Goal: Task Accomplishment & Management: Use online tool/utility

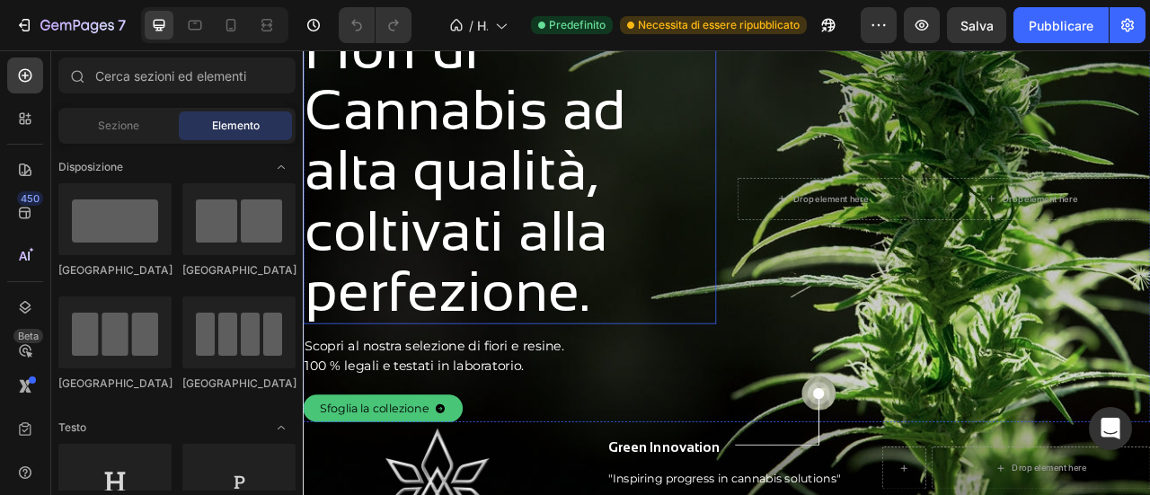
scroll to position [180, 0]
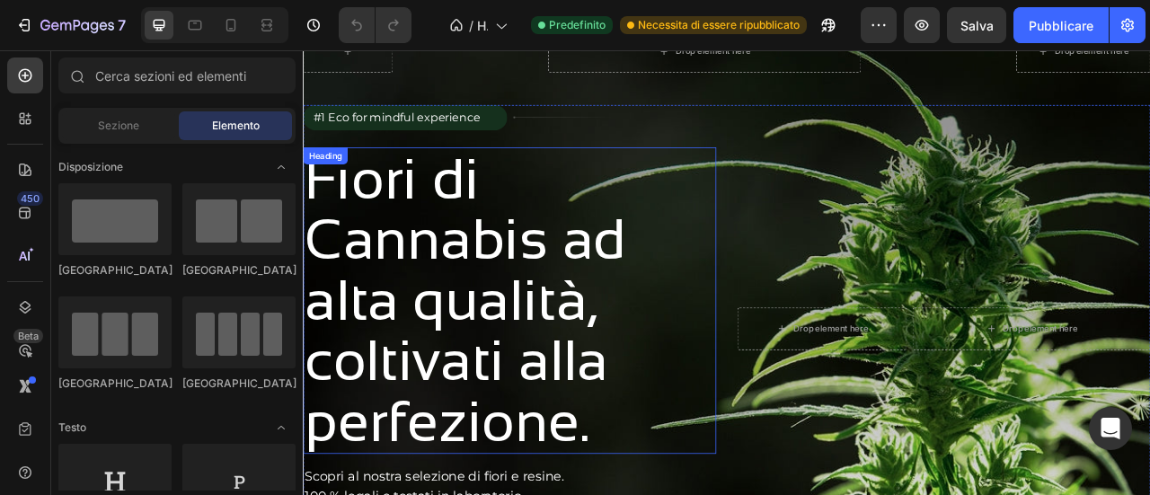
click at [469, 257] on h2 "Fiori di Cannabis ad alta qualità, coltivati alla perfezione." at bounding box center [552, 368] width 499 height 390
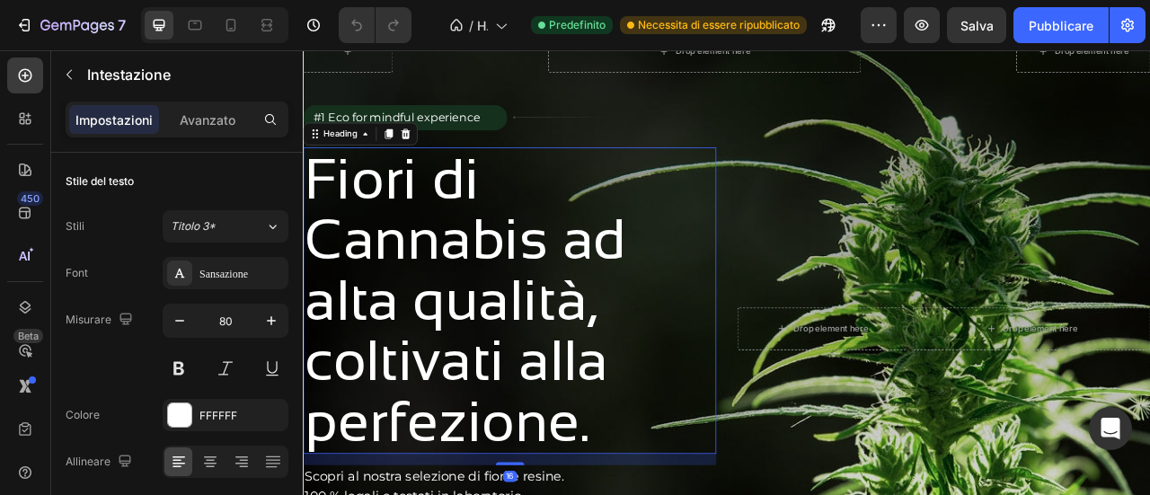
click at [698, 494] on h2 "Fiori di Cannabis ad alta qualità, coltivati alla perfezione." at bounding box center [552, 368] width 499 height 390
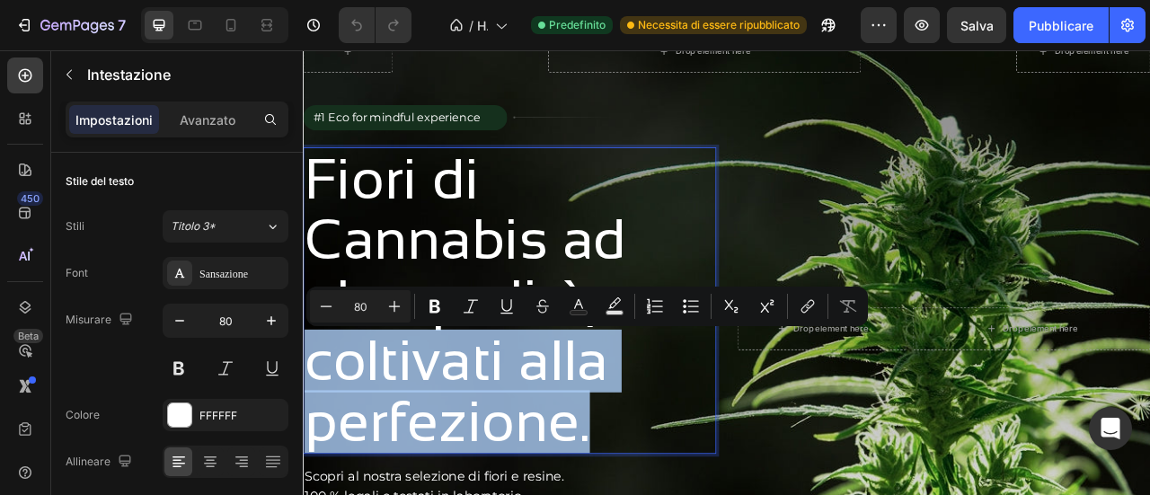
drag, startPoint x: 687, startPoint y: 526, endPoint x: 314, endPoint y: 436, distance: 384.4
click at [314, 436] on p "Fiori di Cannabis ad alta qualità, coltivati alla perfezione." at bounding box center [552, 368] width 495 height 386
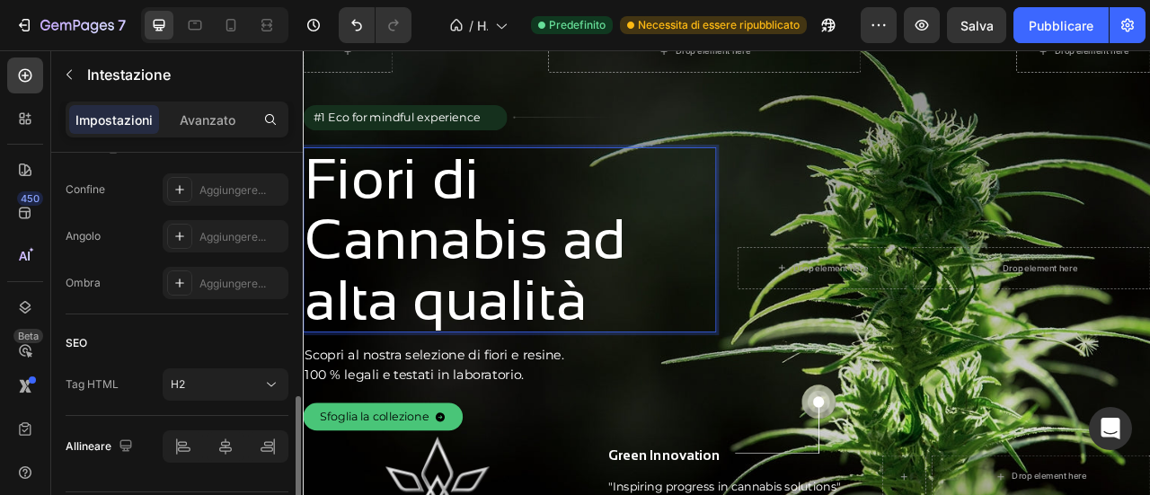
scroll to position [769, 0]
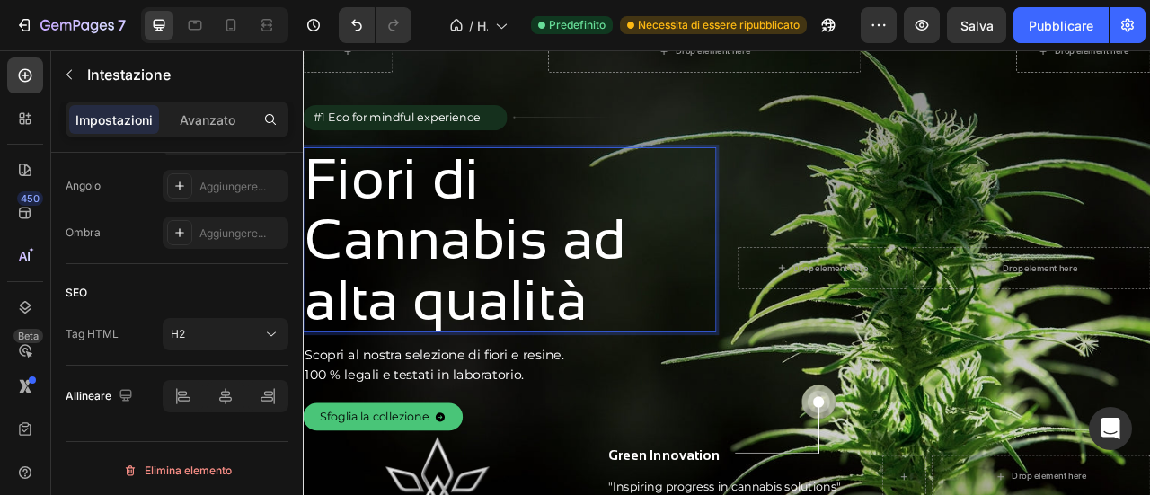
click at [588, 190] on p "Fiori di Cannabis ad alta qualità" at bounding box center [552, 291] width 495 height 232
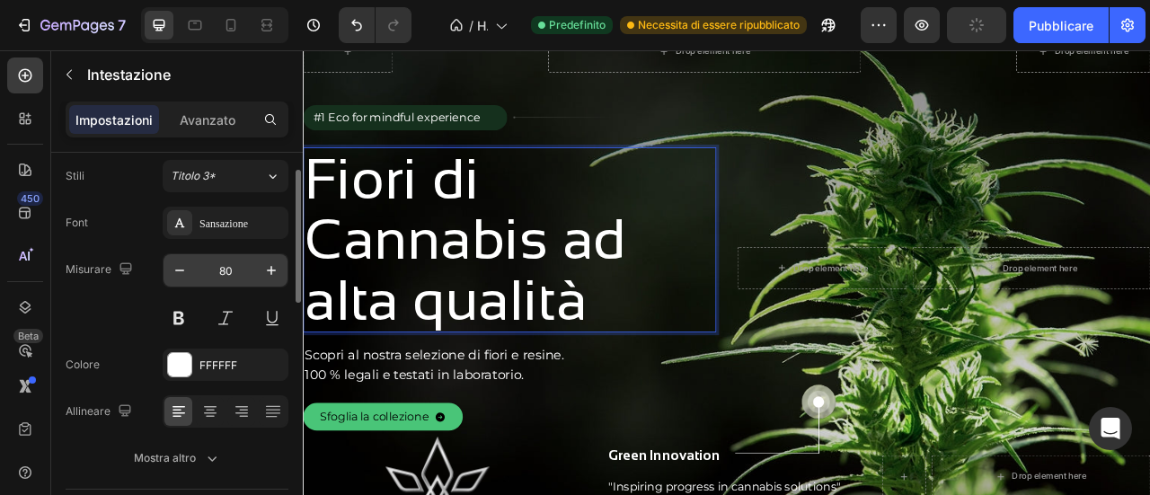
scroll to position [0, 0]
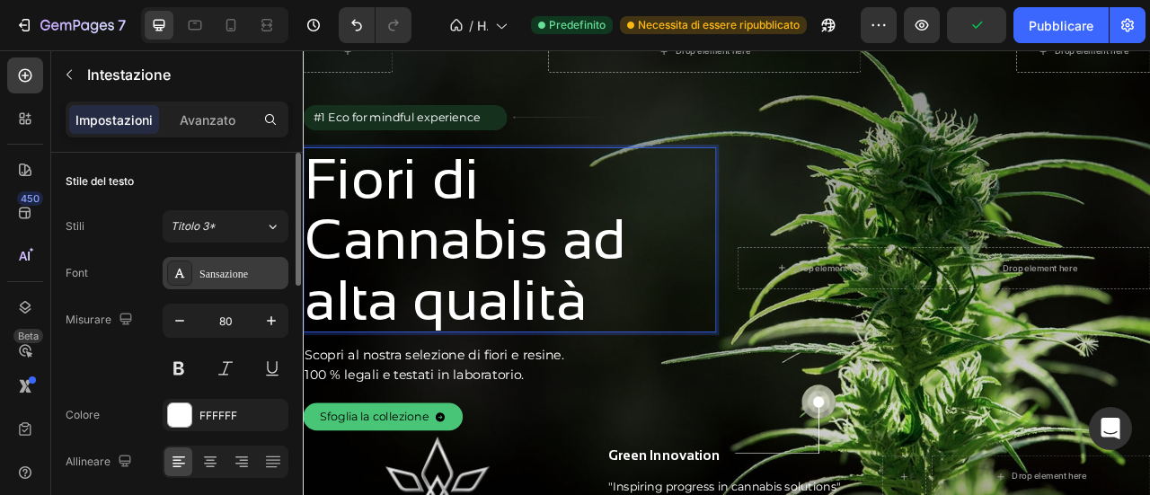
click at [230, 280] on div "Sansazione" at bounding box center [241, 274] width 84 height 16
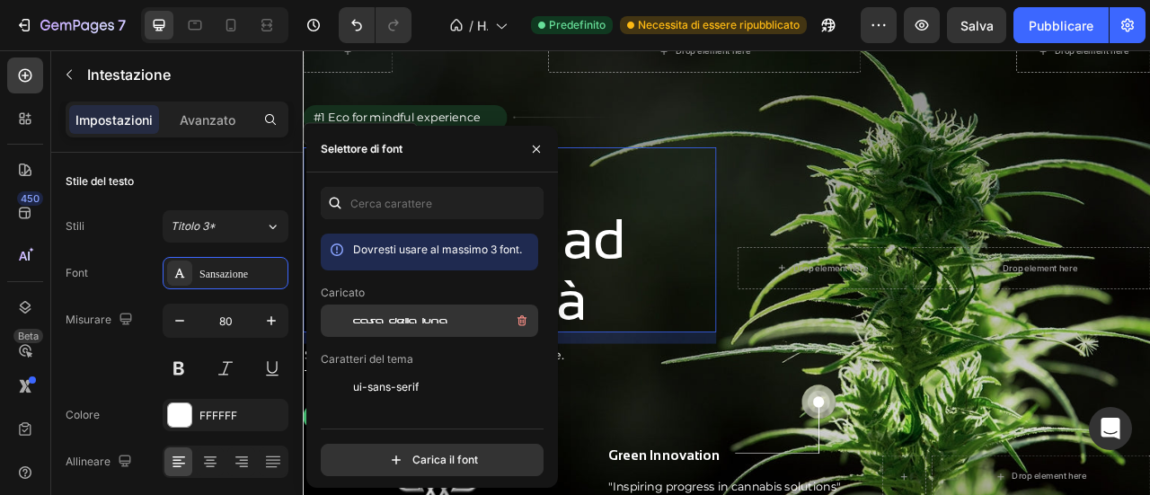
scroll to position [180, 0]
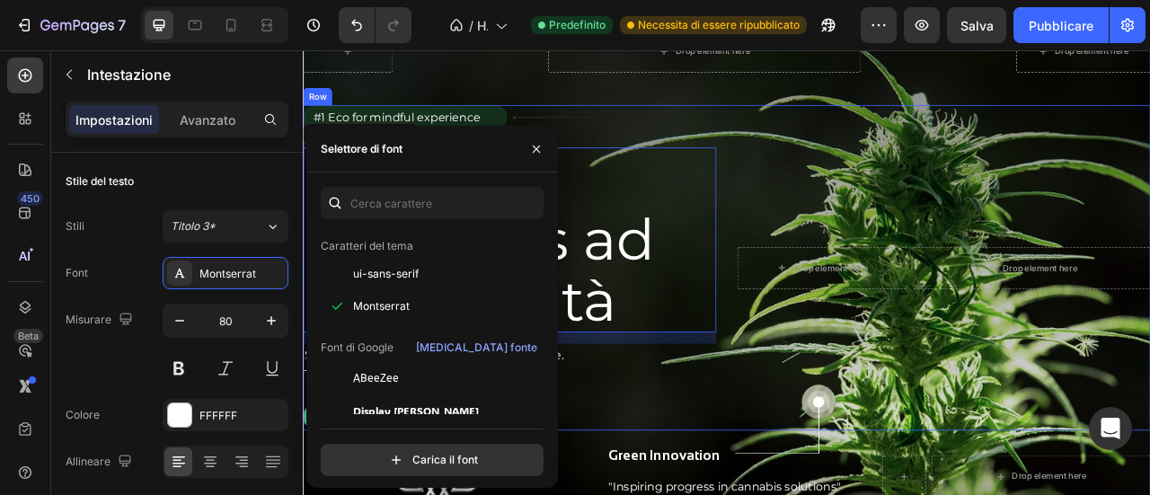
click at [892, 221] on div "Drop element here Drop element here Row" at bounding box center [1118, 326] width 526 height 414
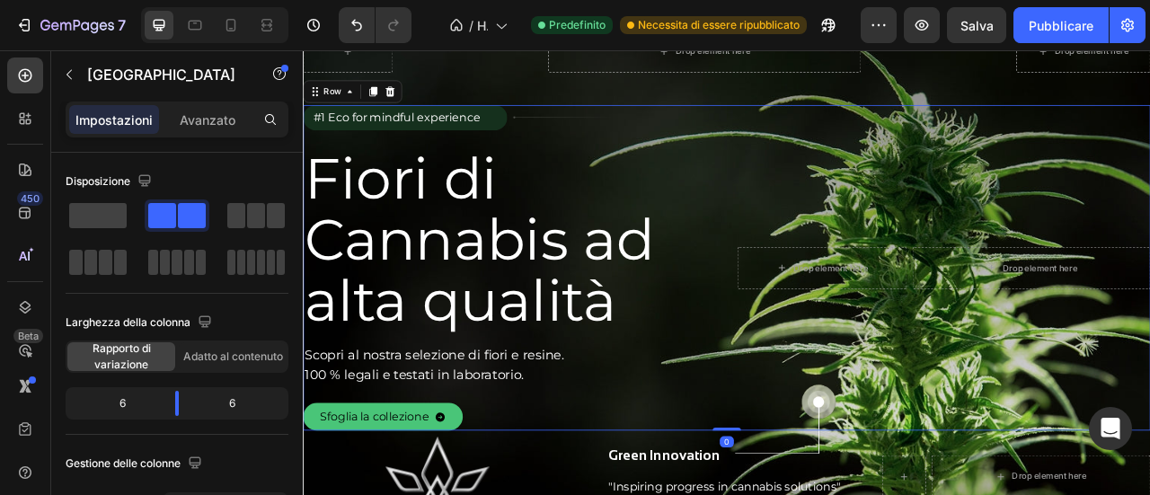
click at [433, 445] on p "Scopri al nostra selezione di fiori e resine. 100 % legali e testati in laborat…" at bounding box center [498, 450] width 387 height 50
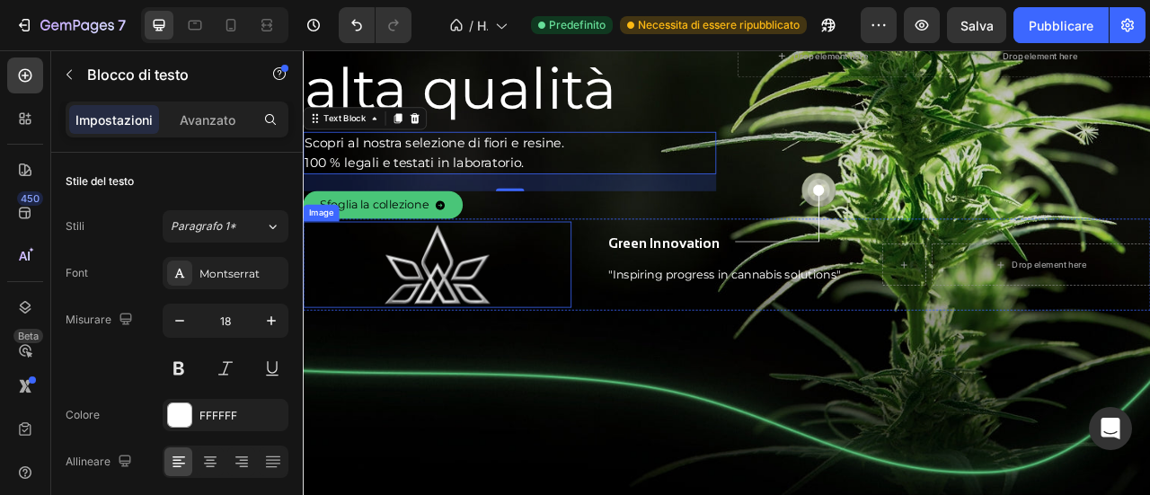
scroll to position [359, 0]
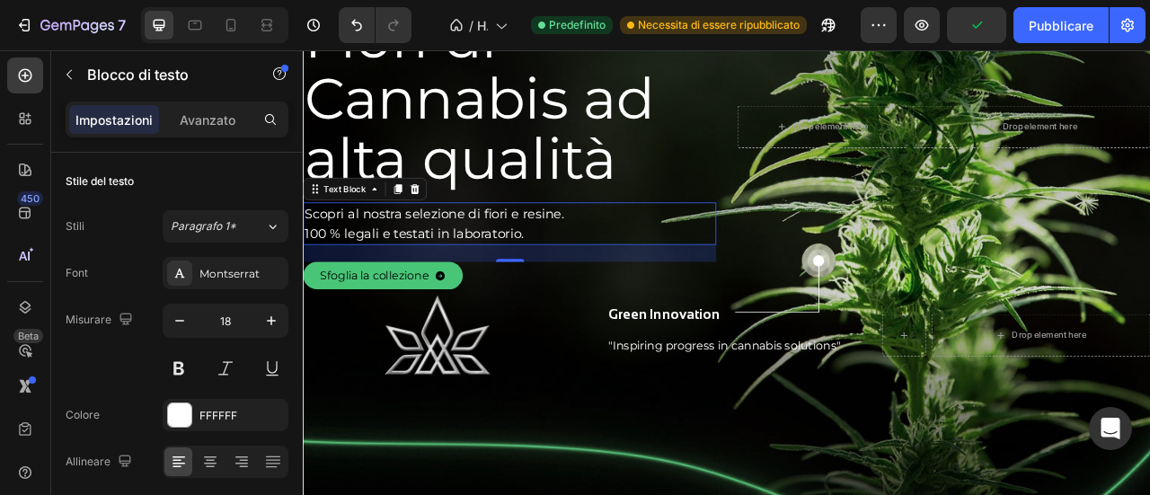
click at [532, 275] on p "Scopri al nostra selezione di fiori e resine. 100 % legali e testati in laborat…" at bounding box center [498, 270] width 387 height 50
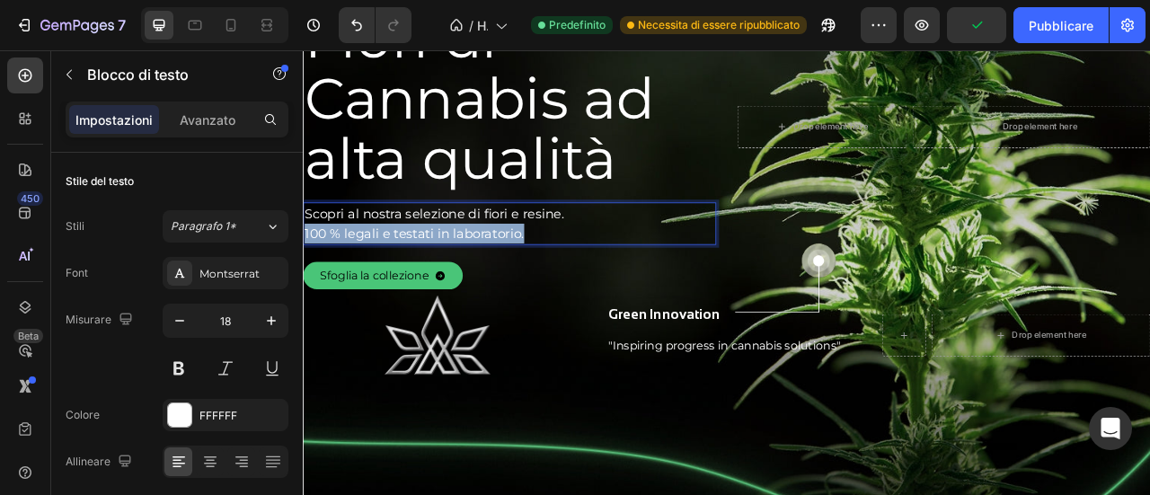
drag, startPoint x: 626, startPoint y: 287, endPoint x: 305, endPoint y: 280, distance: 321.7
click at [305, 280] on p "Scopri al nostra selezione di fiori e resine. 100 % legali e testati in laborat…" at bounding box center [498, 270] width 387 height 50
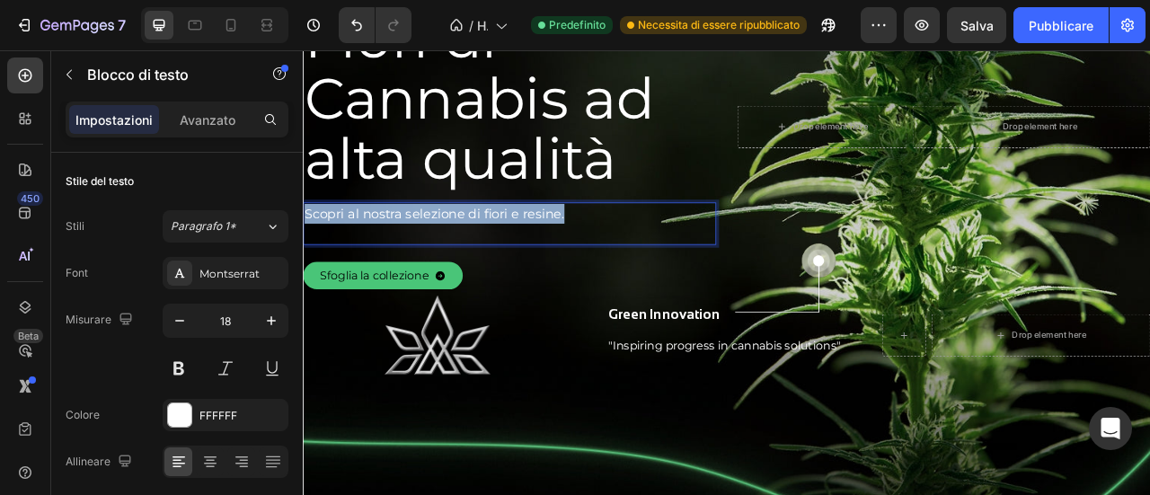
drag, startPoint x: 637, startPoint y: 256, endPoint x: 303, endPoint y: 256, distance: 334.2
click at [303, 256] on div "Scopri al nostra selezione di fiori e resine." at bounding box center [498, 270] width 391 height 54
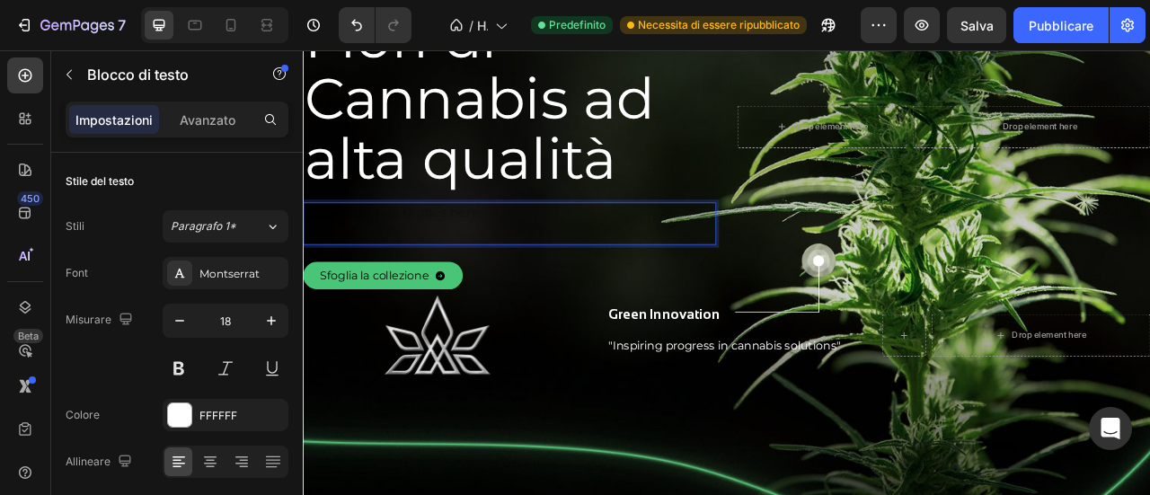
click at [893, 241] on div "Drop element here Drop element here Row" at bounding box center [1118, 147] width 526 height 414
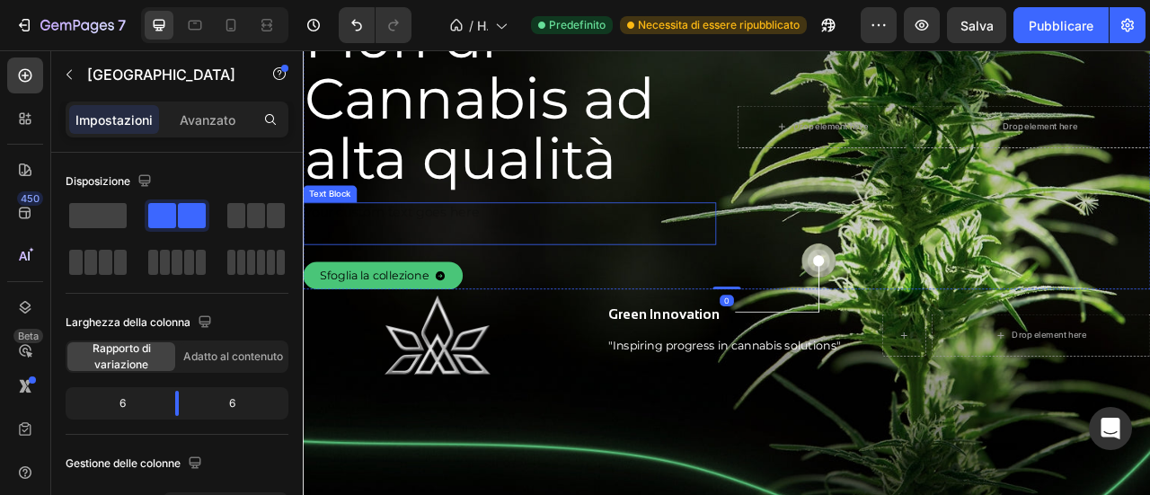
click at [747, 264] on div "⁠⁠⁠⁠⁠⁠⁠ Text Block" at bounding box center [566, 270] width 526 height 54
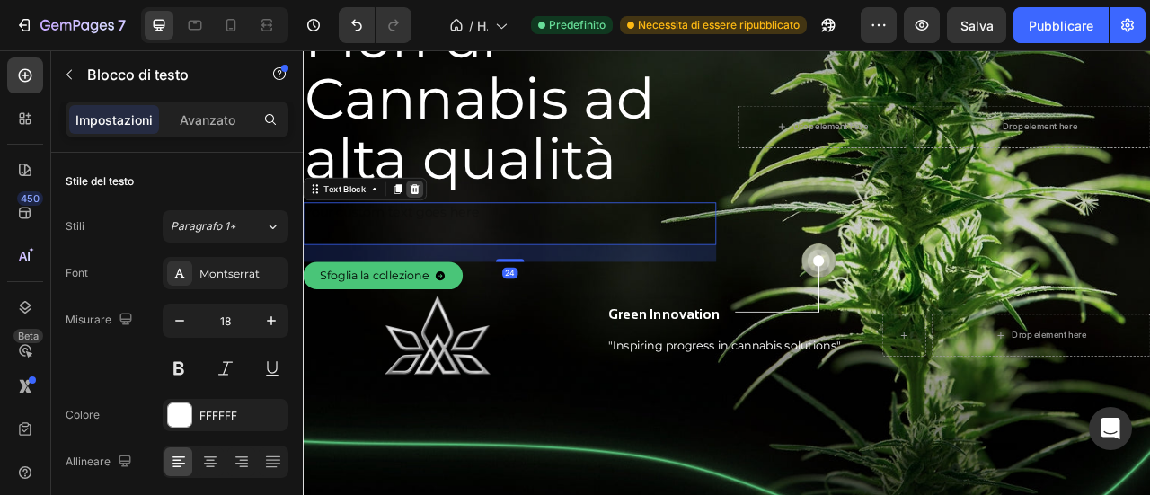
click at [446, 223] on icon at bounding box center [445, 226] width 12 height 13
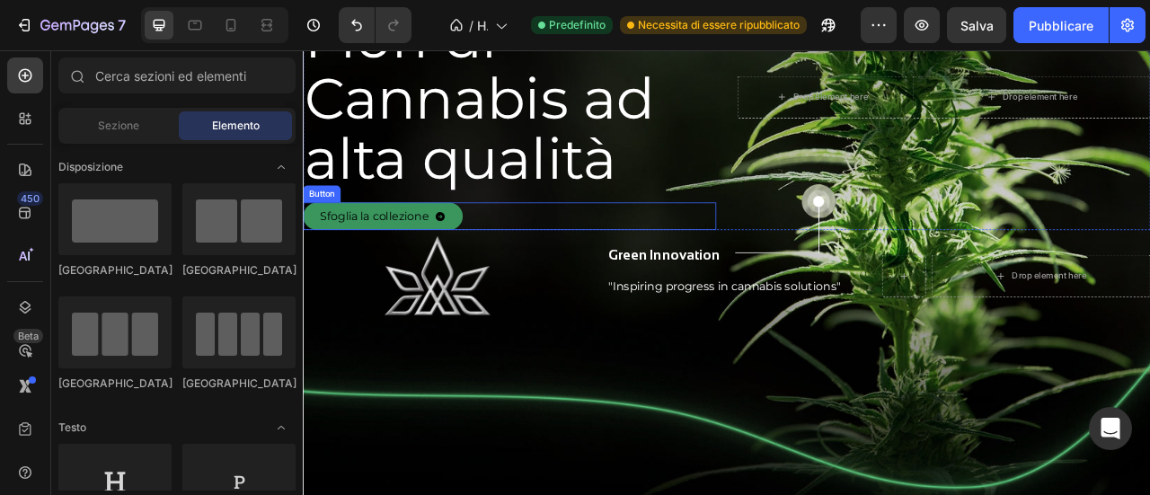
click at [395, 247] on button "Sfoglia la collezione" at bounding box center [404, 261] width 203 height 36
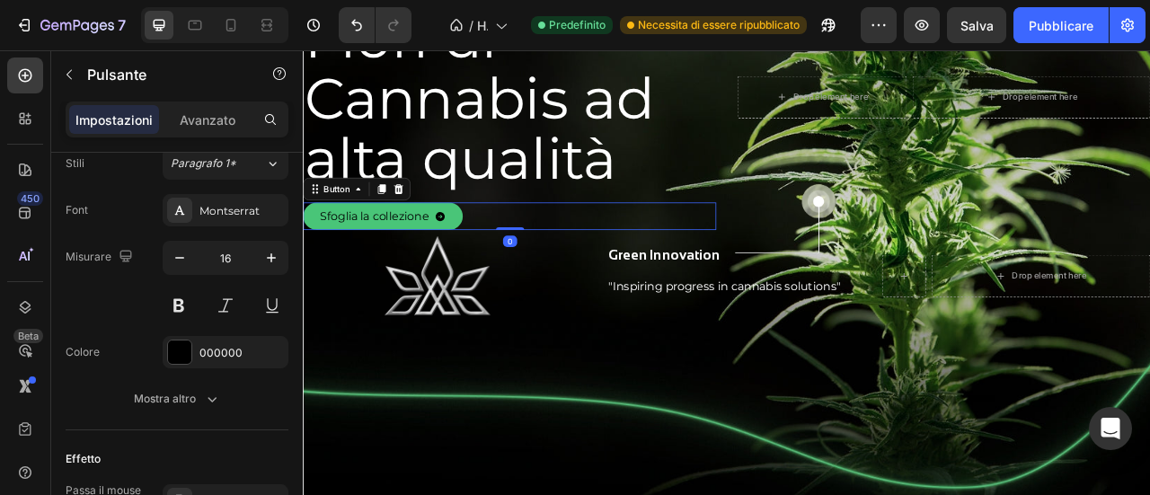
scroll to position [1031, 0]
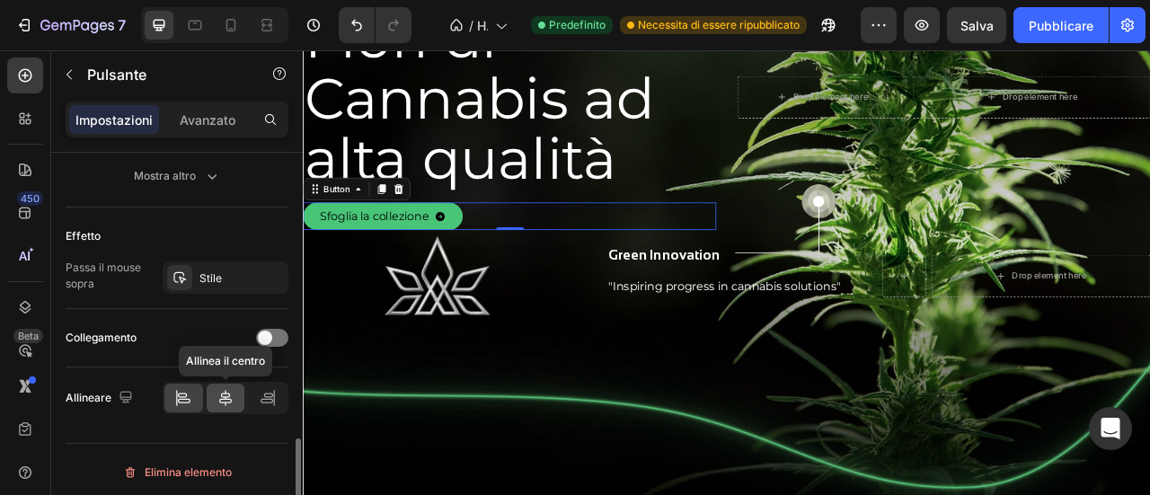
click at [226, 389] on icon at bounding box center [226, 398] width 18 height 18
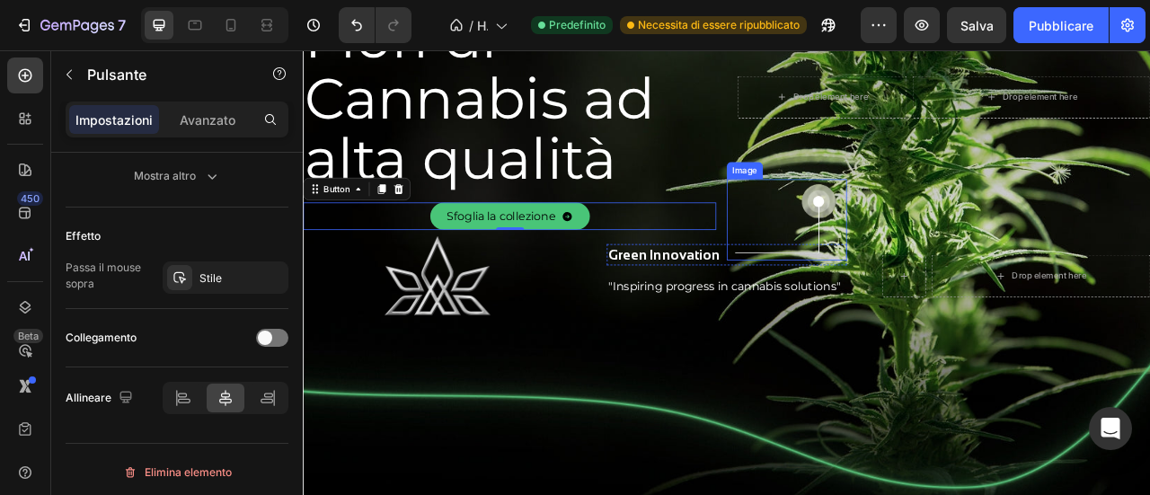
click at [950, 252] on img at bounding box center [918, 265] width 153 height 103
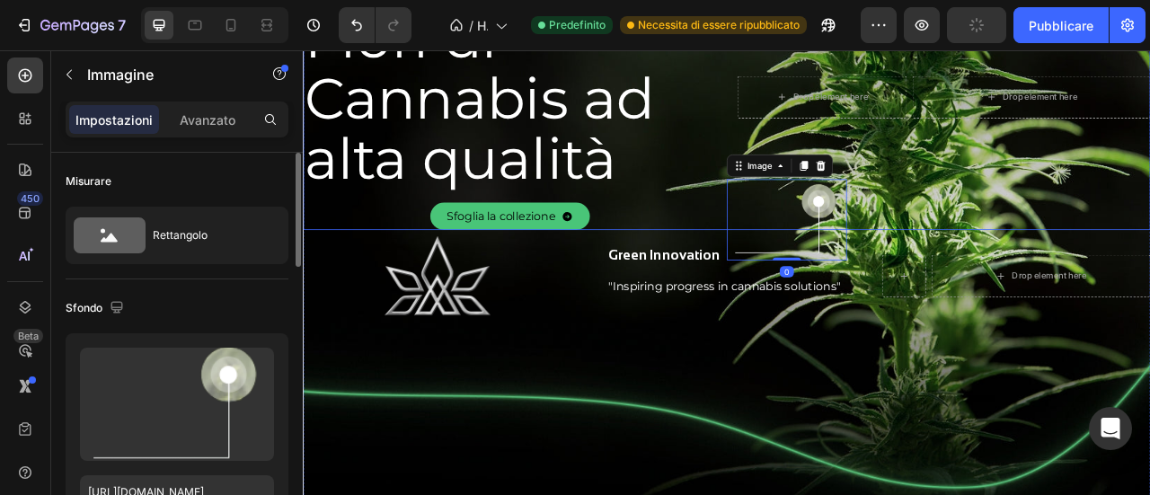
scroll to position [180, 0]
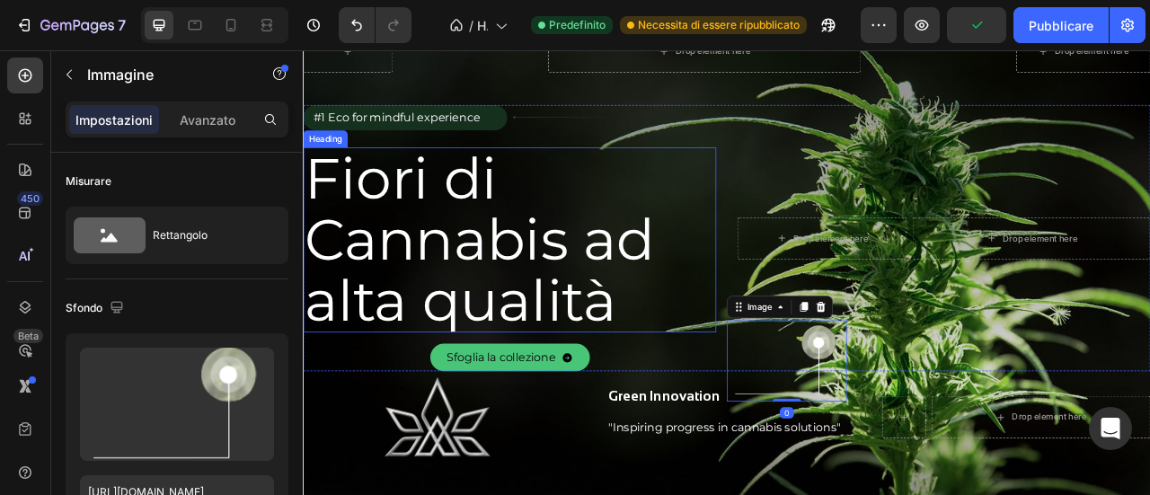
click at [777, 194] on p "Fiori di Cannabis ad alta qualità" at bounding box center [552, 291] width 495 height 232
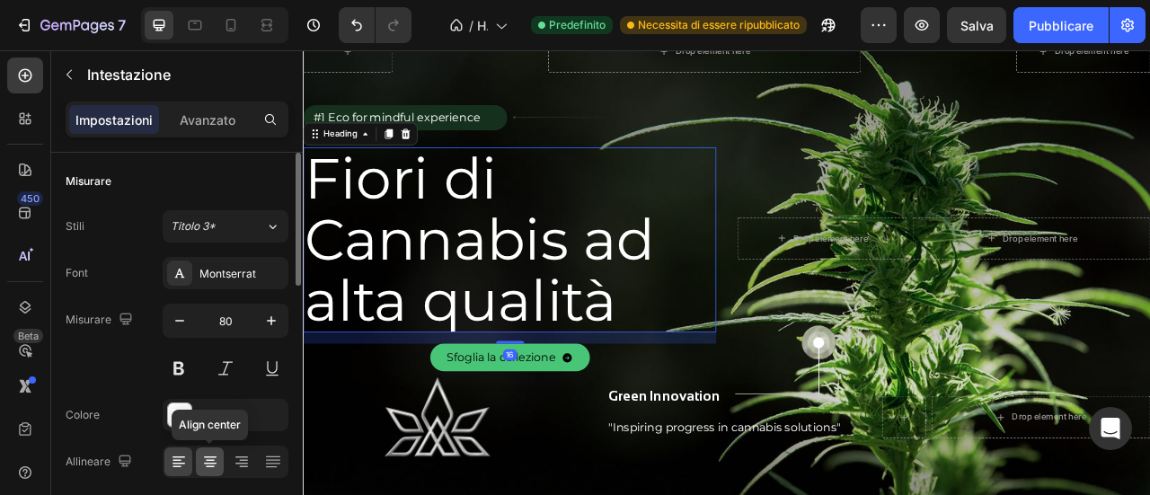
click at [206, 463] on icon at bounding box center [210, 464] width 13 height 2
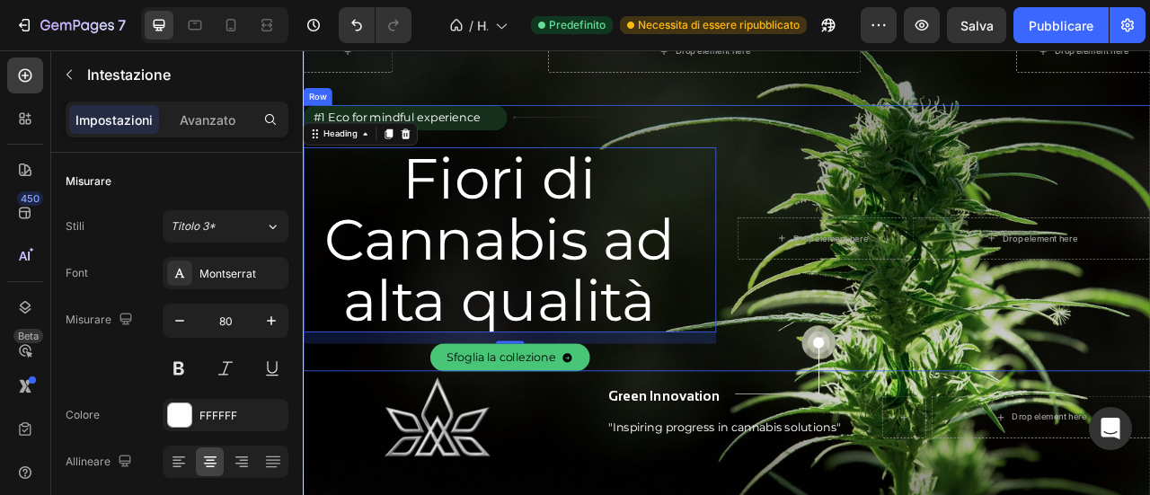
click at [909, 143] on div "Drop element here Drop element here Row" at bounding box center [1118, 288] width 526 height 339
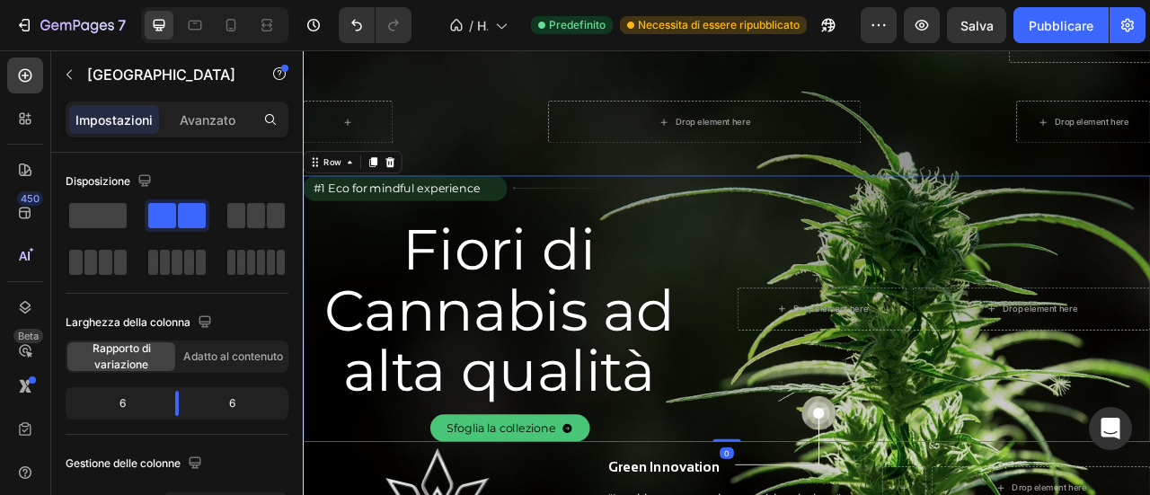
scroll to position [0, 0]
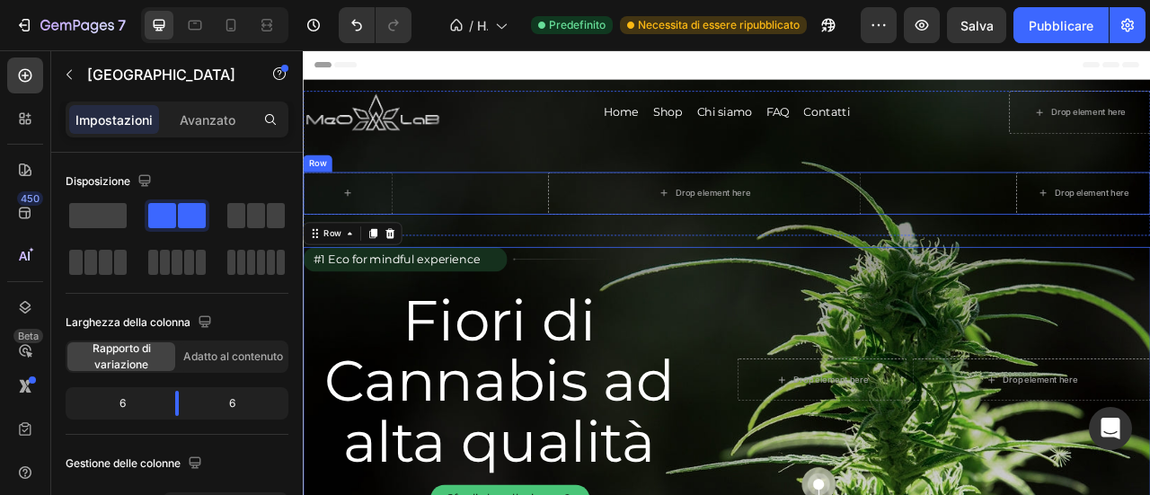
click at [449, 210] on div "Drop element here Drop element here Row" at bounding box center [842, 232] width 1078 height 54
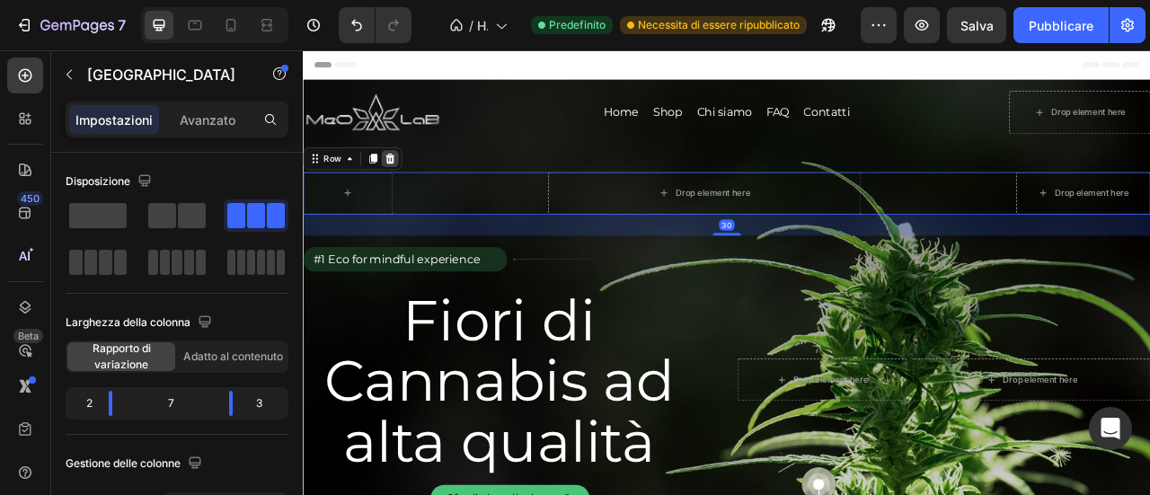
click at [419, 181] on icon at bounding box center [413, 188] width 14 height 14
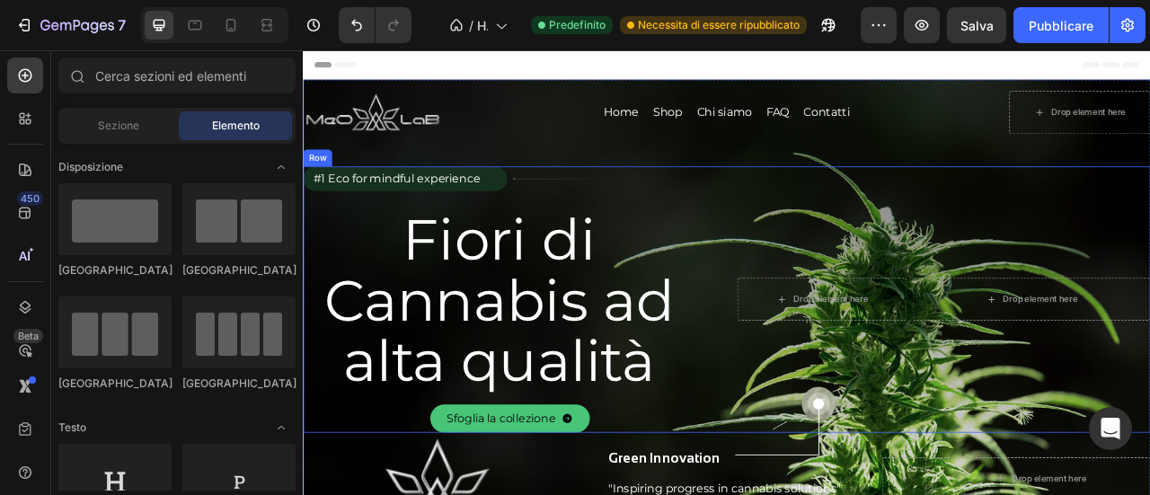
scroll to position [90, 0]
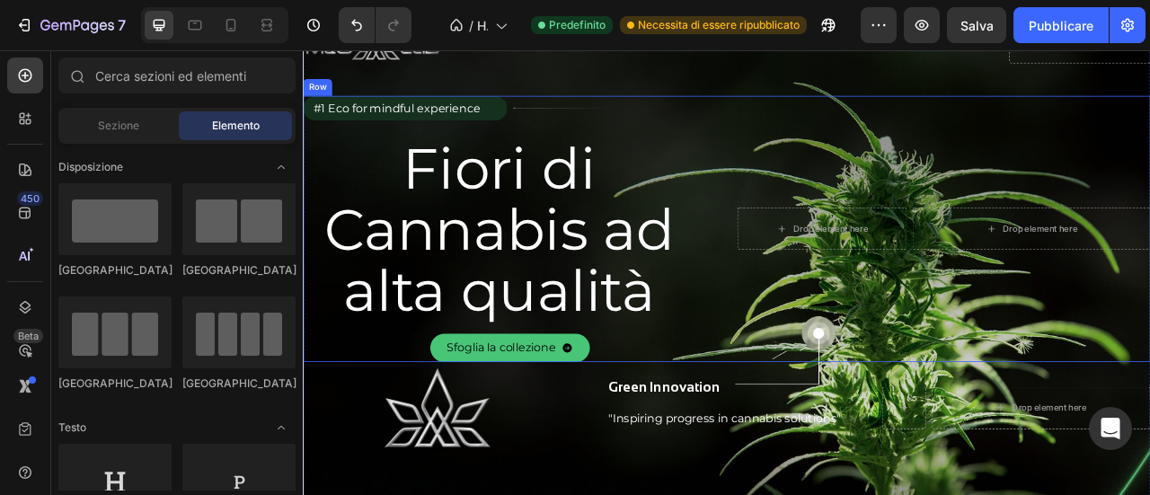
click at [862, 145] on div "Drop element here Drop element here Row" at bounding box center [1118, 277] width 526 height 339
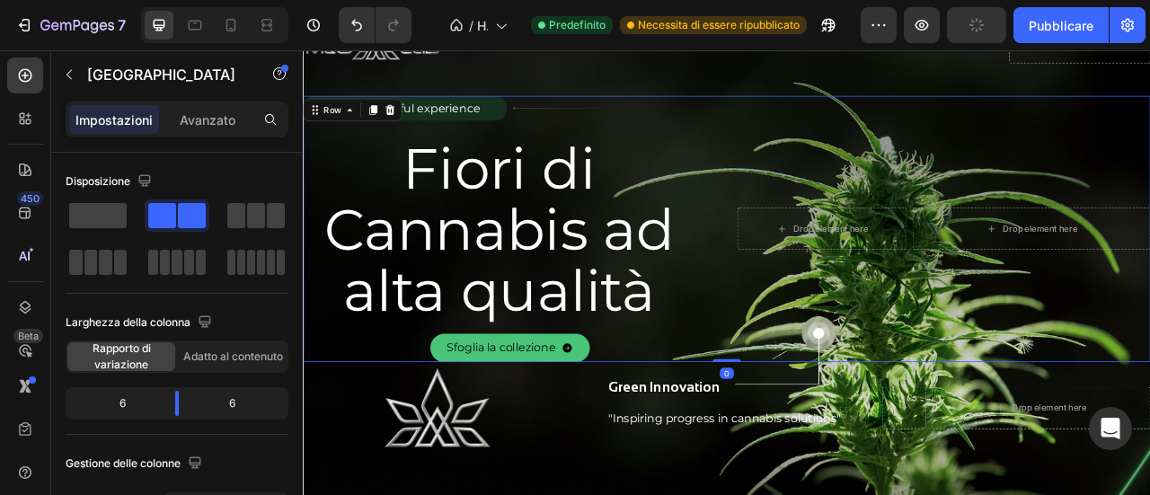
scroll to position [0, 0]
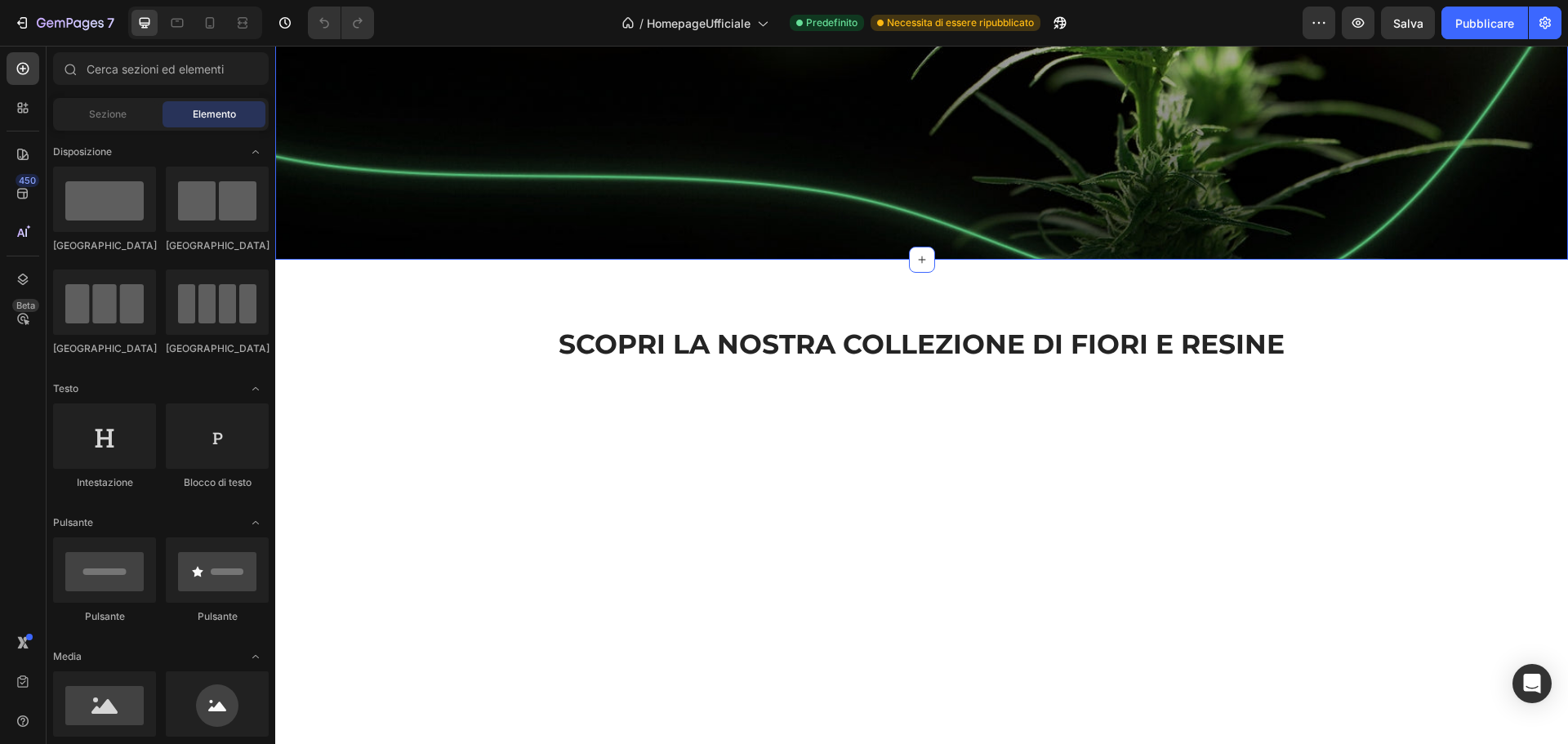
scroll to position [736, 0]
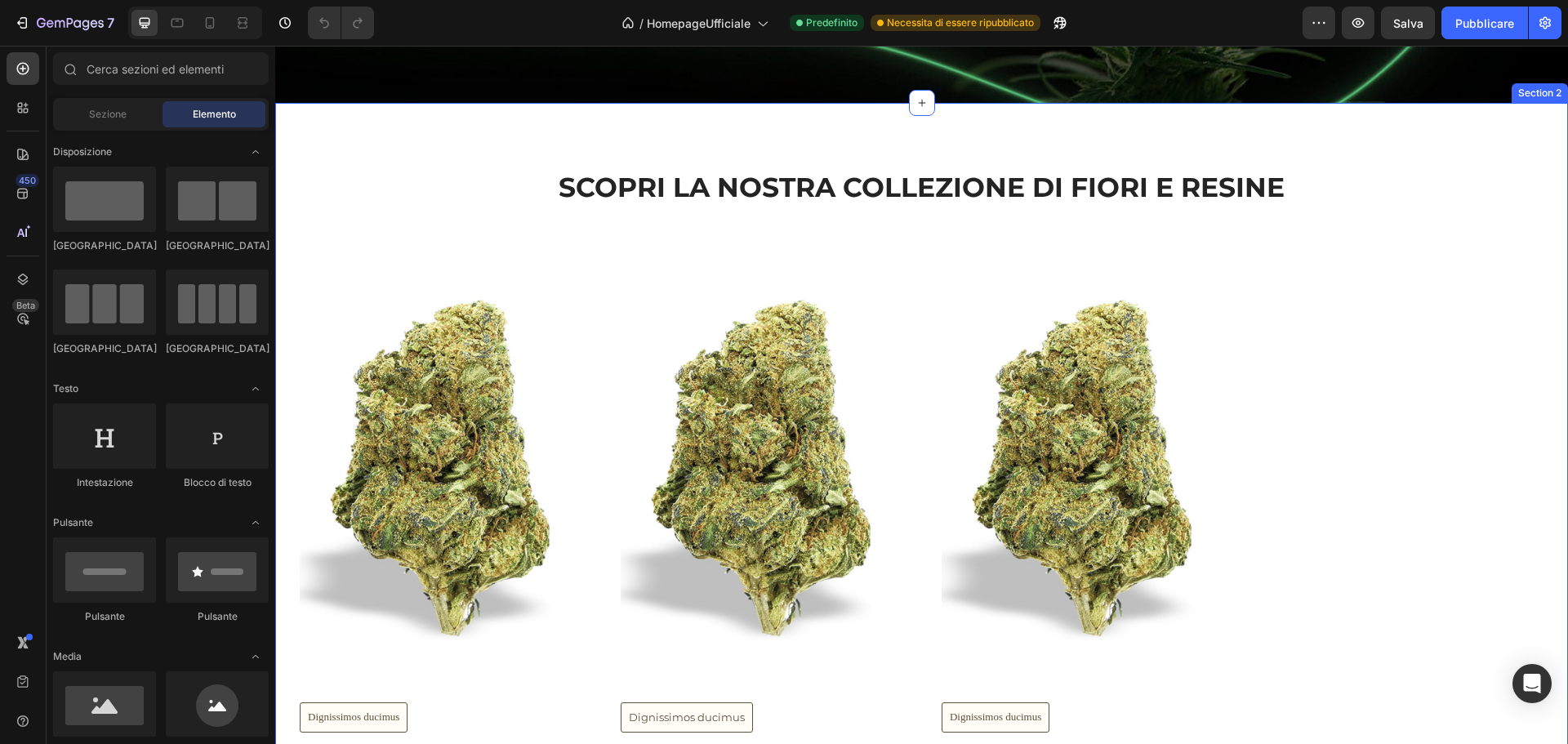
click at [931, 206] on h2 "SCOPRI LA NOSTRA COLLEZIONE DI FIORI E RESINE" at bounding box center [922, 187] width 1243 height 38
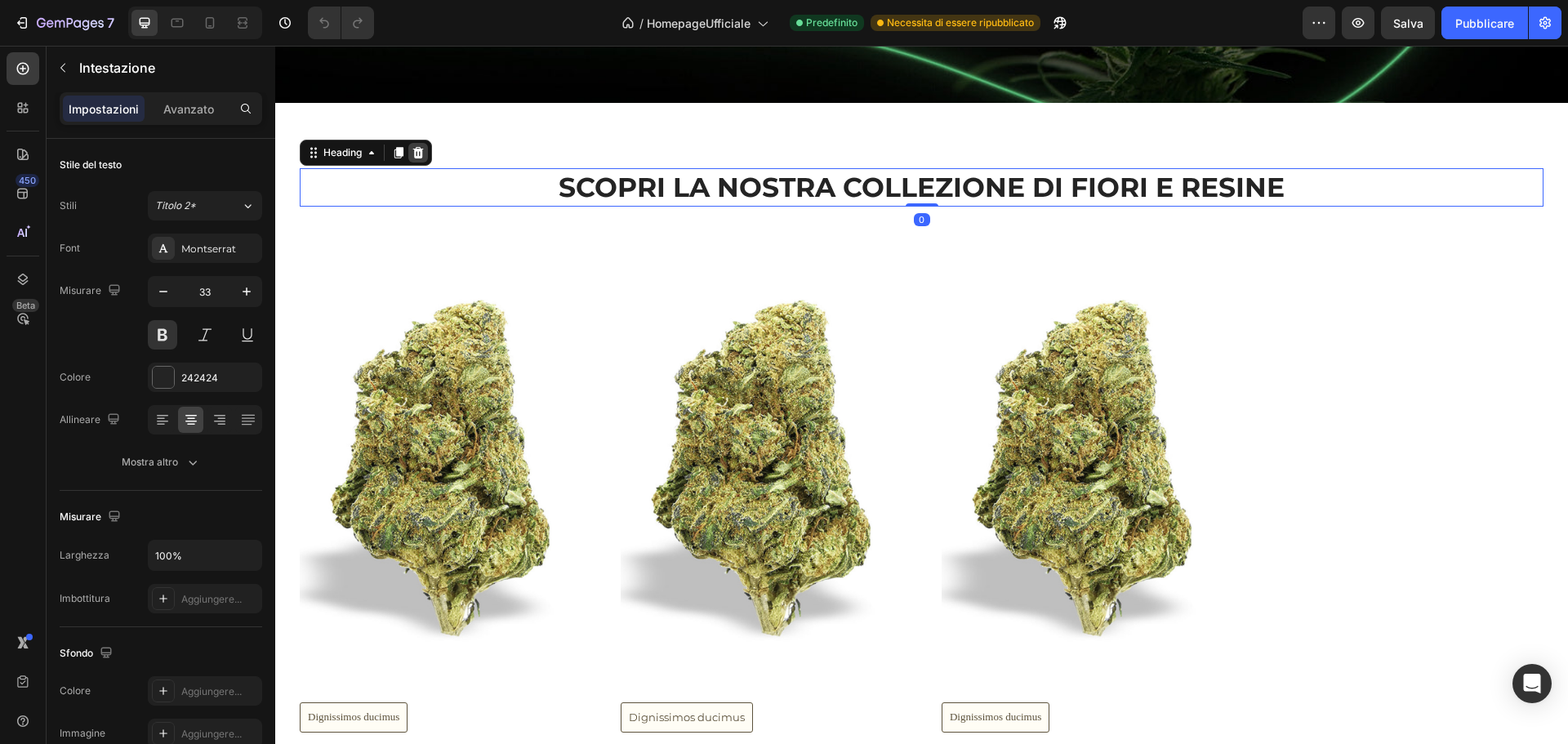
click at [421, 158] on icon at bounding box center [419, 153] width 11 height 12
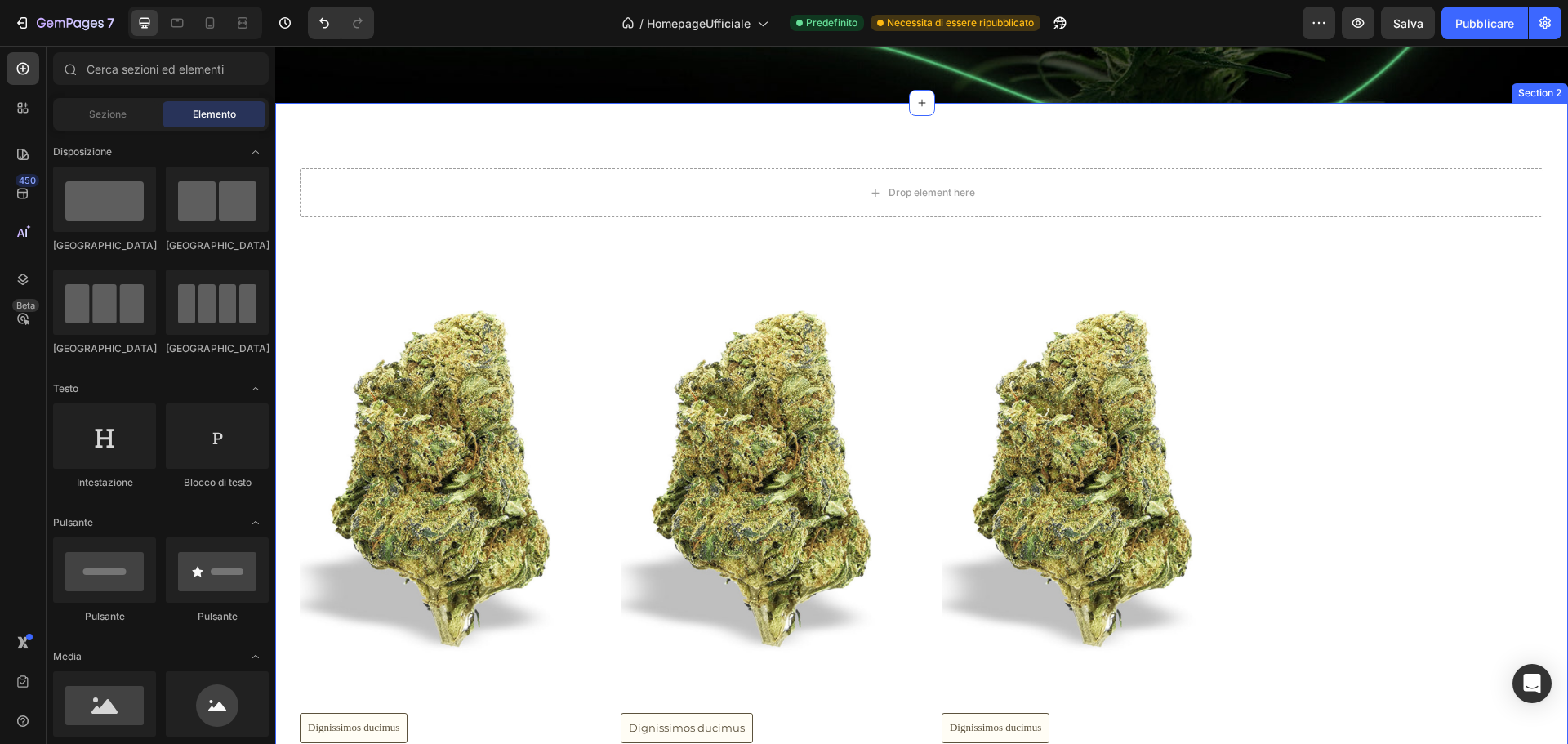
click at [502, 211] on div "Drop element here" at bounding box center [922, 193] width 1243 height 49
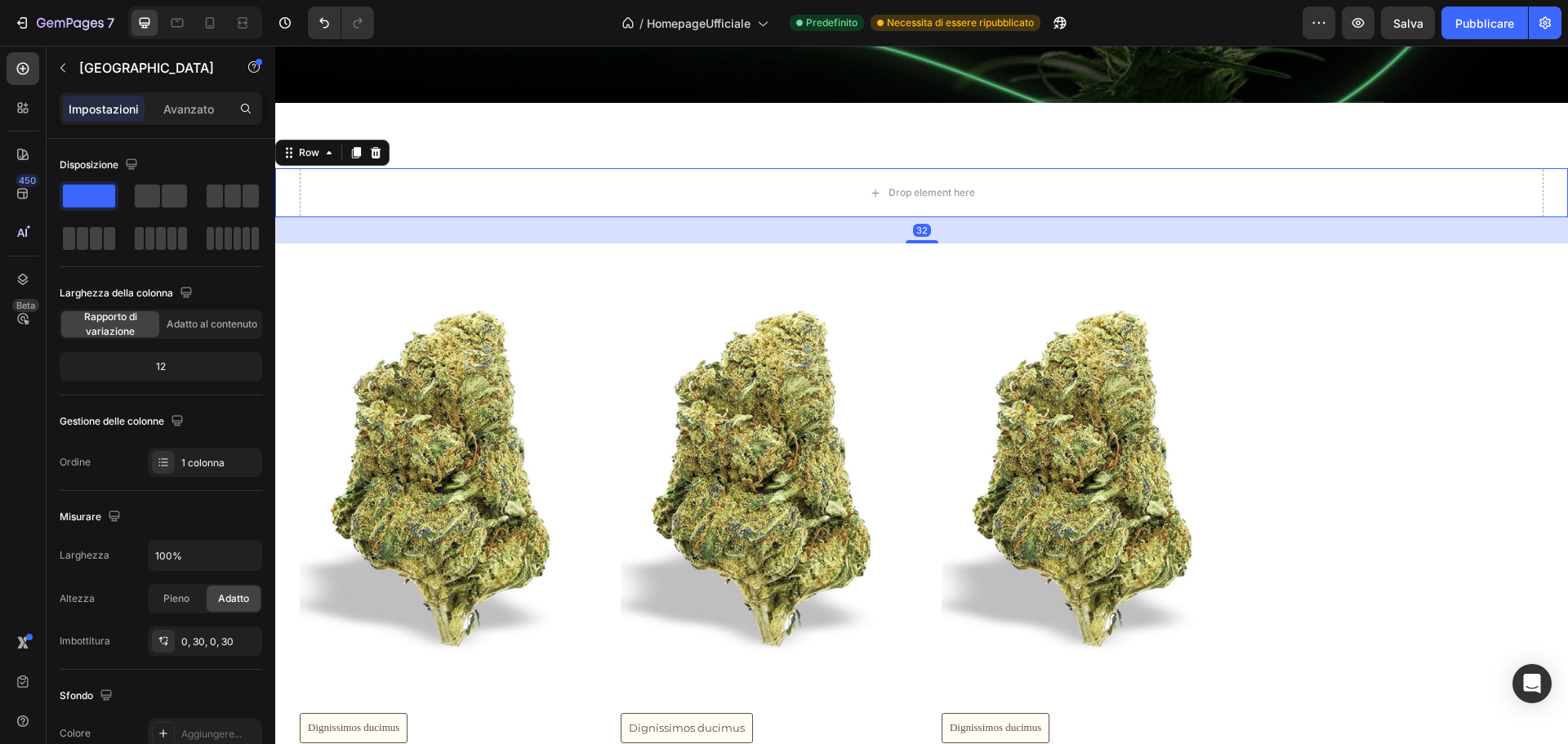
click at [374, 158] on icon at bounding box center [376, 153] width 11 height 12
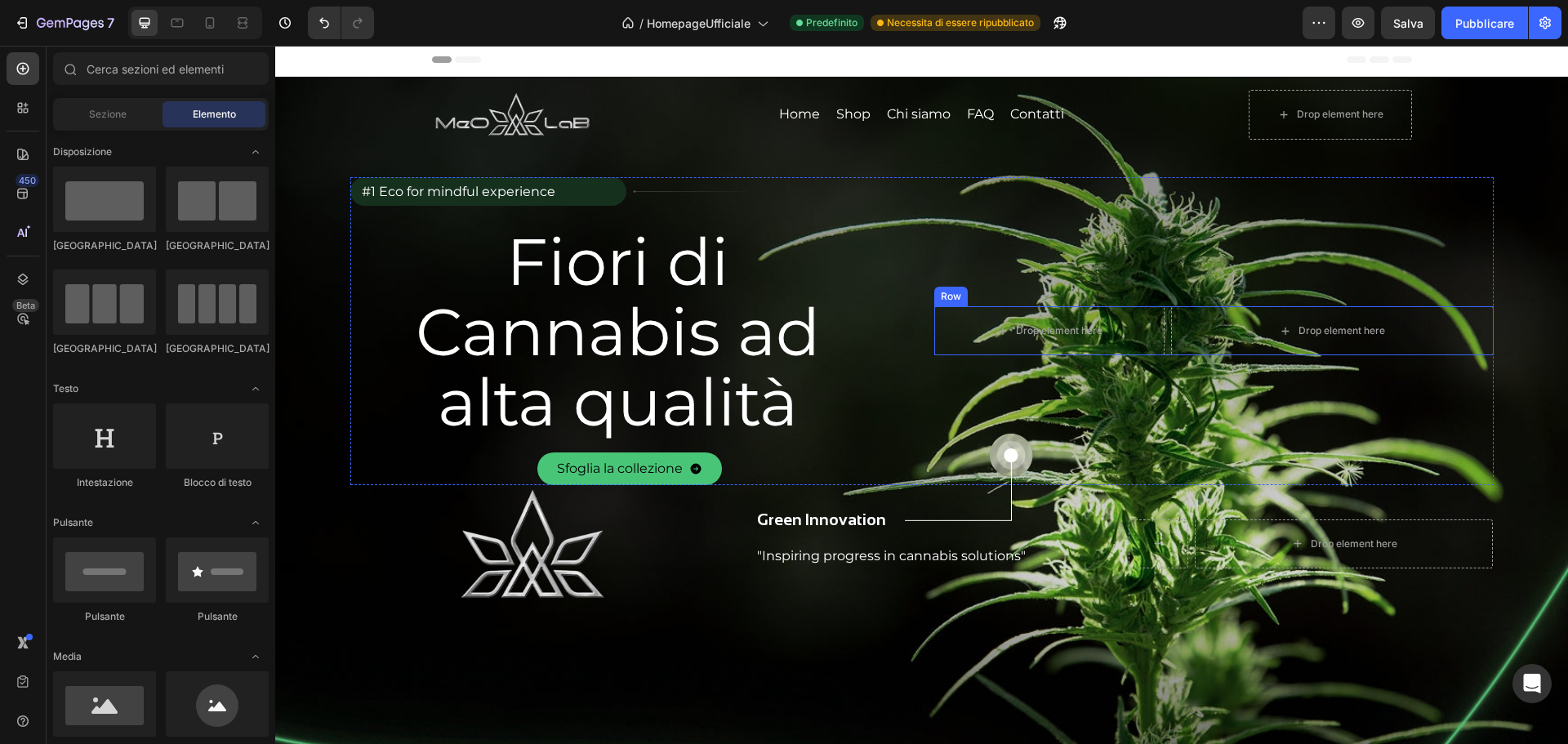
scroll to position [0, 0]
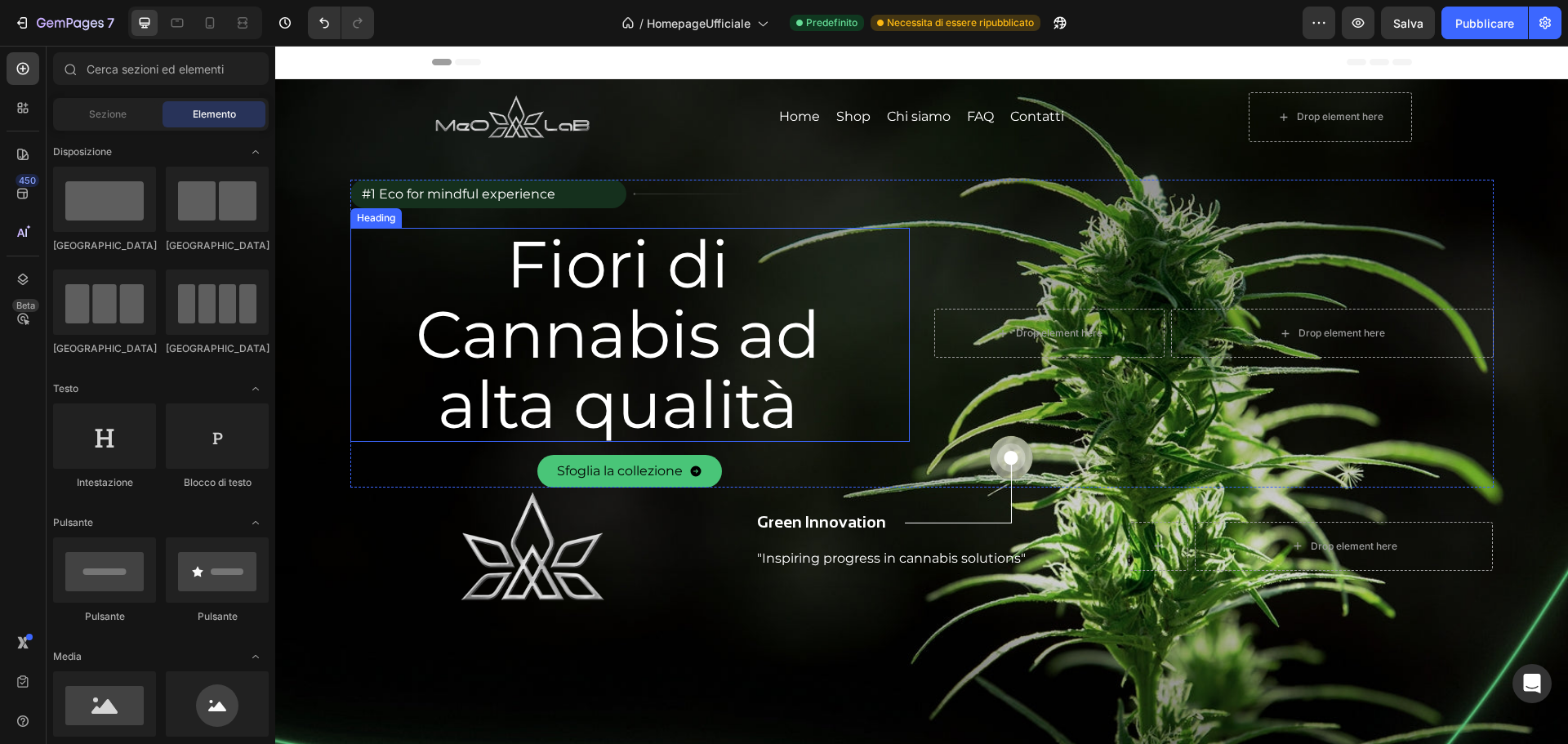
click at [678, 317] on h2 "Fiori di Cannabis ad alta qualità" at bounding box center [617, 335] width 534 height 214
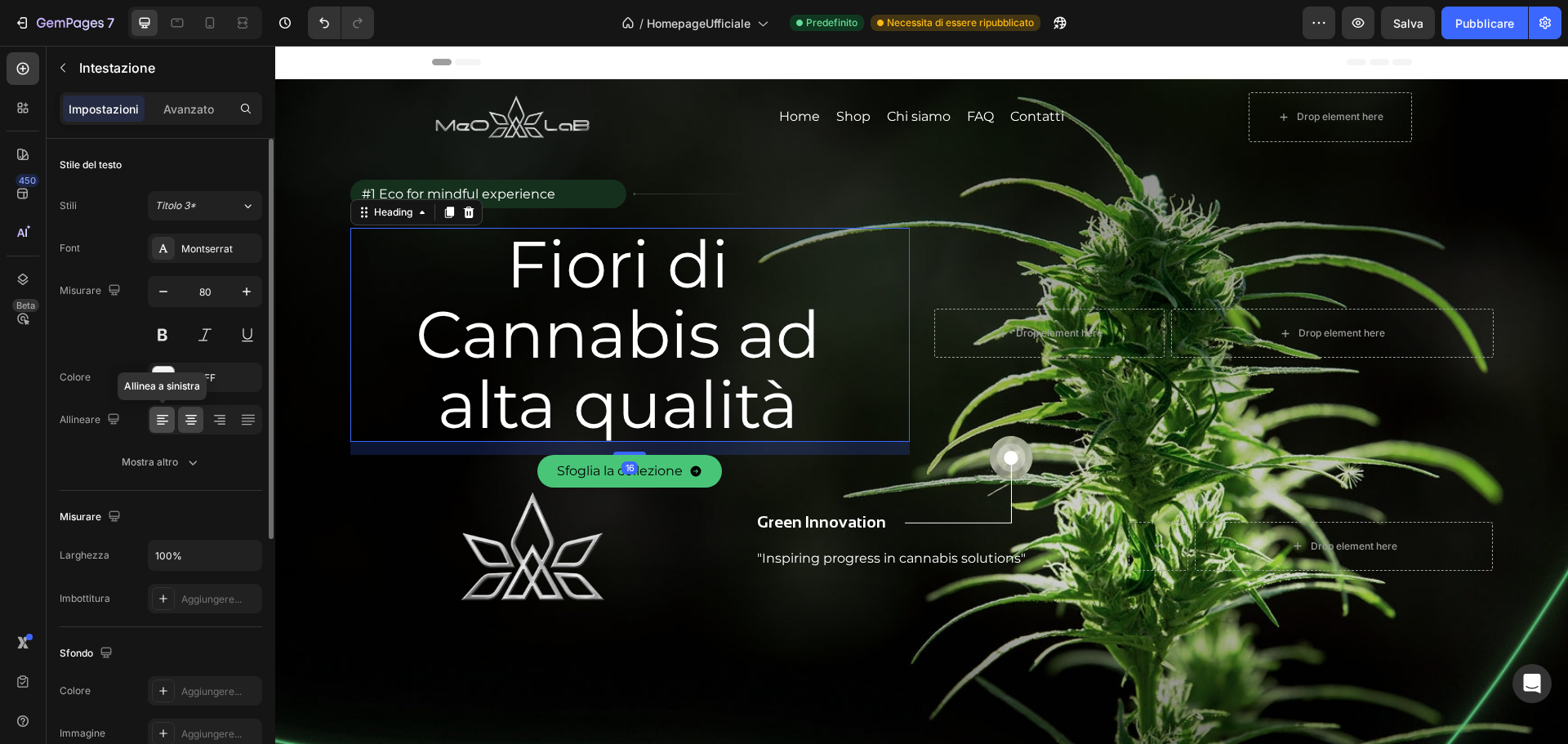
drag, startPoint x: 164, startPoint y: 413, endPoint x: 191, endPoint y: 391, distance: 34.8
click at [164, 413] on icon at bounding box center [163, 420] width 16 height 16
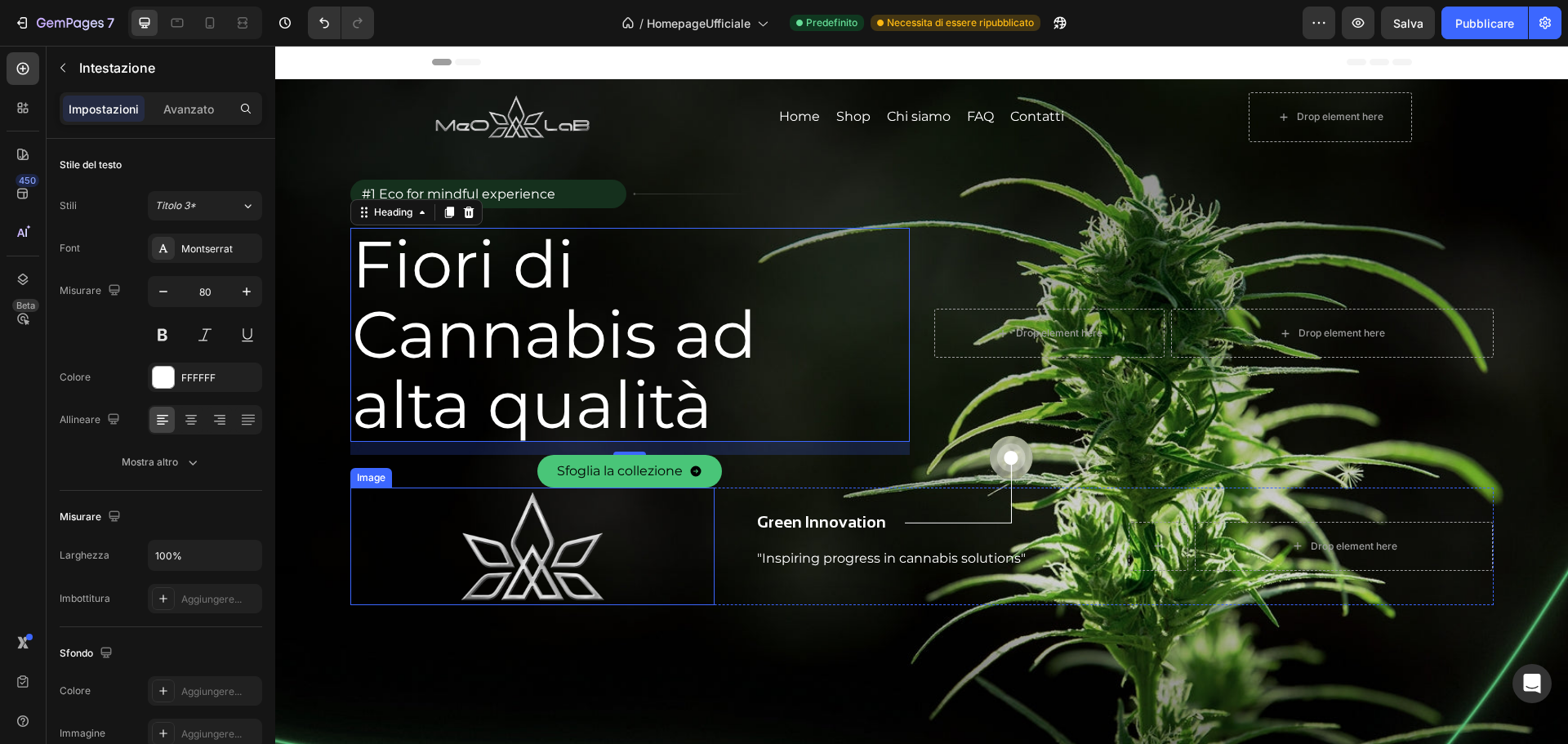
click at [532, 545] on img at bounding box center [533, 546] width 146 height 117
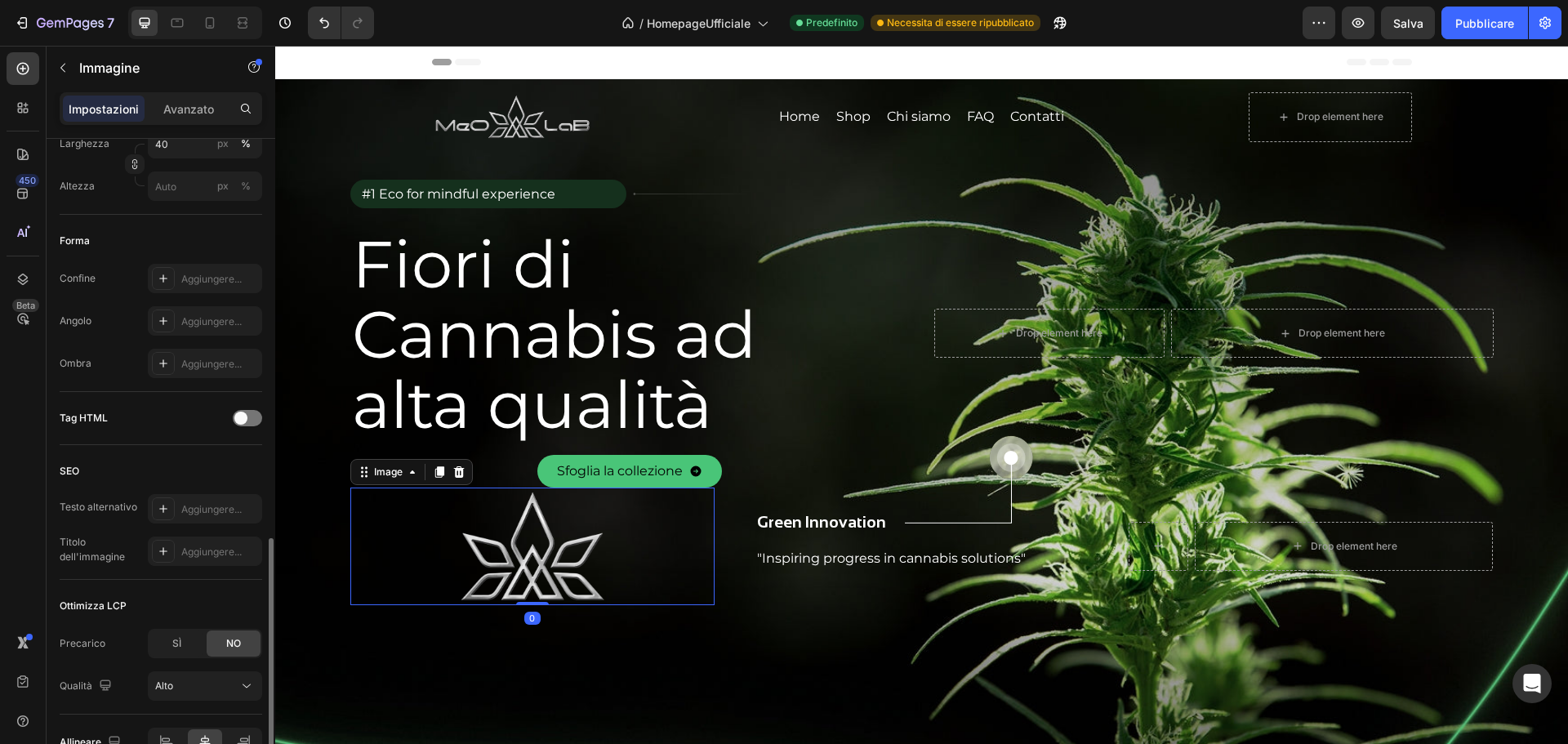
scroll to position [582, 0]
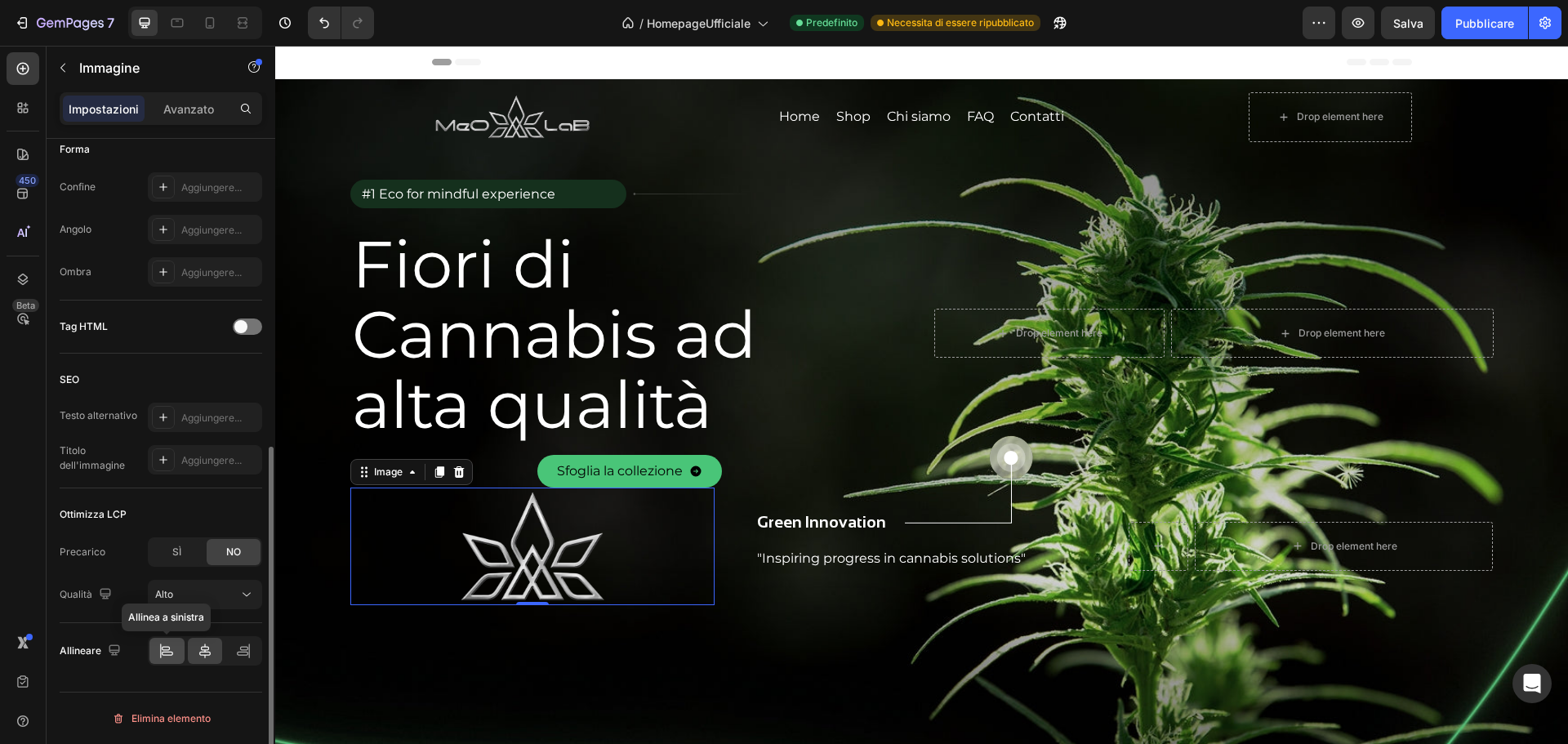
click at [170, 655] on icon at bounding box center [167, 654] width 12 height 4
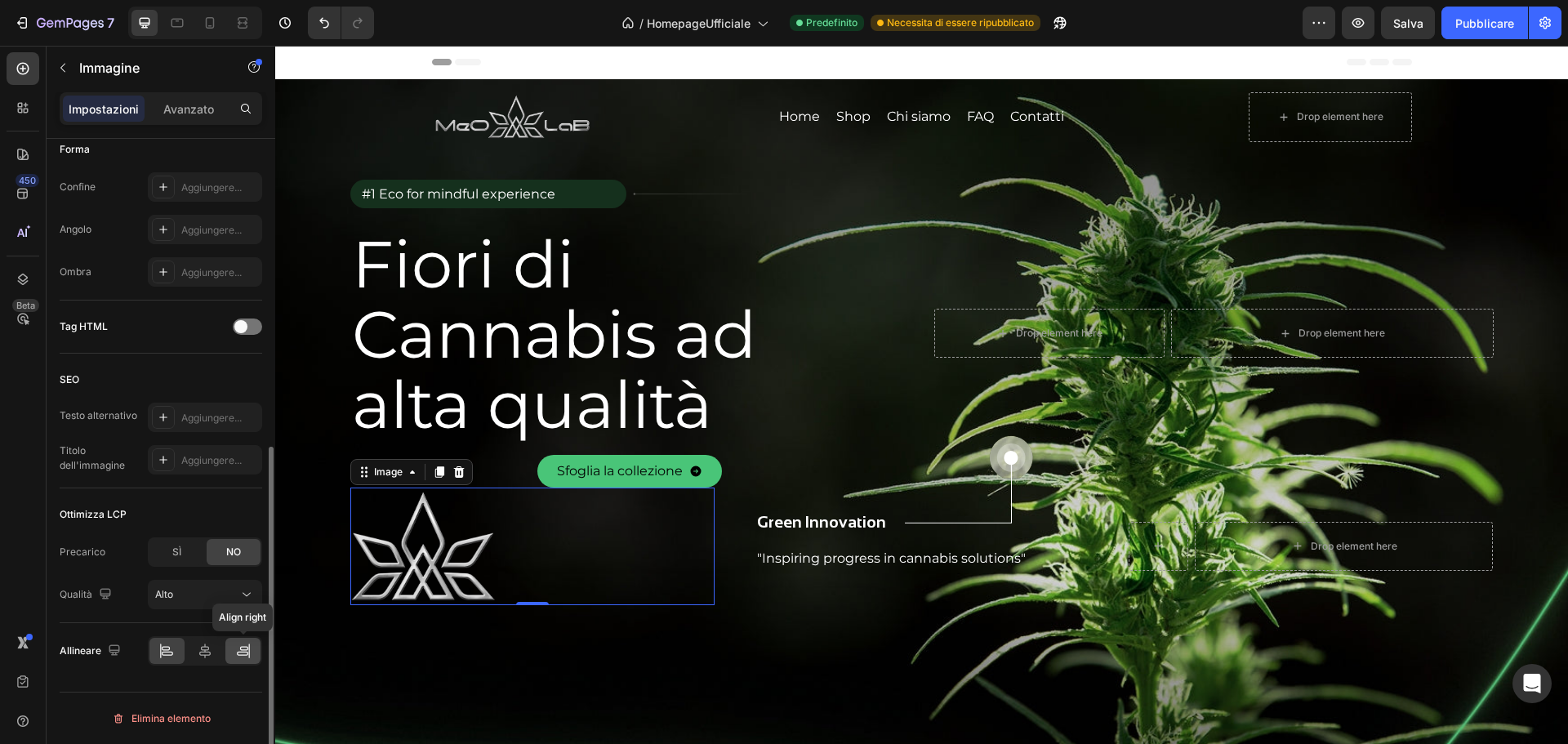
click at [231, 650] on div at bounding box center [243, 651] width 35 height 26
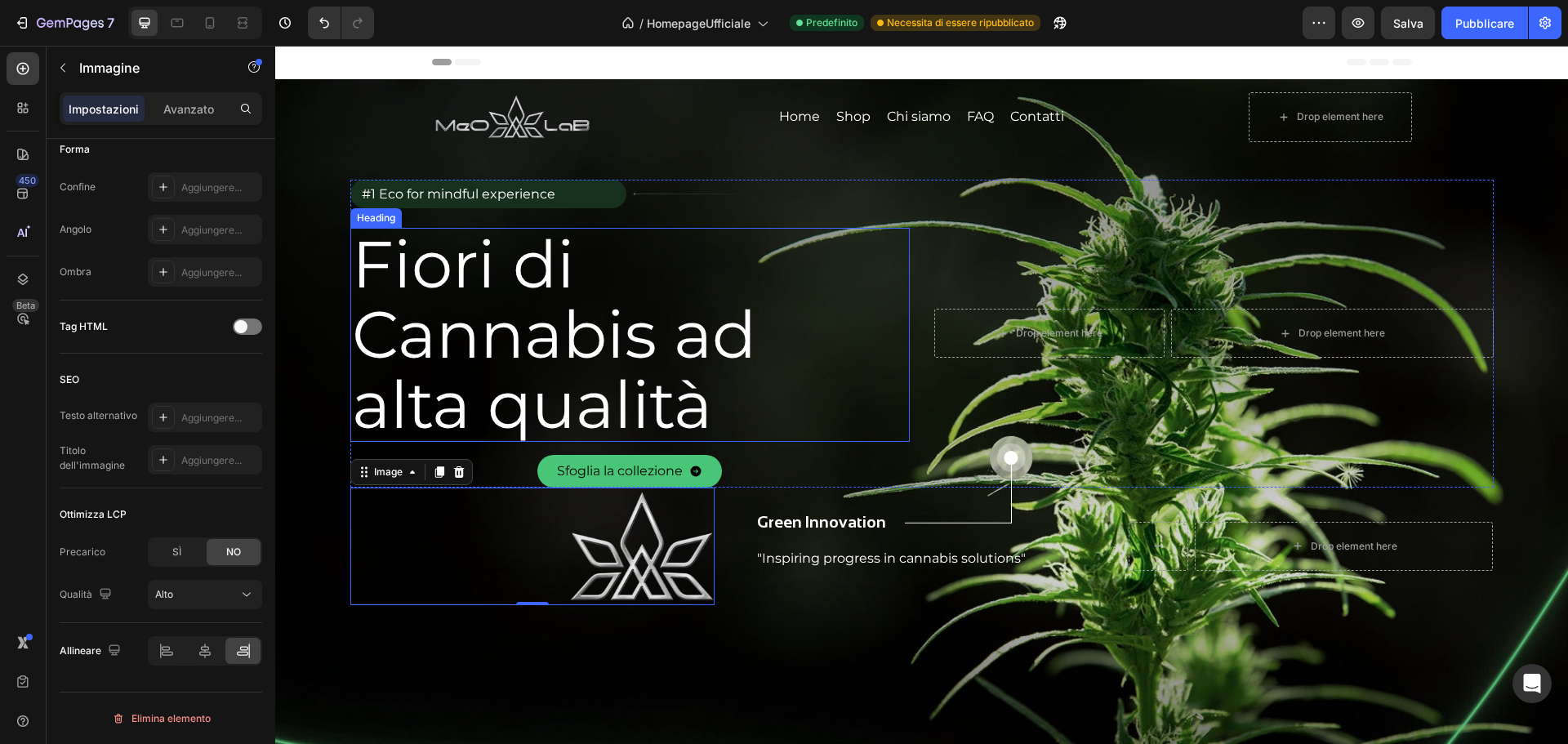
click at [832, 417] on h2 "Fiori di Cannabis ad alta qualità" at bounding box center [617, 335] width 534 height 214
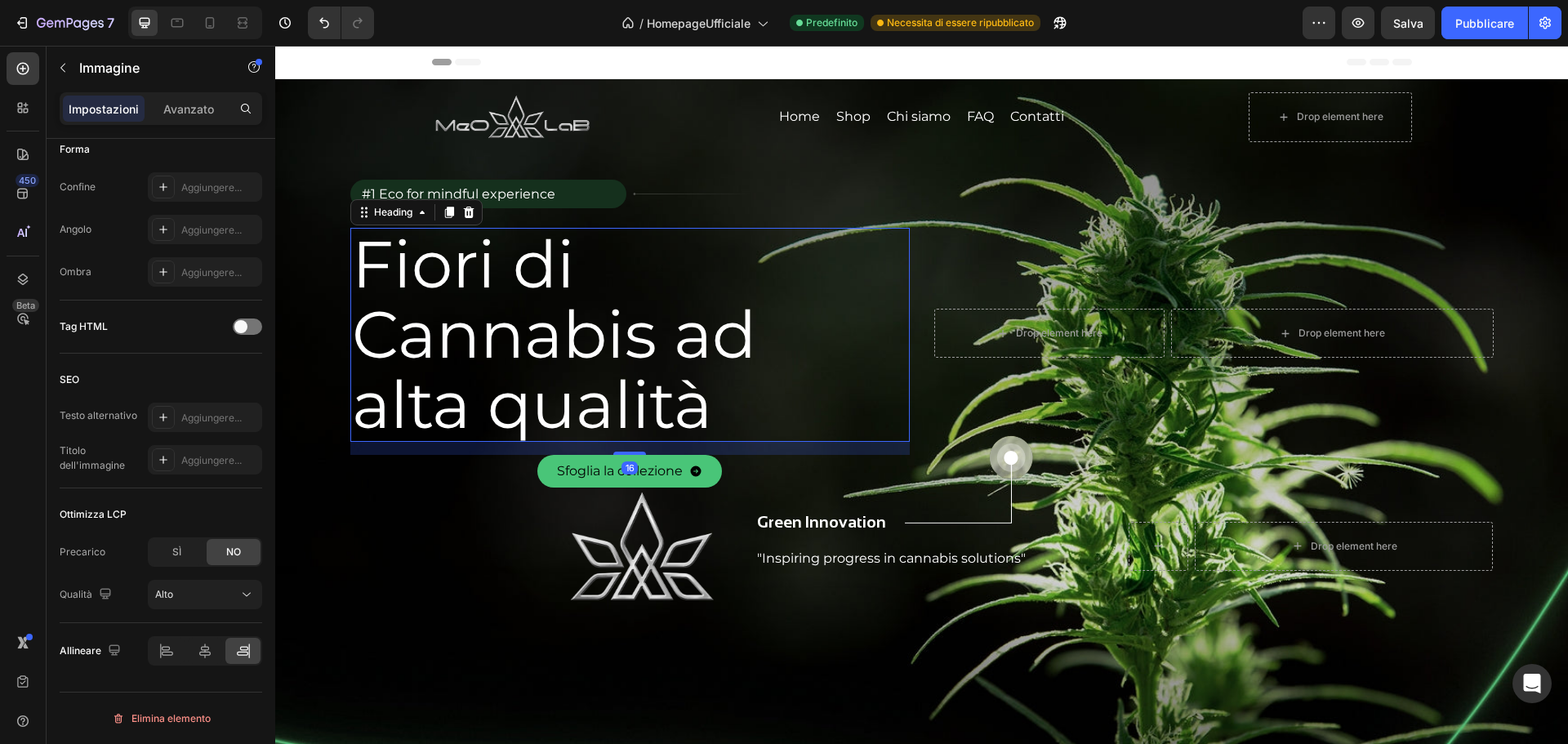
scroll to position [0, 0]
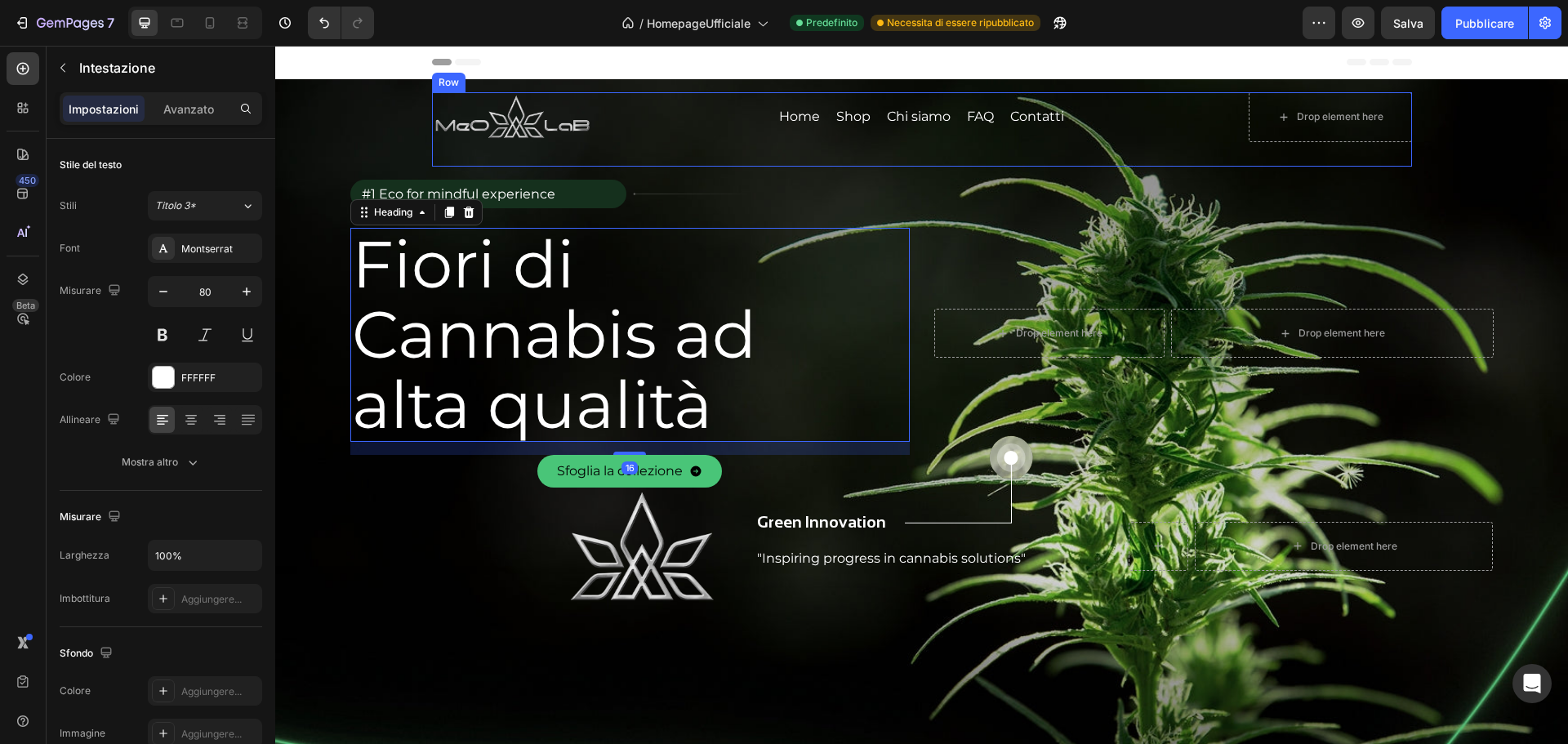
click at [773, 143] on div "Image Home Button Shop Button Chi siamo Button FAQ Button Contatti Button Row D…" at bounding box center [922, 130] width 980 height 75
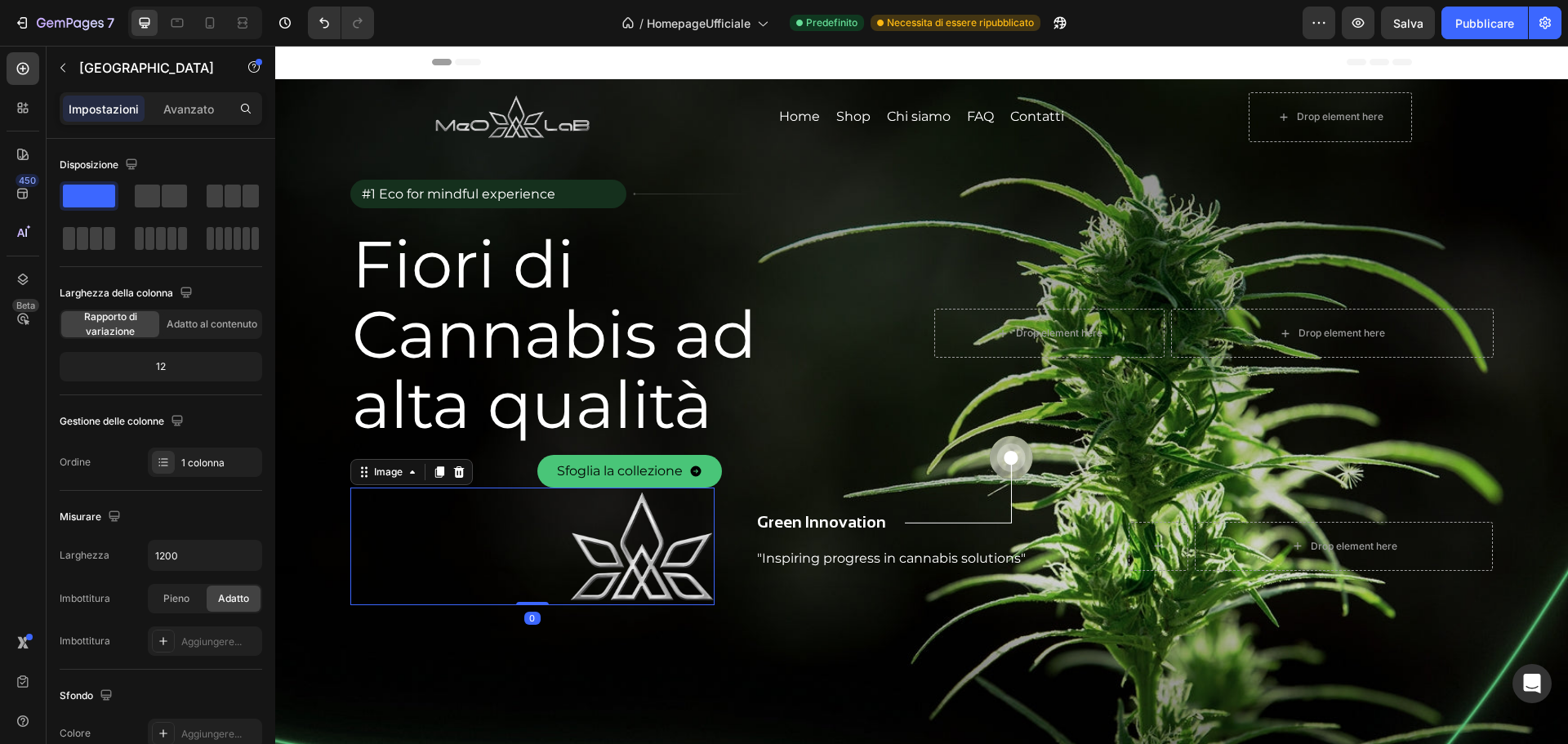
click at [631, 528] on img at bounding box center [642, 546] width 146 height 117
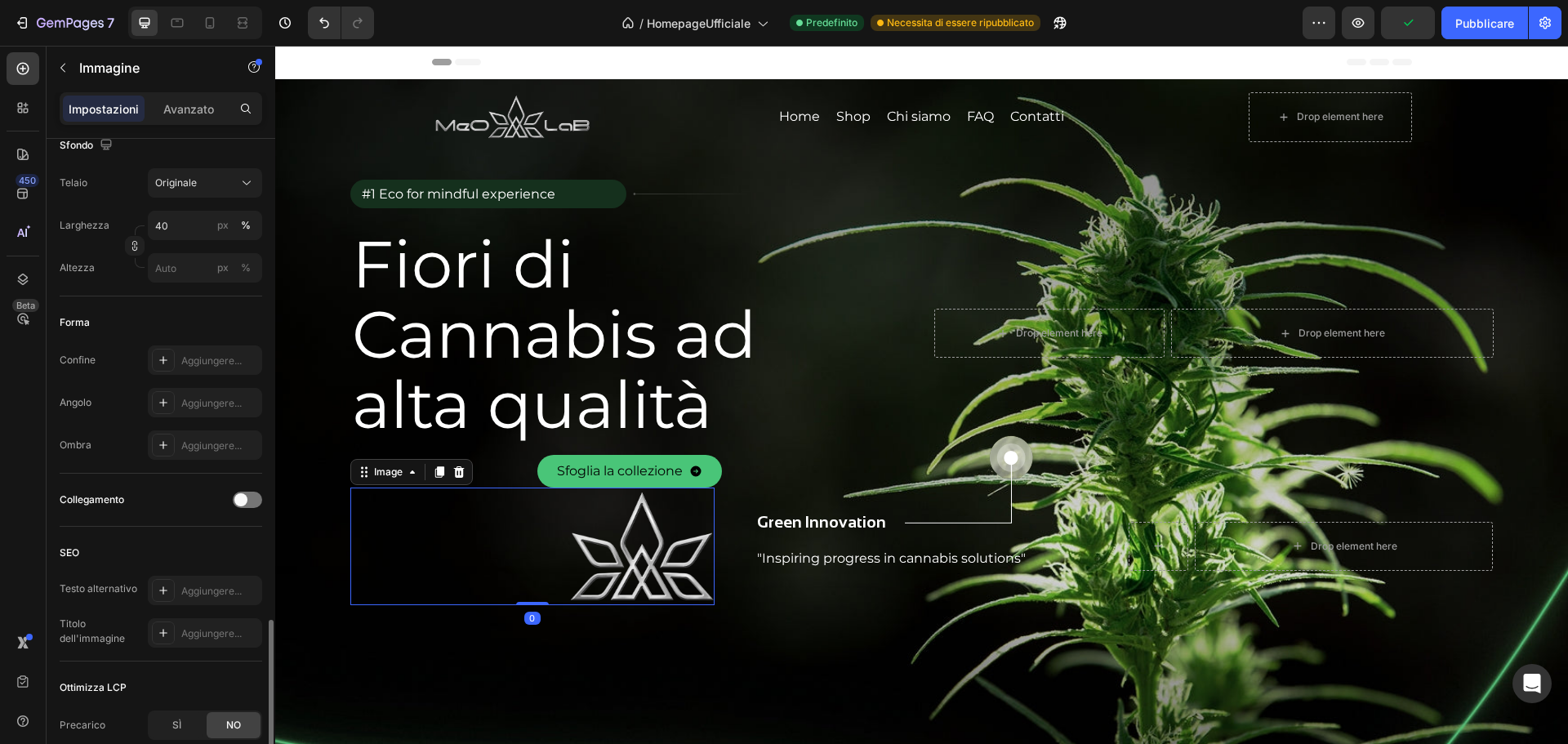
scroll to position [582, 0]
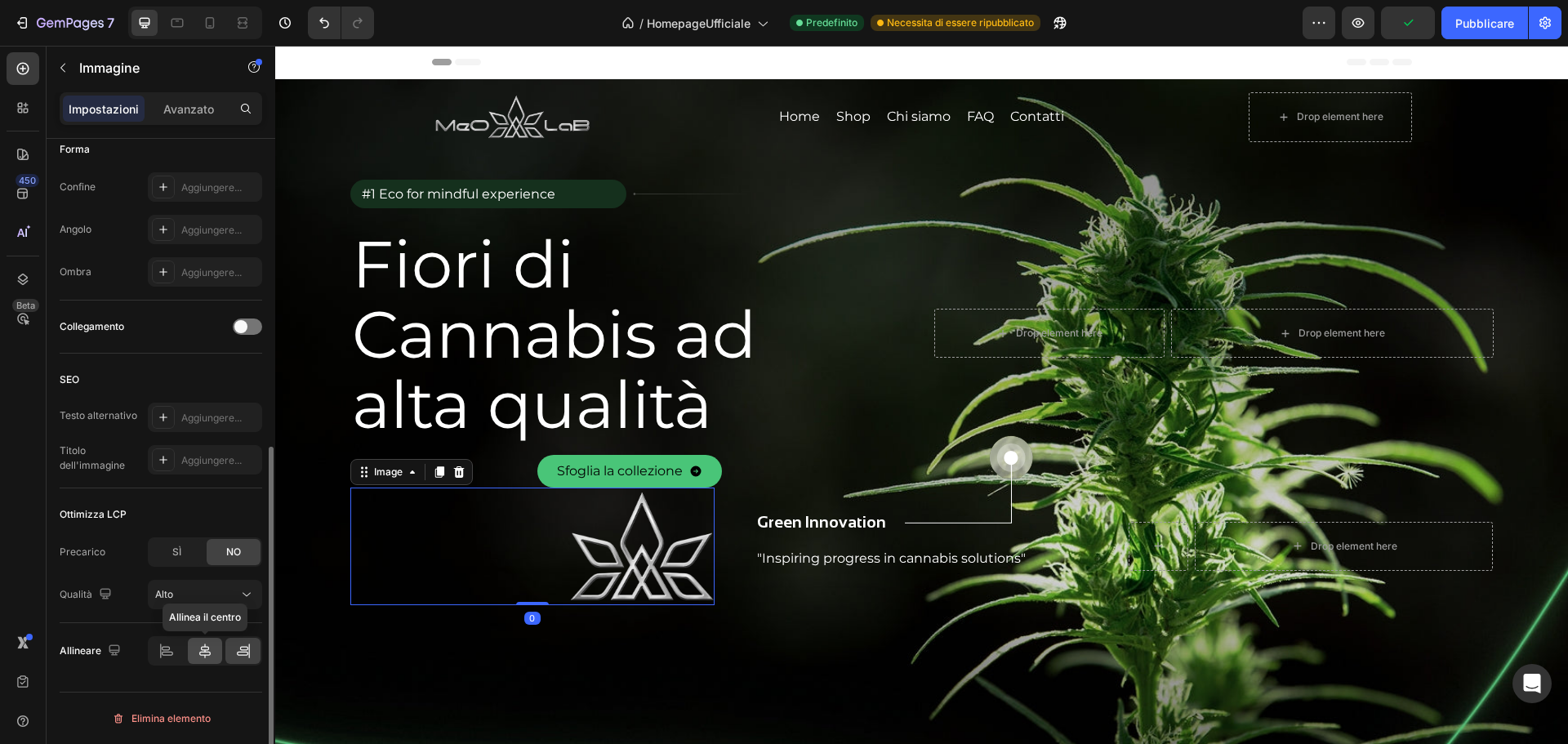
click at [199, 640] on div at bounding box center [205, 651] width 35 height 26
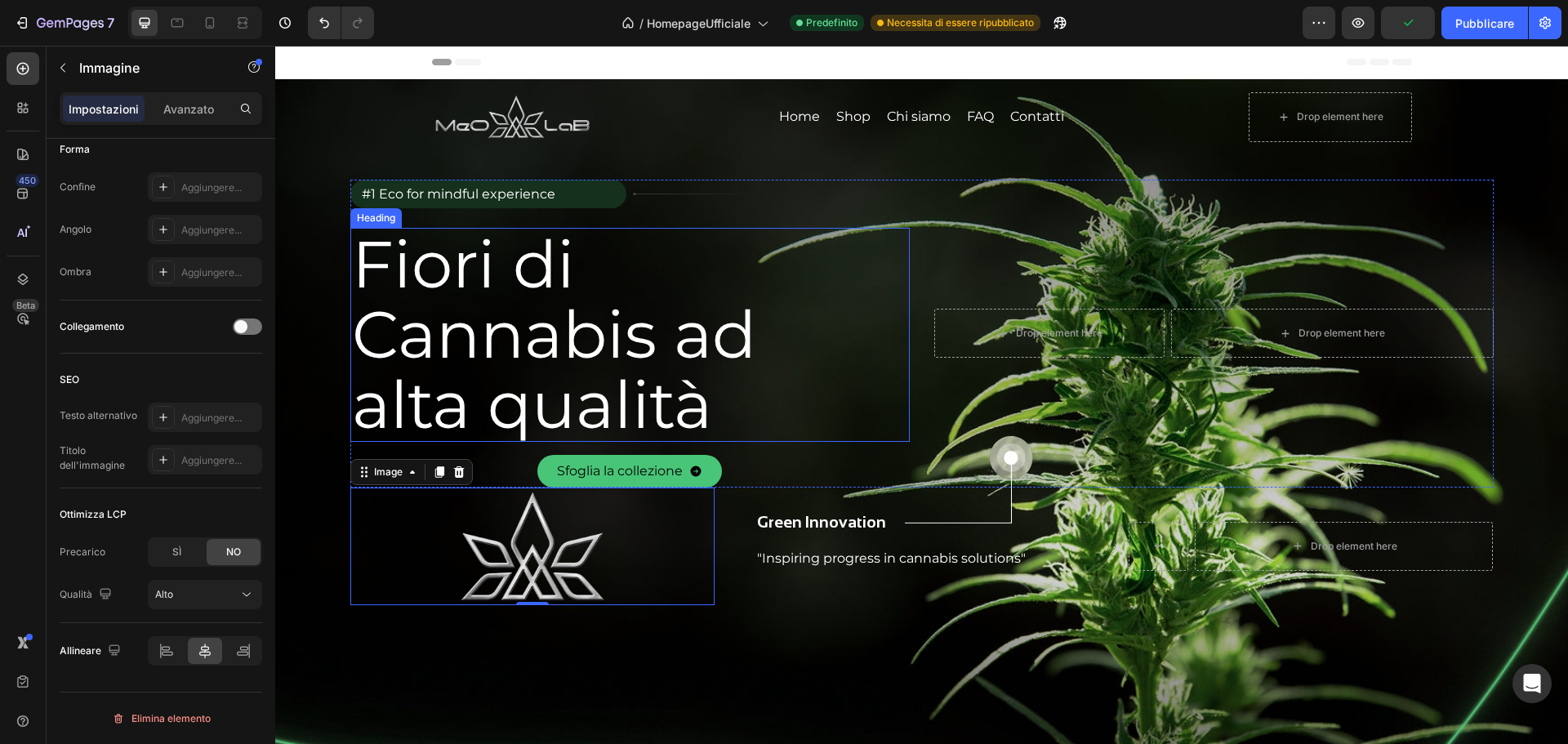
click at [829, 387] on h2 "Fiori di Cannabis ad alta qualità" at bounding box center [617, 335] width 534 height 214
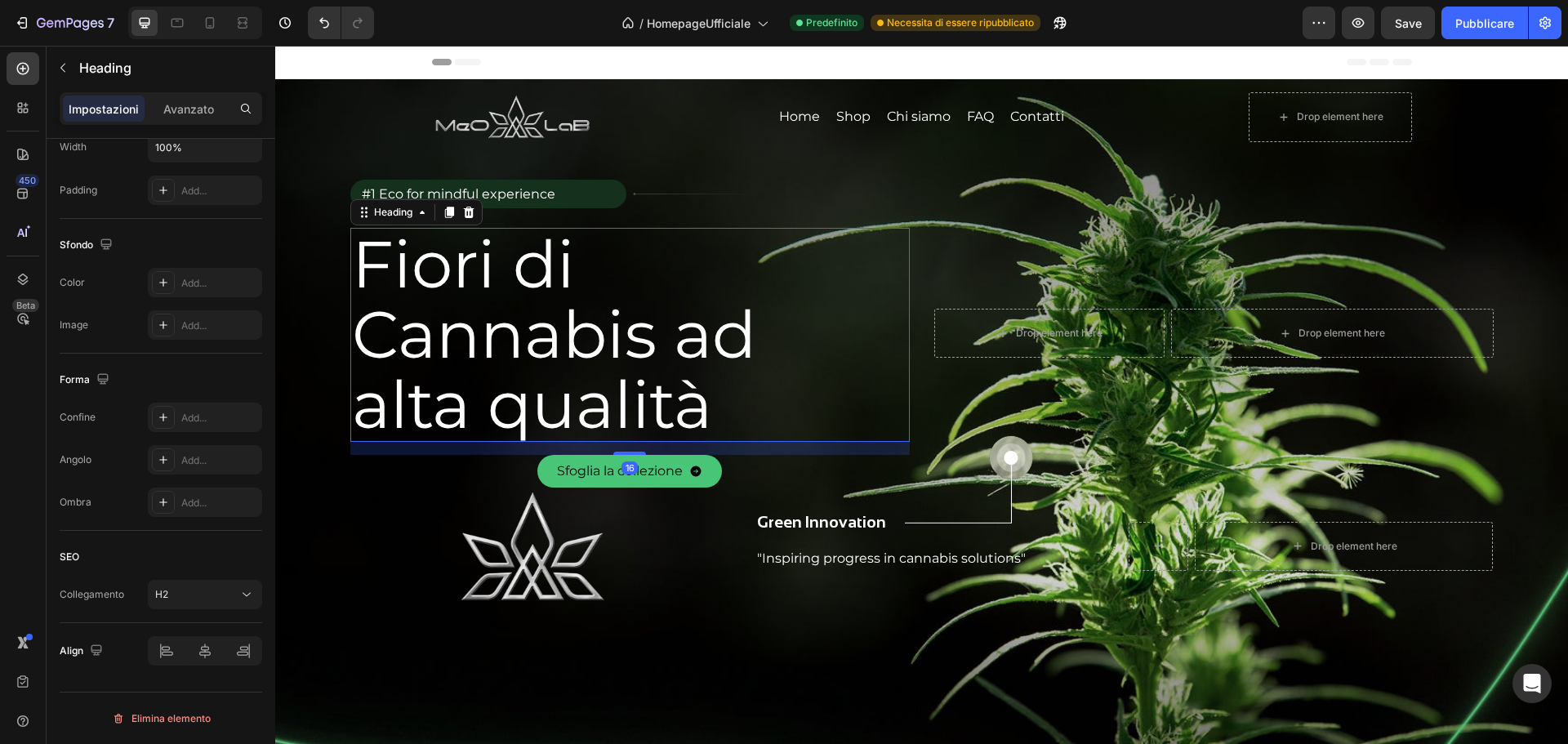
scroll to position [0, 0]
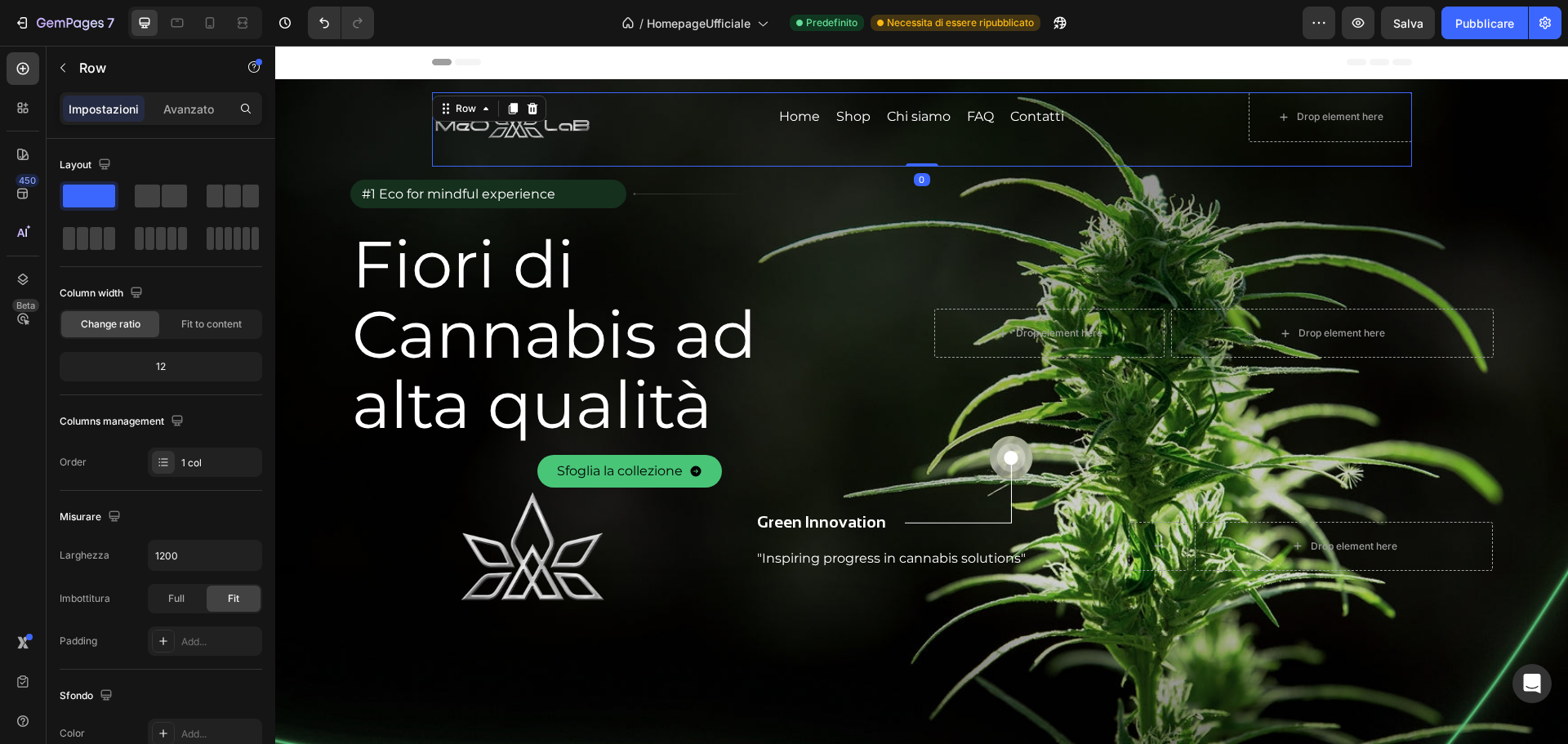
click at [619, 149] on div "Image Home Button Shop Button Chi siamo Button FAQ Button Contatti Button Row D…" at bounding box center [922, 130] width 980 height 75
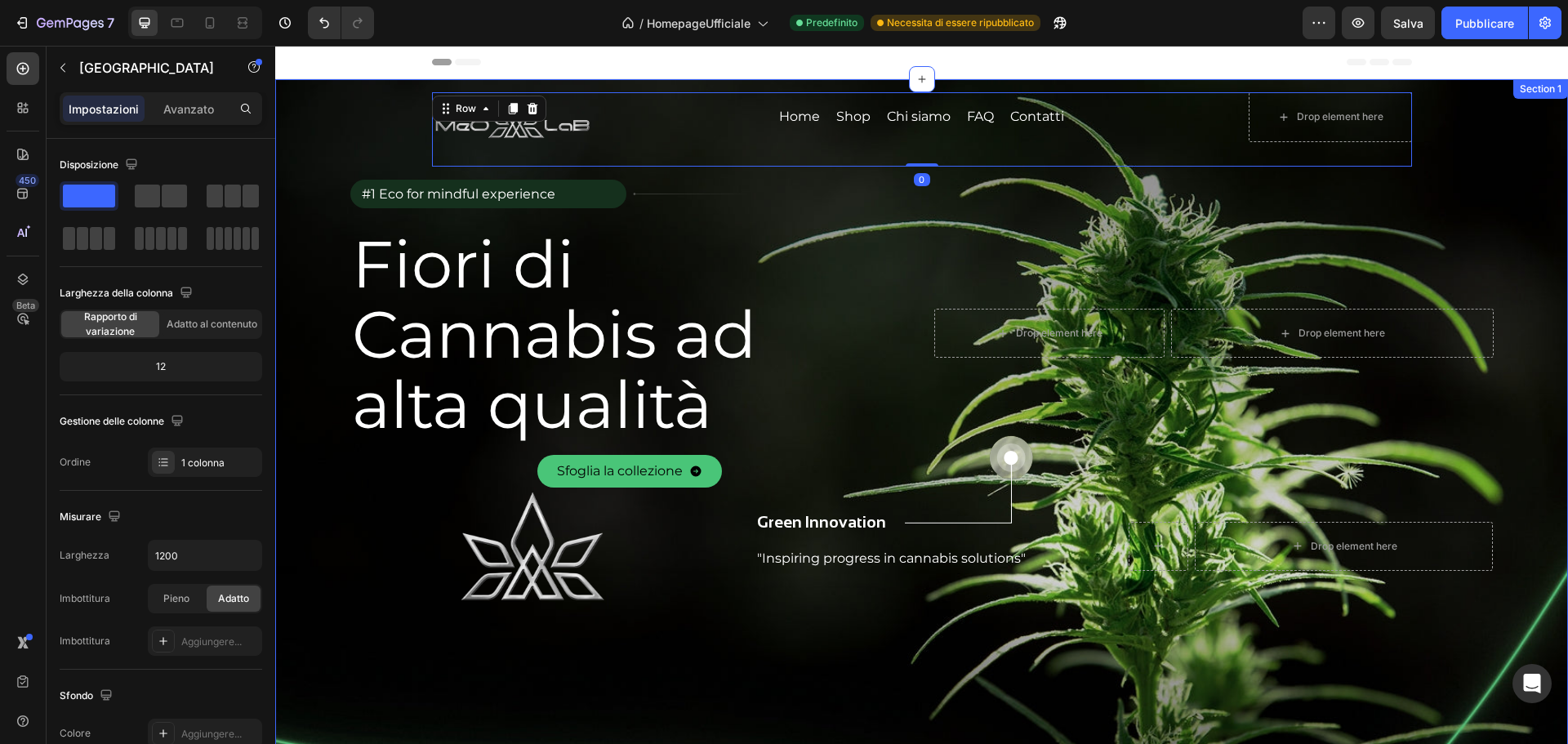
click at [1458, 109] on div "Image Home Button Shop Button Chi siamo Button FAQ Button Contatti Button Row D…" at bounding box center [922, 349] width 1293 height 513
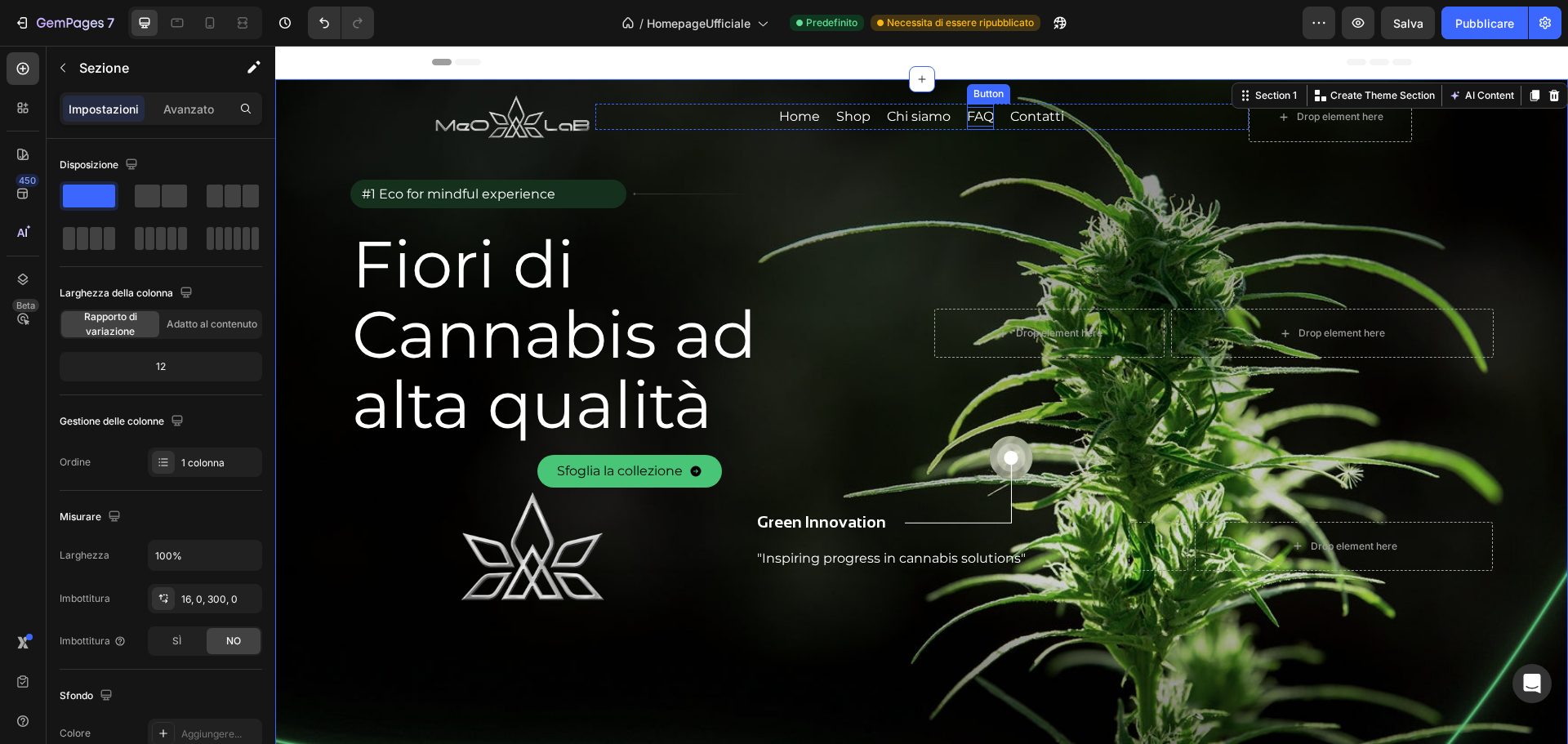
click at [968, 116] on p "FAQ" at bounding box center [981, 117] width 27 height 20
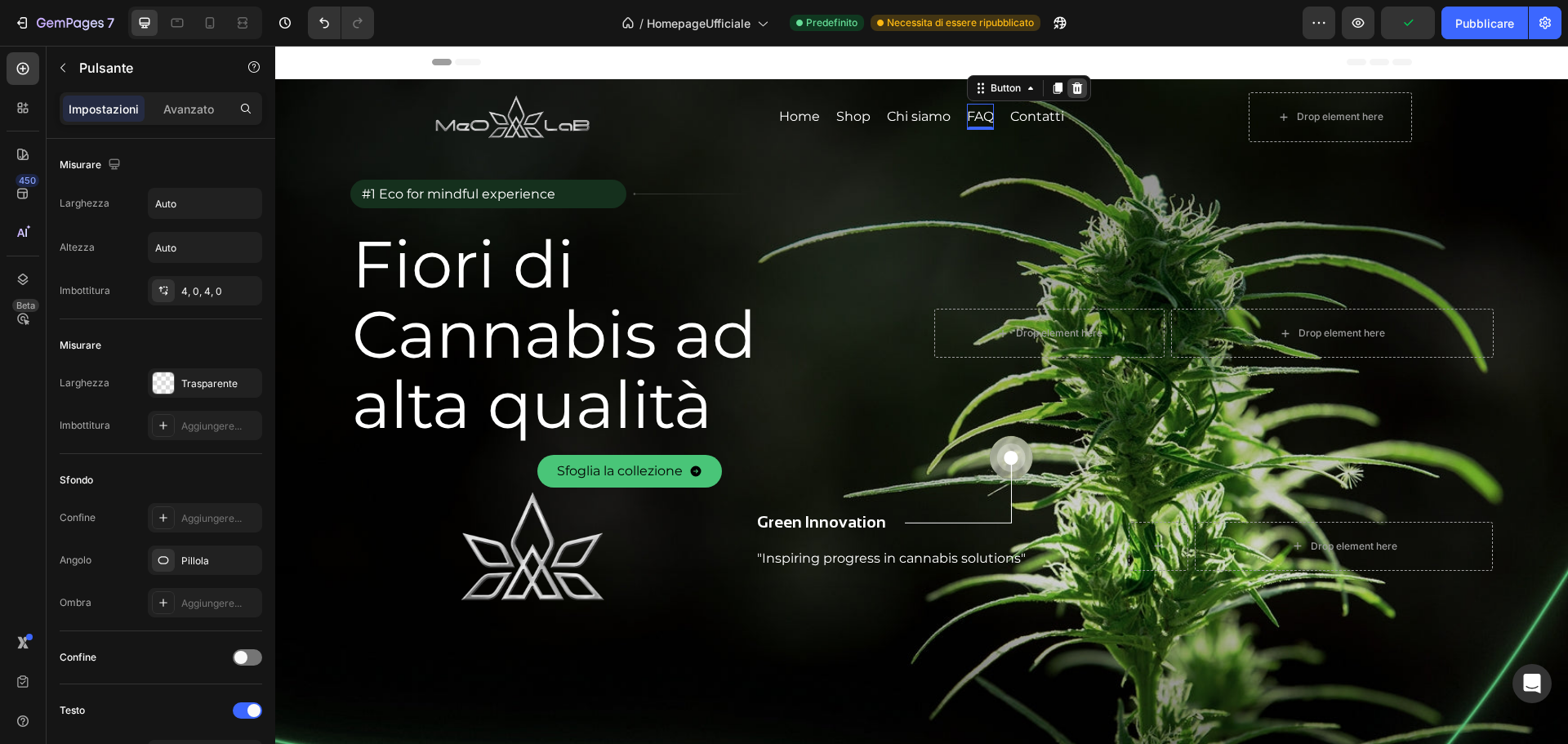
click at [1073, 89] on icon at bounding box center [1078, 88] width 11 height 12
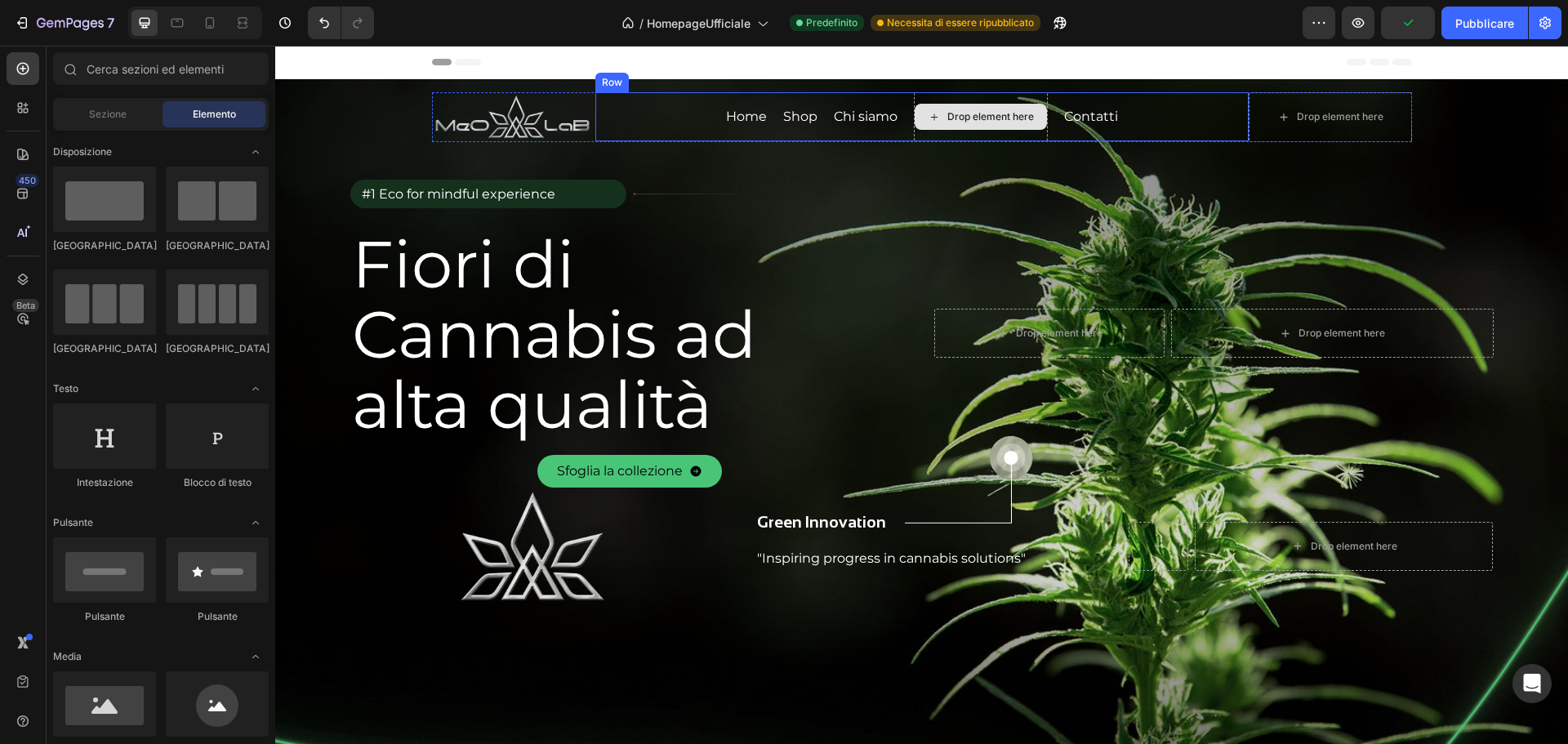
click at [977, 106] on div "Drop element here" at bounding box center [981, 116] width 133 height 26
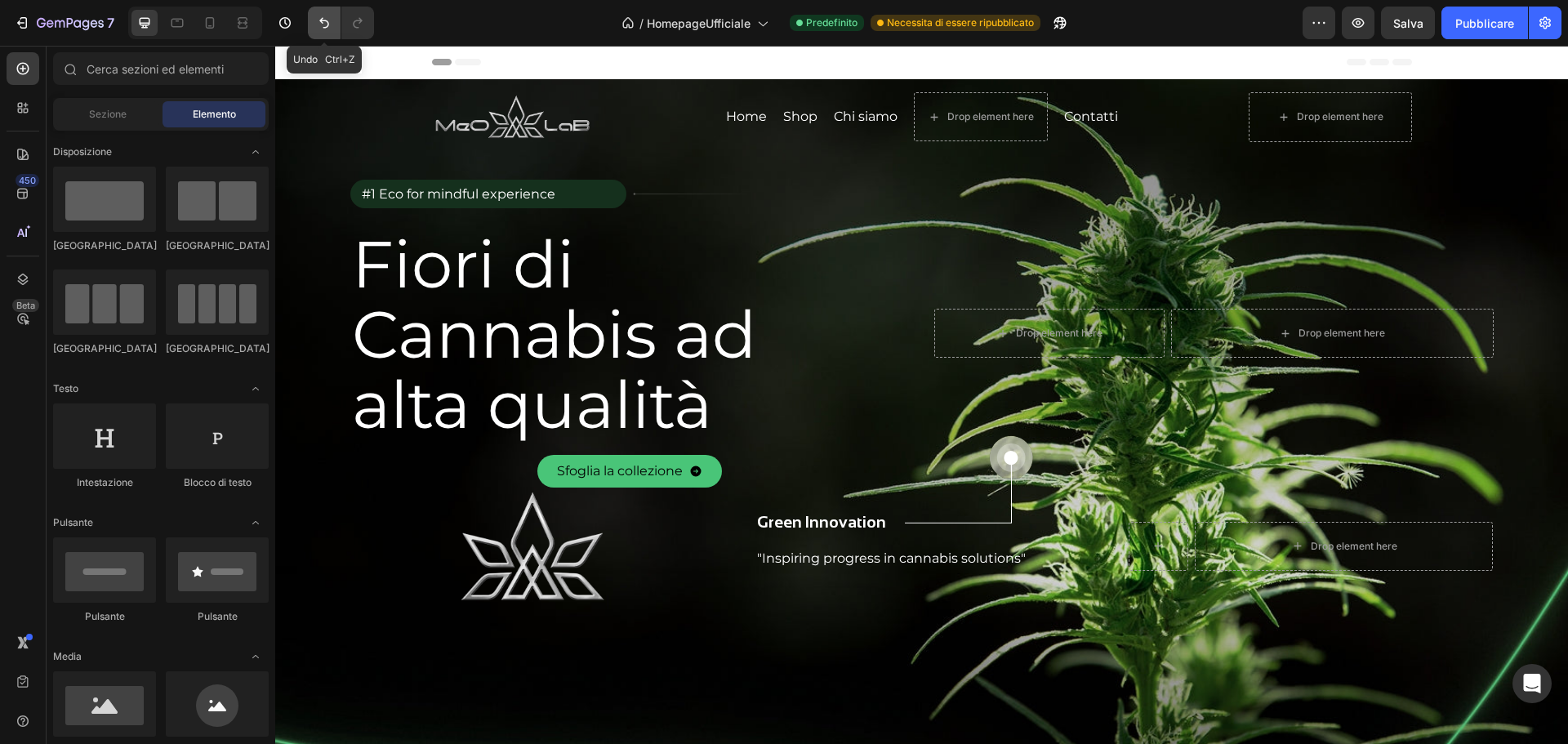
click at [323, 34] on button "Annulla/Ripristina" at bounding box center [325, 23] width 33 height 33
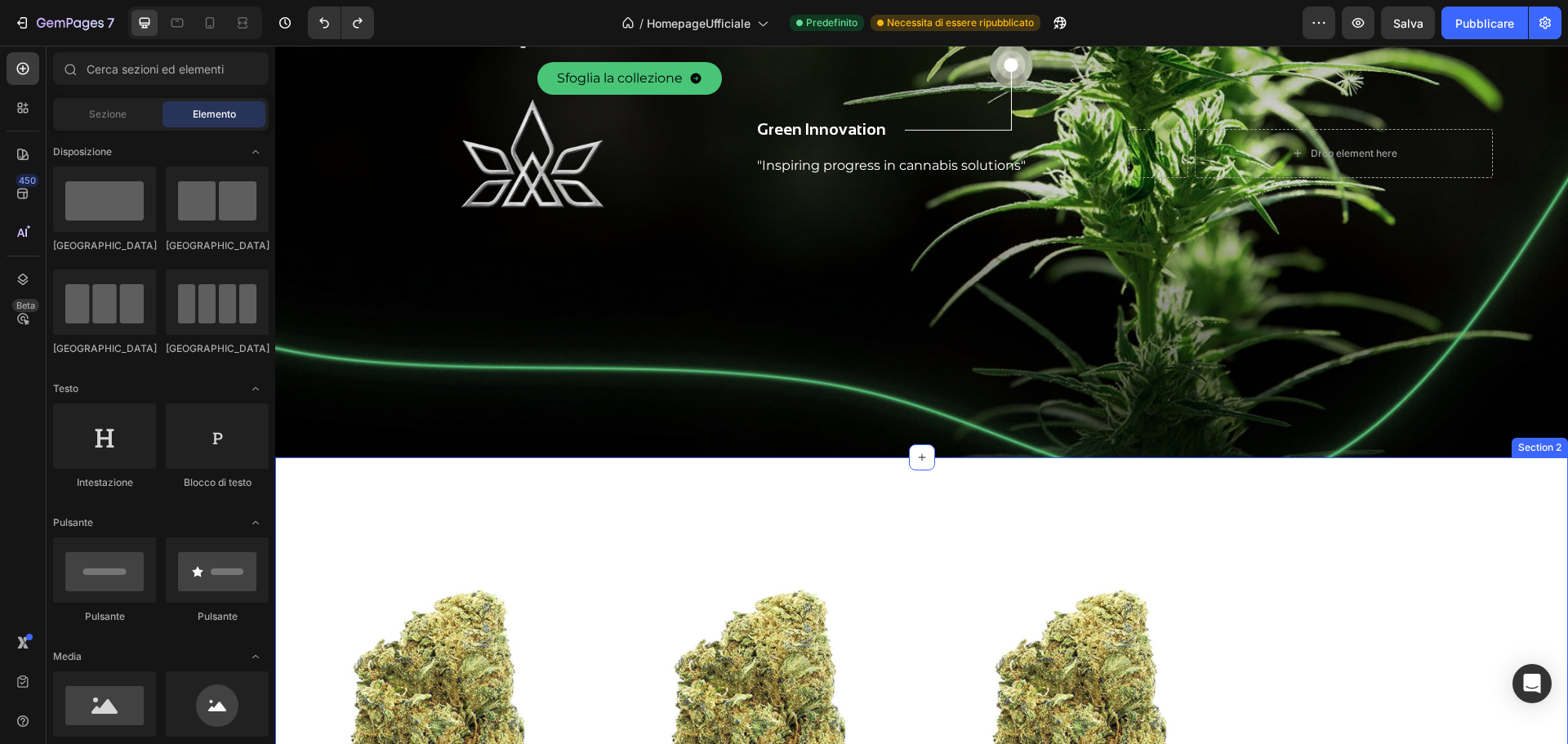
scroll to position [408, 0]
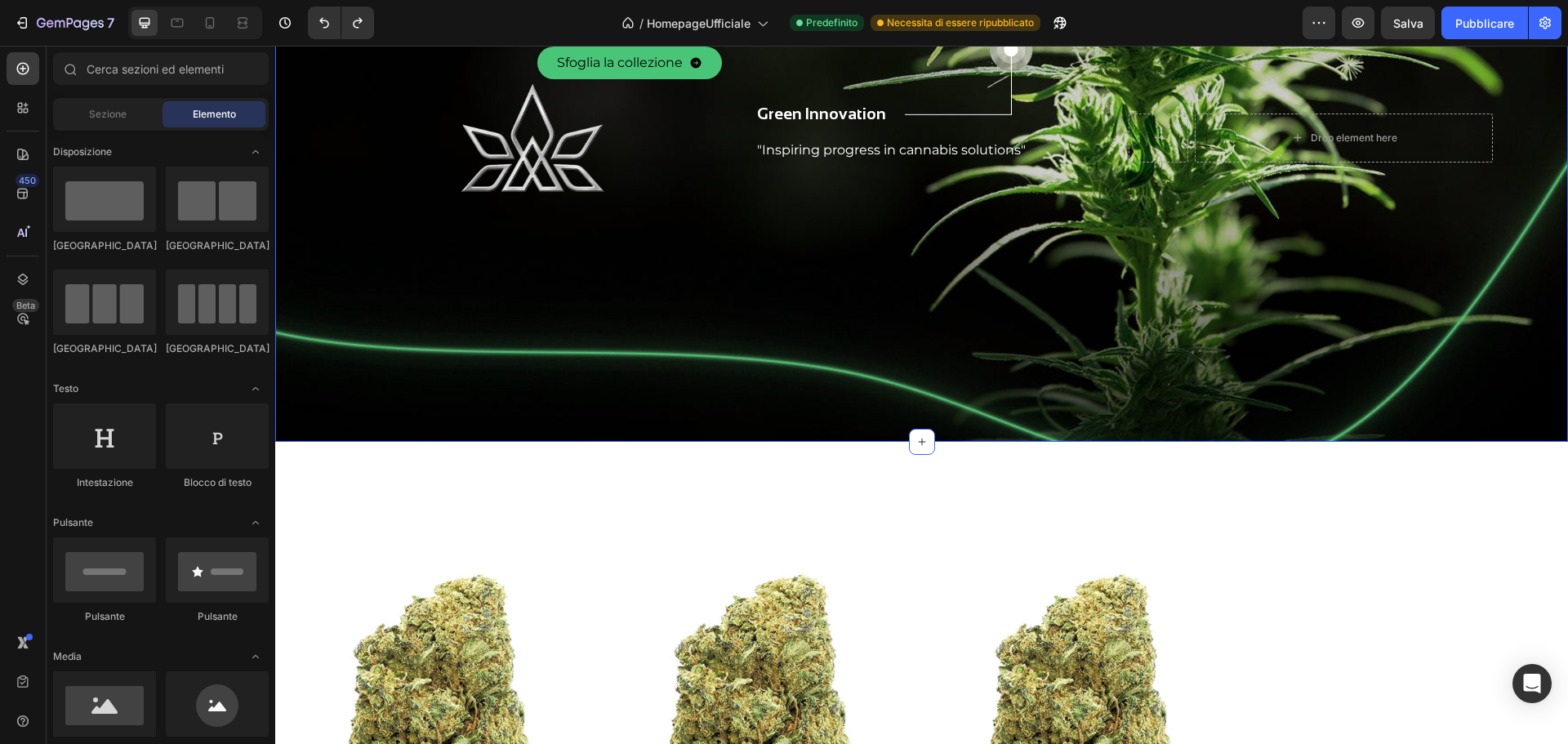
click at [1219, 408] on div "Image Home Button Shop Button Chi siamo Button FAQ Button Contatti Button Row D…" at bounding box center [922, 56] width 1293 height 771
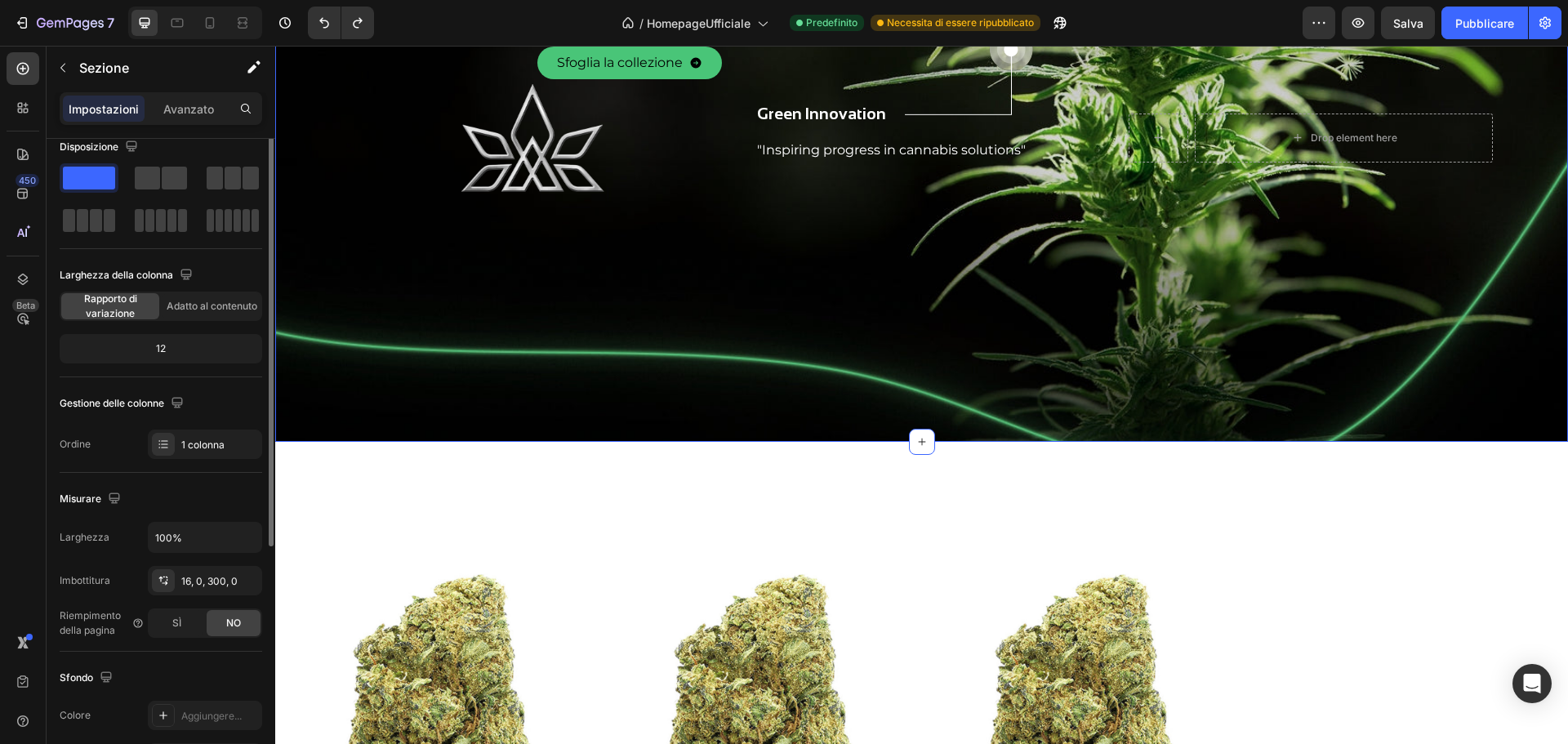
scroll to position [0, 0]
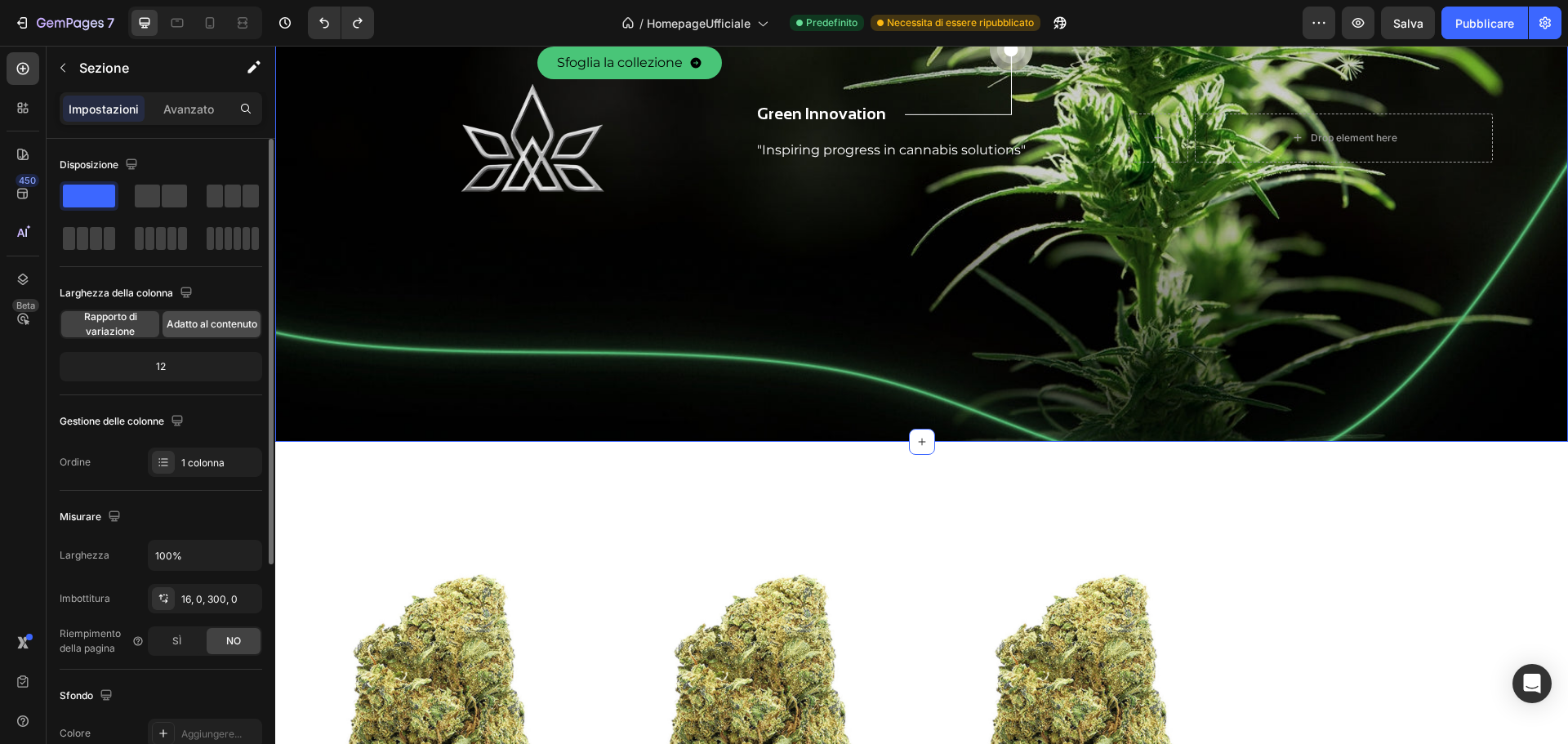
click at [206, 322] on font "Adatto al contenuto" at bounding box center [212, 323] width 91 height 12
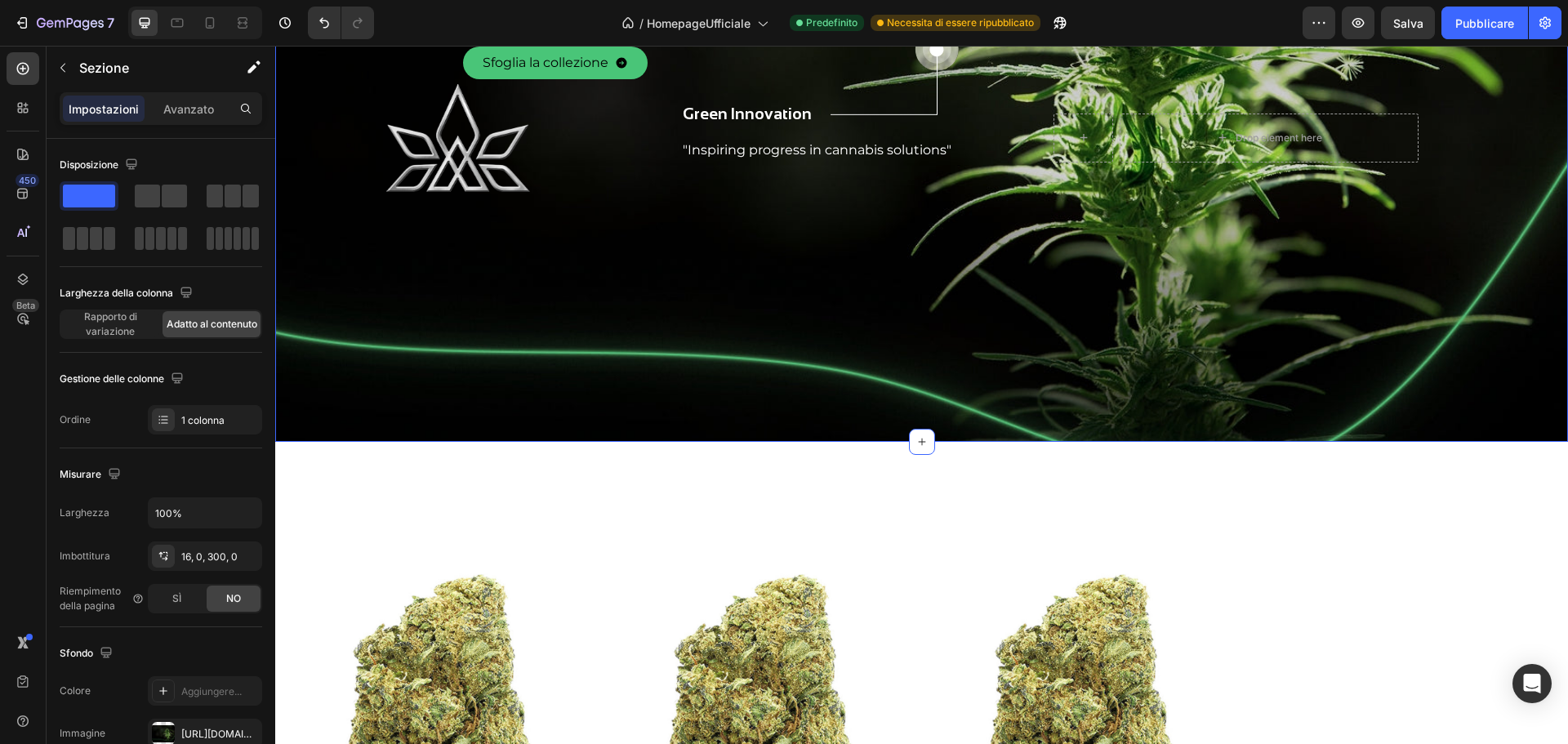
scroll to position [246, 0]
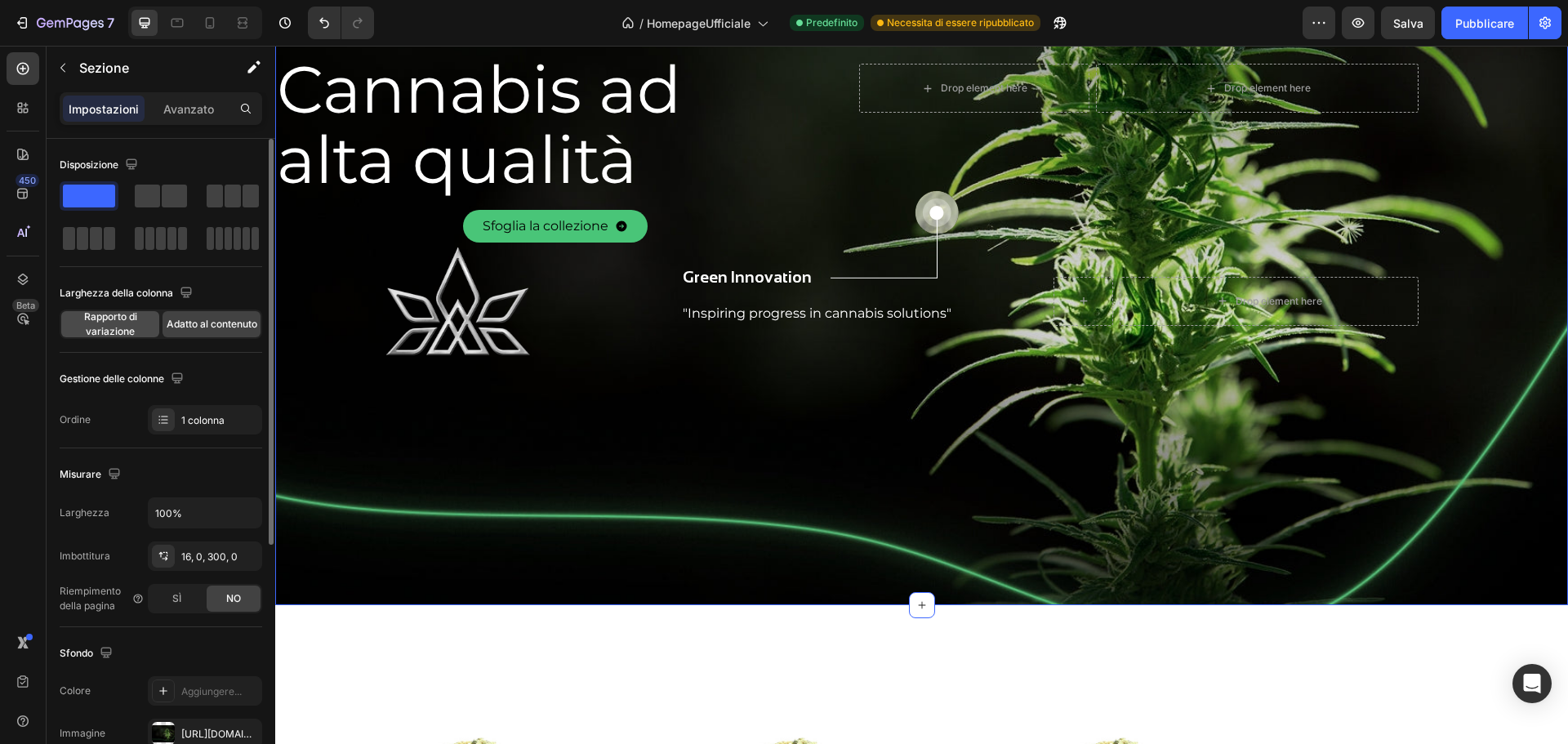
click at [114, 324] on span "Rapporto di variazione" at bounding box center [110, 324] width 98 height 29
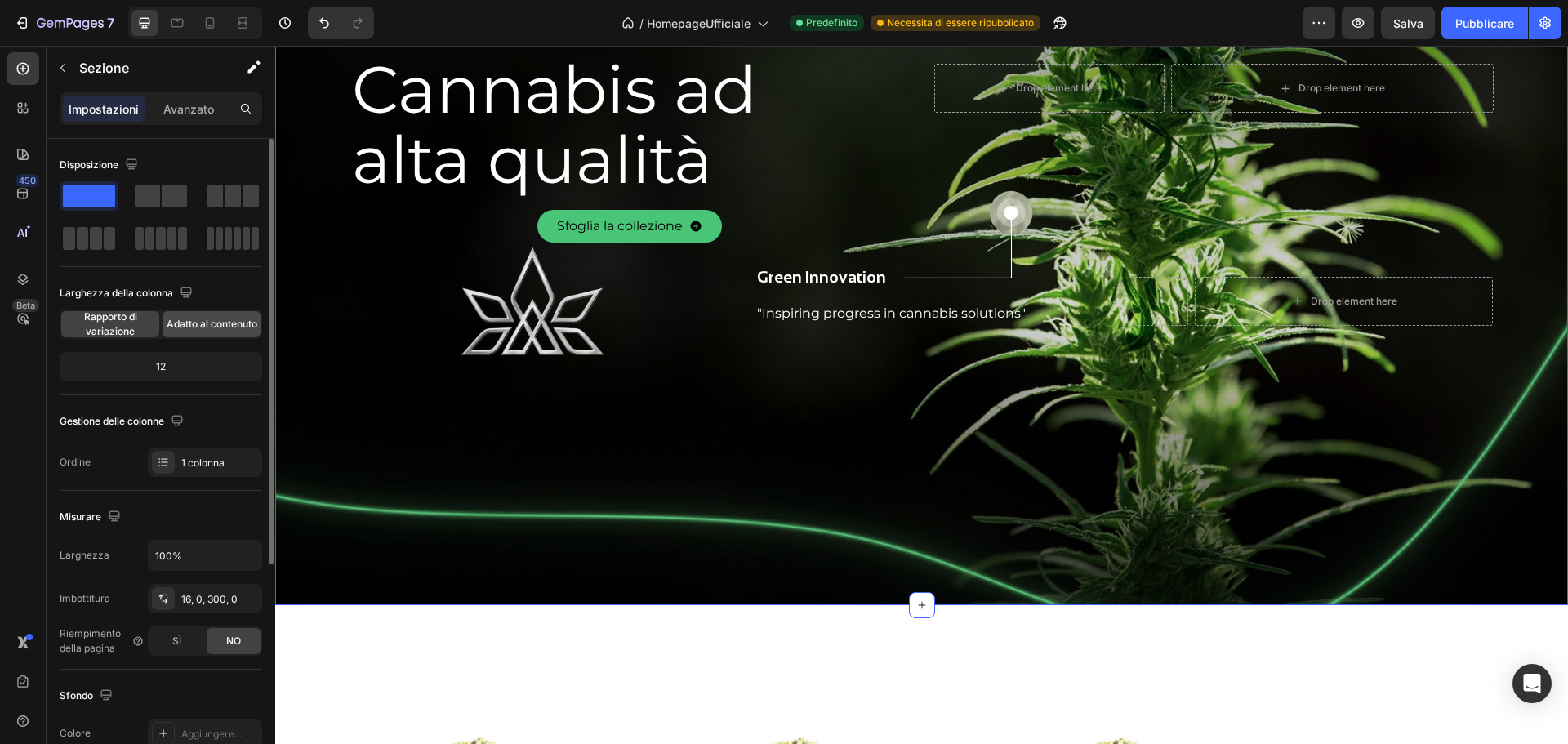
click at [198, 327] on font "Adatto al contenuto" at bounding box center [212, 323] width 91 height 12
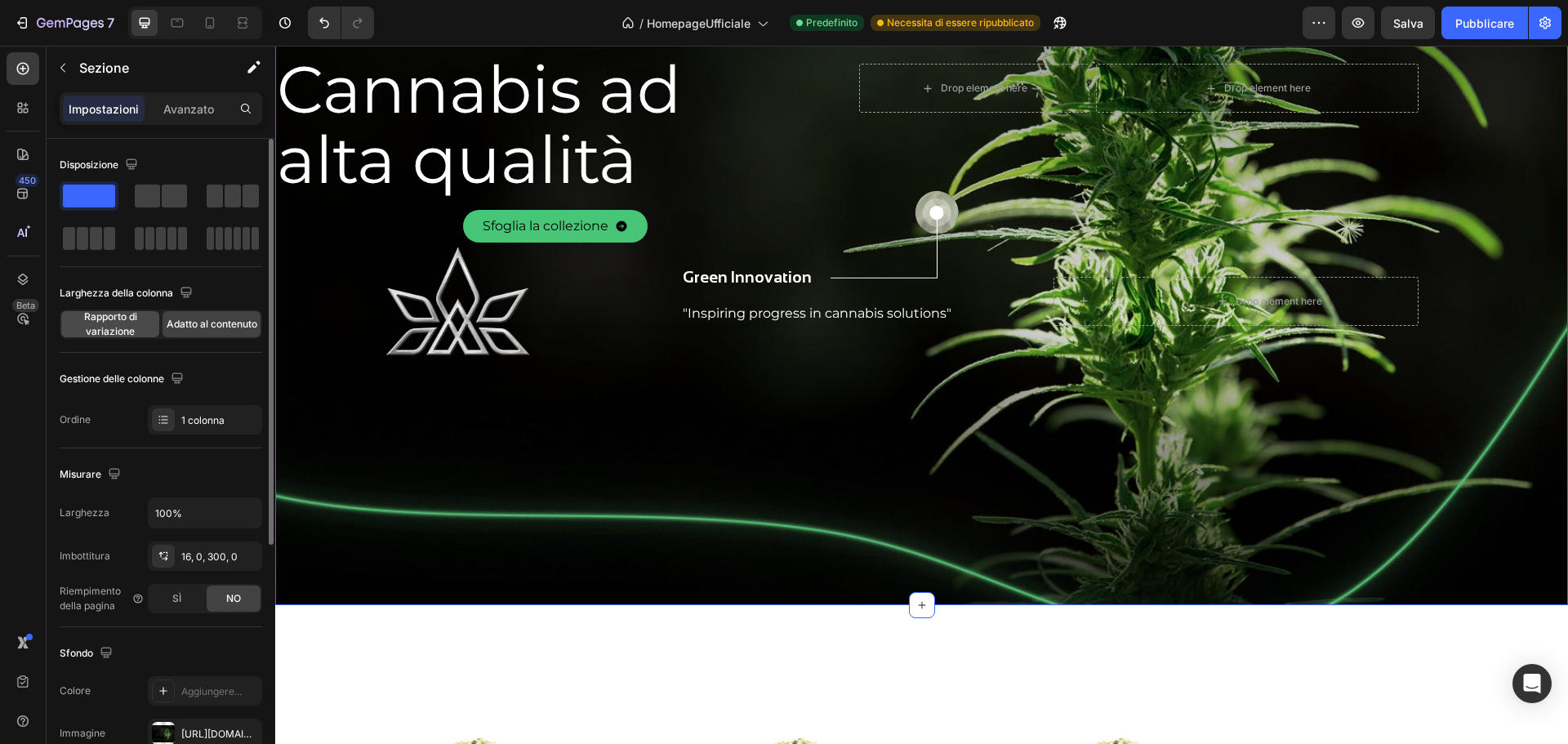
click at [129, 334] on font "Rapporto di variazione" at bounding box center [111, 324] width 53 height 27
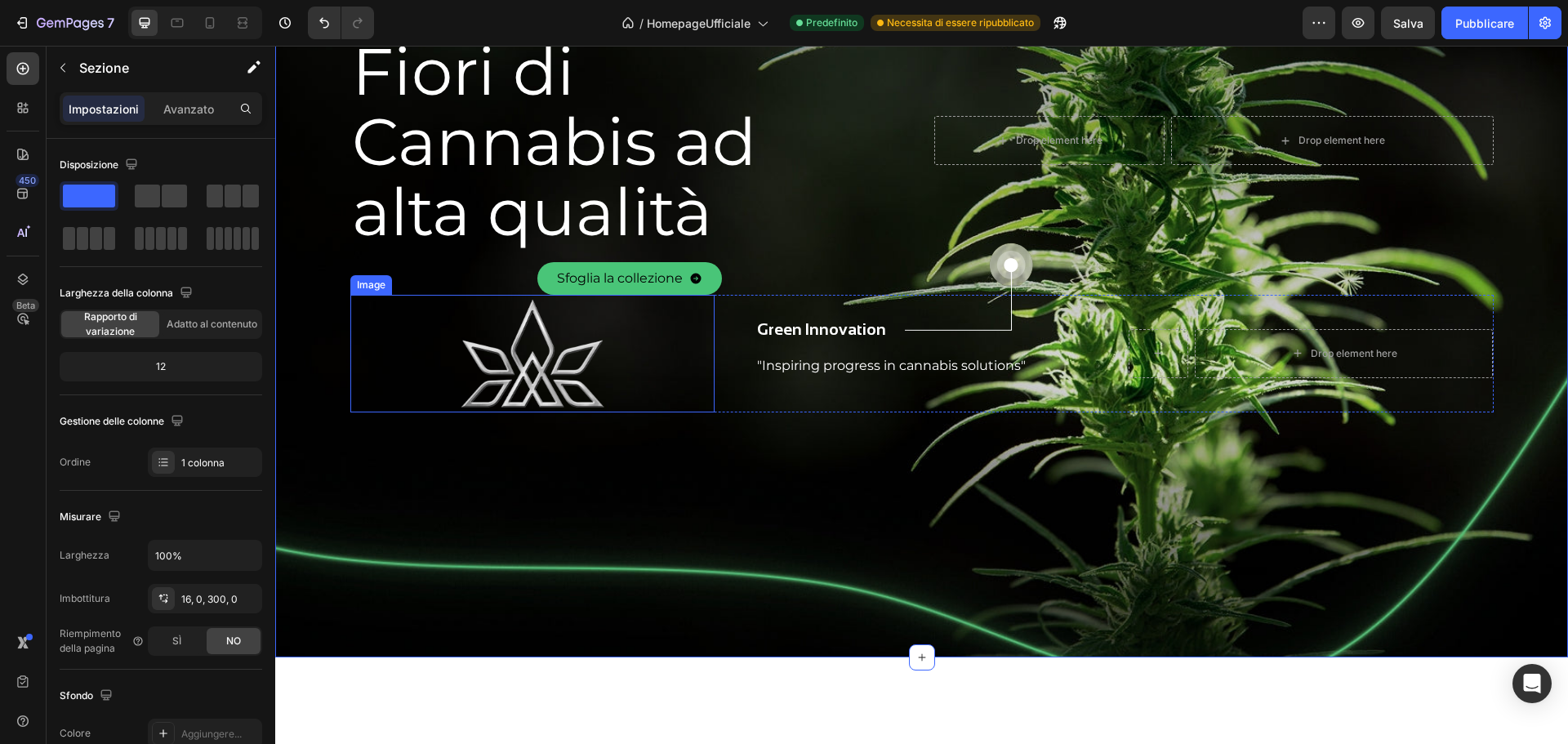
scroll to position [82, 0]
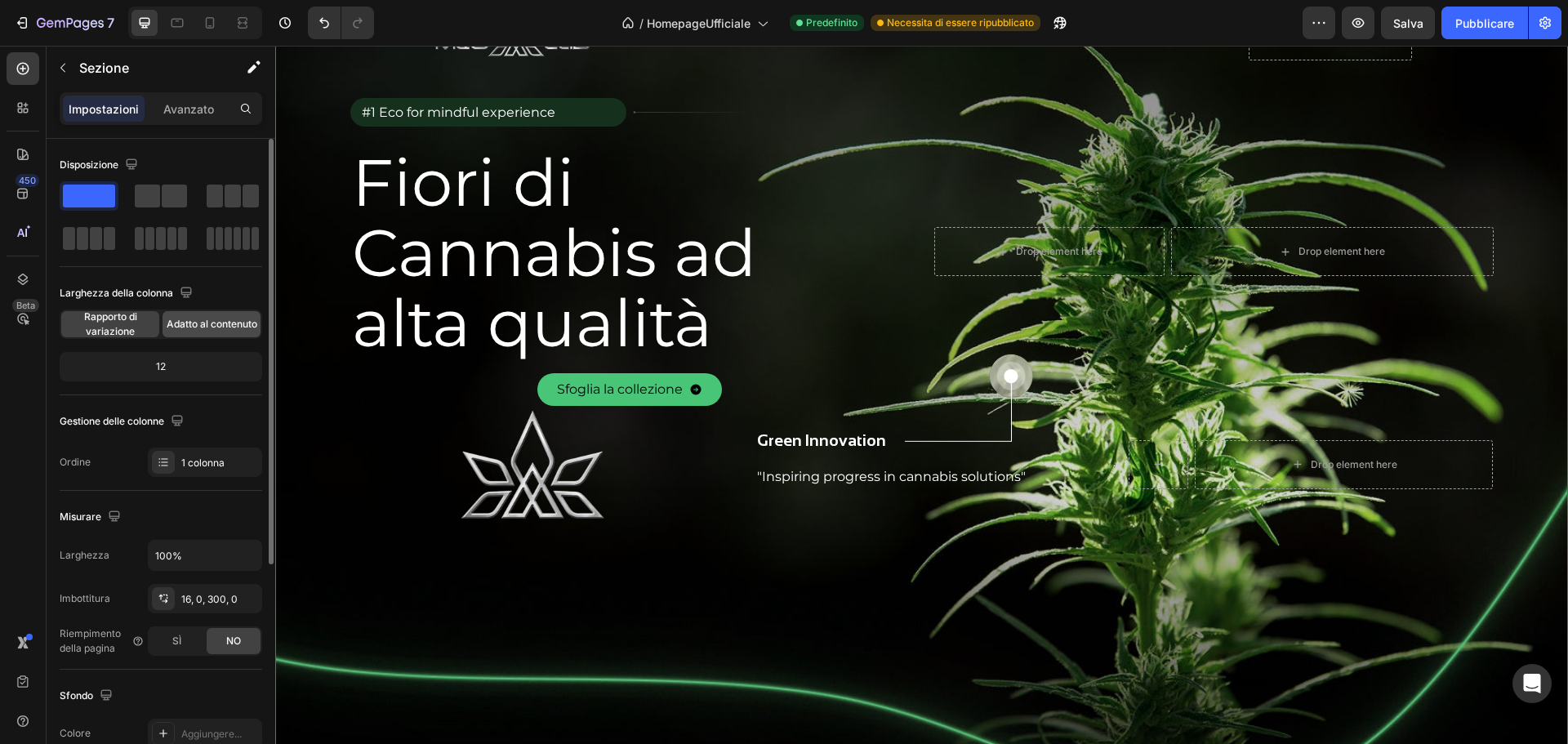
click at [205, 325] on font "Adatto al contenuto" at bounding box center [212, 323] width 91 height 12
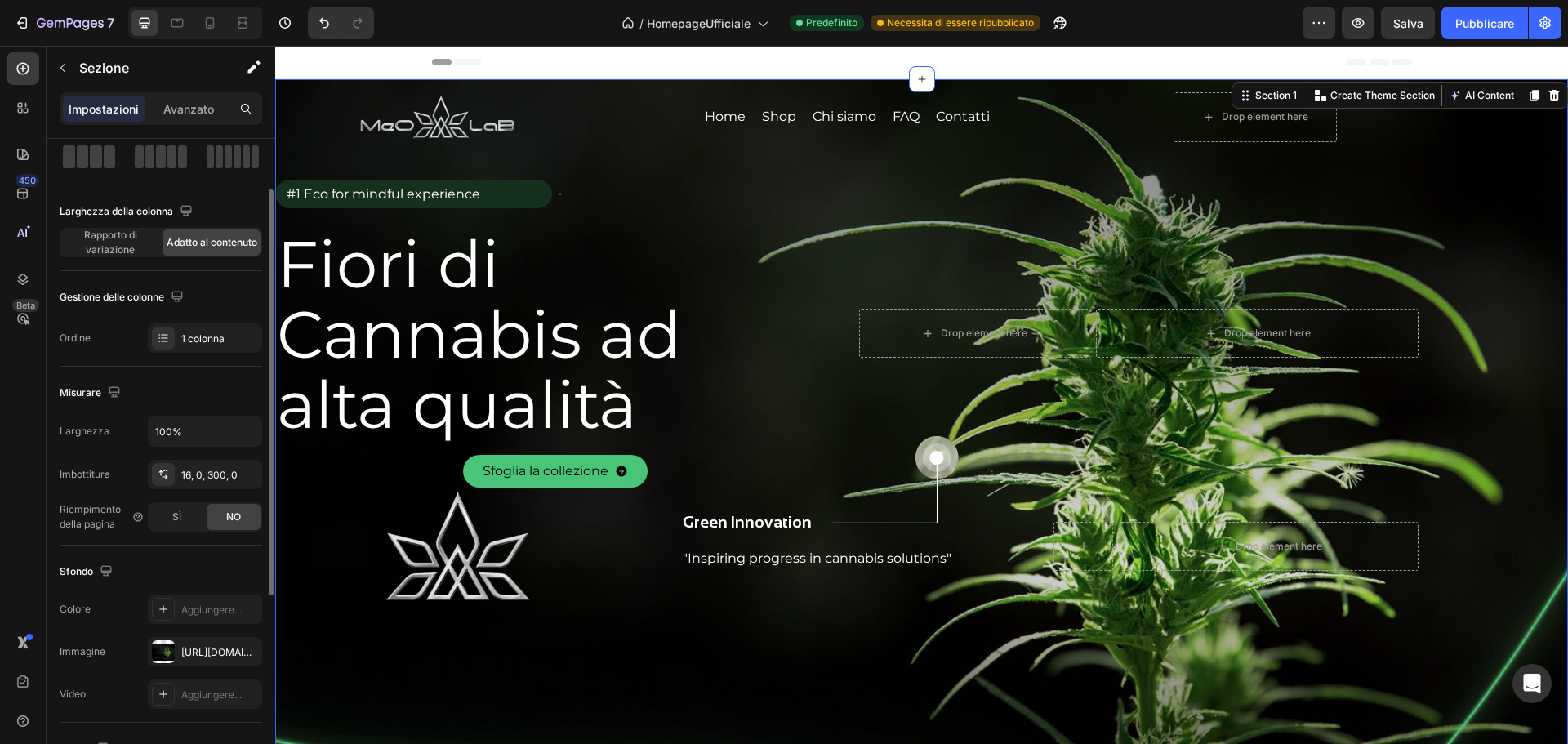
scroll to position [0, 0]
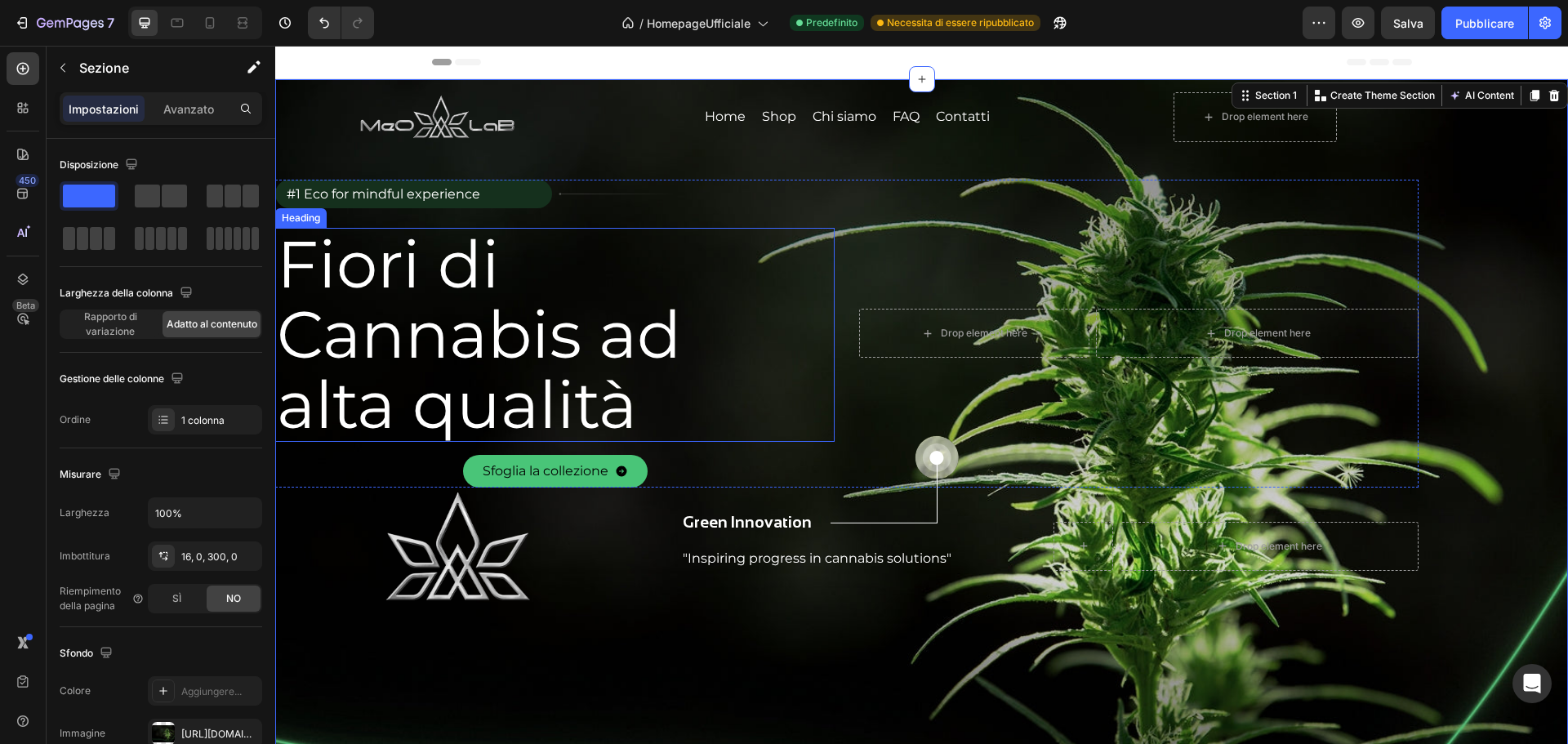
click at [374, 282] on h2 "Fiori di Cannabis ad alta qualità" at bounding box center [543, 335] width 534 height 214
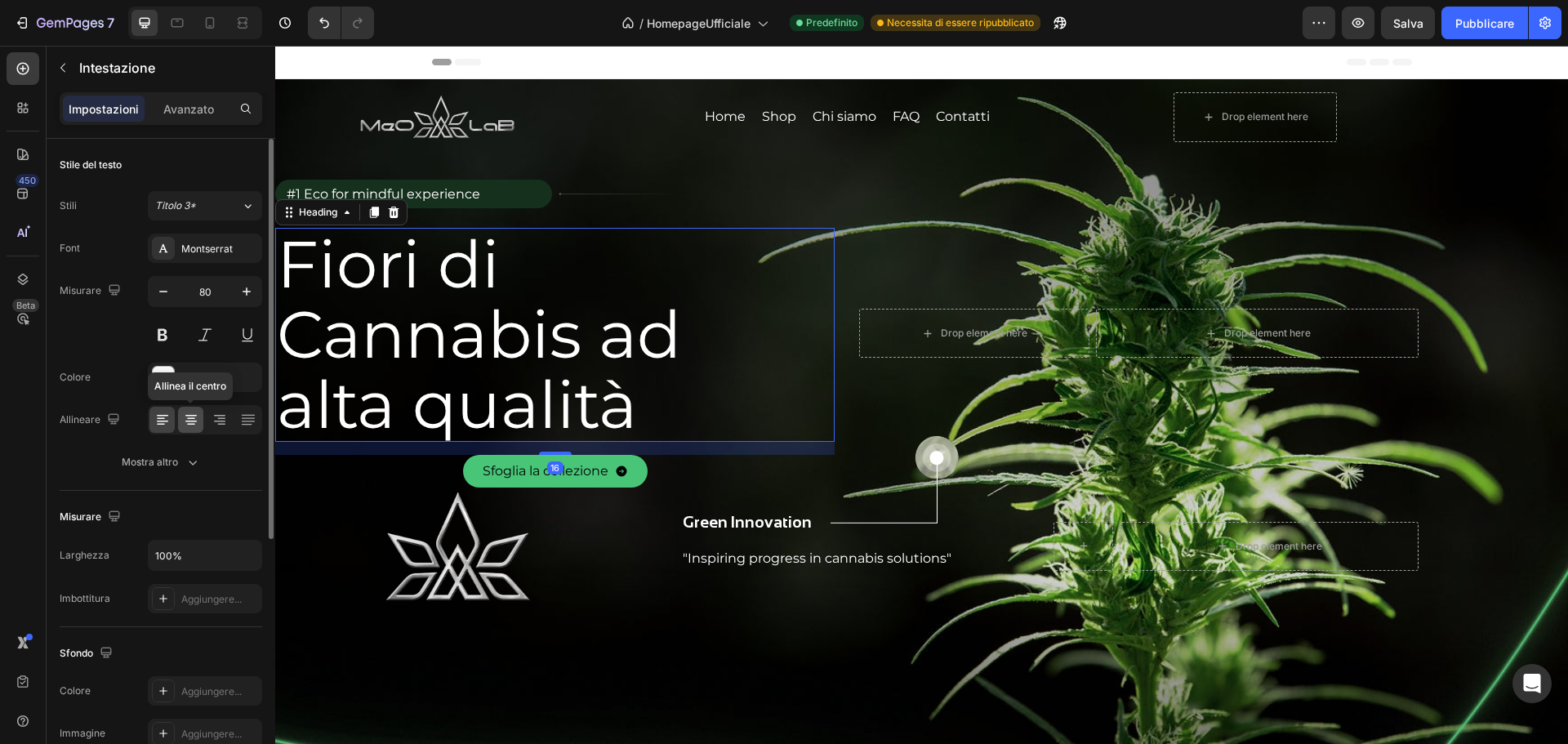
click at [195, 416] on icon at bounding box center [191, 416] width 12 height 2
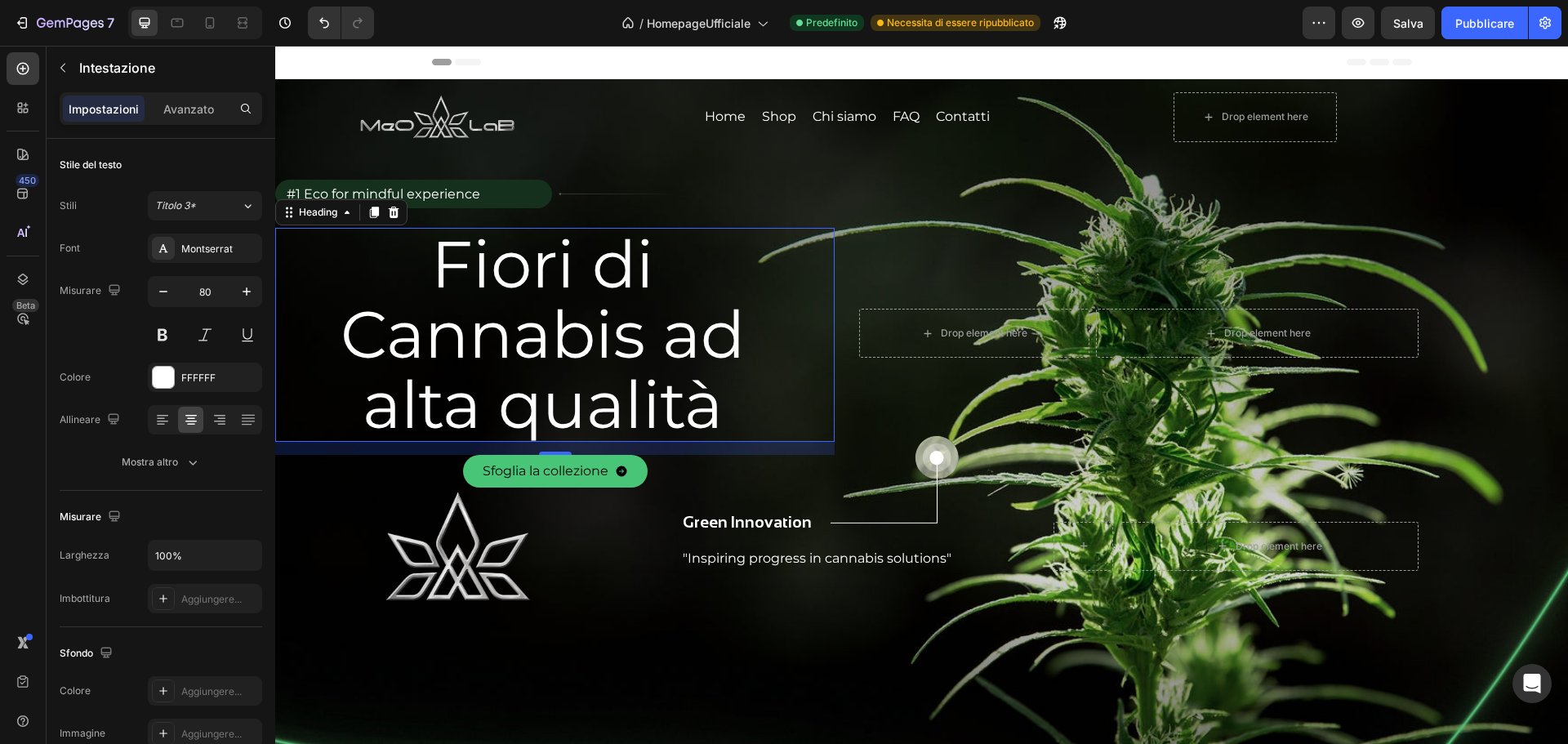
click at [778, 395] on h2 "Fiori di Cannabis ad alta qualità" at bounding box center [543, 335] width 534 height 214
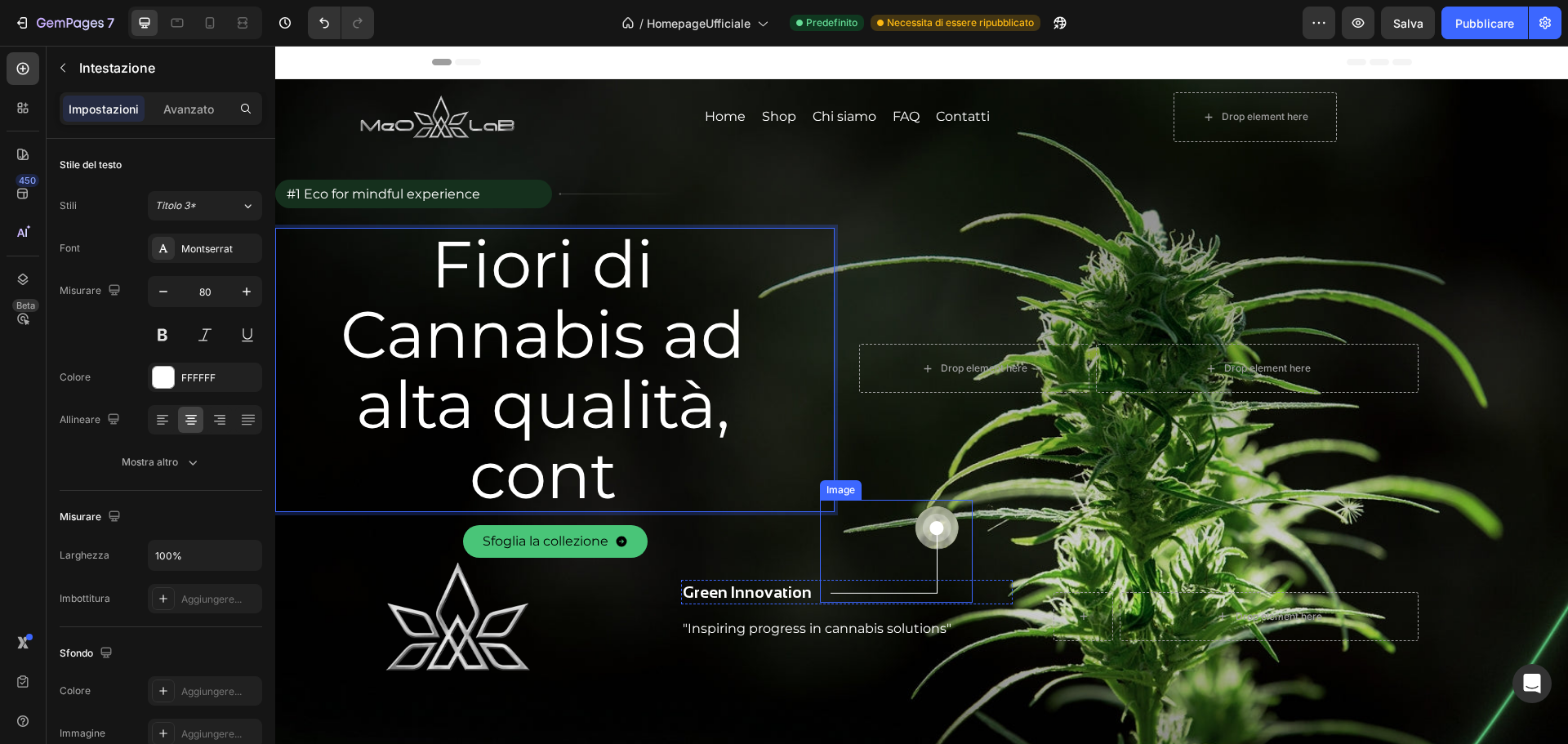
scroll to position [3, 0]
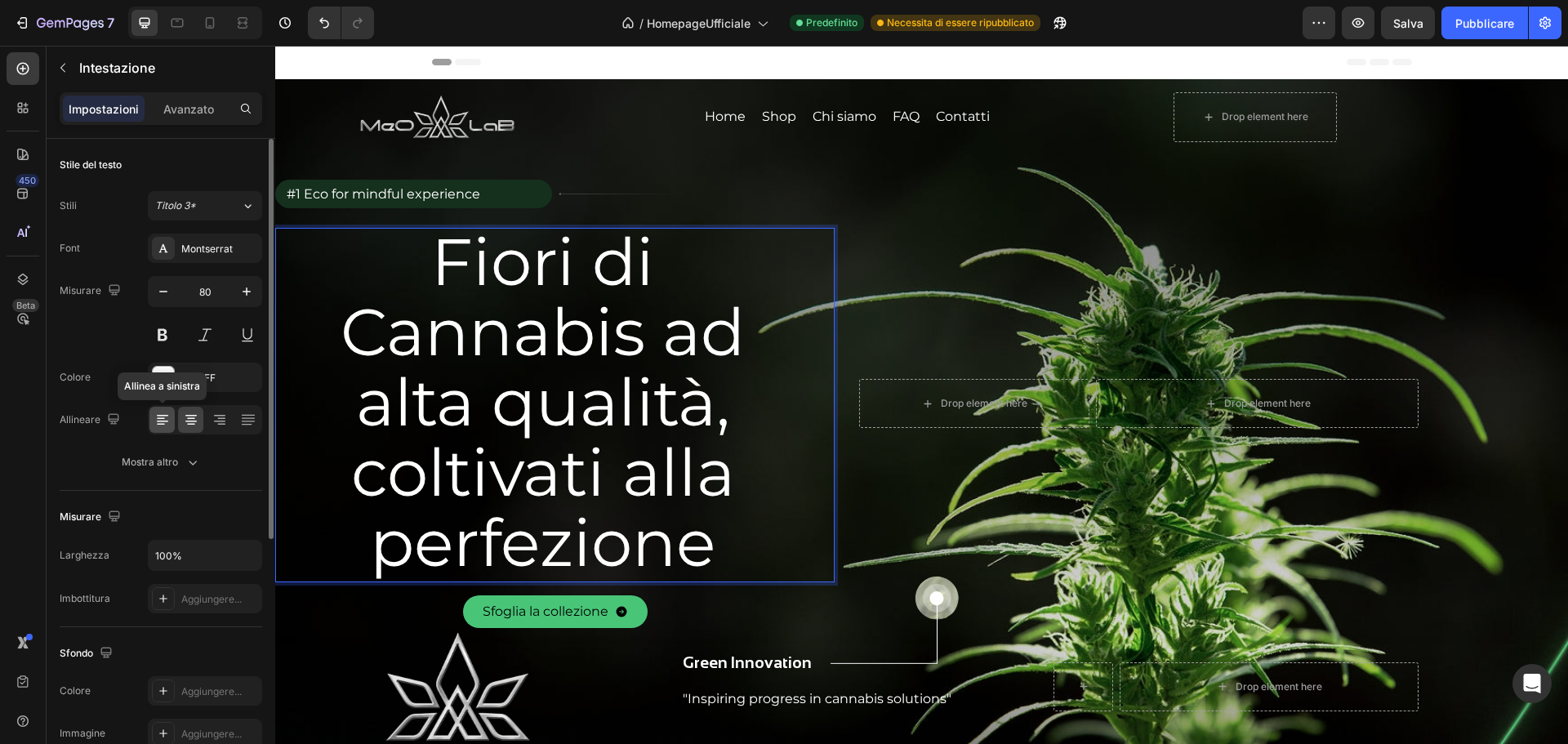
click at [159, 423] on icon at bounding box center [163, 420] width 16 height 16
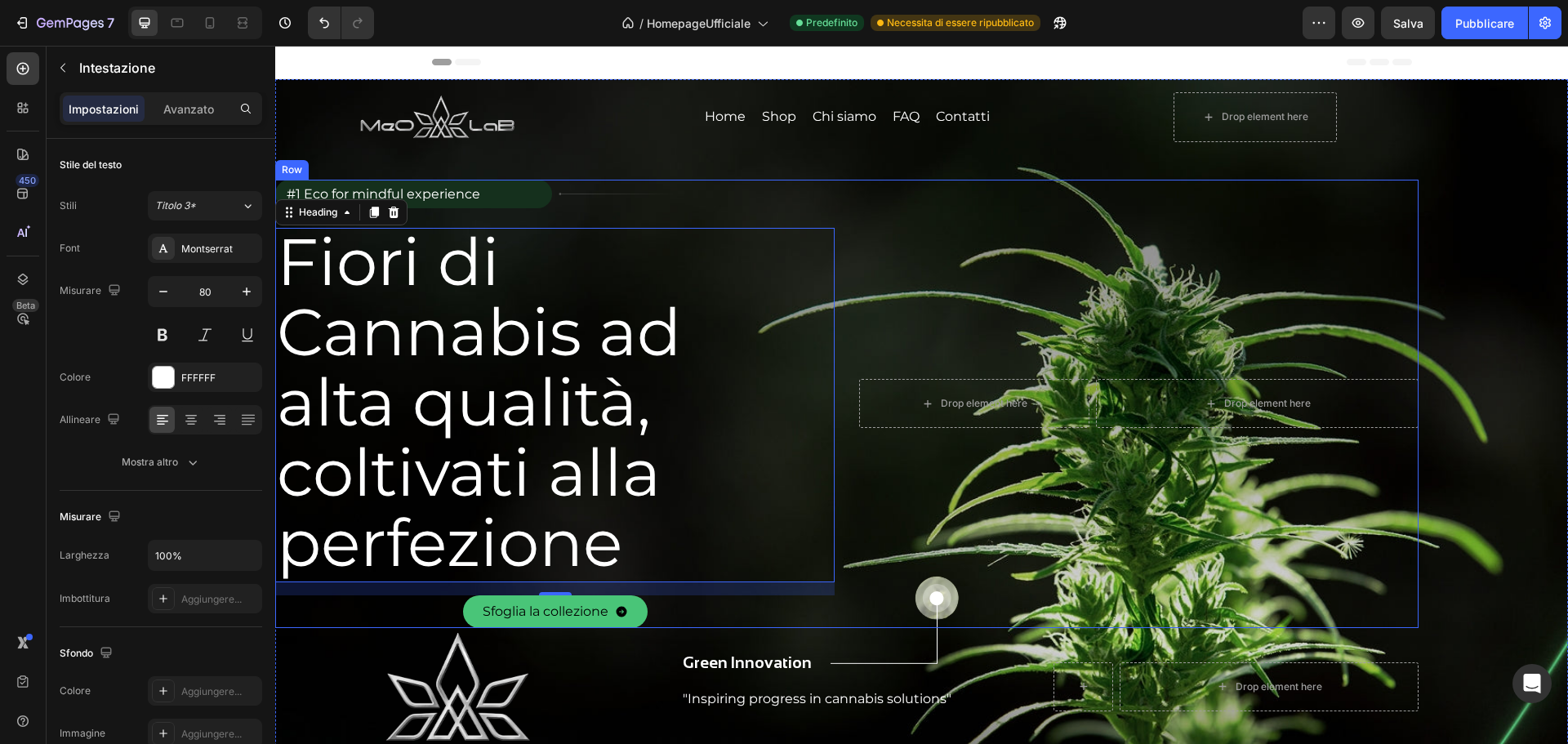
click at [868, 279] on div "Drop element here Drop element here Row" at bounding box center [1138, 404] width 559 height 448
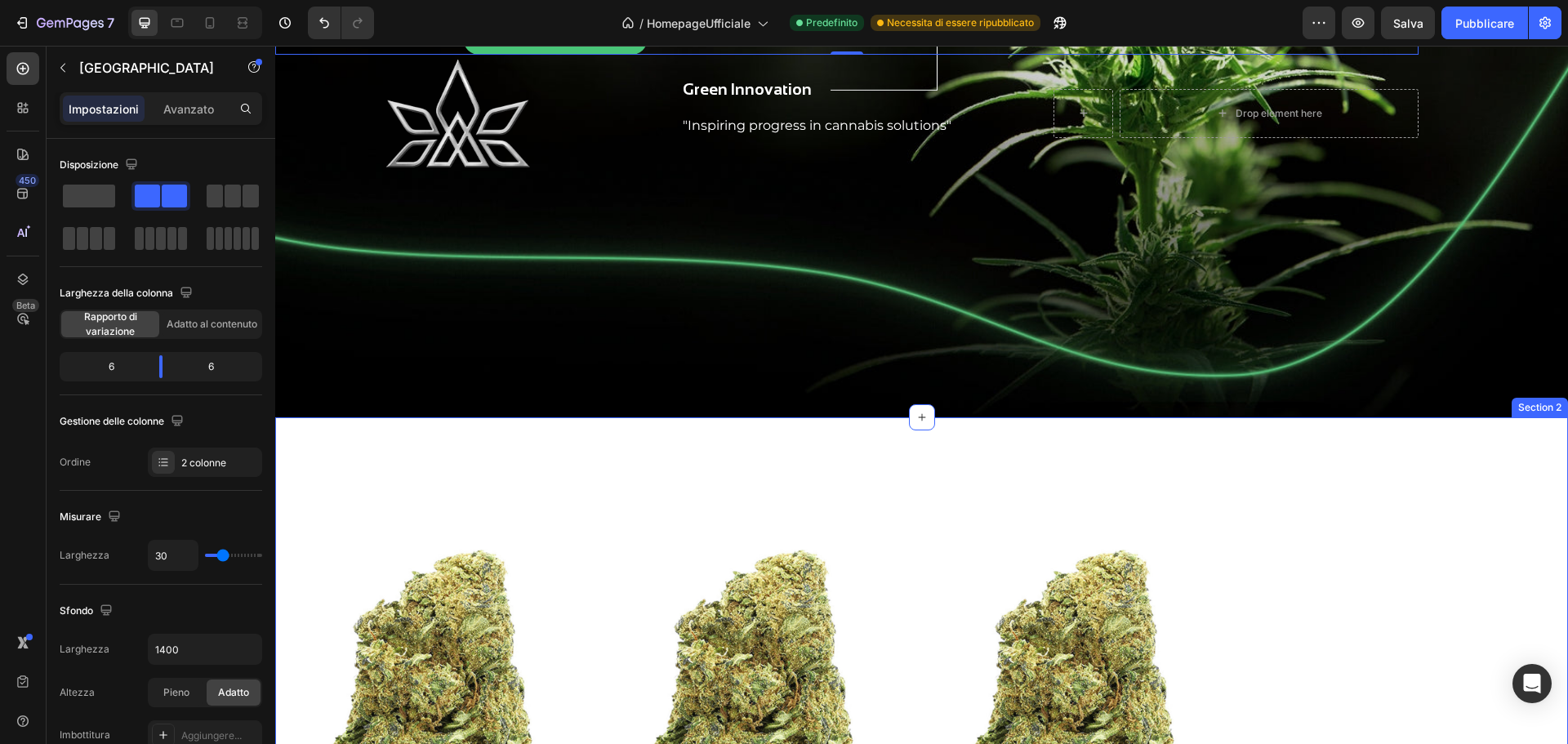
scroll to position [408, 0]
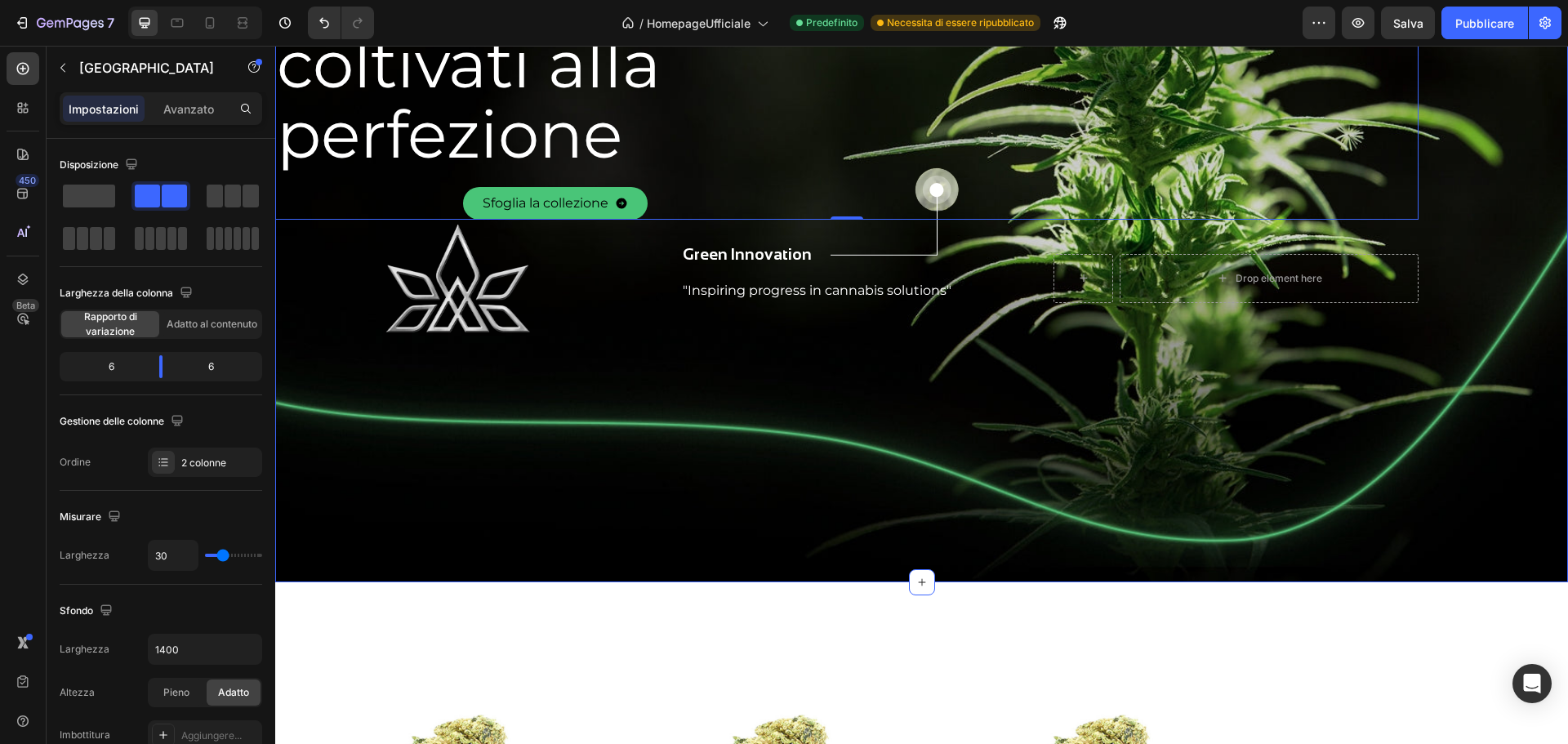
click at [996, 500] on div "Image Home Button Shop Button Chi siamo Button FAQ Button Contatti Button Row D…" at bounding box center [922, 126] width 1293 height 912
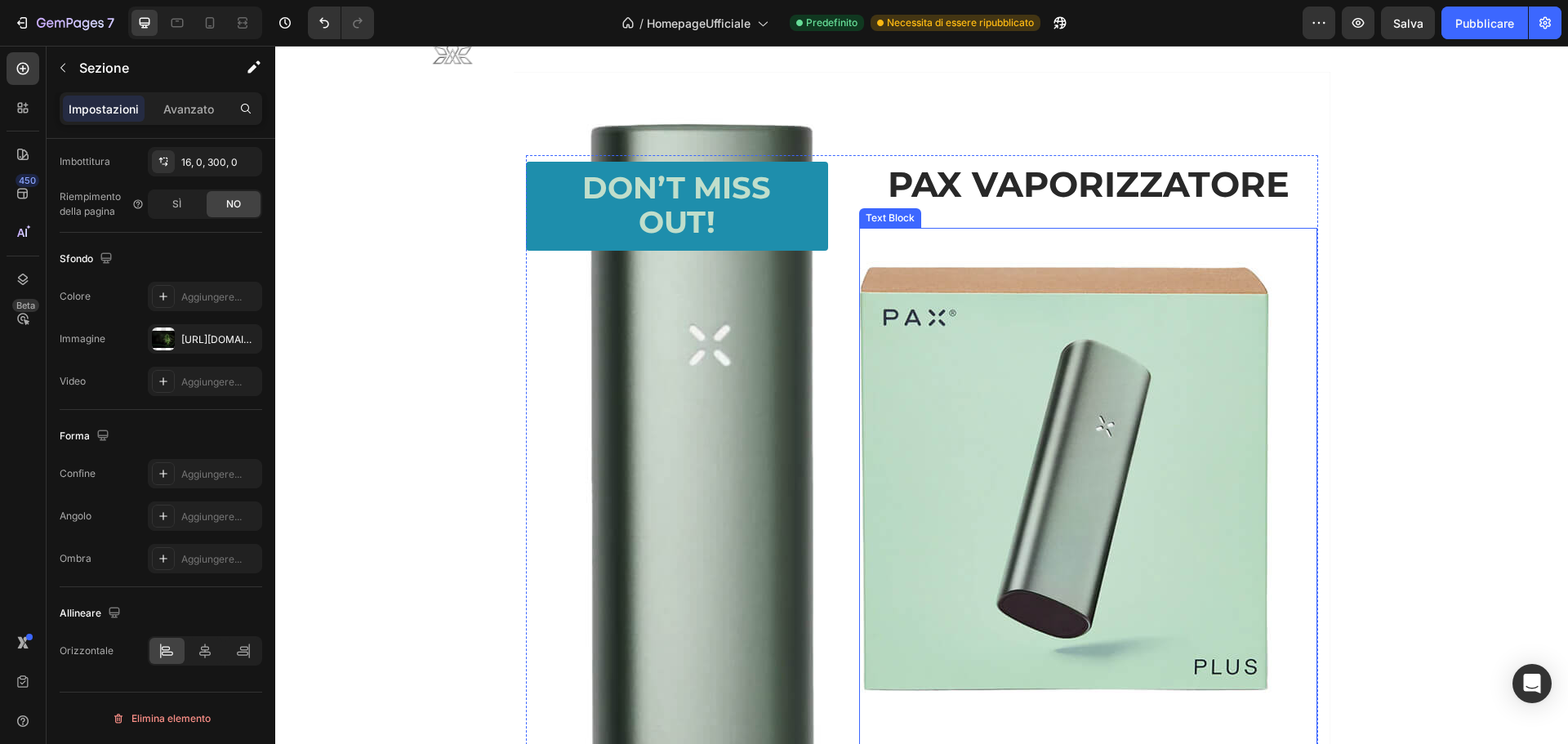
scroll to position [1961, 0]
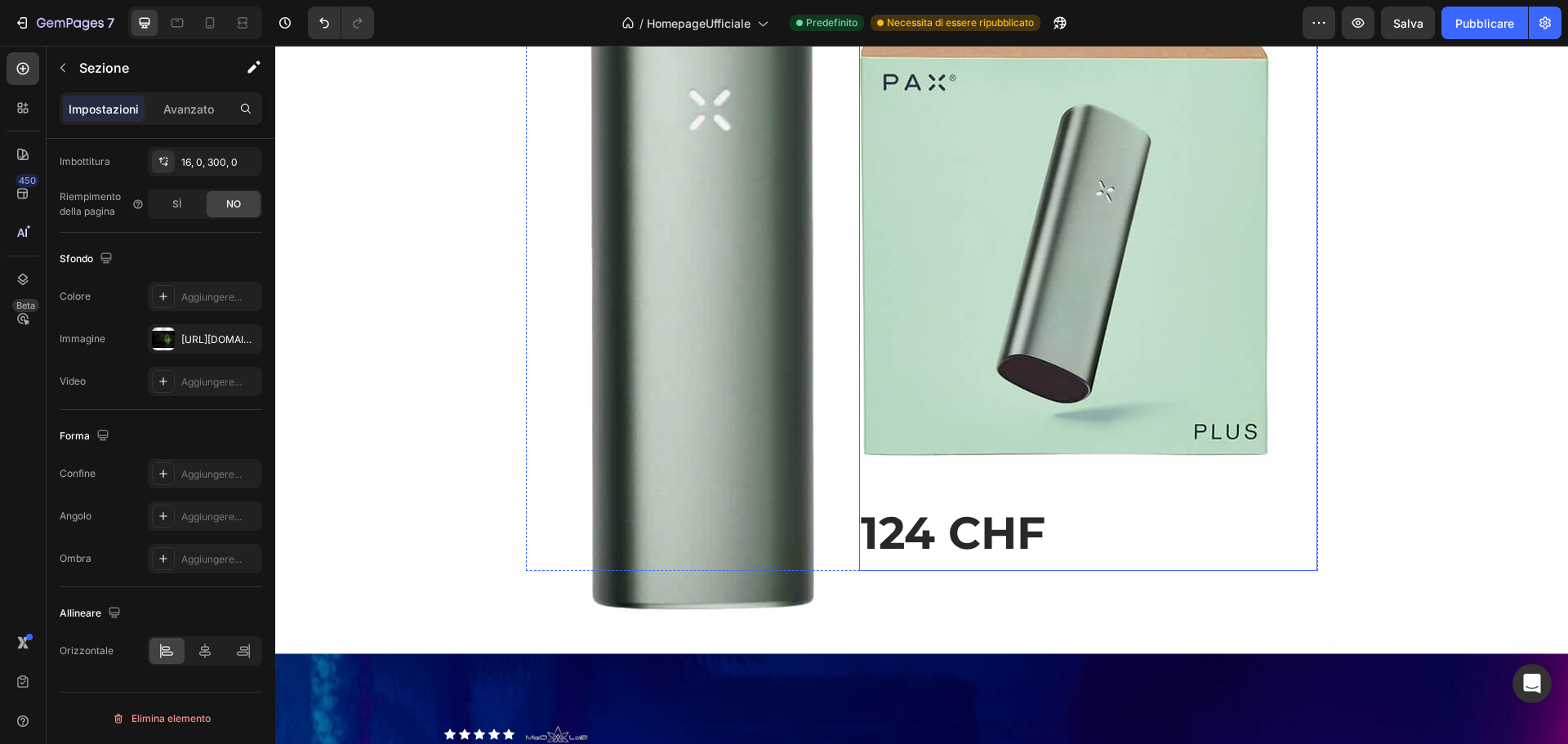
click at [1054, 533] on p "124 CHF" at bounding box center [1088, 533] width 454 height 72
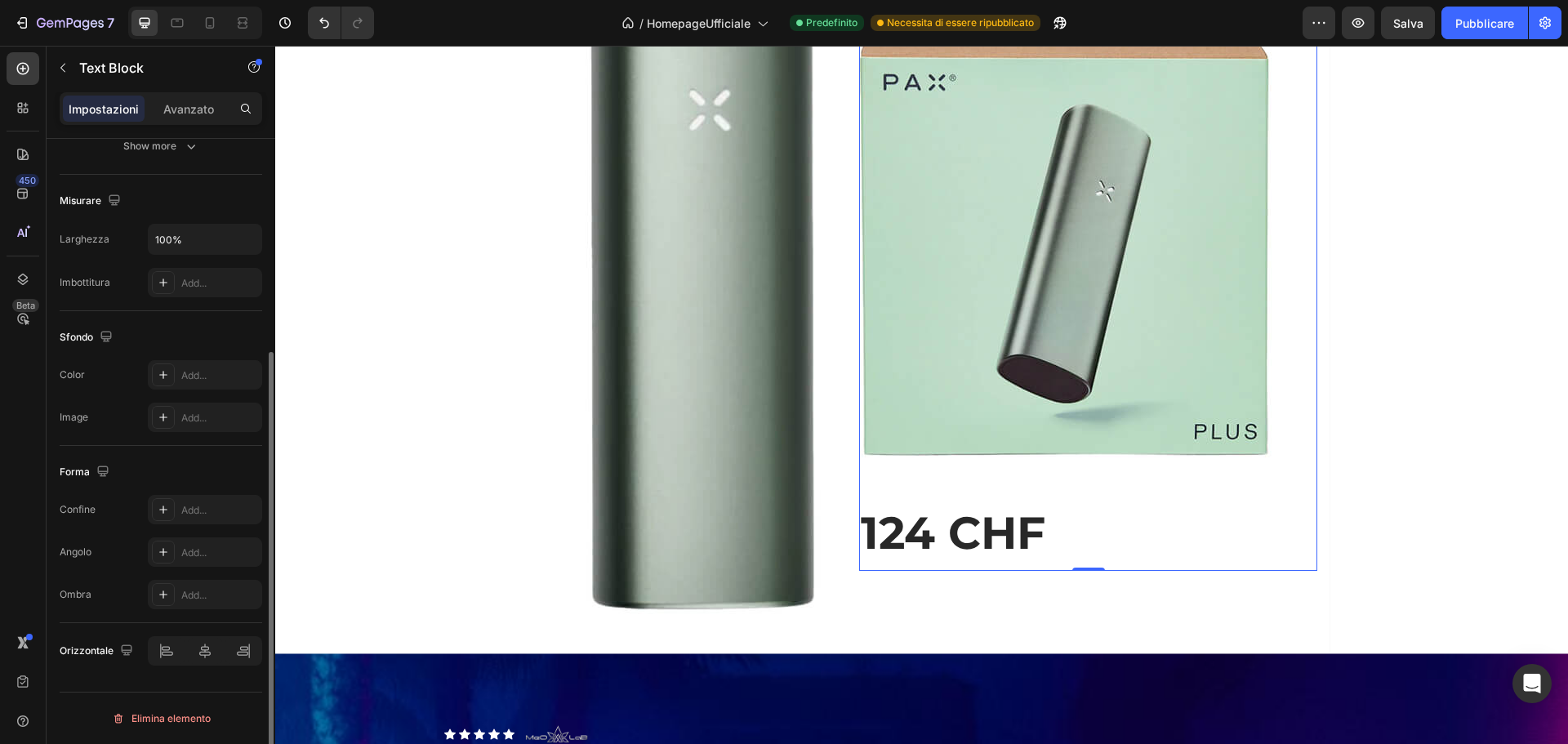
scroll to position [0, 0]
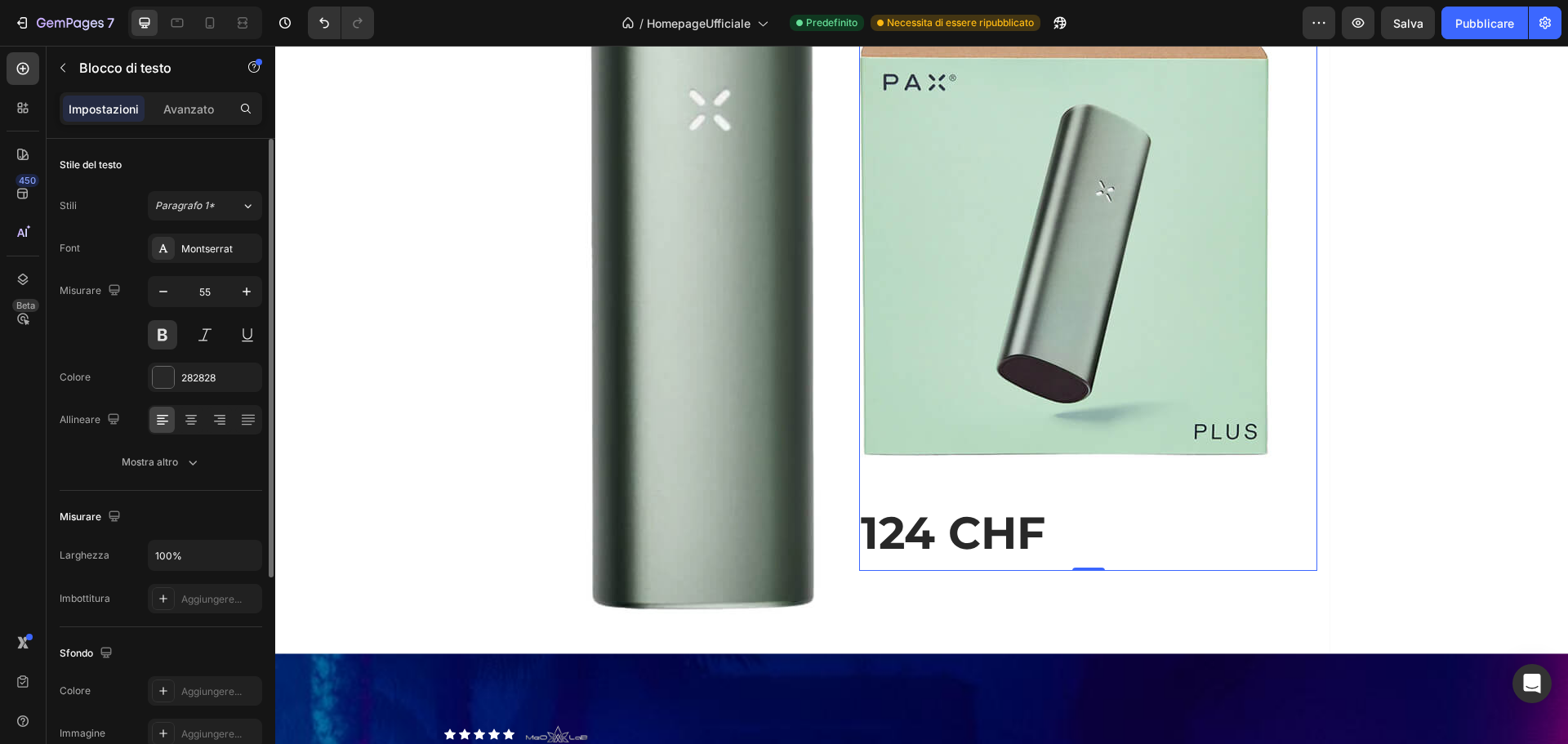
click at [1179, 518] on p "124 CHF" at bounding box center [1088, 533] width 454 height 72
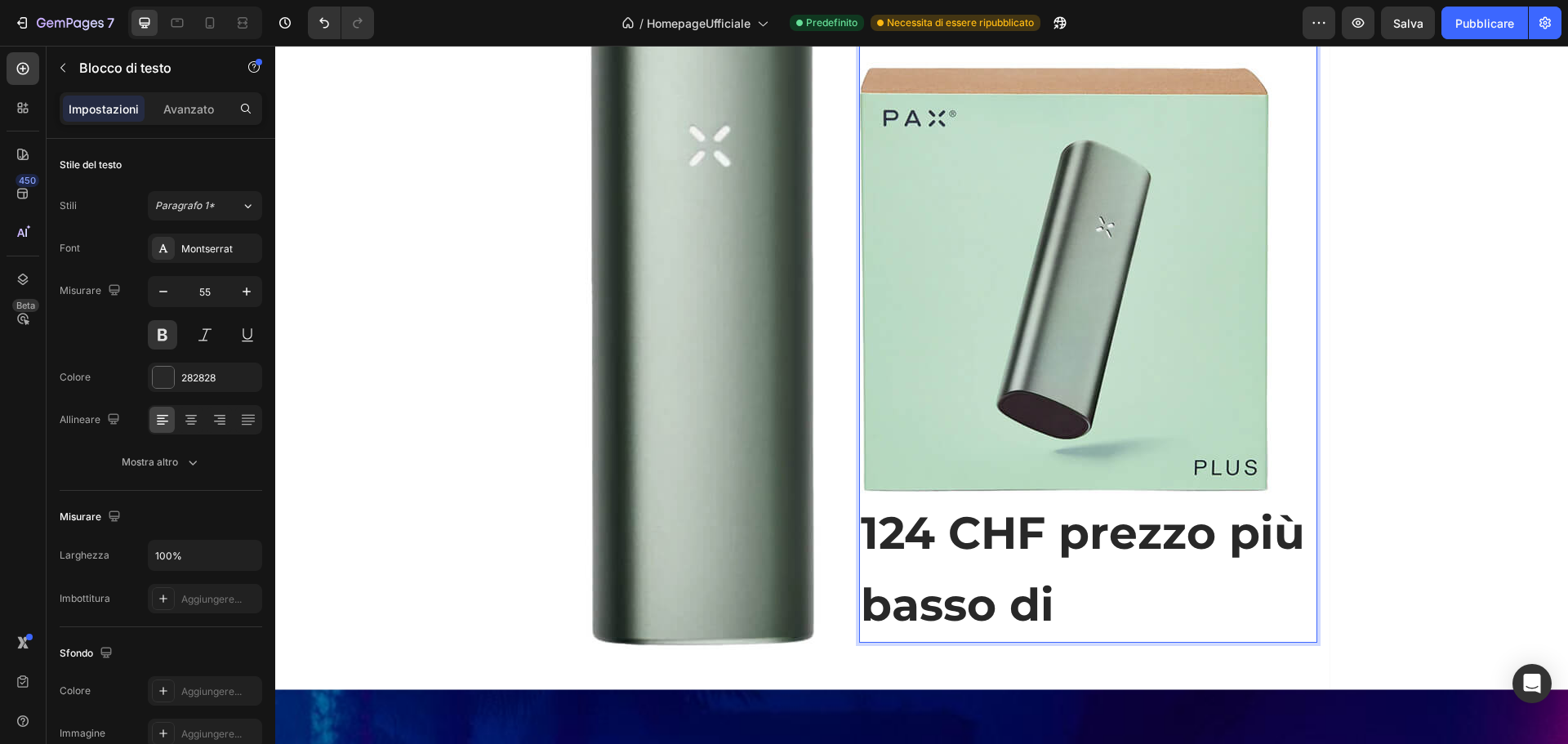
scroll to position [1889, 0]
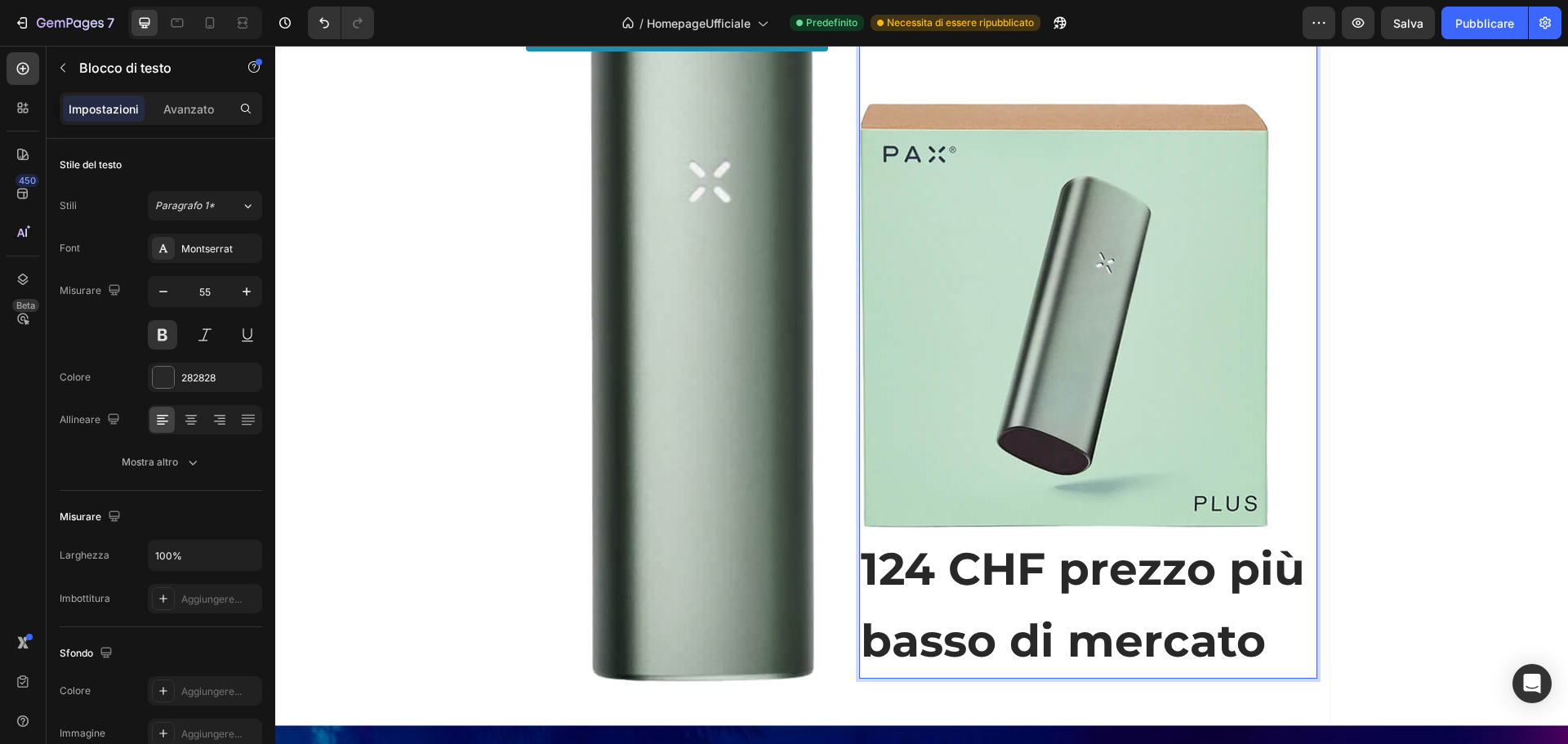
click at [954, 534] on p "124 CHF prezzo più basso di mercato" at bounding box center [1088, 606] width 454 height 144
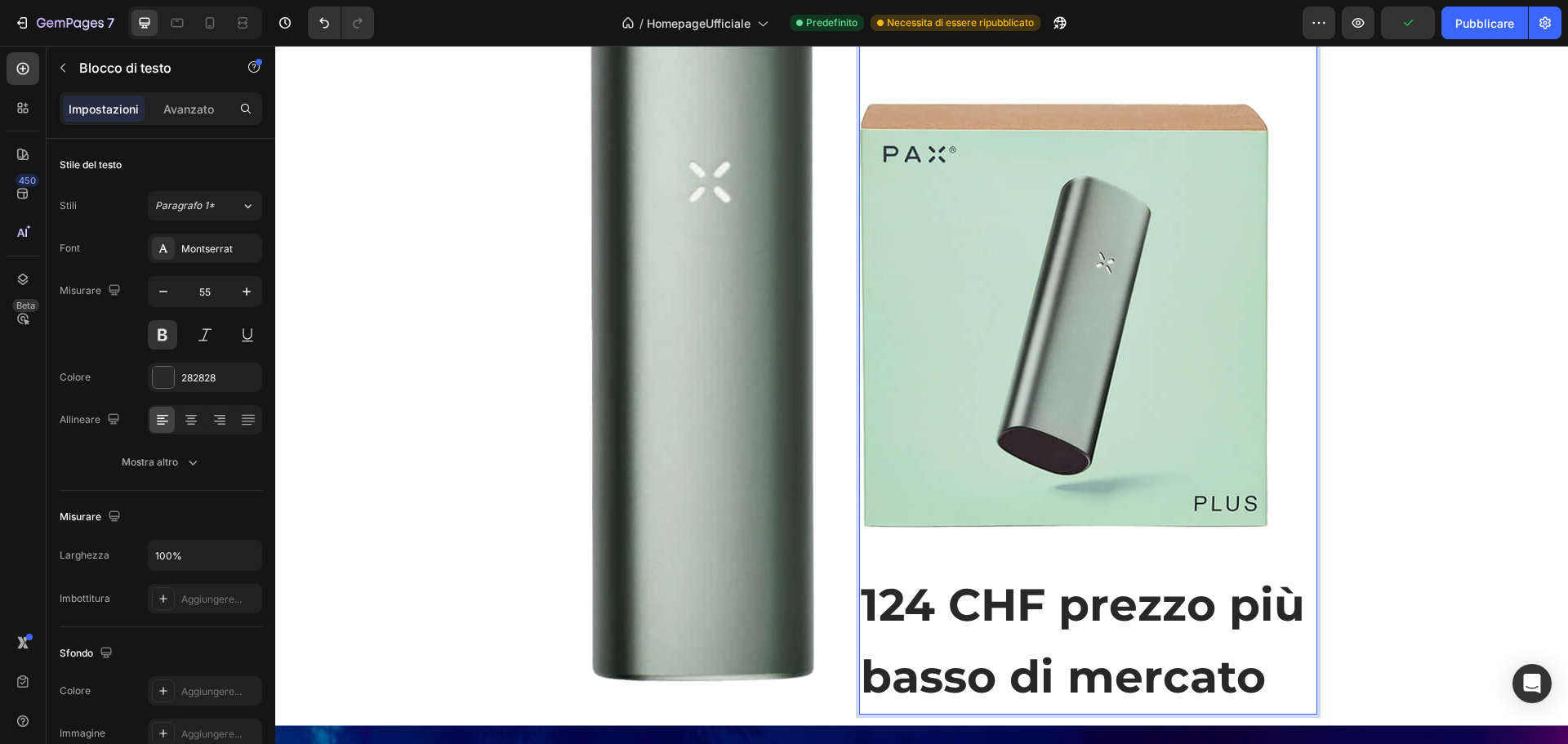
click at [1057, 601] on p "124 CHF prezzo più basso di mercato" at bounding box center [1088, 641] width 454 height 144
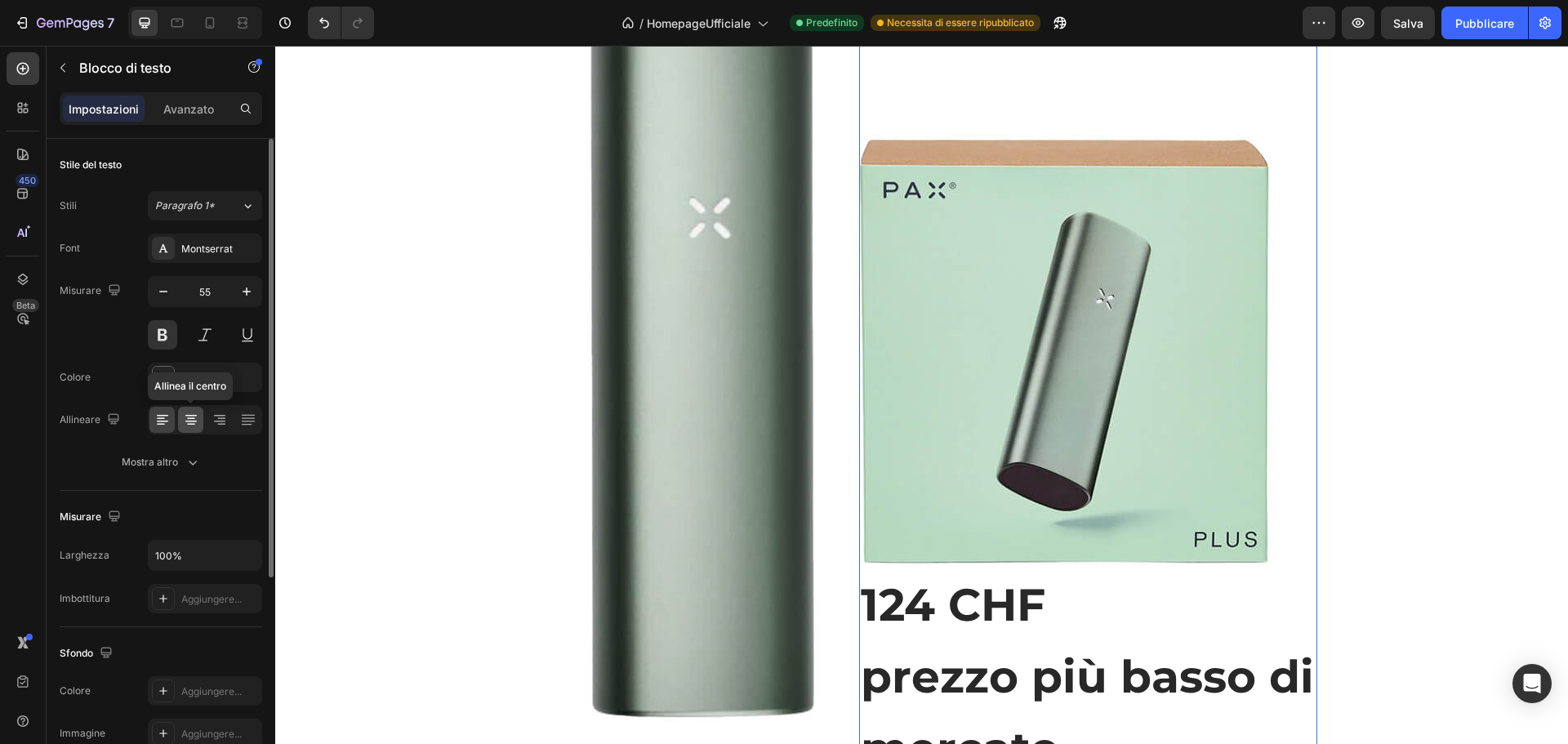
drag, startPoint x: 181, startPoint y: 420, endPoint x: 301, endPoint y: 431, distance: 120.5
click at [181, 420] on div at bounding box center [191, 419] width 25 height 26
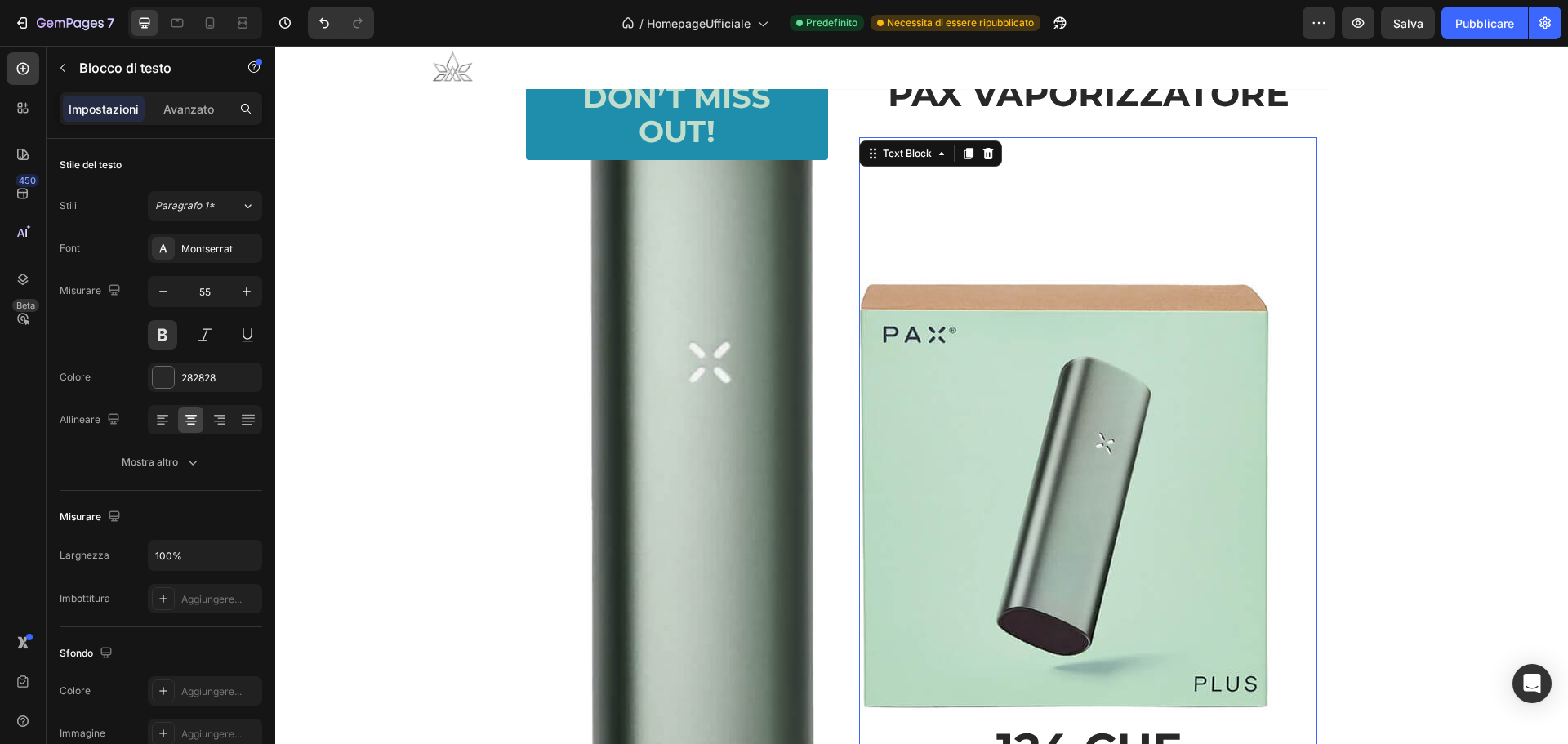
scroll to position [1608, 0]
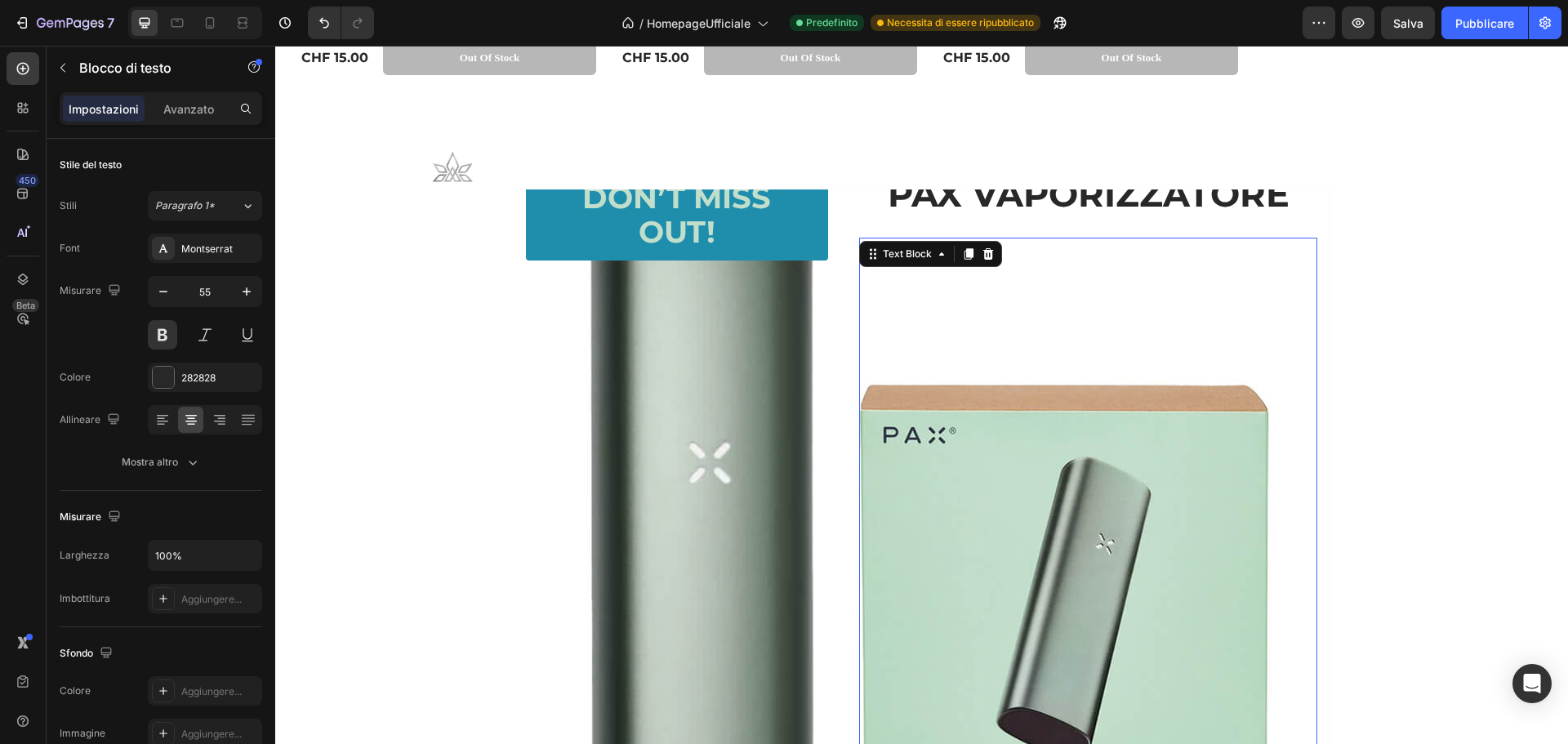
click at [1023, 256] on p "Rich Text Editor. Editing area: main" at bounding box center [1088, 275] width 454 height 72
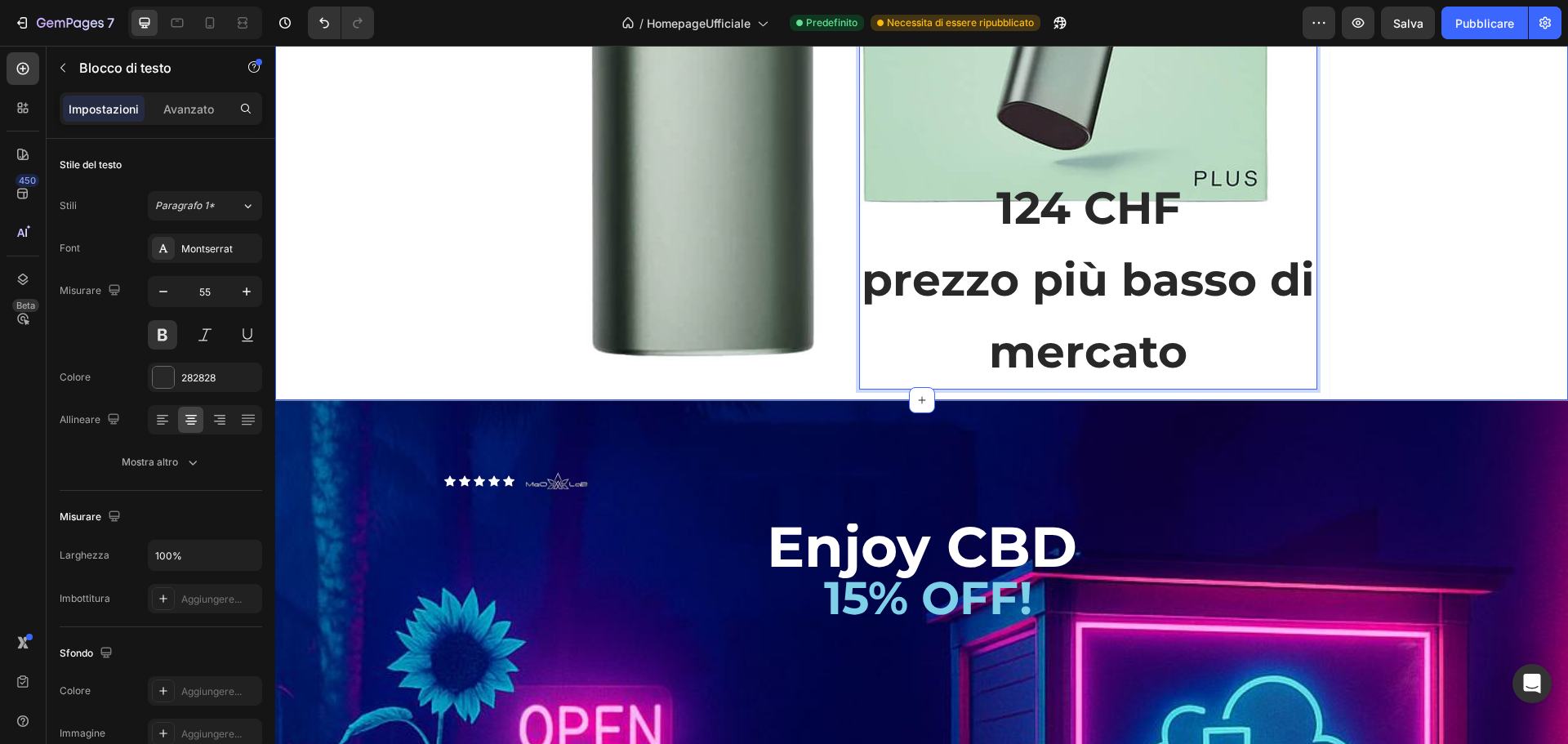
scroll to position [2216, 0]
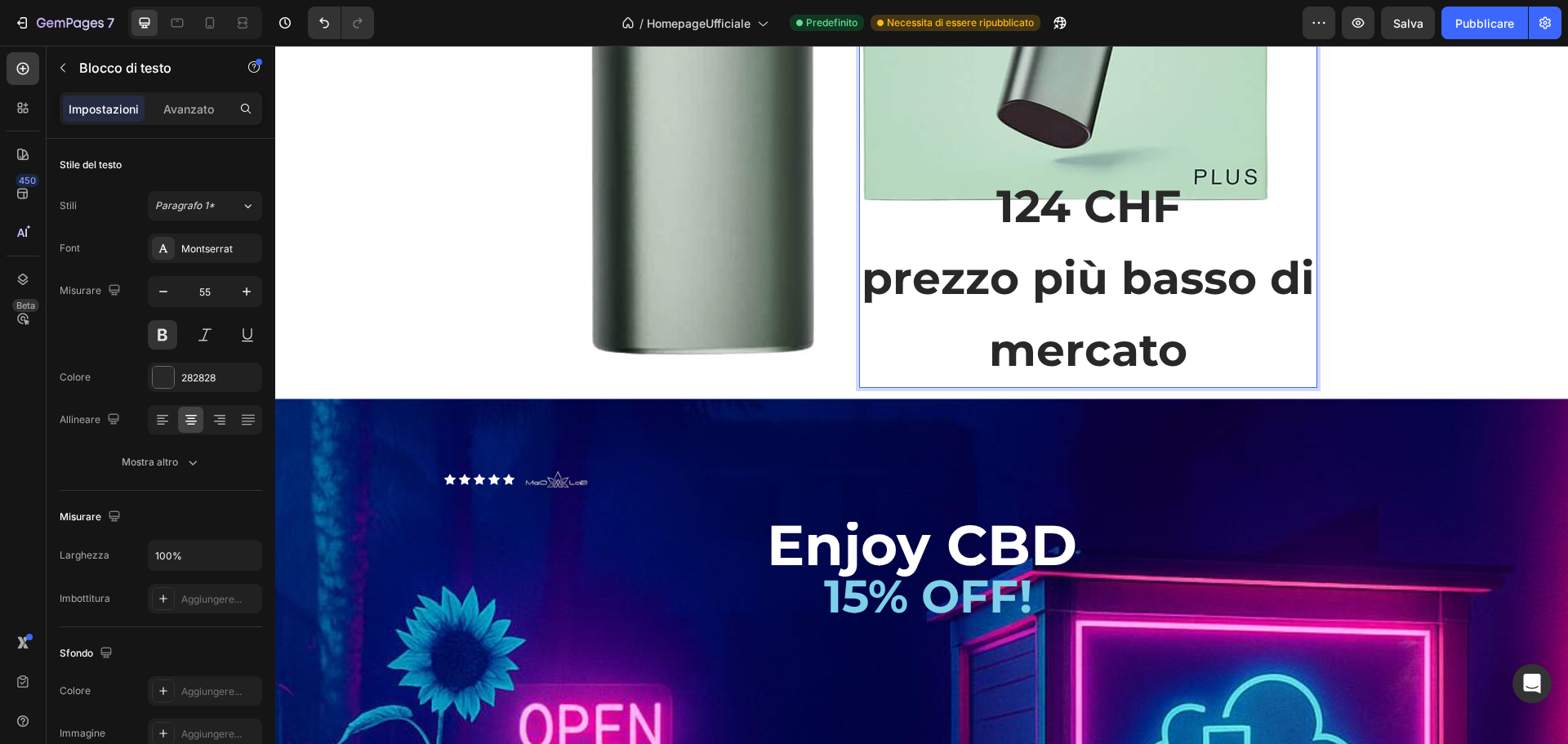
click at [1183, 181] on p "124 CHF prezzo più basso di mercato" at bounding box center [1088, 278] width 454 height 216
click at [993, 216] on p "124 CHF prezzo più basso di mercato" at bounding box center [1088, 278] width 454 height 216
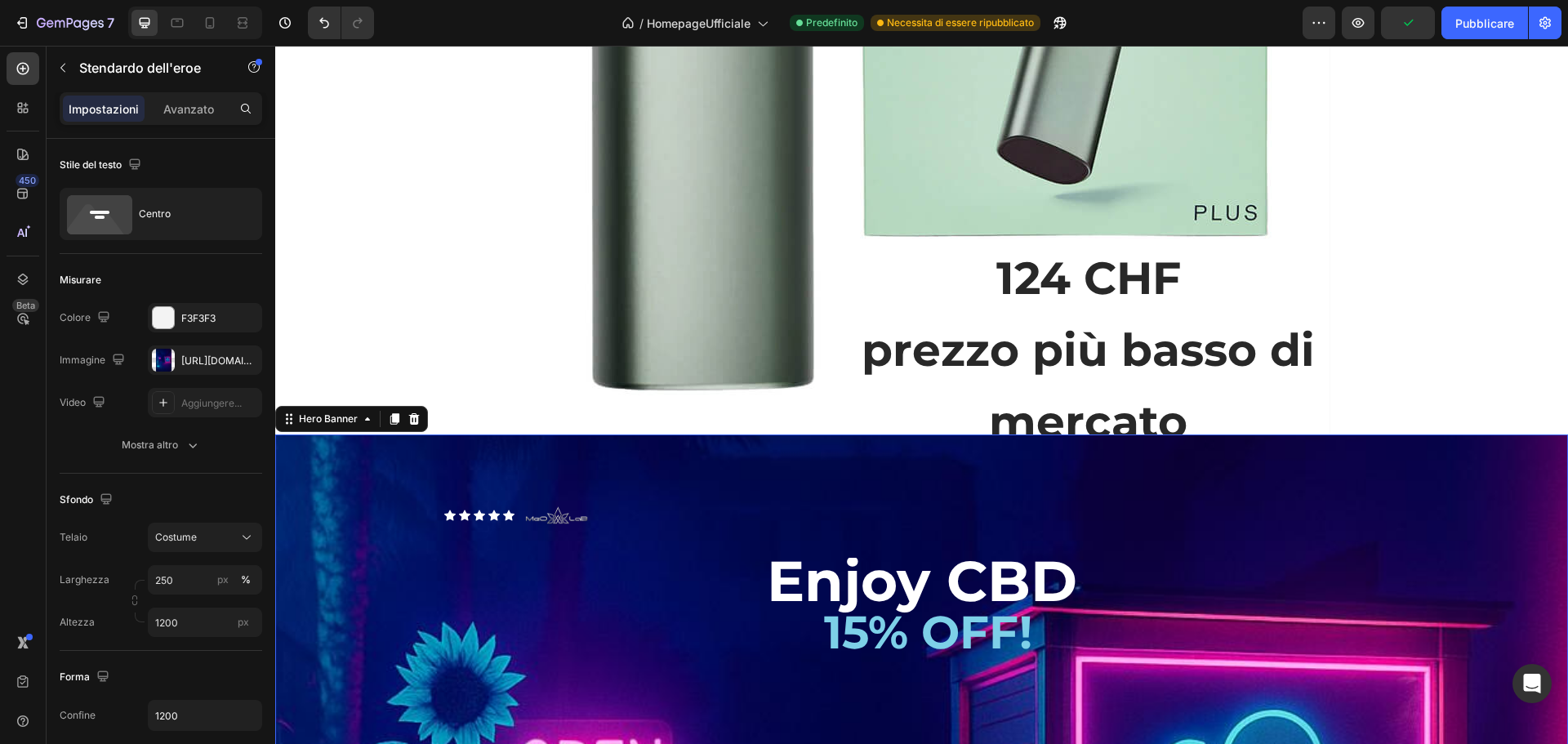
scroll to position [2425, 0]
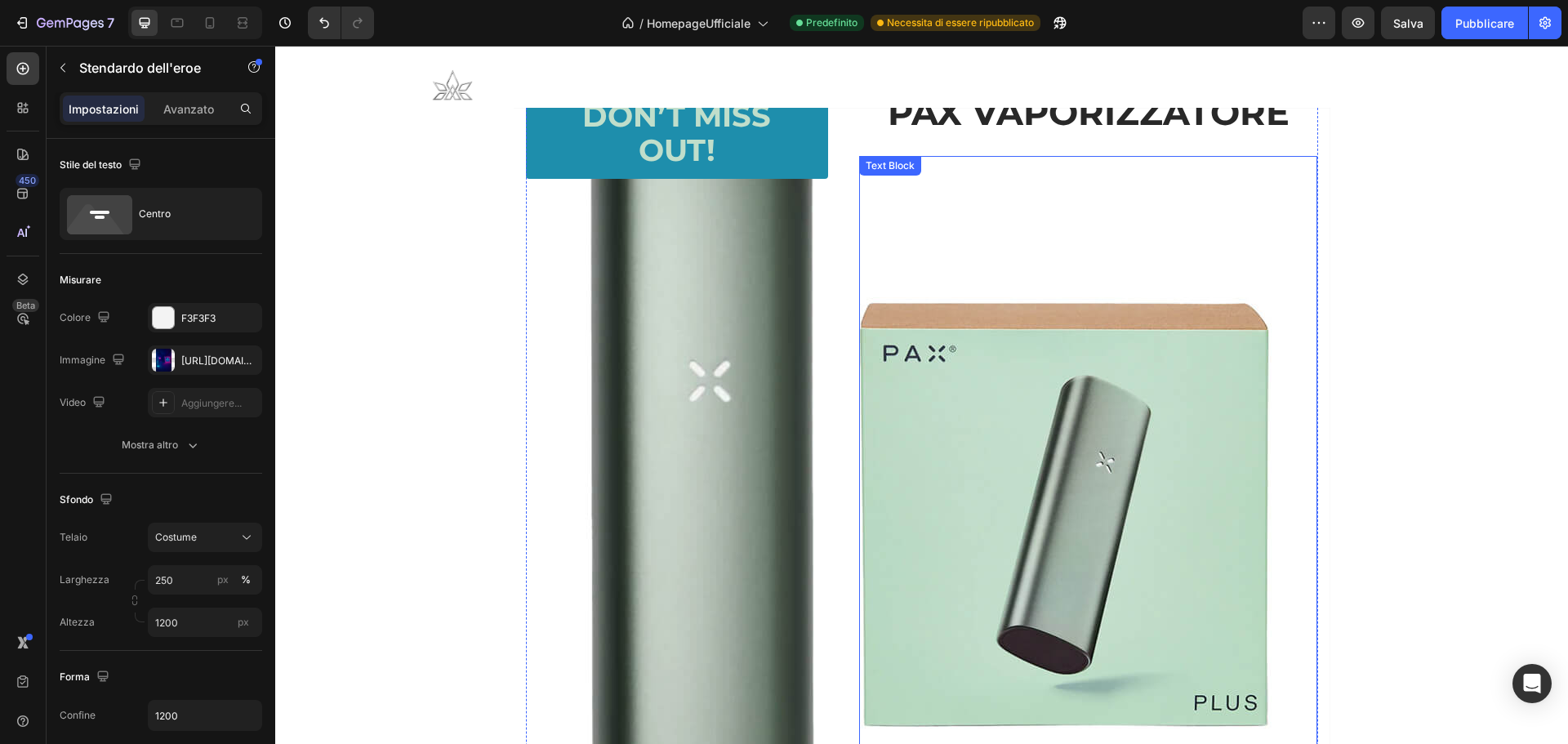
click at [948, 215] on p "Rich Text Editor. Editing area: main" at bounding box center [1088, 193] width 454 height 72
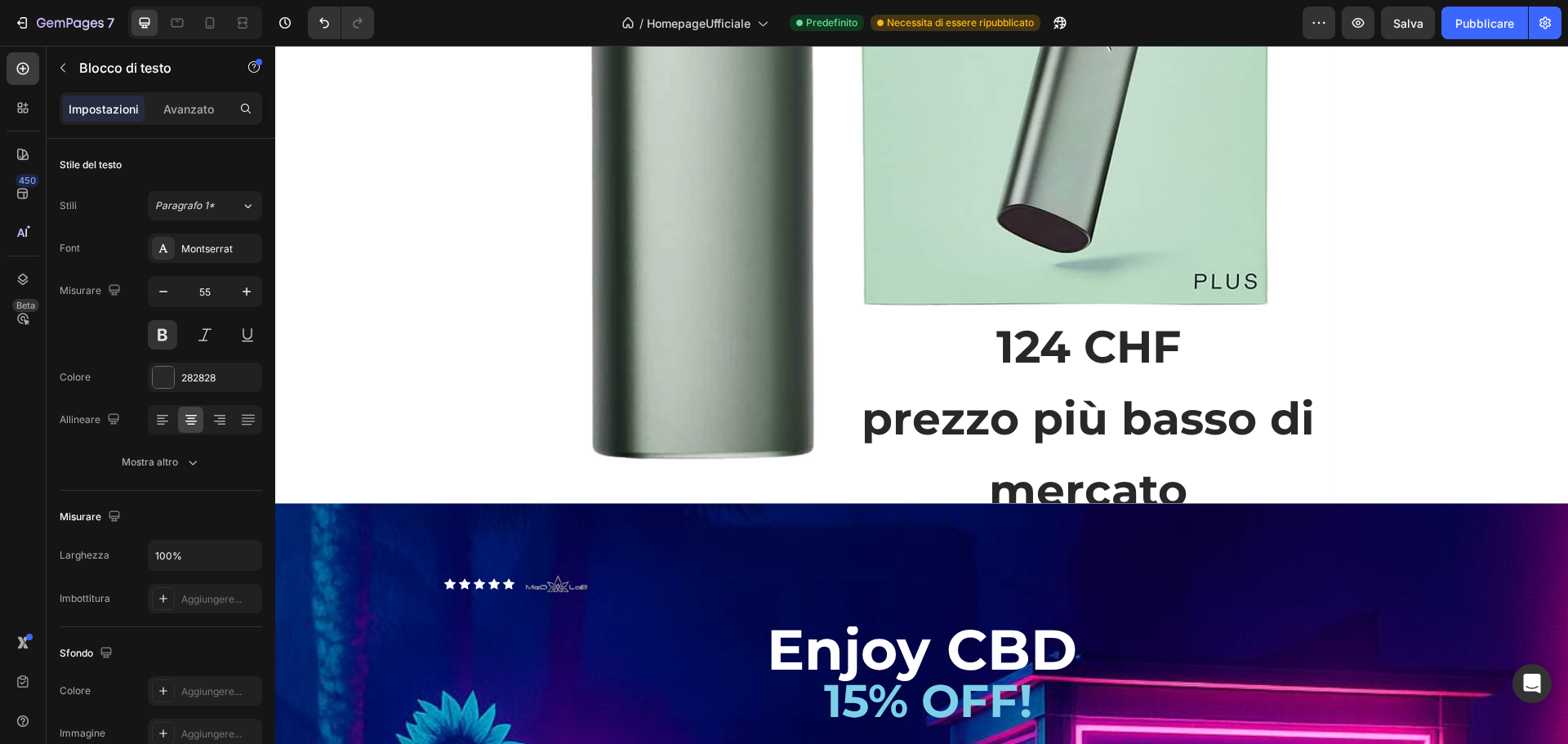
scroll to position [2016, 0]
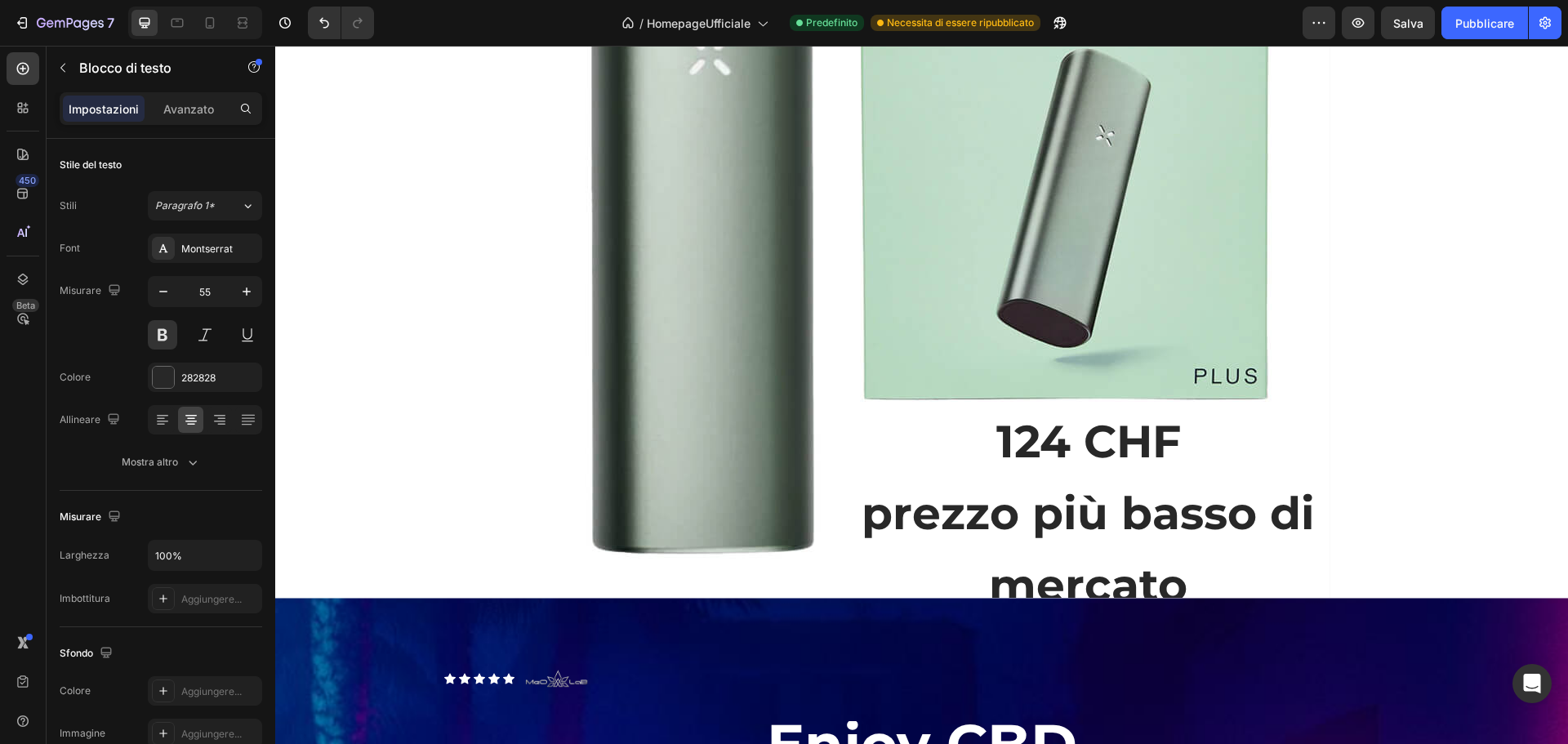
click at [964, 431] on p "124 CHF prezzo più basso di mercato" at bounding box center [1088, 513] width 454 height 216
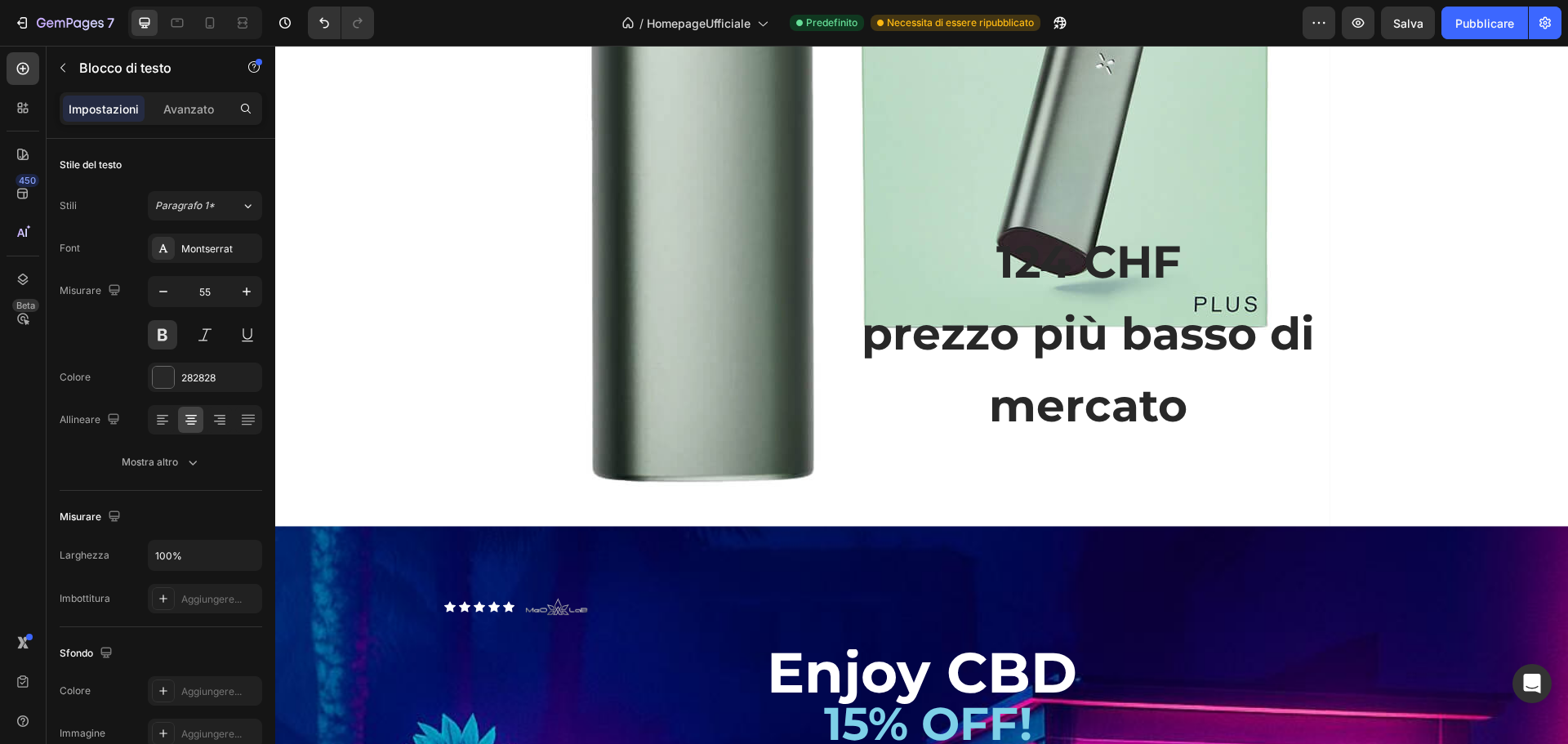
scroll to position [2125, 0]
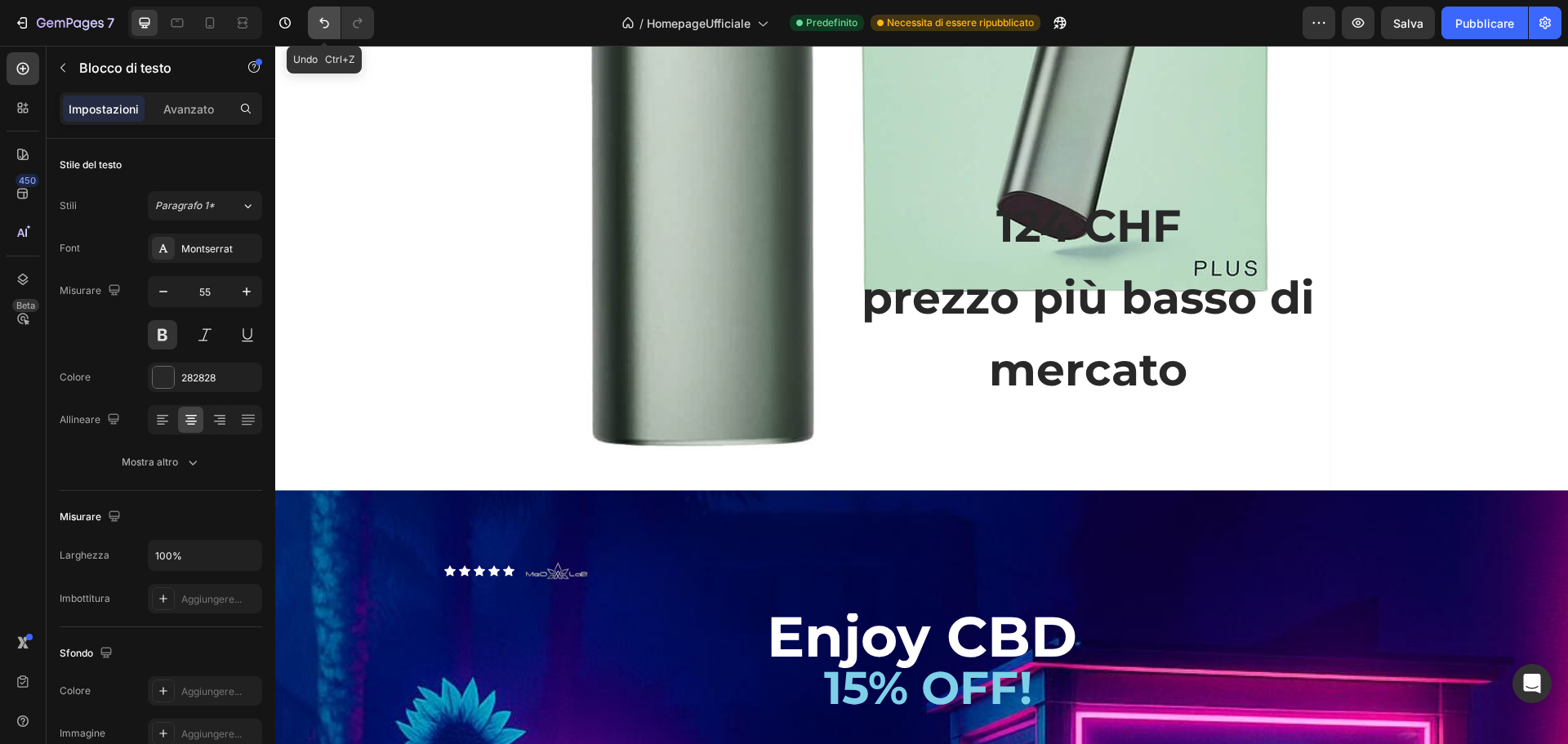
click at [325, 27] on icon "Annulla/Ripristina" at bounding box center [324, 24] width 10 height 11
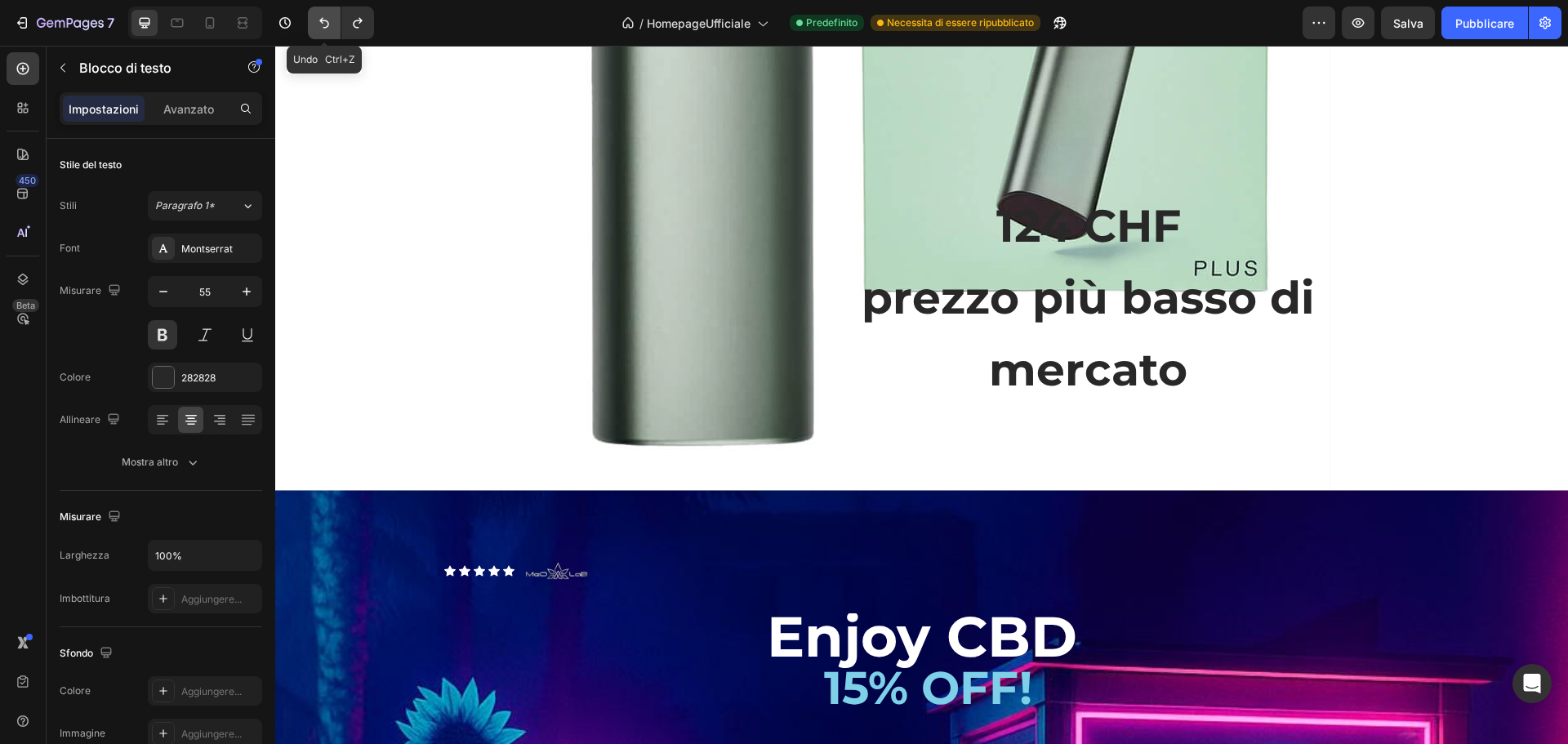
click at [325, 27] on icon "Annulla/Ripristina" at bounding box center [324, 24] width 10 height 11
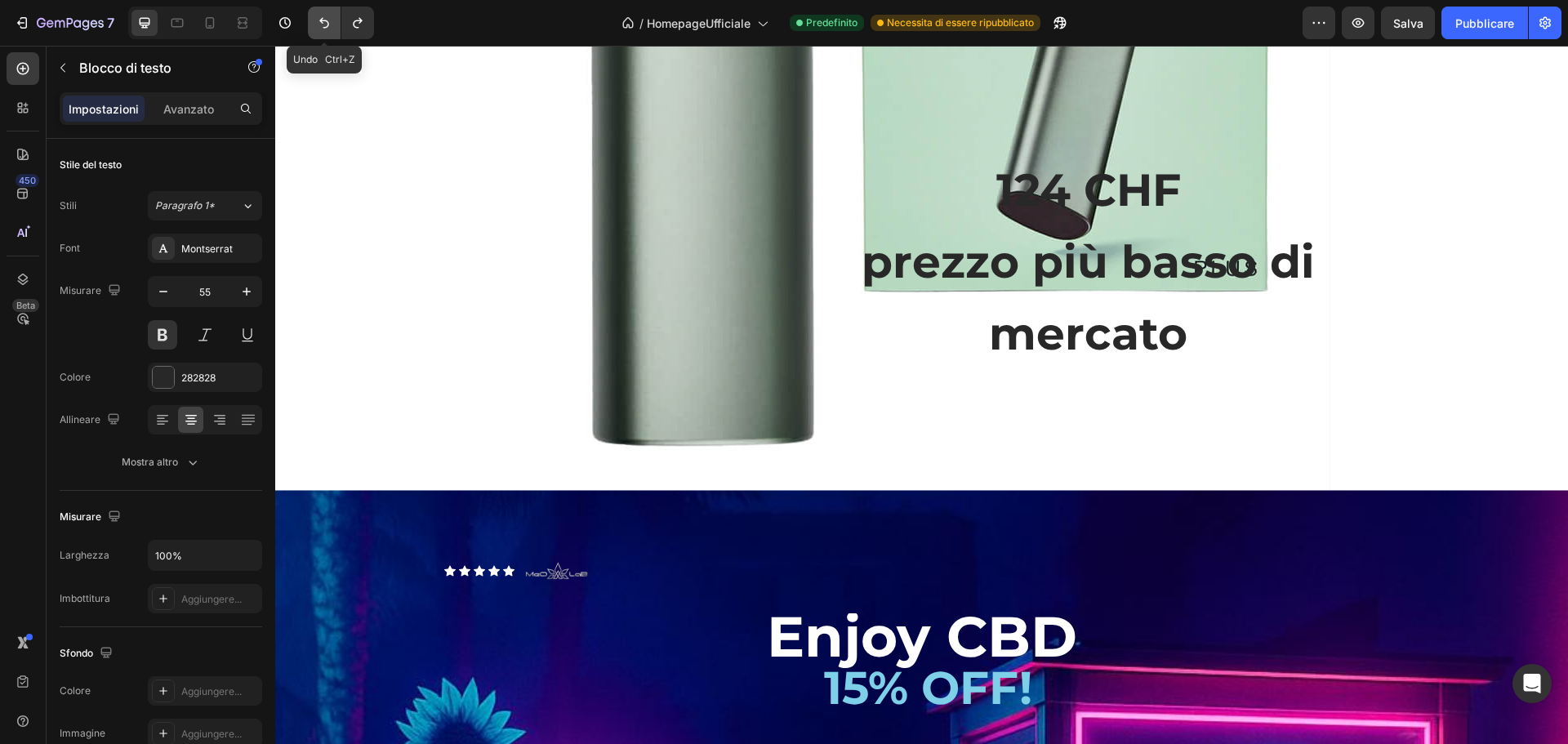
click at [325, 27] on icon "Annulla/Ripristina" at bounding box center [324, 24] width 10 height 11
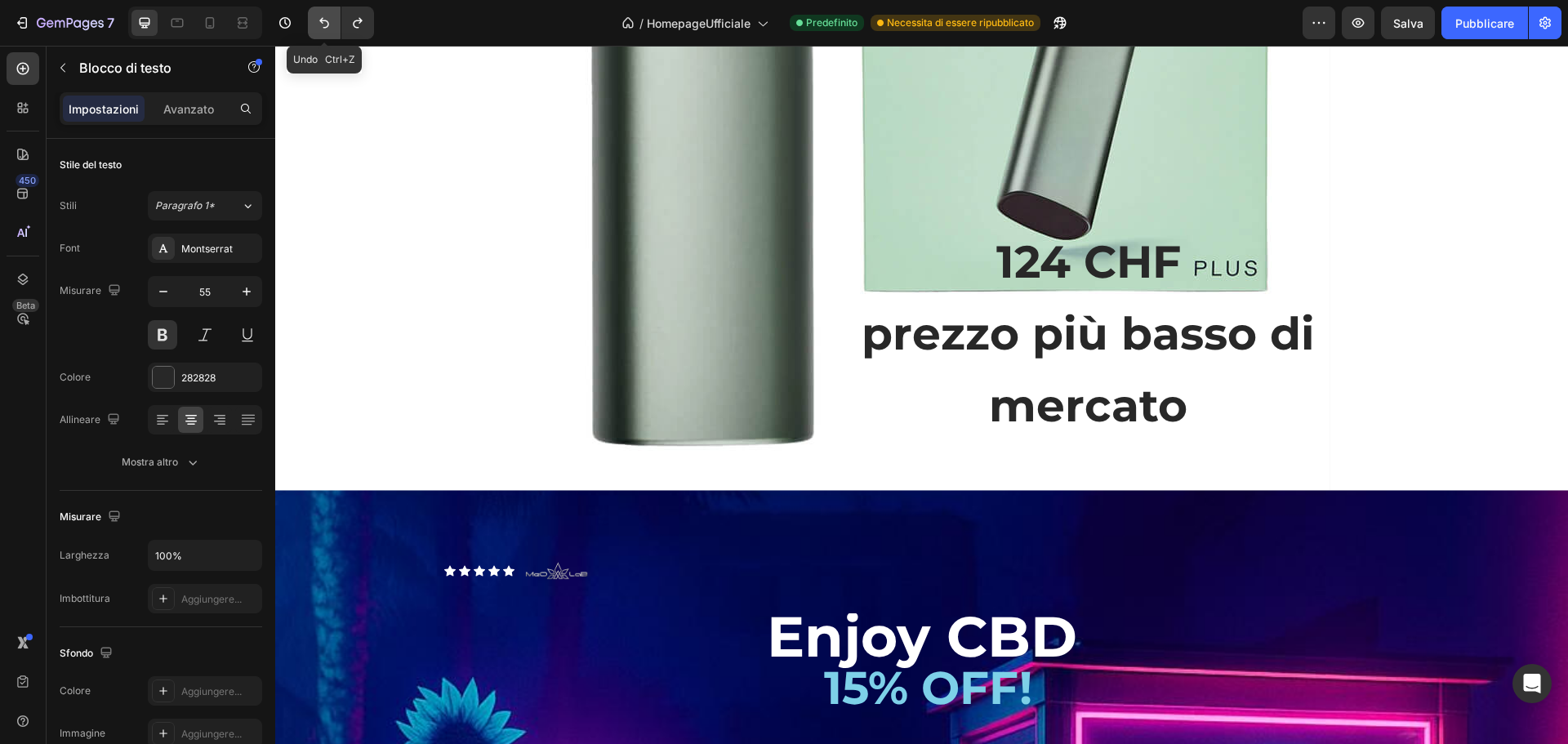
click at [325, 27] on icon "Annulla/Ripristina" at bounding box center [324, 24] width 10 height 11
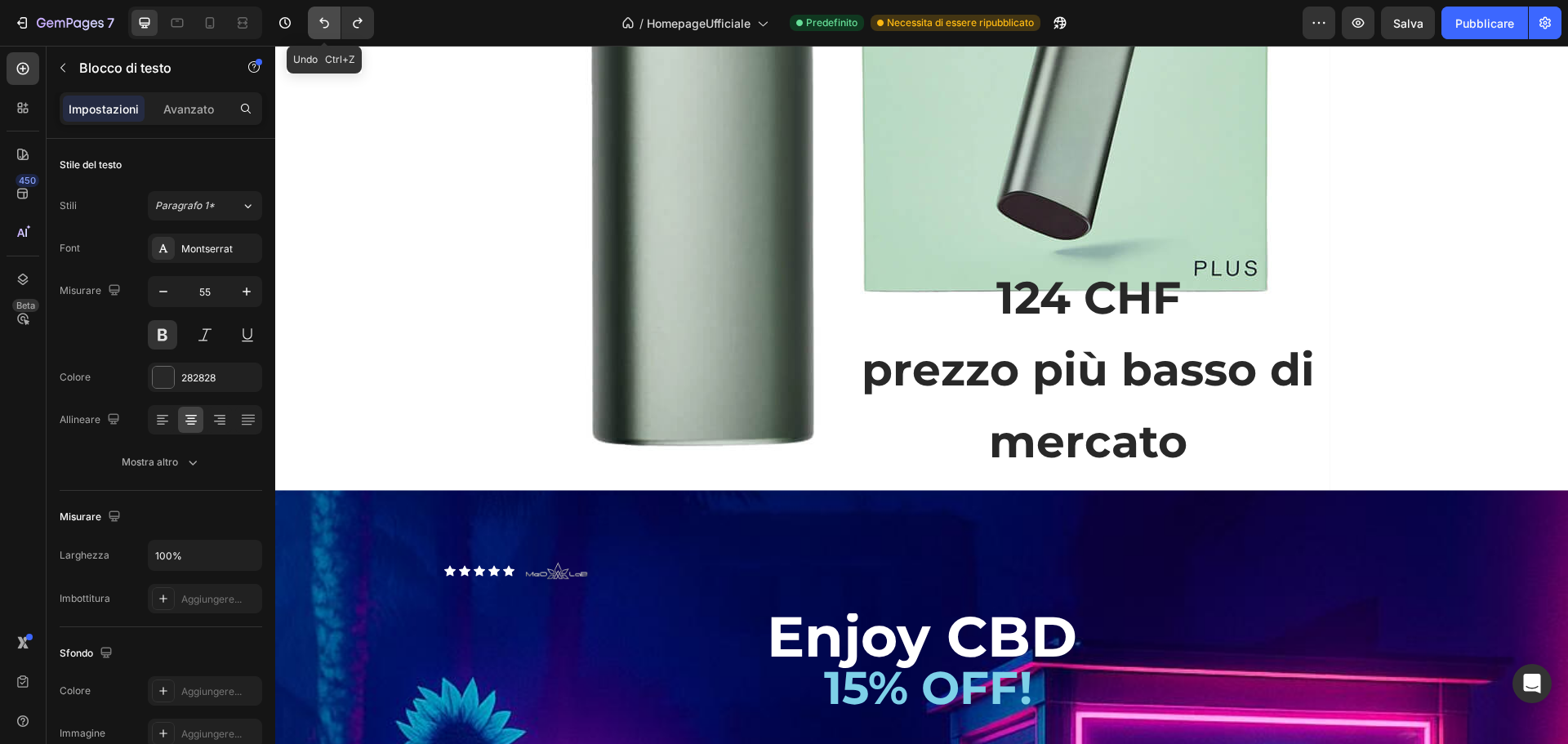
click at [325, 27] on icon "Annulla/Ripristina" at bounding box center [324, 24] width 10 height 11
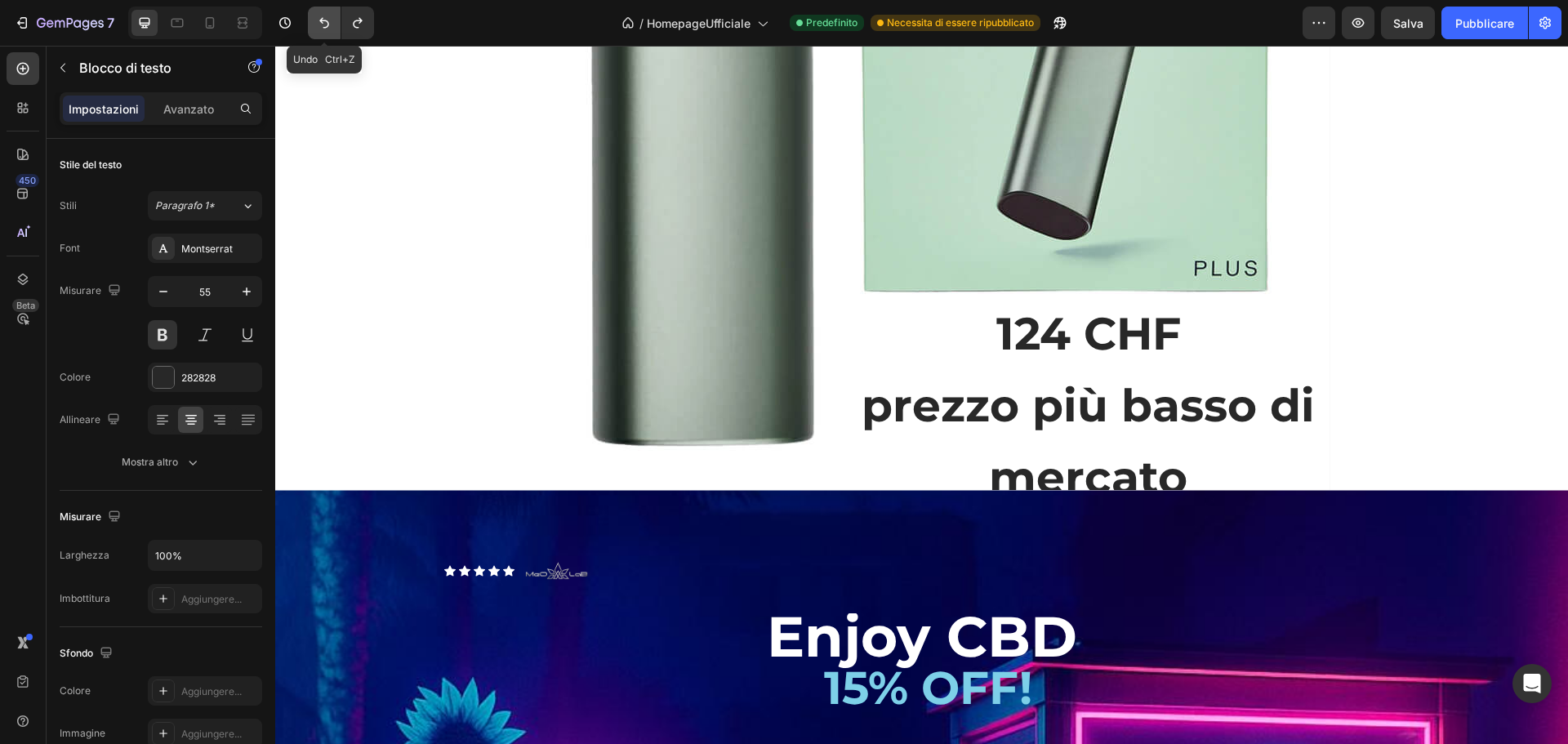
click at [325, 27] on icon "Annulla/Ripristina" at bounding box center [324, 24] width 10 height 11
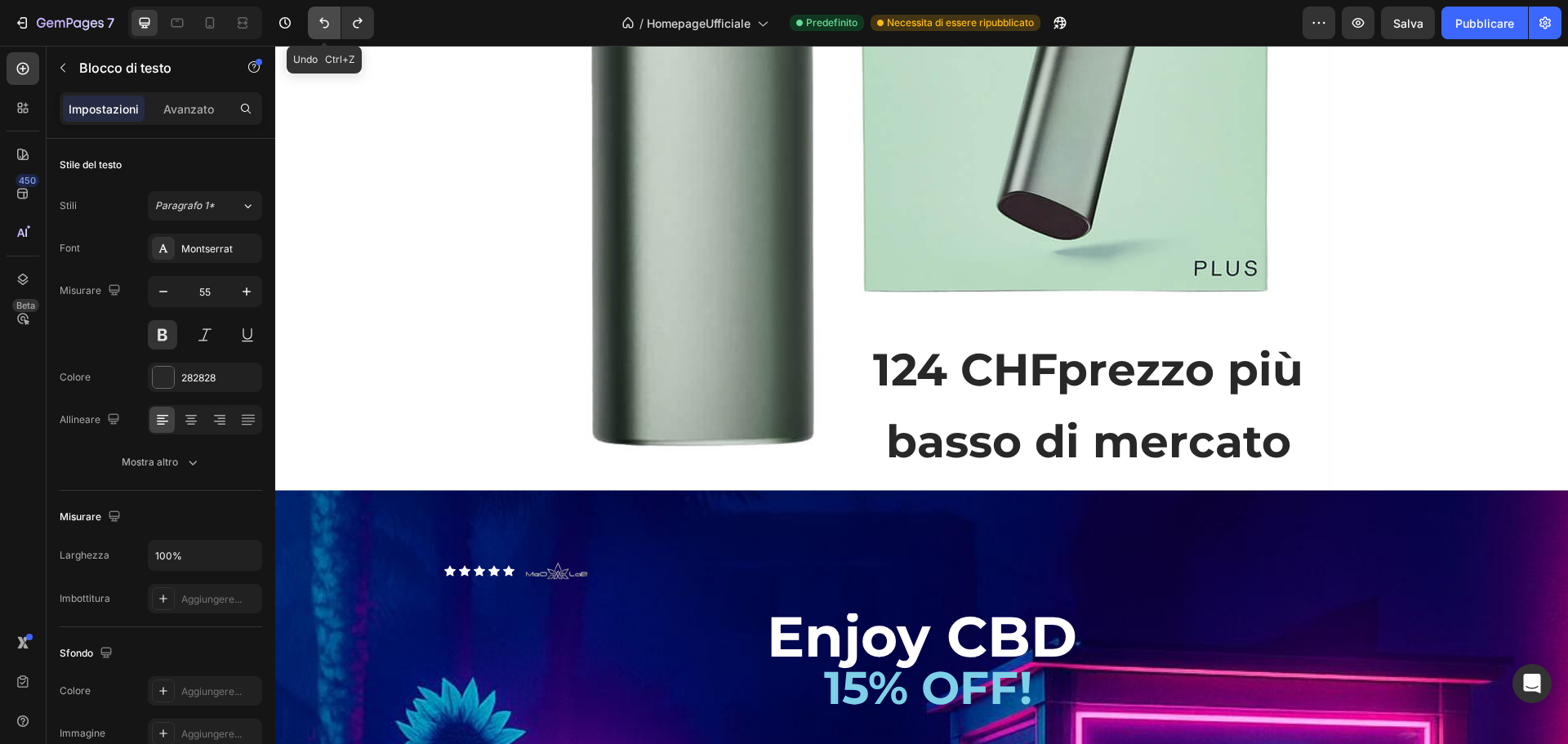
click at [325, 27] on icon "Annulla/Ripristina" at bounding box center [324, 24] width 10 height 11
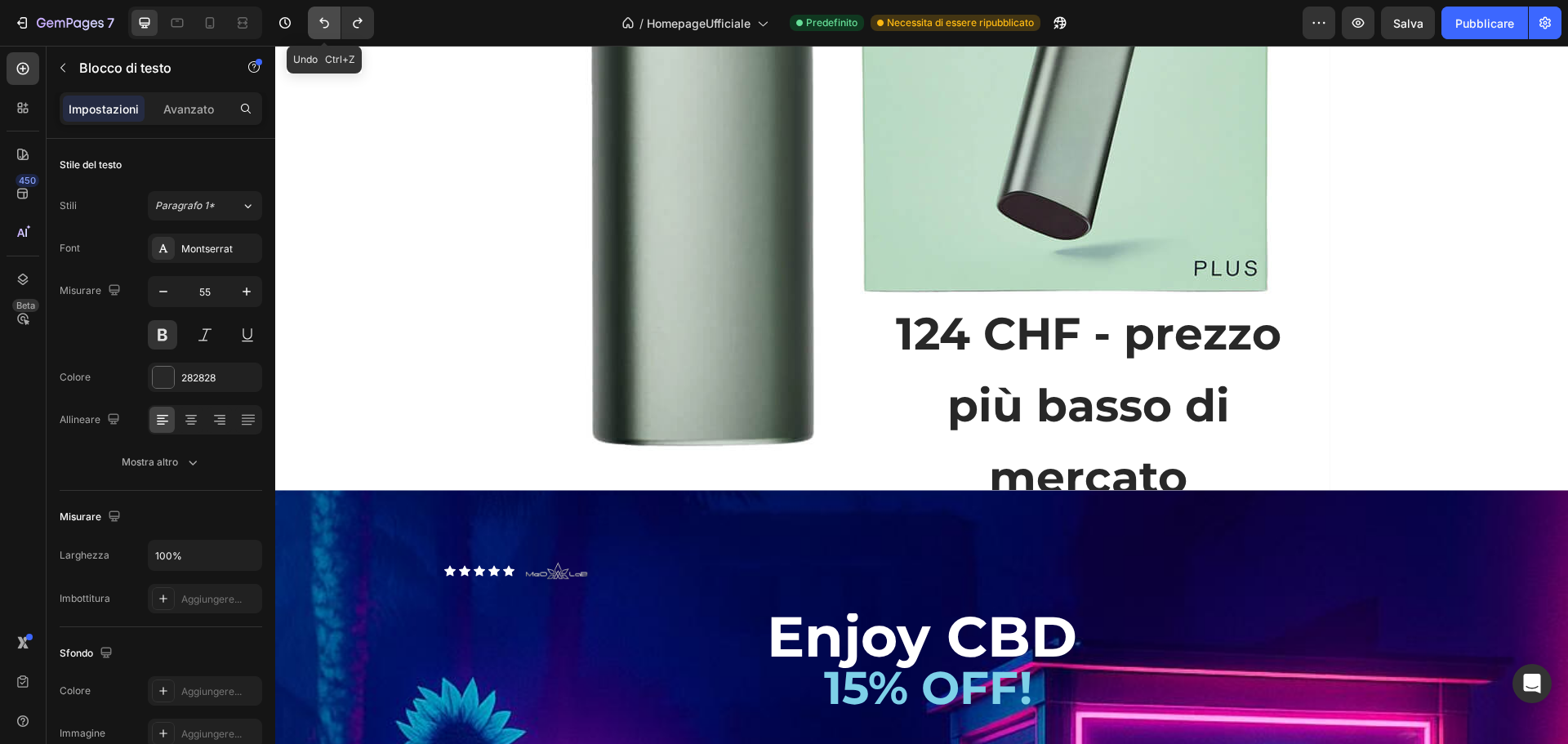
click at [325, 27] on icon "Annulla/Ripristina" at bounding box center [324, 24] width 10 height 11
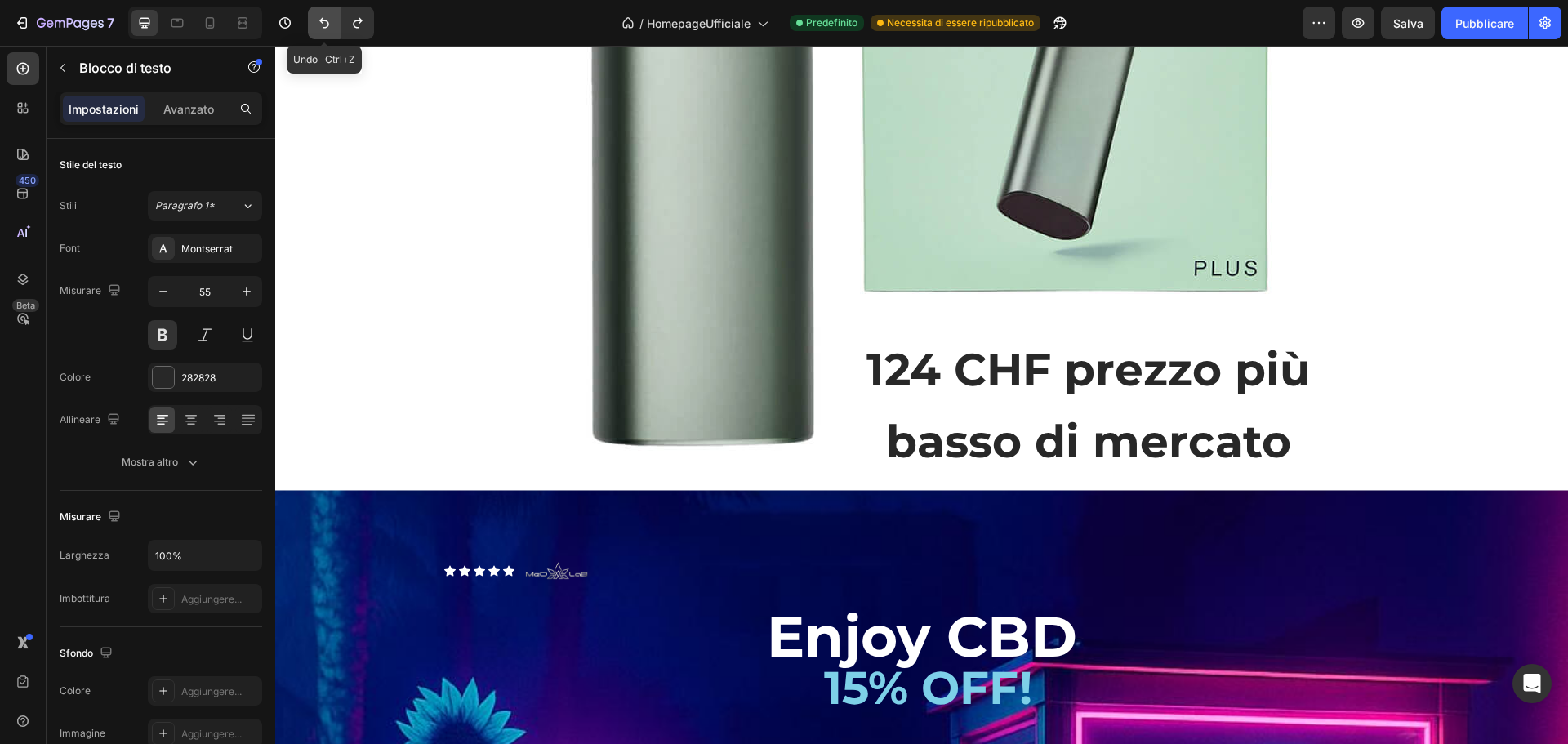
click at [325, 27] on icon "Annulla/Ripristina" at bounding box center [324, 24] width 10 height 11
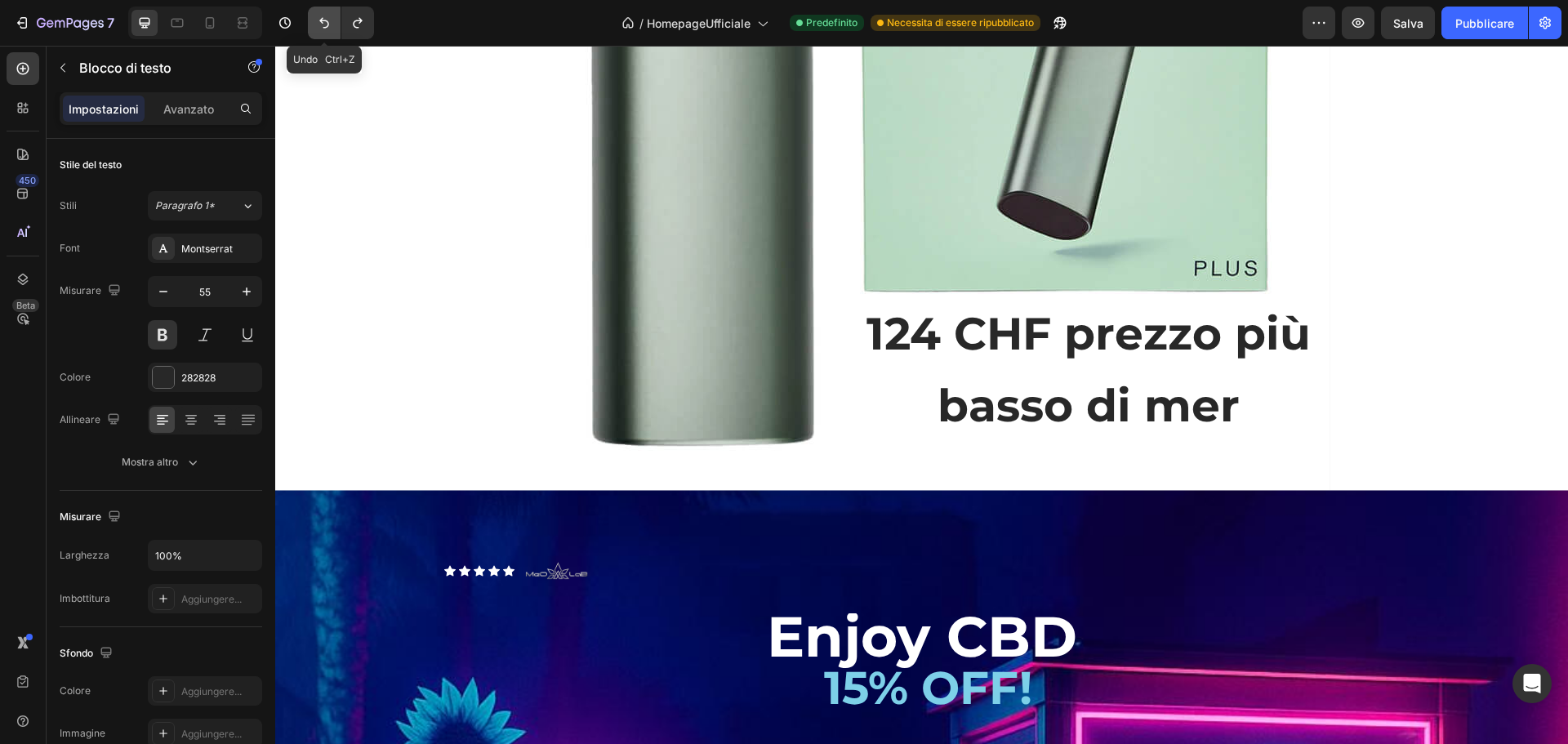
click at [325, 27] on icon "Annulla/Ripristina" at bounding box center [324, 24] width 10 height 11
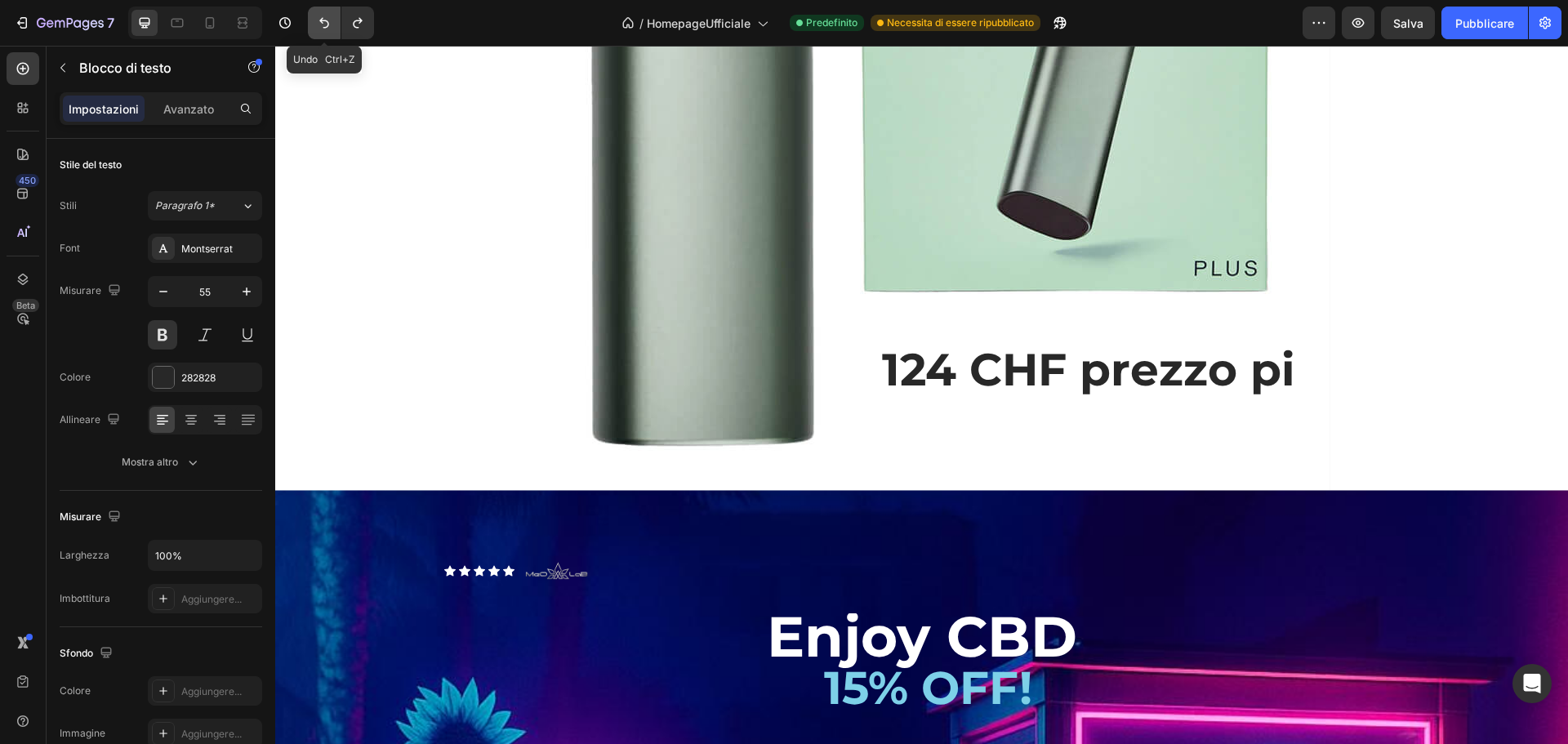
click at [325, 27] on icon "Annulla/Ripristina" at bounding box center [324, 24] width 10 height 11
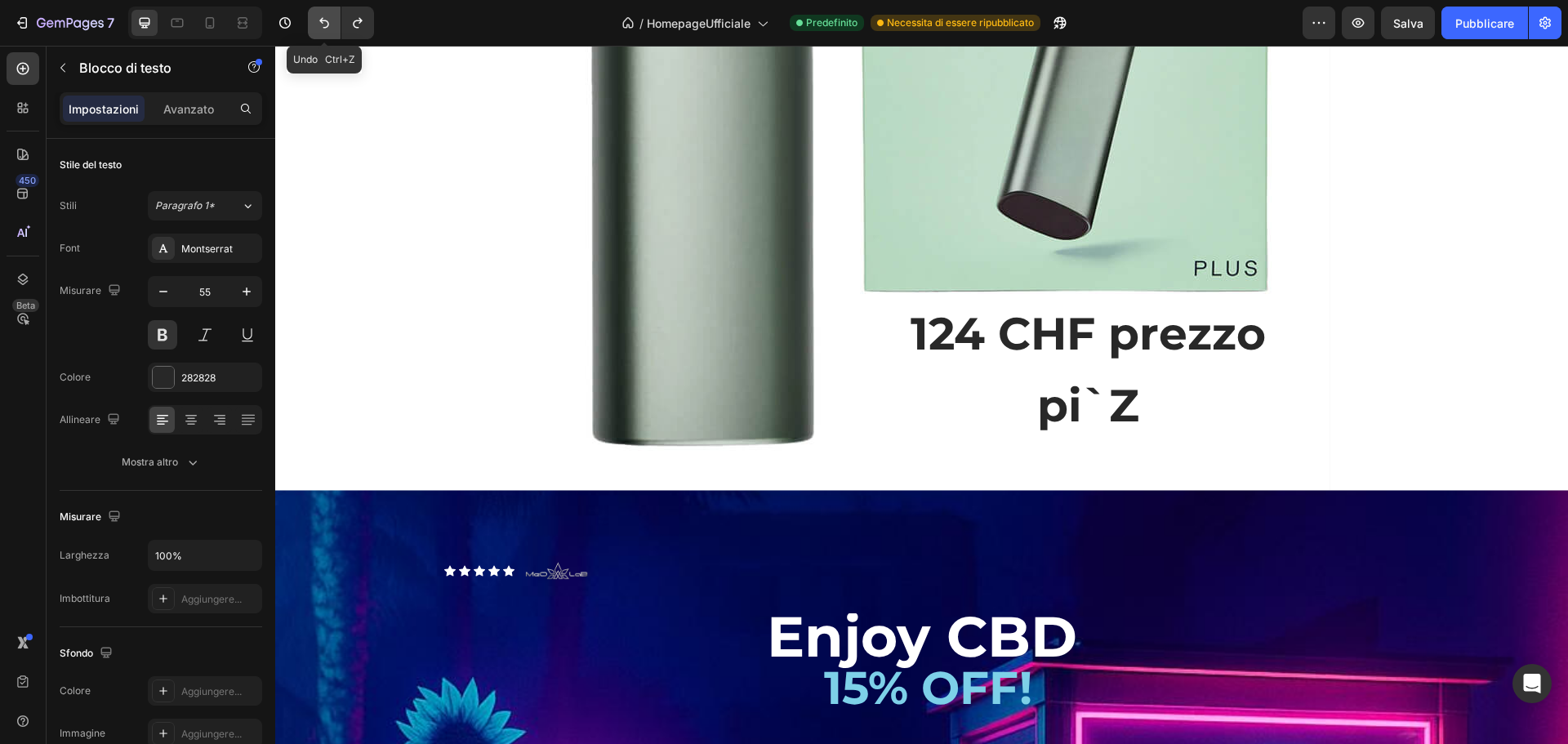
click at [325, 27] on icon "Annulla/Ripristina" at bounding box center [324, 24] width 10 height 11
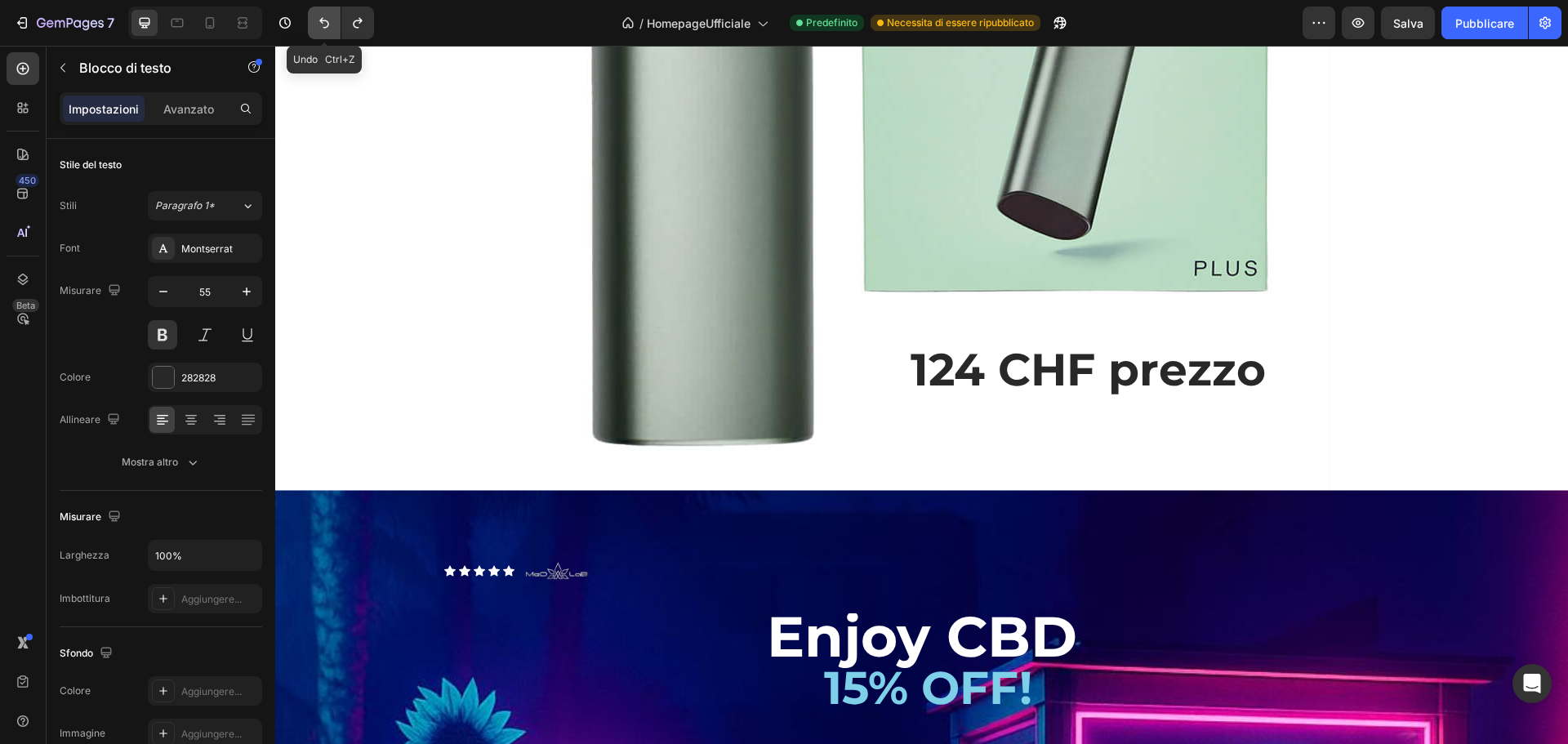
click at [325, 27] on icon "Annulla/Ripristina" at bounding box center [324, 24] width 10 height 11
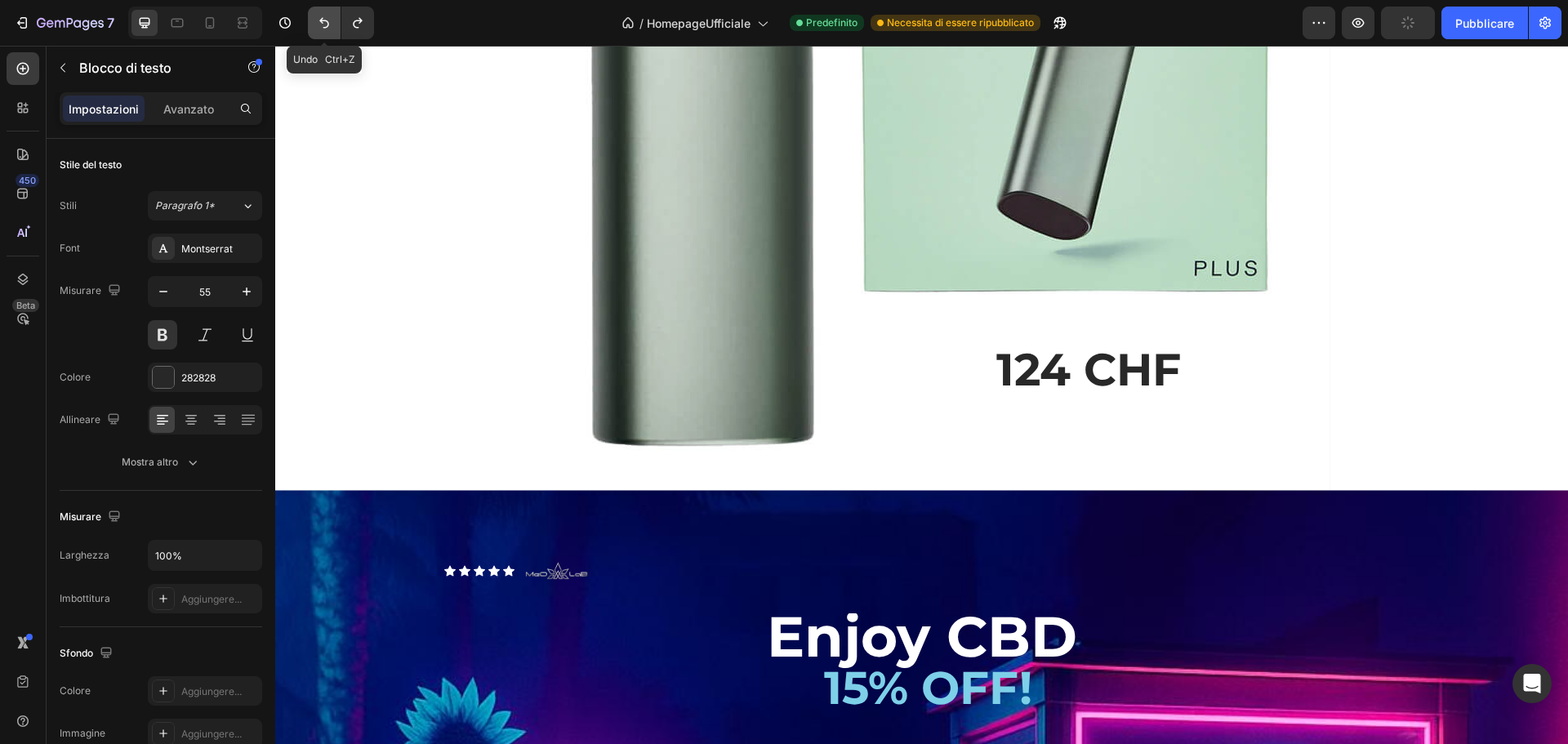
click at [325, 27] on icon "Annulla/Ripristina" at bounding box center [324, 24] width 10 height 11
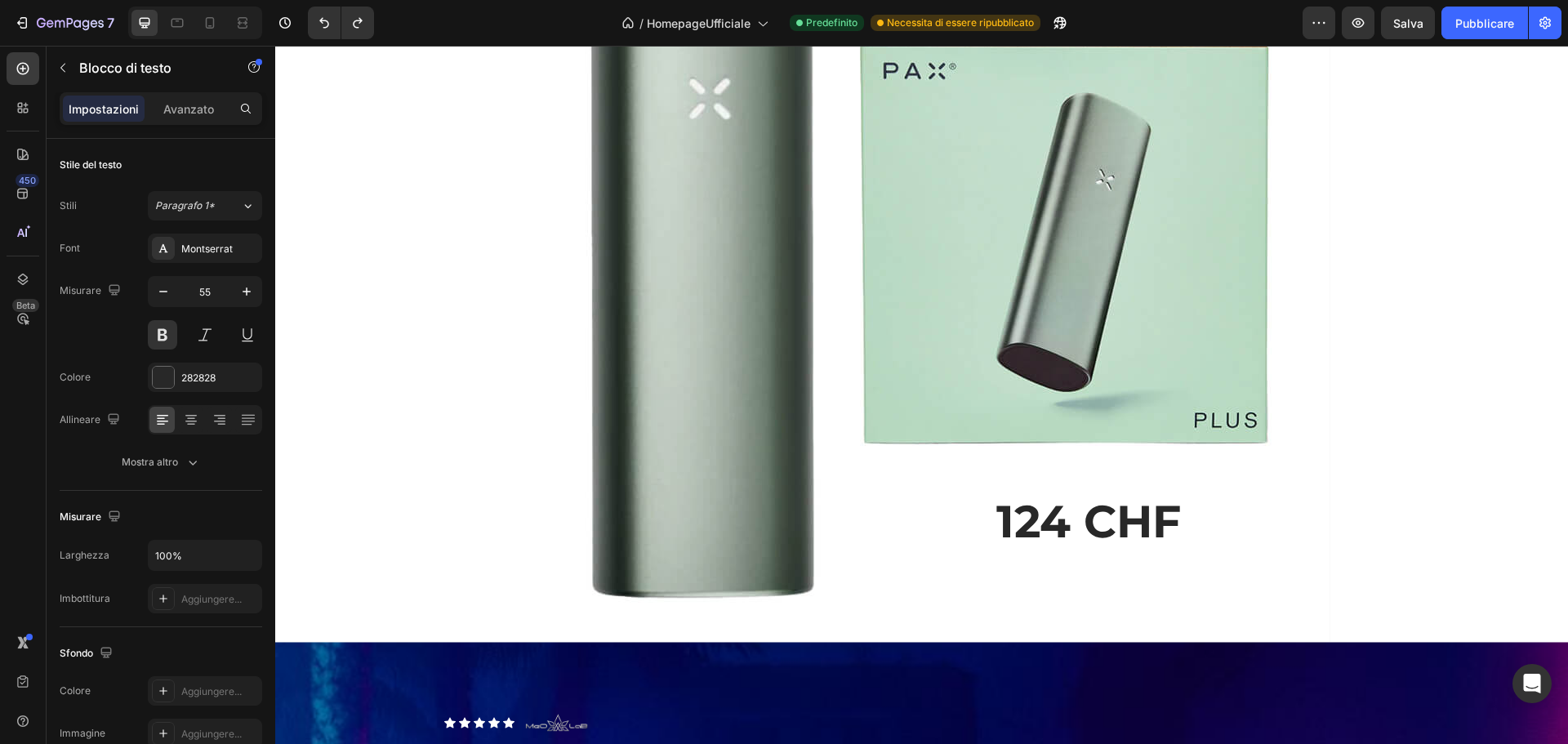
scroll to position [2005, 0]
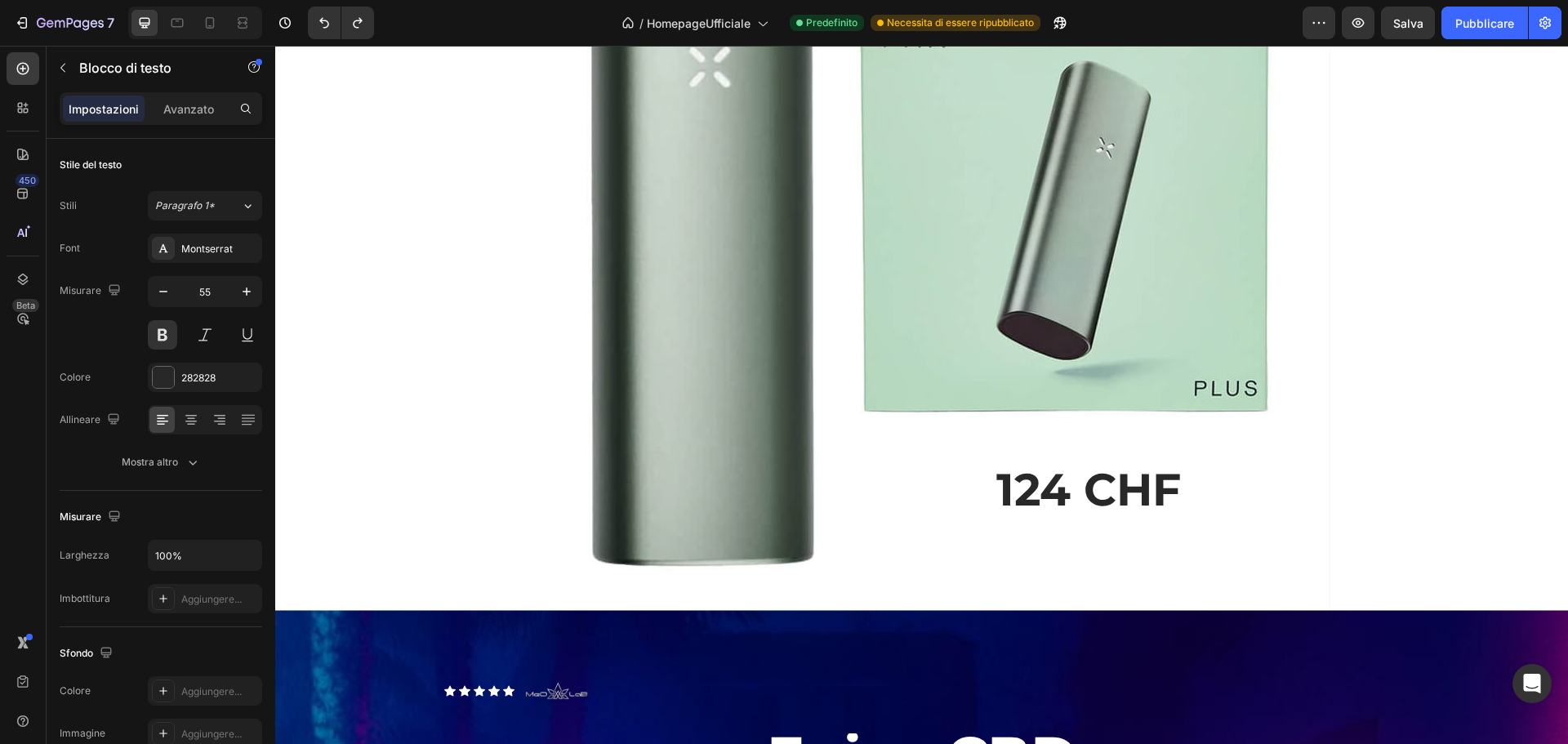
click at [1041, 481] on p "124 CHF" at bounding box center [1088, 489] width 454 height 72
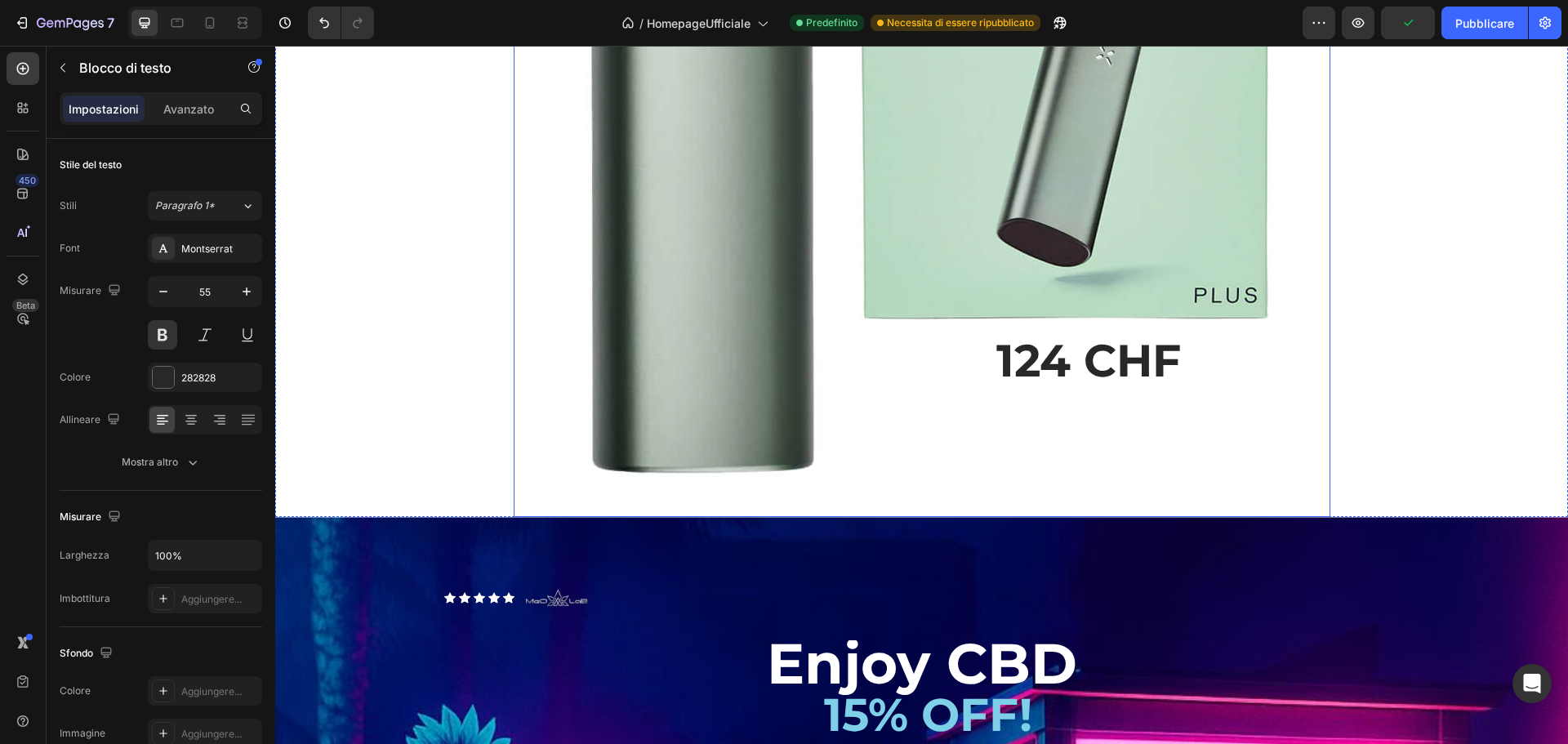
scroll to position [2122, 0]
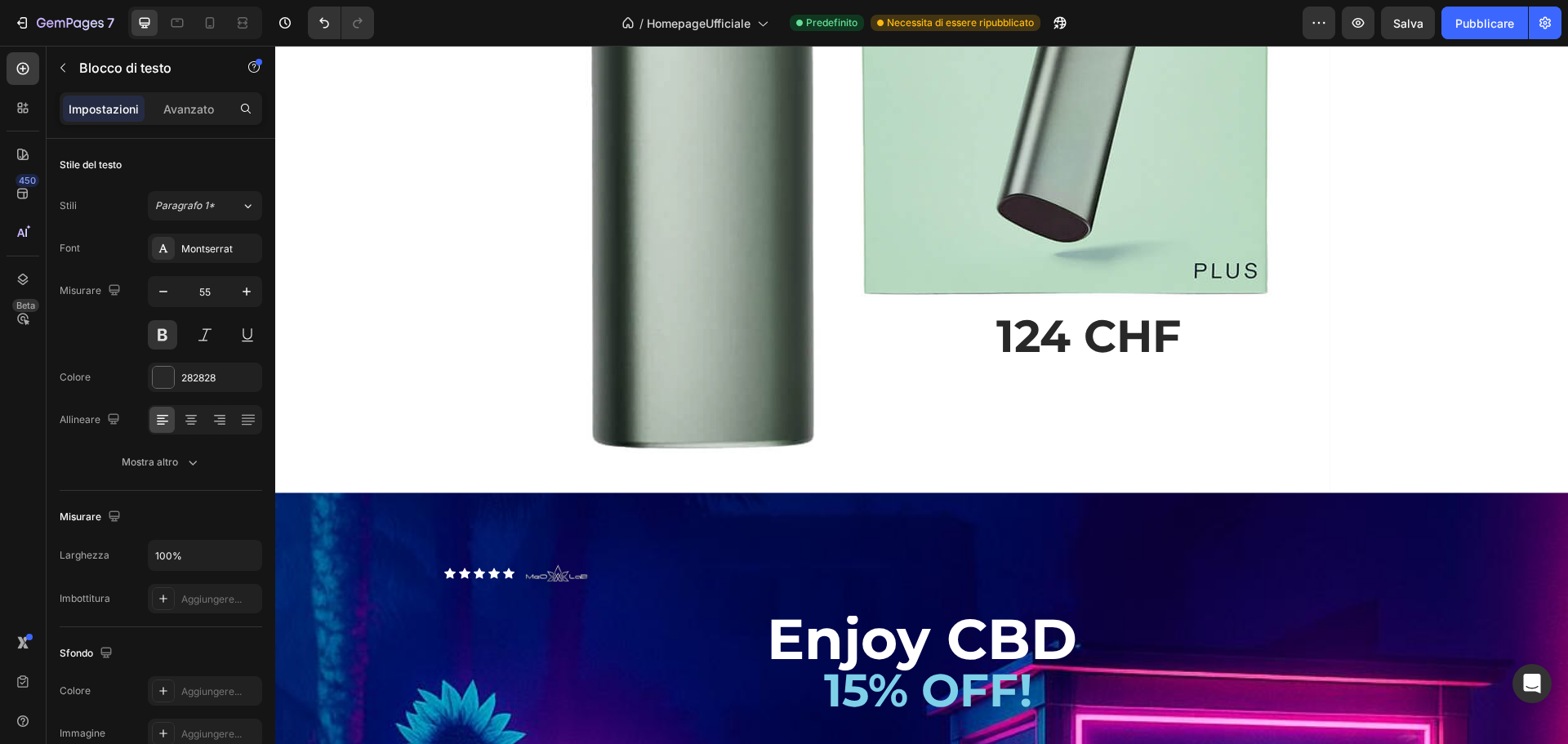
click at [1221, 350] on p "124 CHF" at bounding box center [1088, 337] width 454 height 72
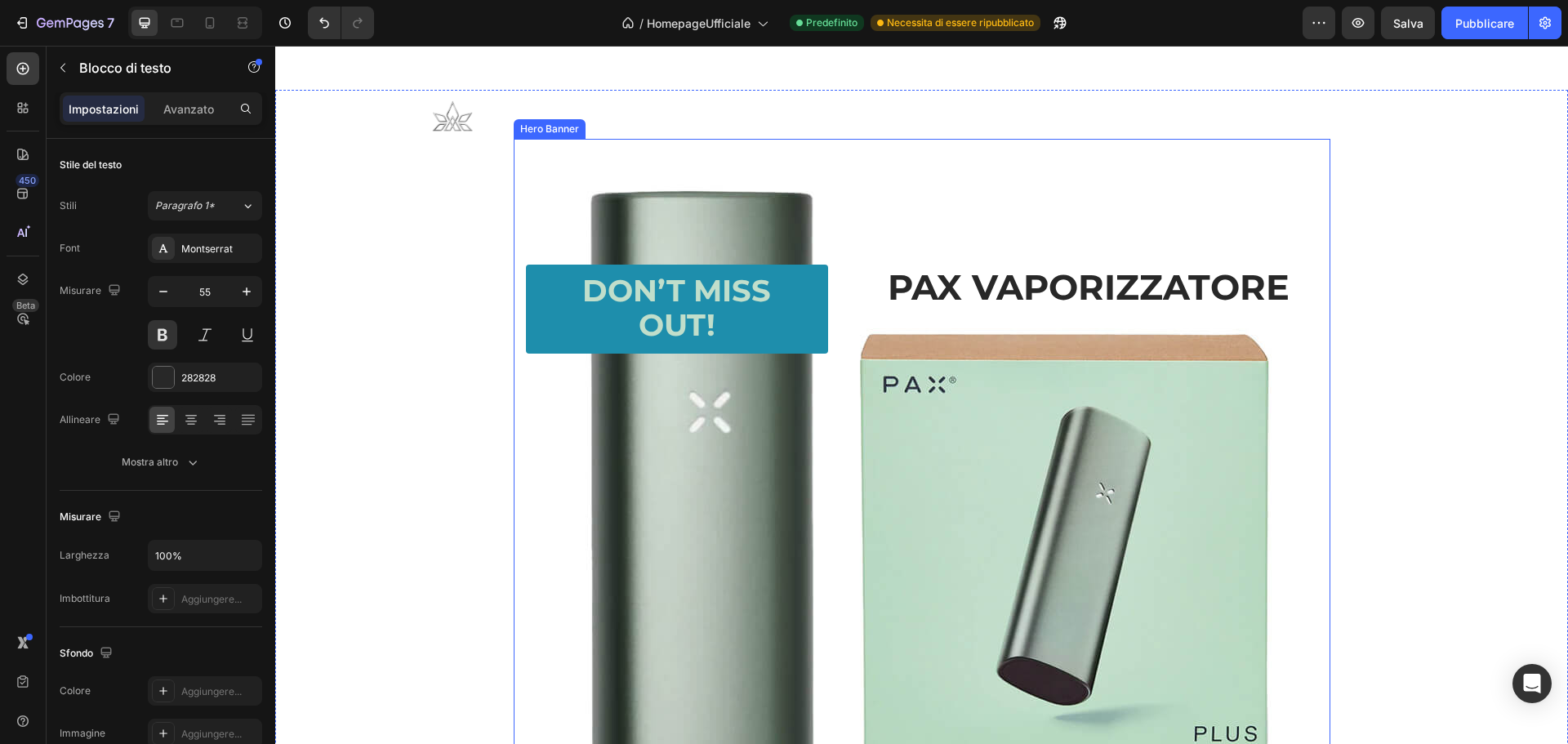
scroll to position [1550, 0]
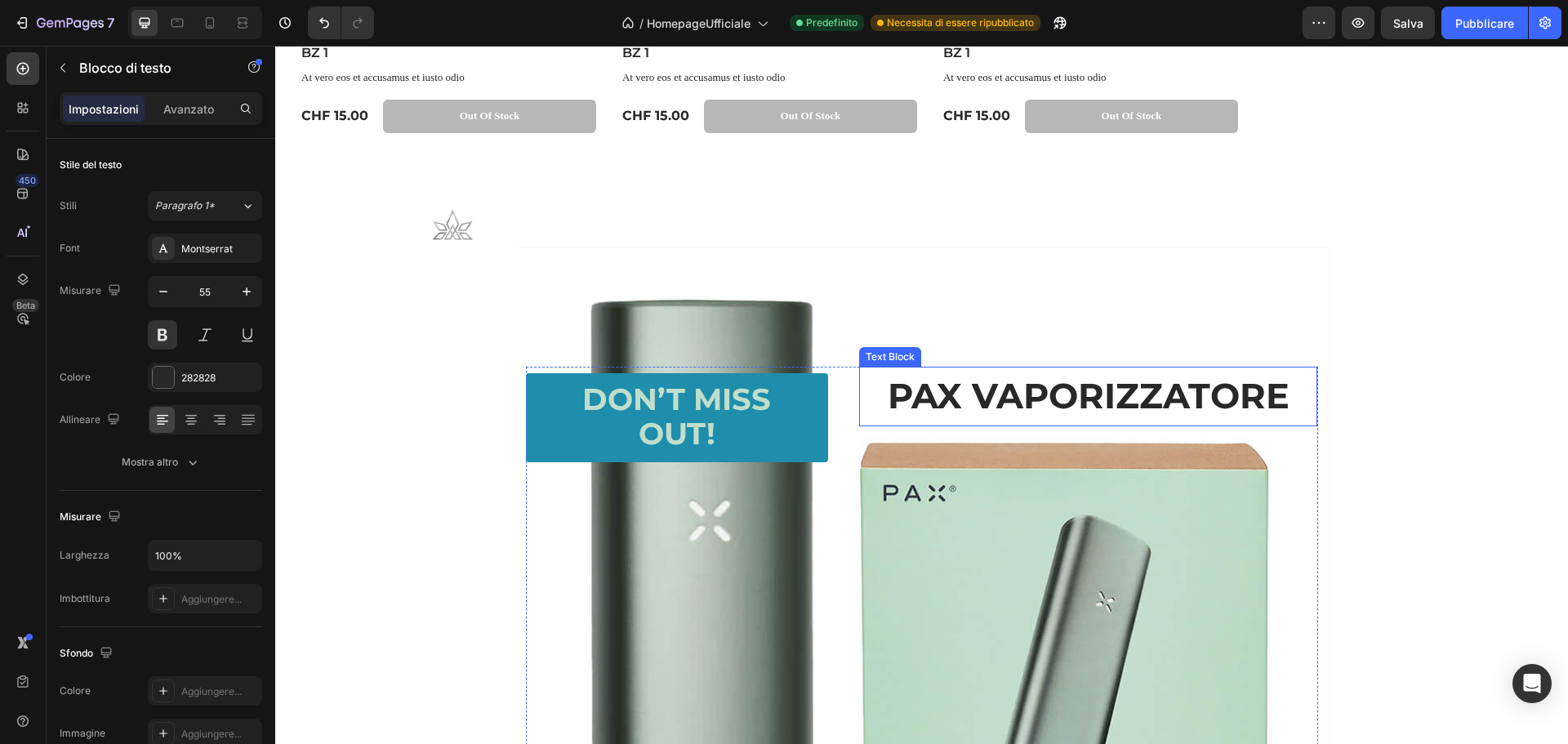
click at [1292, 397] on p "PAX VAPORIZZATORE" at bounding box center [1088, 397] width 454 height 56
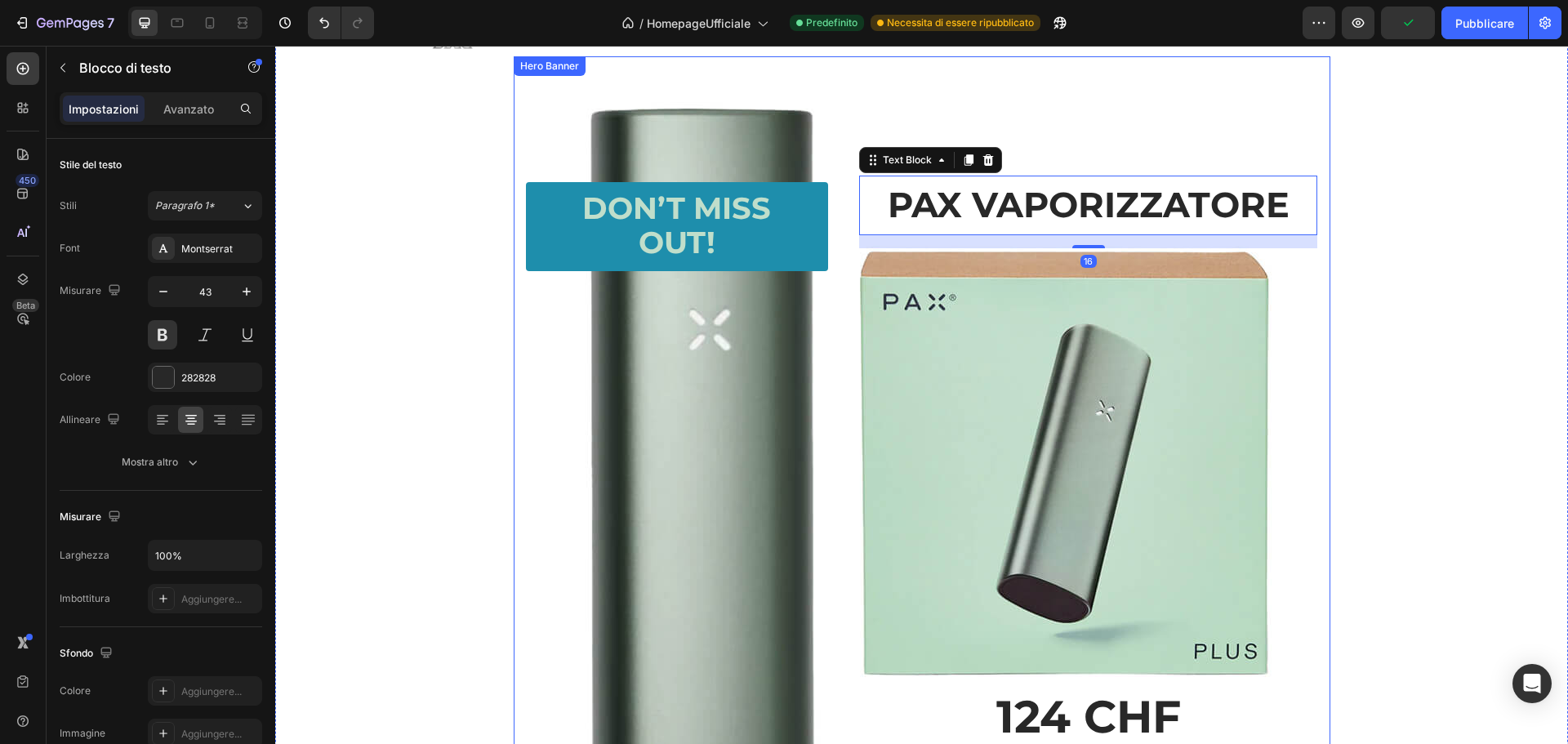
scroll to position [2040, 0]
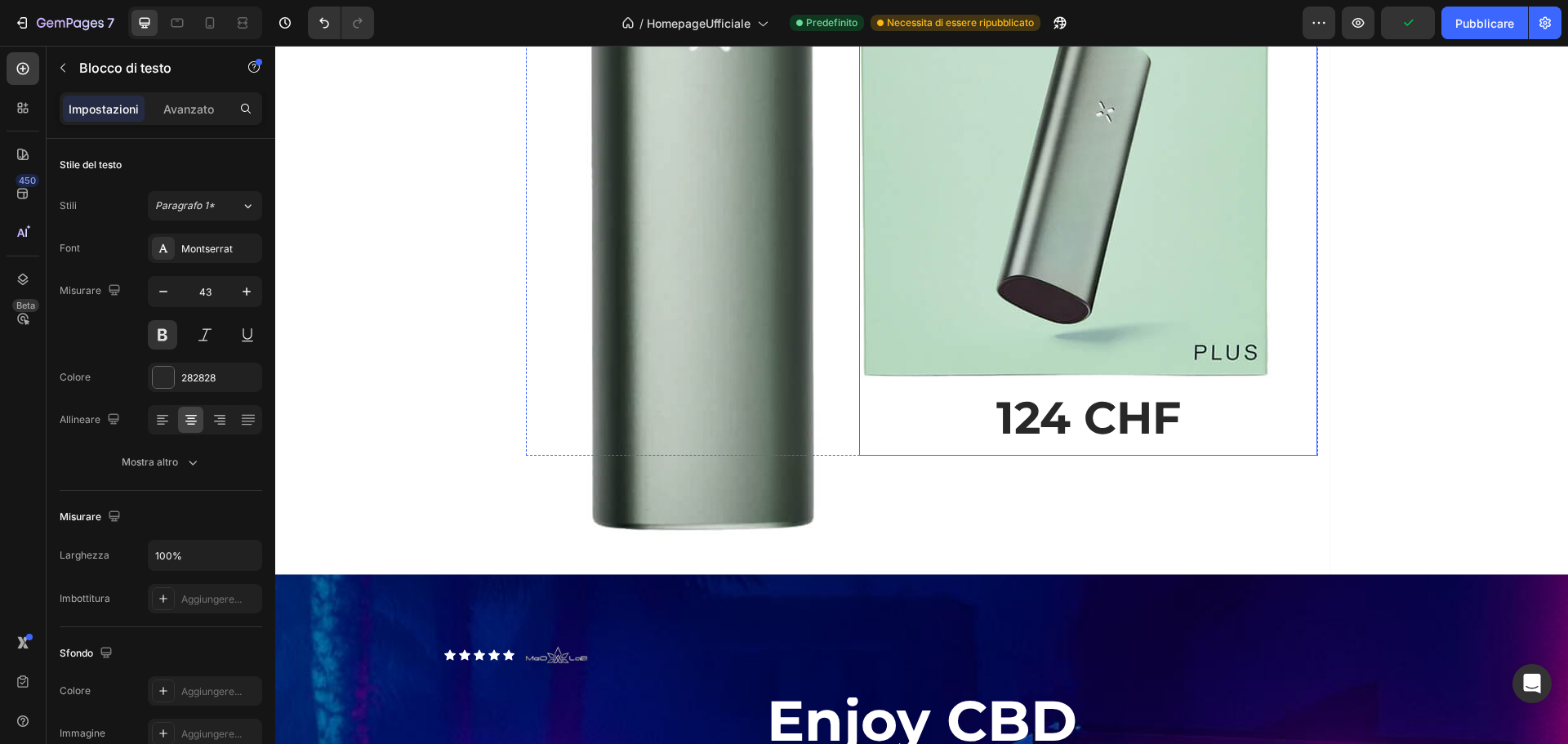
click at [1193, 406] on p "124 CHF" at bounding box center [1088, 417] width 454 height 72
drag, startPoint x: 1194, startPoint y: 418, endPoint x: 1173, endPoint y: 429, distance: 23.7
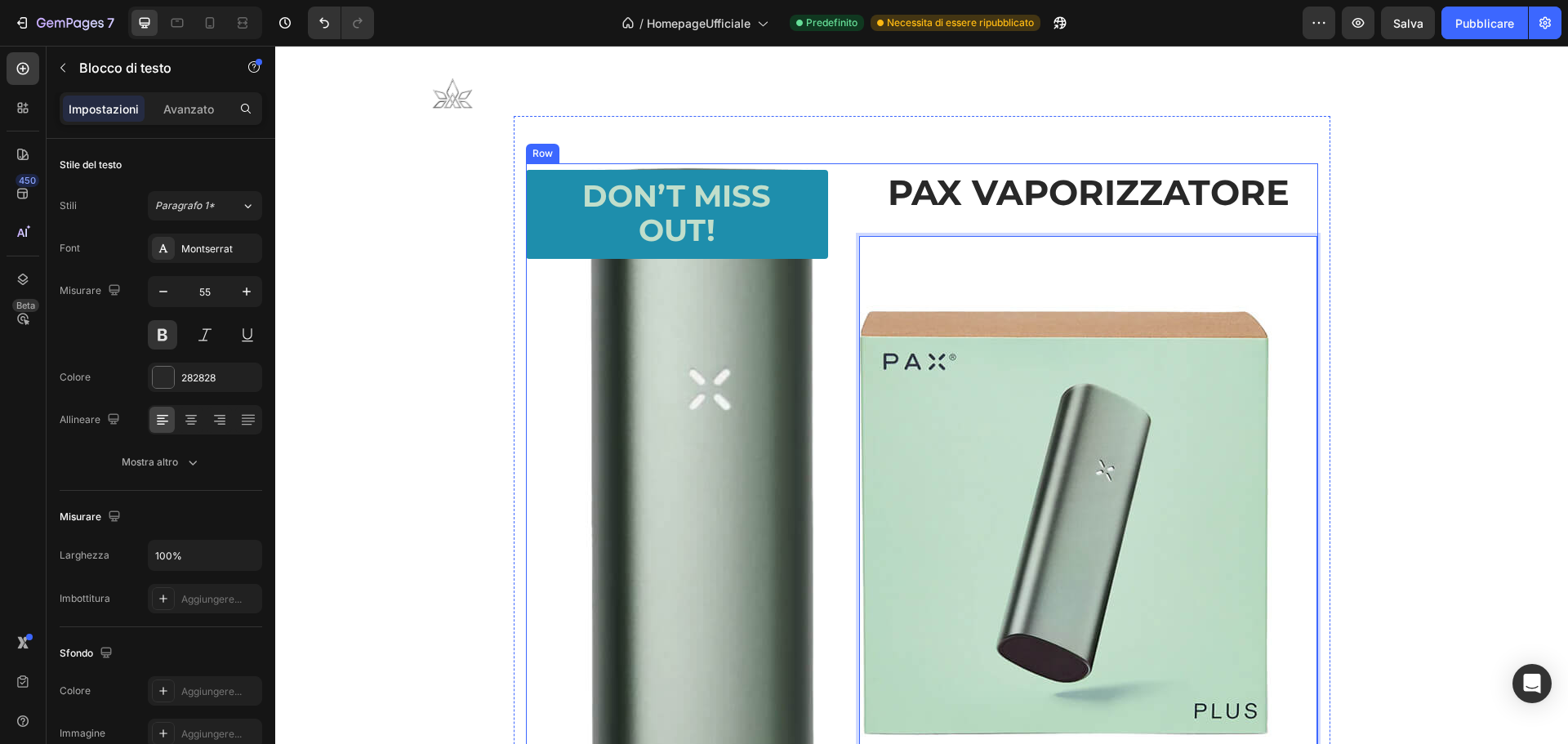
scroll to position [2132, 0]
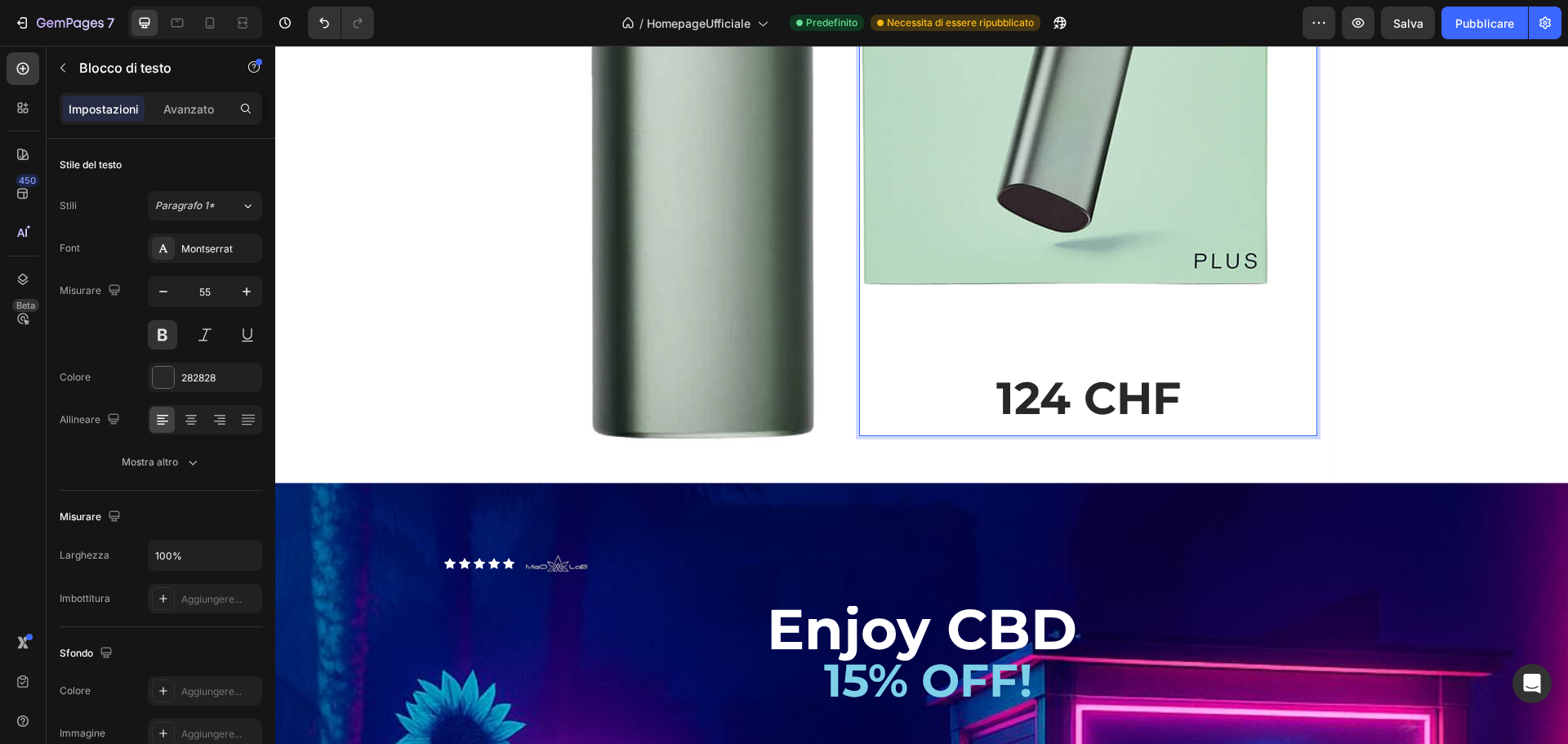
click at [1058, 341] on p "Rich Text Editor. Editing area: main" at bounding box center [1088, 327] width 454 height 72
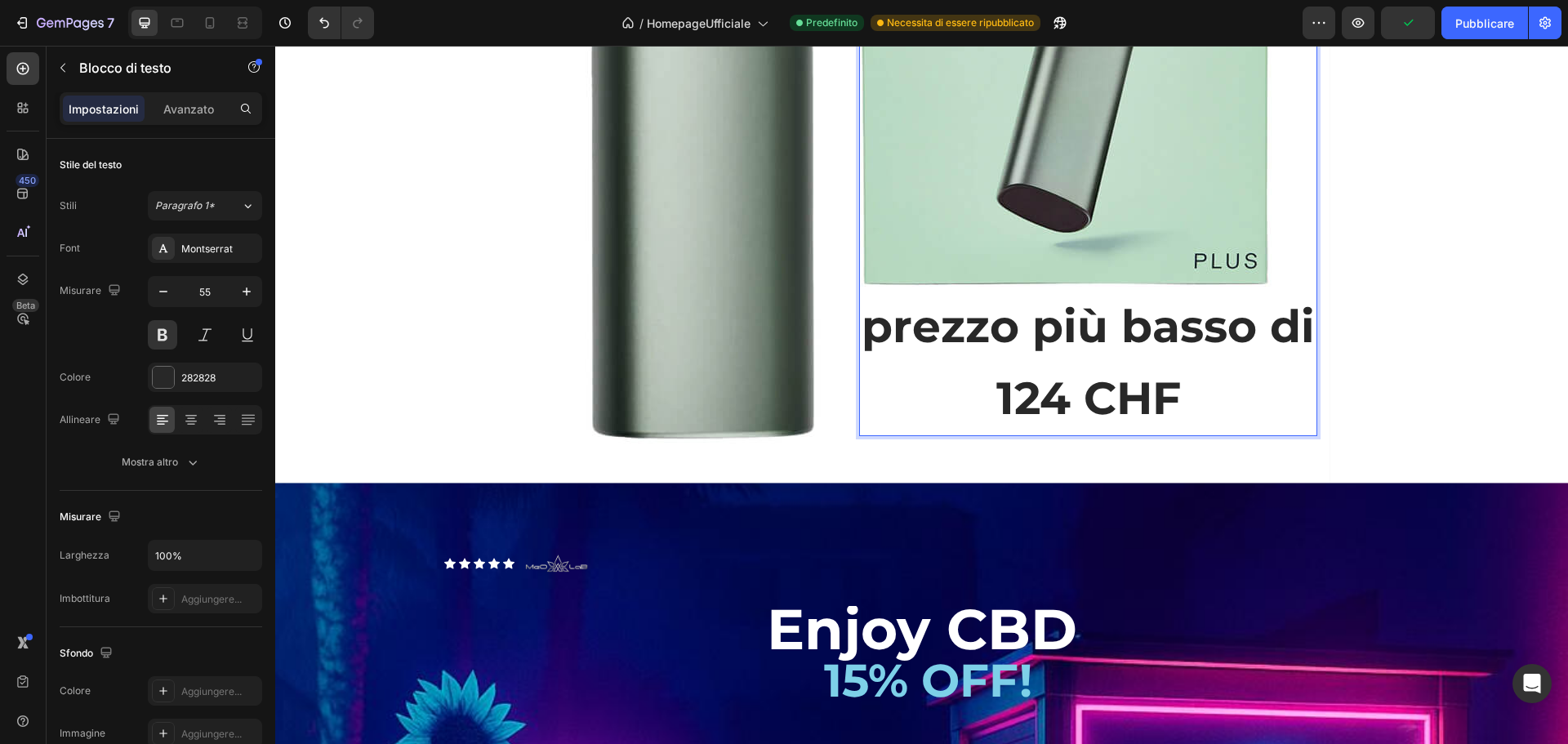
scroll to position [2096, 0]
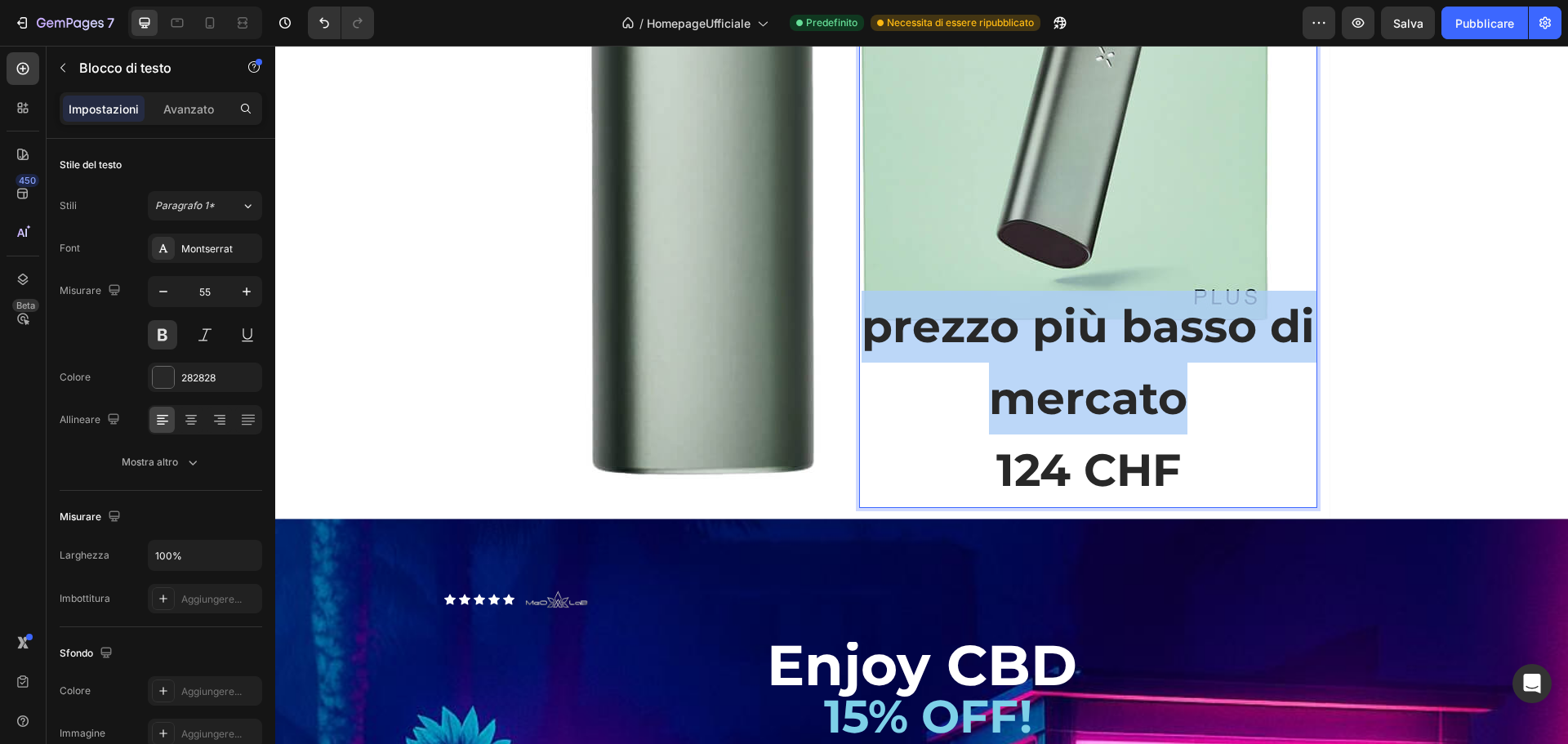
drag, startPoint x: 1212, startPoint y: 387, endPoint x: 866, endPoint y: 341, distance: 349.0
click at [866, 341] on p "prezzo più basso di mercato" at bounding box center [1088, 363] width 454 height 144
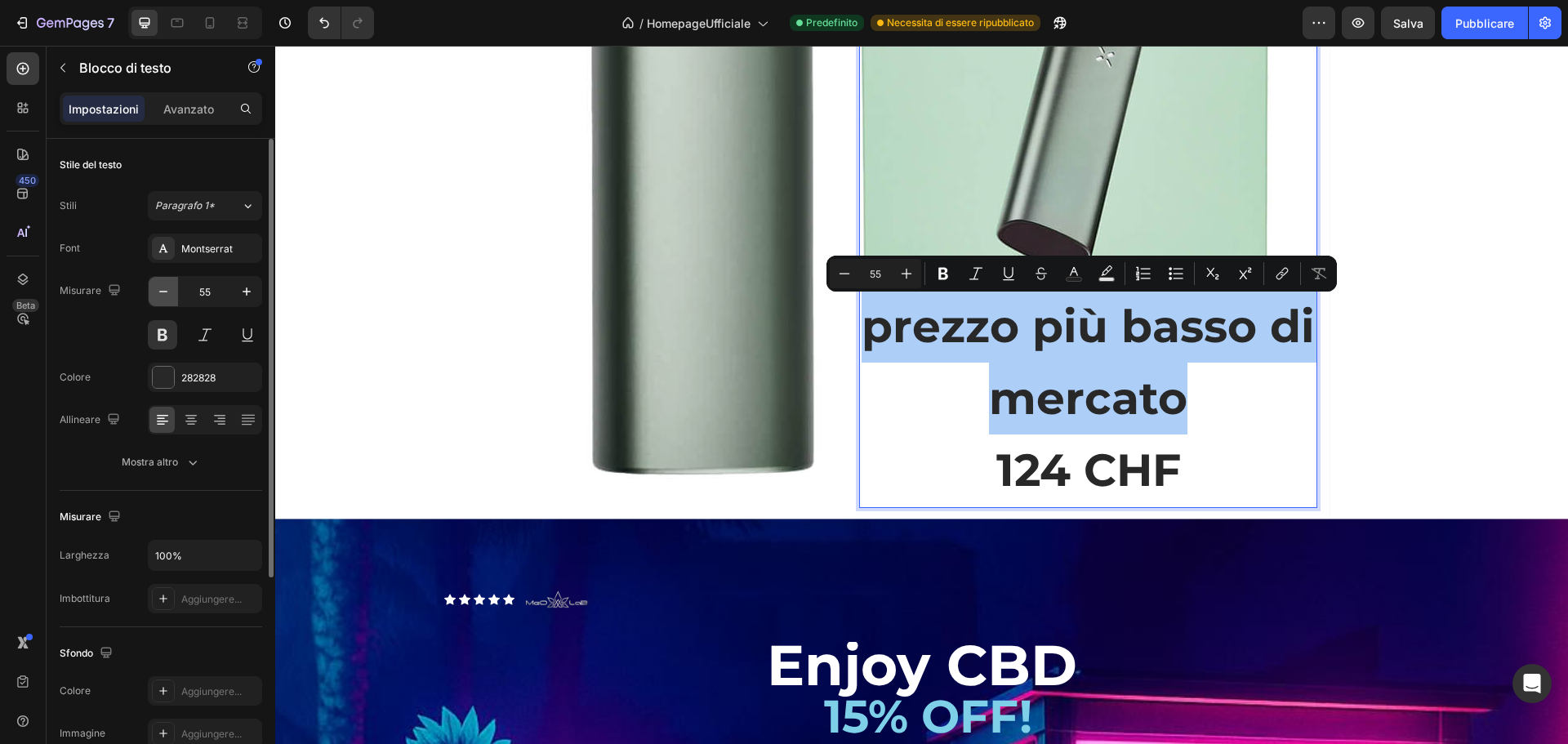
click at [166, 287] on icon "button" at bounding box center [164, 292] width 16 height 16
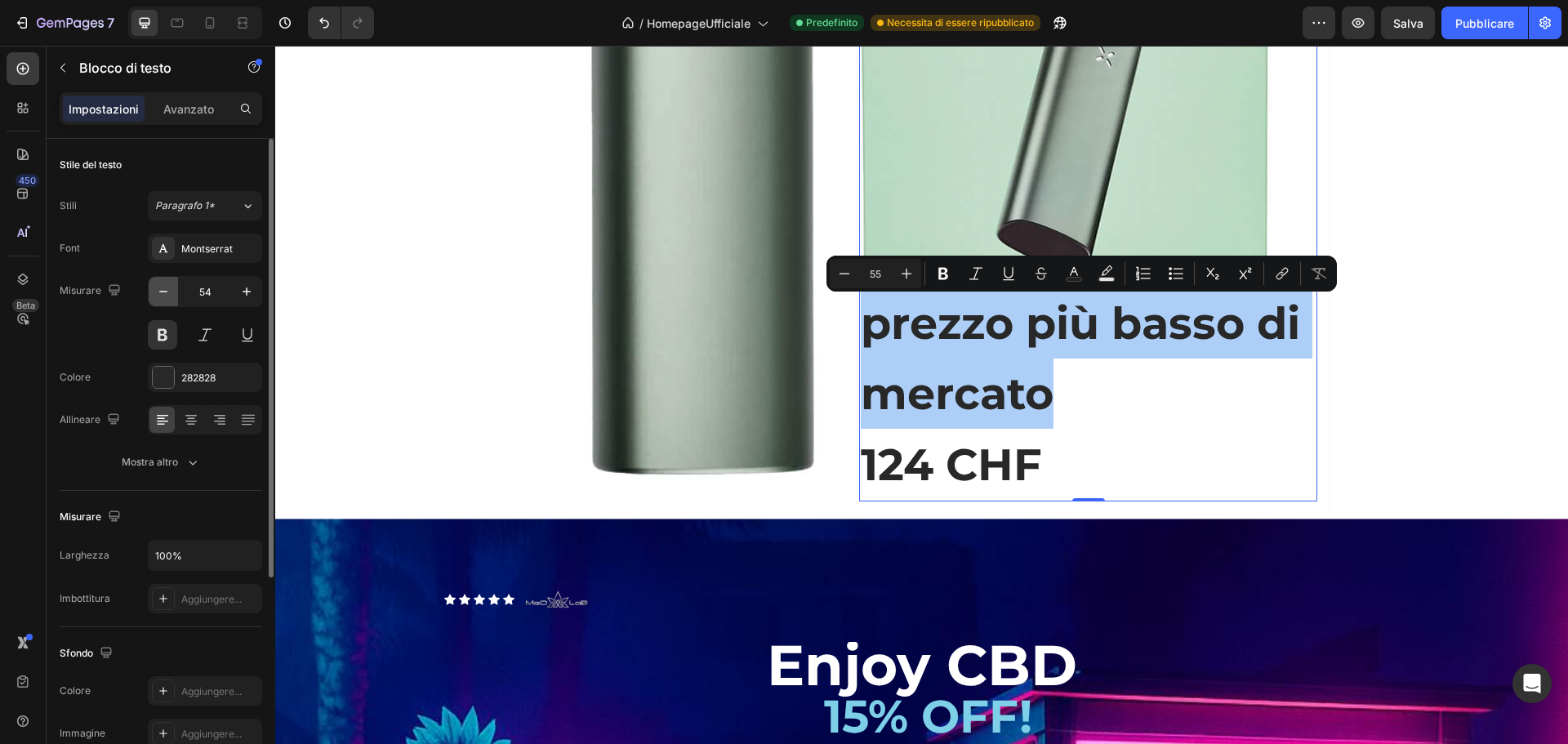
click at [166, 287] on icon "button" at bounding box center [164, 292] width 16 height 16
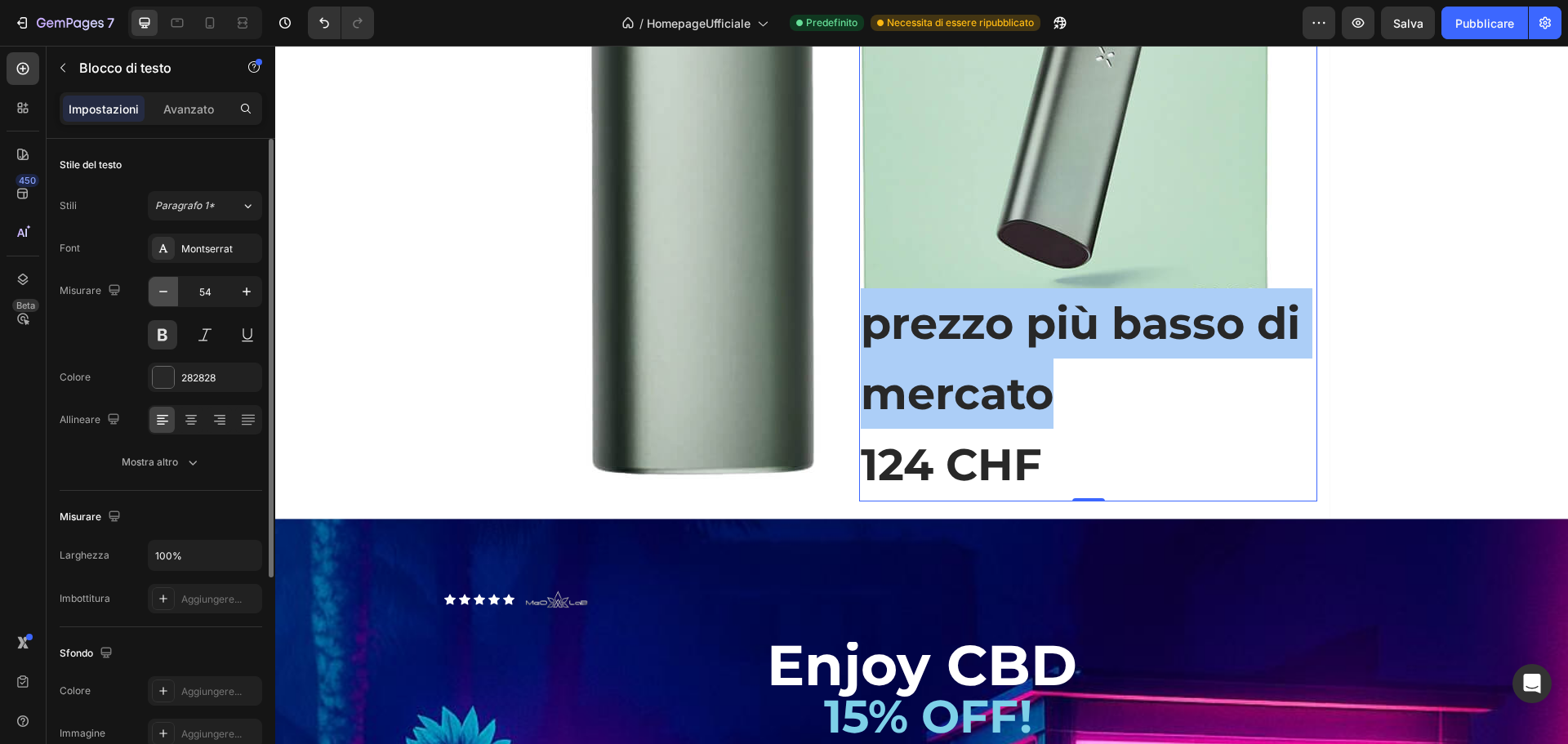
click at [166, 287] on icon "button" at bounding box center [164, 292] width 16 height 16
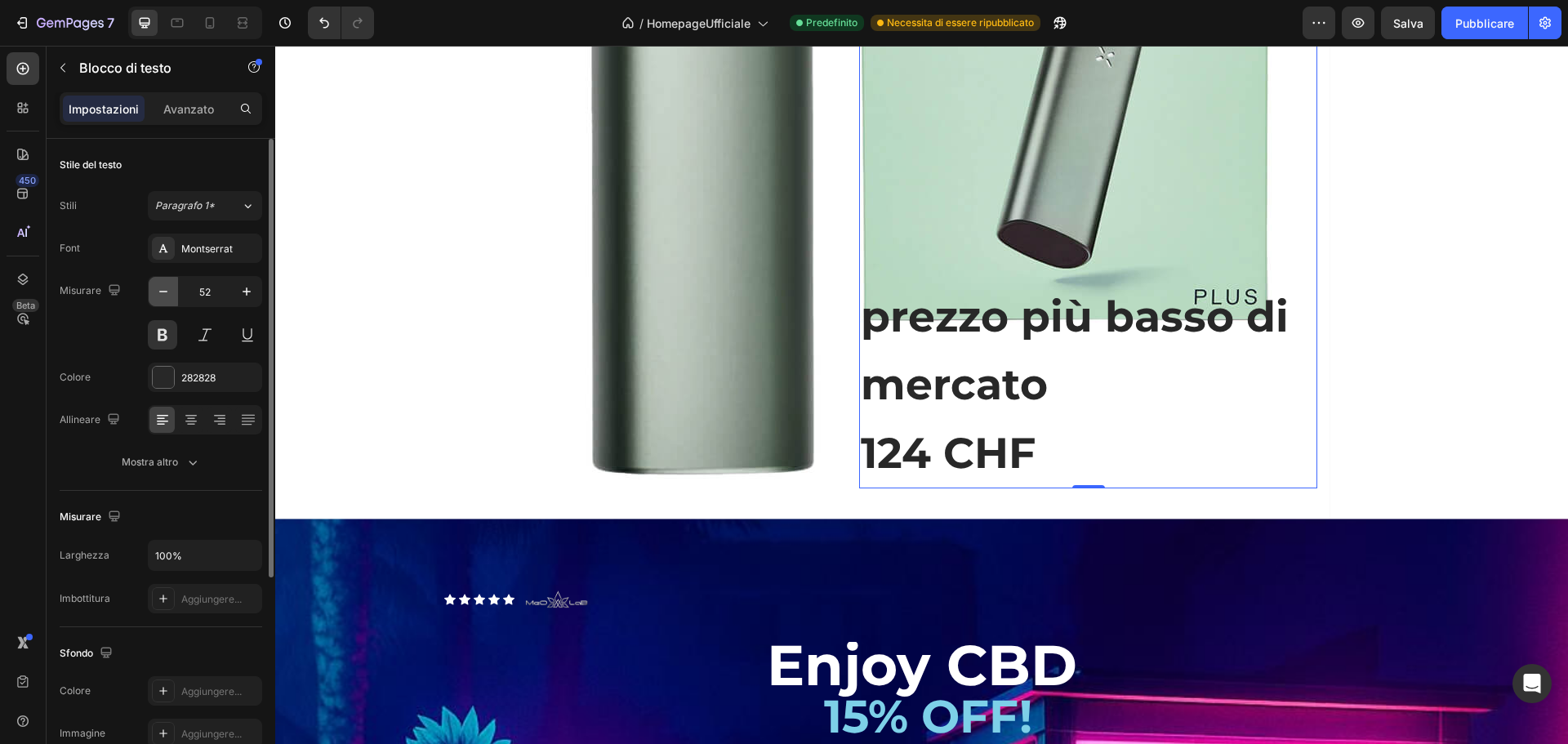
click at [166, 287] on icon "button" at bounding box center [164, 292] width 16 height 16
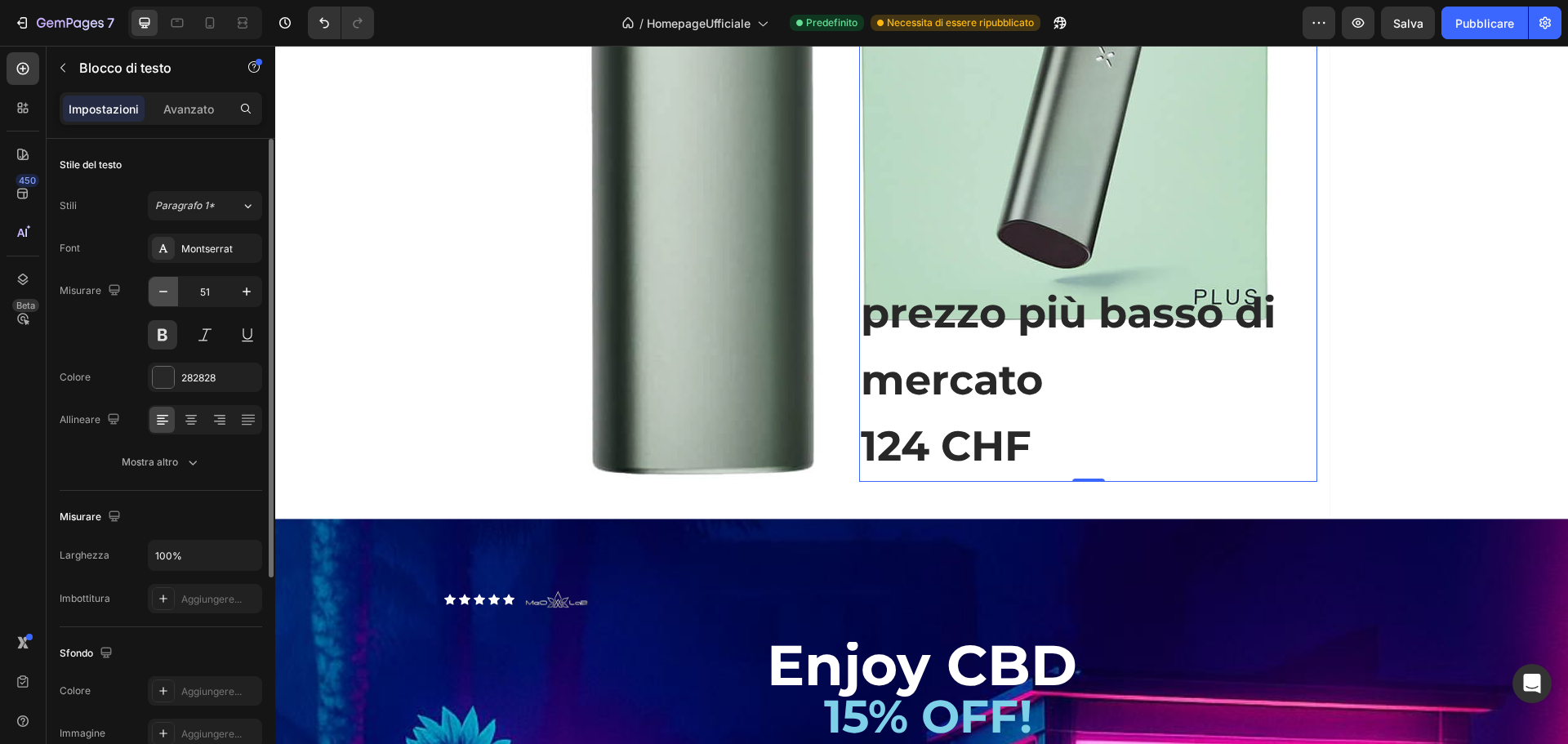
click at [166, 287] on icon "button" at bounding box center [164, 292] width 16 height 16
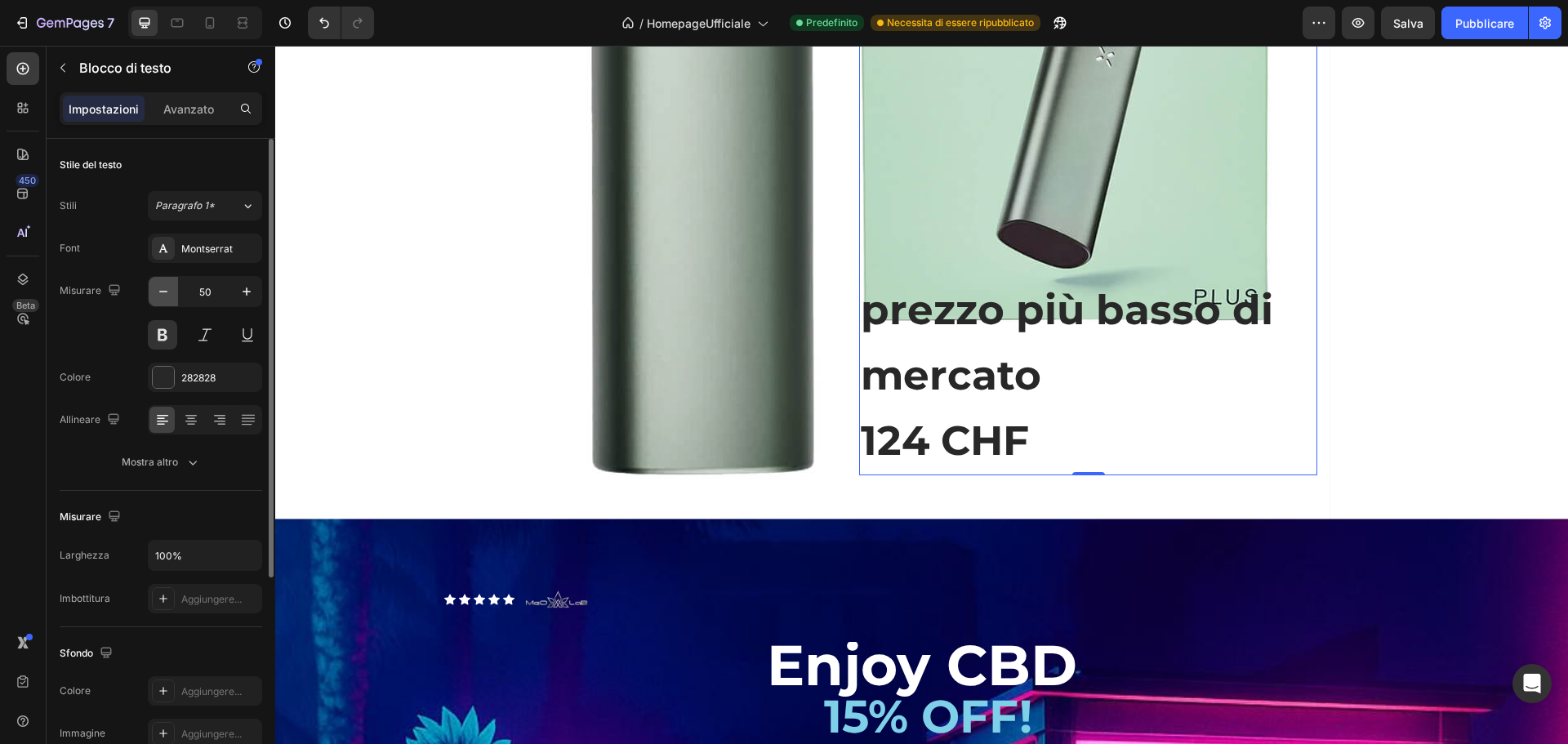
click at [166, 287] on icon "button" at bounding box center [164, 292] width 16 height 16
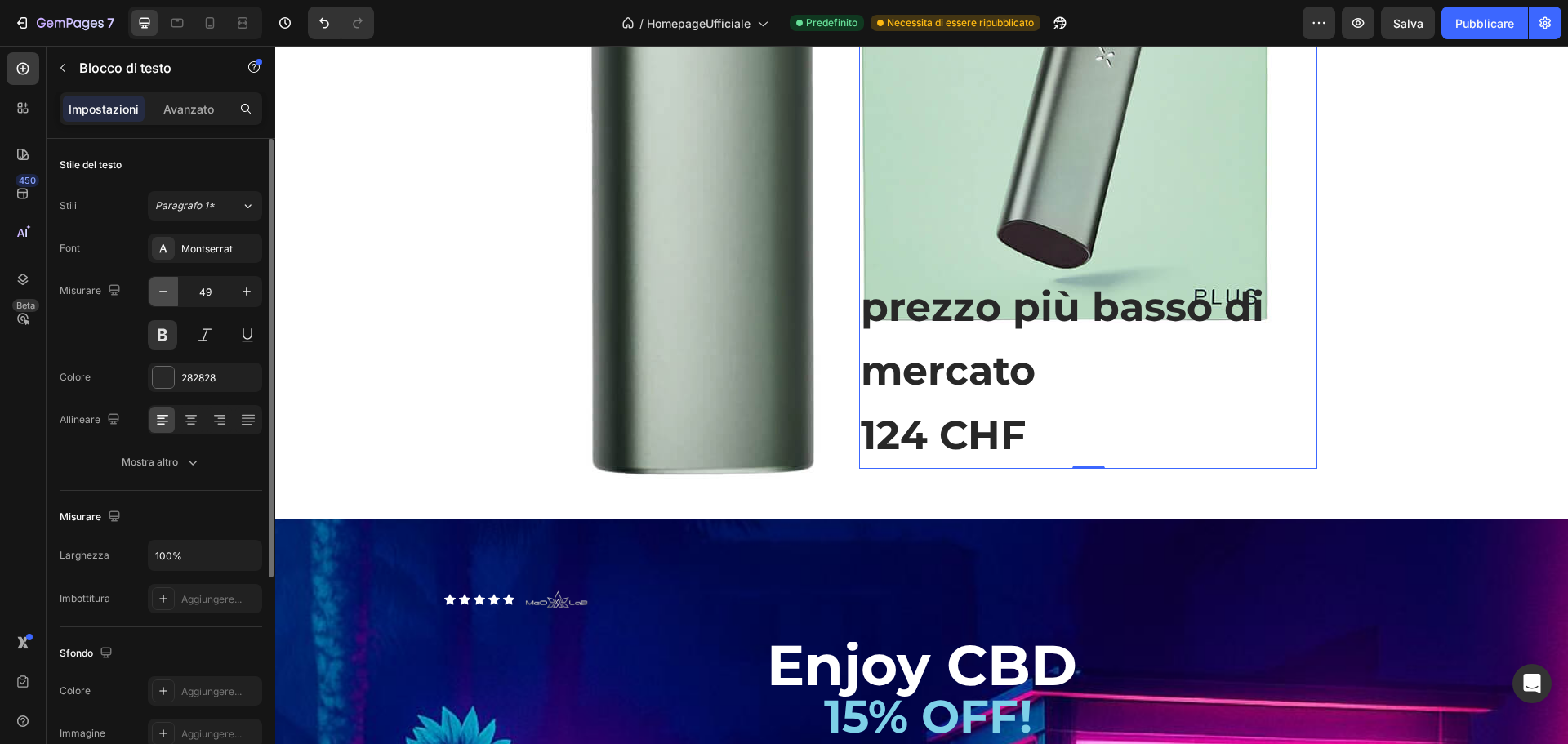
click at [166, 287] on icon "button" at bounding box center [164, 292] width 16 height 16
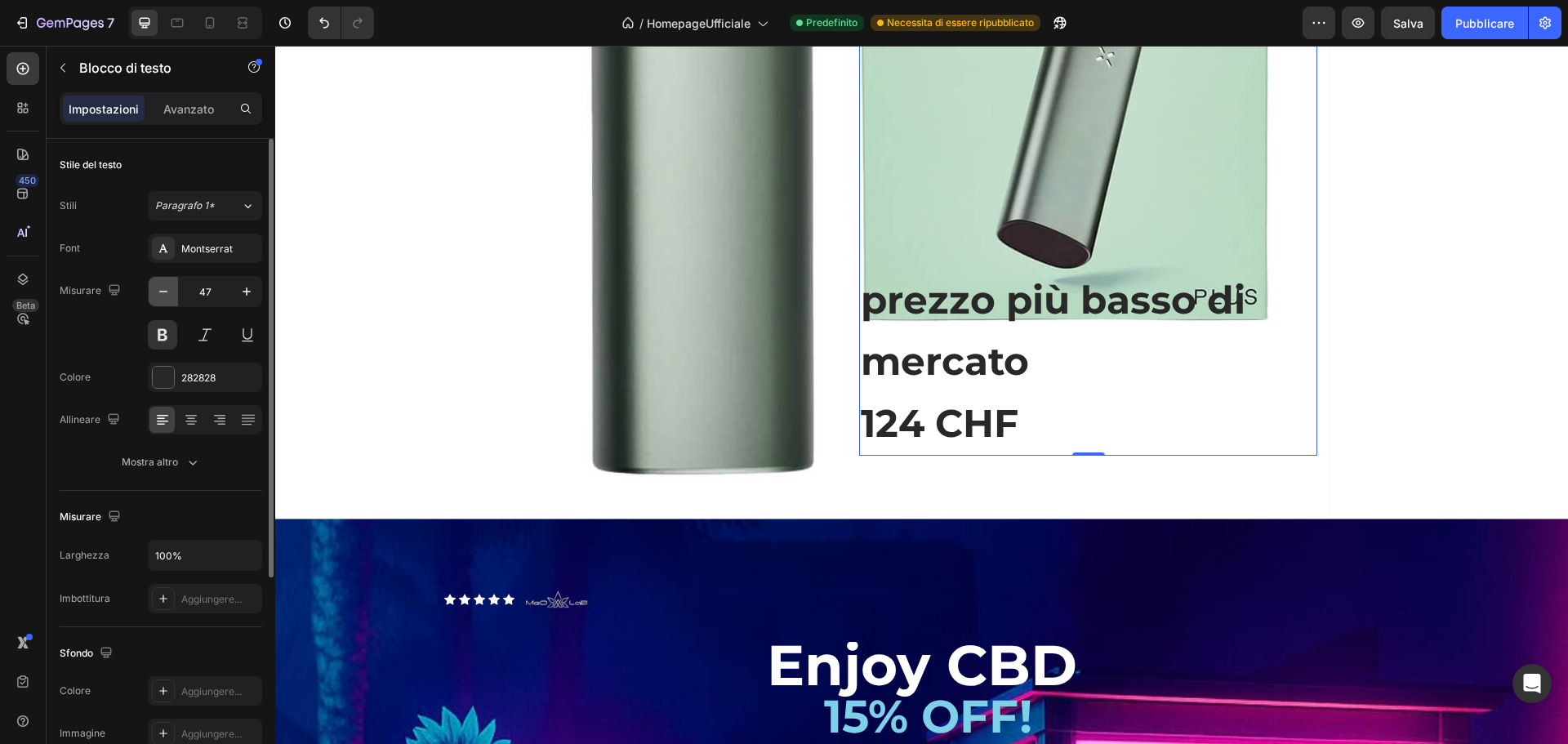
click at [166, 287] on icon "button" at bounding box center [164, 292] width 16 height 16
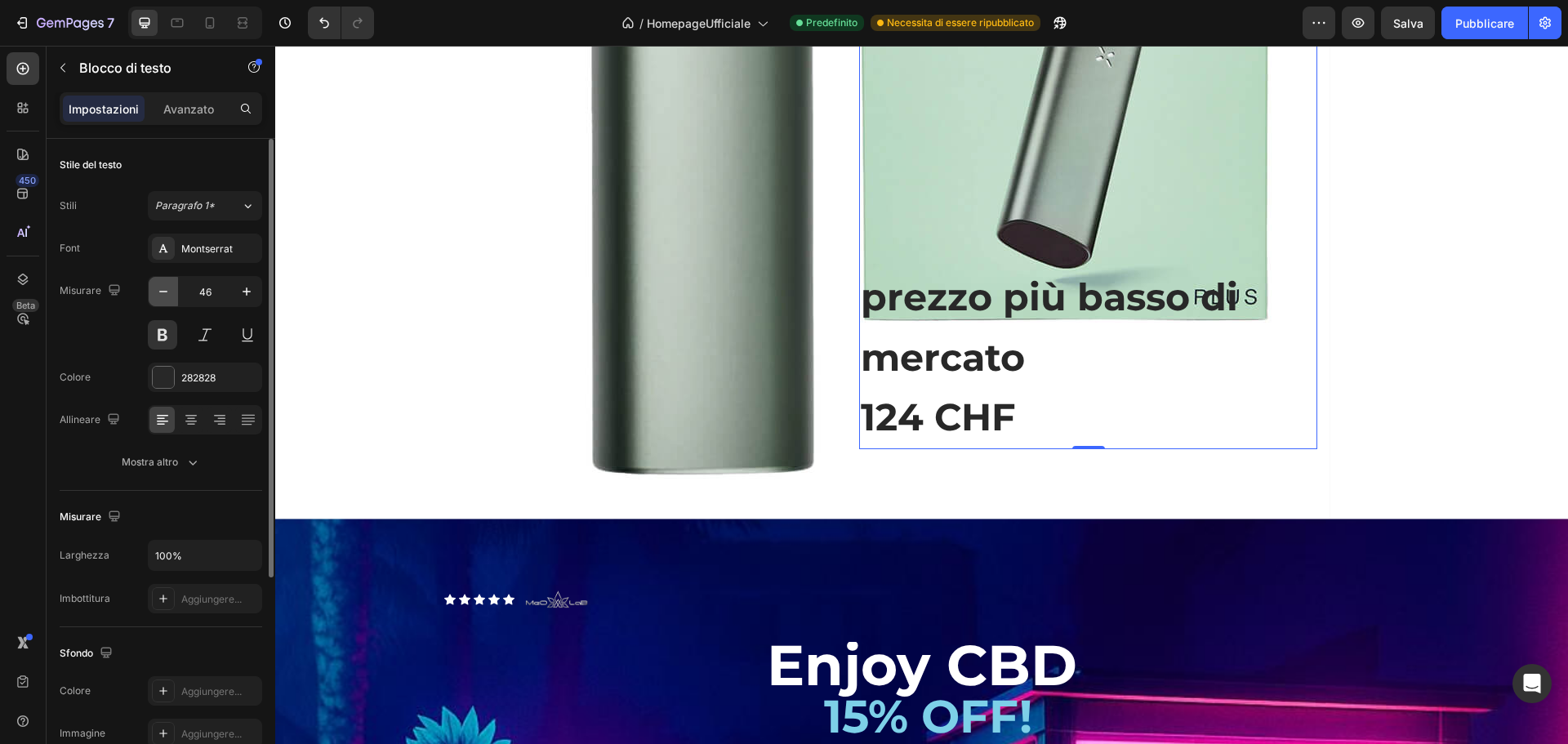
click at [166, 287] on icon "button" at bounding box center [164, 292] width 16 height 16
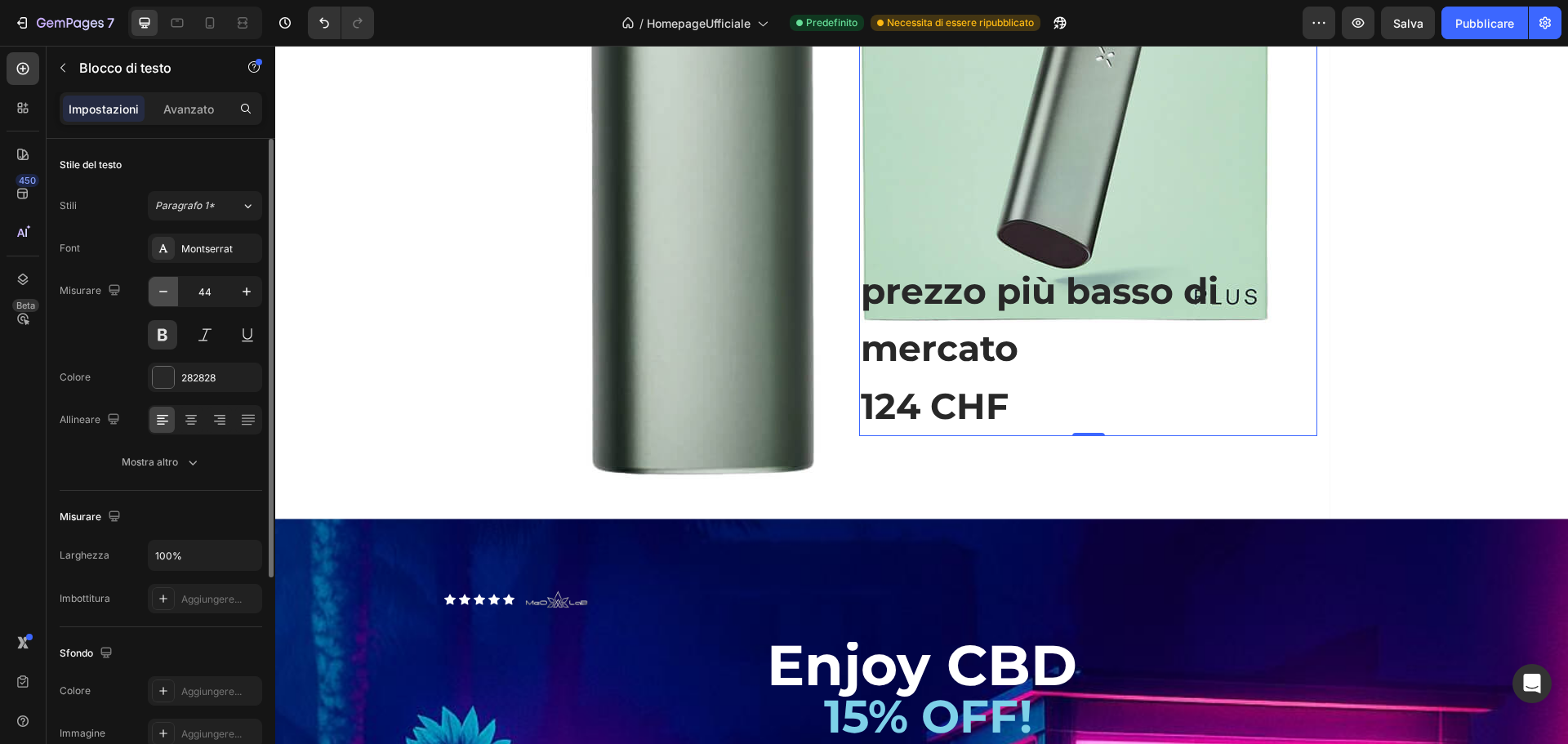
click at [166, 287] on icon "button" at bounding box center [164, 292] width 16 height 16
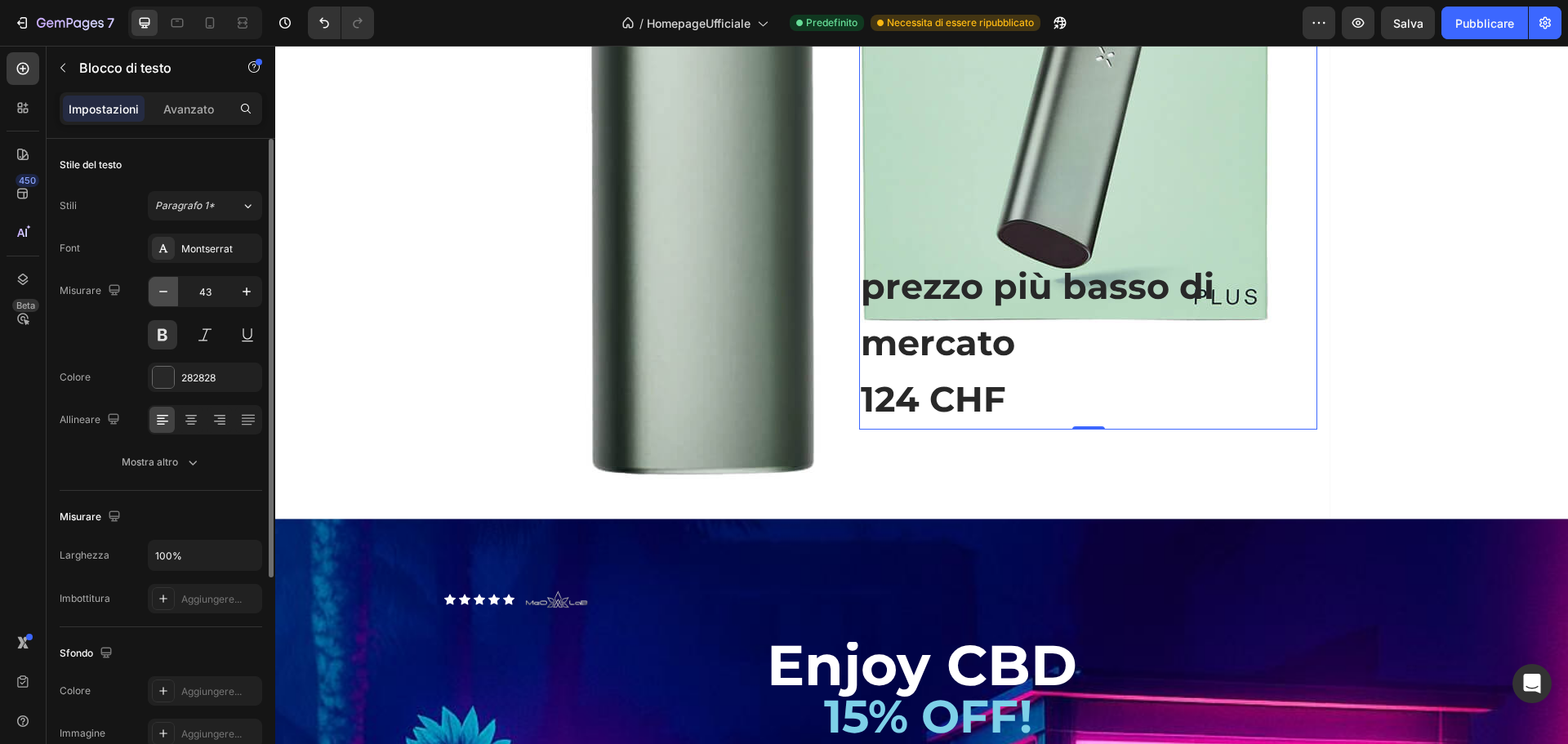
click at [166, 287] on icon "button" at bounding box center [164, 292] width 16 height 16
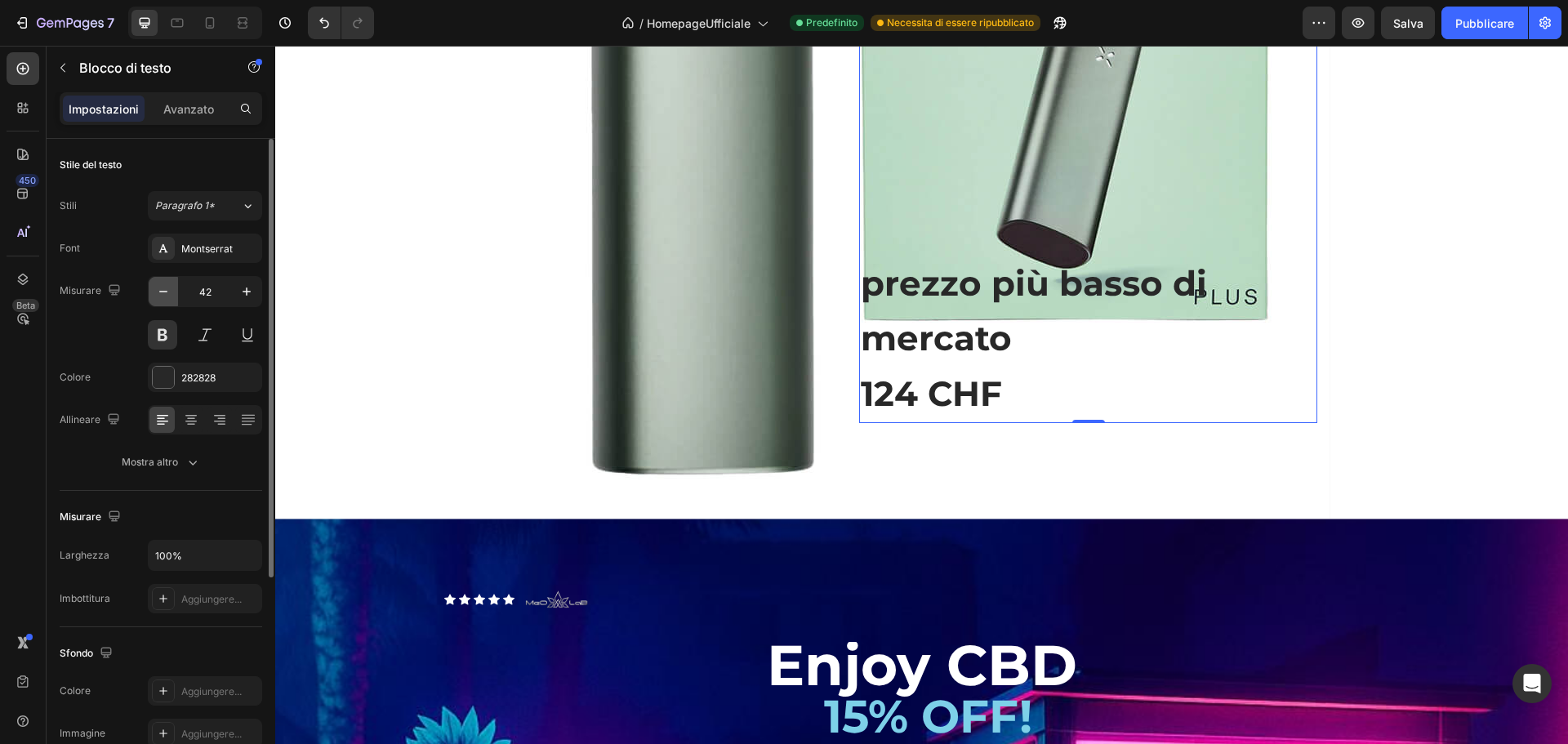
click at [166, 287] on icon "button" at bounding box center [164, 292] width 16 height 16
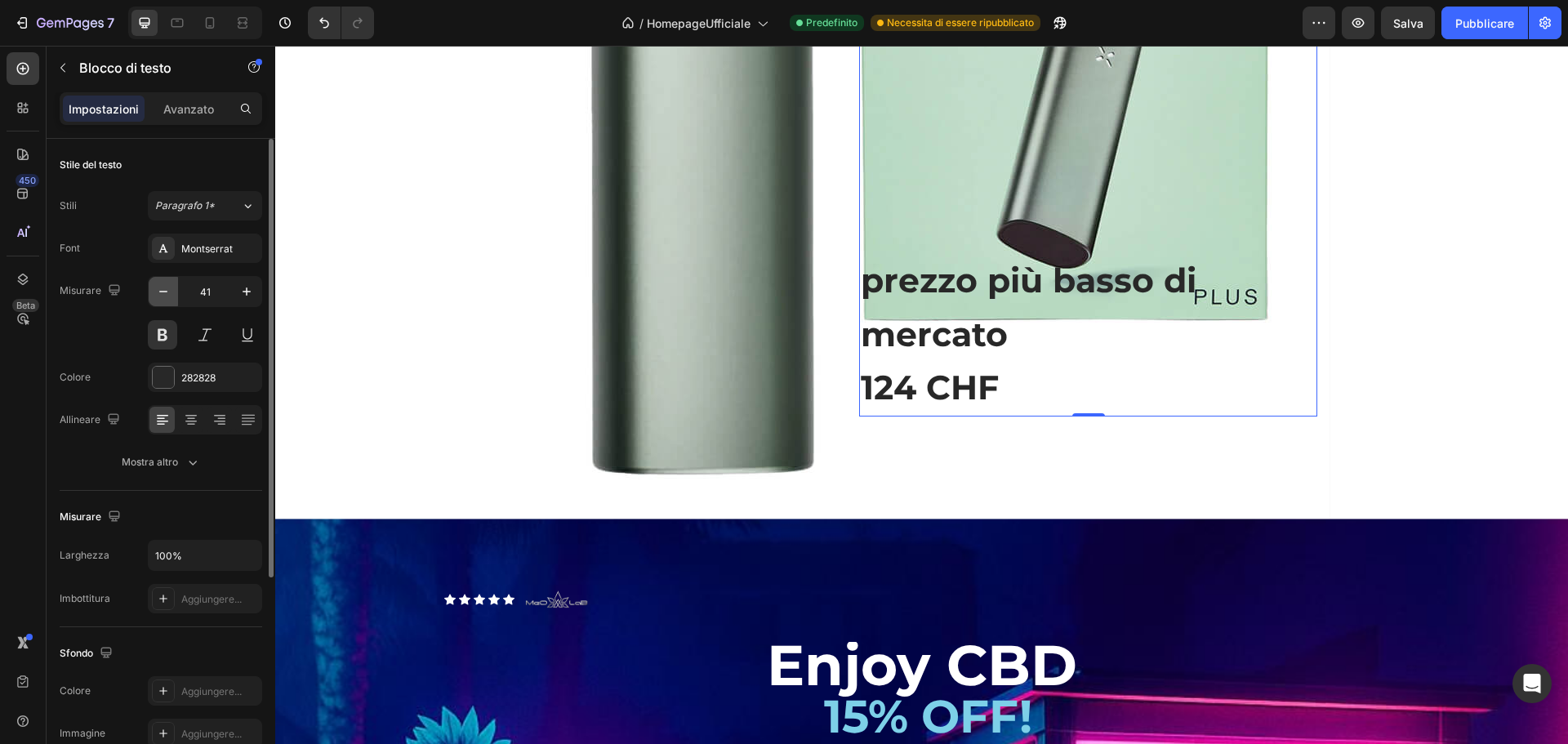
click at [166, 287] on icon "button" at bounding box center [164, 292] width 16 height 16
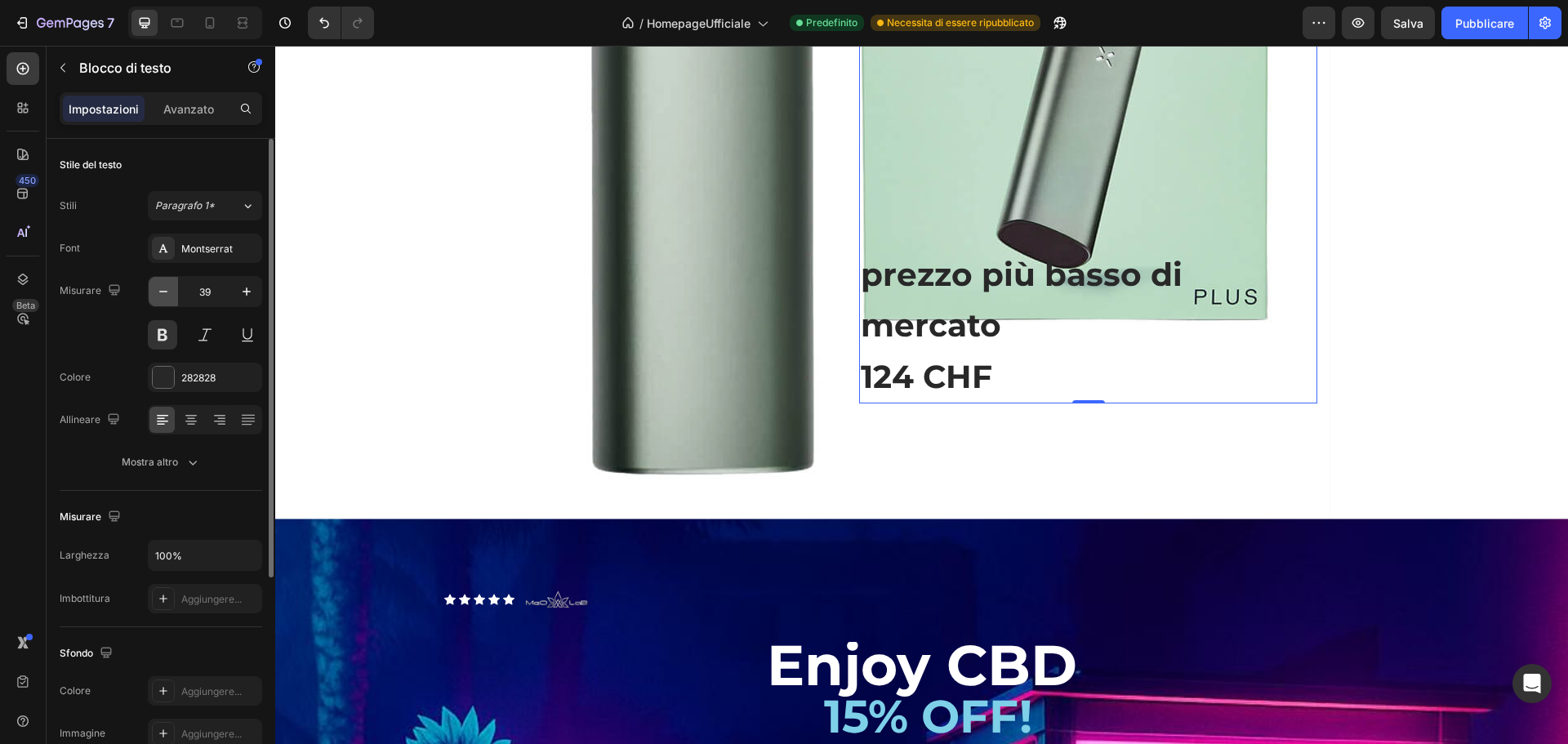
click at [166, 287] on icon "button" at bounding box center [164, 292] width 16 height 16
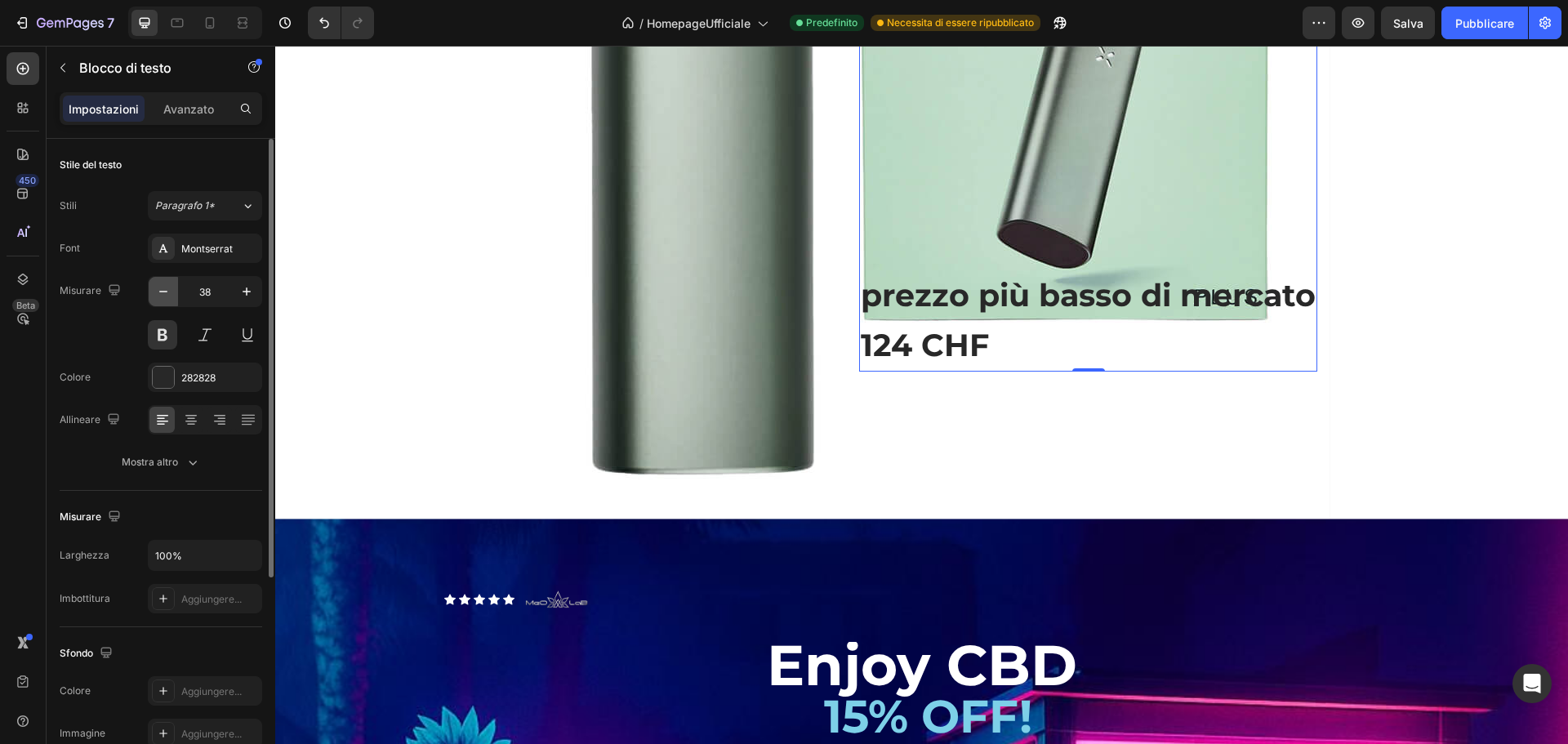
click at [166, 287] on icon "button" at bounding box center [164, 292] width 16 height 16
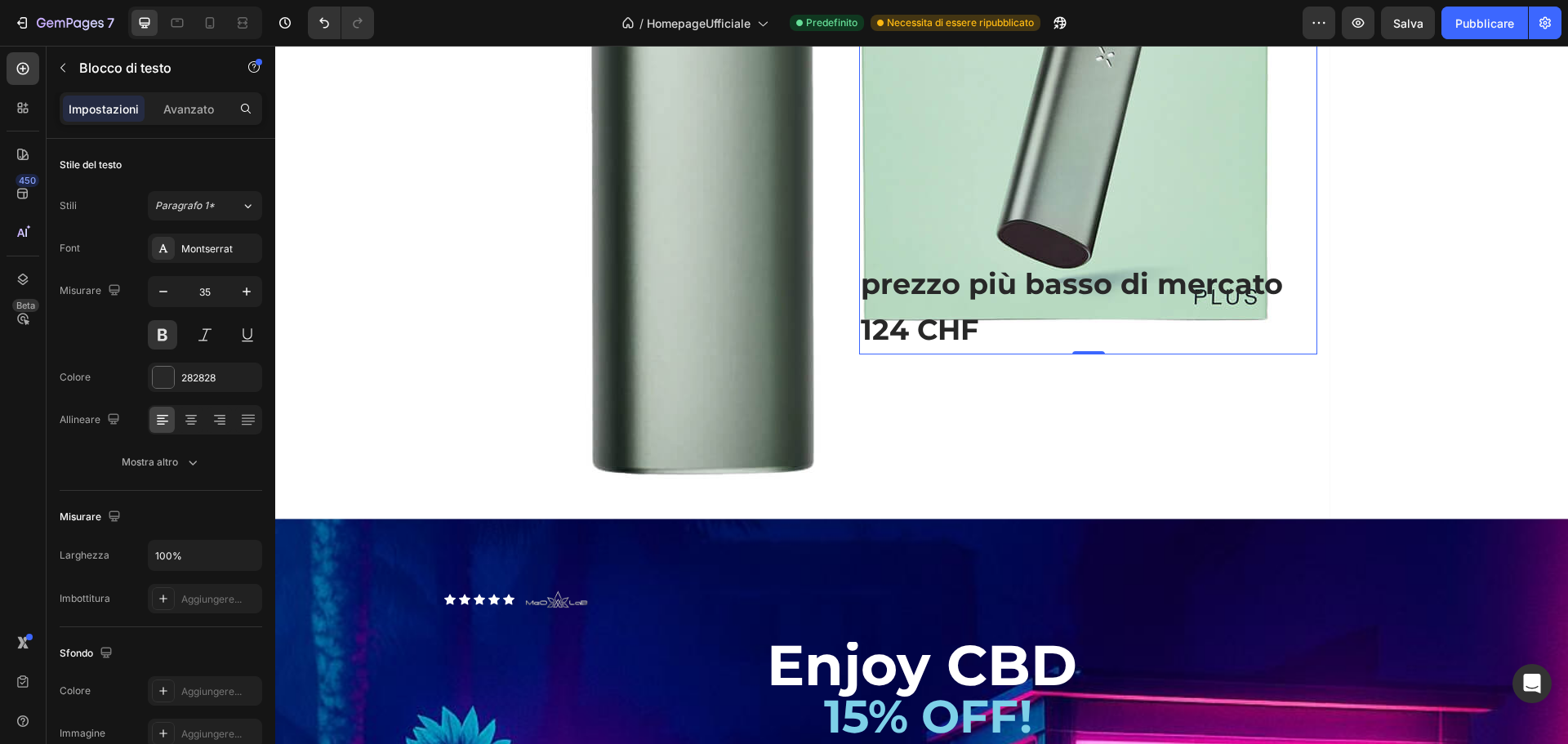
click at [872, 281] on p "prezzo più basso di mercato" at bounding box center [1088, 284] width 454 height 45
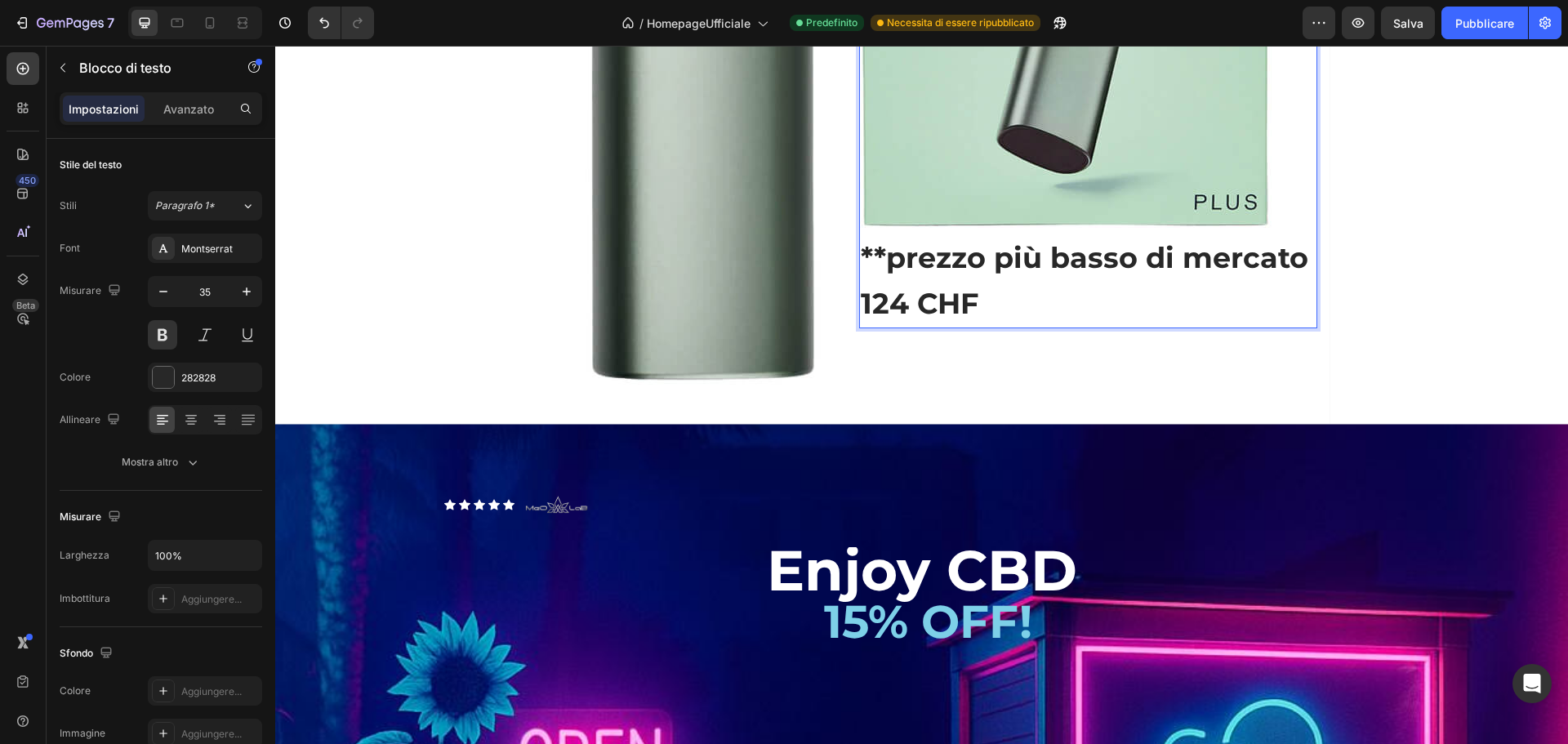
scroll to position [2167, 0]
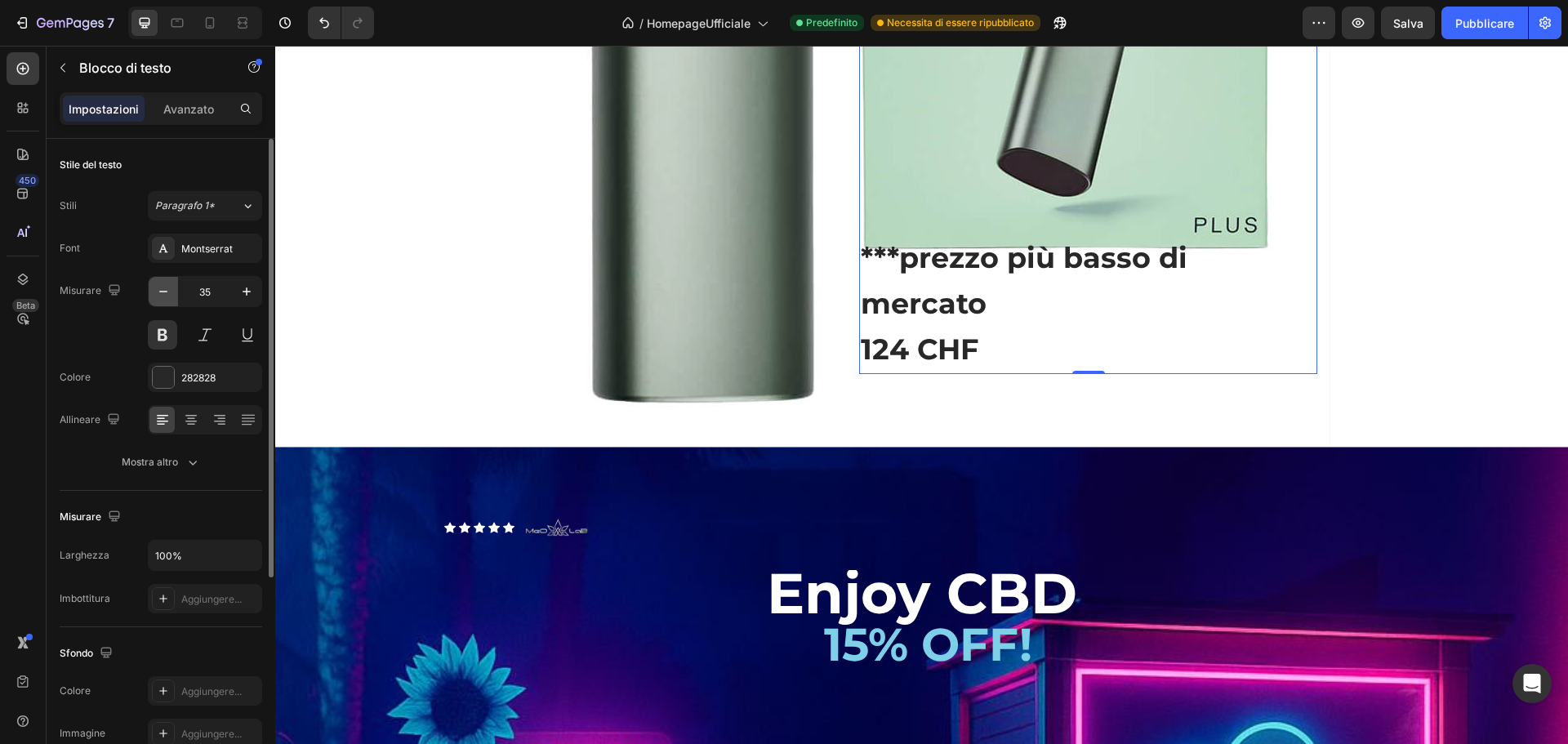
click at [165, 299] on icon "button" at bounding box center [164, 292] width 16 height 16
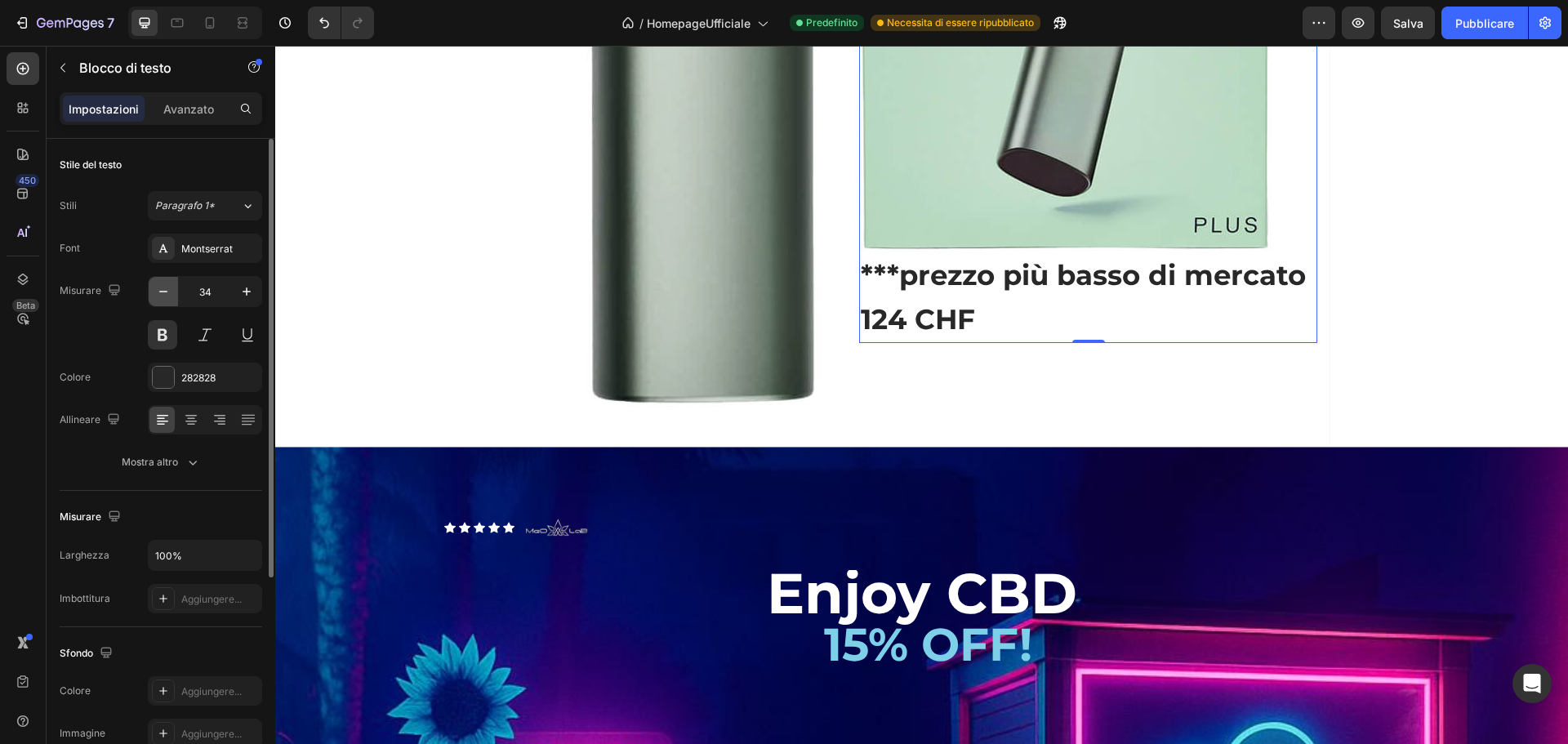
click at [165, 299] on icon "button" at bounding box center [164, 292] width 16 height 16
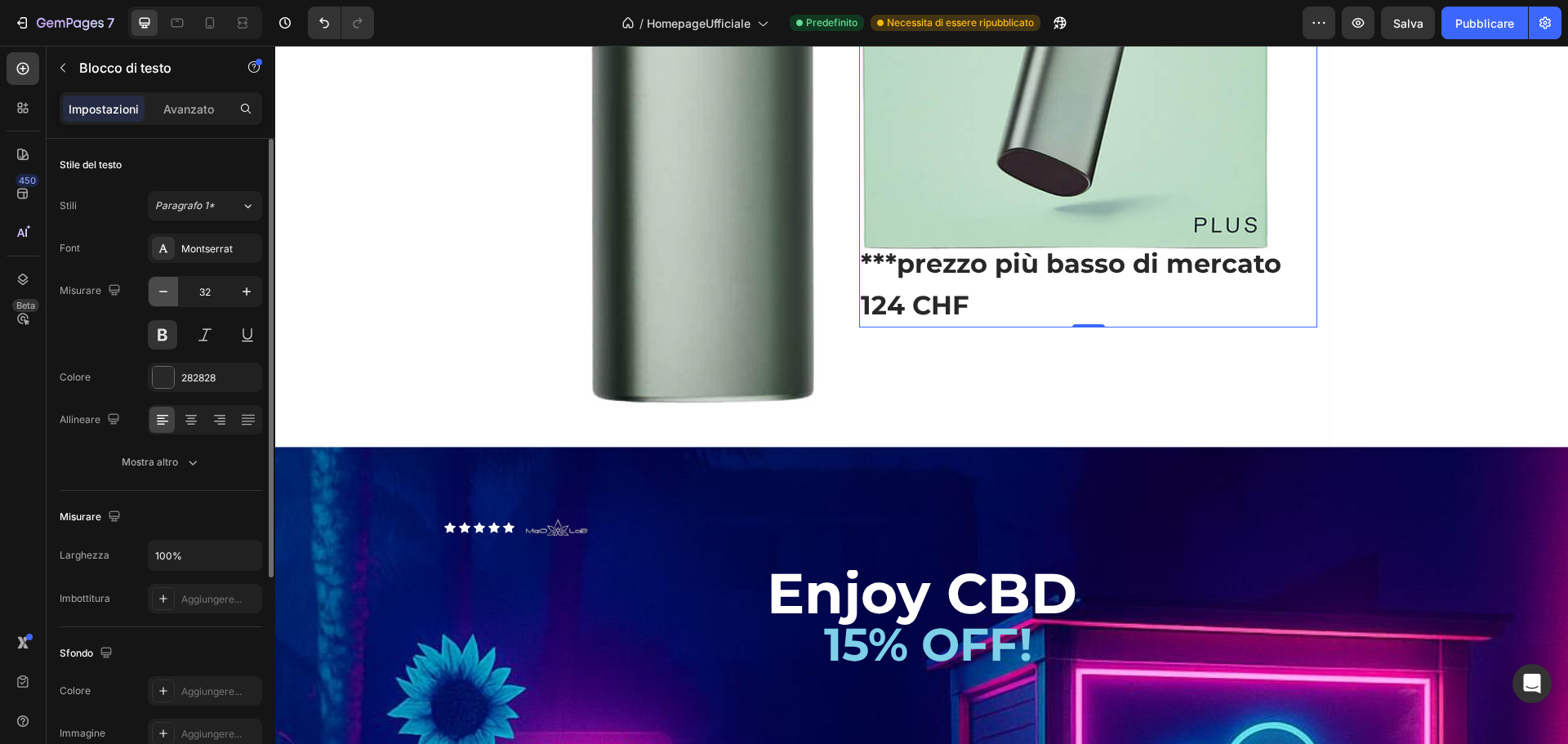
click at [165, 299] on icon "button" at bounding box center [164, 292] width 16 height 16
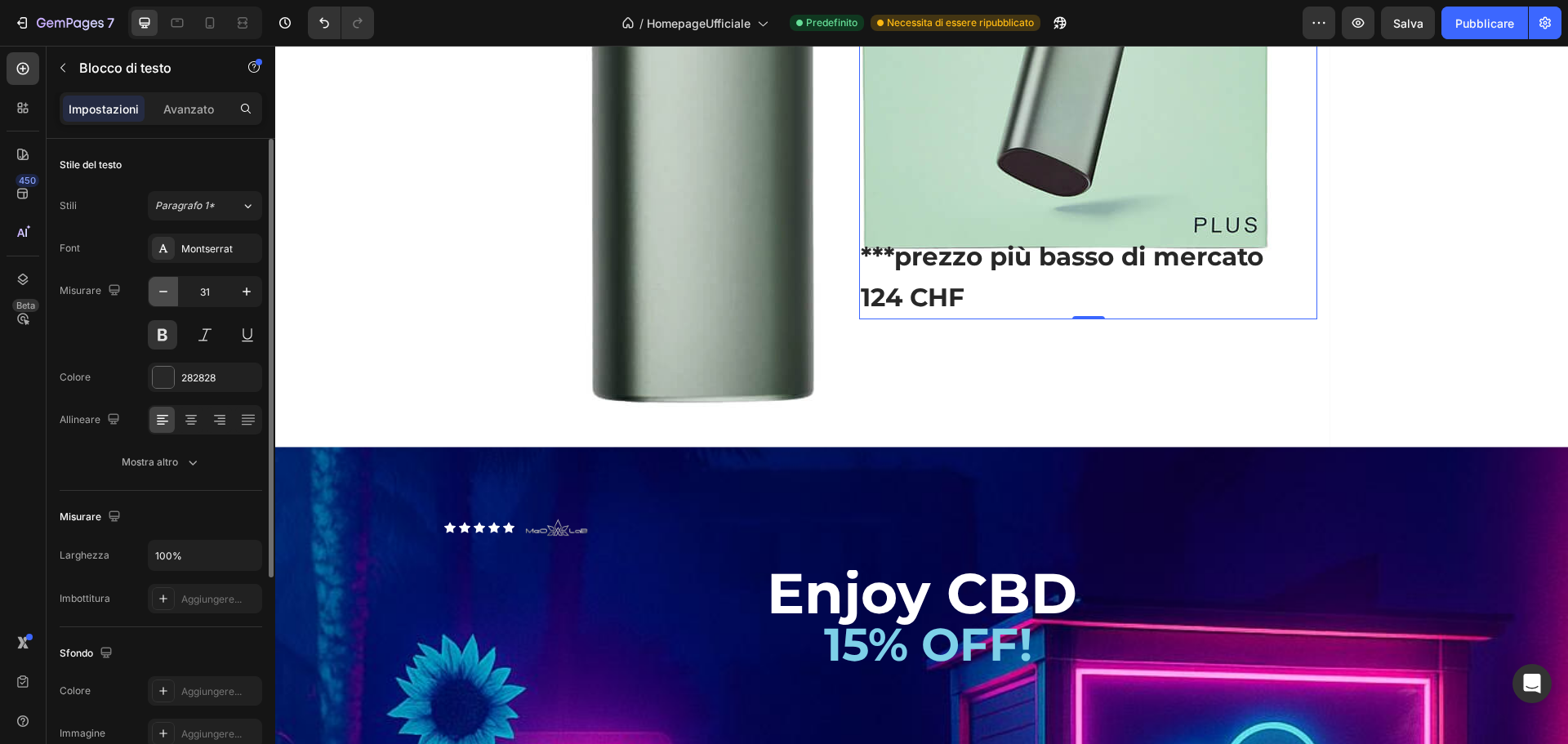
click at [165, 299] on icon "button" at bounding box center [164, 292] width 16 height 16
type input "30"
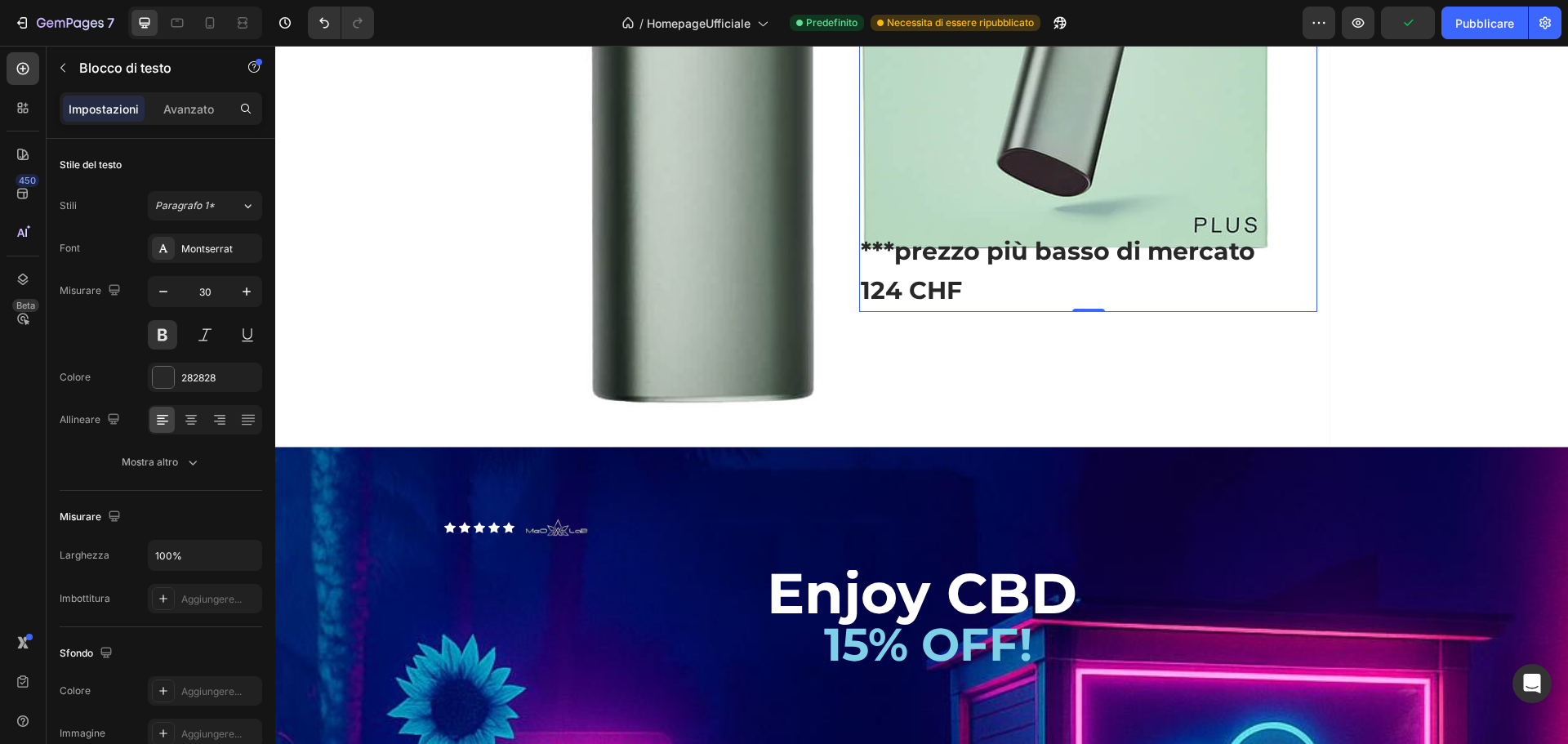
click at [892, 208] on p "Rich Text Editor. Editing area: main" at bounding box center [1088, 212] width 454 height 39
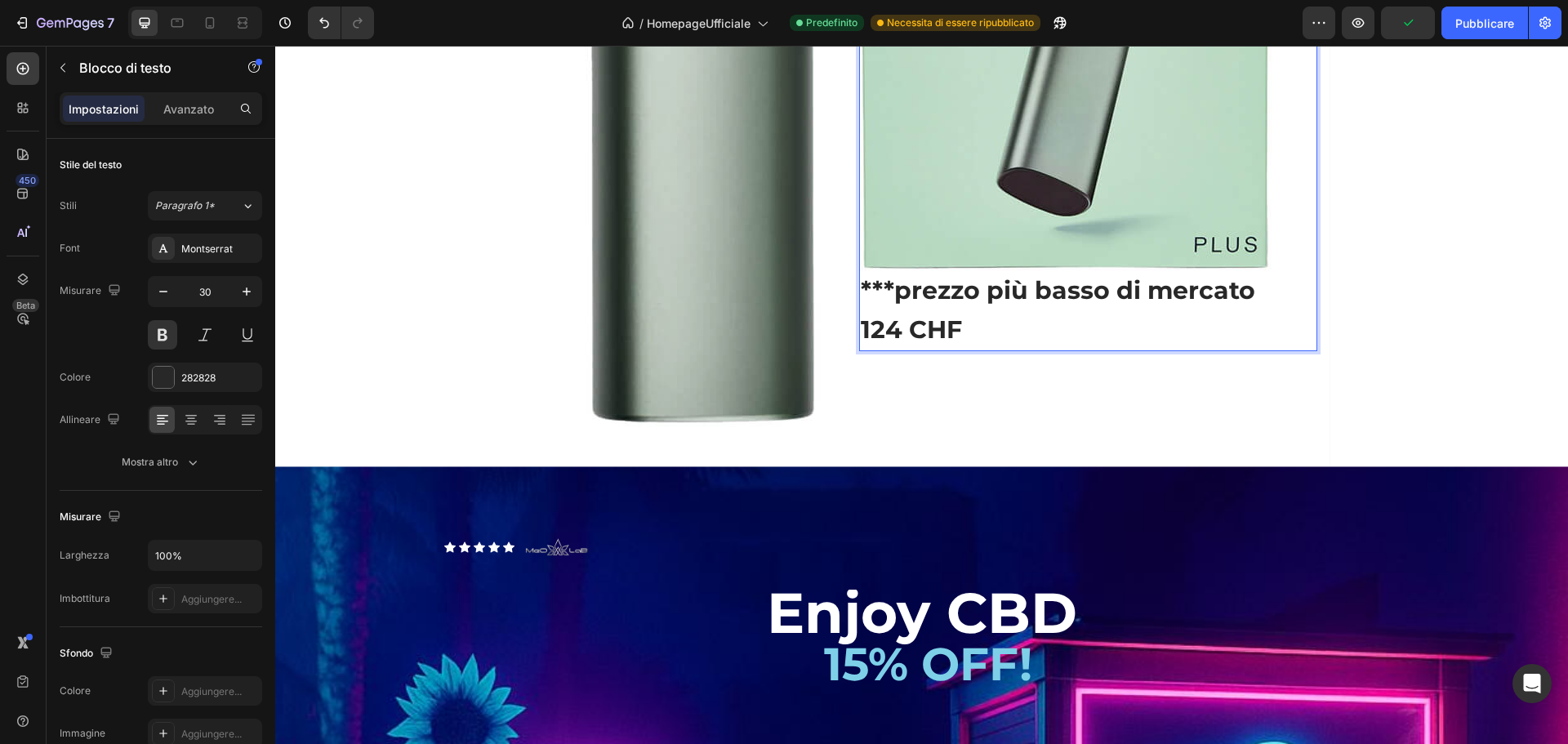
scroll to position [2128, 0]
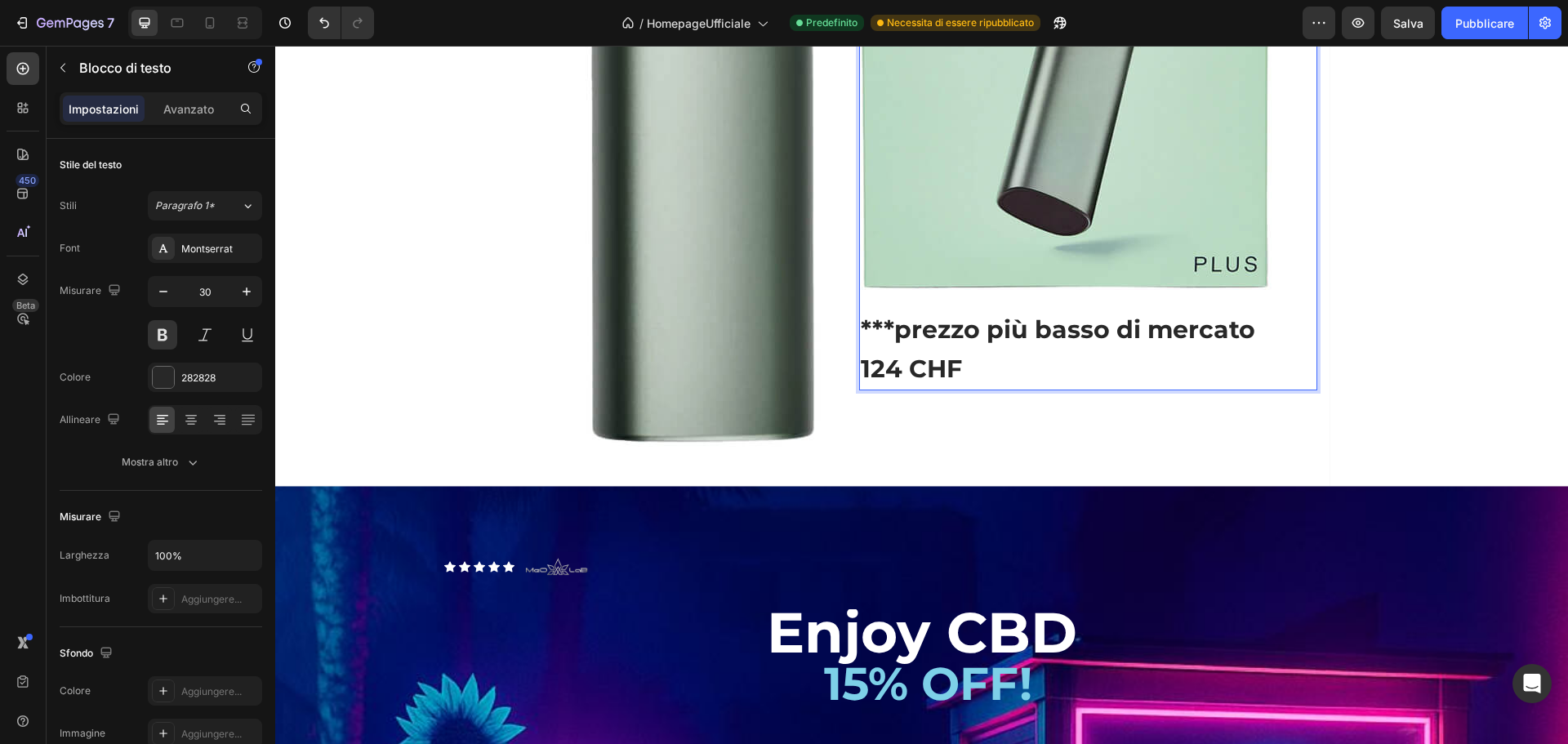
click at [861, 322] on p "***prezzo più basso di mercato" at bounding box center [1088, 329] width 454 height 39
click at [901, 376] on p "124 CHF" at bounding box center [1088, 369] width 454 height 39
drag, startPoint x: 958, startPoint y: 376, endPoint x: 854, endPoint y: 375, distance: 104.0
click at [861, 375] on p "124 CHF" at bounding box center [1088, 369] width 454 height 39
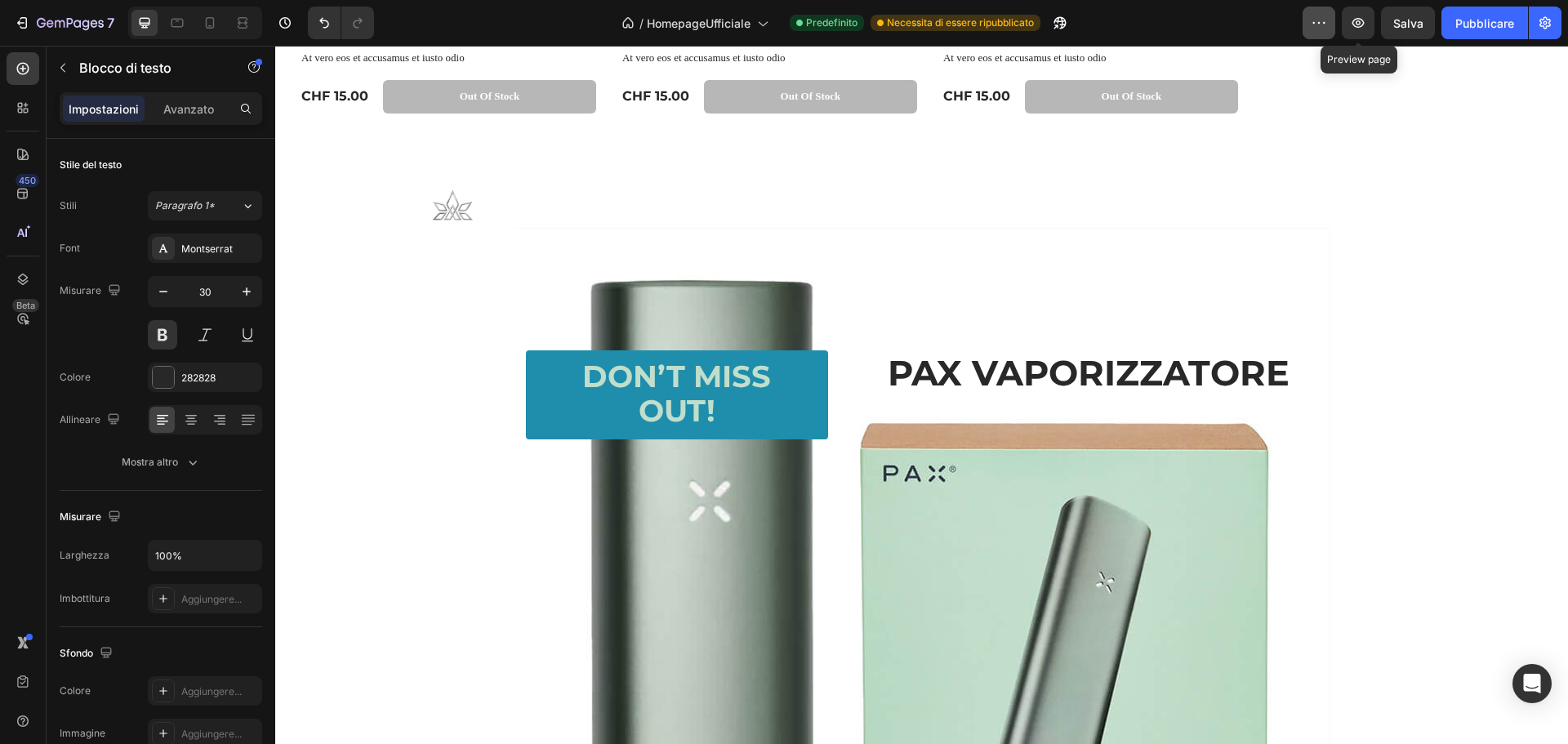
scroll to position [1494, 0]
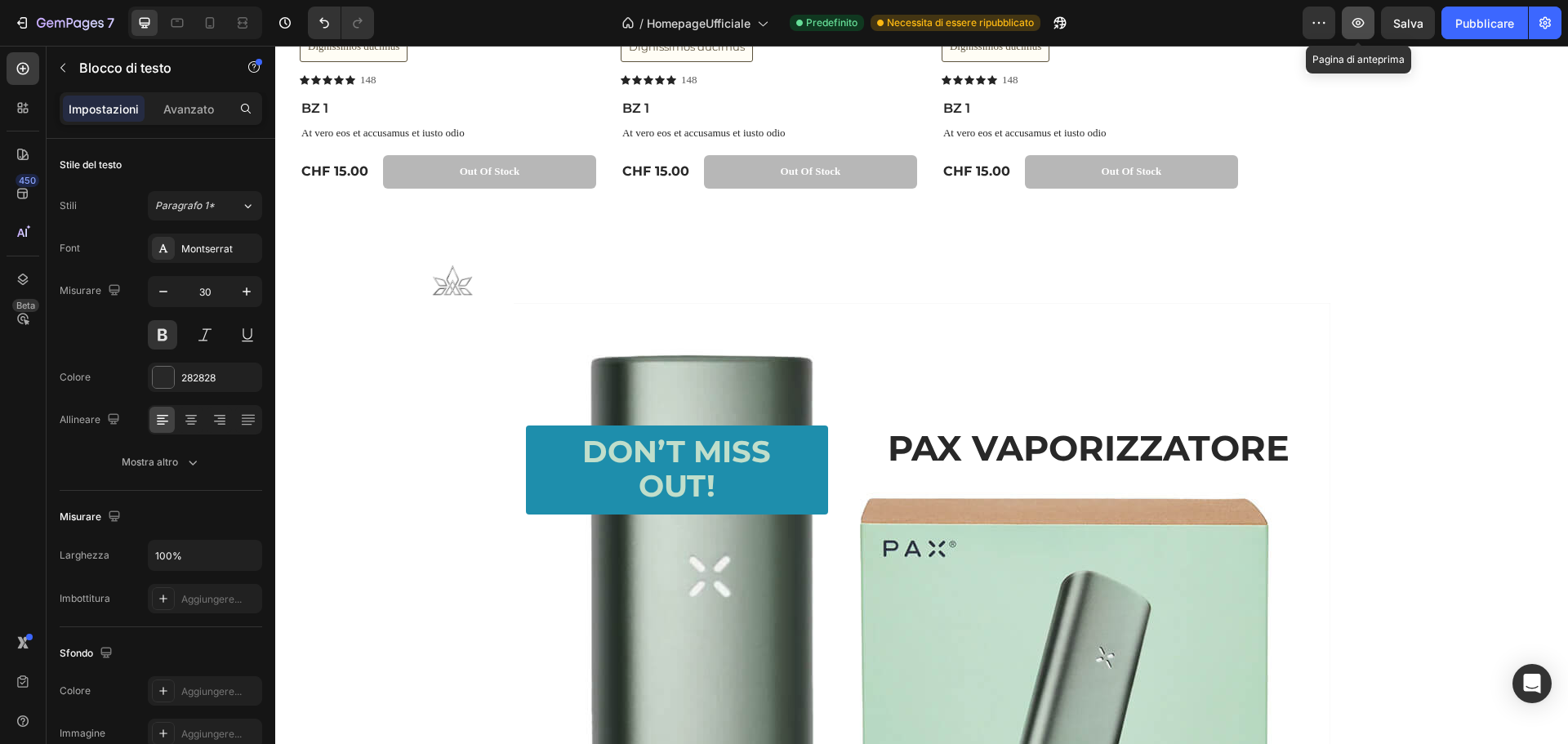
click at [1362, 35] on button "button" at bounding box center [1358, 23] width 33 height 33
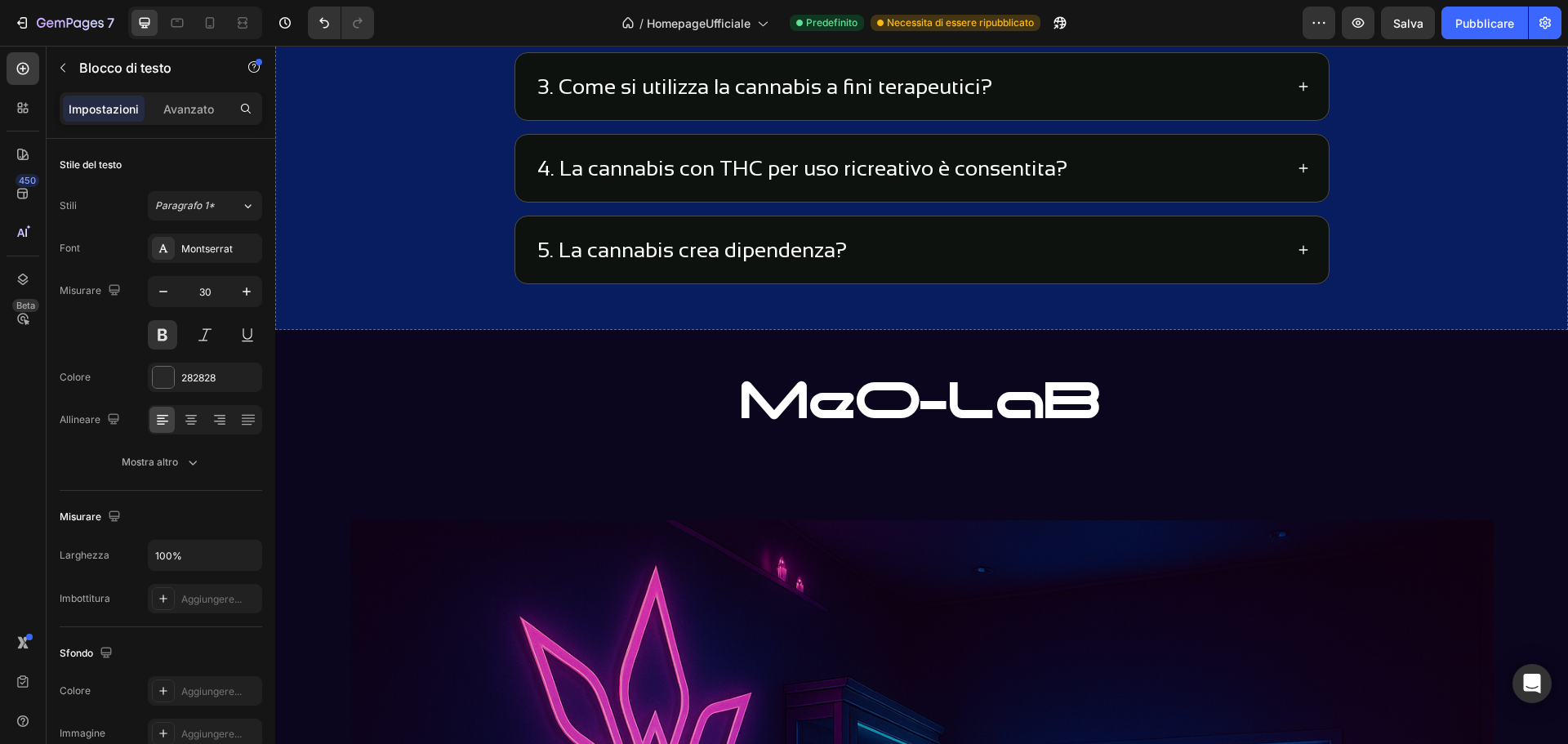
scroll to position [3455, 0]
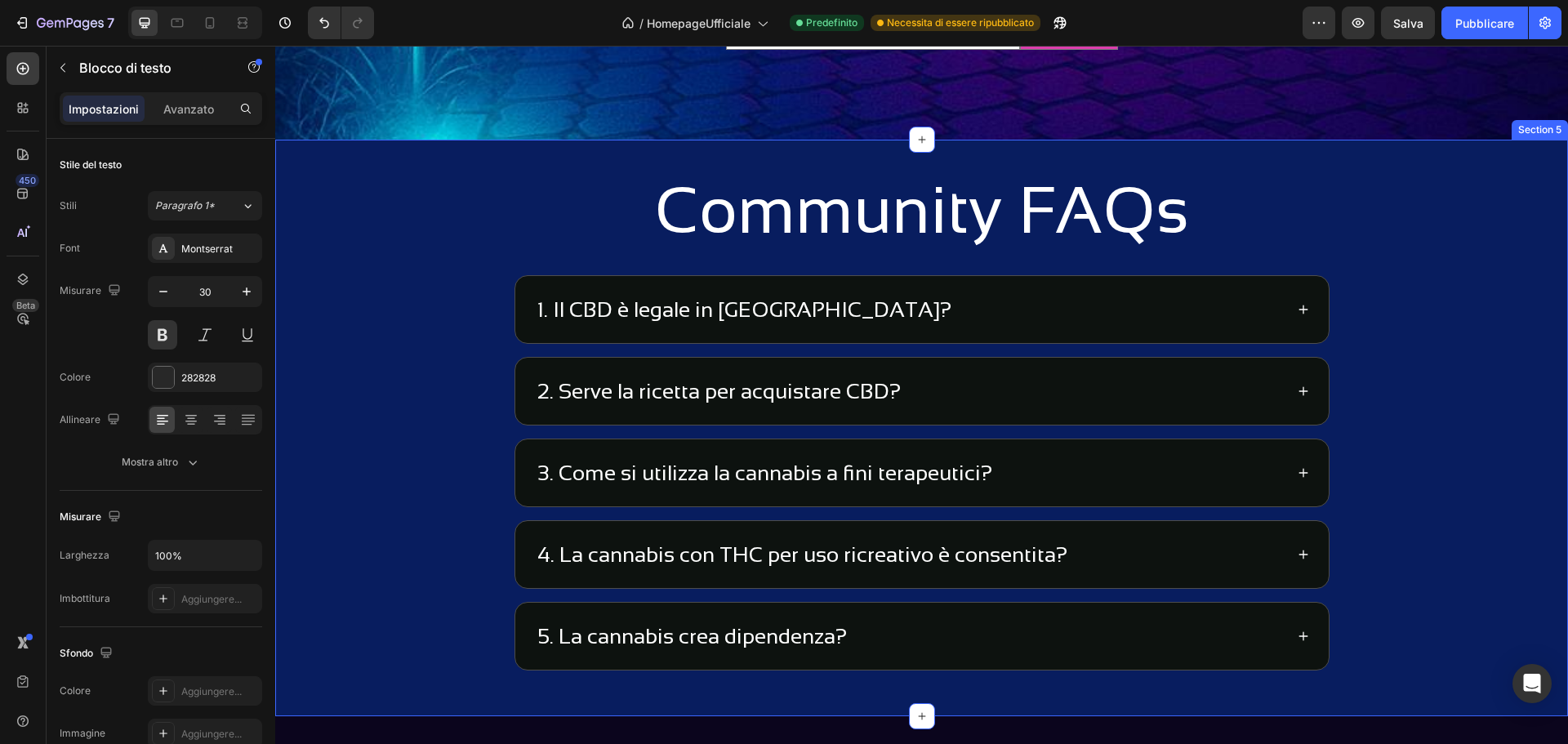
click at [977, 162] on div "Community FAQs Heading 1. Il CBD è legale in Svizzera? 2. Serve la ricetta per …" at bounding box center [922, 428] width 1293 height 577
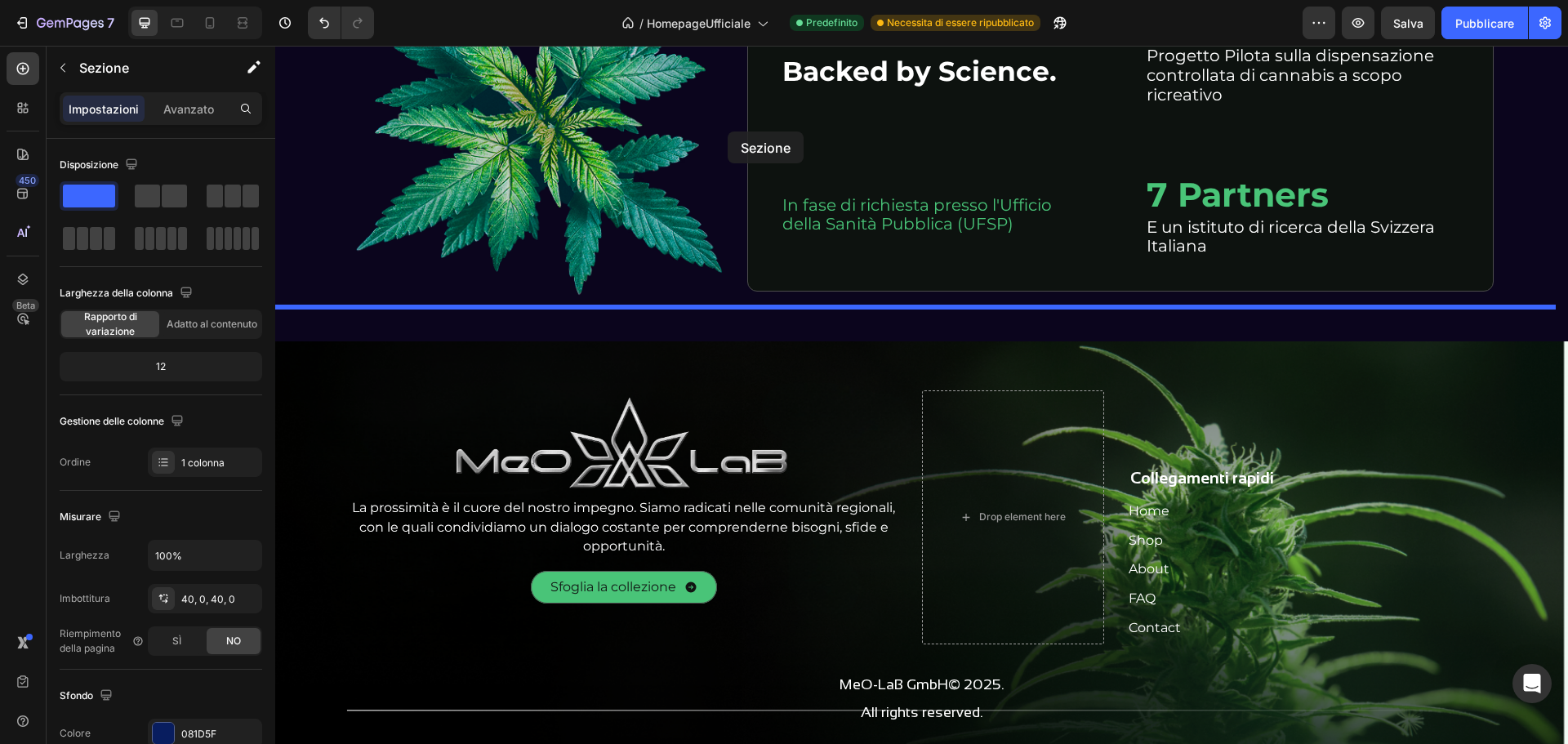
scroll to position [5856, 0]
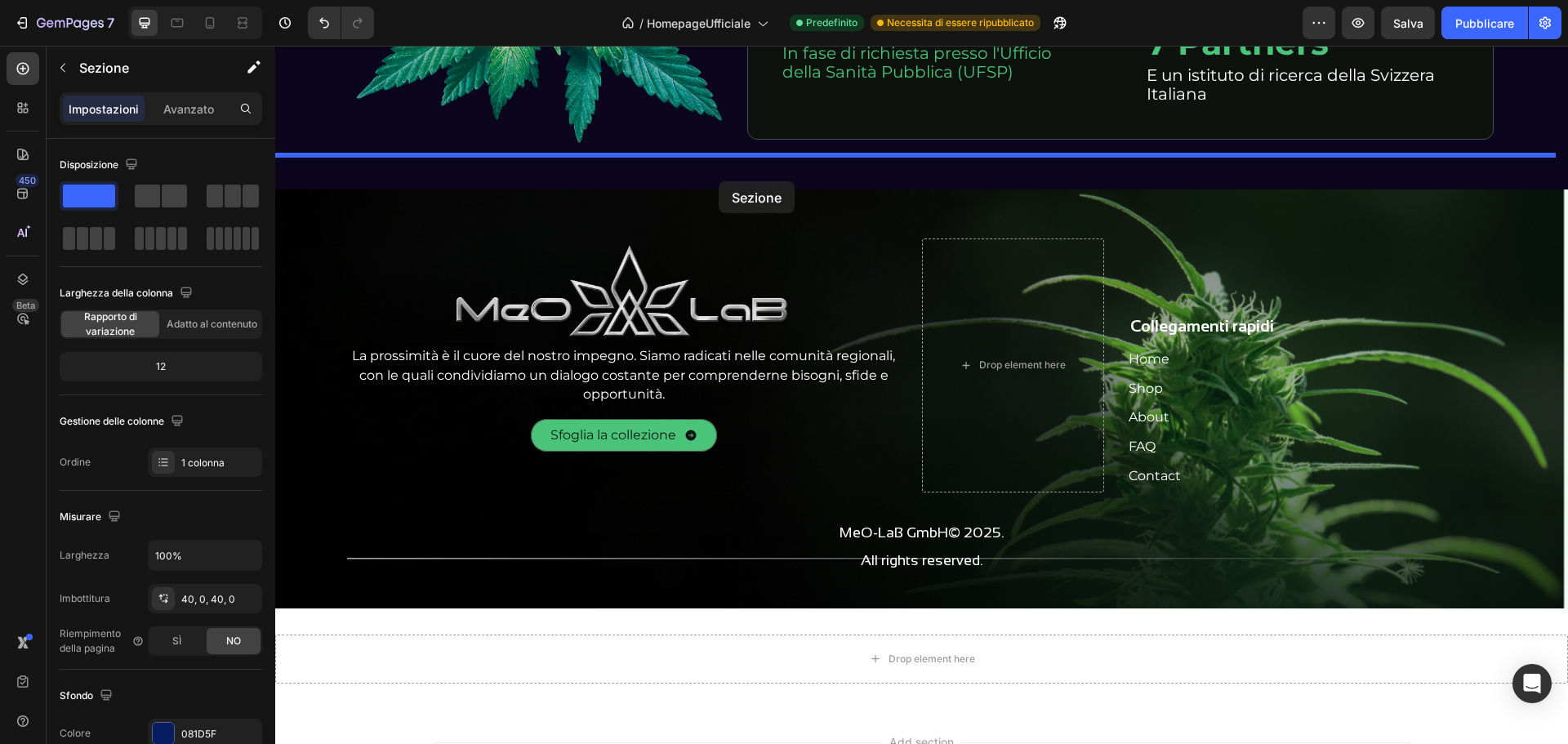
drag, startPoint x: 1231, startPoint y: 127, endPoint x: 719, endPoint y: 181, distance: 514.8
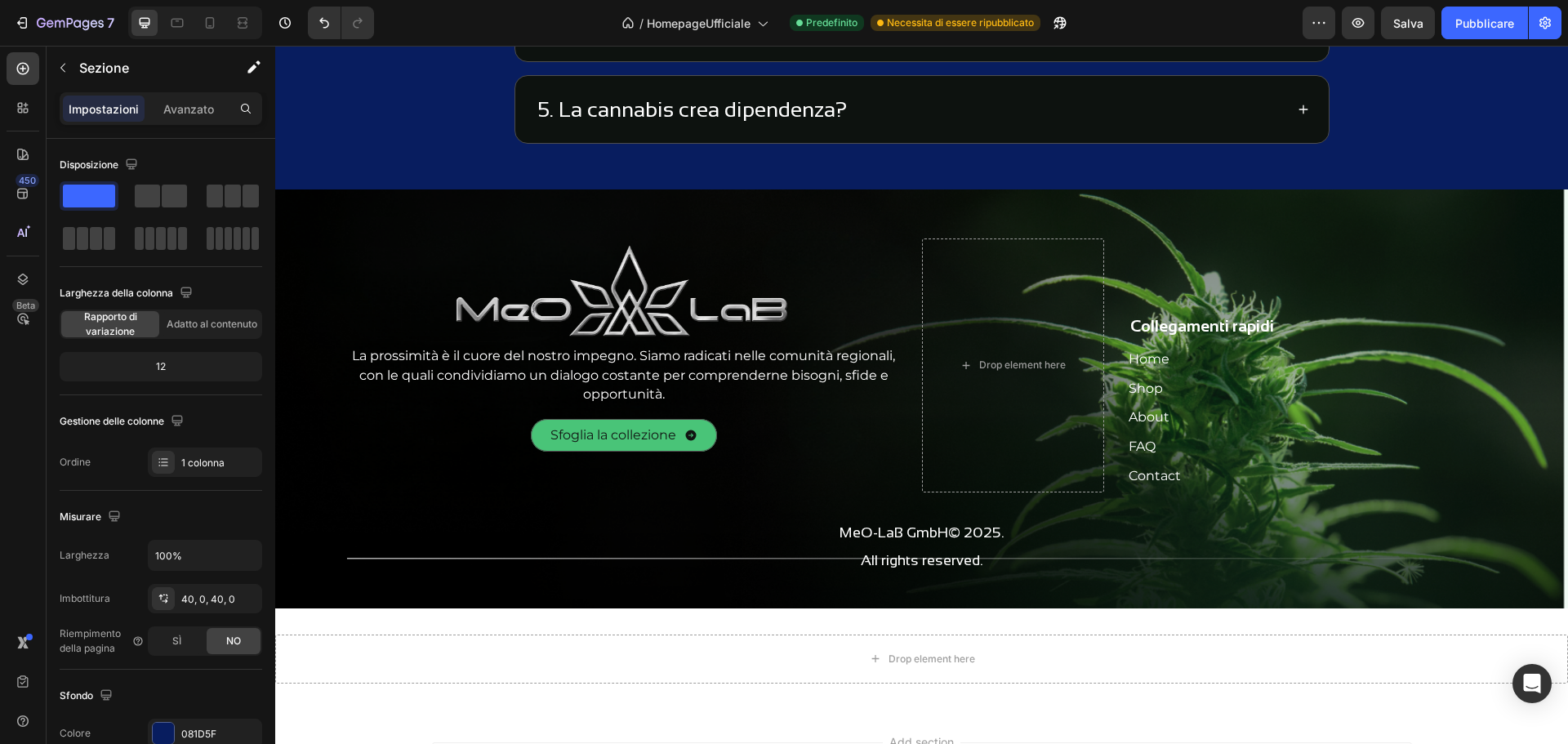
scroll to position [5279, 0]
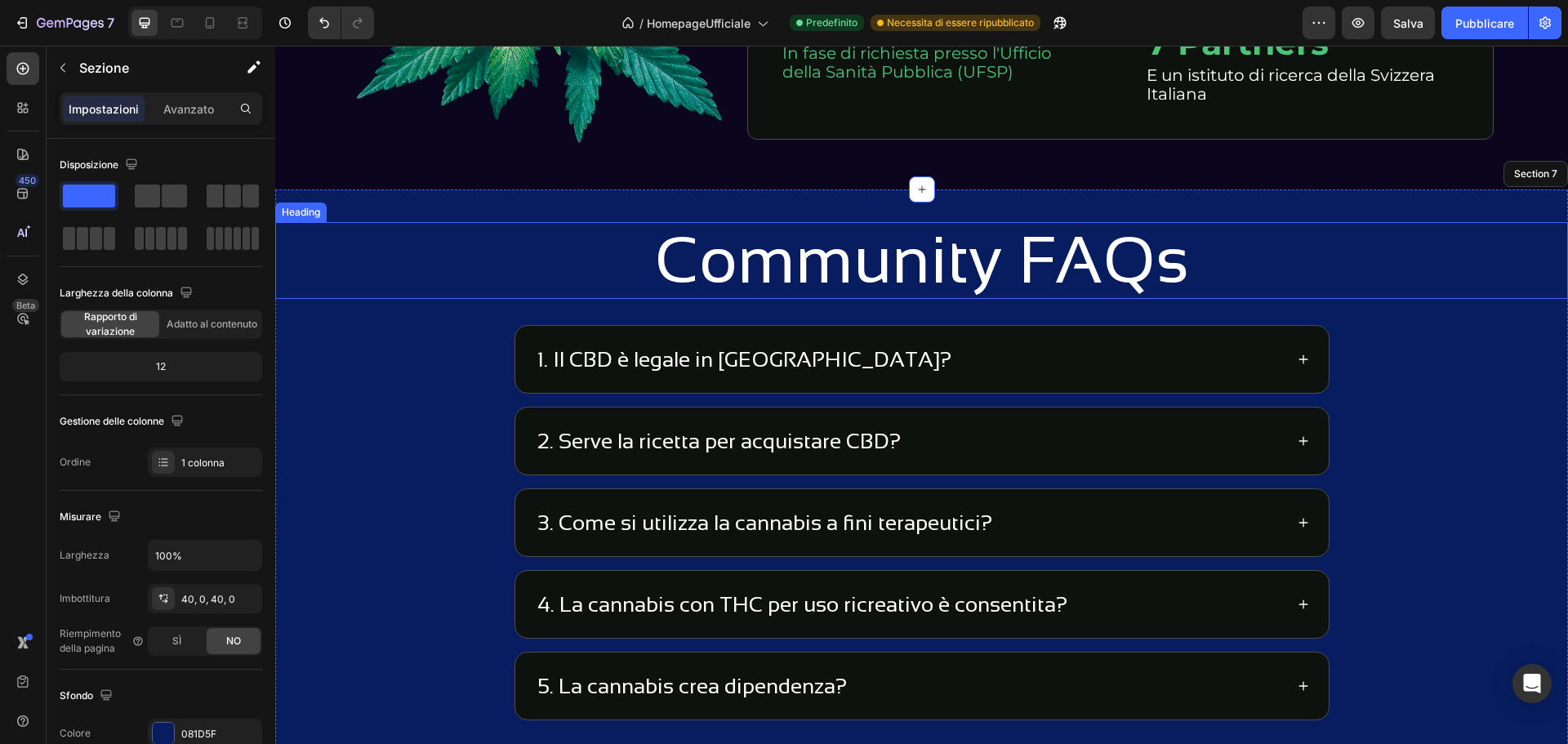
click at [438, 245] on h2 "Community FAQs" at bounding box center [922, 260] width 1293 height 76
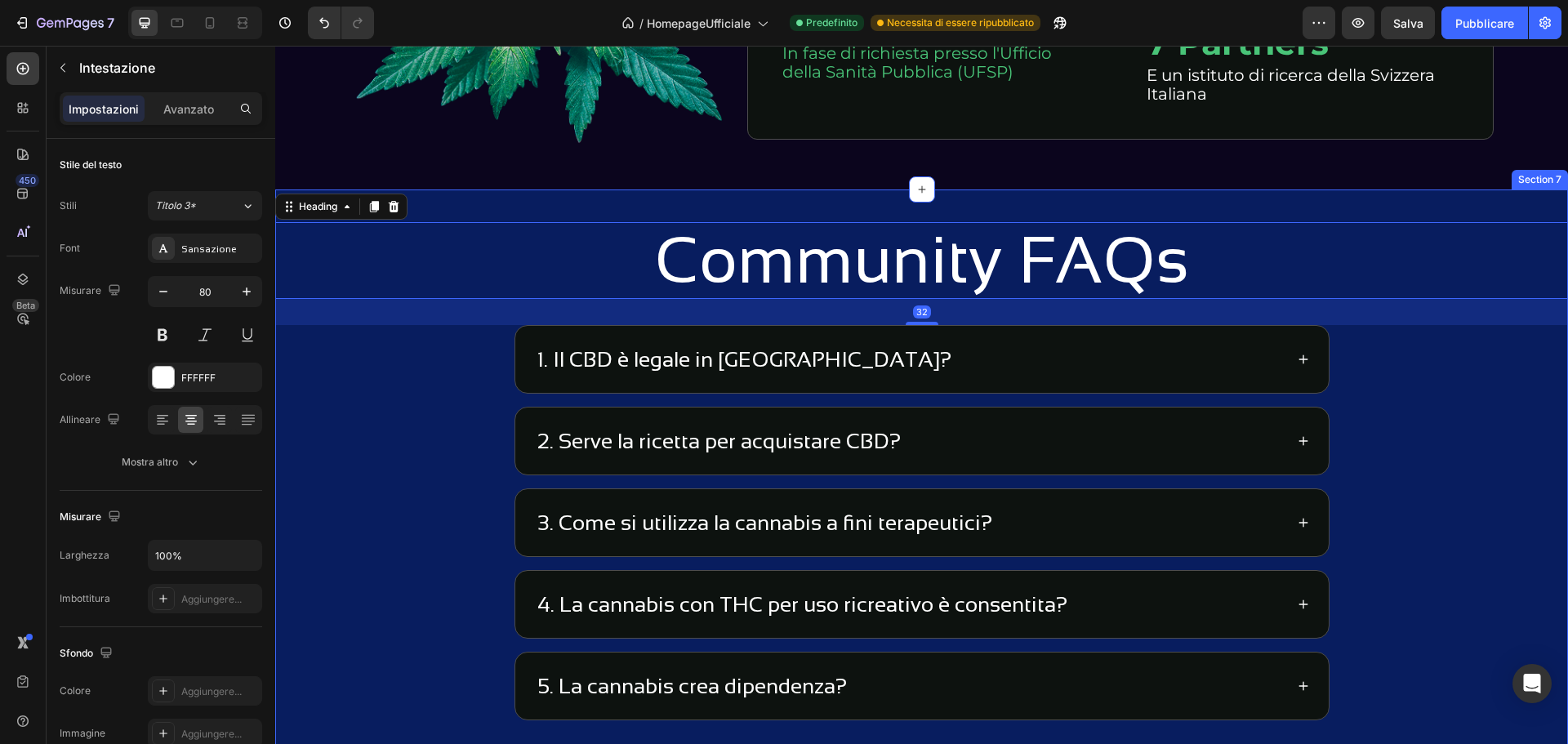
click at [440, 198] on div "Community FAQs Heading 32 1. Il CBD è legale in Svizzera? 2. Serve la ricetta p…" at bounding box center [922, 478] width 1293 height 577
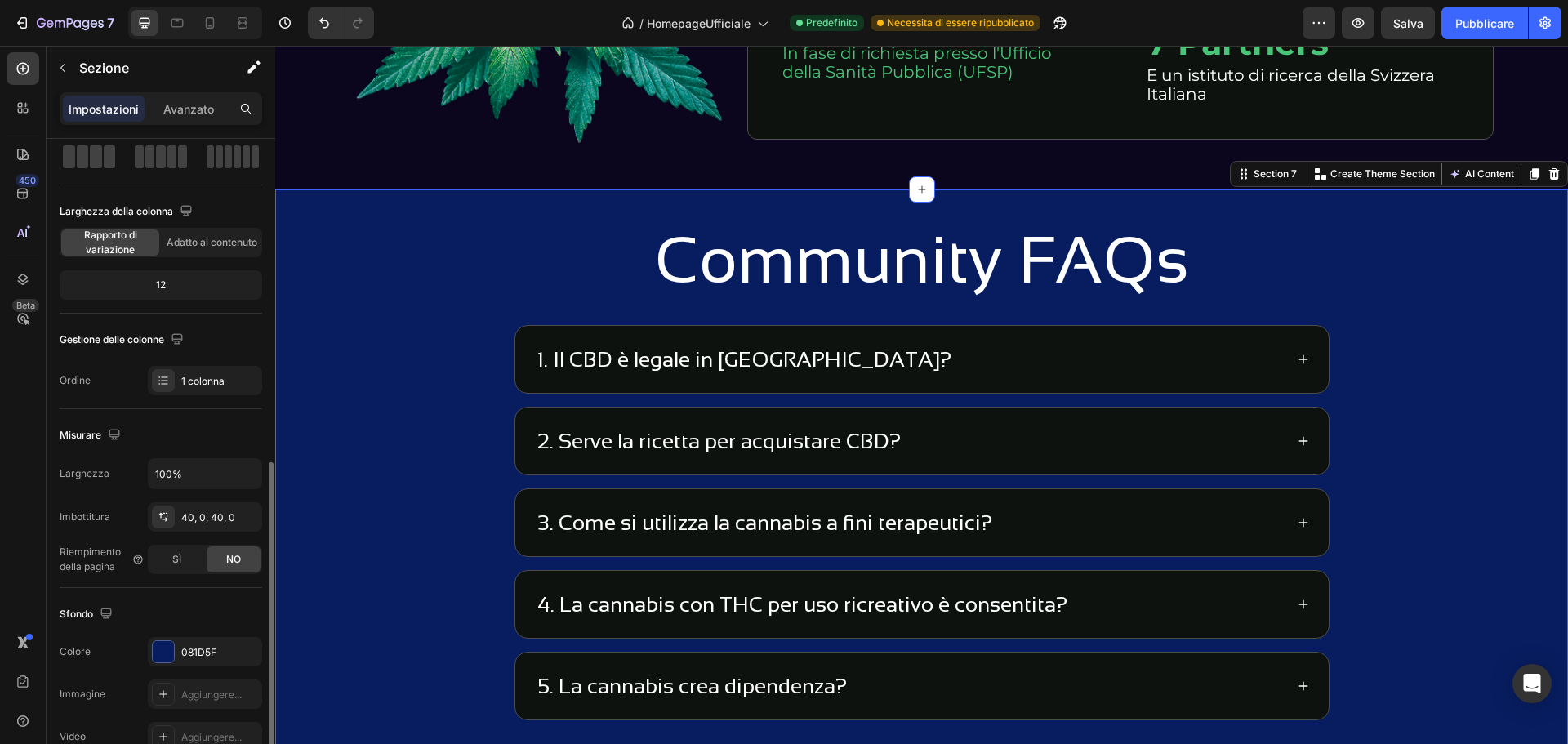
scroll to position [246, 0]
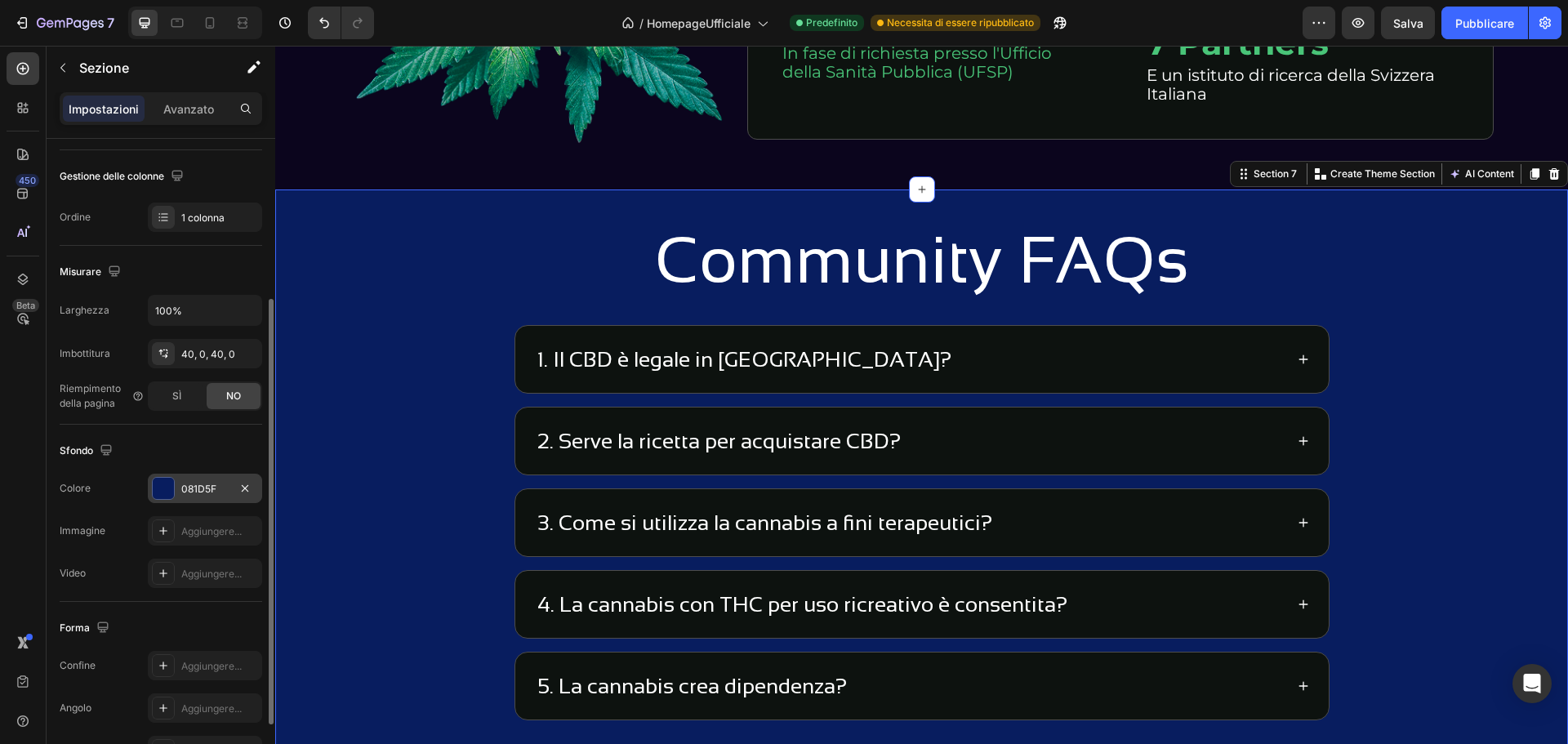
click at [163, 483] on div at bounding box center [163, 488] width 21 height 21
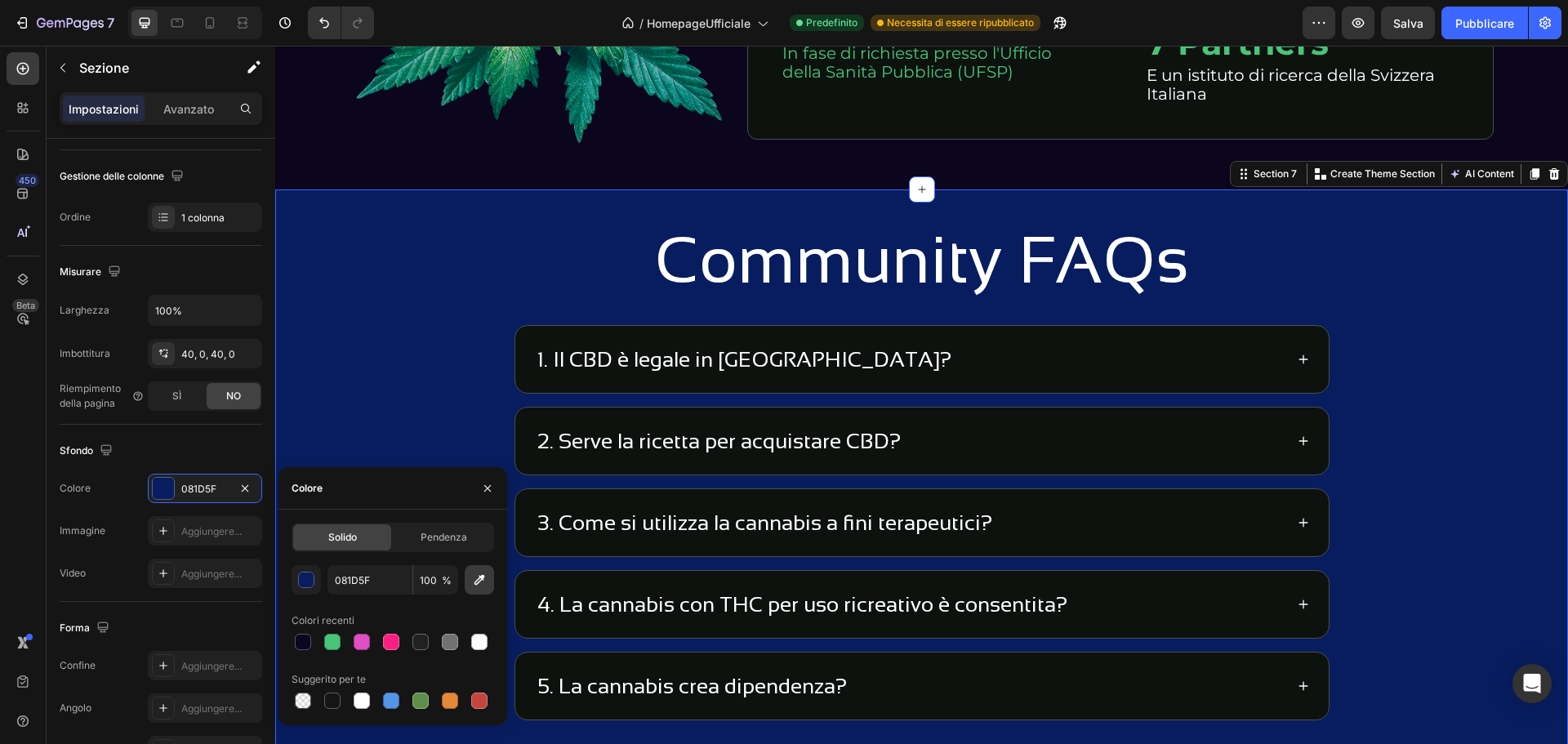
click at [475, 576] on icon "button" at bounding box center [479, 580] width 16 height 16
type input "0B051D"
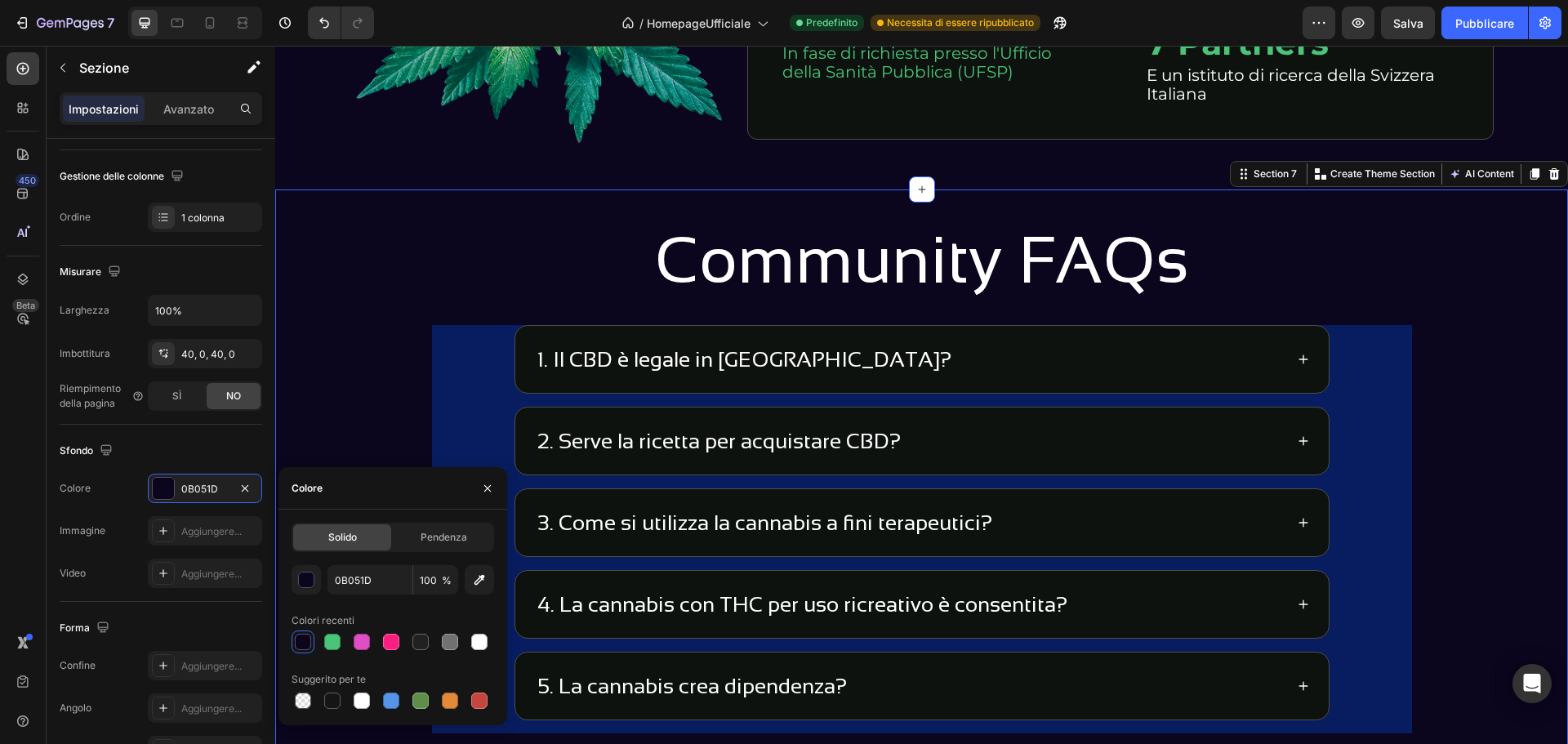
click at [474, 369] on div "1. Il CBD è legale in Svizzera? 2. Serve la ricetta per acquistare CBD? 3. Come…" at bounding box center [922, 529] width 980 height 408
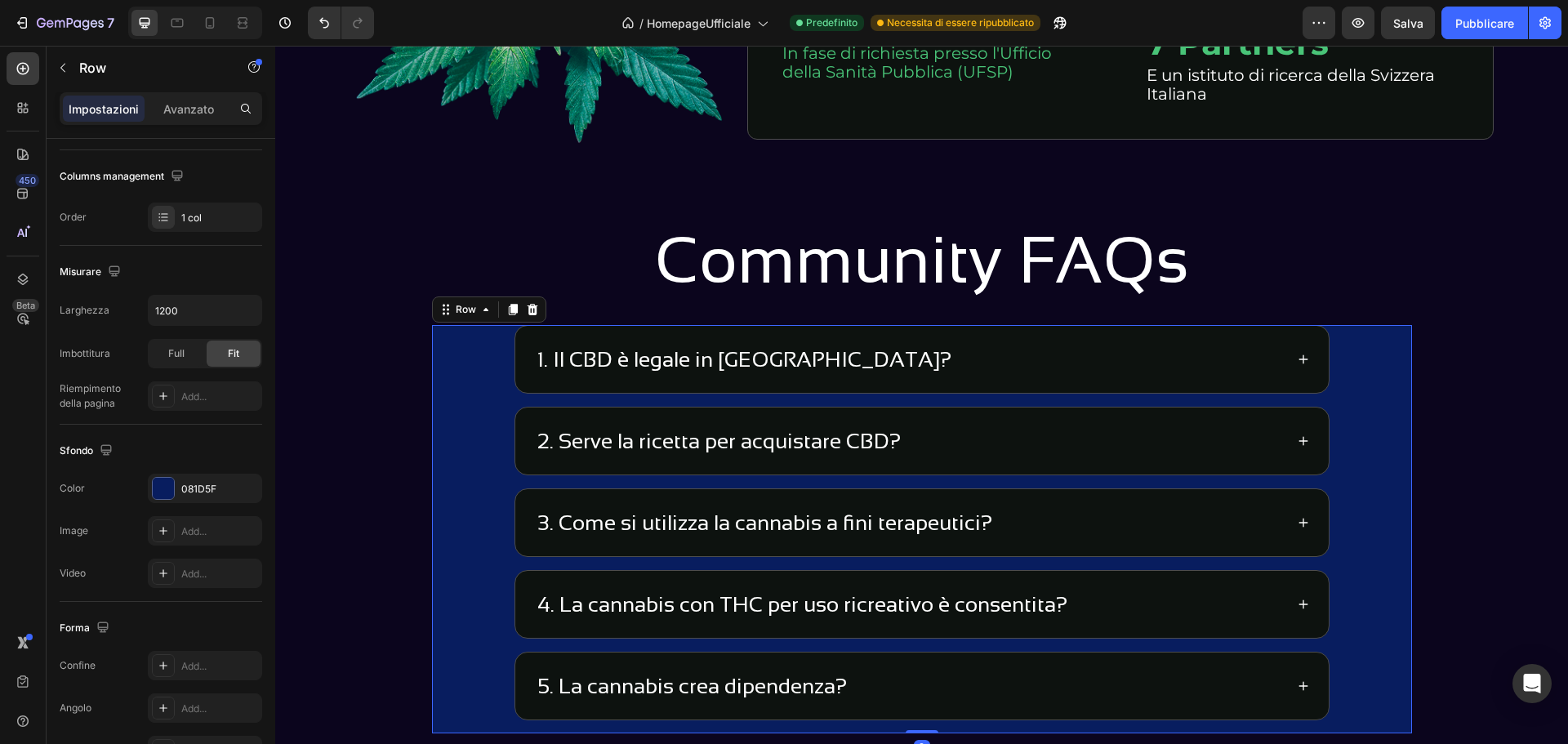
scroll to position [0, 0]
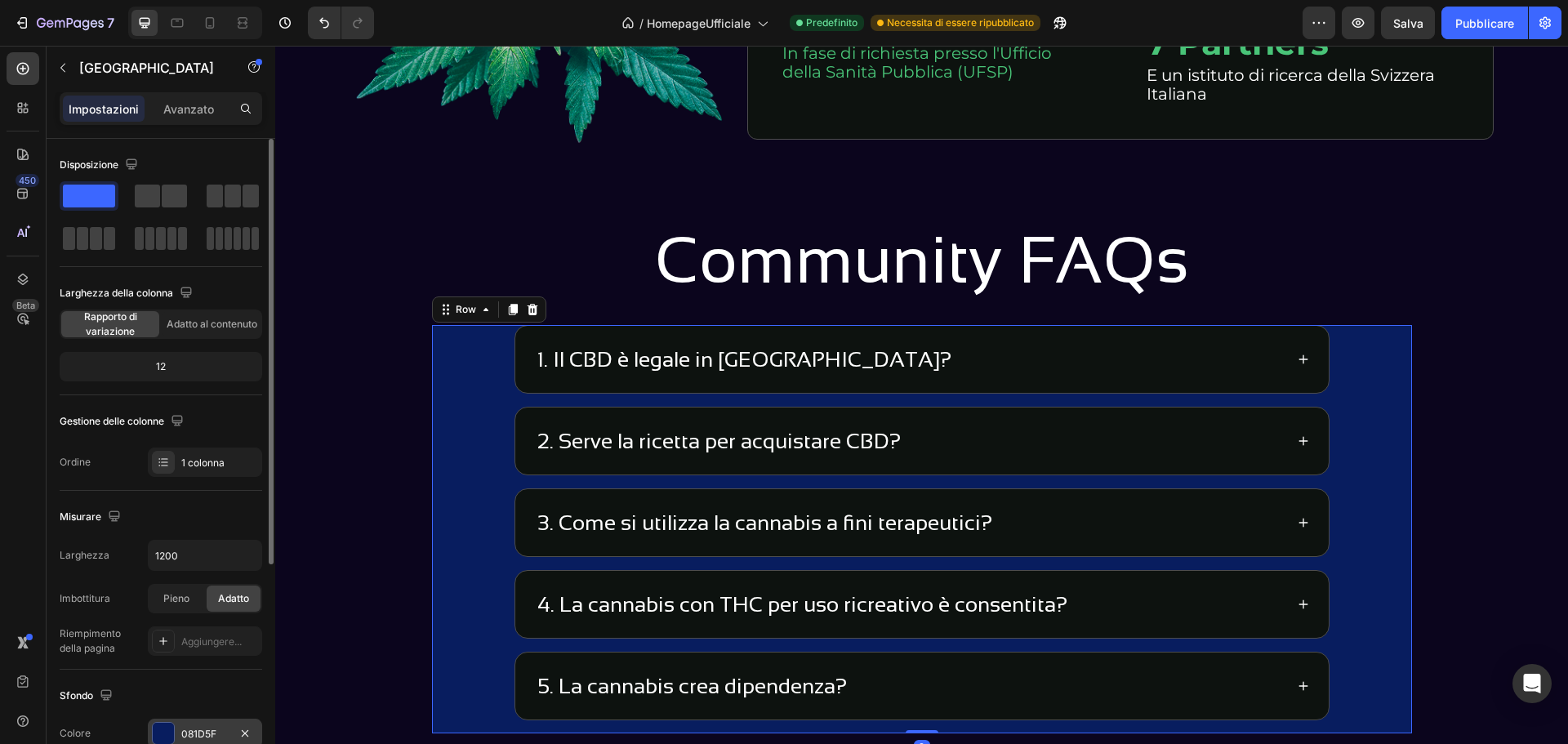
click at [173, 729] on div at bounding box center [163, 733] width 21 height 21
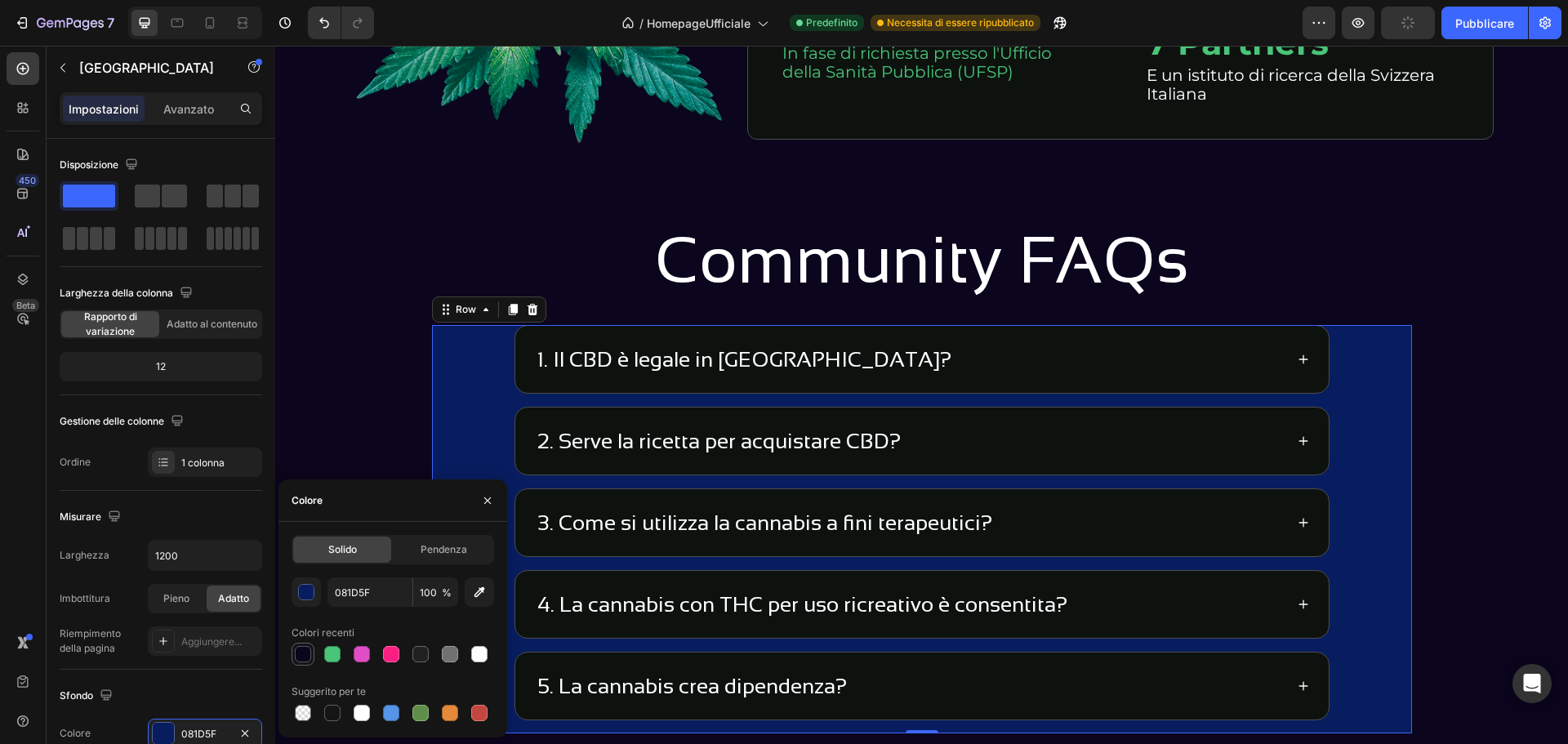
click at [303, 650] on div at bounding box center [303, 655] width 16 height 16
type input "0B051D"
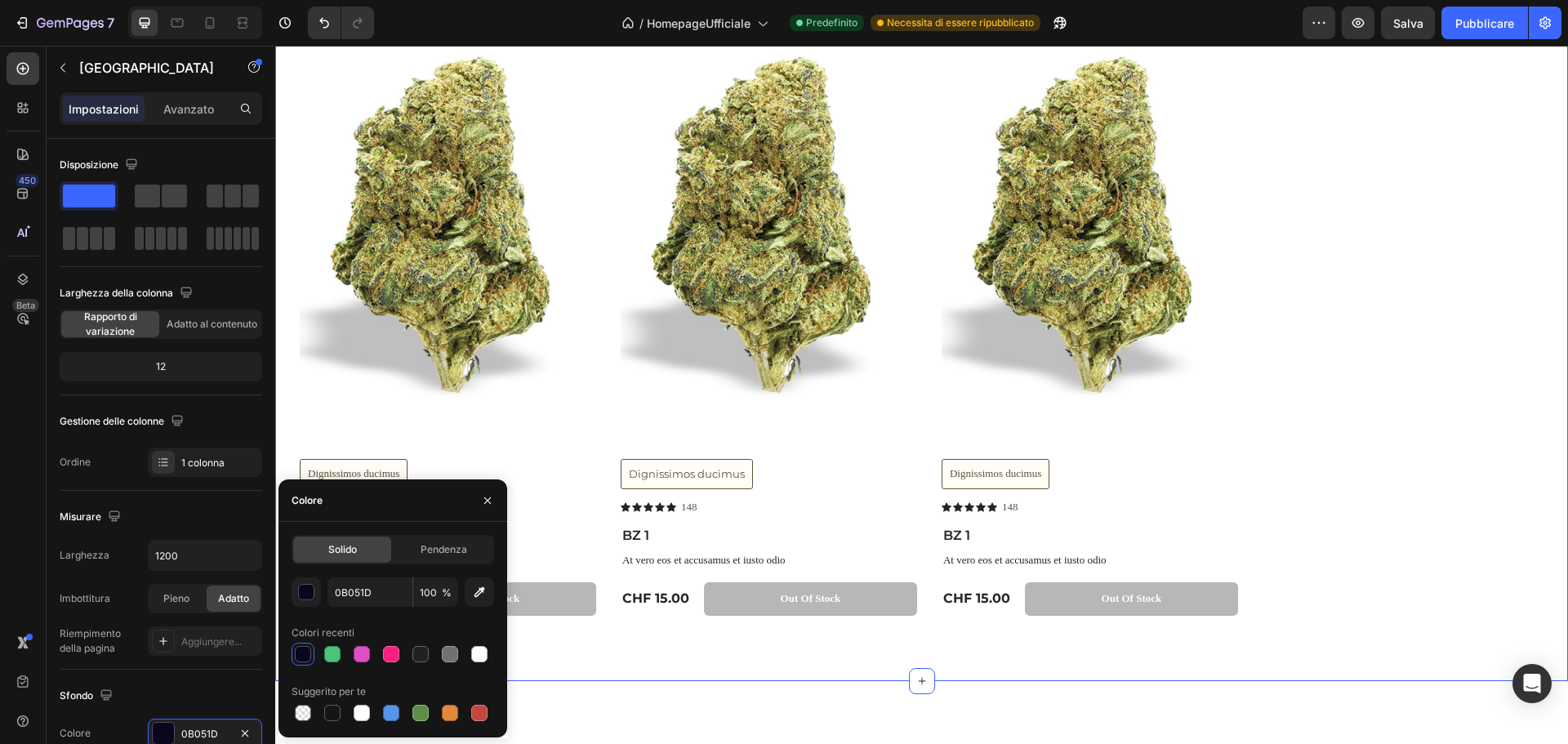
scroll to position [86, 0]
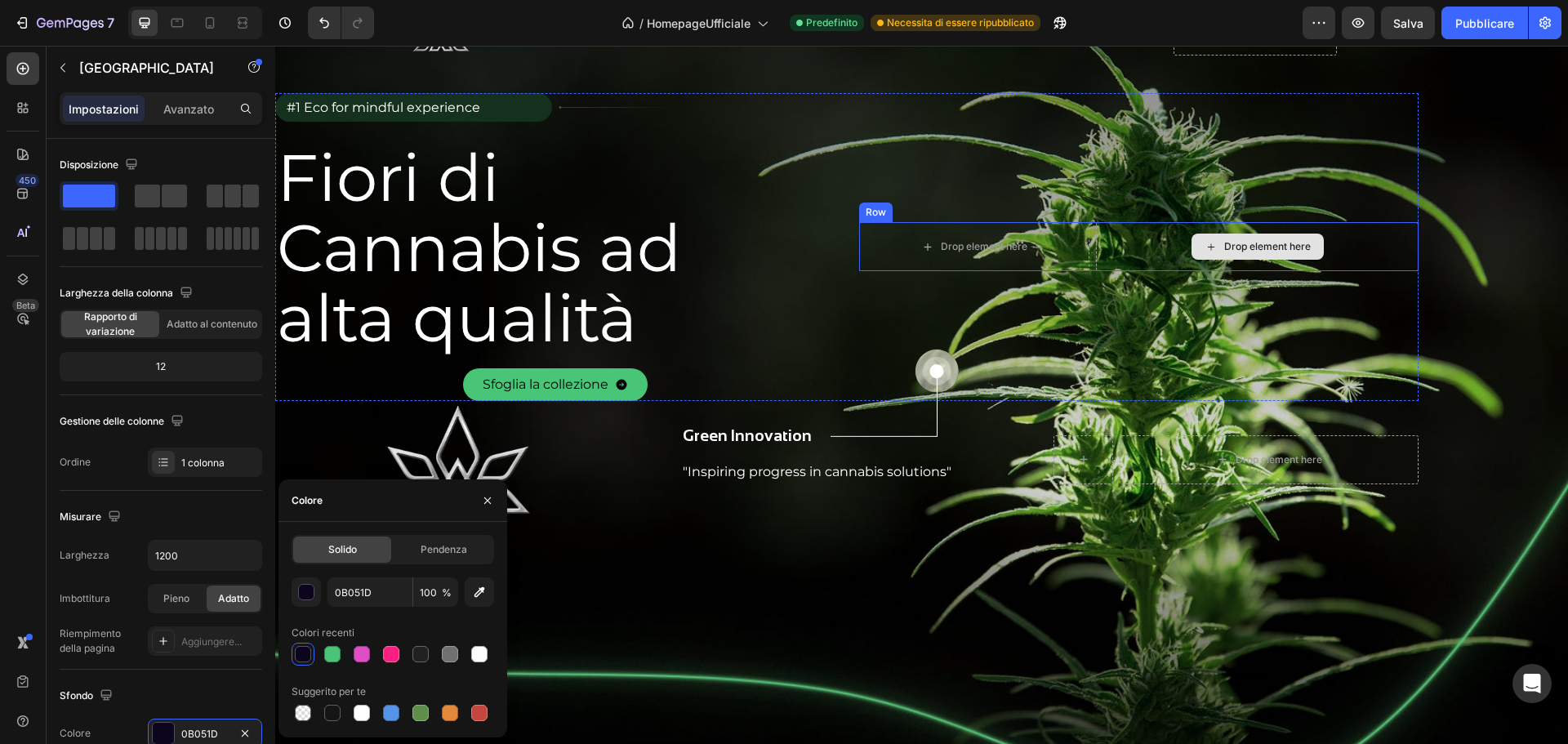
click at [1235, 237] on div "Drop element here" at bounding box center [1258, 246] width 133 height 26
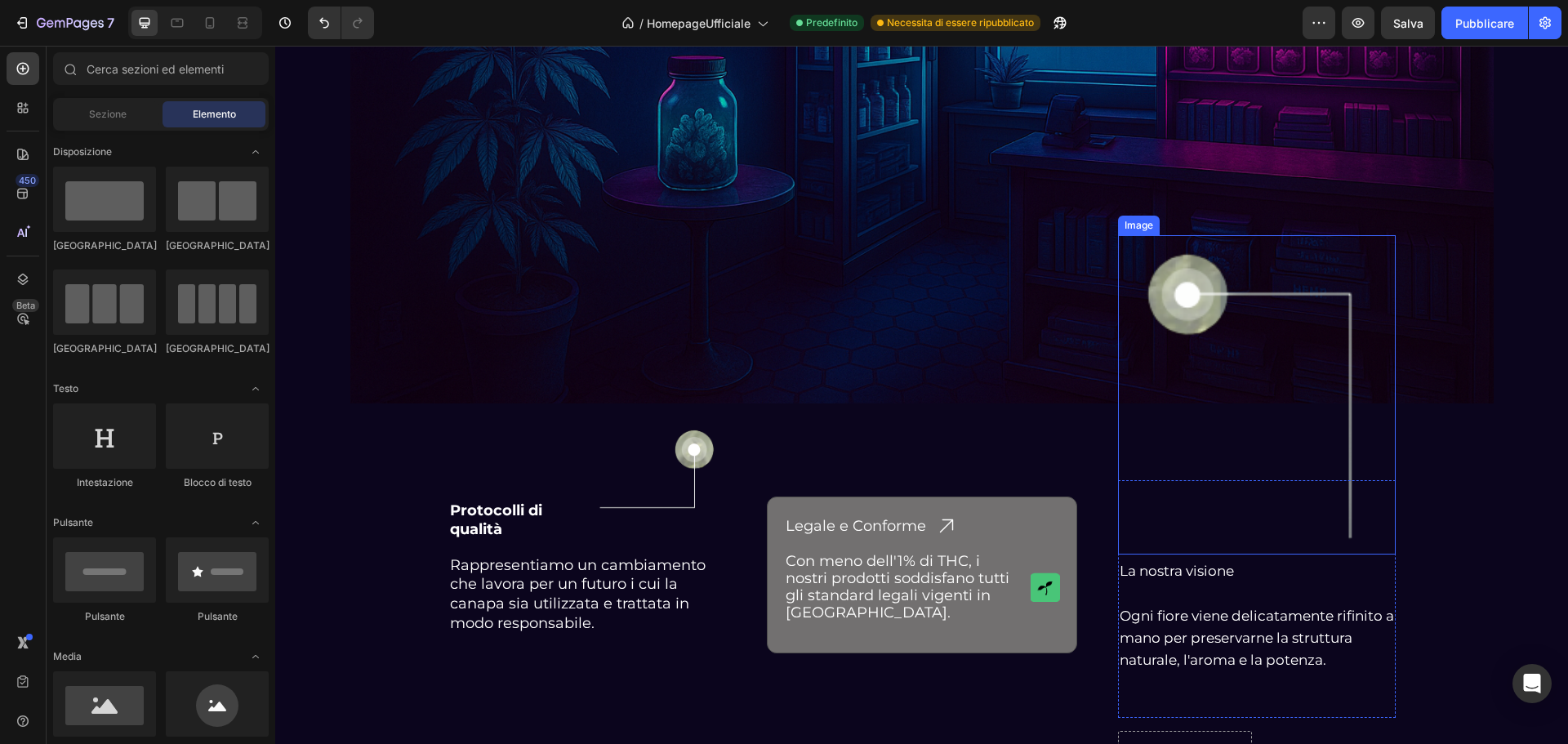
scroll to position [4086, 0]
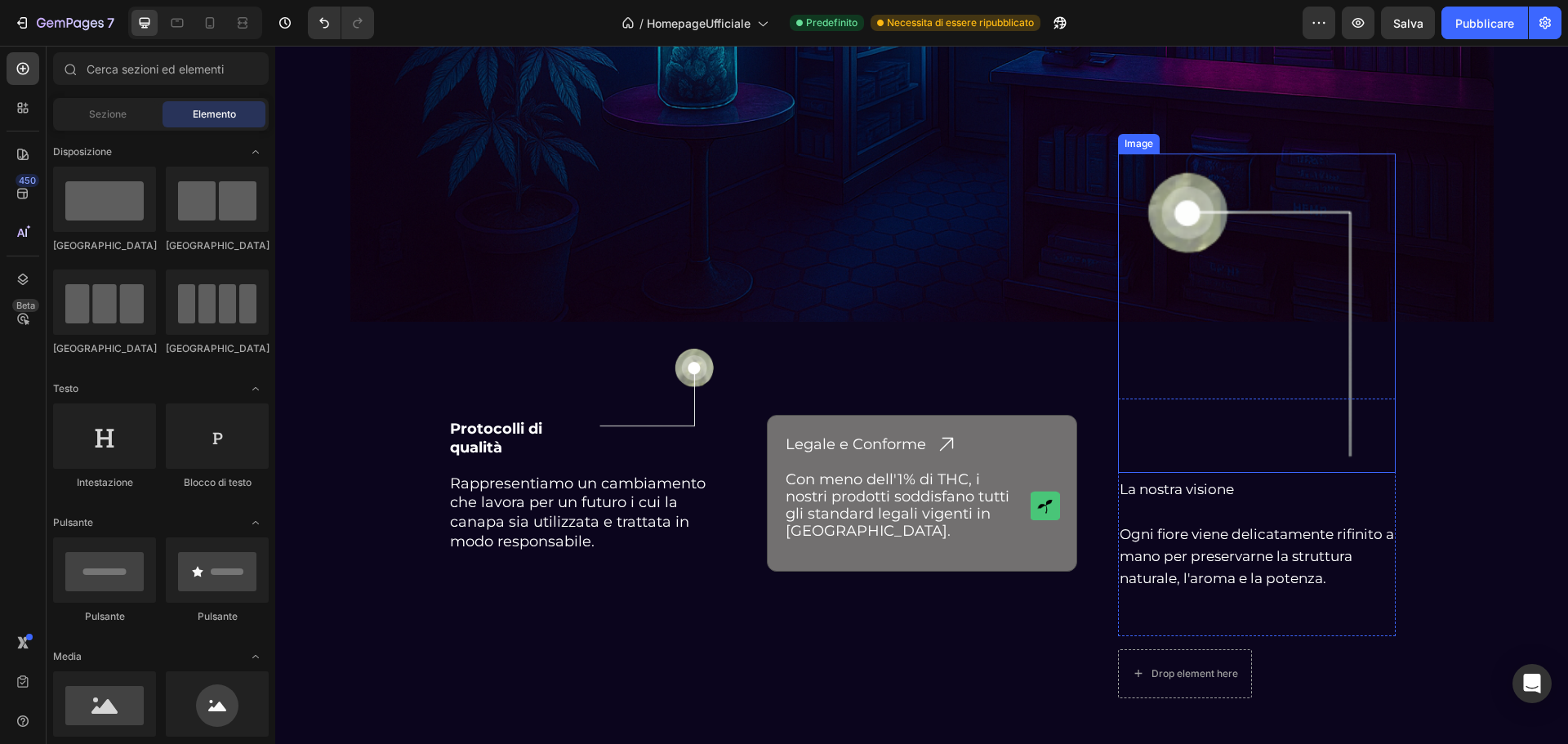
click at [1185, 211] on img at bounding box center [1256, 313] width 250 height 319
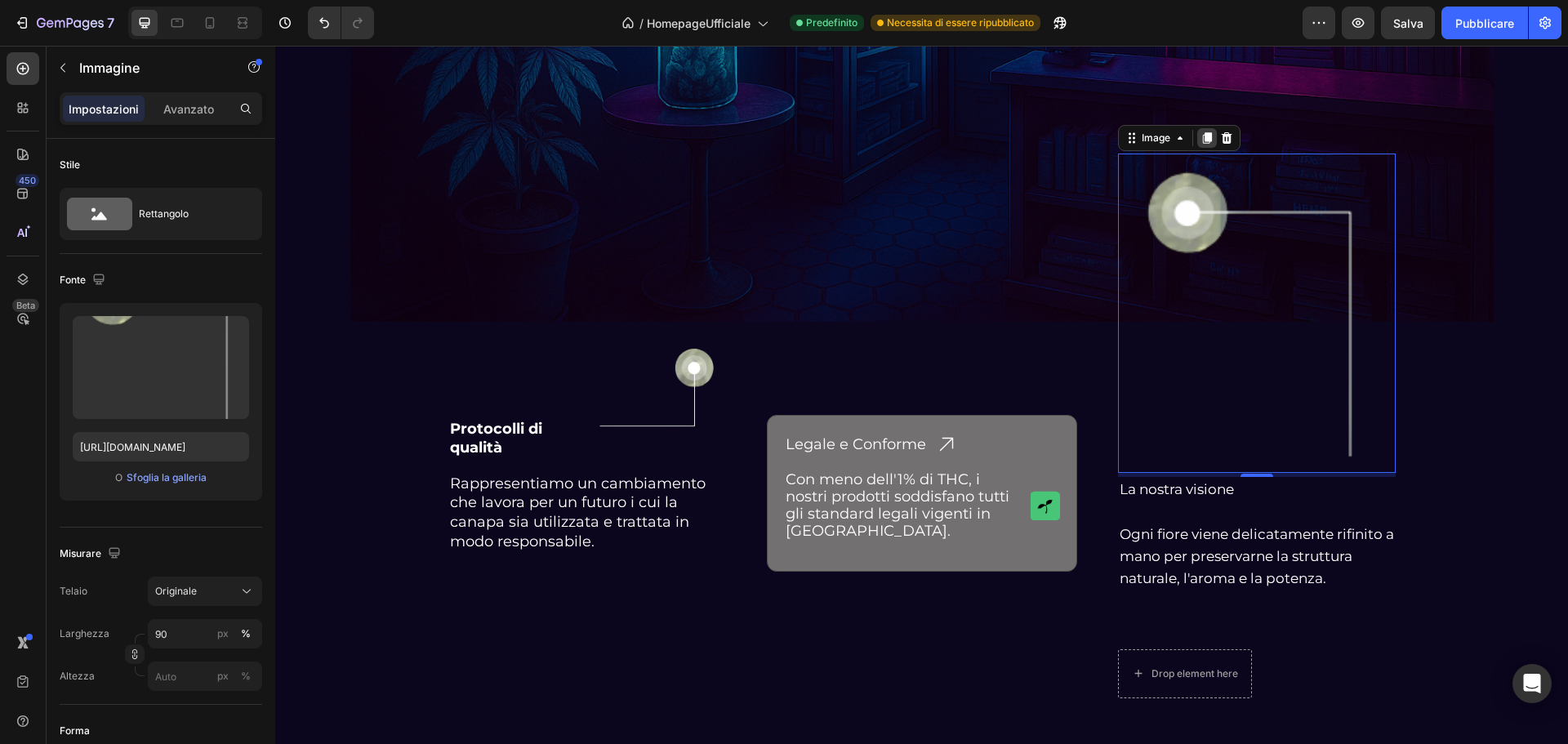
click at [1203, 141] on icon at bounding box center [1206, 138] width 9 height 12
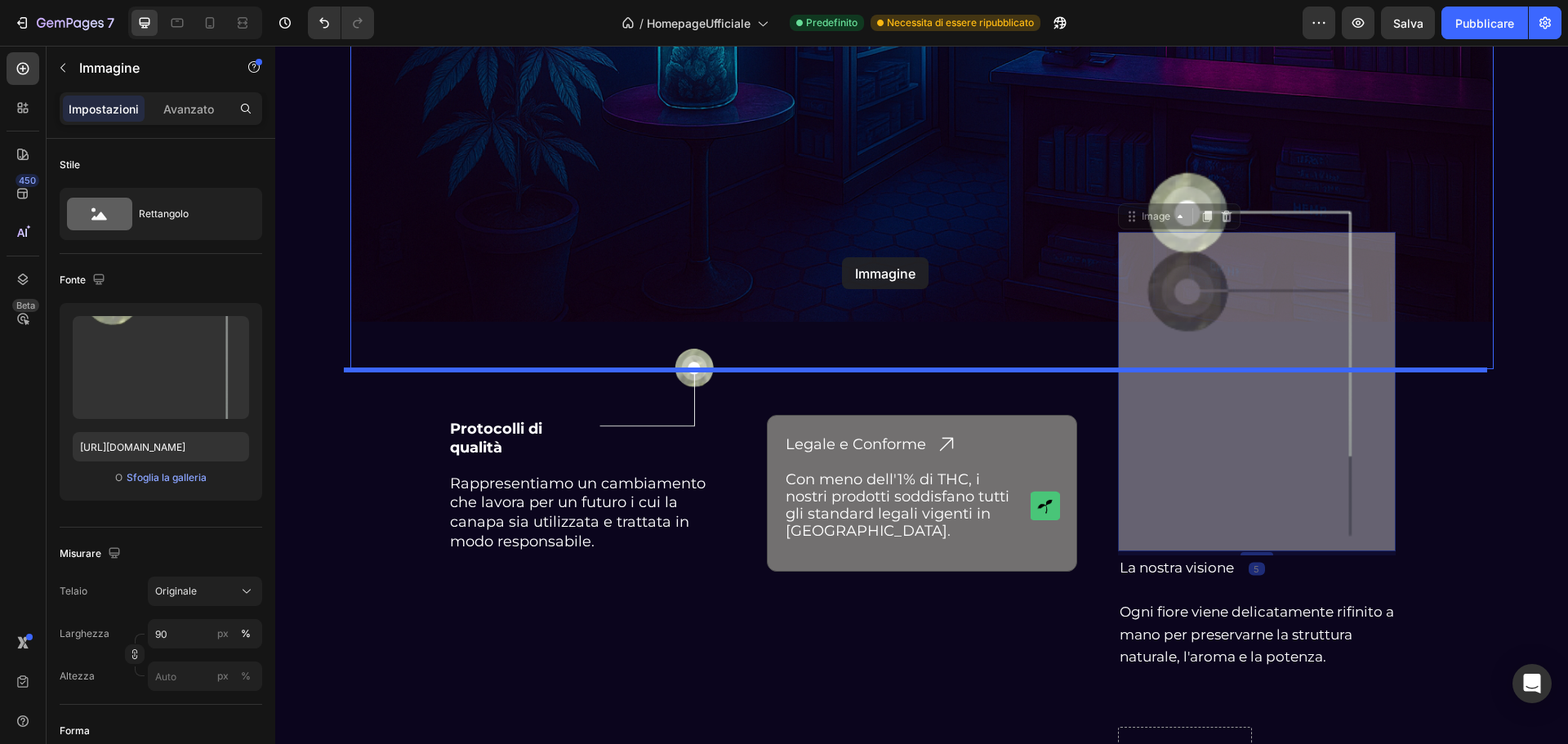
drag, startPoint x: 1130, startPoint y: 221, endPoint x: 842, endPoint y: 257, distance: 290.2
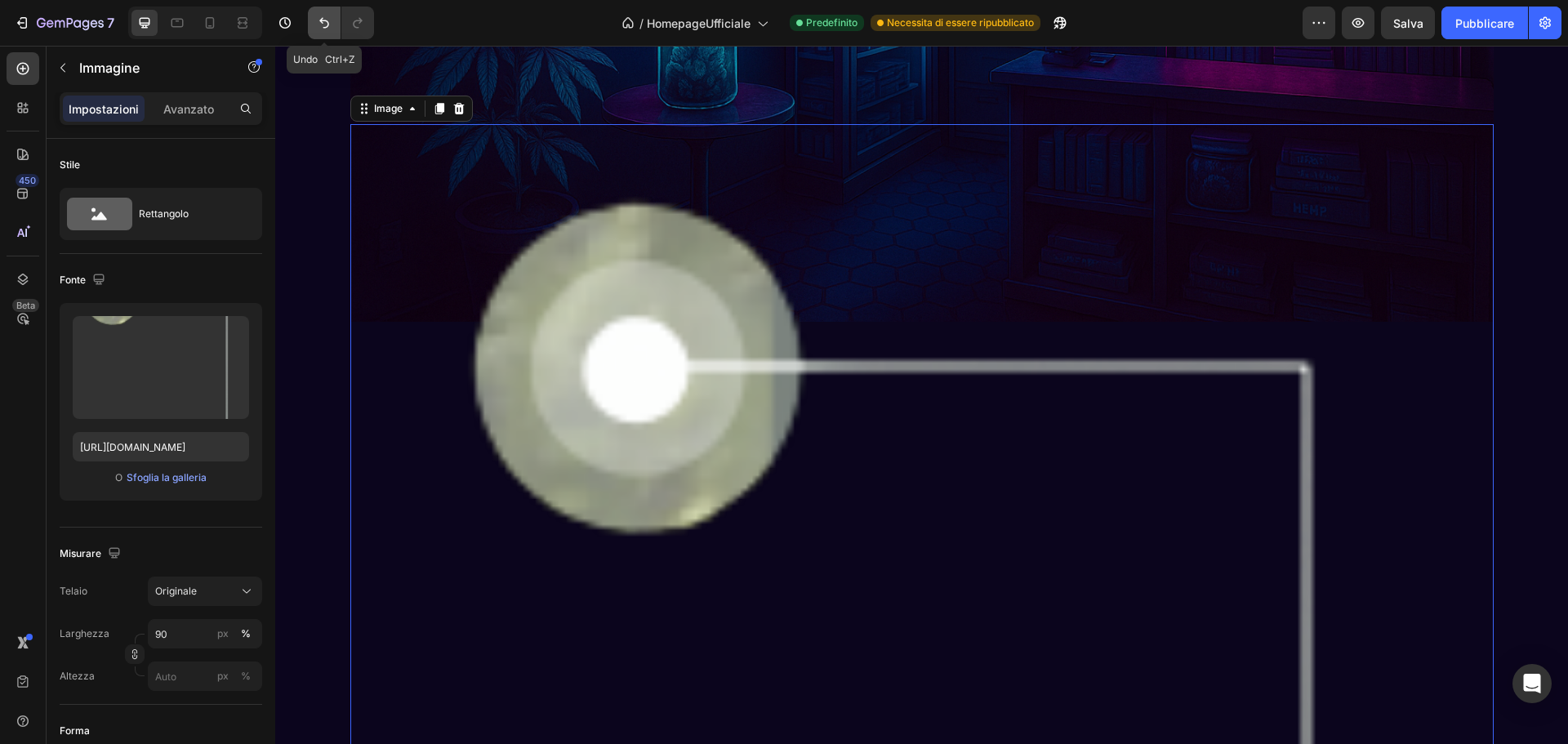
drag, startPoint x: 321, startPoint y: 20, endPoint x: 156, endPoint y: 17, distance: 165.0
click at [321, 20] on icon "Annulla/Ripristina" at bounding box center [324, 24] width 10 height 11
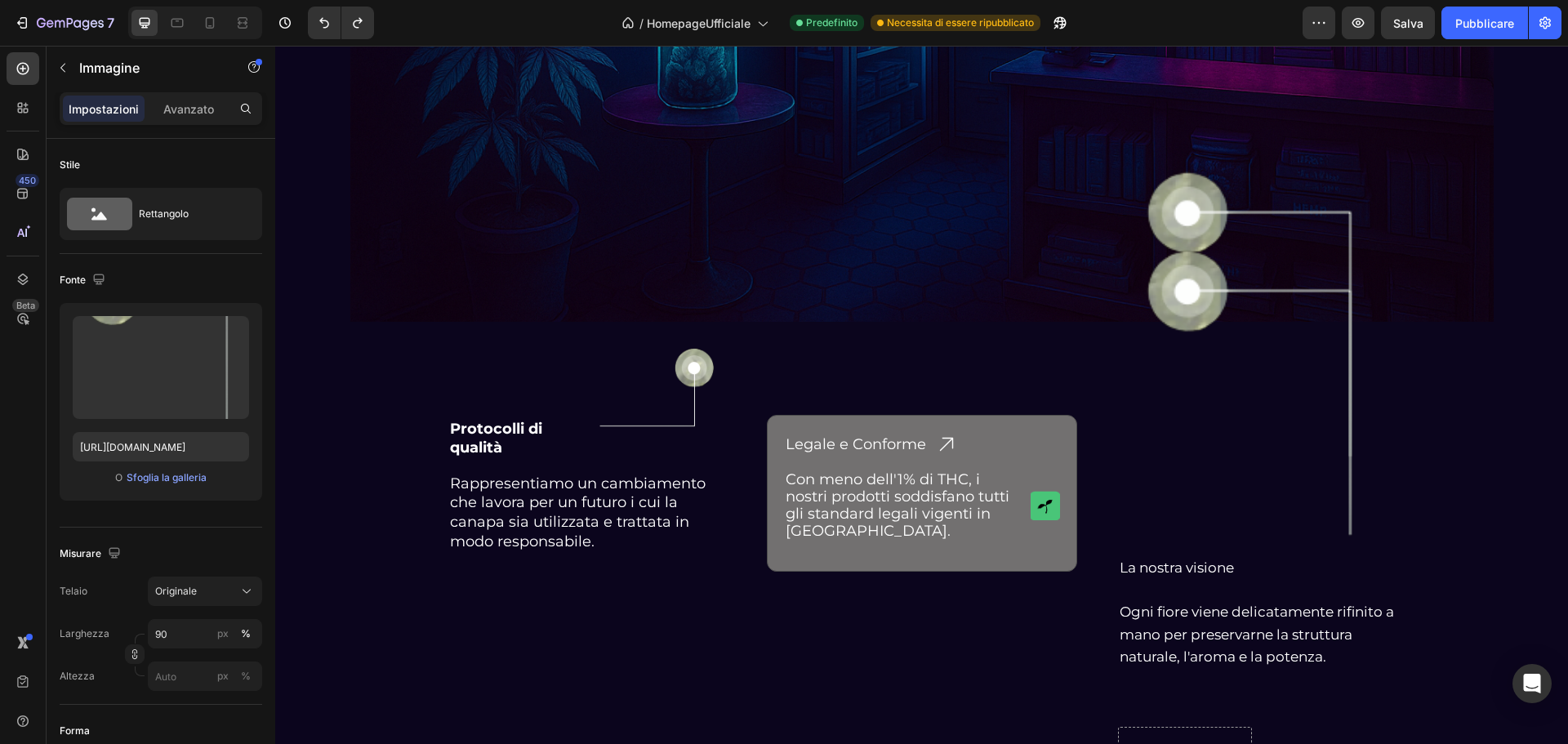
click at [1183, 299] on img at bounding box center [1256, 391] width 250 height 319
click at [1186, 196] on img at bounding box center [1256, 313] width 250 height 319
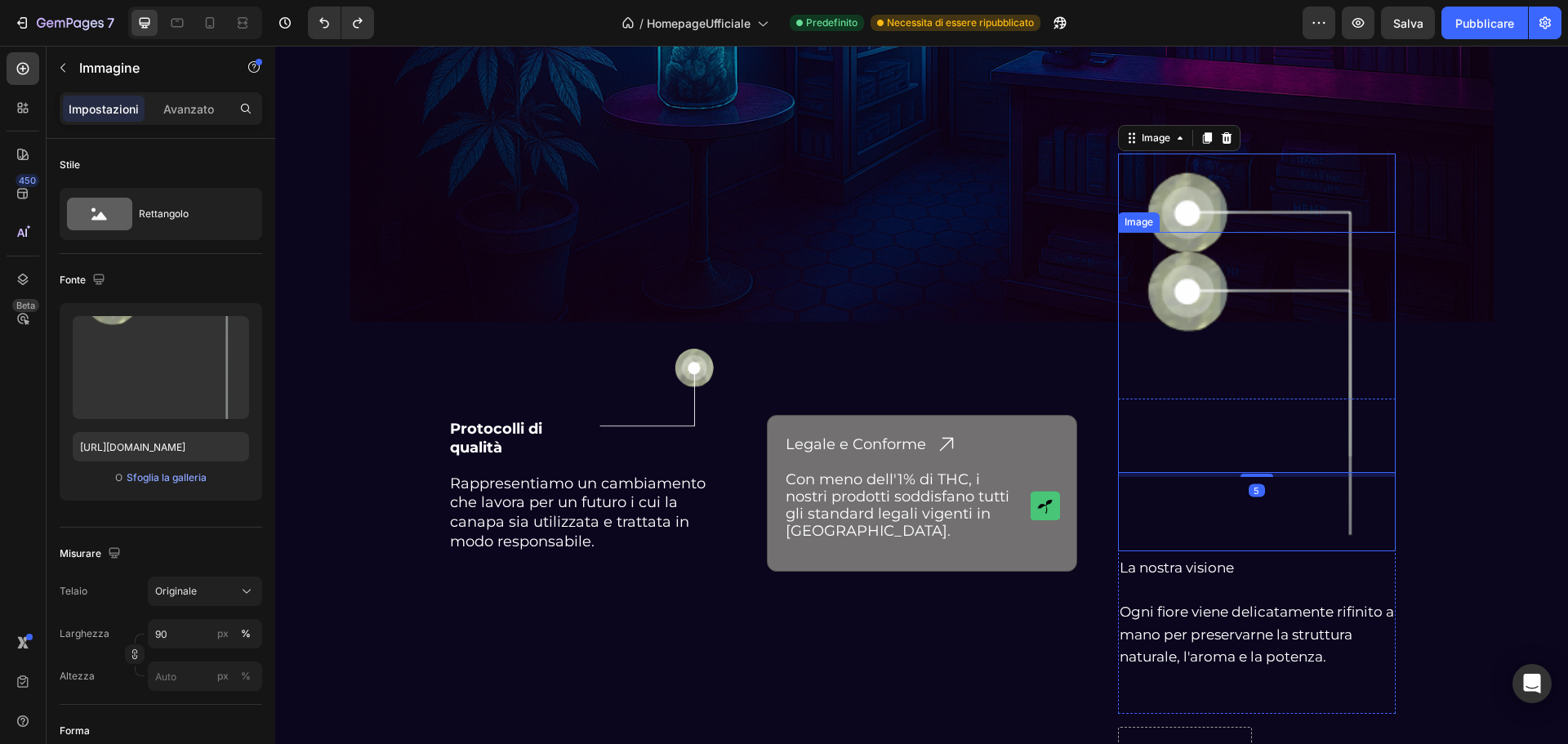
click at [1184, 309] on img at bounding box center [1256, 391] width 250 height 319
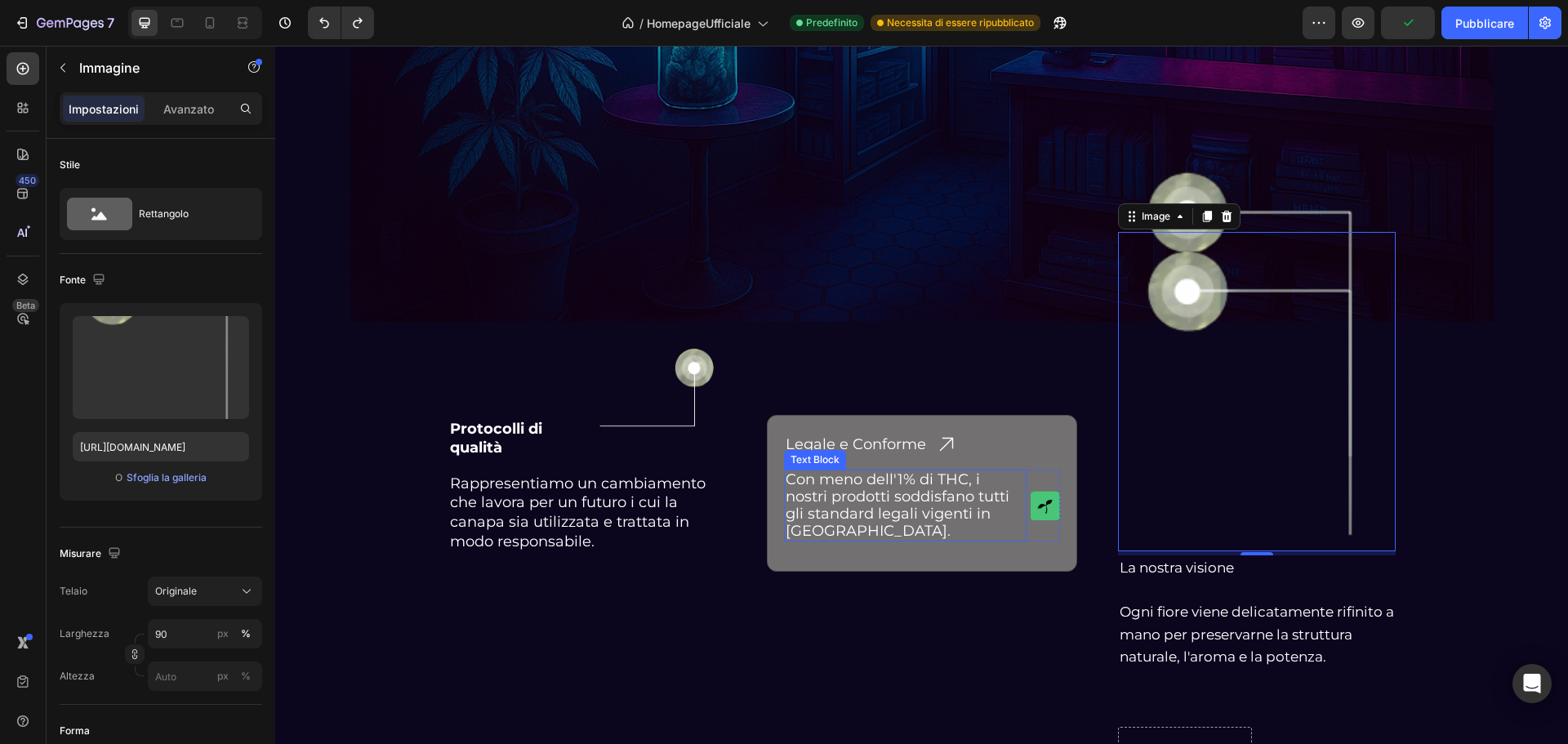
drag, startPoint x: 1199, startPoint y: 219, endPoint x: 917, endPoint y: 487, distance: 389.0
click at [917, 487] on div "Protocolli di qualità Heading Image Row Rappresentiamo un cambiamento che lavor…" at bounding box center [922, 593] width 980 height 423
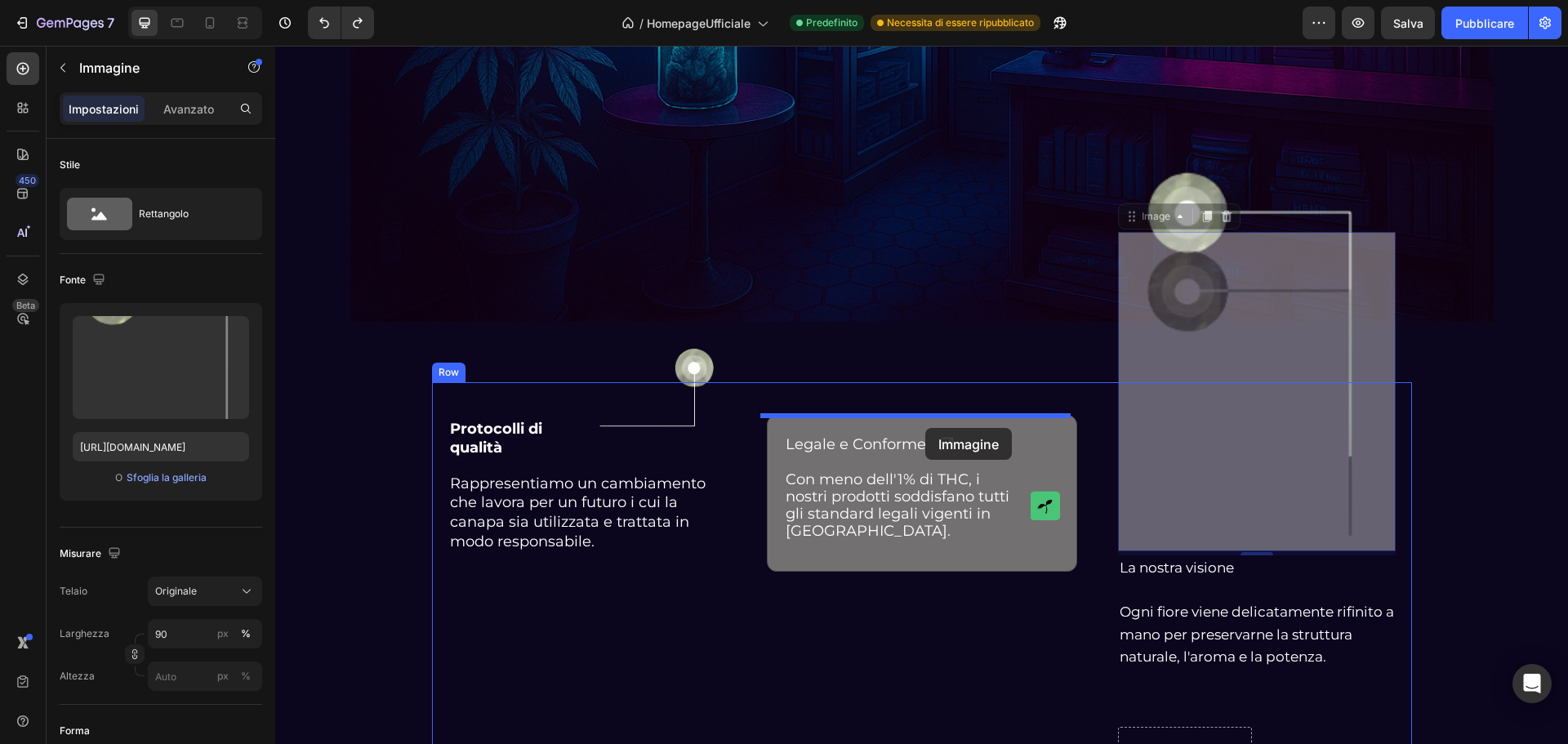
drag, startPoint x: 1141, startPoint y: 227, endPoint x: 925, endPoint y: 428, distance: 295.1
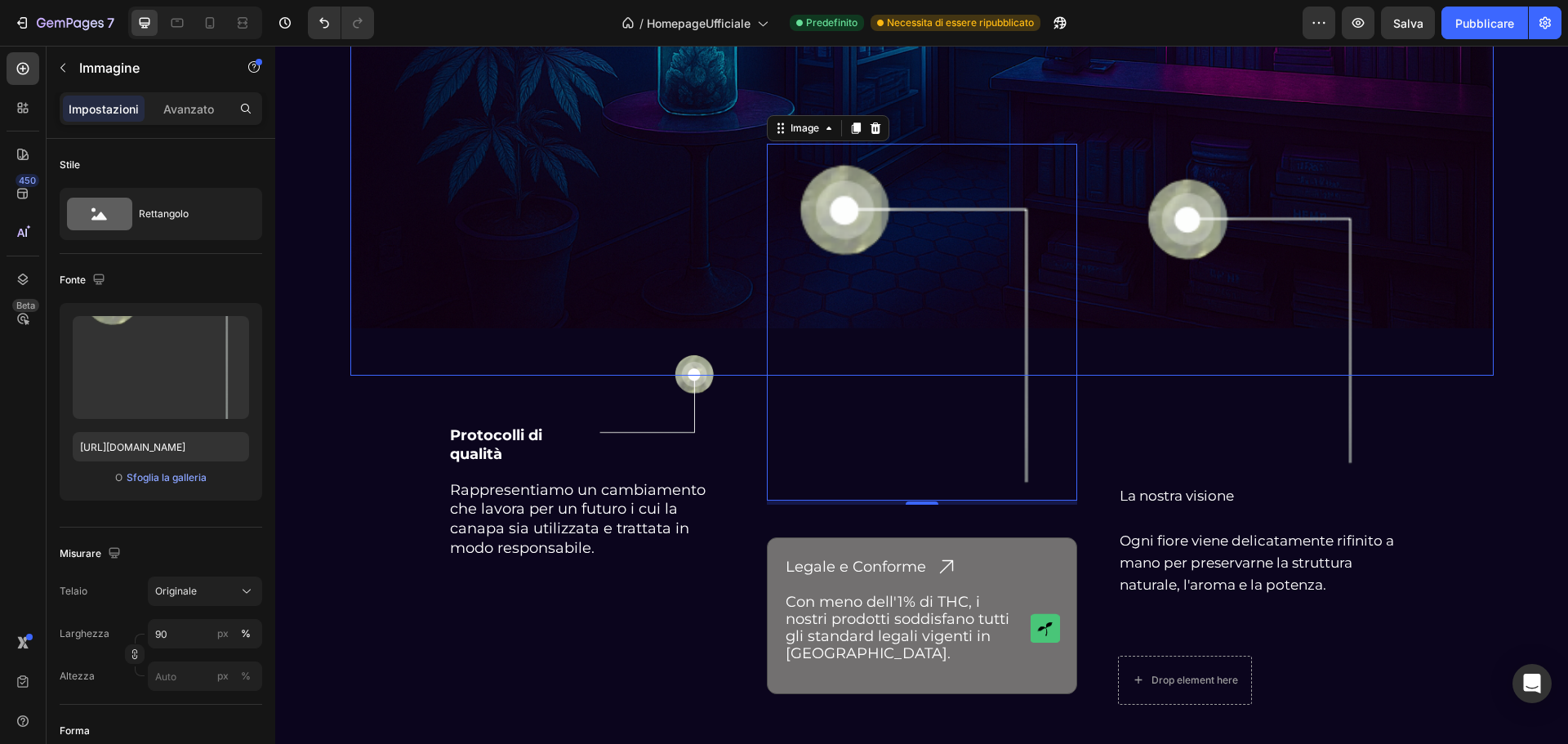
scroll to position [4167, 0]
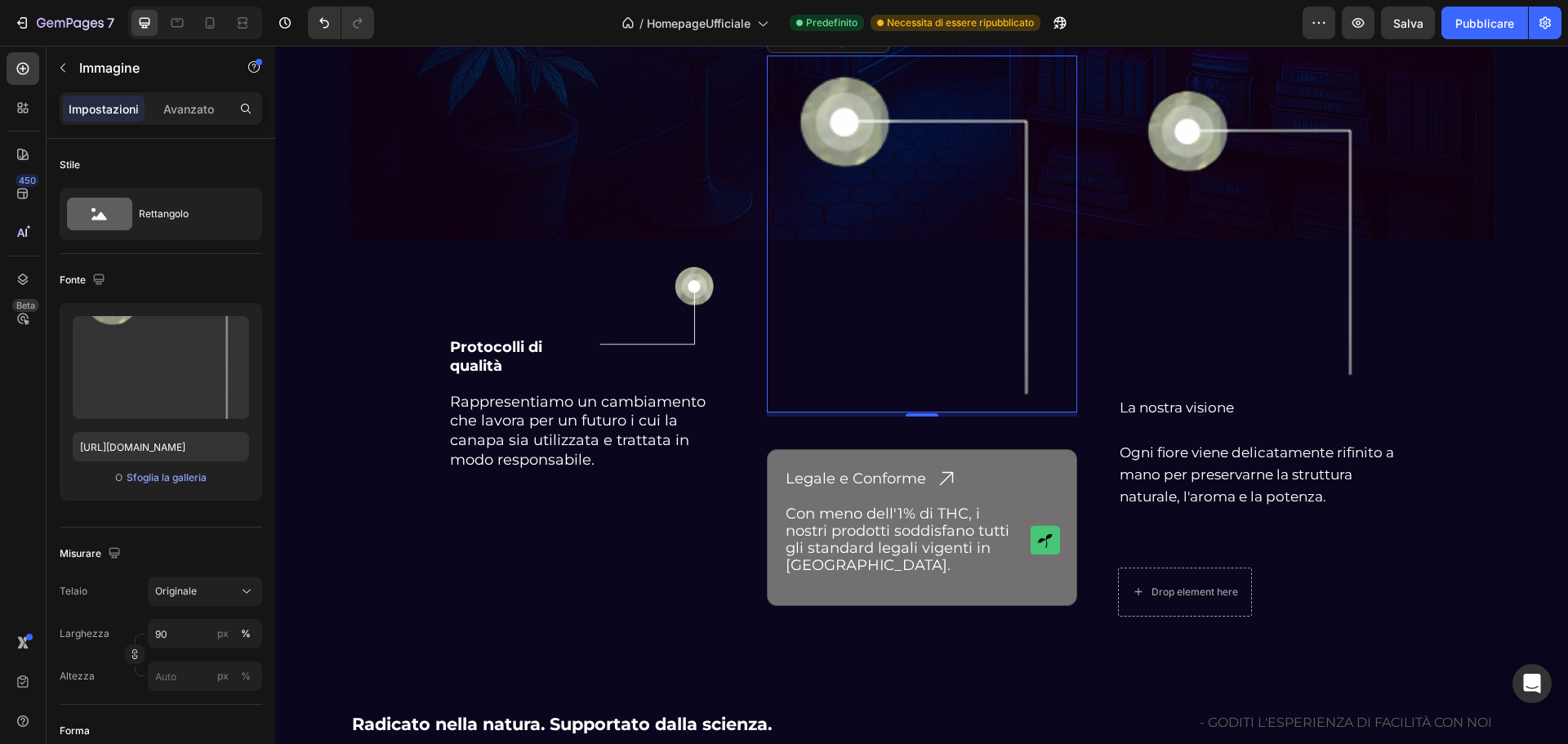
click at [863, 124] on img at bounding box center [922, 234] width 279 height 357
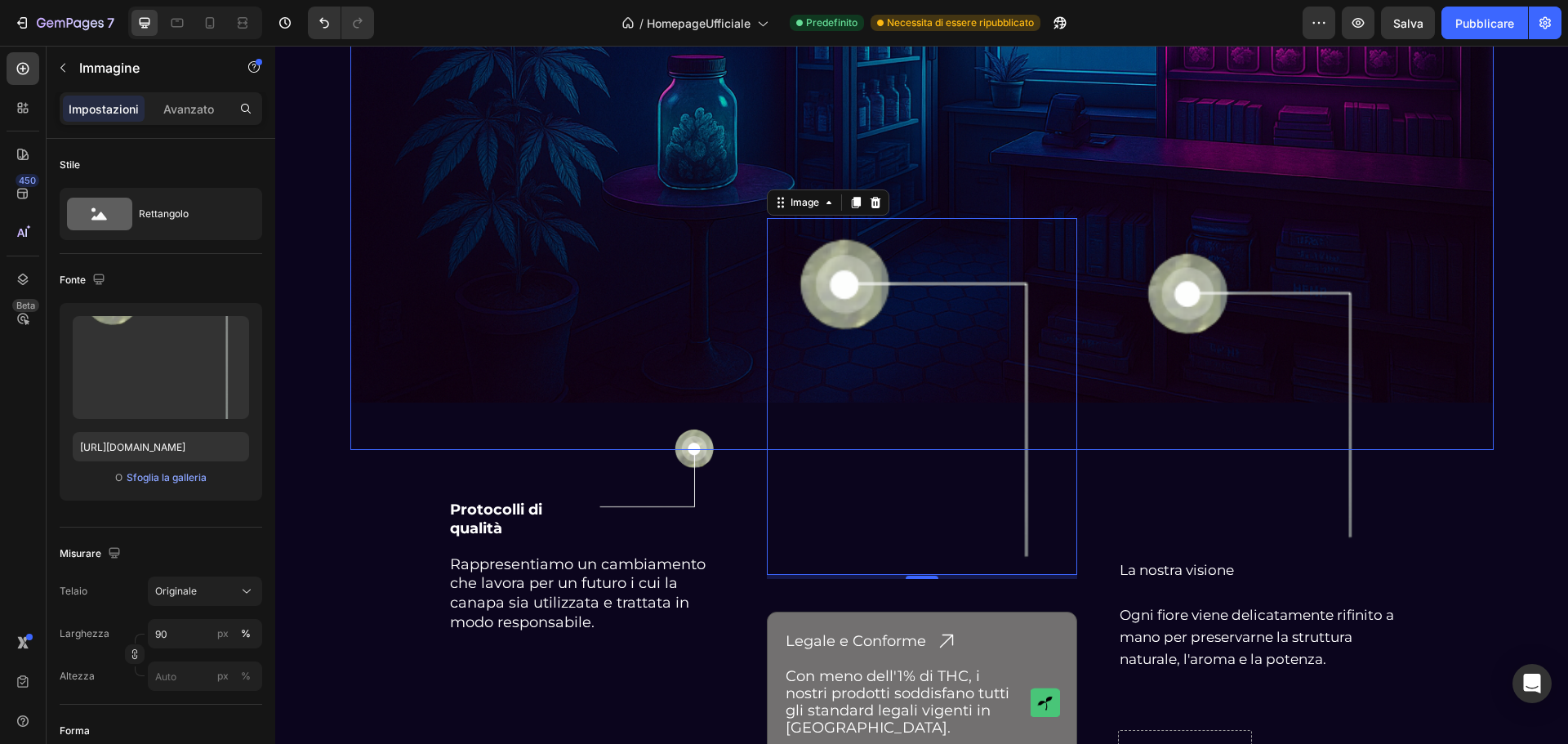
scroll to position [4004, 0]
click at [803, 212] on div "Image" at bounding box center [804, 204] width 68 height 20
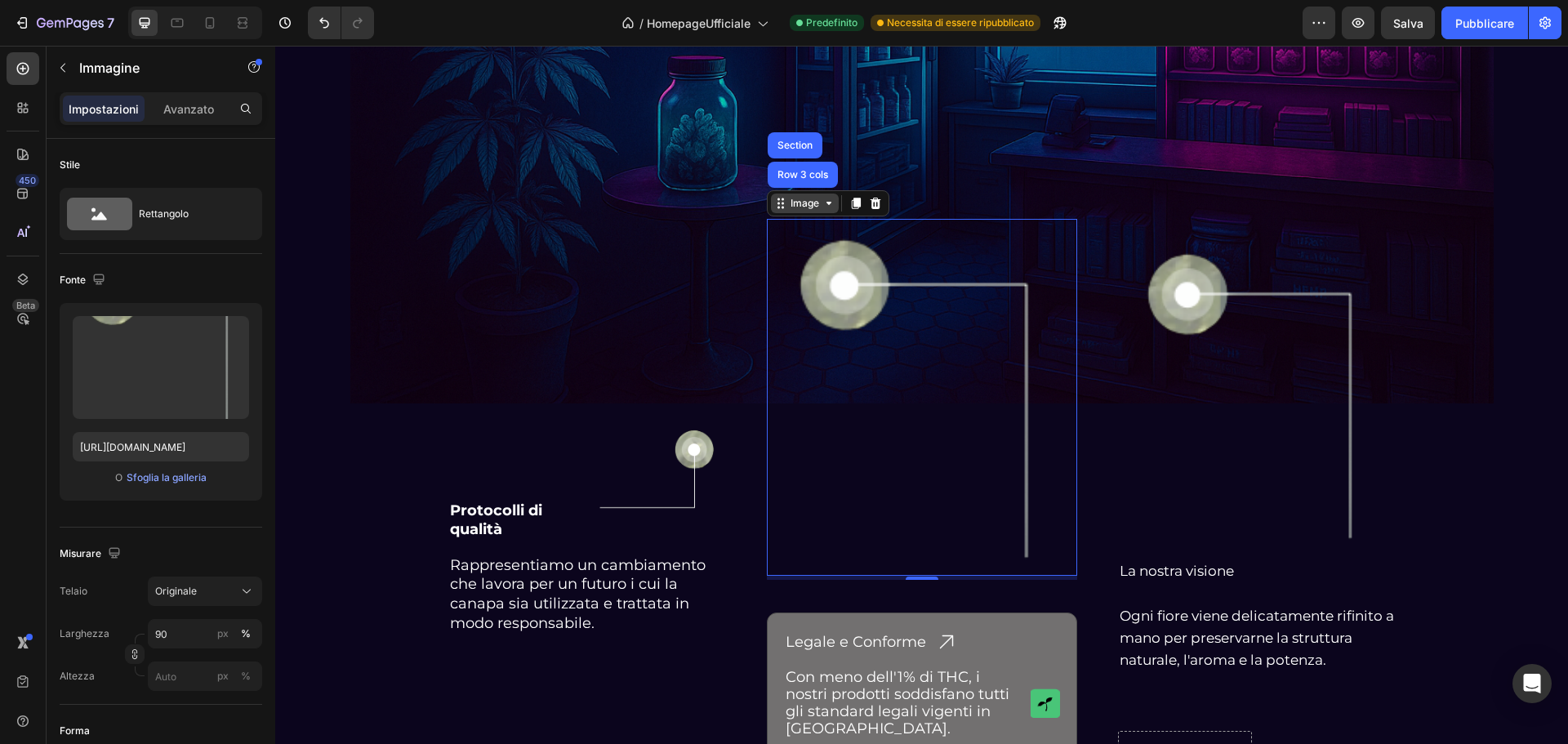
click at [803, 212] on div "Image" at bounding box center [804, 204] width 68 height 20
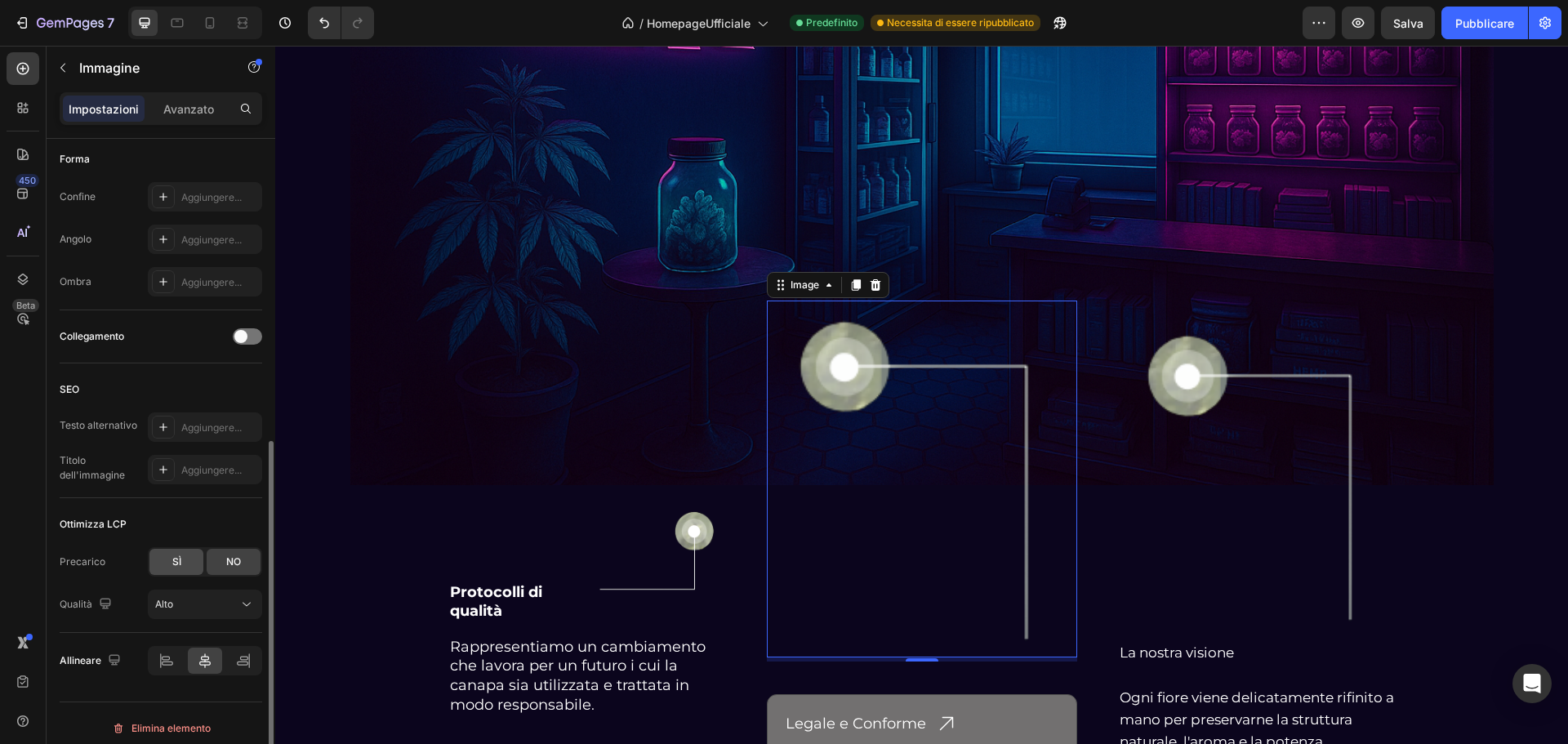
scroll to position [582, 0]
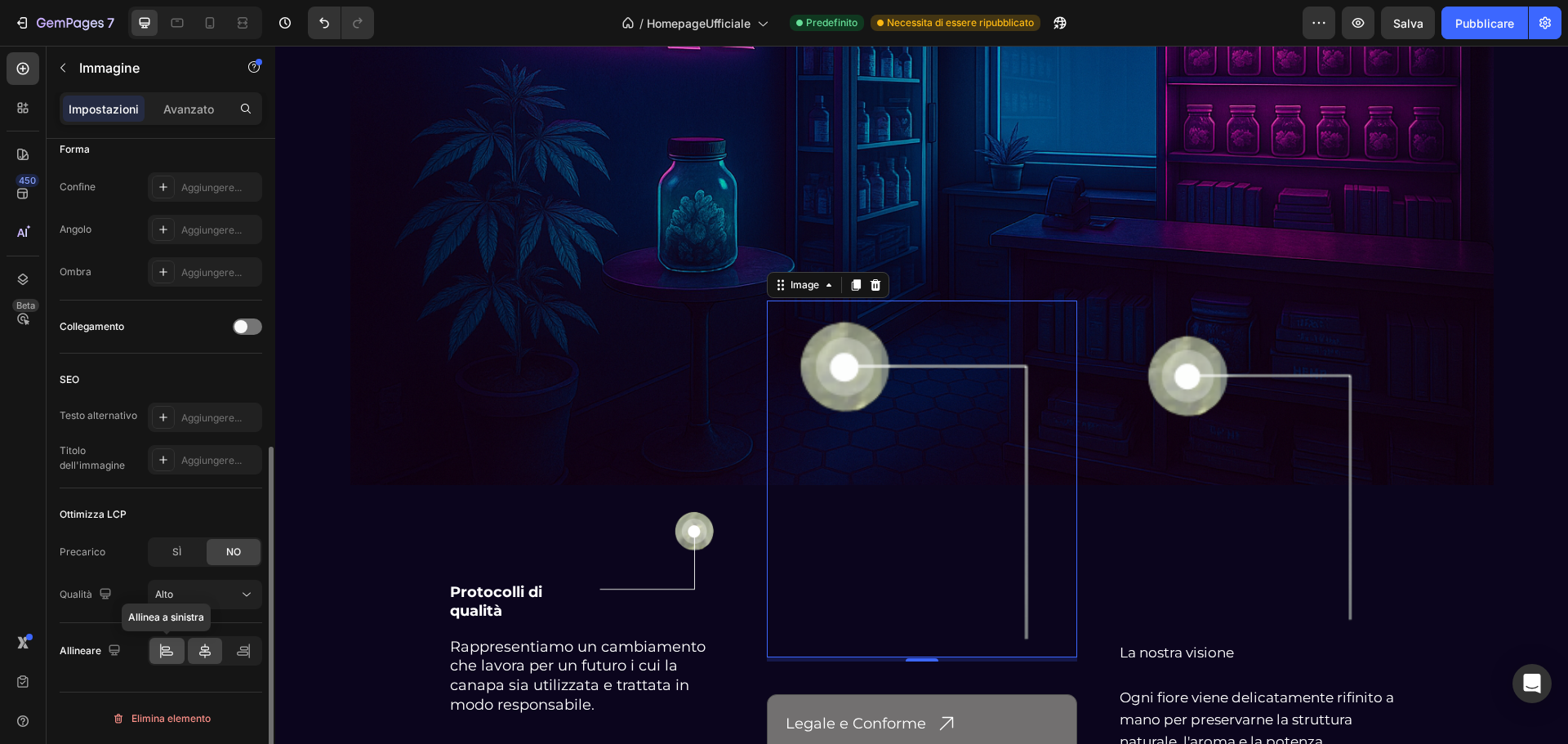
click at [167, 662] on div at bounding box center [166, 651] width 35 height 26
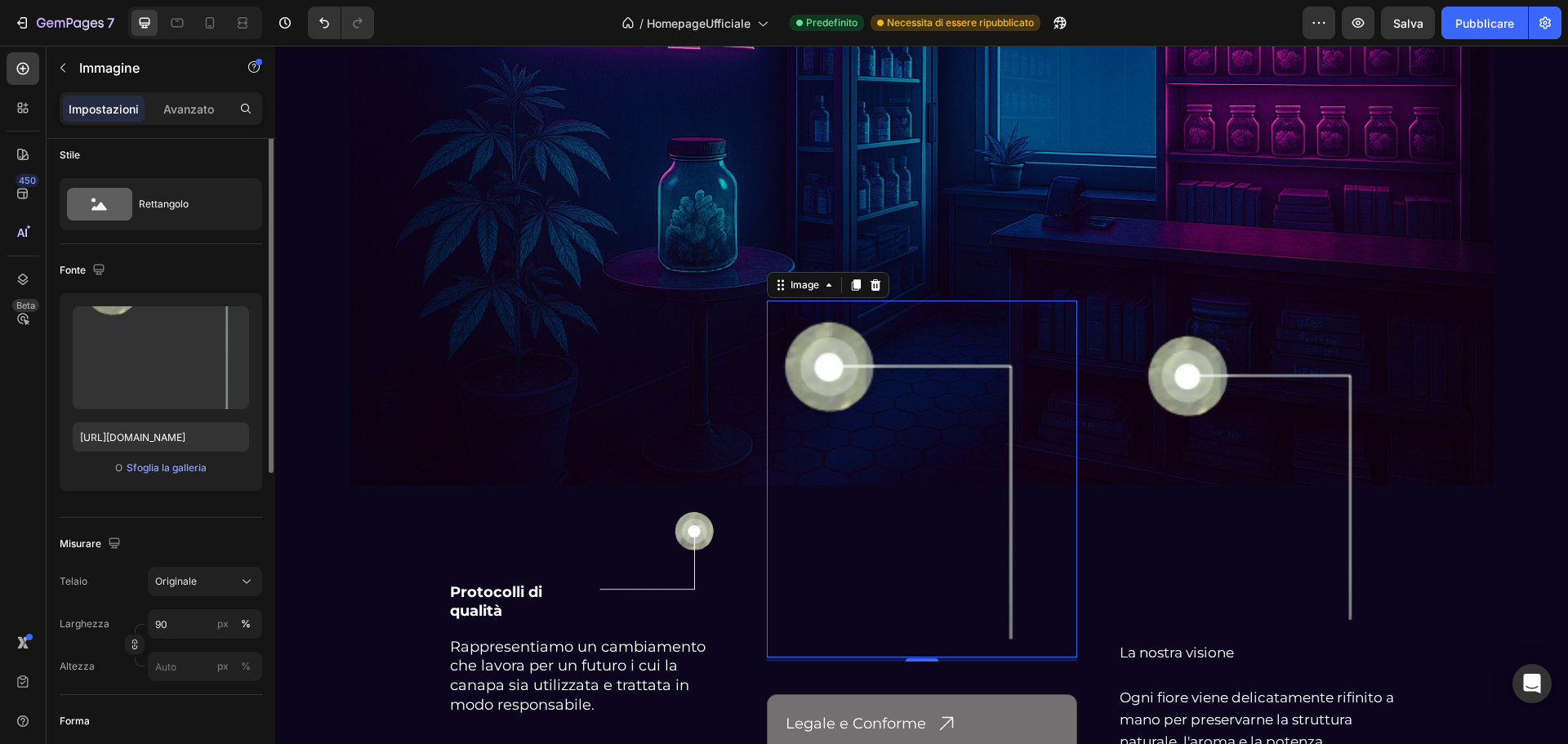
scroll to position [0, 0]
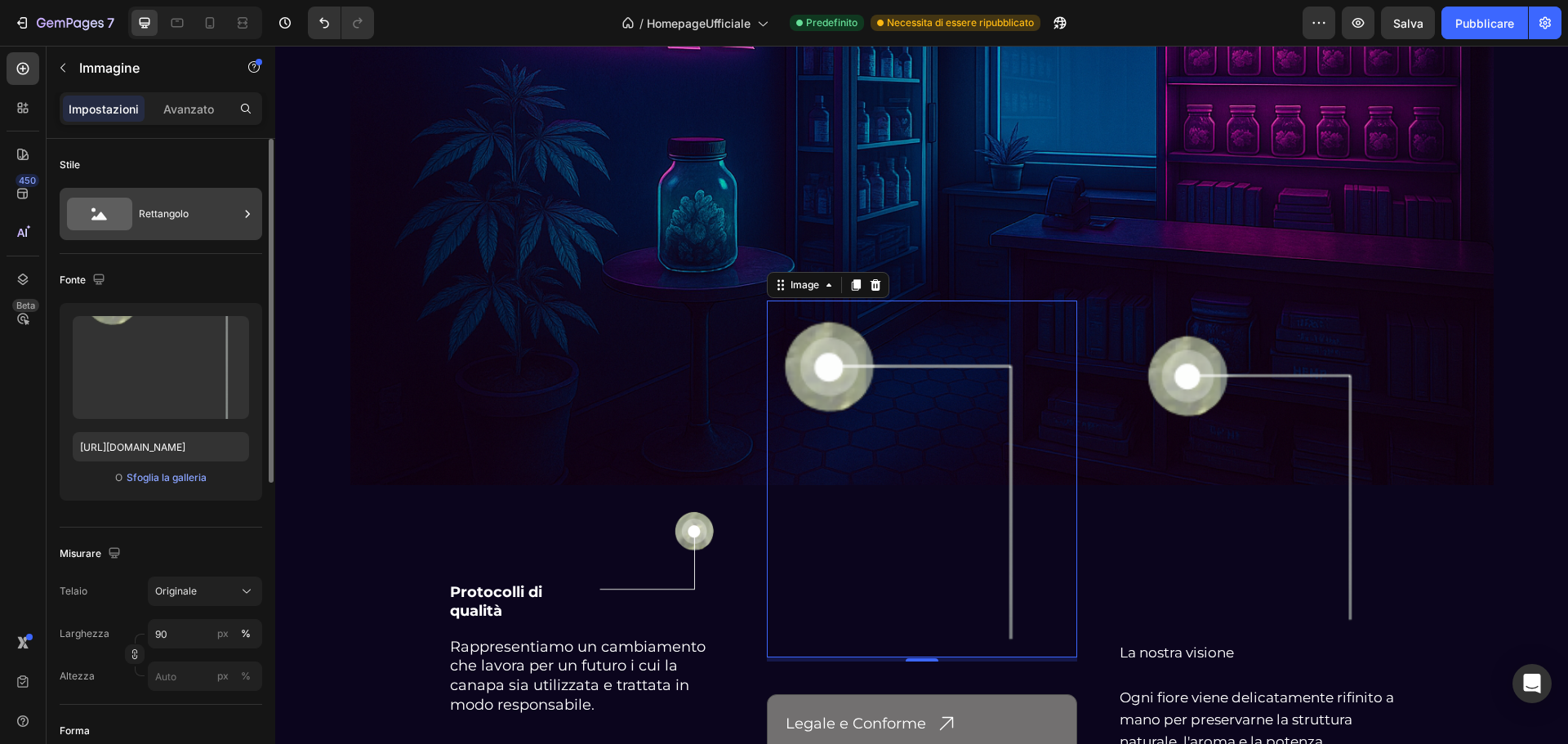
click at [129, 226] on icon at bounding box center [100, 214] width 65 height 33
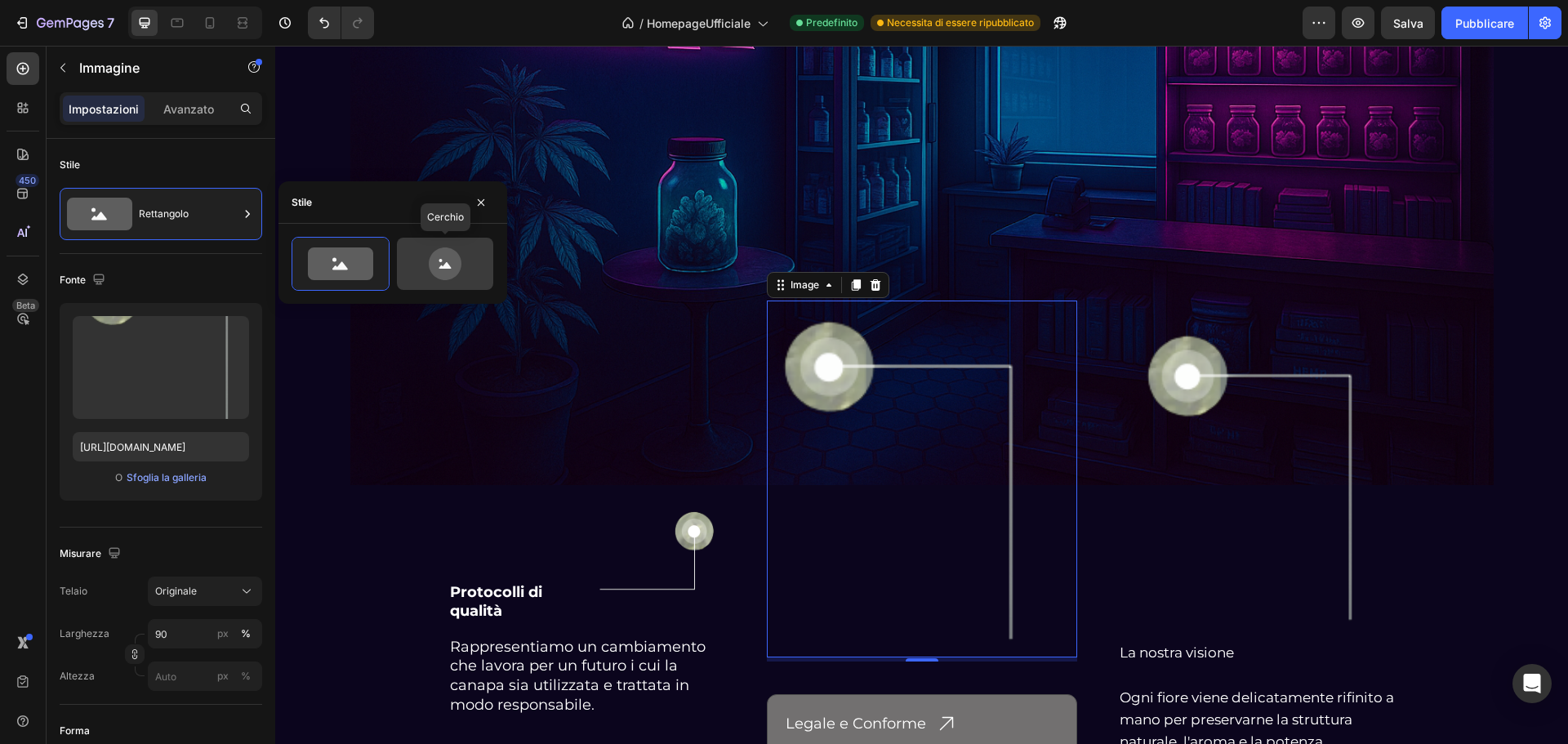
click at [428, 251] on icon at bounding box center [444, 264] width 76 height 33
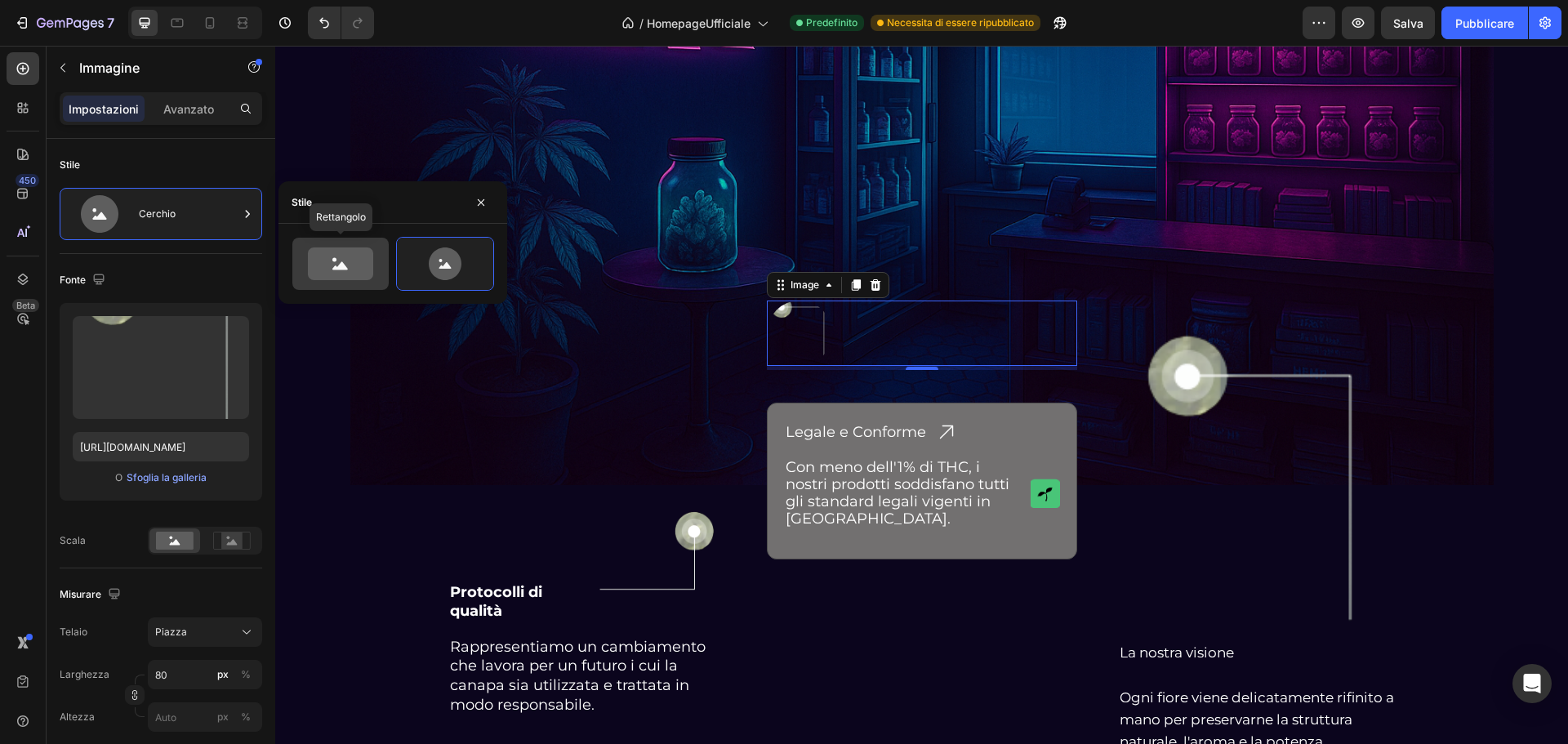
click at [353, 264] on icon at bounding box center [341, 264] width 65 height 33
type input "100"
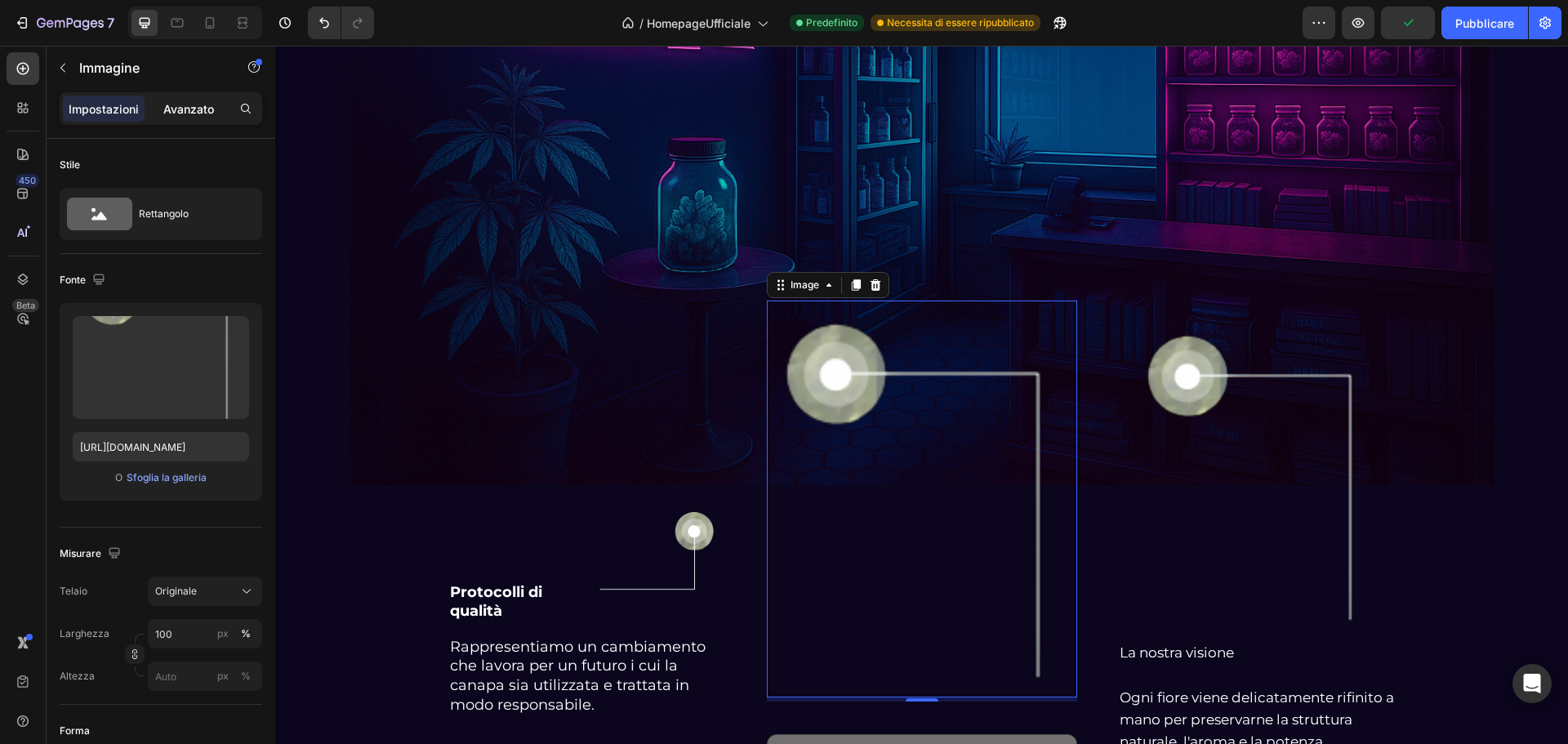
click at [182, 116] on font "Avanzato" at bounding box center [189, 108] width 51 height 14
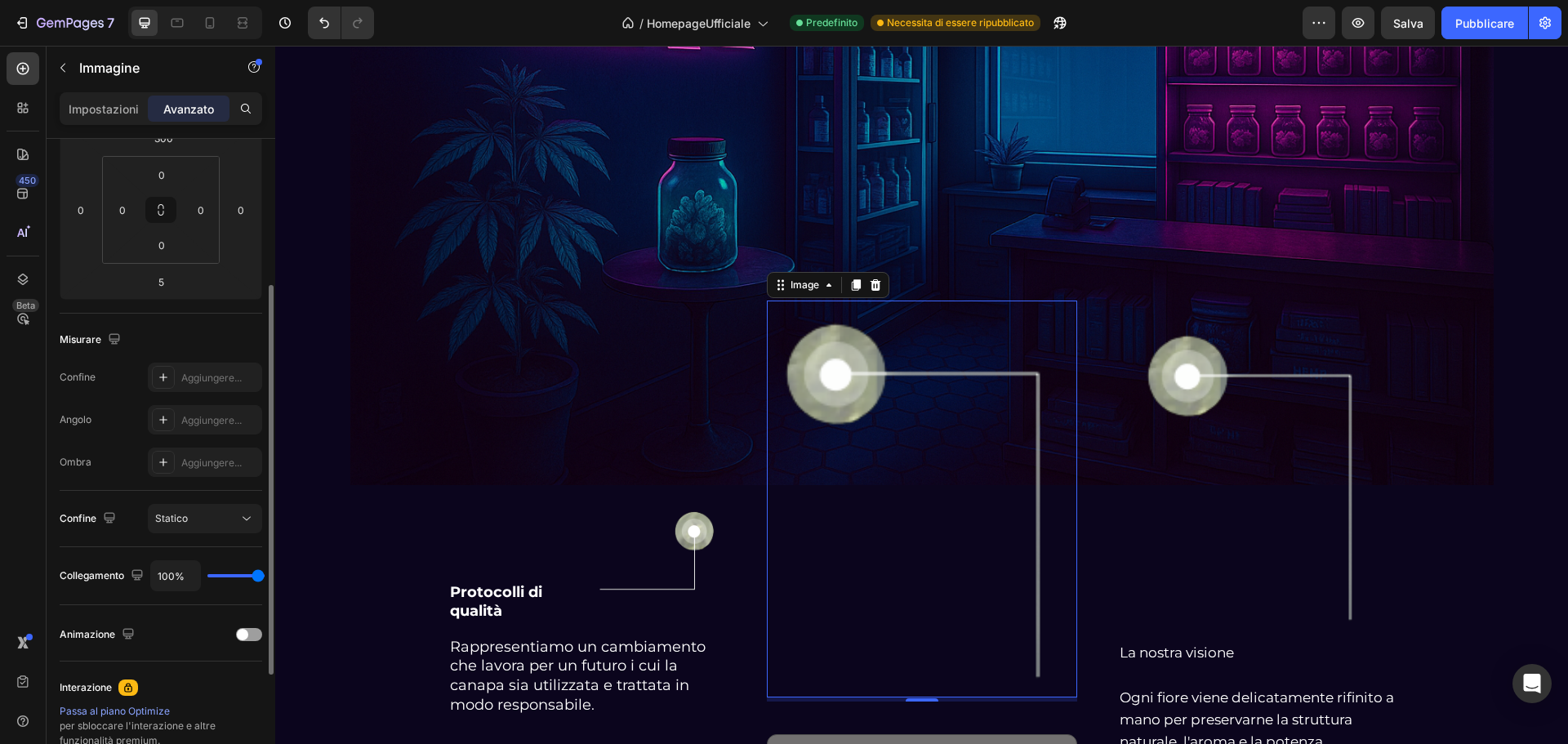
scroll to position [408, 0]
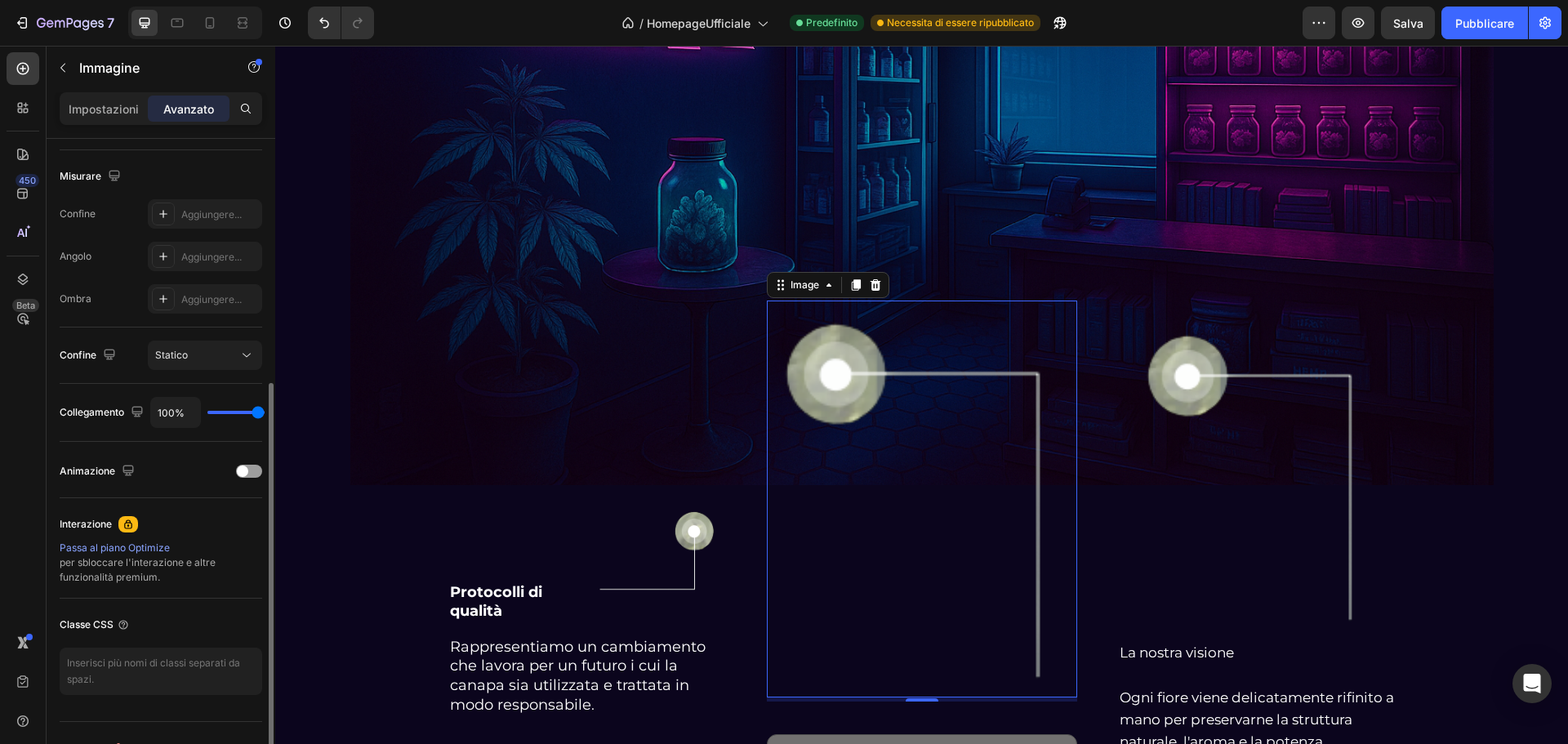
type input "93%"
type input "93"
type input "90%"
type input "90"
type input "69%"
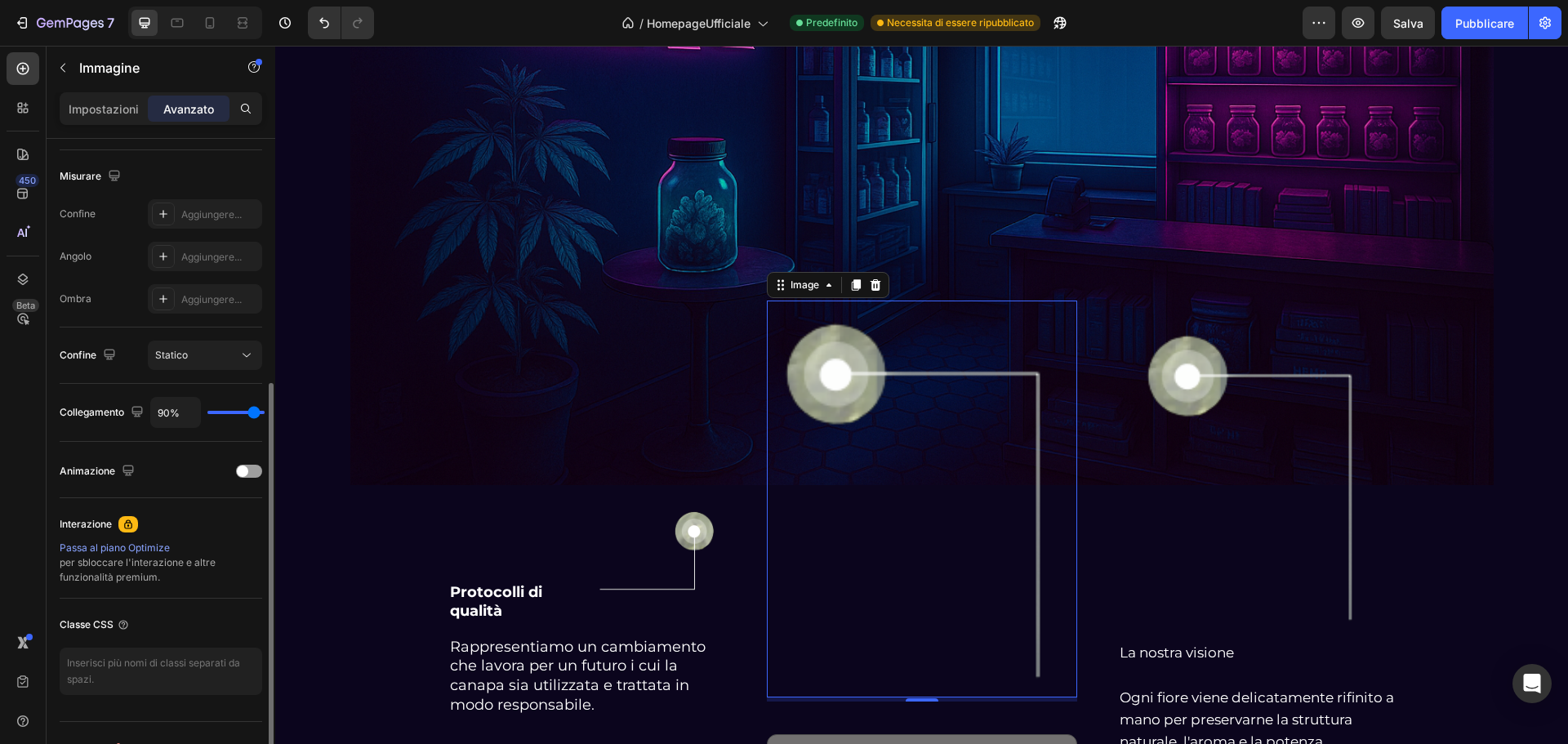
type input "69"
type input "40%"
type input "40"
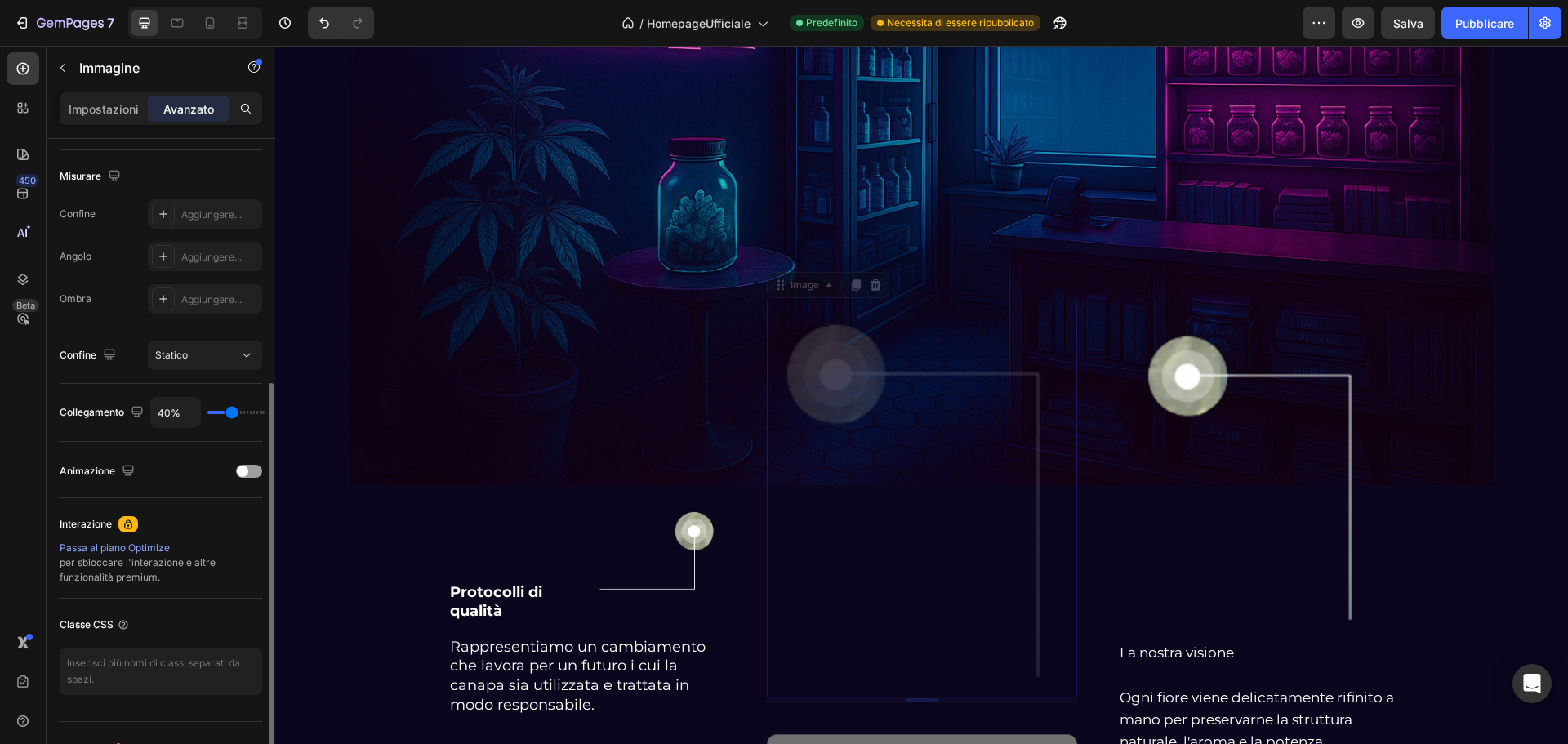
type input "23%"
type input "23"
type input "21%"
type input "21"
type input "25%"
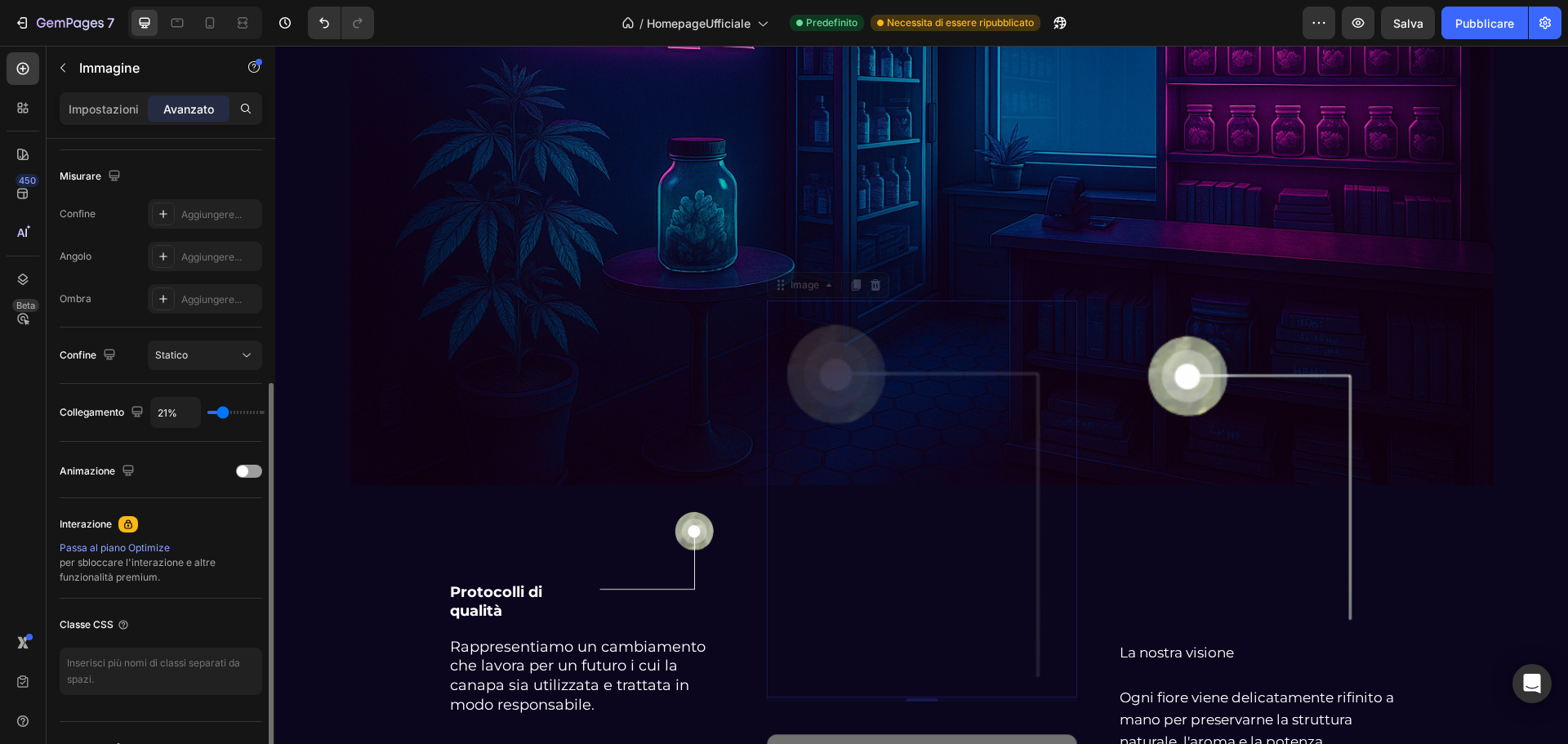
type input "25"
type input "51%"
type input "51"
type input "75%"
type input "75"
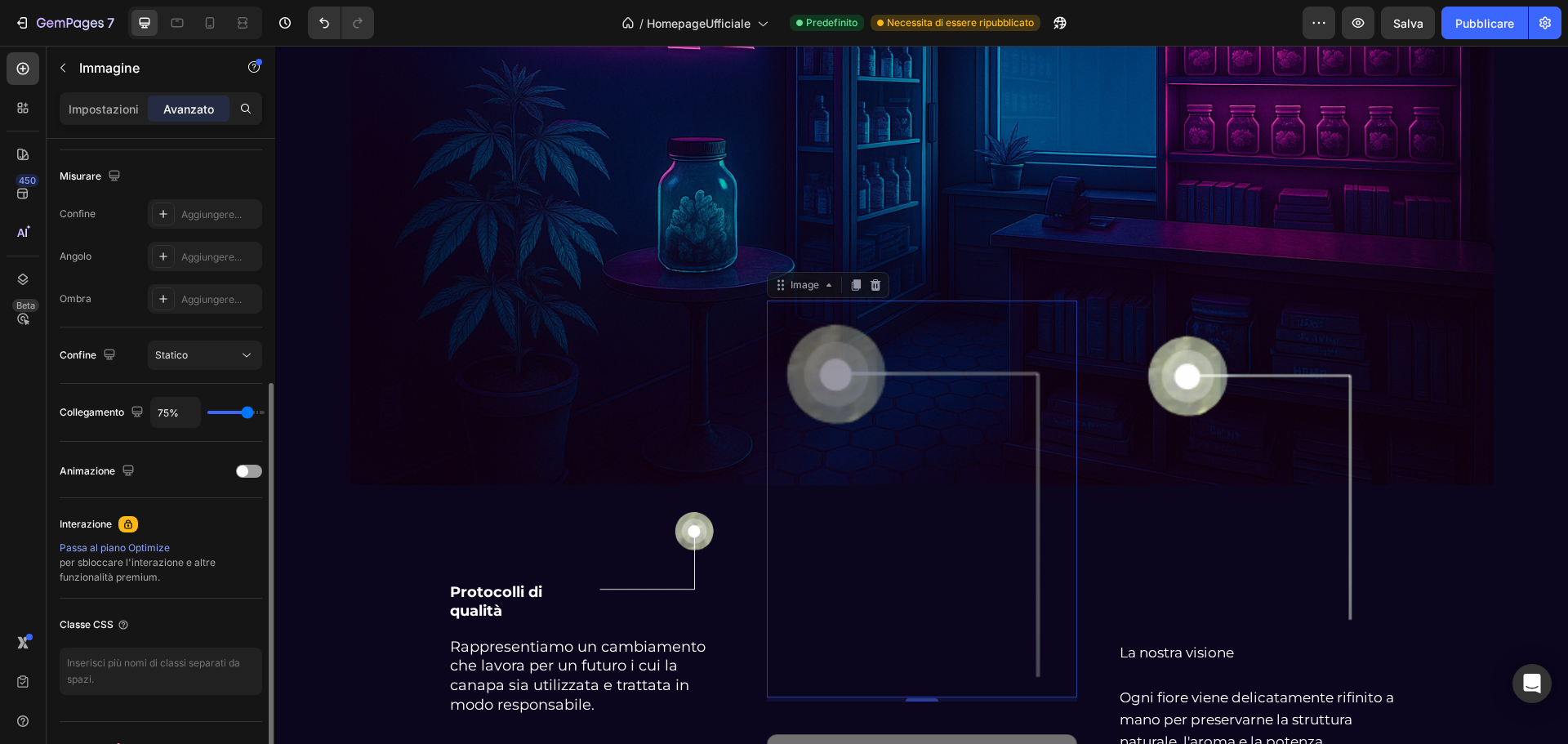
type input "92%"
type input "92"
type input "99%"
type input "99"
type input "100%"
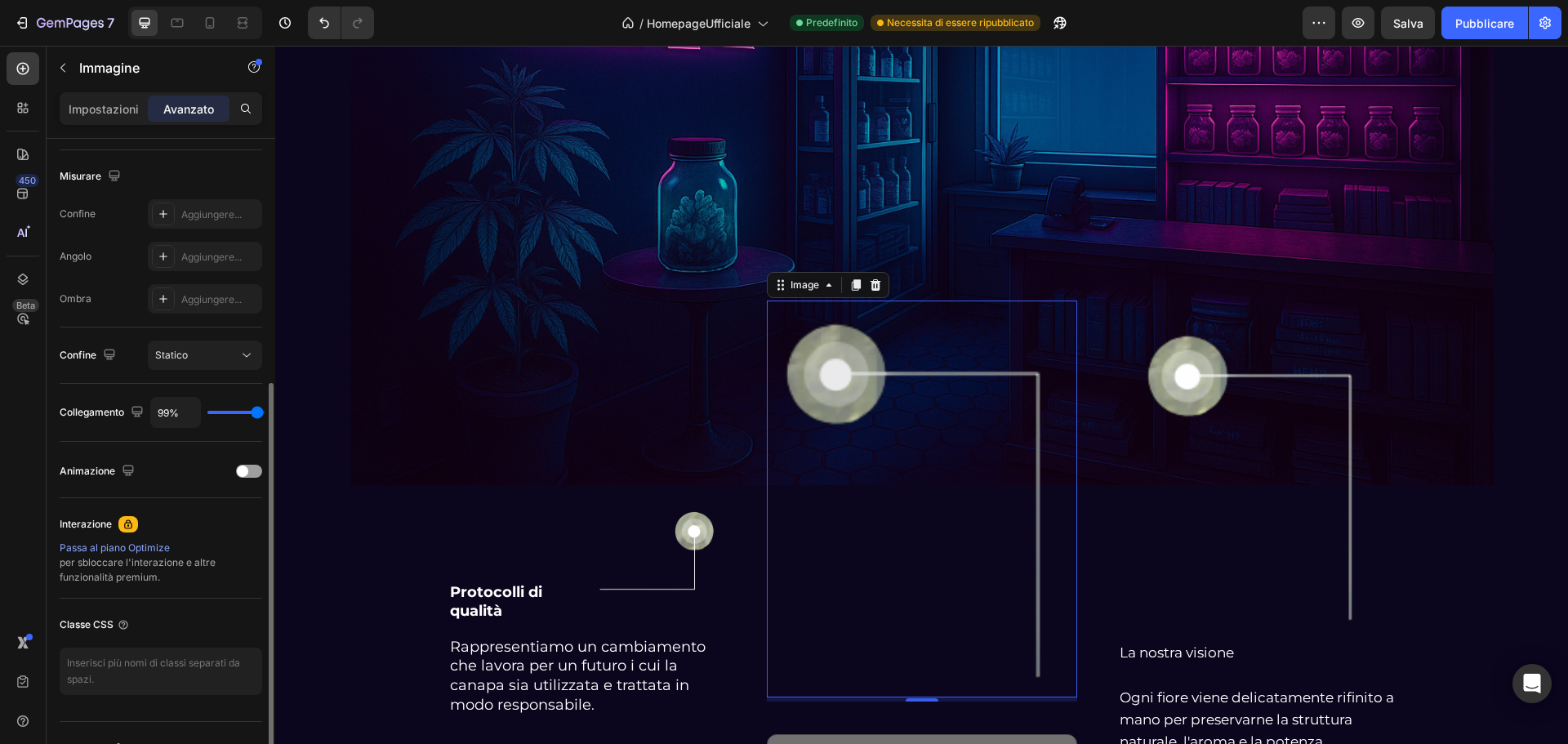
type input "100"
type input "99%"
type input "99"
drag, startPoint x: 255, startPoint y: 407, endPoint x: 259, endPoint y: 420, distance: 13.6
click at [260, 414] on input "range" at bounding box center [235, 413] width 57 height 4
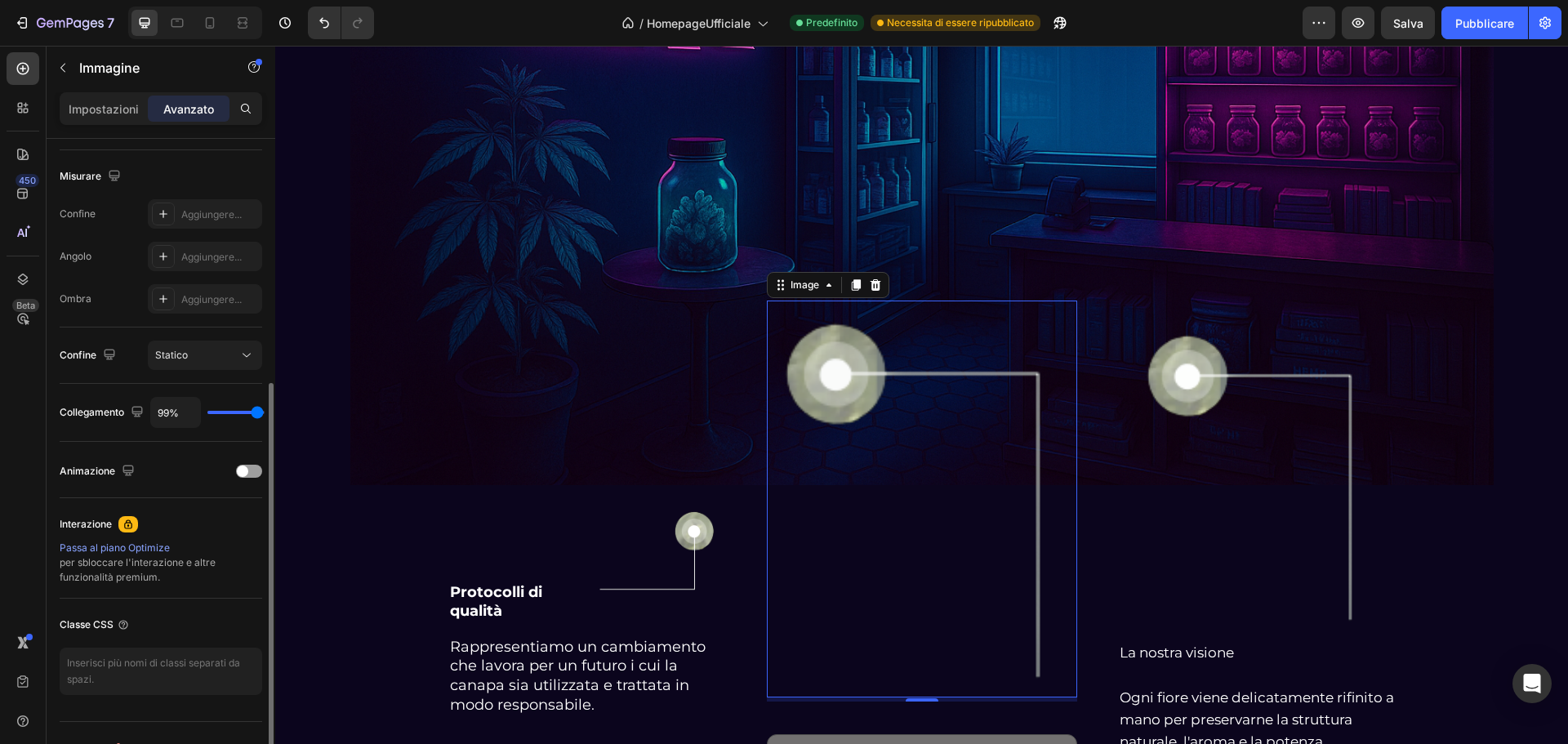
type input "100%"
type input "100"
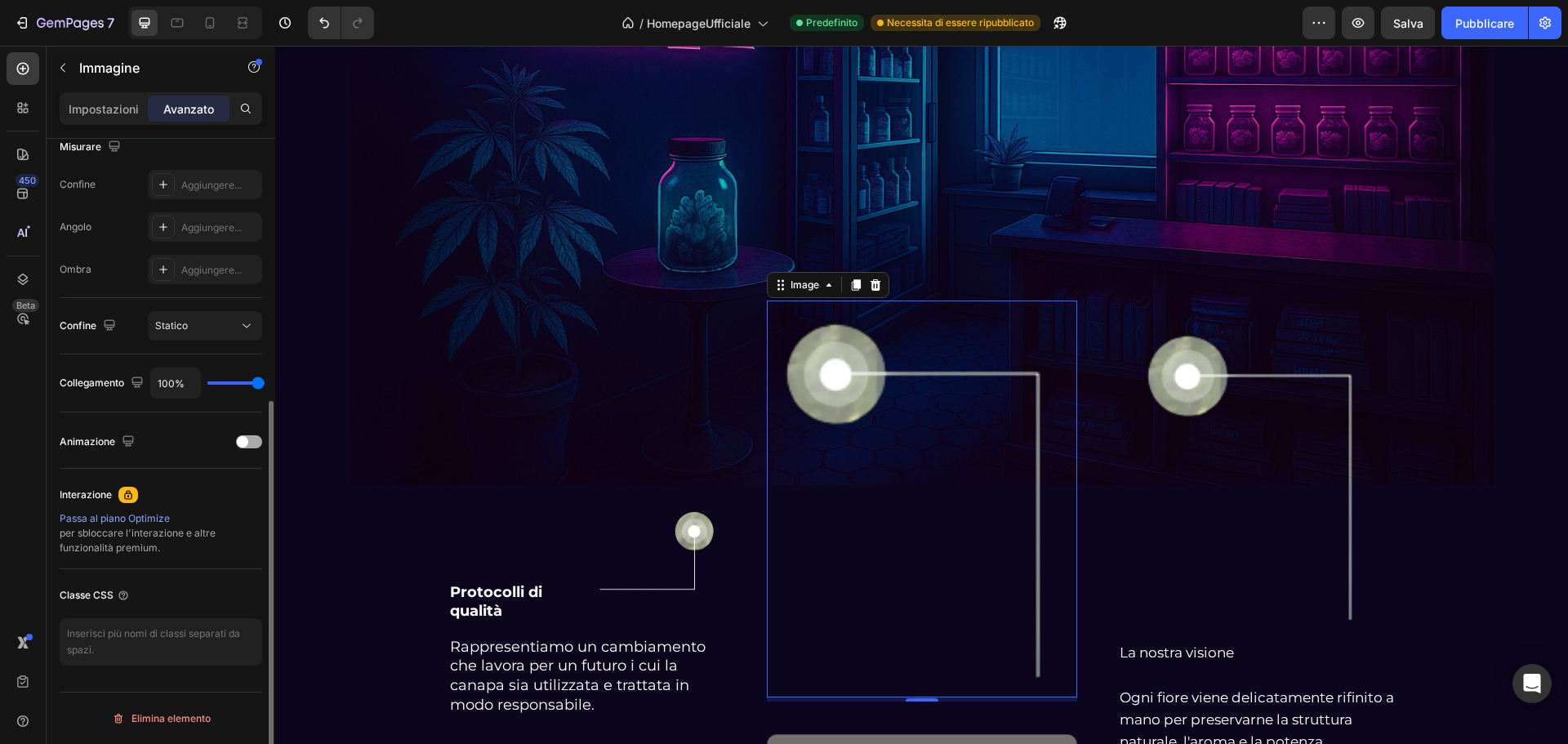
click at [237, 438] on span at bounding box center [243, 442] width 12 height 12
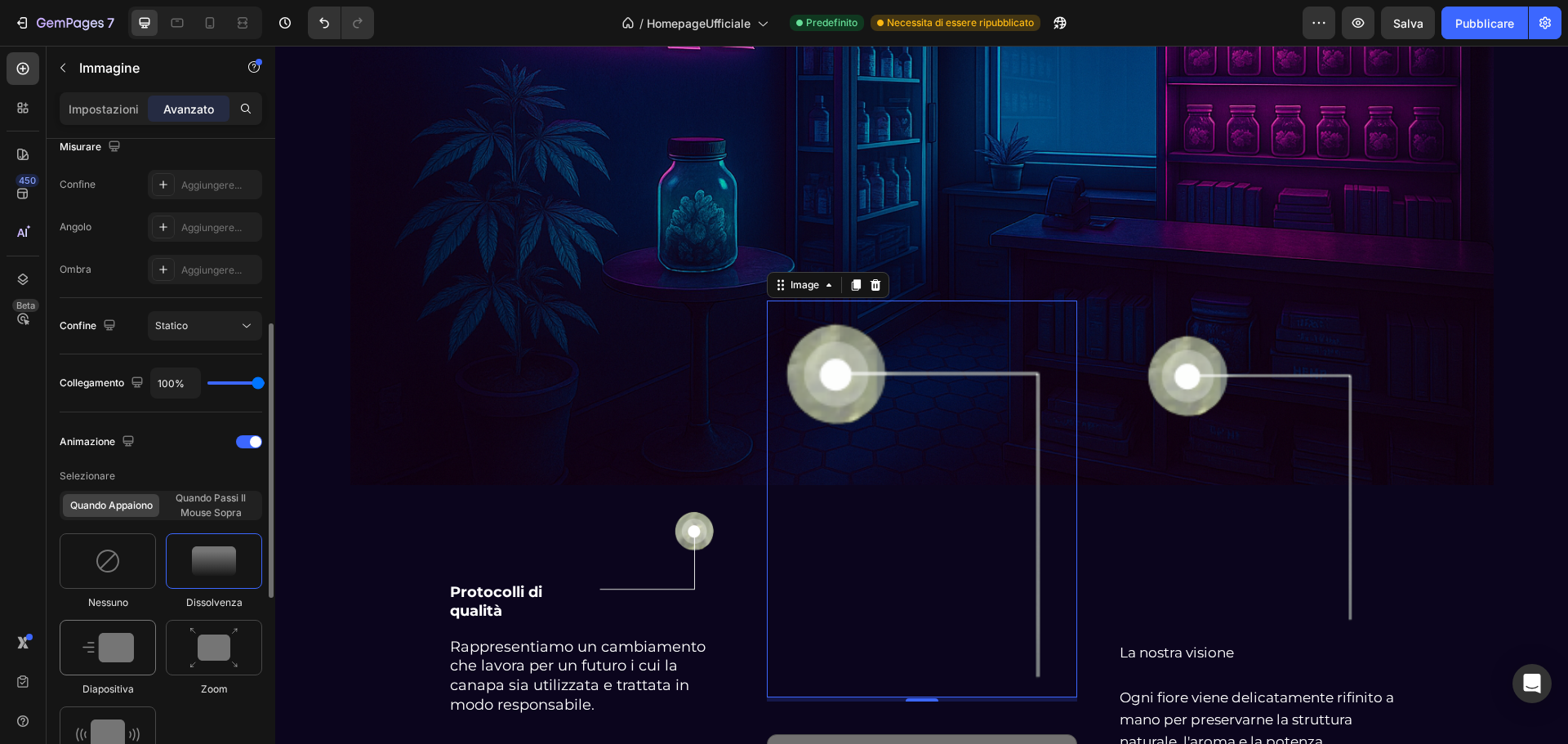
click at [123, 637] on img at bounding box center [108, 648] width 52 height 29
click at [227, 636] on img at bounding box center [214, 648] width 49 height 42
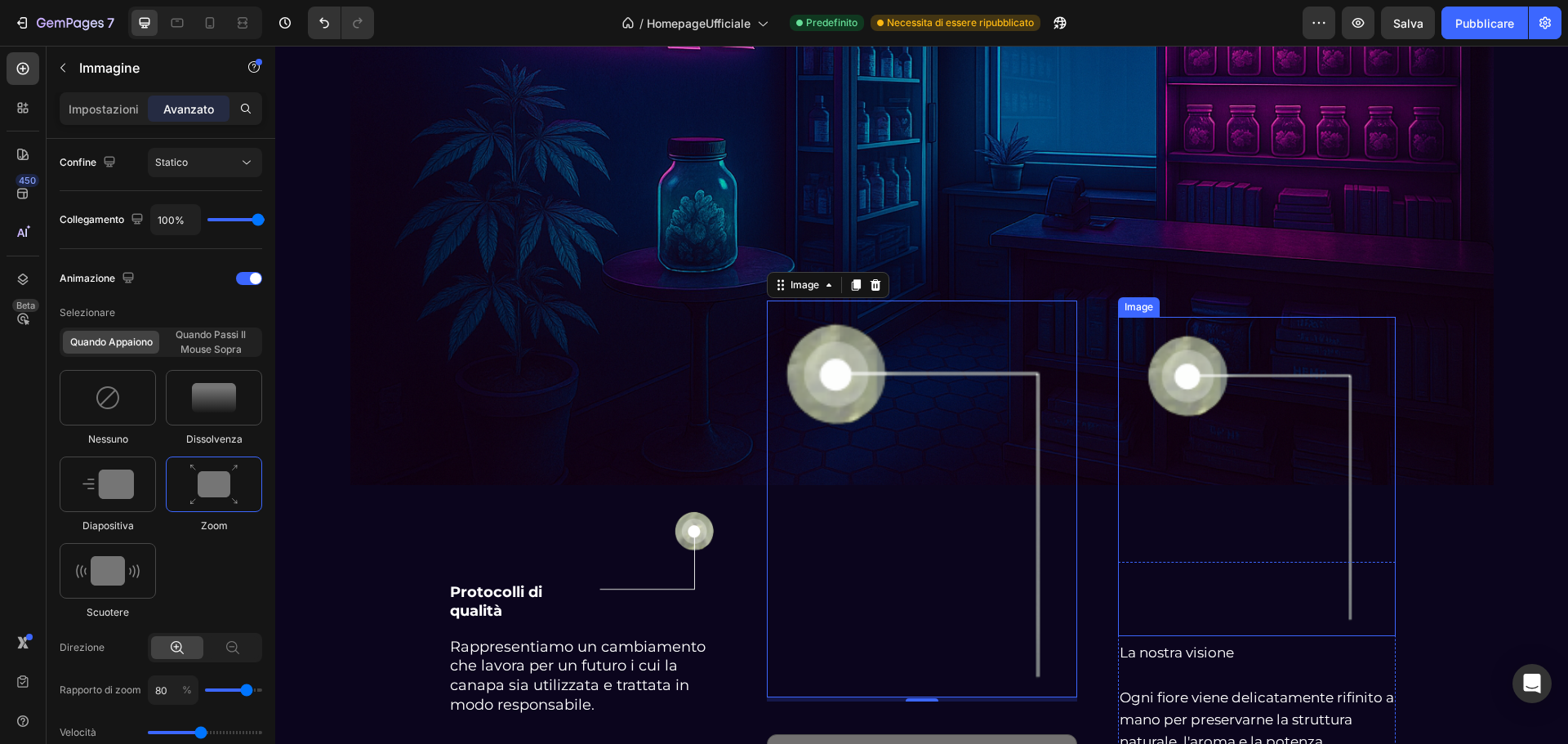
click at [1210, 366] on img at bounding box center [1256, 477] width 250 height 319
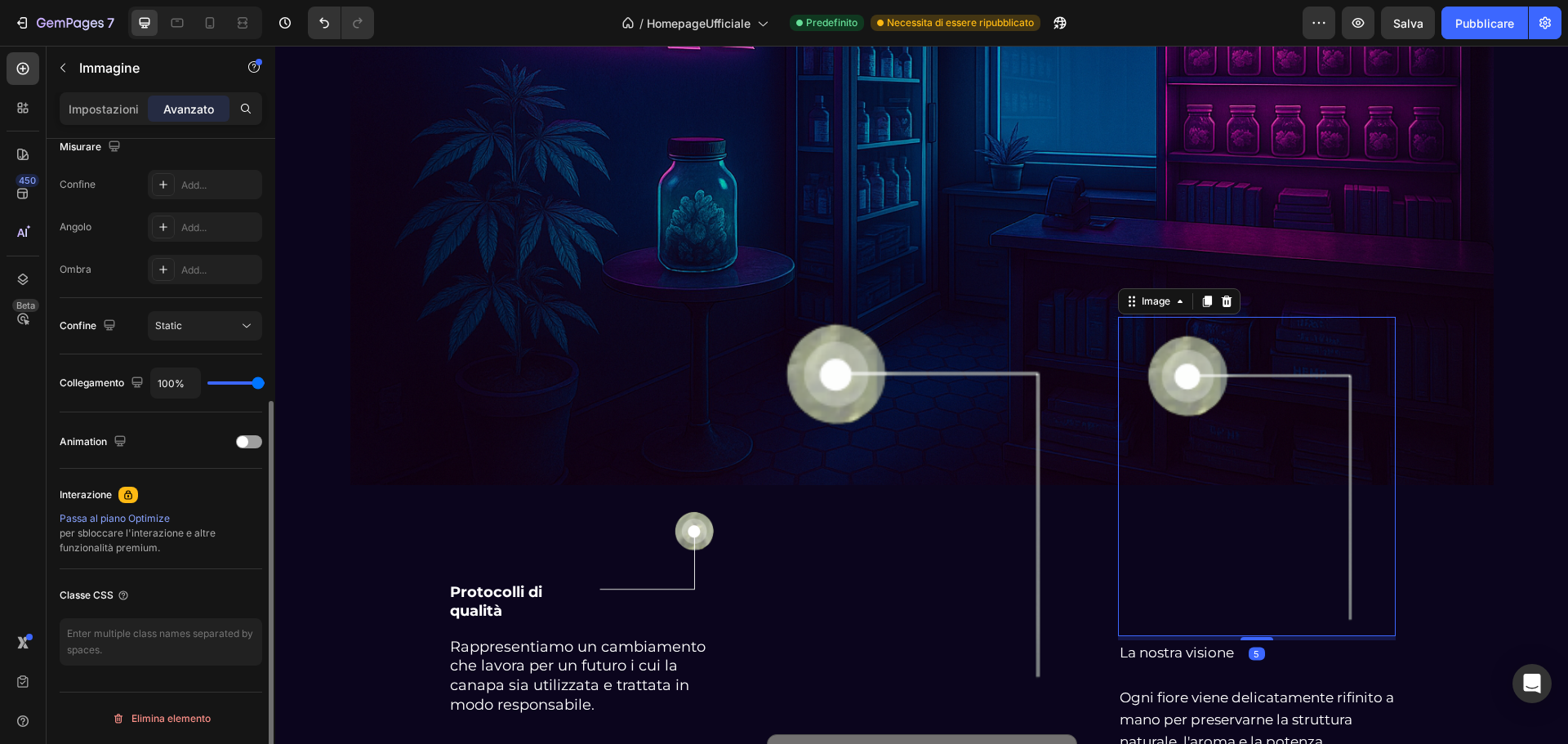
scroll to position [438, 0]
click at [241, 438] on span at bounding box center [243, 442] width 12 height 12
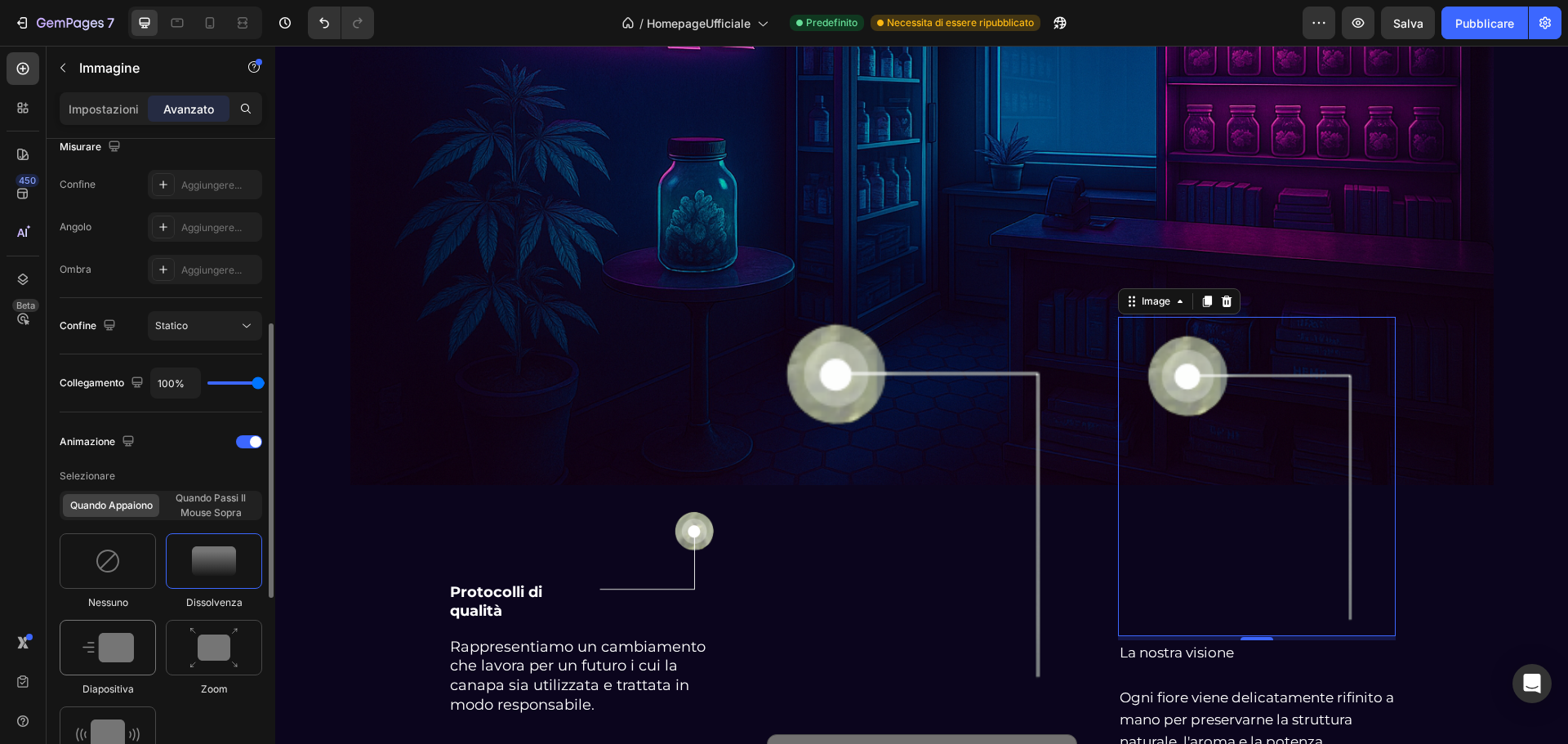
click at [122, 642] on img at bounding box center [108, 648] width 52 height 29
click at [222, 559] on img at bounding box center [214, 561] width 45 height 29
click at [692, 543] on img at bounding box center [658, 552] width 135 height 92
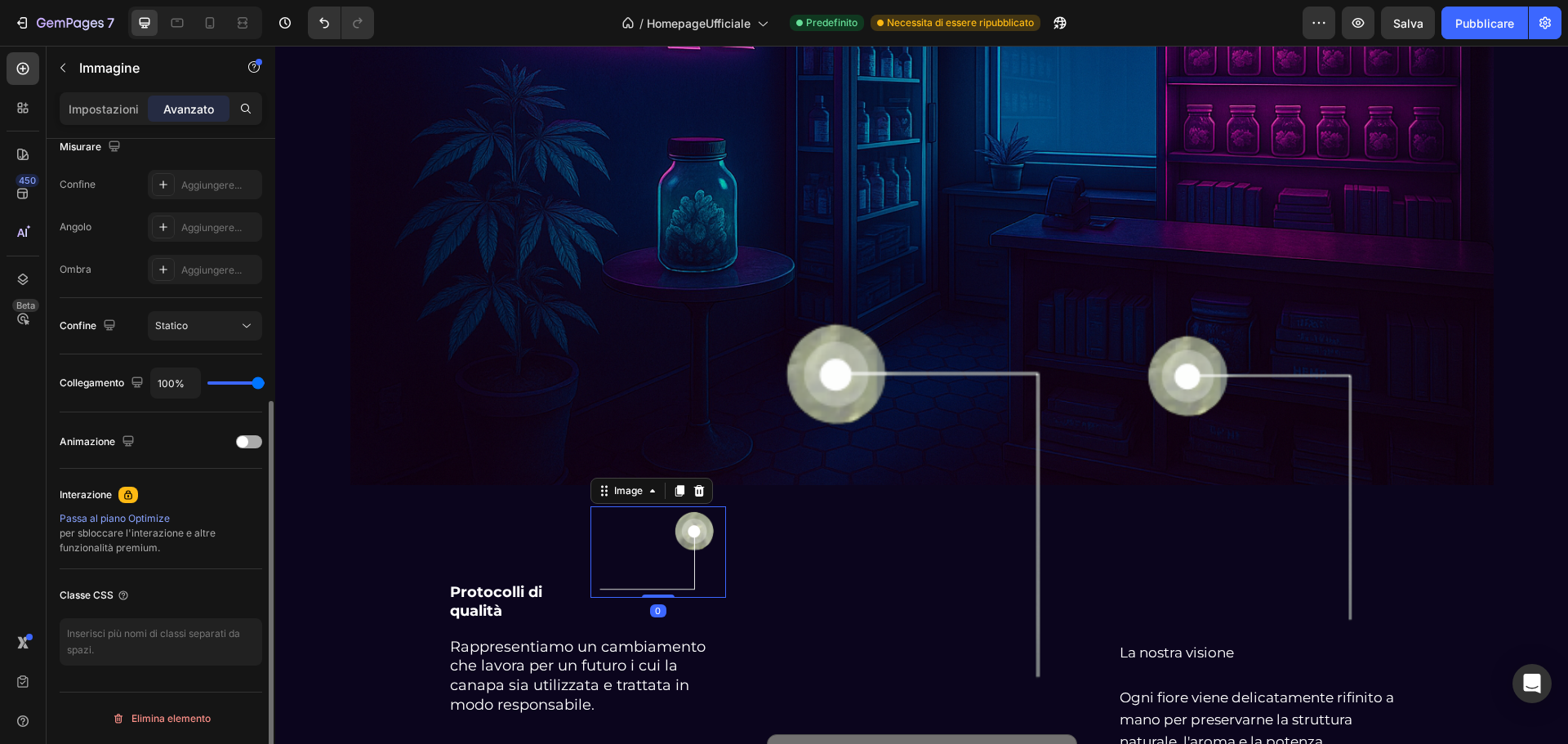
click at [240, 442] on span at bounding box center [243, 442] width 12 height 12
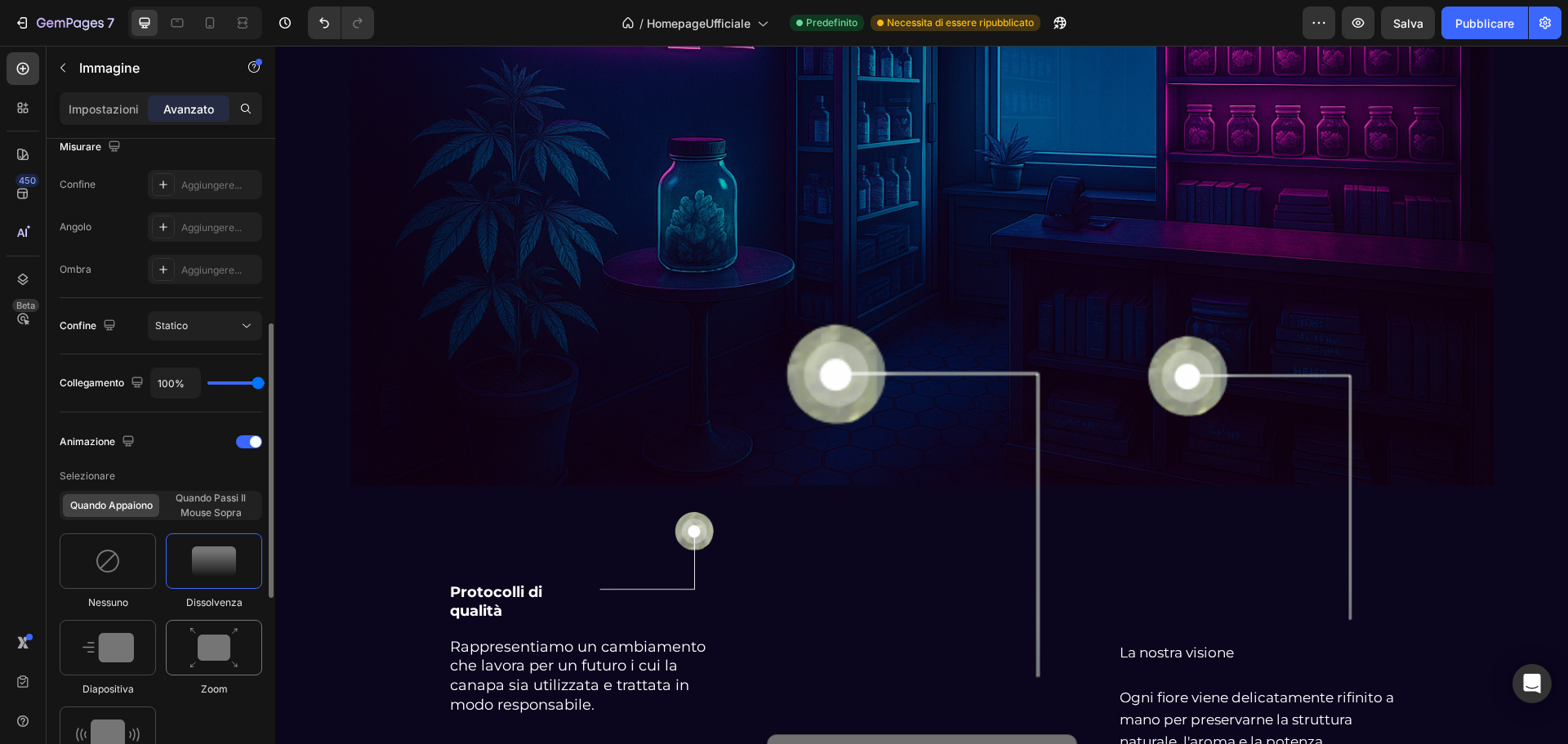
click at [195, 646] on img at bounding box center [214, 648] width 49 height 42
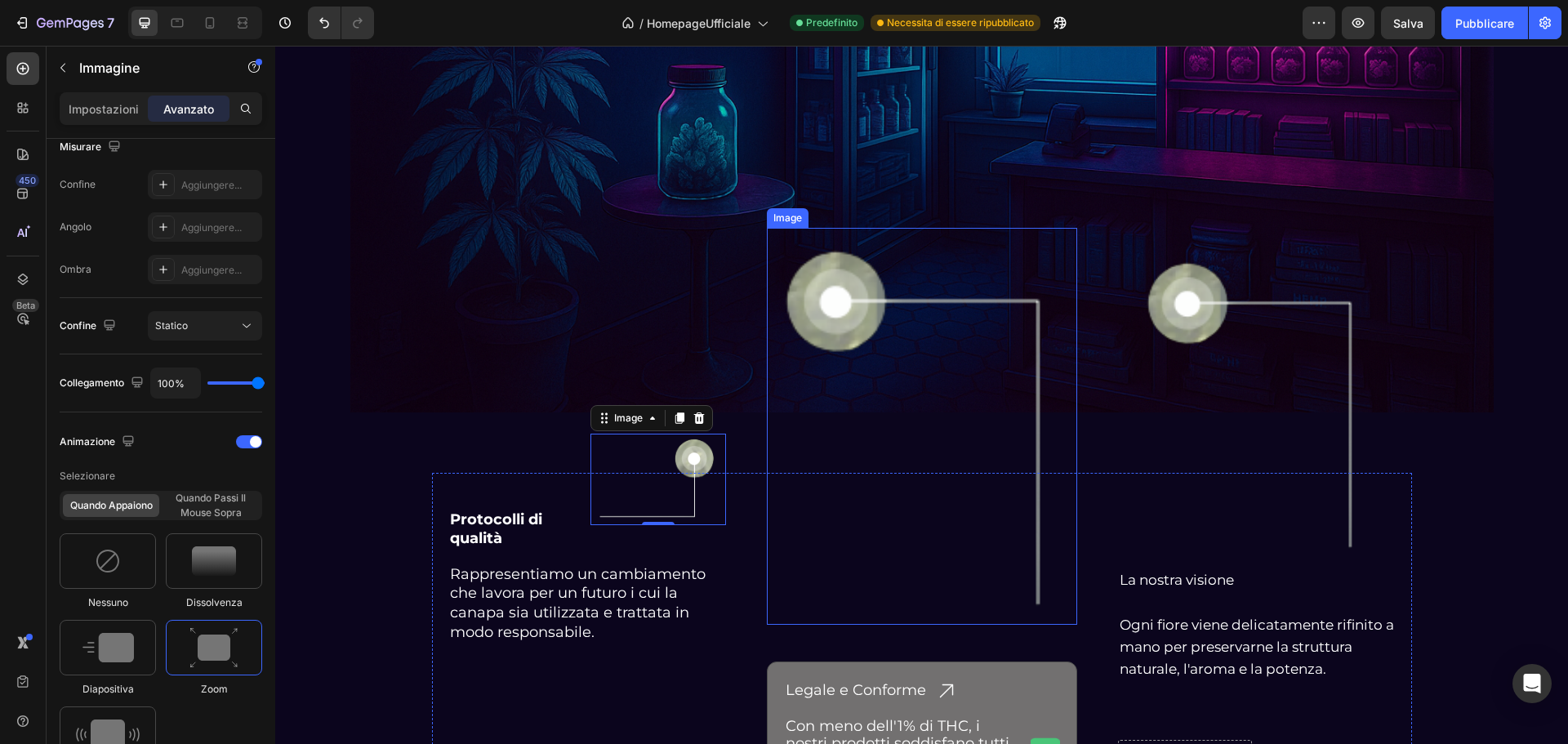
scroll to position [4086, 0]
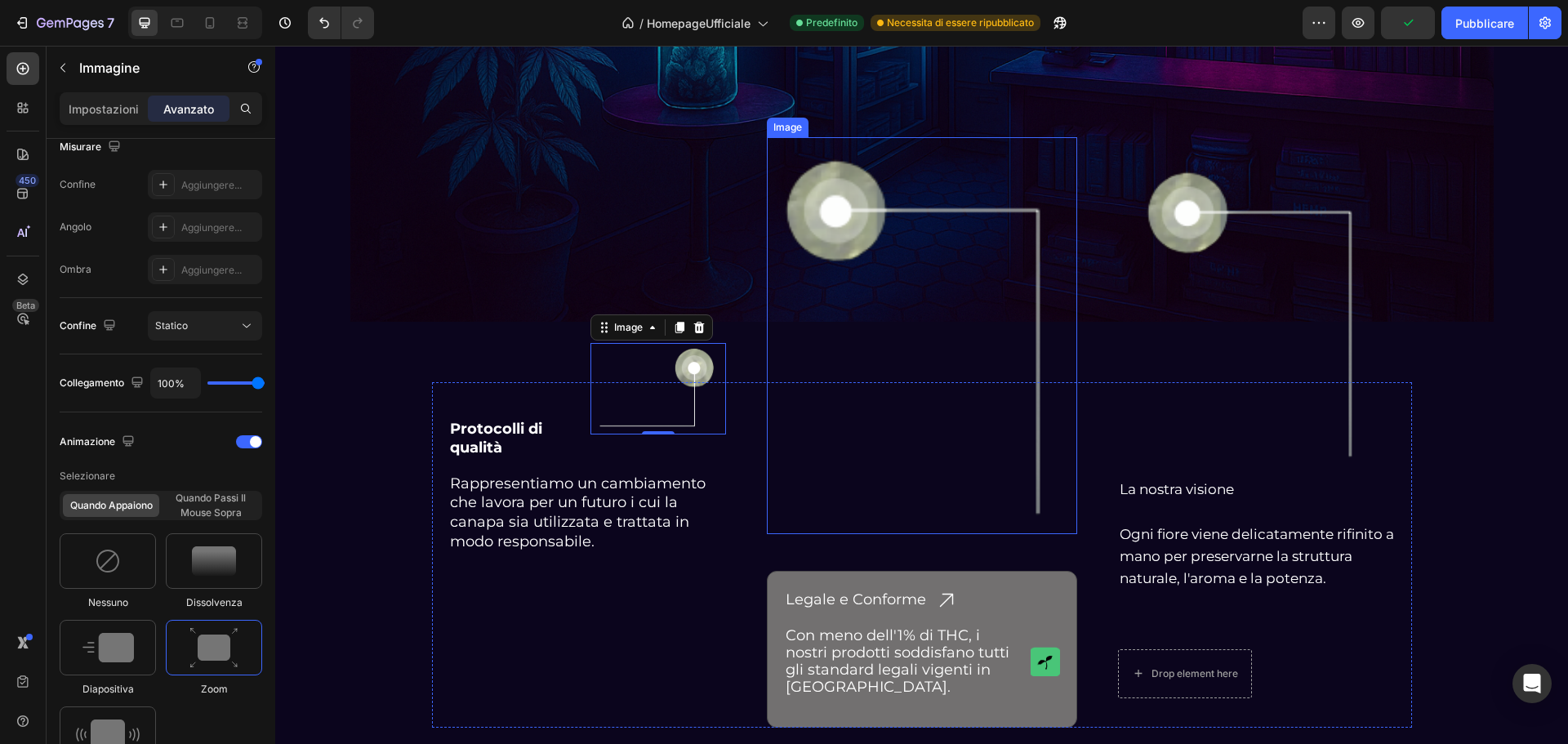
click at [854, 208] on img at bounding box center [922, 336] width 310 height 397
click at [804, 126] on div "Image" at bounding box center [804, 122] width 35 height 15
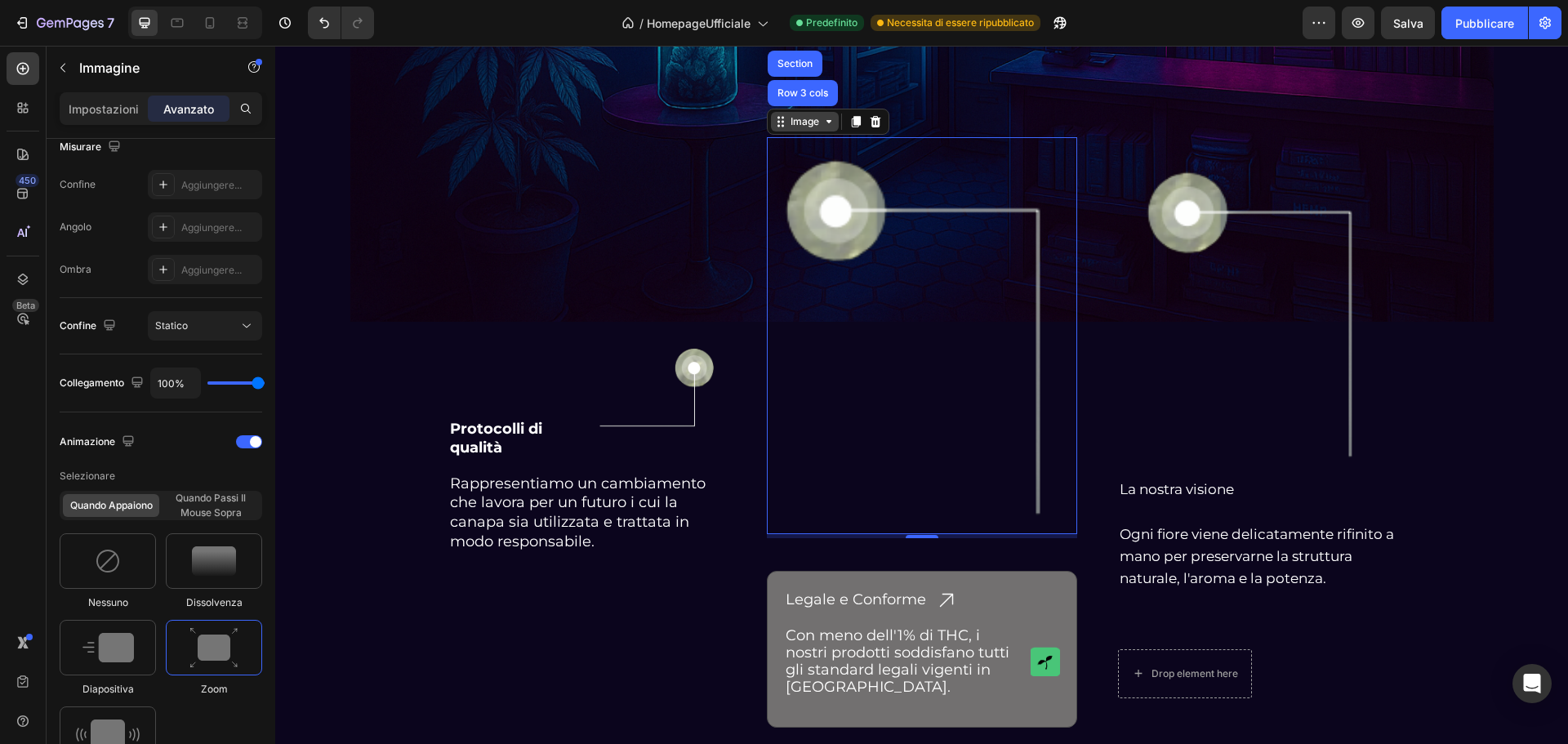
click at [805, 126] on div "Image" at bounding box center [804, 122] width 35 height 15
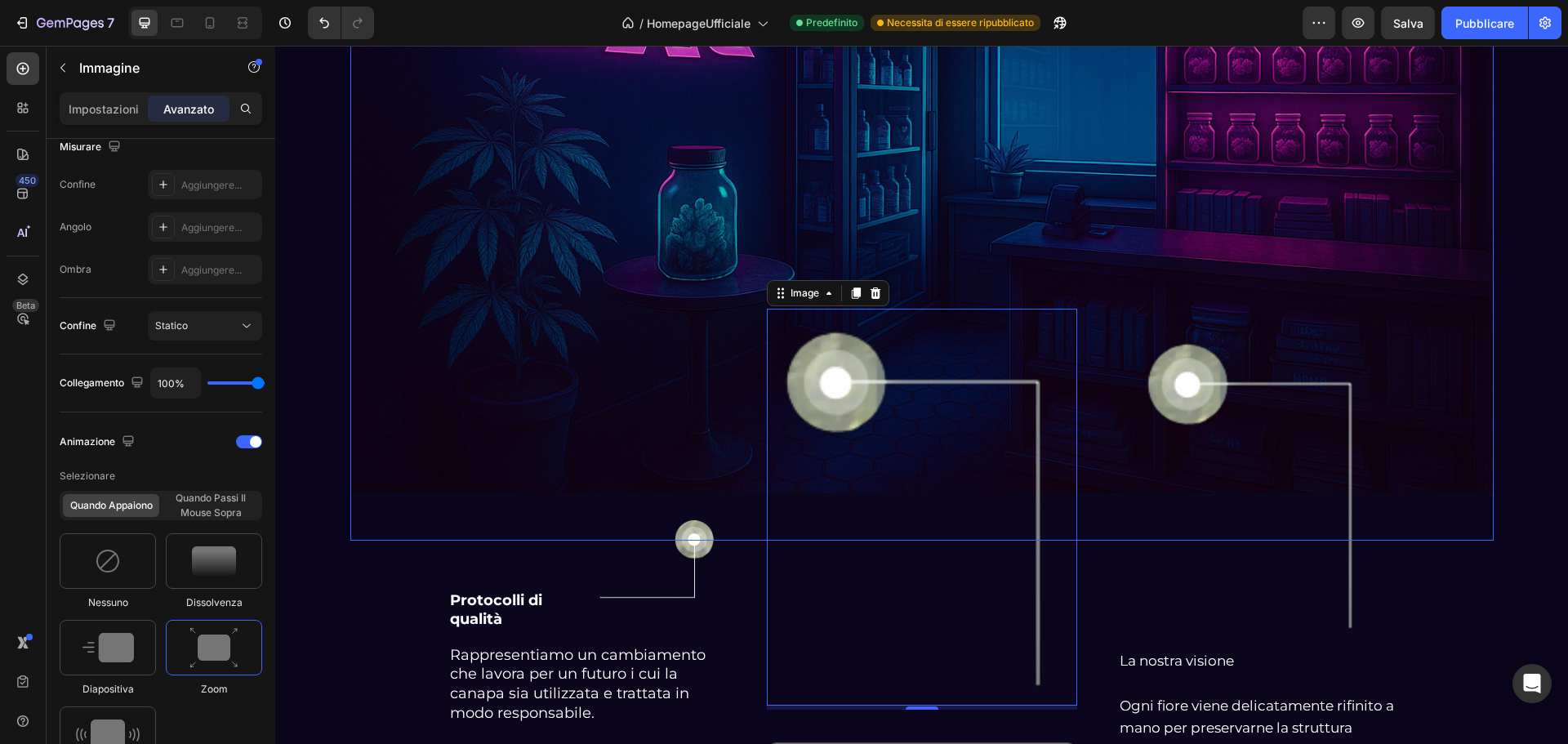
scroll to position [3922, 0]
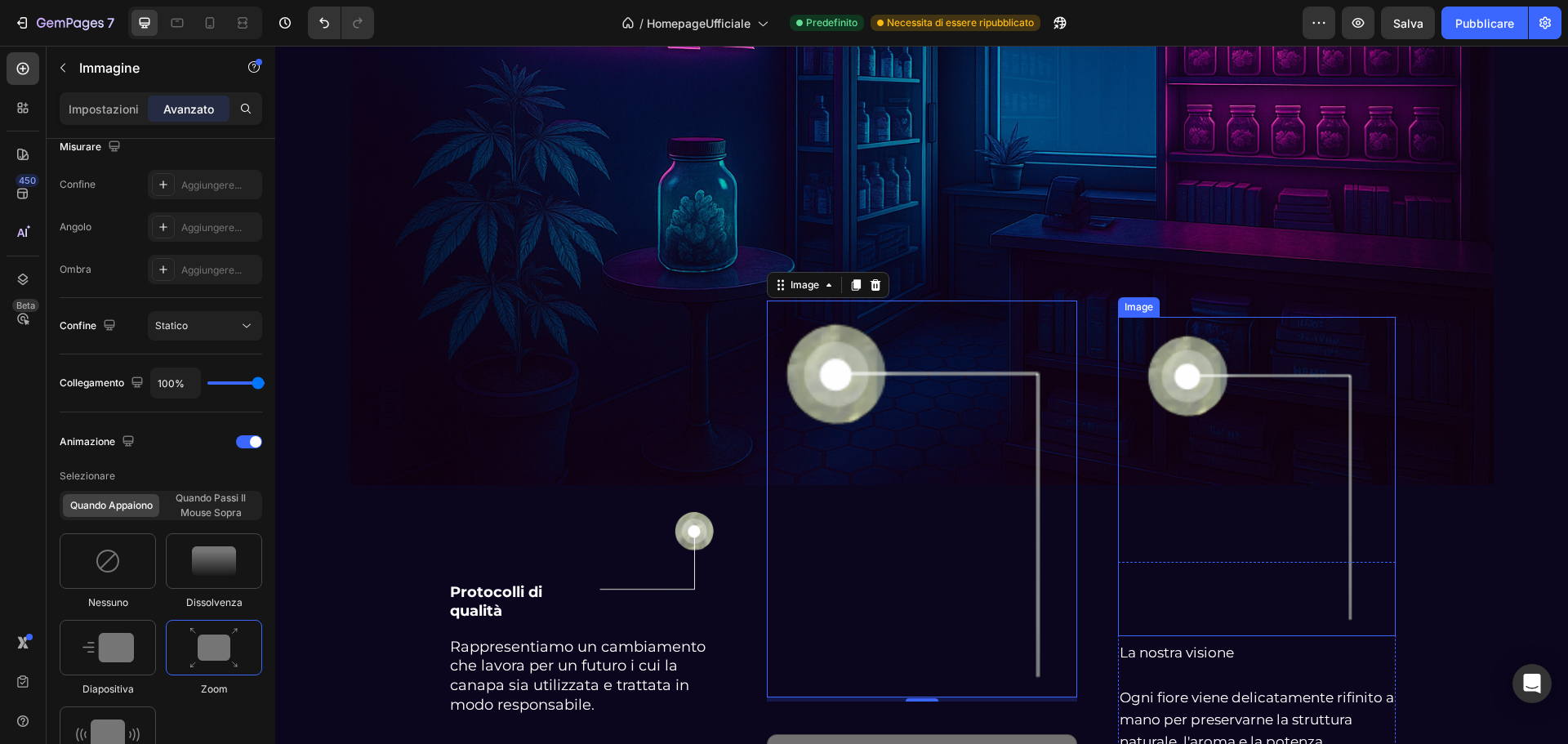
click at [1209, 379] on img at bounding box center [1256, 477] width 250 height 319
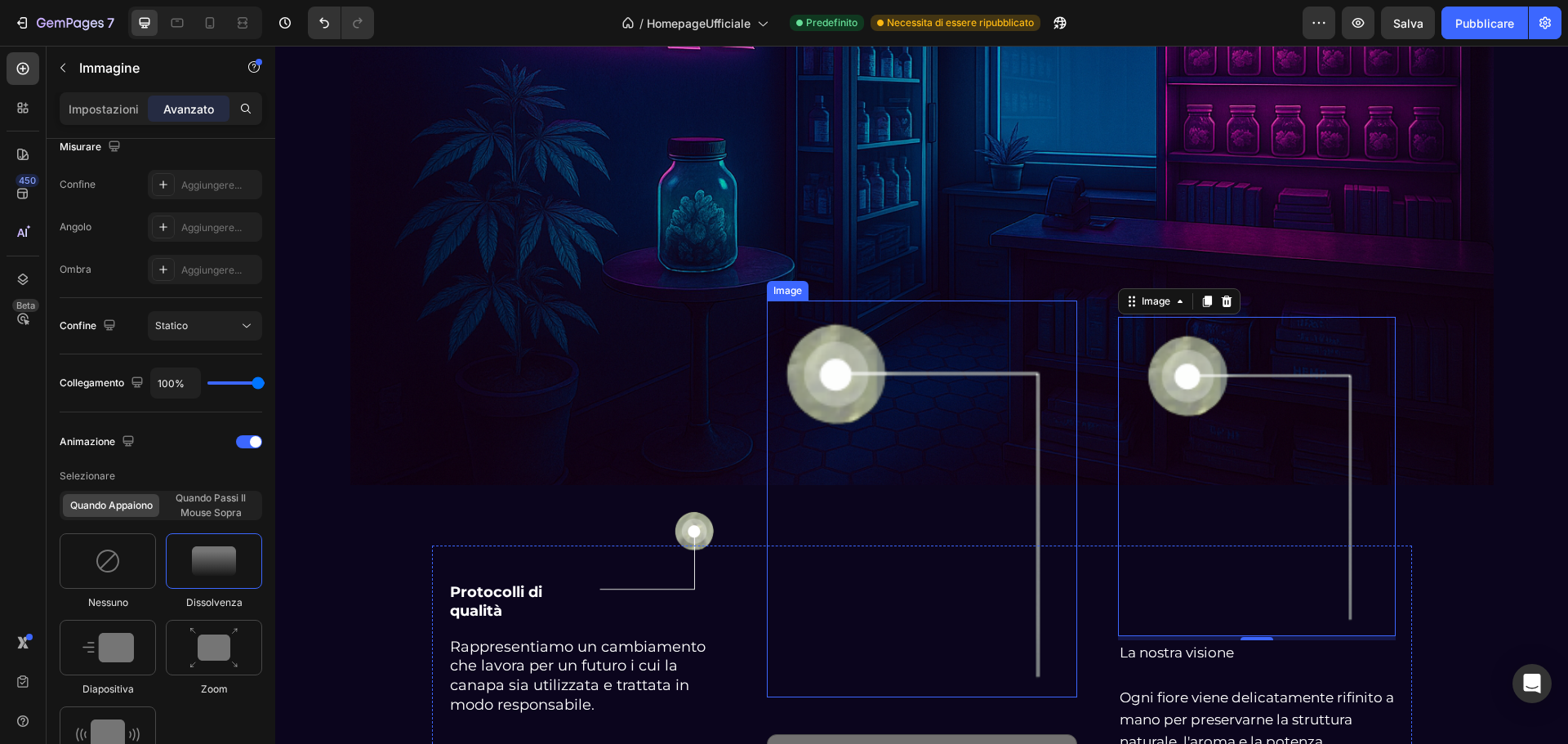
click at [839, 368] on img at bounding box center [922, 499] width 310 height 397
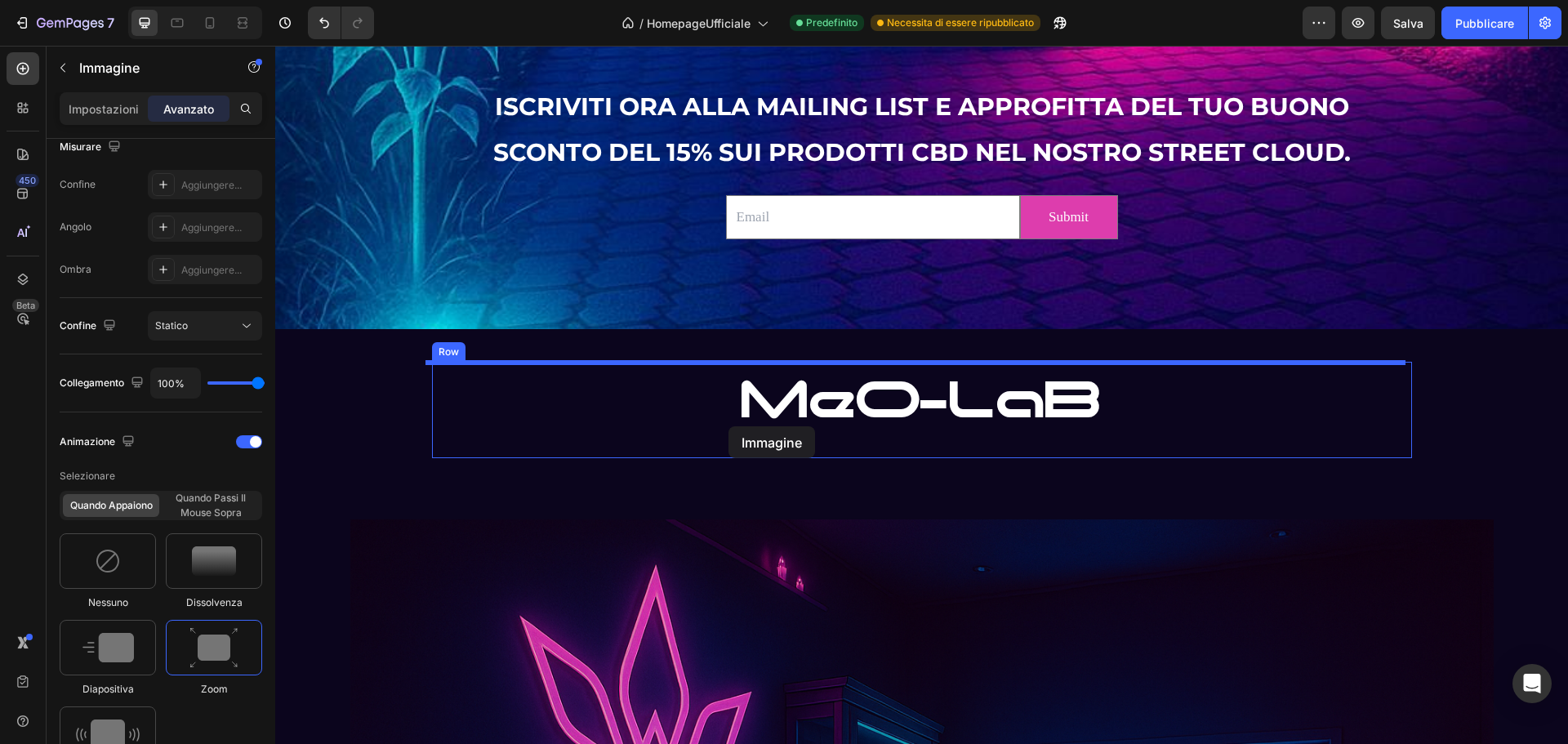
scroll to position [3254, 0]
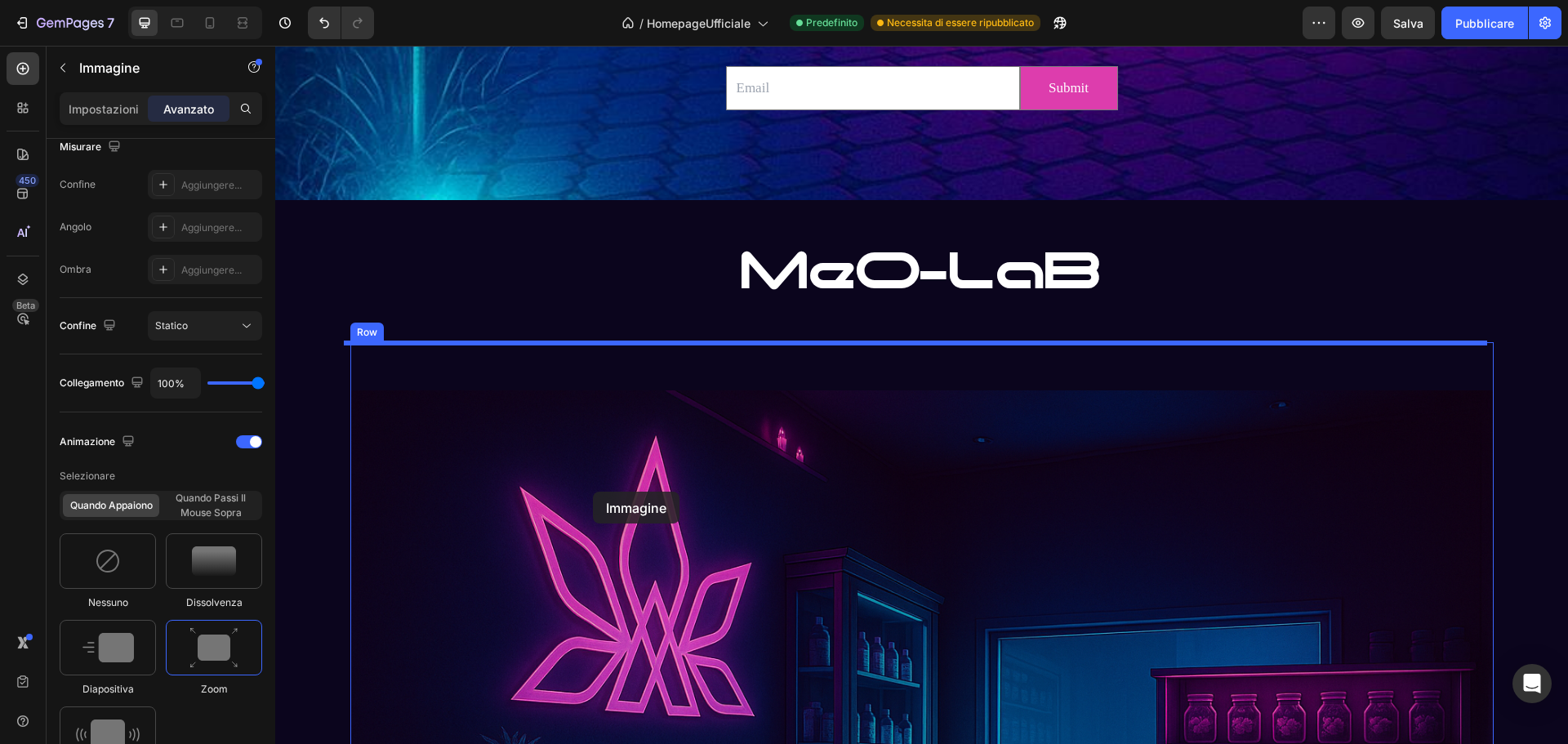
drag, startPoint x: 769, startPoint y: 285, endPoint x: 593, endPoint y: 492, distance: 271.7
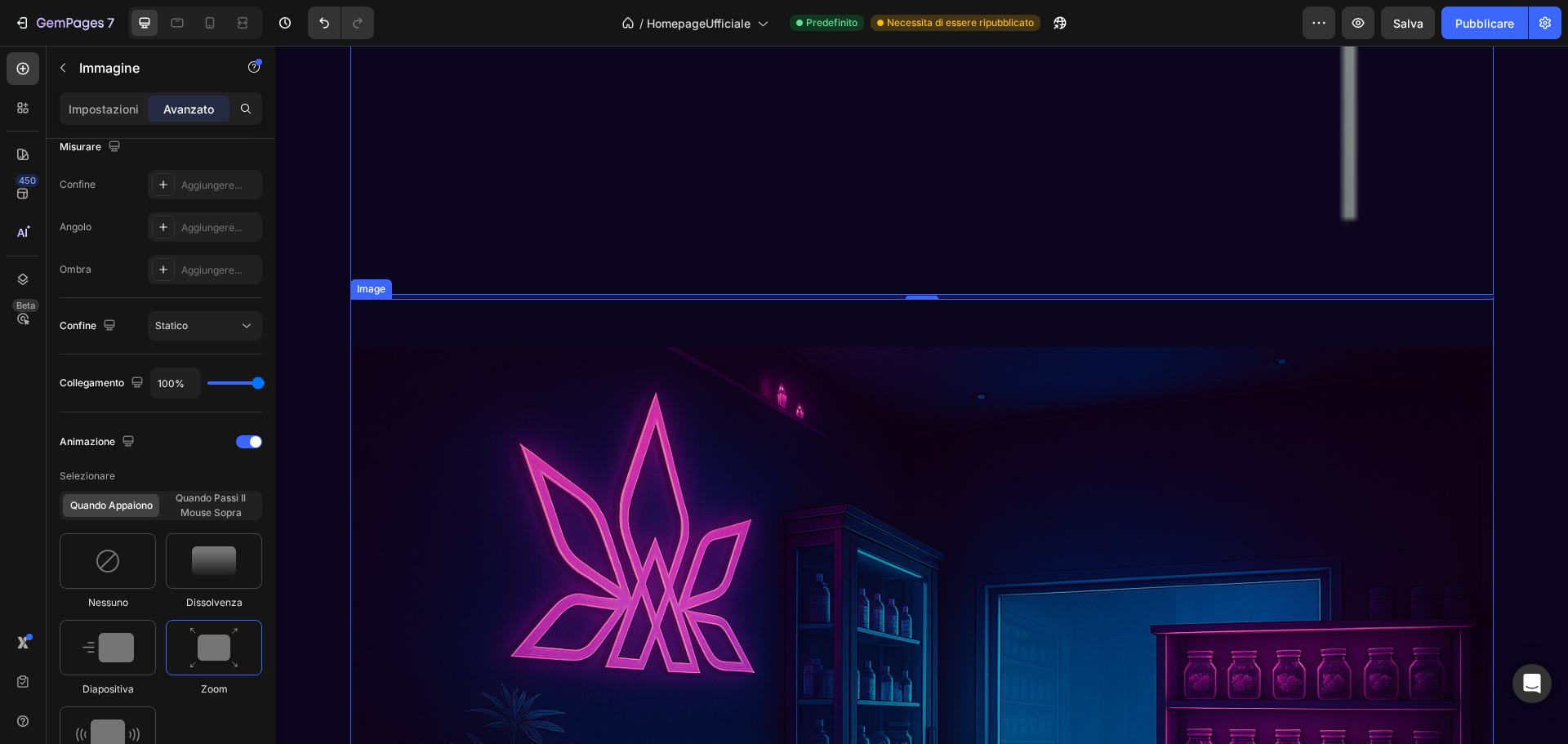
scroll to position [4480, 0]
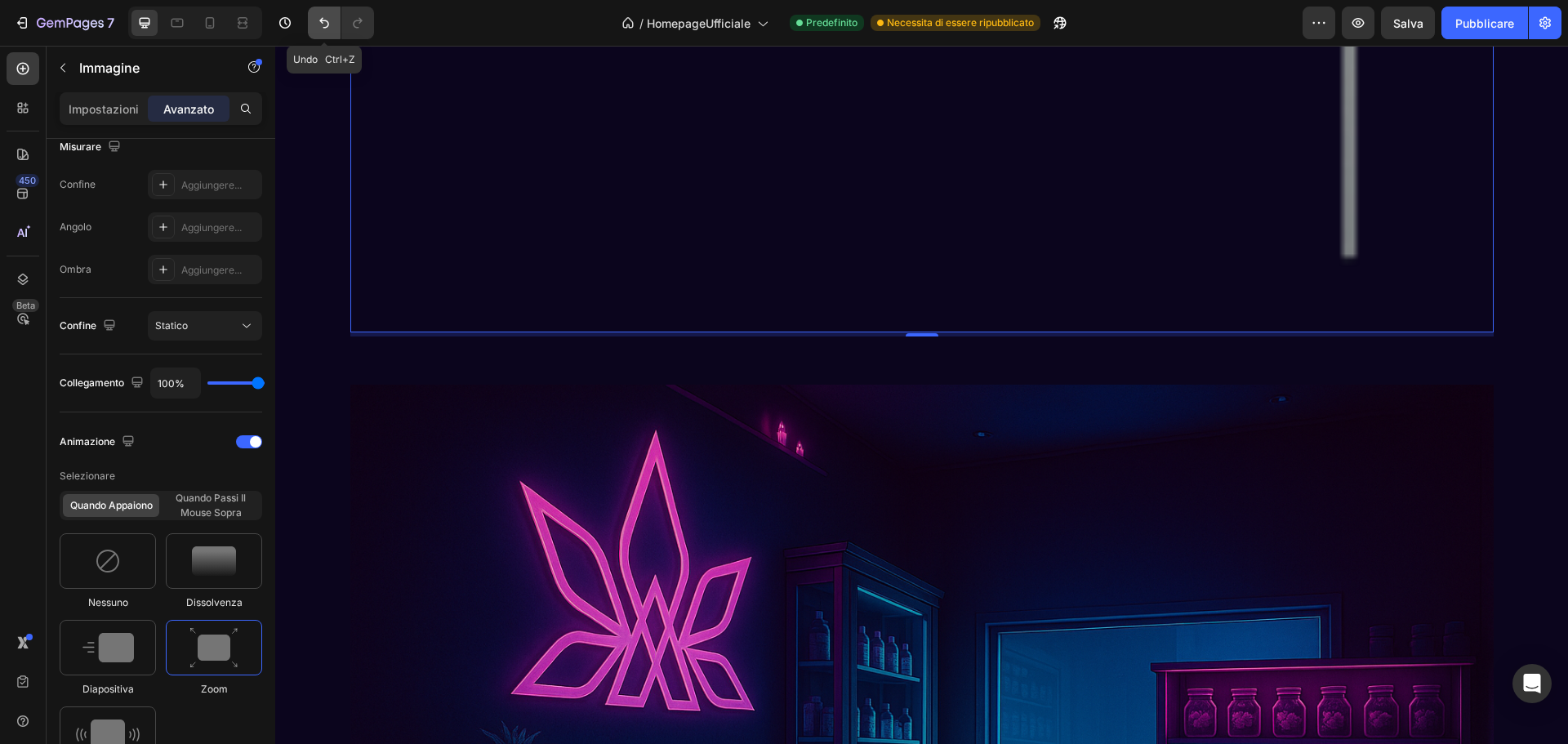
click at [317, 21] on icon "Annulla/Ripristina" at bounding box center [325, 23] width 16 height 16
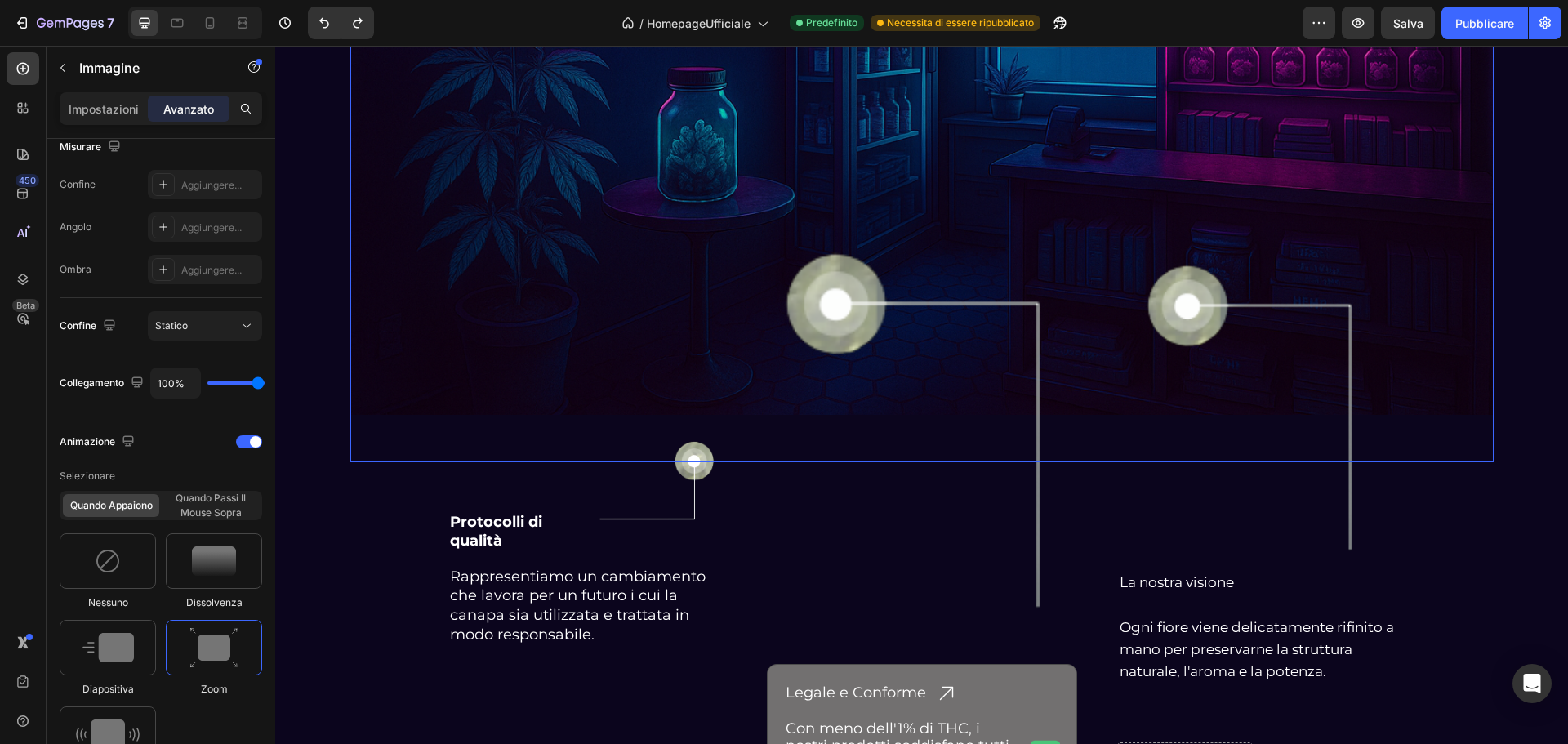
scroll to position [3996, 0]
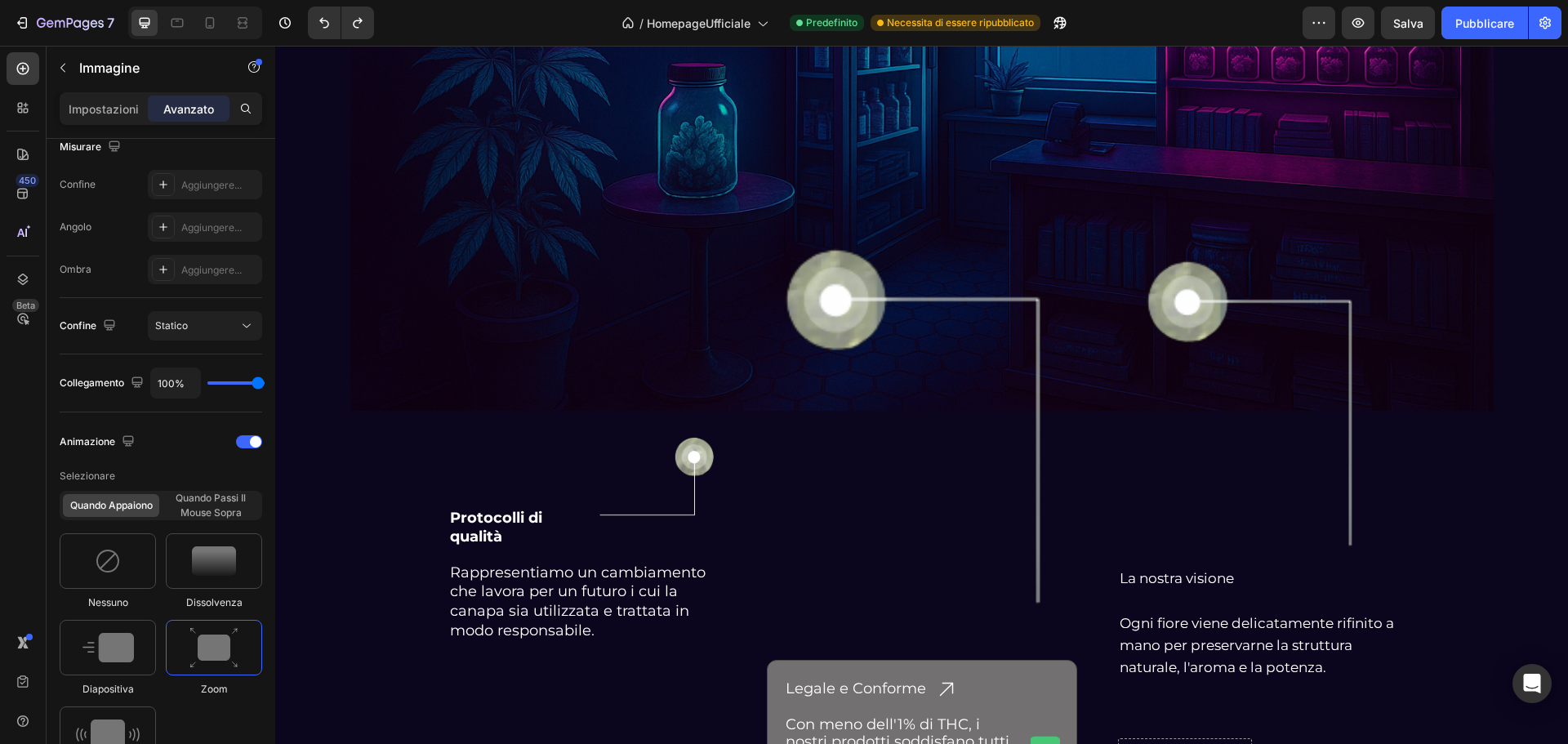
click at [830, 256] on img at bounding box center [922, 425] width 310 height 397
click at [842, 296] on img at bounding box center [922, 425] width 310 height 397
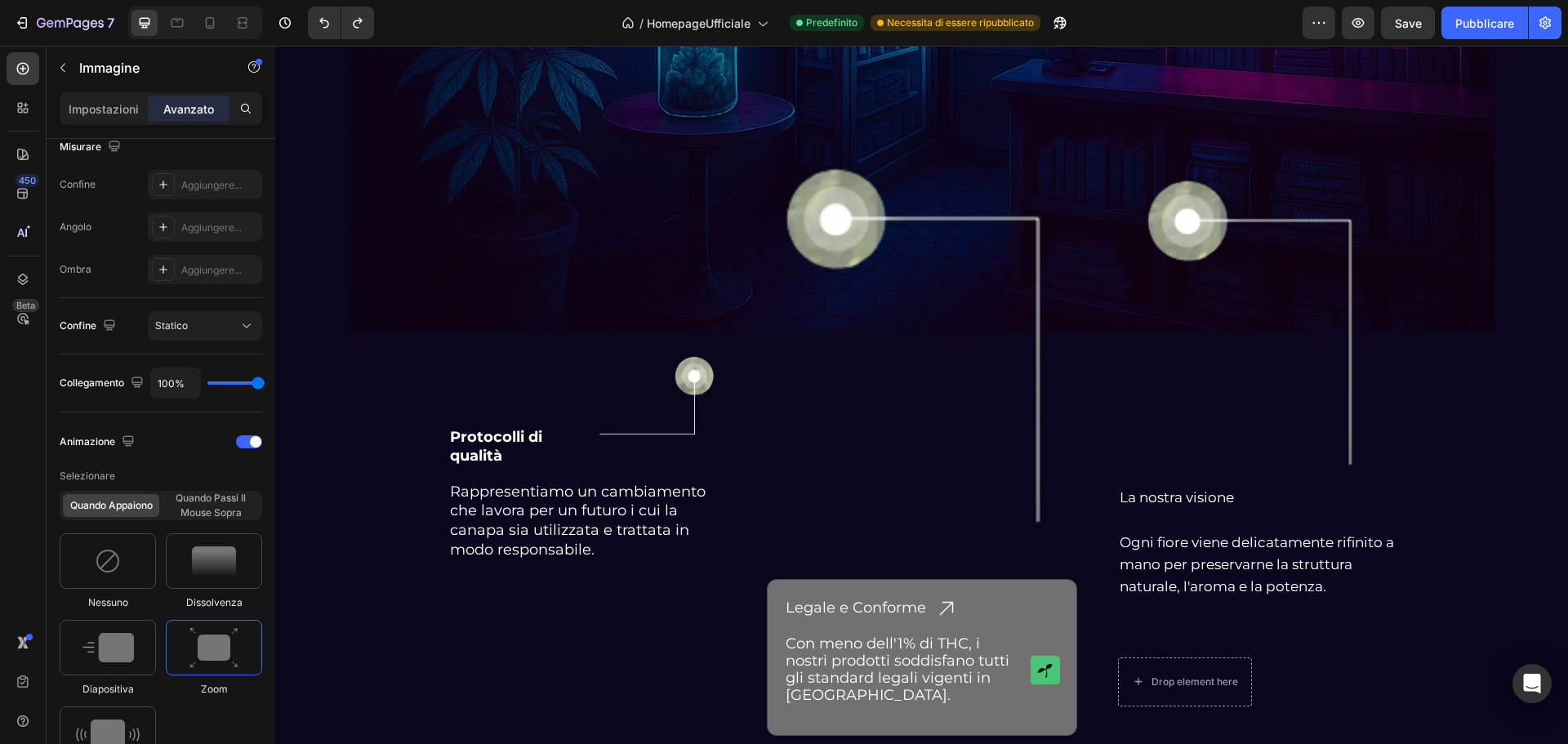
scroll to position [4078, 0]
click at [1242, 236] on img at bounding box center [1256, 320] width 250 height 319
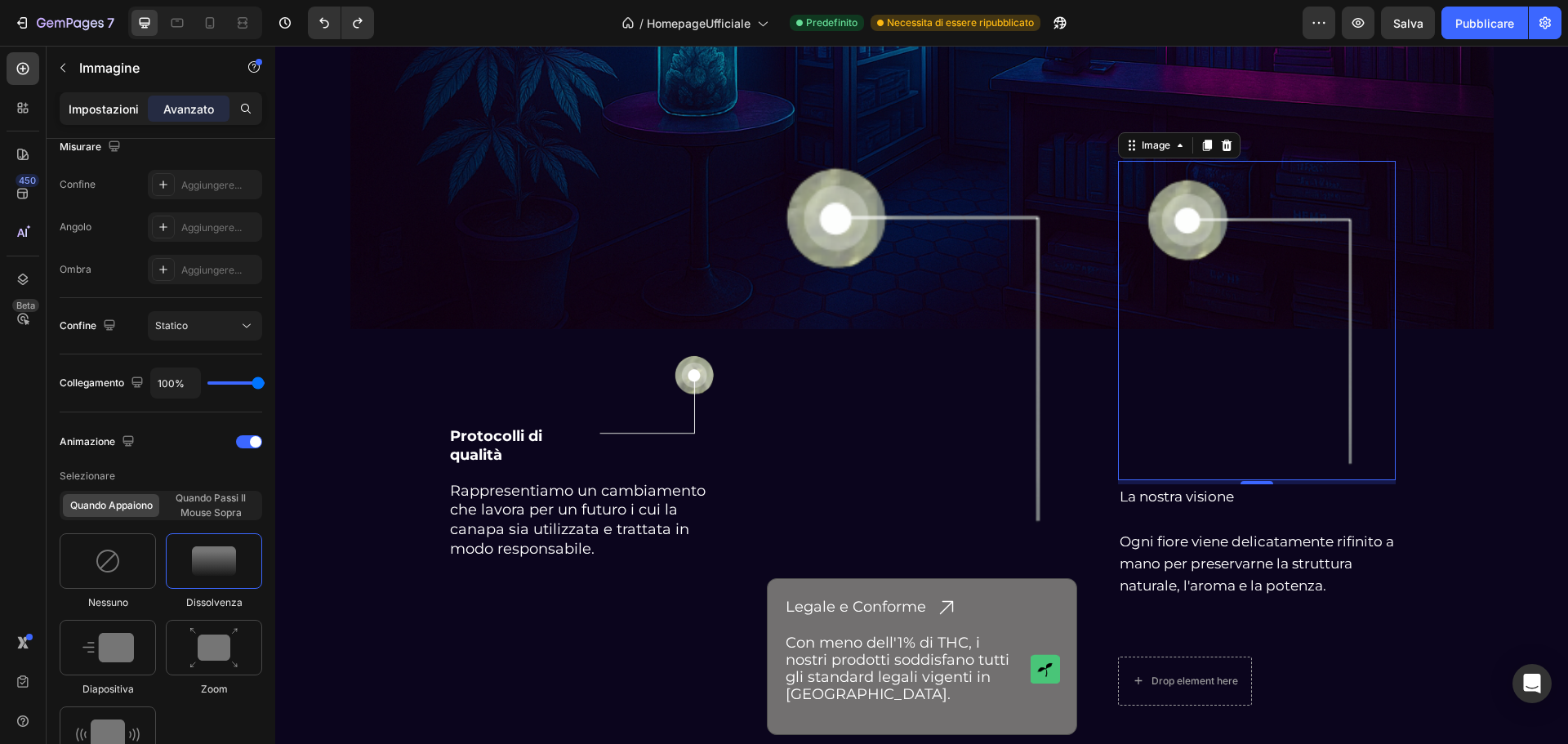
click at [105, 105] on font "Impostazioni" at bounding box center [103, 108] width 70 height 14
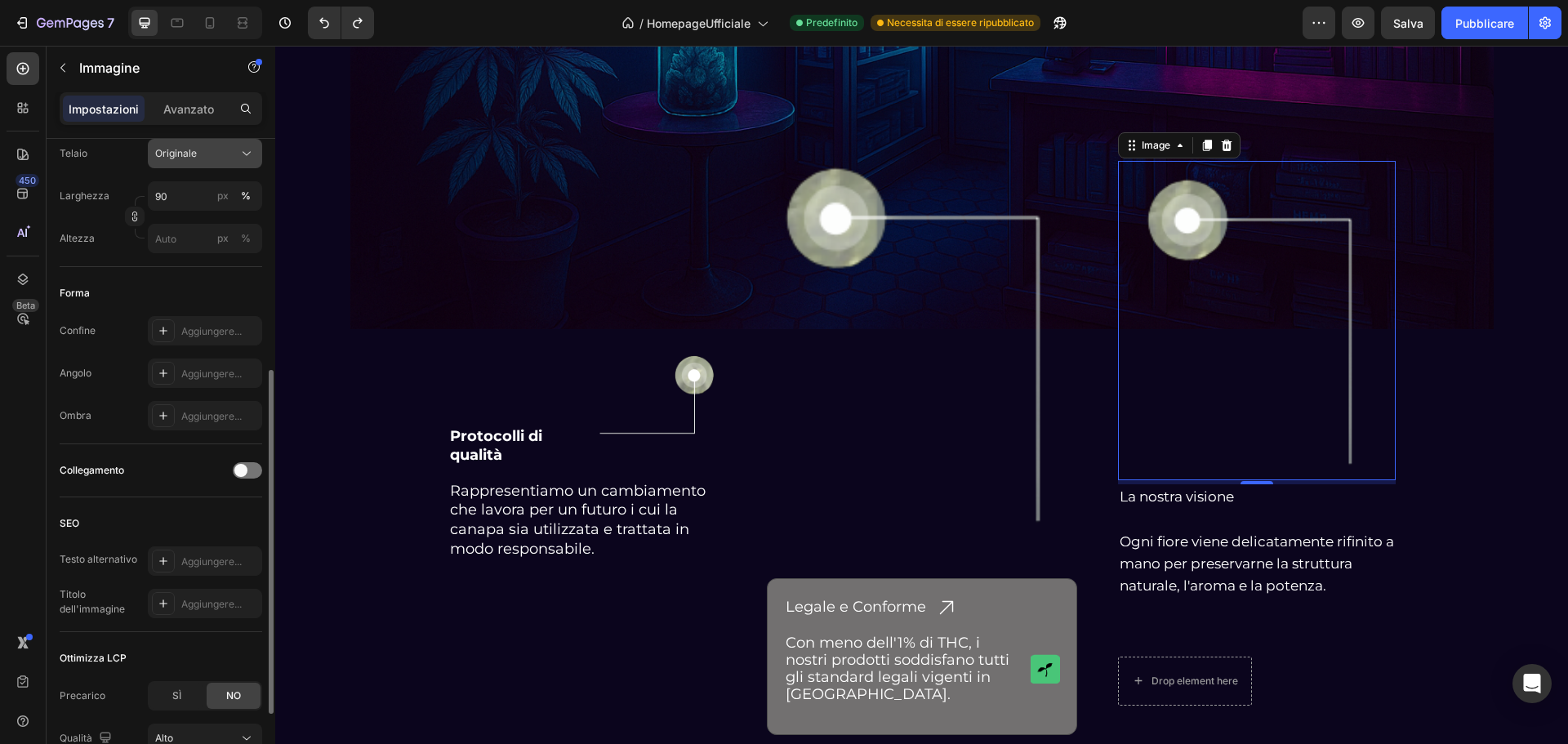
click at [173, 156] on font "Originale" at bounding box center [176, 153] width 42 height 12
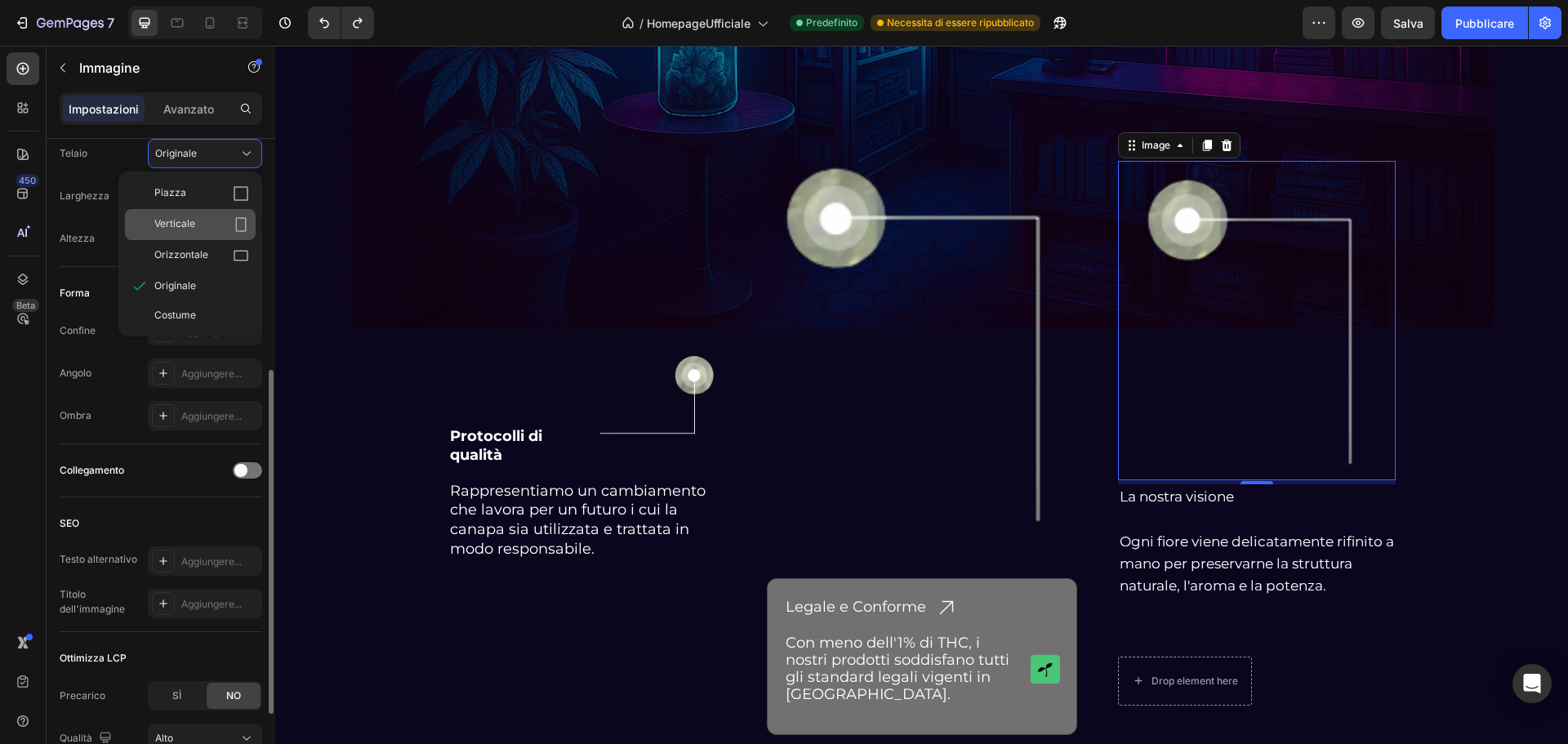
click at [240, 225] on icon at bounding box center [241, 225] width 16 height 16
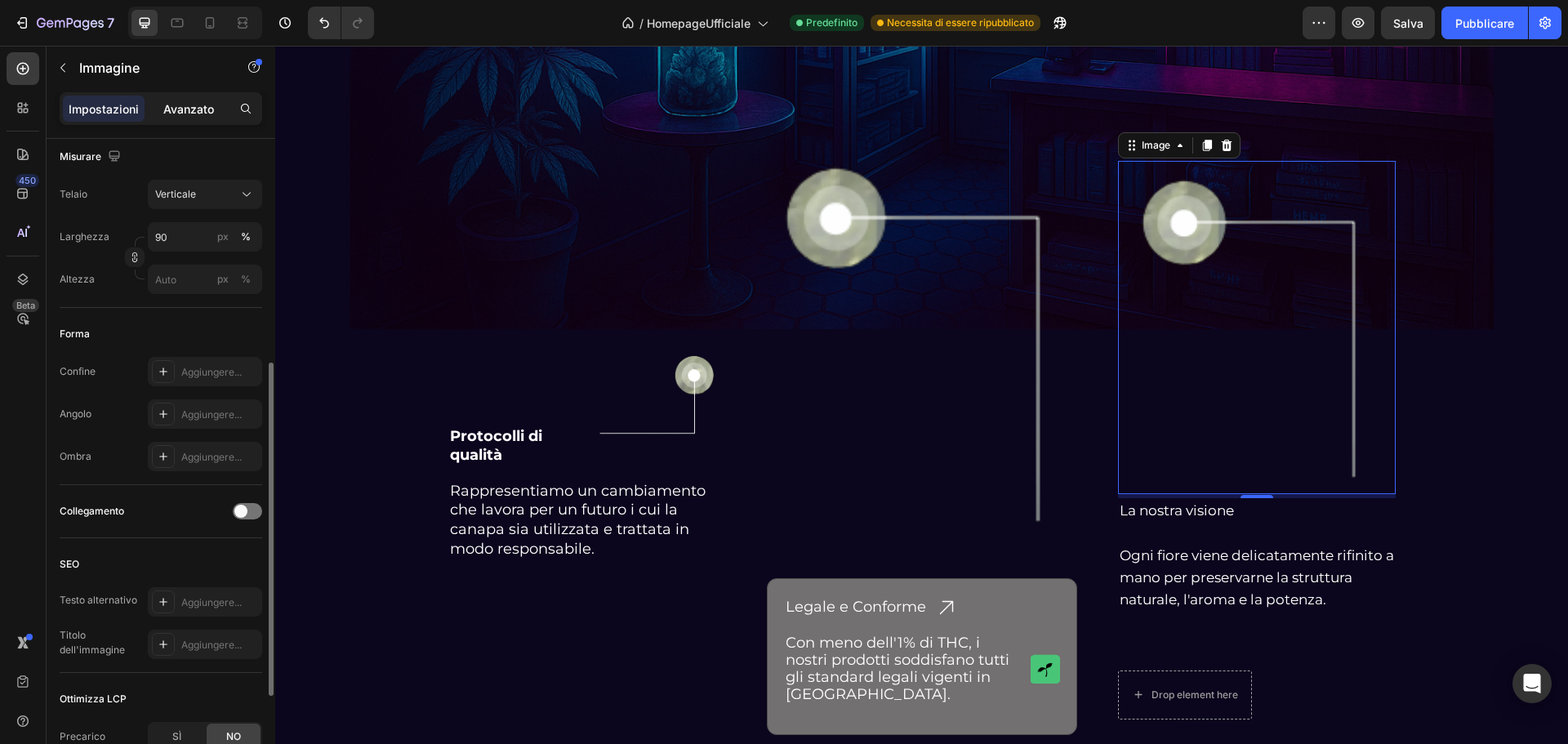
click at [203, 111] on font "Avanzato" at bounding box center [189, 108] width 51 height 14
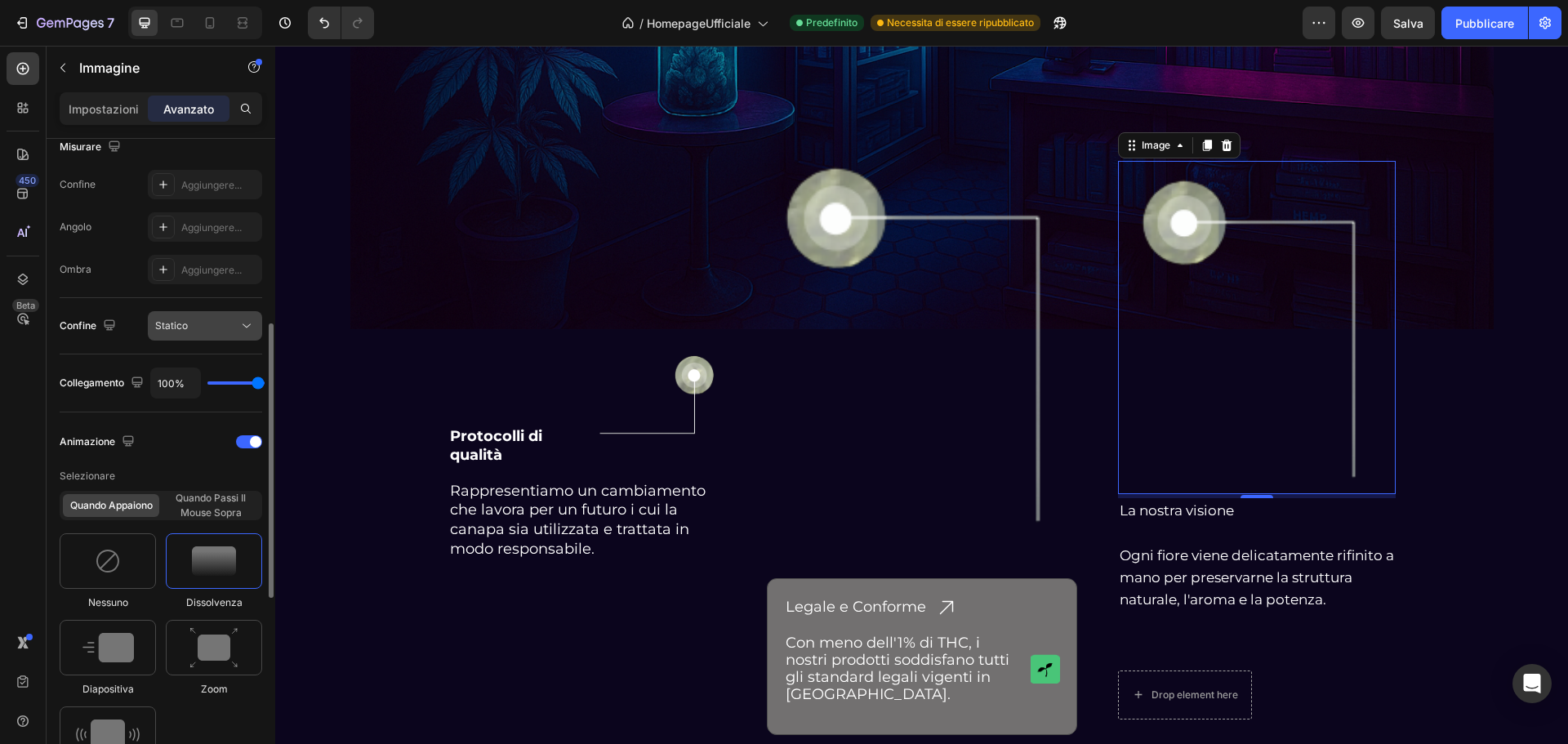
click at [179, 321] on font "Statico" at bounding box center [172, 325] width 33 height 12
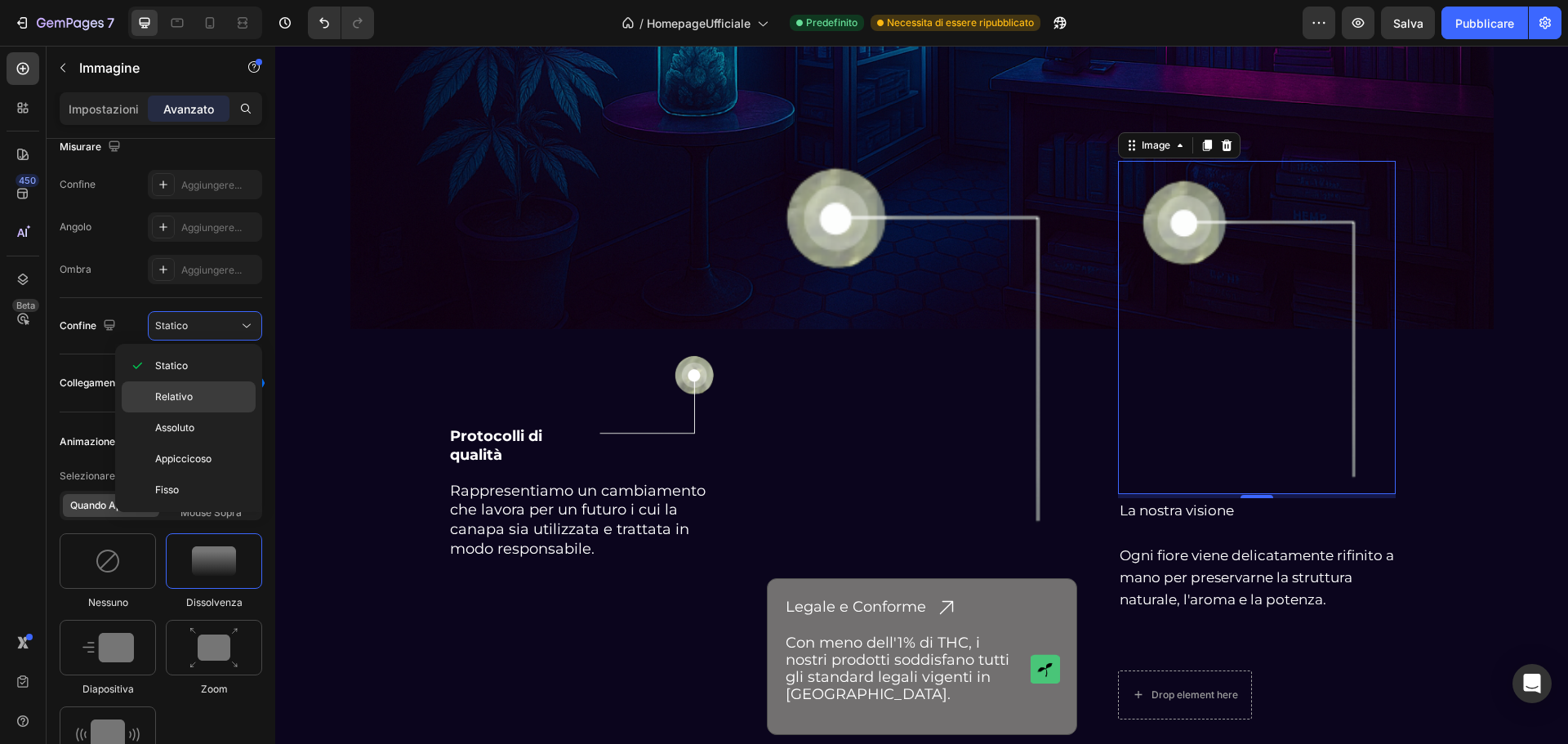
click at [179, 398] on font "Relativo" at bounding box center [174, 396] width 37 height 12
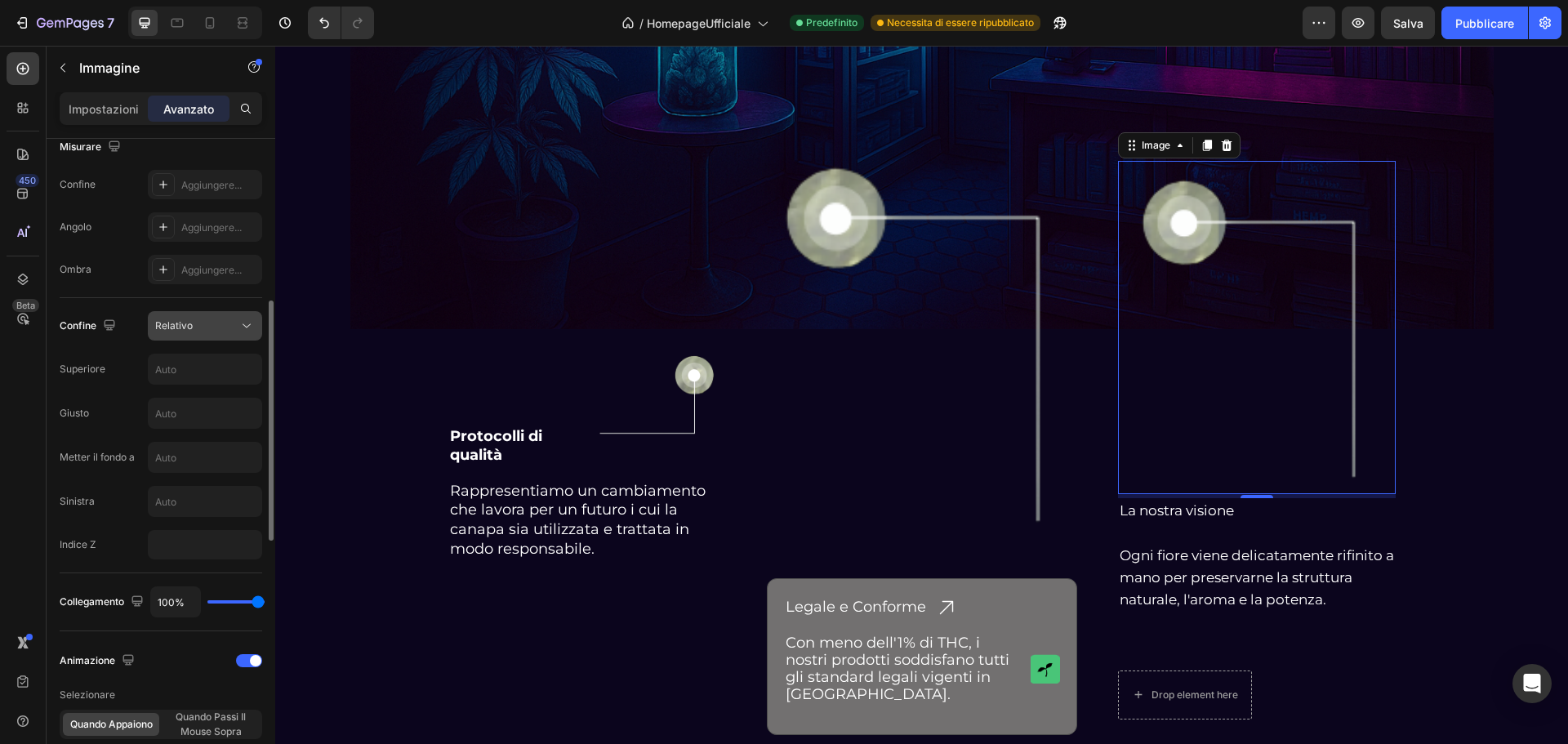
click at [194, 328] on div "Relativo" at bounding box center [197, 326] width 84 height 15
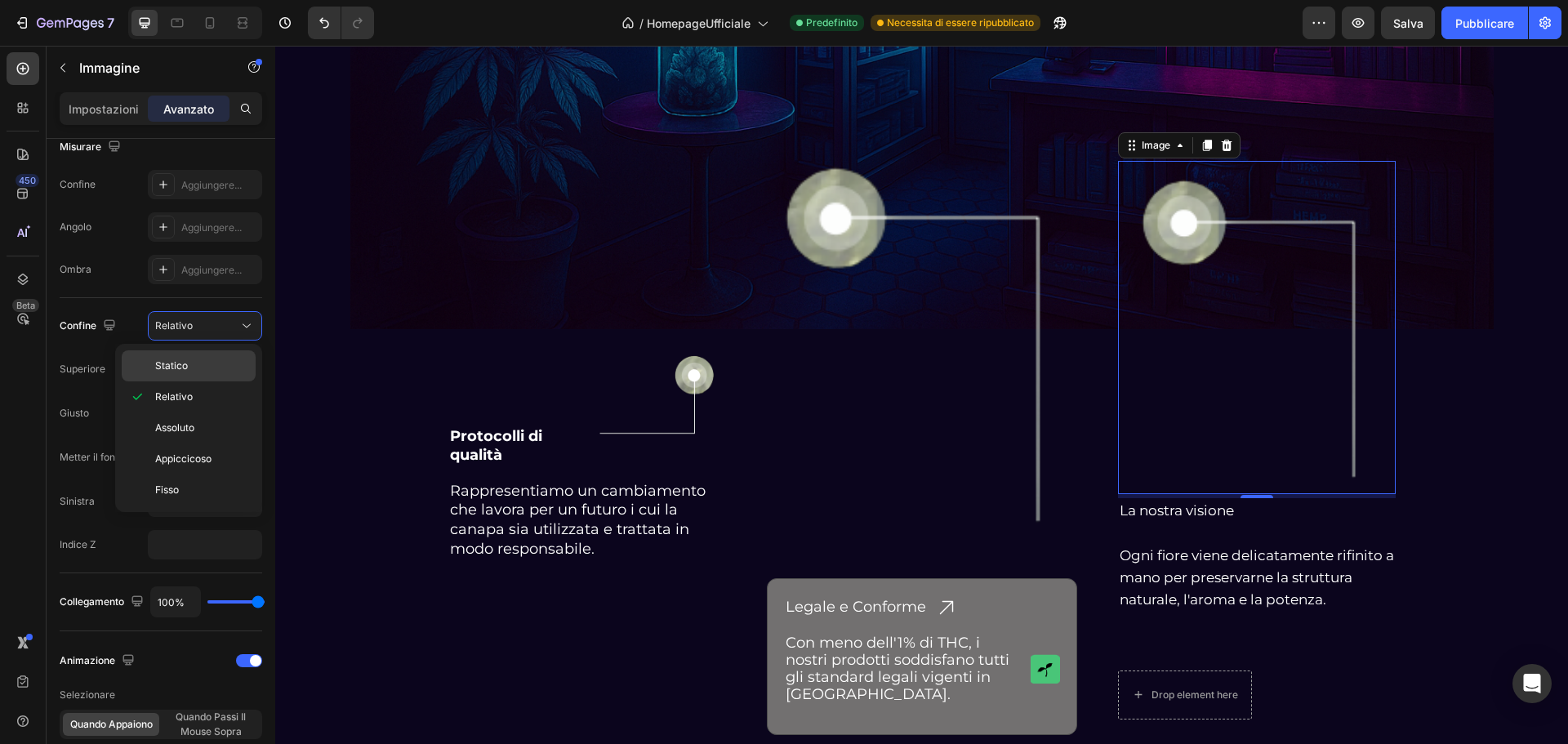
click at [201, 363] on p "Statico" at bounding box center [202, 366] width 93 height 15
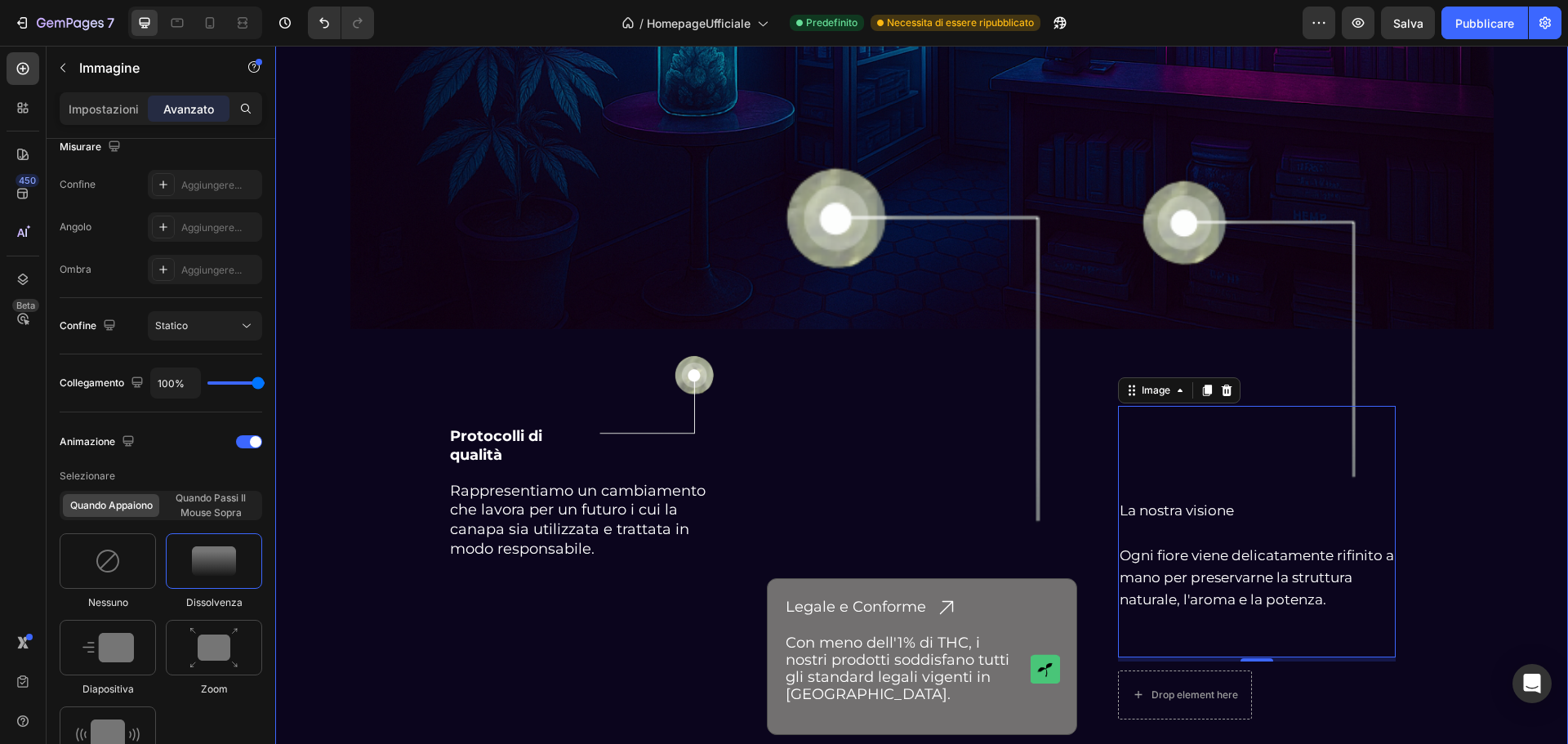
click at [1498, 270] on div "MeO-LaB Heading Row Image Row Row Protocolli di qualità Heading Image Row Rappr…" at bounding box center [922, 78] width 1293 height 1339
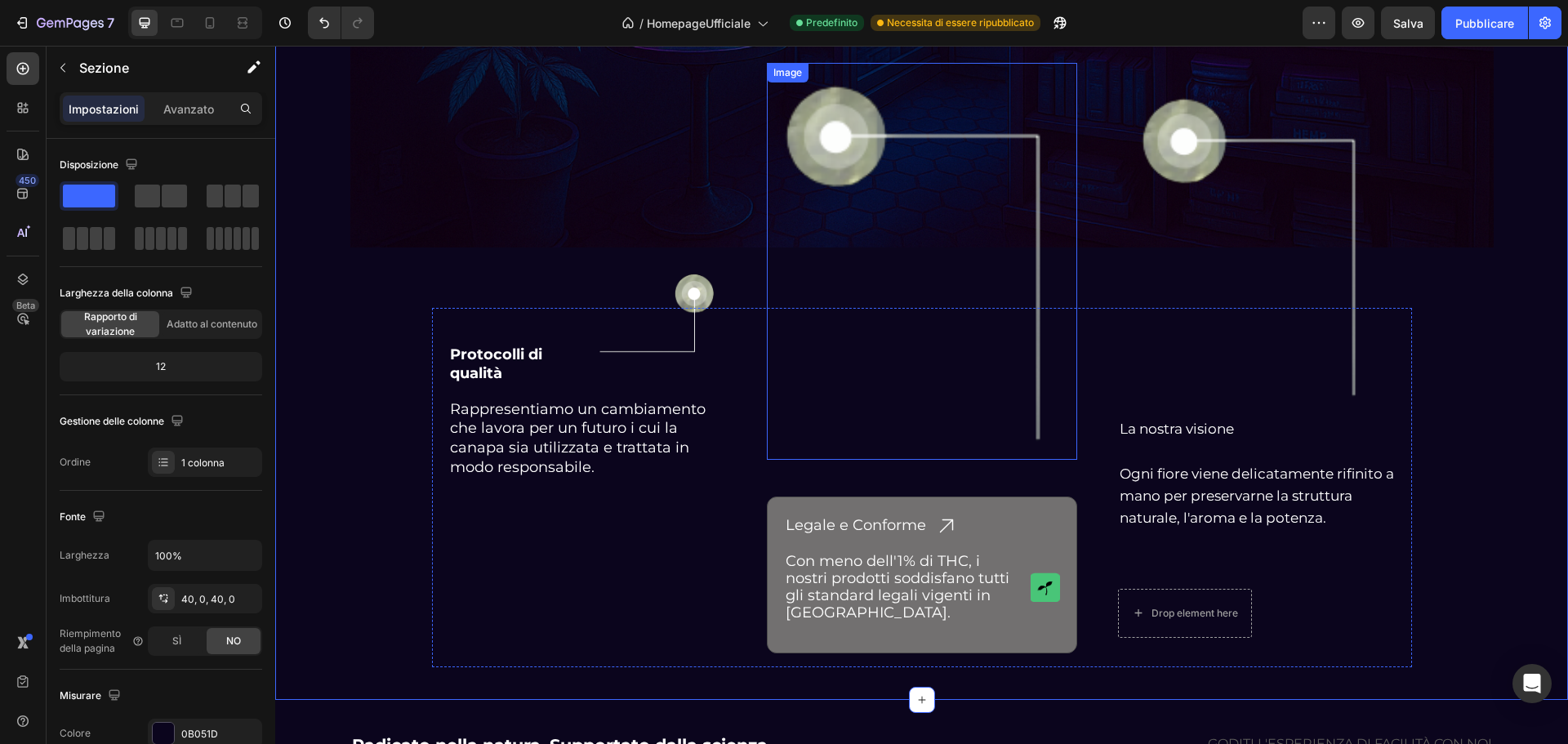
scroll to position [3833, 0]
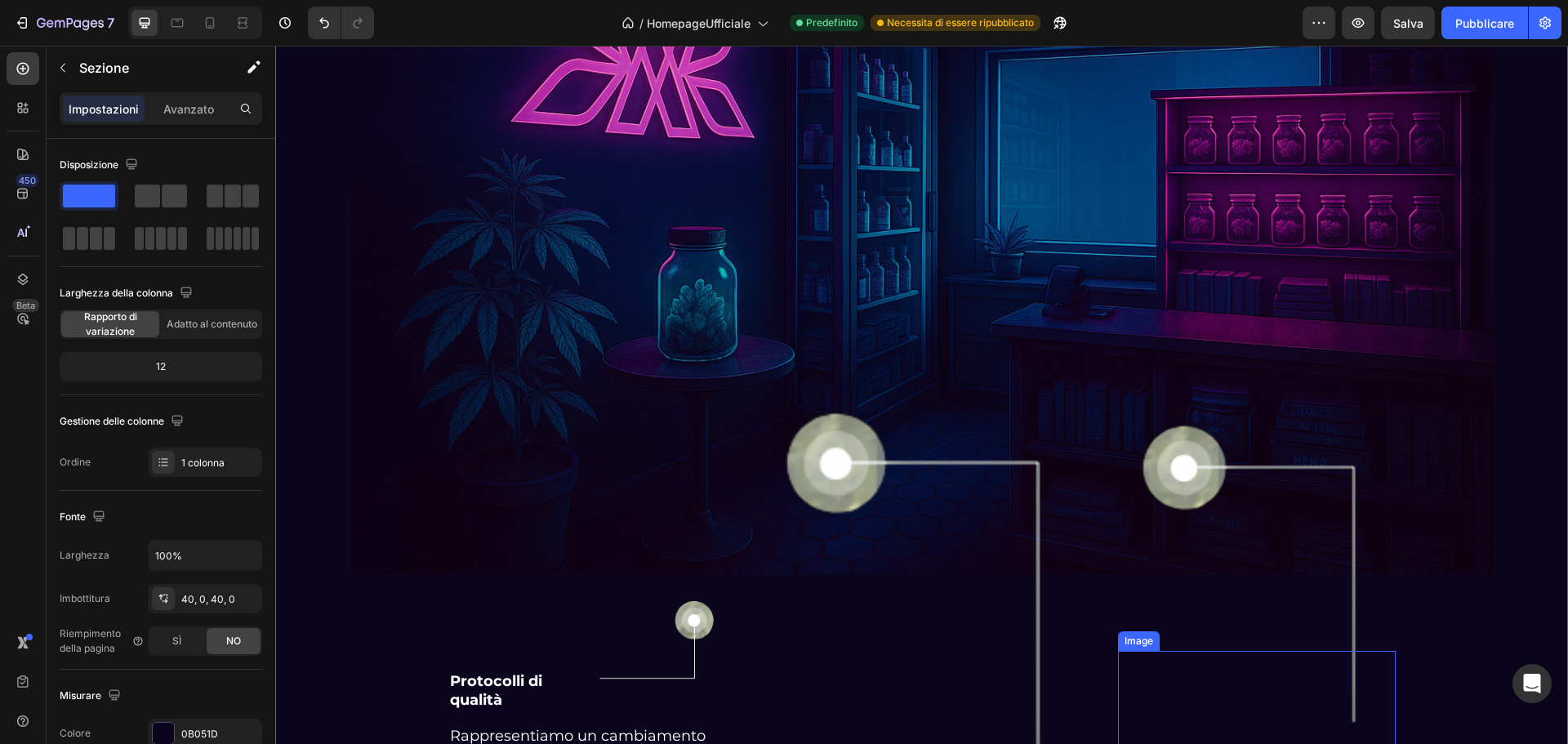
click at [1198, 459] on img at bounding box center [1256, 572] width 250 height 334
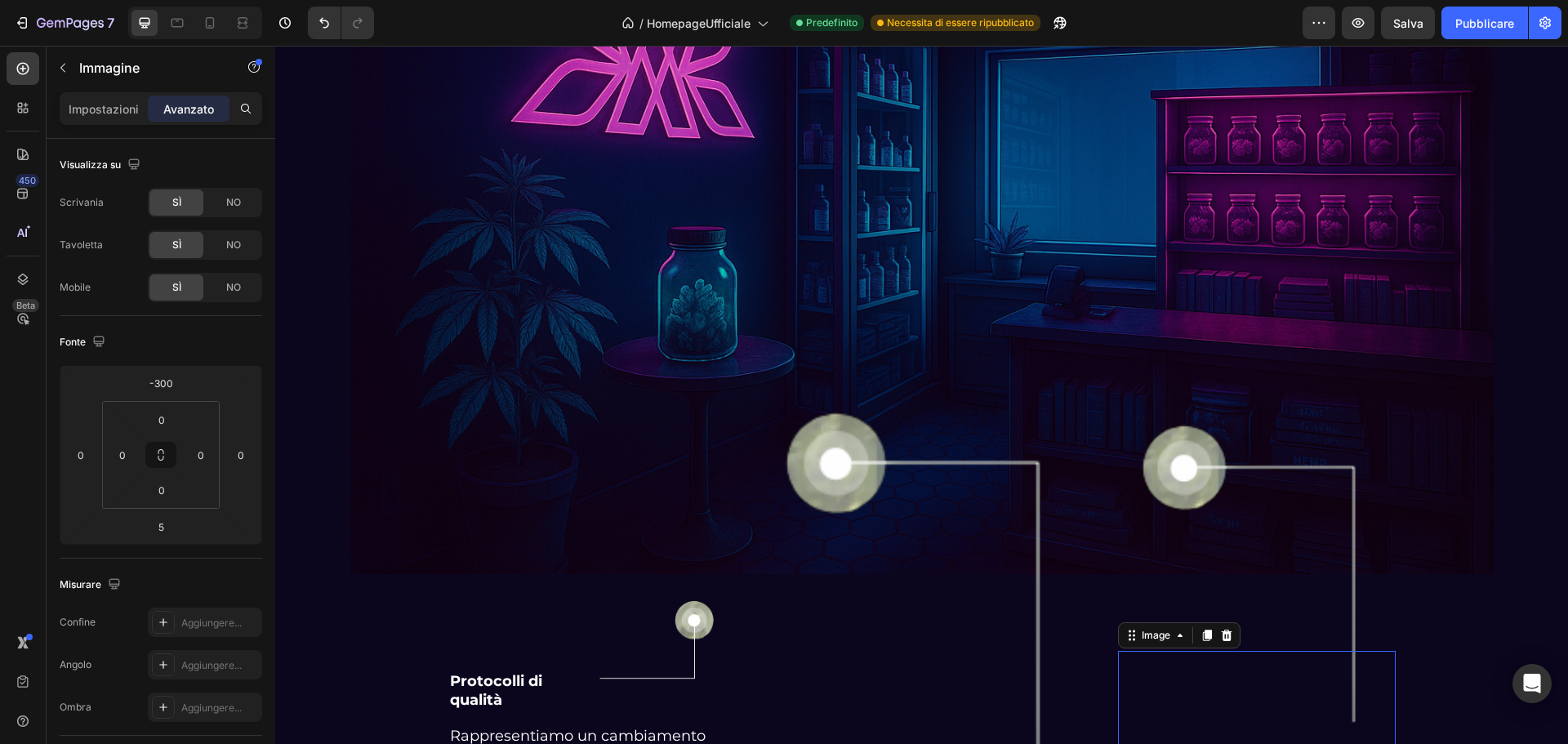
click at [1177, 462] on img at bounding box center [1256, 572] width 250 height 334
click at [90, 99] on div "Impostazioni" at bounding box center [104, 108] width 82 height 26
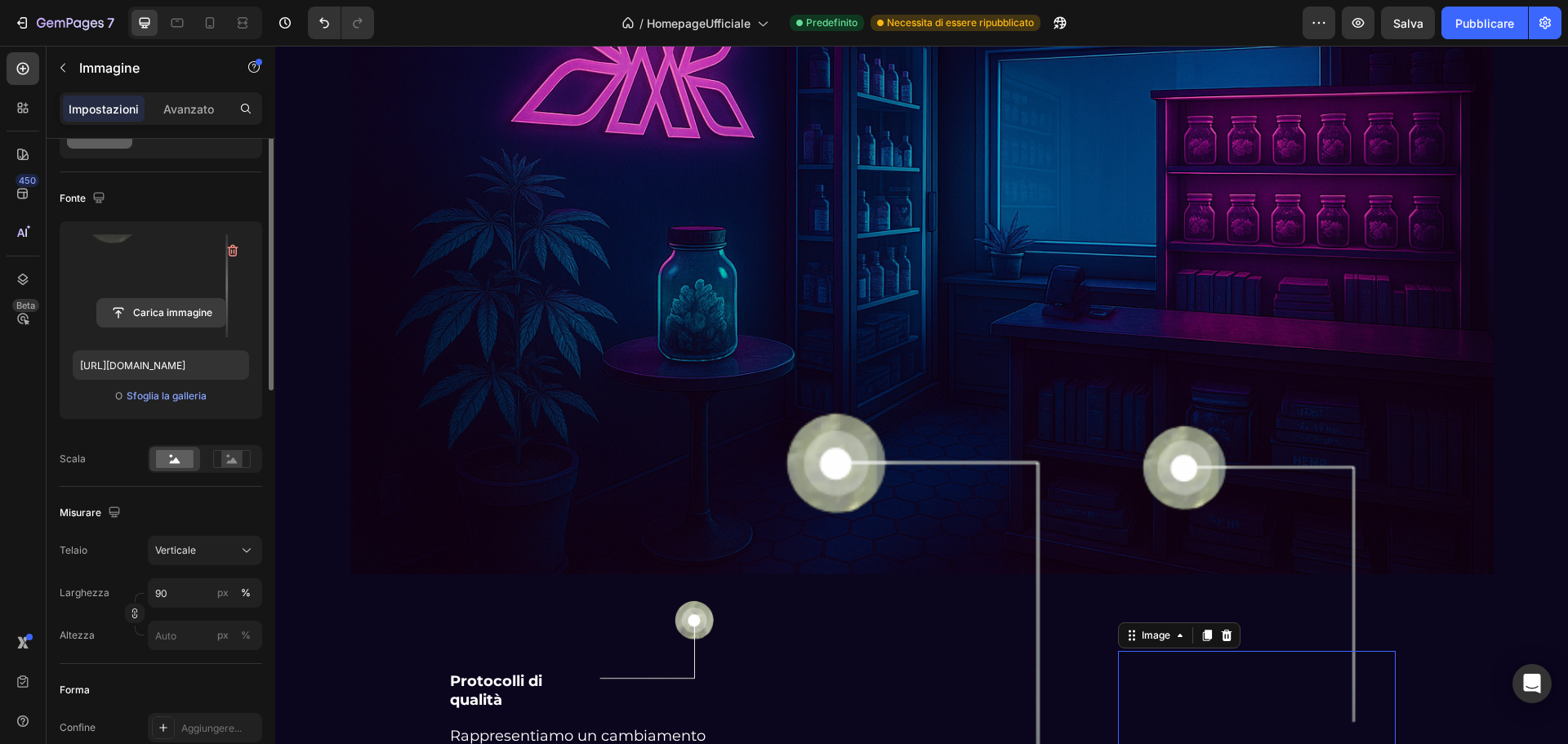
scroll to position [0, 0]
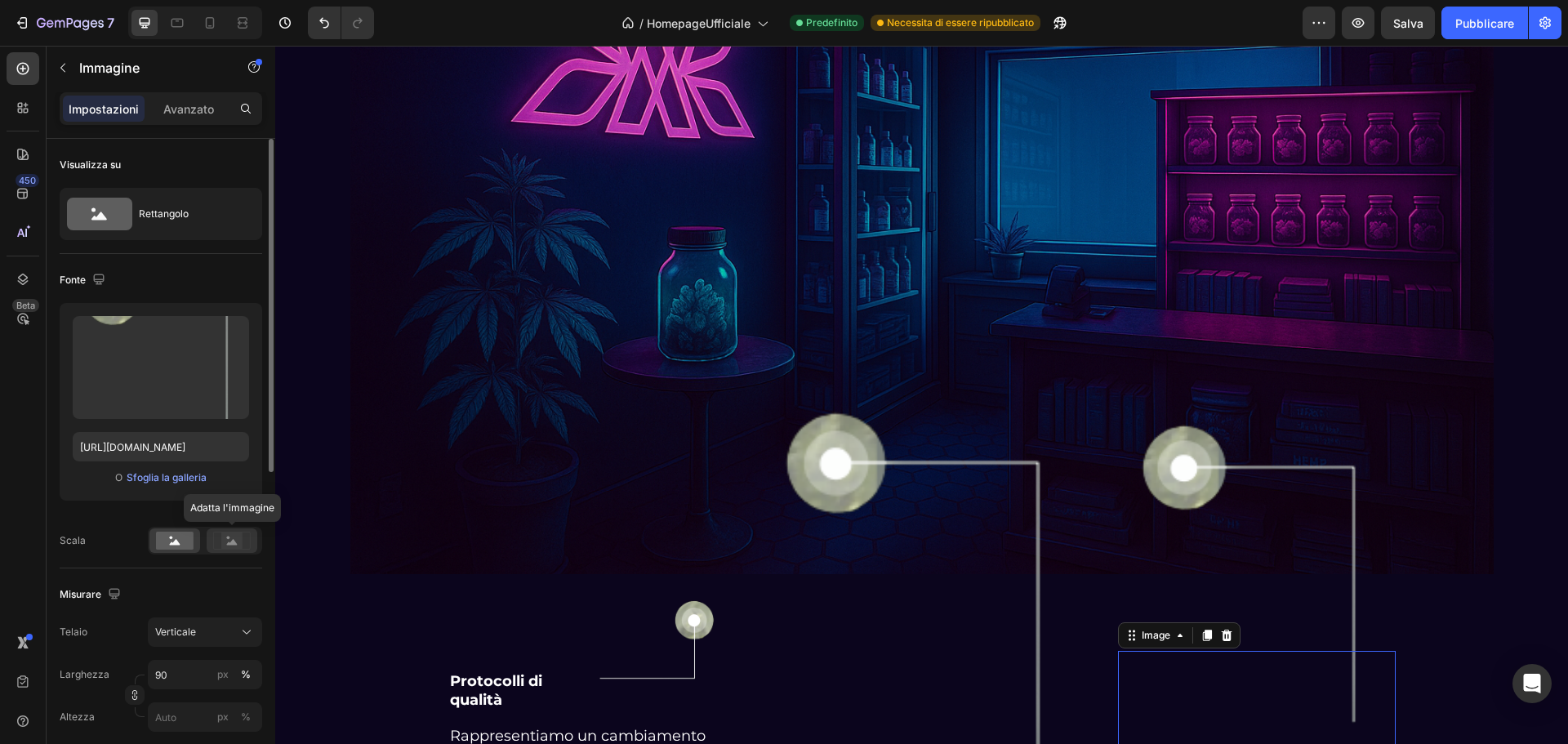
click at [227, 548] on rect at bounding box center [231, 541] width 21 height 16
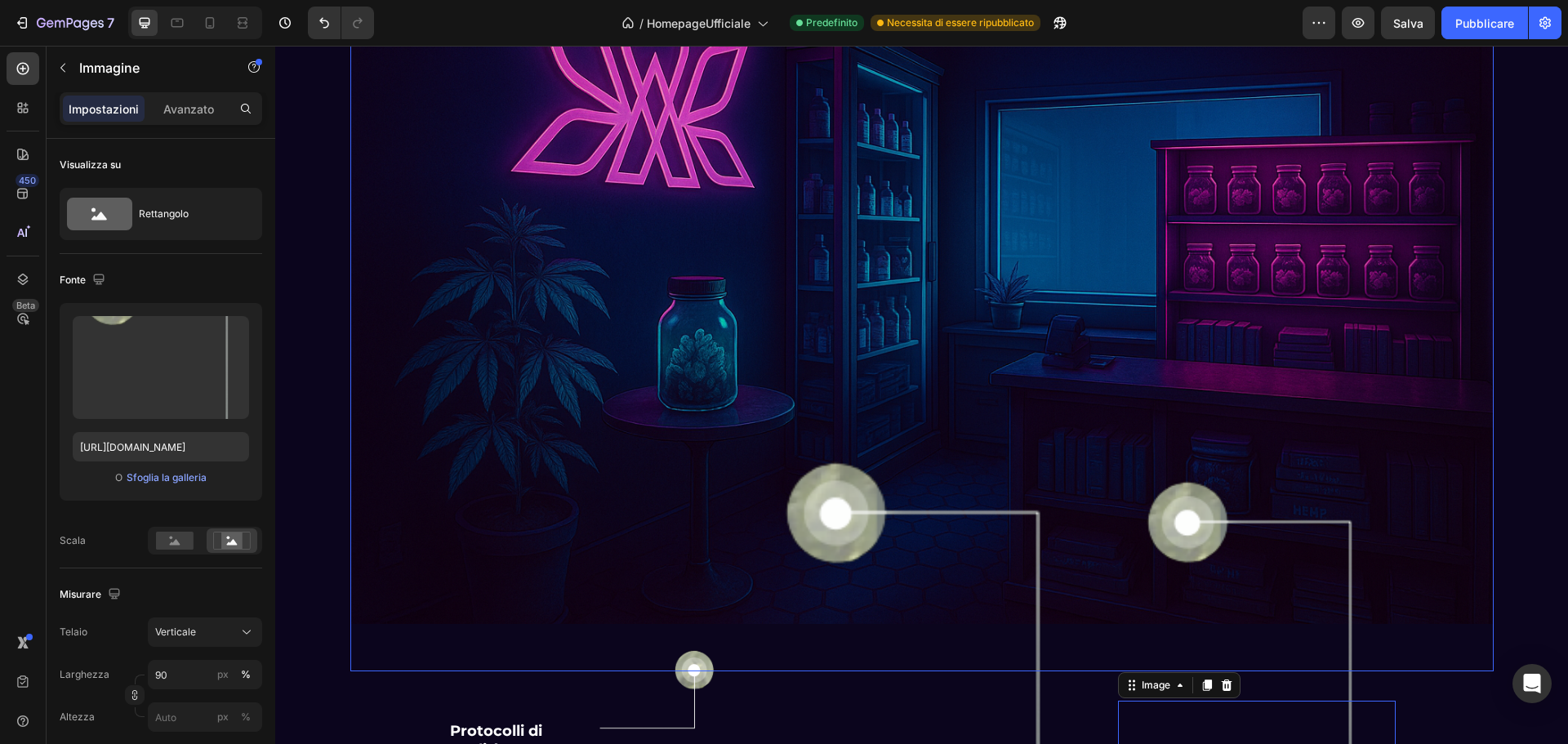
scroll to position [3833, 0]
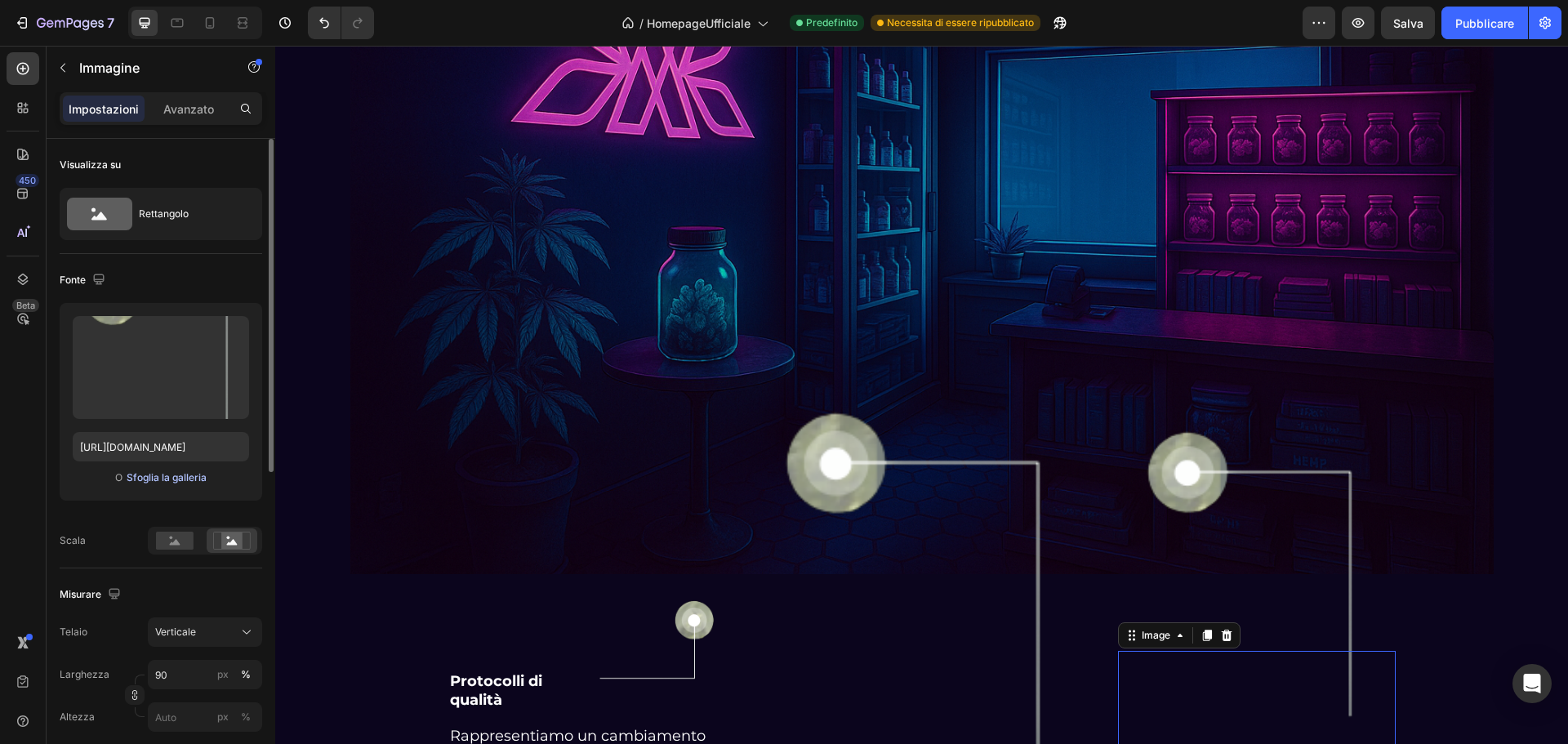
click at [167, 477] on font "Sfoglia la galleria" at bounding box center [166, 477] width 80 height 12
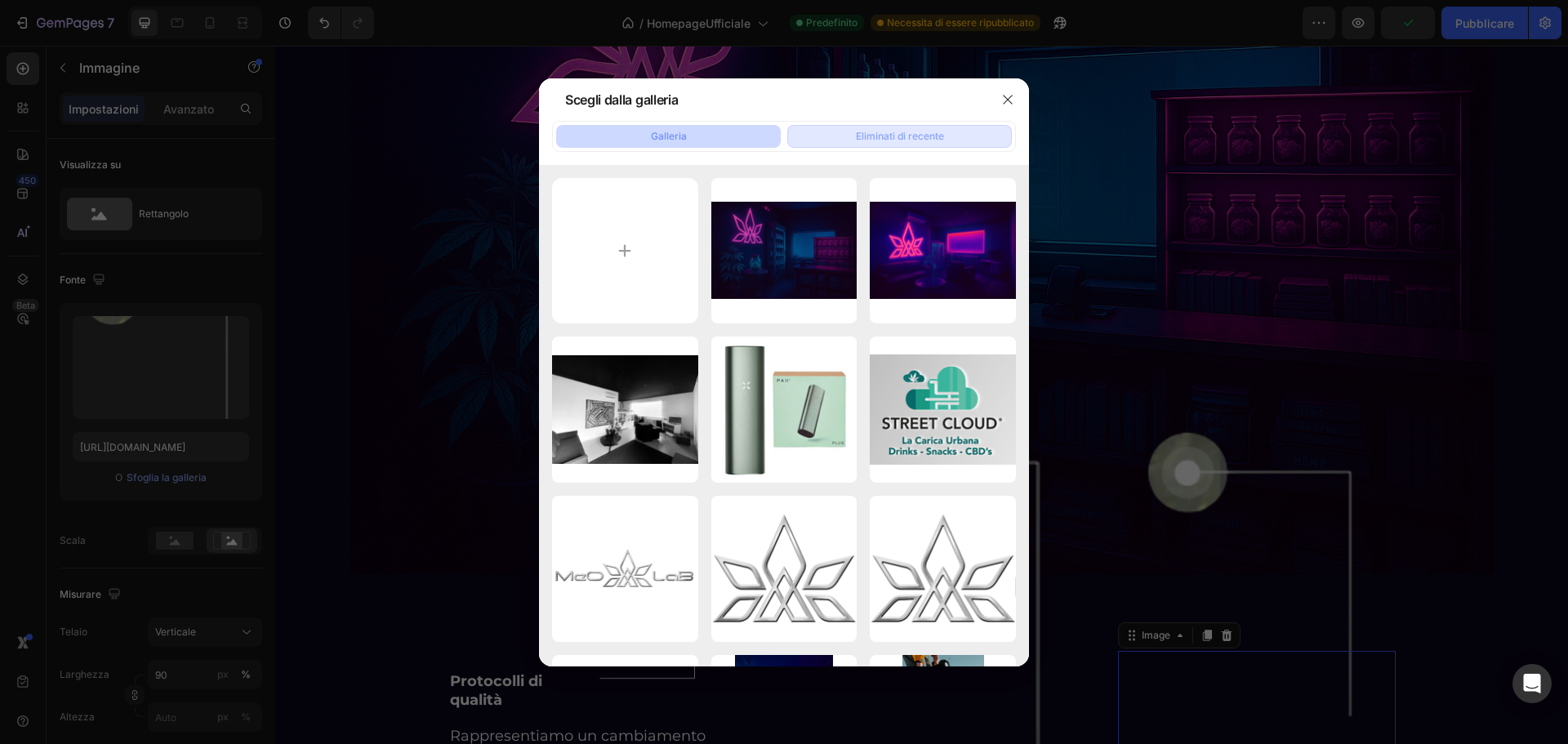
click at [904, 127] on button "Eliminati di recente" at bounding box center [899, 136] width 225 height 23
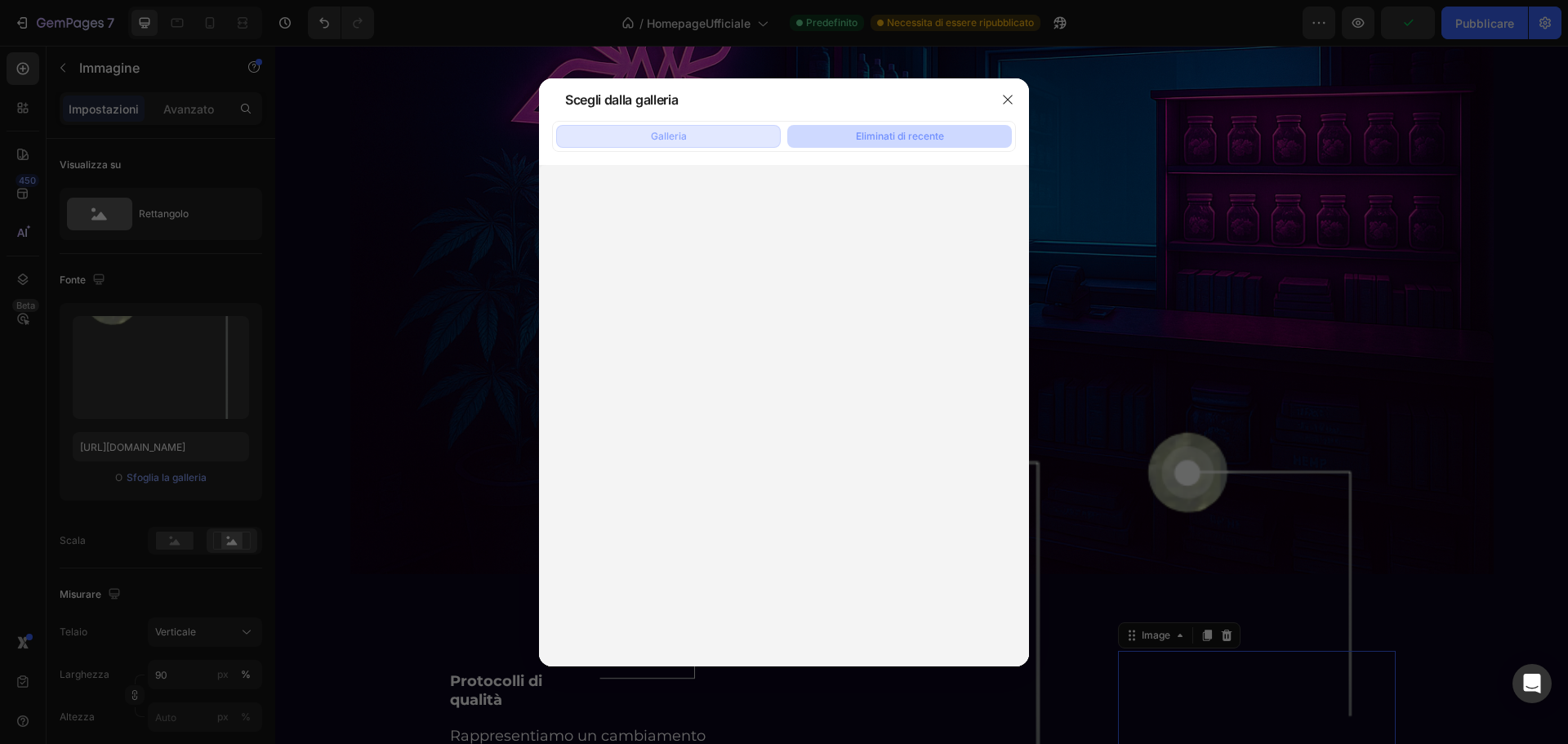
click at [699, 129] on button "Galleria" at bounding box center [668, 136] width 225 height 23
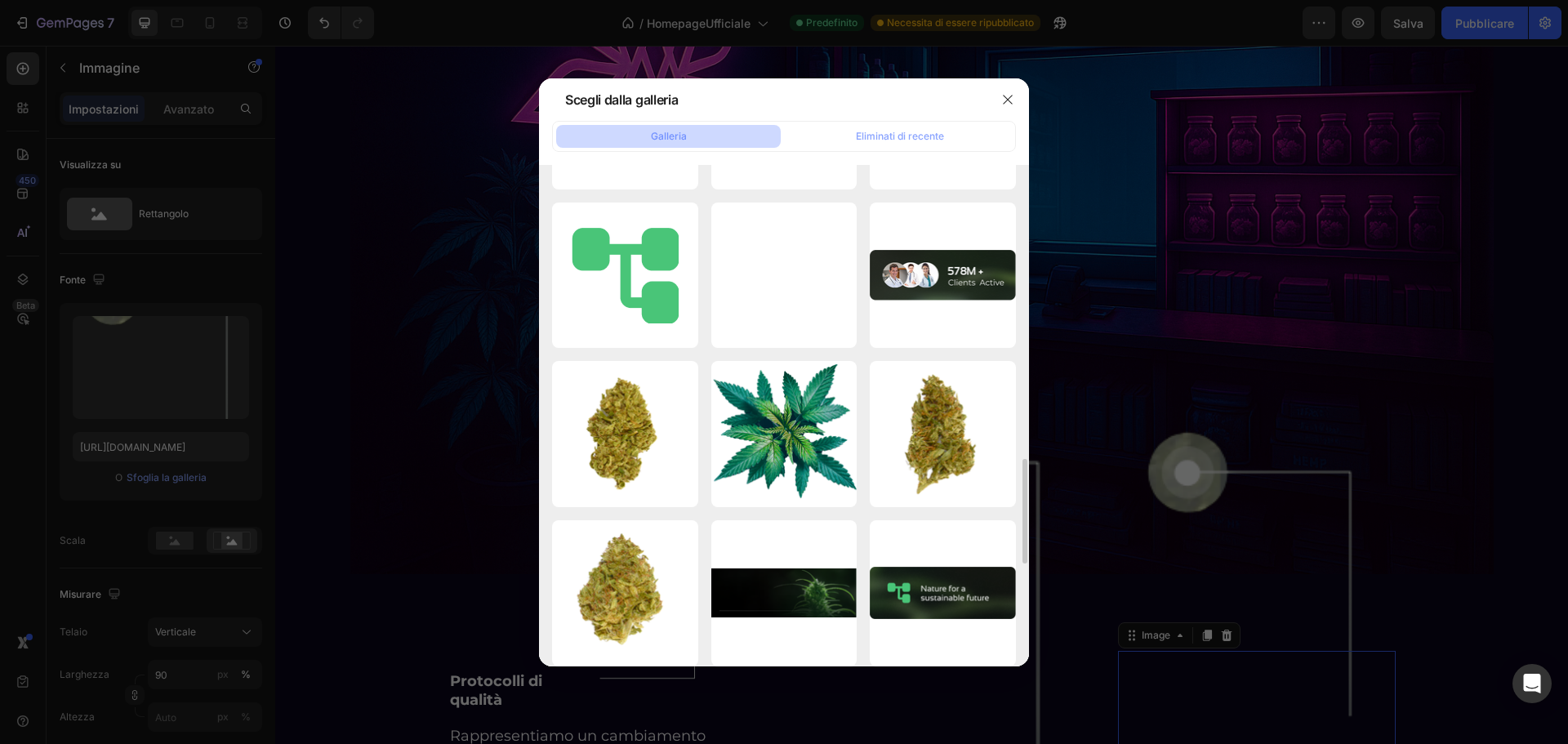
scroll to position [999, 0]
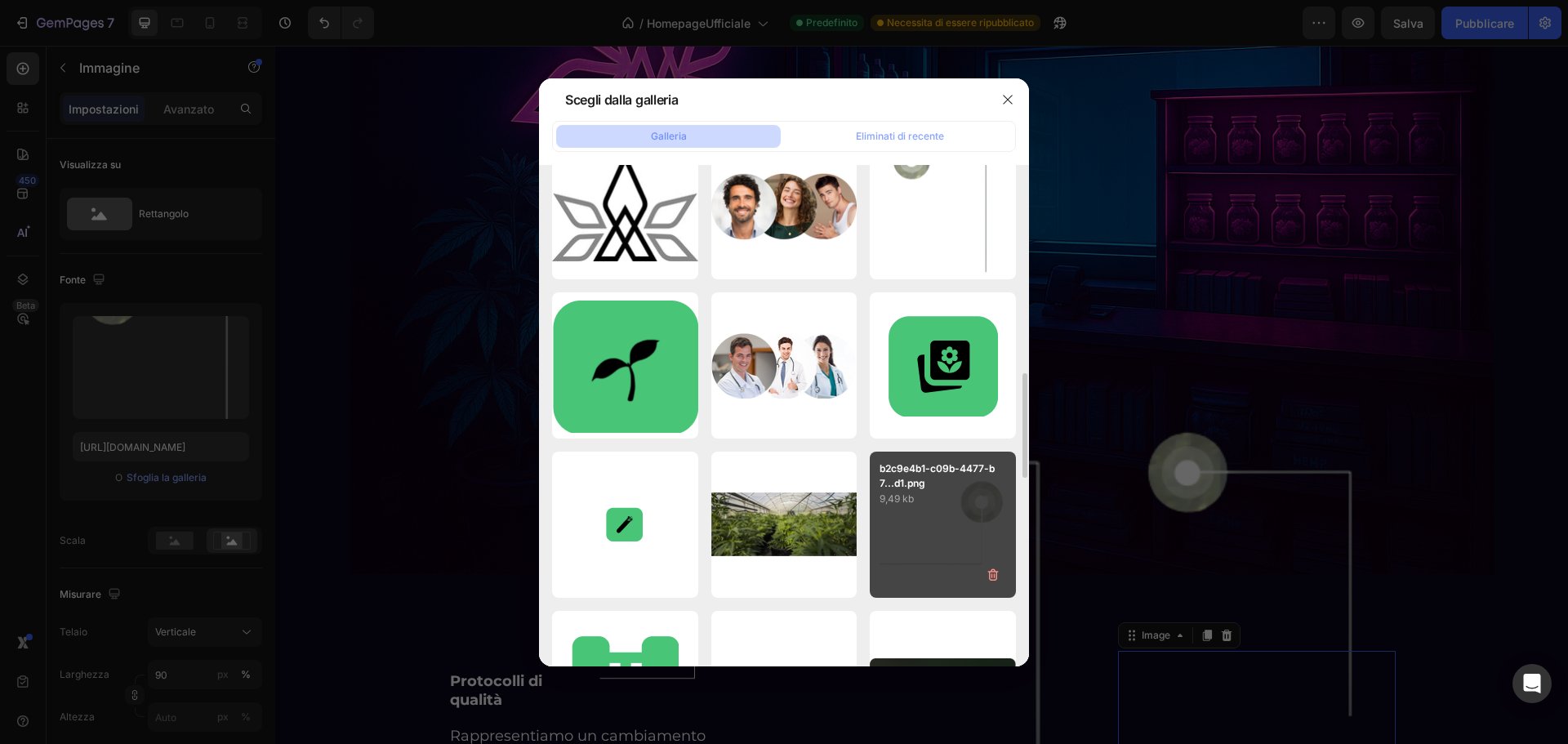
click at [936, 507] on p "9,49 kb" at bounding box center [943, 499] width 126 height 16
type input "https://cdn.shopify.com/s/files/1/0913/4322/5218/files/gempages_576583072334479…"
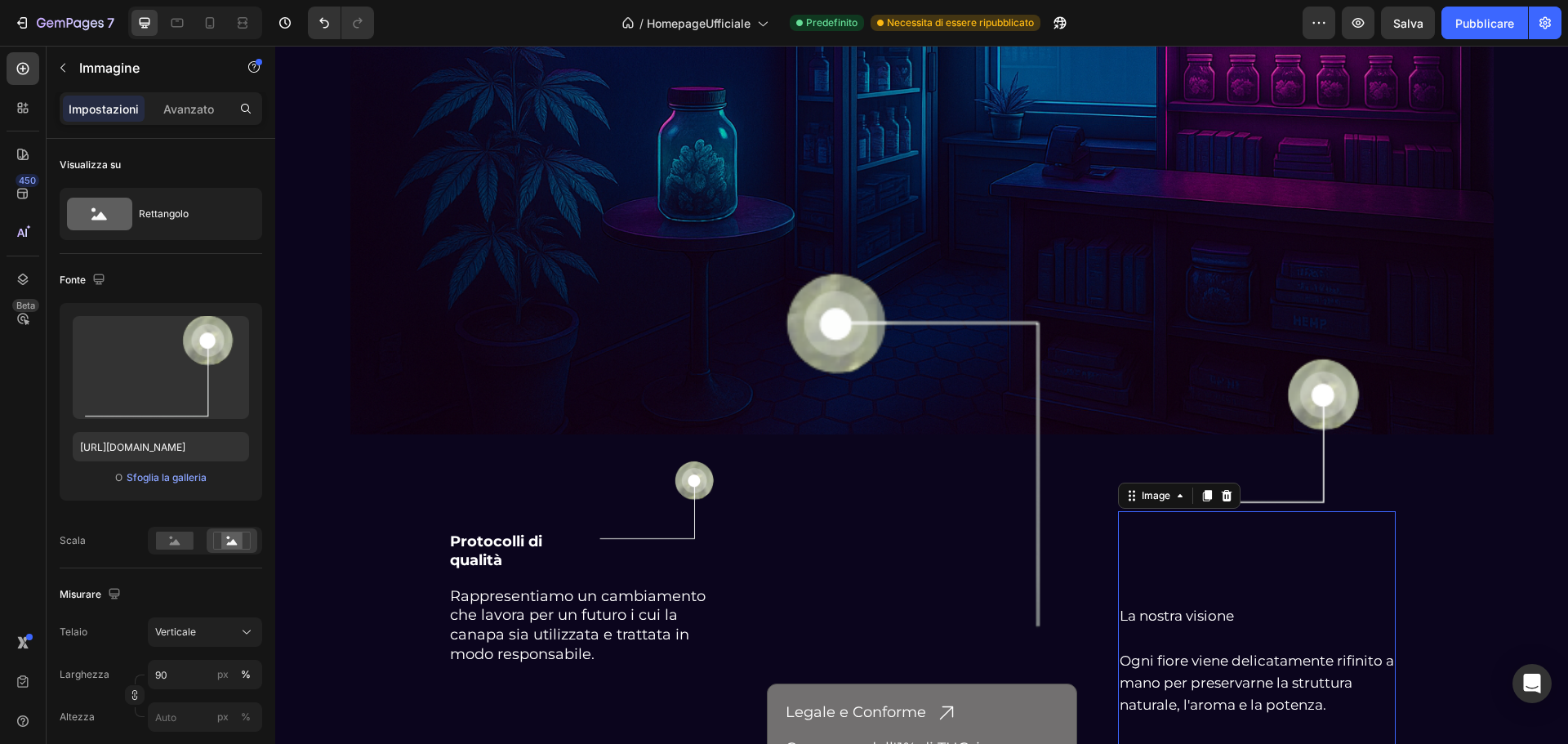
scroll to position [3996, 0]
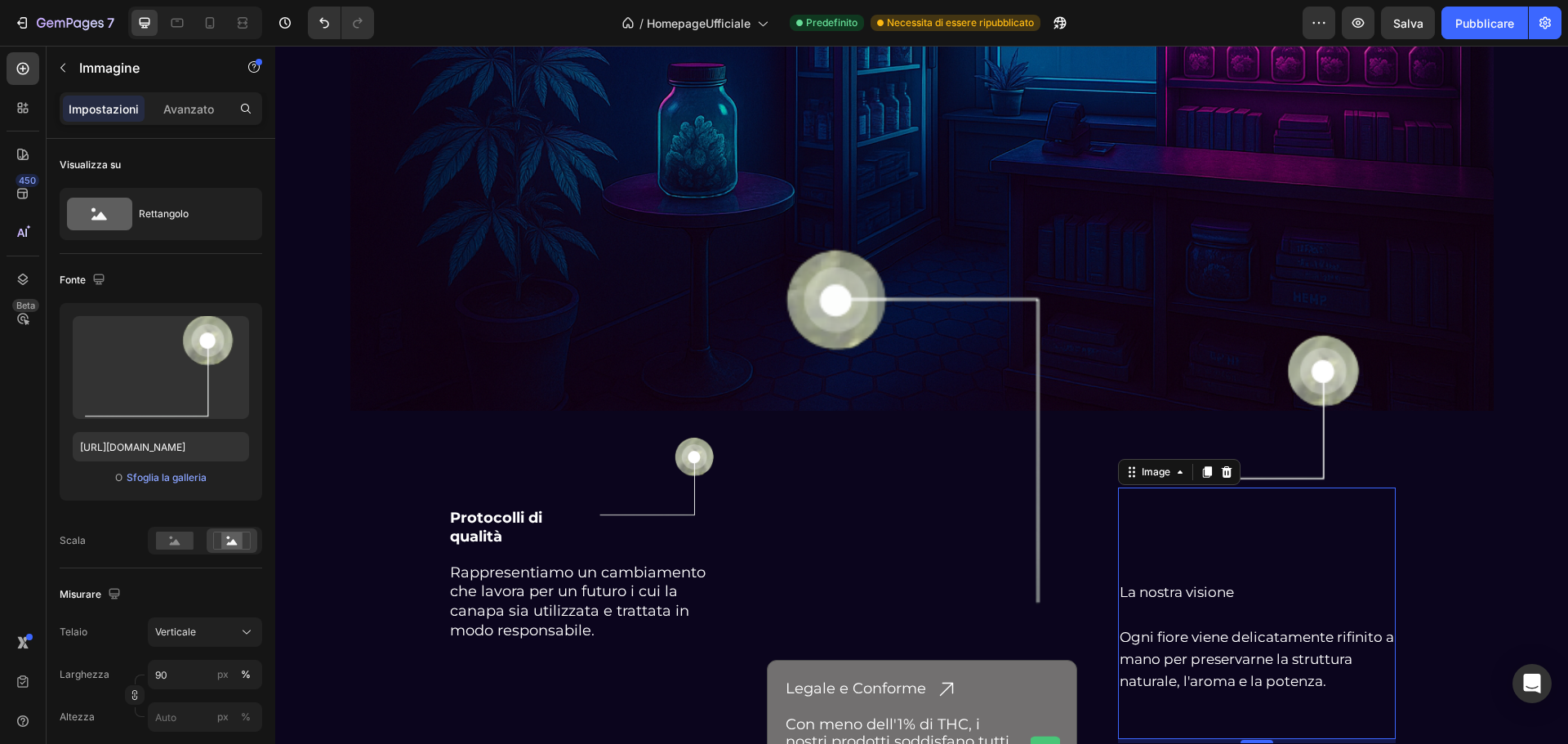
click at [1213, 287] on img at bounding box center [1256, 409] width 250 height 334
click at [1093, 420] on img at bounding box center [922, 29] width 1144 height 858
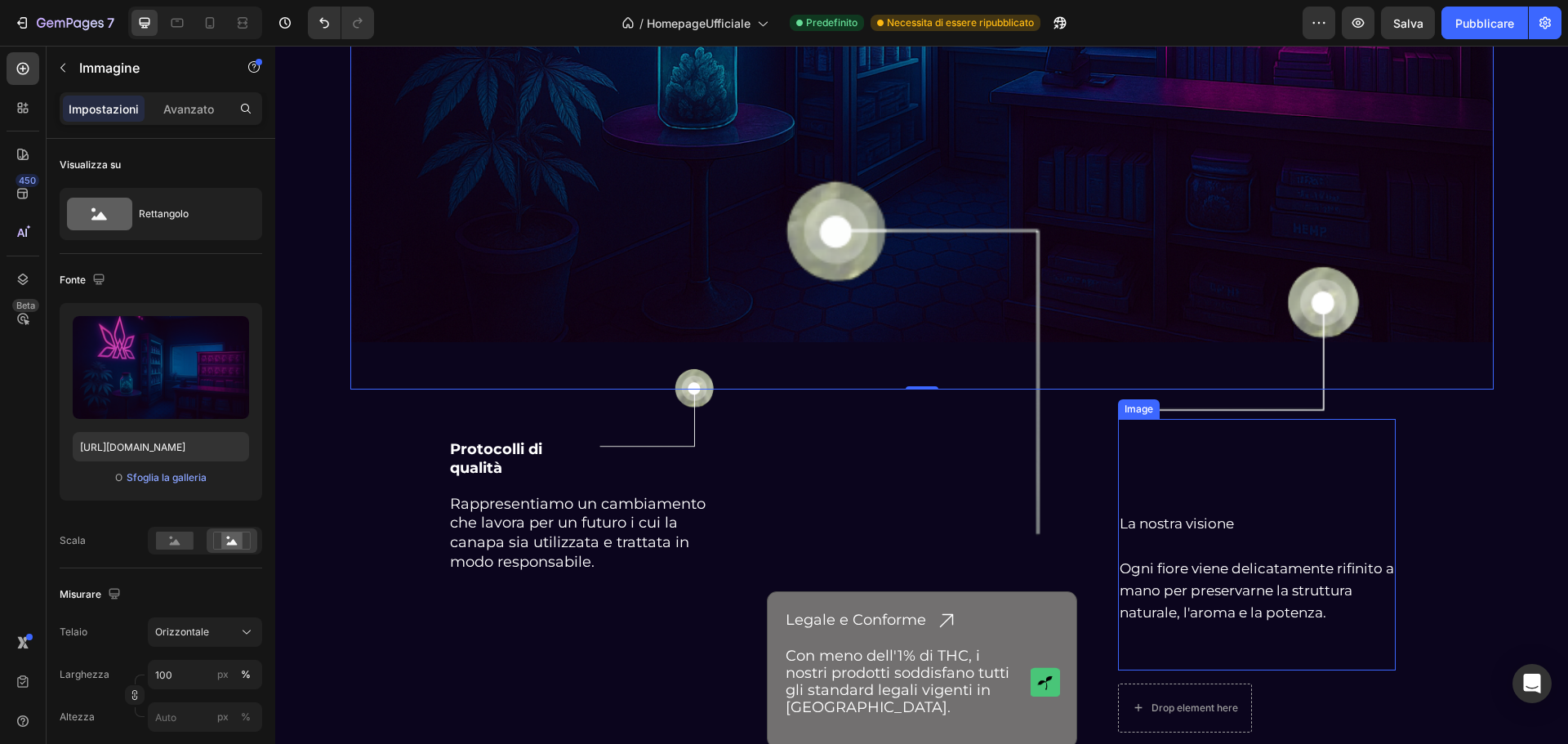
scroll to position [4160, 0]
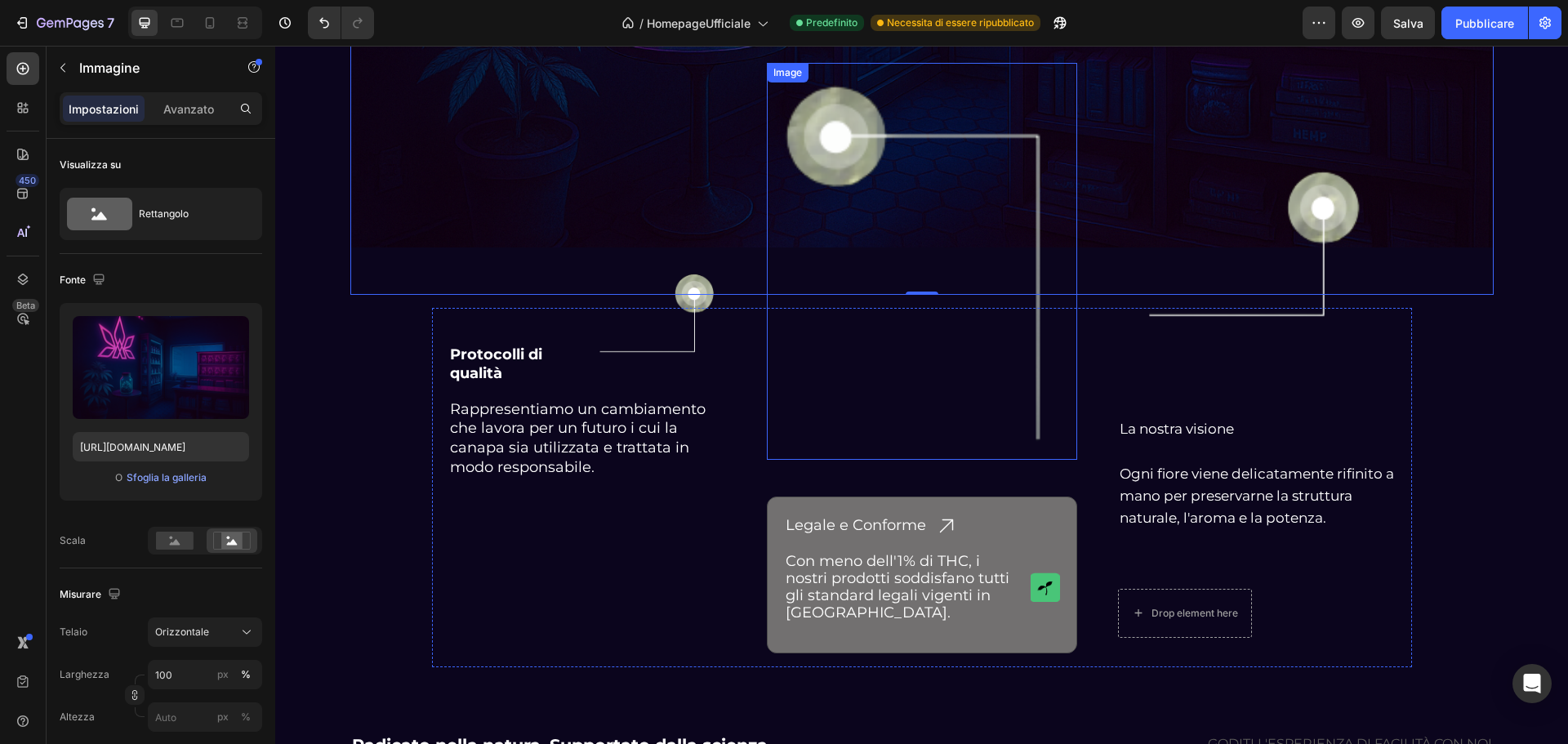
click at [808, 133] on img at bounding box center [922, 261] width 310 height 397
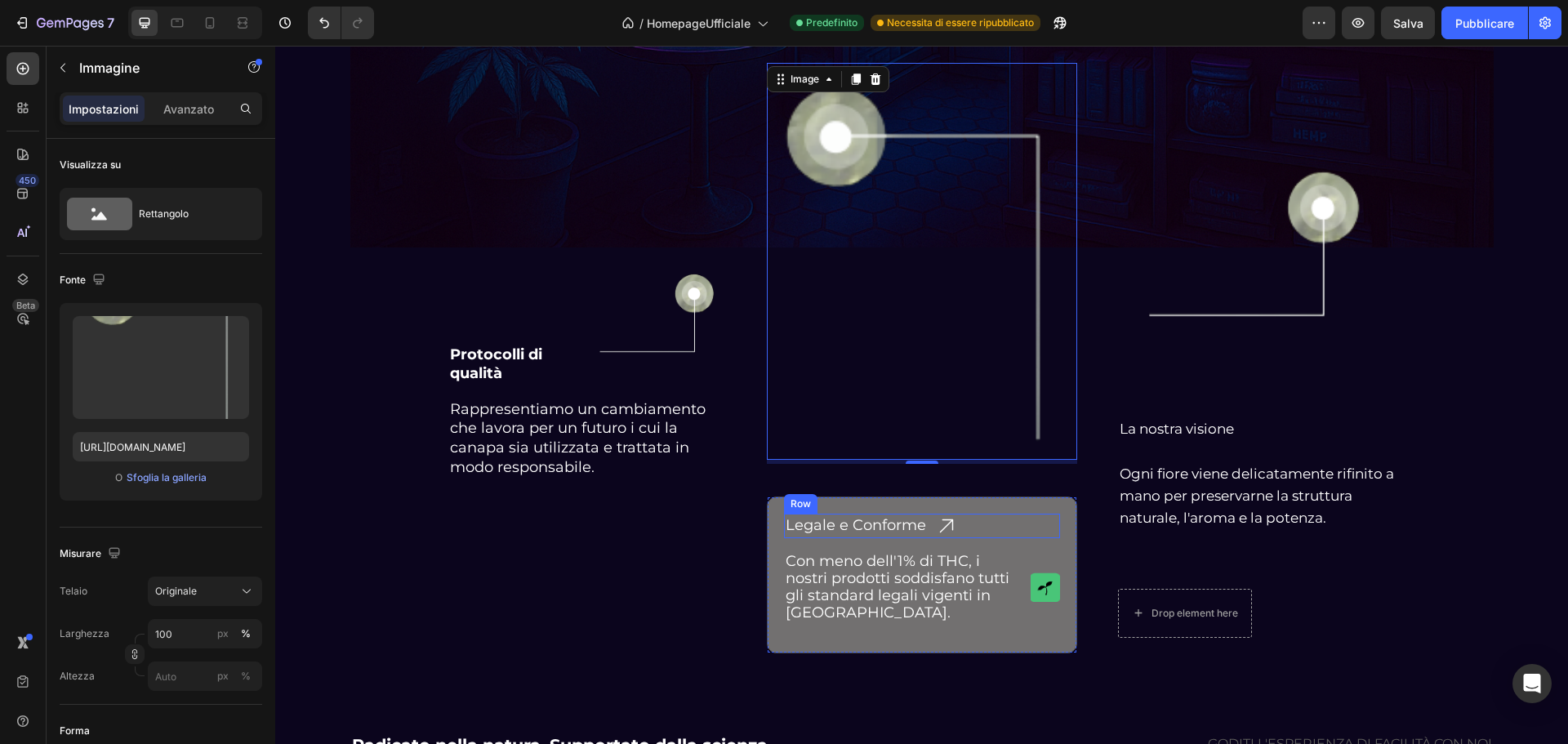
click at [984, 514] on div "Legale e Conforme Heading Icon Row" at bounding box center [922, 526] width 276 height 25
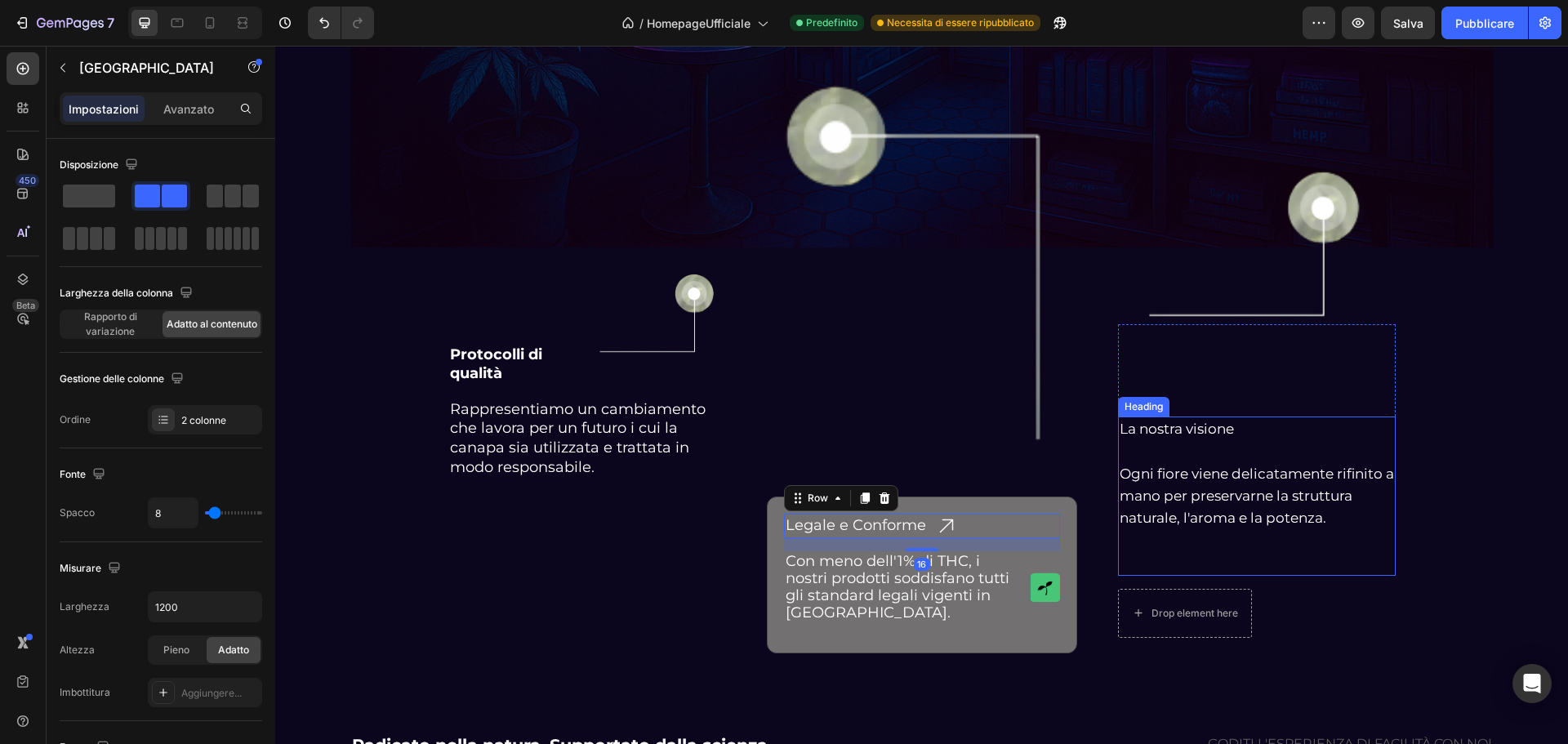
click at [1204, 498] on h2 "La nostra visione Ogni fiore viene delicatamente rifinito a mano per preservarn…" at bounding box center [1256, 496] width 277 height 158
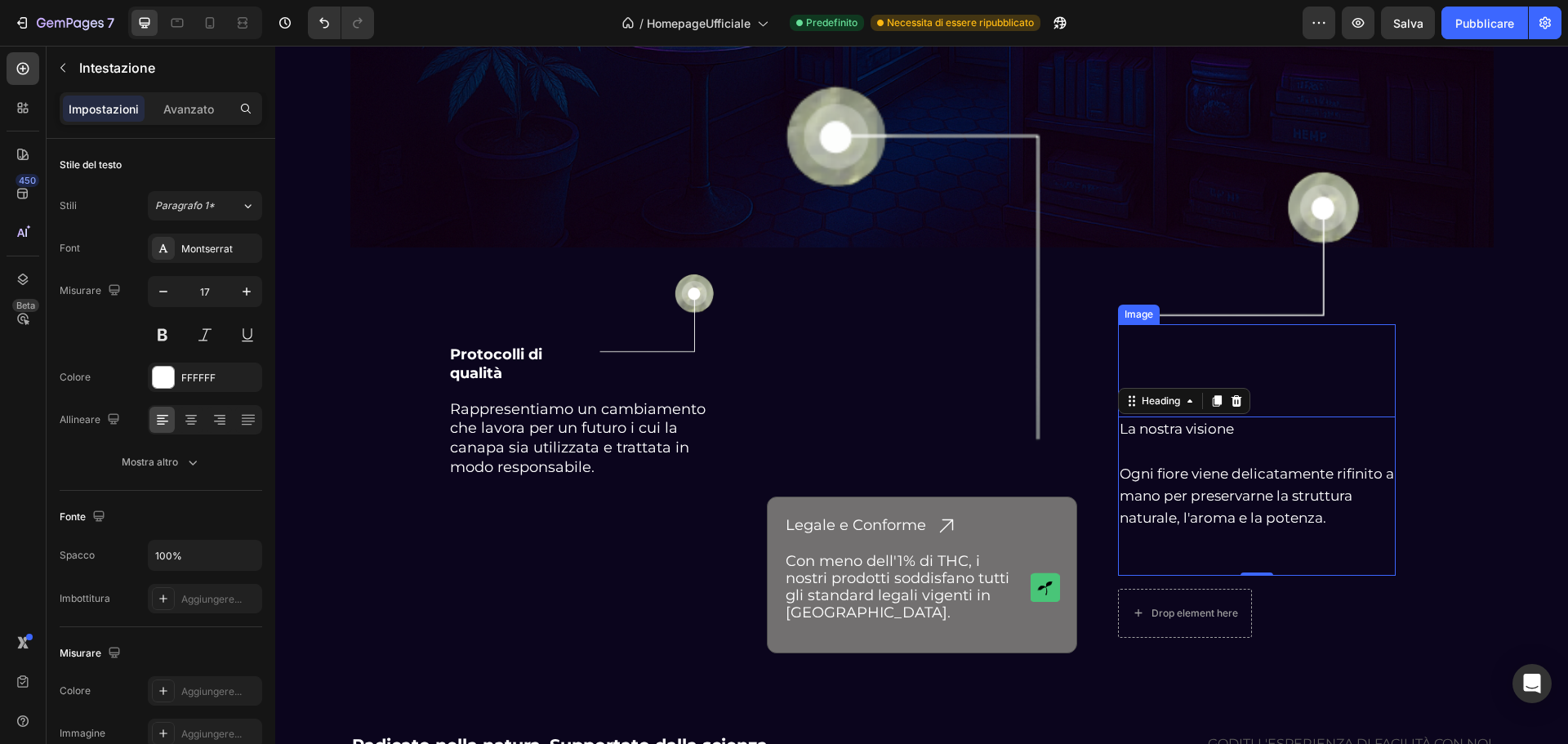
click at [1303, 198] on img at bounding box center [1256, 246] width 250 height 334
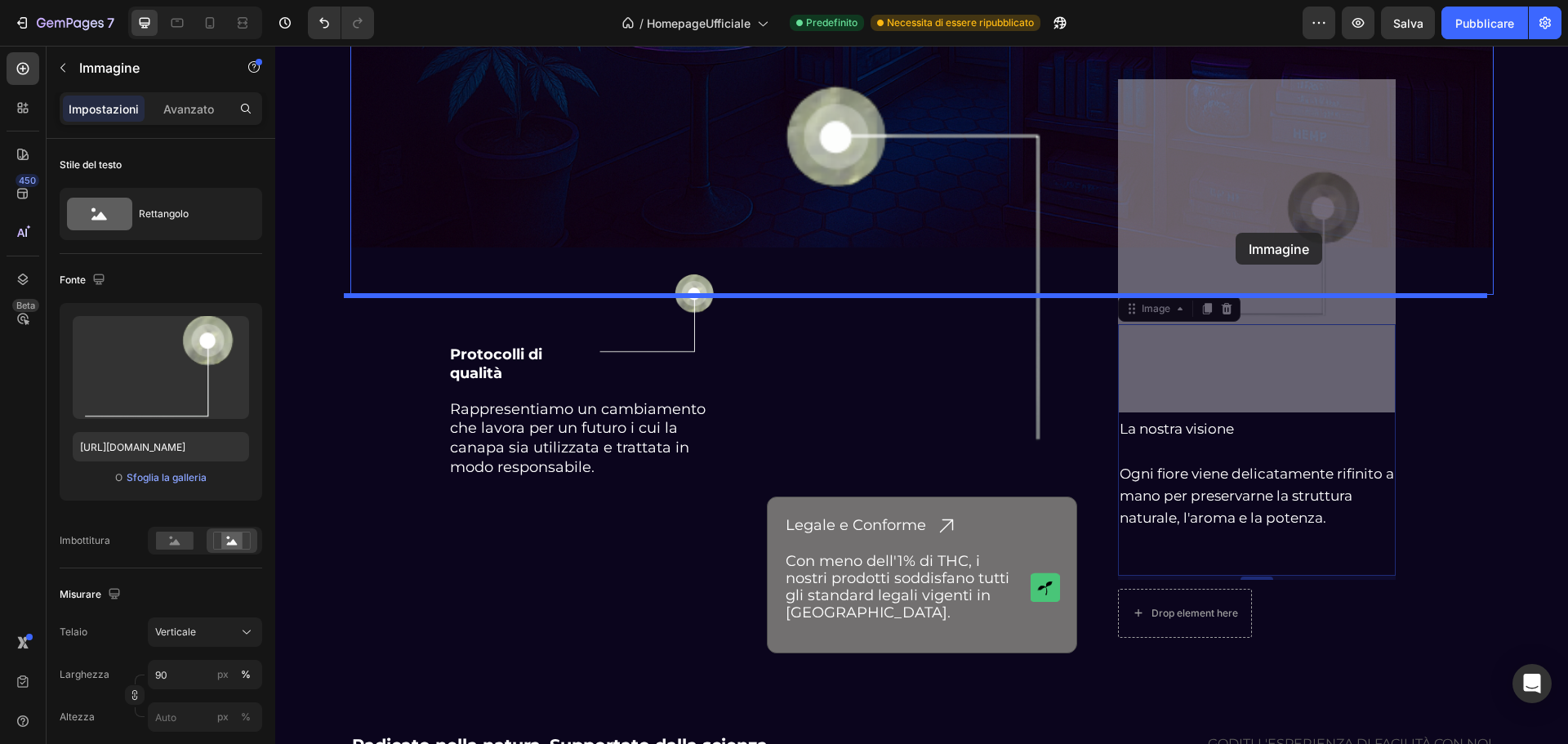
drag, startPoint x: 1128, startPoint y: 309, endPoint x: 1235, endPoint y: 233, distance: 131.2
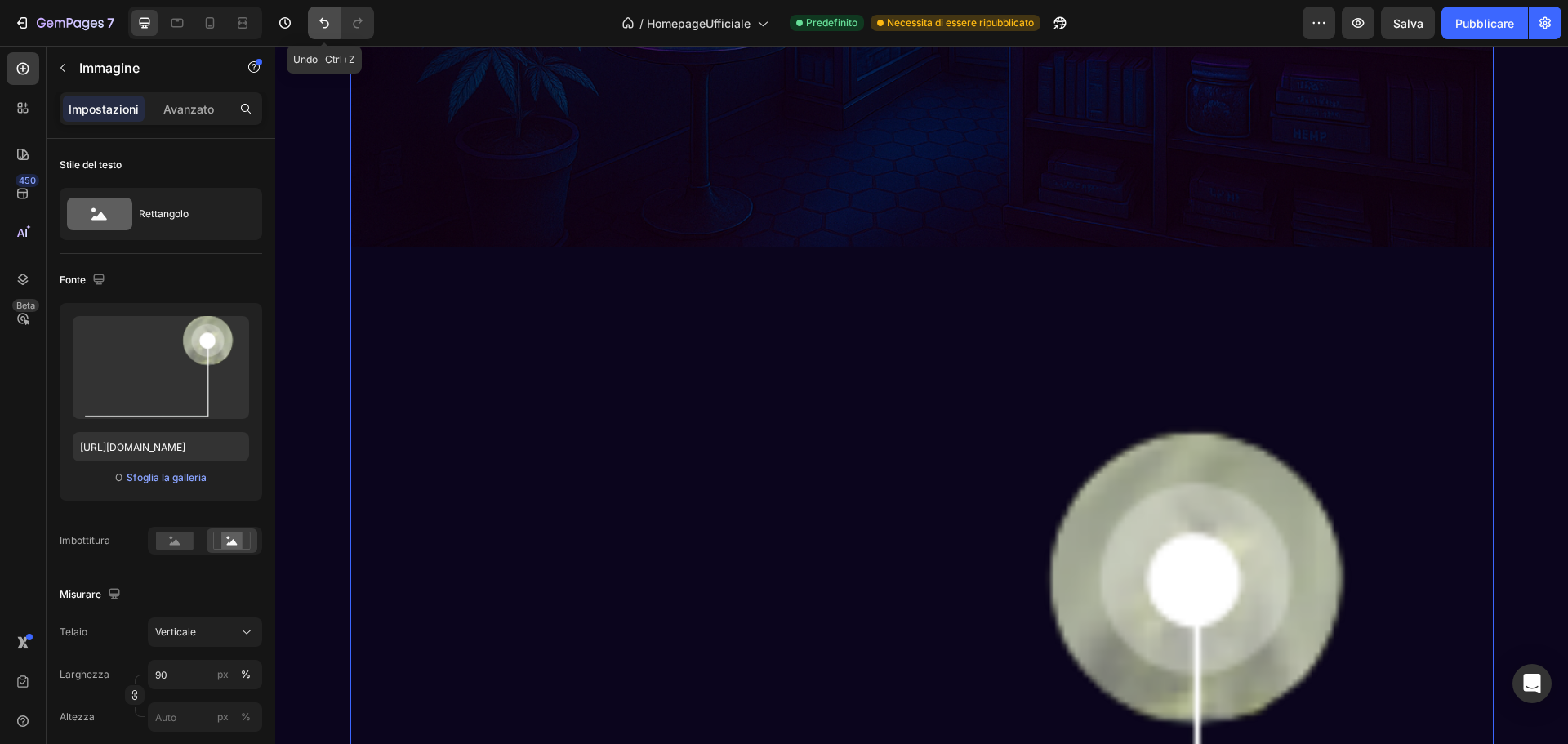
click at [325, 28] on icon "Annulla/Ripristina" at bounding box center [324, 24] width 10 height 11
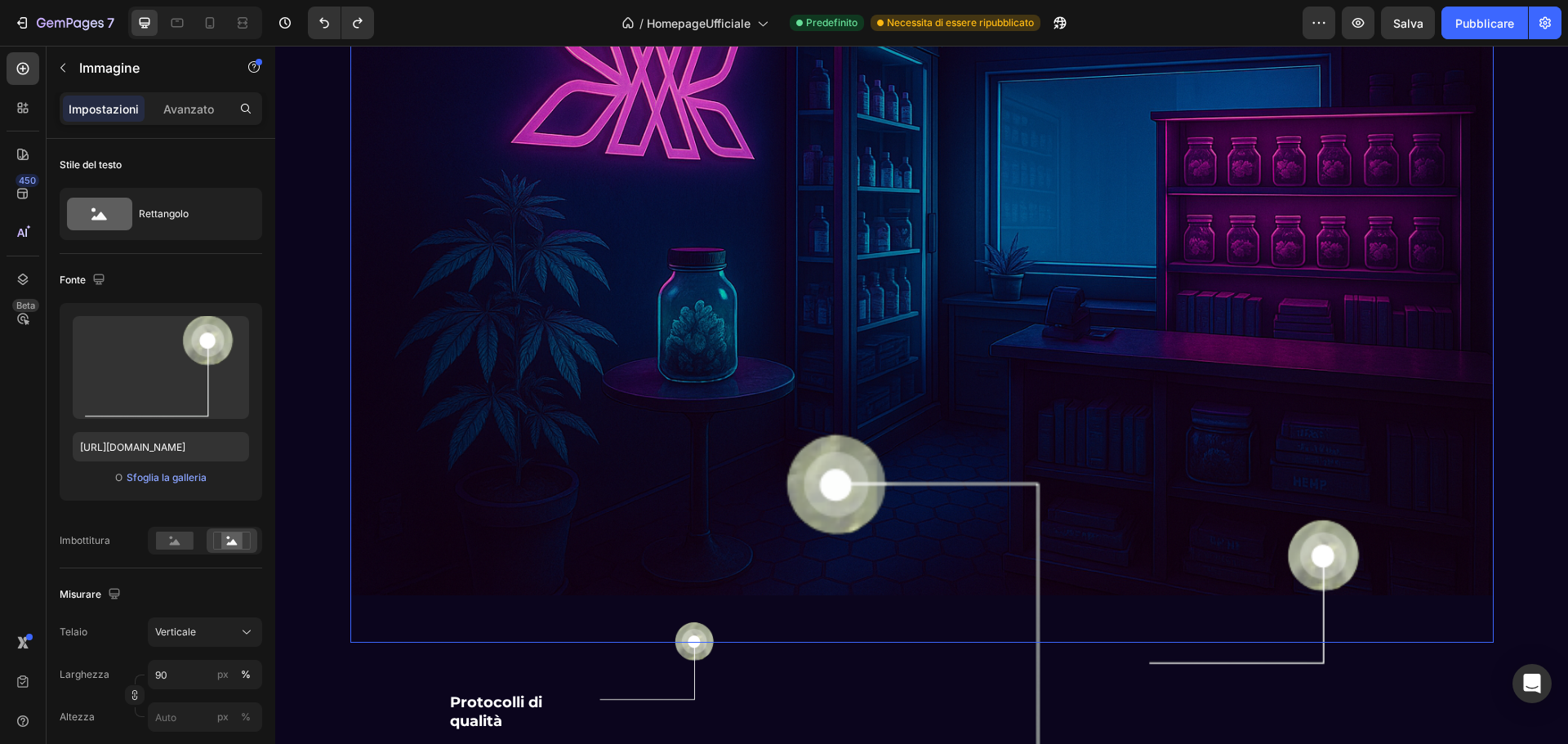
scroll to position [3996, 0]
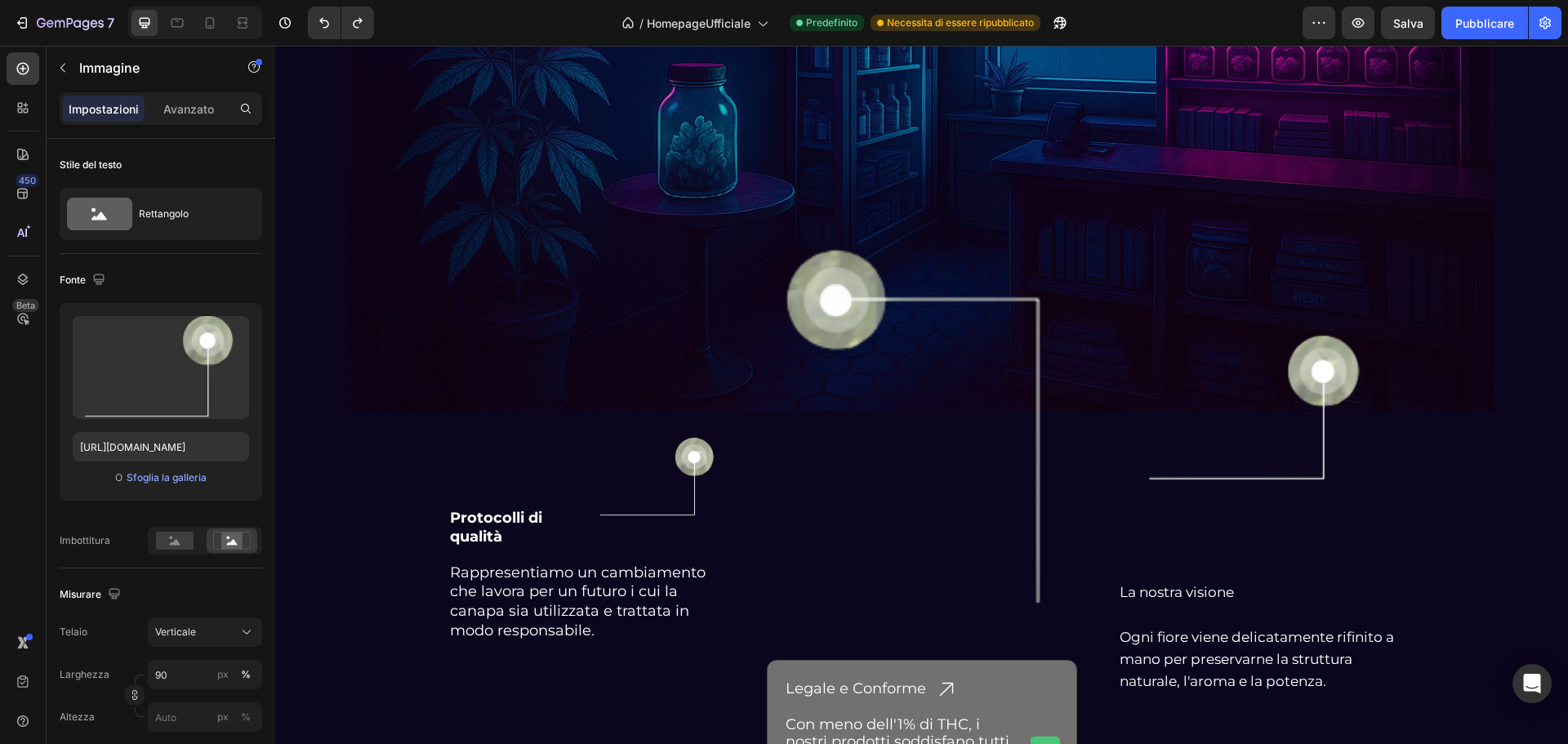
click at [1290, 374] on img at bounding box center [1256, 409] width 250 height 334
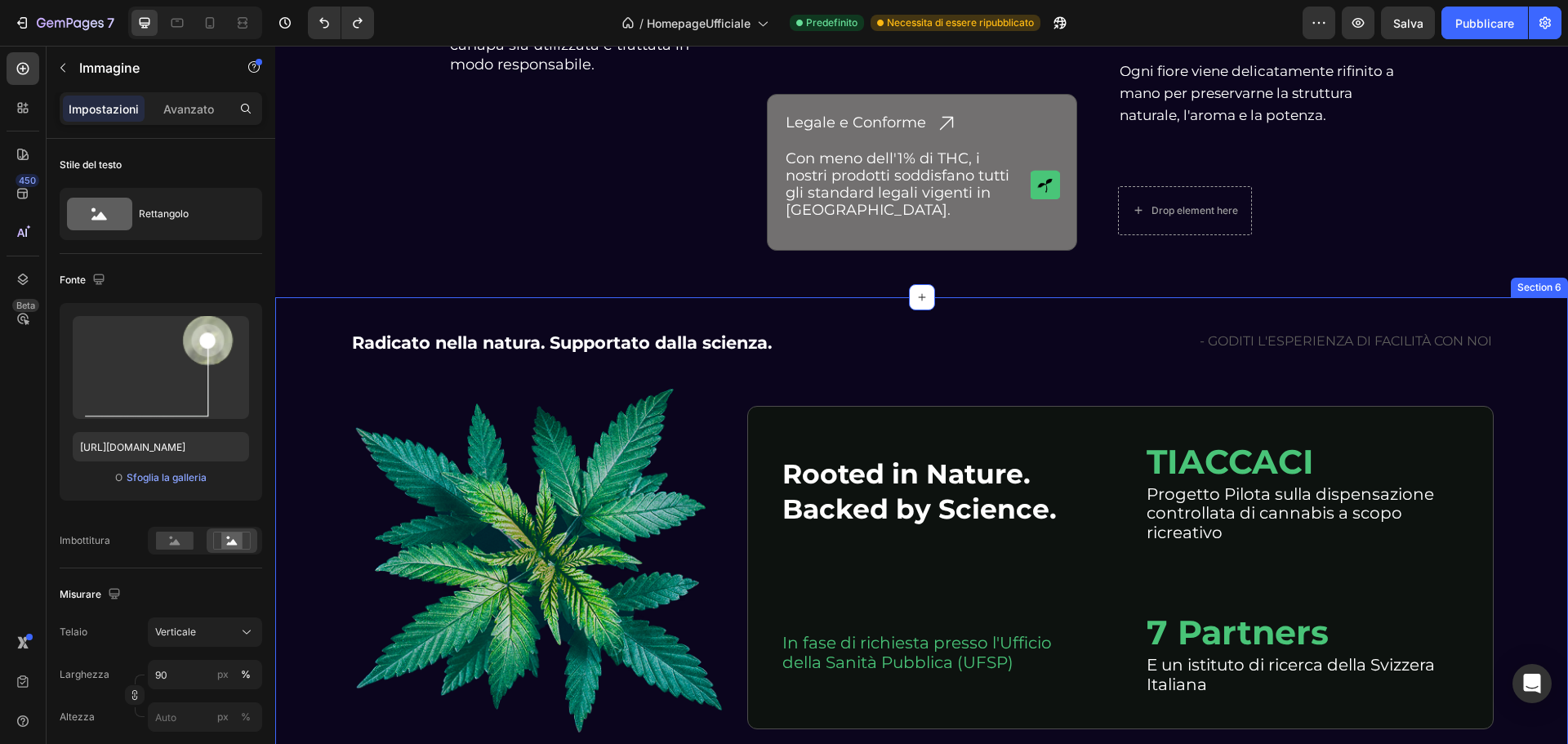
scroll to position [4569, 0]
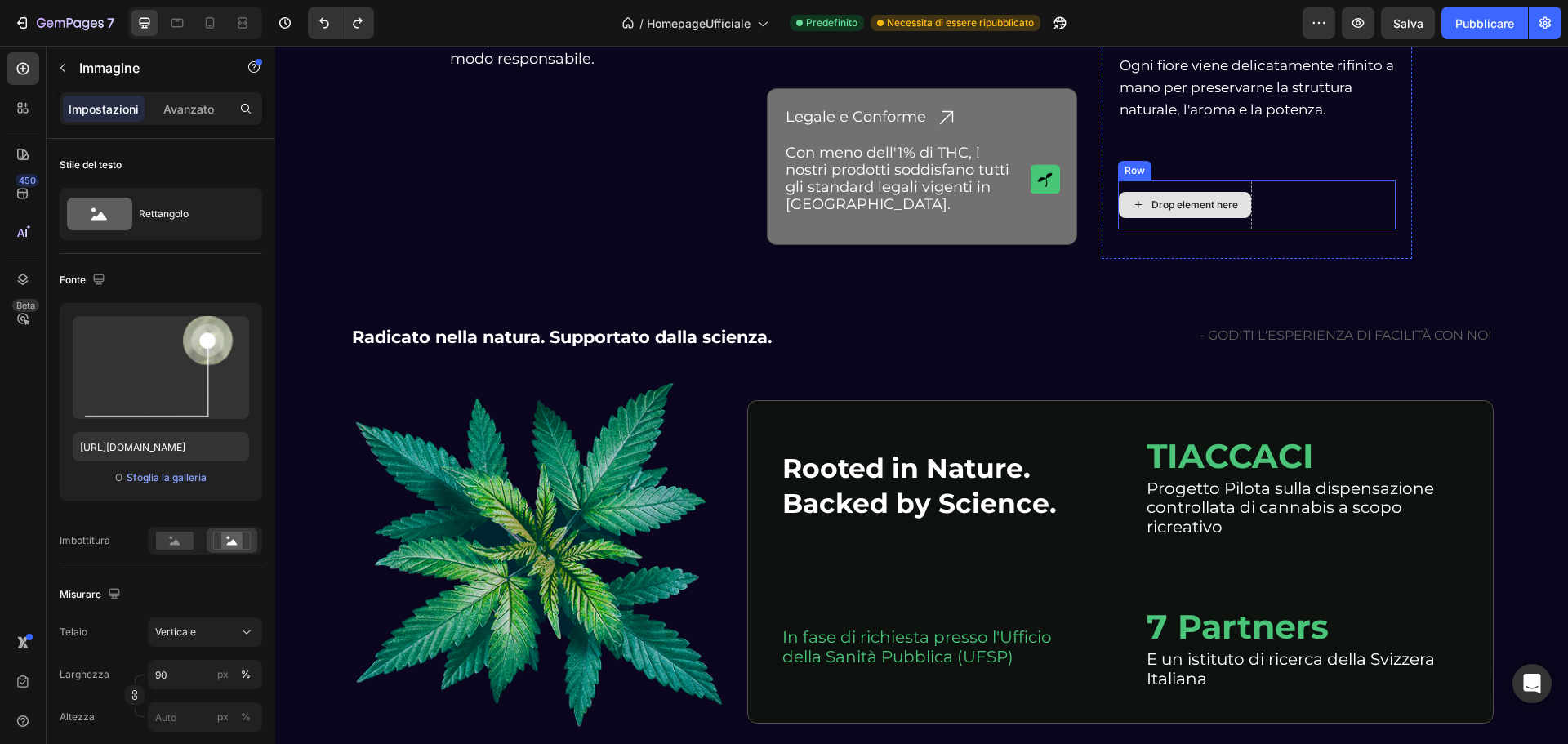
click at [1186, 200] on div "Drop element here" at bounding box center [1194, 205] width 86 height 13
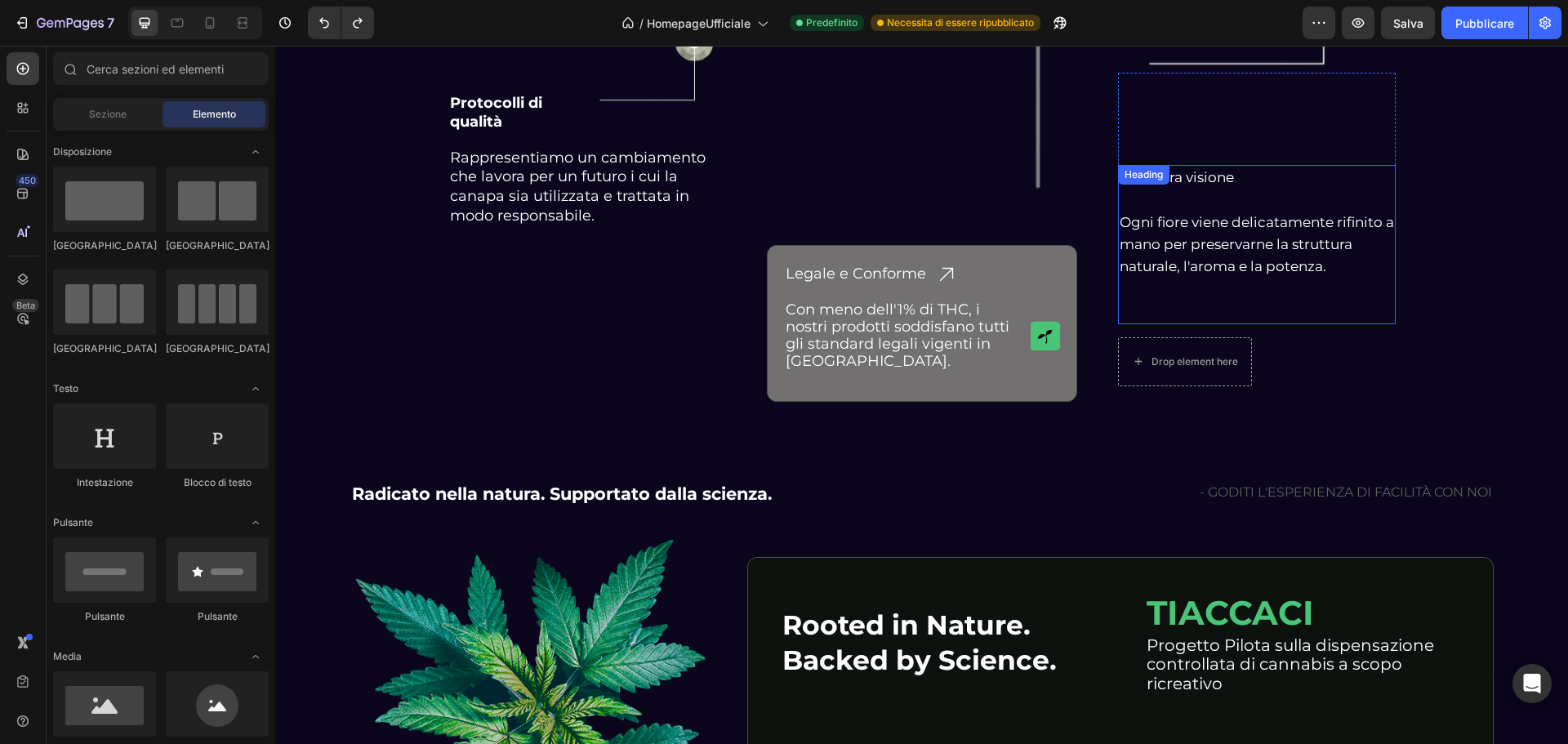
scroll to position [4405, 0]
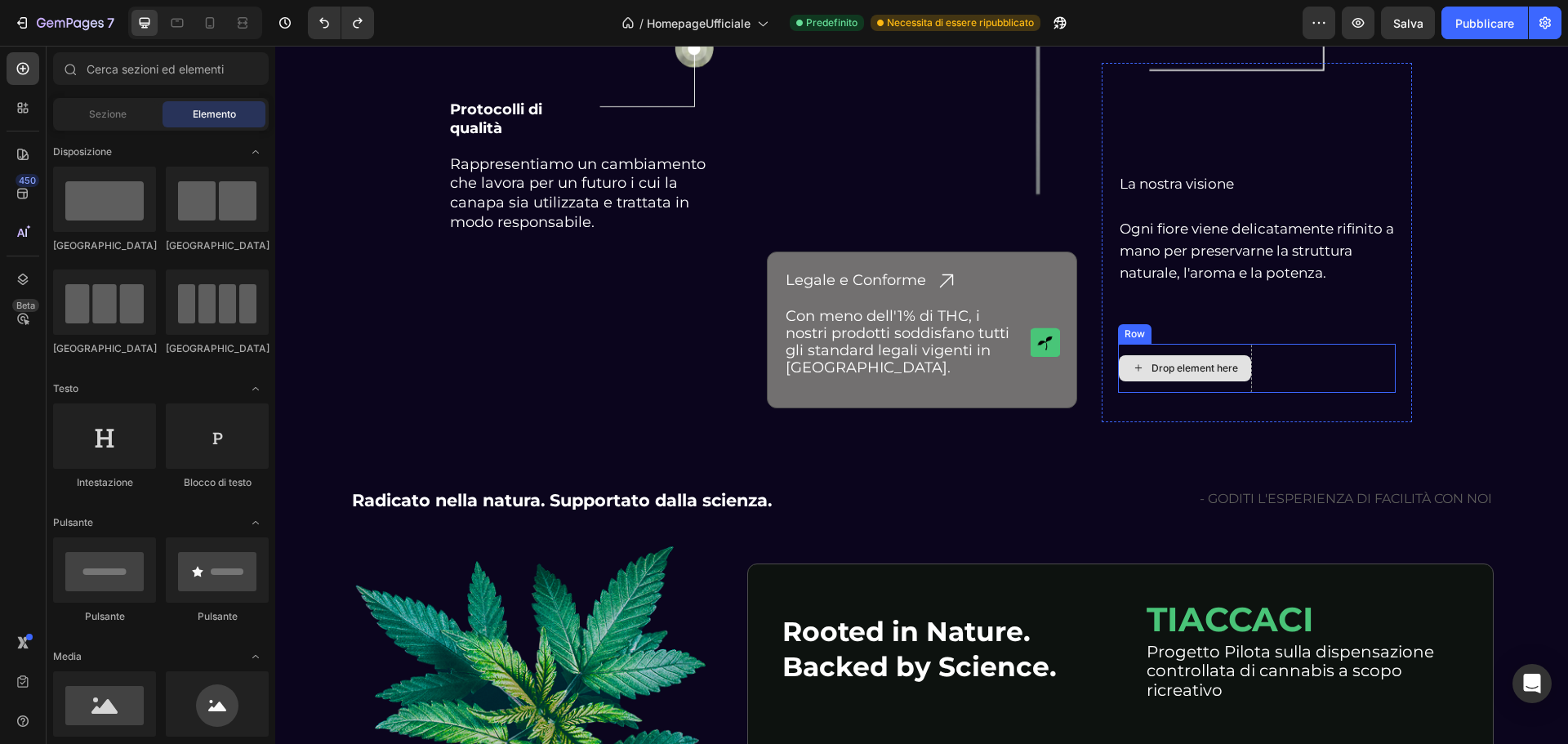
click at [1193, 347] on div "Drop element here" at bounding box center [1184, 368] width 134 height 49
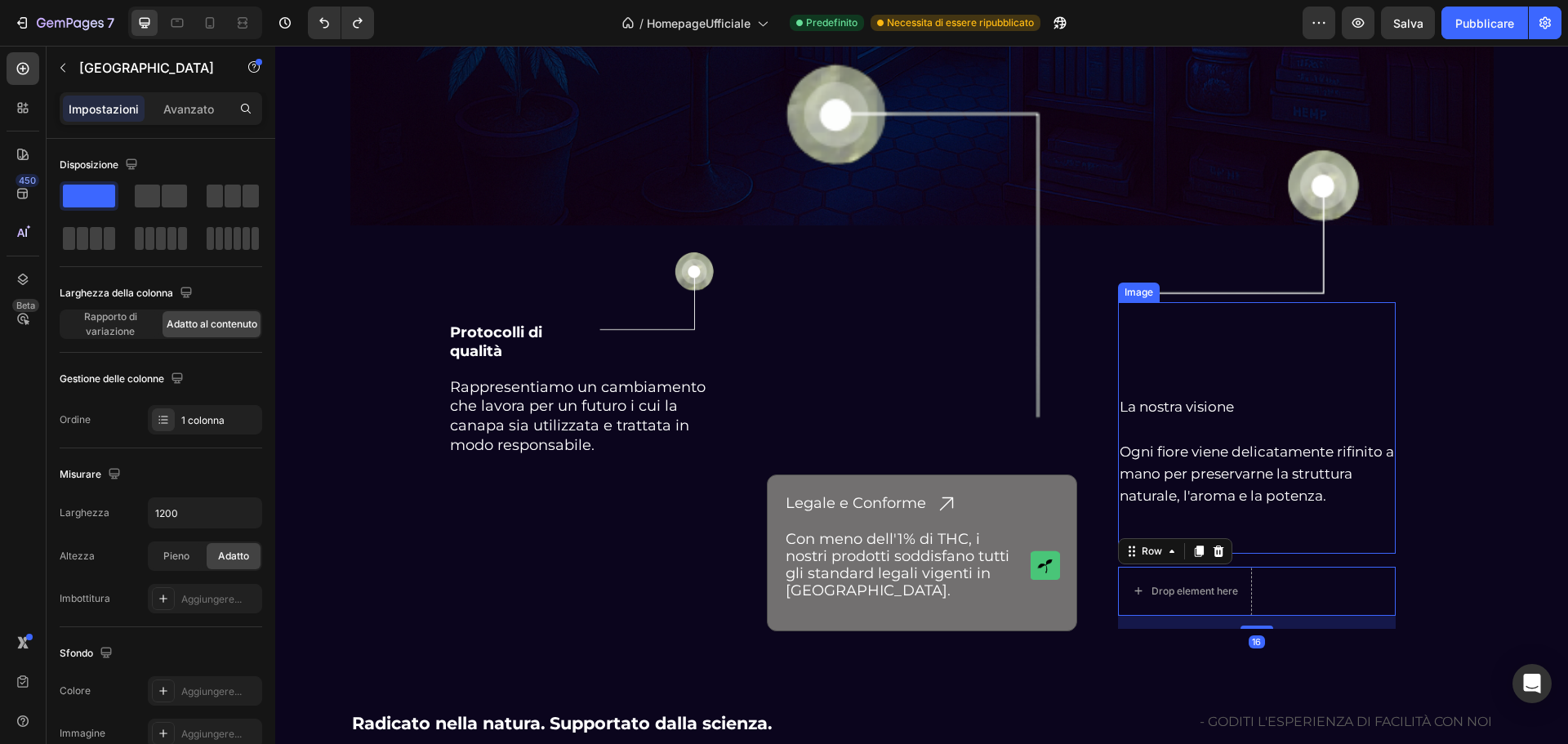
scroll to position [4160, 0]
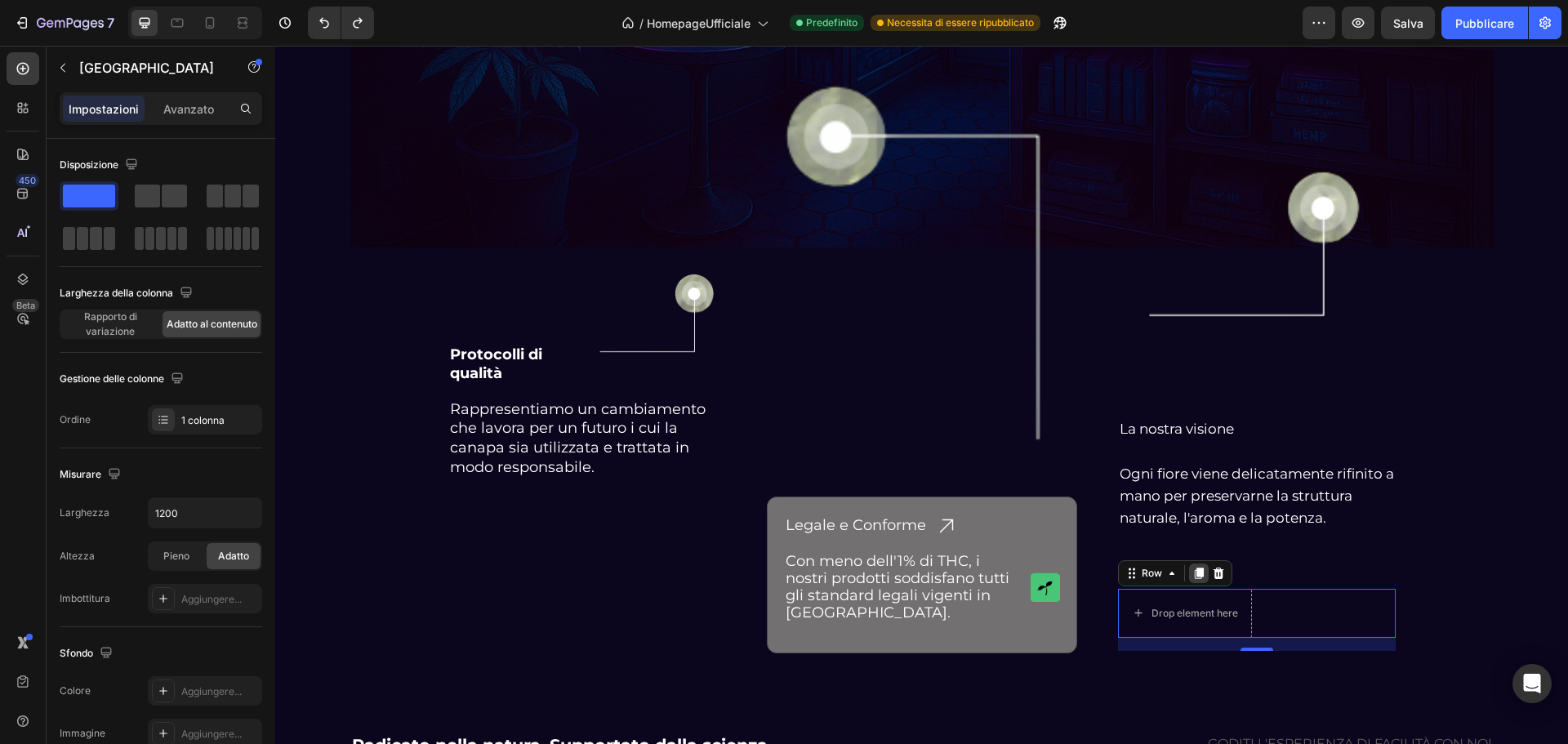
click at [1193, 573] on icon at bounding box center [1198, 573] width 9 height 12
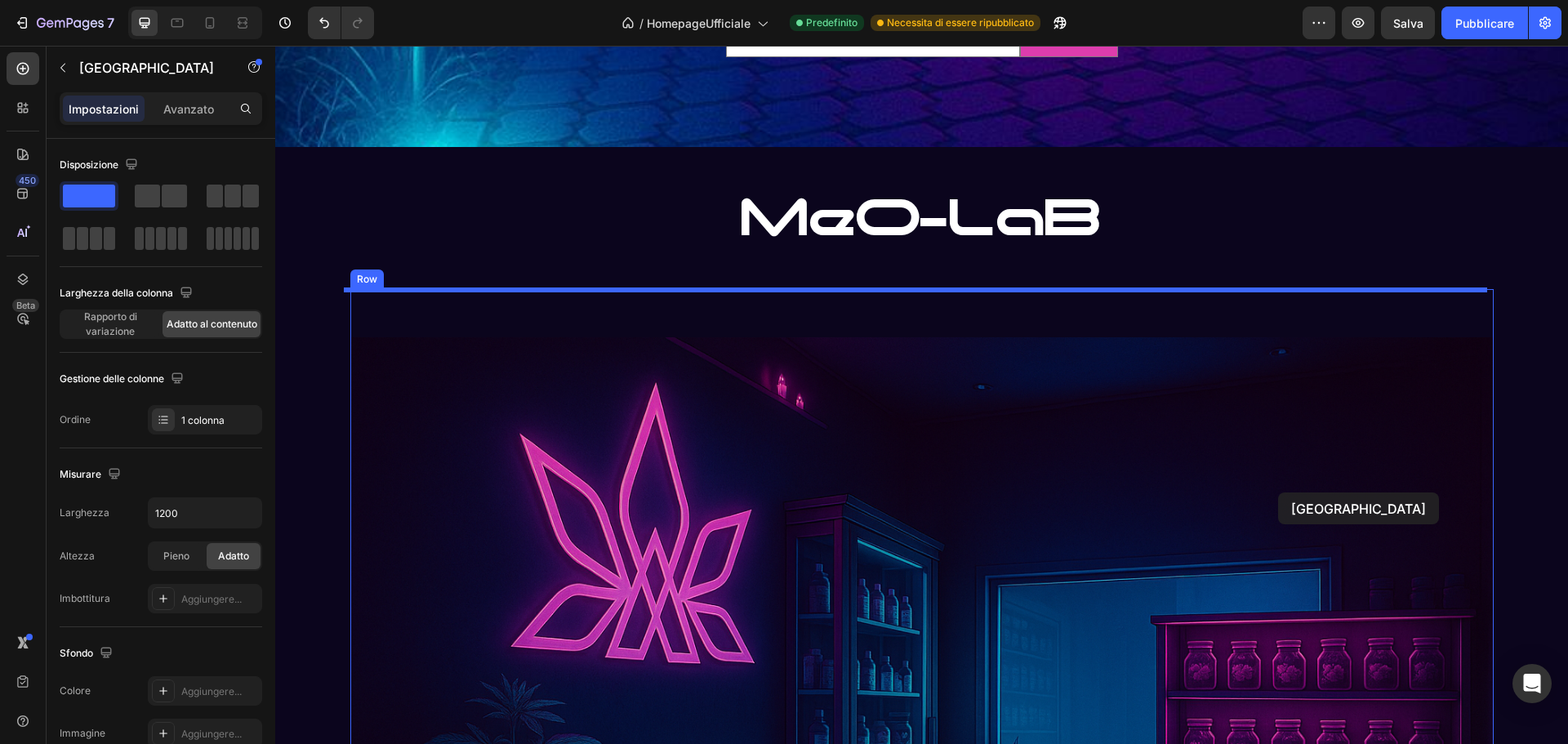
scroll to position [3354, 0]
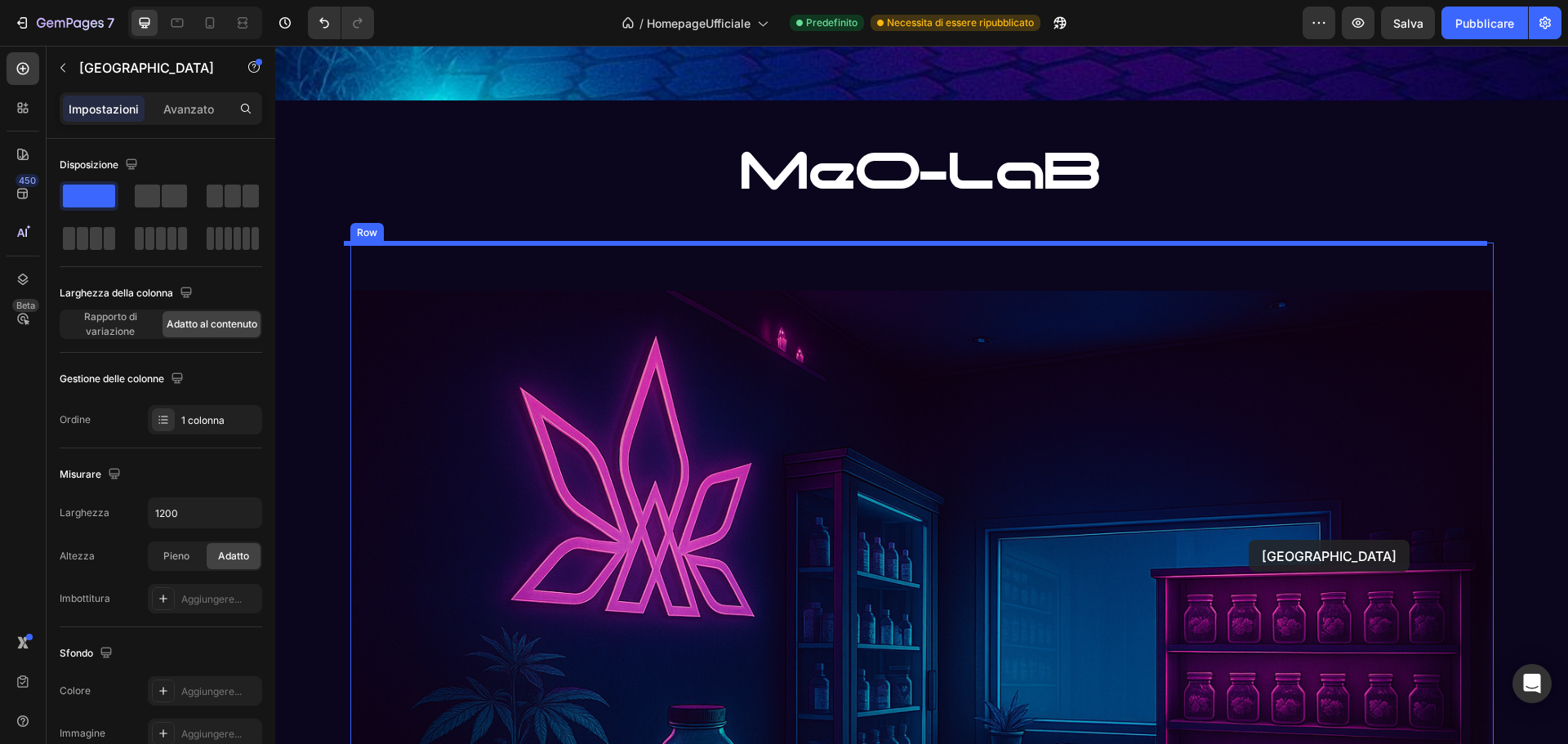
drag, startPoint x: 1129, startPoint y: 638, endPoint x: 1249, endPoint y: 540, distance: 154.9
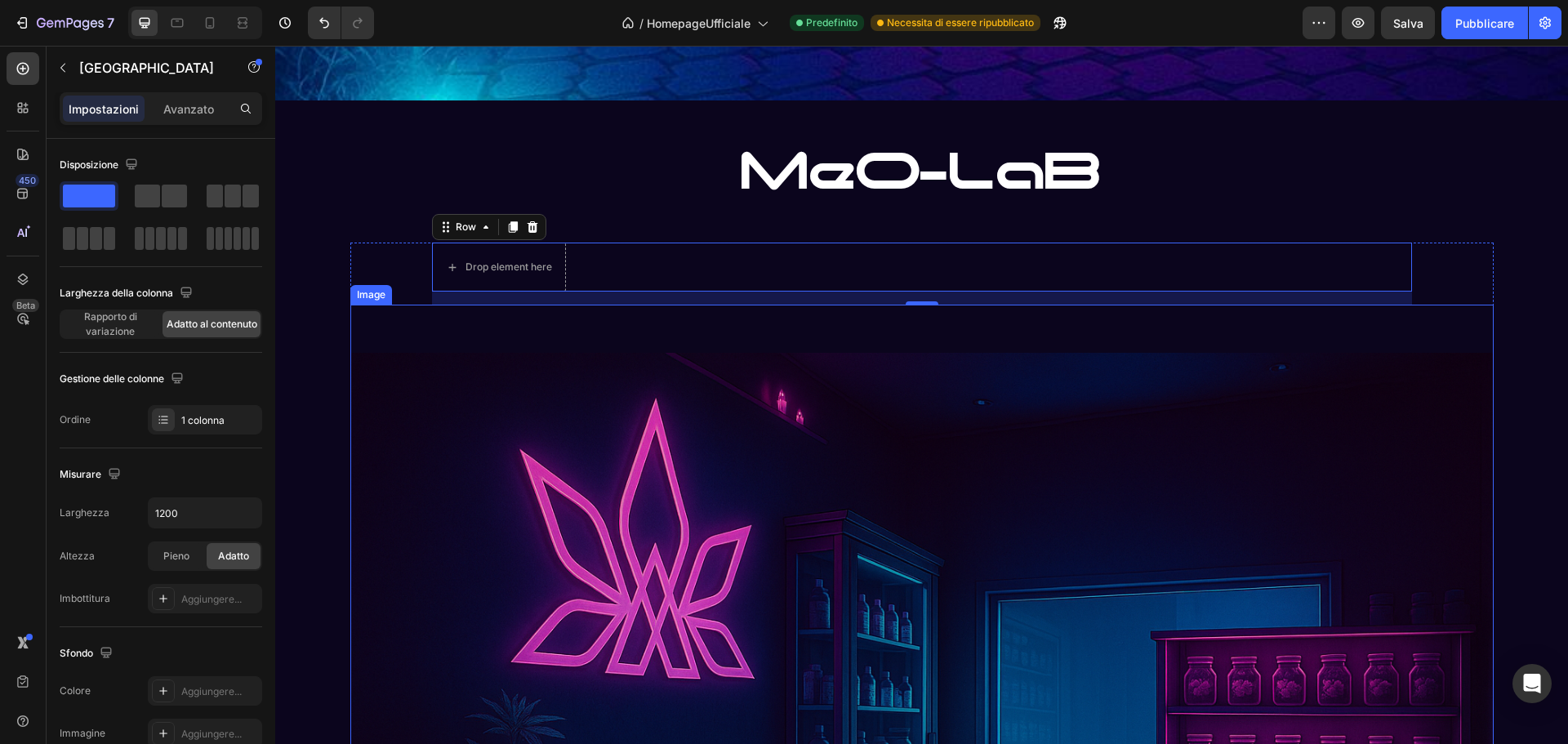
click at [872, 407] on img at bounding box center [922, 733] width 1144 height 858
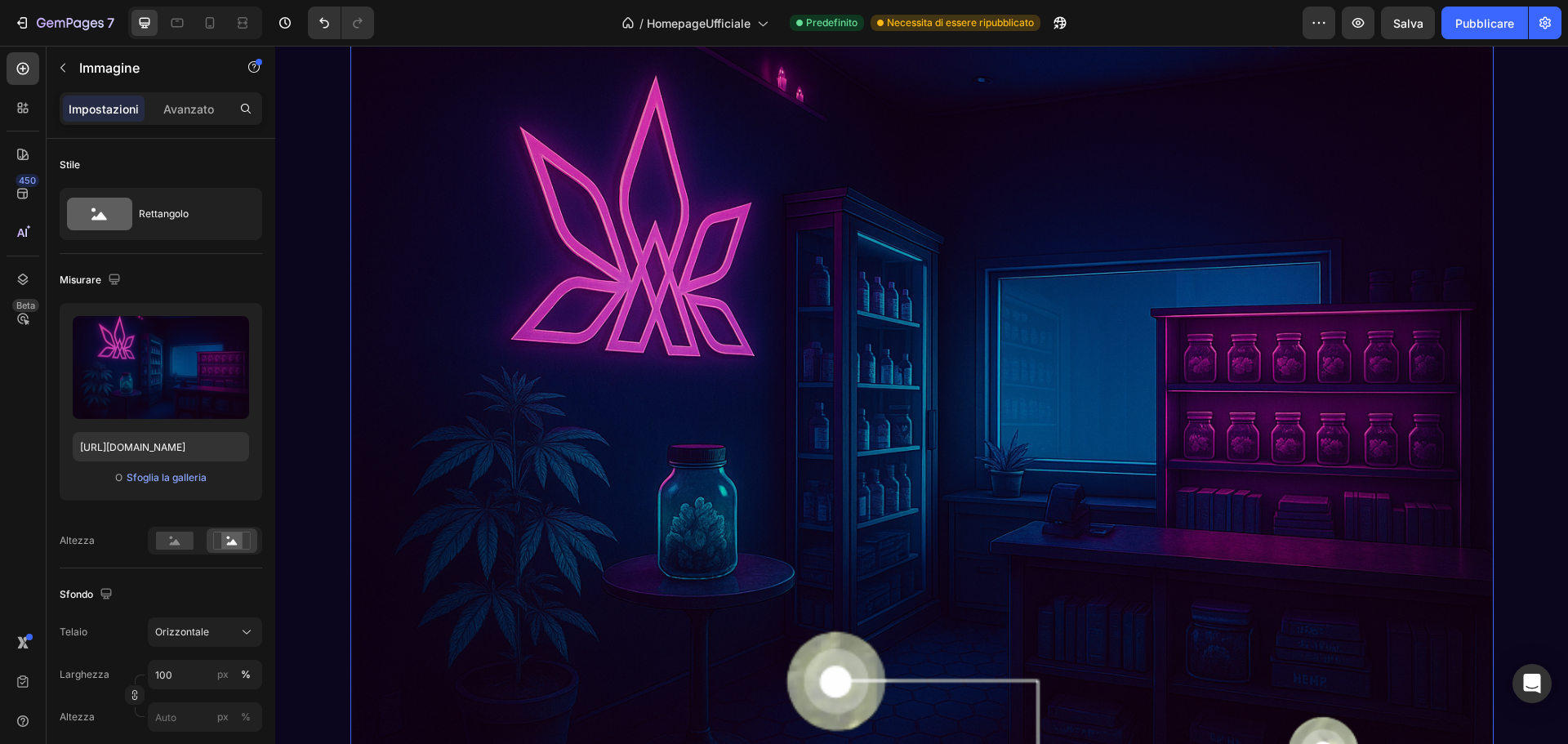
scroll to position [4007, 0]
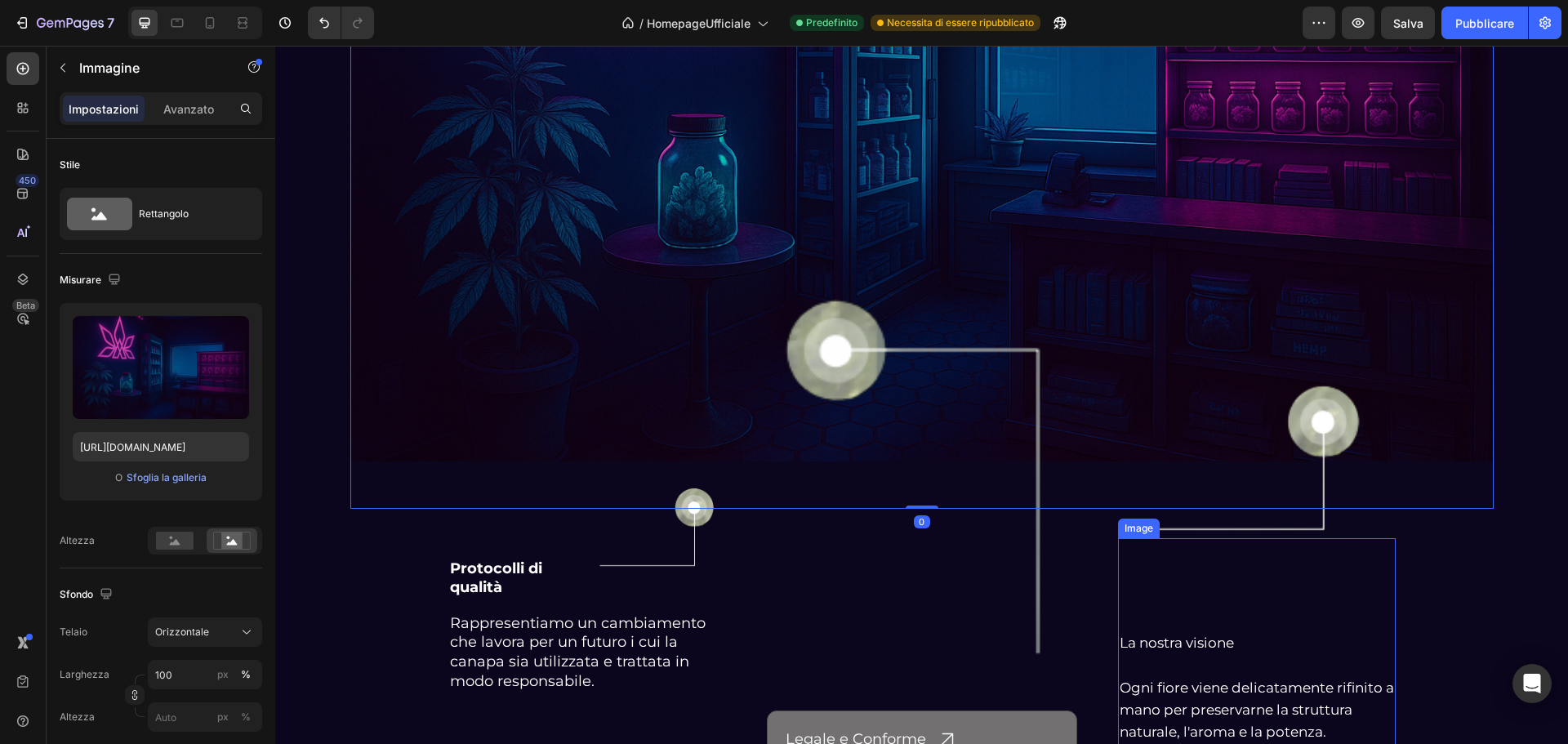
click at [1298, 423] on img at bounding box center [1256, 460] width 250 height 334
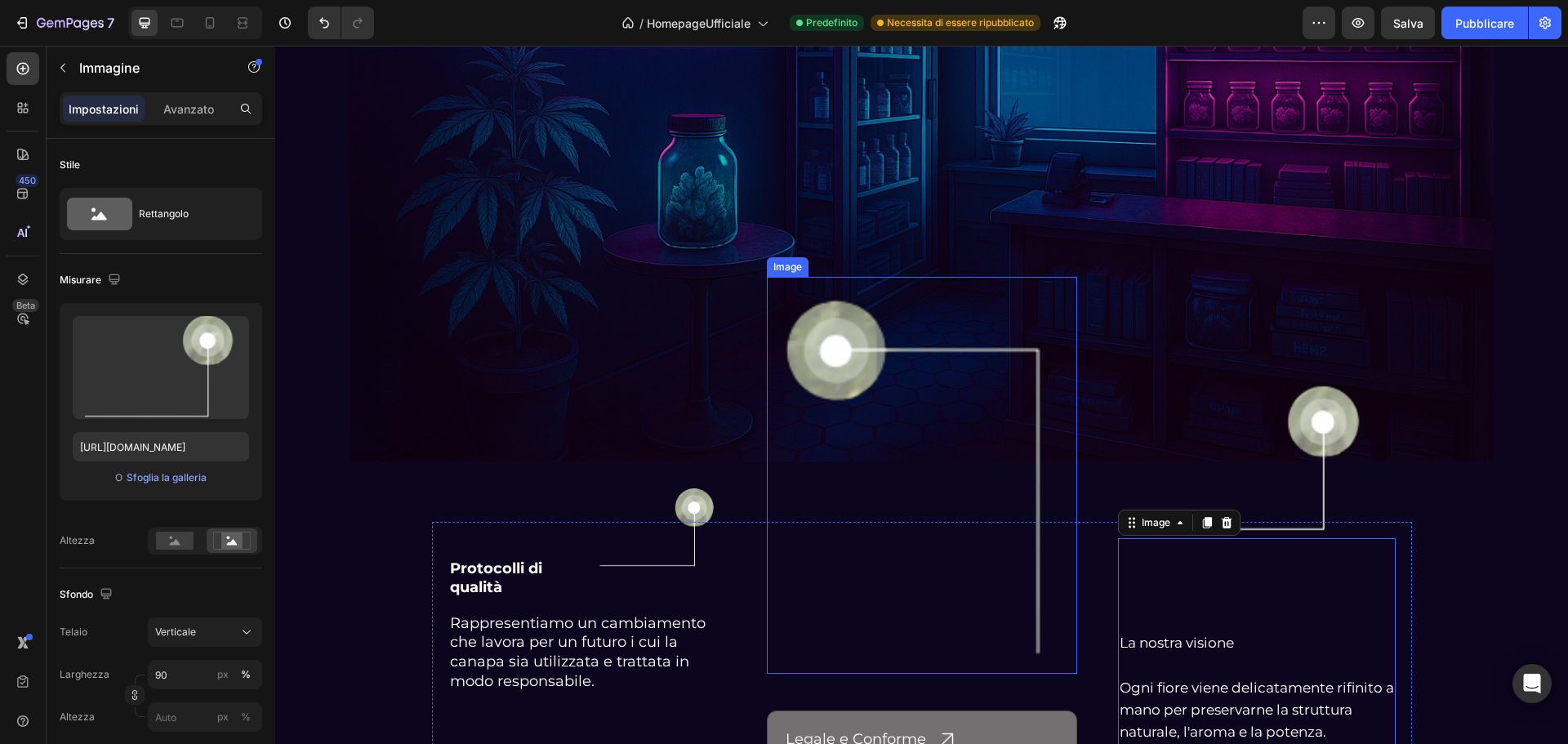
click at [810, 357] on img at bounding box center [922, 476] width 310 height 397
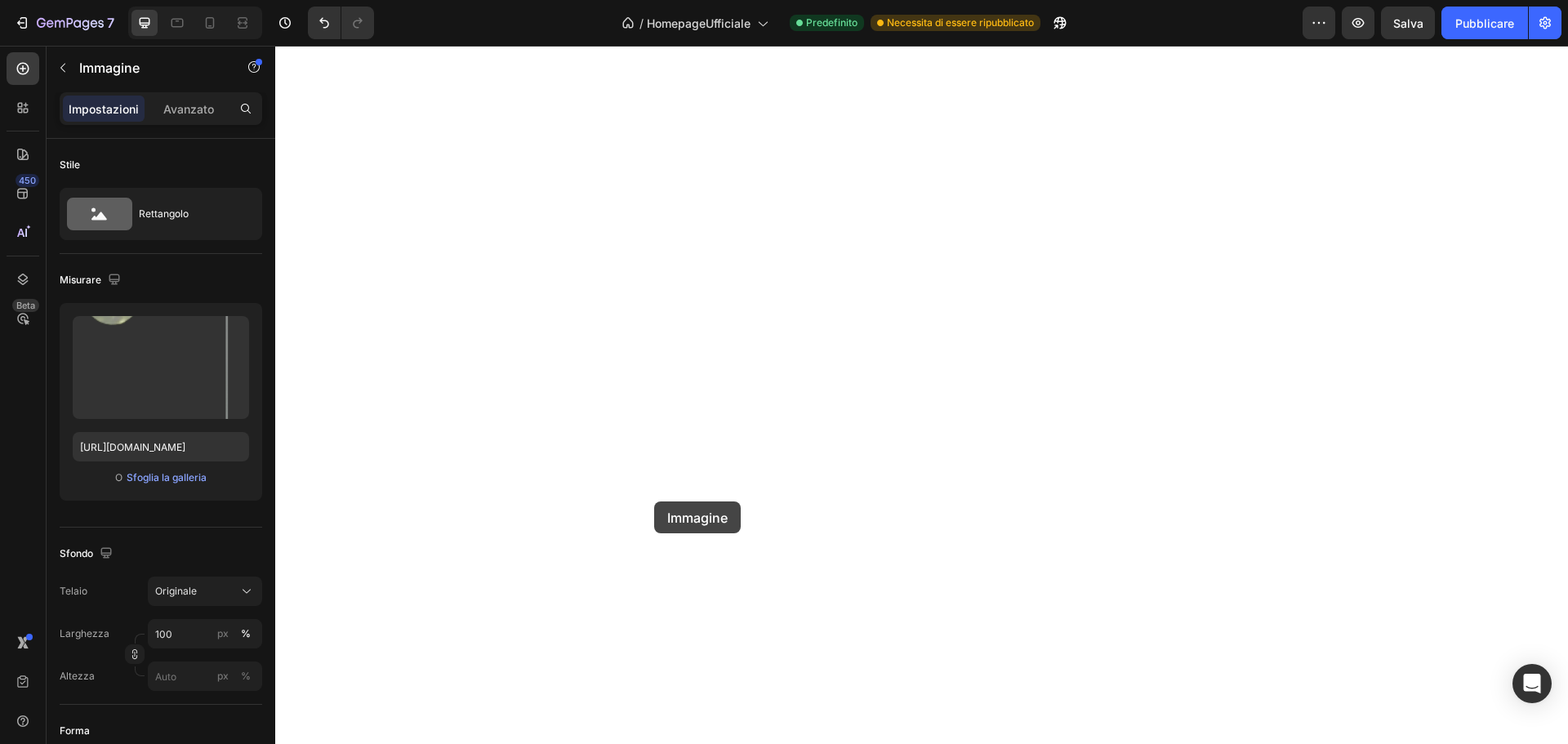
scroll to position [3422, 0]
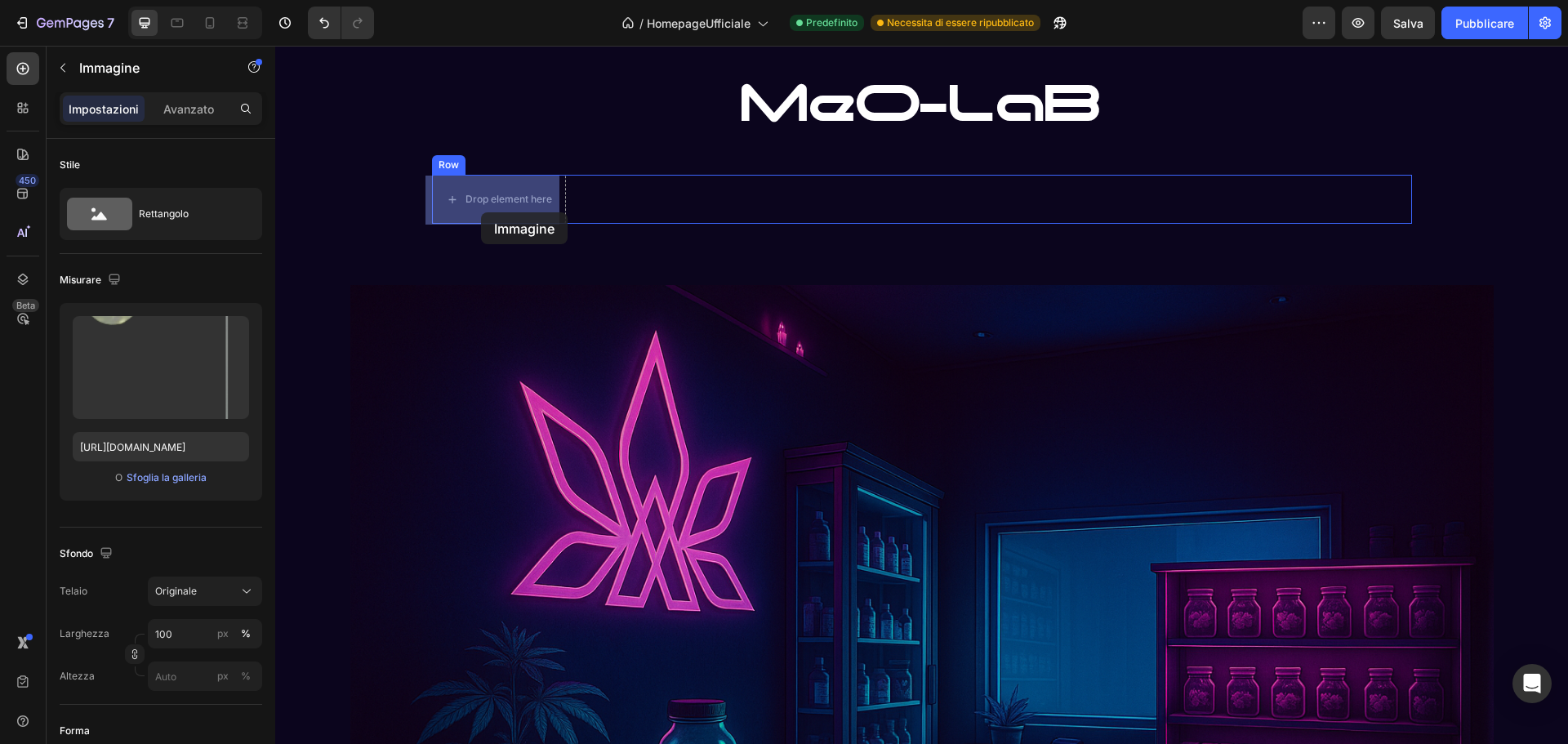
drag, startPoint x: 767, startPoint y: 255, endPoint x: 481, endPoint y: 213, distance: 289.1
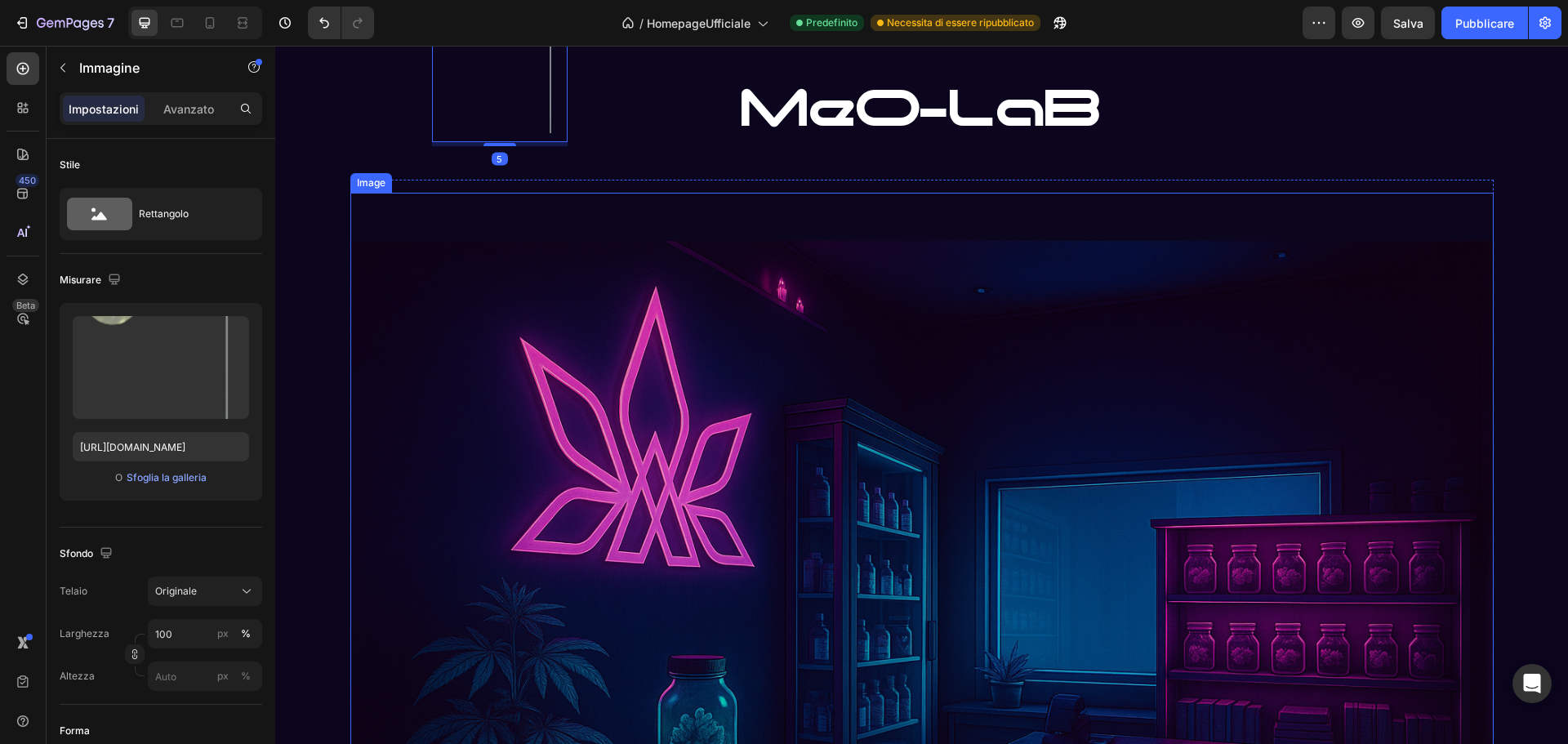
scroll to position [3259, 0]
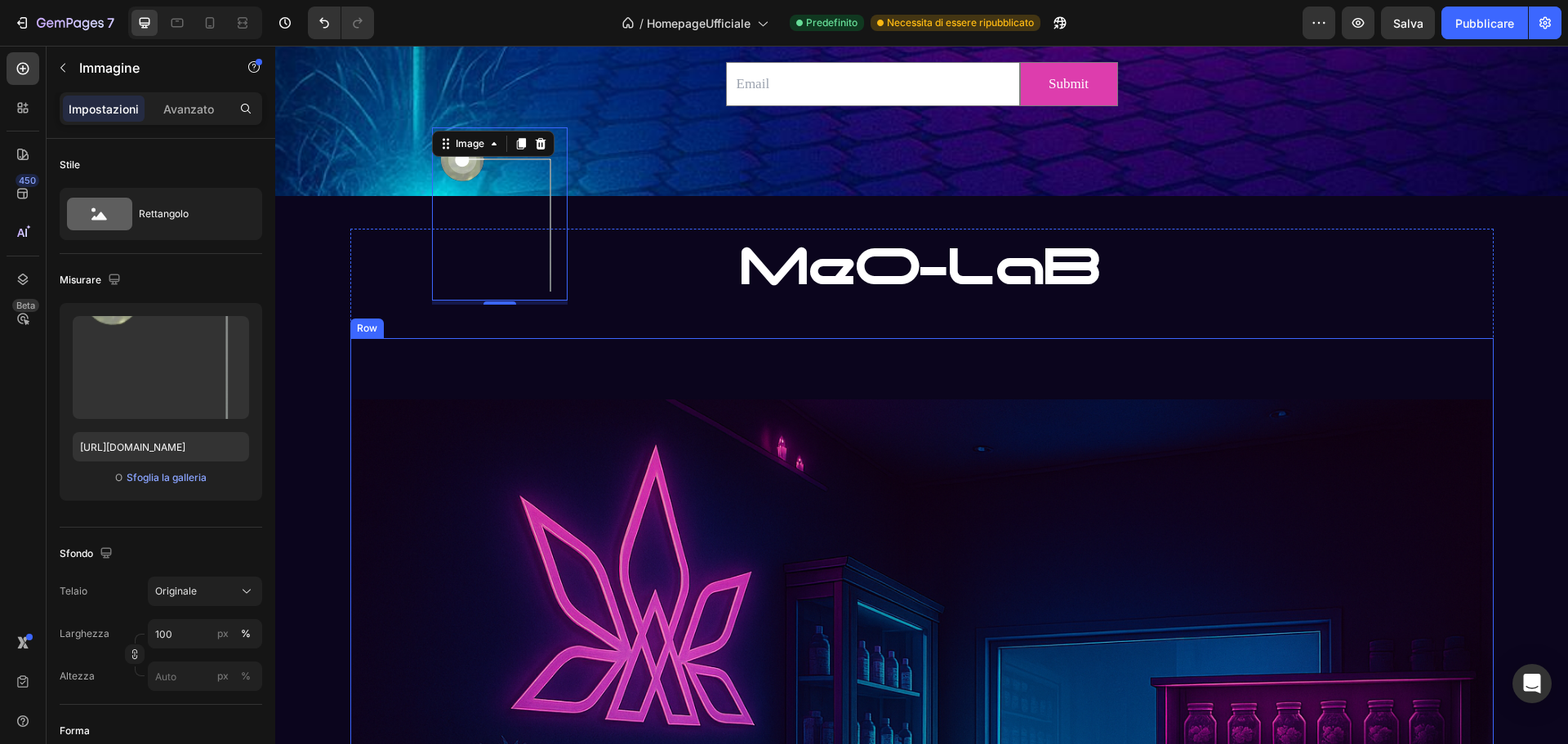
click at [694, 287] on h2 "MeO-LaB" at bounding box center [922, 267] width 980 height 76
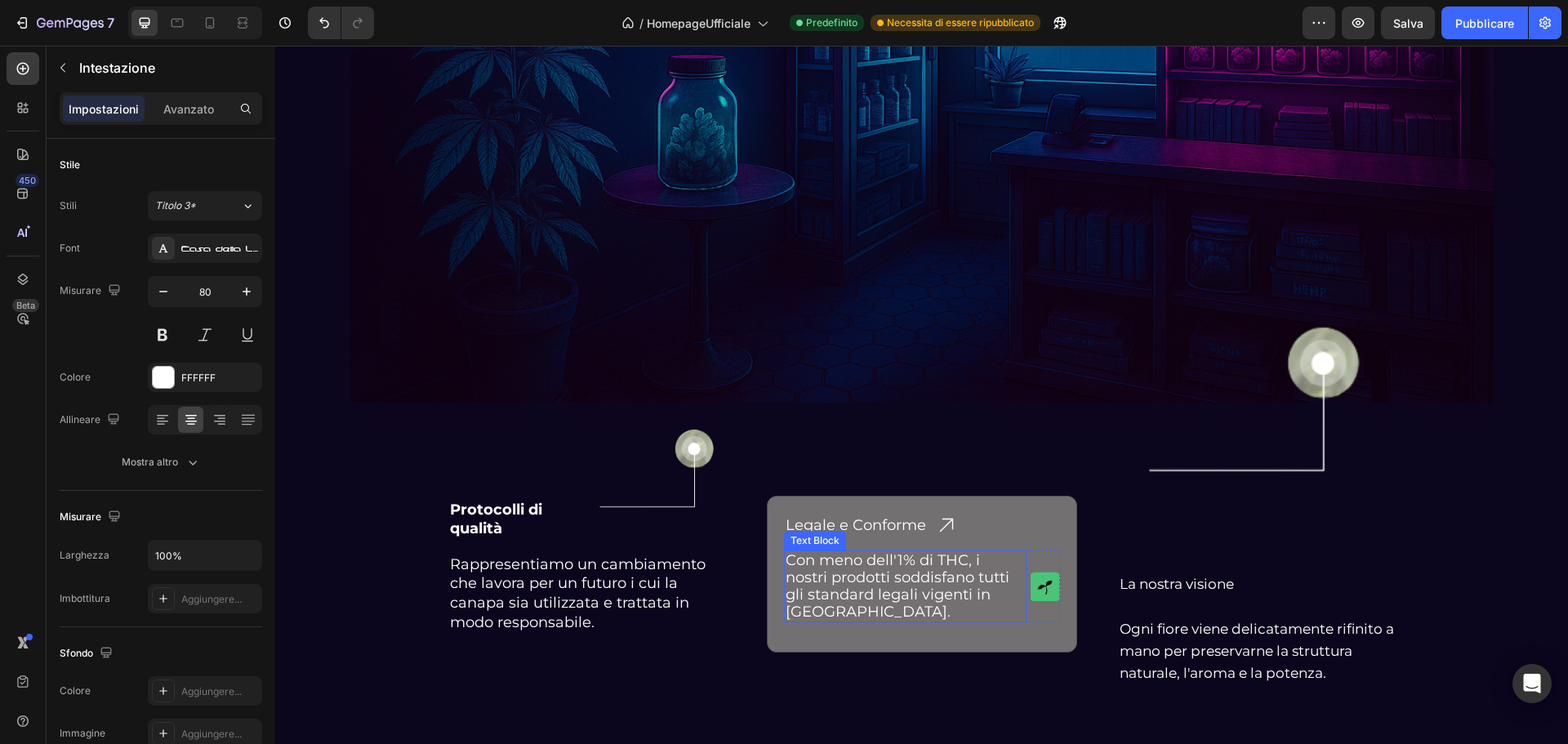
scroll to position [4157, 0]
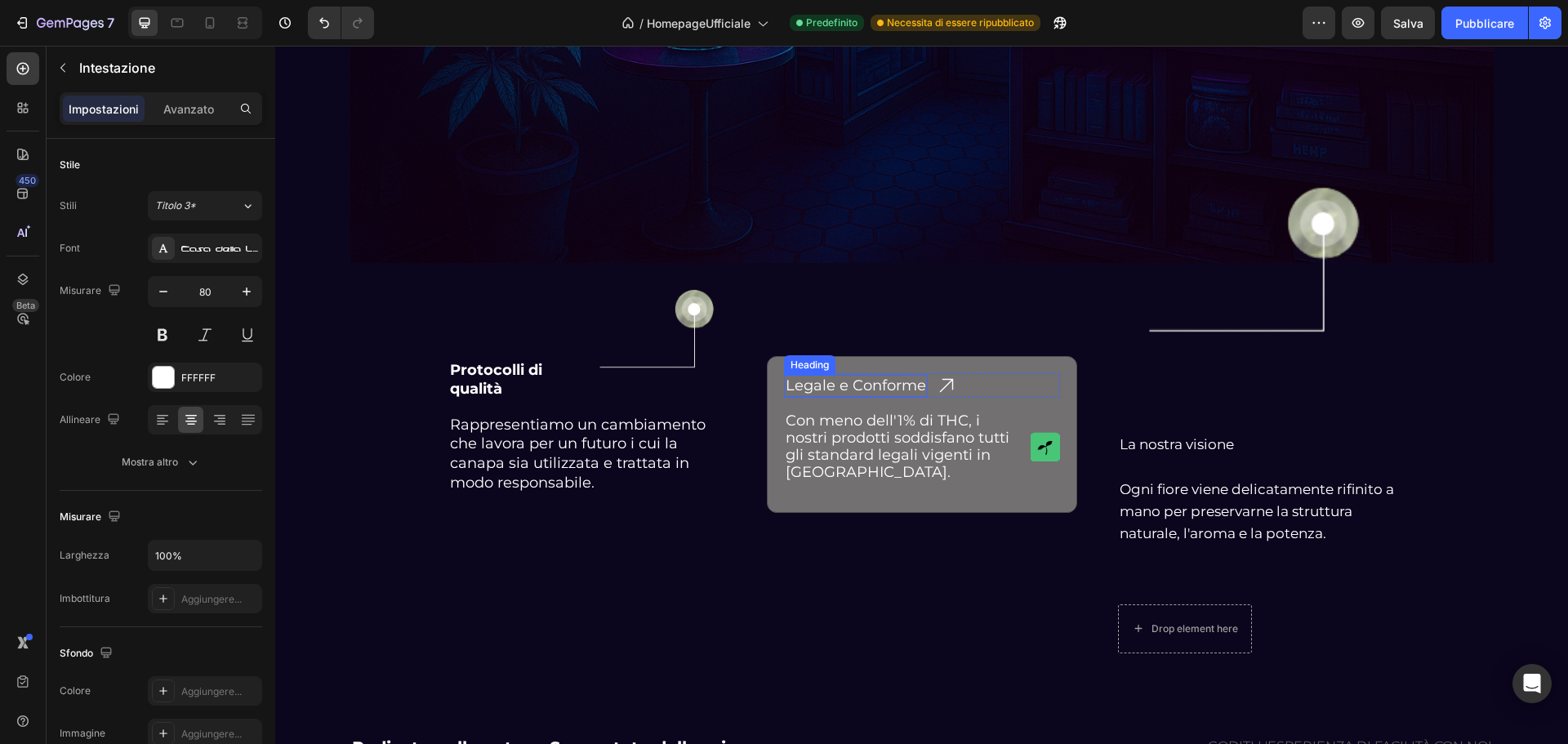
click at [804, 364] on div "Heading" at bounding box center [809, 365] width 45 height 15
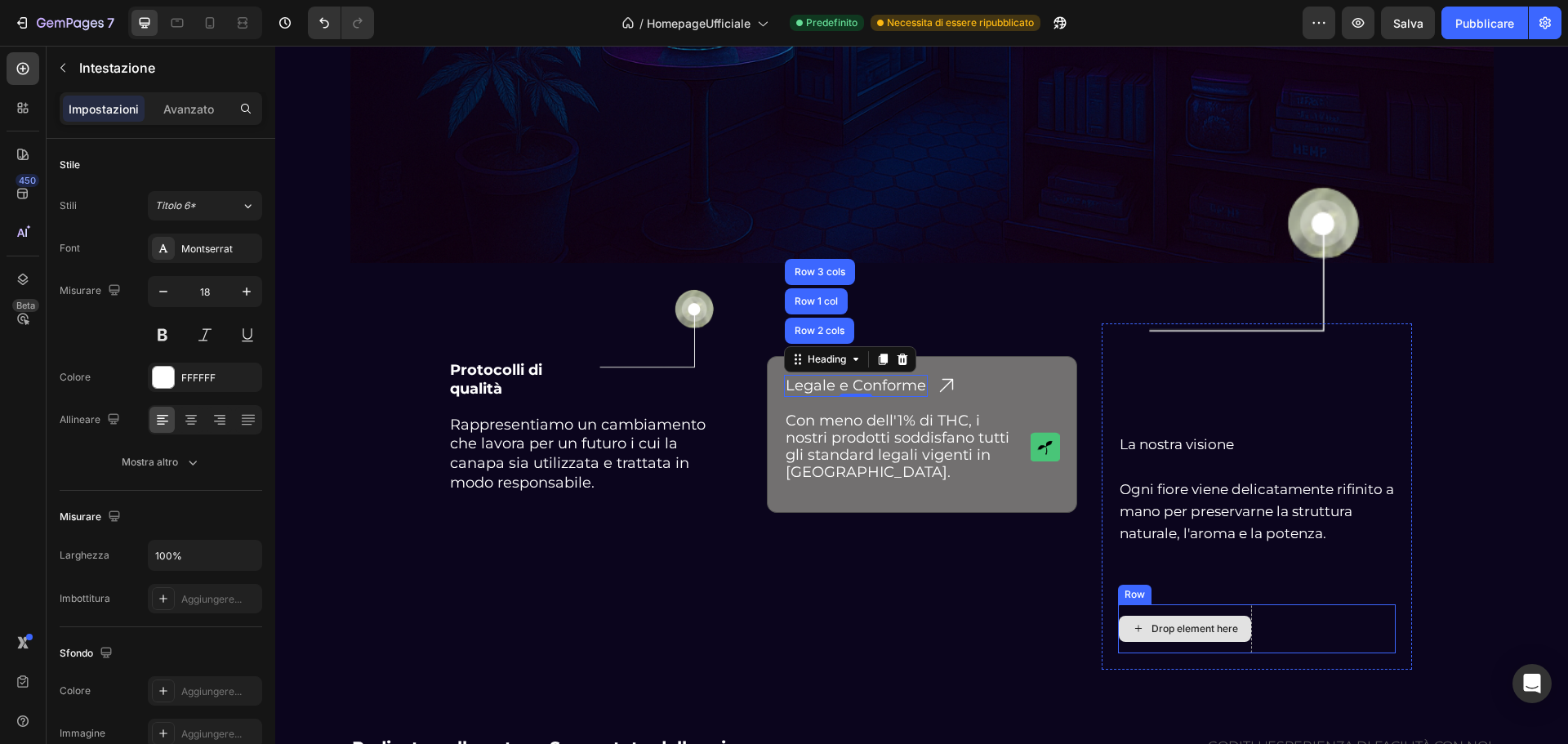
click at [1166, 625] on div "Drop element here" at bounding box center [1194, 629] width 86 height 13
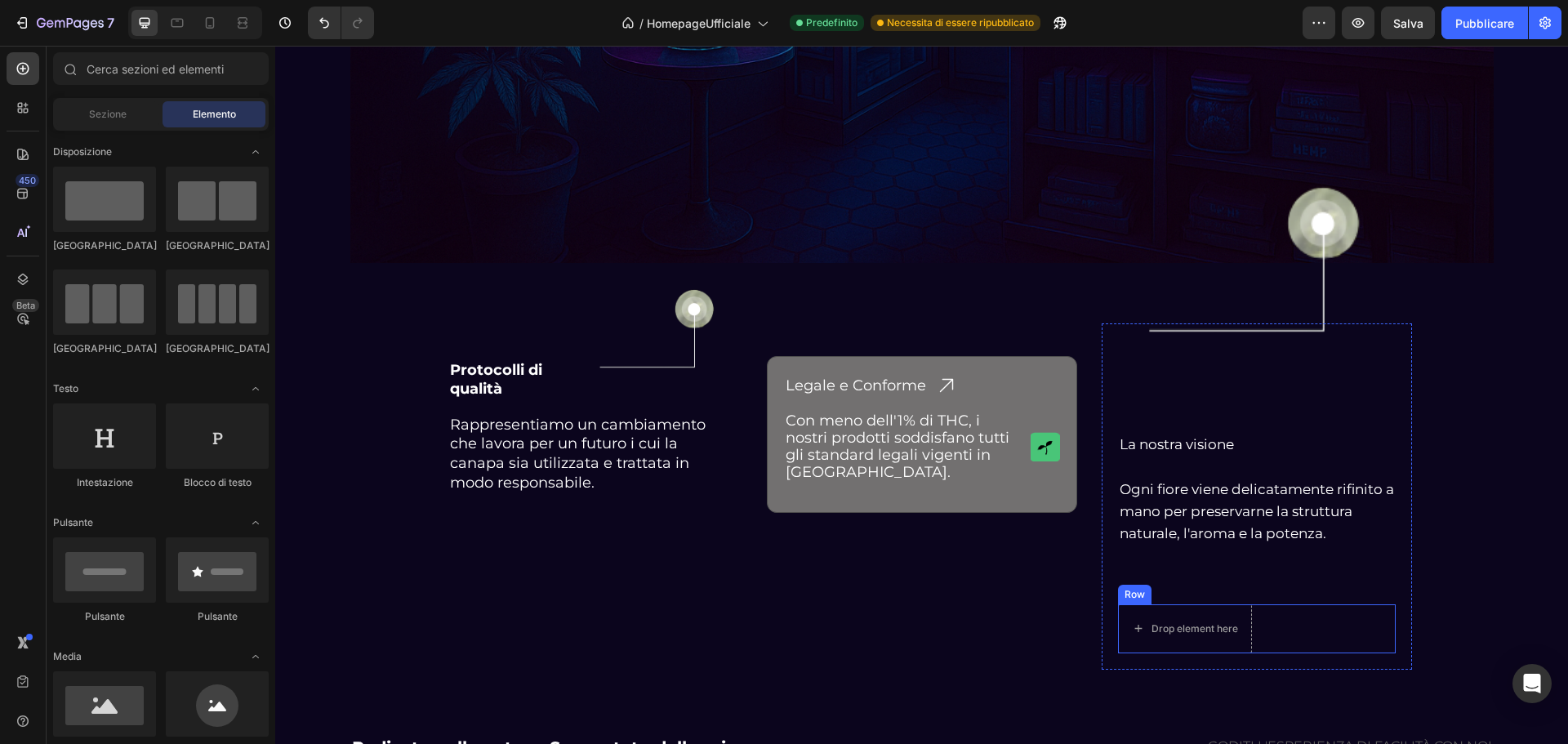
click at [1123, 593] on div "Row" at bounding box center [1134, 595] width 27 height 15
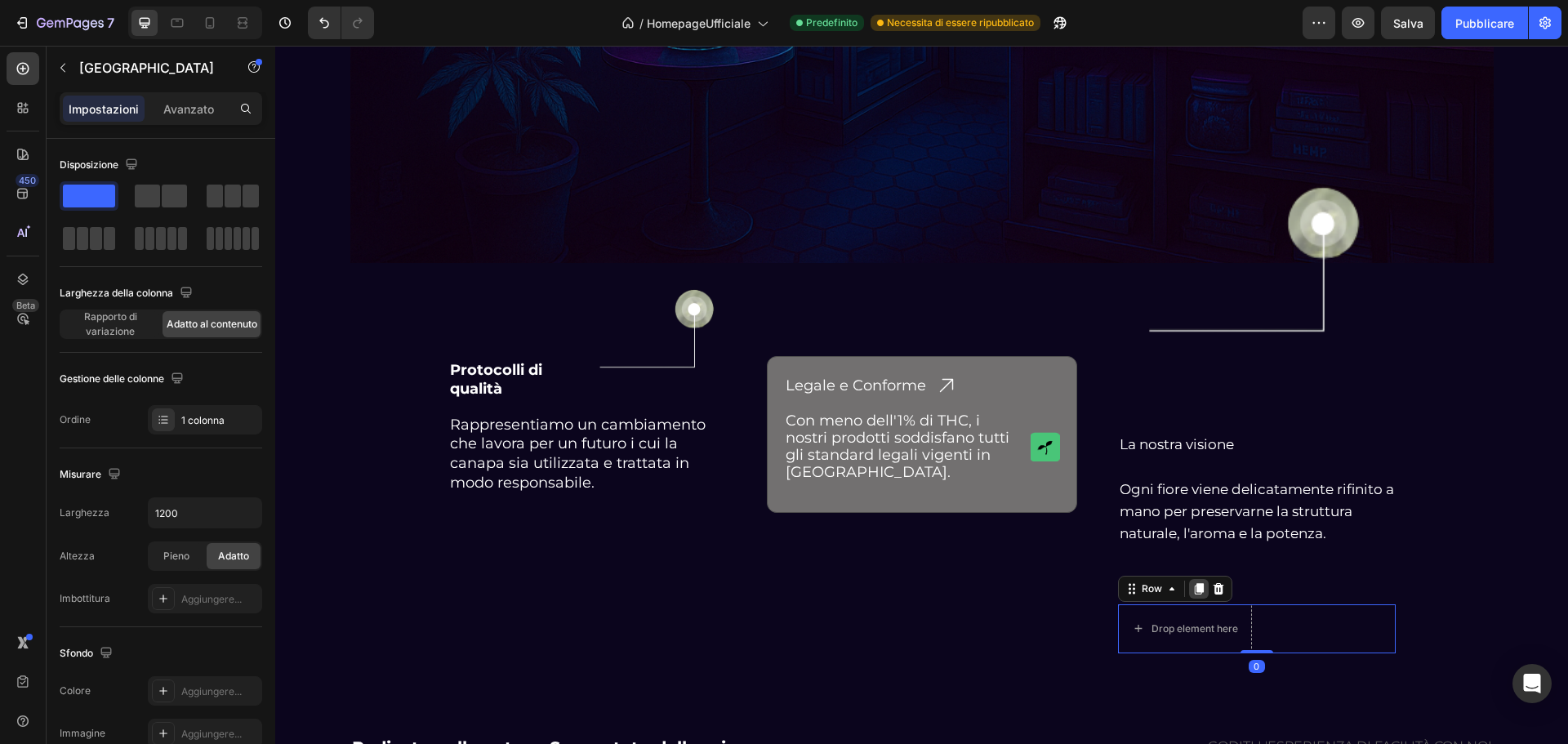
click at [1193, 590] on icon at bounding box center [1198, 588] width 9 height 12
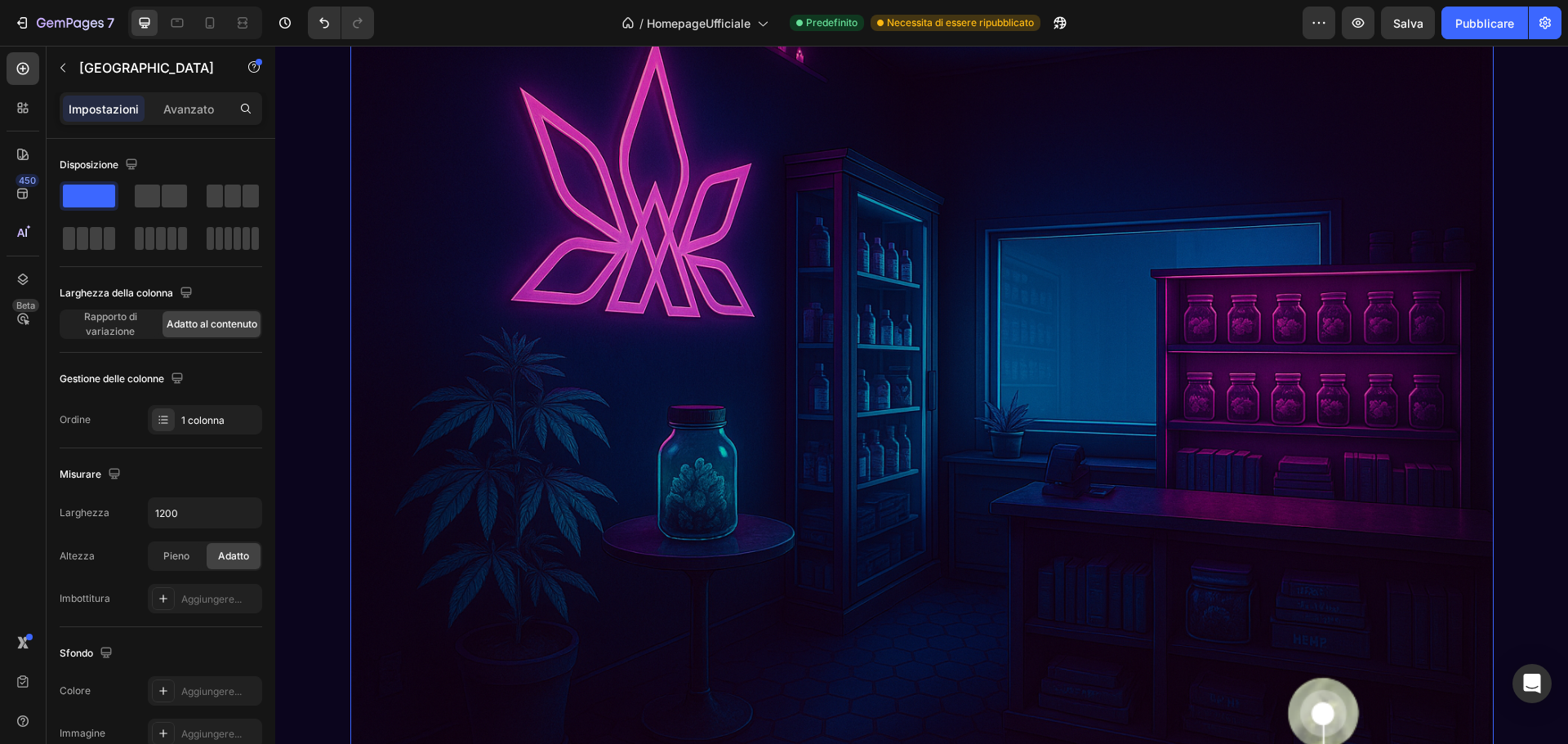
scroll to position [3422, 0]
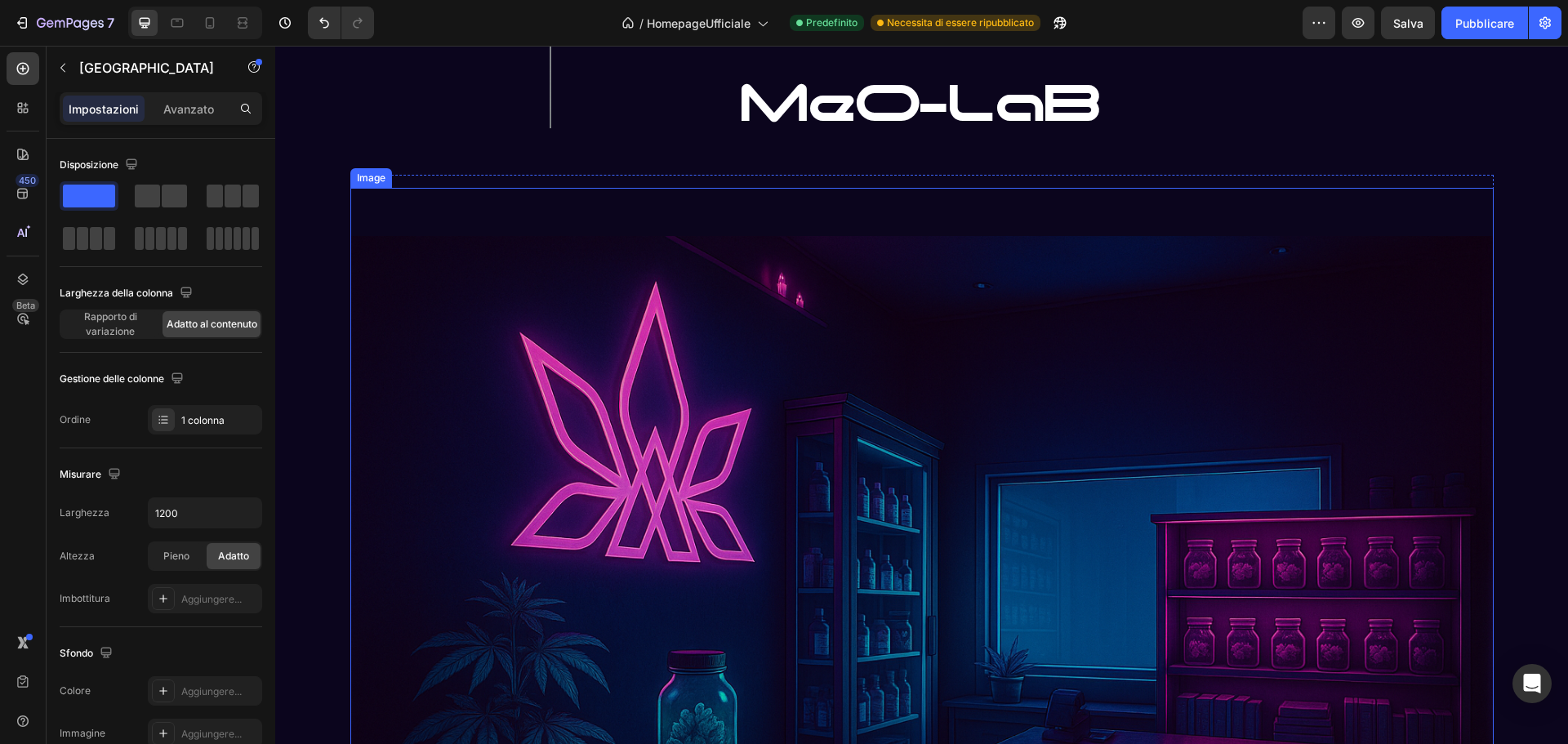
drag, startPoint x: 1191, startPoint y: 640, endPoint x: 538, endPoint y: 209, distance: 782.4
click at [525, 206] on img at bounding box center [922, 617] width 1144 height 858
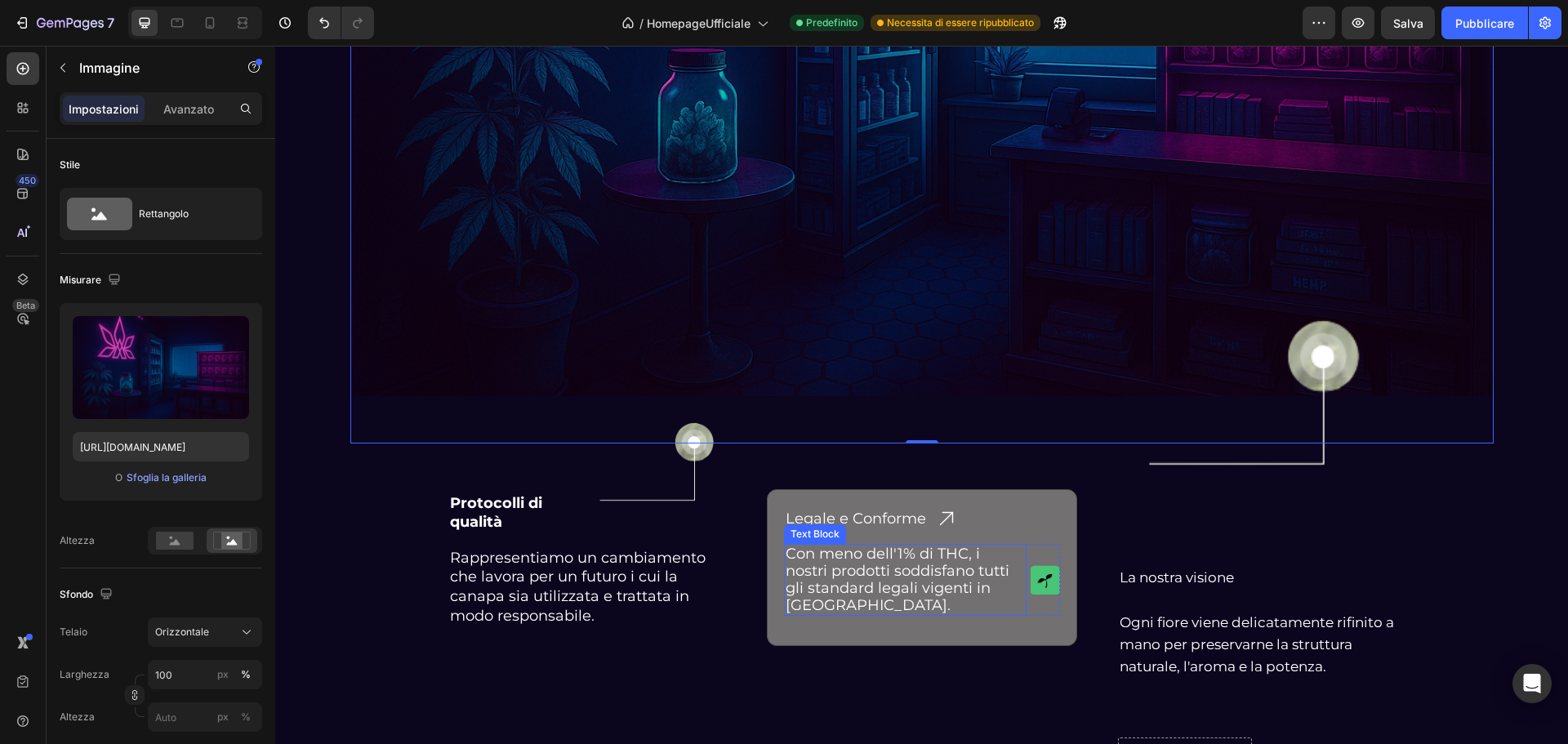
scroll to position [4076, 0]
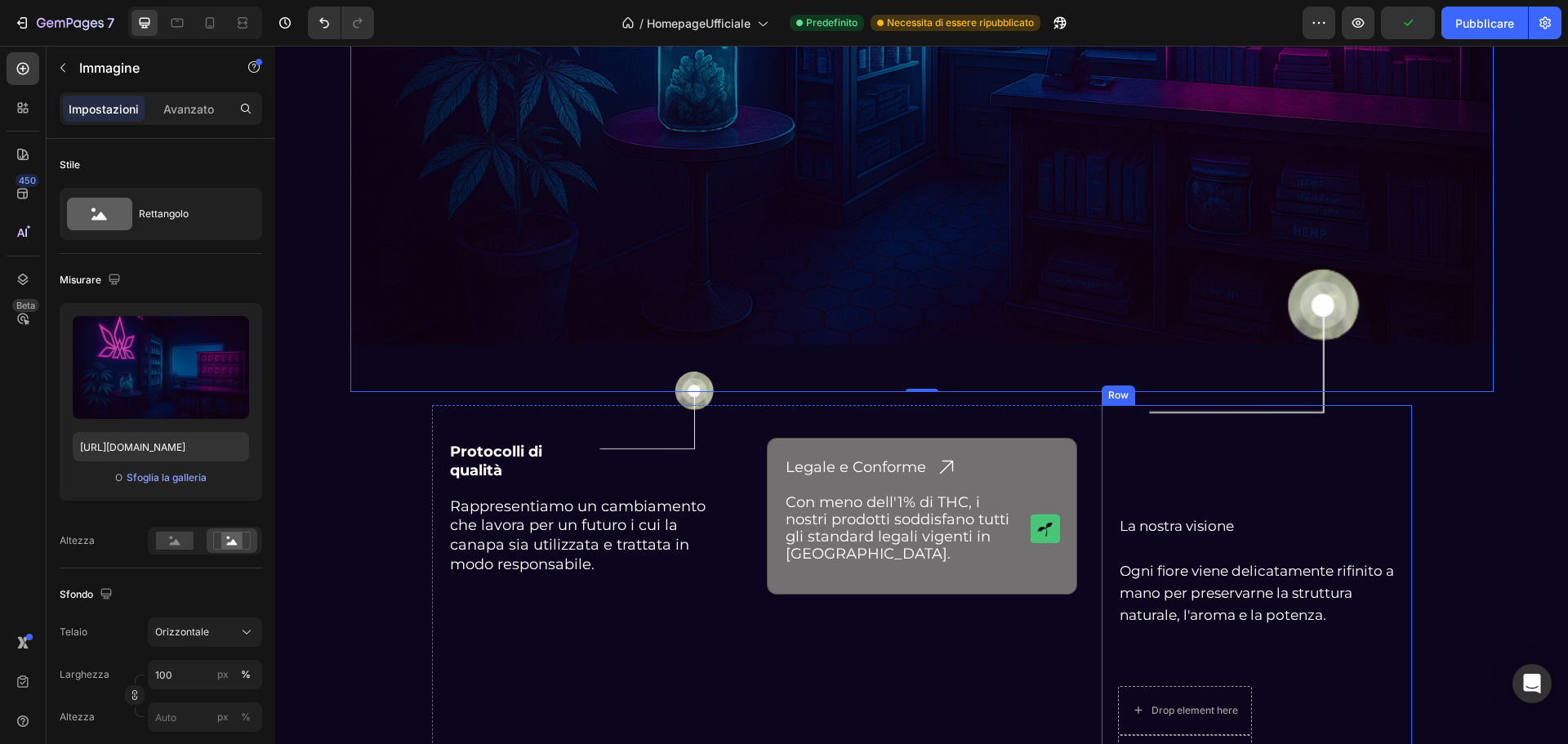
click at [1118, 685] on div "Image La nostra visione Ogni fiore viene delicatamente rifinito a mano per pres…" at bounding box center [1256, 603] width 277 height 362
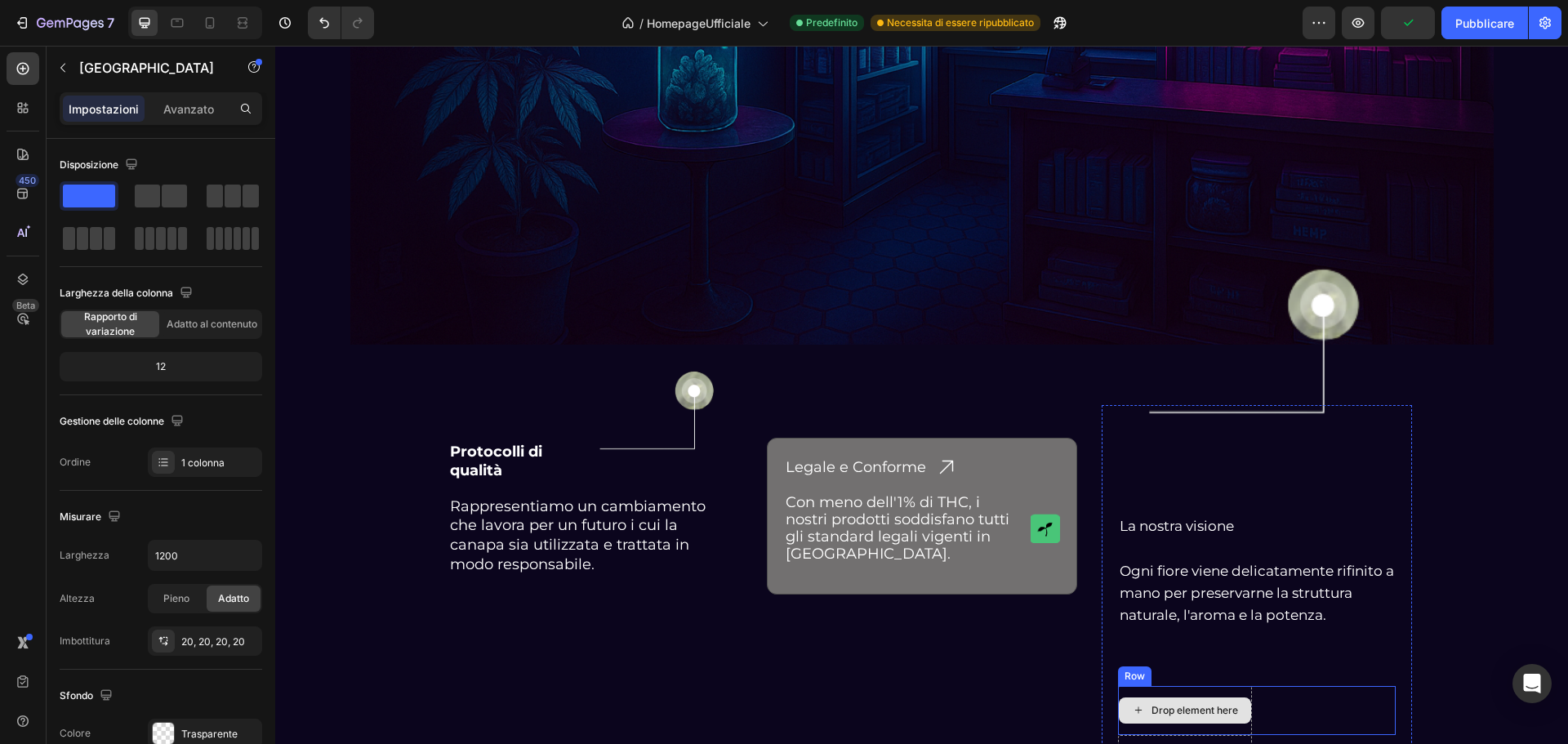
click at [1137, 705] on icon at bounding box center [1138, 709] width 13 height 14
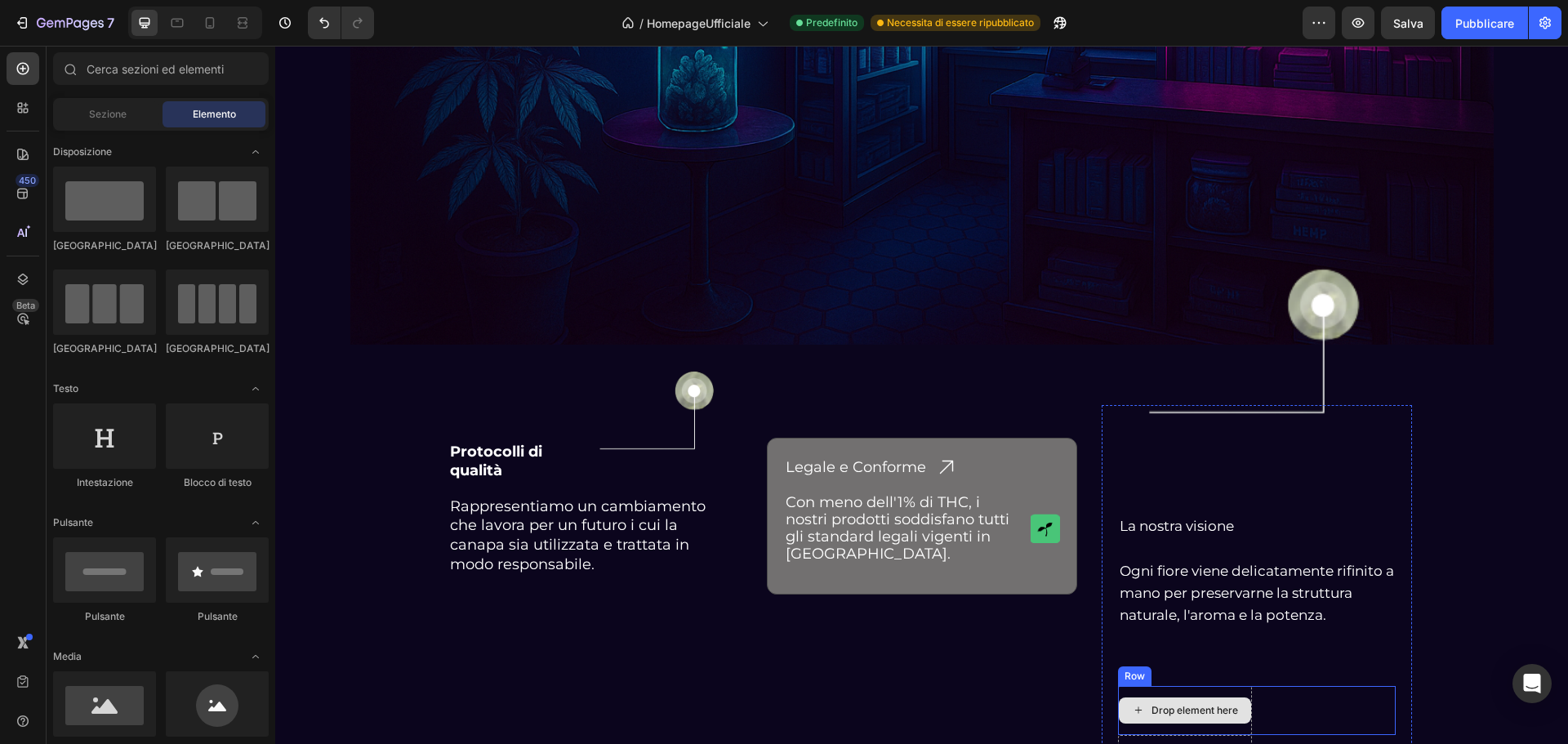
click at [1184, 699] on div "Drop element here" at bounding box center [1185, 710] width 133 height 26
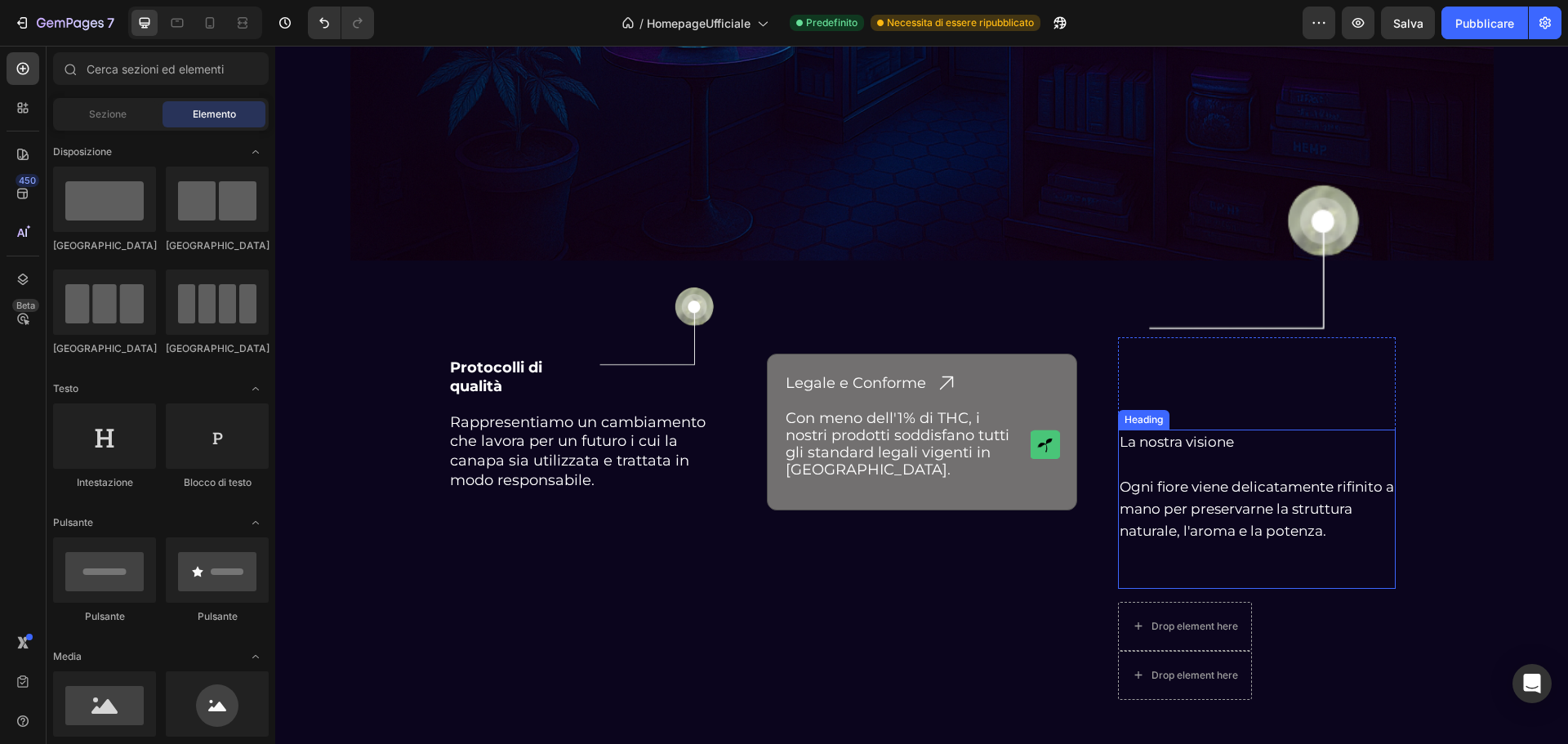
scroll to position [4239, 0]
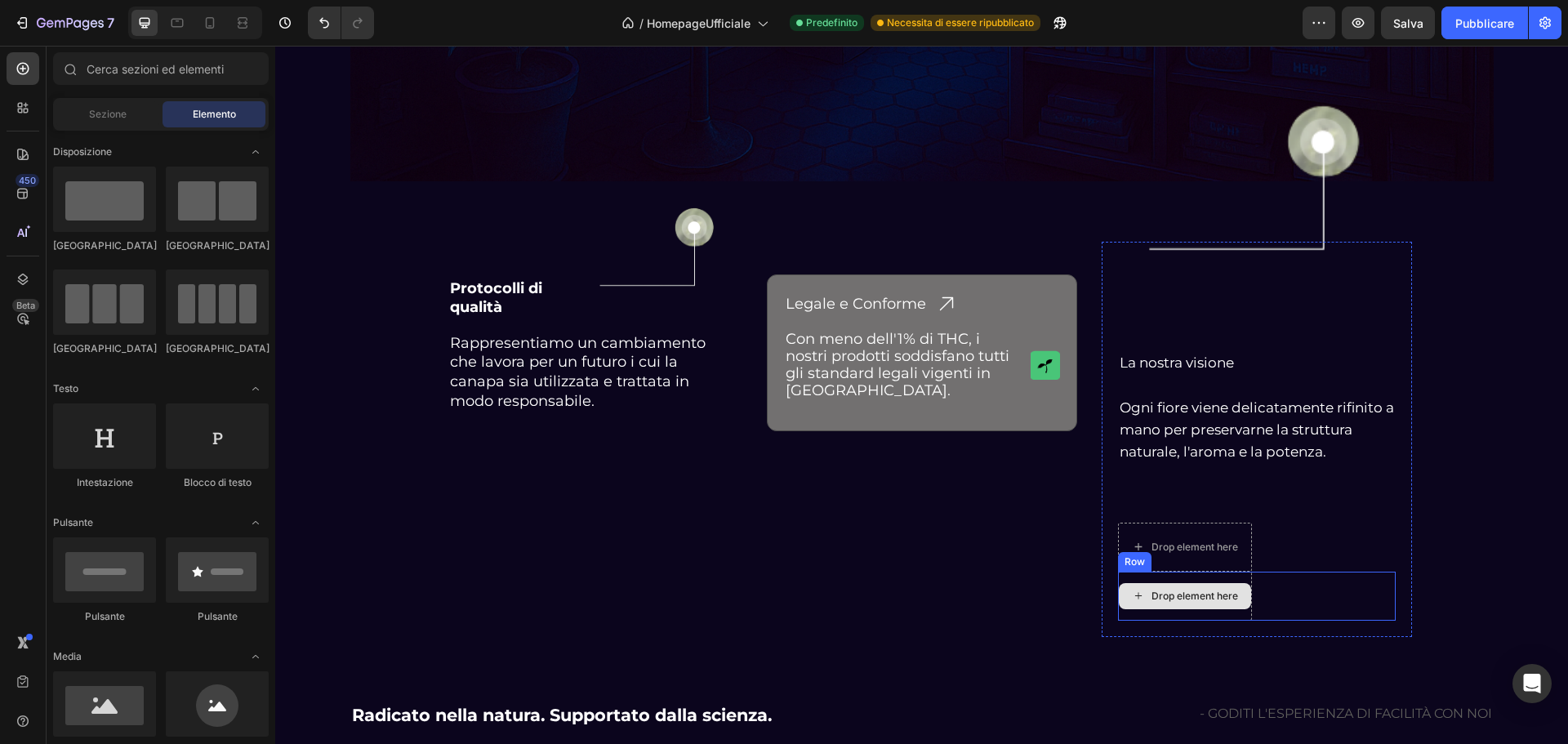
click at [1163, 580] on div "Drop element here" at bounding box center [1184, 597] width 134 height 49
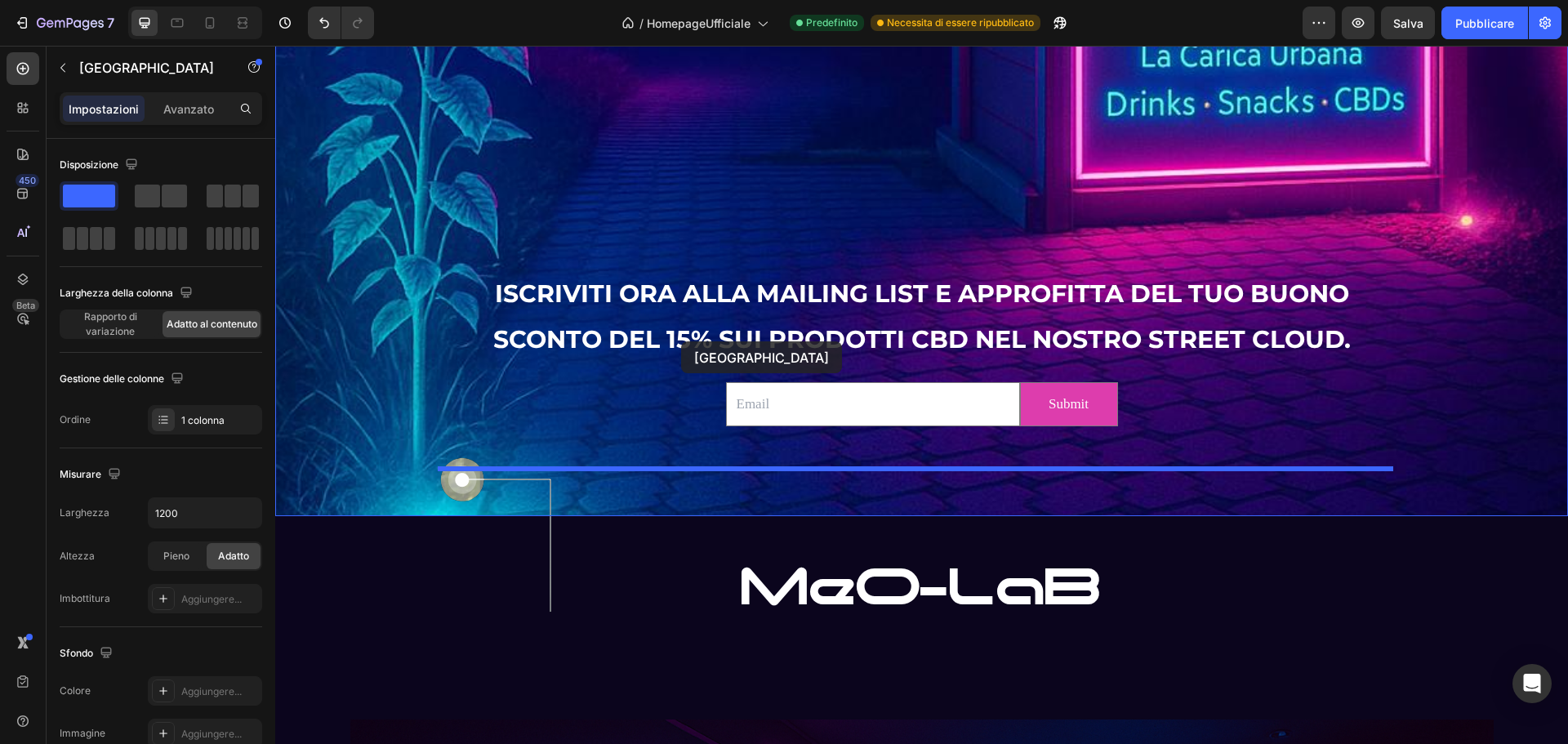
scroll to position [3020, 0]
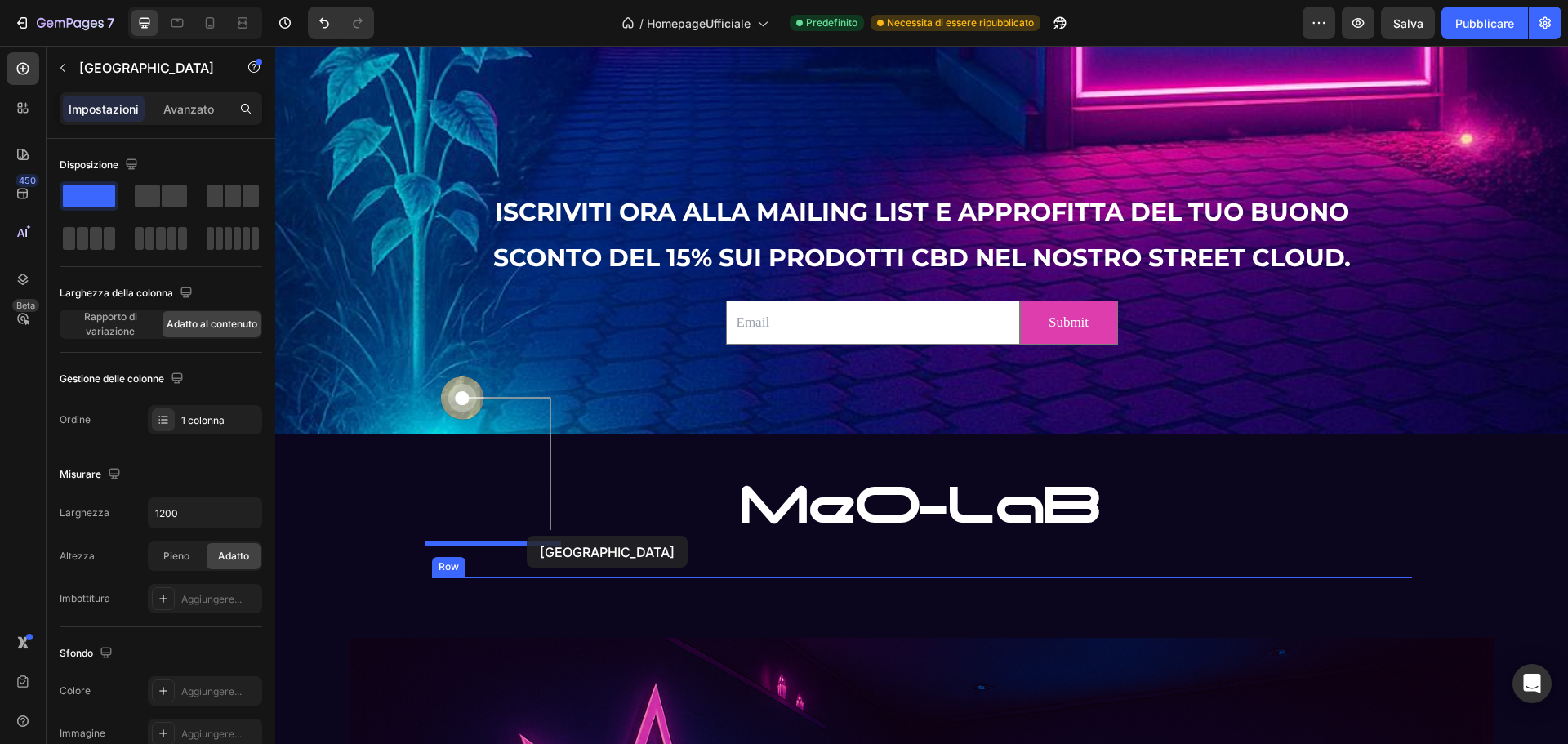
drag, startPoint x: 1126, startPoint y: 565, endPoint x: 526, endPoint y: 536, distance: 600.7
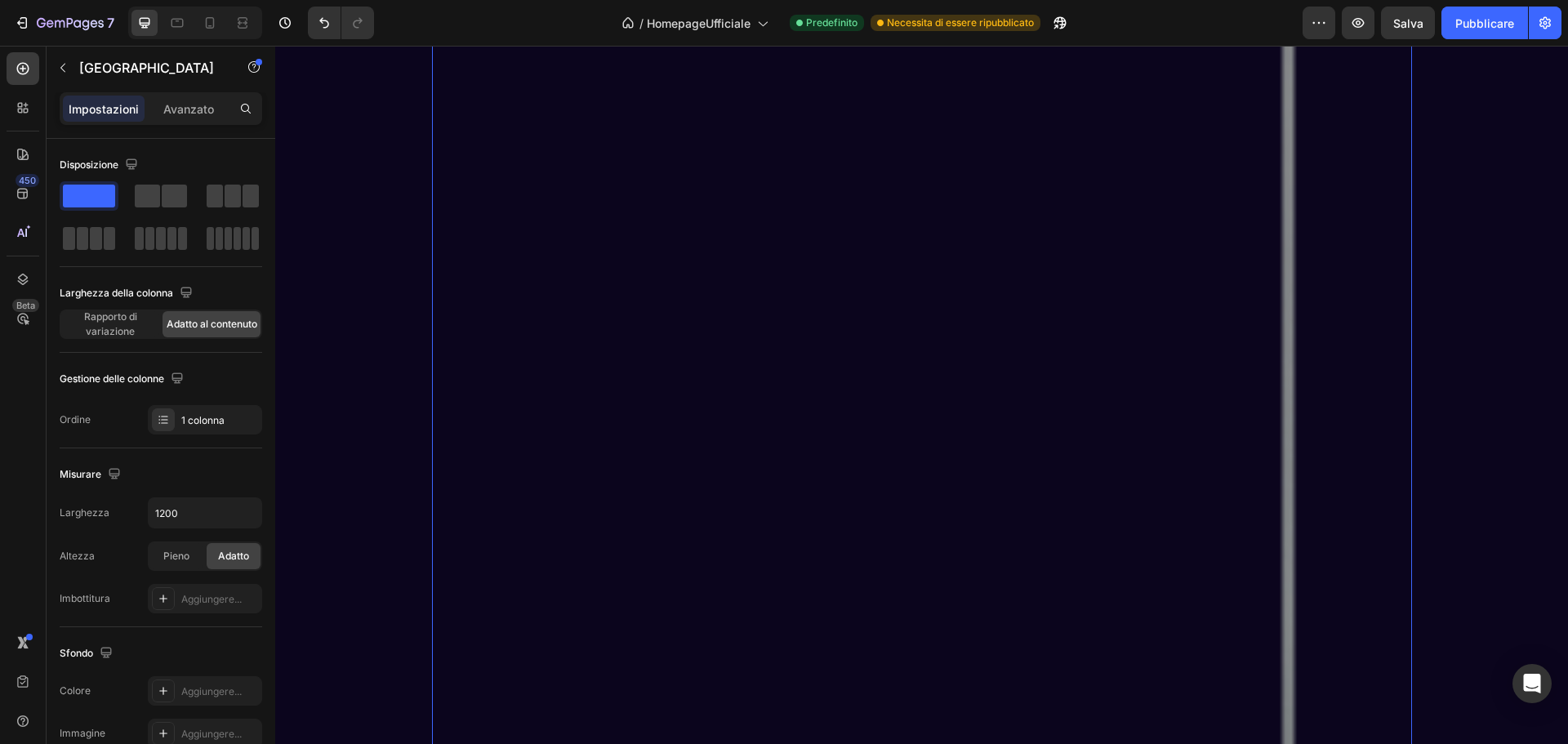
scroll to position [4082, 0]
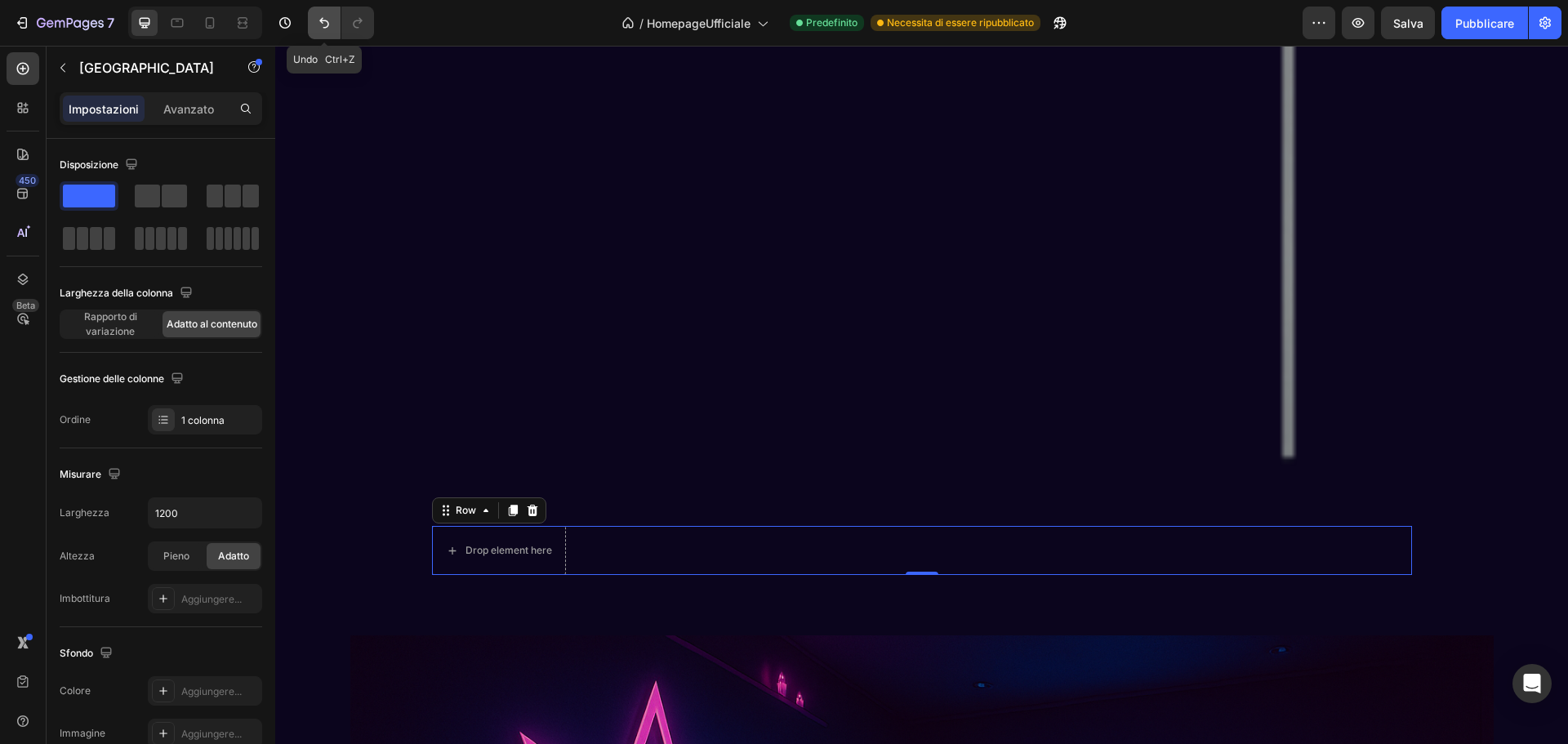
drag, startPoint x: 315, startPoint y: 22, endPoint x: 351, endPoint y: 228, distance: 209.1
click at [315, 22] on button "Annulla/Ripristina" at bounding box center [325, 23] width 33 height 33
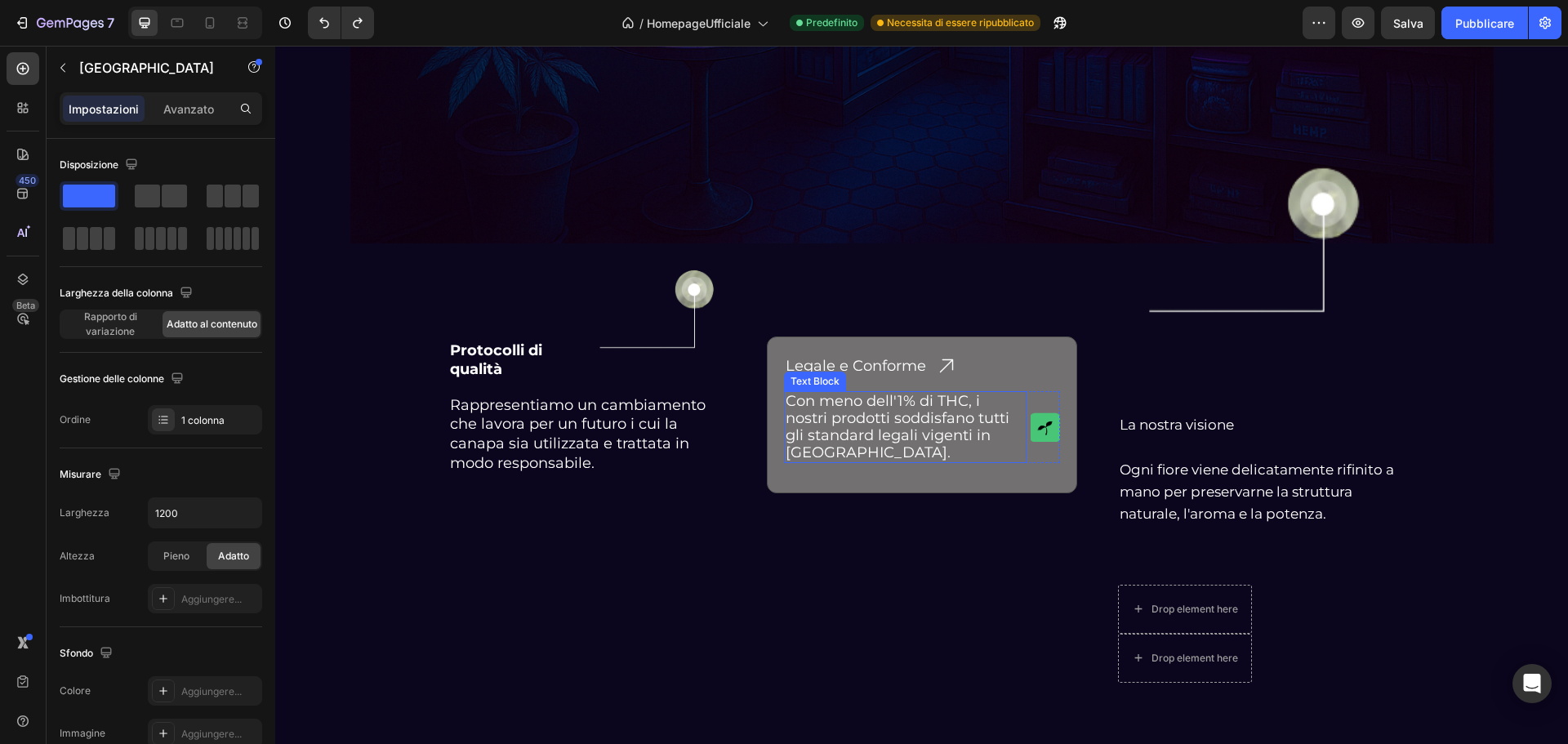
scroll to position [4279, 0]
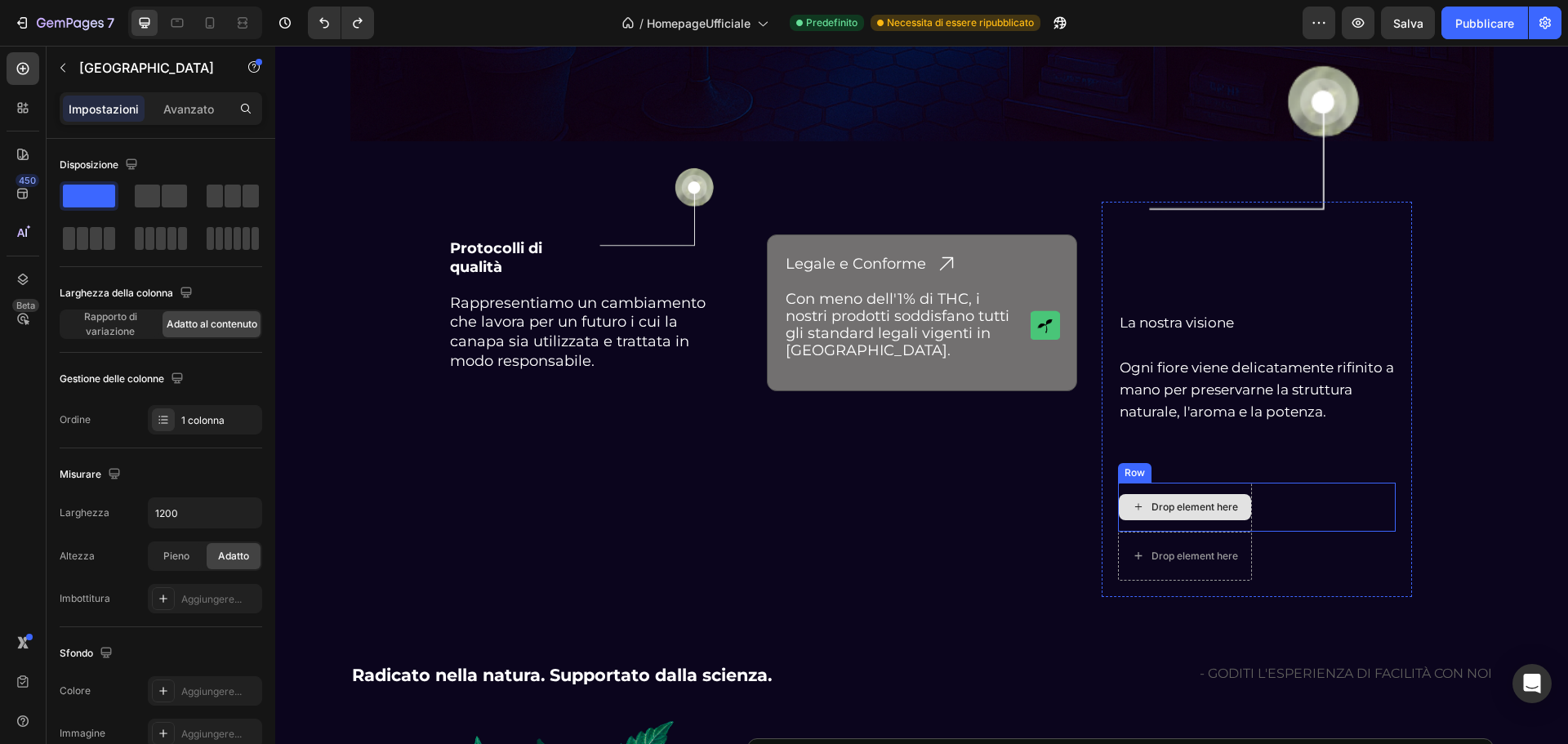
click at [1145, 488] on div "Drop element here" at bounding box center [1184, 508] width 134 height 49
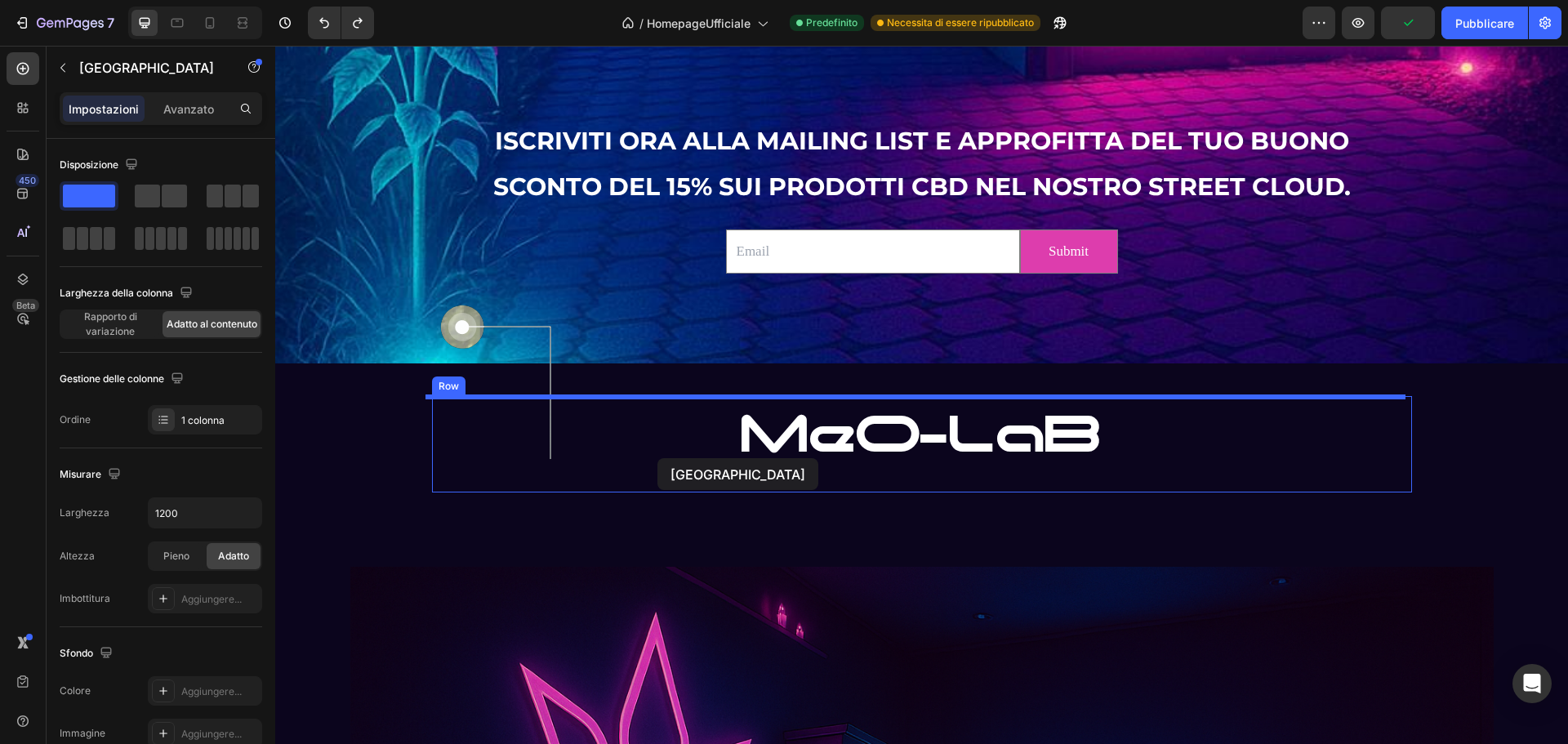
scroll to position [3212, 0]
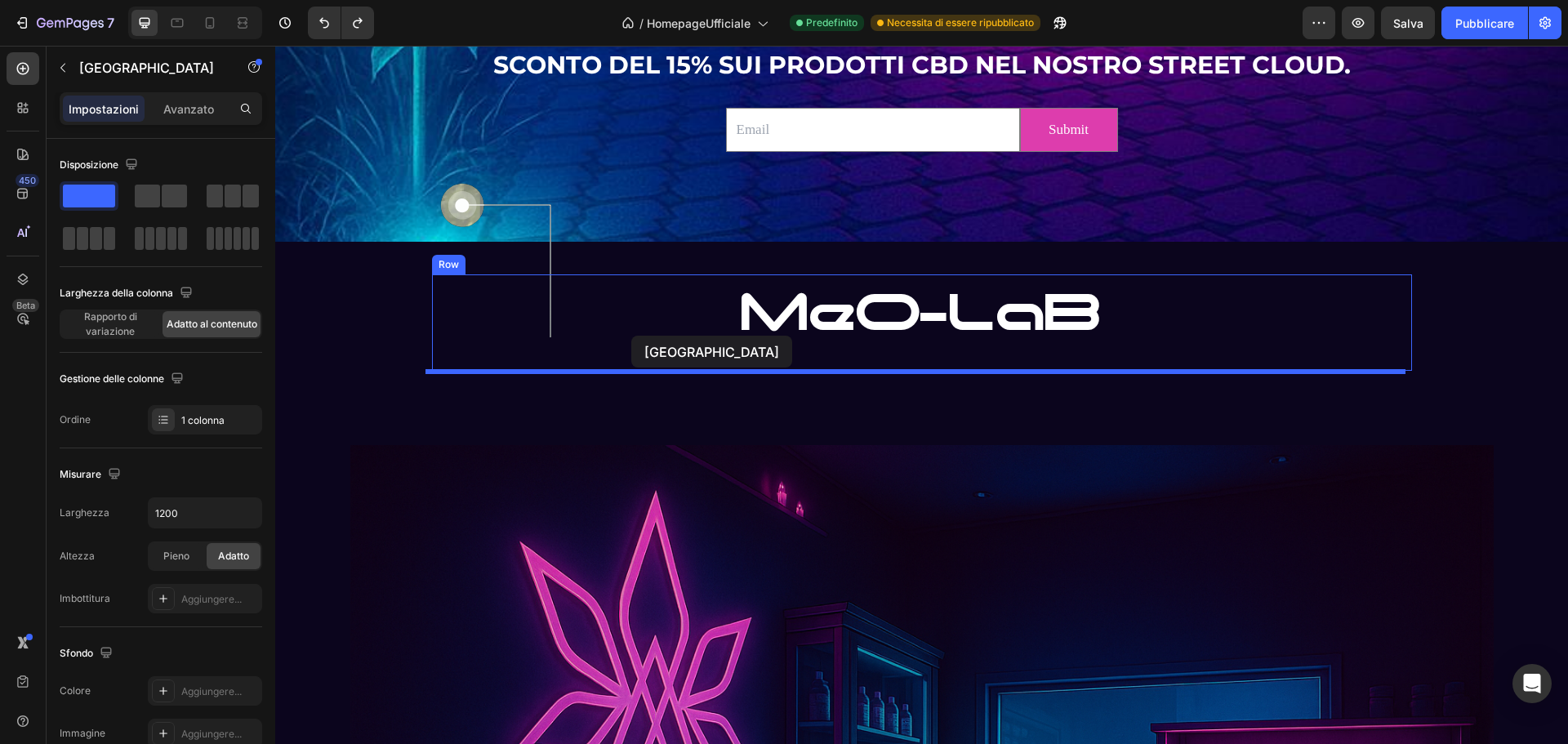
drag, startPoint x: 1124, startPoint y: 468, endPoint x: 631, endPoint y: 336, distance: 510.4
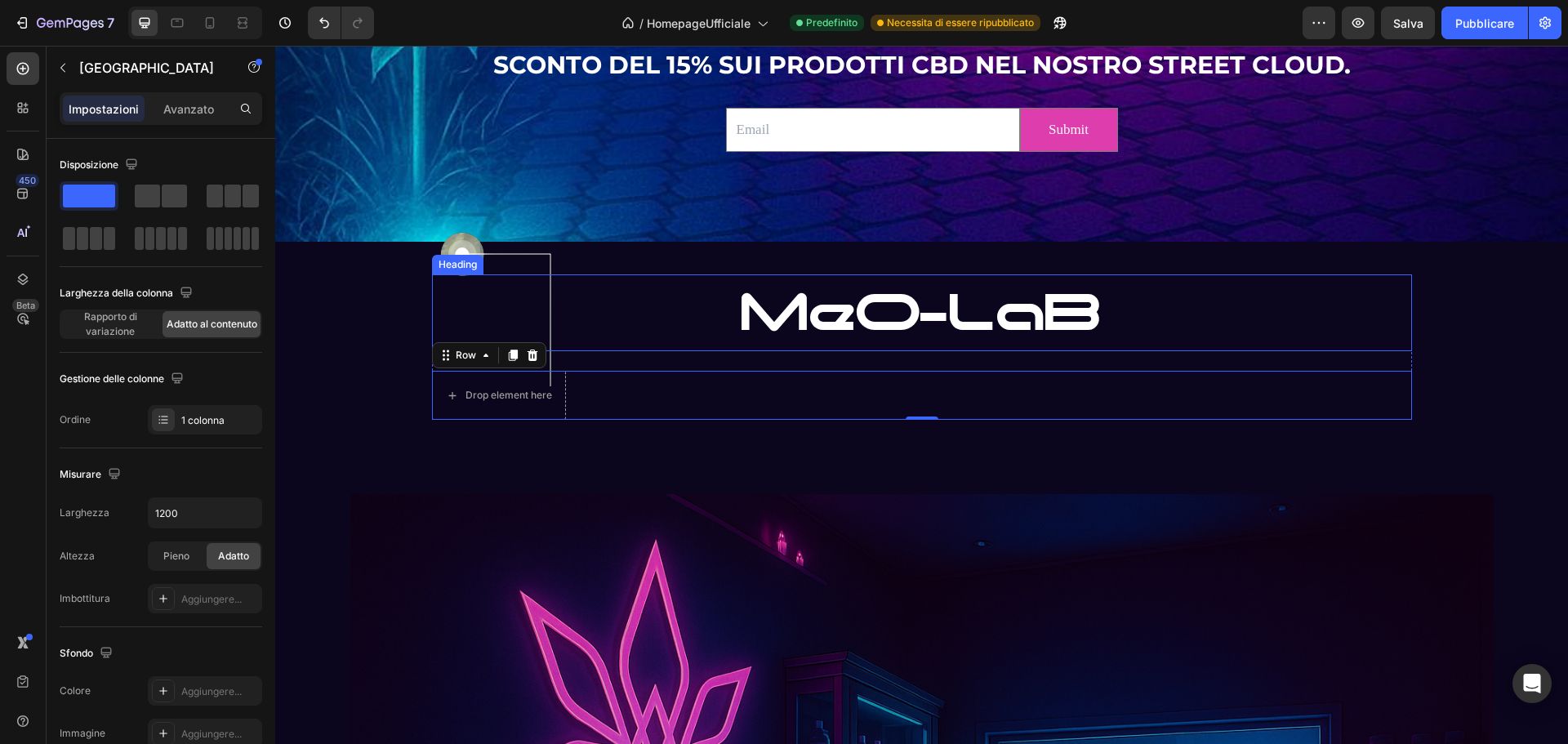
click at [607, 317] on h2 "MeO-LaB" at bounding box center [922, 313] width 980 height 76
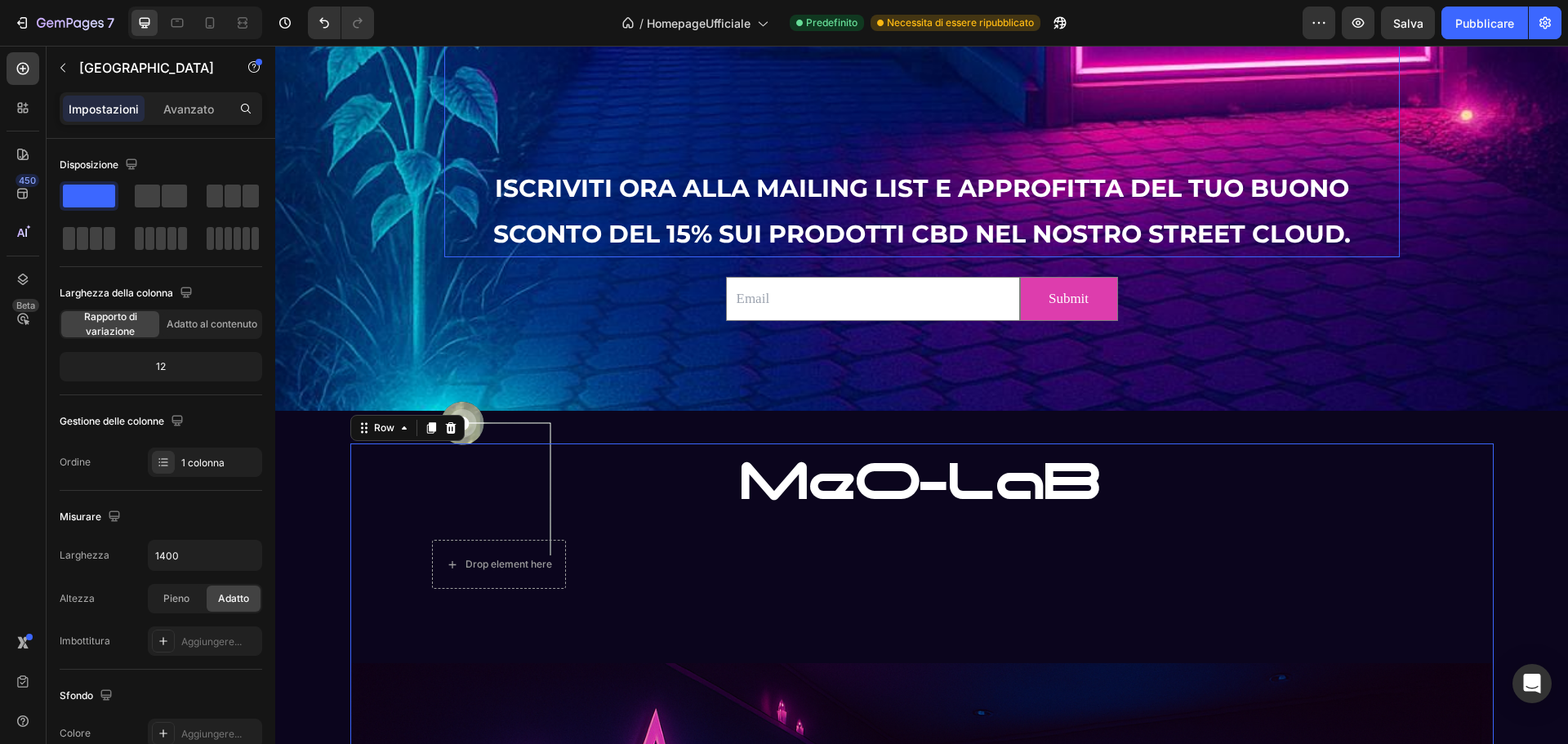
scroll to position [3132, 0]
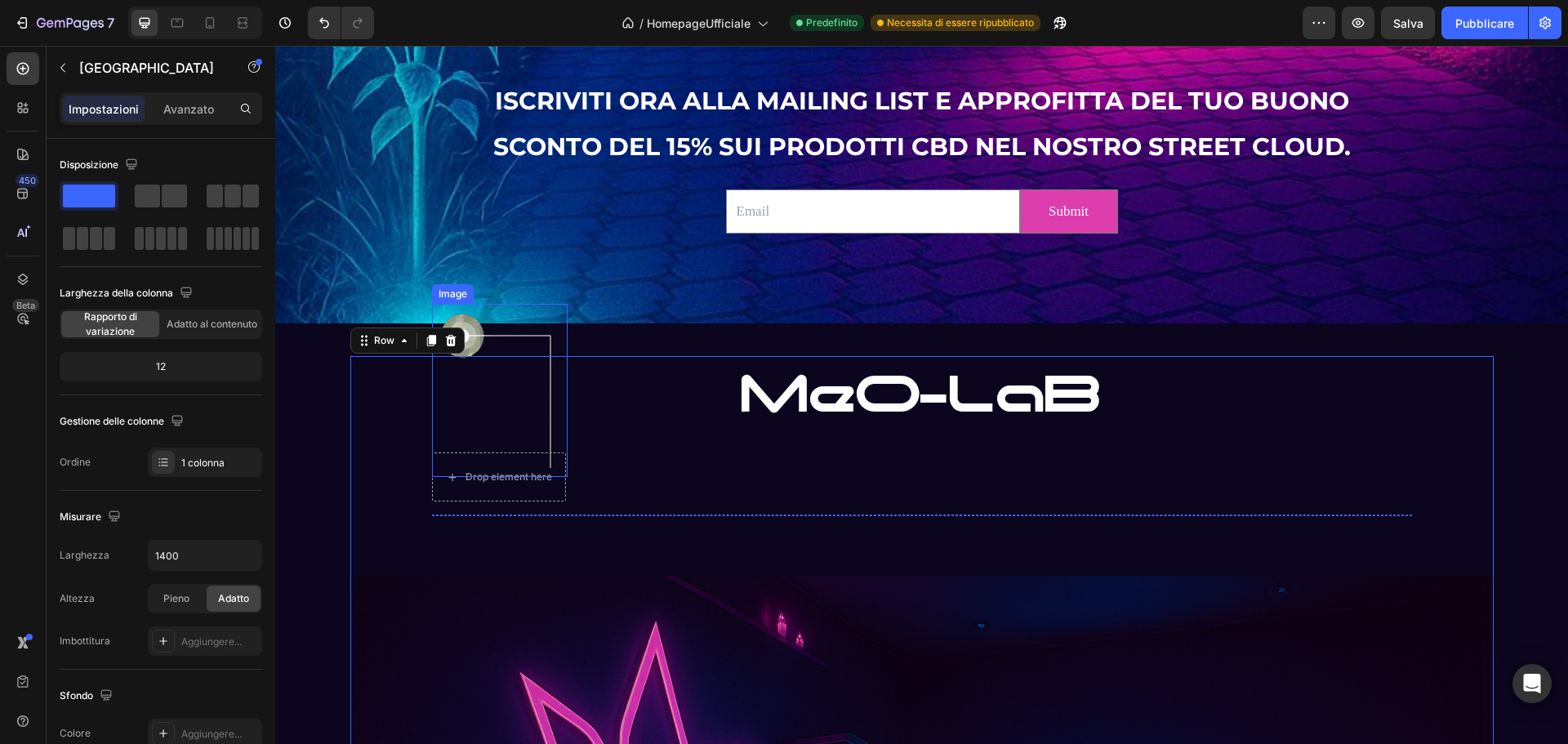
click at [466, 327] on img at bounding box center [499, 390] width 135 height 173
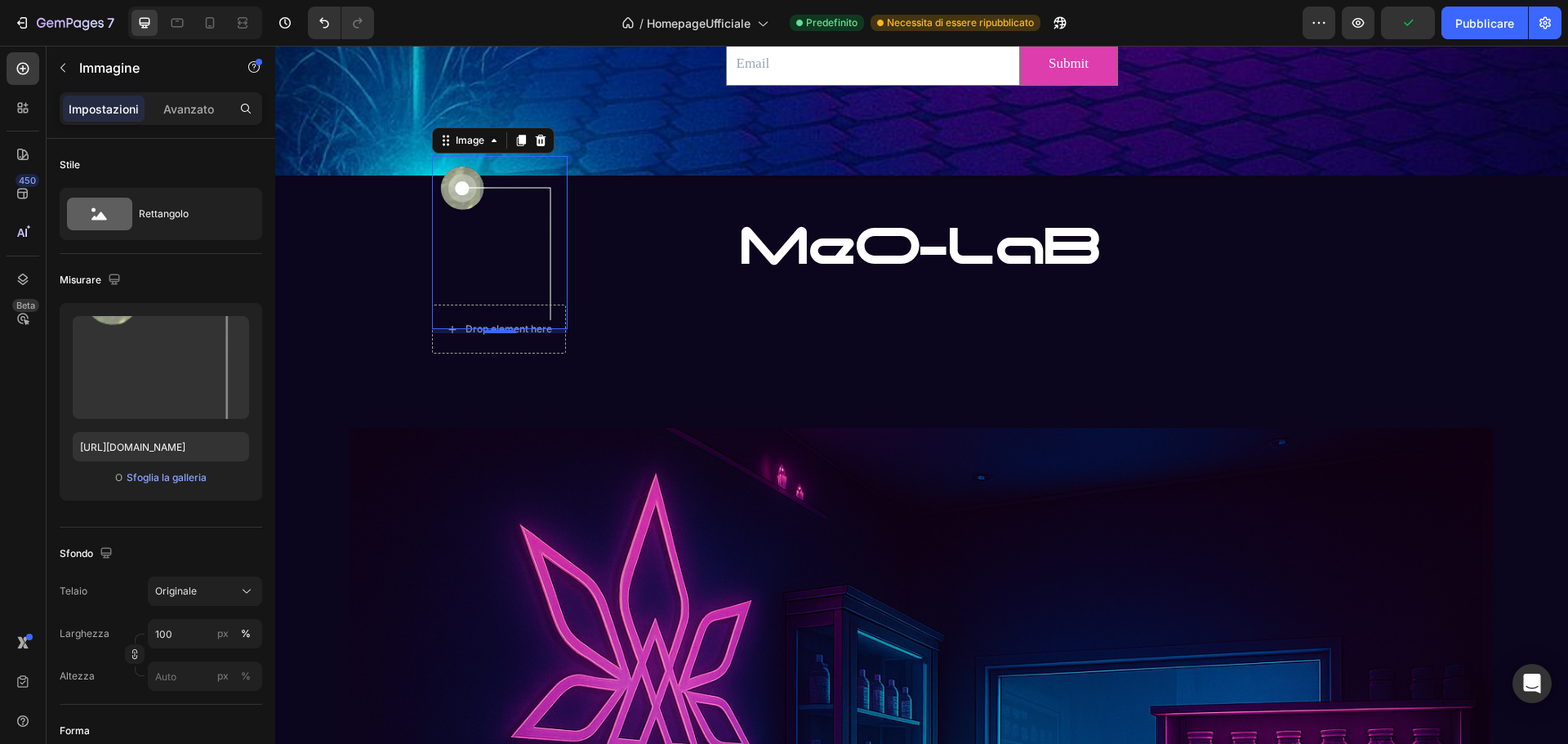
scroll to position [3294, 0]
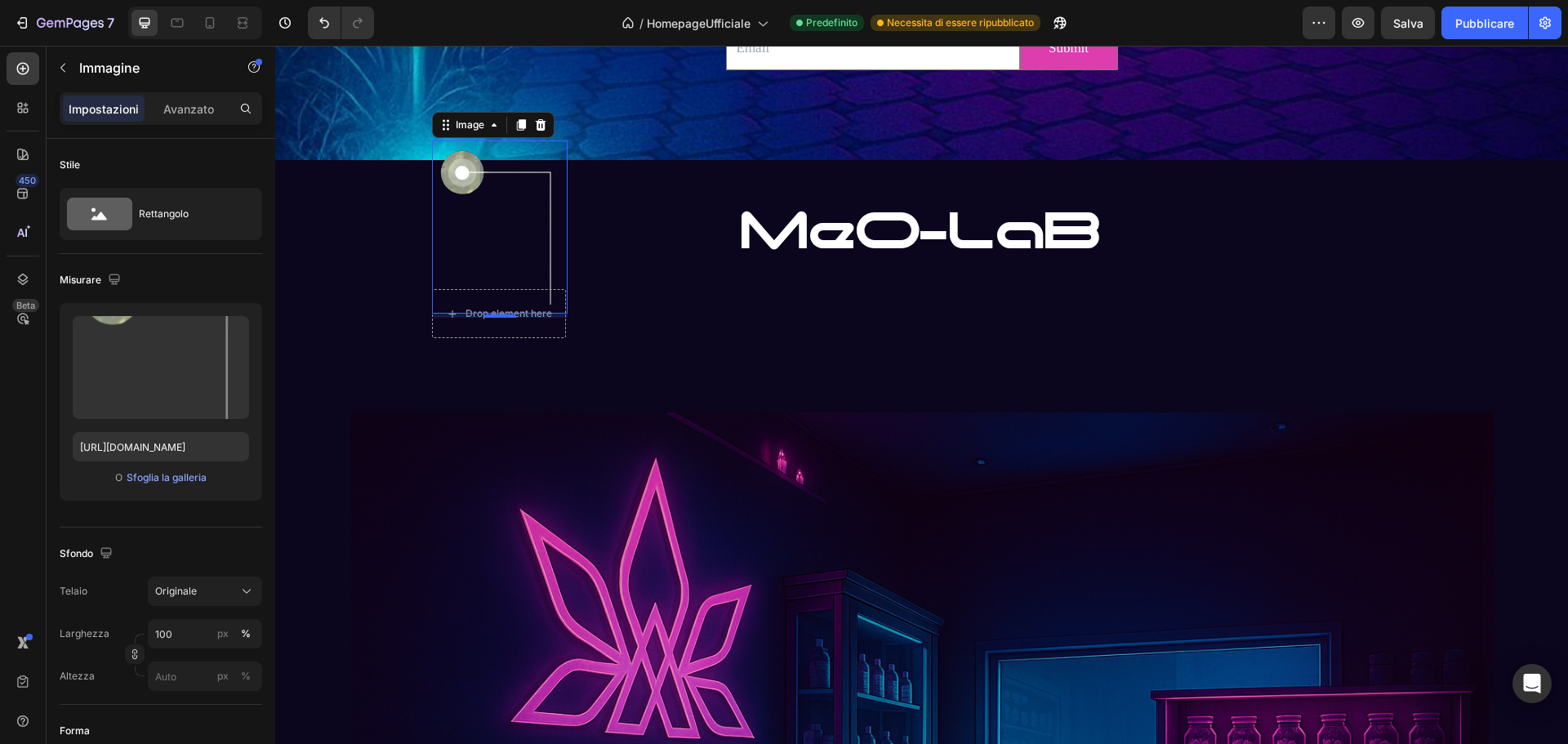
click at [481, 226] on img at bounding box center [499, 227] width 135 height 173
click at [619, 289] on div "Drop element here Row" at bounding box center [922, 314] width 980 height 49
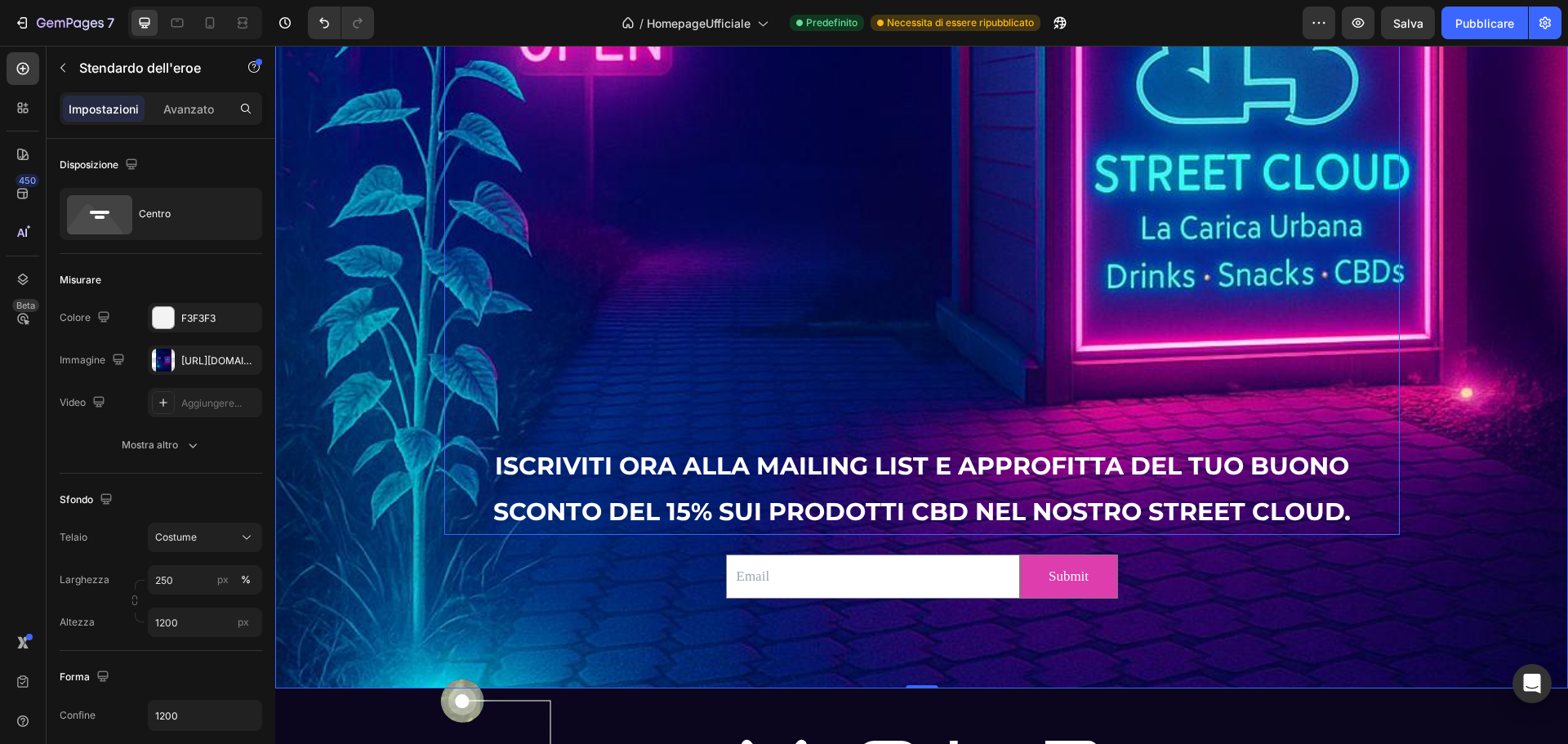
scroll to position [3132, 0]
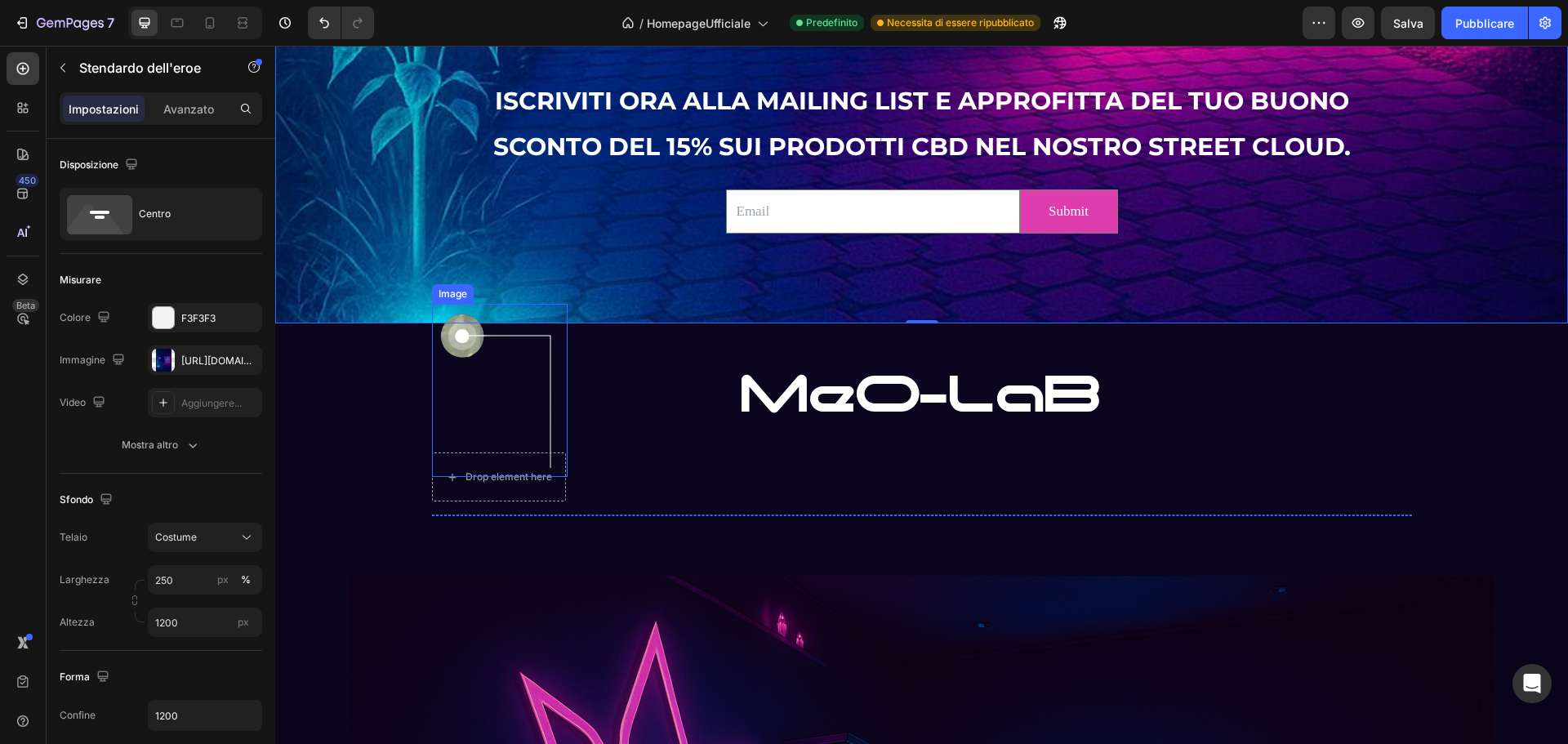
click at [495, 400] on img at bounding box center [499, 390] width 135 height 173
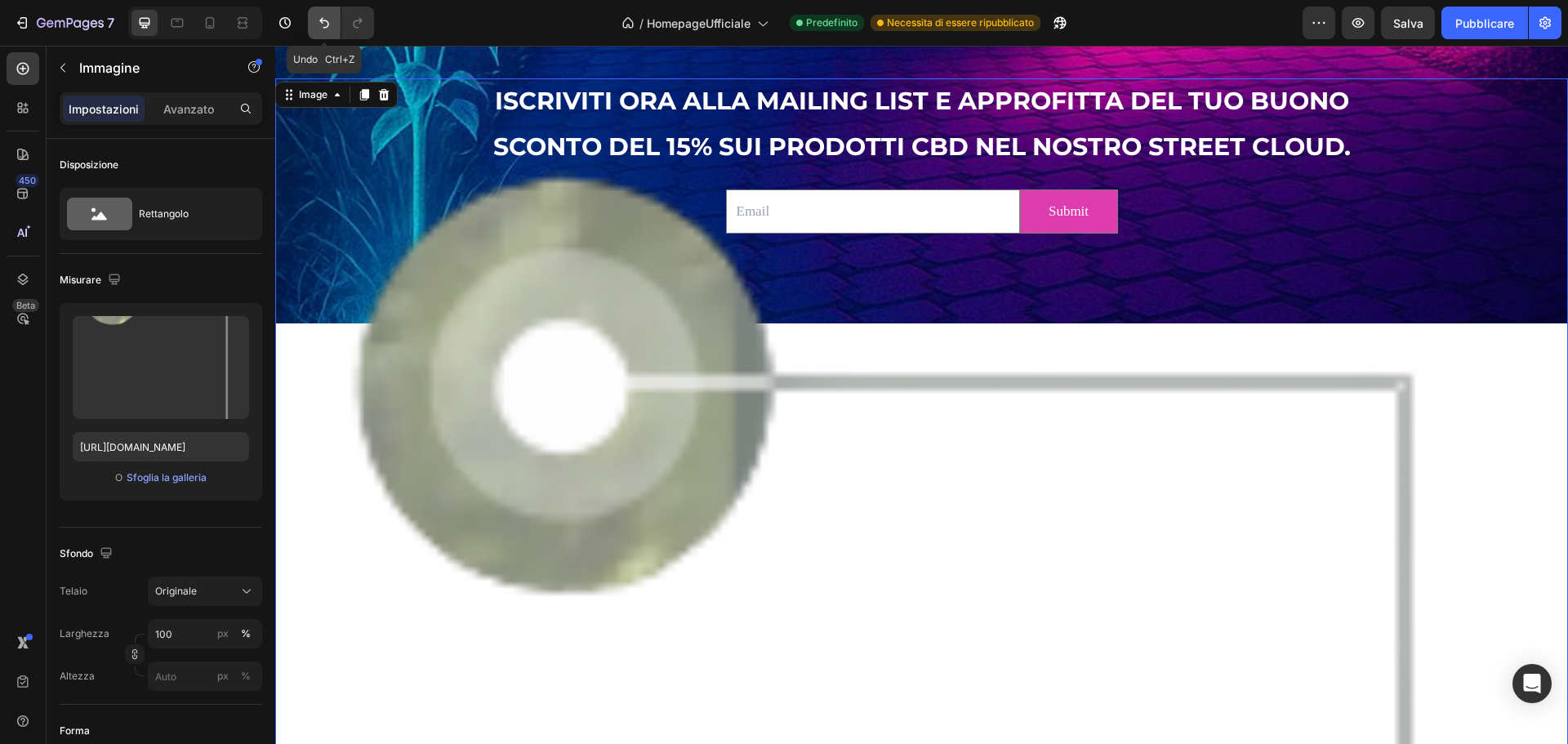
click at [337, 25] on button "Annulla/Ripristina" at bounding box center [325, 23] width 33 height 33
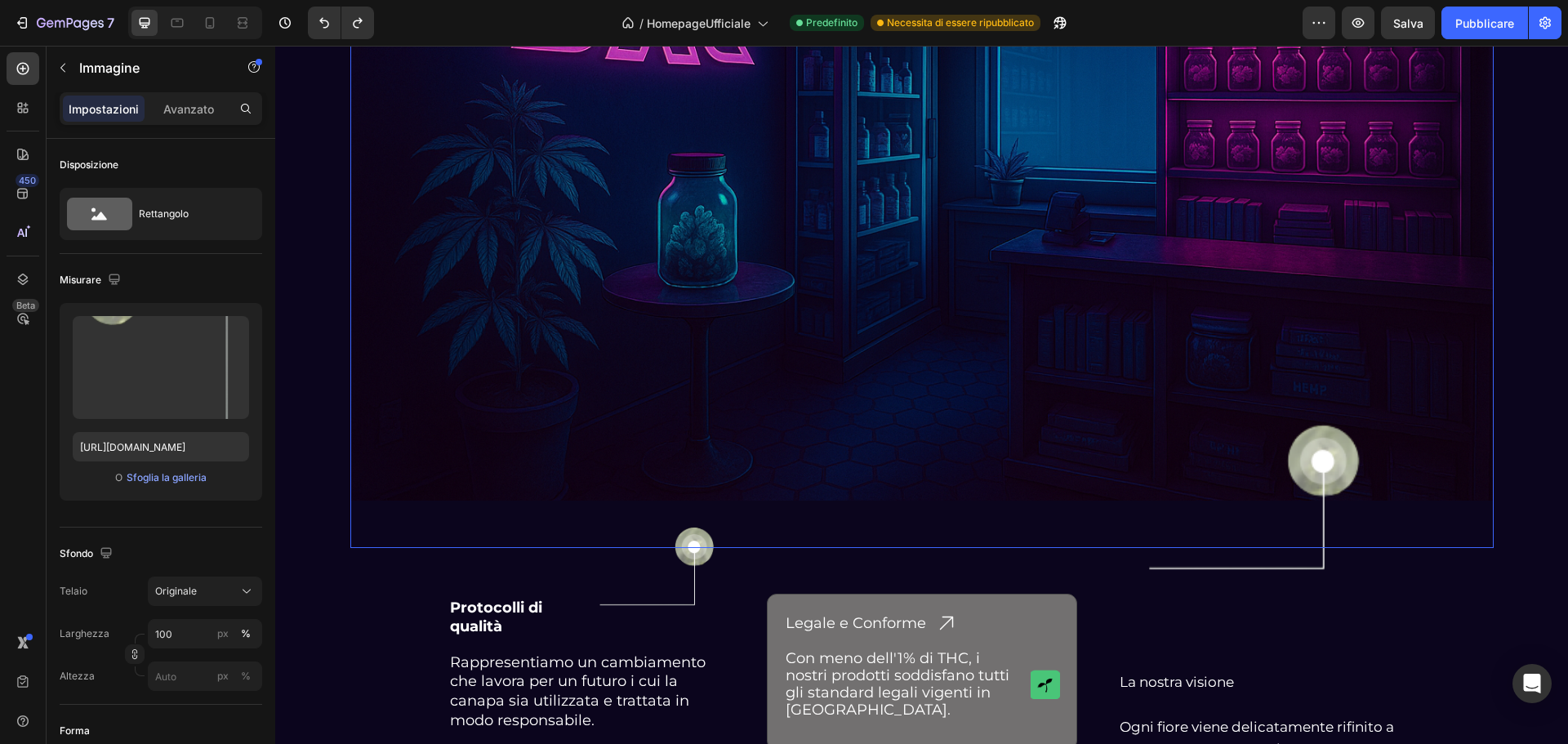
scroll to position [4193, 0]
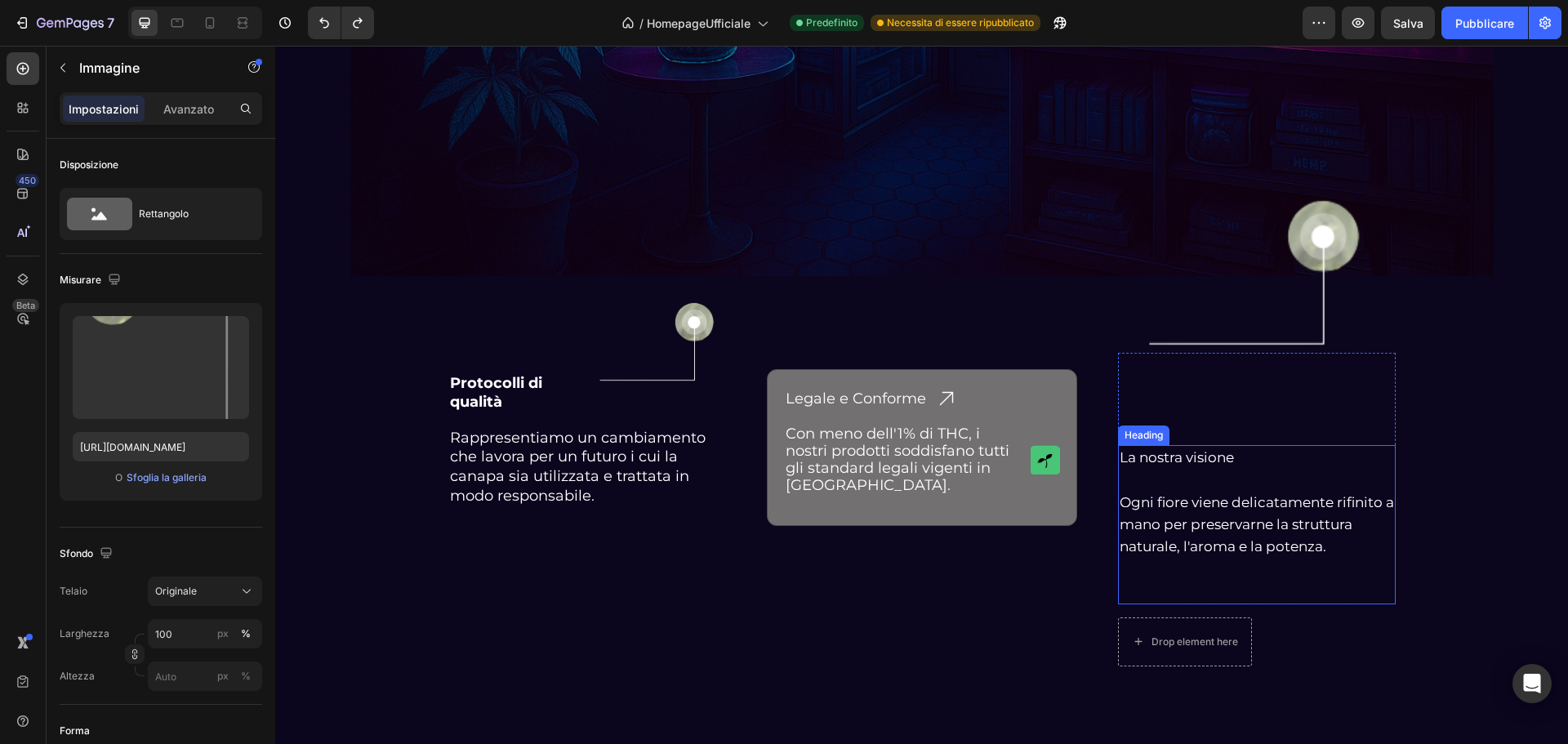
click at [1159, 460] on h2 "La nostra visione Ogni fiore viene delicatamente rifinito a mano per preservarn…" at bounding box center [1256, 525] width 277 height 158
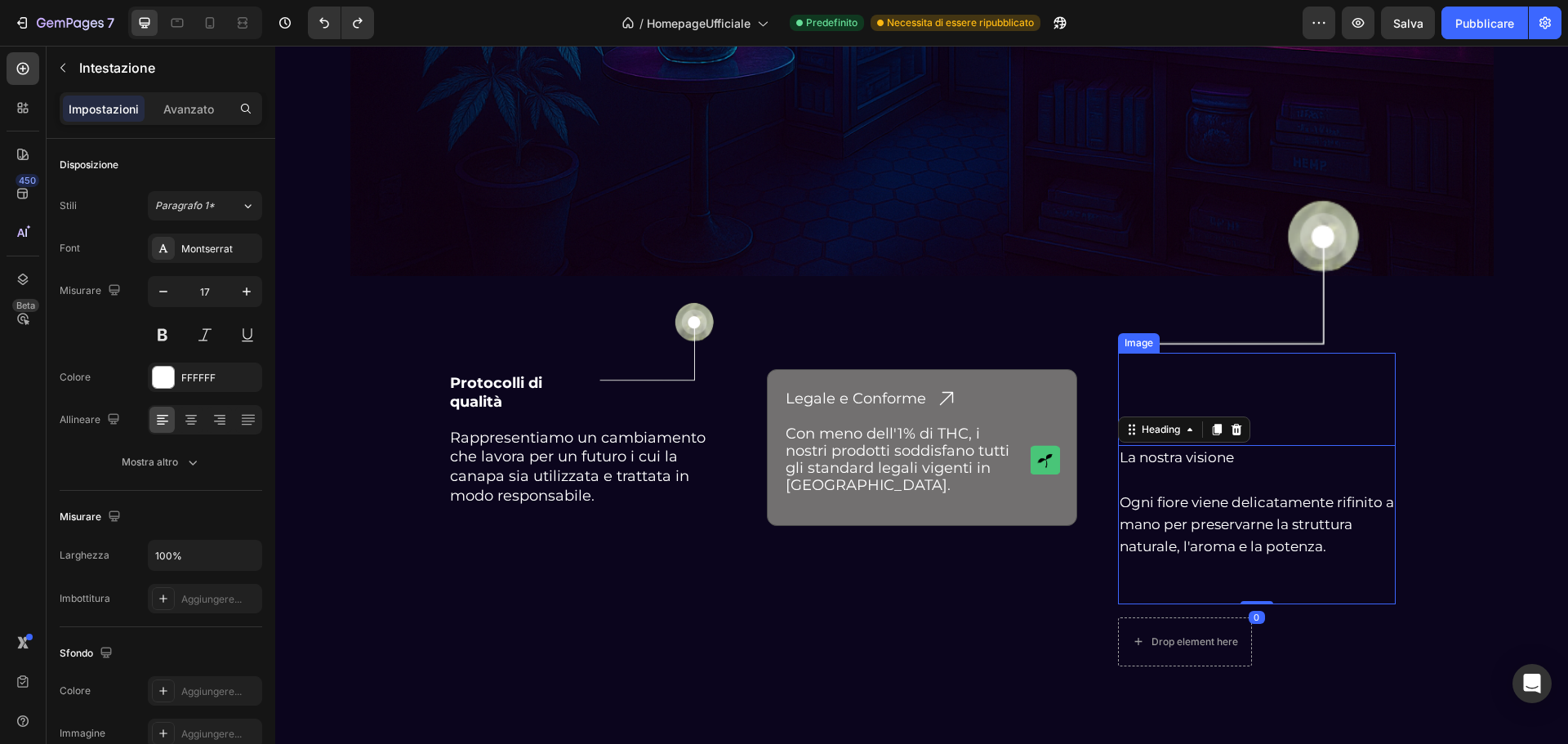
click at [1180, 400] on img at bounding box center [1256, 275] width 250 height 334
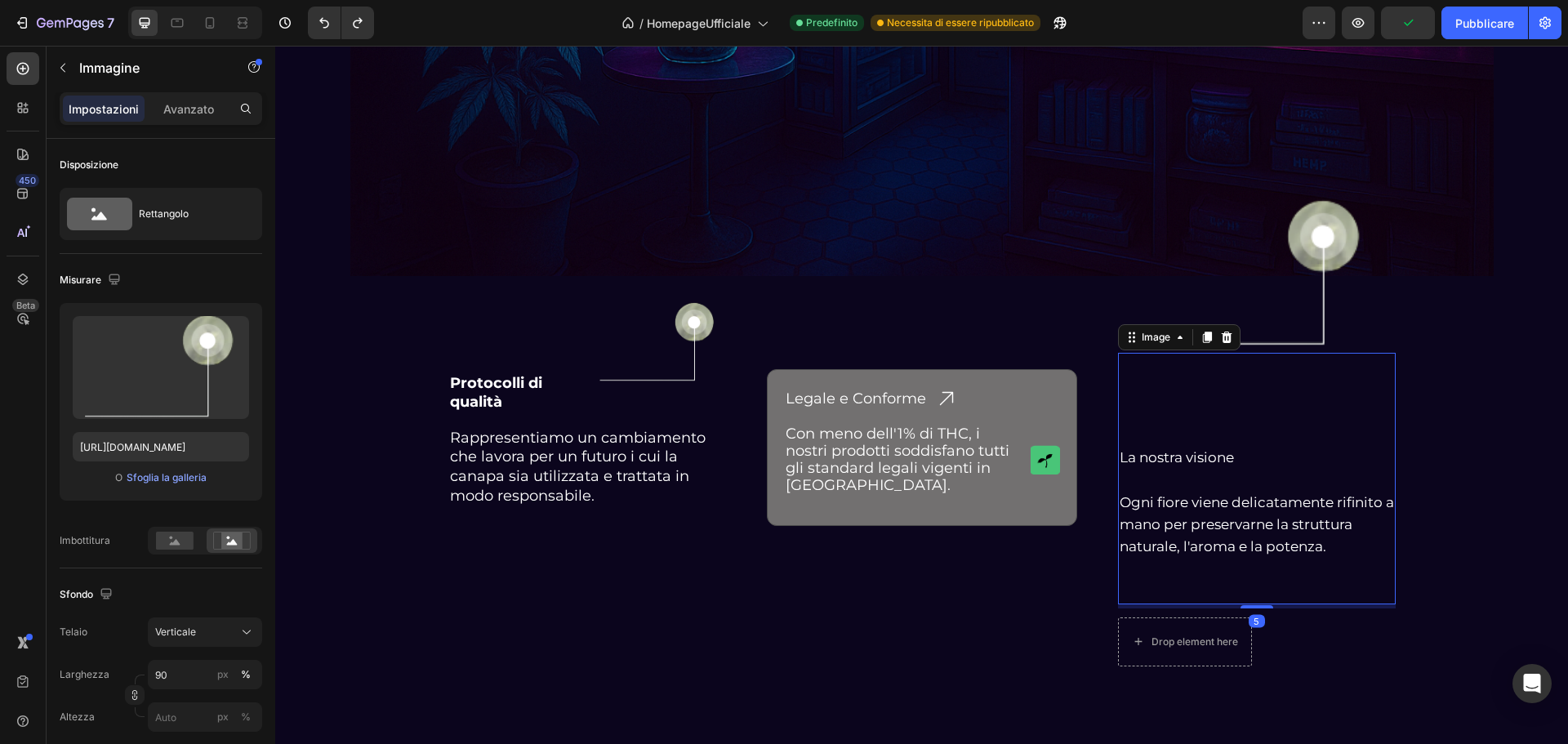
click at [1166, 398] on img at bounding box center [1256, 275] width 250 height 334
click at [1156, 400] on img at bounding box center [1256, 275] width 250 height 334
click at [1156, 399] on img at bounding box center [1256, 275] width 250 height 334
click at [1145, 454] on h2 "La nostra visione Ogni fiore viene delicatamente rifinito a mano per preservarn…" at bounding box center [1256, 525] width 277 height 158
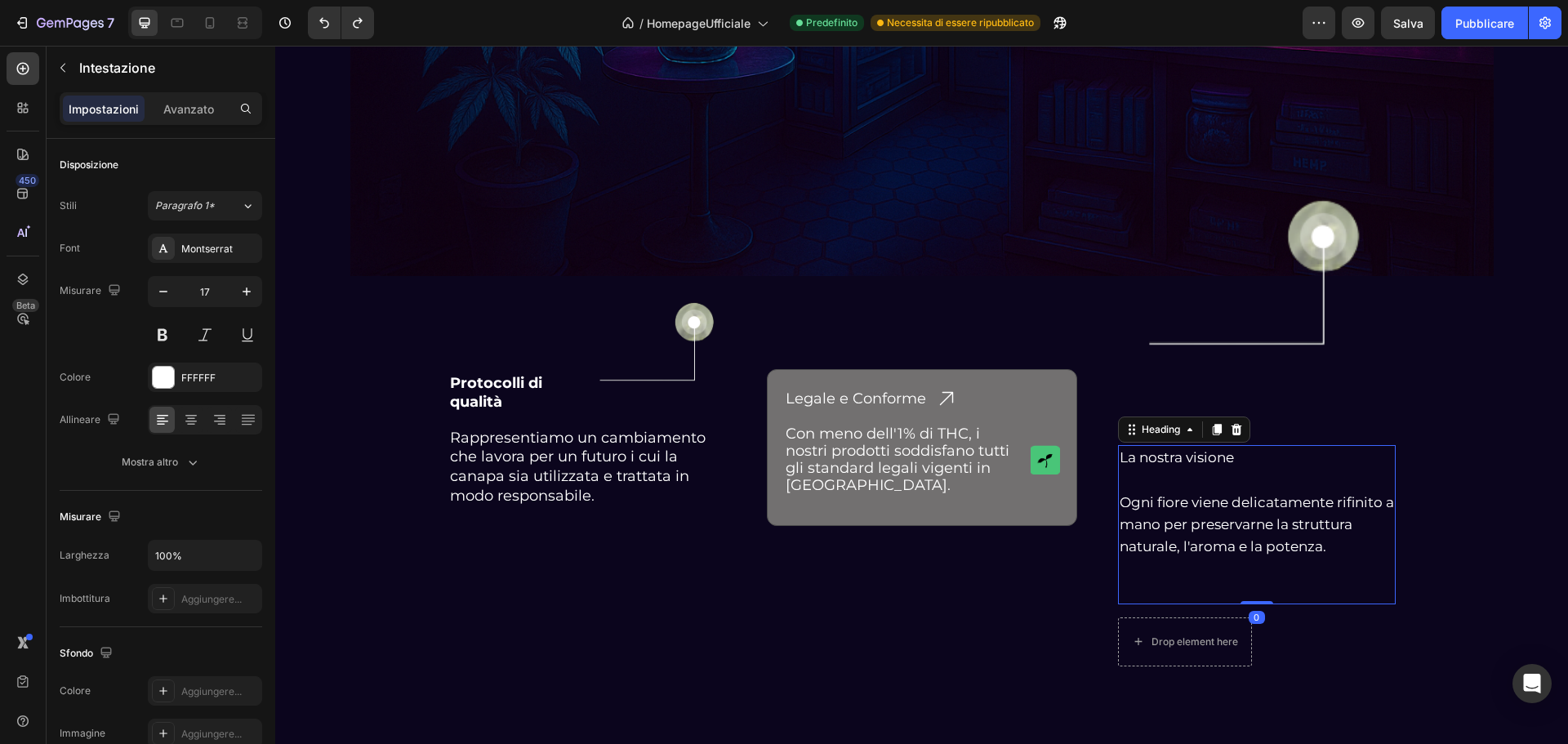
click at [1118, 459] on h2 "La nostra visione Ogni fiore viene delicatamente rifinito a mano per preservarn…" at bounding box center [1256, 525] width 277 height 158
click at [1135, 411] on img at bounding box center [1256, 275] width 250 height 334
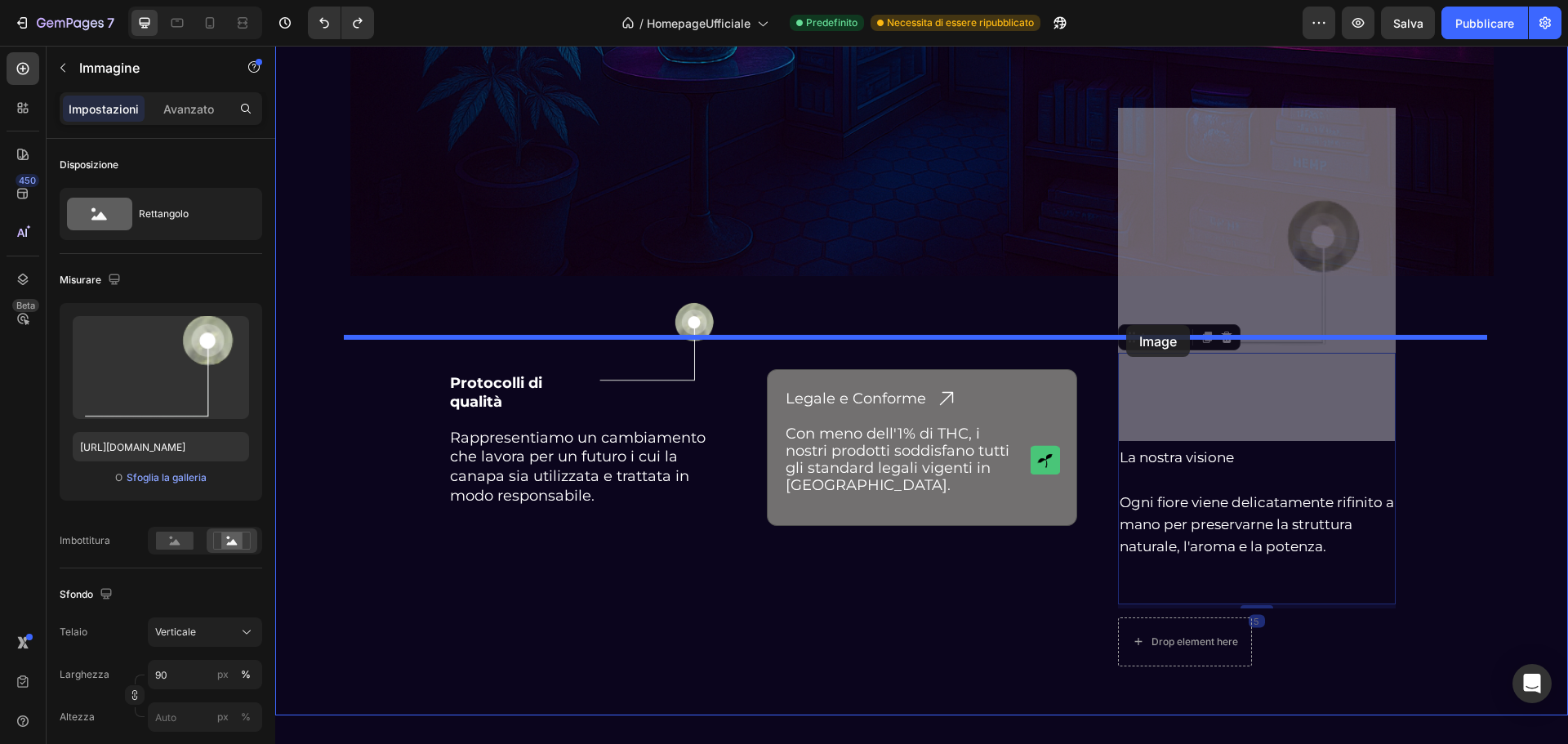
drag, startPoint x: 1128, startPoint y: 347, endPoint x: 1126, endPoint y: 324, distance: 23.1
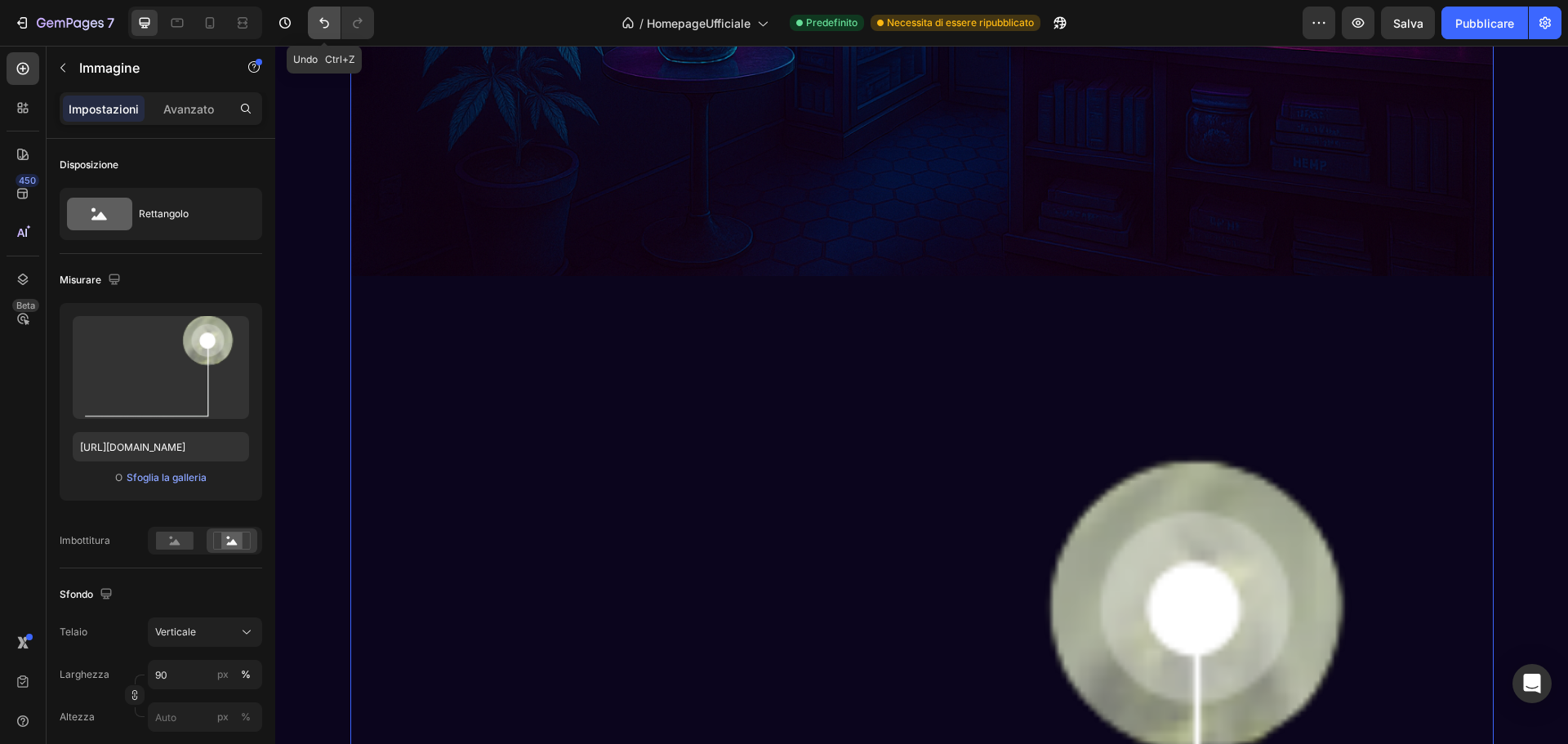
click at [326, 24] on icon "Annulla/Ripristina" at bounding box center [325, 23] width 16 height 16
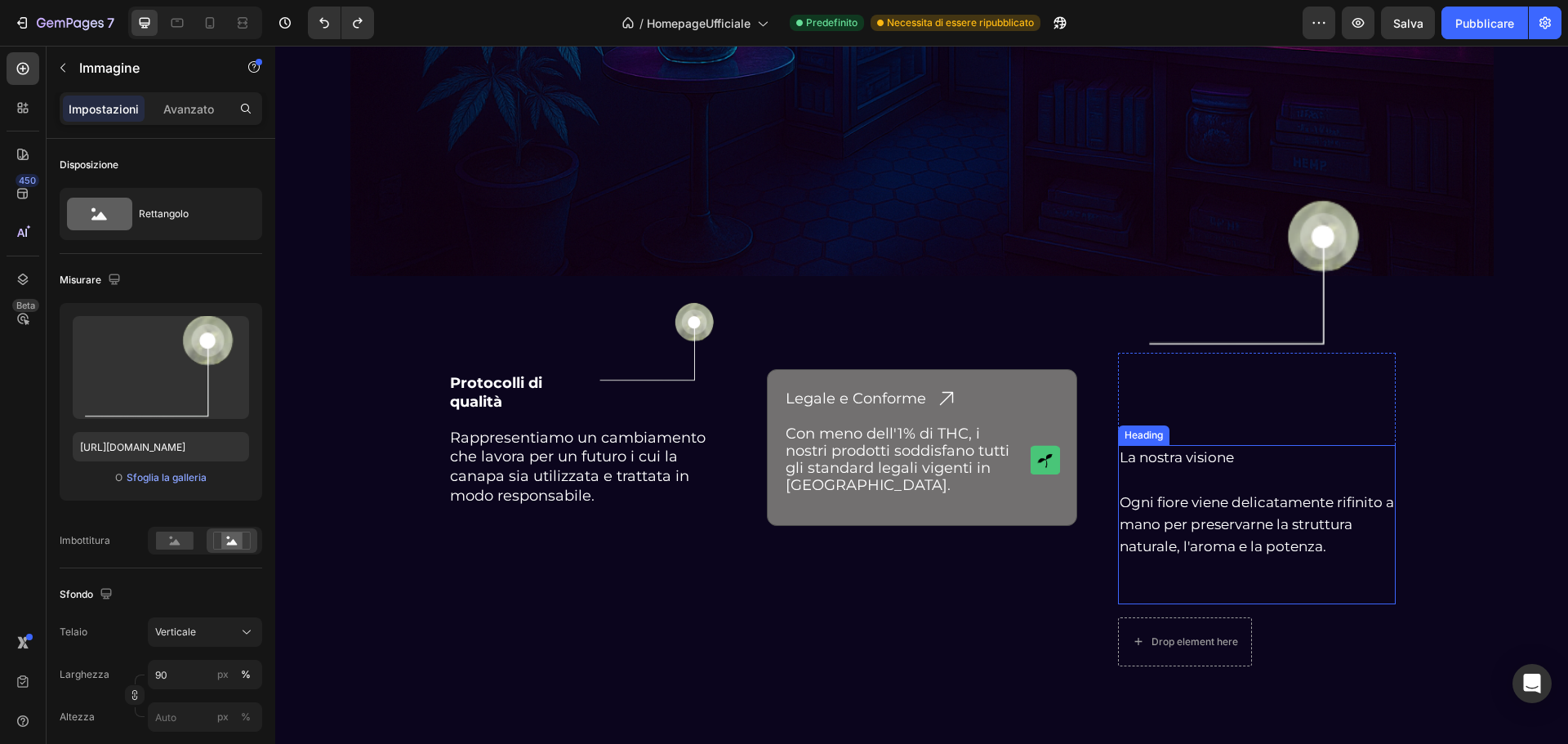
click at [1199, 414] on img at bounding box center [1256, 275] width 250 height 334
click at [1185, 418] on img at bounding box center [1256, 275] width 250 height 334
click at [1195, 412] on img at bounding box center [1256, 275] width 250 height 334
click at [1195, 411] on img at bounding box center [1256, 275] width 250 height 334
click at [1193, 454] on p "La nostra visione Ogni fiore viene delicatamente rifinito a mano per preservarn…" at bounding box center [1257, 524] width 275 height 156
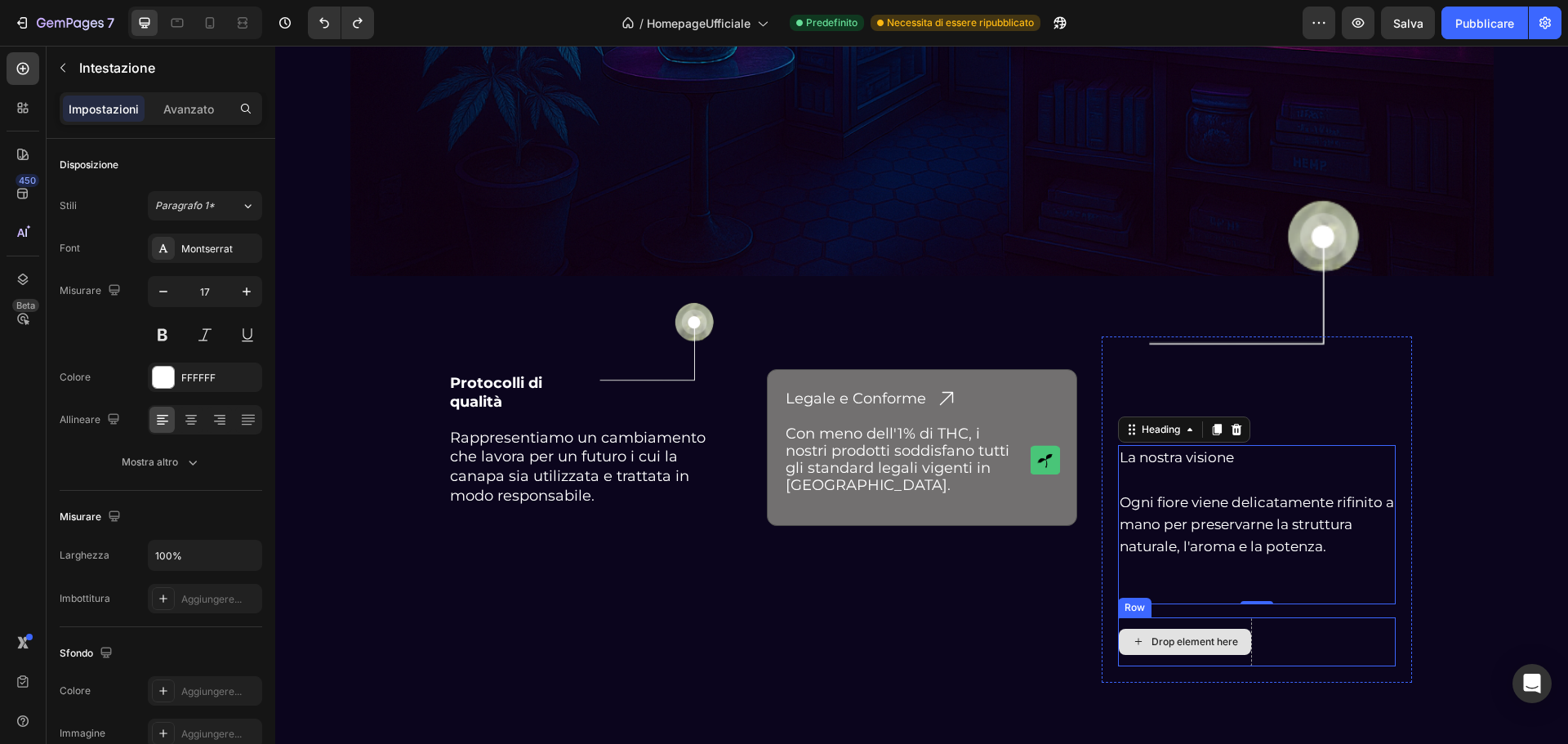
click at [1179, 631] on div "Drop element here" at bounding box center [1185, 642] width 133 height 26
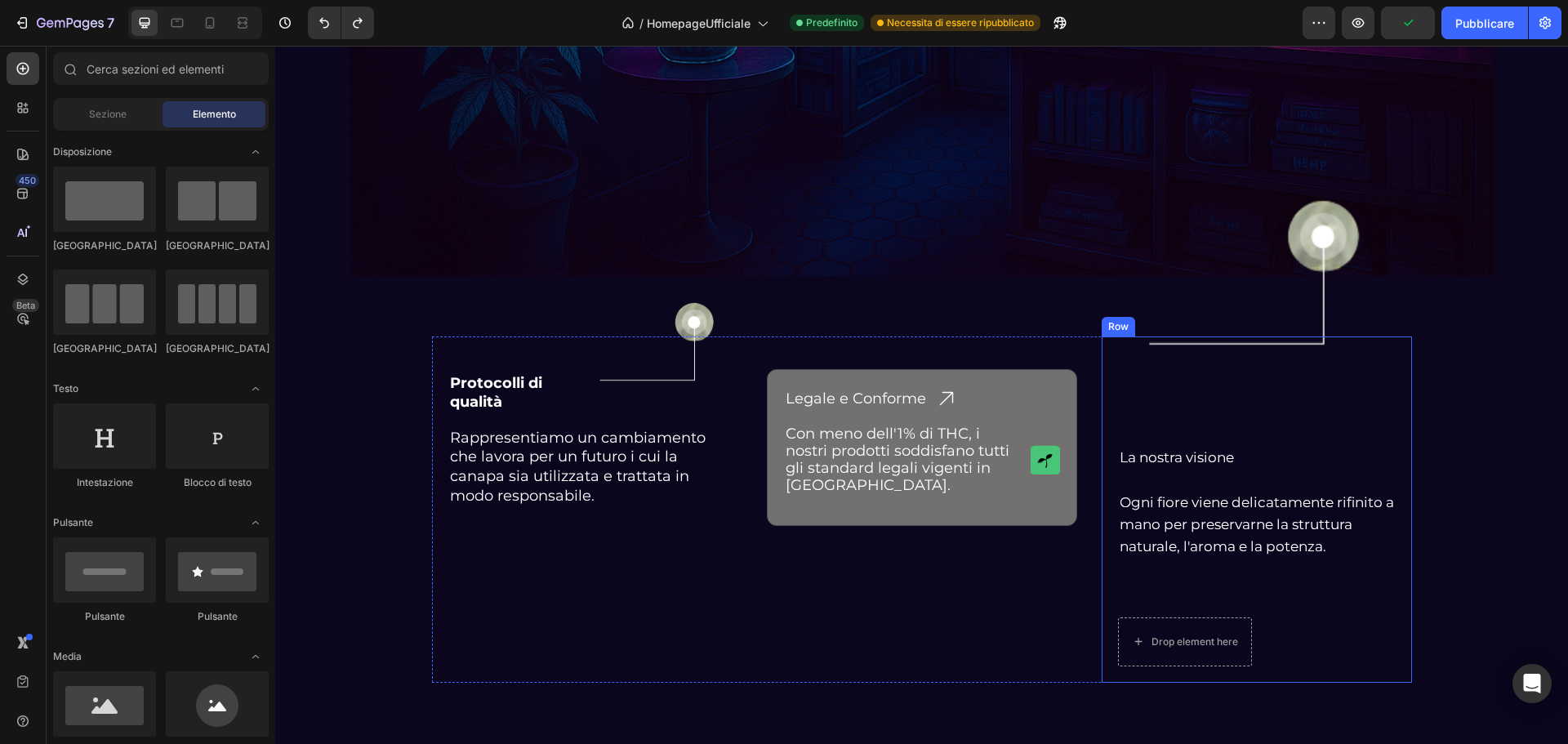
click at [1129, 609] on div "Image La nostra visione Ogni fiore viene delicatamente rifinito a mano per pres…" at bounding box center [1256, 509] width 277 height 313
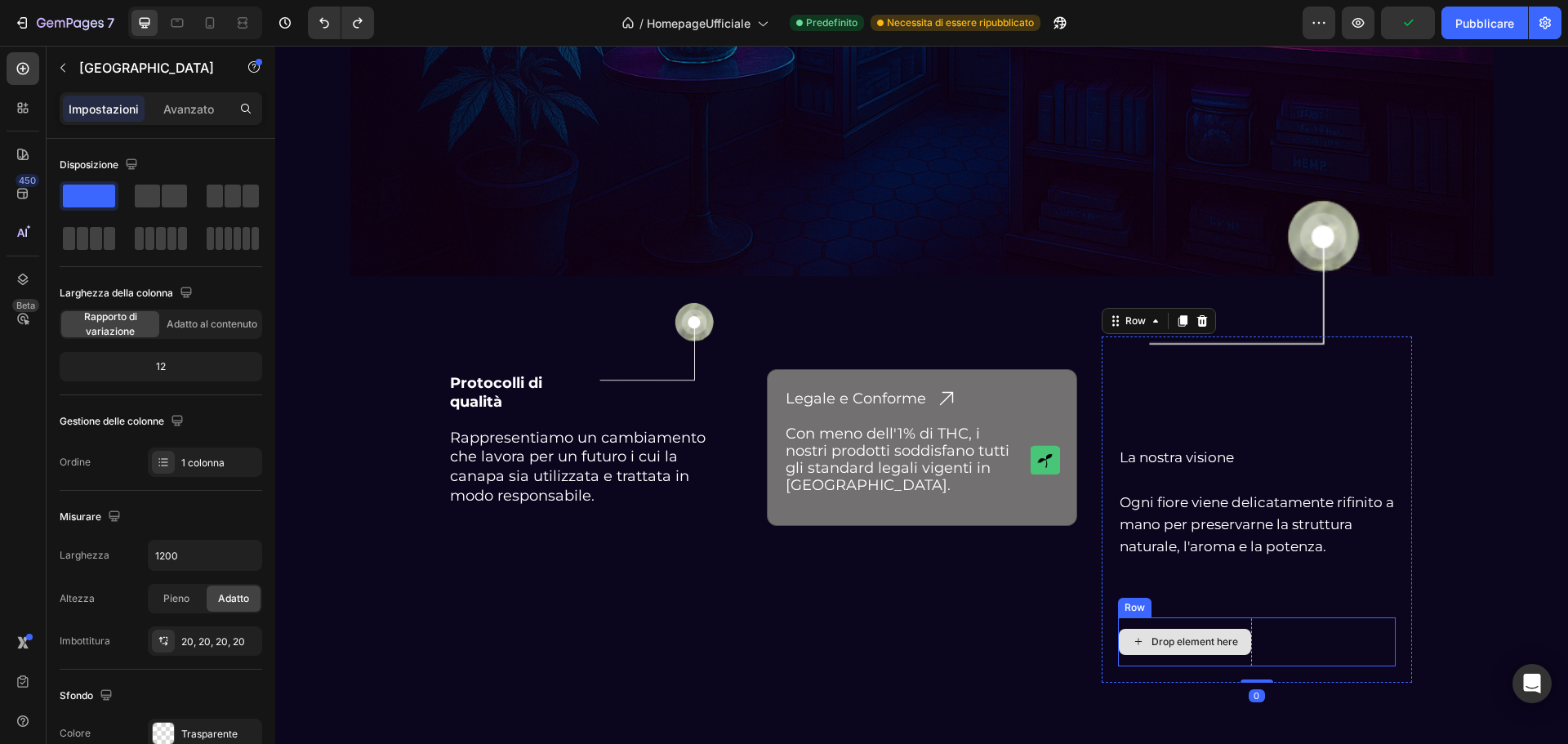
click at [1136, 624] on div "Drop element here" at bounding box center [1184, 642] width 134 height 49
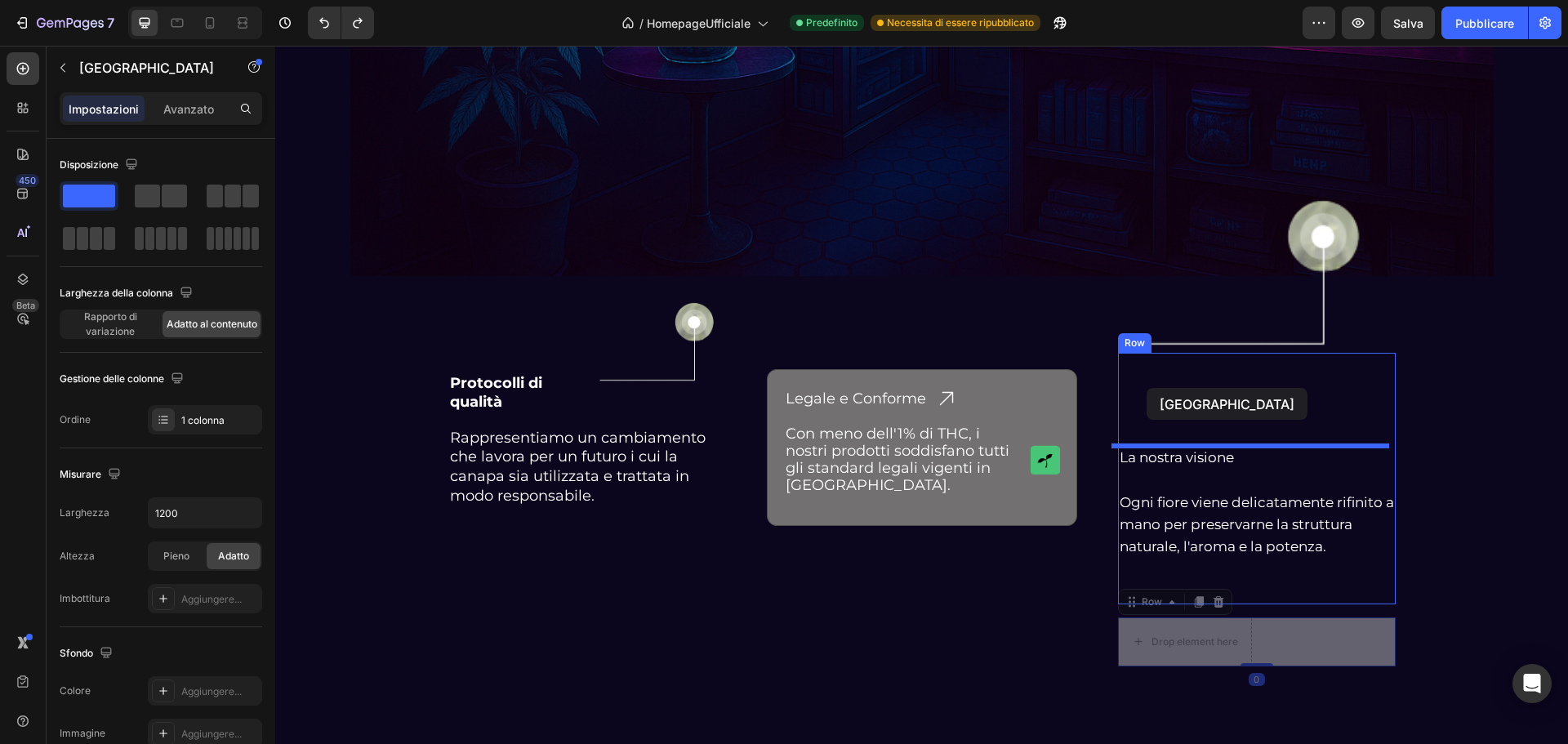
drag, startPoint x: 1124, startPoint y: 608, endPoint x: 1146, endPoint y: 388, distance: 221.1
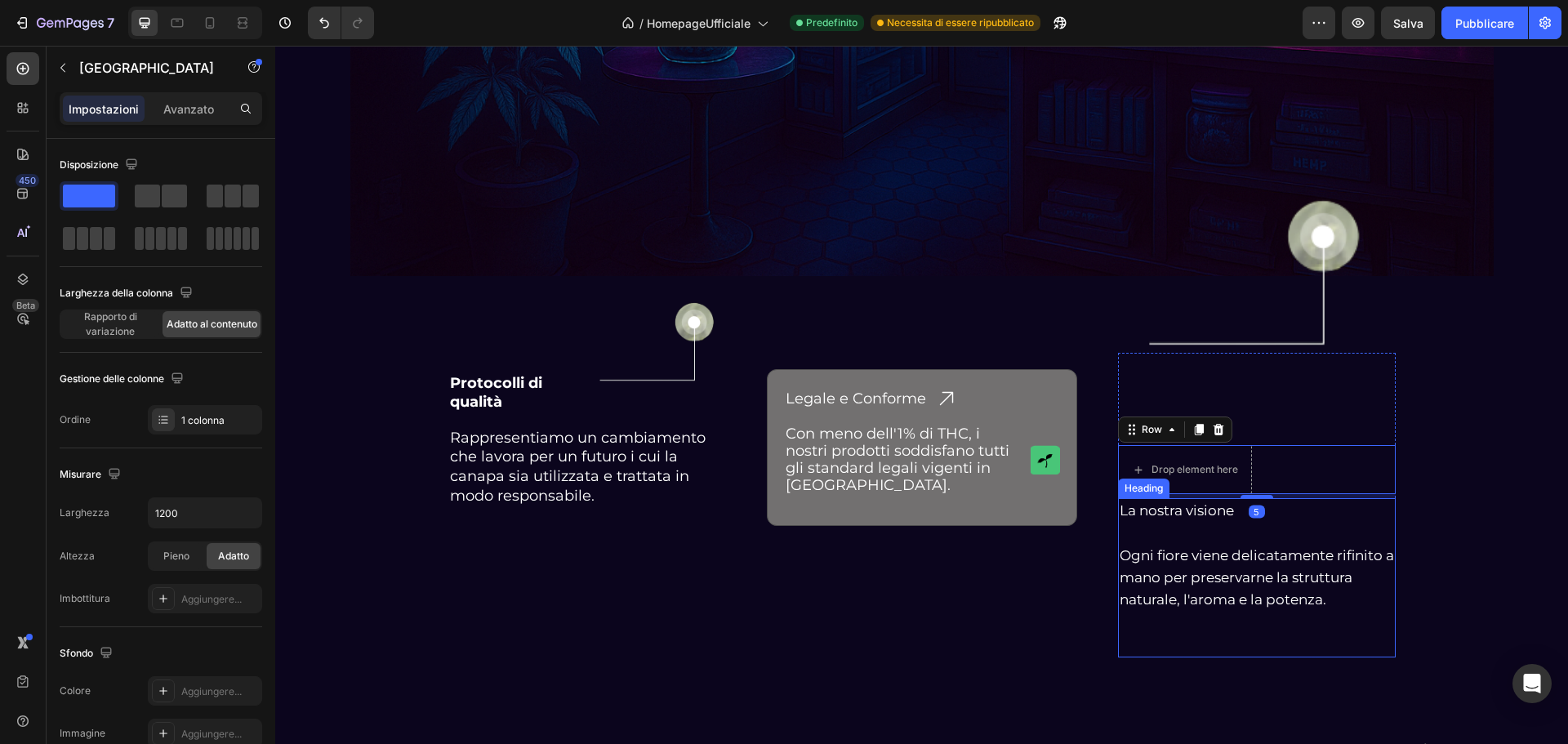
click at [1169, 518] on p "La nostra visione Ogni fiore viene delicatamente rifinito a mano per preservarn…" at bounding box center [1257, 578] width 275 height 156
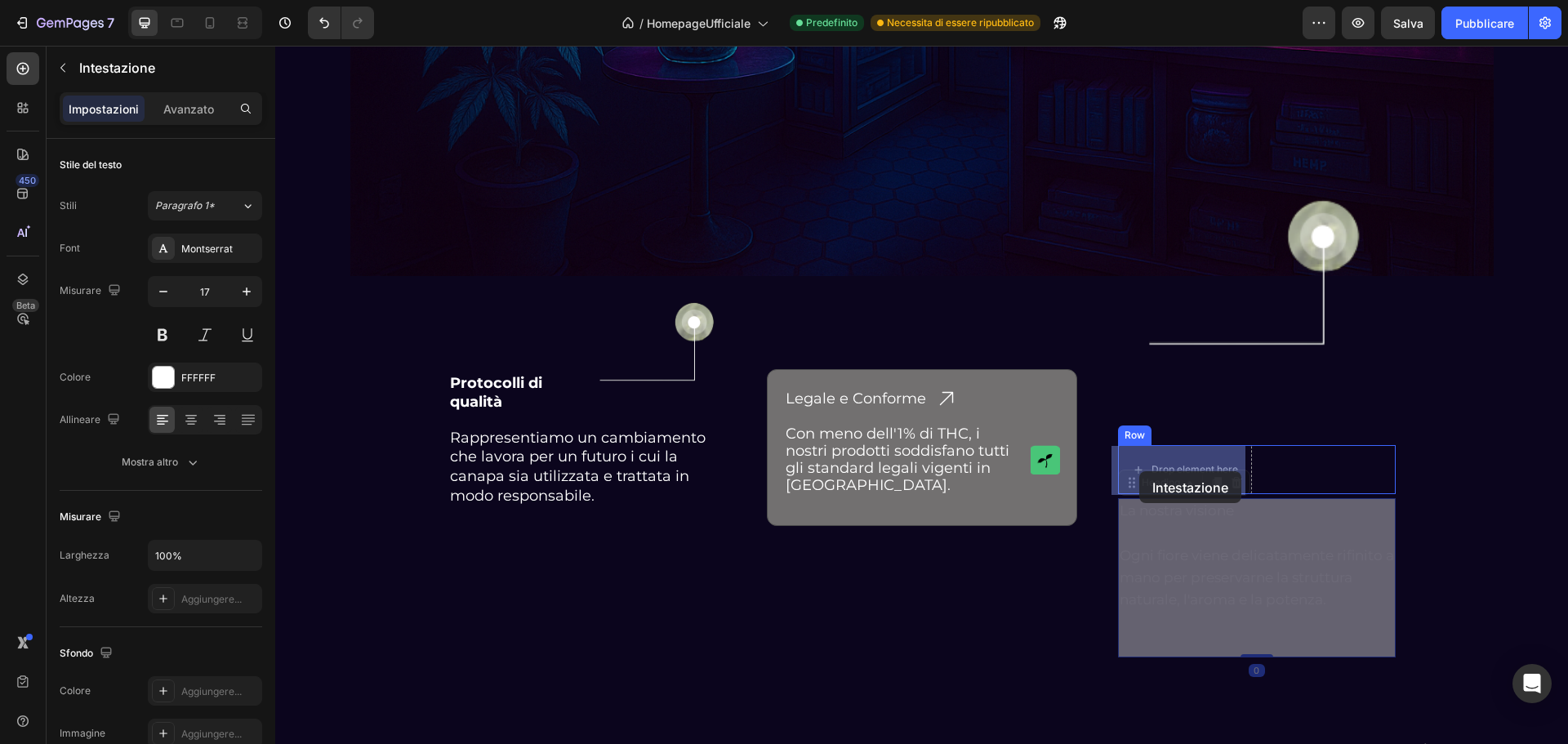
drag, startPoint x: 1125, startPoint y: 489, endPoint x: 1139, endPoint y: 471, distance: 22.8
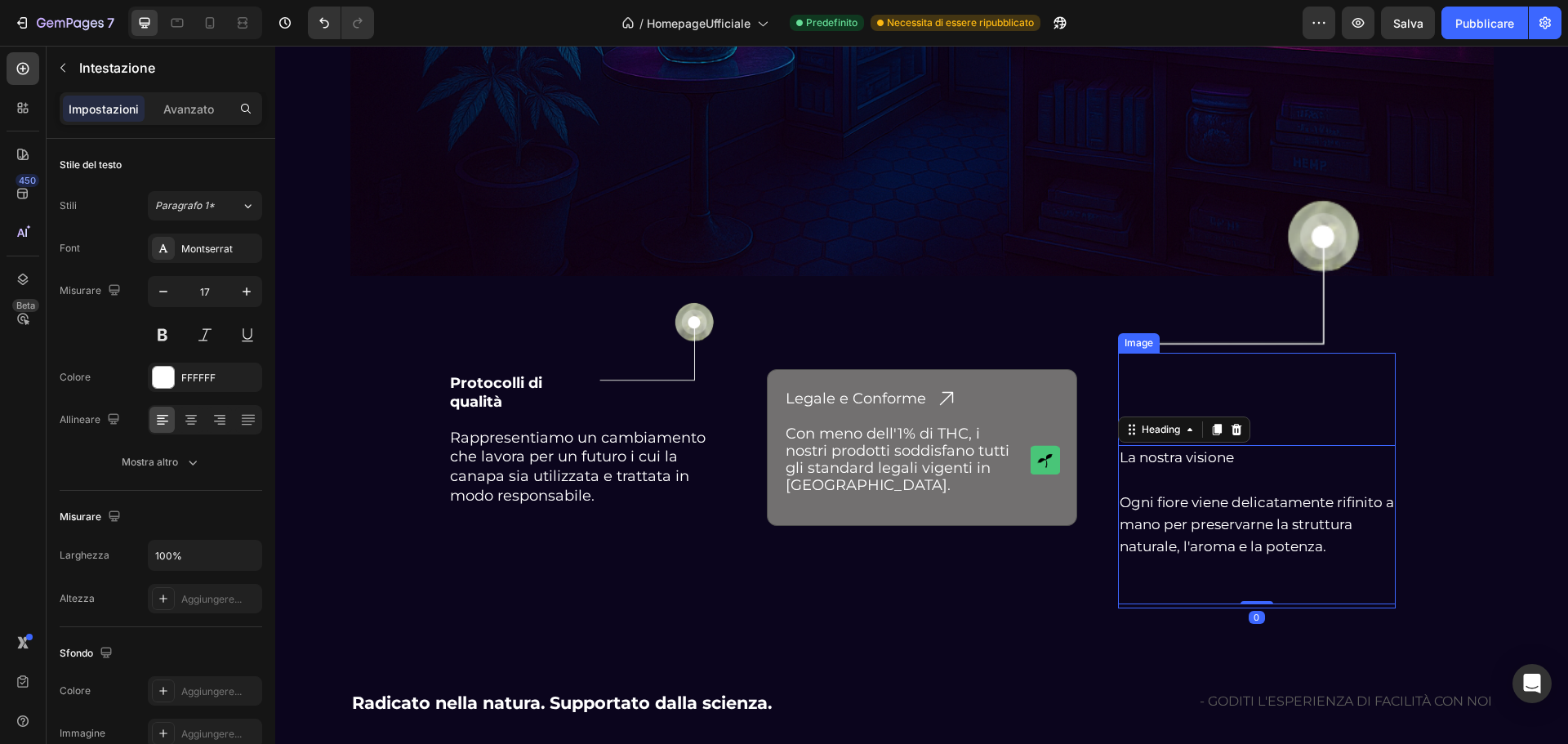
click at [1305, 407] on img at bounding box center [1256, 275] width 250 height 334
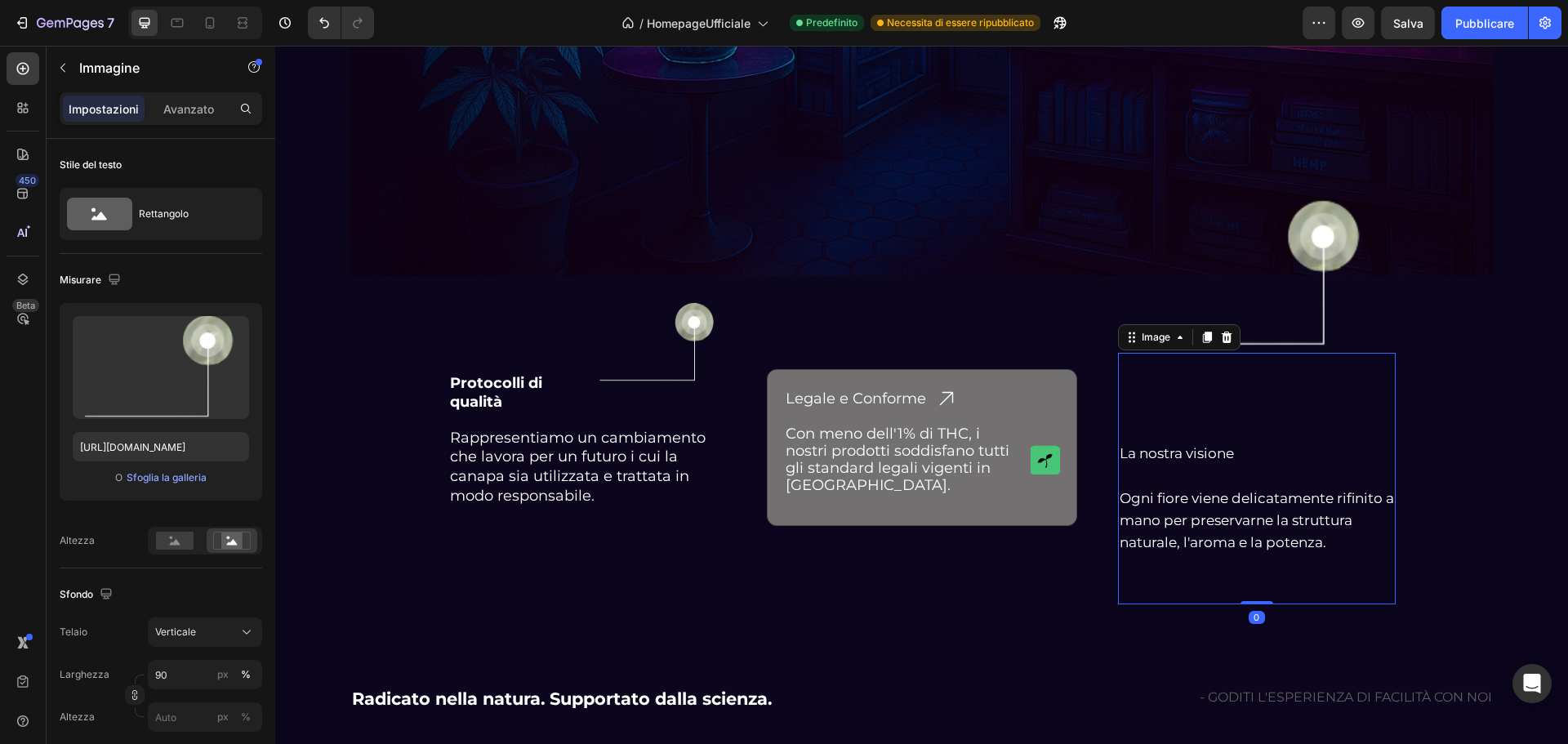
drag, startPoint x: 1255, startPoint y: 610, endPoint x: 1215, endPoint y: 392, distance: 221.6
click at [1251, 457] on div "Image 0 La nostra visione Ogni fiore viene delicatamente rifinito a mano per pr…" at bounding box center [1256, 478] width 277 height 251
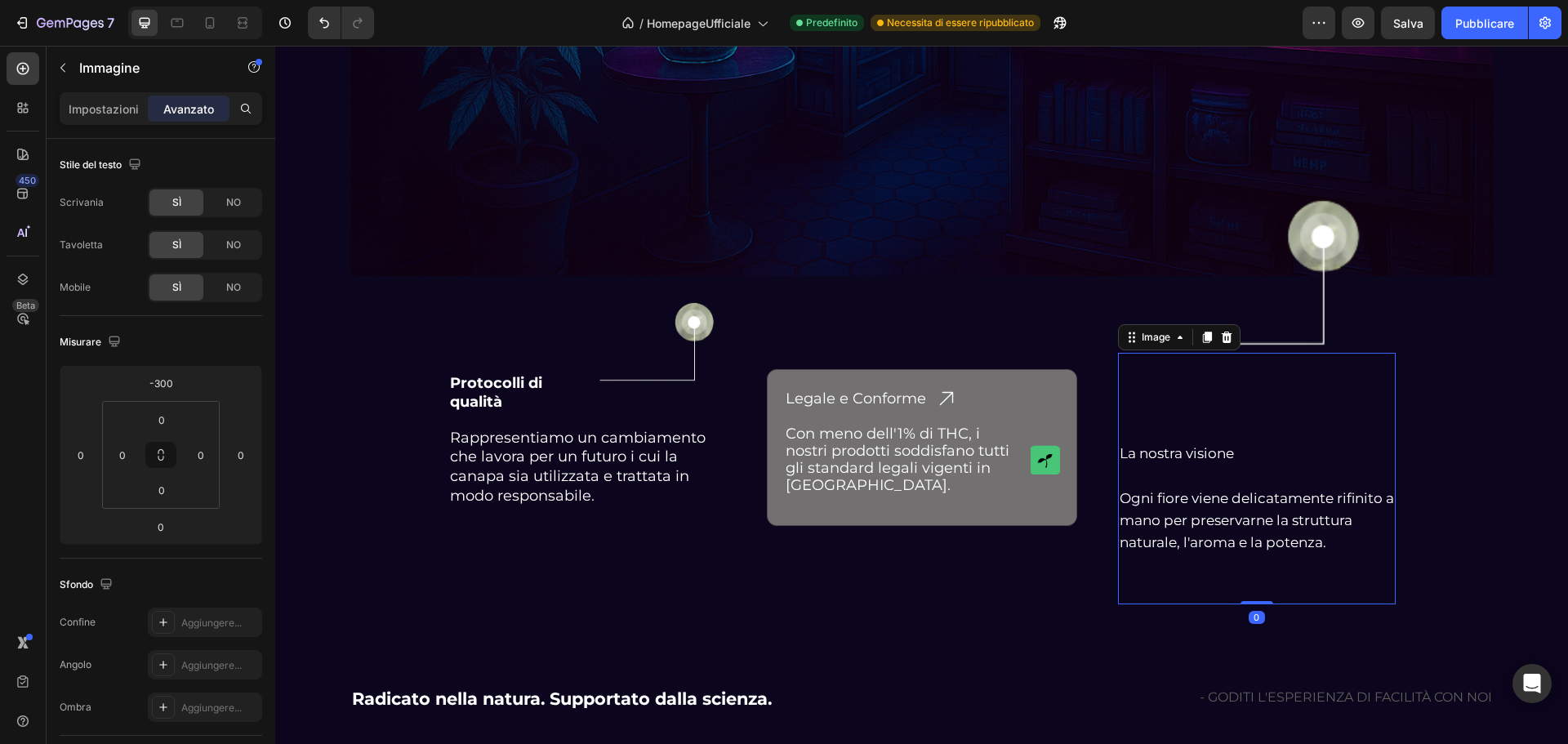
click at [1206, 400] on img at bounding box center [1256, 275] width 250 height 334
click at [1185, 405] on img at bounding box center [1256, 275] width 250 height 334
click at [1125, 458] on h2 "La nostra visione Ogni fiore viene delicatamente rifinito a mano per preservarn…" at bounding box center [1256, 520] width 277 height 158
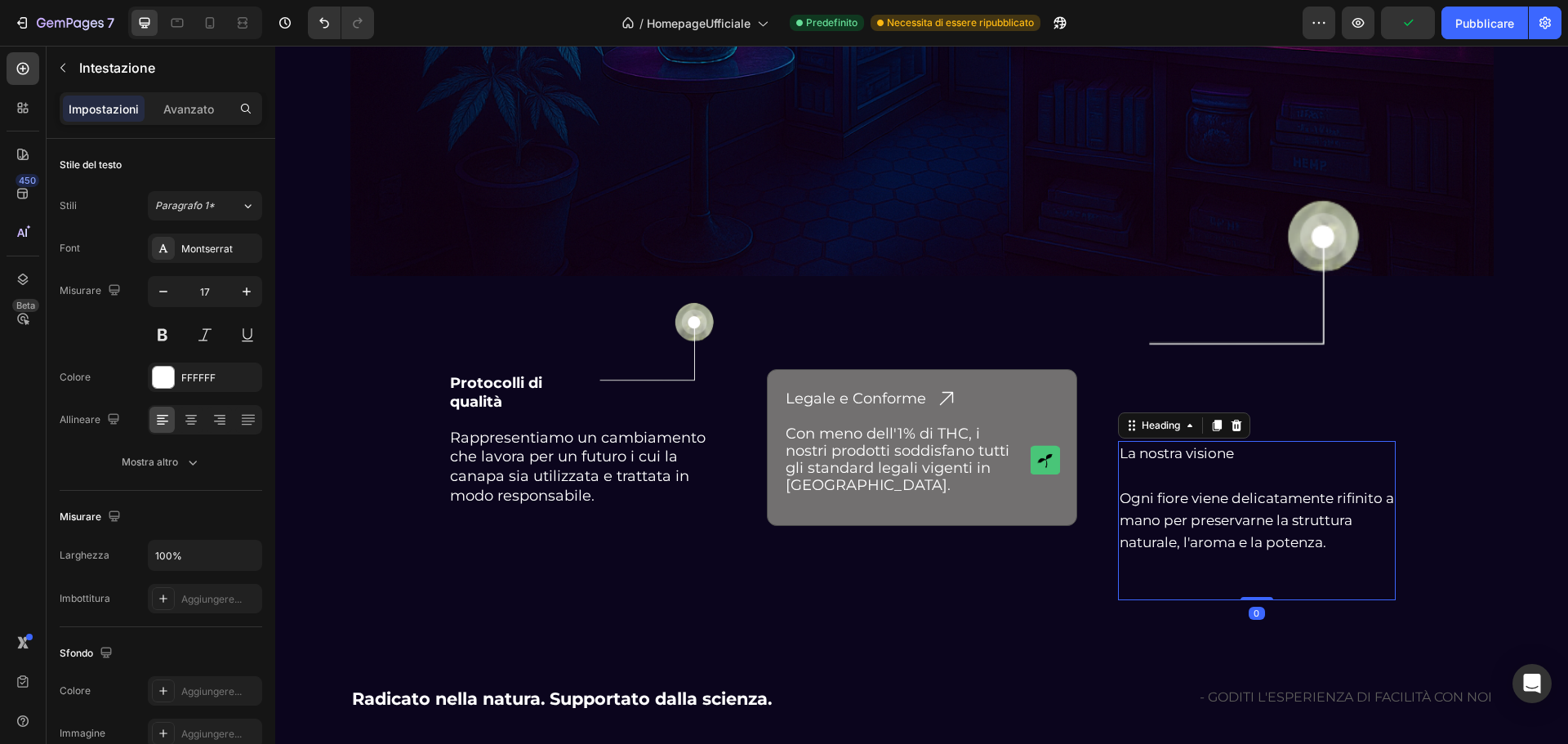
click at [1118, 456] on h2 "La nostra visione Ogni fiore viene delicatamente rifinito a mano per preservarn…" at bounding box center [1256, 520] width 277 height 158
click at [1253, 568] on p "La nostra visione Ogni fiore viene delicatamente rifinito a mano per preservarn…" at bounding box center [1257, 520] width 275 height 156
click at [1247, 411] on img at bounding box center [1256, 275] width 250 height 334
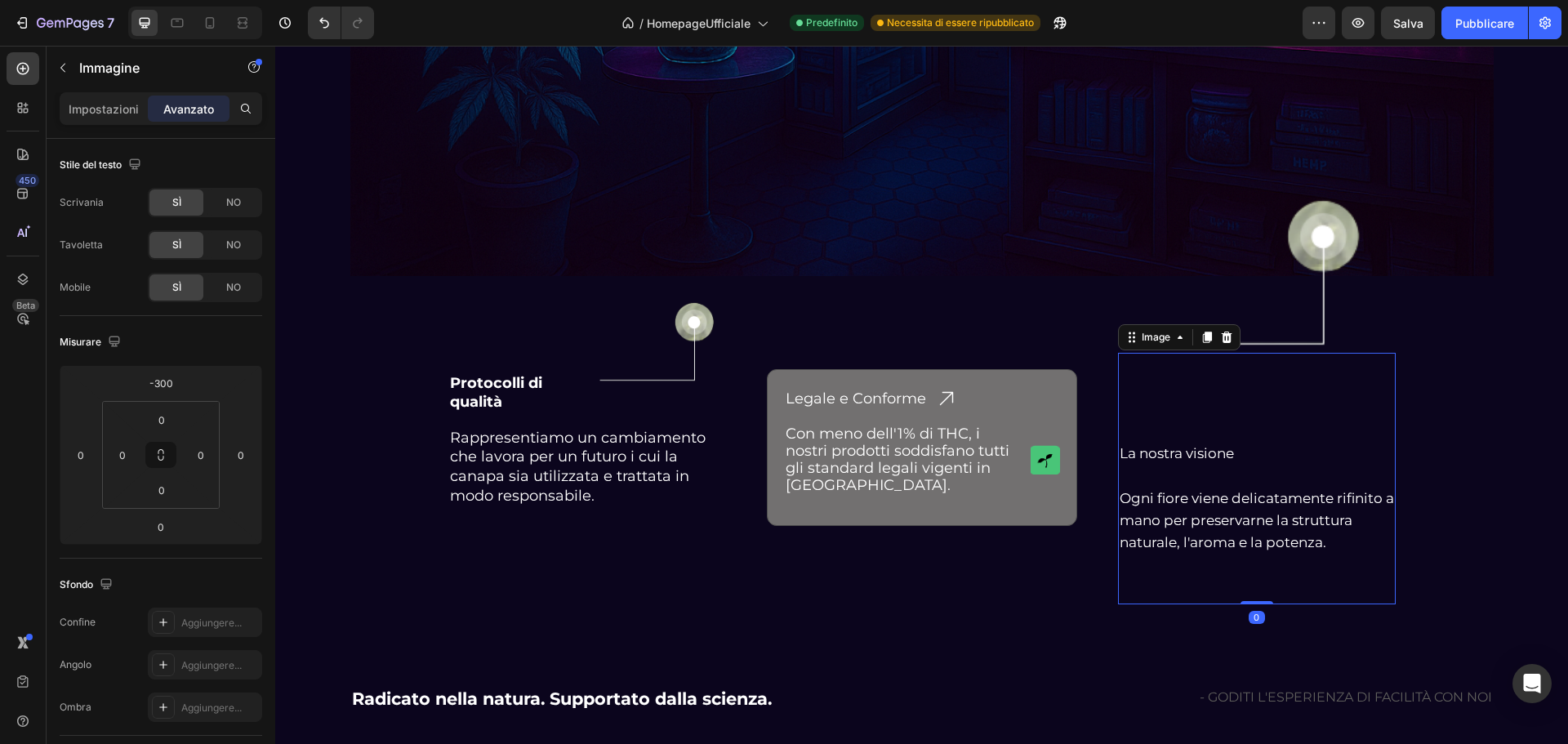
click at [1312, 252] on img at bounding box center [1256, 275] width 250 height 334
click at [1225, 400] on img at bounding box center [1256, 275] width 250 height 334
click at [1120, 215] on div at bounding box center [1256, 275] width 277 height 334
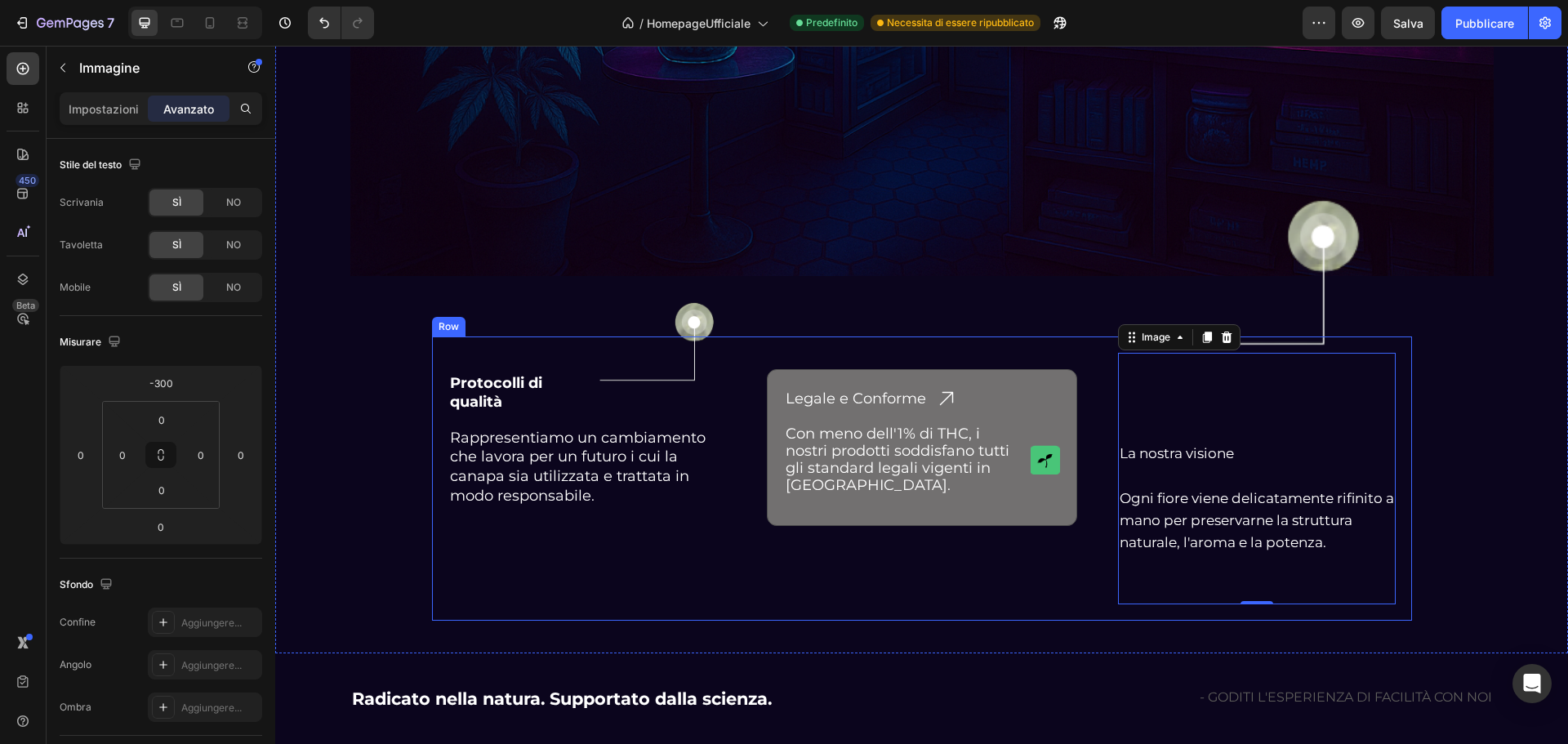
click at [957, 337] on div "Legale e Conforme Heading Icon Row Con meno dell'1% di THC, i nostri prodotti s…" at bounding box center [922, 478] width 310 height 284
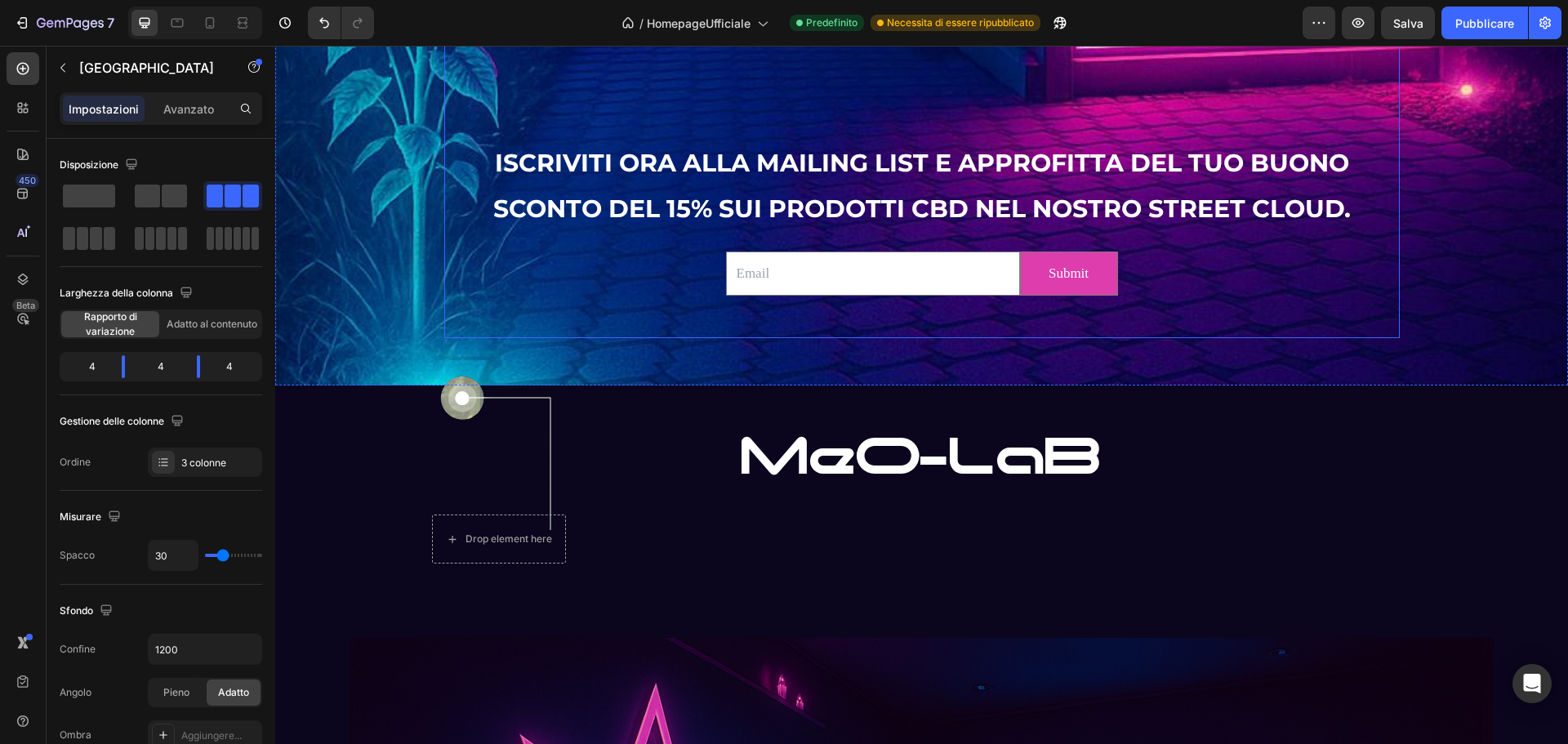
scroll to position [3050, 0]
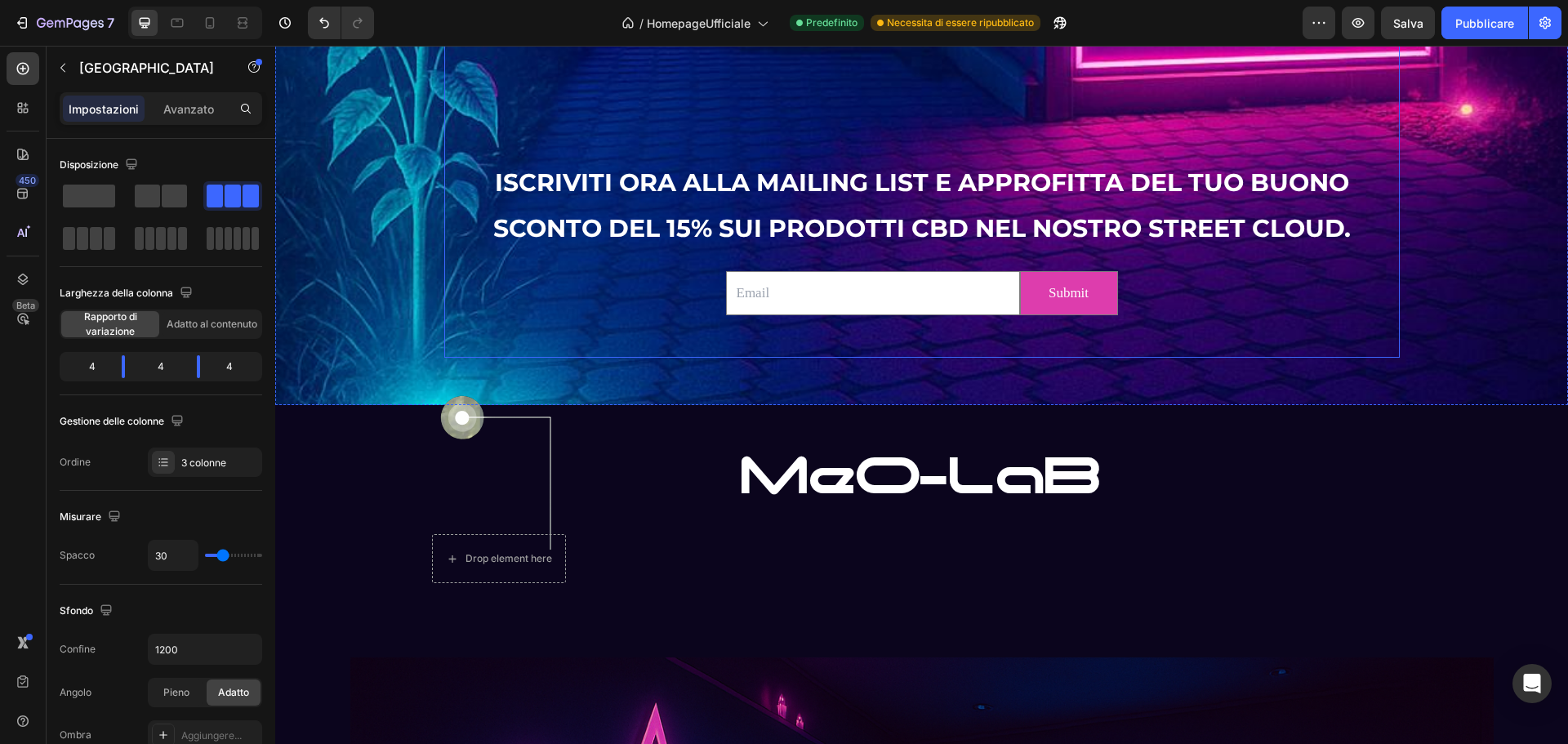
click at [526, 336] on div at bounding box center [922, 337] width 955 height 4
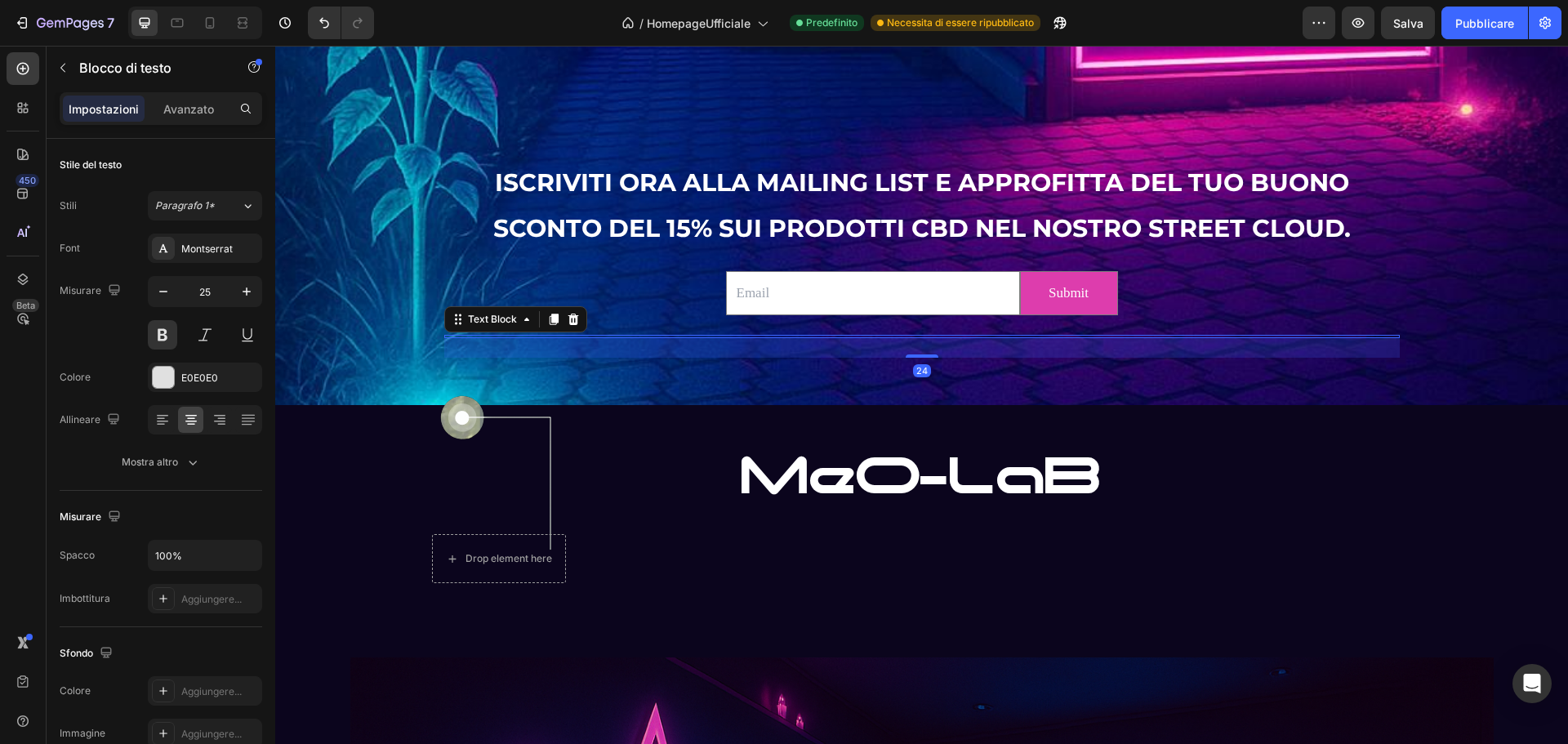
click at [513, 354] on div "24" at bounding box center [922, 348] width 955 height 20
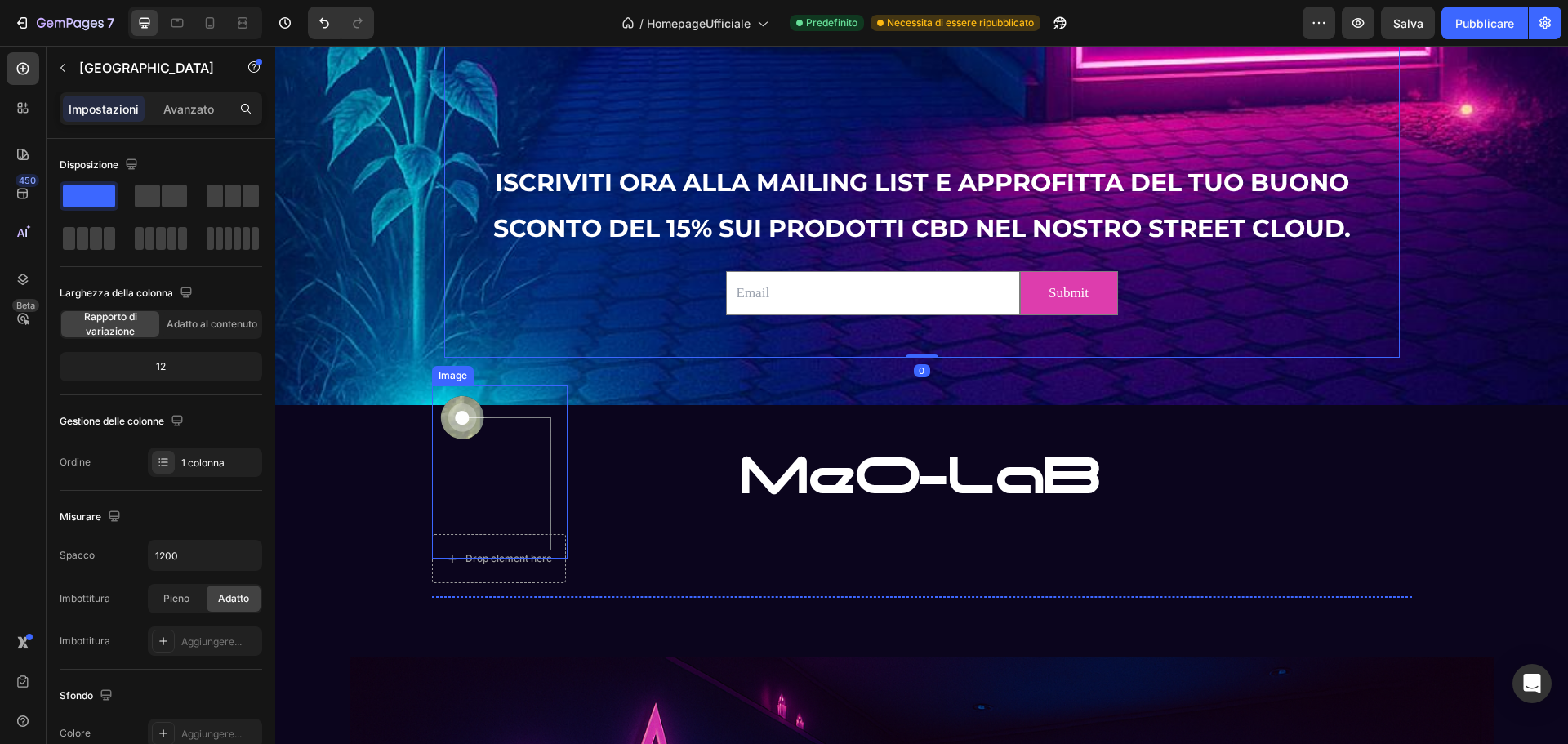
click at [497, 390] on img at bounding box center [499, 472] width 135 height 173
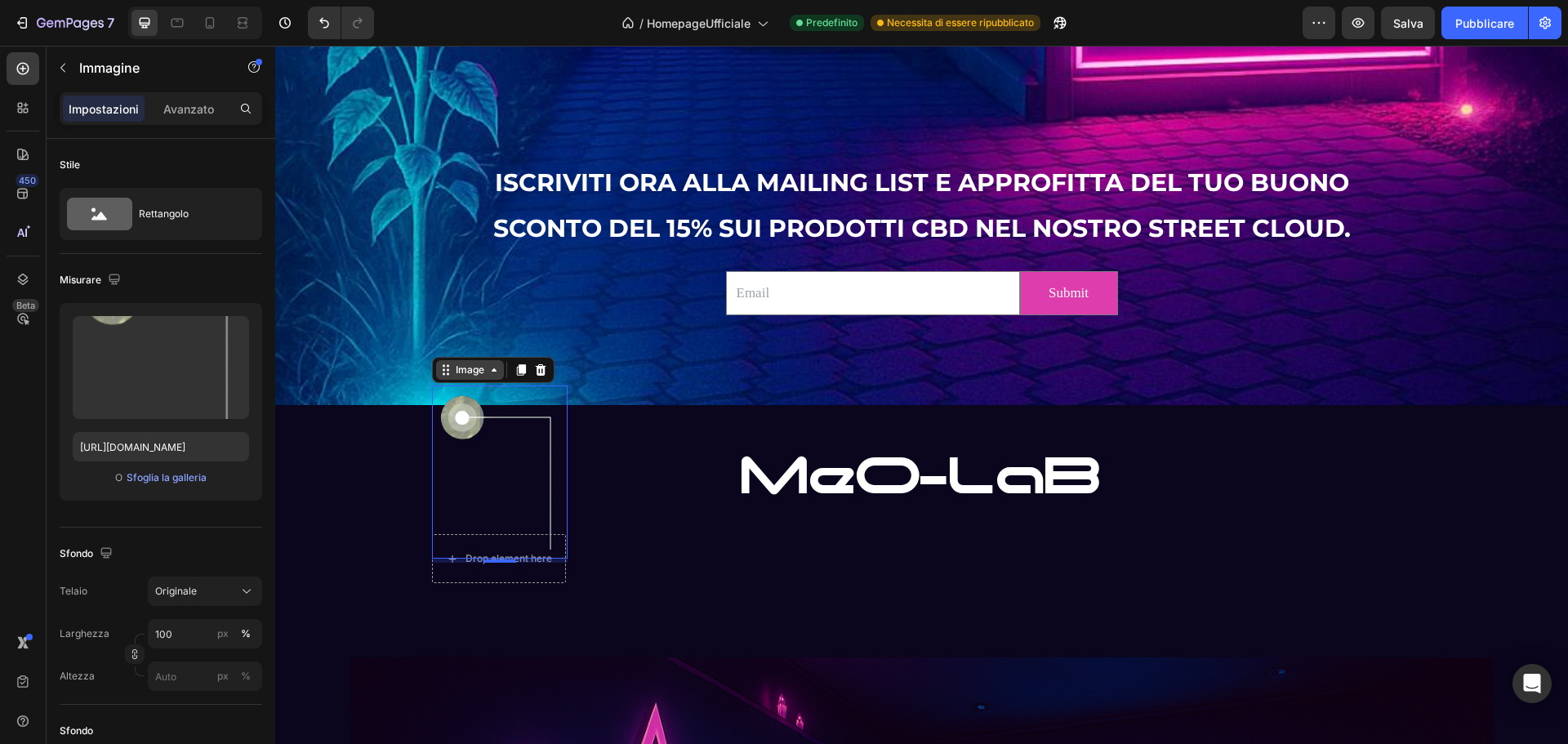
click at [490, 372] on icon at bounding box center [494, 370] width 13 height 13
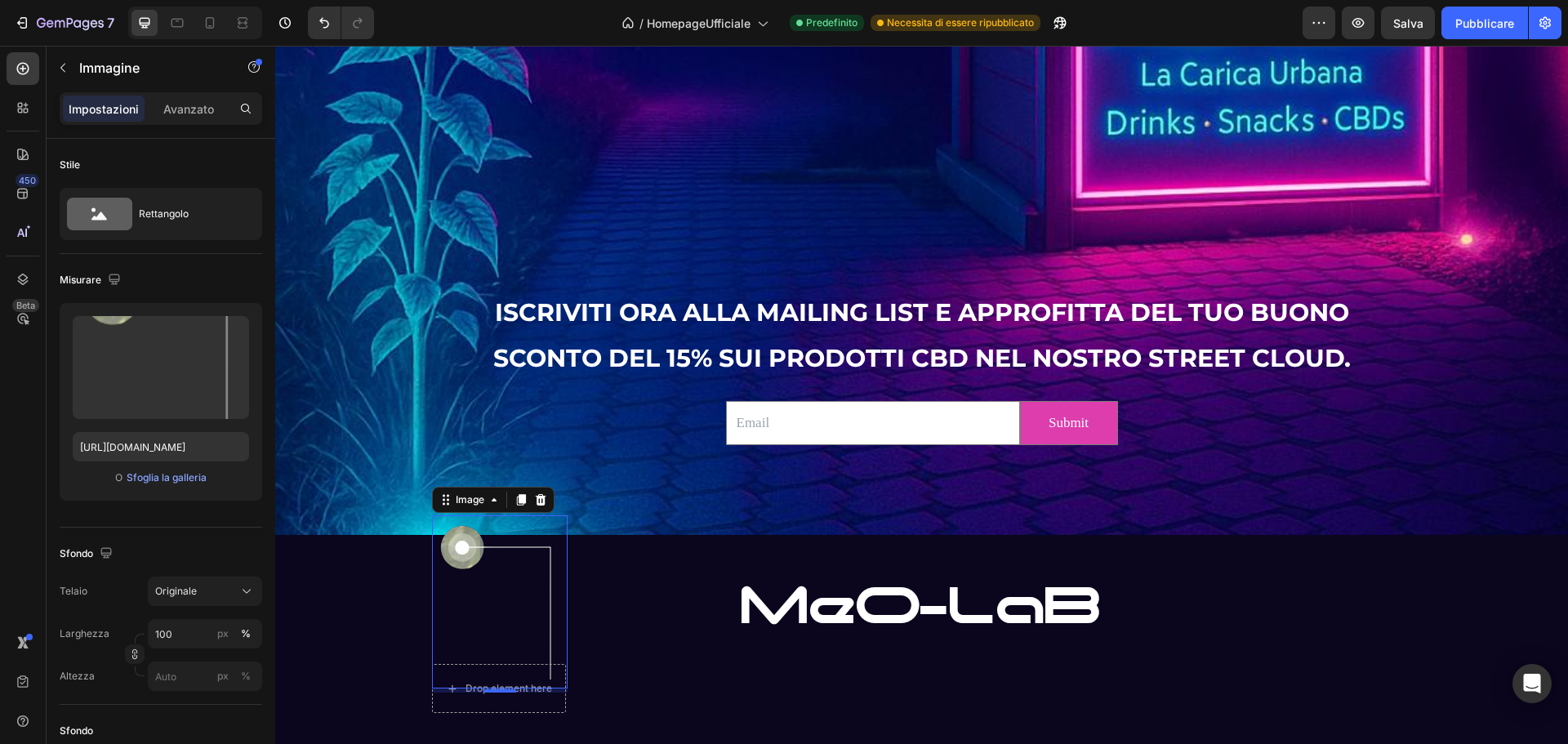
scroll to position [2919, 0]
click at [471, 547] on img at bounding box center [499, 603] width 135 height 173
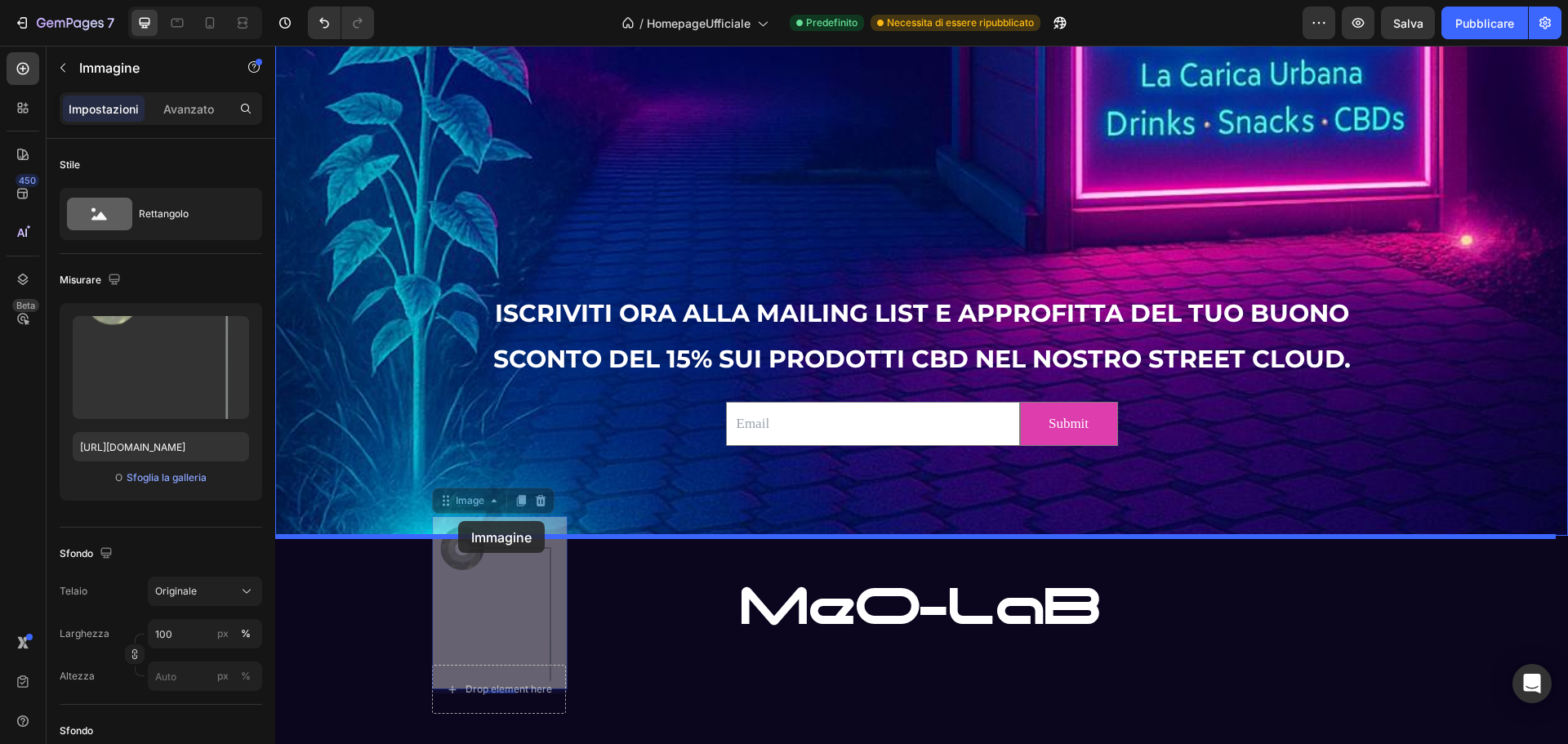
drag, startPoint x: 488, startPoint y: 531, endPoint x: 458, endPoint y: 521, distance: 31.6
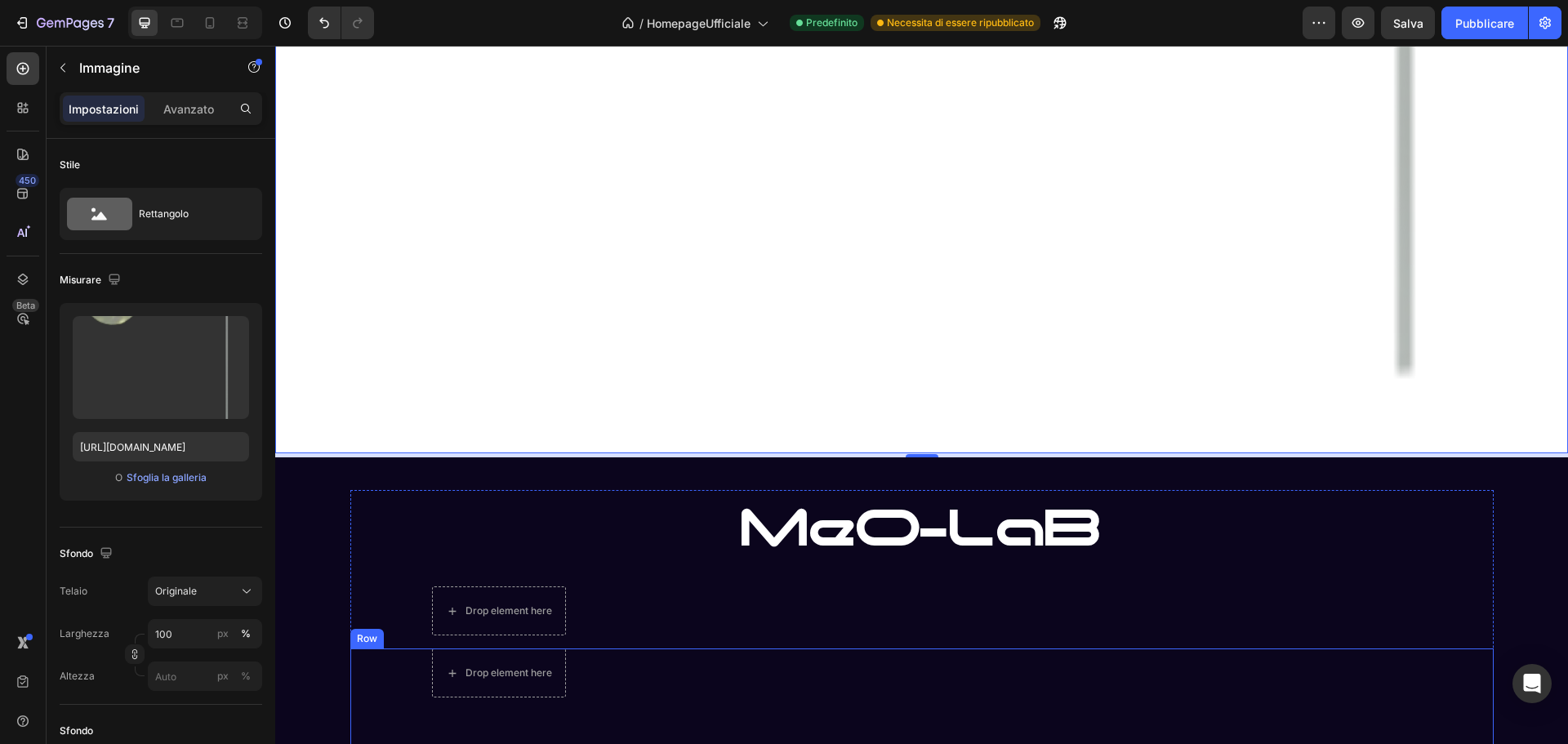
scroll to position [4226, 0]
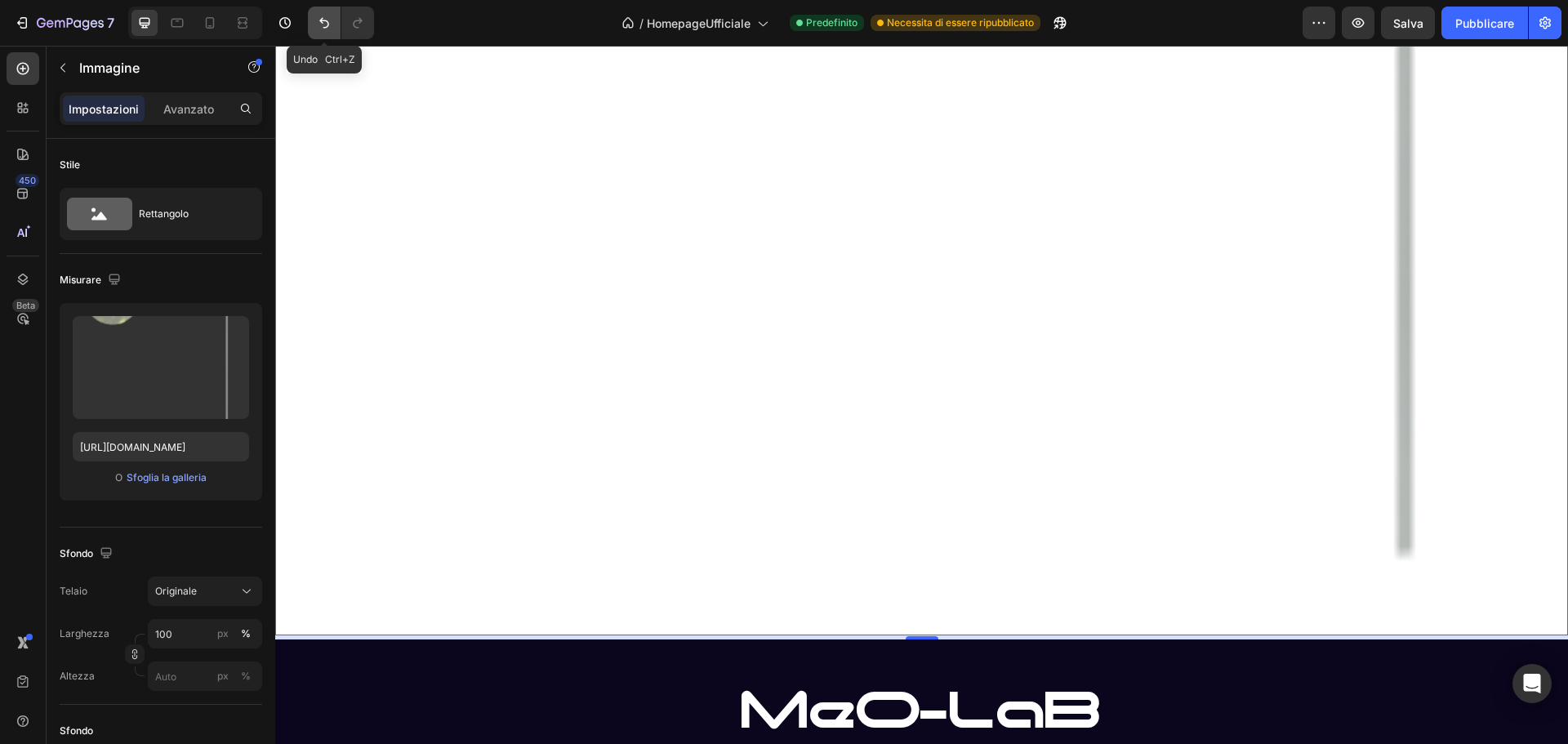
click at [328, 16] on icon "Annulla/Ripristina" at bounding box center [325, 23] width 16 height 16
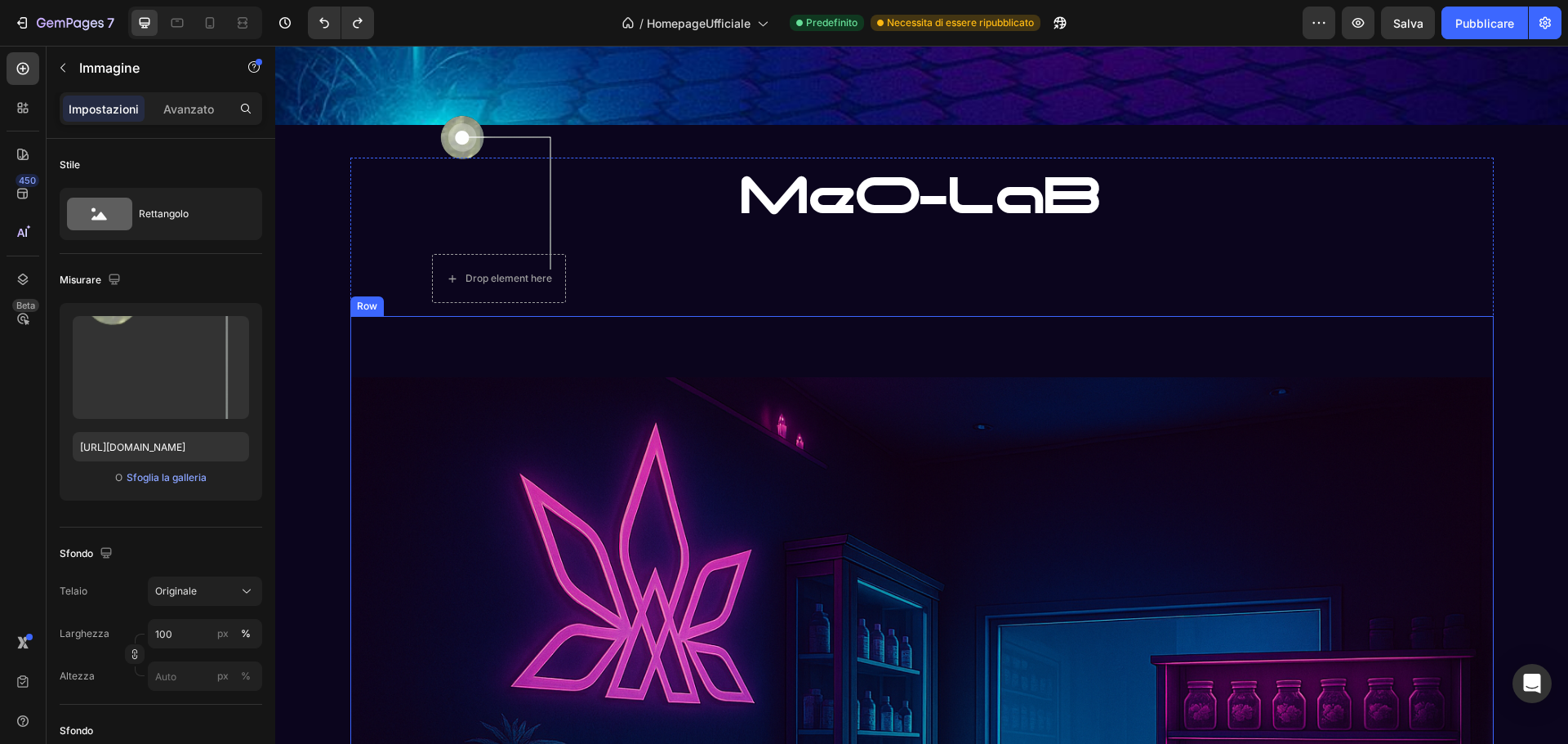
scroll to position [3409, 0]
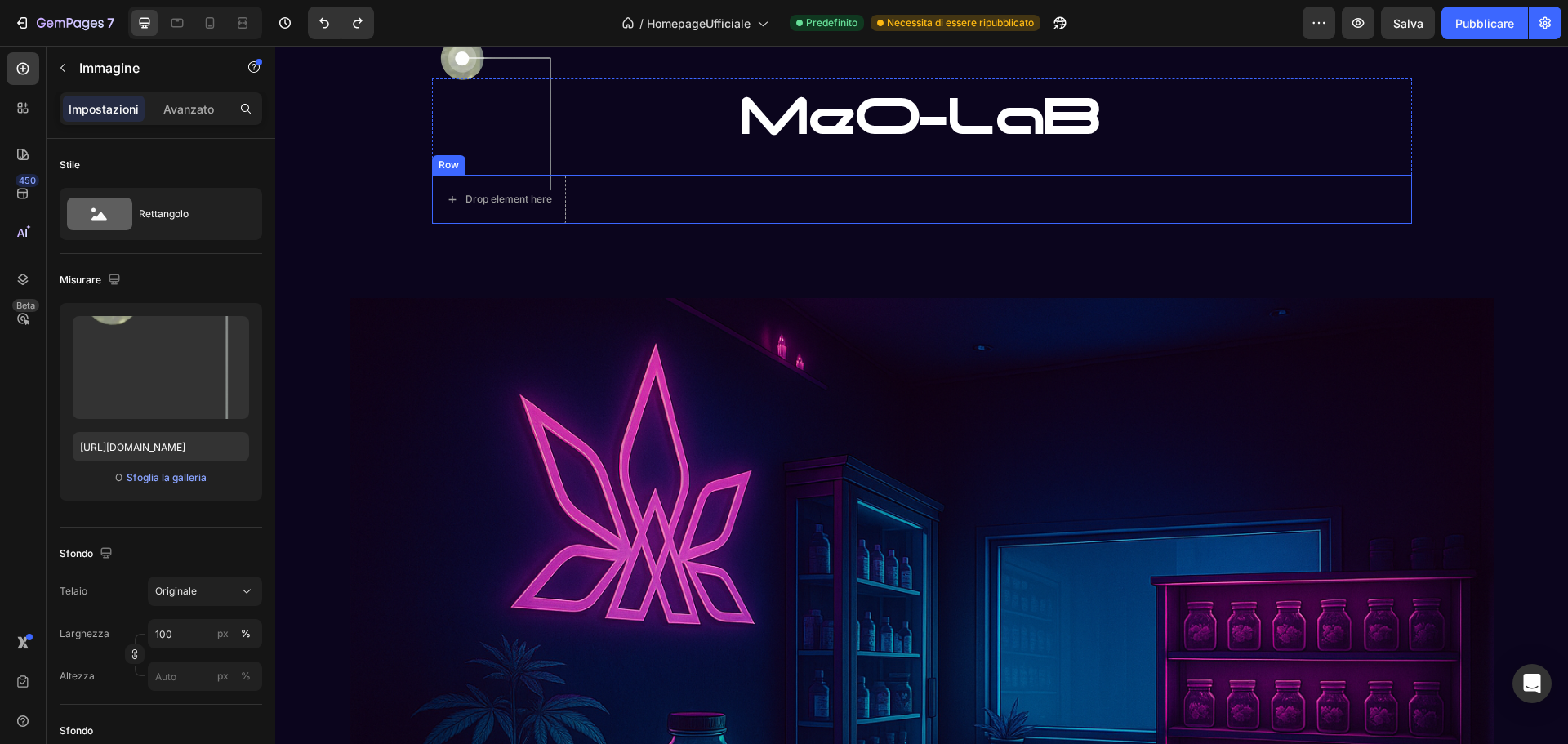
click at [693, 167] on div "MeO-LaB Heading Drop element here Row" at bounding box center [922, 151] width 980 height 146
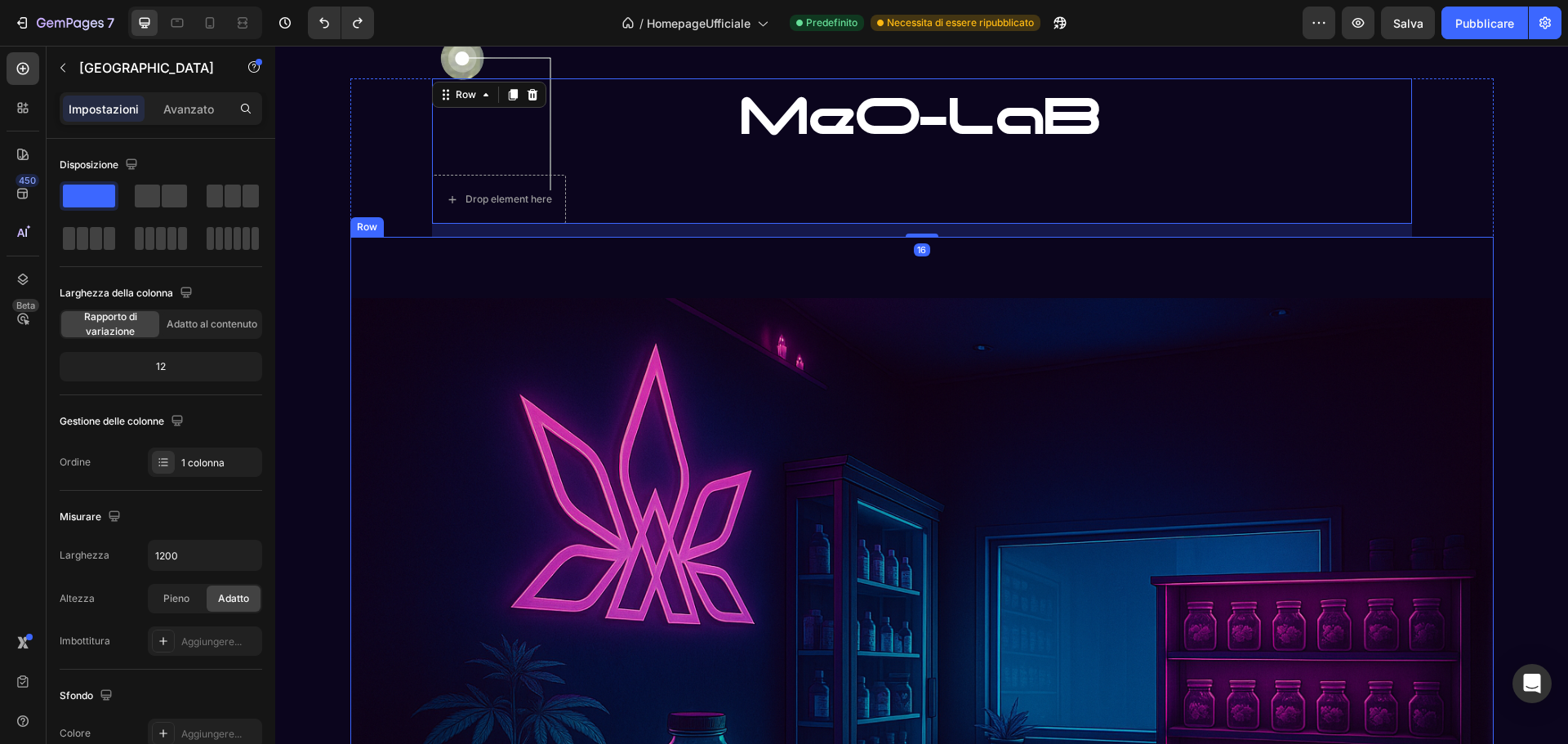
click at [778, 246] on div "Image Row Image" at bounding box center [922, 673] width 1144 height 871
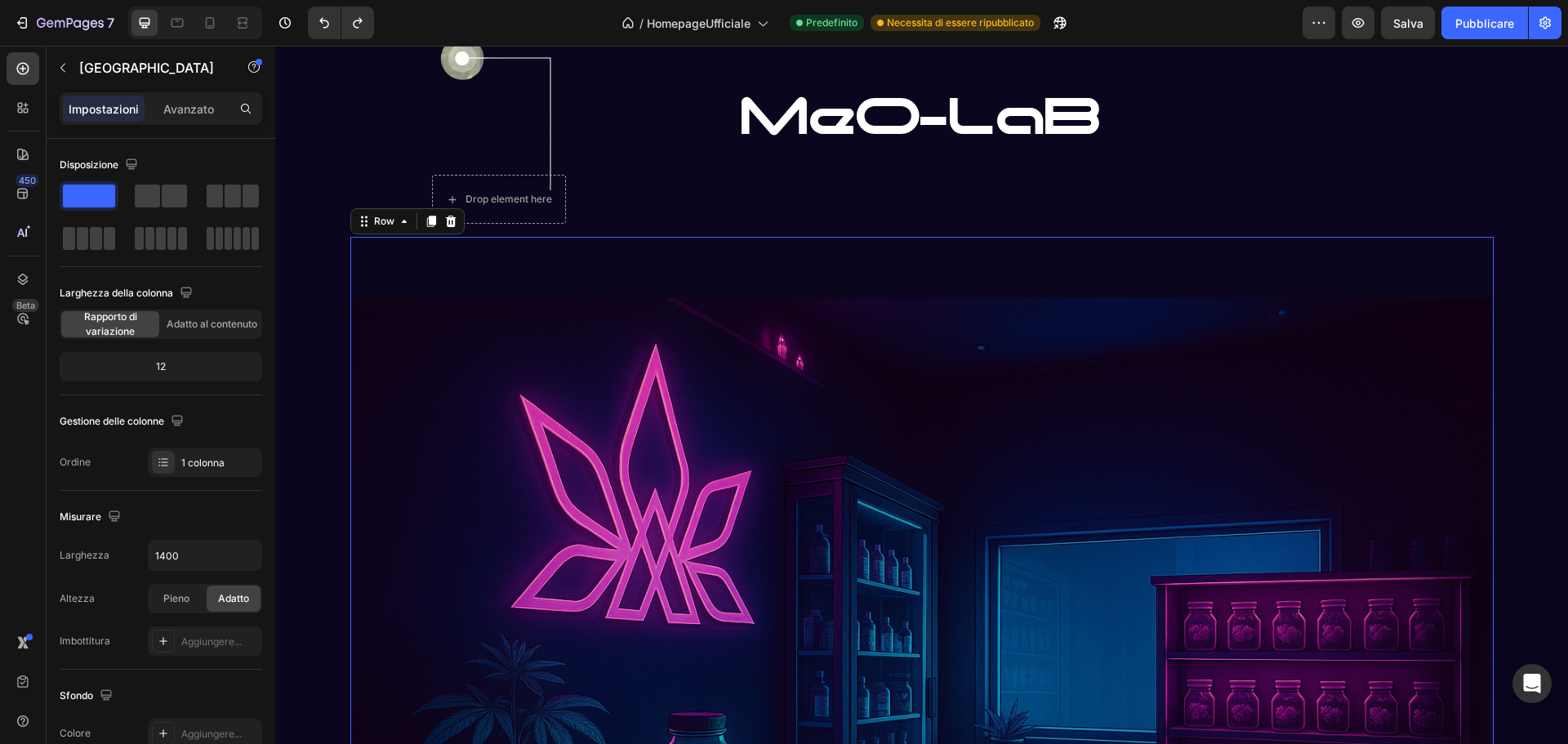
click at [909, 246] on div "Image Row Image" at bounding box center [922, 673] width 1144 height 871
click at [919, 279] on img at bounding box center [922, 679] width 1144 height 858
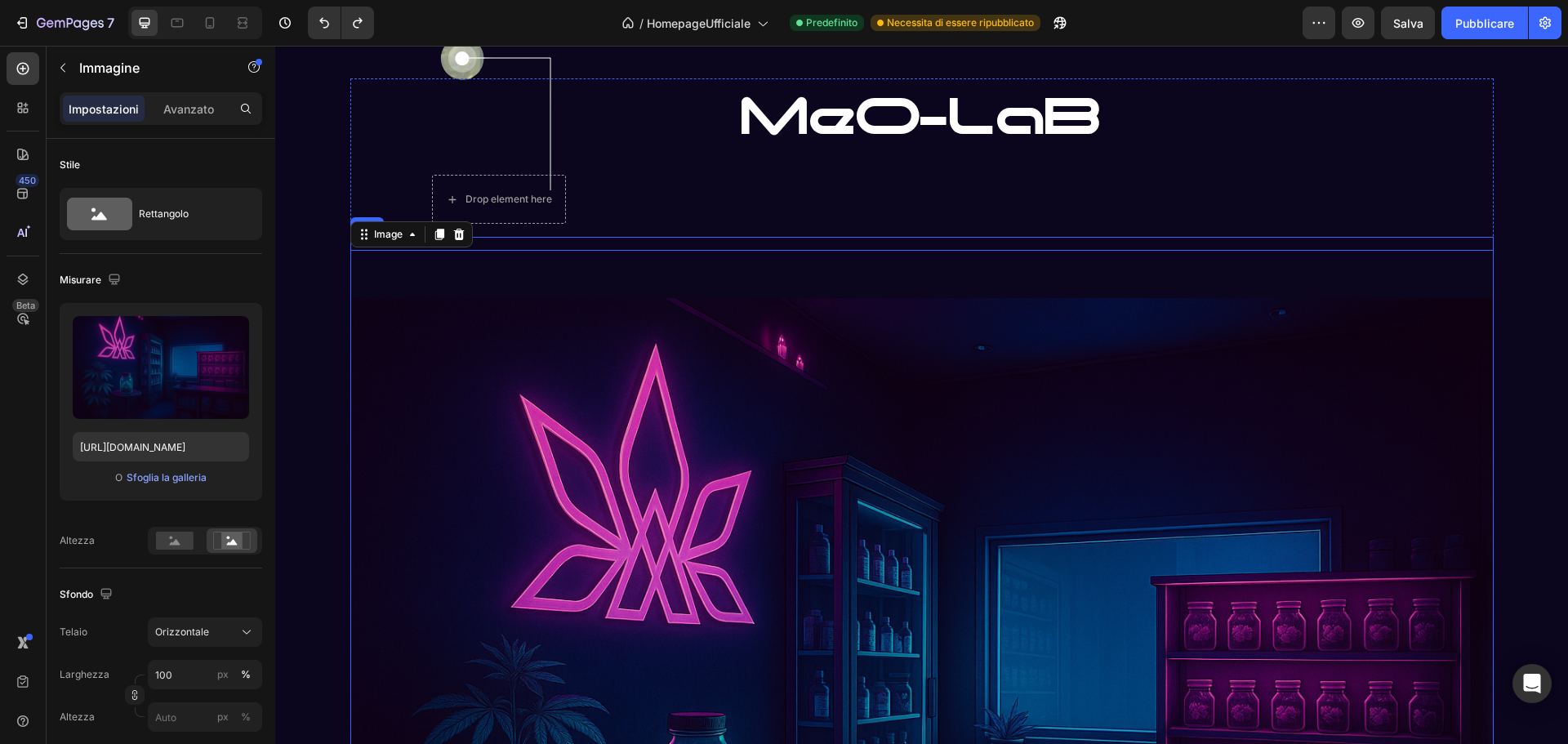
click at [654, 208] on div "Drop element here Row" at bounding box center [922, 199] width 980 height 49
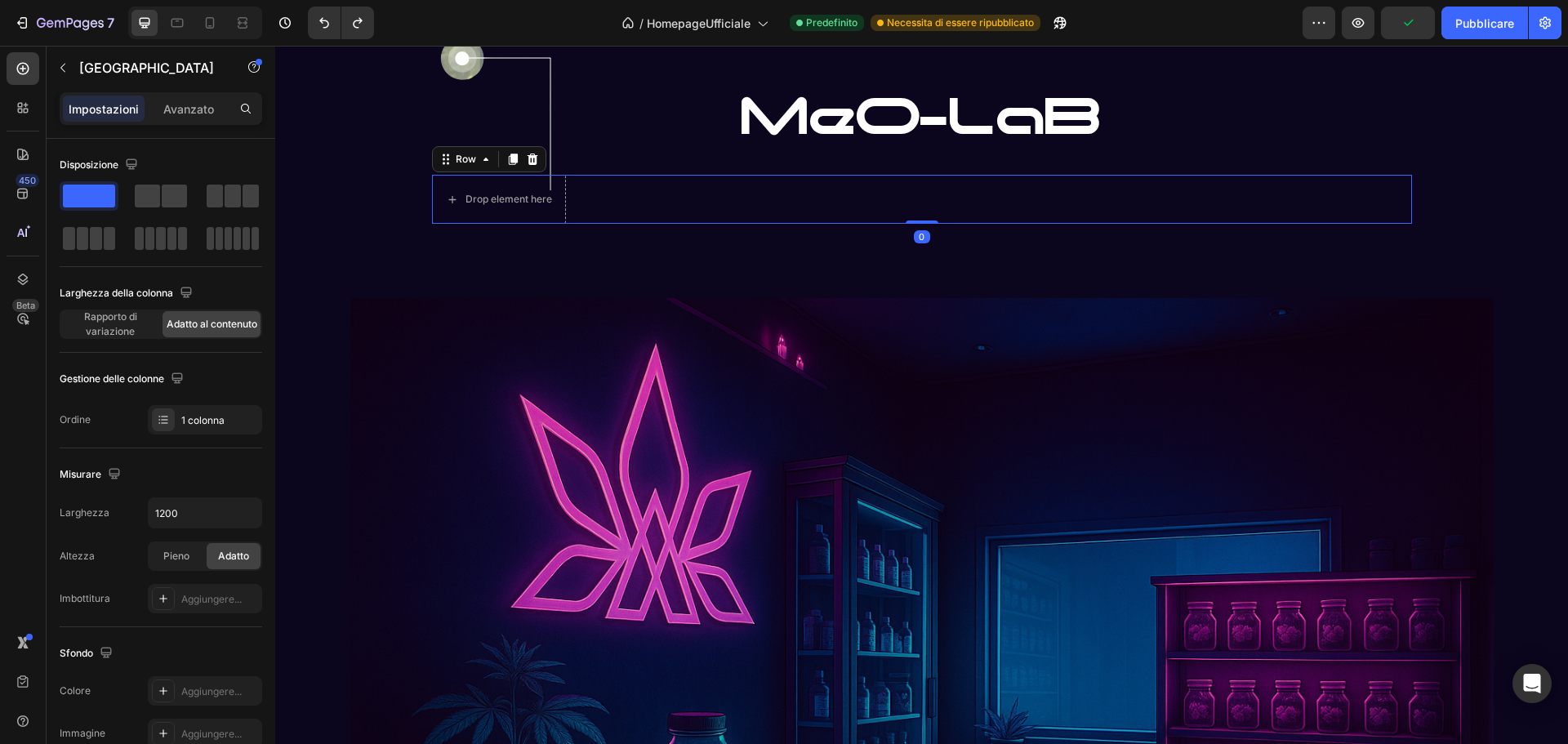
drag, startPoint x: 924, startPoint y: 209, endPoint x: 894, endPoint y: 210, distance: 30.0
click at [924, 178] on div "Drop element here Row 0" at bounding box center [922, 199] width 980 height 49
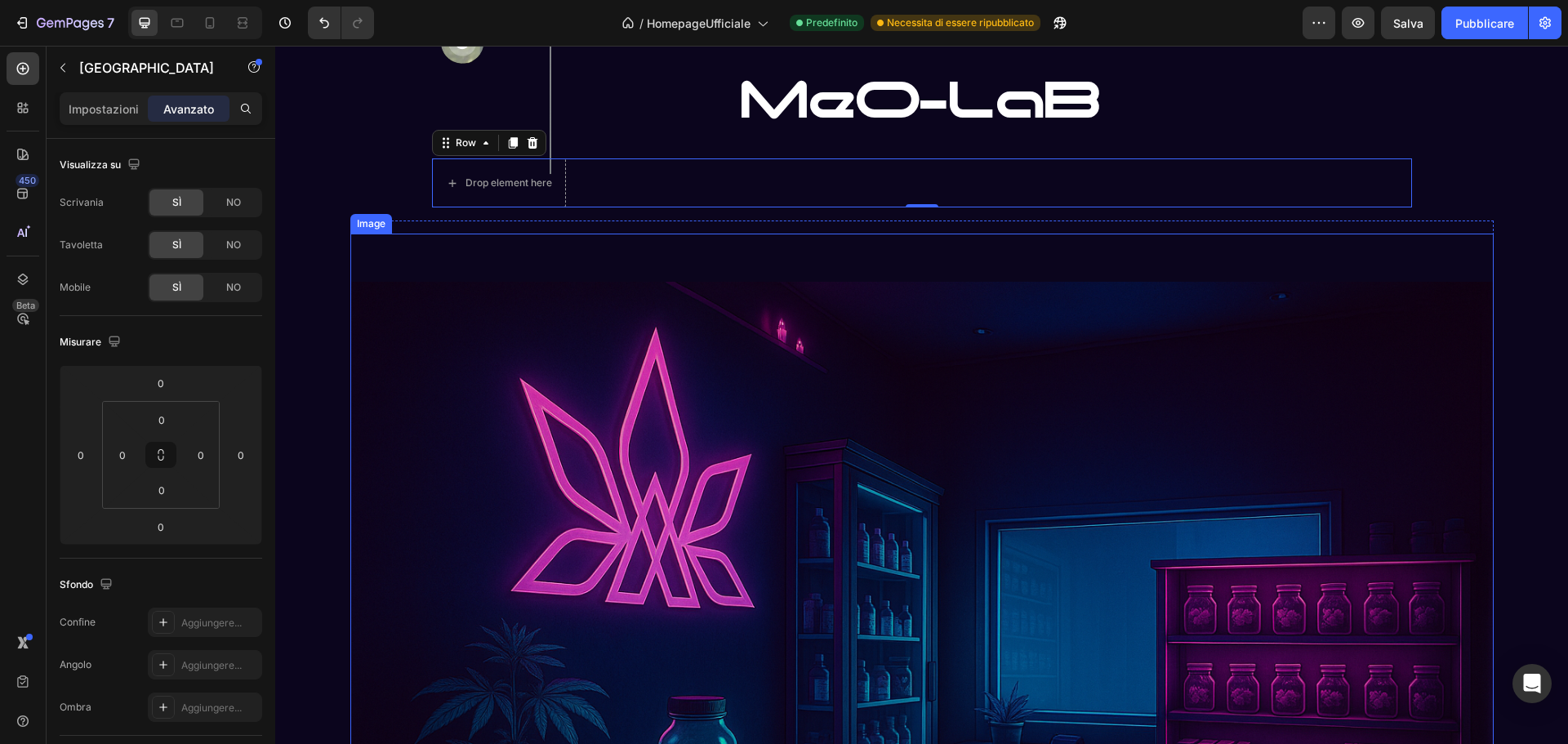
scroll to position [3491, 0]
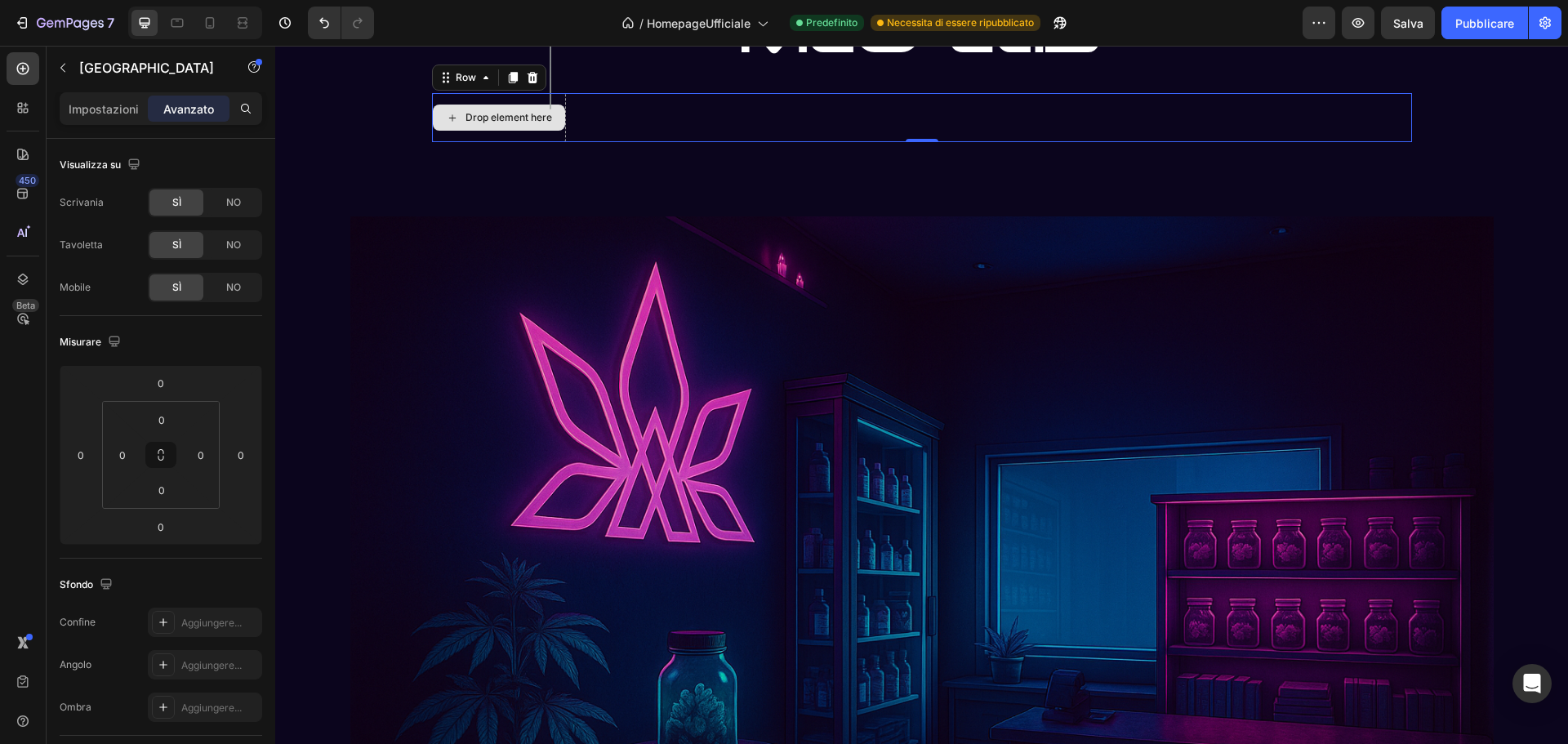
click at [486, 125] on div "Drop element here" at bounding box center [499, 117] width 133 height 26
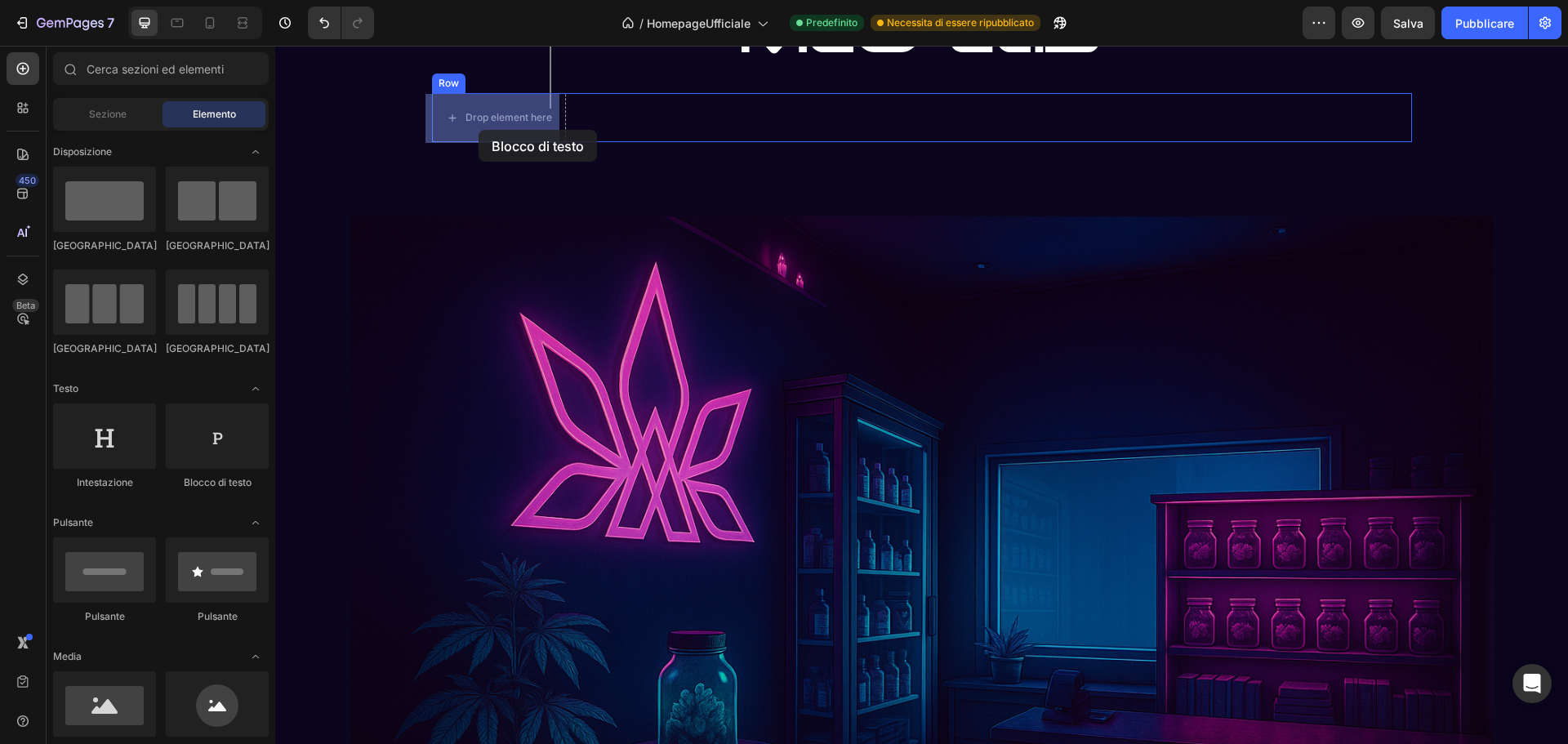
drag, startPoint x: 477, startPoint y: 505, endPoint x: 478, endPoint y: 130, distance: 375.0
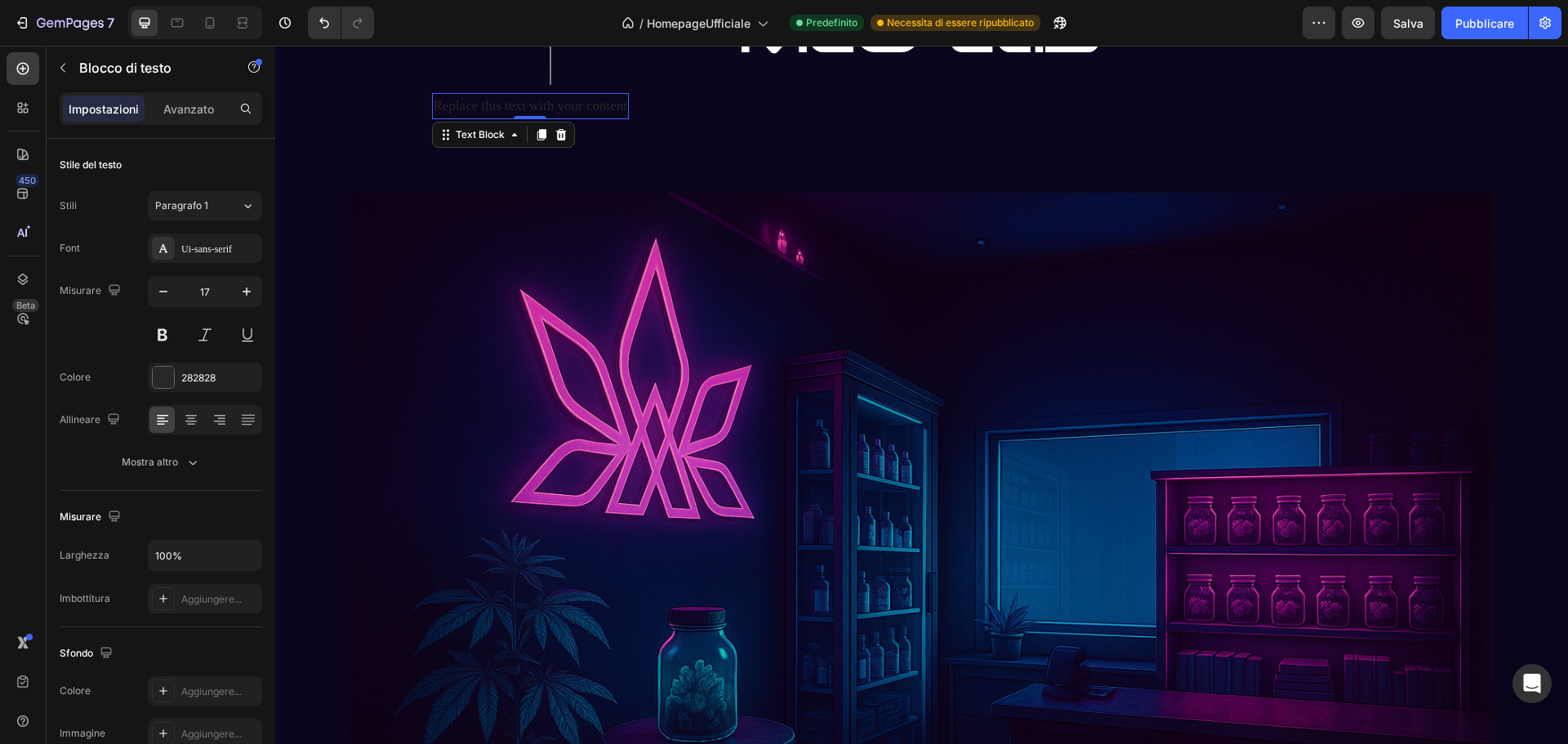
click at [542, 102] on div "Replace this text with your content" at bounding box center [530, 106] width 197 height 25
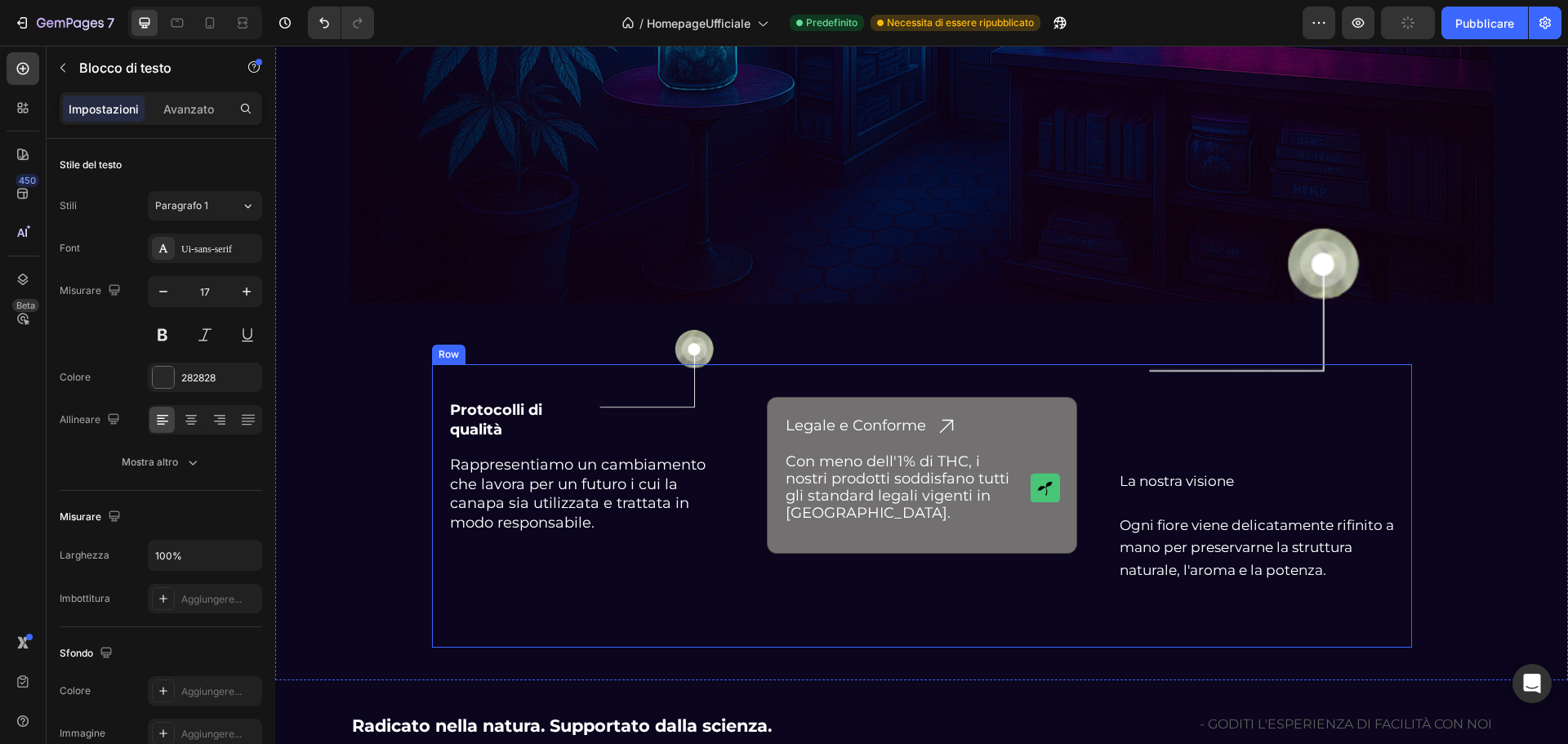
scroll to position [4389, 0]
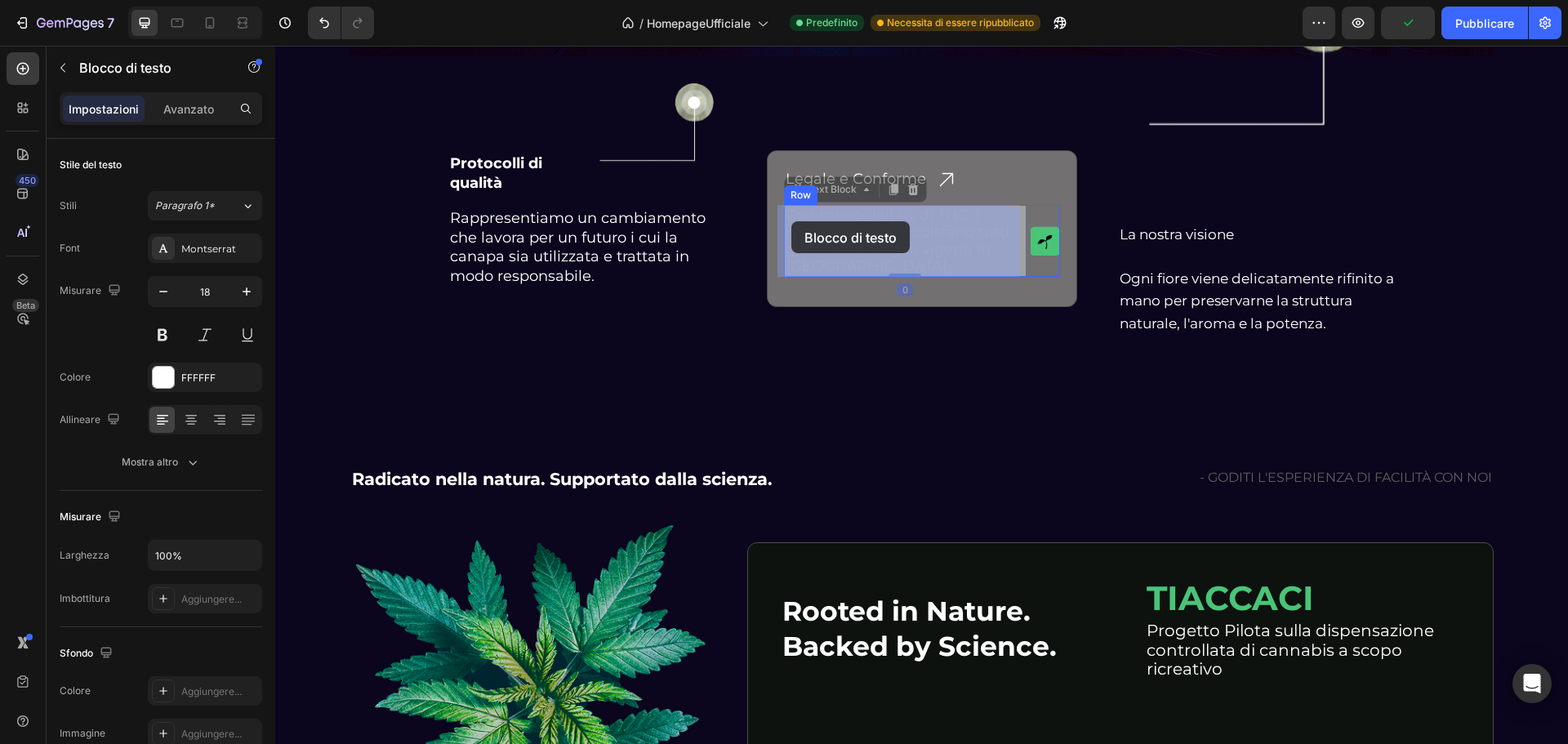
drag, startPoint x: 839, startPoint y: 253, endPoint x: 792, endPoint y: 222, distance: 56.3
drag, startPoint x: 854, startPoint y: 263, endPoint x: 802, endPoint y: 228, distance: 62.7
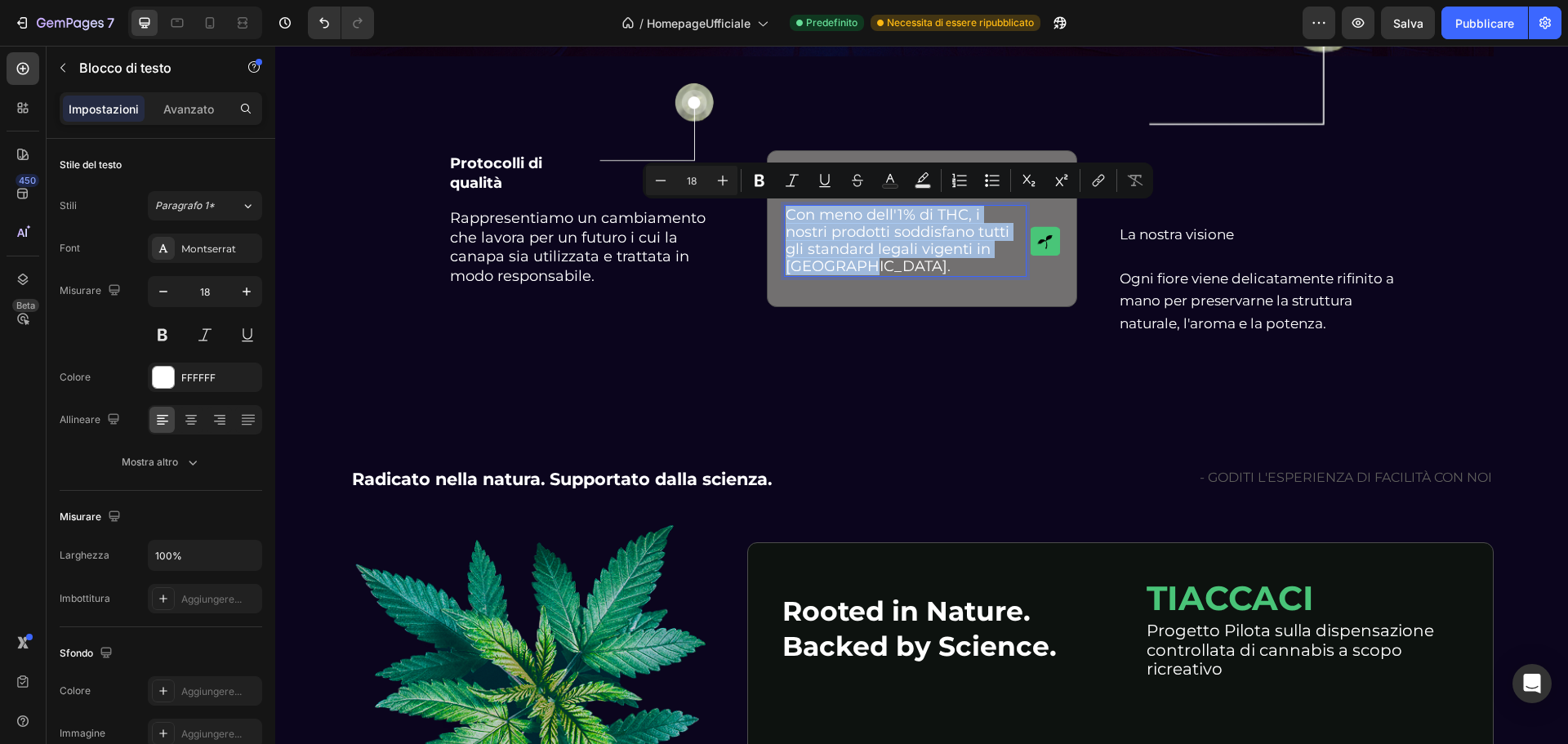
drag, startPoint x: 845, startPoint y: 266, endPoint x: 782, endPoint y: 220, distance: 78.0
click at [785, 220] on p "Con meno dell'1% di THC, i nostri prodotti soddisfano tutti gli standard legali…" at bounding box center [904, 240] width 239 height 68
copy p "Con meno dell'1% di THC, i nostri prodotti soddisfano tutti gli standard legali…"
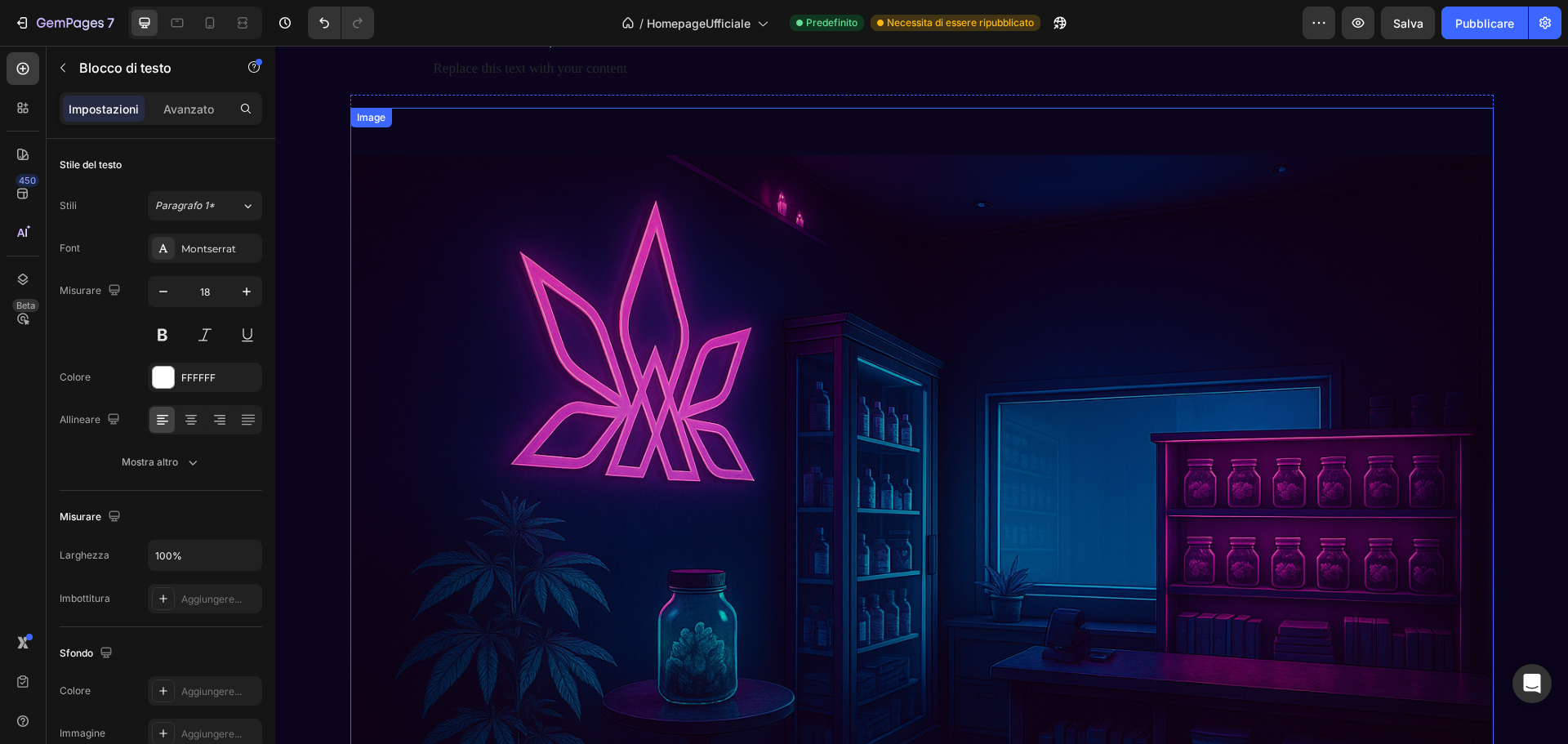
scroll to position [3409, 0]
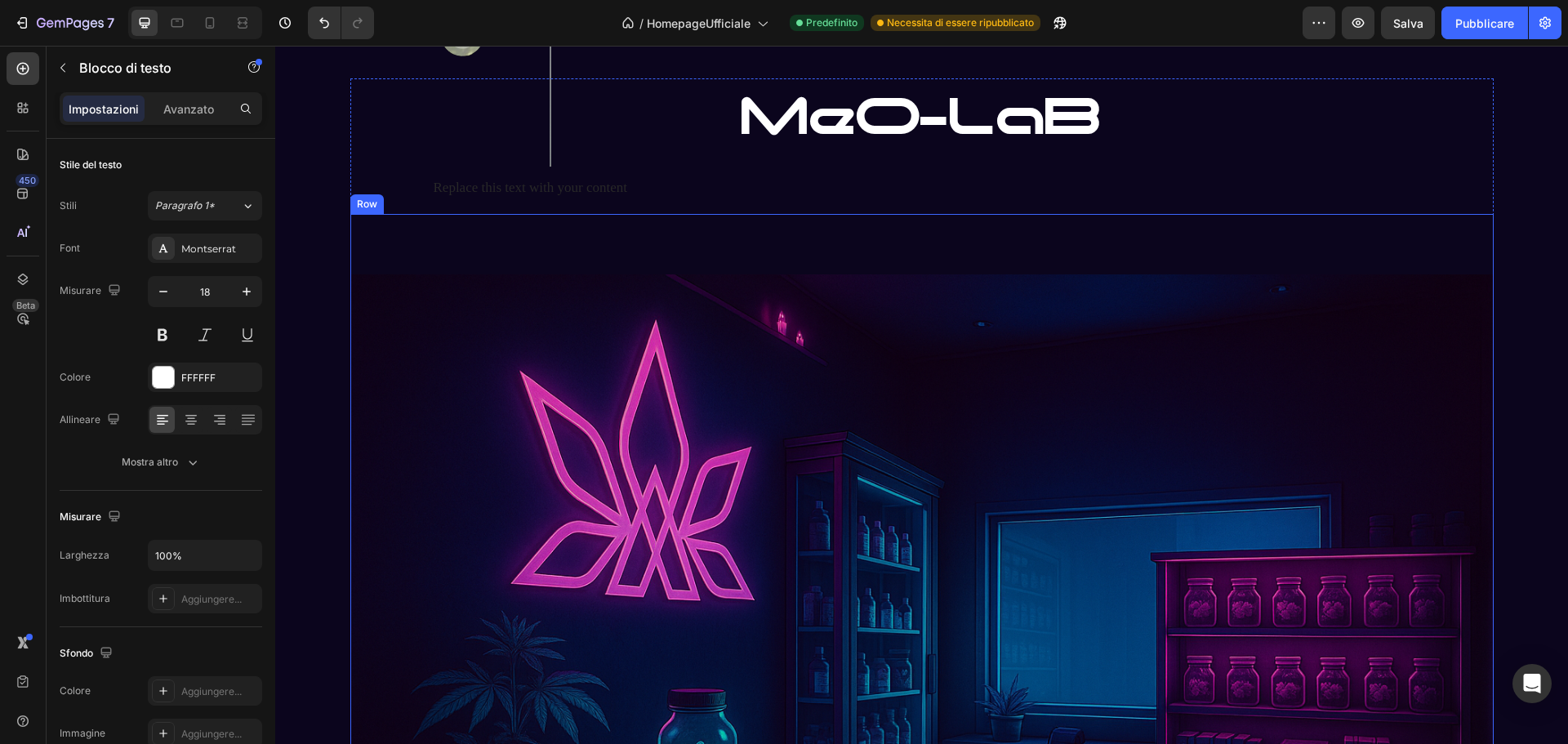
click at [530, 198] on div "Replace this text with your content" at bounding box center [530, 187] width 197 height 25
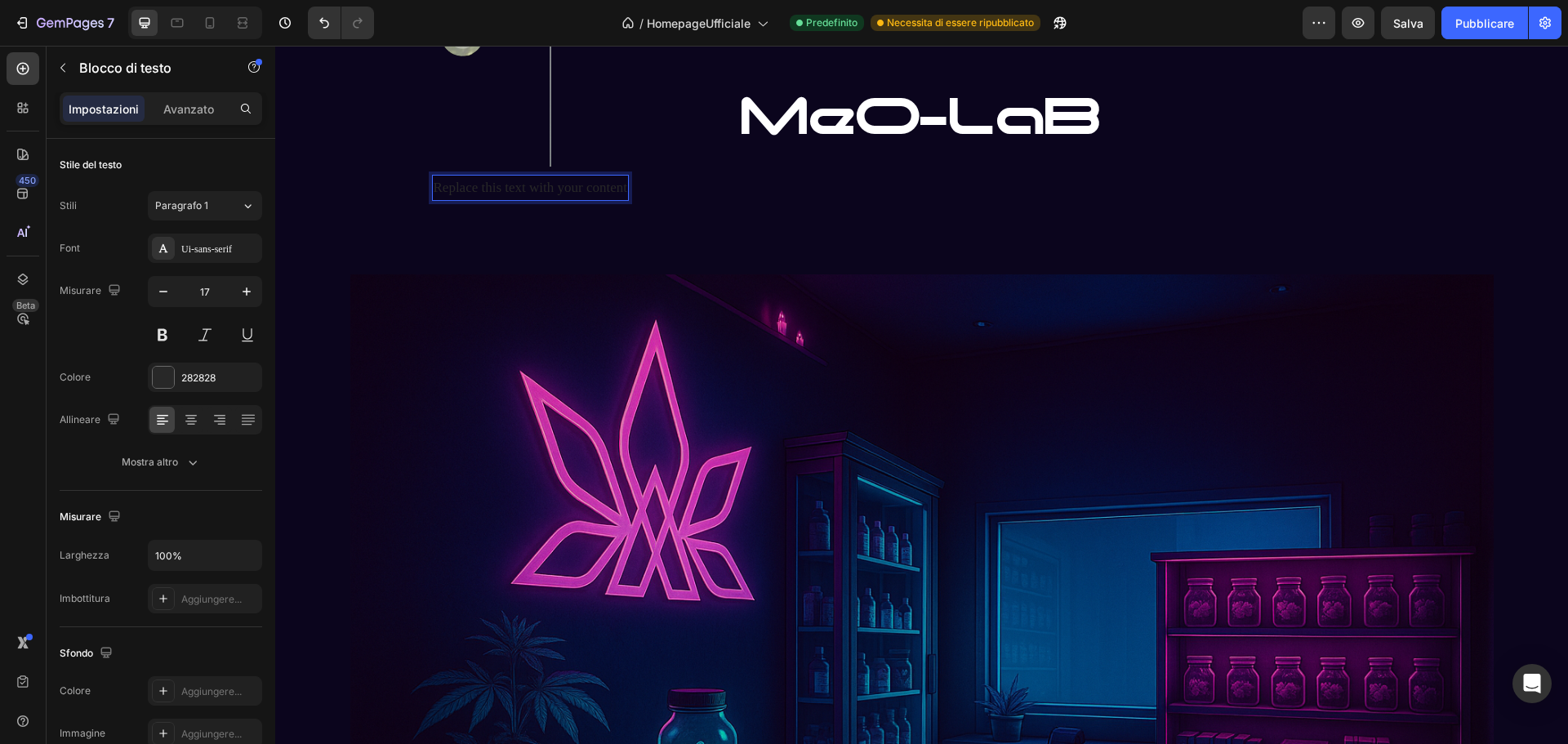
click at [607, 189] on p "Replace this text with your content" at bounding box center [530, 187] width 194 height 22
click at [604, 192] on p "Replace this text with your content" at bounding box center [530, 187] width 194 height 22
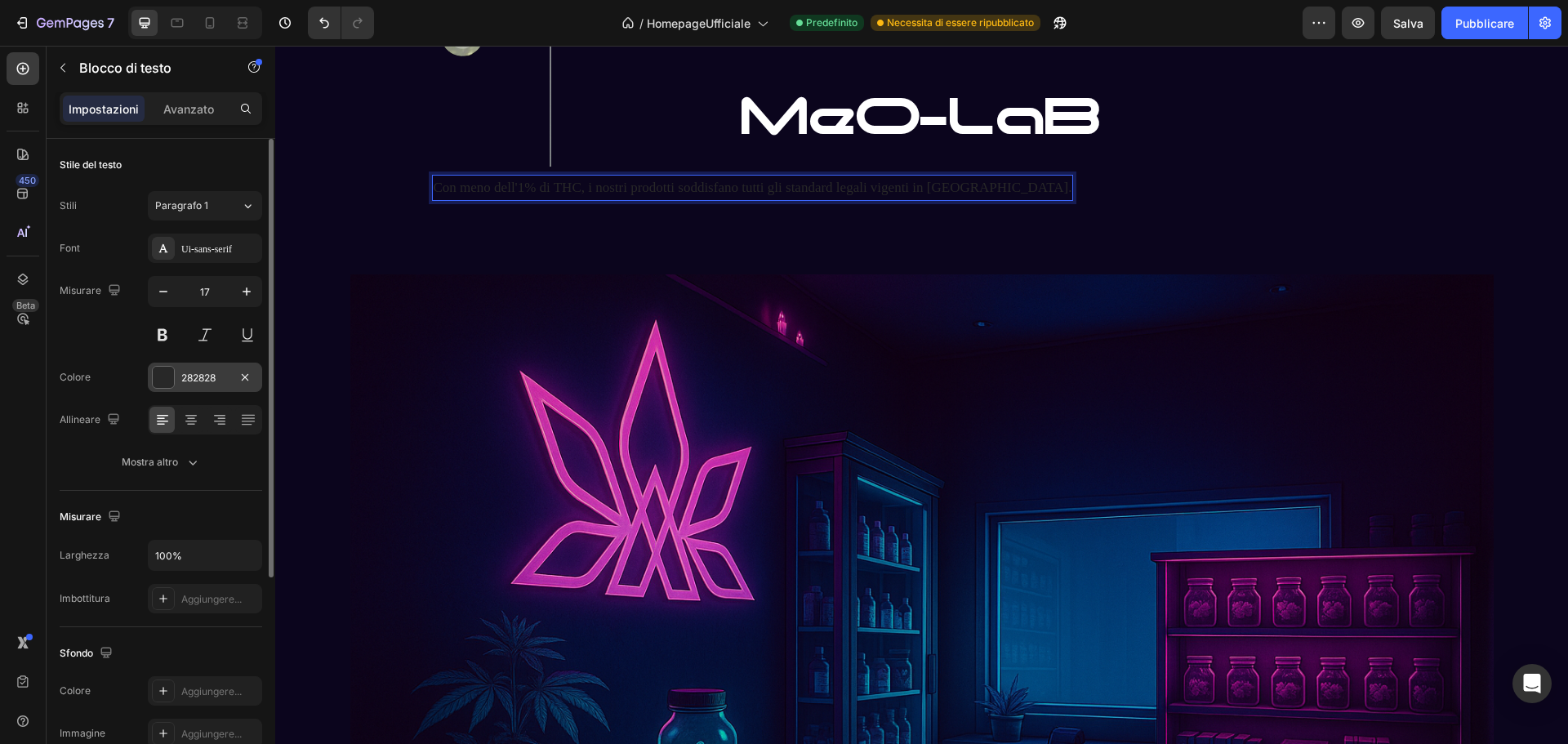
click at [162, 374] on div at bounding box center [163, 377] width 21 height 21
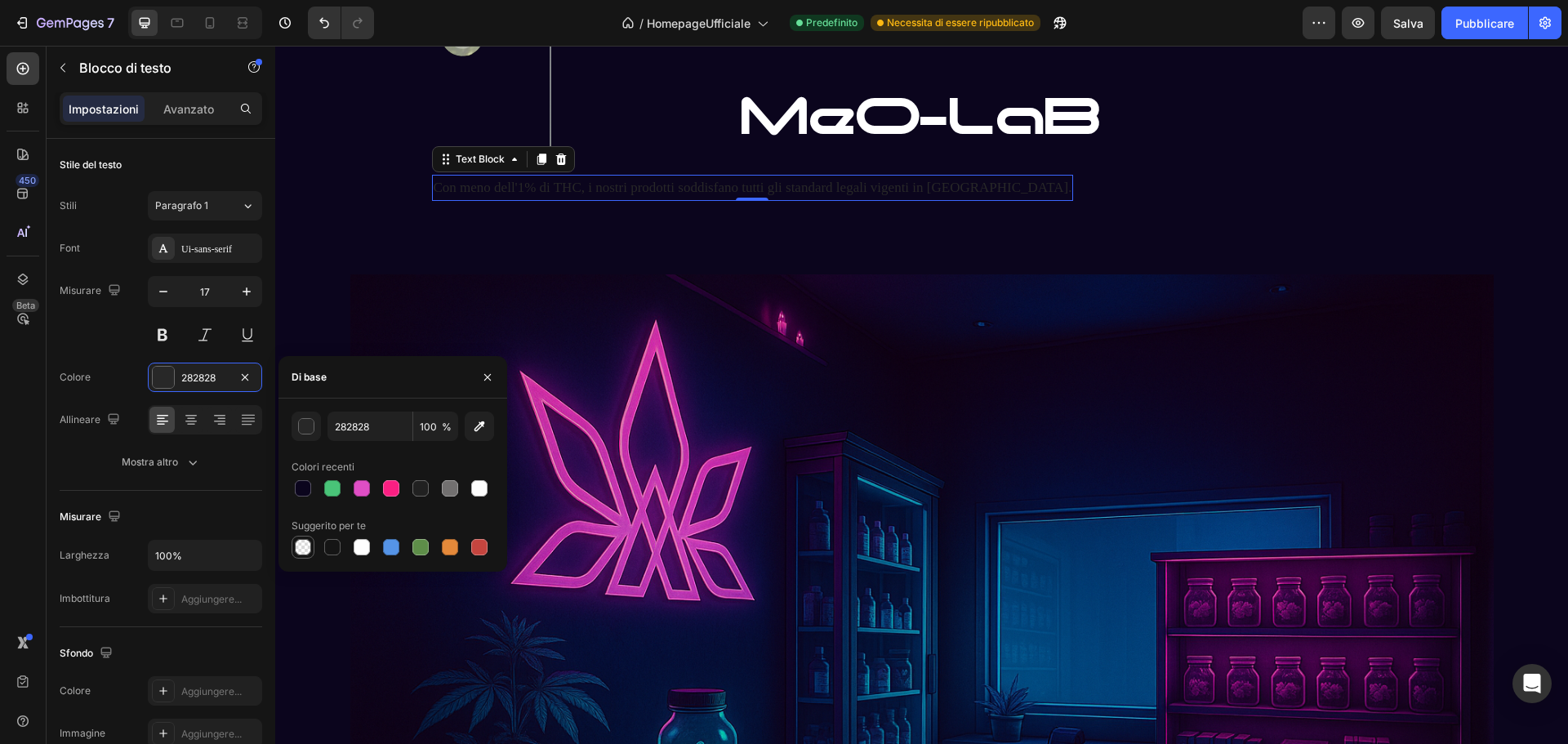
click at [306, 541] on div at bounding box center [303, 548] width 16 height 16
type input "000000"
type input "0"
click at [361, 546] on div at bounding box center [362, 548] width 16 height 16
type input "FFFFFF"
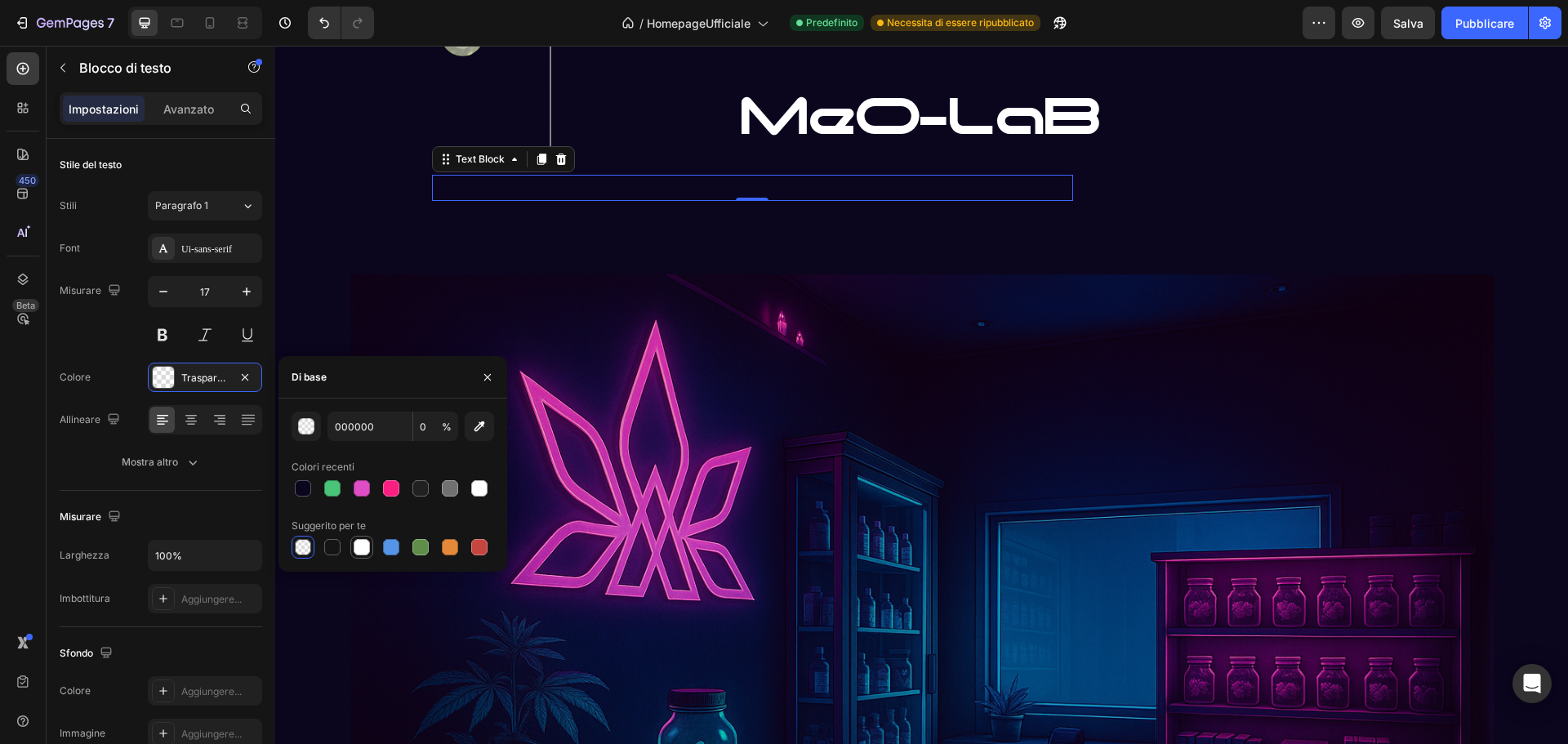
type input "100"
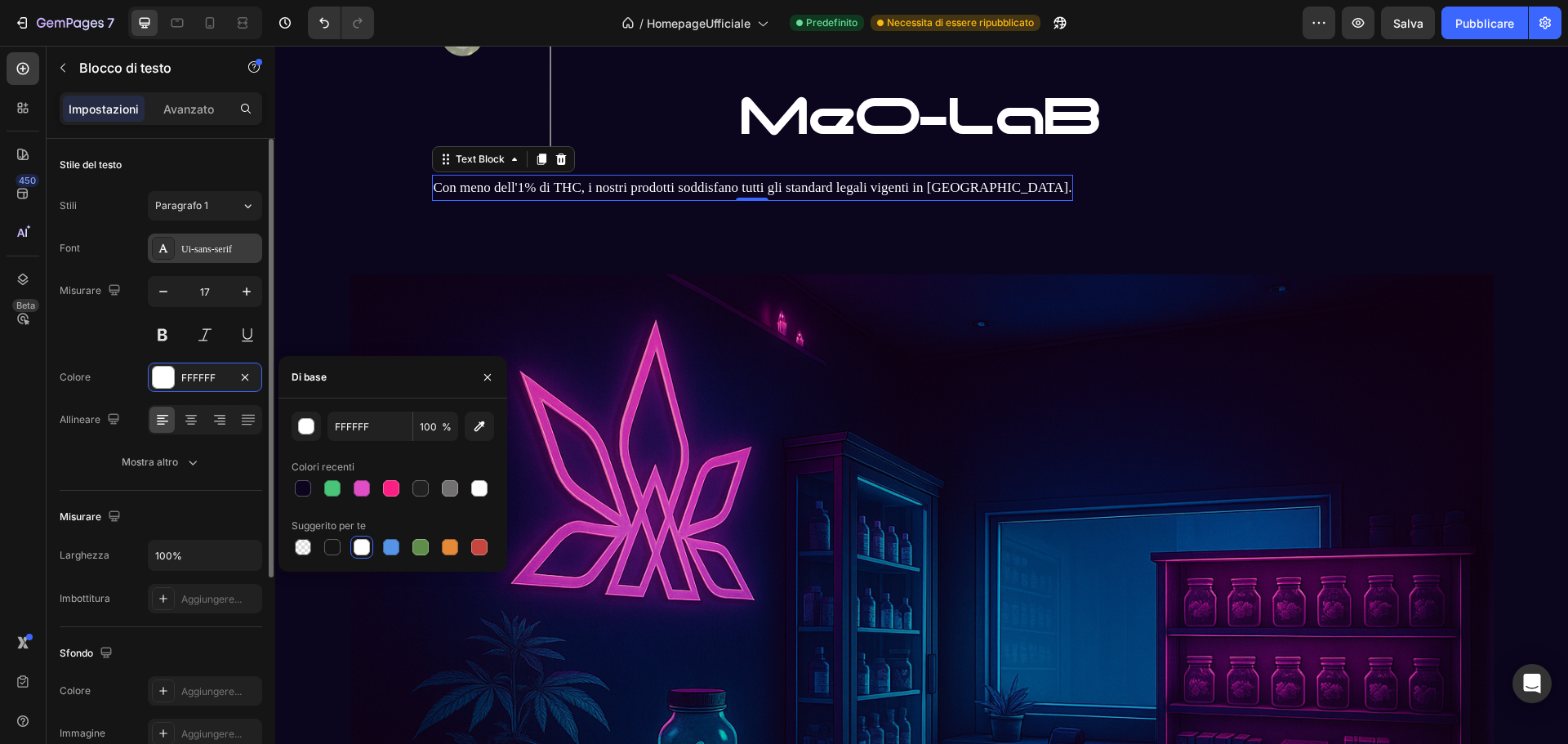
click at [196, 251] on font "Ui-sans-serif" at bounding box center [206, 249] width 51 height 12
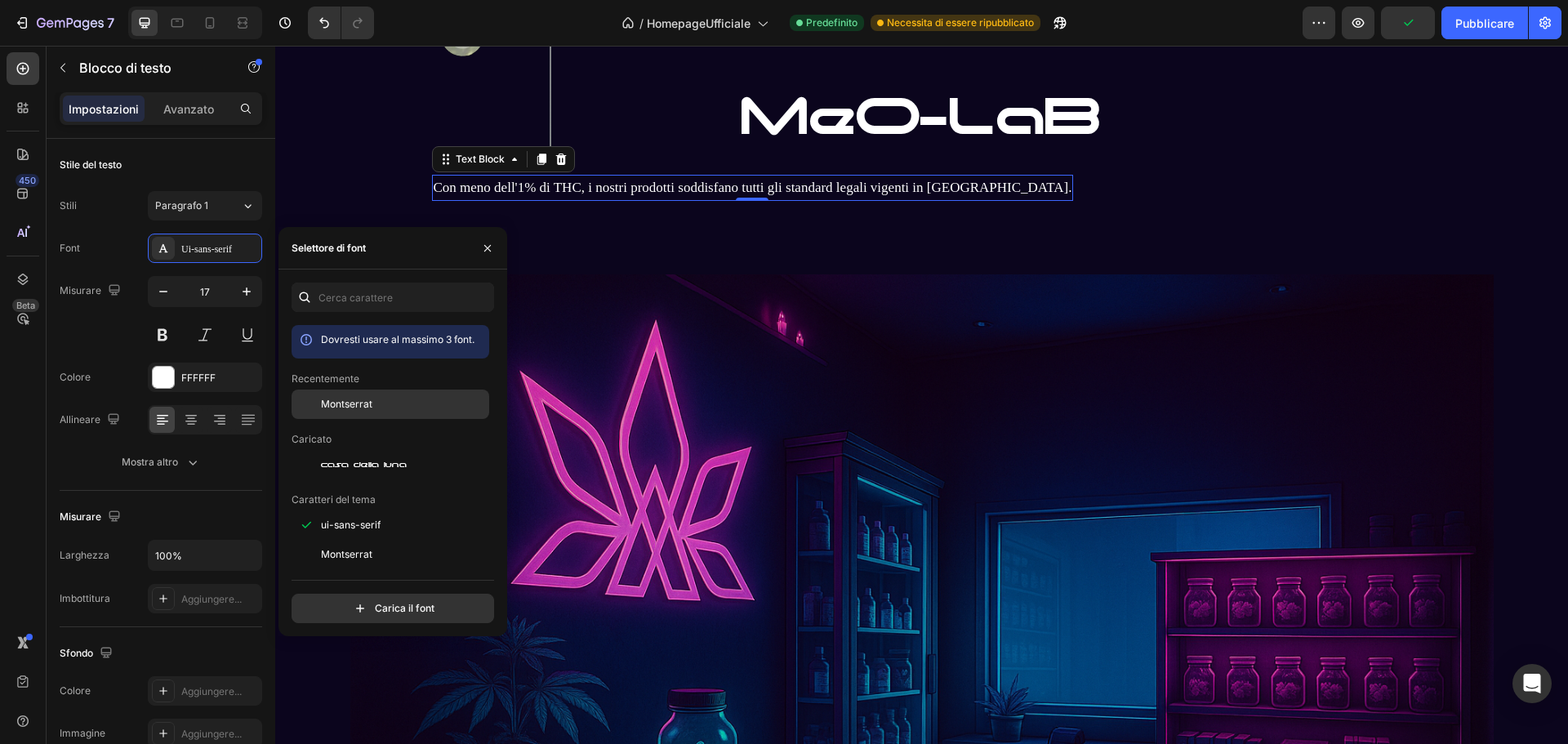
click at [355, 406] on font "Montserrat" at bounding box center [346, 404] width 52 height 12
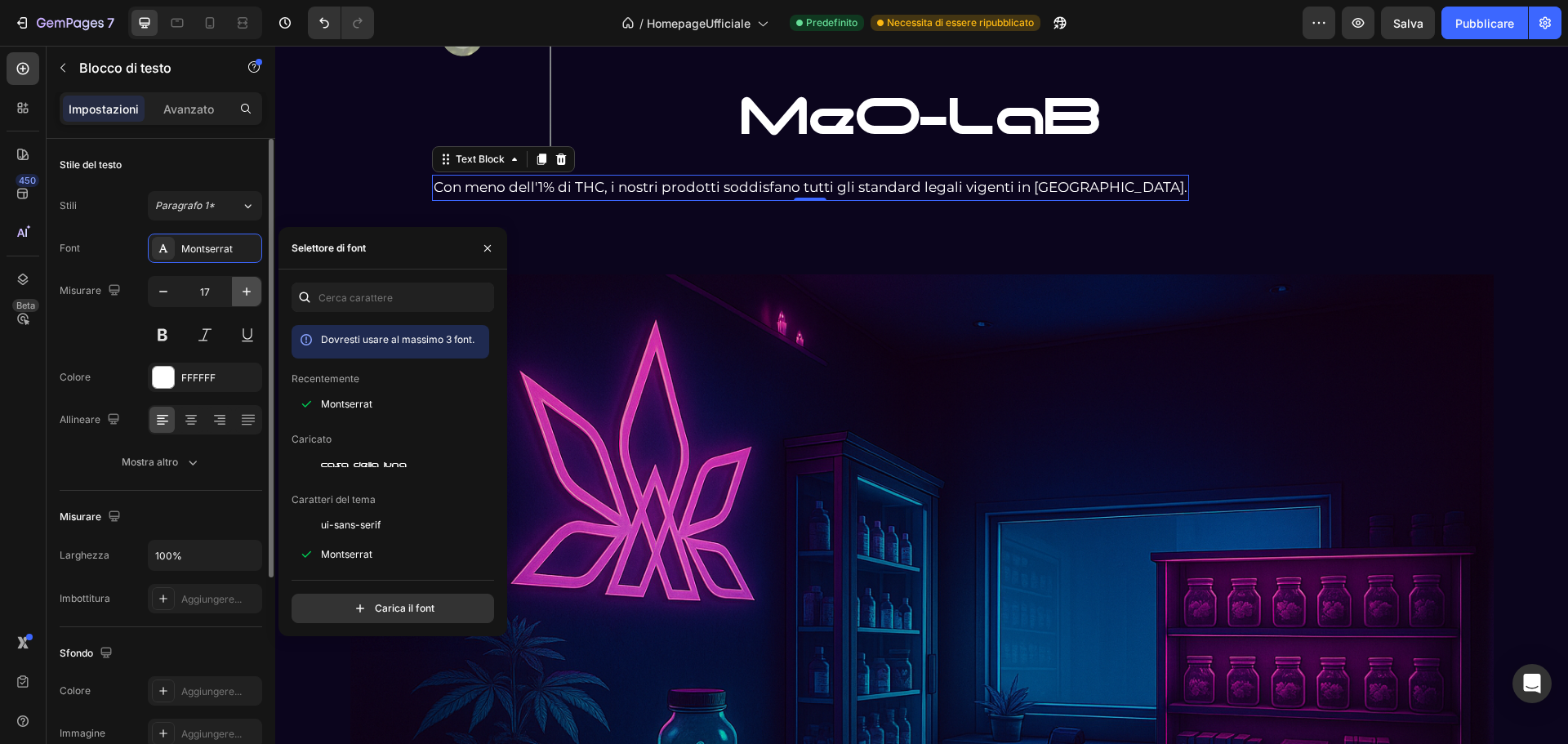
click at [253, 297] on icon "button" at bounding box center [246, 292] width 16 height 16
click at [253, 295] on icon "button" at bounding box center [246, 292] width 16 height 16
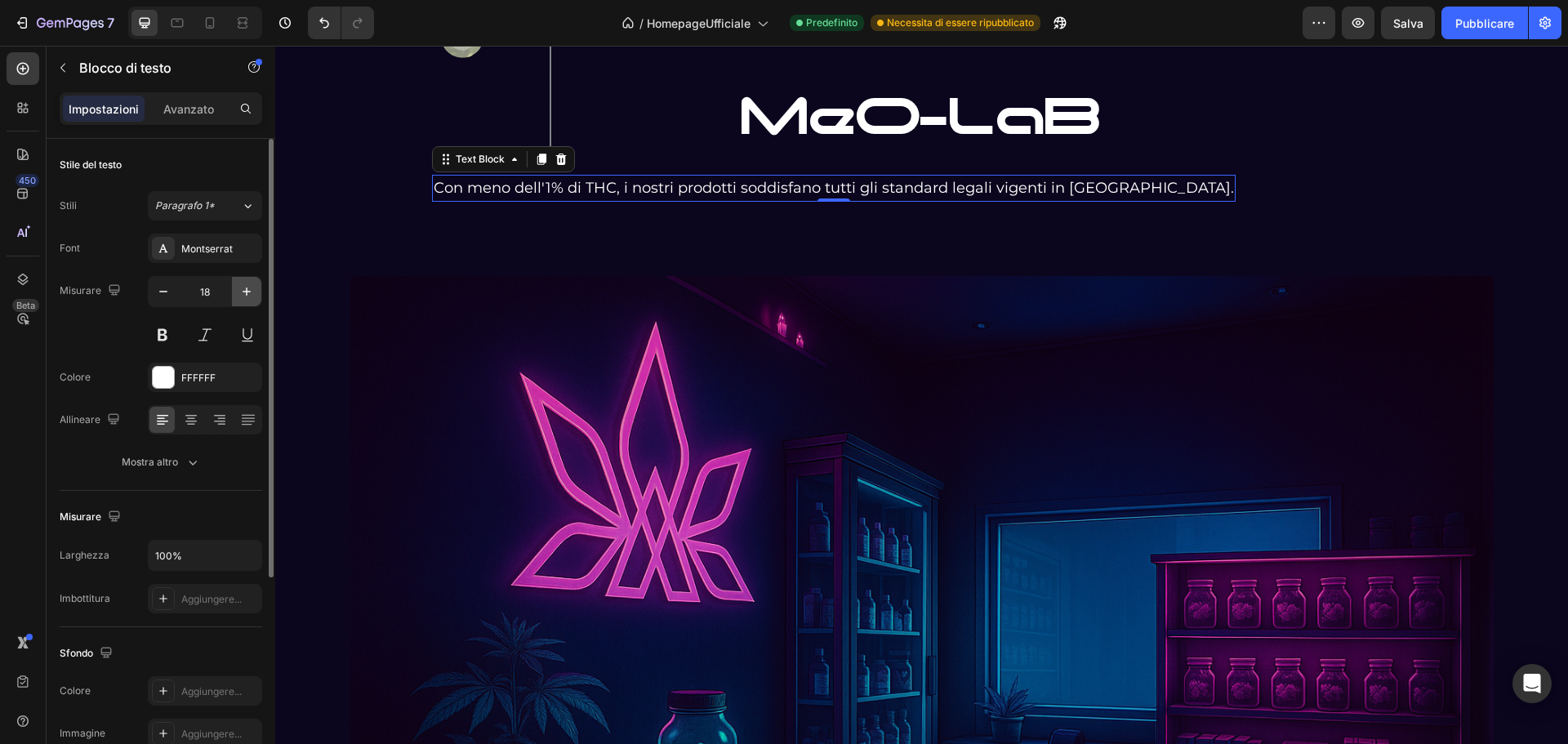
click at [253, 295] on icon "button" at bounding box center [246, 292] width 16 height 16
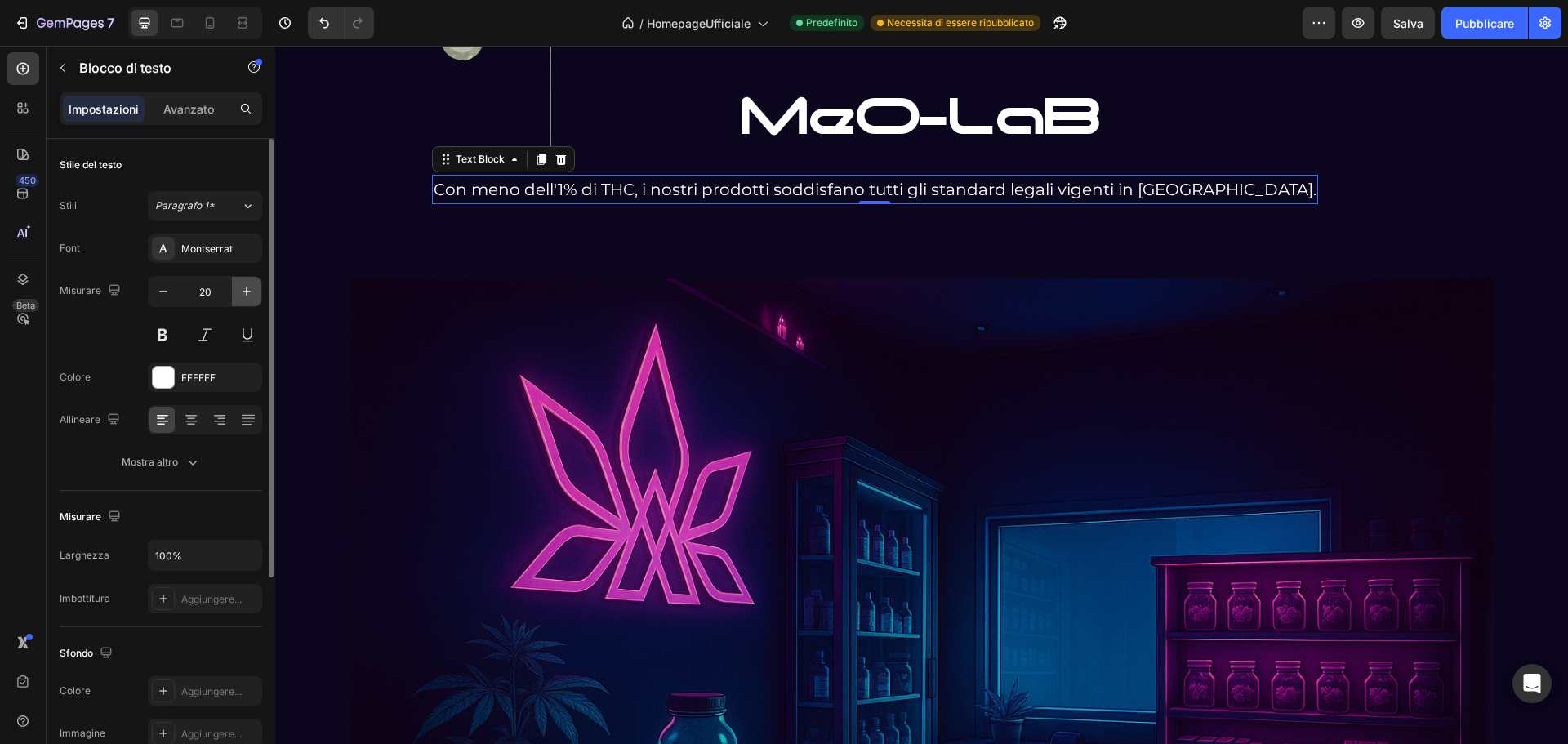
click at [253, 295] on icon "button" at bounding box center [246, 292] width 16 height 16
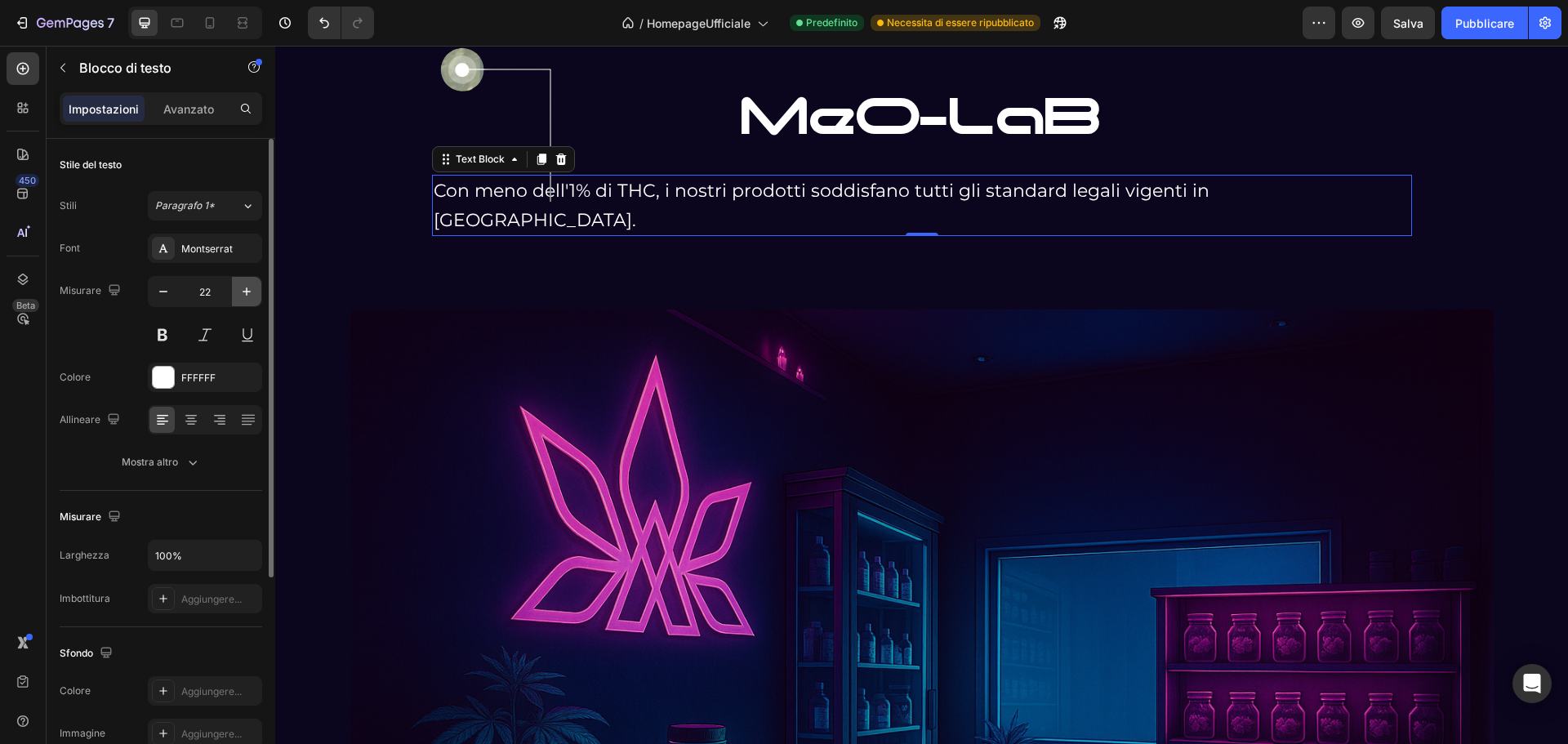
click at [253, 295] on icon "button" at bounding box center [246, 292] width 16 height 16
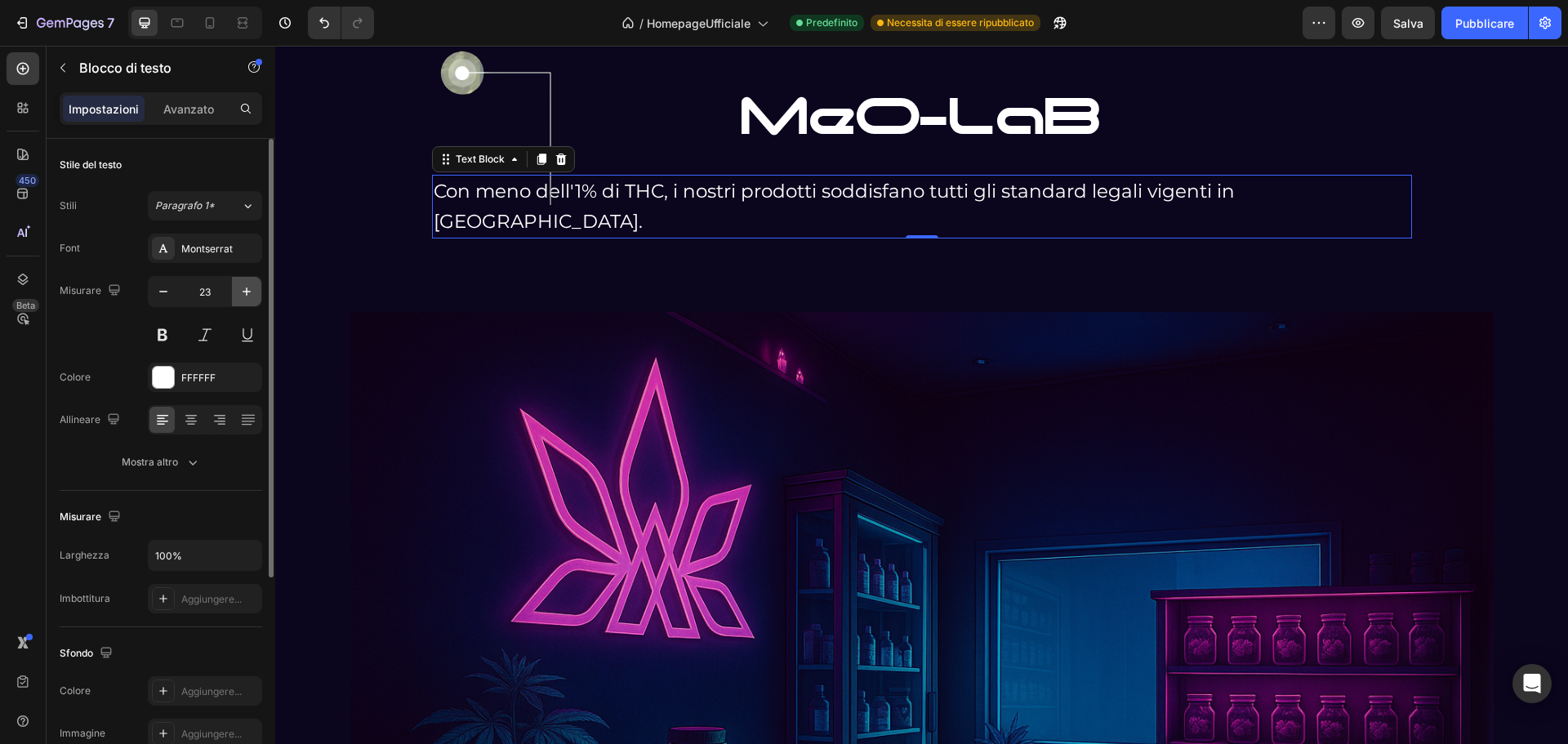
click at [253, 295] on icon "button" at bounding box center [246, 292] width 16 height 16
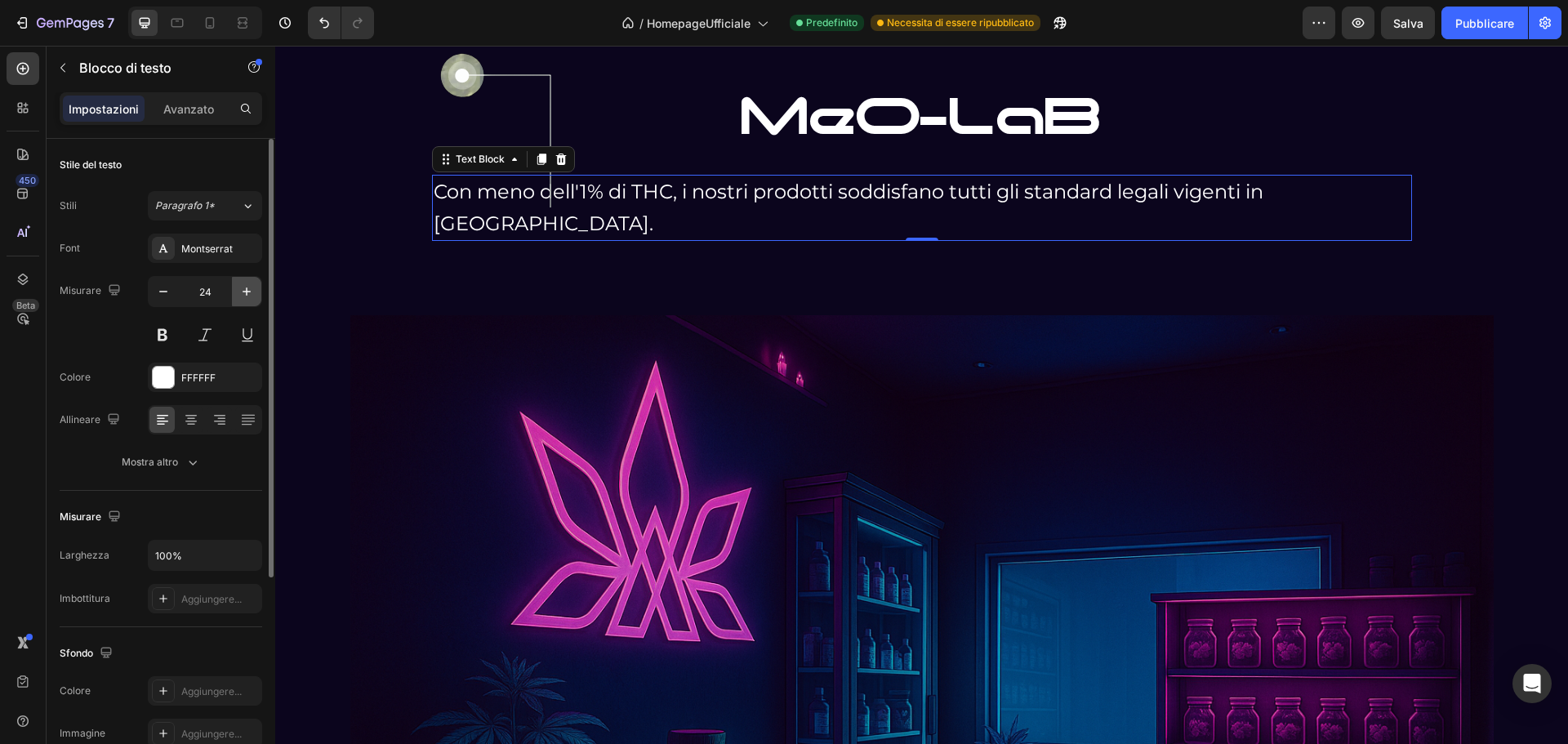
click at [253, 295] on icon "button" at bounding box center [246, 292] width 16 height 16
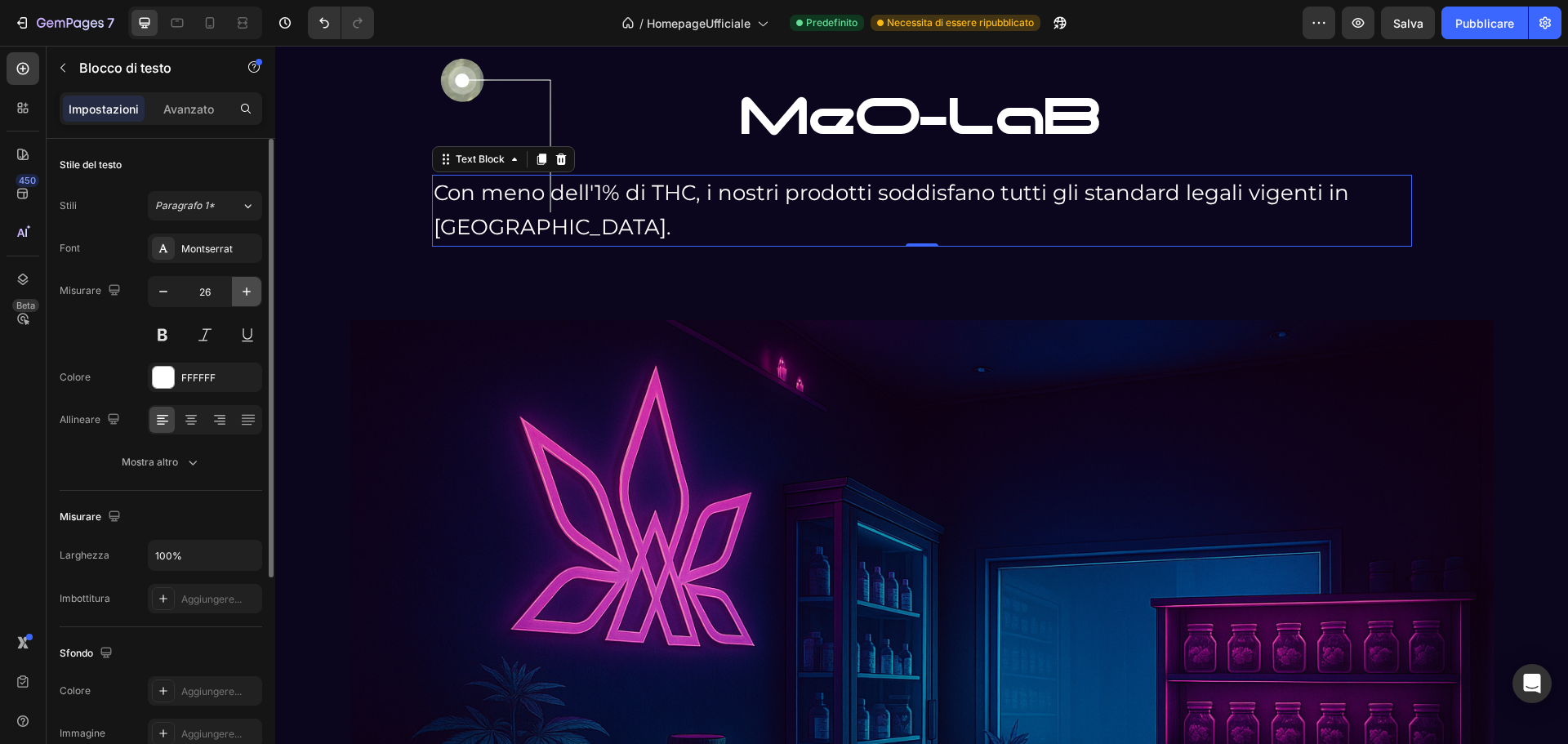
click at [253, 295] on icon "button" at bounding box center [246, 292] width 16 height 16
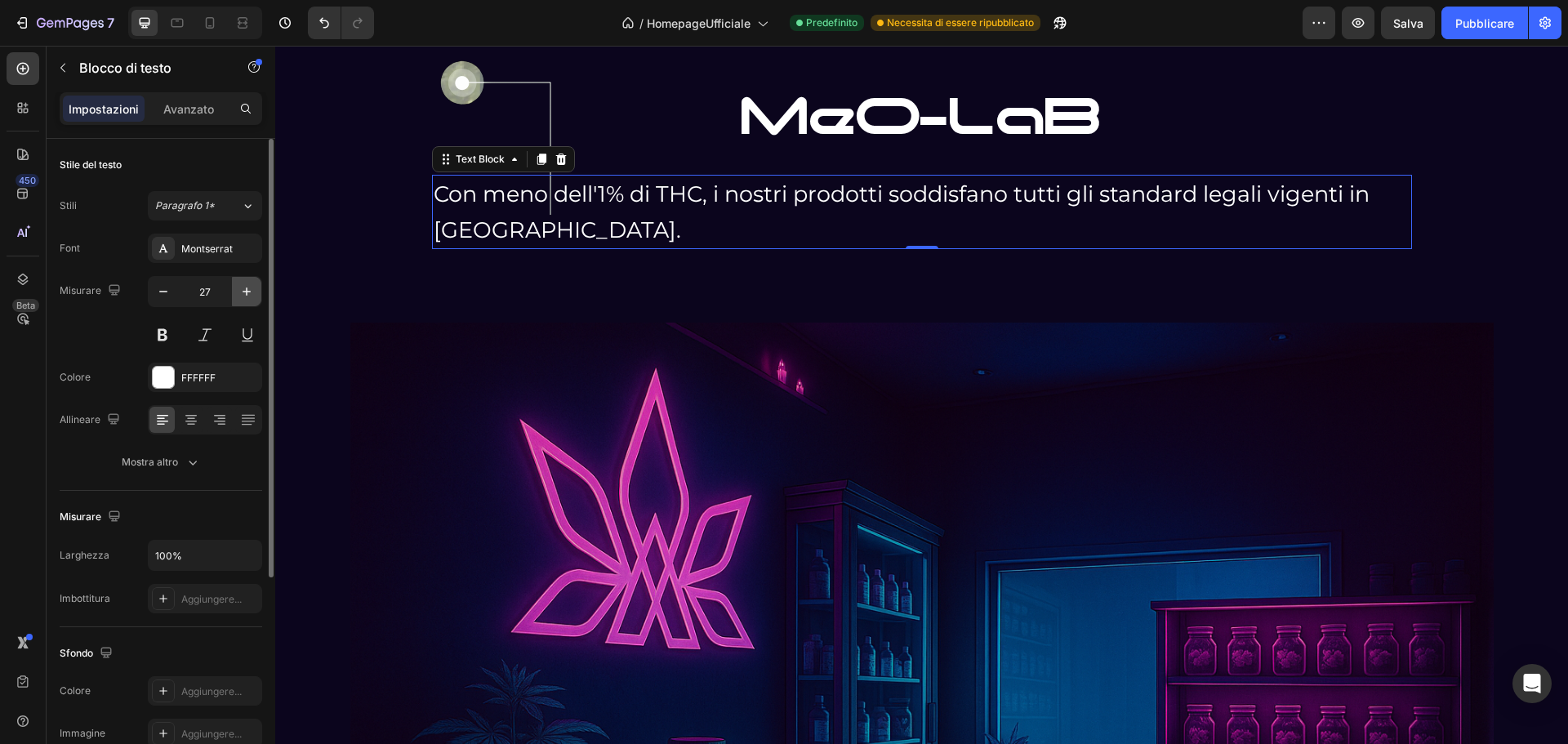
click at [253, 295] on icon "button" at bounding box center [246, 292] width 16 height 16
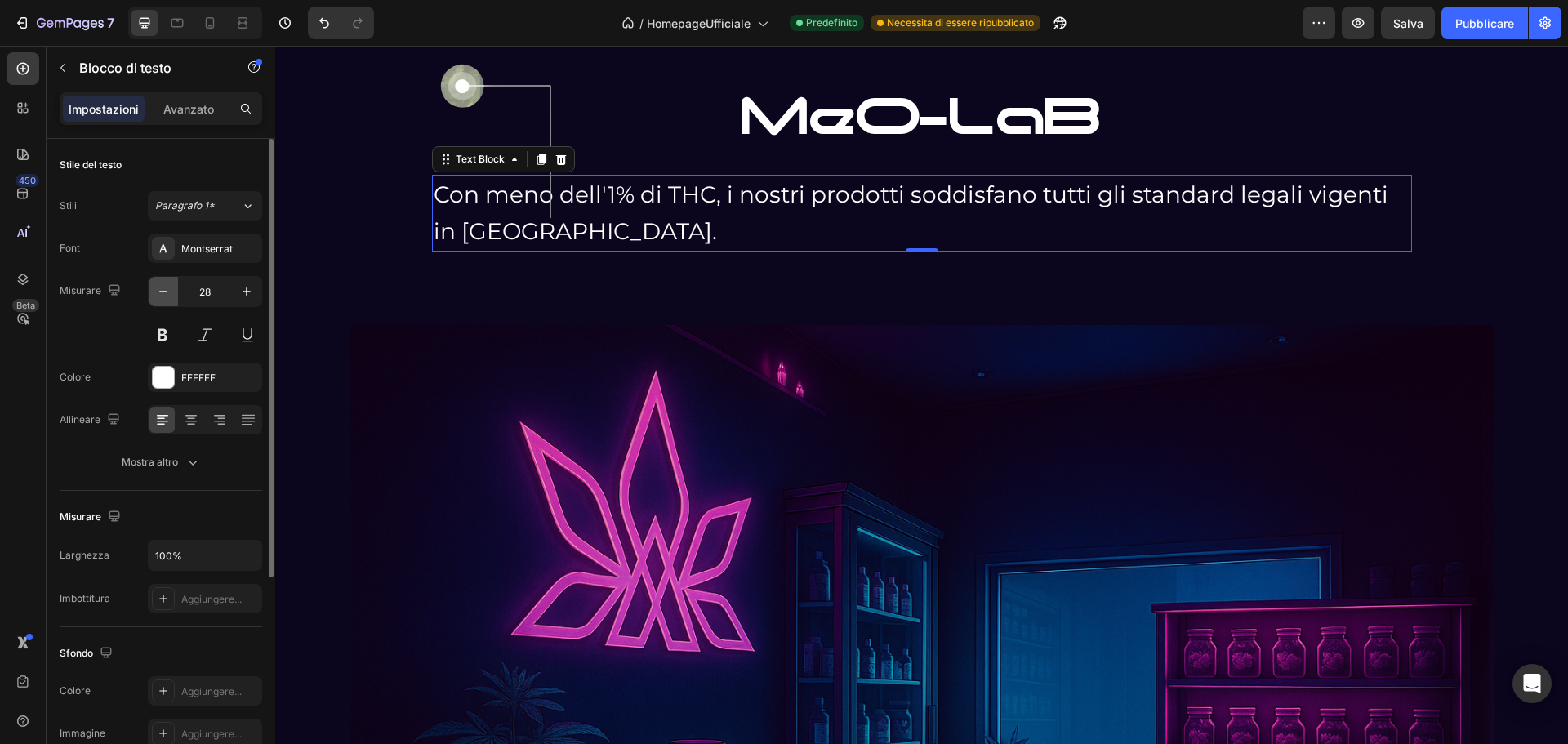
click at [163, 293] on icon "button" at bounding box center [164, 292] width 16 height 16
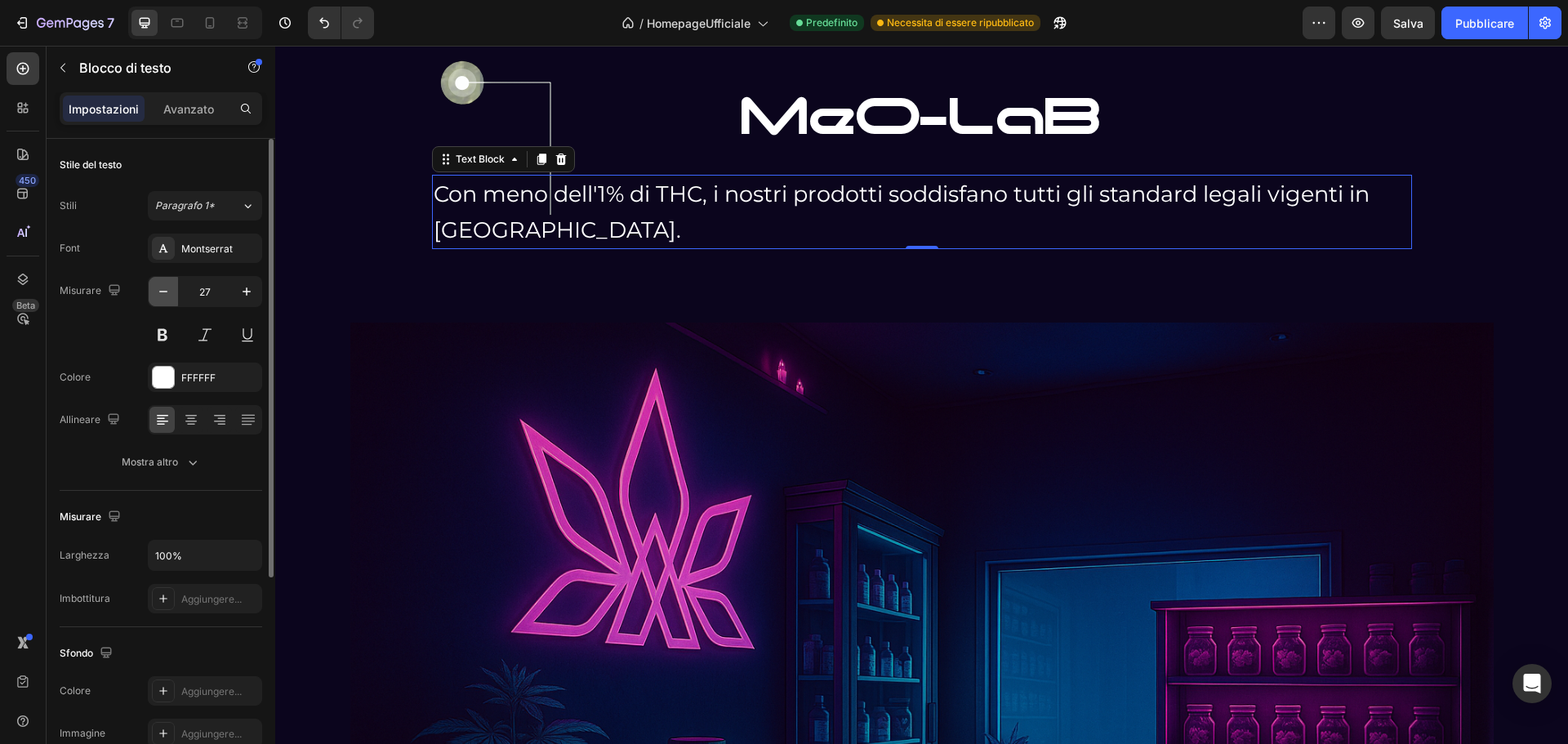
click at [163, 293] on icon "button" at bounding box center [164, 292] width 16 height 16
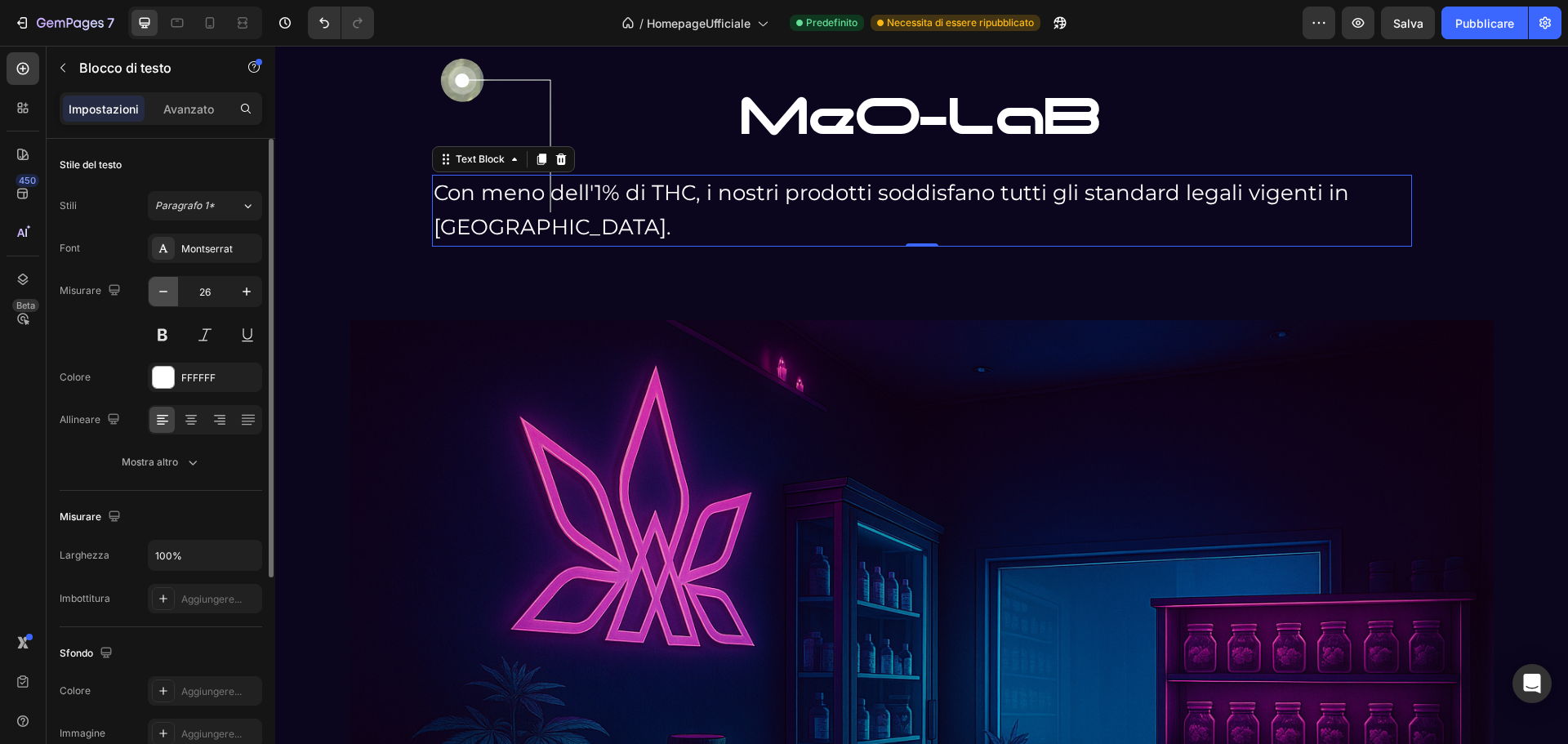
click at [163, 293] on icon "button" at bounding box center [164, 292] width 16 height 16
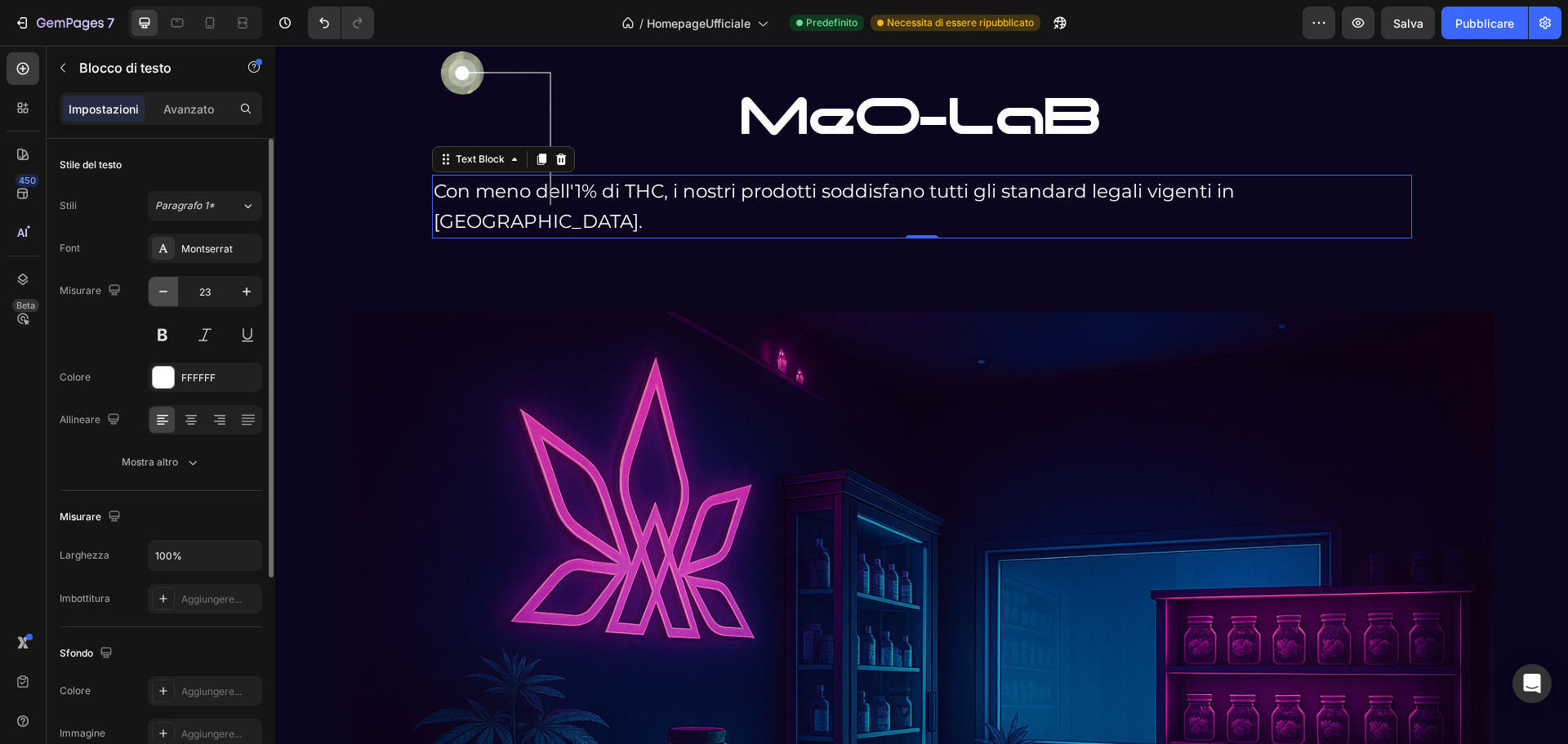
click at [163, 293] on icon "button" at bounding box center [164, 292] width 16 height 16
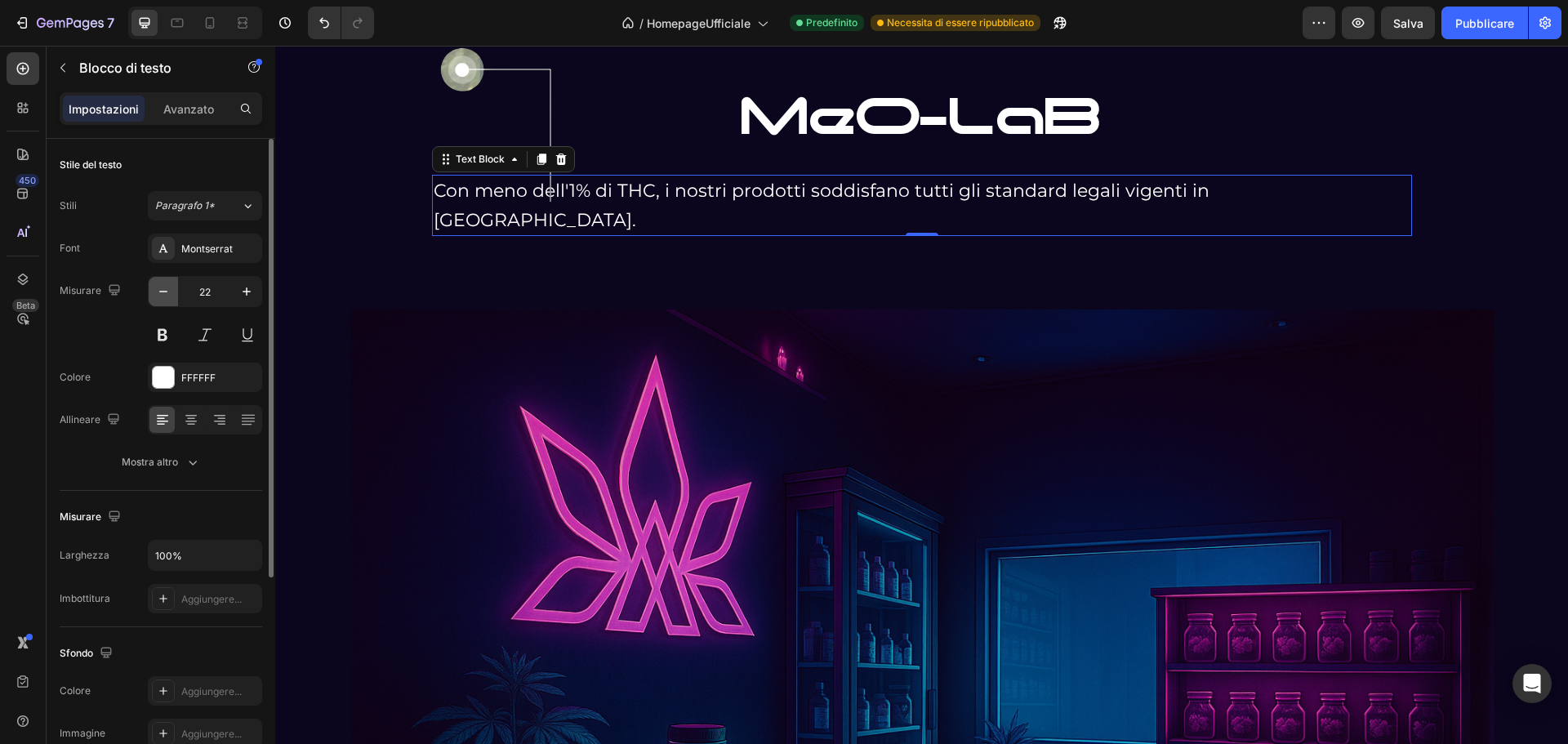
click at [163, 293] on icon "button" at bounding box center [164, 292] width 16 height 16
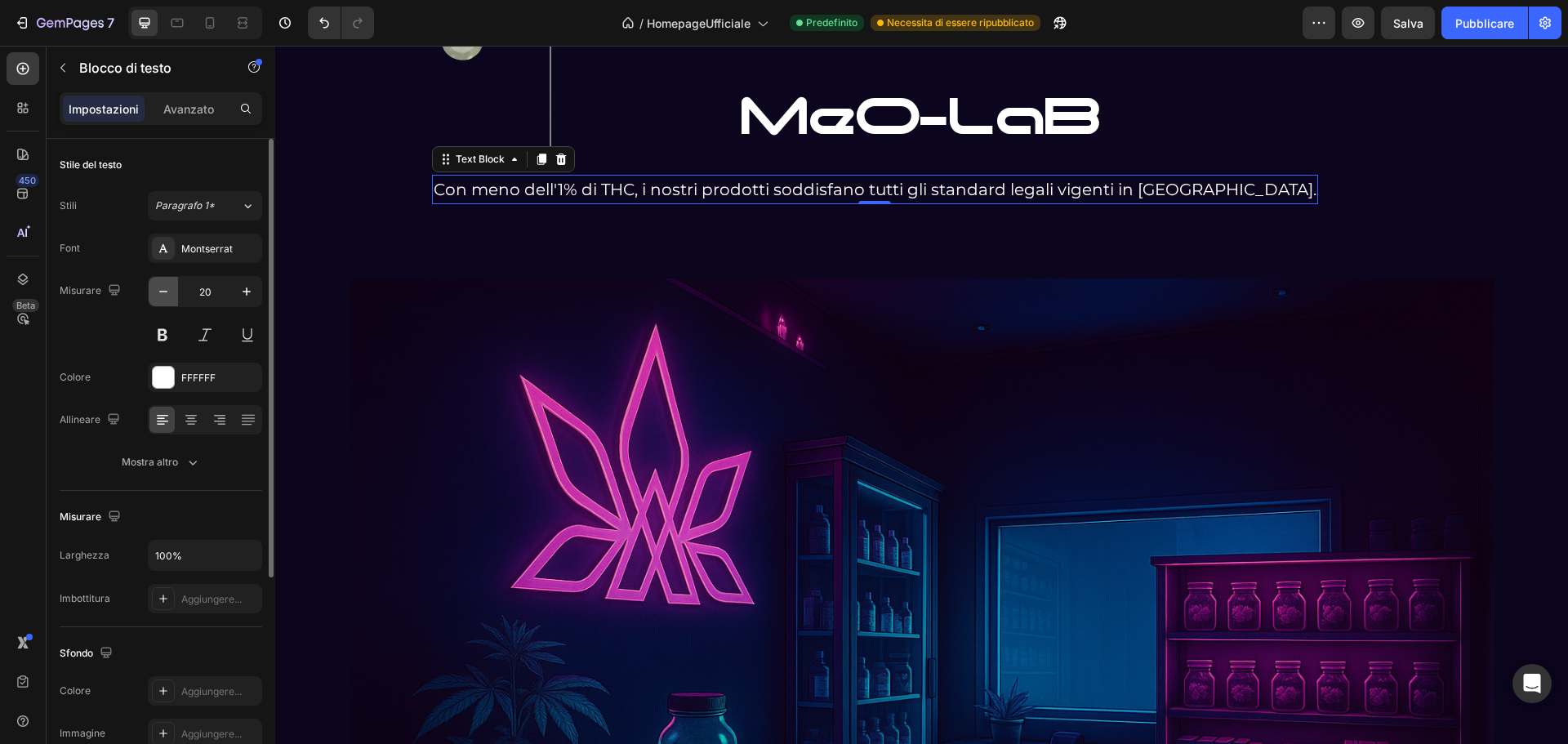
click at [163, 293] on icon "button" at bounding box center [164, 292] width 16 height 16
type input "18"
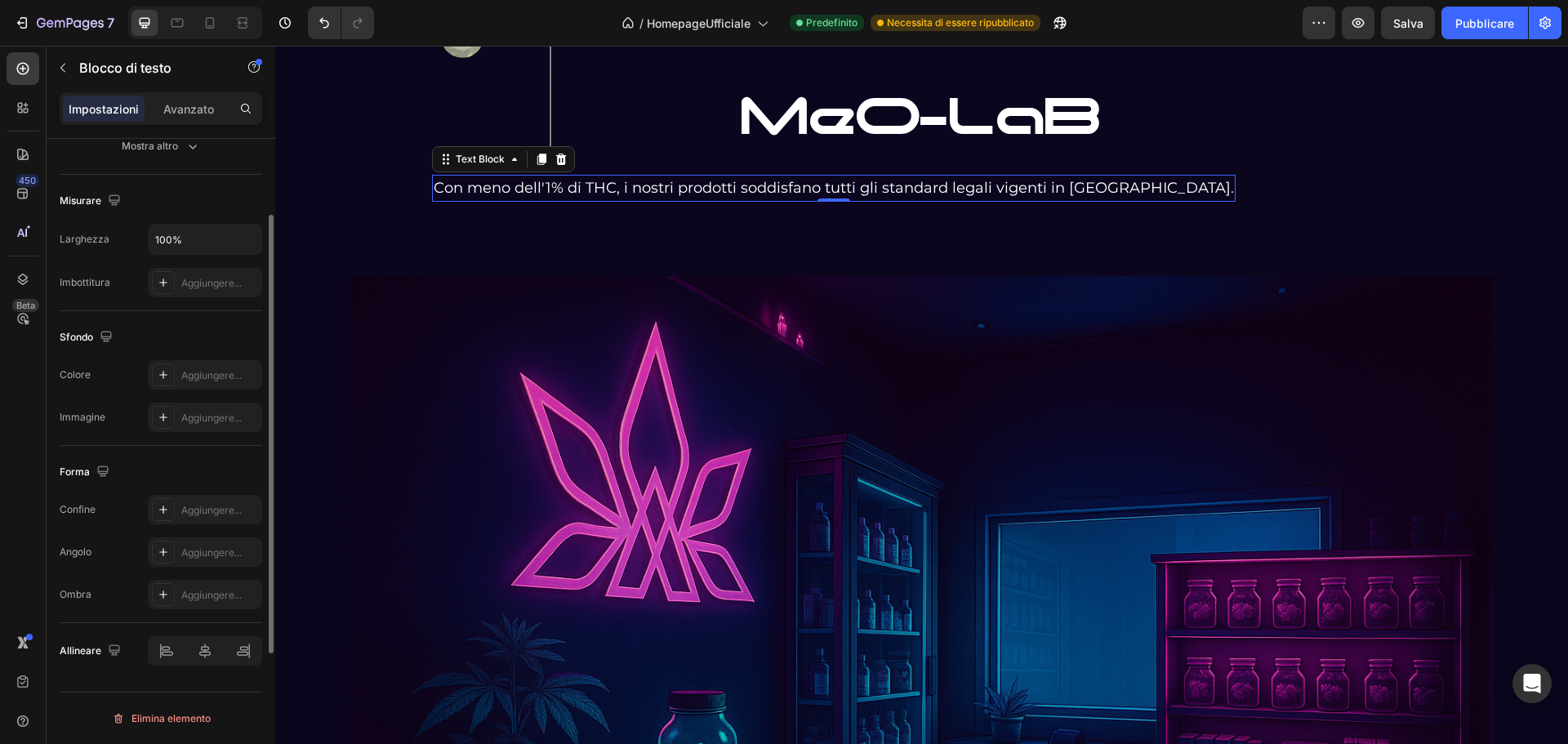
scroll to position [153, 0]
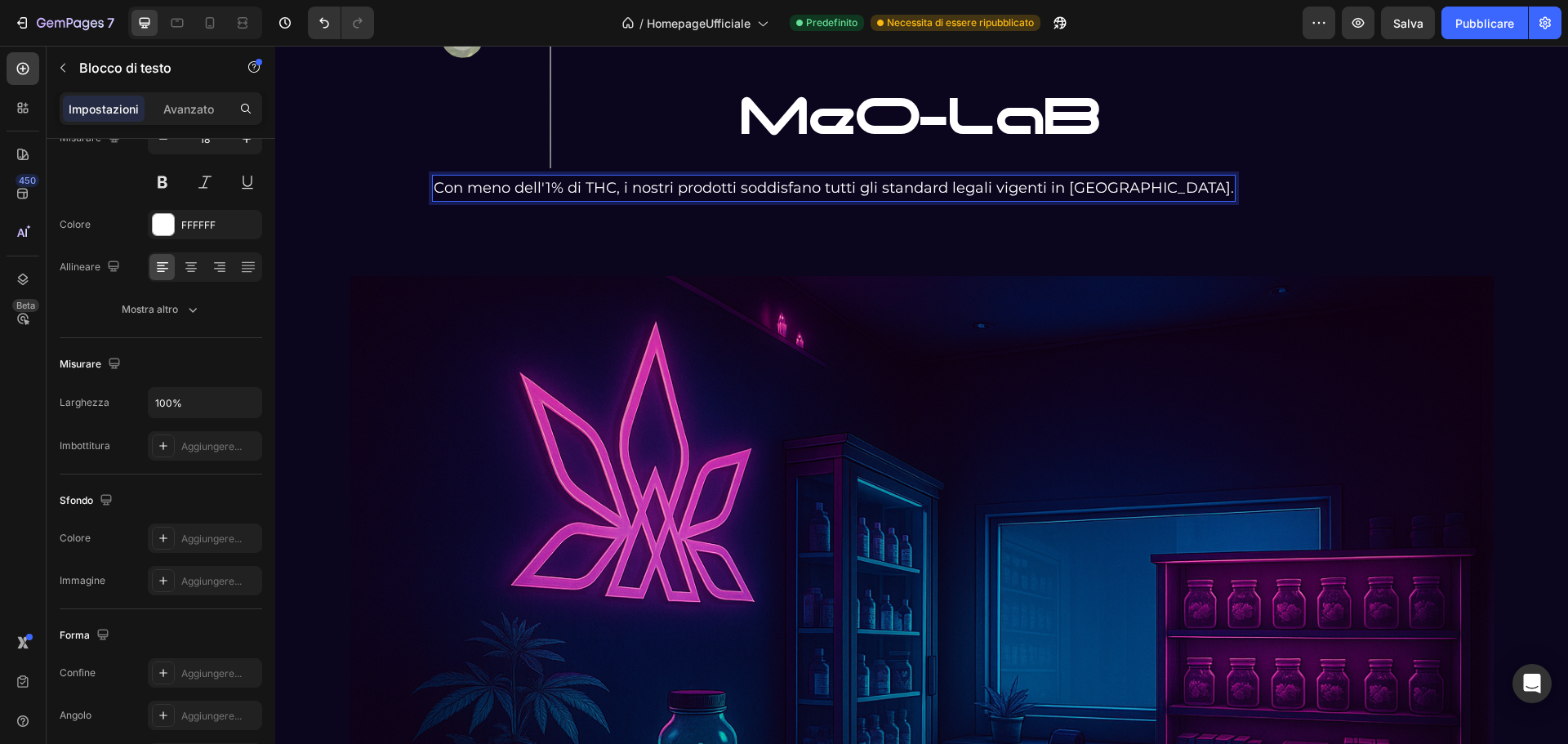
click at [604, 181] on p "Con meno dell'1% di THC, i nostri prodotti soddisfano tutti gli standard legali…" at bounding box center [834, 188] width 800 height 24
drag, startPoint x: 614, startPoint y: 185, endPoint x: 624, endPoint y: 184, distance: 10.0
click at [615, 185] on p "Con meno dell'1% di THC, i nostri prodotti soddisfano tutti gli standard legali…" at bounding box center [834, 188] width 800 height 24
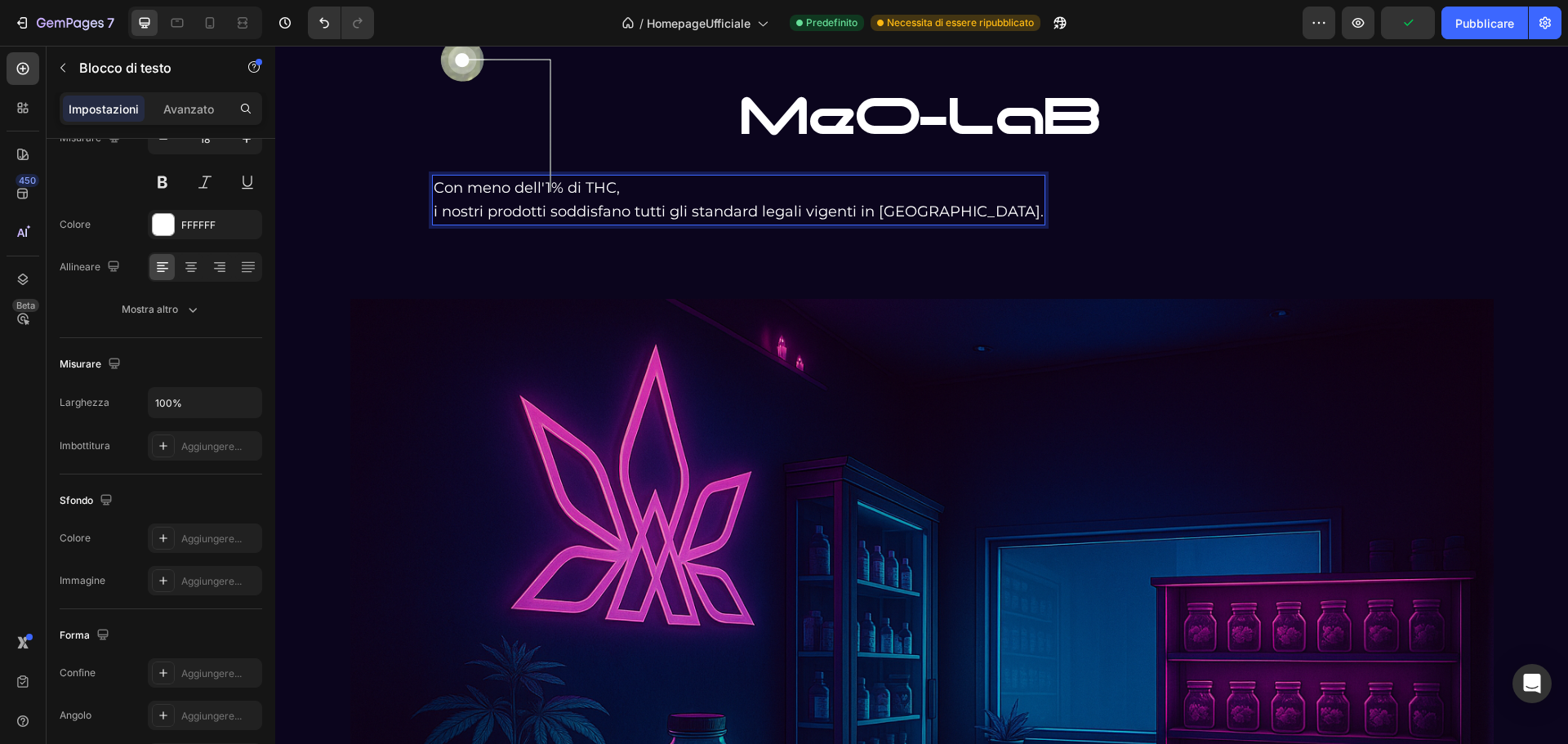
click at [630, 209] on p "Con meno dell'1% di THC, i nostri prodotti soddisfano tutti gli standard legali…" at bounding box center [738, 200] width 610 height 47
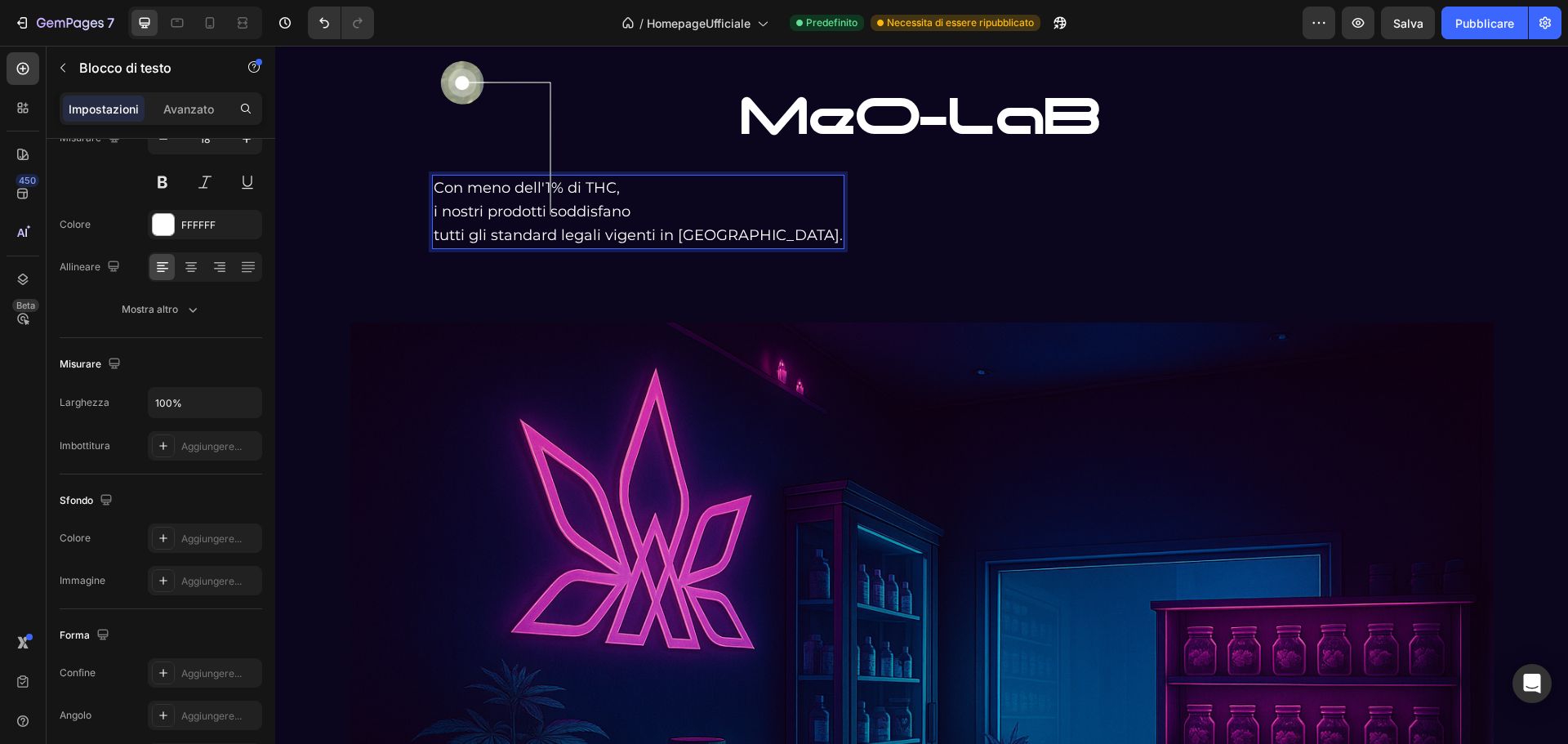
click at [434, 232] on p "Con meno dell'1% di THC, i nostri prodotti soddisfano tutti gli standard legali…" at bounding box center [638, 211] width 409 height 70
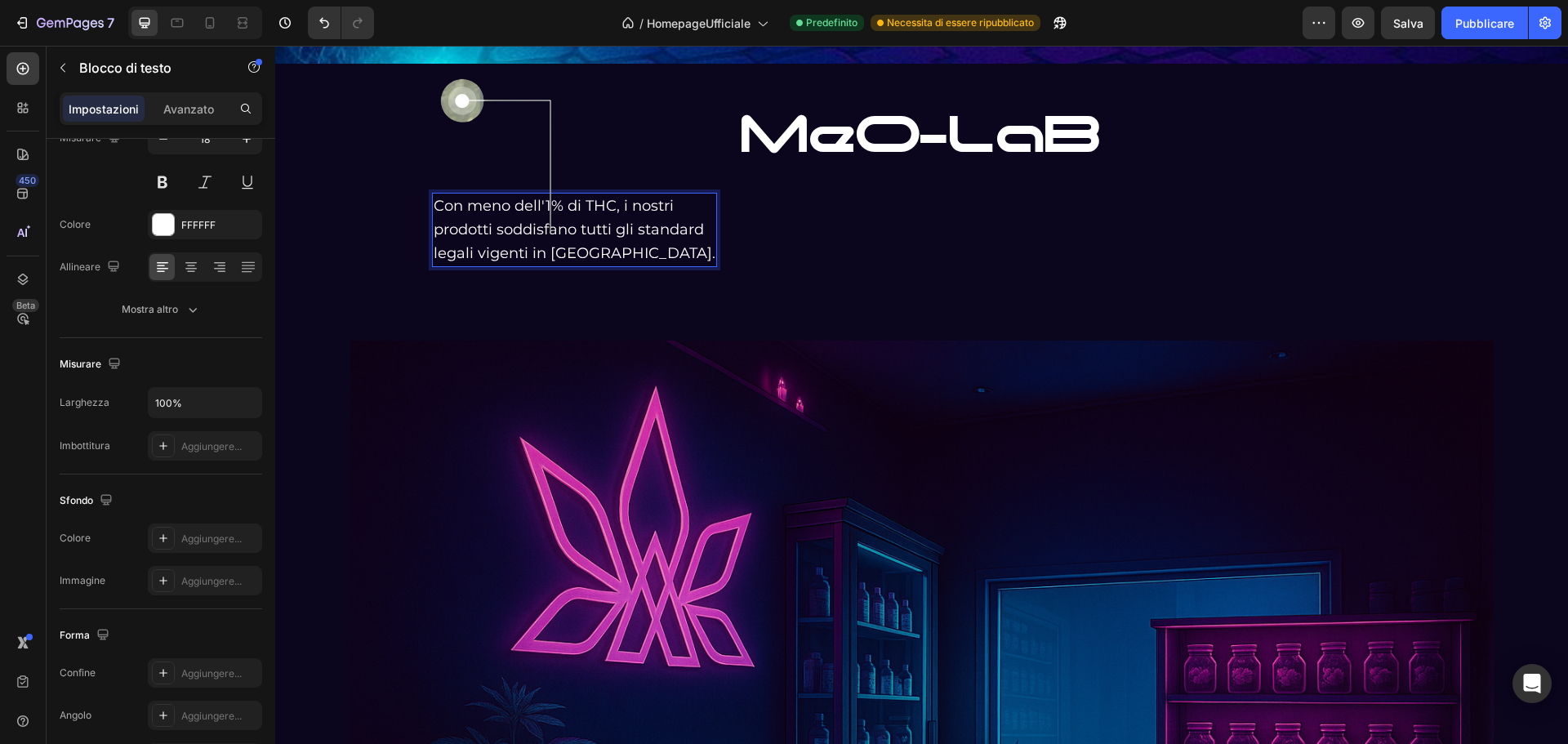
scroll to position [3245, 0]
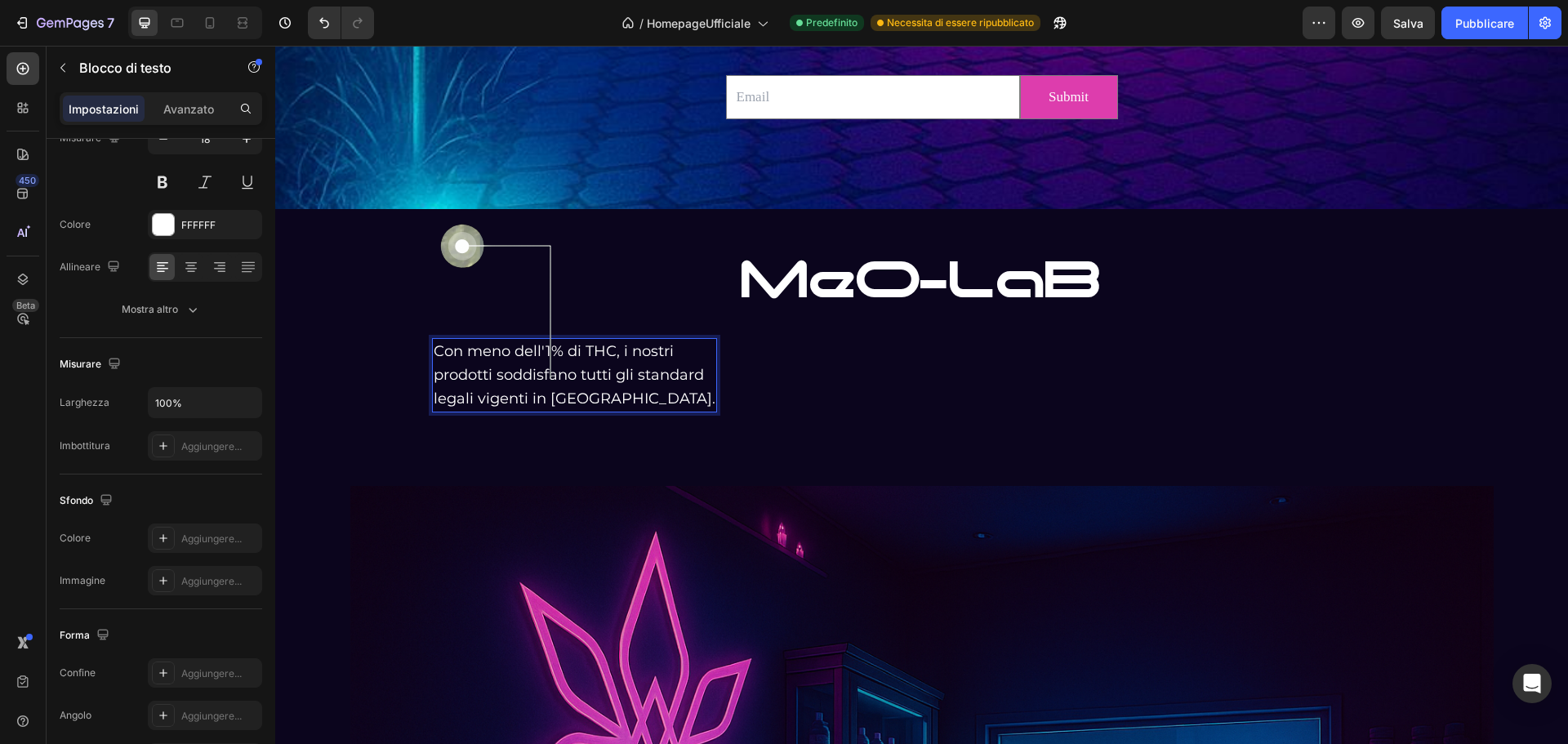
click at [588, 376] on p "Con meno dell'1% di THC, i nostri prodotti soddisfano tutti gli standard legali…" at bounding box center [574, 375] width 282 height 70
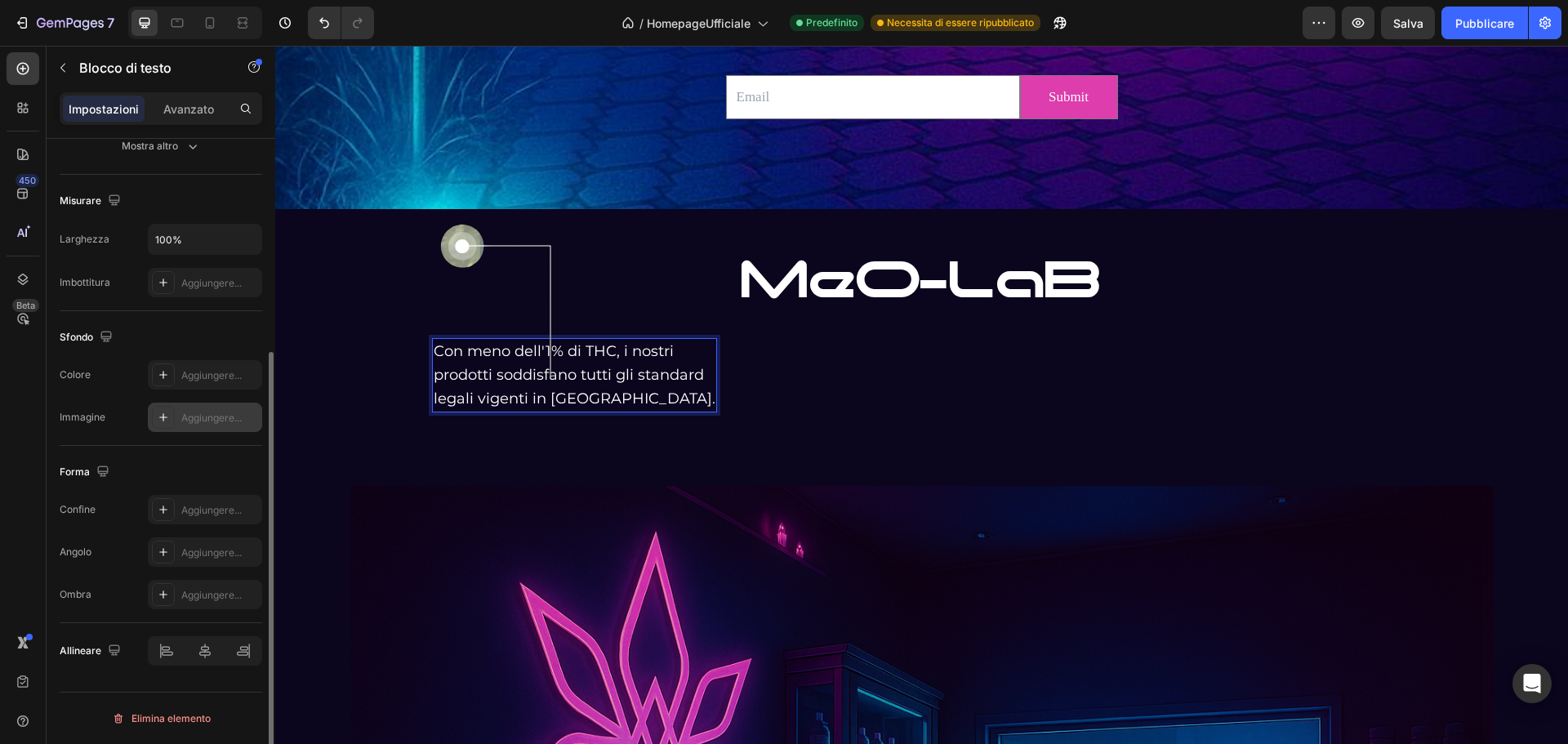
scroll to position [0, 0]
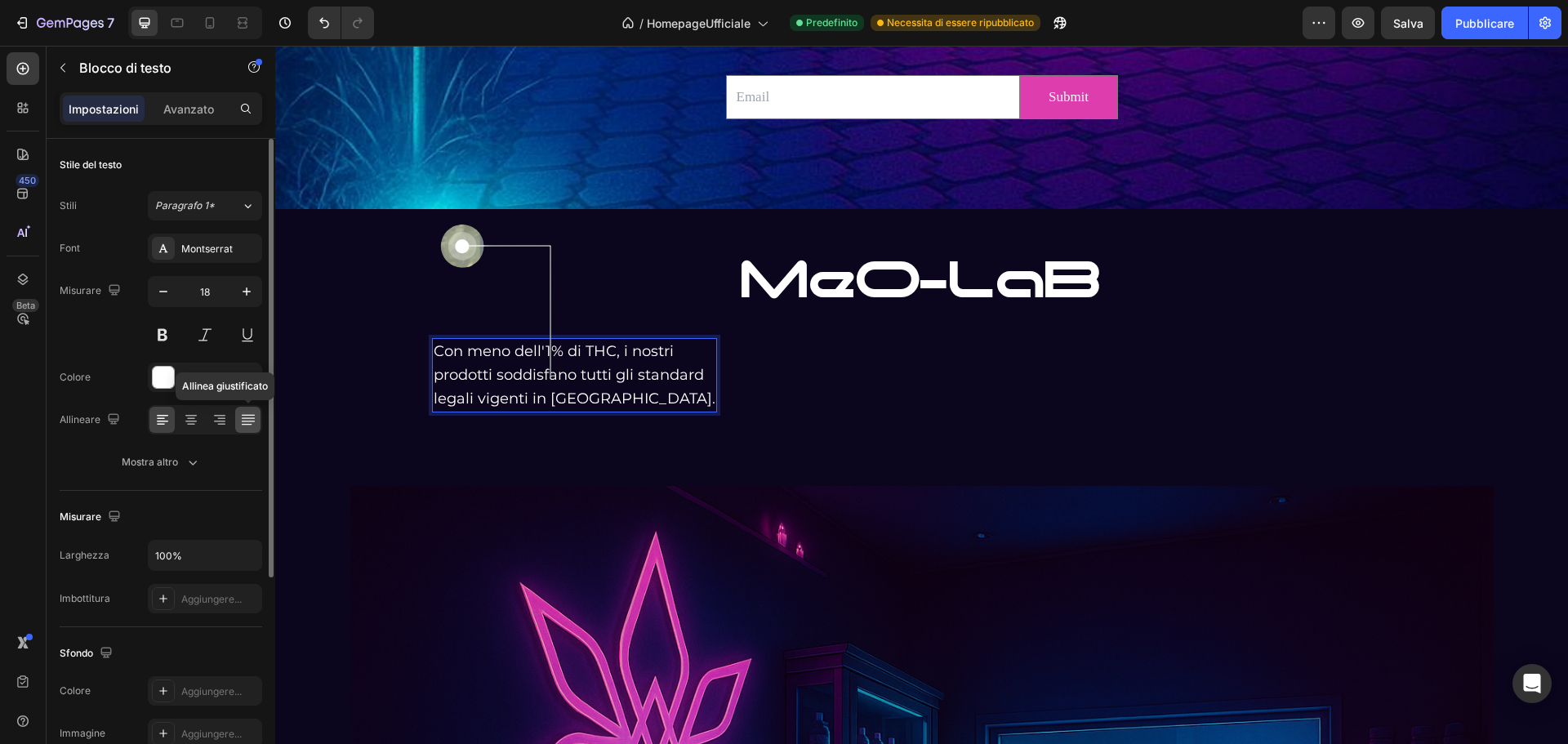
click at [255, 422] on icon at bounding box center [248, 420] width 16 height 16
click at [245, 418] on icon at bounding box center [247, 417] width 13 height 1
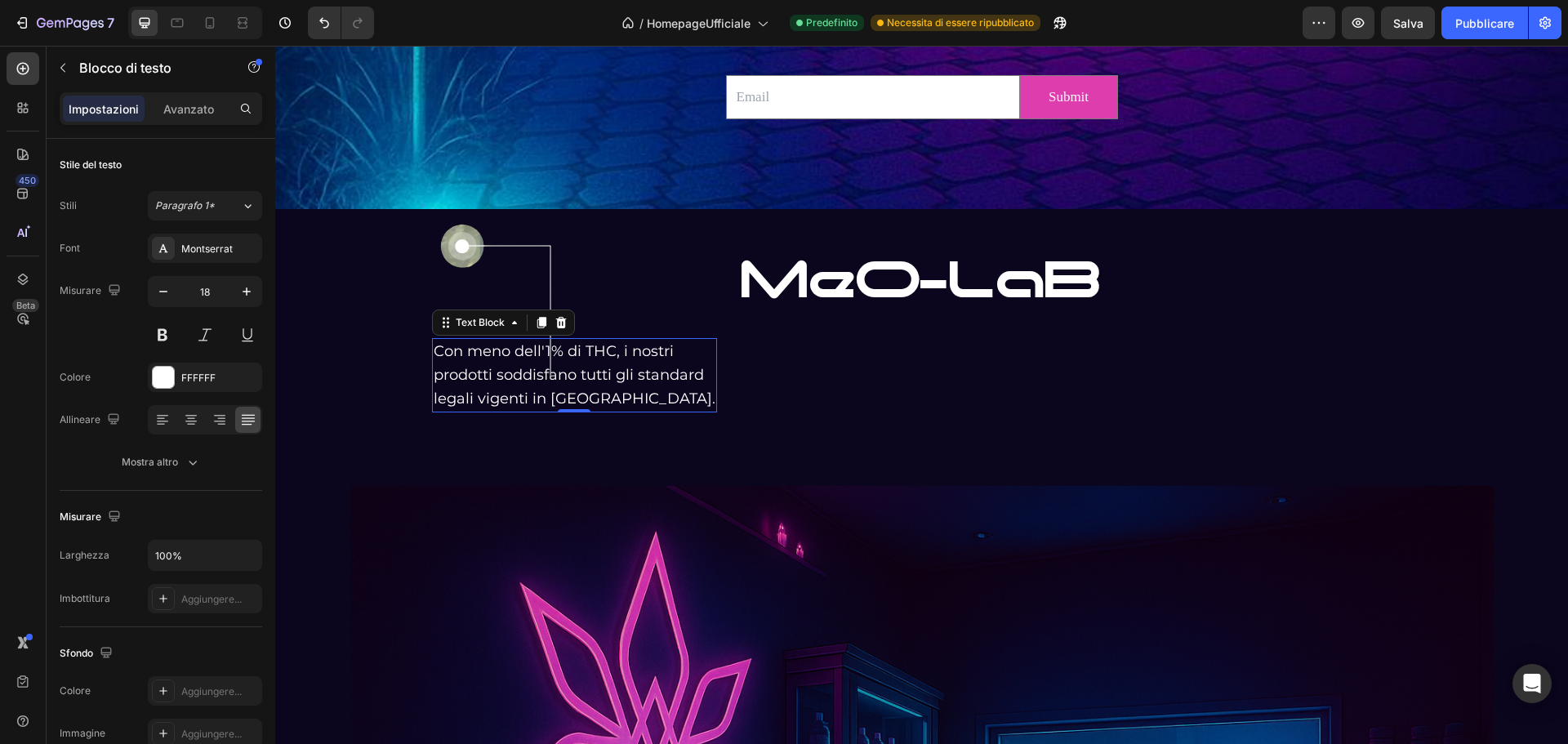
drag, startPoint x: 563, startPoint y: 397, endPoint x: 638, endPoint y: 391, distance: 75.2
click at [565, 396] on p "Con meno dell'1% di THC, i nostri prodotti soddisfano tutti gli standard legali…" at bounding box center [574, 375] width 282 height 70
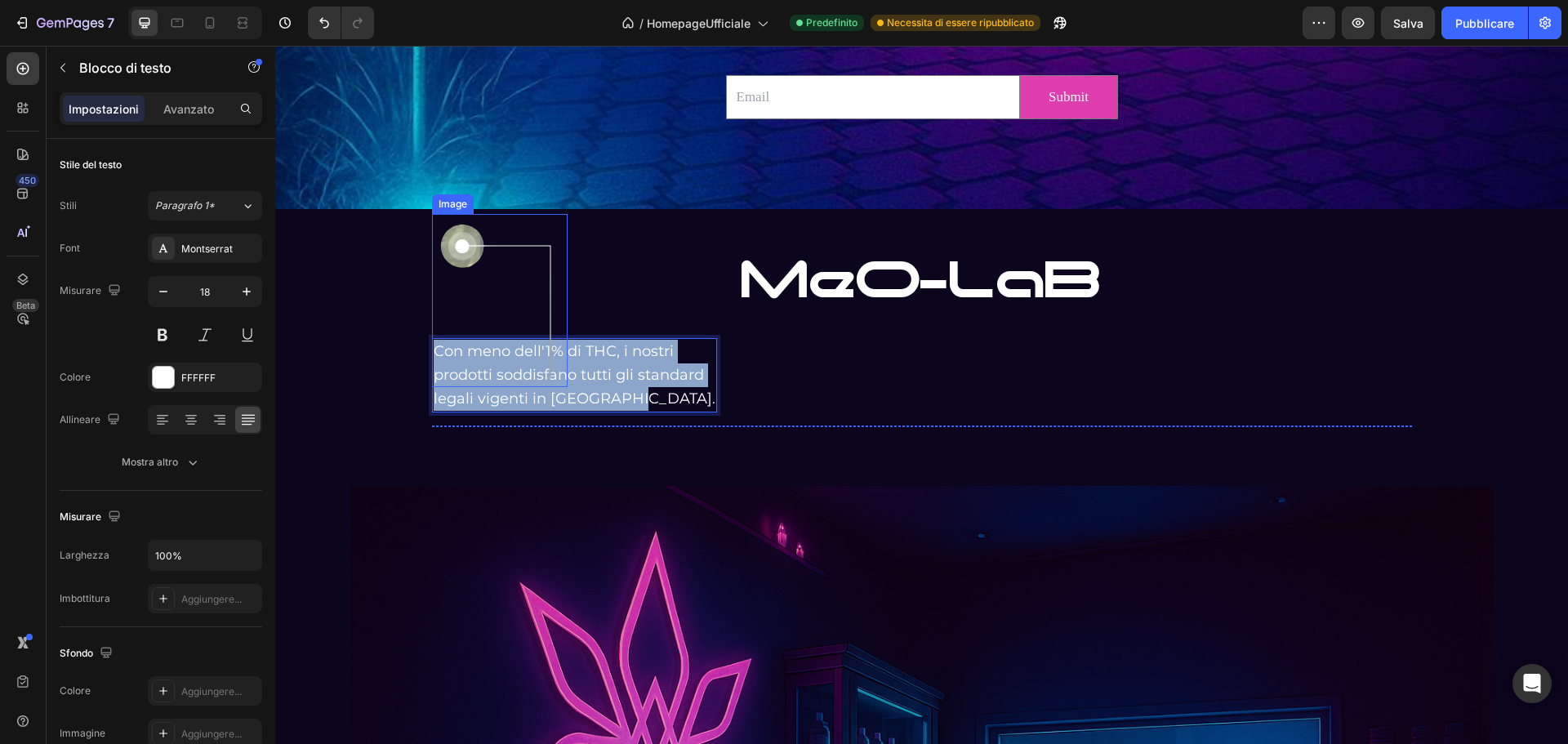
drag, startPoint x: 637, startPoint y: 393, endPoint x: 424, endPoint y: 353, distance: 216.7
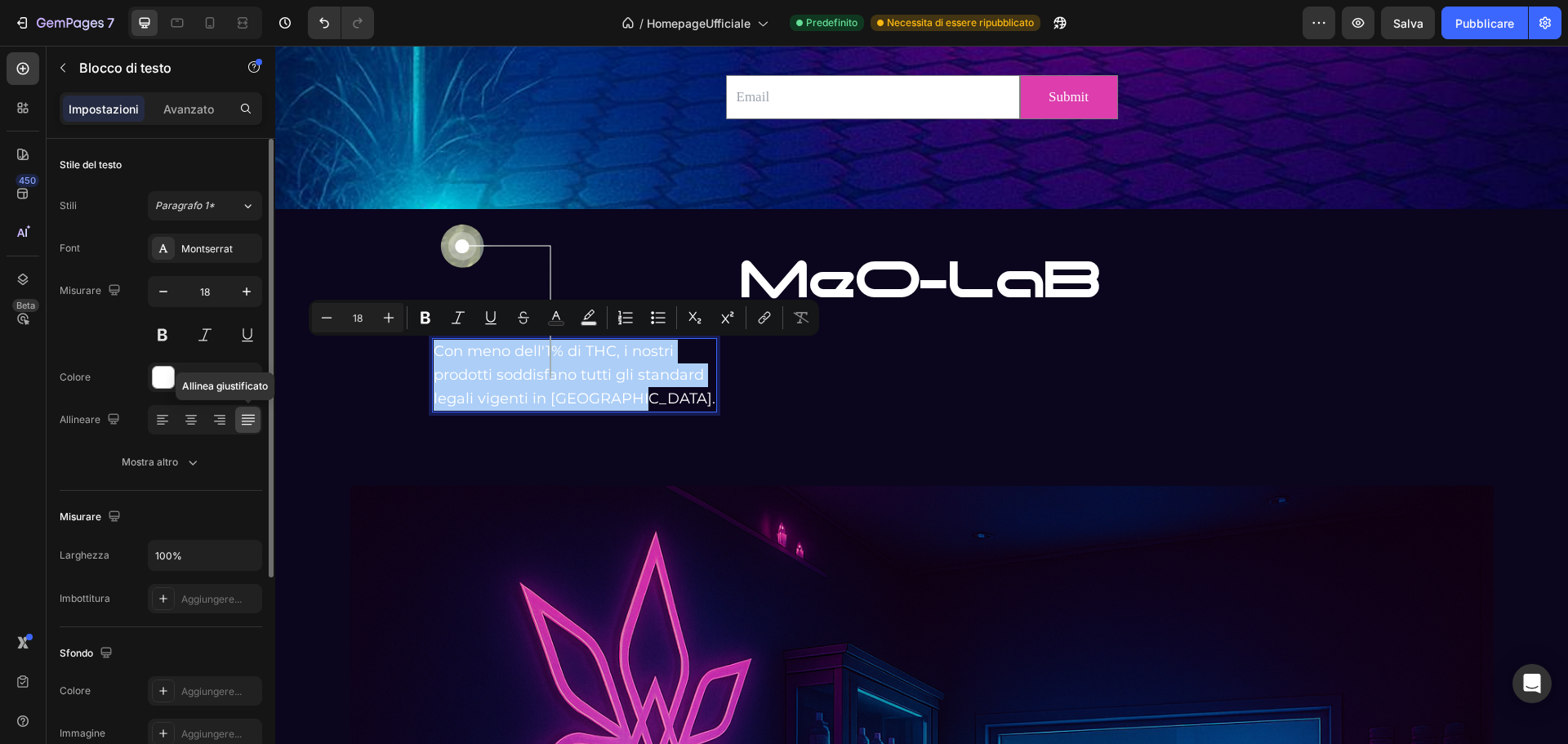
click at [245, 414] on icon at bounding box center [248, 420] width 16 height 16
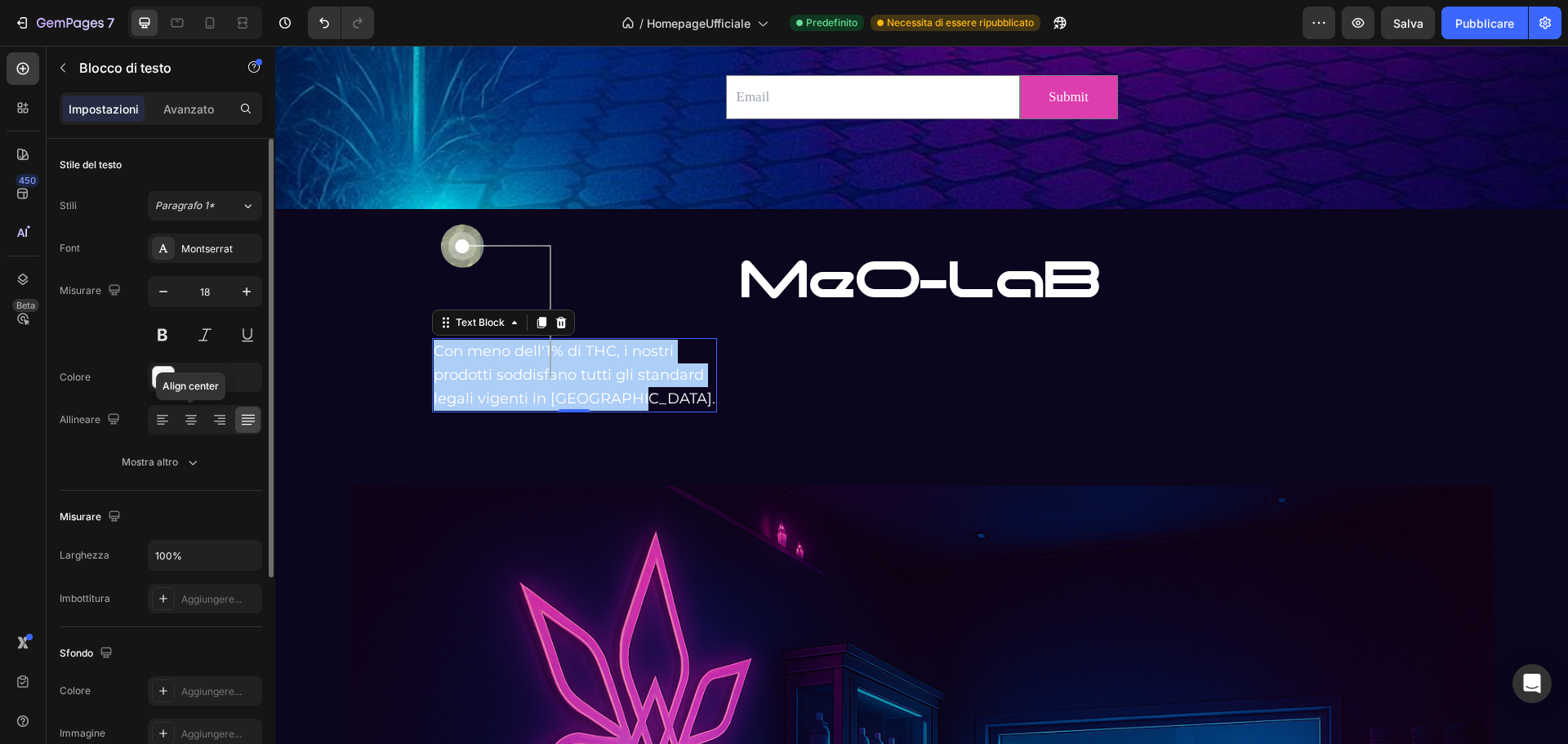
drag, startPoint x: 181, startPoint y: 407, endPoint x: 191, endPoint y: 406, distance: 10.0
click at [187, 406] on div "Align center" at bounding box center [205, 420] width 115 height 29
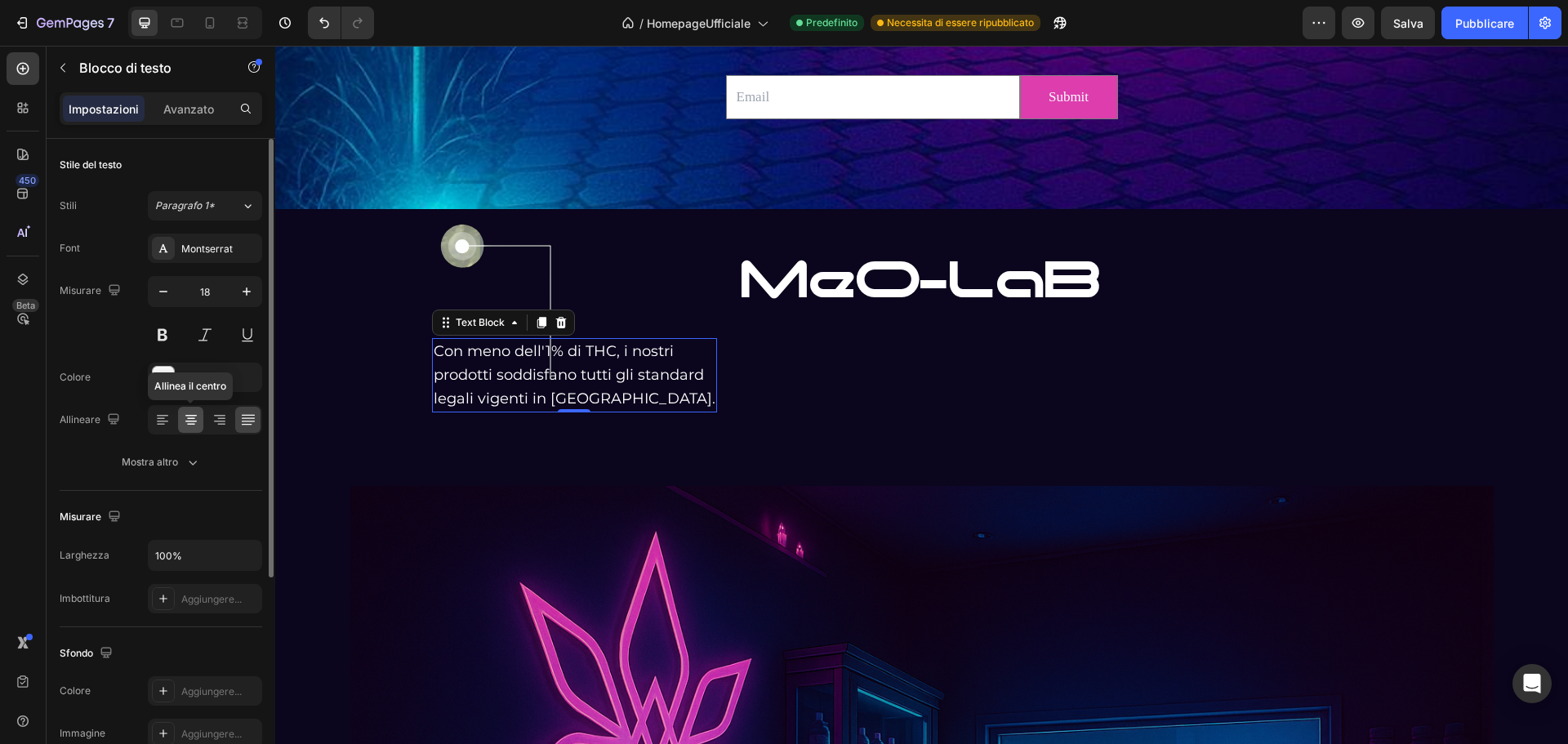
click at [189, 410] on div at bounding box center [191, 419] width 25 height 26
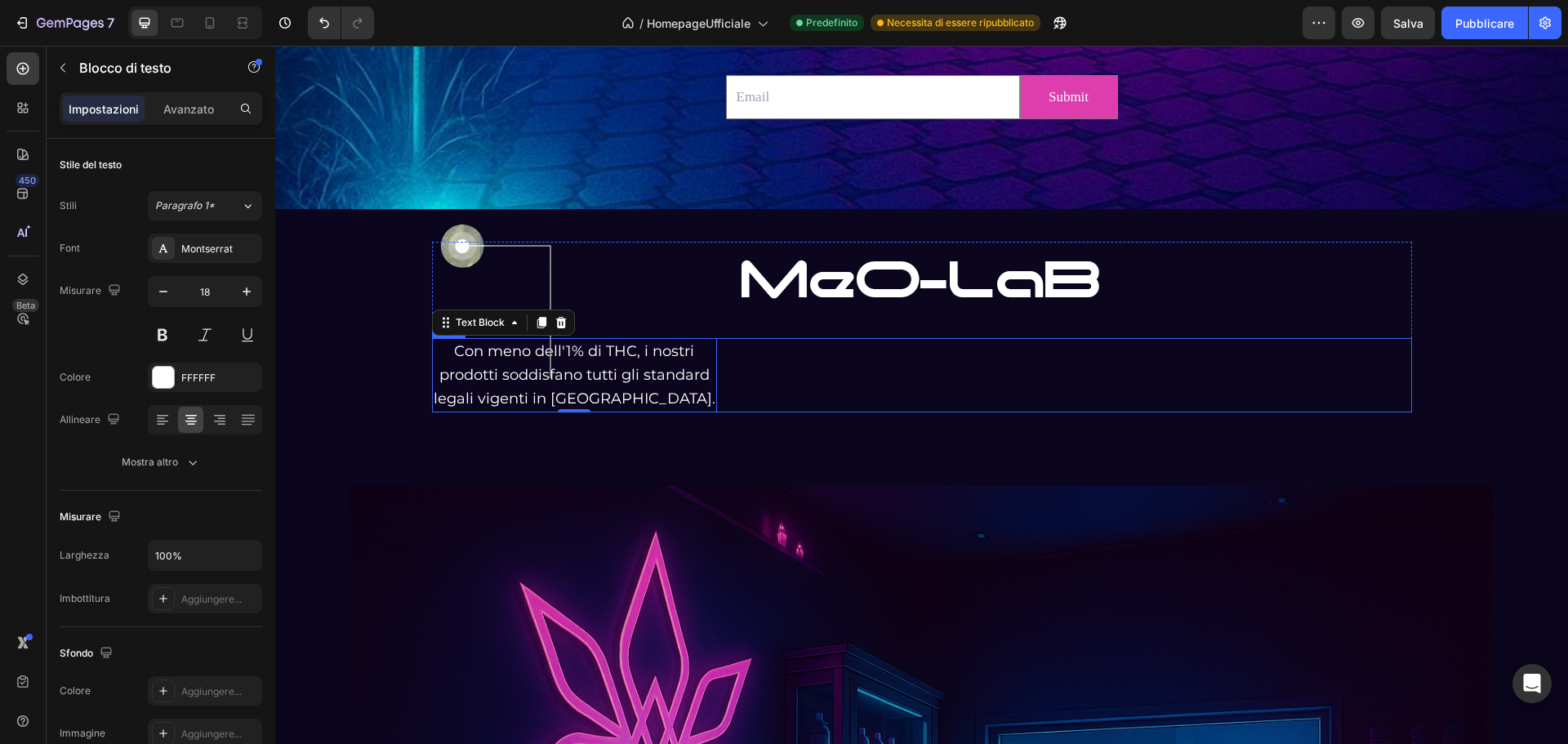
click at [860, 400] on div "Con meno dell'1% di THC, i nostri prodotti soddisfano tutti gli standard legali…" at bounding box center [922, 375] width 980 height 74
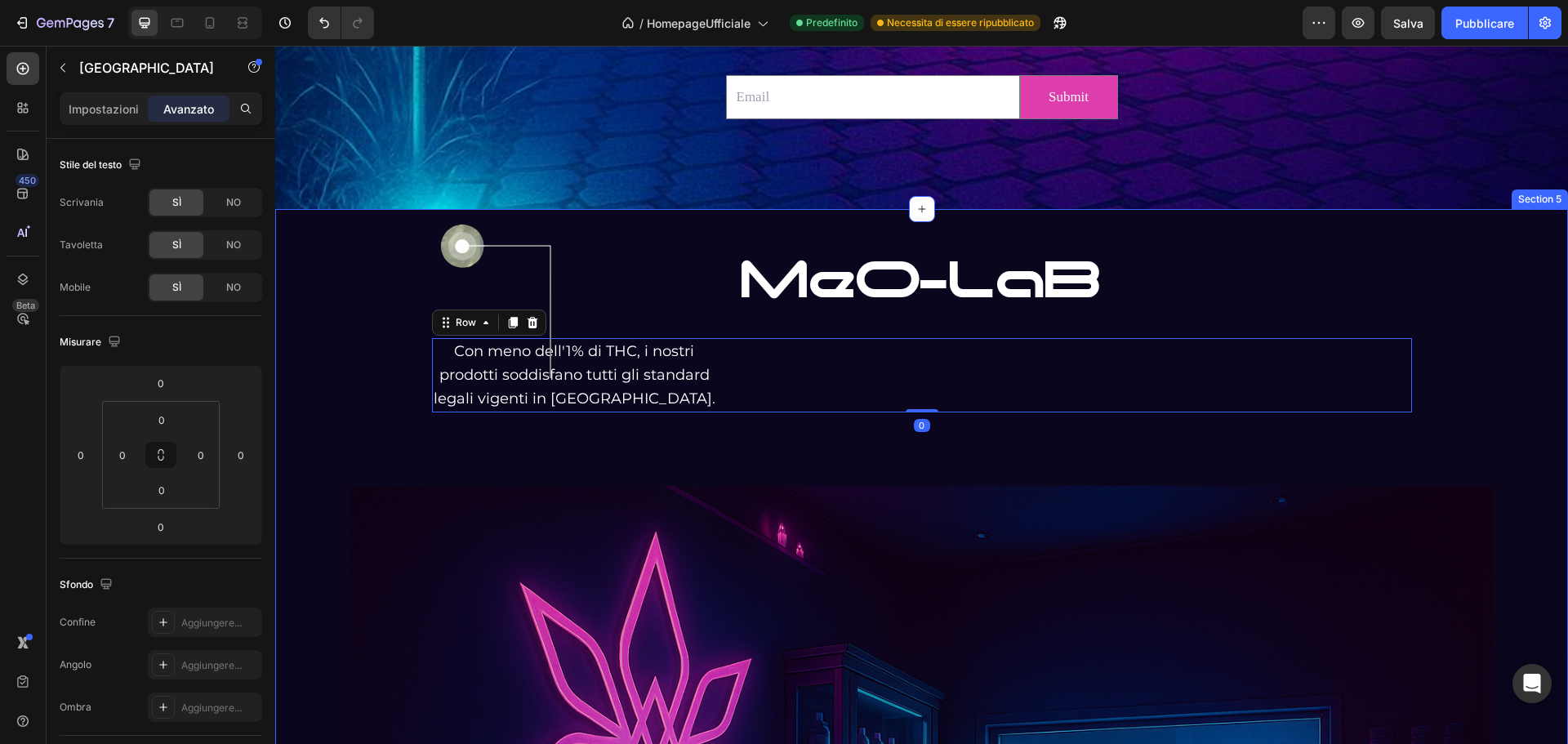
click at [620, 267] on h2 "MeO-LaB" at bounding box center [922, 280] width 980 height 76
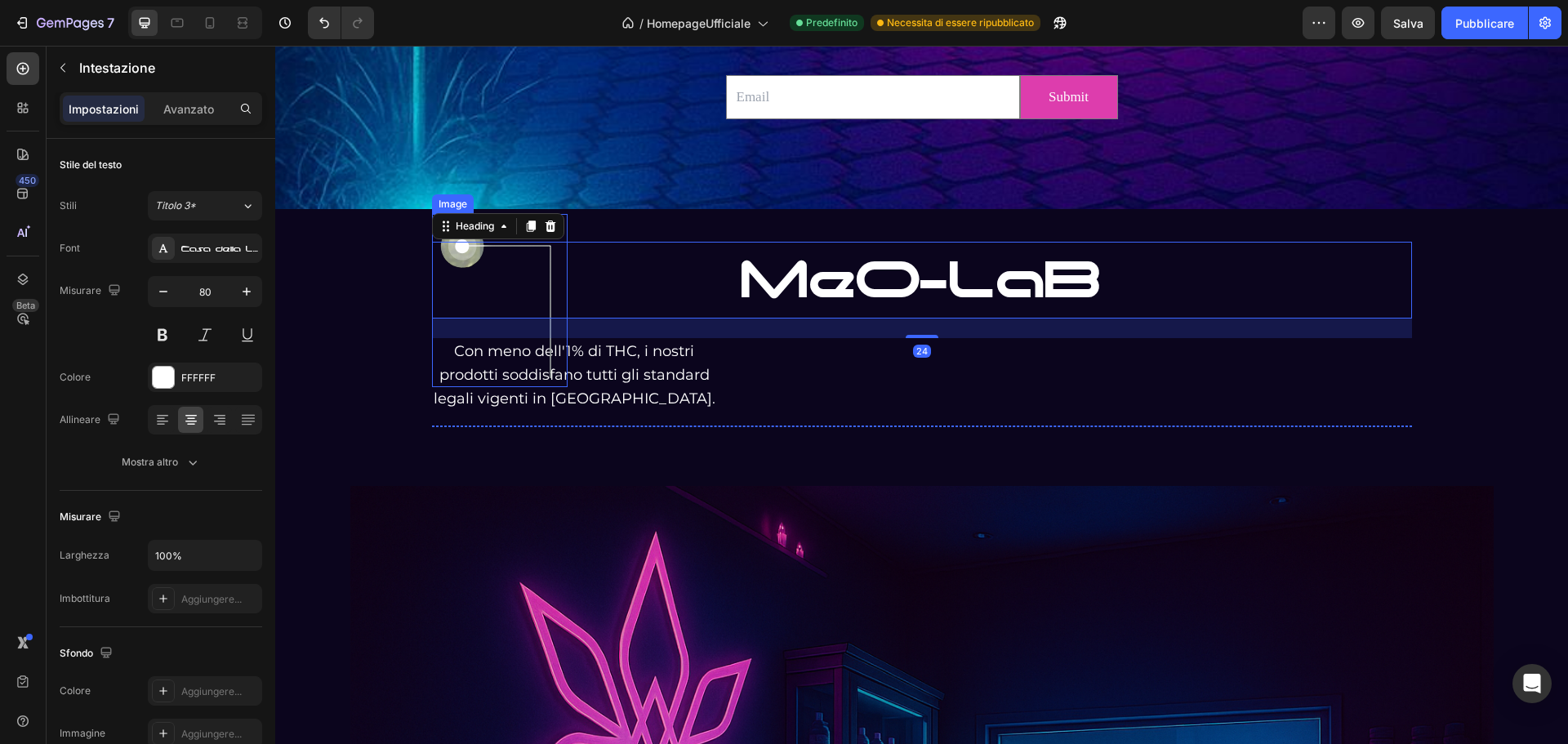
click at [477, 355] on img at bounding box center [499, 300] width 135 height 173
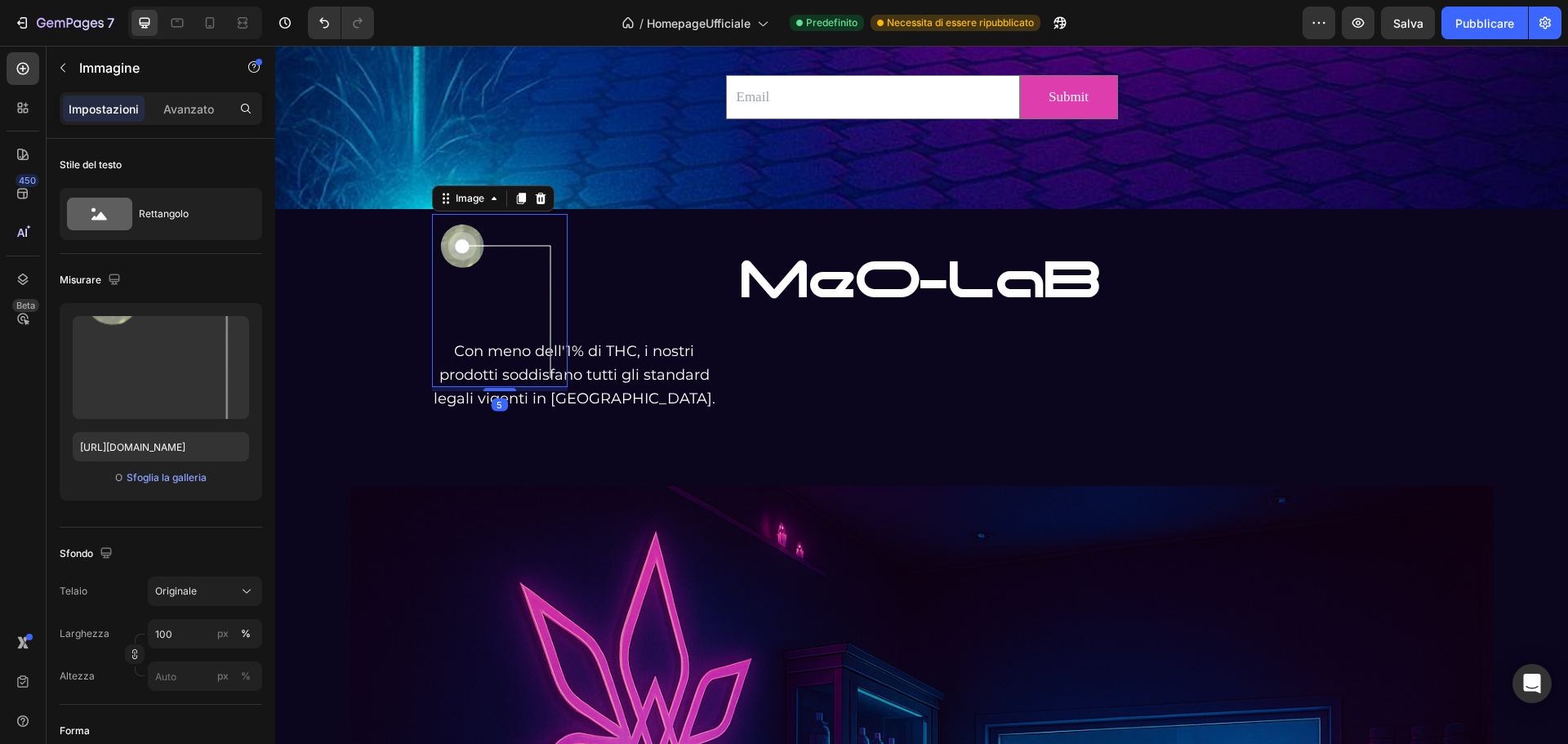
click at [439, 352] on img at bounding box center [499, 300] width 135 height 173
click at [592, 352] on p "Con meno dell'1% di THC, i nostri prodotti soddisfano tutti gli standard legali…" at bounding box center [574, 375] width 282 height 70
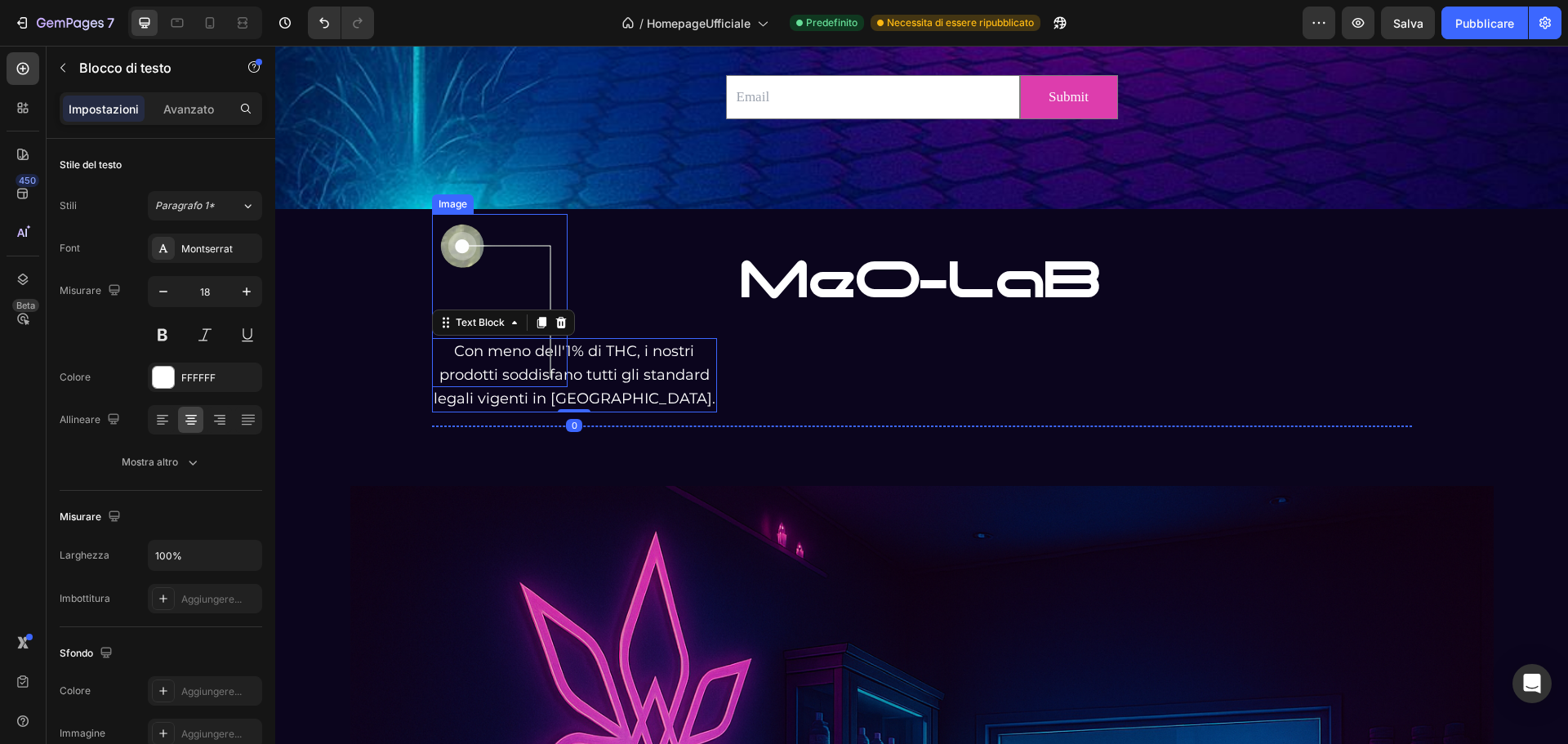
click at [448, 350] on img at bounding box center [499, 300] width 135 height 173
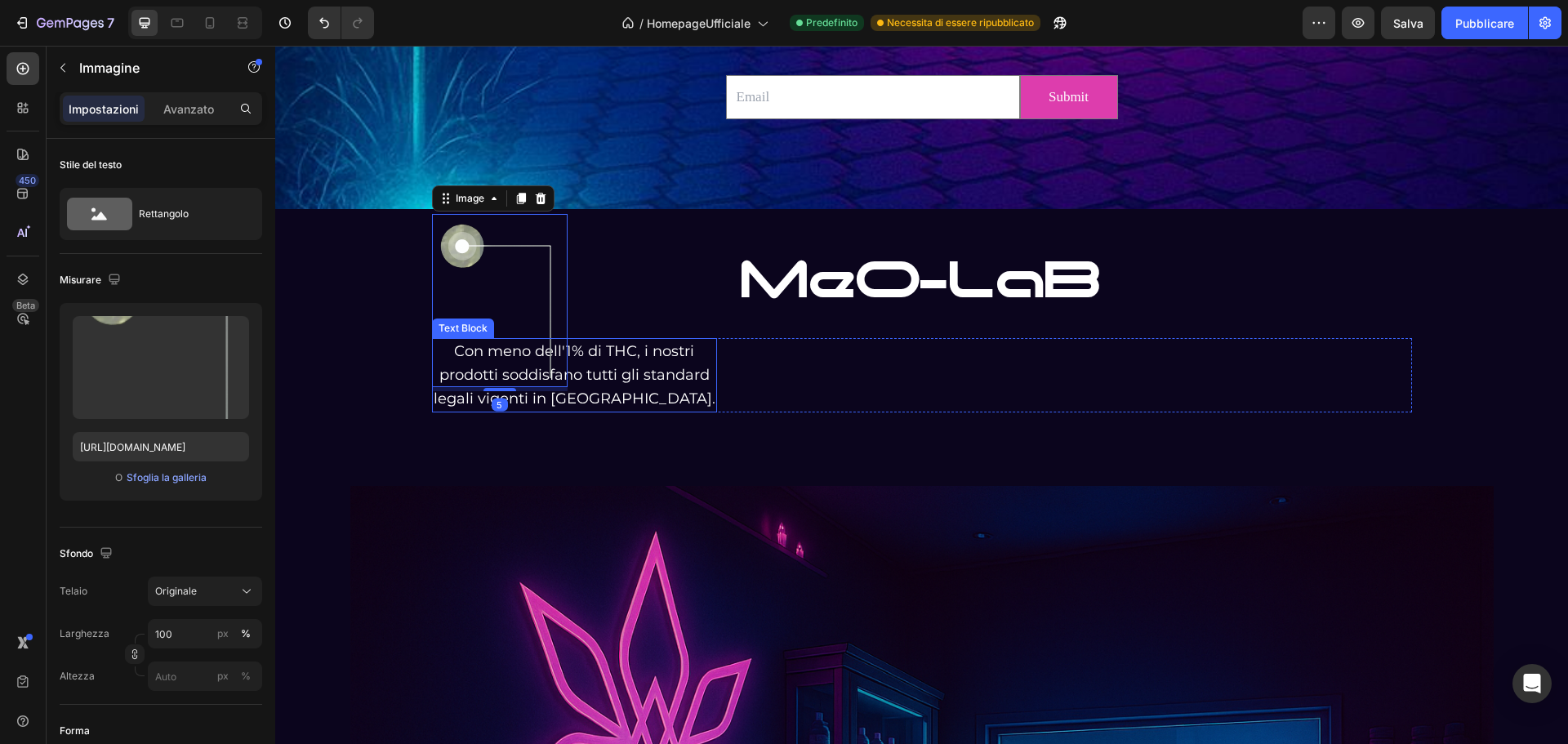
click at [596, 356] on p "Con meno dell'1% di THC, i nostri prodotti soddisfano tutti gli standard legali…" at bounding box center [574, 375] width 282 height 70
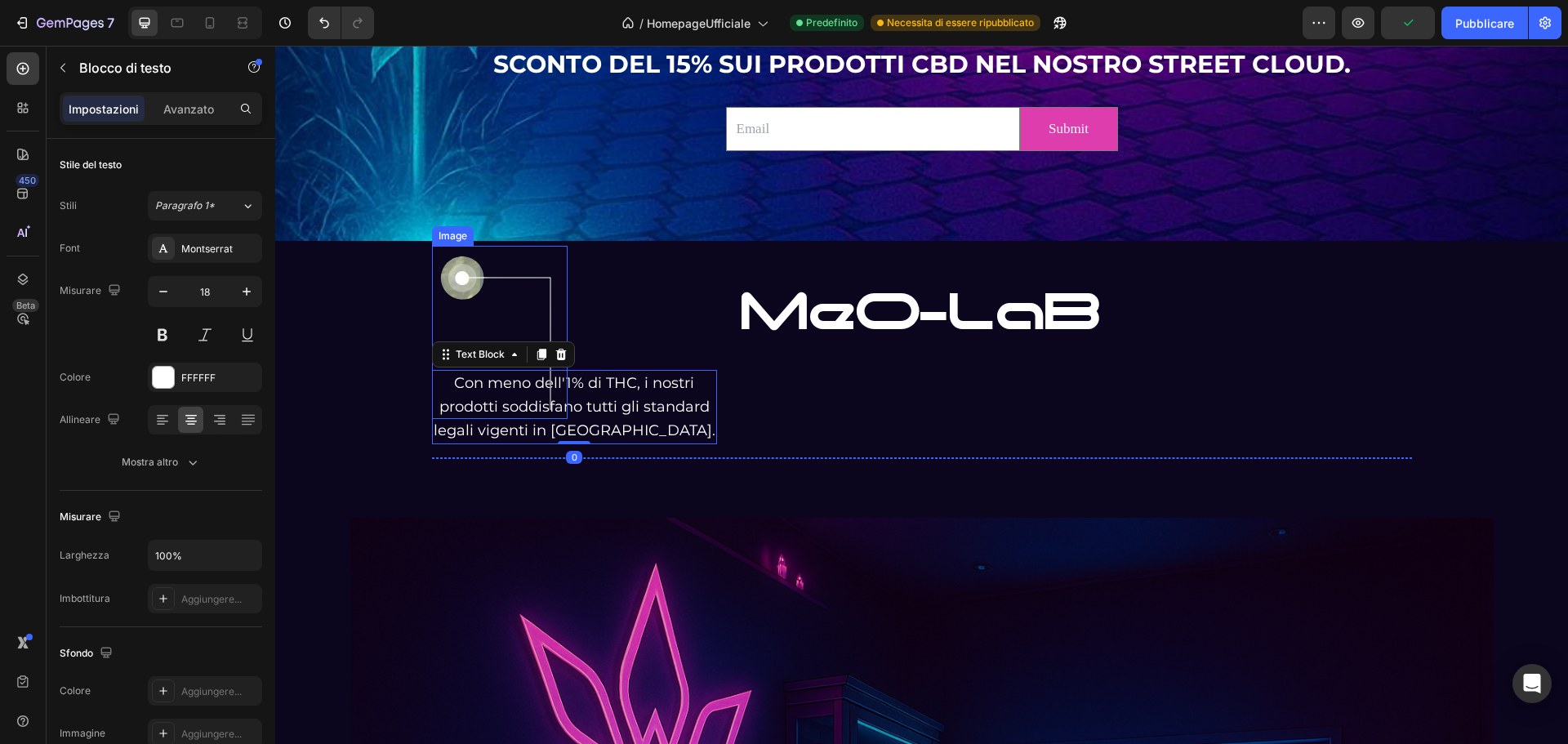
scroll to position [3212, 0]
click at [440, 384] on img at bounding box center [499, 333] width 135 height 173
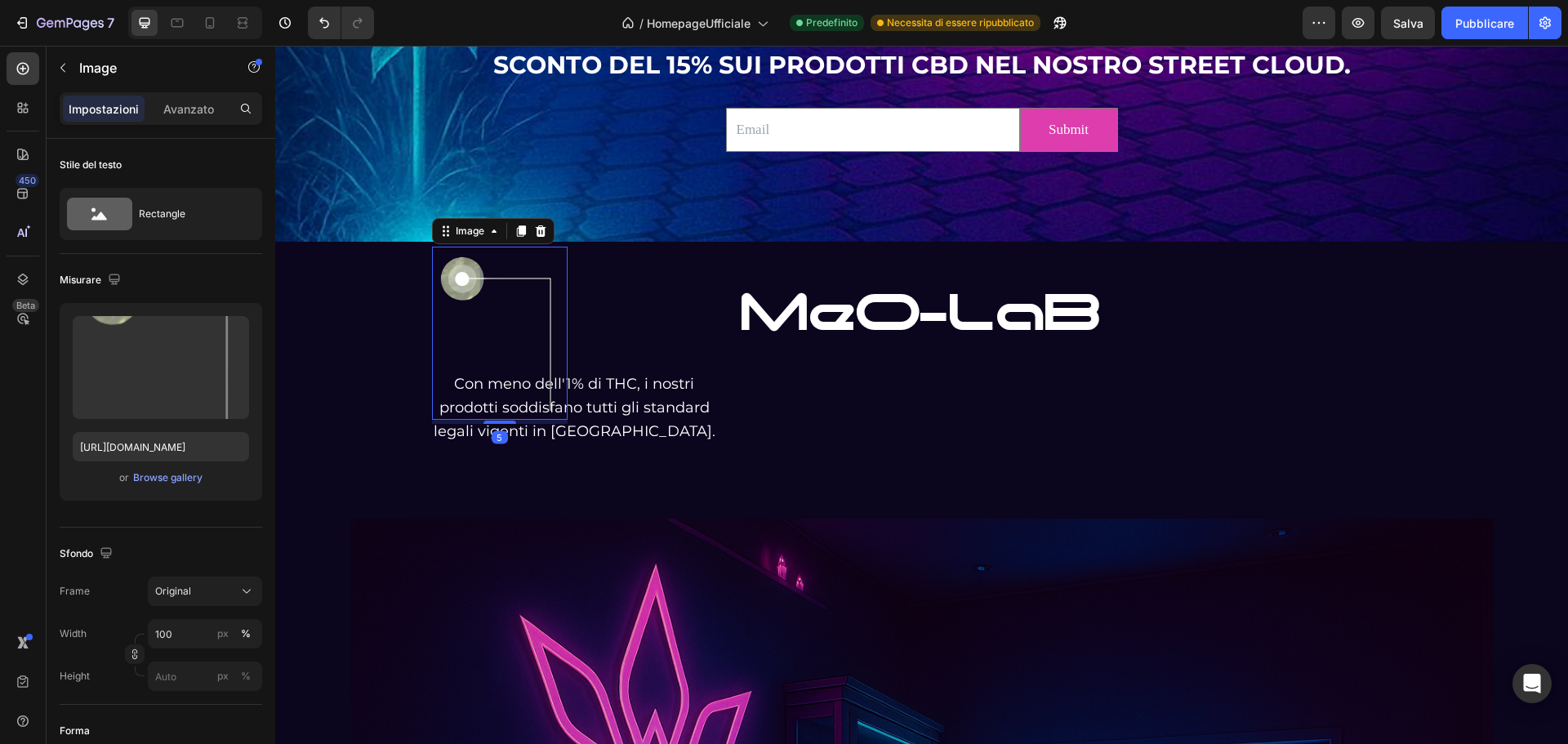
click at [440, 384] on img at bounding box center [499, 333] width 135 height 173
click at [603, 401] on p "Con meno dell'1% di THC, i nostri prodotti soddisfano tutti gli standard legali…" at bounding box center [574, 407] width 282 height 70
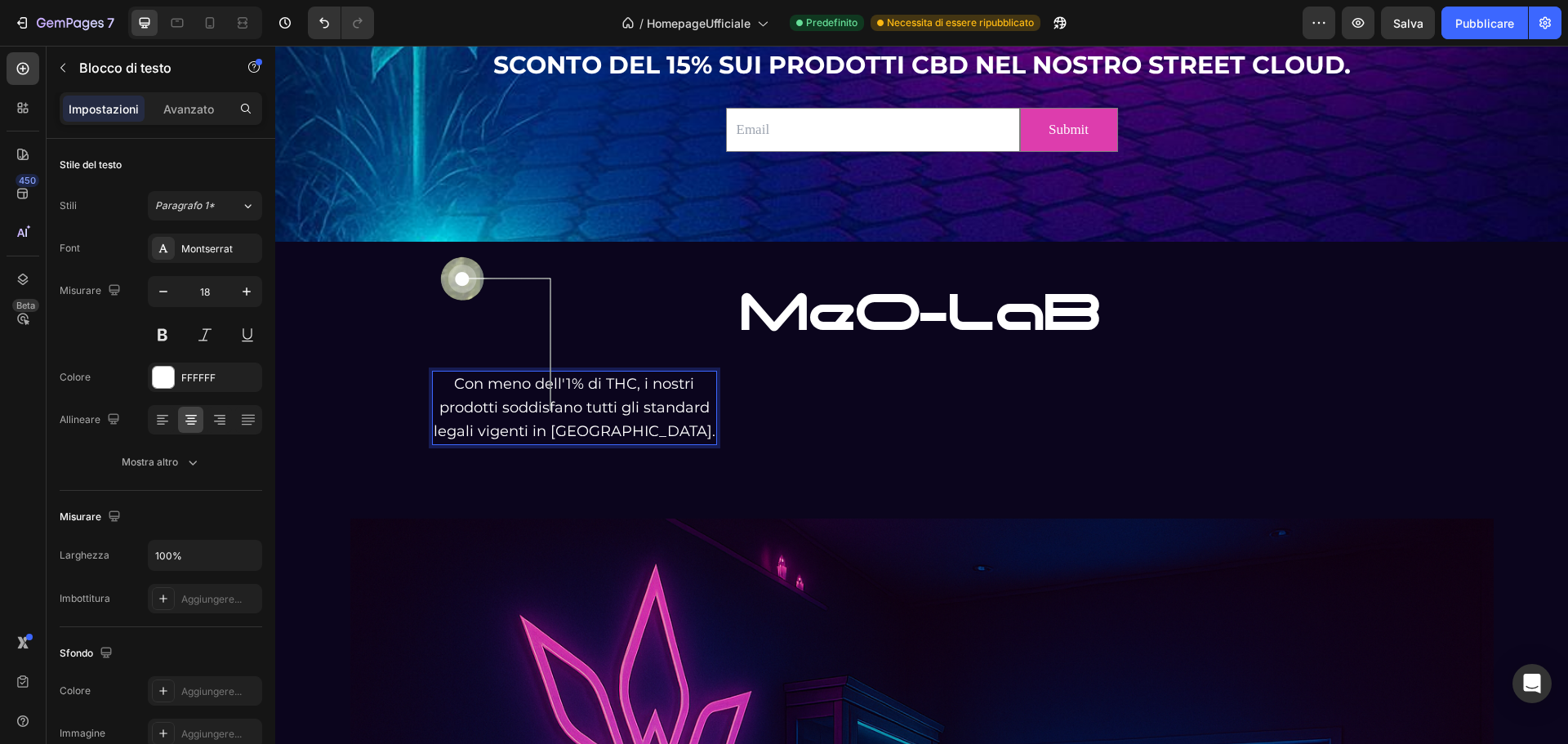
click at [594, 383] on p "Con meno dell'1% di THC, i nostri prodotti soddisfano tutti gli standard legali…" at bounding box center [574, 407] width 282 height 70
click at [611, 382] on p "Con meno dell'1% di THC, i nostri prodotti soddisfano tutti gli standard legali…" at bounding box center [574, 407] width 282 height 70
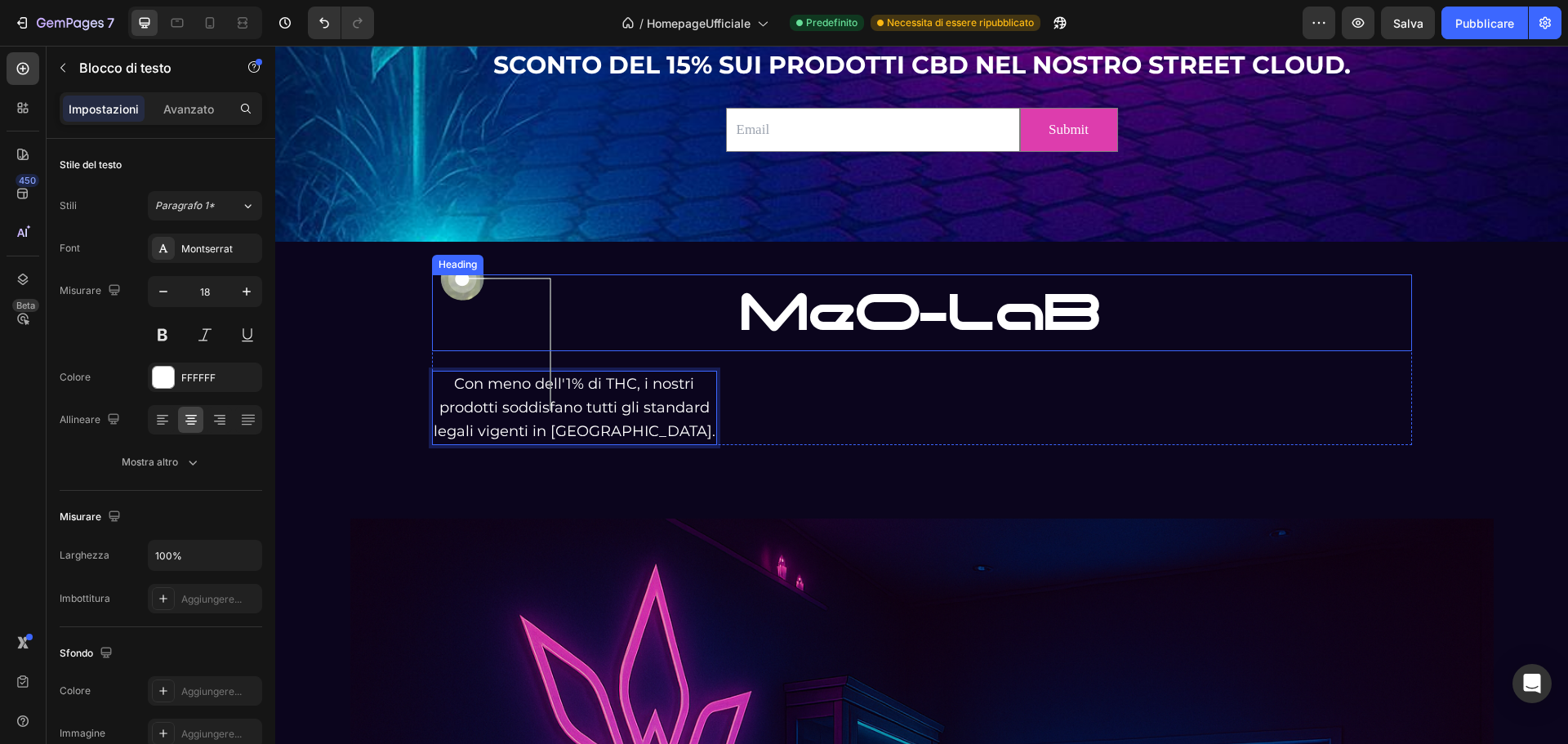
click at [638, 331] on h2 "MeO-LaB" at bounding box center [922, 313] width 980 height 76
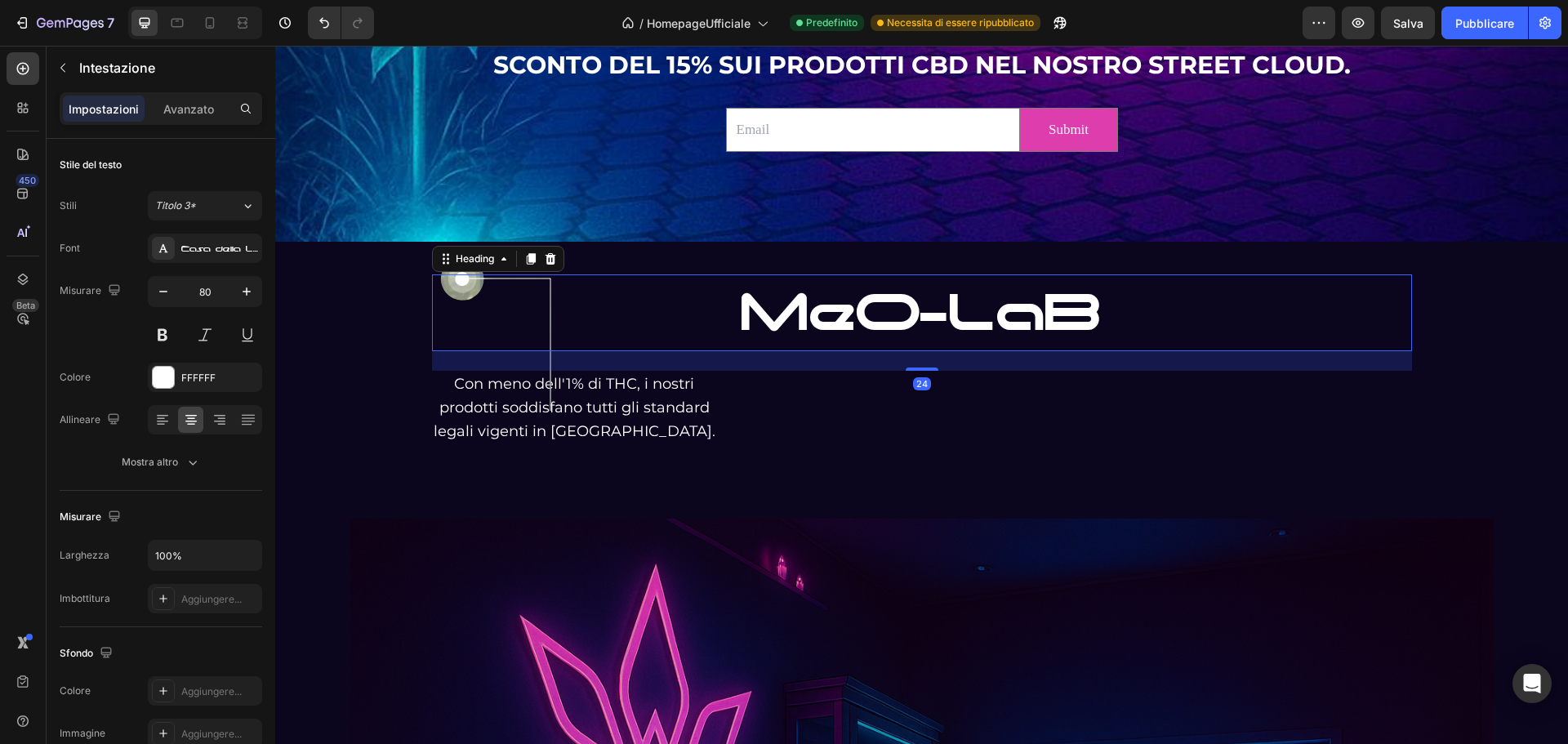
click at [606, 376] on p "Con meno dell'1% di THC, i nostri prodotti soddisfano tutti gli standard legali…" at bounding box center [574, 407] width 282 height 70
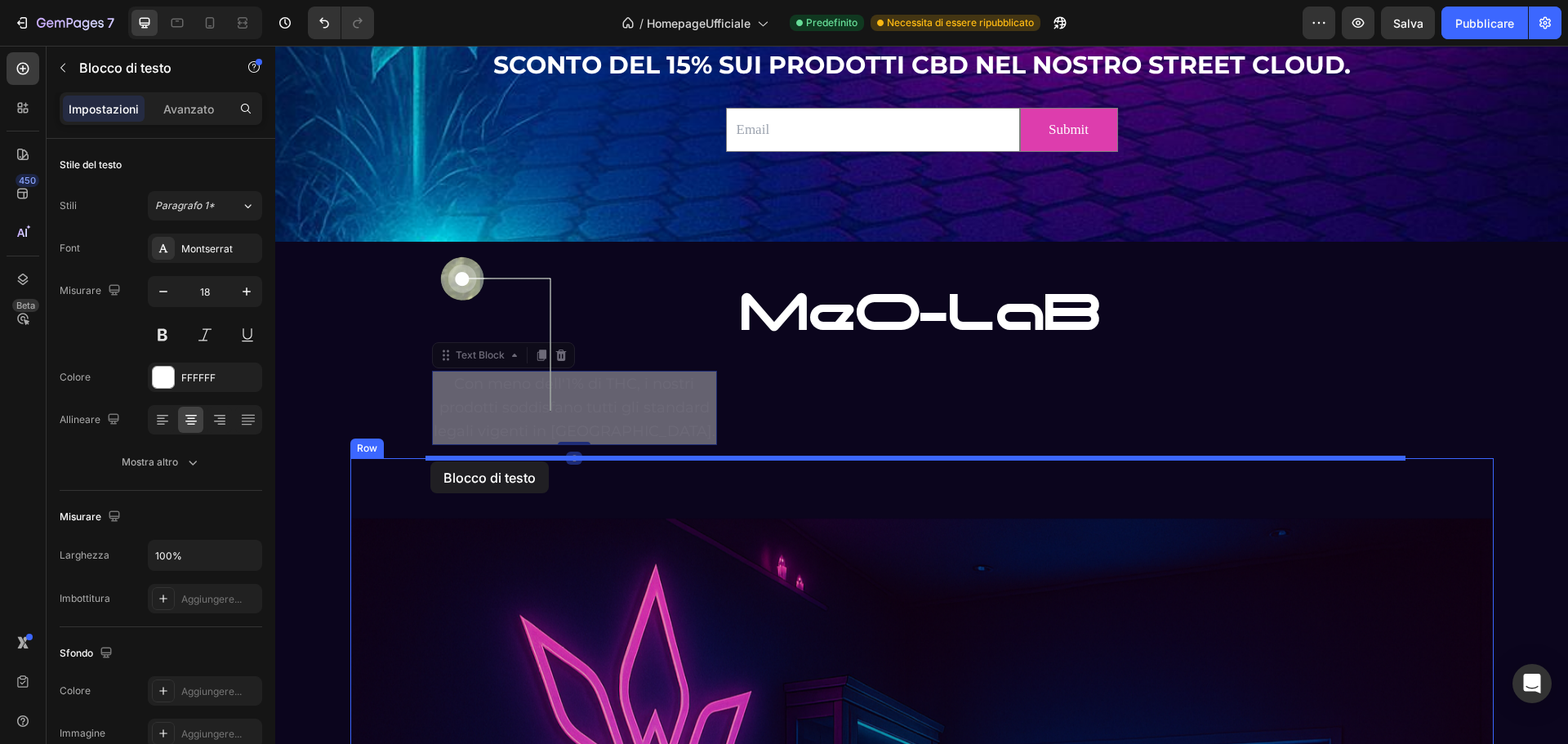
drag, startPoint x: 438, startPoint y: 364, endPoint x: 430, endPoint y: 462, distance: 98.3
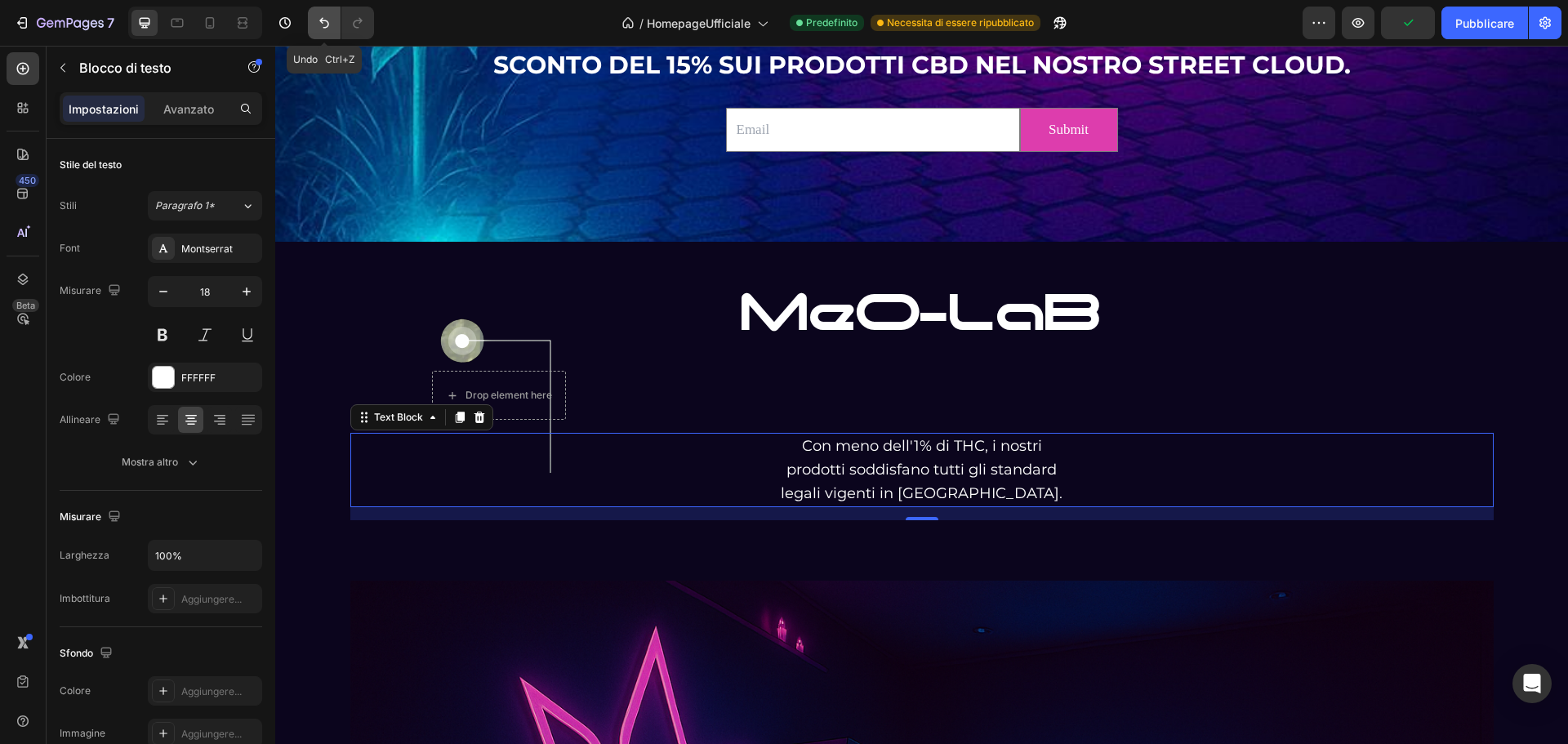
click at [316, 20] on button "Annulla/Ripristina" at bounding box center [325, 23] width 33 height 33
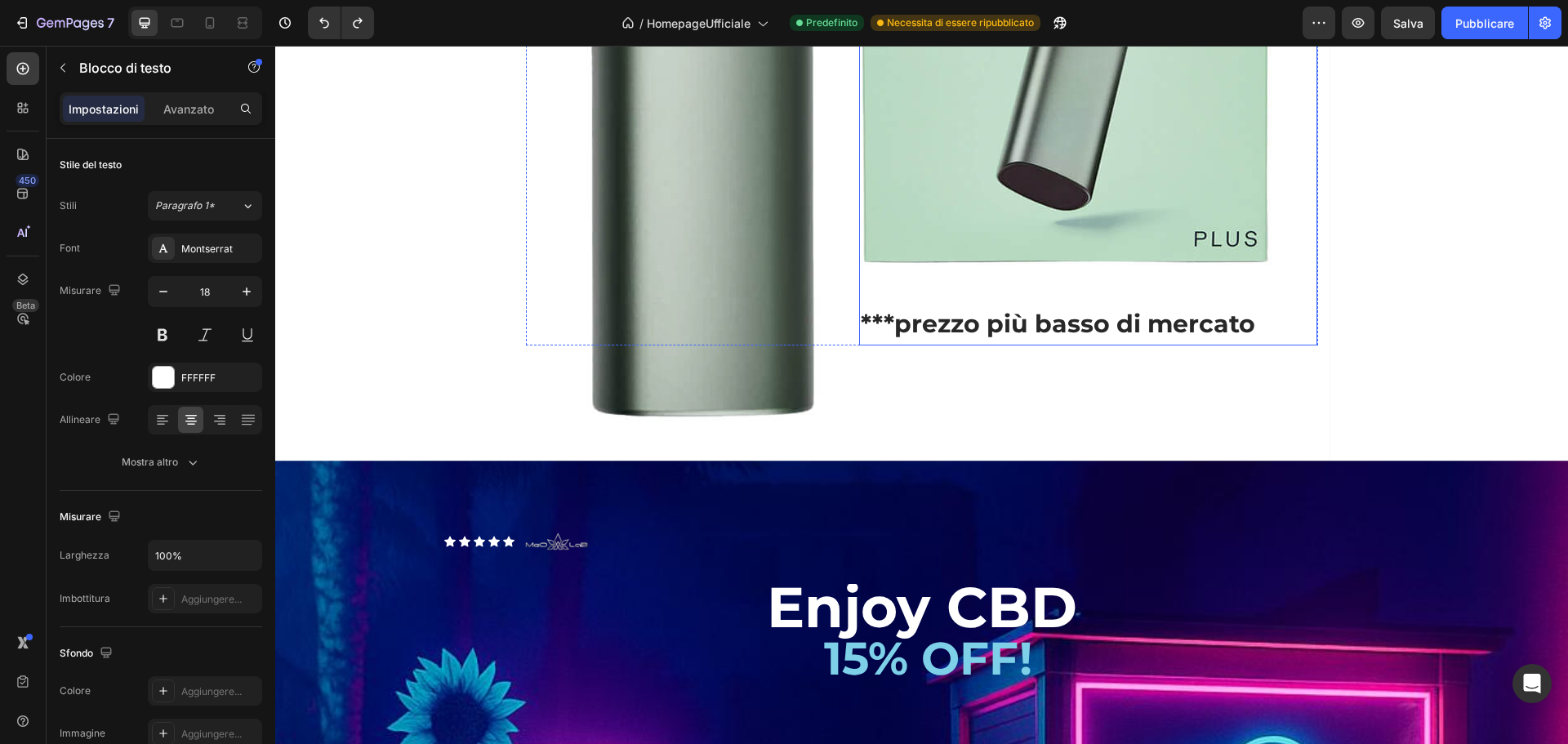
scroll to position [2226, 0]
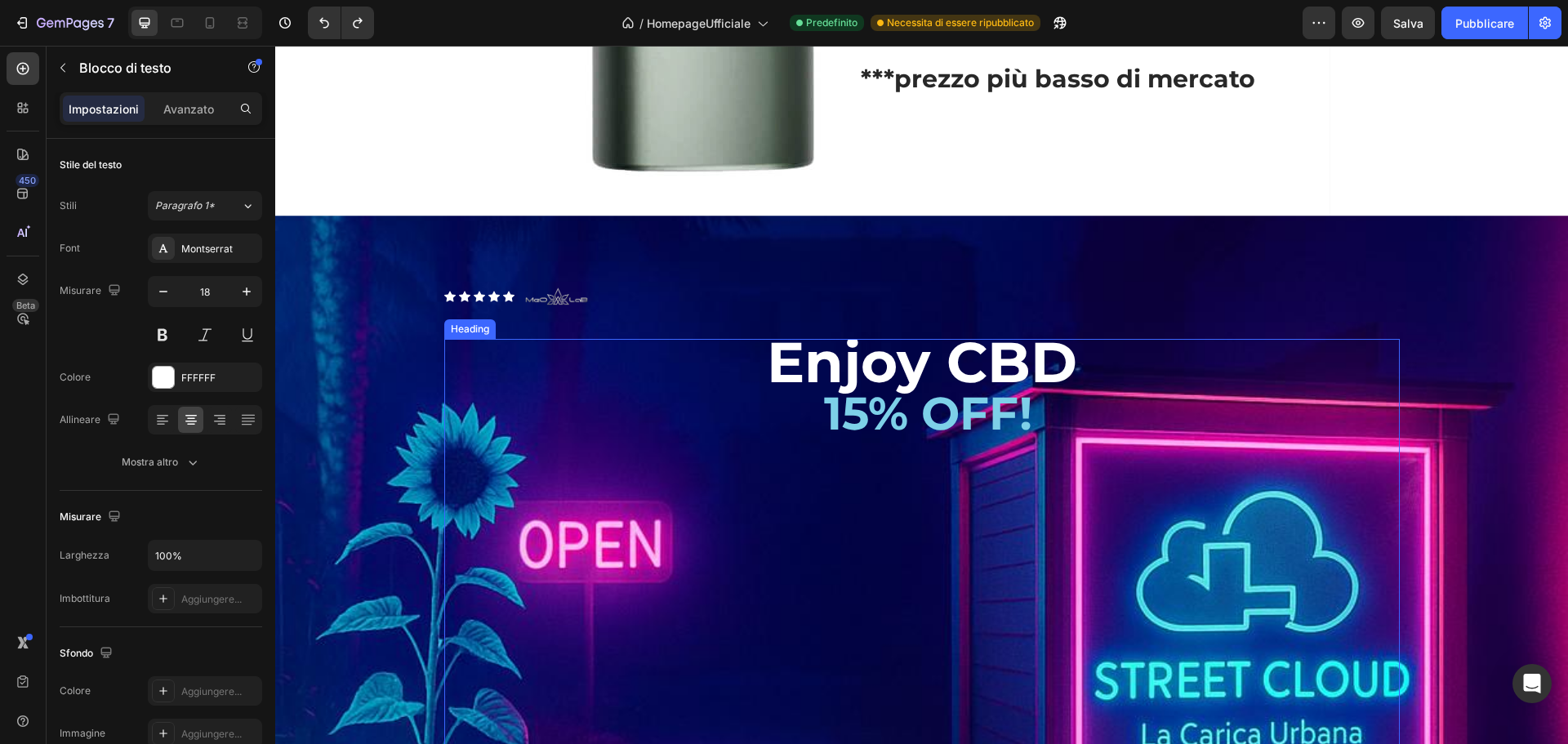
click at [823, 397] on span "Enjoy CBD" at bounding box center [922, 361] width 310 height 68
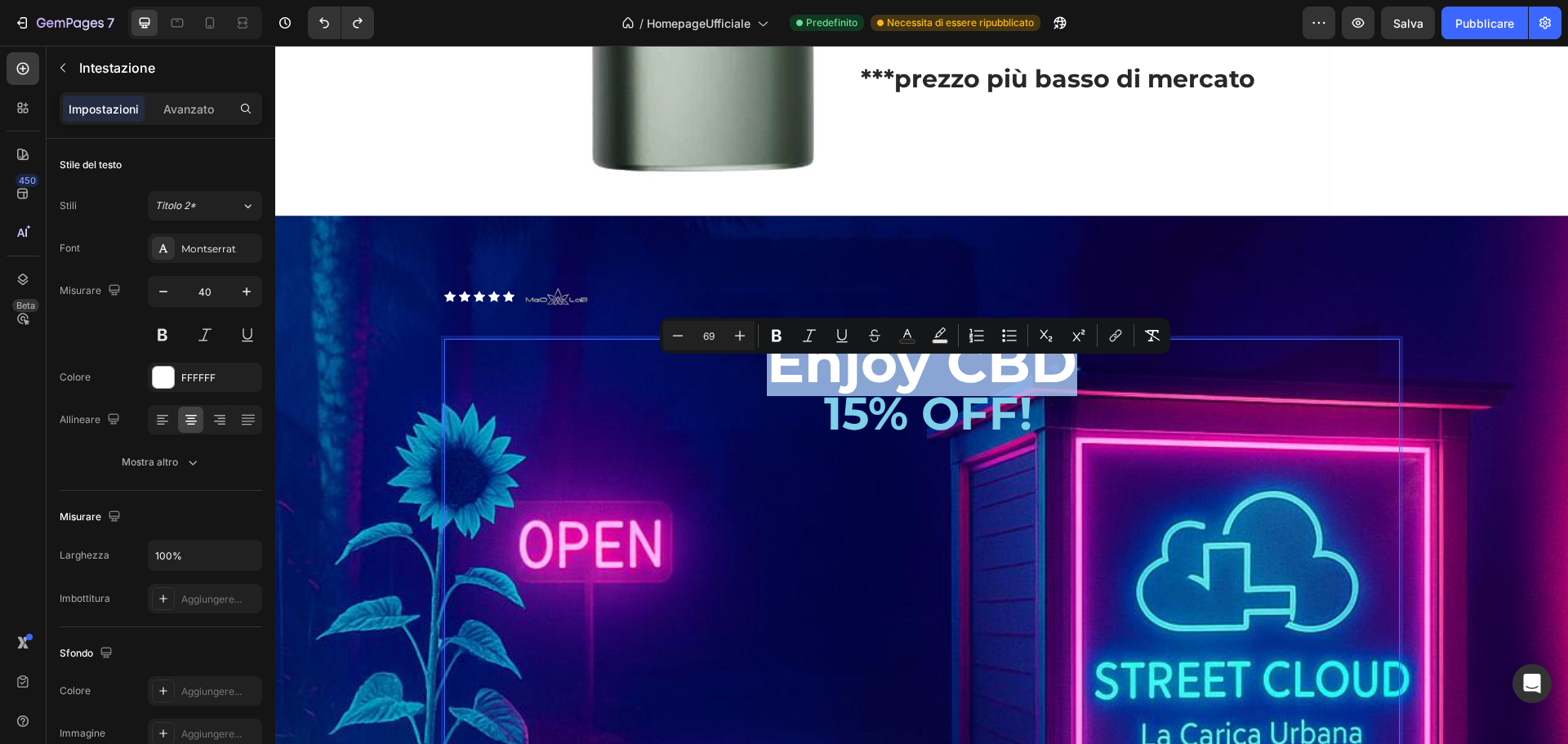
drag, startPoint x: 1080, startPoint y: 395, endPoint x: 770, endPoint y: 392, distance: 310.0
click at [770, 392] on p "Enjoy CBD 15% OFF! ISCRIVITI ORA ALLA MAILING LIST E APPROFITTA DEL TUO BUONO S…" at bounding box center [922, 691] width 952 height 700
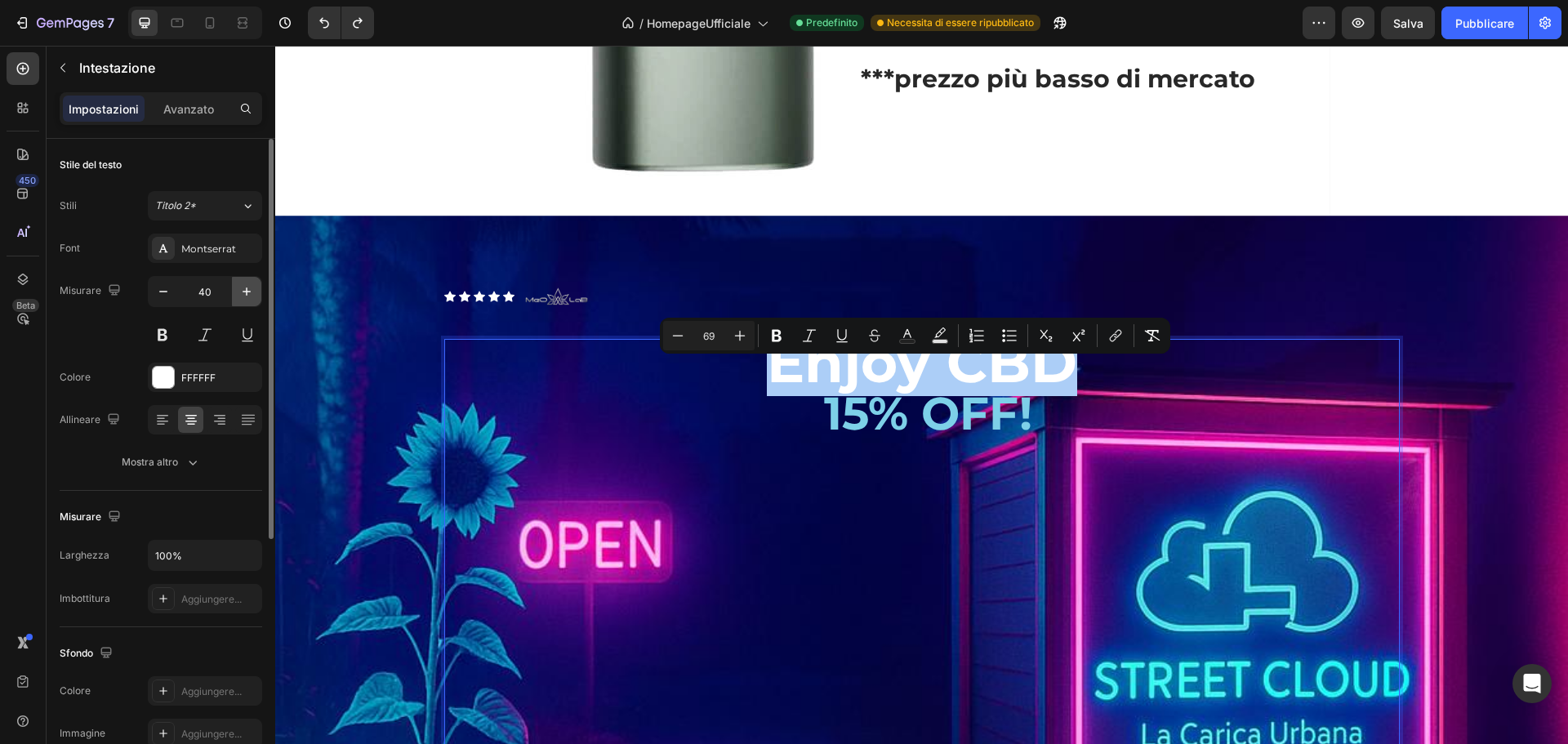
click at [252, 299] on icon "button" at bounding box center [246, 292] width 16 height 16
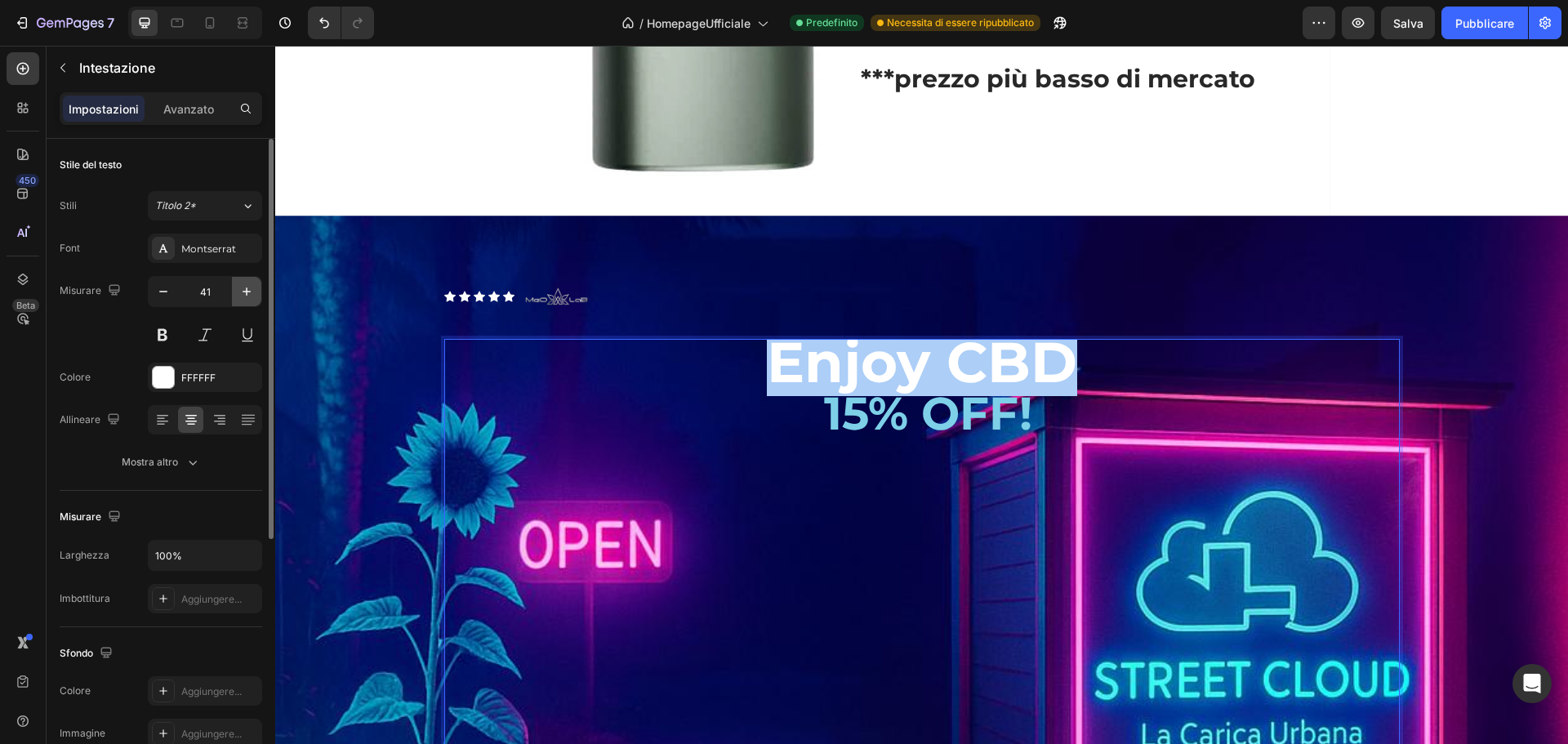
click at [252, 299] on icon "button" at bounding box center [246, 292] width 16 height 16
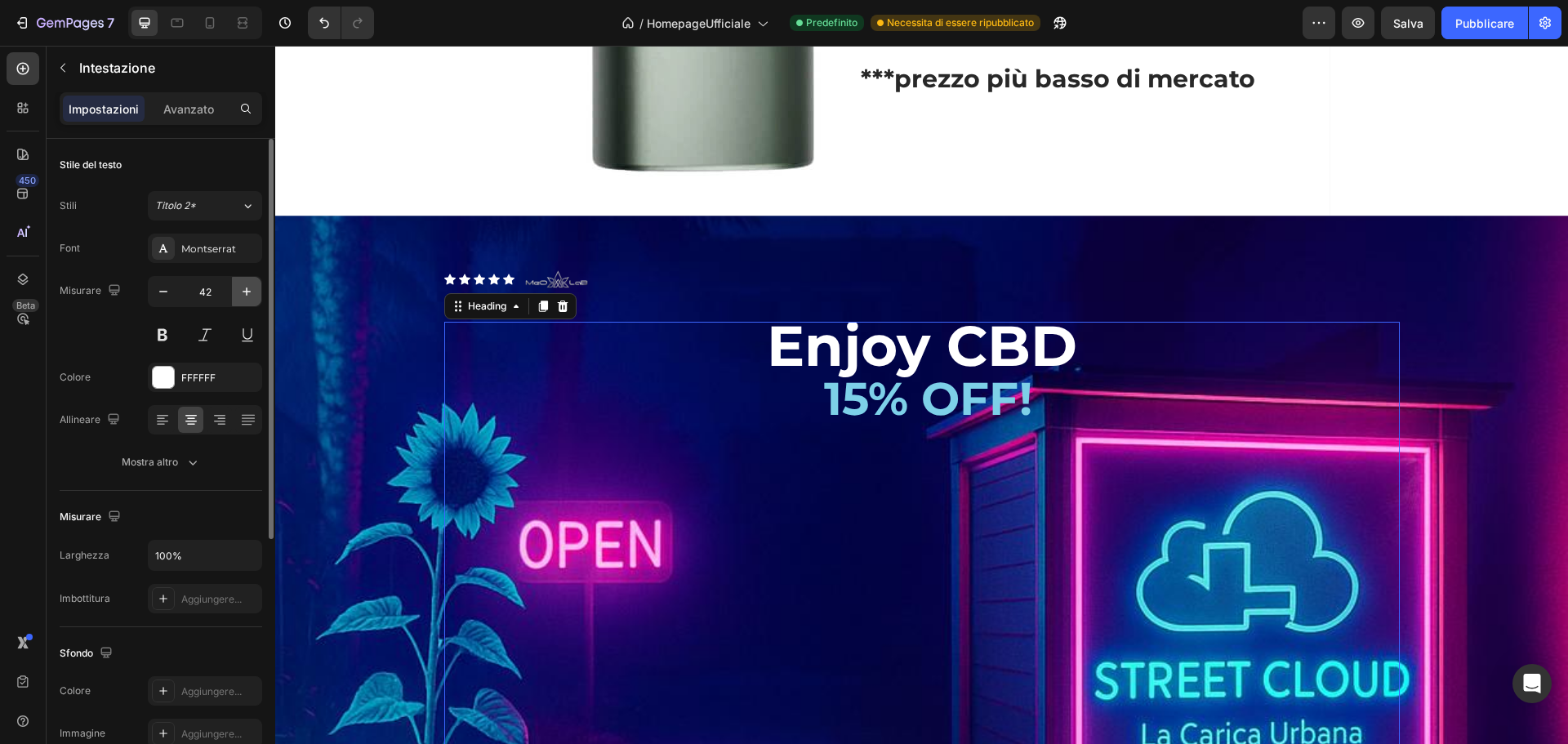
click at [252, 299] on icon "button" at bounding box center [246, 292] width 16 height 16
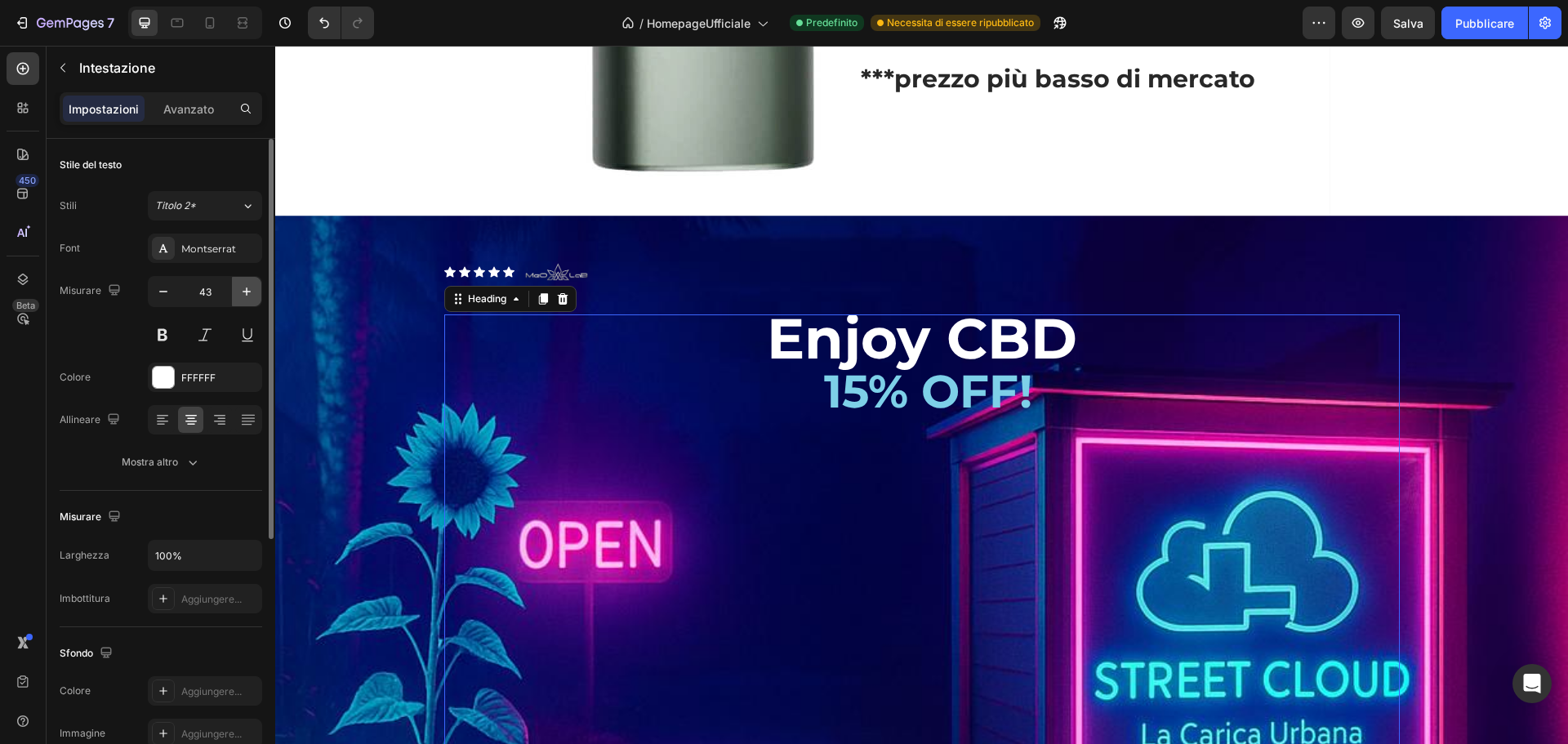
click at [252, 299] on icon "button" at bounding box center [246, 292] width 16 height 16
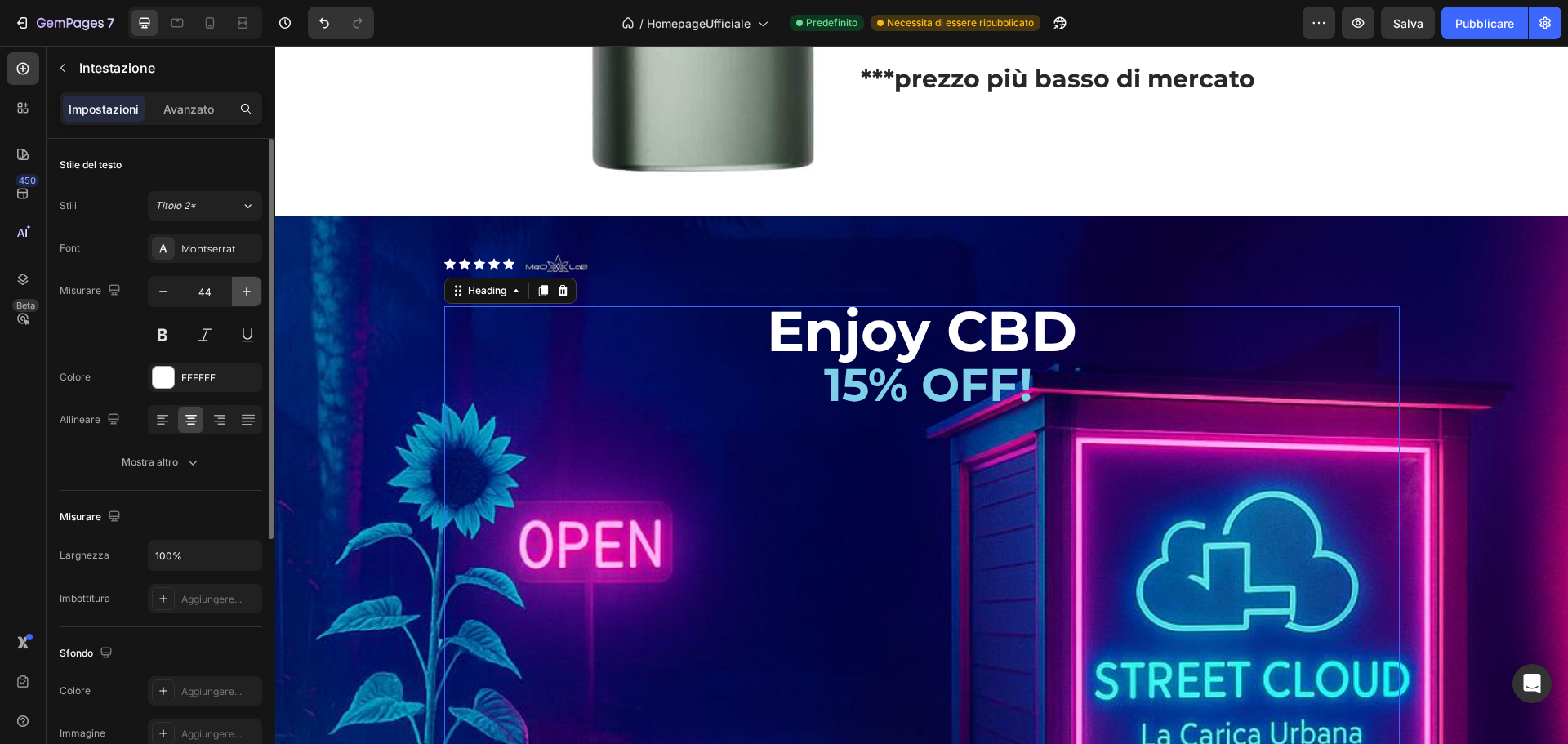
click at [252, 299] on icon "button" at bounding box center [246, 292] width 16 height 16
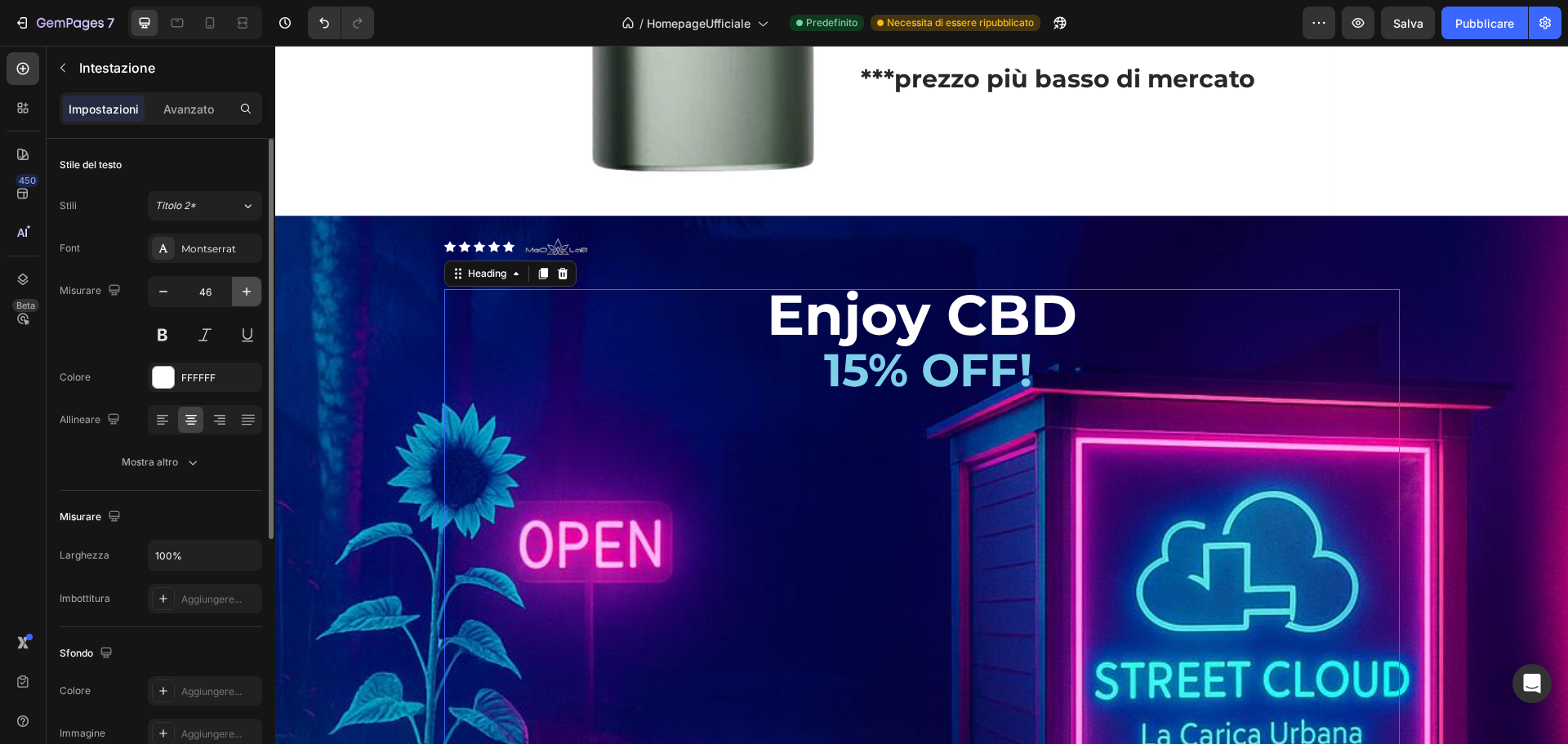
click at [252, 299] on icon "button" at bounding box center [246, 292] width 16 height 16
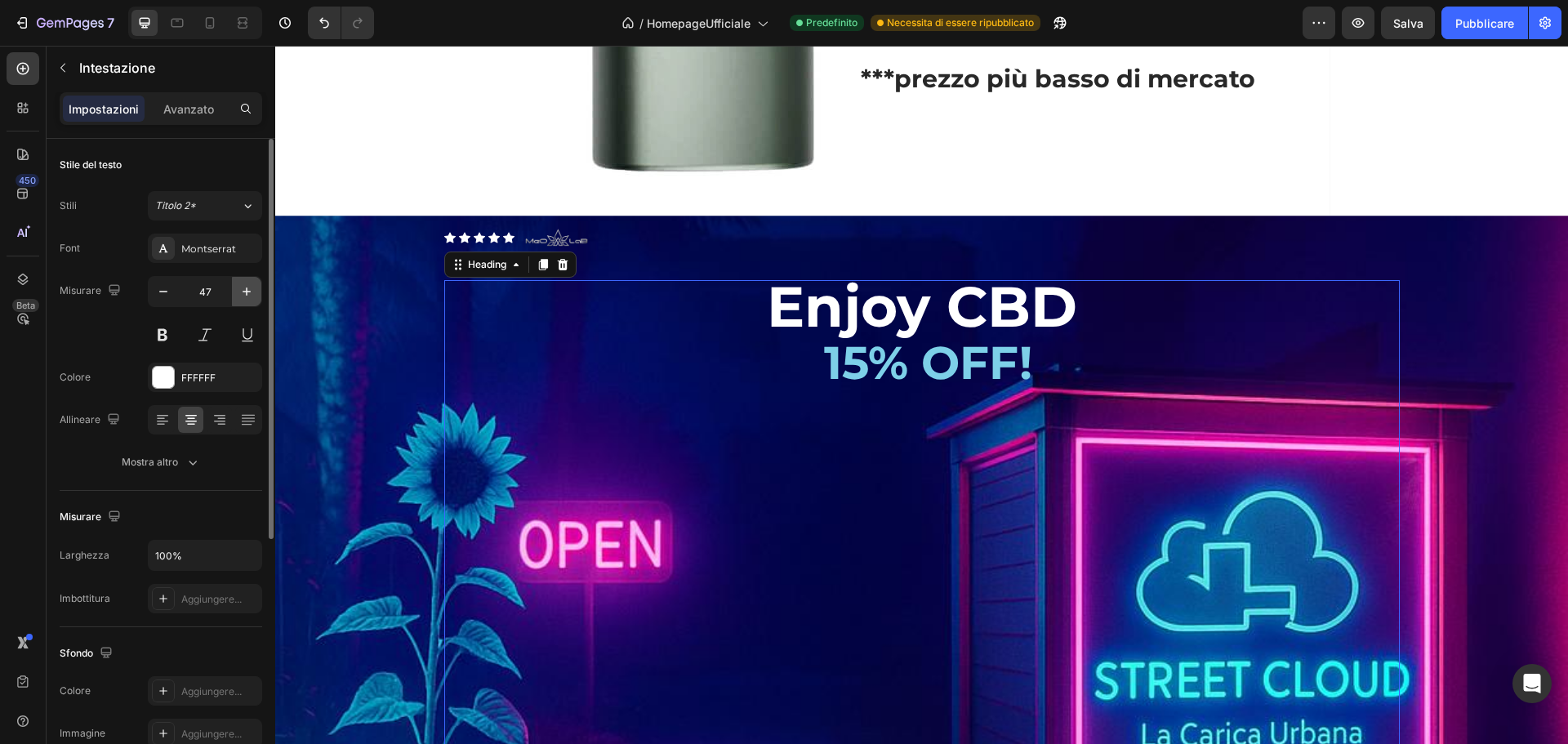
click at [252, 299] on icon "button" at bounding box center [246, 292] width 16 height 16
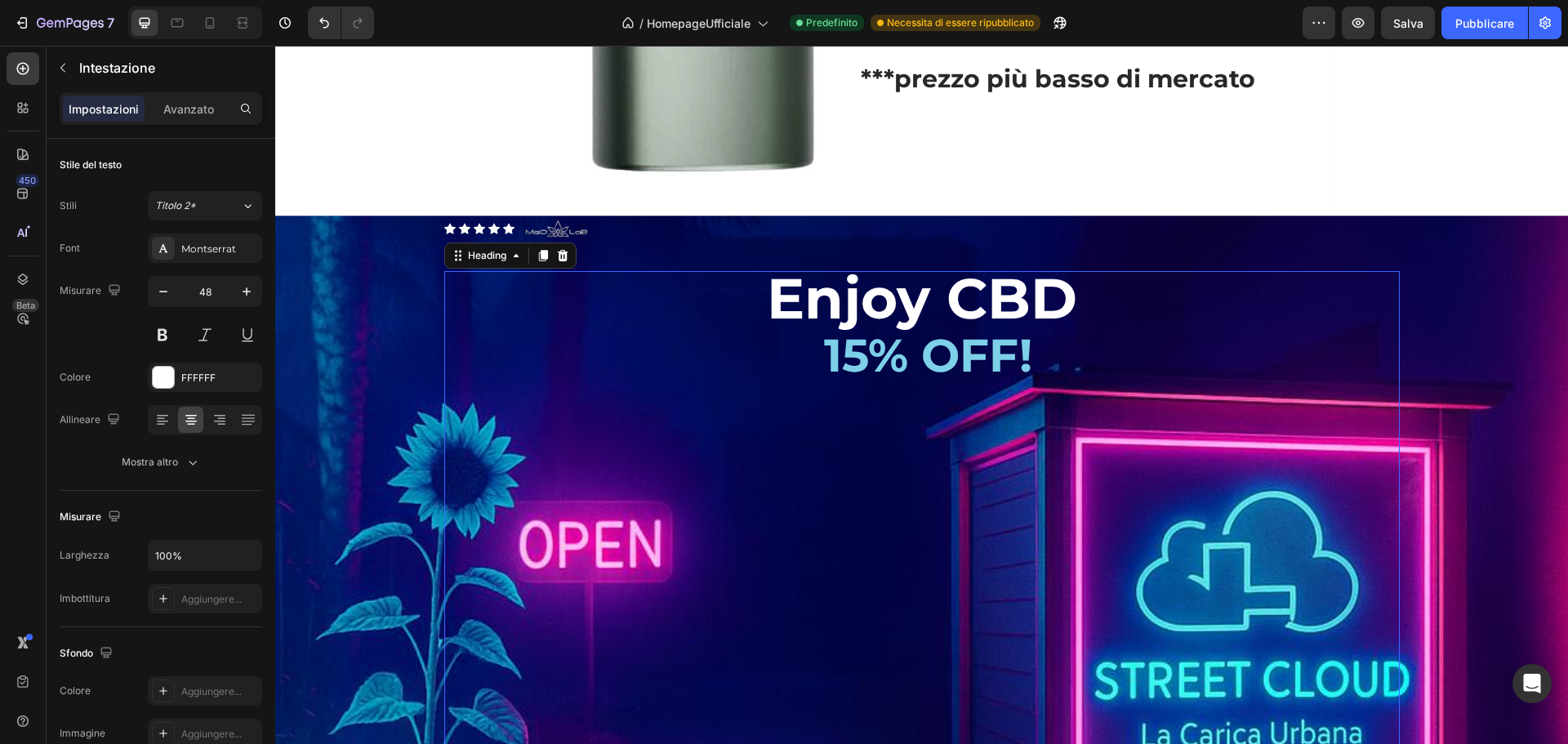
click at [824, 383] on span "15% OFF!" at bounding box center [927, 355] width 208 height 55
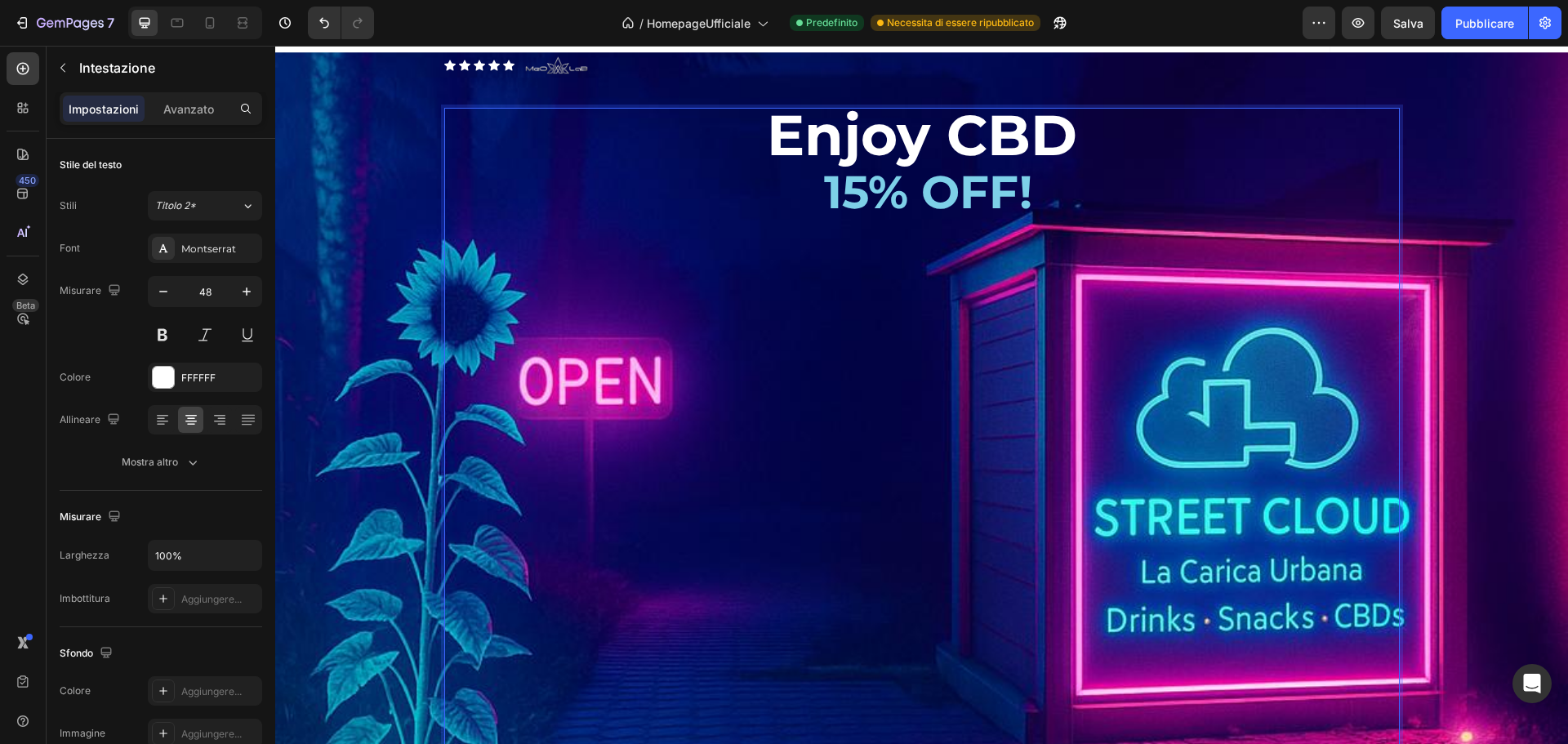
scroll to position [2307, 0]
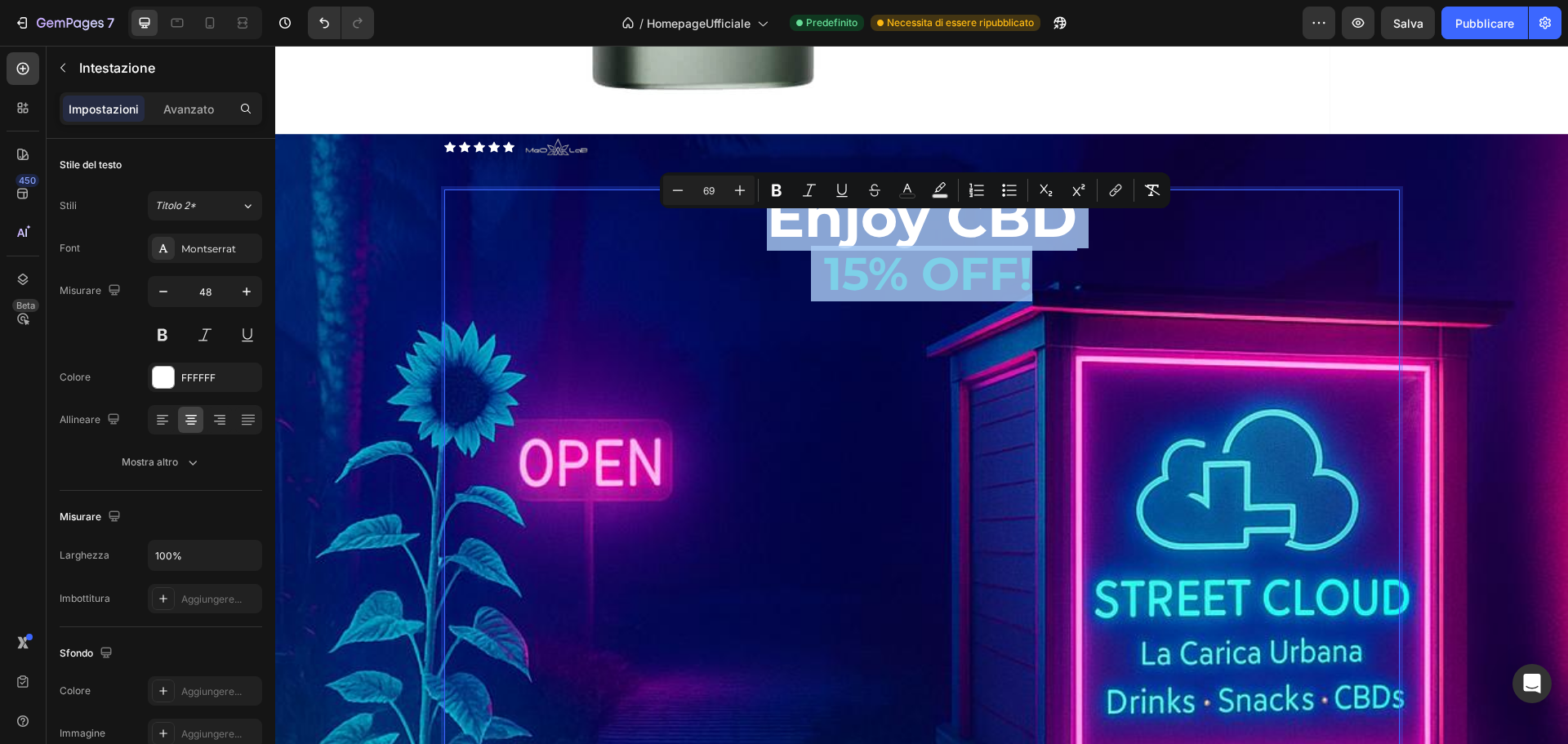
drag, startPoint x: 1028, startPoint y: 323, endPoint x: 514, endPoint y: 284, distance: 515.5
click at [745, 263] on p "Enjoy CBD 15% OFF! ISCRIVITI ORA ALLA MAILING LIST E APPROFITTA DEL TUO BUONO S…" at bounding box center [922, 609] width 952 height 837
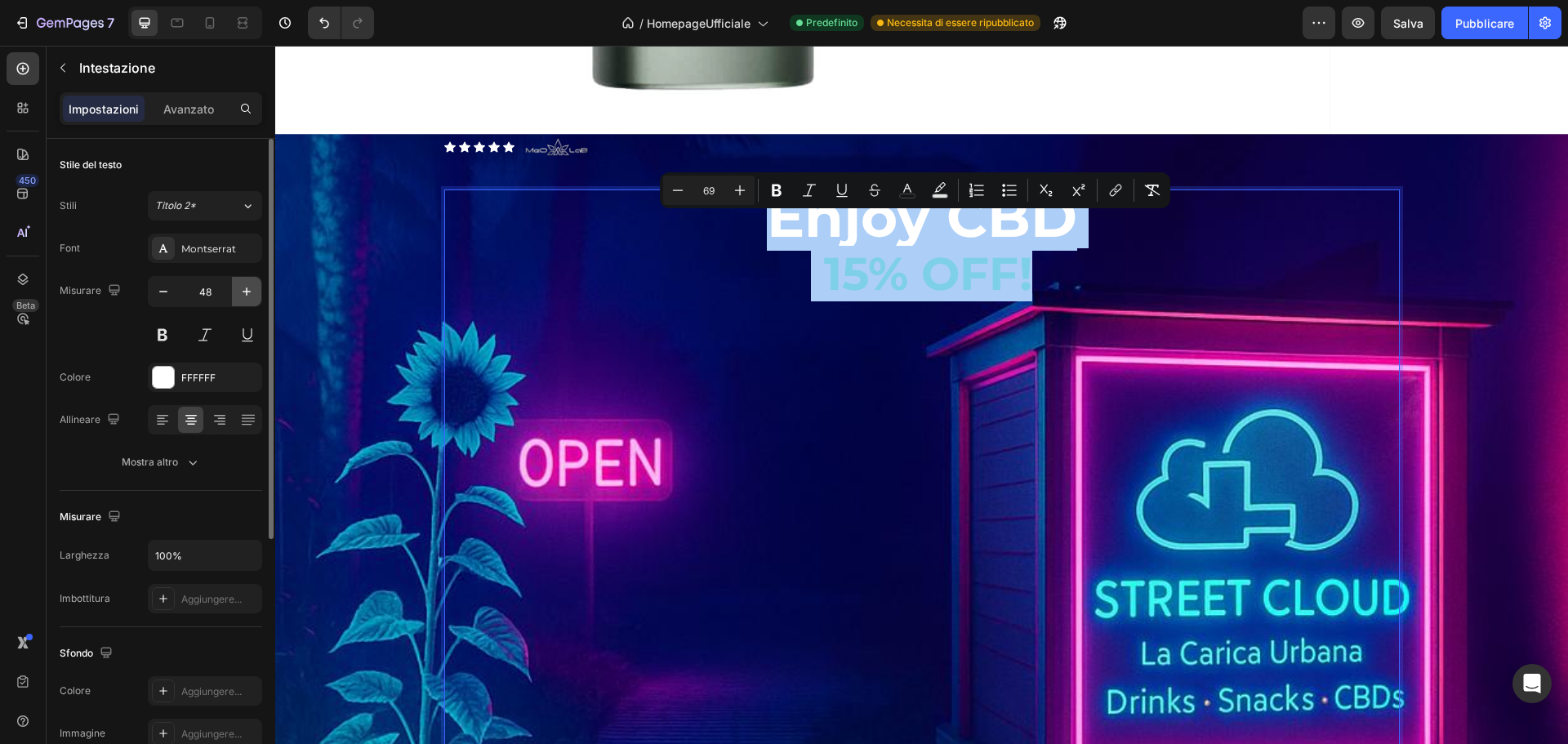
click at [243, 292] on icon "button" at bounding box center [246, 291] width 8 height 8
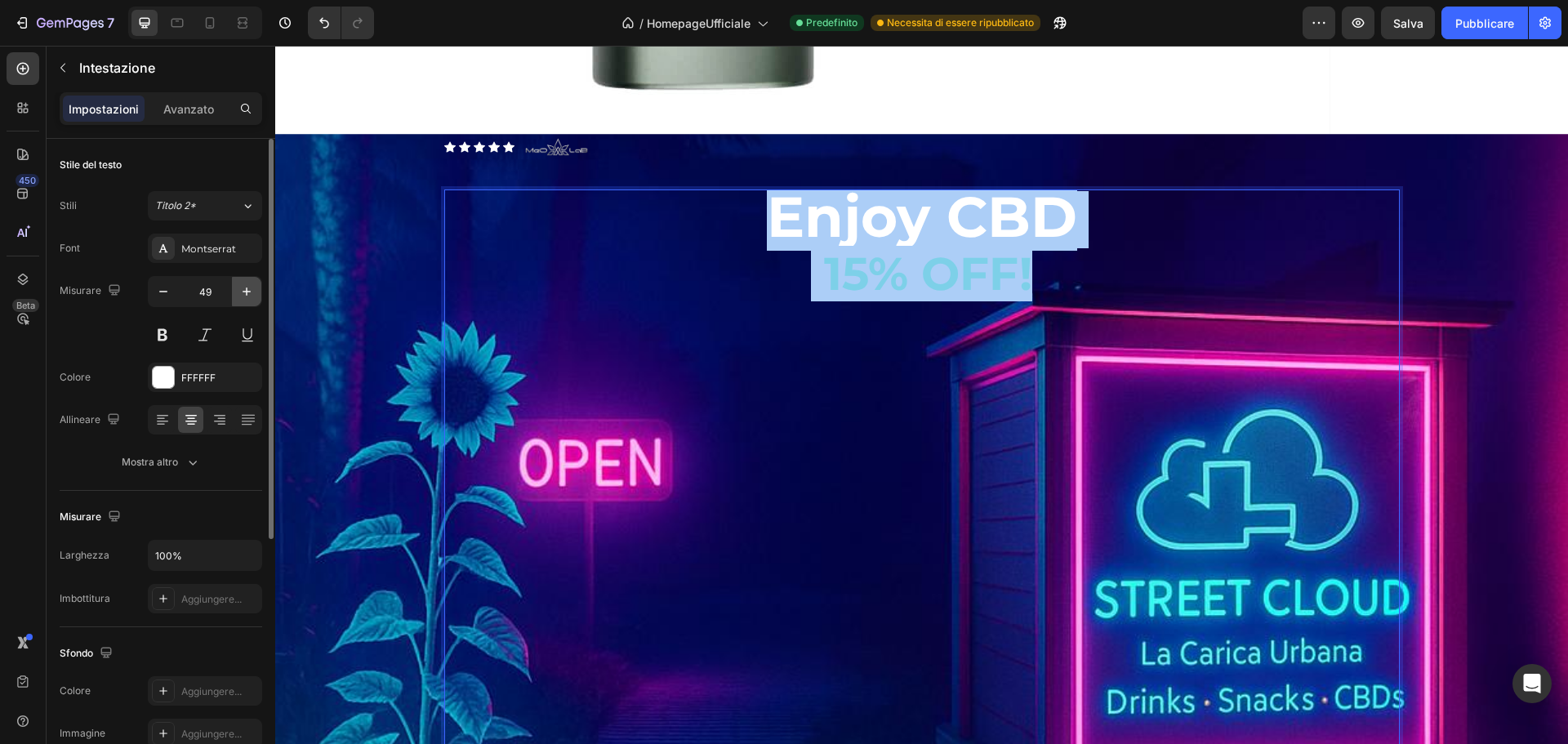
click at [243, 292] on icon "button" at bounding box center [246, 291] width 8 height 8
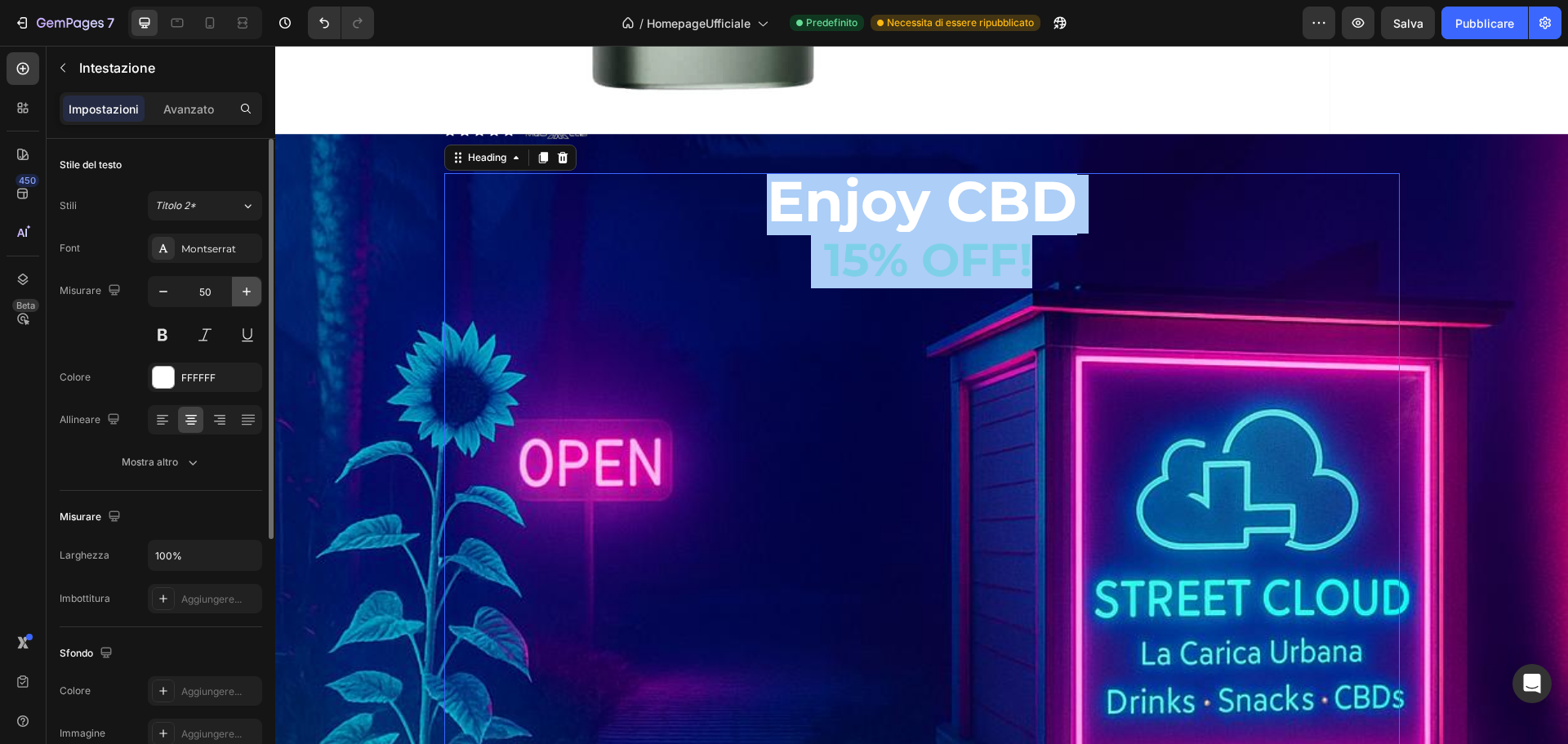
click at [243, 292] on icon "button" at bounding box center [246, 291] width 8 height 8
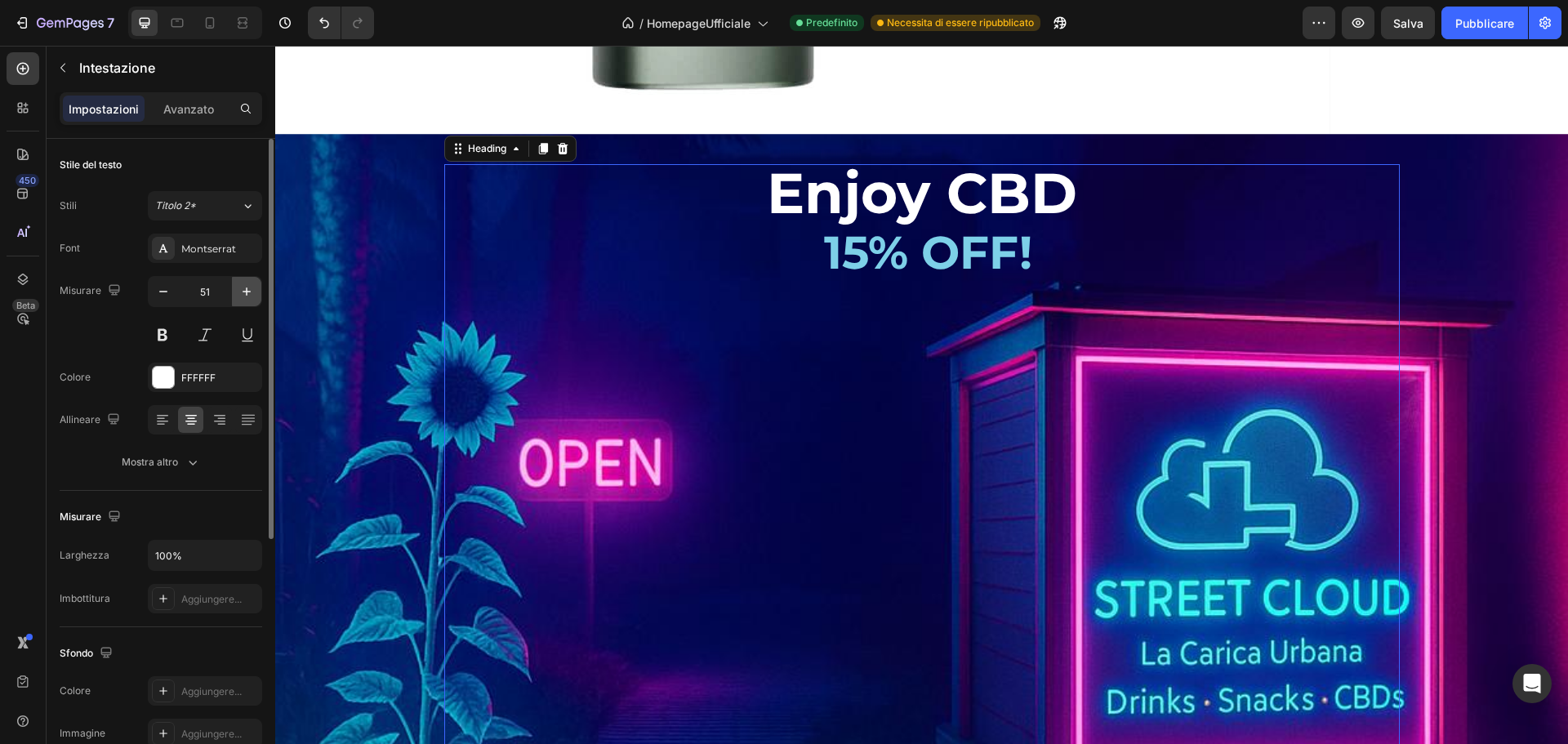
click at [243, 292] on icon "button" at bounding box center [246, 291] width 8 height 8
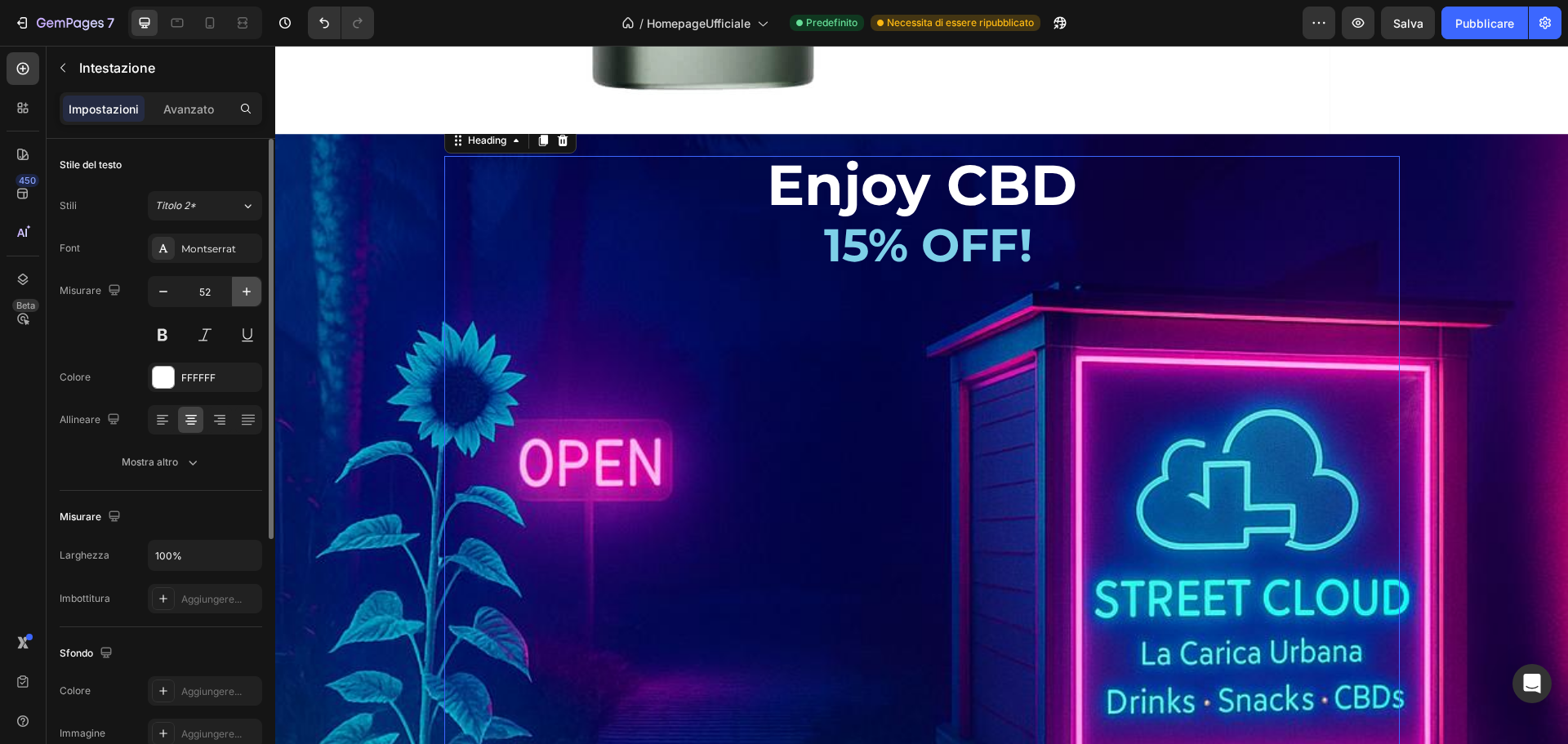
click at [243, 292] on icon "button" at bounding box center [246, 291] width 8 height 8
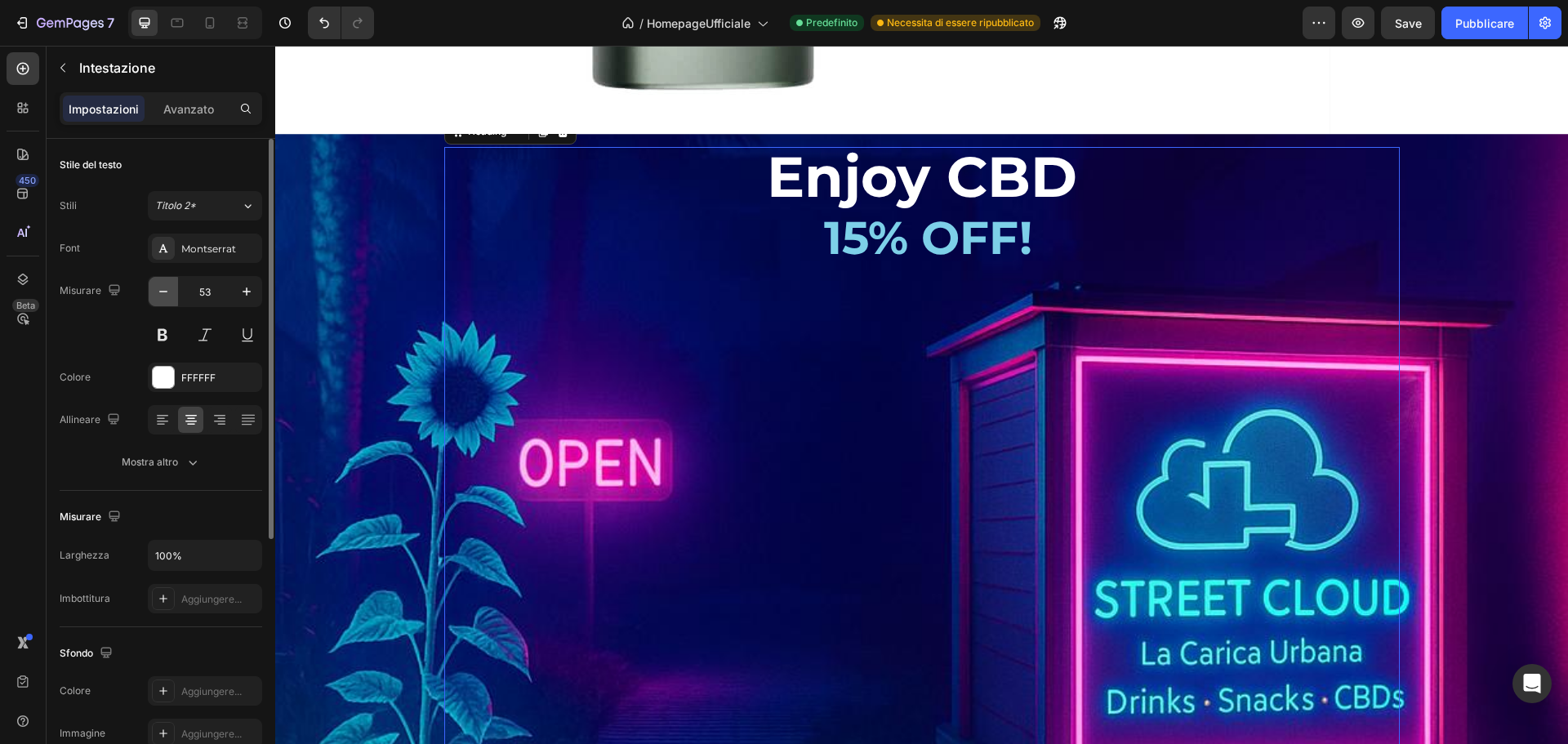
click at [164, 294] on icon "button" at bounding box center [164, 292] width 16 height 16
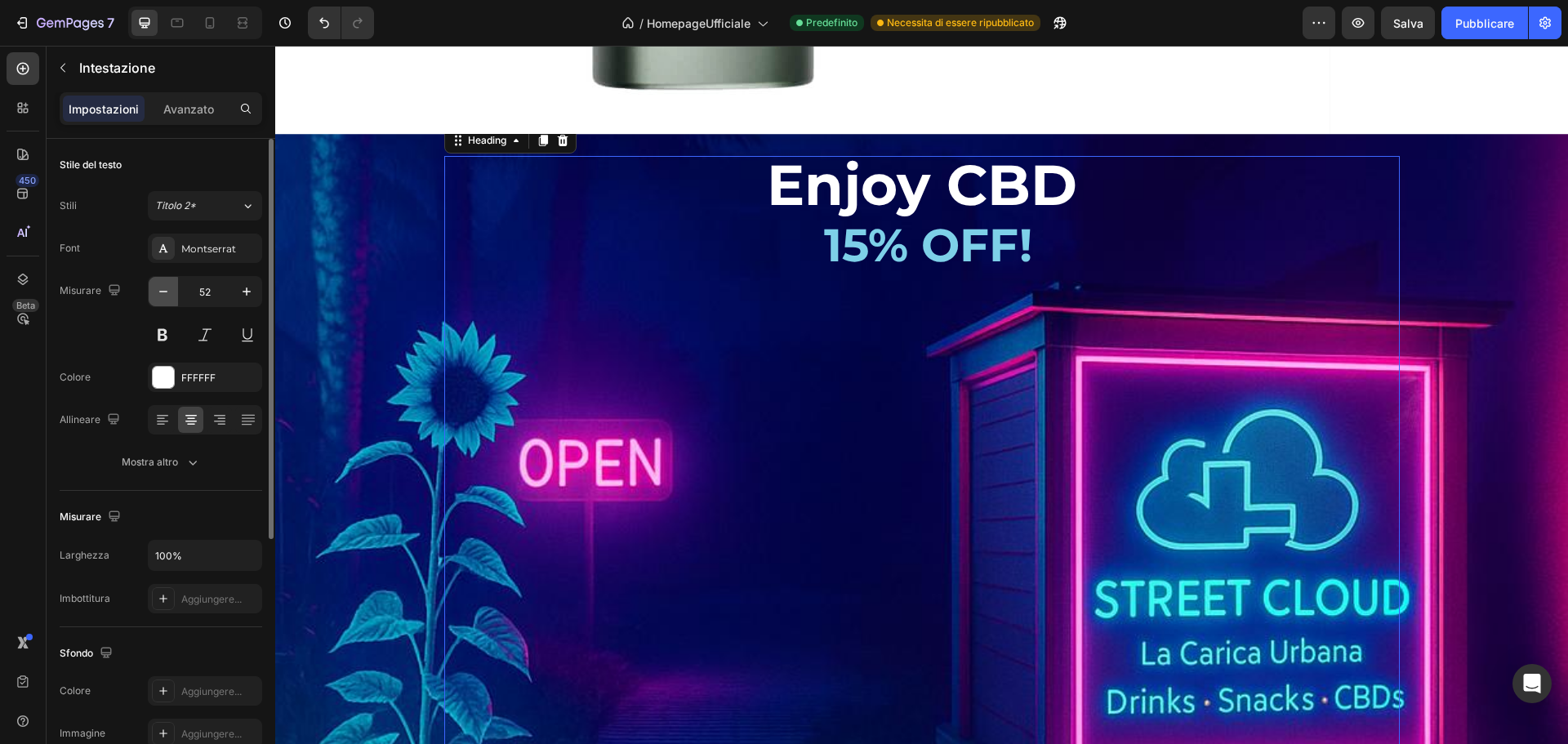
click at [164, 294] on icon "button" at bounding box center [164, 292] width 16 height 16
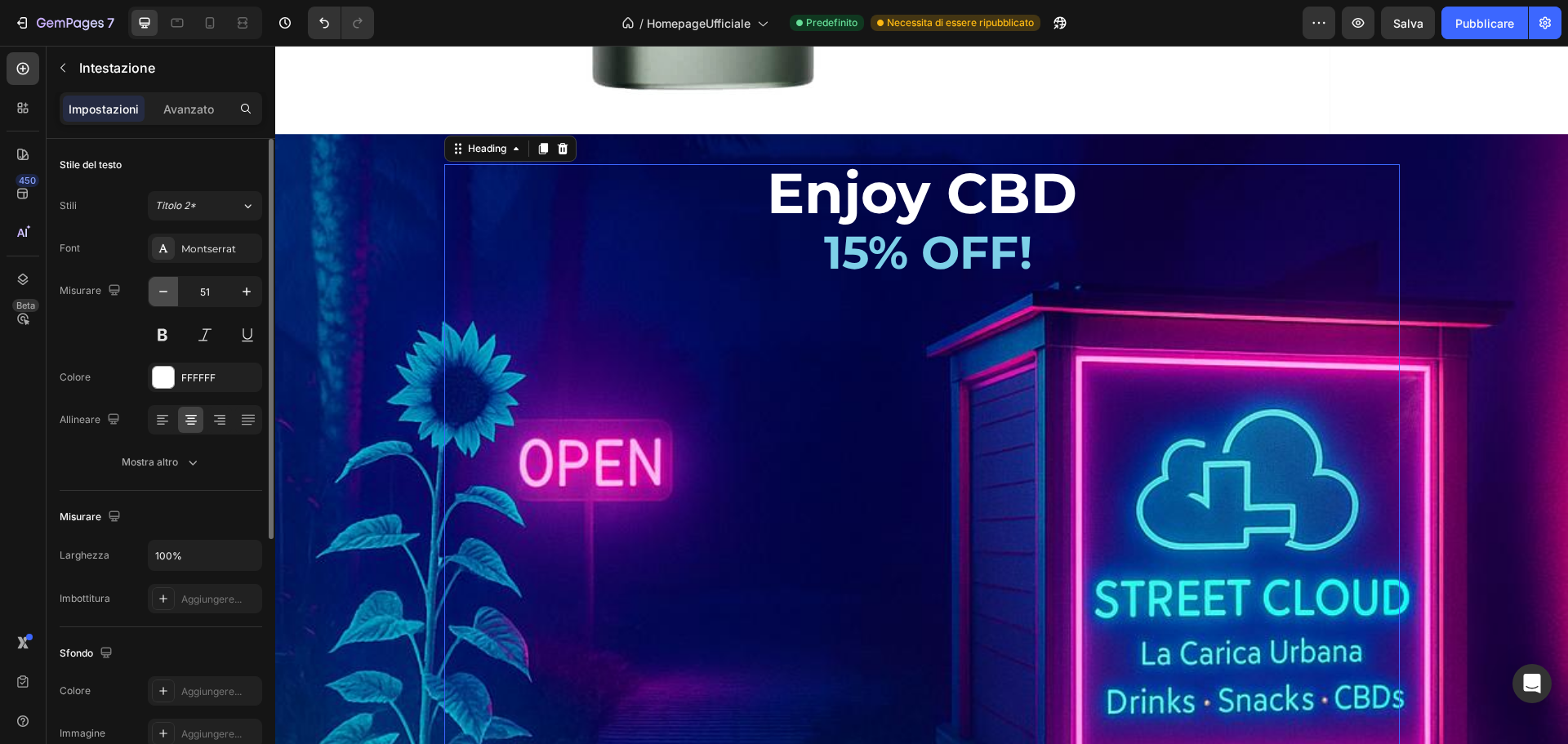
click at [164, 294] on icon "button" at bounding box center [164, 292] width 16 height 16
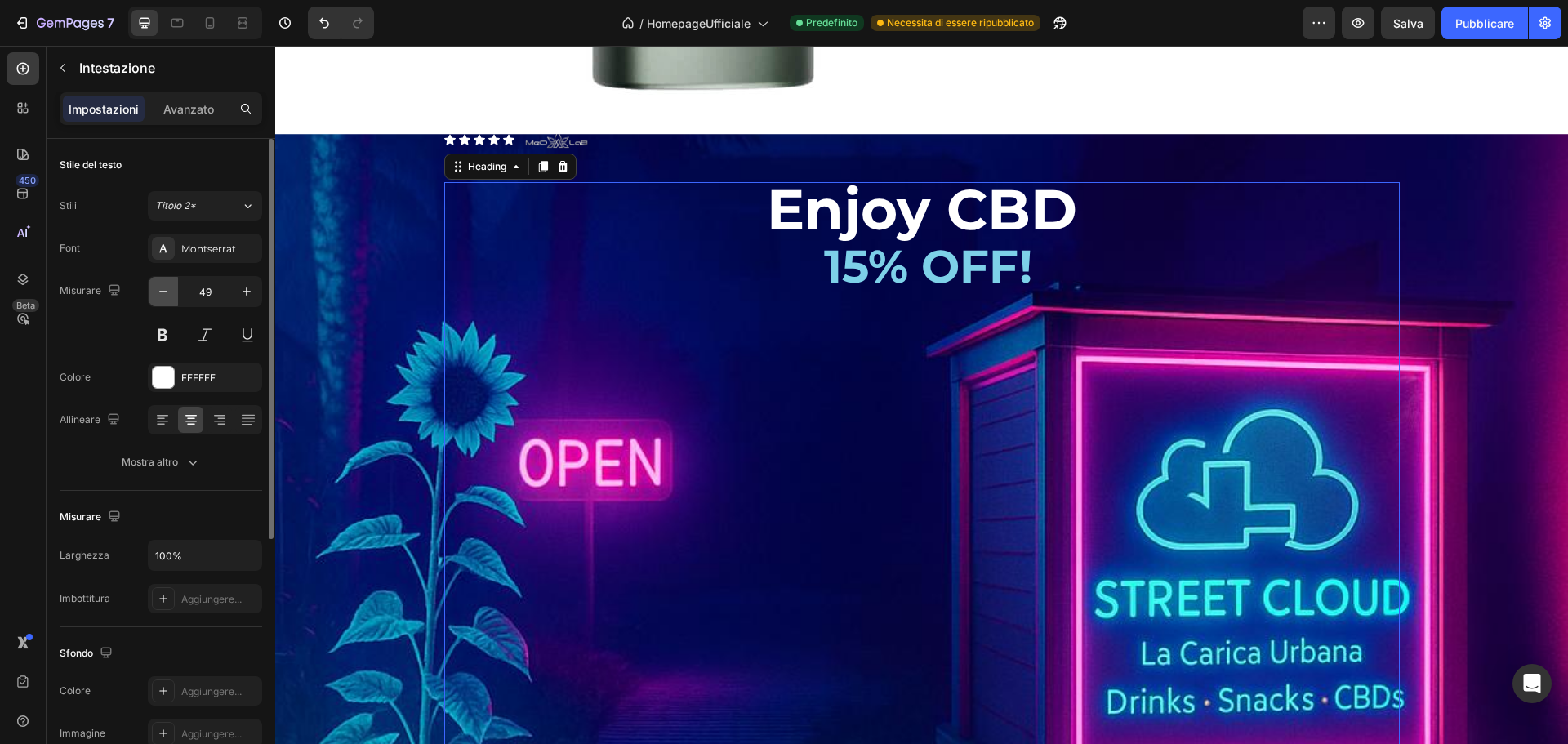
click at [164, 294] on icon "button" at bounding box center [164, 292] width 16 height 16
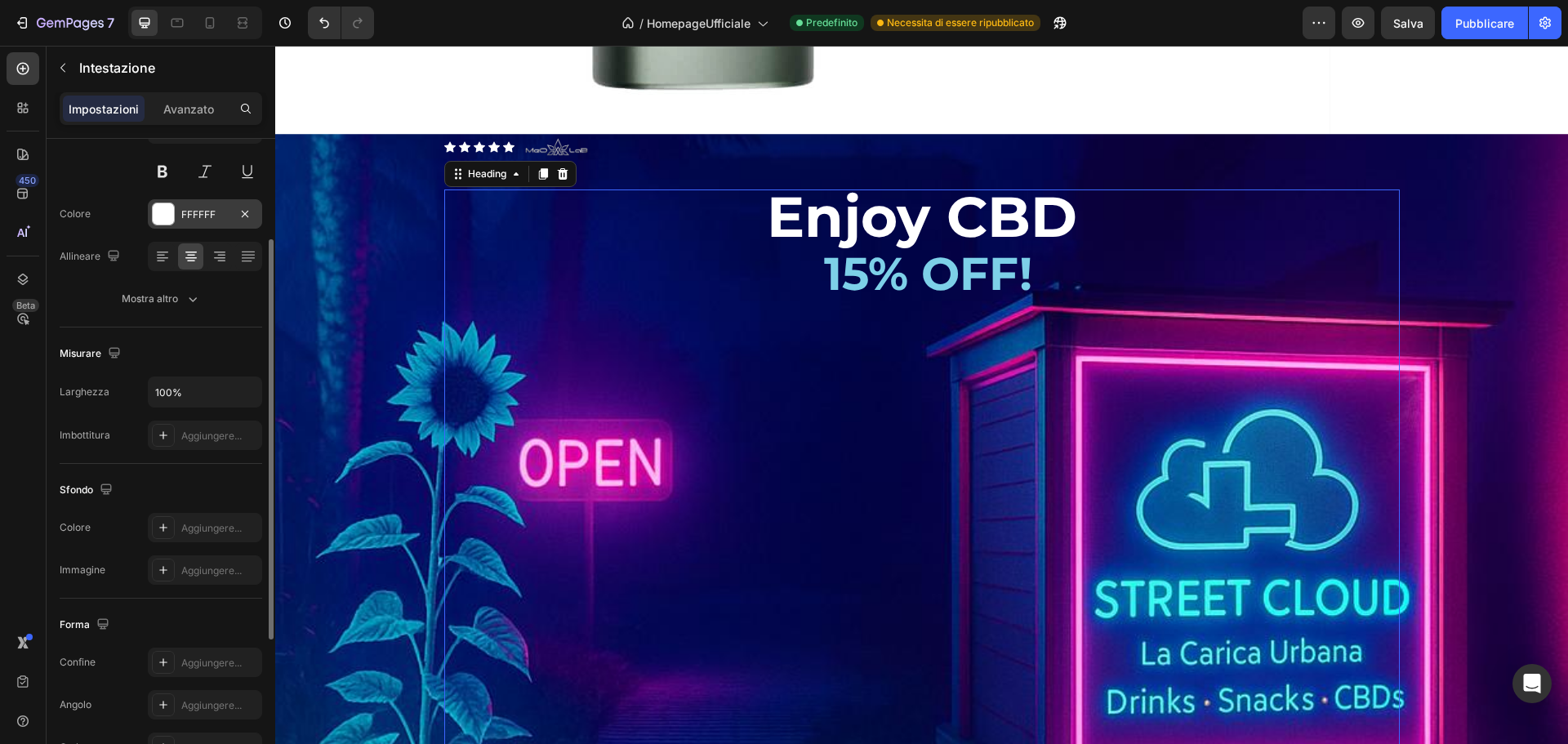
scroll to position [0, 0]
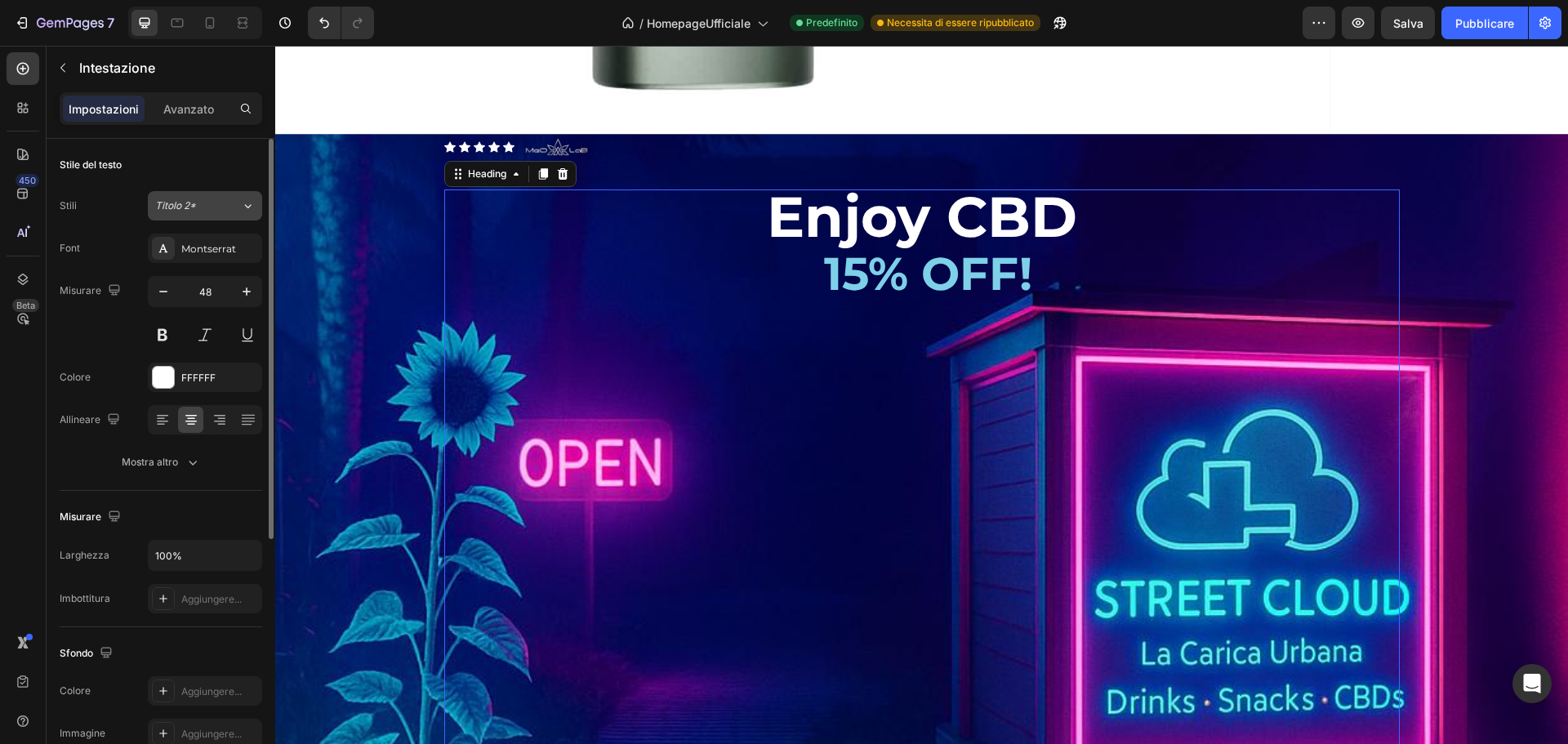
click at [192, 202] on font "Titolo 2*" at bounding box center [175, 205] width 41 height 12
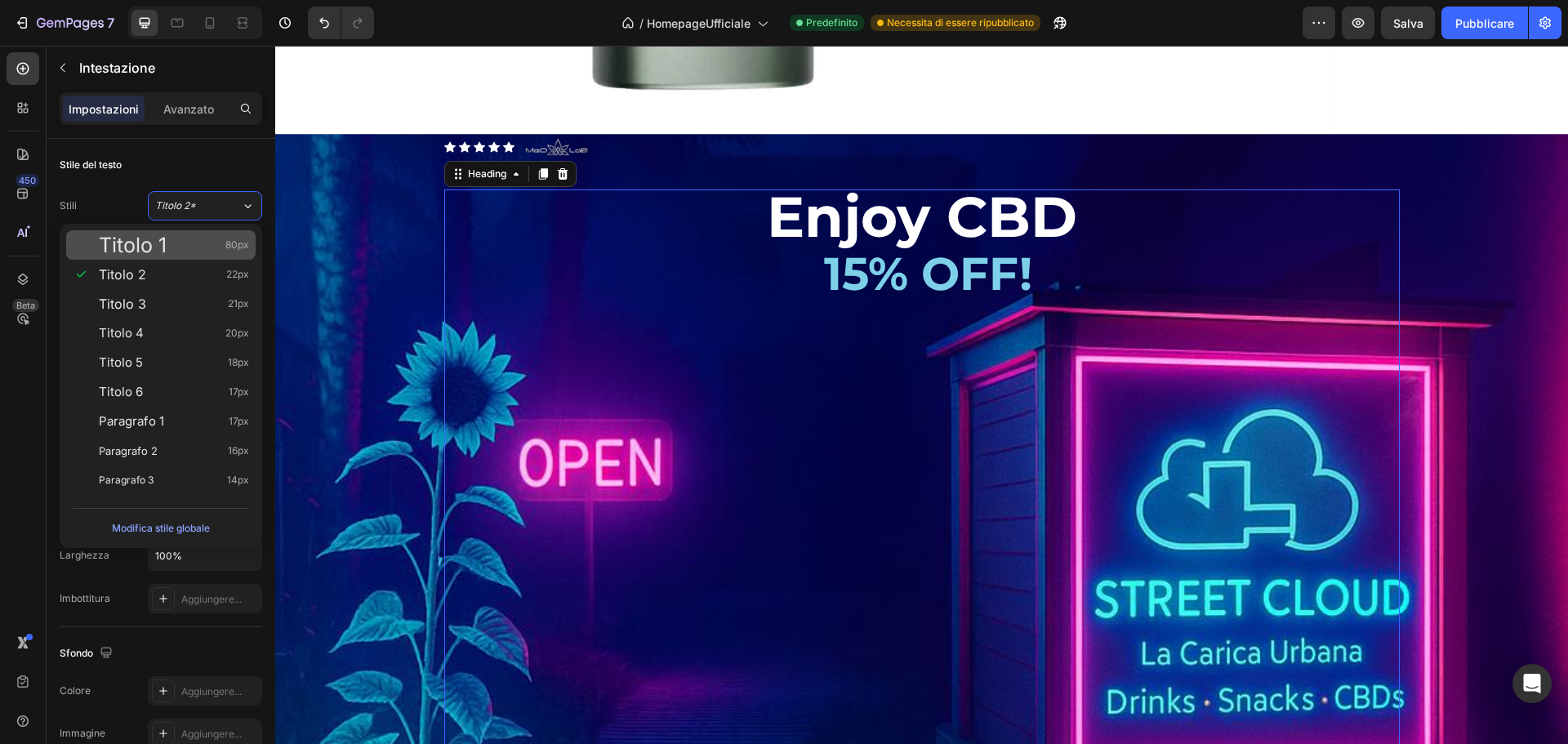
click at [156, 237] on font "Titolo 1" at bounding box center [133, 245] width 68 height 25
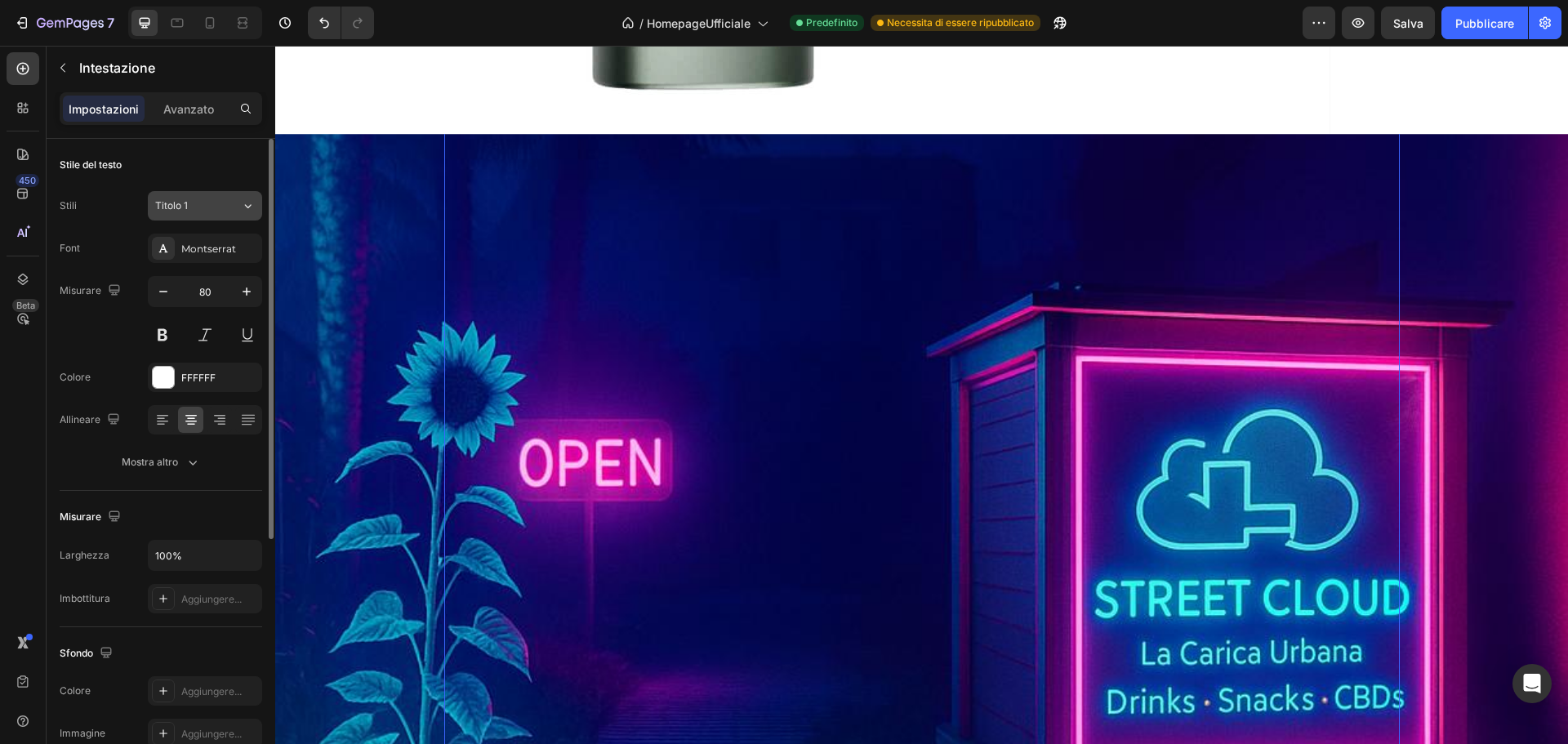
click at [181, 208] on font "Titolo 1" at bounding box center [172, 205] width 33 height 12
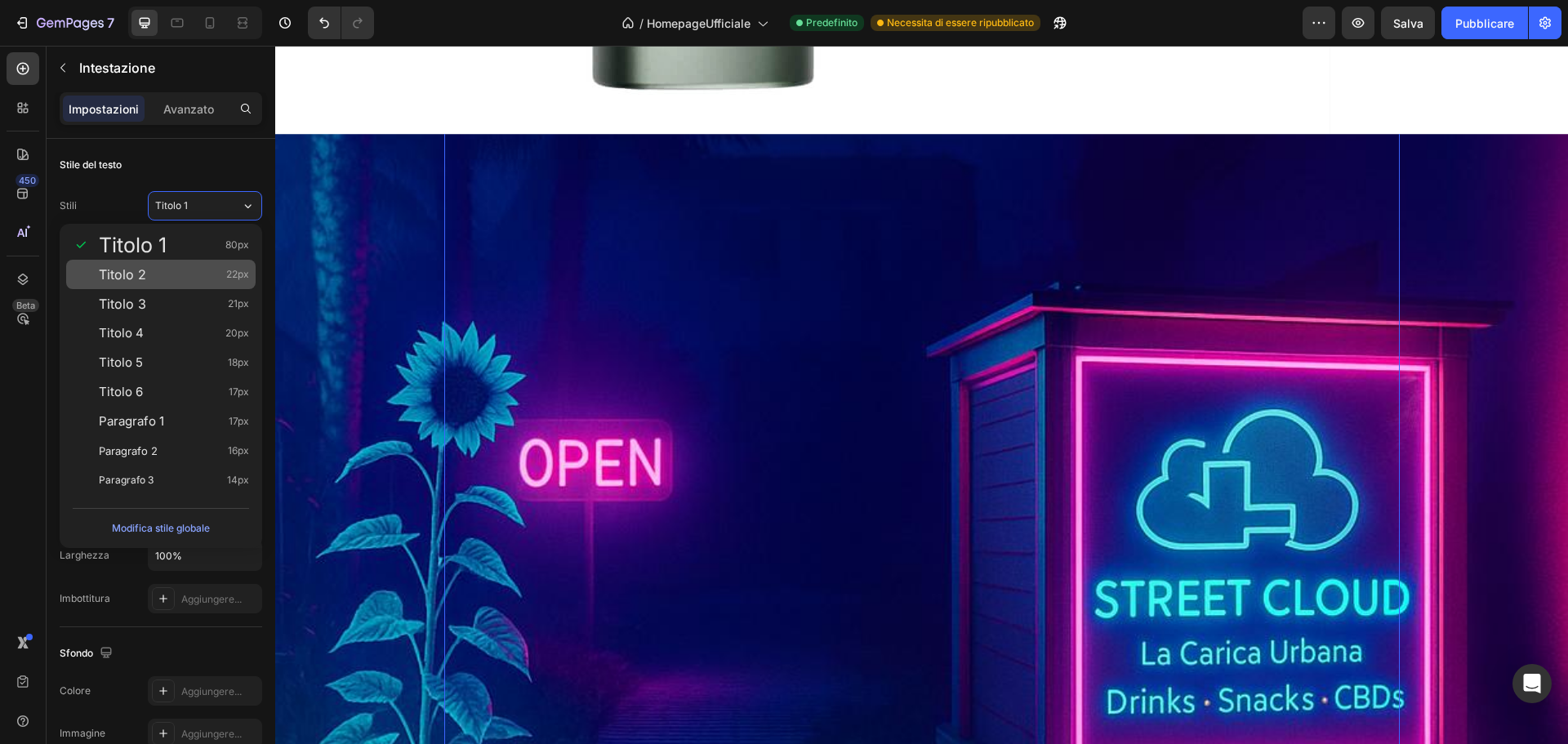
click at [179, 277] on div "Titolo 2 22px" at bounding box center [174, 275] width 150 height 16
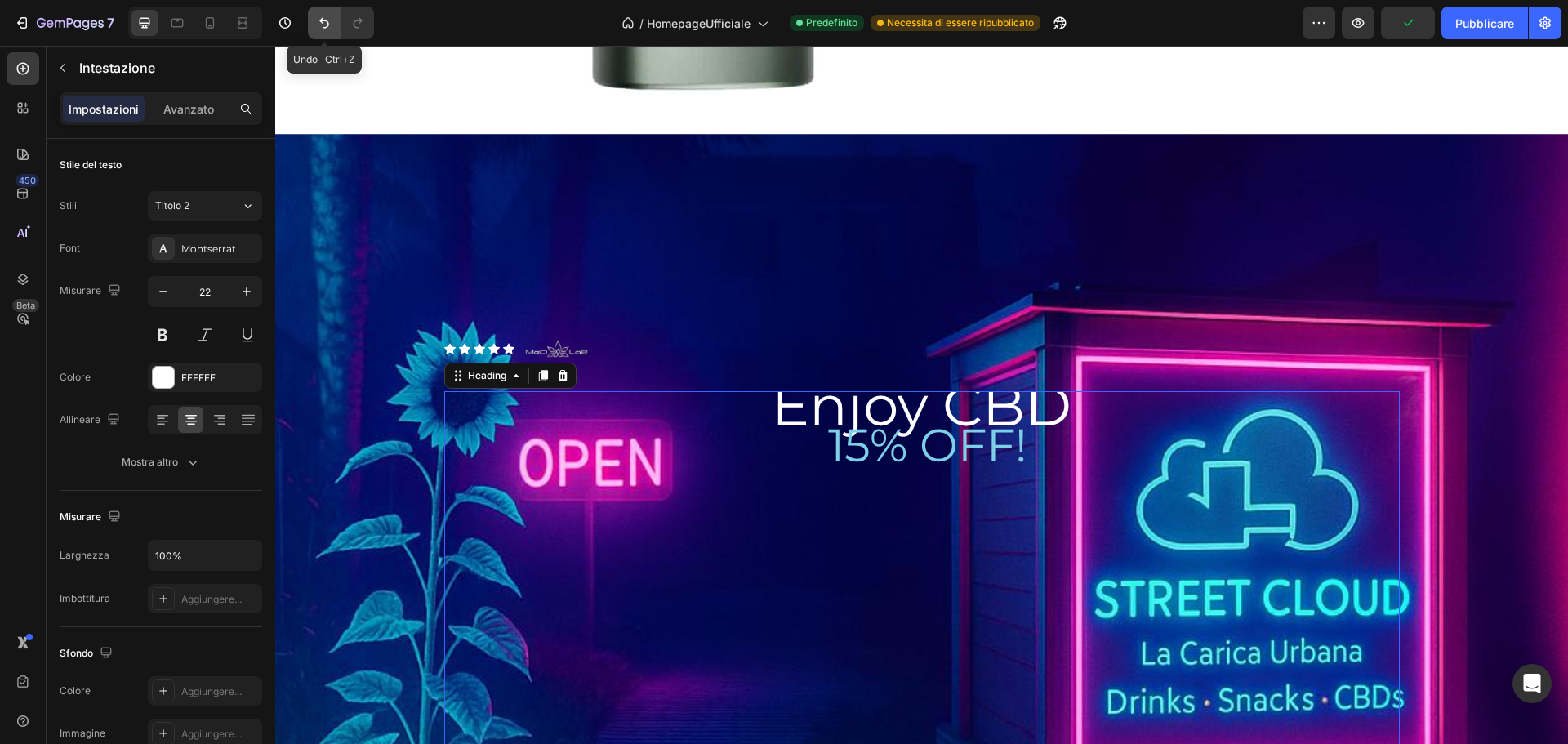
click at [309, 20] on button "Annulla/Ripristina" at bounding box center [325, 23] width 33 height 33
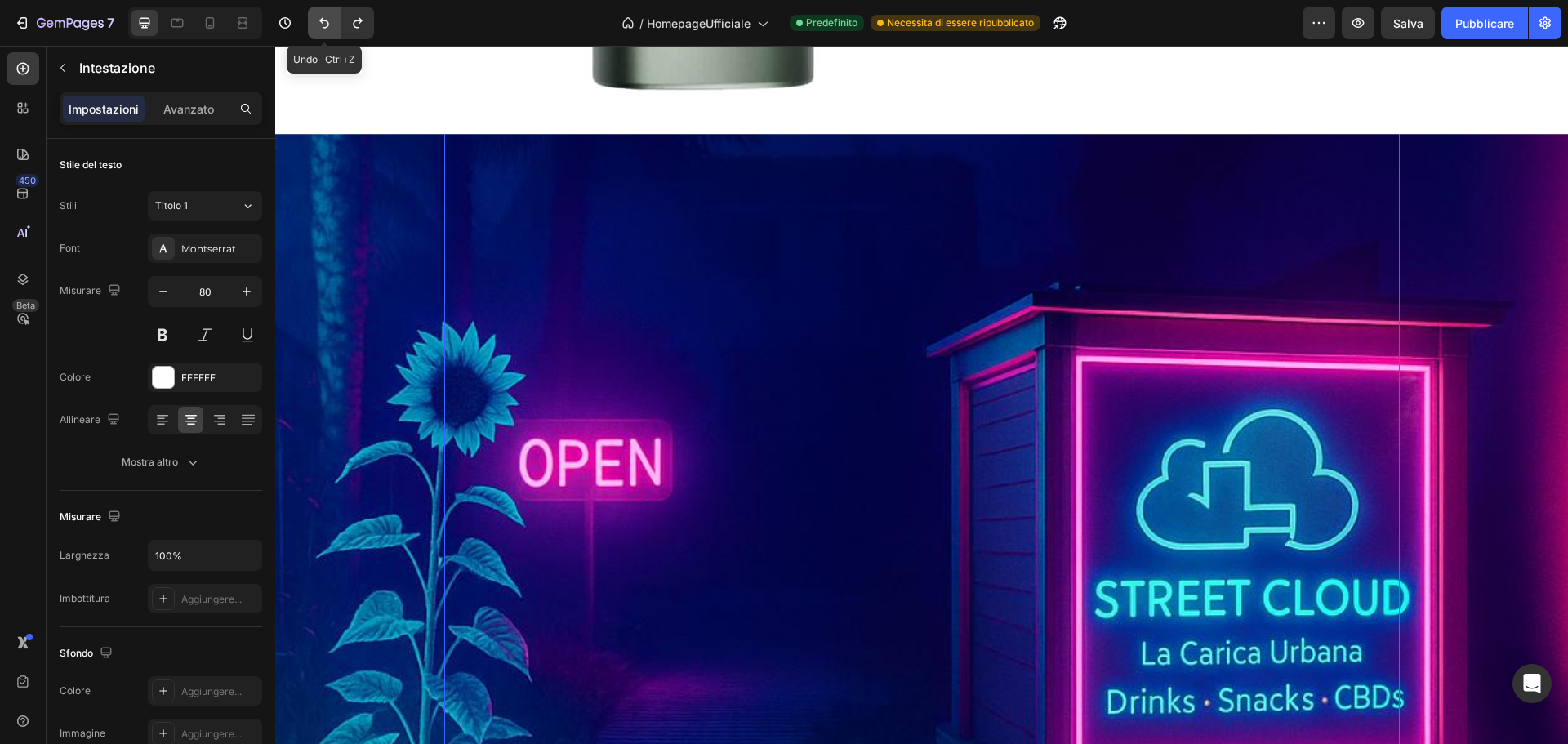
click at [310, 20] on button "Annulla/Ripristina" at bounding box center [325, 23] width 33 height 33
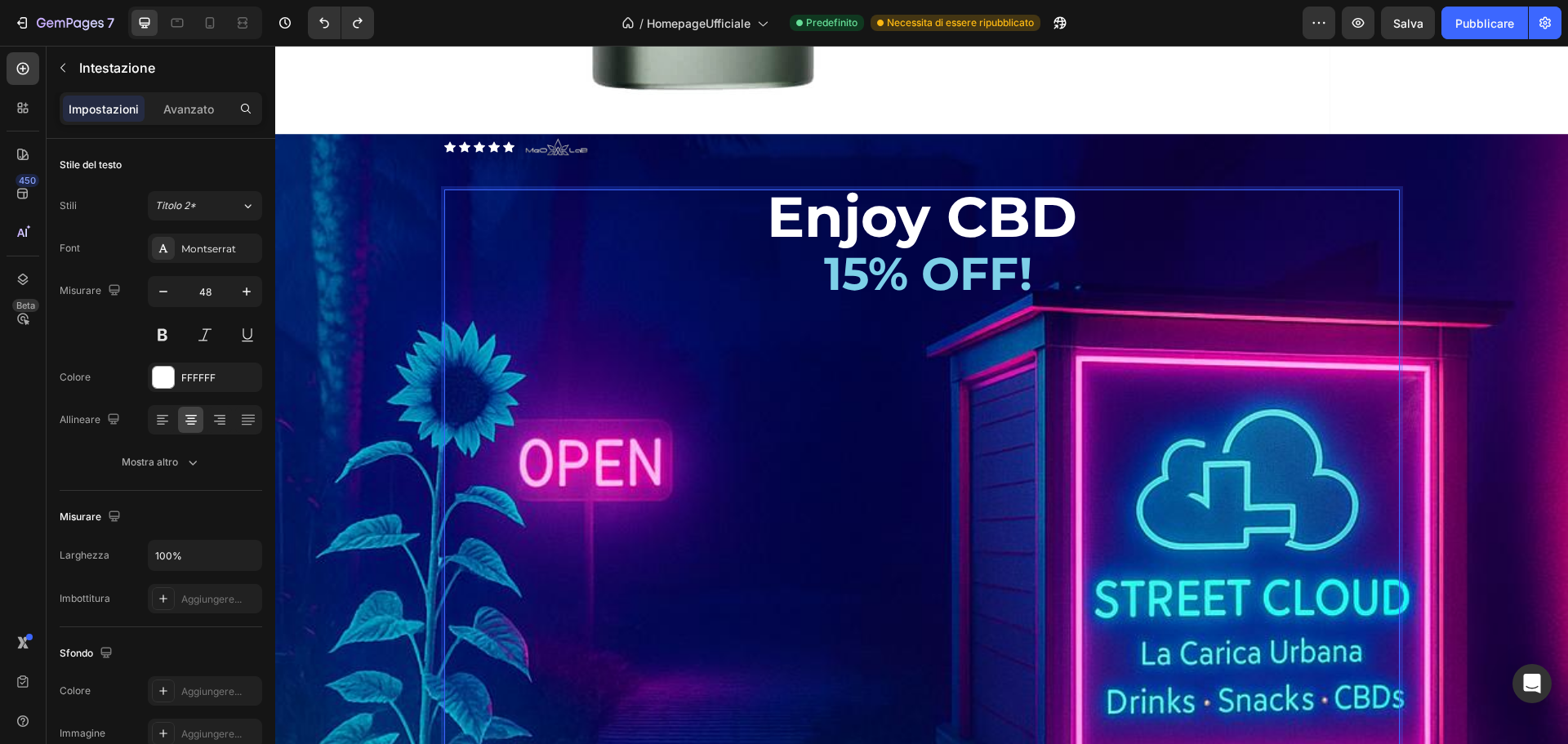
click at [976, 301] on span "15% OFF!" at bounding box center [927, 273] width 208 height 55
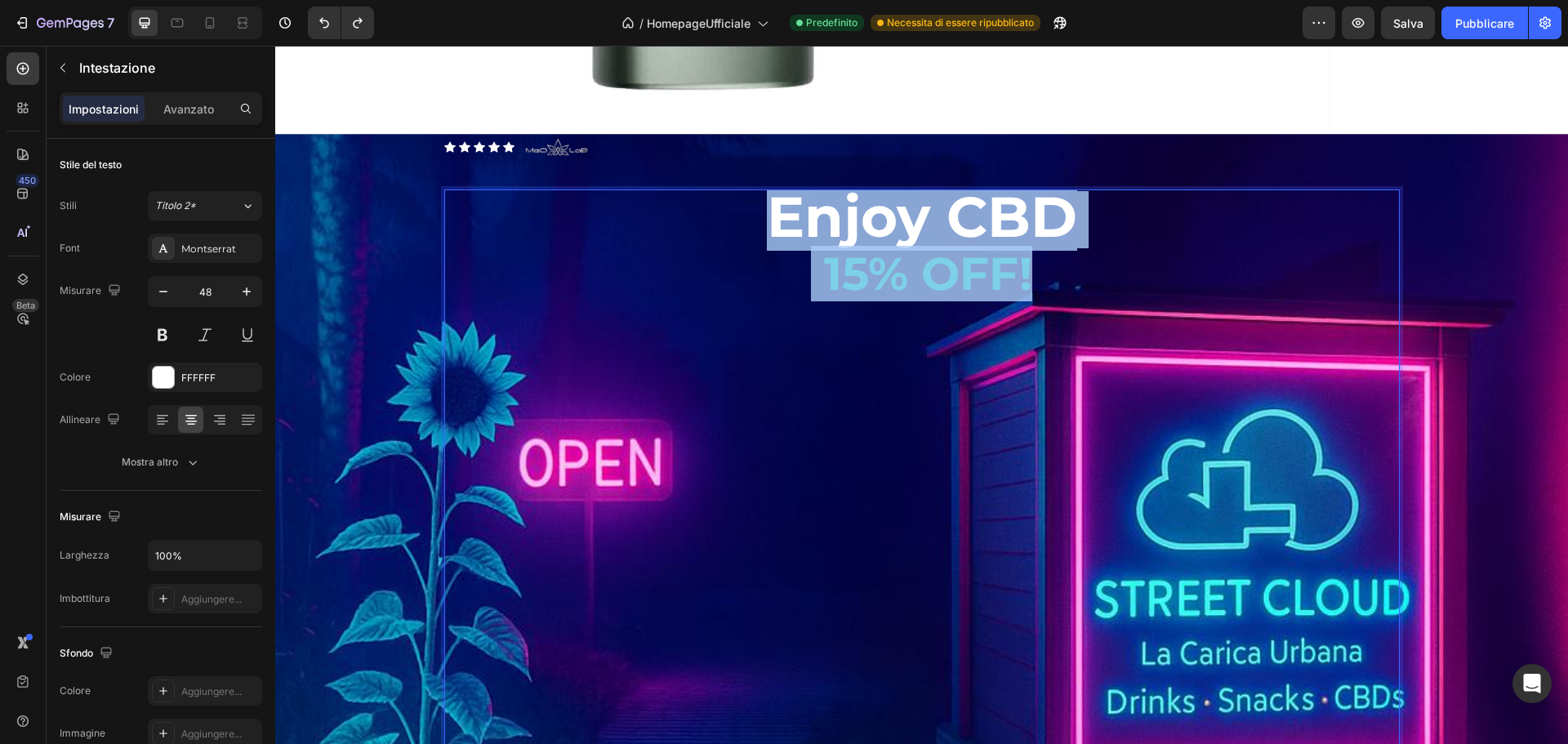
drag, startPoint x: 1028, startPoint y: 304, endPoint x: 759, endPoint y: 256, distance: 273.2
click at [759, 256] on p "Enjoy CBD 15% OFF! ISCRIVITI ORA ALLA MAILING LIST E APPROFITTA DEL TUO BUONO S…" at bounding box center [922, 609] width 952 height 837
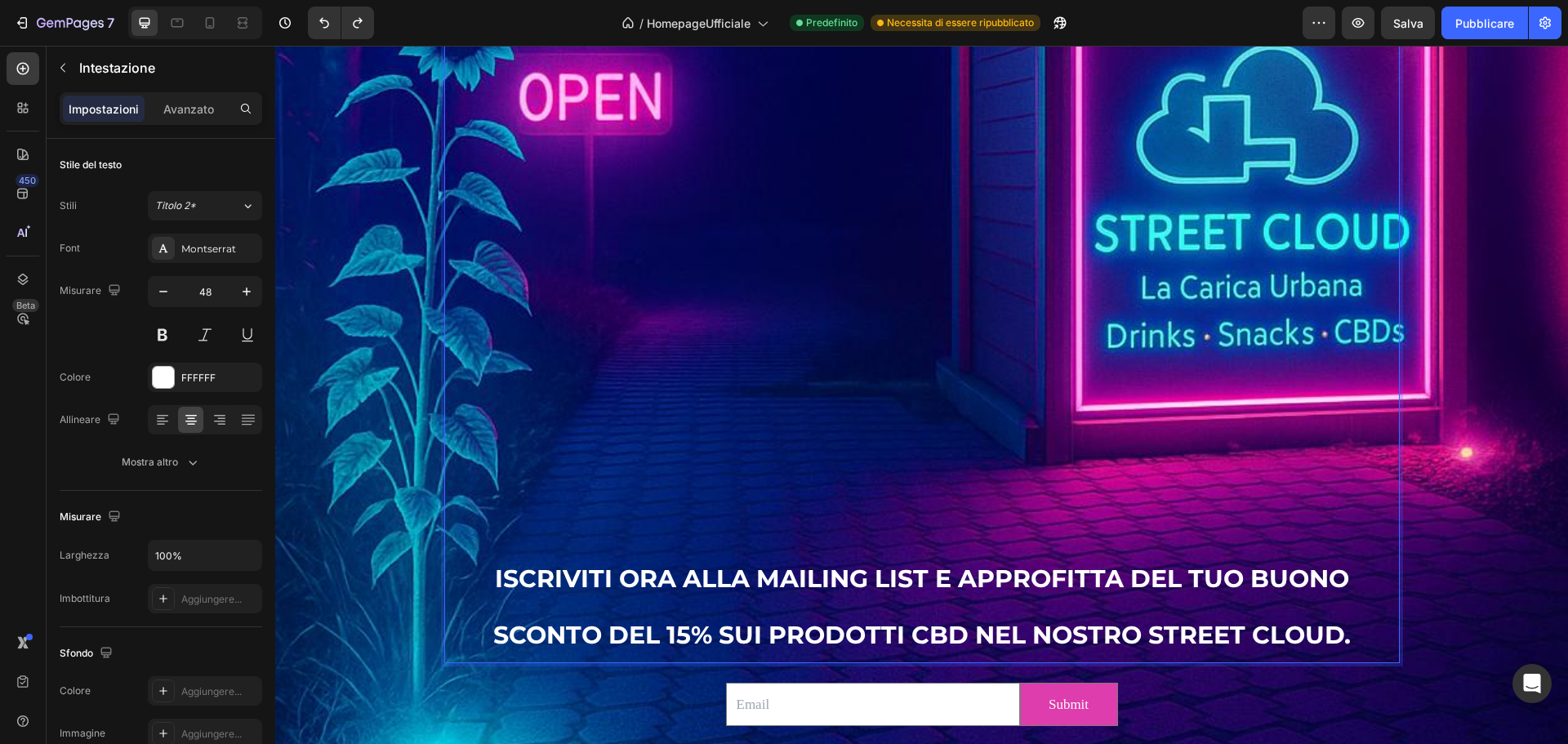
click at [936, 505] on p "Enjoy CBD 15% OFF! ISCRIVITI ORA ALLA MAILING LIST E APPROFITTA DEL TUO BUONO S…" at bounding box center [922, 244] width 952 height 837
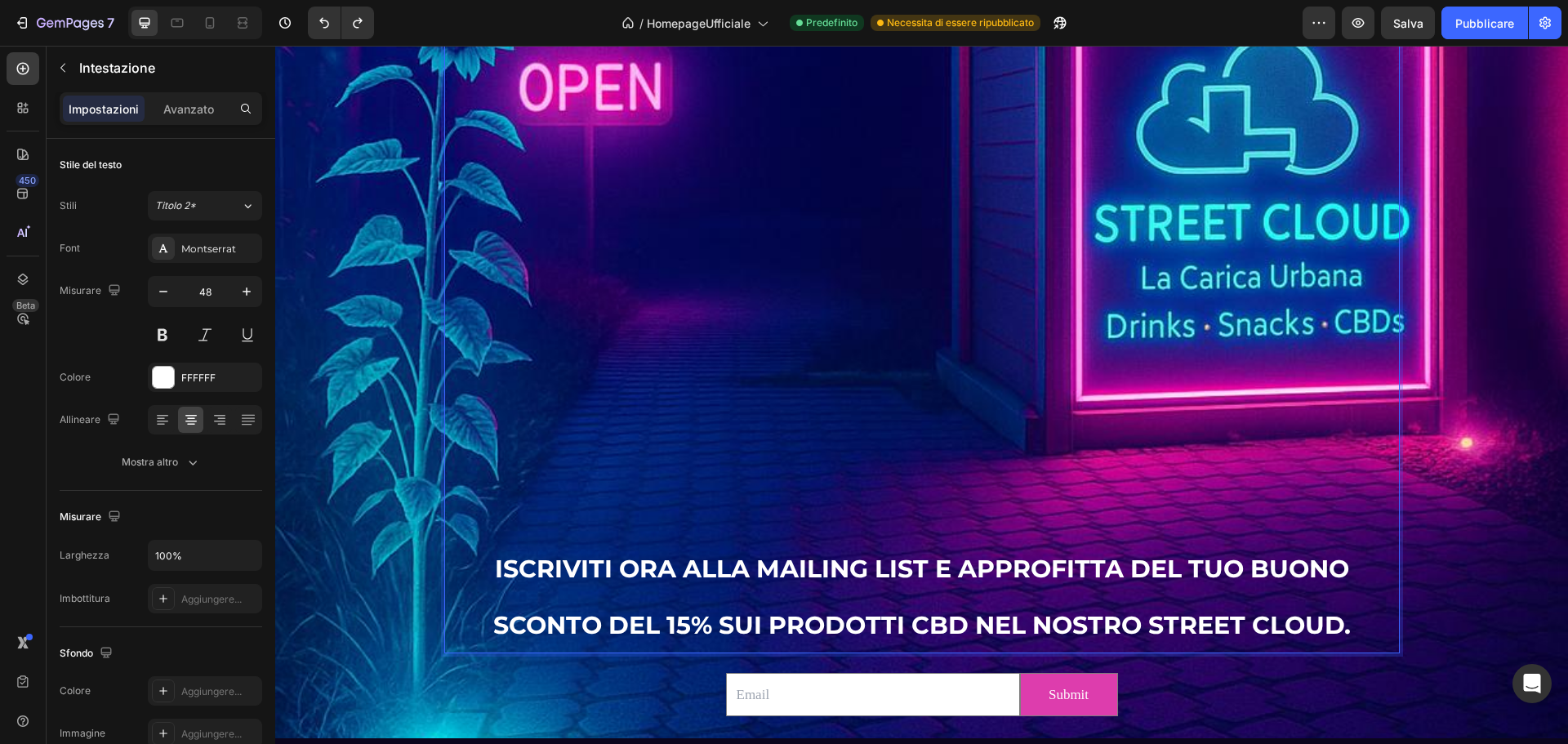
click at [943, 560] on span "ISCRIVITI ORA ALLA MAILING LIST E APPROFITTA DEL TUO BUONO SCONTO DEL 15% SUI P…" at bounding box center [922, 597] width 857 height 86
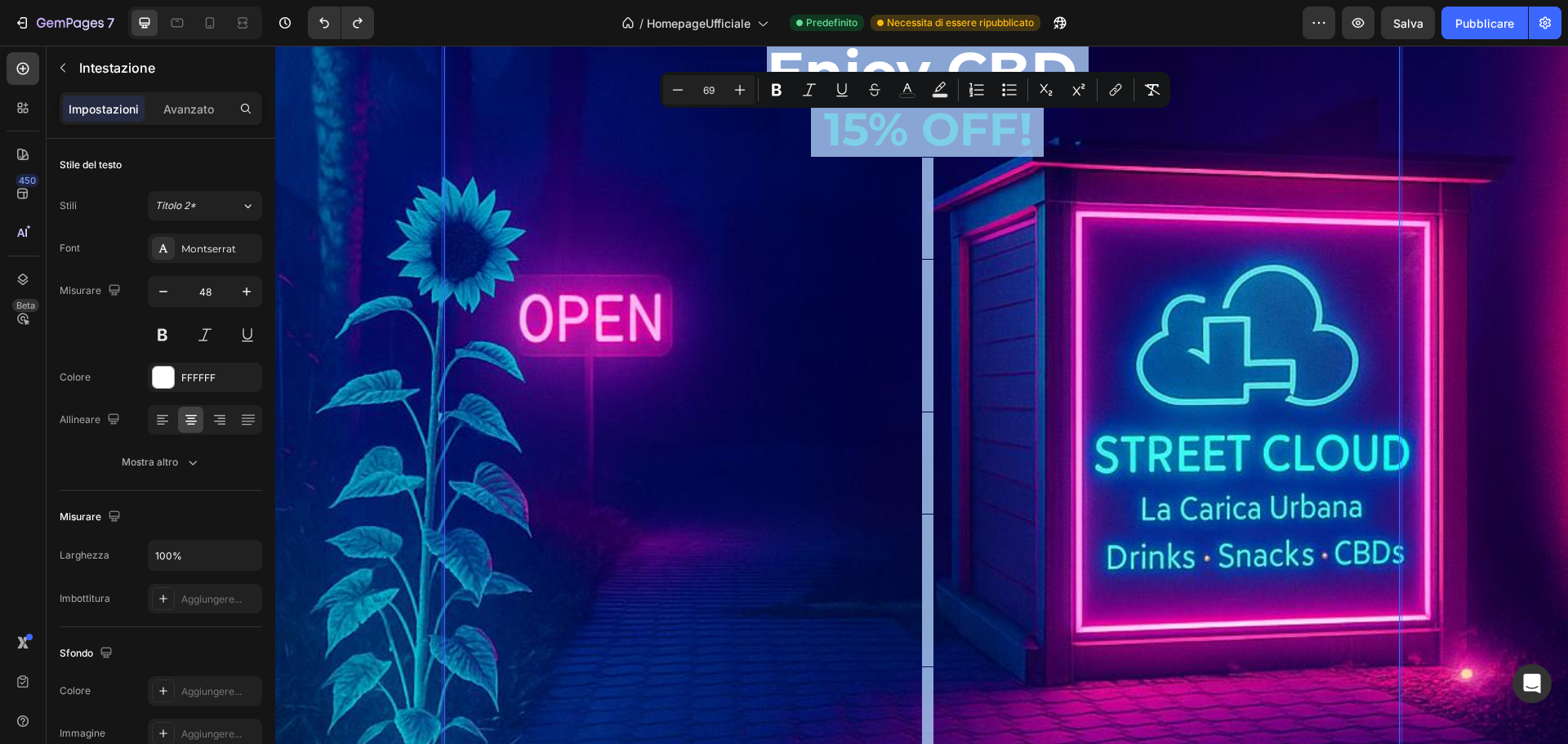
scroll to position [2389, 0]
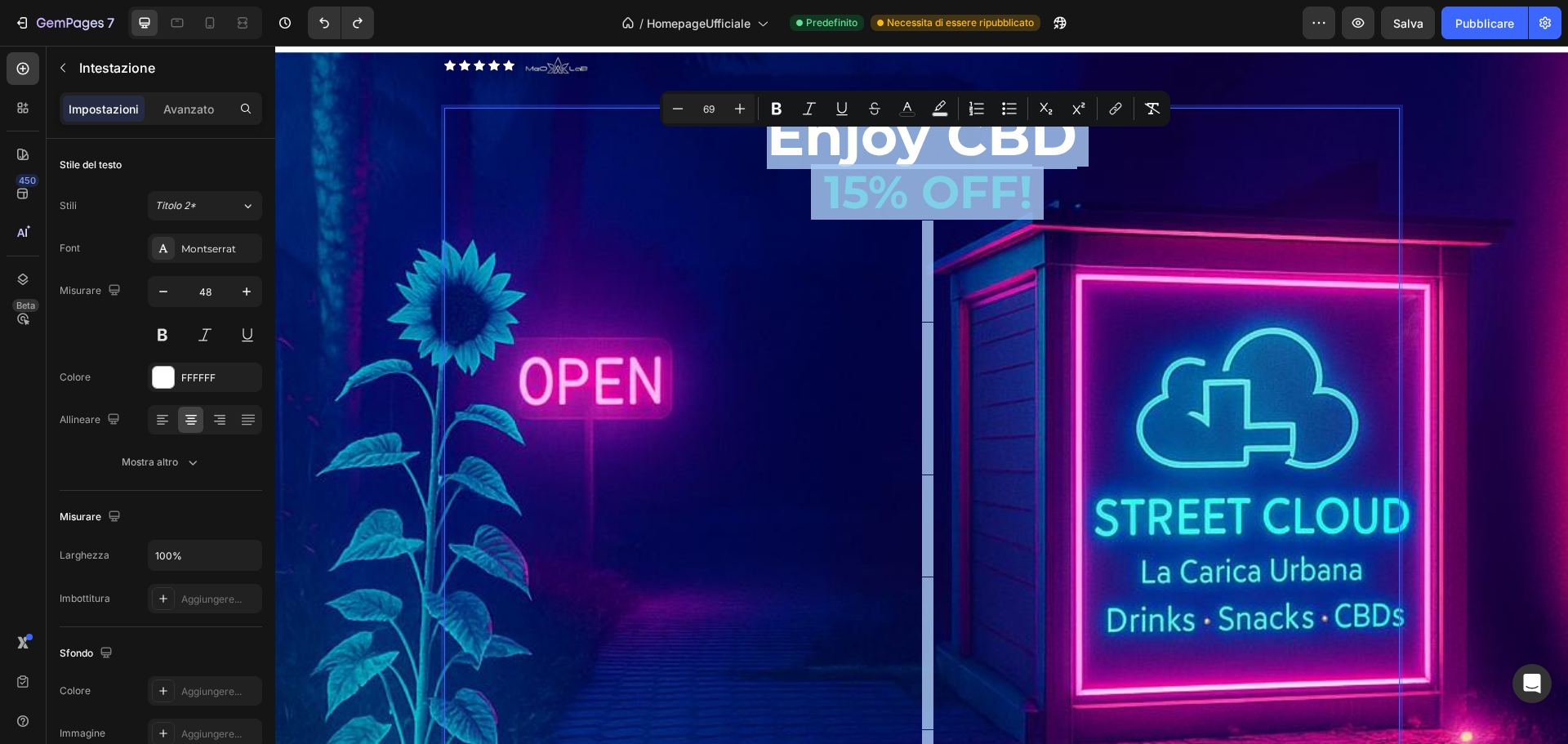
drag, startPoint x: 904, startPoint y: 537, endPoint x: 585, endPoint y: 146, distance: 504.6
click at [585, 146] on p "Enjoy CBD 15% OFF! ISCRIVITI ORA ALLA MAILING LIST E APPROFITTA DEL TUO BUONO S…" at bounding box center [922, 528] width 952 height 837
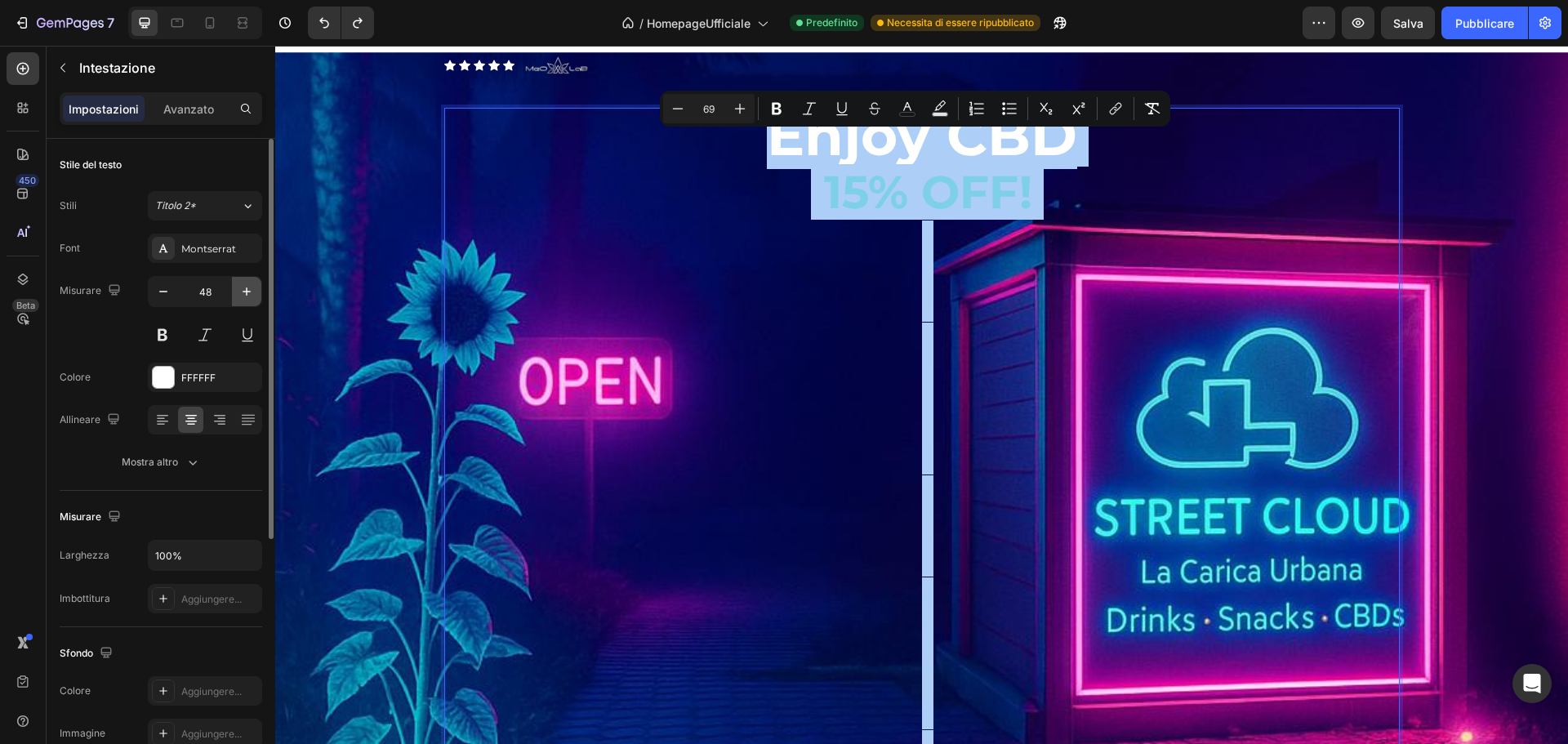
click at [245, 292] on icon "button" at bounding box center [246, 291] width 8 height 8
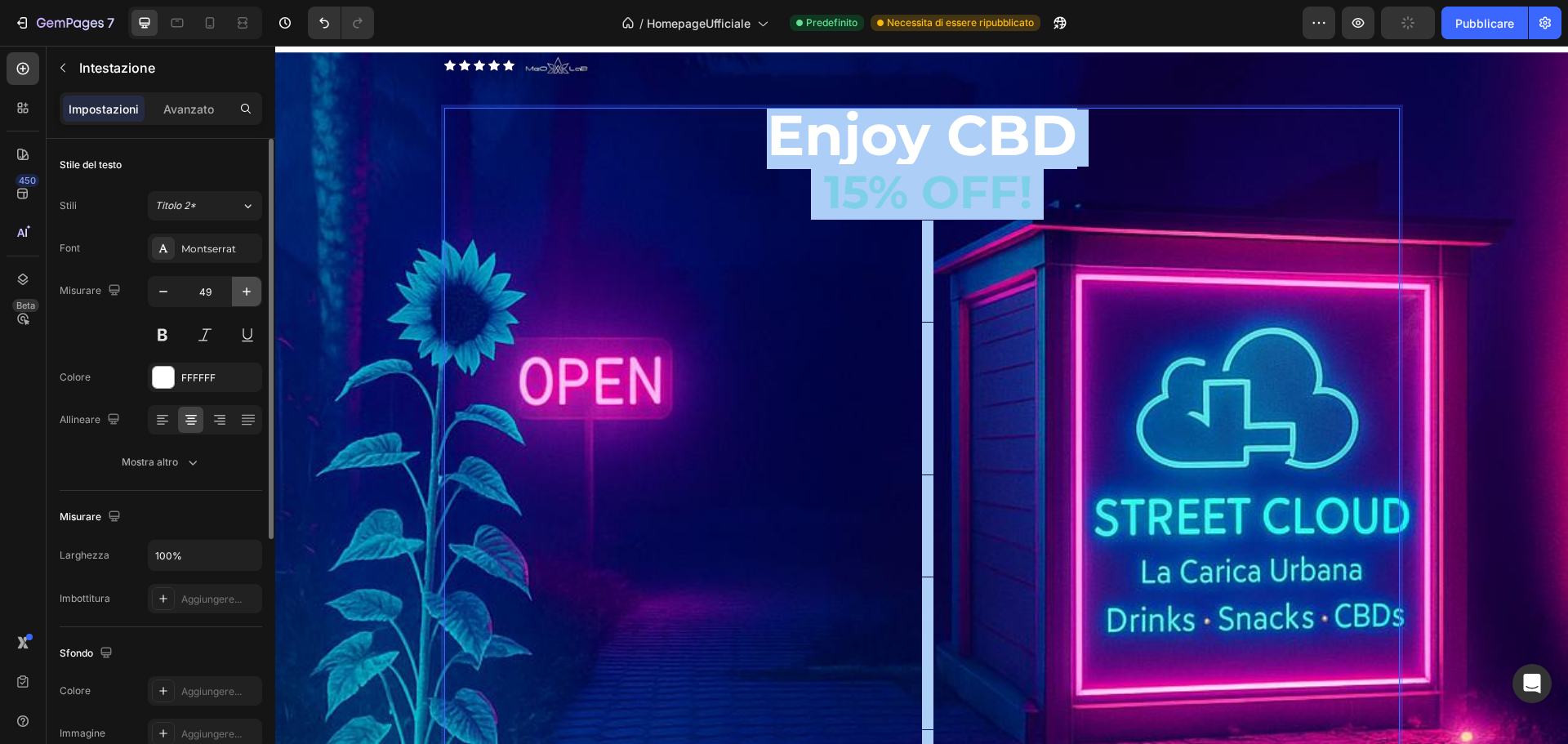
click at [245, 291] on icon "button" at bounding box center [246, 292] width 16 height 16
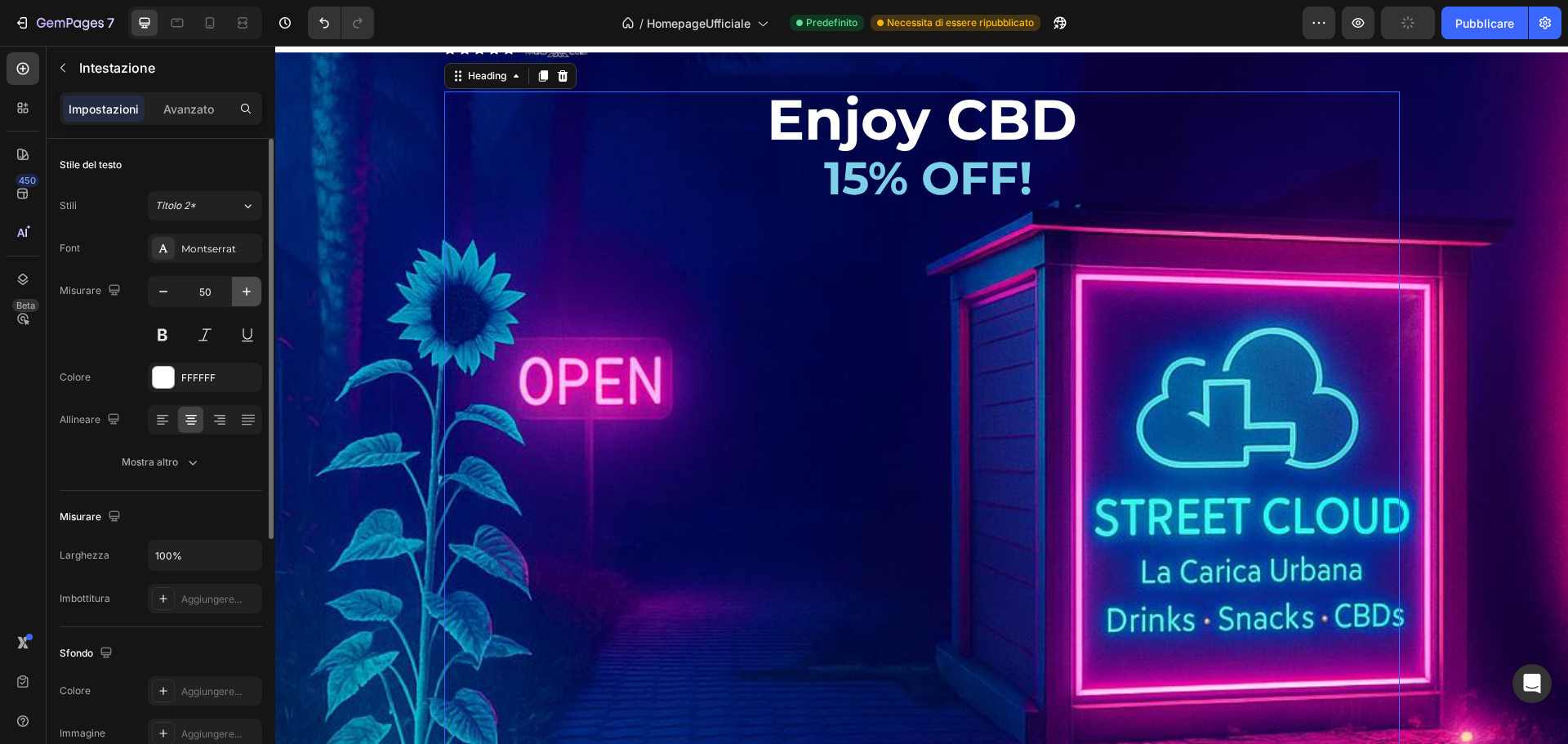
click at [245, 291] on icon "button" at bounding box center [246, 292] width 16 height 16
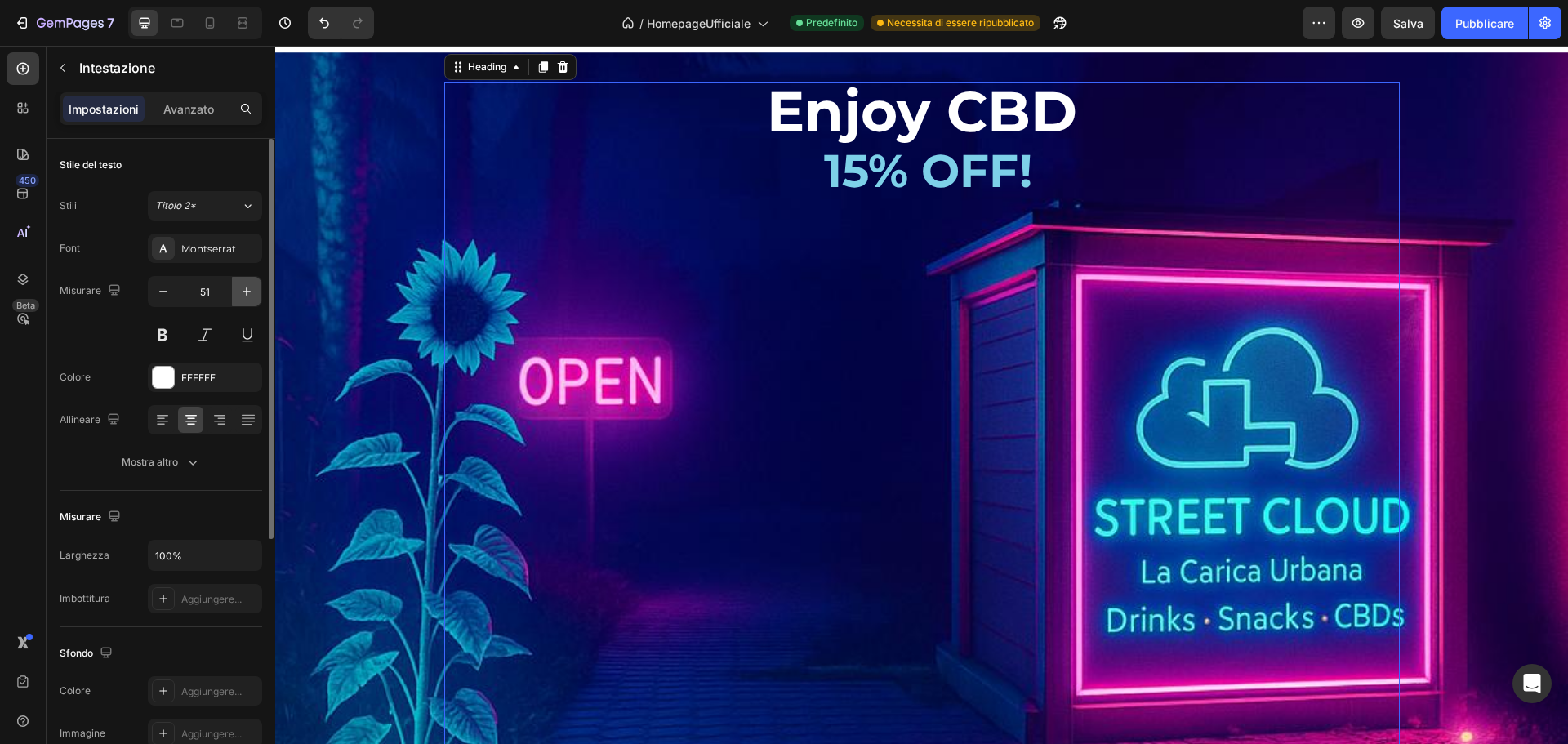
click at [245, 291] on icon "button" at bounding box center [246, 292] width 16 height 16
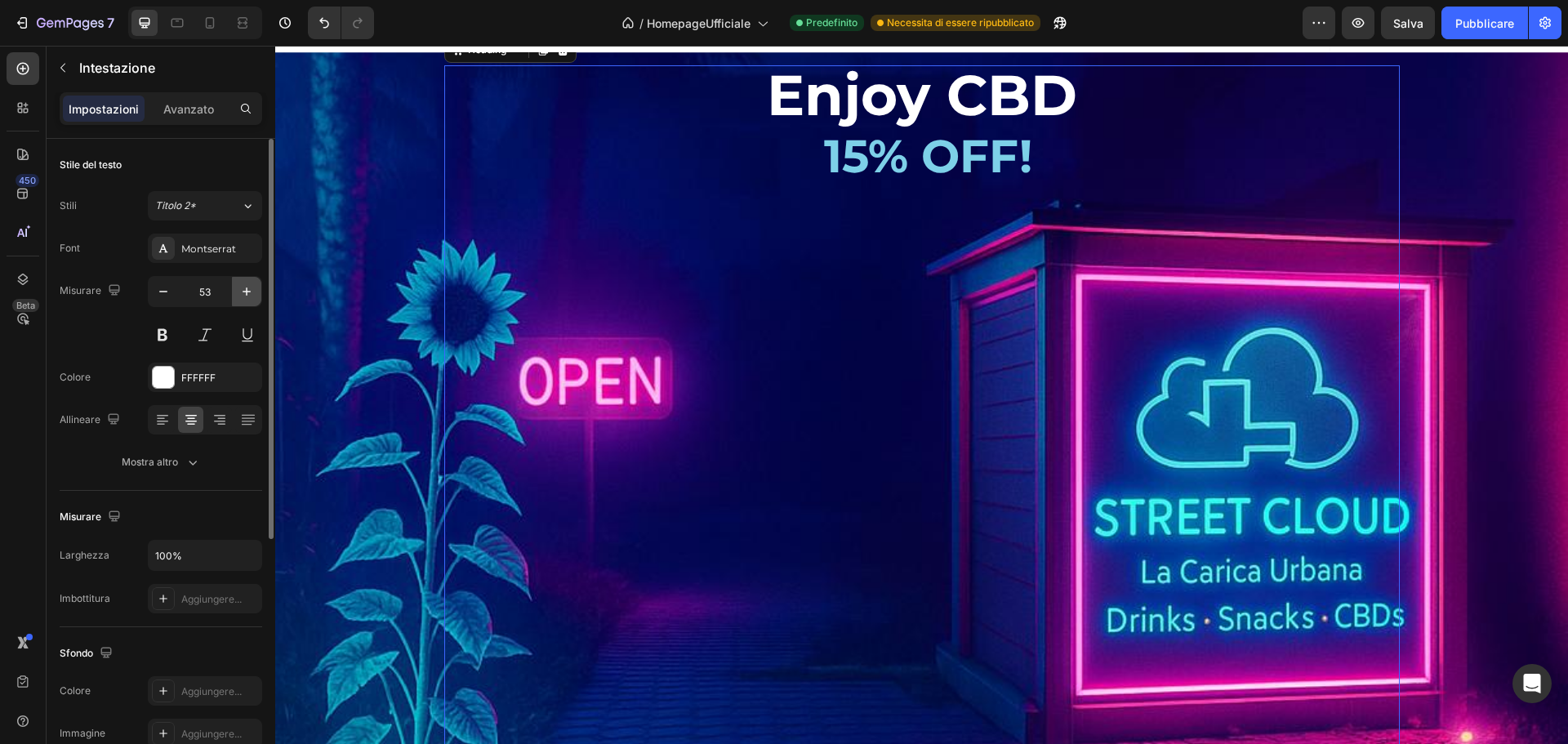
click at [245, 291] on icon "button" at bounding box center [246, 292] width 16 height 16
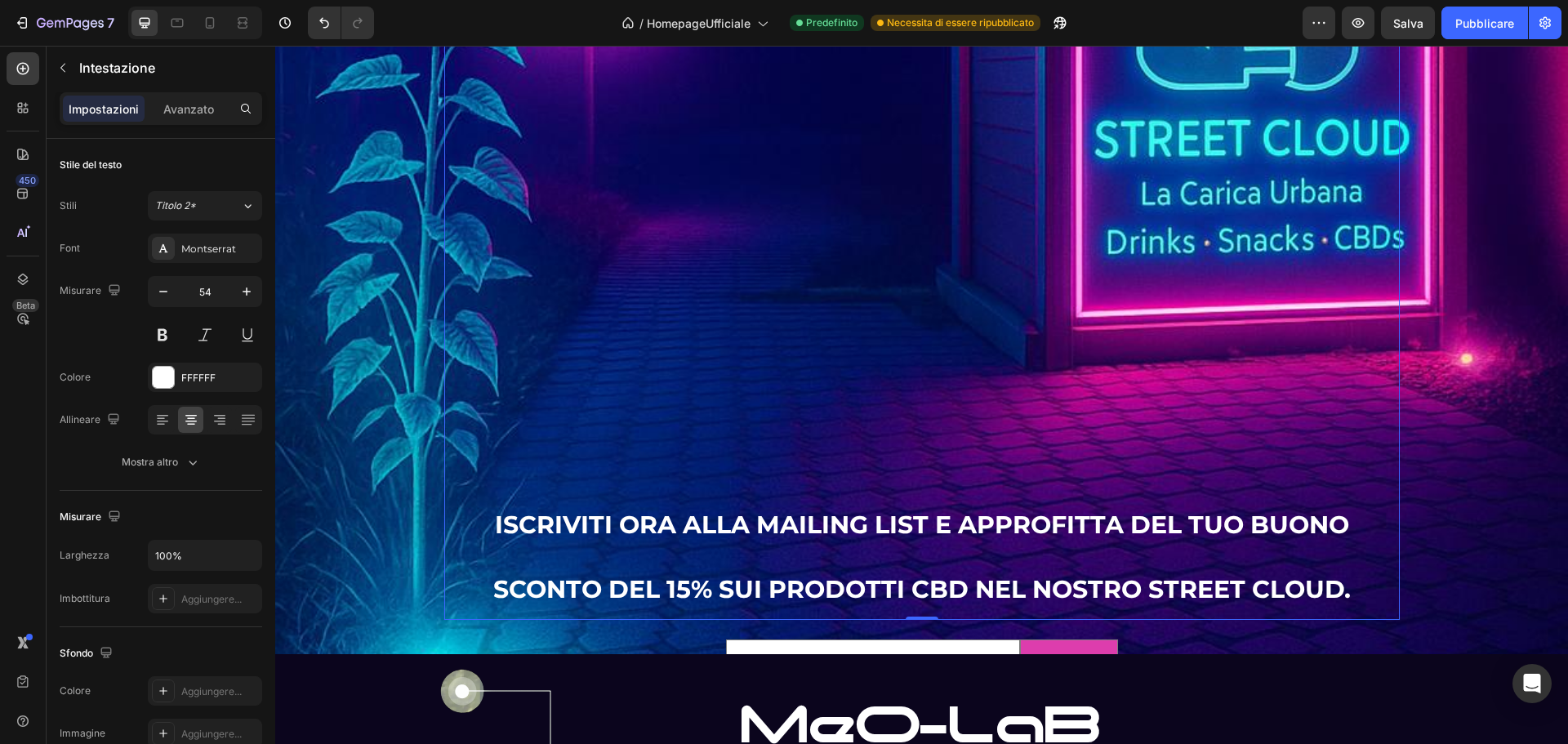
scroll to position [2880, 0]
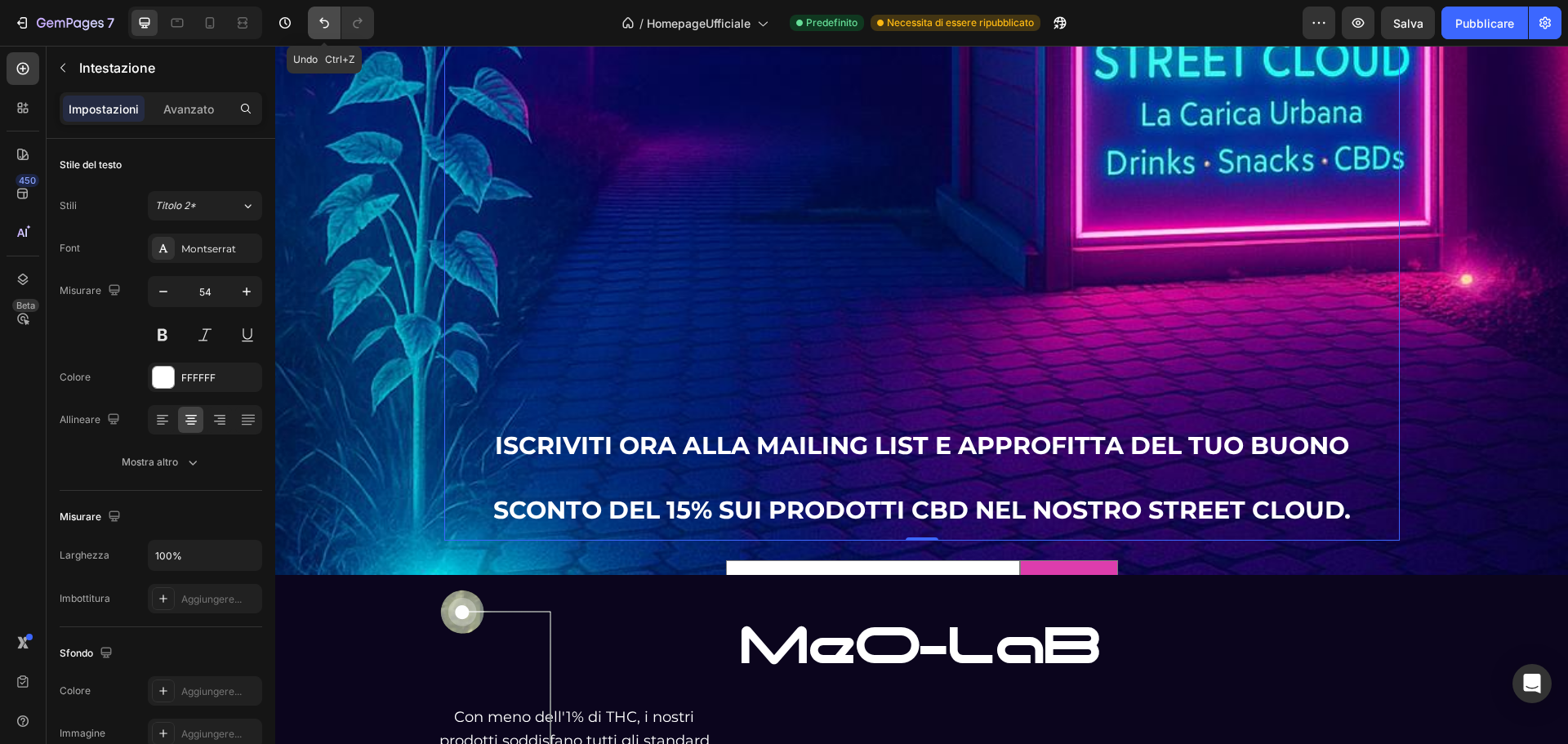
click at [328, 31] on button "Annulla/Ripristina" at bounding box center [325, 23] width 33 height 33
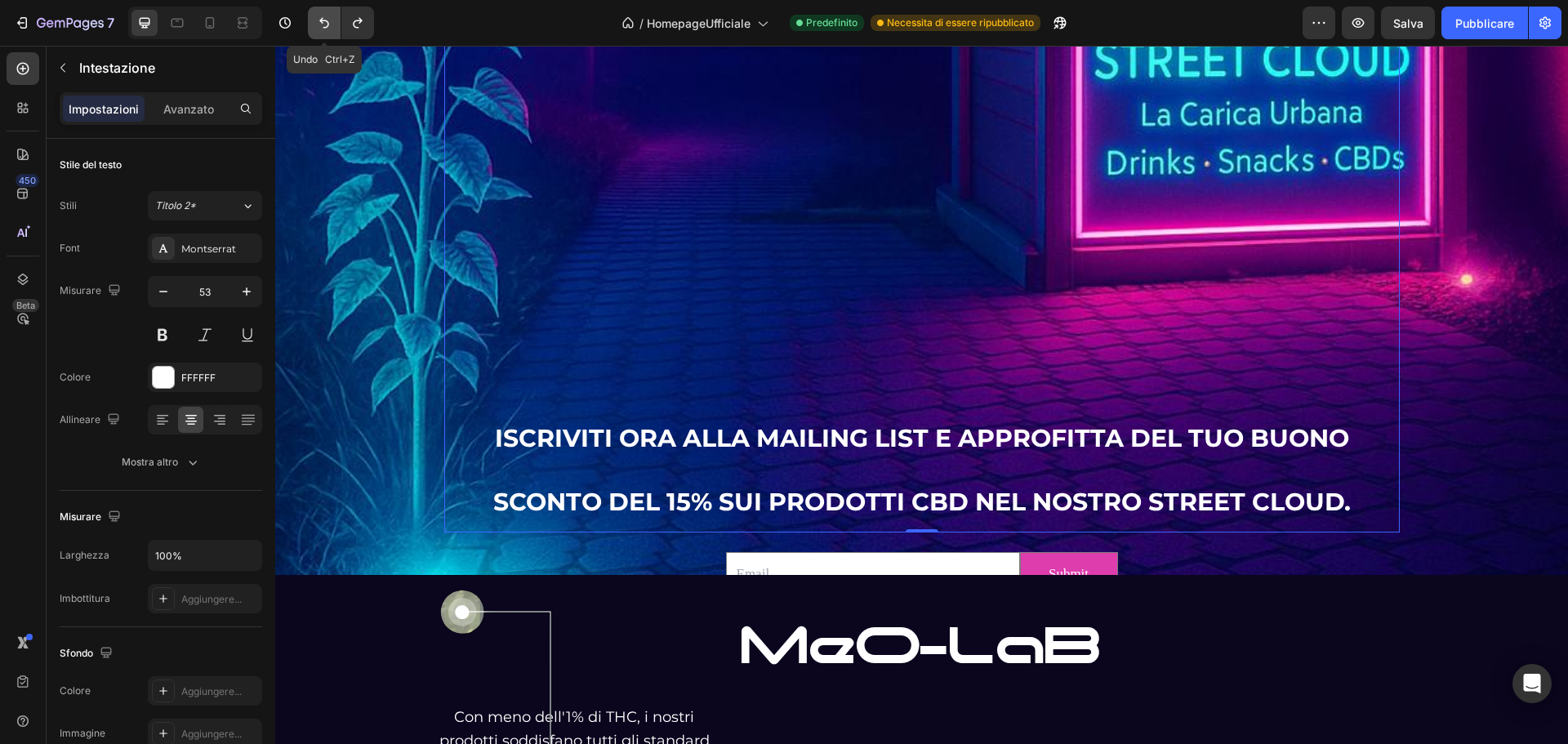
click at [328, 31] on button "Annulla/Ripristina" at bounding box center [325, 23] width 33 height 33
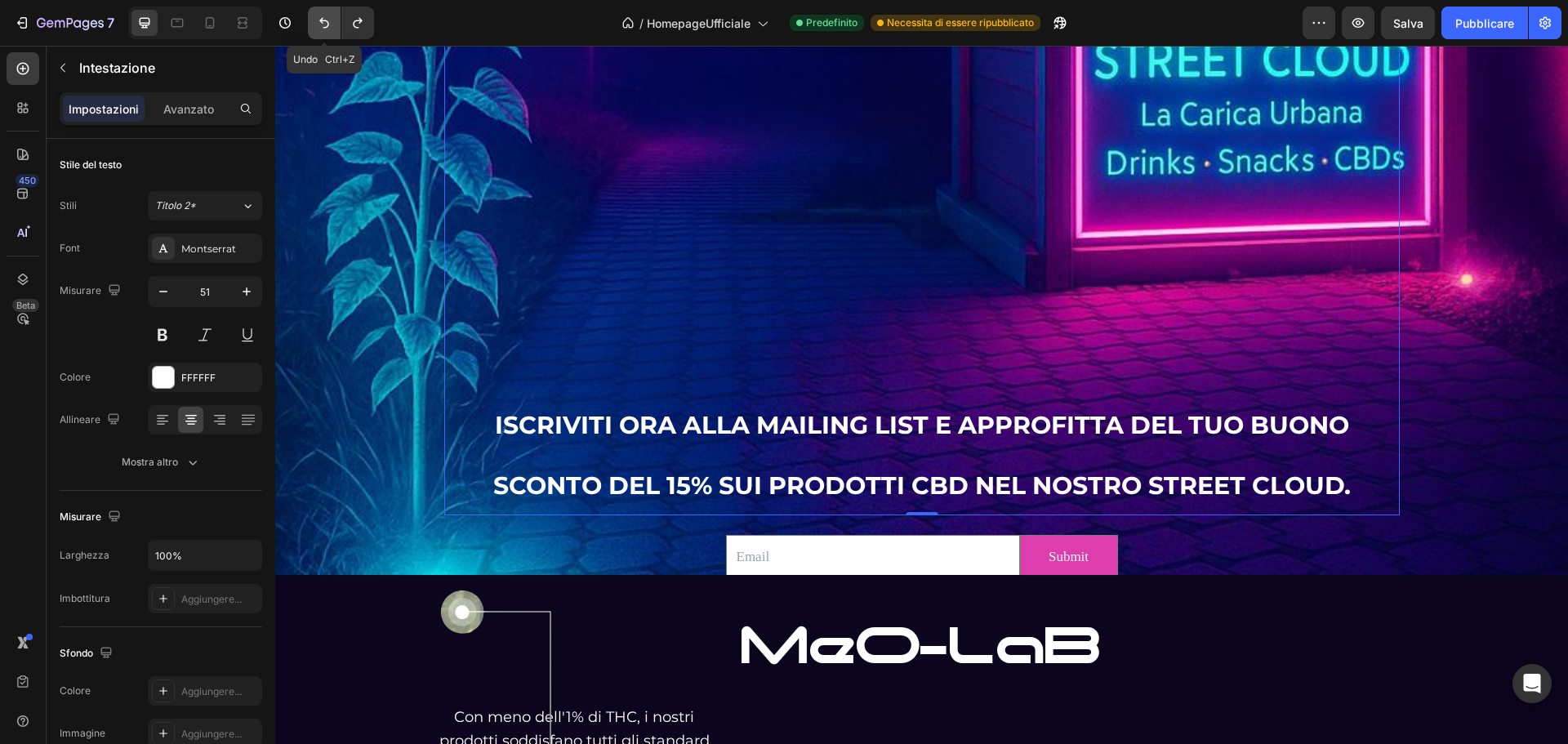
click at [328, 31] on button "Annulla/Ripristina" at bounding box center [325, 23] width 33 height 33
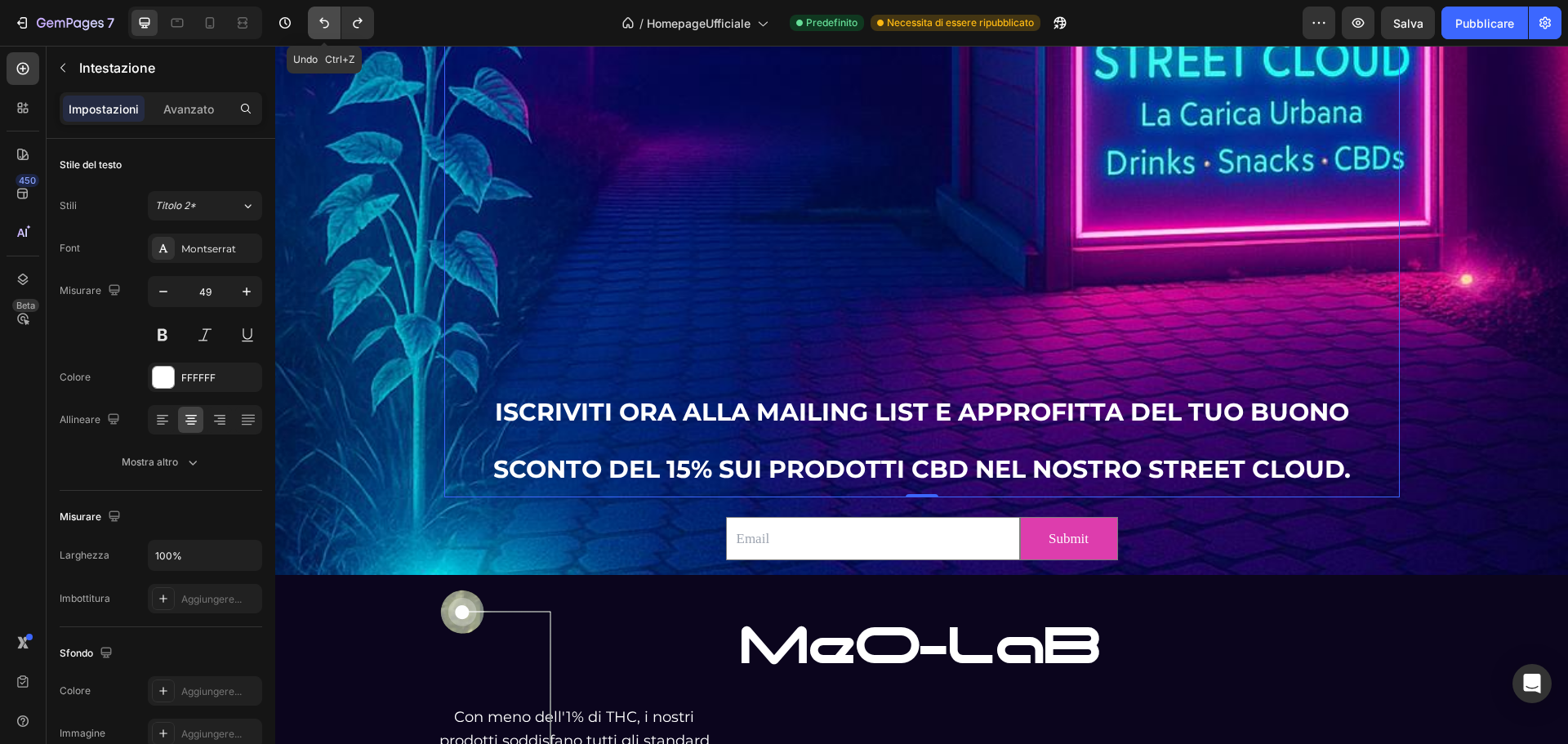
click at [328, 31] on button "Annulla/Ripristina" at bounding box center [325, 23] width 33 height 33
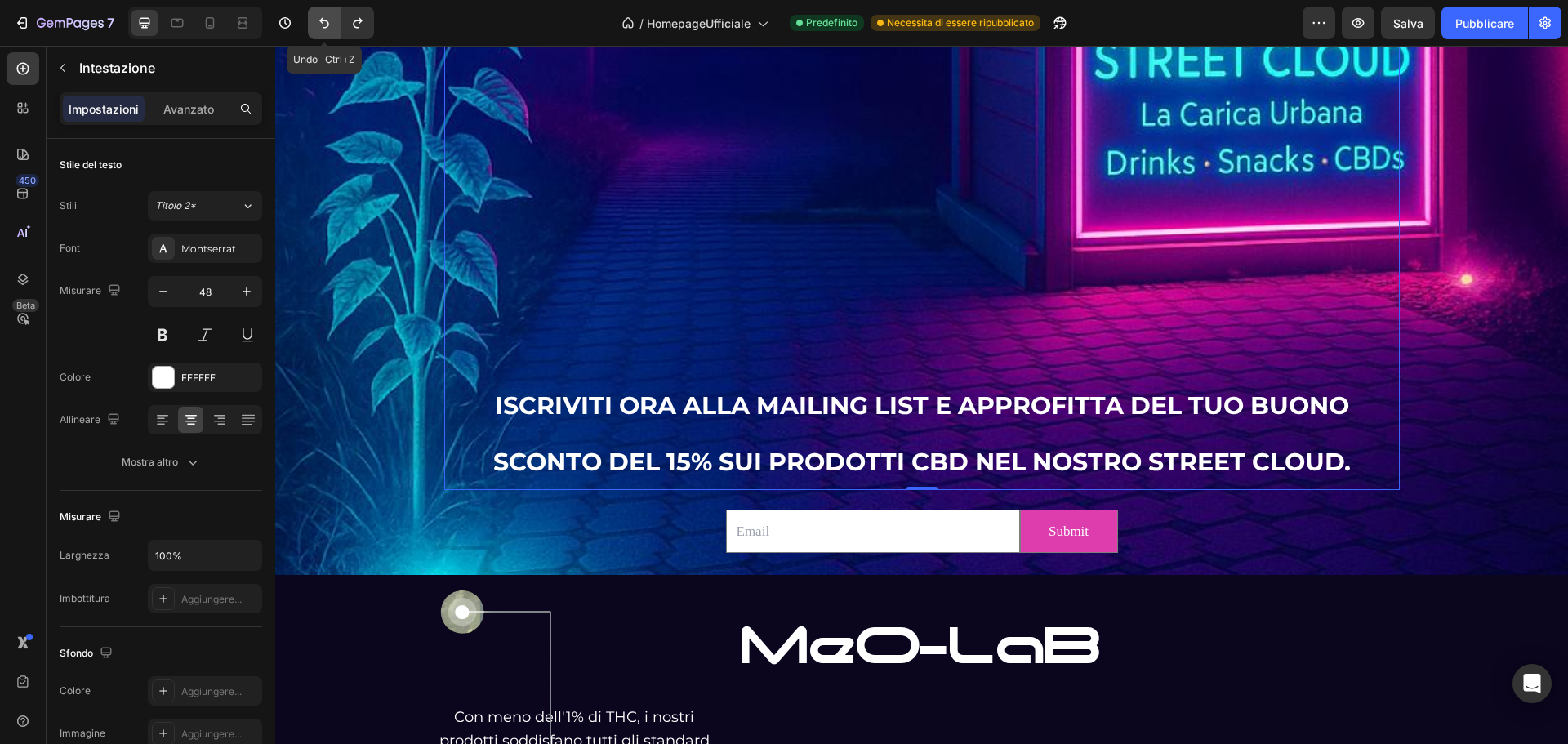
click at [328, 31] on button "Annulla/Ripristina" at bounding box center [325, 23] width 33 height 33
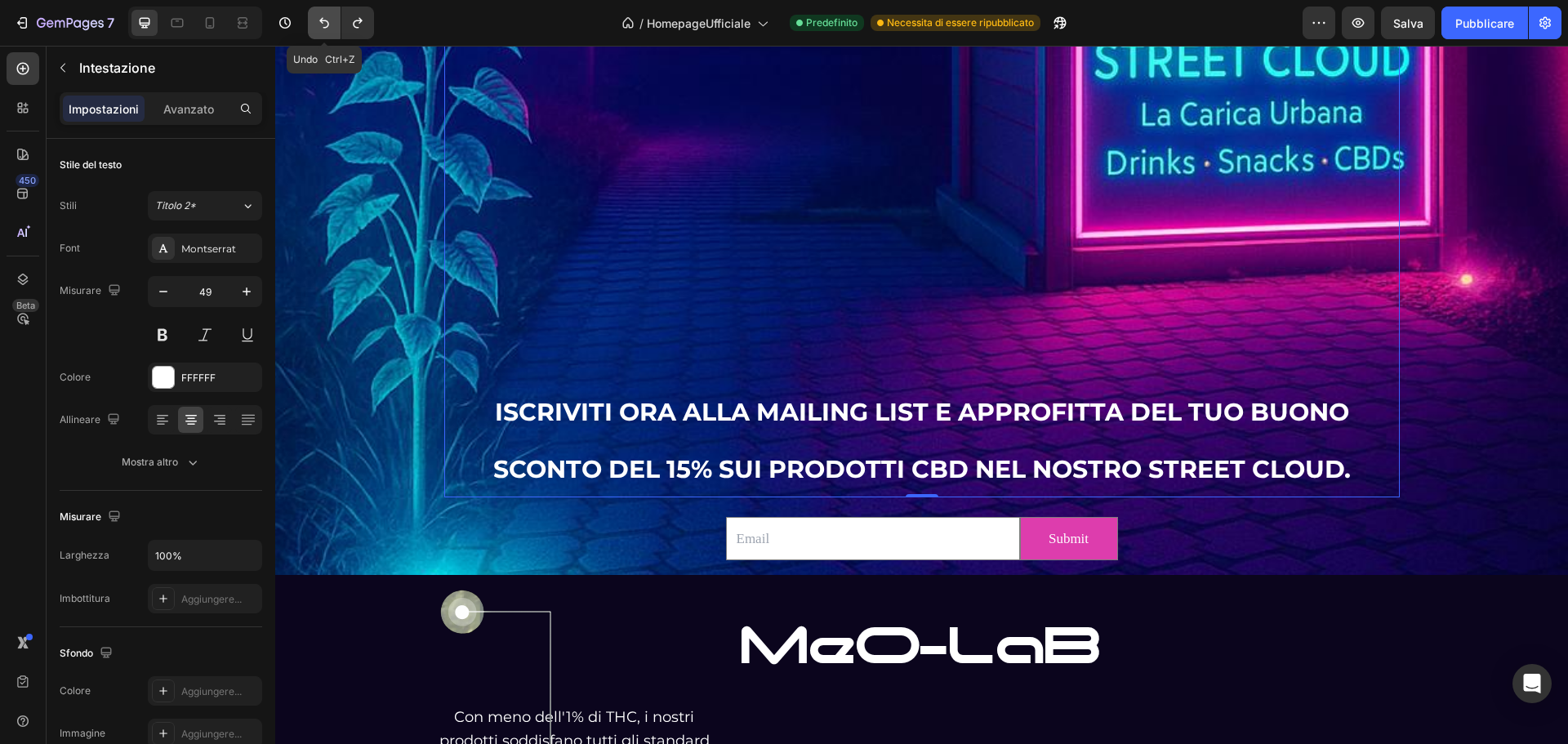
click at [328, 31] on button "Annulla/Ripristina" at bounding box center [325, 23] width 33 height 33
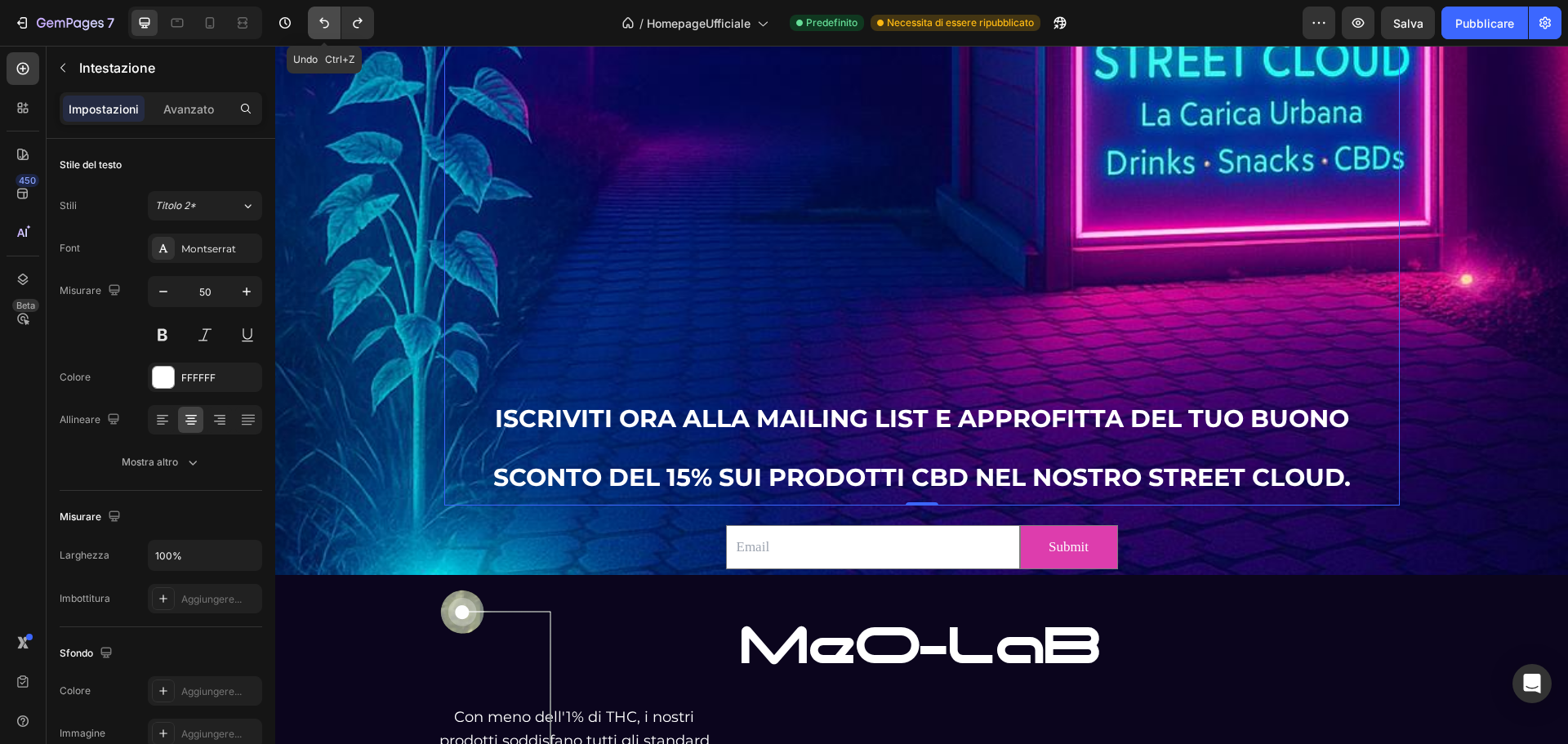
click at [328, 31] on button "Annulla/Ripristina" at bounding box center [325, 23] width 33 height 33
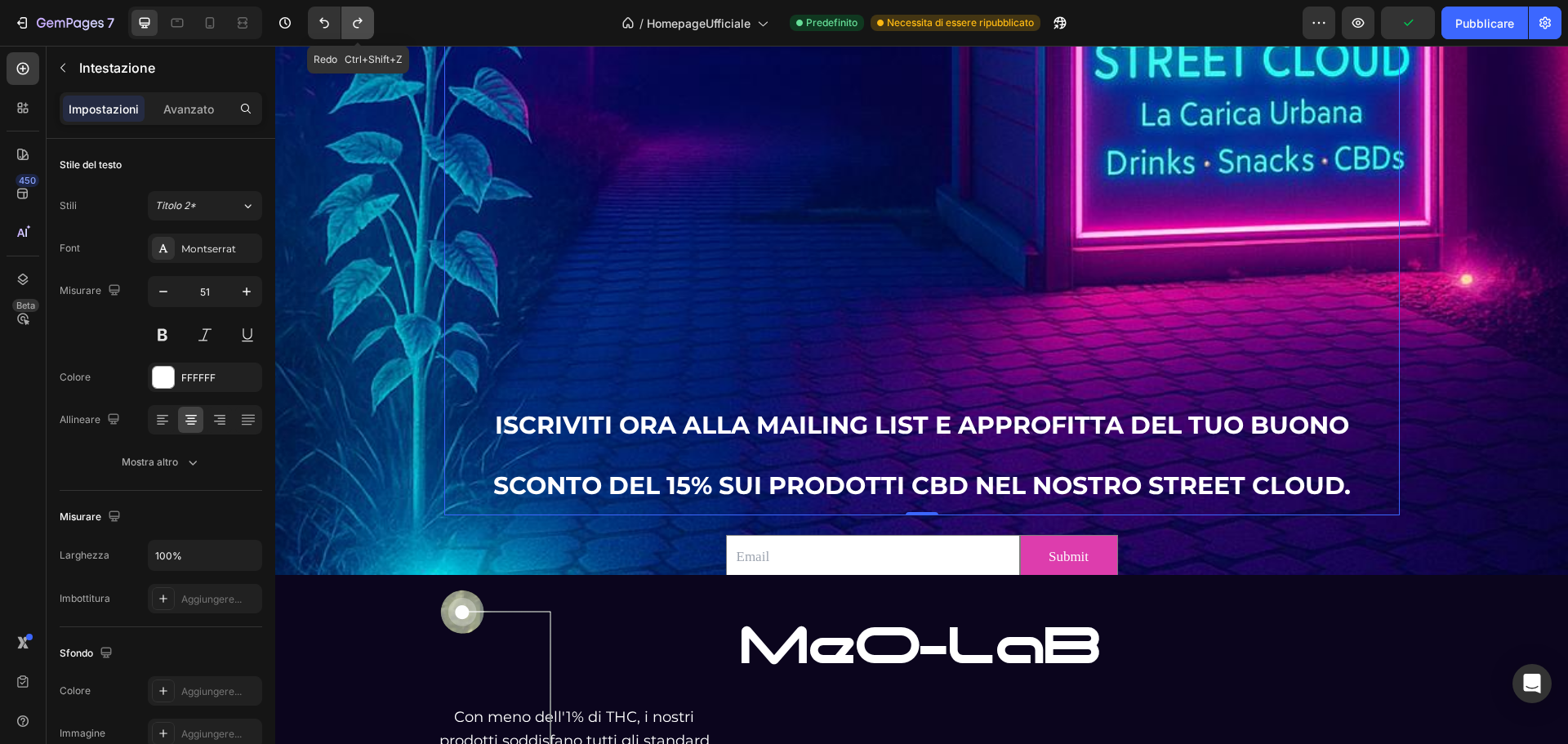
click at [359, 28] on icon "Annulla/Ripristina" at bounding box center [358, 23] width 16 height 16
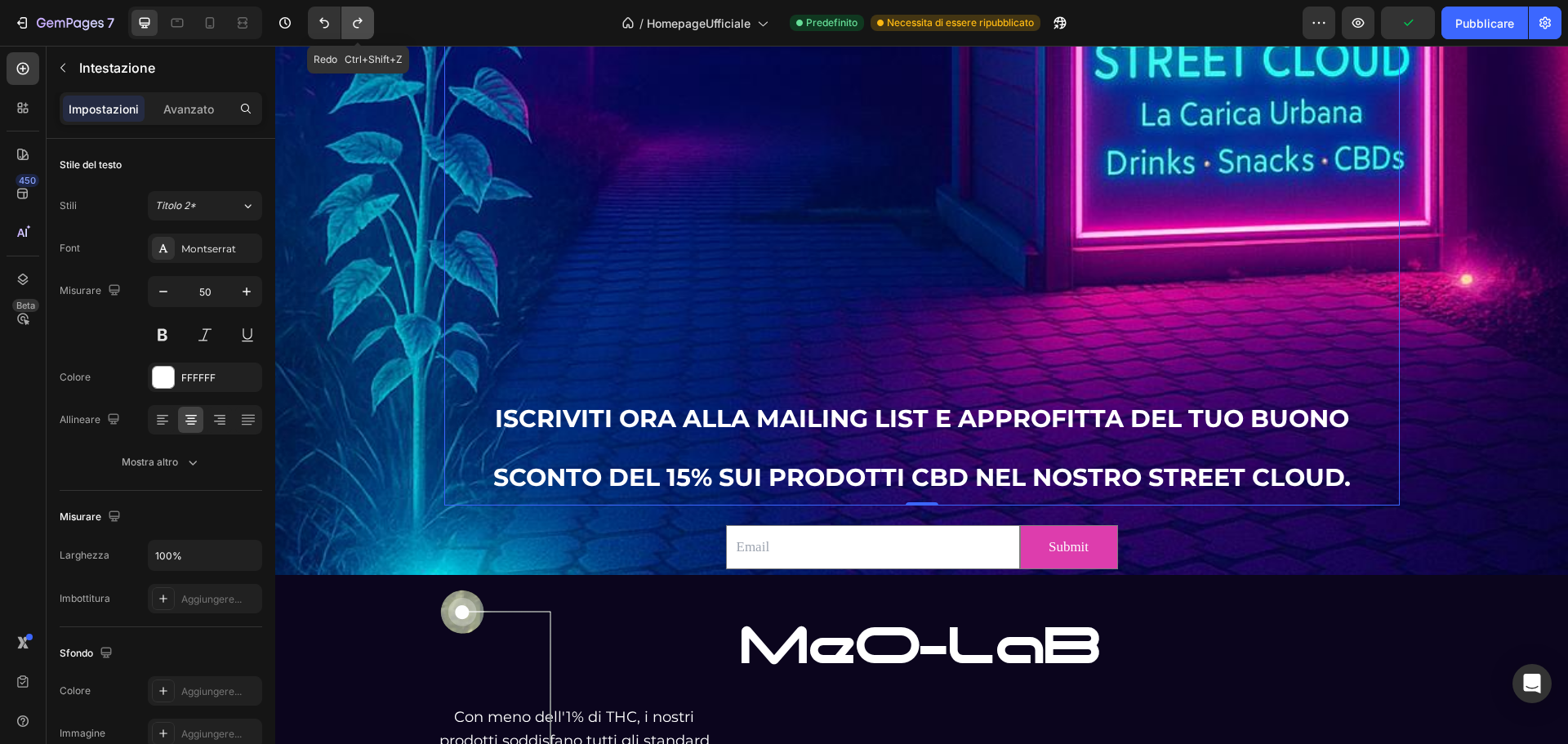
click at [359, 28] on icon "Annulla/Ripristina" at bounding box center [358, 23] width 16 height 16
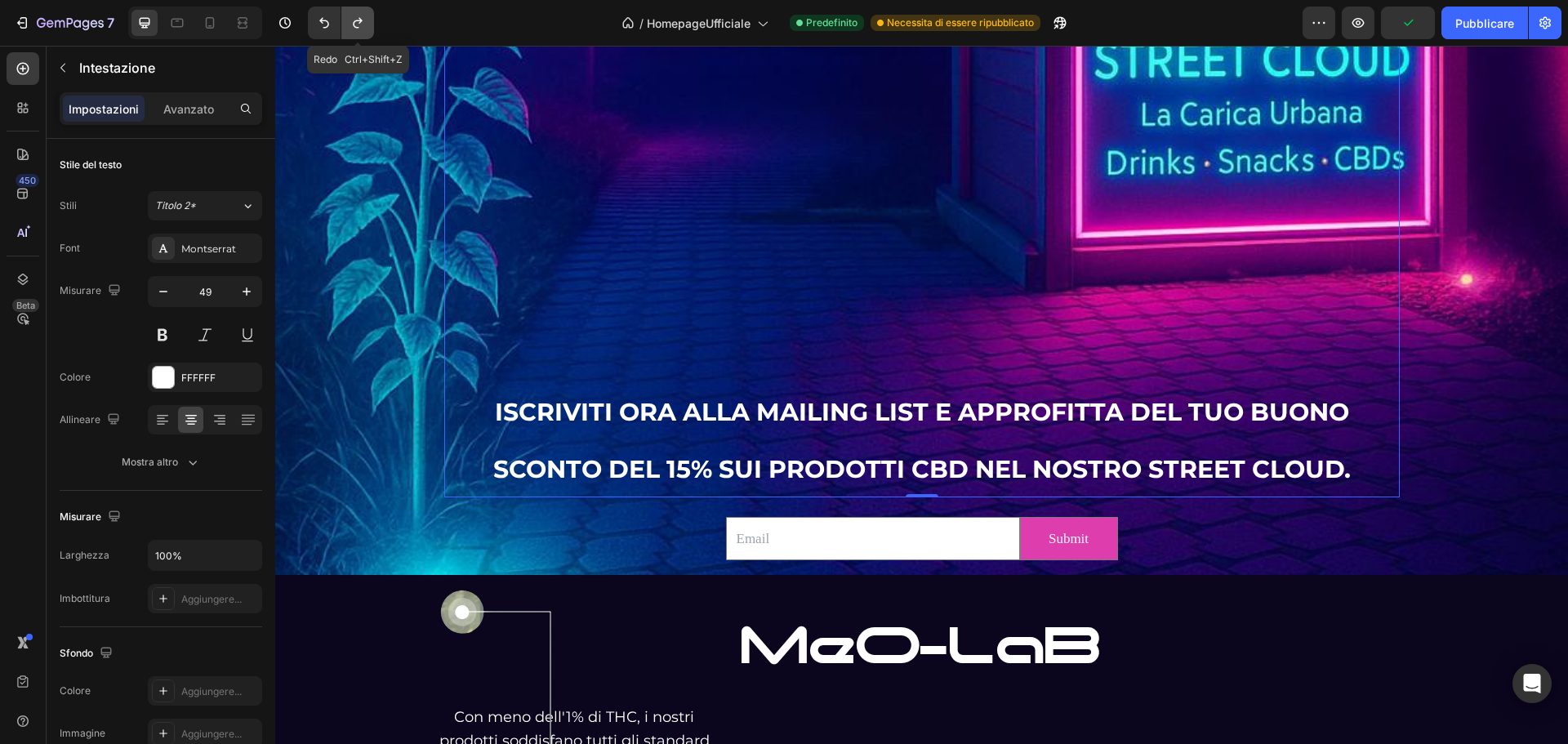
click at [359, 28] on icon "Annulla/Ripristina" at bounding box center [358, 23] width 16 height 16
type input "48"
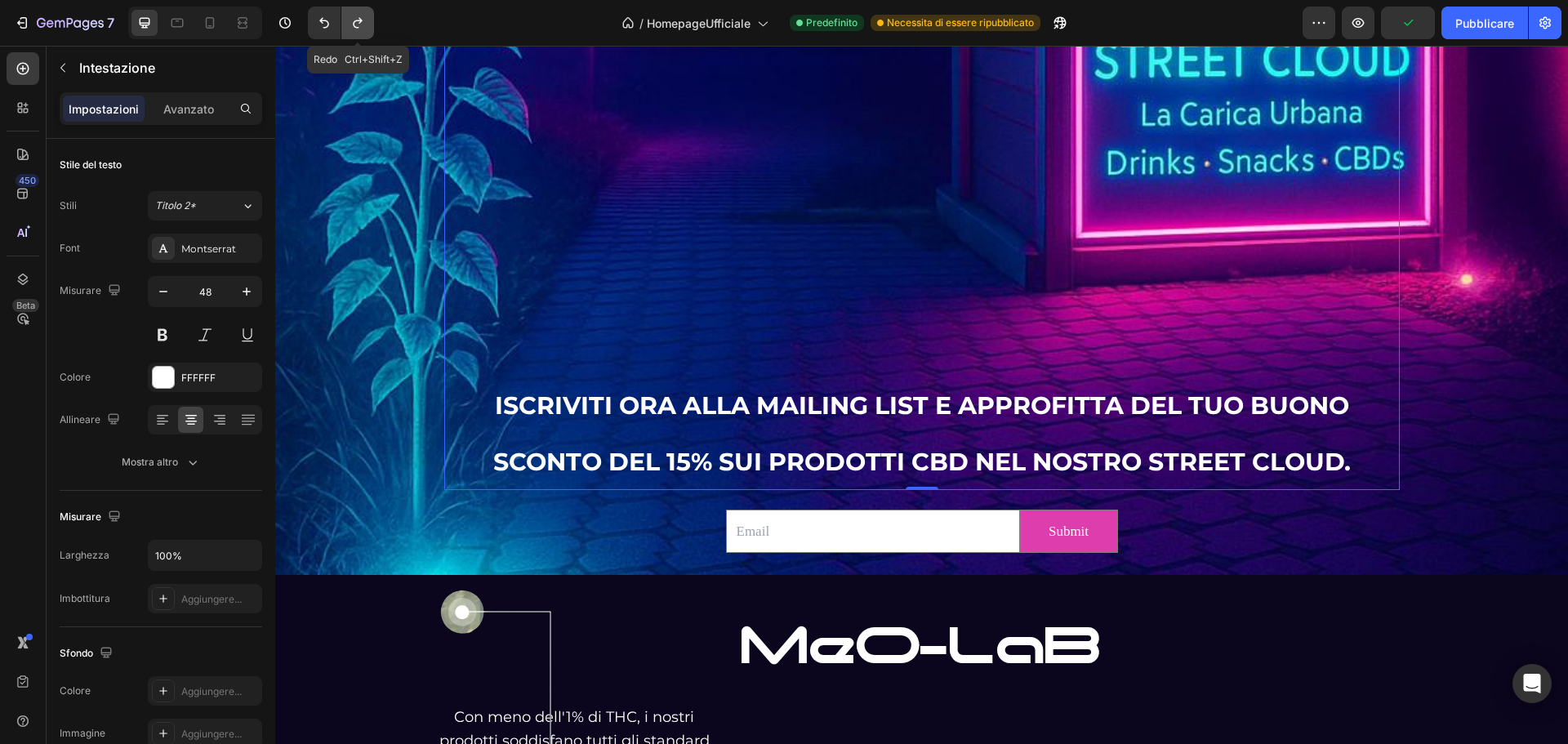
click at [359, 28] on icon "Annulla/Ripristina" at bounding box center [358, 23] width 16 height 16
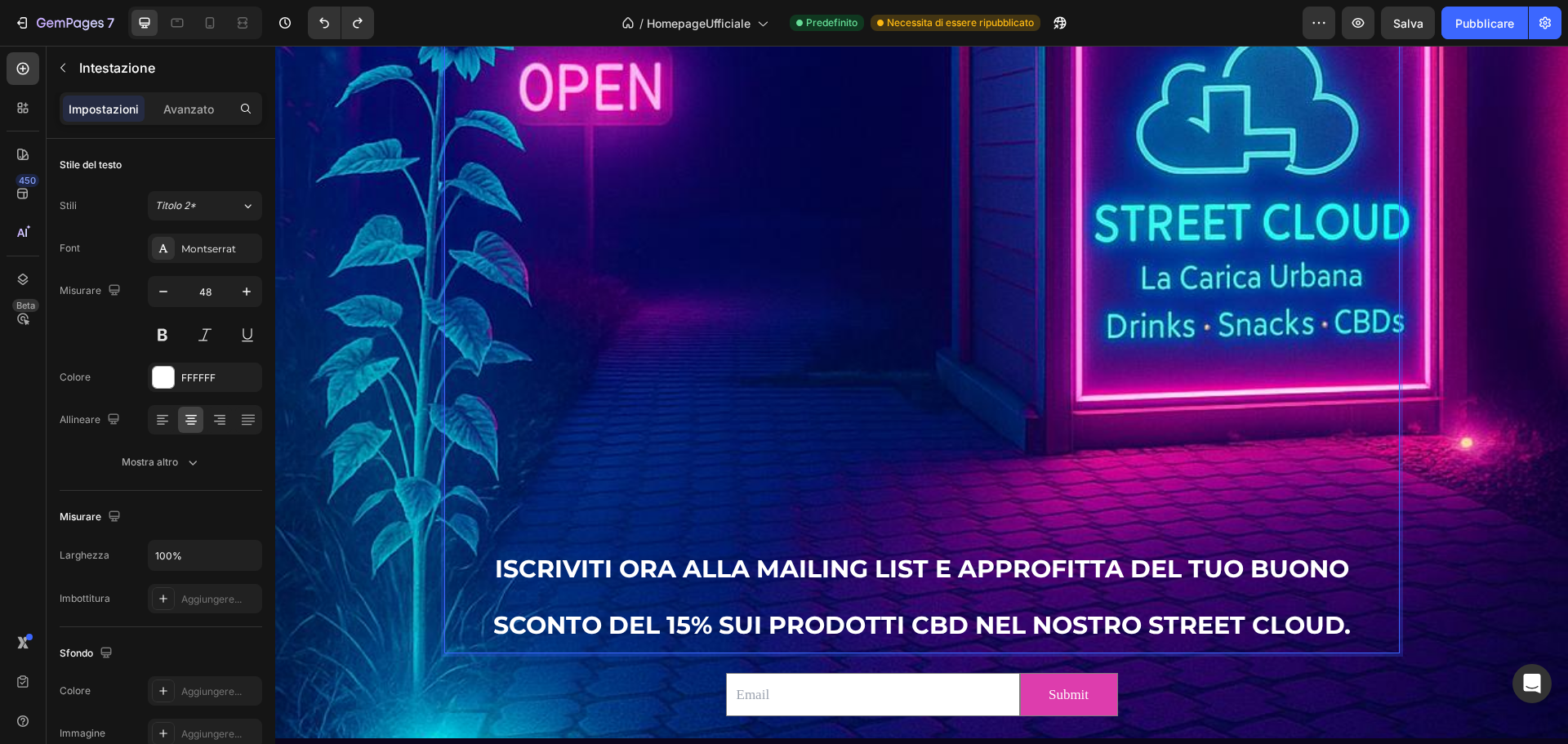
scroll to position [2690, 0]
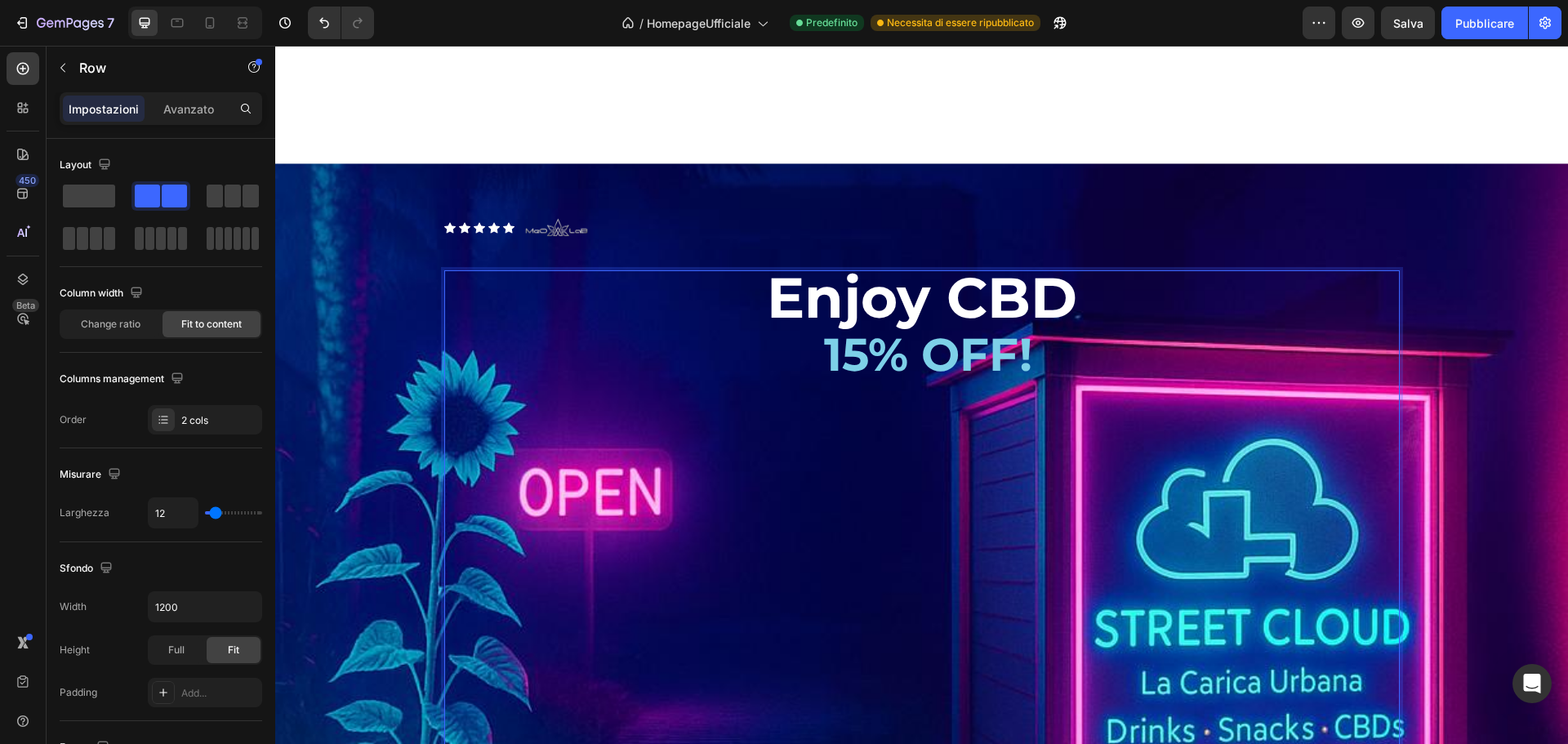
click at [873, 233] on div "Icon Icon Icon Icon Icon Icon List Image Row" at bounding box center [922, 228] width 955 height 65
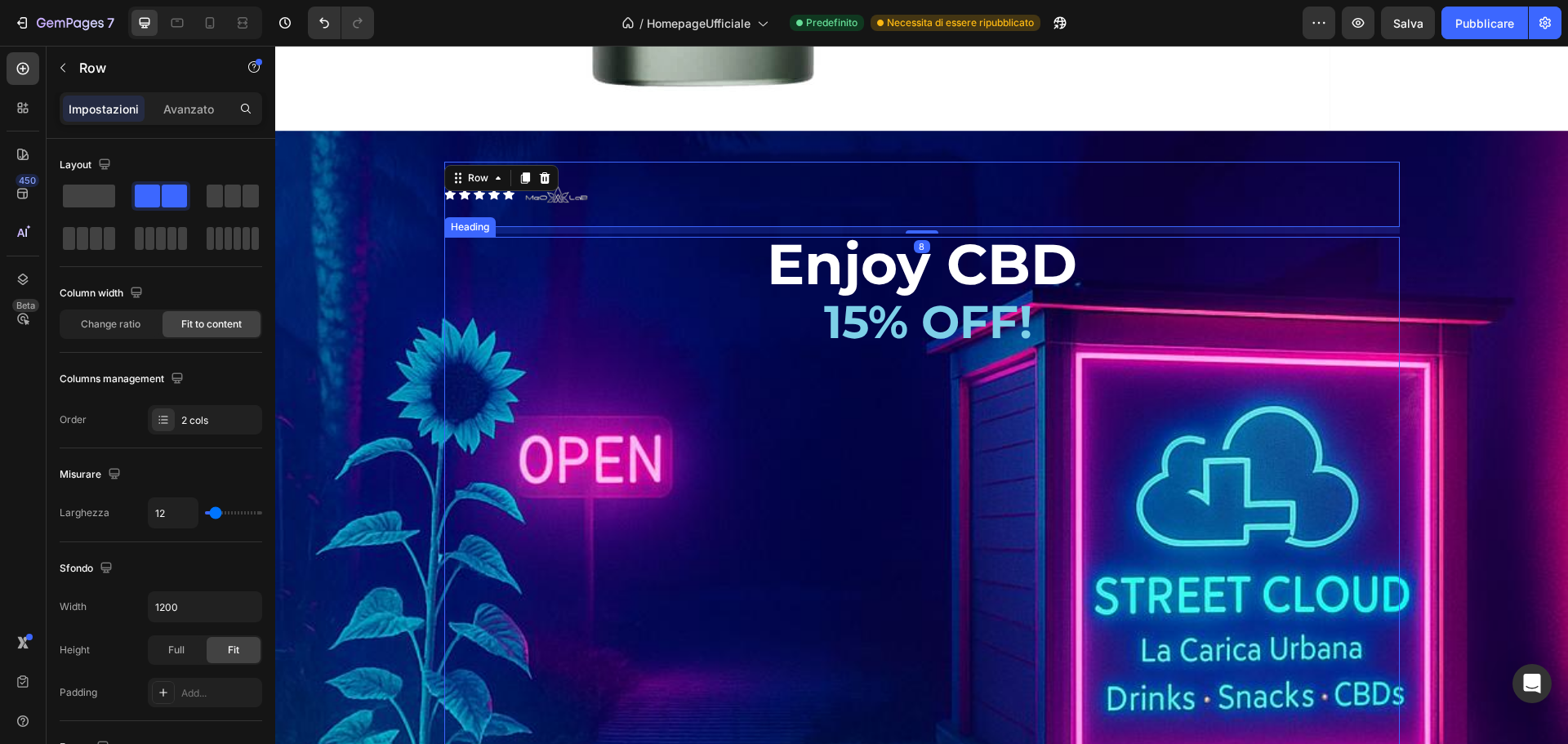
scroll to position [2308, 0]
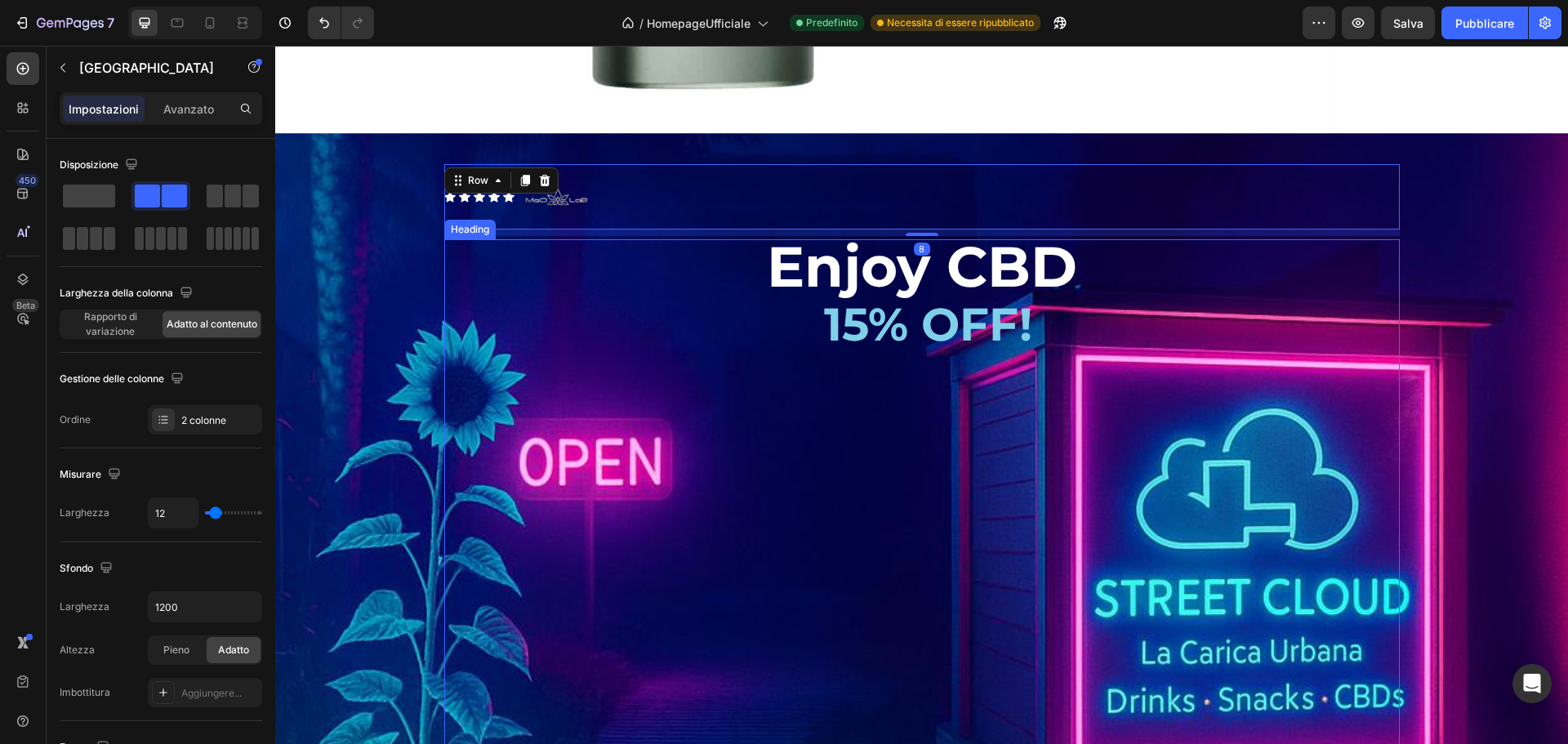
click at [919, 301] on span "Enjoy CBD" at bounding box center [922, 266] width 310 height 68
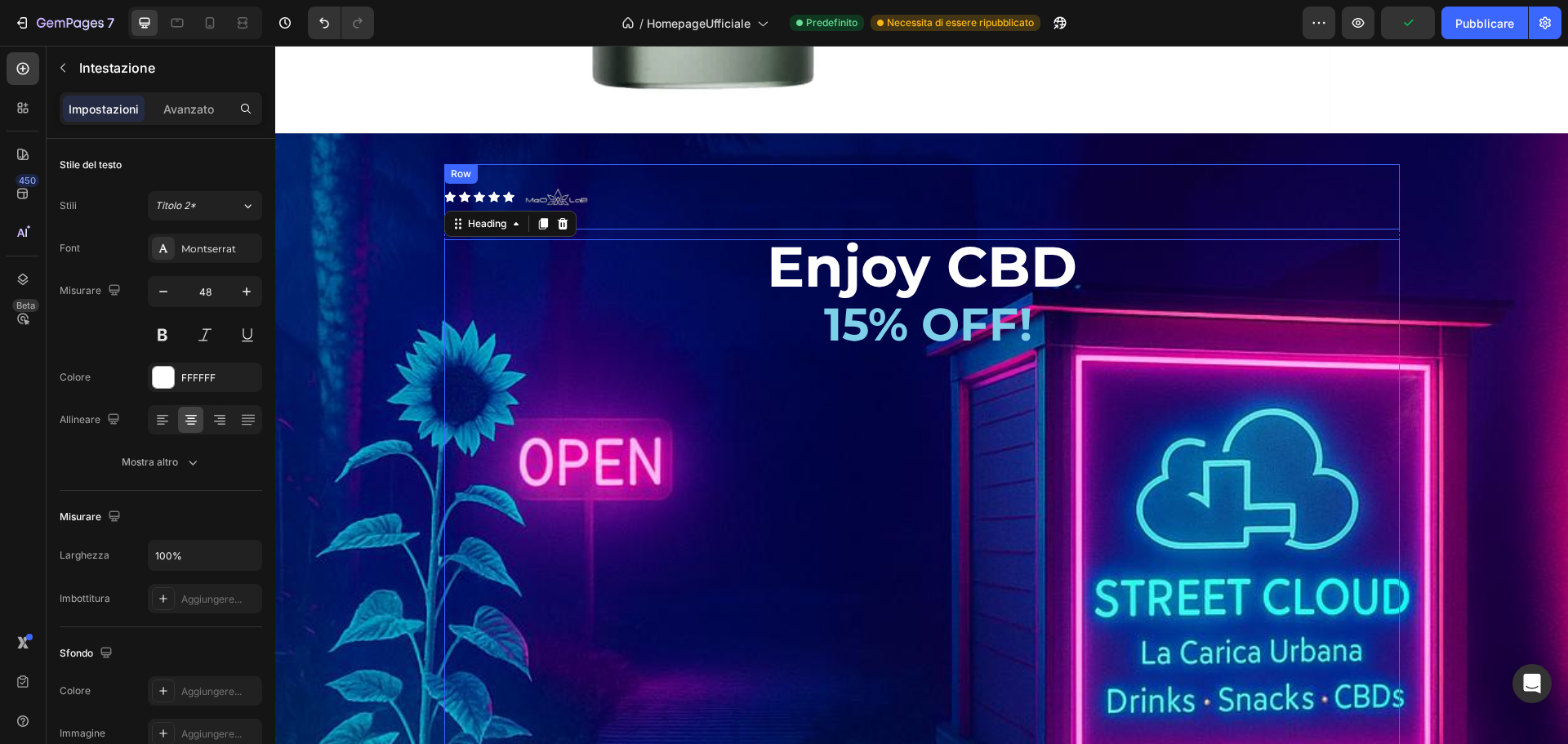
click at [712, 229] on div "Icon Icon Icon Icon Icon Icon List Image Row" at bounding box center [922, 197] width 955 height 65
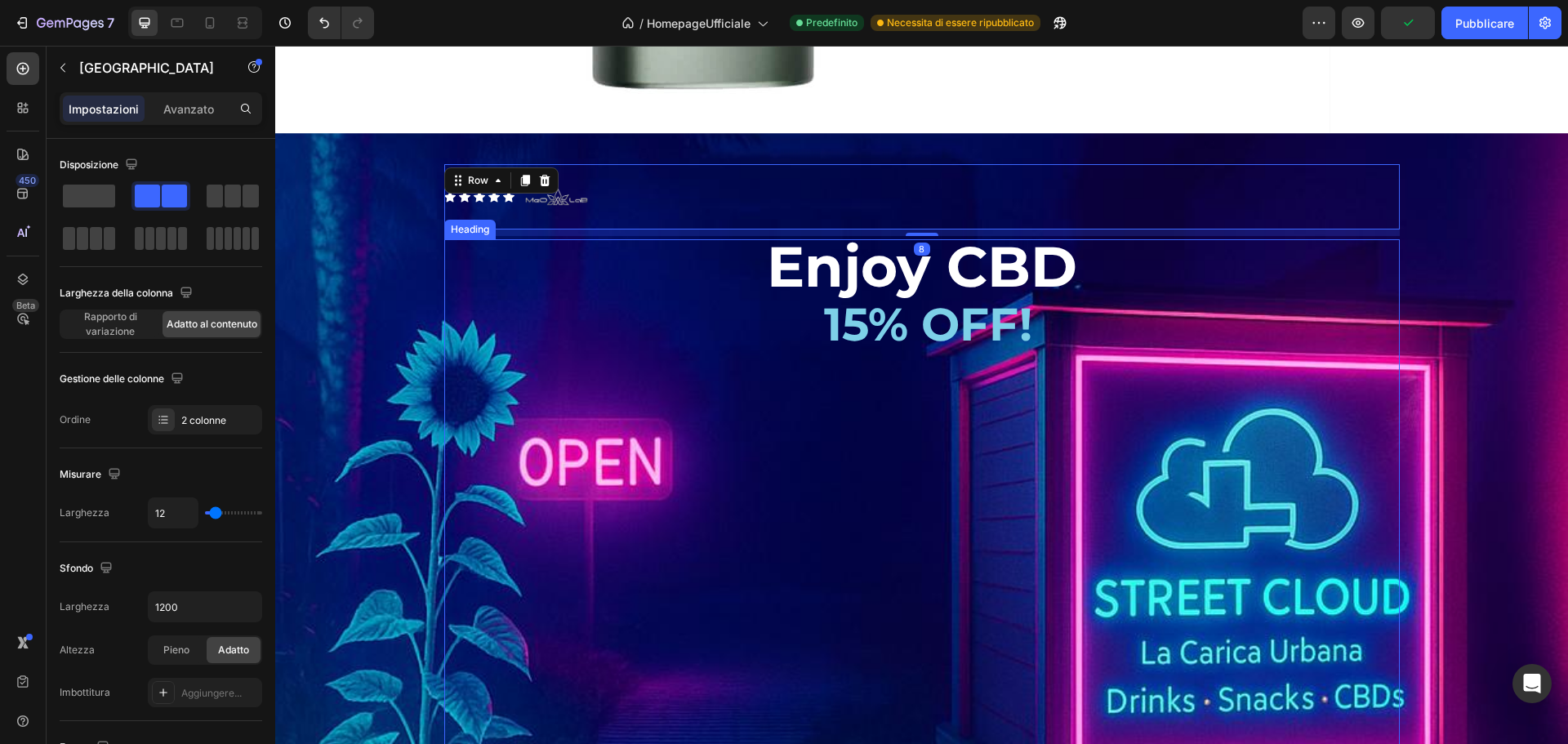
click at [822, 301] on span "Enjoy CBD" at bounding box center [922, 266] width 310 height 68
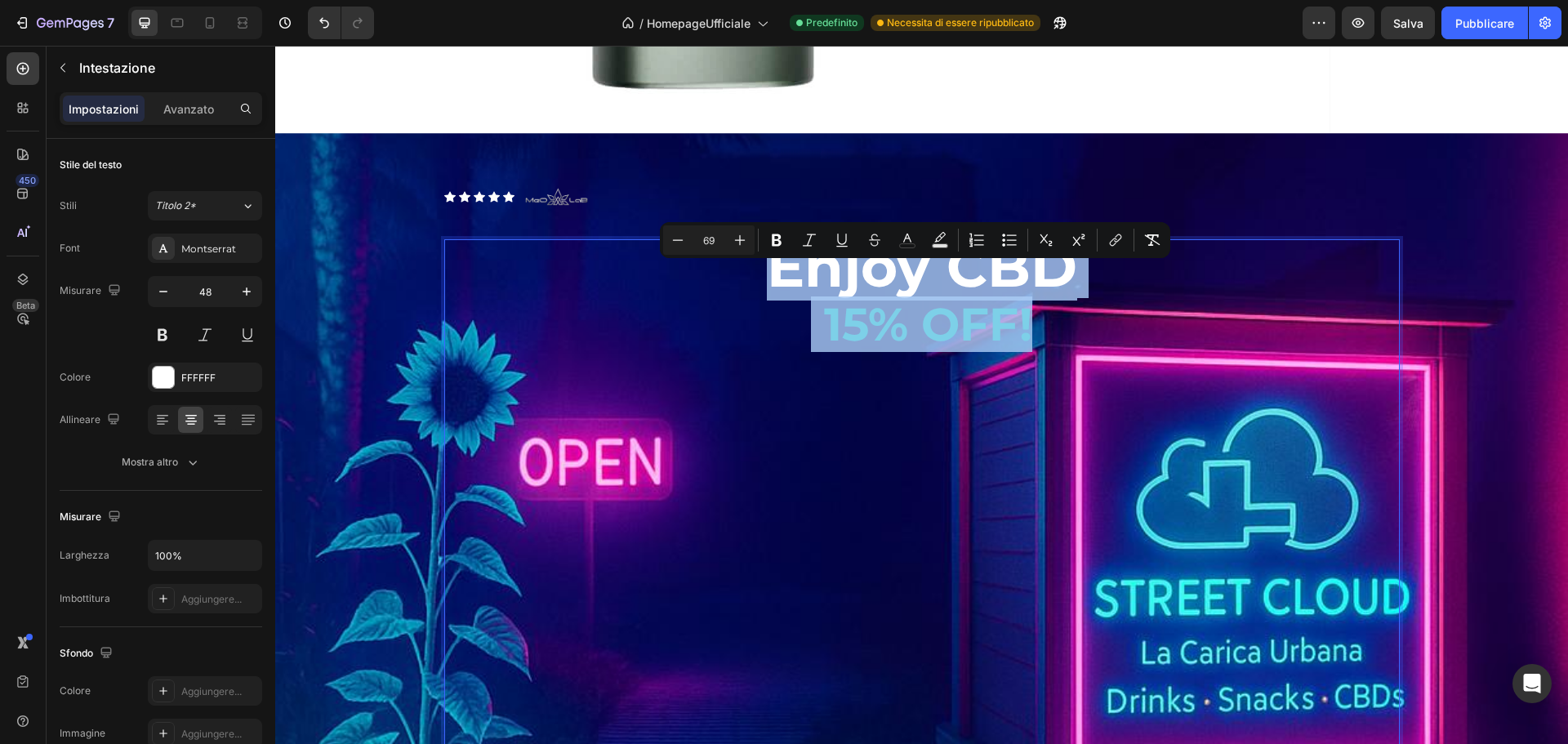
drag, startPoint x: 1036, startPoint y: 363, endPoint x: 767, endPoint y: 315, distance: 273.2
click at [767, 315] on p "Enjoy CBD 15% OFF! ISCRIVITI ORA ALLA MAILING LIST E APPROFITTA DEL TUO BUONO S…" at bounding box center [922, 608] width 952 height 735
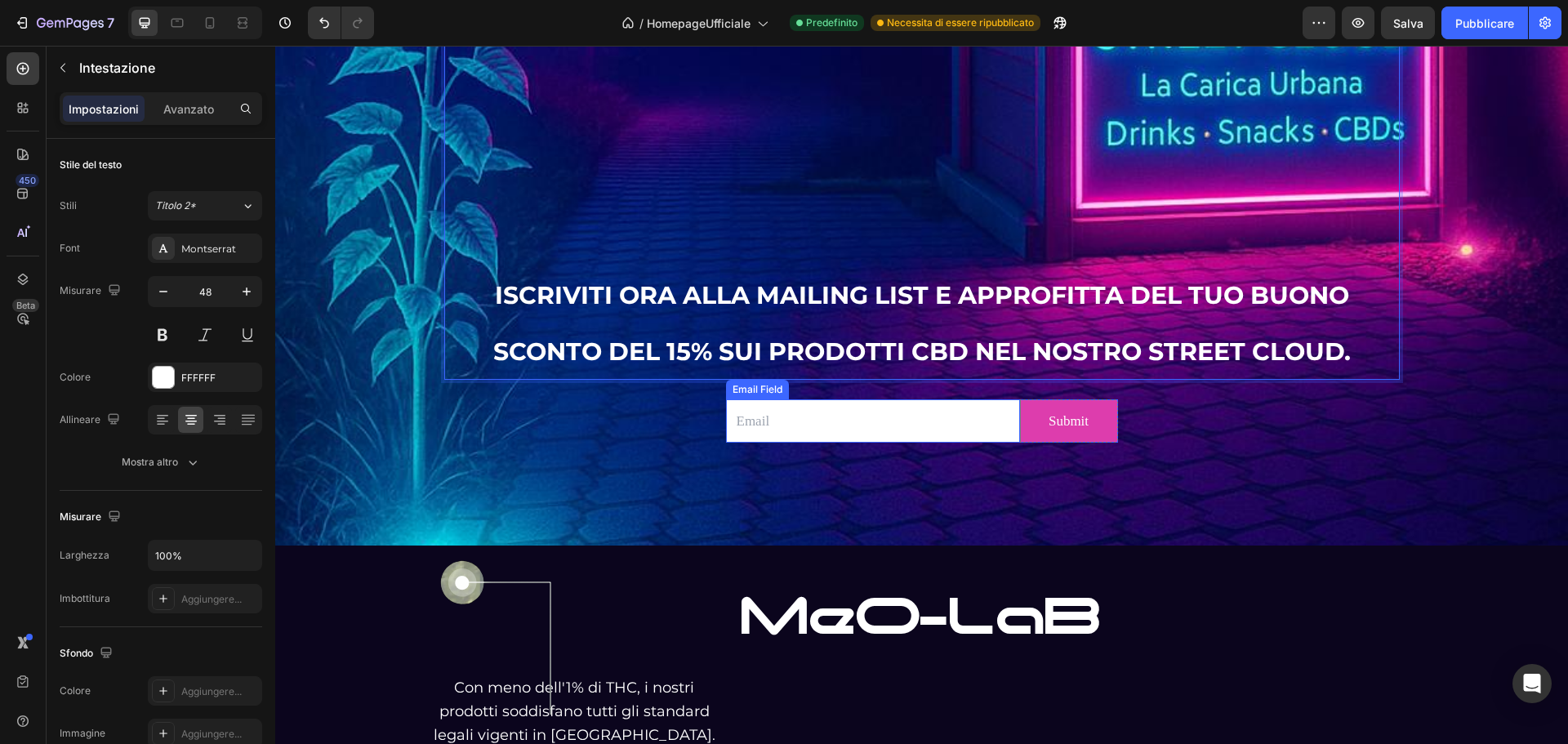
scroll to position [2910, 0]
click at [1369, 342] on p "⁠⁠⁠⁠⁠⁠⁠ ISCRIVITI ORA ALLA MAILING LIST E APPROFITTA DEL TUO BUONO SCONTO DEL 1…" at bounding box center [922, 39] width 952 height 674
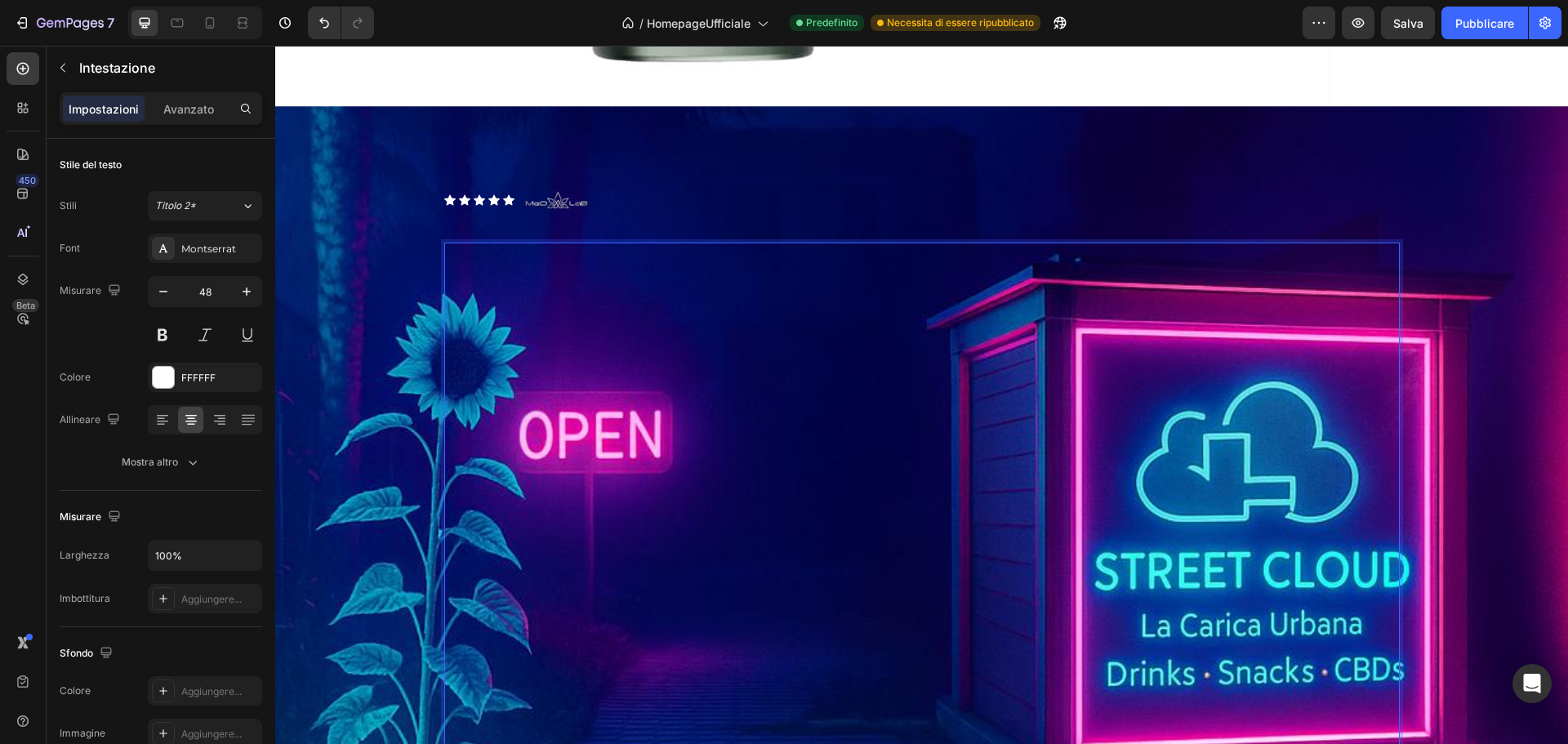
scroll to position [2255, 0]
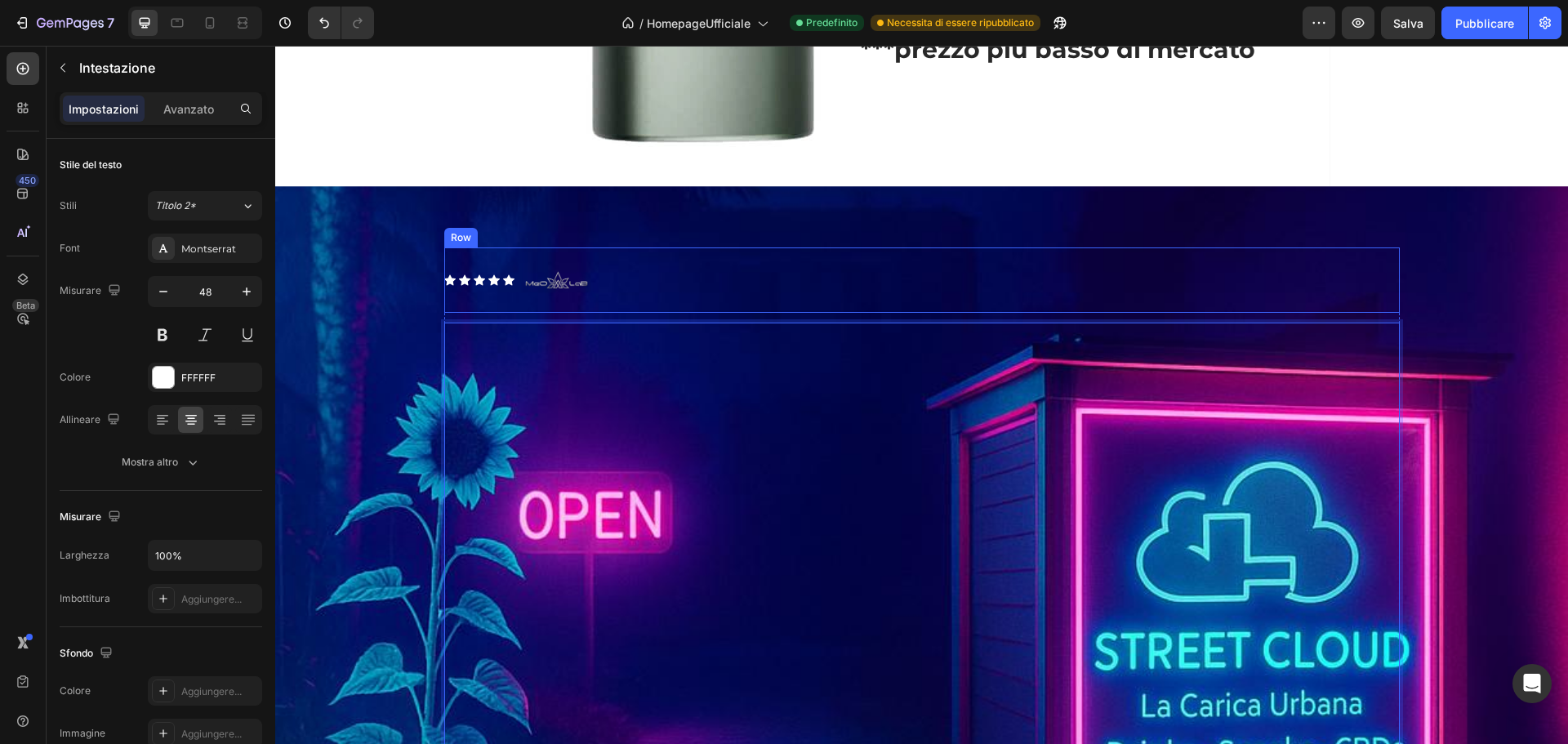
click at [869, 308] on div "Icon Icon Icon Icon Icon Icon List Image Row" at bounding box center [922, 280] width 955 height 65
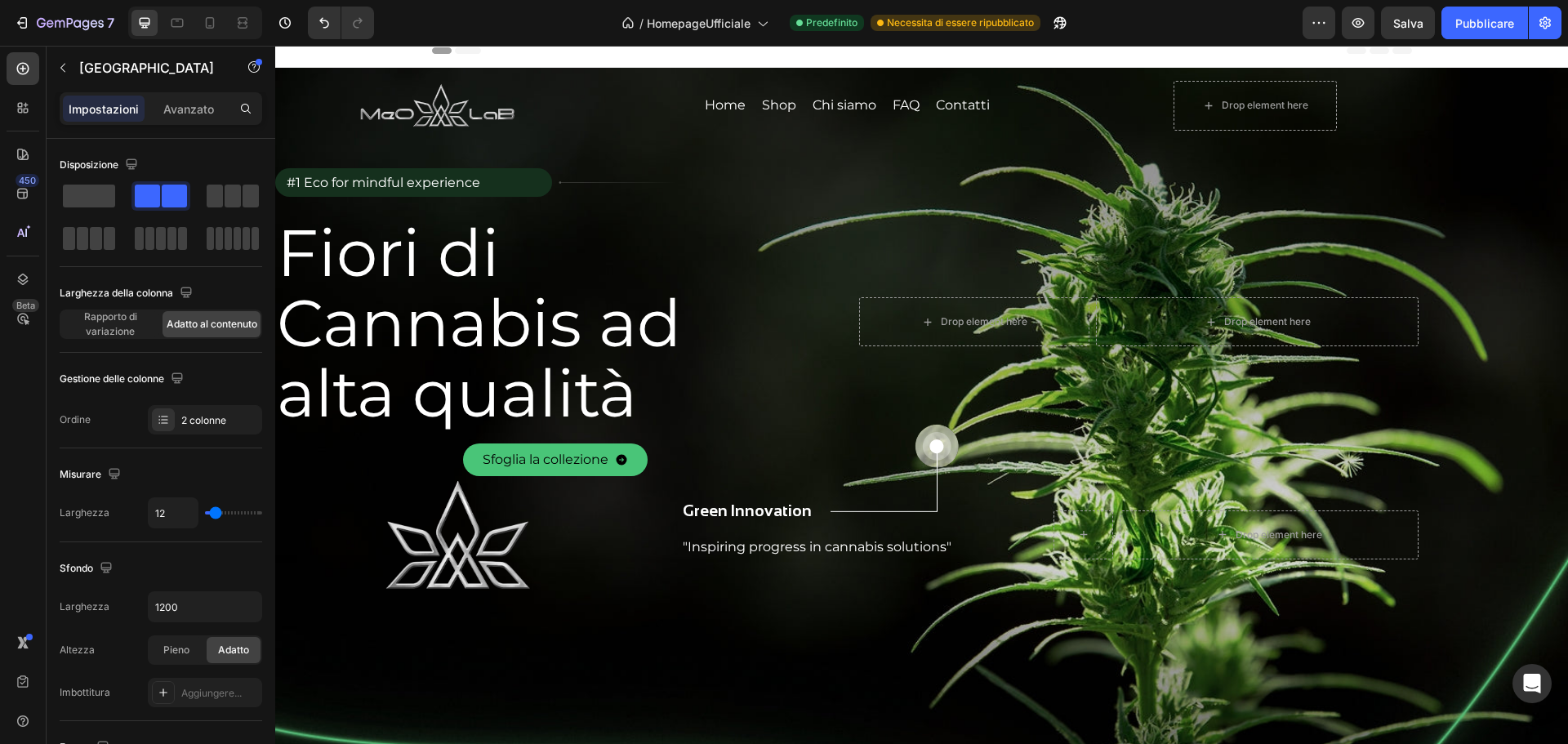
scroll to position [0, 0]
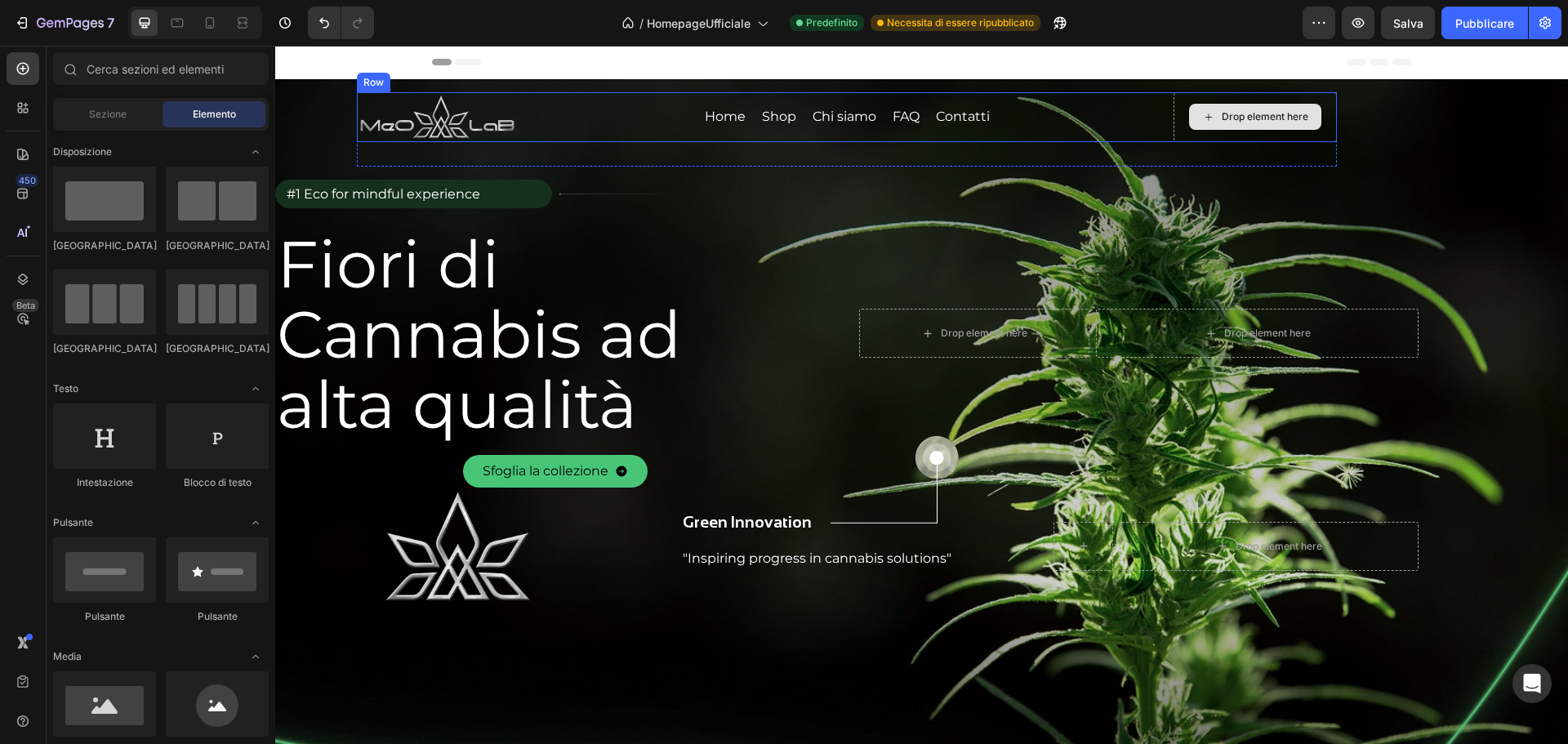
click at [1214, 124] on icon at bounding box center [1208, 116] width 13 height 14
click at [1292, 111] on div "Drop element here" at bounding box center [1264, 116] width 86 height 13
click at [1259, 93] on div "Drop element here" at bounding box center [1255, 117] width 164 height 50
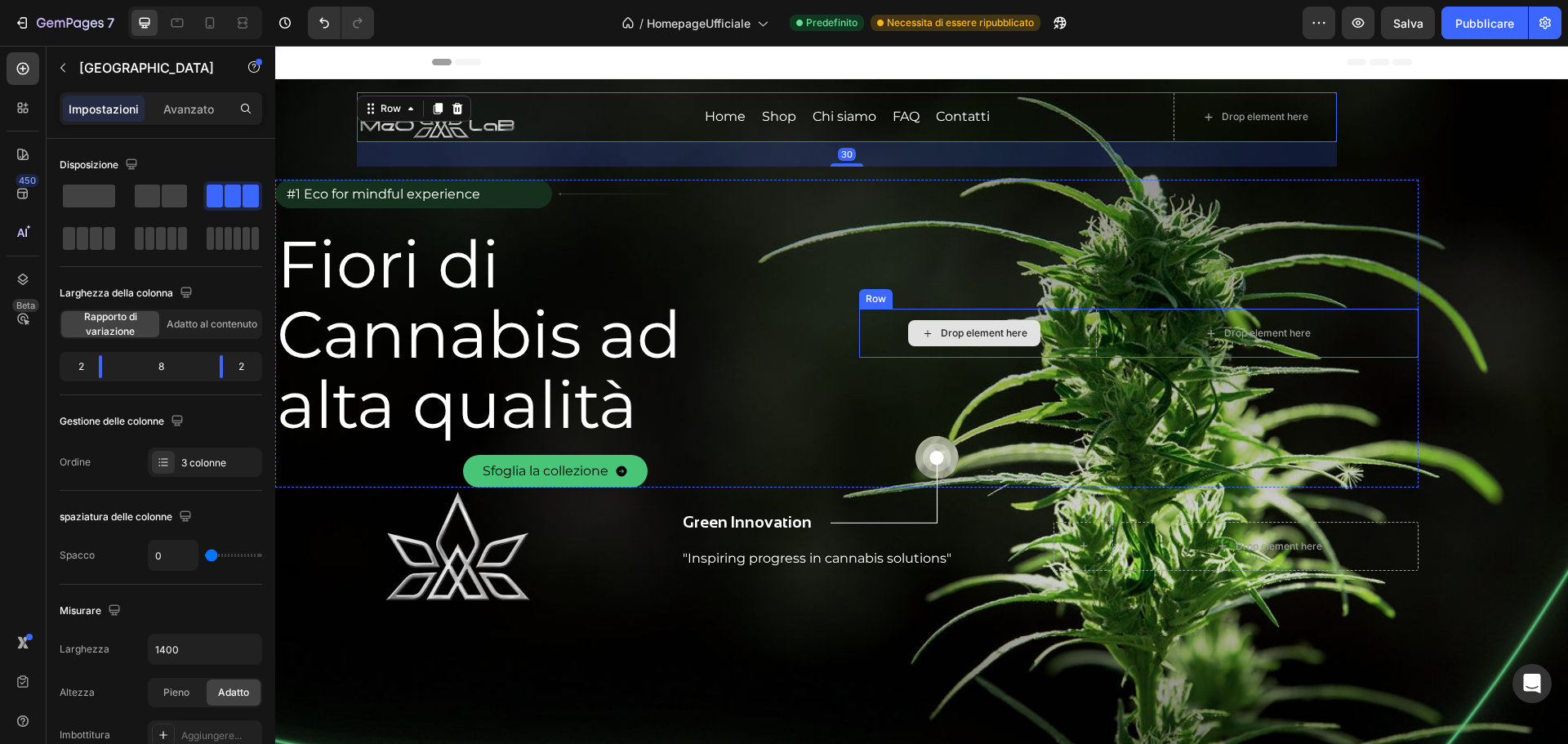
click at [971, 330] on div "Drop element here" at bounding box center [984, 333] width 86 height 13
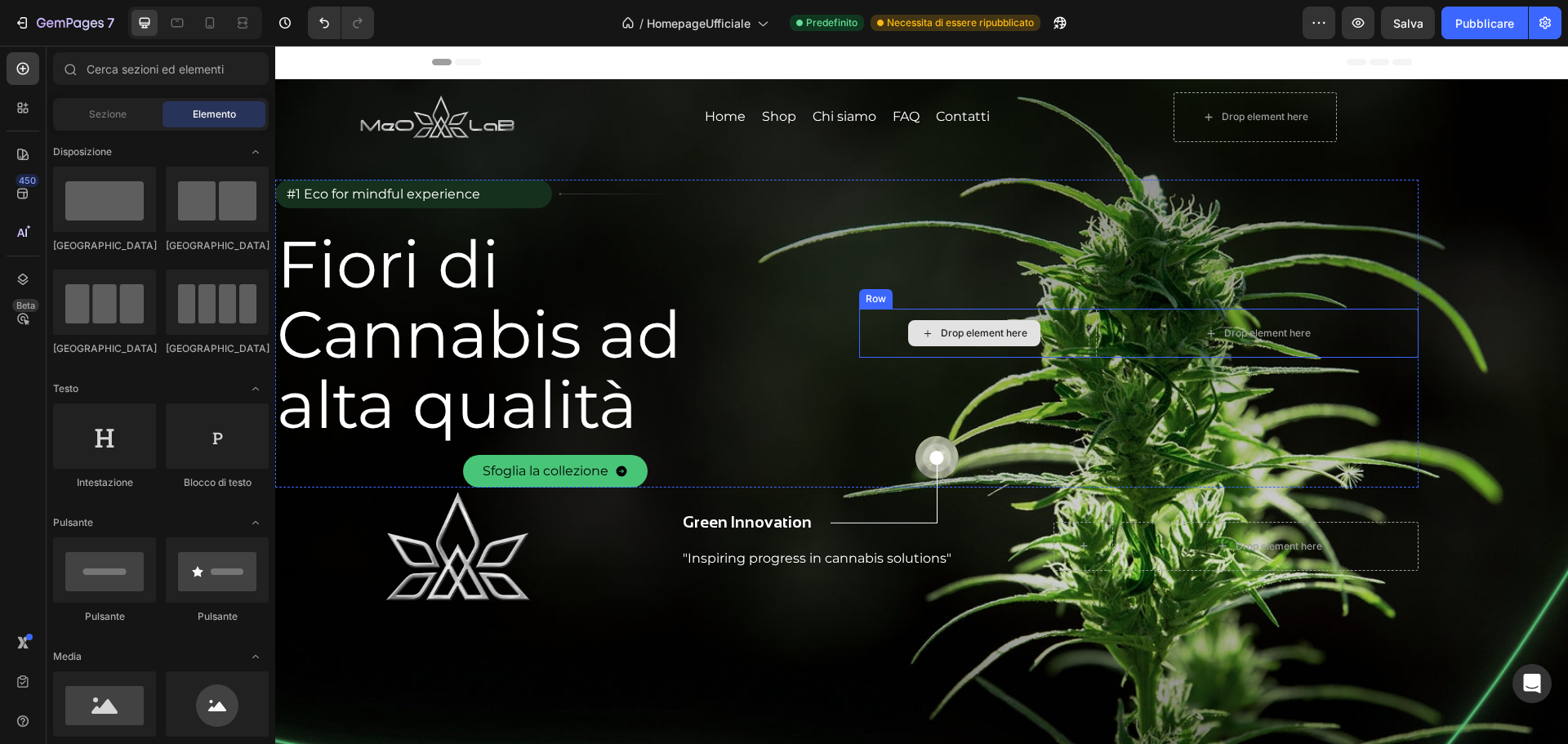
click at [884, 312] on div "Drop element here" at bounding box center [974, 334] width 230 height 49
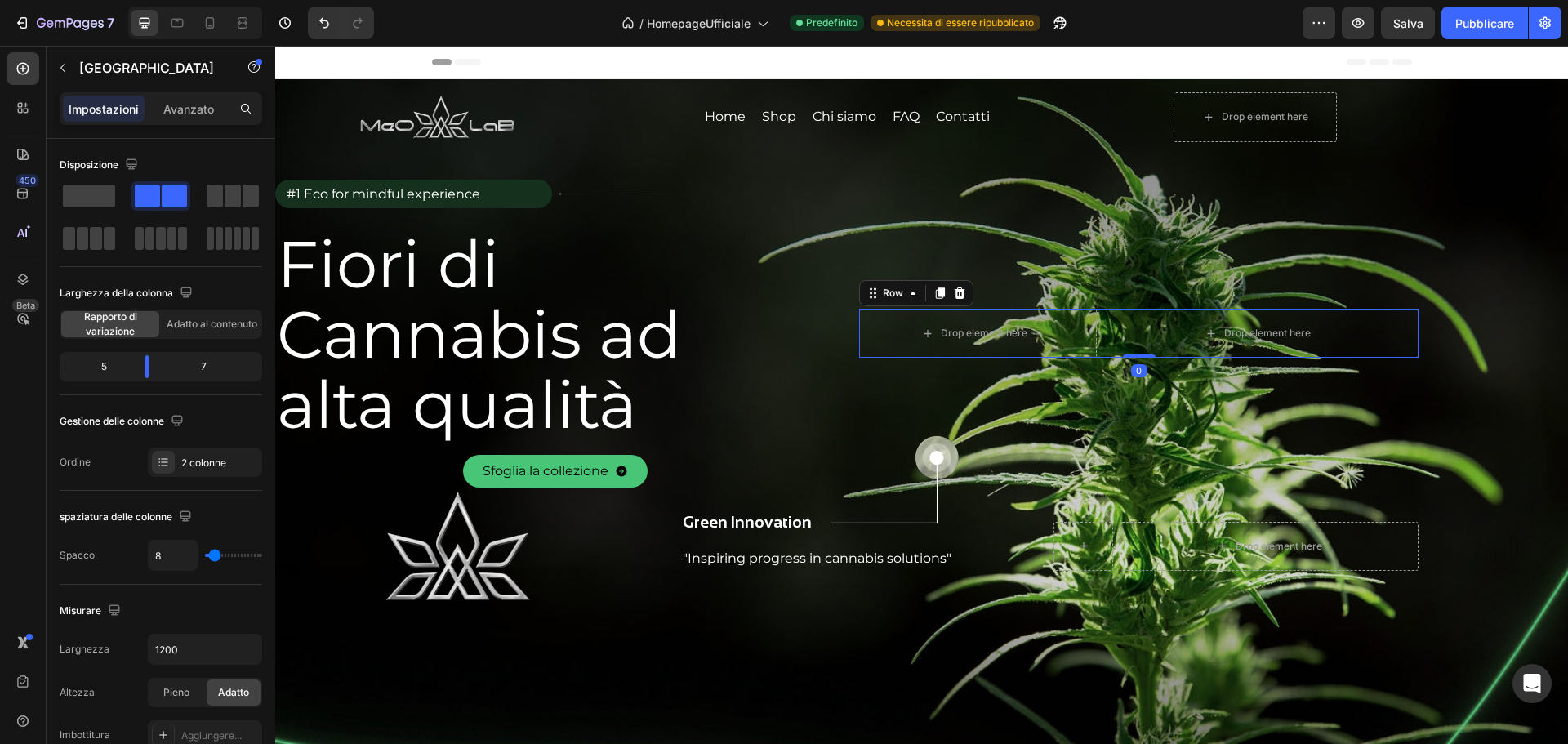
drag, startPoint x: 944, startPoint y: 292, endPoint x: 1025, endPoint y: 406, distance: 139.8
click at [944, 292] on icon at bounding box center [940, 293] width 13 height 13
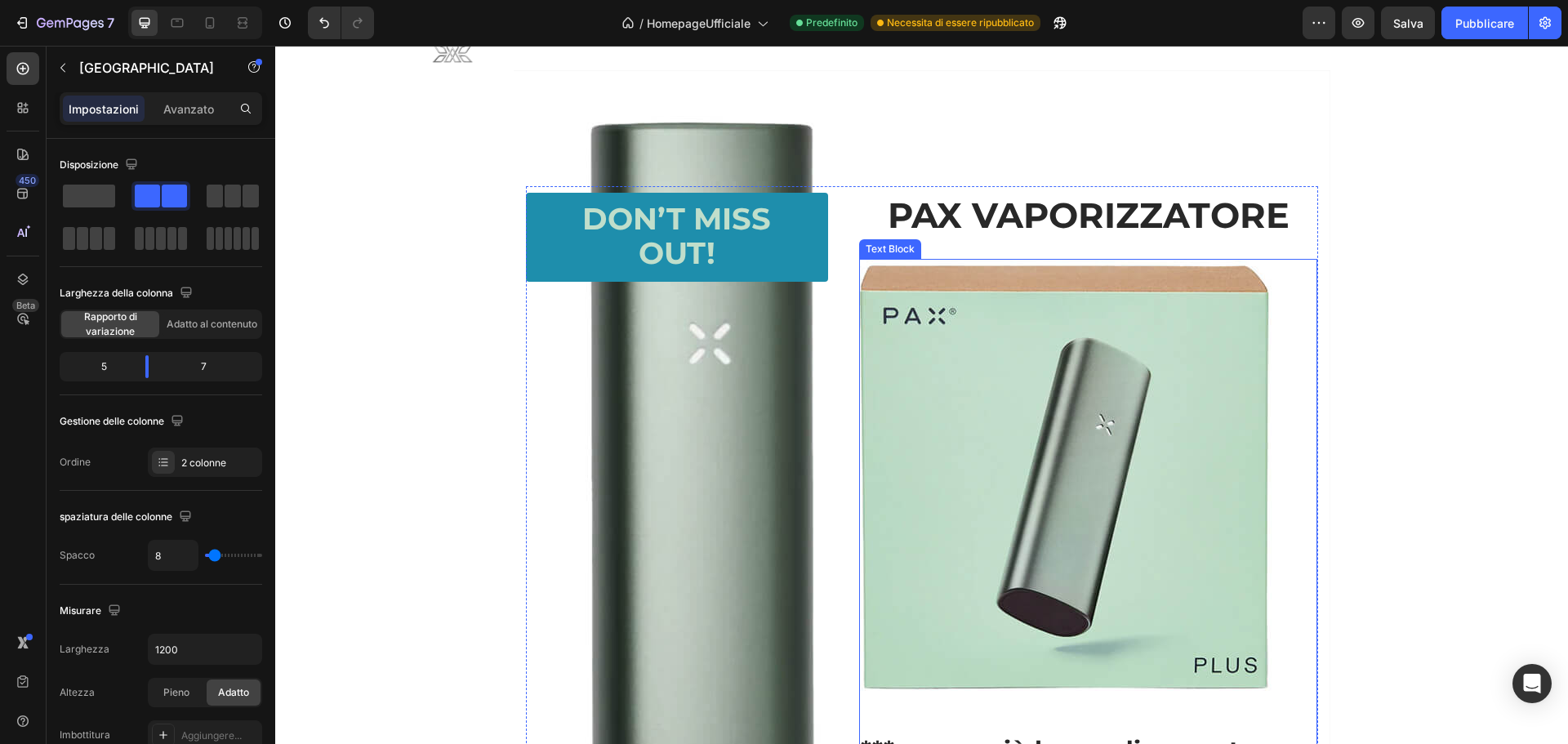
scroll to position [2287, 0]
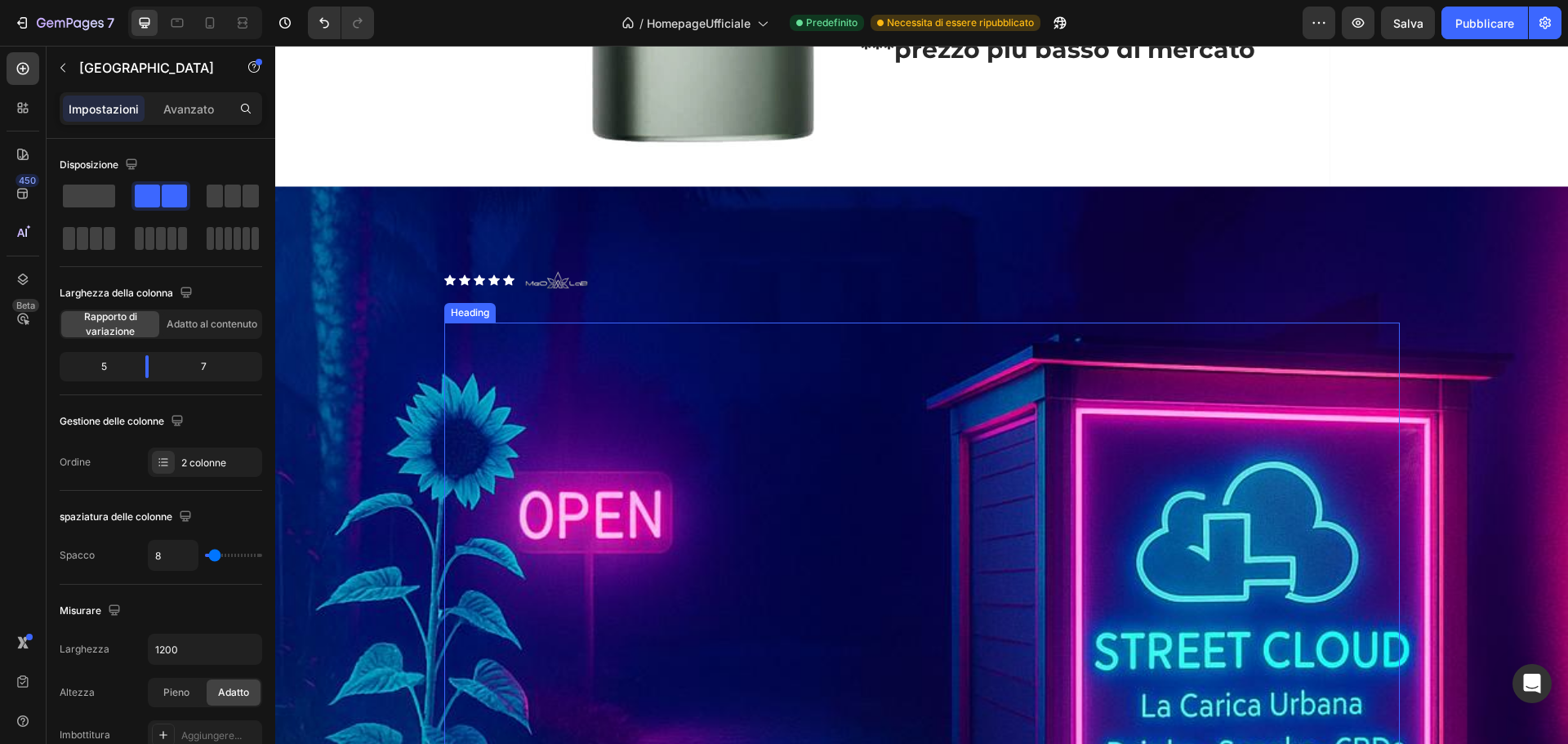
drag, startPoint x: 937, startPoint y: 312, endPoint x: 608, endPoint y: 422, distance: 346.9
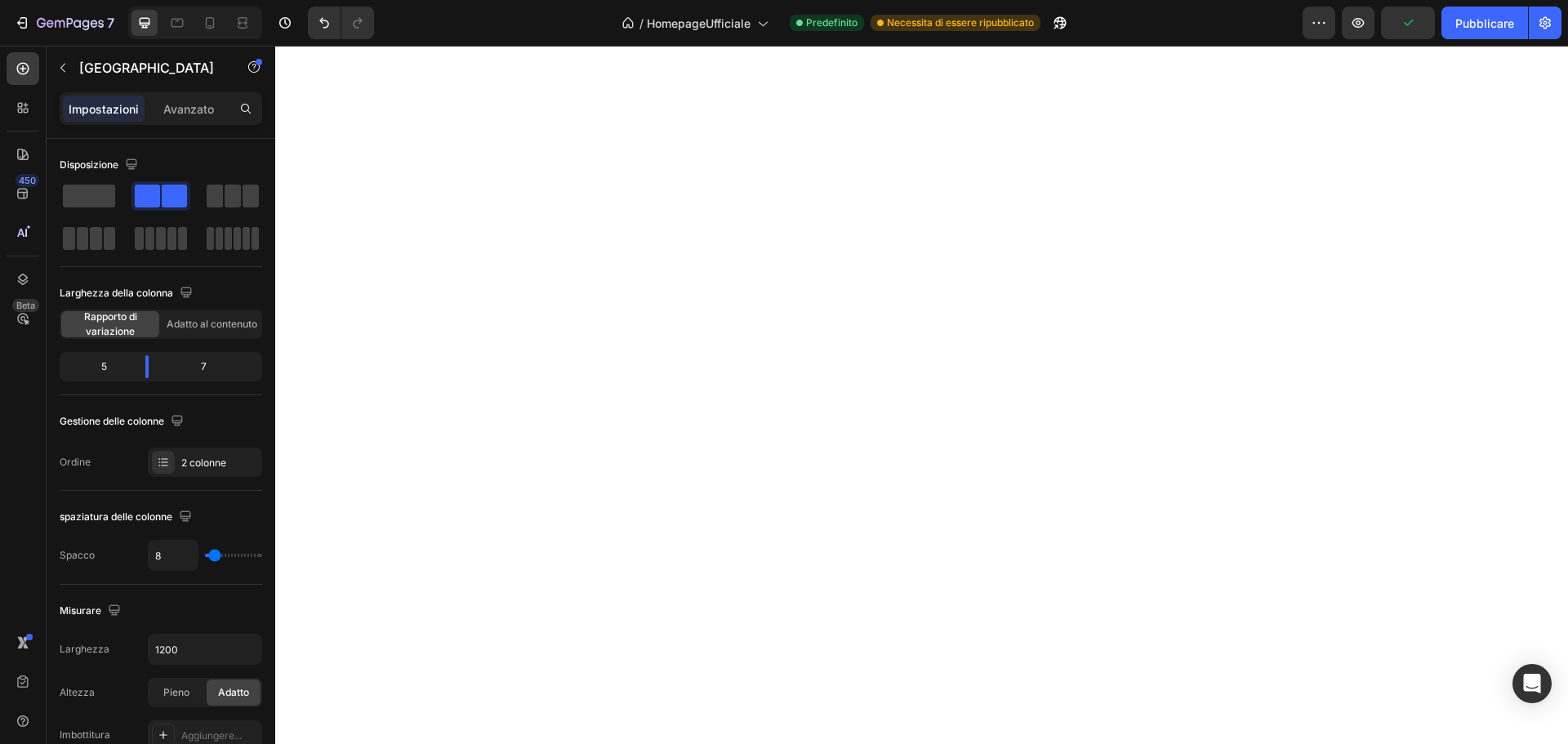
scroll to position [82, 0]
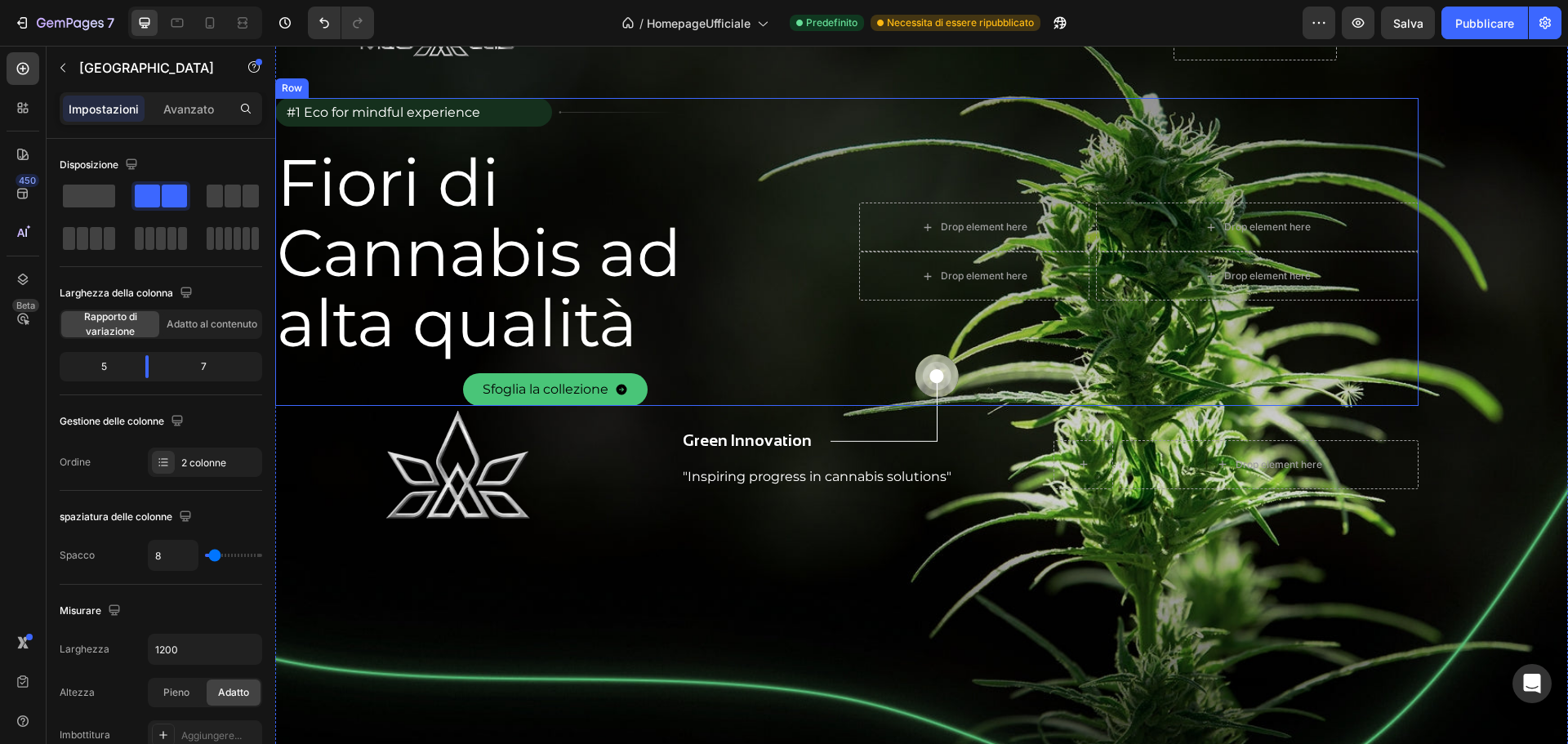
click at [892, 211] on div "Drop element here" at bounding box center [974, 227] width 230 height 49
click at [922, 230] on div "Drop element here Drop element here Row 0" at bounding box center [1138, 227] width 559 height 49
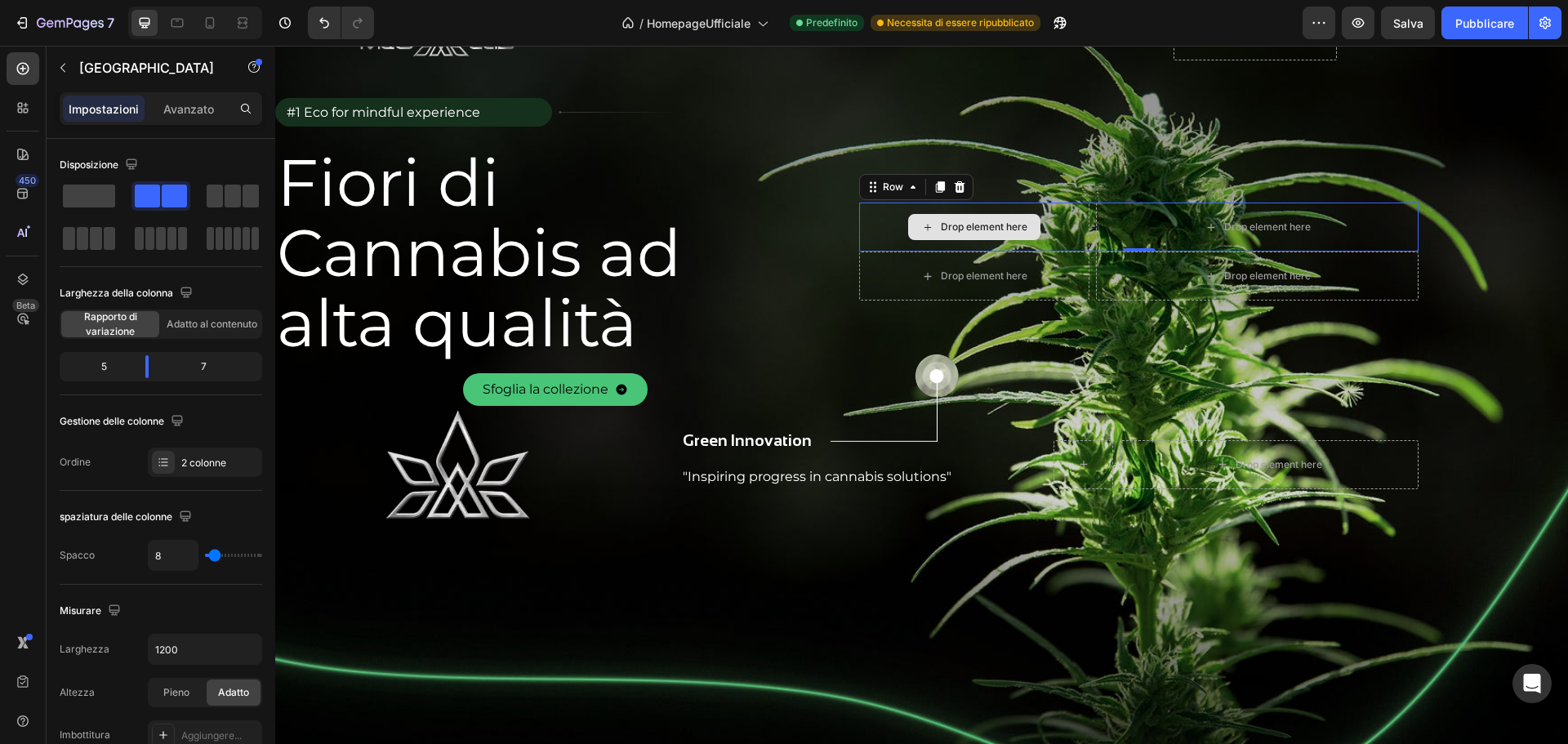
click at [924, 262] on div "Drop element here" at bounding box center [974, 276] width 230 height 49
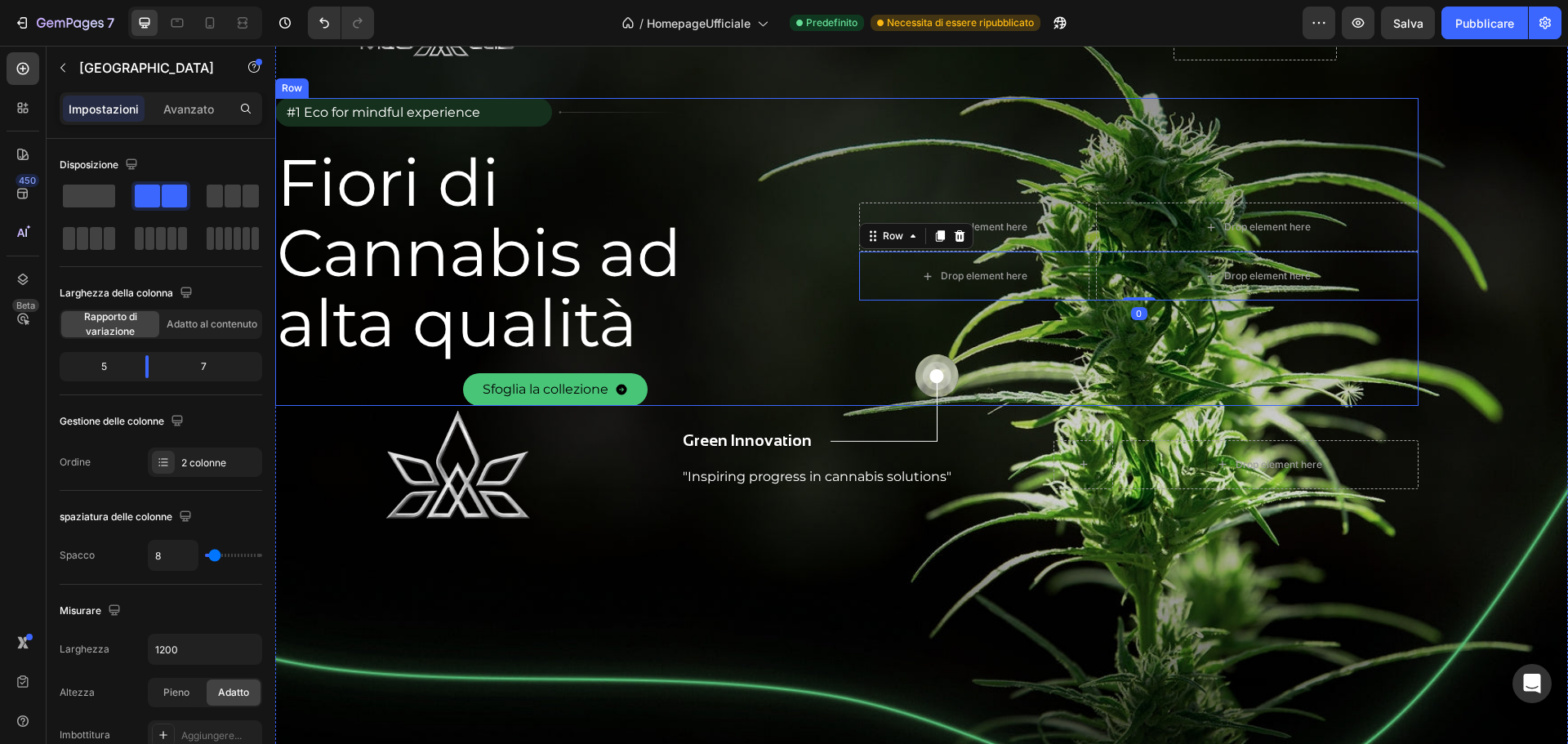
drag, startPoint x: 941, startPoint y: 236, endPoint x: 923, endPoint y: 289, distance: 56.0
click at [918, 297] on div "Drop element here Drop element here Row 0" at bounding box center [1138, 276] width 559 height 49
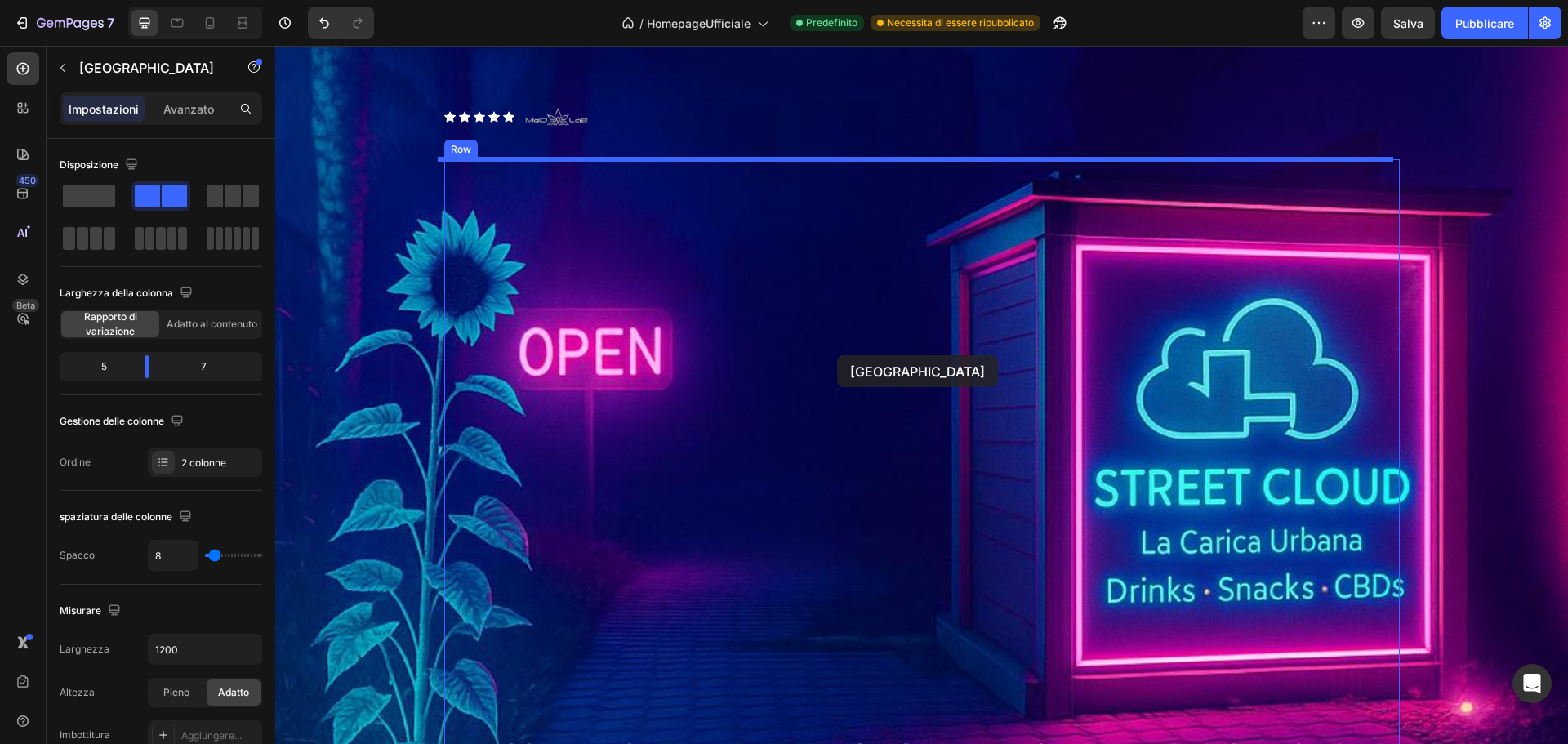
scroll to position [2287, 0]
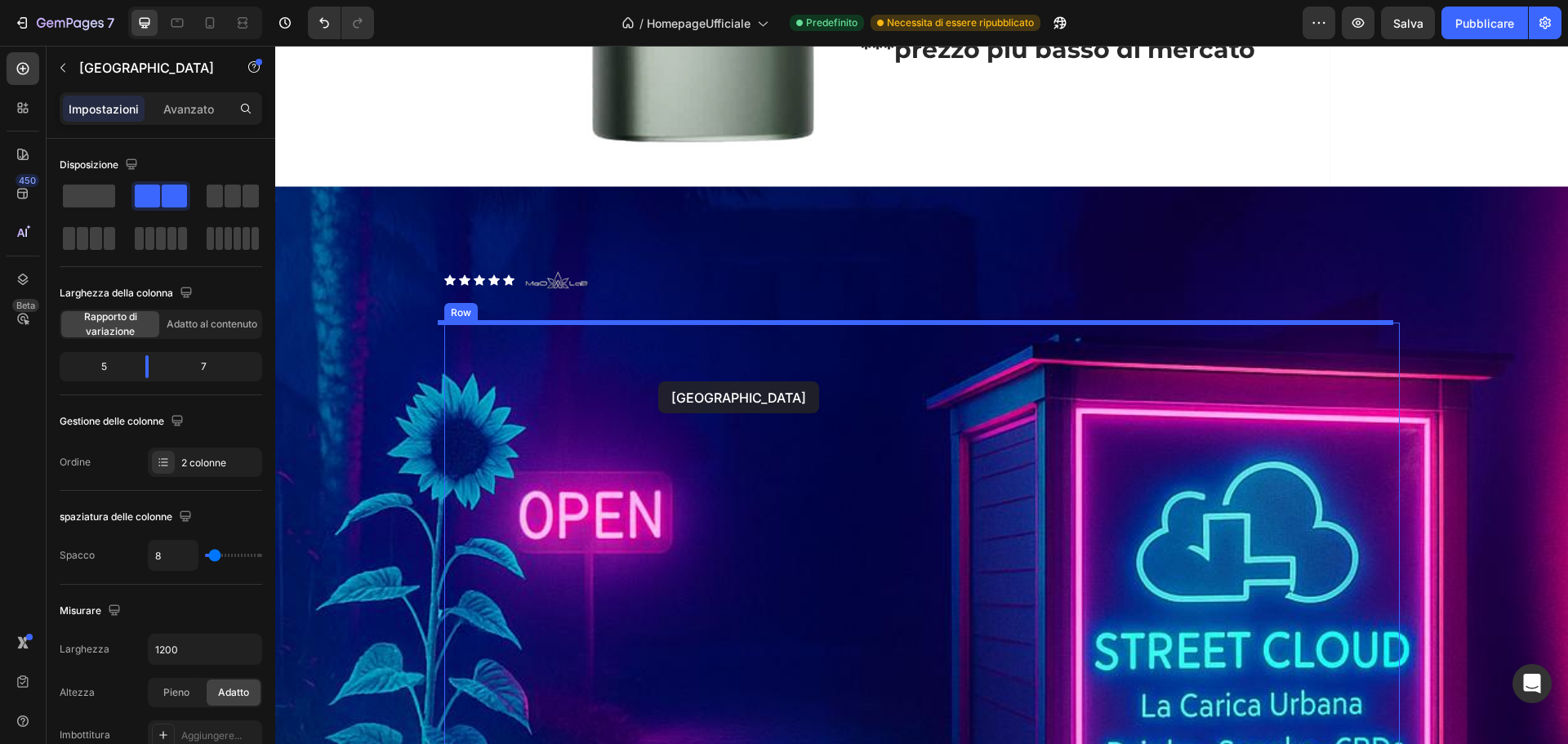
drag, startPoint x: 875, startPoint y: 243, endPoint x: 658, endPoint y: 382, distance: 257.7
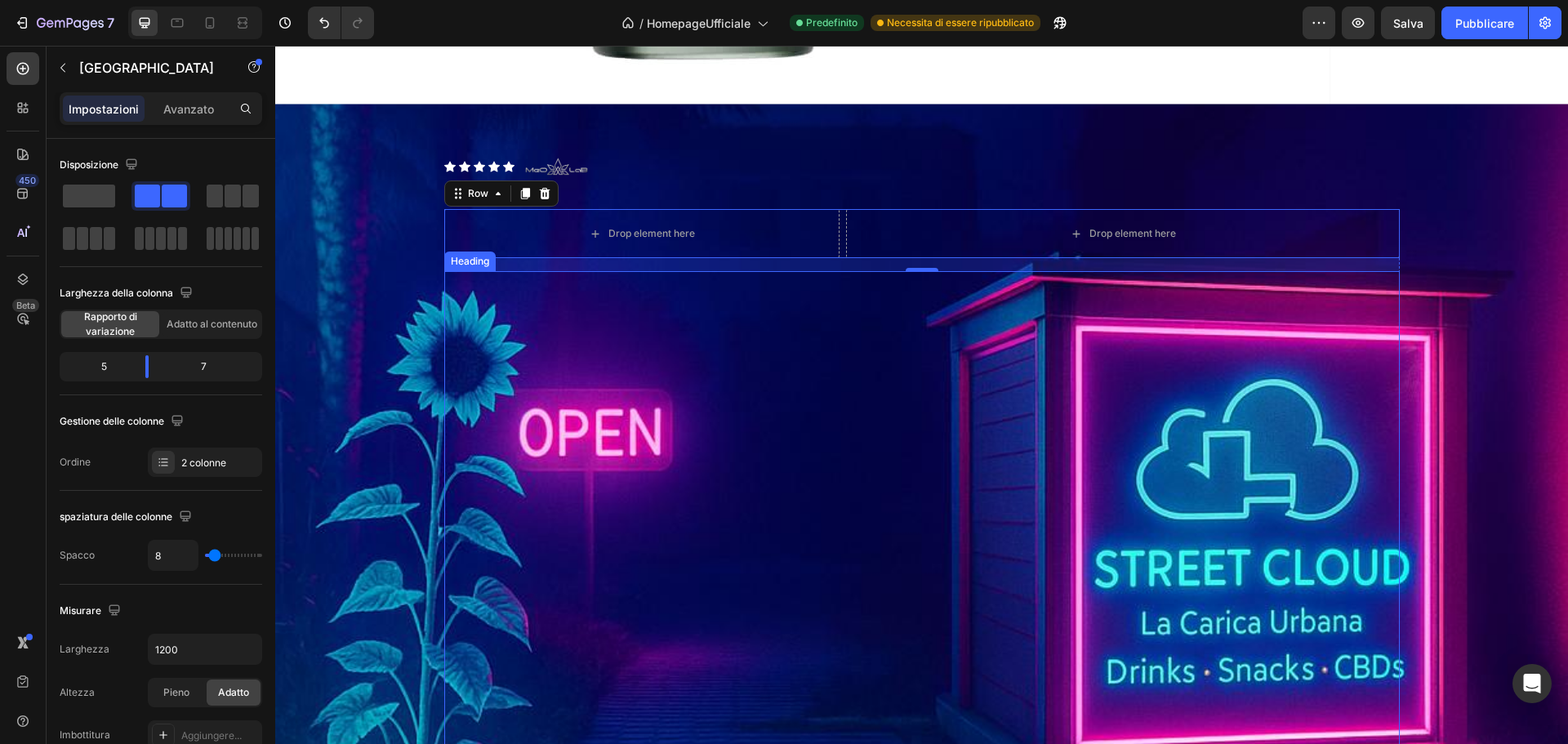
scroll to position [2207, 0]
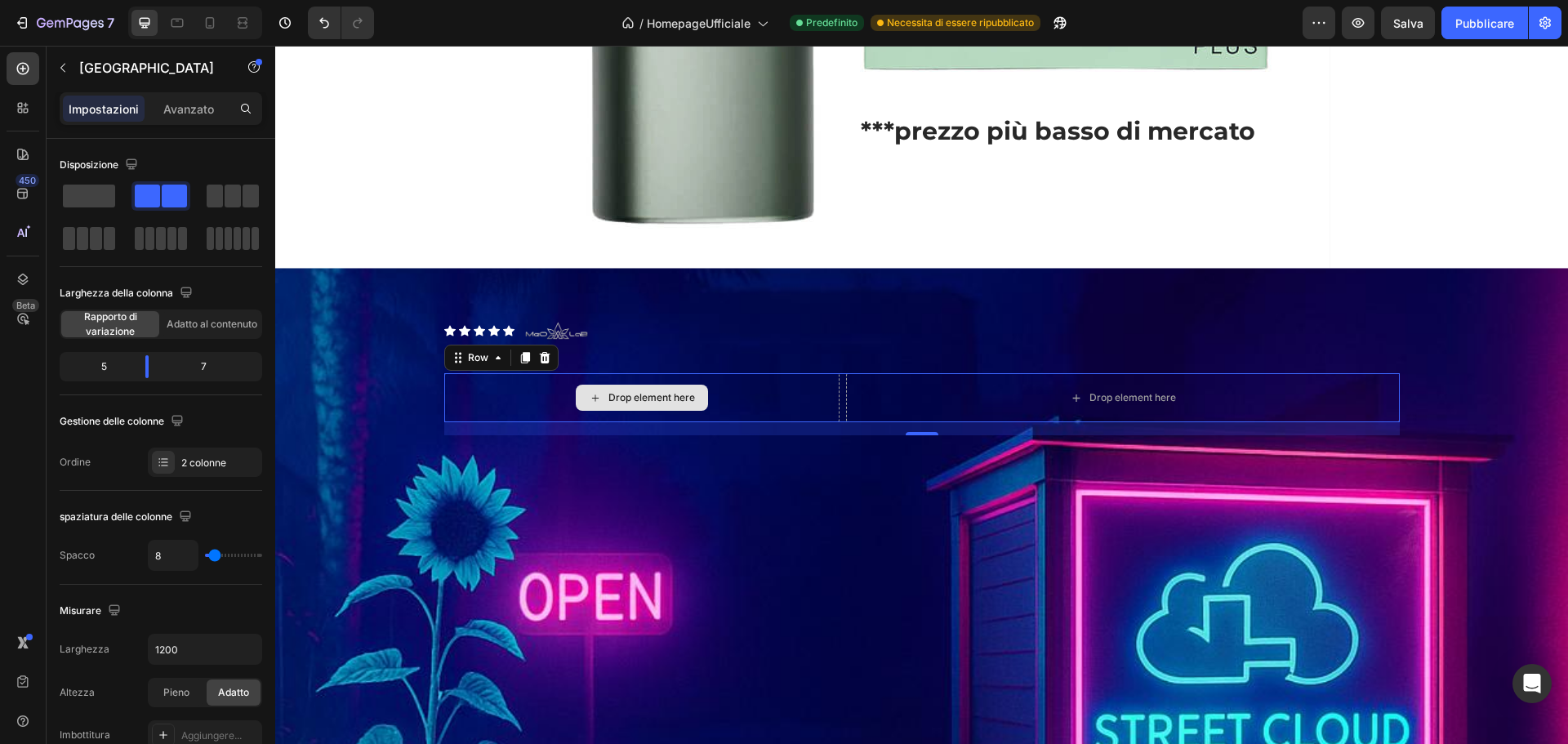
click at [594, 400] on icon at bounding box center [595, 397] width 13 height 14
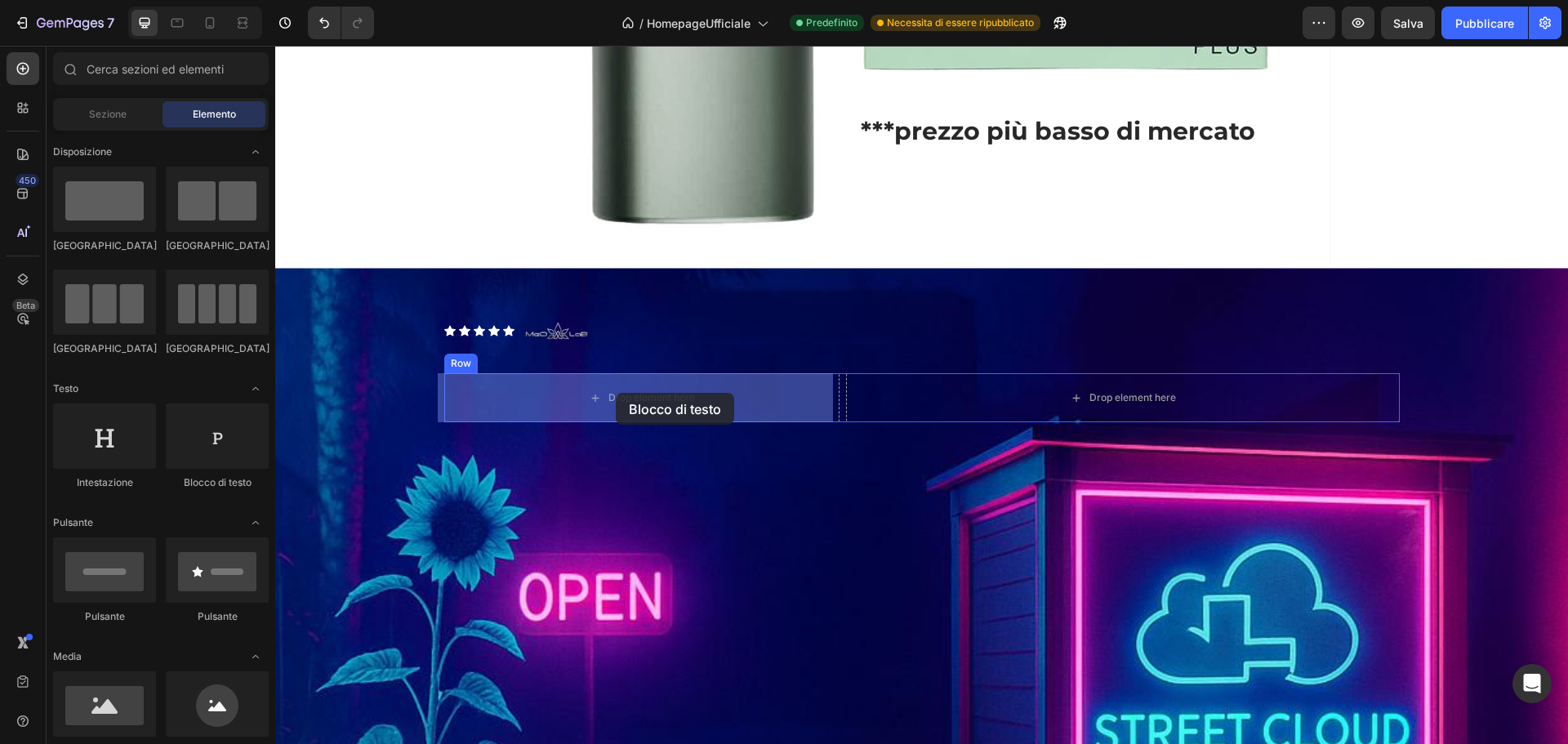
drag, startPoint x: 487, startPoint y: 505, endPoint x: 997, endPoint y: 440, distance: 514.1
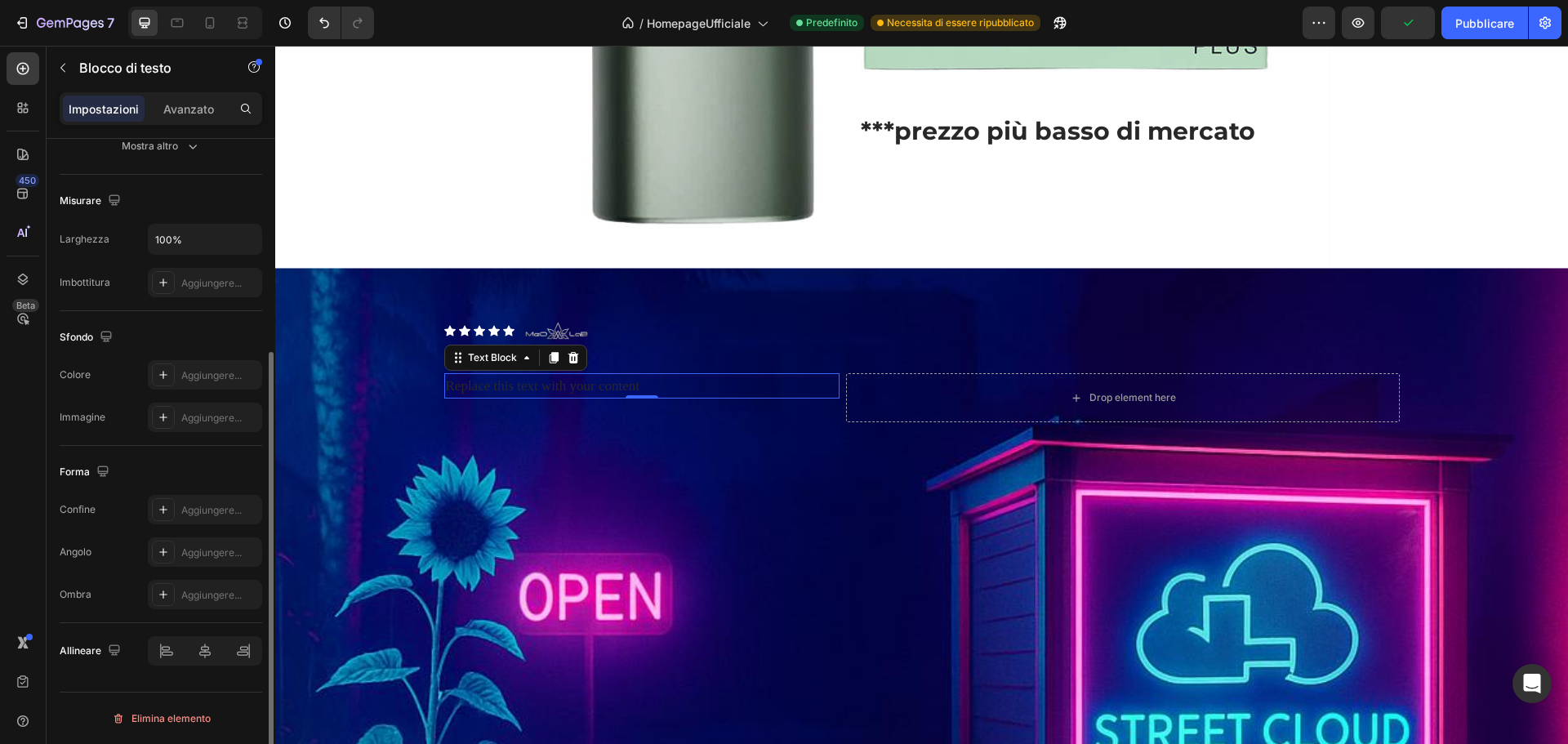
scroll to position [0, 0]
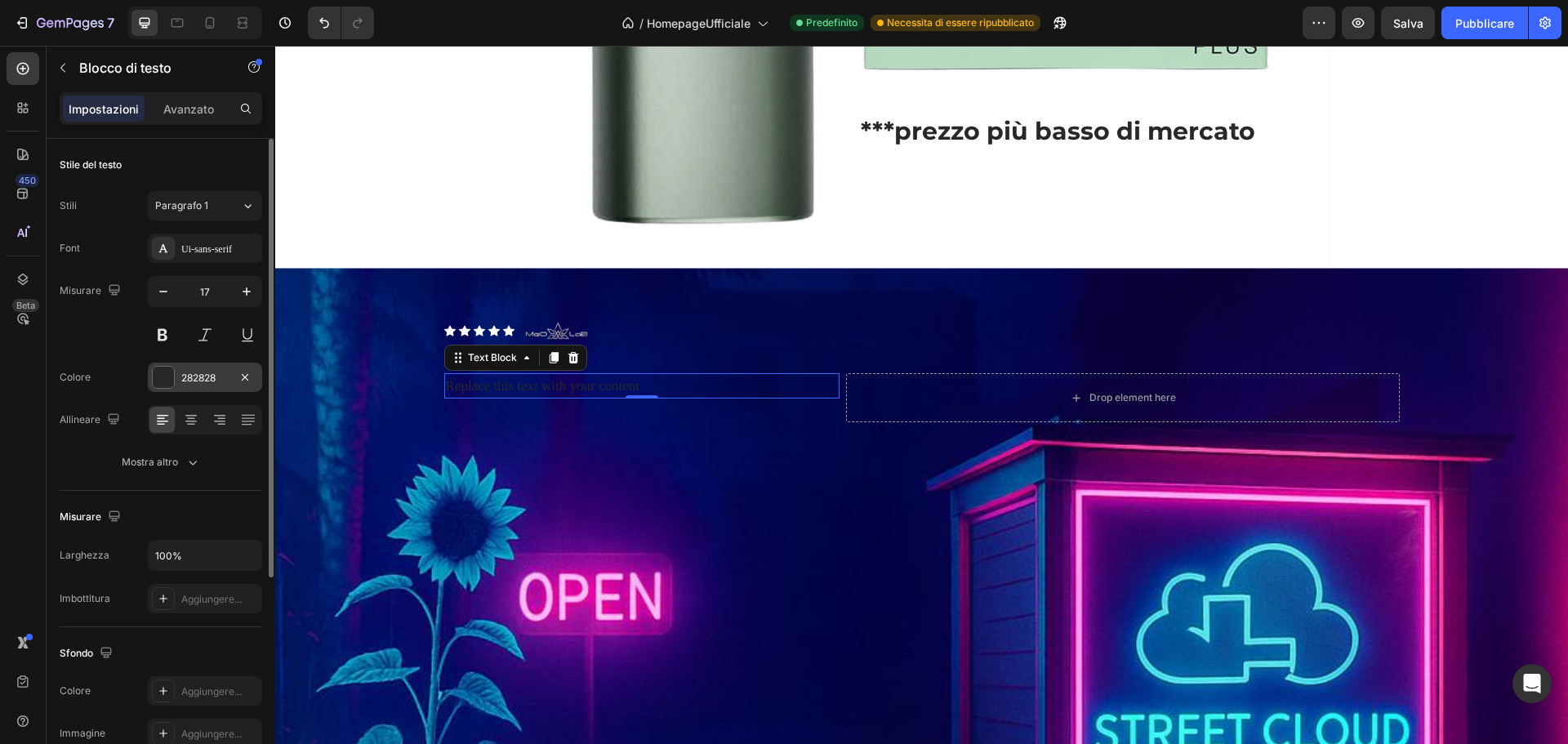
click at [163, 388] on div at bounding box center [163, 377] width 23 height 23
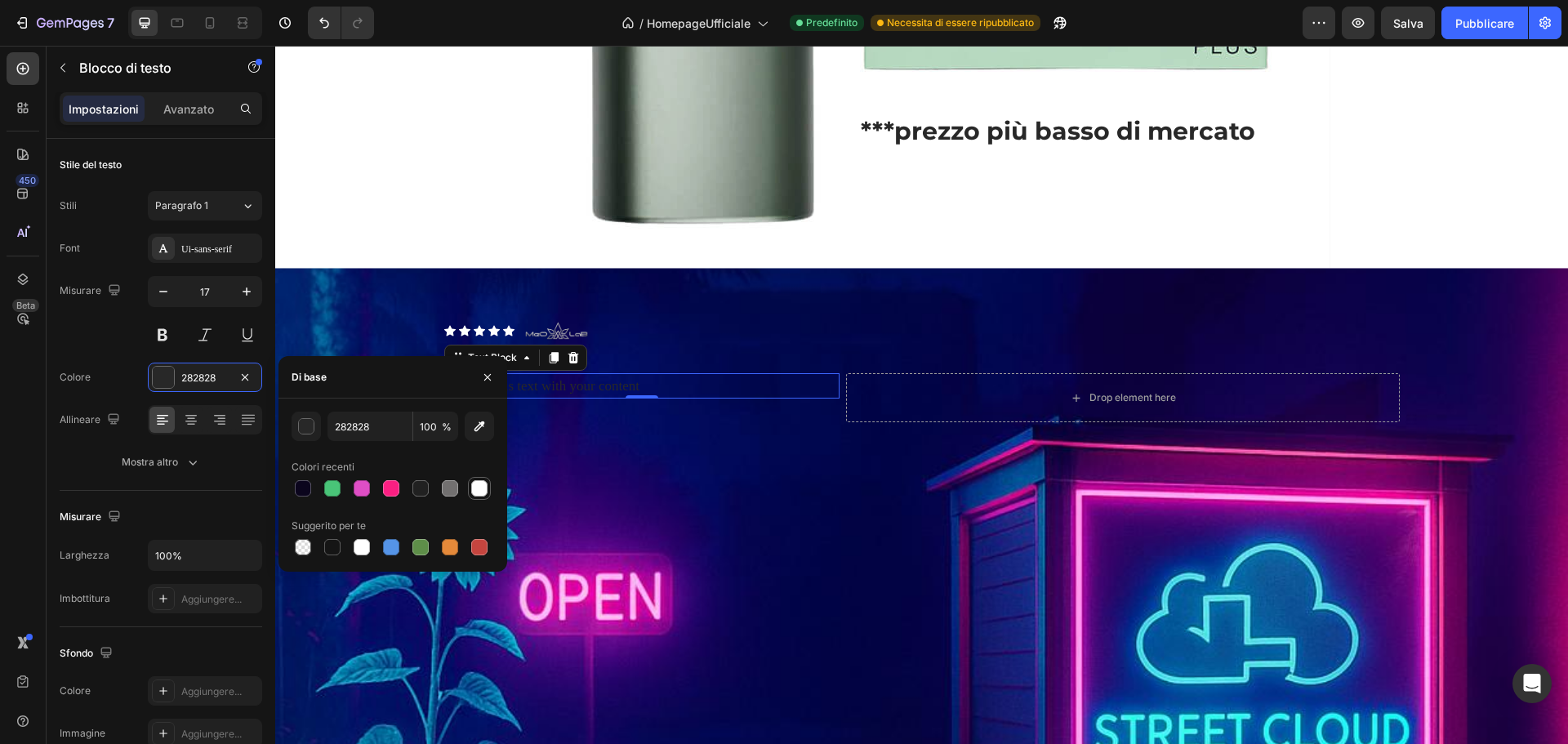
click at [480, 487] on div at bounding box center [479, 488] width 16 height 16
type input "FDFDFD"
click at [698, 384] on div "Replace this text with your content" at bounding box center [642, 387] width 395 height 25
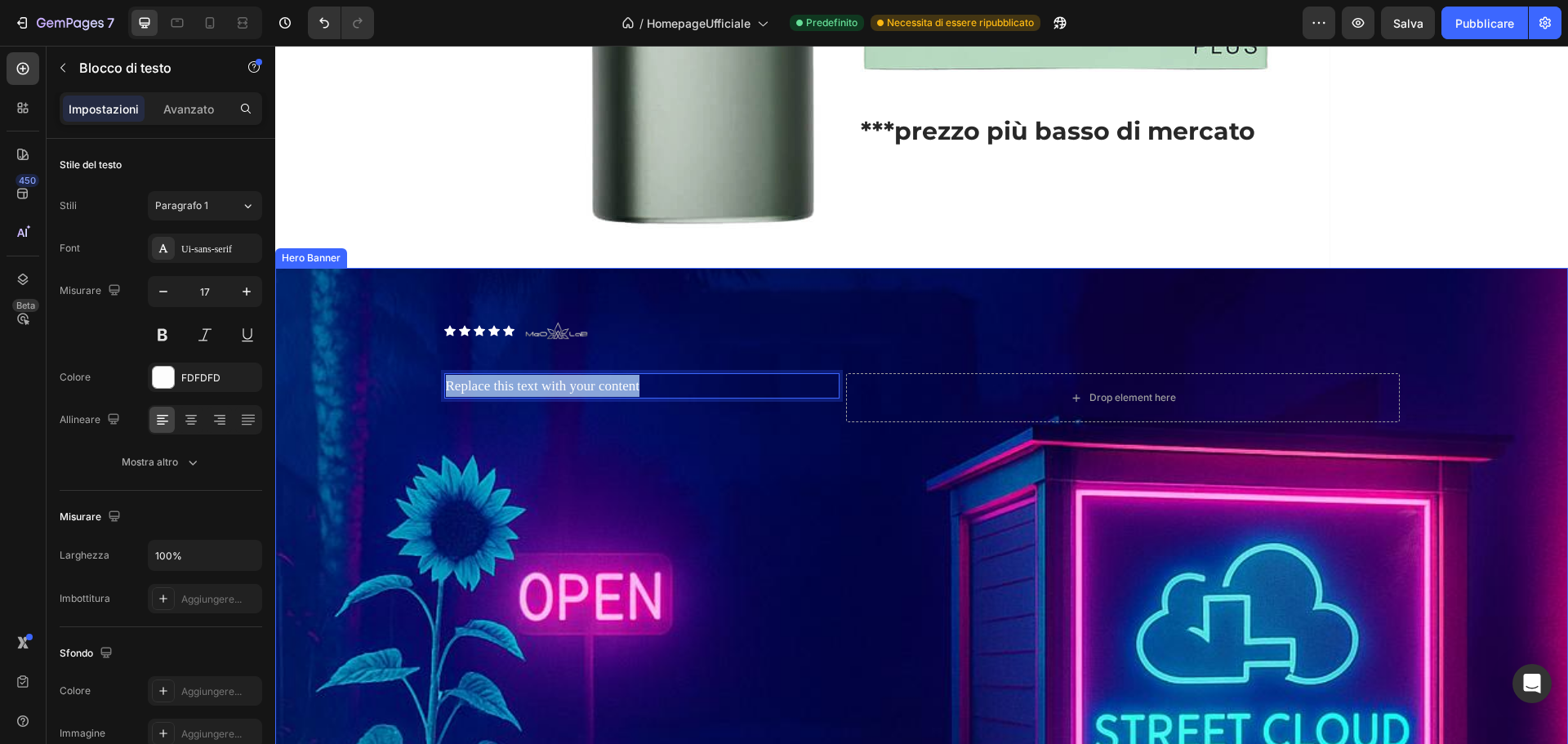
drag, startPoint x: 665, startPoint y: 385, endPoint x: 411, endPoint y: 395, distance: 254.2
click at [411, 395] on div "Icon Icon Icon Icon Icon Icon List Image Row Text Block Replace this text with …" at bounding box center [922, 759] width 1293 height 980
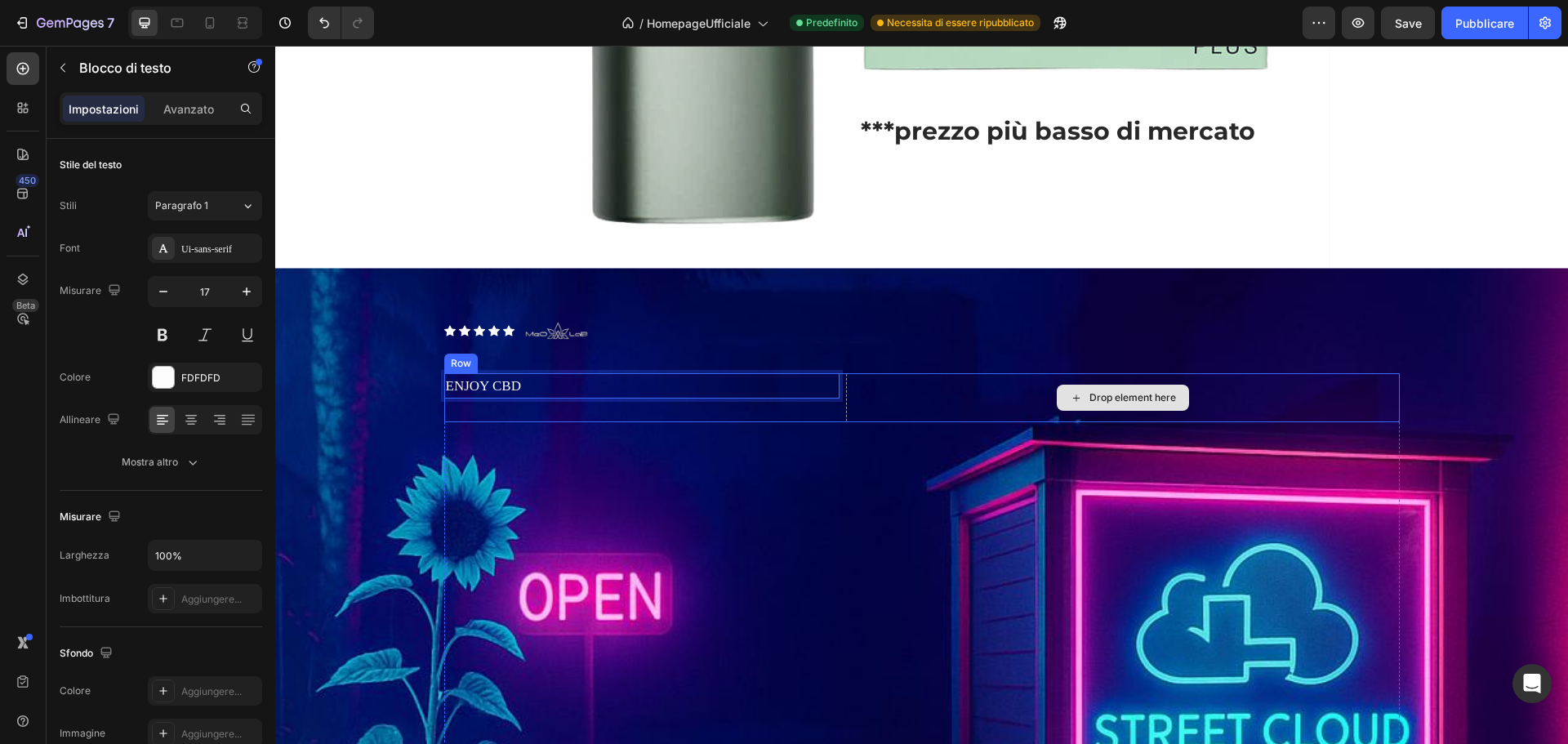
click at [985, 379] on div "Drop element here" at bounding box center [1123, 398] width 554 height 49
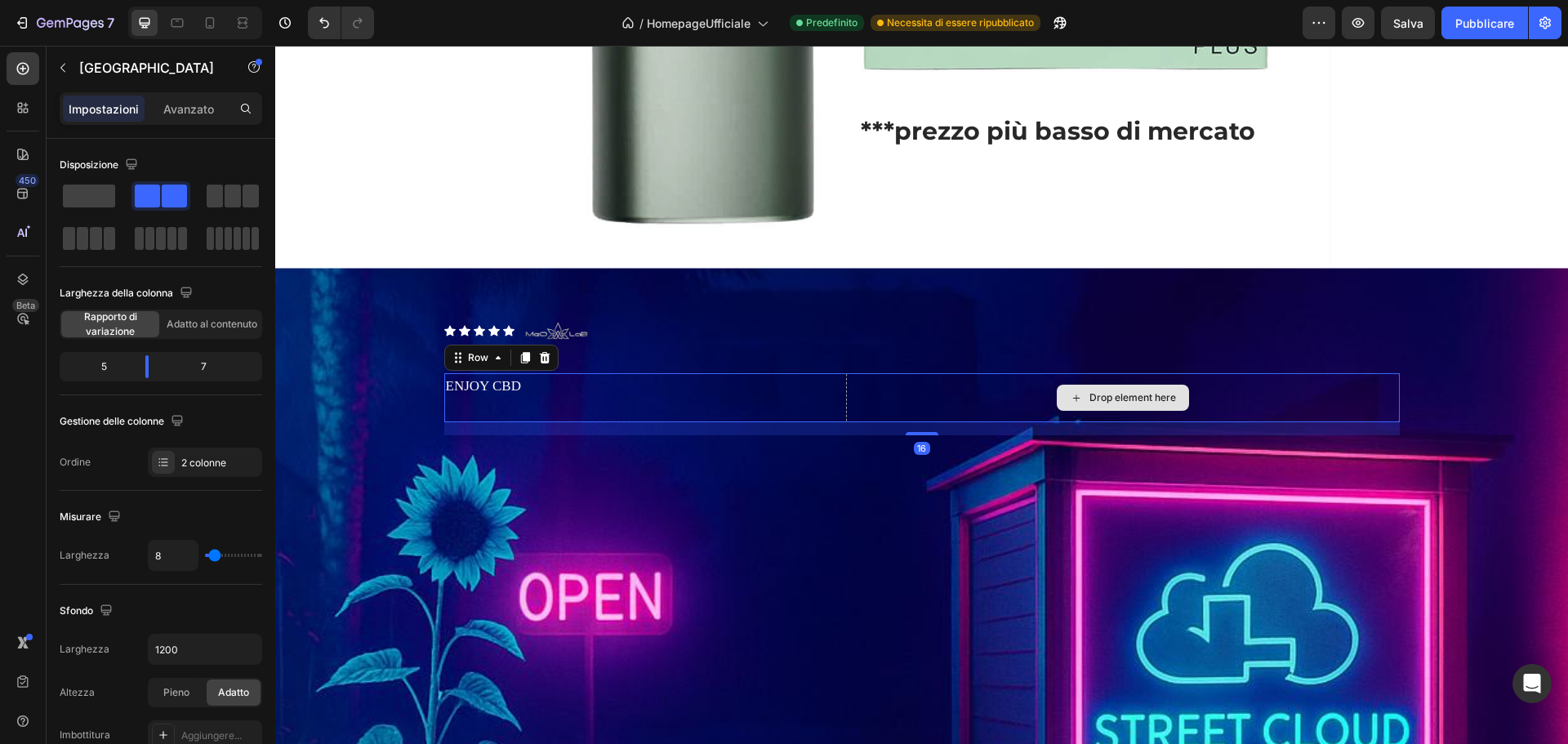
click at [935, 382] on div "Drop element here" at bounding box center [1123, 398] width 554 height 49
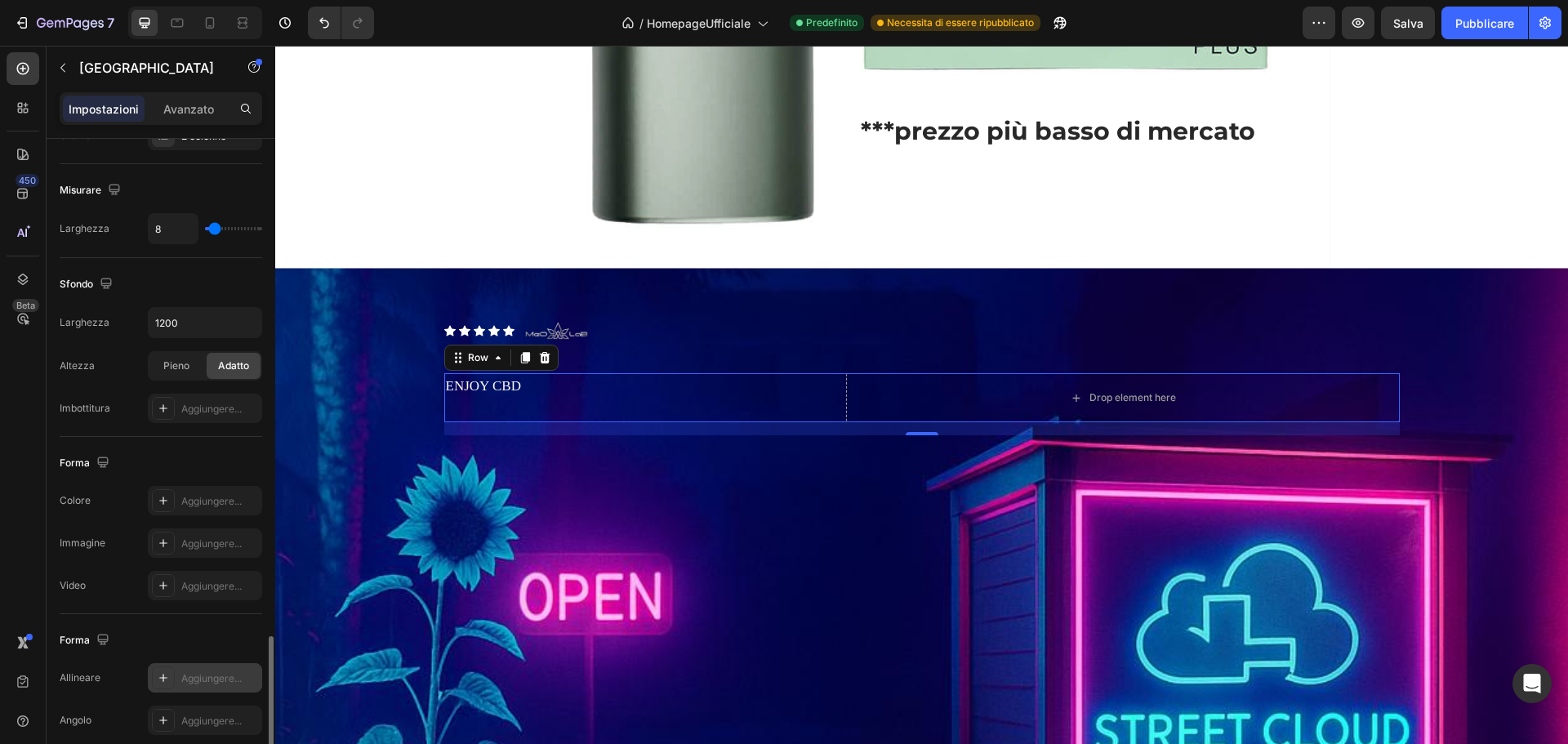
scroll to position [531, 0]
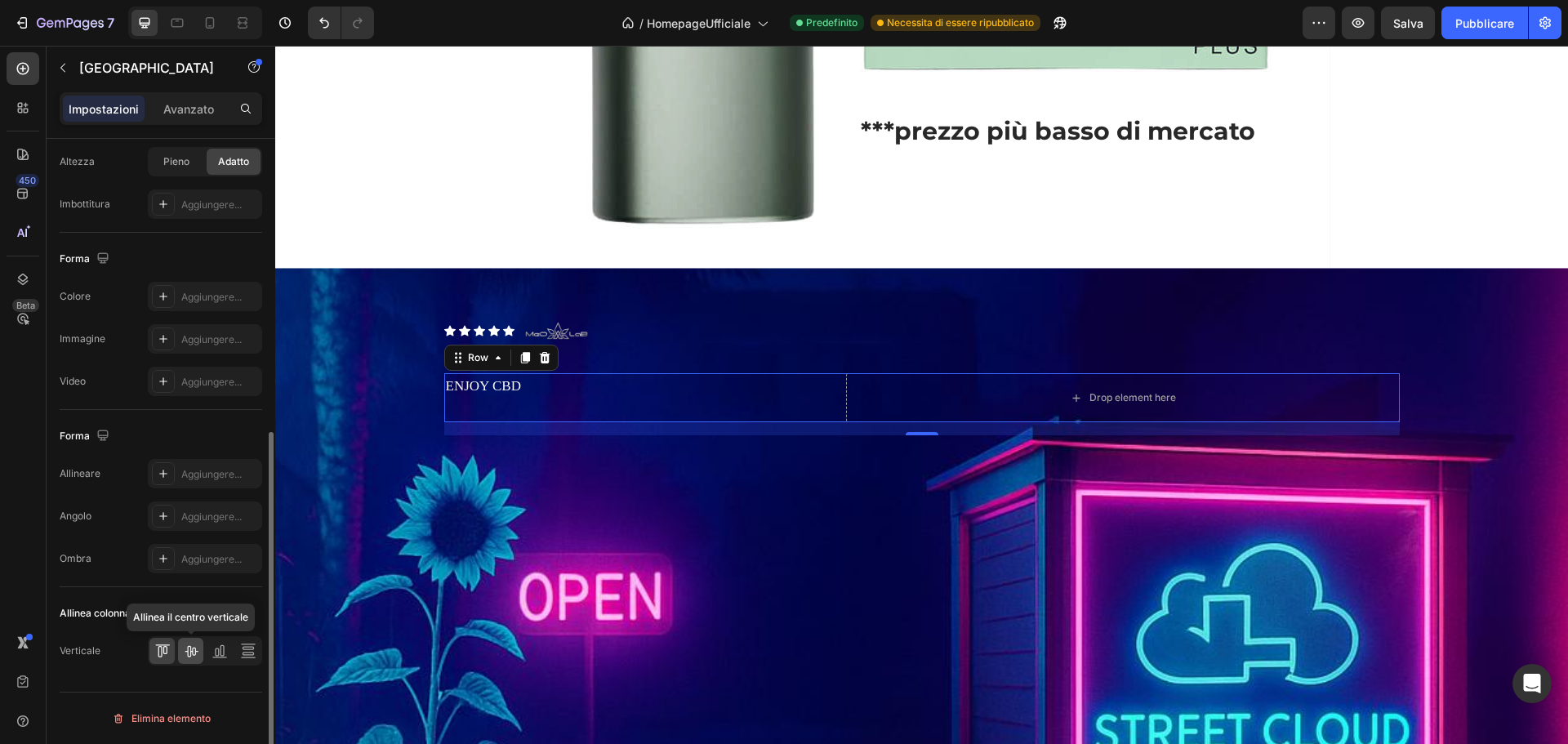
click at [190, 653] on icon at bounding box center [191, 652] width 13 height 12
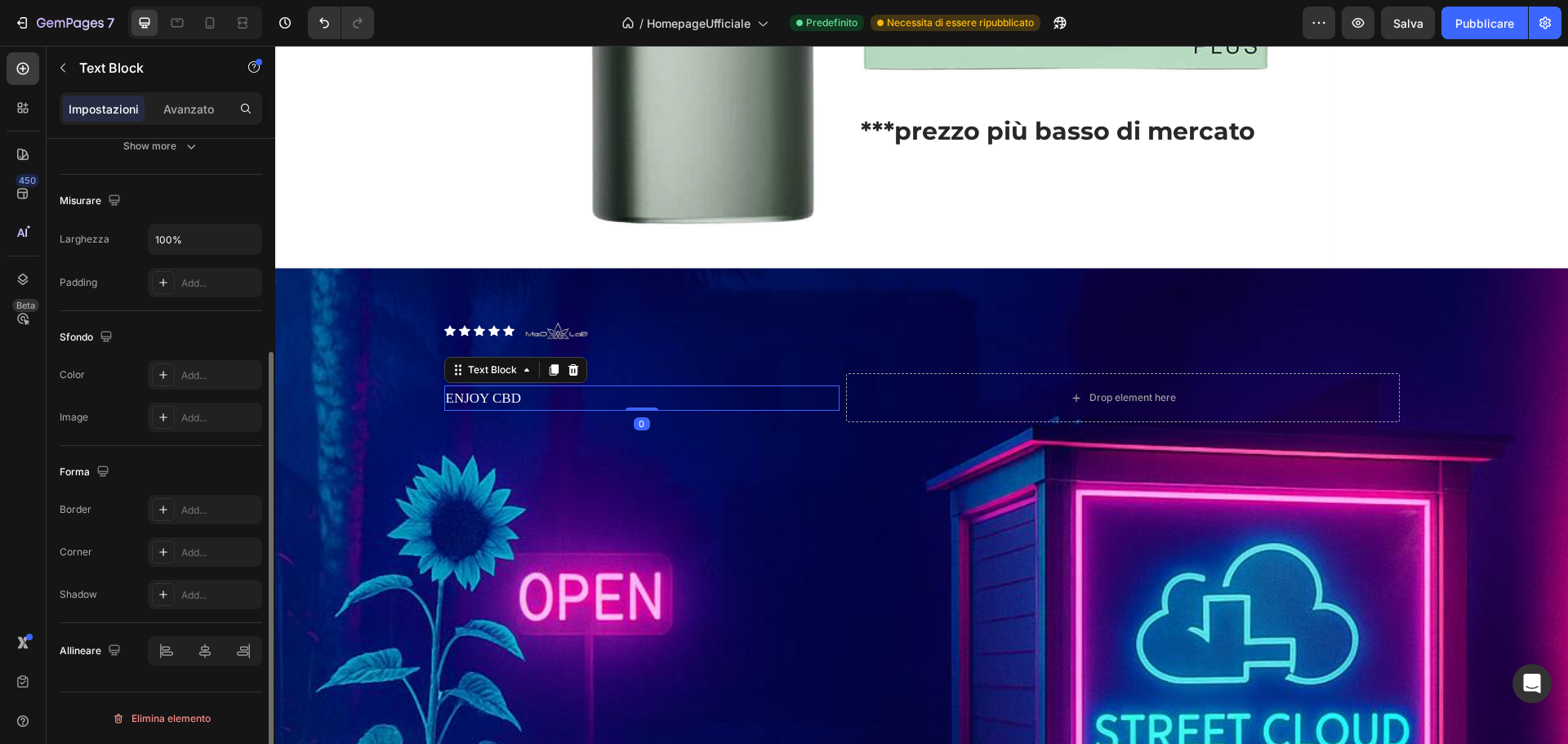
scroll to position [0, 0]
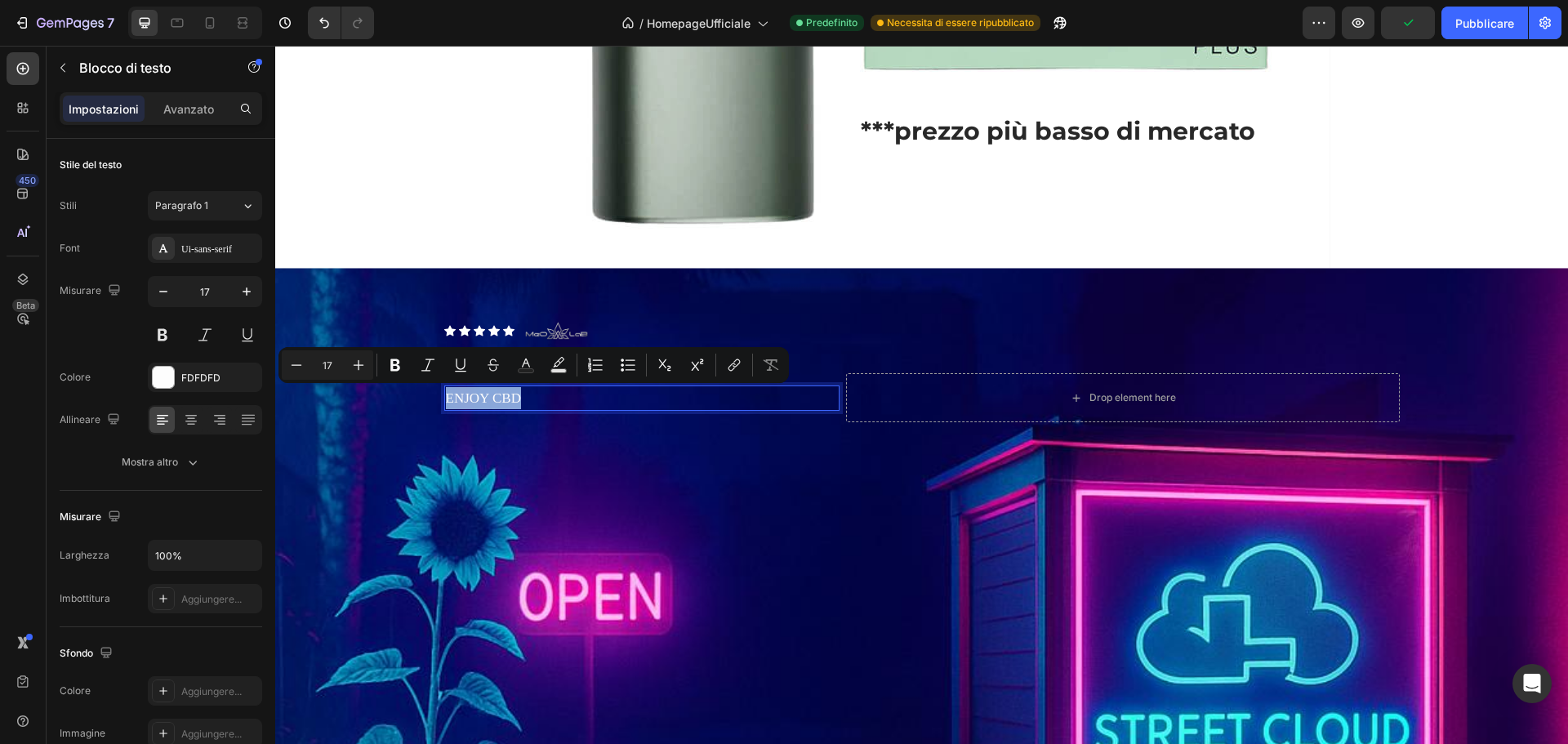
drag, startPoint x: 533, startPoint y: 398, endPoint x: 441, endPoint y: 403, distance: 92.1
click at [446, 403] on p "ENJOY CBD" at bounding box center [642, 398] width 392 height 22
click at [247, 296] on icon "button" at bounding box center [246, 292] width 16 height 16
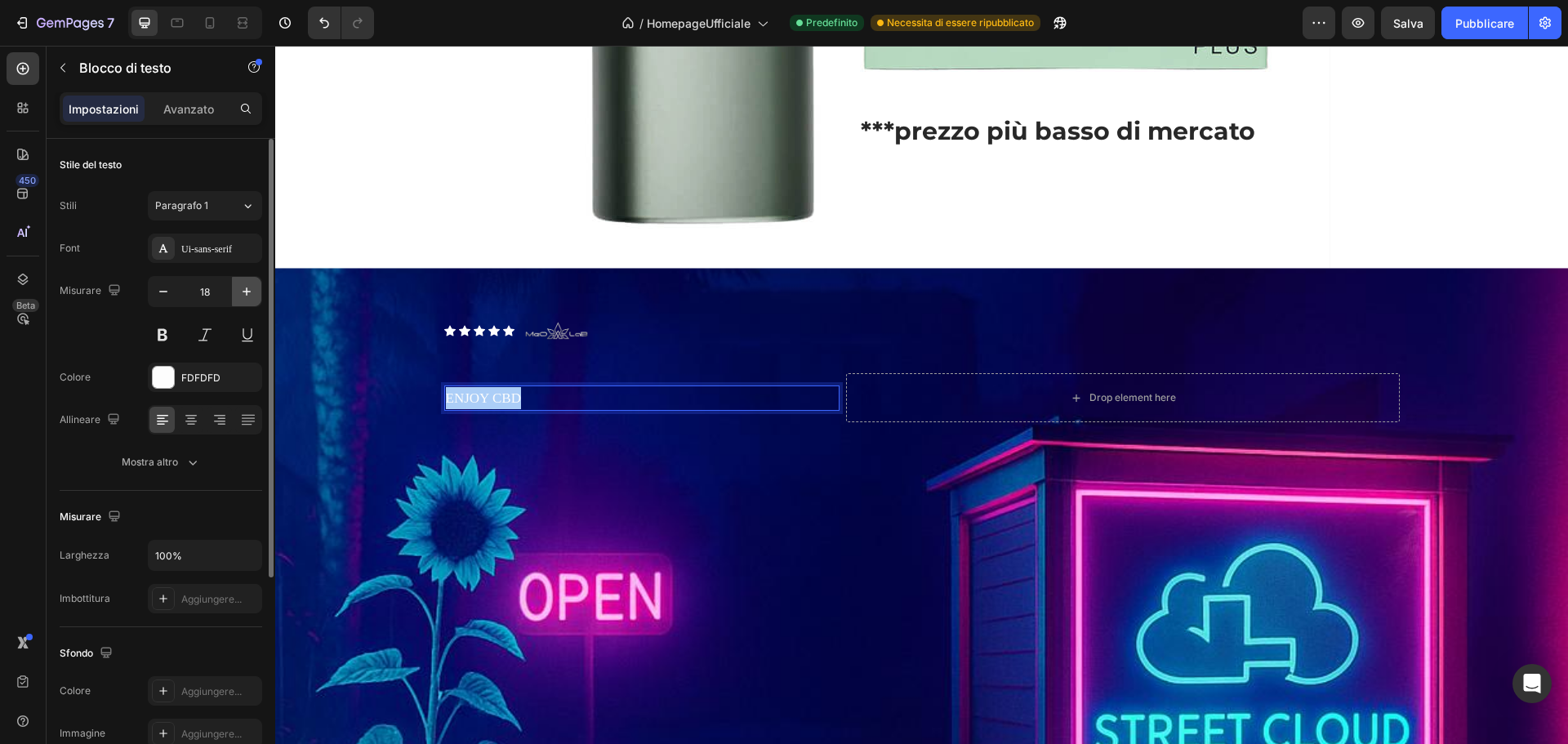
click at [247, 296] on icon "button" at bounding box center [246, 292] width 16 height 16
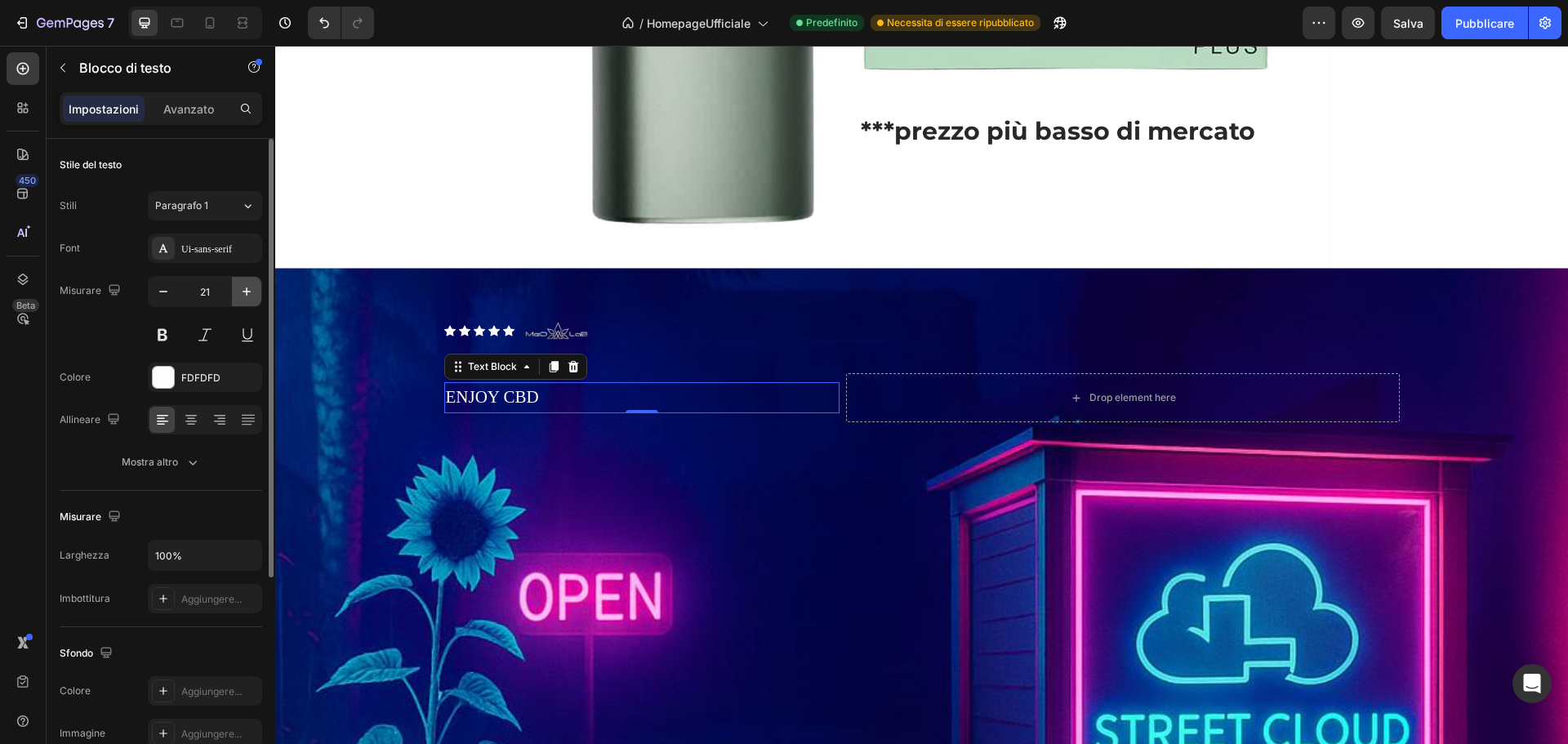
click at [247, 296] on icon "button" at bounding box center [246, 292] width 16 height 16
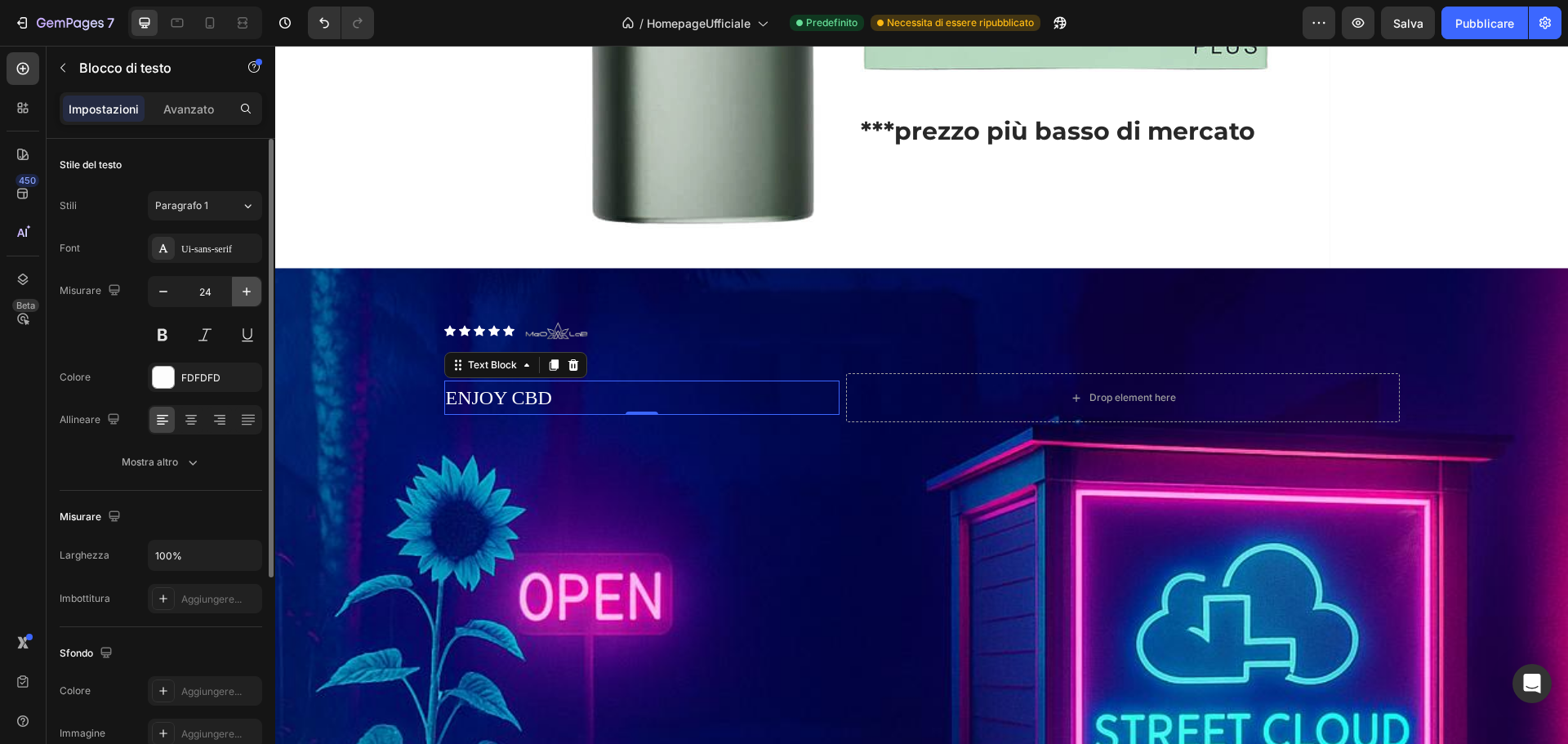
click at [247, 296] on icon "button" at bounding box center [246, 292] width 16 height 16
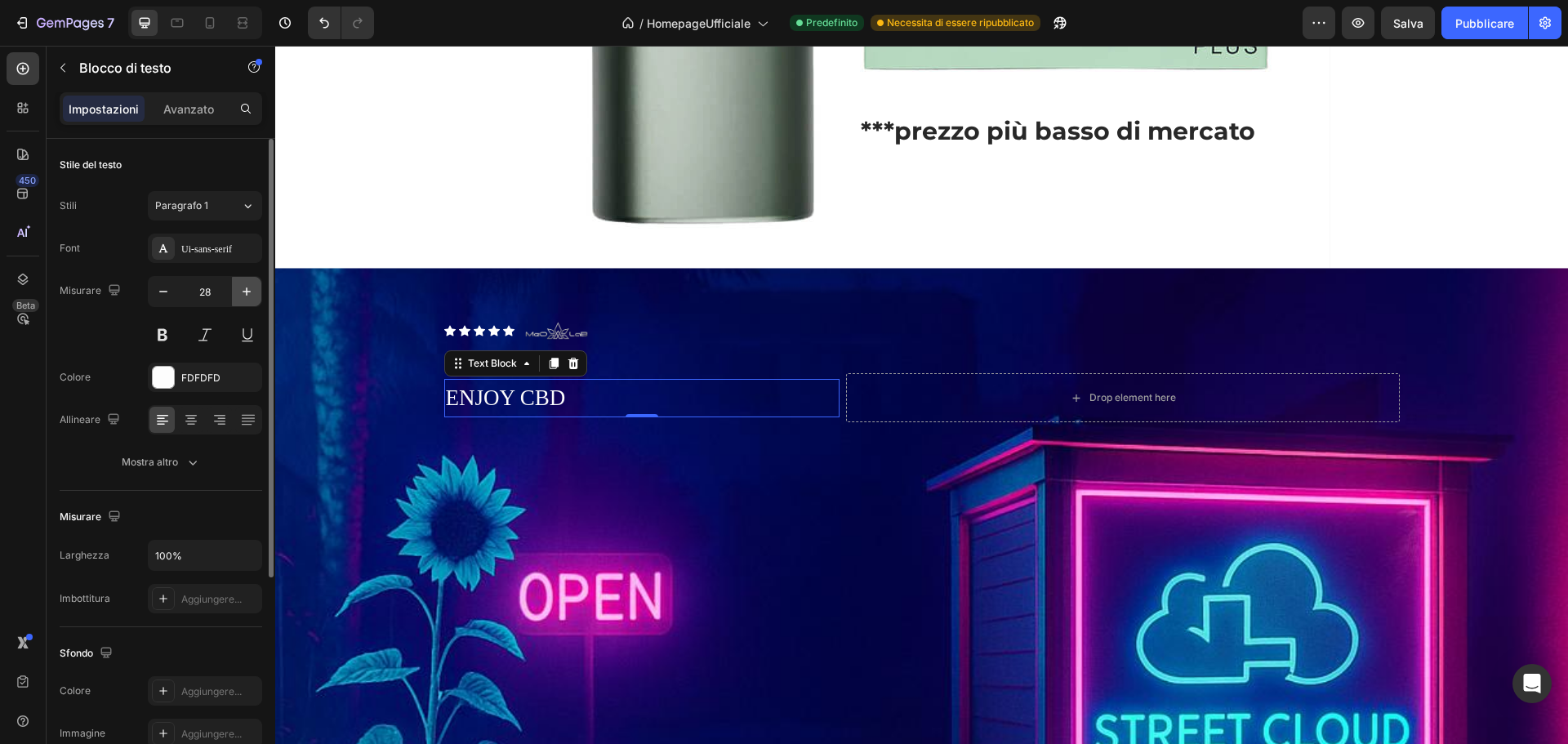
click at [247, 296] on icon "button" at bounding box center [246, 292] width 16 height 16
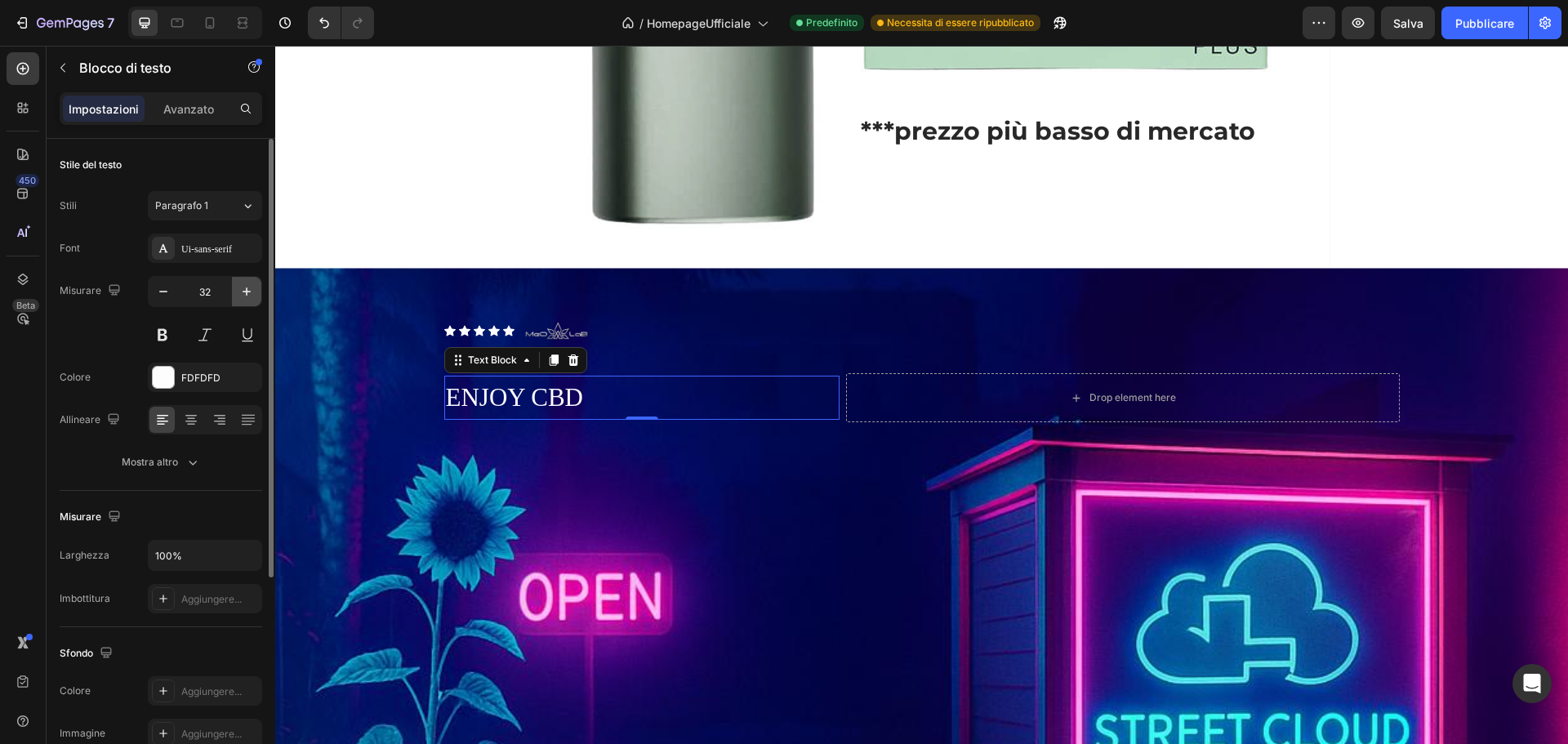
click at [247, 296] on icon "button" at bounding box center [246, 292] width 16 height 16
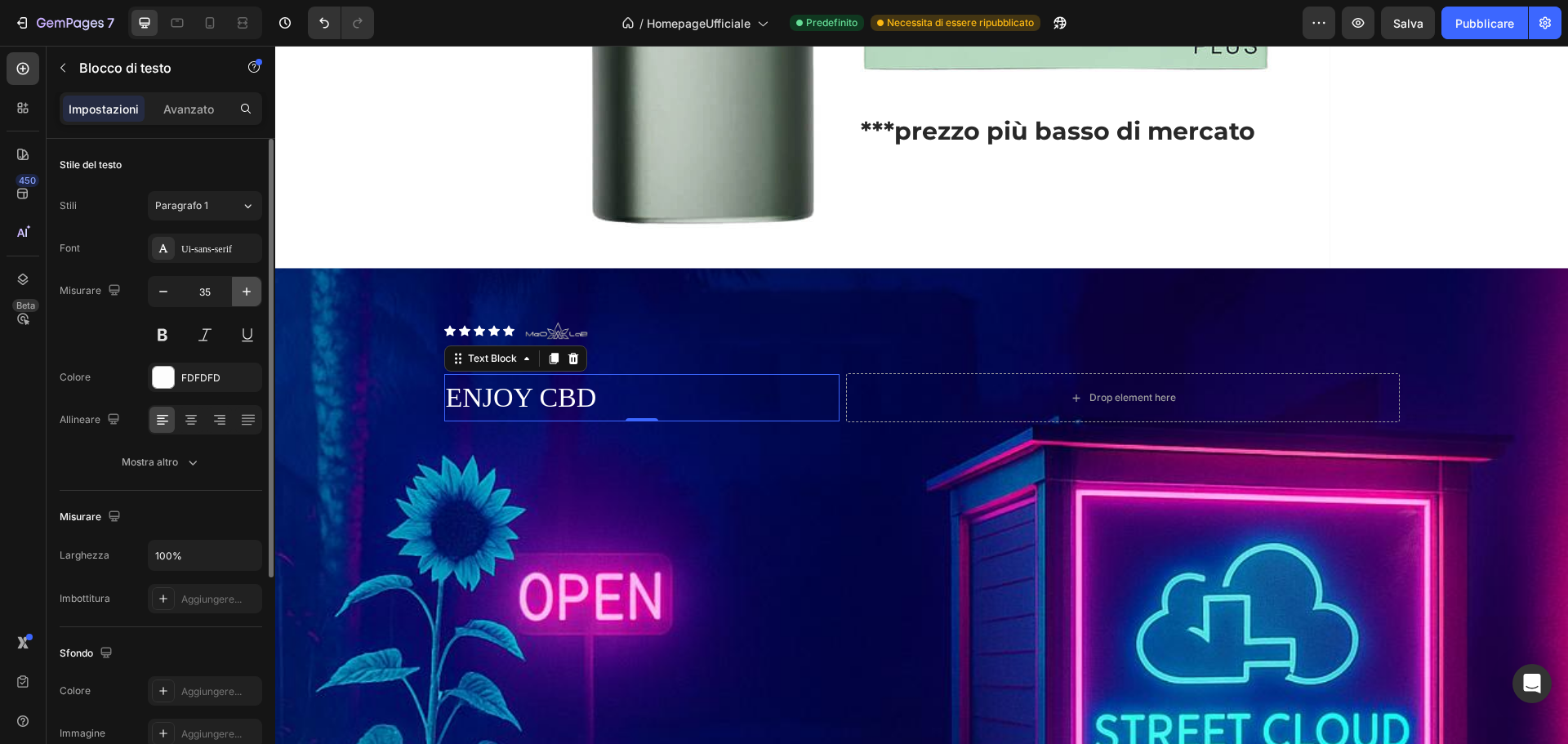
click at [247, 296] on icon "button" at bounding box center [246, 292] width 16 height 16
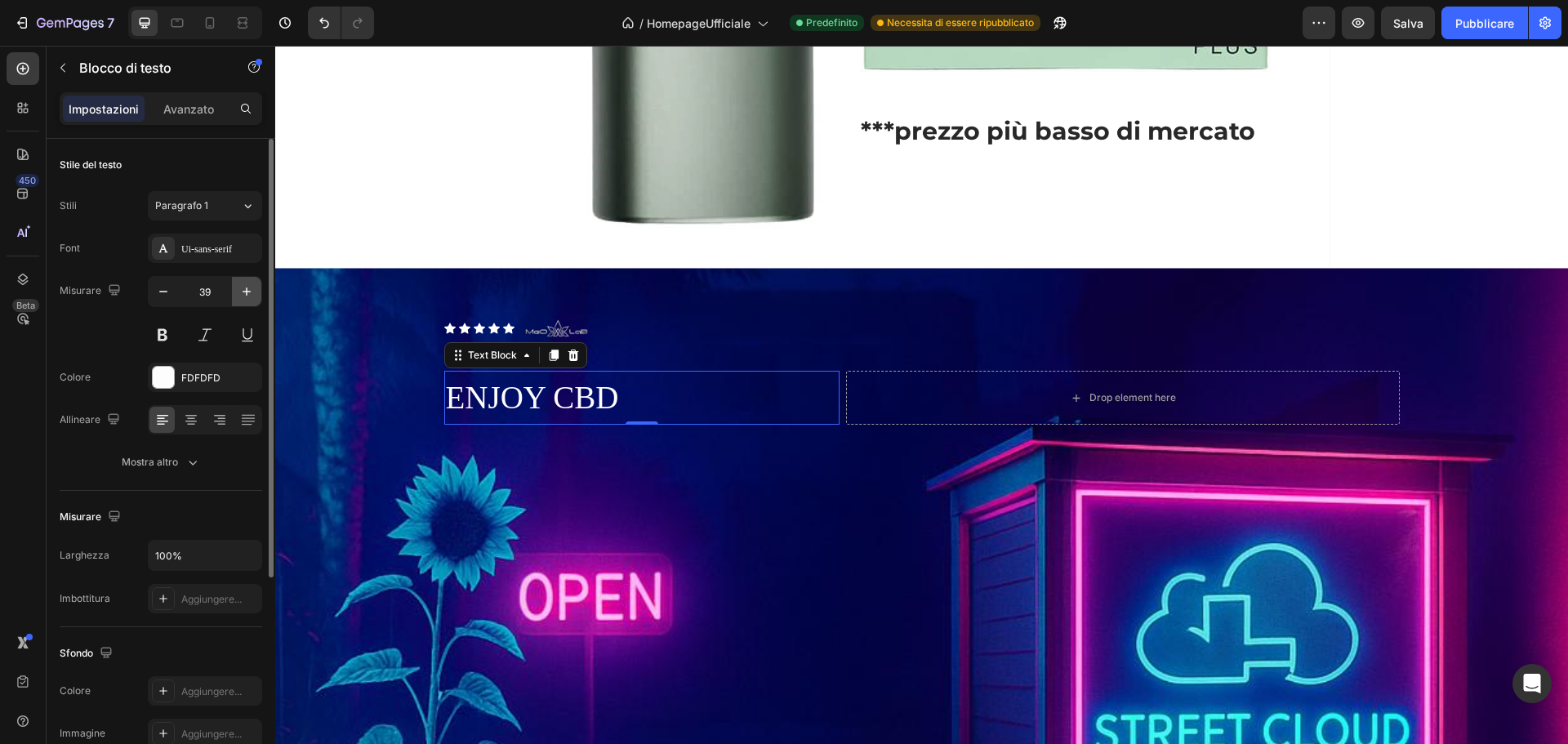
click at [247, 296] on icon "button" at bounding box center [246, 292] width 16 height 16
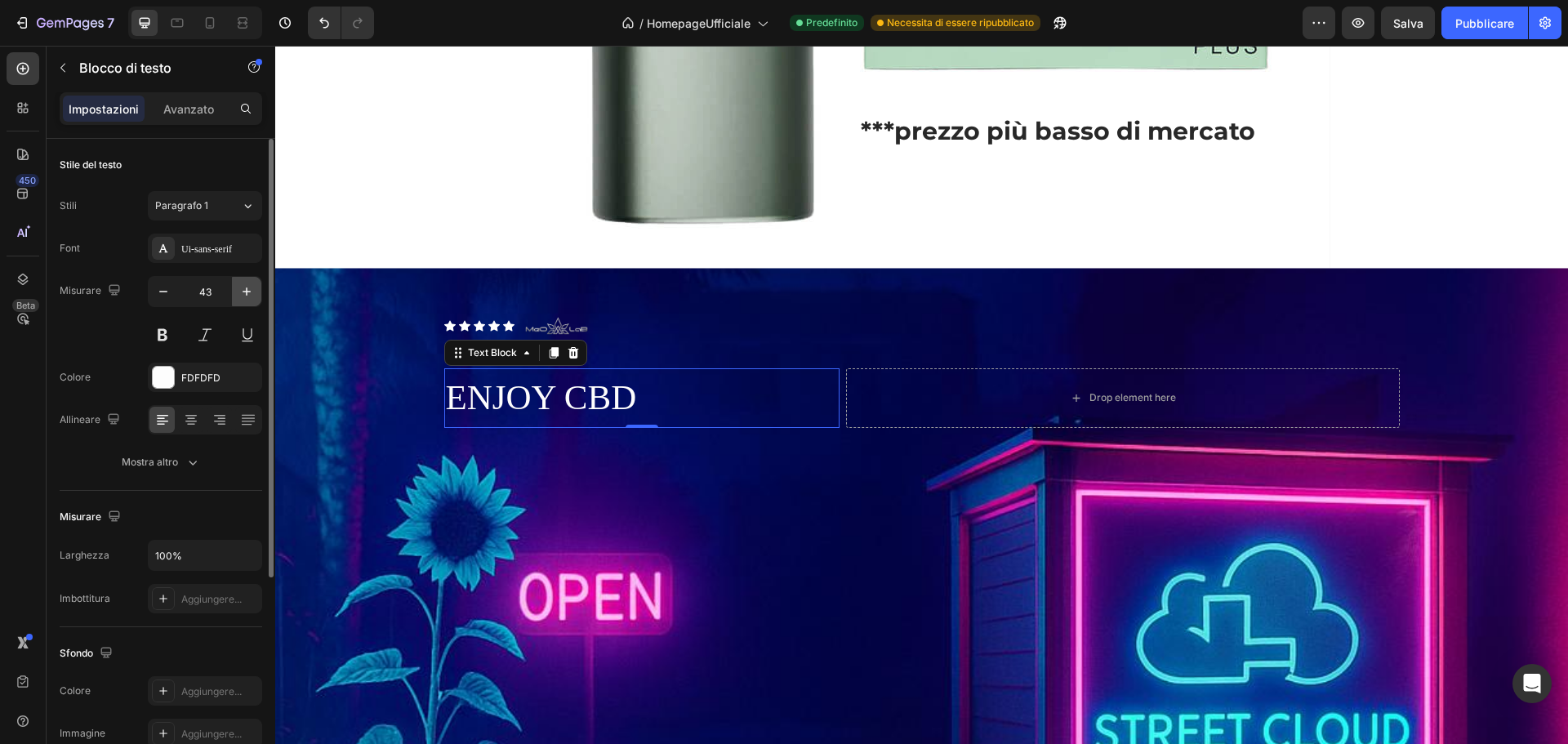
click at [247, 296] on icon "button" at bounding box center [246, 292] width 16 height 16
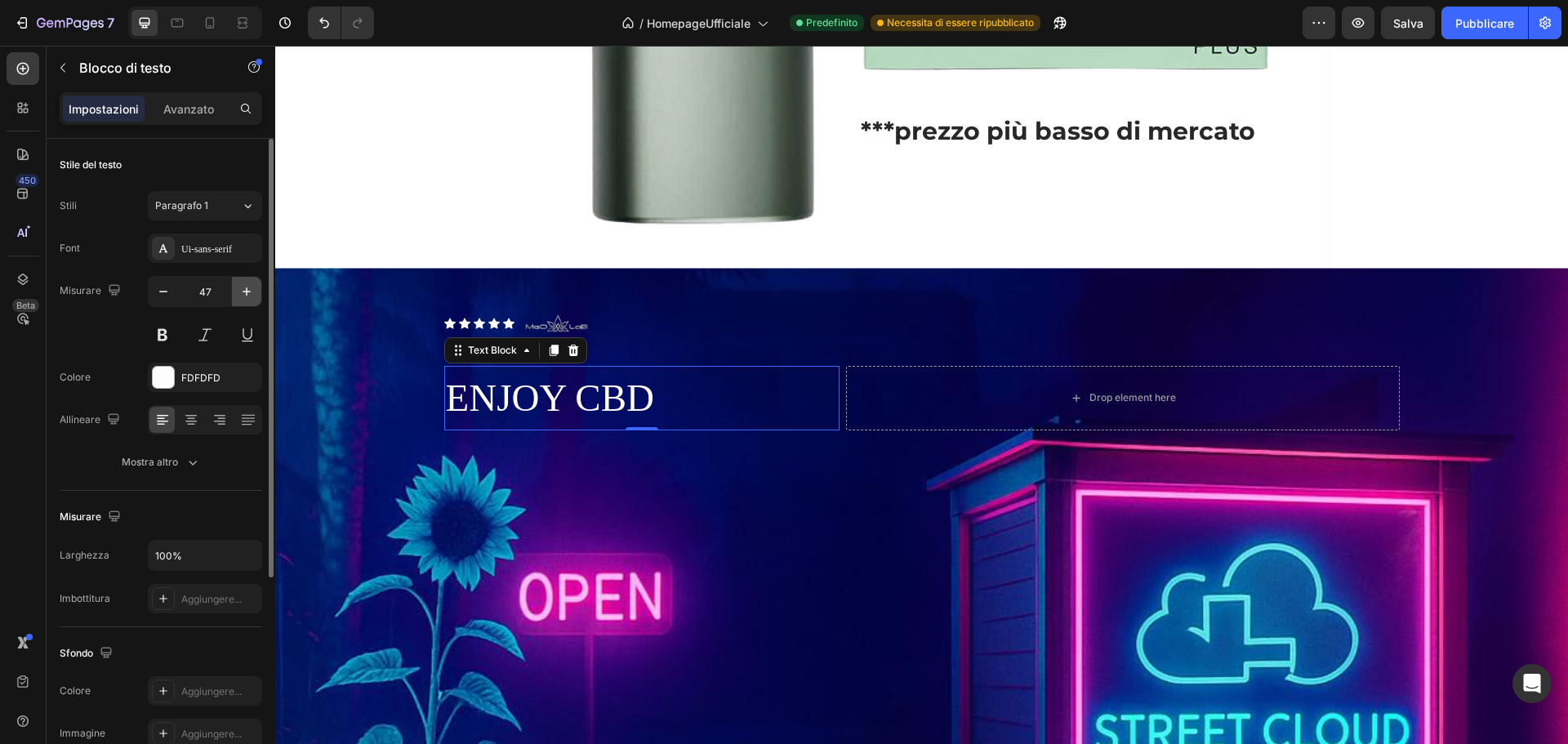
click at [247, 296] on icon "button" at bounding box center [246, 292] width 16 height 16
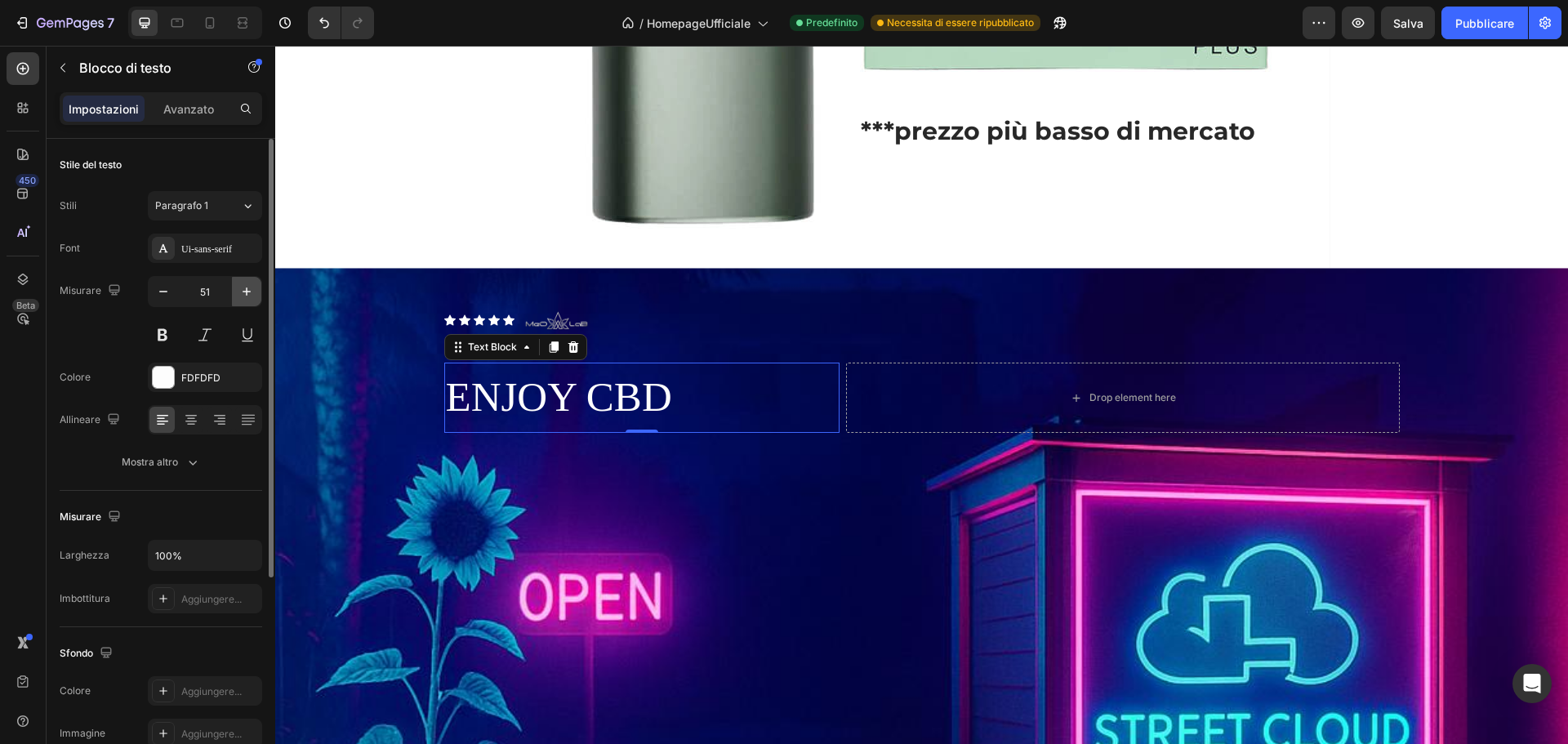
click at [247, 296] on icon "button" at bounding box center [246, 292] width 16 height 16
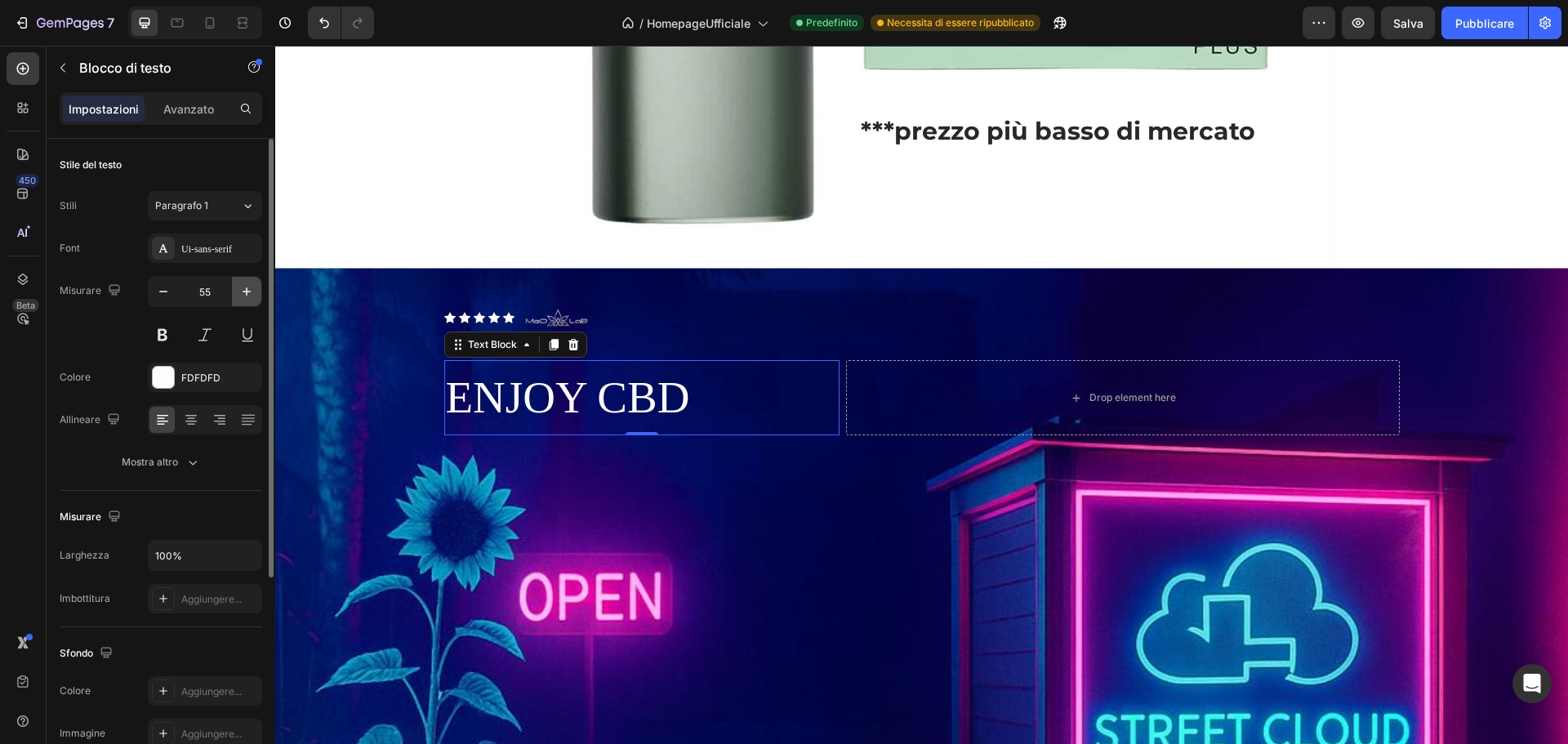
click at [247, 296] on icon "button" at bounding box center [246, 292] width 16 height 16
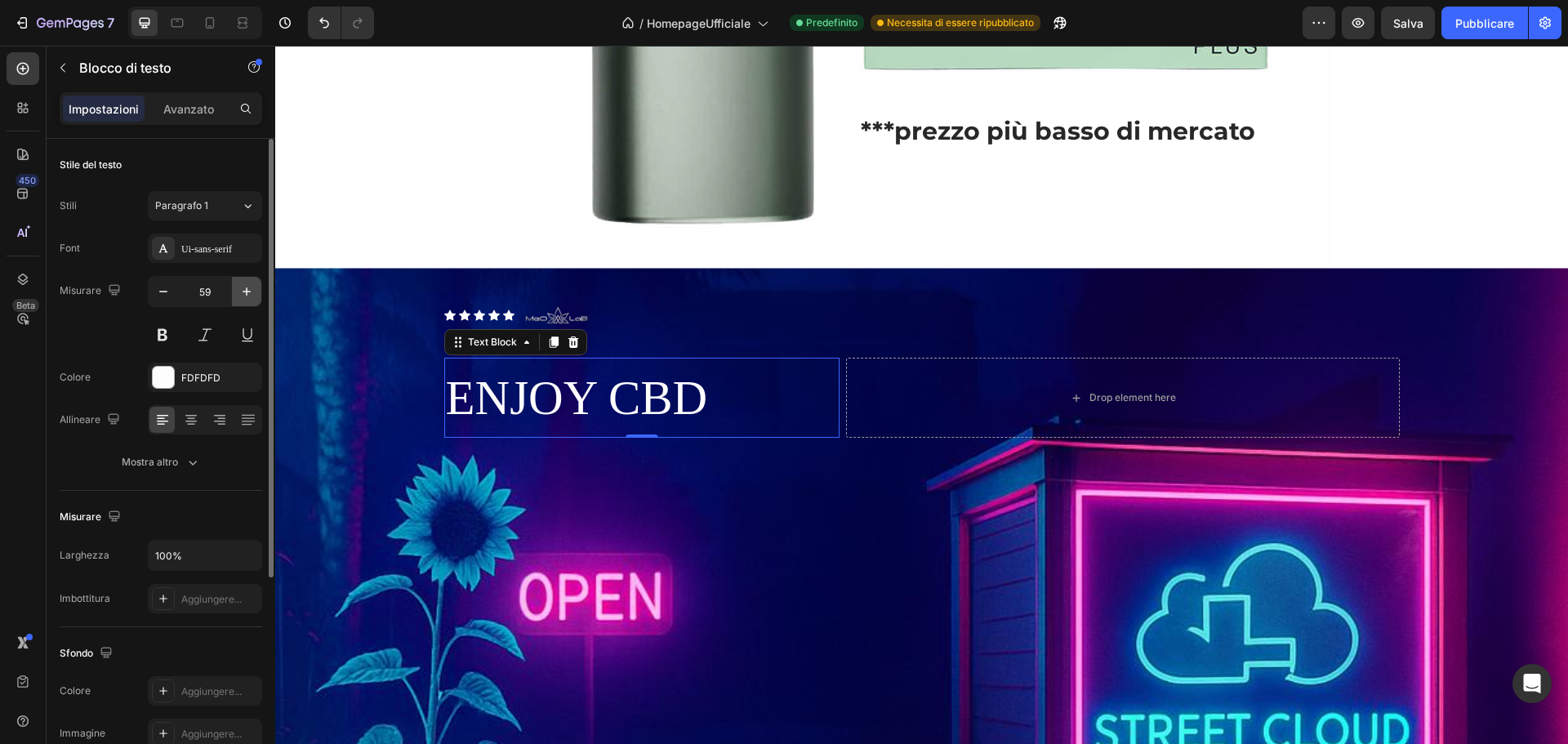
click at [247, 296] on icon "button" at bounding box center [246, 292] width 16 height 16
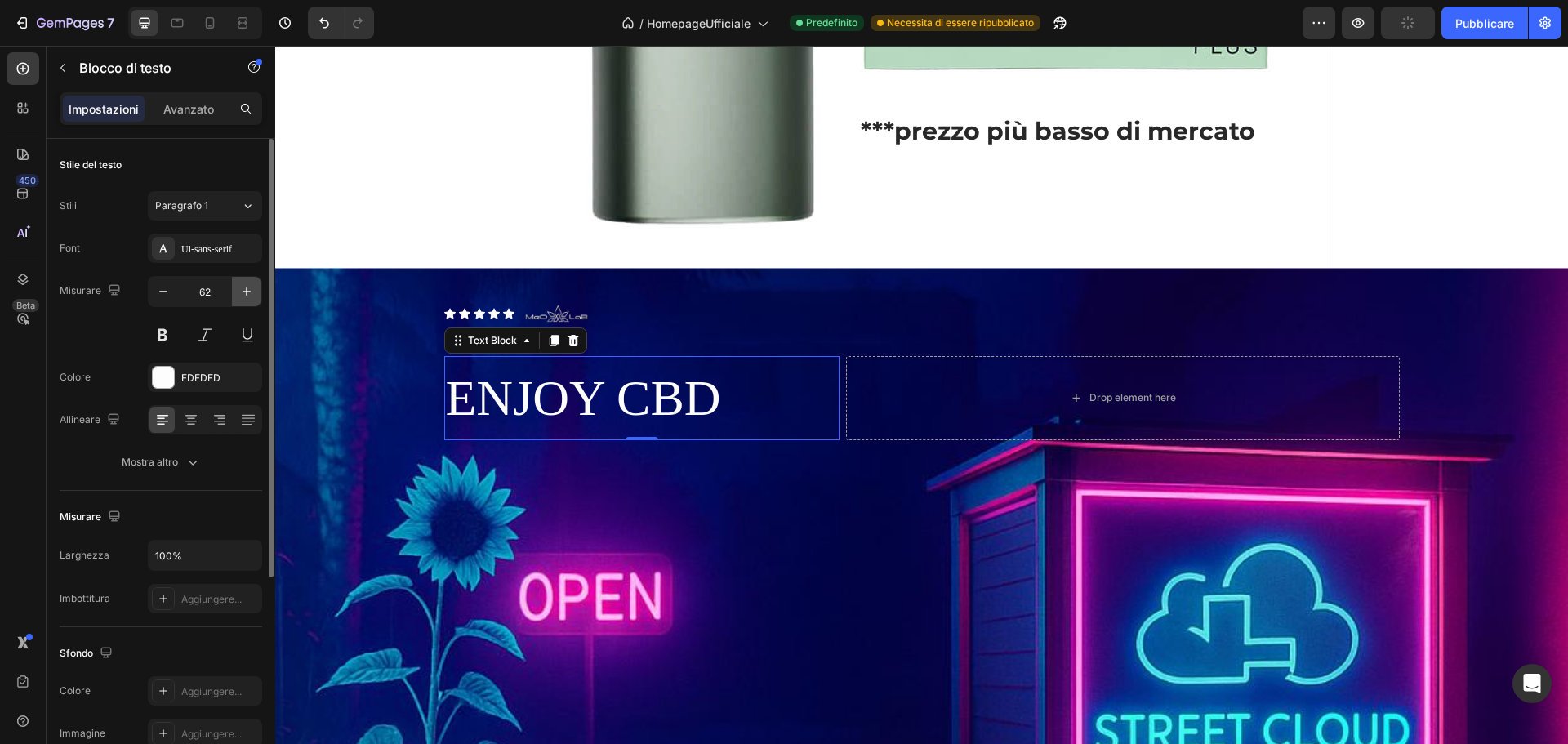
click at [247, 296] on icon "button" at bounding box center [246, 292] width 16 height 16
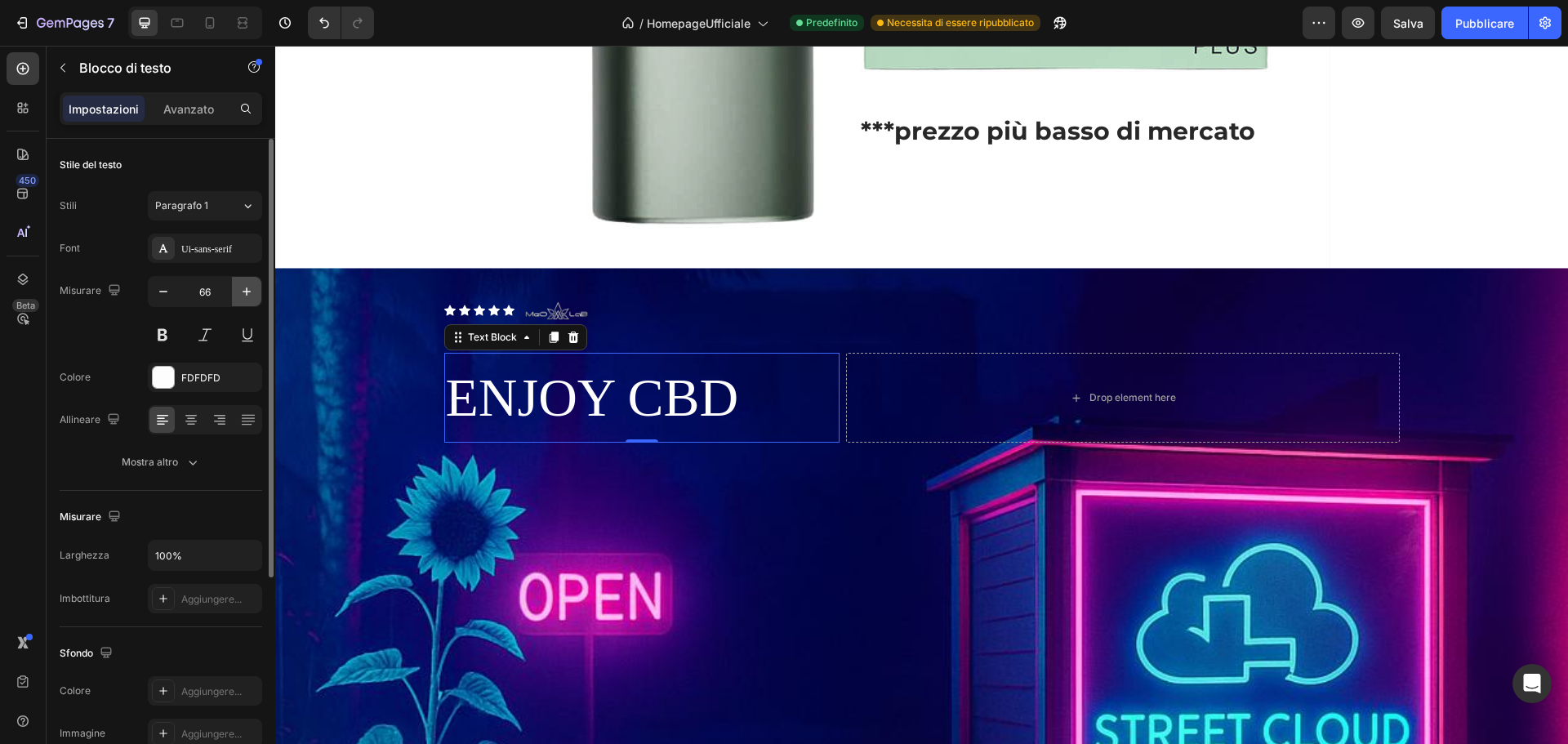
click at [247, 296] on icon "button" at bounding box center [246, 292] width 16 height 16
click at [248, 296] on icon "button" at bounding box center [246, 292] width 16 height 16
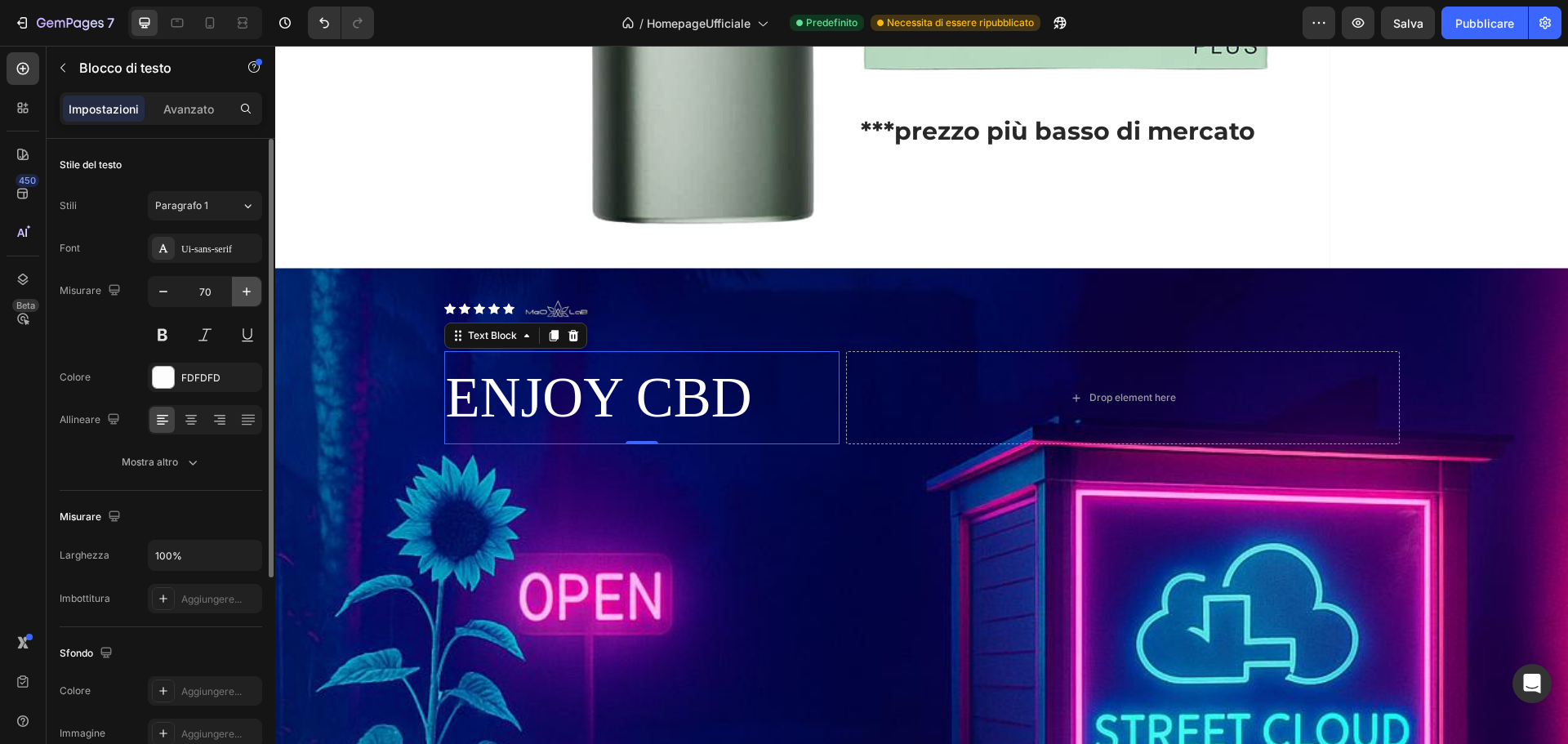
click at [248, 296] on icon "button" at bounding box center [246, 292] width 16 height 16
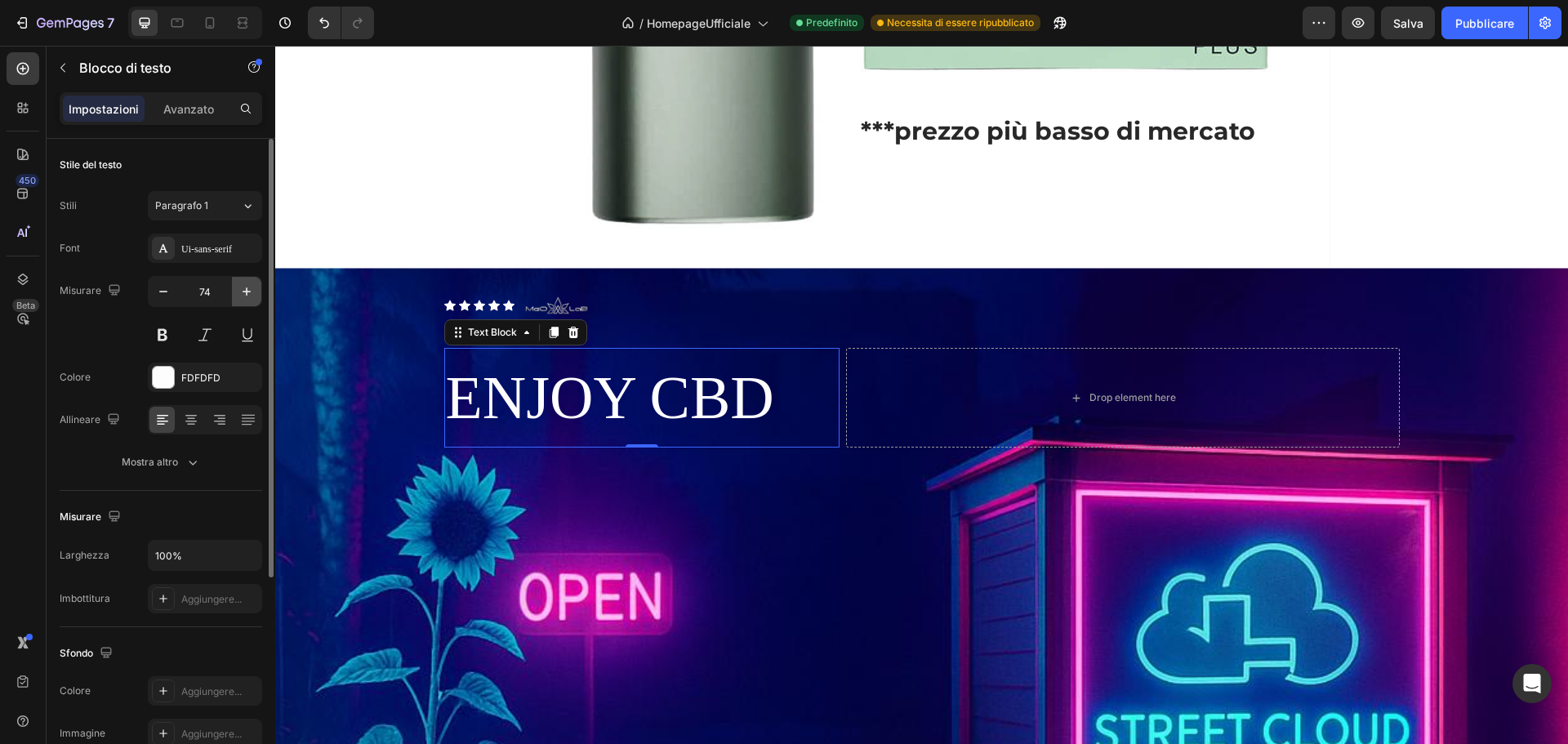
click at [248, 296] on icon "button" at bounding box center [246, 292] width 16 height 16
type input "75"
click at [199, 246] on font "Ui-sans-serif" at bounding box center [206, 249] width 51 height 12
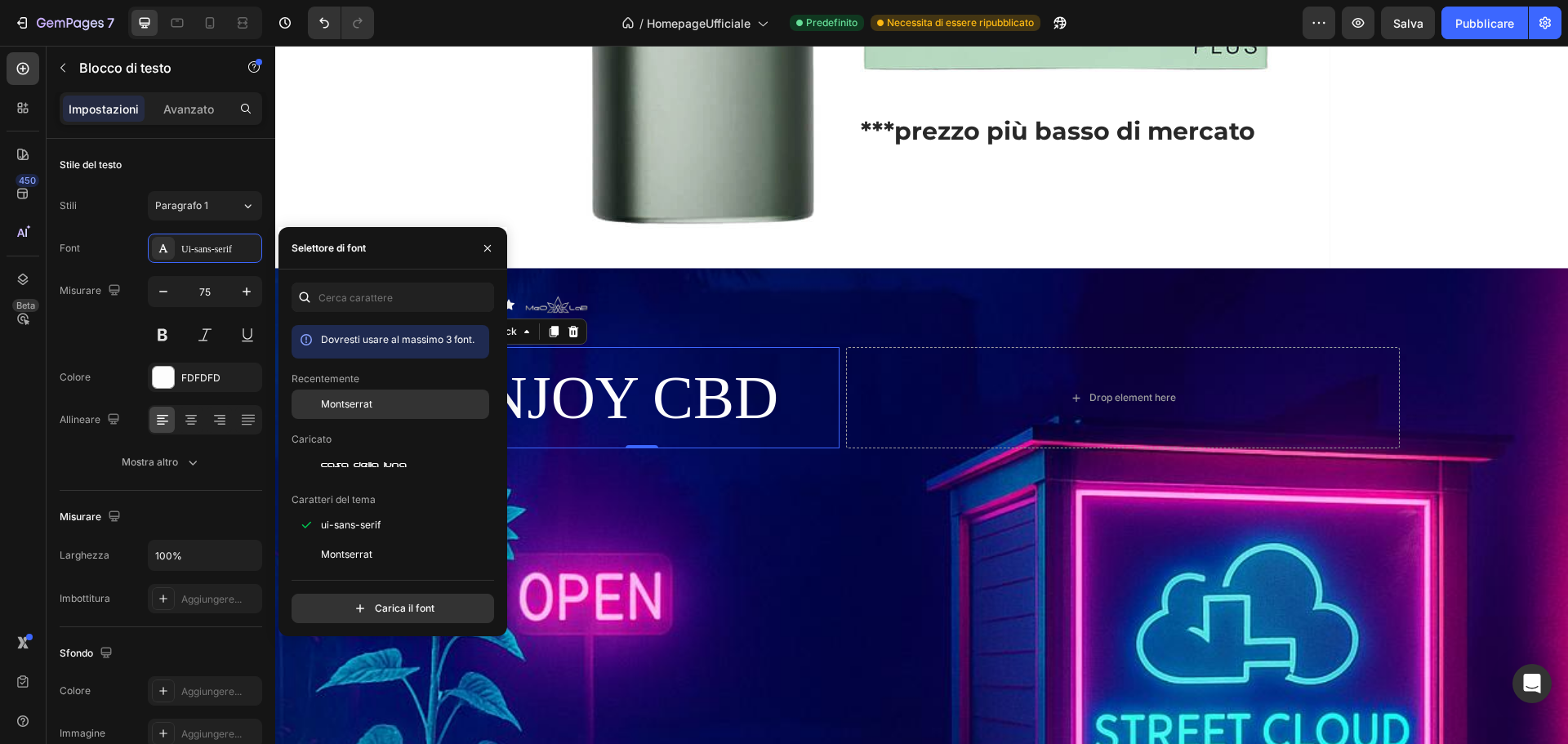
click at [350, 405] on font "Montserrat" at bounding box center [346, 404] width 52 height 12
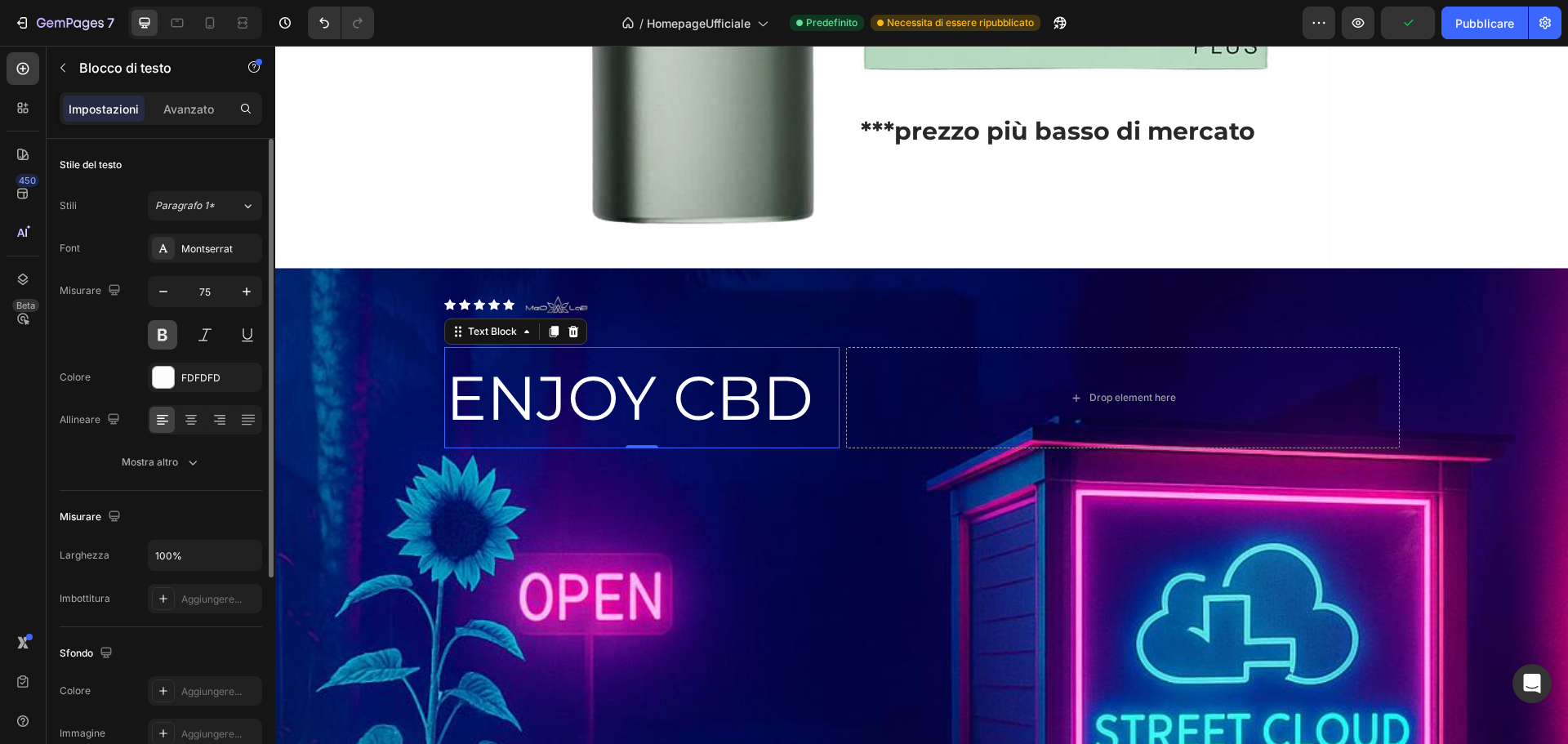
click at [160, 328] on button at bounding box center [163, 335] width 29 height 29
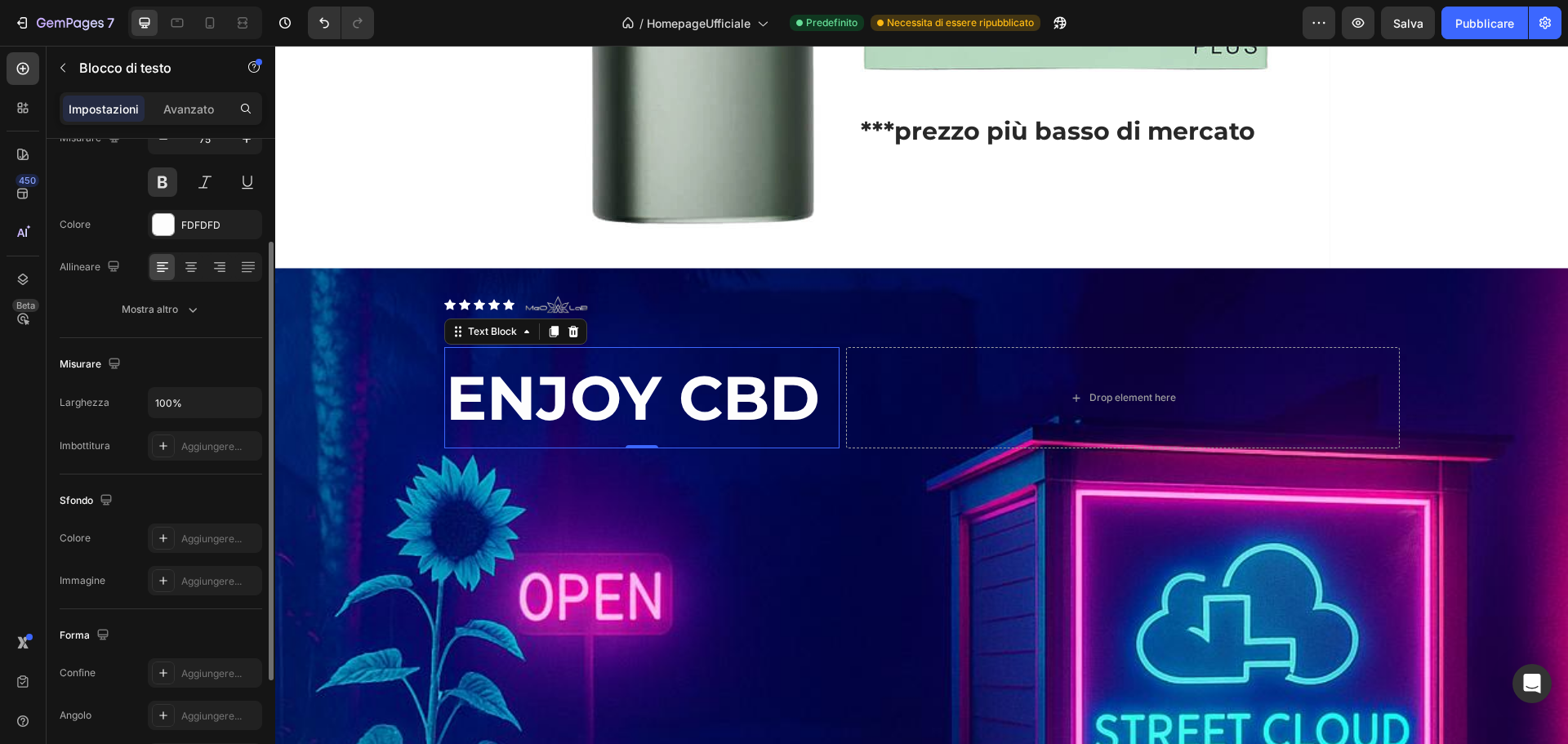
scroll to position [71, 0]
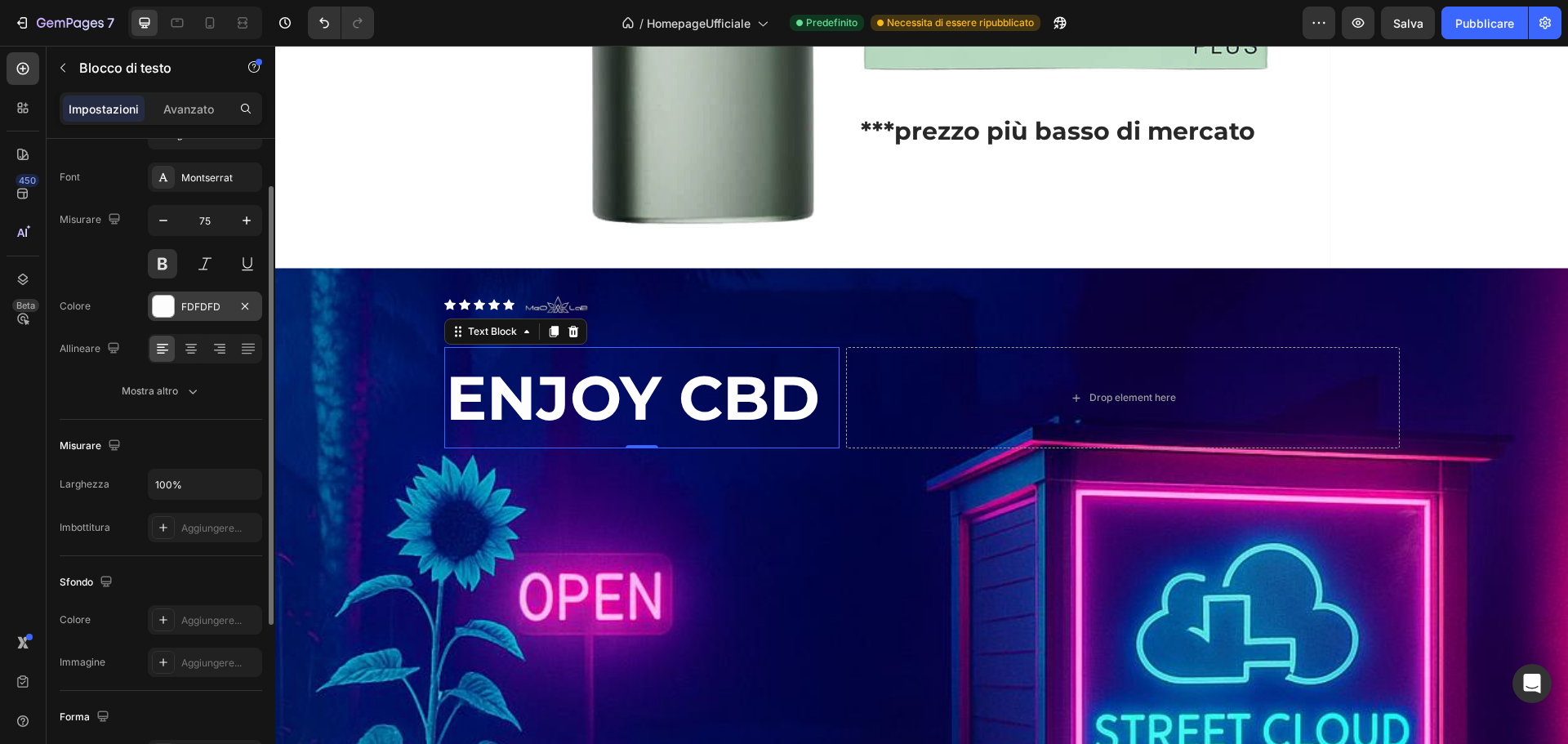
click at [224, 305] on div "FDFDFD" at bounding box center [205, 307] width 47 height 15
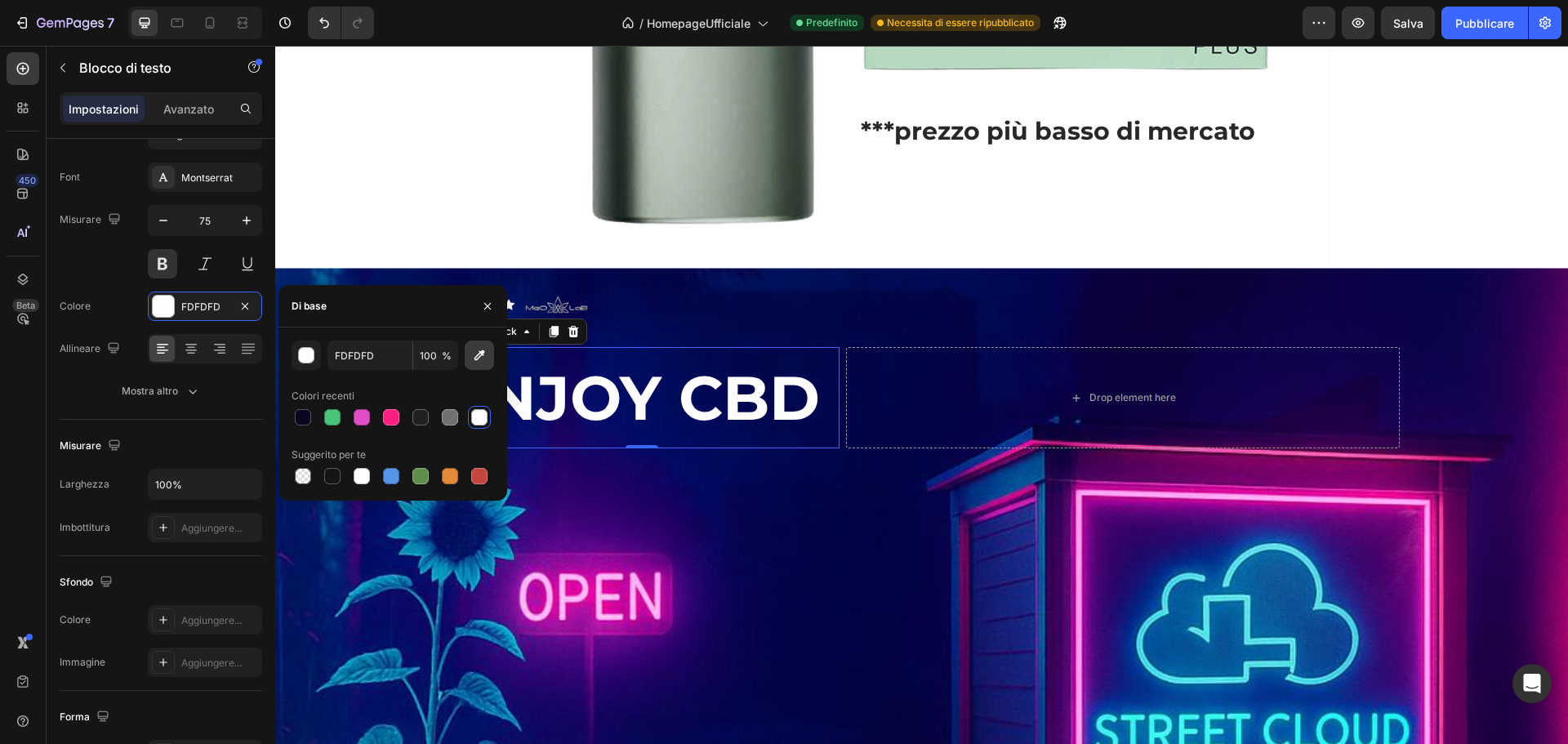
click at [479, 357] on icon "button" at bounding box center [480, 356] width 11 height 11
type input "4DE2E4"
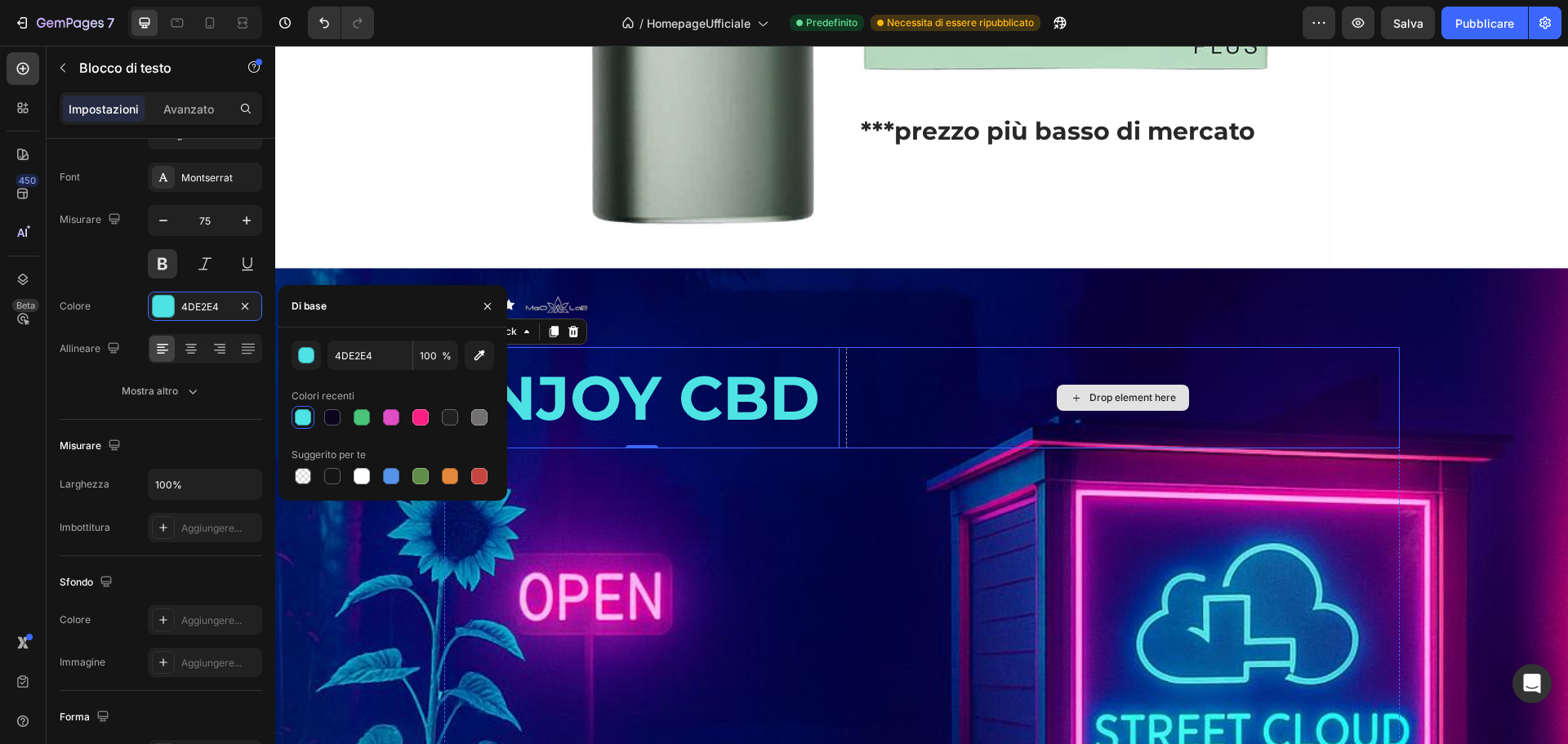
click at [1076, 383] on div "Drop element here" at bounding box center [1123, 397] width 554 height 101
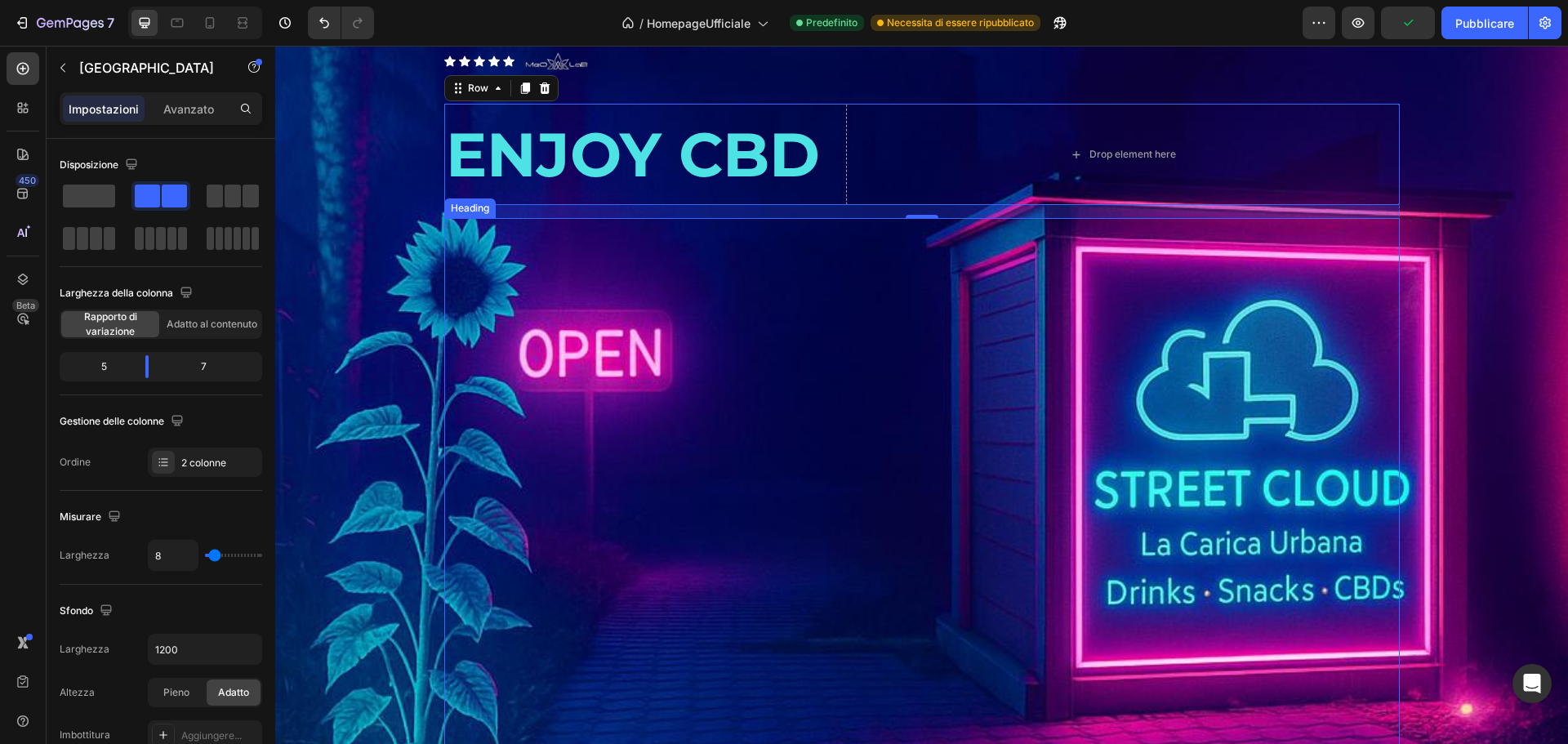
scroll to position [2369, 0]
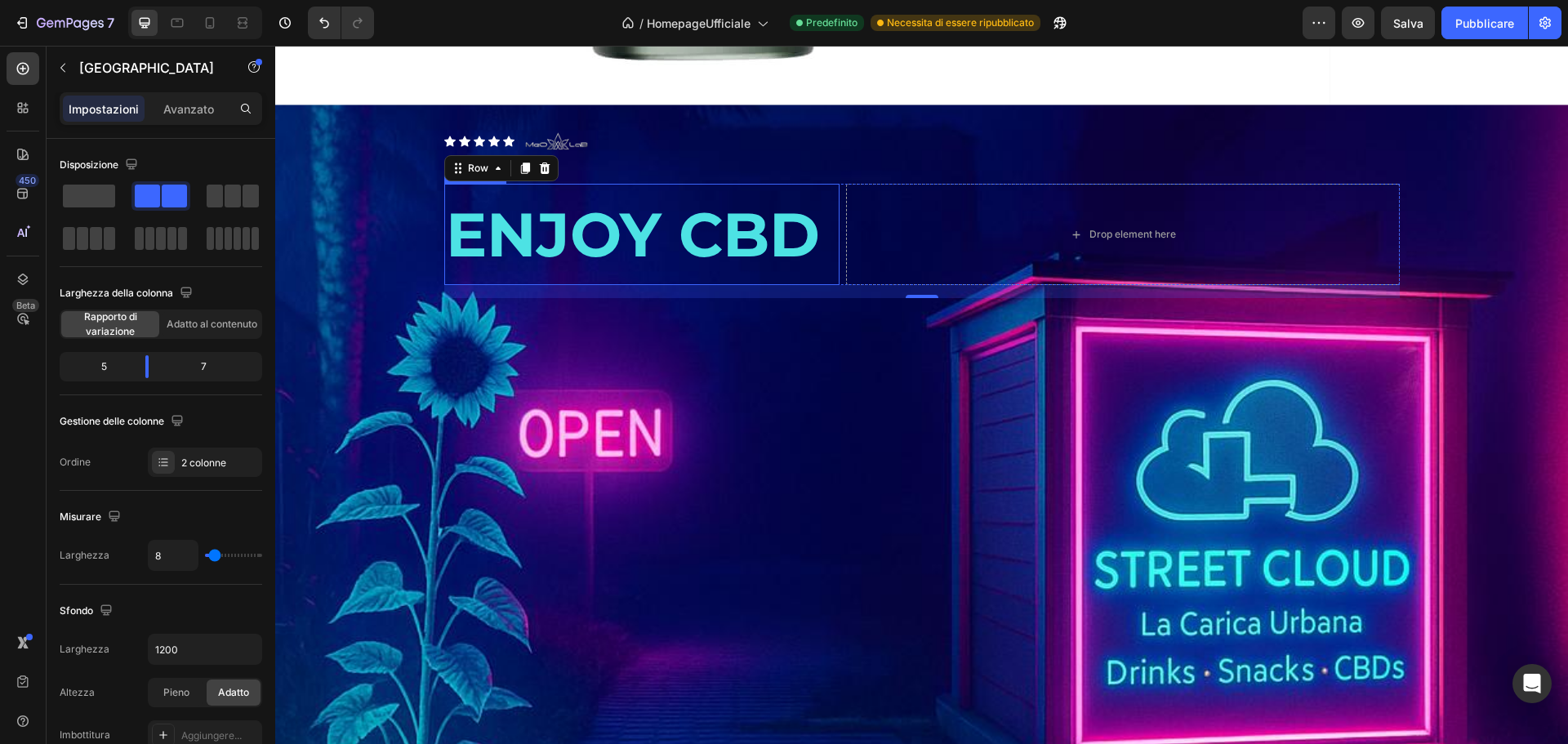
click at [746, 230] on p "ENJOY CBD" at bounding box center [642, 235] width 392 height 98
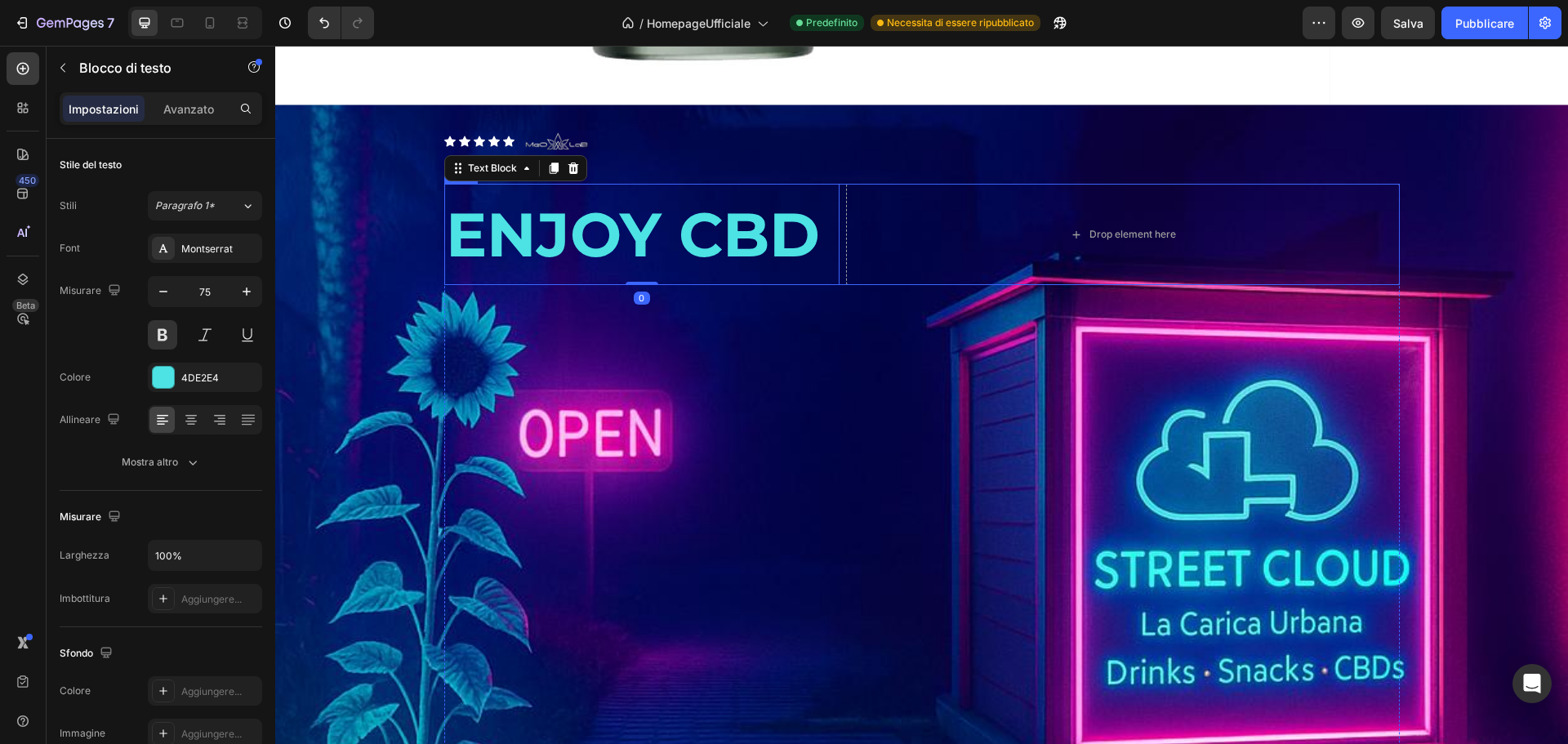
click at [834, 221] on div "ENJOY CBD Text Block 0 Drop element here Row" at bounding box center [922, 234] width 955 height 101
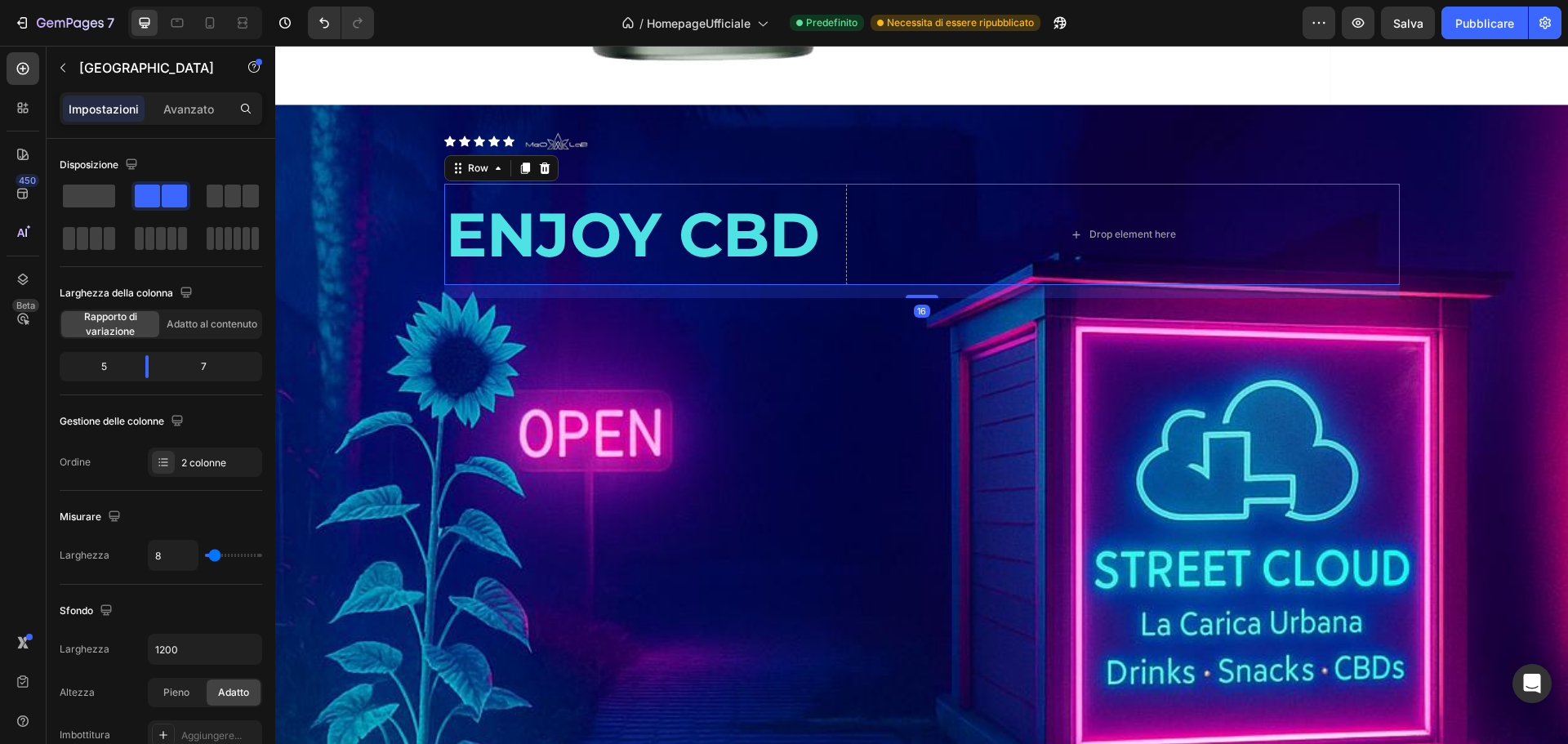
drag, startPoint x: 836, startPoint y: 223, endPoint x: 816, endPoint y: 227, distance: 20.4
click at [832, 224] on div "ENJOY CBD Text Block Drop element here Row 16" at bounding box center [922, 234] width 955 height 101
click at [180, 466] on div "2 colonne" at bounding box center [205, 462] width 115 height 29
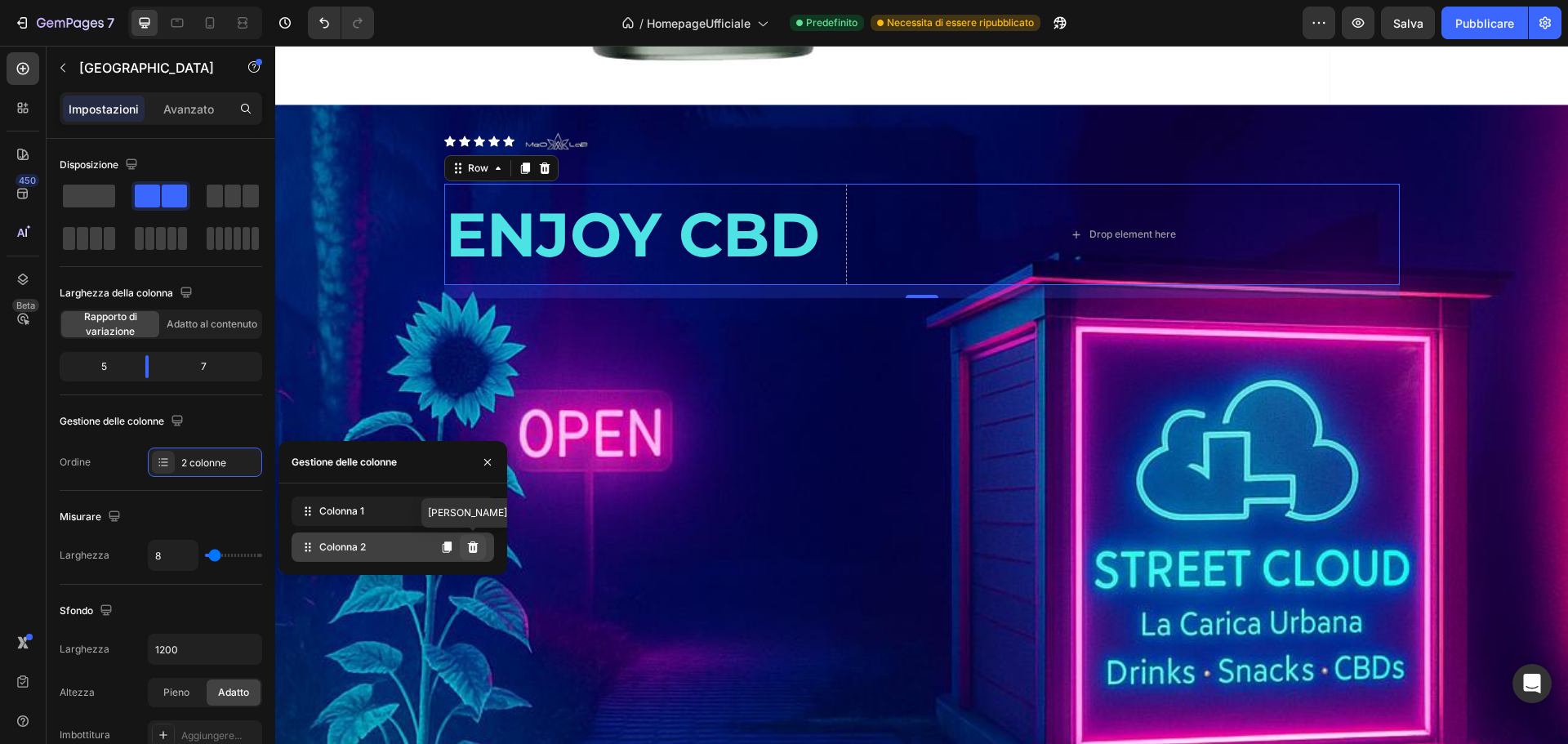
click at [475, 543] on icon at bounding box center [474, 548] width 11 height 12
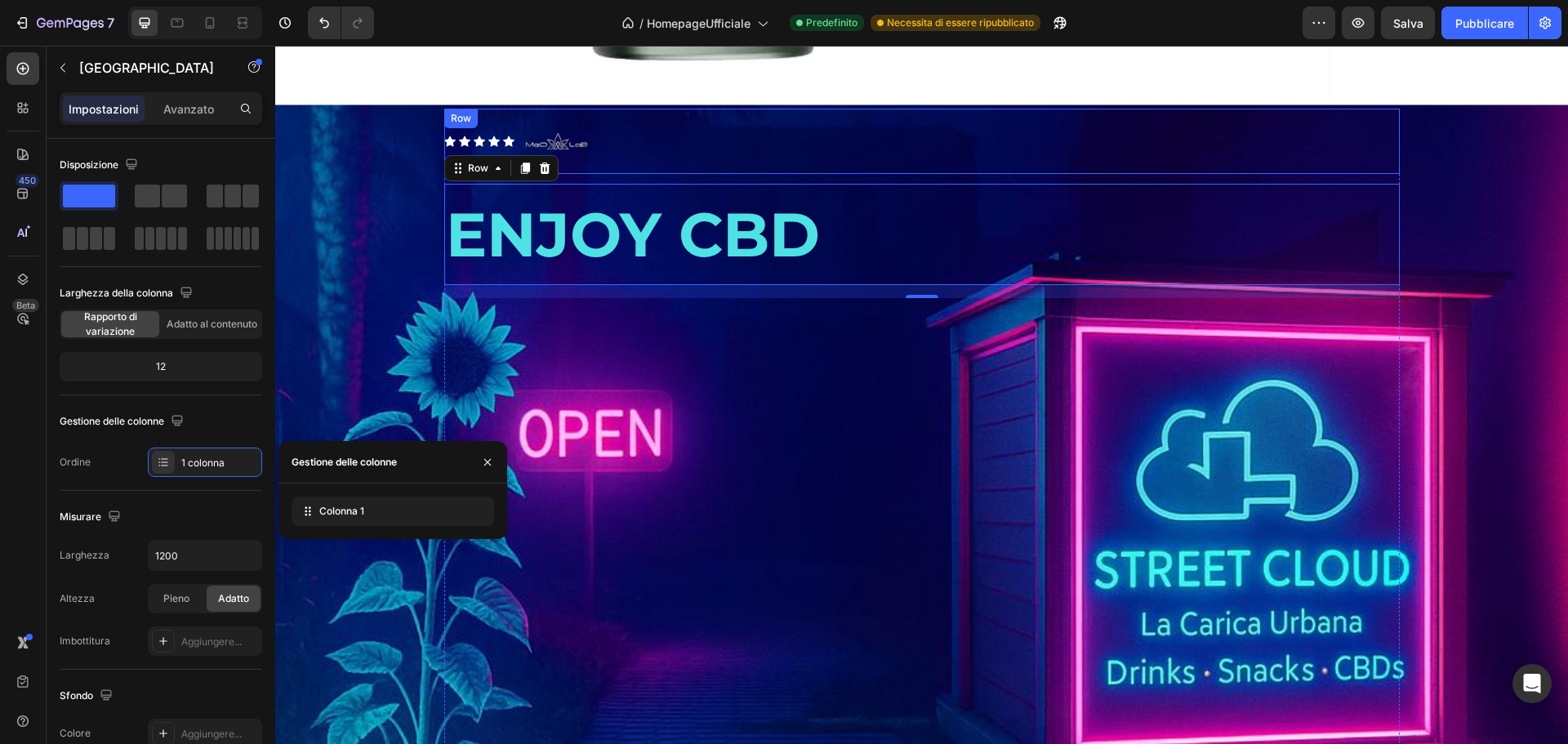
click at [782, 240] on p "ENJOY CBD" at bounding box center [922, 235] width 952 height 98
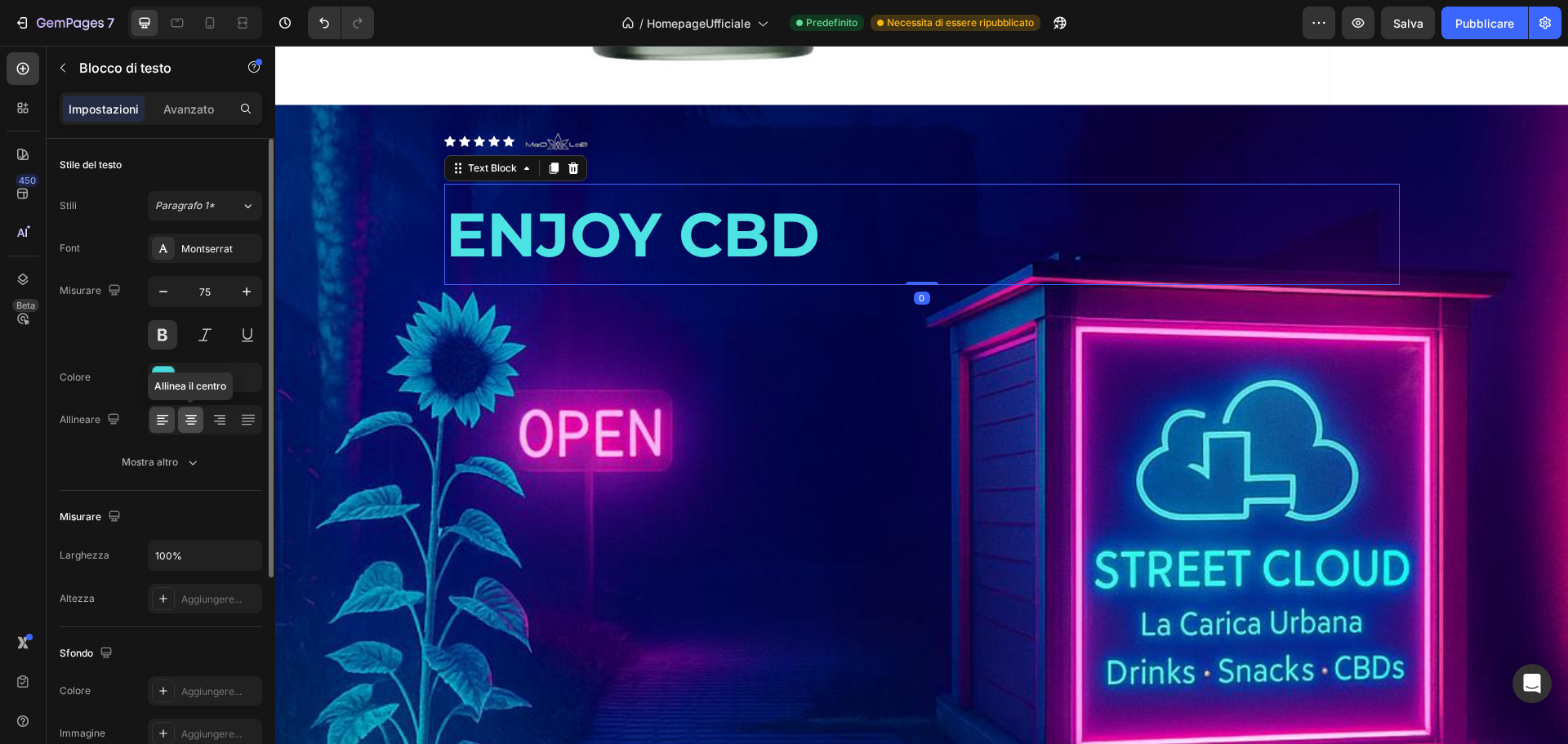
click at [184, 422] on icon at bounding box center [191, 420] width 16 height 16
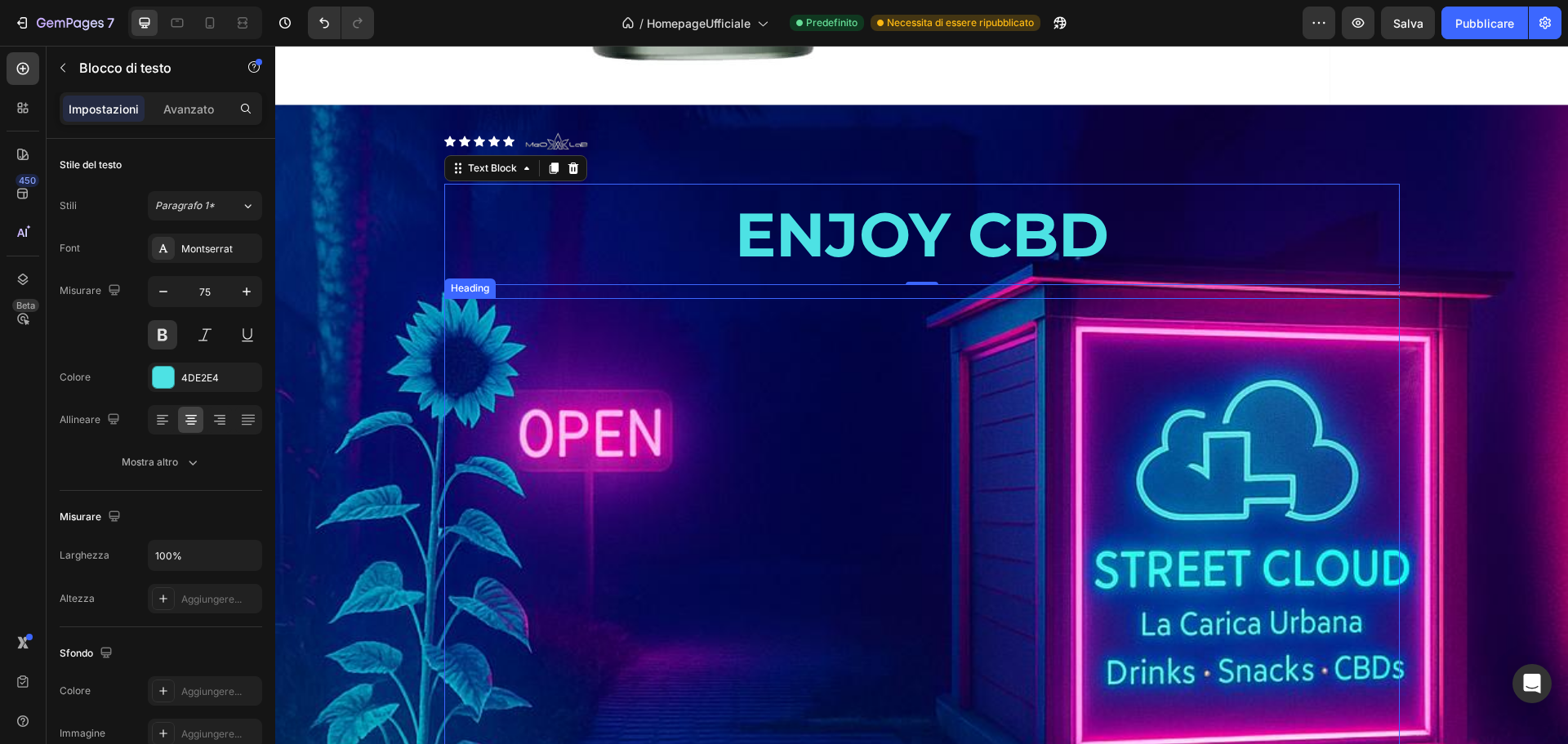
click at [747, 406] on h2 "ISCRIVITI ORA ALLA MAILING LIST E APPROFITTA DEL TUO BUONO SCONTO DEL 15% SUI P…" at bounding box center [922, 637] width 955 height 678
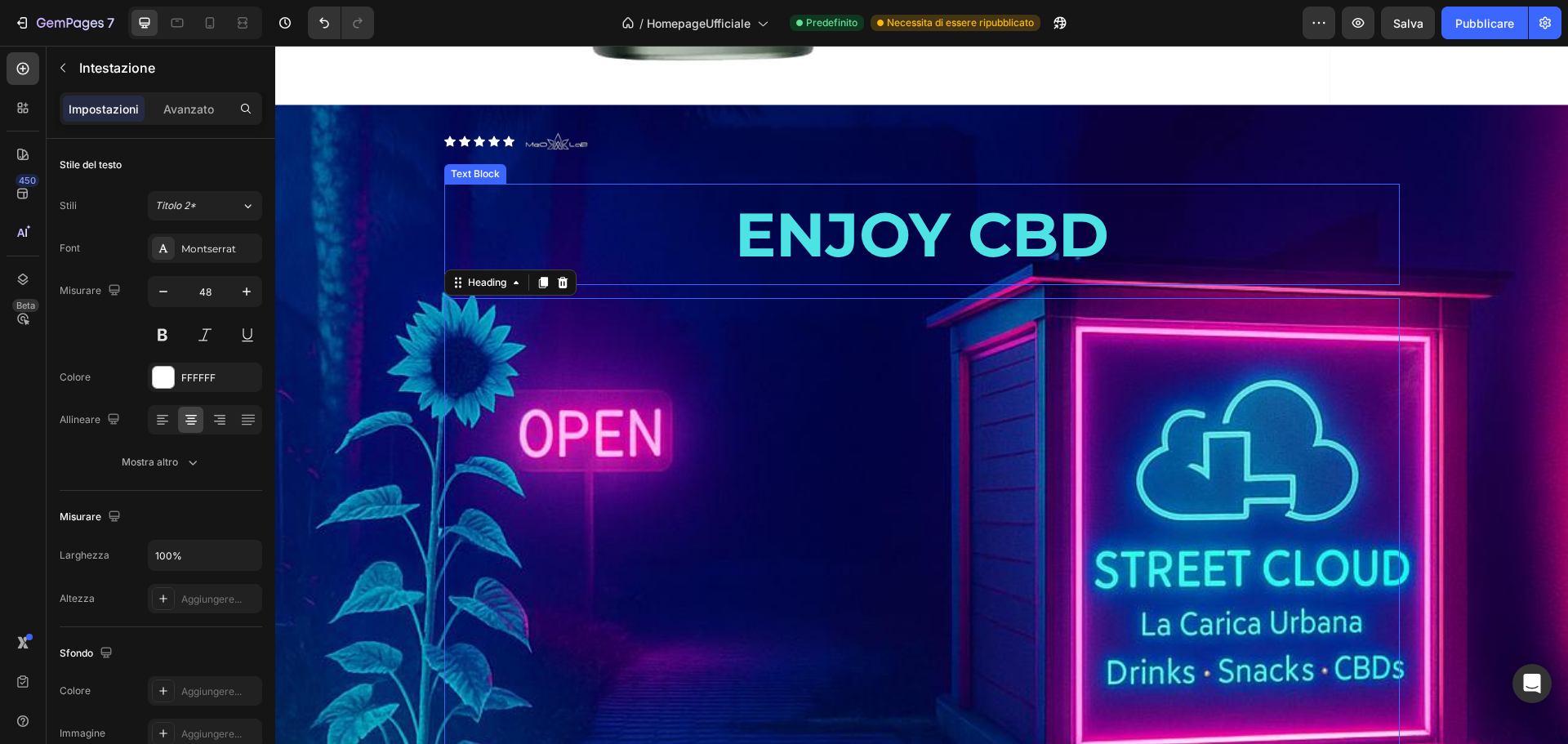
click at [844, 233] on p "ENJOY CBD" at bounding box center [922, 235] width 952 height 98
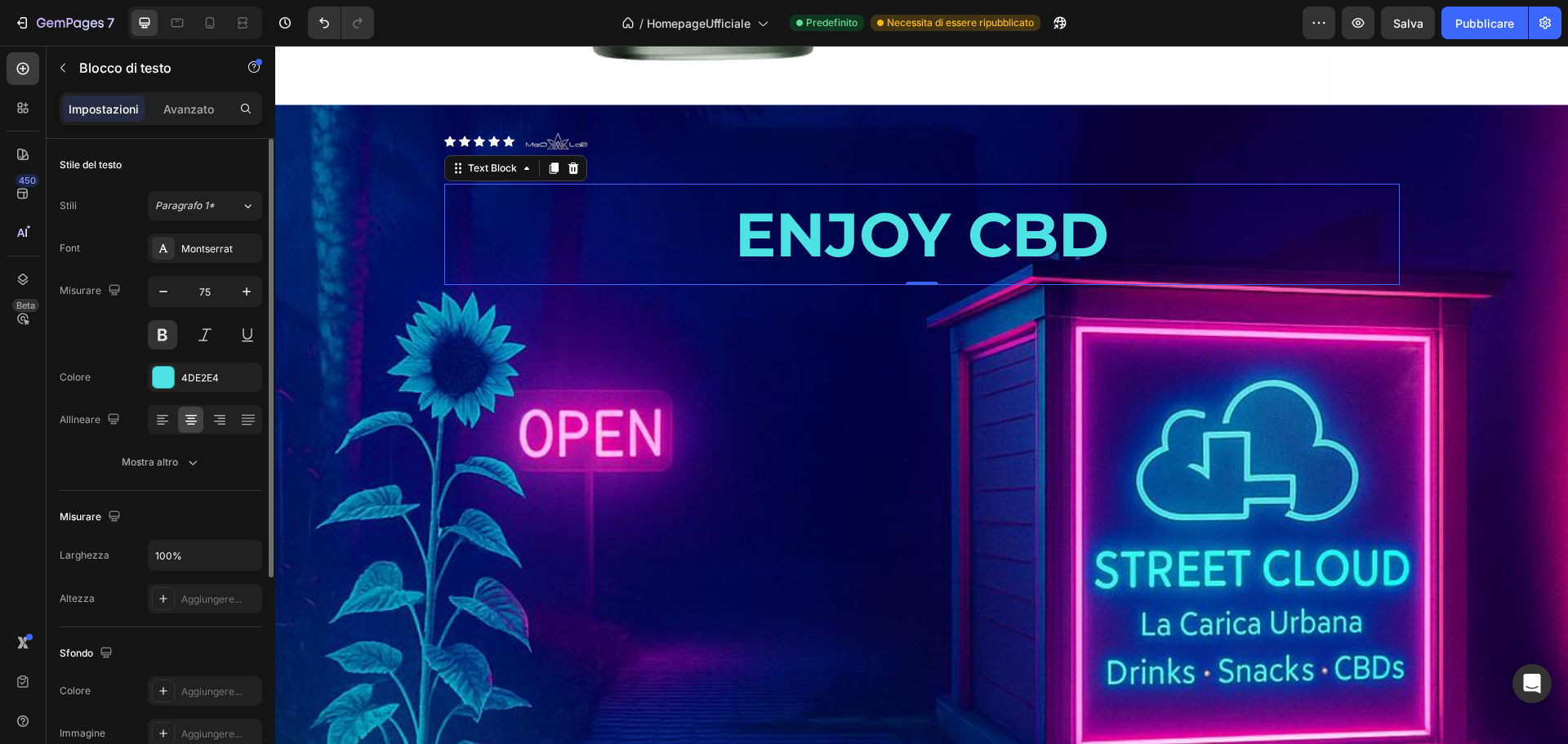
click at [149, 419] on div at bounding box center [205, 420] width 115 height 29
click at [155, 418] on icon at bounding box center [163, 420] width 16 height 16
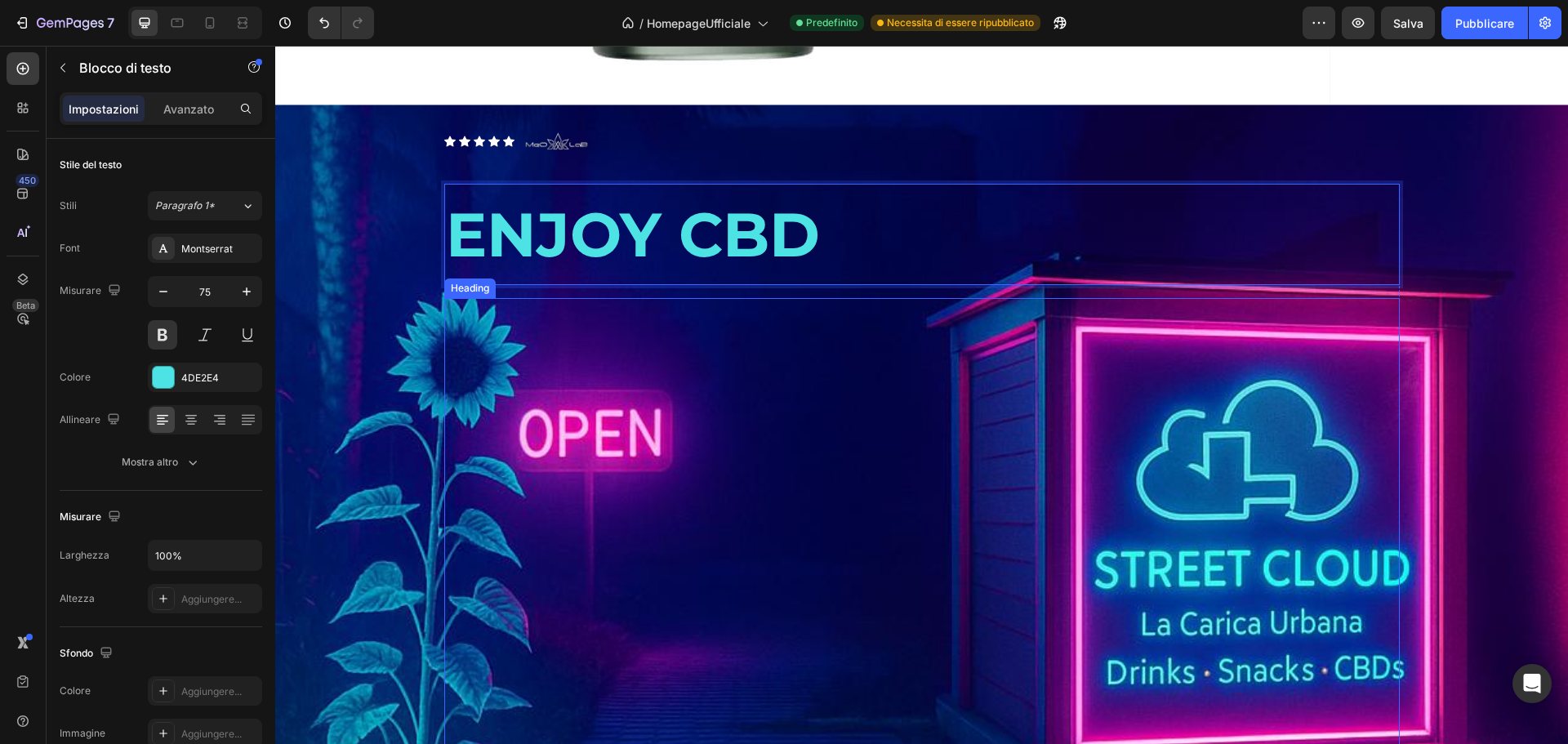
click at [687, 339] on h2 "ISCRIVITI ORA ALLA MAILING LIST E APPROFITTA DEL TUO BUONO SCONTO DEL 15% SUI P…" at bounding box center [922, 637] width 955 height 678
drag, startPoint x: 891, startPoint y: 235, endPoint x: 907, endPoint y: 237, distance: 16.1
click at [893, 235] on p "ENJOY CBD" at bounding box center [922, 235] width 952 height 98
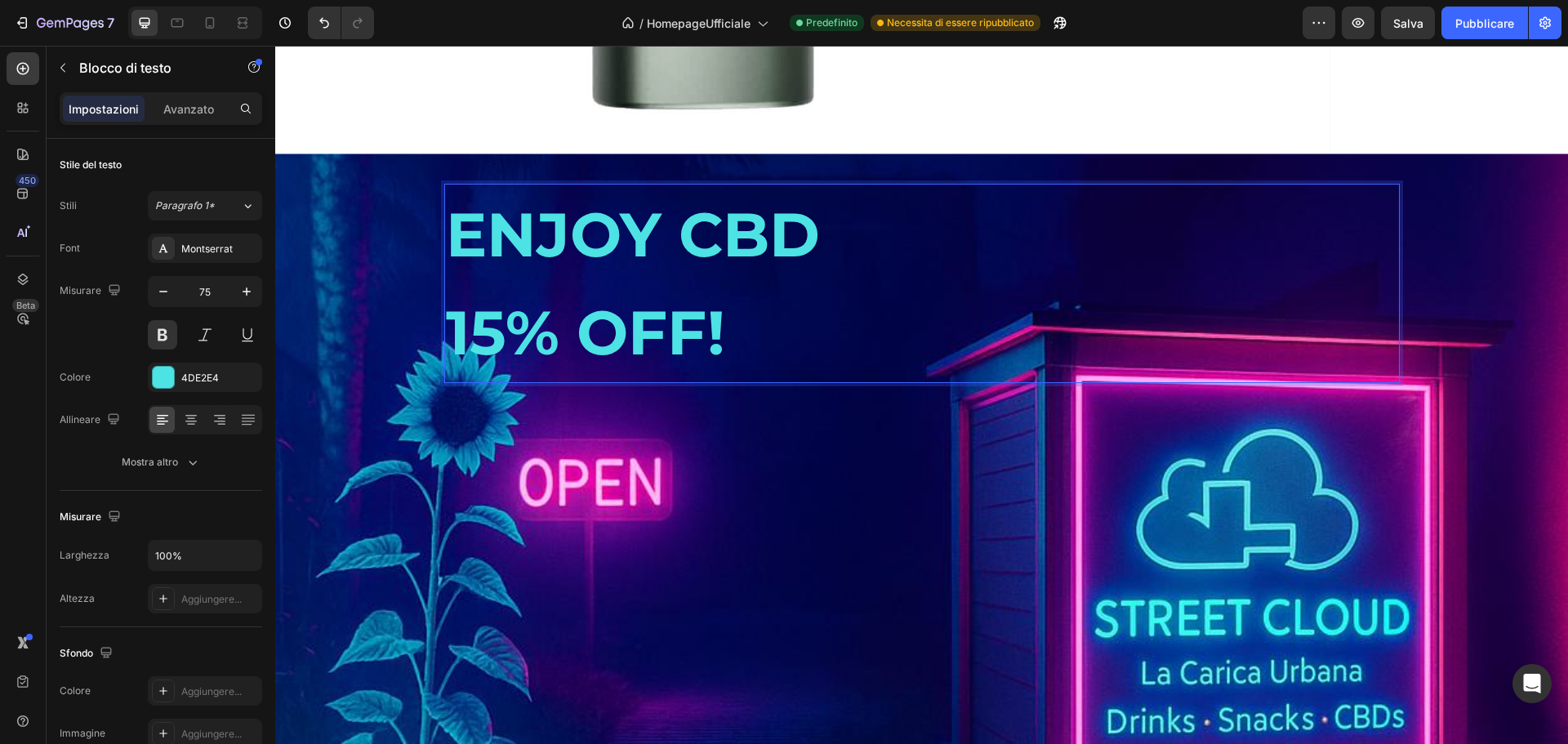
click at [454, 323] on p "15% OFF!" at bounding box center [922, 333] width 952 height 98
click at [446, 328] on p "15% OFF!" at bounding box center [922, 333] width 952 height 98
drag, startPoint x: 544, startPoint y: 349, endPoint x: 740, endPoint y: 341, distance: 196.2
click at [544, 348] on p "15% OFF!" at bounding box center [922, 333] width 952 height 98
drag, startPoint x: 845, startPoint y: 332, endPoint x: 582, endPoint y: 339, distance: 263.1
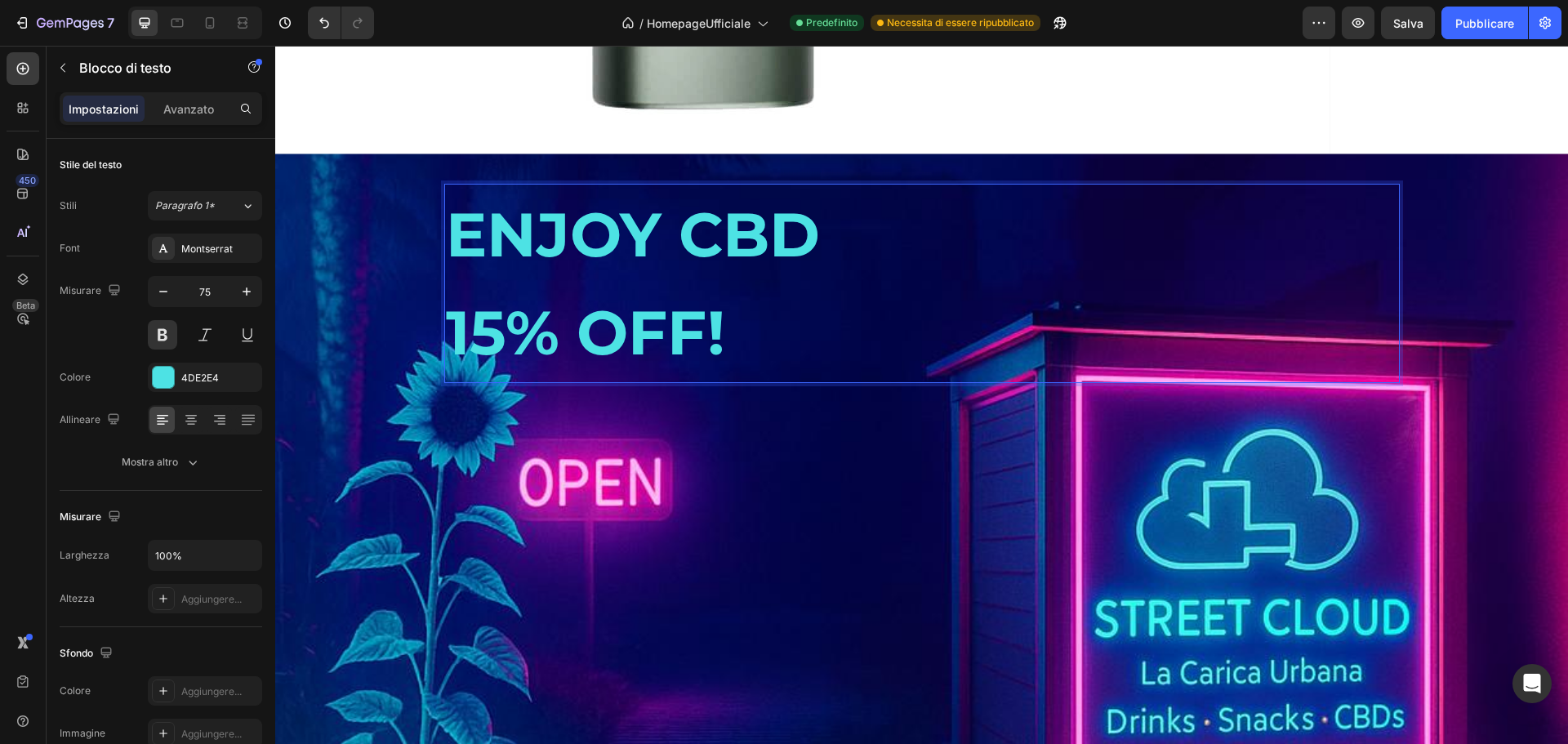
click at [582, 339] on p "15% OFF!" at bounding box center [922, 333] width 952 height 98
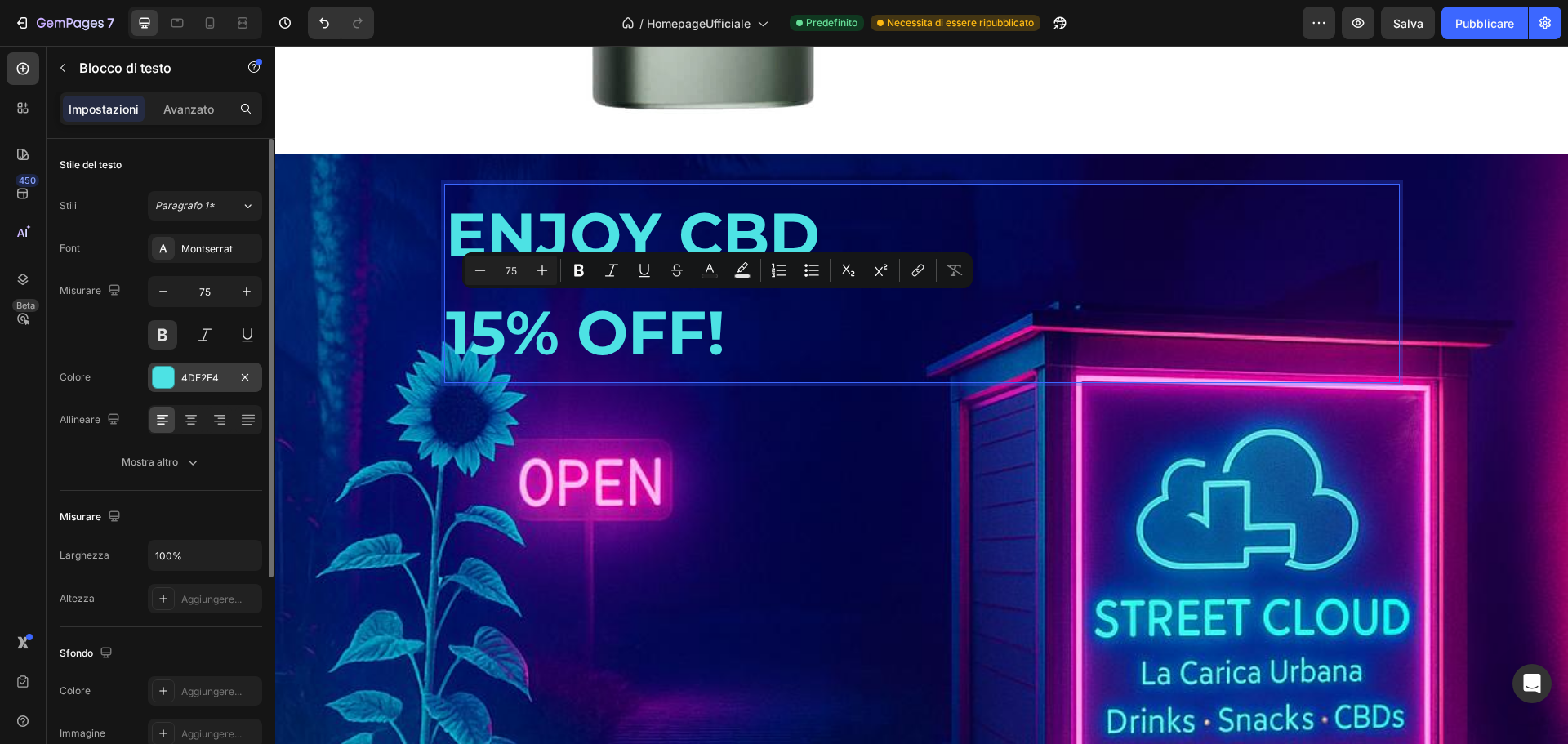
click at [208, 384] on div "4DE2E4" at bounding box center [205, 378] width 47 height 15
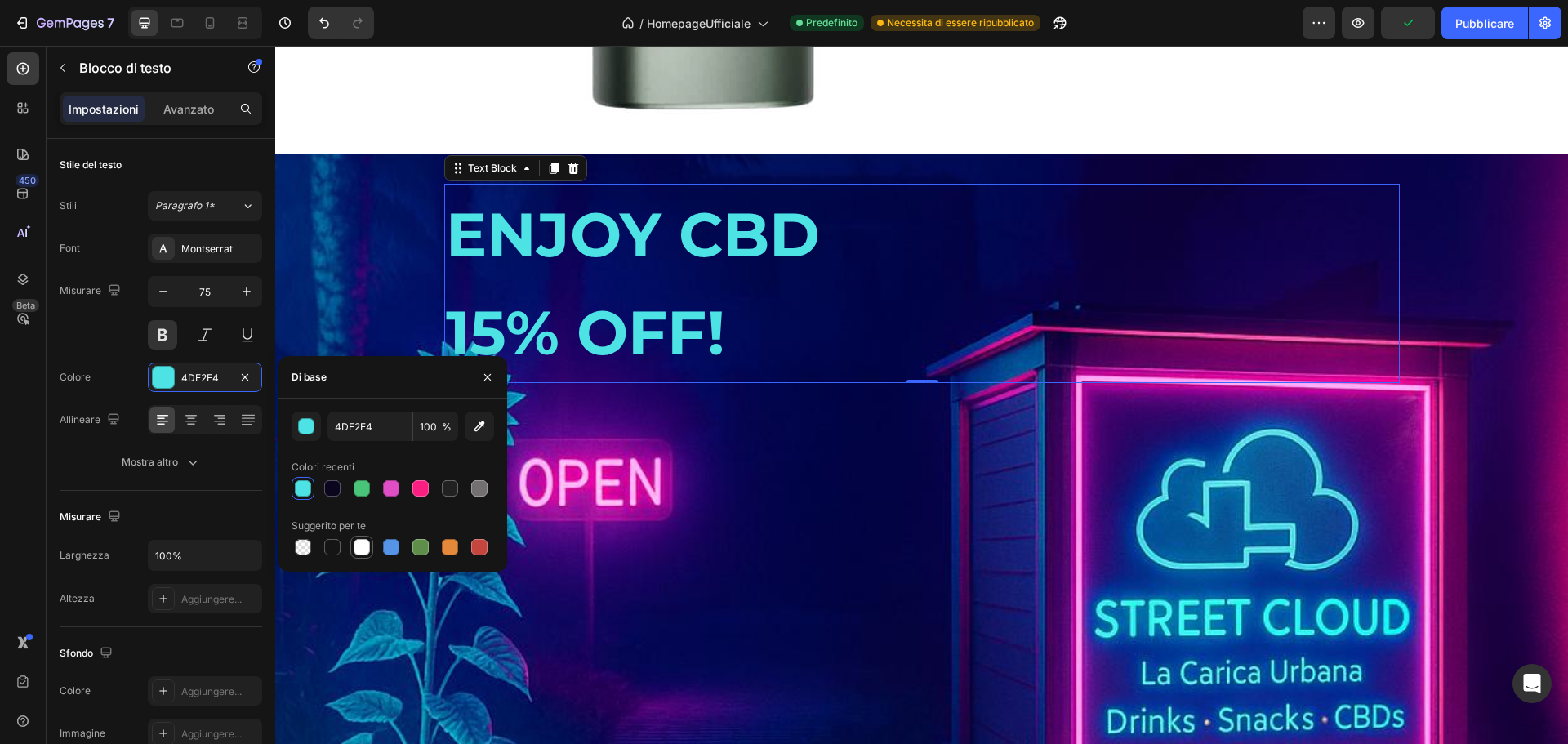
click at [364, 550] on div at bounding box center [362, 548] width 16 height 16
type input "FFFFFF"
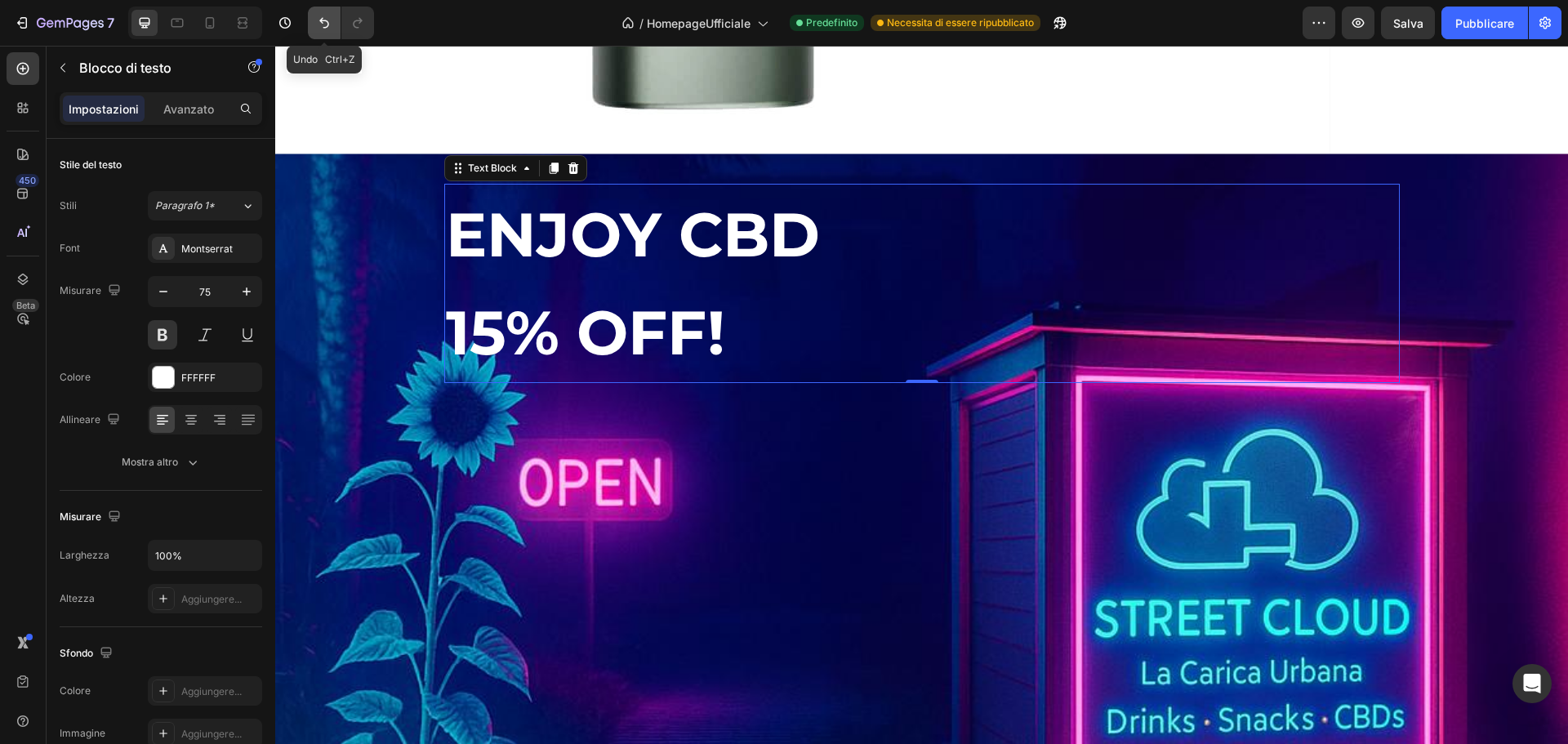
click at [316, 22] on icon "Annulla/Ripristina" at bounding box center [325, 23] width 16 height 16
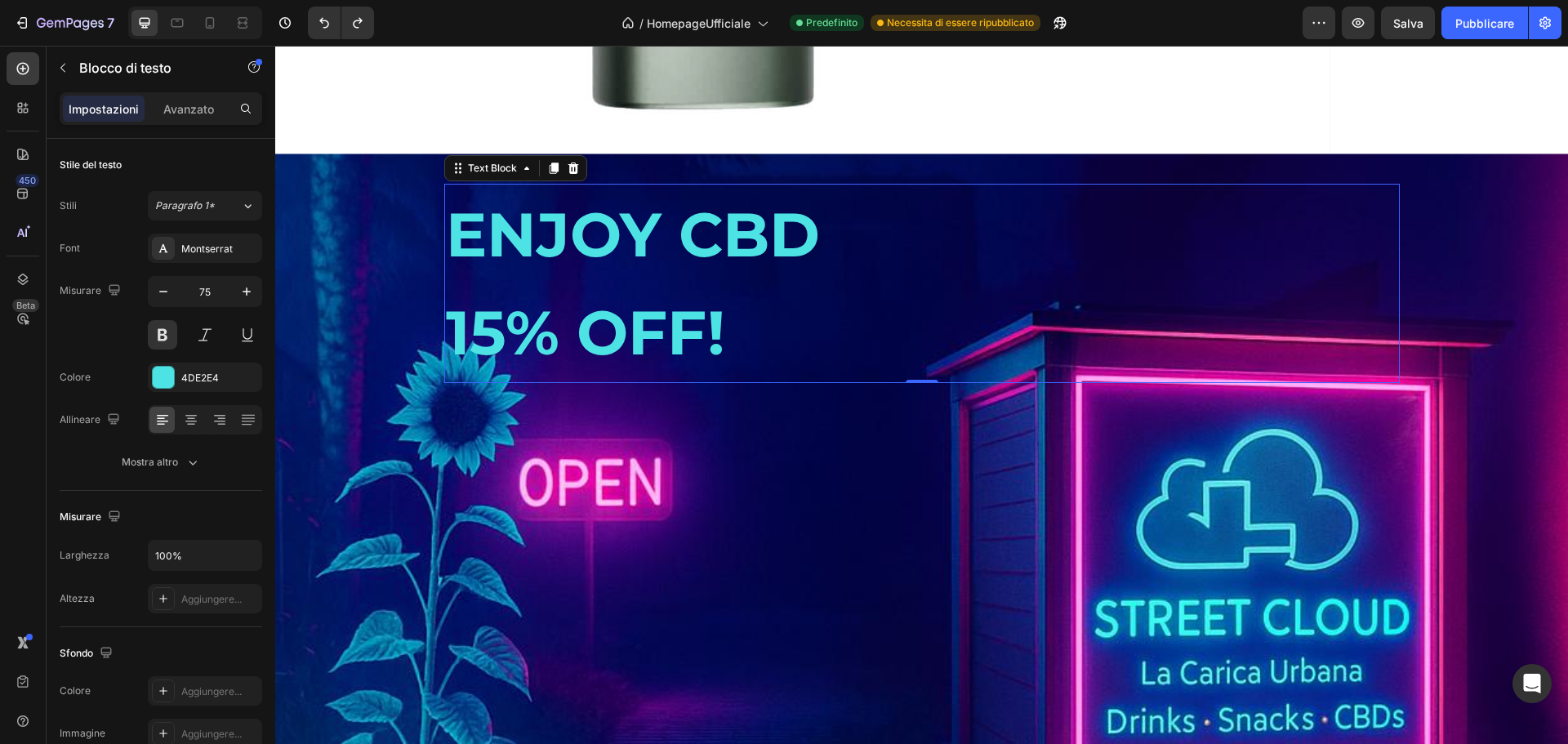
click at [854, 495] on h2 "ISCRIVITI ORA ALLA MAILING LIST E APPROFITTA DEL TUO BUONO SCONTO DEL 15% SUI P…" at bounding box center [922, 735] width 955 height 678
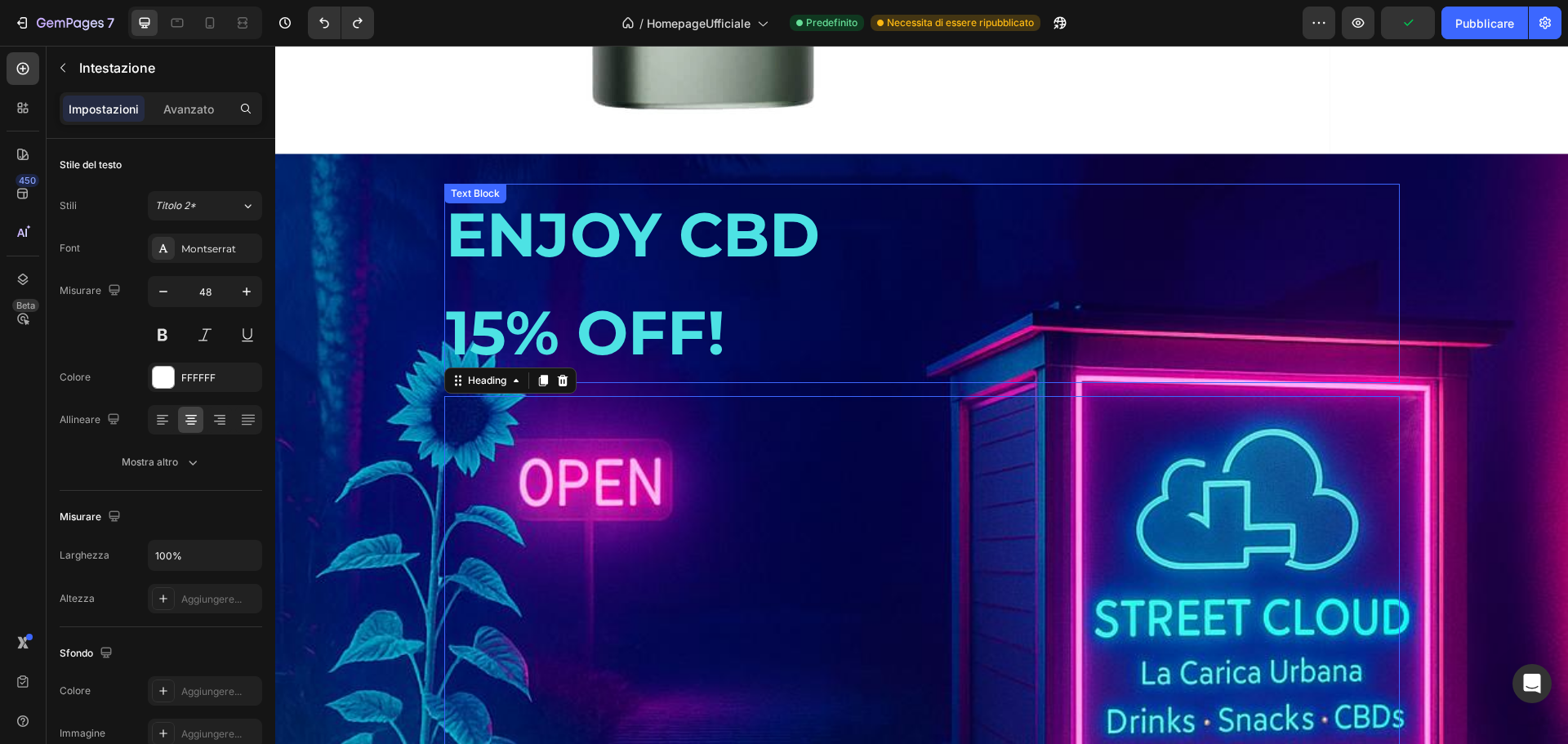
click at [981, 282] on p "ENJOY CBD" at bounding box center [922, 235] width 952 height 98
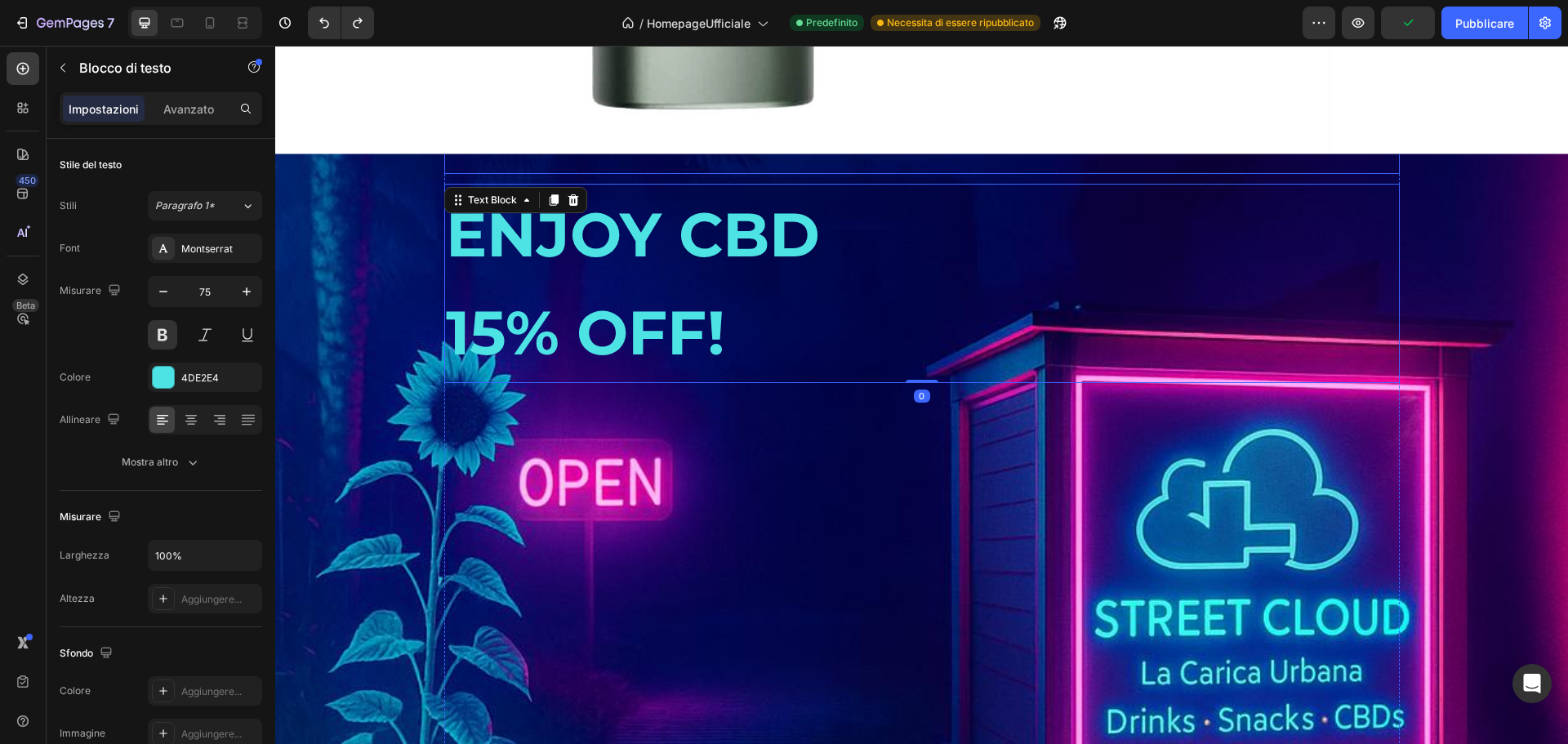
click at [870, 162] on div "Icon Icon Icon Icon Icon Icon List Image Row" at bounding box center [922, 141] width 955 height 65
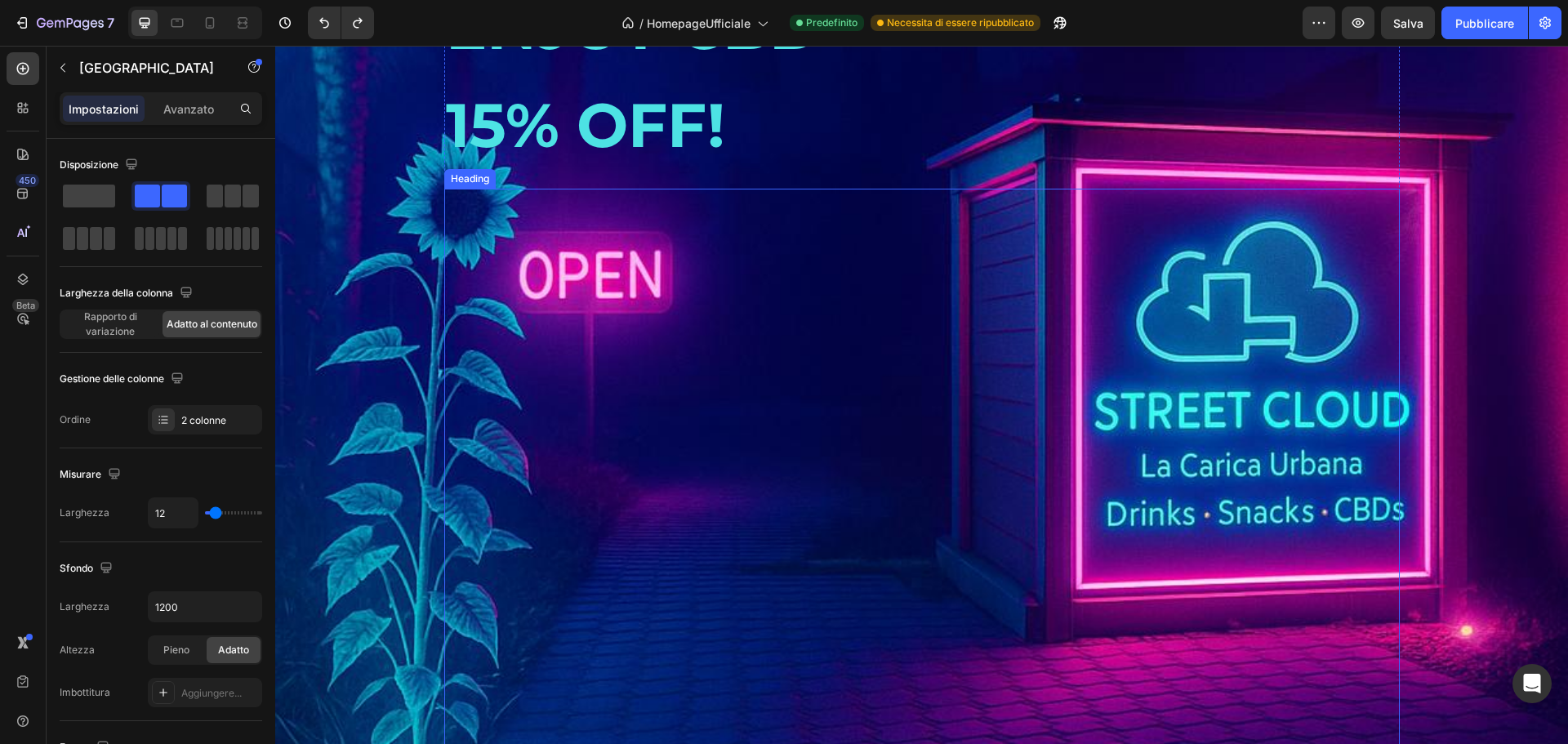
scroll to position [2566, 0]
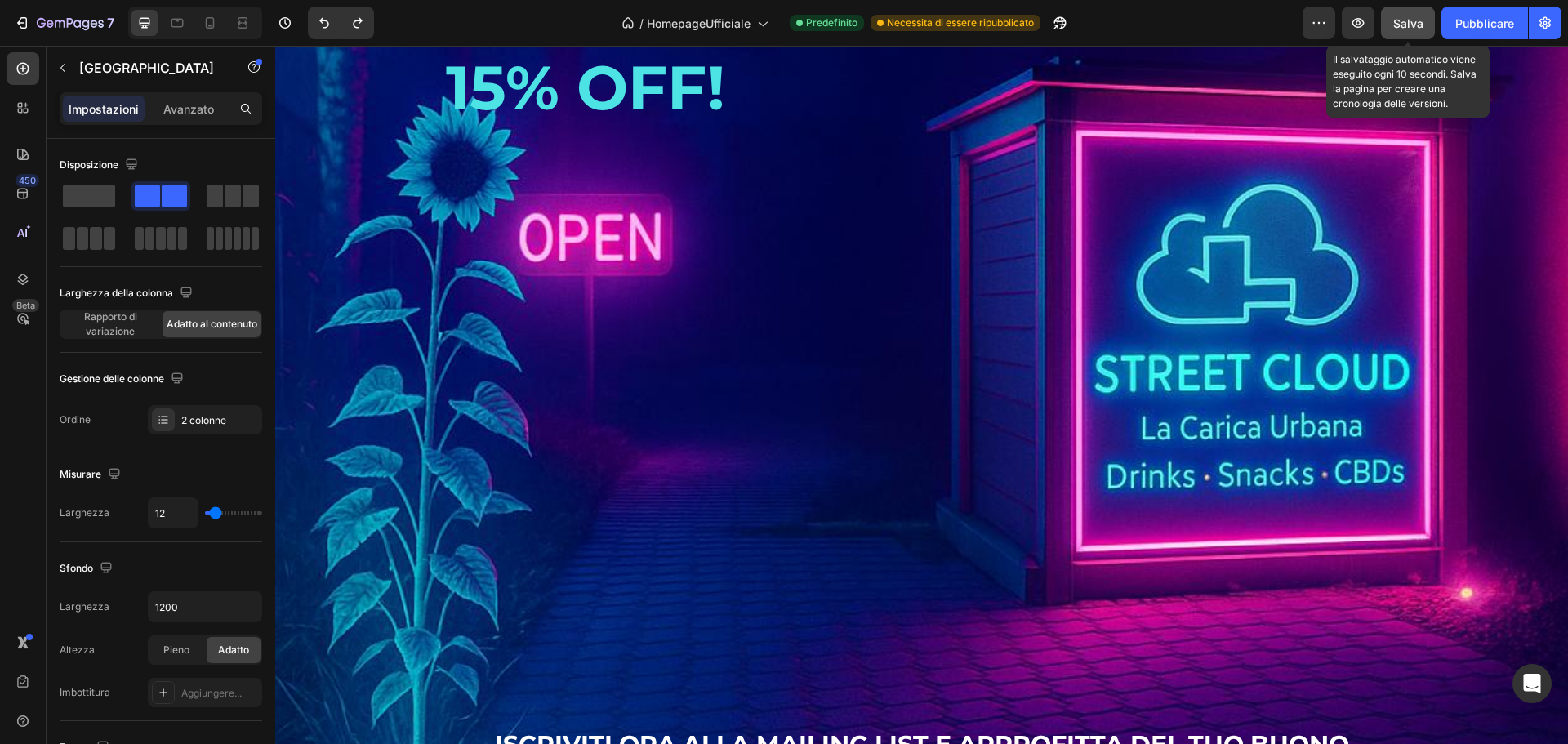
click at [1395, 20] on font "Salva" at bounding box center [1408, 23] width 30 height 14
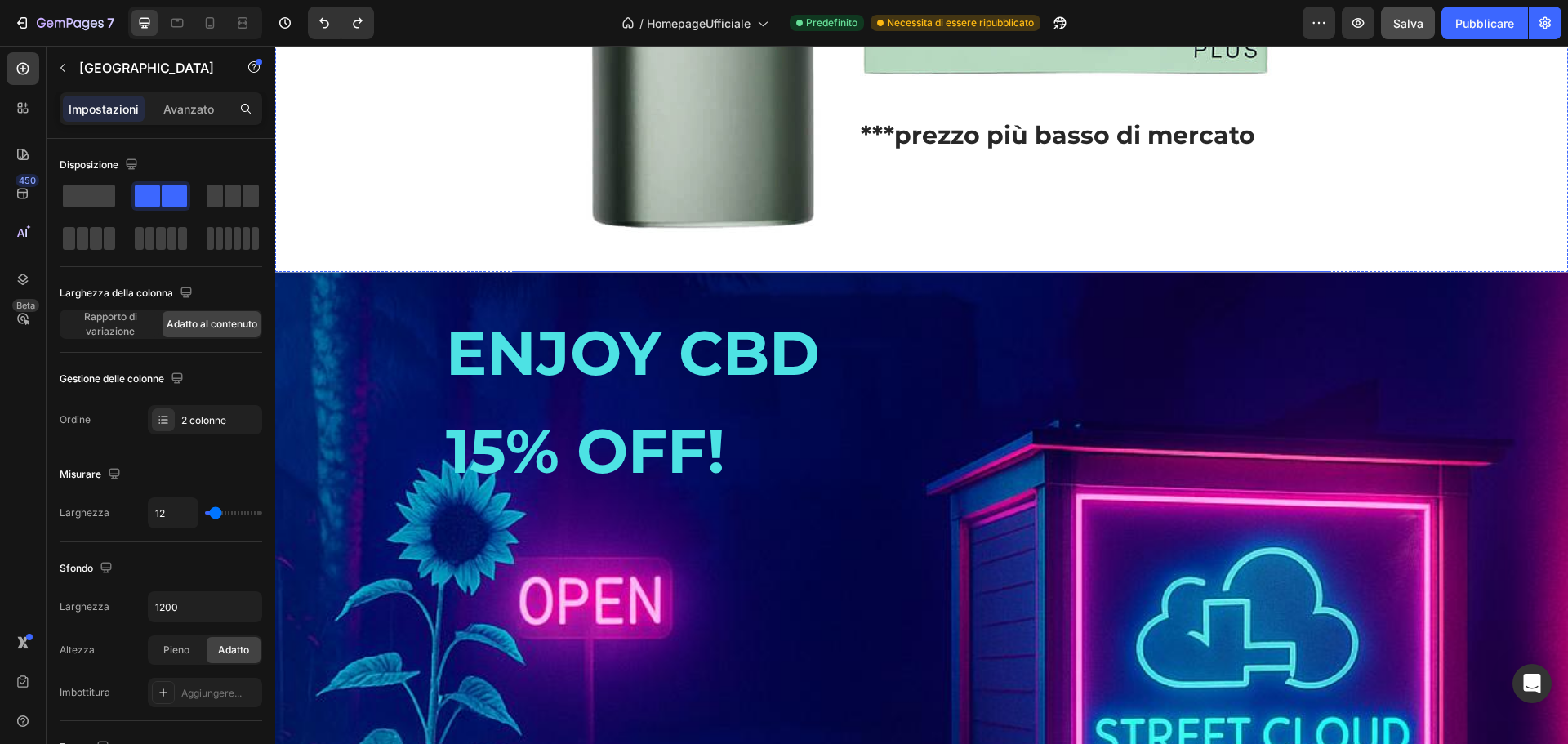
scroll to position [2239, 0]
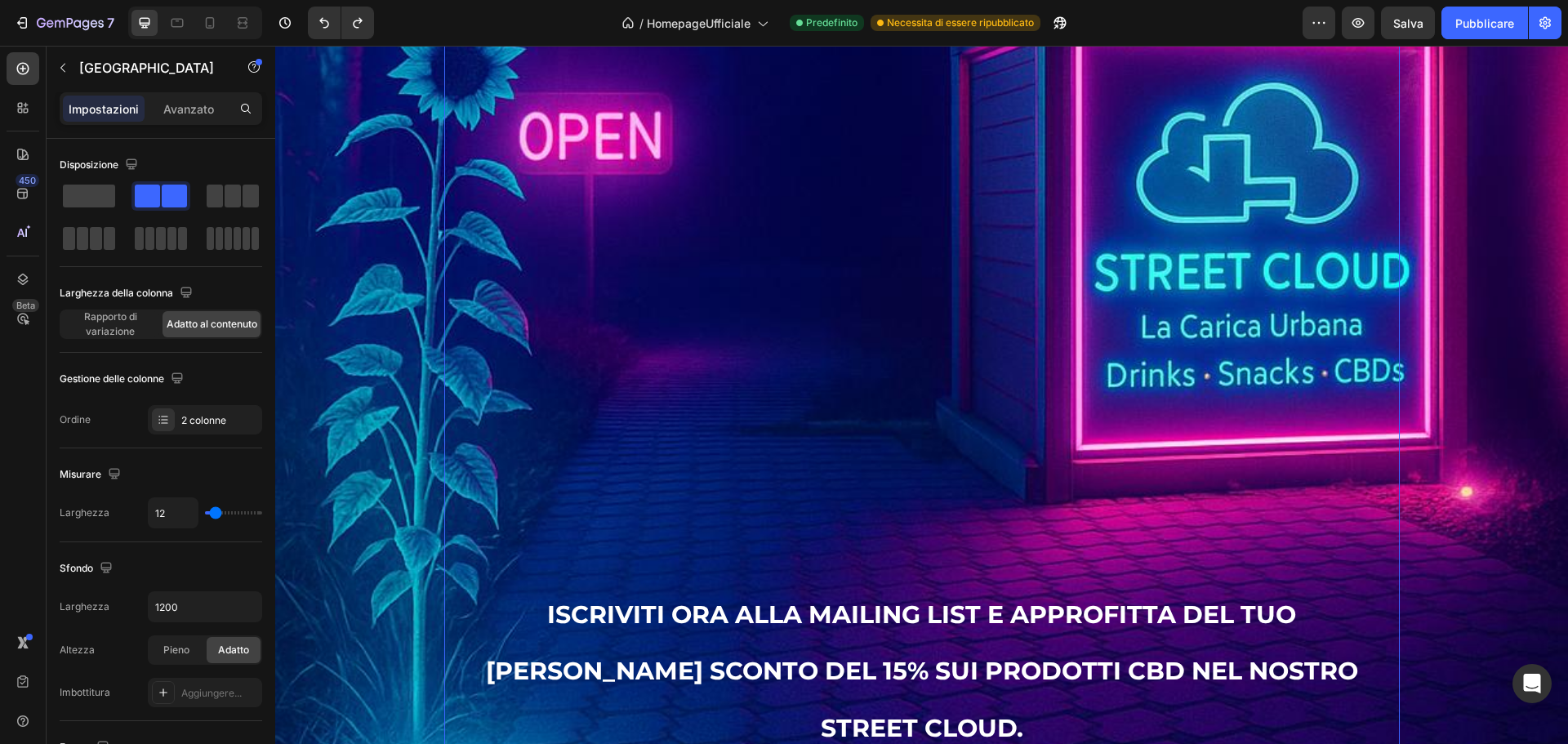
scroll to position [2730, 0]
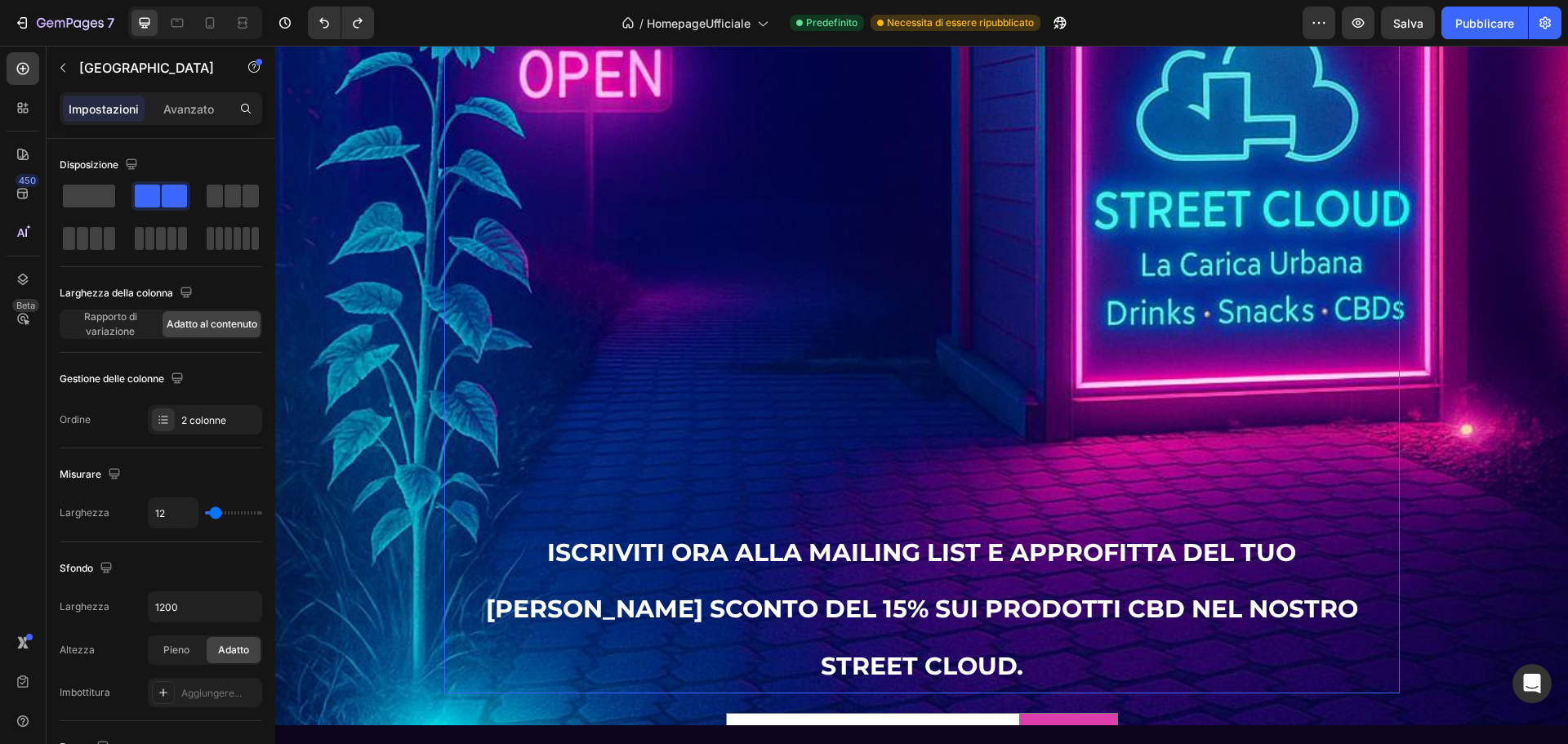
click at [524, 547] on h2 "ISCRIVITI ORA ALLA MAILING LIST E APPROFITTA DEL TUO BUONO SCONTO DEL 15% SUI P…" at bounding box center [922, 327] width 955 height 735
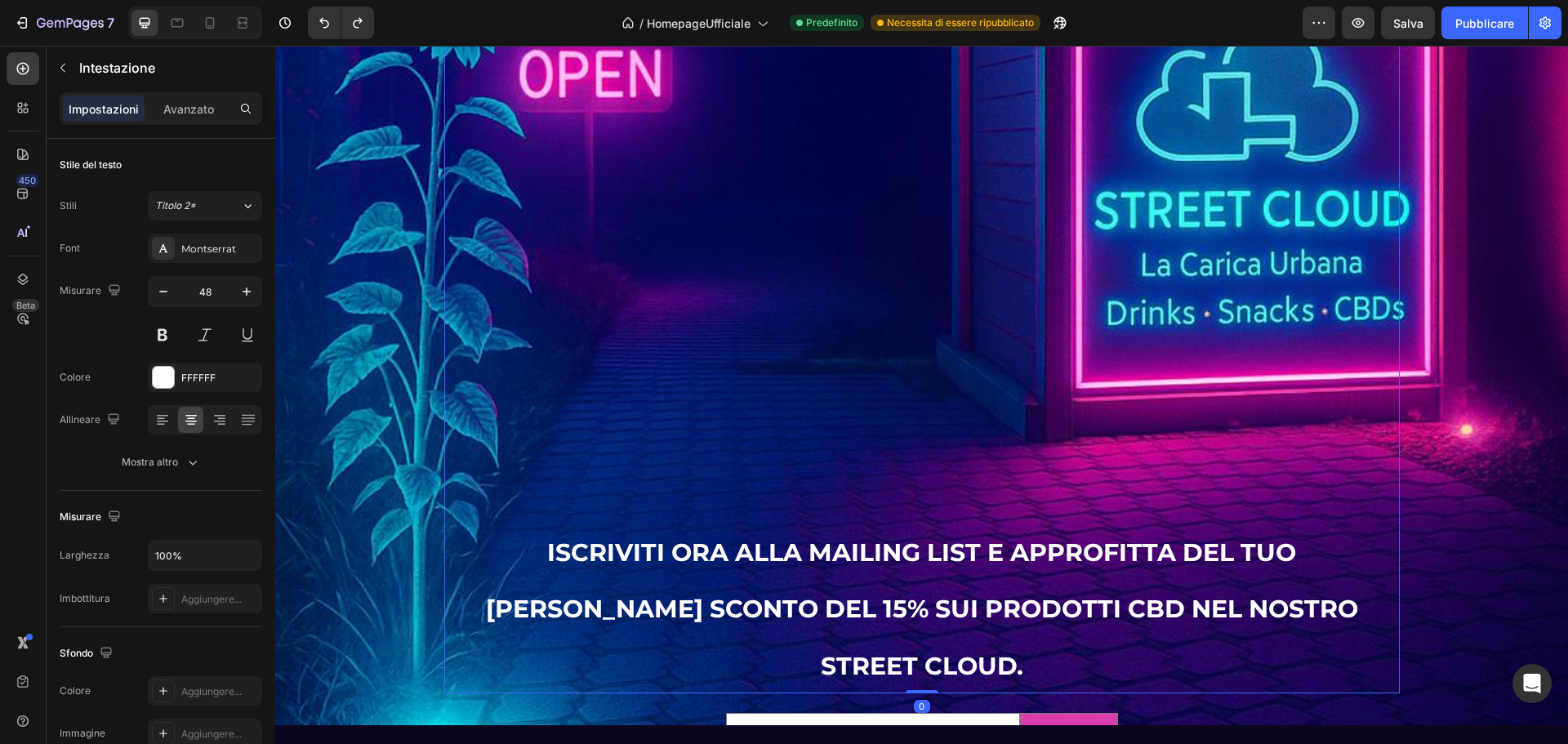
click at [534, 504] on h2 "ISCRIVITI ORA ALLA MAILING LIST E APPROFITTA DEL TUO BUONO SCONTO DEL 15% SUI P…" at bounding box center [922, 327] width 955 height 735
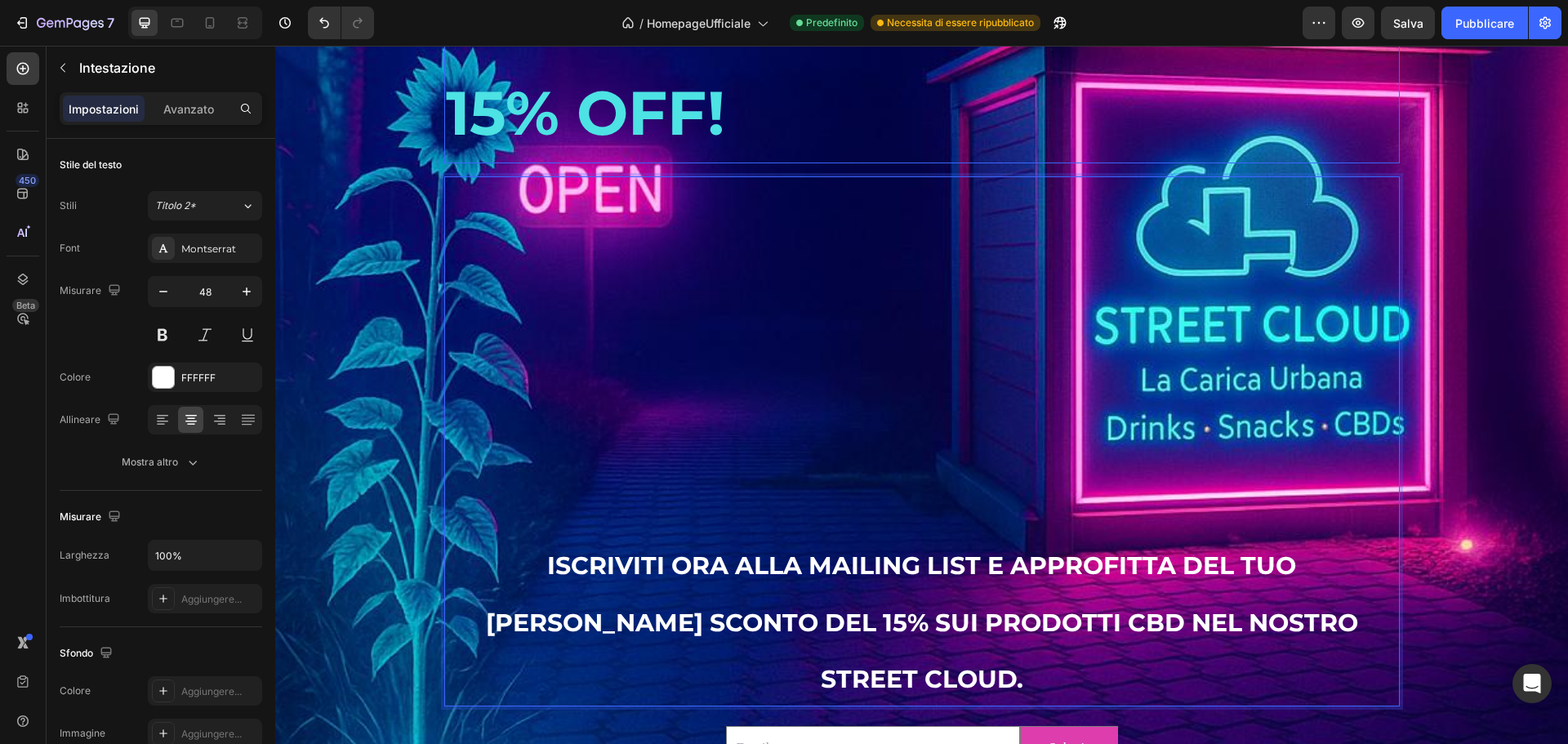
scroll to position [2454, 0]
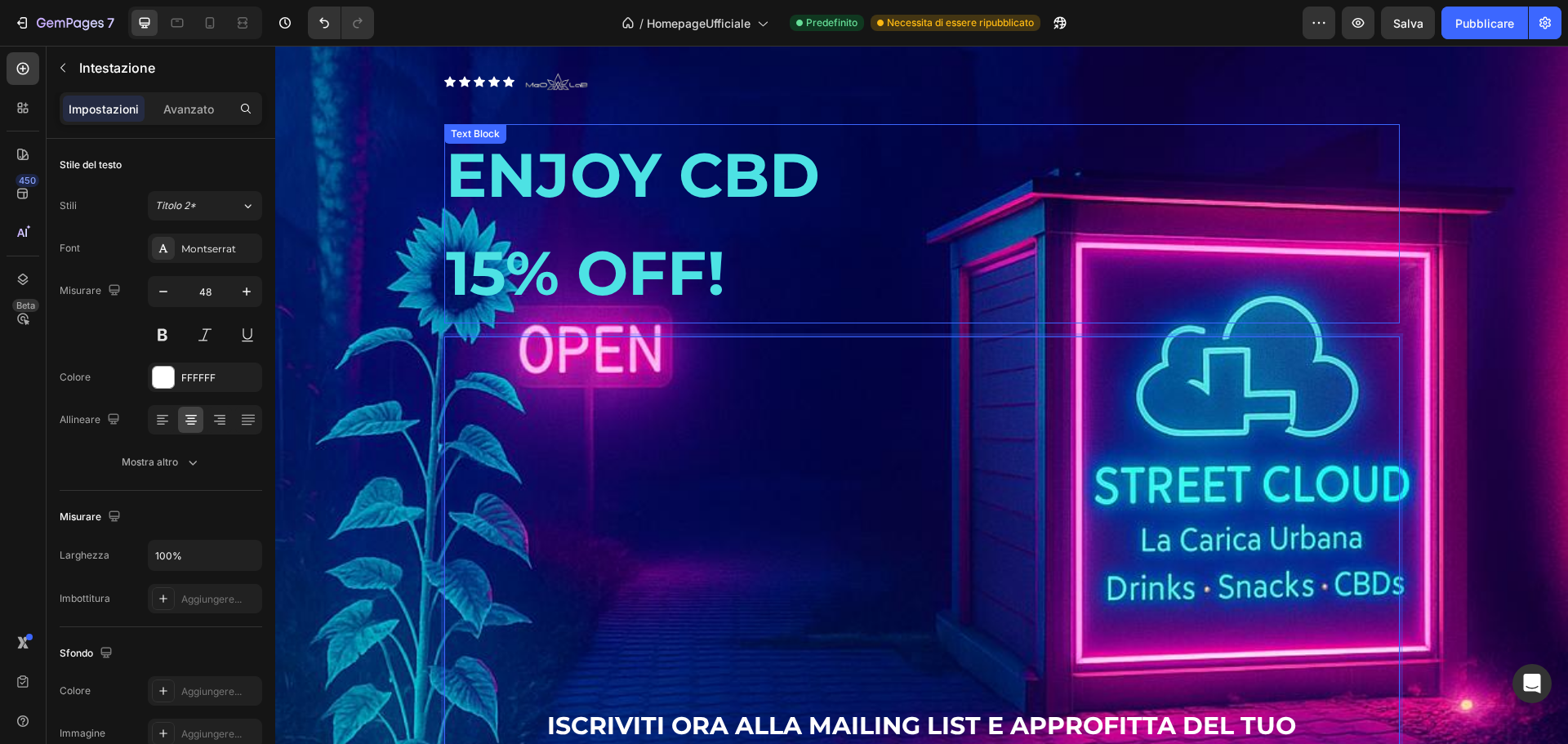
click at [943, 191] on div "Background Image" at bounding box center [922, 510] width 1293 height 980
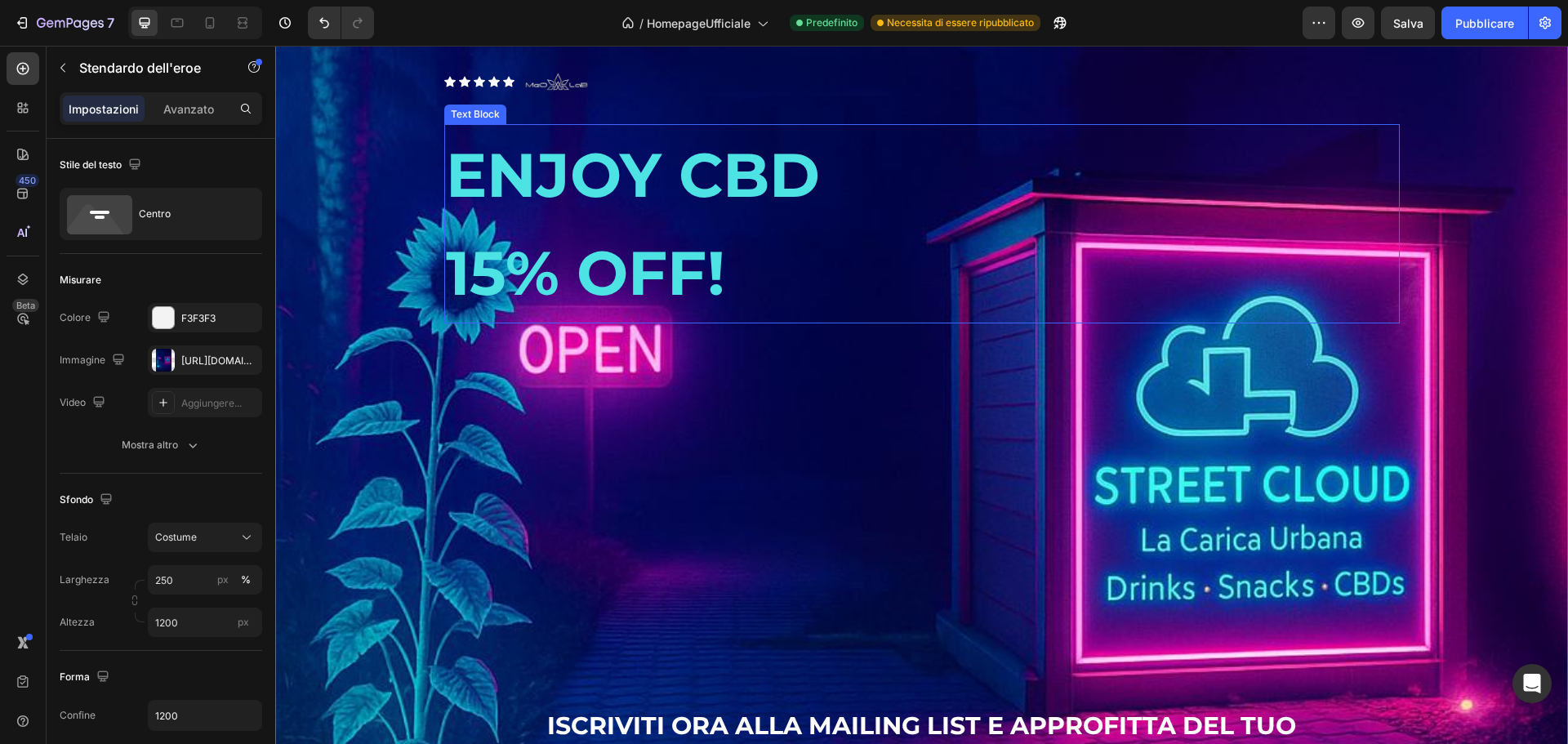
click at [748, 259] on p "15% OFF!" at bounding box center [922, 273] width 952 height 98
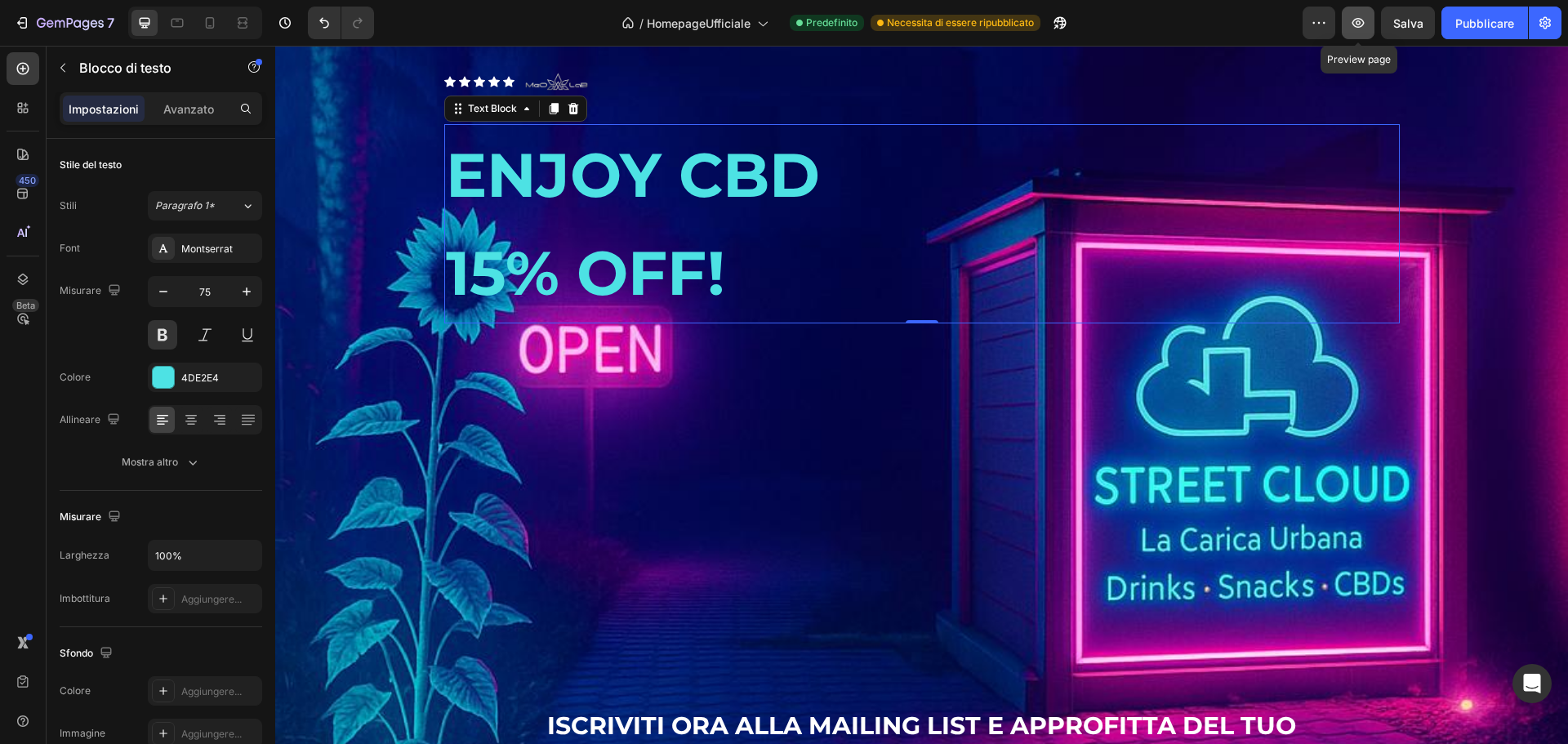
click at [1357, 27] on icon "button" at bounding box center [1358, 23] width 12 height 10
click at [510, 184] on p "ENJOY CBD" at bounding box center [922, 175] width 952 height 98
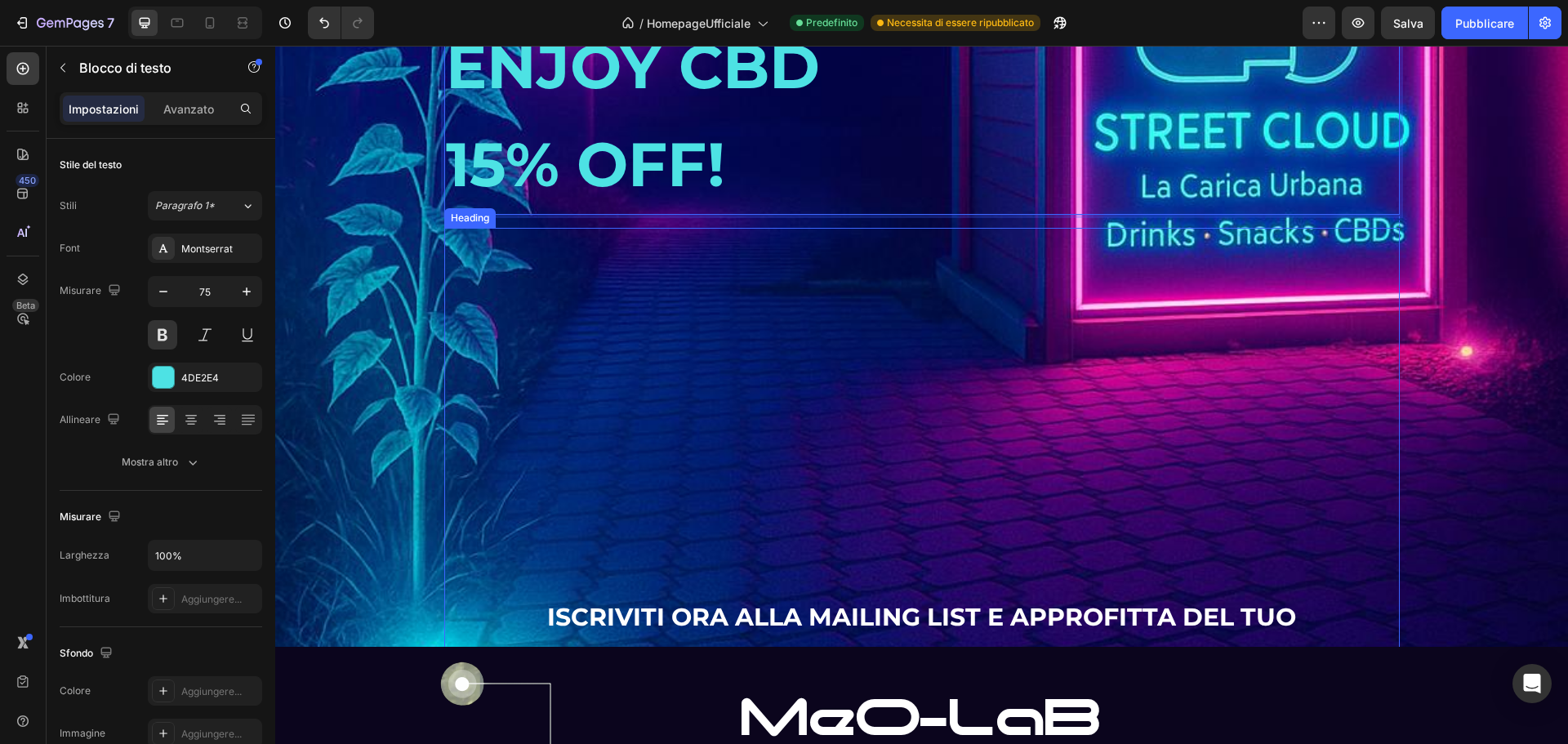
scroll to position [2947, 0]
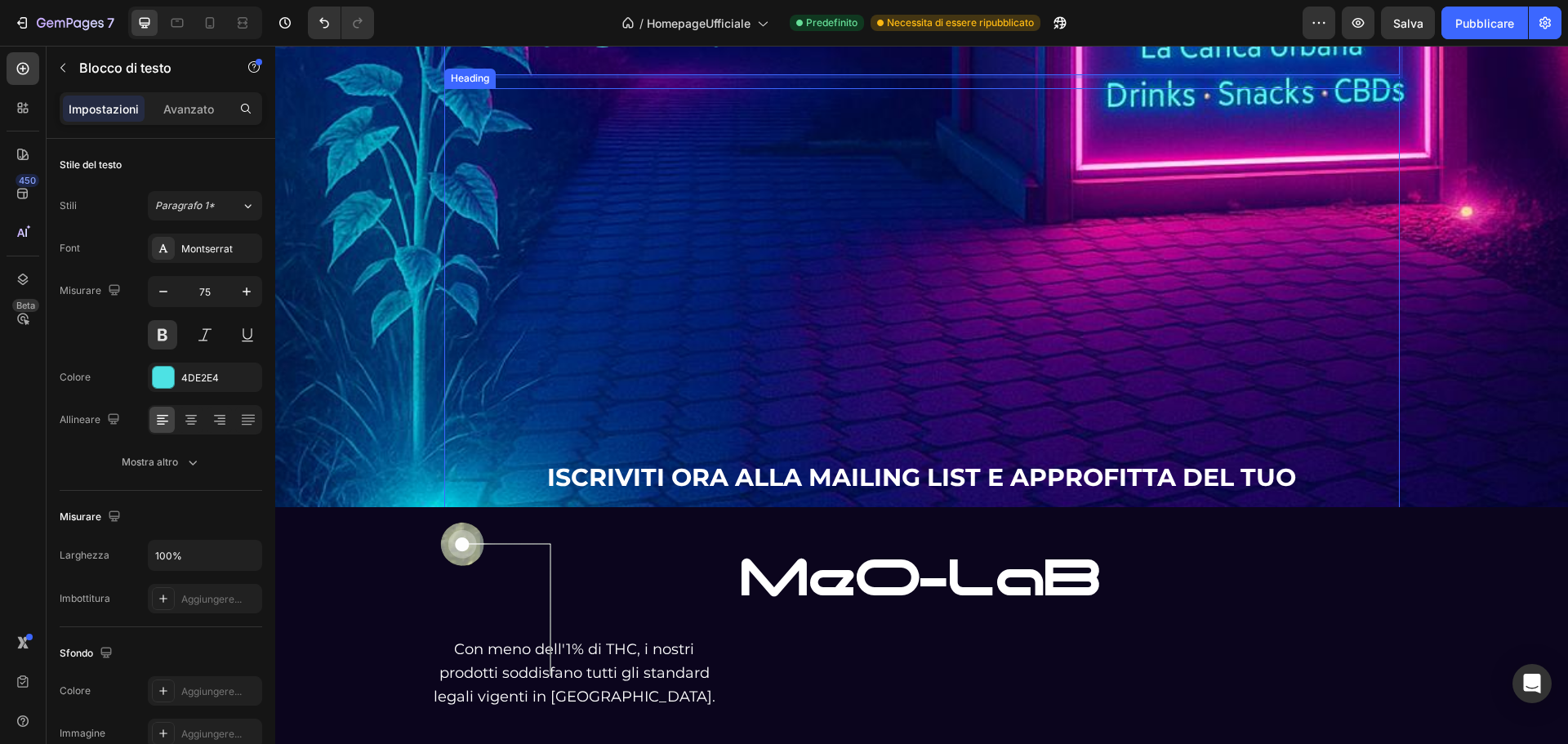
drag, startPoint x: 739, startPoint y: 306, endPoint x: 746, endPoint y: 301, distance: 8.6
click at [741, 302] on p "⁠⁠⁠⁠⁠⁠⁠ ISCRIVITI ORA ALLA MAILING LIST E APPROFITTA DEL TUO BUONO SCONTO DEL 1…" at bounding box center [922, 353] width 952 height 527
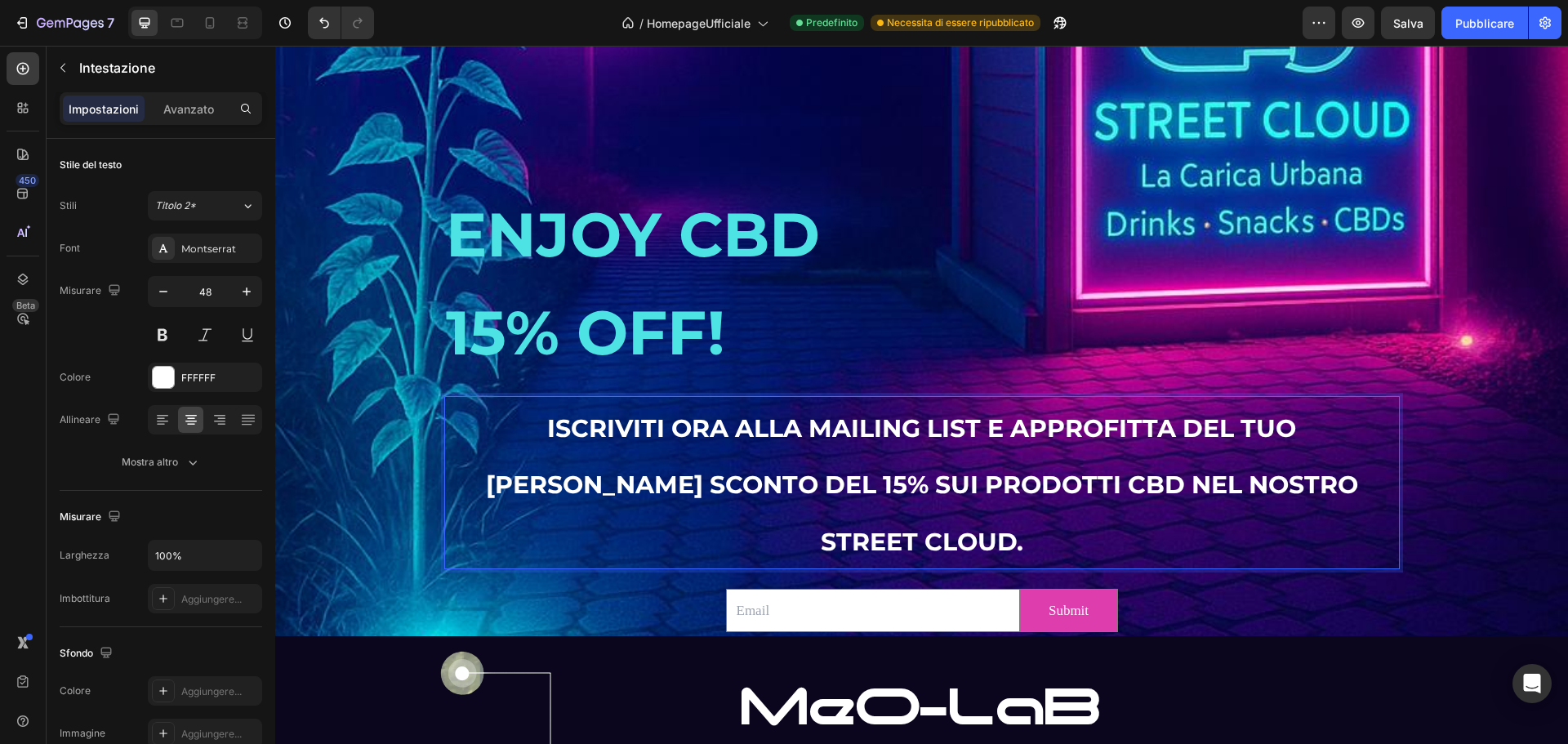
scroll to position [2800, 0]
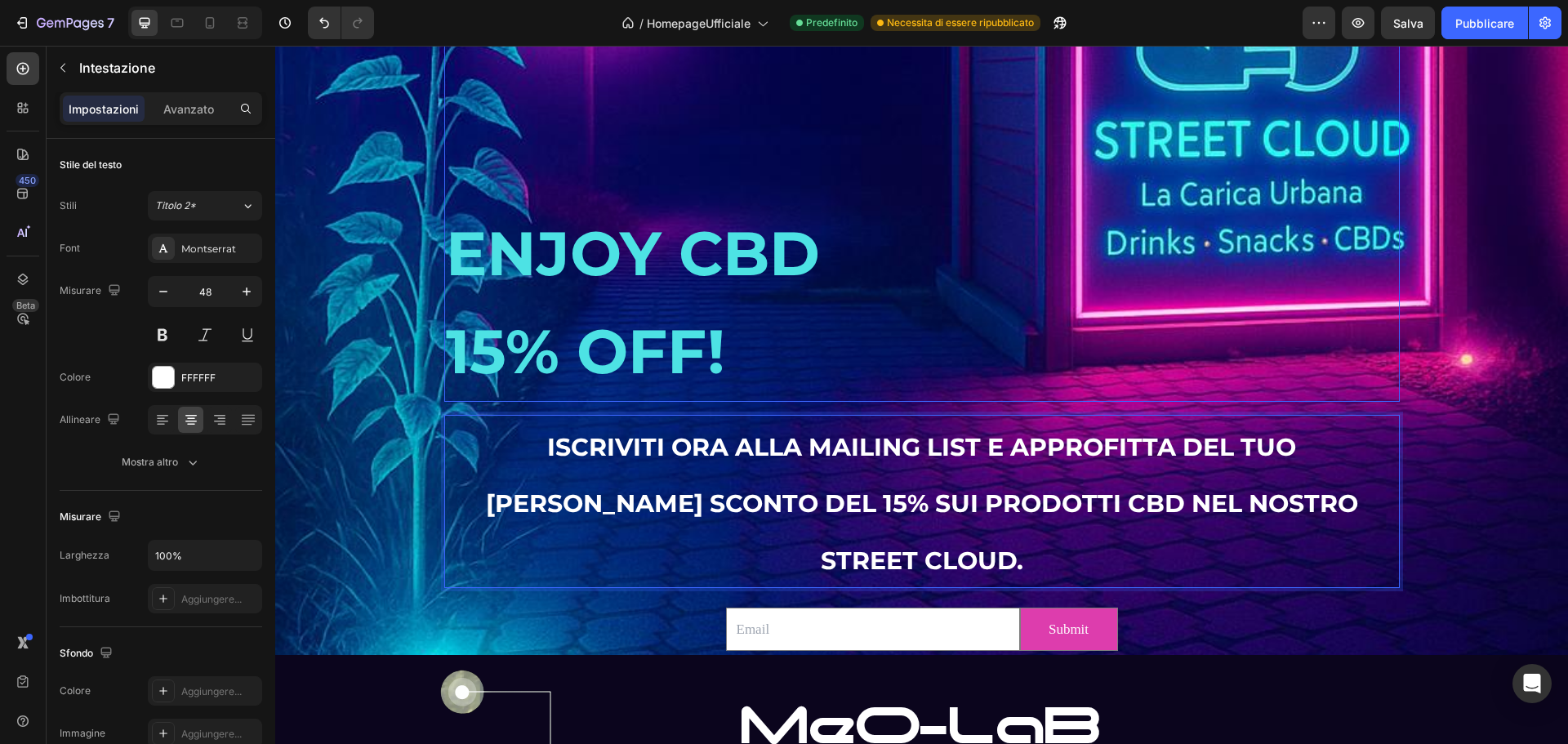
click at [610, 205] on p "Rich Text Editor. Editing area: main" at bounding box center [922, 156] width 952 height 98
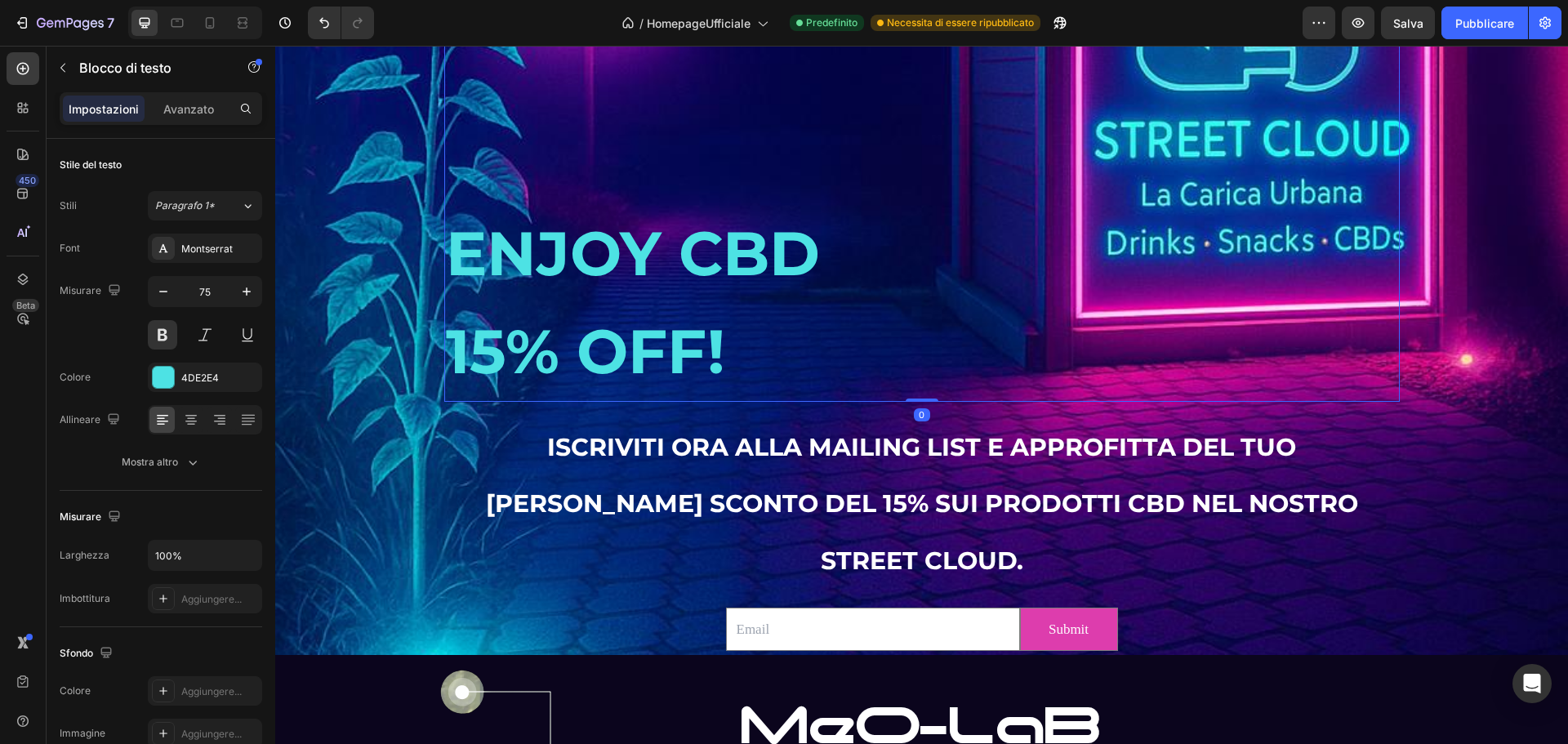
scroll to position [2554, 0]
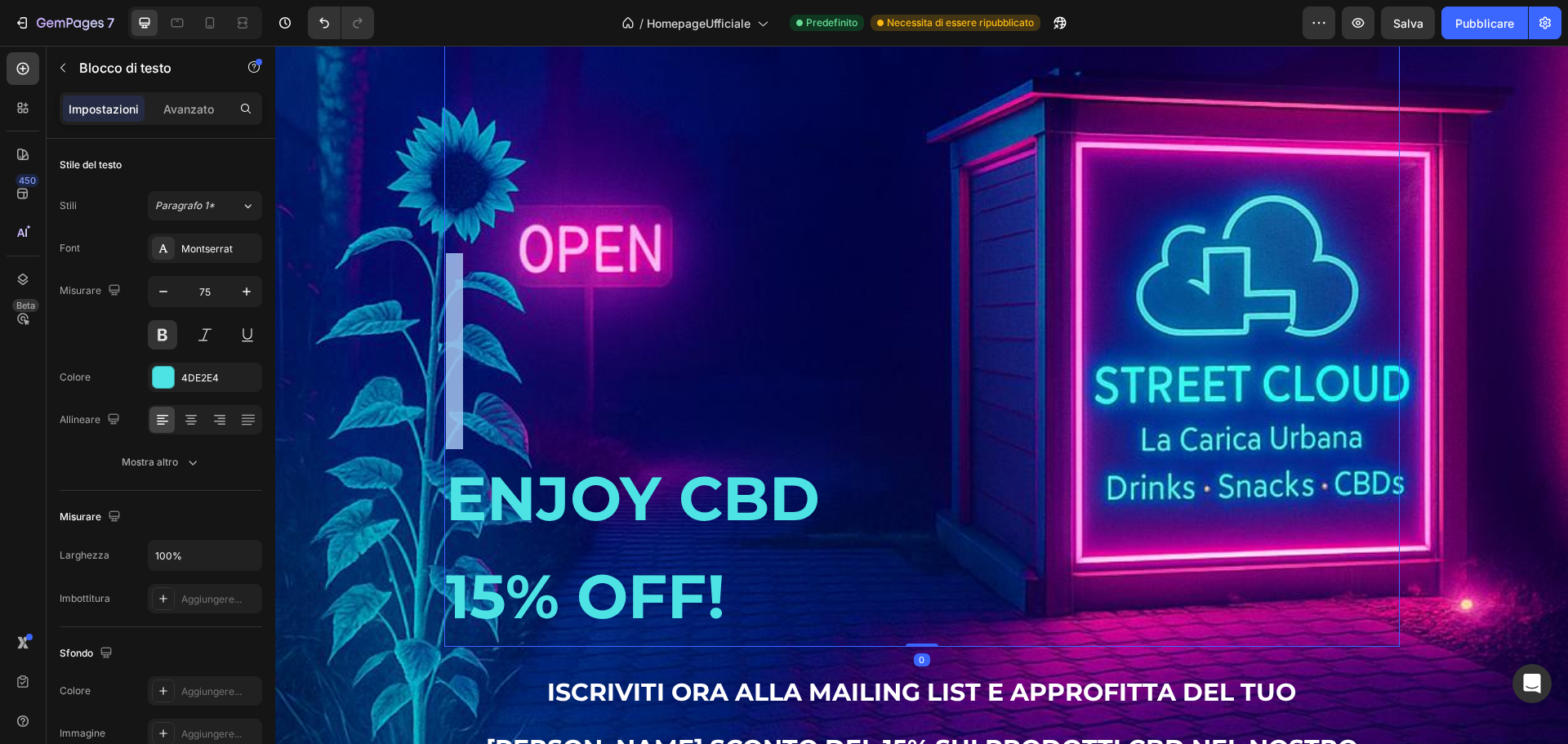
click at [550, 351] on p "Rich Text Editor. Editing area: main" at bounding box center [922, 302] width 952 height 98
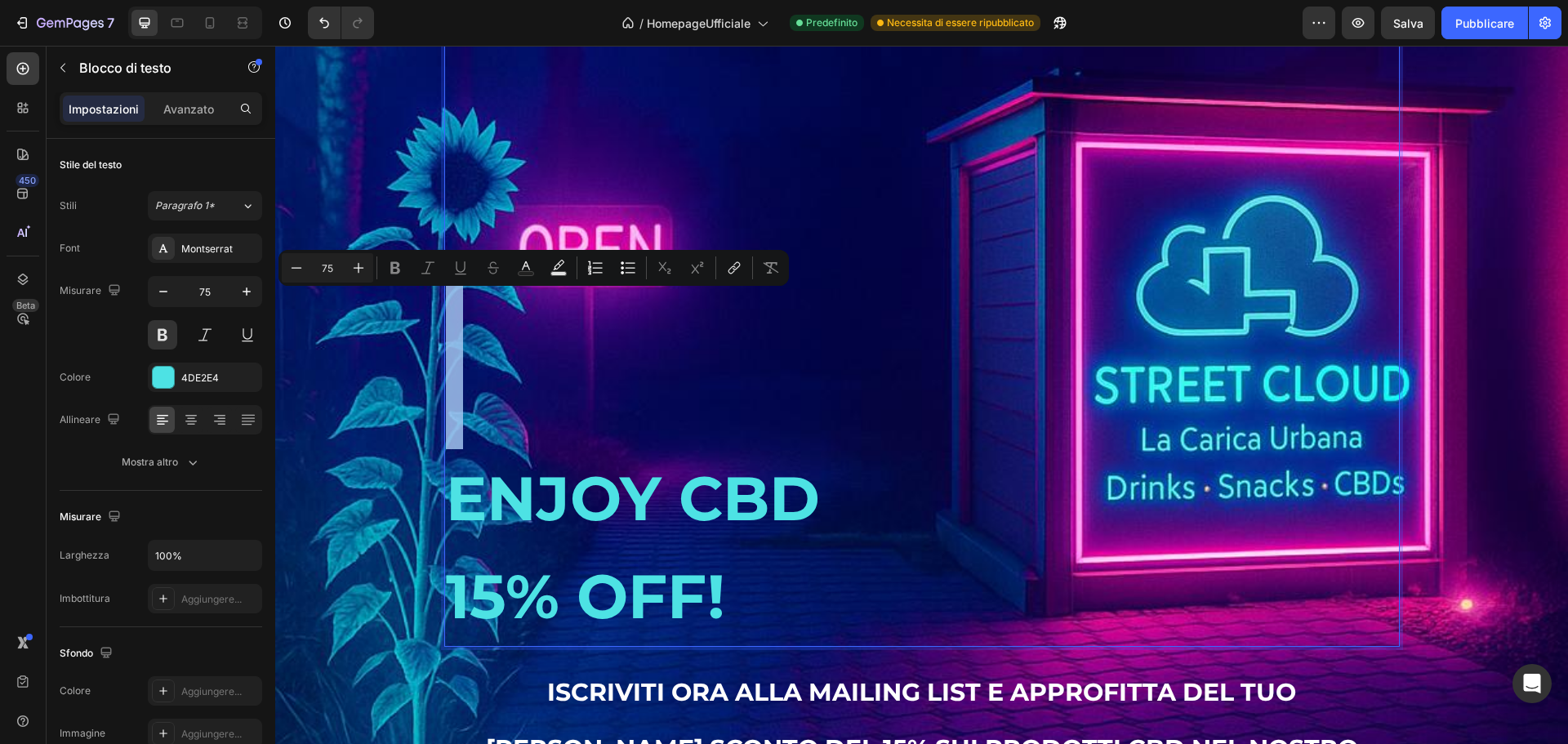
click at [619, 351] on p "Rich Text Editor. Editing area: main" at bounding box center [922, 302] width 952 height 98
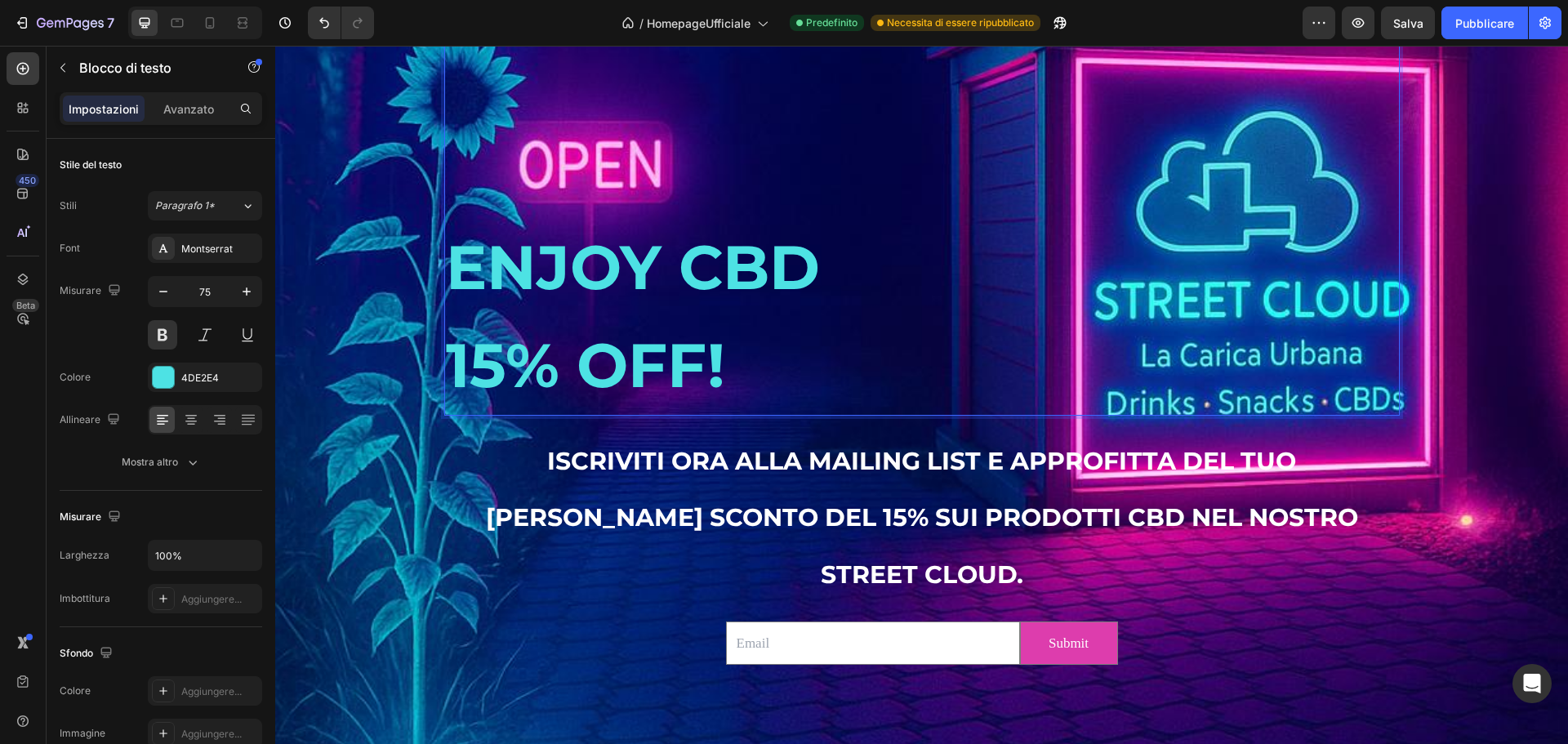
scroll to position [2638, 0]
drag, startPoint x: 504, startPoint y: 493, endPoint x: 478, endPoint y: 500, distance: 26.9
click at [500, 492] on span "ISCRIVITI ORA ALLA MAILING LIST E APPROFITTA DEL TUO BUONO SCONTO DEL 15% SUI P…" at bounding box center [922, 518] width 872 height 144
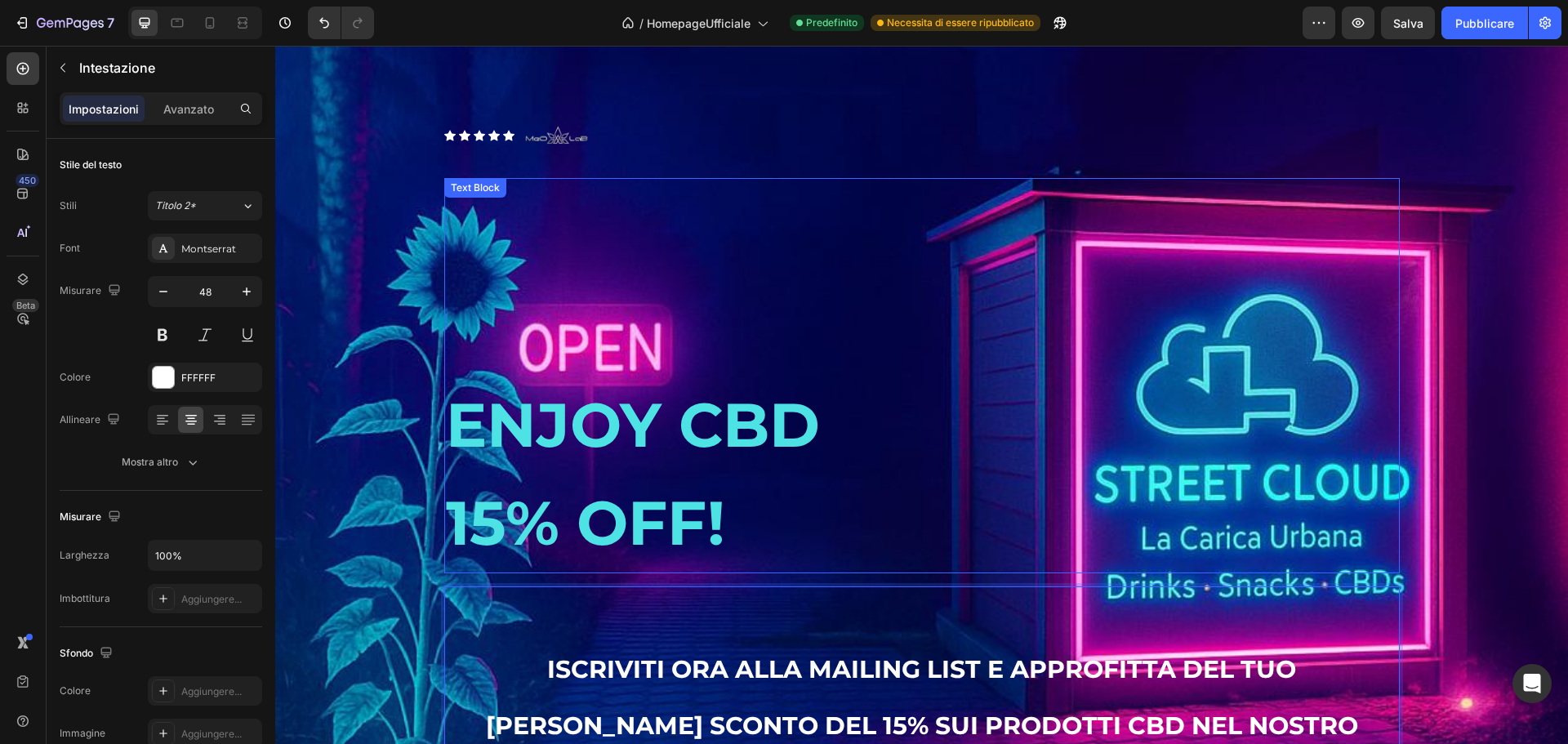
scroll to position [2448, 0]
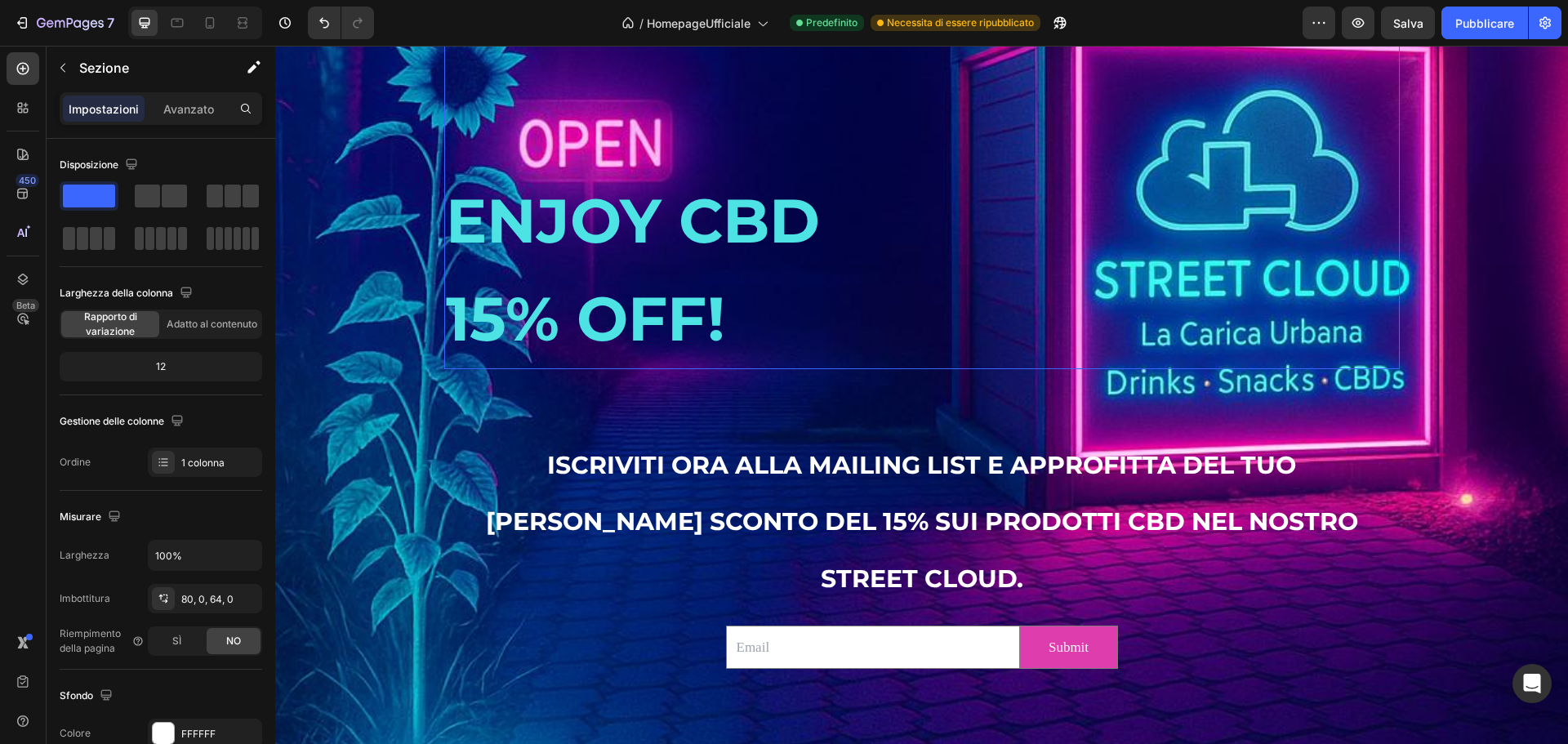
scroll to position [2660, 0]
click at [663, 345] on p "15% OFF!" at bounding box center [922, 318] width 952 height 98
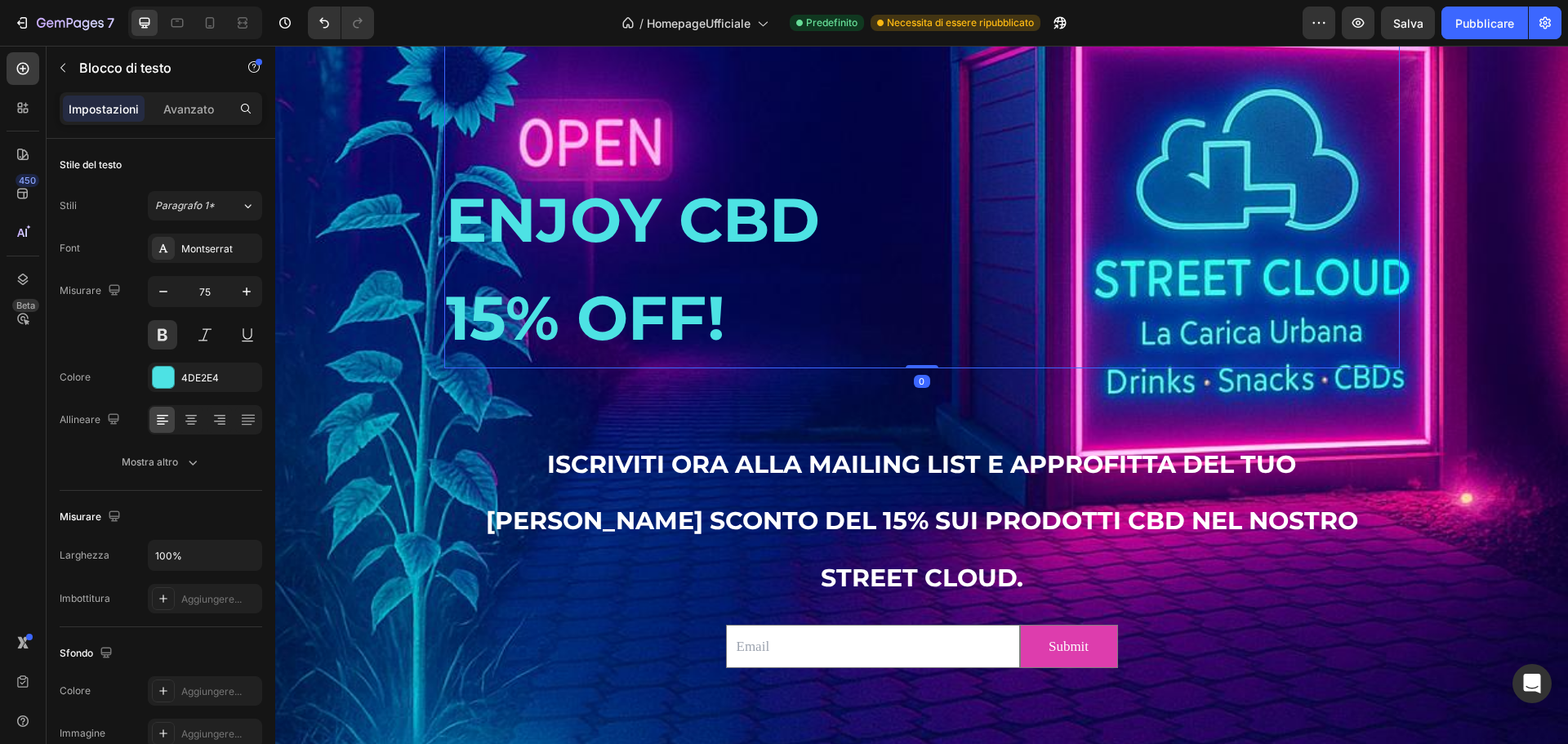
click at [587, 357] on p "15% OFF!" at bounding box center [922, 318] width 952 height 98
click at [464, 261] on p "ENJOY CBD" at bounding box center [922, 220] width 952 height 98
click at [786, 171] on p "Rich Text Editor. Editing area: main" at bounding box center [922, 122] width 952 height 98
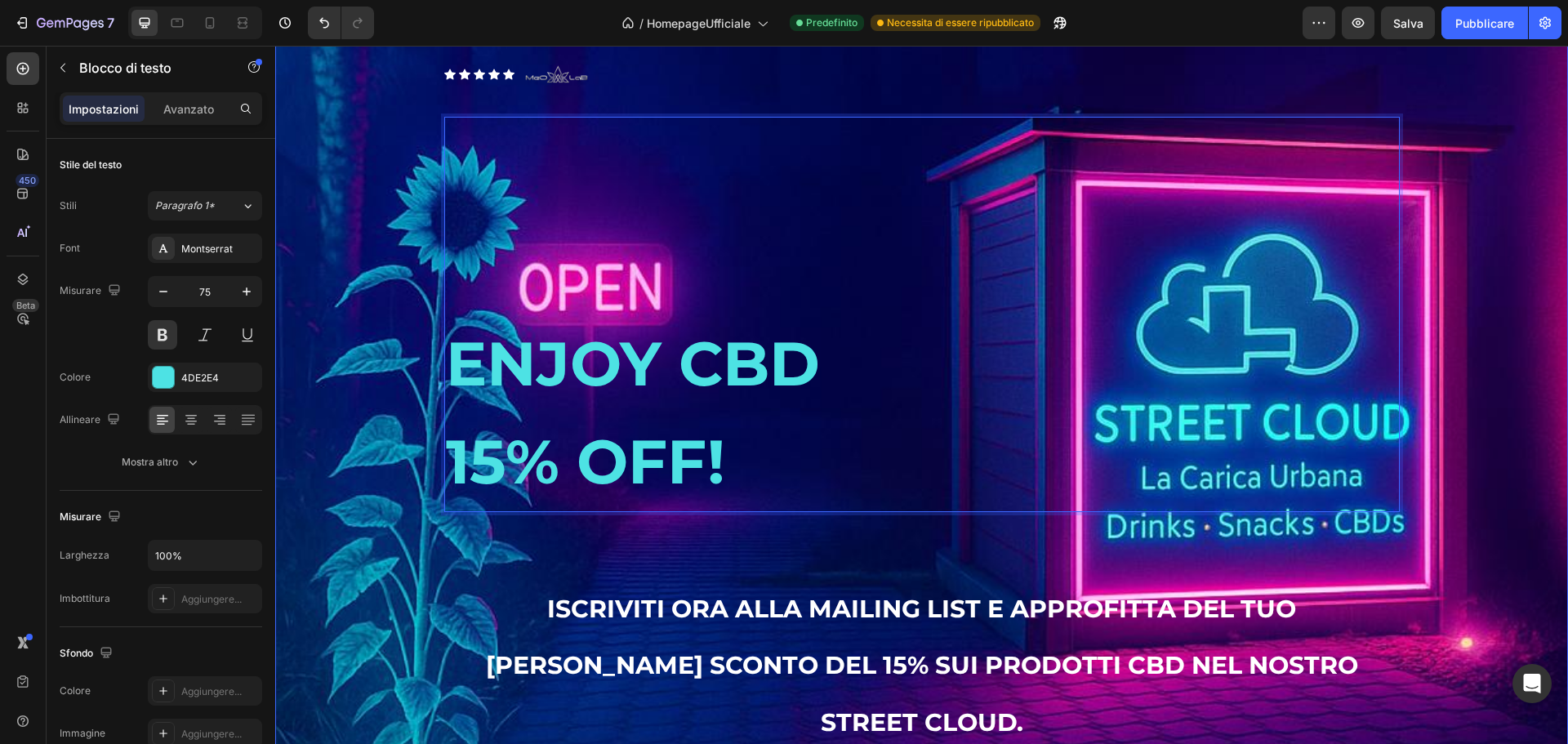
scroll to position [2579, 0]
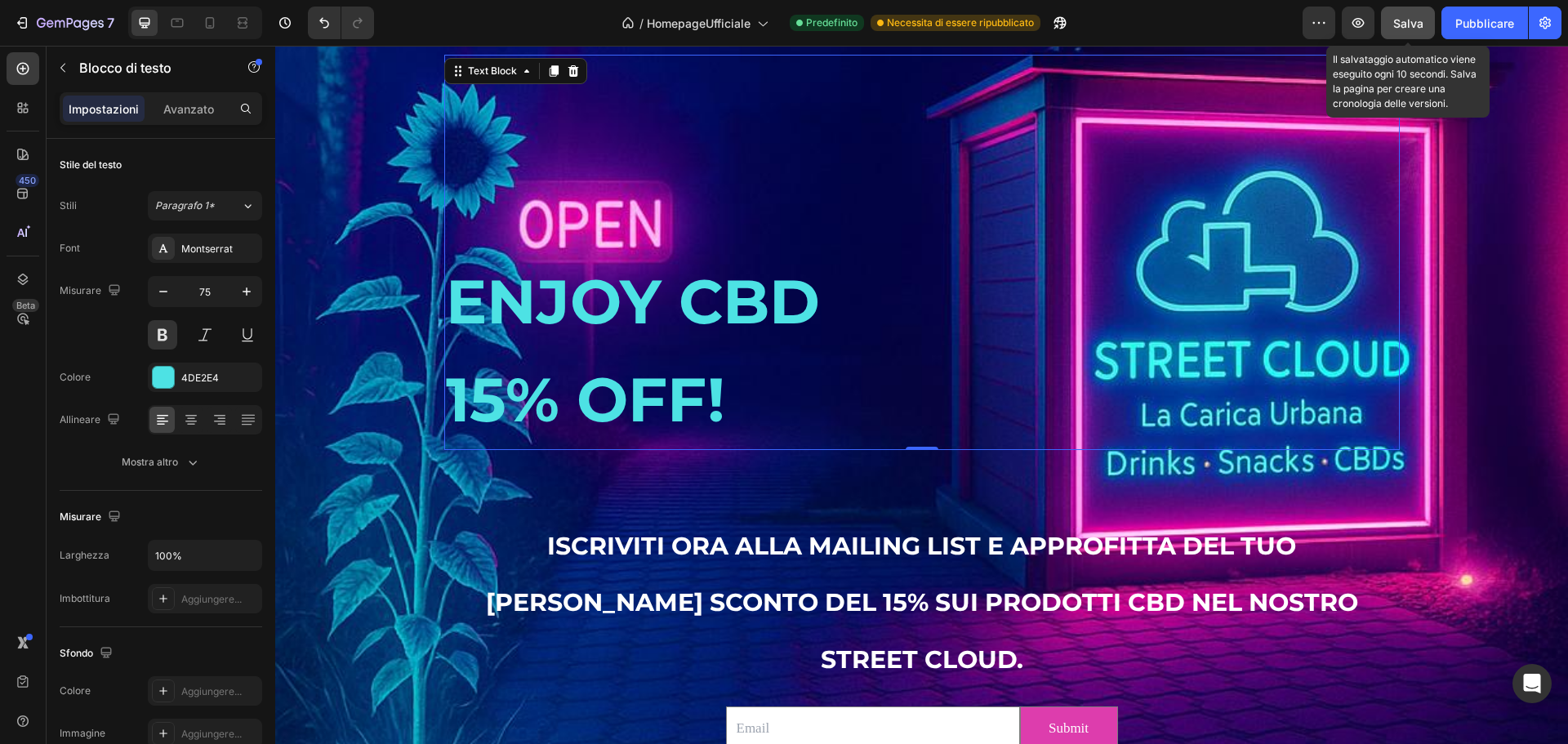
click at [1397, 20] on font "Salva" at bounding box center [1408, 23] width 30 height 14
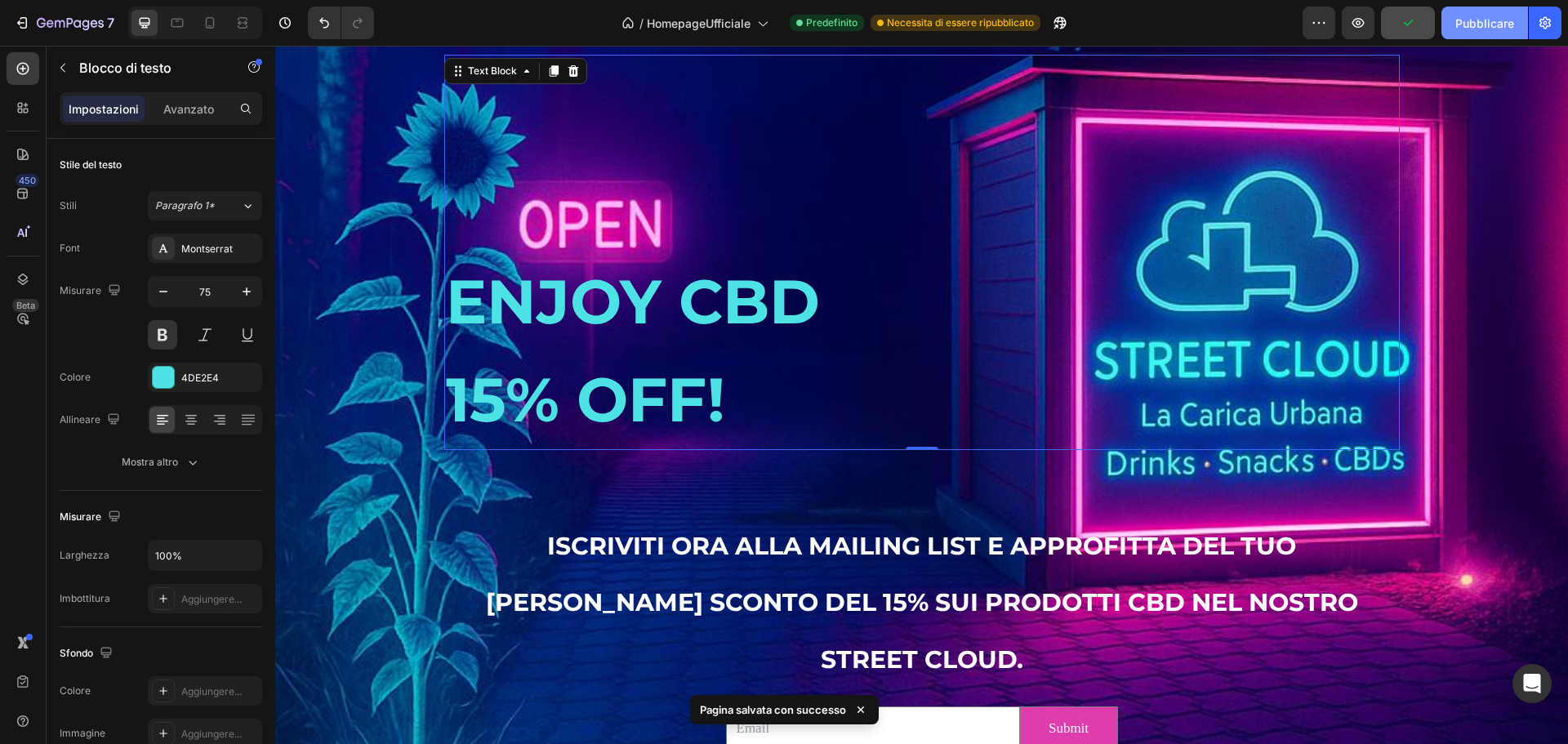
click at [1472, 15] on font "Pubblicare" at bounding box center [1484, 23] width 59 height 17
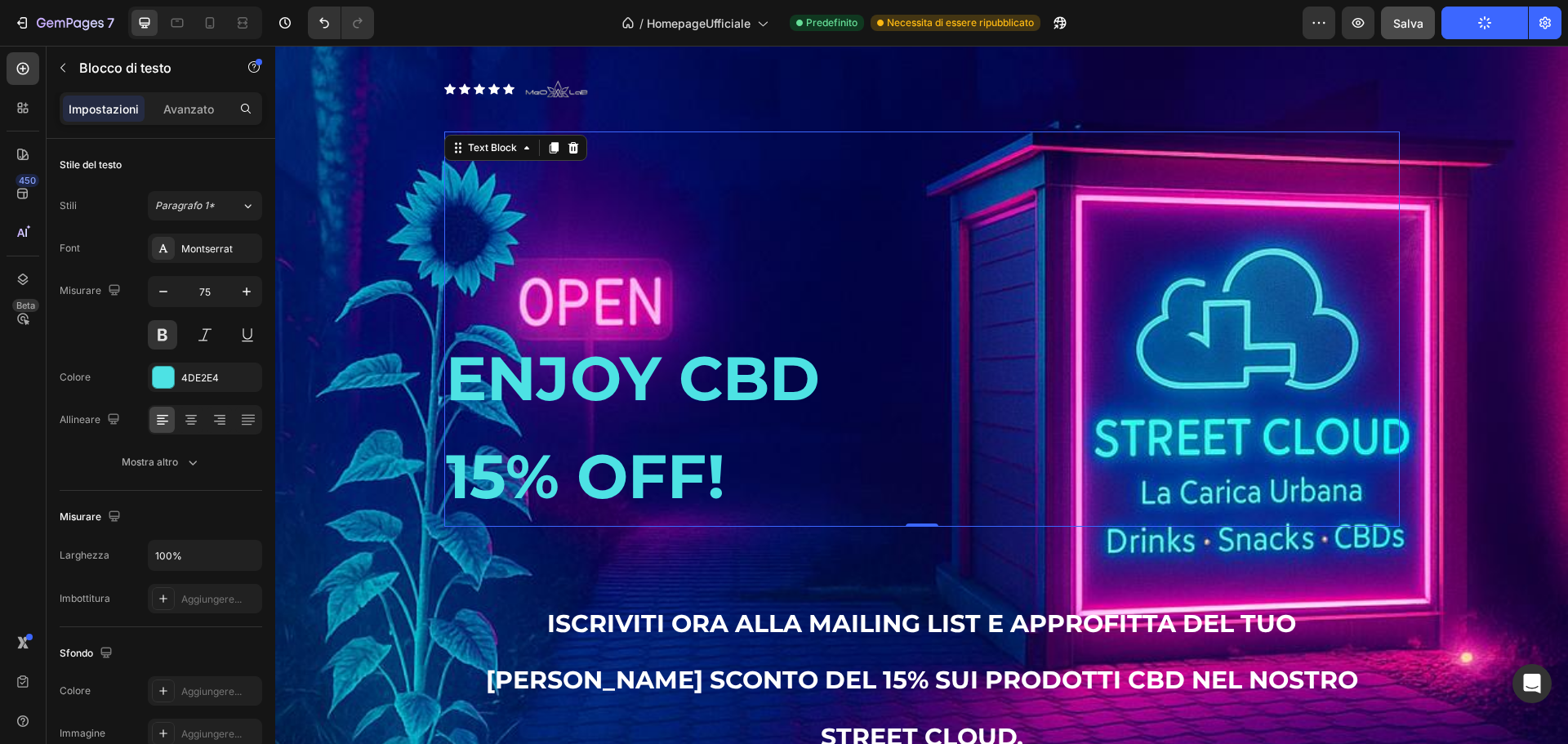
scroll to position [1680, 0]
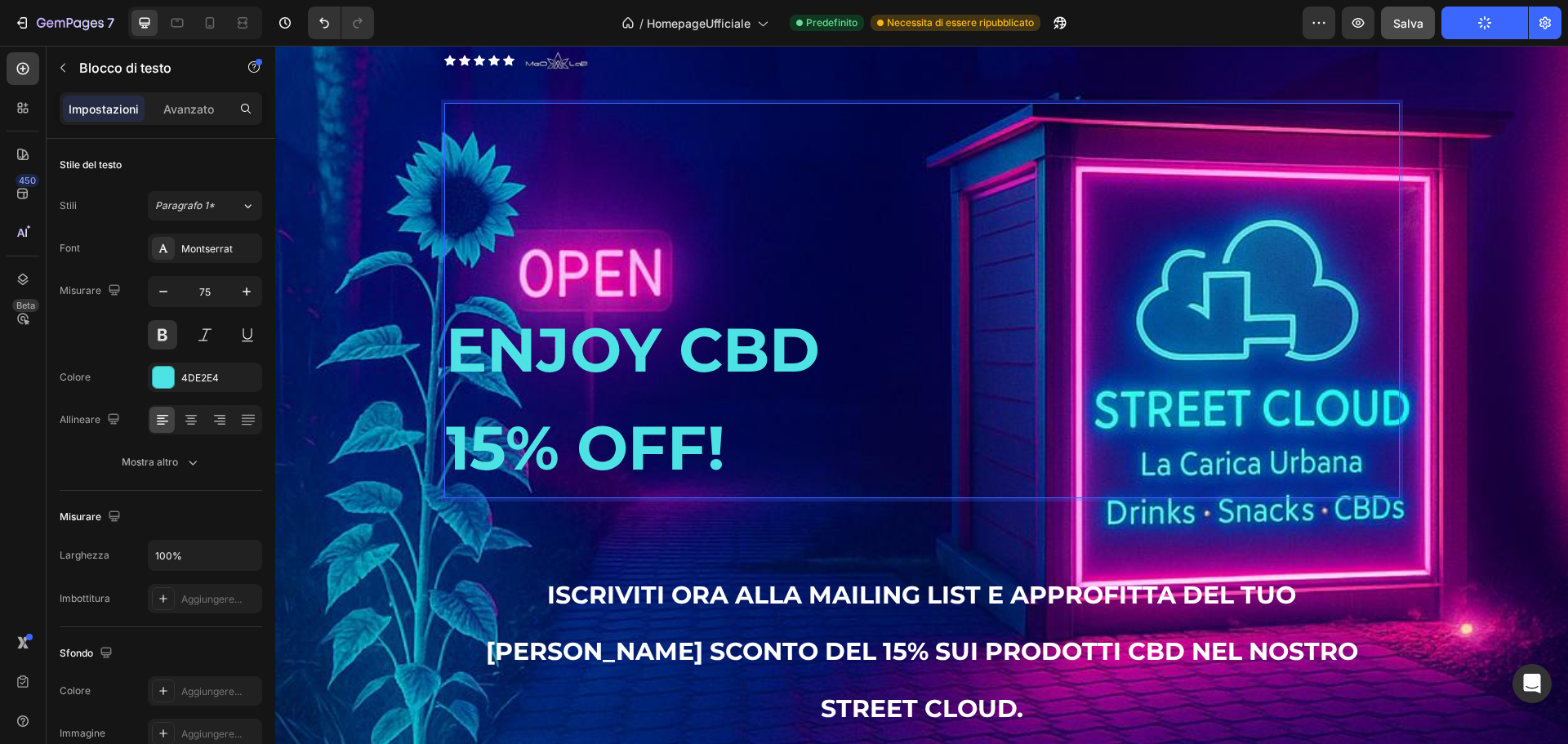
click at [718, 387] on p "ENJOY CBD" at bounding box center [922, 350] width 952 height 98
click at [895, 391] on p "ENJOY CBD" at bounding box center [922, 350] width 952 height 98
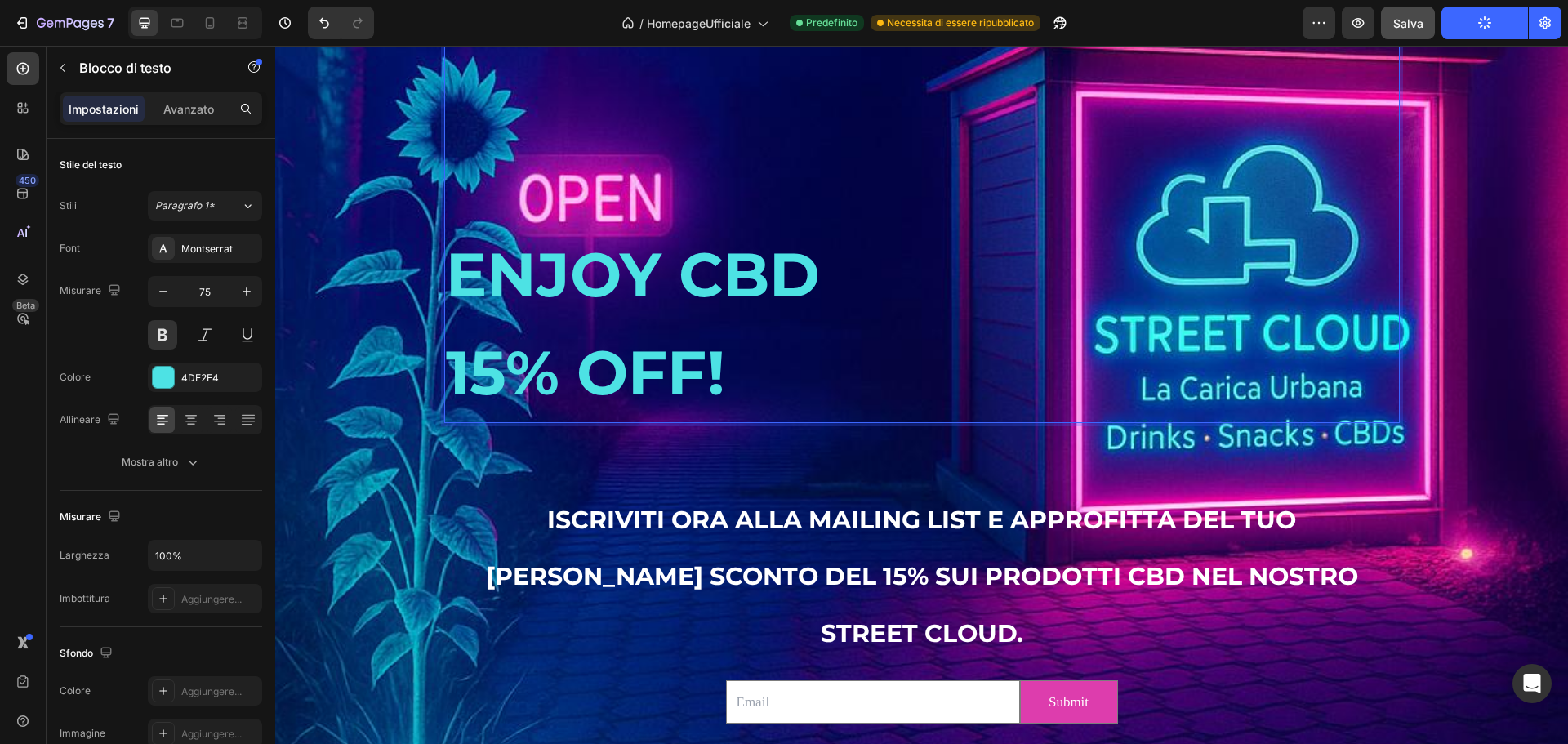
scroll to position [1844, 0]
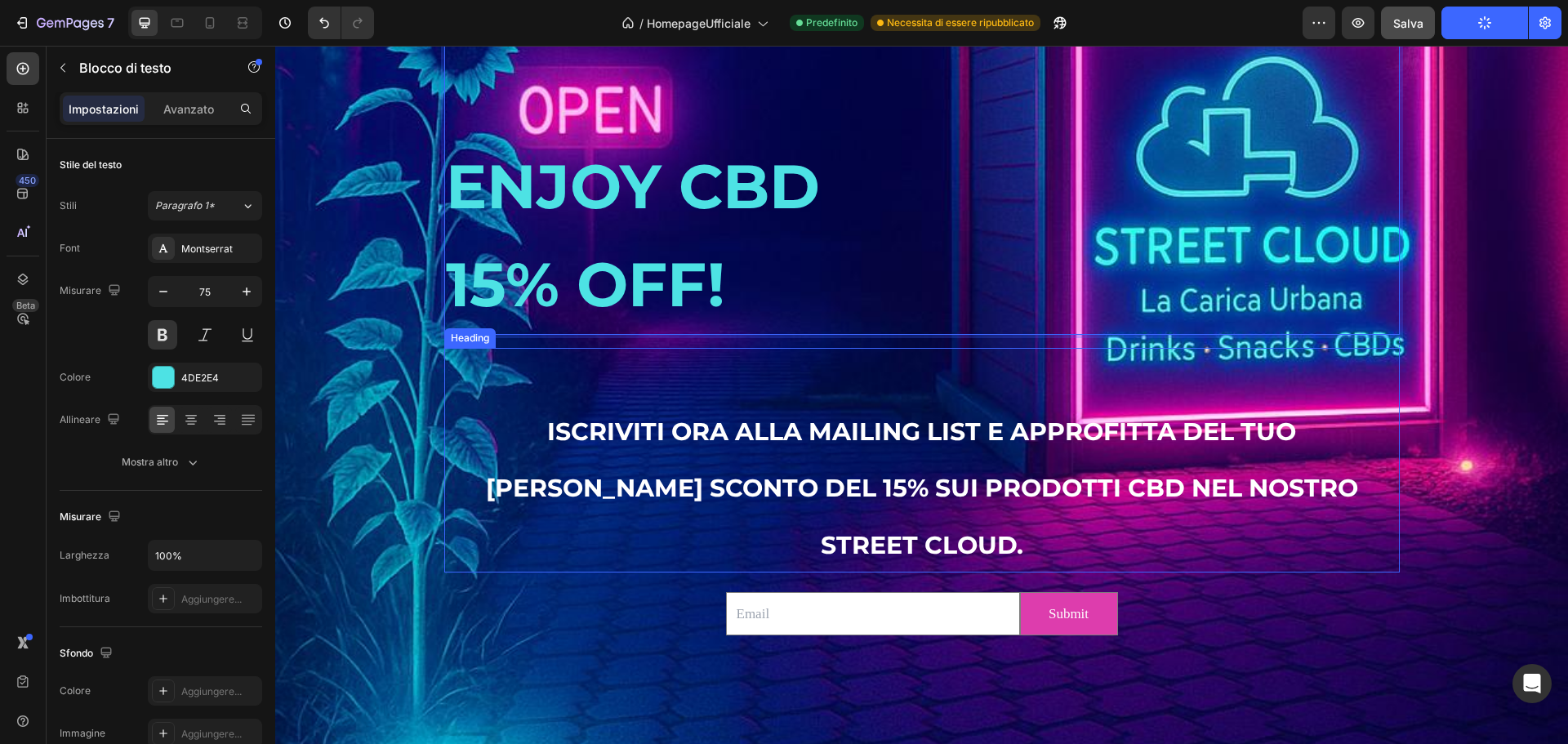
click at [616, 454] on span "ISCRIVITI ORA ALLA MAILING LIST E APPROFITTA DEL TUO BUONO SCONTO DEL 15% SUI P…" at bounding box center [922, 488] width 872 height 144
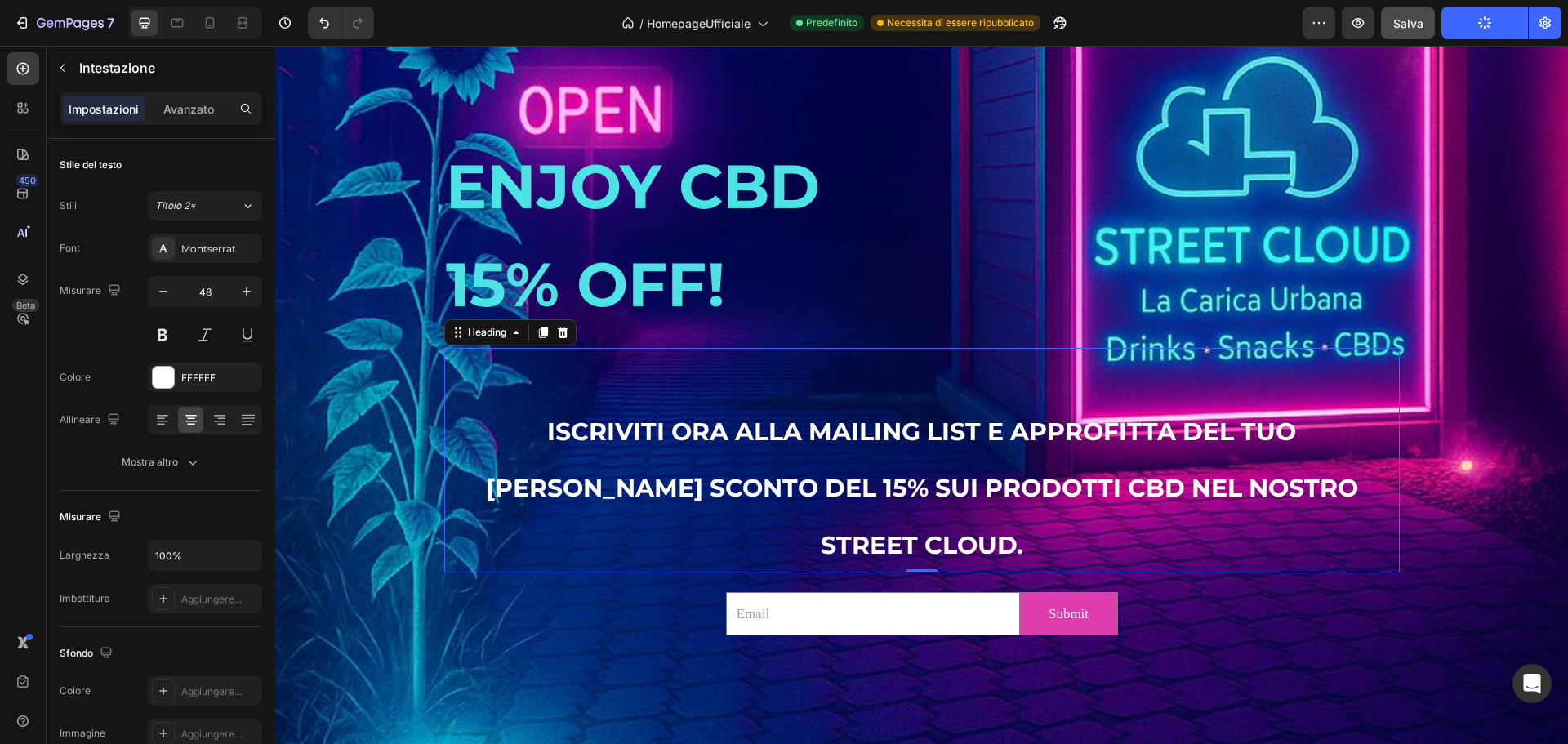
scroll to position [2006, 0]
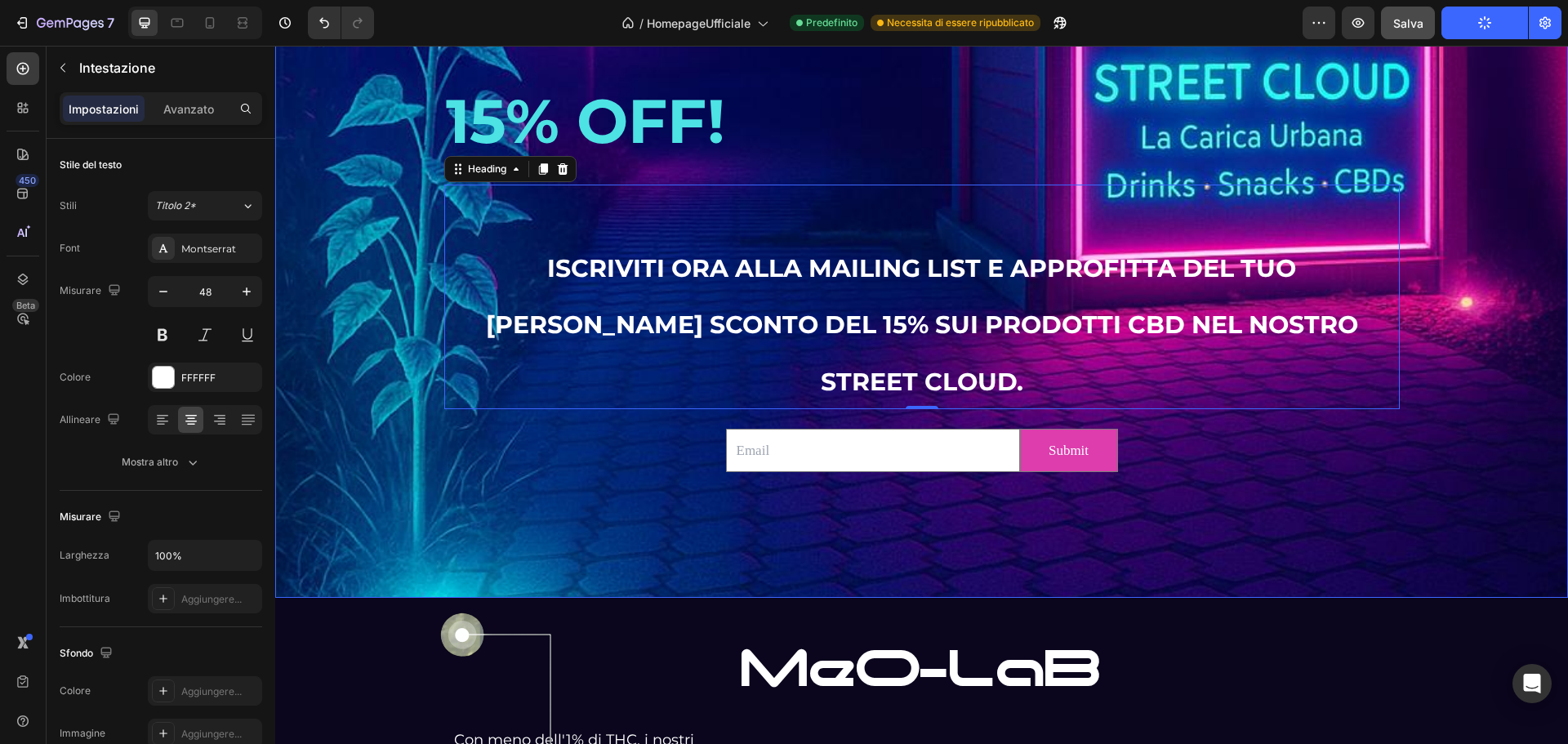
click at [976, 527] on div "Background Image" at bounding box center [922, 108] width 1293 height 980
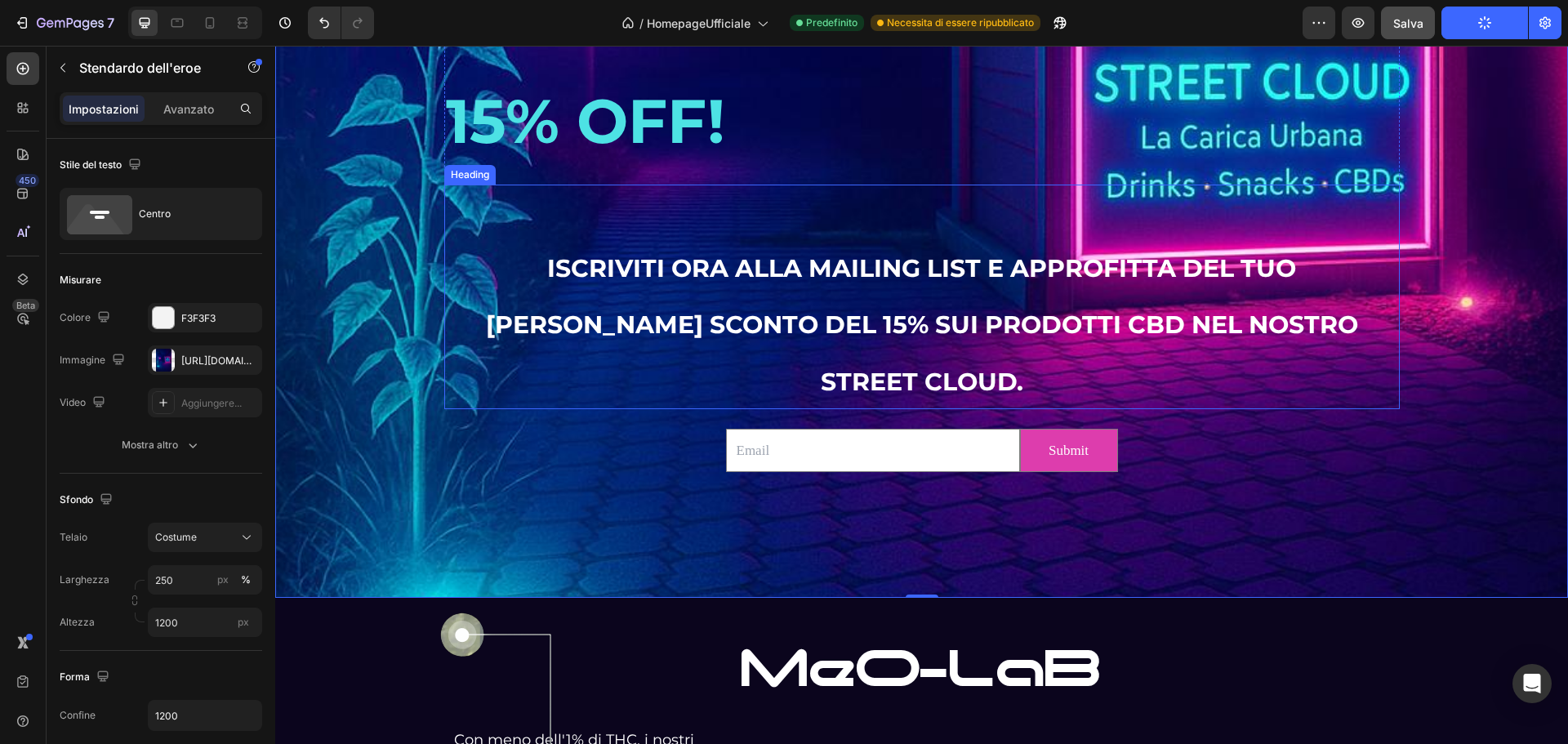
click at [792, 286] on span "ISCRIVITI ORA ALLA MAILING LIST E APPROFITTA DEL TUO BUONO SCONTO DEL 15% SUI P…" at bounding box center [922, 325] width 872 height 144
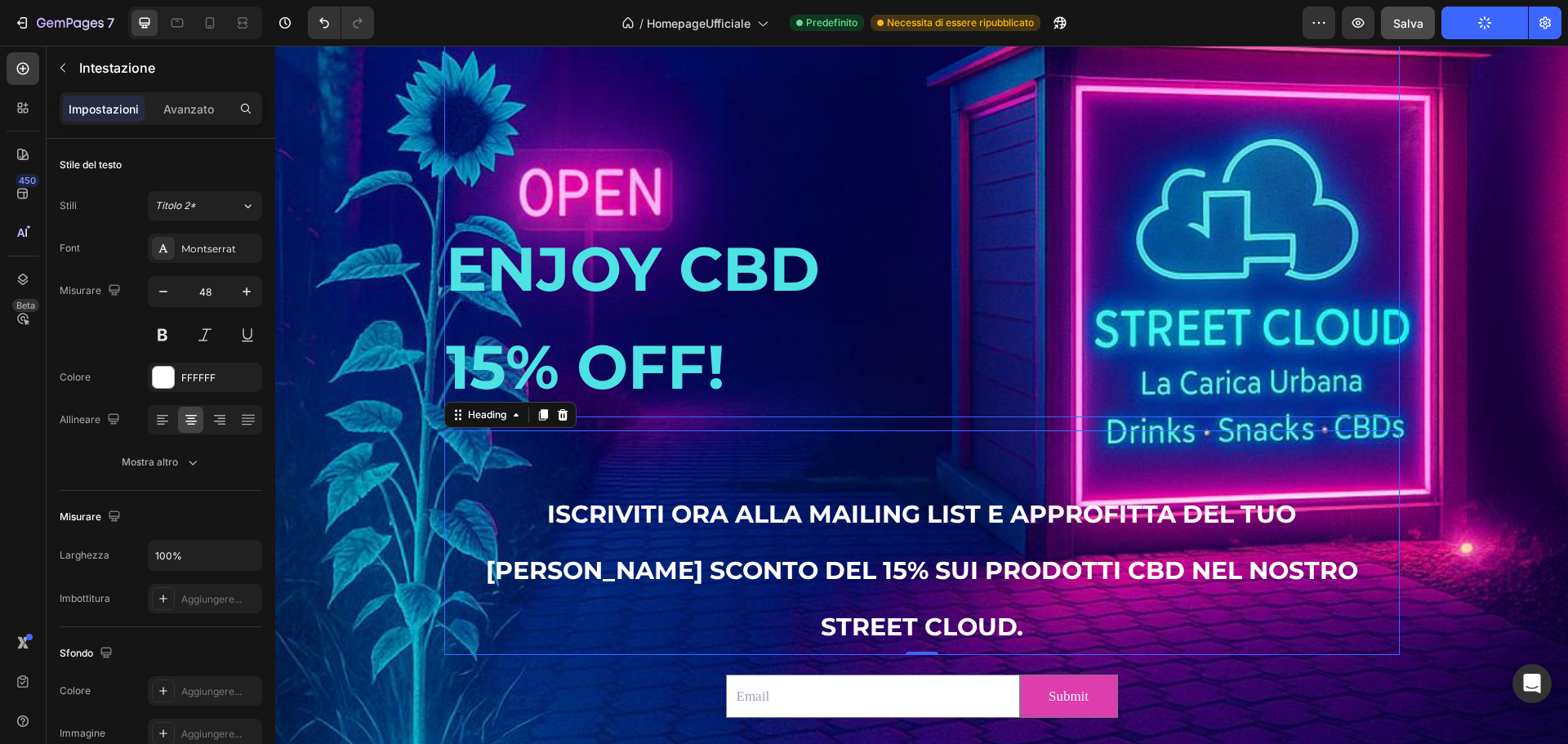
scroll to position [1146, 0]
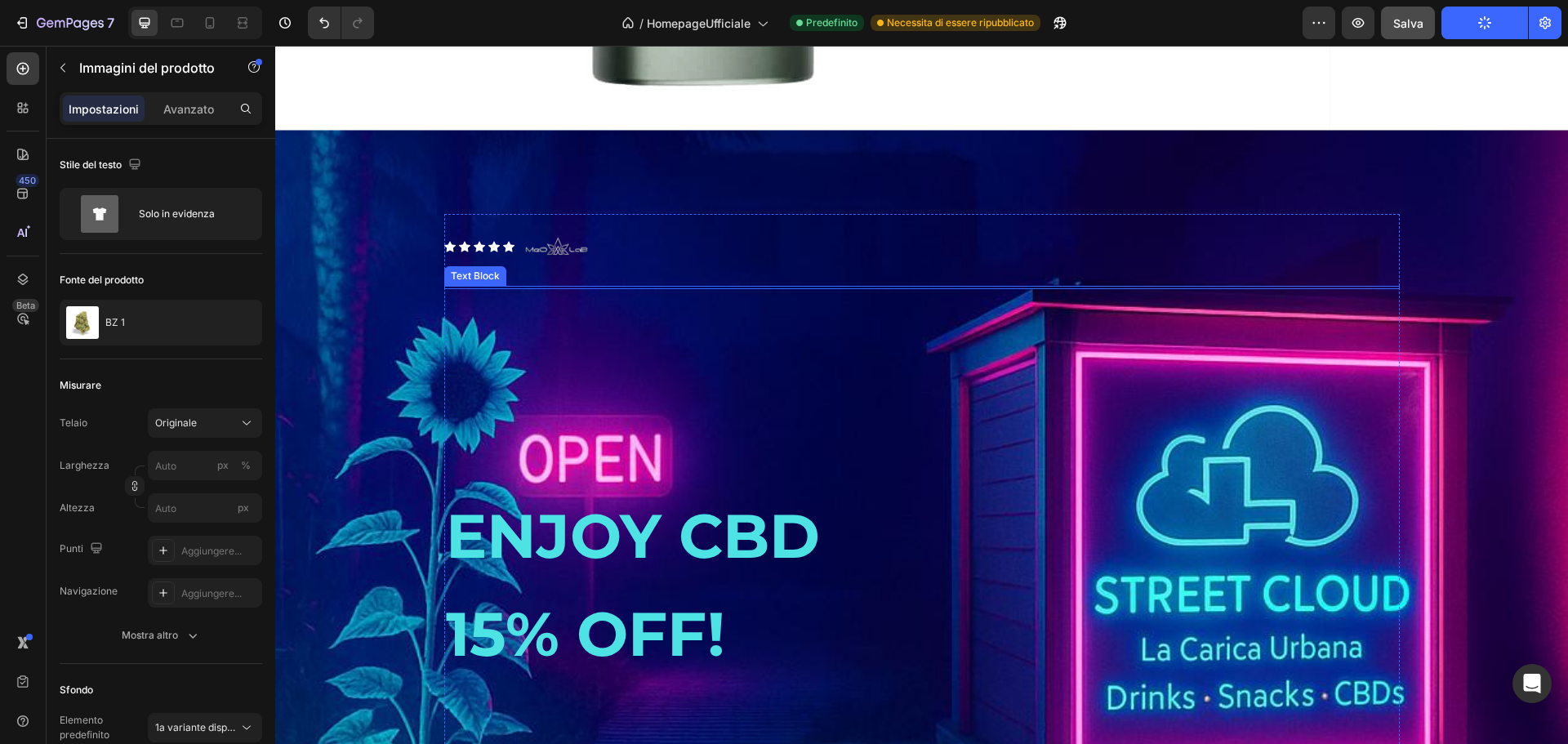
scroll to position [2416, 0]
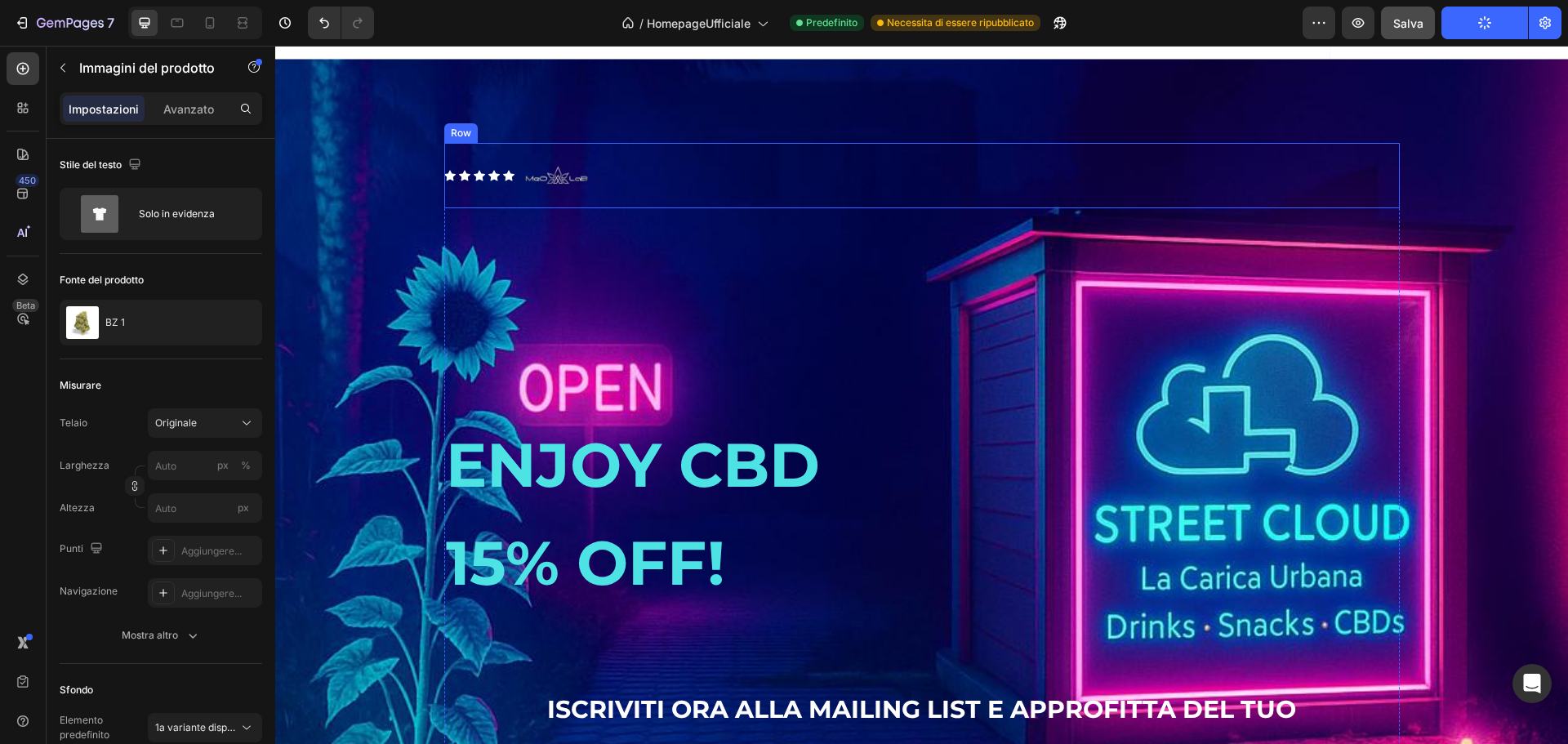
click at [675, 204] on div "Icon Icon Icon Icon Icon Icon List Image Row" at bounding box center [922, 176] width 955 height 65
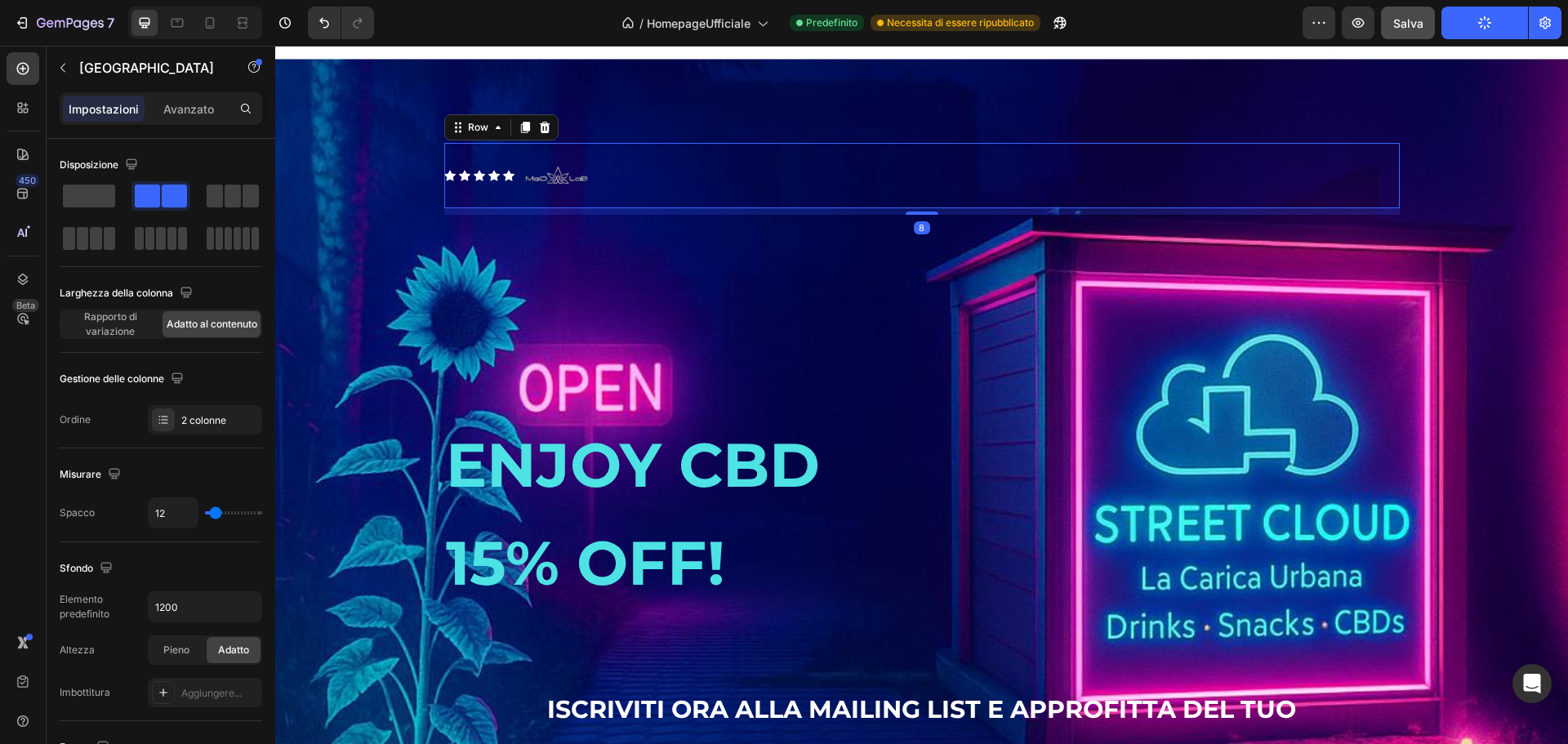
click at [755, 202] on div "Icon Icon Icon Icon Icon Icon List Image Row 8" at bounding box center [922, 176] width 955 height 65
click at [756, 202] on div "Icon Icon Icon Icon Icon Icon List Image Row 8" at bounding box center [922, 176] width 955 height 65
click at [679, 196] on div "Icon Icon Icon Icon Icon Icon List Image Row 8" at bounding box center [922, 176] width 955 height 65
click at [679, 196] on div "Icon Icon Icon Icon Icon Icon List Image Row 8" at bounding box center [922, 176] width 955 height 65
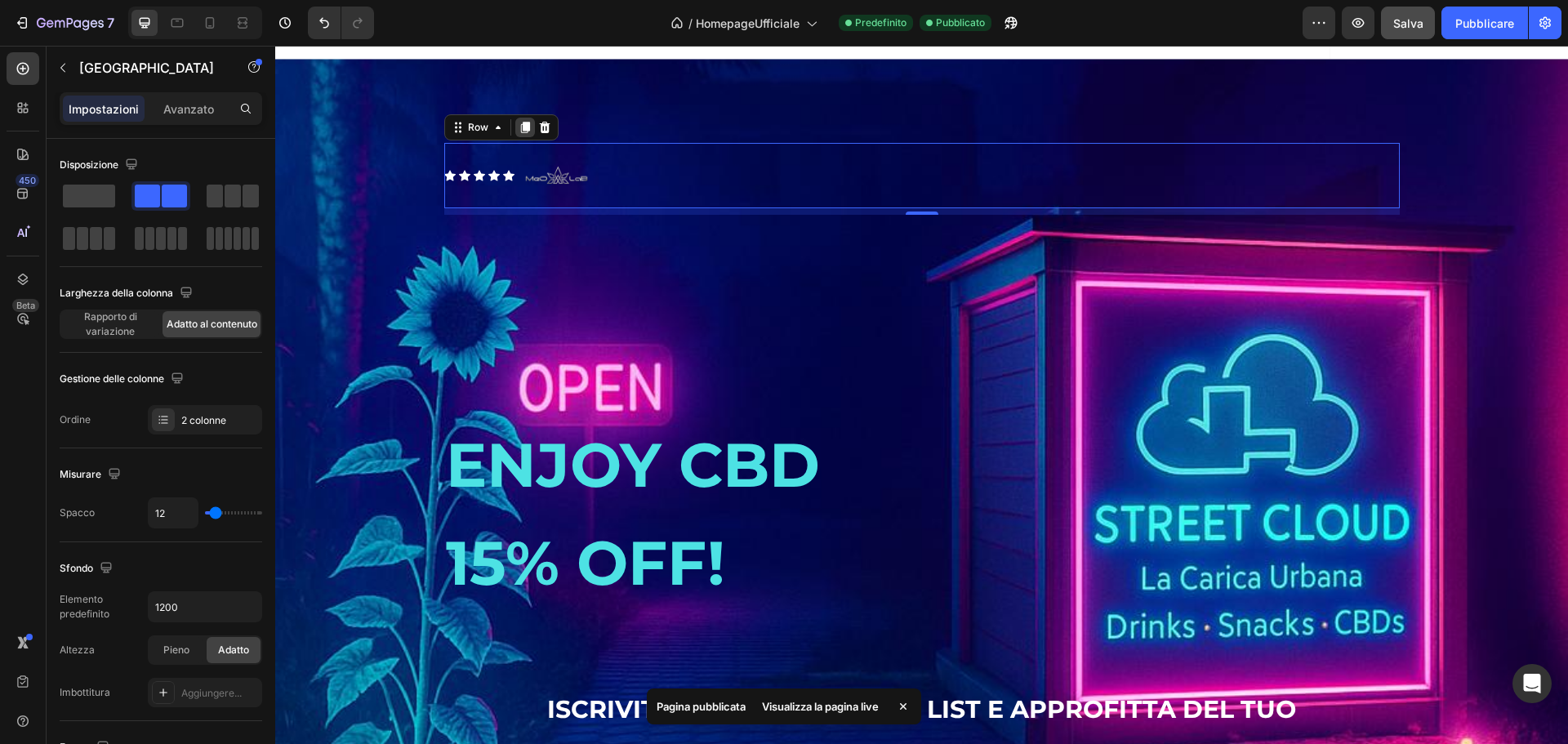
click at [520, 133] on icon at bounding box center [524, 127] width 9 height 12
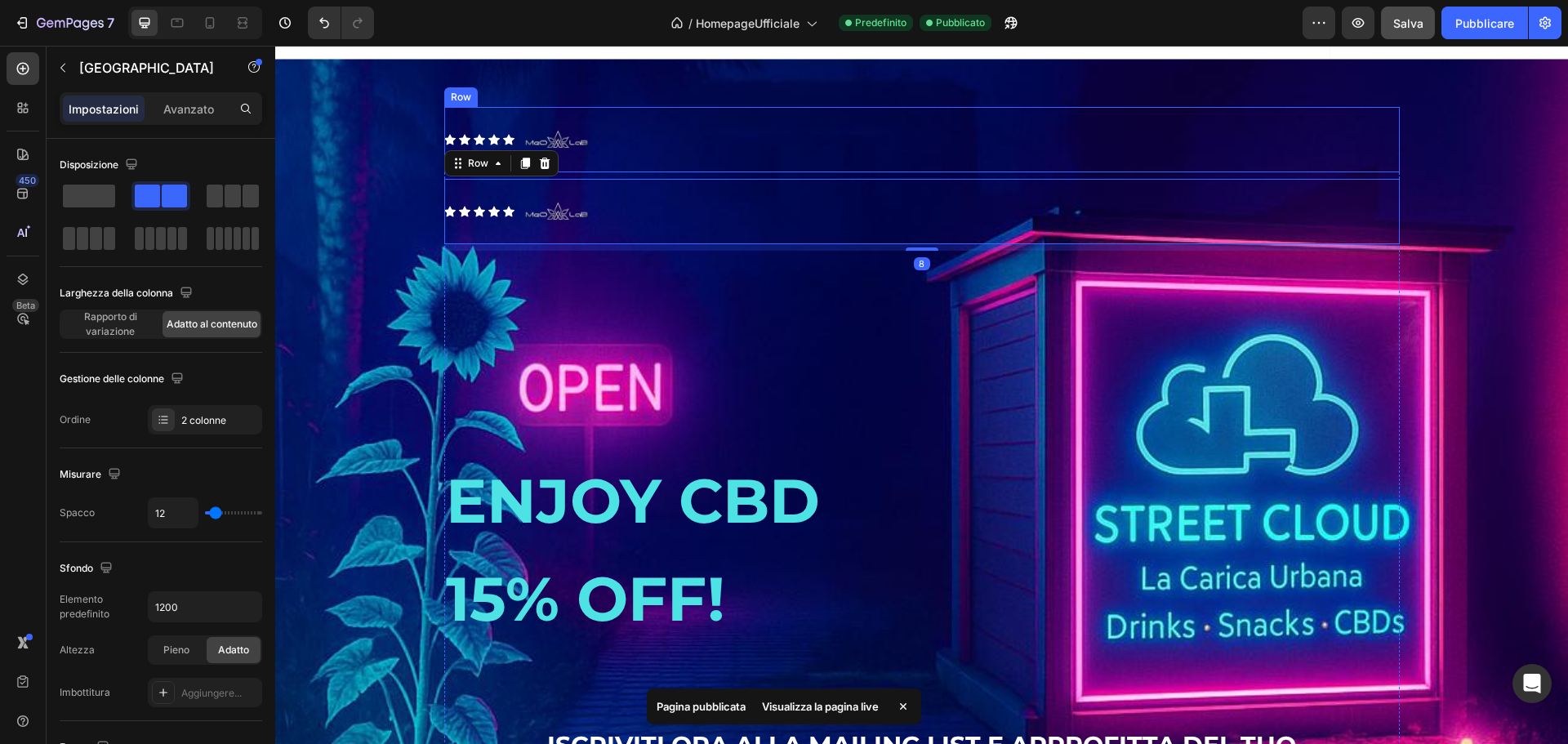
click at [646, 173] on div "Icon Icon Icon Icon Icon Icon List Image Row" at bounding box center [922, 140] width 955 height 65
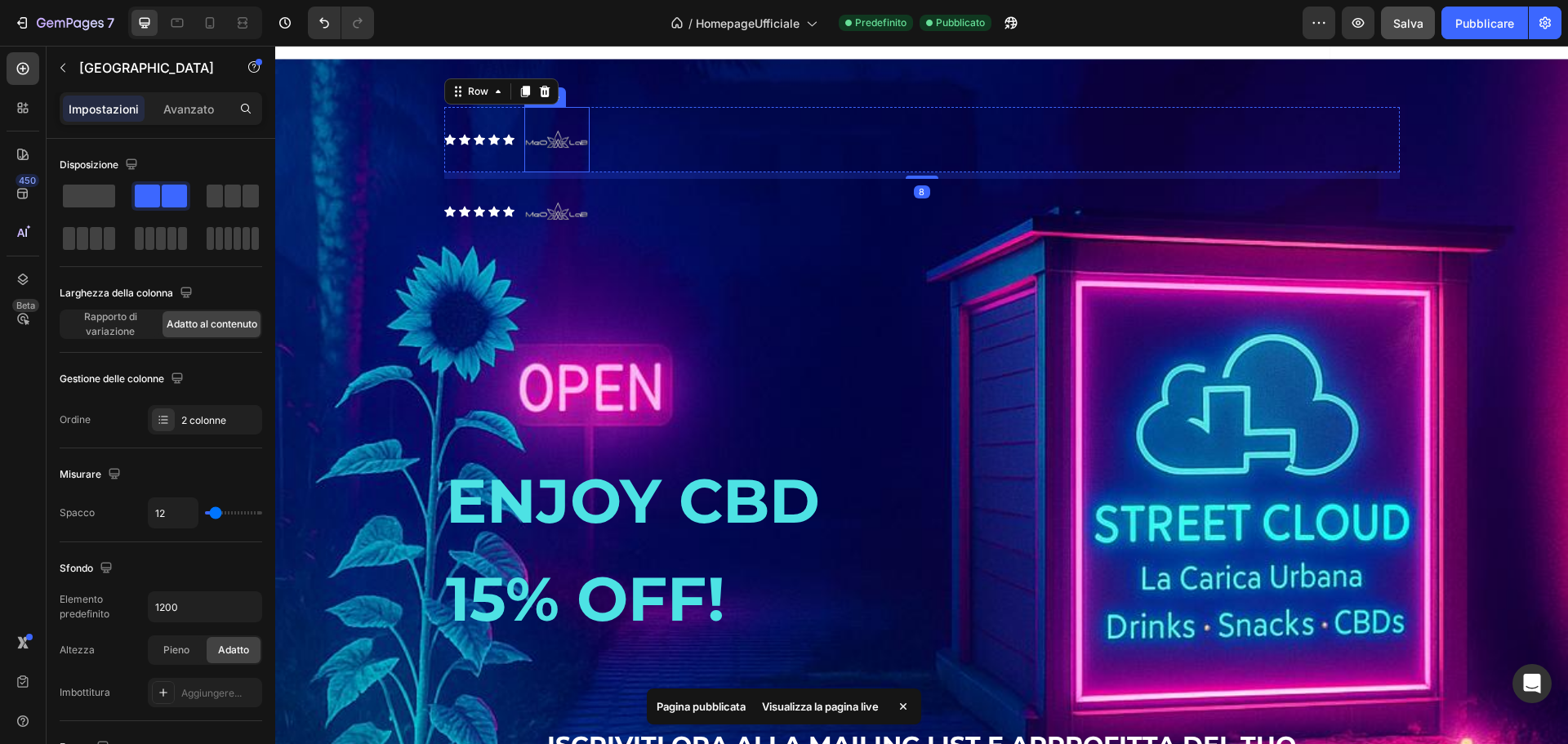
click at [571, 173] on img at bounding box center [557, 140] width 65 height 65
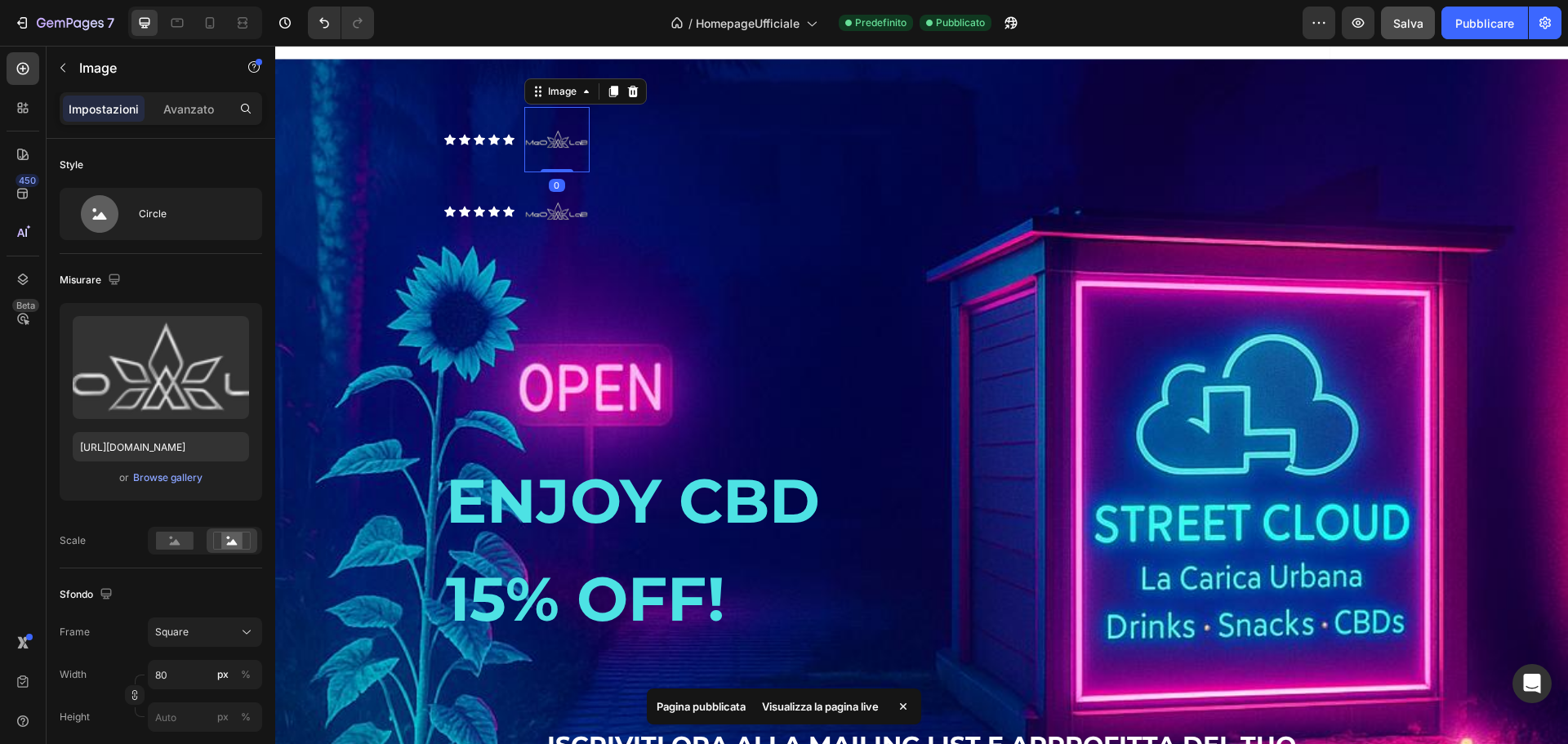
click at [571, 173] on img at bounding box center [557, 140] width 65 height 65
click at [670, 173] on div "Icon Icon Icon Icon Icon Icon List Image 0 Row" at bounding box center [922, 140] width 955 height 65
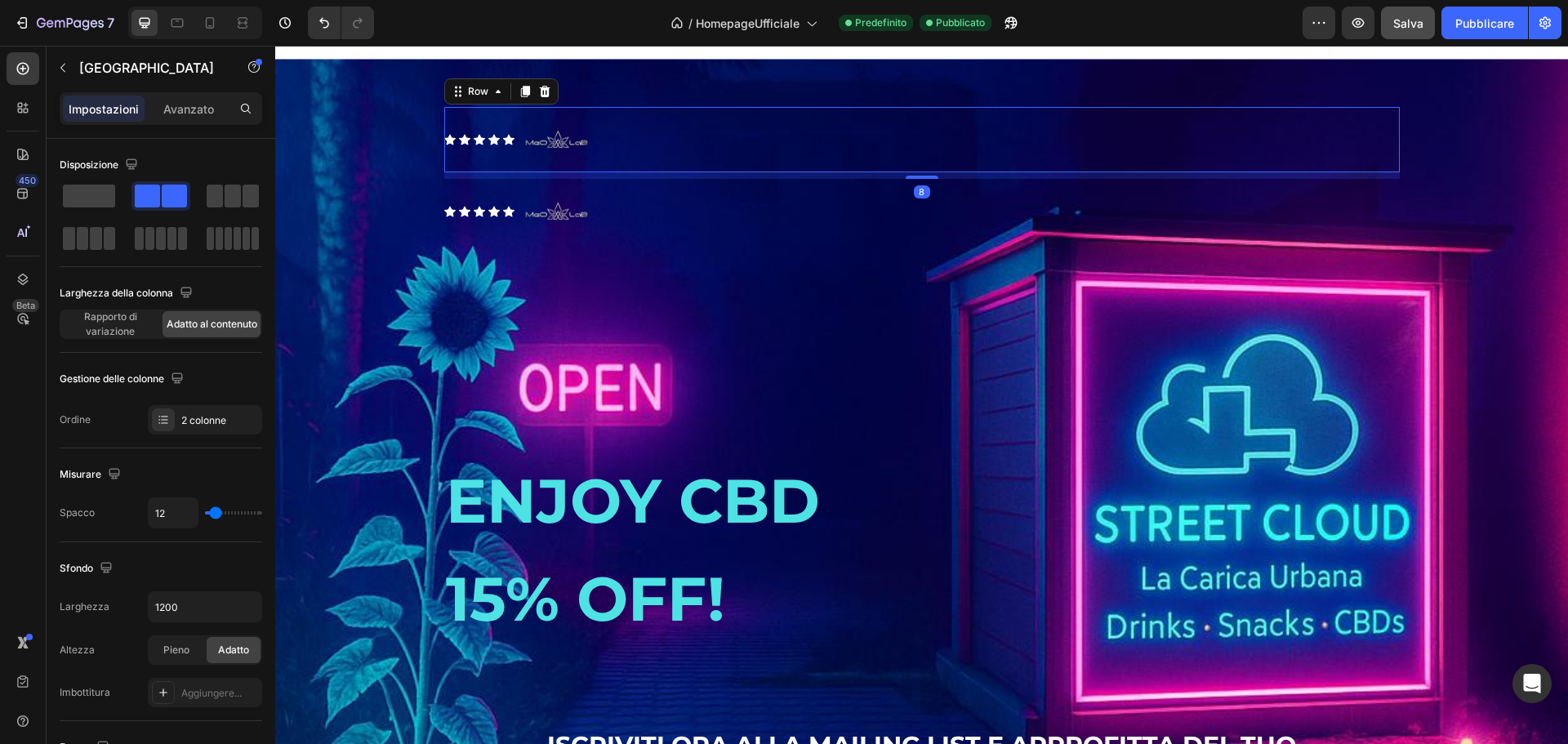
click at [181, 122] on div "Impostazioni Avanzato" at bounding box center [161, 109] width 203 height 33
click at [125, 107] on font "Impostazioni" at bounding box center [103, 108] width 70 height 14
click at [60, 65] on icon "button" at bounding box center [63, 67] width 13 height 13
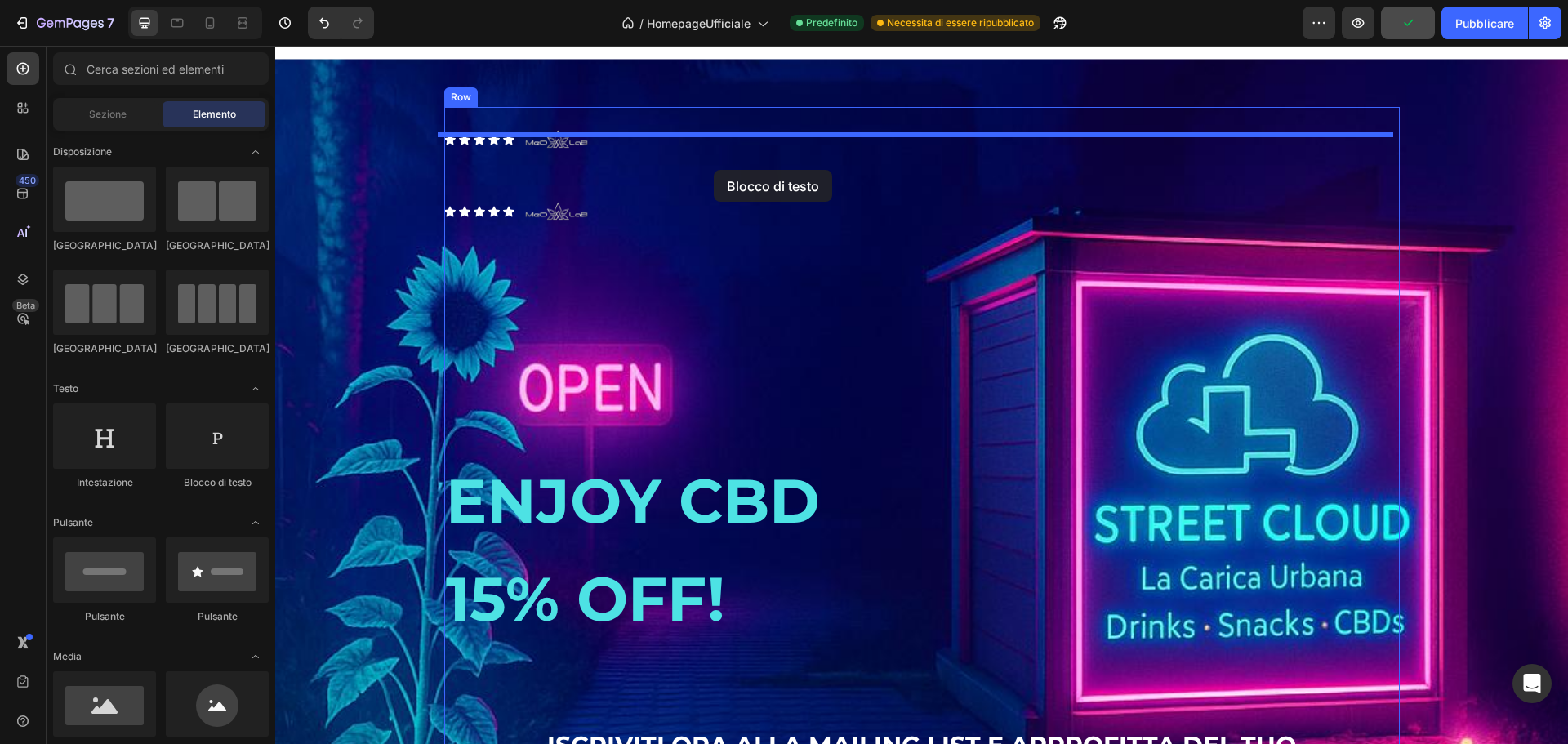
drag, startPoint x: 544, startPoint y: 465, endPoint x: 714, endPoint y: 170, distance: 340.5
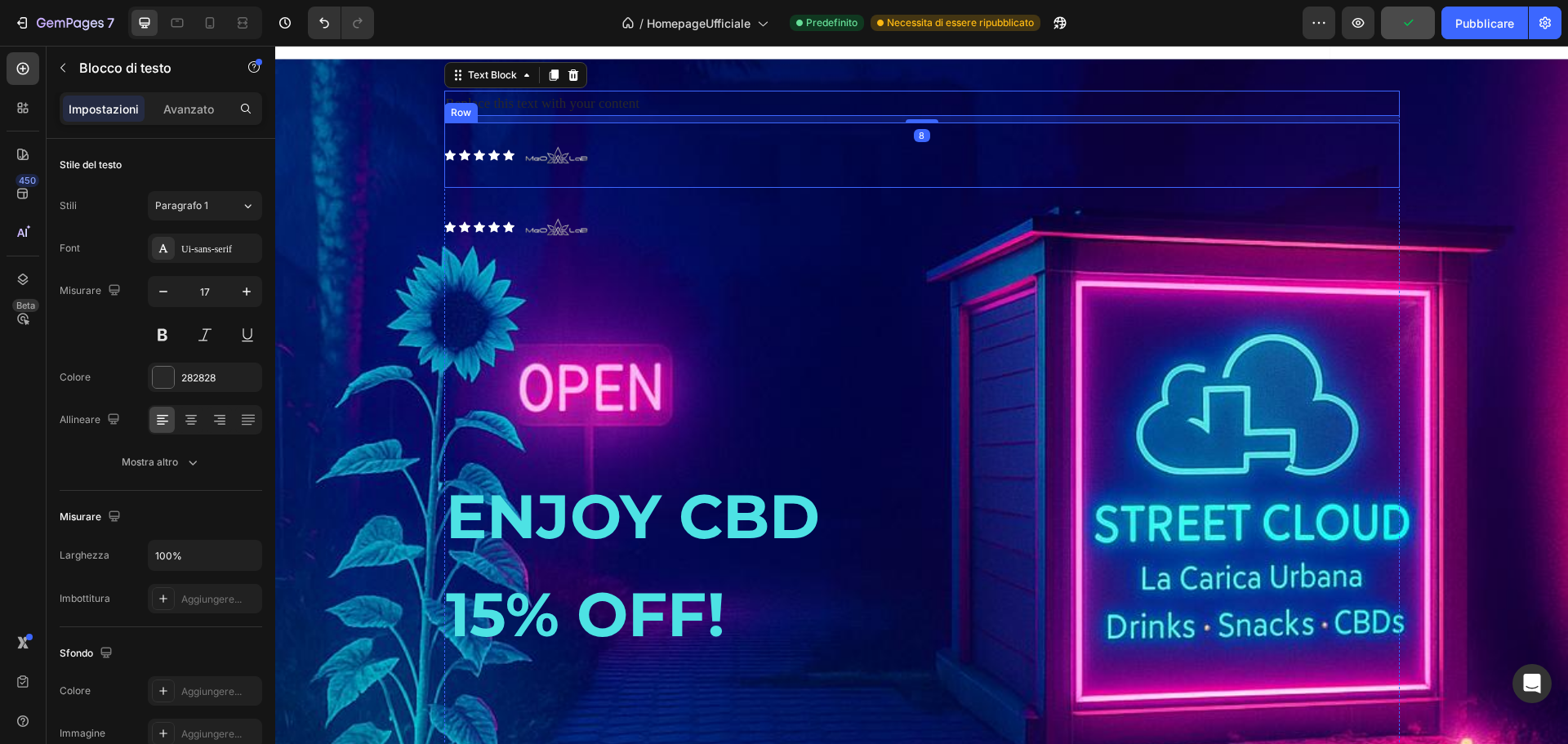
click at [591, 181] on div "Icon Icon Icon Icon Icon Icon List Image Row" at bounding box center [922, 156] width 955 height 65
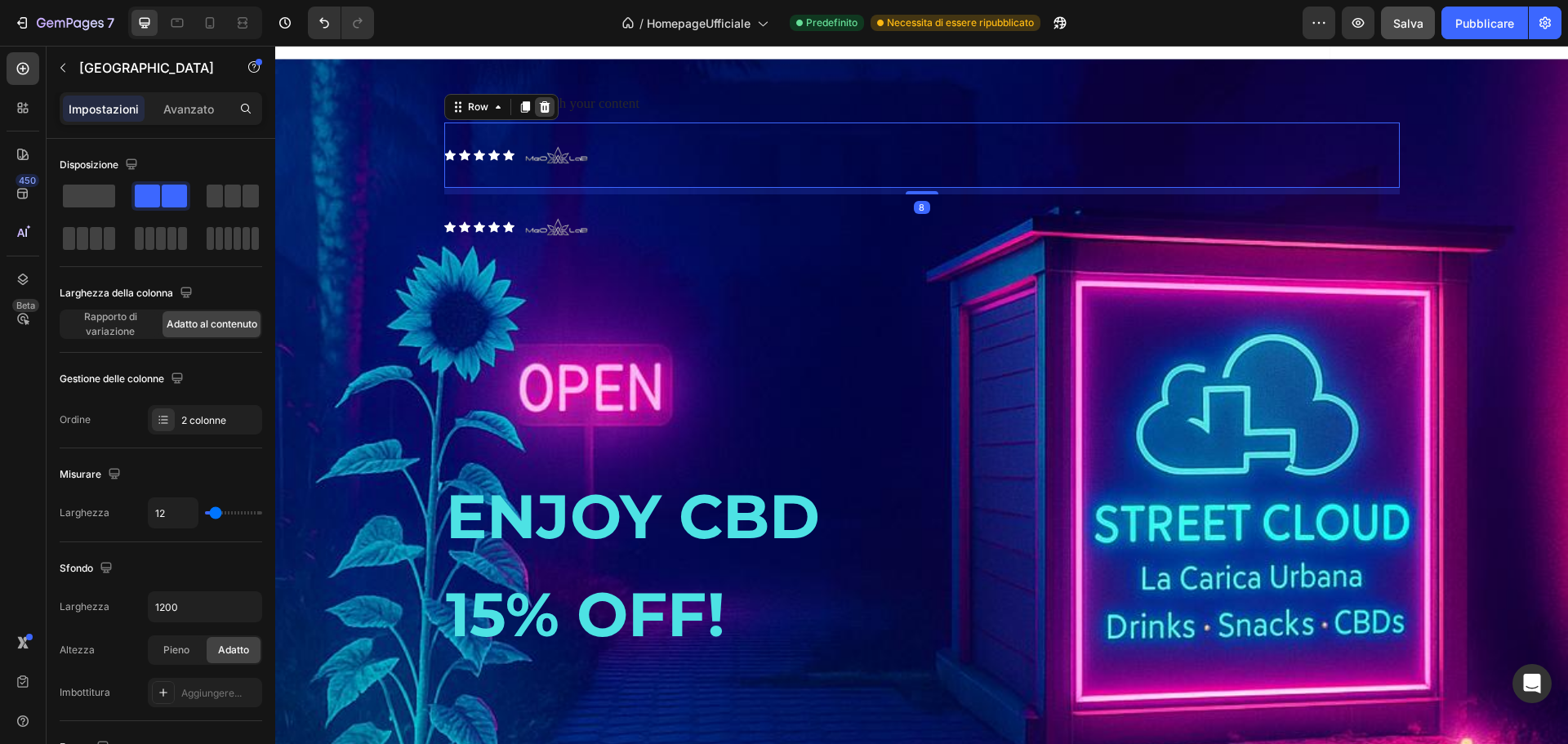
click at [538, 114] on icon at bounding box center [544, 106] width 13 height 13
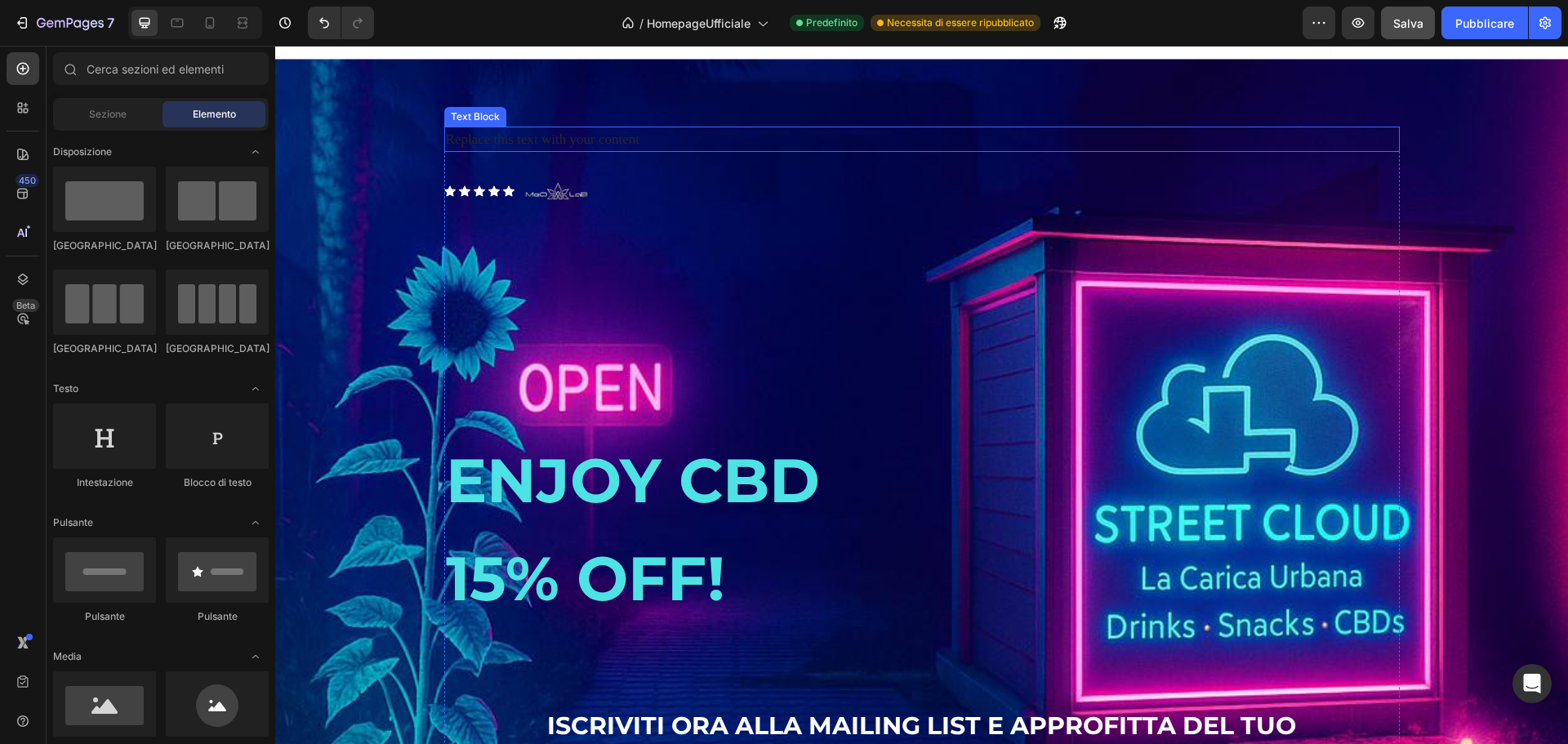
click at [576, 152] on div "Replace this text with your content" at bounding box center [922, 139] width 955 height 25
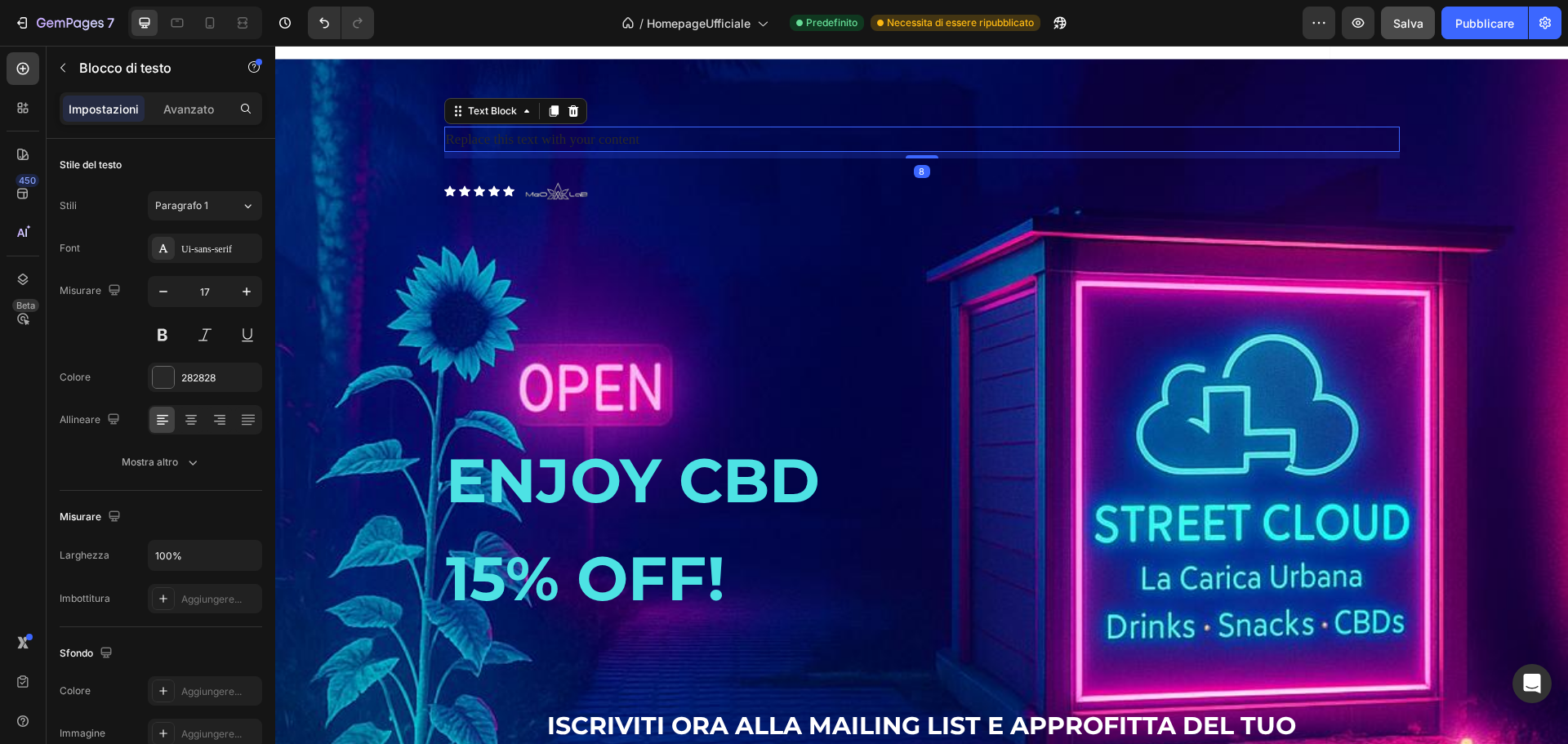
click at [654, 152] on div "Replace this text with your content" at bounding box center [922, 139] width 955 height 25
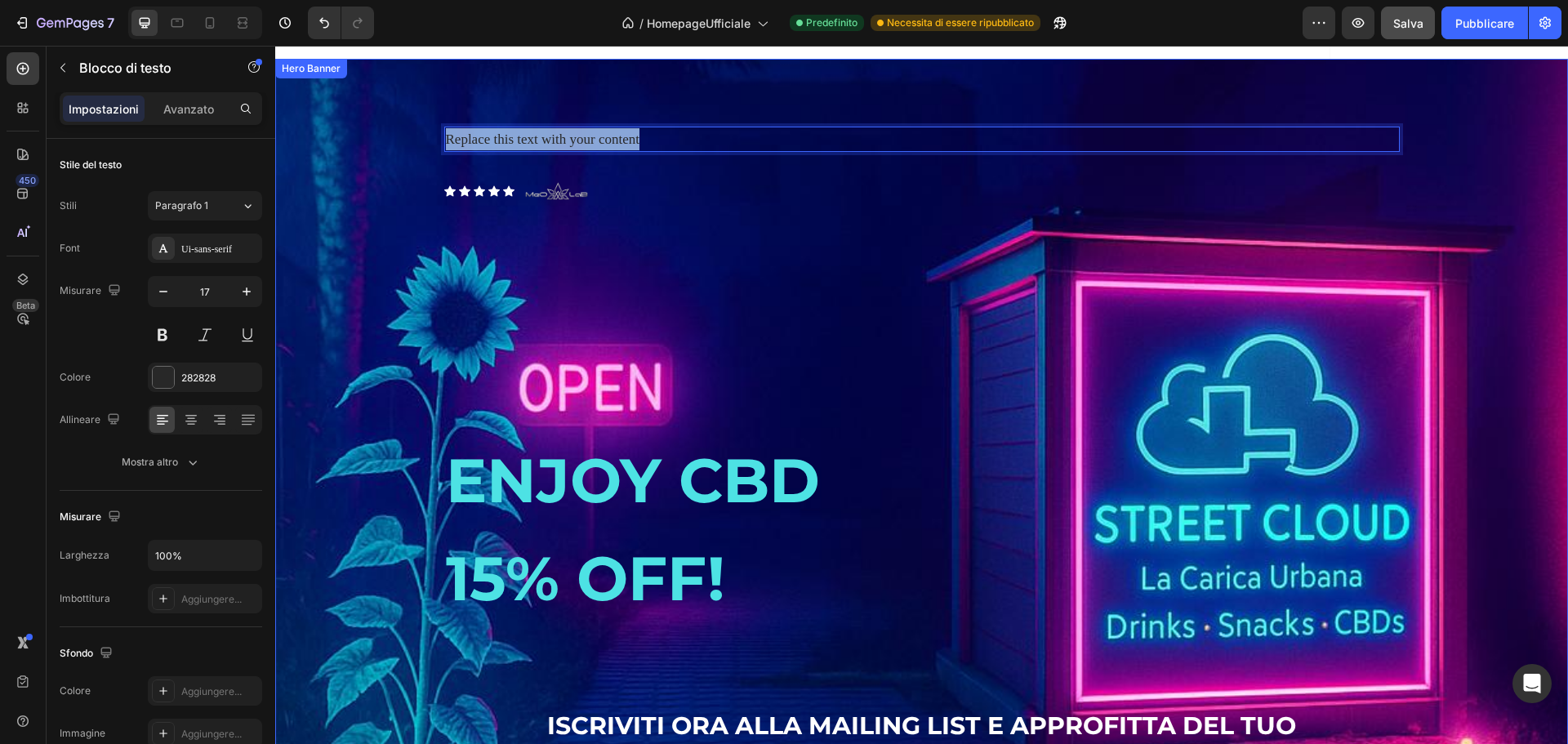
drag, startPoint x: 670, startPoint y: 165, endPoint x: 415, endPoint y: 162, distance: 255.0
click at [421, 157] on div "Replace this text with your content Text Block 8 Icon Icon Icon Icon Icon Icon …" at bounding box center [922, 549] width 1293 height 980
drag, startPoint x: 662, startPoint y: 163, endPoint x: 434, endPoint y: 173, distance: 228.2
click at [434, 173] on div "DISTRIBUTORE AUTOMATICO Text Block 8 Icon Icon Icon Icon Icon Icon List Image R…" at bounding box center [922, 548] width 980 height 898
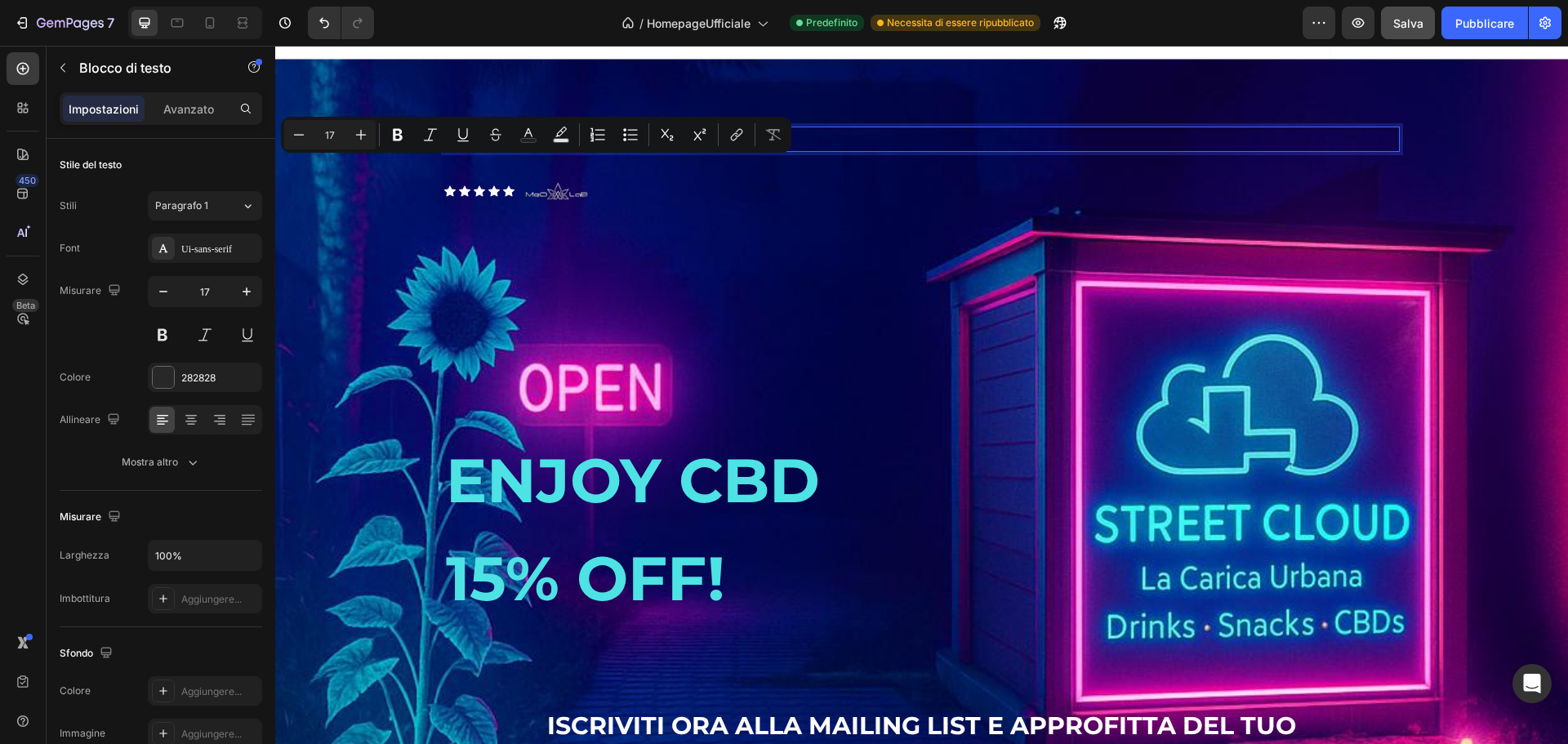
click at [674, 150] on p "DISTRIBUTORE AUTOMATICO" at bounding box center [922, 139] width 952 height 22
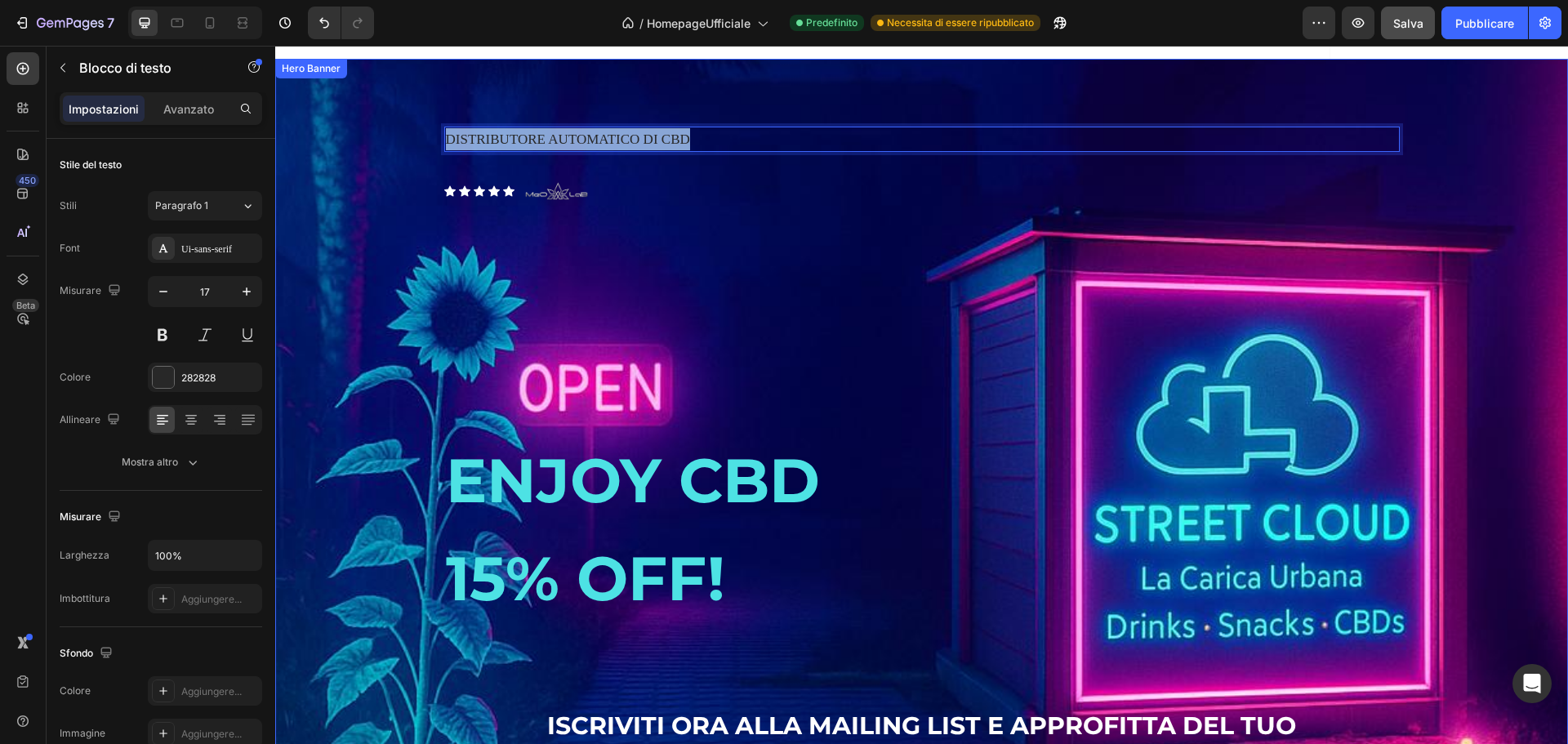
drag, startPoint x: 624, startPoint y: 170, endPoint x: 416, endPoint y: 161, distance: 208.2
click at [432, 161] on div "DISTRIBUTORE AUTOMATICO DI CBD Text Block 8 Icon Icon Icon Icon Icon Icon List …" at bounding box center [922, 548] width 980 height 898
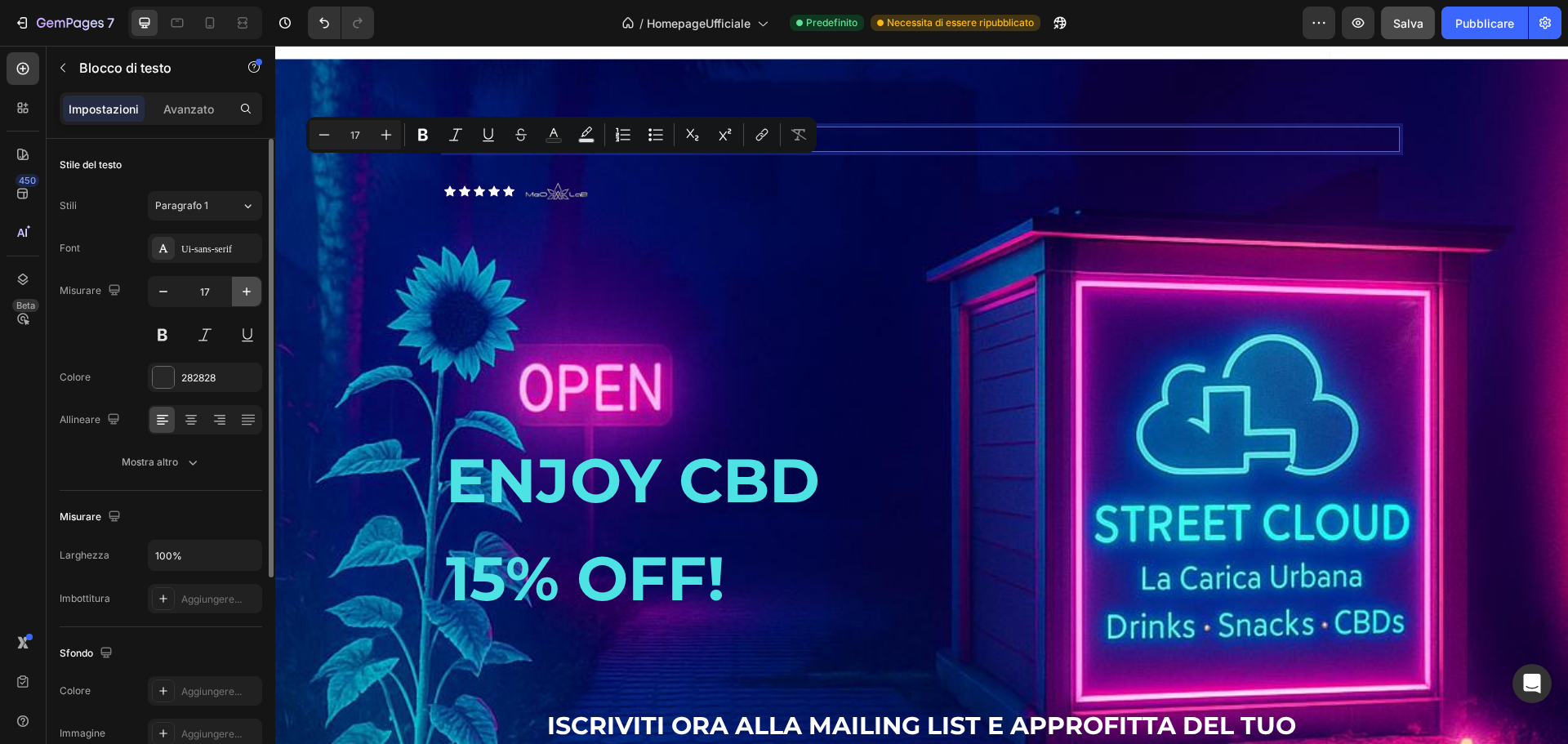
click at [247, 294] on icon "button" at bounding box center [246, 292] width 16 height 16
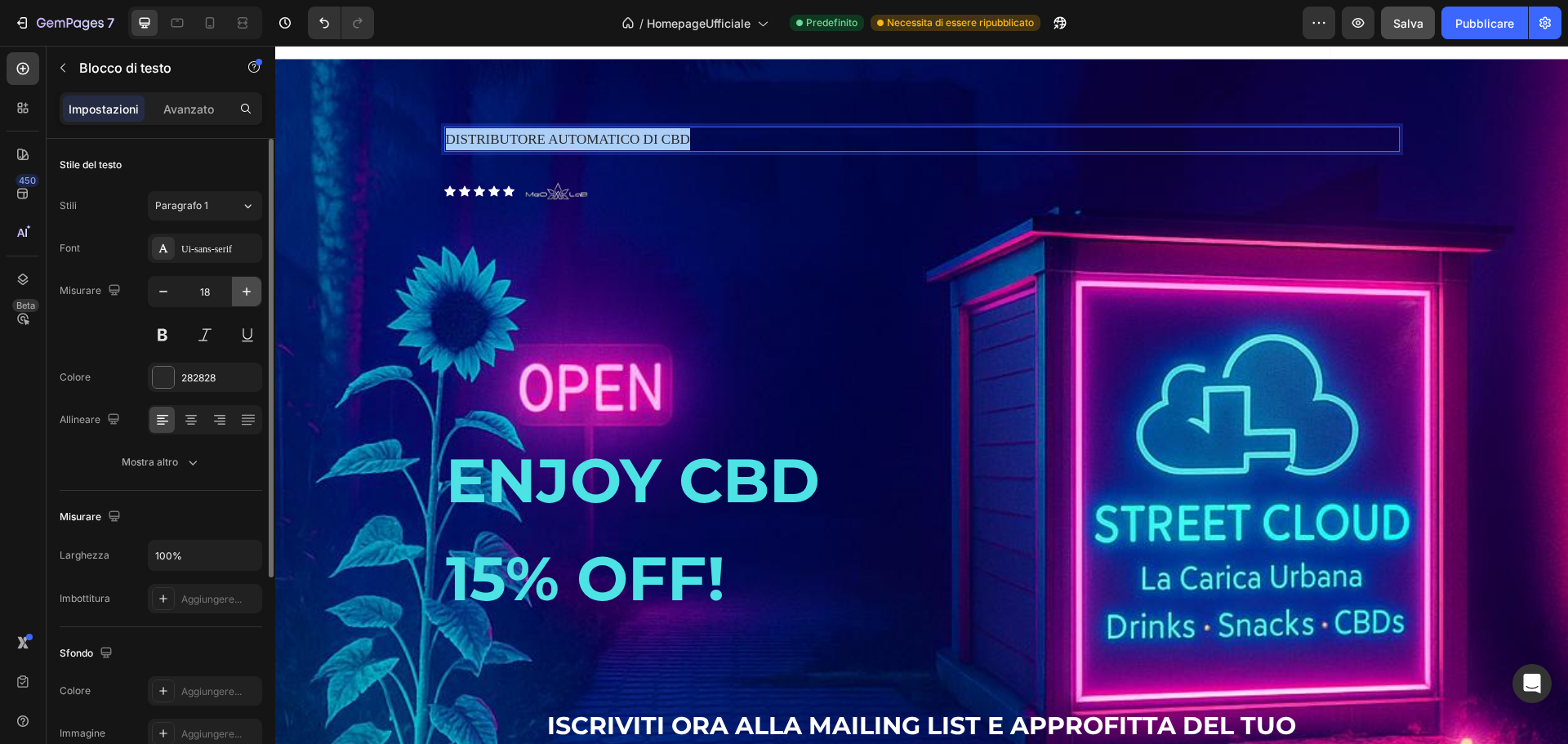
click at [247, 294] on icon "button" at bounding box center [246, 292] width 16 height 16
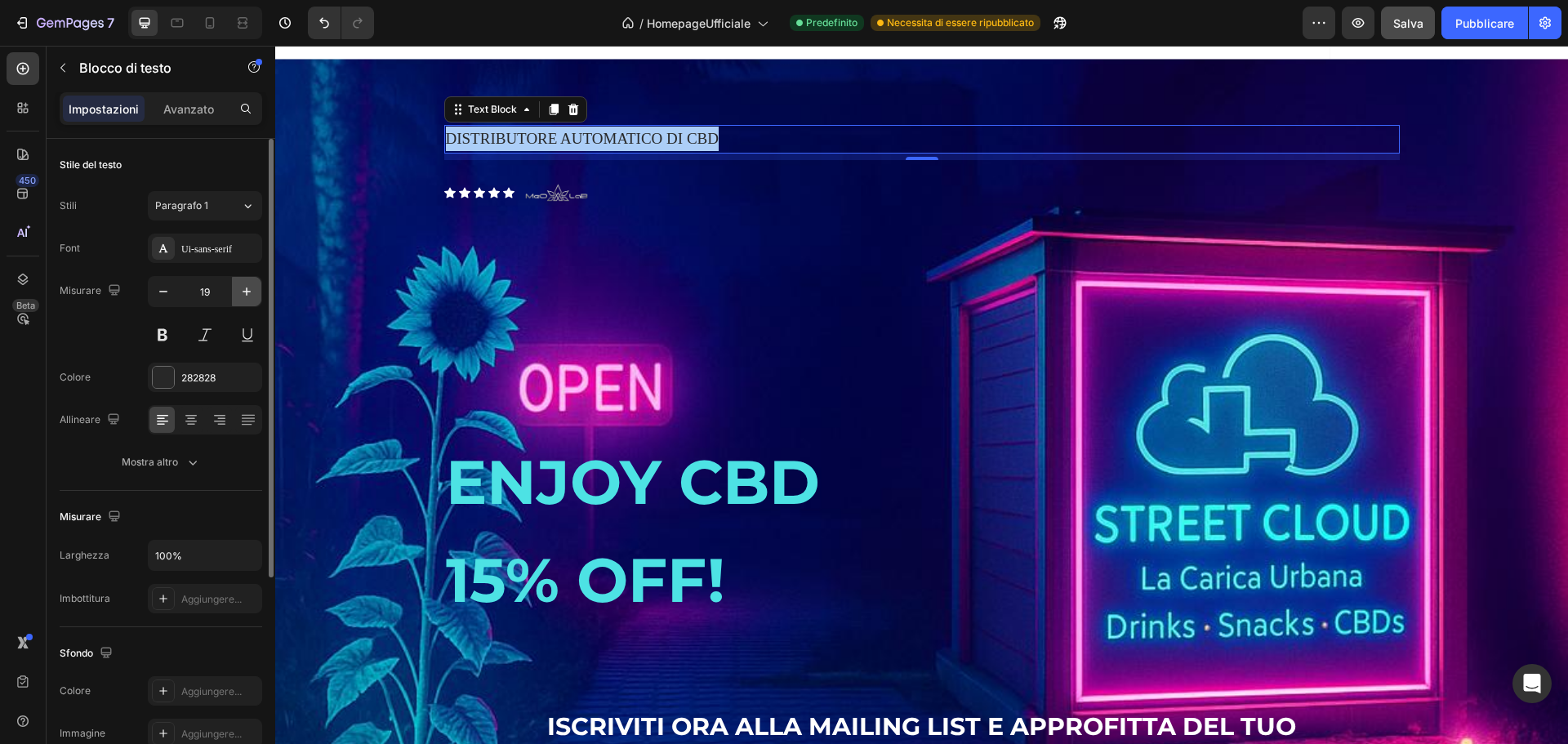
click at [247, 294] on icon "button" at bounding box center [246, 292] width 16 height 16
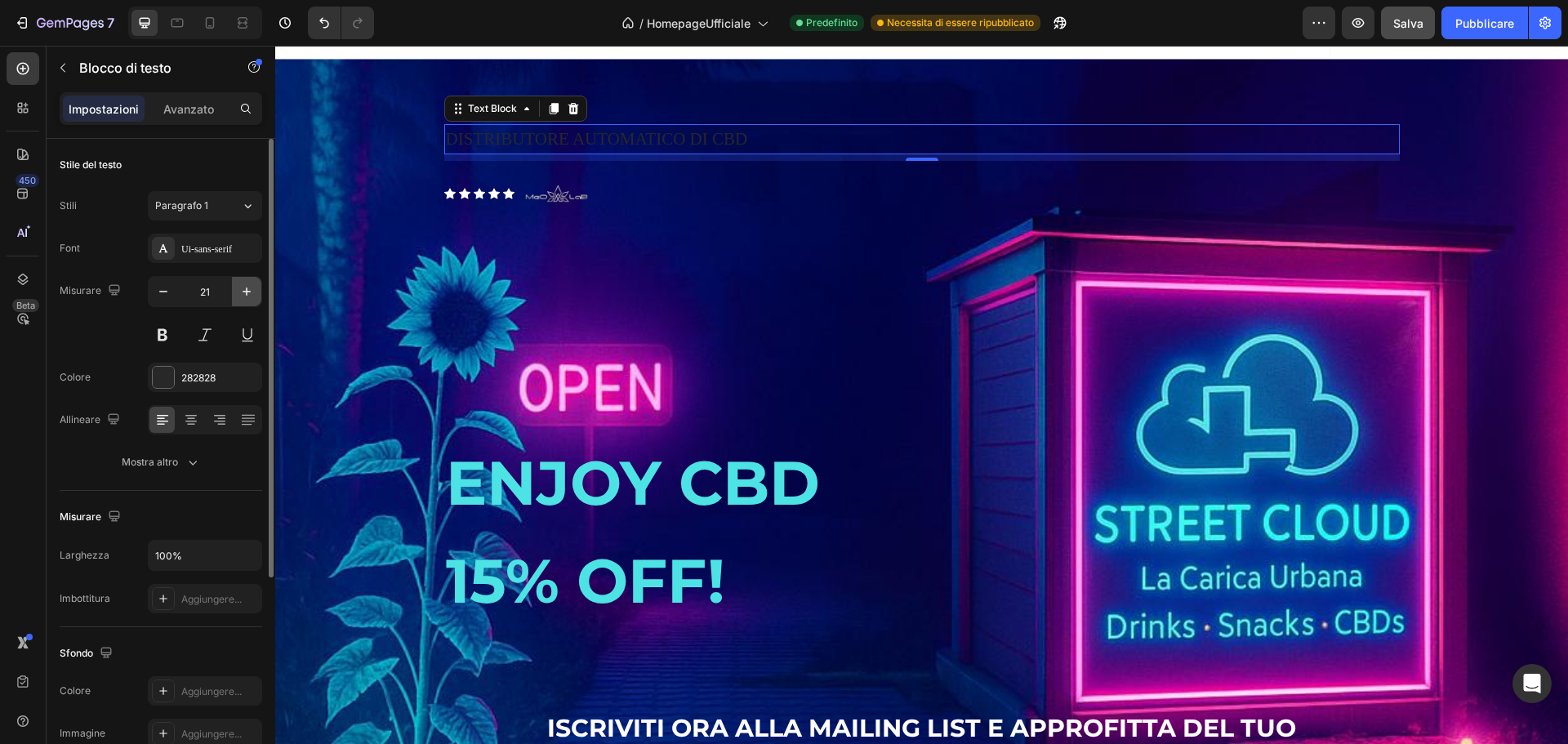
click at [247, 294] on icon "button" at bounding box center [246, 292] width 16 height 16
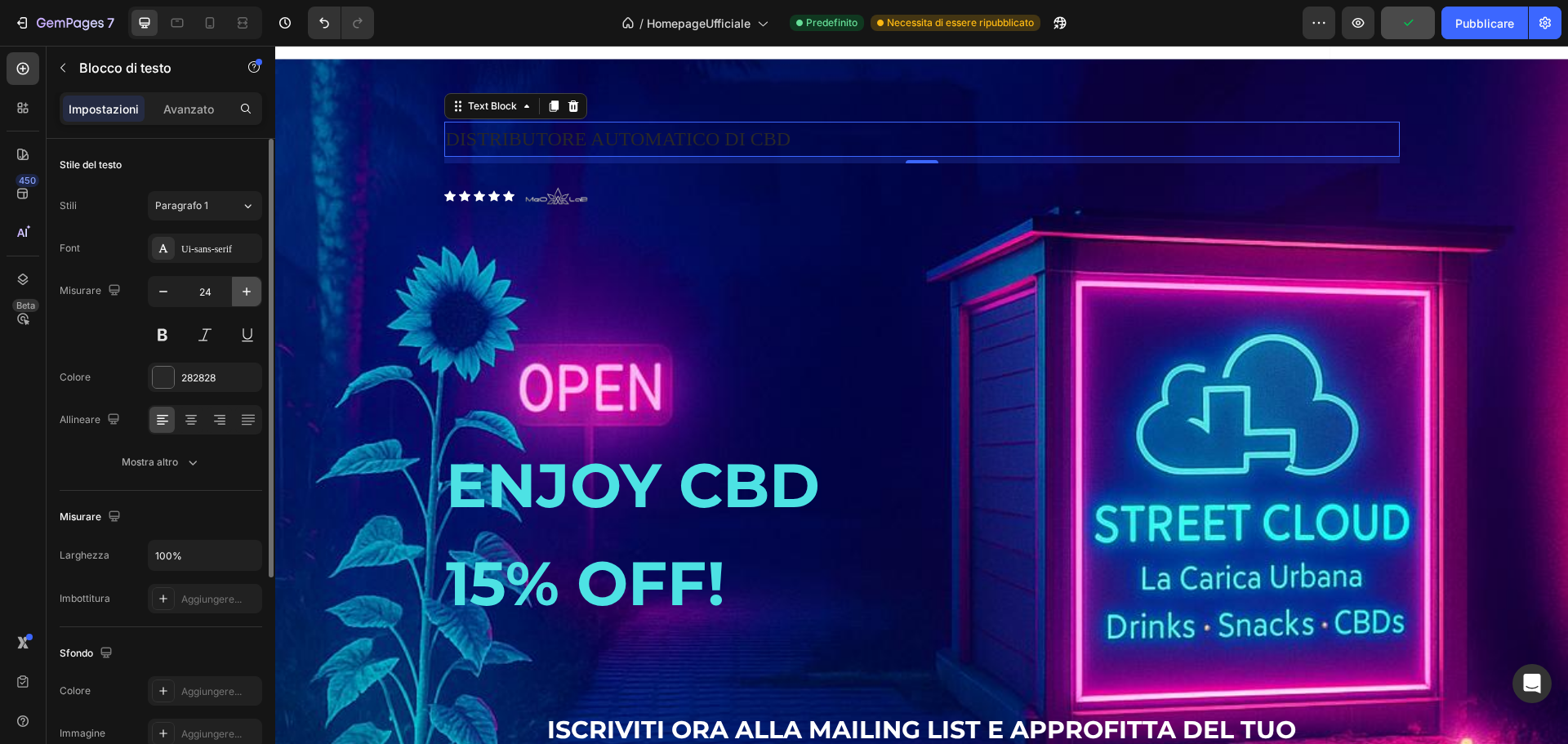
click at [247, 294] on icon "button" at bounding box center [246, 292] width 16 height 16
click at [248, 294] on icon "button" at bounding box center [246, 292] width 16 height 16
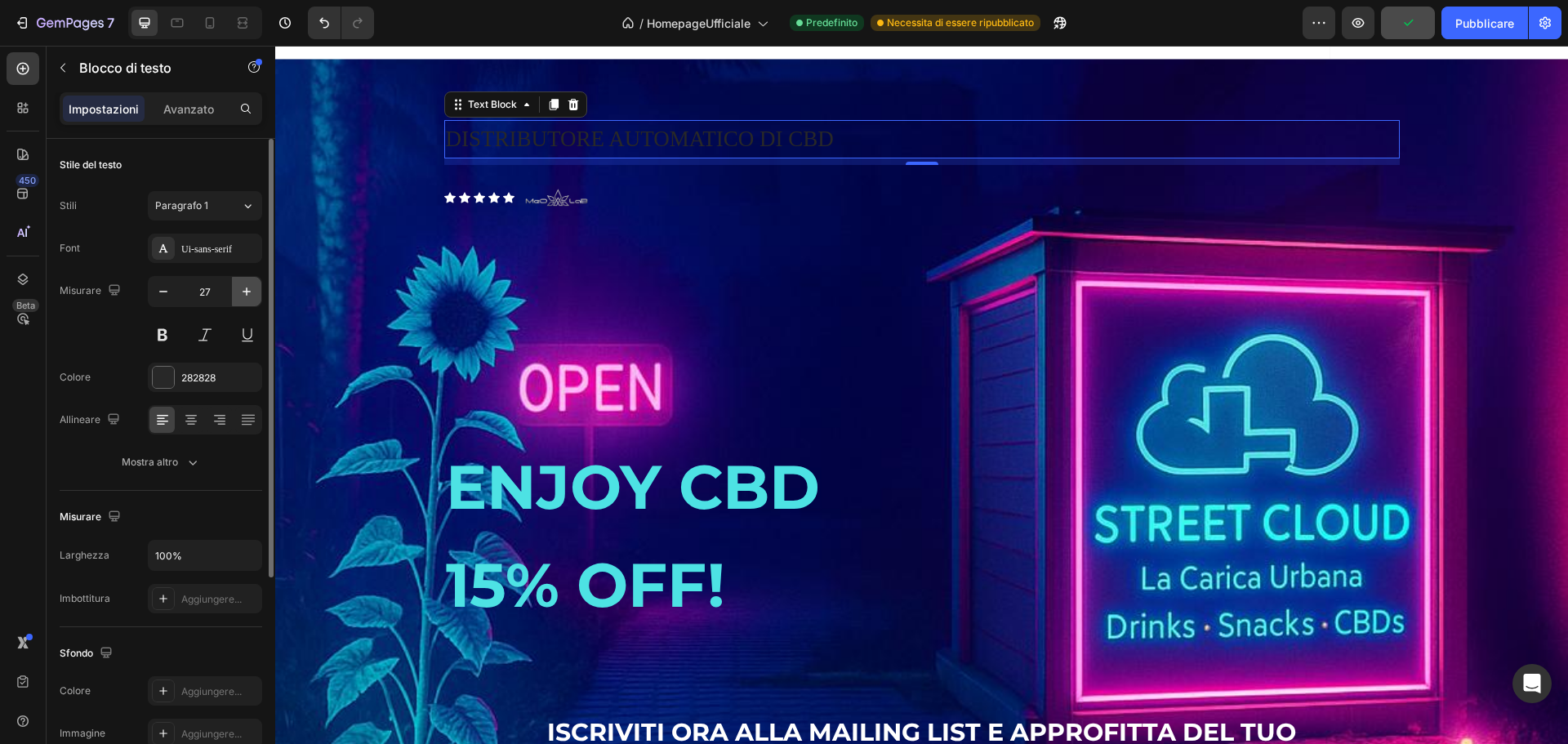
click at [248, 294] on icon "button" at bounding box center [246, 292] width 16 height 16
click at [249, 294] on icon "button" at bounding box center [246, 292] width 16 height 16
click at [250, 294] on icon "button" at bounding box center [246, 292] width 16 height 16
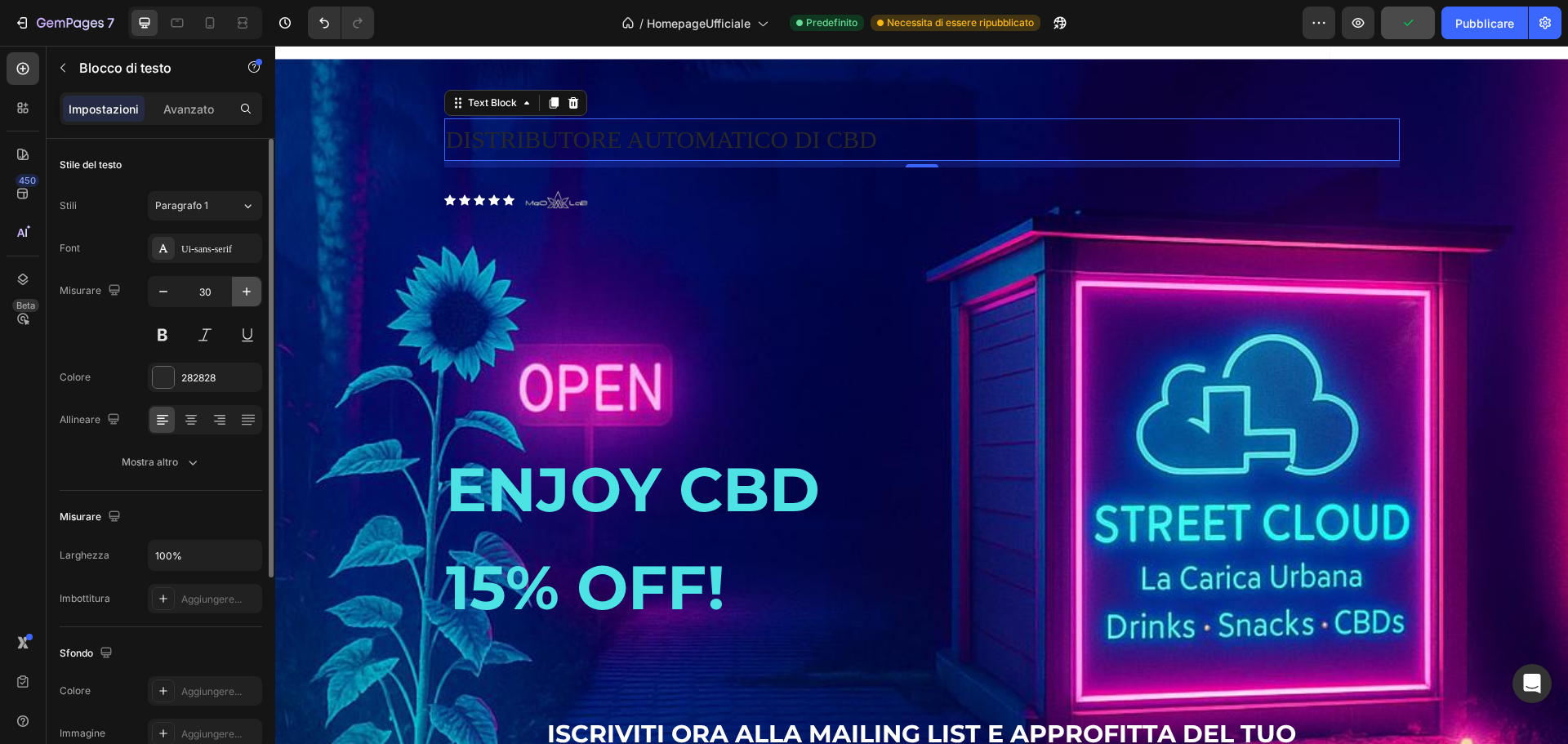
click at [250, 294] on icon "button" at bounding box center [246, 292] width 16 height 16
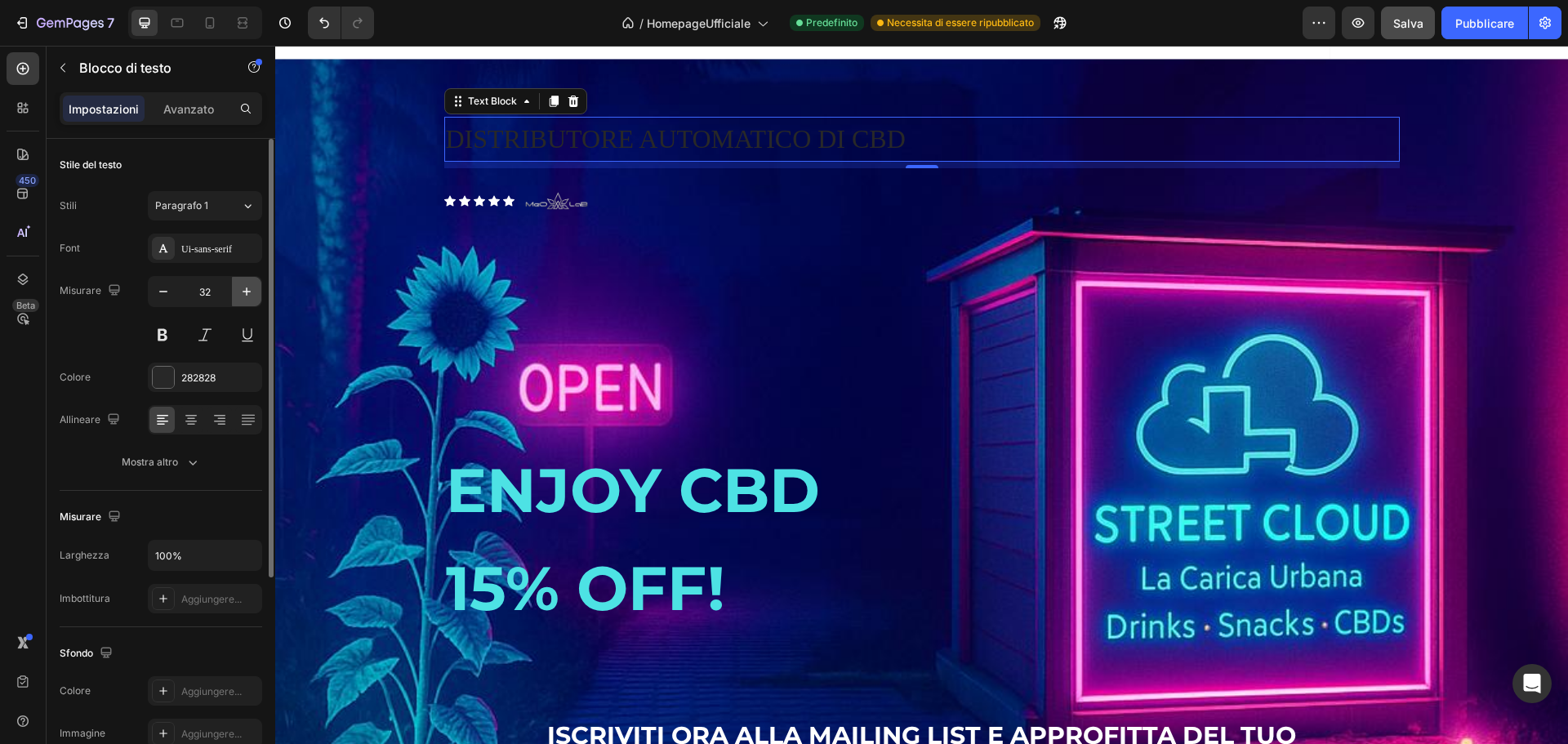
click at [250, 294] on icon "button" at bounding box center [246, 292] width 16 height 16
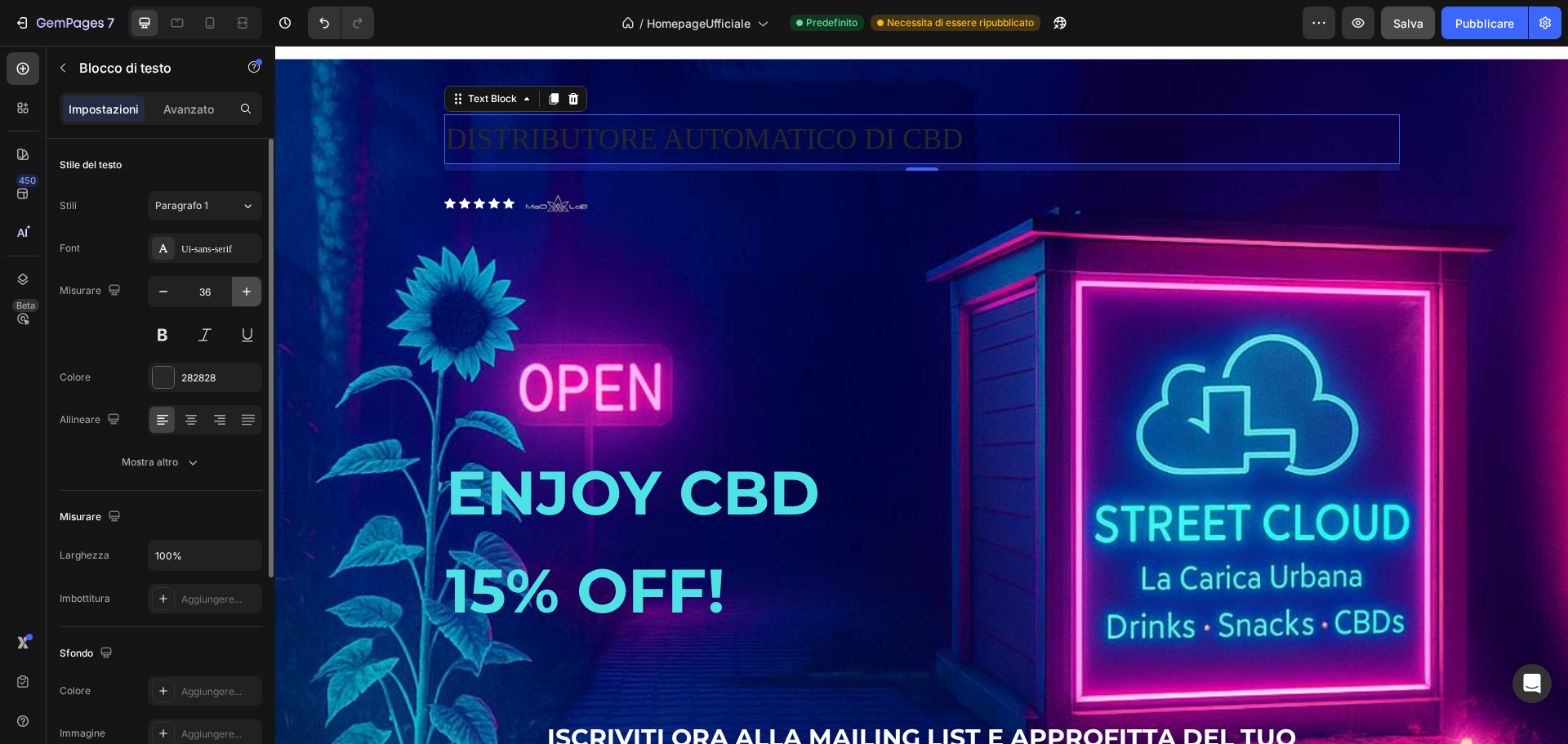
click at [250, 294] on icon "button" at bounding box center [246, 292] width 16 height 16
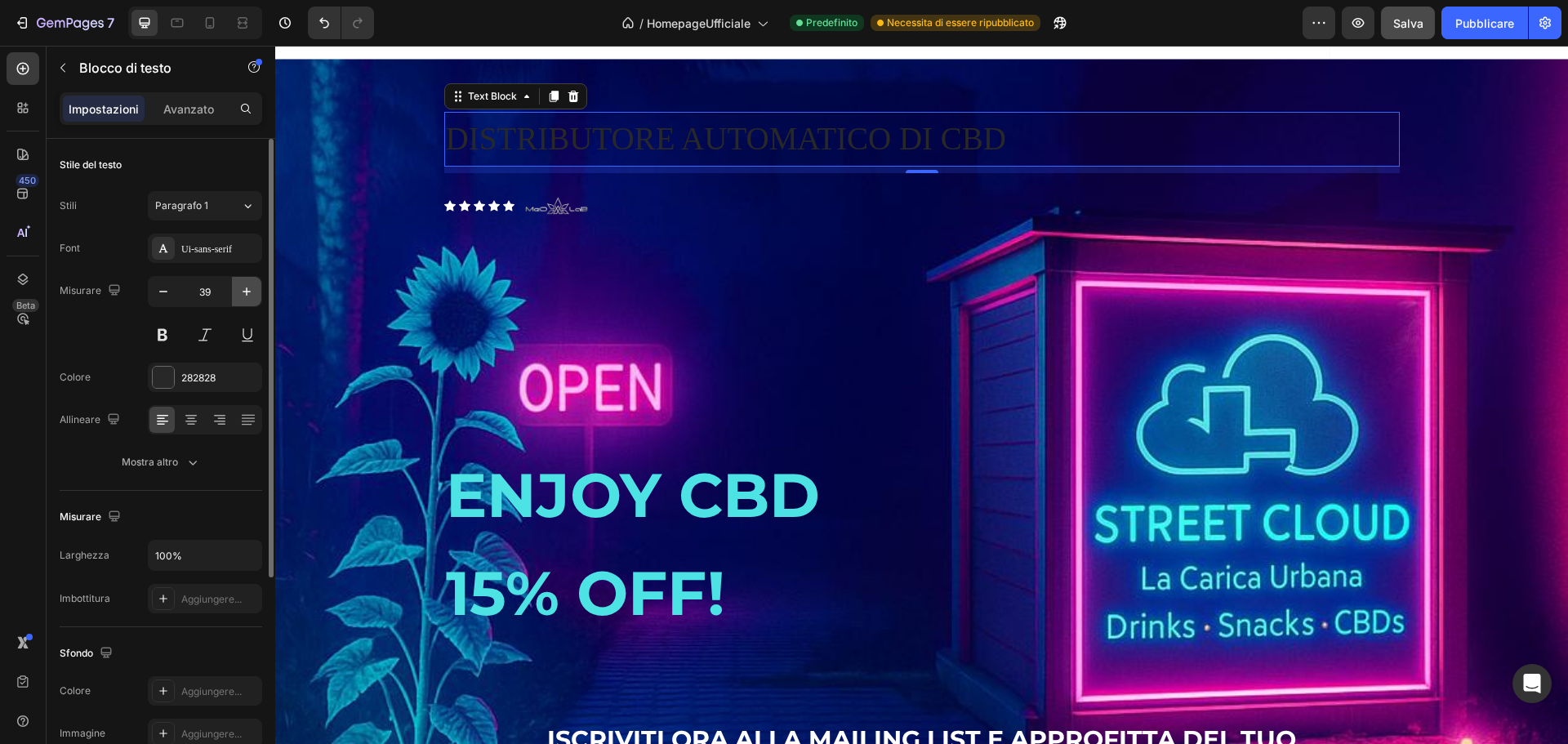
click at [250, 294] on icon "button" at bounding box center [246, 292] width 16 height 16
type input "40"
click at [222, 261] on div "Ui-sans-serif" at bounding box center [205, 248] width 115 height 29
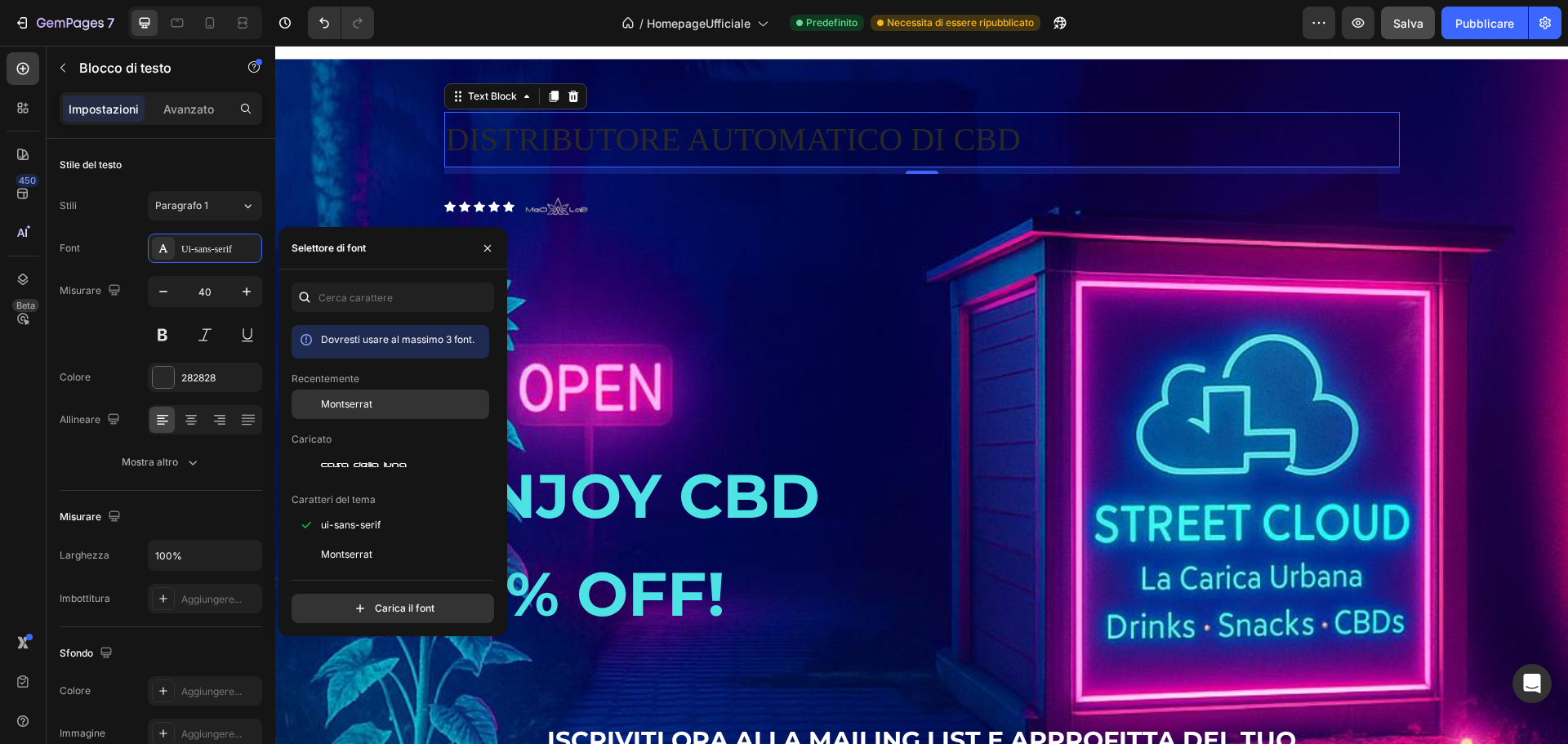
drag, startPoint x: 331, startPoint y: 394, endPoint x: 294, endPoint y: 394, distance: 37.0
click at [332, 510] on div "Montserrat" at bounding box center [390, 525] width 197 height 29
click at [165, 332] on button at bounding box center [163, 335] width 29 height 29
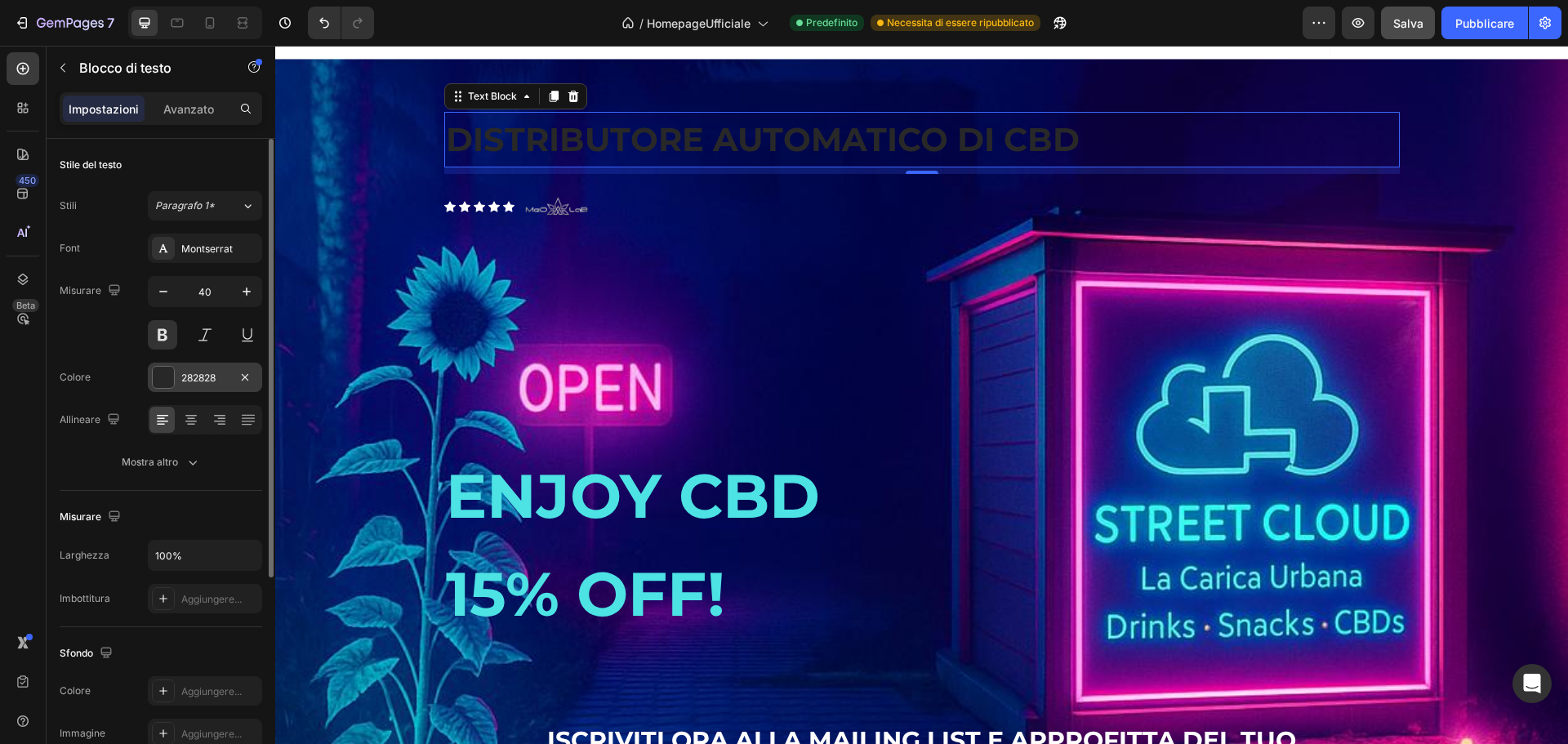
click at [167, 377] on div at bounding box center [163, 377] width 21 height 21
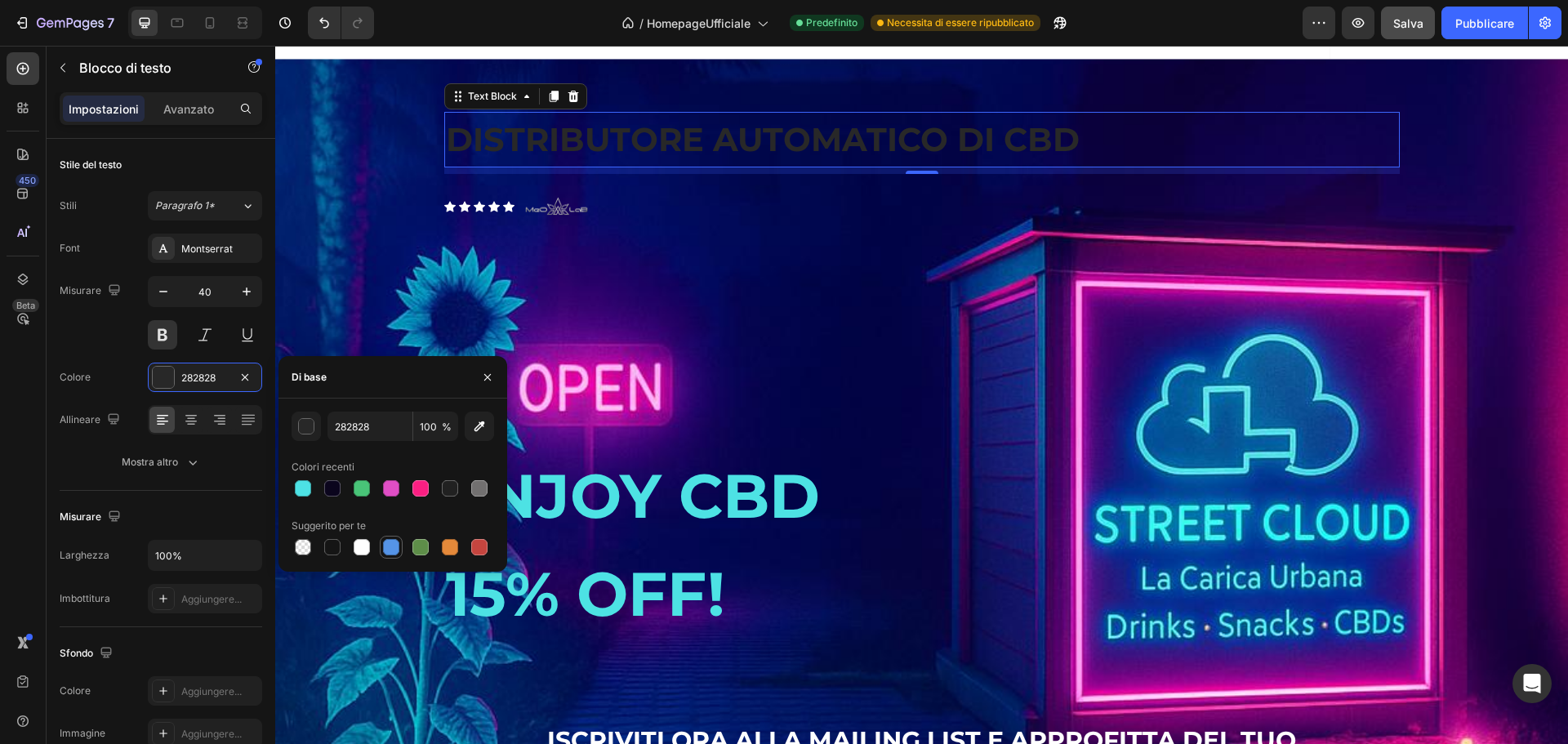
click at [394, 540] on div at bounding box center [391, 548] width 16 height 16
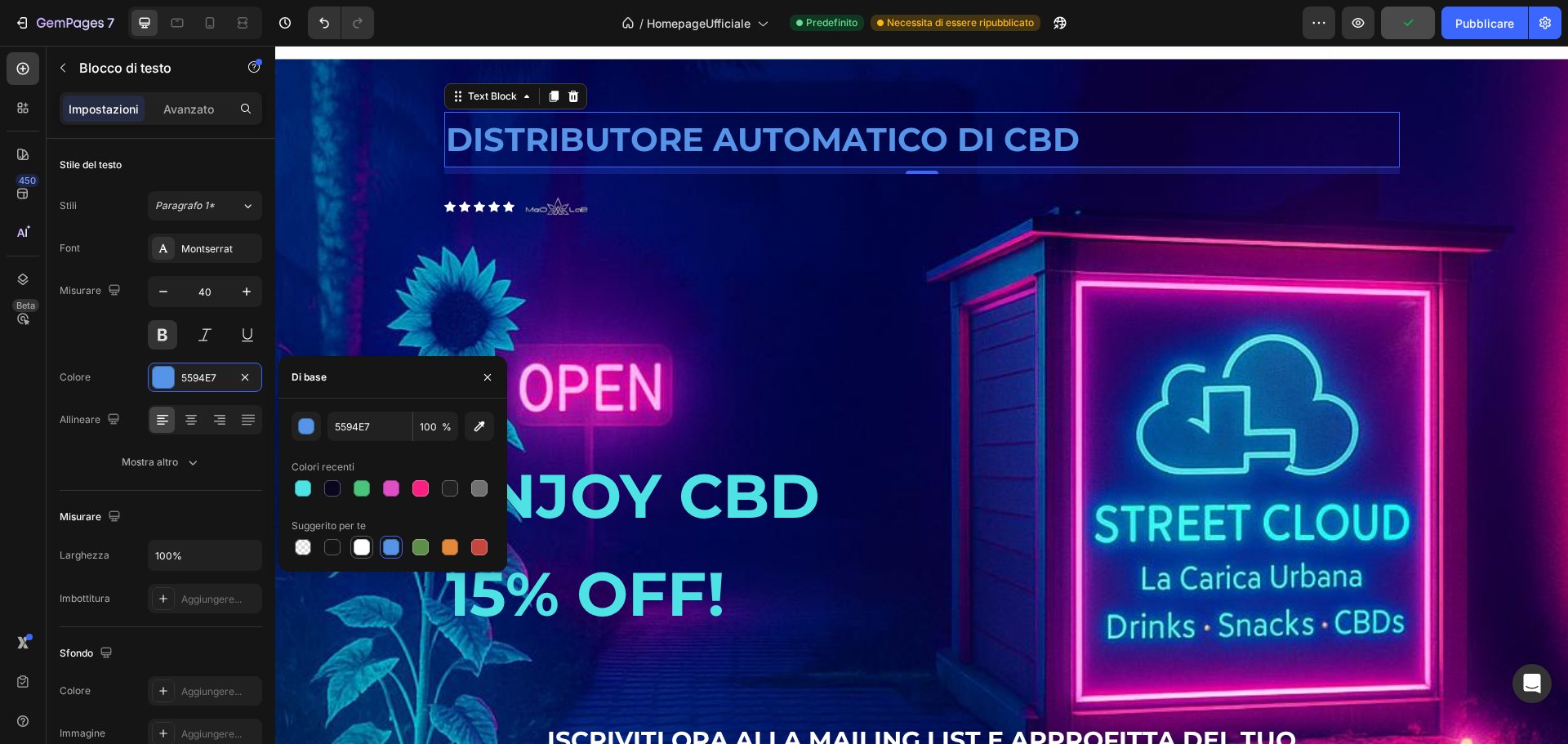
click at [365, 544] on div at bounding box center [362, 548] width 16 height 16
type input "FFFFFF"
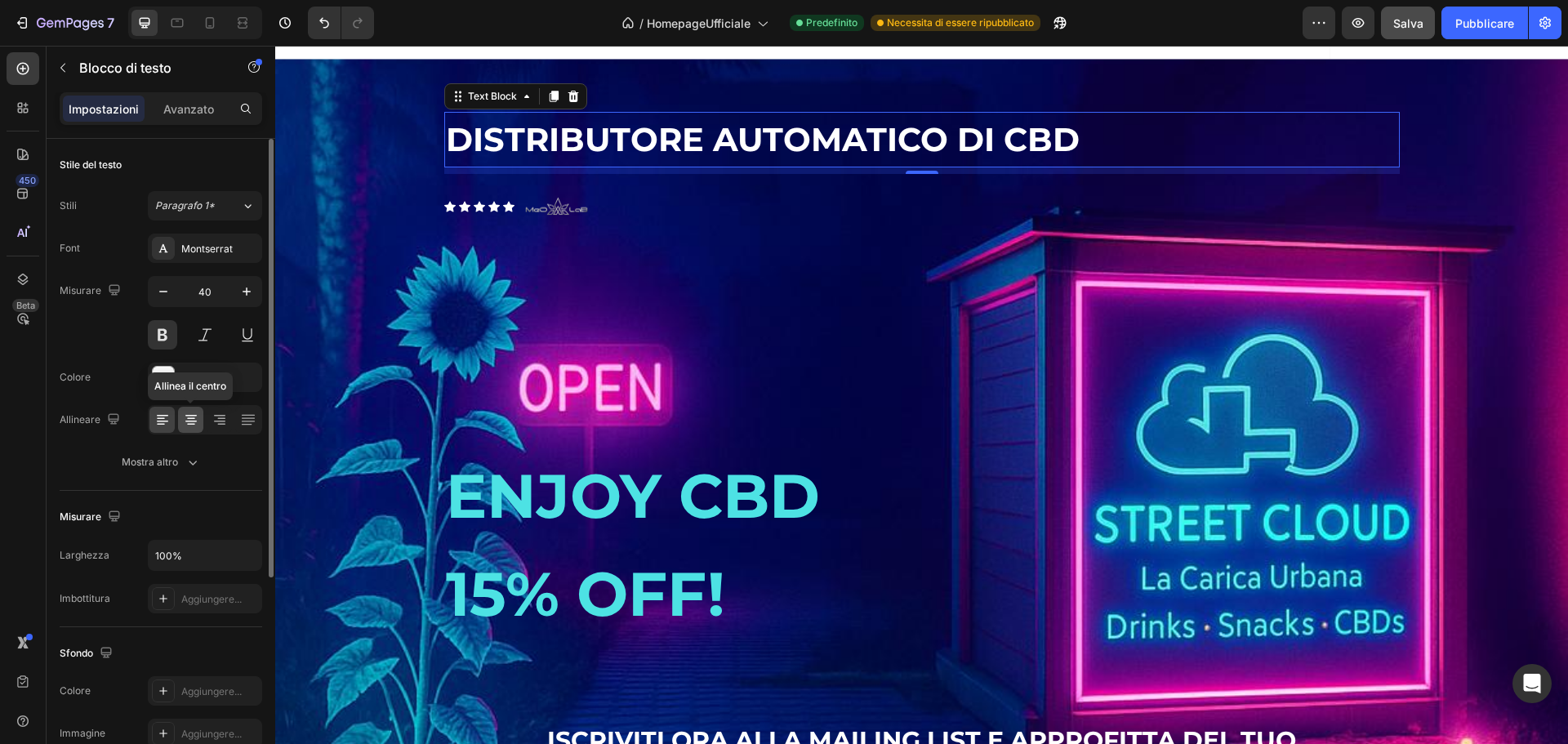
click at [181, 418] on div at bounding box center [191, 419] width 25 height 26
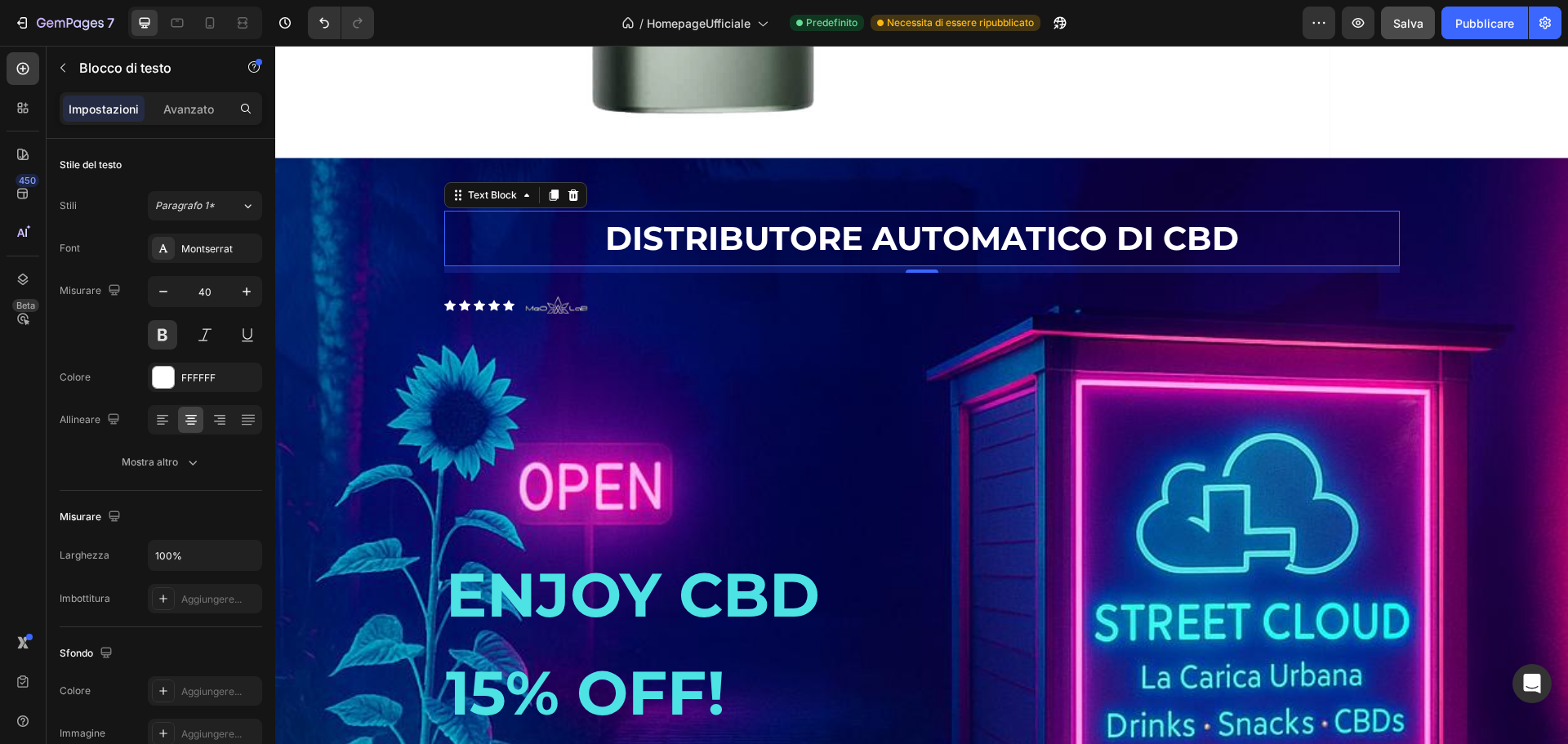
scroll to position [2334, 0]
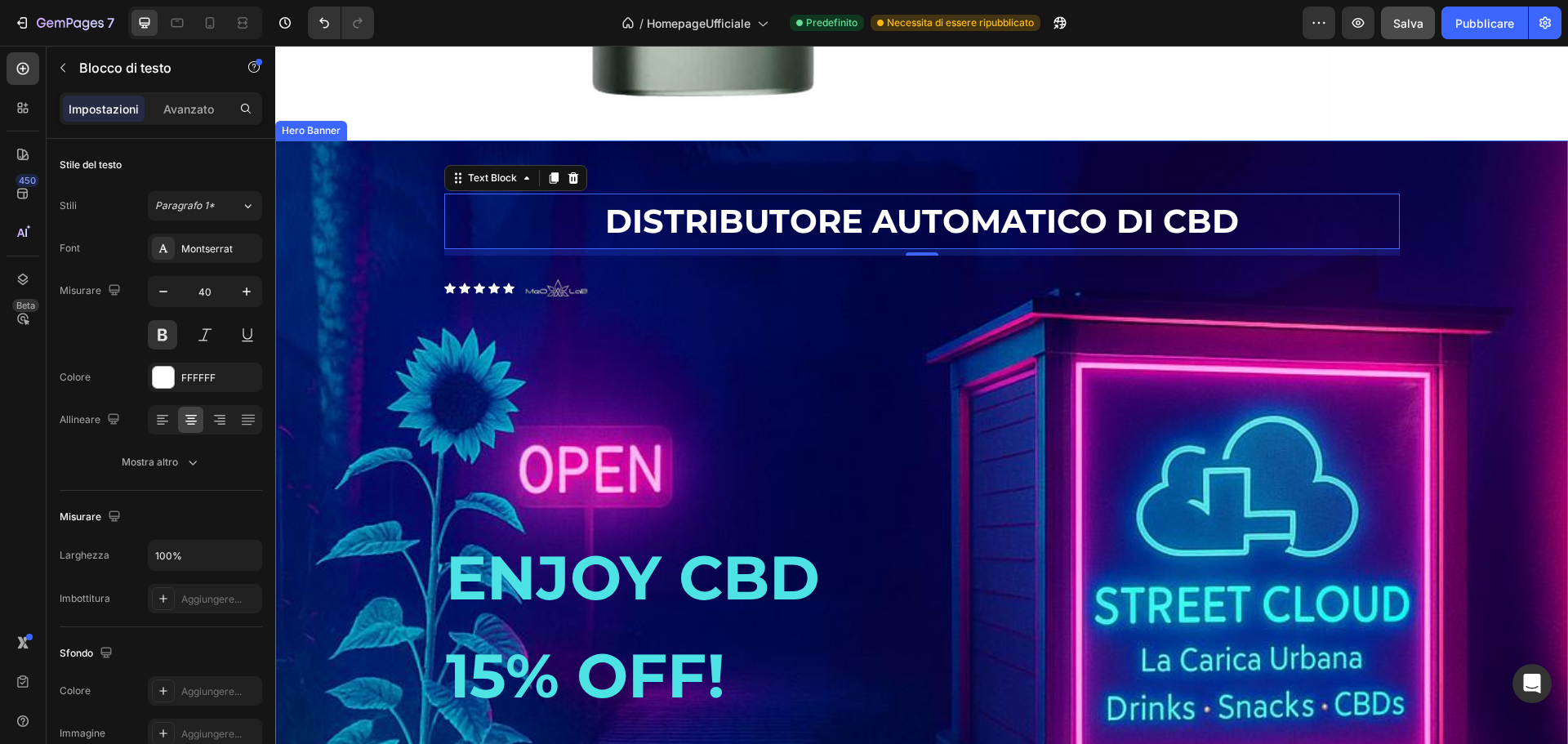
click at [712, 197] on div "DISTRIBUTORE AUTOMATICO DI CBD Text Block 8 Icon Icon Icon Icon Icon Icon List …" at bounding box center [922, 631] width 980 height 929
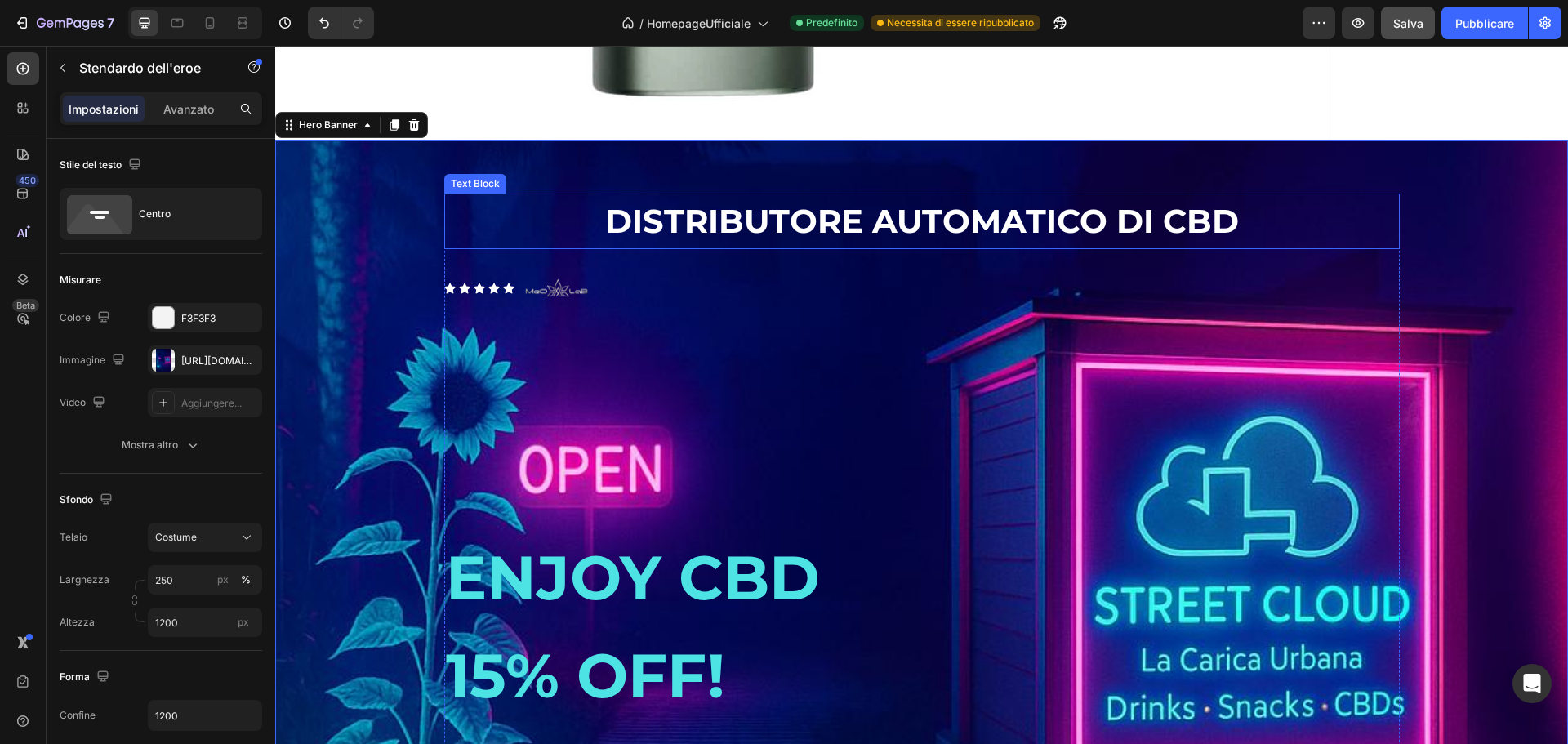
click at [1322, 247] on p "DISTRIBUTORE AUTOMATICO DI CBD" at bounding box center [922, 221] width 952 height 52
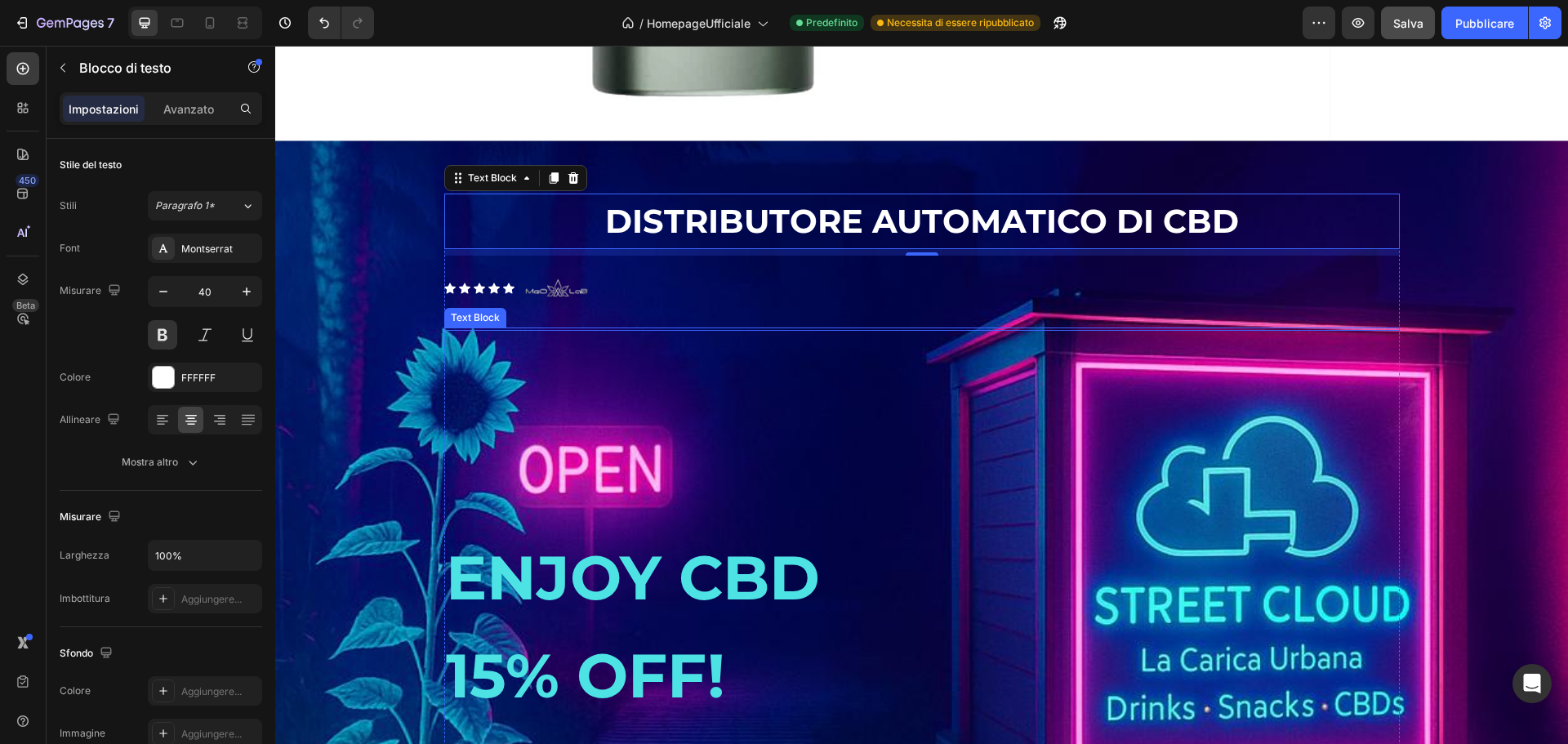
click at [812, 331] on div at bounding box center [922, 329] width 955 height 4
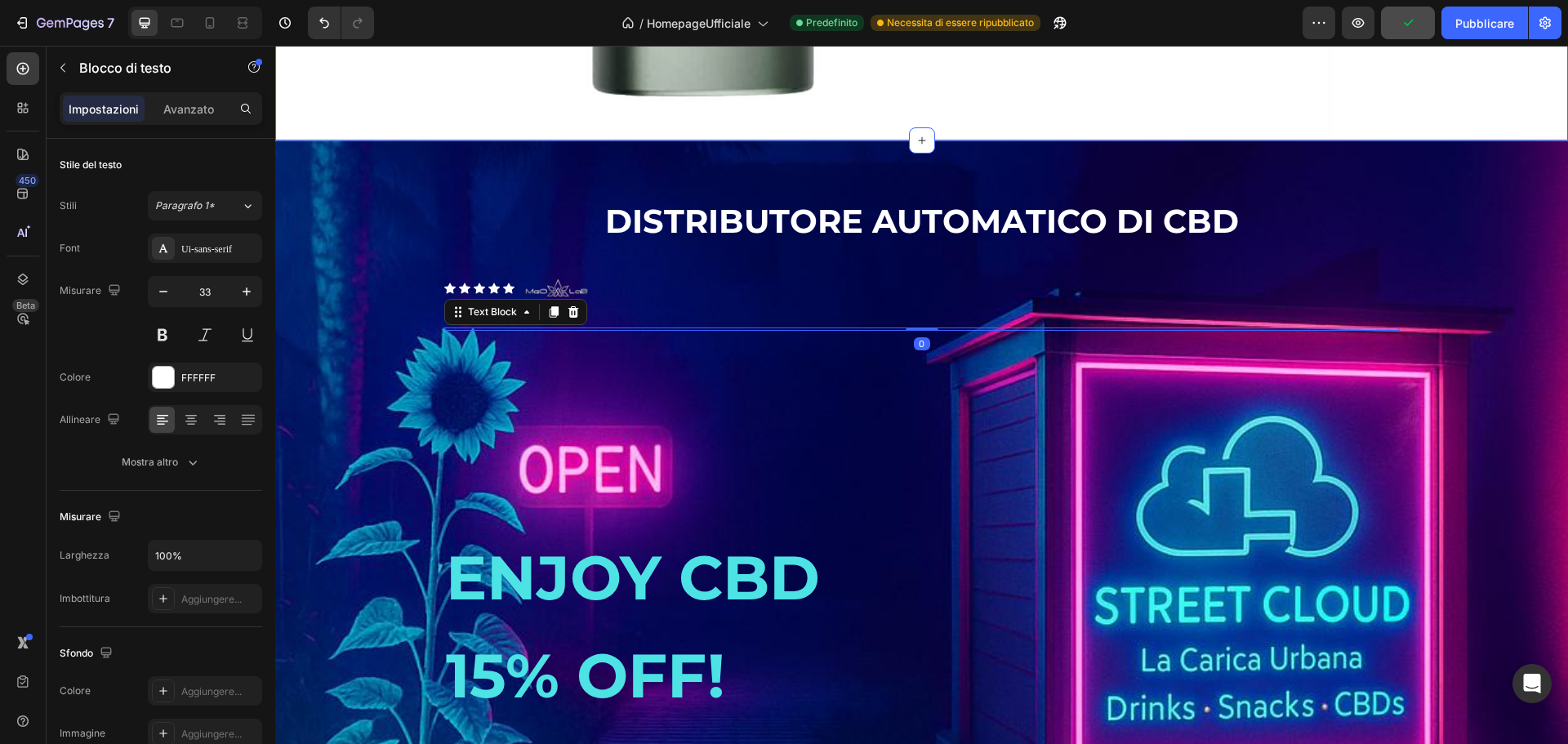
drag, startPoint x: 469, startPoint y: 99, endPoint x: 490, endPoint y: 110, distance: 23.7
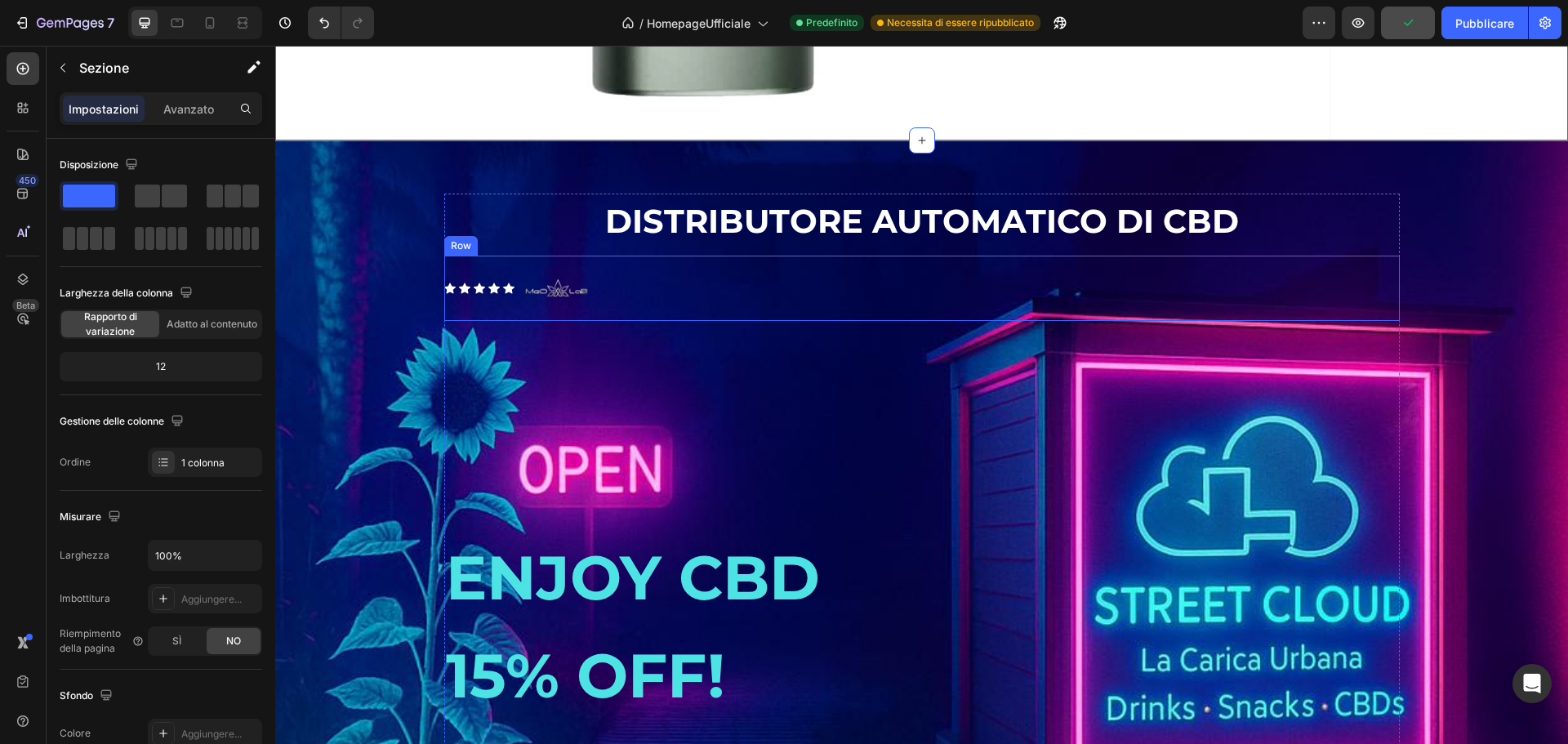
click at [610, 321] on div "Icon Icon Icon Icon Icon Icon List Image Row" at bounding box center [922, 288] width 955 height 65
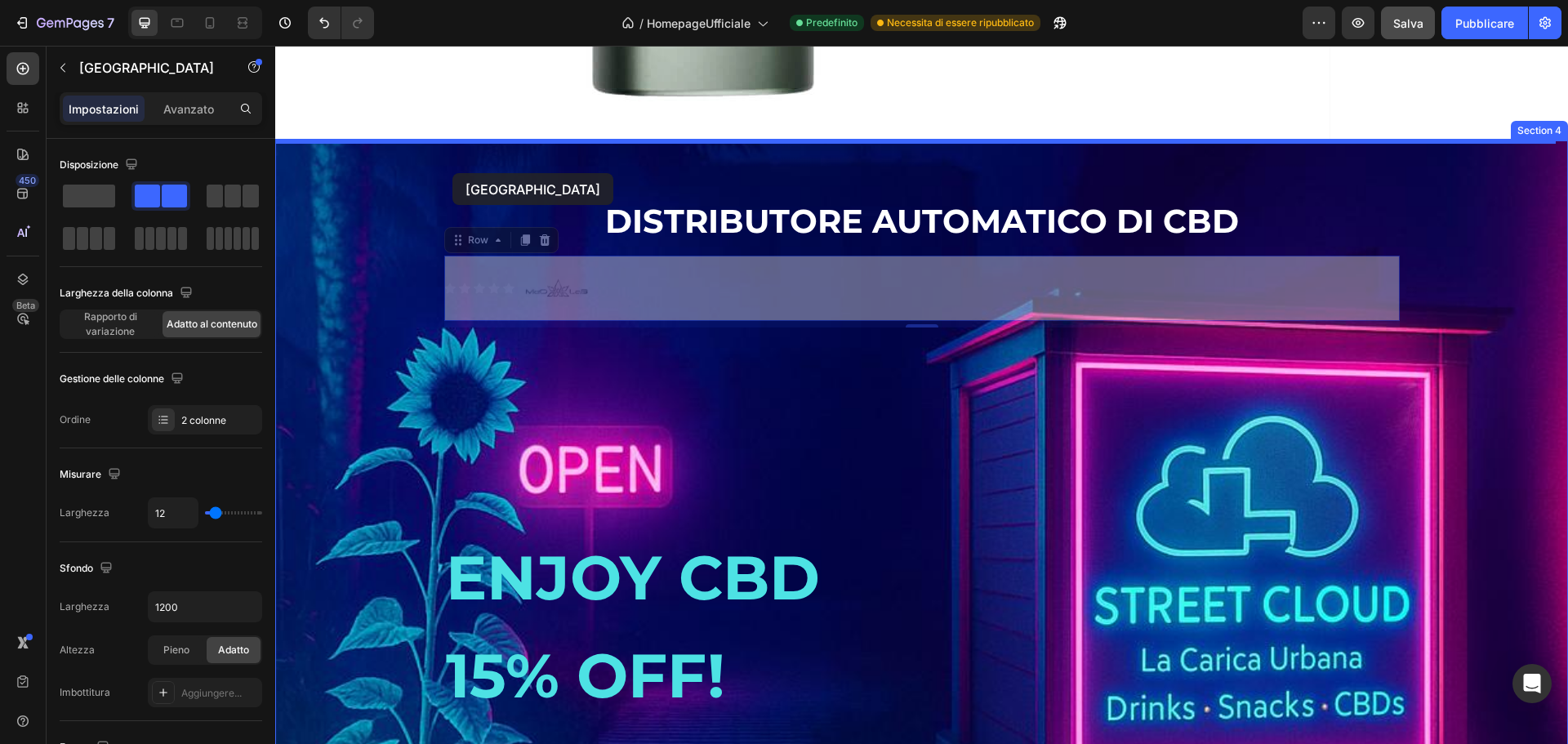
drag, startPoint x: 453, startPoint y: 262, endPoint x: 453, endPoint y: 173, distance: 89.0
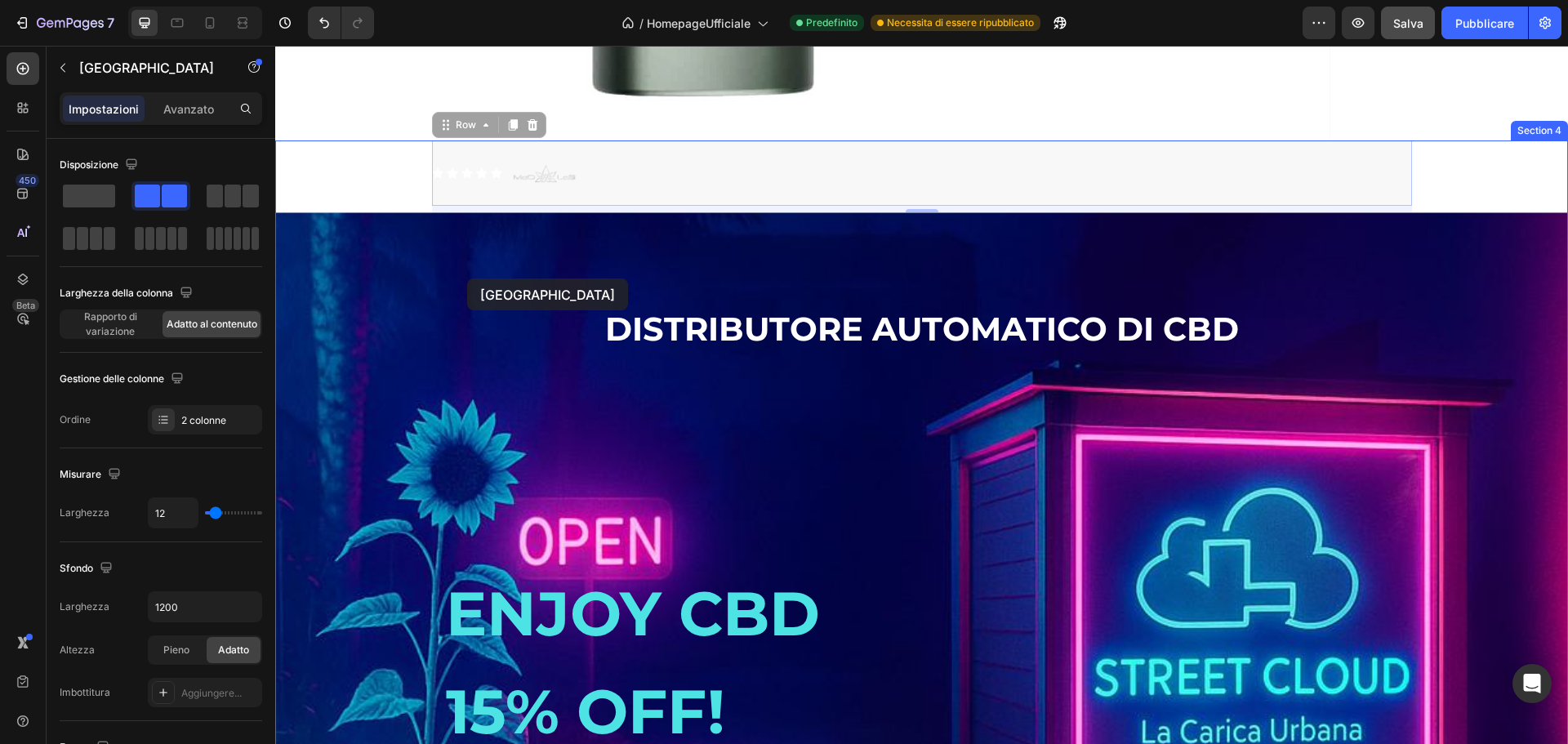
drag, startPoint x: 442, startPoint y: 126, endPoint x: 467, endPoint y: 278, distance: 154.0
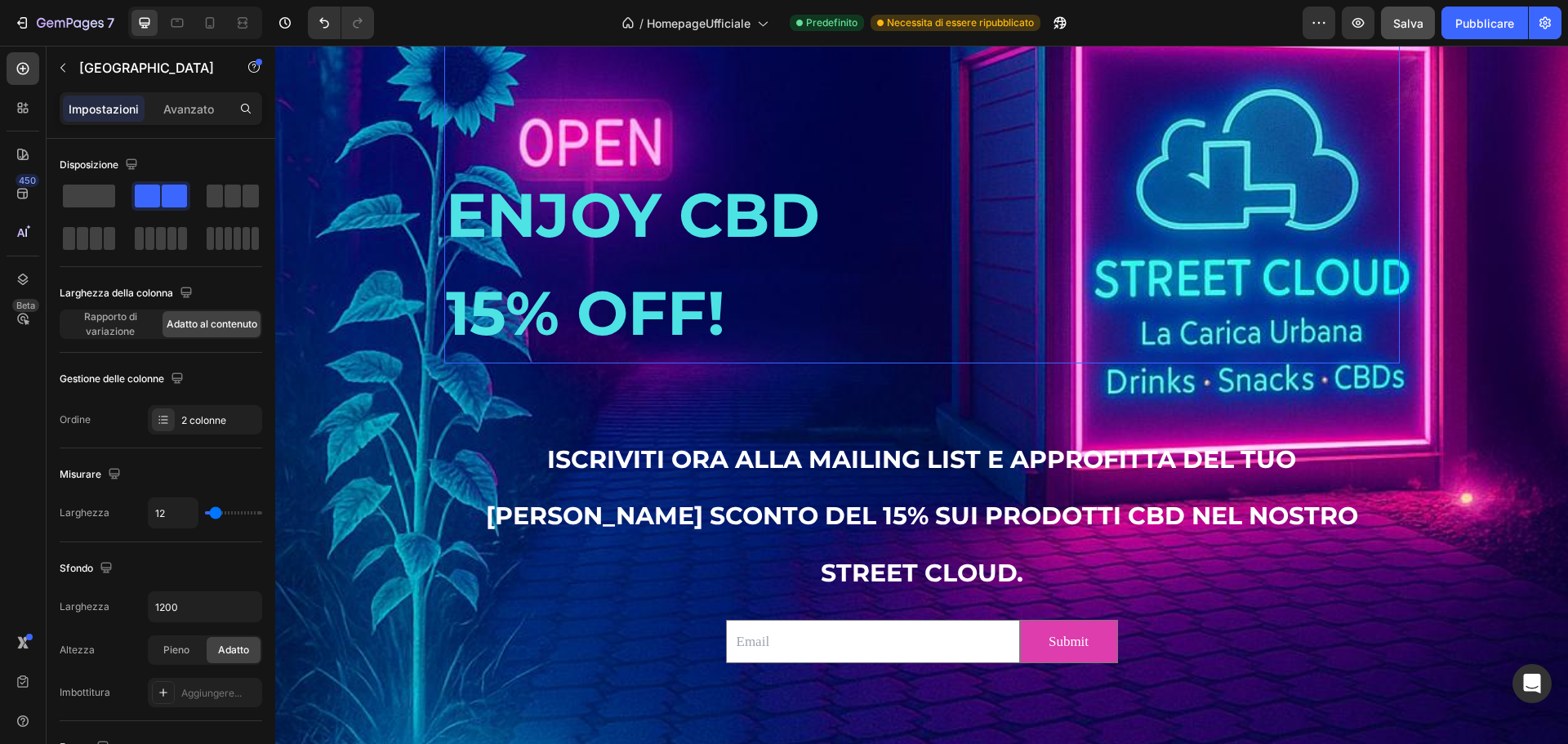
scroll to position [2170, 0]
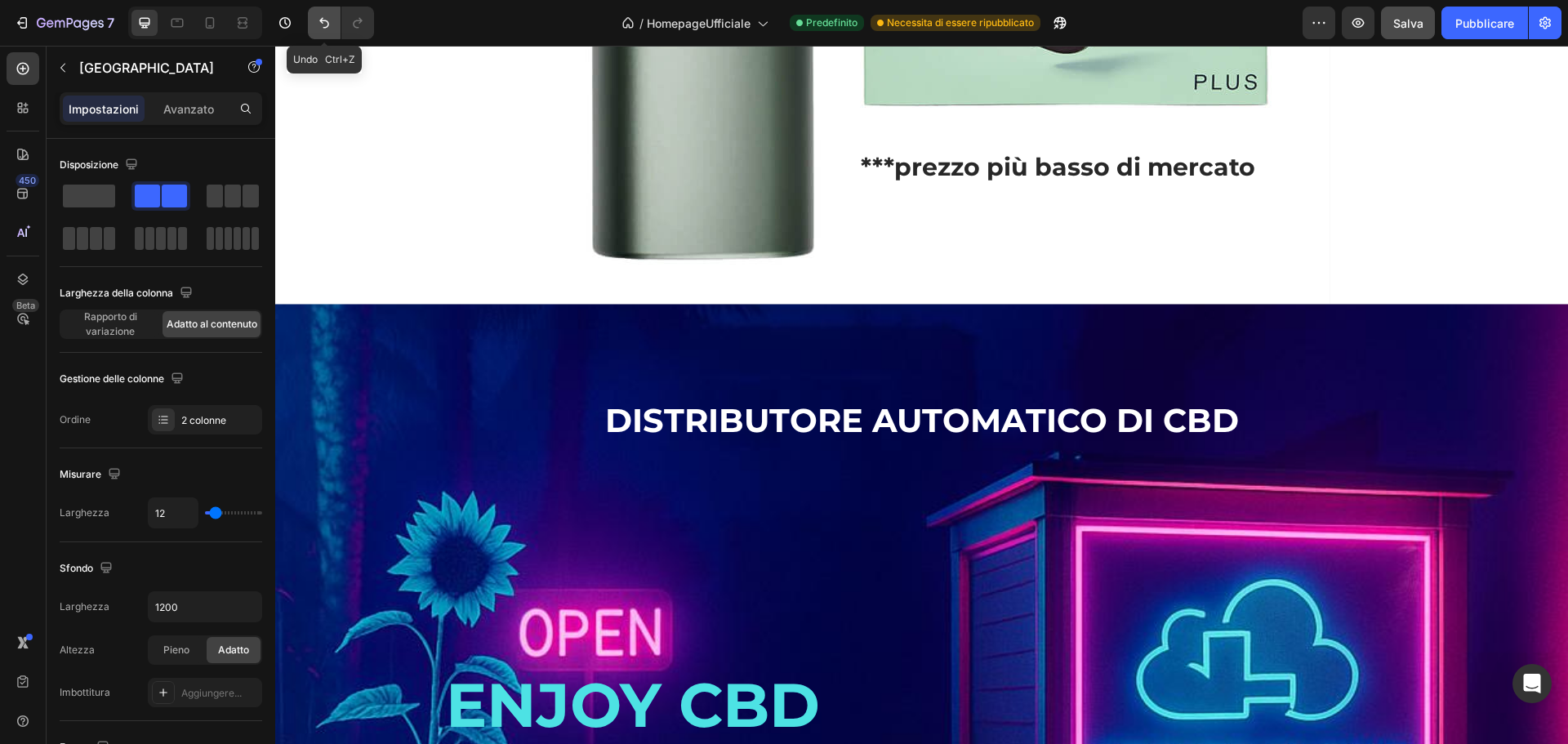
click at [326, 26] on icon "Annulla/Ripristina" at bounding box center [325, 23] width 16 height 16
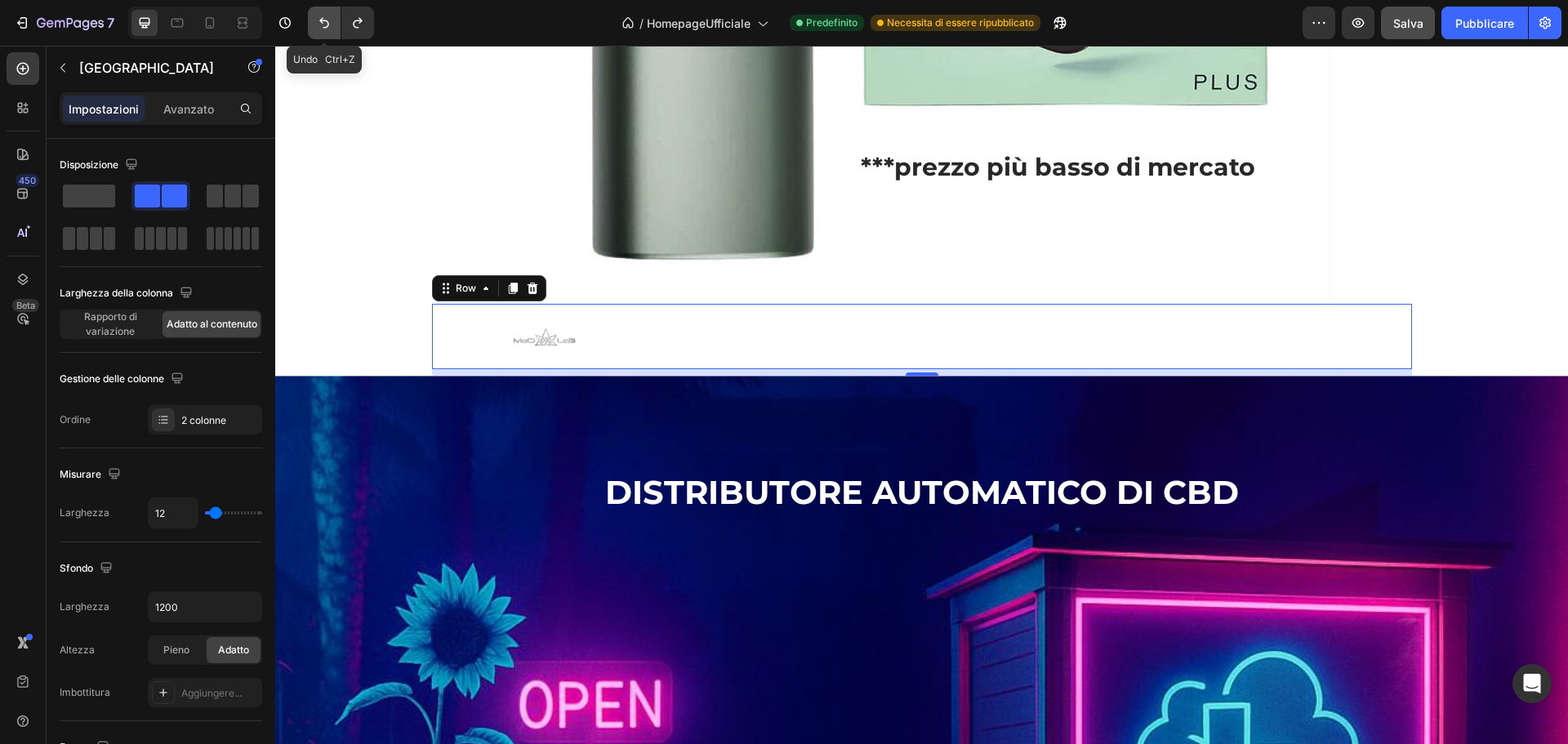
click at [330, 24] on icon "Annulla/Ripristina" at bounding box center [325, 23] width 16 height 16
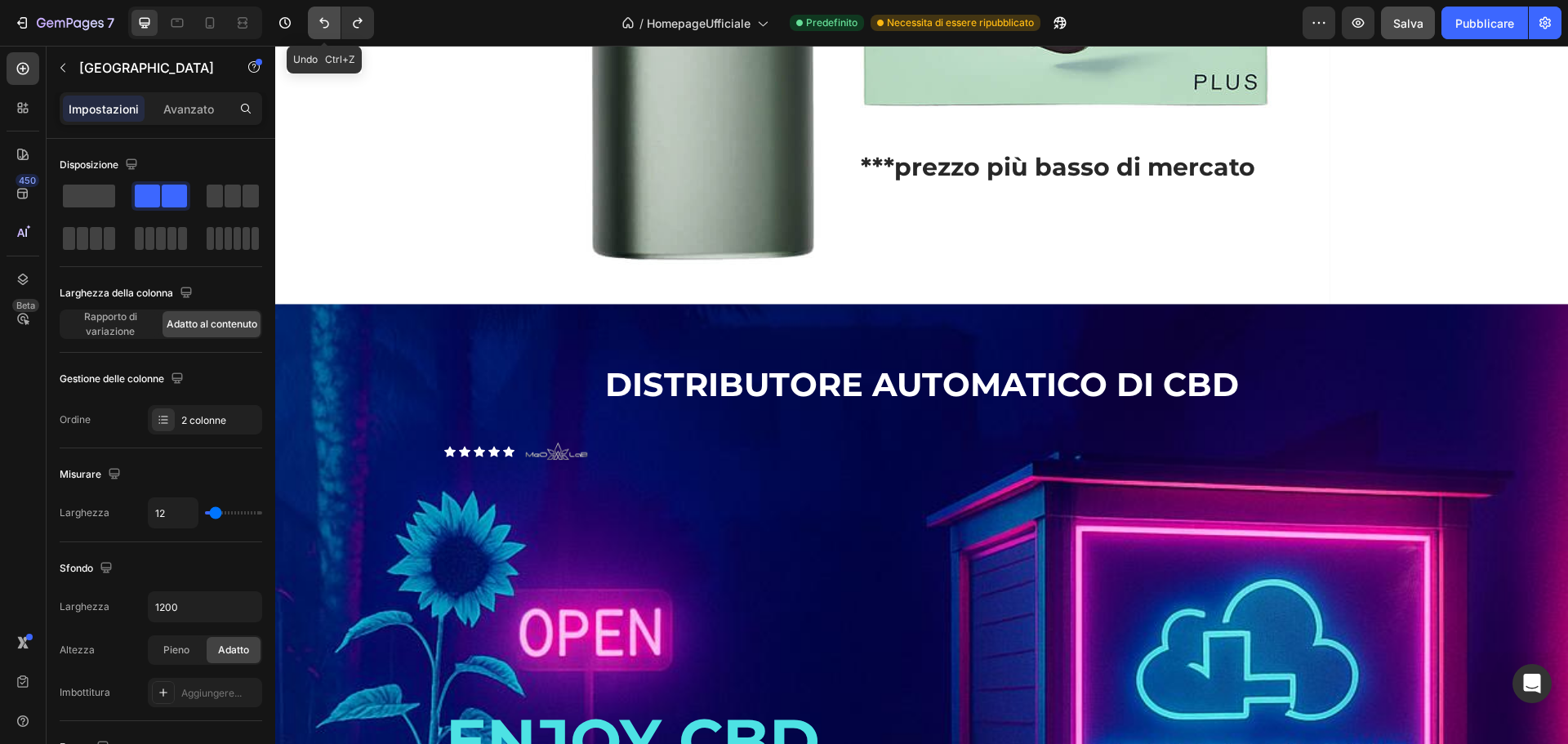
click at [330, 24] on icon "Annulla/Ripristina" at bounding box center [325, 23] width 16 height 16
click at [577, 472] on img at bounding box center [557, 452] width 65 height 65
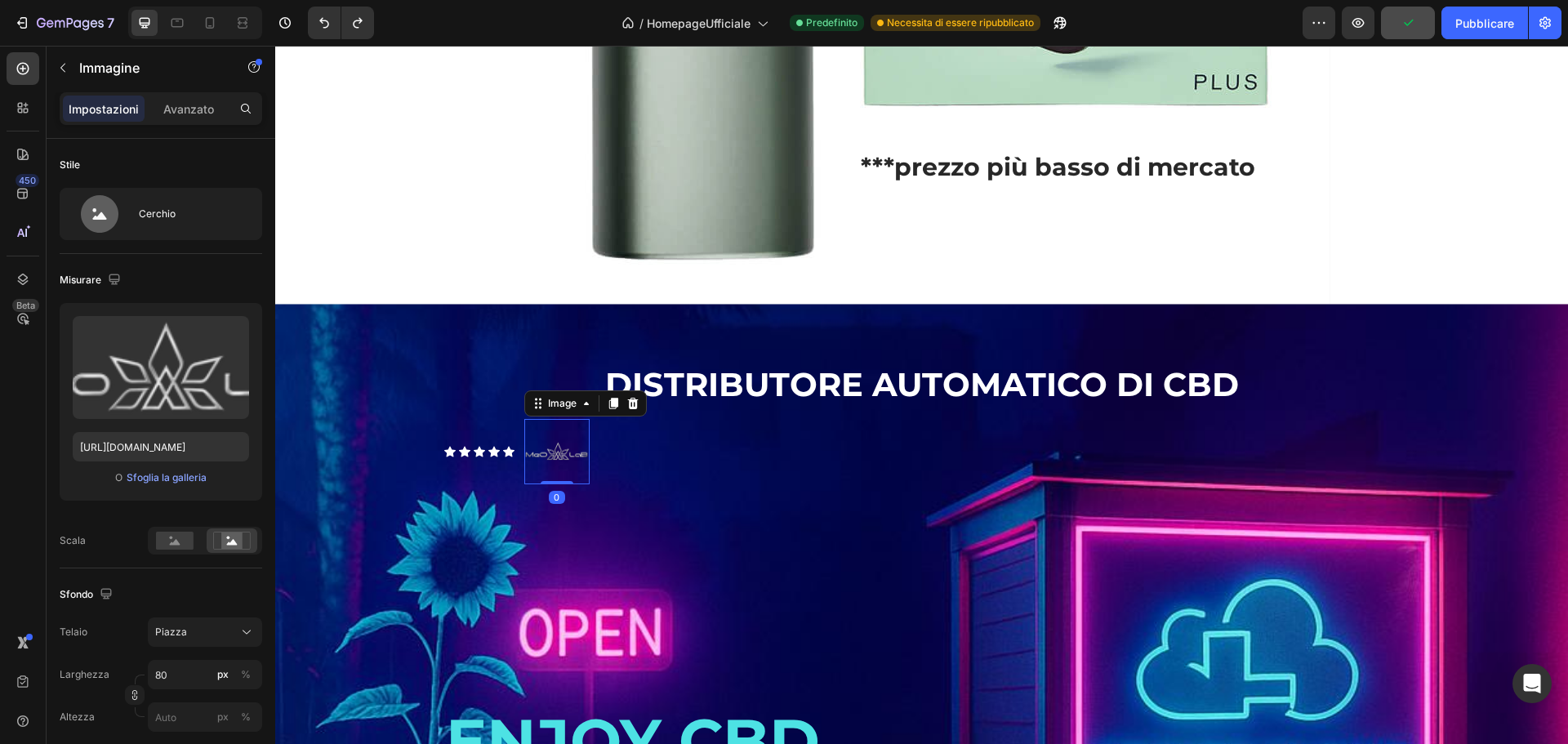
click at [503, 457] on div "Icon" at bounding box center [508, 452] width 12 height 12
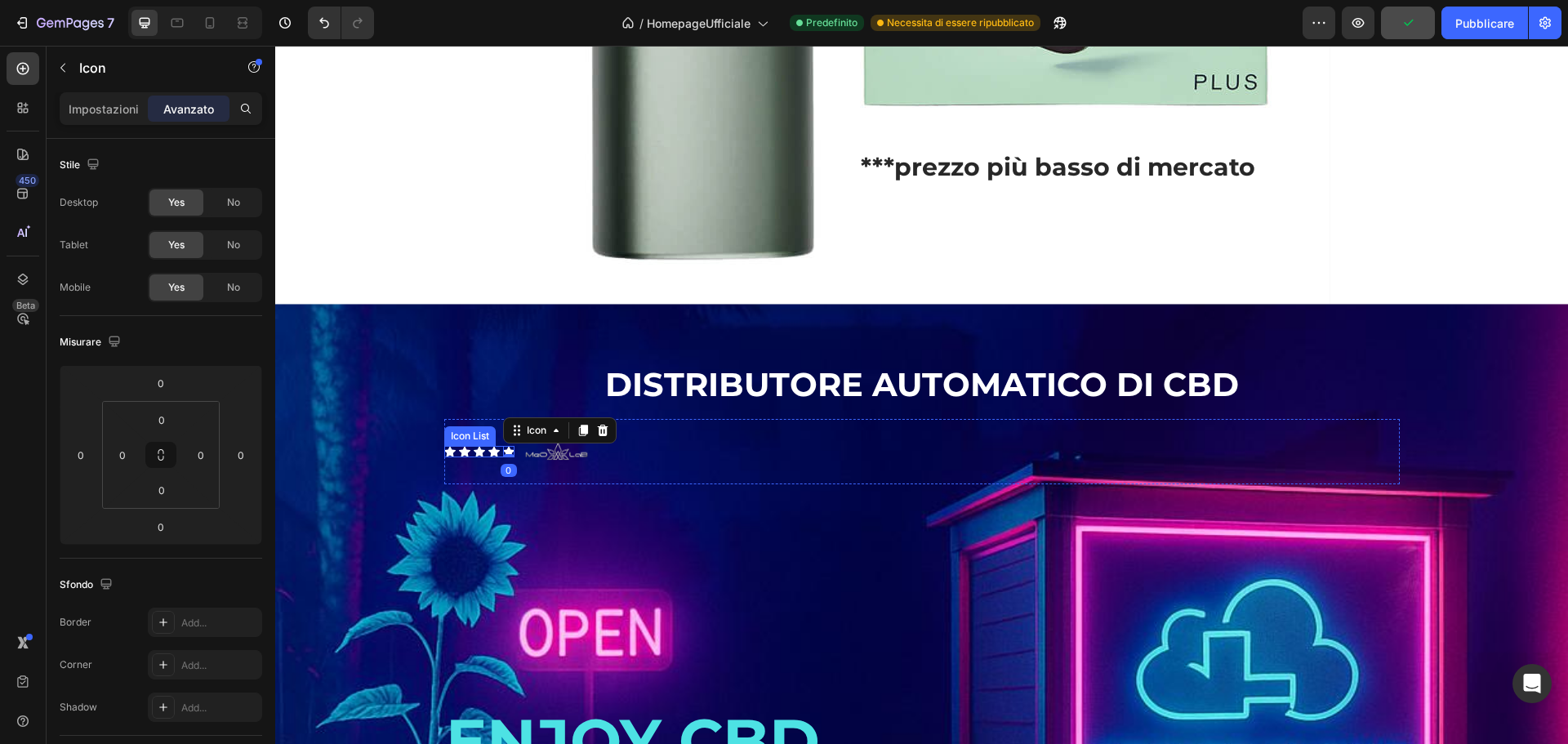
click at [479, 457] on div "Icon Icon Icon Icon Icon 0" at bounding box center [479, 452] width 70 height 12
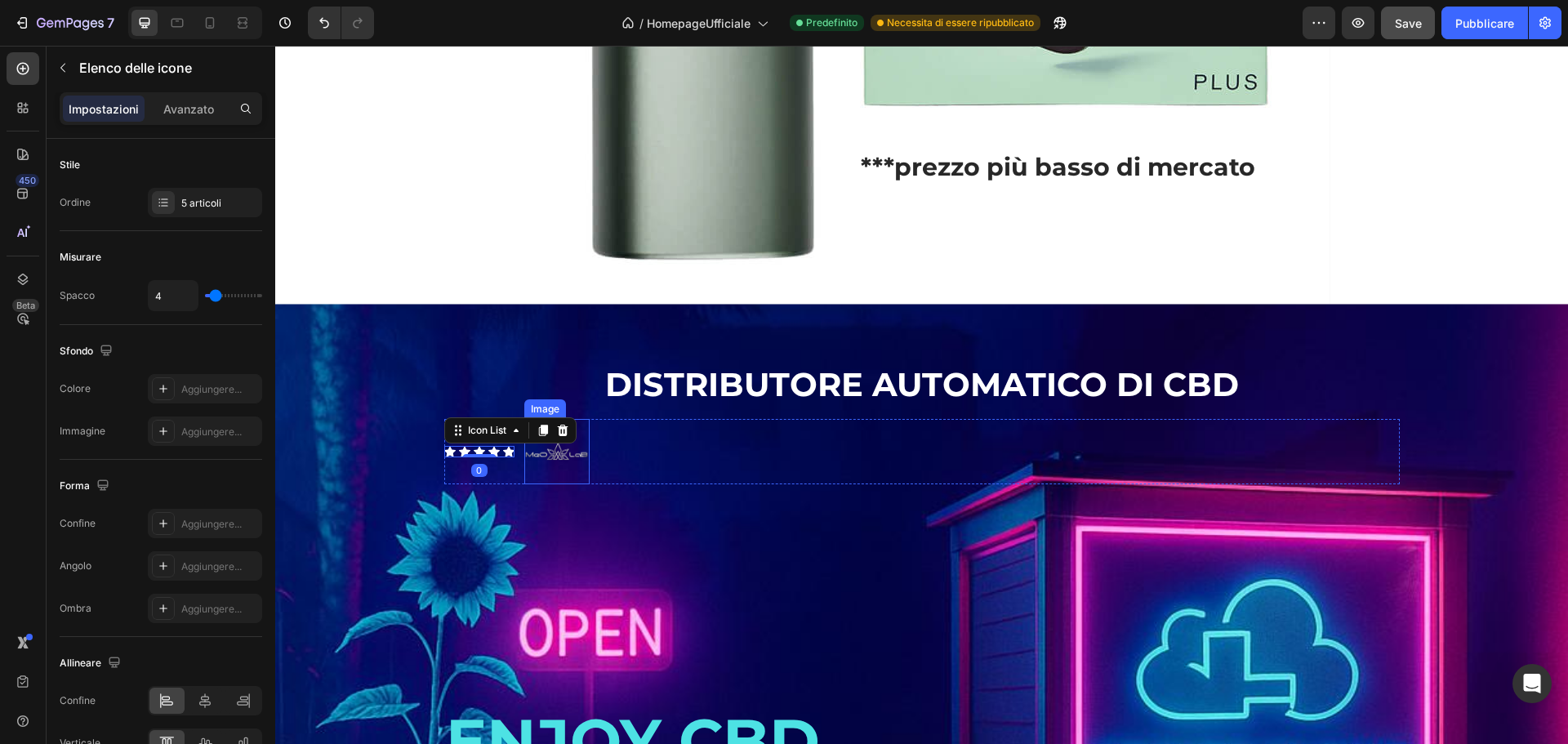
click at [572, 477] on img at bounding box center [557, 452] width 65 height 65
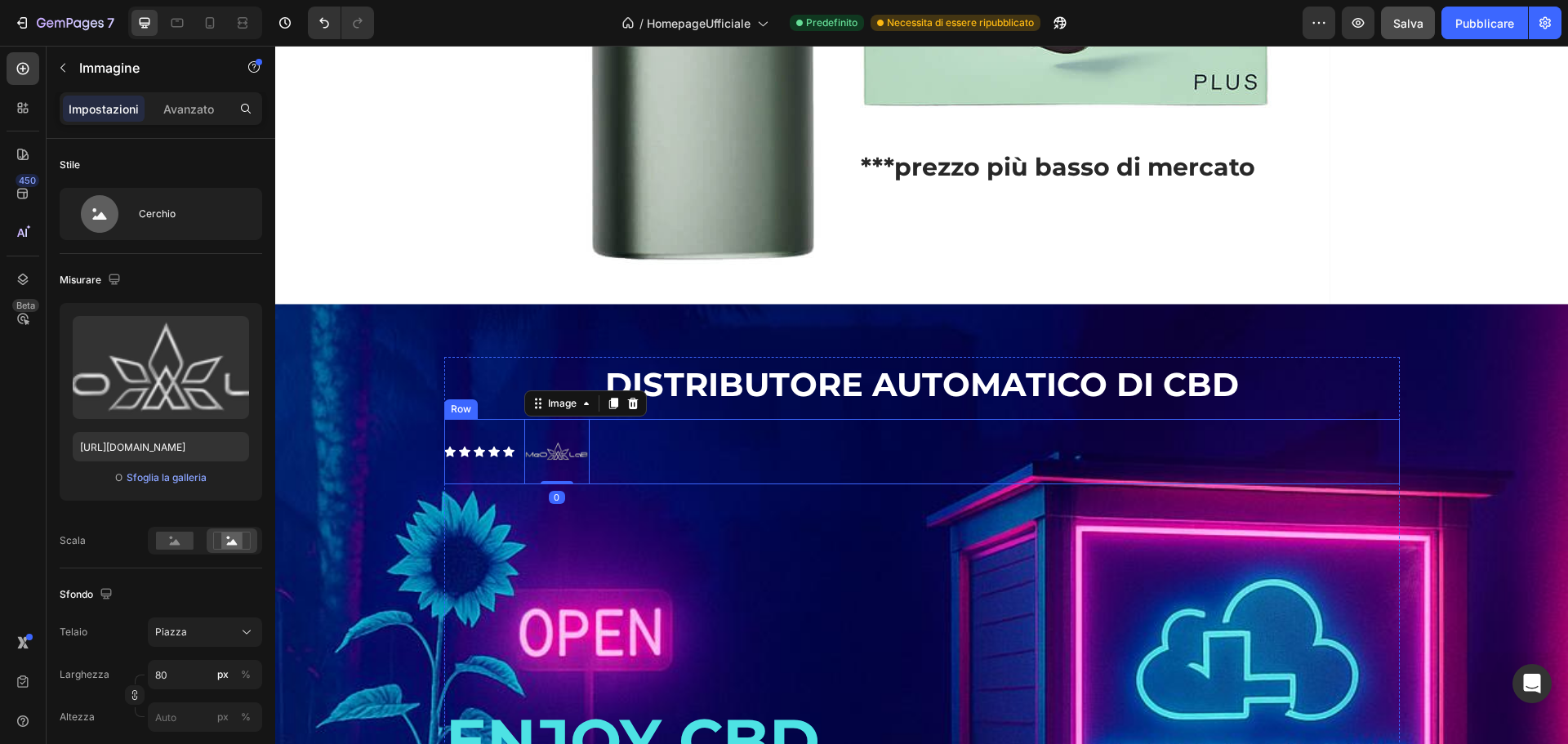
click at [629, 462] on div "Icon Icon Icon Icon Icon Icon List Image 0 Row" at bounding box center [922, 452] width 955 height 65
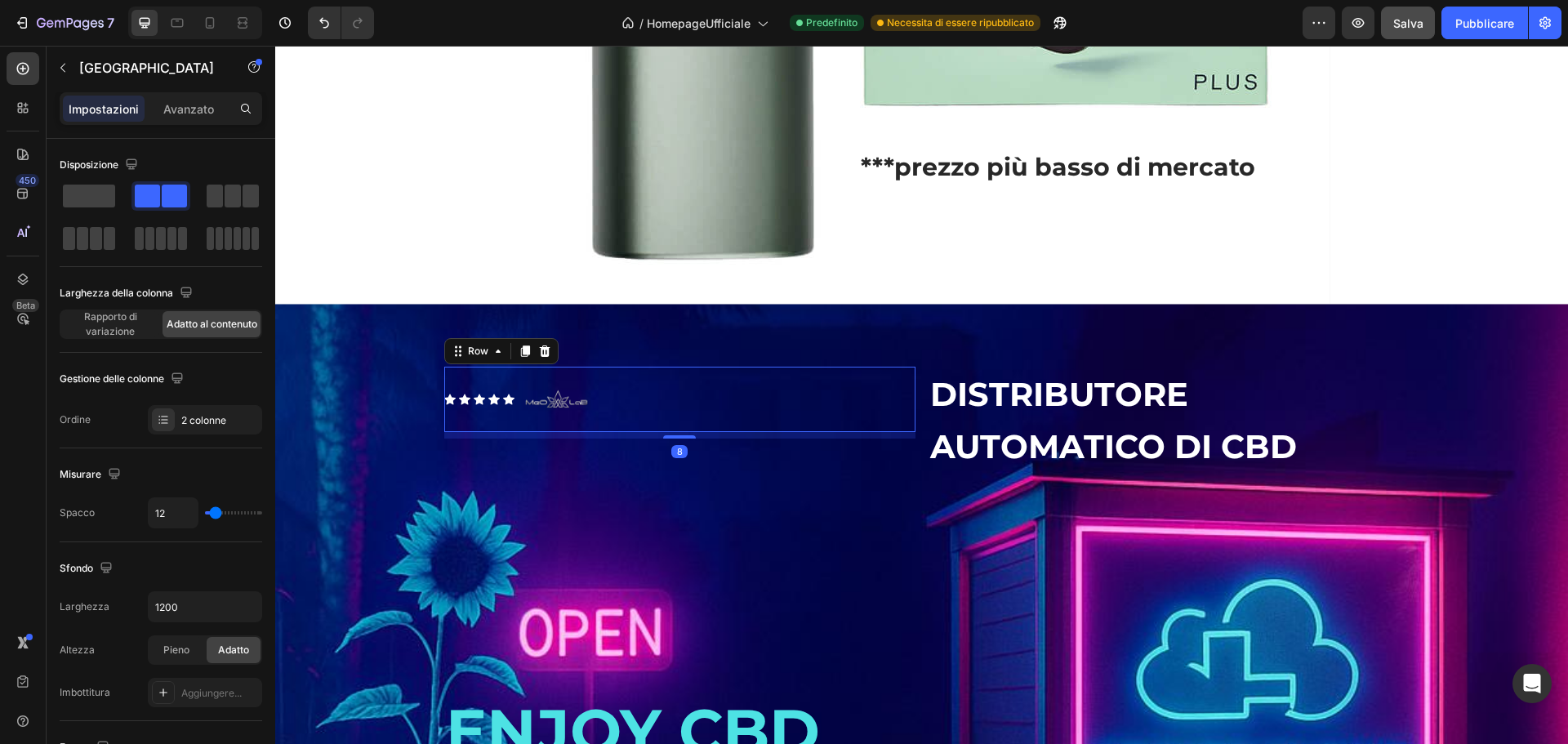
click at [614, 418] on div "Icon Icon Icon Icon Icon Icon List Image Row 8" at bounding box center [680, 399] width 471 height 65
click at [325, 22] on icon "Annulla/Ripristina" at bounding box center [325, 23] width 16 height 16
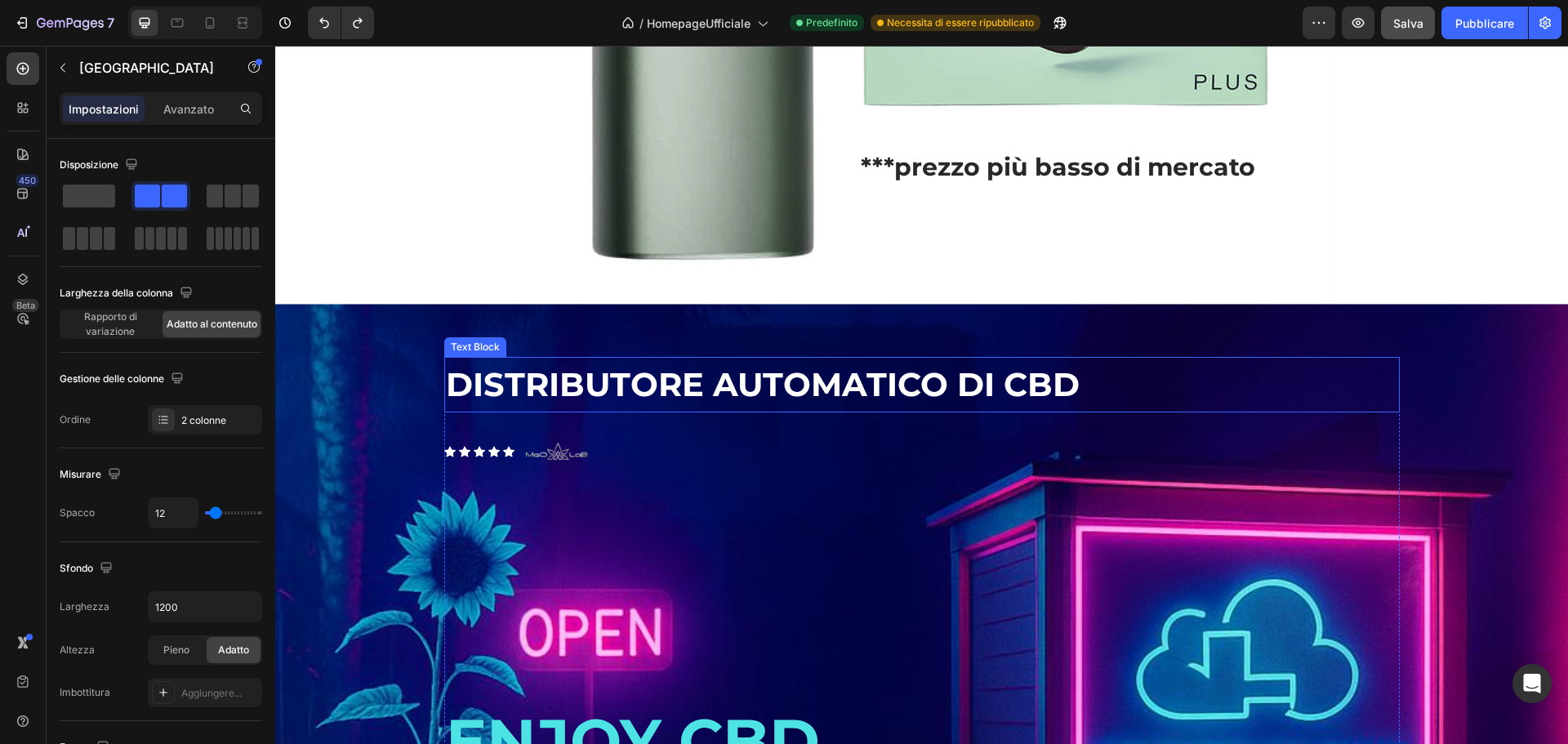
click at [758, 411] on p "DISTRIBUTORE AUTOMATICO DI CBD" at bounding box center [922, 384] width 952 height 52
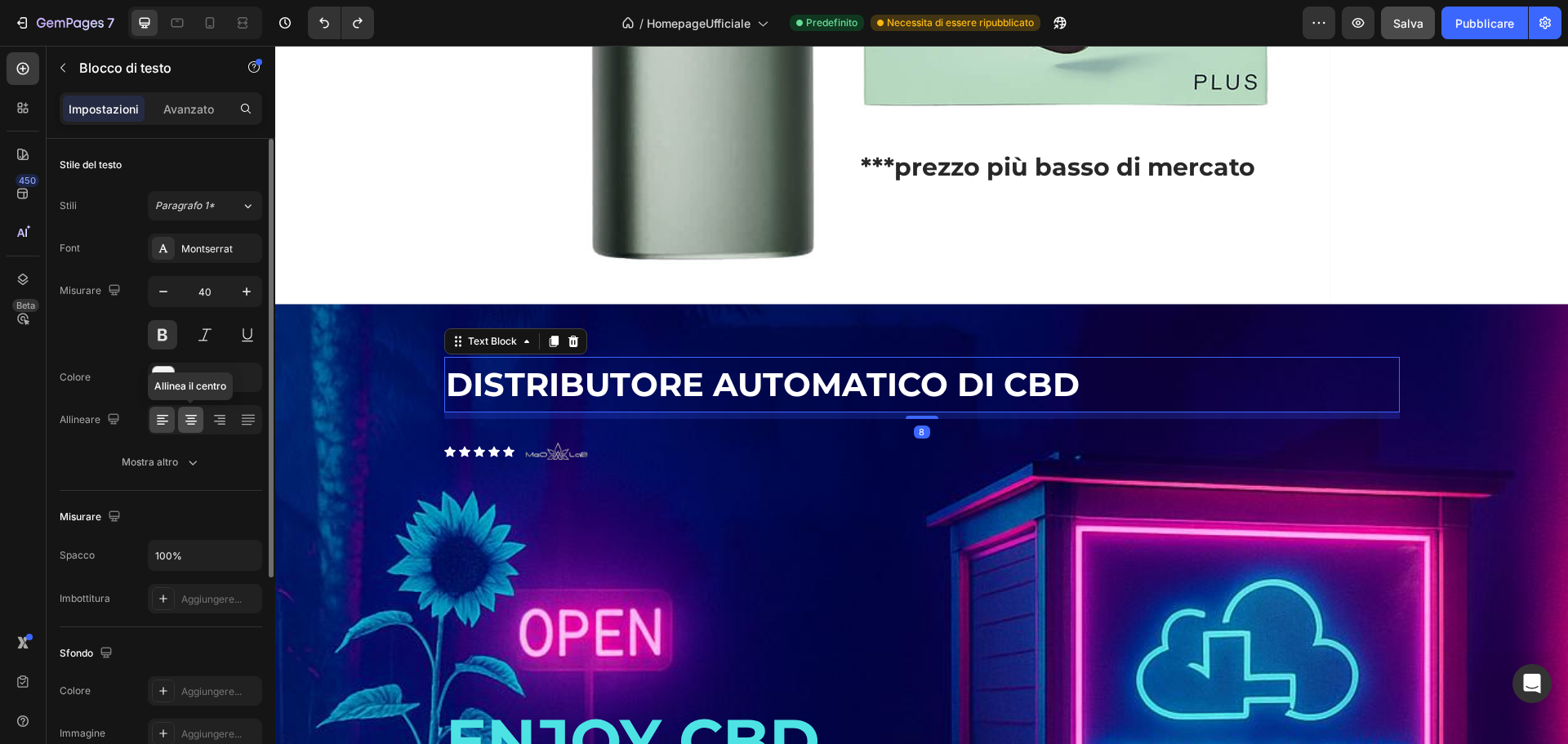
click at [183, 417] on icon at bounding box center [191, 420] width 16 height 16
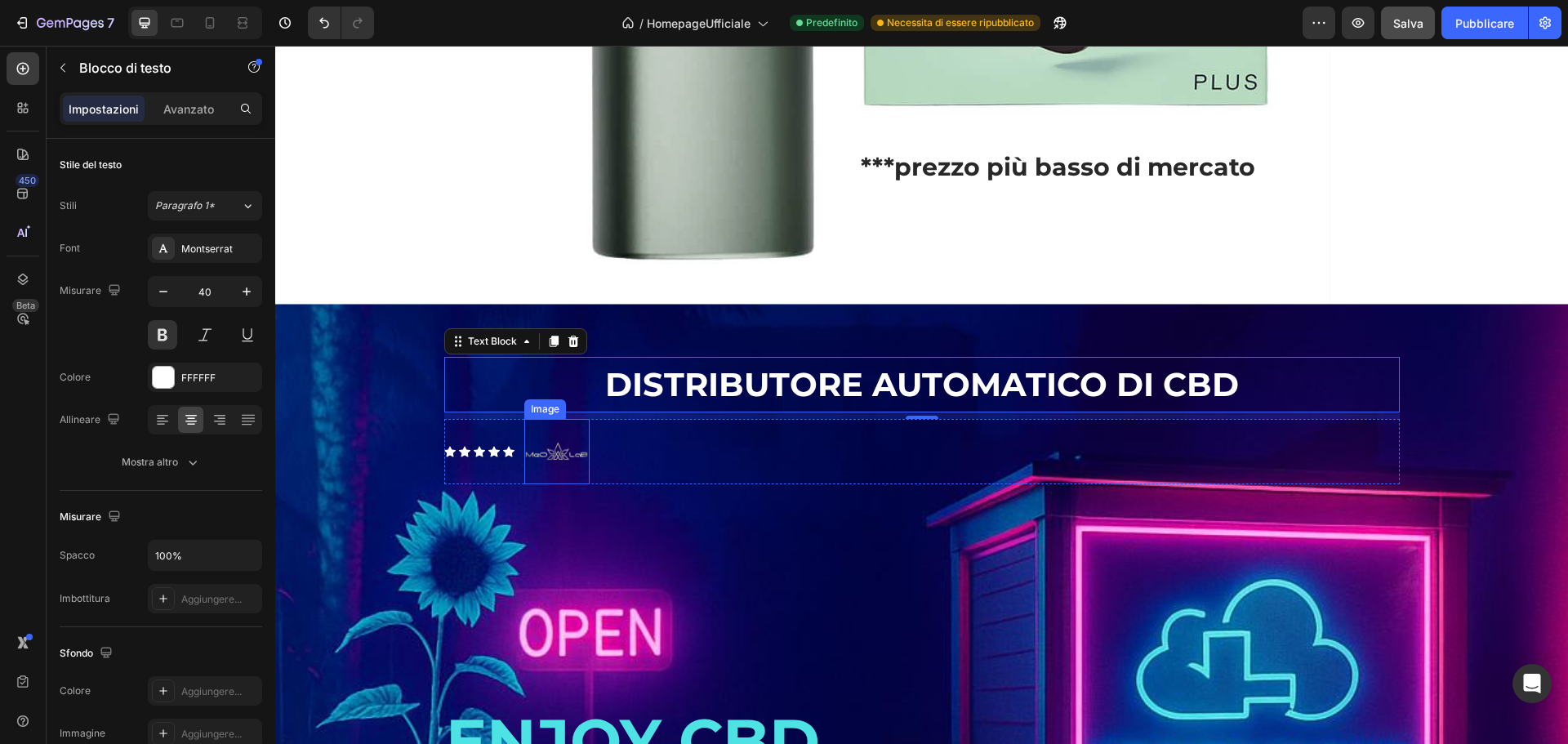
click at [550, 483] on img at bounding box center [557, 452] width 65 height 65
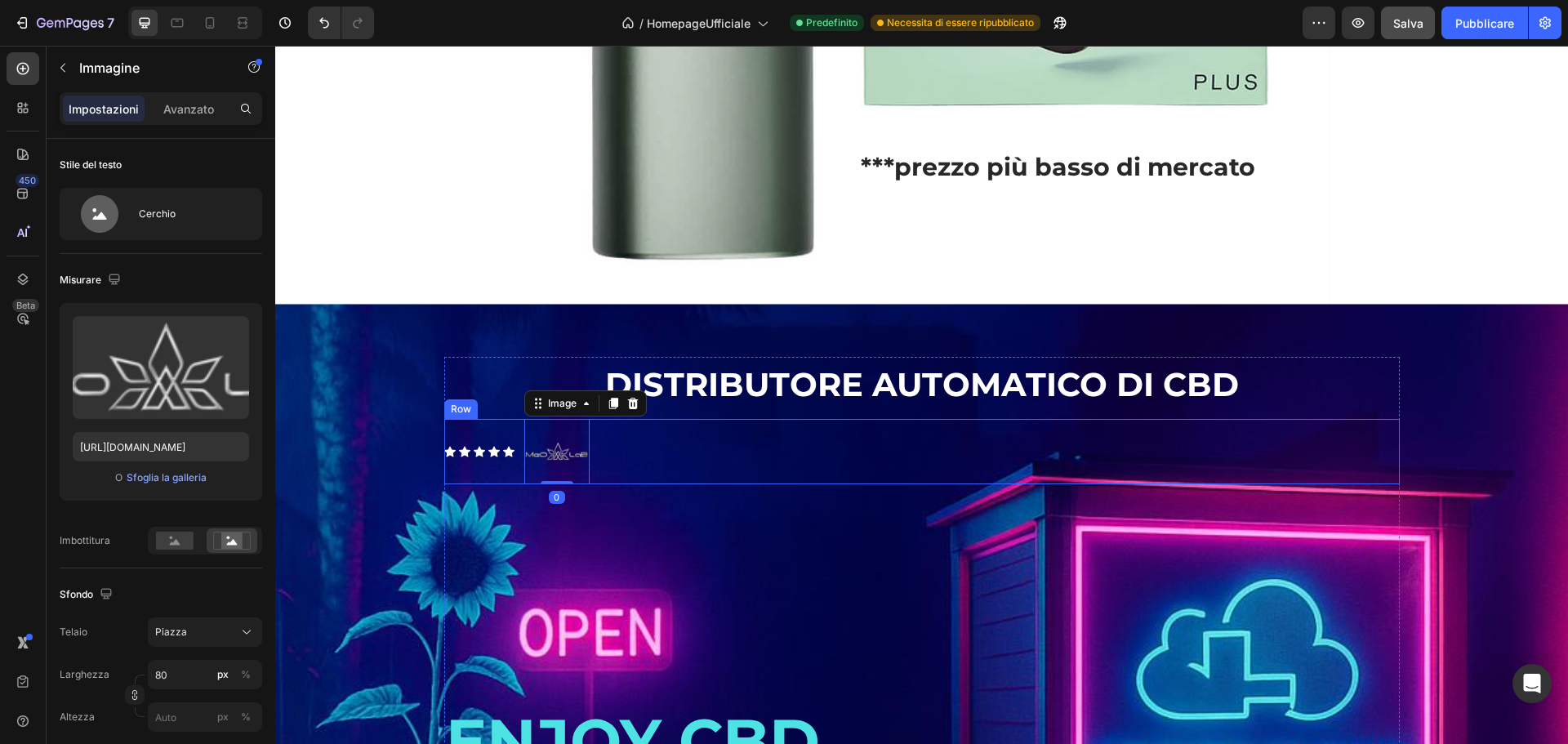
click at [479, 485] on div "Icon Icon Icon Icon Icon Icon List" at bounding box center [479, 452] width 70 height 65
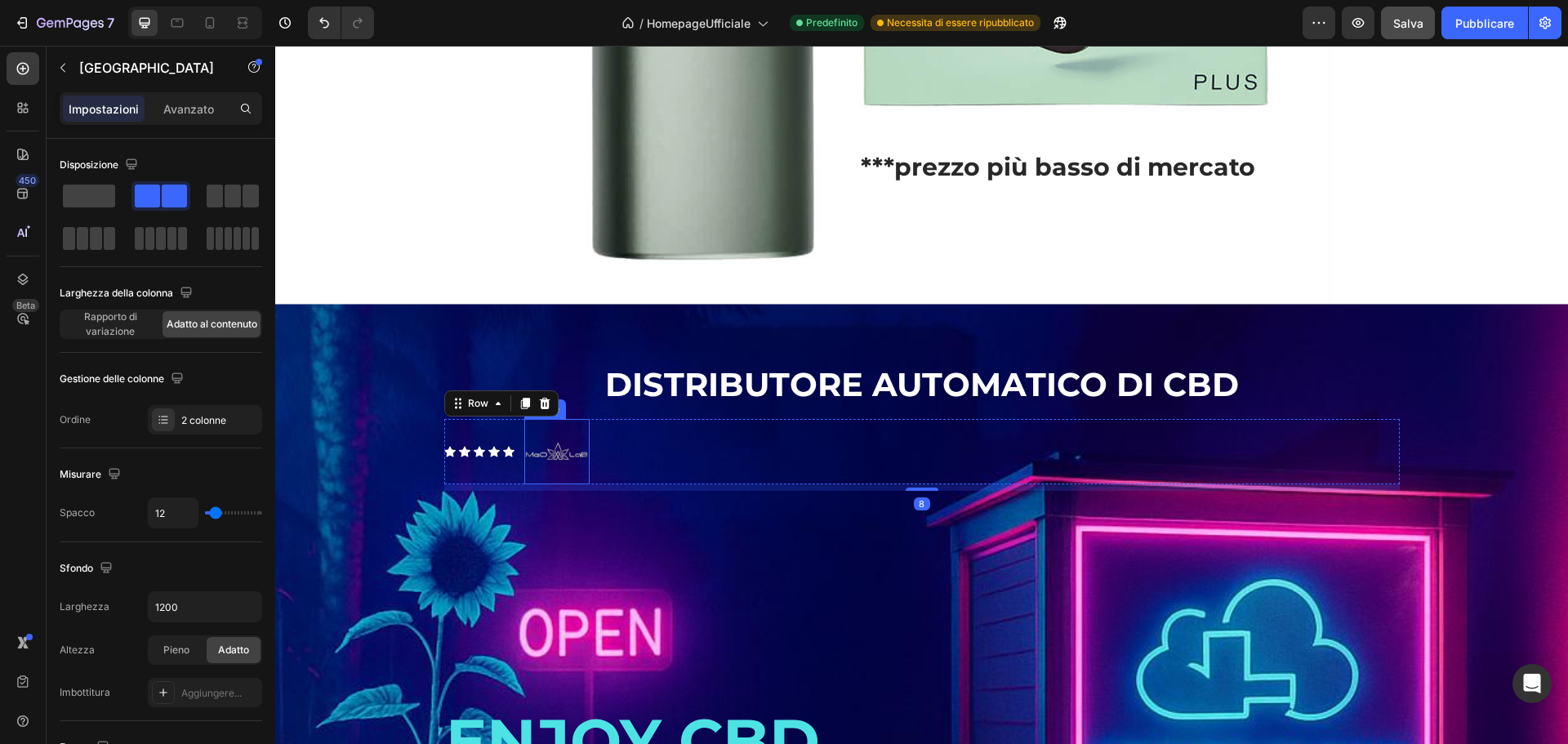
click at [576, 485] on img at bounding box center [557, 452] width 65 height 65
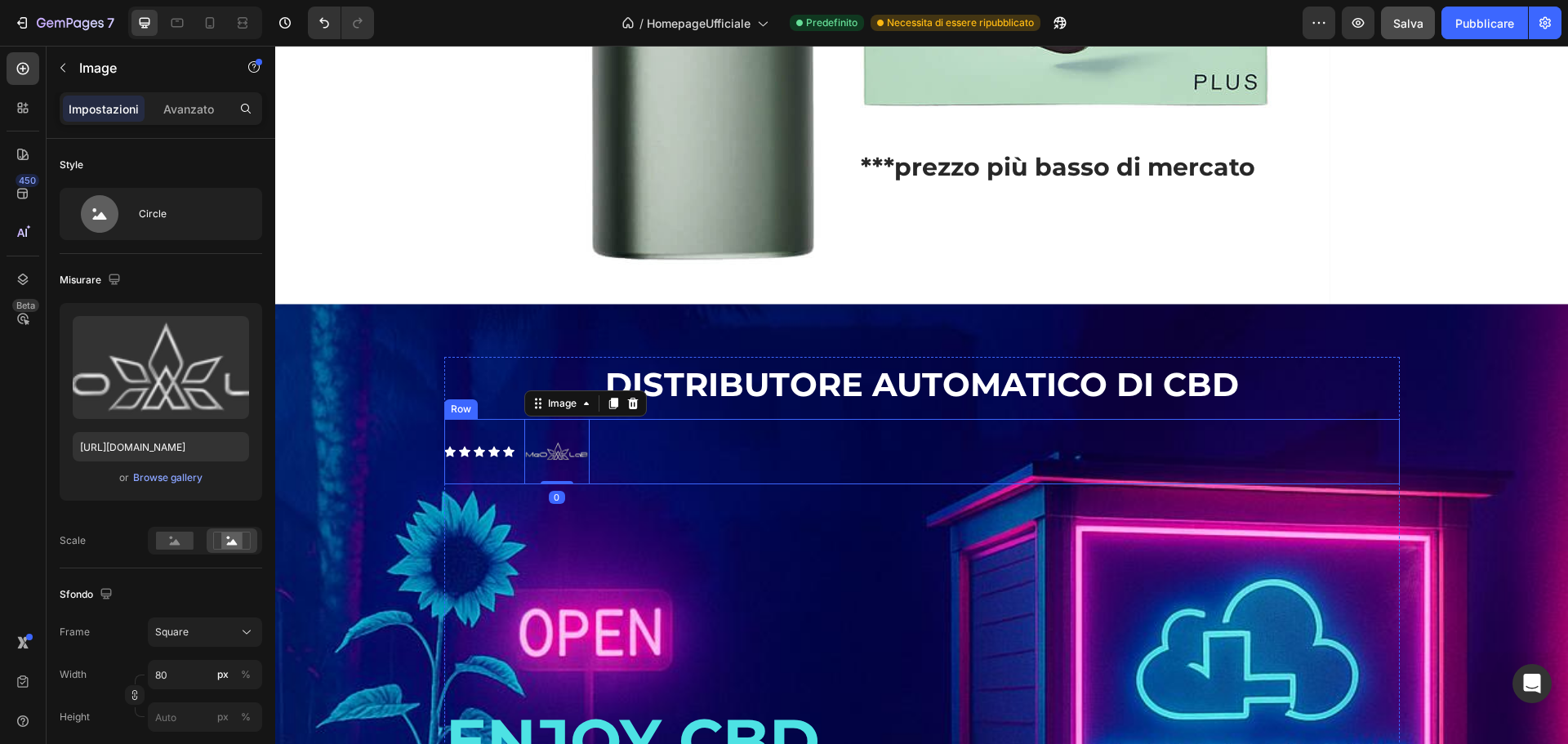
click at [689, 483] on div "Icon Icon Icon Icon Icon Icon List Image 0 Row" at bounding box center [922, 452] width 955 height 65
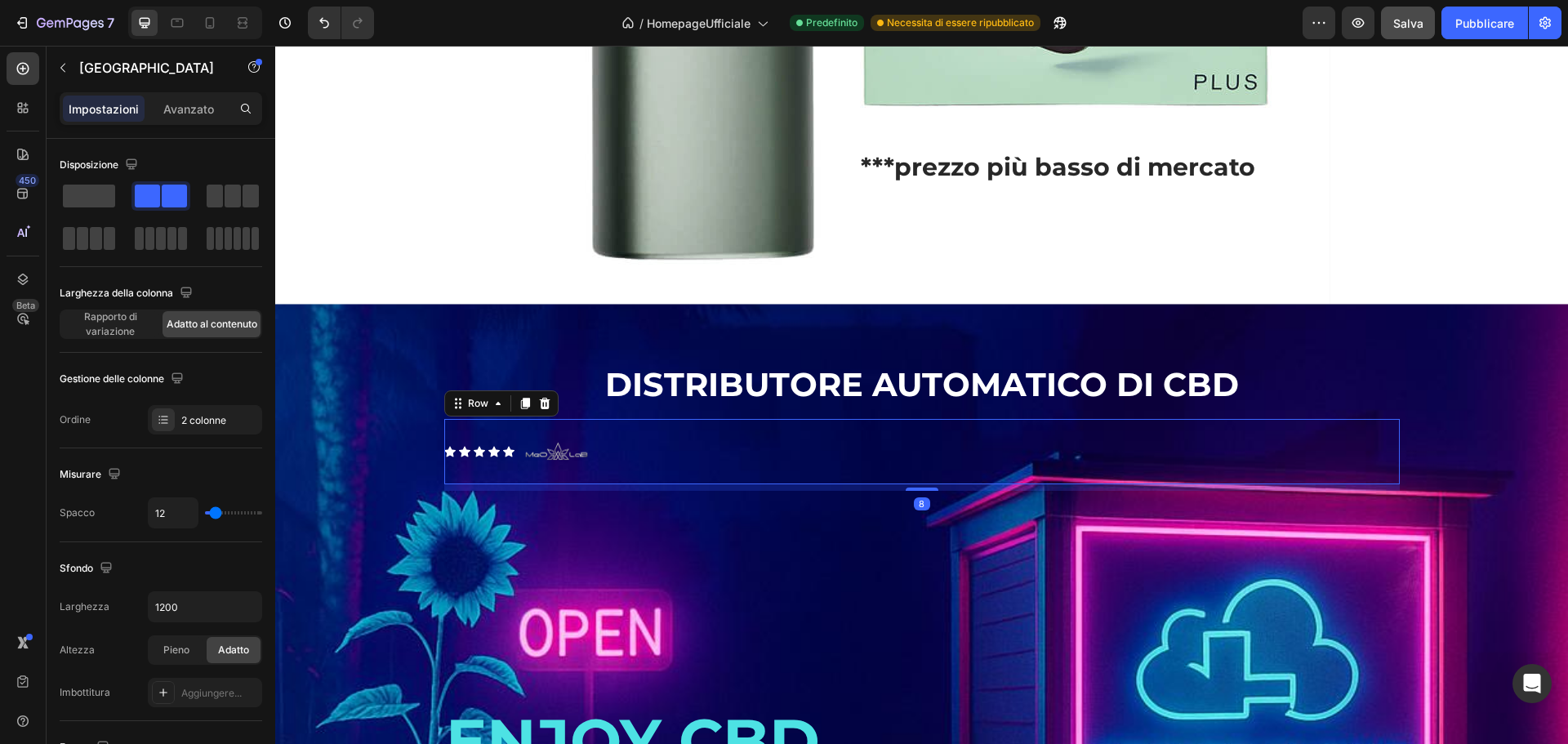
click at [760, 402] on p "DISTRIBUTORE AUTOMATICO DI CBD" at bounding box center [922, 384] width 952 height 52
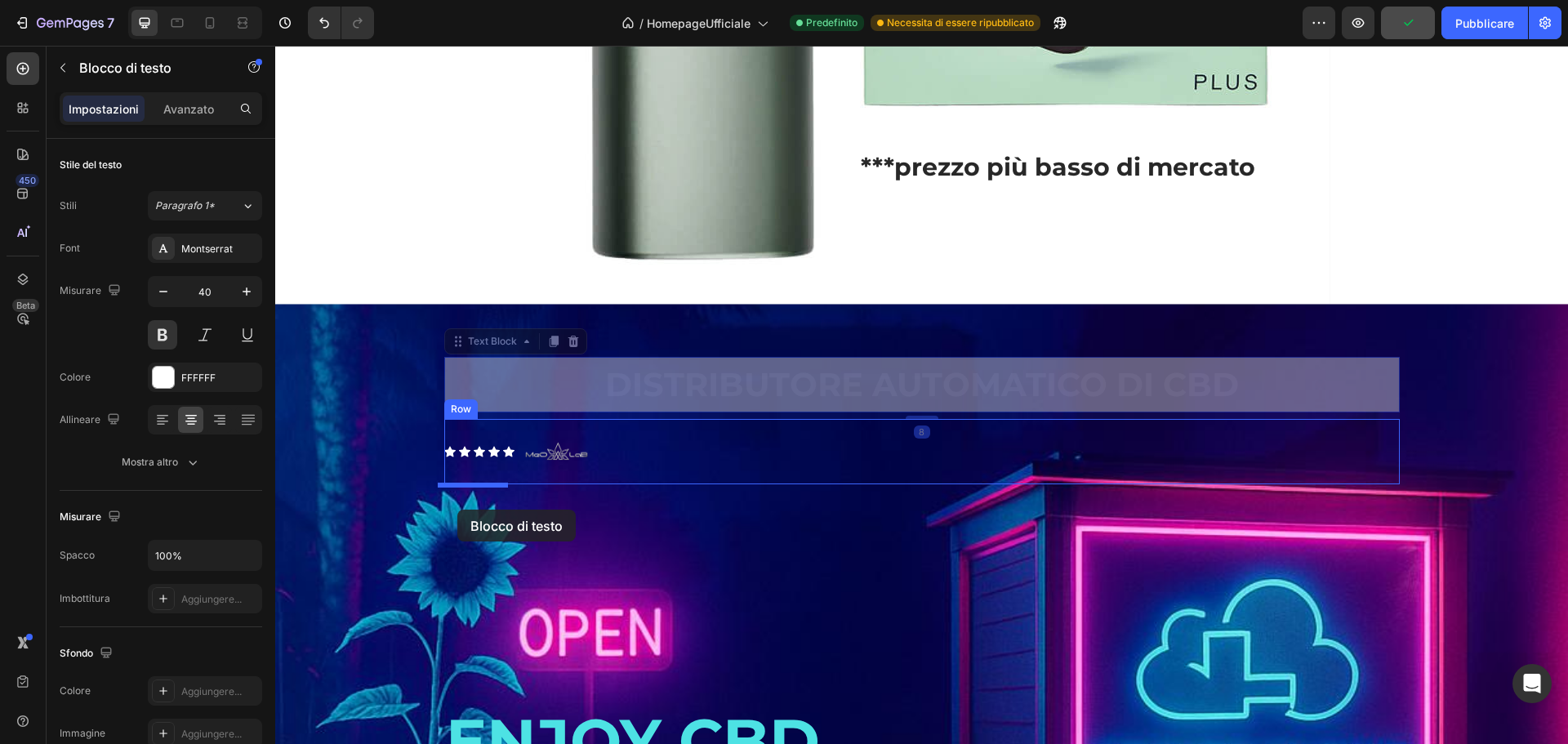
drag, startPoint x: 451, startPoint y: 377, endPoint x: 460, endPoint y: 508, distance: 131.3
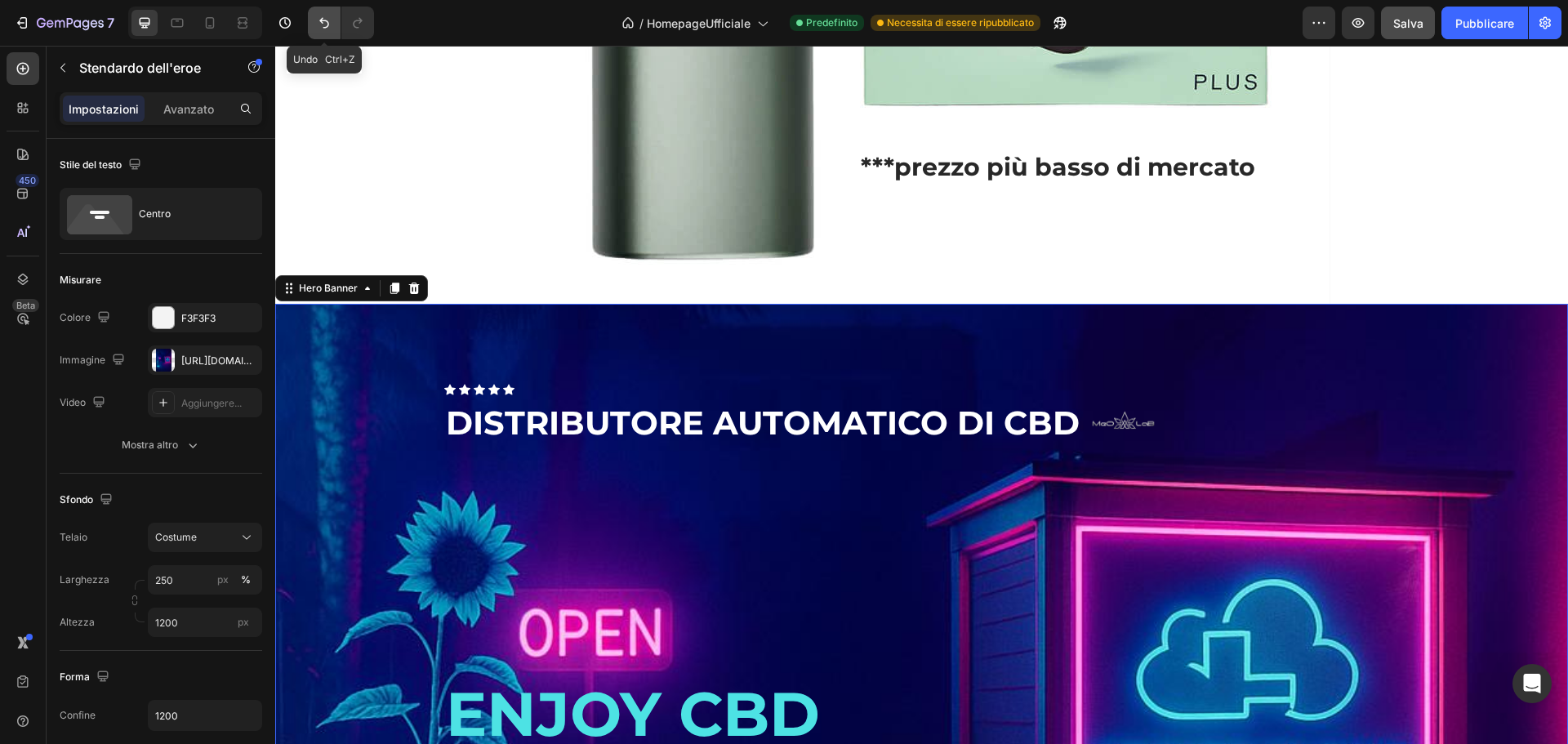
click at [321, 24] on icon "Annulla/Ripristina" at bounding box center [325, 23] width 16 height 16
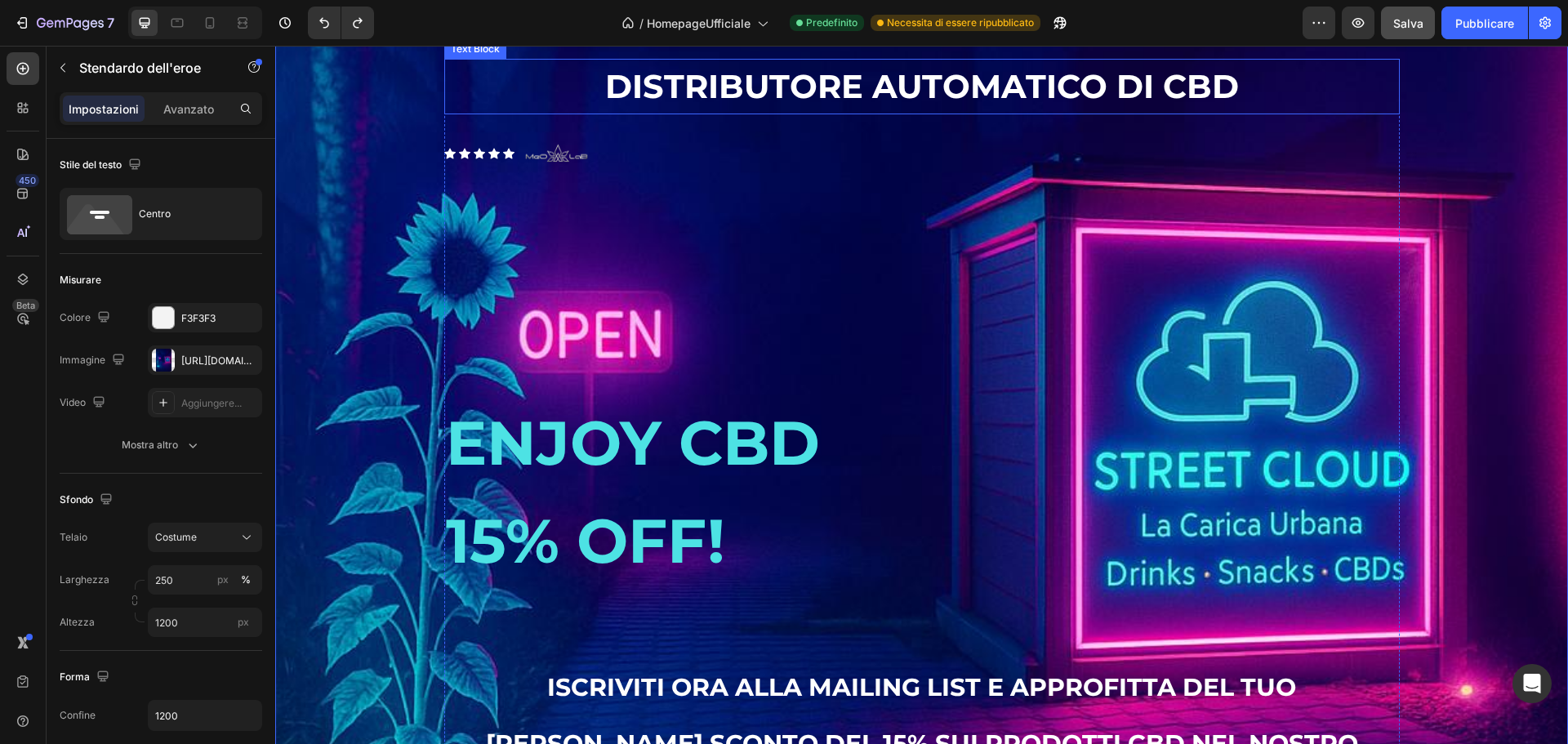
scroll to position [2334, 0]
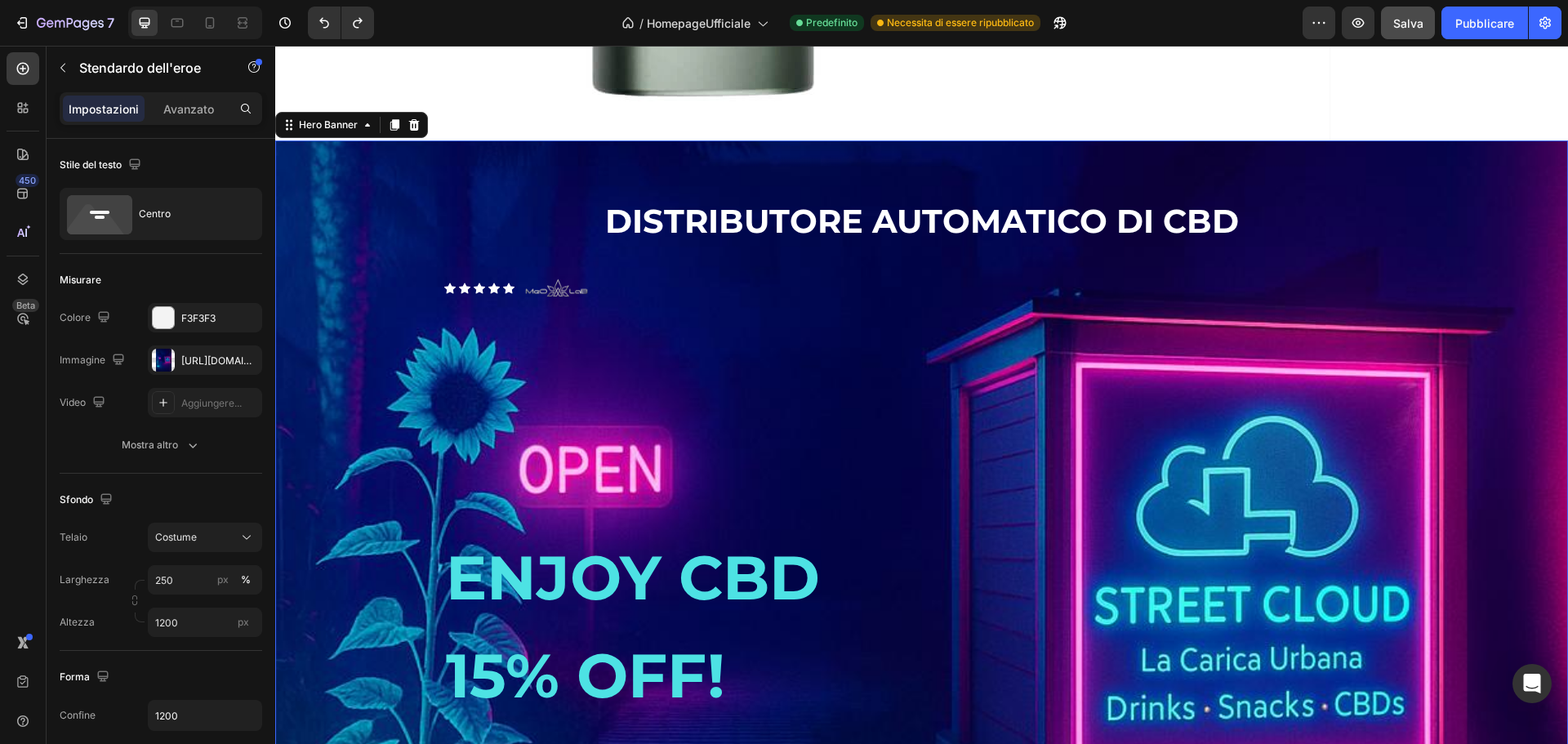
click at [939, 187] on div "Background Image" at bounding box center [922, 631] width 1293 height 980
click at [605, 244] on p "DISTRIBUTORE AUTOMATICO DI CBD" at bounding box center [922, 221] width 952 height 52
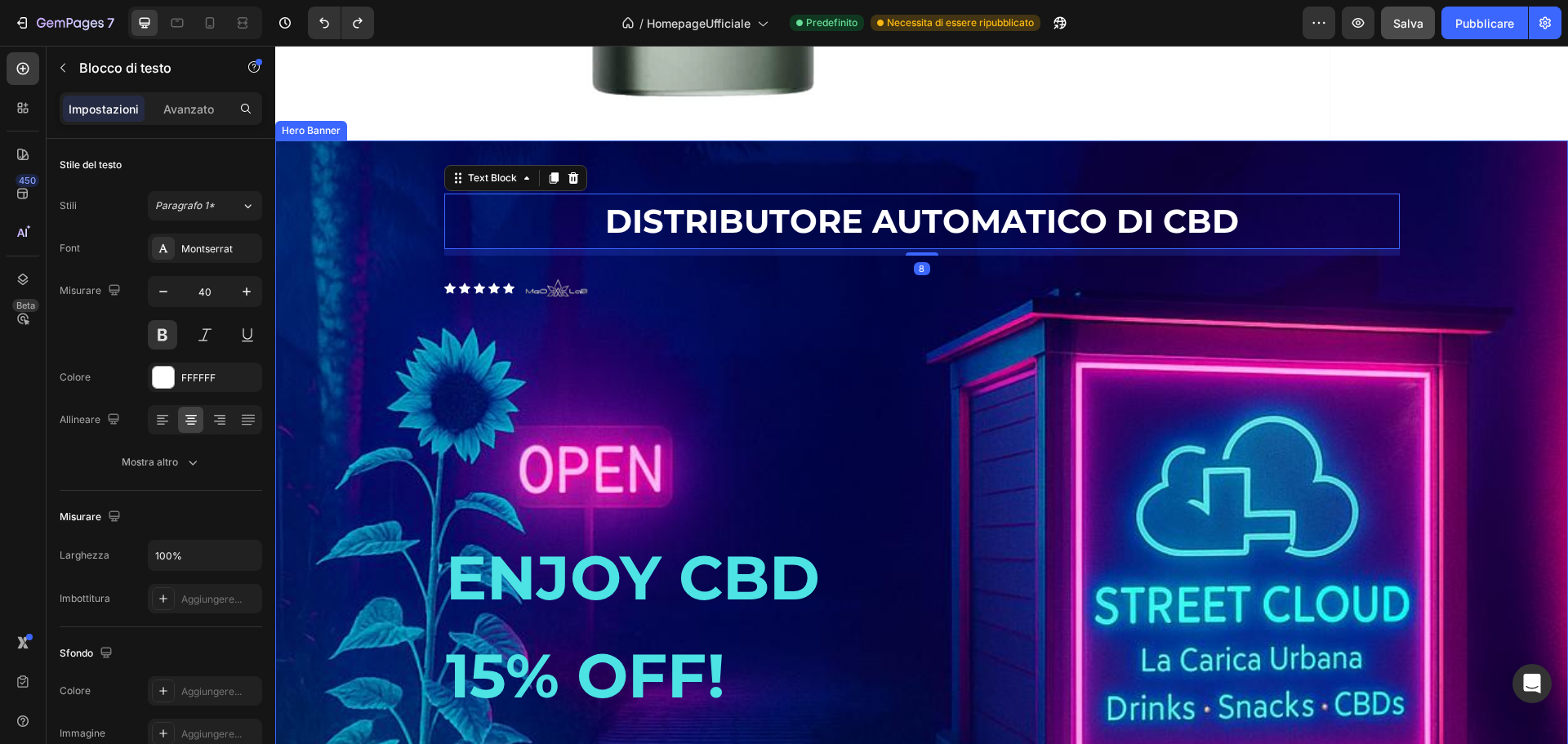
click at [654, 196] on div "DISTRIBUTORE AUTOMATICO DI CBD Text Block 8 Icon Icon Icon Icon Icon Icon List …" at bounding box center [922, 631] width 980 height 929
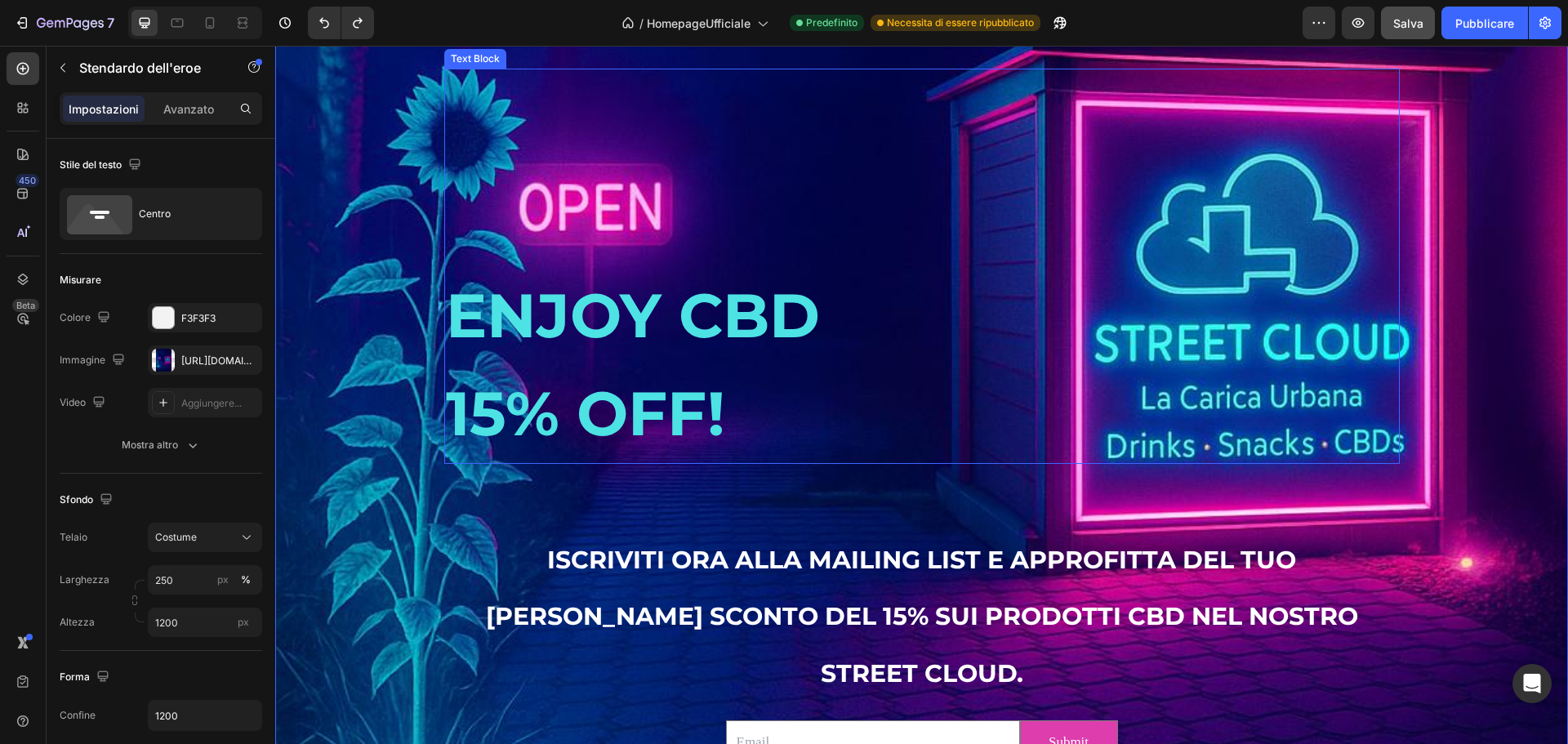
scroll to position [2660, 0]
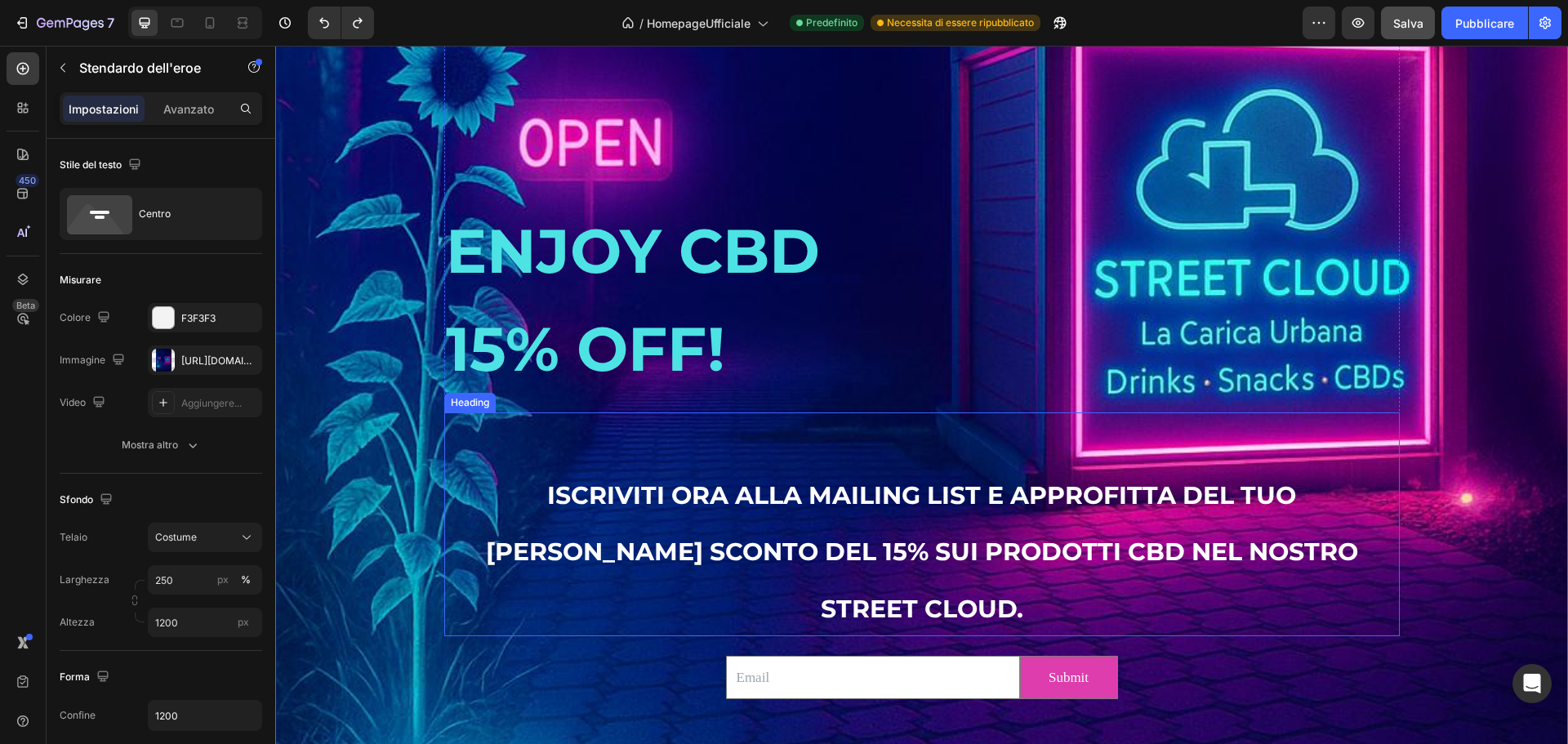
click at [484, 484] on h2 "ISCRIVITI ORA ALLA MAILING LIST E APPROFITTA DEL TUO BUONO SCONTO DEL 15% SUI P…" at bounding box center [922, 525] width 955 height 225
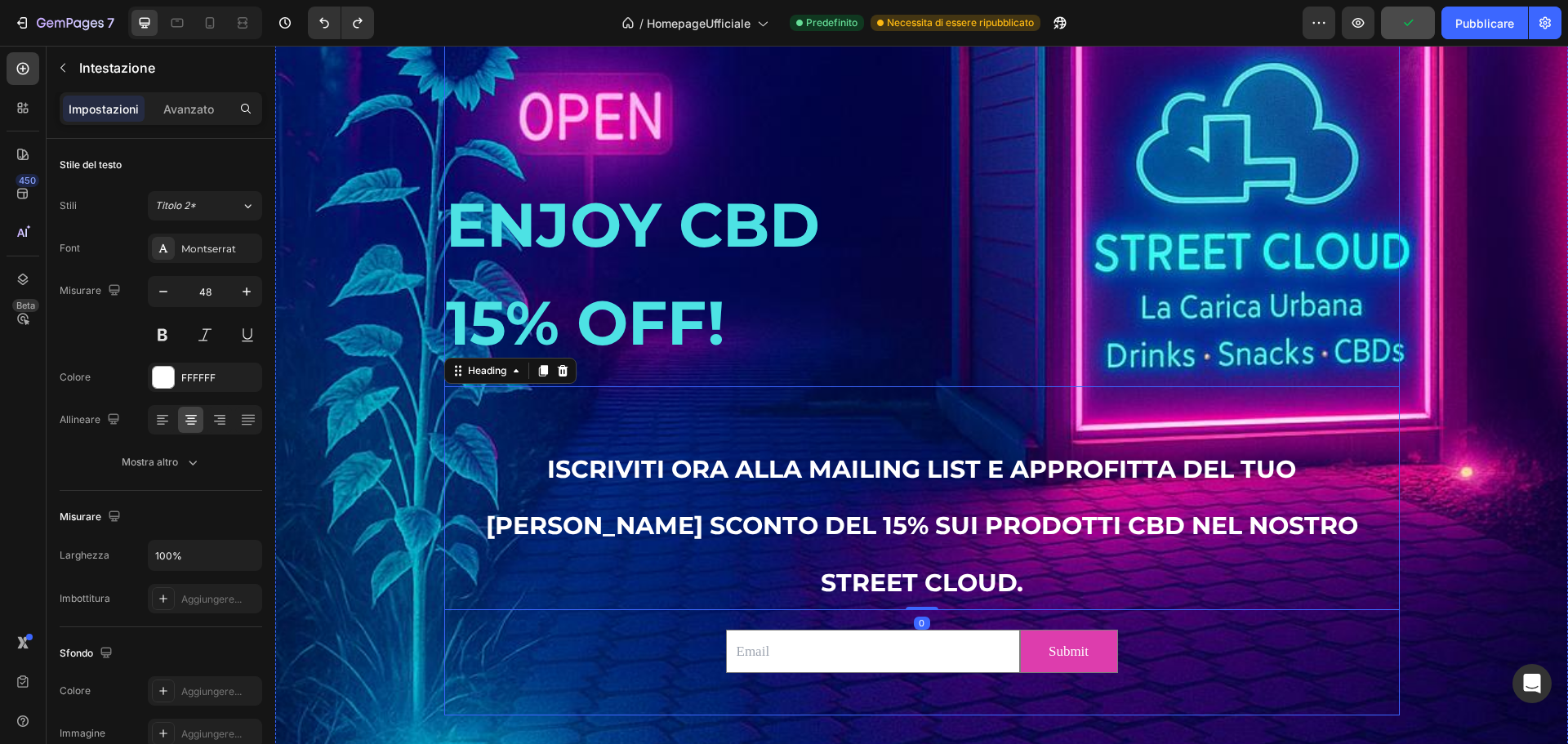
scroll to position [3069, 0]
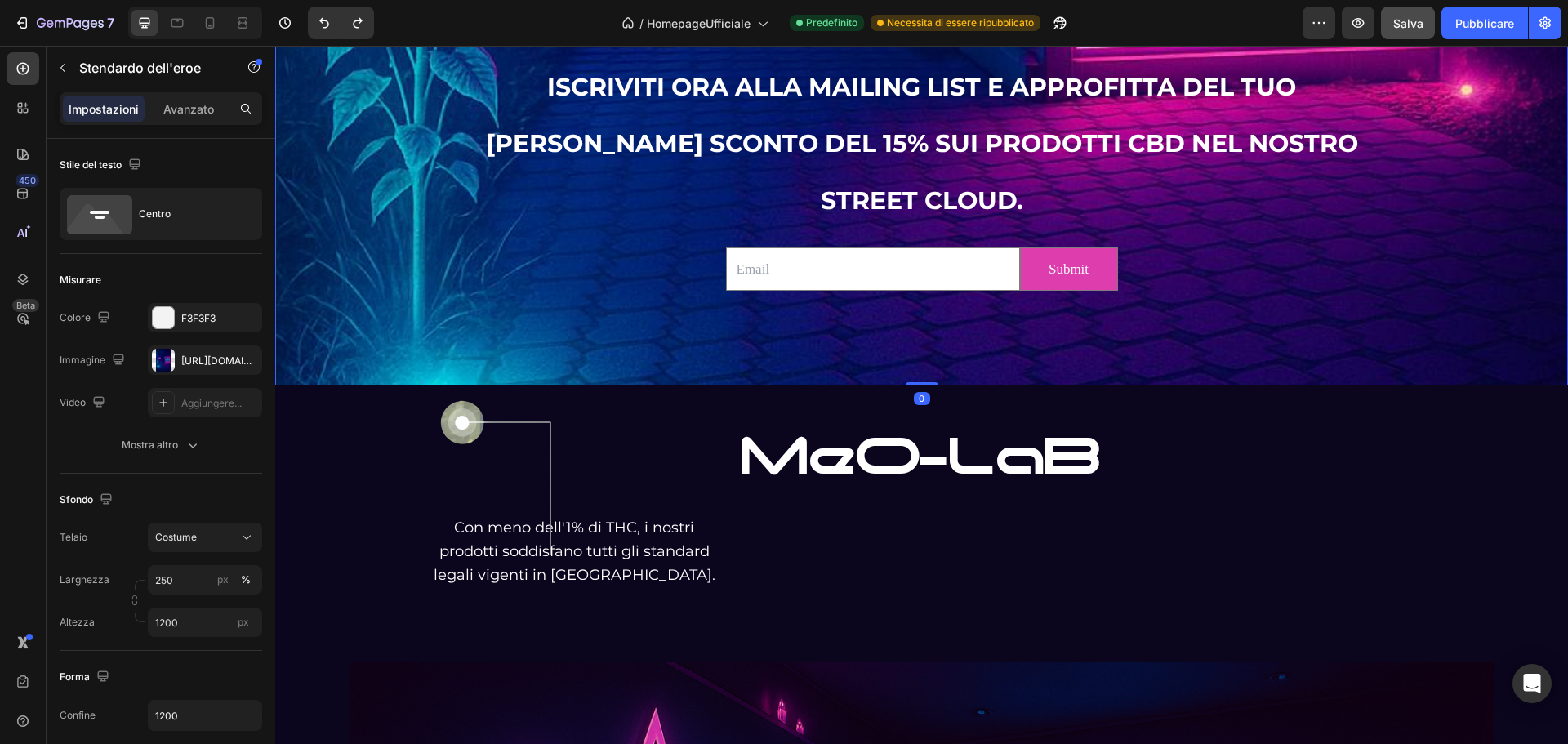
drag, startPoint x: 921, startPoint y: 385, endPoint x: 934, endPoint y: 396, distance: 17.0
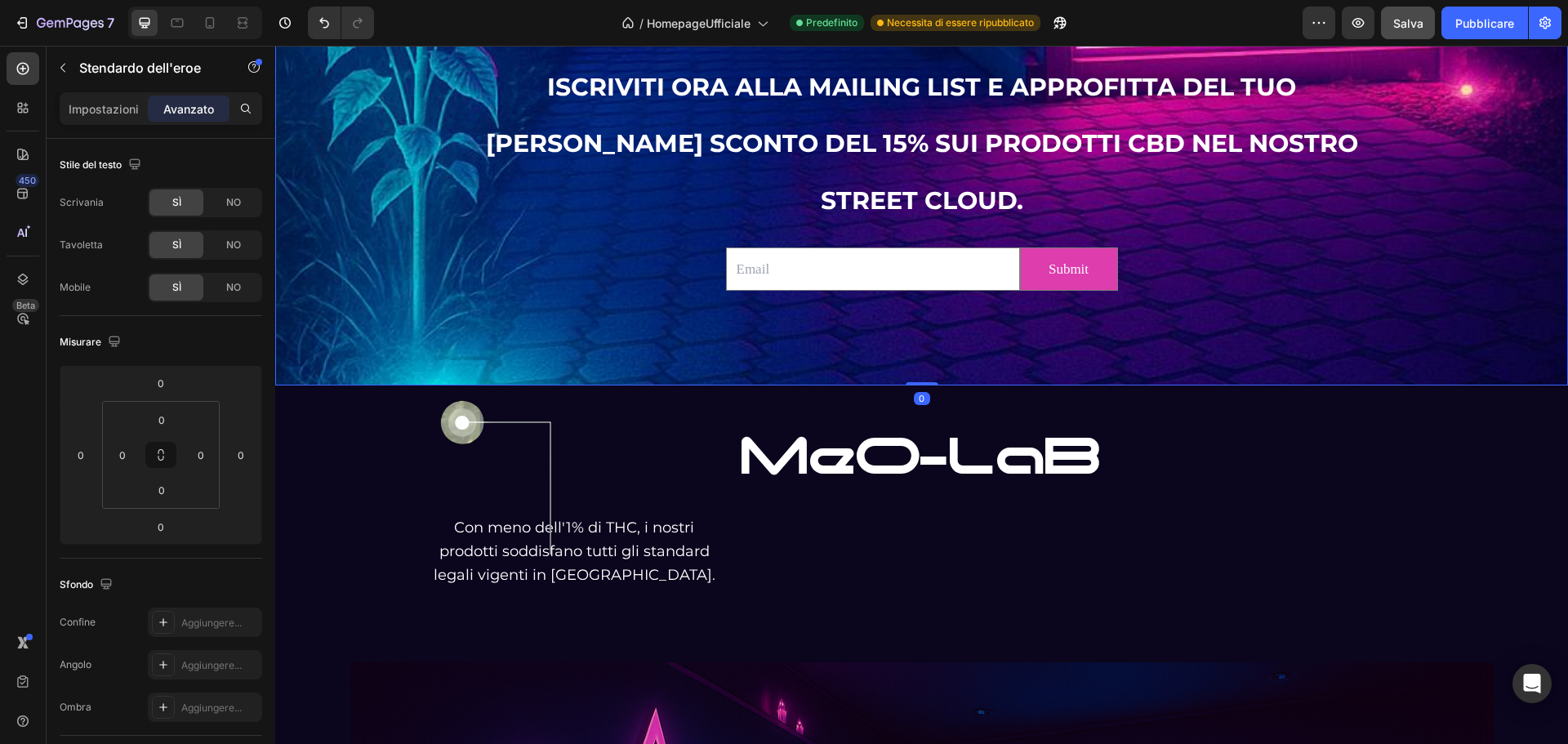
drag, startPoint x: 909, startPoint y: 386, endPoint x: 930, endPoint y: 371, distance: 25.8
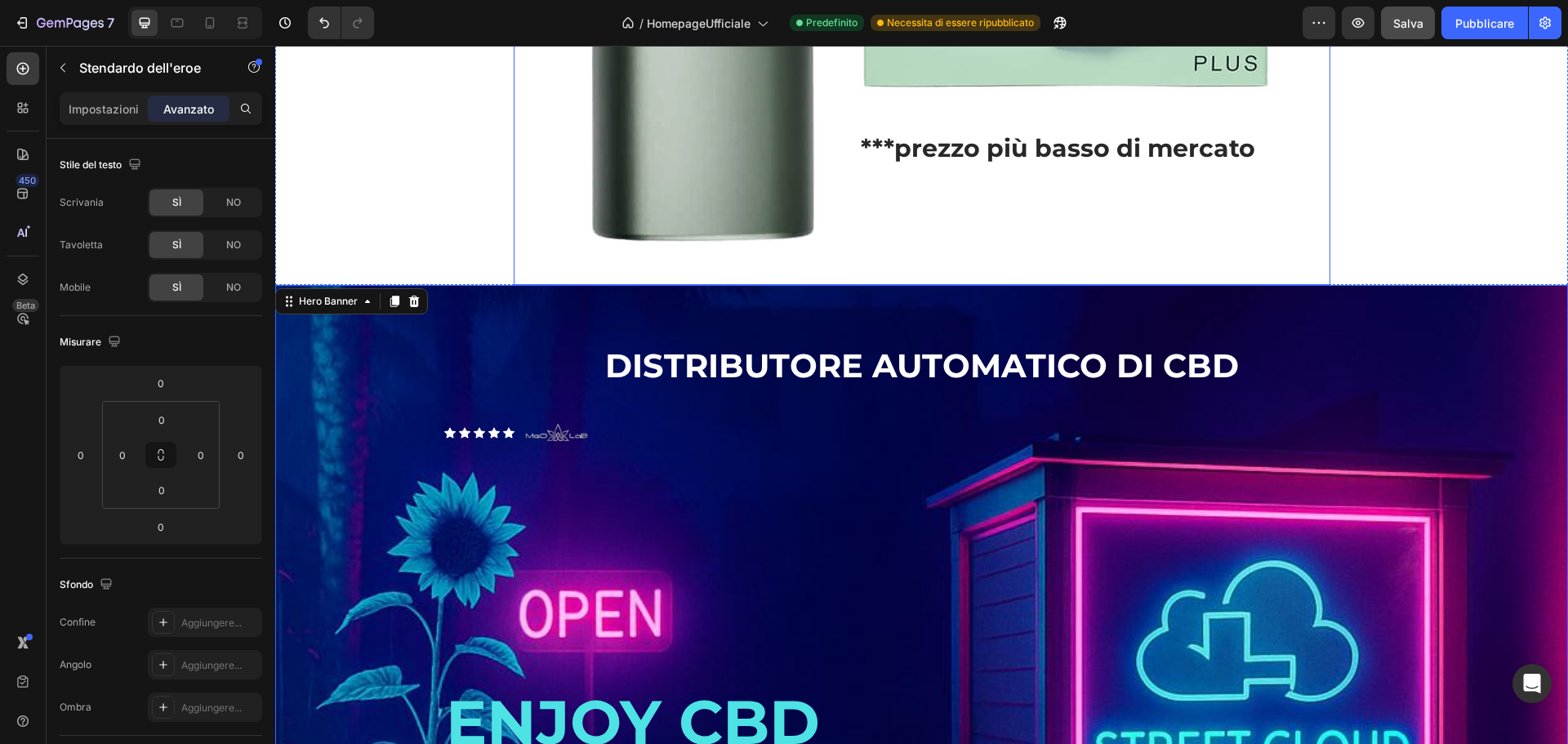
scroll to position [2170, 0]
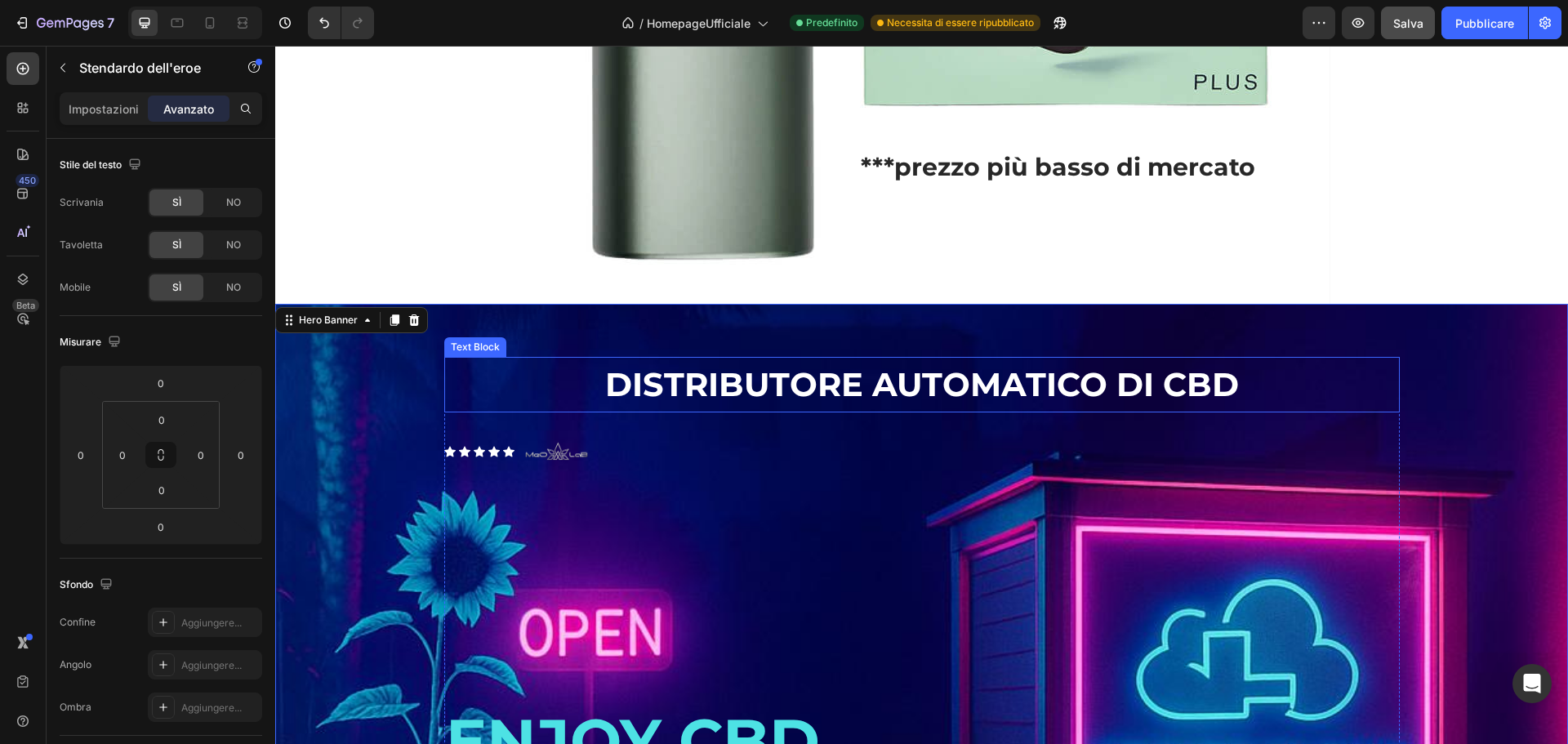
click at [817, 401] on p "DISTRIBUTORE AUTOMATICO DI CBD" at bounding box center [922, 384] width 952 height 52
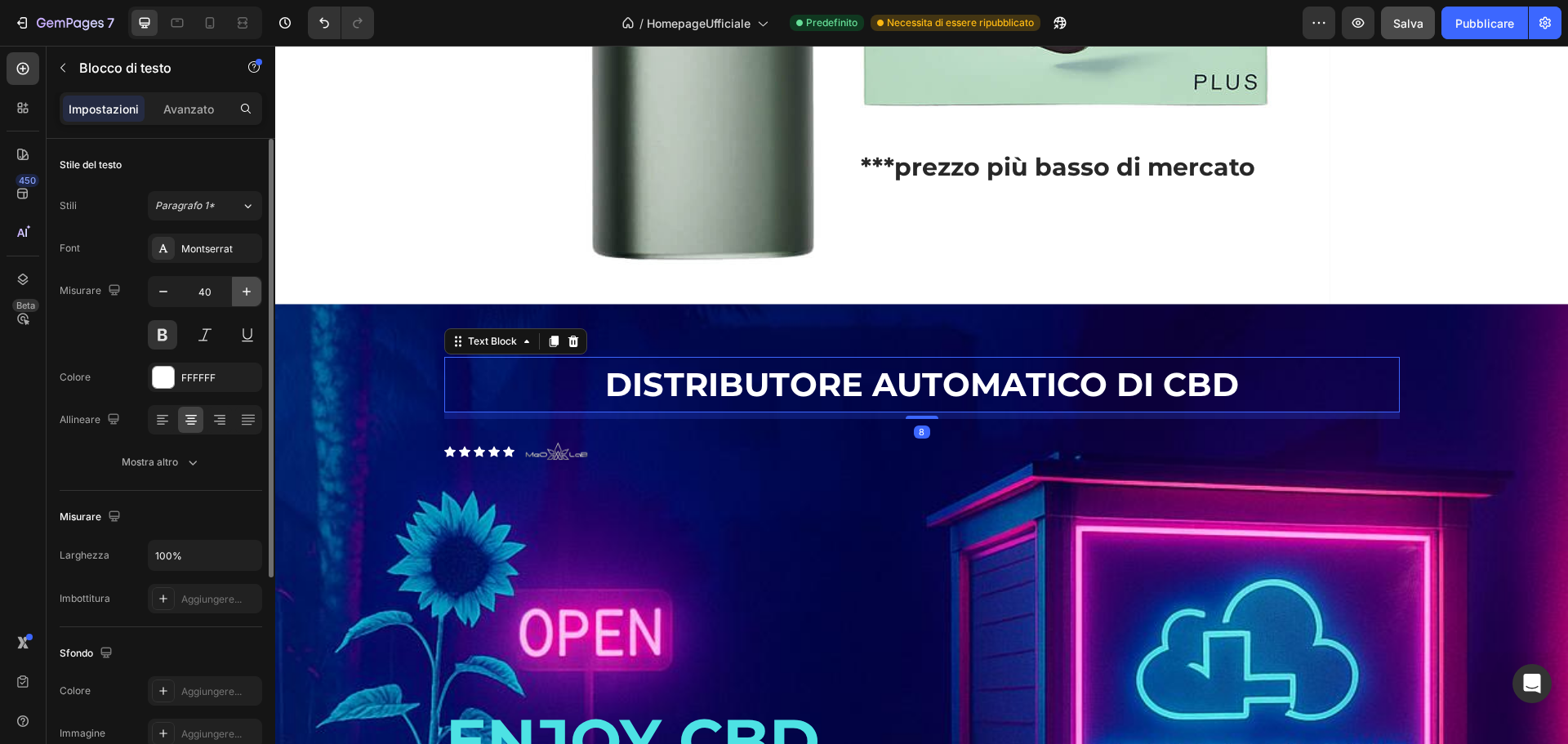
click at [245, 301] on button "button" at bounding box center [246, 292] width 29 height 29
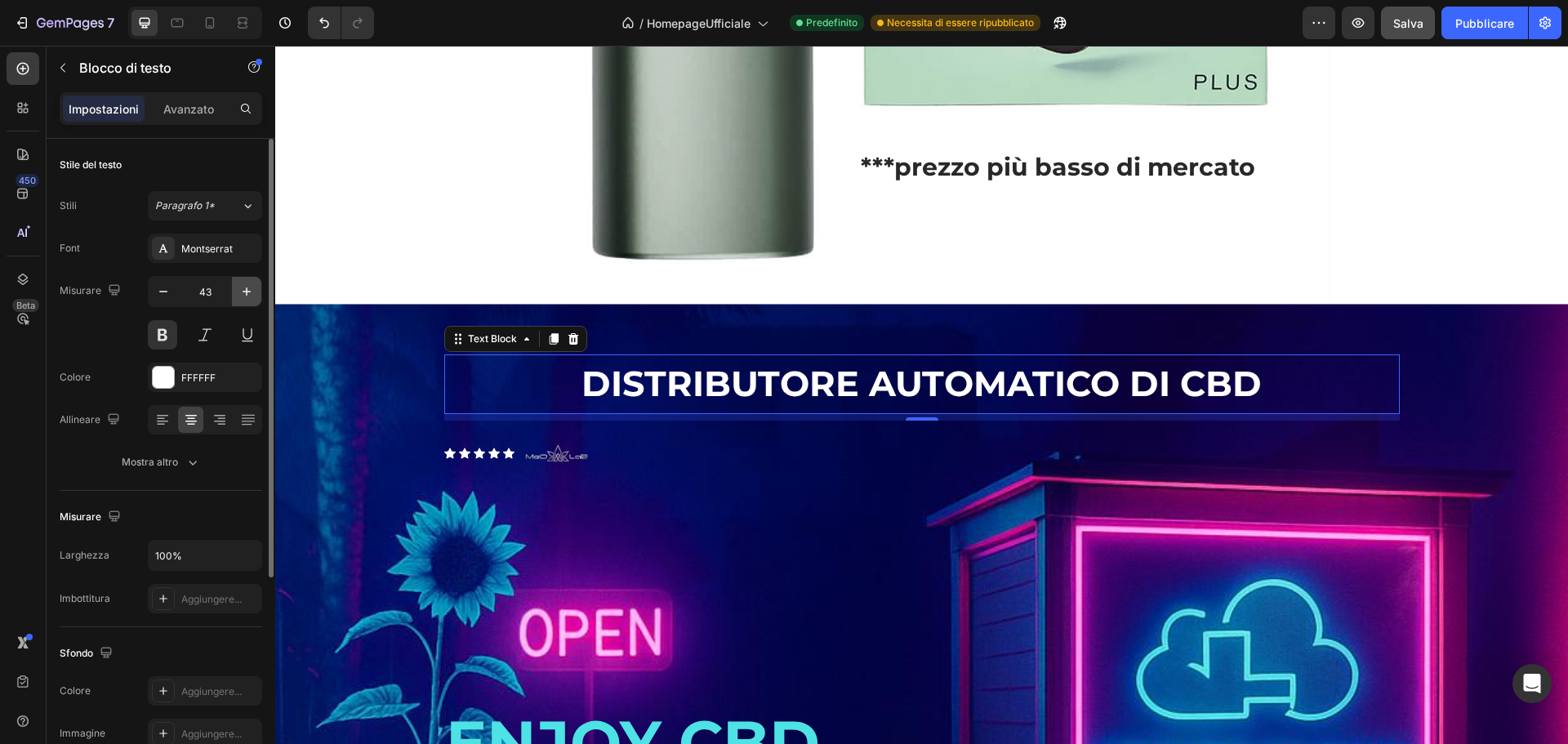
click at [245, 301] on button "button" at bounding box center [246, 292] width 29 height 29
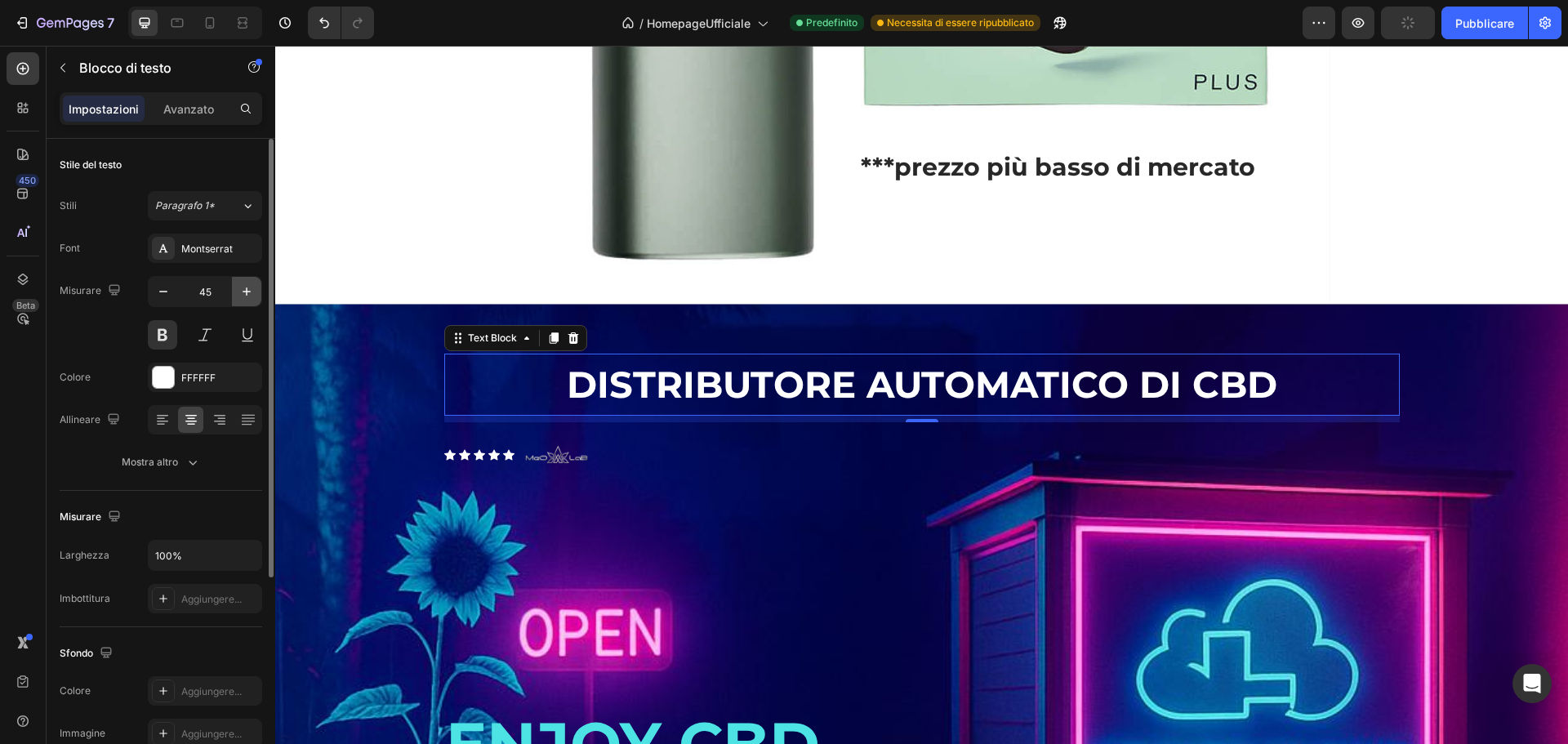
click at [245, 301] on button "button" at bounding box center [246, 292] width 29 height 29
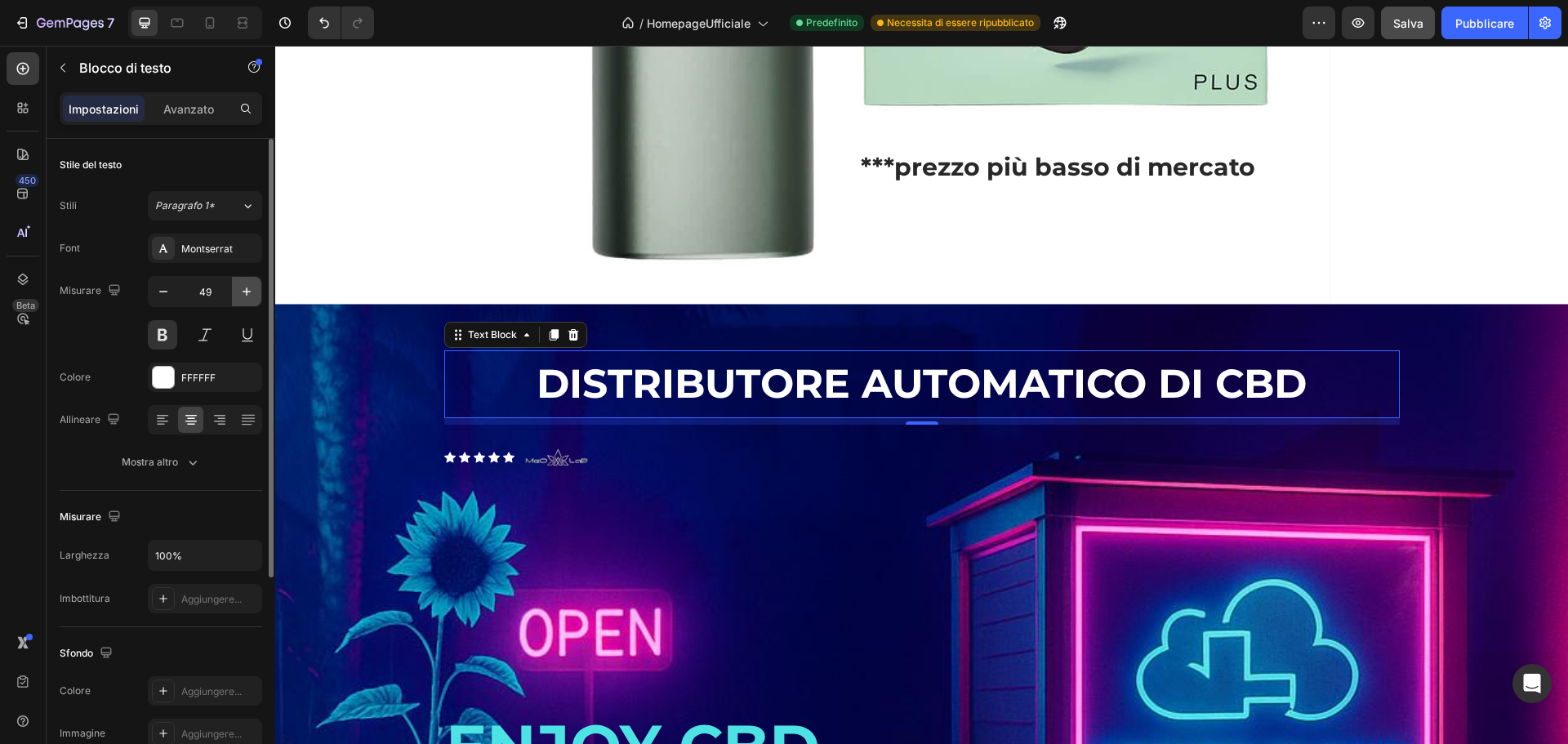
click at [245, 301] on button "button" at bounding box center [246, 292] width 29 height 29
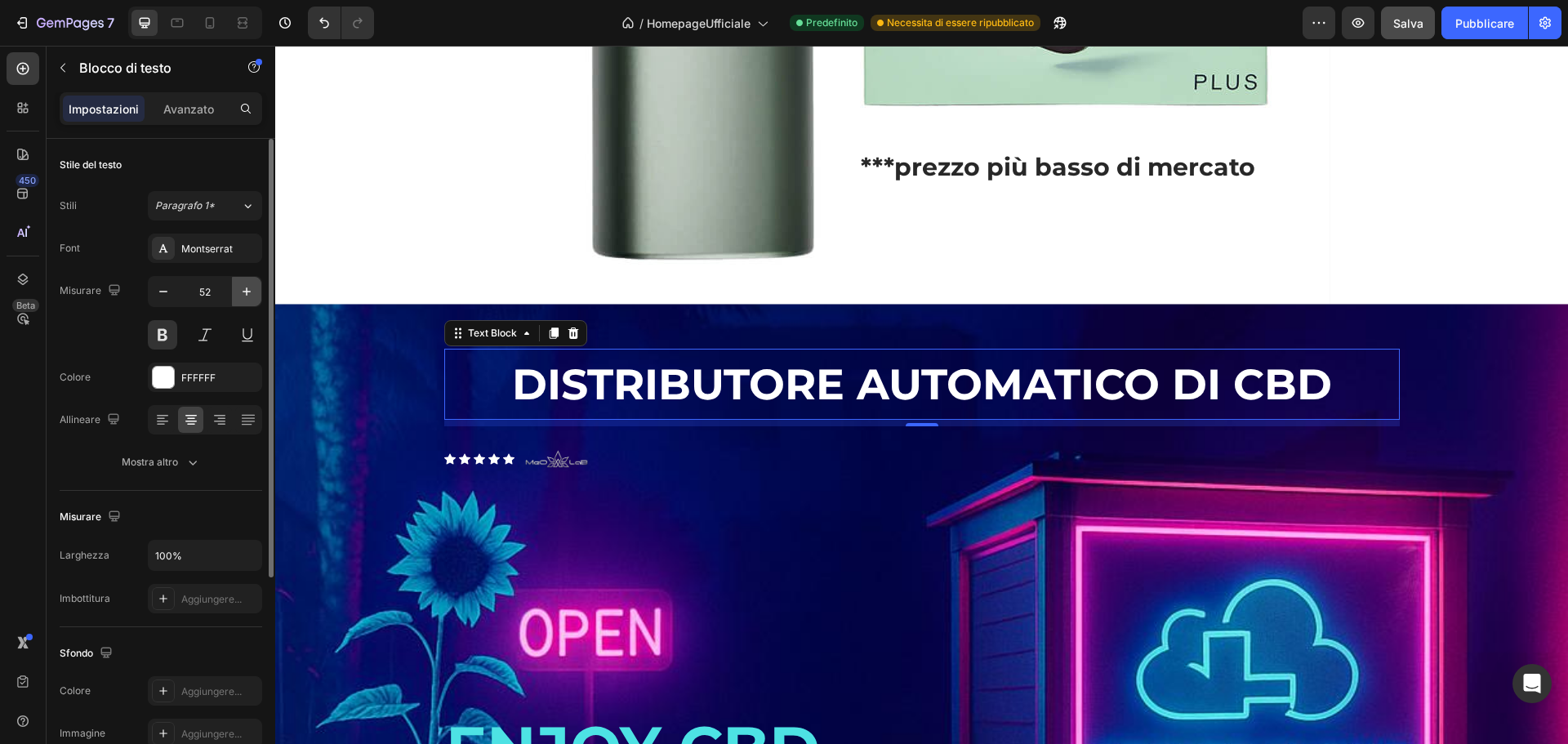
click at [245, 301] on button "button" at bounding box center [246, 292] width 29 height 29
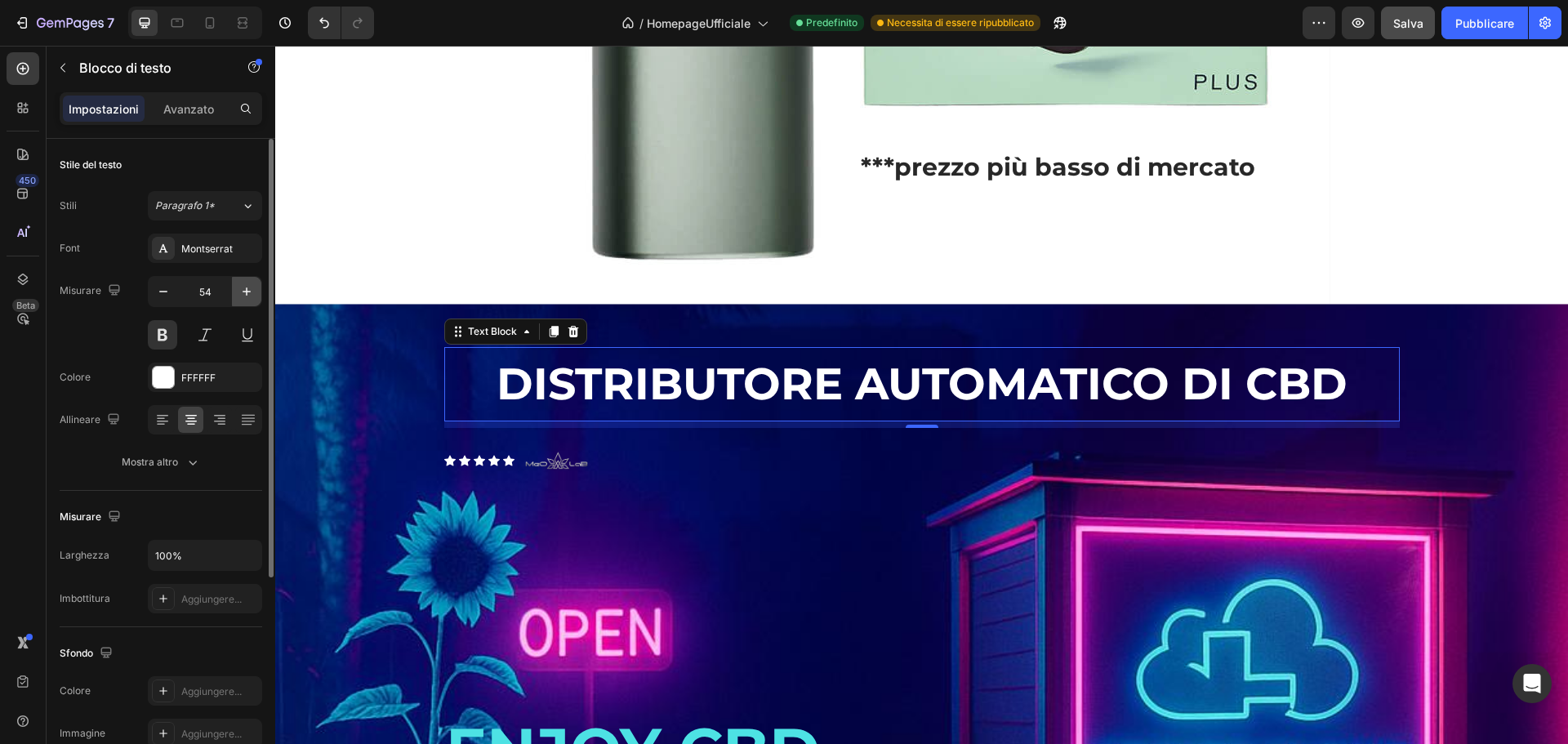
click at [245, 301] on button "button" at bounding box center [246, 292] width 29 height 29
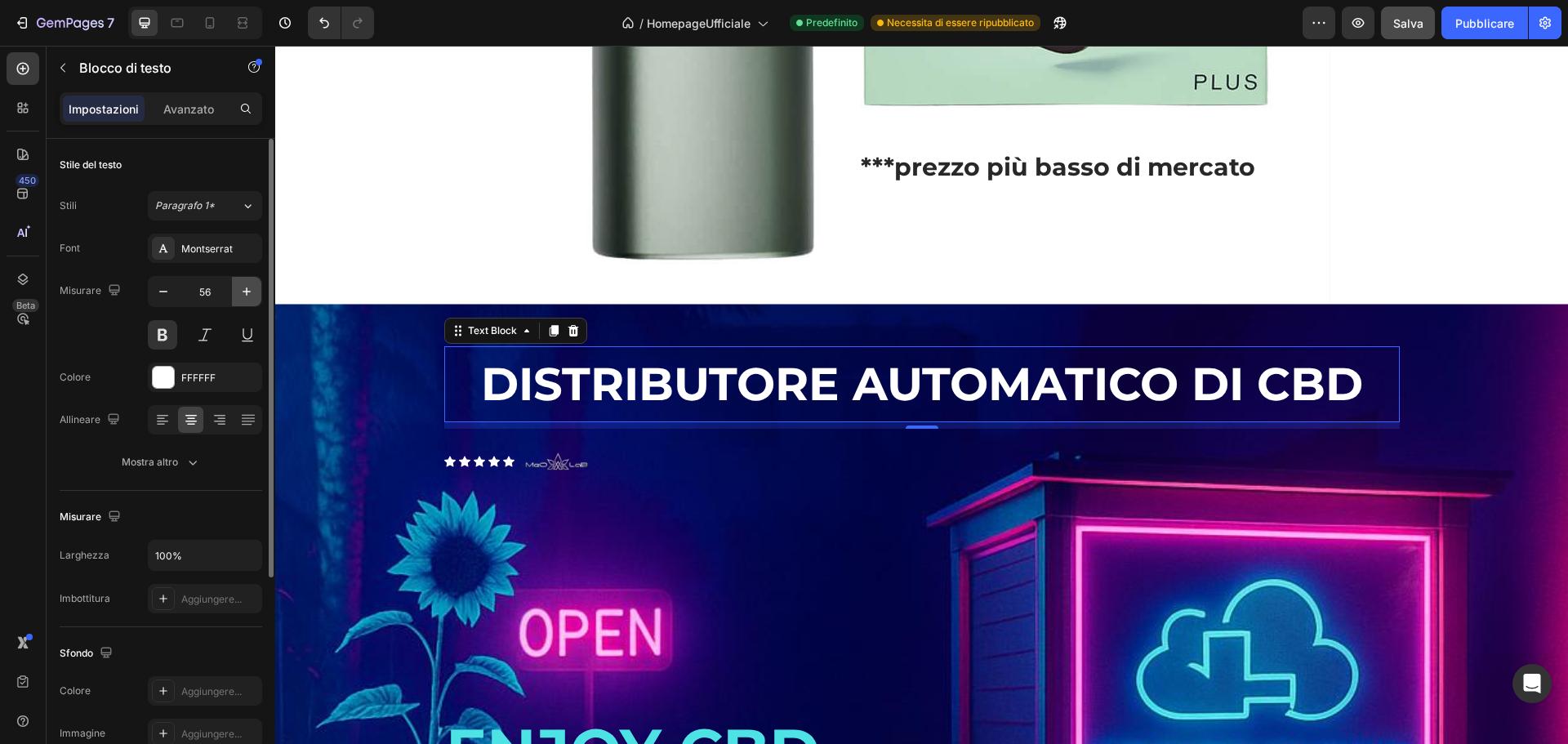
click at [245, 301] on button "button" at bounding box center [246, 292] width 29 height 29
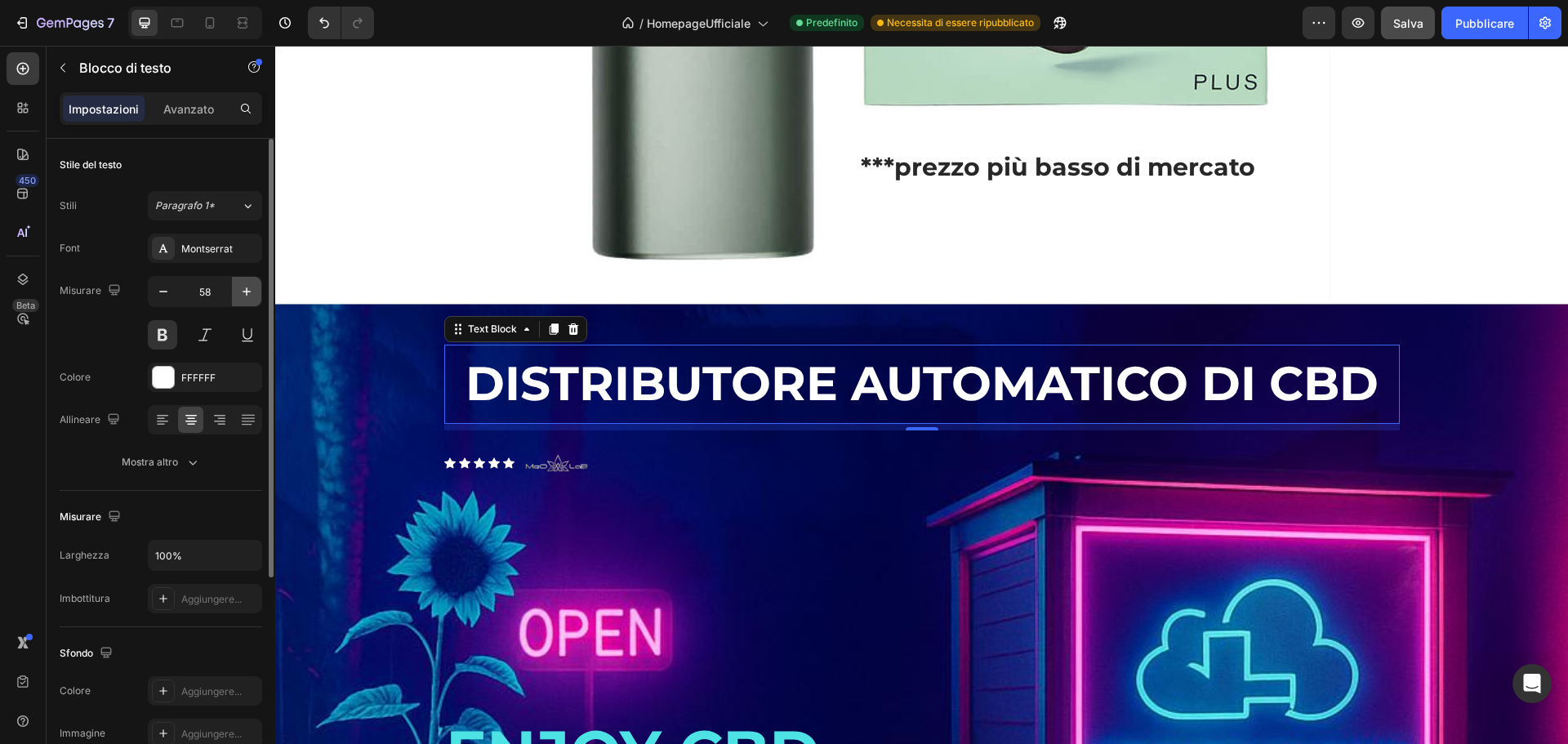
click at [245, 301] on button "button" at bounding box center [246, 292] width 29 height 29
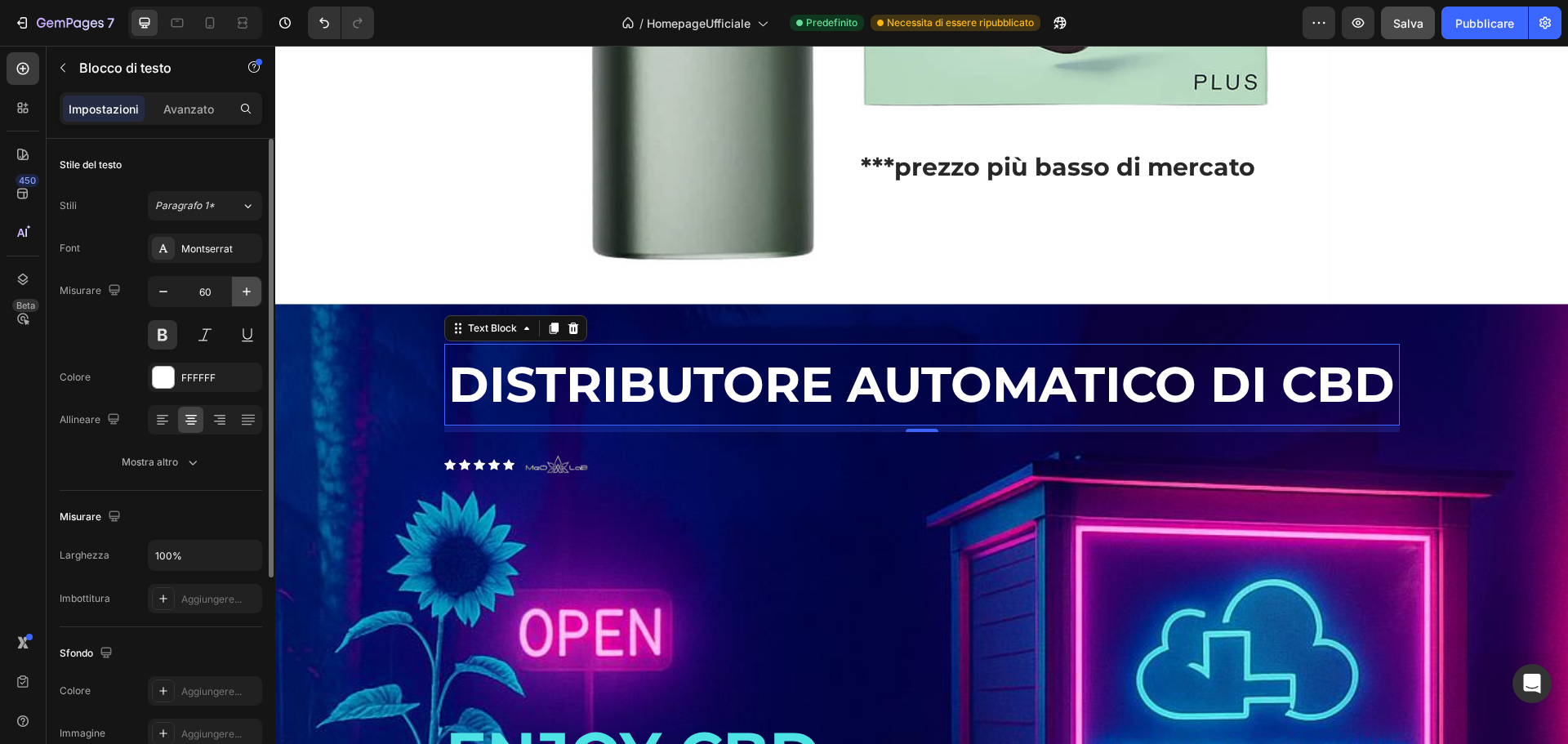
click at [245, 301] on button "button" at bounding box center [246, 292] width 29 height 29
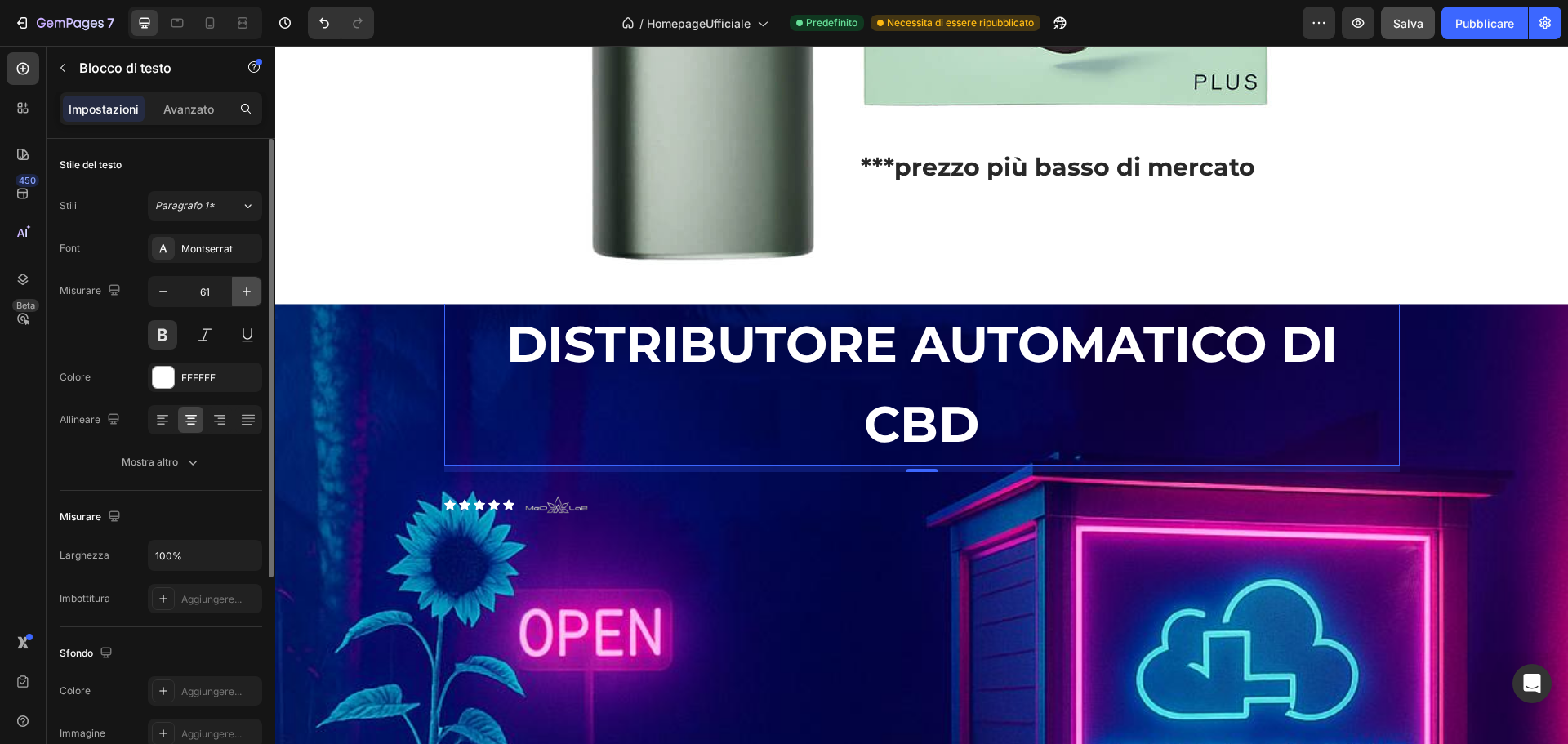
click at [245, 301] on button "button" at bounding box center [246, 292] width 29 height 29
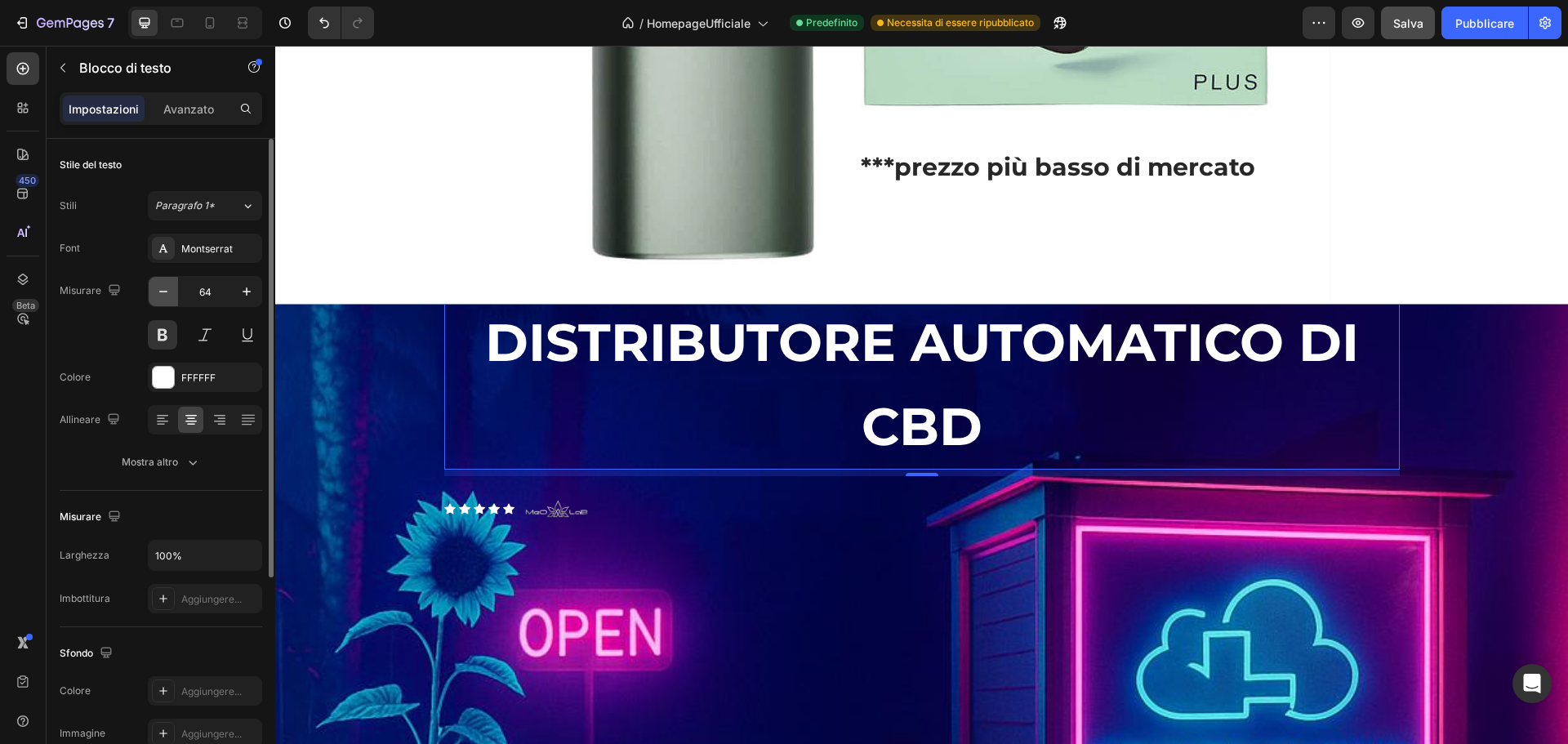
click at [154, 290] on button "button" at bounding box center [164, 292] width 29 height 29
click at [155, 289] on button "button" at bounding box center [164, 292] width 29 height 29
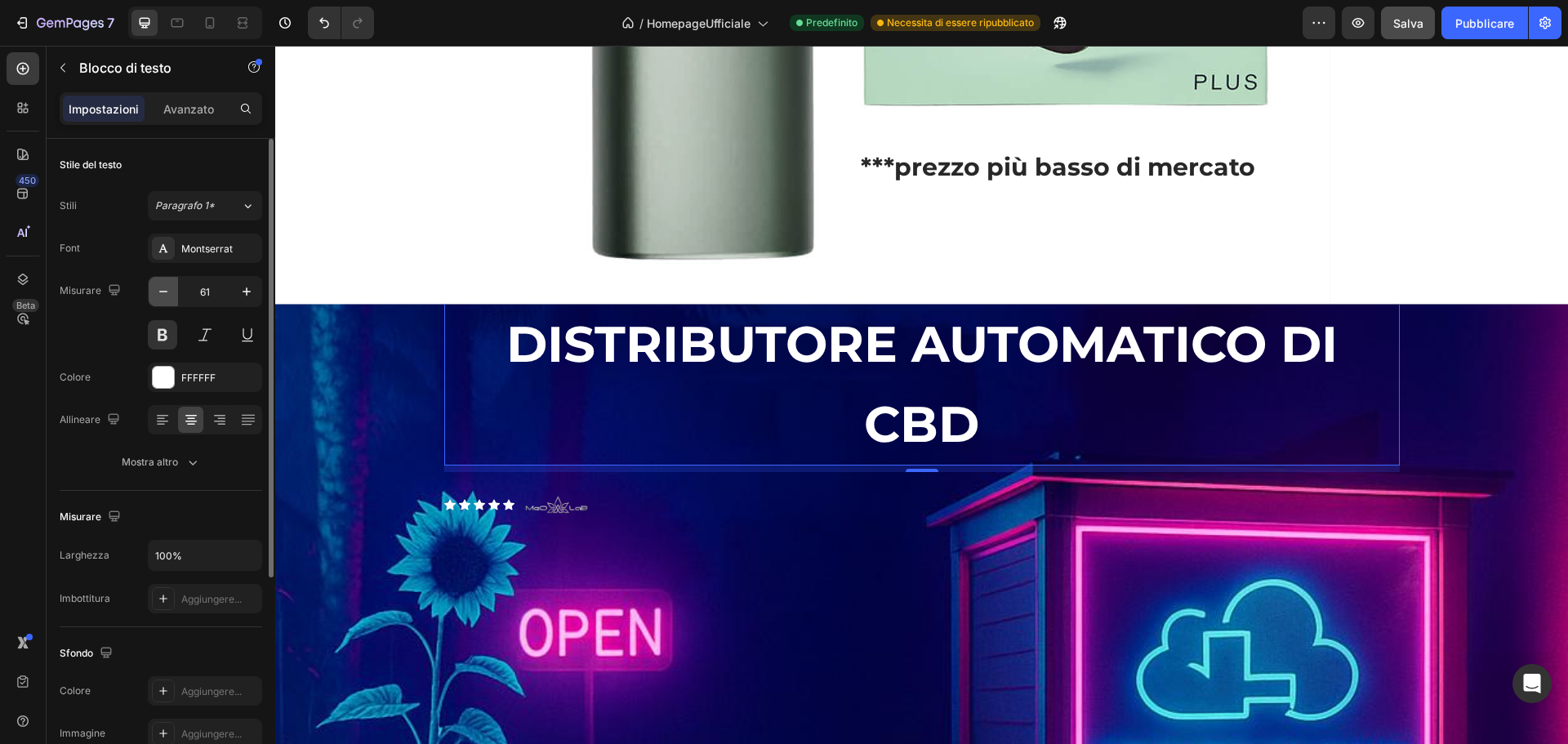
click at [155, 289] on button "button" at bounding box center [164, 292] width 29 height 29
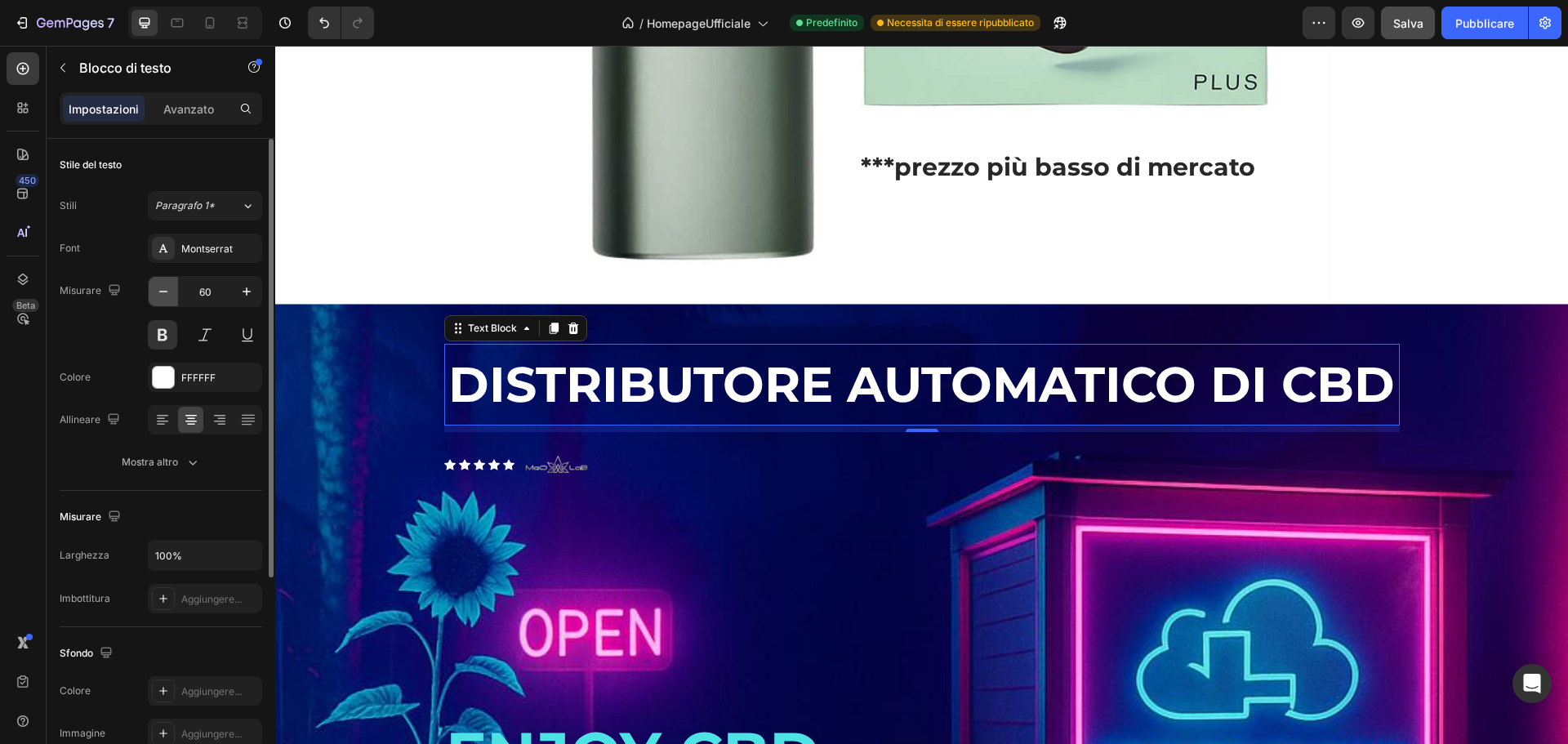
click at [155, 289] on button "button" at bounding box center [164, 292] width 29 height 29
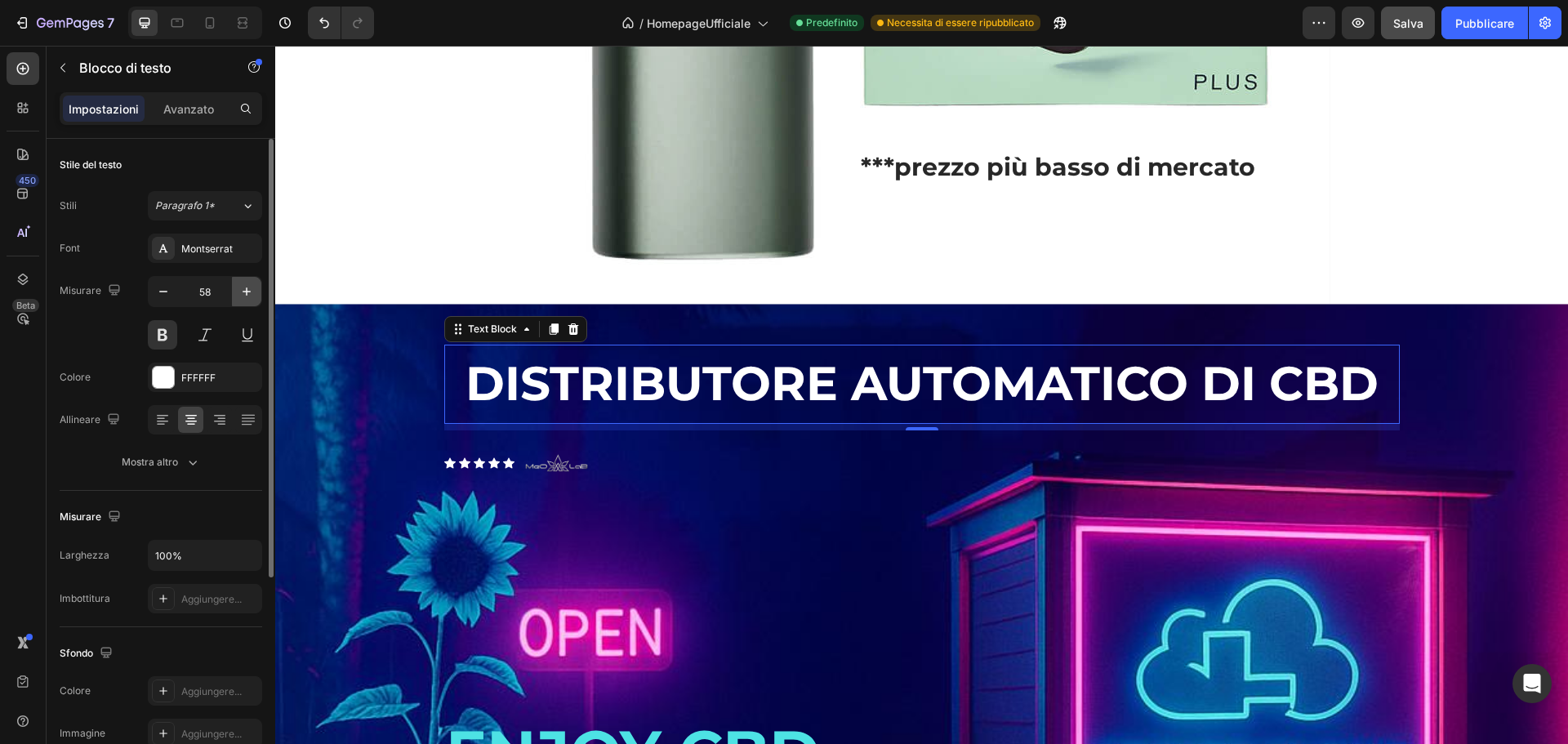
click at [245, 289] on icon "button" at bounding box center [246, 292] width 16 height 16
type input "59"
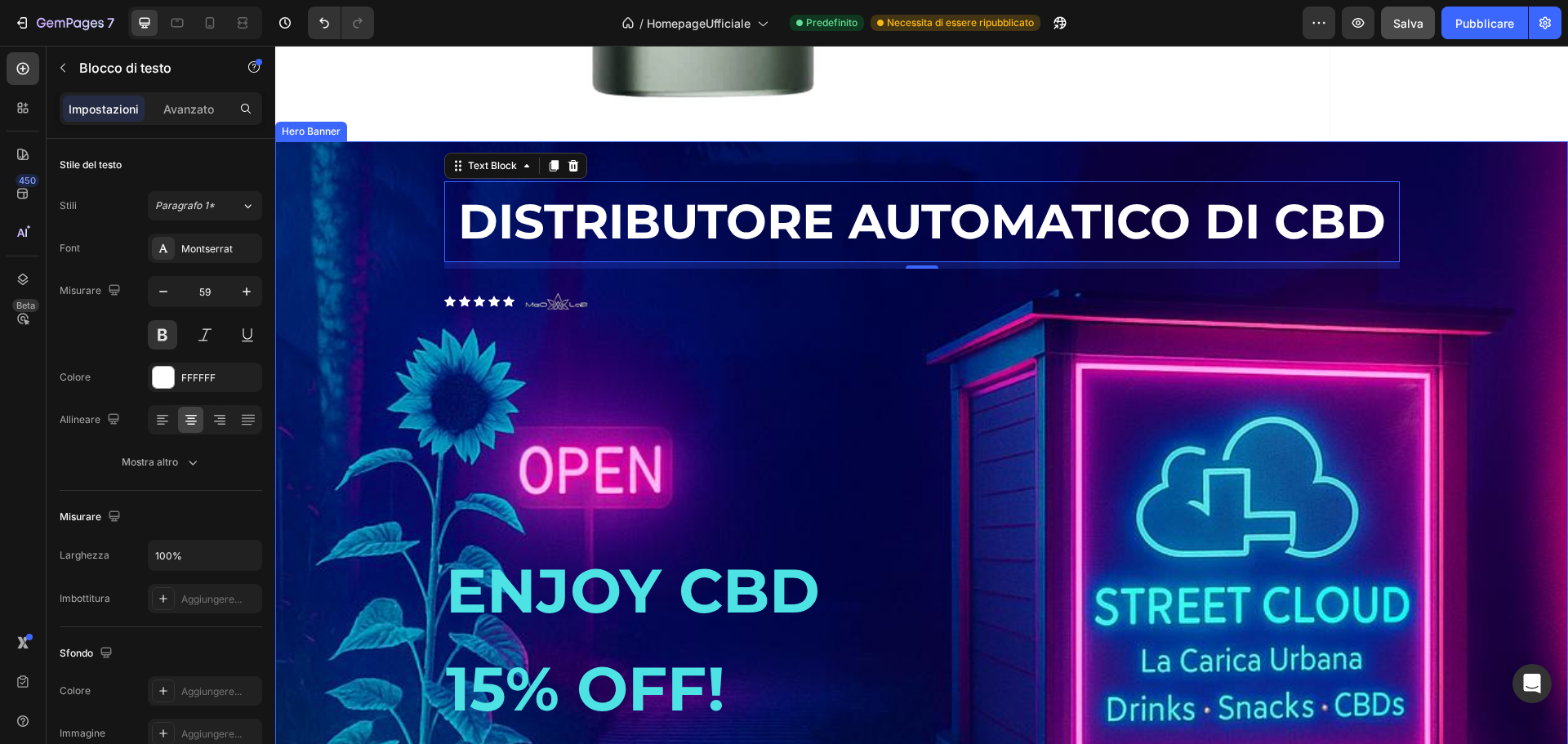
scroll to position [2334, 0]
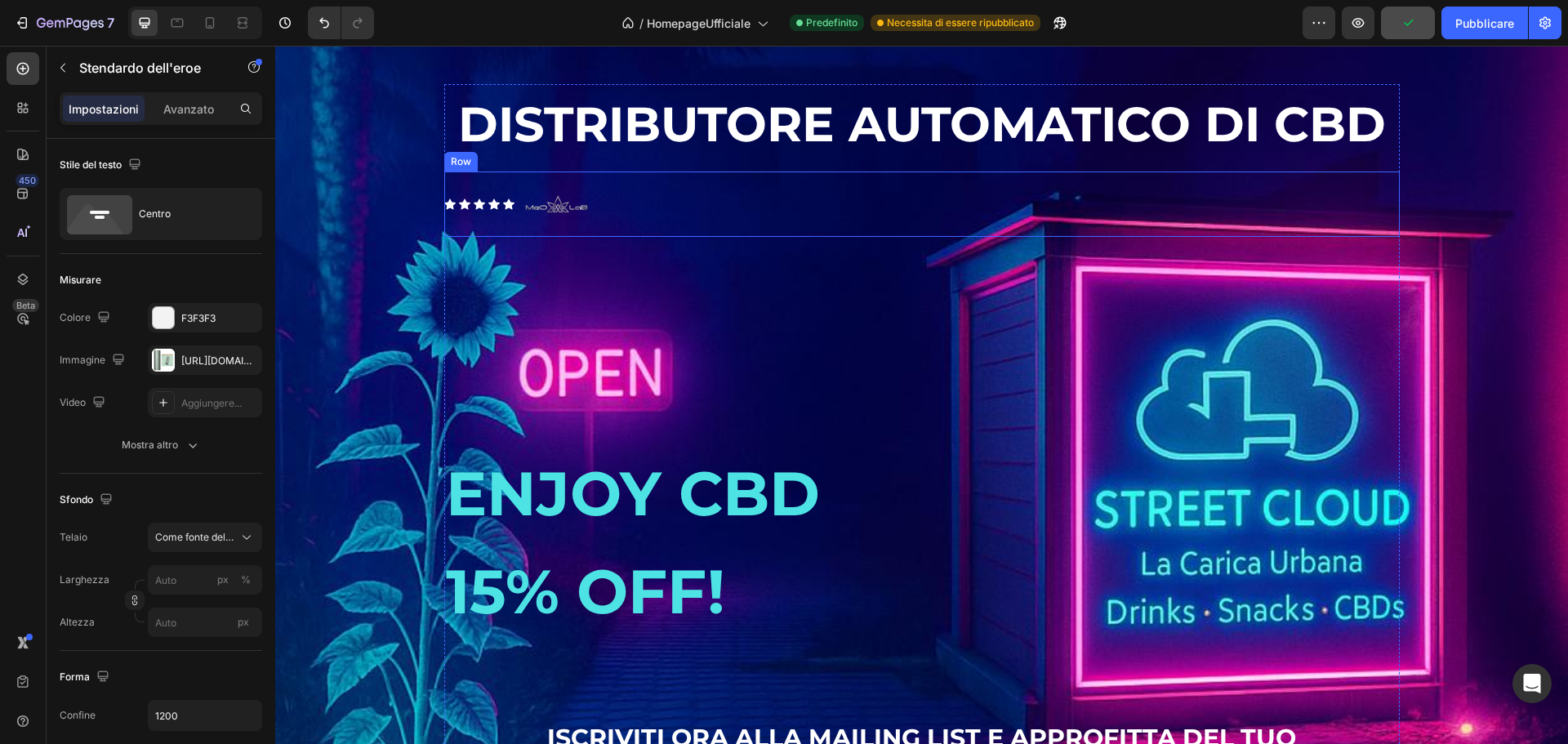
scroll to position [2497, 0]
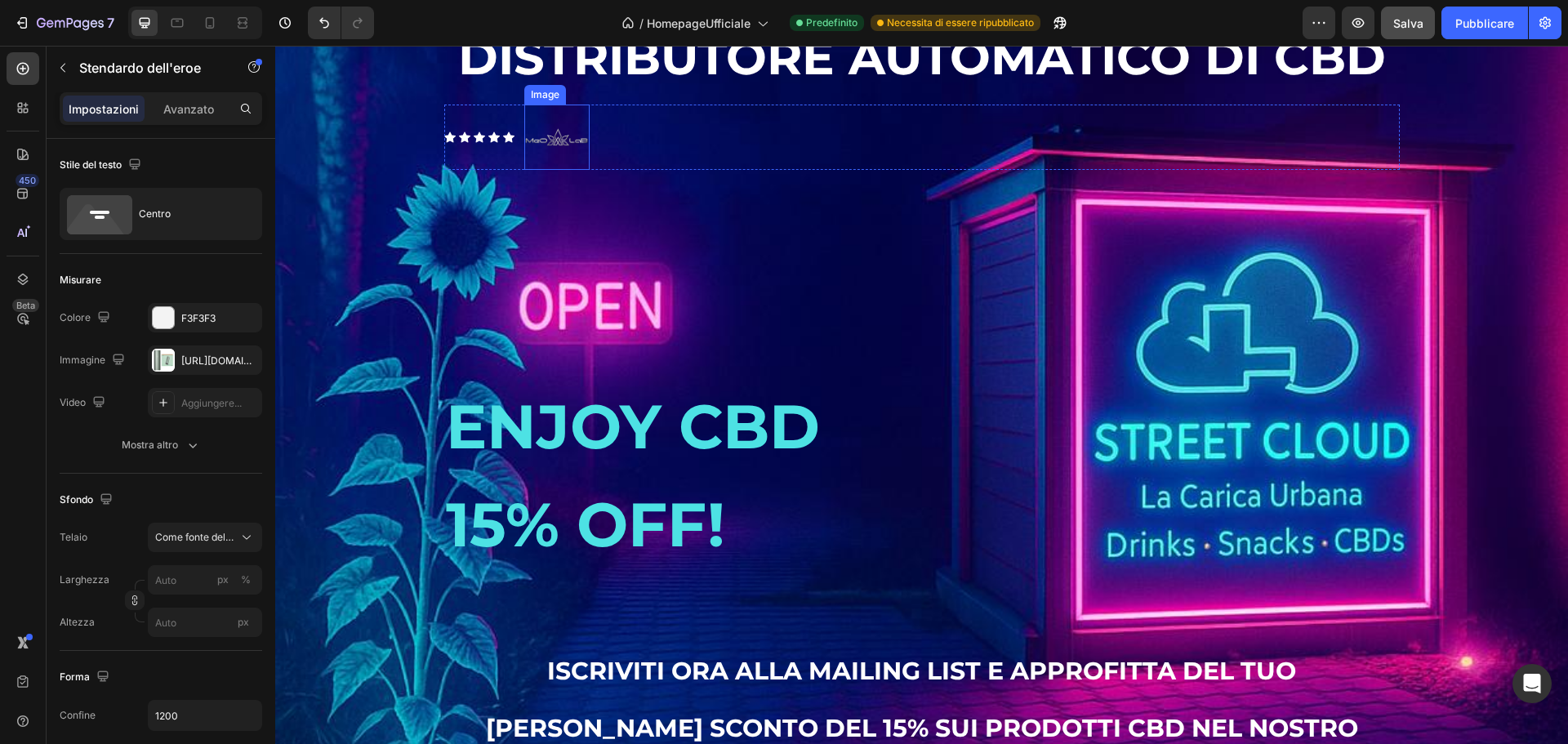
click at [555, 170] on img at bounding box center [557, 137] width 65 height 65
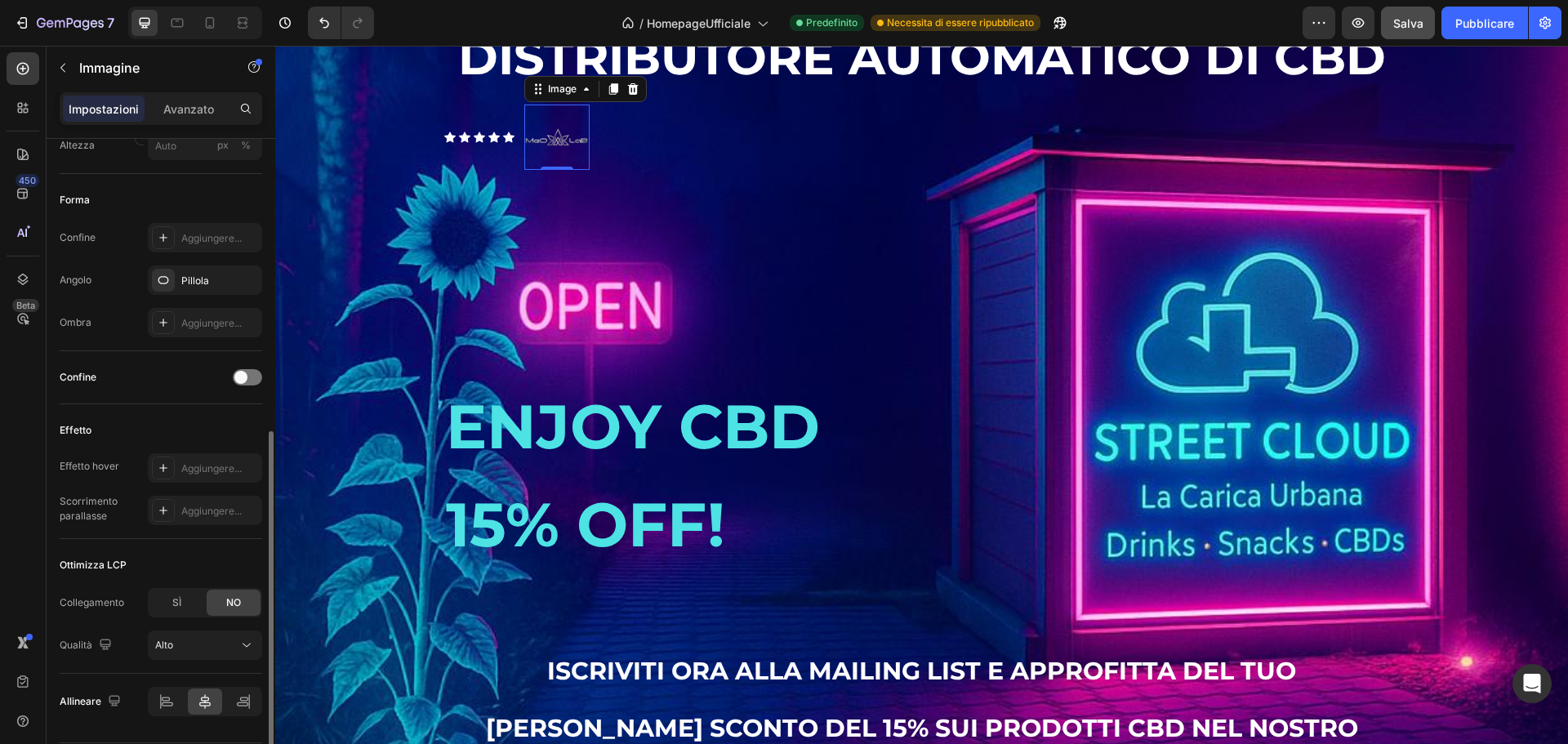
scroll to position [623, 0]
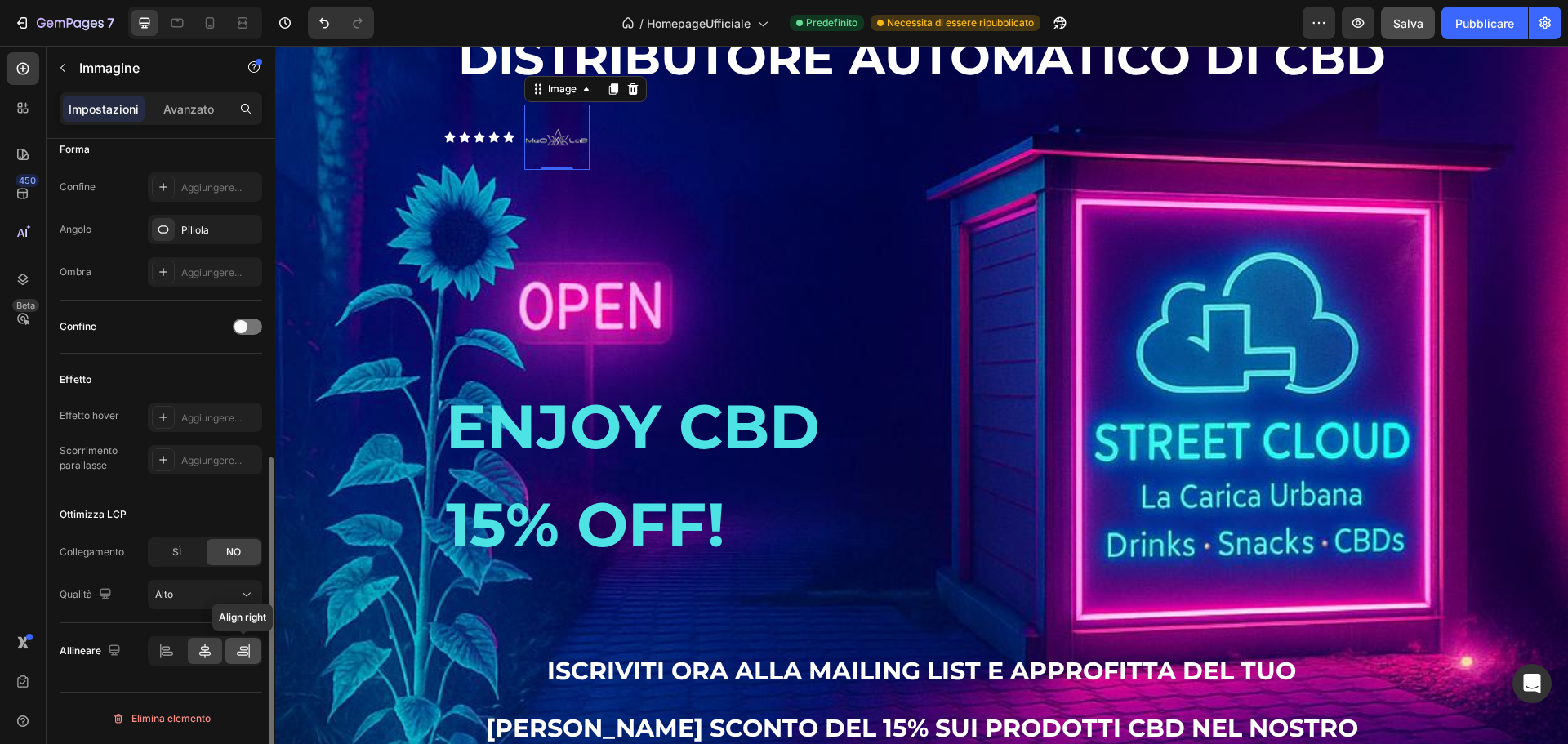
click at [245, 649] on icon at bounding box center [244, 651] width 16 height 16
click at [695, 168] on div "Icon Icon Icon Icon Icon Icon List Image 0 Row" at bounding box center [922, 137] width 955 height 65
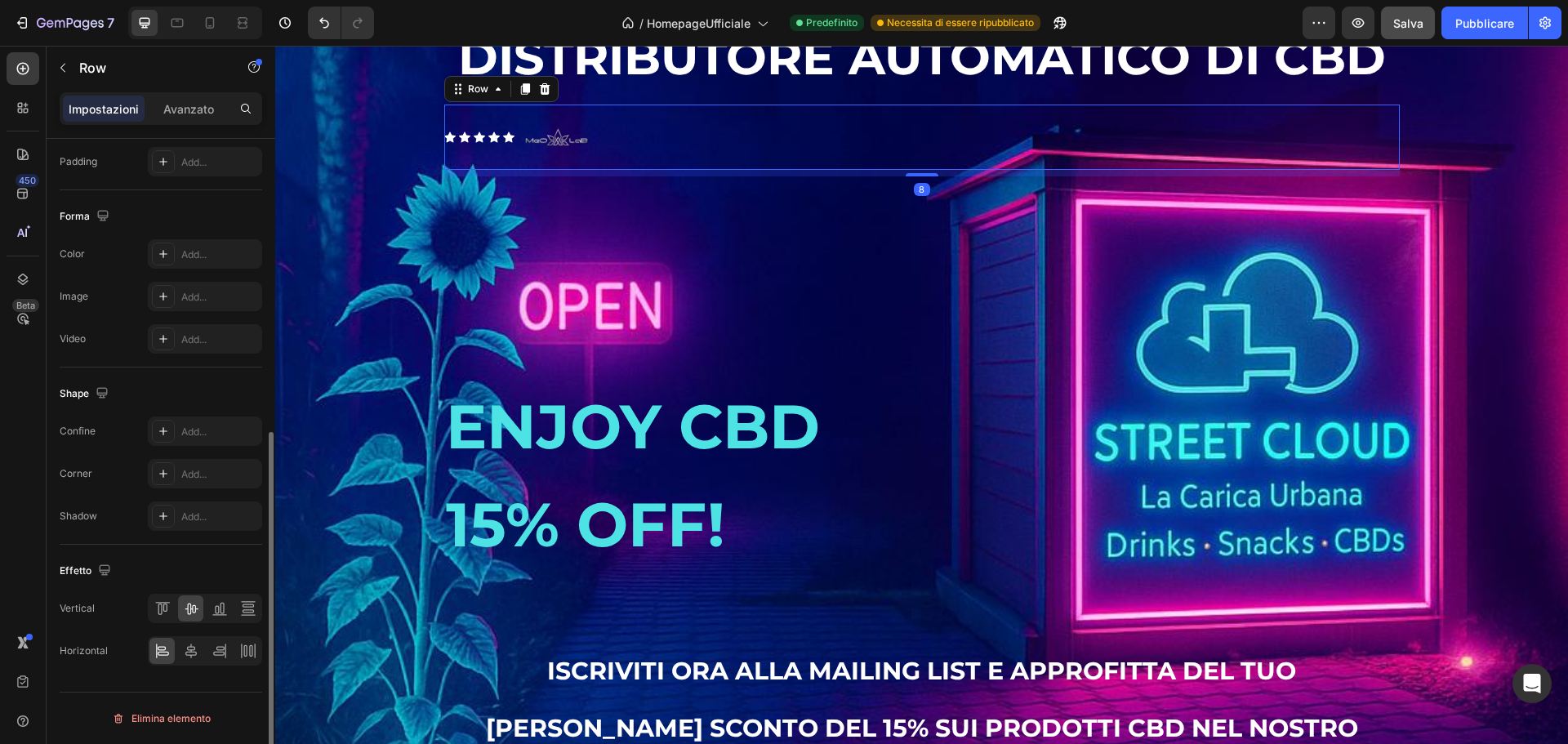
scroll to position [0, 0]
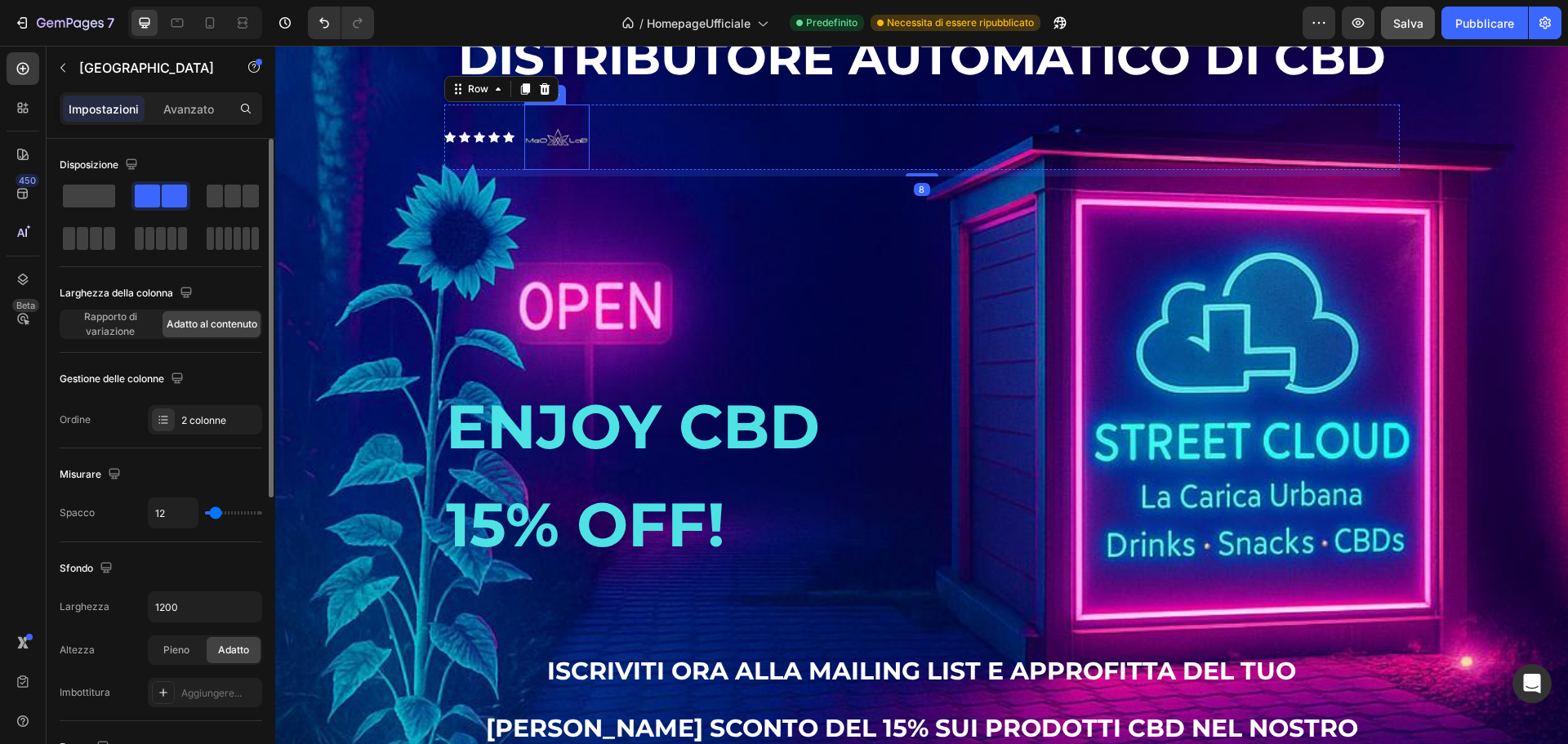
click at [573, 167] on img at bounding box center [557, 137] width 65 height 65
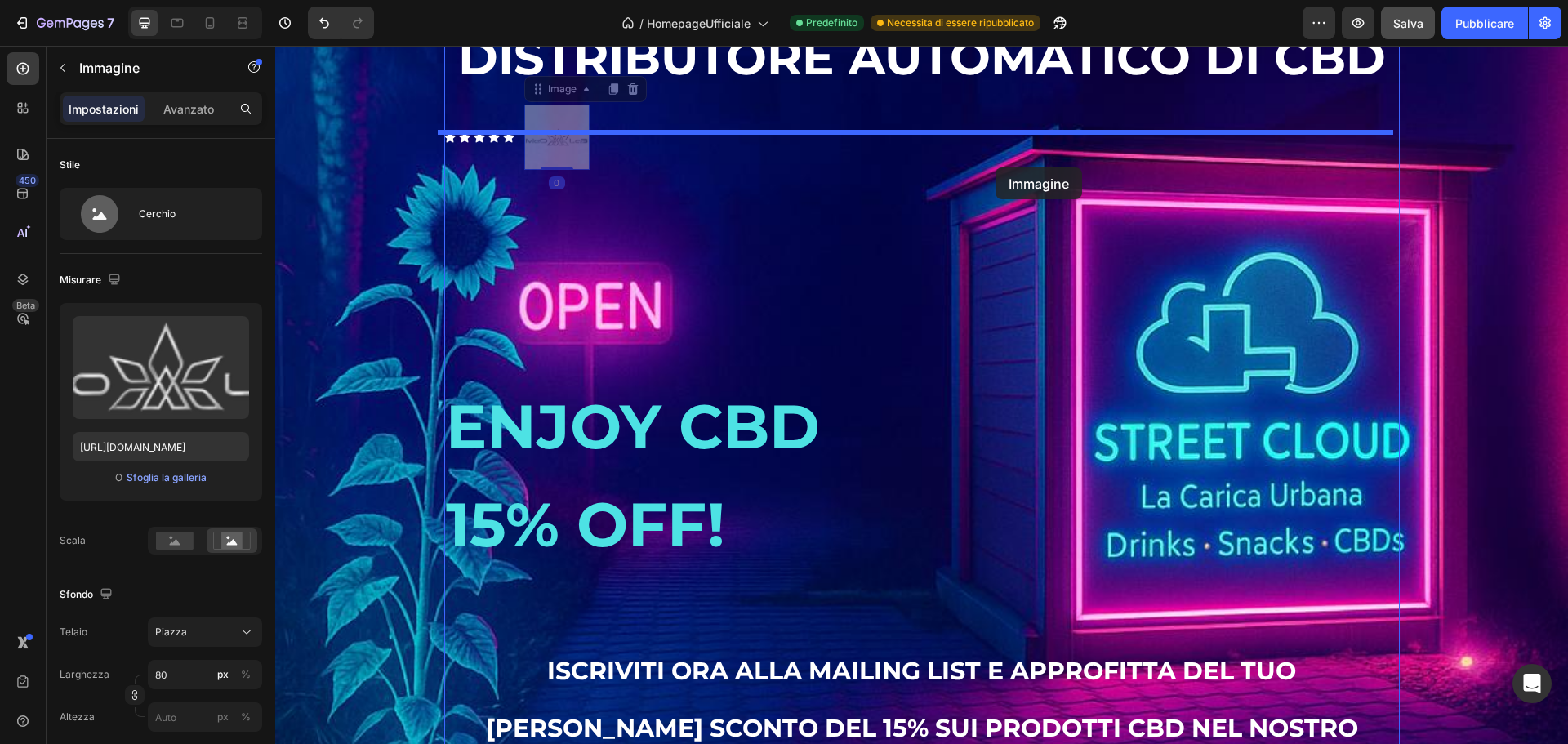
drag, startPoint x: 550, startPoint y: 166, endPoint x: 995, endPoint y: 167, distance: 445.0
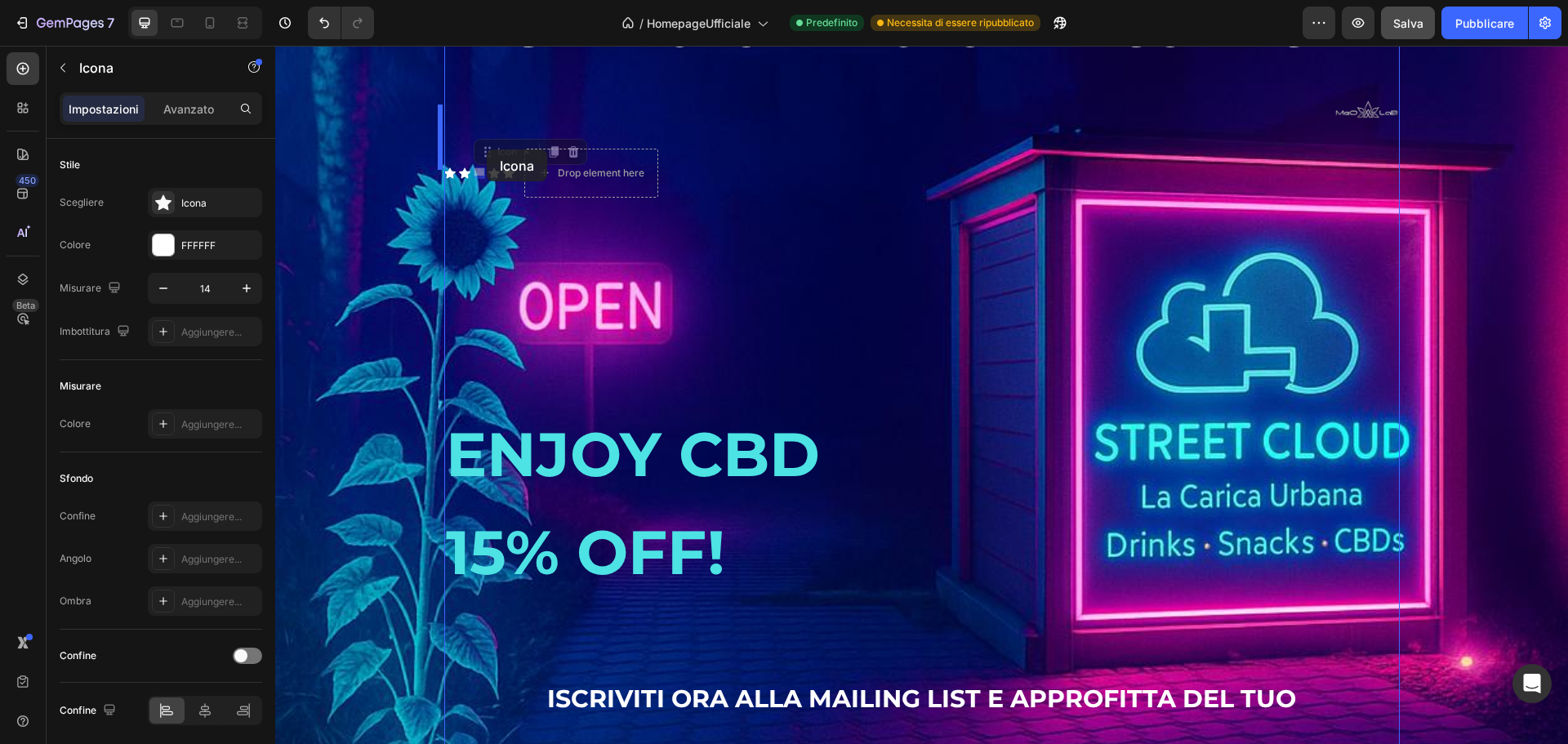
drag, startPoint x: 477, startPoint y: 198, endPoint x: 487, endPoint y: 143, distance: 55.9
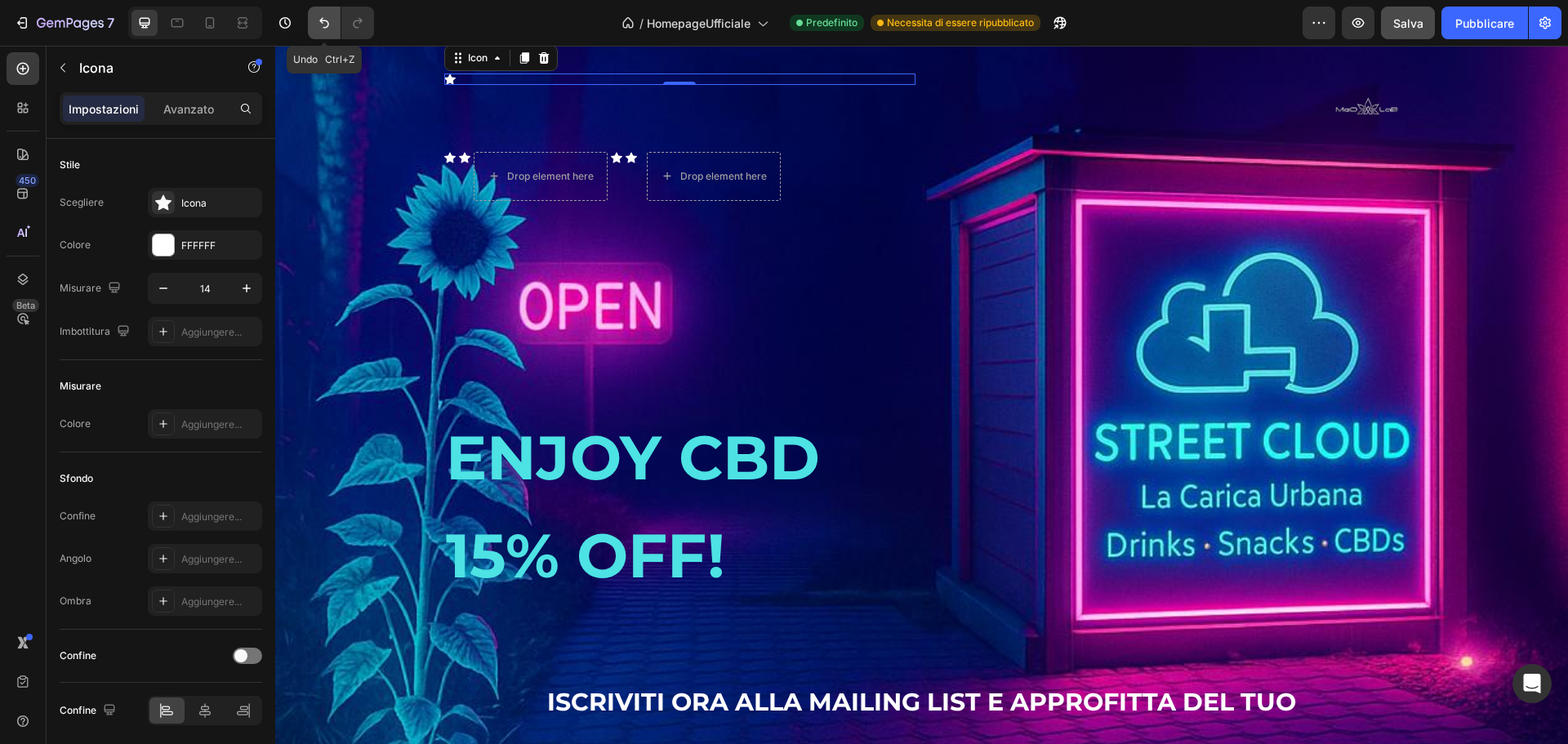
click at [325, 20] on icon "Annulla/Ripristina" at bounding box center [325, 23] width 16 height 16
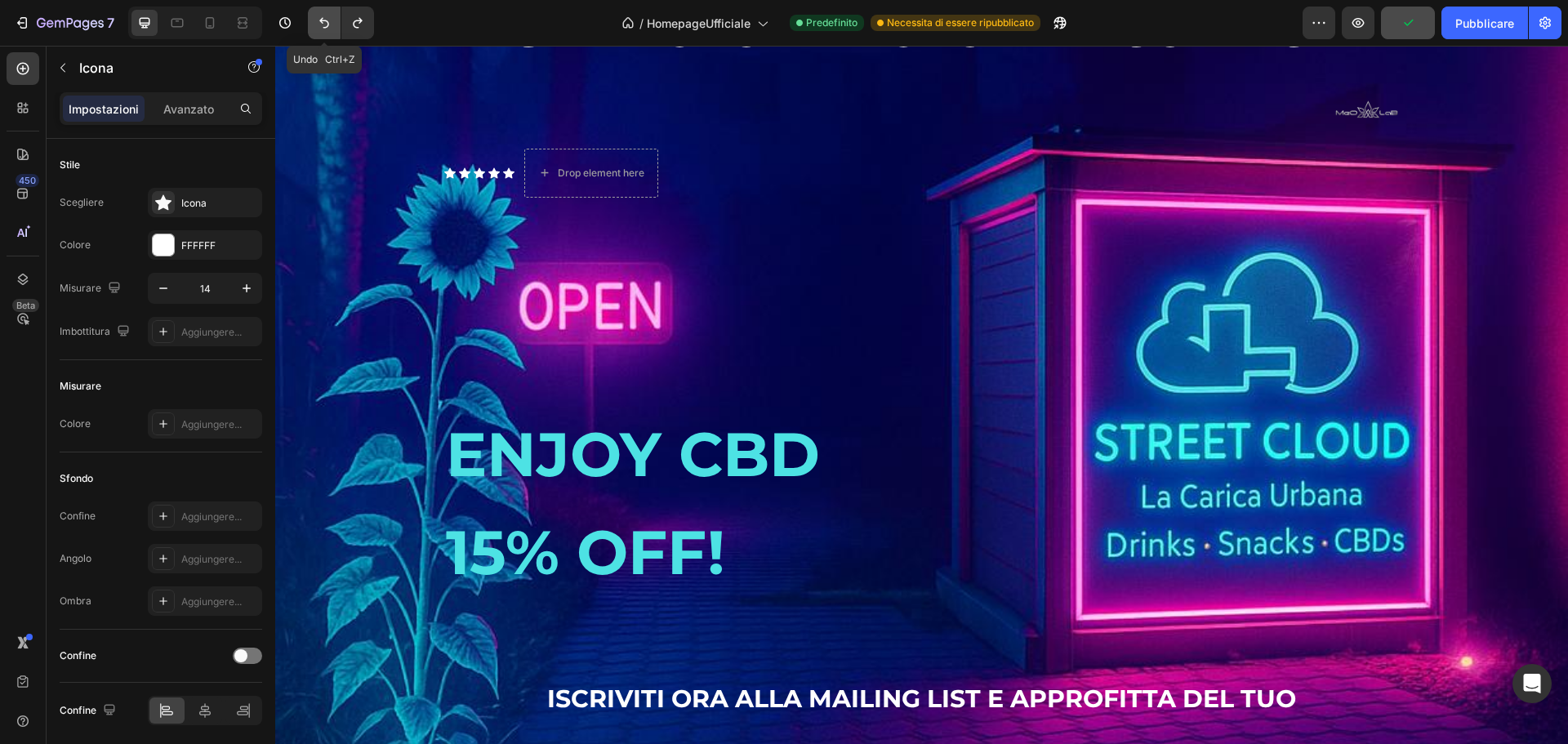
click at [321, 24] on icon "Annulla/Ripristina" at bounding box center [325, 23] width 16 height 16
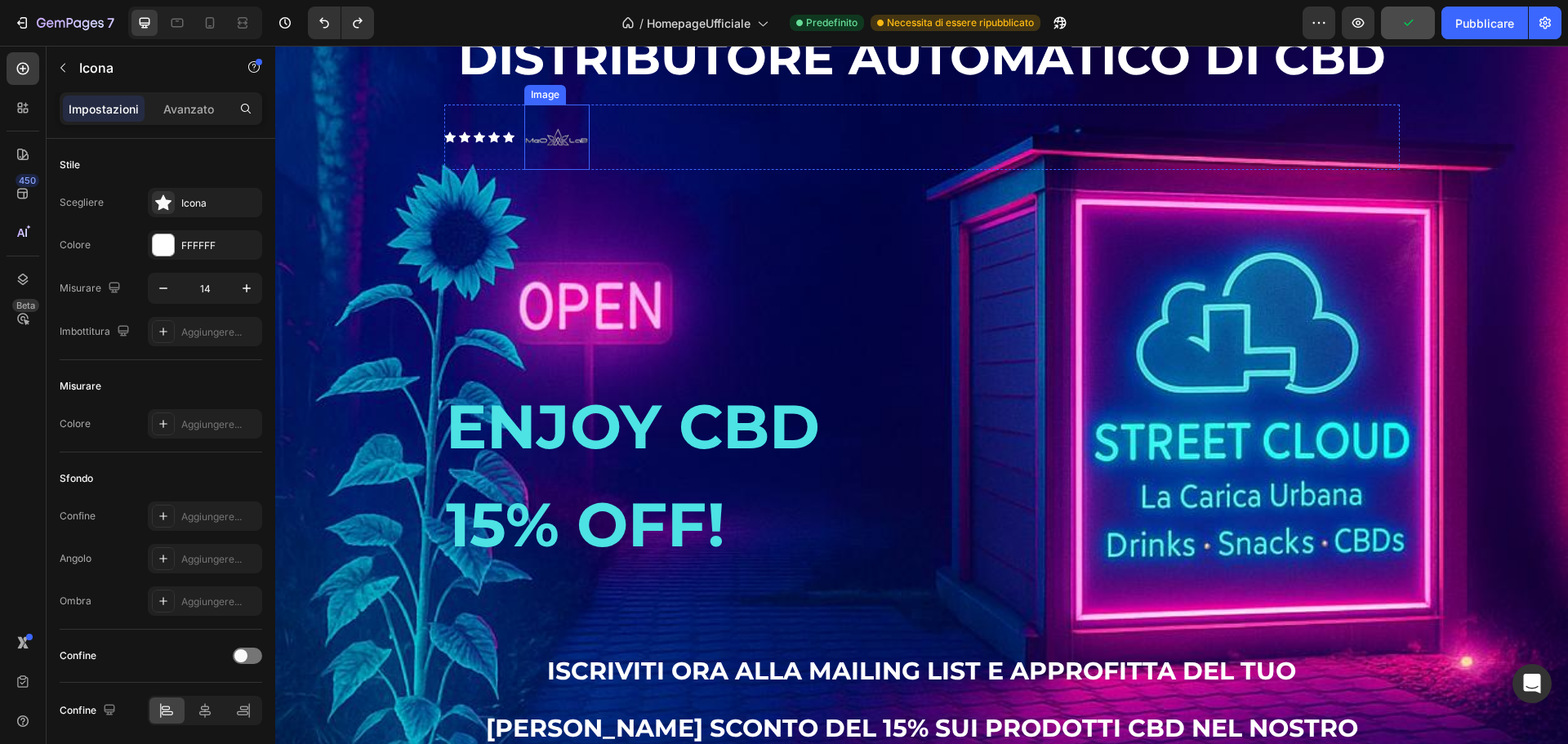
click at [503, 143] on div "Icon" at bounding box center [508, 137] width 12 height 12
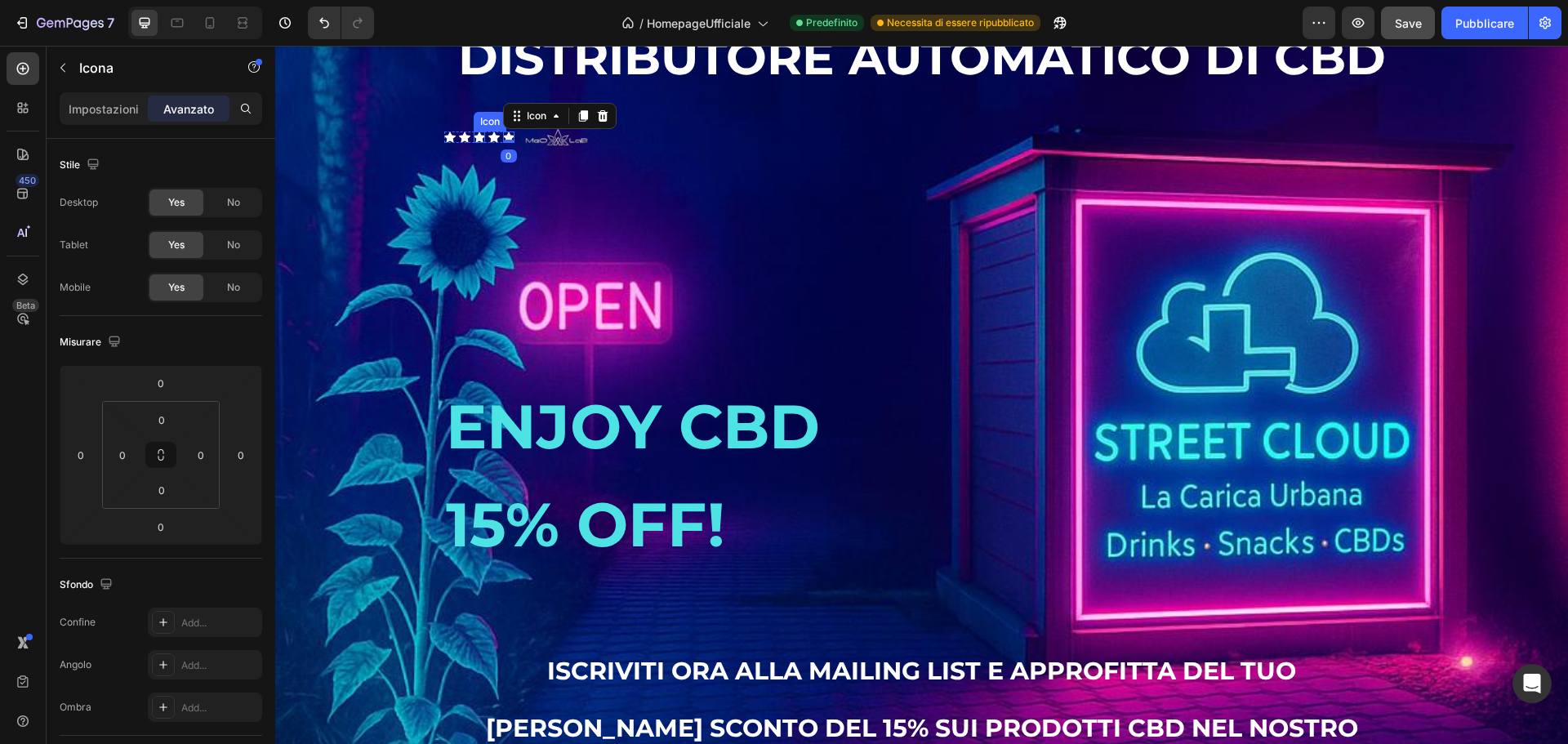
click at [459, 143] on icon at bounding box center [464, 137] width 12 height 12
click at [676, 96] on p "DISTRIBUTORE AUTOMATICO DI CBD" at bounding box center [922, 57] width 952 height 76
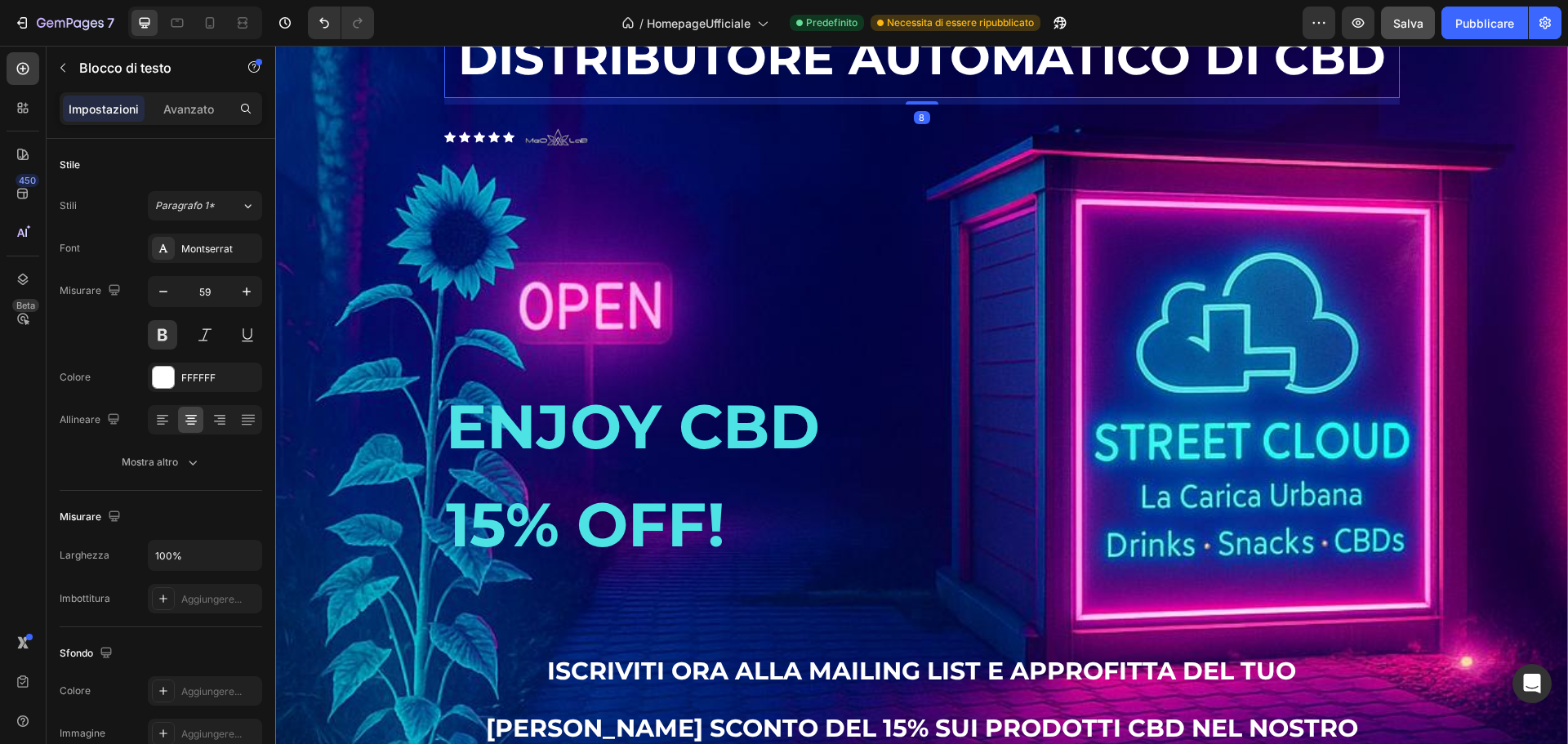
click at [333, 96] on div "Background Image" at bounding box center [922, 468] width 1293 height 980
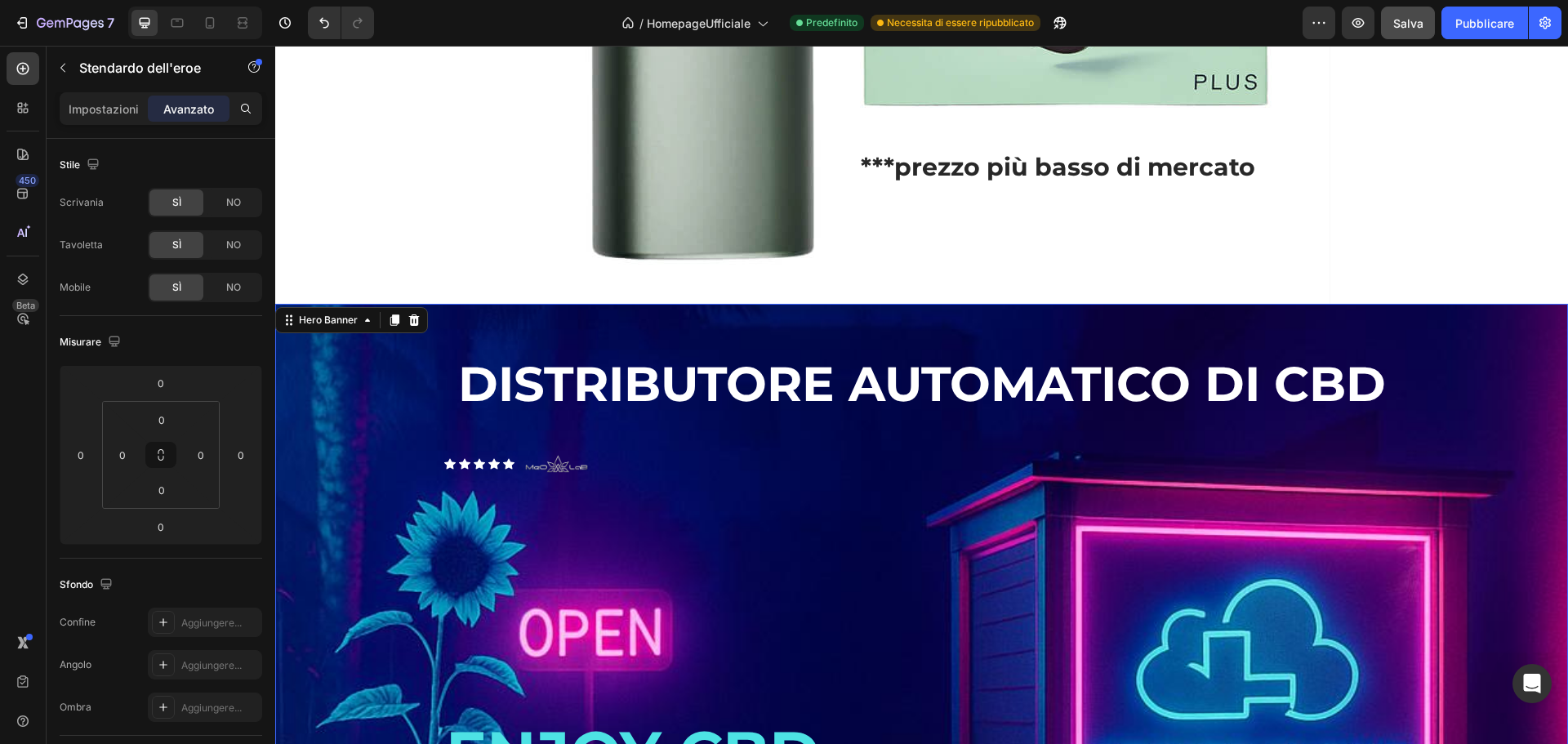
scroll to position [2252, 0]
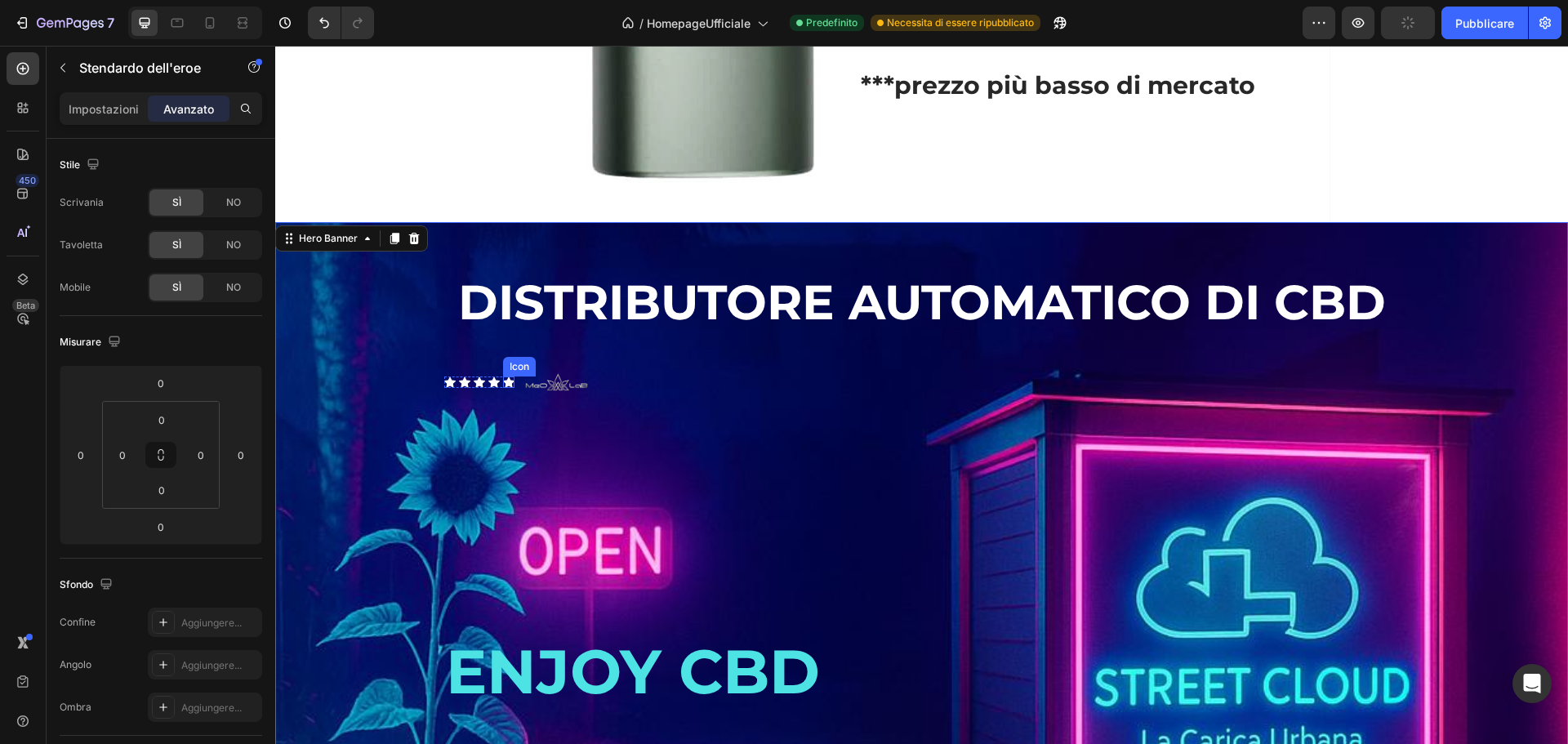
click at [503, 387] on icon at bounding box center [508, 382] width 12 height 11
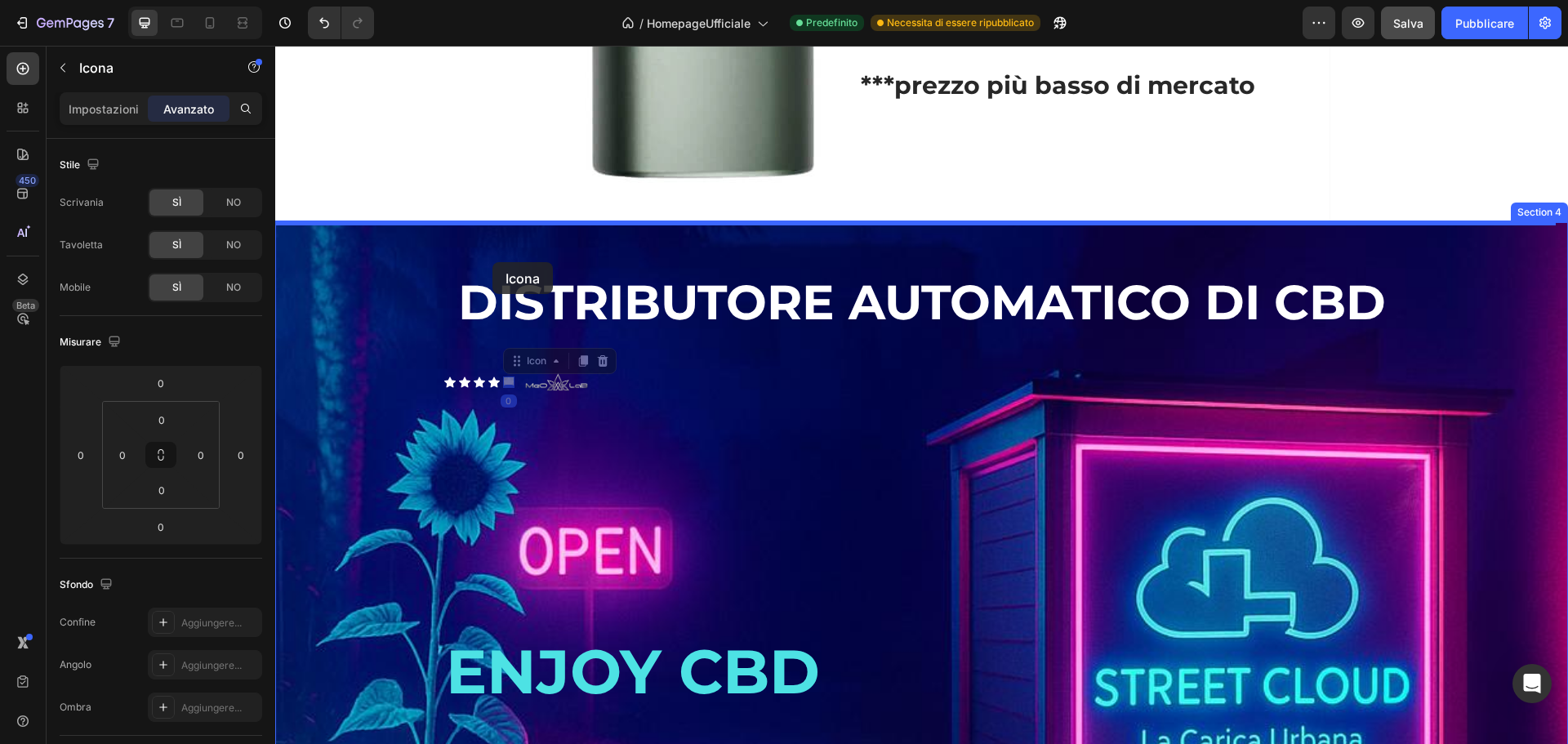
drag, startPoint x: 504, startPoint y: 358, endPoint x: 493, endPoint y: 262, distance: 96.6
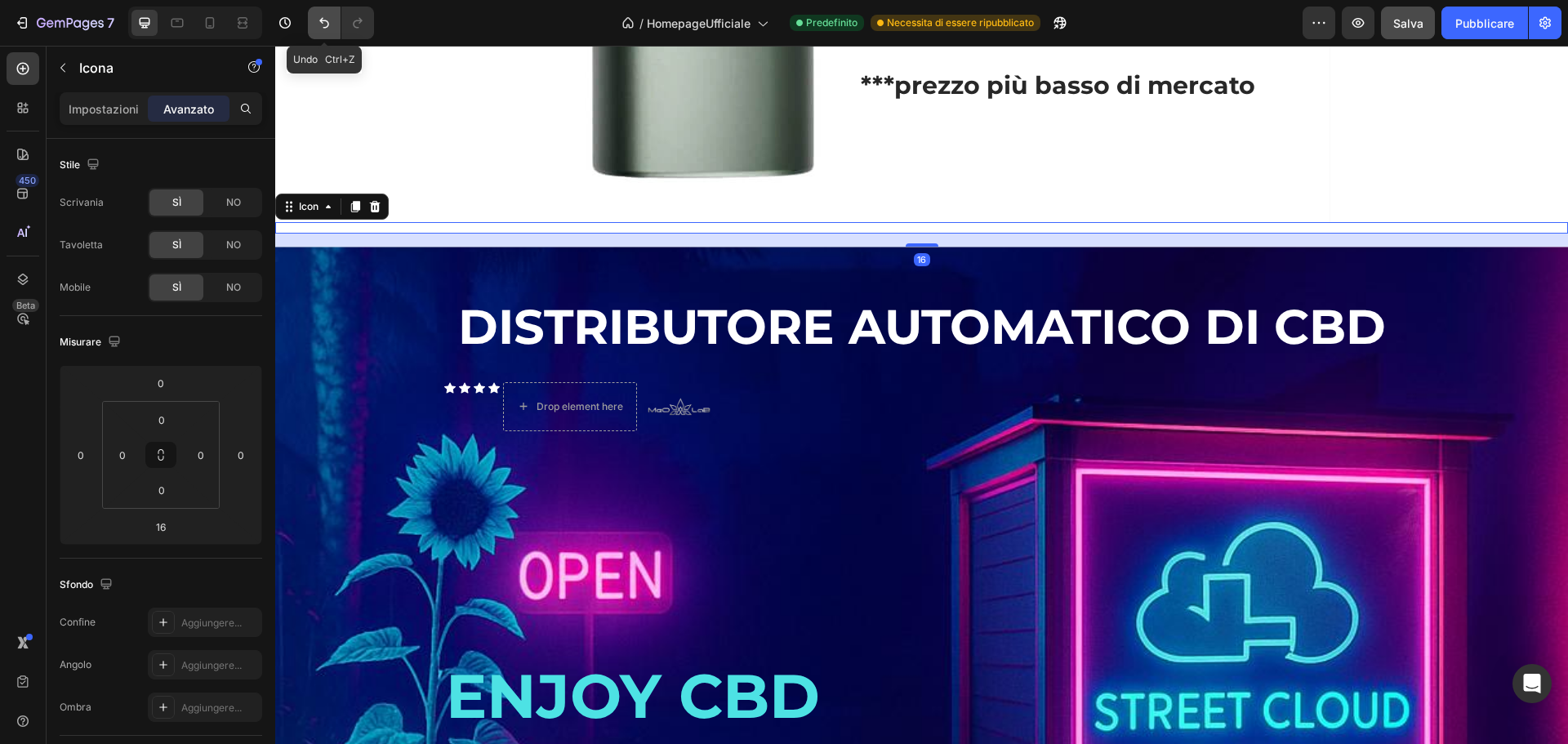
drag, startPoint x: 324, startPoint y: 21, endPoint x: 76, endPoint y: 16, distance: 248.1
click at [324, 21] on icon "Annulla/Ripristina" at bounding box center [324, 24] width 10 height 11
type input "0"
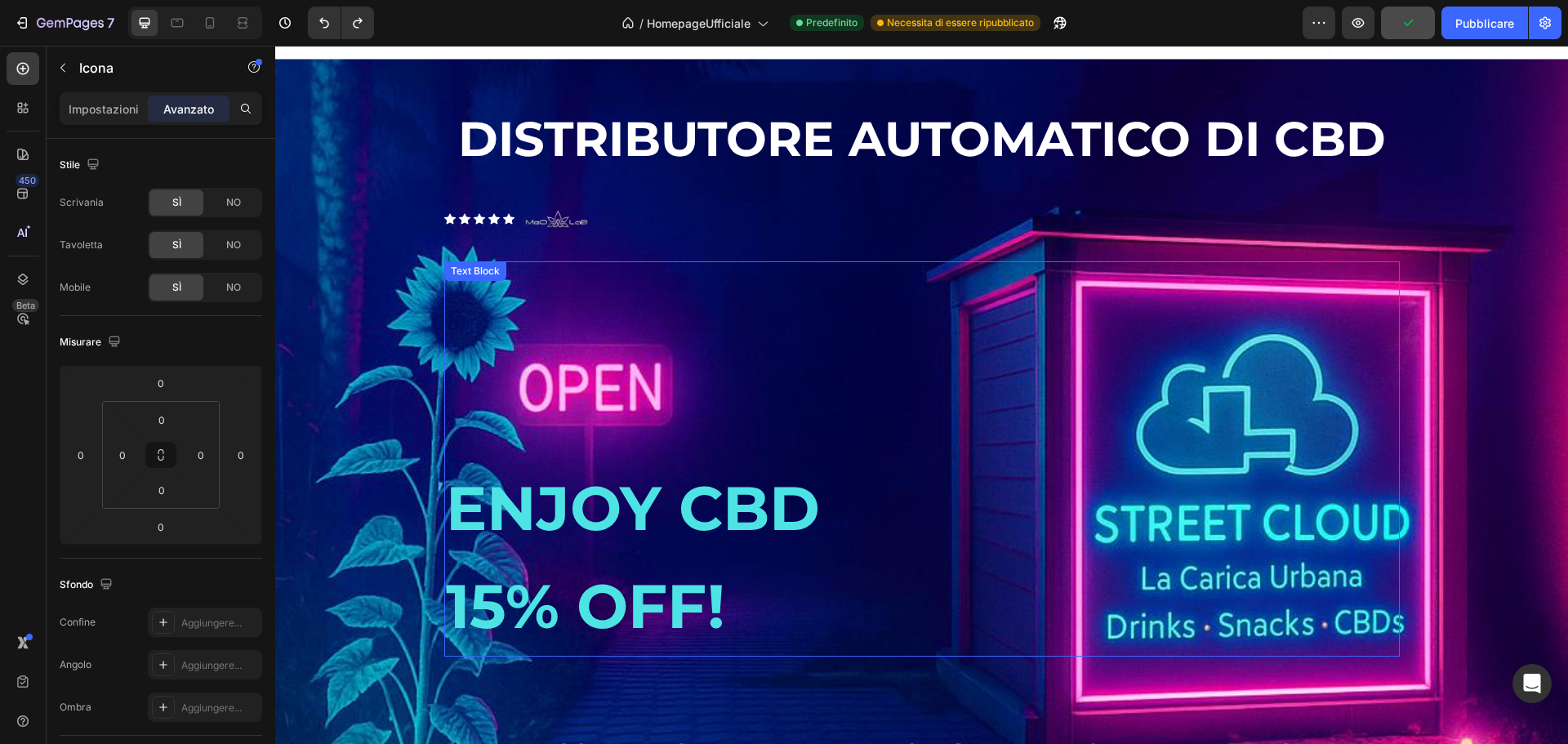
scroll to position [2334, 0]
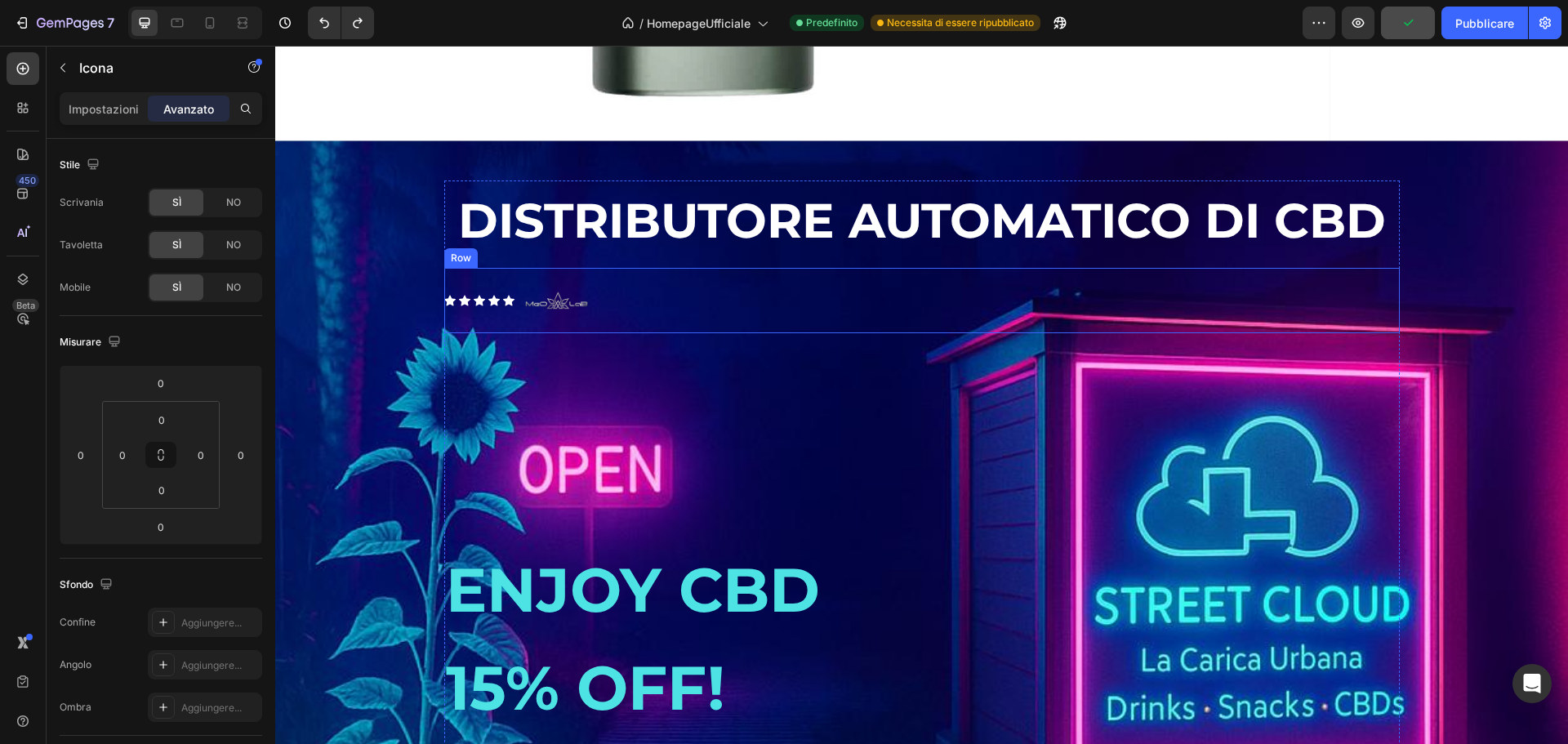
click at [488, 307] on icon at bounding box center [494, 300] width 12 height 12
click at [589, 289] on div at bounding box center [588, 279] width 20 height 20
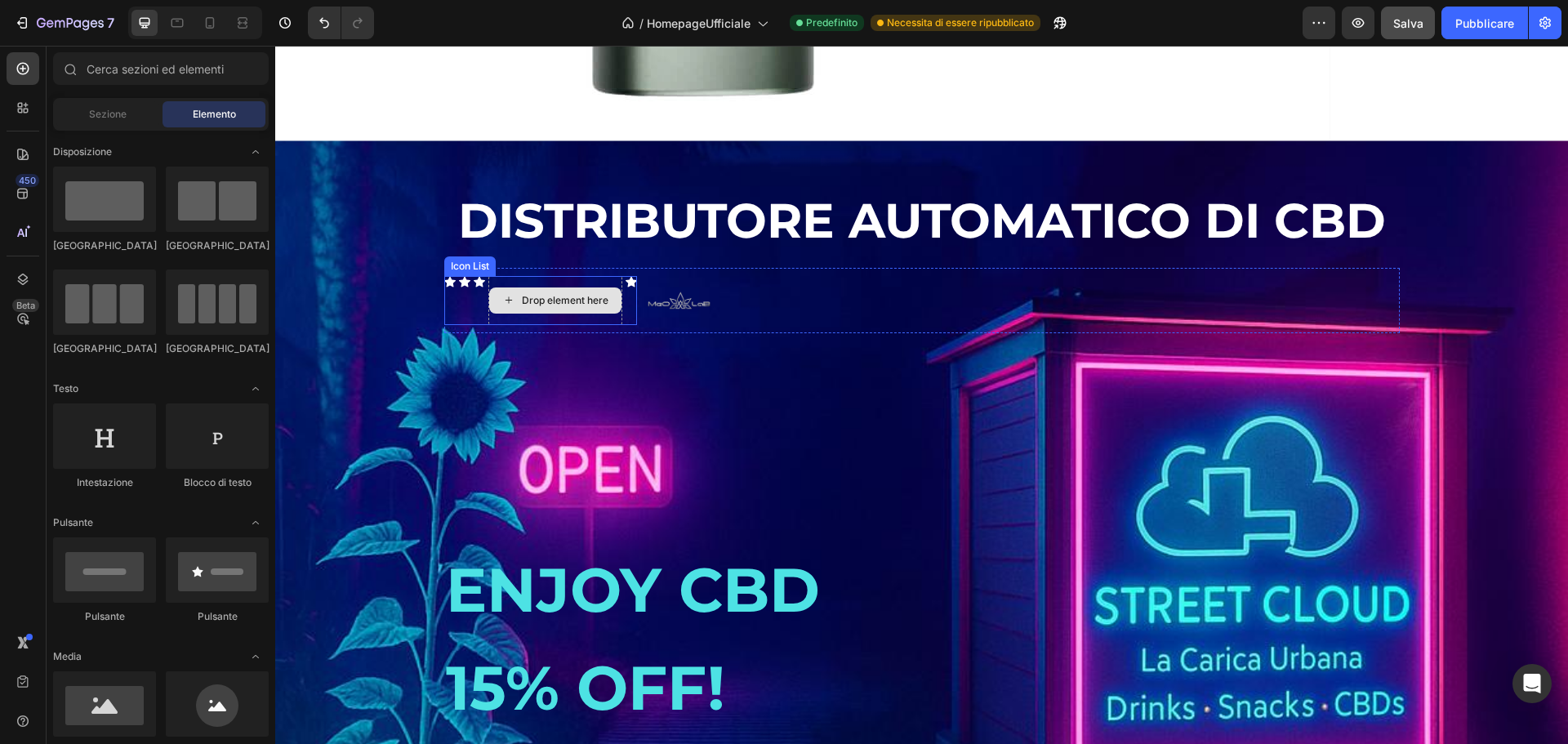
click at [461, 287] on icon at bounding box center [464, 282] width 12 height 11
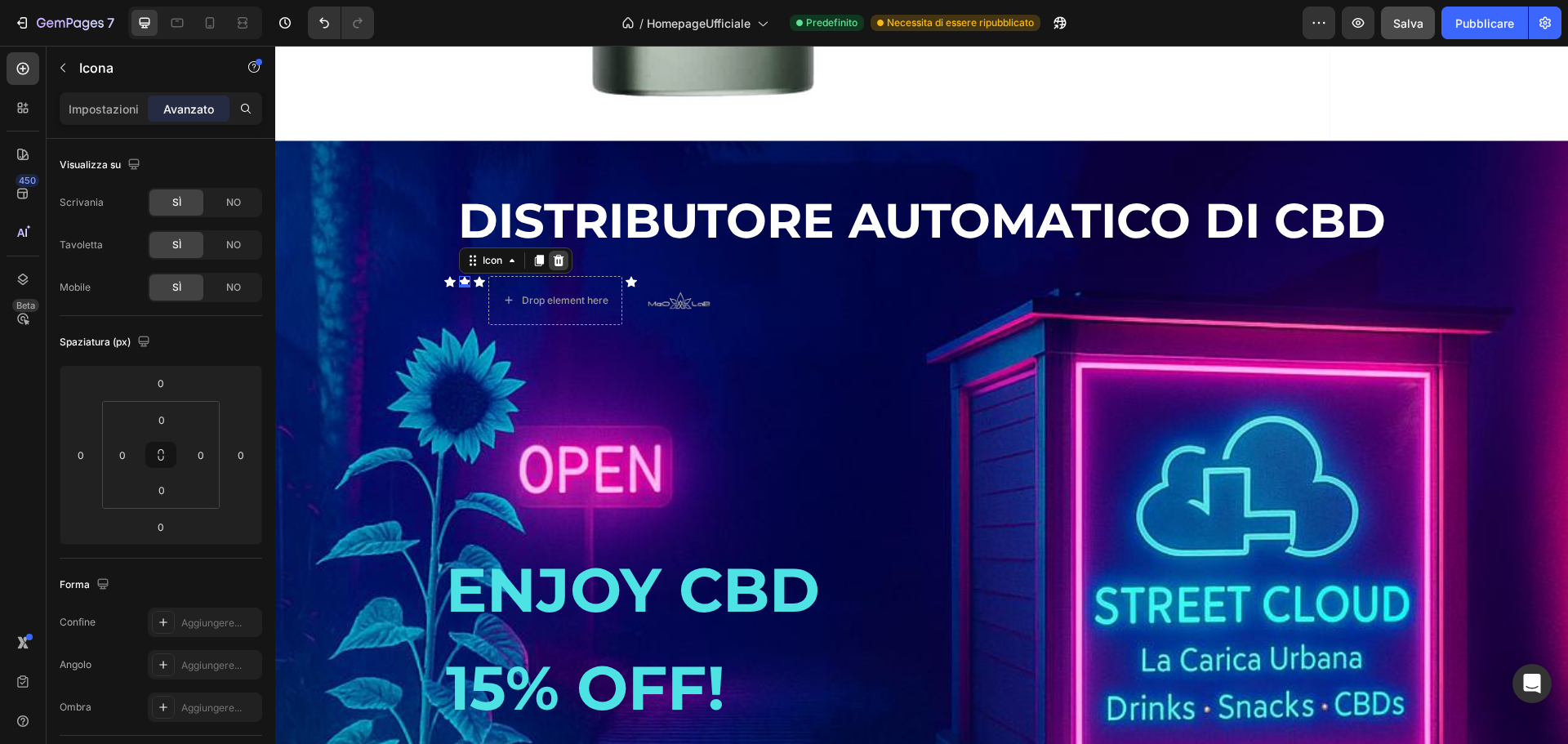
click at [553, 266] on icon at bounding box center [558, 260] width 11 height 12
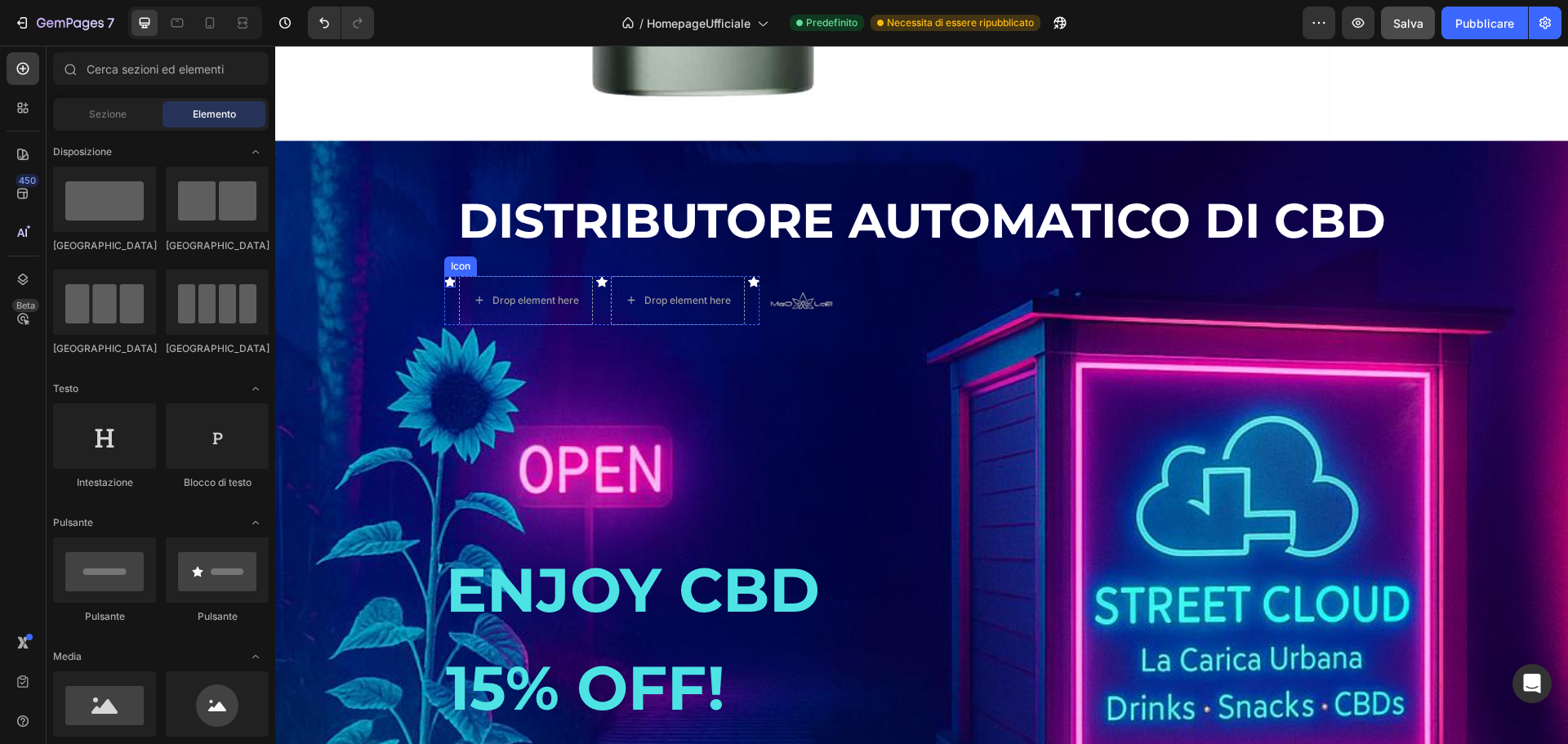
click at [444, 287] on icon at bounding box center [450, 282] width 12 height 11
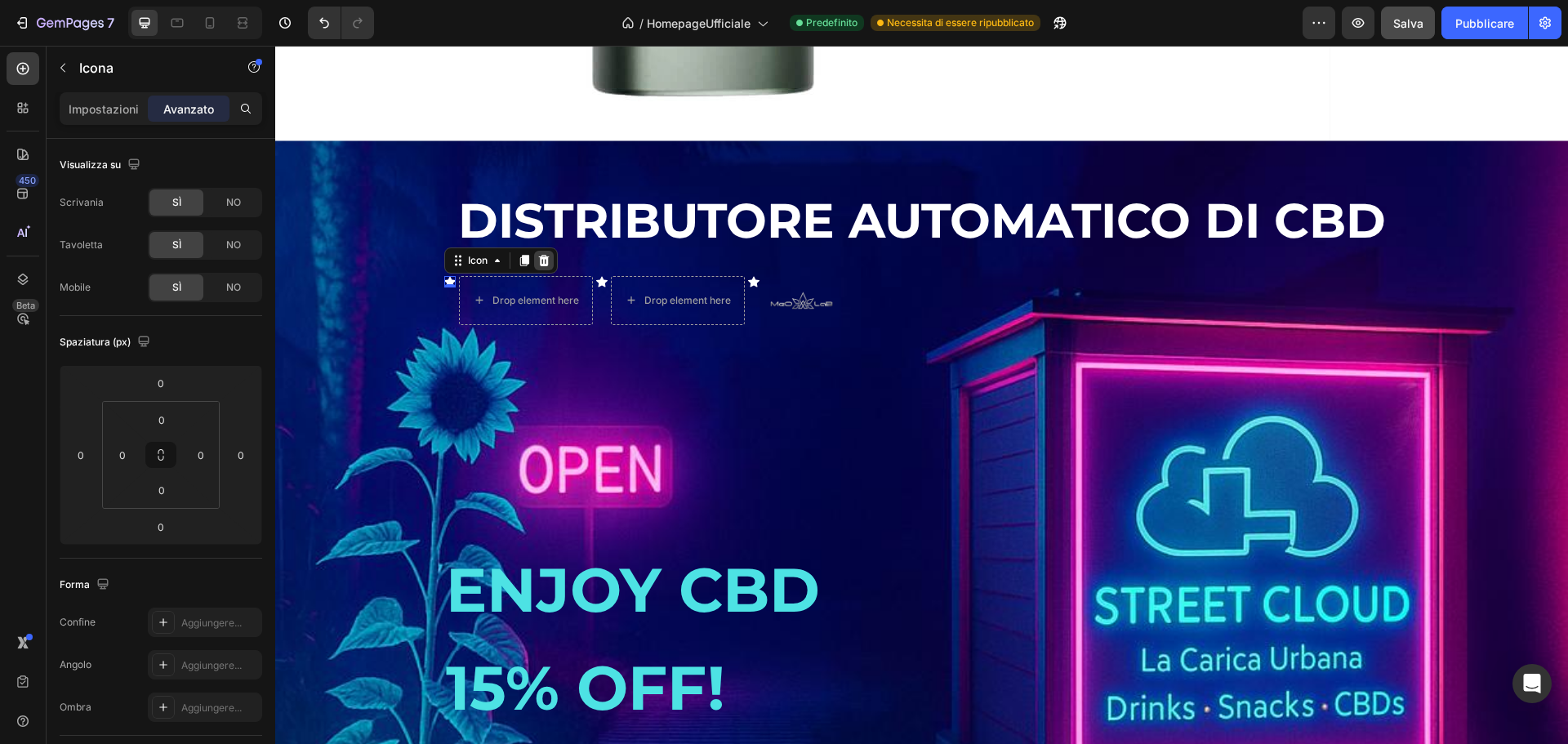
click at [541, 267] on icon at bounding box center [544, 260] width 13 height 13
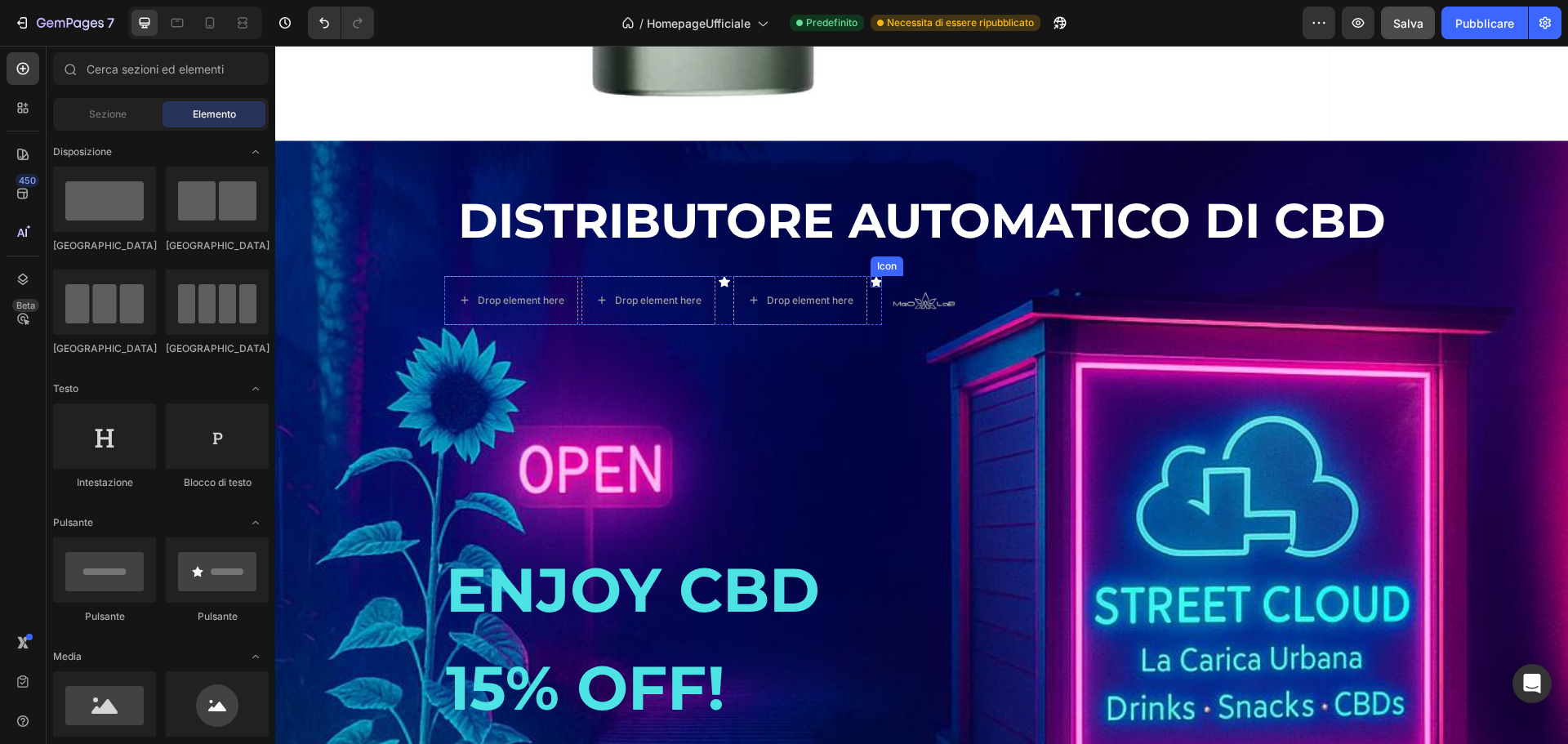
click at [871, 287] on icon at bounding box center [876, 282] width 12 height 11
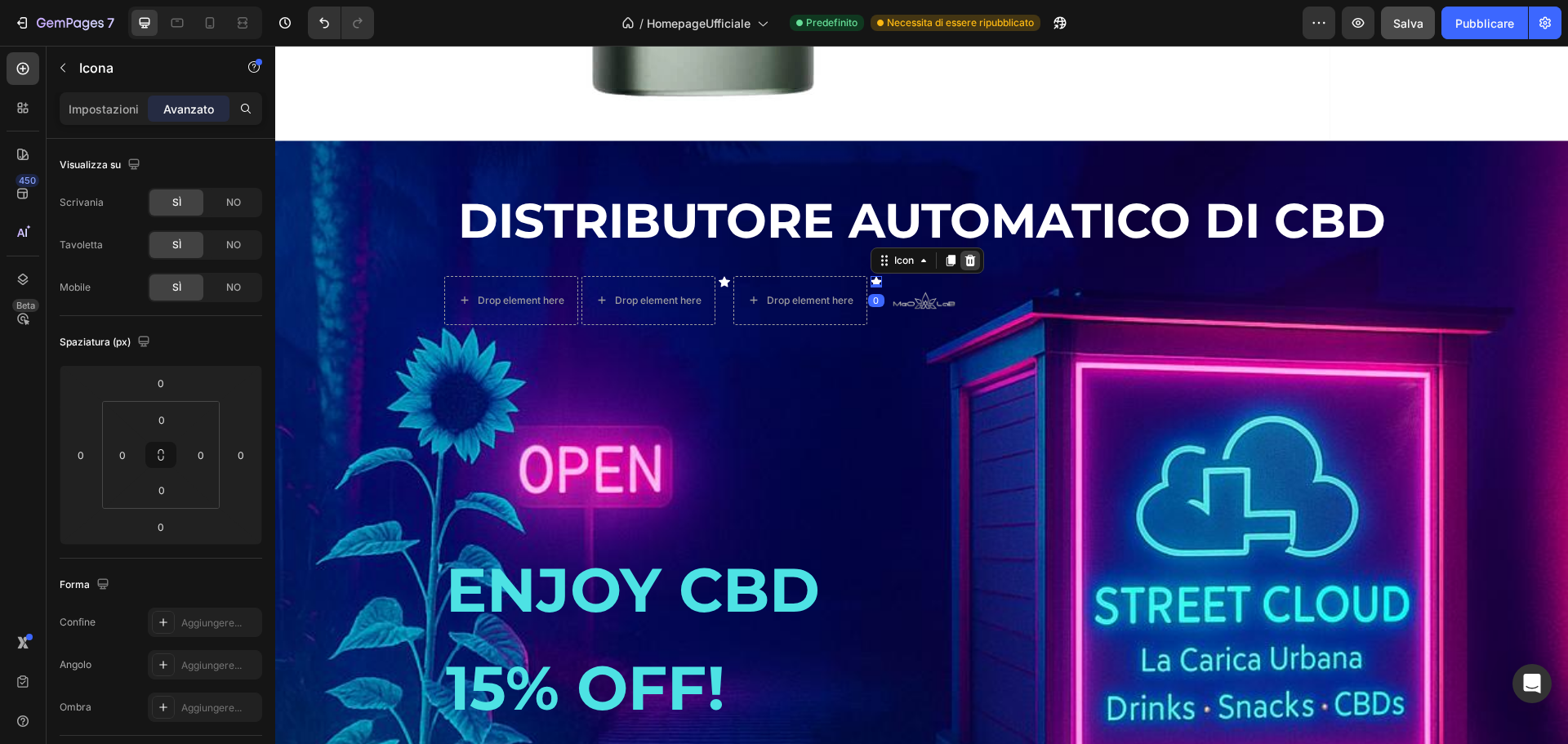
click at [968, 266] on icon at bounding box center [970, 260] width 11 height 12
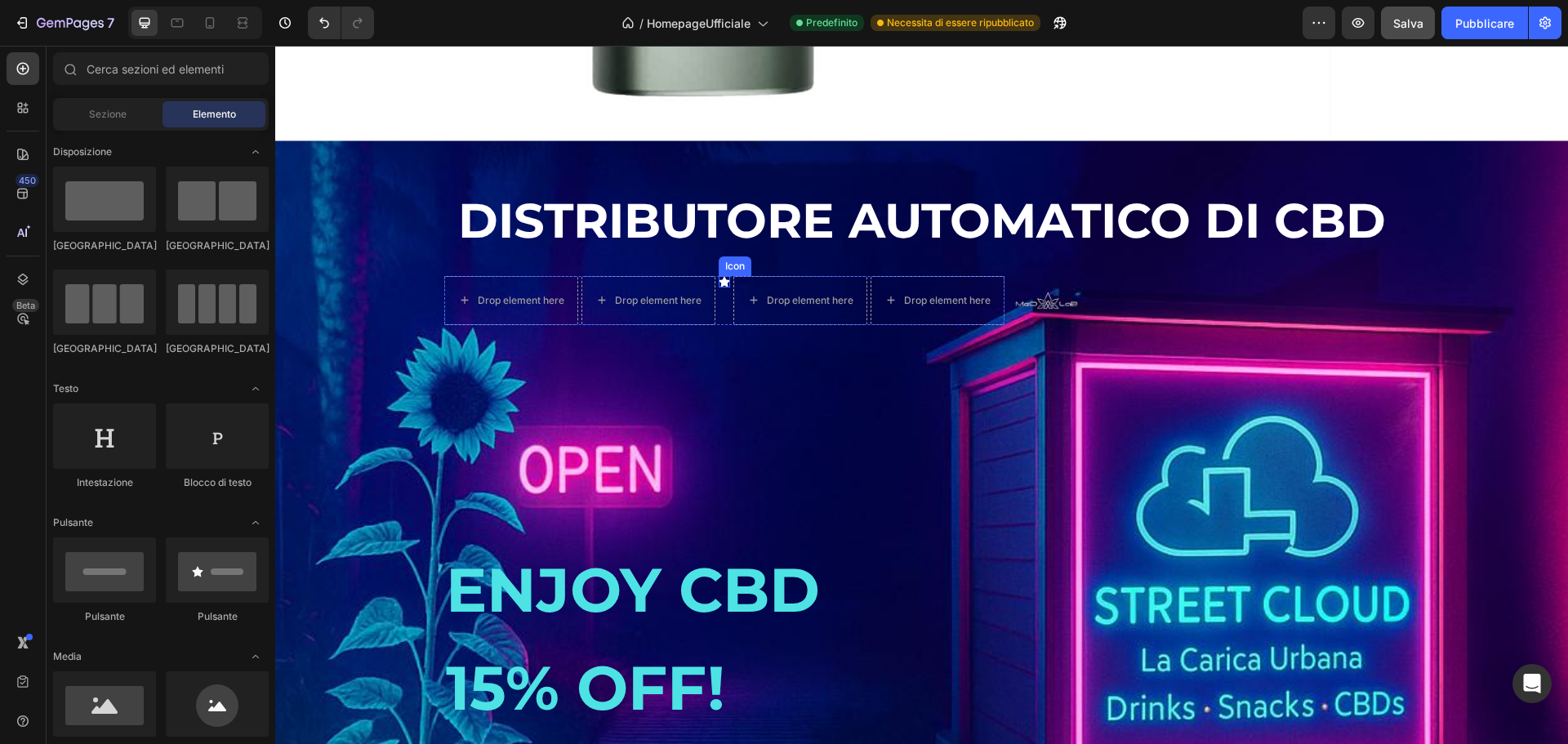
click at [719, 287] on icon at bounding box center [724, 282] width 12 height 11
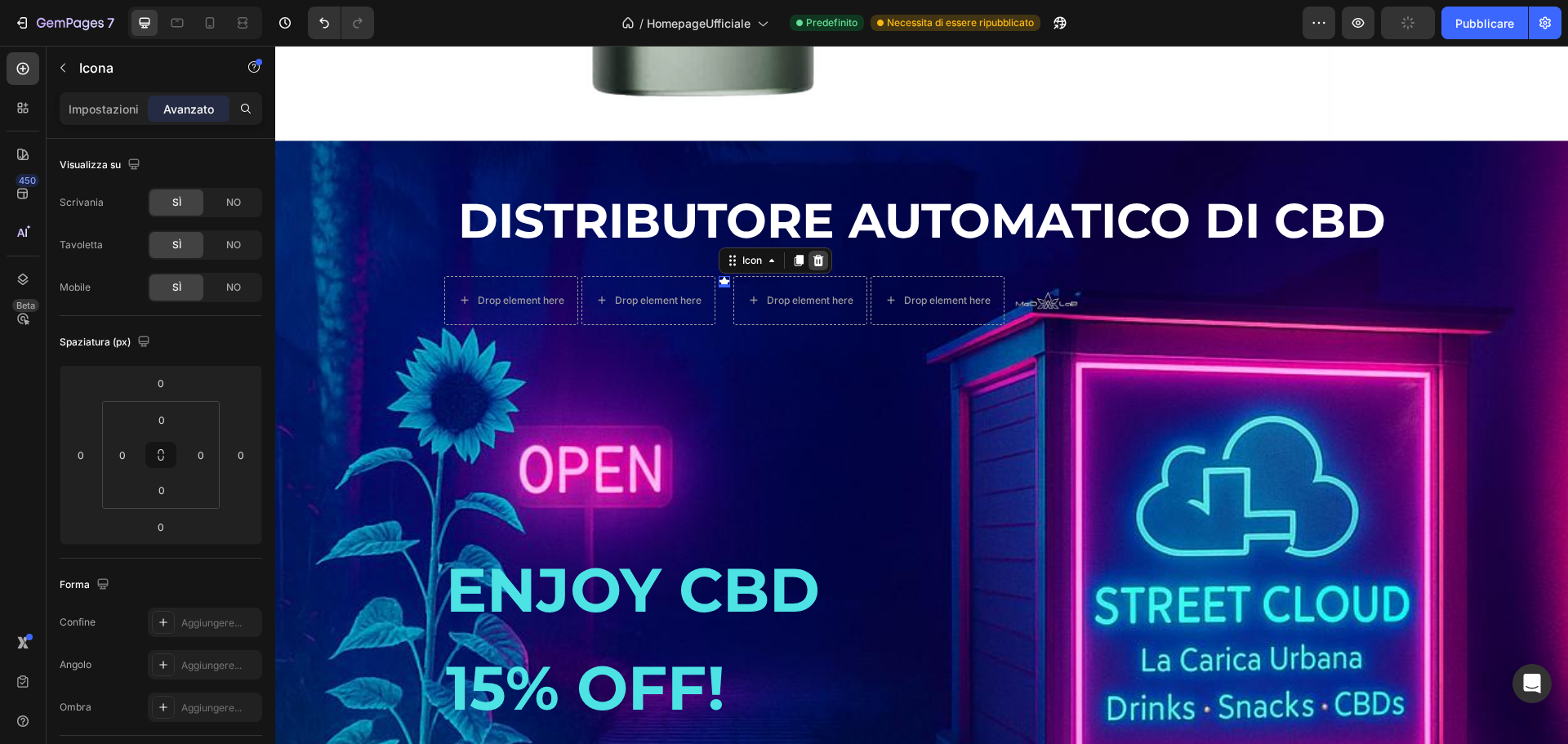
click at [814, 266] on icon at bounding box center [818, 260] width 11 height 12
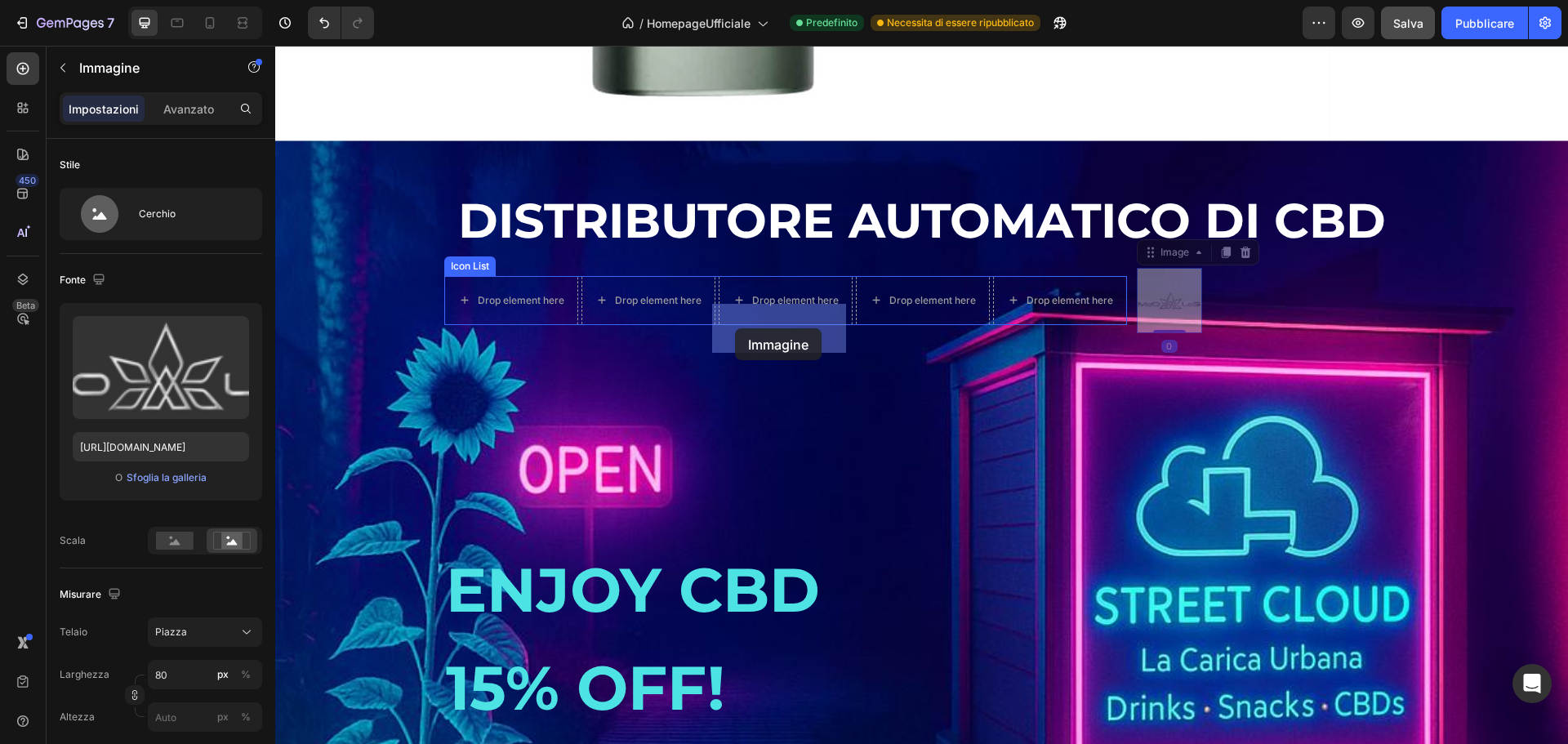
drag, startPoint x: 1153, startPoint y: 331, endPoint x: 735, endPoint y: 328, distance: 418.0
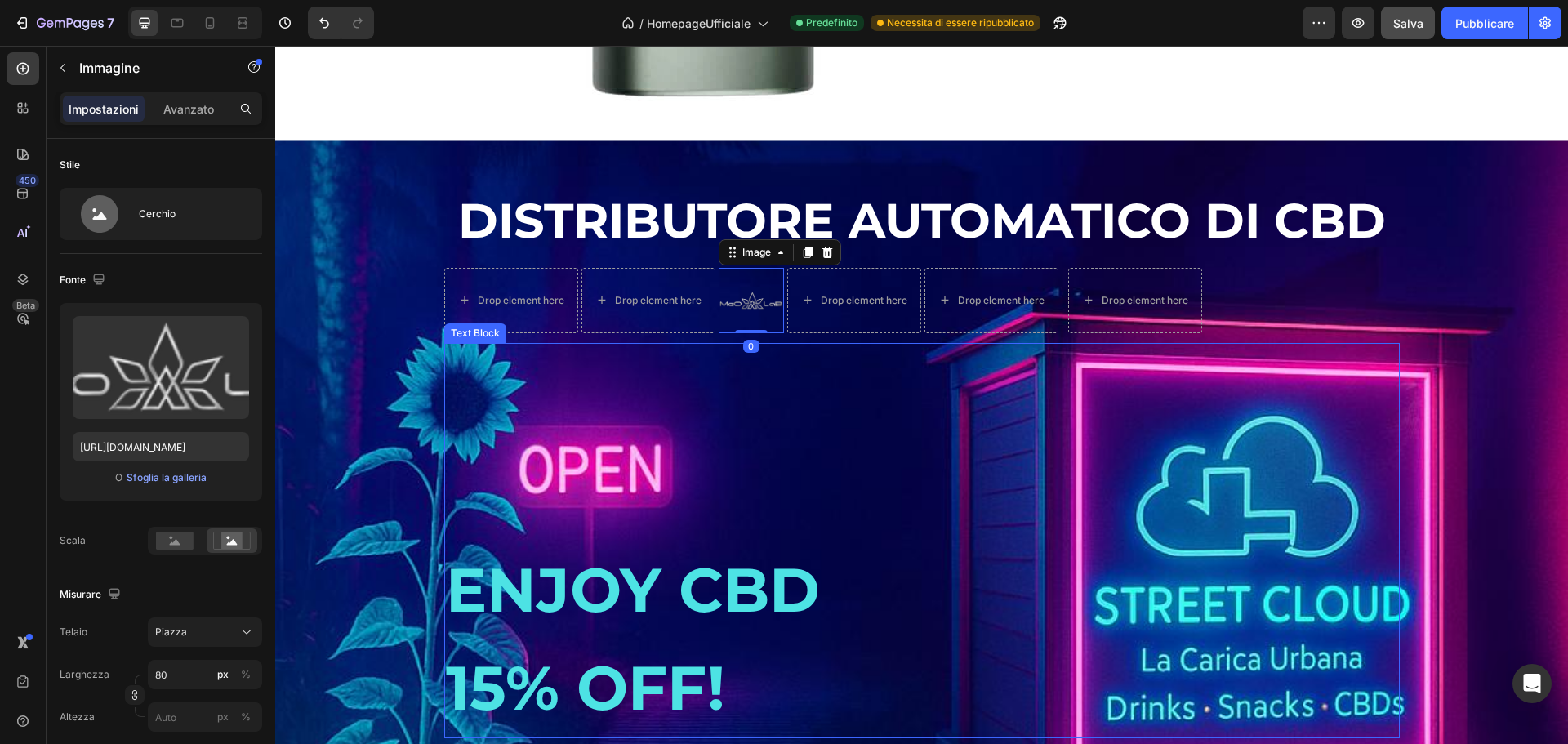
click at [856, 422] on p at bounding box center [922, 394] width 952 height 98
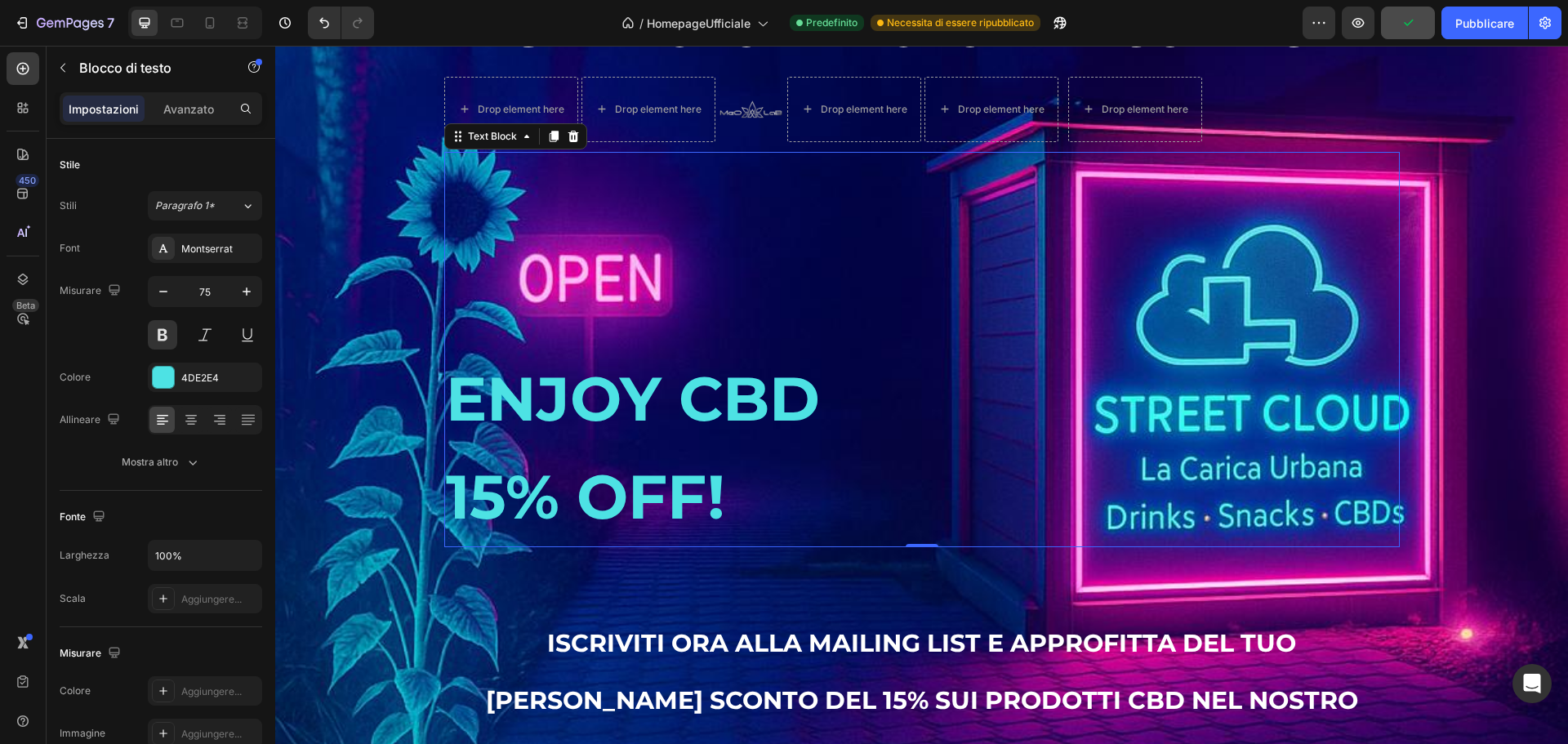
scroll to position [2497, 0]
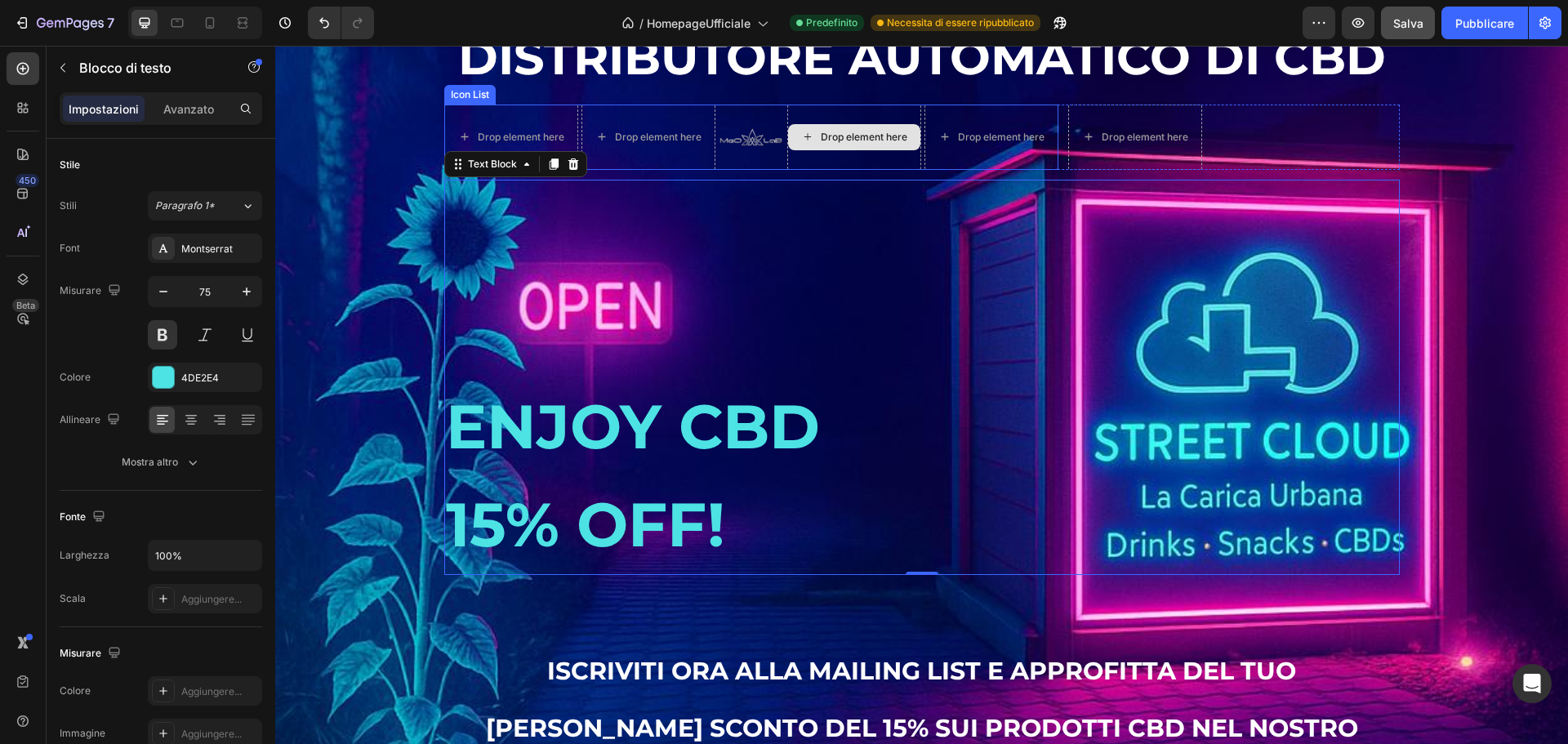
click at [813, 150] on div "Drop element here" at bounding box center [854, 137] width 133 height 26
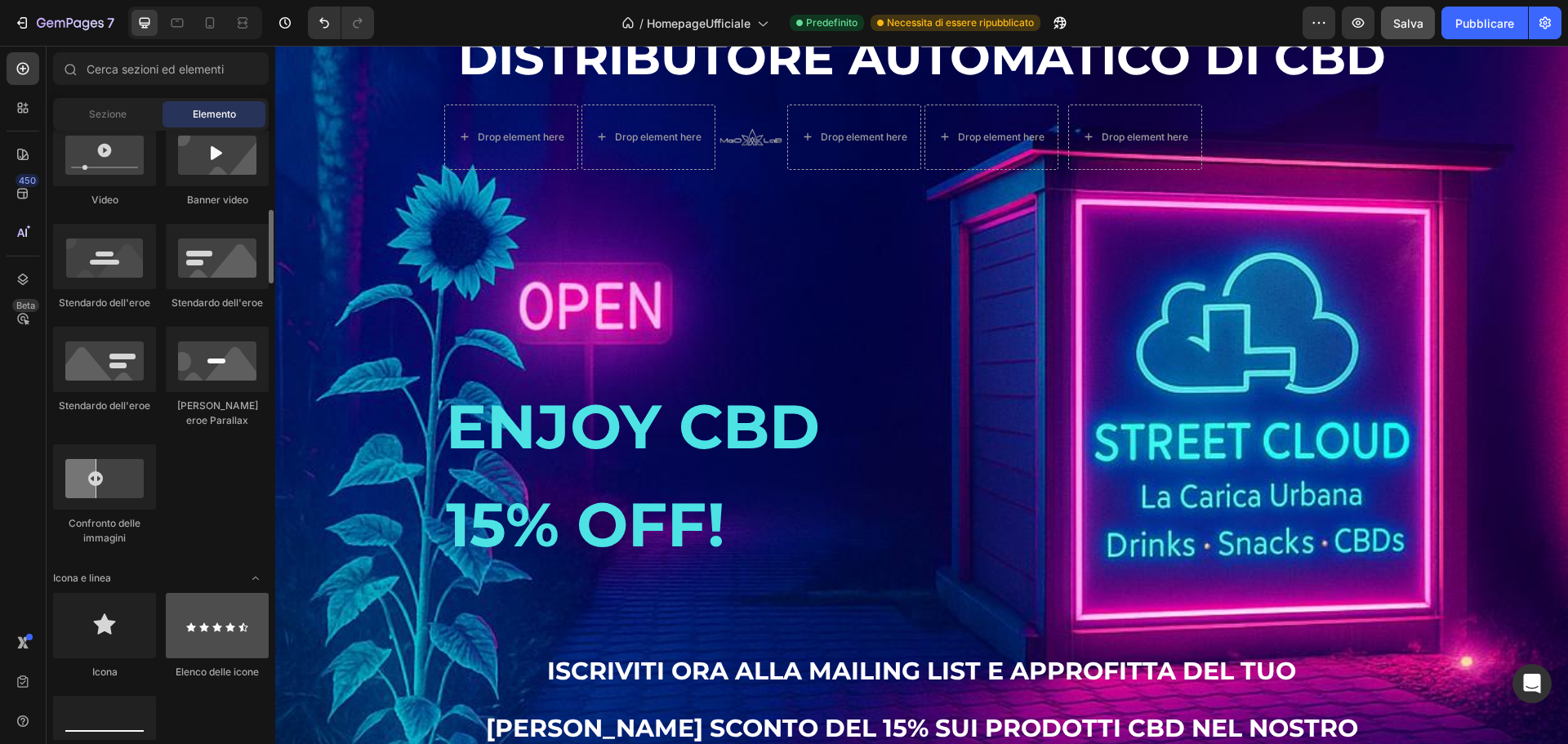
scroll to position [736, 0]
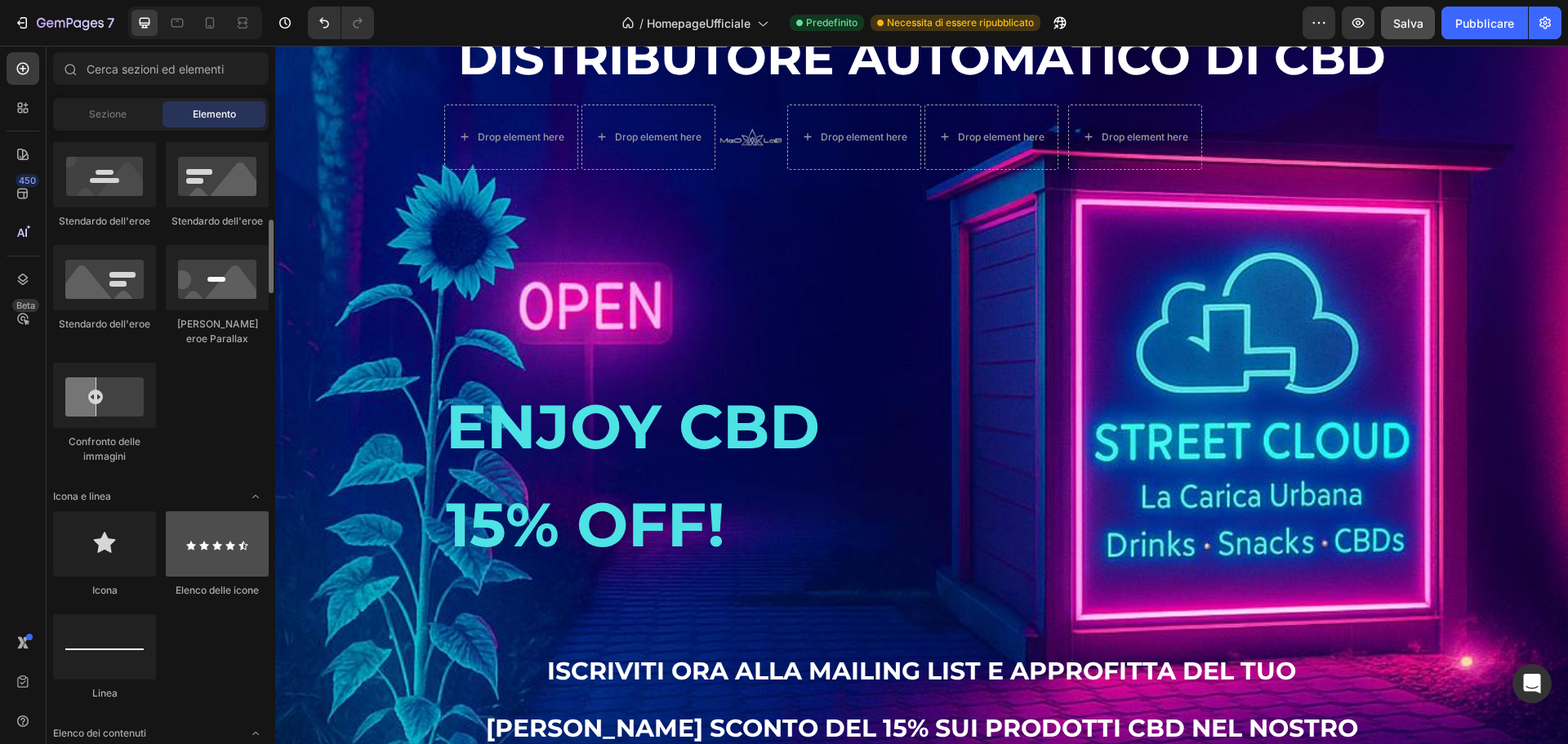
click at [213, 558] on div at bounding box center [216, 544] width 103 height 65
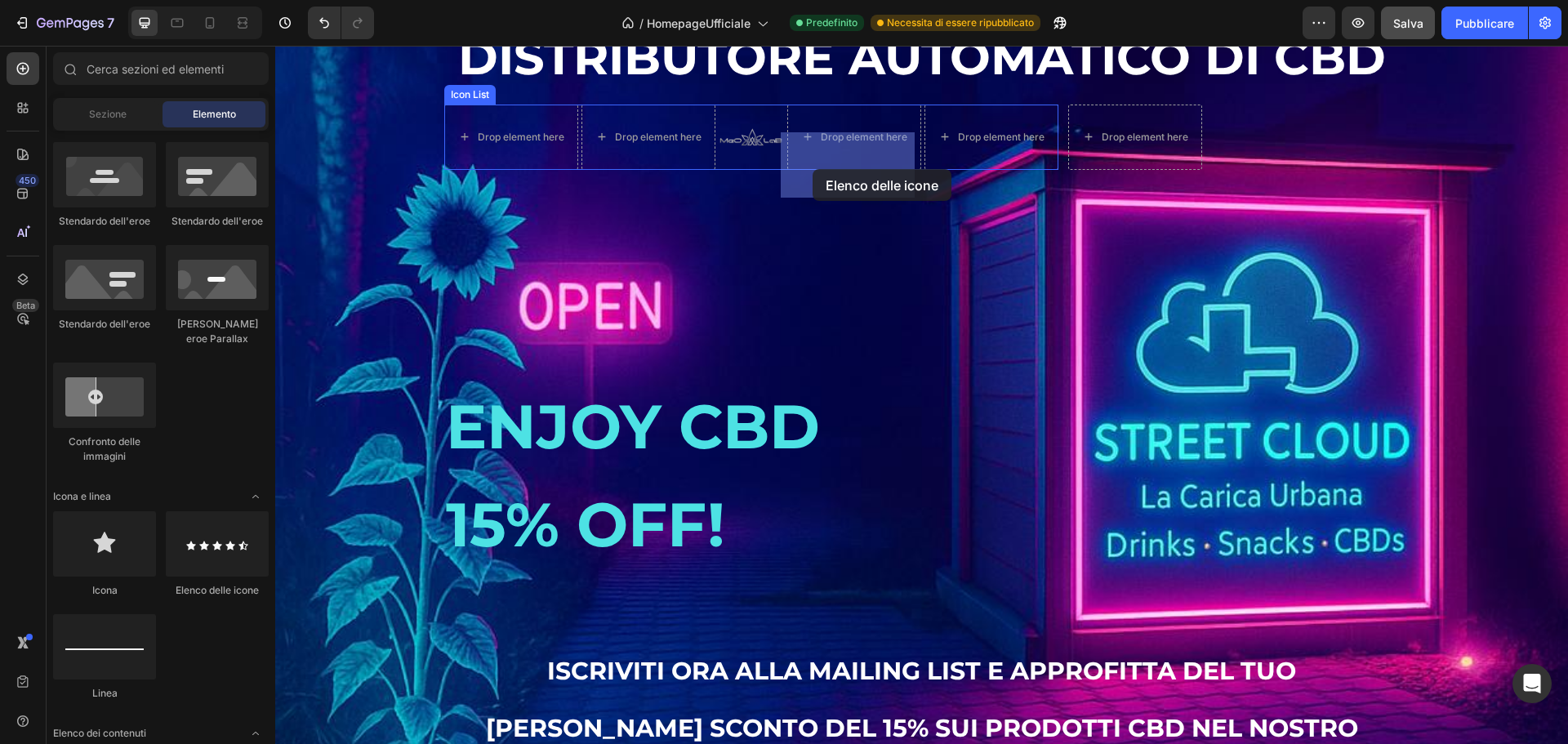
drag, startPoint x: 498, startPoint y: 607, endPoint x: 813, endPoint y: 169, distance: 539.5
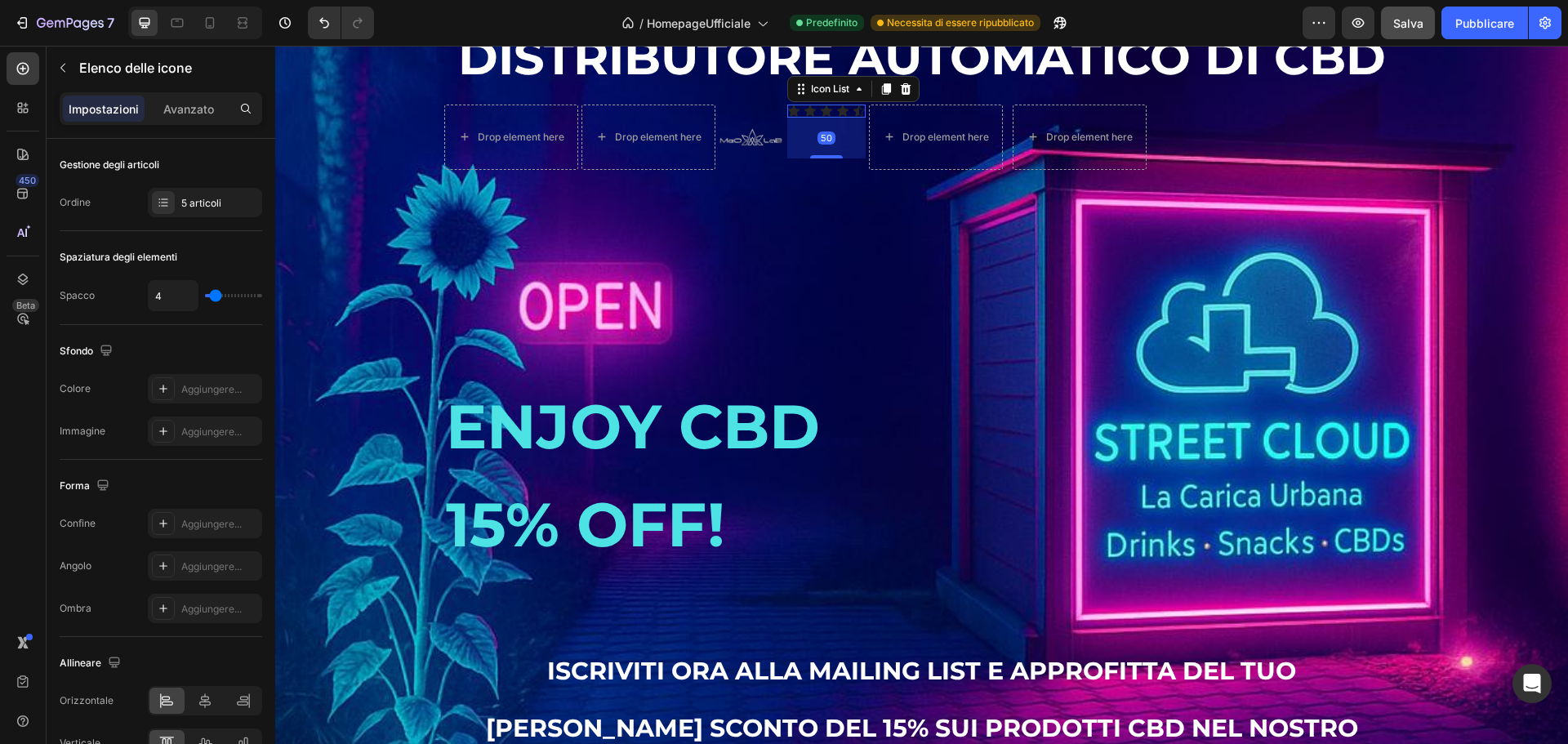
drag, startPoint x: 815, startPoint y: 146, endPoint x: 824, endPoint y: 186, distance: 41.0
click at [824, 158] on div at bounding box center [826, 157] width 33 height 4
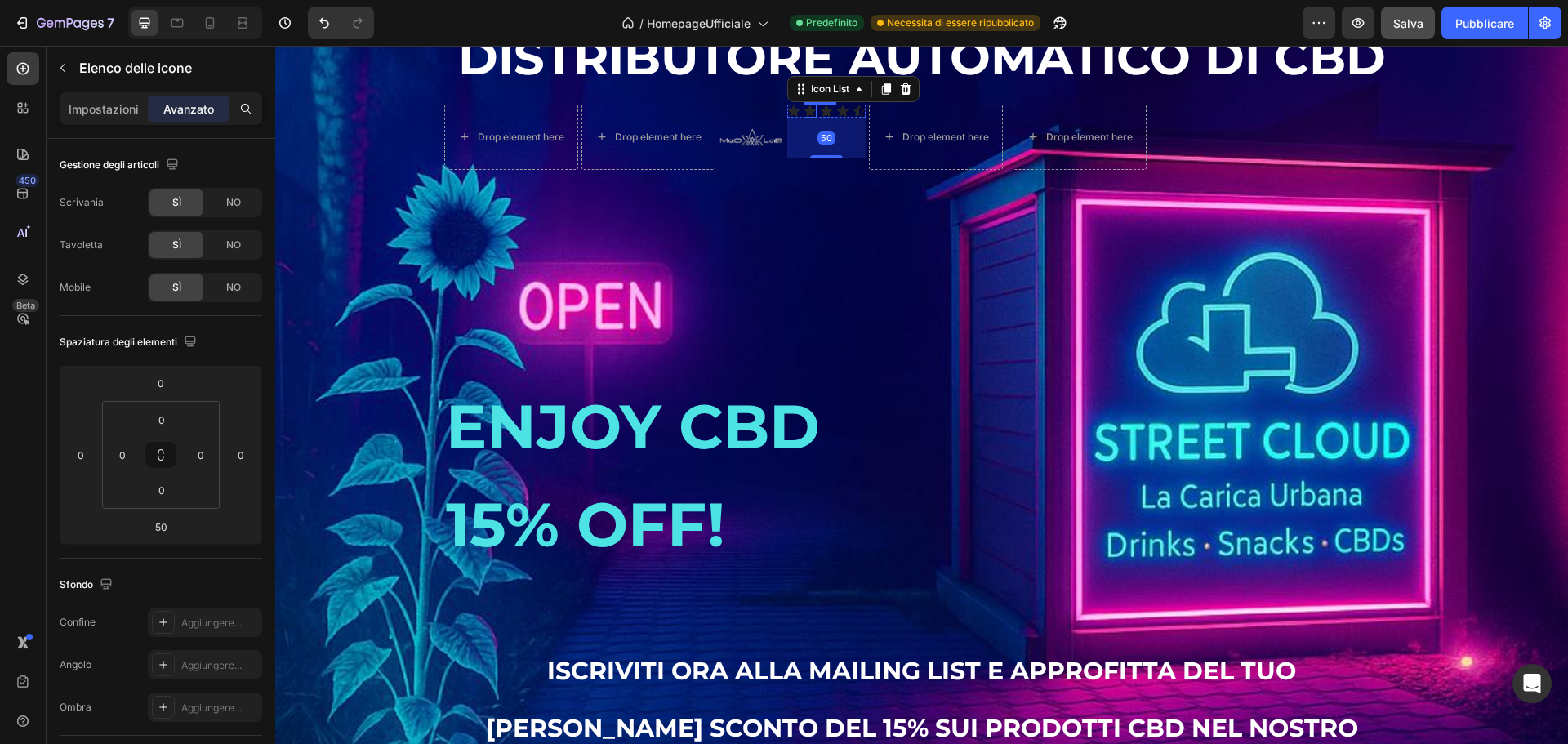
click at [804, 116] on icon at bounding box center [810, 111] width 12 height 11
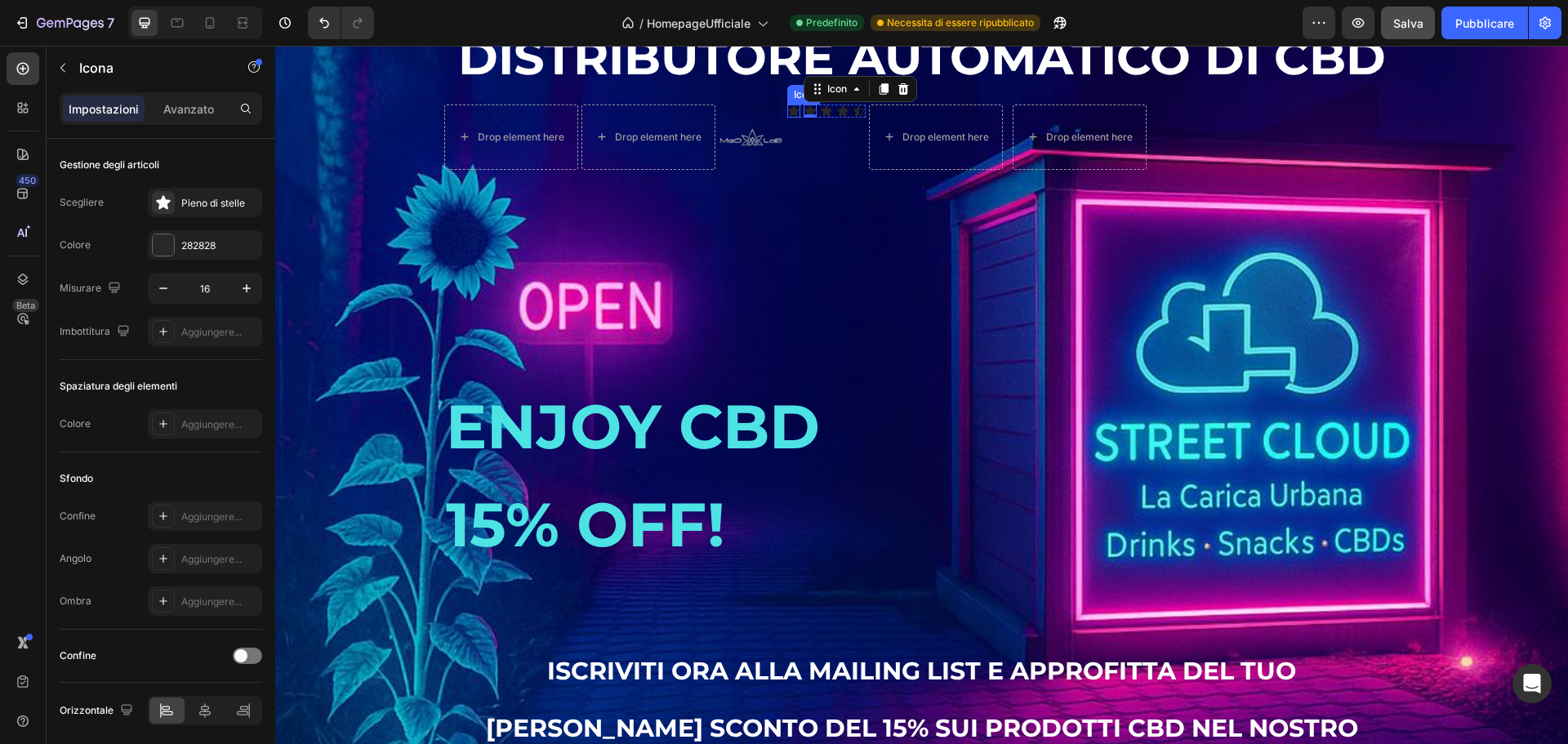
click at [787, 117] on icon at bounding box center [794, 111] width 13 height 13
click at [779, 137] on div "Drop element here Drop element here Image Icon 0 Icon Icon Icon Icon Icon List …" at bounding box center [724, 137] width 558 height 65
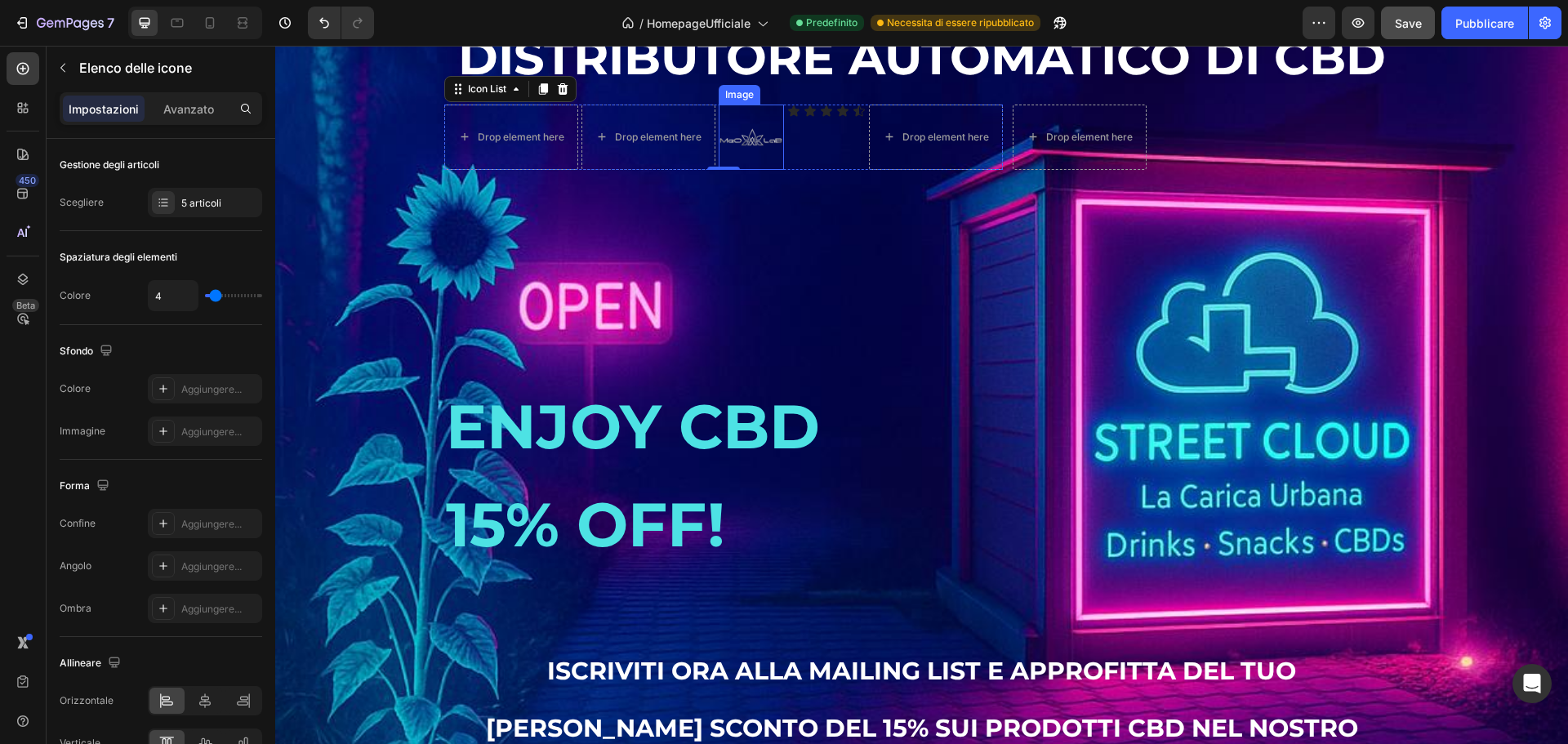
click at [752, 168] on img at bounding box center [752, 137] width 65 height 65
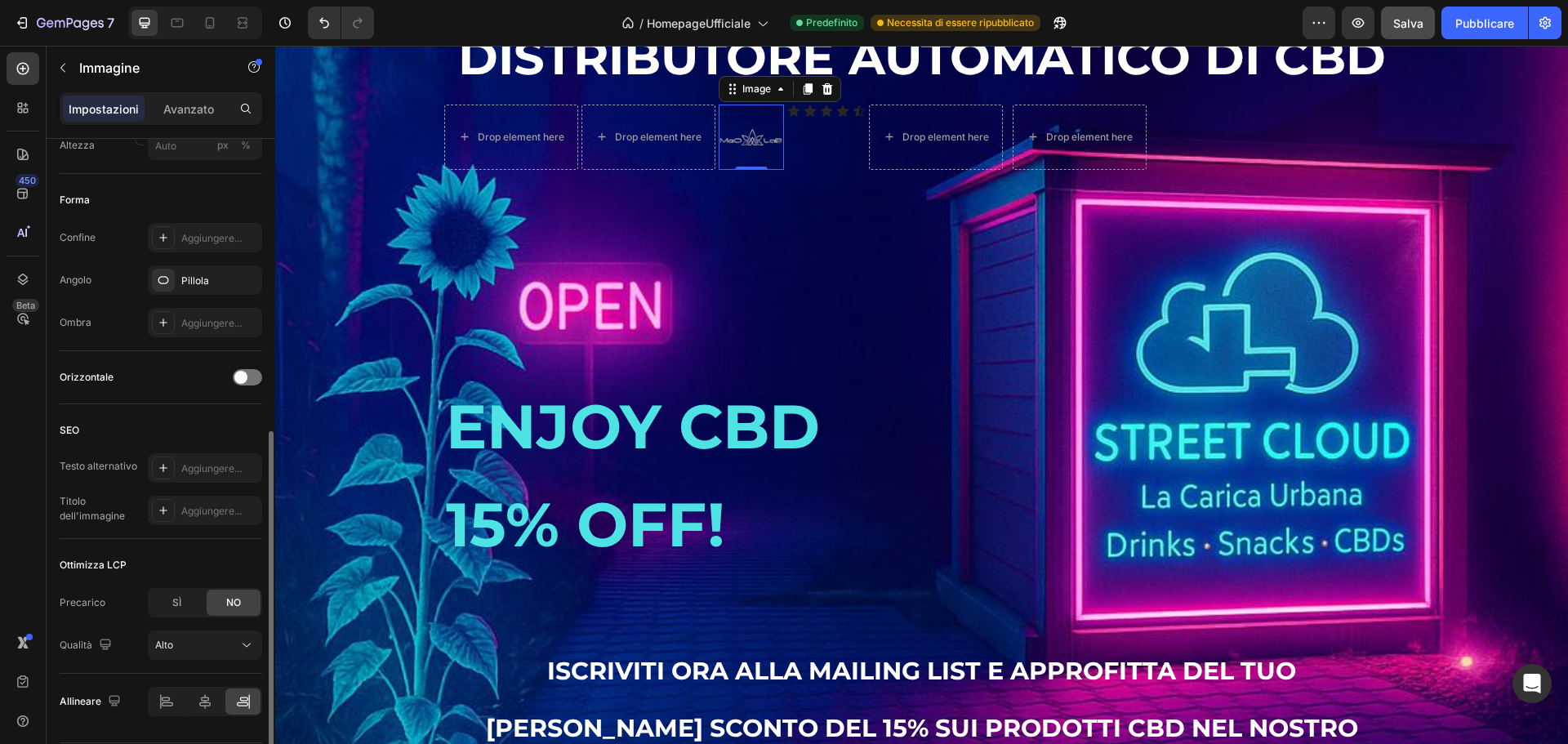
scroll to position [623, 0]
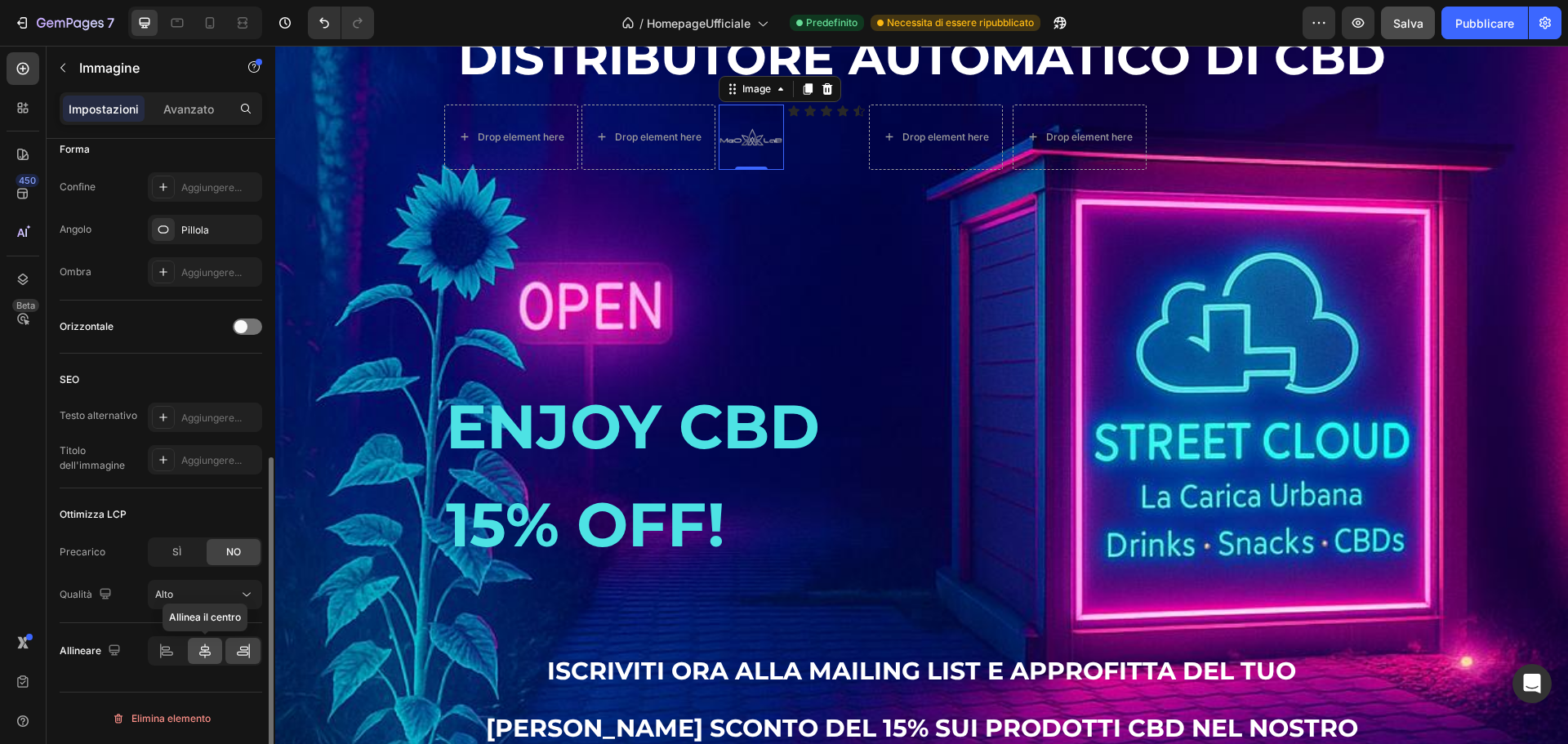
click at [207, 649] on icon at bounding box center [205, 651] width 16 height 16
click at [206, 649] on icon at bounding box center [205, 651] width 16 height 16
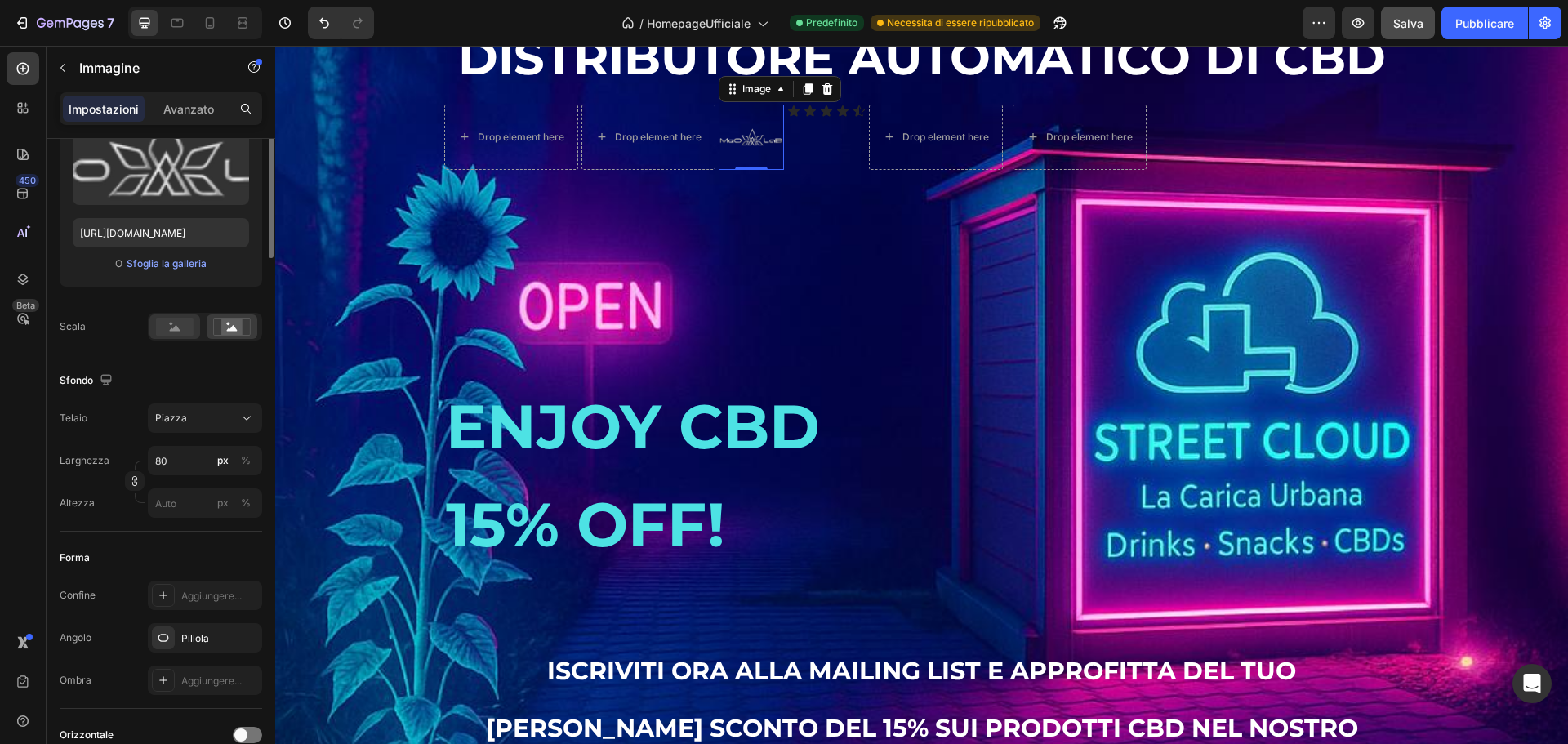
scroll to position [0, 0]
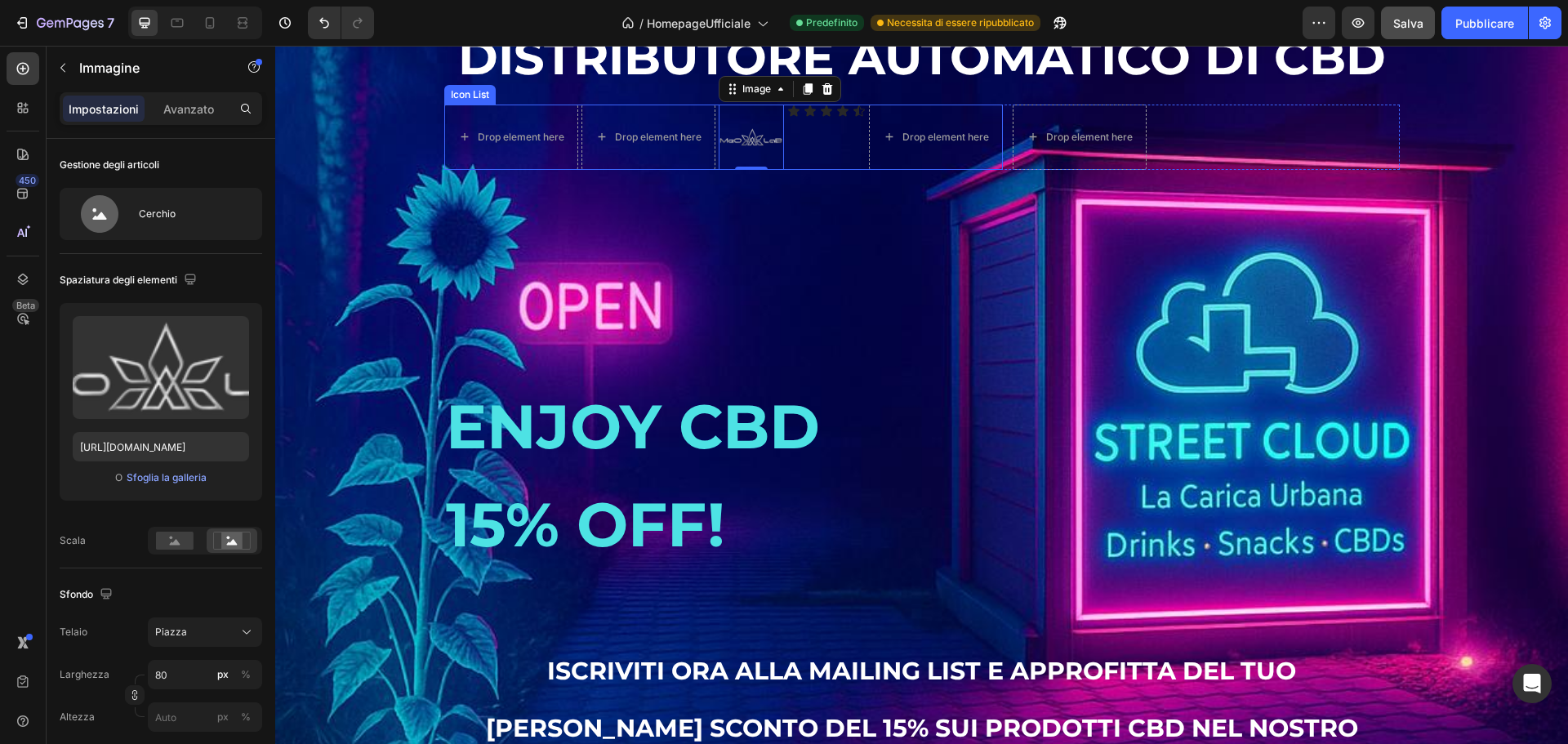
click at [820, 117] on div "Icon" at bounding box center [826, 111] width 13 height 13
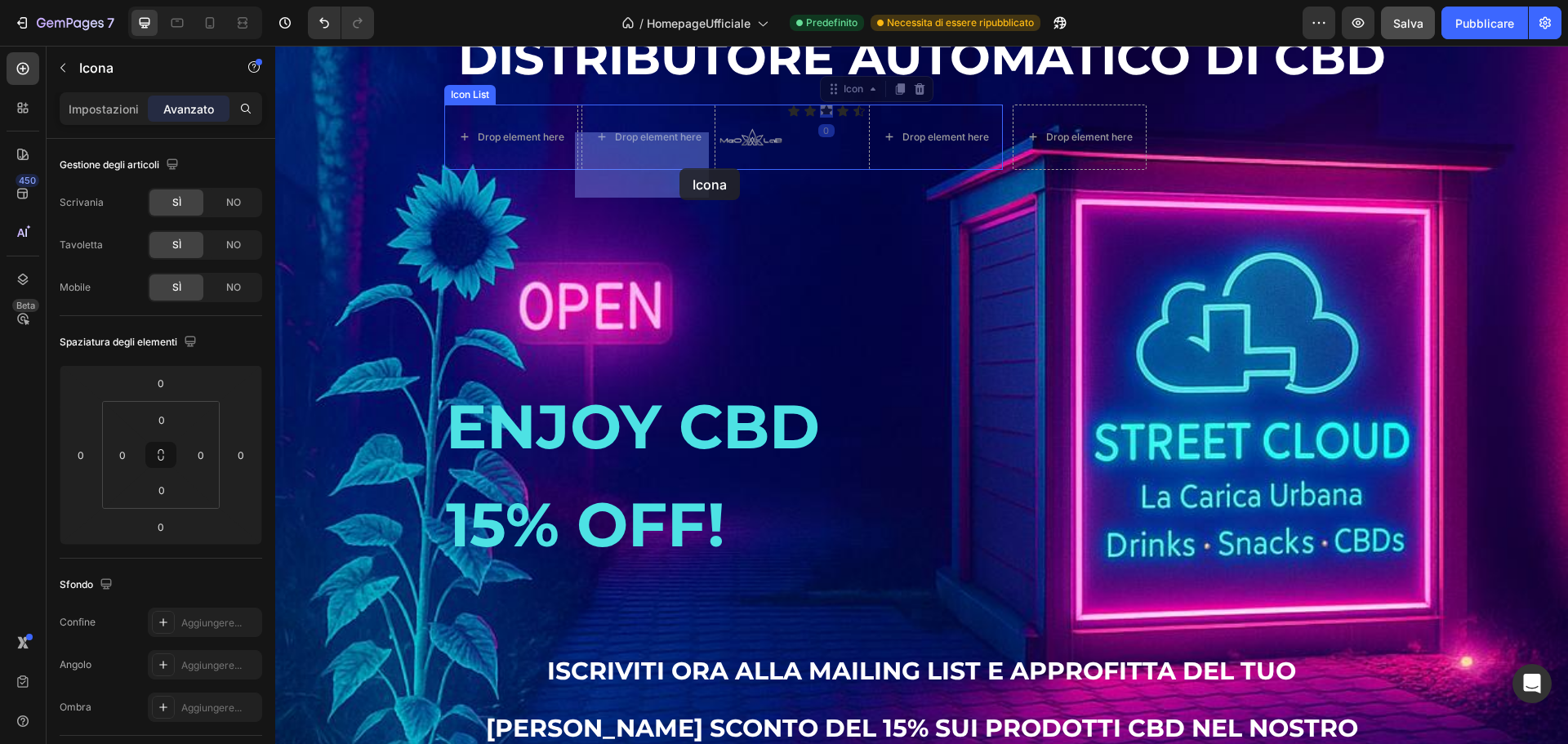
drag, startPoint x: 828, startPoint y: 123, endPoint x: 679, endPoint y: 168, distance: 155.6
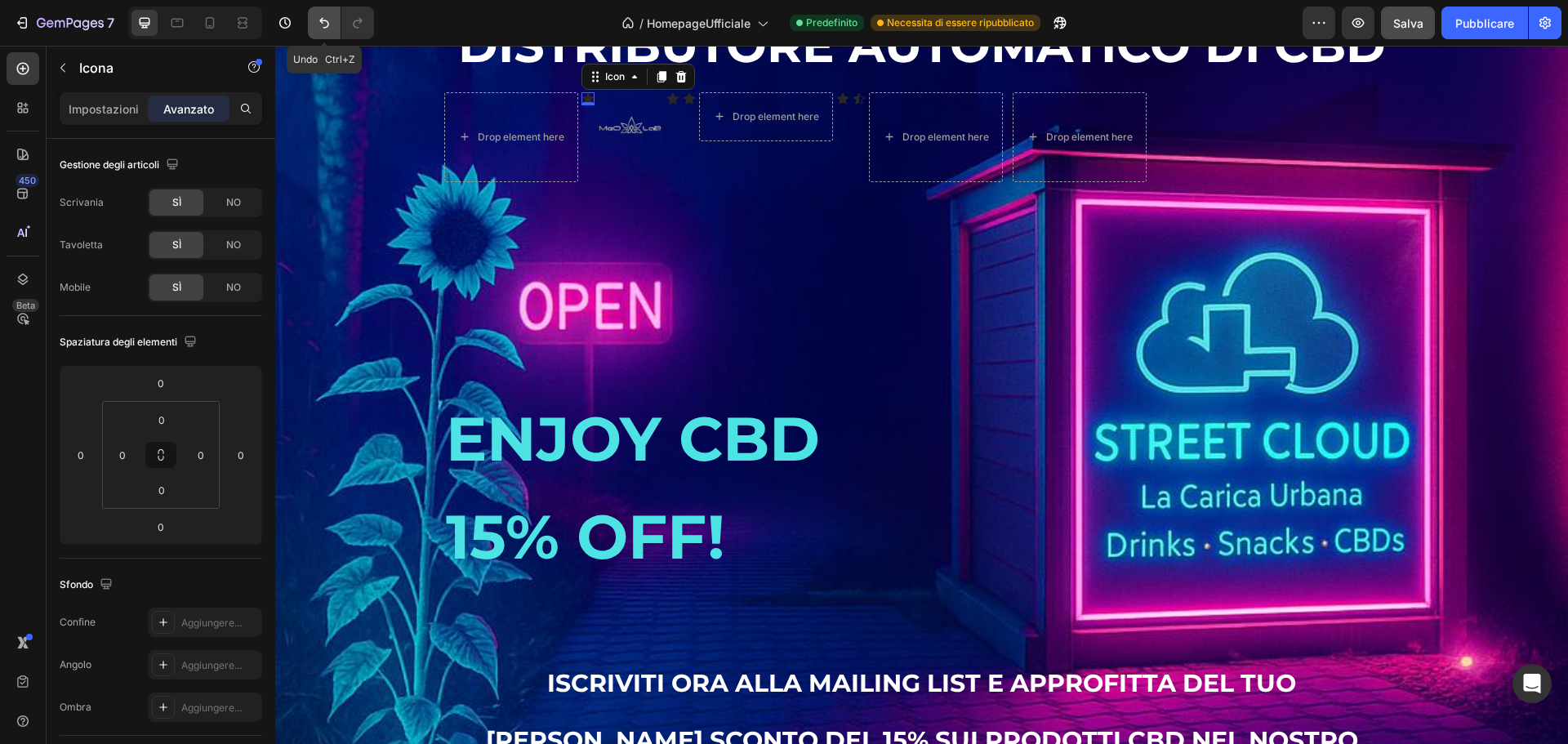
click at [326, 26] on icon "Annulla/Ripristina" at bounding box center [325, 23] width 16 height 16
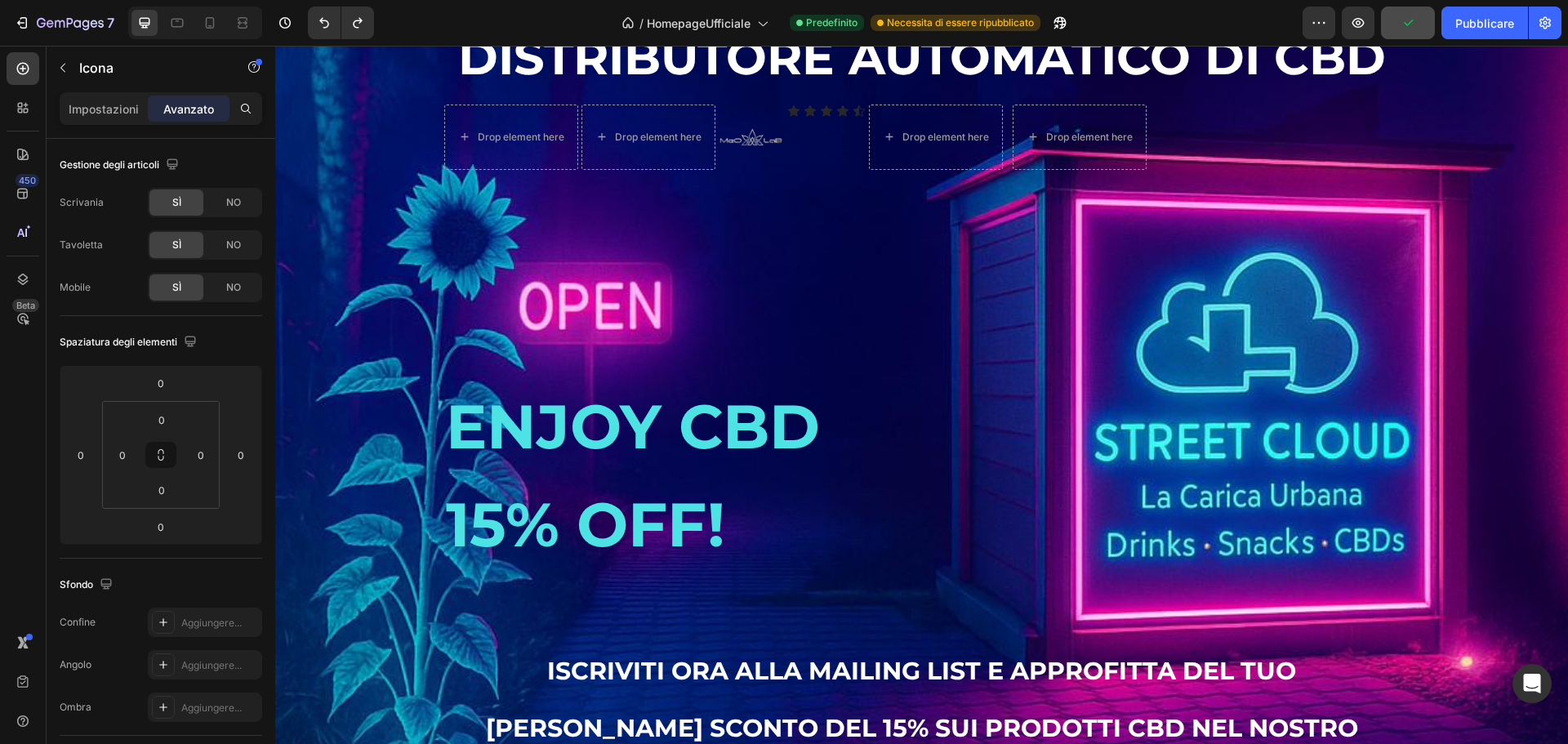
click at [820, 117] on icon at bounding box center [826, 111] width 13 height 13
click at [813, 117] on div "Icon Icon Icon Icon Icon" at bounding box center [826, 111] width 78 height 13
click at [899, 96] on icon at bounding box center [905, 89] width 13 height 13
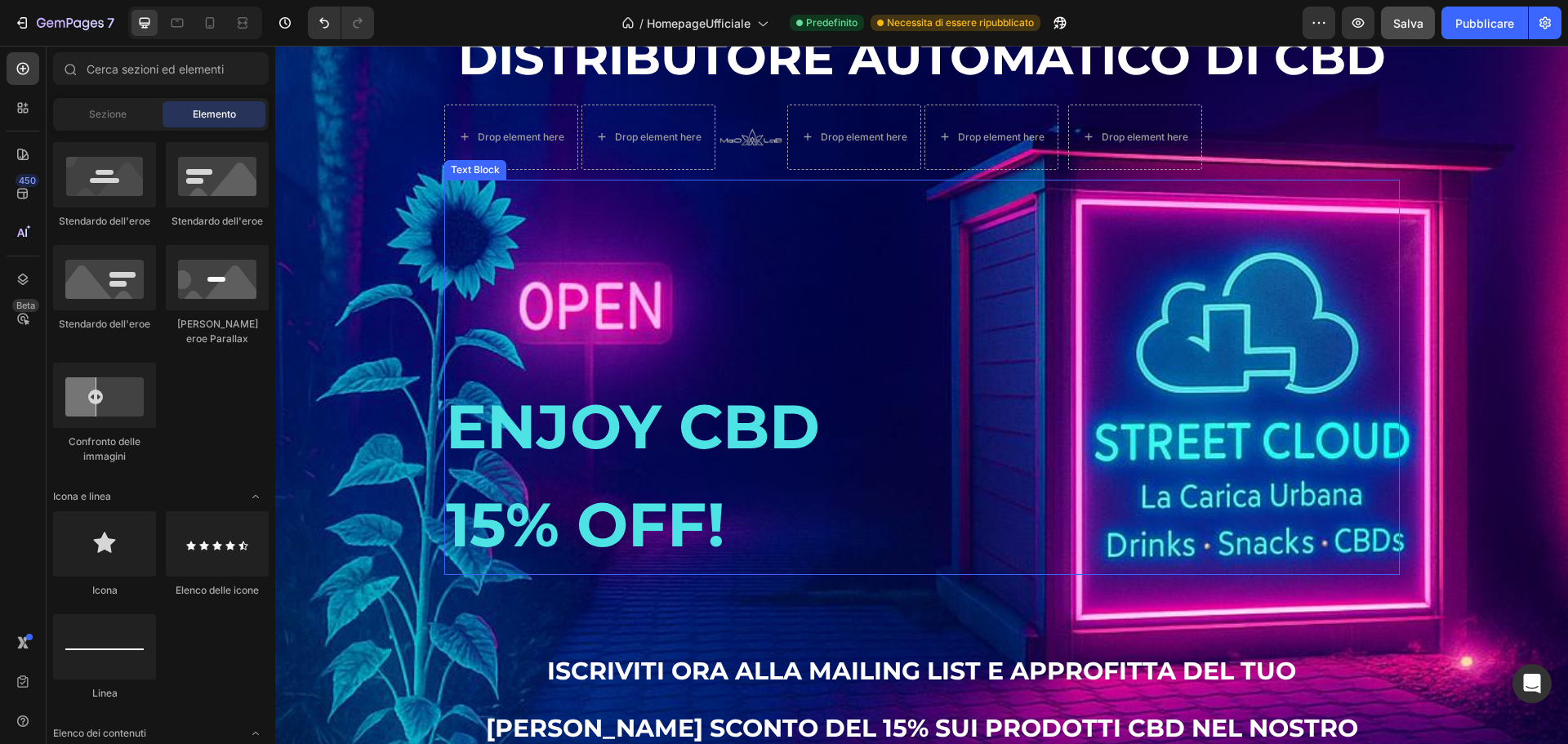
click at [884, 279] on p at bounding box center [922, 230] width 952 height 98
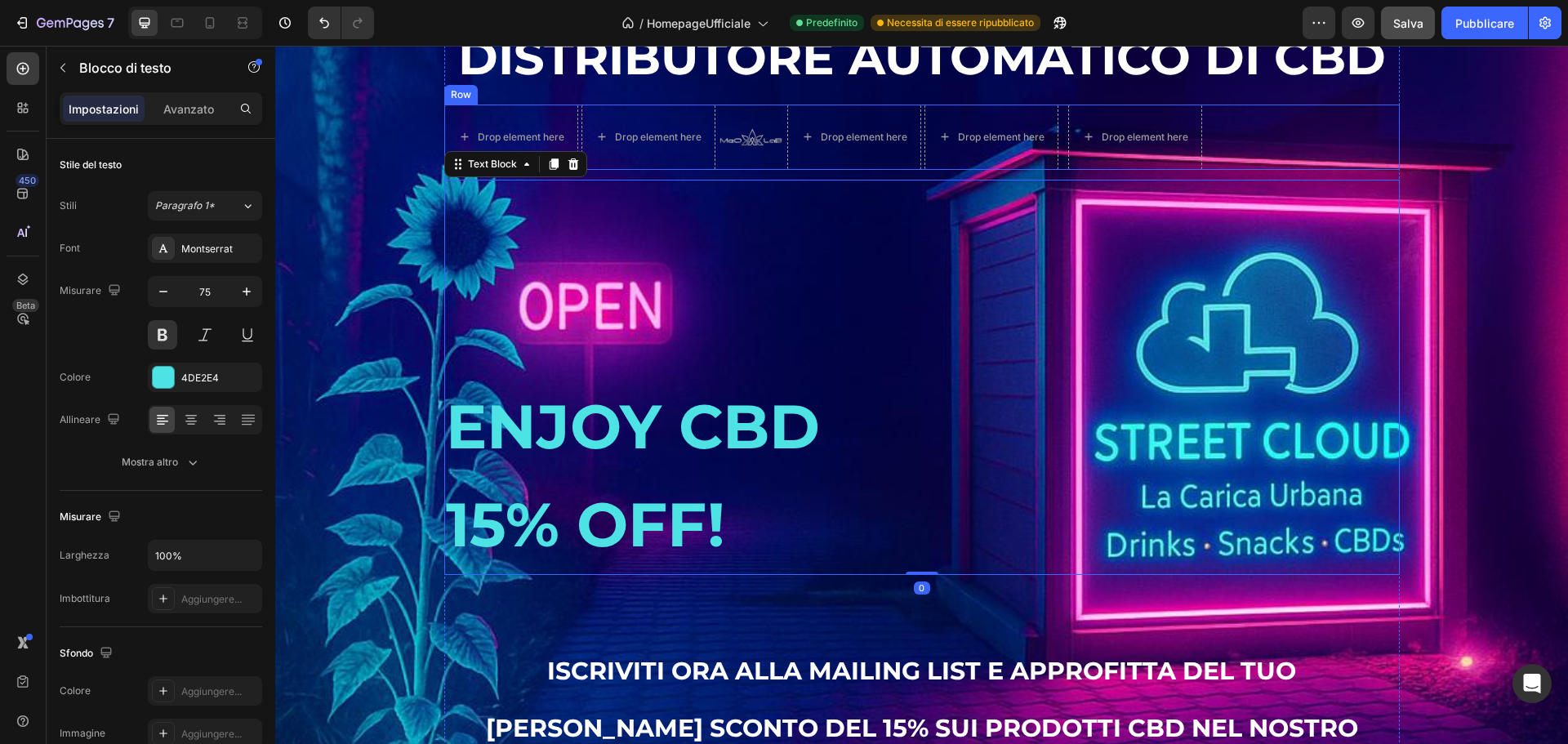
scroll to position [2579, 0]
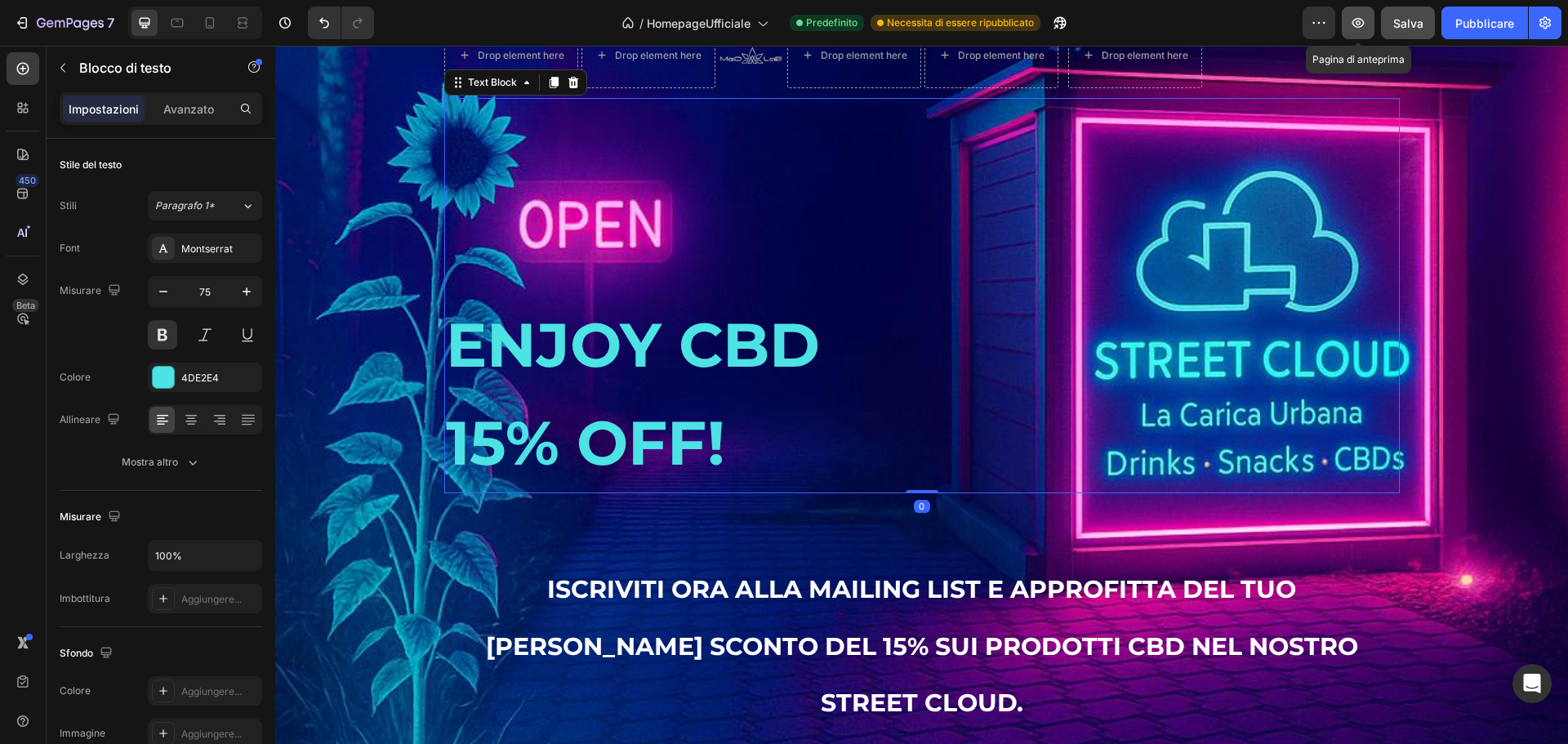
click at [1358, 20] on icon "button" at bounding box center [1358, 23] width 16 height 16
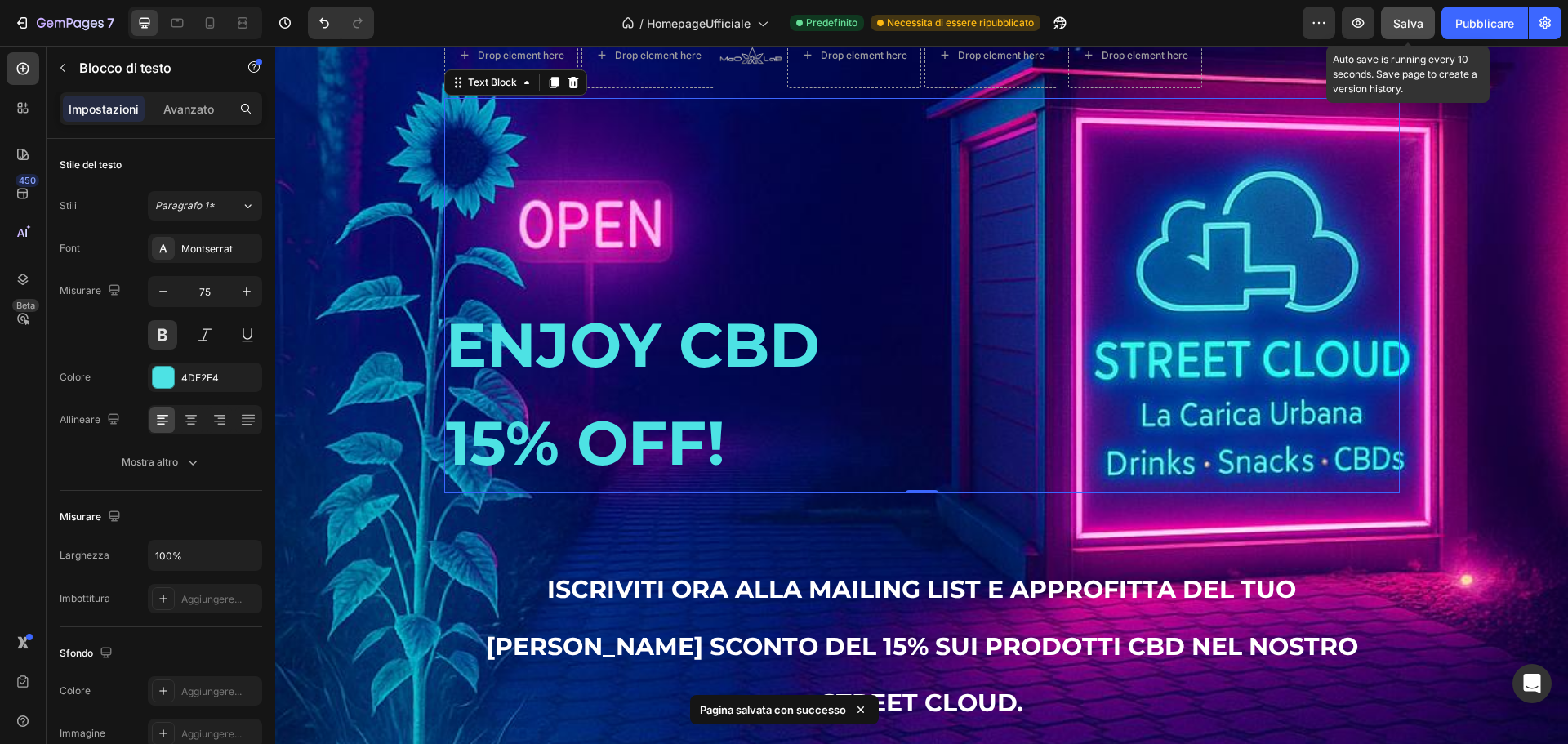
click at [1404, 21] on font "Salva" at bounding box center [1408, 23] width 30 height 14
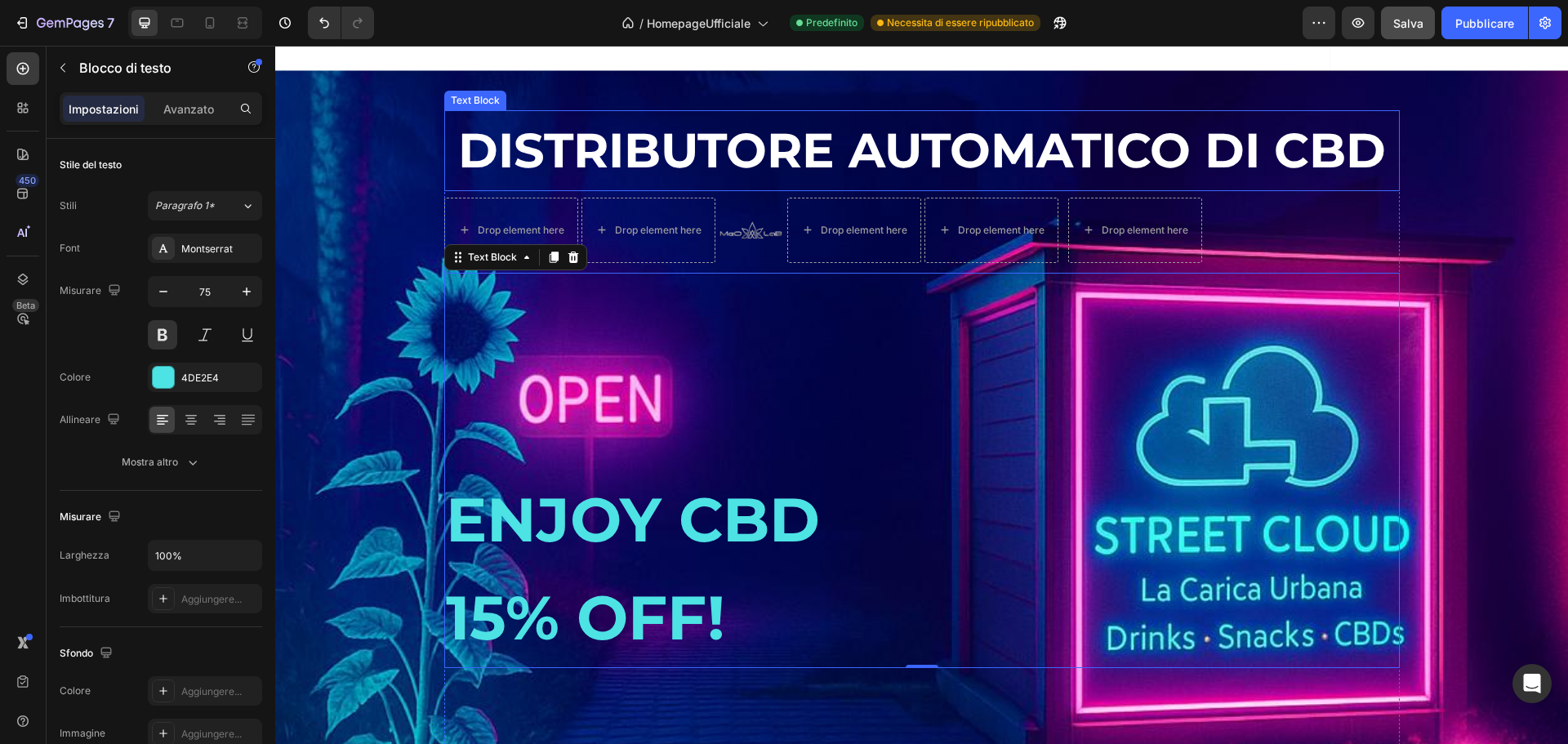
scroll to position [2286, 0]
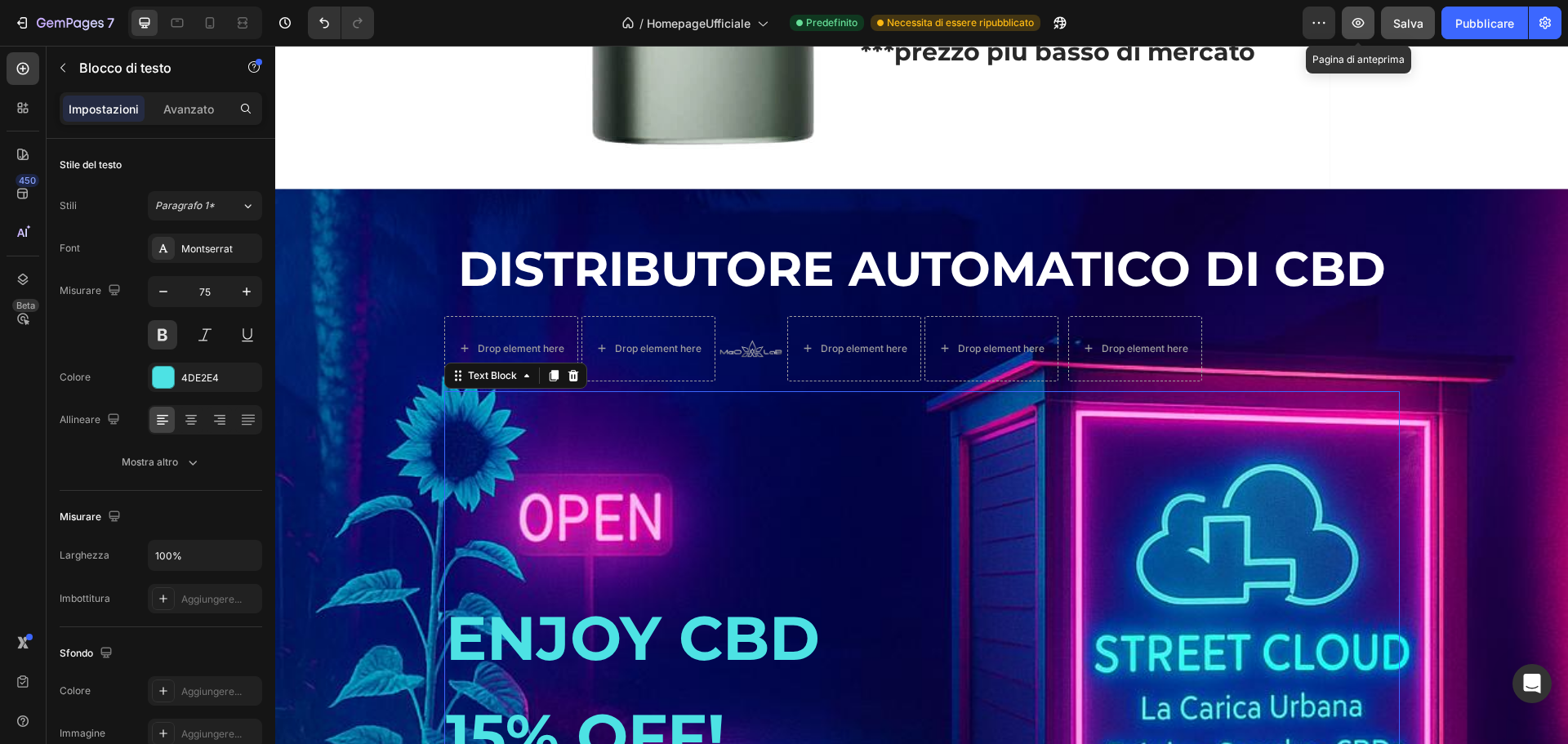
click at [1363, 24] on icon "button" at bounding box center [1358, 23] width 12 height 10
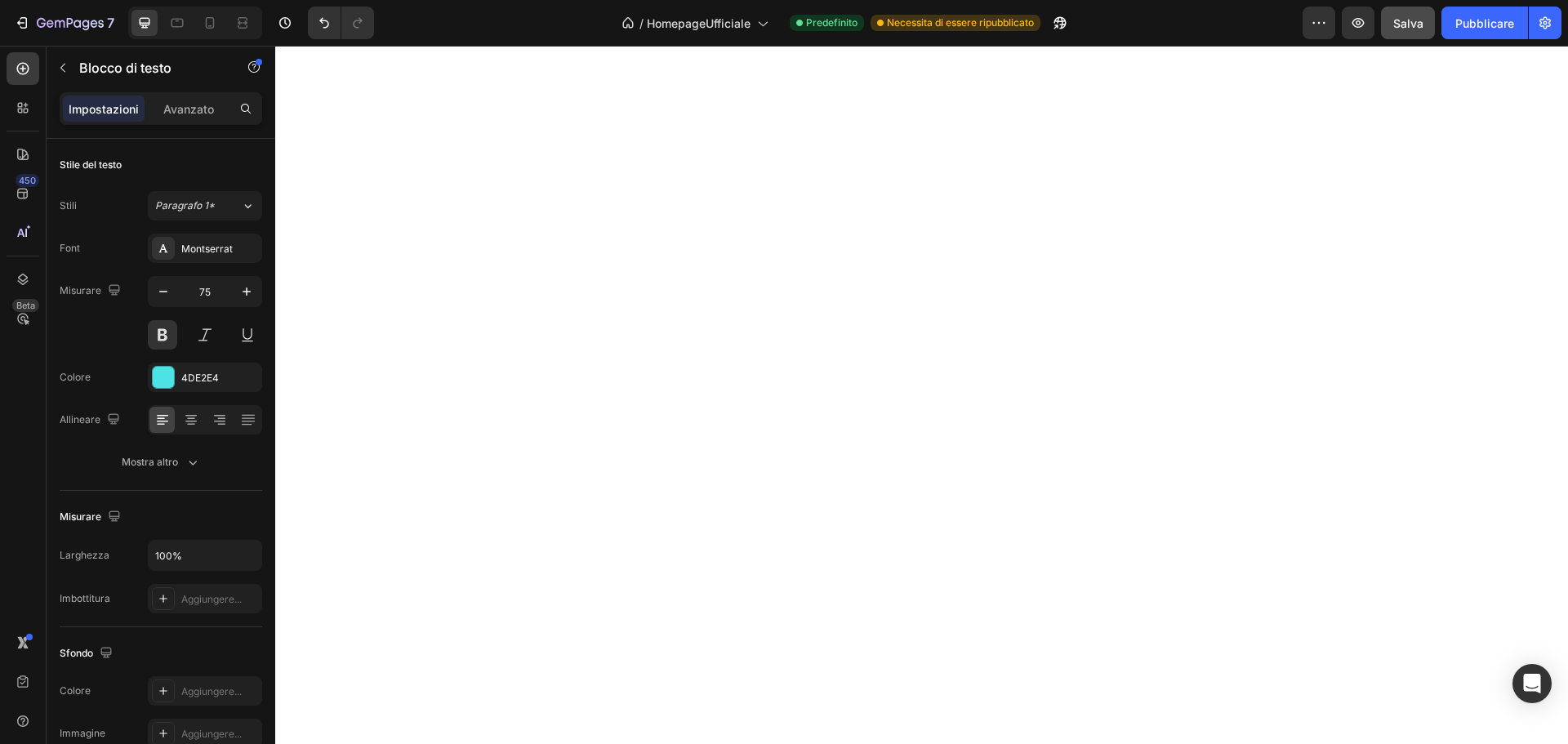
scroll to position [0, 0]
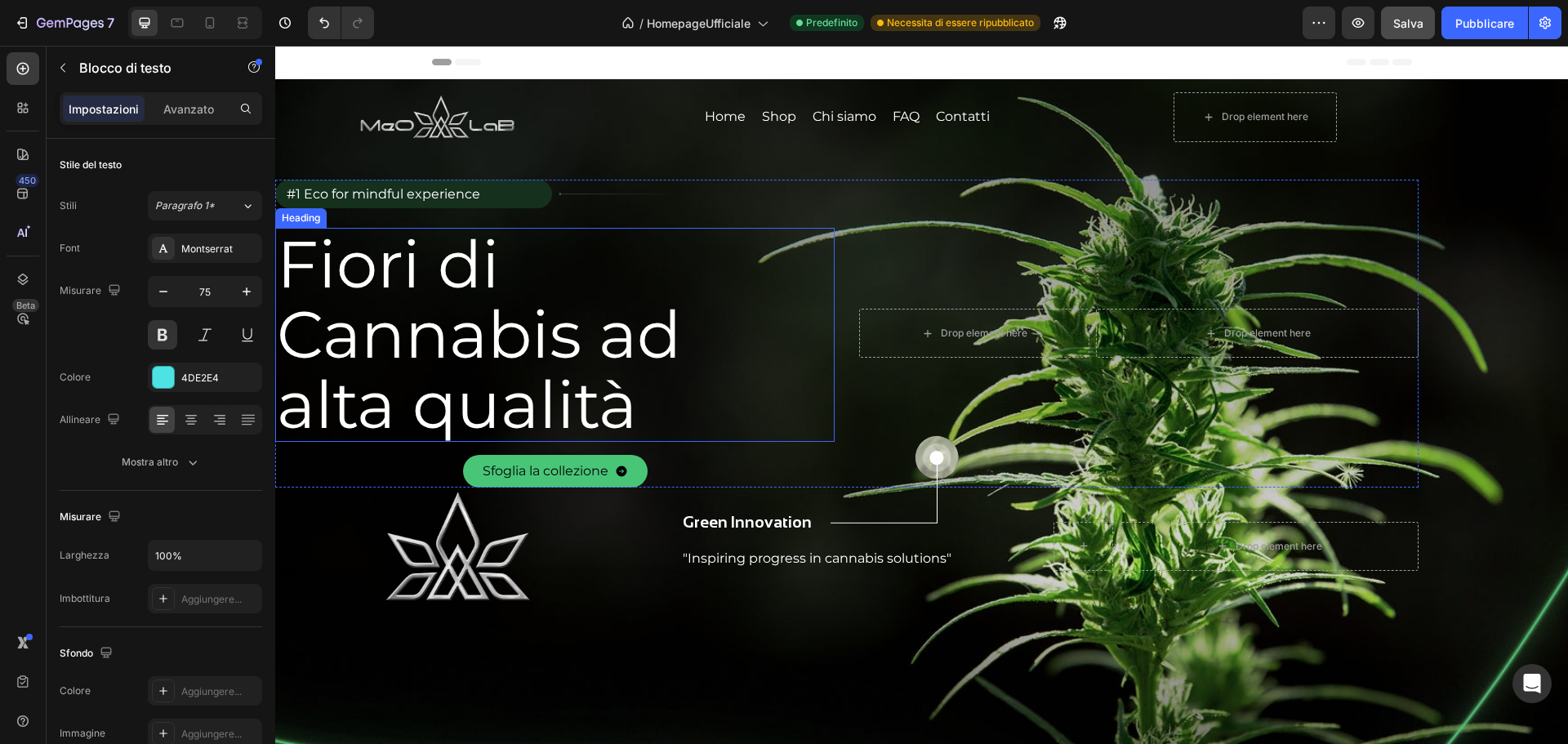
click at [469, 292] on h2 "Fiori di Cannabis ad alta qualità" at bounding box center [543, 335] width 534 height 214
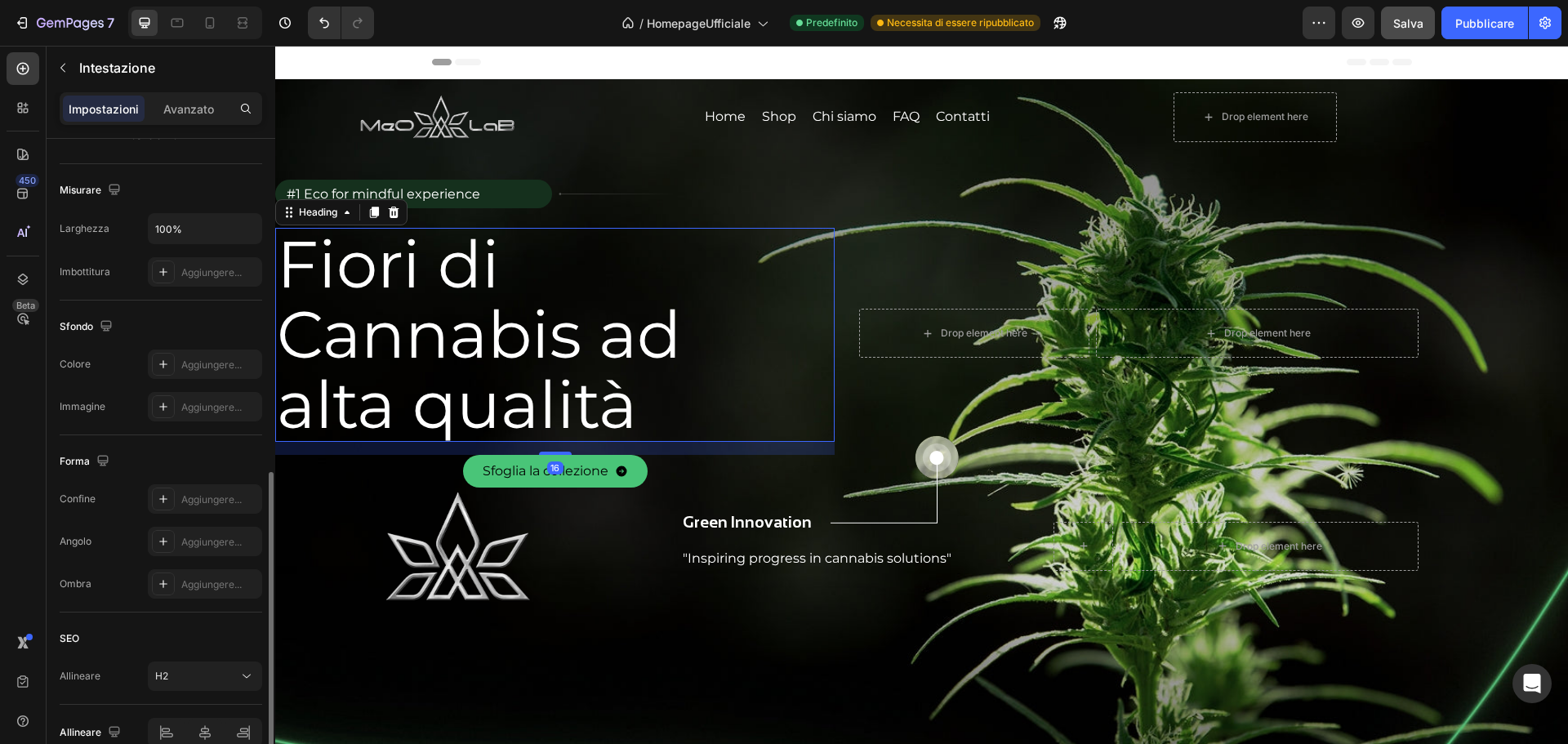
scroll to position [408, 0]
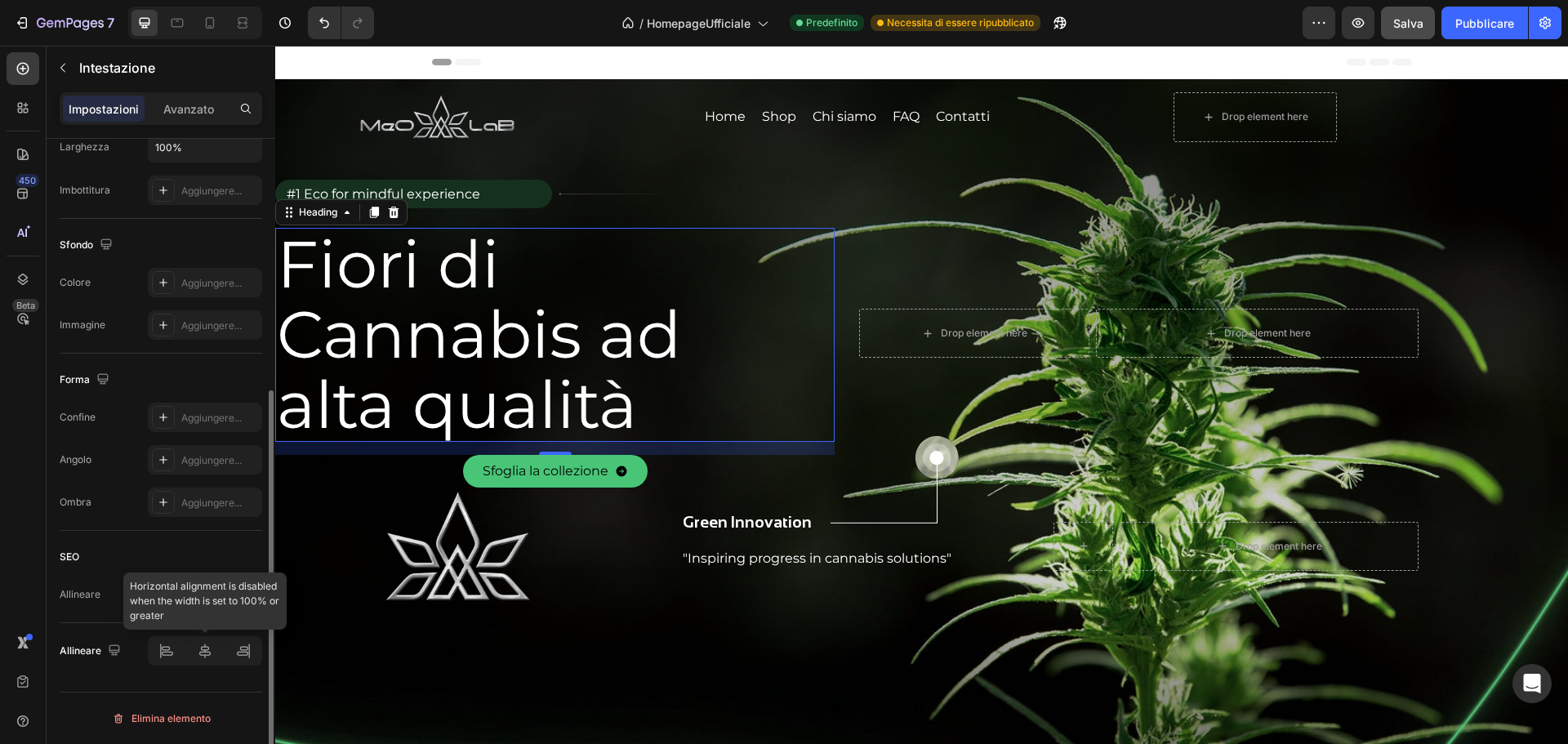
click at [205, 648] on div at bounding box center [205, 651] width 115 height 29
click at [206, 659] on div at bounding box center [205, 651] width 115 height 29
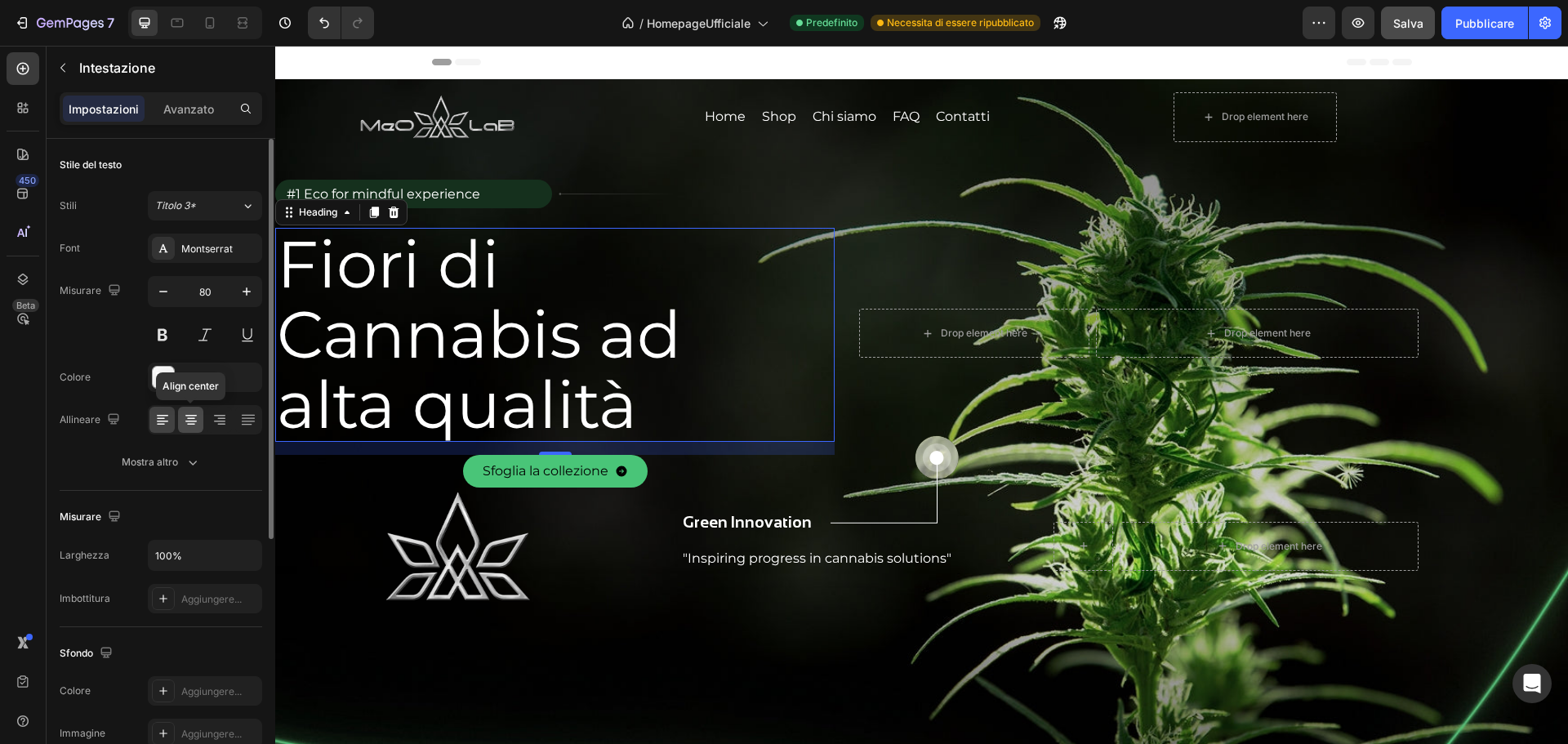
click at [194, 427] on icon at bounding box center [191, 420] width 16 height 16
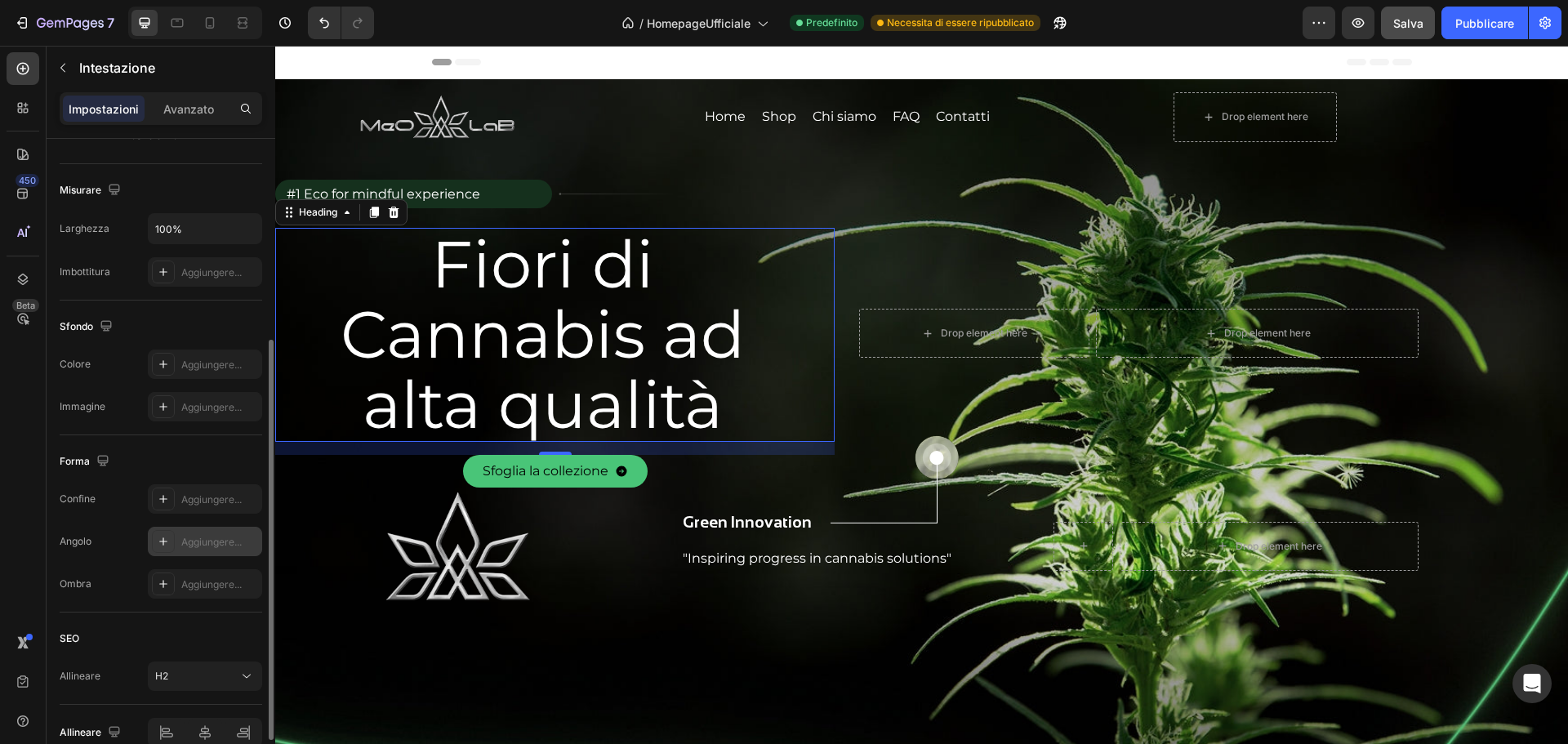
scroll to position [408, 0]
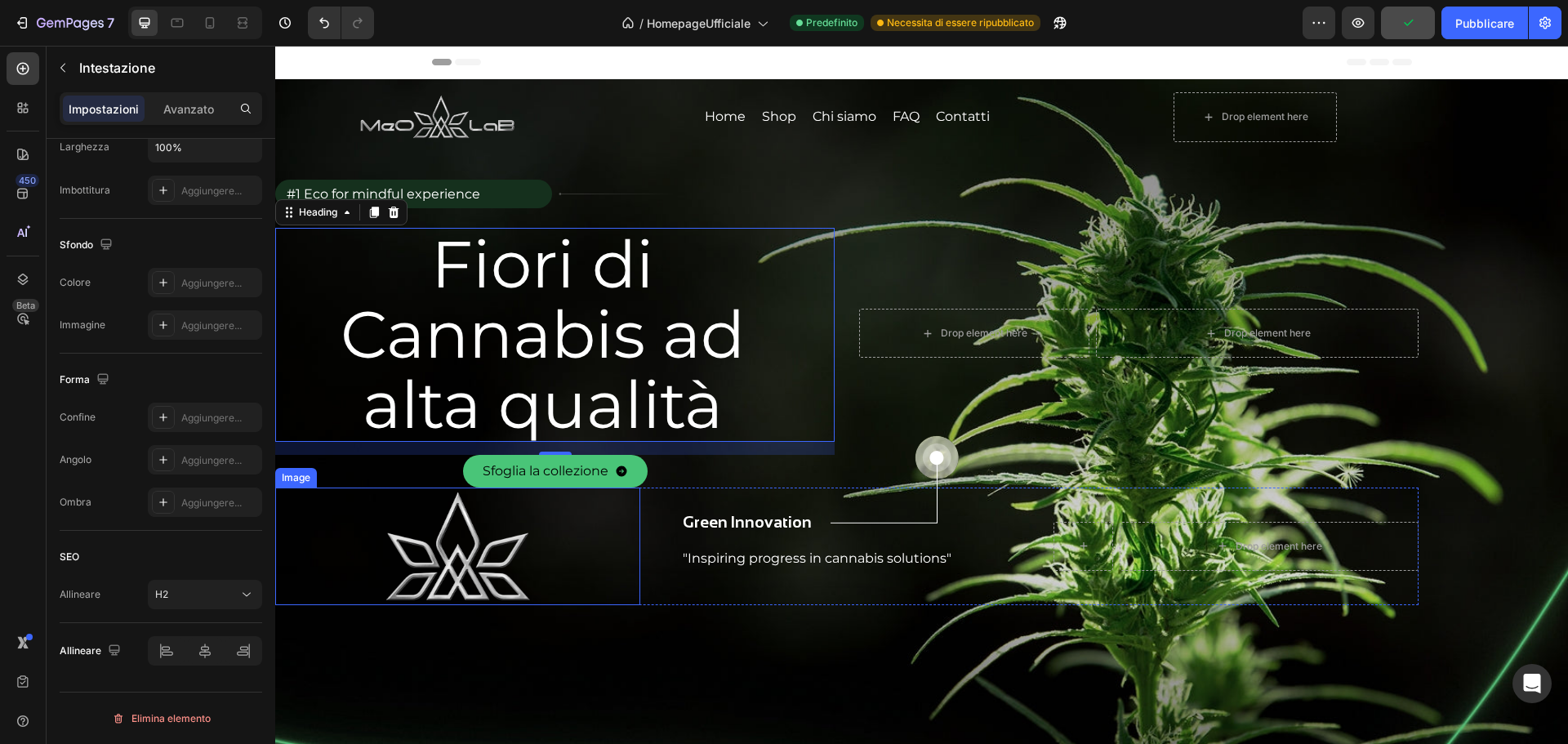
click at [502, 539] on img at bounding box center [457, 546] width 146 height 117
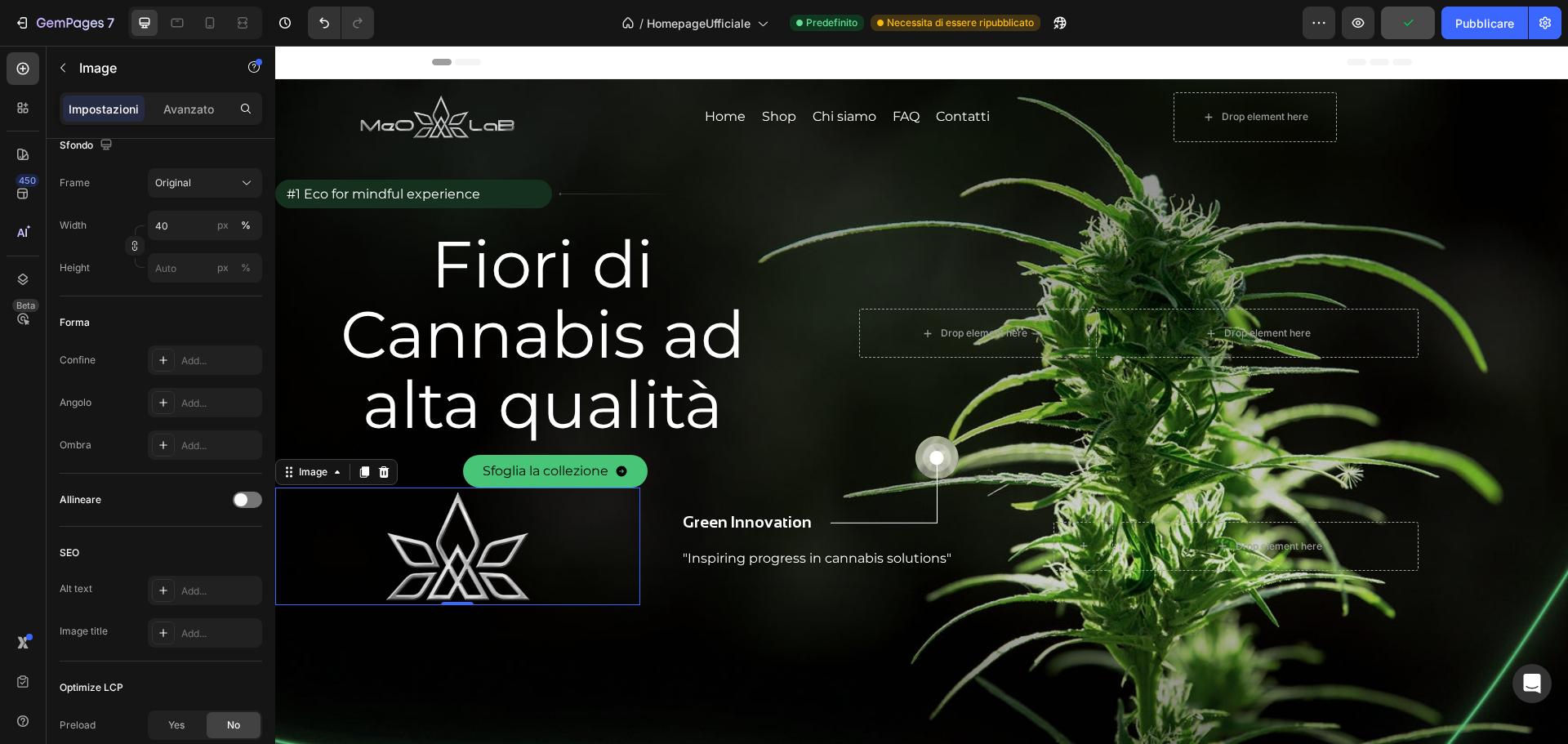
scroll to position [0, 0]
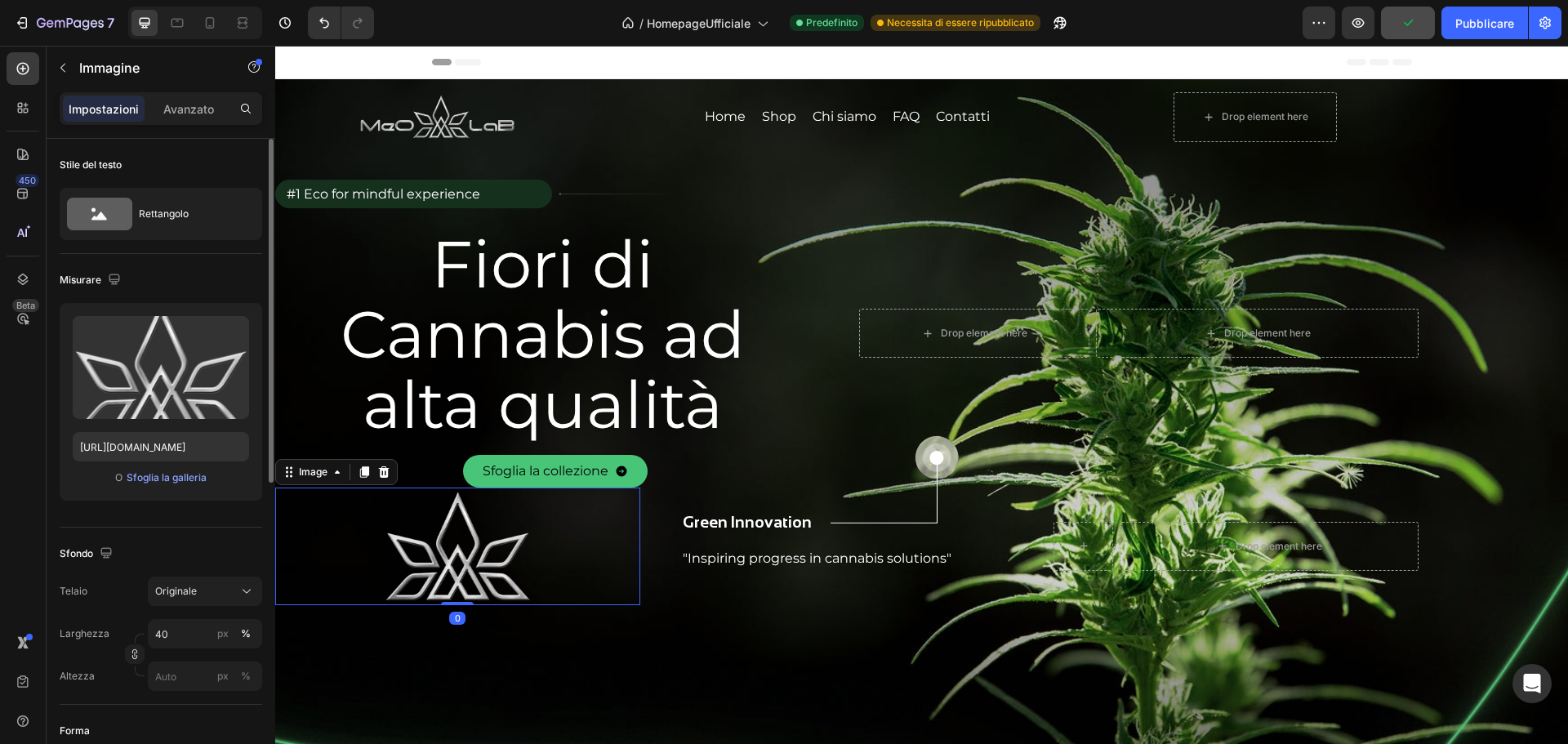
click at [424, 540] on img at bounding box center [457, 546] width 146 height 117
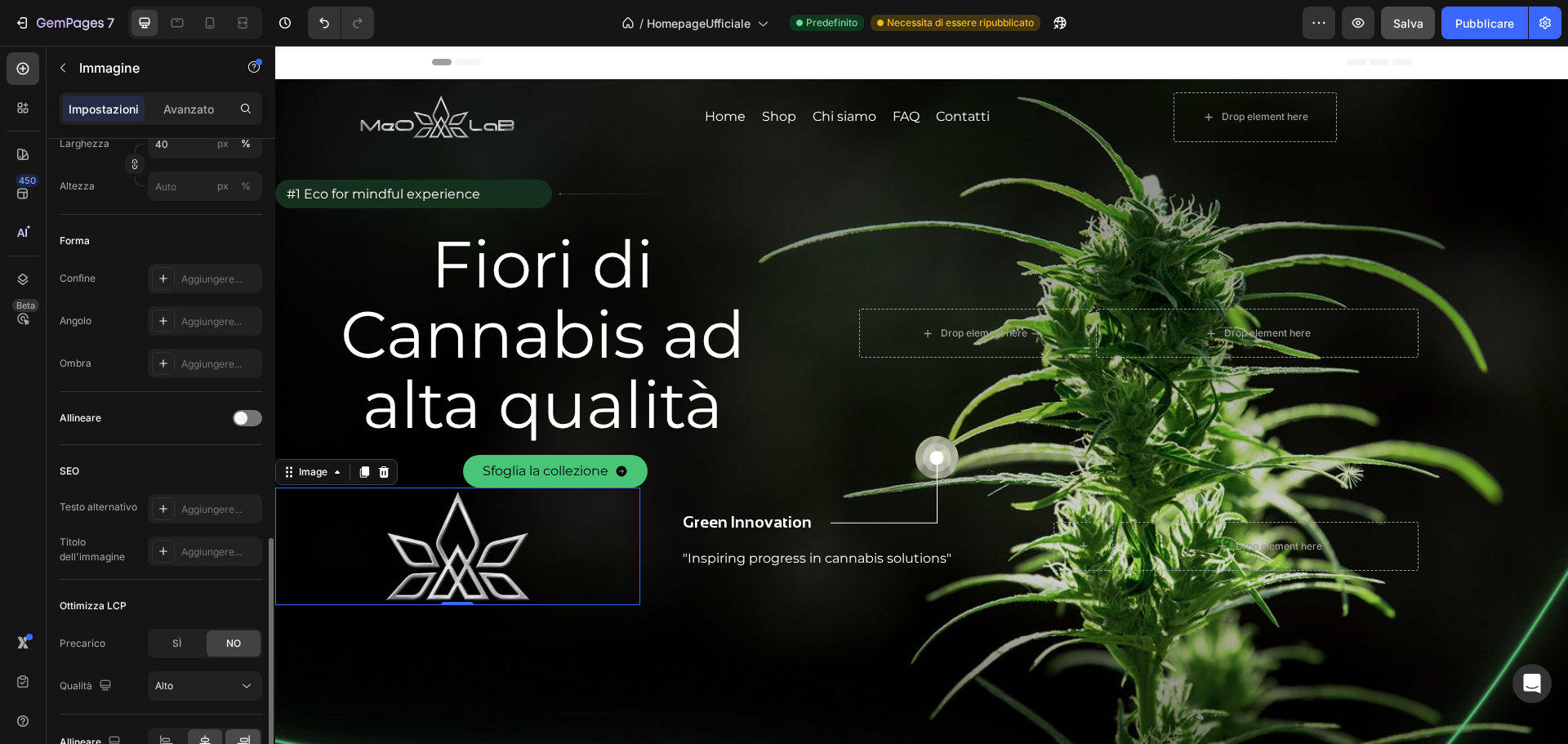
scroll to position [582, 0]
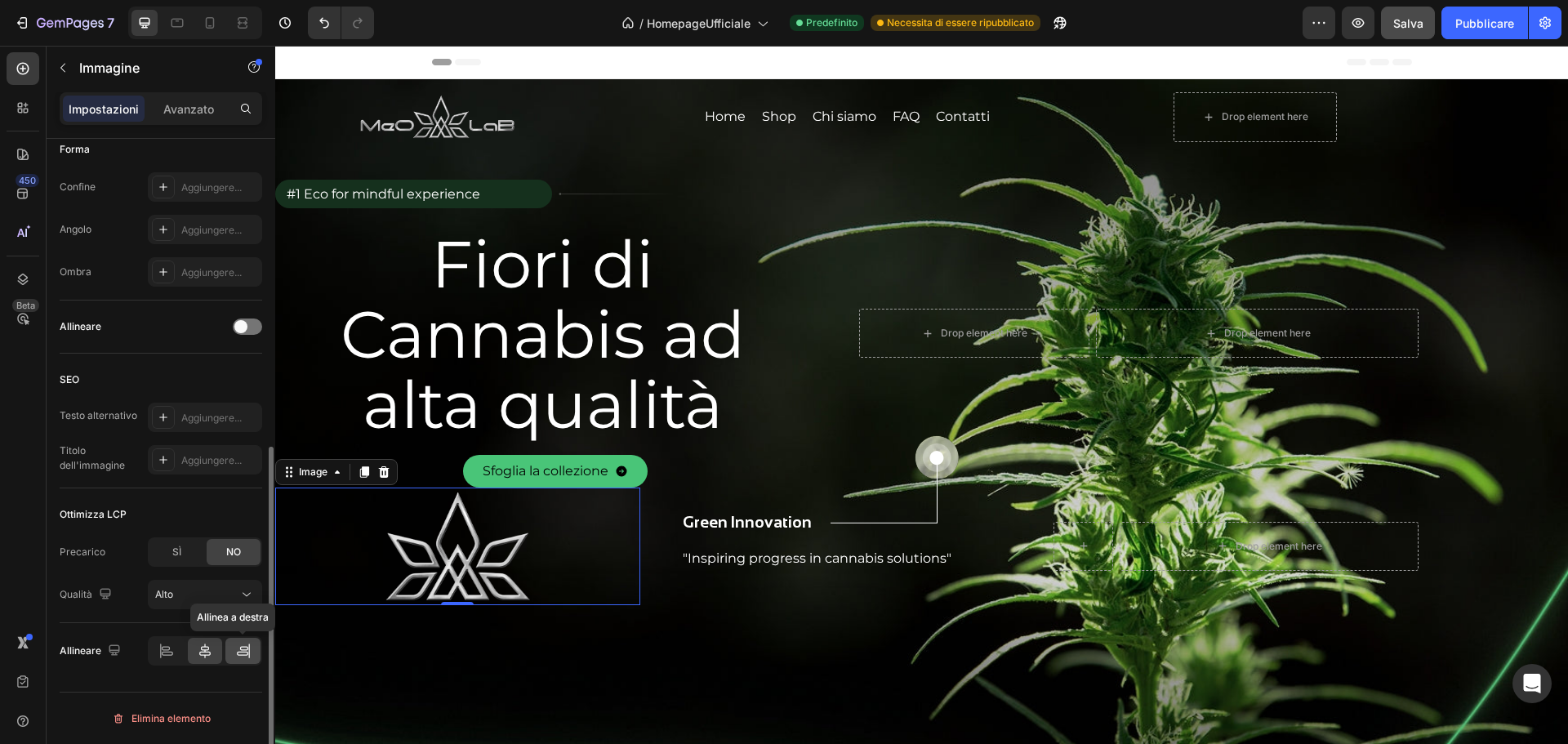
click at [246, 652] on icon at bounding box center [243, 654] width 12 height 4
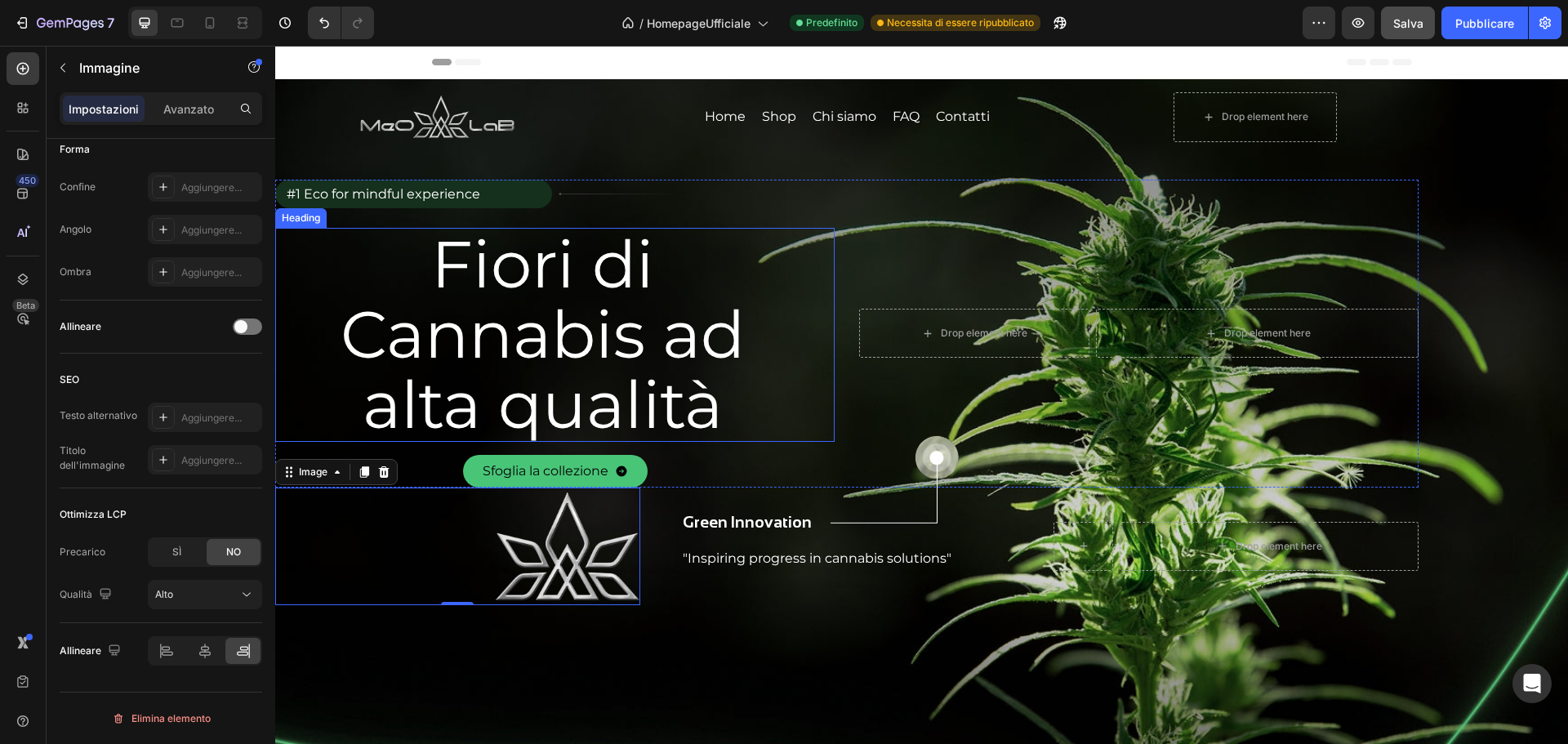
click at [786, 309] on h2 "Fiori di Cannabis ad alta qualità" at bounding box center [543, 335] width 534 height 214
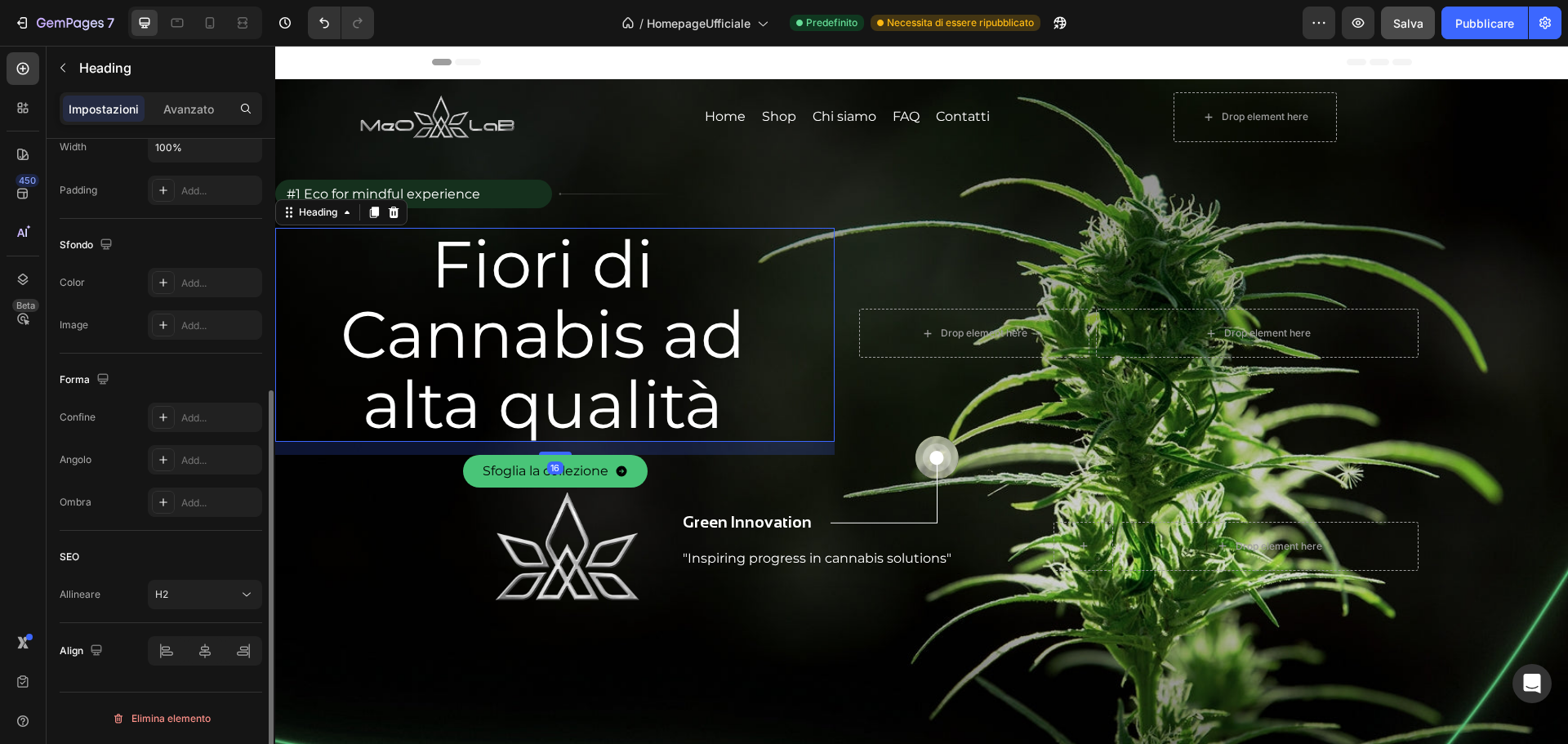
scroll to position [0, 0]
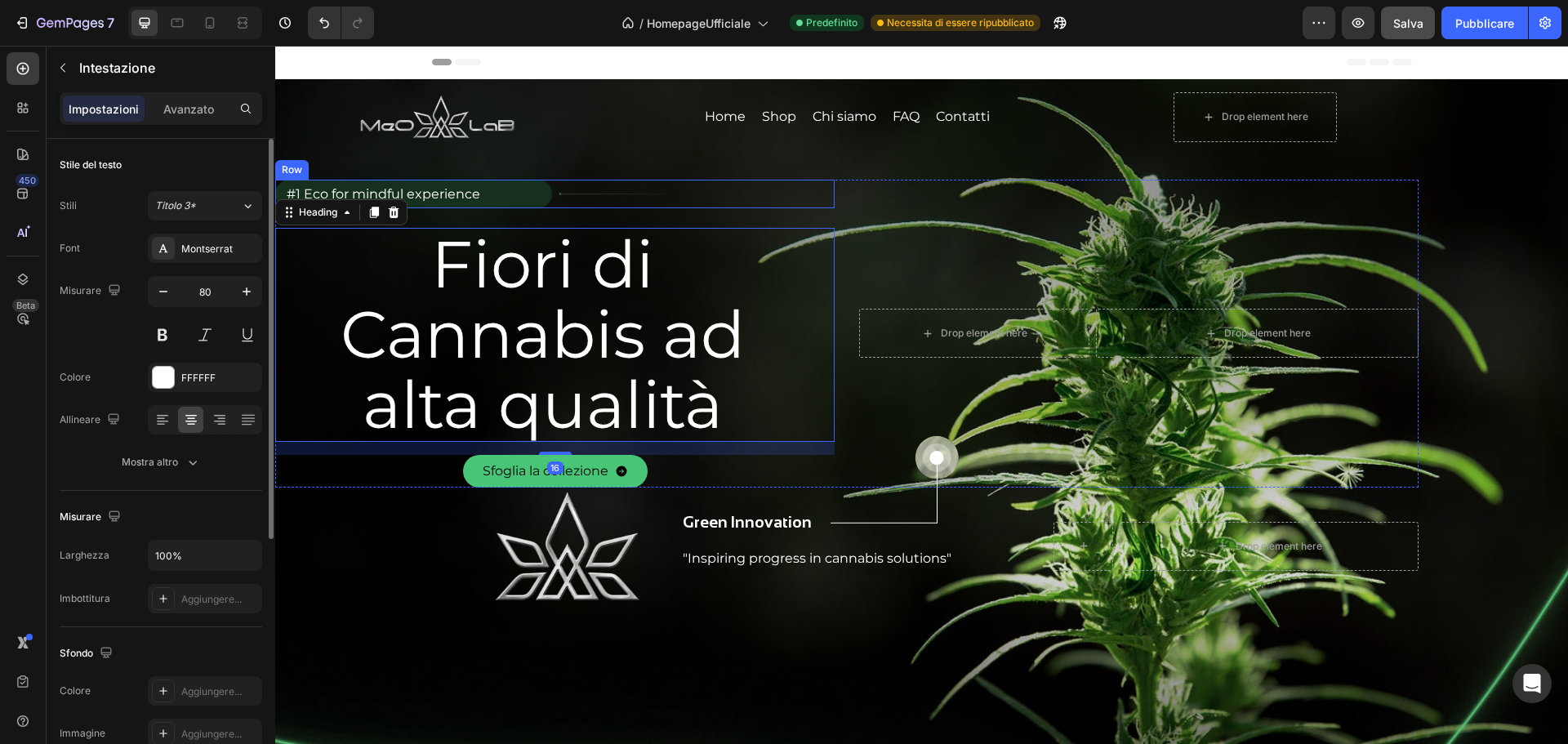
click at [777, 160] on div "Image Home Button Shop Button Chi siamo Button FAQ Button Contatti Button Row D…" at bounding box center [847, 130] width 980 height 75
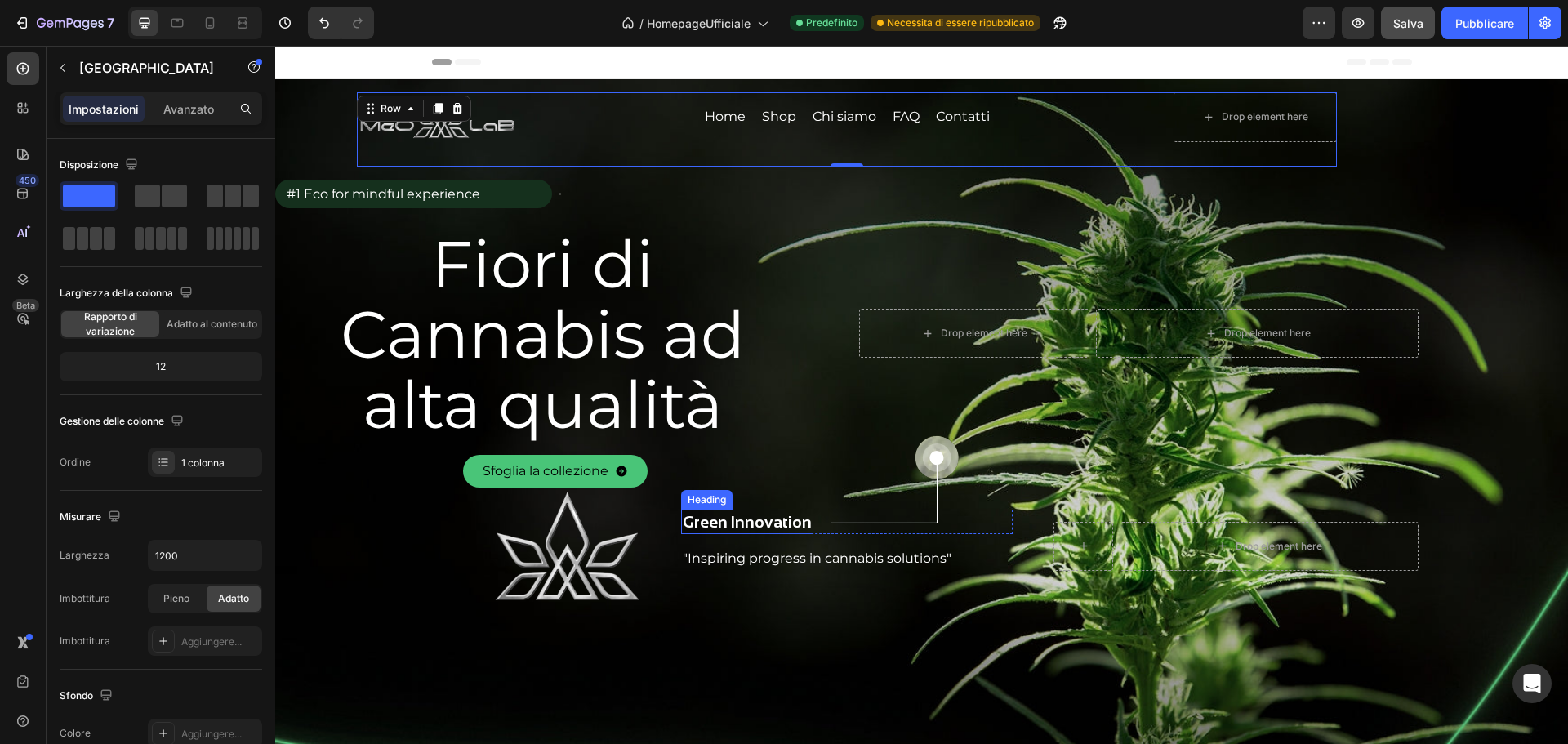
click at [731, 518] on h2 "Green Innovation" at bounding box center [747, 522] width 133 height 25
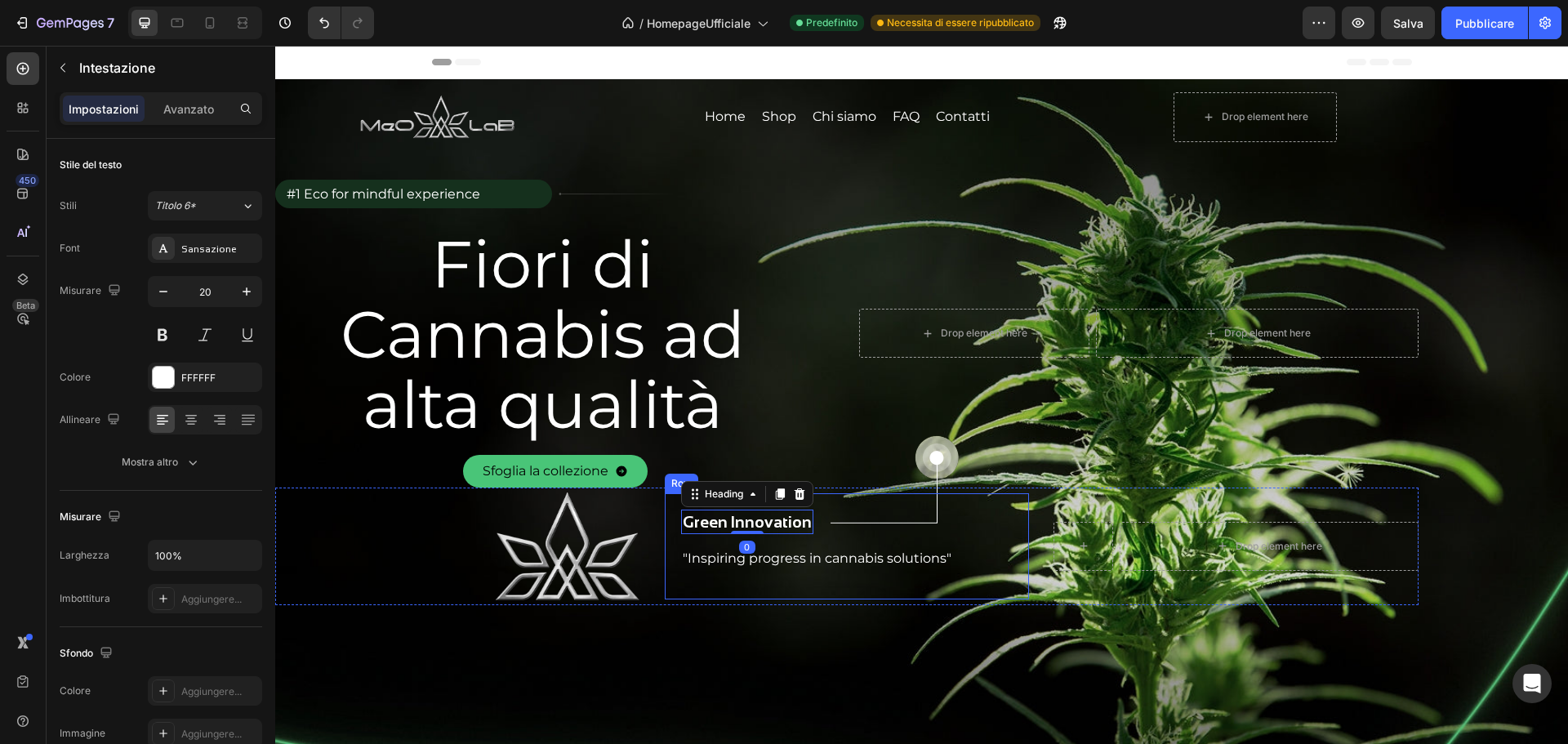
click at [681, 562] on div ""Inspiring progress in cannabis solutions"" at bounding box center [816, 558] width 272 height 23
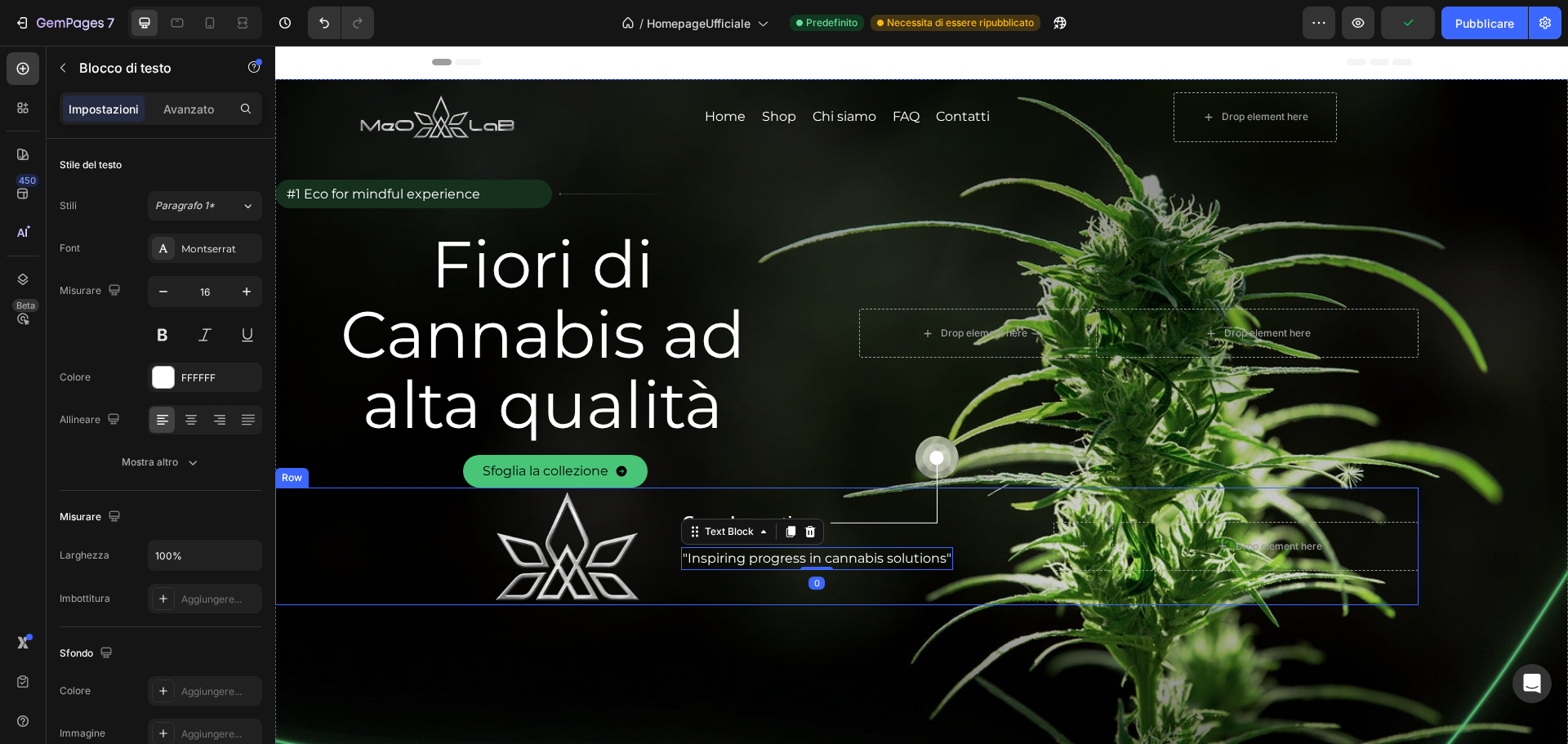
click at [670, 508] on div "Green Innovation Heading Image Row "Inspiring progress in cannabis solutions" T…" at bounding box center [847, 547] width 365 height 106
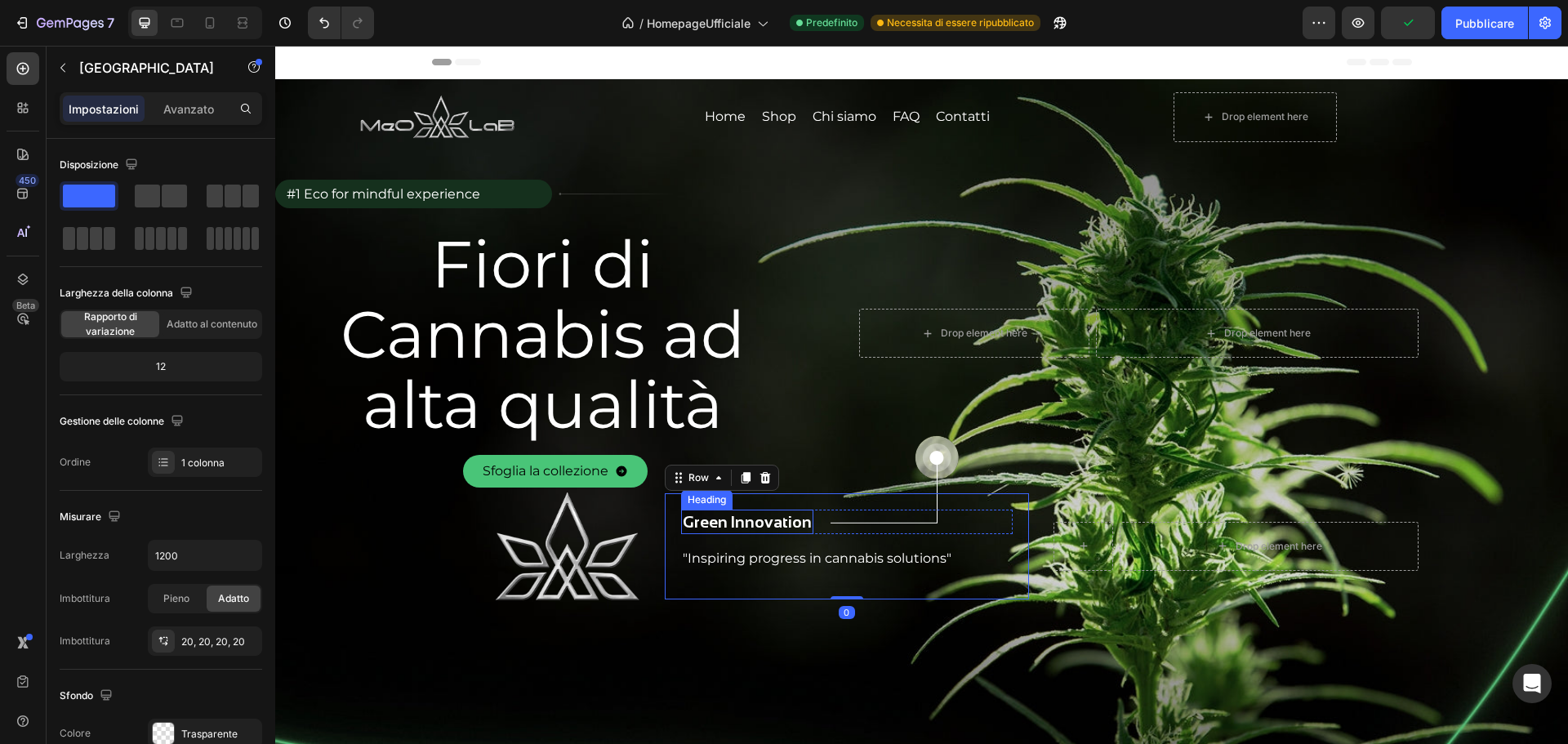
click at [677, 518] on div "Green Innovation Heading Image Row "Inspiring progress in cannabis solutions" T…" at bounding box center [847, 547] width 365 height 106
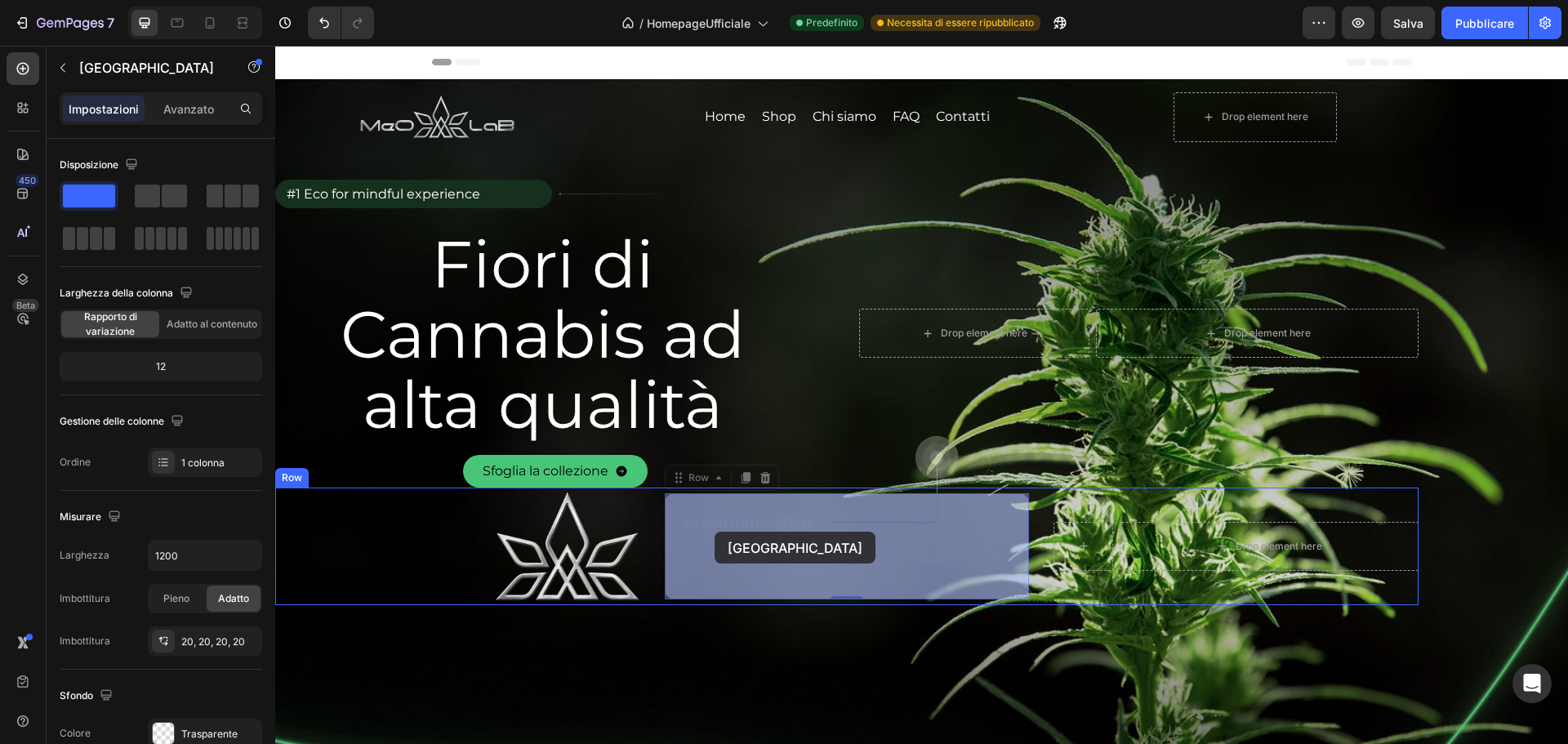
drag, startPoint x: 719, startPoint y: 481, endPoint x: 714, endPoint y: 532, distance: 51.2
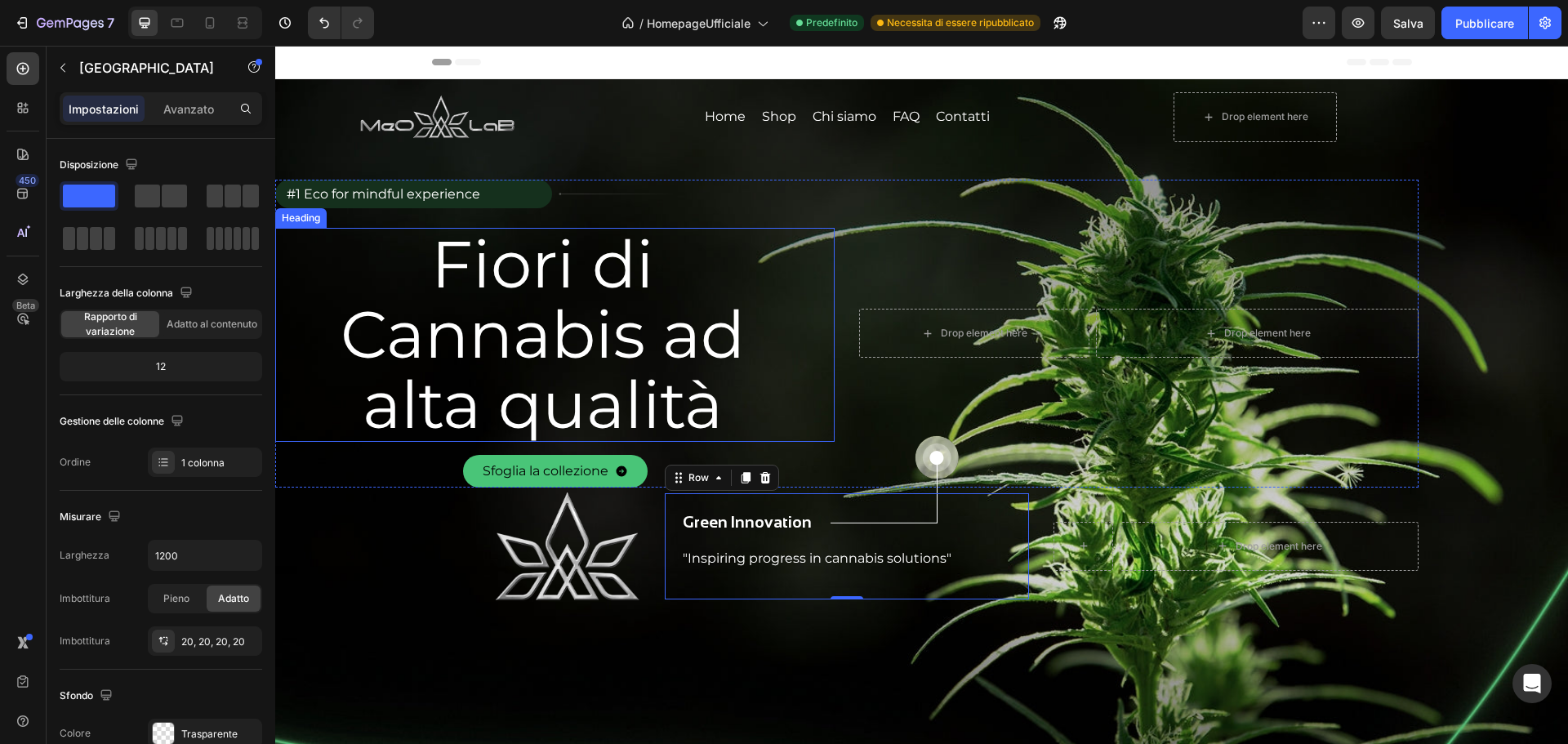
click at [801, 369] on h2 "Fiori di Cannabis ad alta qualità" at bounding box center [543, 335] width 534 height 214
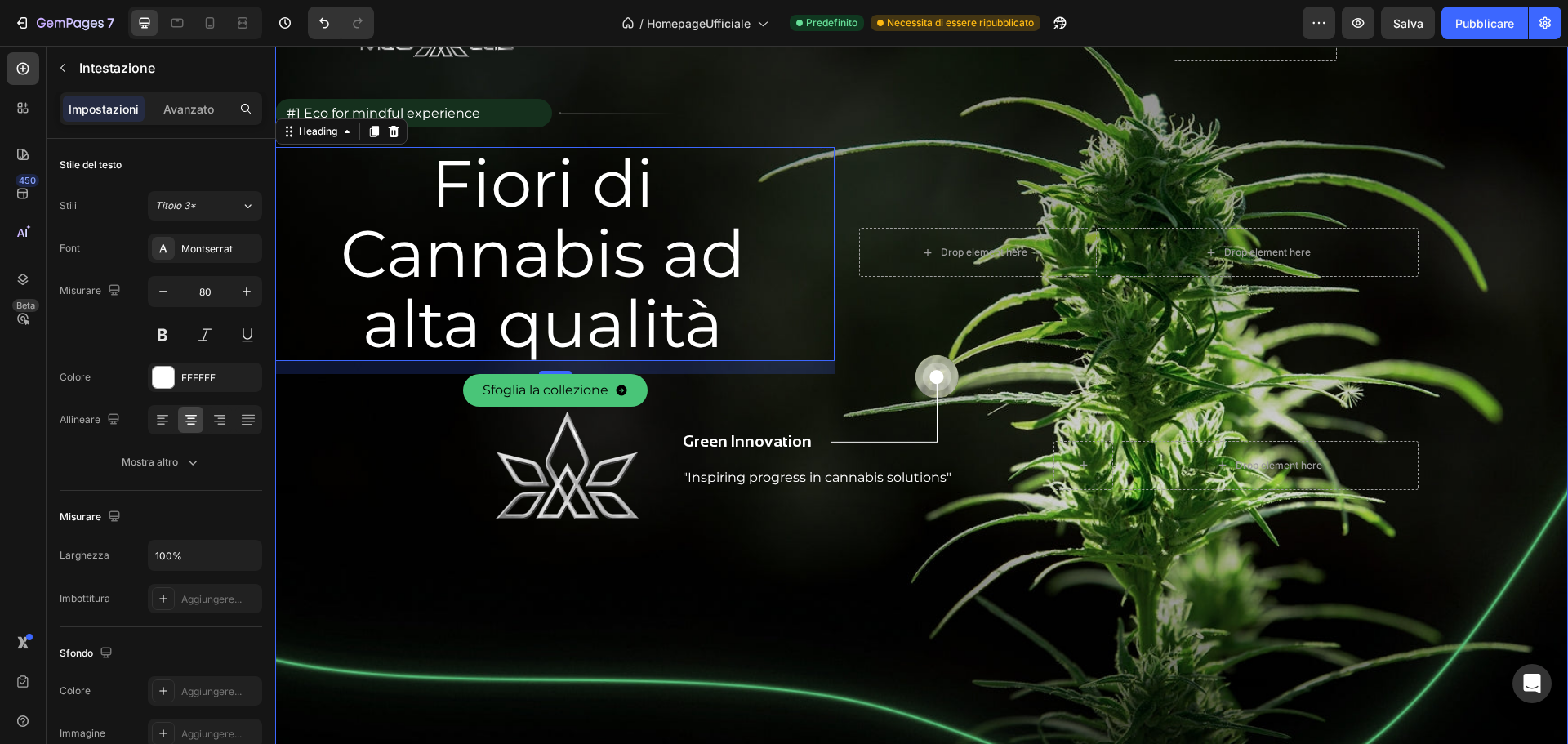
scroll to position [82, 0]
click at [536, 470] on img at bounding box center [567, 464] width 146 height 117
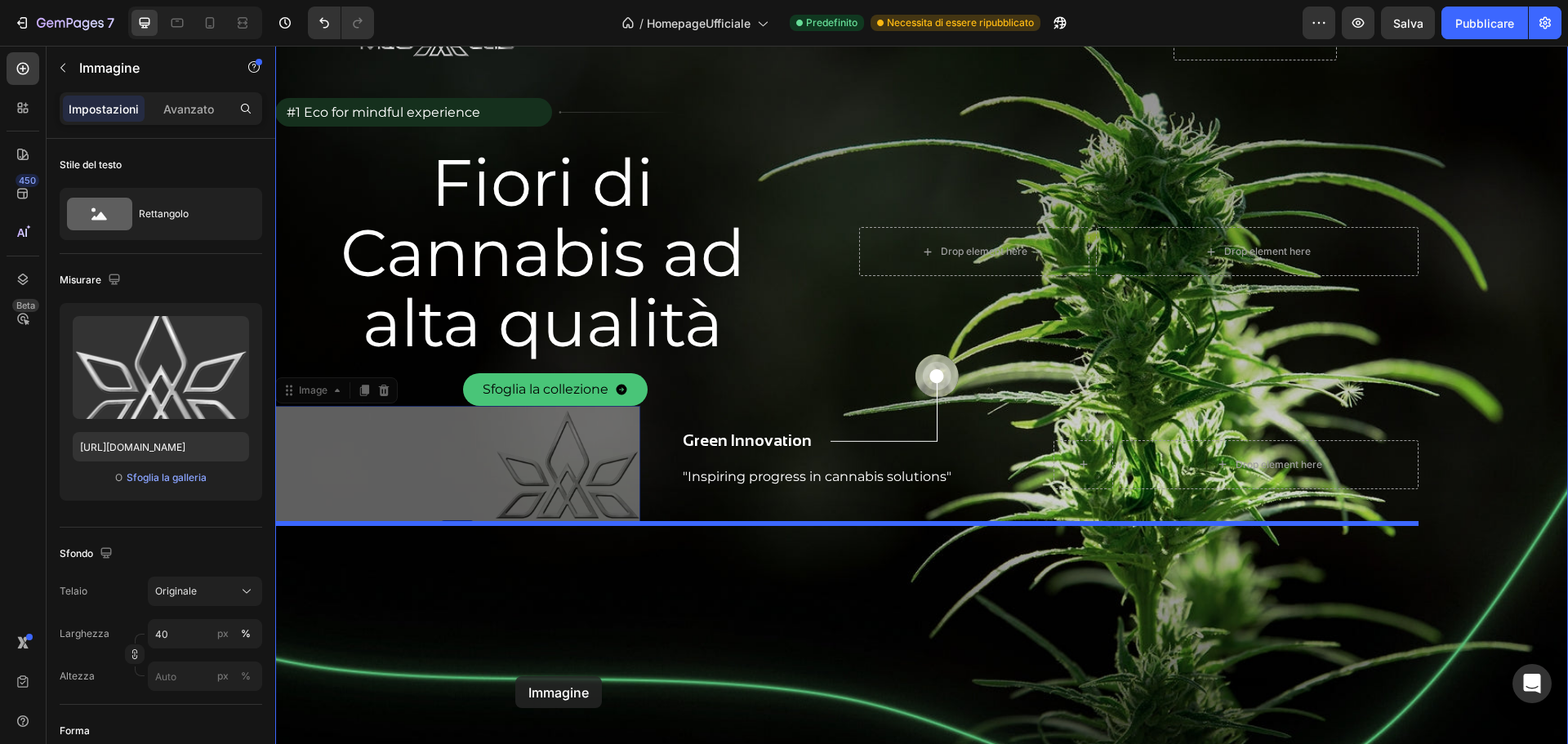
drag, startPoint x: 286, startPoint y: 390, endPoint x: 441, endPoint y: 537, distance: 213.6
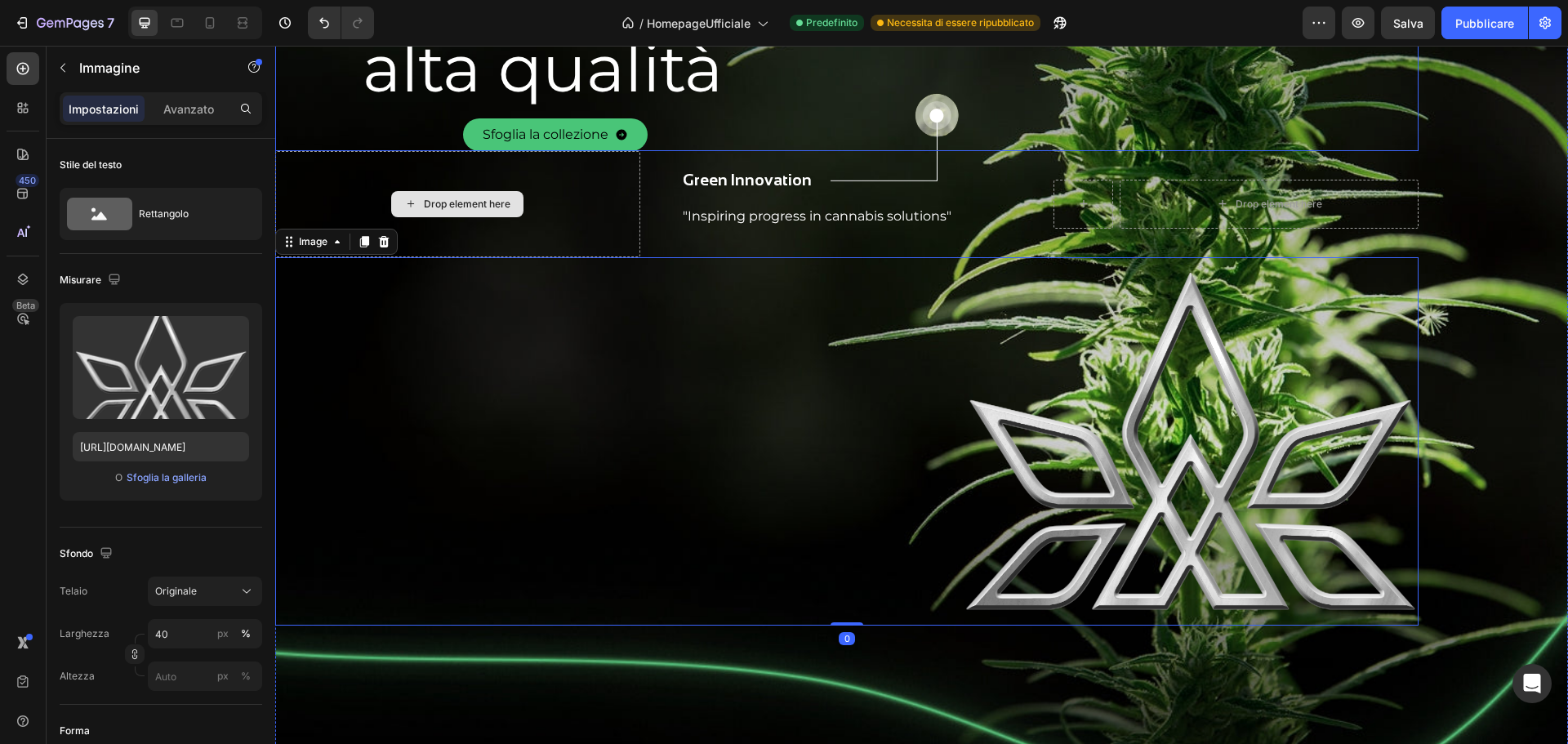
scroll to position [307, 0]
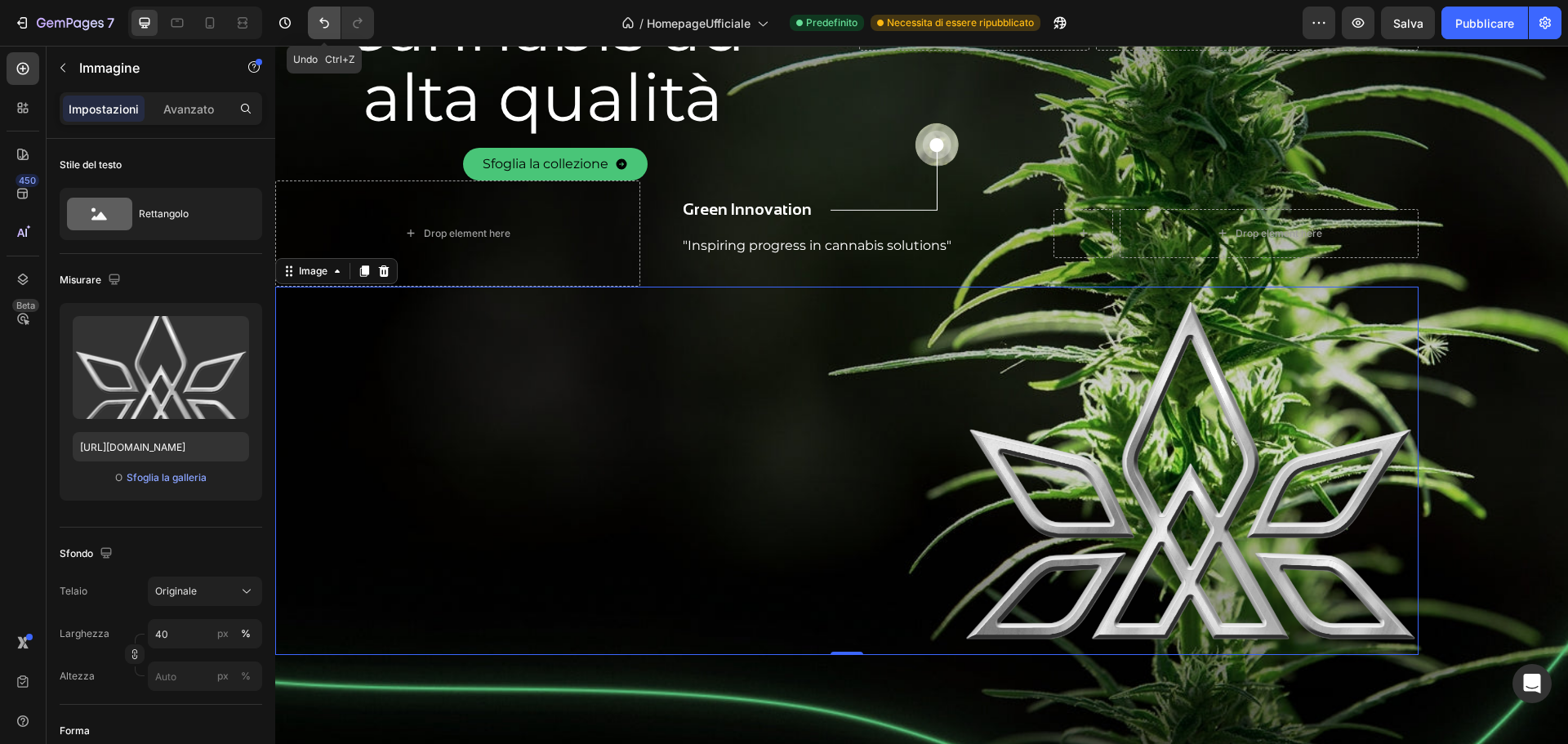
click at [323, 30] on icon "Annulla/Ripristina" at bounding box center [325, 23] width 16 height 16
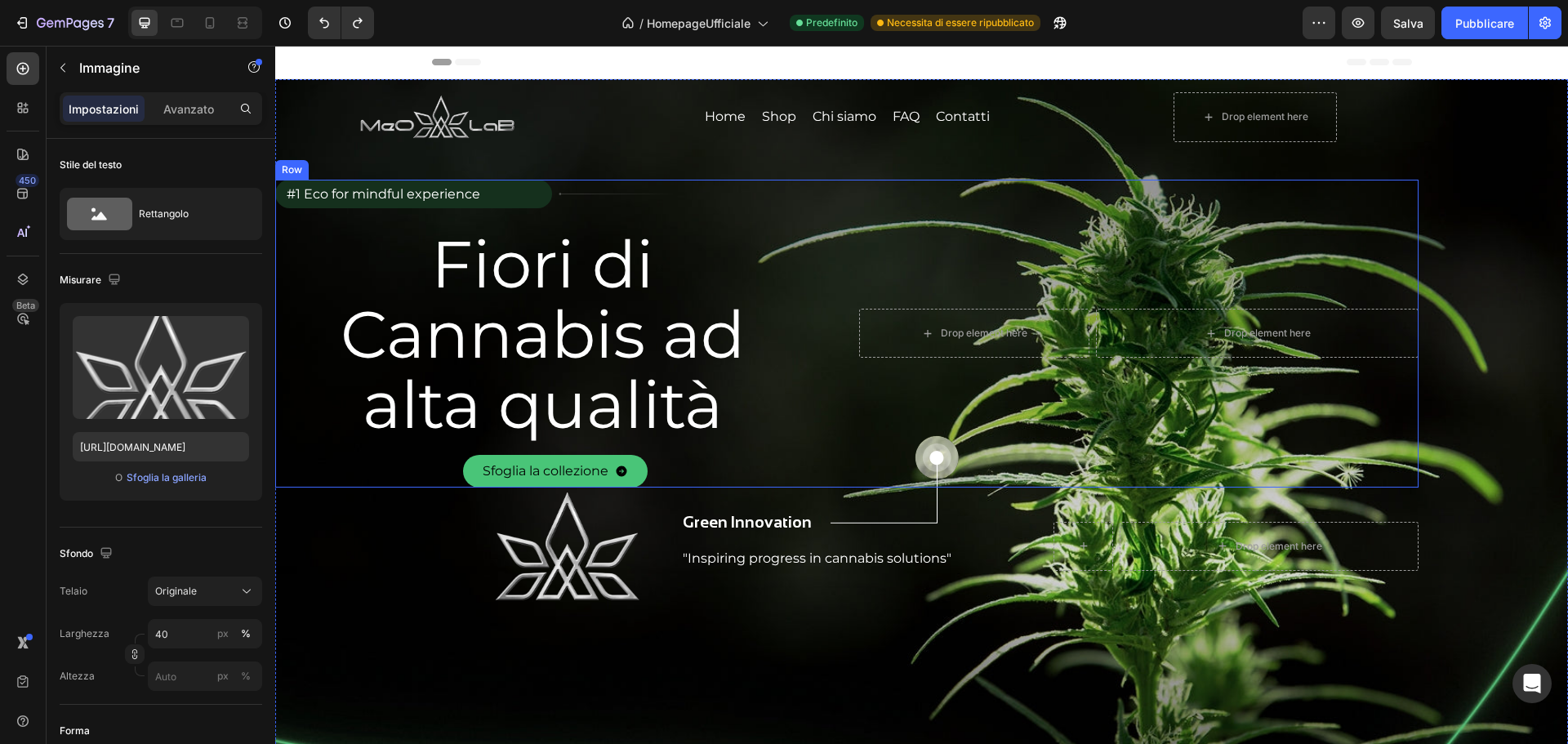
scroll to position [82, 0]
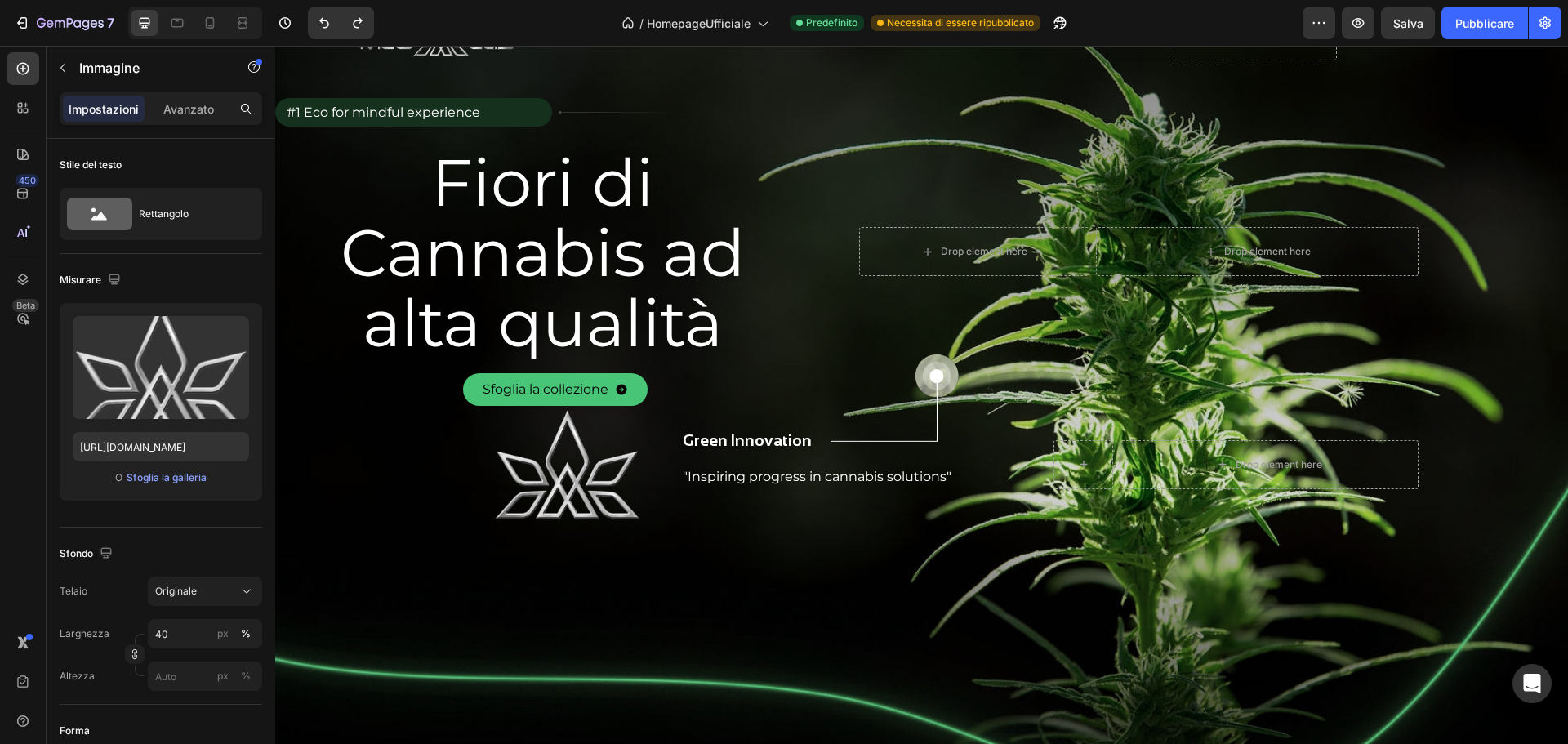
click at [552, 456] on img at bounding box center [567, 464] width 146 height 117
click at [569, 457] on img at bounding box center [567, 464] width 146 height 117
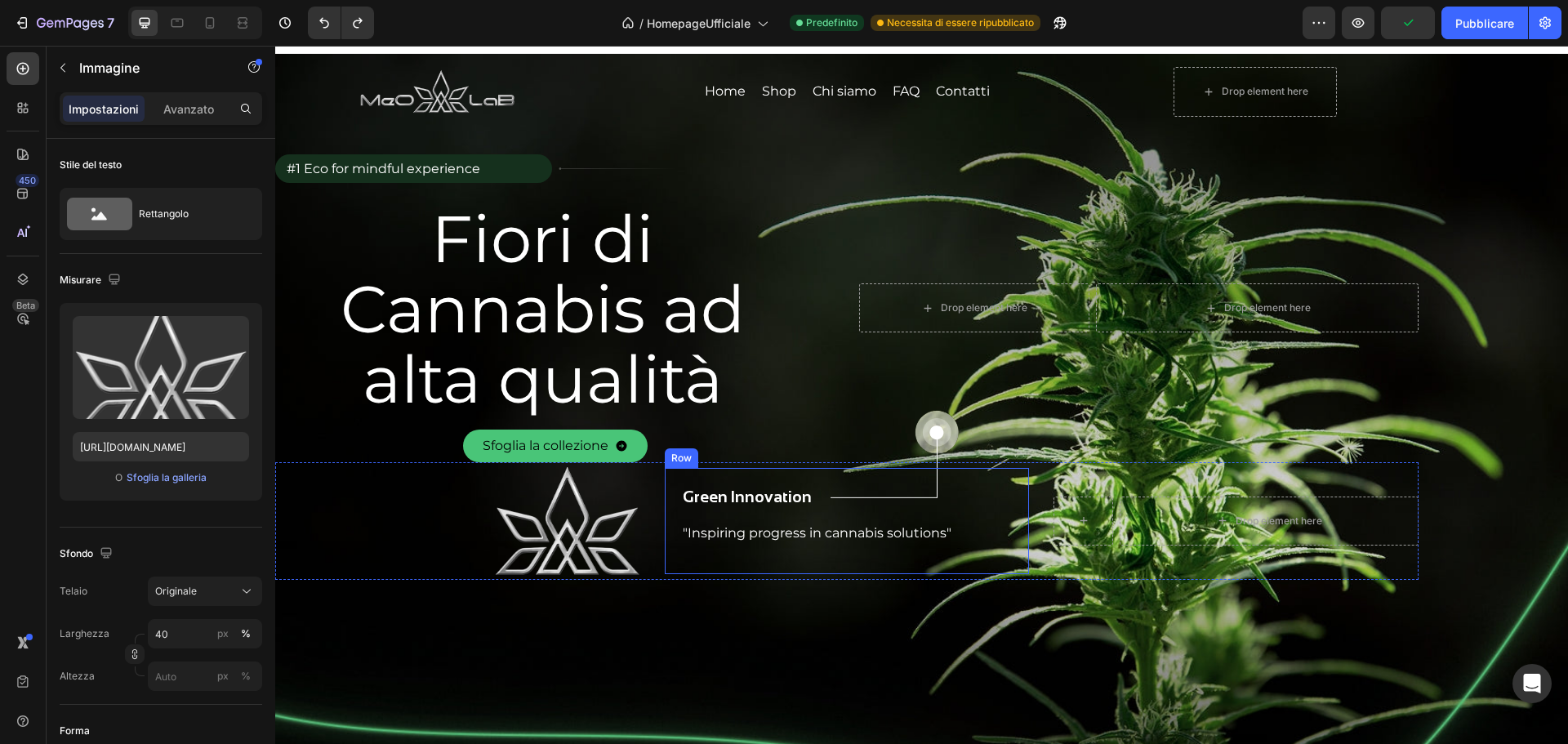
scroll to position [0, 0]
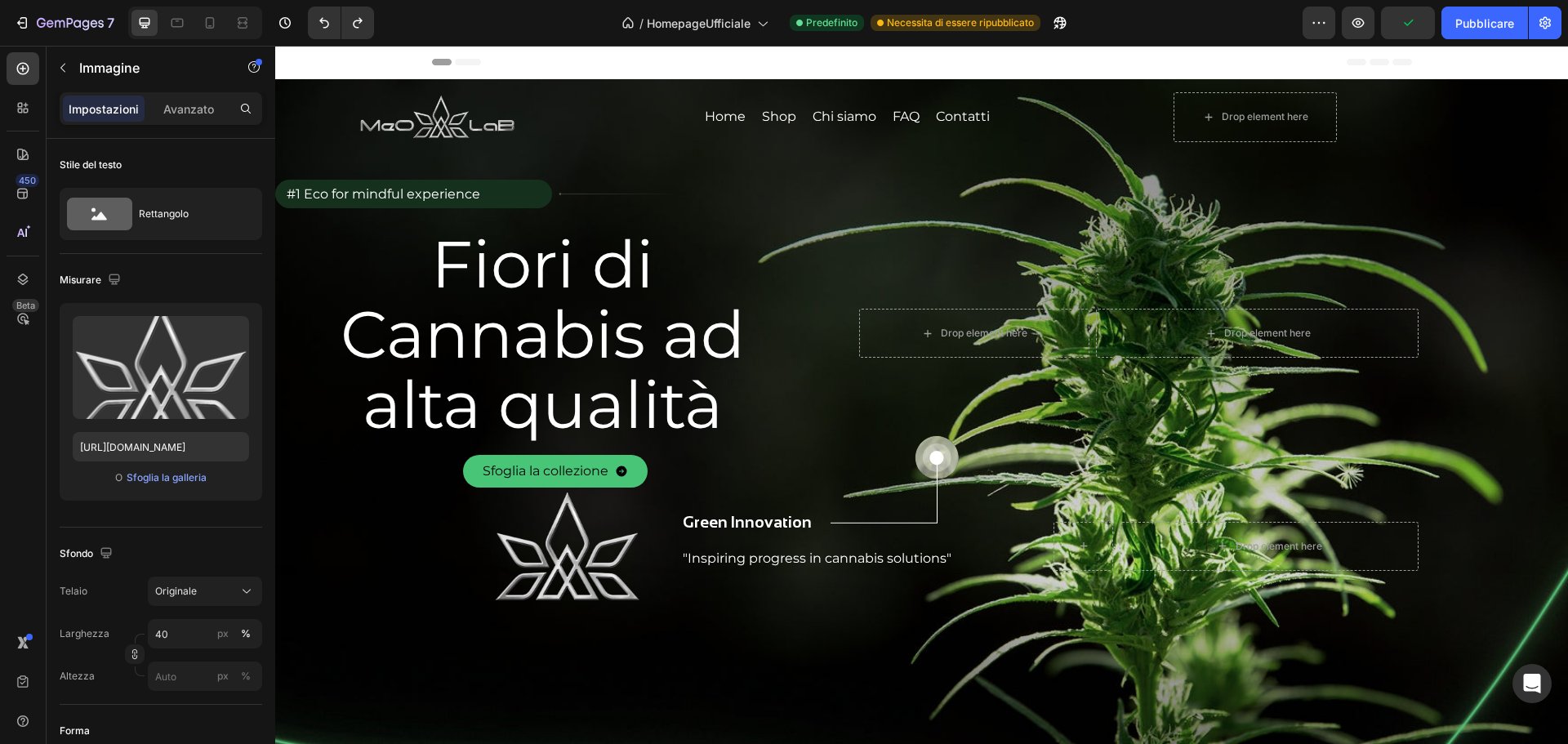
click at [563, 534] on img at bounding box center [567, 546] width 146 height 117
drag, startPoint x: 591, startPoint y: 524, endPoint x: 538, endPoint y: 529, distance: 53.2
click at [562, 527] on img at bounding box center [567, 546] width 146 height 117
click at [538, 529] on img at bounding box center [567, 546] width 146 height 117
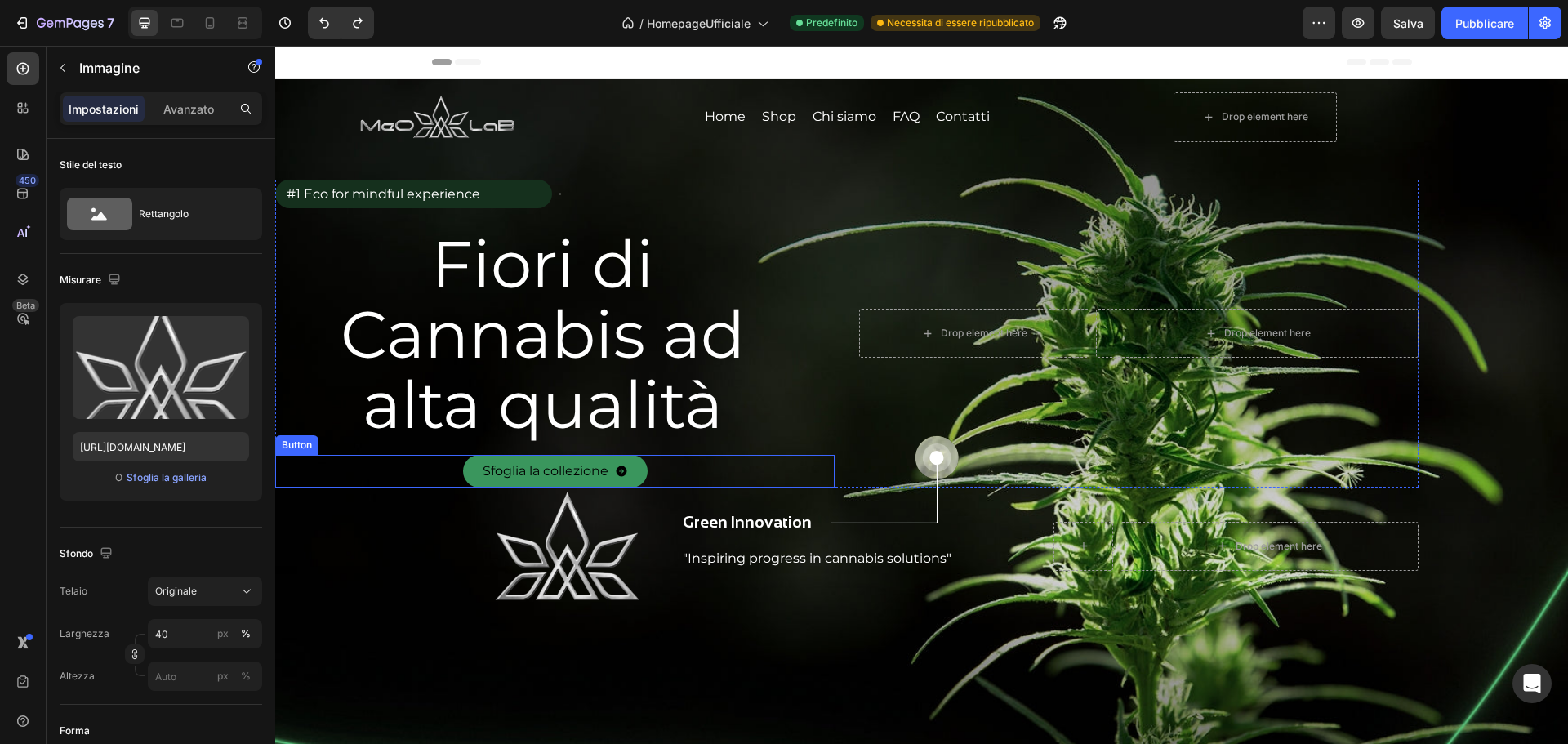
click at [564, 461] on button "Sfoglia la collezione" at bounding box center [554, 471] width 185 height 33
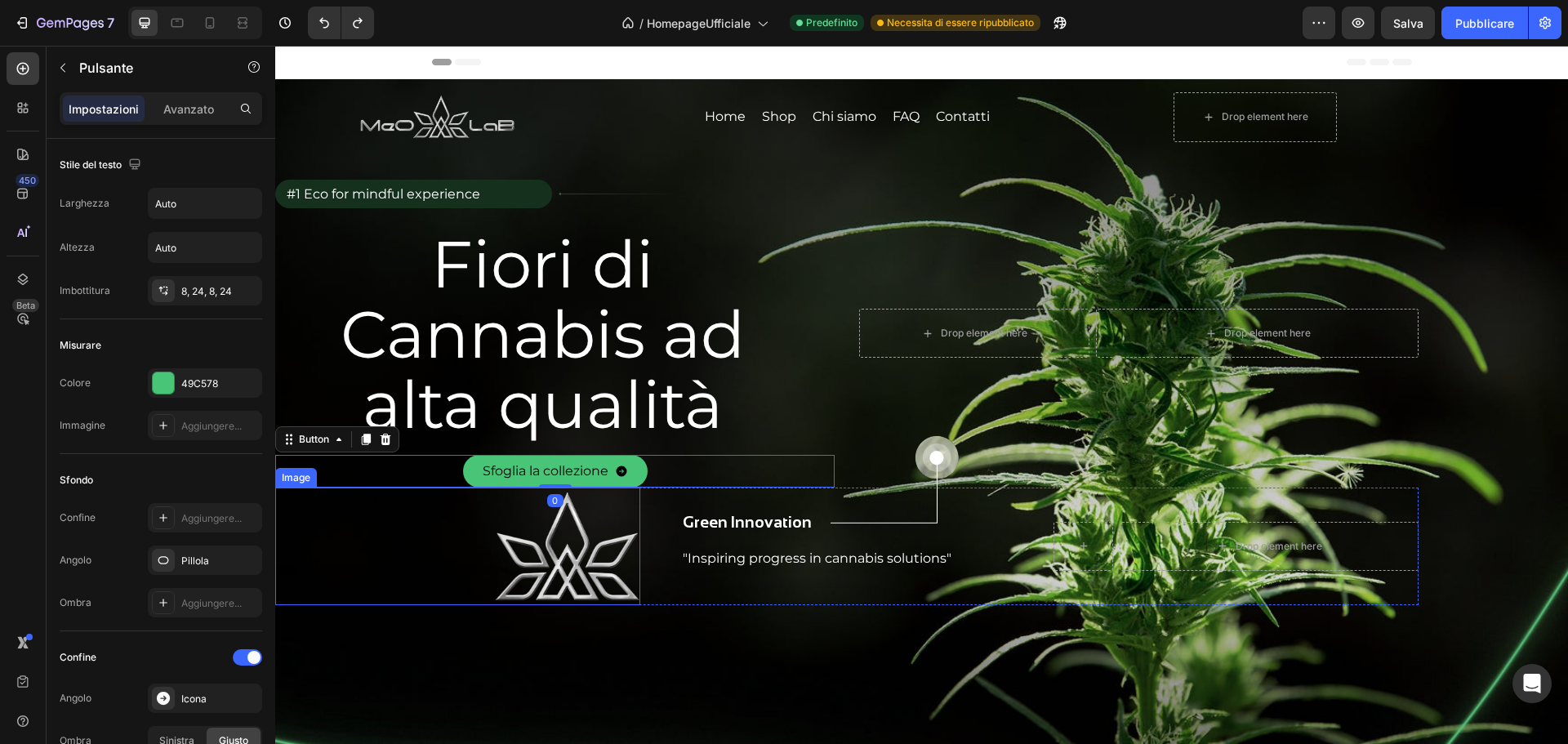
click at [555, 557] on img at bounding box center [567, 546] width 146 height 117
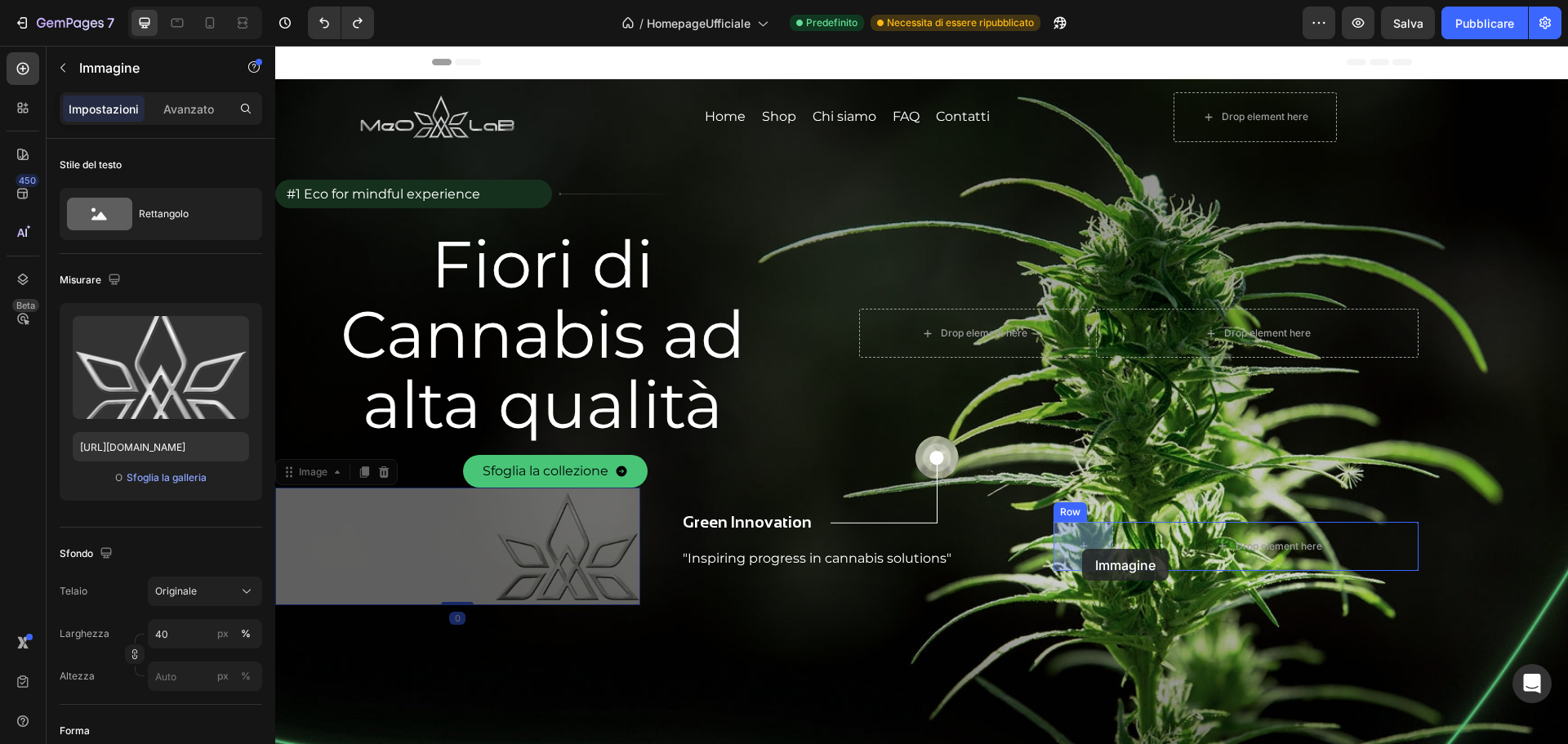
drag, startPoint x: 319, startPoint y: 478, endPoint x: 1082, endPoint y: 549, distance: 766.3
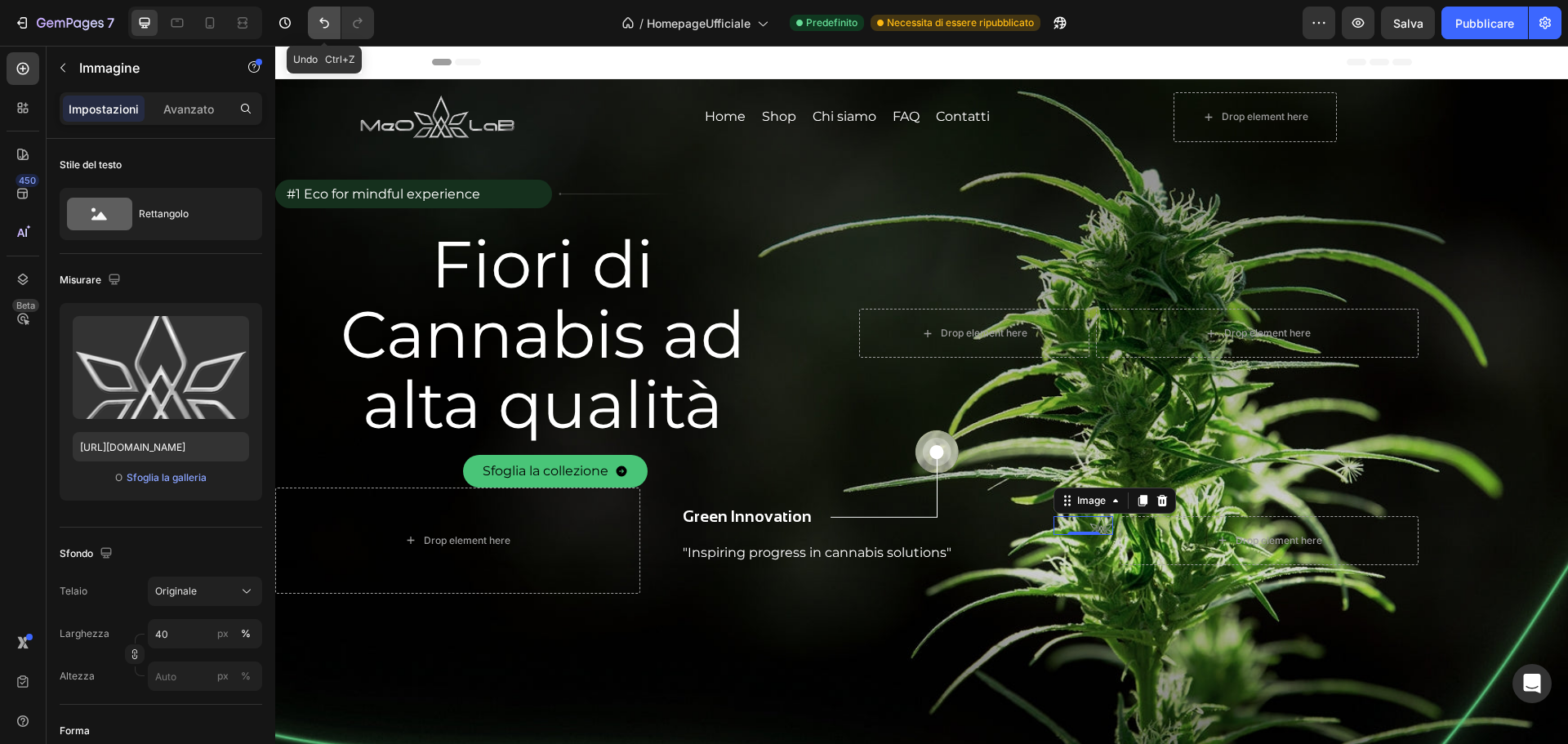
click at [325, 15] on icon "Annulla/Ripristina" at bounding box center [325, 23] width 16 height 16
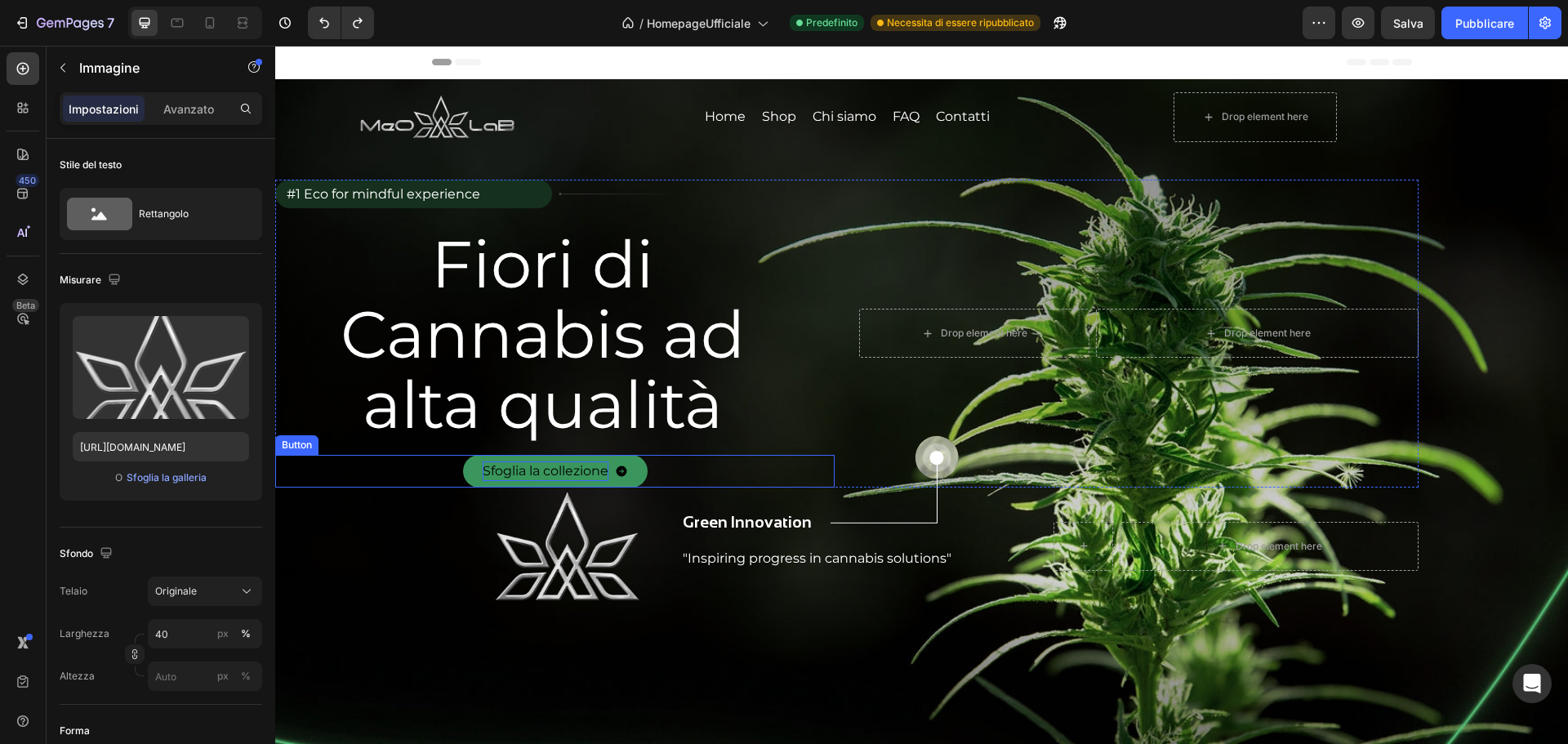
click at [529, 471] on p "Sfoglia la collezione" at bounding box center [545, 472] width 125 height 20
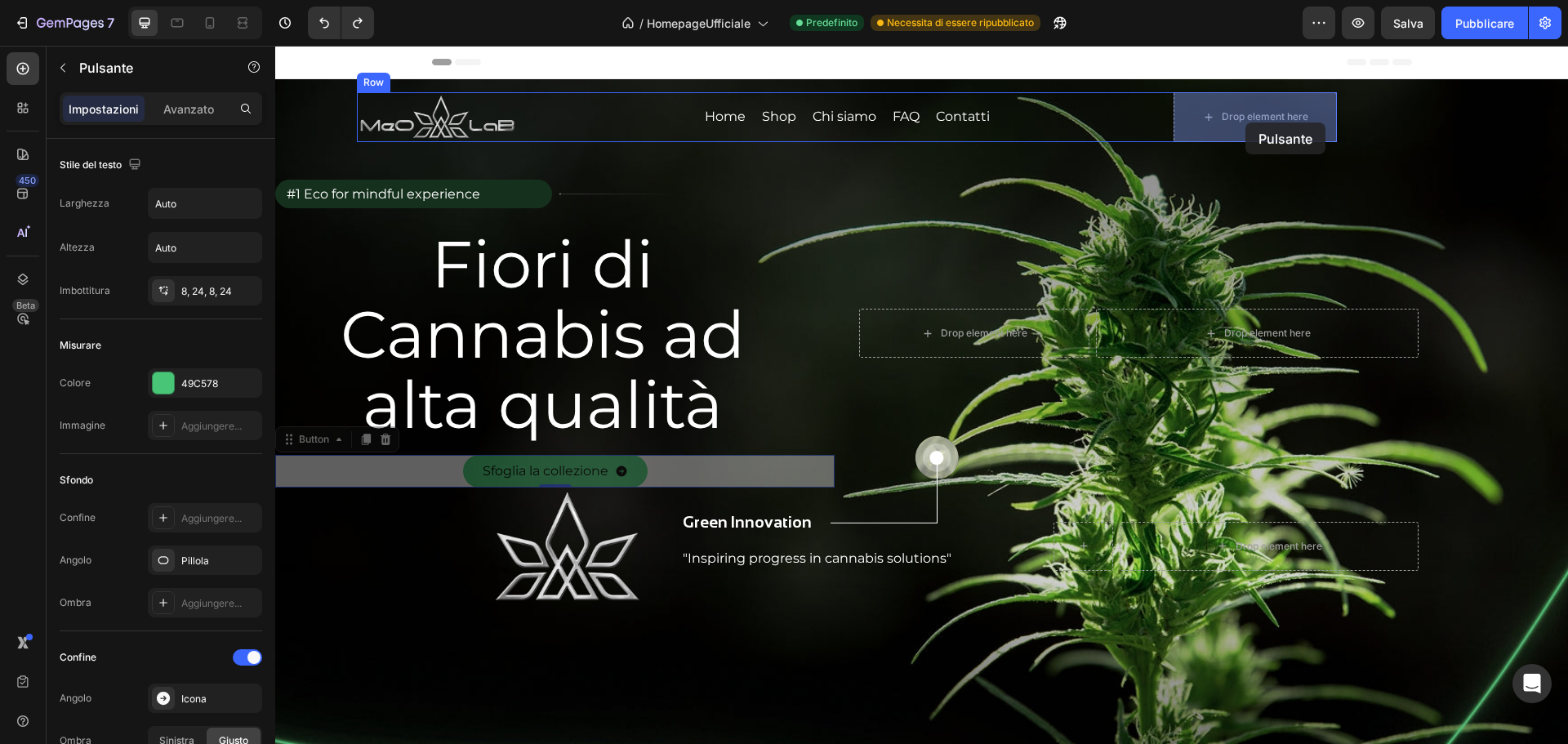
drag, startPoint x: 294, startPoint y: 447, endPoint x: 1245, endPoint y: 124, distance: 1004.4
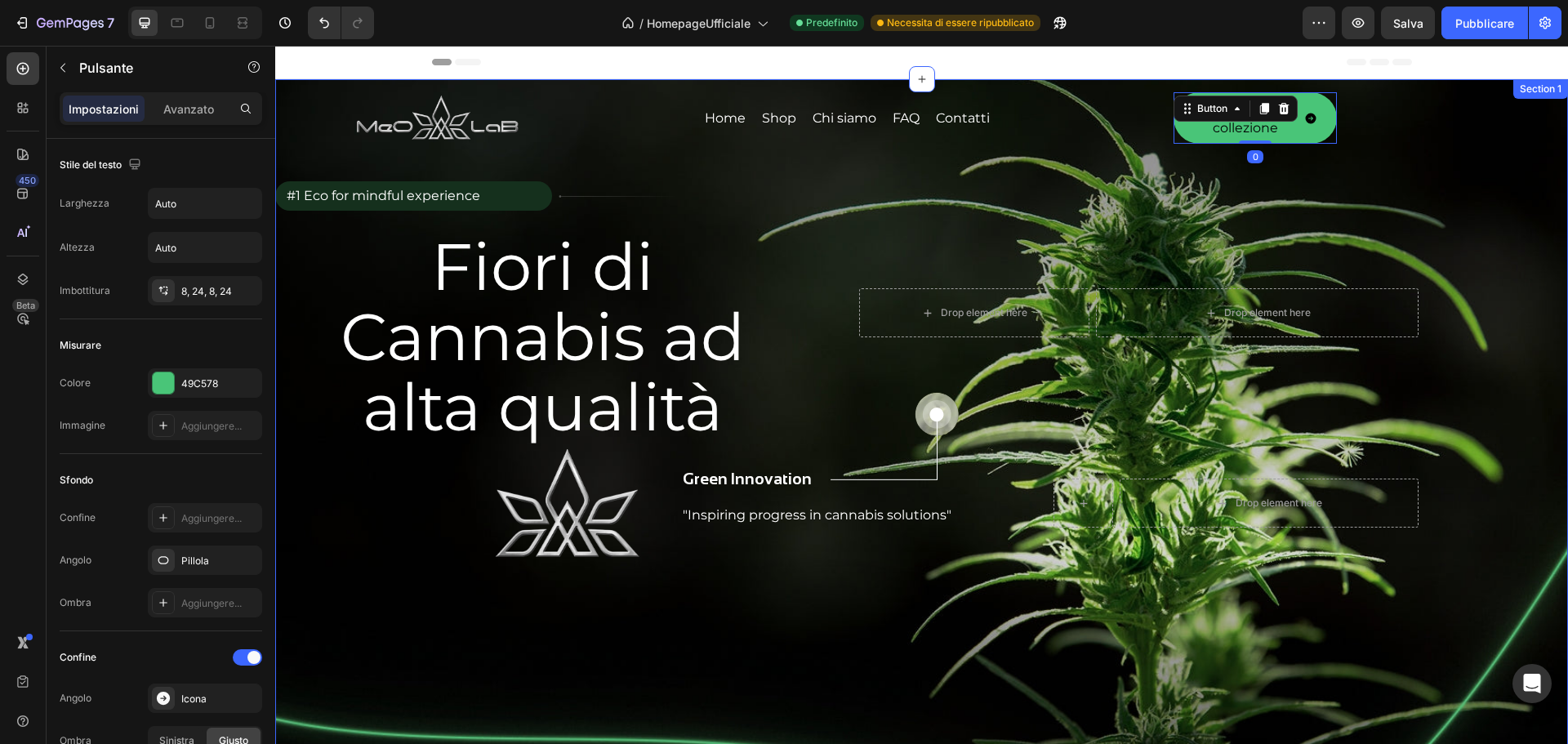
click at [1464, 168] on div "Image Home Button Shop Button Chi siamo Button FAQ Button Contatti Button Row S…" at bounding box center [922, 443] width 1293 height 728
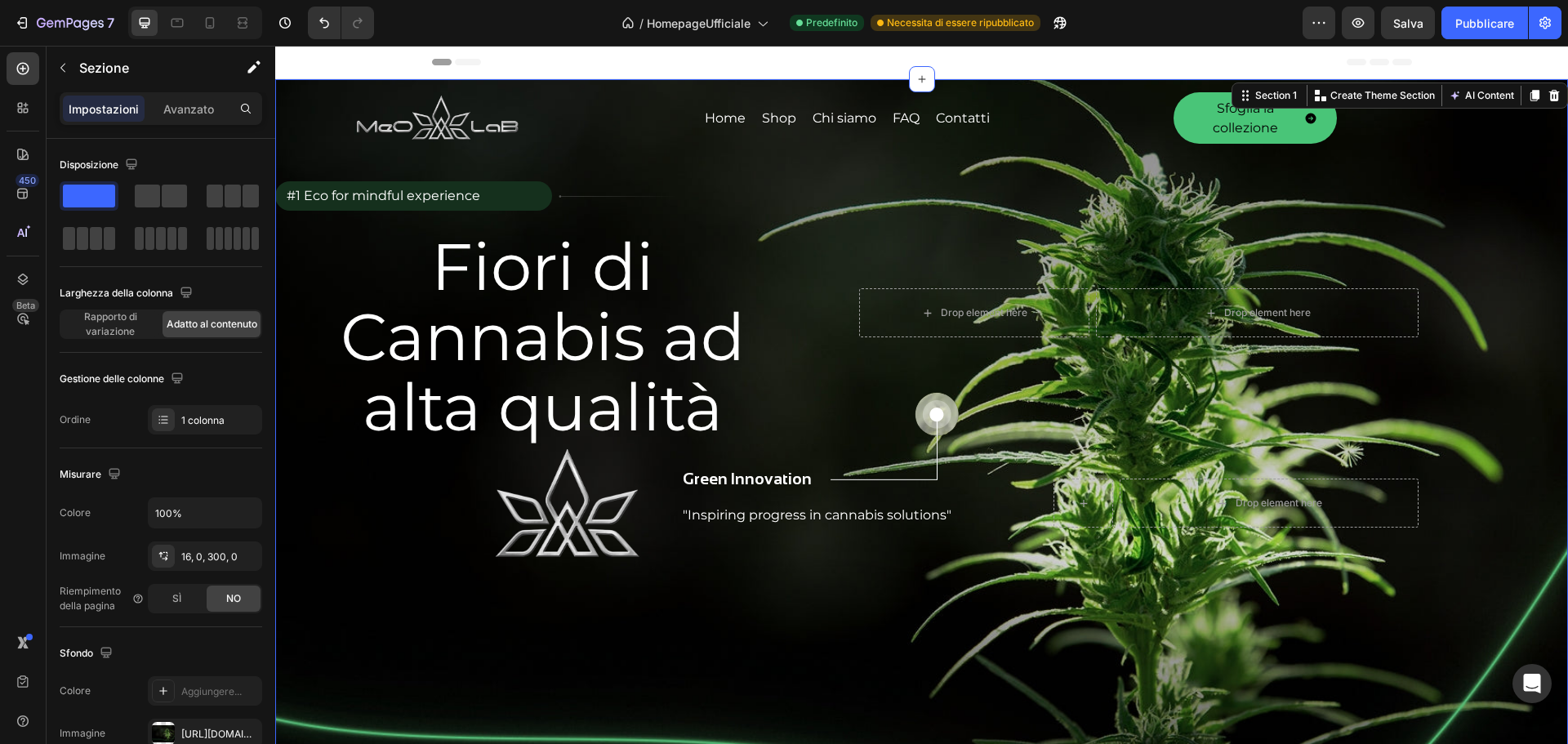
click at [1394, 146] on div "Image Home Button Shop Button Chi siamo Button FAQ Button Contatti Button Row S…" at bounding box center [847, 327] width 1144 height 470
click at [1436, 150] on div "Image Home Button Shop Button Chi siamo Button FAQ Button Contatti Button Row S…" at bounding box center [922, 443] width 1293 height 728
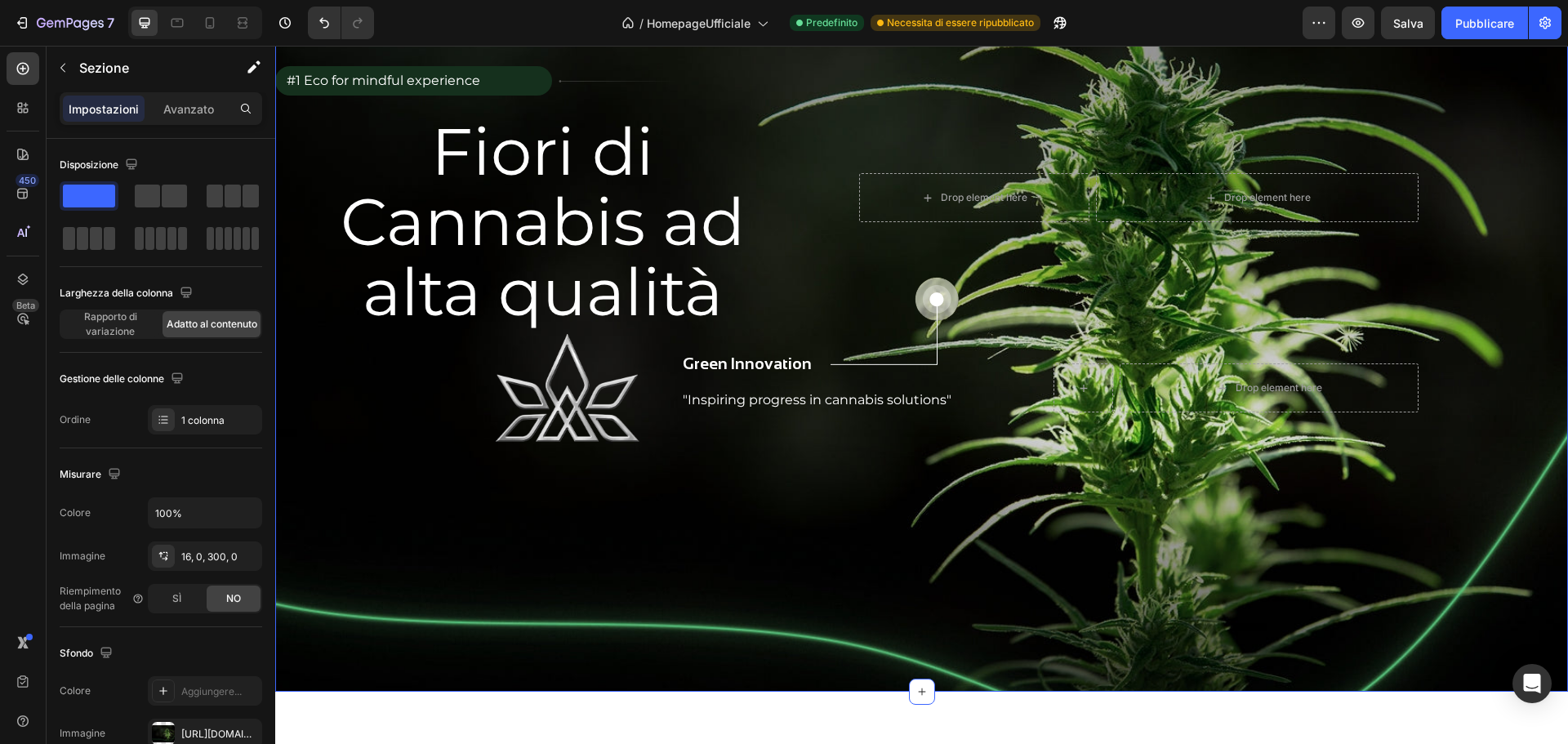
scroll to position [82, 0]
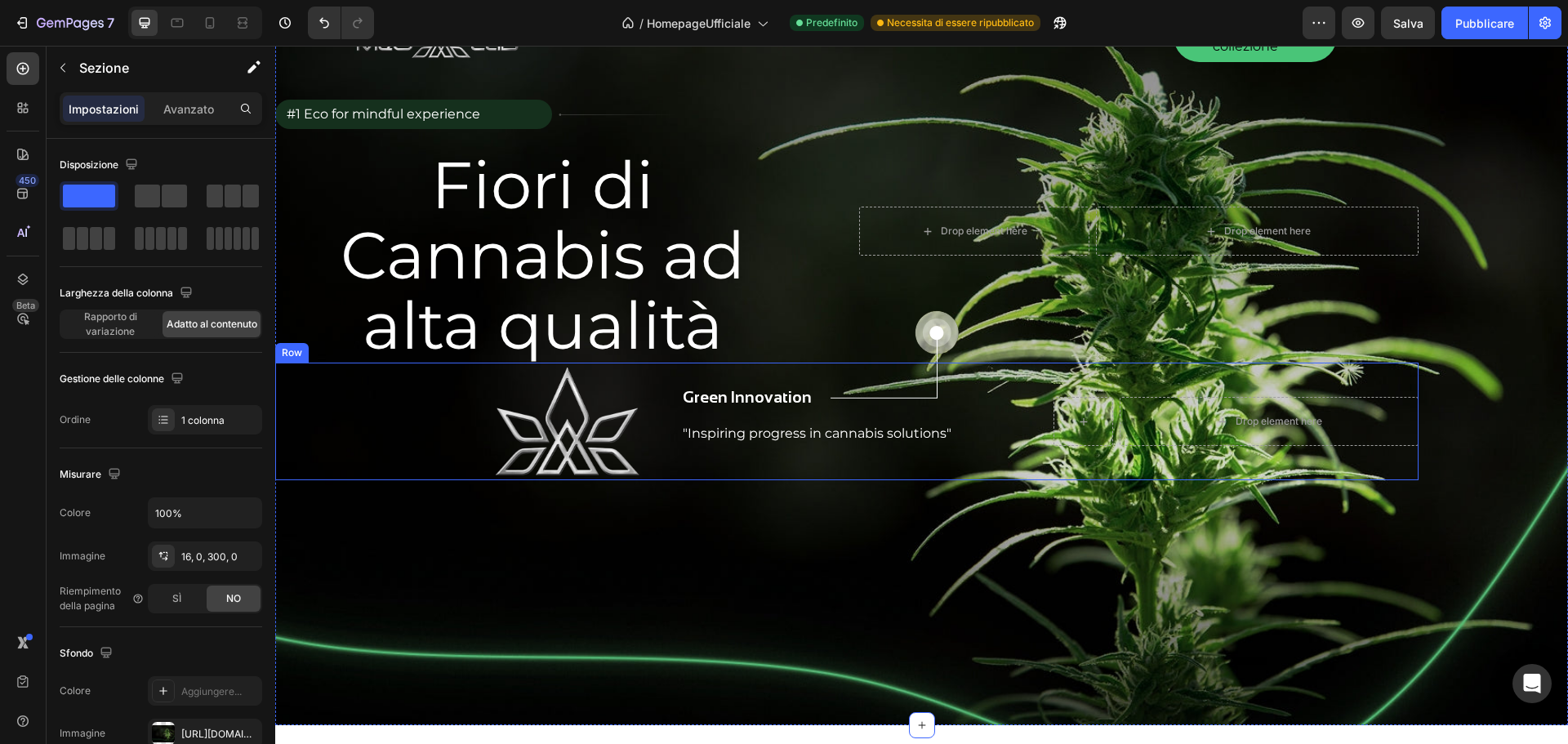
click at [749, 328] on h2 "Fiori di Cannabis ad alta qualità" at bounding box center [543, 256] width 534 height 214
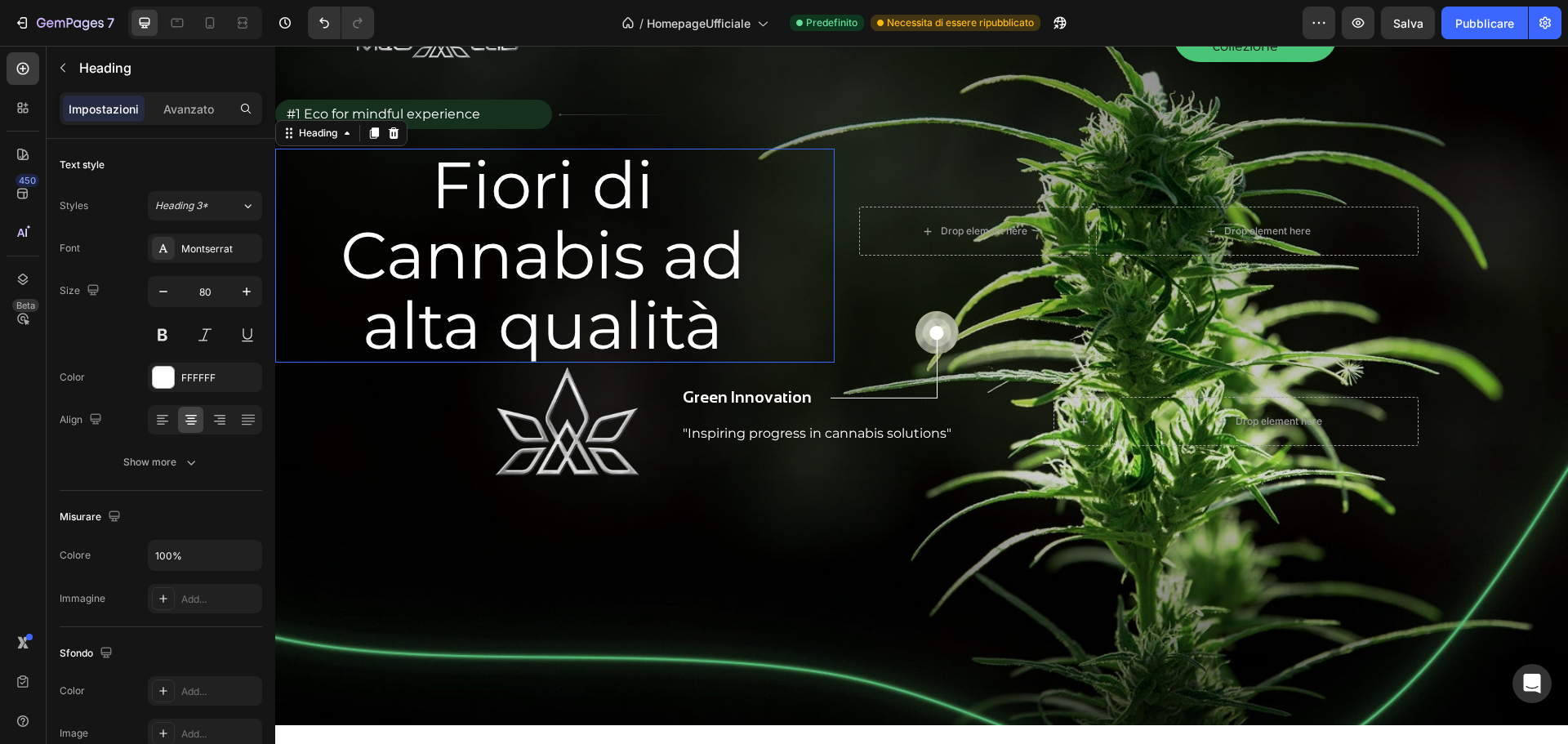
click at [738, 334] on h2 "Fiori di Cannabis ad alta qualità" at bounding box center [543, 256] width 534 height 214
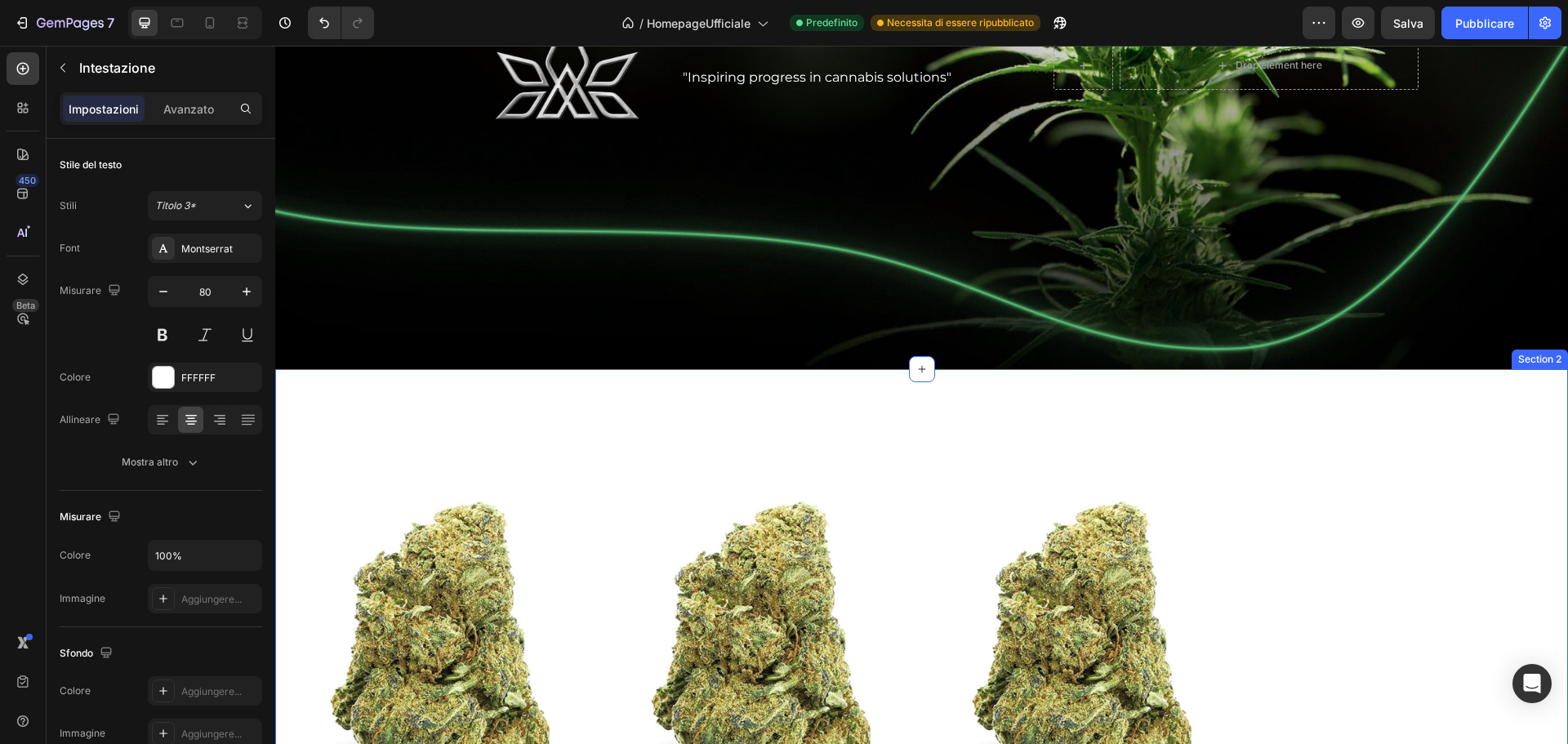
scroll to position [572, 0]
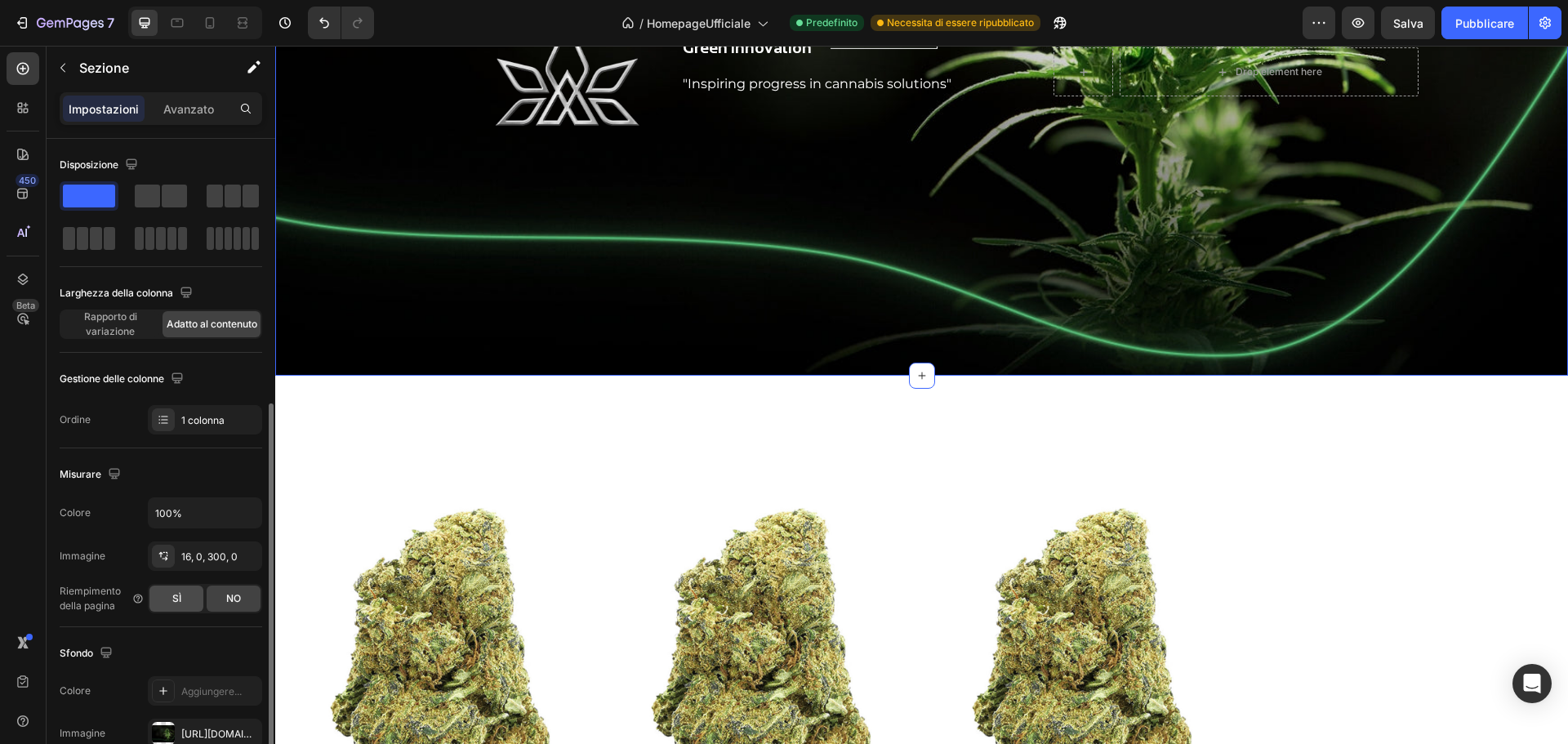
scroll to position [164, 0]
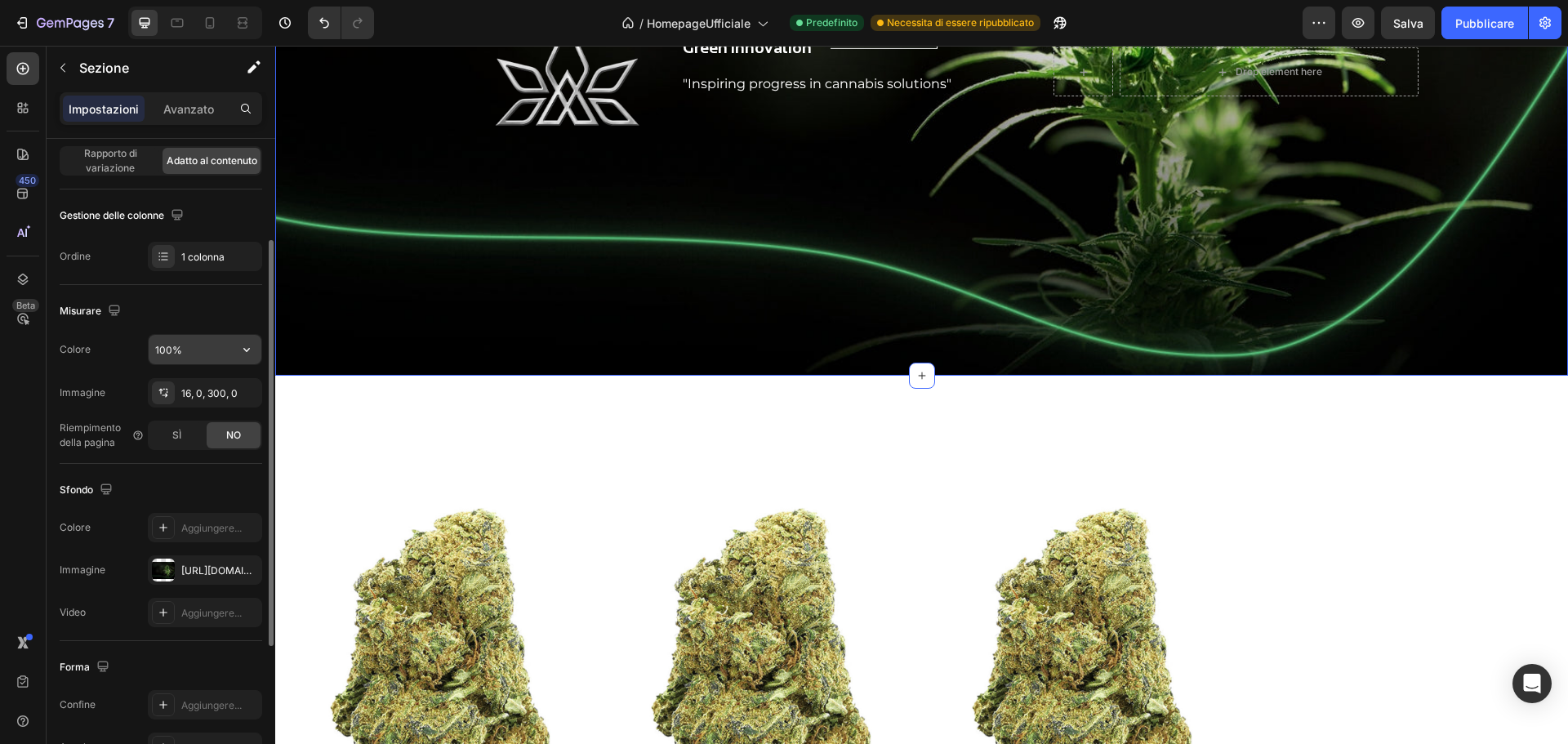
click at [188, 350] on input "100%" at bounding box center [205, 349] width 113 height 29
click at [196, 388] on font "16, 0, 300, 0" at bounding box center [209, 393] width 56 height 12
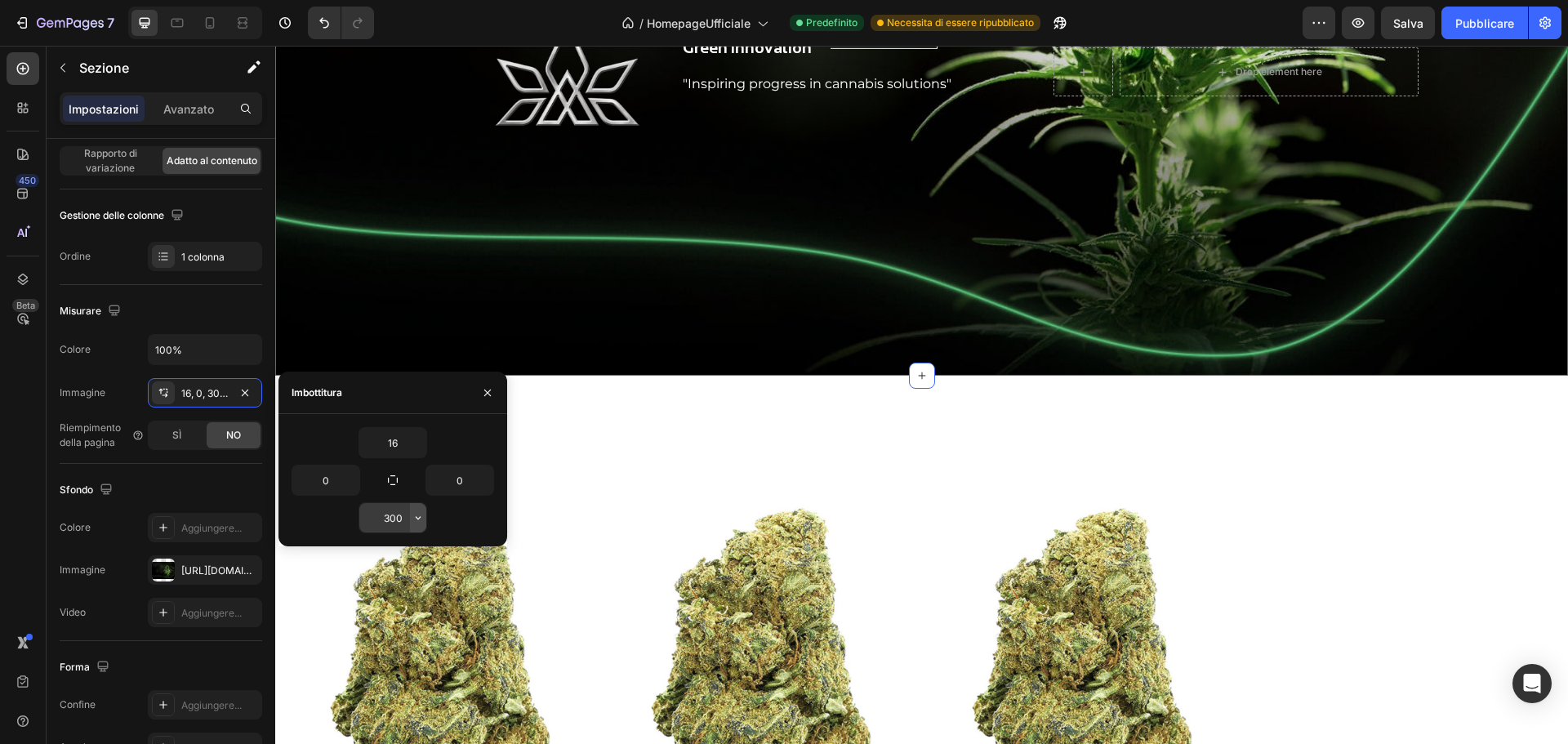
click at [416, 518] on icon "button" at bounding box center [417, 518] width 5 height 4
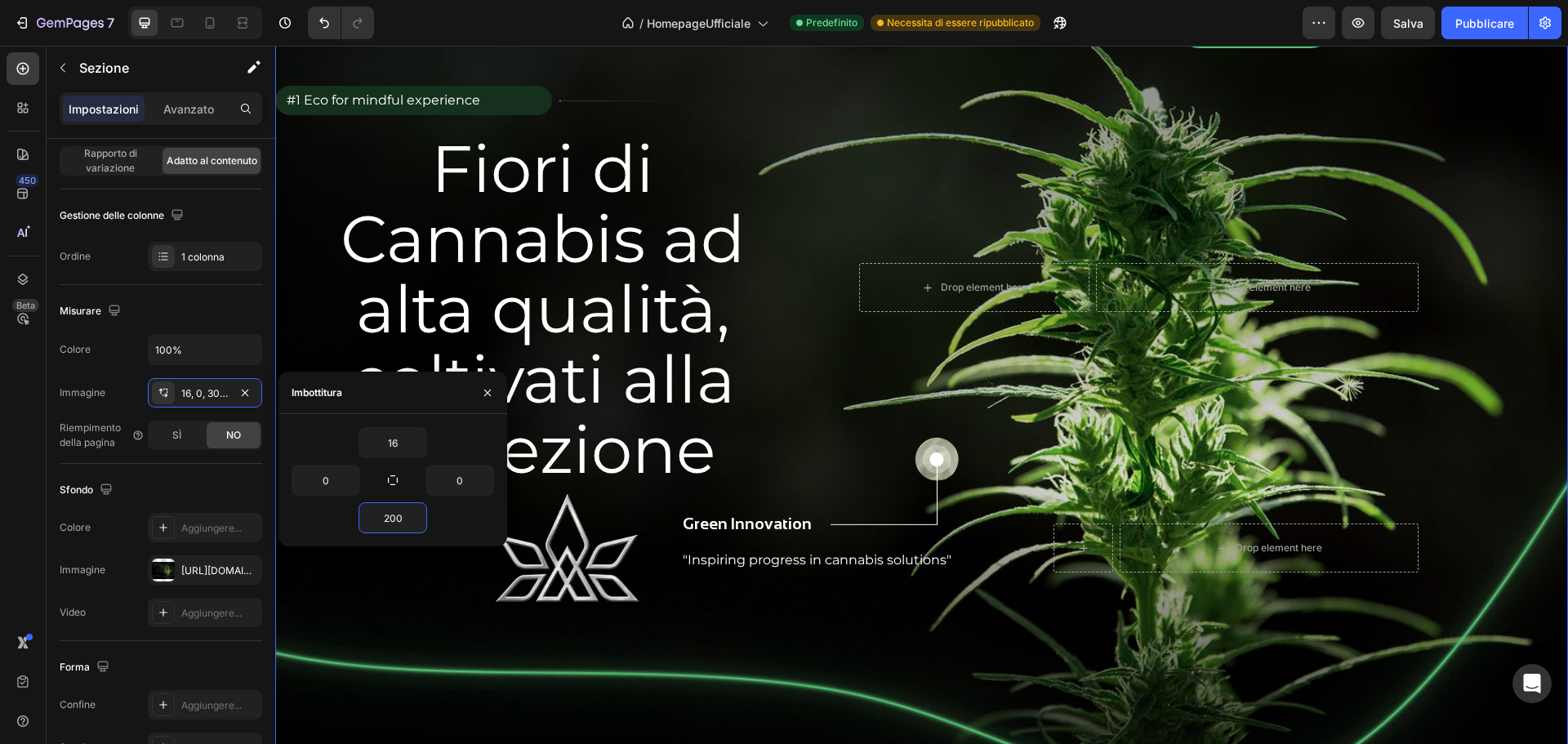
scroll to position [654, 0]
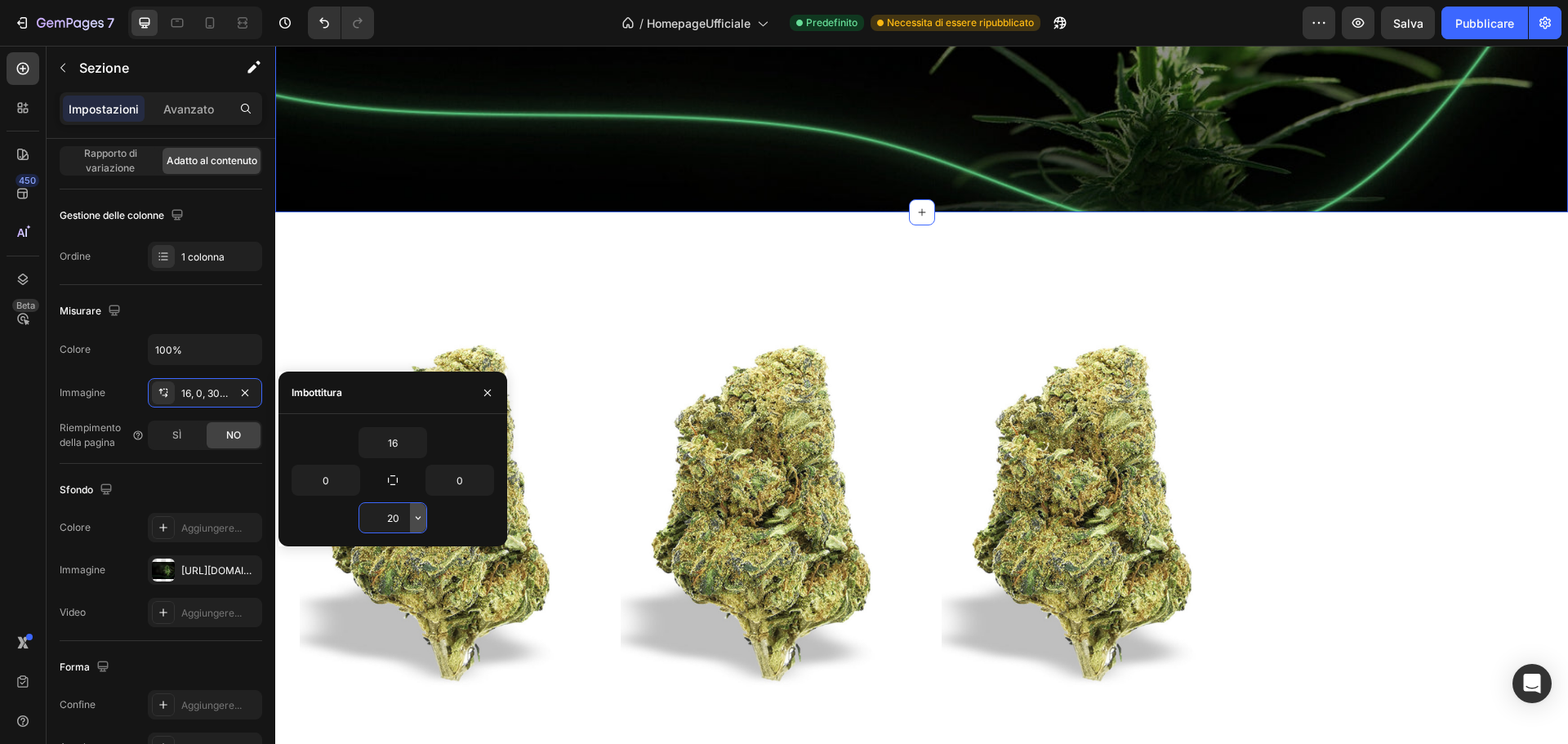
type input "2"
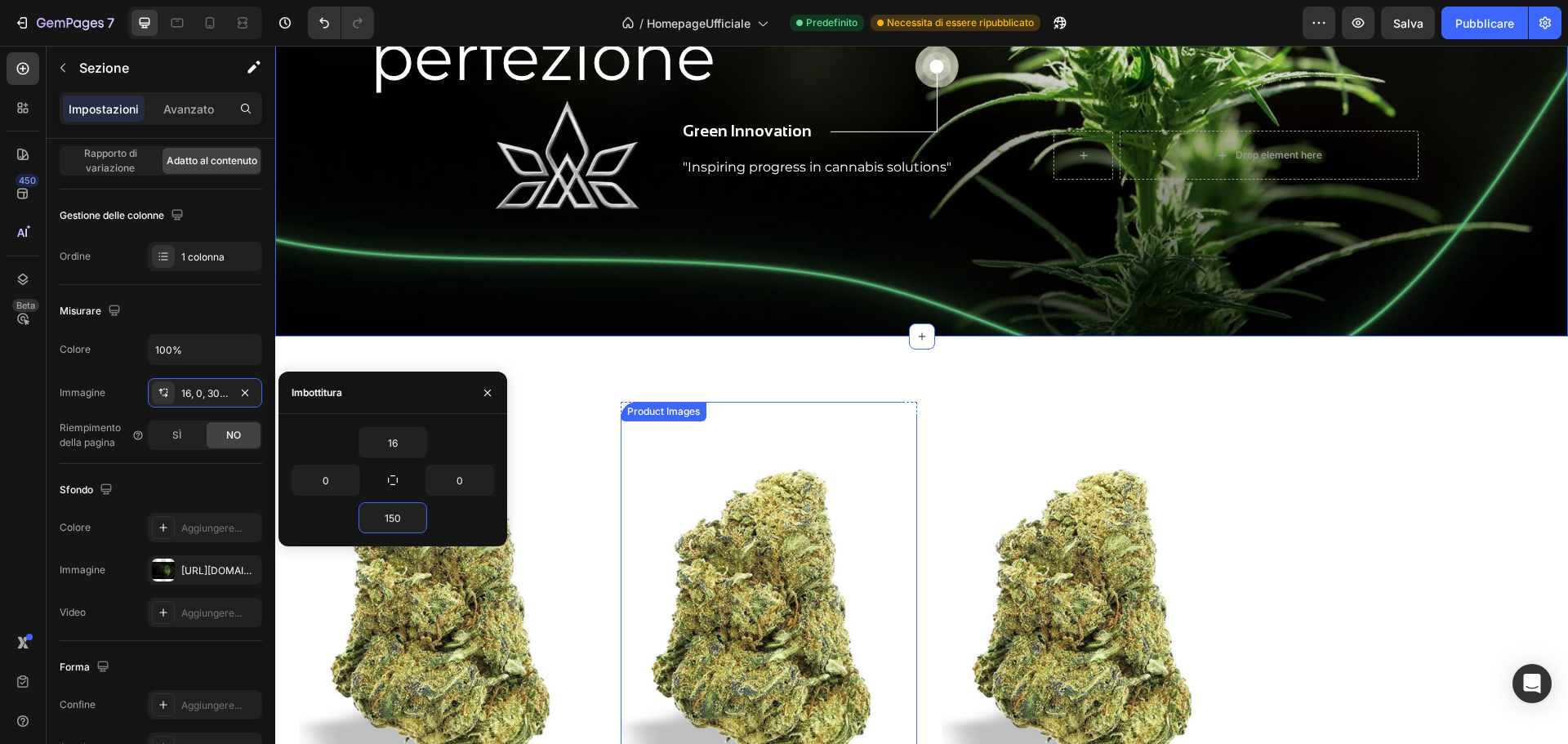
scroll to position [490, 0]
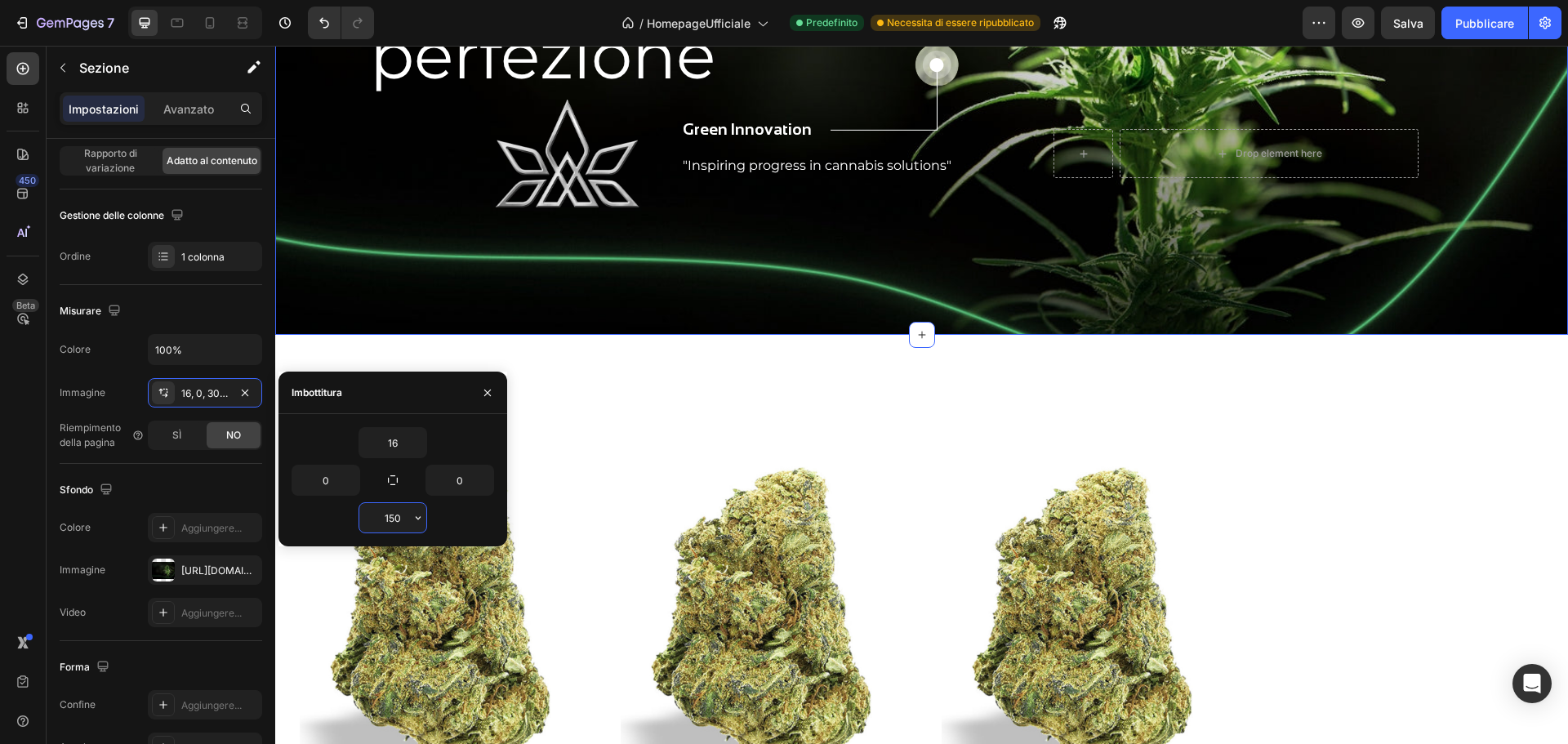
drag, startPoint x: 404, startPoint y: 518, endPoint x: 367, endPoint y: 518, distance: 37.0
click at [367, 518] on input "150" at bounding box center [393, 518] width 67 height 29
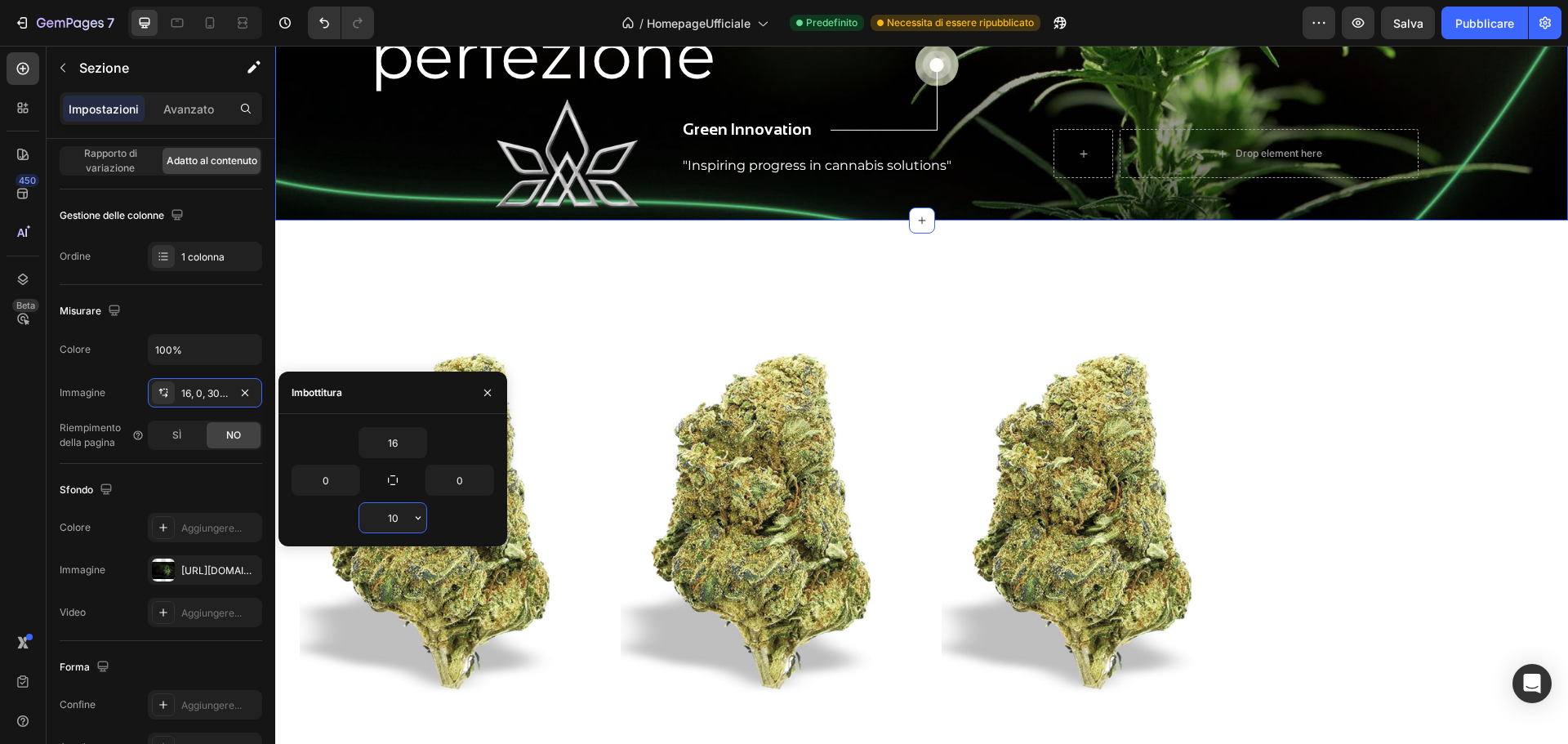
type input "100"
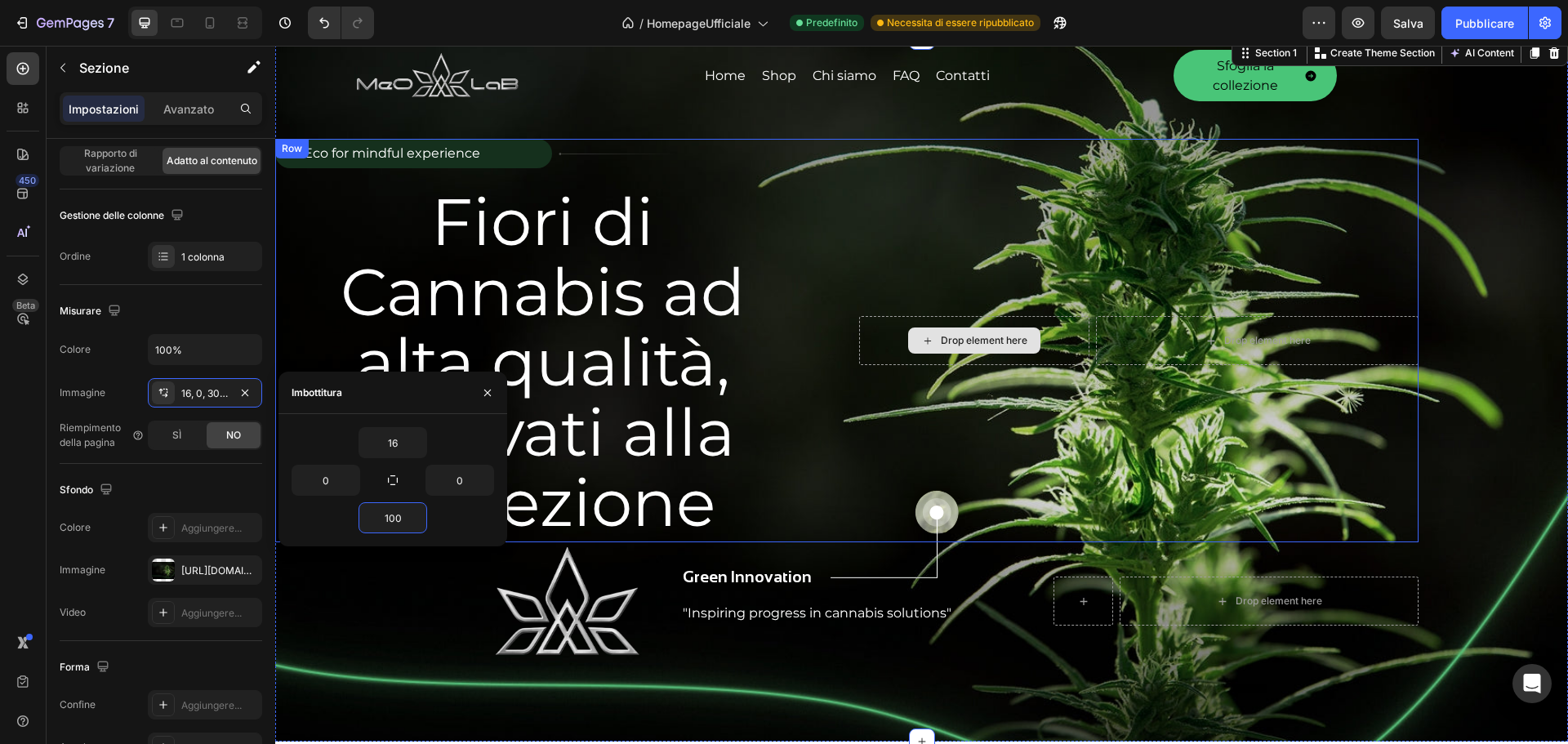
scroll to position [82, 0]
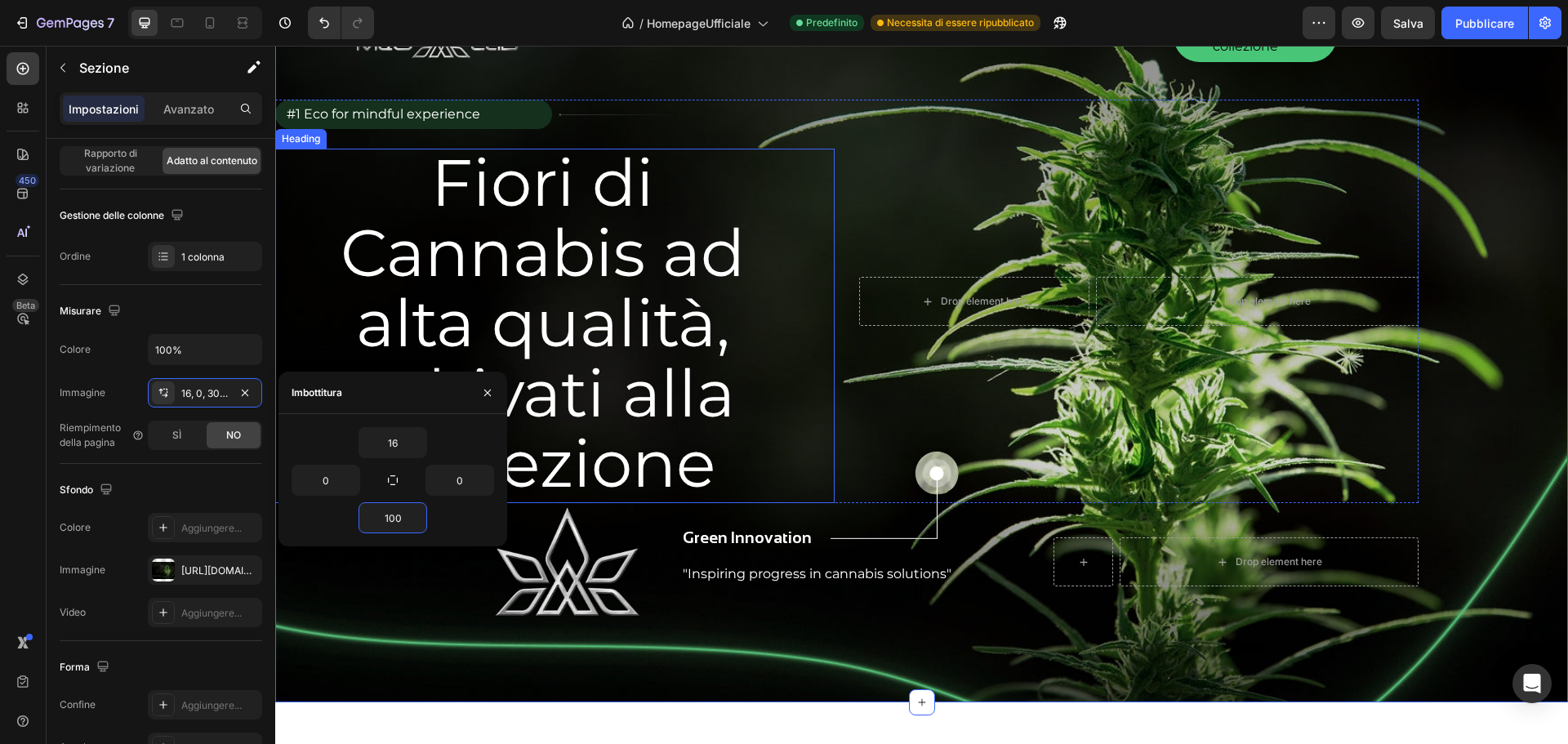
click at [703, 423] on p "Fiori di Cannabis ad alta qualità, coltivati alla perfezione" at bounding box center [543, 324] width 532 height 351
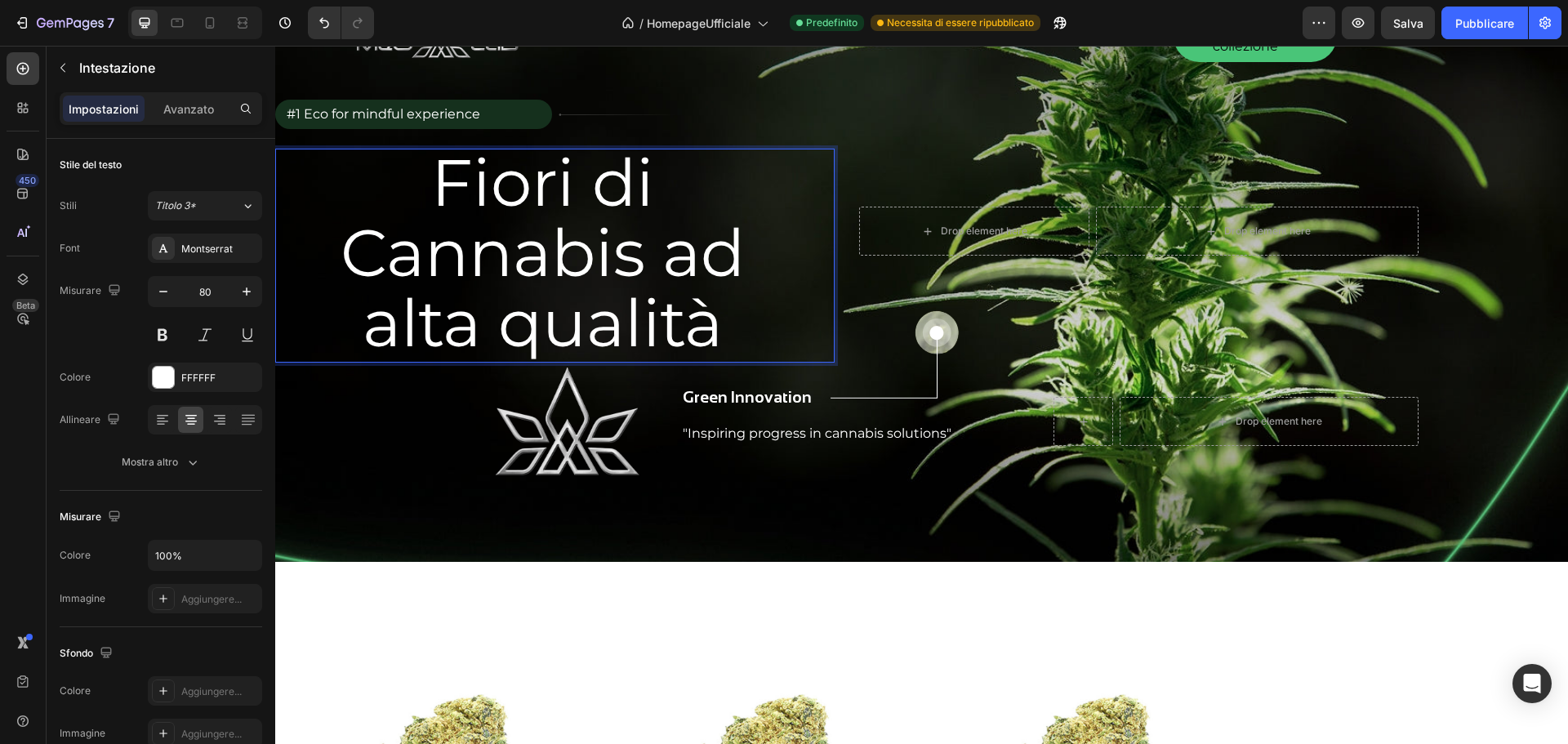
scroll to position [0, 0]
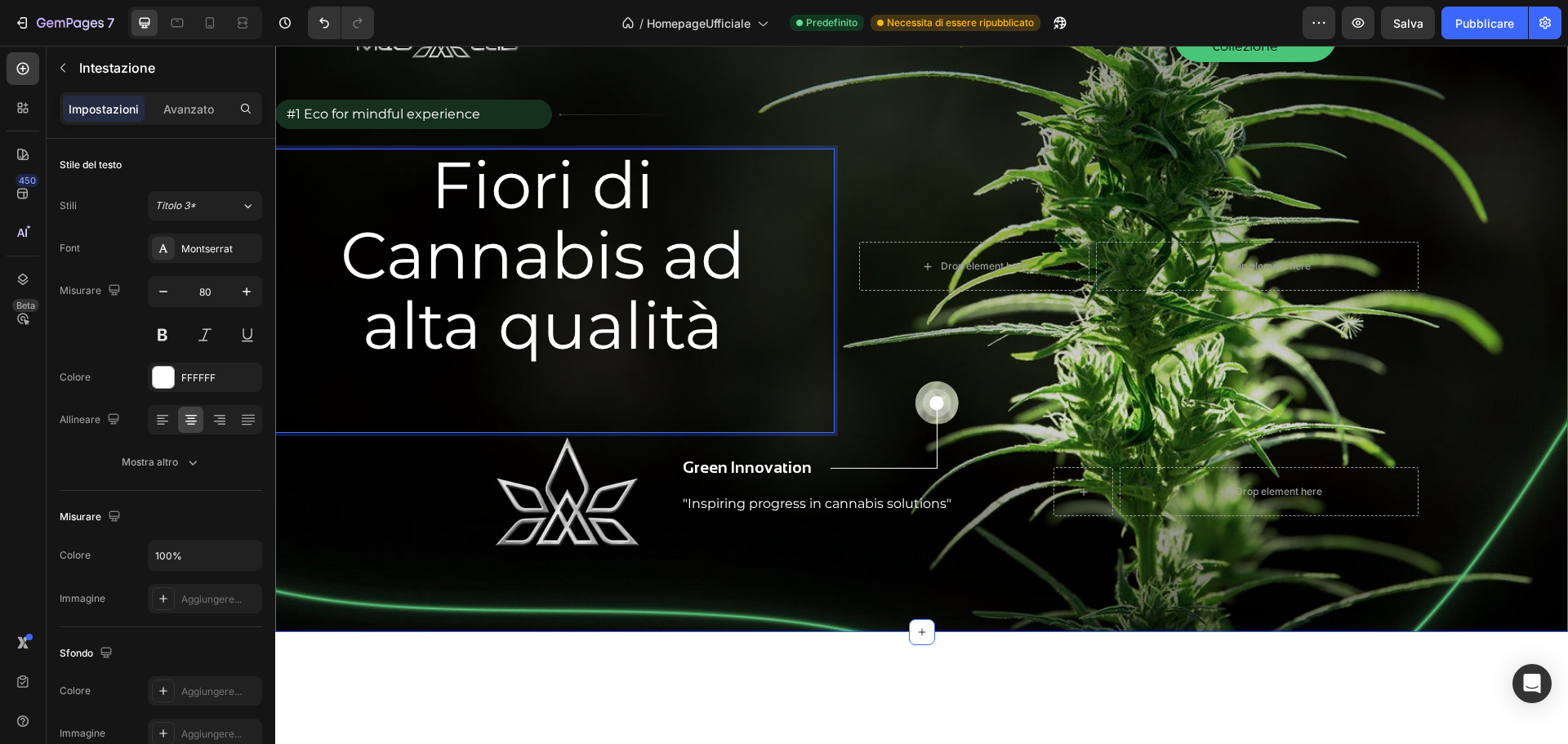
click at [917, 102] on div "Drop element here Drop element here Row" at bounding box center [1138, 266] width 559 height 334
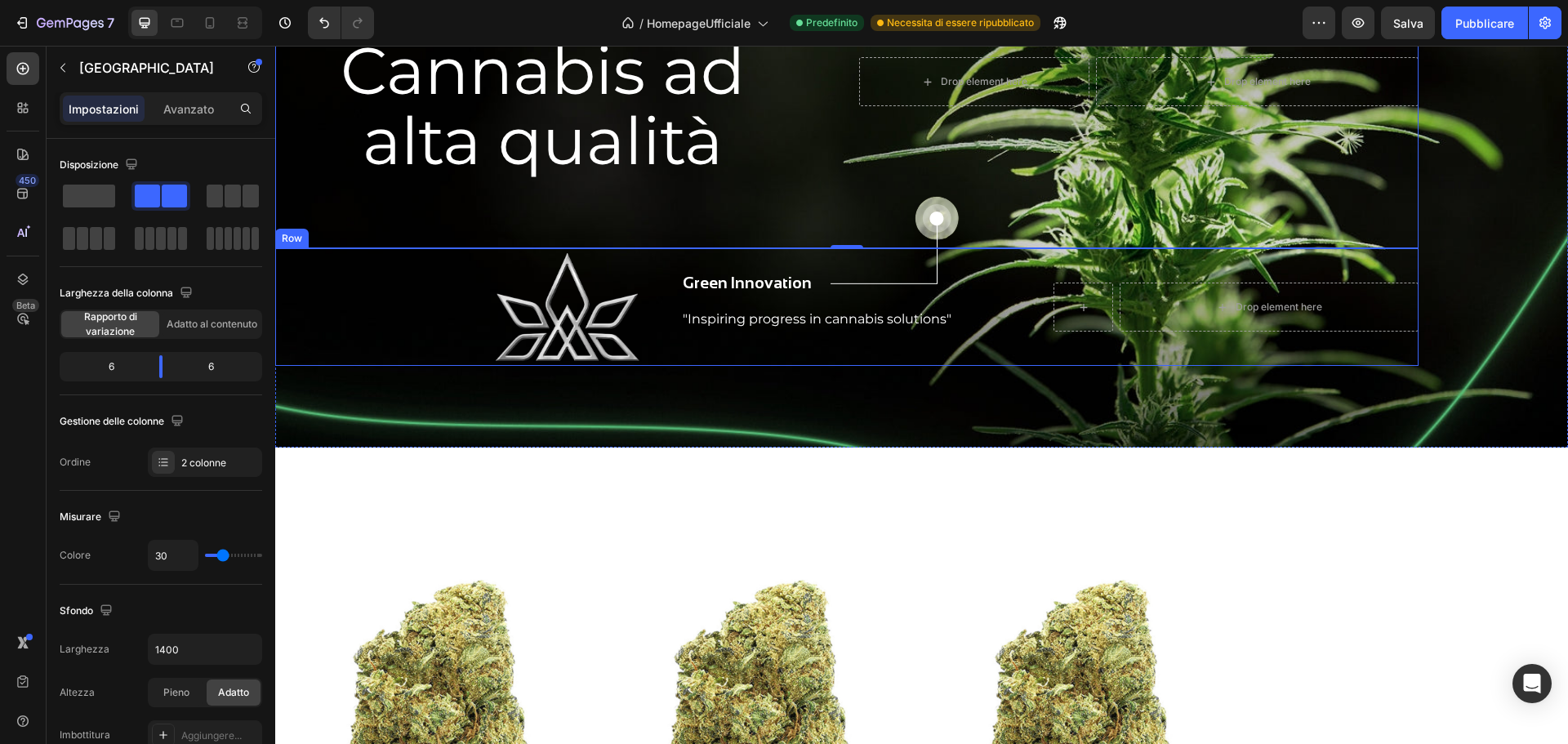
scroll to position [408, 0]
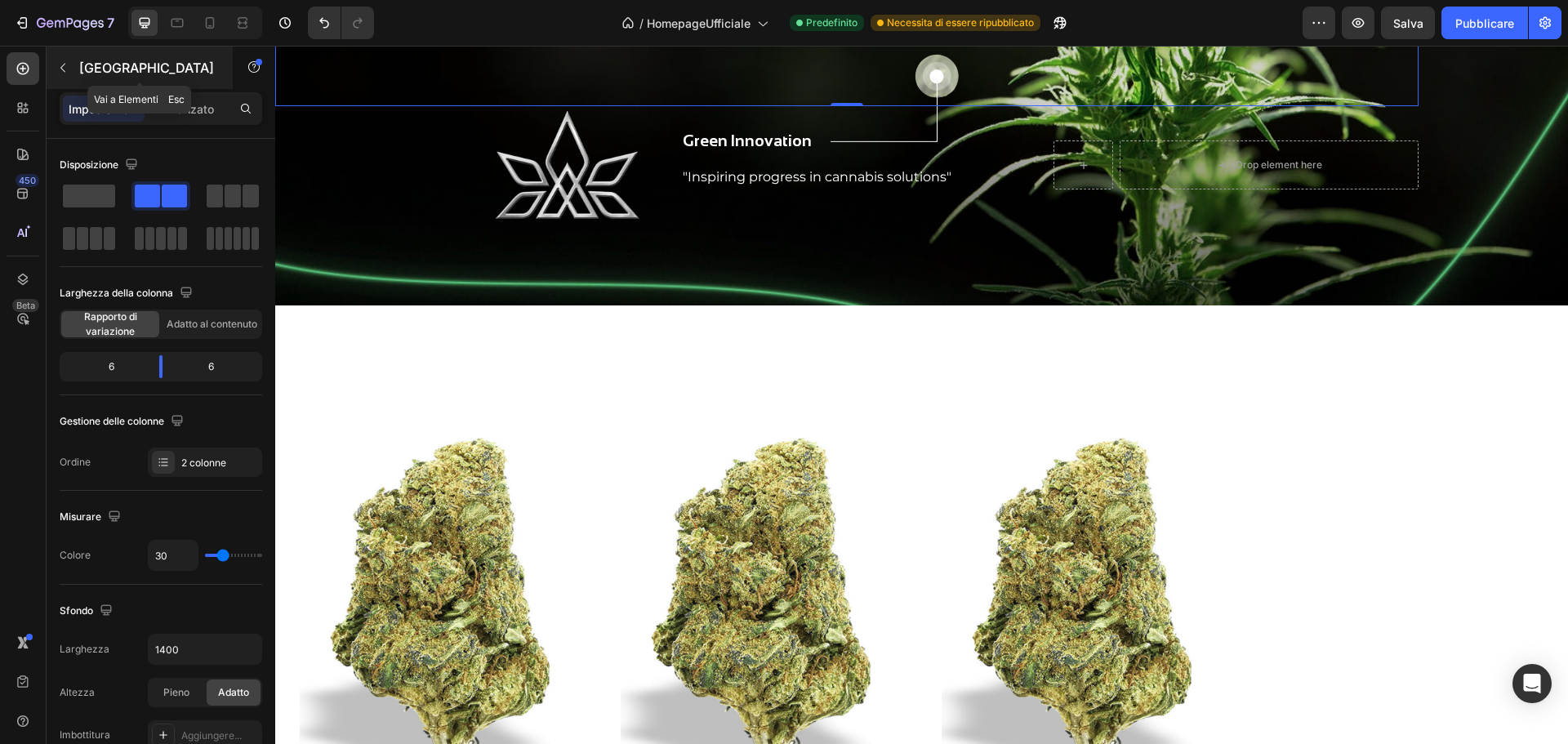
click at [69, 61] on button "button" at bounding box center [63, 67] width 26 height 26
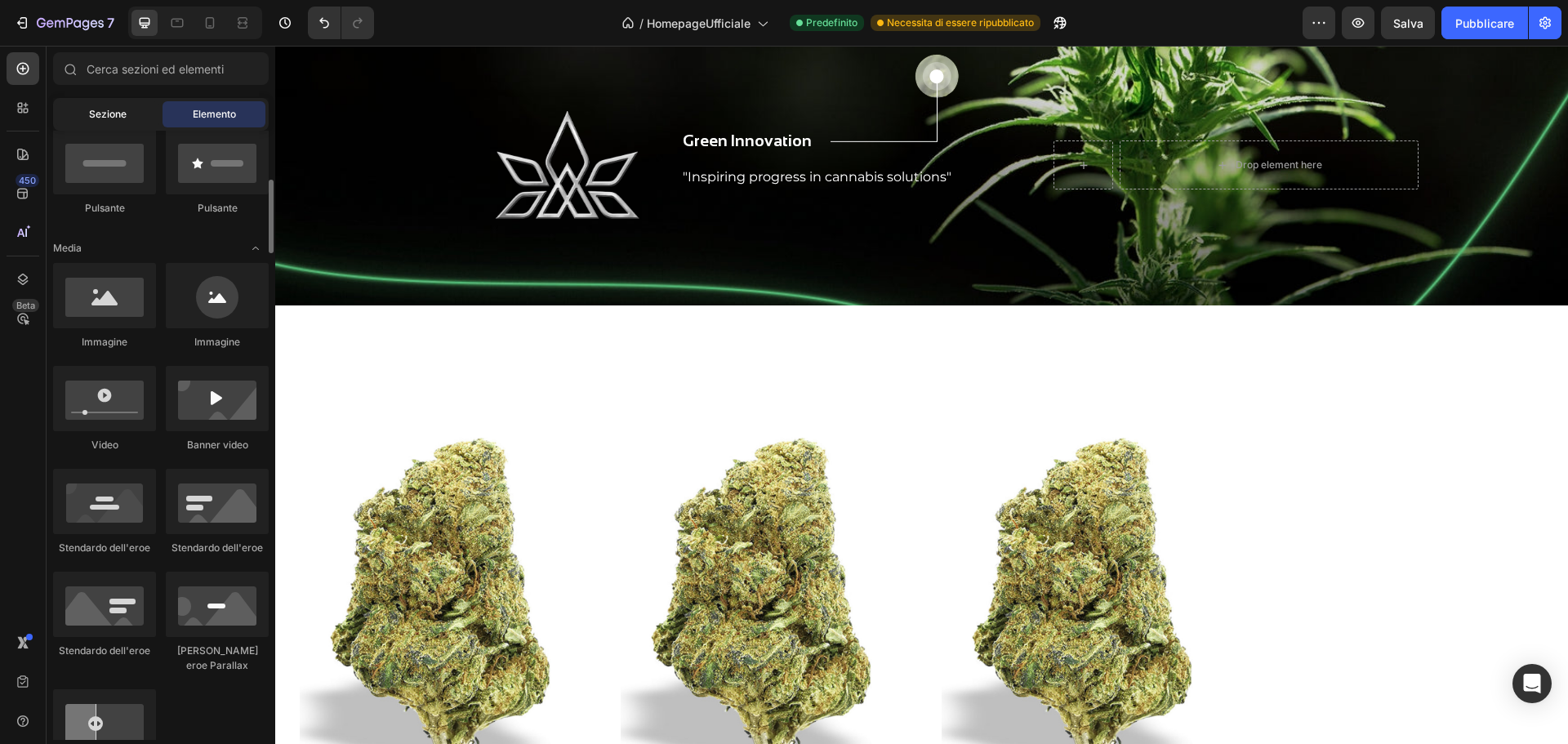
click at [95, 105] on div "Sezione" at bounding box center [107, 114] width 103 height 26
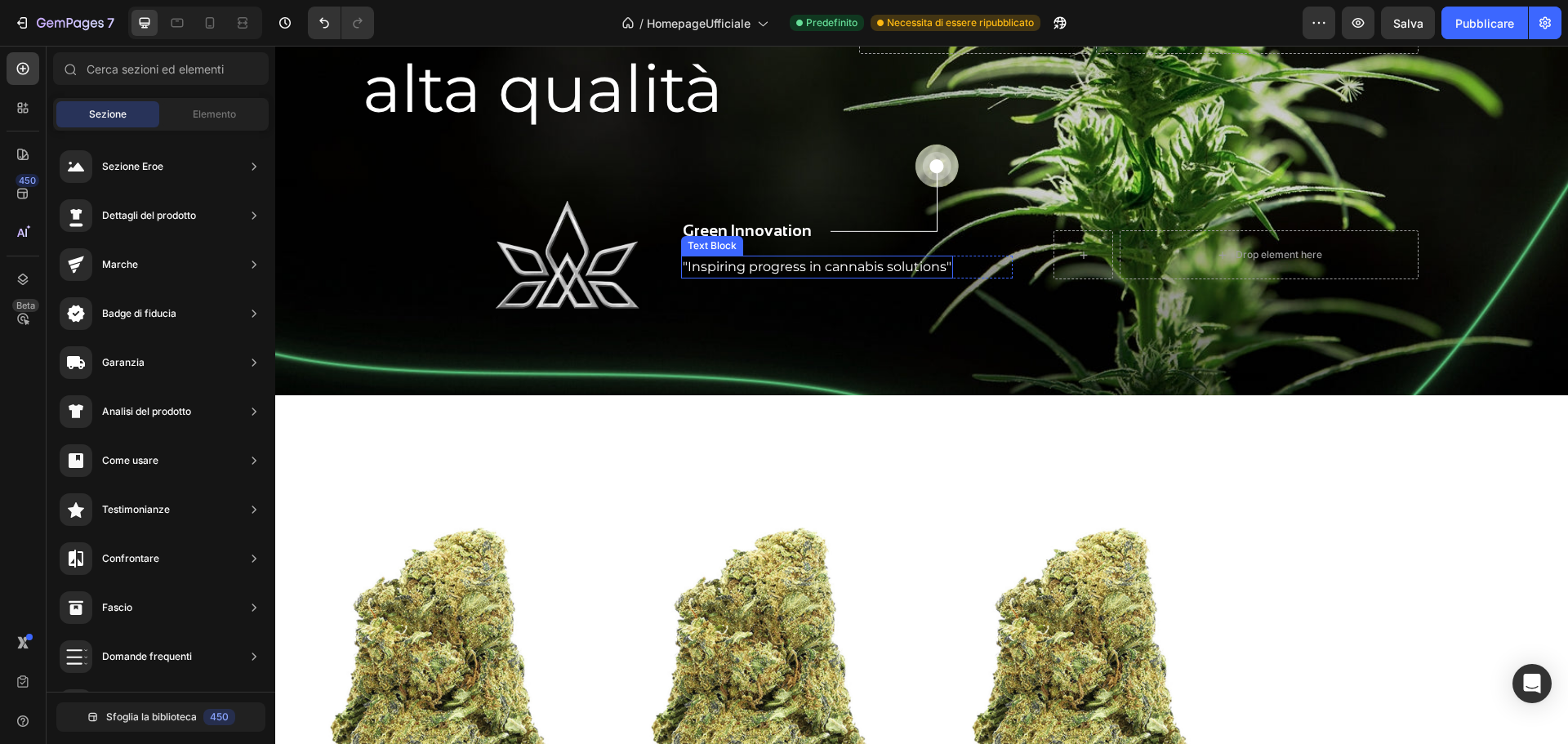
scroll to position [490, 0]
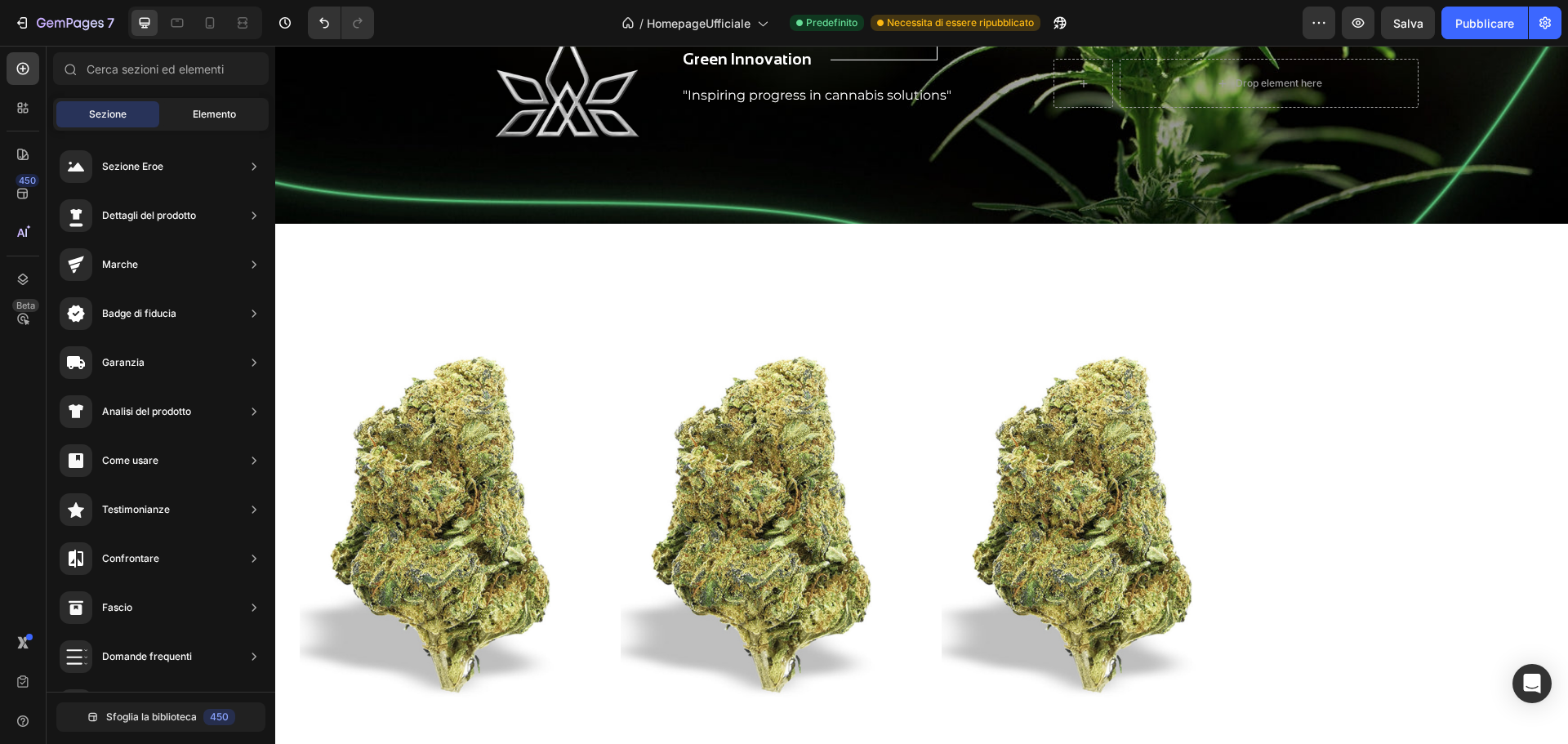
click at [215, 113] on font "Elemento" at bounding box center [215, 114] width 44 height 12
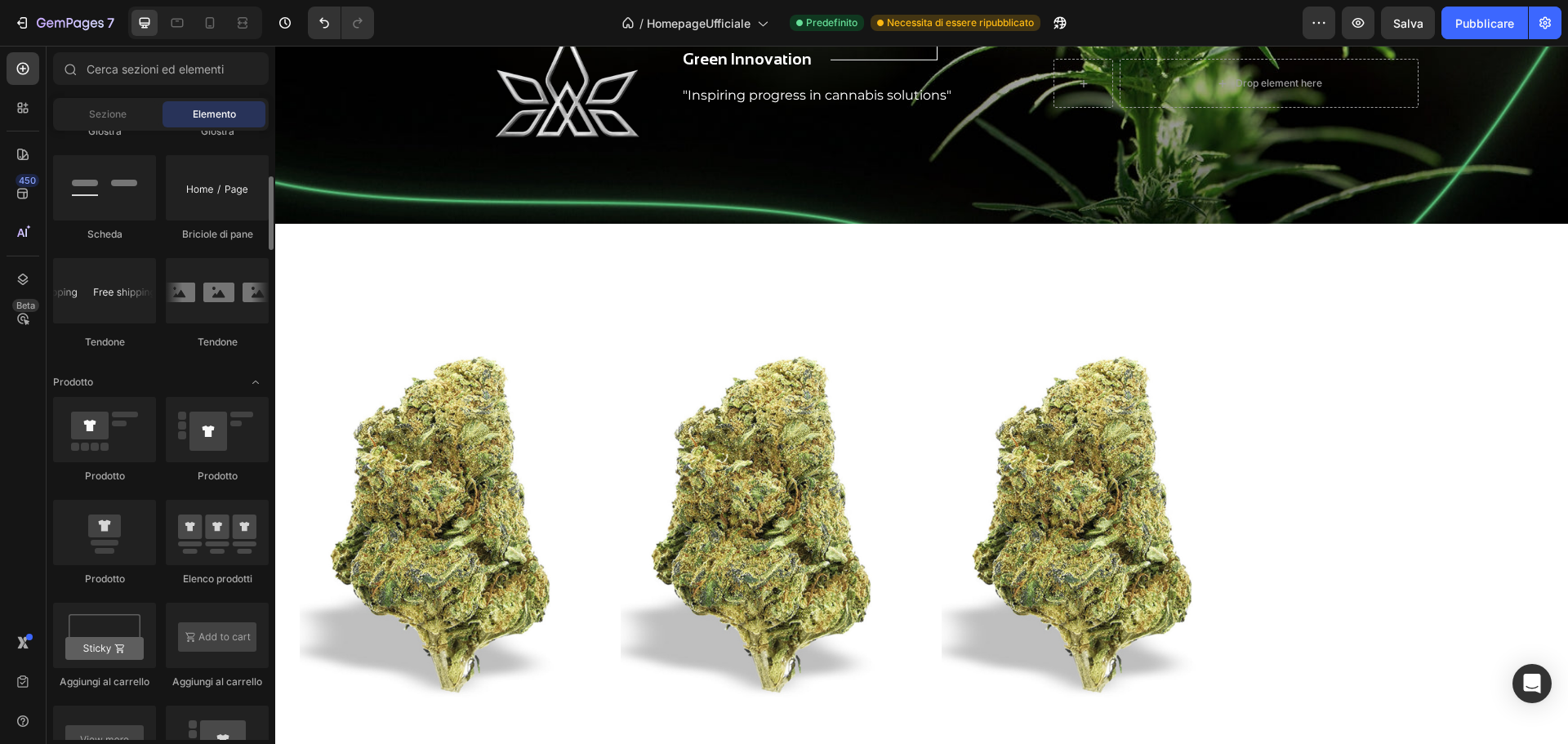
scroll to position [1471, 0]
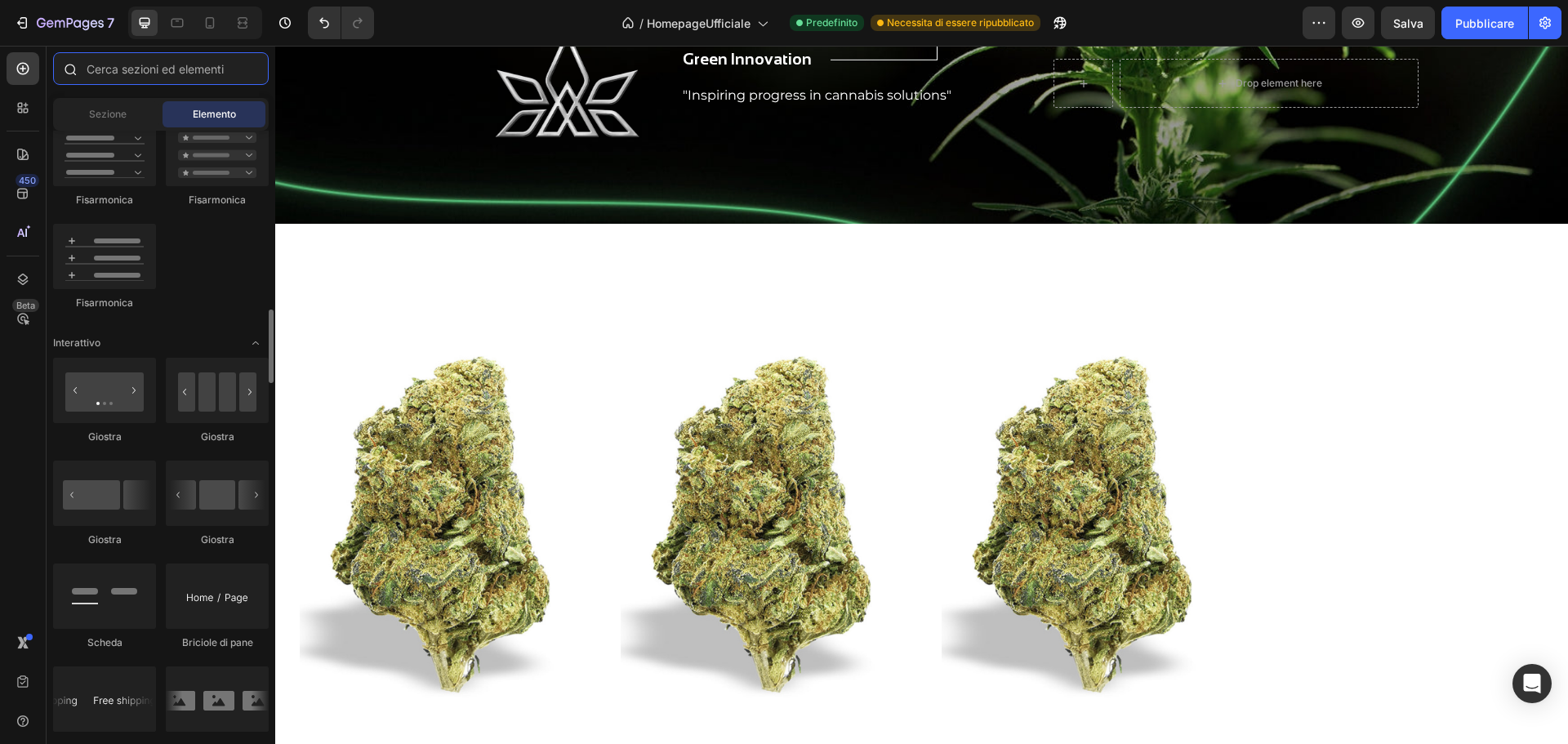
click at [162, 73] on input "text" at bounding box center [160, 68] width 215 height 33
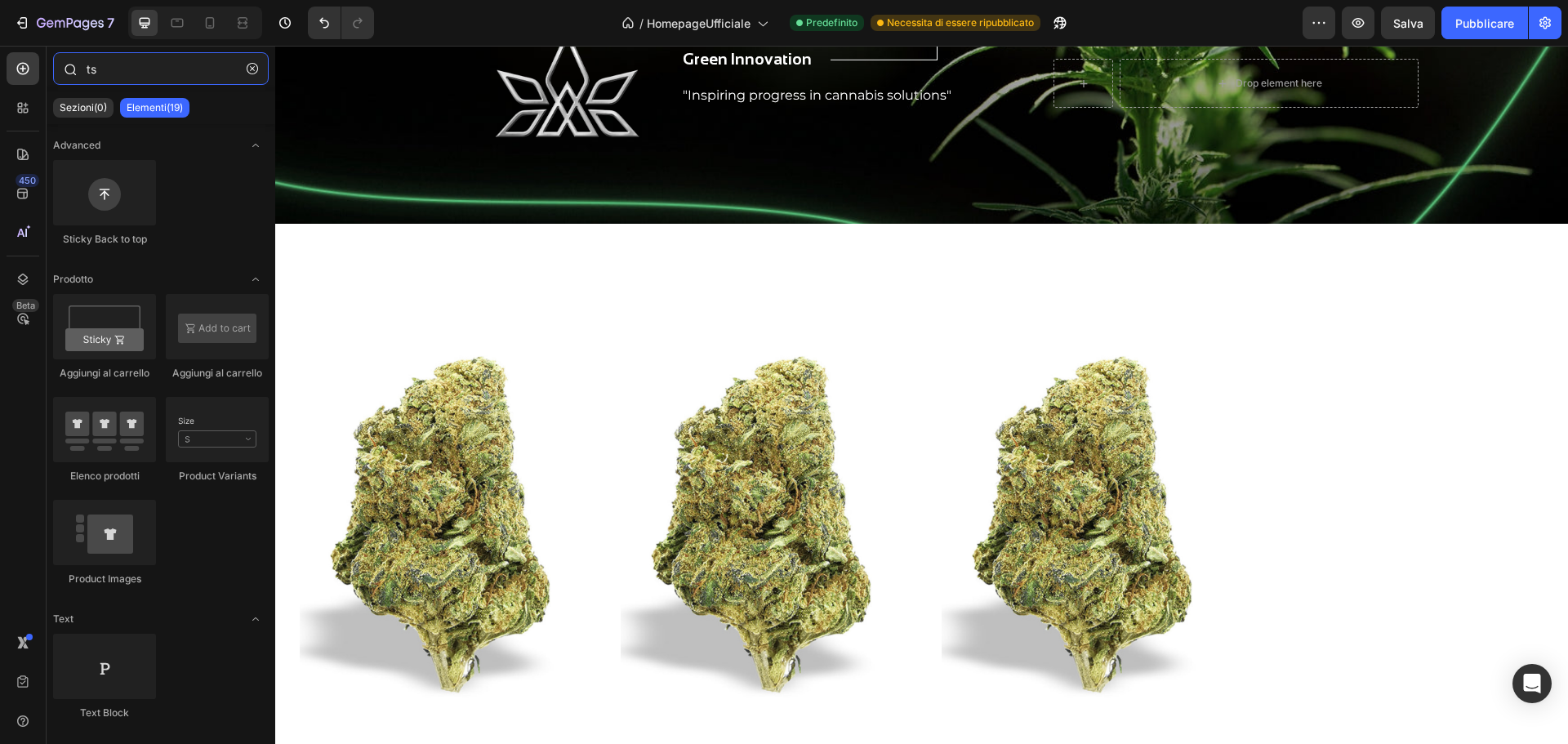
type input "t"
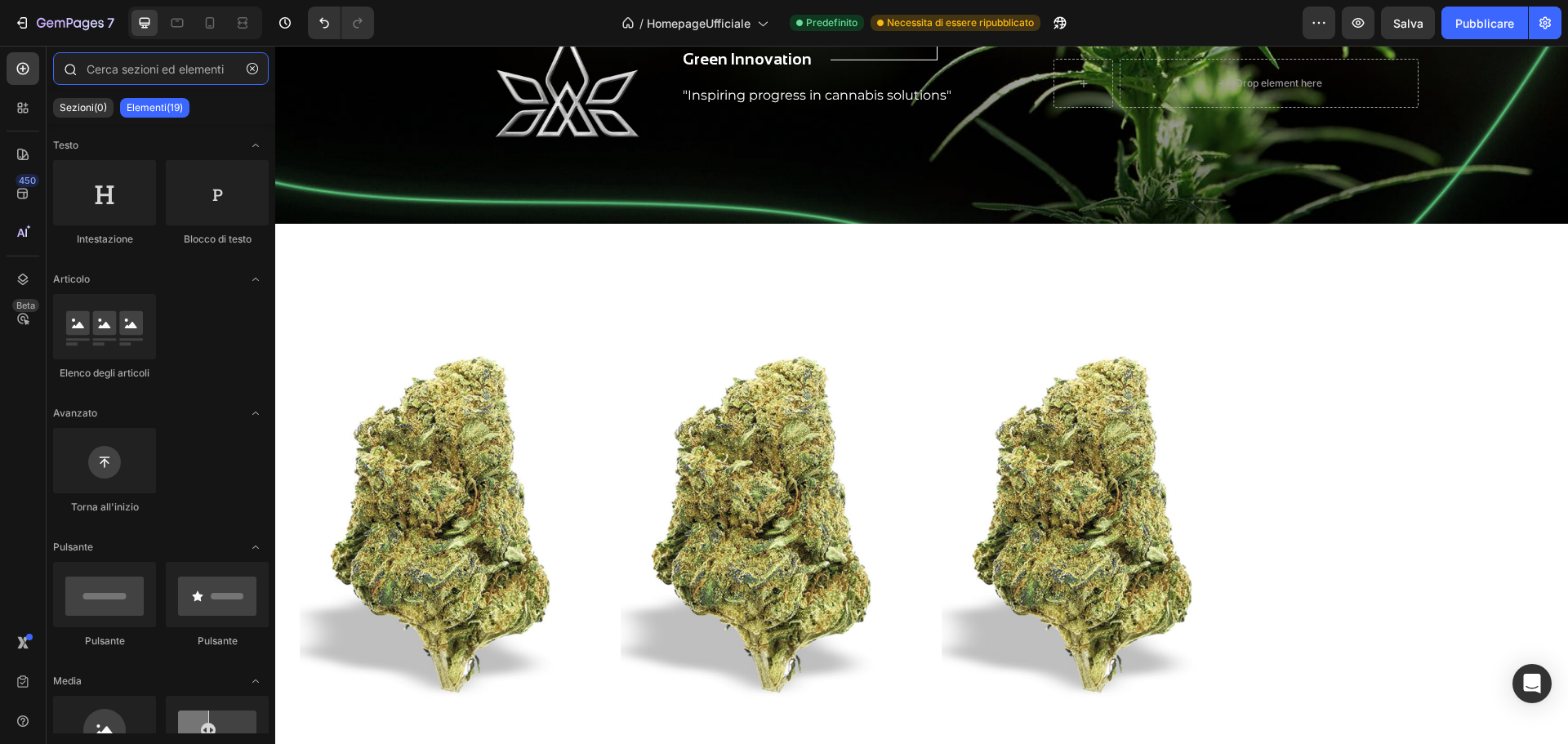
type input "e"
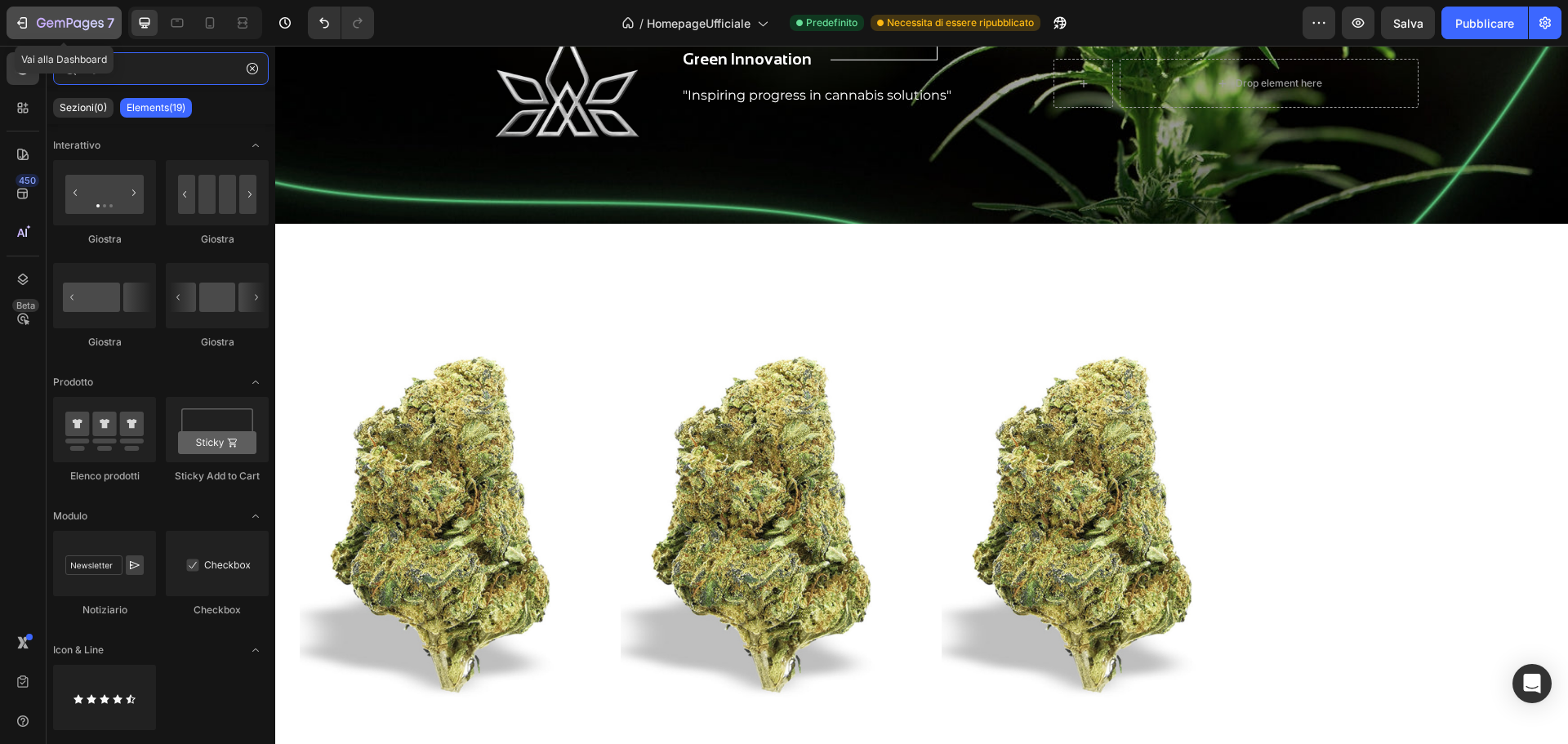
type input "t"
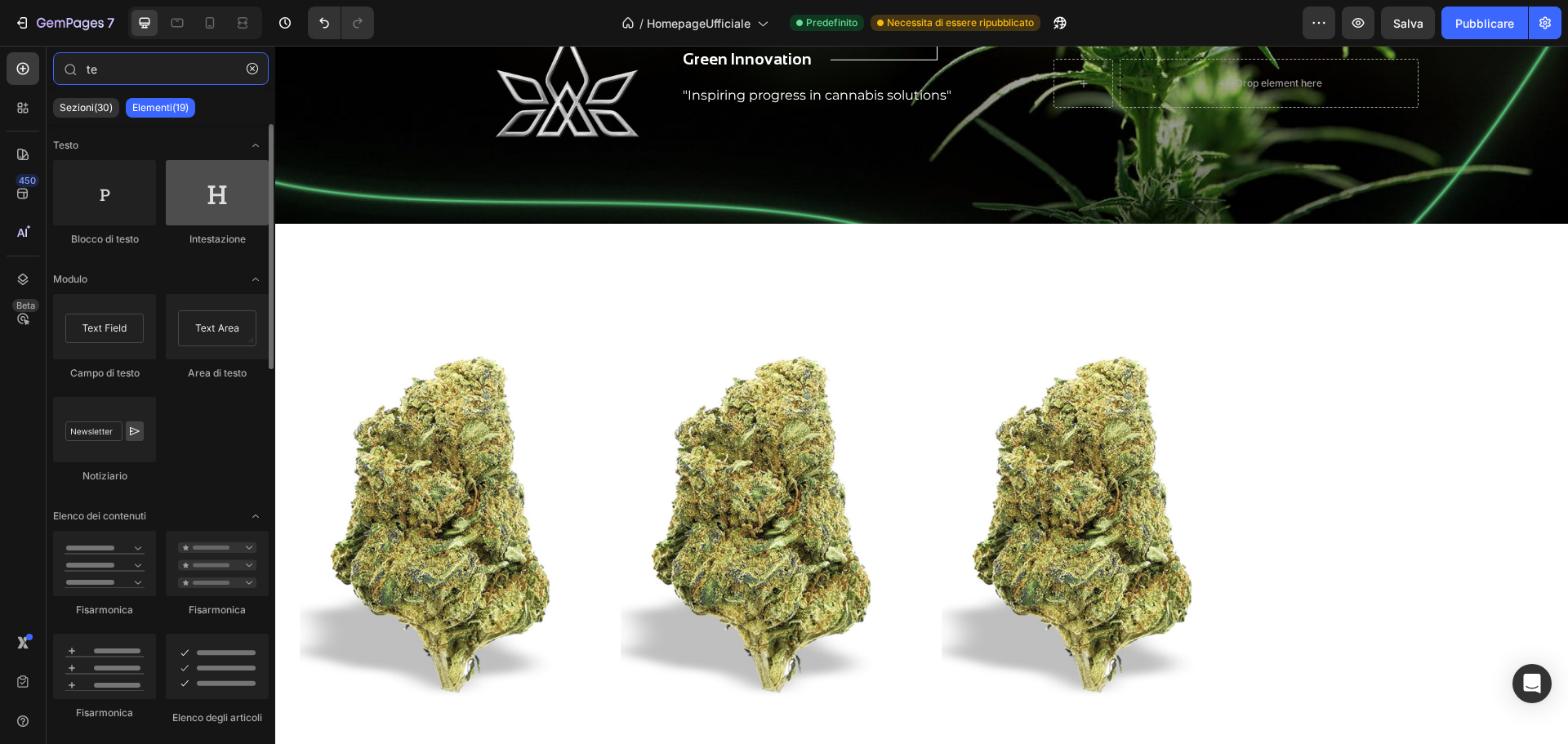
type input "te"
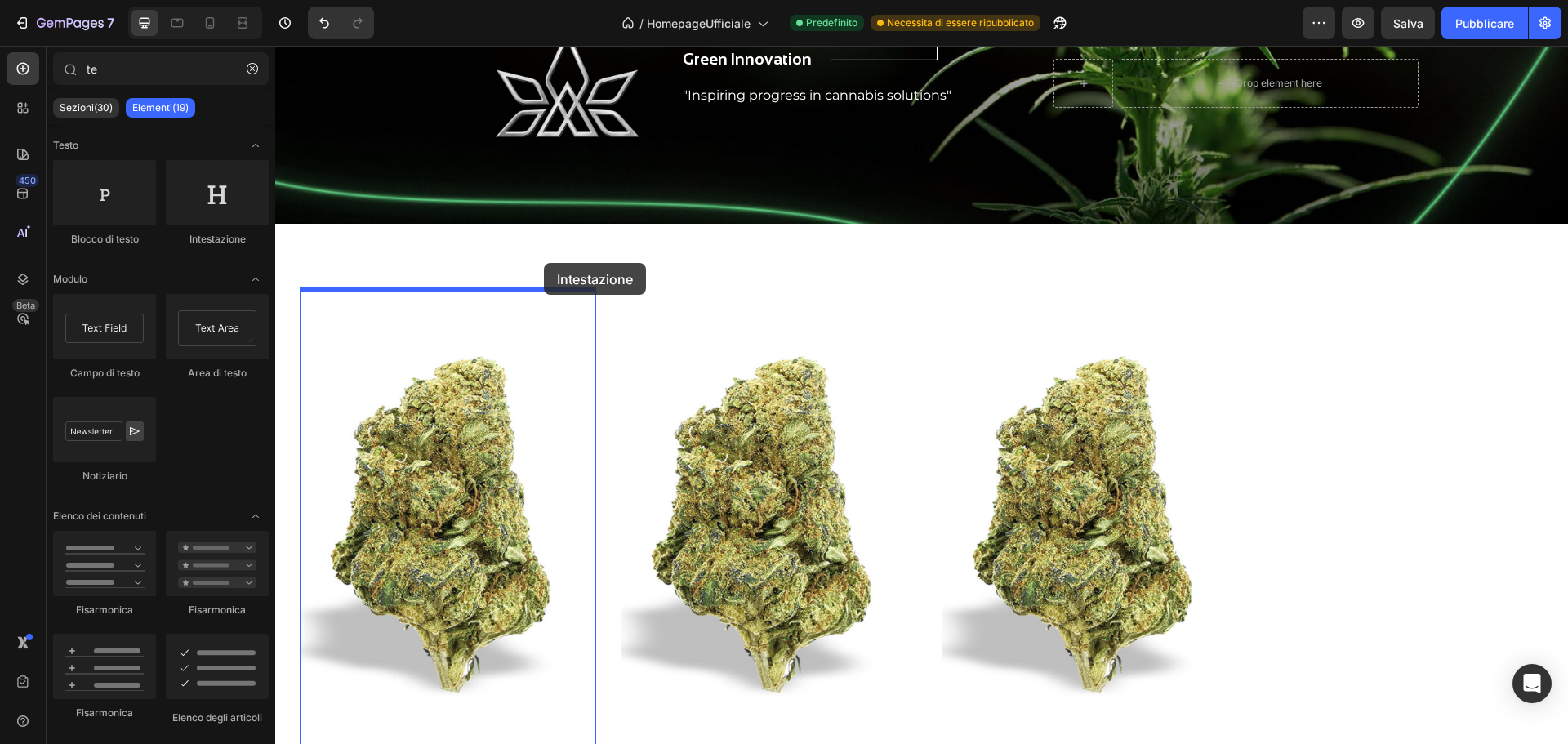
drag, startPoint x: 488, startPoint y: 250, endPoint x: 544, endPoint y: 263, distance: 57.5
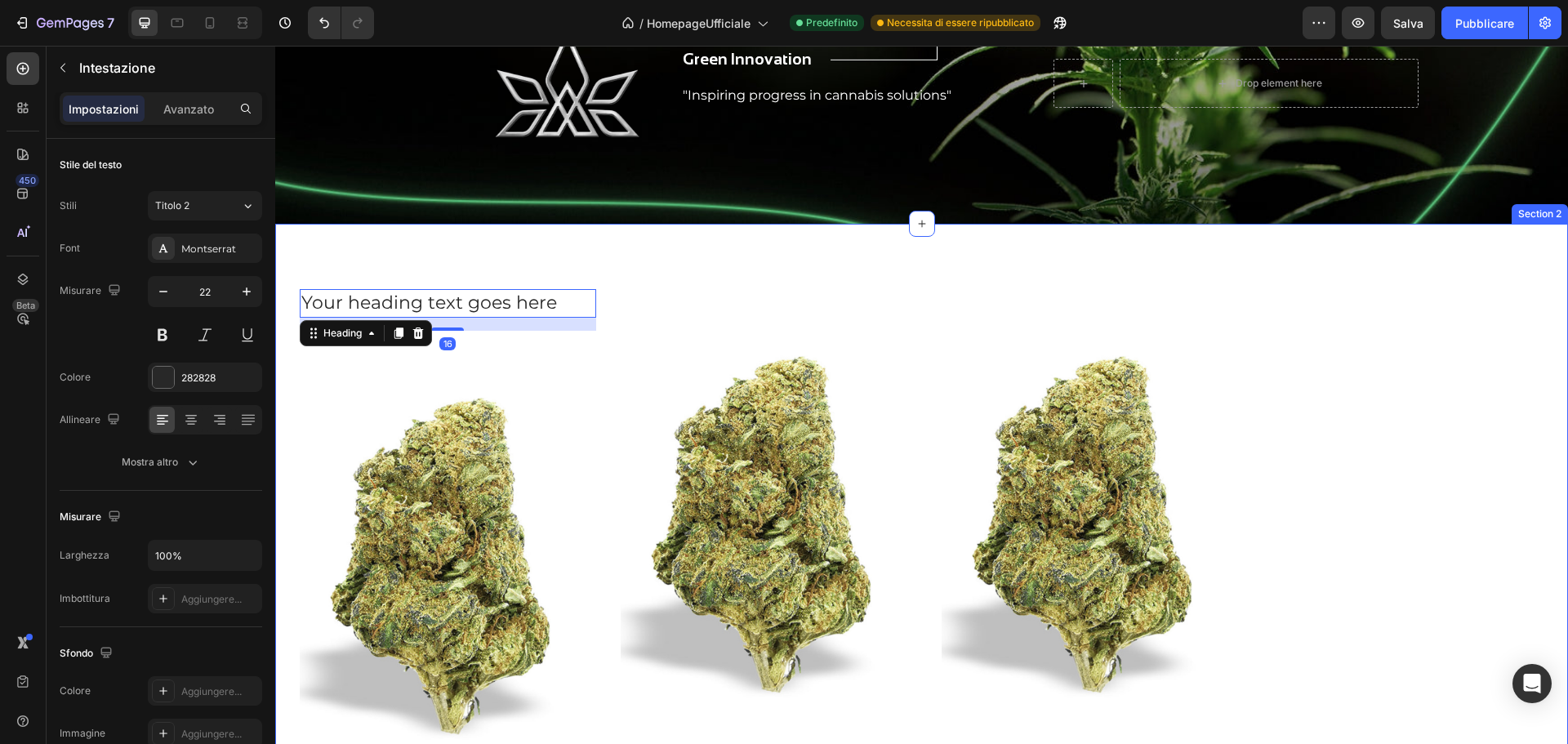
click at [460, 282] on div "Your heading text goes here Heading 16 Product Images Dignissimos ducimus Butto…" at bounding box center [922, 623] width 1293 height 799
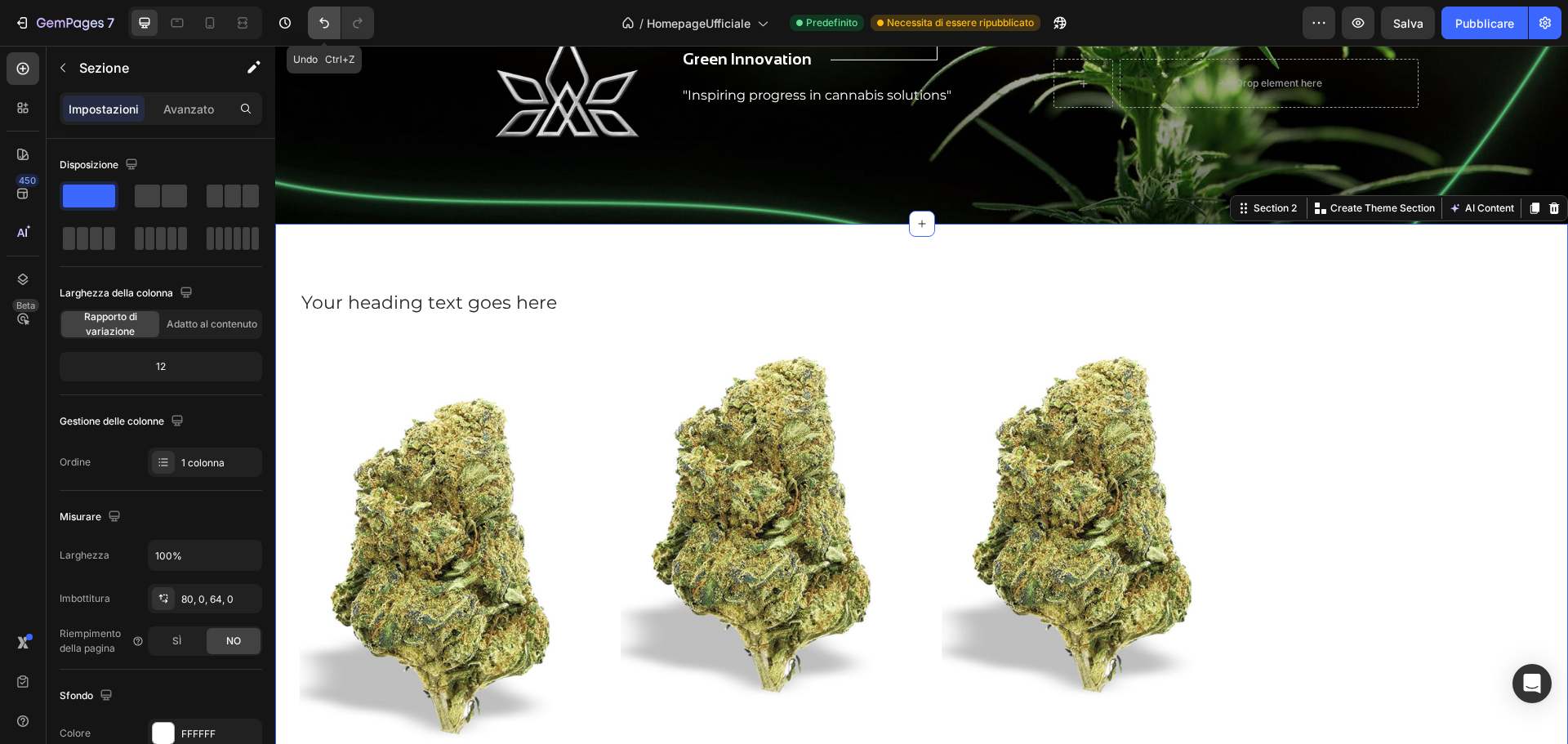
click at [324, 29] on icon "Annulla/Ripristina" at bounding box center [325, 23] width 16 height 16
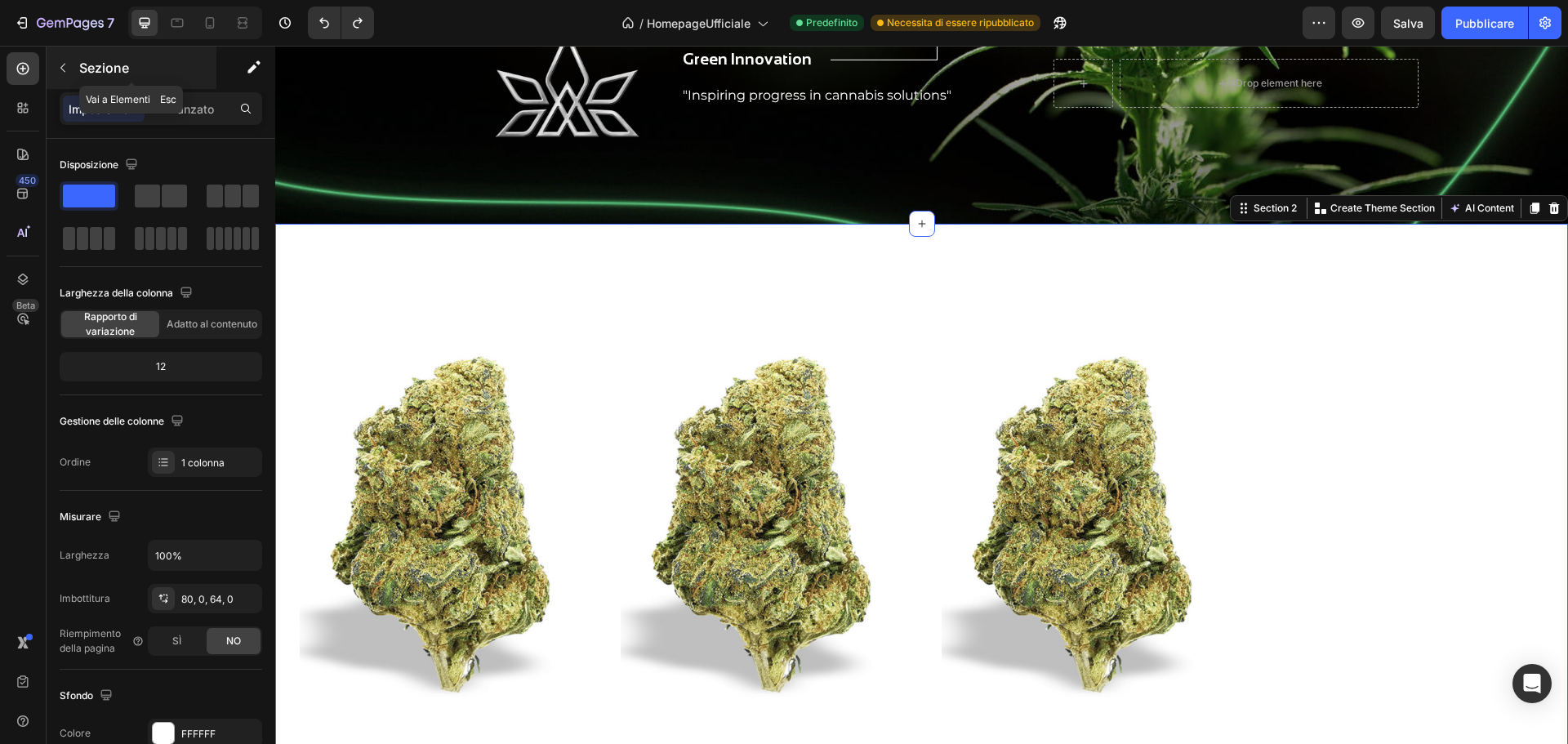
click at [68, 73] on icon "button" at bounding box center [63, 67] width 13 height 13
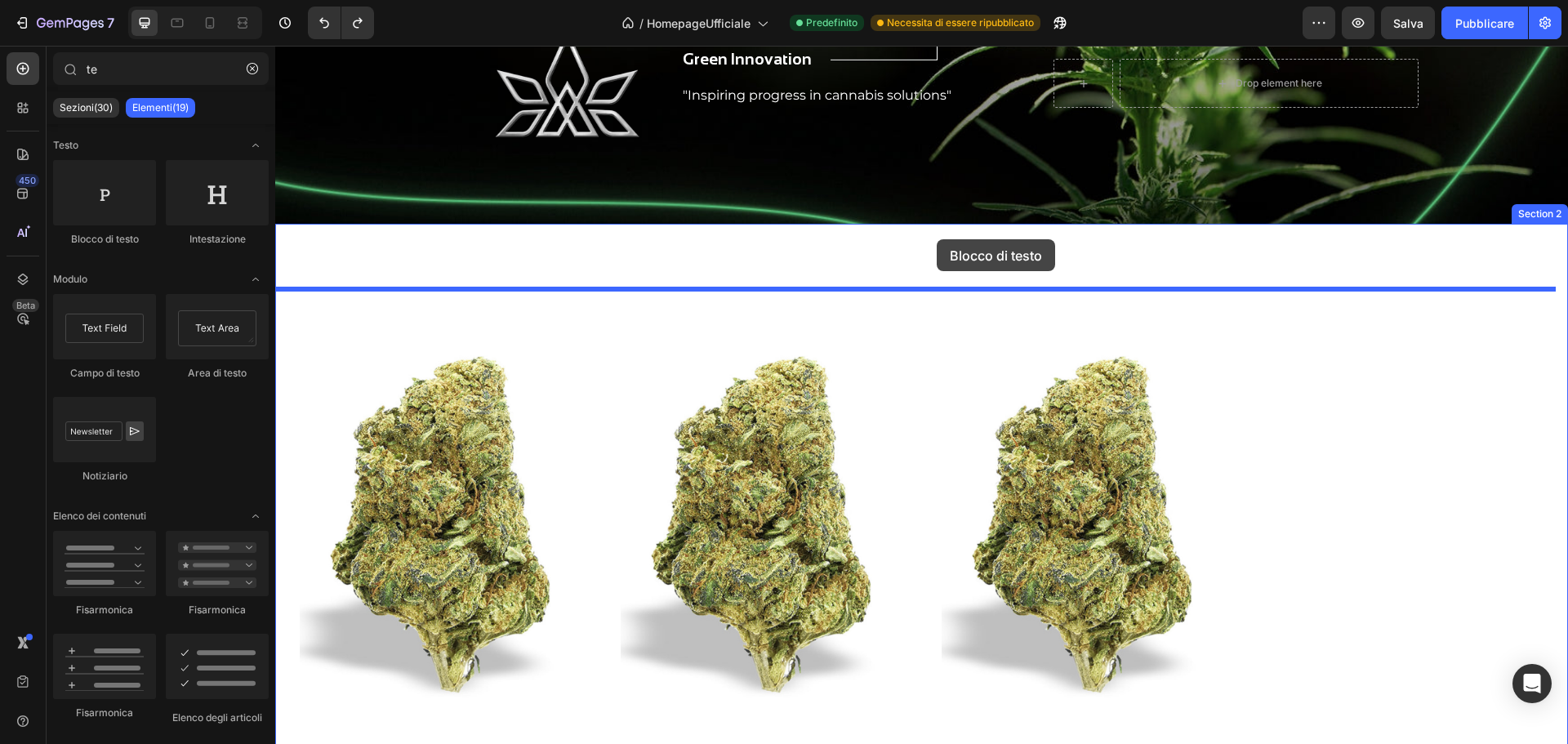
drag, startPoint x: 386, startPoint y: 246, endPoint x: 936, endPoint y: 239, distance: 550.0
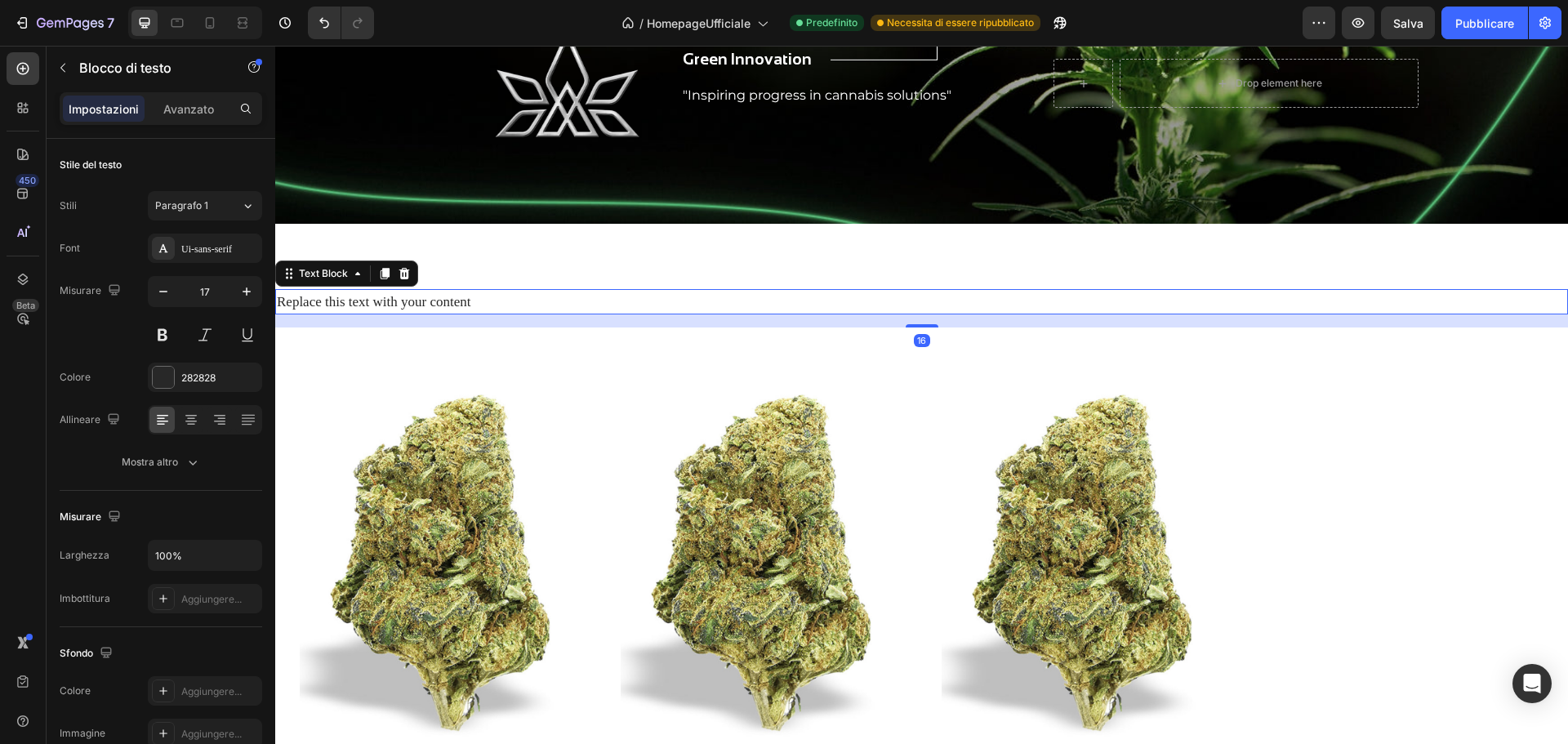
click at [504, 297] on div "Replace this text with your content" at bounding box center [922, 302] width 1293 height 25
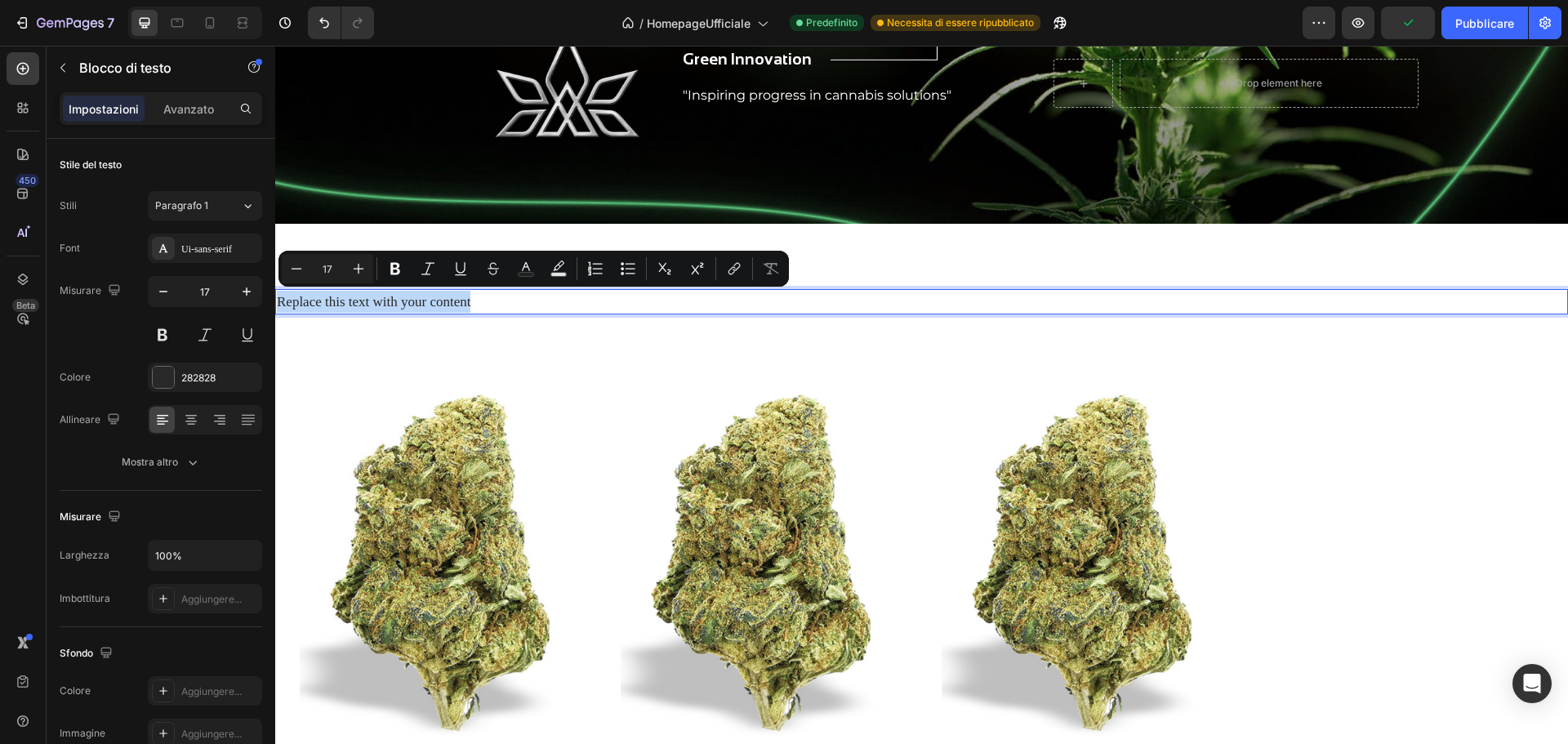
drag, startPoint x: 499, startPoint y: 301, endPoint x: 261, endPoint y: 297, distance: 238.0
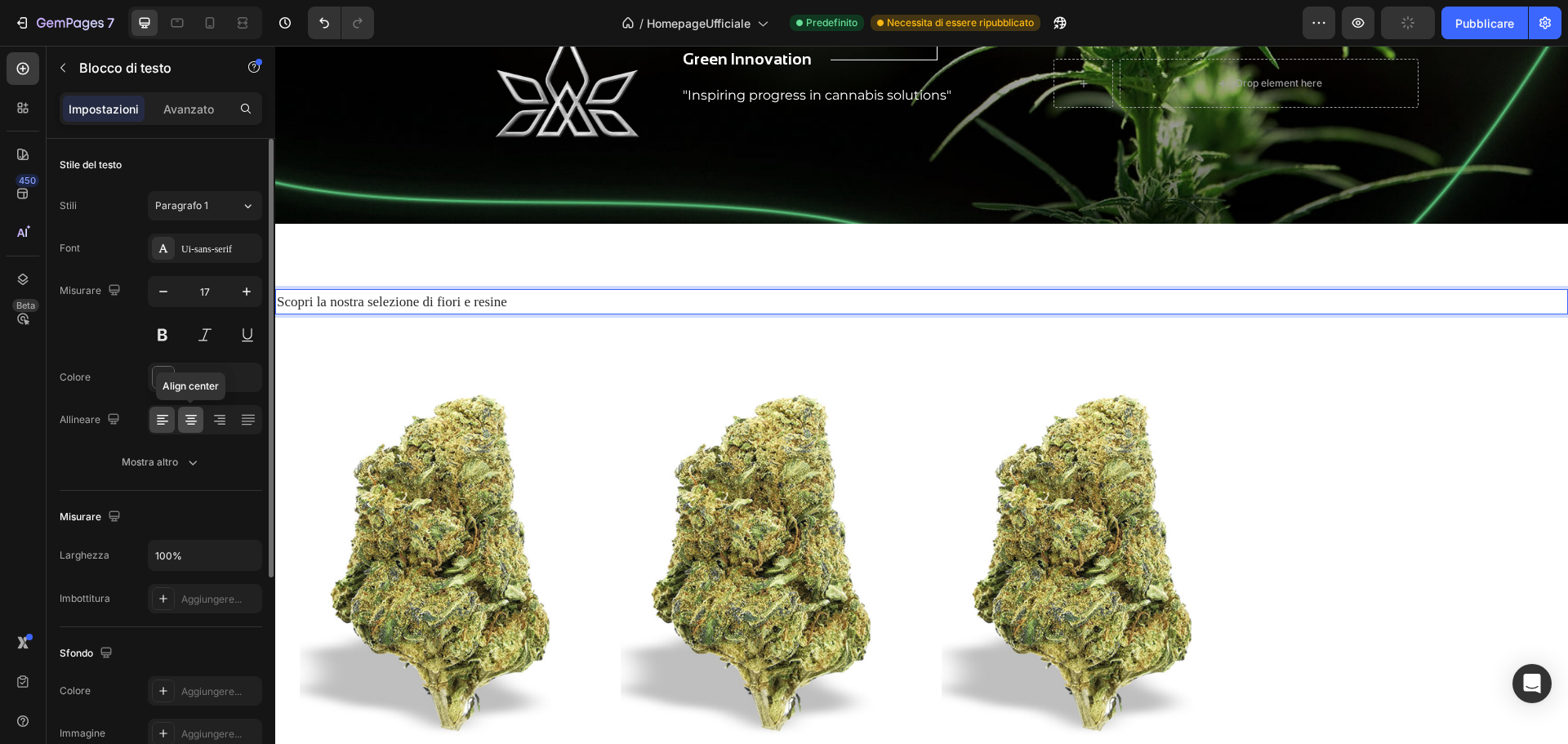
click at [189, 415] on icon at bounding box center [191, 416] width 12 height 2
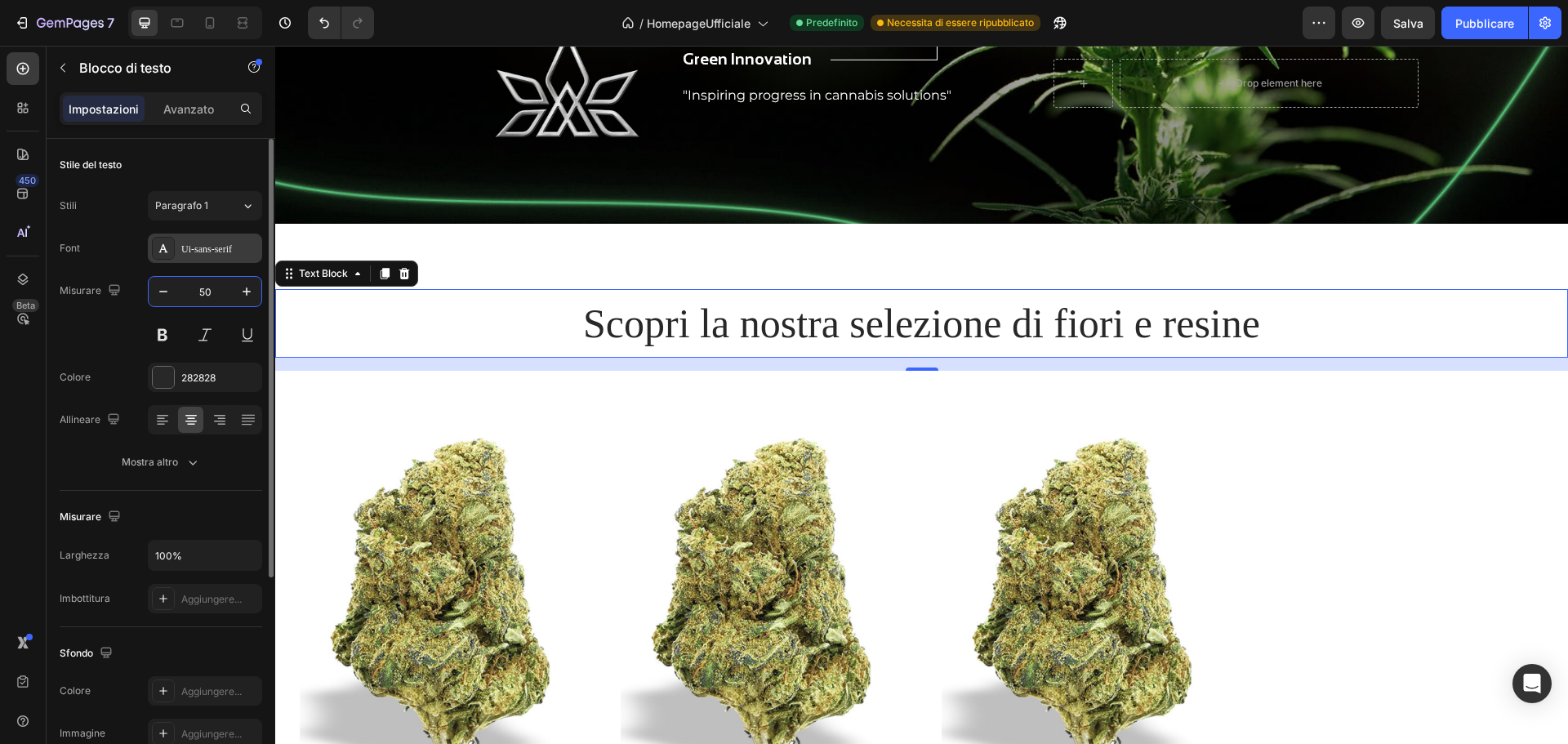
type input "50"
click at [236, 248] on div "Ui-sans-serif" at bounding box center [219, 249] width 76 height 15
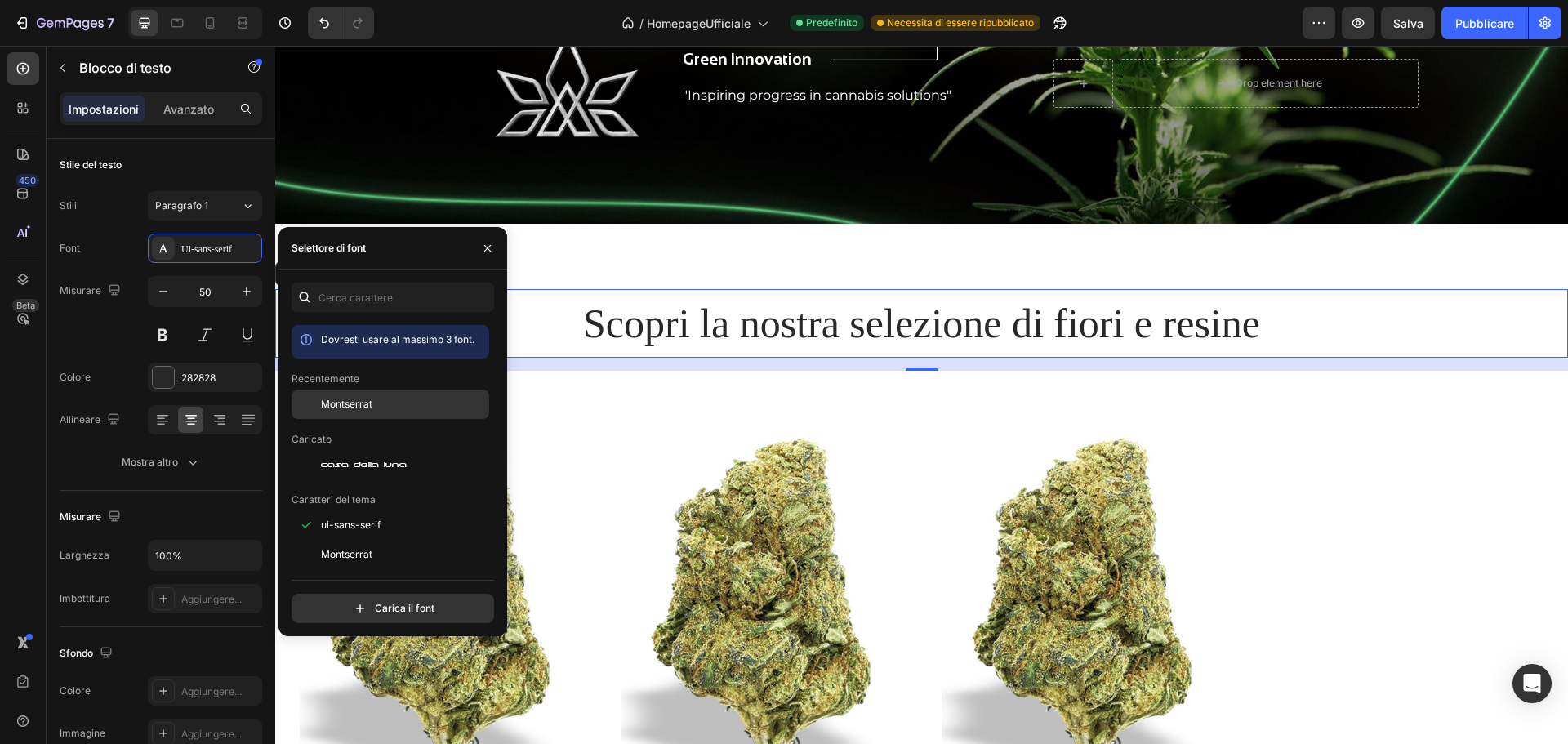
click at [355, 510] on div "Montserrat" at bounding box center [390, 525] width 197 height 29
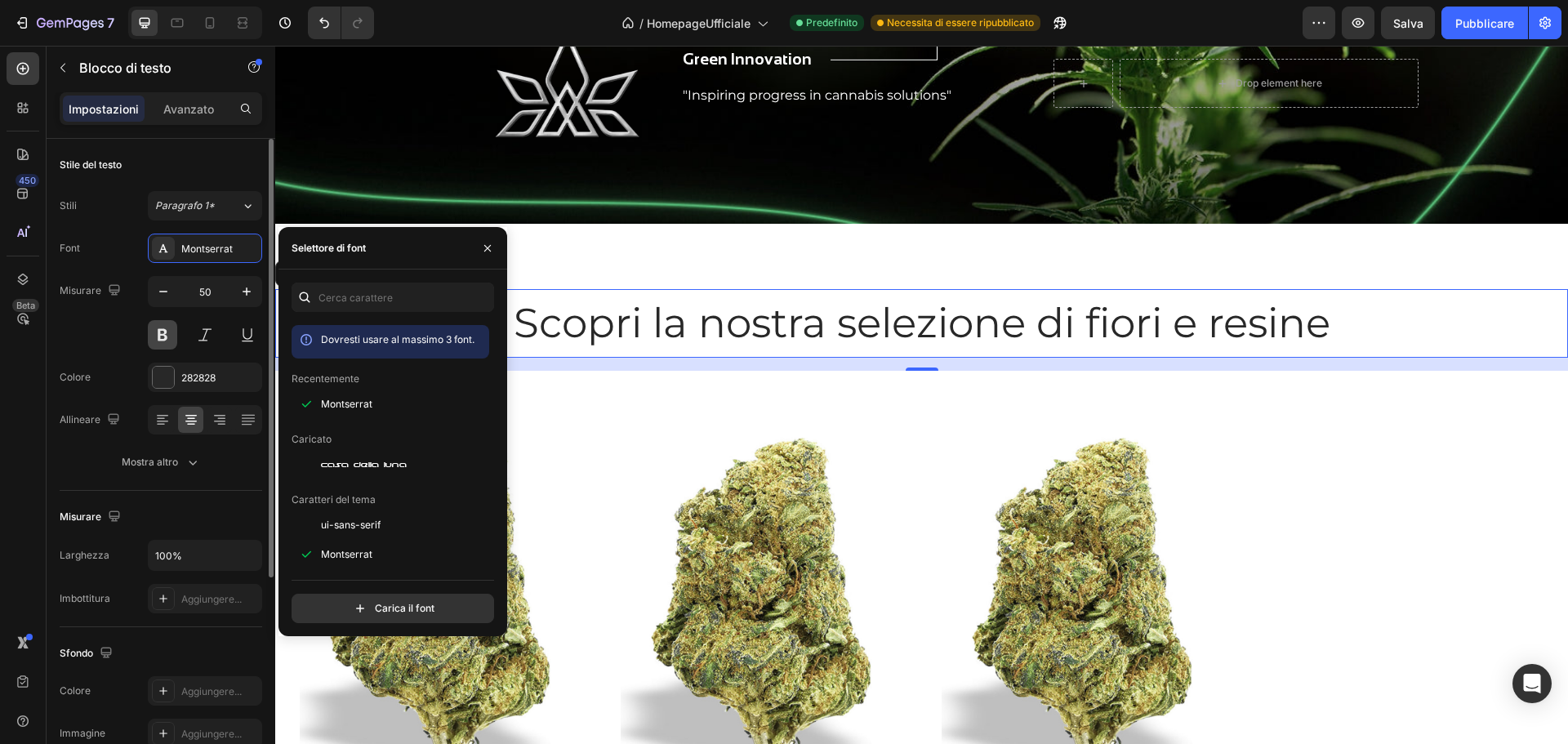
click at [170, 329] on button at bounding box center [163, 335] width 29 height 29
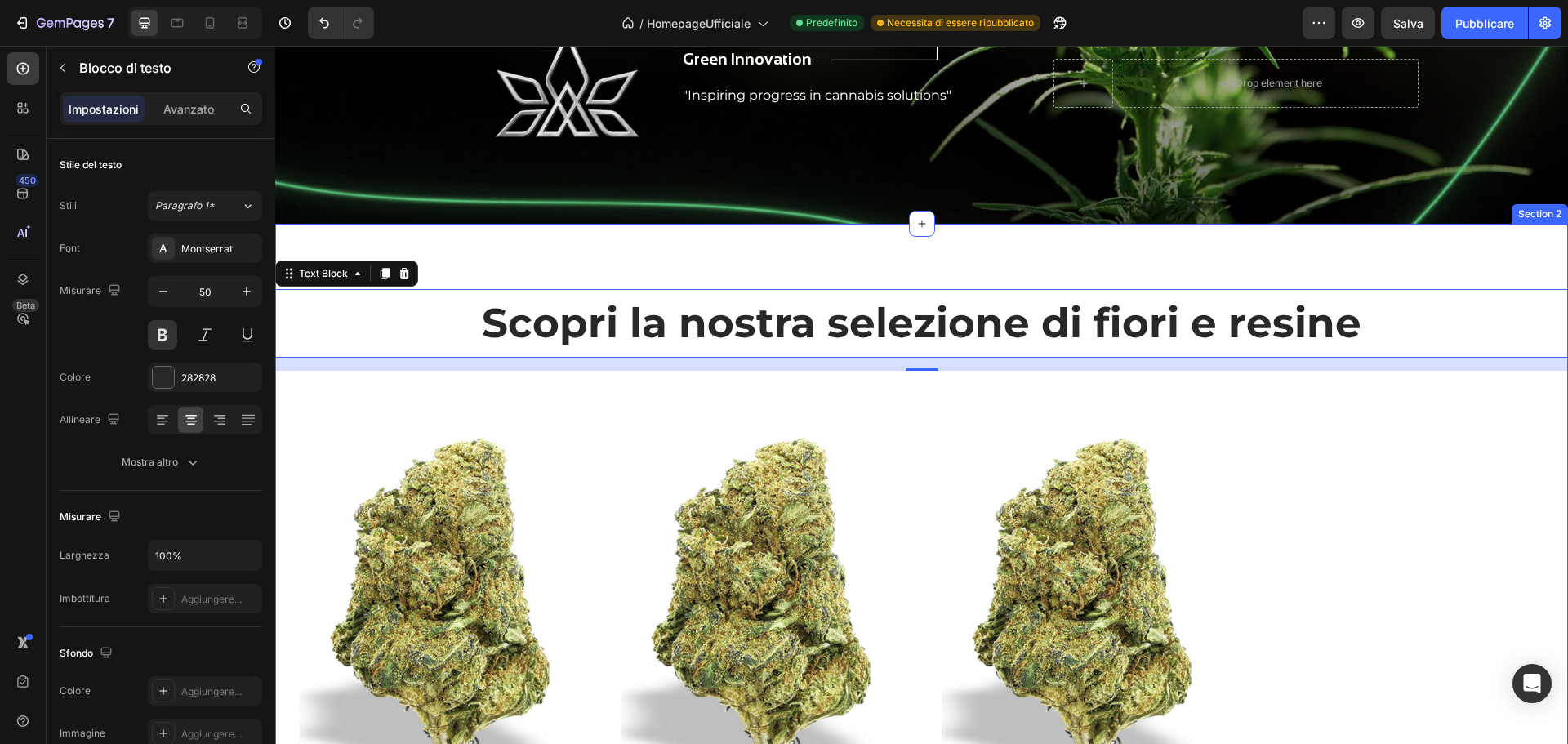
click at [859, 261] on div "Scopri la nostra selezione di fiori e resine Text Block 16 Product Images Digni…" at bounding box center [922, 643] width 1293 height 840
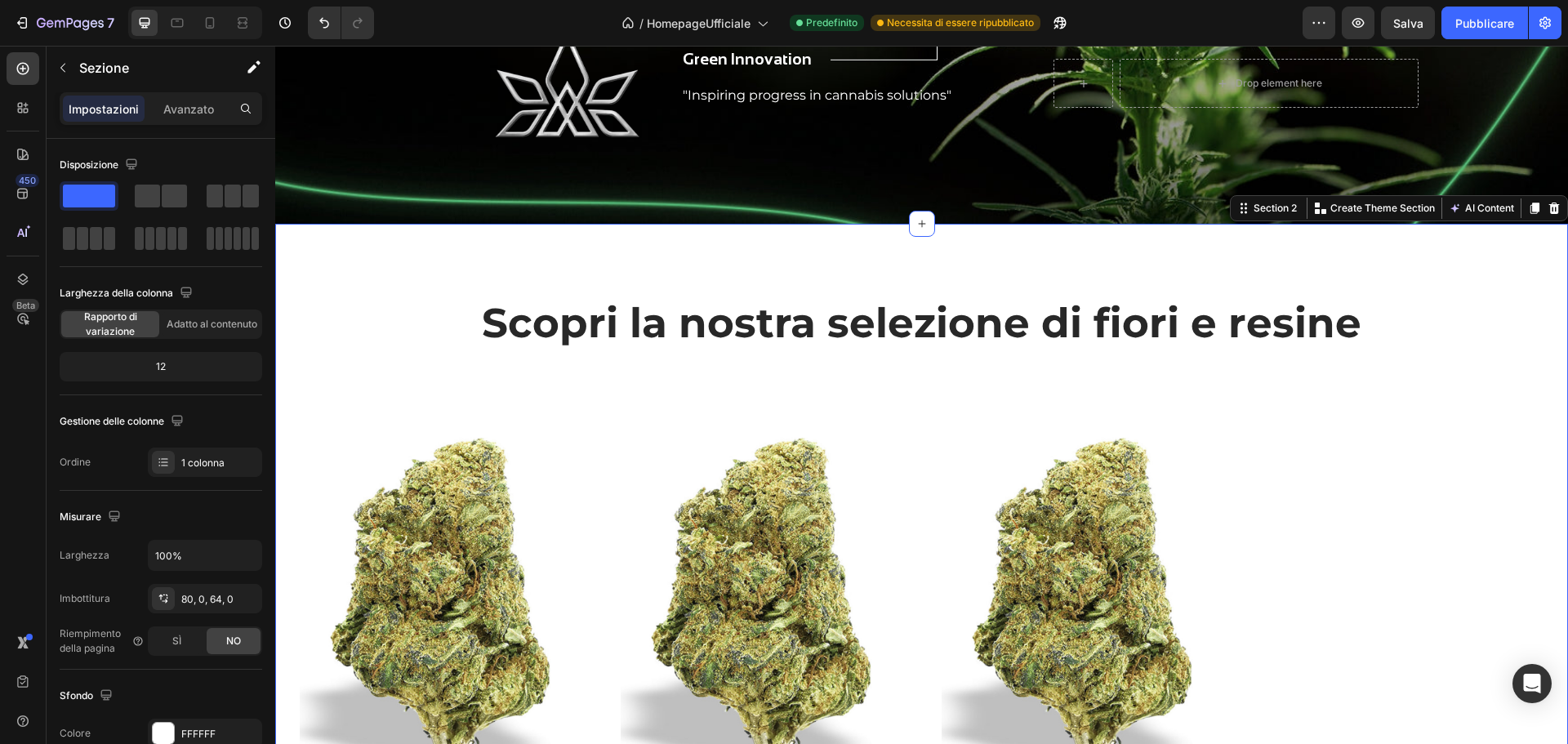
click at [724, 291] on p "Scopri la nostra selezione di fiori e resine" at bounding box center [922, 324] width 1290 height 65
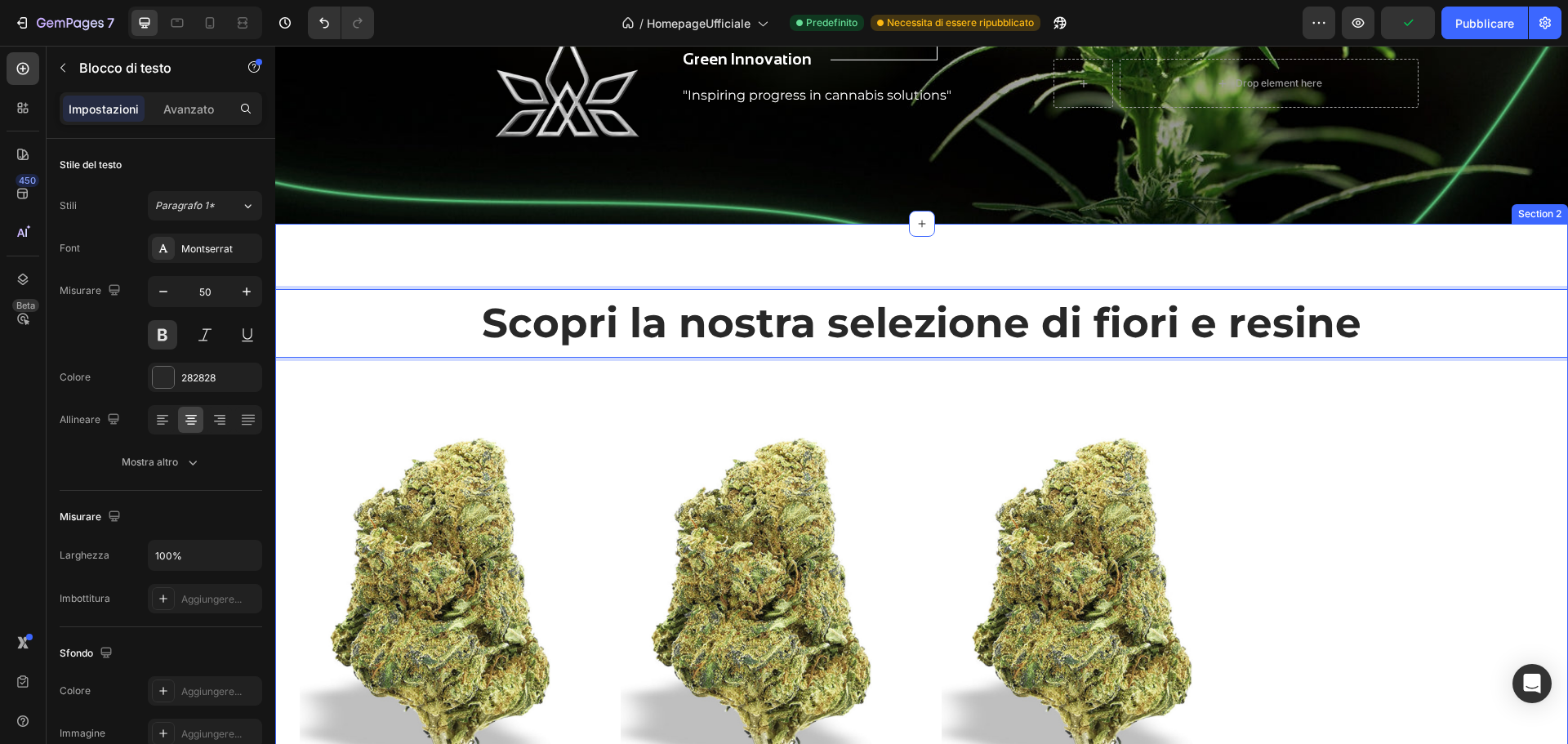
scroll to position [408, 0]
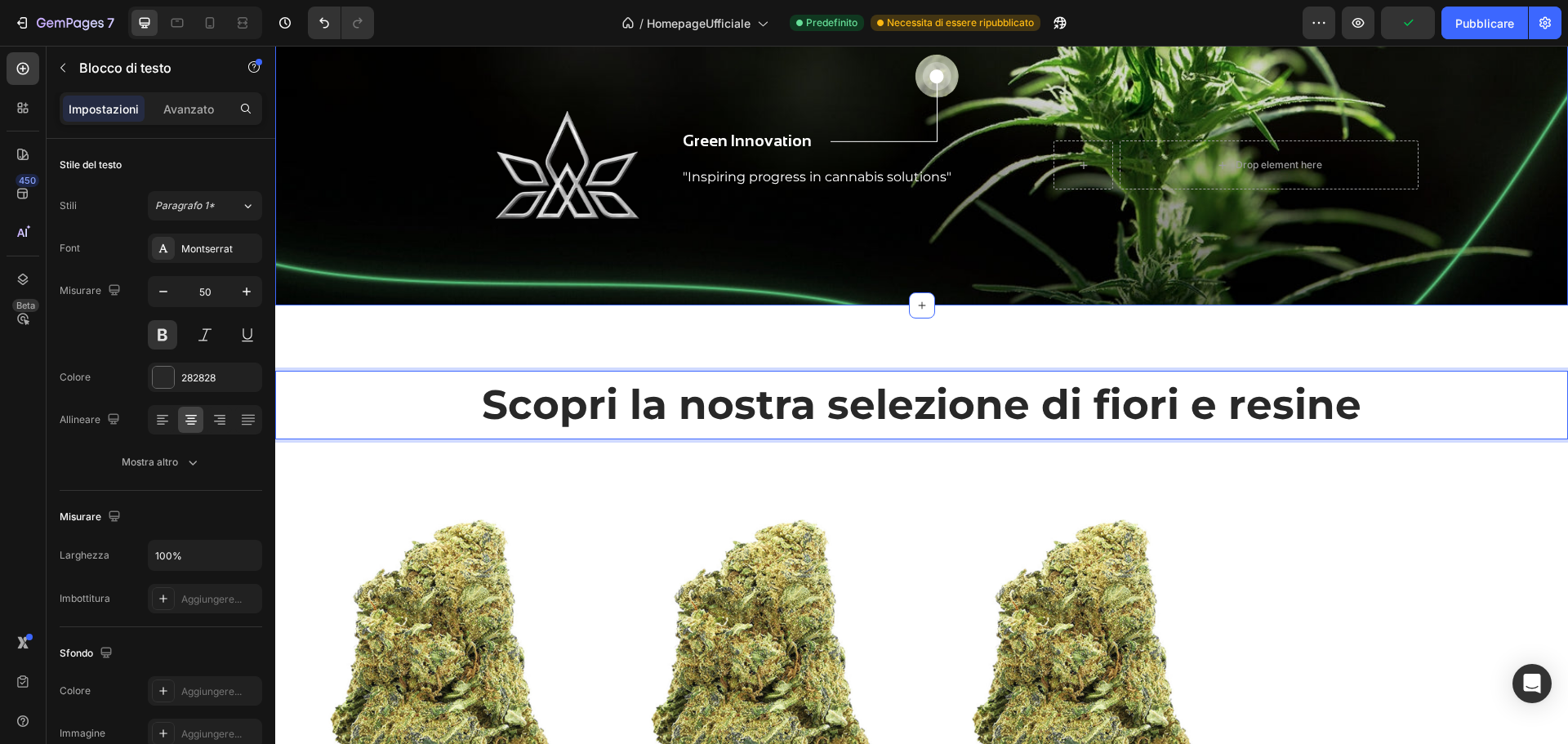
click at [826, 349] on div "Scopri la nostra selezione di fiori e resine Text Block 16 Product Images Digni…" at bounding box center [922, 725] width 1293 height 840
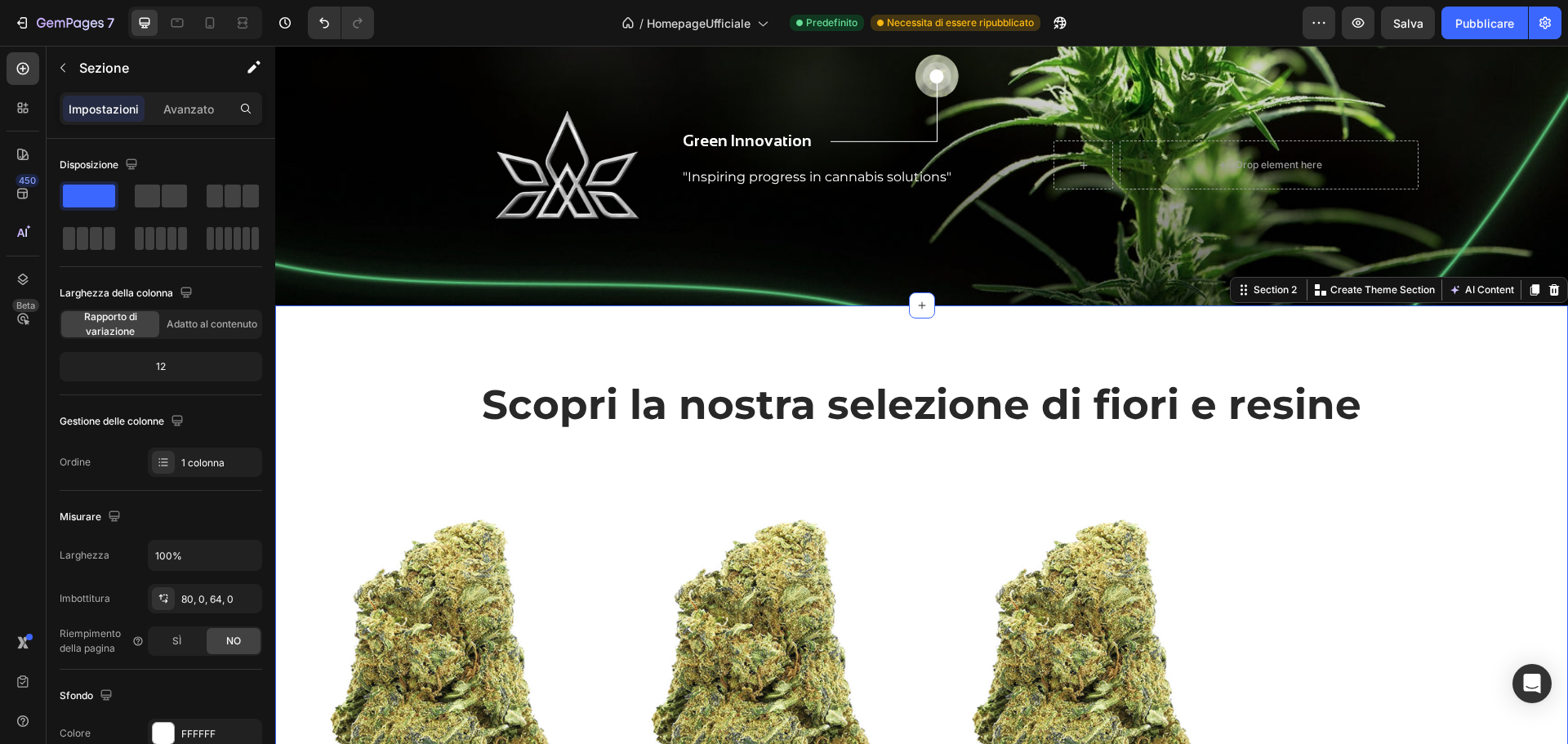
click at [826, 337] on div "Scopri la nostra selezione di fiori e resine Text Block Product Images Dignissi…" at bounding box center [922, 725] width 1293 height 840
click at [792, 412] on p "Scopri la nostra selezione di fiori e resine" at bounding box center [922, 406] width 1290 height 65
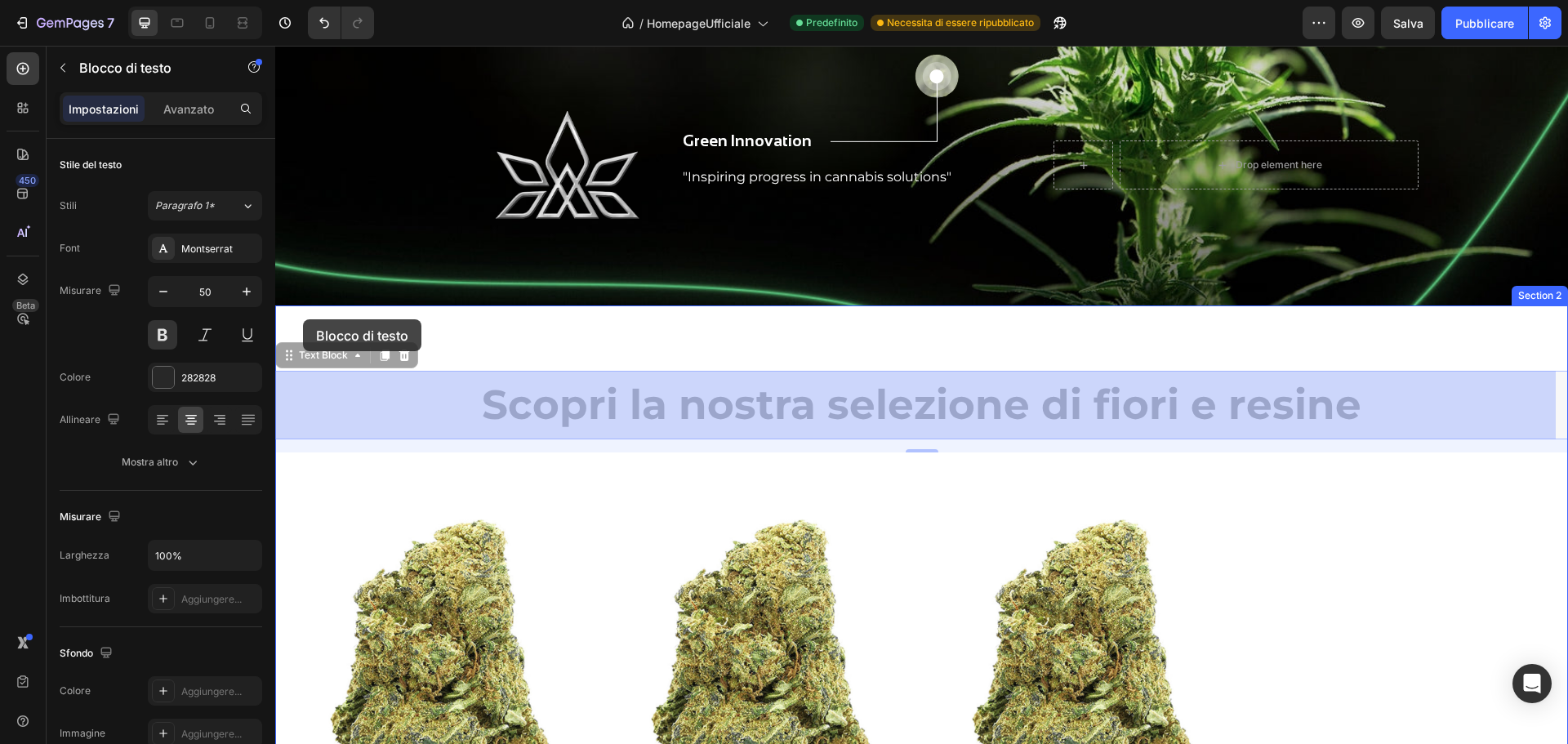
drag, startPoint x: 290, startPoint y: 363, endPoint x: 303, endPoint y: 319, distance: 45.9
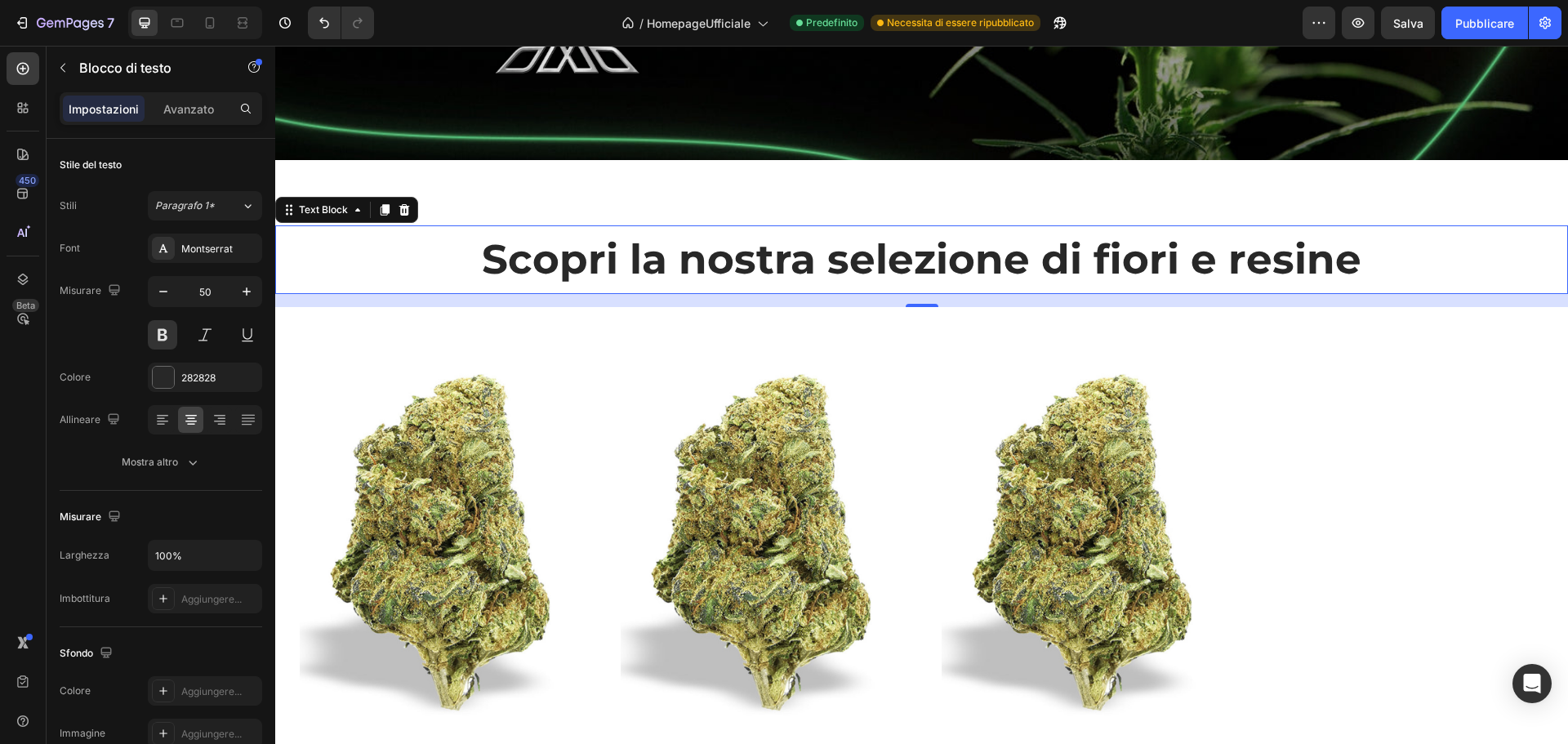
scroll to position [572, 0]
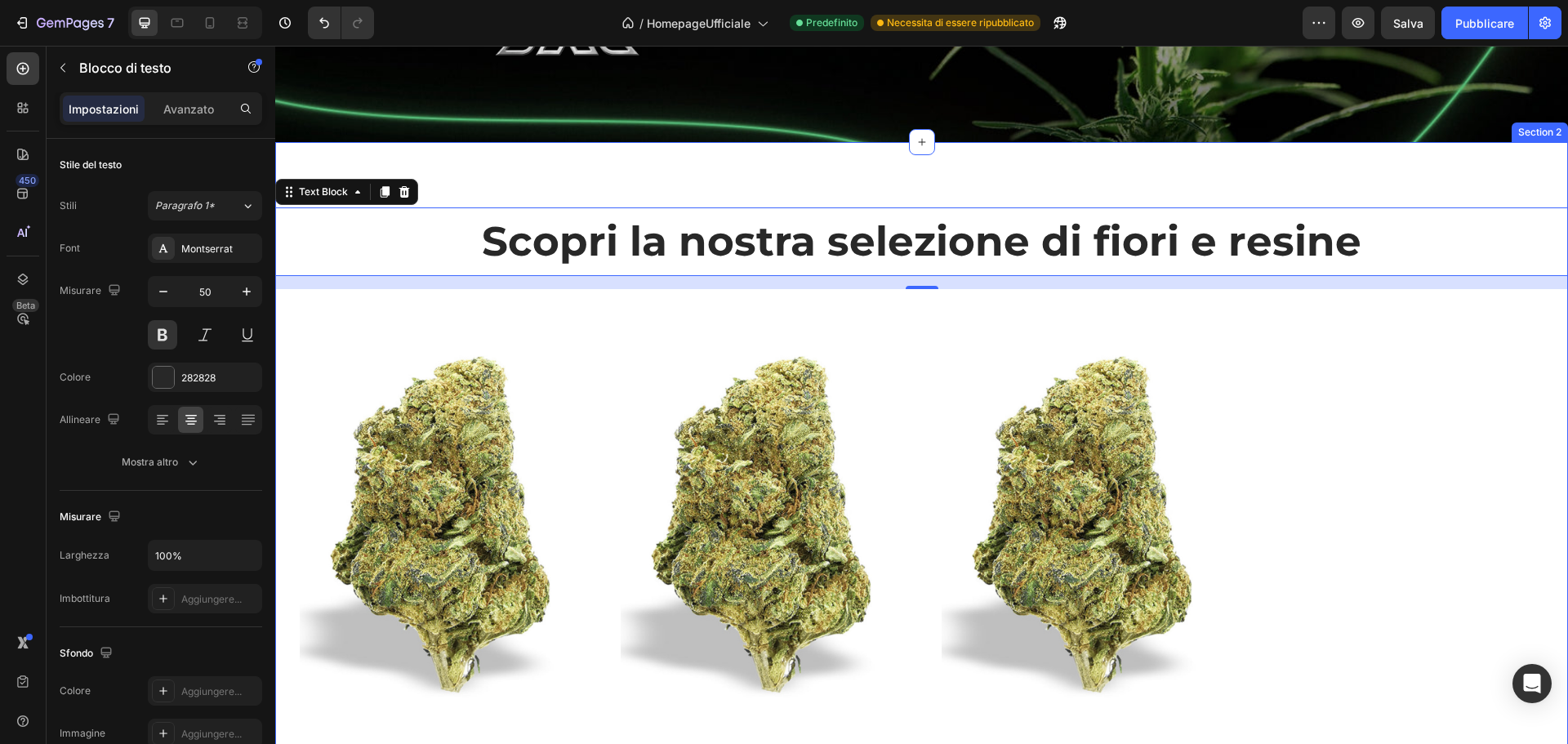
click at [1469, 184] on div "Scopri la nostra selezione di fiori e resine Text Block 16 Product Images Digni…" at bounding box center [922, 561] width 1293 height 840
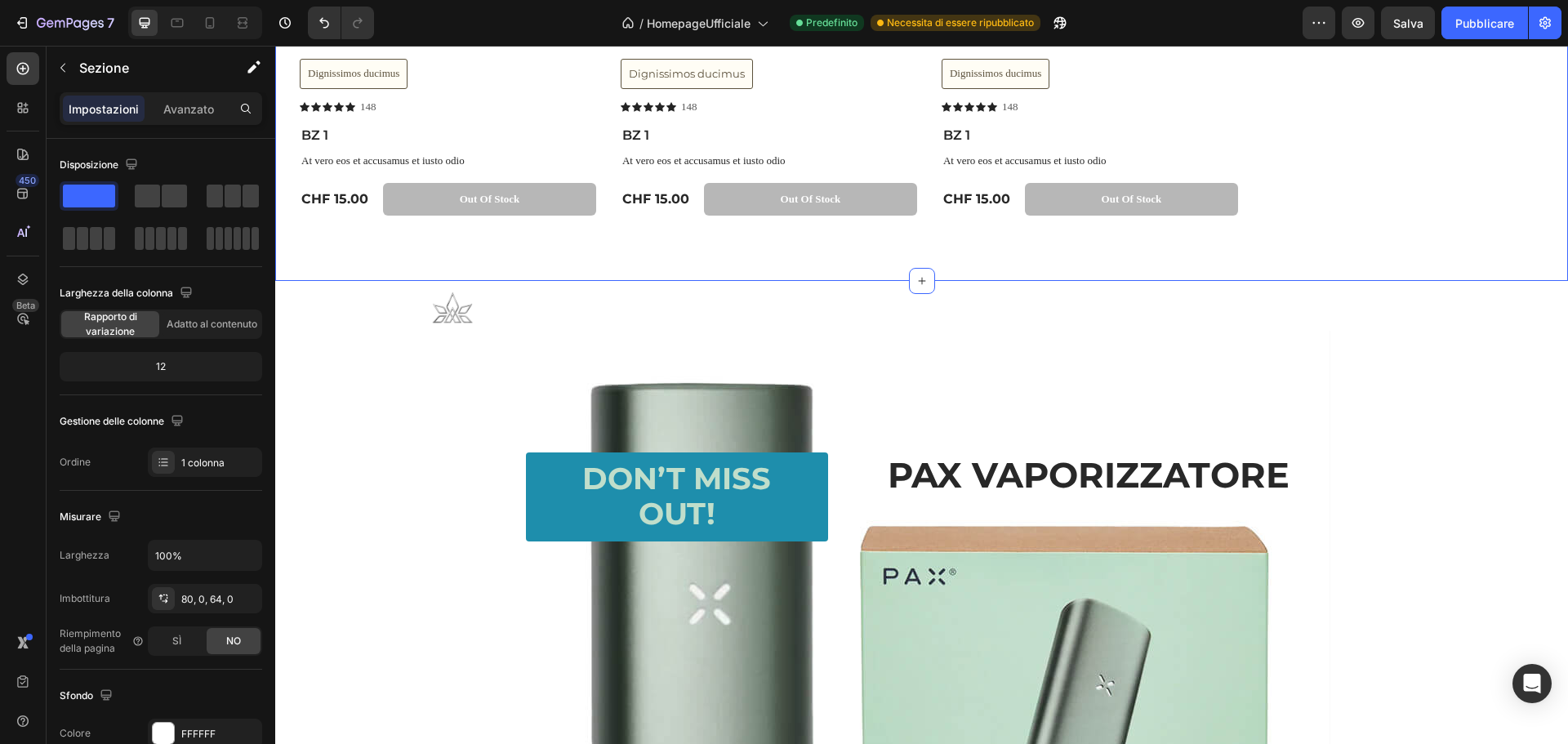
scroll to position [1307, 0]
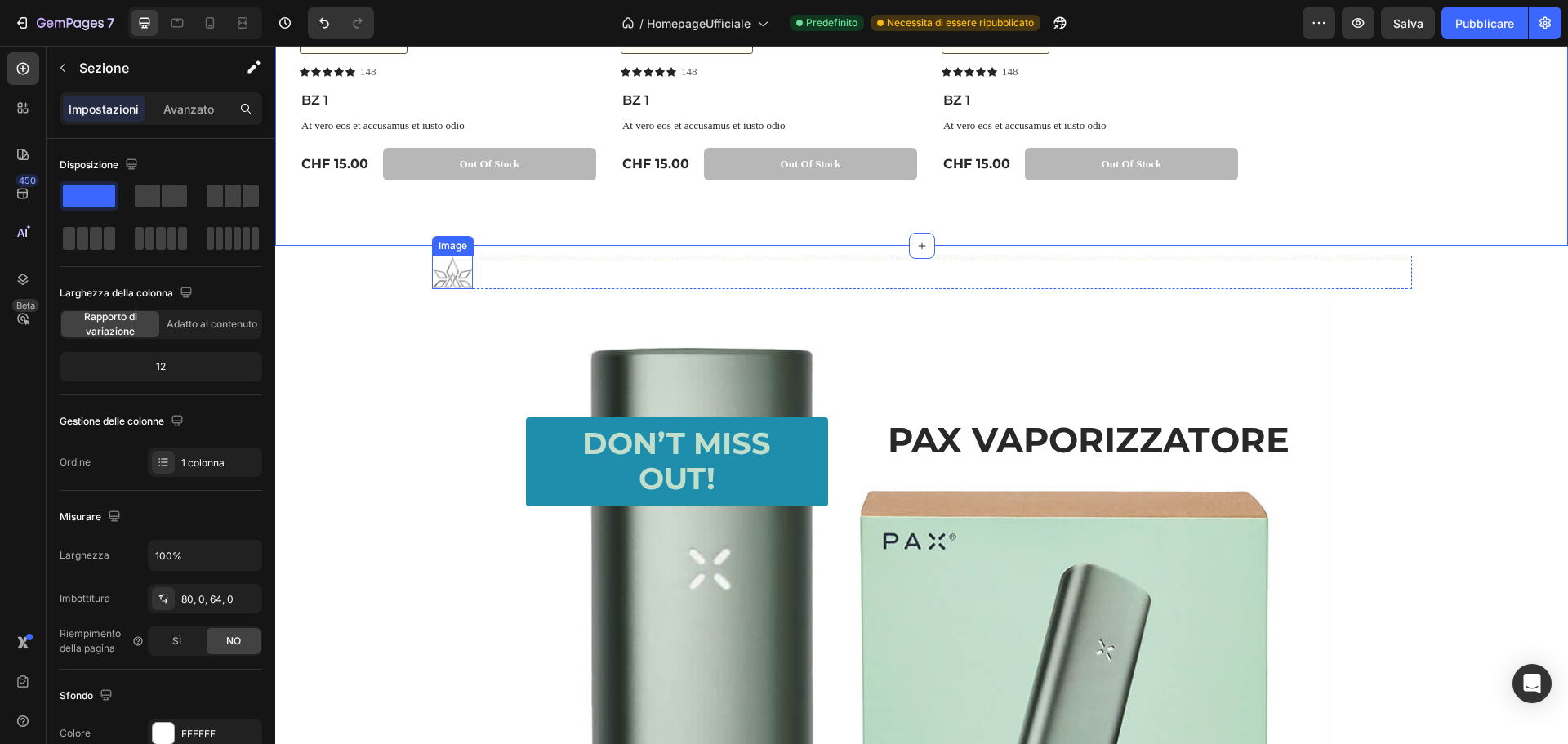
click at [442, 279] on img at bounding box center [452, 272] width 41 height 33
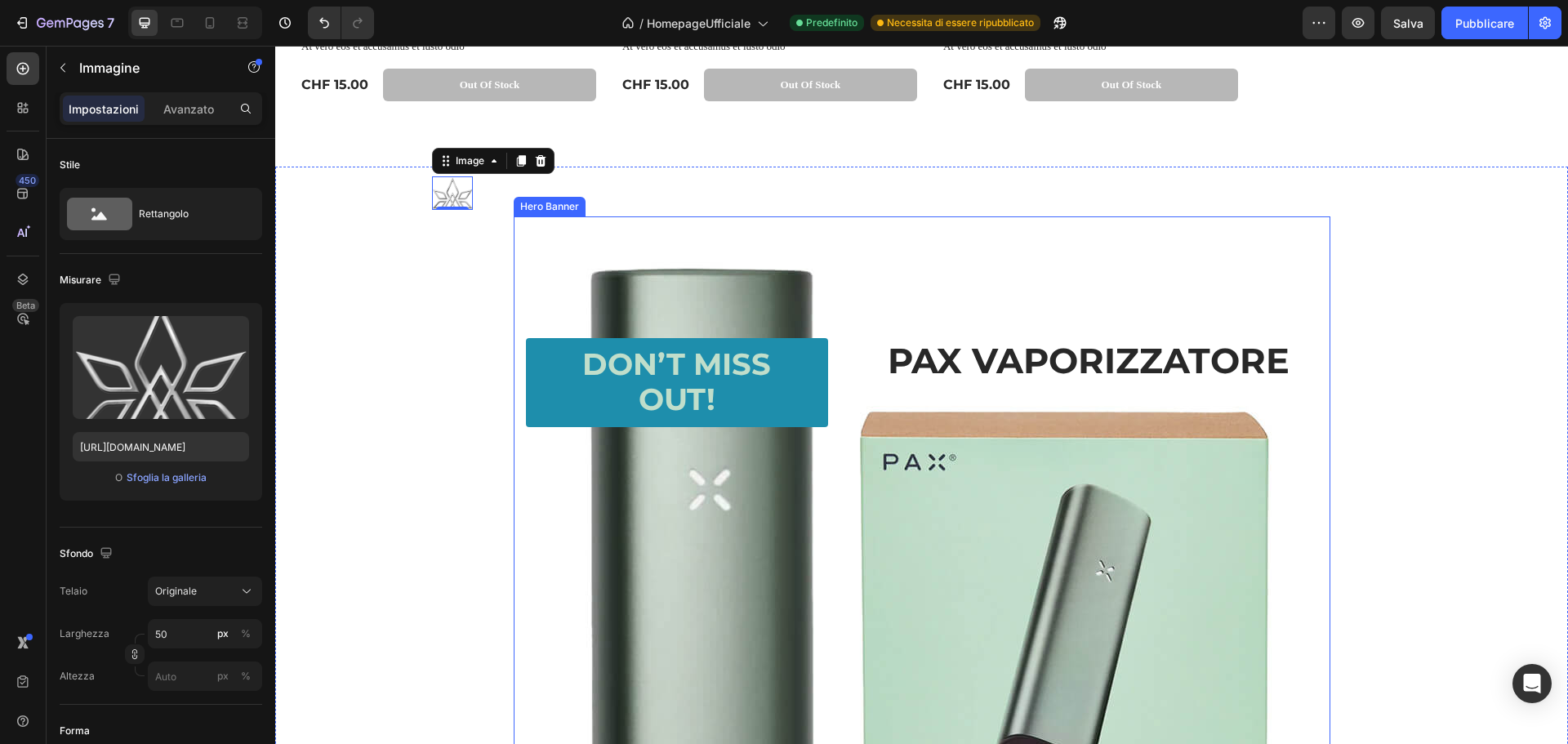
scroll to position [1389, 0]
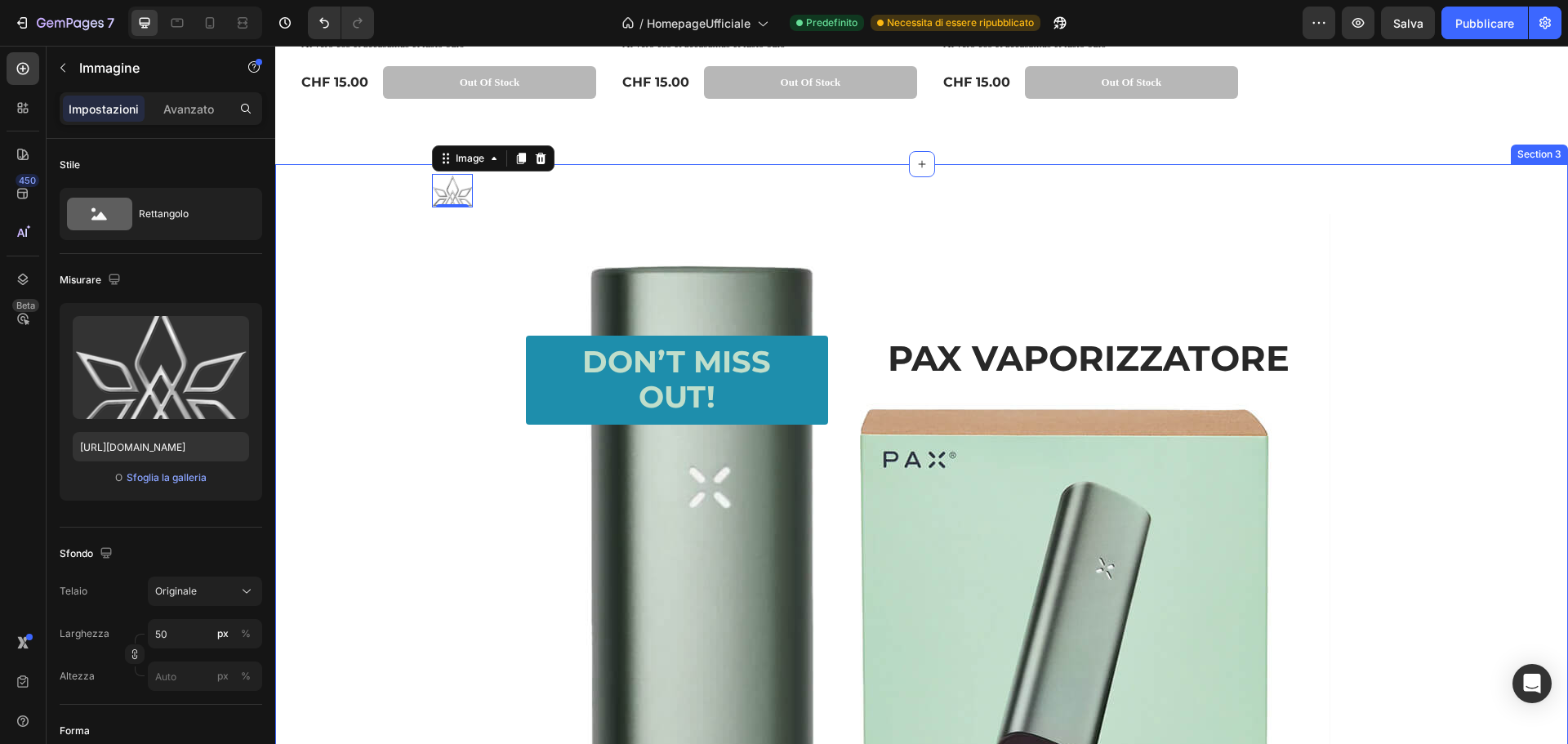
click at [422, 388] on div "Text Block Image 0 Row Text Block Heading Don’t Miss Out! Button PAX VAPORIZZAT…" at bounding box center [922, 598] width 1293 height 866
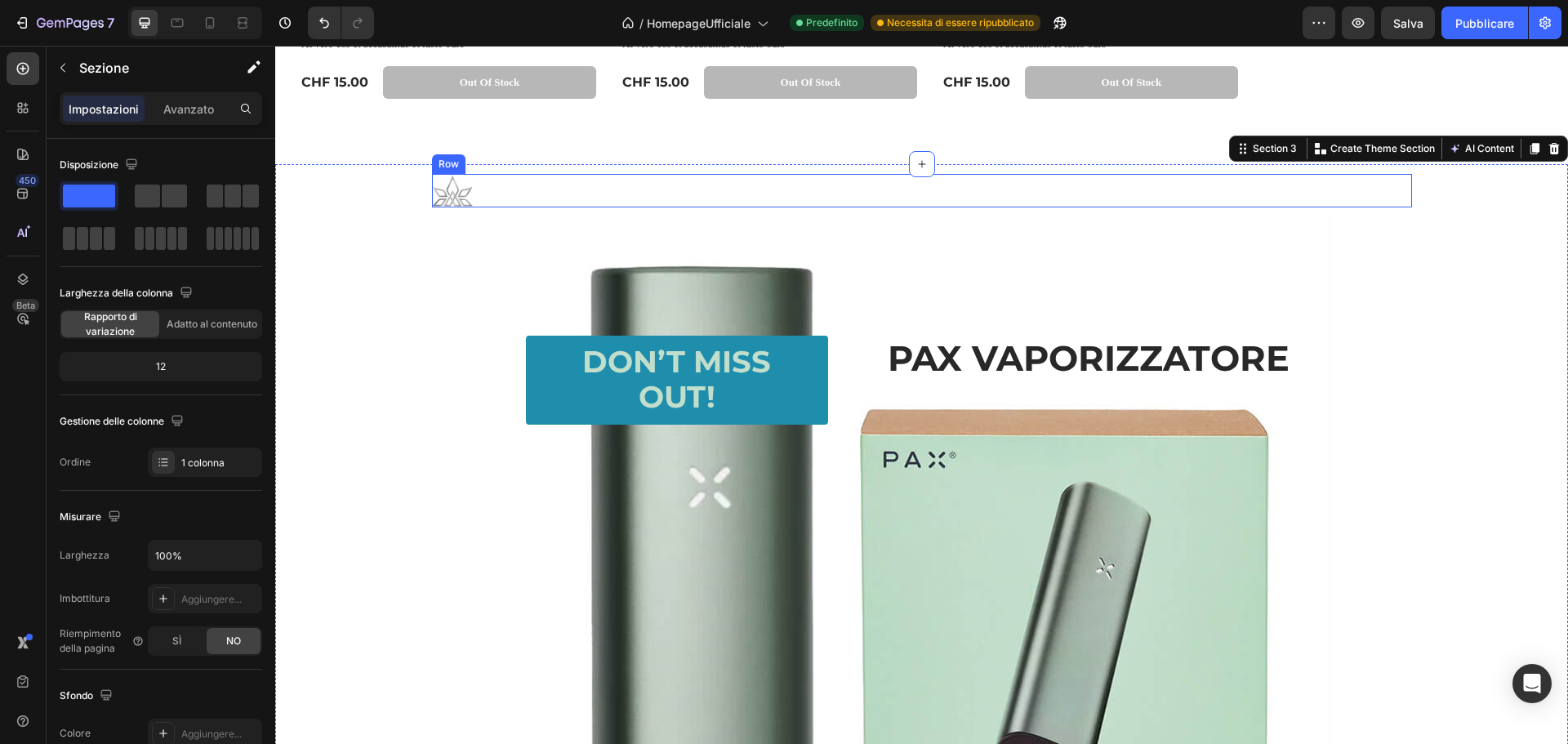
click at [577, 194] on div "Image Row" at bounding box center [922, 190] width 980 height 33
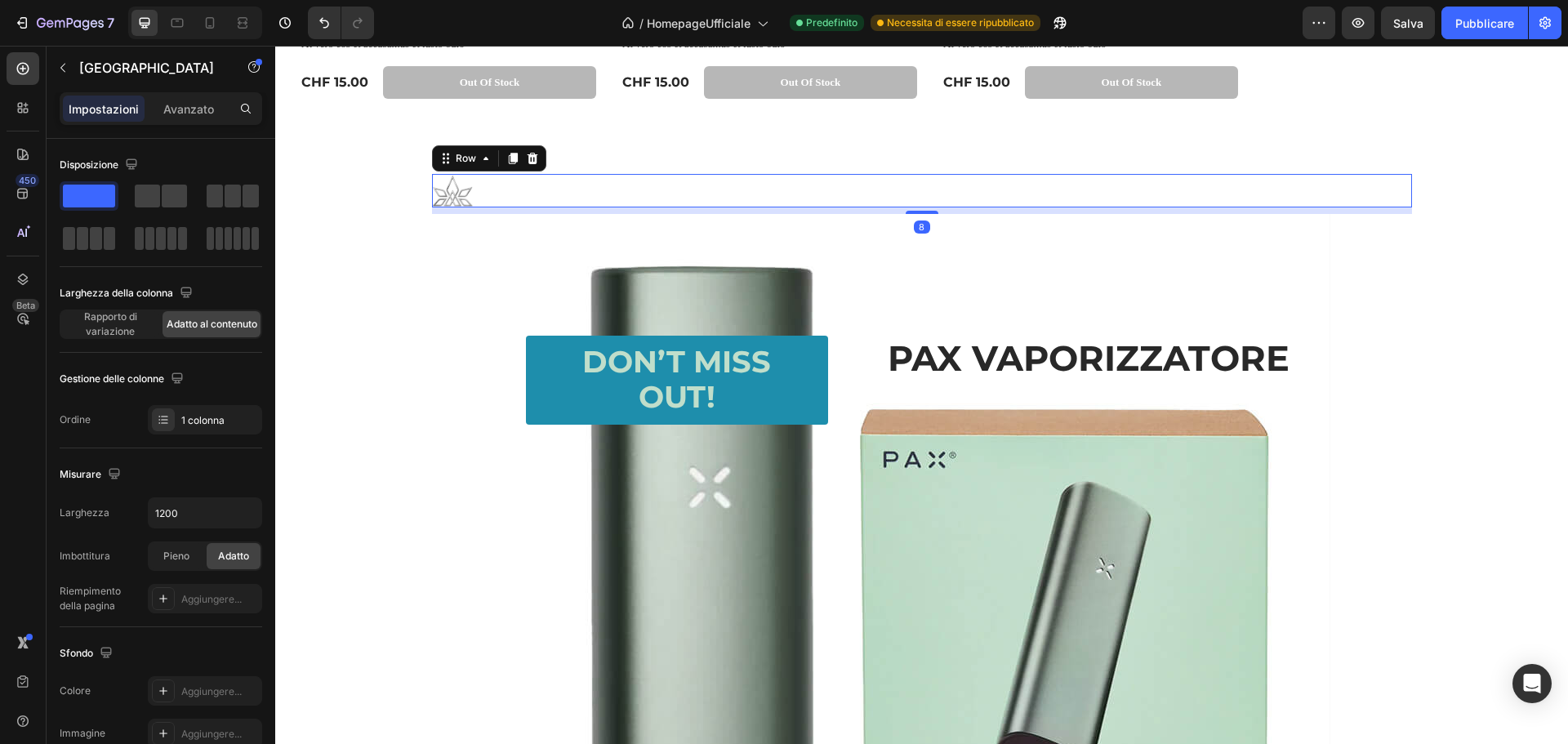
click at [578, 194] on div "Image Row 8" at bounding box center [922, 190] width 980 height 33
click at [452, 190] on img at bounding box center [452, 190] width 41 height 33
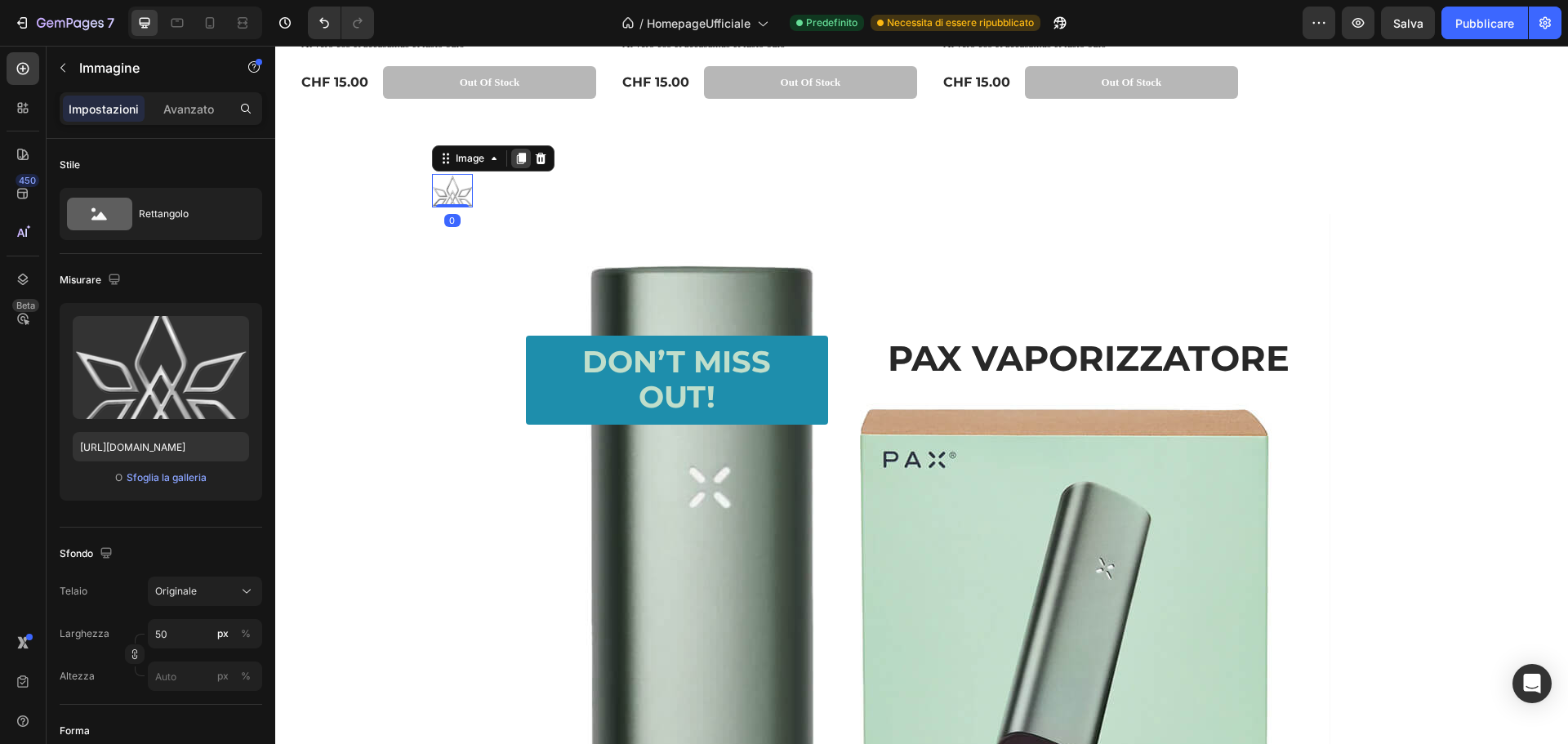
click at [523, 154] on div at bounding box center [521, 159] width 20 height 20
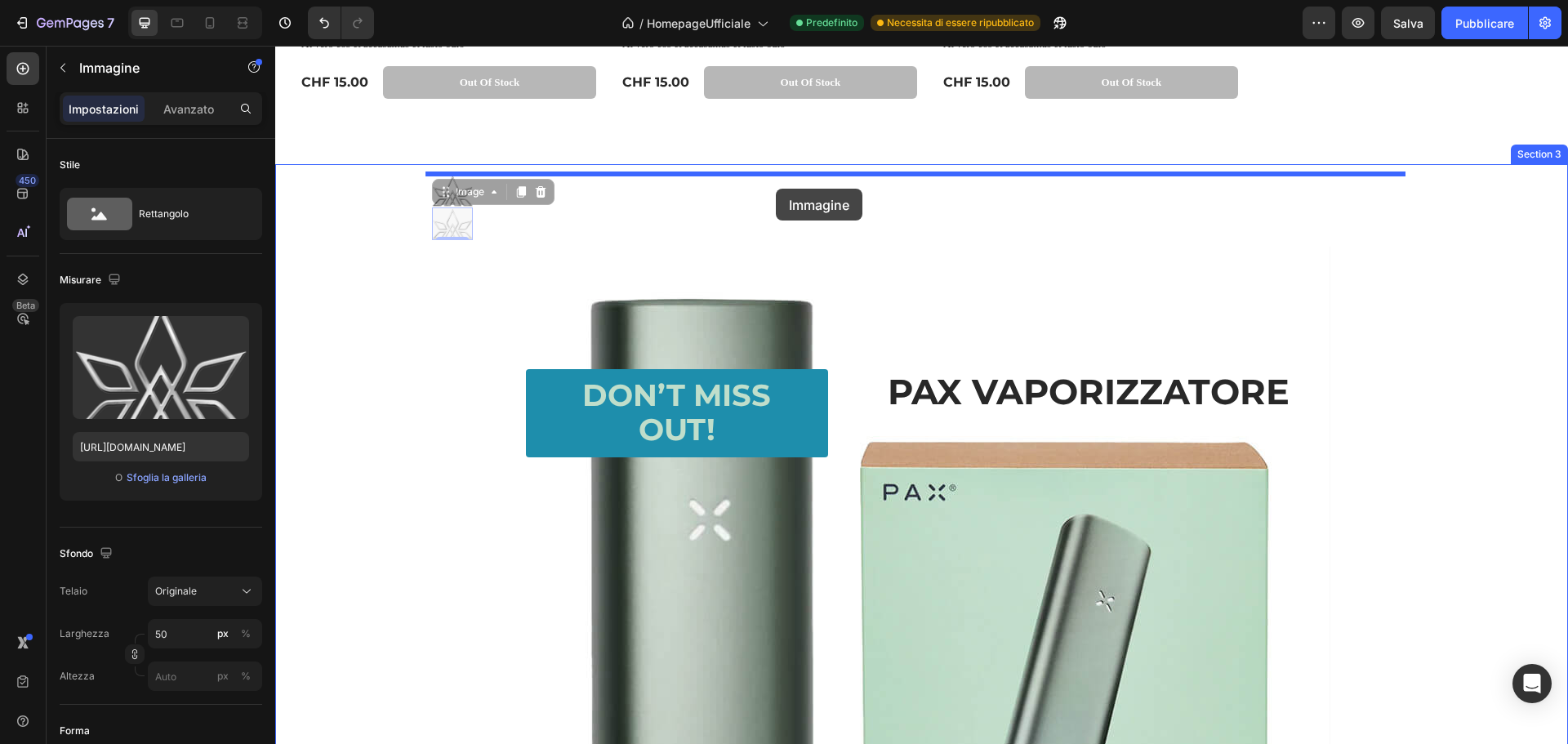
drag, startPoint x: 439, startPoint y: 197, endPoint x: 775, endPoint y: 189, distance: 336.1
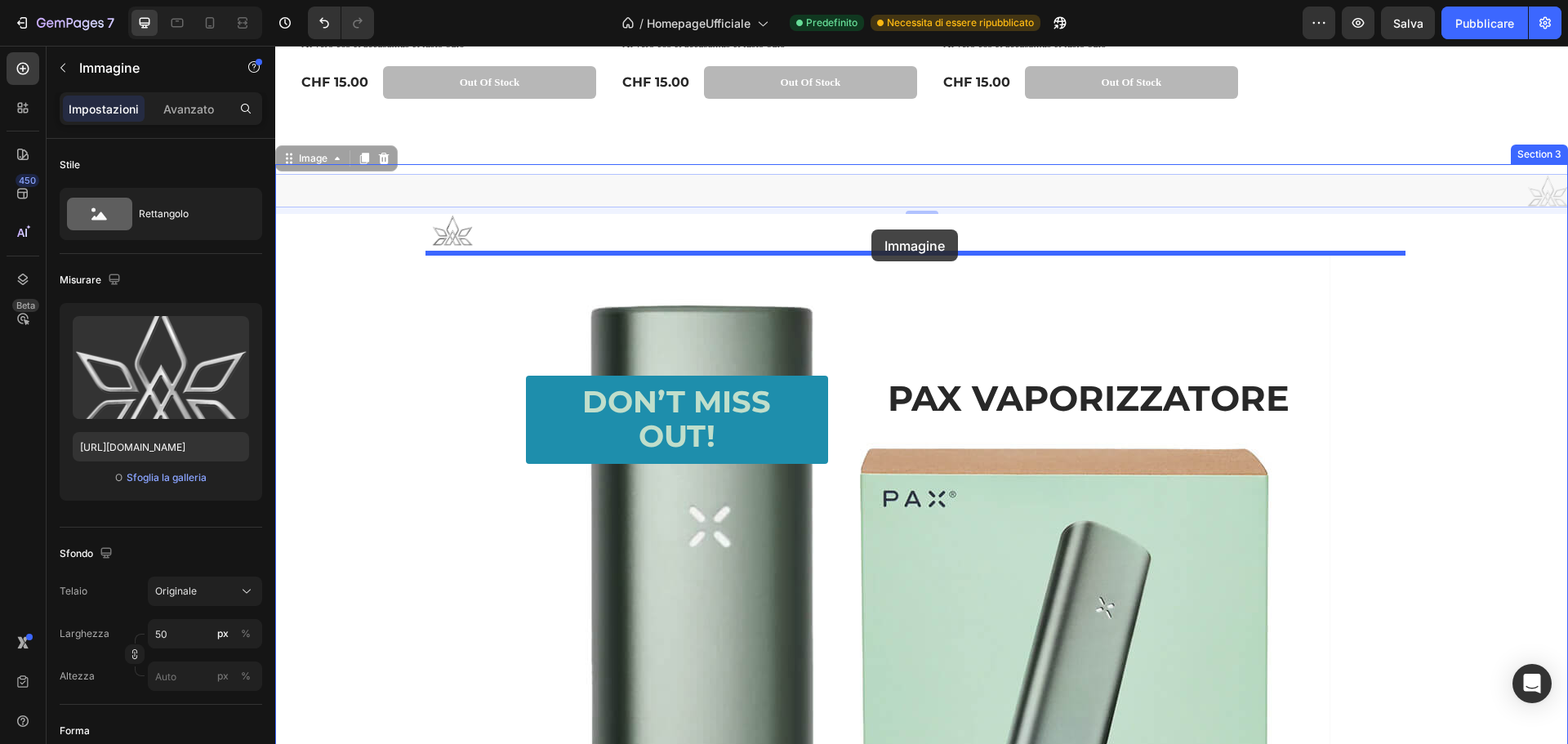
drag, startPoint x: 1539, startPoint y: 193, endPoint x: 872, endPoint y: 229, distance: 668.0
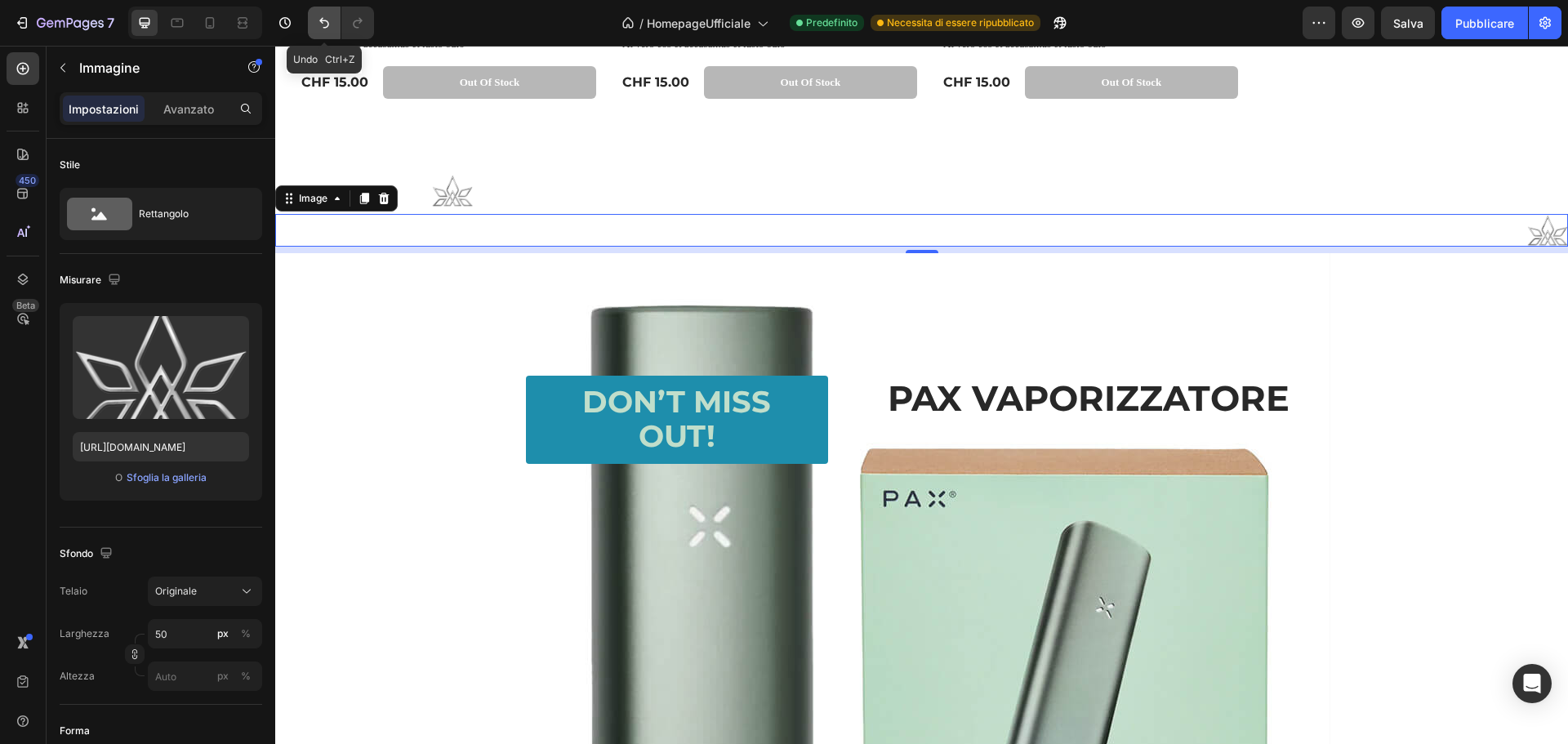
click at [317, 16] on icon "Annulla/Ripristina" at bounding box center [325, 23] width 16 height 16
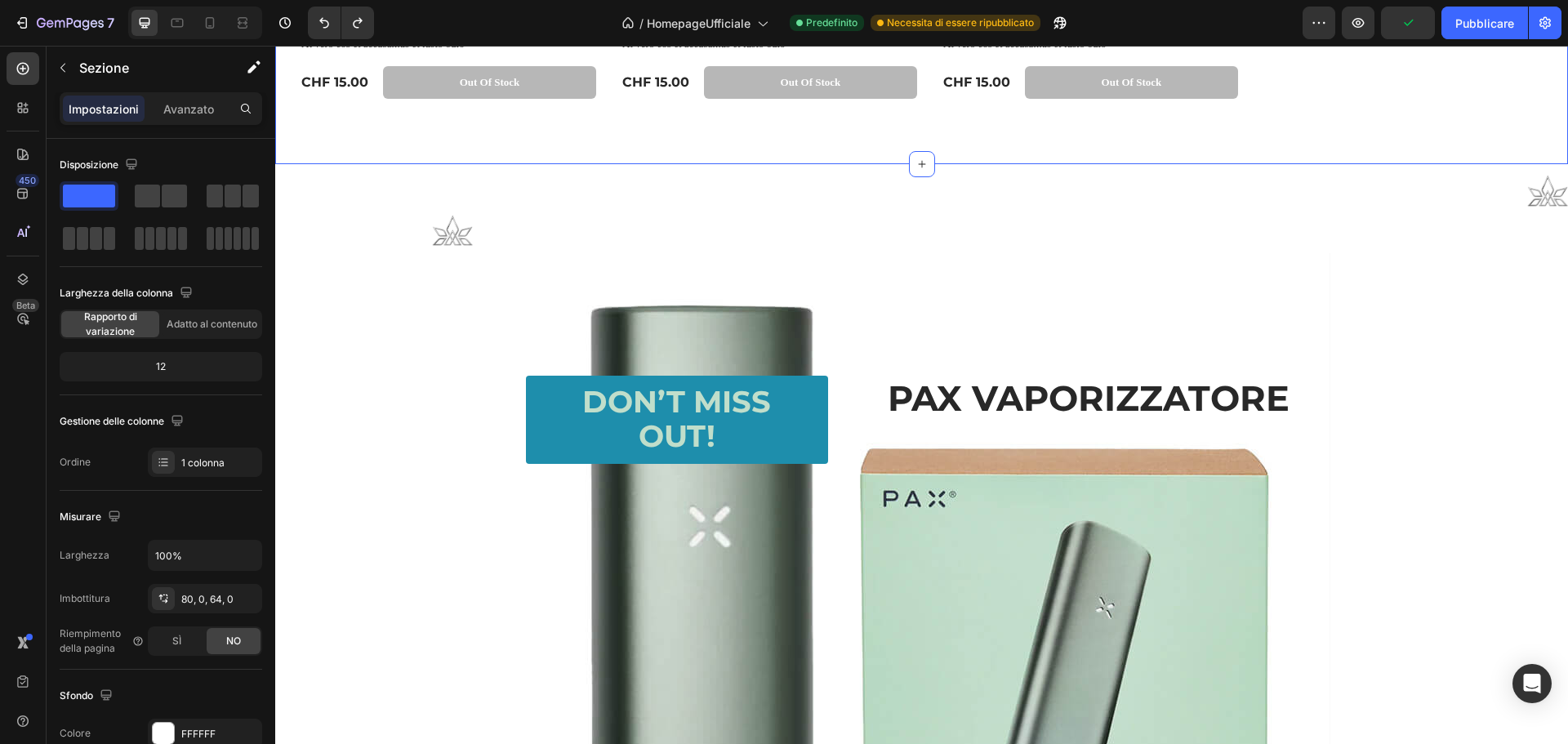
click at [1545, 177] on img at bounding box center [1547, 190] width 41 height 33
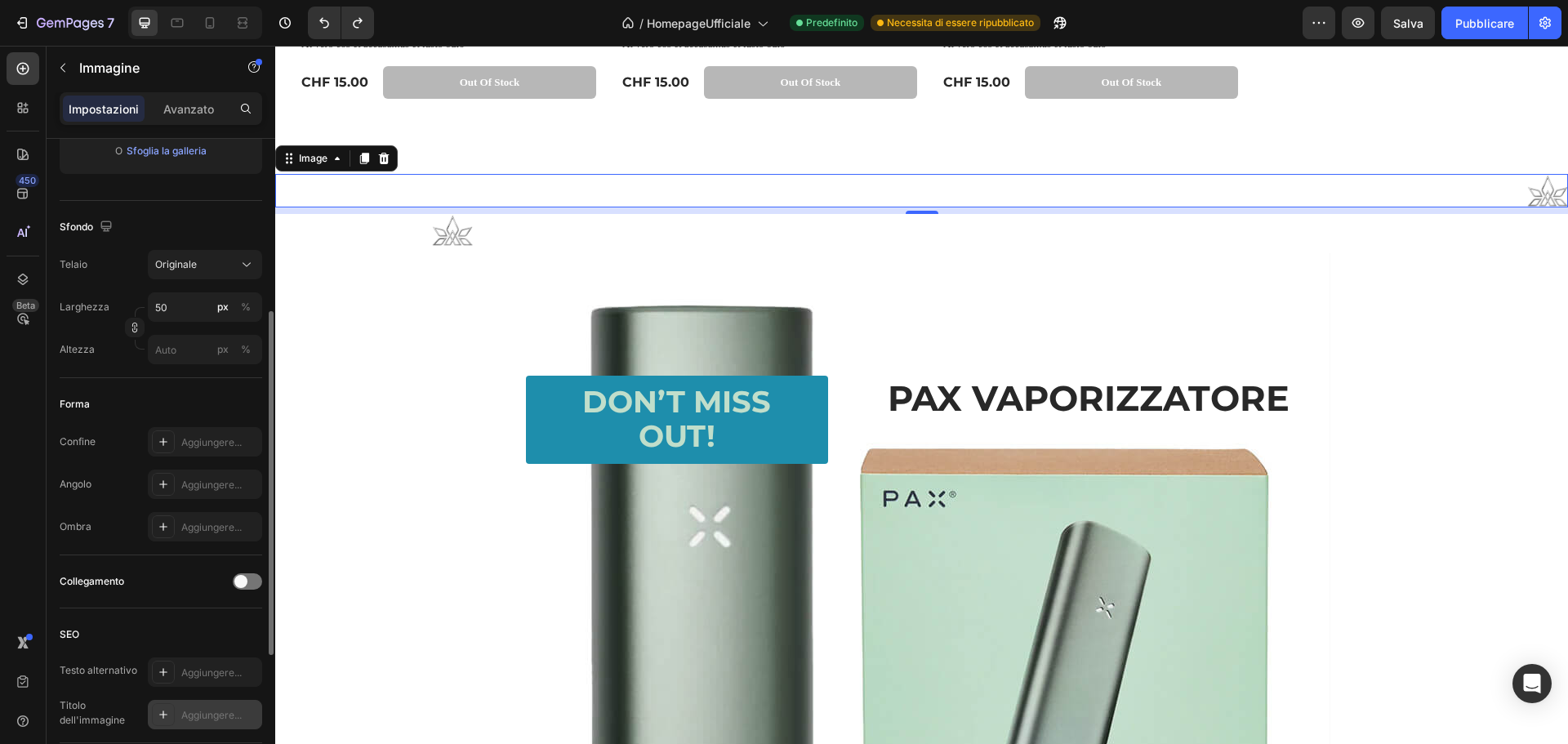
scroll to position [582, 0]
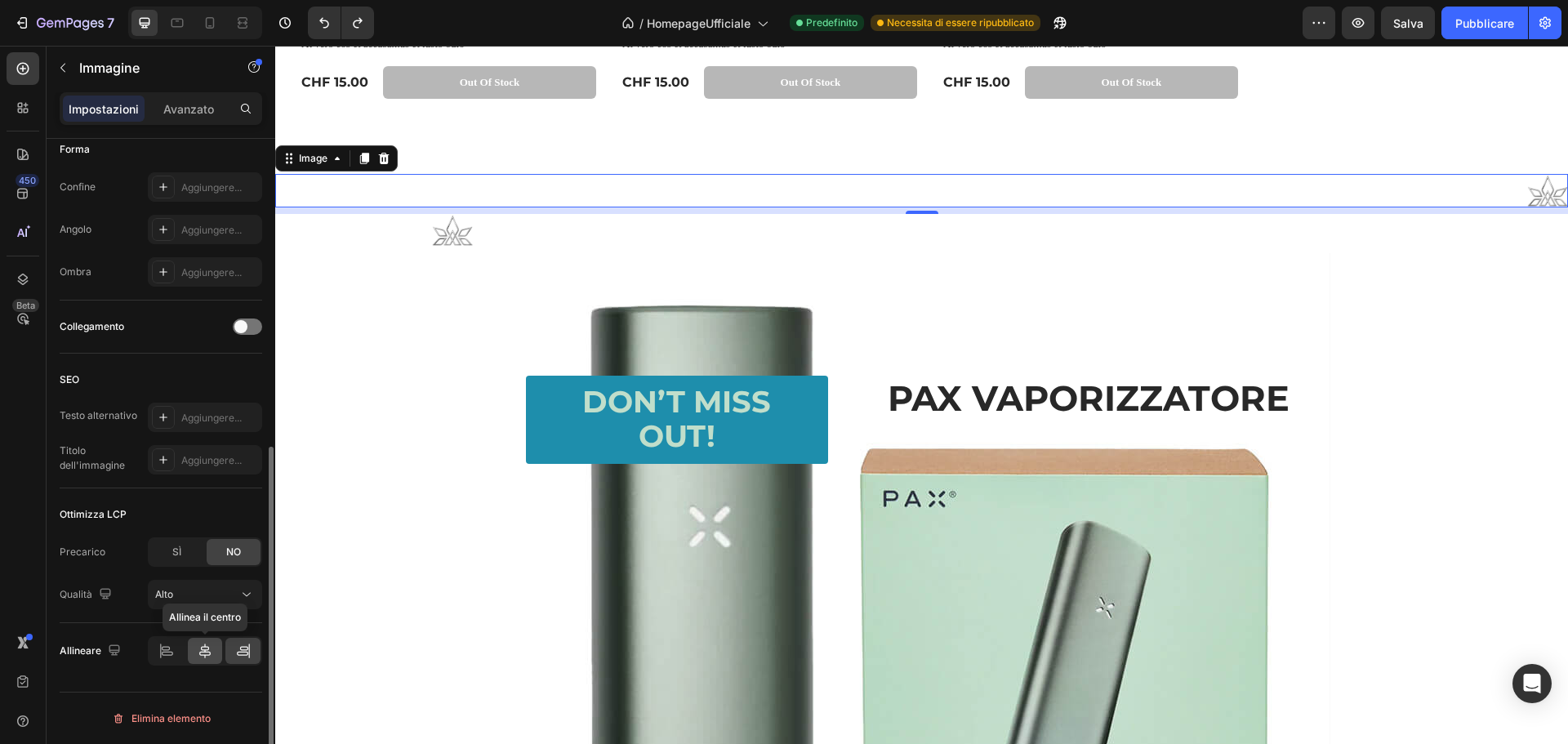
click at [211, 651] on icon at bounding box center [205, 651] width 16 height 16
click at [454, 239] on img at bounding box center [452, 230] width 41 height 33
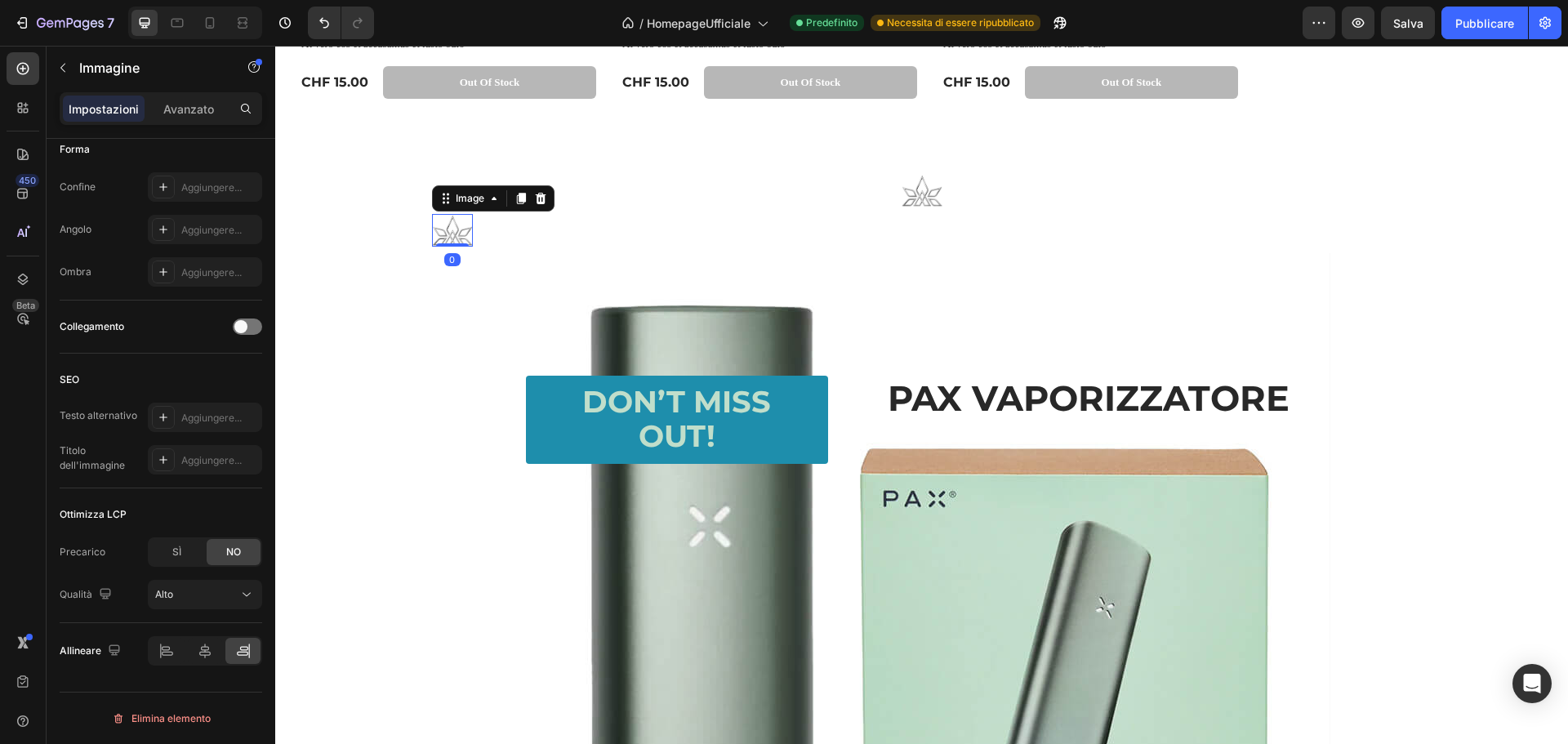
click at [538, 196] on icon at bounding box center [540, 198] width 11 height 12
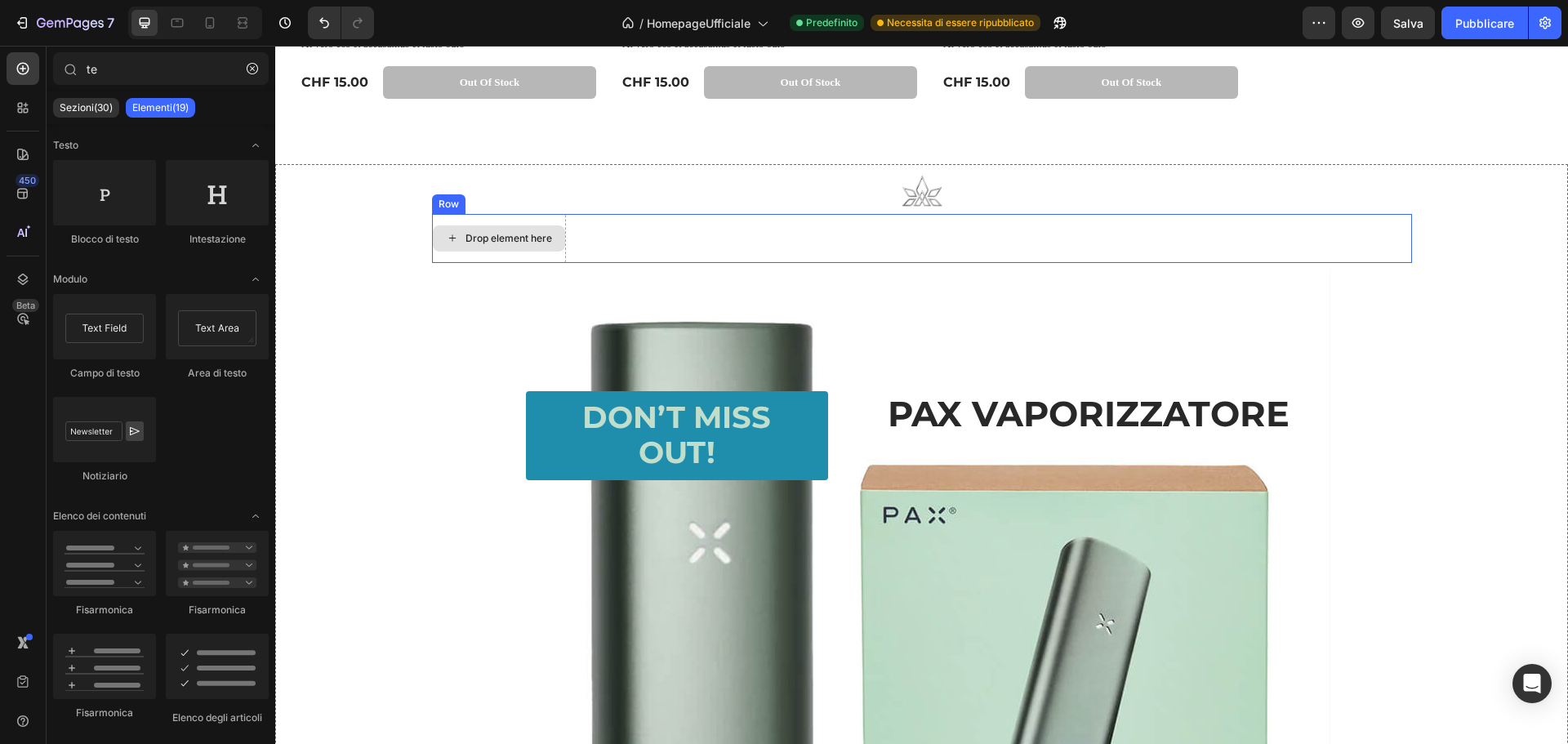
click at [511, 226] on div "Drop element here" at bounding box center [499, 238] width 133 height 26
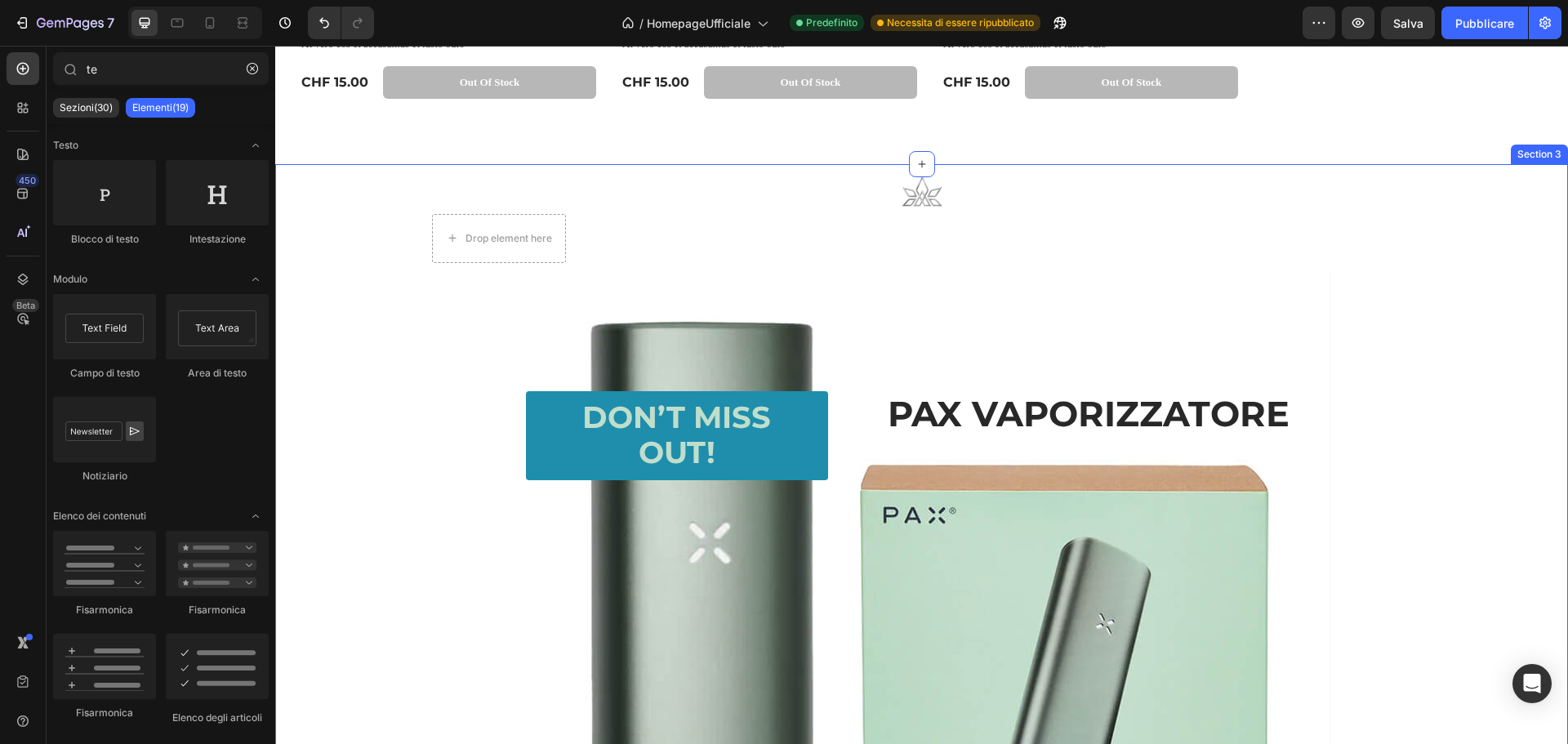
click at [382, 221] on div "Text Block Image Drop element here Row Text Block Heading Don’t Miss Out! Butto…" at bounding box center [922, 625] width 1293 height 921
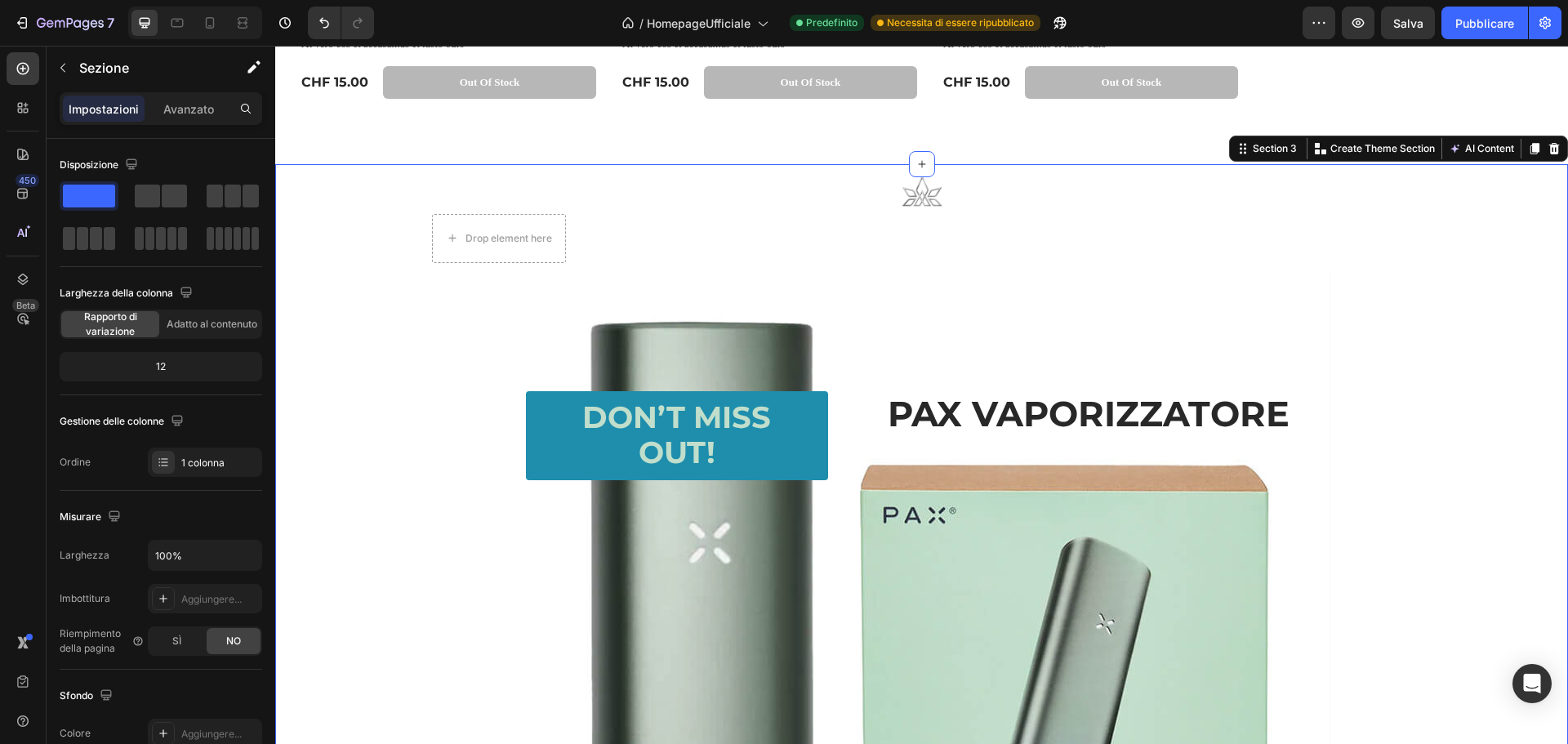
click at [399, 226] on div "Text Block Image Drop element here Row Text Block Heading Don’t Miss Out! Butto…" at bounding box center [922, 625] width 1293 height 921
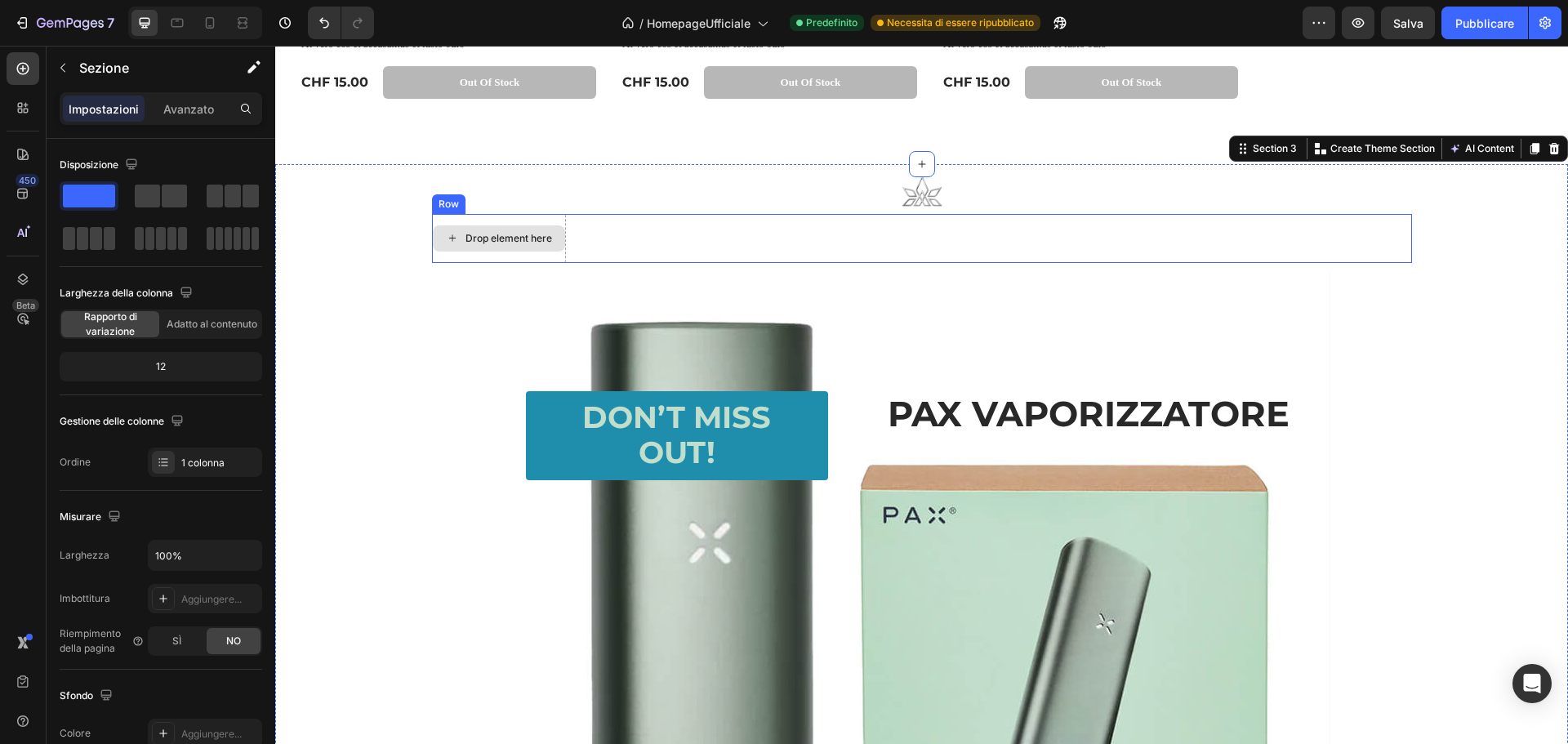
click at [492, 230] on div "Drop element here" at bounding box center [499, 238] width 133 height 26
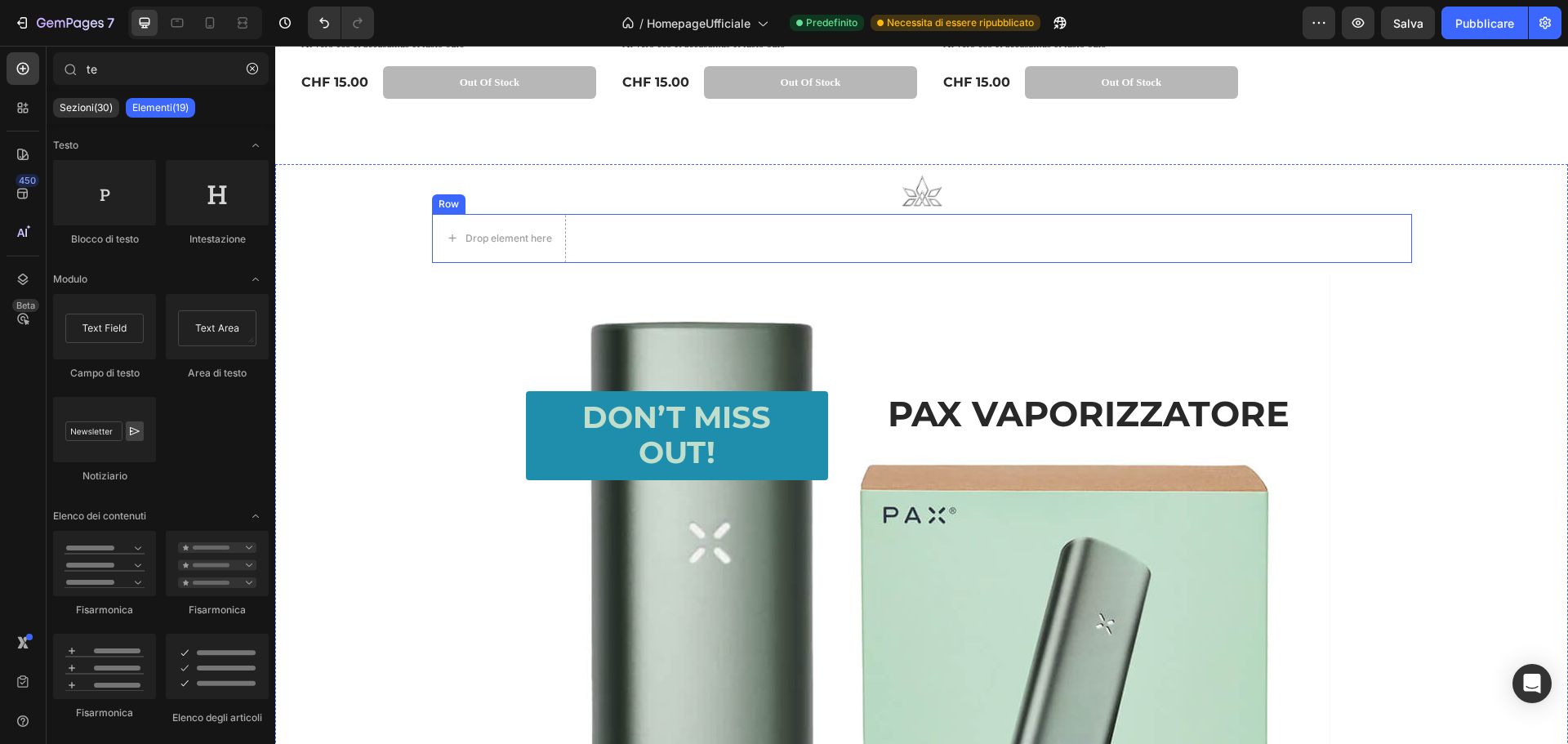
click at [702, 226] on div "Drop element here Row" at bounding box center [922, 238] width 980 height 49
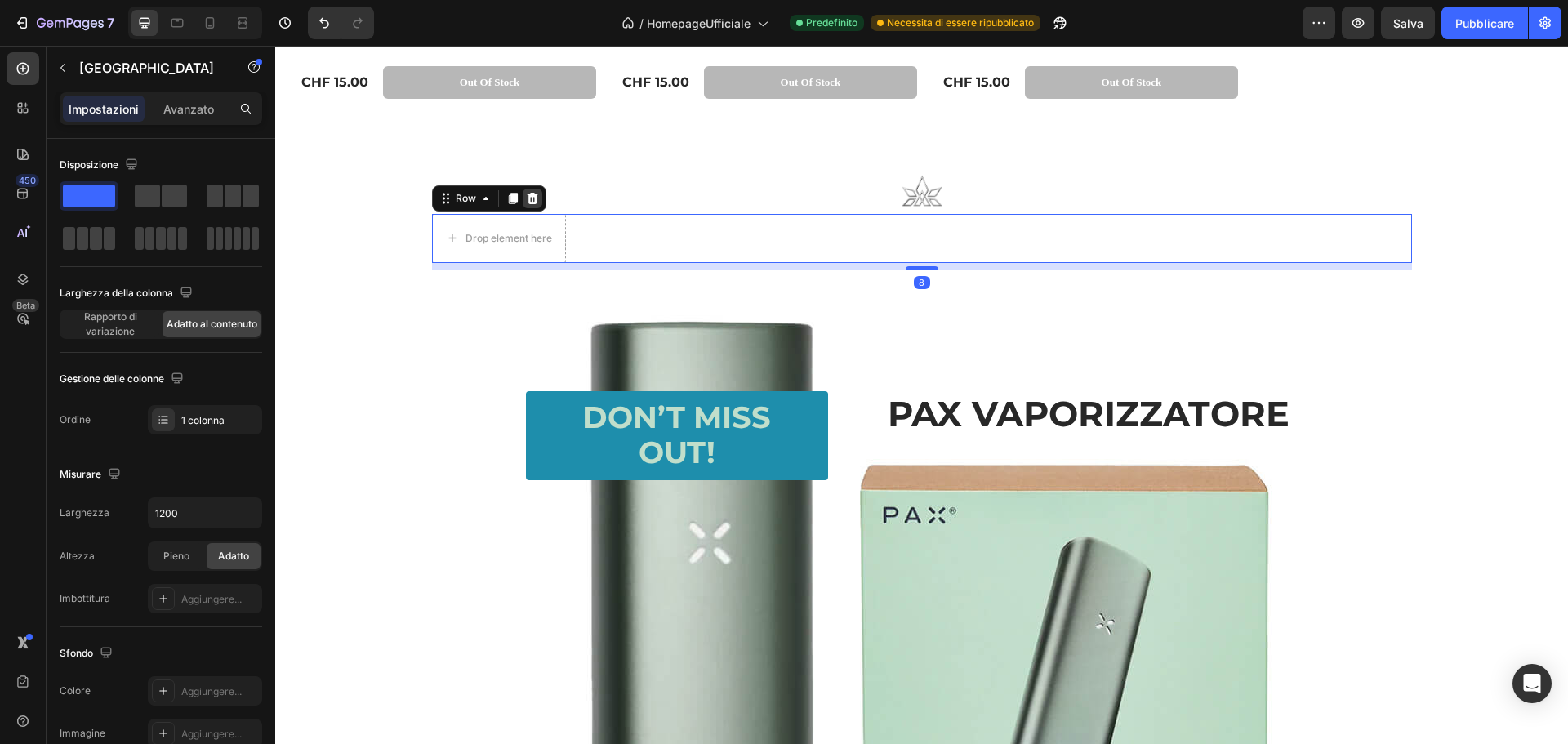
click at [526, 200] on icon at bounding box center [532, 198] width 11 height 12
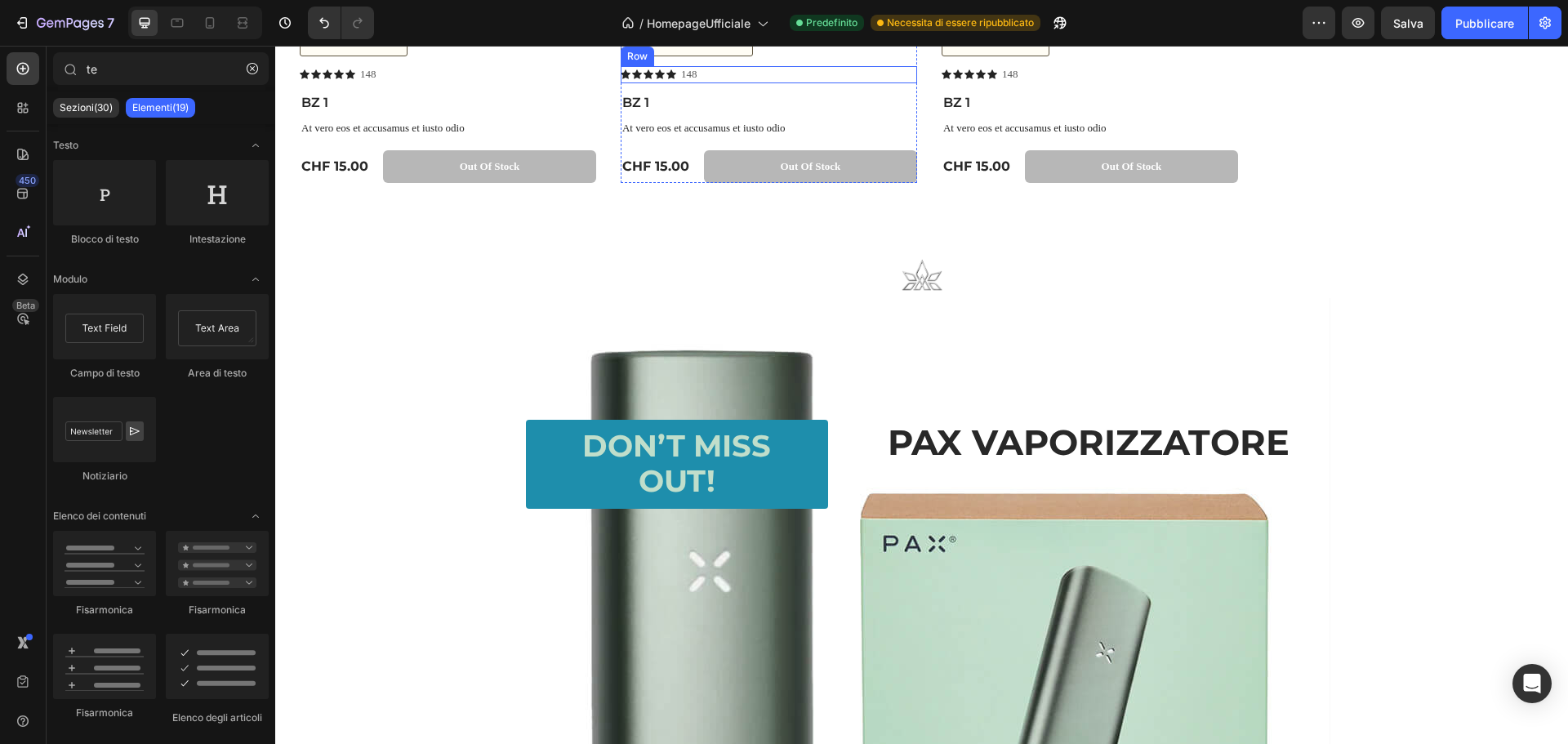
scroll to position [1144, 0]
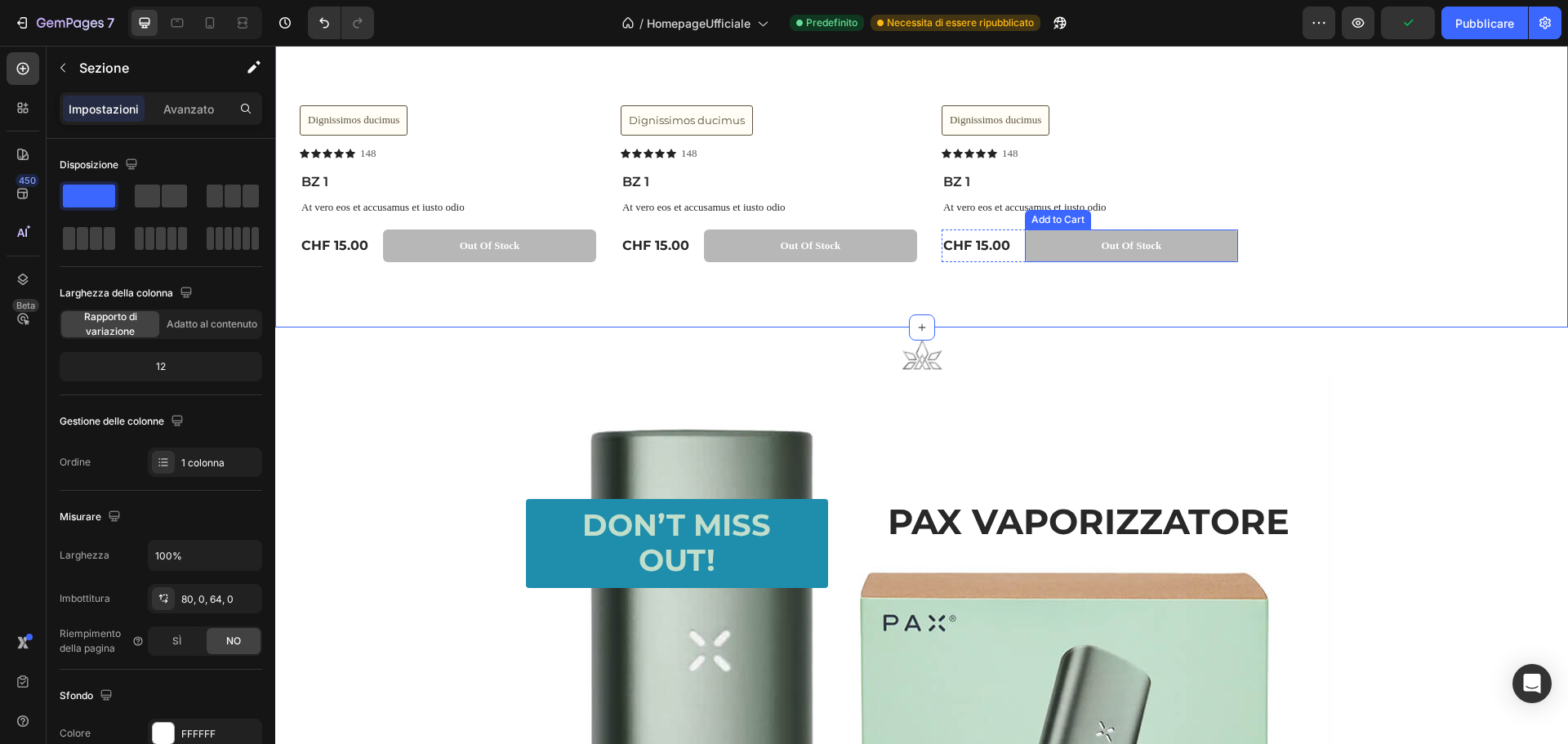
scroll to position [1307, 0]
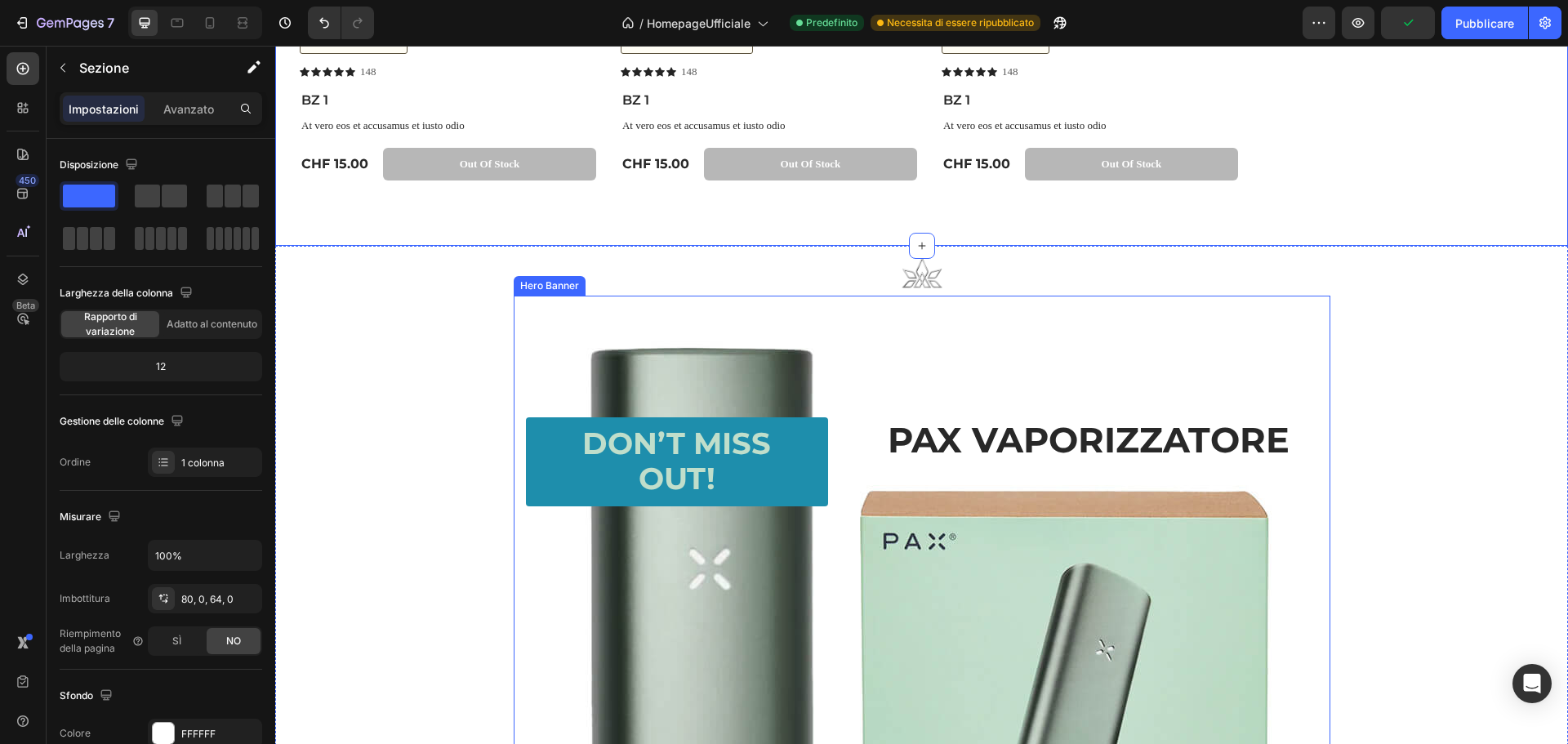
click at [1177, 301] on div "Background Image" at bounding box center [922, 704] width 816 height 817
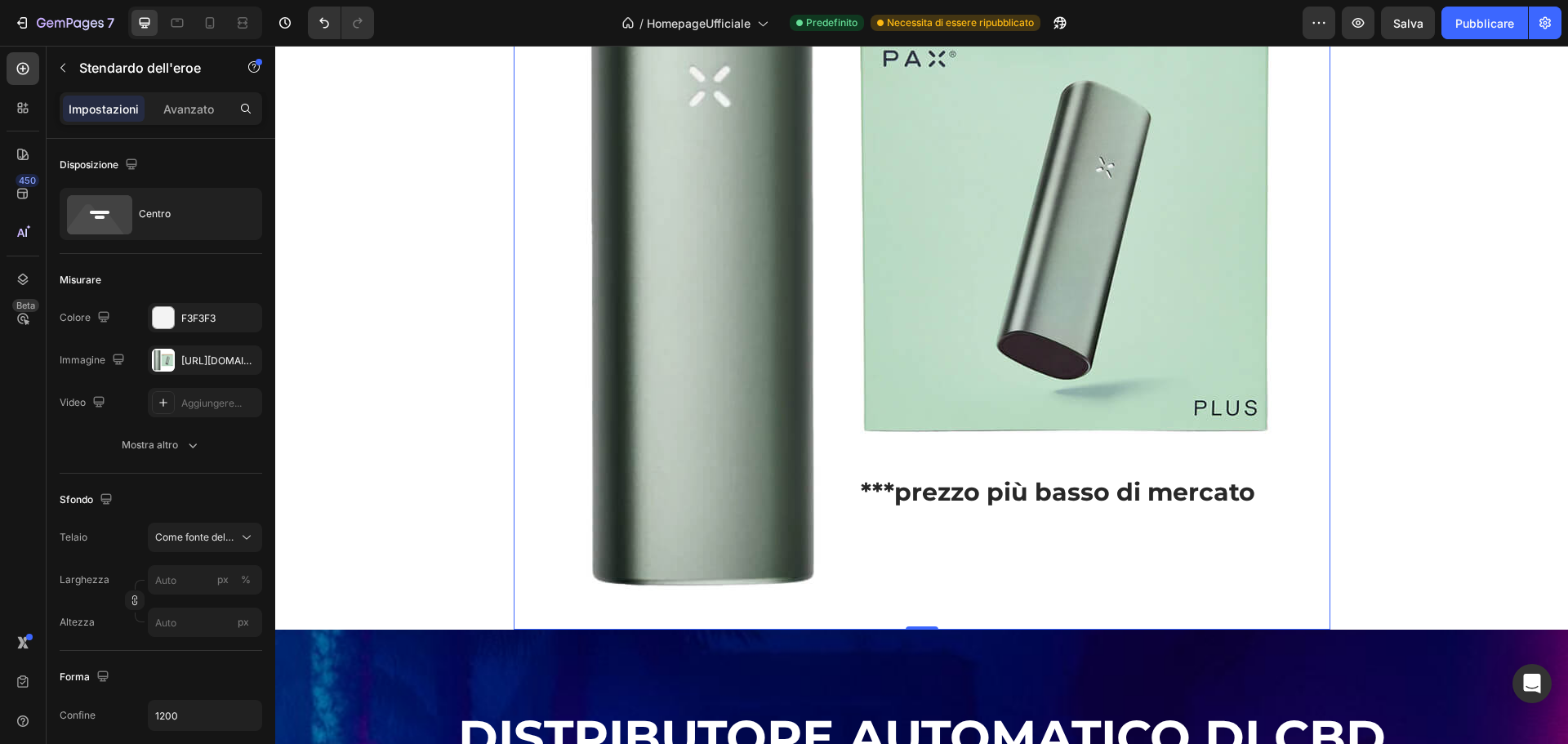
scroll to position [1797, 0]
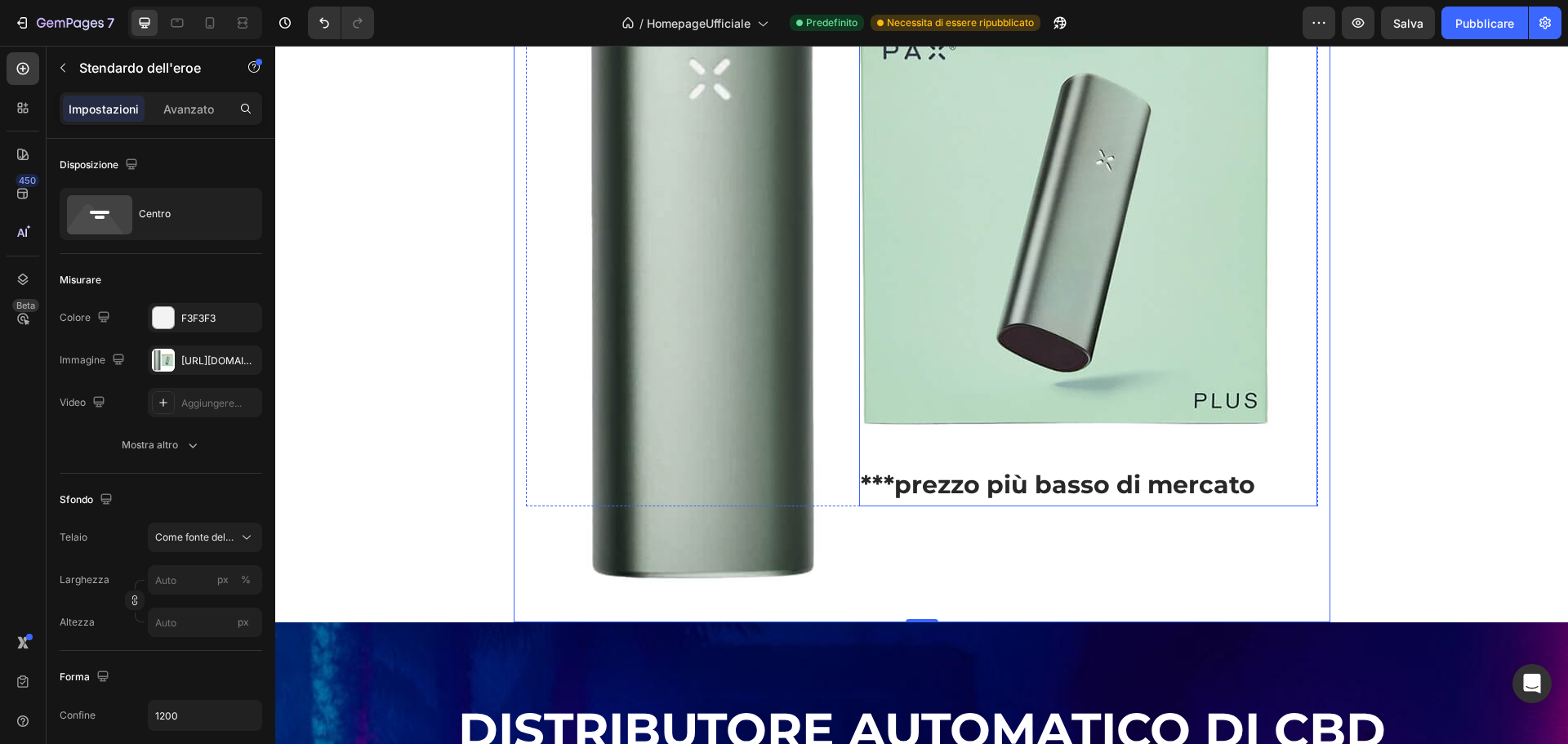
click at [1034, 478] on p "***prezzo più basso di mercato" at bounding box center [1088, 485] width 454 height 39
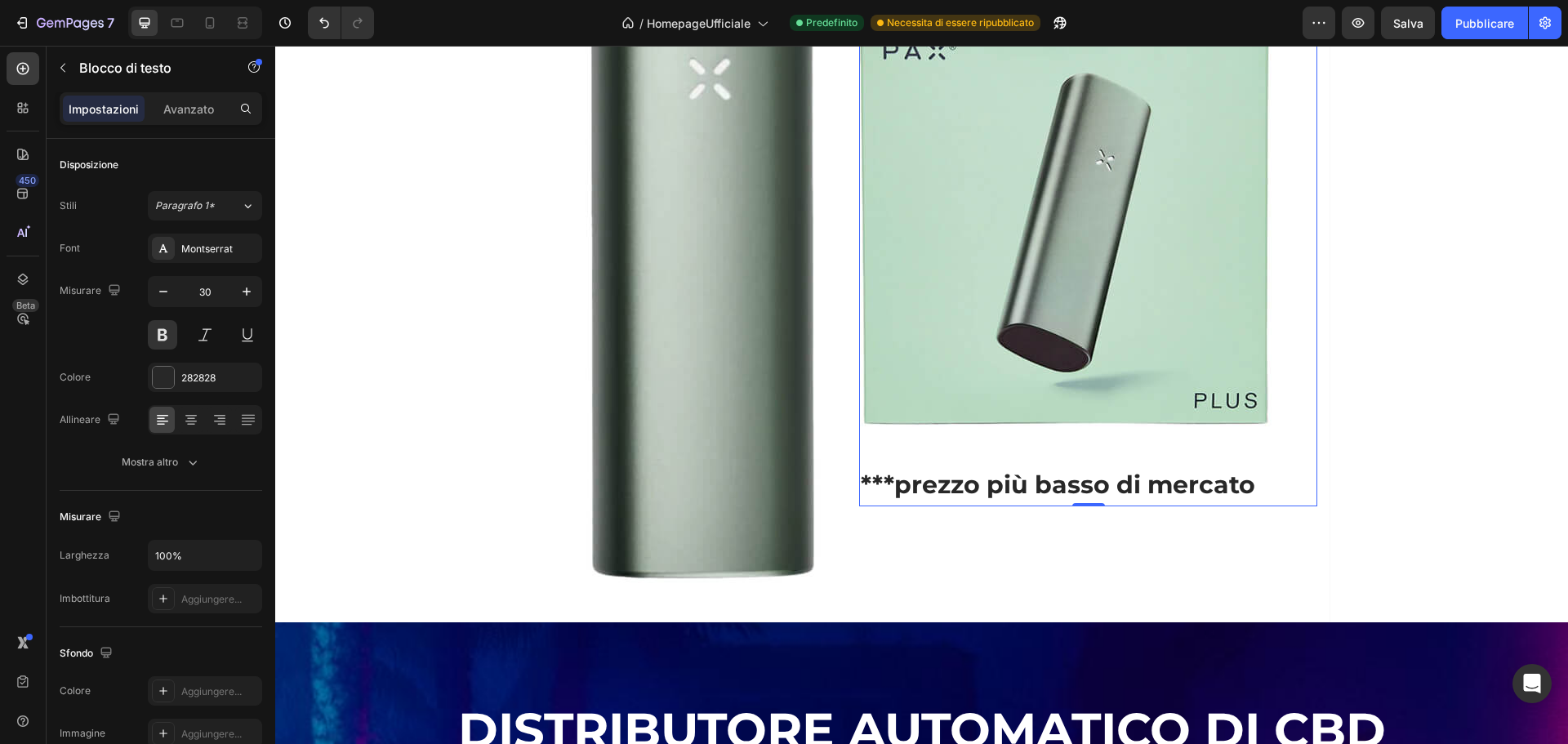
click at [861, 481] on p "***prezzo più basso di mercato" at bounding box center [1088, 485] width 454 height 39
click at [884, 454] on p "Rich Text Editor. Editing area: main" at bounding box center [1088, 446] width 454 height 39
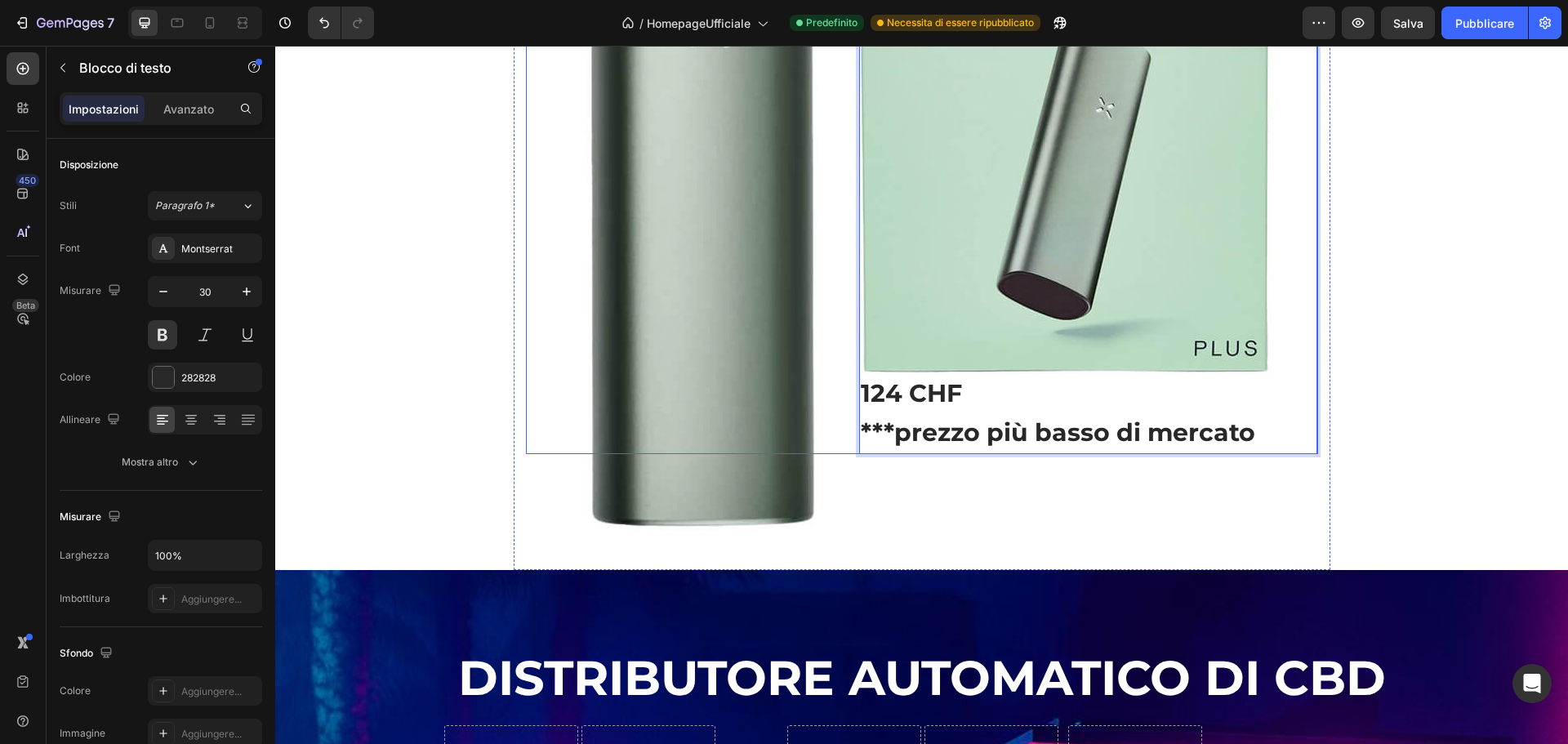
scroll to position [1879, 0]
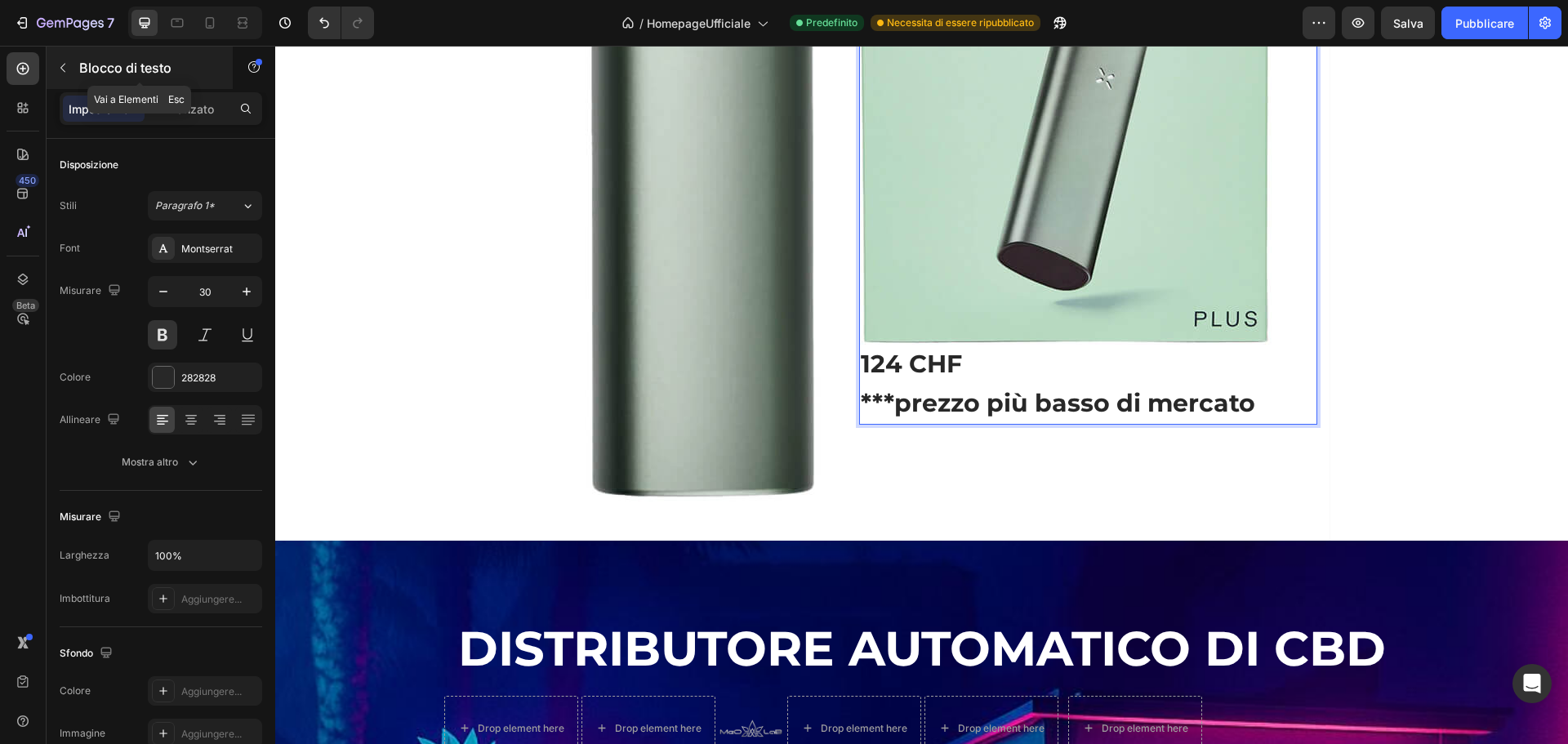
click at [64, 68] on icon "button" at bounding box center [63, 67] width 13 height 13
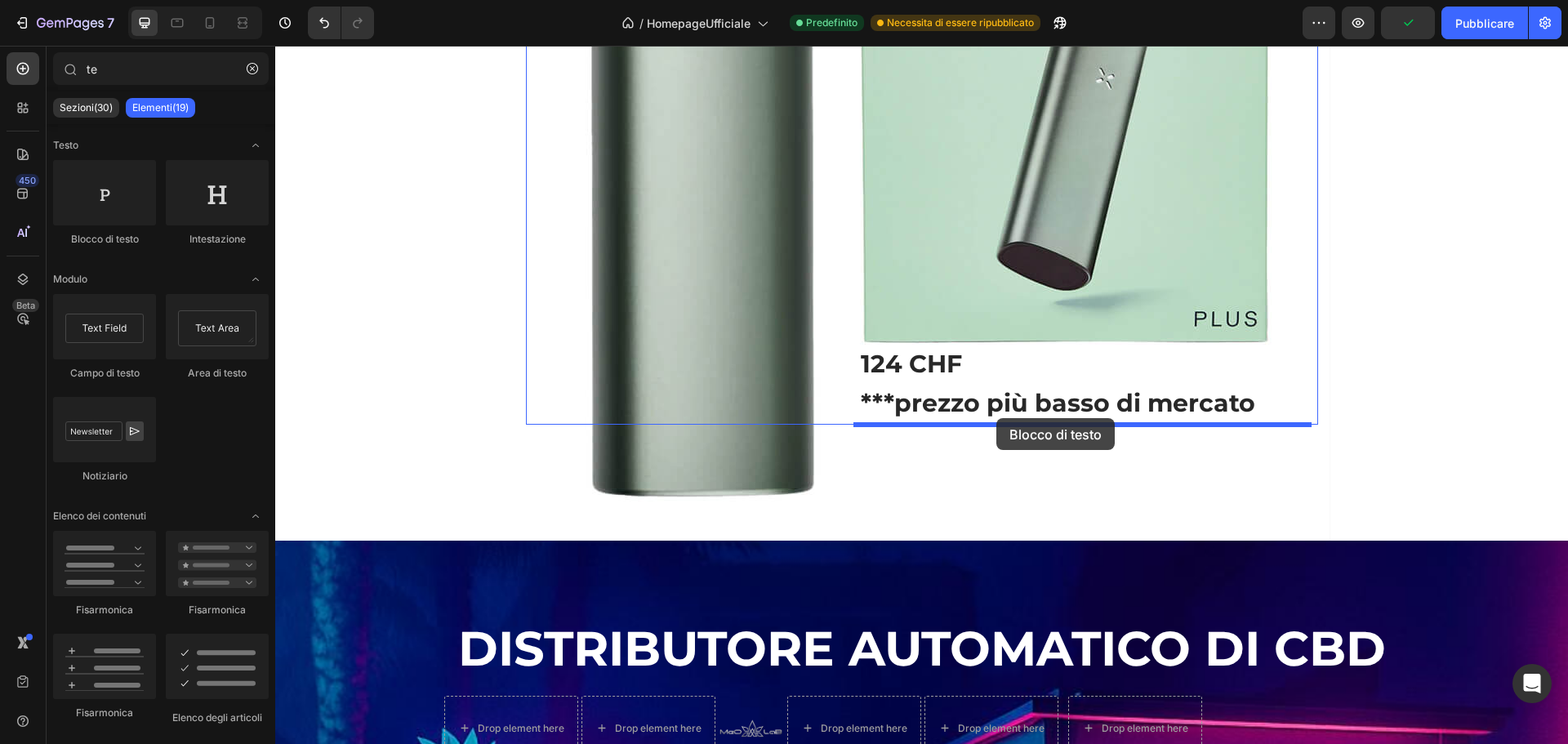
drag, startPoint x: 486, startPoint y: 274, endPoint x: 996, endPoint y: 419, distance: 530.2
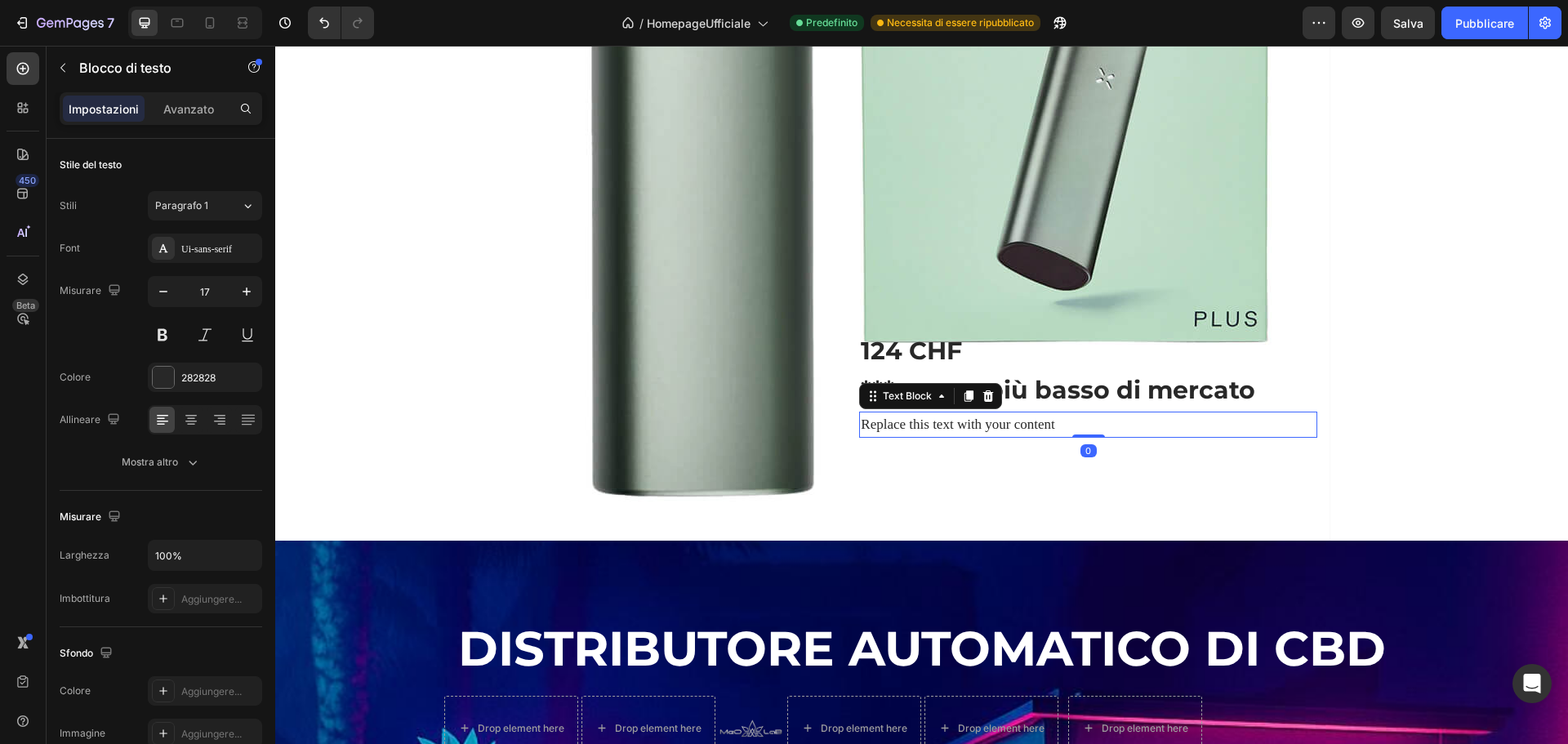
click at [981, 370] on div "124 CHF ***prezzo più basso di mercato" at bounding box center [1088, 156] width 458 height 513
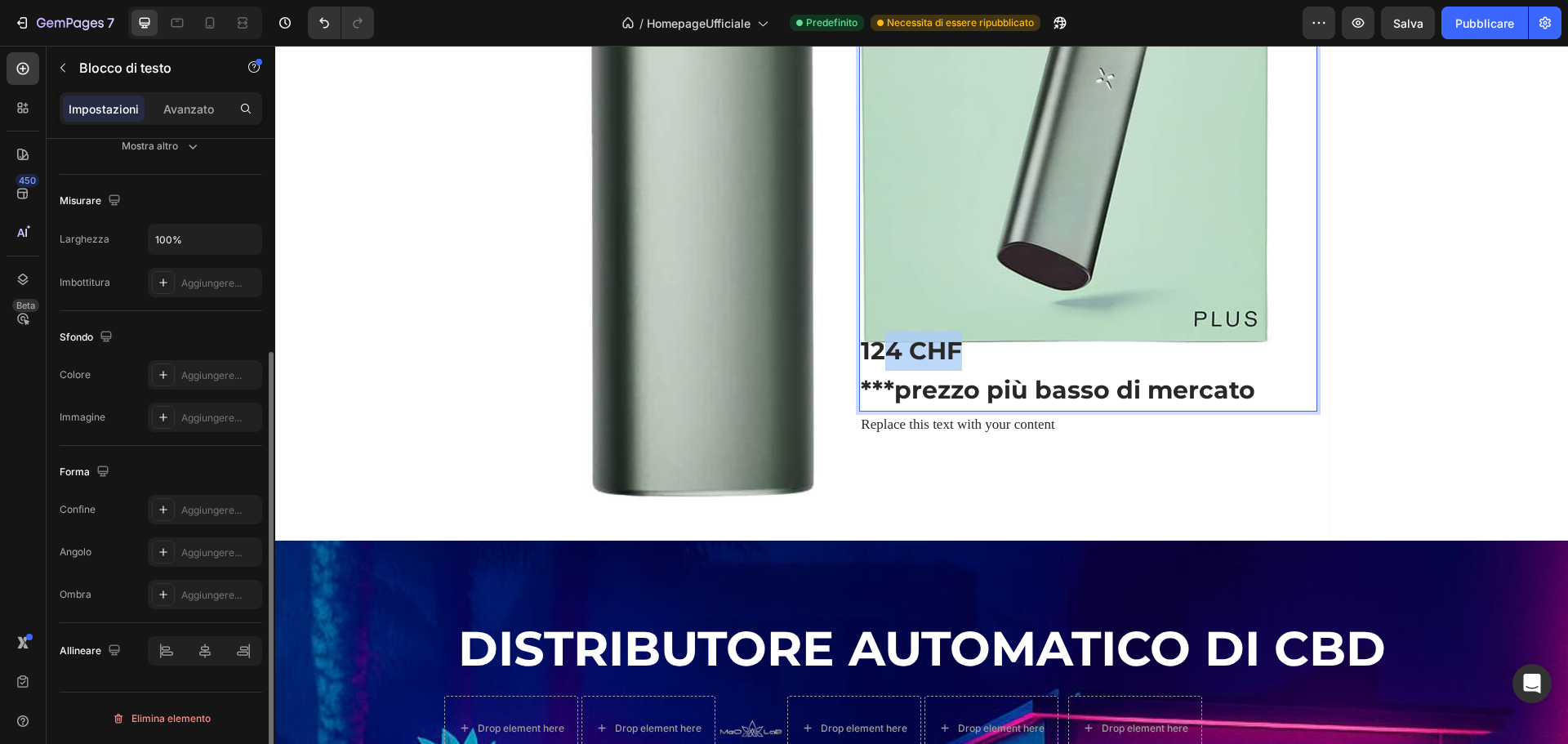
drag, startPoint x: 974, startPoint y: 355, endPoint x: 874, endPoint y: 354, distance: 100.0
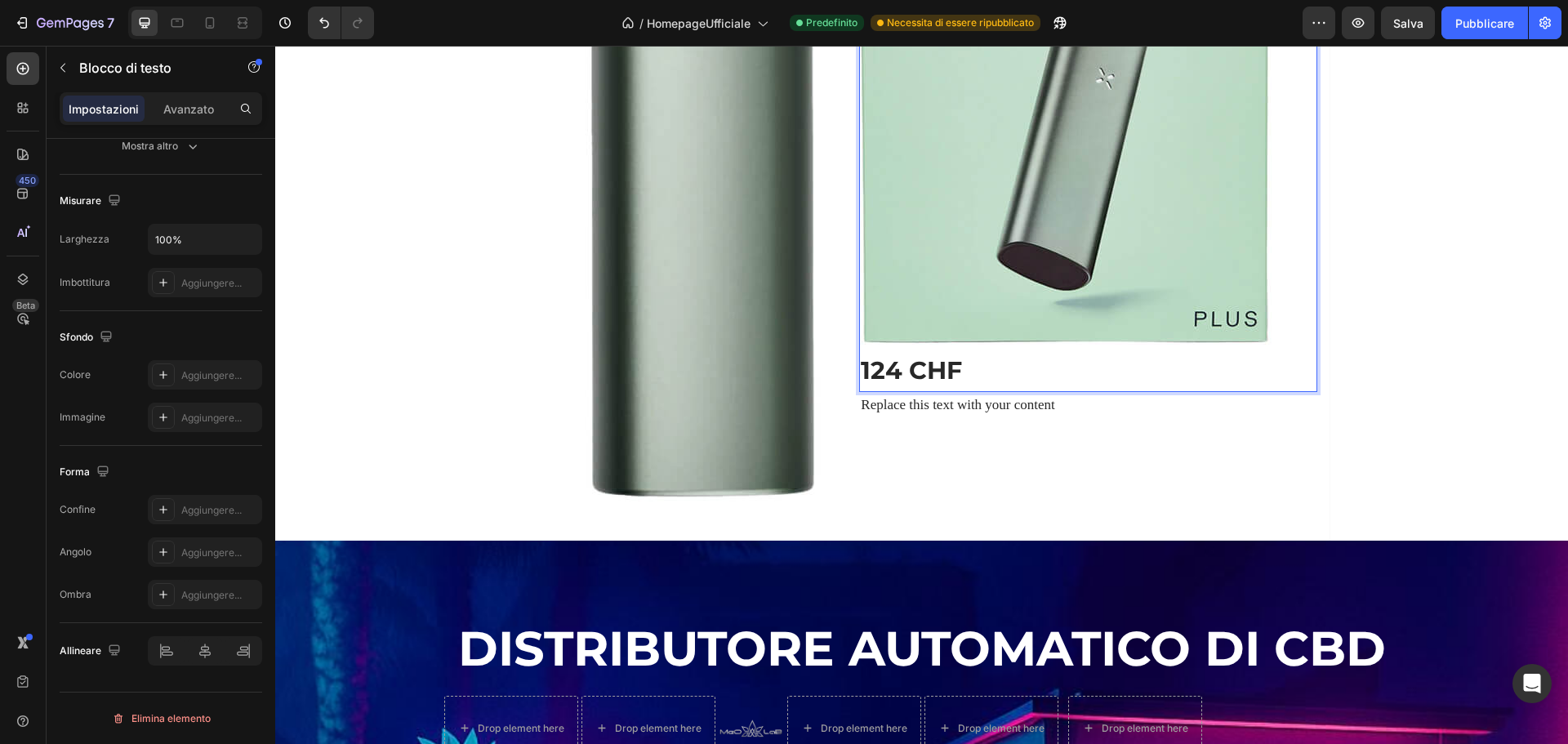
scroll to position [1899, 0]
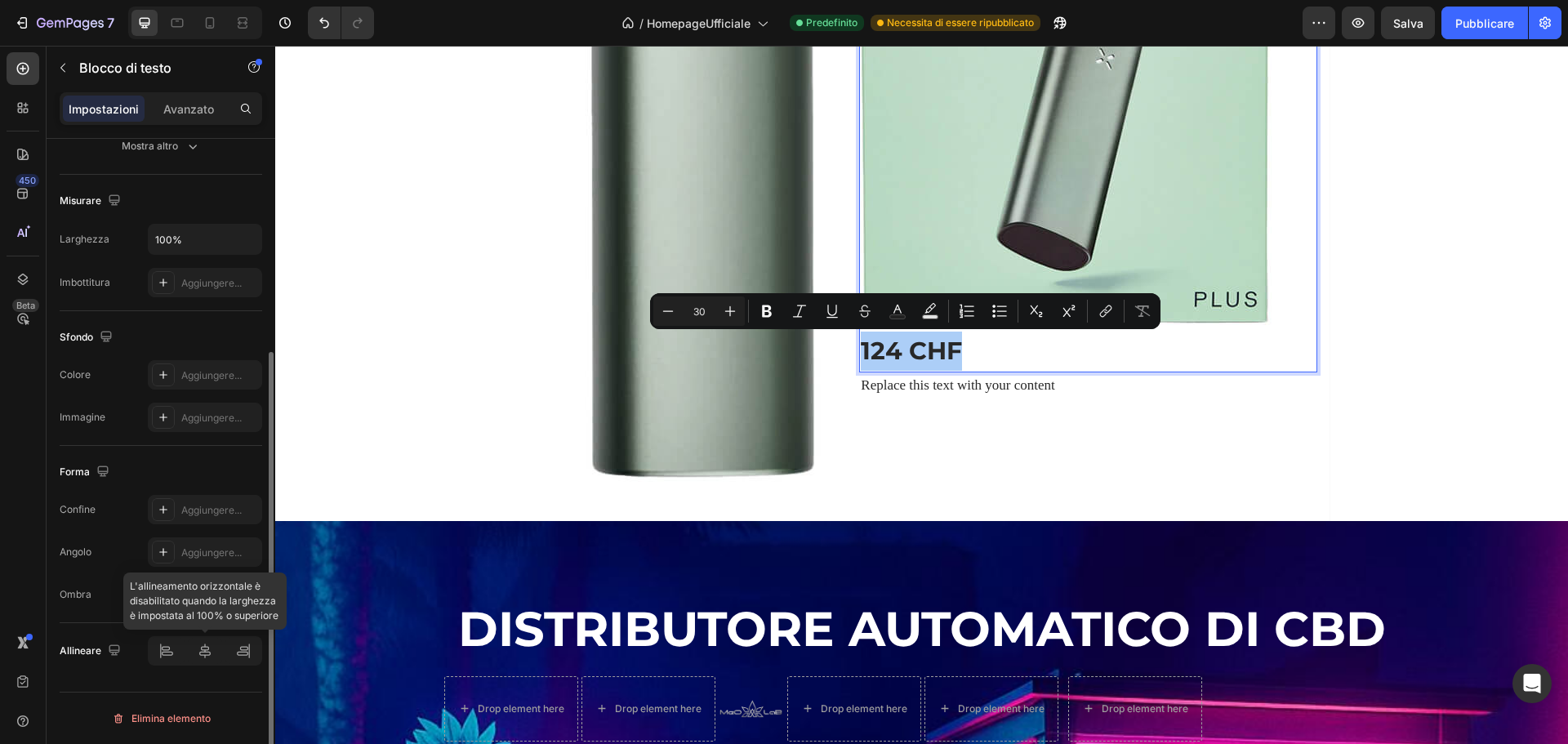
click at [211, 656] on div at bounding box center [205, 651] width 115 height 29
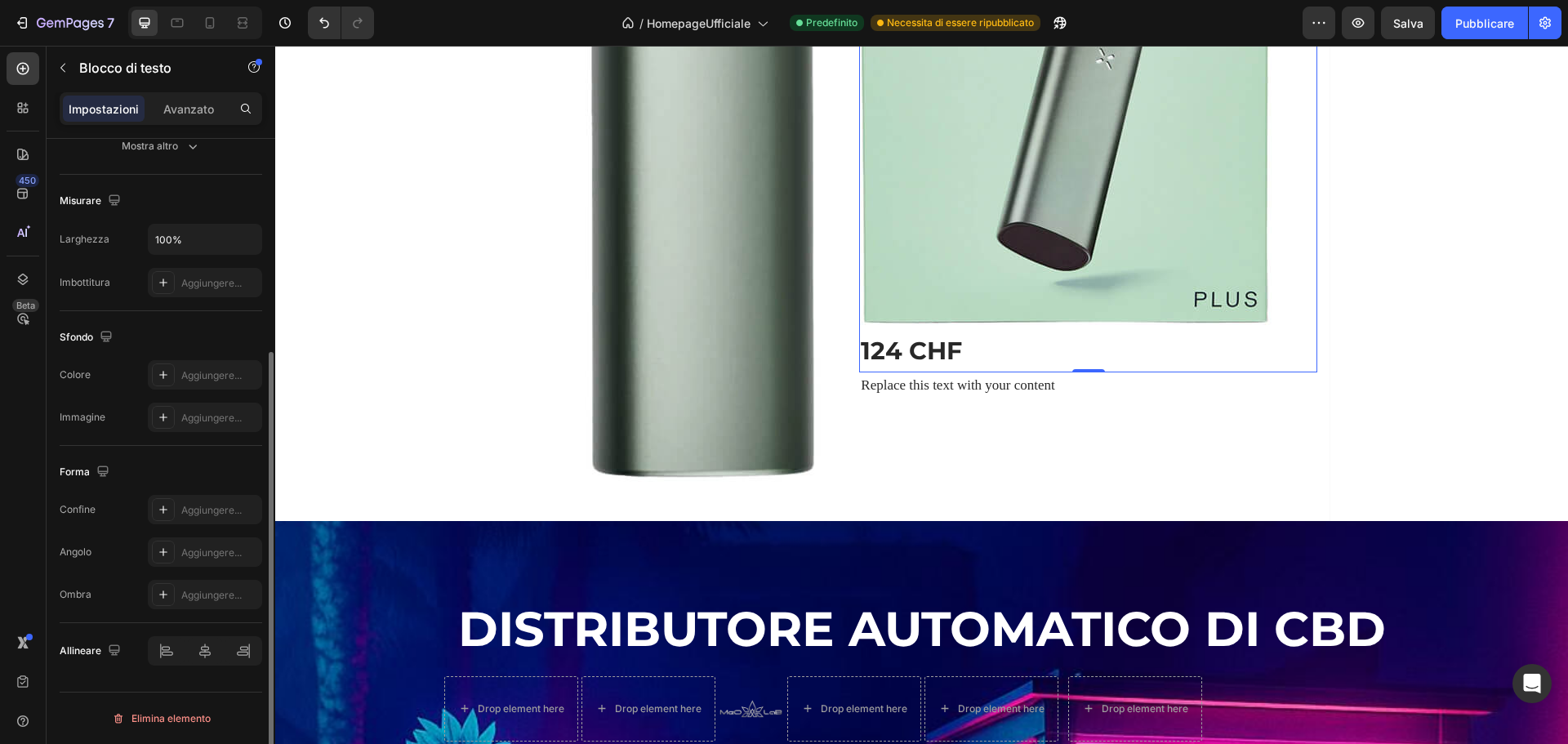
scroll to position [0, 0]
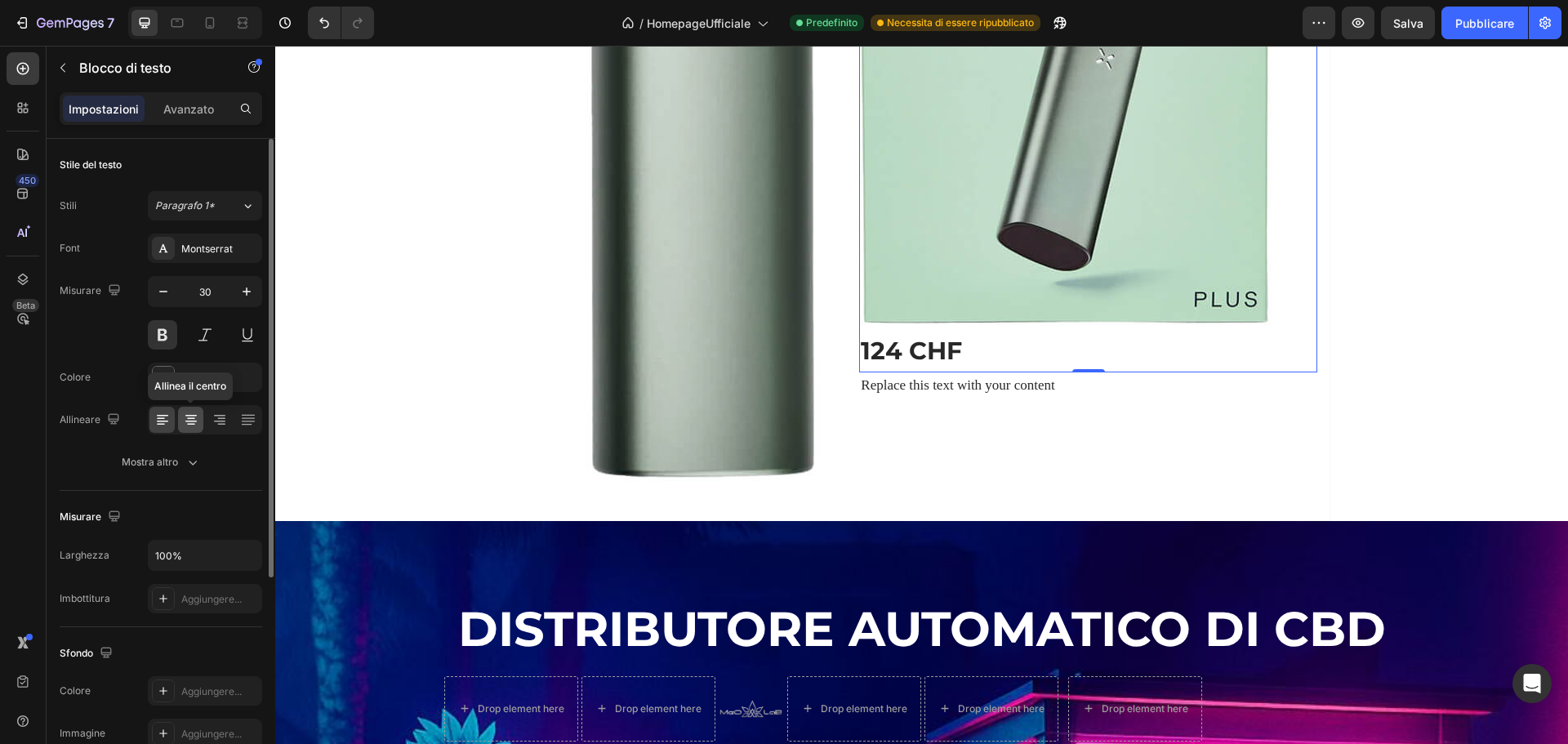
click at [192, 418] on icon at bounding box center [191, 419] width 8 height 2
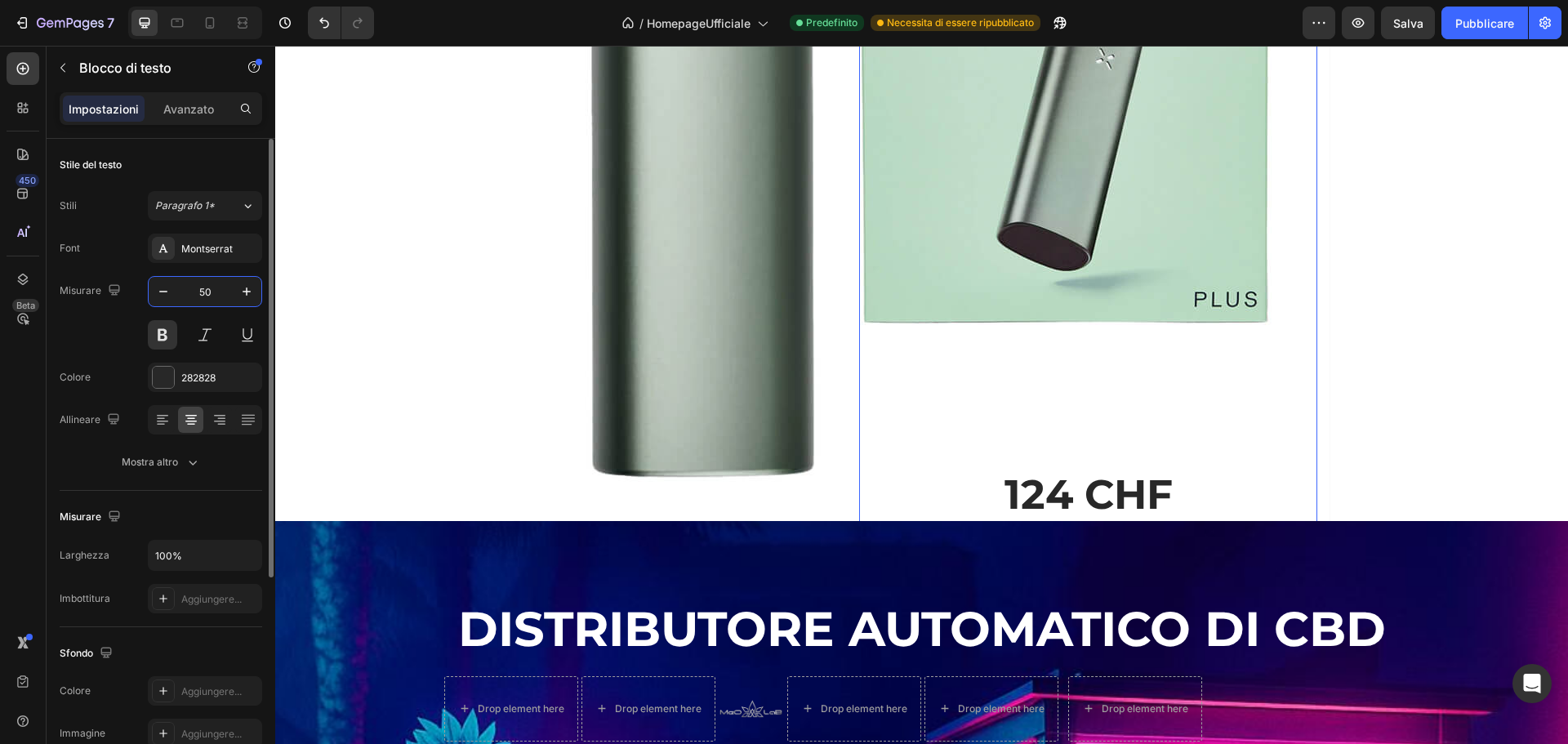
click at [212, 292] on input "50" at bounding box center [205, 292] width 54 height 29
type input "5"
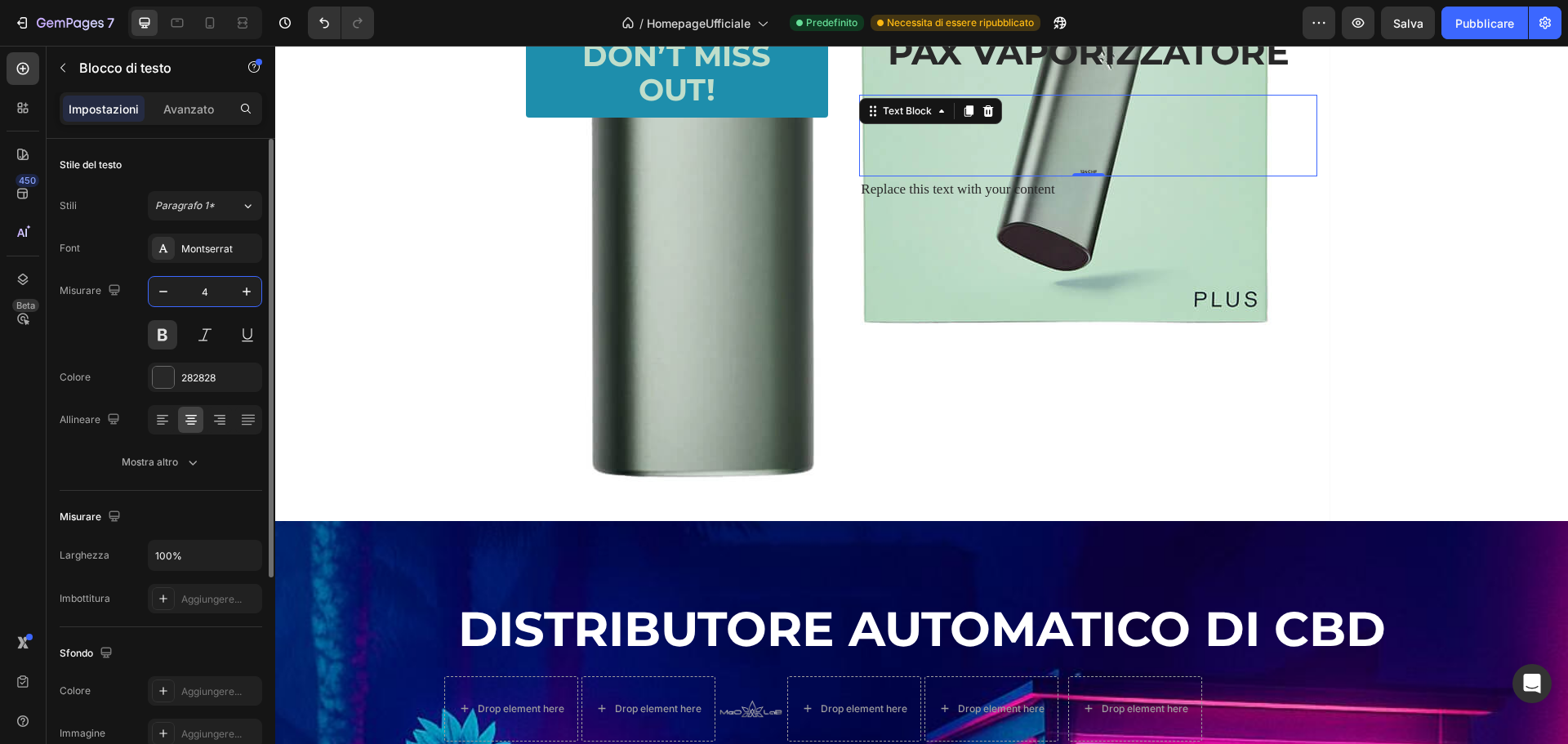
type input "40"
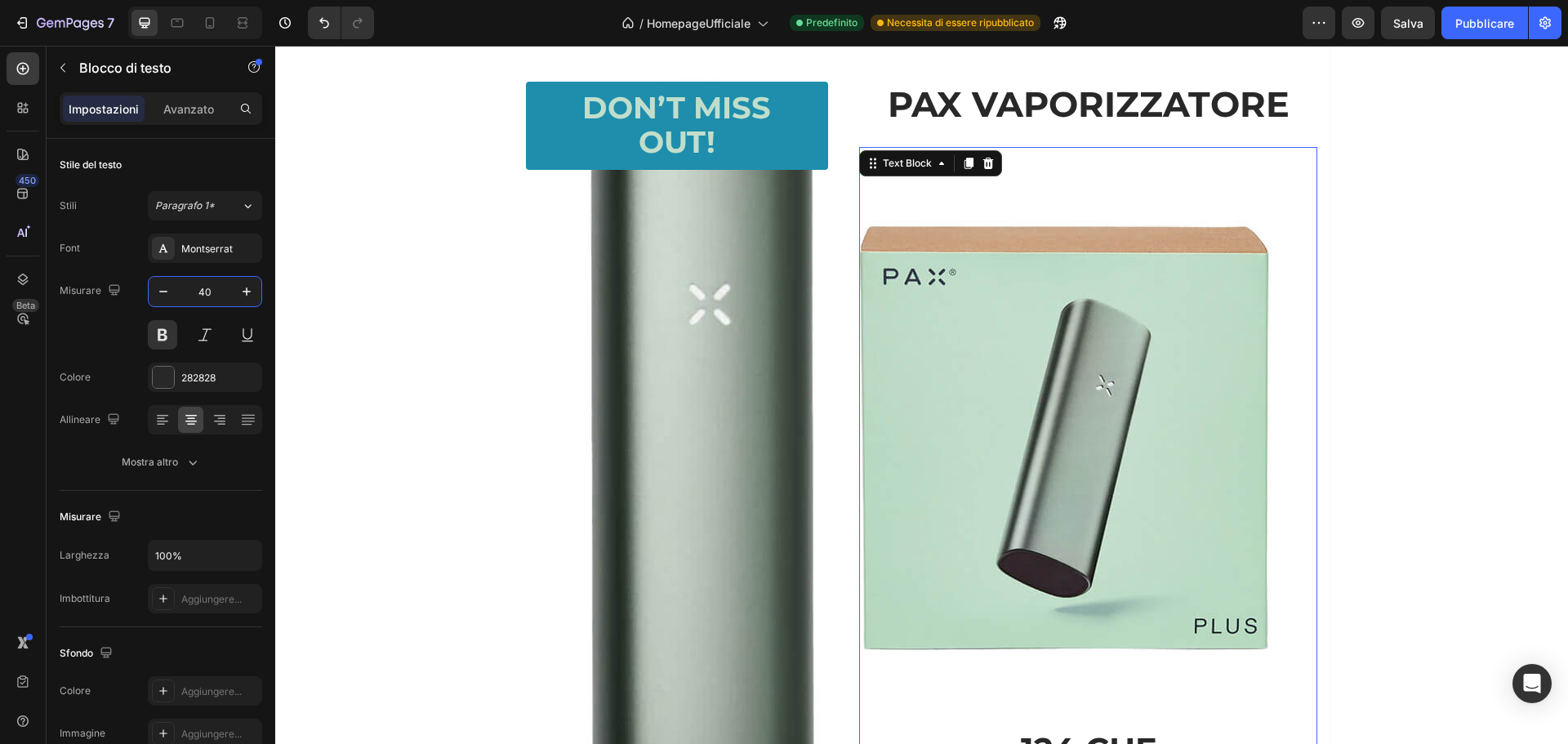
scroll to position [1520, 0]
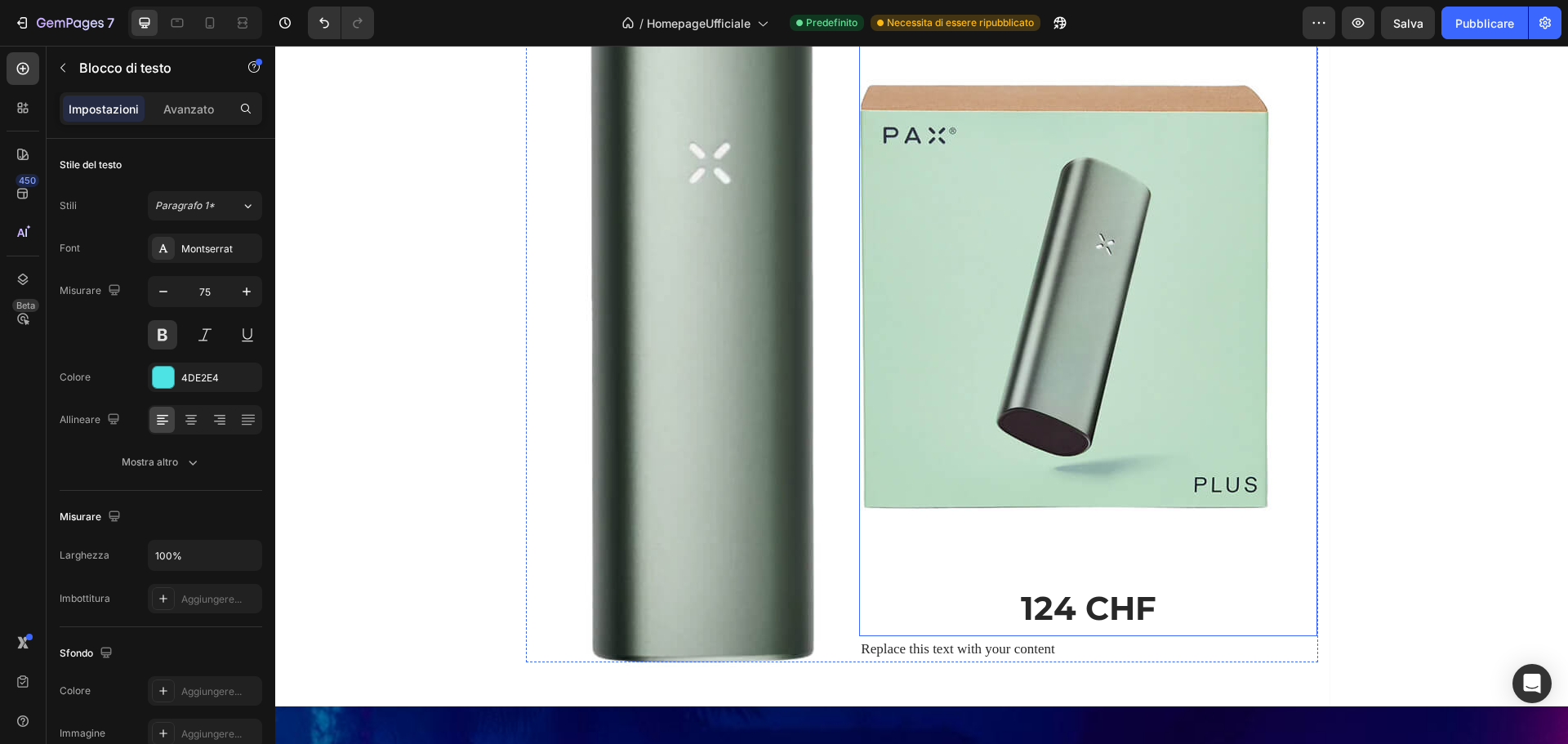
scroll to position [1491, 0]
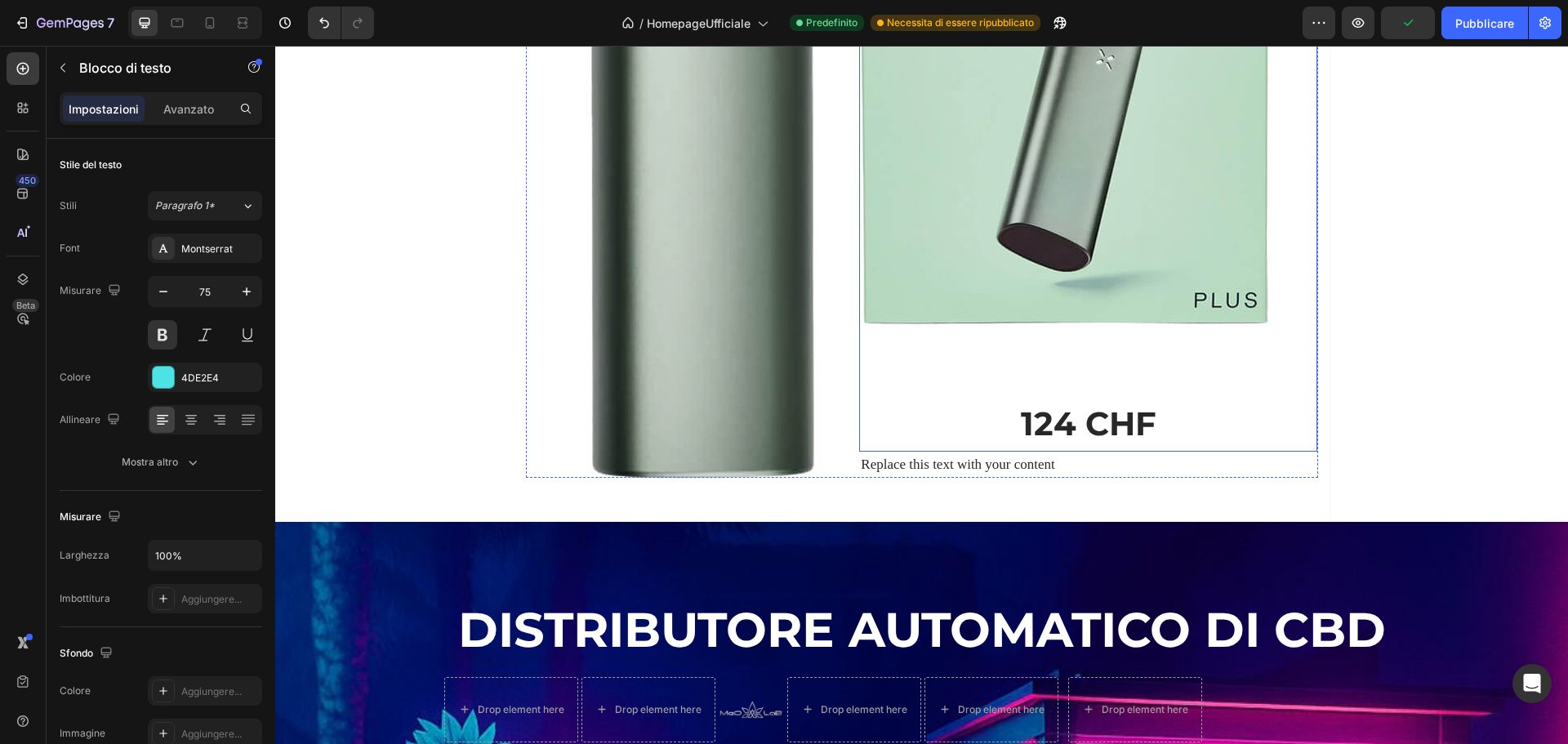
click at [1055, 382] on p at bounding box center [1088, 371] width 454 height 52
click at [1020, 383] on p at bounding box center [1088, 371] width 454 height 52
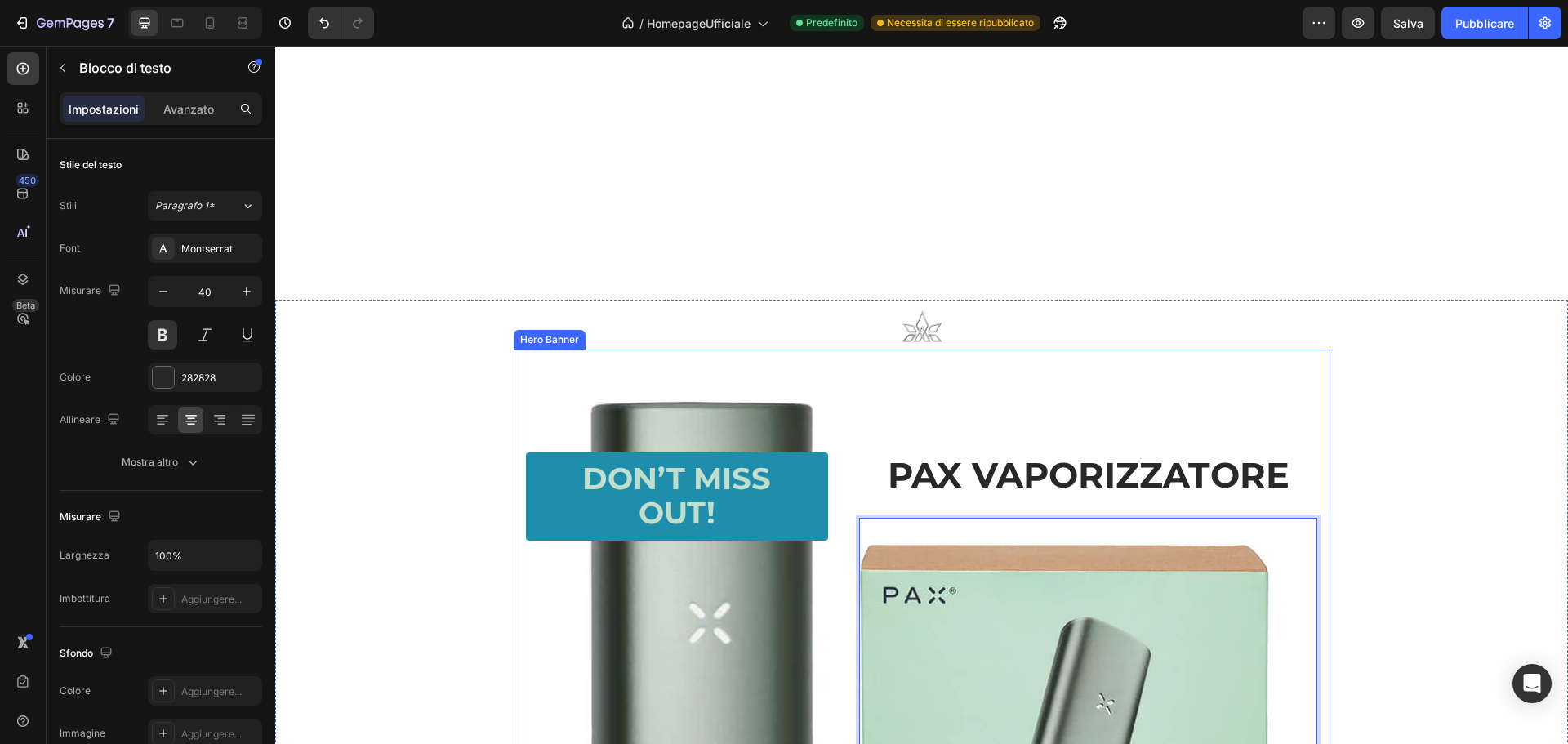
scroll to position [1542, 0]
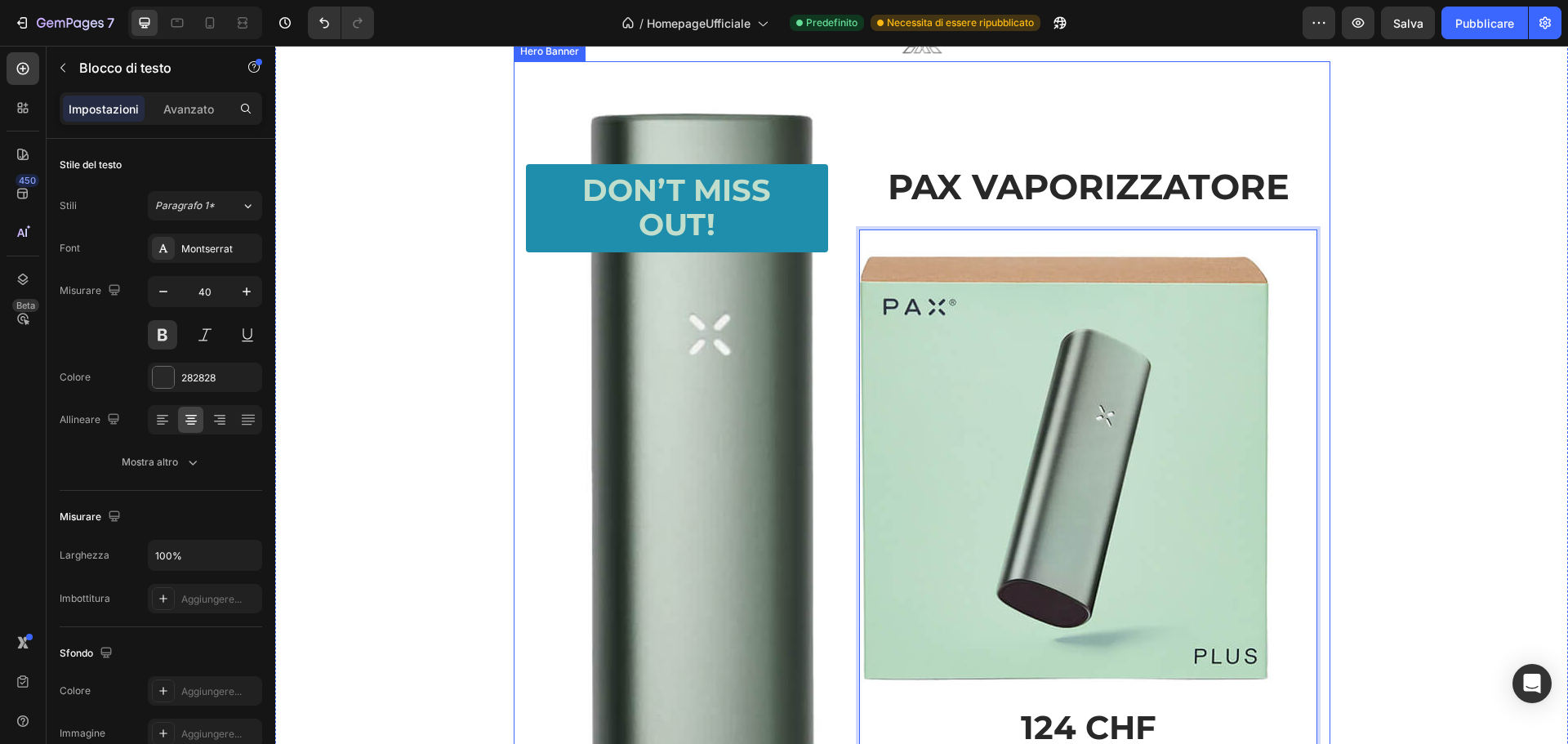
click at [972, 137] on div "Text Block Heading Don’t Miss Out! Button PAX VAPORIZZATORE Text Block 124 CHF …" at bounding box center [922, 470] width 816 height 677
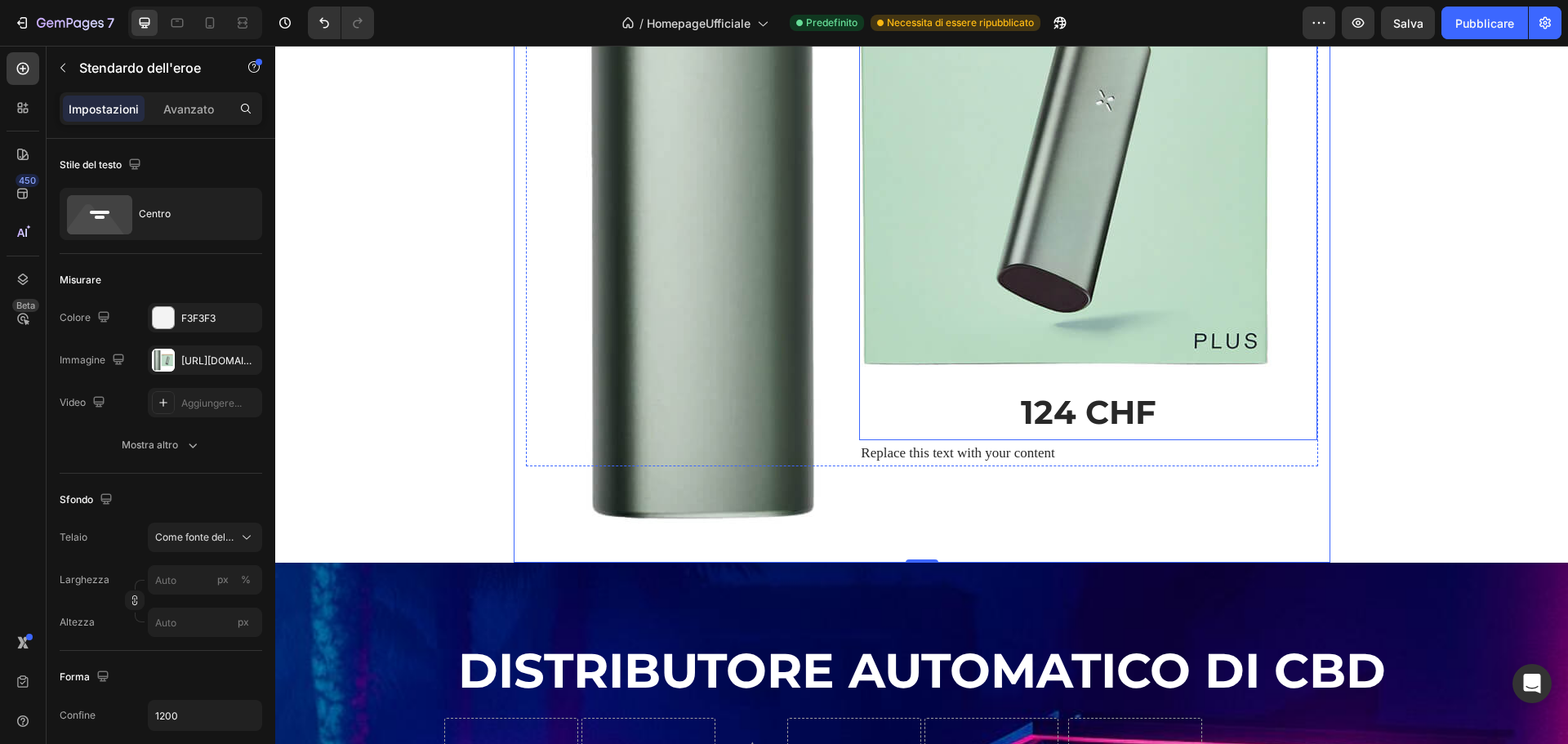
scroll to position [1869, 0]
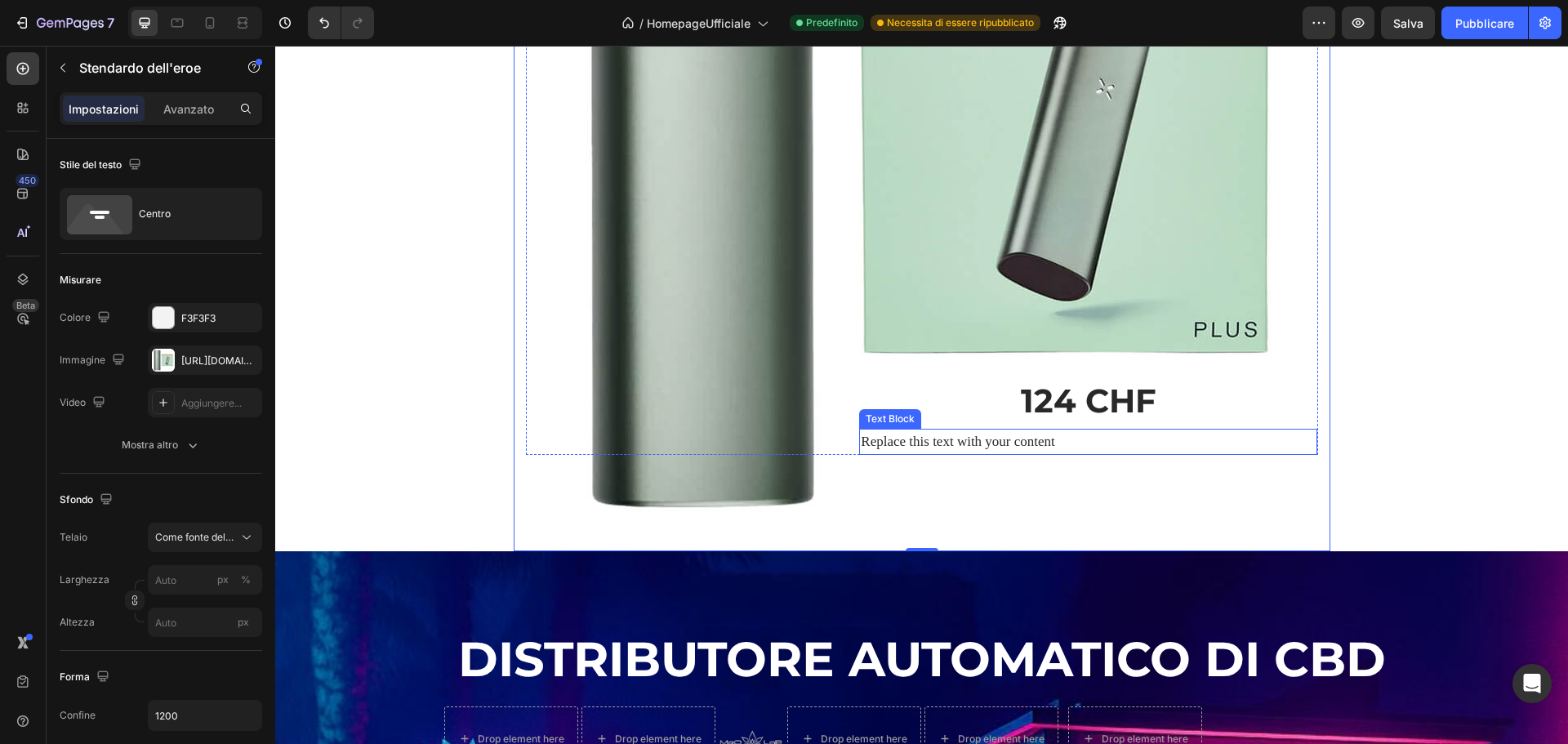
click at [1059, 437] on div "Replace this text with your content" at bounding box center [1088, 442] width 458 height 25
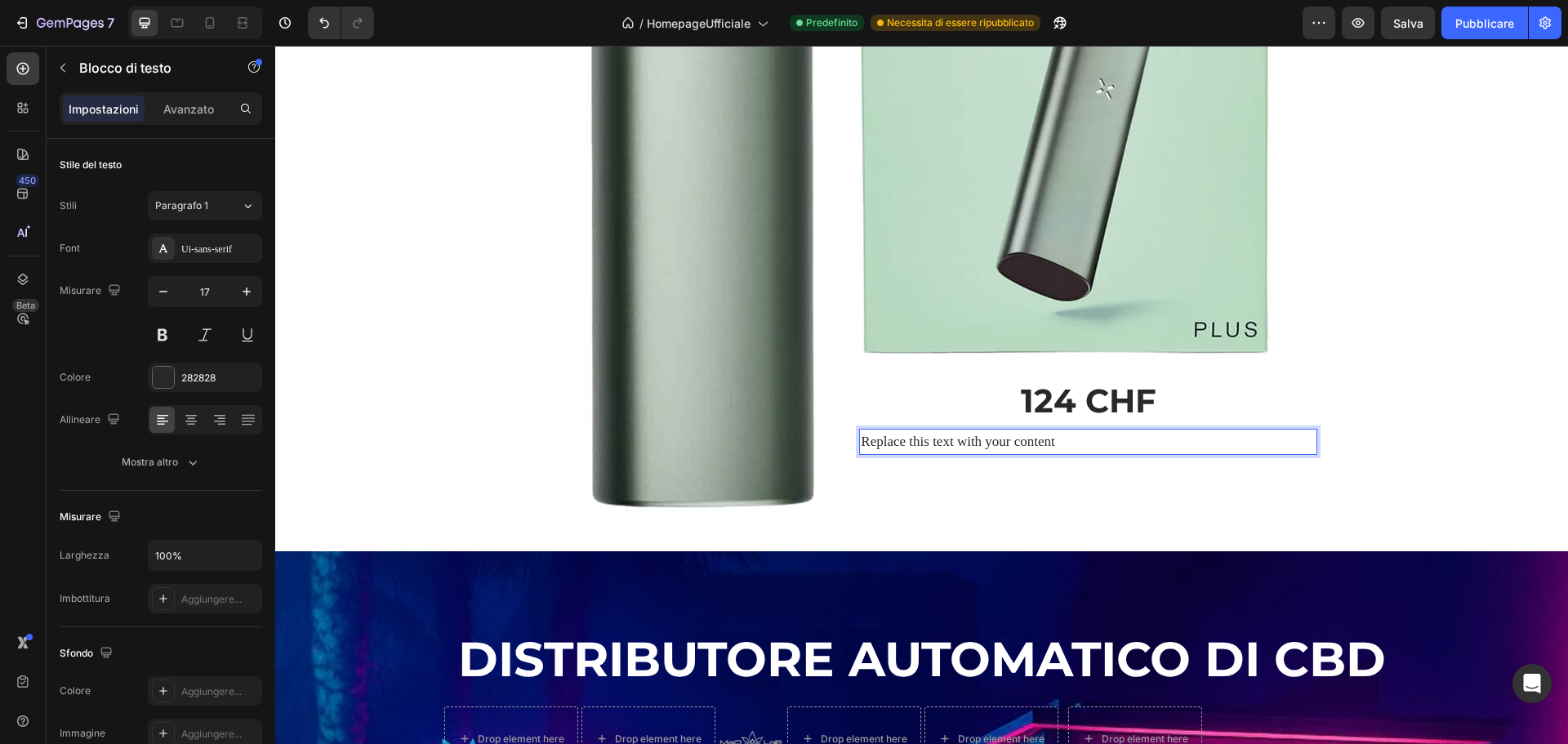
drag, startPoint x: 1063, startPoint y: 438, endPoint x: 1049, endPoint y: 440, distance: 14.1
click at [1049, 440] on div "Replace this text with your content" at bounding box center [1088, 442] width 458 height 25
drag, startPoint x: 1288, startPoint y: 438, endPoint x: 852, endPoint y: 435, distance: 436.0
click at [852, 435] on div "Text Block Heading Don’t Miss Out! Button PAX VAPORIZZATORE Text Block 124 CHF …" at bounding box center [922, 143] width 792 height 624
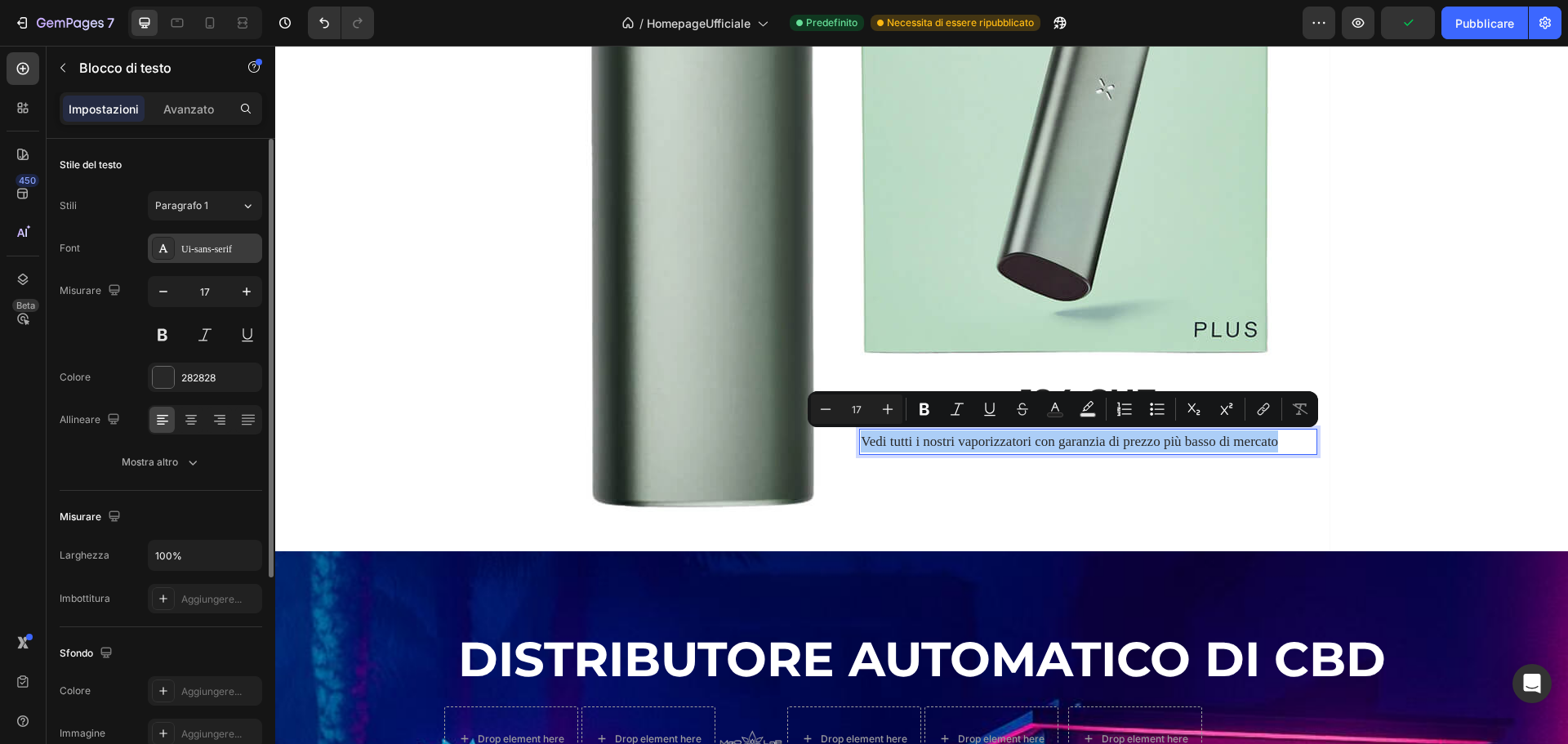
click at [195, 251] on font "Ui-sans-serif" at bounding box center [206, 249] width 51 height 12
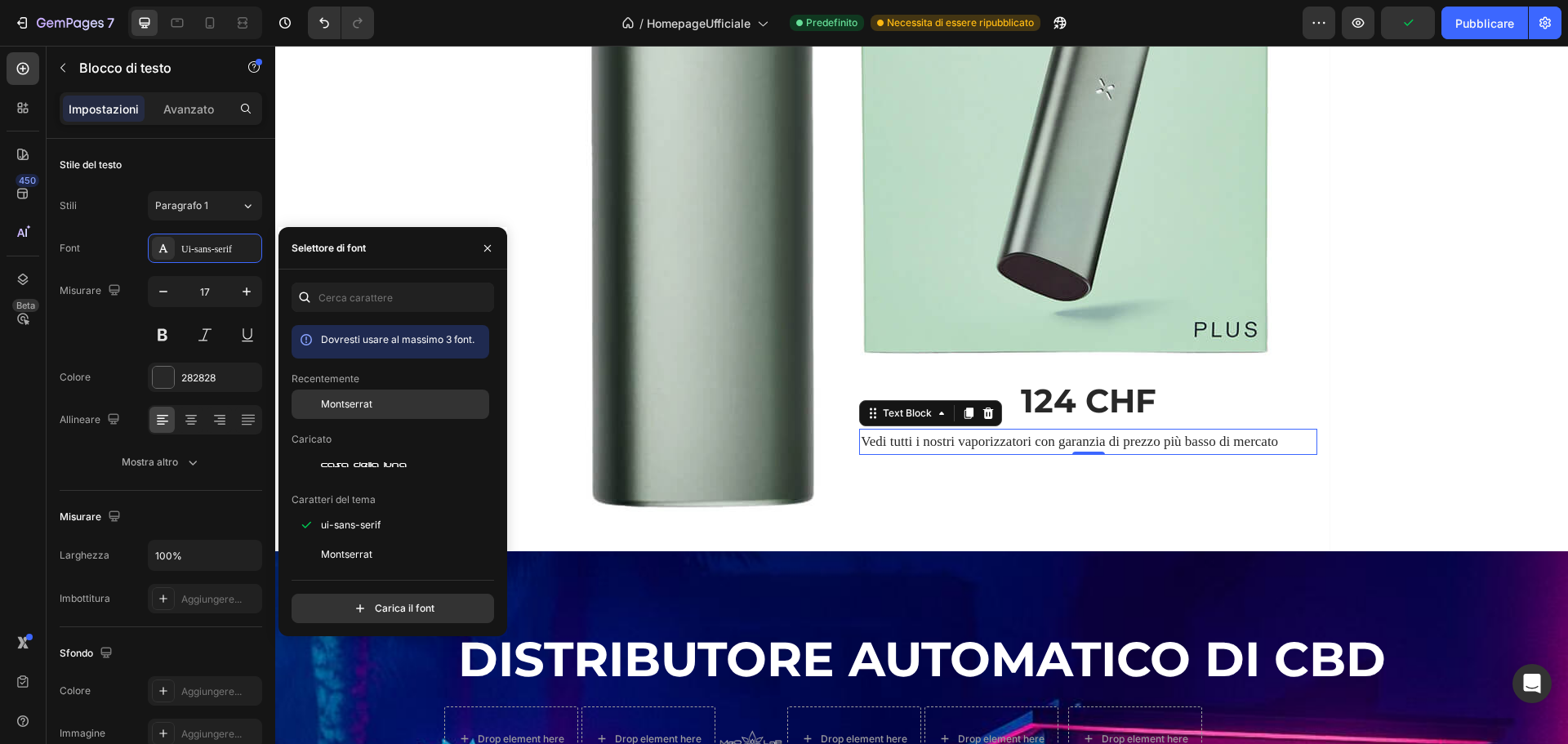
click at [358, 406] on font "Montserrat" at bounding box center [346, 404] width 52 height 12
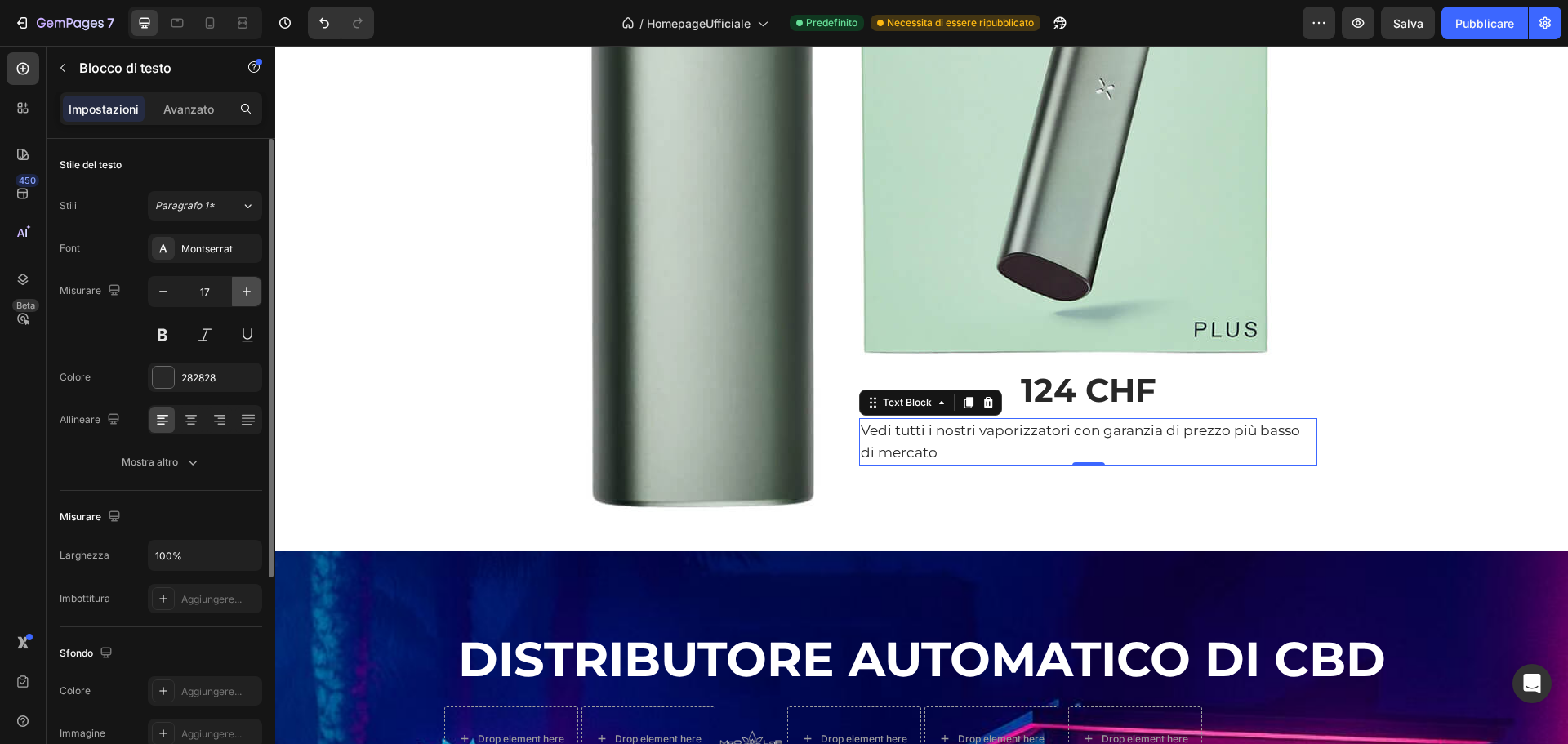
click at [251, 294] on icon "button" at bounding box center [246, 292] width 16 height 16
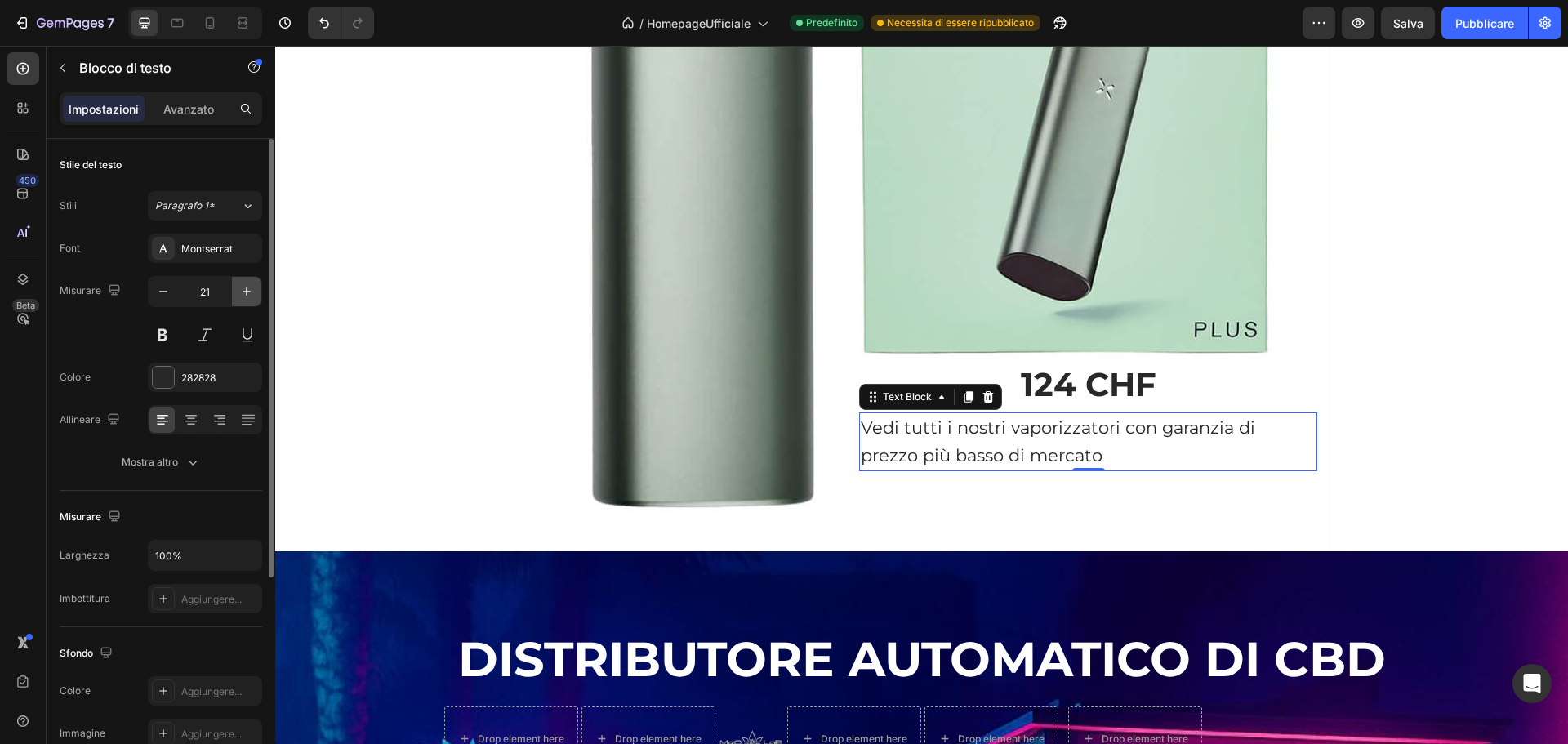
click at [251, 294] on icon "button" at bounding box center [246, 292] width 16 height 16
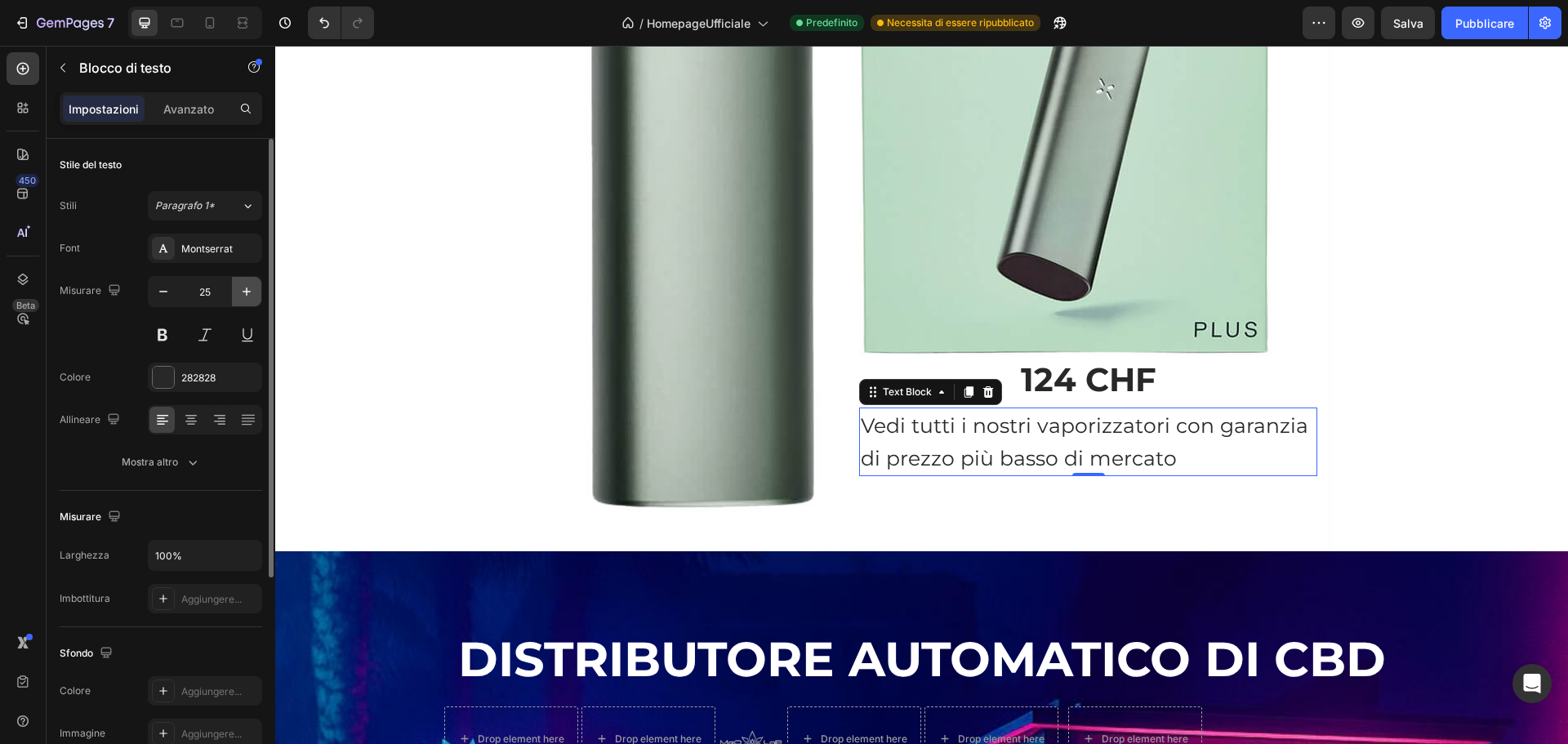
click at [251, 294] on icon "button" at bounding box center [246, 292] width 16 height 16
type input "27"
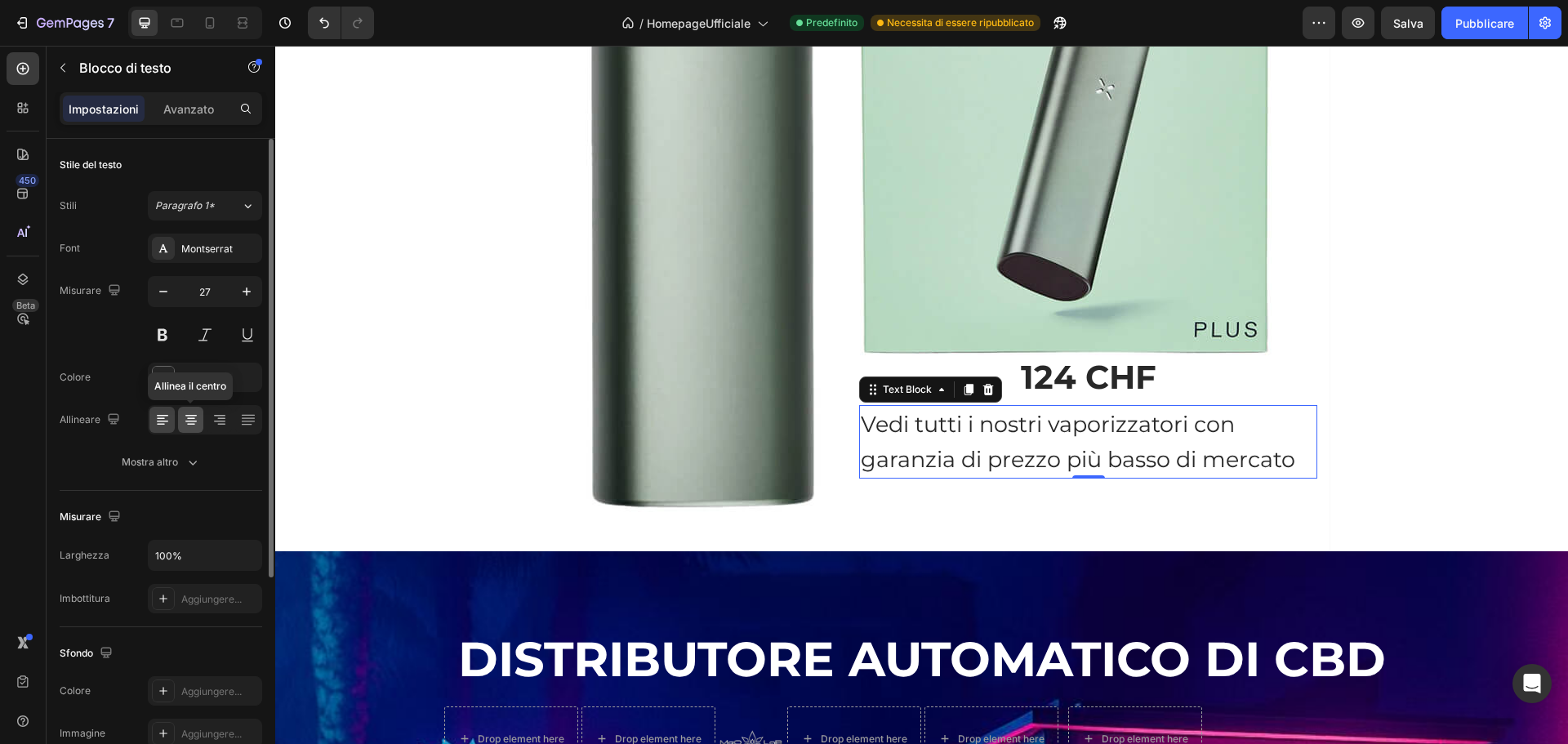
click at [190, 421] on icon at bounding box center [191, 422] width 12 height 2
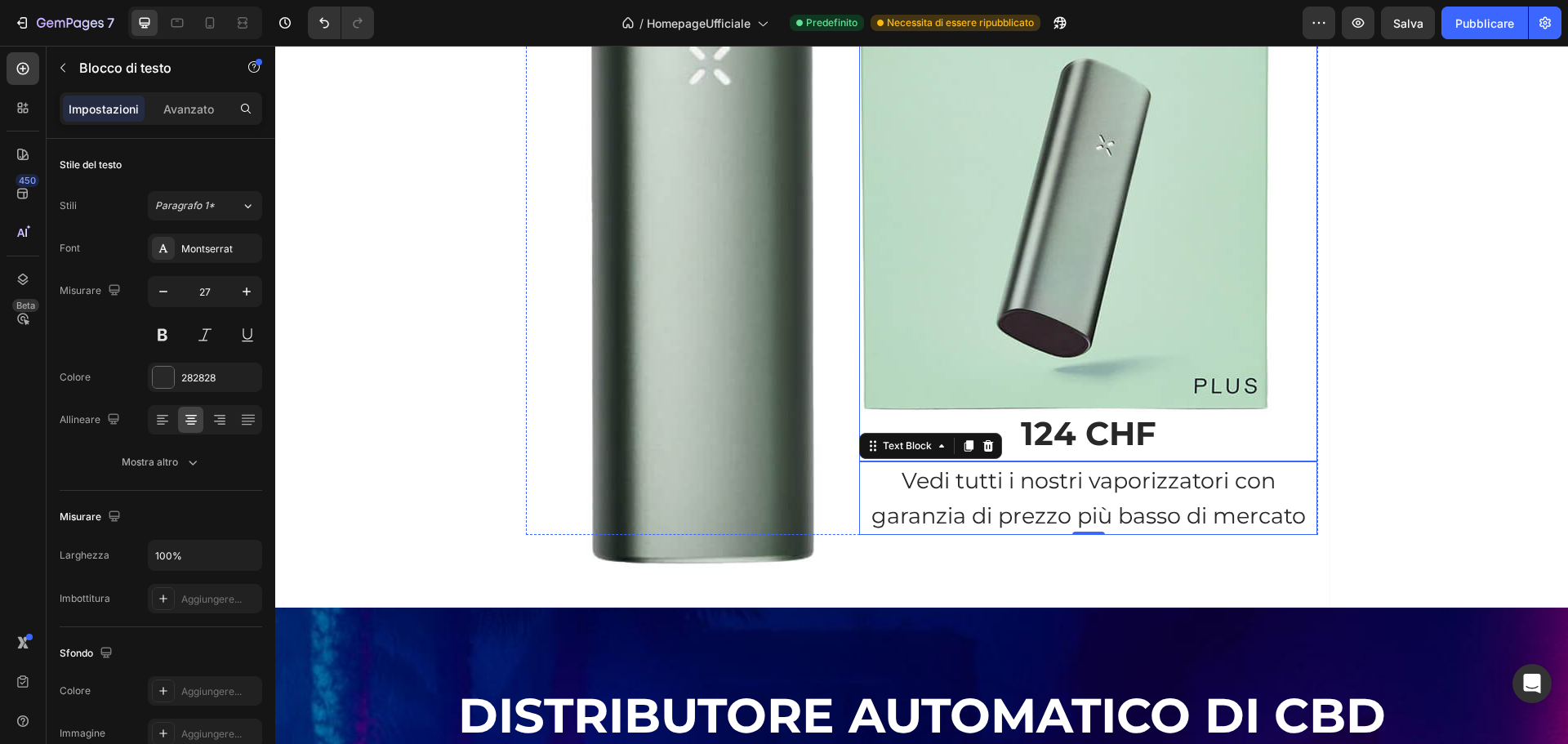
scroll to position [1705, 0]
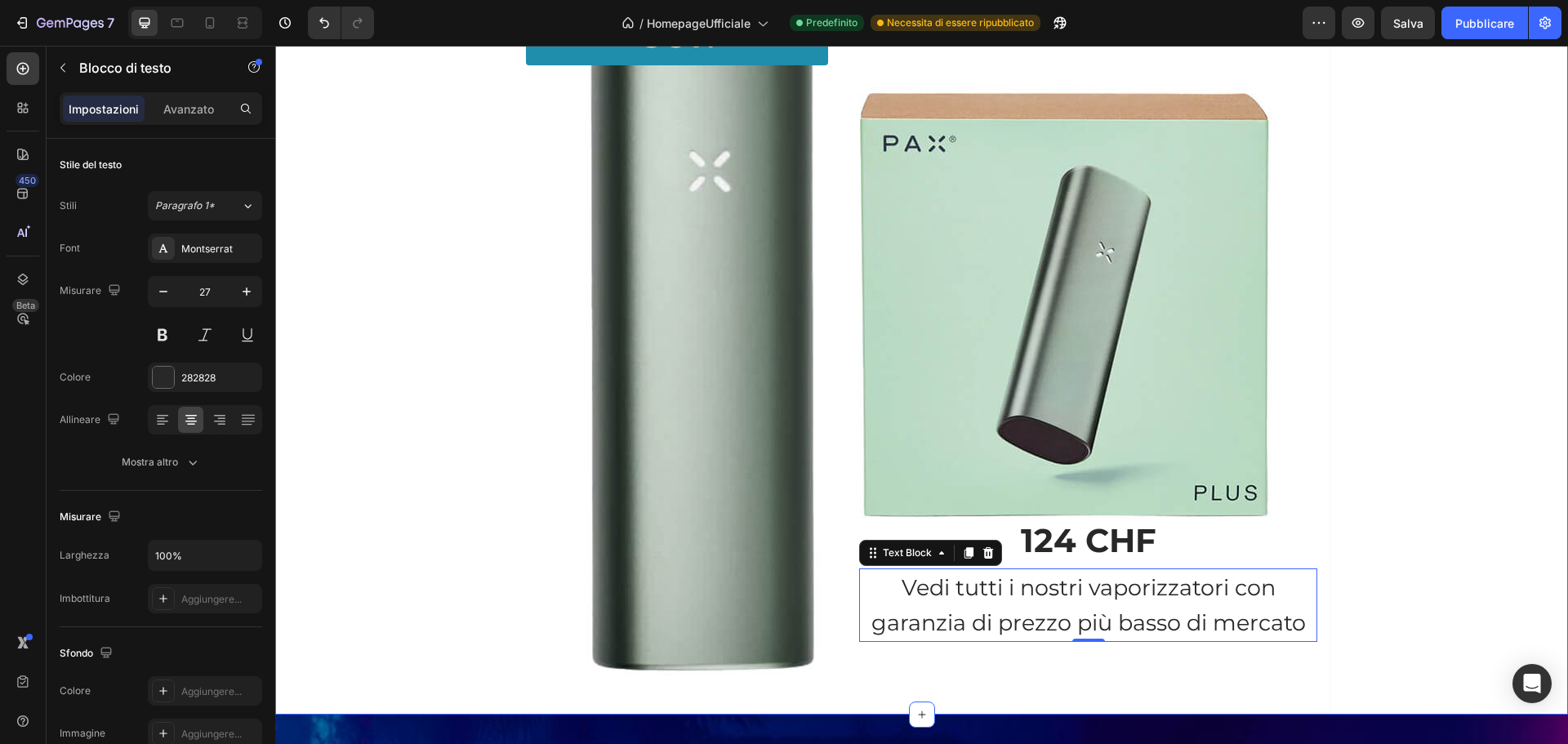
click at [1405, 306] on div "Text Block Image Text Block Heading Don’t Miss Out! Button PAX VAPORIZZATORE Te…" at bounding box center [922, 281] width 1293 height 866
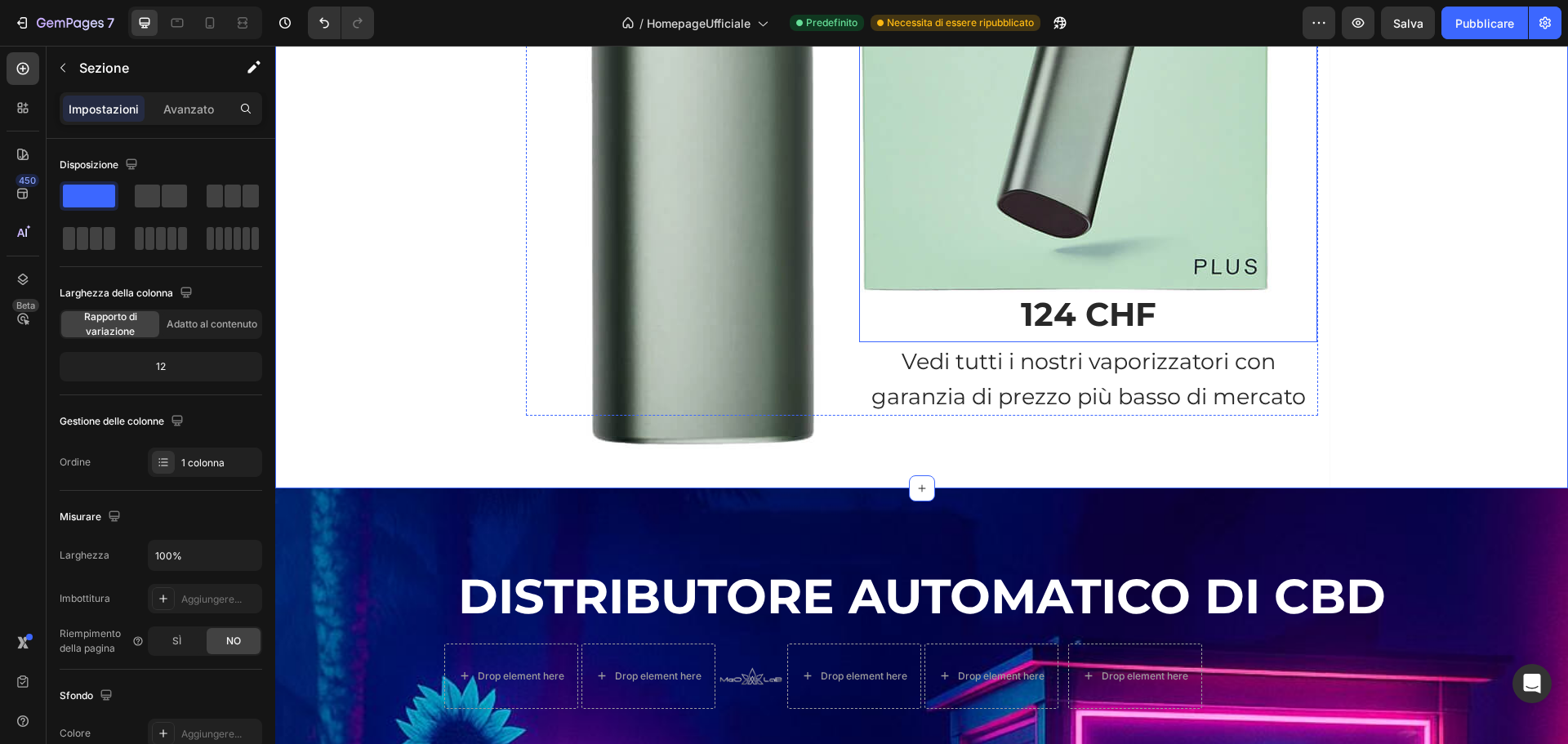
scroll to position [2032, 0]
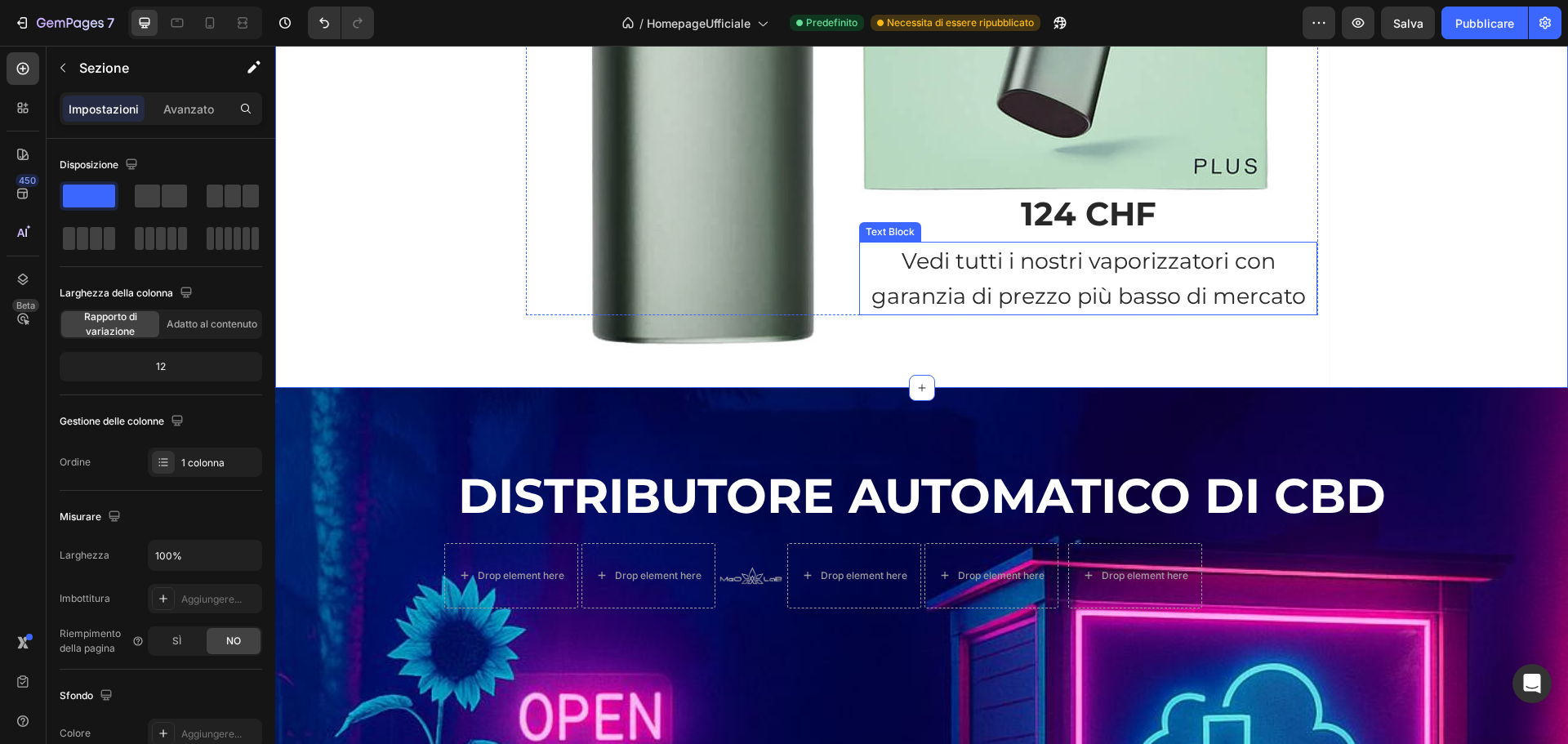
drag, startPoint x: 1000, startPoint y: 273, endPoint x: 1014, endPoint y: 276, distance: 14.3
click at [1000, 273] on p "Vedi tutti i nostri vaporizzatori con garanzia di prezzo più basso di mercato" at bounding box center [1088, 278] width 454 height 70
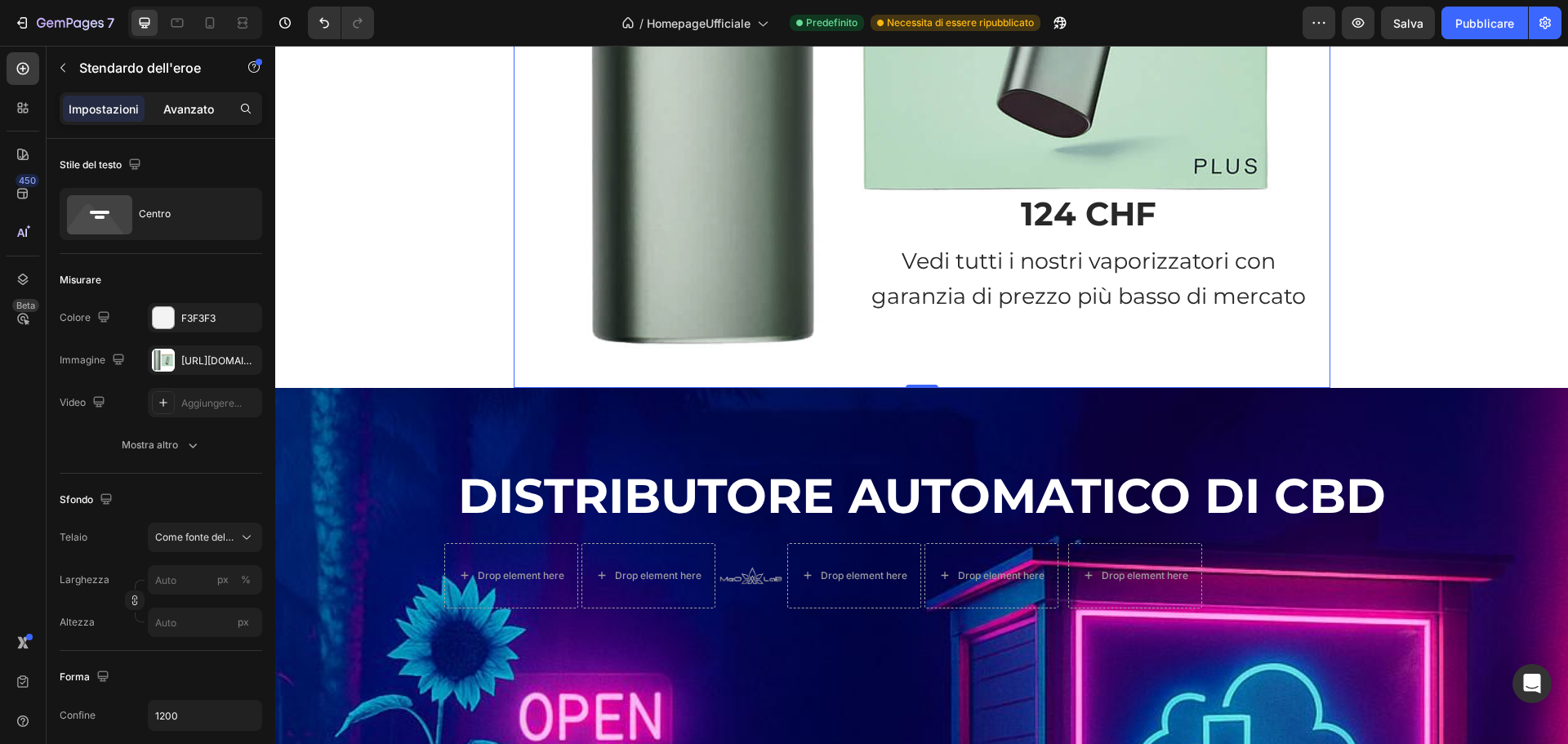
click at [187, 116] on p "Avanzato" at bounding box center [189, 108] width 51 height 17
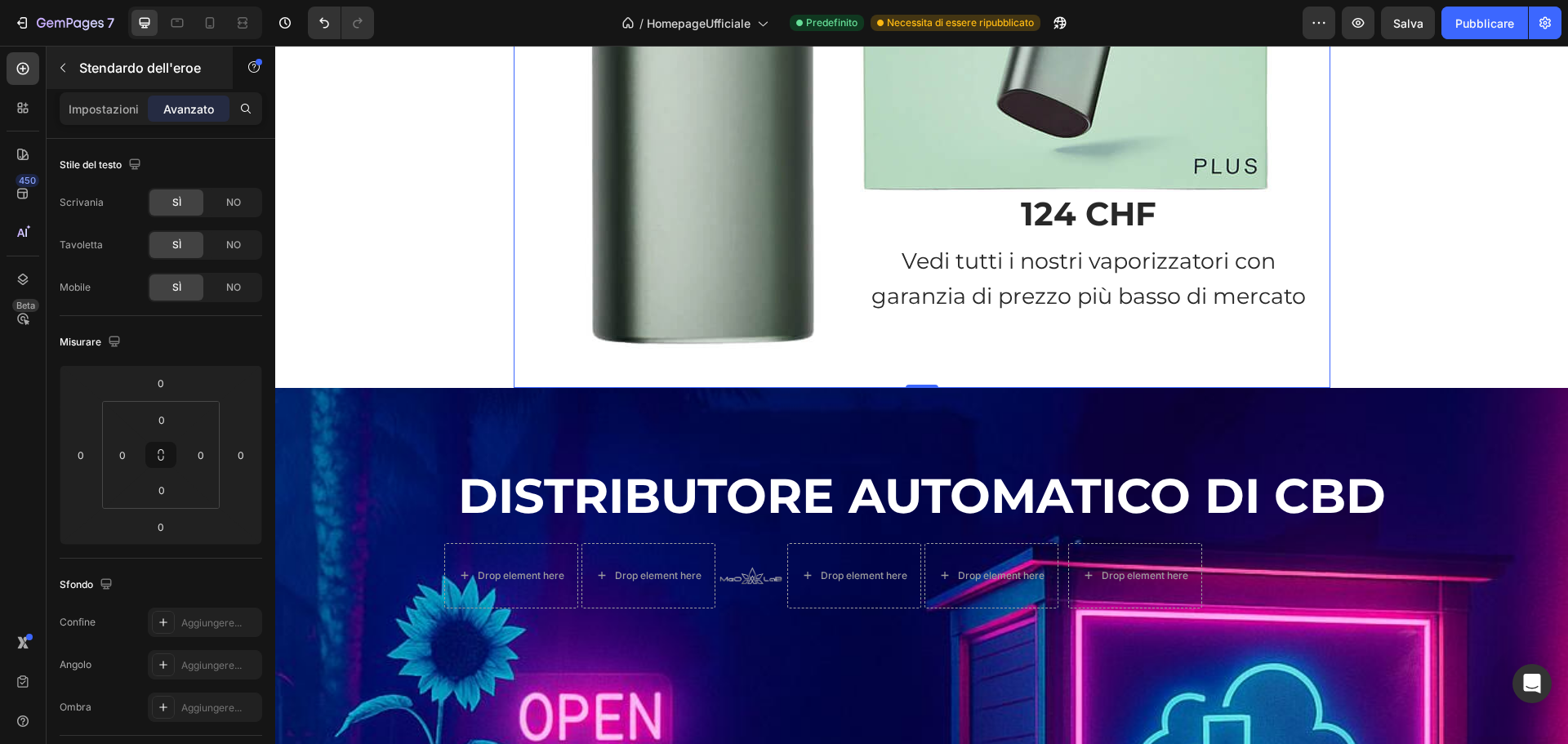
click at [116, 106] on font "Impostazioni" at bounding box center [103, 108] width 70 height 14
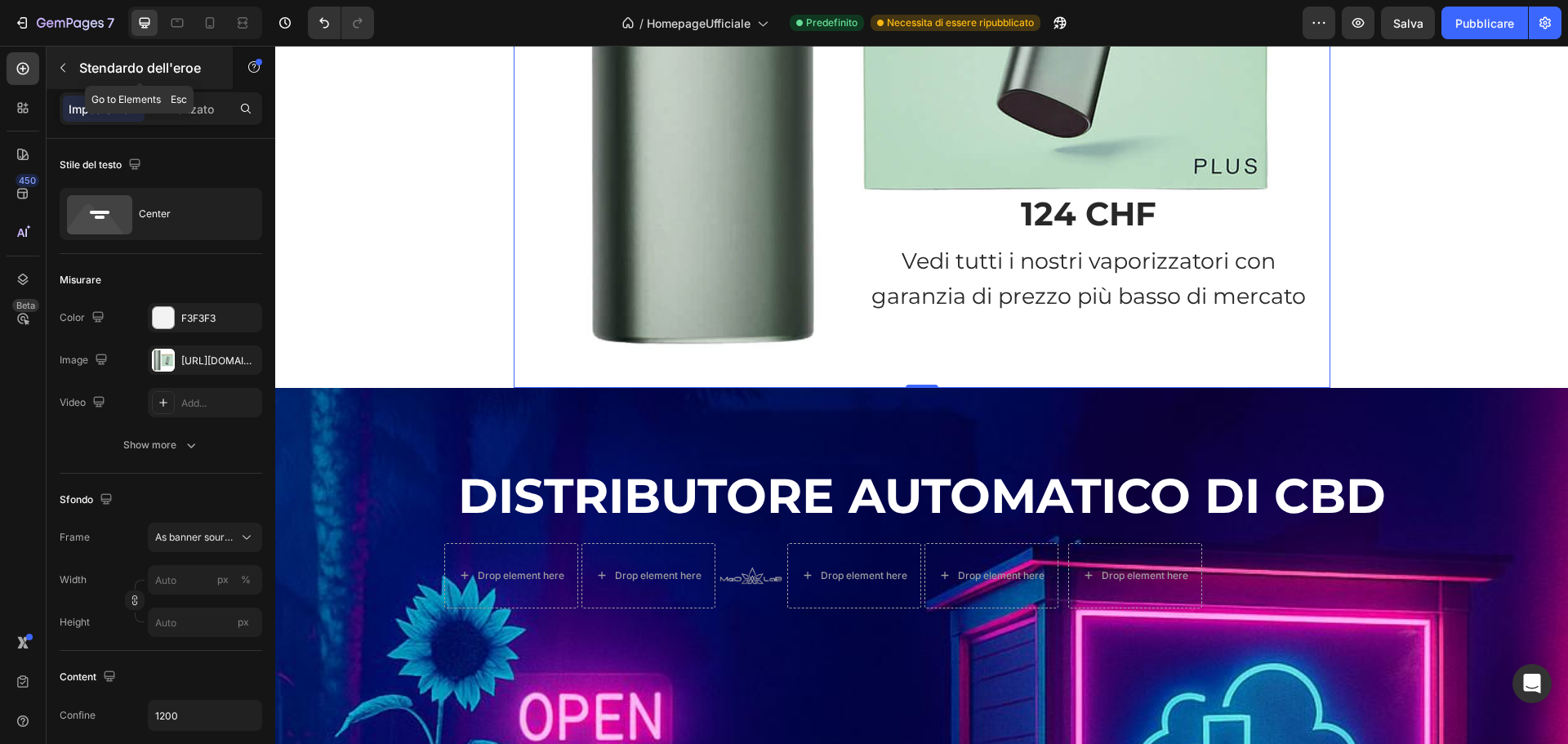
click at [62, 66] on icon "button" at bounding box center [62, 68] width 5 height 9
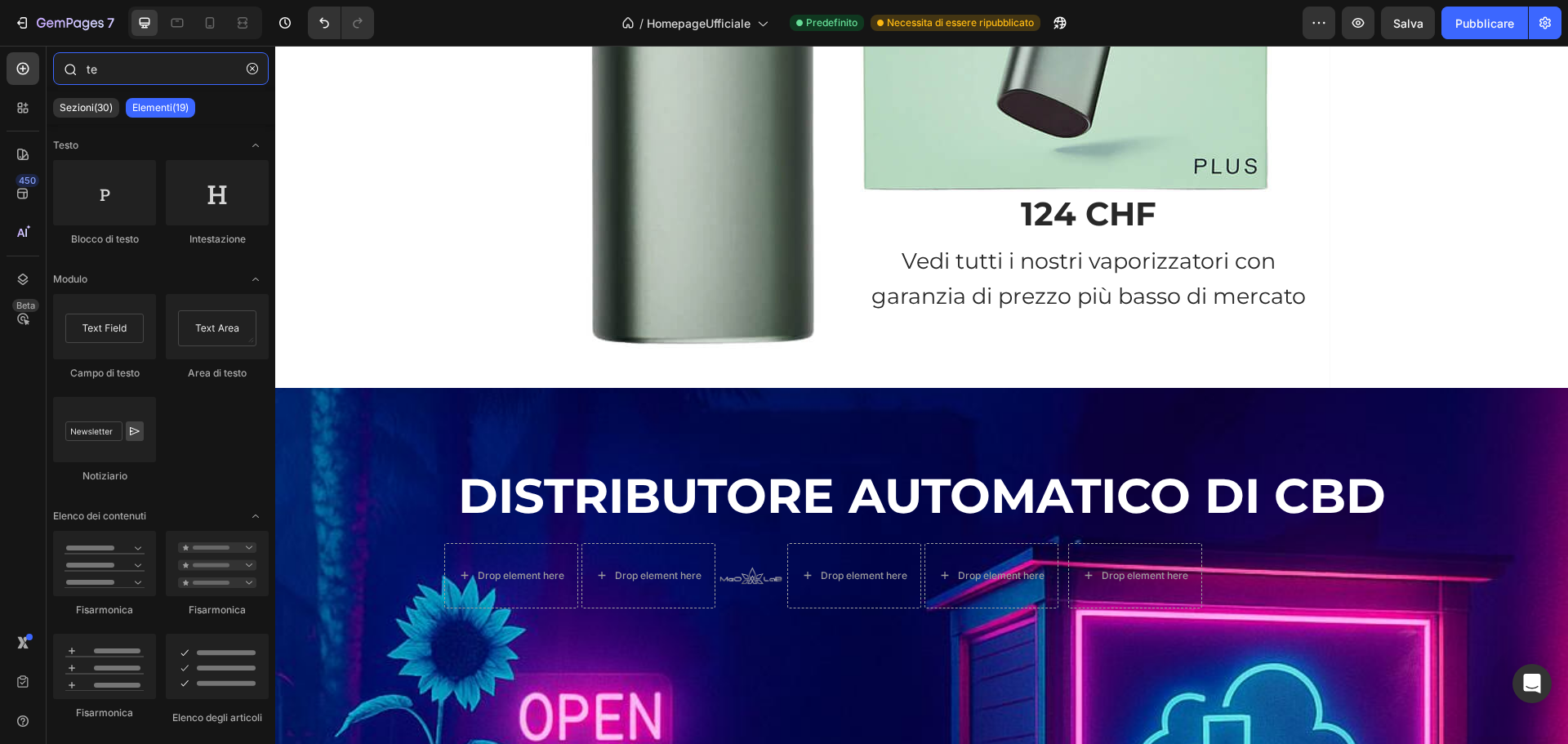
click at [125, 67] on input "te" at bounding box center [160, 68] width 215 height 33
type input "t"
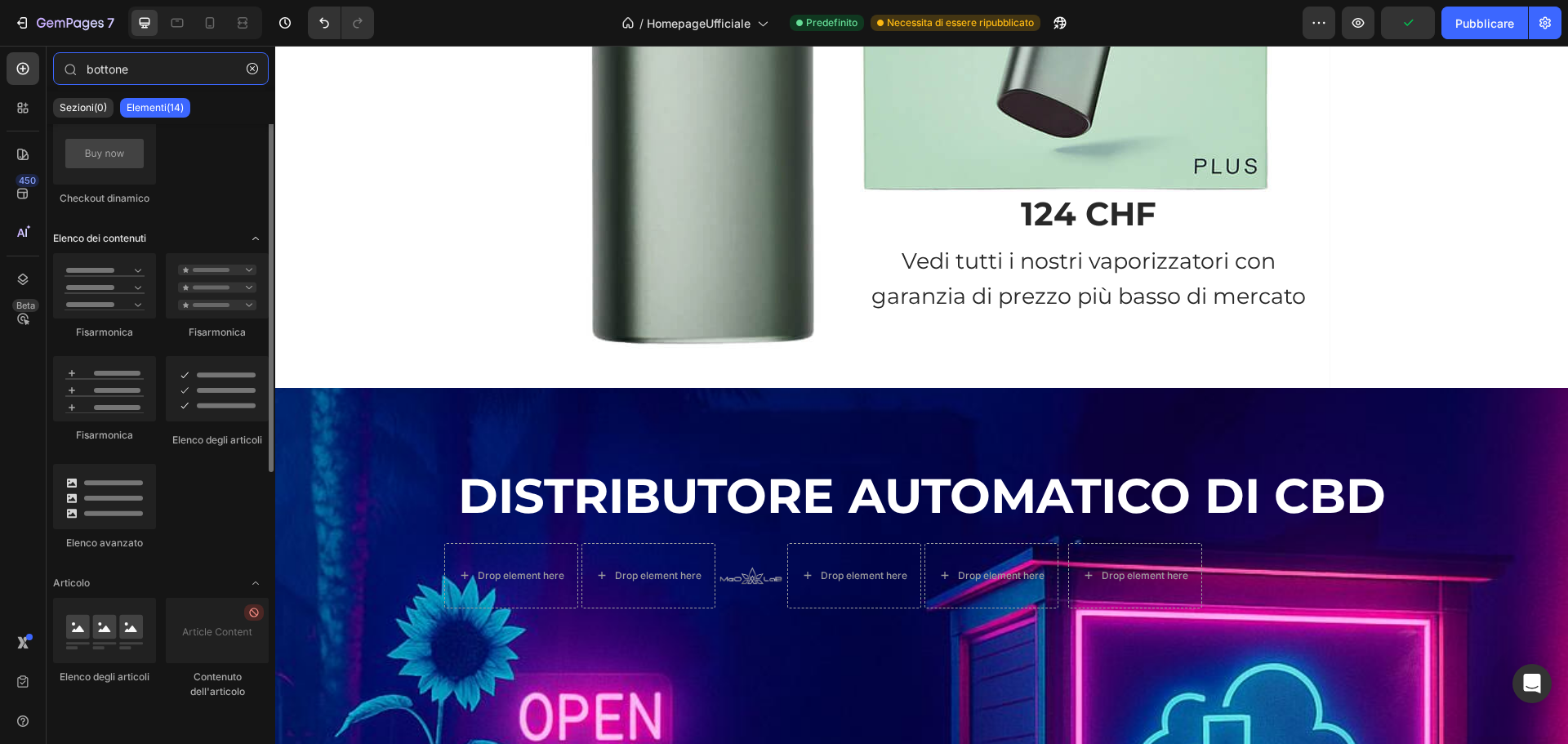
scroll to position [166, 0]
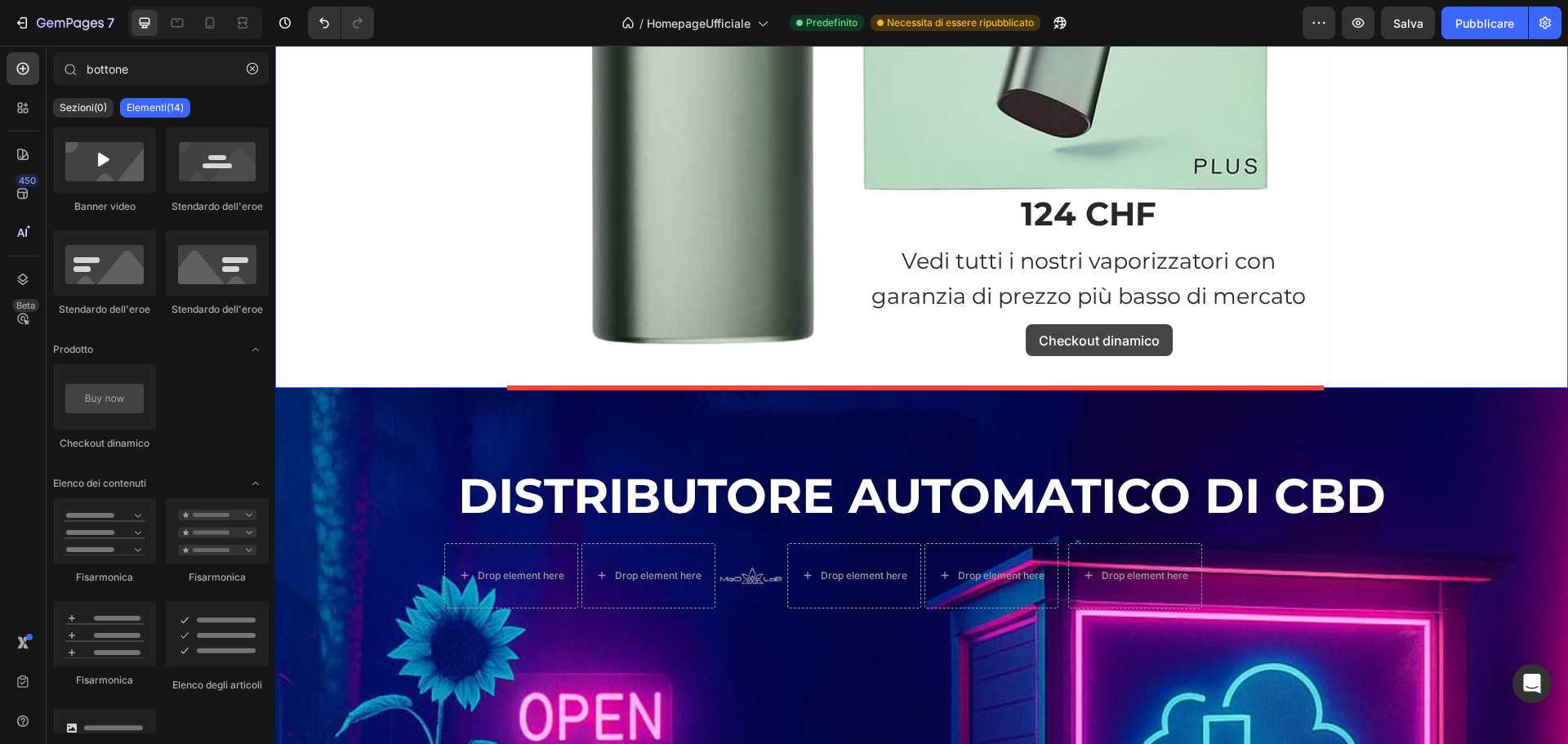
drag, startPoint x: 386, startPoint y: 441, endPoint x: 1025, endPoint y: 325, distance: 649.4
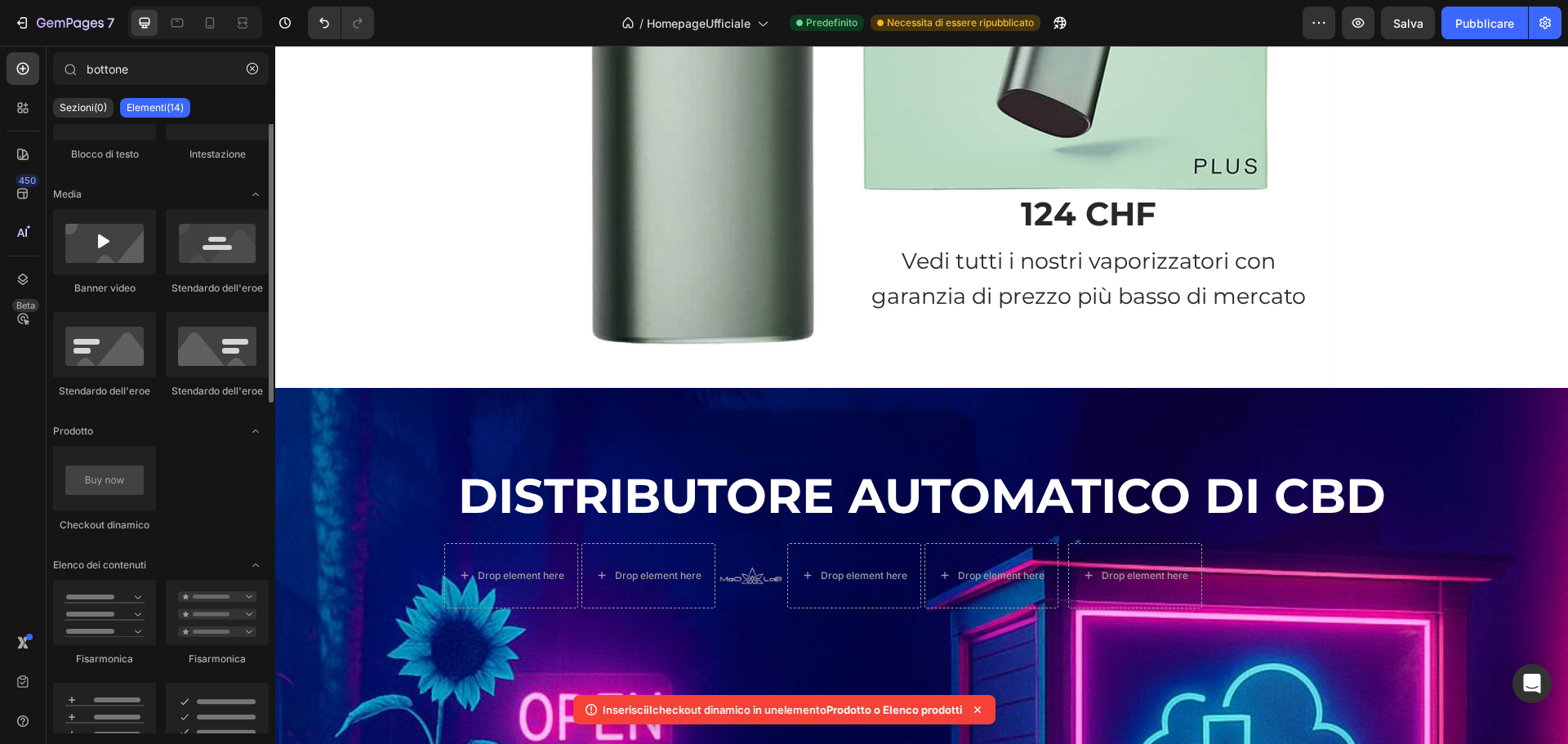
scroll to position [0, 0]
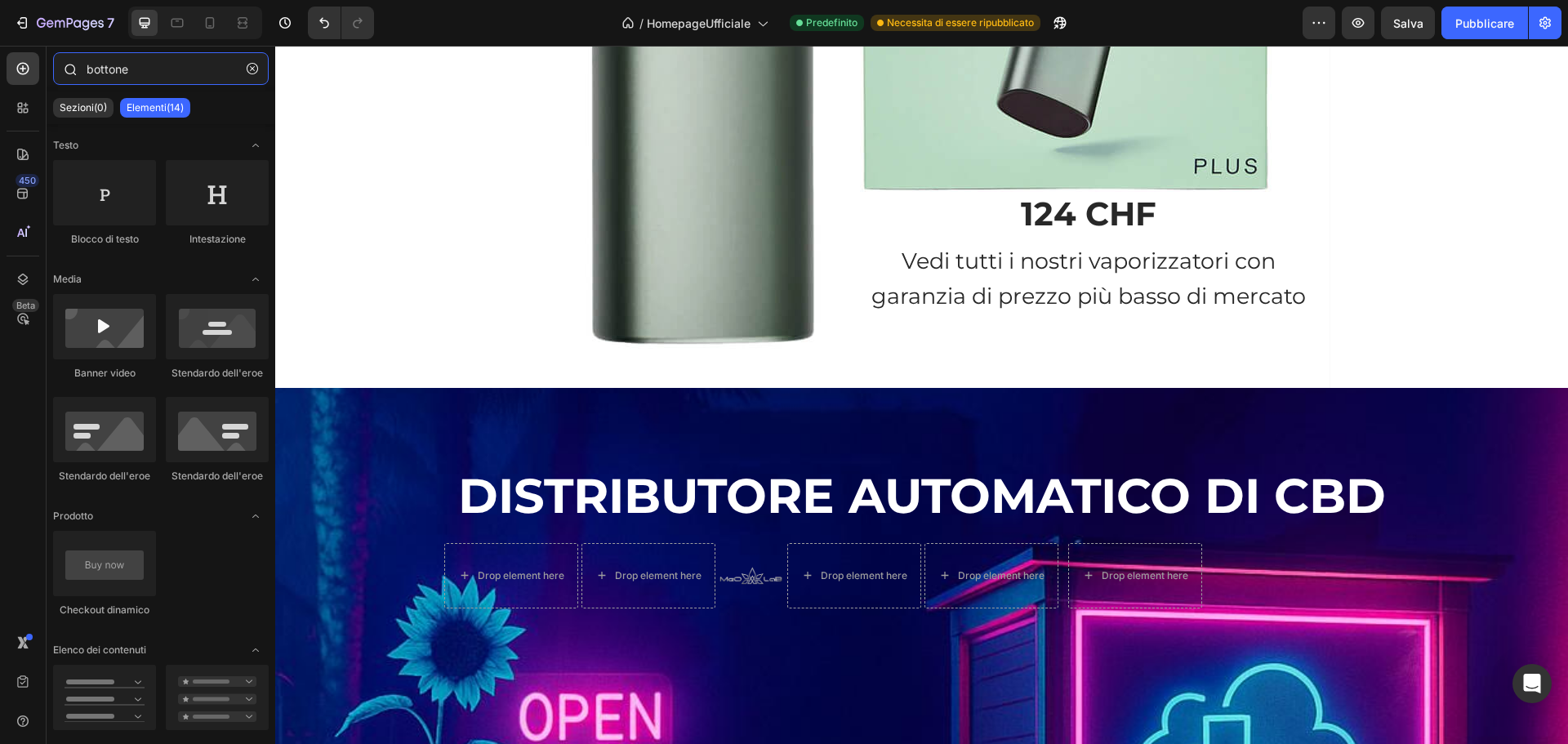
click at [145, 76] on input "bottone" at bounding box center [160, 68] width 215 height 33
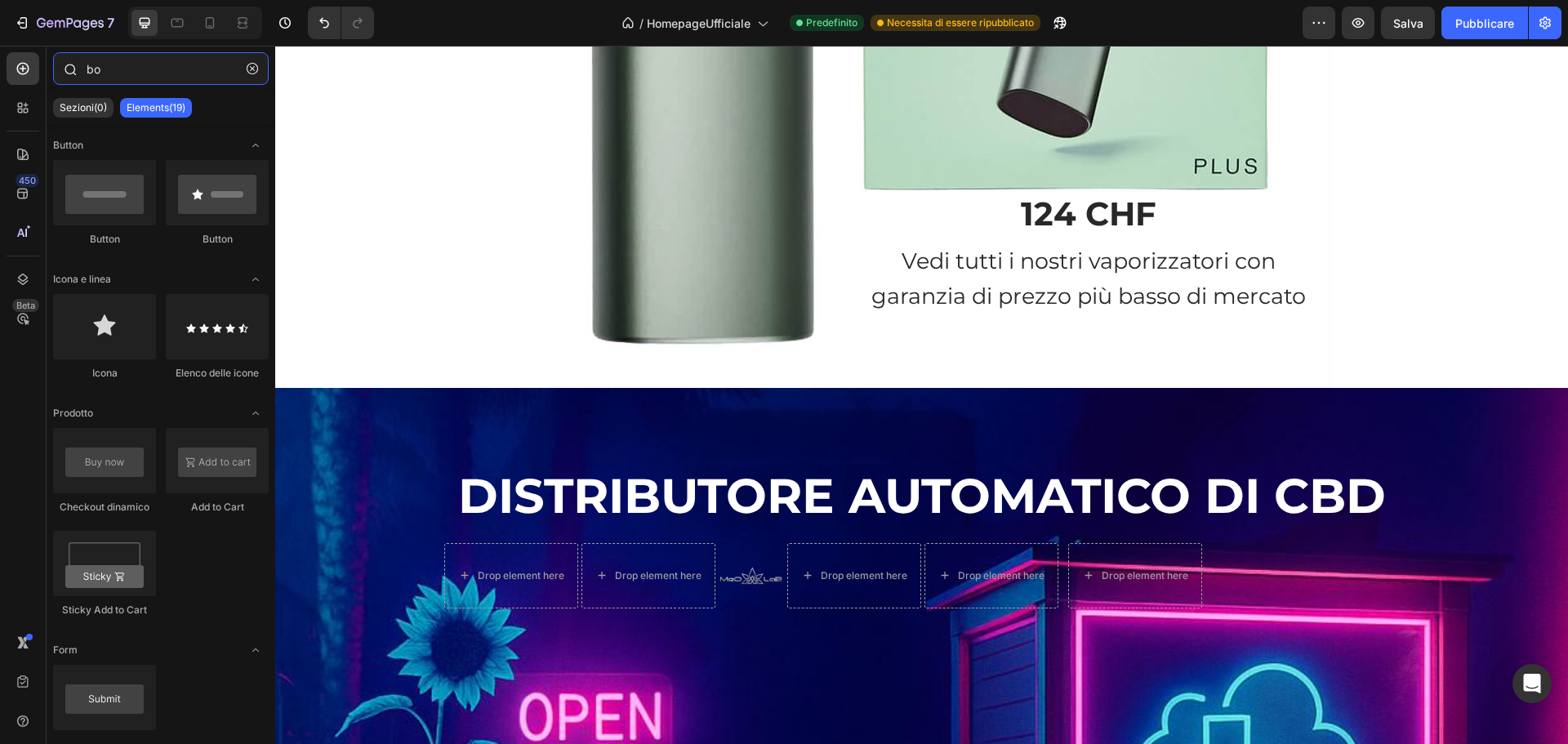
type input "b"
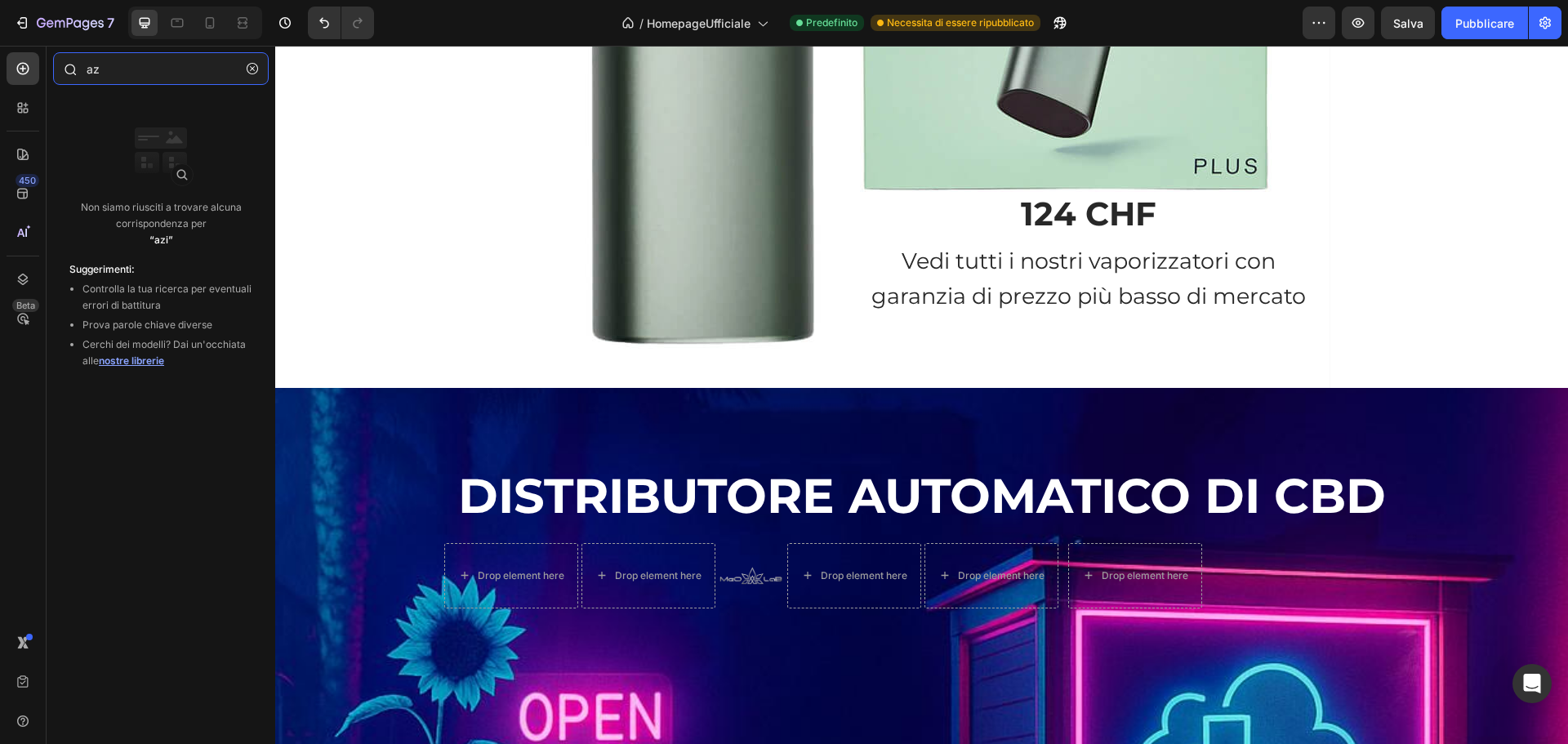
type input "a"
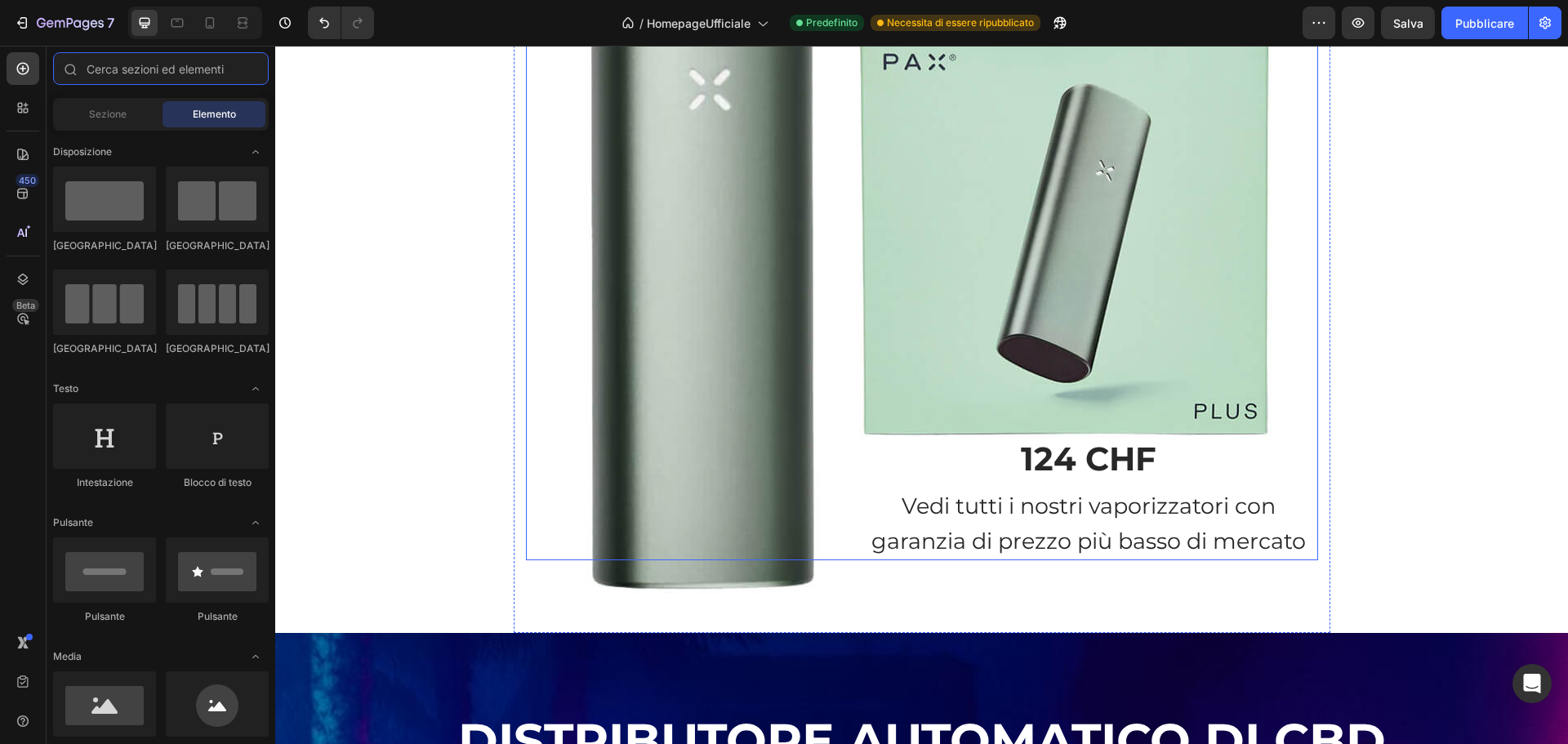
scroll to position [1649, 0]
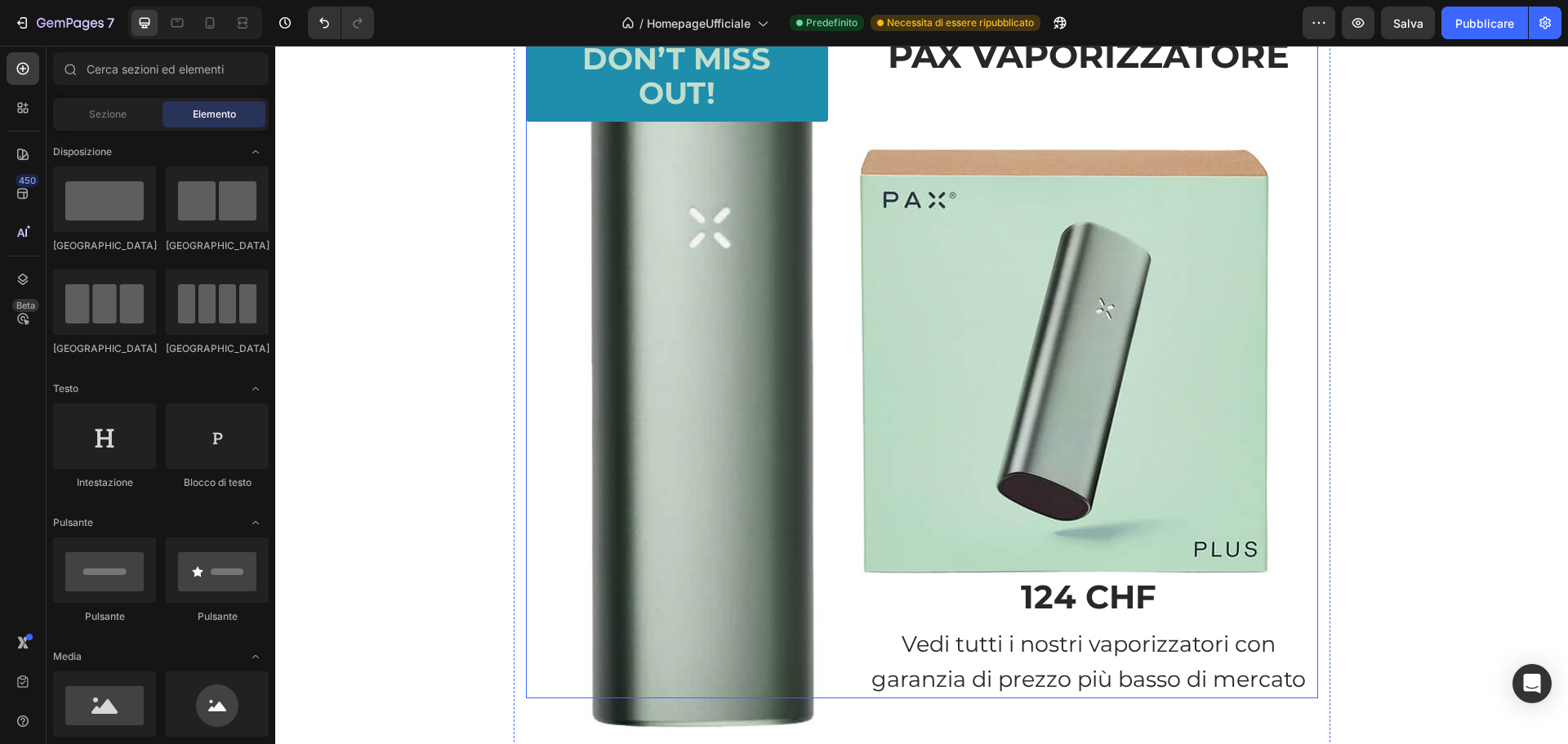
click at [594, 216] on div "Text Block Heading Don’t Miss Out! Button" at bounding box center [690, 362] width 327 height 672
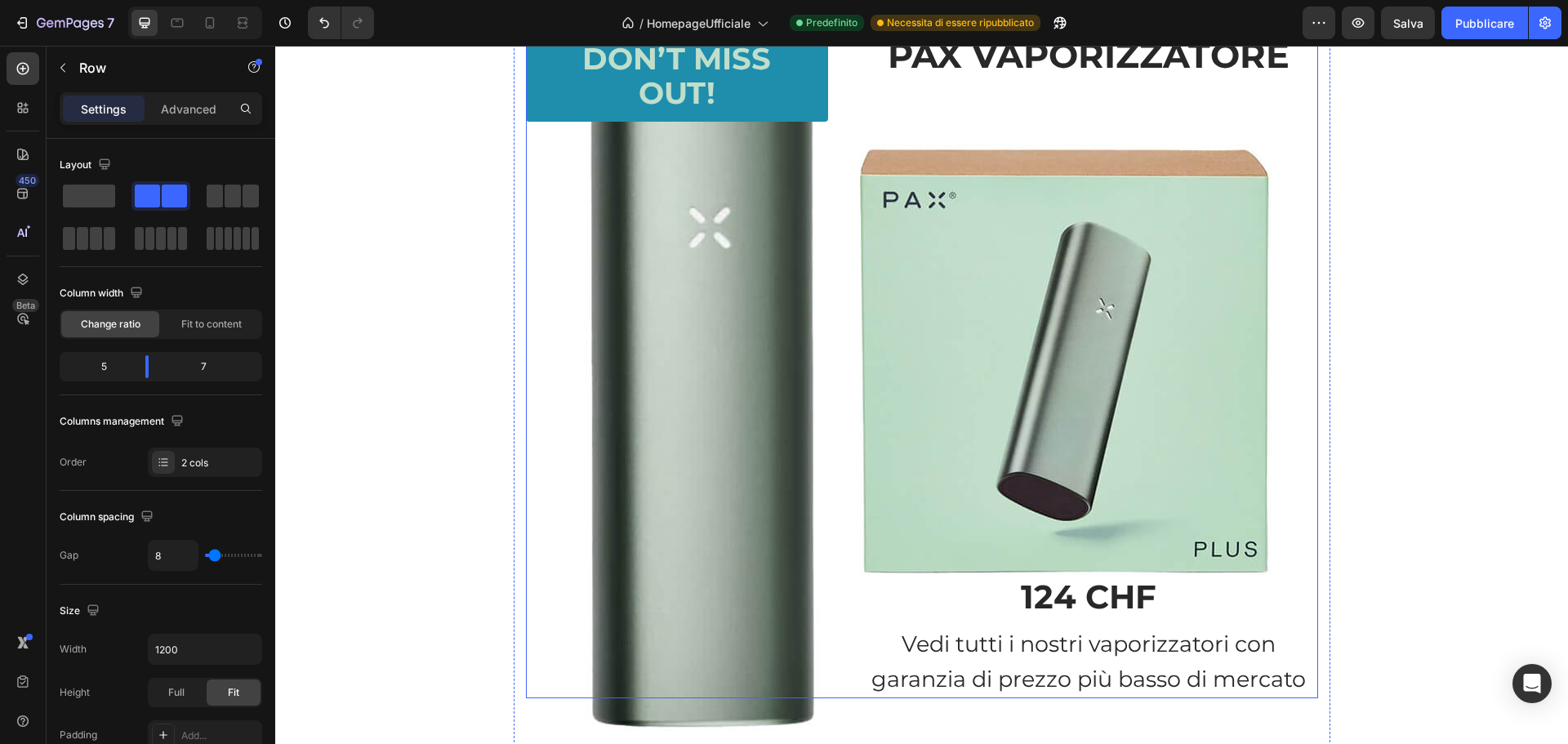
click at [538, 210] on div "Text Block Heading Don’t Miss Out! Button" at bounding box center [690, 362] width 327 height 672
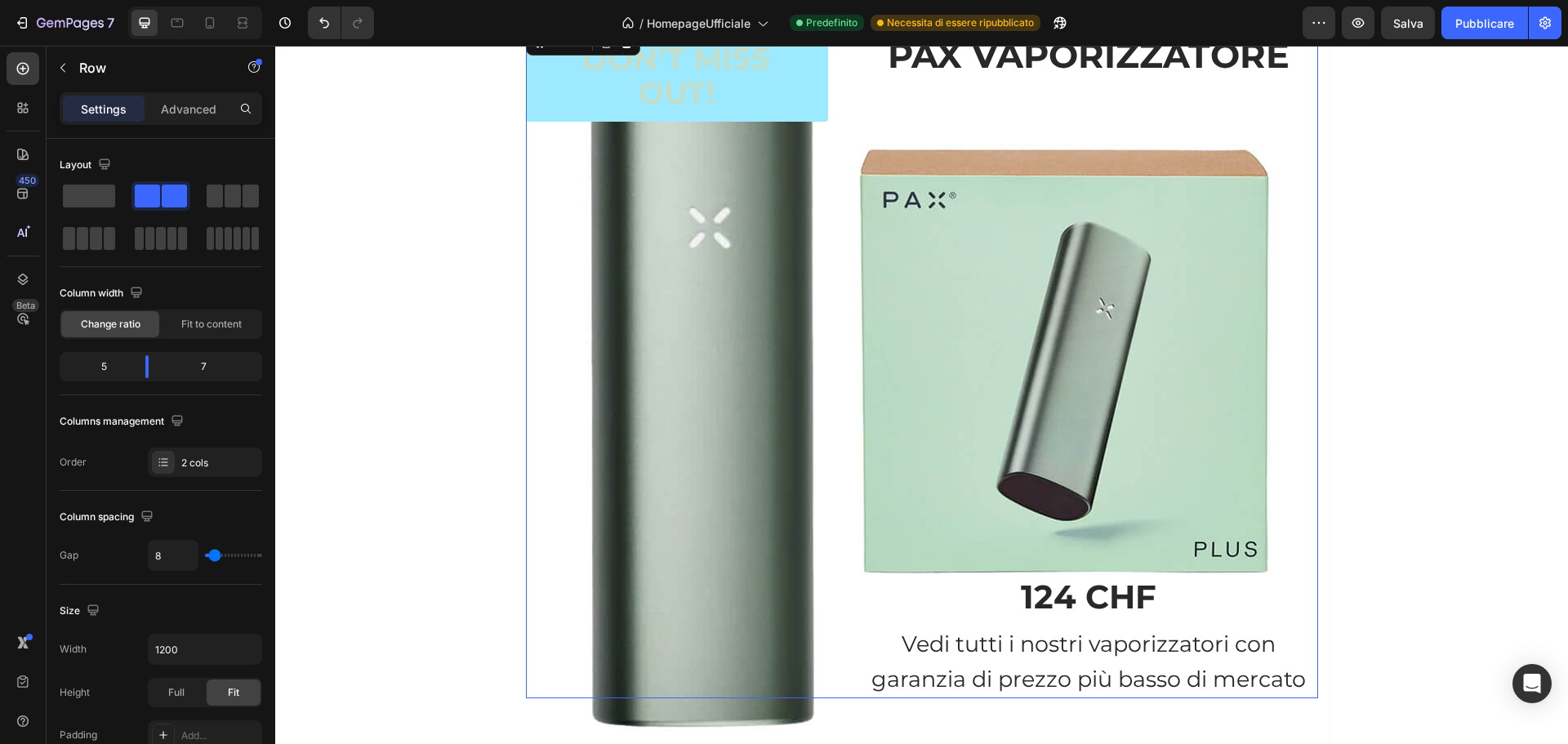
scroll to position [1541, 0]
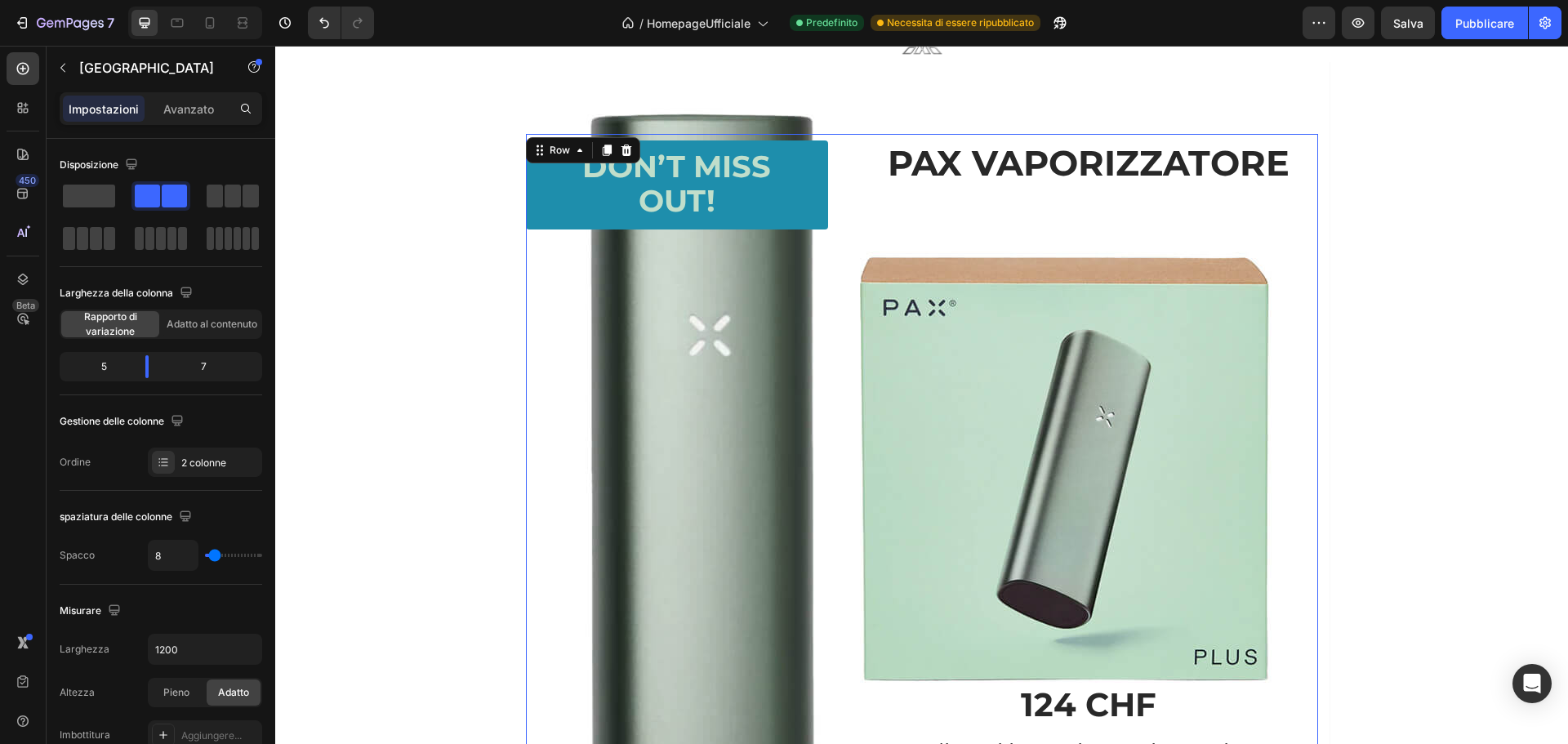
drag, startPoint x: 600, startPoint y: 148, endPoint x: 696, endPoint y: 276, distance: 160.0
click at [602, 148] on icon at bounding box center [606, 150] width 9 height 12
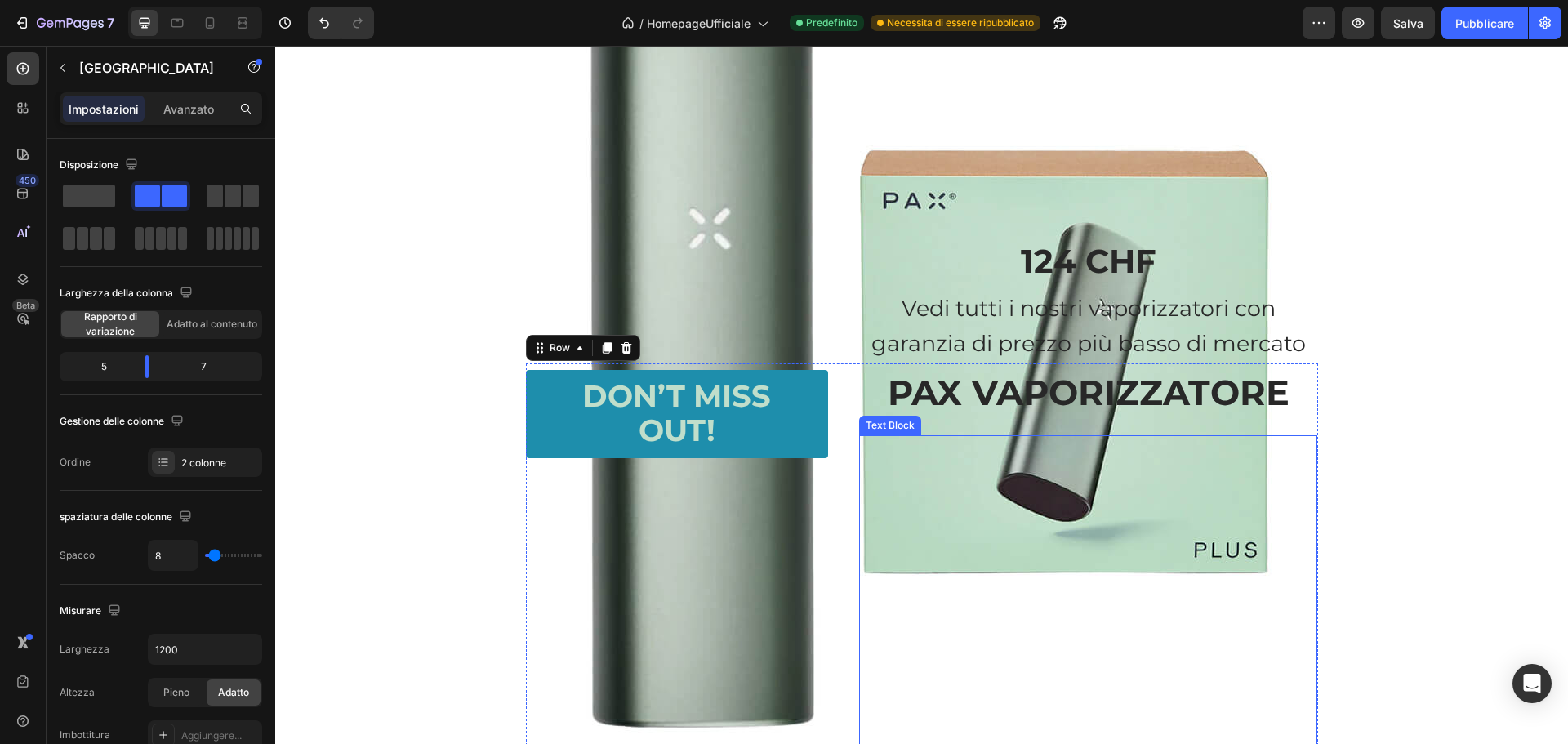
scroll to position [1582, 0]
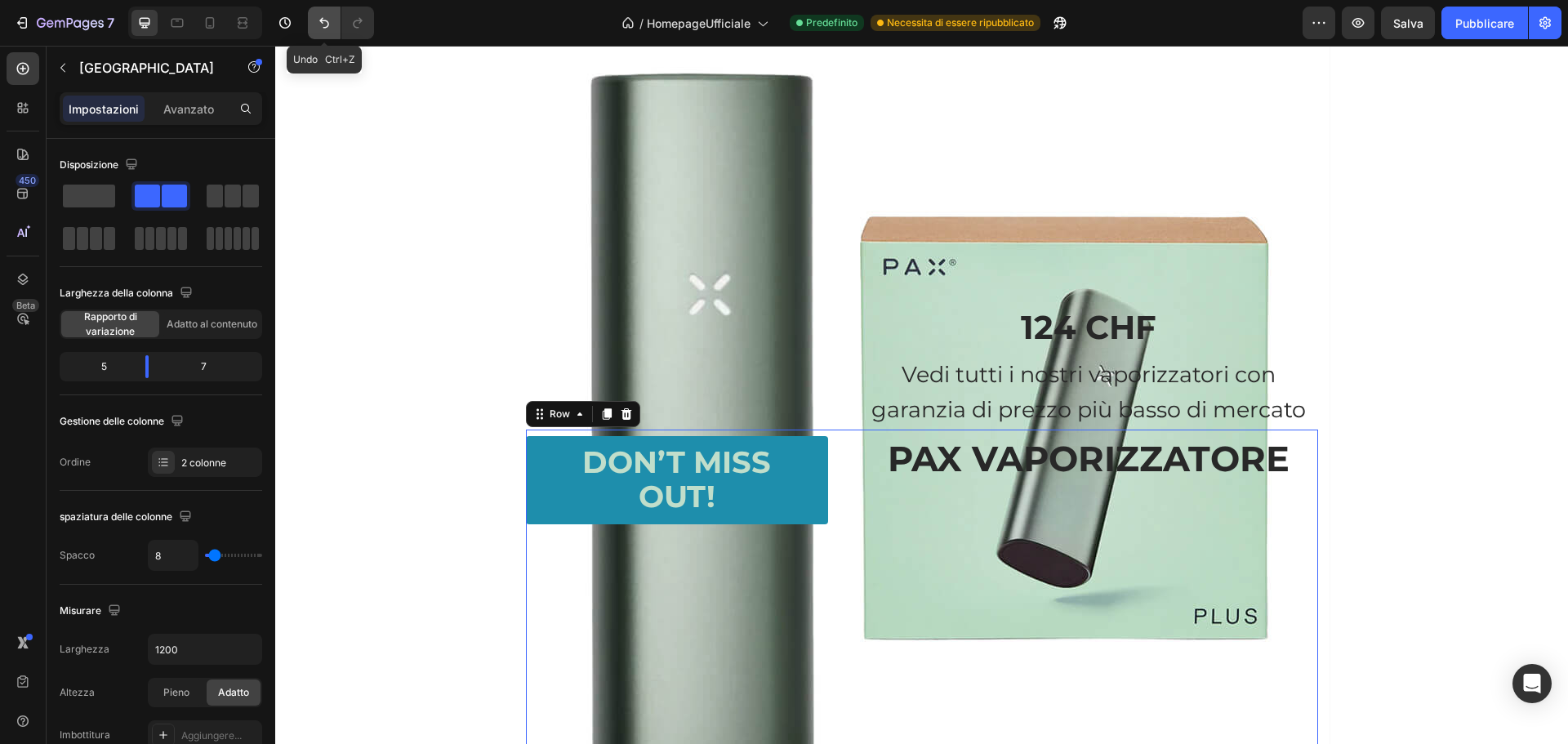
click at [325, 21] on icon "Annulla/Ripristina" at bounding box center [324, 24] width 10 height 11
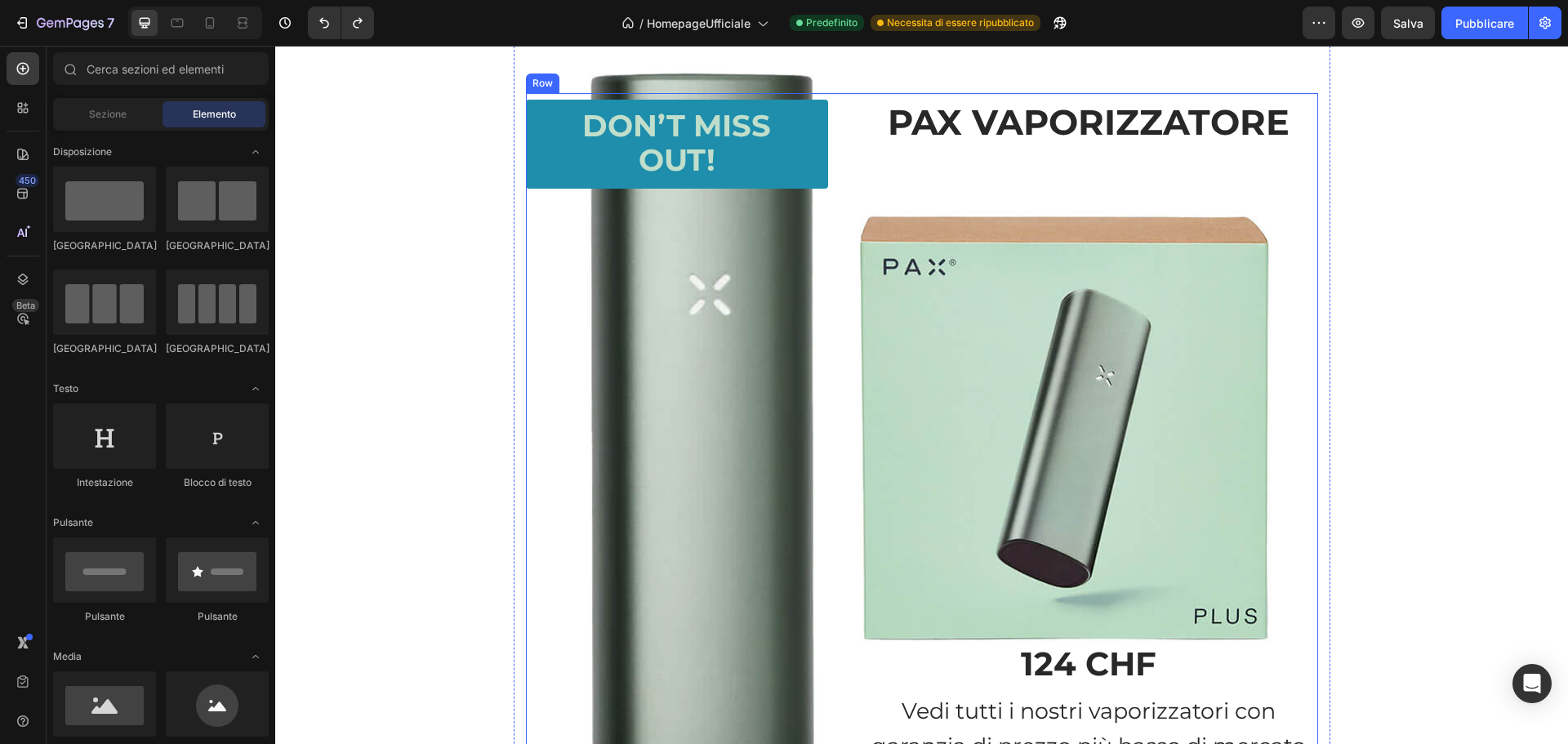
click at [558, 97] on div "Button" at bounding box center [548, 90] width 36 height 15
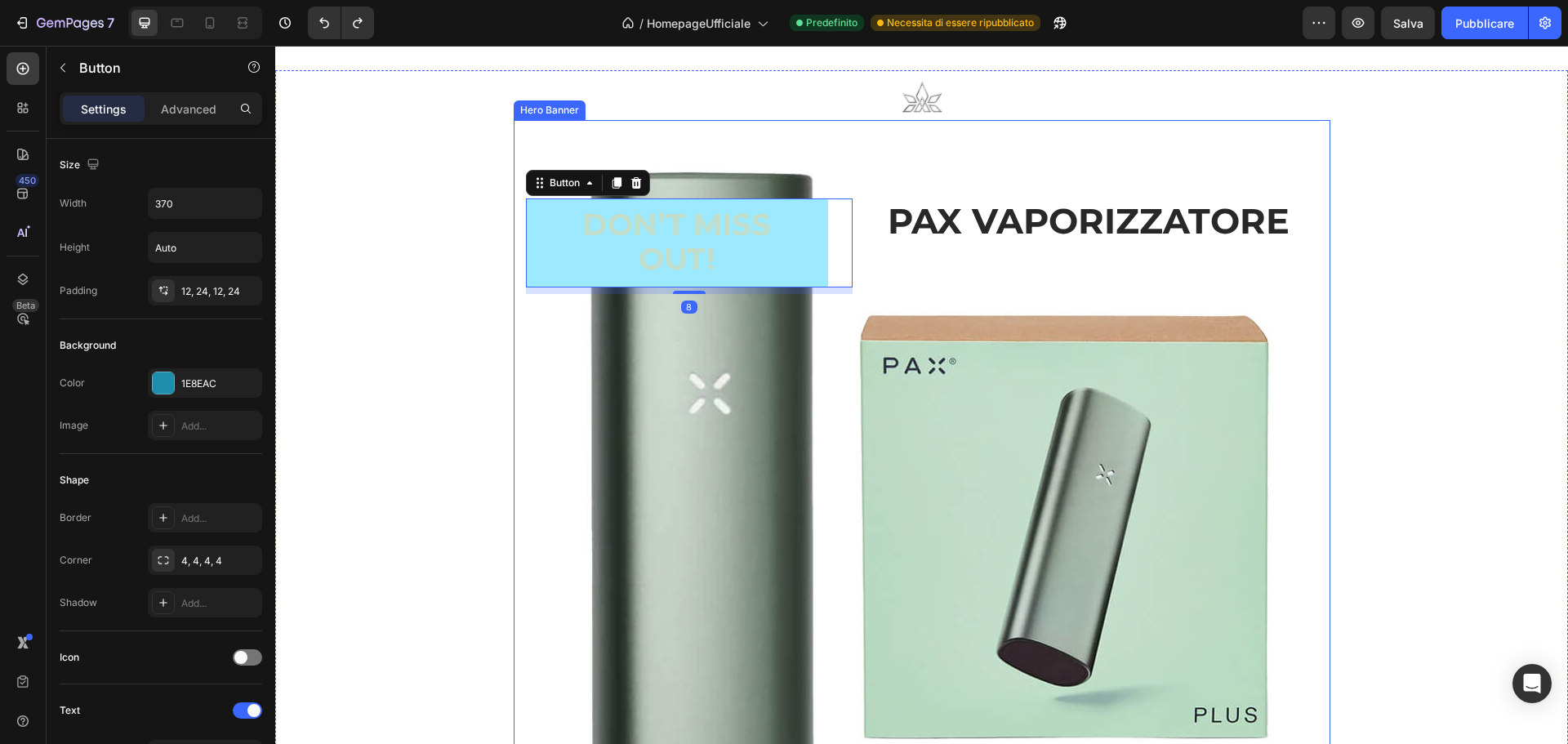
scroll to position [1419, 0]
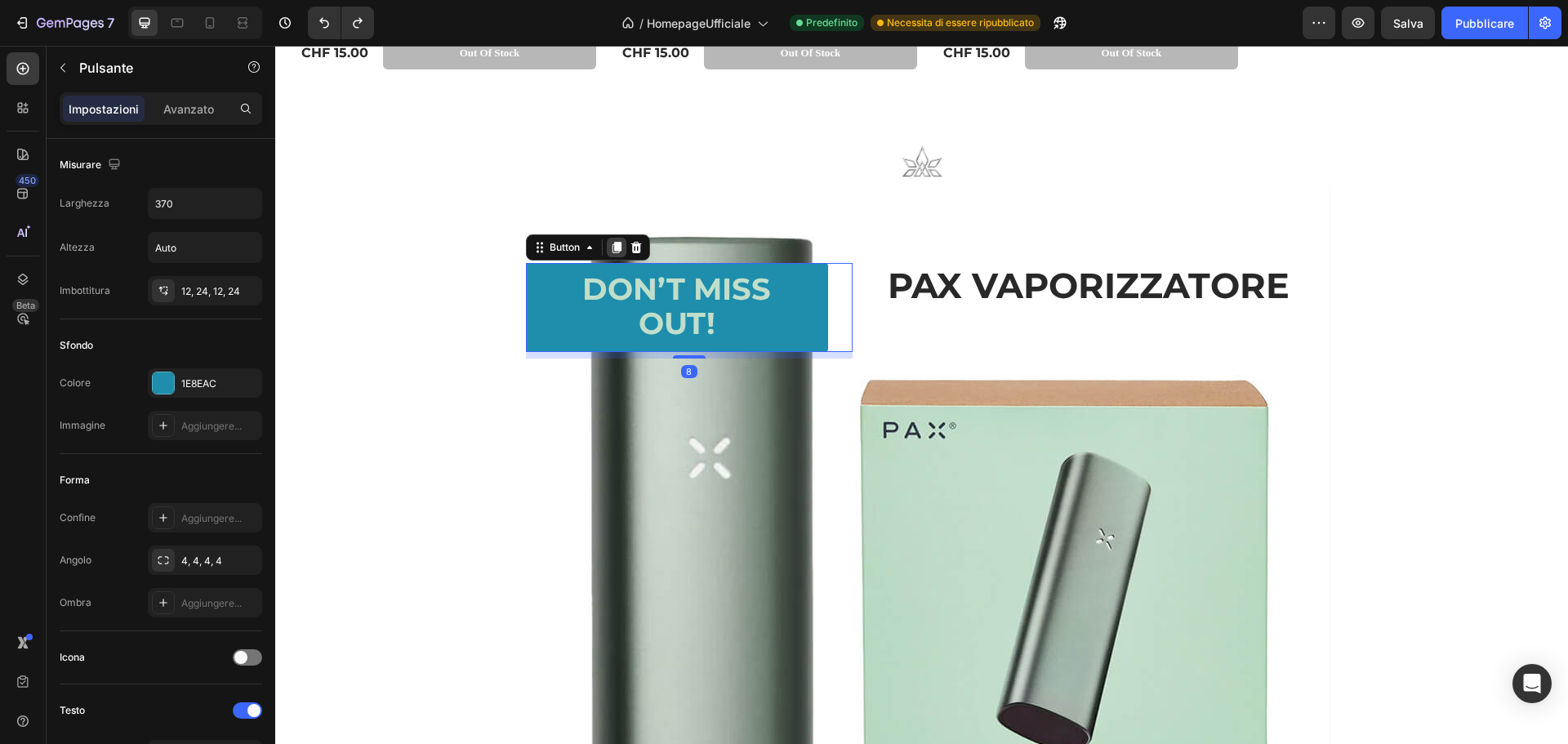
click at [614, 248] on icon at bounding box center [616, 247] width 9 height 12
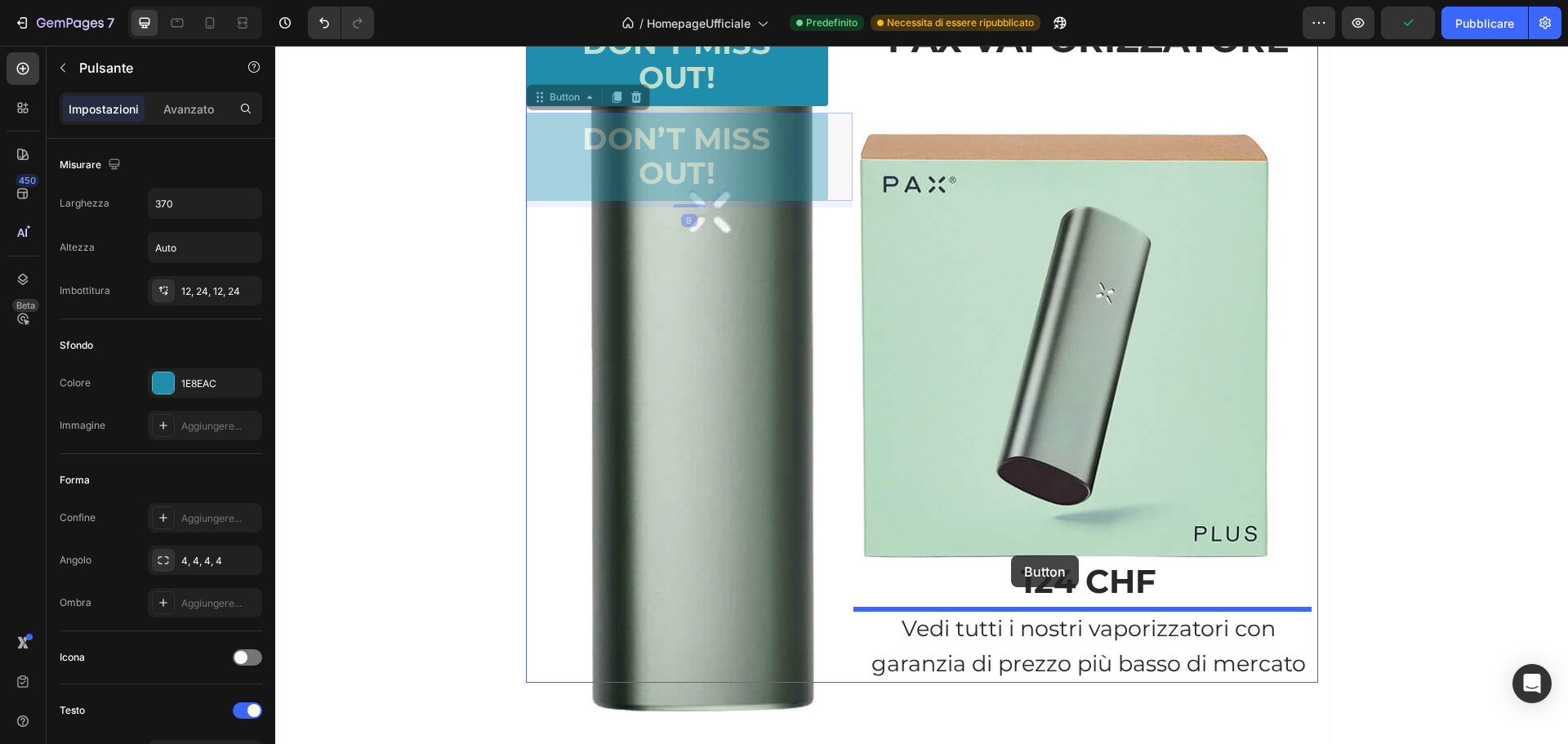
scroll to position [1827, 0]
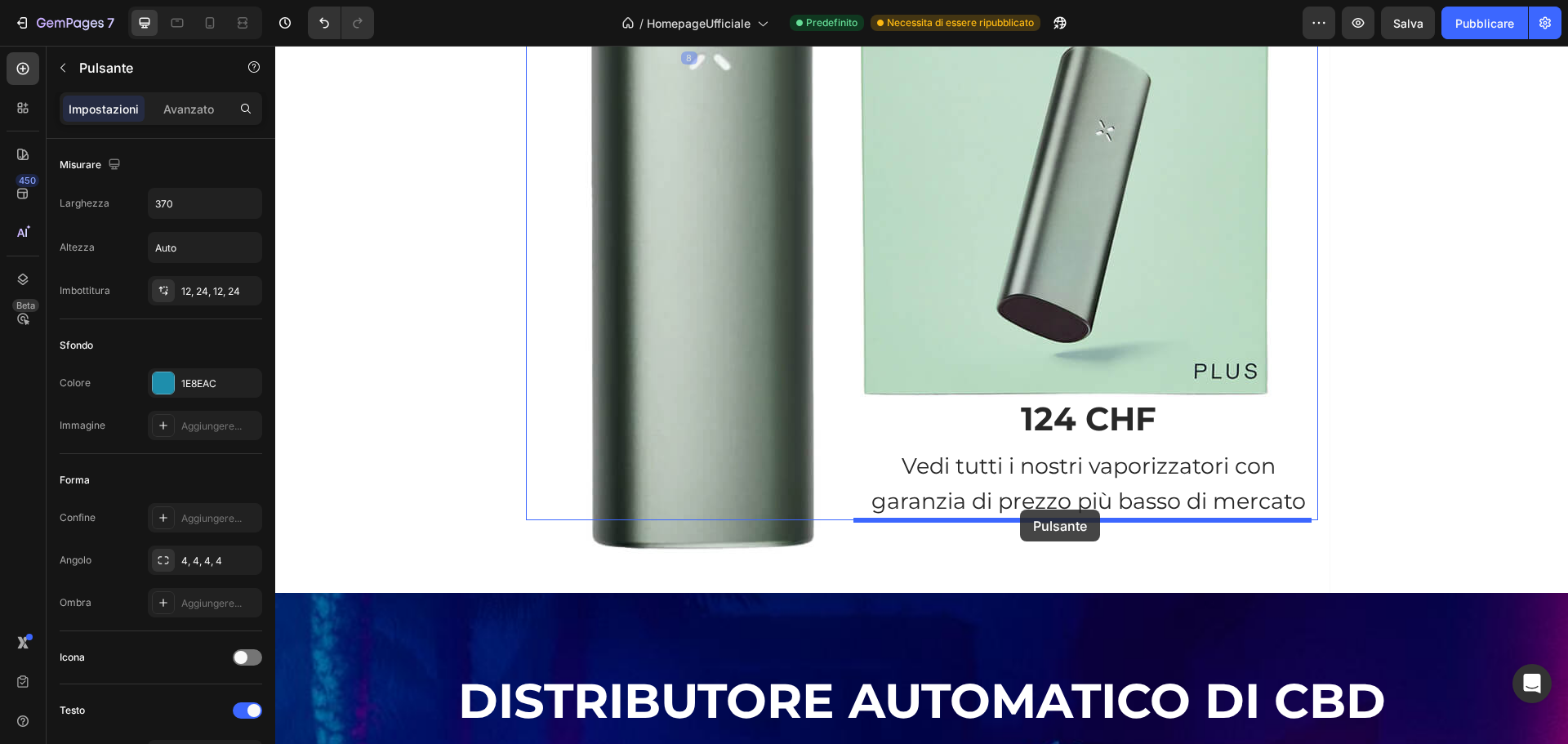
drag, startPoint x: 531, startPoint y: 349, endPoint x: 1020, endPoint y: 510, distance: 514.8
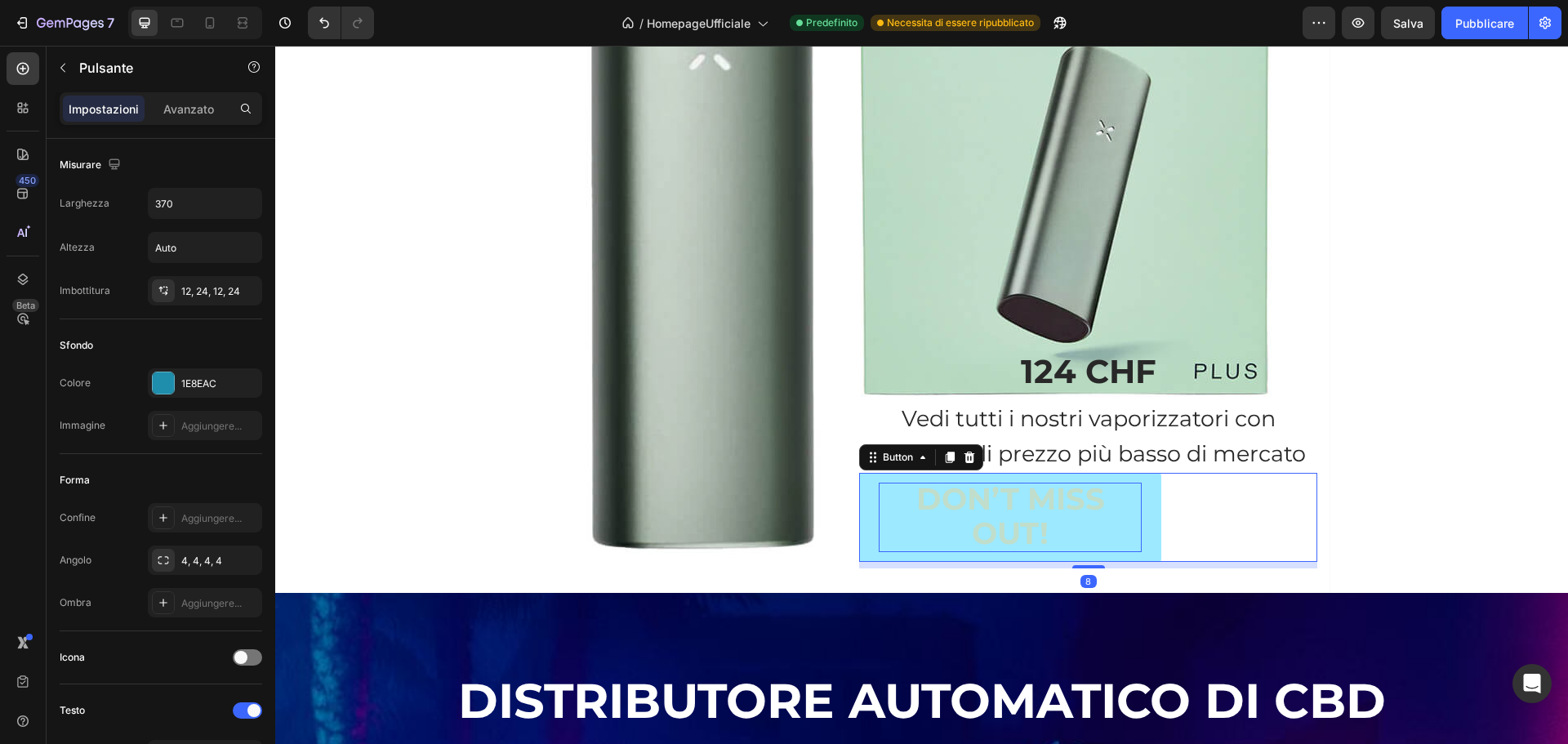
click at [896, 484] on p "Don’t Miss Out!" at bounding box center [1010, 518] width 263 height 69
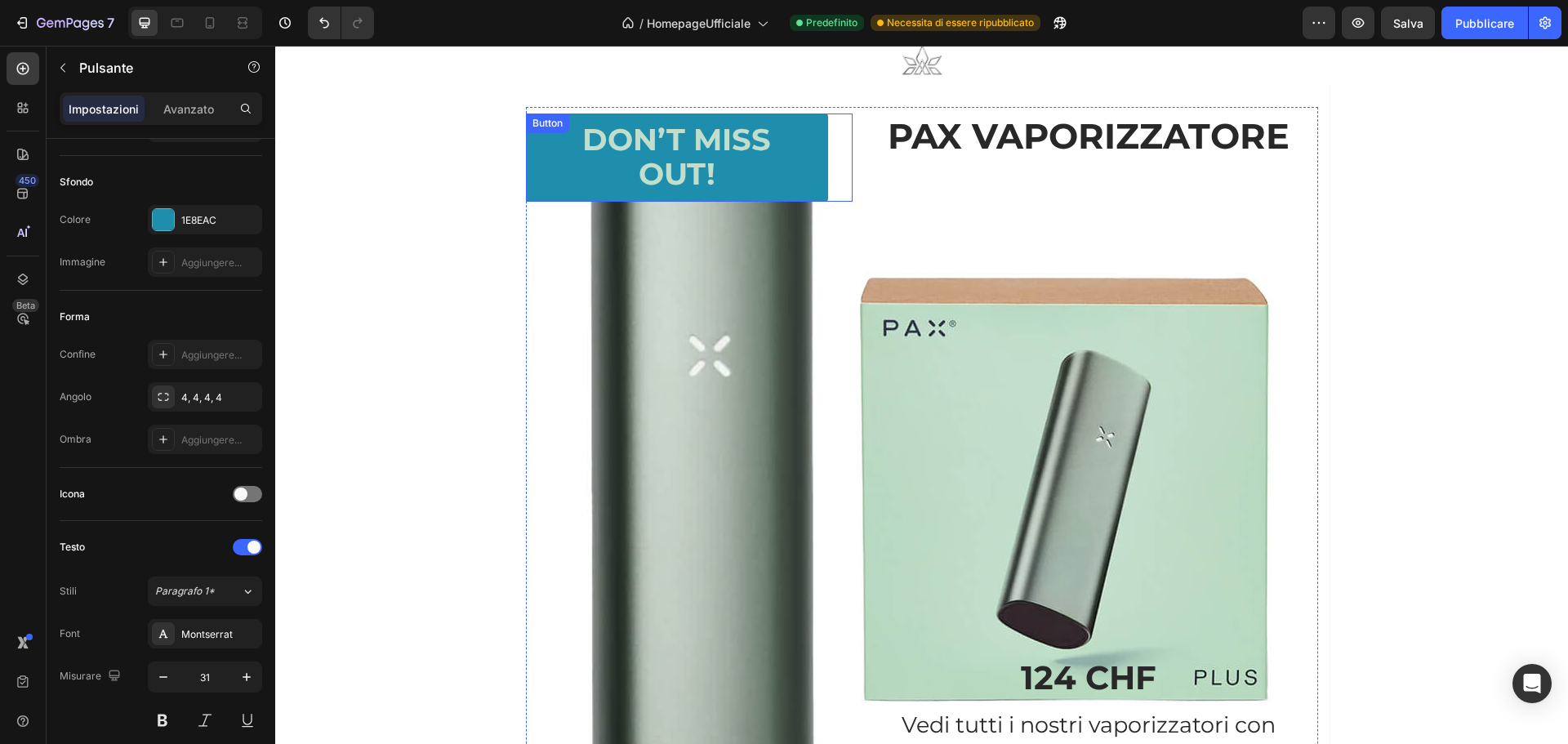
scroll to position [1419, 0]
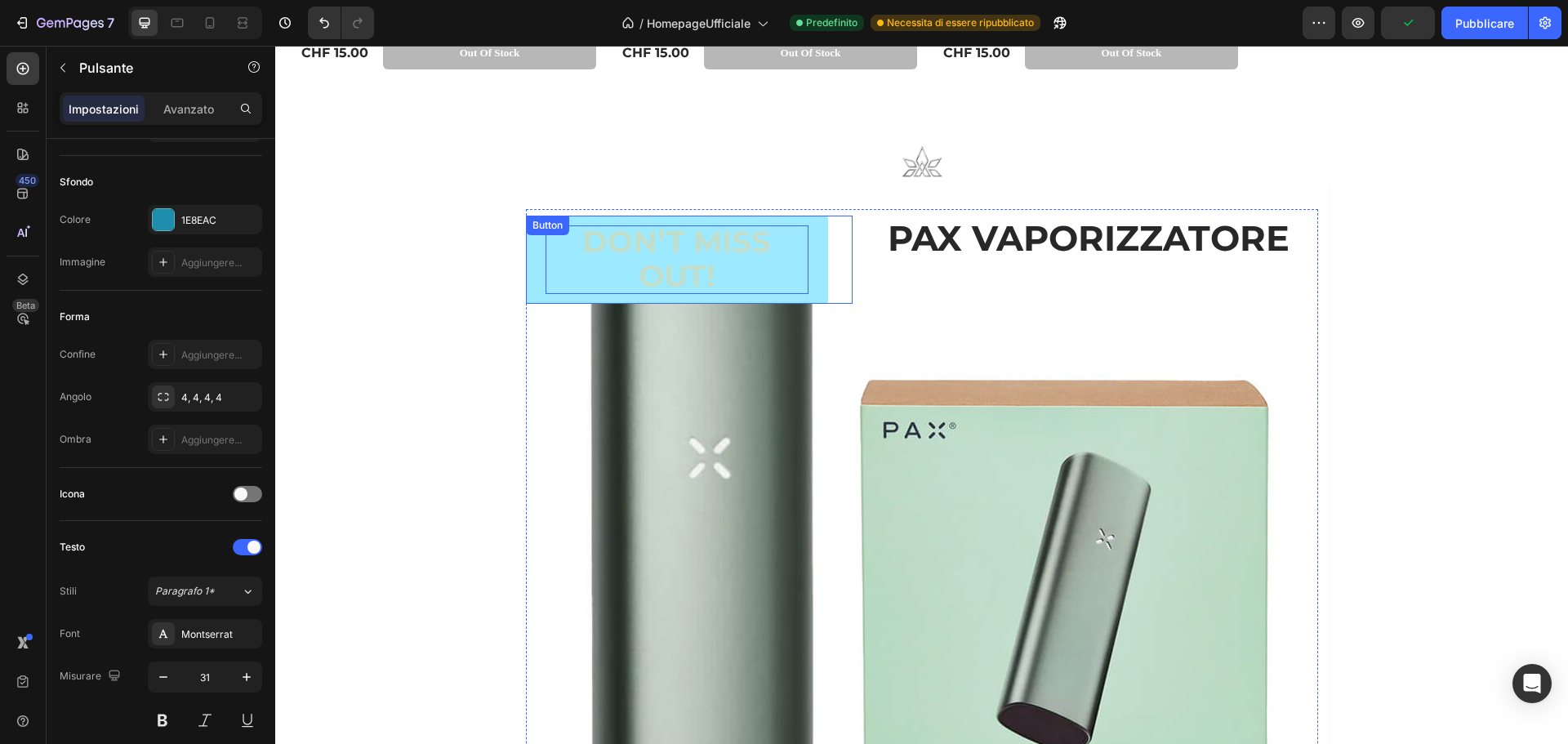
click at [550, 249] on p "Don’t Miss Out!" at bounding box center [676, 260] width 263 height 69
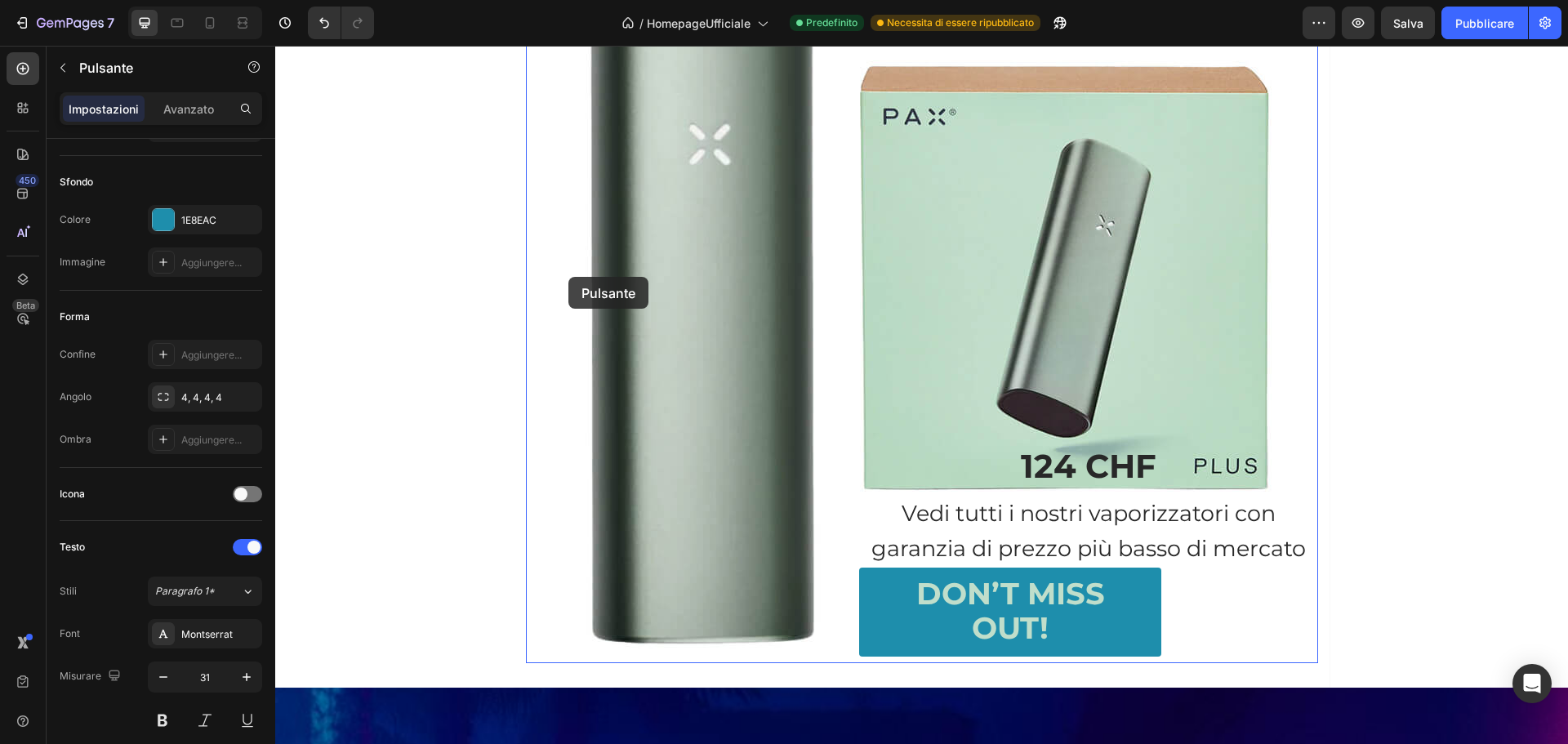
scroll to position [1587, 0]
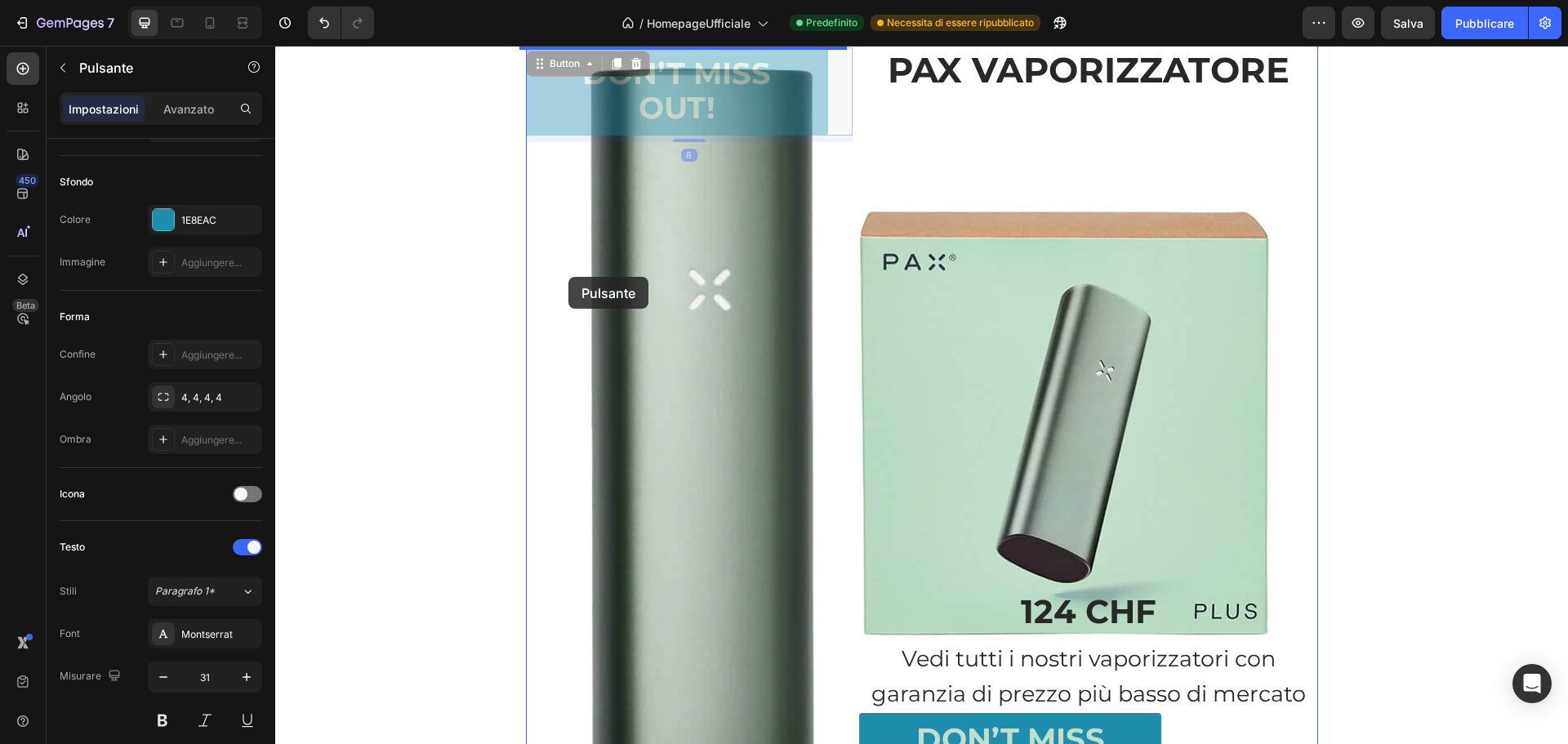
drag, startPoint x: 528, startPoint y: 237, endPoint x: 587, endPoint y: 262, distance: 64.1
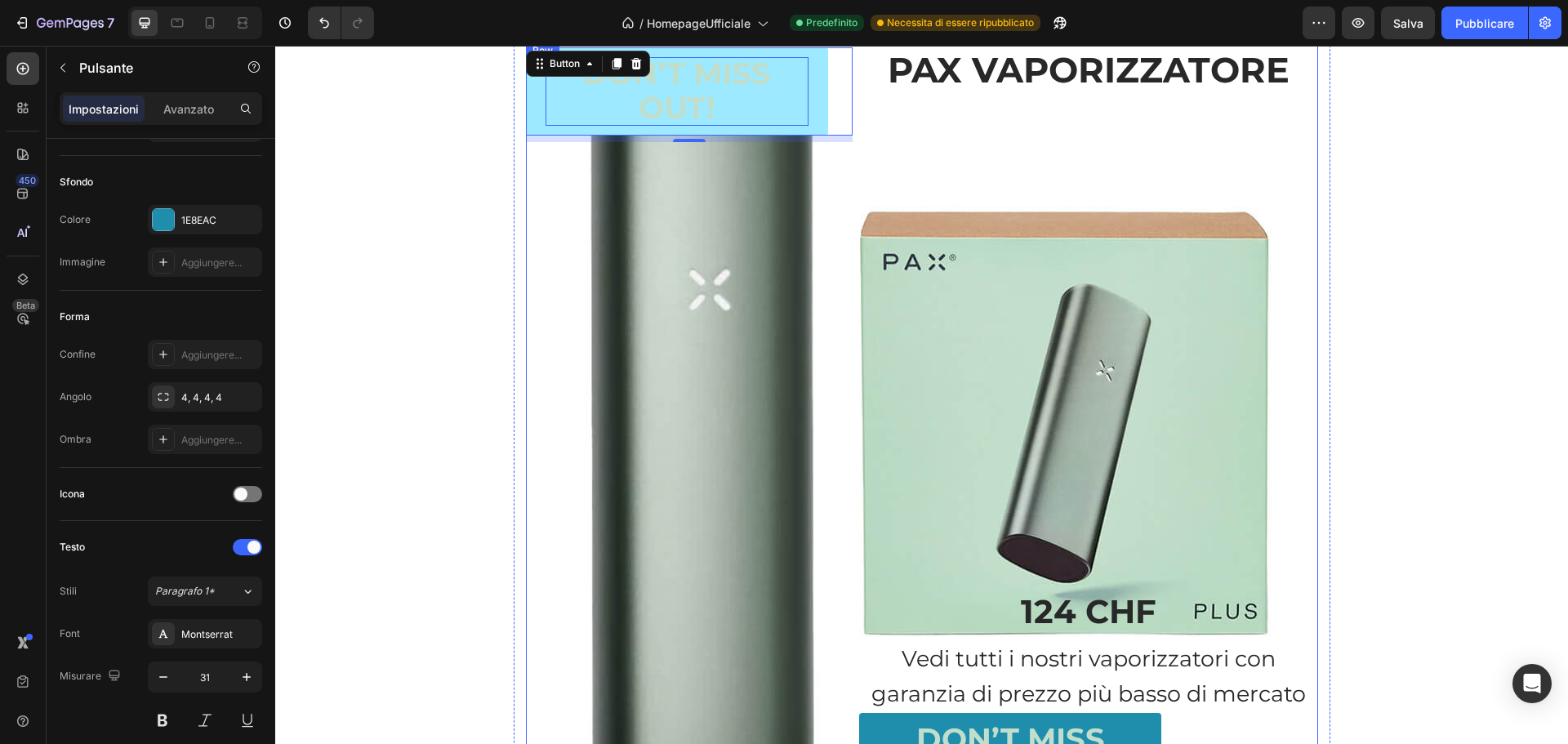
scroll to position [1487, 0]
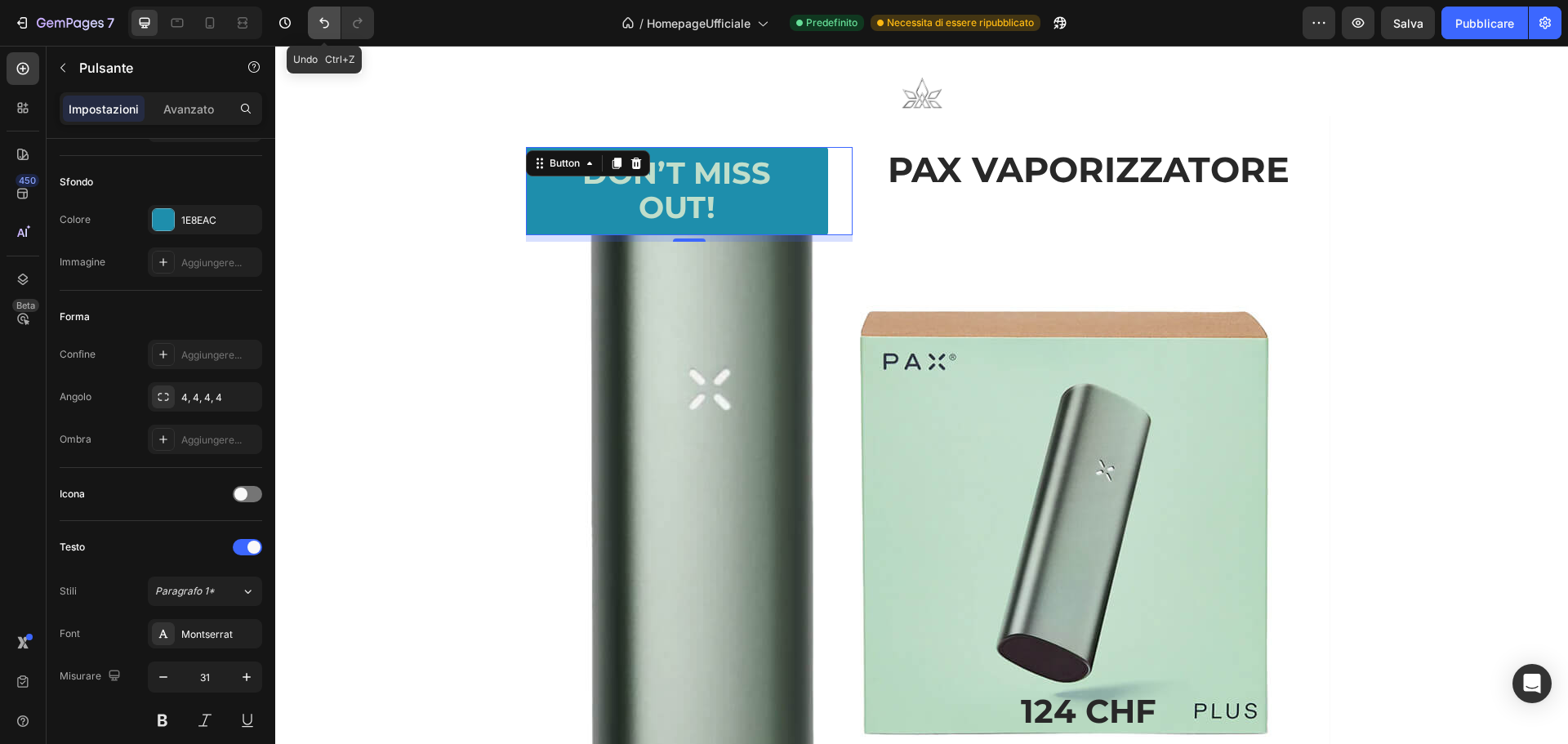
click at [324, 19] on icon "Annulla/Ripristina" at bounding box center [325, 23] width 16 height 16
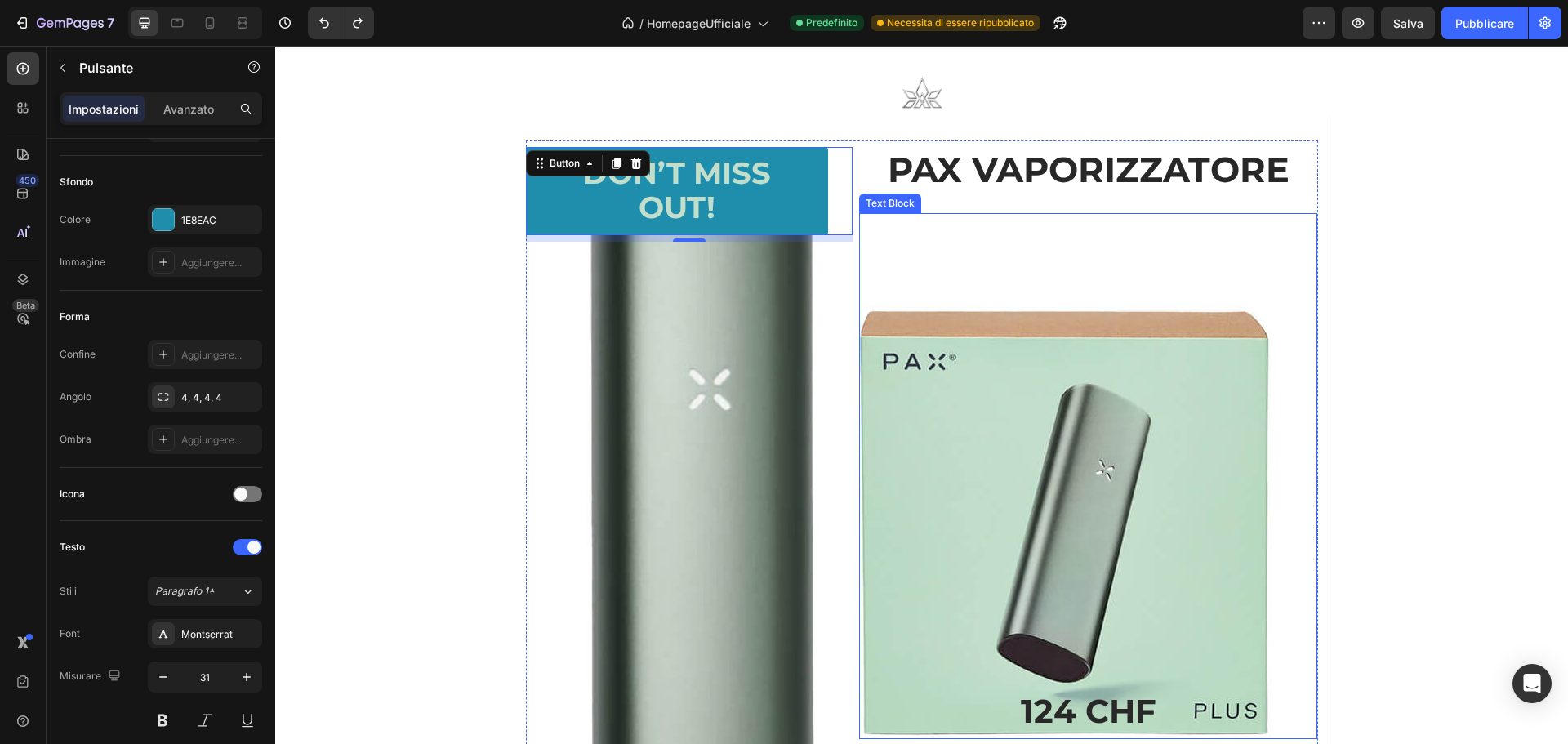
click at [1009, 233] on p "Rich Text Editor. Editing area: main" at bounding box center [1088, 240] width 454 height 52
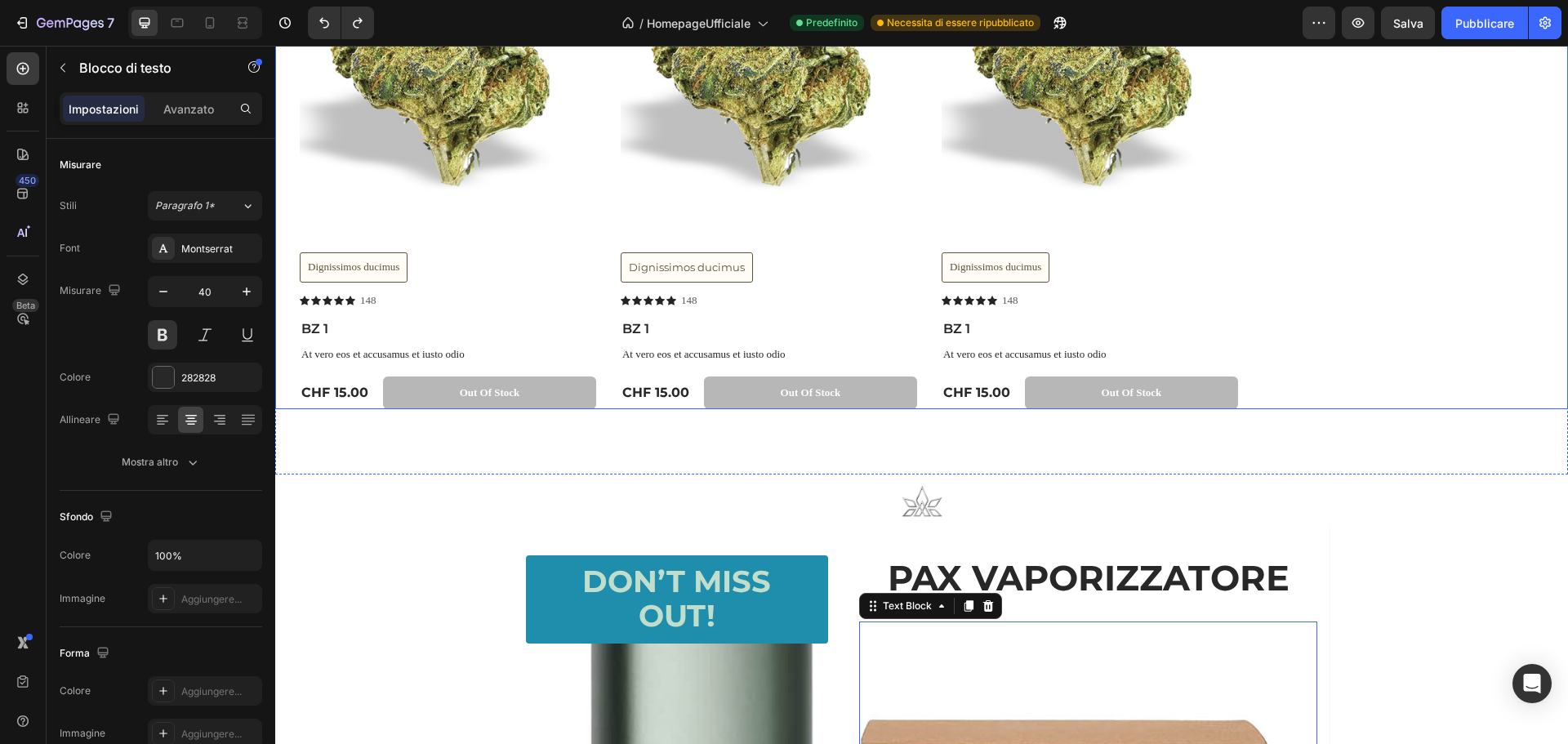
scroll to position [1242, 0]
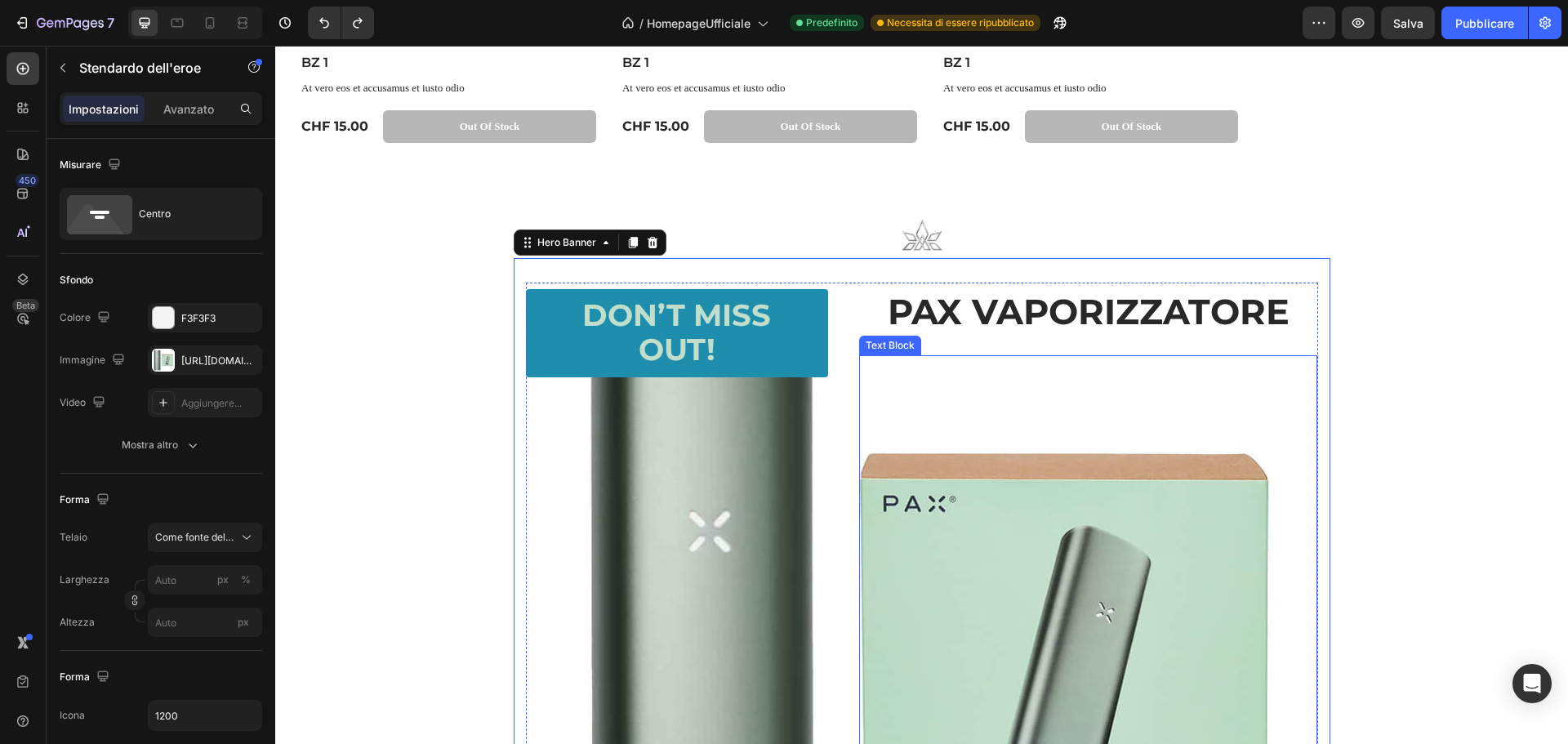
scroll to position [1405, 0]
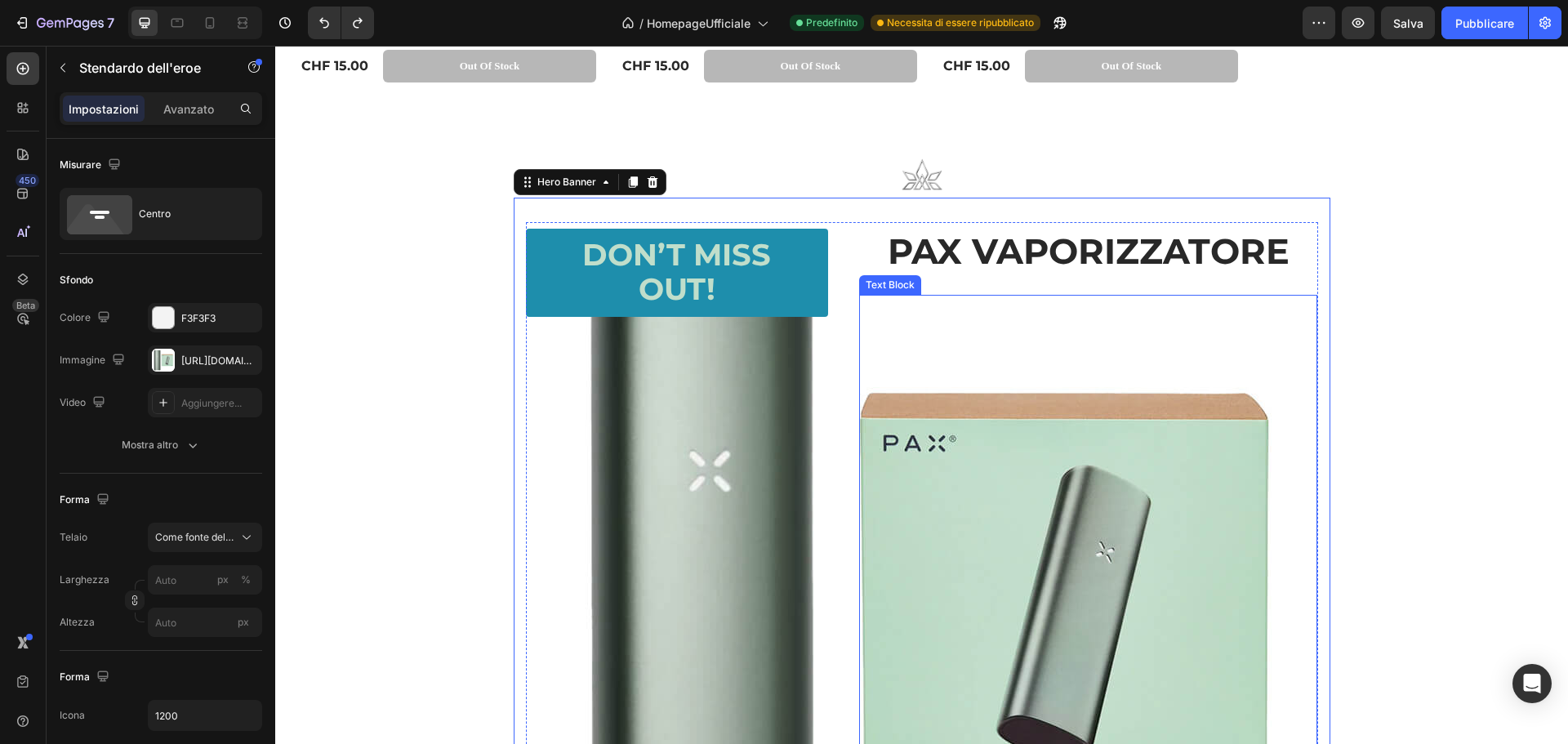
click at [967, 327] on p "Rich Text Editor. Editing area: main" at bounding box center [1088, 322] width 454 height 52
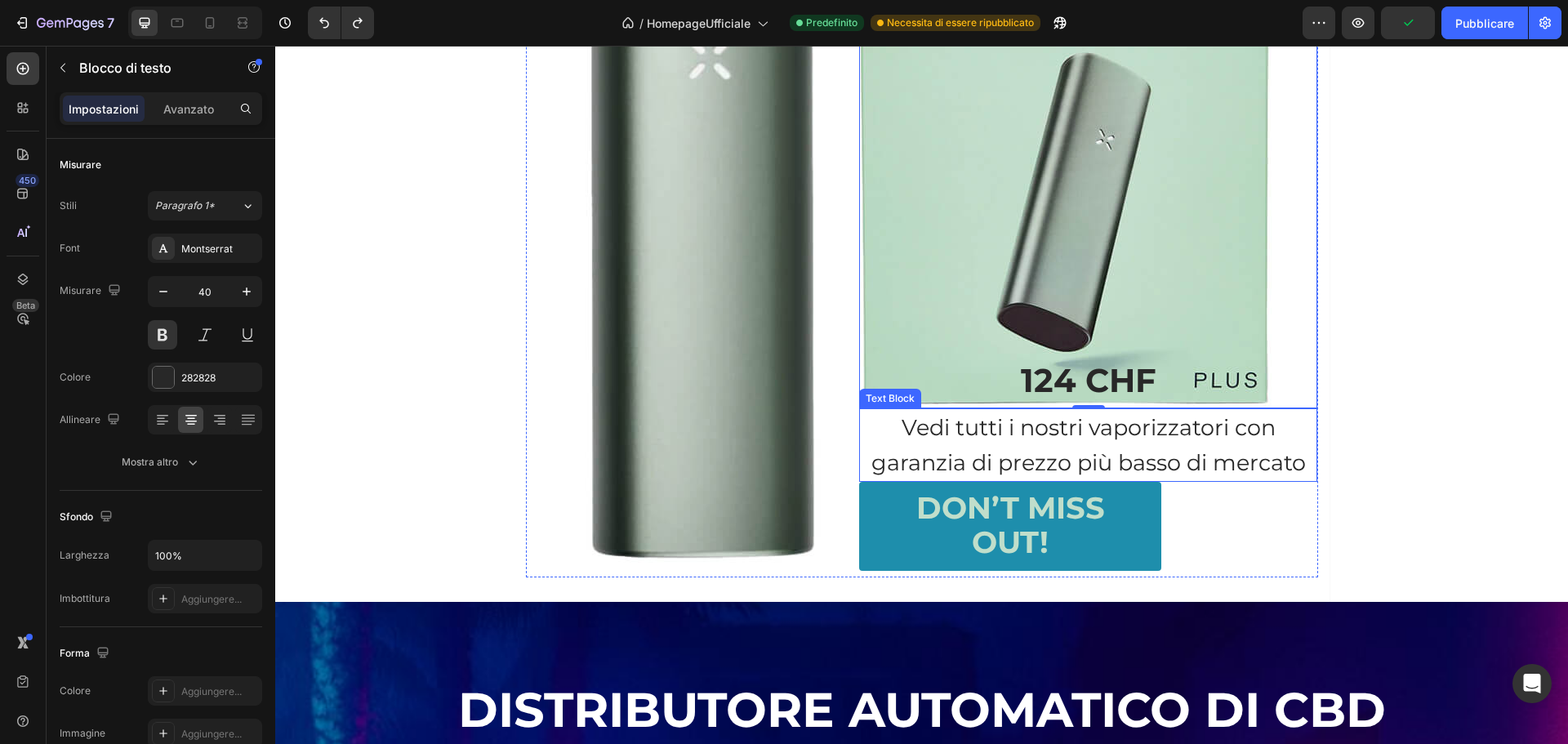
scroll to position [1895, 0]
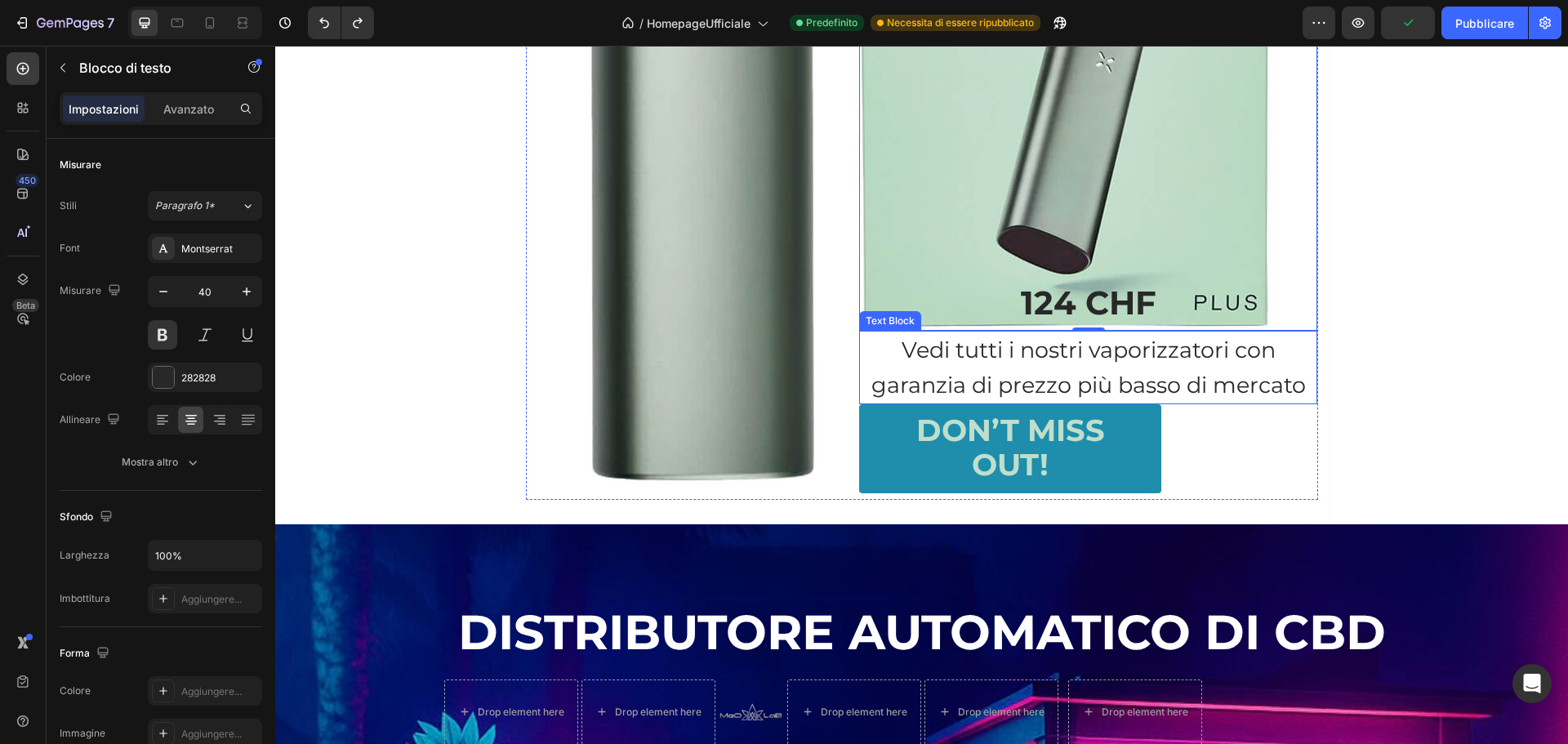
drag, startPoint x: 1075, startPoint y: 355, endPoint x: 1114, endPoint y: 358, distance: 39.1
click at [1077, 354] on p "Vedi tutti i nostri vaporizzatori con garanzia di prezzo più basso di mercato" at bounding box center [1088, 367] width 454 height 70
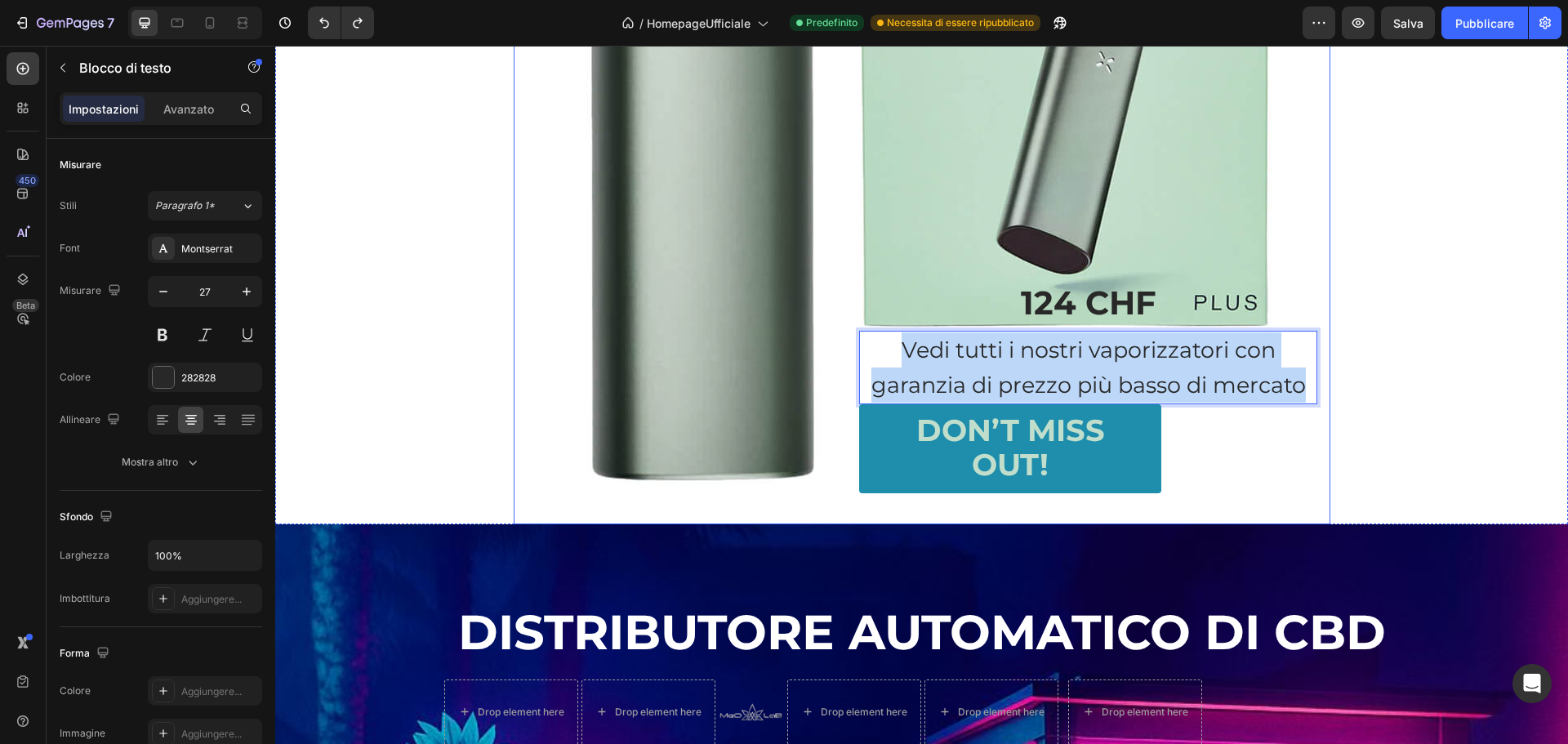
drag, startPoint x: 891, startPoint y: 348, endPoint x: 1314, endPoint y: 387, distance: 424.8
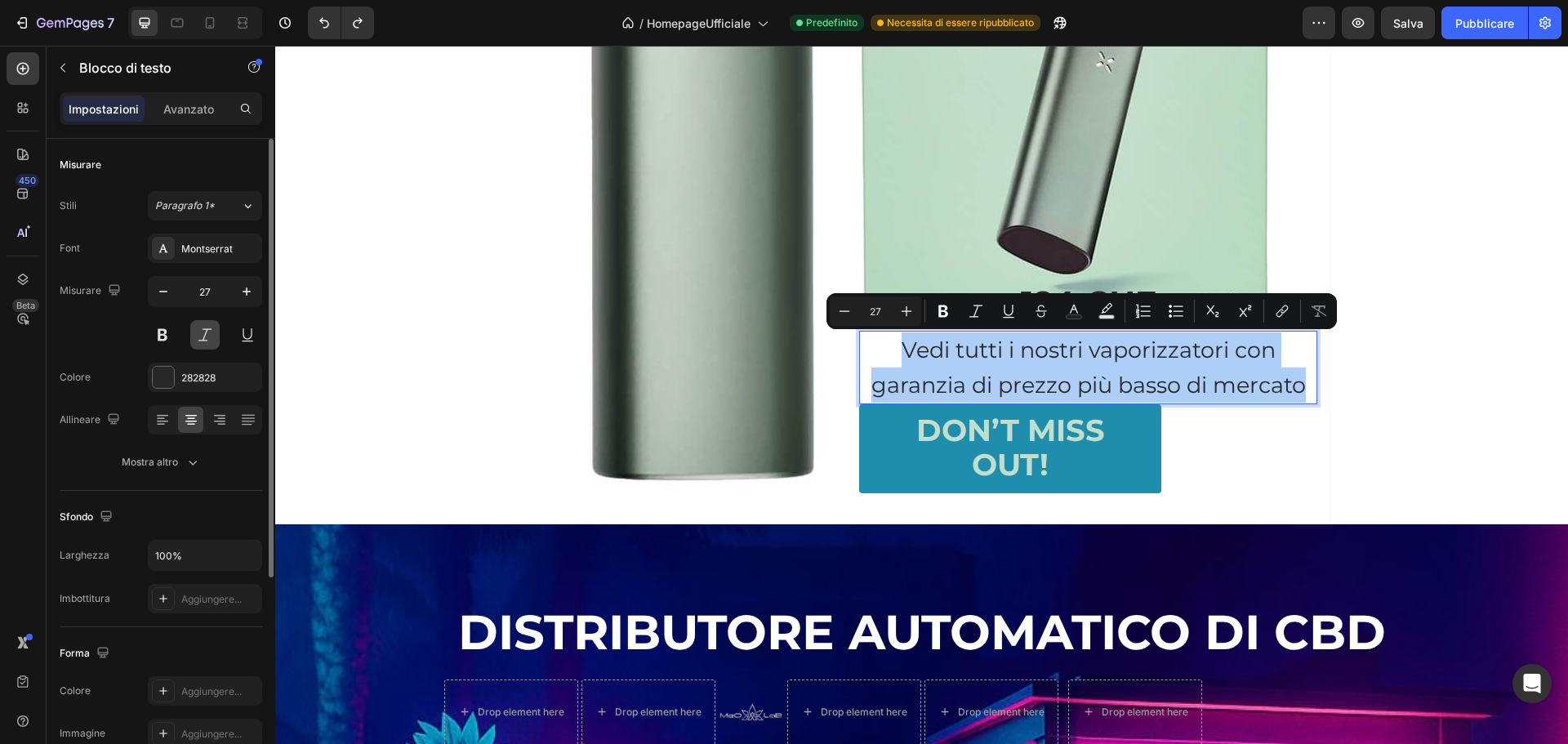
click at [207, 330] on button at bounding box center [205, 335] width 29 height 29
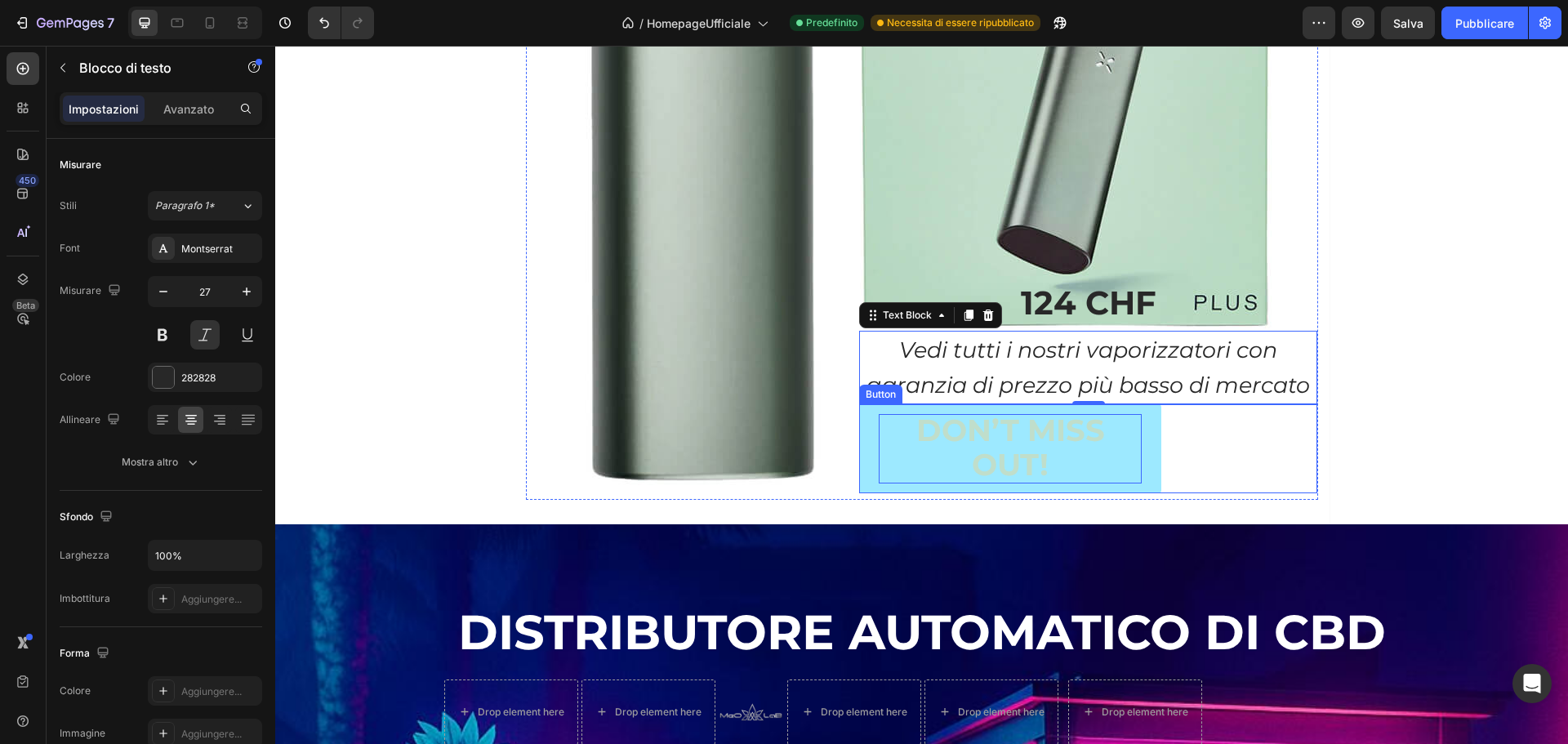
click at [1131, 437] on p "Don’t Miss Out!" at bounding box center [1010, 448] width 263 height 69
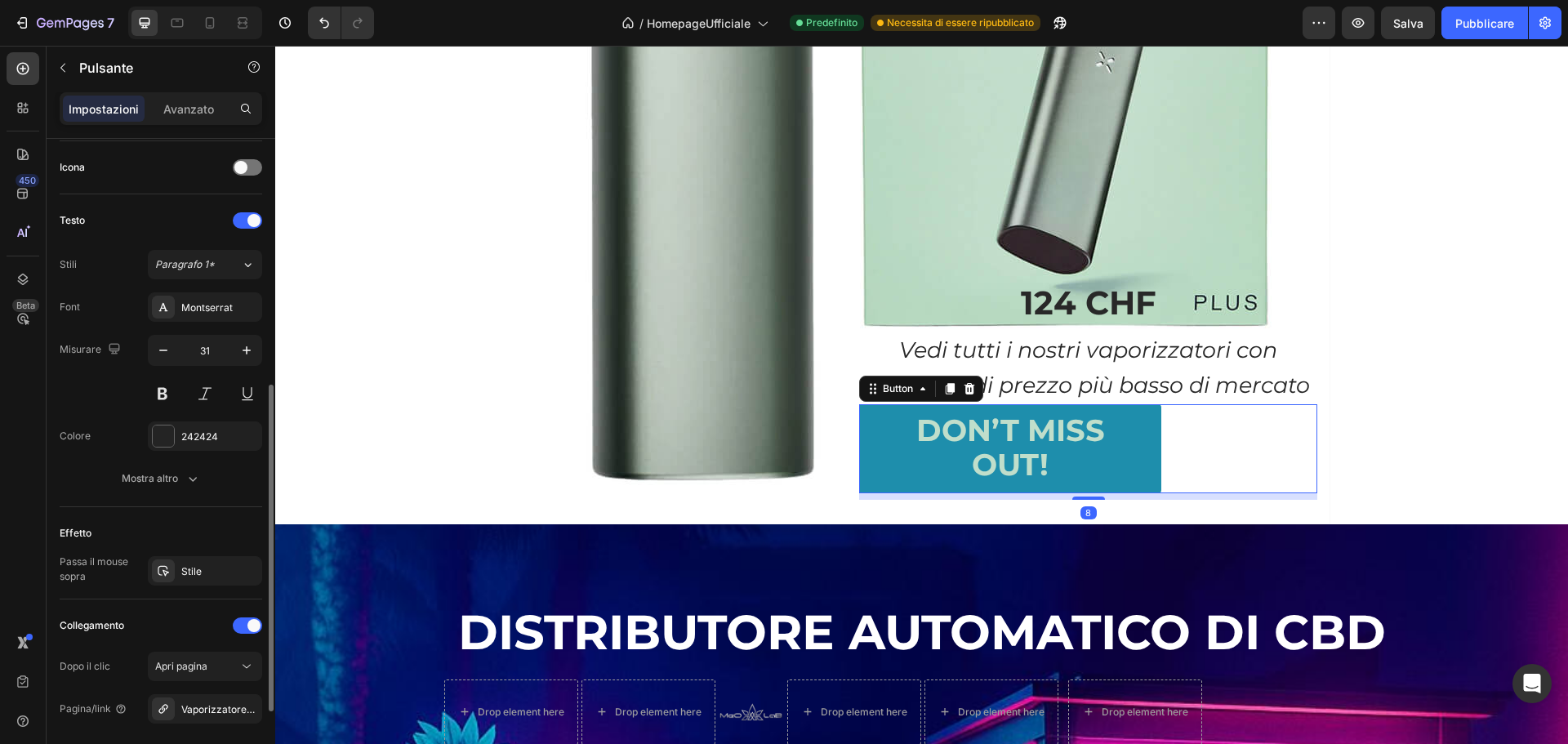
scroll to position [648, 0]
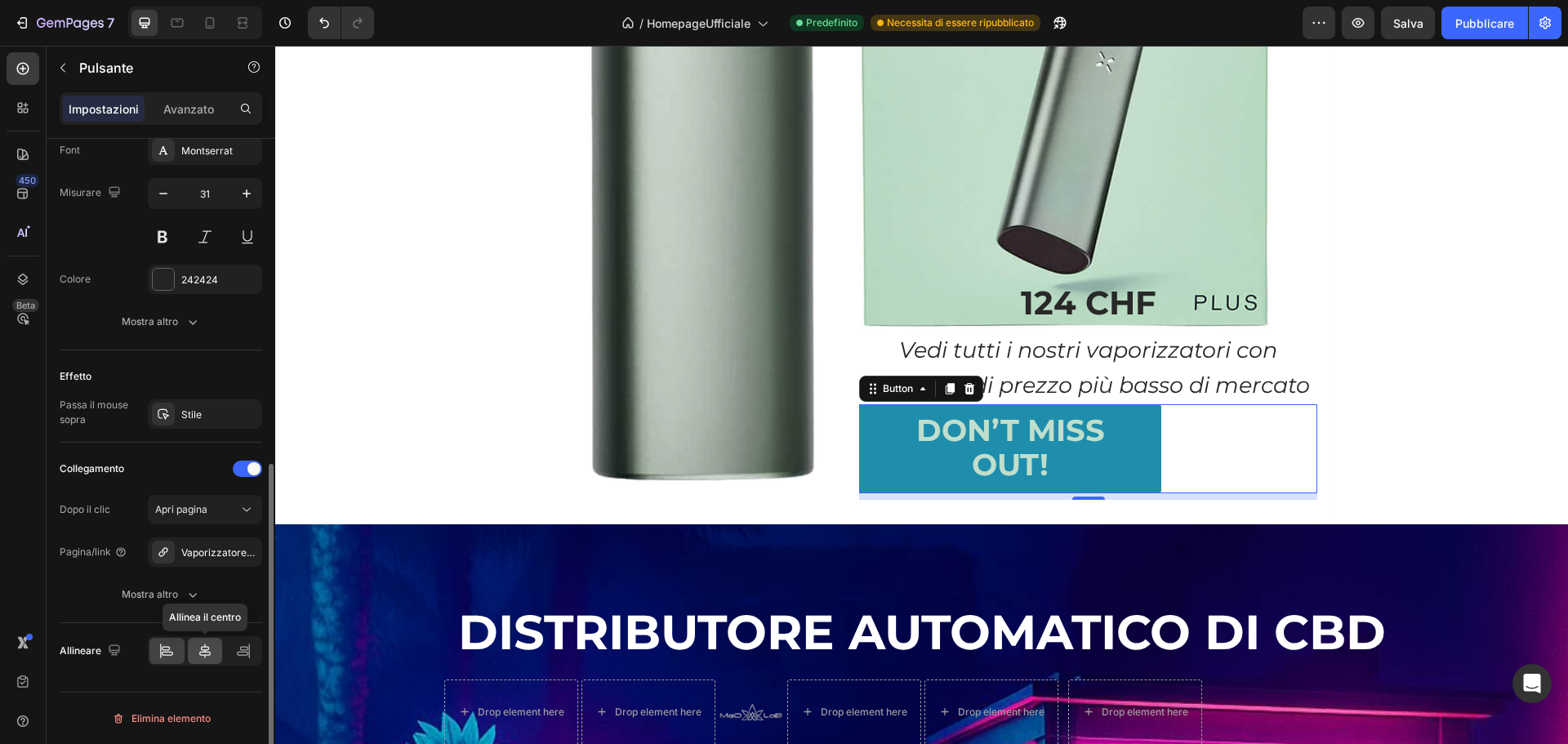
click at [195, 642] on div at bounding box center [205, 651] width 35 height 26
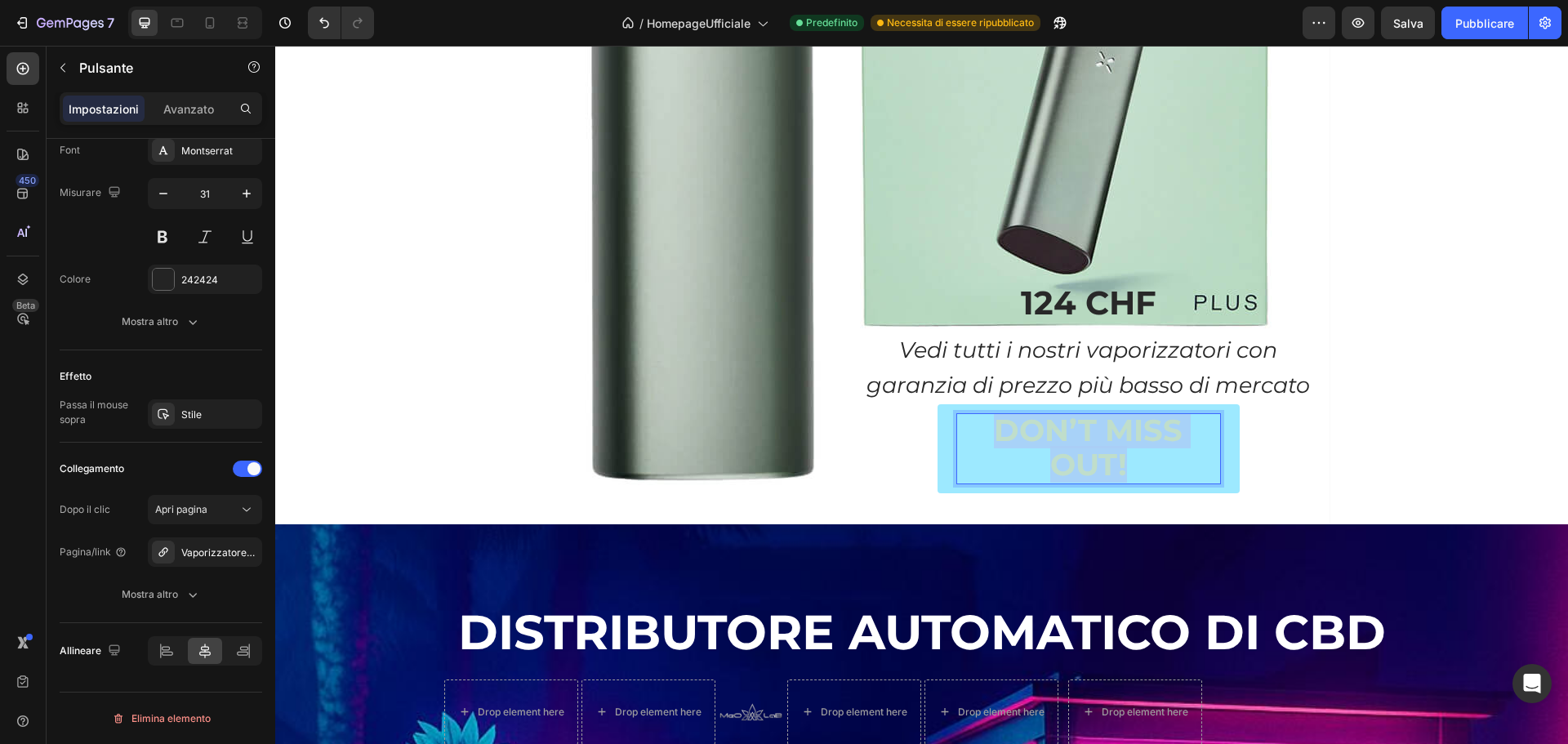
drag, startPoint x: 1136, startPoint y: 462, endPoint x: 976, endPoint y: 438, distance: 161.8
click at [976, 438] on p "Don’t Miss Out!" at bounding box center [1088, 448] width 263 height 69
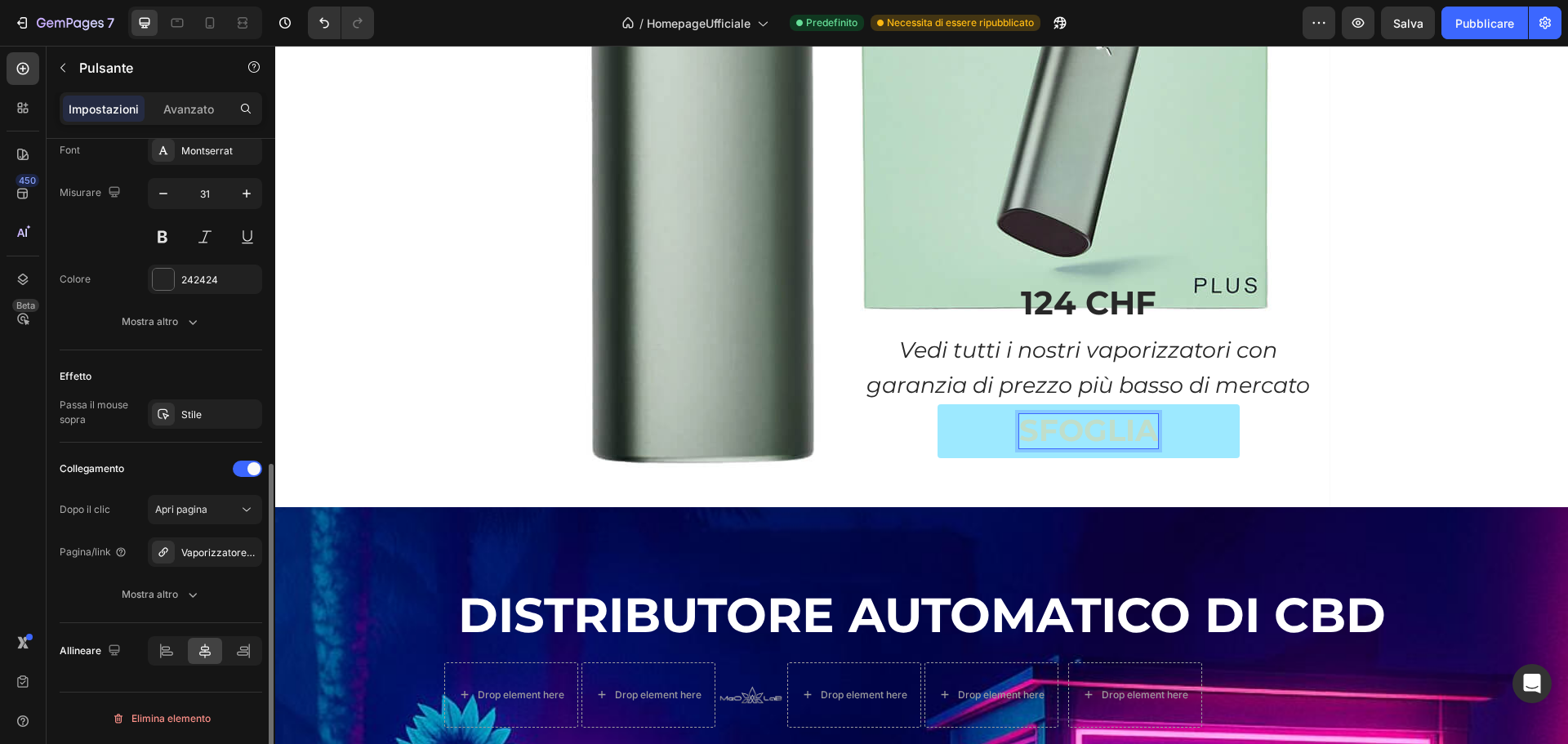
scroll to position [402, 0]
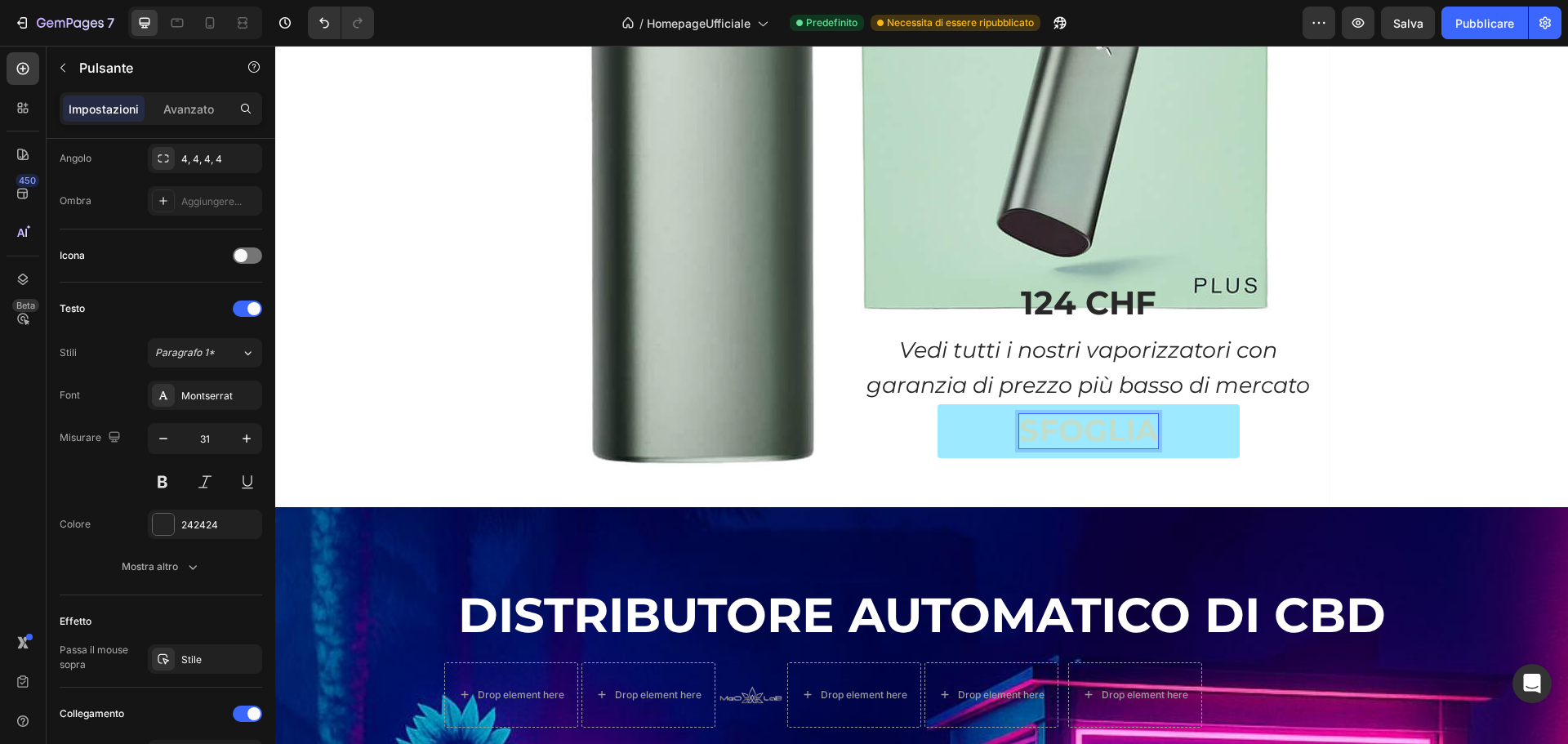
click at [960, 444] on link "SFOGLIA" at bounding box center [1088, 431] width 302 height 54
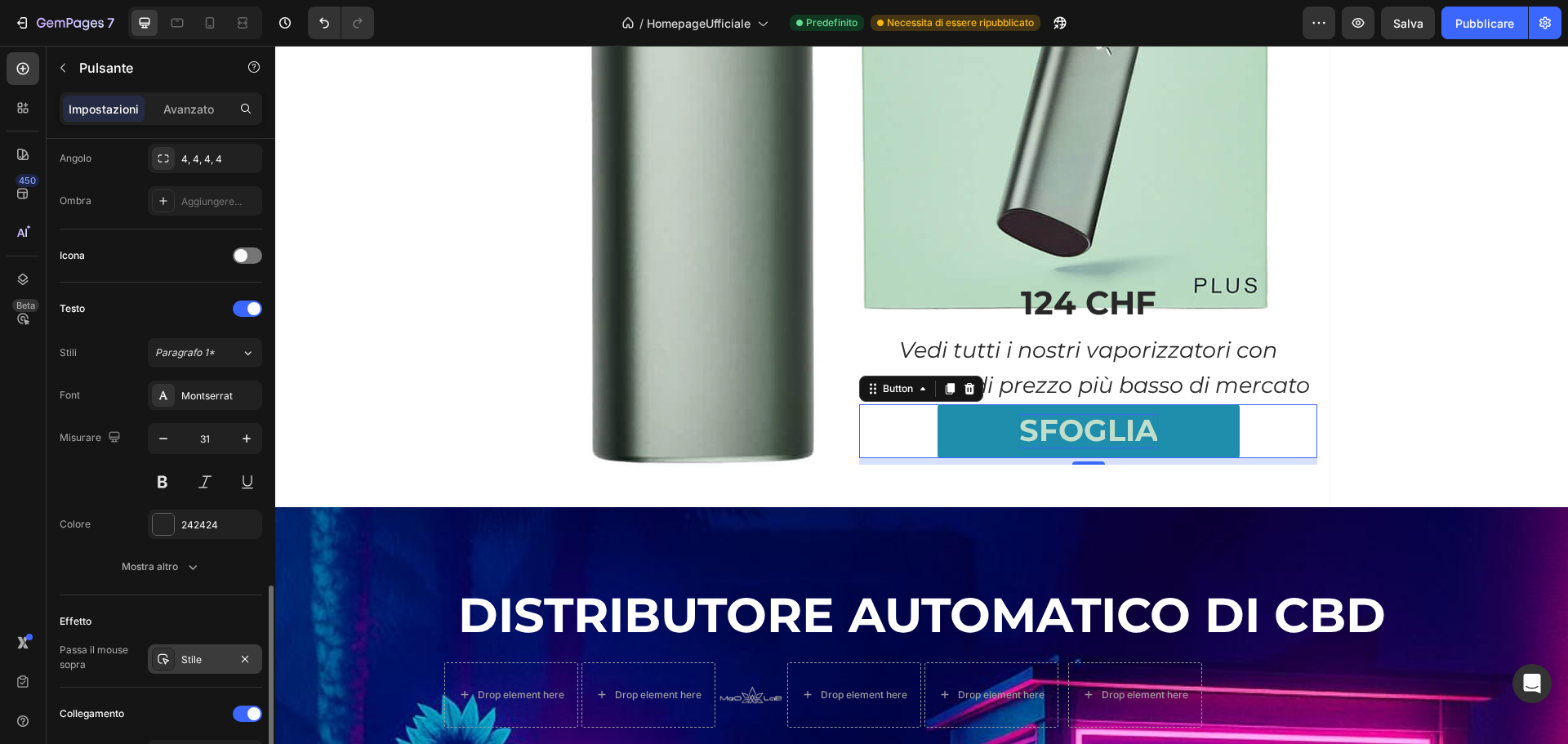
scroll to position [648, 0]
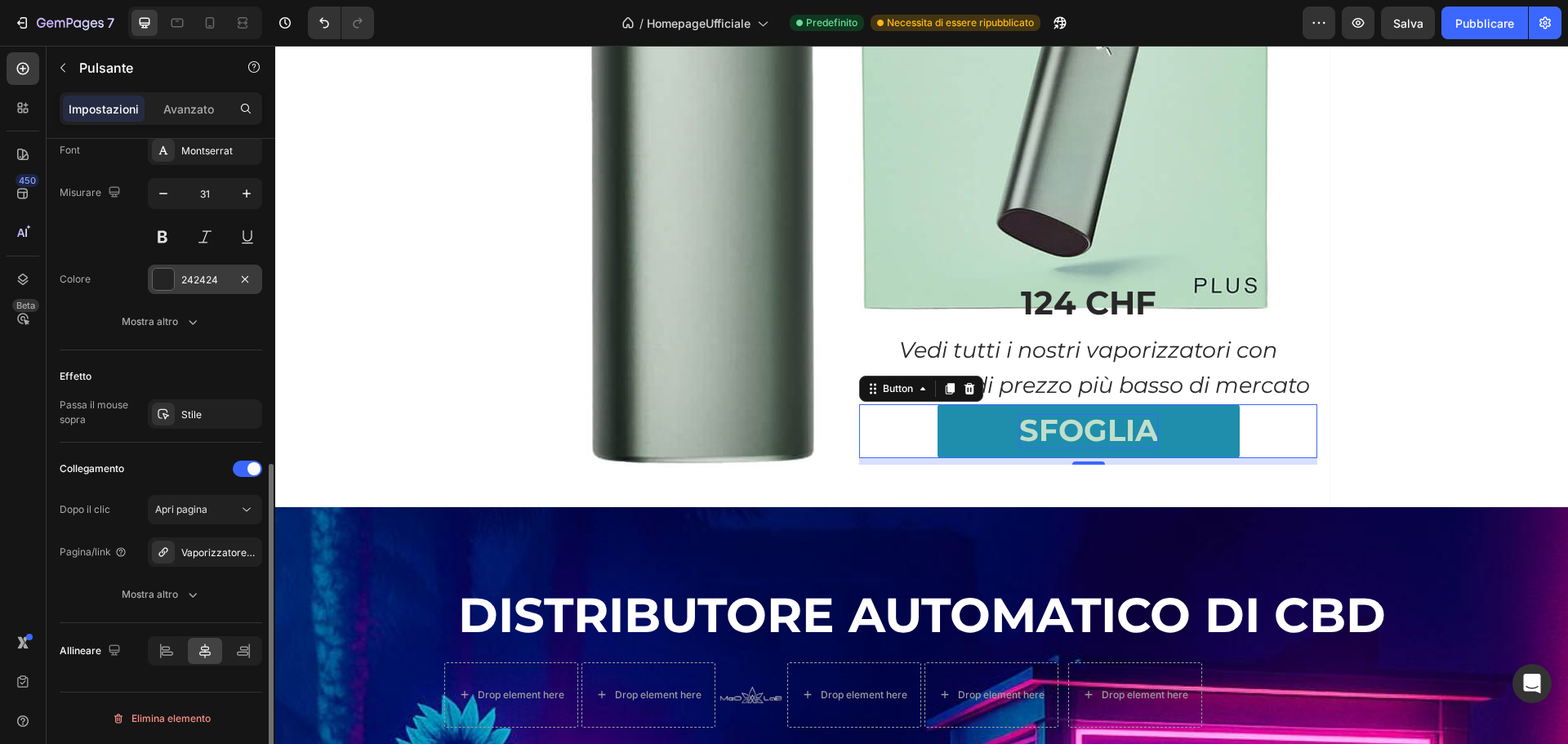
click at [169, 287] on div at bounding box center [163, 279] width 21 height 21
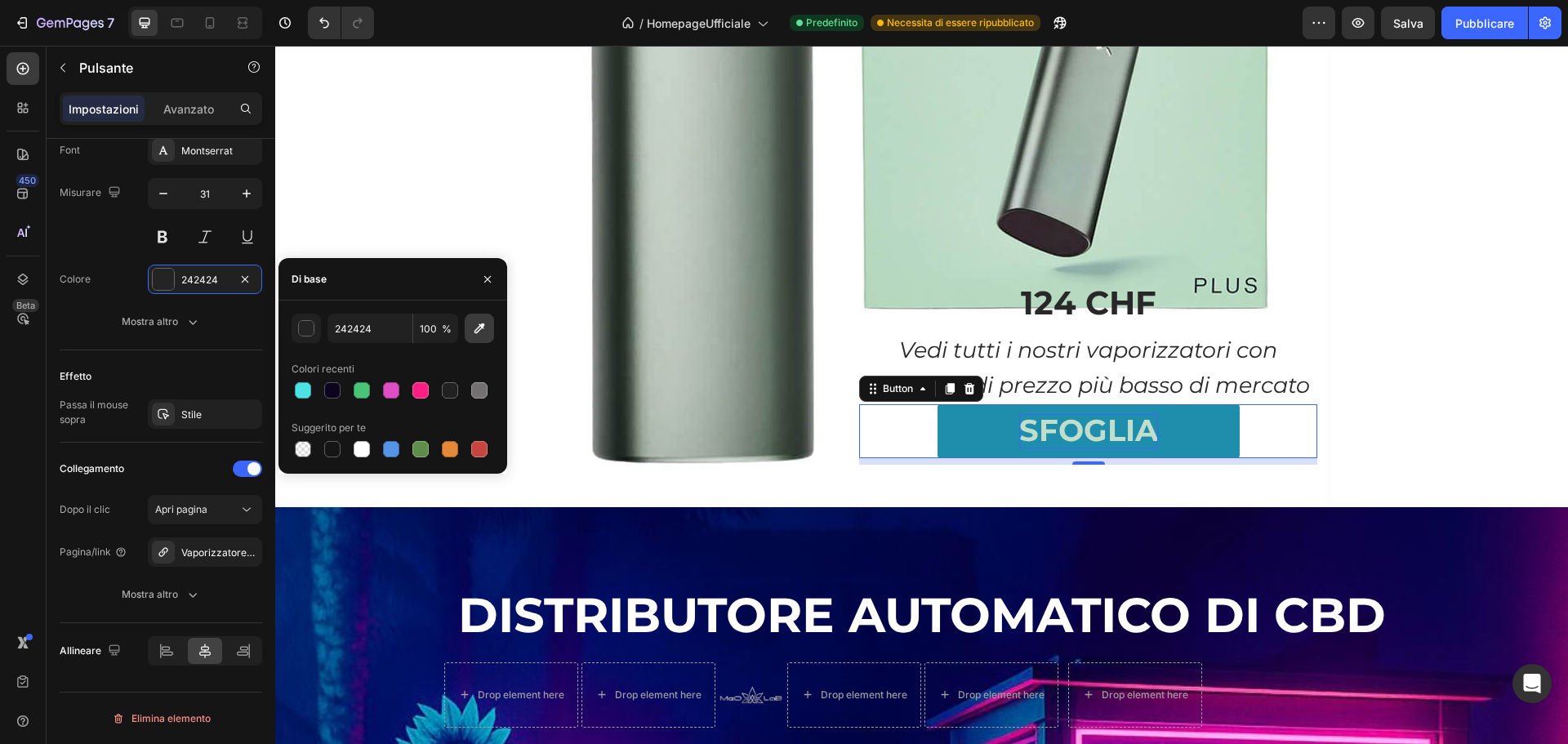
click at [484, 324] on icon "button" at bounding box center [480, 329] width 11 height 11
type input "0C0137"
click at [1380, 329] on div "Text Block Image Text Block Heading Don’t Miss Out! Button PAX VAPORIZZATORE Te…" at bounding box center [922, 74] width 1293 height 866
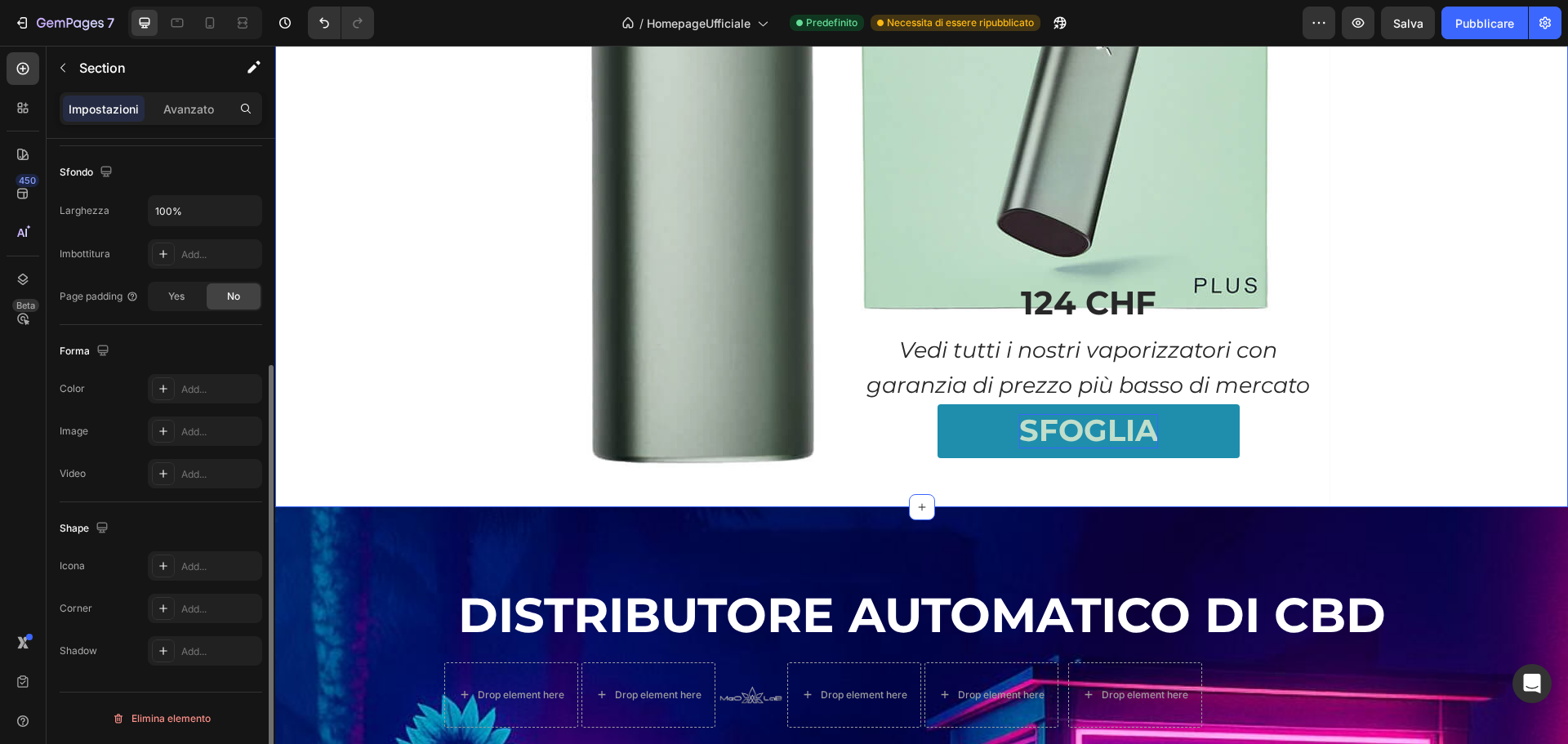
scroll to position [0, 0]
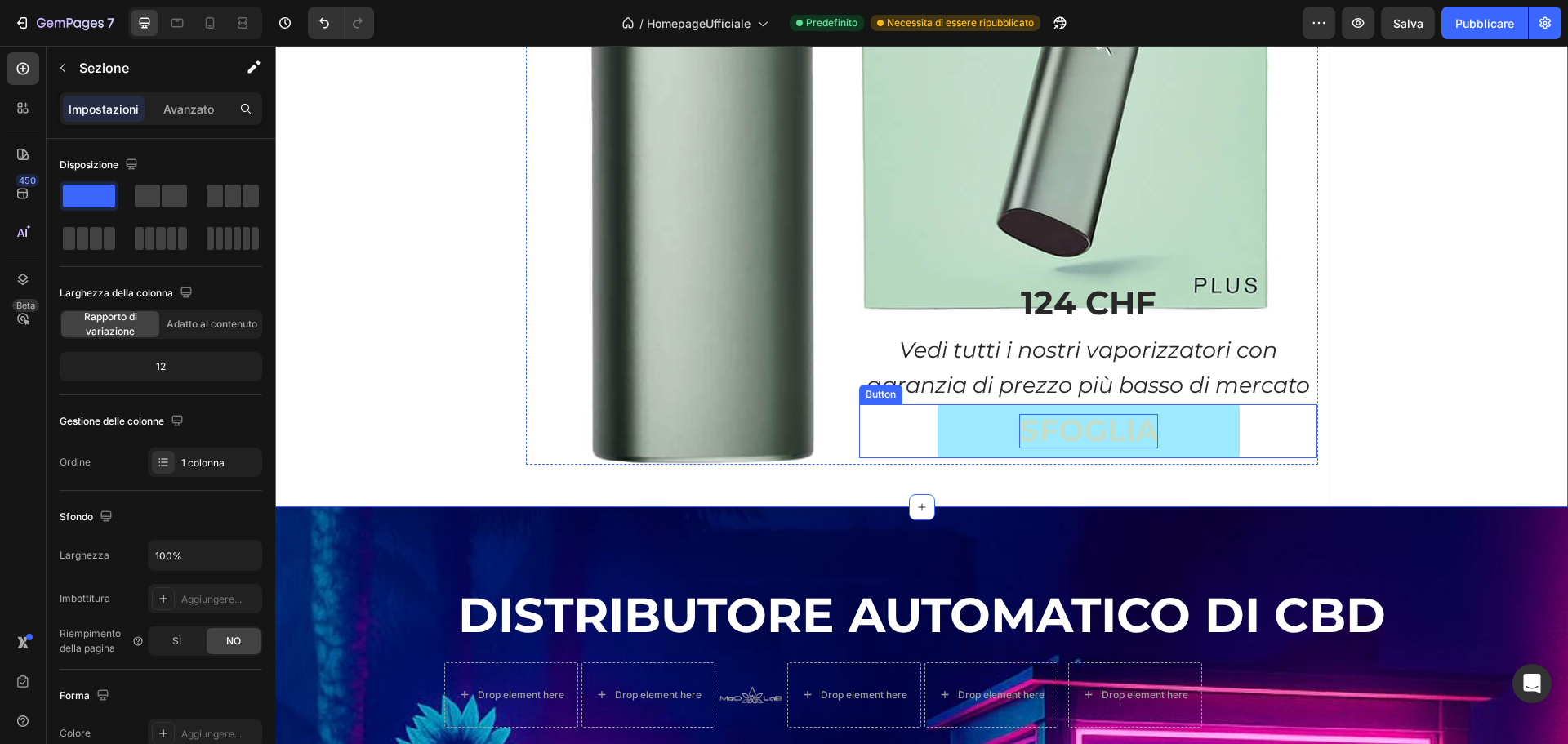
click at [994, 415] on link "SFOGLIA" at bounding box center [1088, 431] width 302 height 54
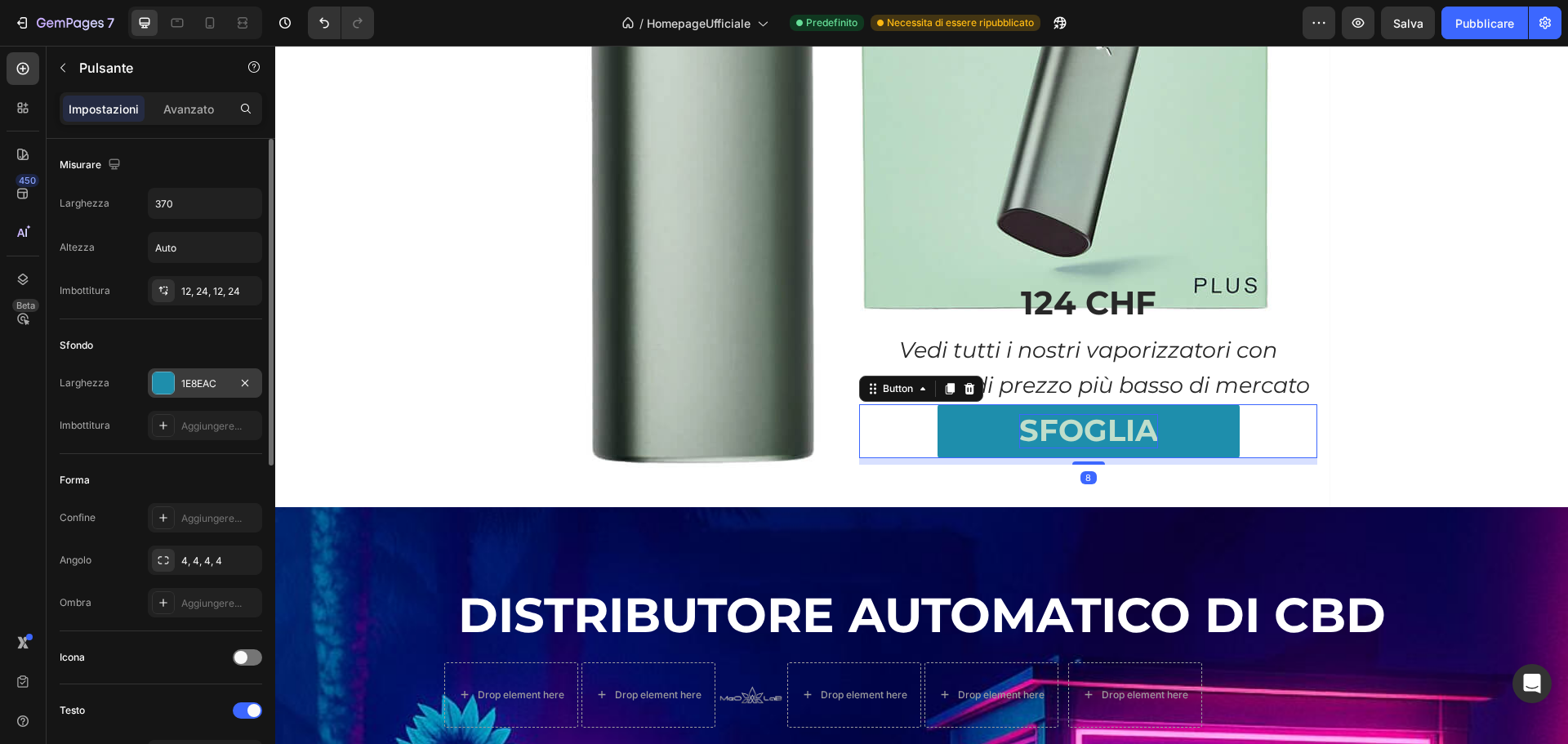
click at [167, 382] on div at bounding box center [163, 383] width 21 height 21
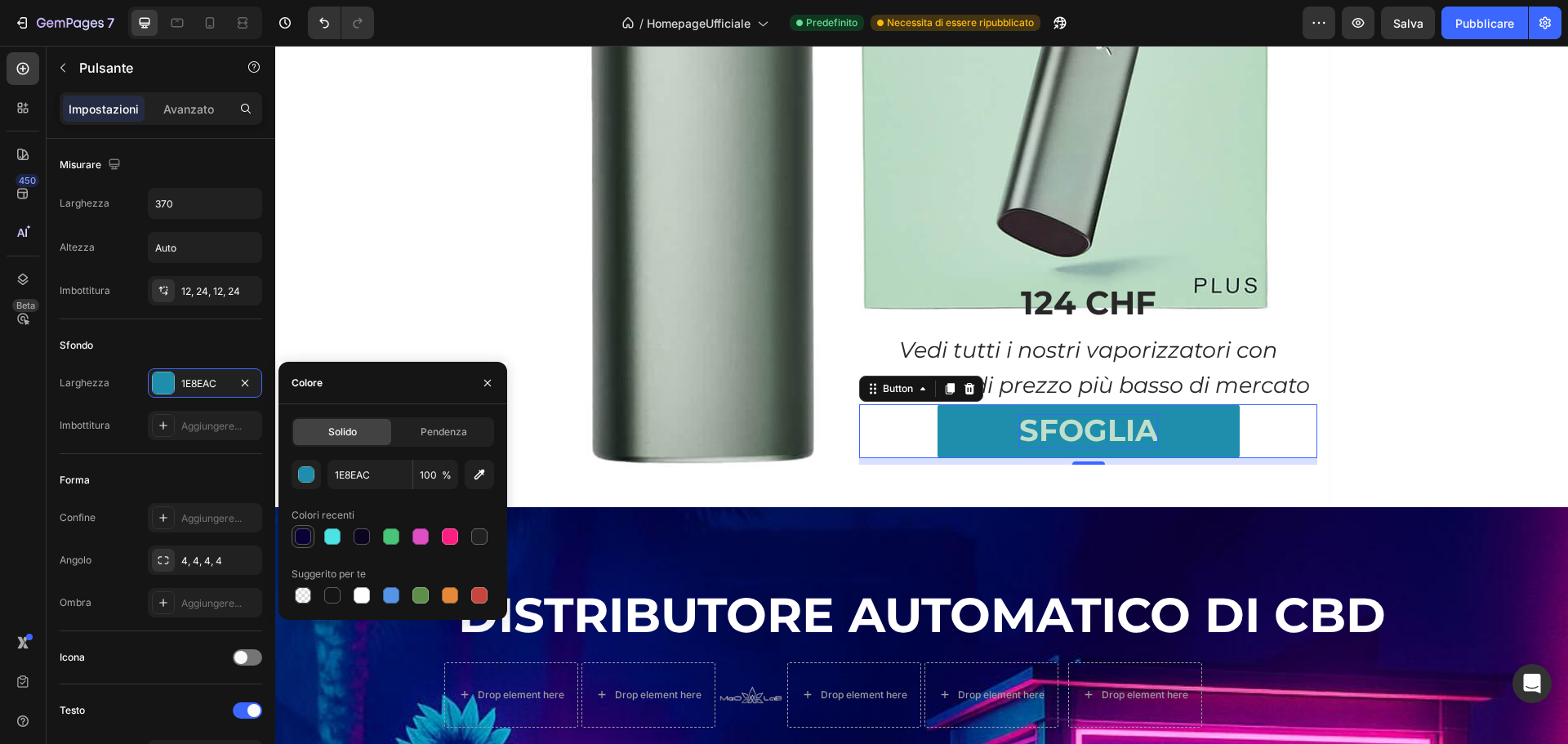
click at [302, 541] on div at bounding box center [303, 537] width 16 height 16
type input "0C0137"
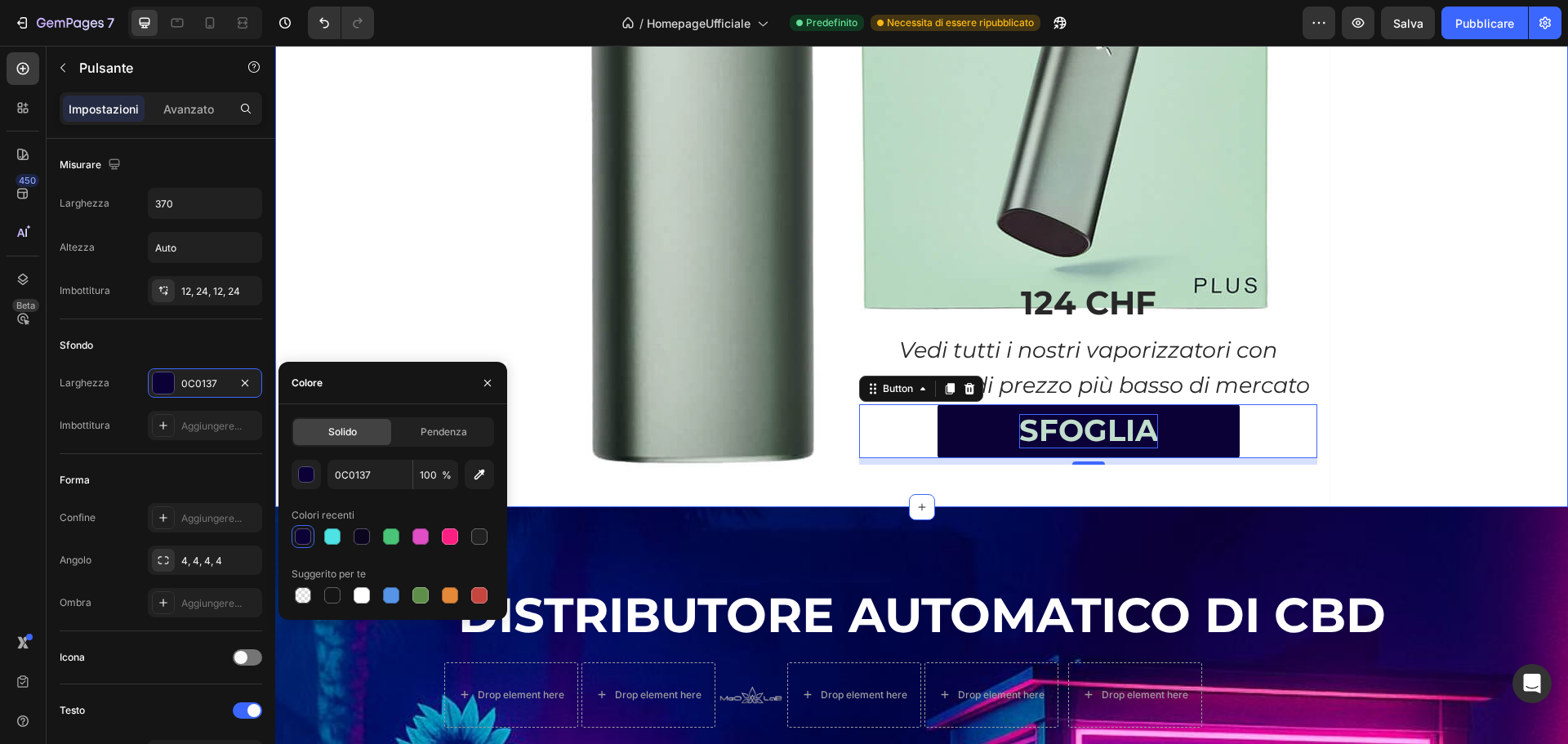
click at [1422, 316] on div "Text Block Image Text Block Heading Don’t Miss Out! Button PAX VAPORIZZATORE Te…" at bounding box center [922, 74] width 1293 height 866
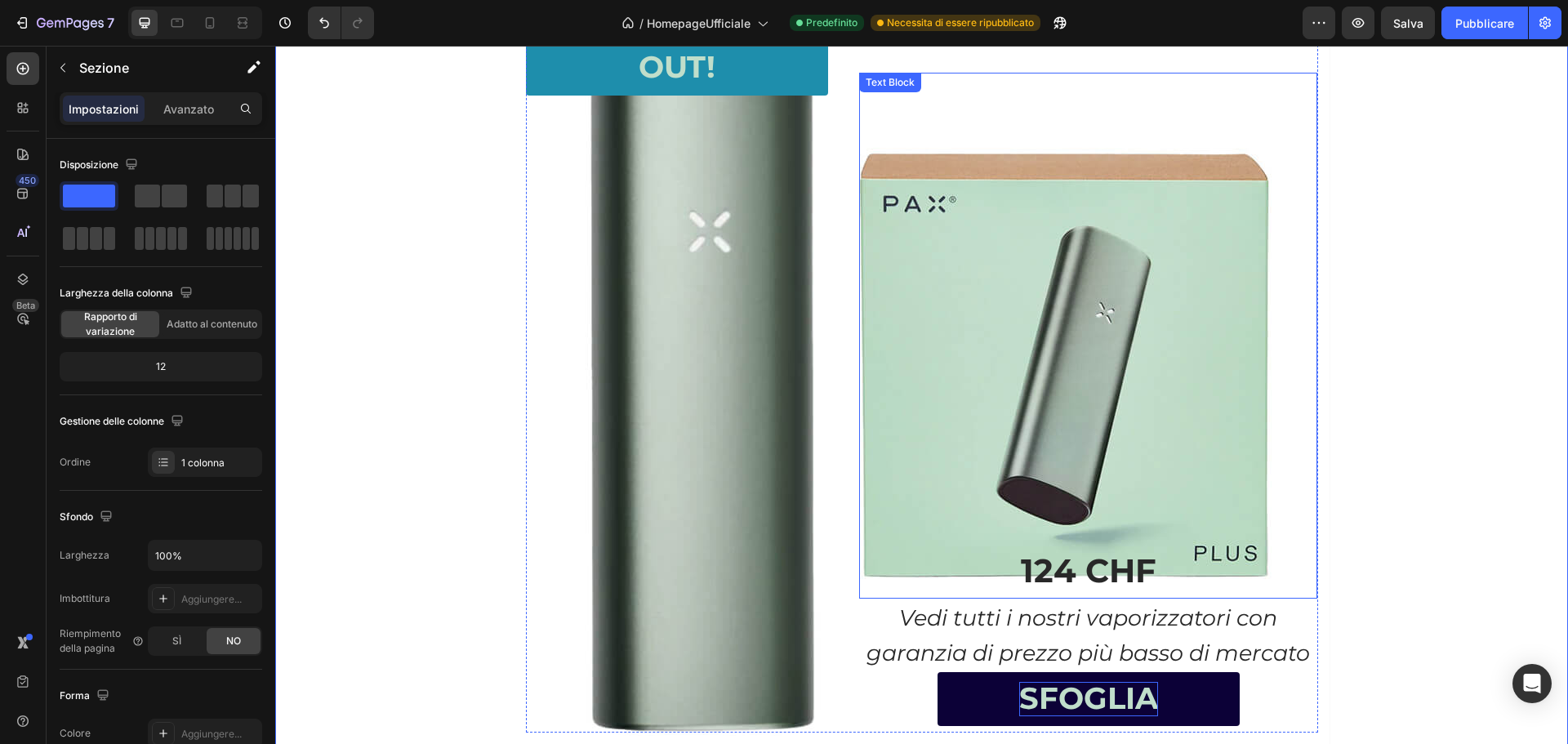
scroll to position [1508, 0]
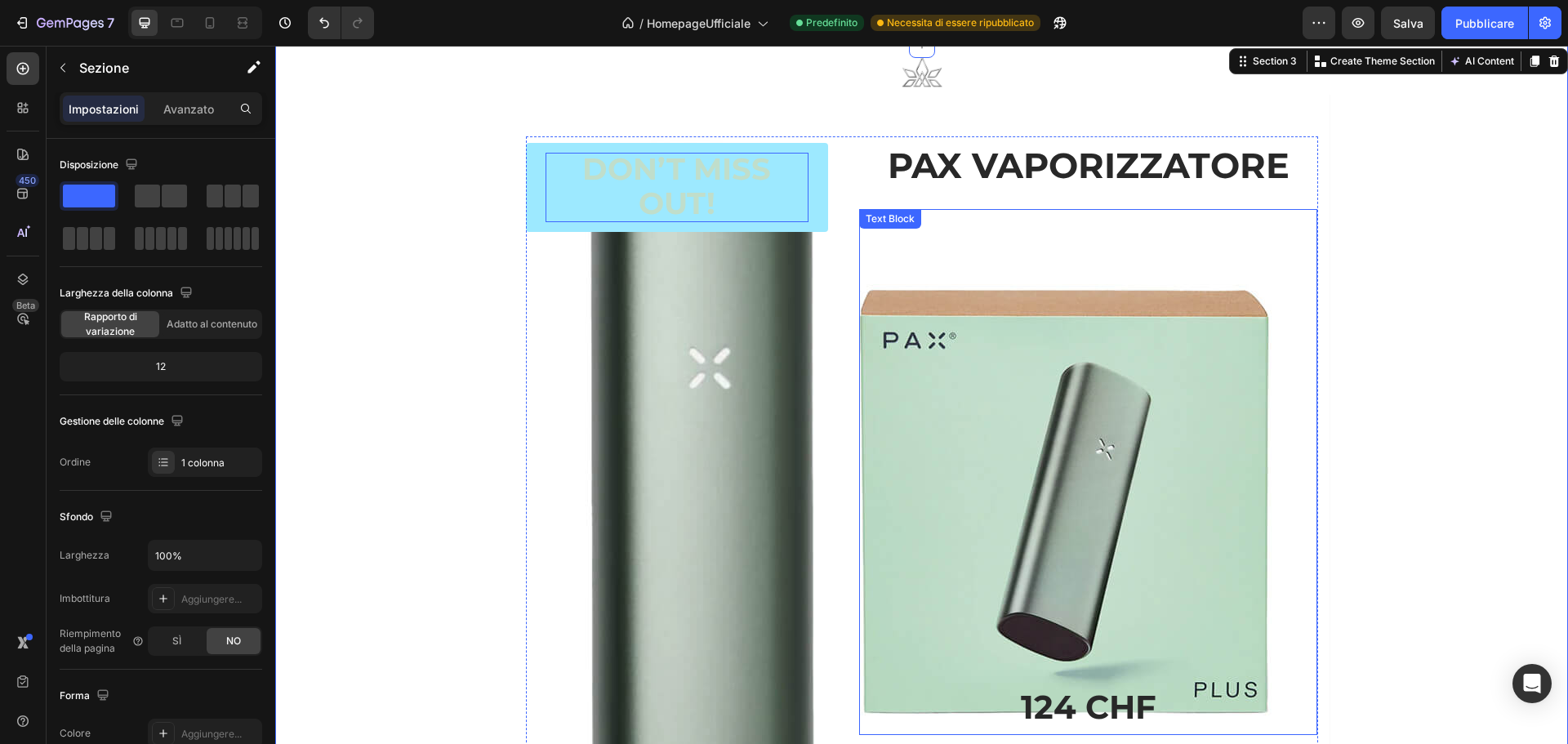
click at [799, 225] on div "Text Block Heading Don’t Miss Out! Button" at bounding box center [690, 503] width 327 height 734
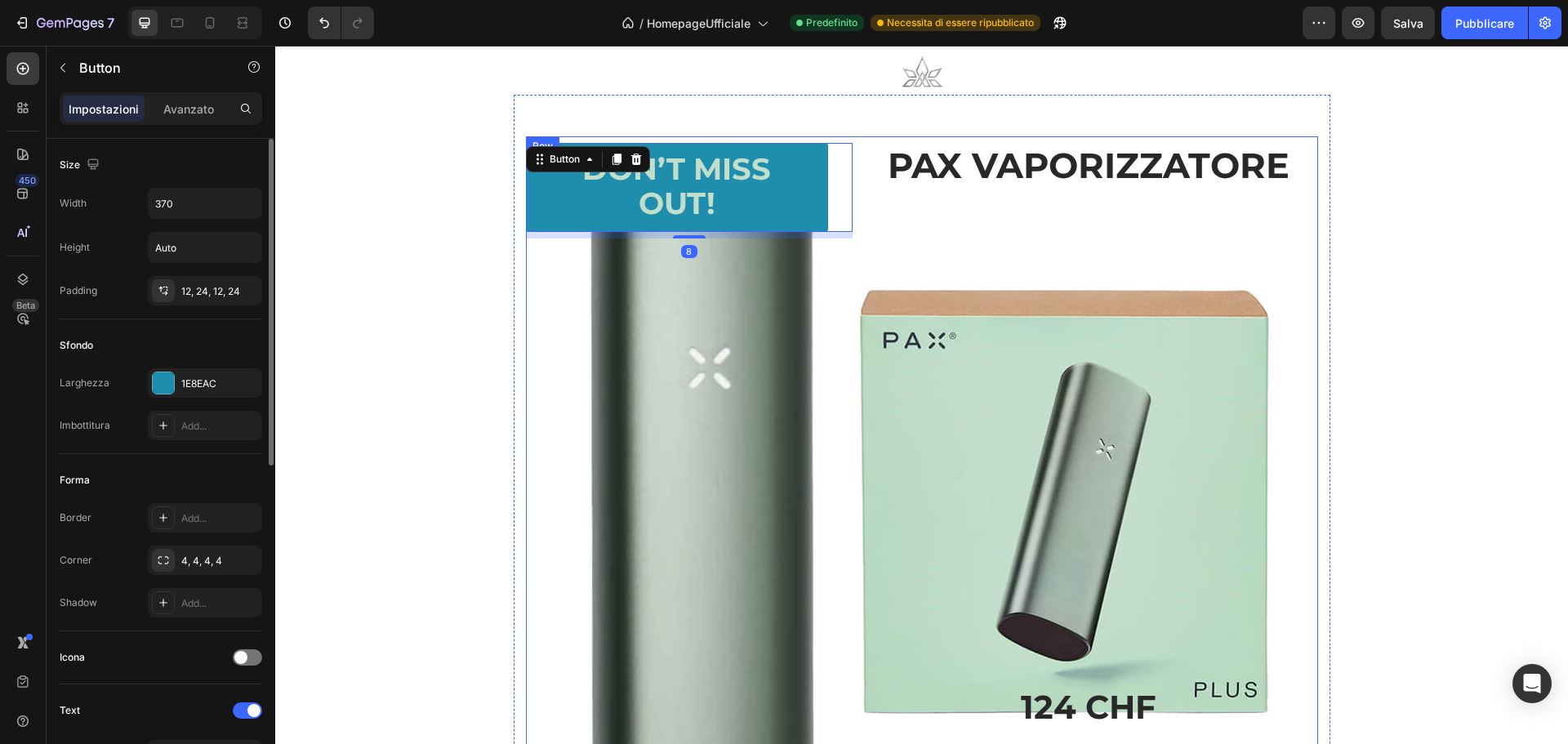
scroll to position [1423, 0]
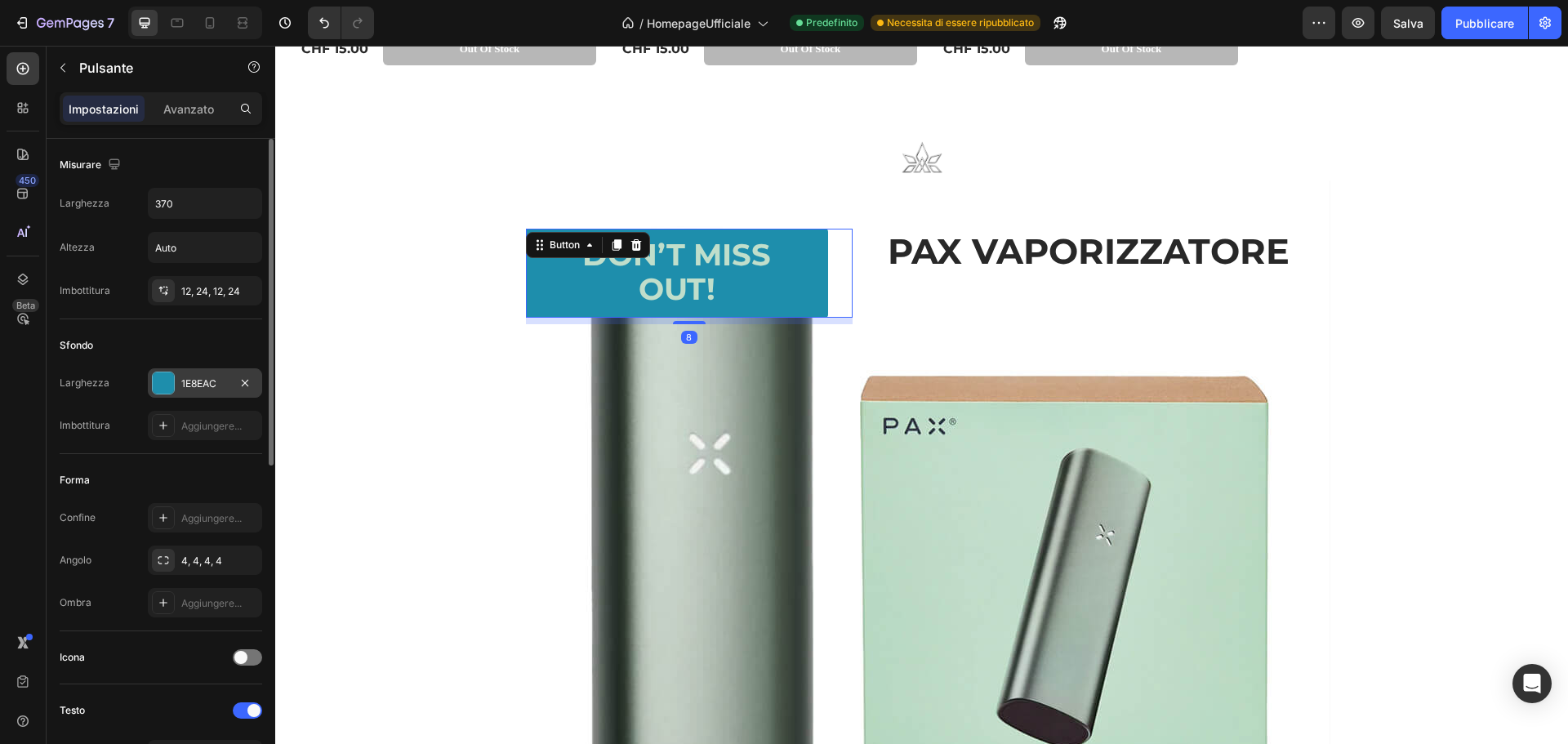
click at [161, 390] on div at bounding box center [163, 383] width 21 height 21
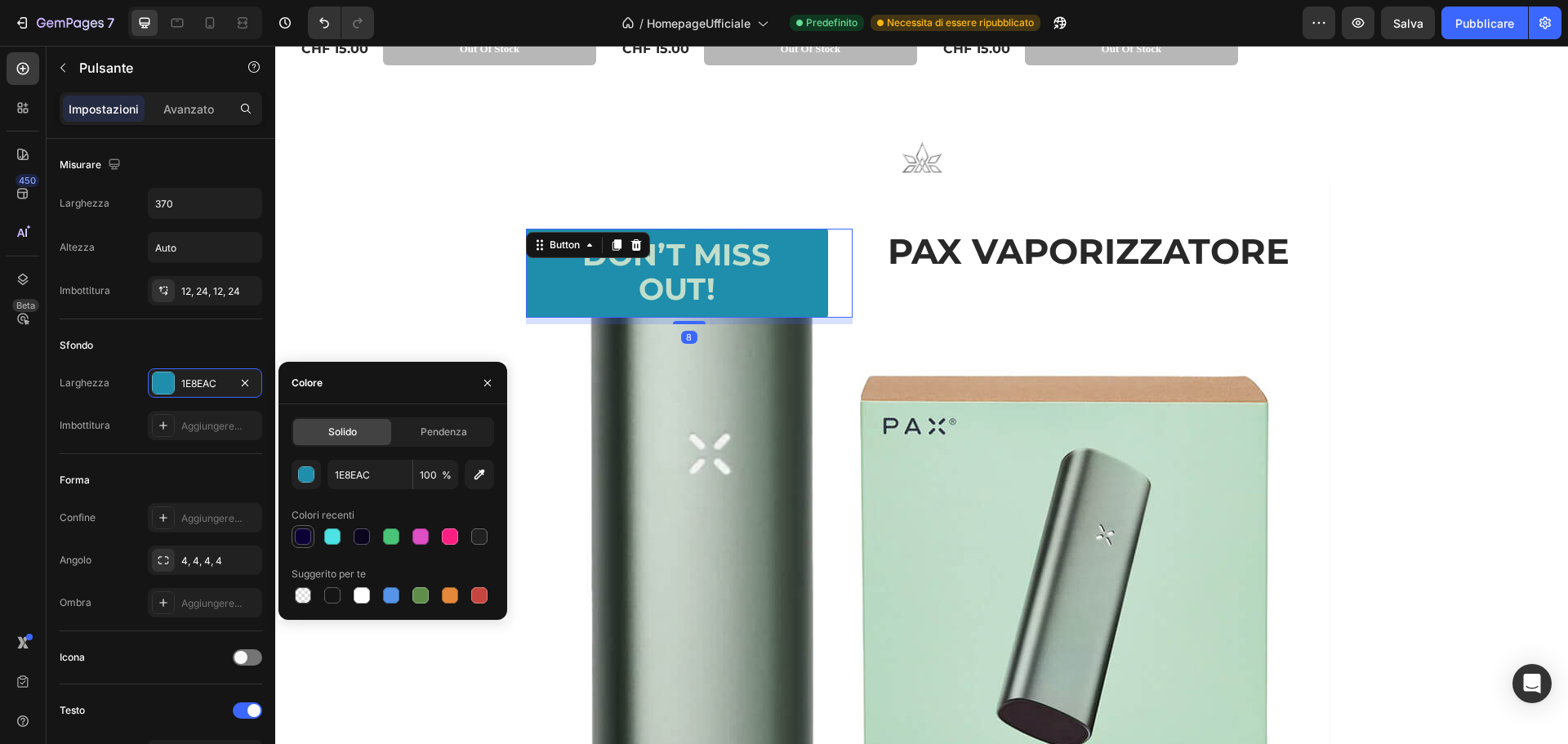
click at [302, 534] on div at bounding box center [303, 537] width 16 height 16
type input "0C0137"
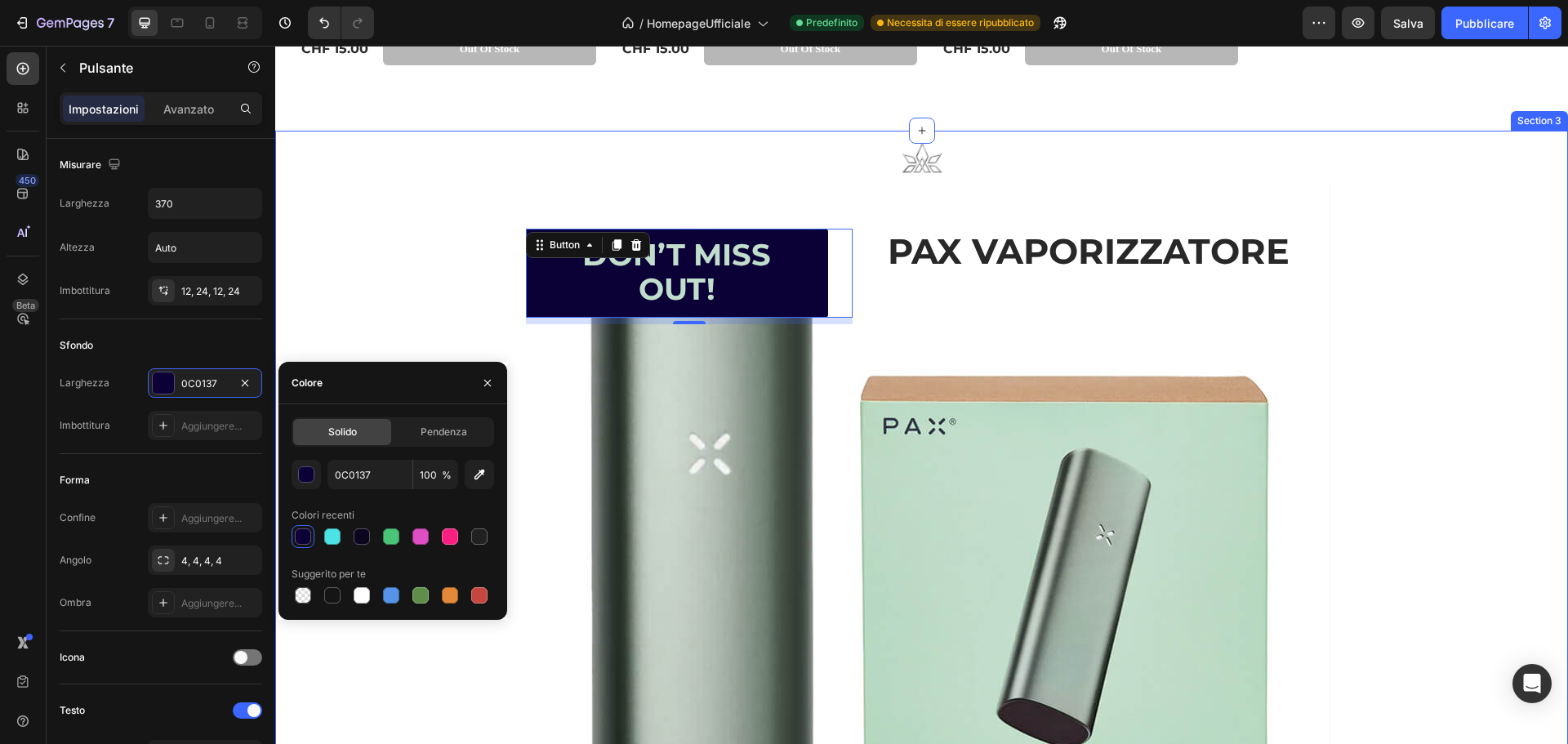
click at [1461, 288] on div "Text Block Image Text Block Heading Don’t Miss Out! Button 8 PAX VAPORIZZATORE …" at bounding box center [922, 564] width 1293 height 866
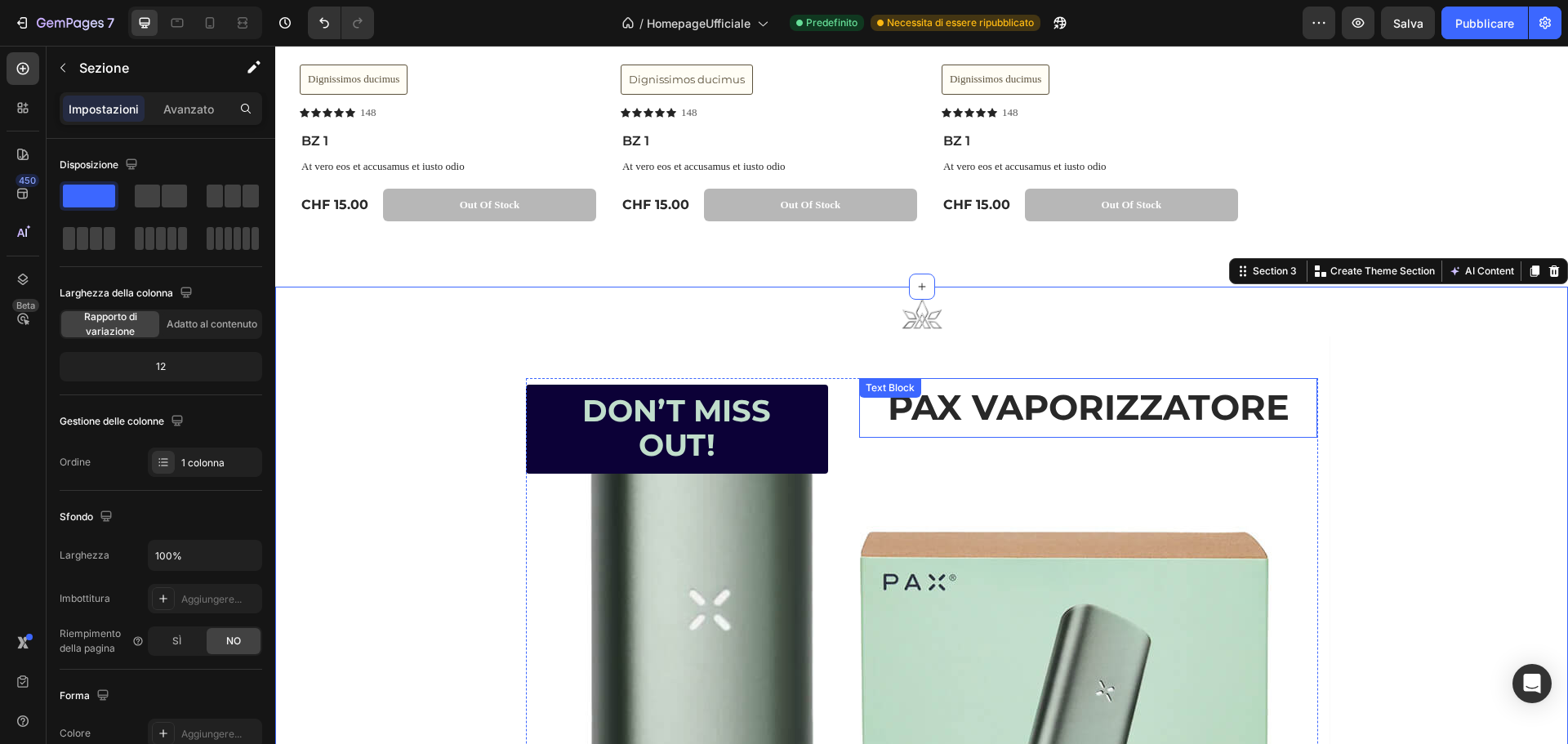
scroll to position [1259, 0]
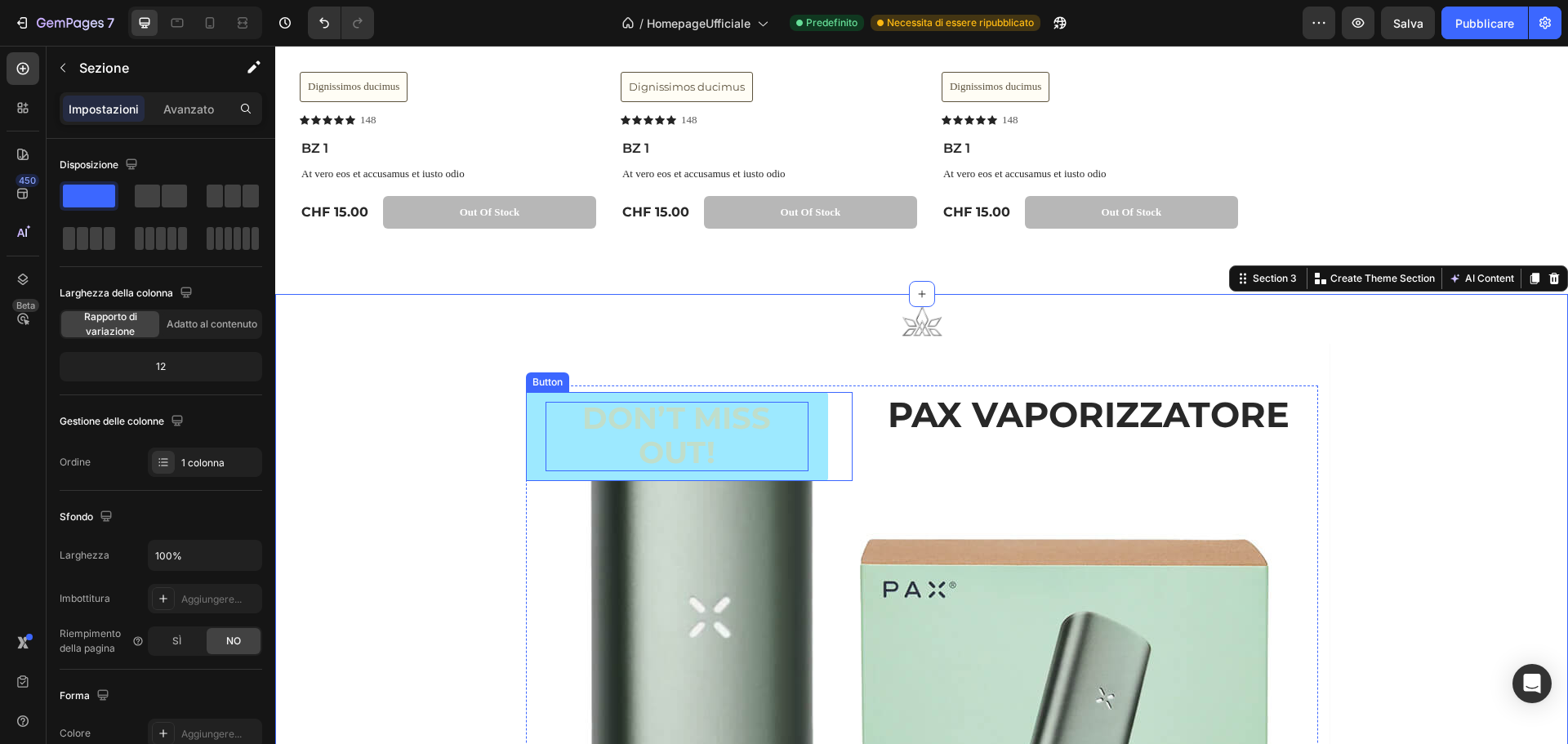
click at [614, 412] on strong "Don’t Miss Out!" at bounding box center [677, 435] width 189 height 71
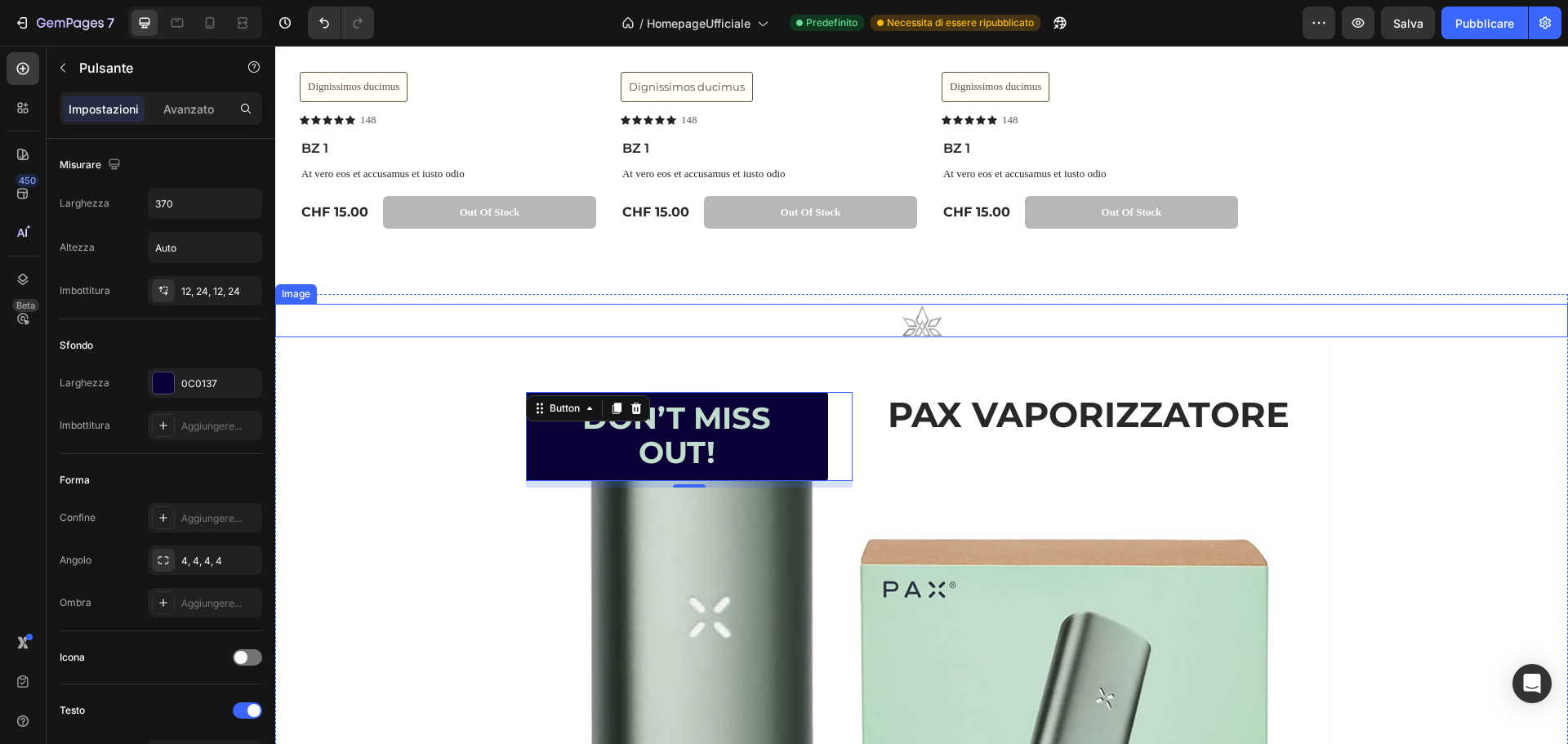
click at [1347, 334] on div at bounding box center [922, 320] width 1293 height 33
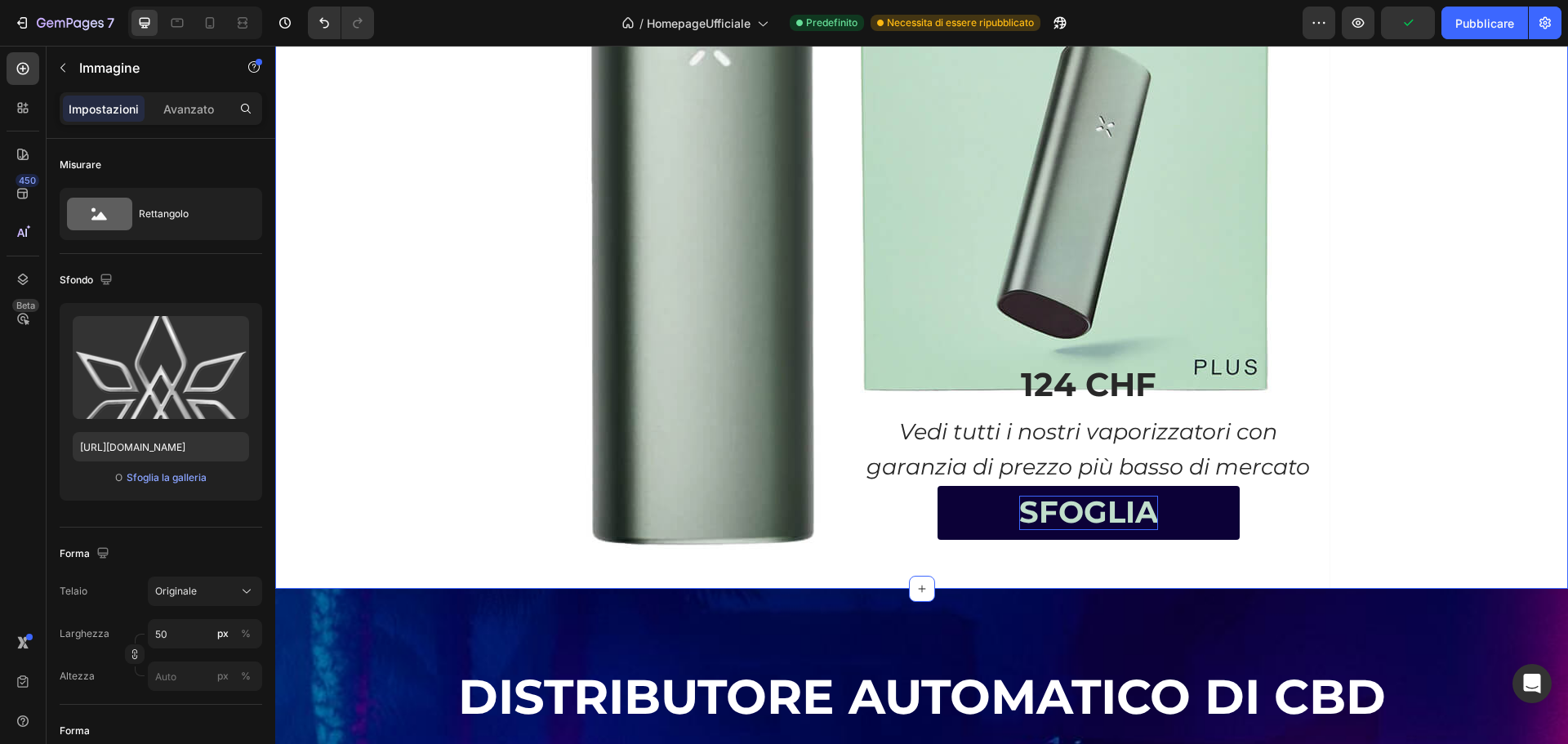
scroll to position [1749, 0]
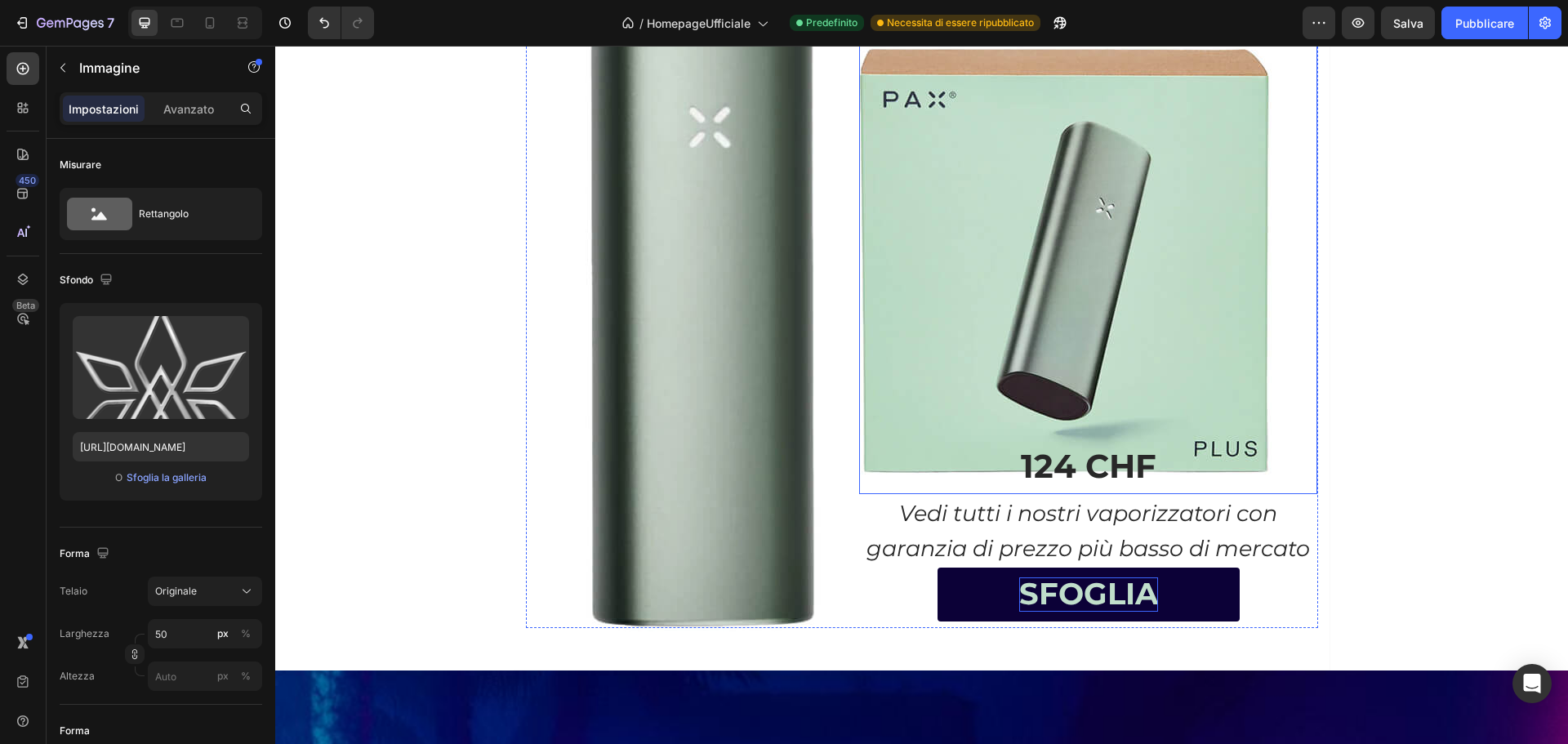
drag, startPoint x: 976, startPoint y: 467, endPoint x: 1012, endPoint y: 468, distance: 36.0
click at [999, 468] on p "124 CHF" at bounding box center [1088, 466] width 454 height 52
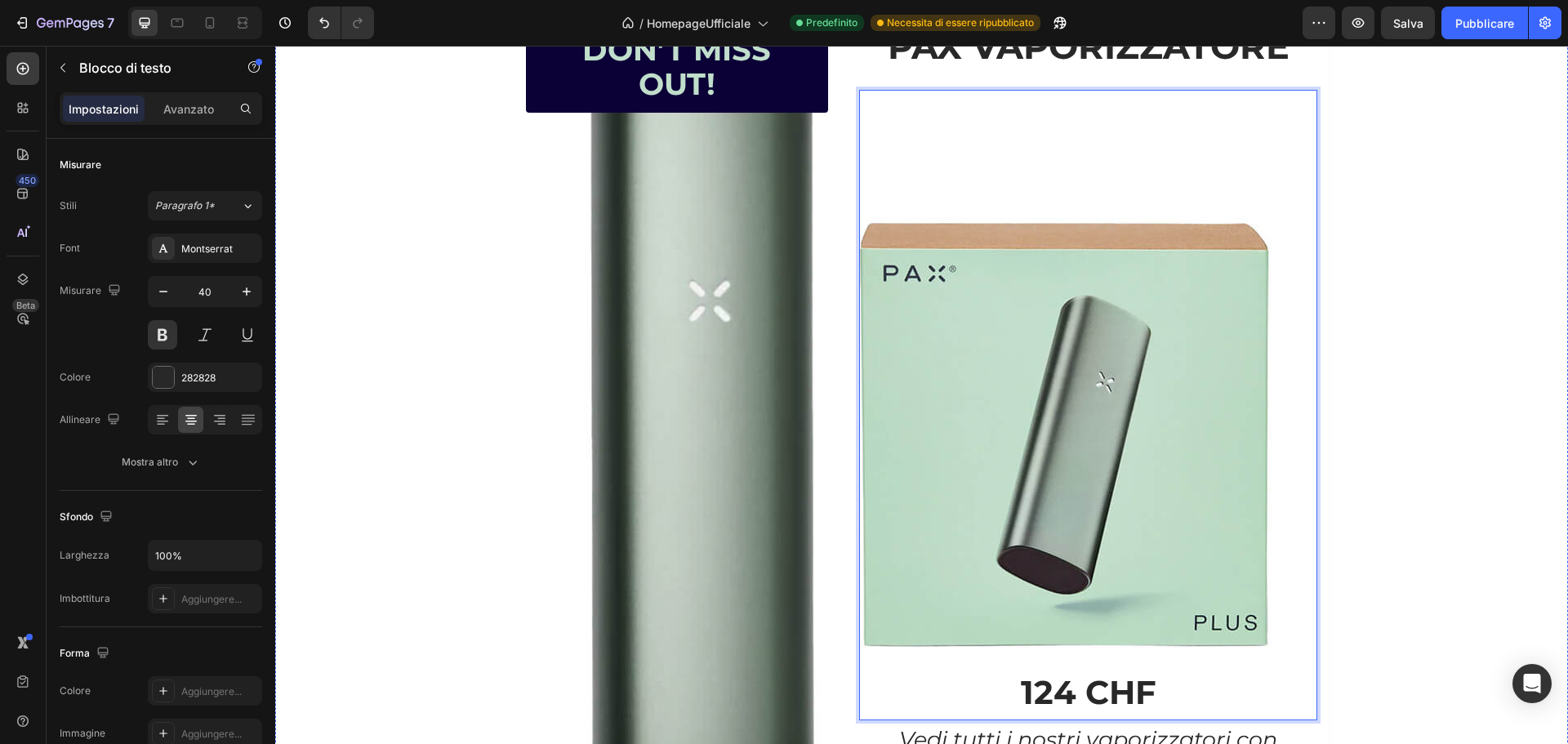
scroll to position [1371, 0]
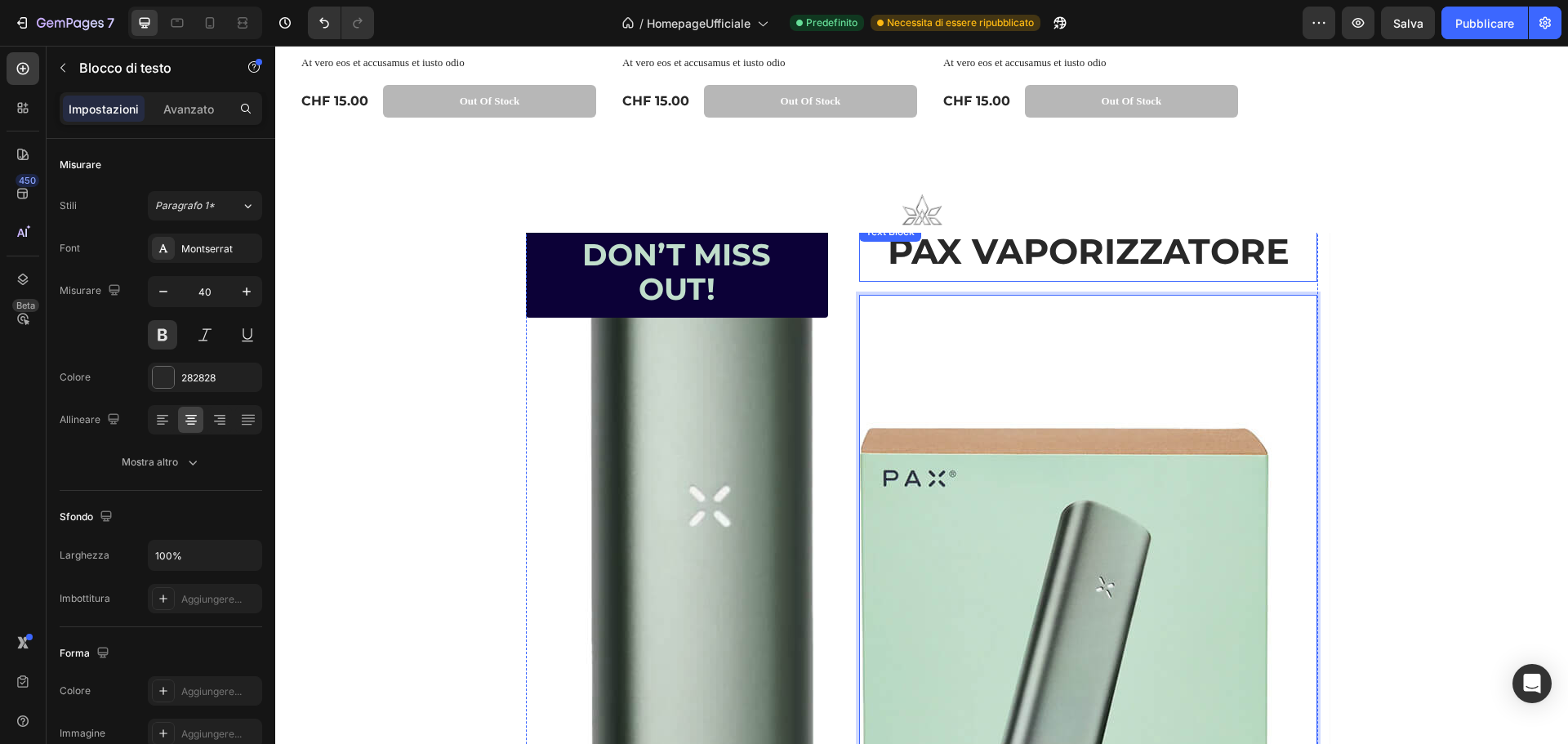
click at [944, 257] on p "PAX VAPORIZZATORE" at bounding box center [1088, 252] width 454 height 56
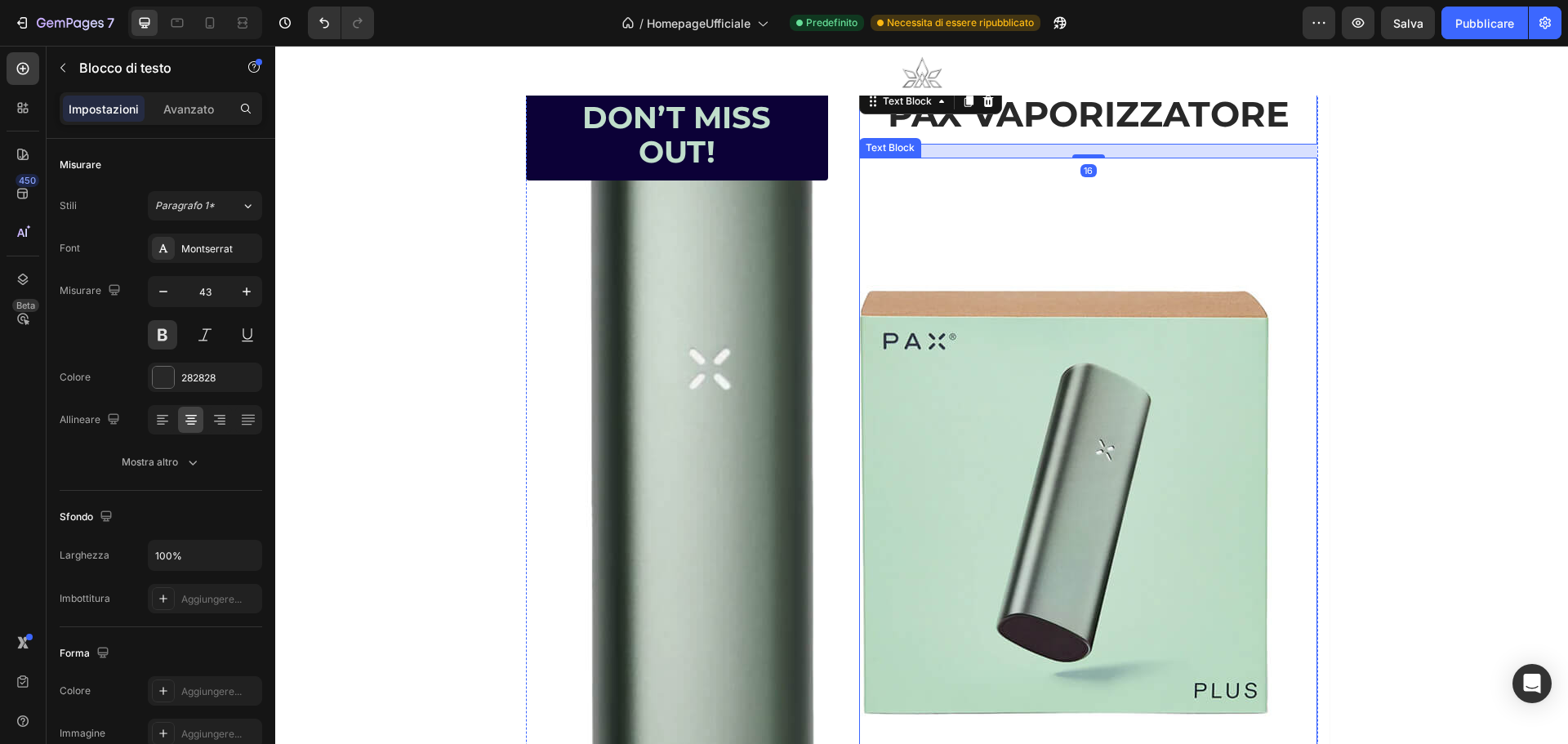
scroll to position [1533, 0]
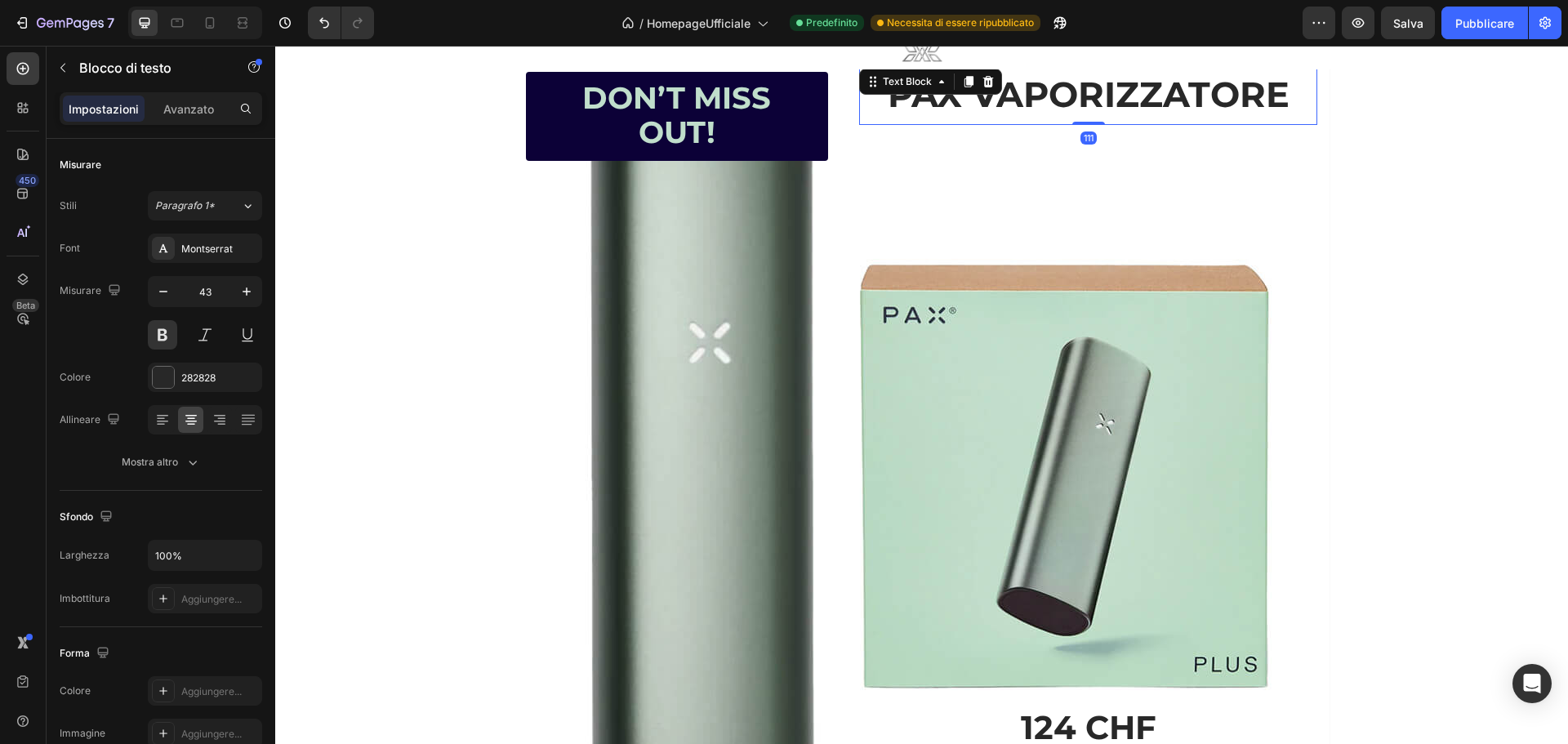
drag, startPoint x: 1088, startPoint y: 127, endPoint x: 1088, endPoint y: 234, distance: 107.0
click at [1074, 53] on div "Text Block Image Text Block Heading Don’t Miss Out! Button PAX VAPORIZZATORE Te…" at bounding box center [922, 453] width 1293 height 866
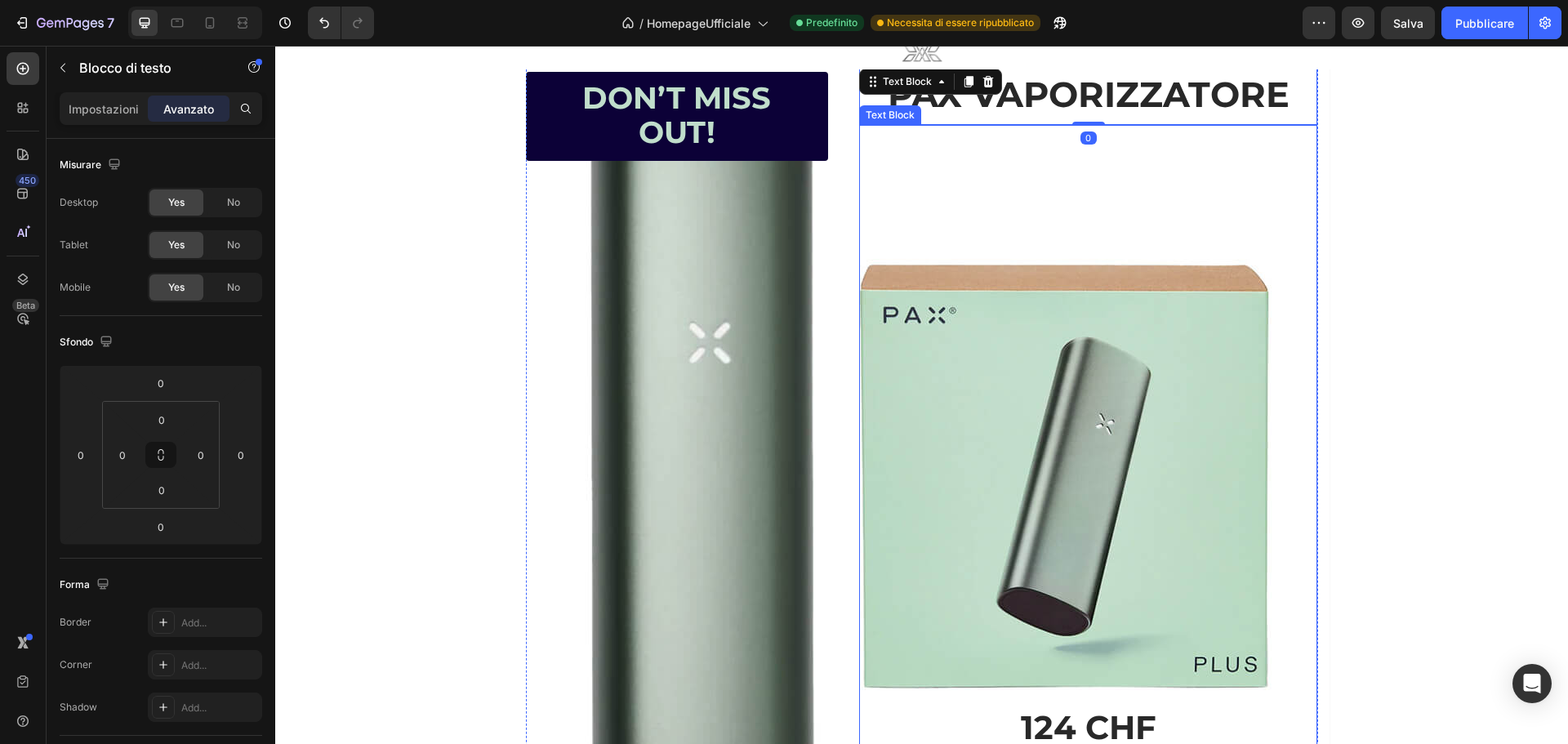
click at [1087, 232] on p "Rich Text Editor. Editing area: main" at bounding box center [1088, 256] width 454 height 52
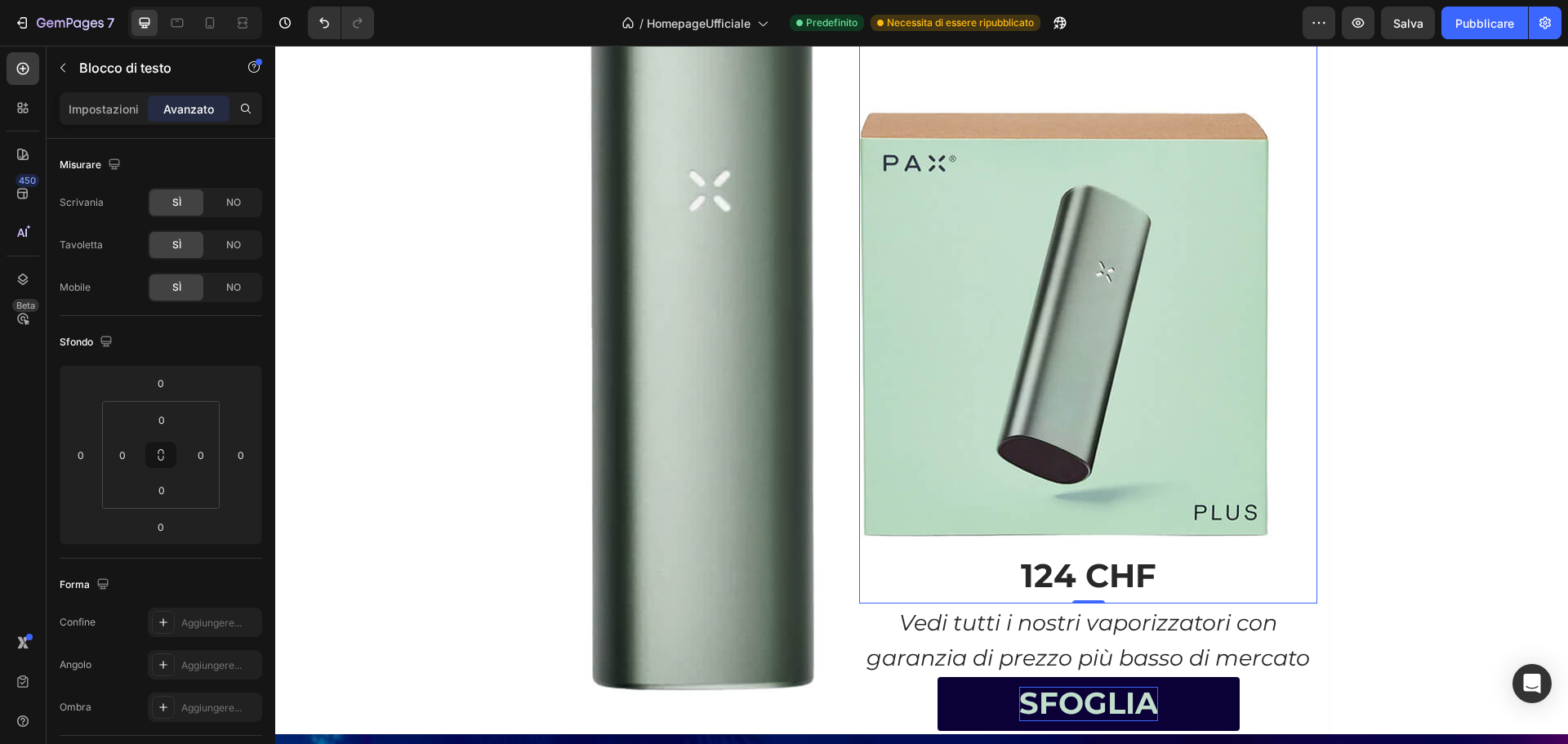
scroll to position [1697, 0]
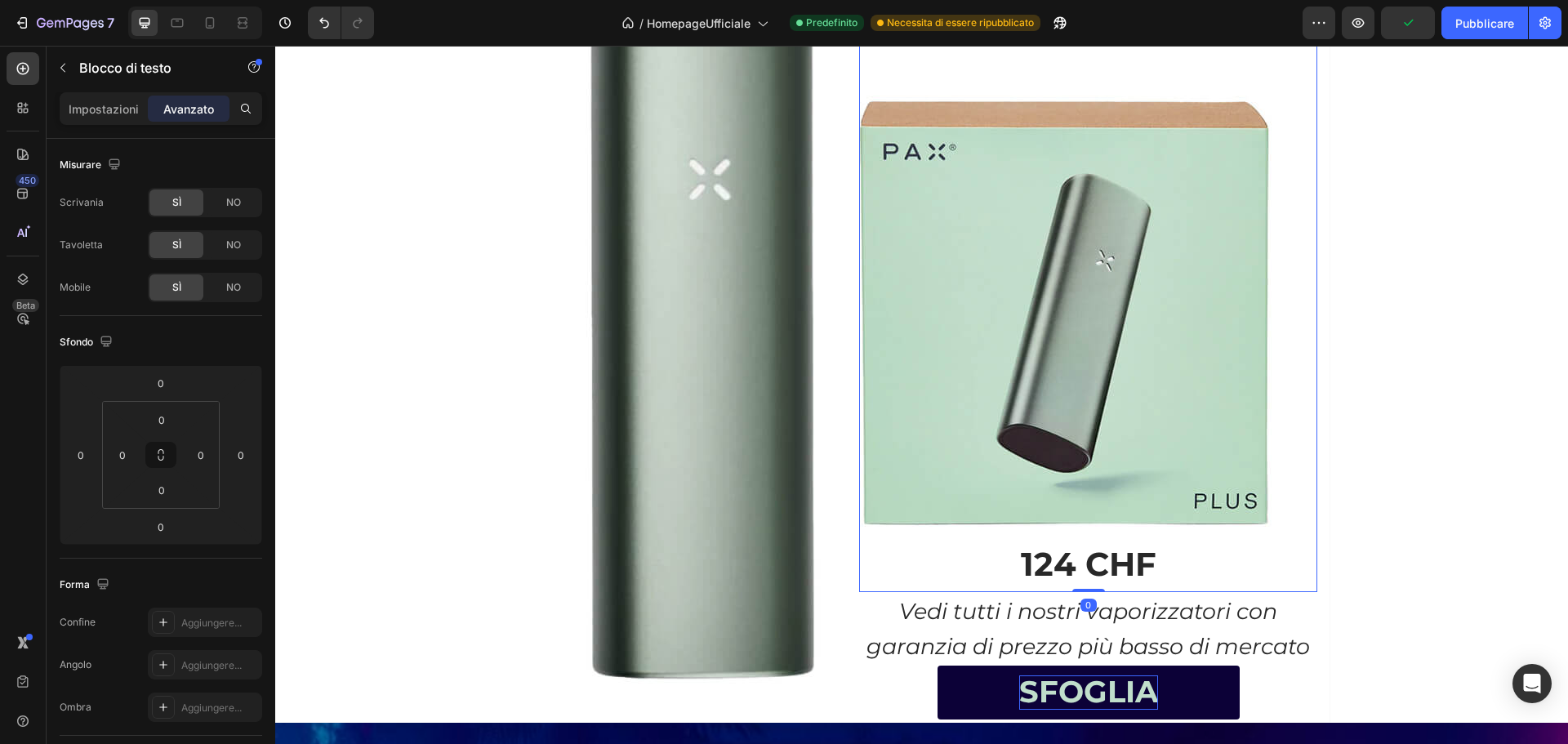
drag, startPoint x: 1084, startPoint y: 590, endPoint x: 1073, endPoint y: 569, distance: 23.7
click at [1091, 517] on div "124 CHF Text Block 0" at bounding box center [1088, 277] width 458 height 631
drag, startPoint x: 1087, startPoint y: 589, endPoint x: 1092, endPoint y: 575, distance: 14.9
click at [1089, 578] on div "124 CHF Text Block 0" at bounding box center [1088, 277] width 458 height 631
drag, startPoint x: 1084, startPoint y: 588, endPoint x: 1094, endPoint y: 501, distance: 87.6
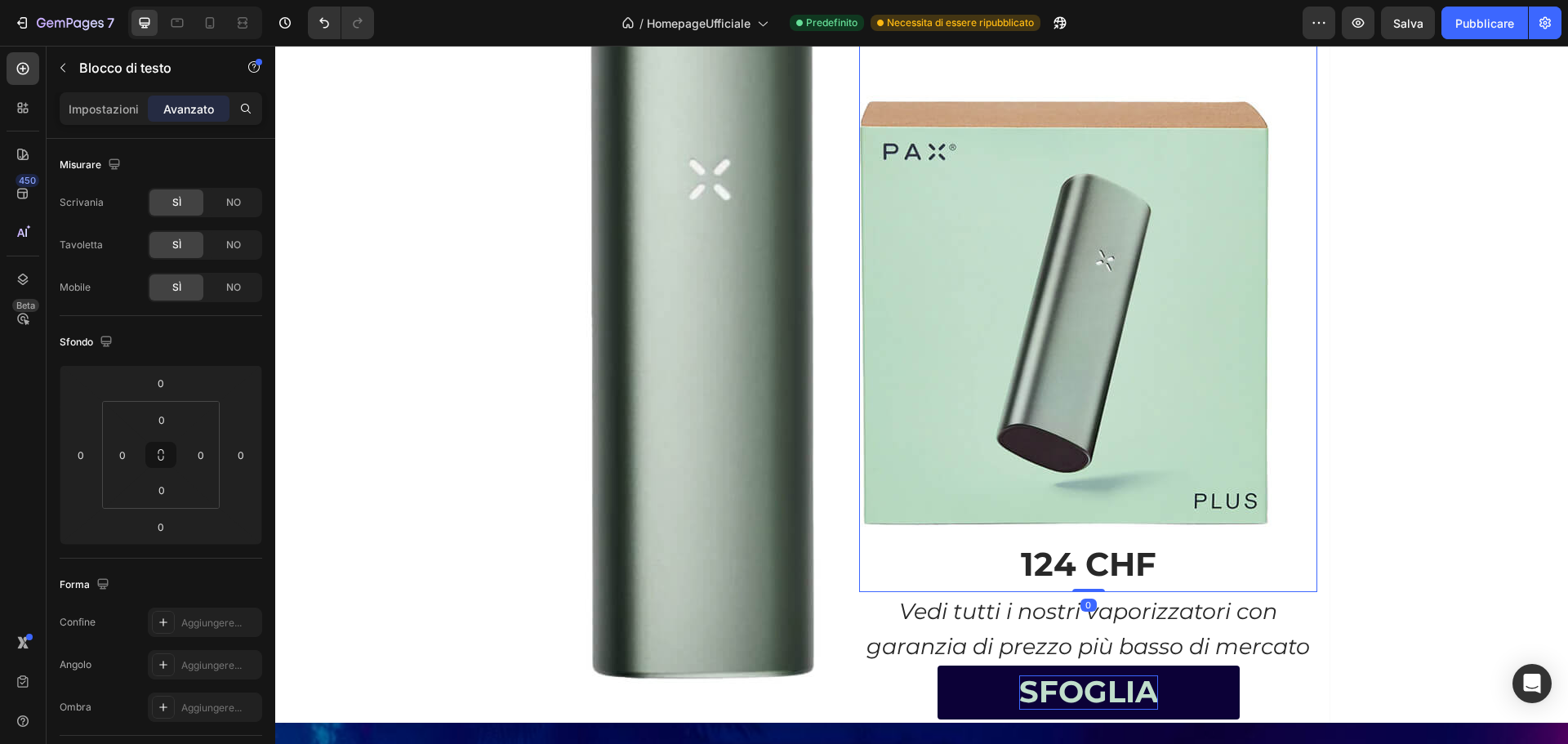
click at [1094, 501] on div "124 CHF Text Block 0" at bounding box center [1088, 277] width 458 height 631
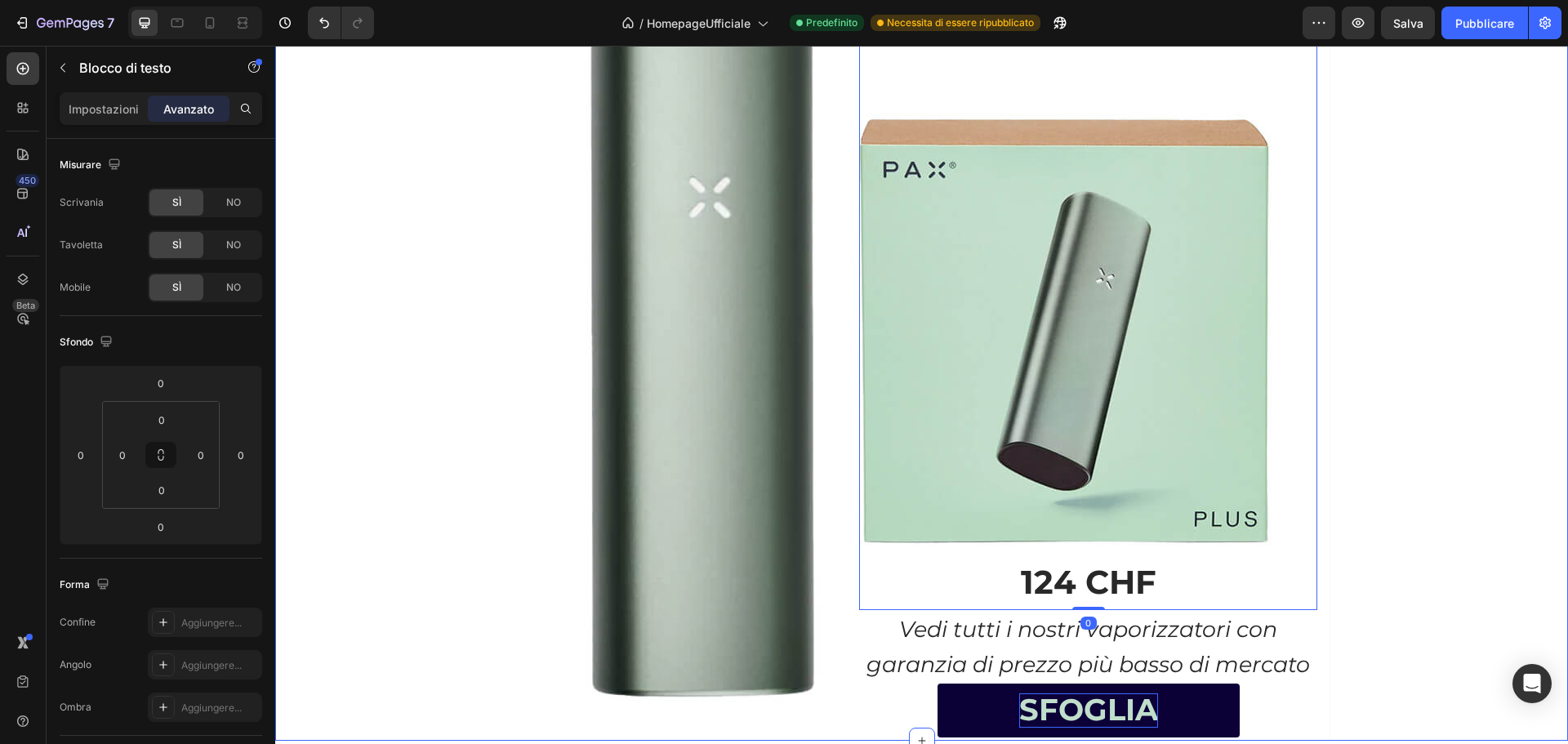
scroll to position [1371, 0]
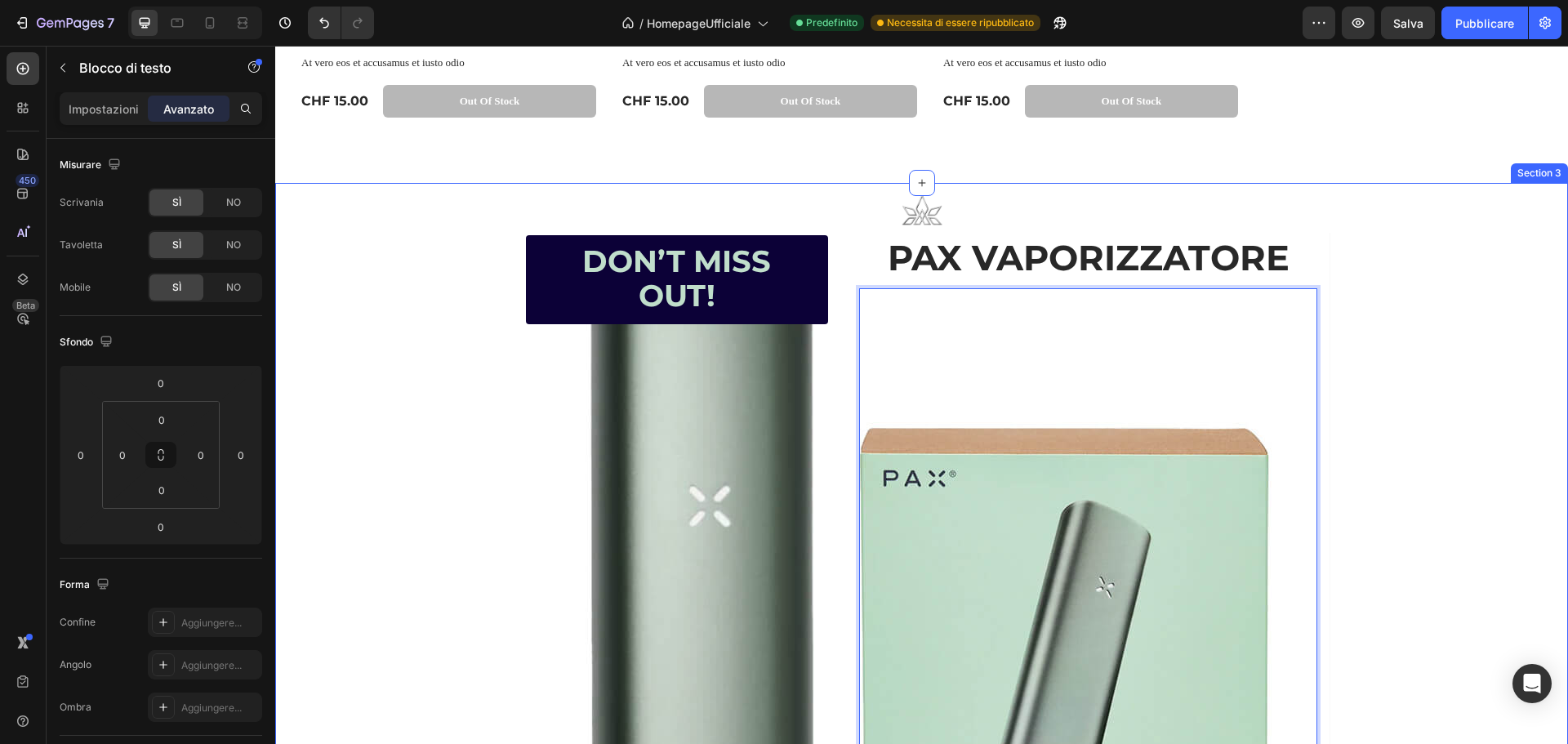
click at [438, 304] on div "Text Block Image Text Block Heading Don’t Miss Out! Button PAX VAPORIZZATORE Te…" at bounding box center [922, 616] width 1293 height 866
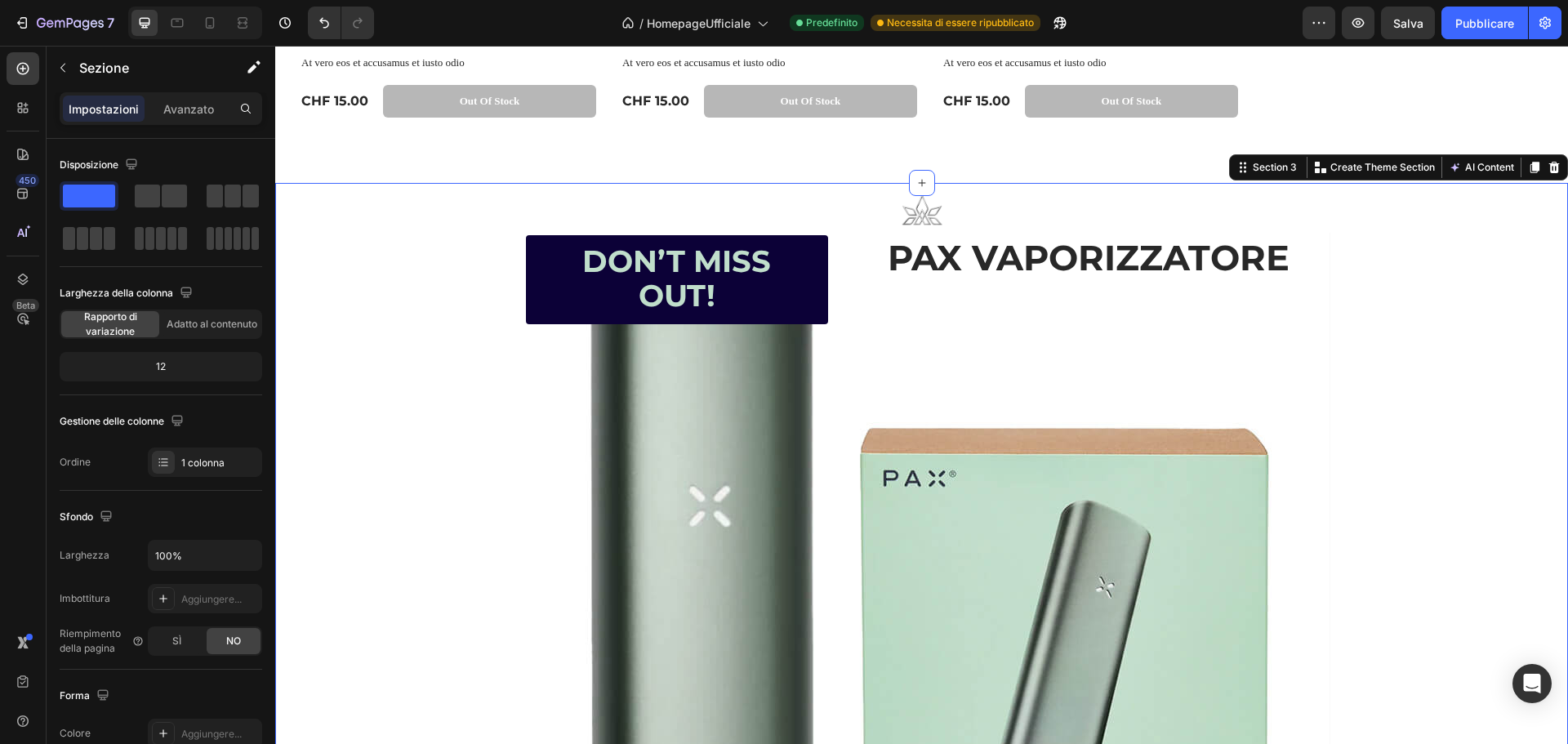
click at [1353, 280] on div "Text Block Image Text Block Heading Don’t Miss Out! Button PAX VAPORIZZATORE Te…" at bounding box center [922, 616] width 1293 height 866
click at [966, 337] on p "Rich Text Editor. Editing area: main" at bounding box center [1088, 316] width 454 height 52
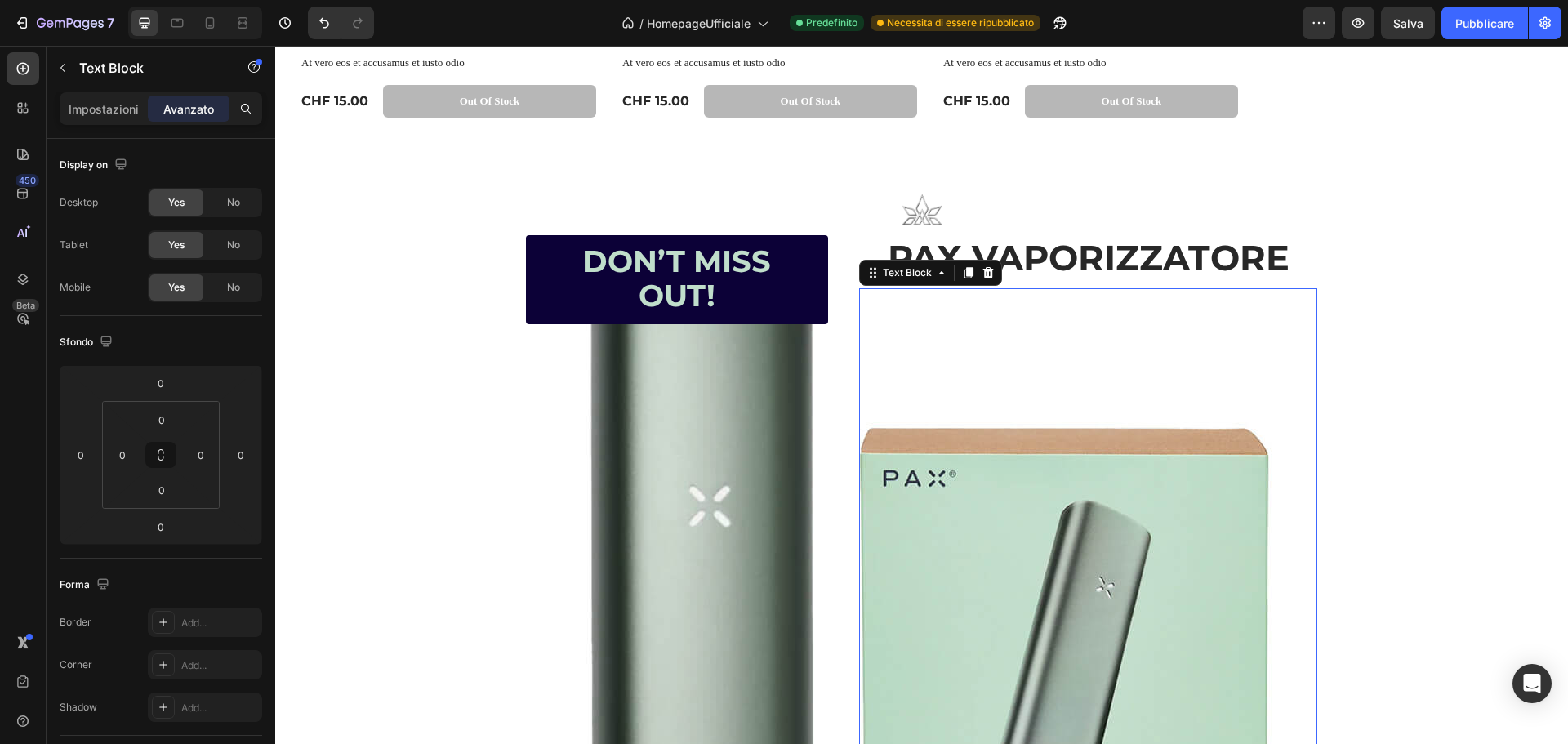
click at [984, 272] on icon at bounding box center [988, 273] width 13 height 13
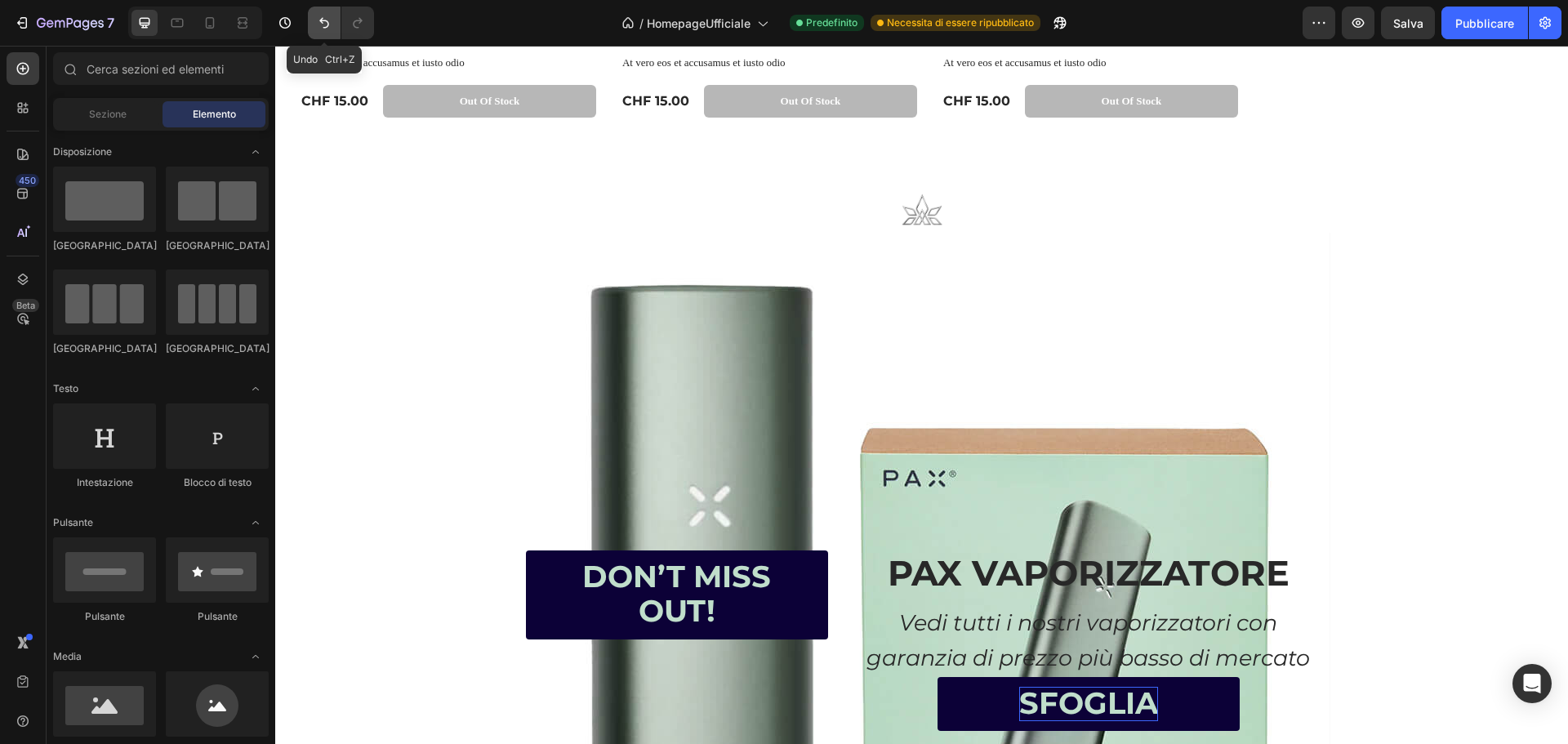
click at [319, 14] on button "Annulla/Ripristina" at bounding box center [325, 23] width 33 height 33
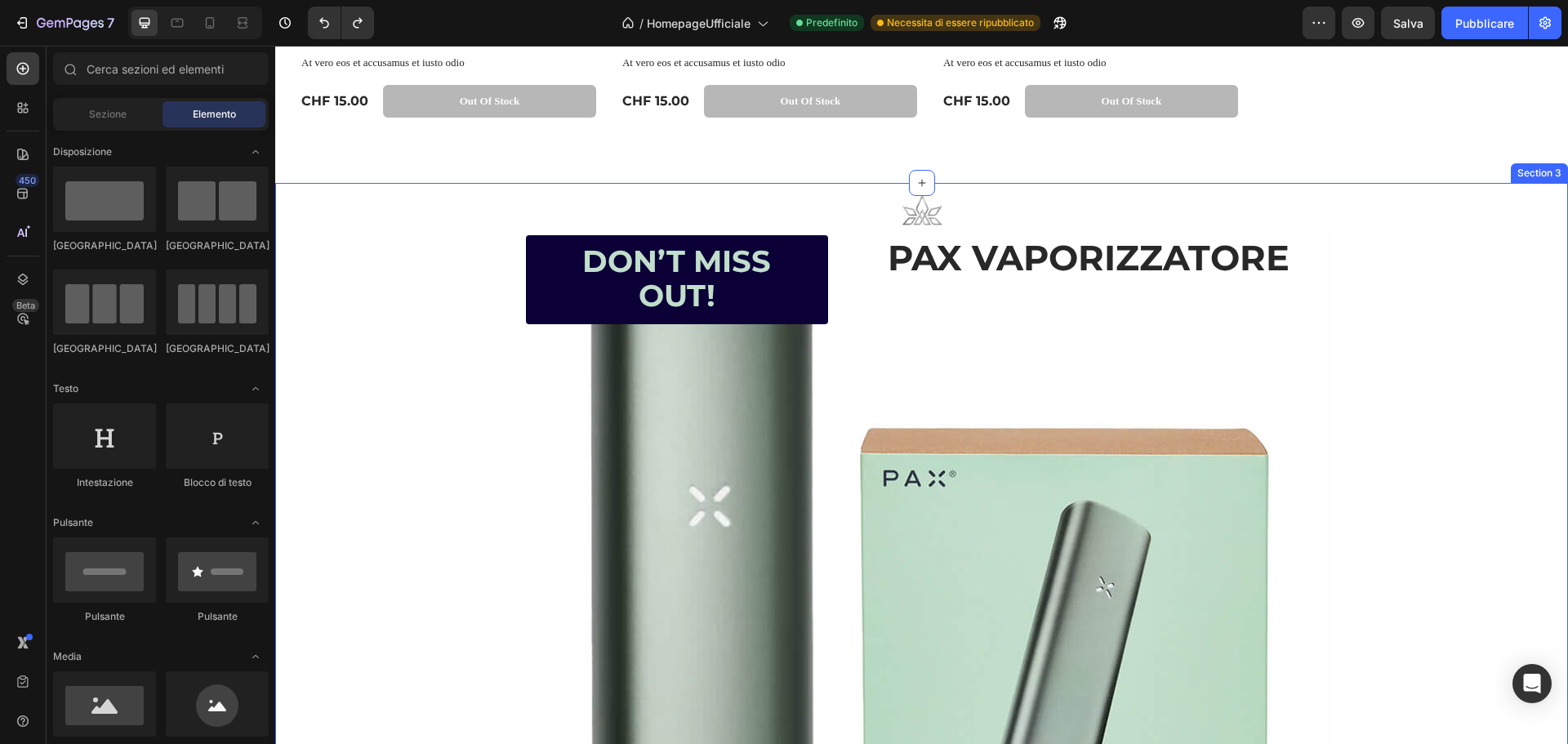
click at [1348, 257] on div "Text Block Image Text Block Heading Don’t Miss Out! Button PAX VAPORIZZATORE Te…" at bounding box center [922, 616] width 1293 height 866
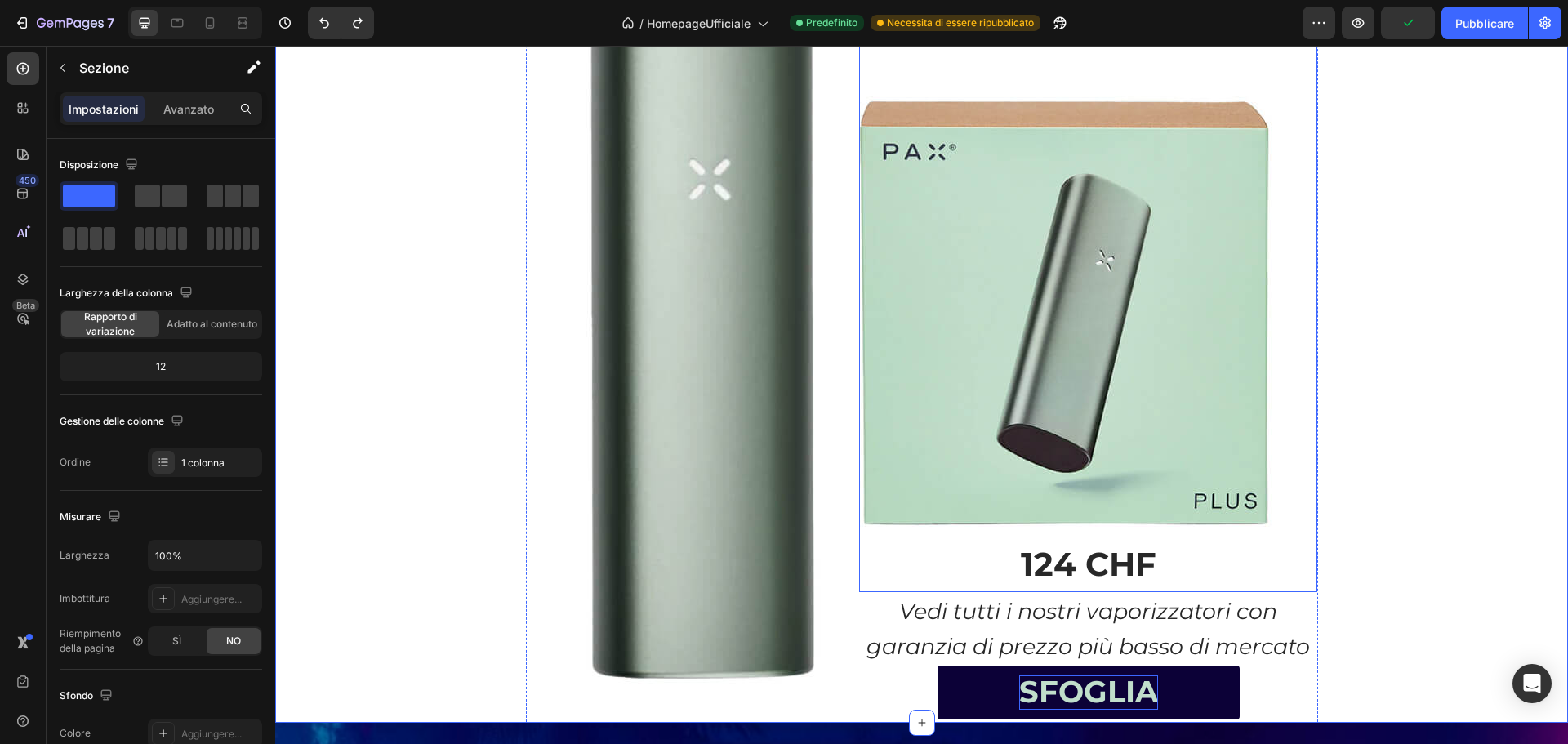
scroll to position [2024, 0]
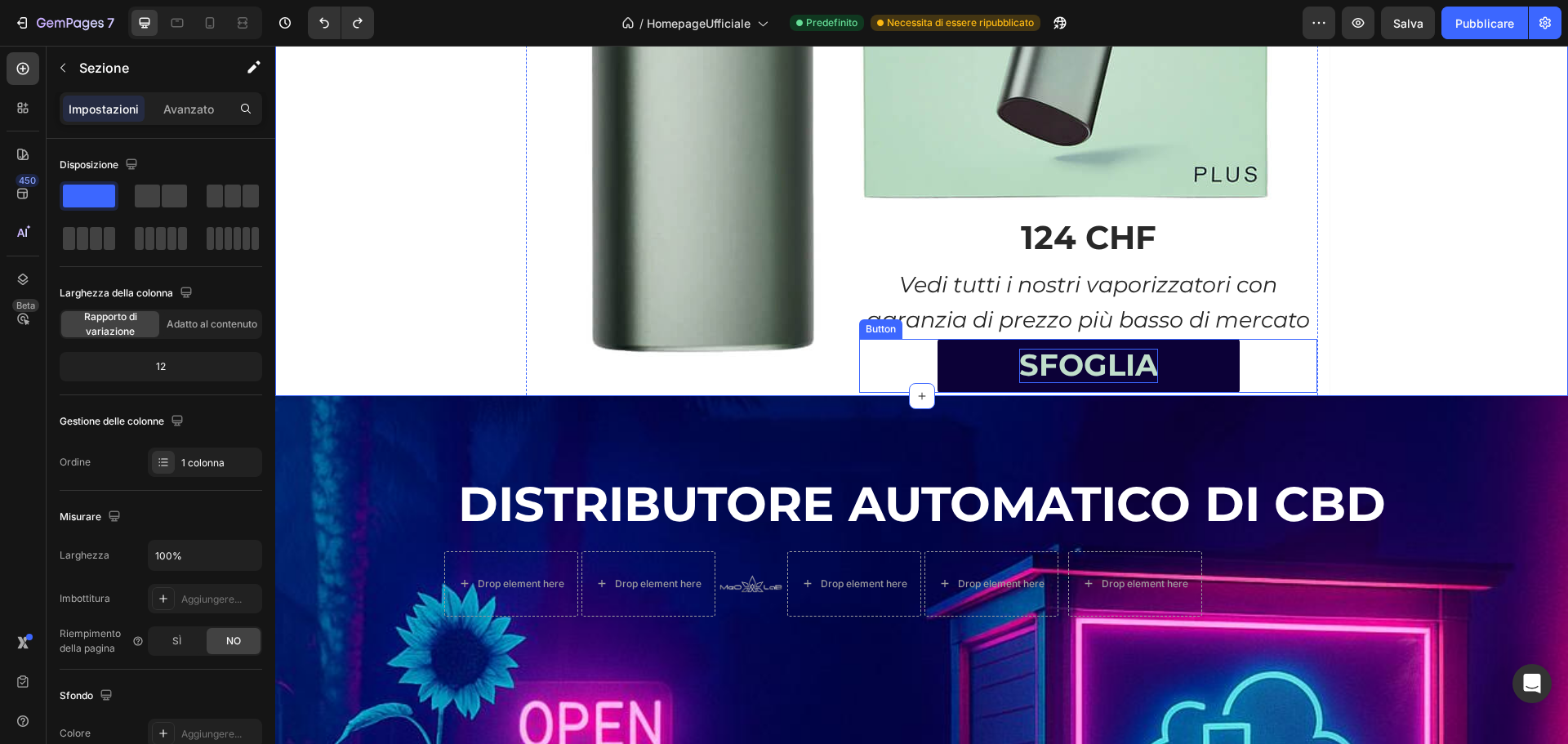
drag, startPoint x: 1244, startPoint y: 360, endPoint x: 1257, endPoint y: 360, distance: 13.0
click at [1244, 360] on div "SFOGLIA Button" at bounding box center [1088, 366] width 458 height 54
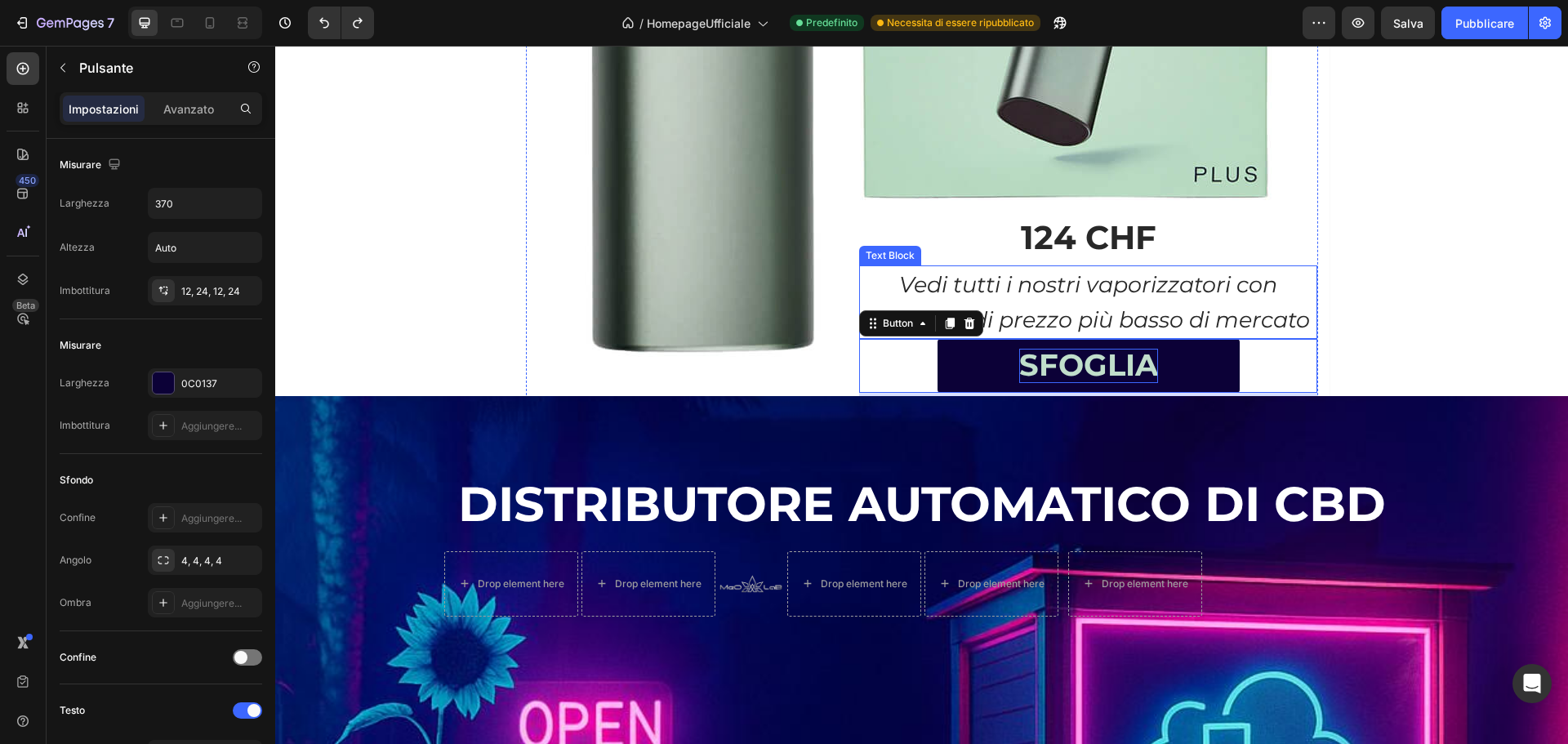
click at [1308, 317] on p "Vedi tutti i nostri vaporizzatori con garanzia di prezzo più basso di mercato" at bounding box center [1088, 302] width 454 height 70
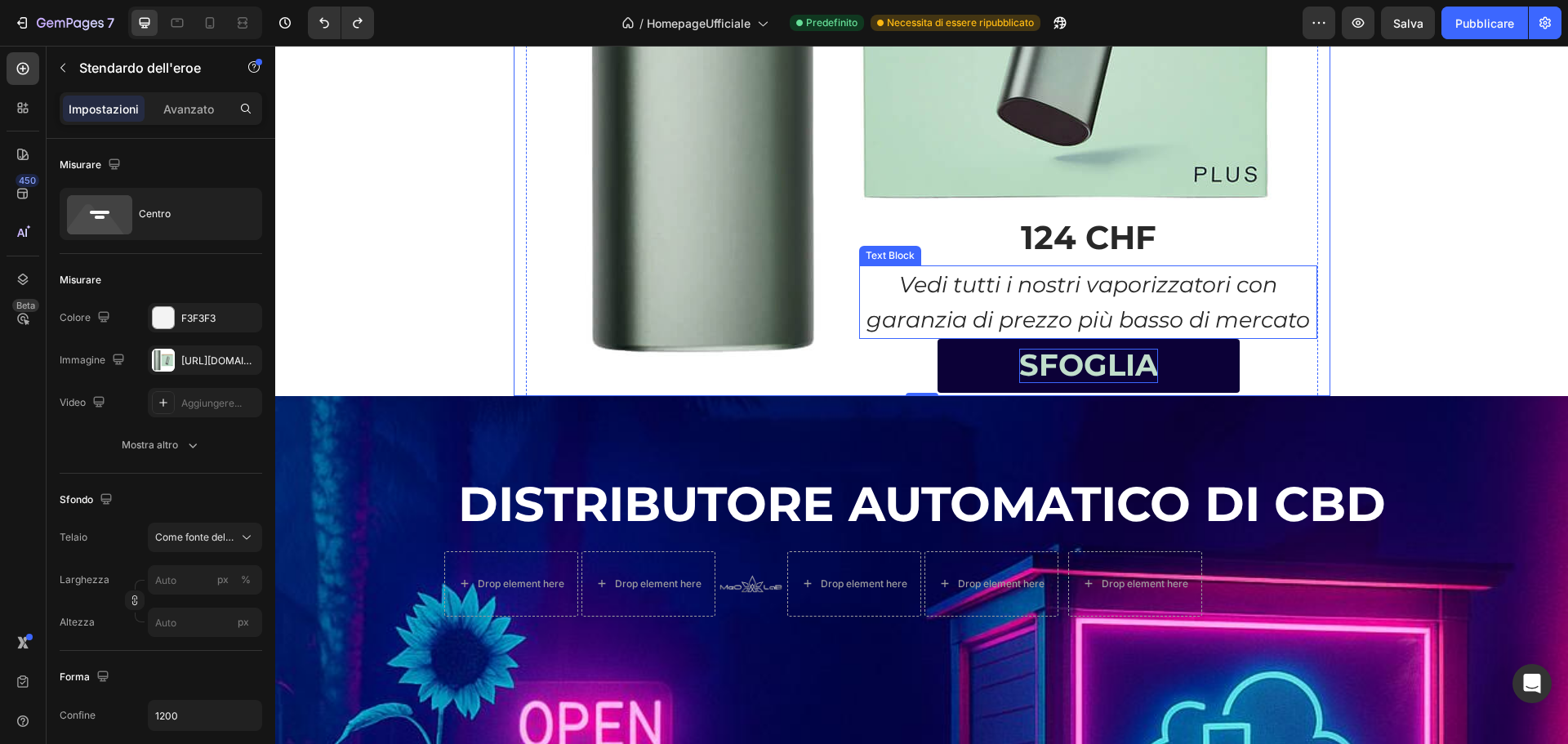
click at [1303, 326] on p "Vedi tutti i nostri vaporizzatori con garanzia di prezzo più basso di mercato" at bounding box center [1088, 302] width 454 height 70
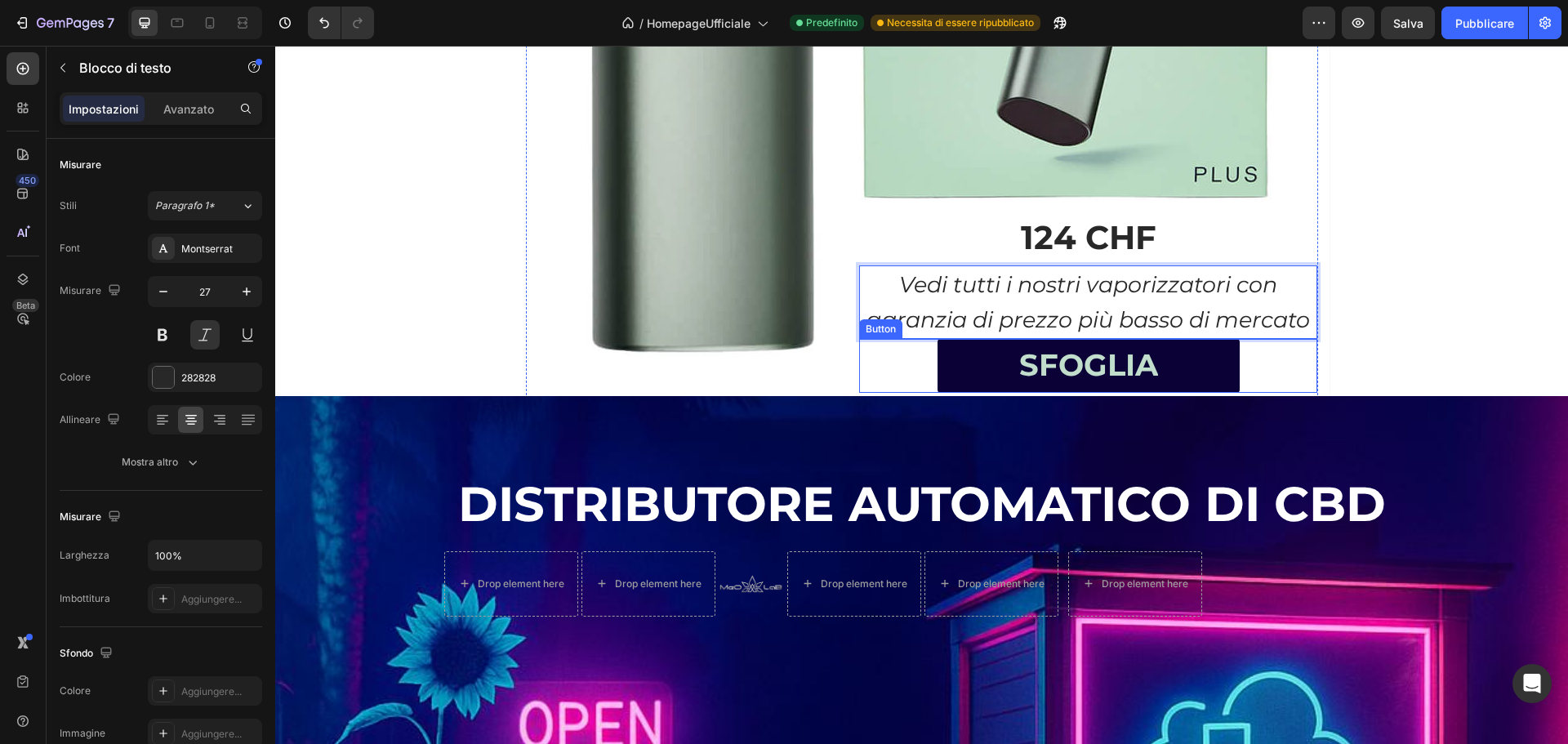
drag, startPoint x: 908, startPoint y: 376, endPoint x: 1177, endPoint y: 397, distance: 269.8
click at [907, 375] on div "SFOGLIA Button" at bounding box center [1088, 366] width 458 height 54
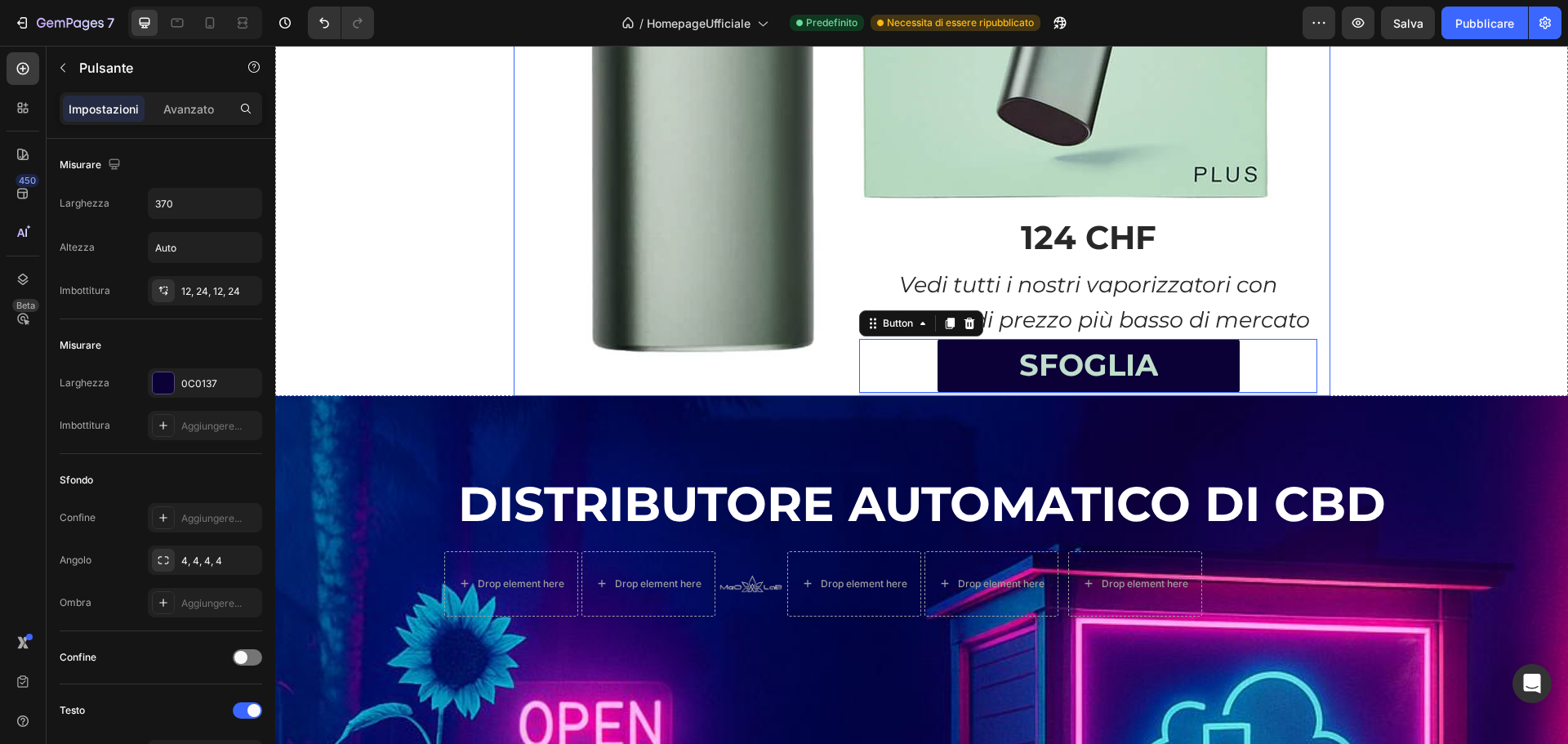
click at [1294, 373] on div "SFOGLIA Button 8" at bounding box center [1088, 366] width 458 height 54
click at [1266, 377] on div "SFOGLIA Button 8" at bounding box center [1088, 366] width 458 height 54
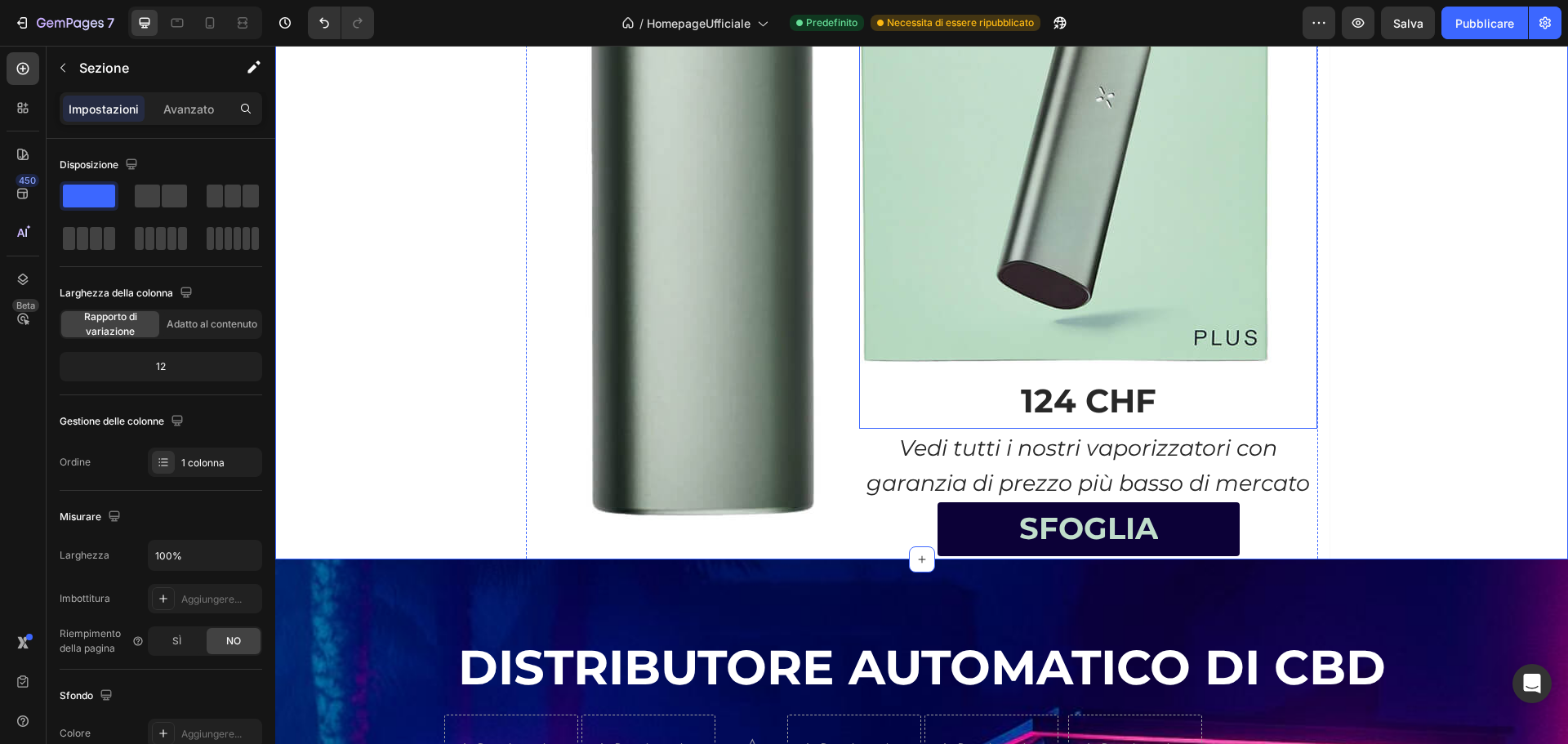
scroll to position [1660, 0]
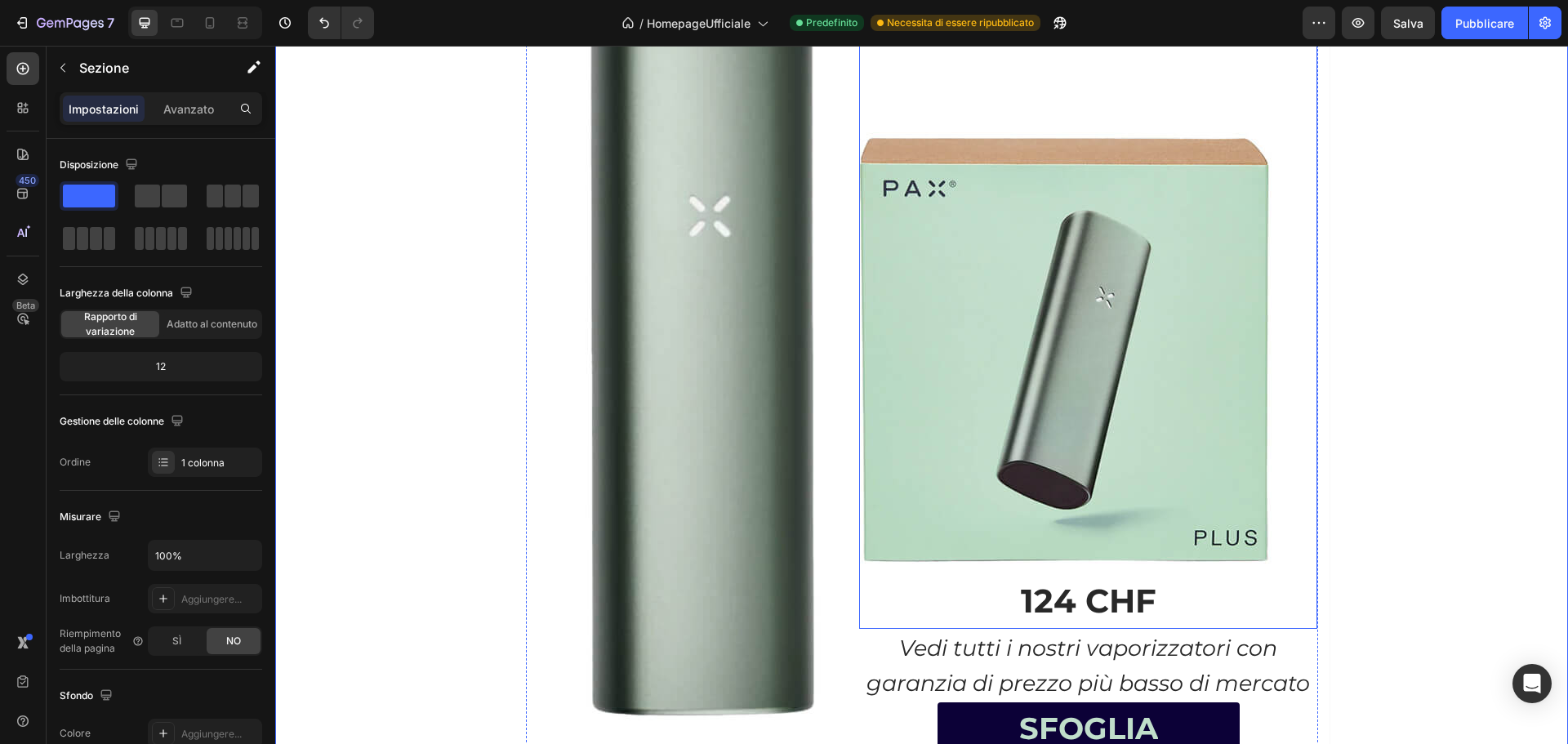
click at [1019, 52] on p at bounding box center [1088, 25] width 454 height 52
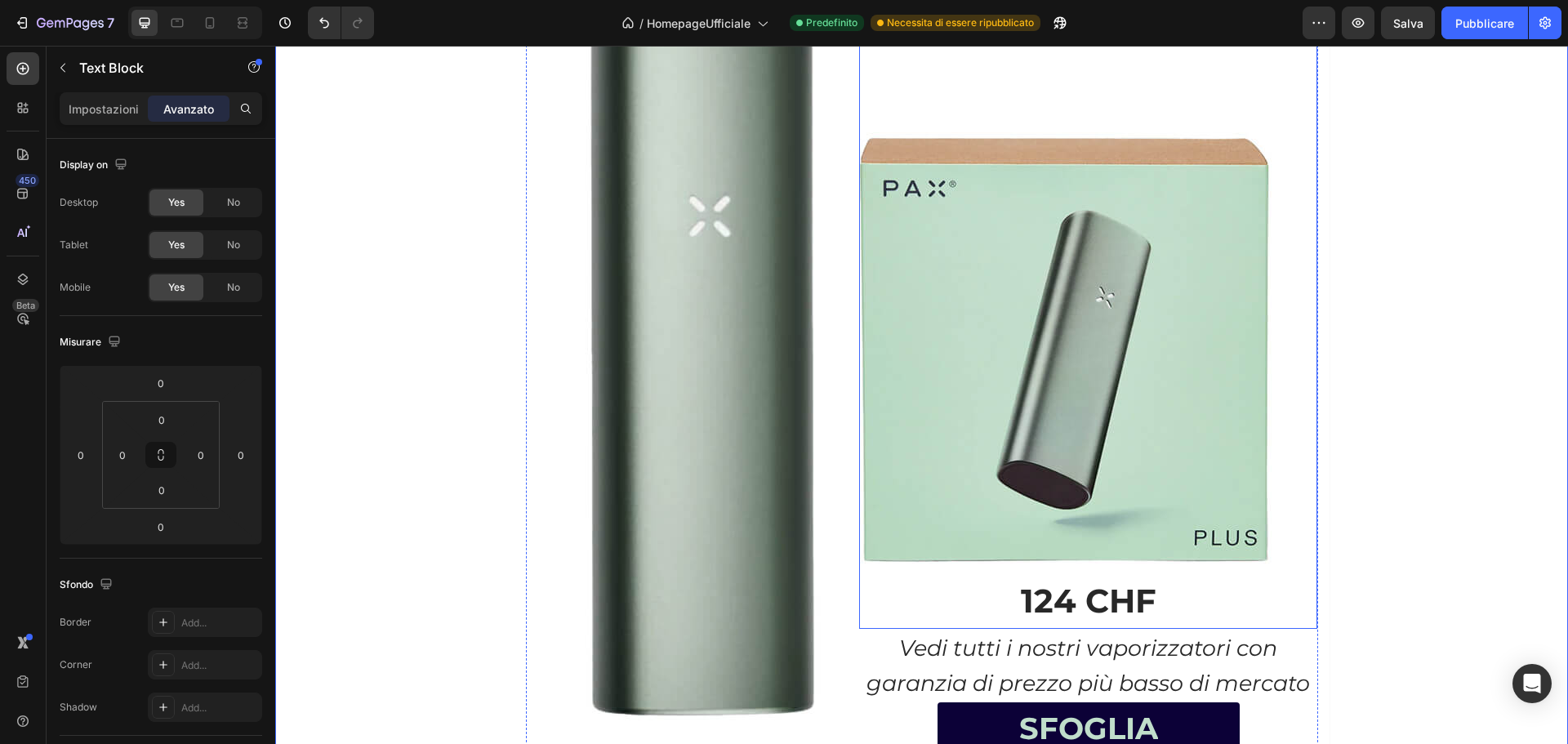
click at [933, 105] on p at bounding box center [1088, 77] width 454 height 52
click at [933, 105] on p "Rich Text Editor. Editing area: main" at bounding box center [1088, 77] width 454 height 52
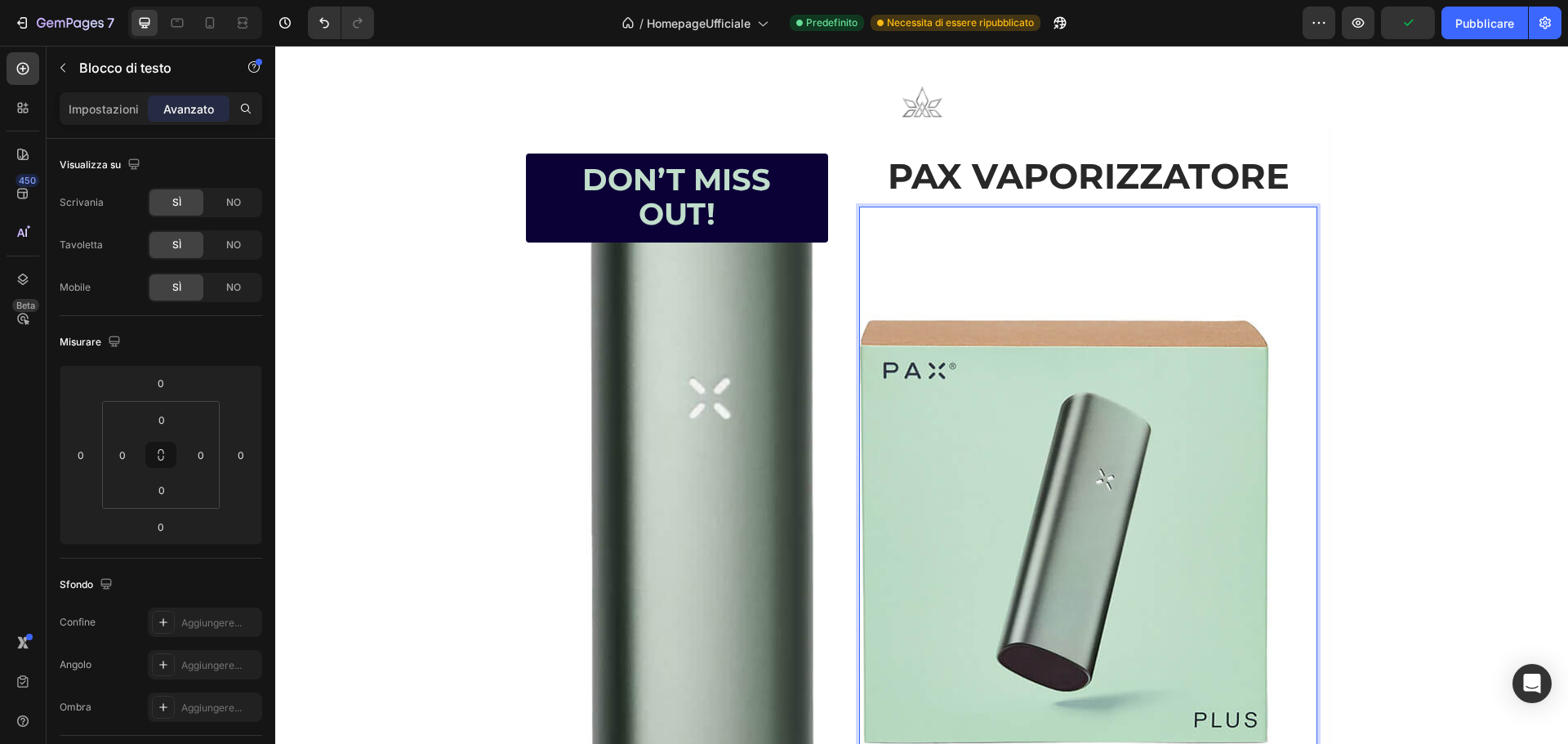
scroll to position [1452, 0]
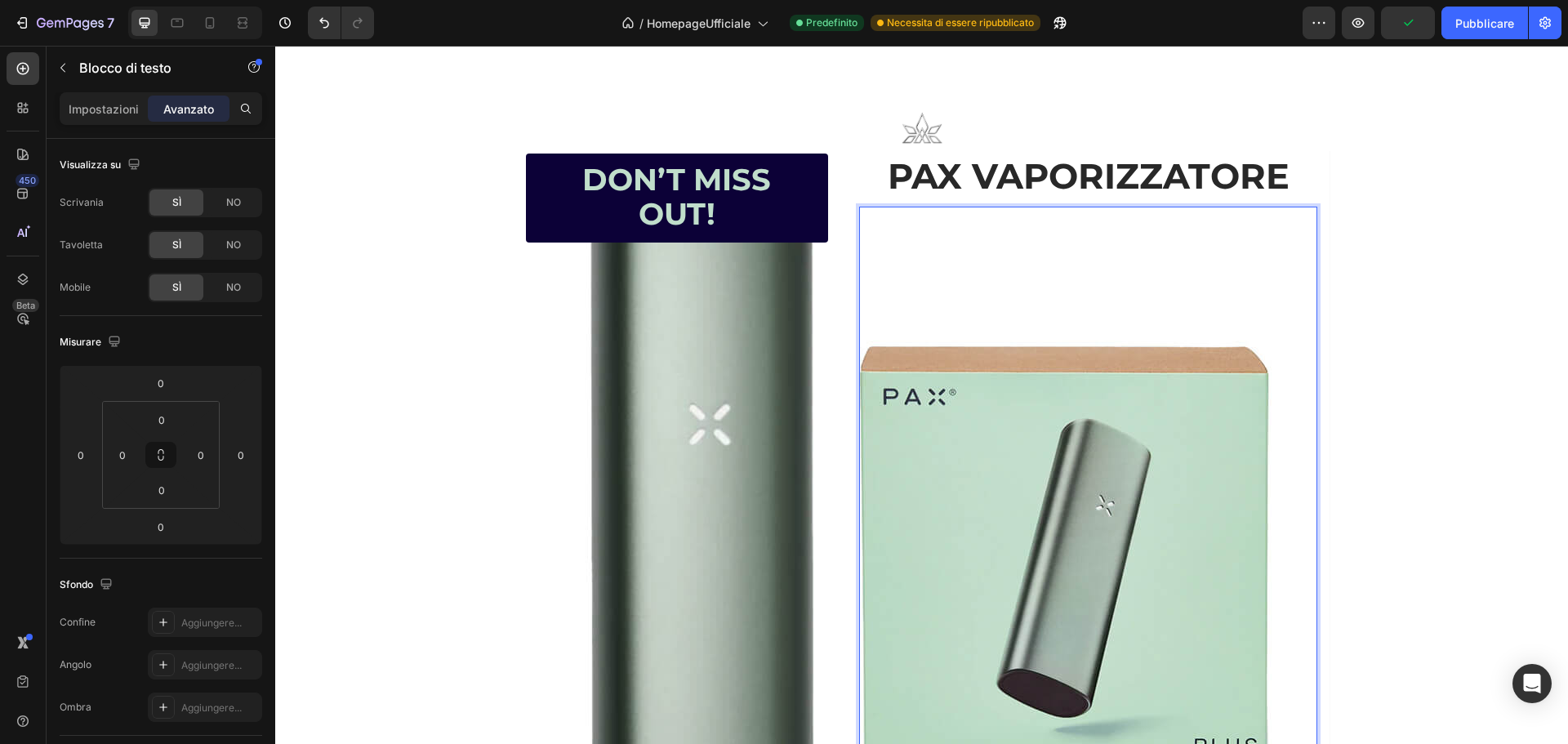
click at [1049, 322] on p "Rich Text Editor. Editing area: main" at bounding box center [1088, 338] width 454 height 52
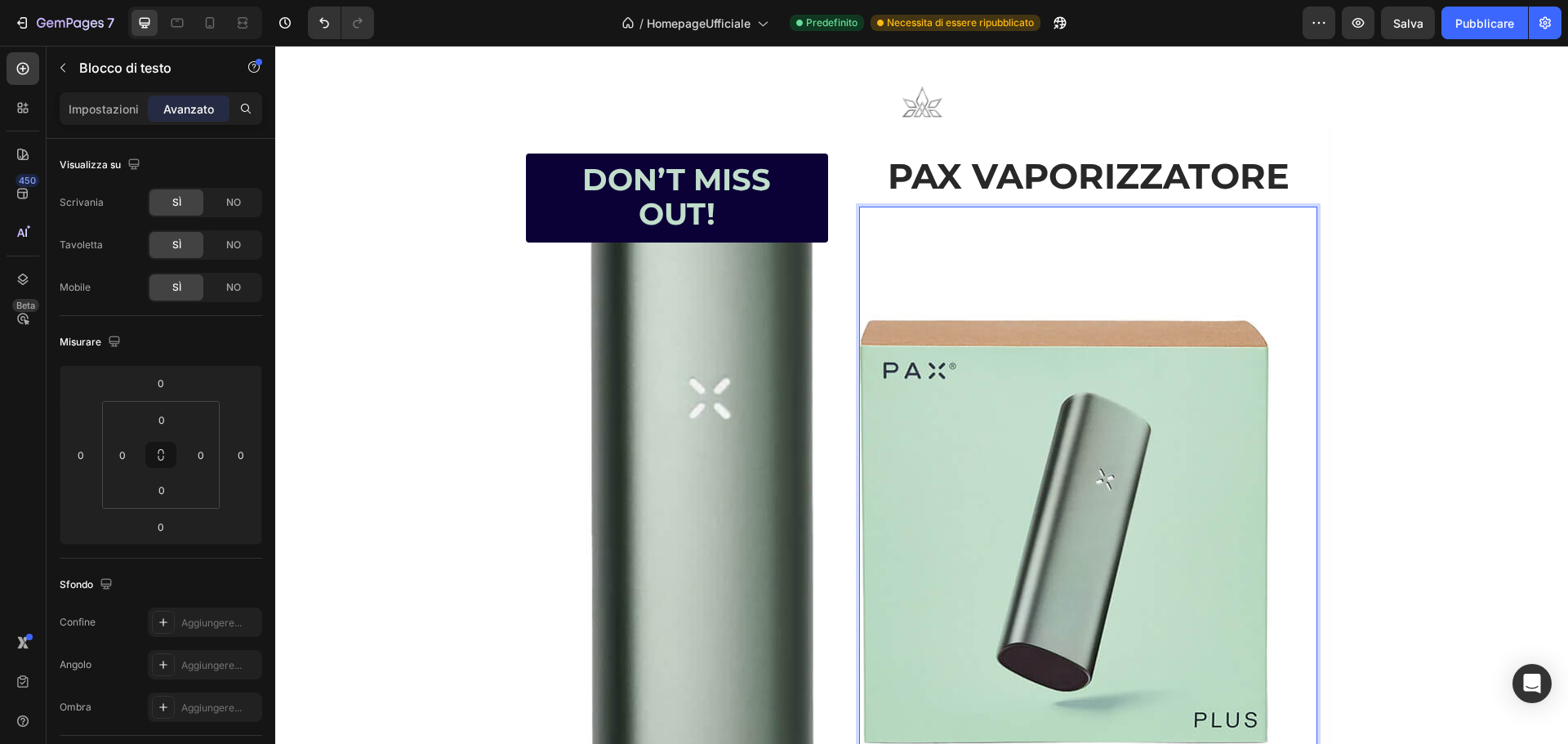
scroll to position [1504, 0]
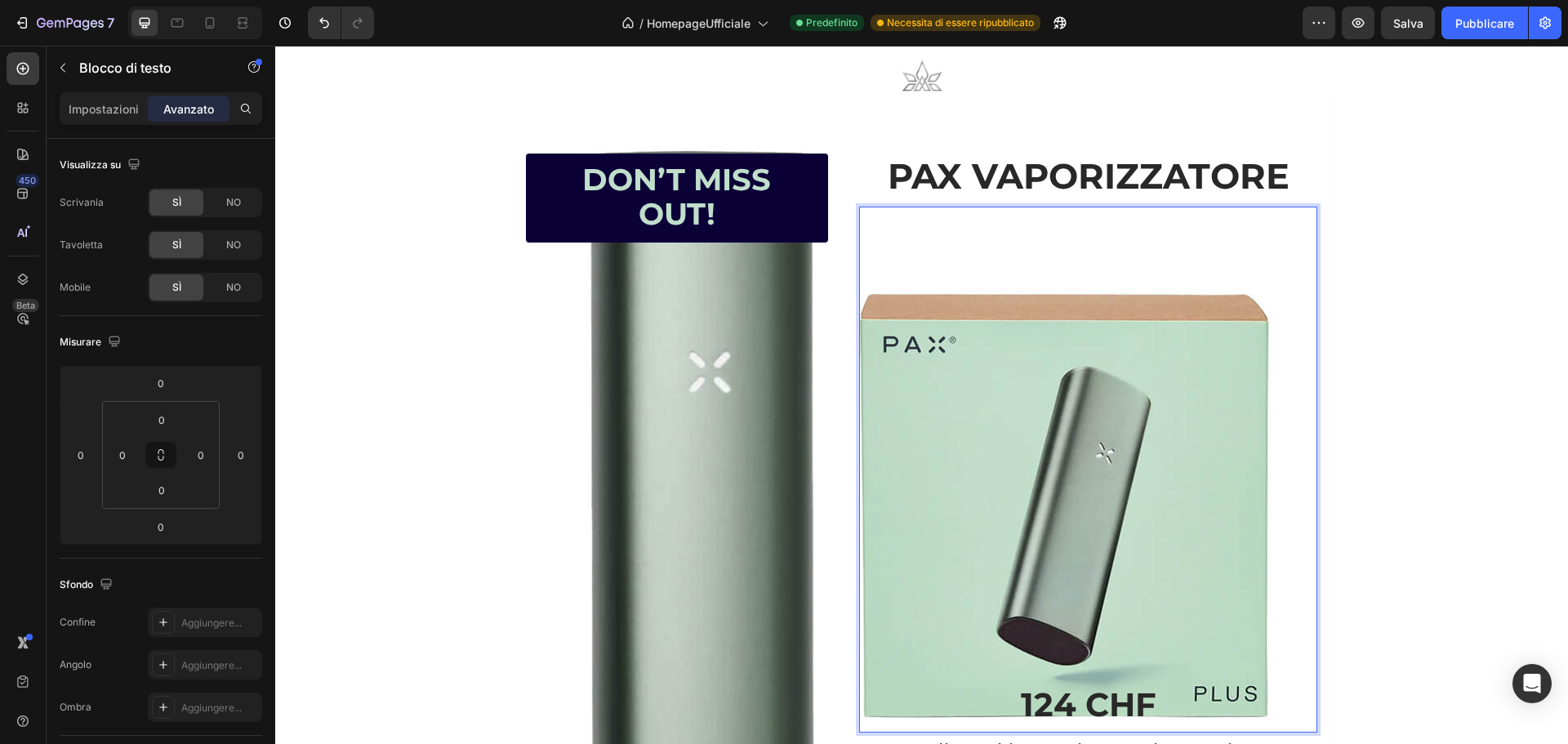
click at [941, 272] on p "Rich Text Editor. Editing area: main" at bounding box center [1088, 287] width 454 height 52
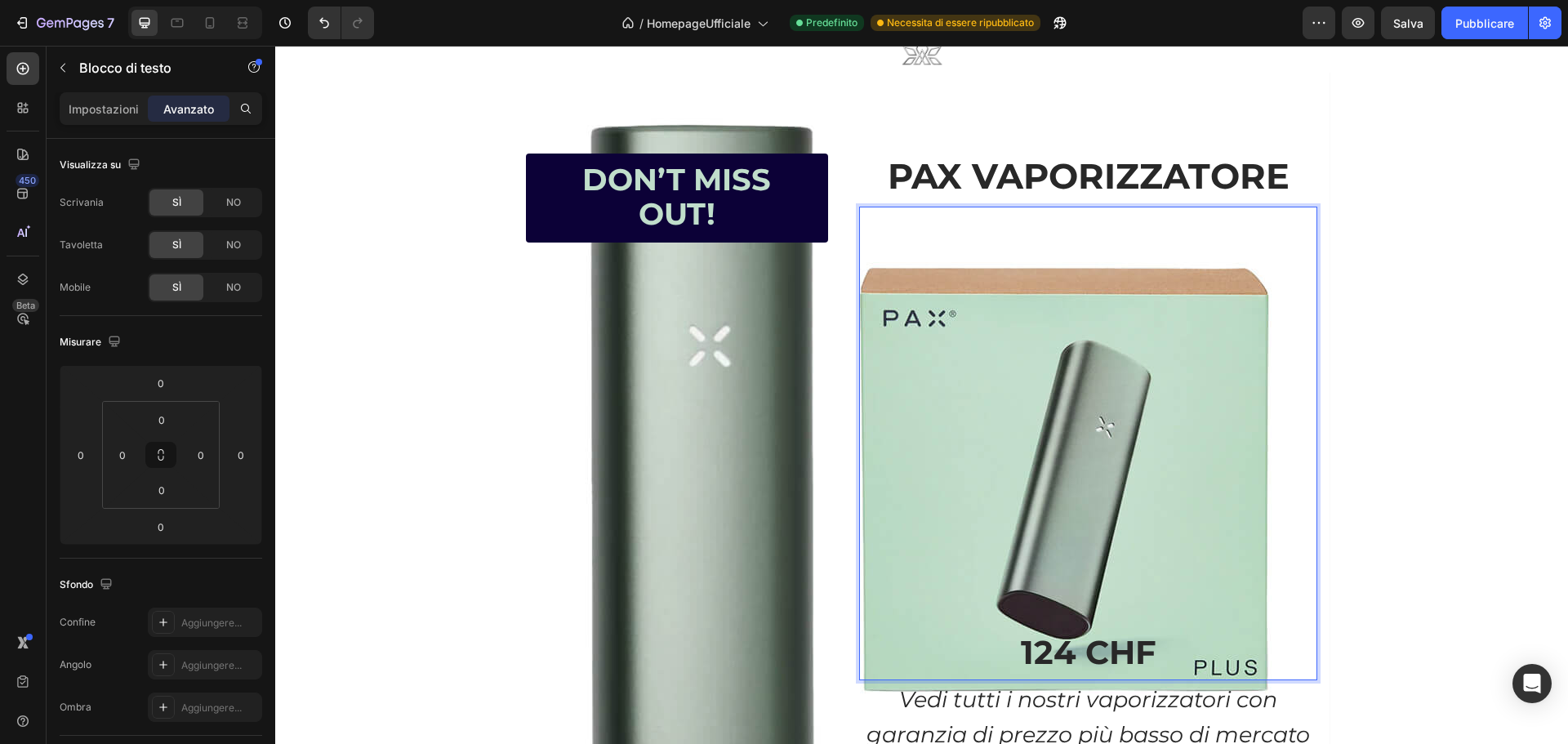
click at [1089, 255] on p "Rich Text Editor. Editing area: main" at bounding box center [1088, 234] width 454 height 52
click at [966, 261] on p "Rich Text Editor. Editing area: main" at bounding box center [1088, 287] width 454 height 52
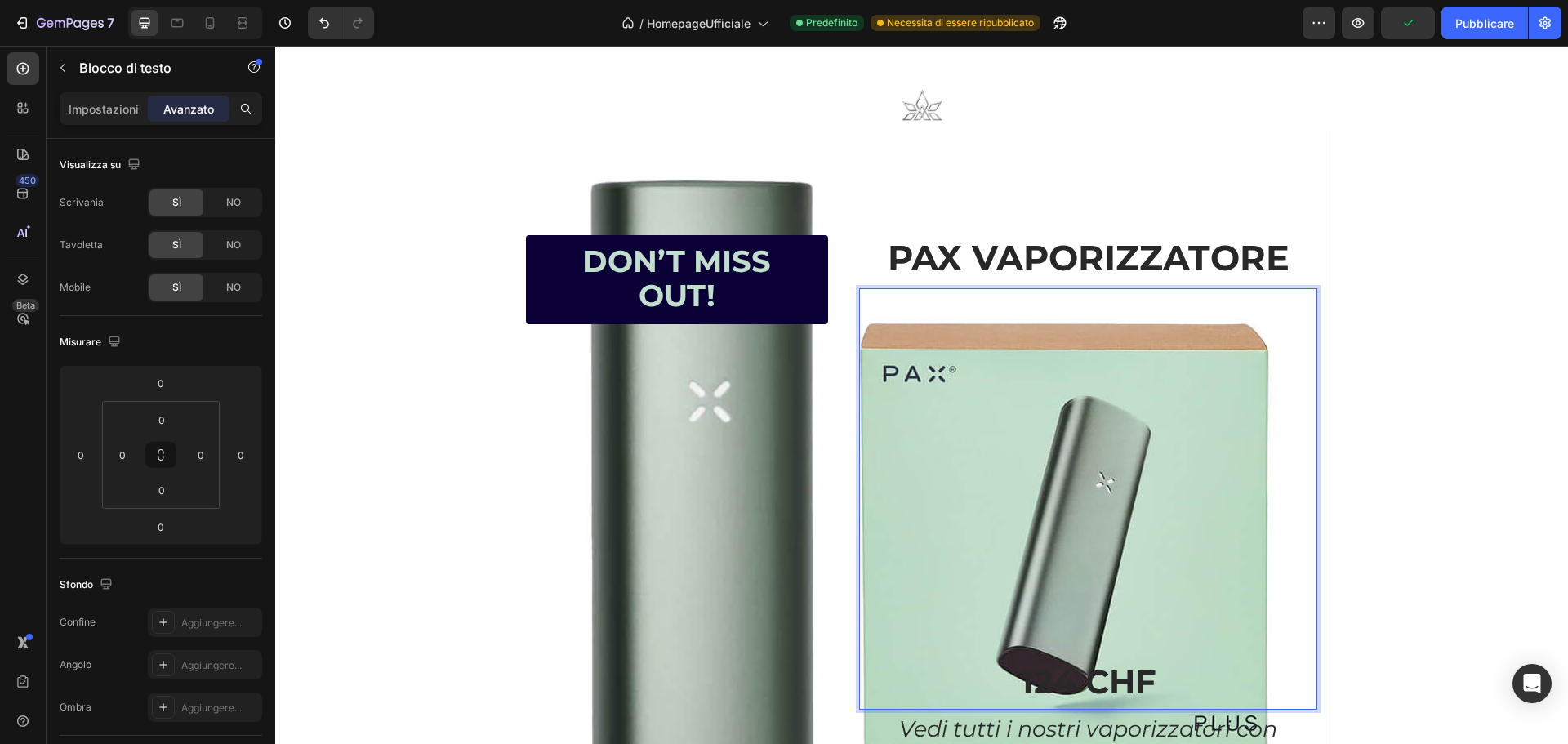
scroll to position [1638, 0]
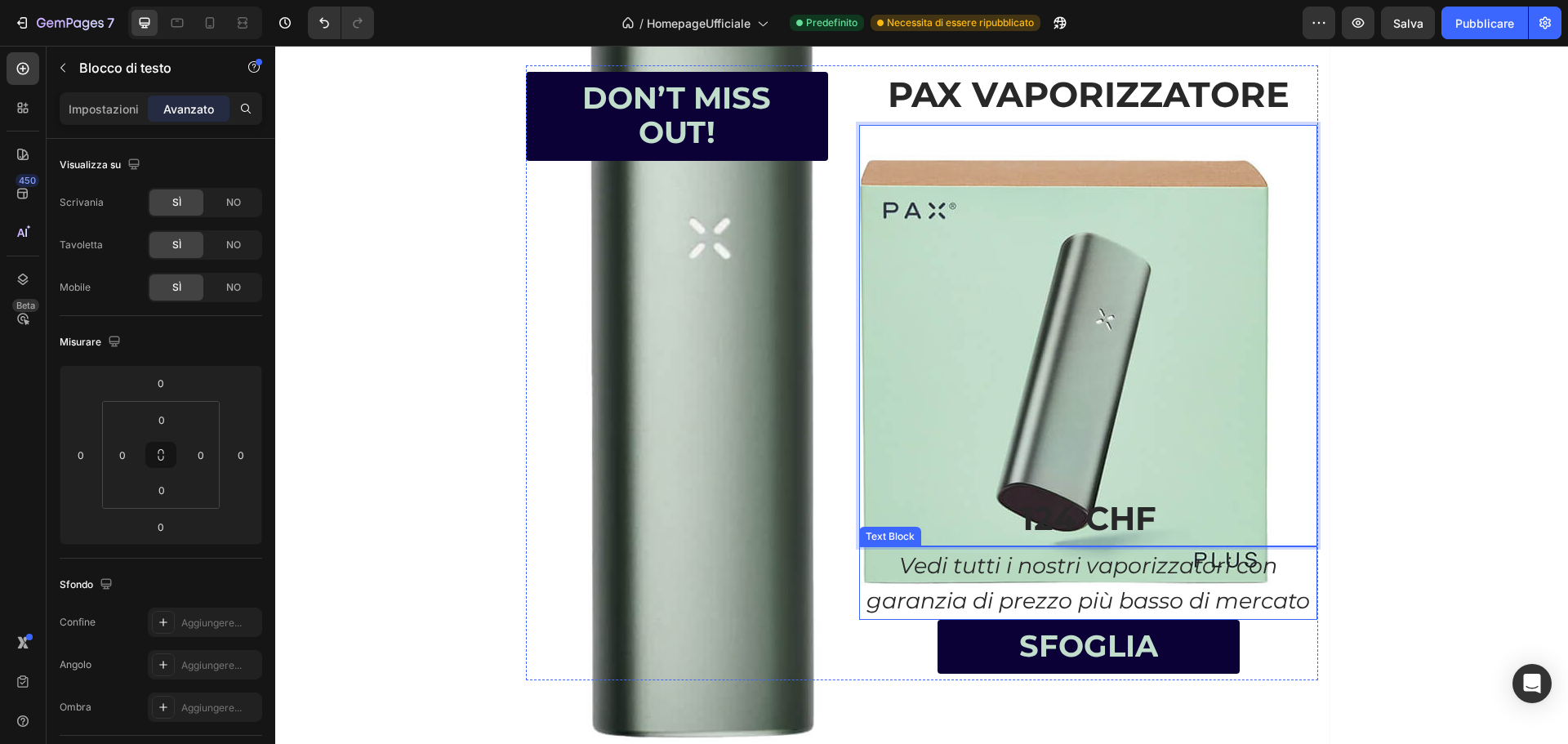
click at [883, 564] on p "Vedi tutti i nostri vaporizzatori con garanzia di prezzo più basso di mercato" at bounding box center [1088, 583] width 454 height 70
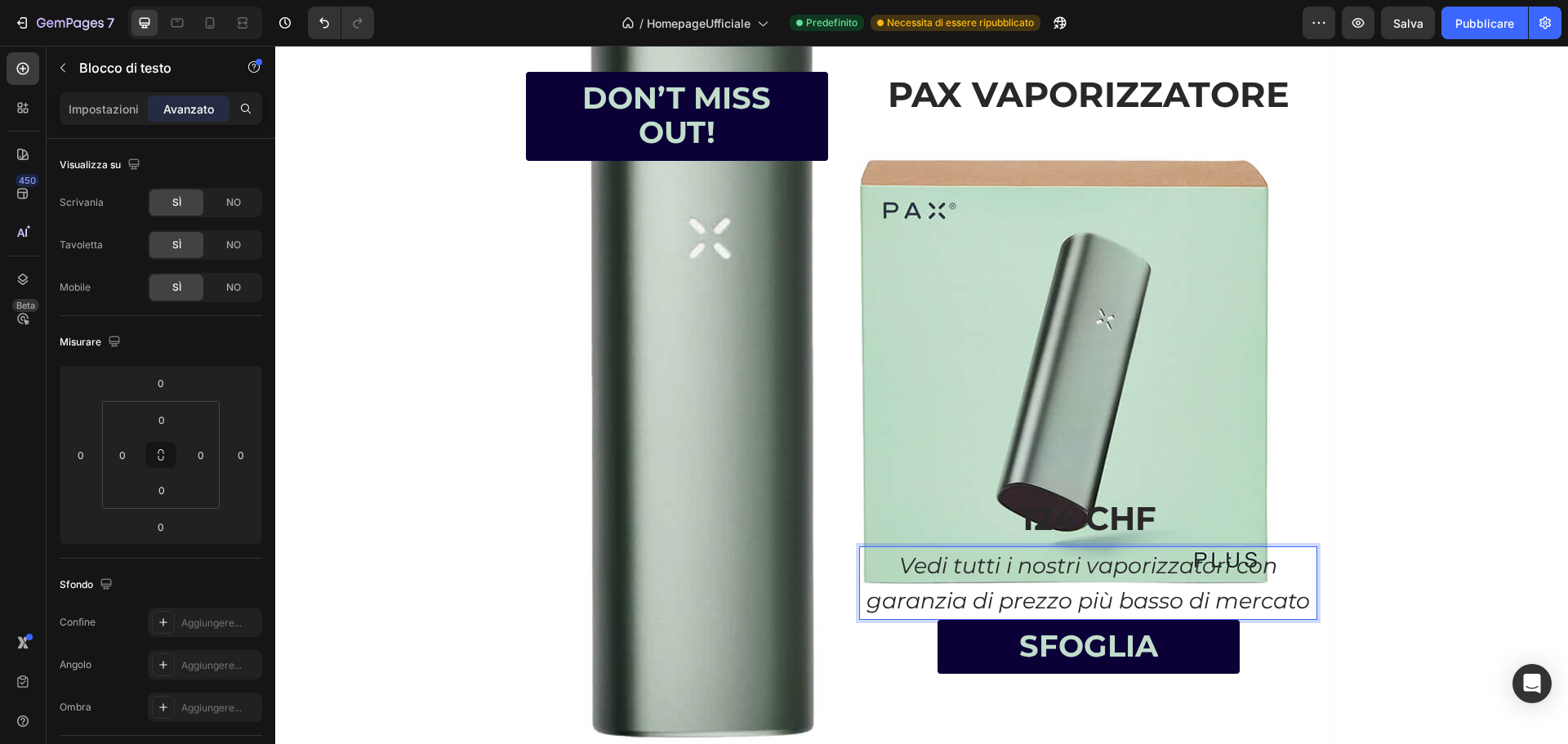
drag, startPoint x: 873, startPoint y: 568, endPoint x: 892, endPoint y: 562, distance: 19.9
click at [874, 568] on p "Vedi tutti i nostri vaporizzatori con garanzia di prezzo più basso di mercato" at bounding box center [1088, 583] width 454 height 70
click at [1014, 564] on p "Vedi tutti i nostri vaporizzatori con garanzia di prezzo più basso di mercato" at bounding box center [1088, 583] width 454 height 70
click at [884, 546] on div "PAX VAPORIZZATORE Text Block 124 CHF Text Block Vedi tutti i nostri vaporizzato…" at bounding box center [1088, 373] width 458 height 616
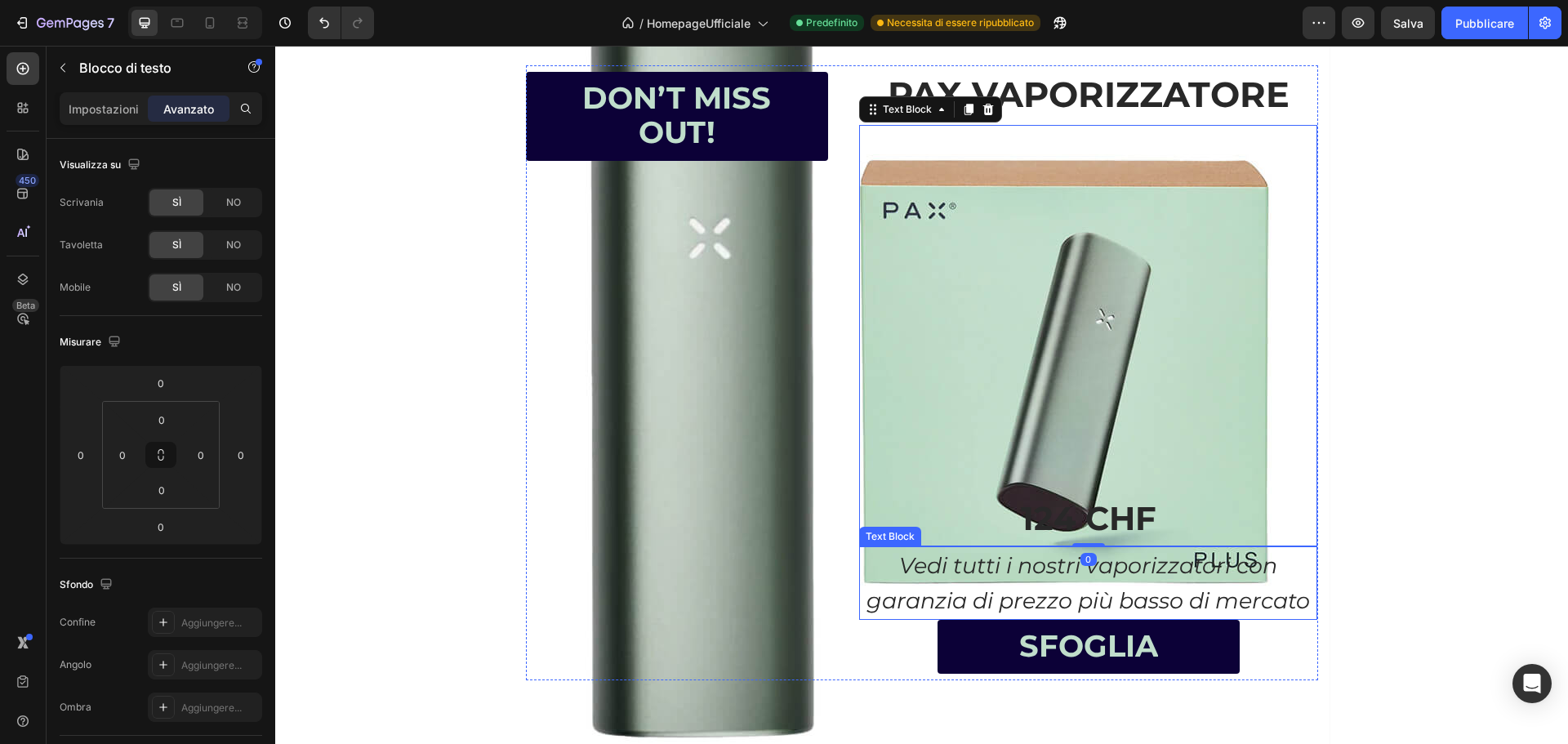
drag, startPoint x: 872, startPoint y: 557, endPoint x: 850, endPoint y: 565, distance: 23.4
click at [871, 557] on p "Vedi tutti i nostri vaporizzatori con garanzia di prezzo più basso di mercato" at bounding box center [1088, 583] width 454 height 70
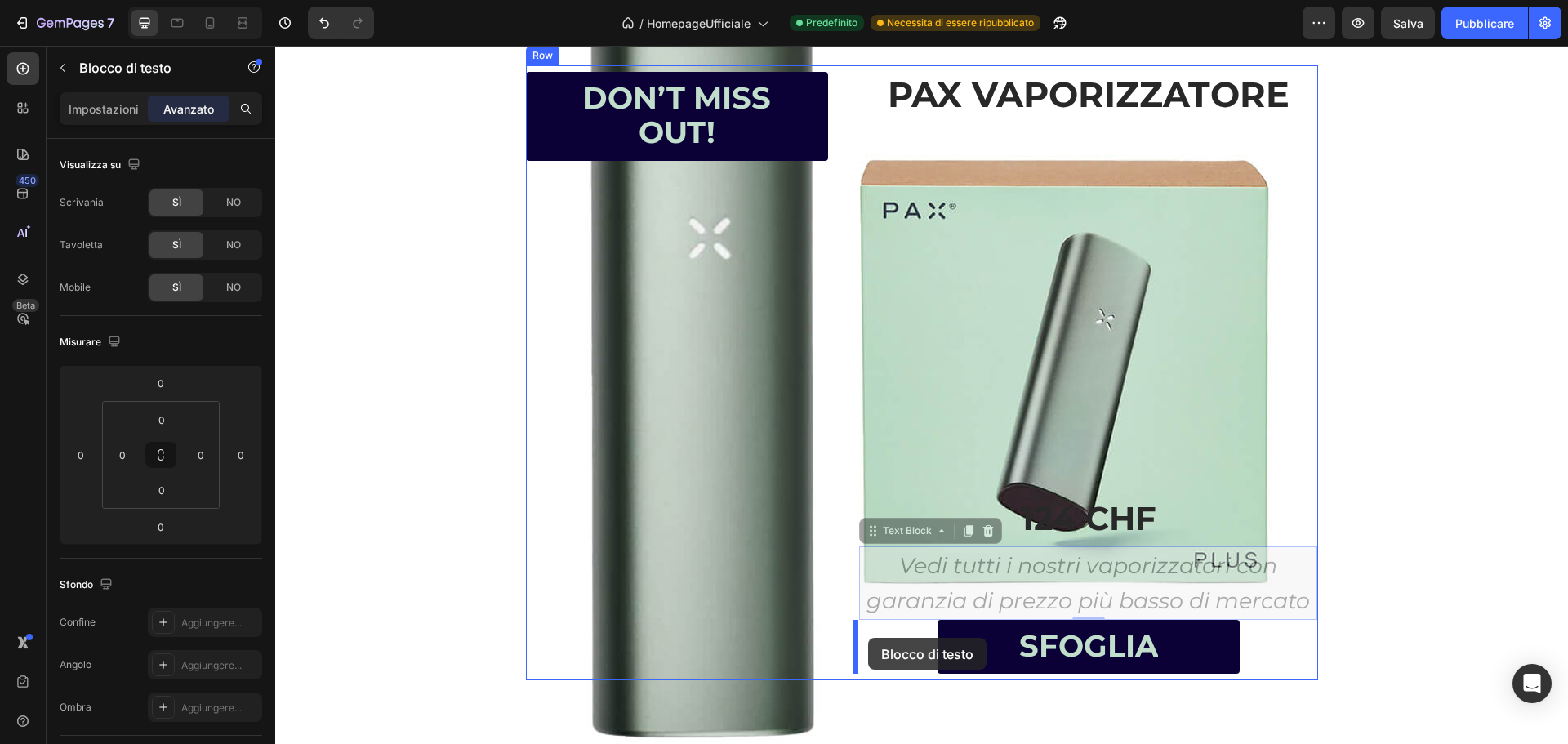
drag, startPoint x: 867, startPoint y: 535, endPoint x: 868, endPoint y: 638, distance: 103.0
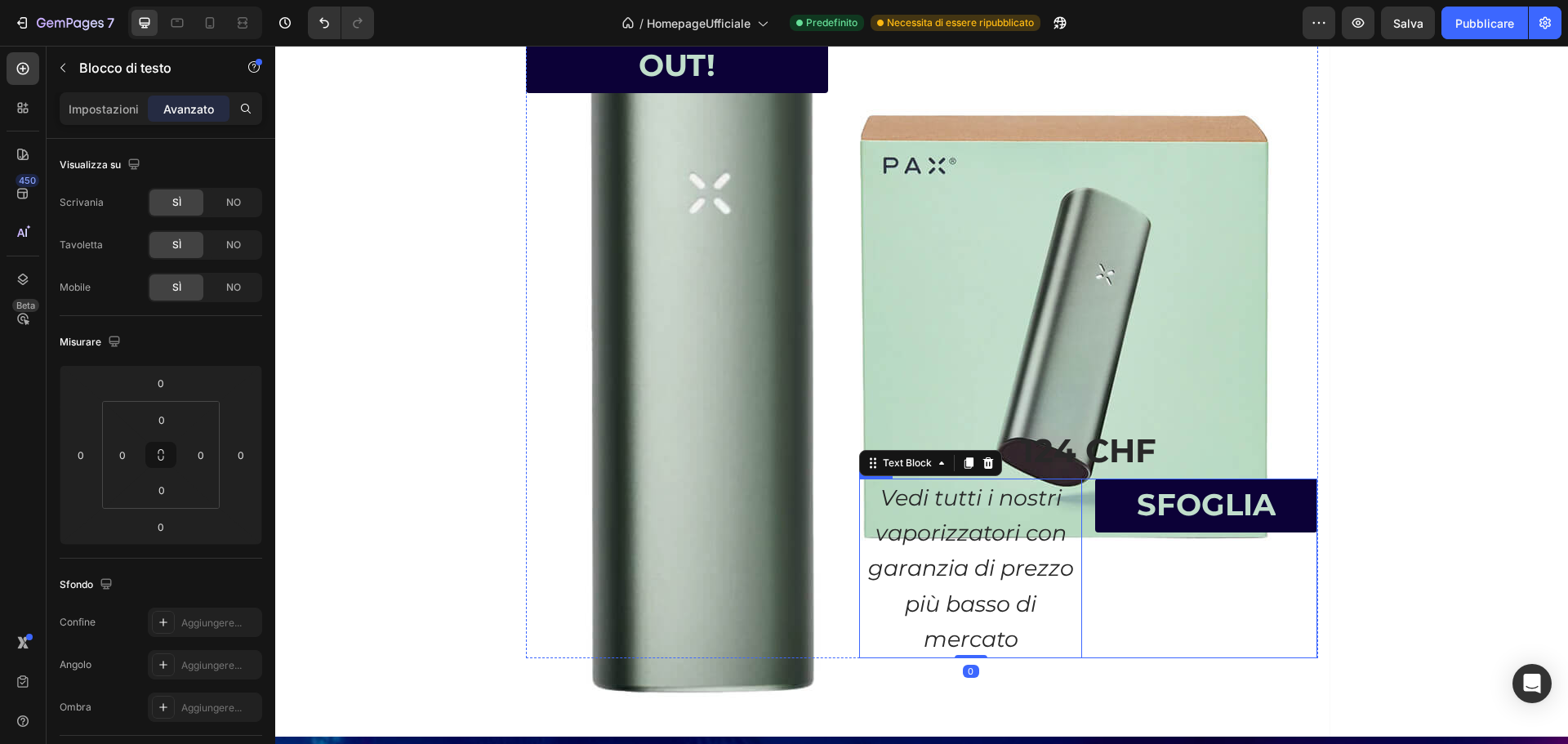
scroll to position [1720, 0]
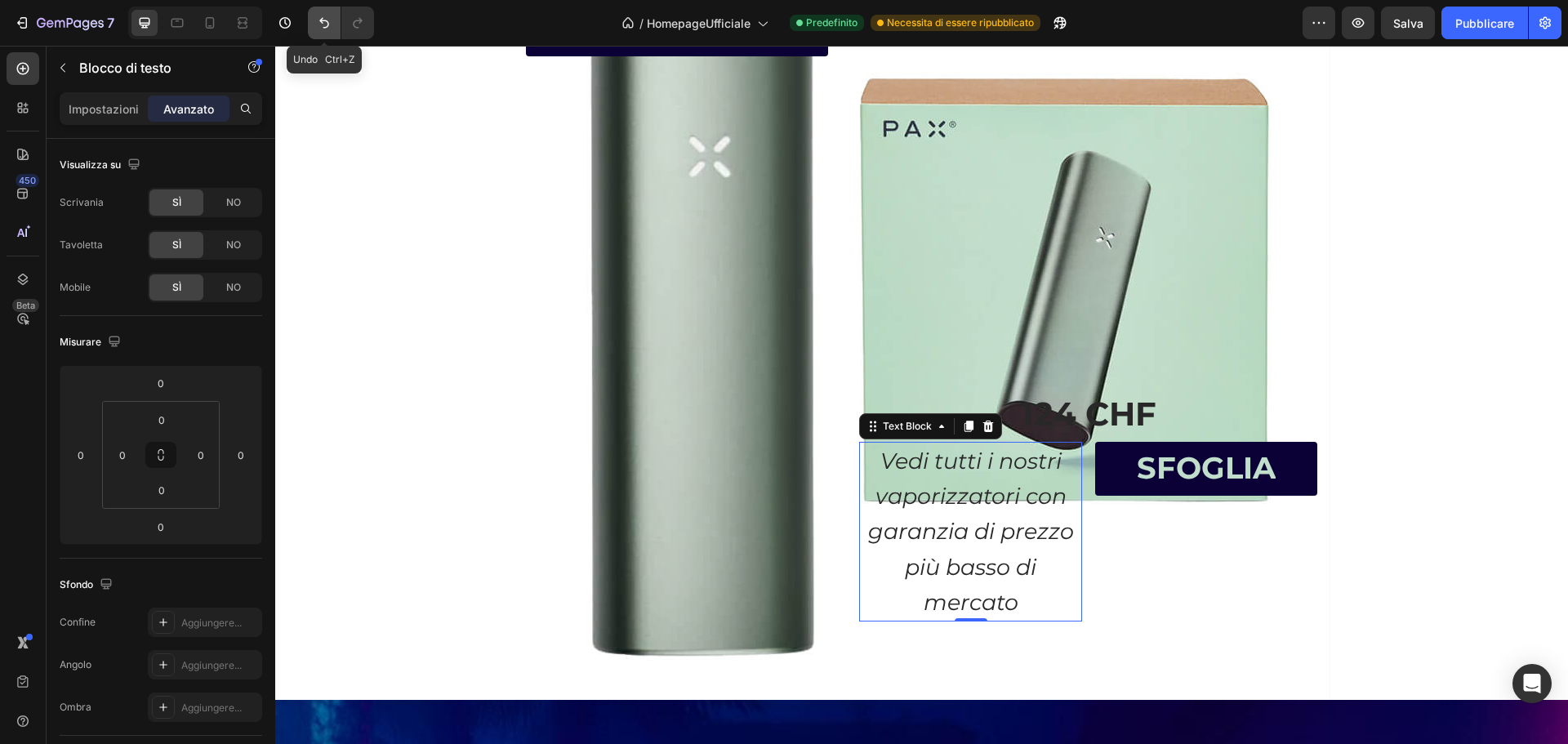
drag, startPoint x: 325, startPoint y: 25, endPoint x: 614, endPoint y: 350, distance: 434.9
click at [325, 25] on icon "Annulla/Ripristina" at bounding box center [325, 23] width 16 height 16
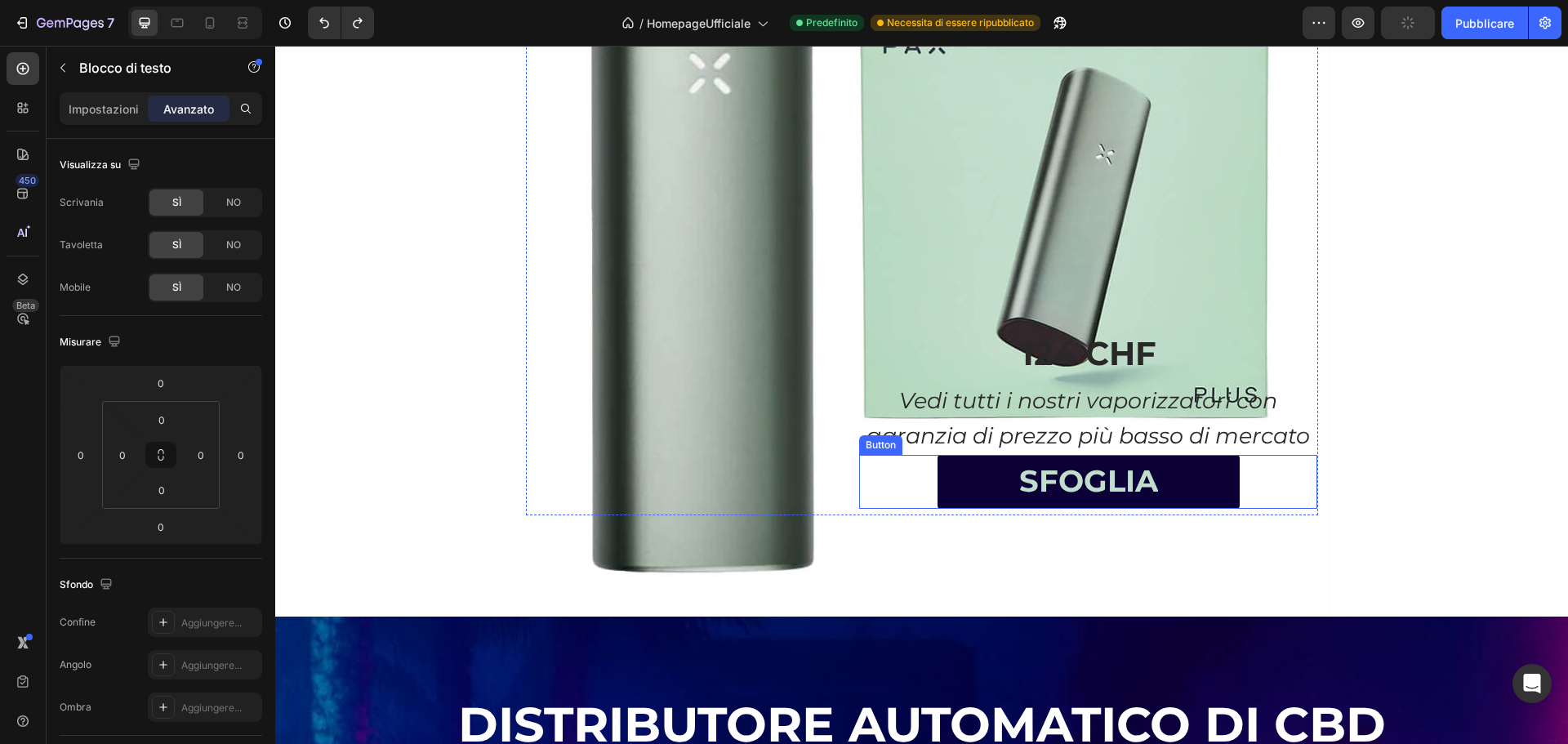
scroll to position [1884, 0]
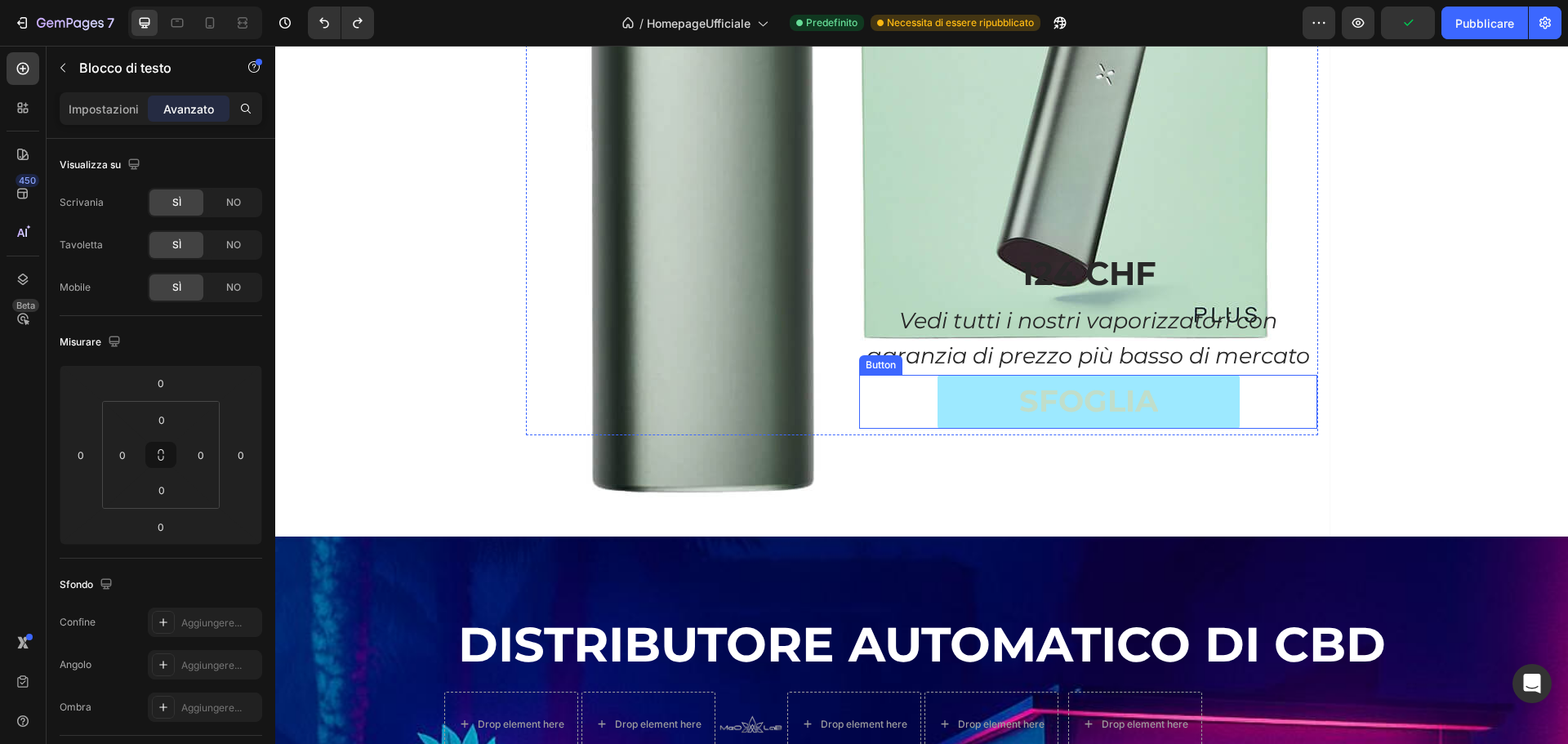
click at [964, 404] on link "SFOGLIA" at bounding box center [1088, 401] width 302 height 54
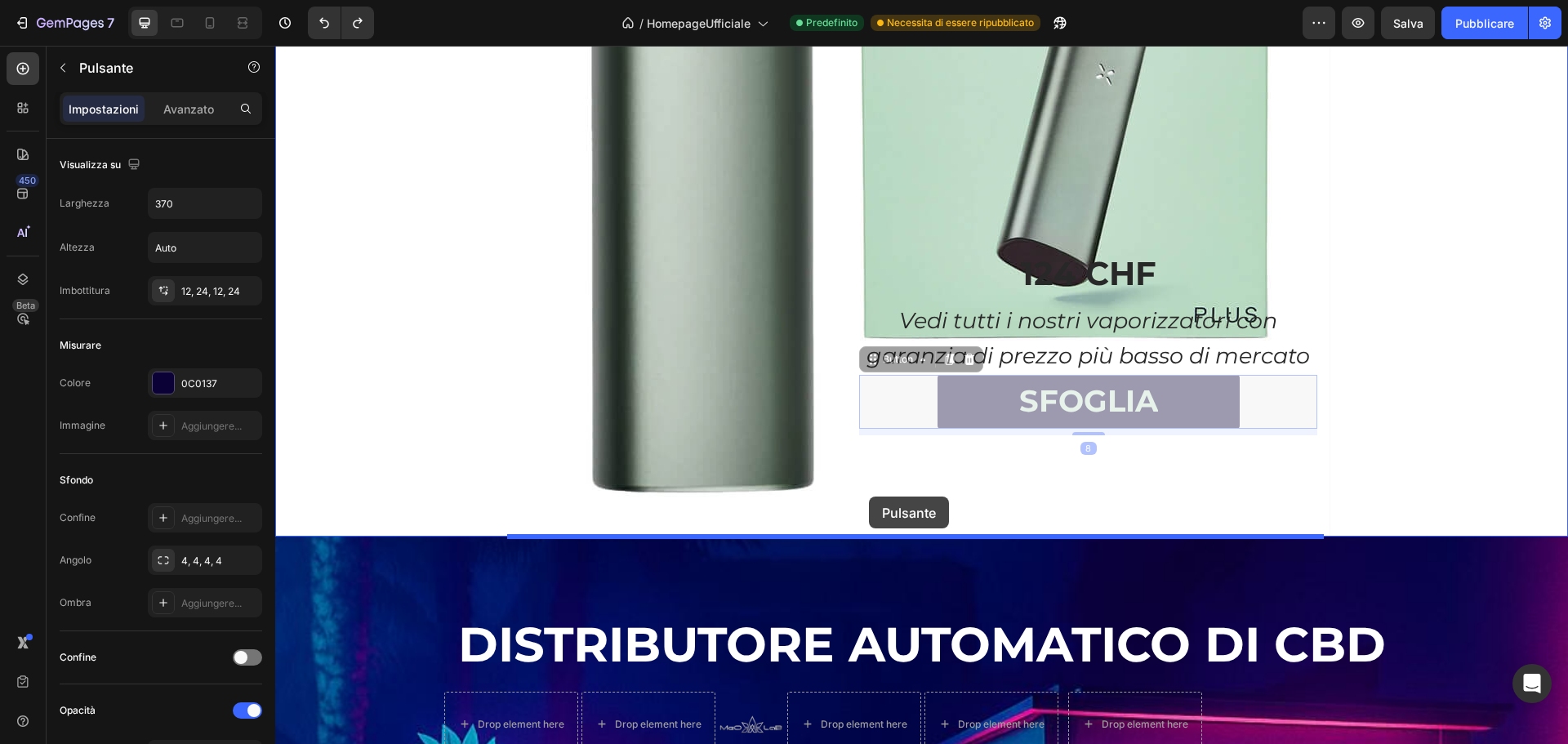
drag, startPoint x: 864, startPoint y: 364, endPoint x: 869, endPoint y: 497, distance: 133.1
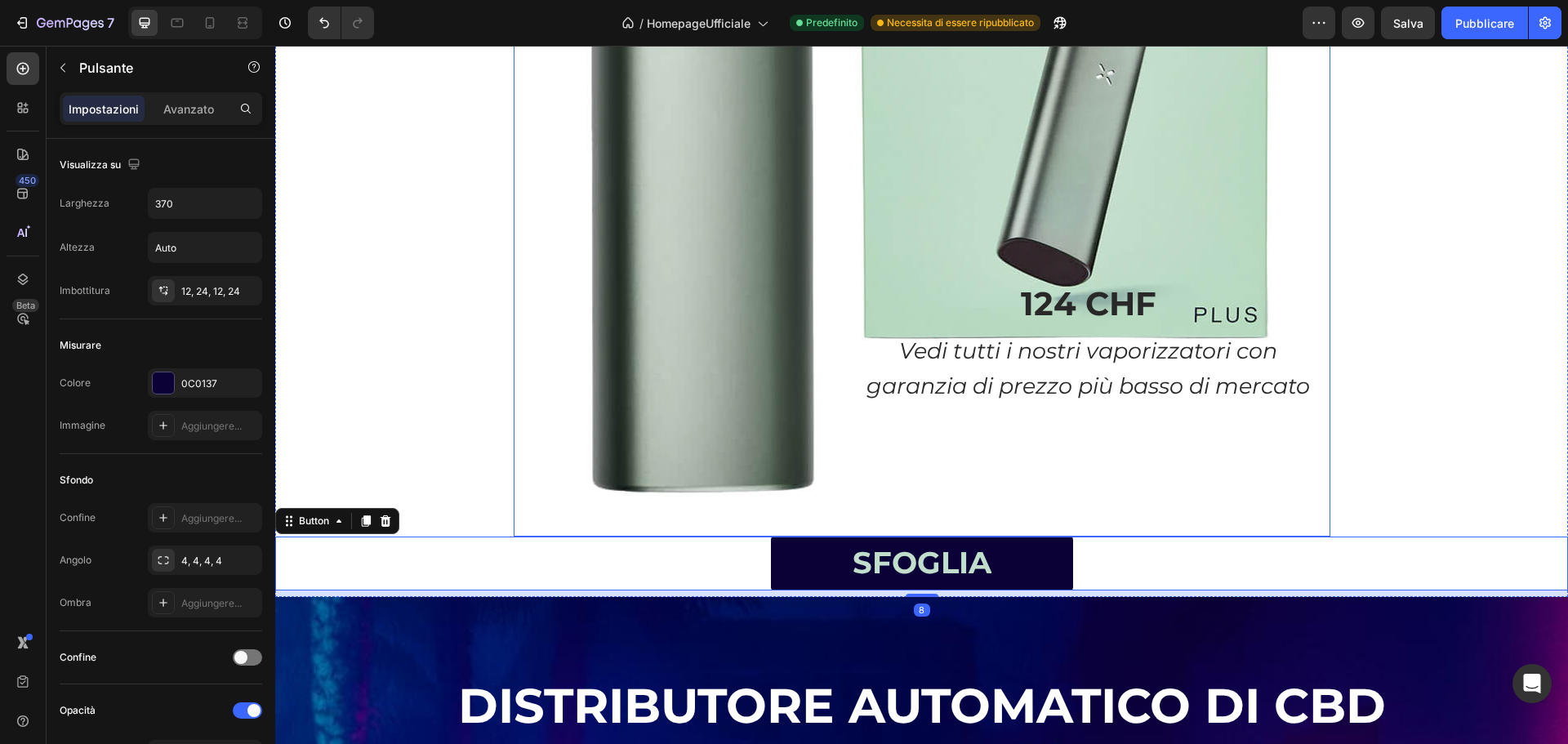
click at [1004, 451] on div "Background Image" at bounding box center [922, 128] width 816 height 817
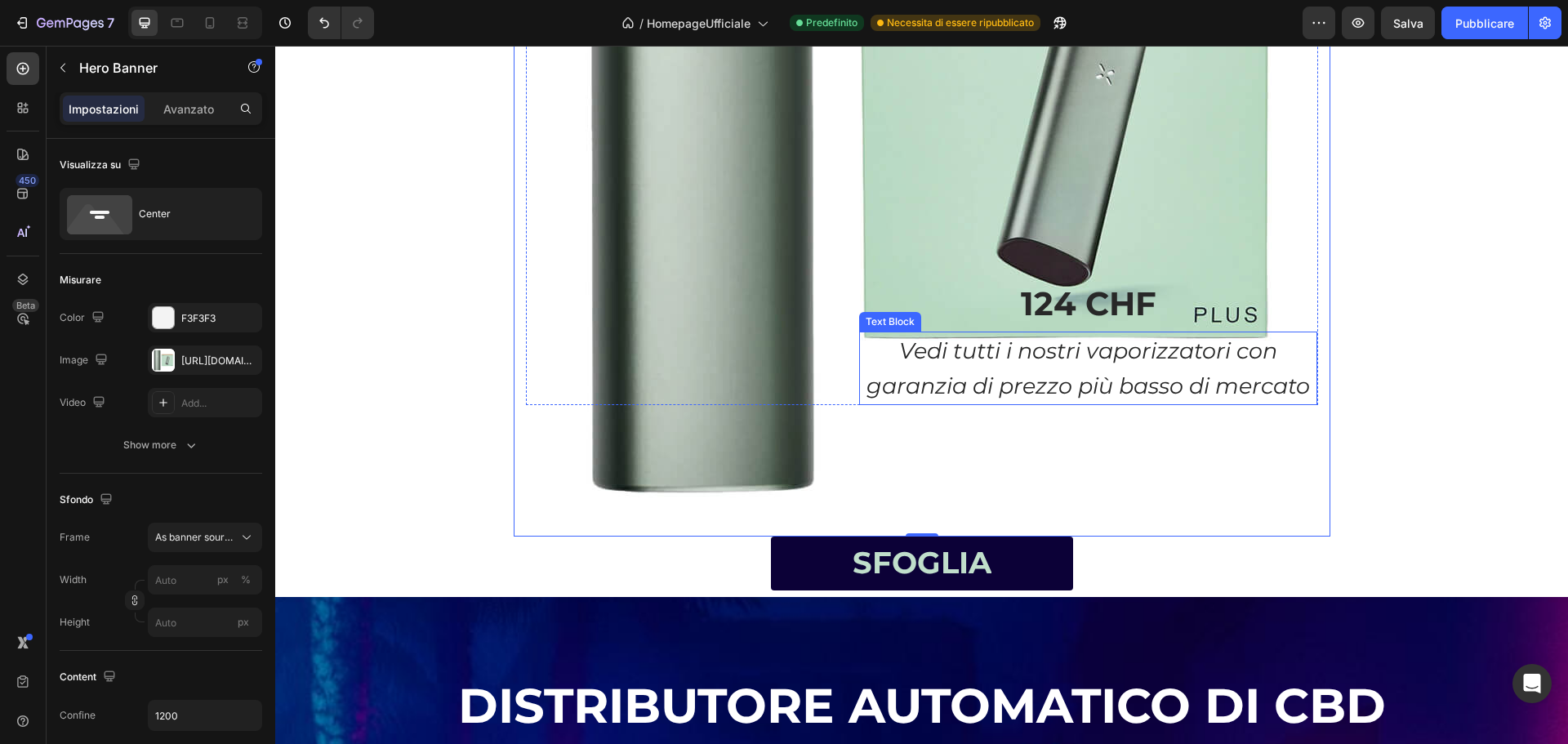
click at [899, 350] on p "Vedi tutti i nostri vaporizzatori con garanzia di prezzo più basso di mercato" at bounding box center [1088, 368] width 454 height 70
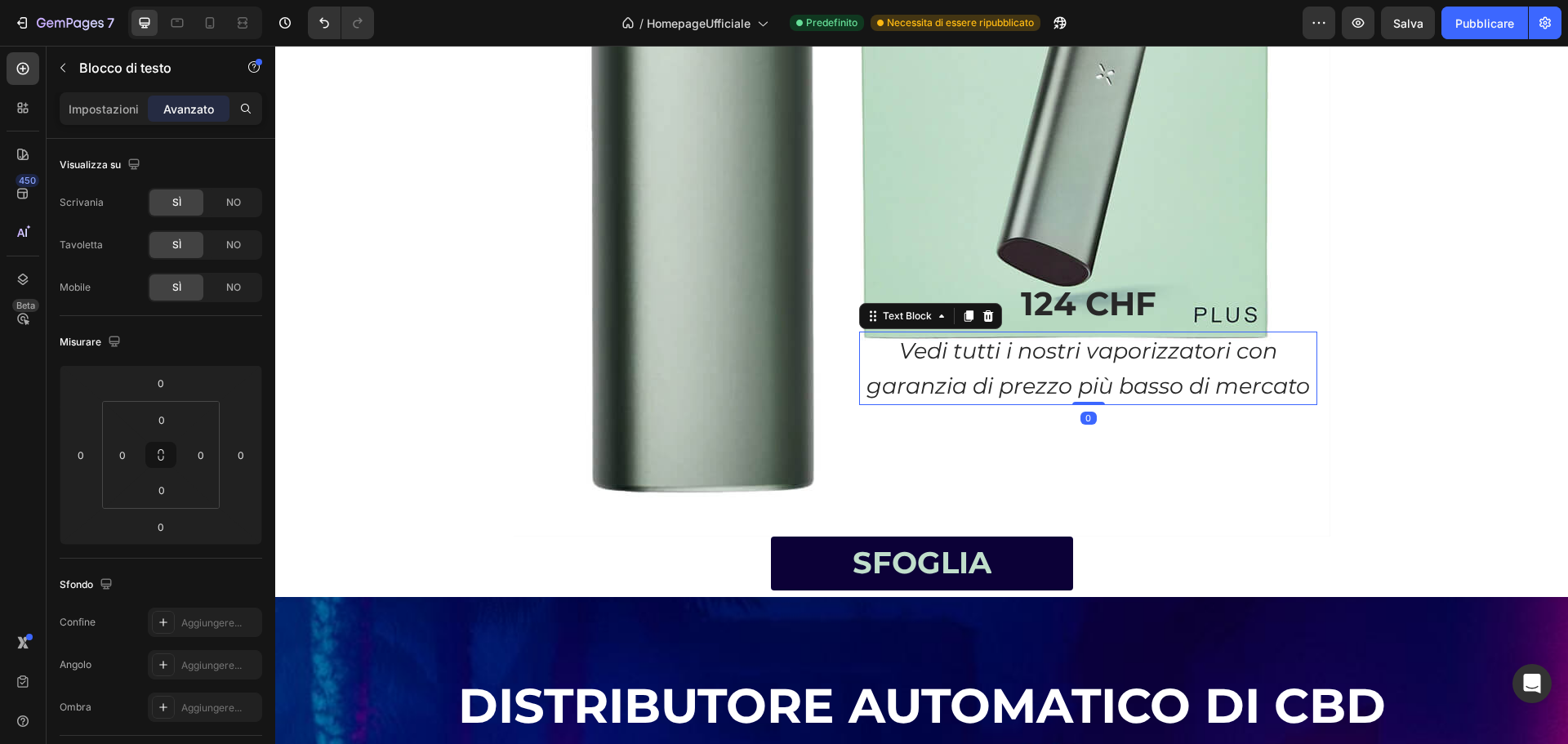
click at [888, 350] on p "Vedi tutti i nostri vaporizzatori con garanzia di prezzo più basso di mercato" at bounding box center [1088, 368] width 454 height 70
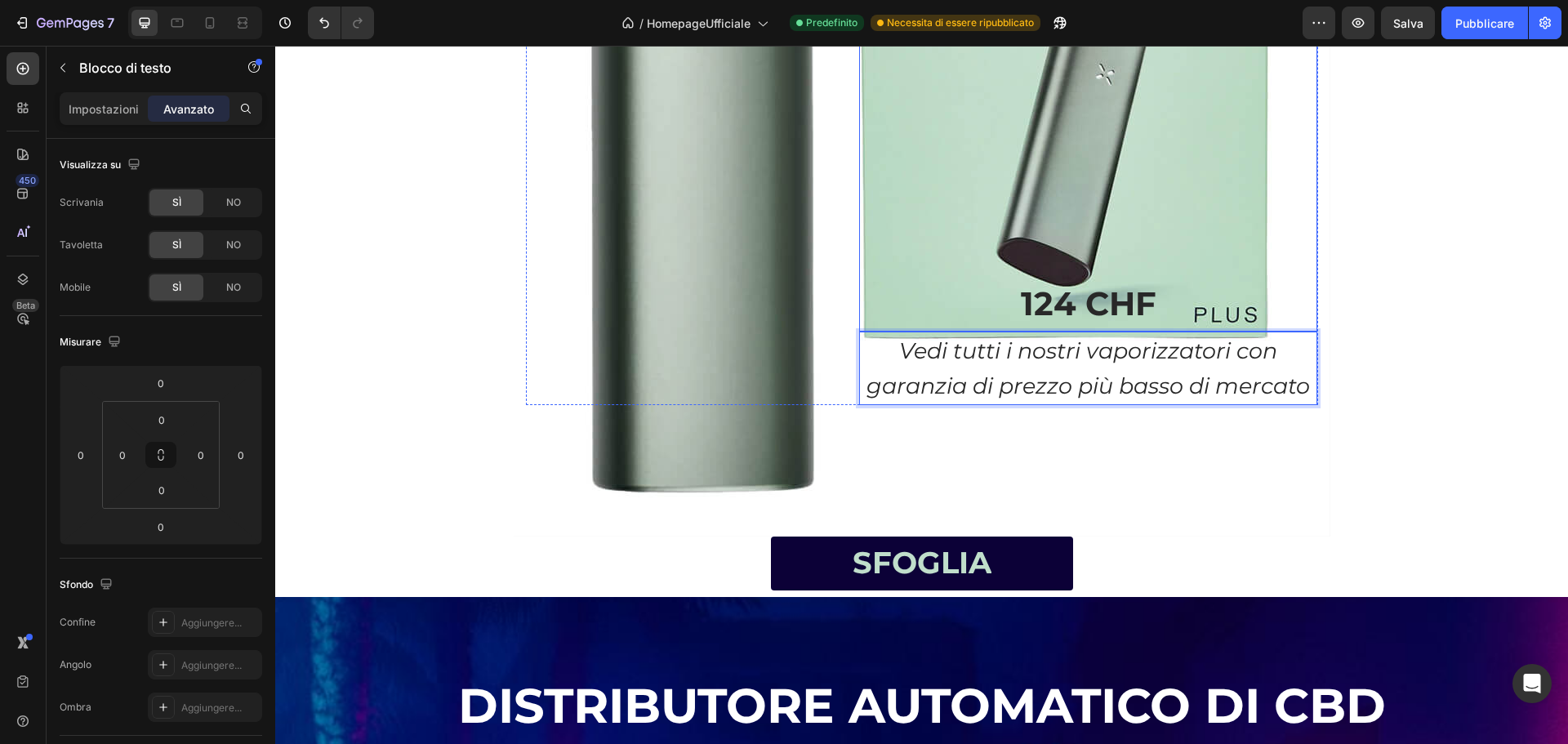
click at [990, 309] on p "124 CHF" at bounding box center [1088, 303] width 454 height 52
click at [1004, 299] on p "124 CHF" at bounding box center [1088, 303] width 454 height 52
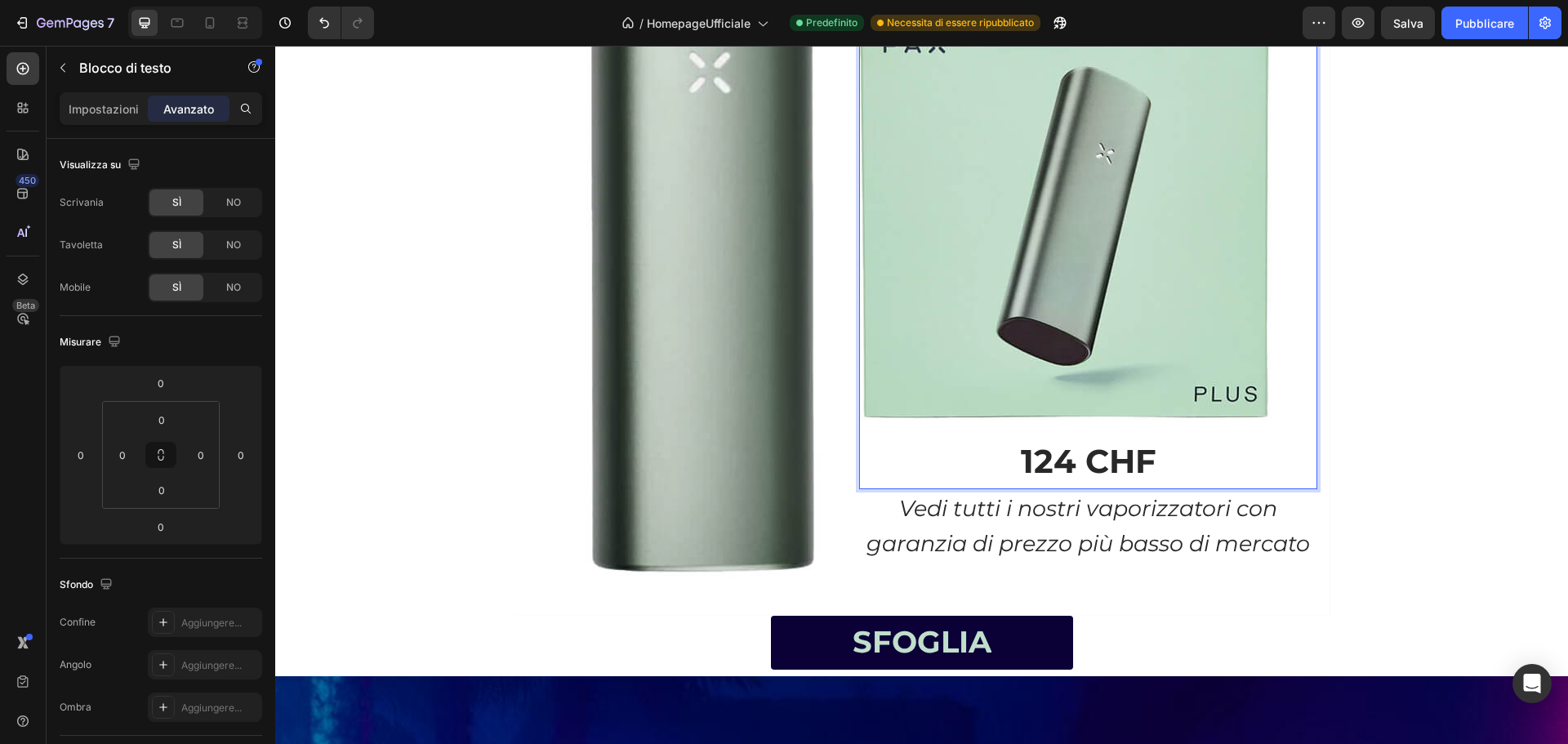
scroll to position [1530, 0]
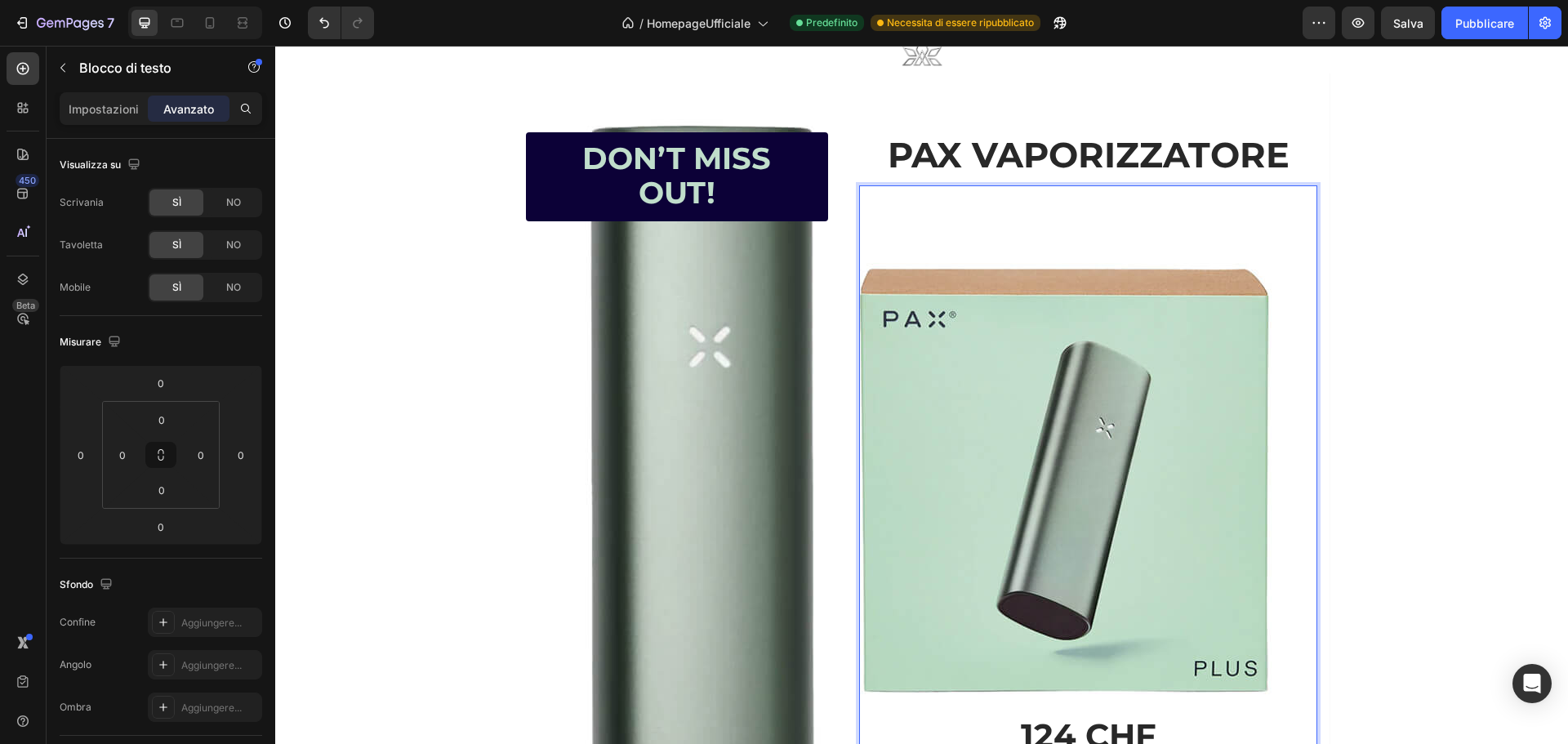
click at [1044, 239] on p "Rich Text Editor. Editing area: main" at bounding box center [1088, 213] width 454 height 52
click at [628, 211] on strong "Don’t Miss Out!" at bounding box center [677, 176] width 189 height 71
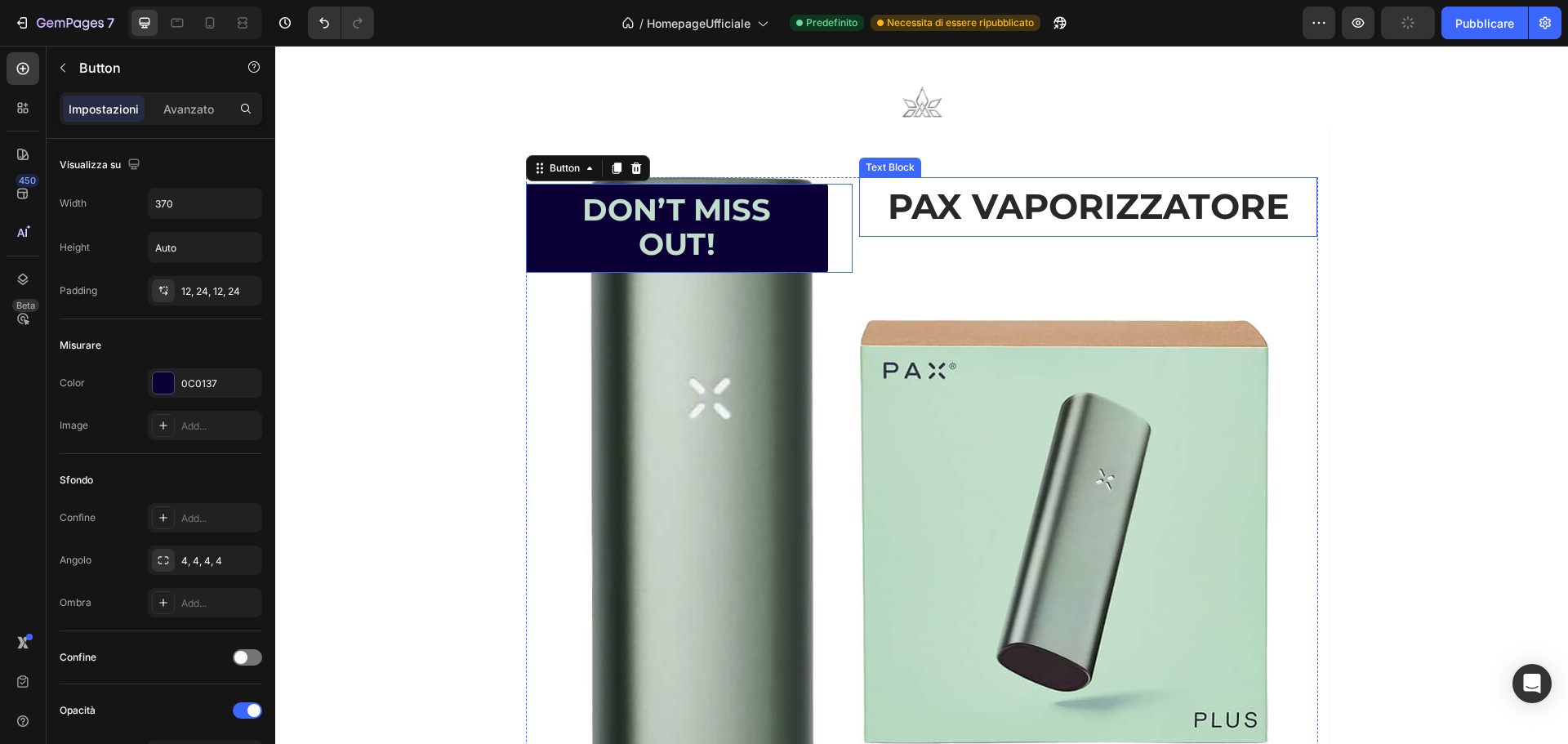
click at [1054, 142] on div "Background Image" at bounding box center [922, 533] width 816 height 817
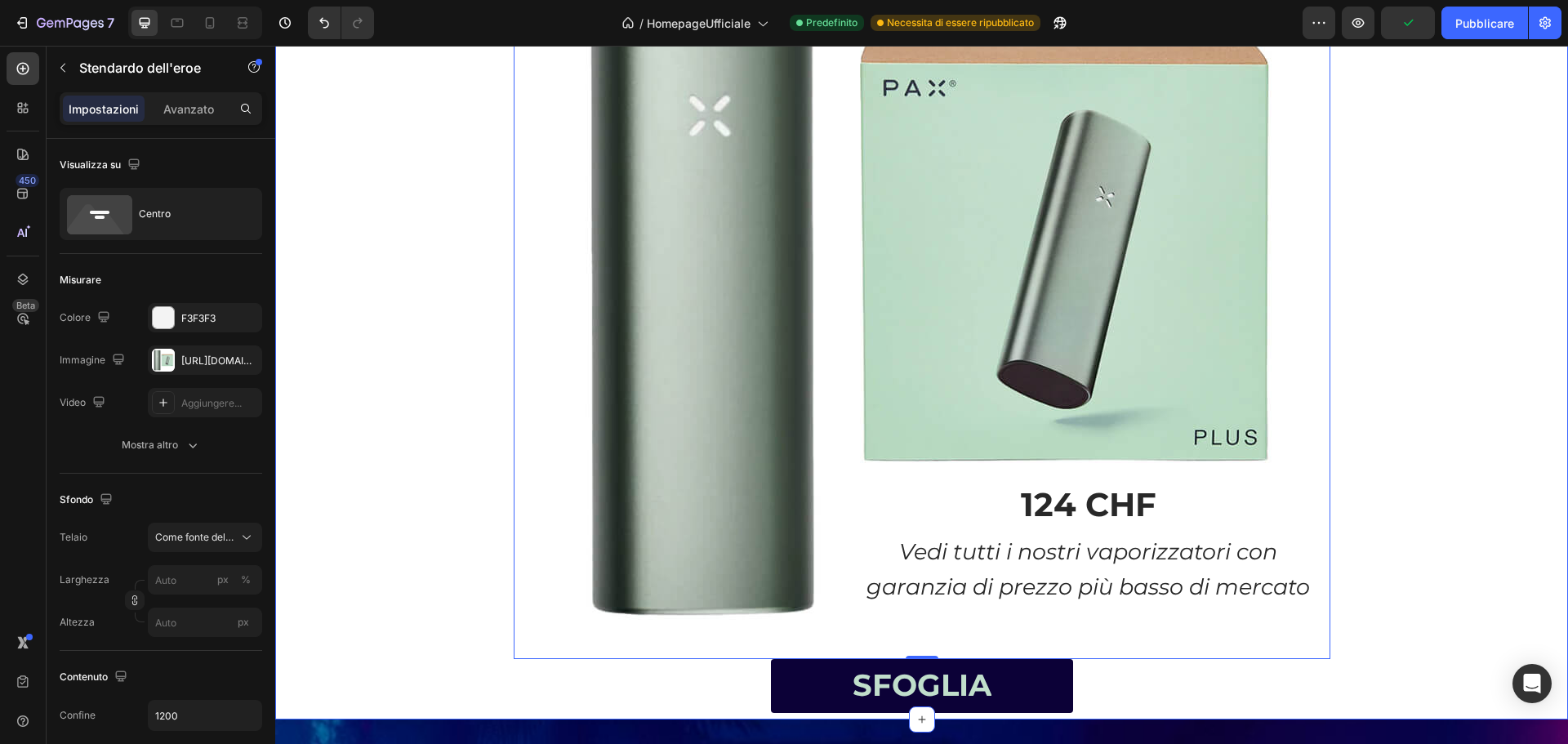
scroll to position [1968, 0]
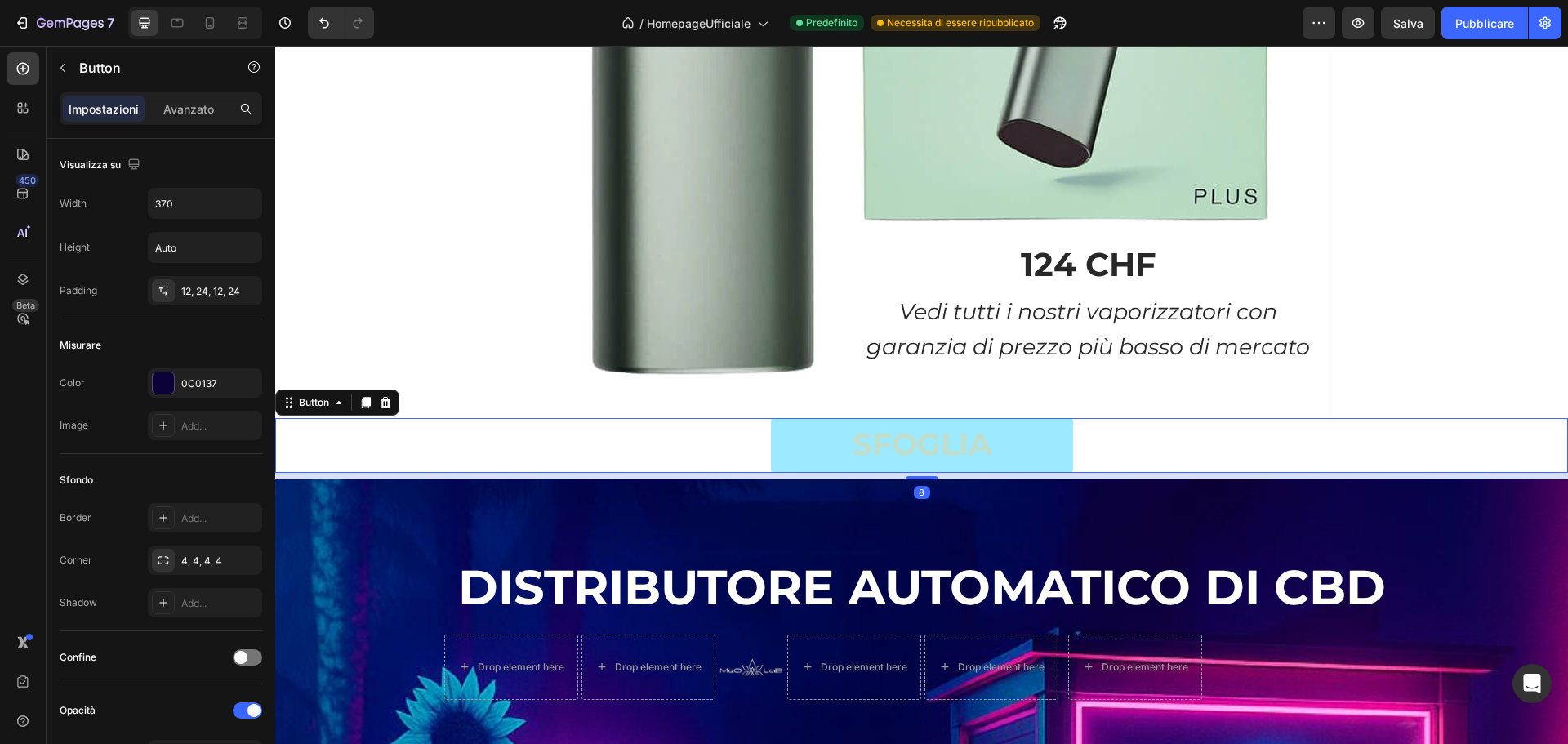
scroll to position [1968, 0]
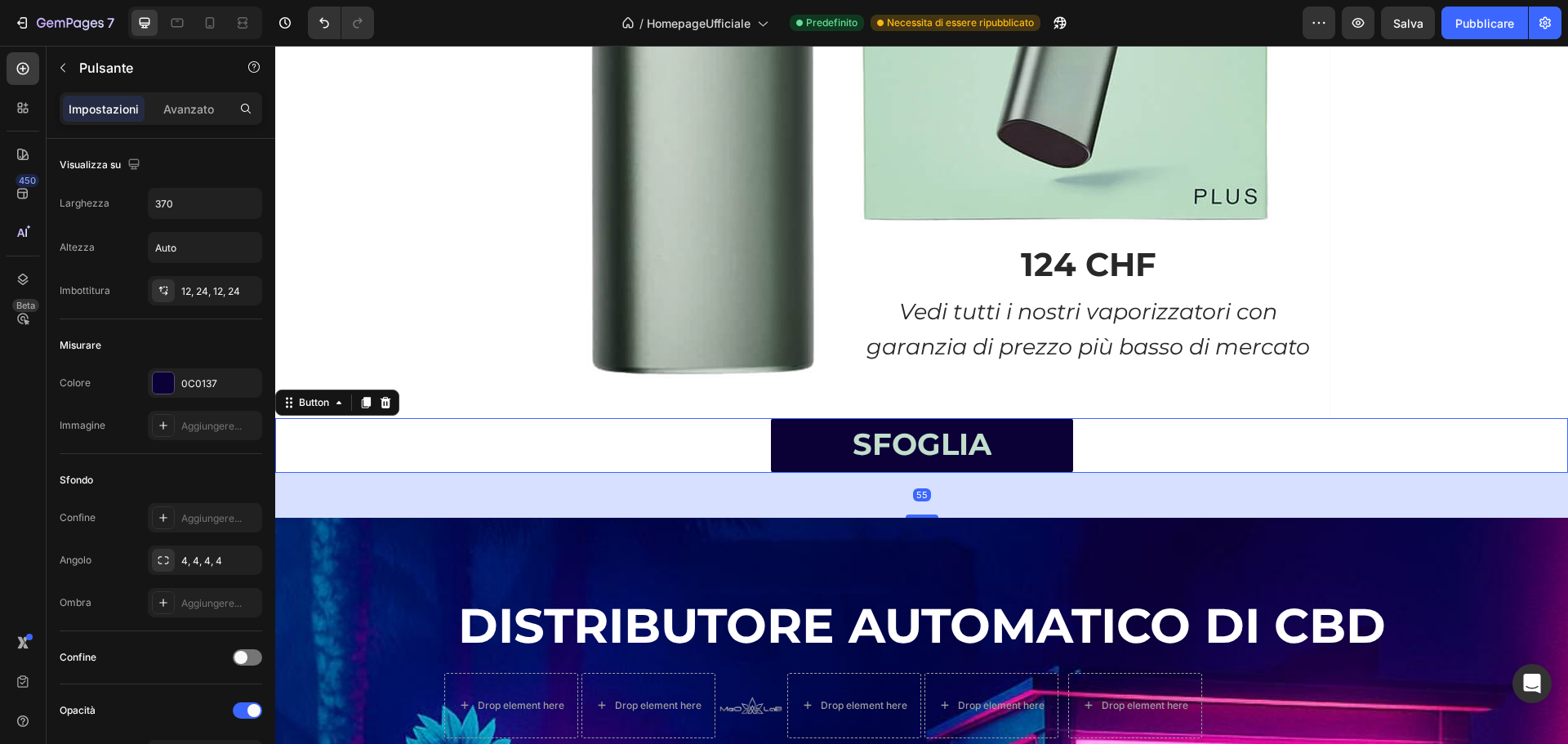
drag, startPoint x: 910, startPoint y: 509, endPoint x: 909, endPoint y: 548, distance: 39.0
click at [909, 518] on div at bounding box center [922, 517] width 33 height 4
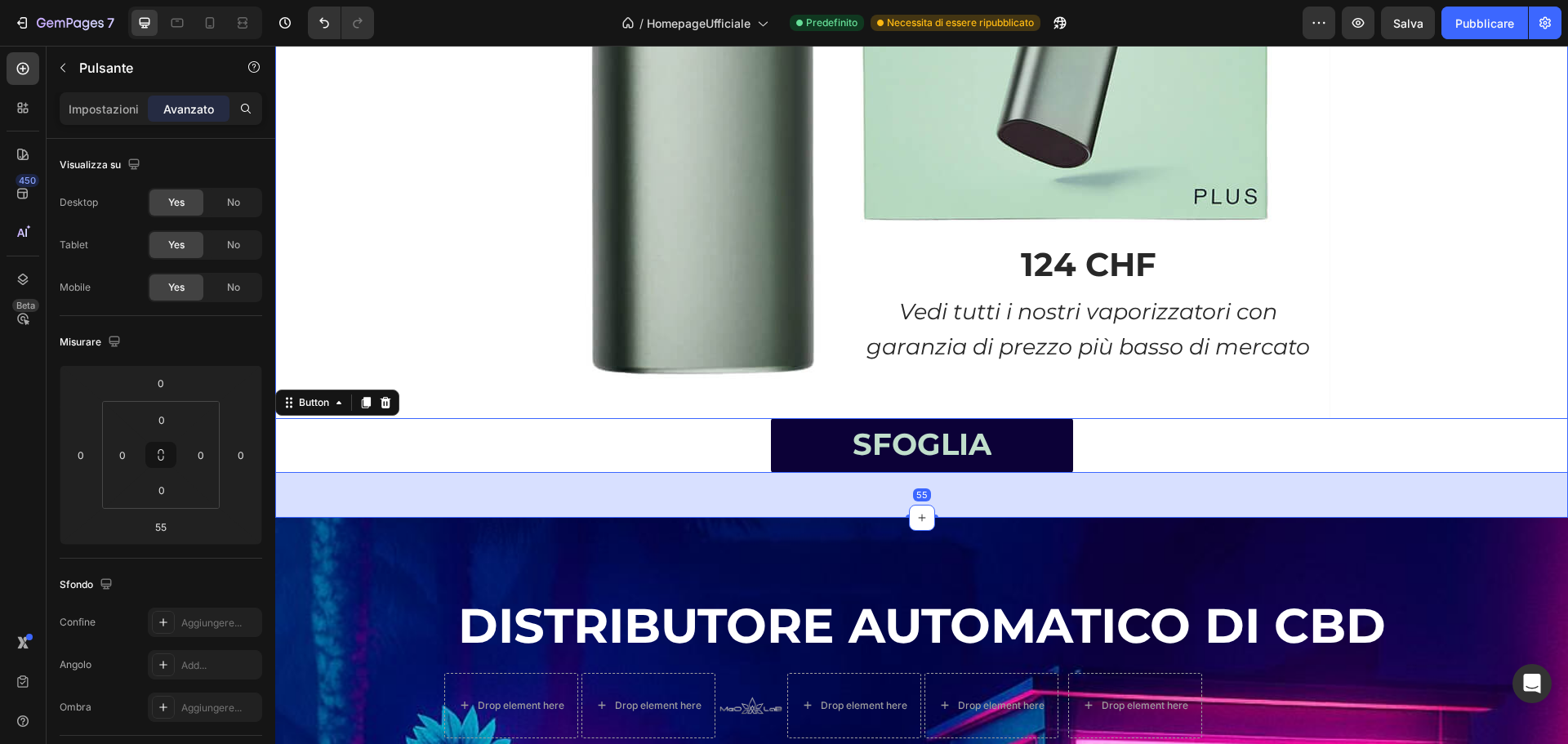
click at [1436, 385] on div "Text Block Image Text Block Heading Don’t Miss Out! Button PAX VAPORIZZATORE Te…" at bounding box center [922, 51] width 1293 height 932
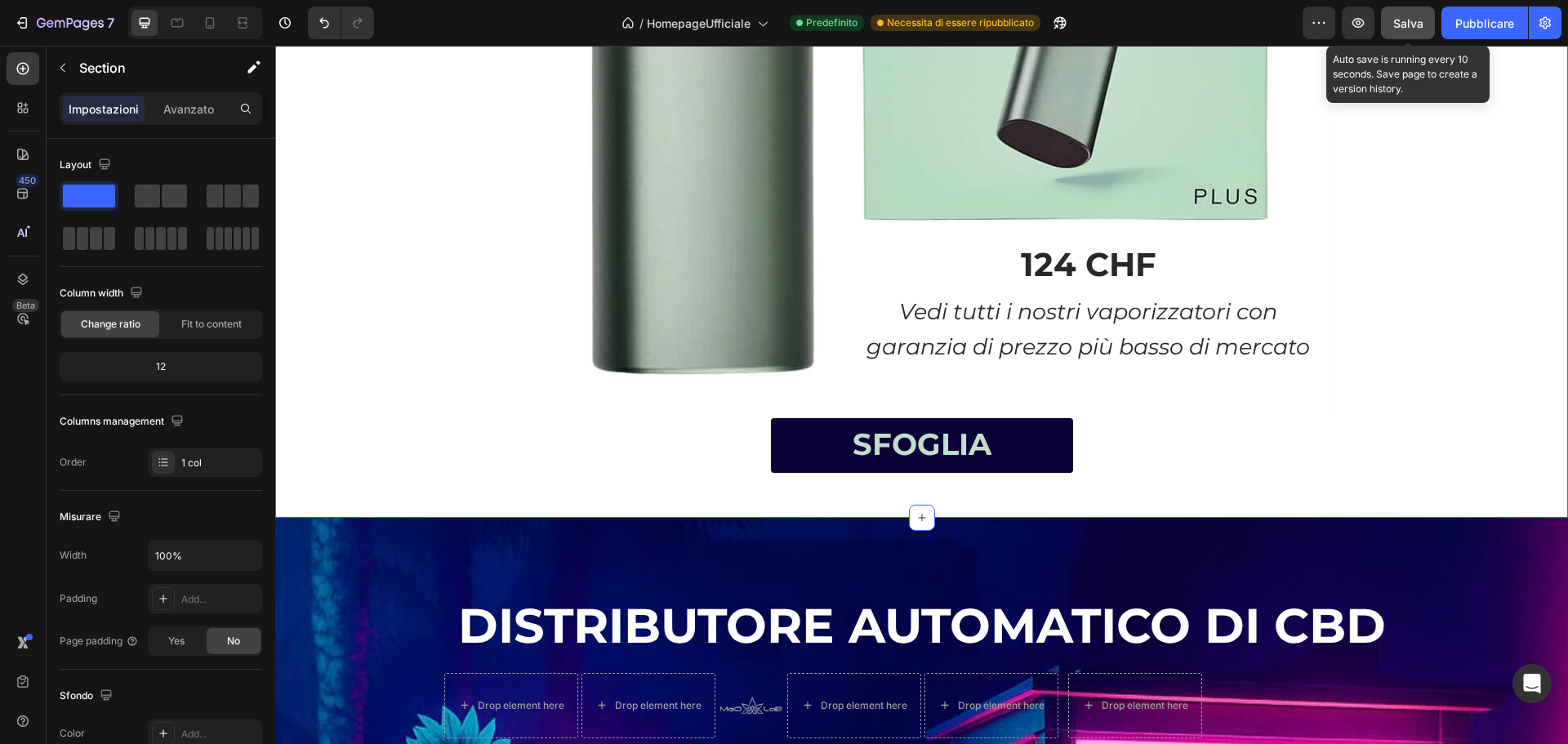
click at [1410, 20] on font "Salva" at bounding box center [1408, 23] width 30 height 14
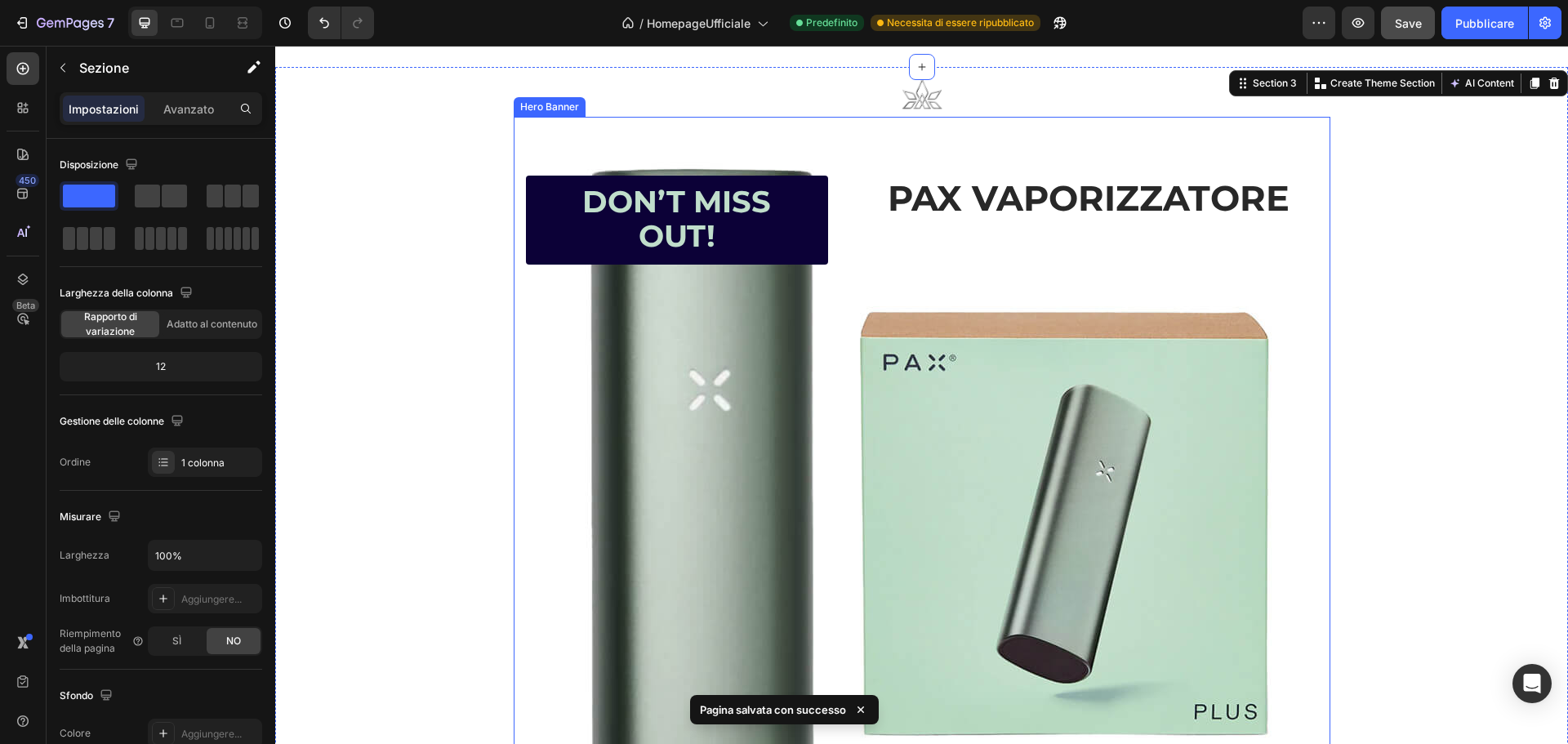
scroll to position [1478, 0]
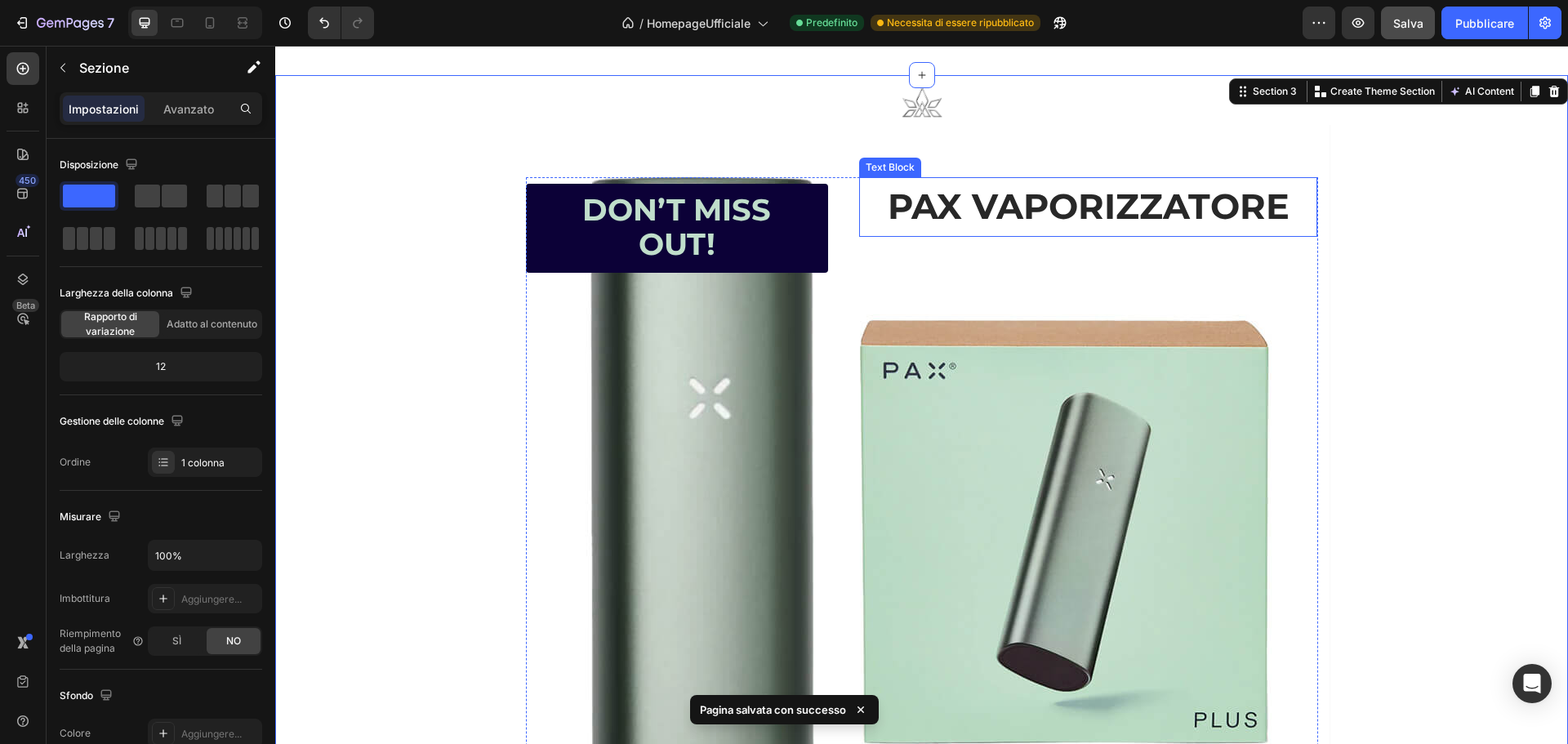
click at [1115, 215] on p "PAX VAPORIZZATORE" at bounding box center [1088, 207] width 454 height 56
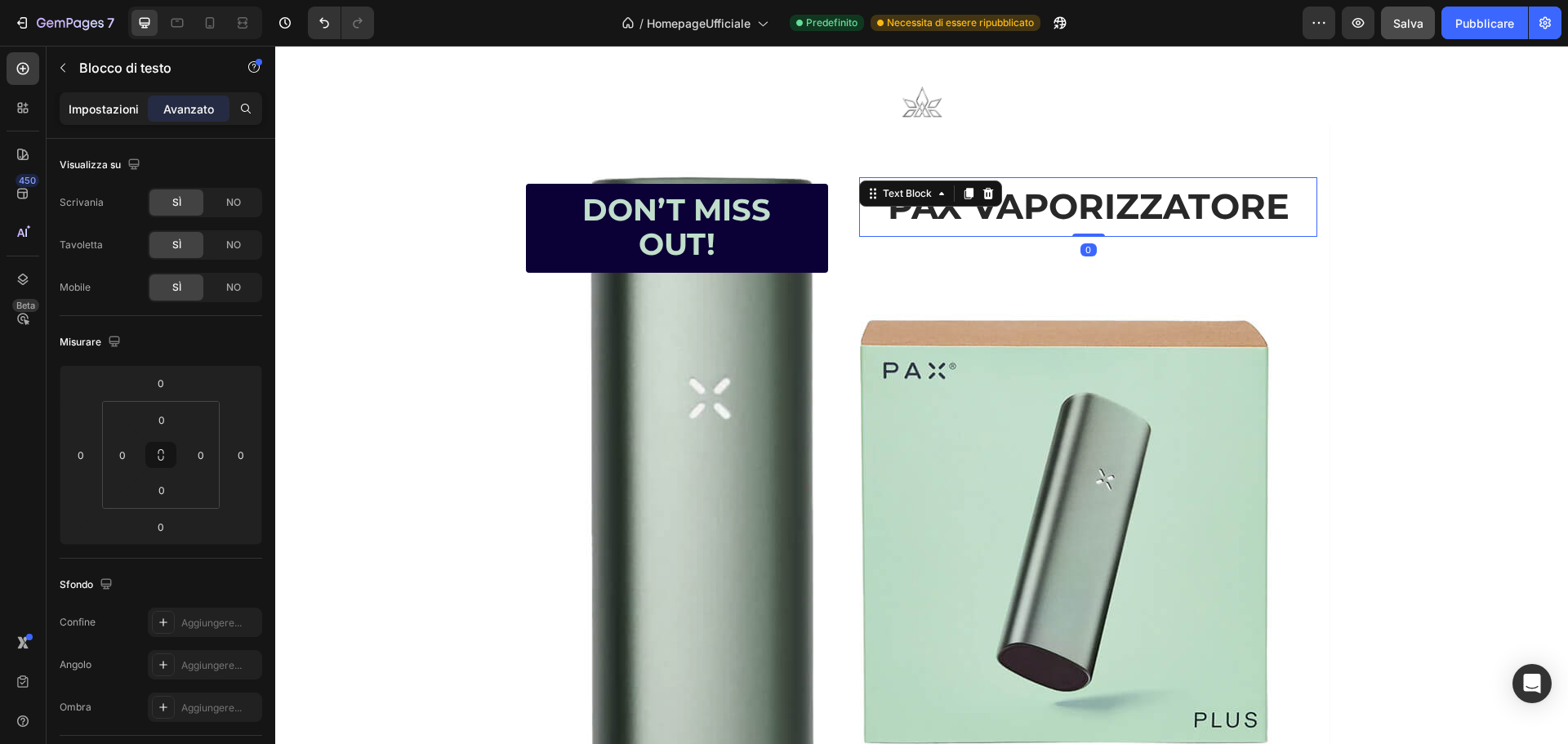
click at [87, 119] on div "Impostazioni" at bounding box center [104, 108] width 82 height 26
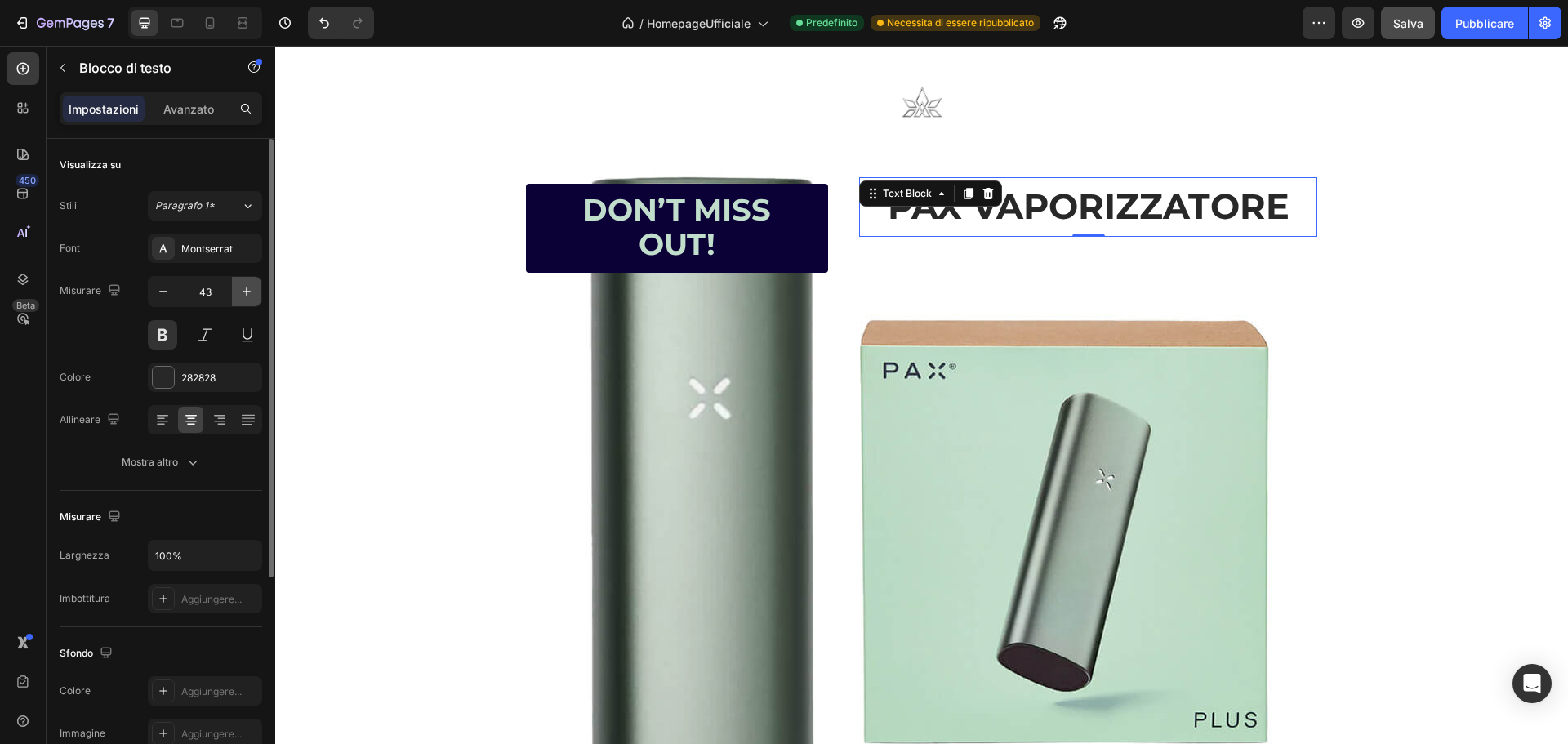
click at [246, 287] on icon "button" at bounding box center [246, 291] width 8 height 8
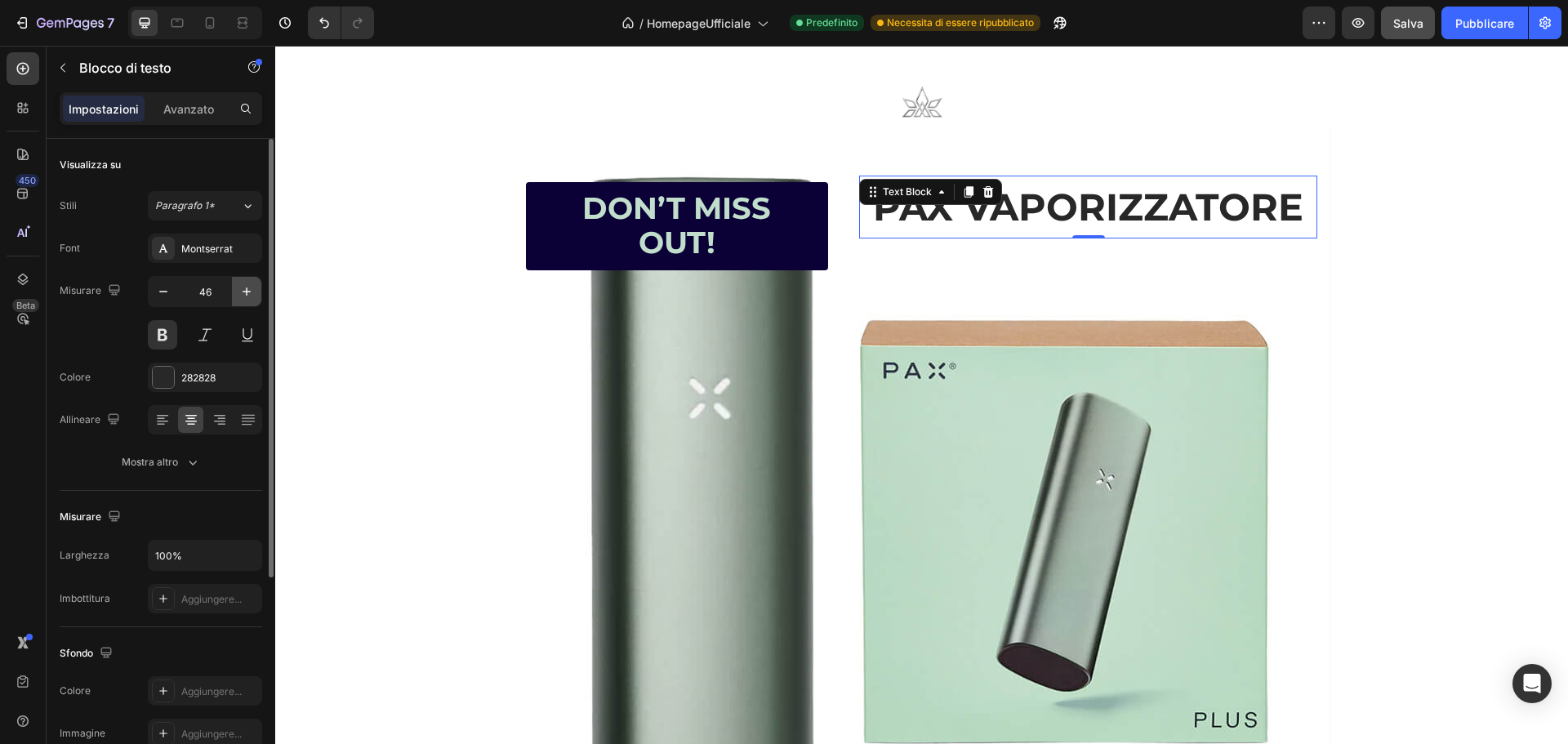
click at [246, 287] on icon "button" at bounding box center [246, 291] width 8 height 8
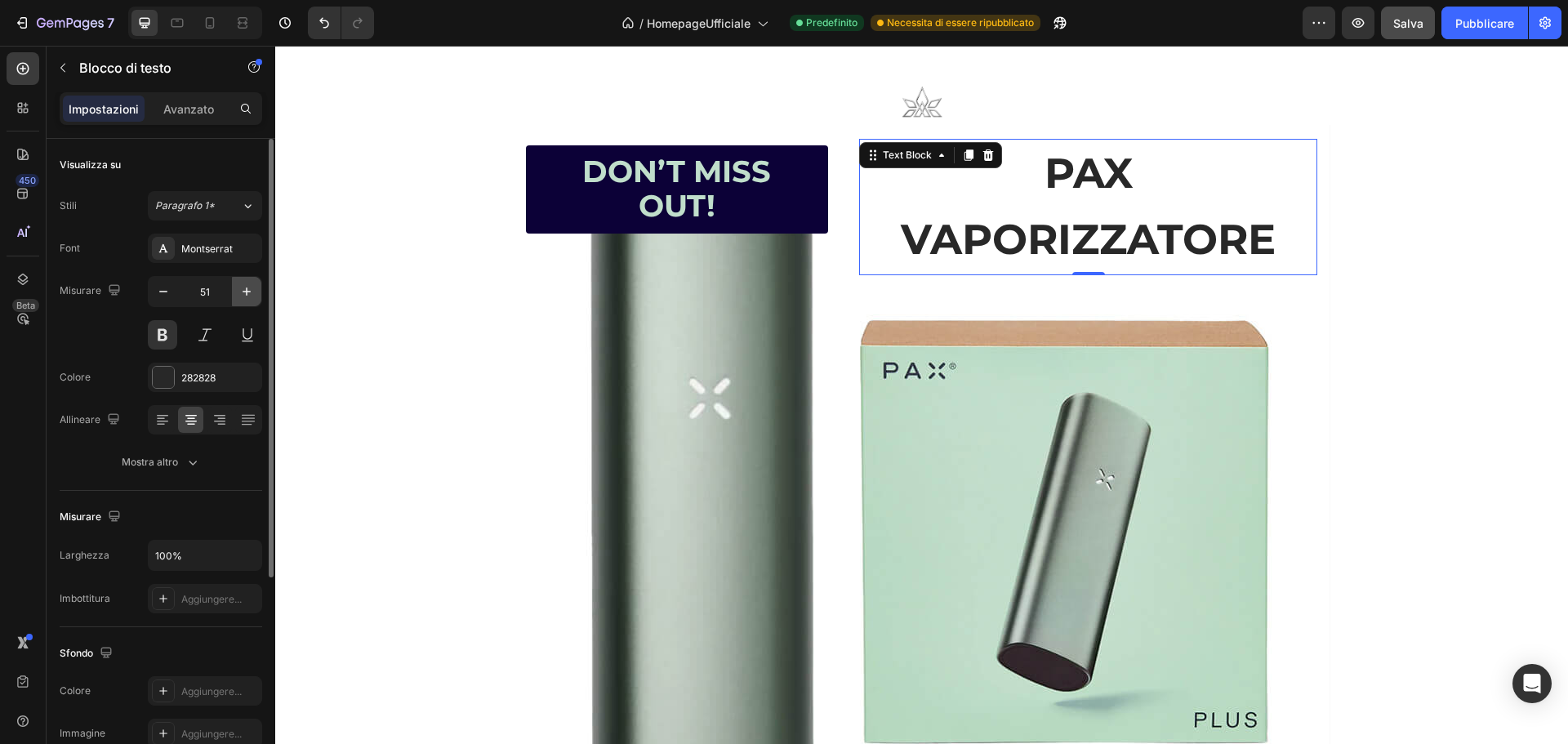
click at [246, 287] on icon "button" at bounding box center [246, 291] width 8 height 8
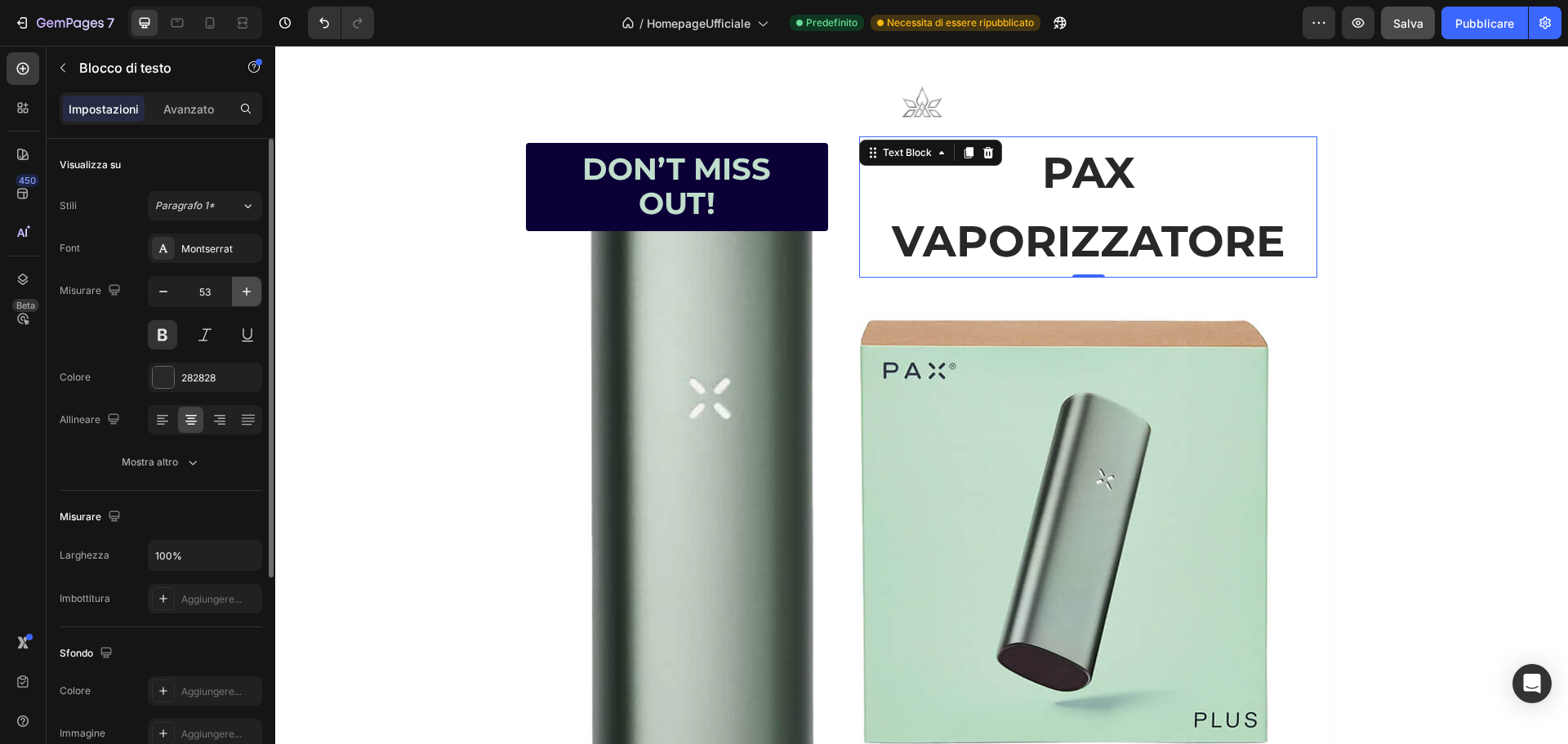
click at [246, 287] on icon "button" at bounding box center [246, 291] width 8 height 8
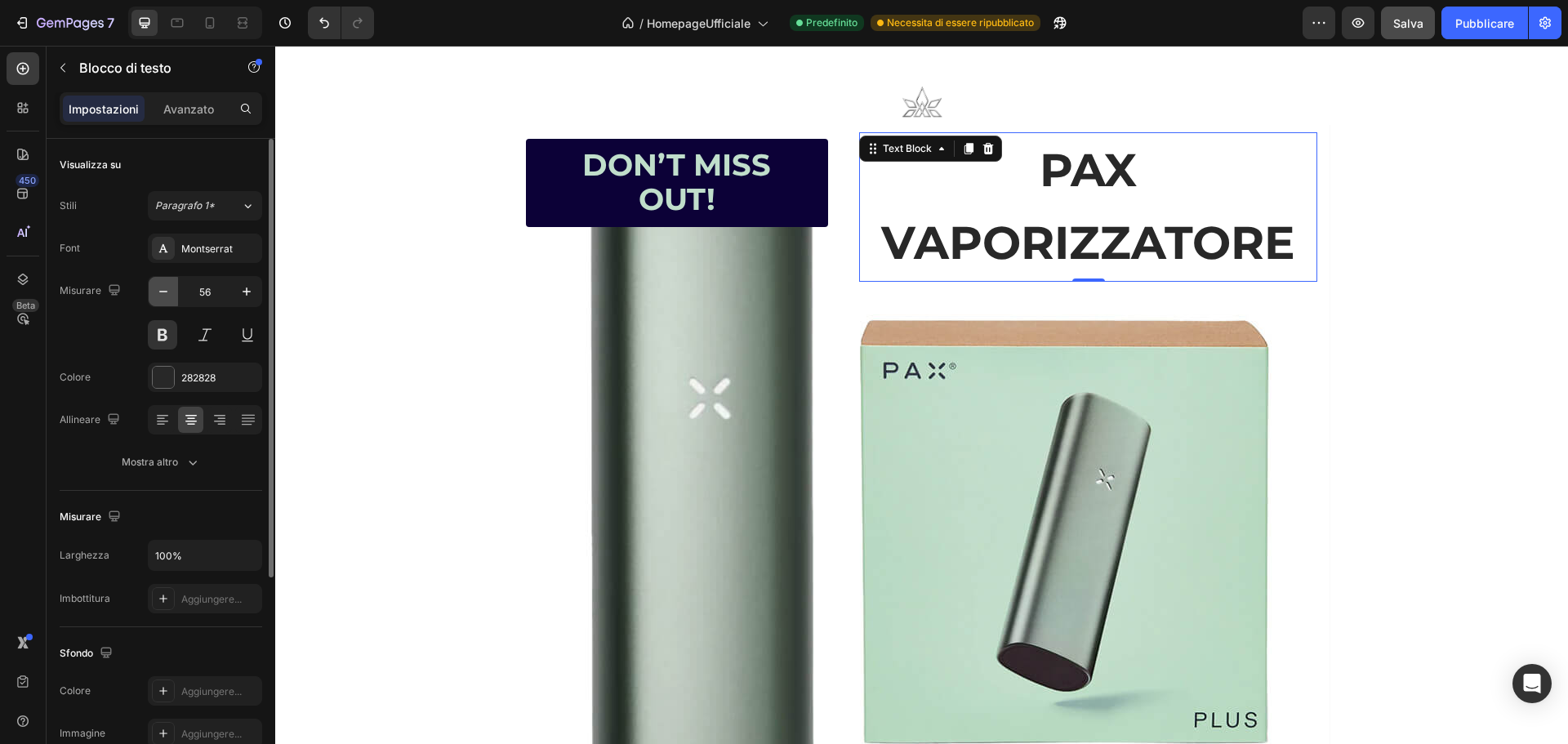
click at [170, 286] on icon "button" at bounding box center [164, 292] width 16 height 16
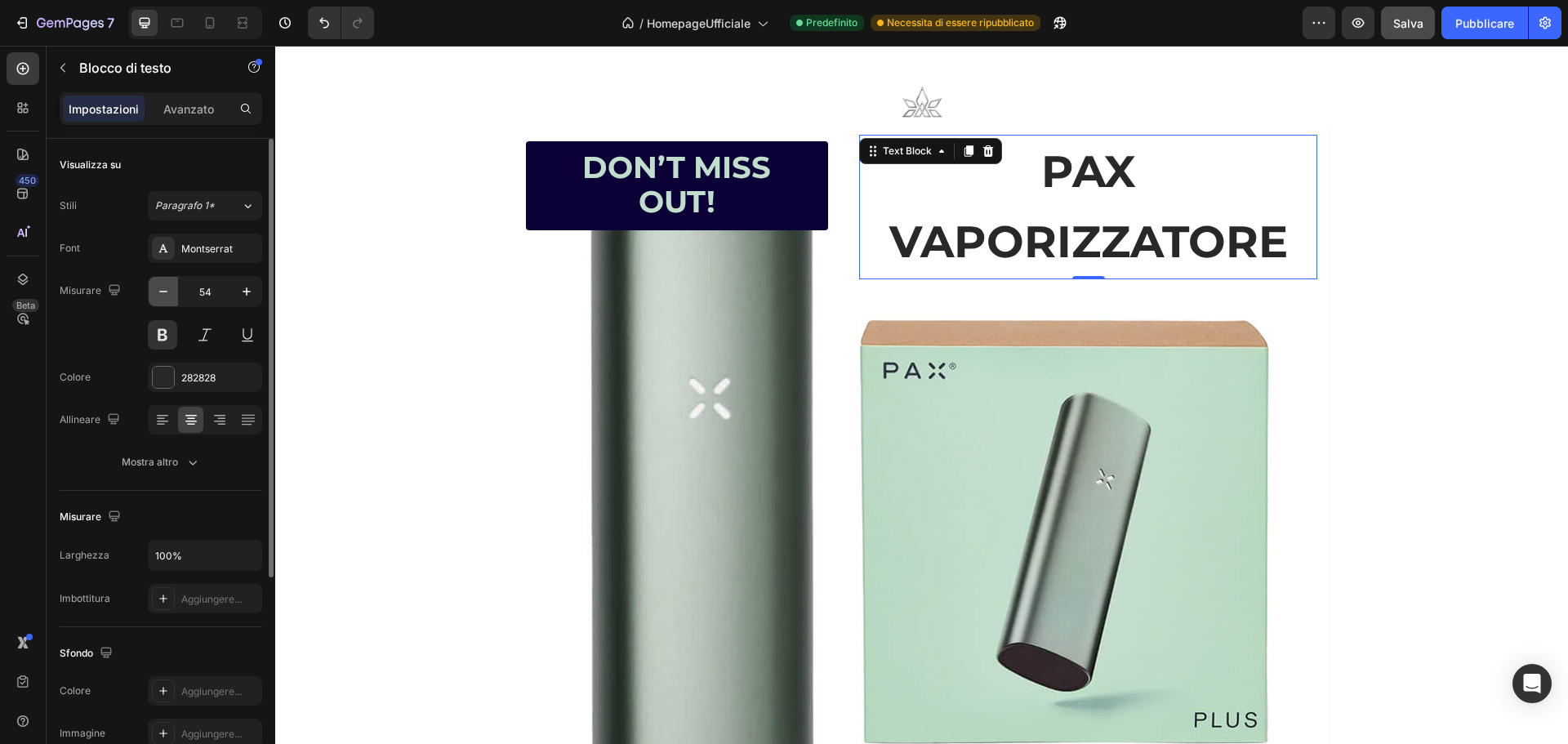
click at [170, 286] on icon "button" at bounding box center [164, 292] width 16 height 16
type input "52"
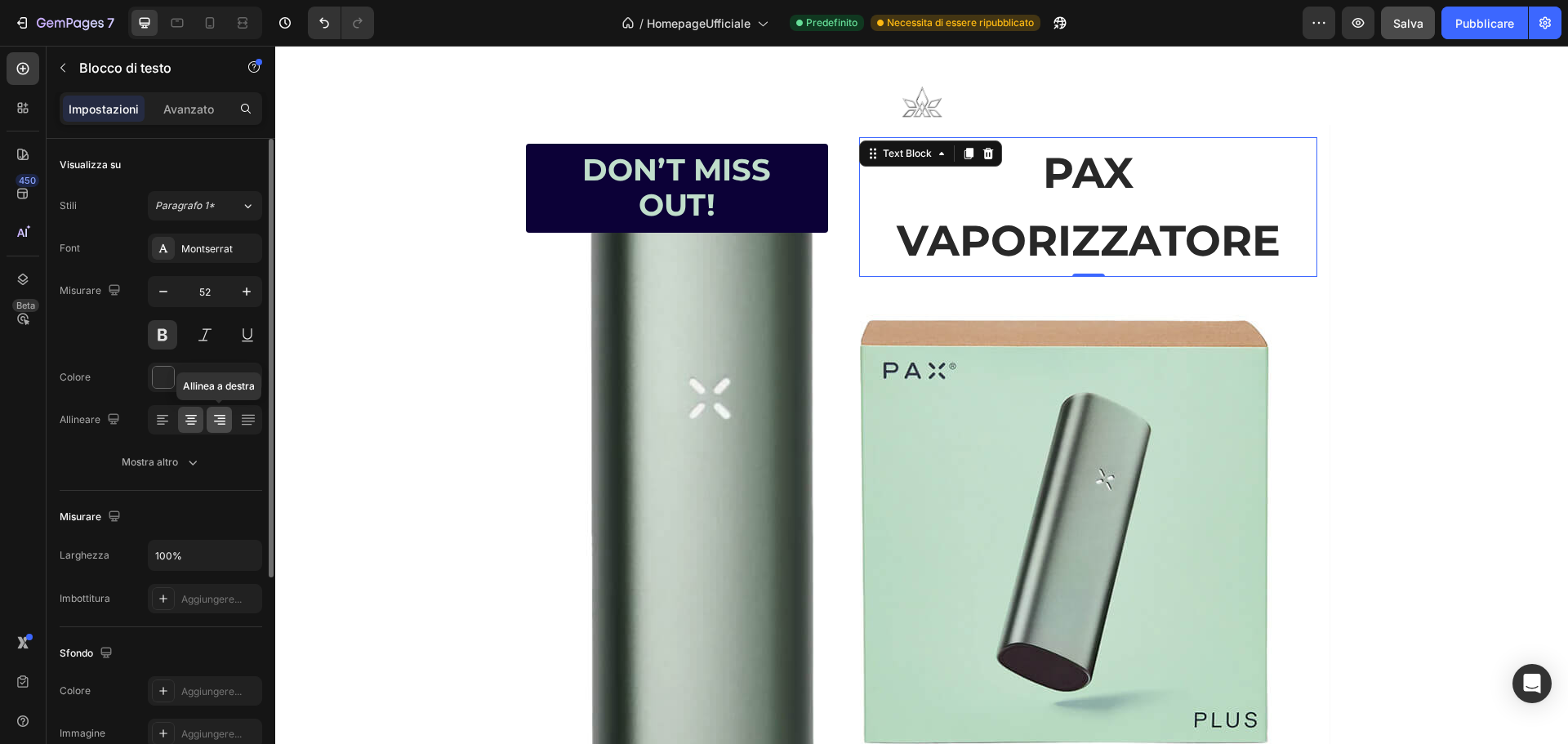
click at [214, 418] on icon at bounding box center [220, 420] width 16 height 16
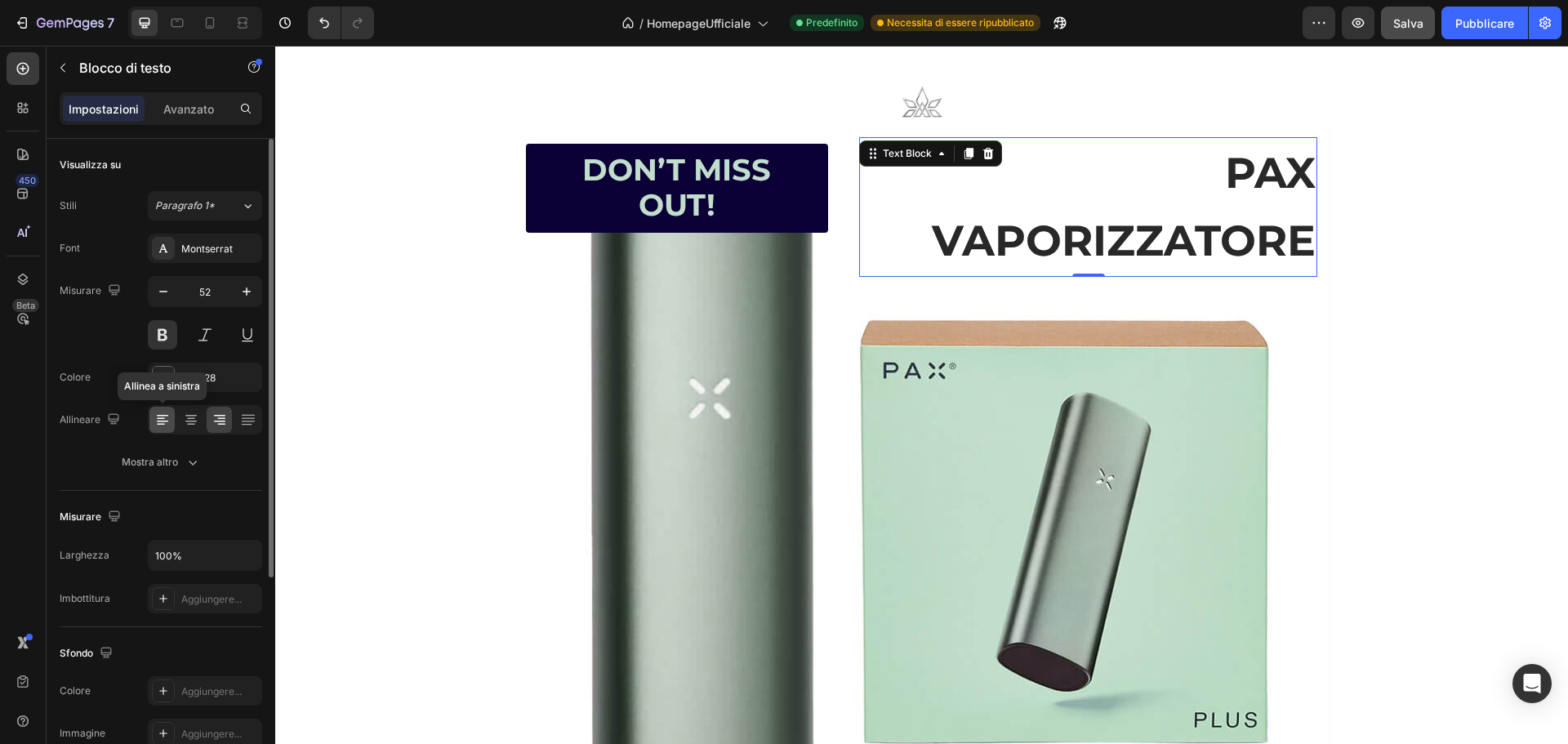
click at [158, 422] on icon at bounding box center [163, 420] width 16 height 16
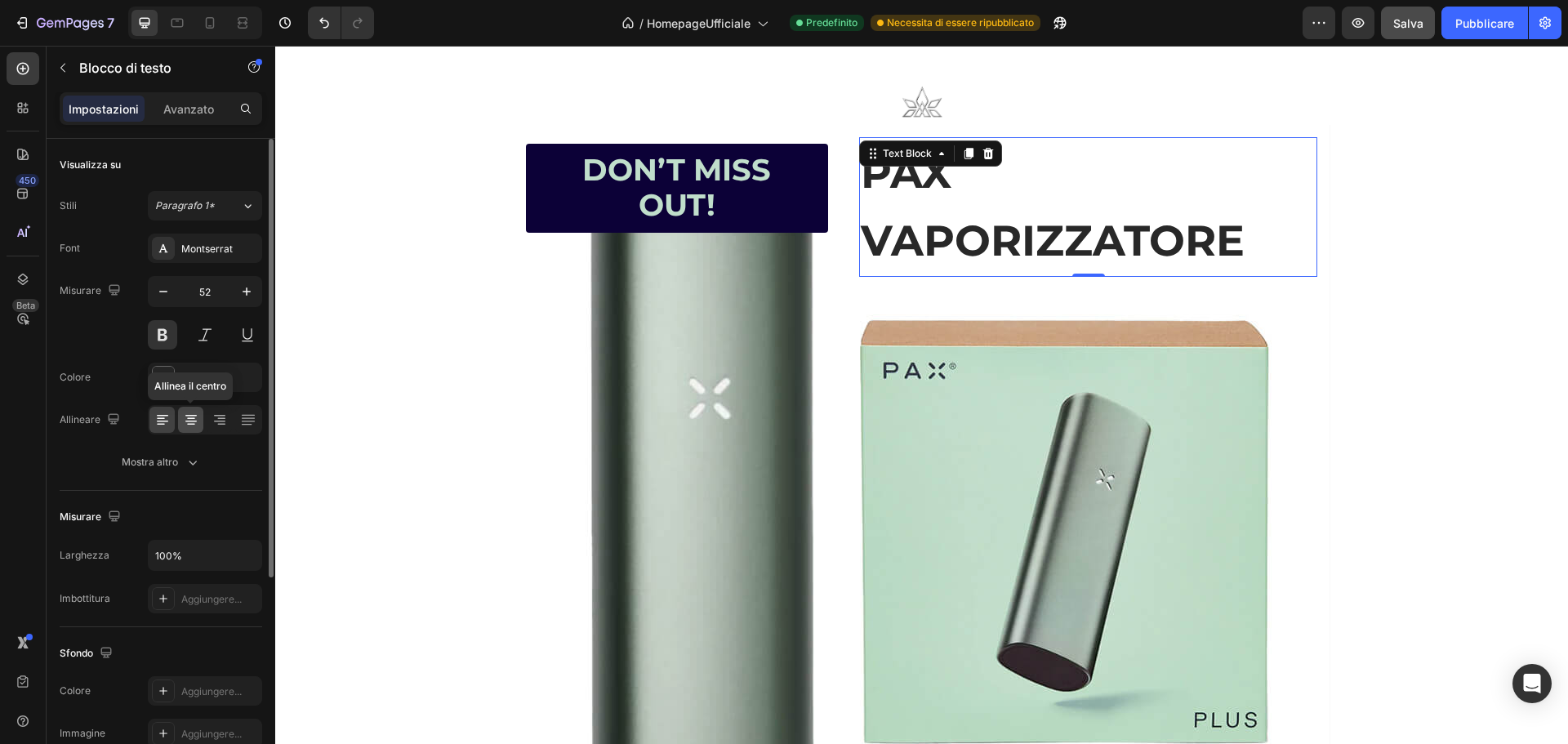
click at [190, 424] on icon at bounding box center [191, 425] width 8 height 2
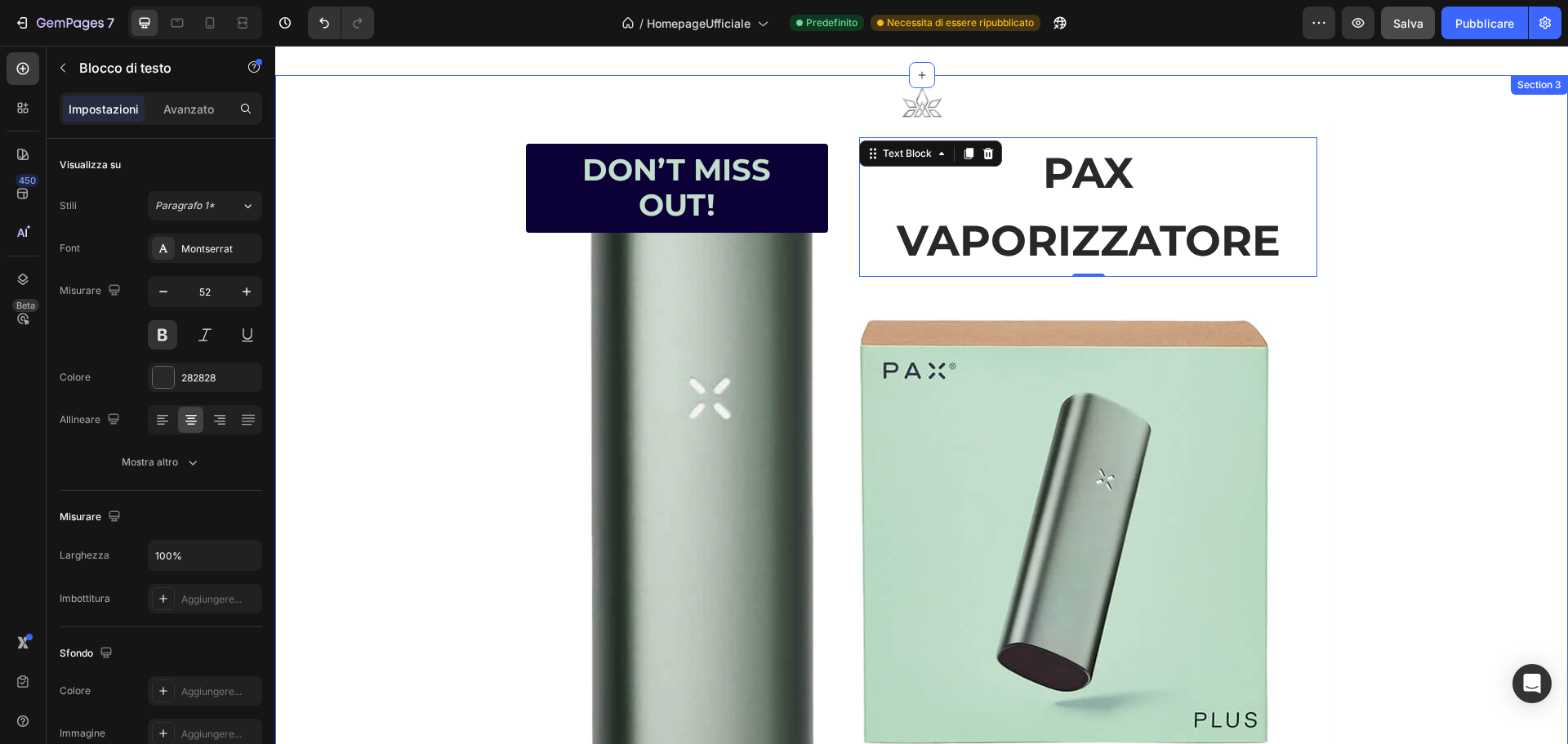
click at [1454, 295] on div "Text Block Image Text Block Heading Don’t Miss Out! Button PAX VAPORIZZATORE Te…" at bounding box center [922, 558] width 1293 height 966
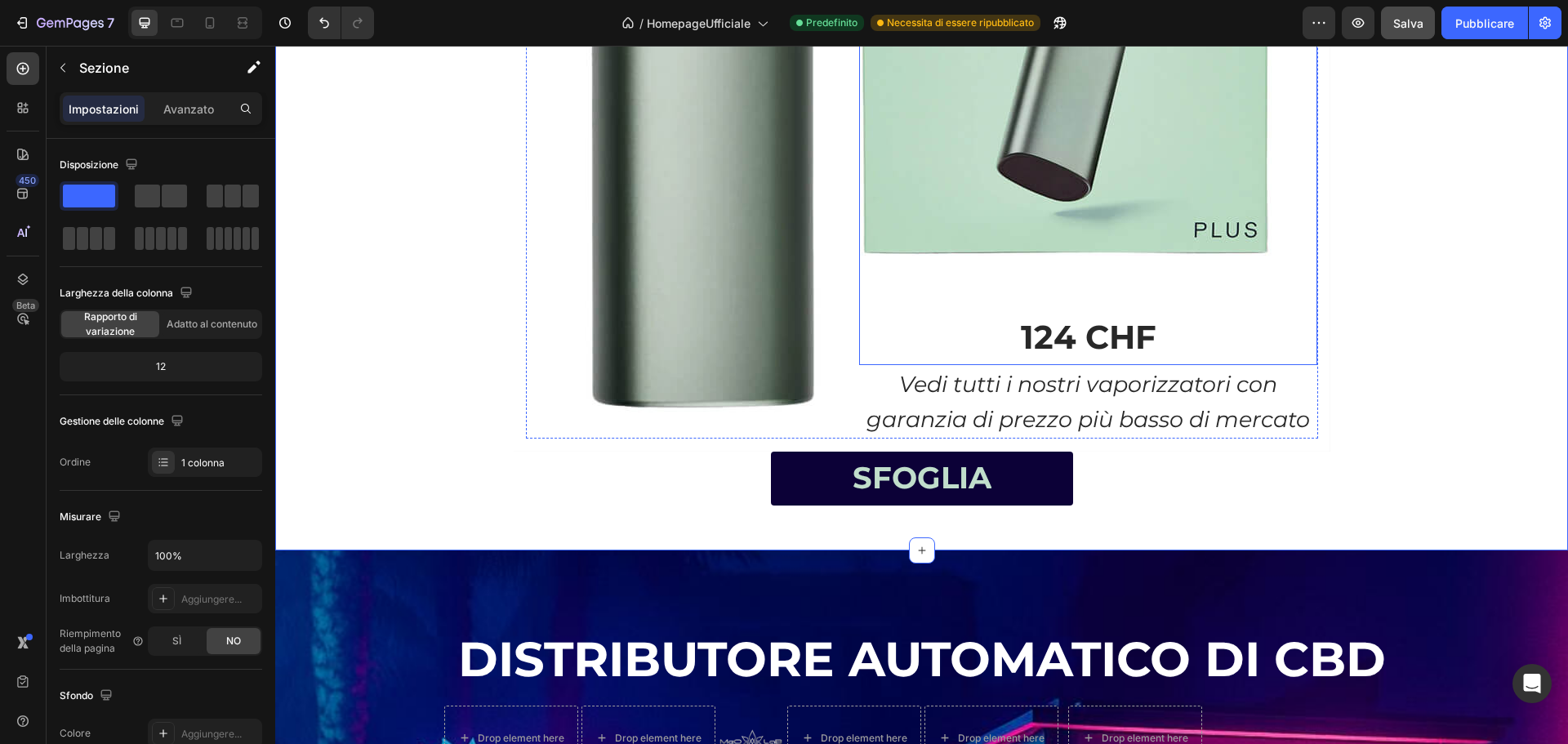
scroll to position [1674, 0]
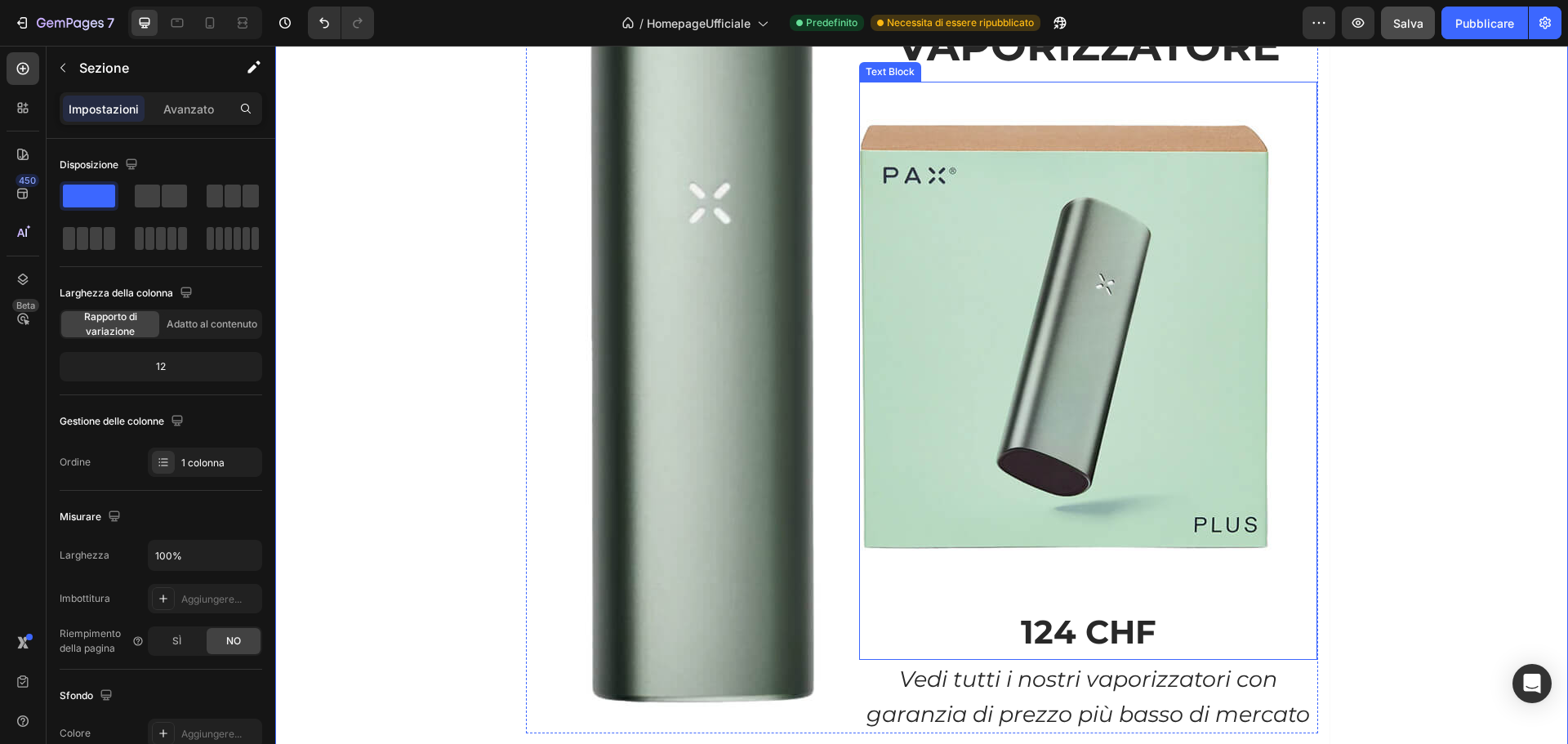
click at [514, 242] on div "Text Block Heading Don’t Miss Out! Button PAX VAPORIZZATORE Text Block 124 CHF …" at bounding box center [922, 337] width 816 height 844
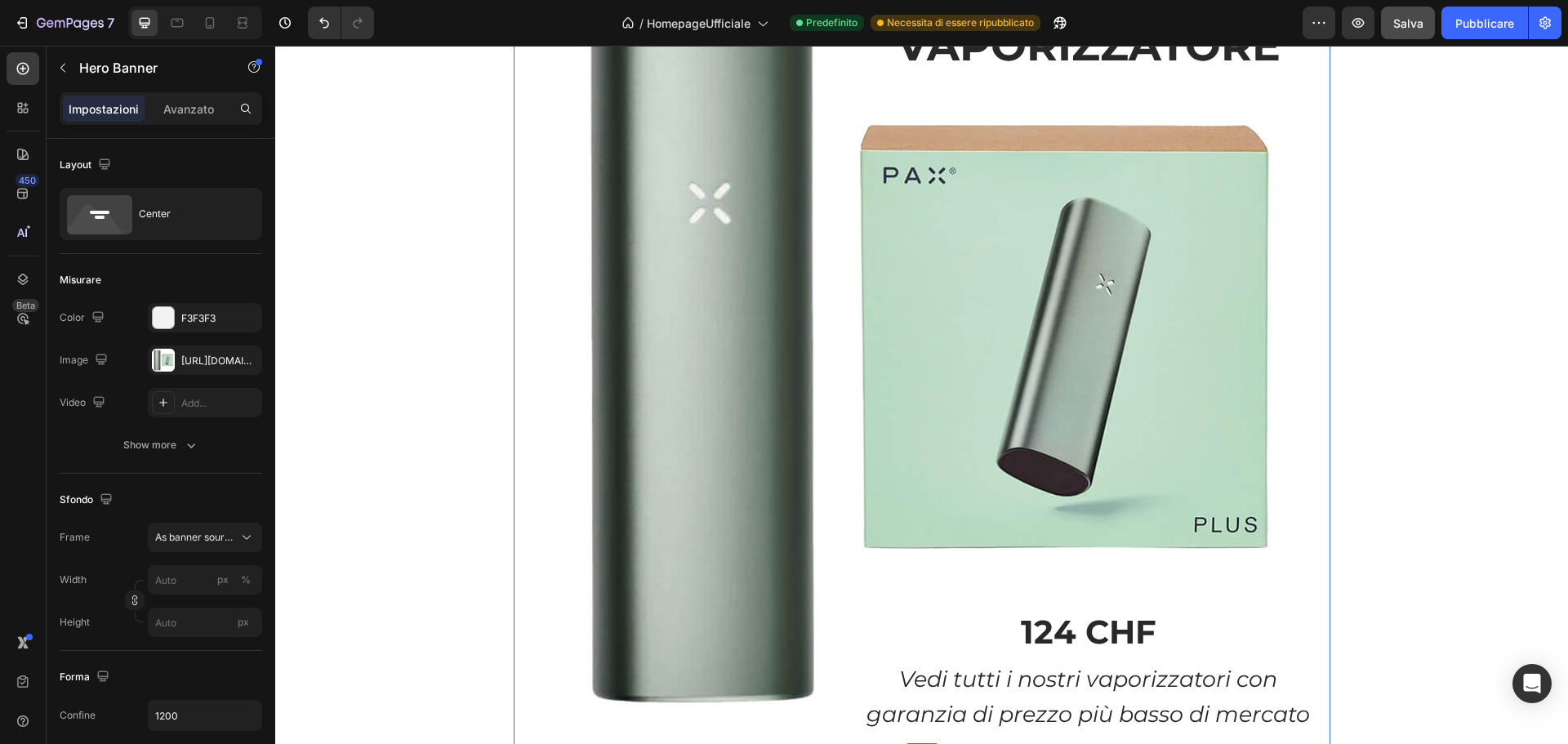
scroll to position [1070, 0]
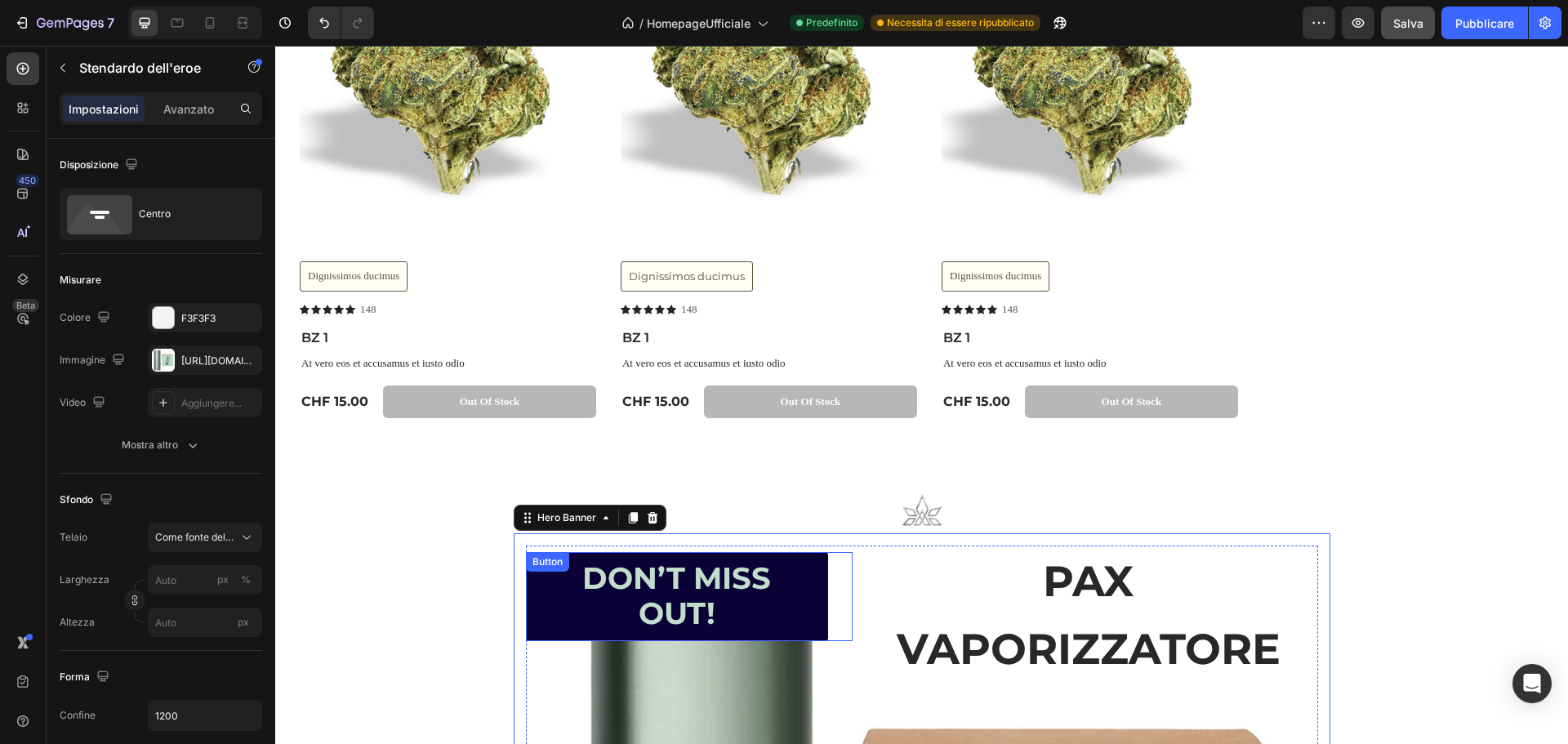
click at [550, 558] on div "Button" at bounding box center [547, 562] width 36 height 15
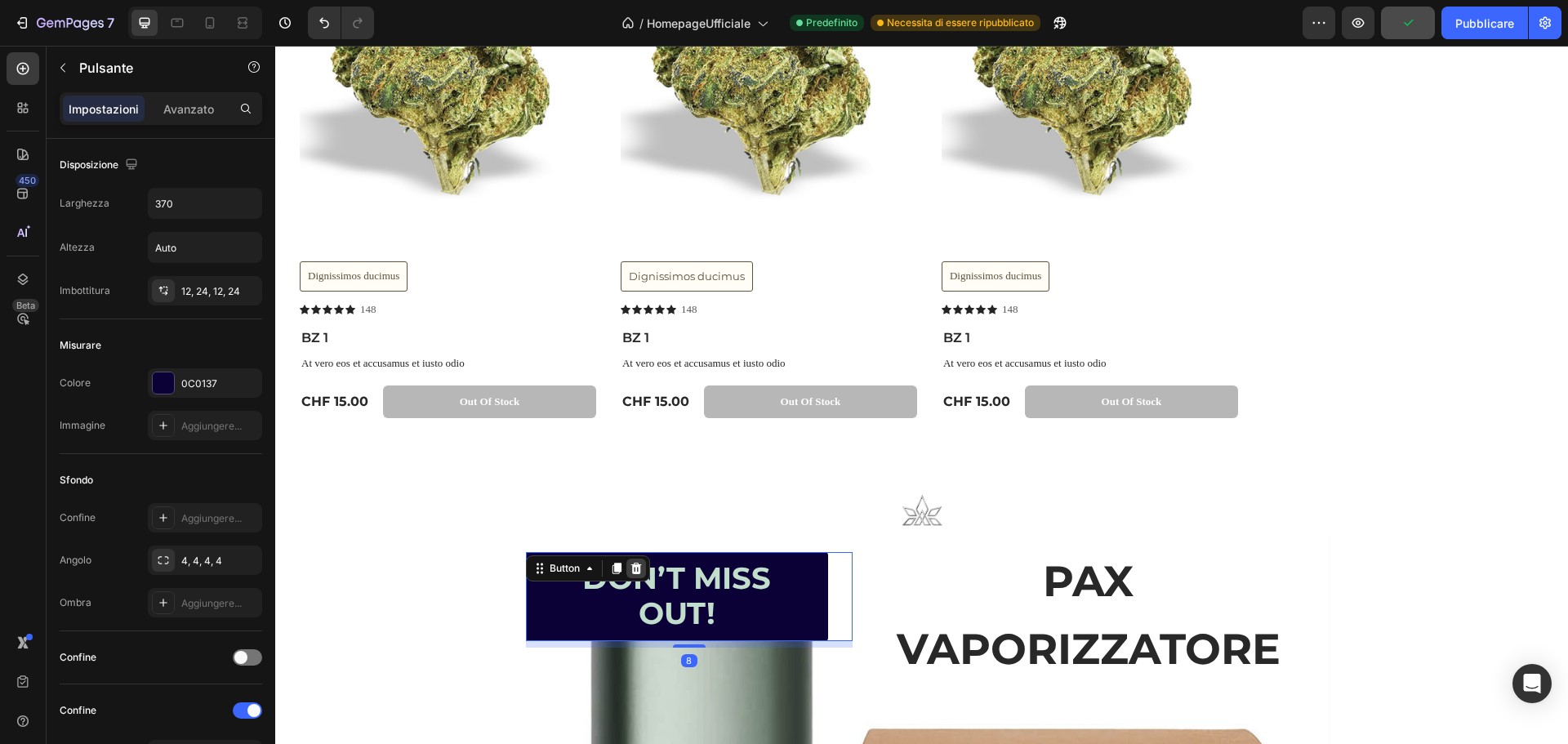
click at [631, 567] on icon at bounding box center [636, 568] width 11 height 12
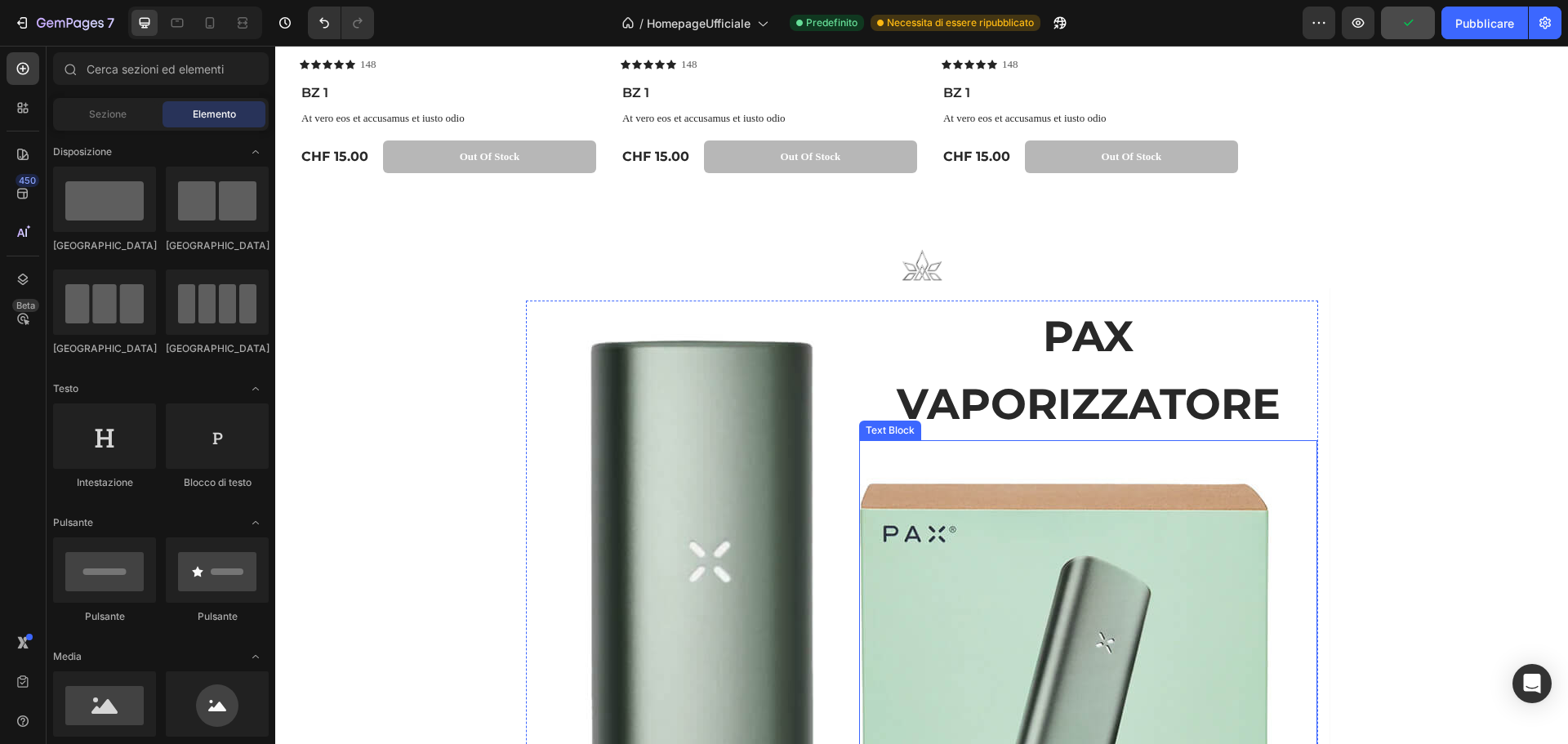
scroll to position [1478, 0]
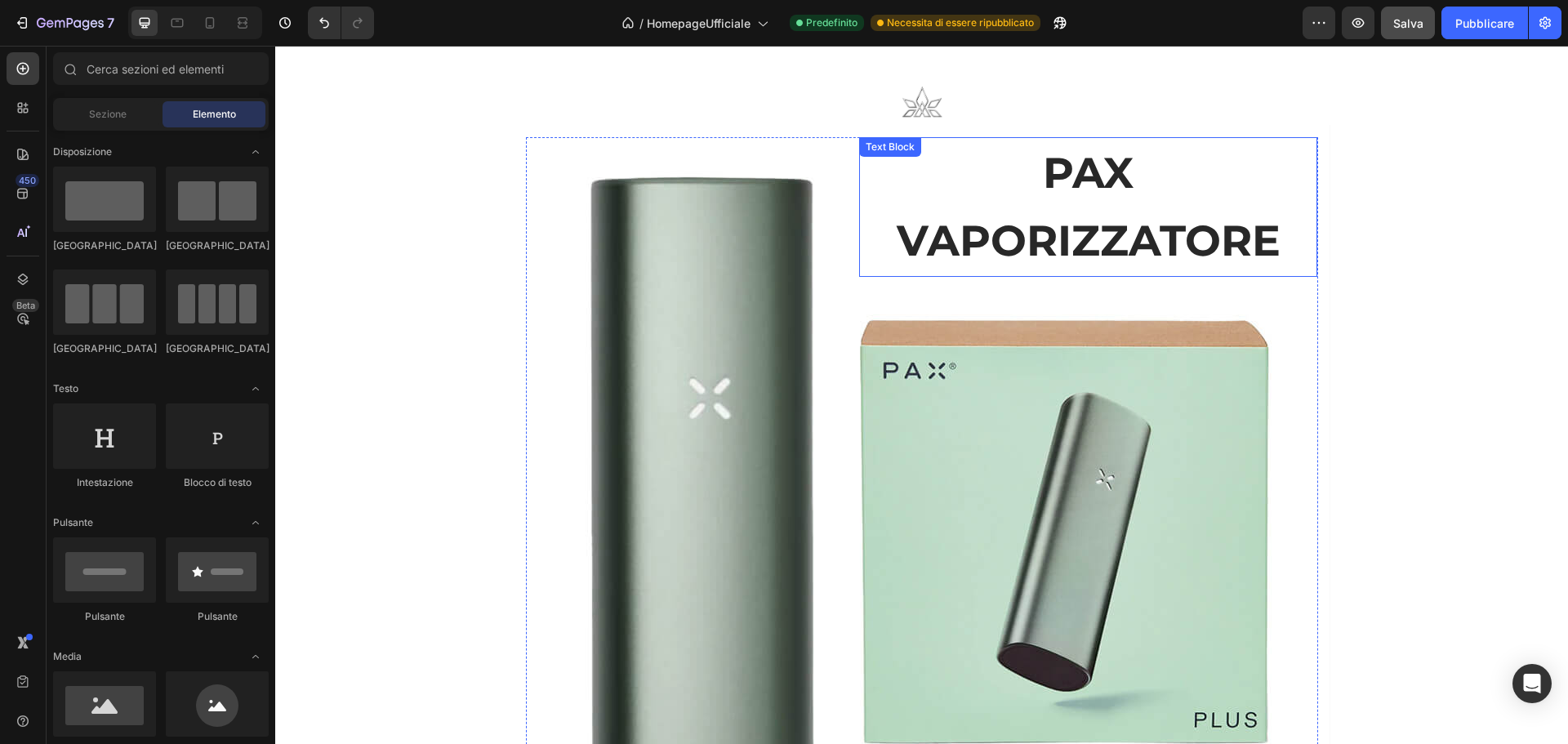
click at [1060, 156] on p "PAX VAPORIZZATORE" at bounding box center [1088, 206] width 454 height 136
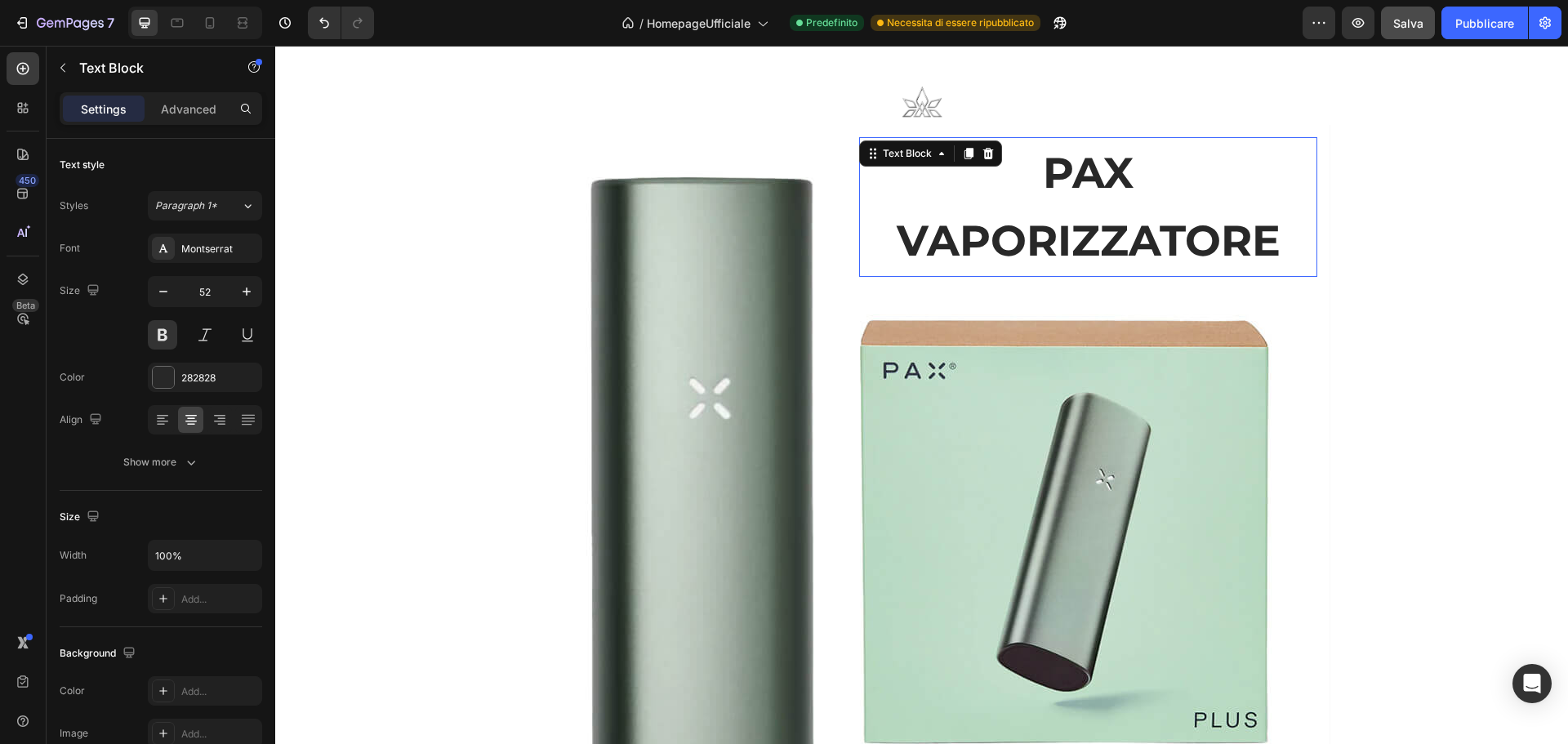
click at [1034, 170] on p "PAX VAPORIZZATORE" at bounding box center [1088, 206] width 454 height 136
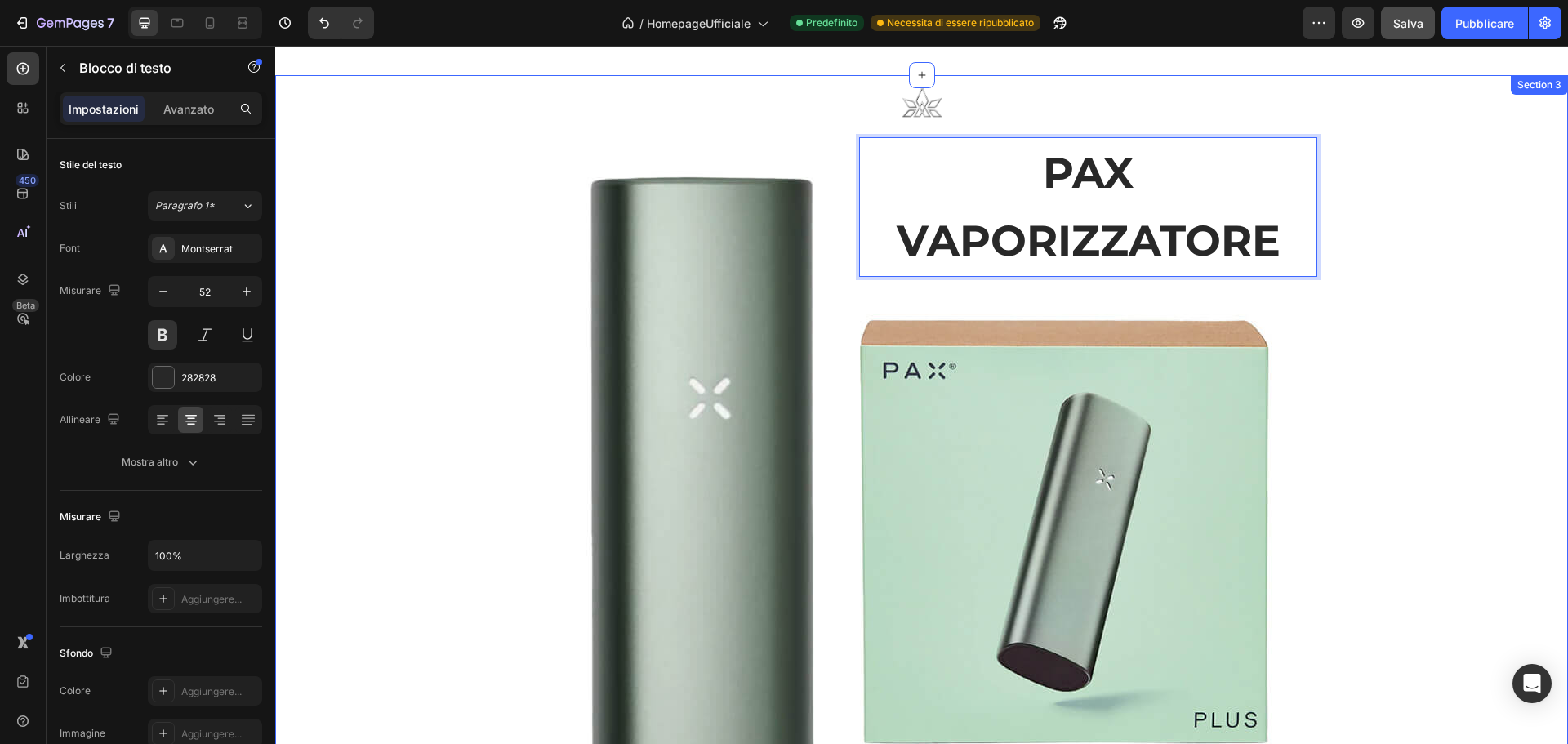
click at [1415, 219] on div "Text Block Image Text Block Heading PAX VAPORIZZATORE Text Block 0 124 CHF Text…" at bounding box center [922, 558] width 1293 height 966
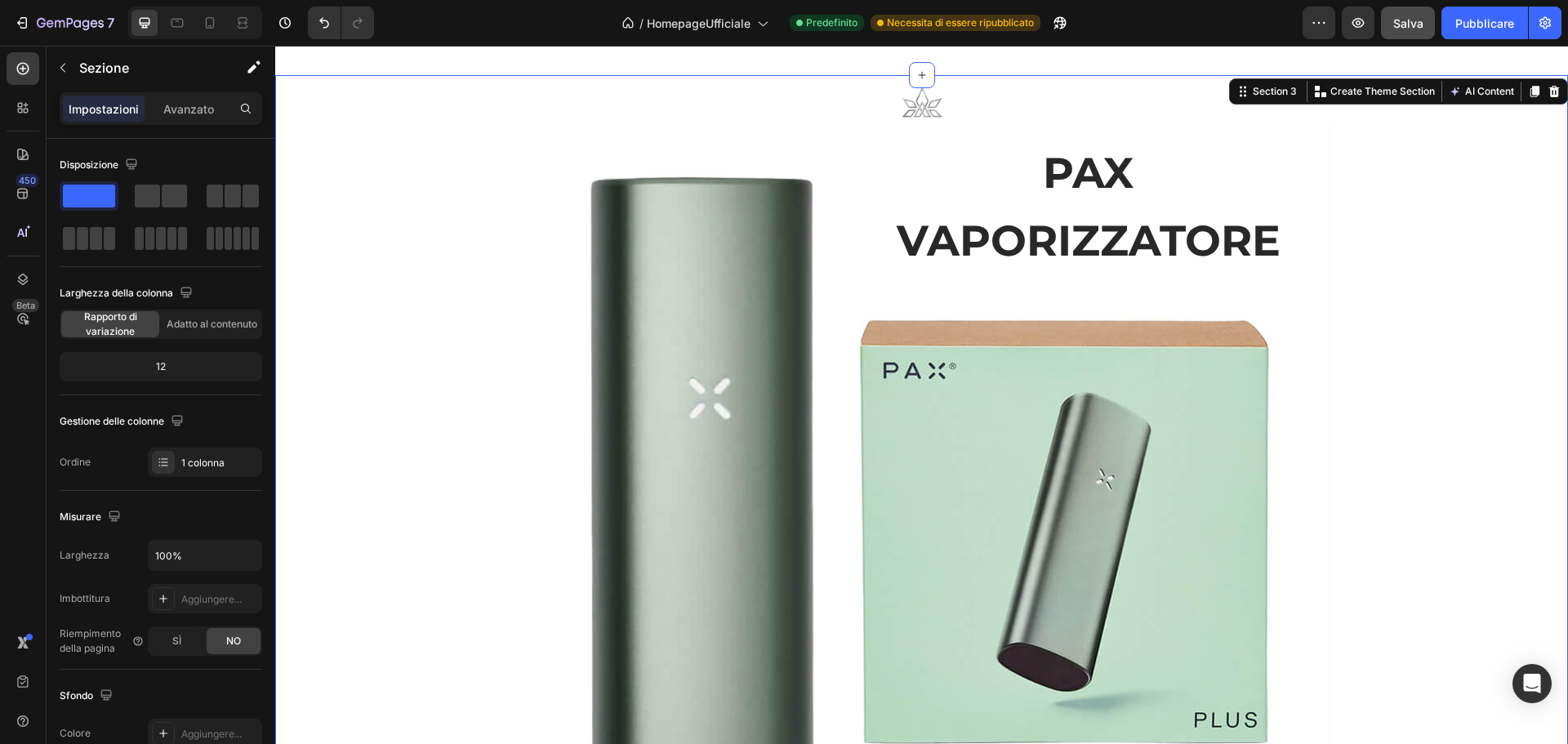
click at [1403, 250] on div "Text Block Image Text Block Heading PAX VAPORIZZATORE Text Block 124 CHF Text B…" at bounding box center [922, 558] width 1293 height 966
click at [1051, 234] on p "PAX VAPORIZZATORE" at bounding box center [1088, 206] width 454 height 136
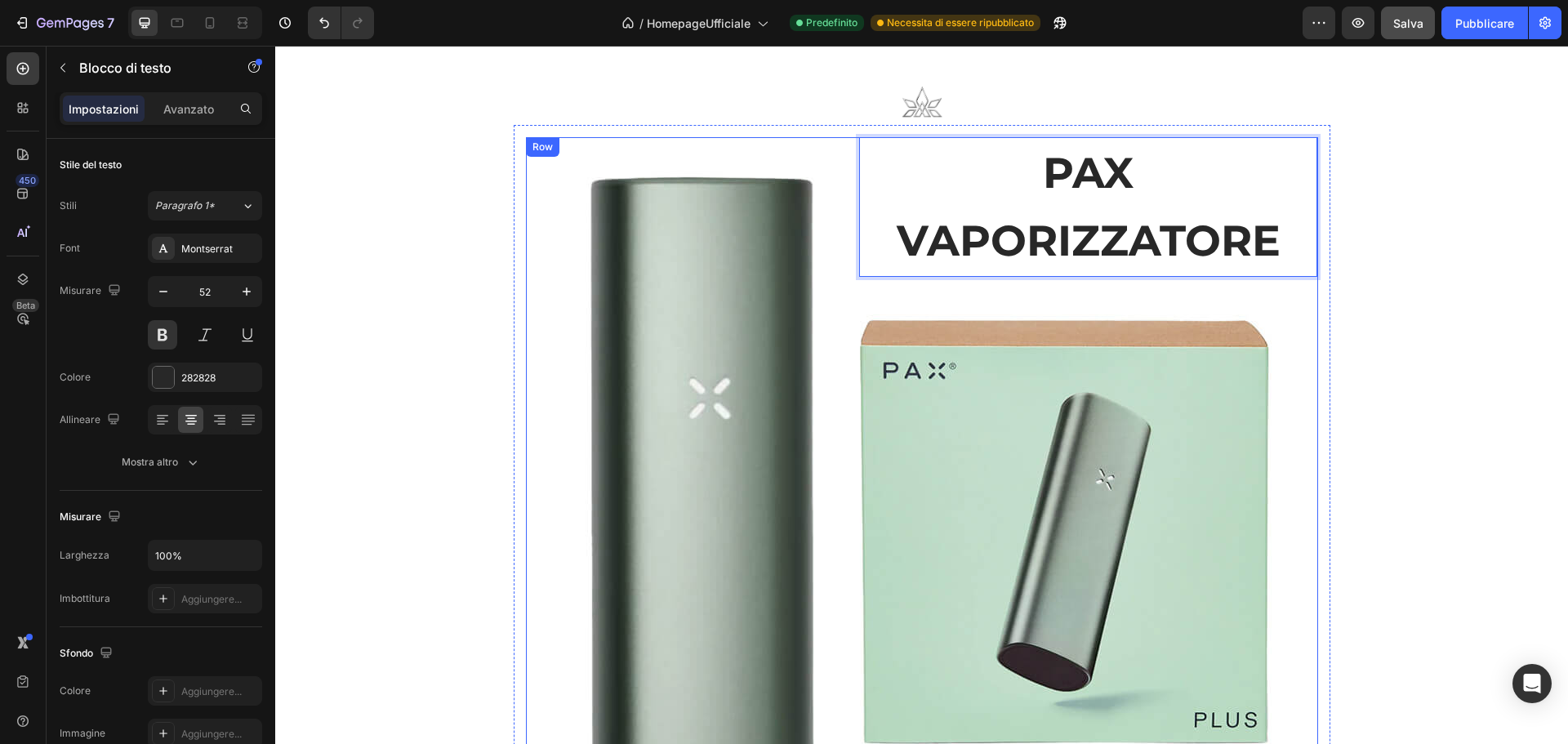
drag, startPoint x: 841, startPoint y: 241, endPoint x: 856, endPoint y: 242, distance: 15.0
click at [844, 241] on div "Text Block Heading" at bounding box center [690, 533] width 327 height 792
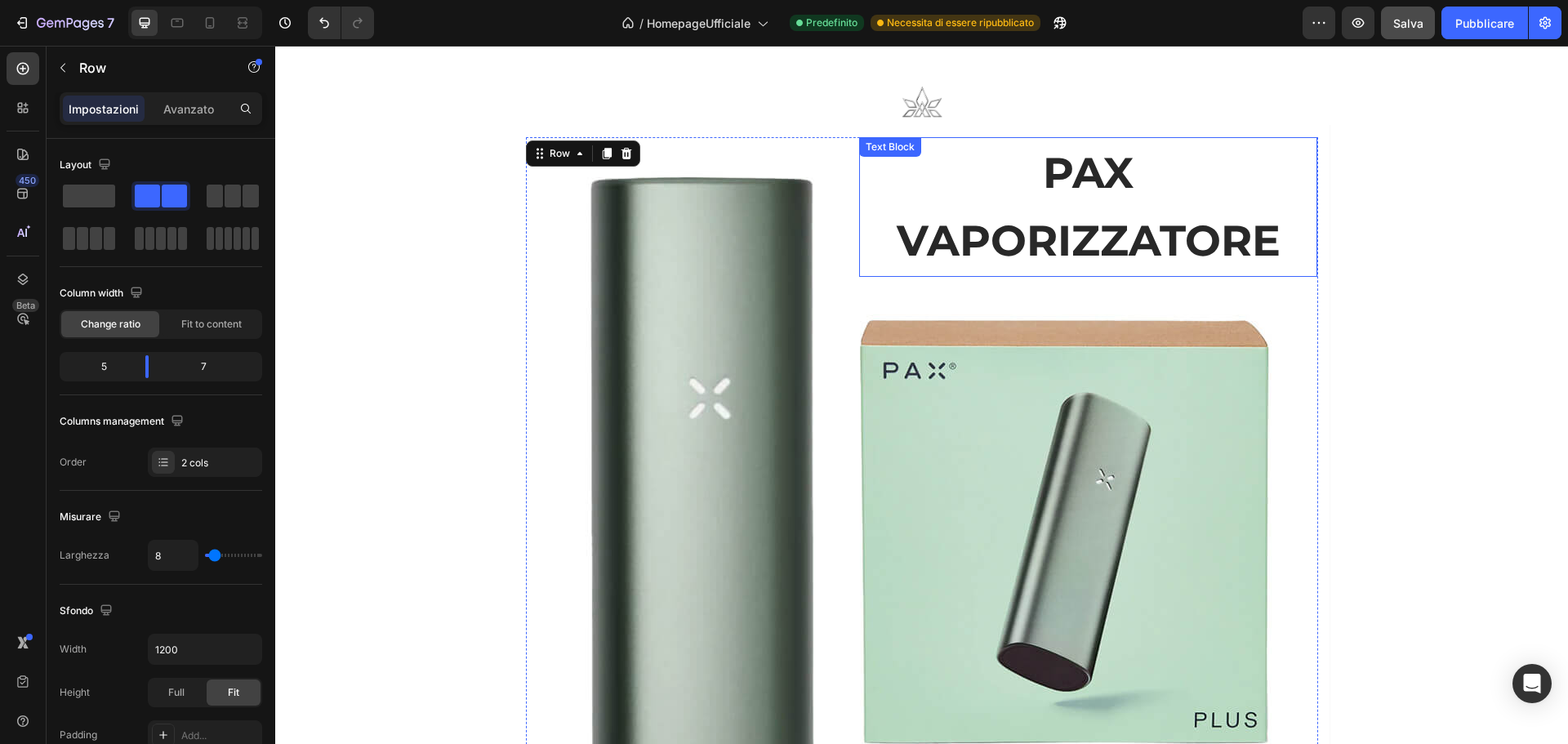
click at [863, 237] on p "PAX VAPORIZZATORE" at bounding box center [1088, 206] width 454 height 136
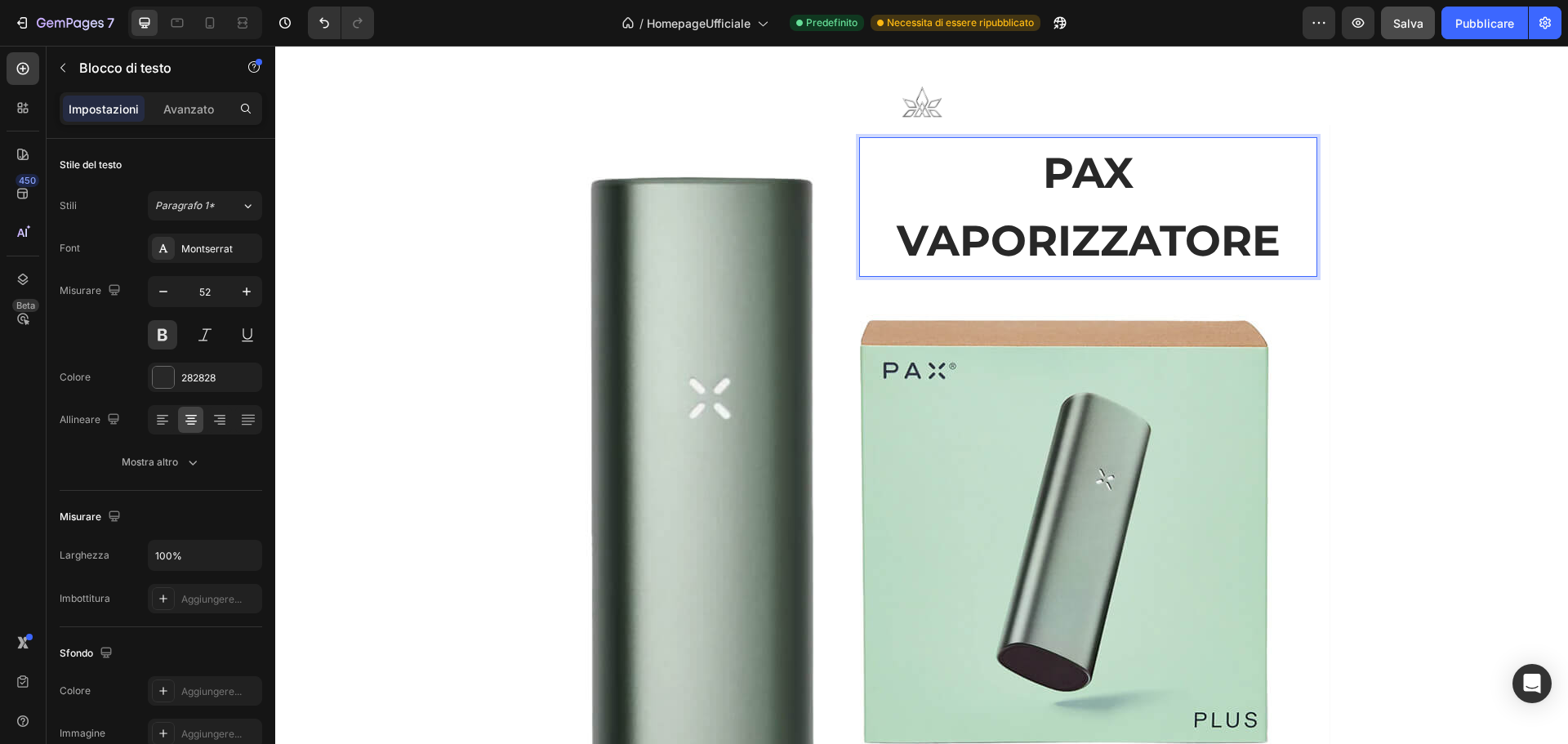
click at [865, 237] on p "PAX VAPORIZZATORE" at bounding box center [1088, 206] width 454 height 136
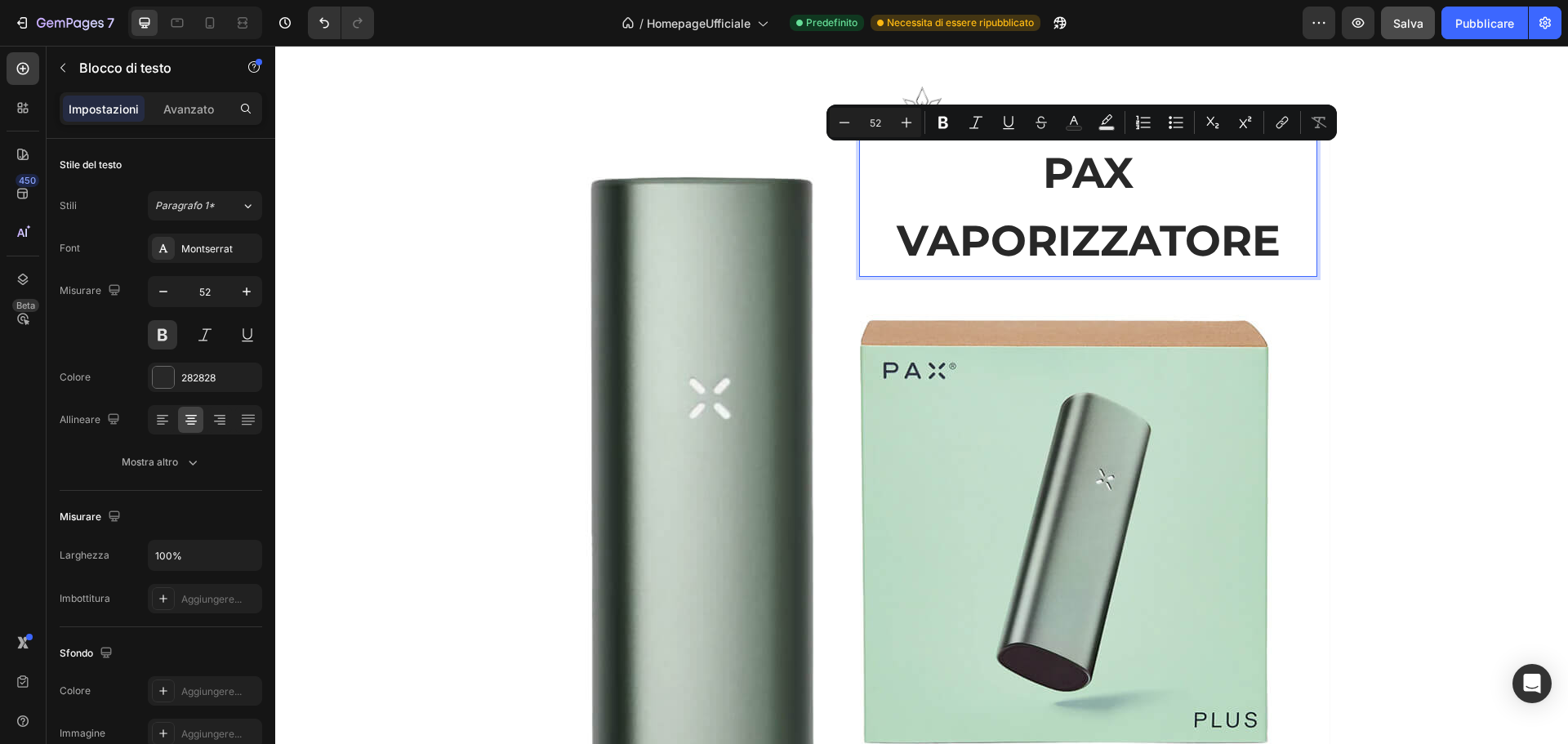
click at [865, 237] on p "PAX VAPORIZZATORE" at bounding box center [1088, 206] width 454 height 136
click at [877, 238] on p "PAX VAPORIZZATORE" at bounding box center [1088, 206] width 454 height 136
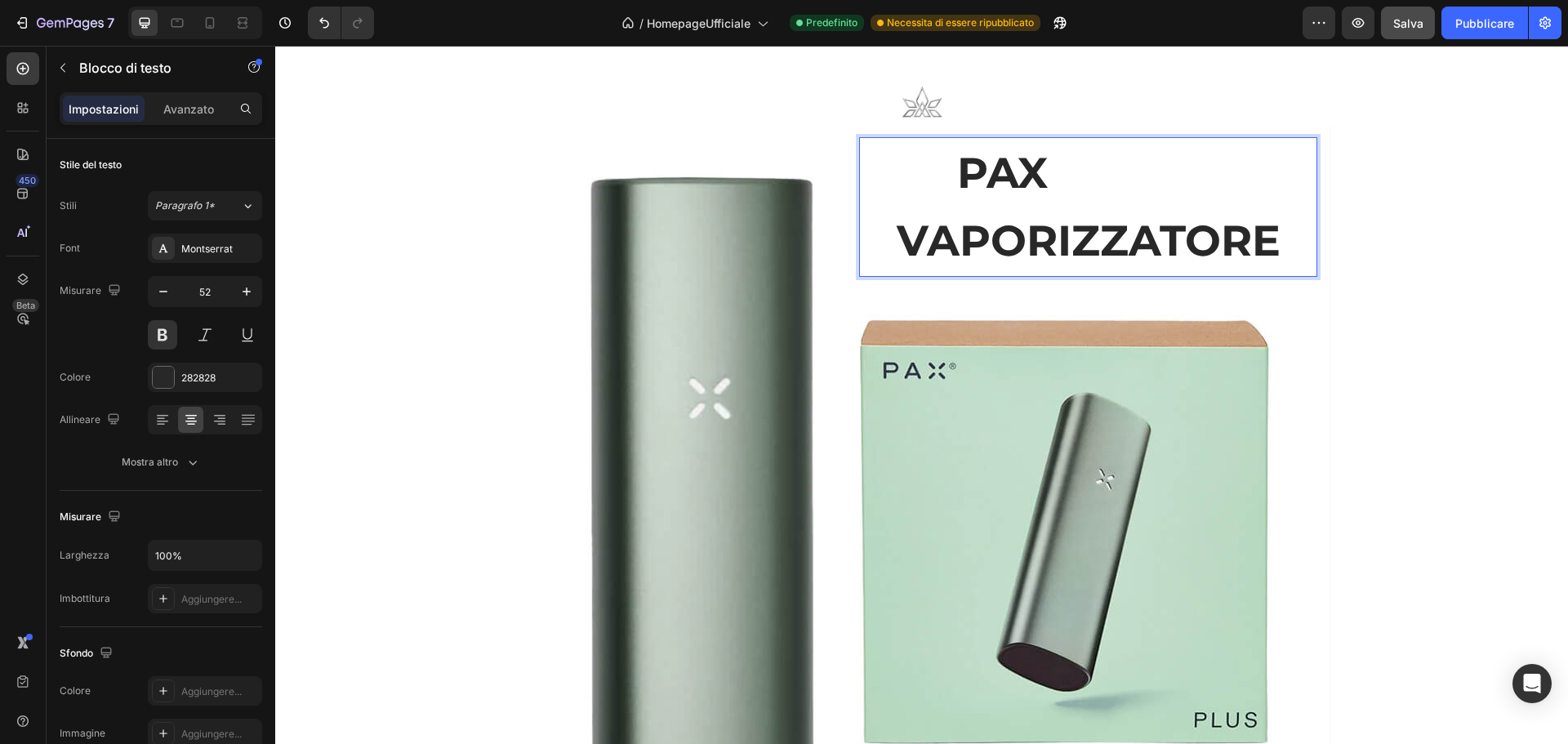
click at [965, 166] on p "PAX VAPORIZZATORE" at bounding box center [1088, 206] width 454 height 136
click at [1434, 217] on div "Text Block Image Text Block Heading PAX VAPORIZZATORE Text Block 0 124 CHF Text…" at bounding box center [922, 558] width 1293 height 966
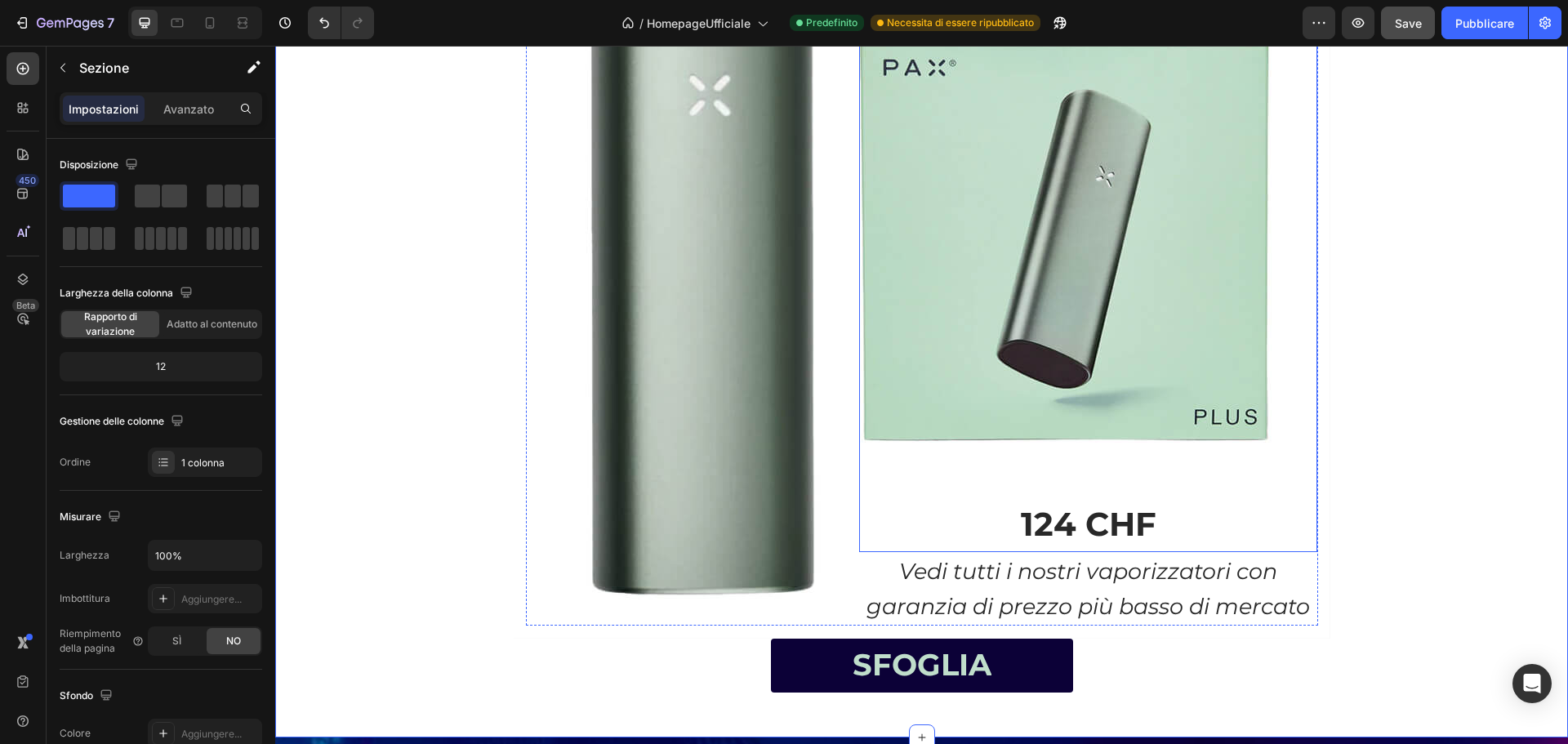
scroll to position [1805, 0]
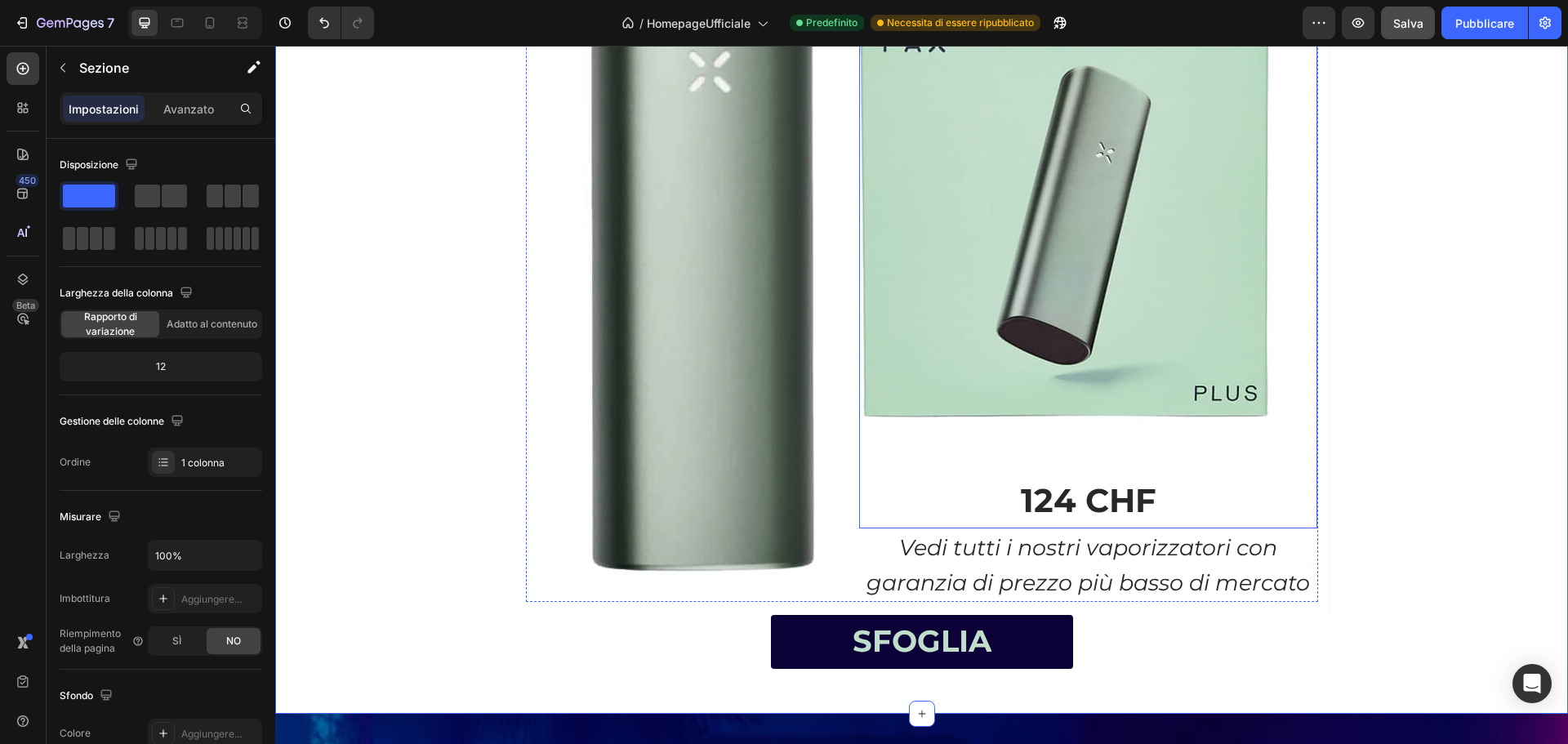
drag, startPoint x: 1066, startPoint y: 451, endPoint x: 1029, endPoint y: 472, distance: 42.5
click at [1064, 452] on p "Rich Text Editor. Editing area: main" at bounding box center [1088, 447] width 454 height 52
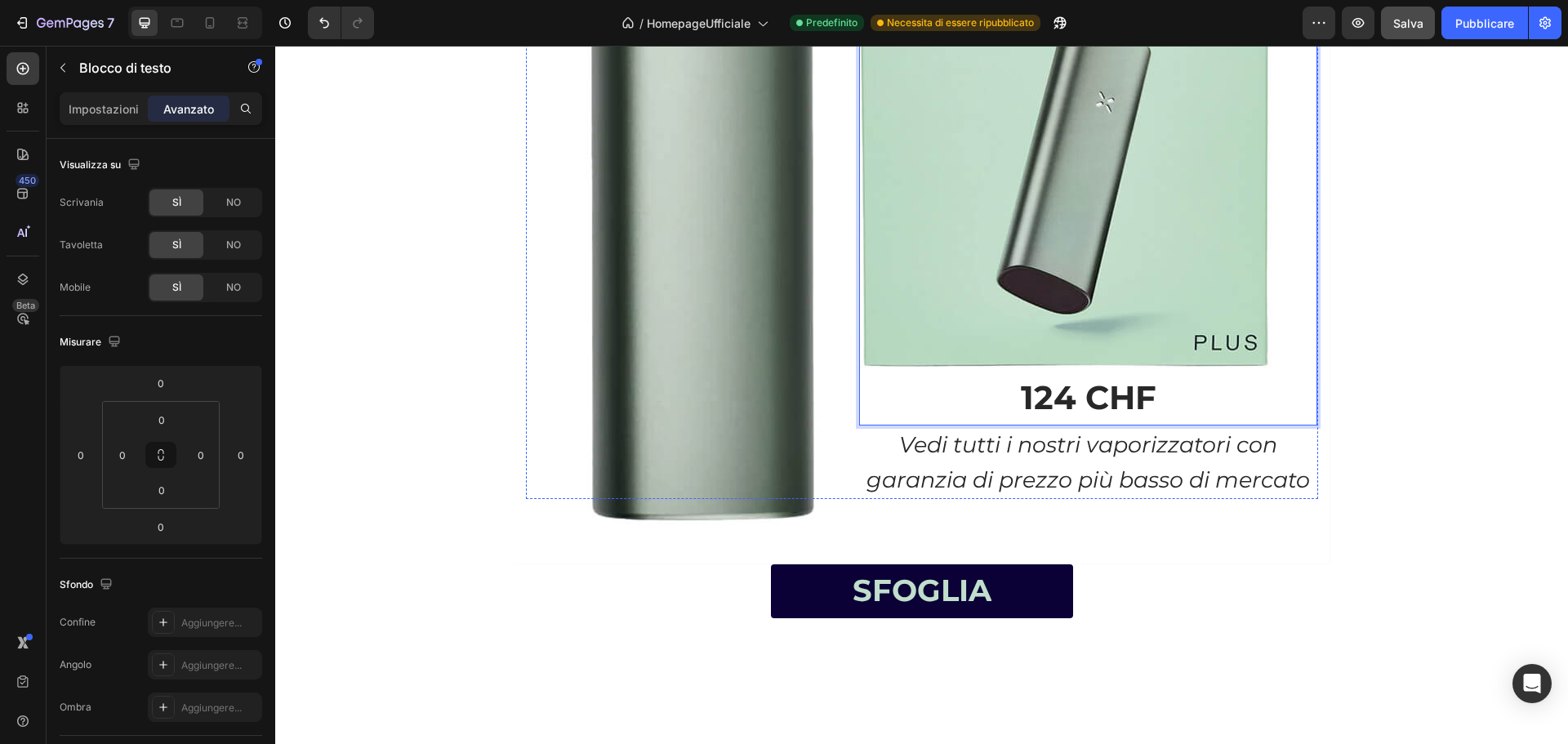
scroll to position [1449, 0]
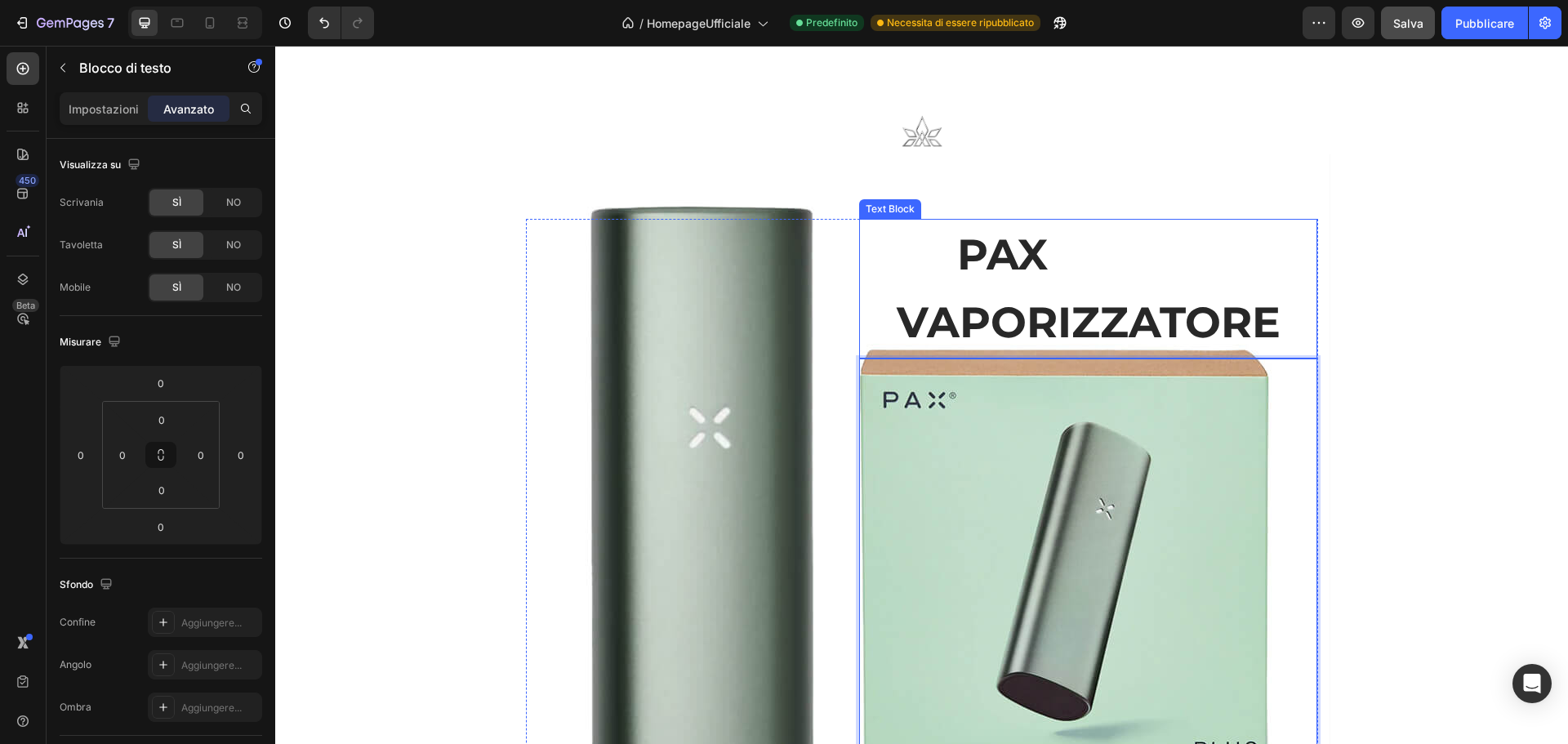
click at [1000, 252] on p "PAX VAPORIZZATORE" at bounding box center [1088, 288] width 454 height 136
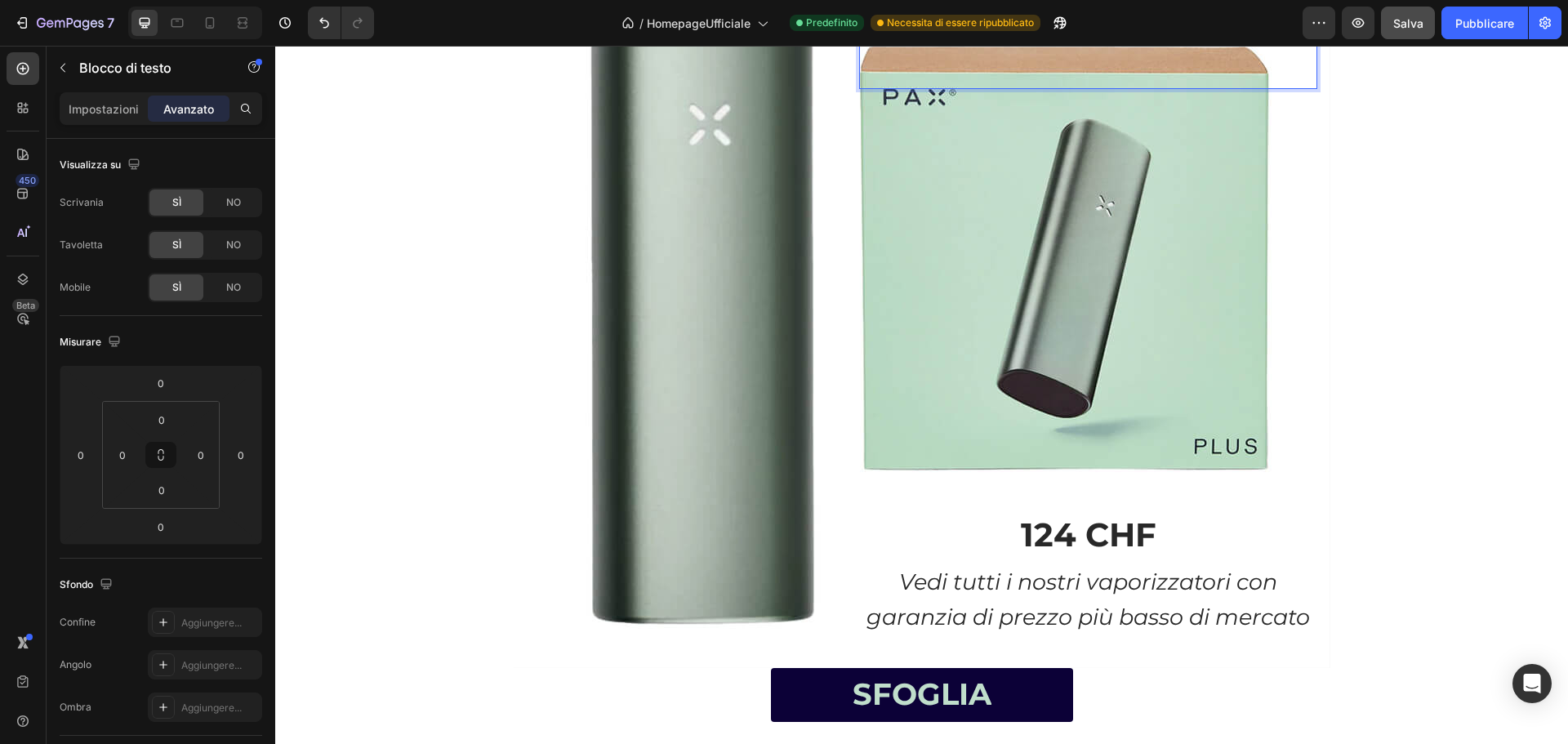
scroll to position [1824, 0]
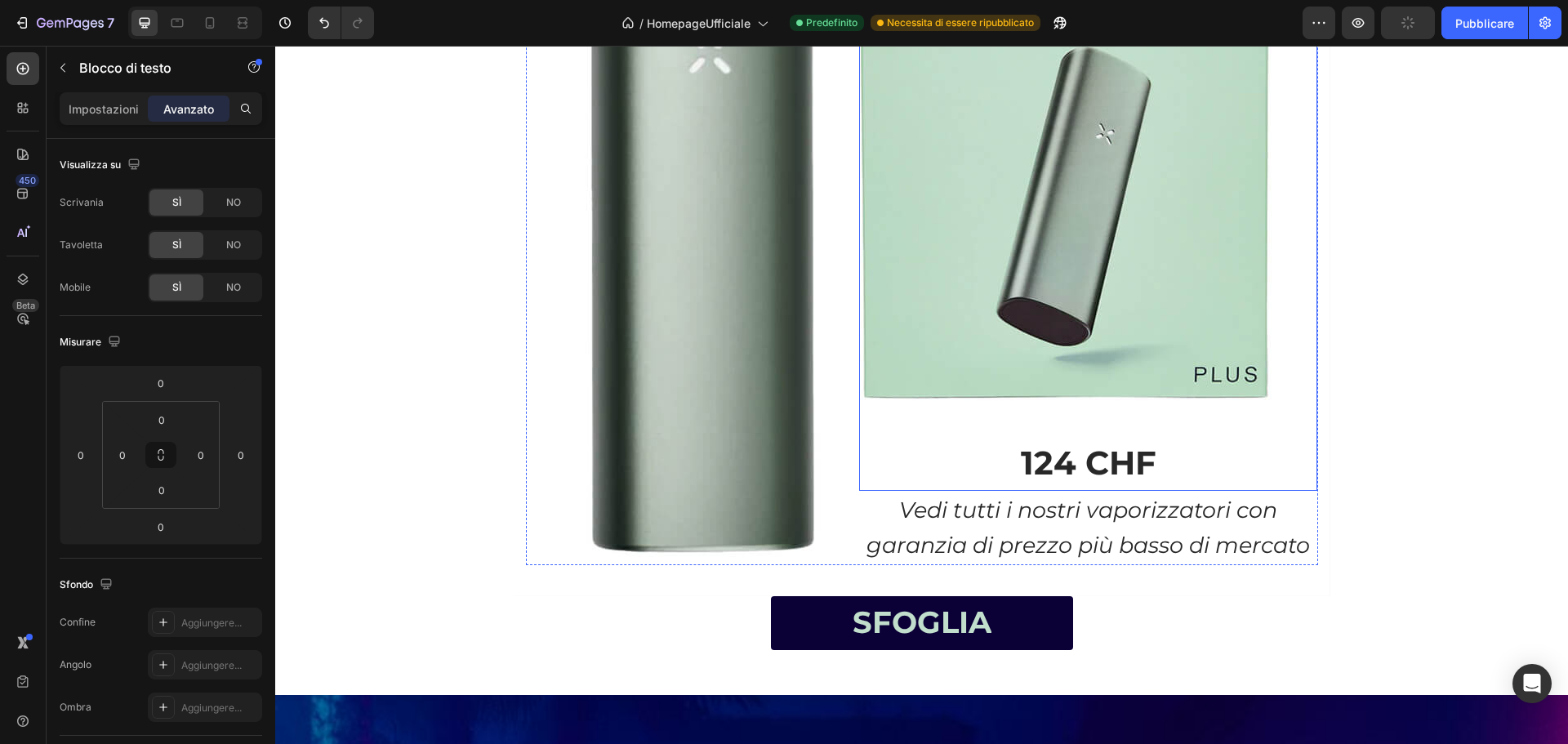
click at [1081, 444] on p "124 CHF" at bounding box center [1088, 463] width 454 height 52
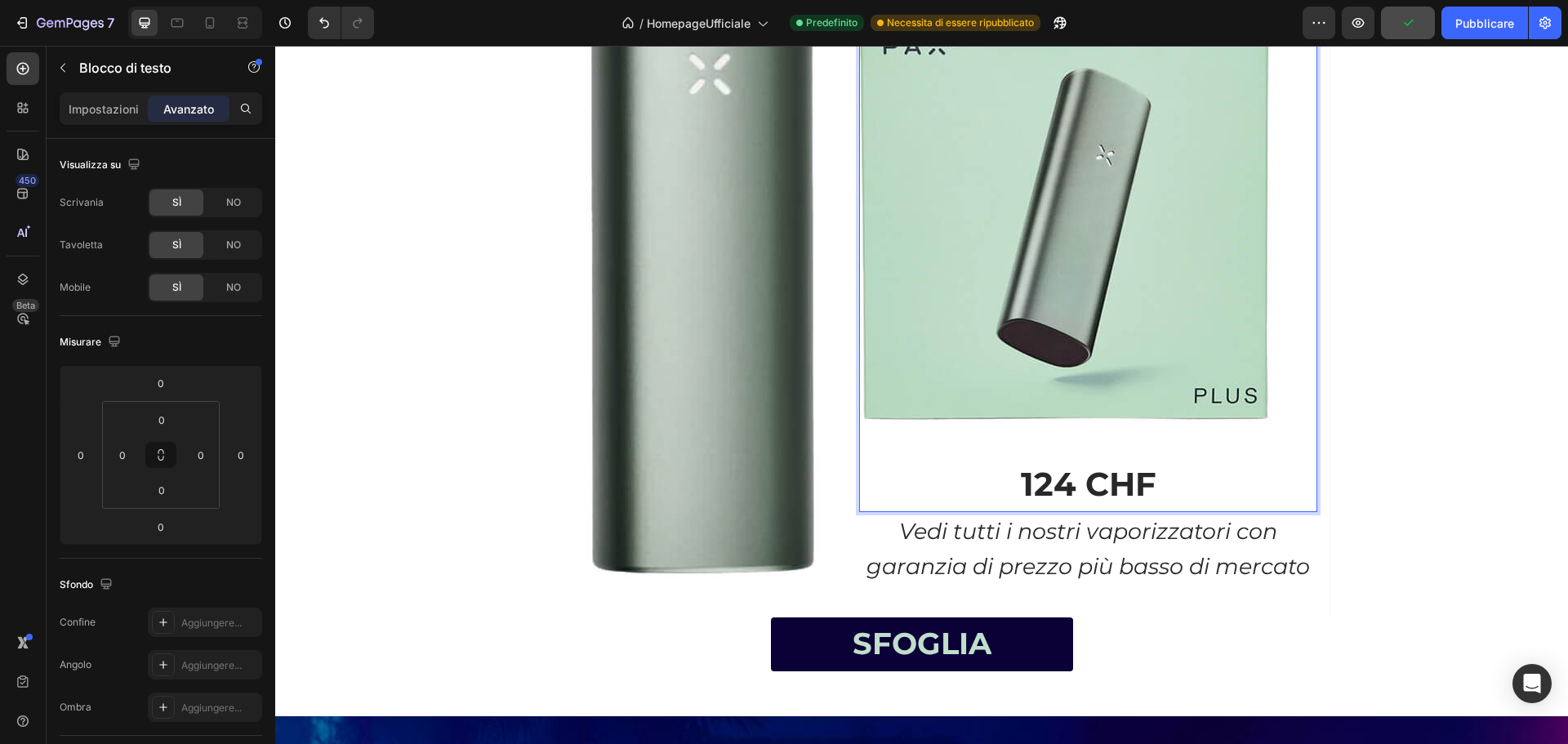
click at [1145, 481] on p "124 CHF" at bounding box center [1088, 484] width 454 height 52
drag, startPoint x: 1090, startPoint y: 485, endPoint x: 1014, endPoint y: 477, distance: 76.4
click at [1014, 477] on p "124 CHF" at bounding box center [1088, 484] width 454 height 52
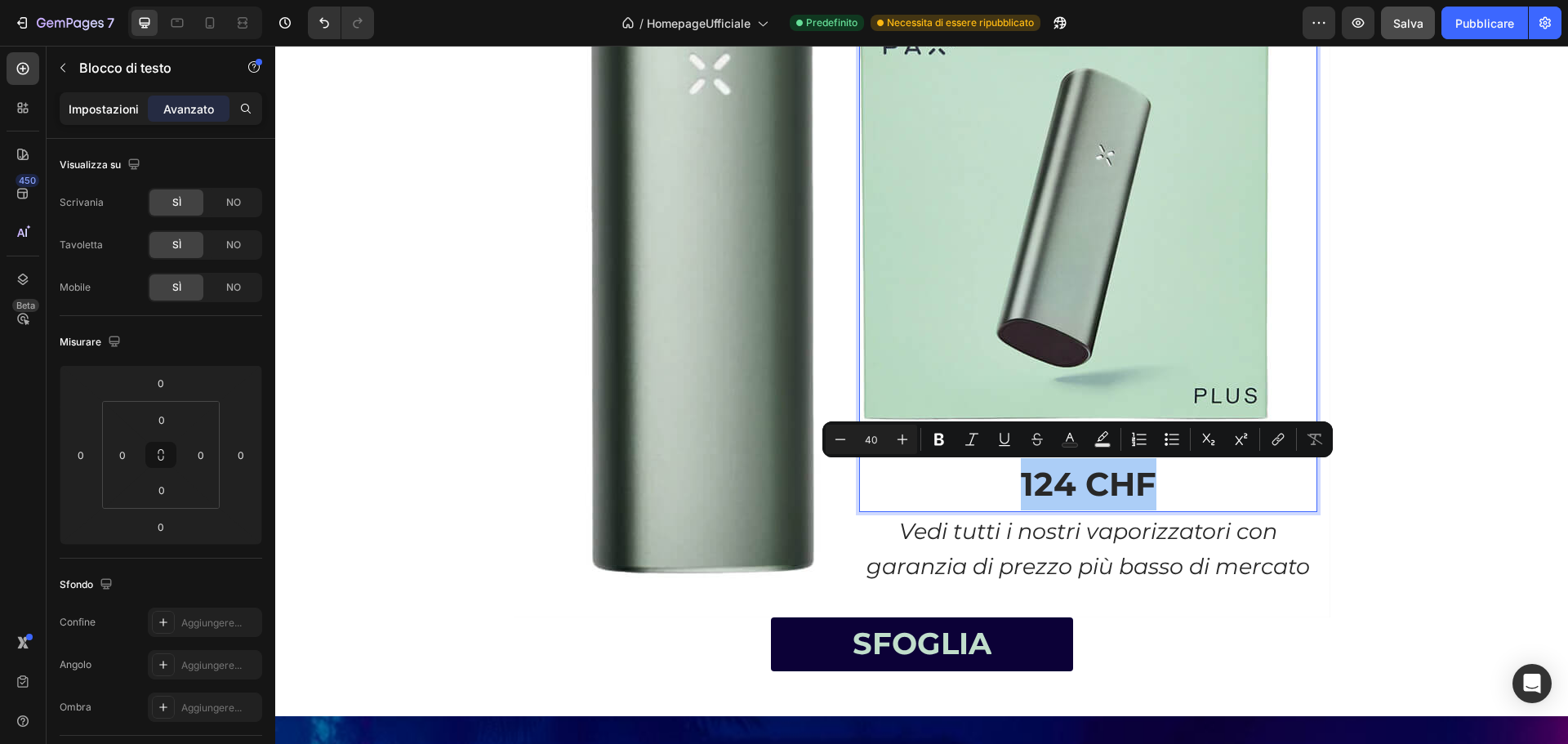
drag, startPoint x: 108, startPoint y: 110, endPoint x: 21, endPoint y: 278, distance: 189.2
click at [108, 110] on font "Impostazioni" at bounding box center [103, 108] width 70 height 14
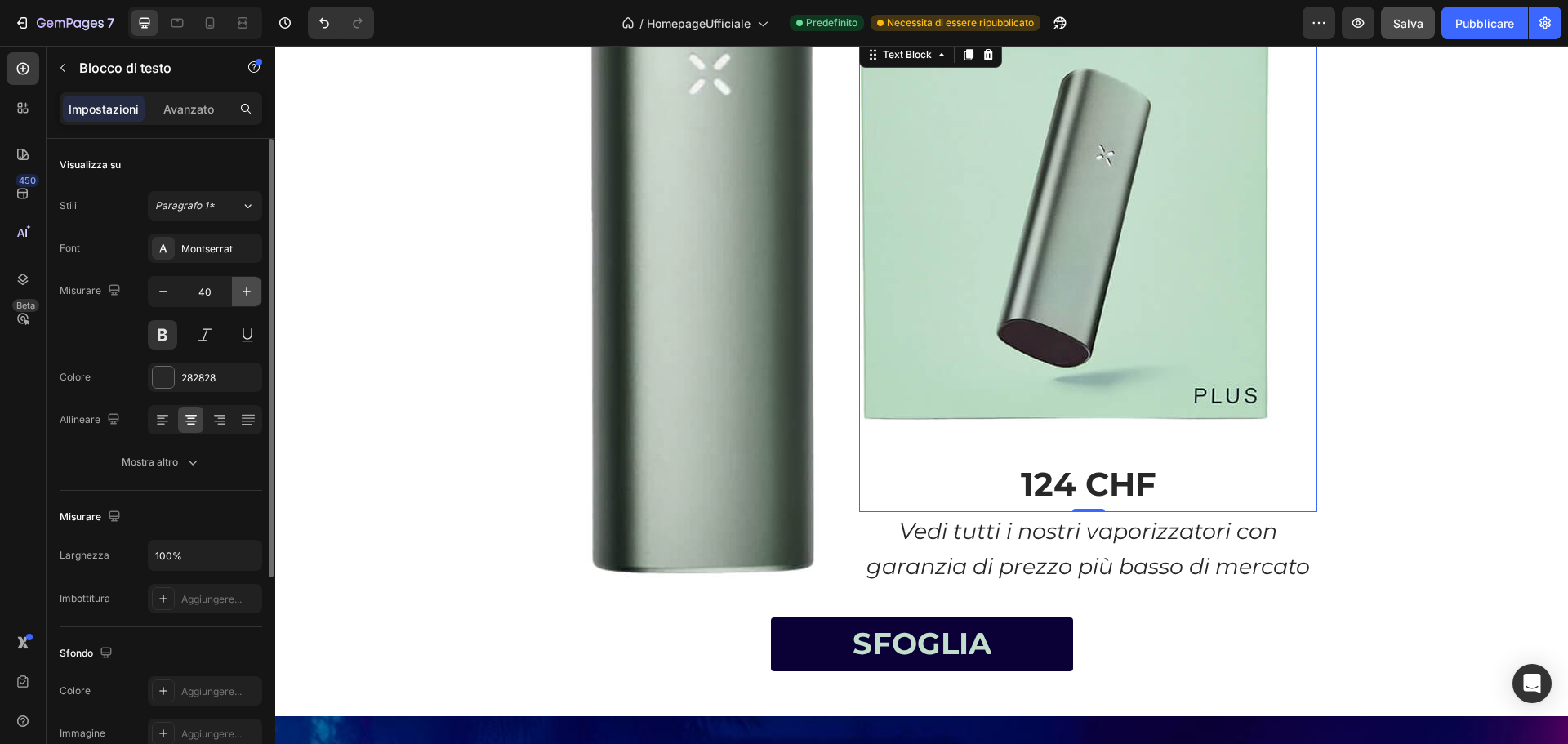
click at [245, 293] on icon "button" at bounding box center [246, 292] width 16 height 16
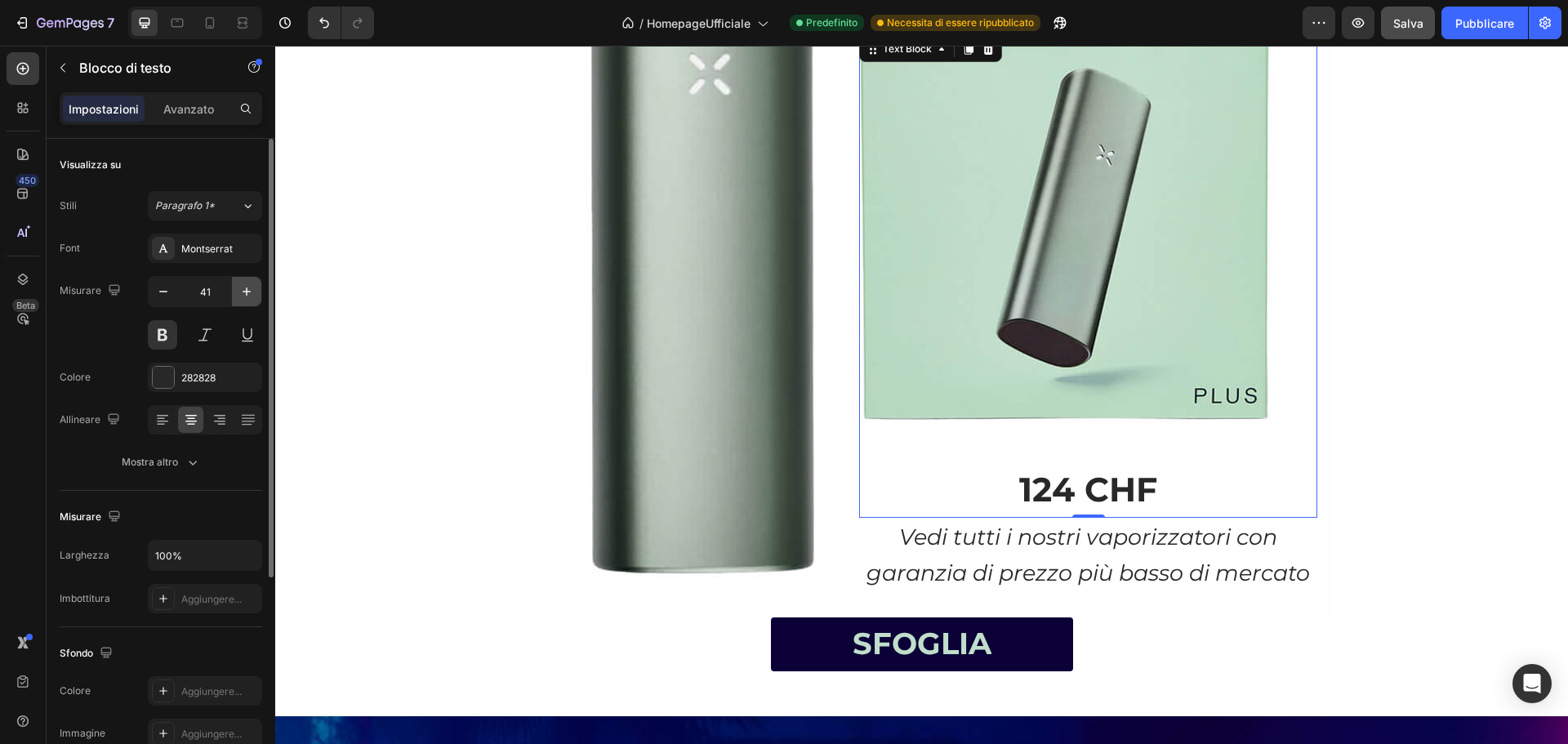
click at [245, 293] on icon "button" at bounding box center [246, 292] width 16 height 16
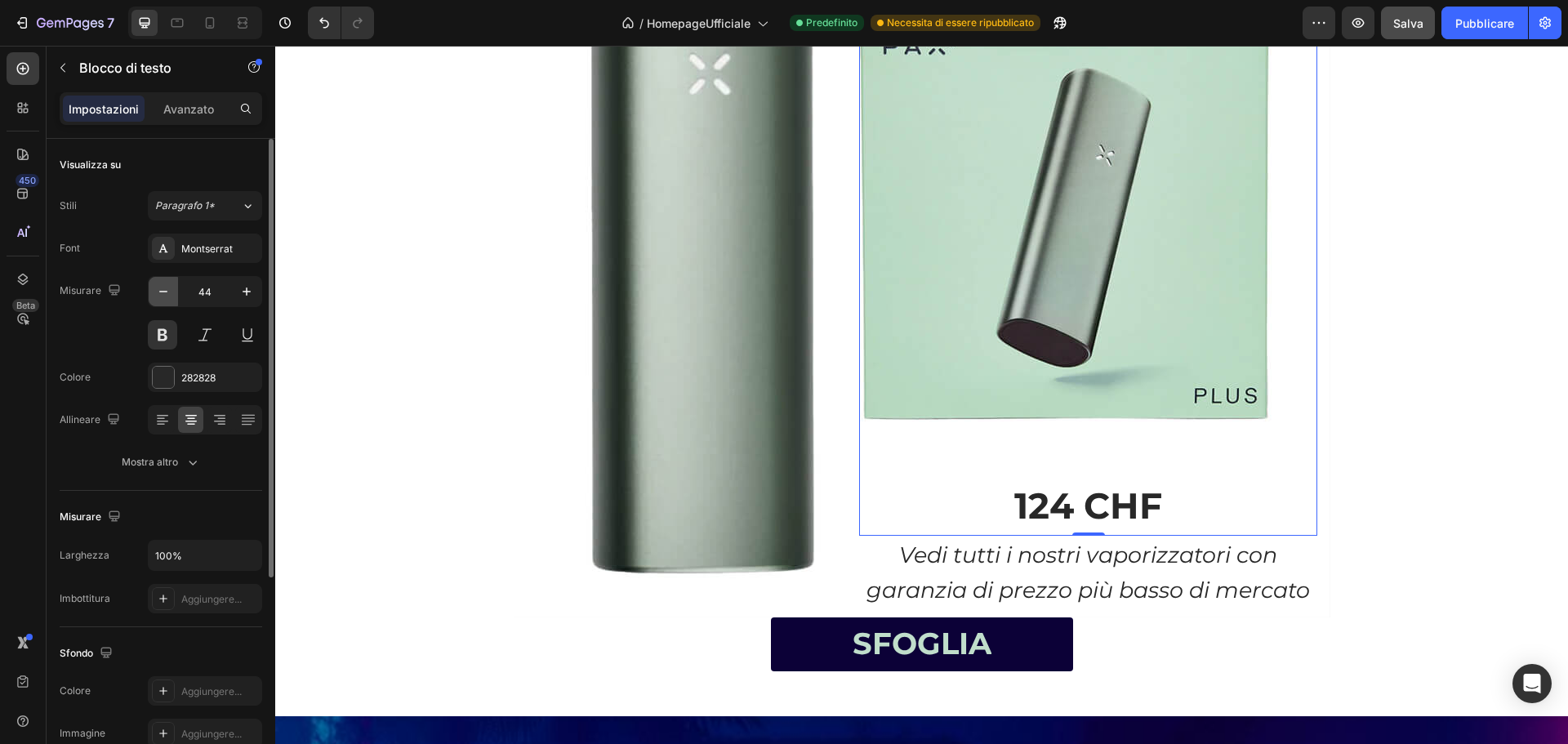
click at [166, 295] on icon "button" at bounding box center [164, 292] width 16 height 16
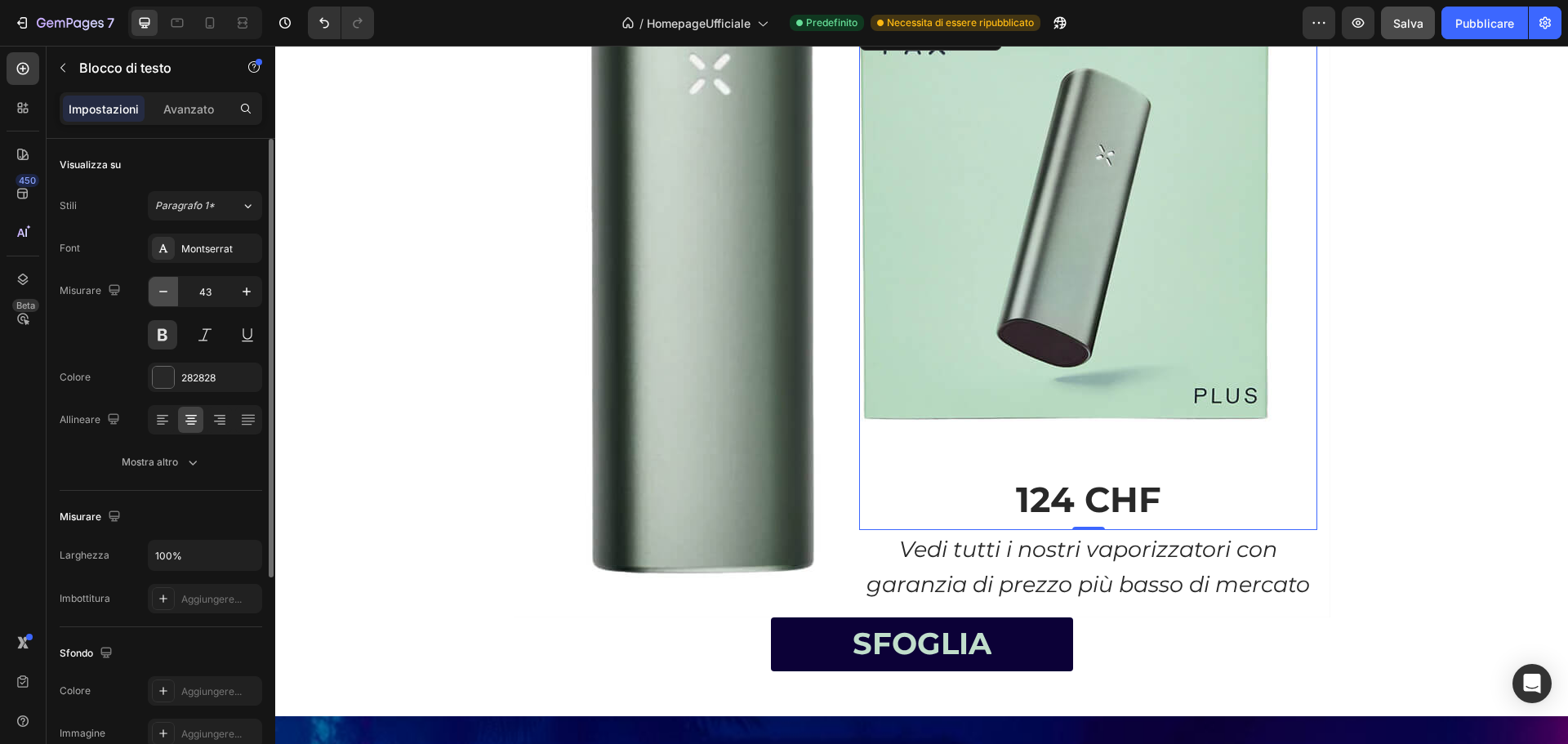
click at [166, 295] on icon "button" at bounding box center [164, 292] width 16 height 16
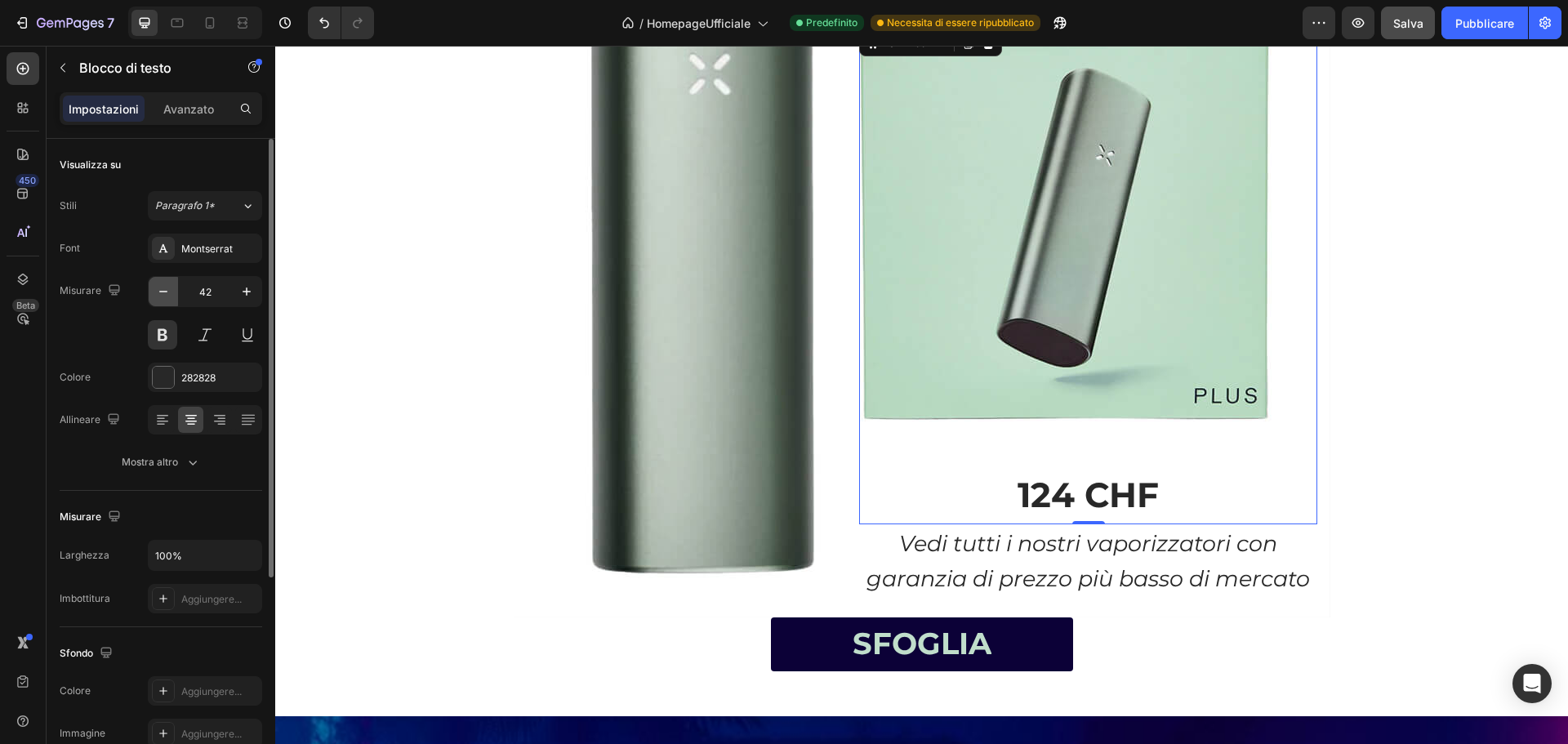
click at [166, 295] on icon "button" at bounding box center [164, 292] width 16 height 16
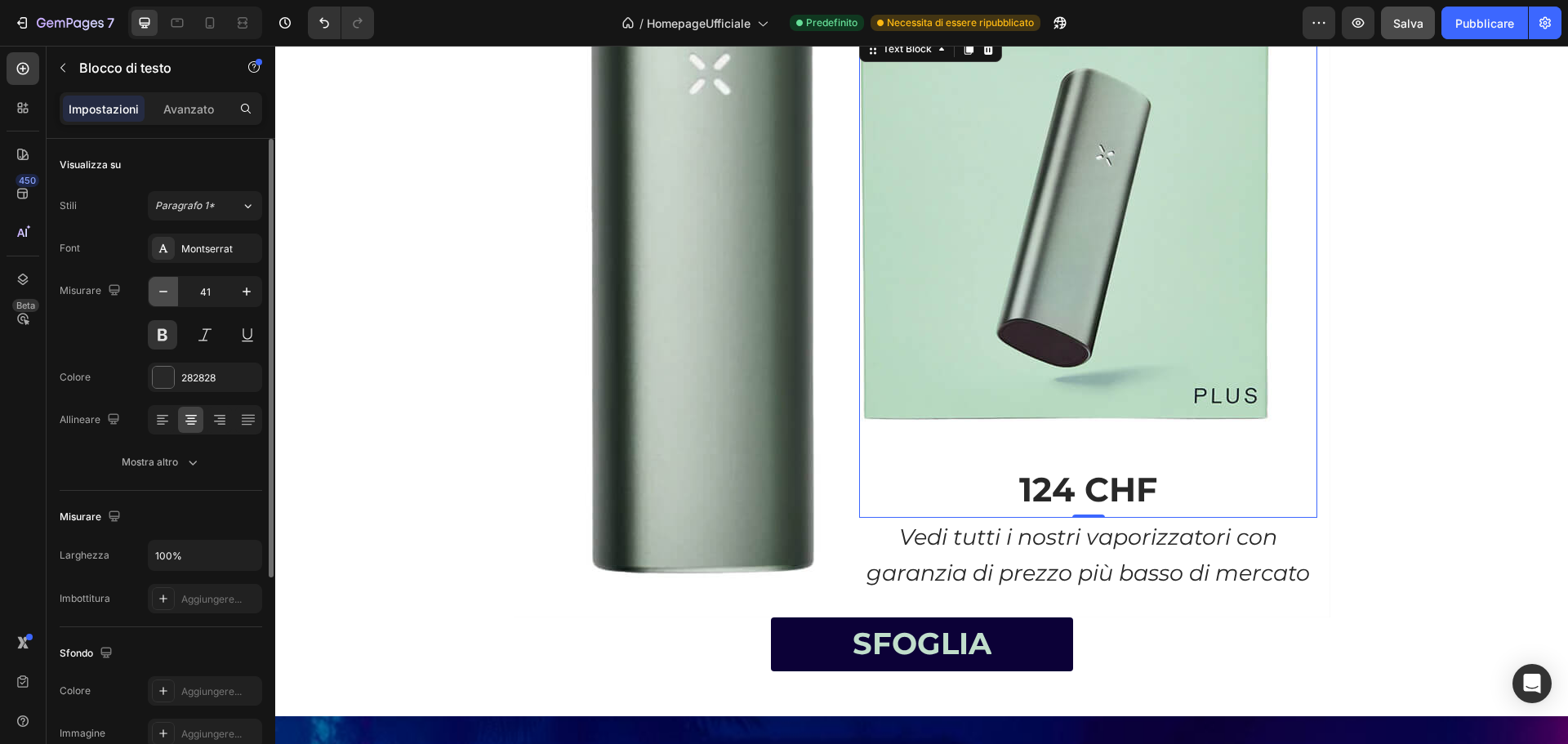
click at [166, 295] on icon "button" at bounding box center [164, 292] width 16 height 16
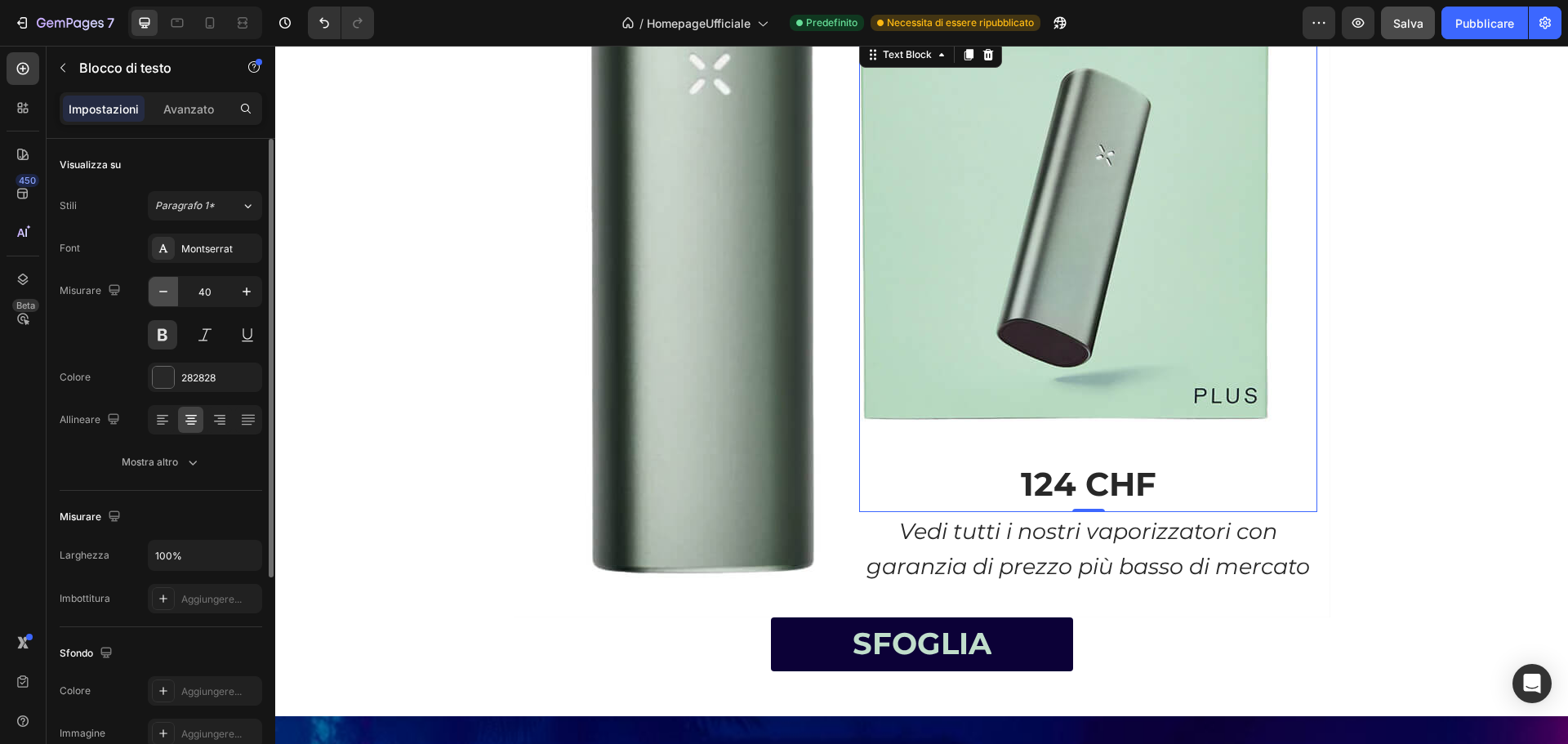
click at [166, 295] on icon "button" at bounding box center [164, 292] width 16 height 16
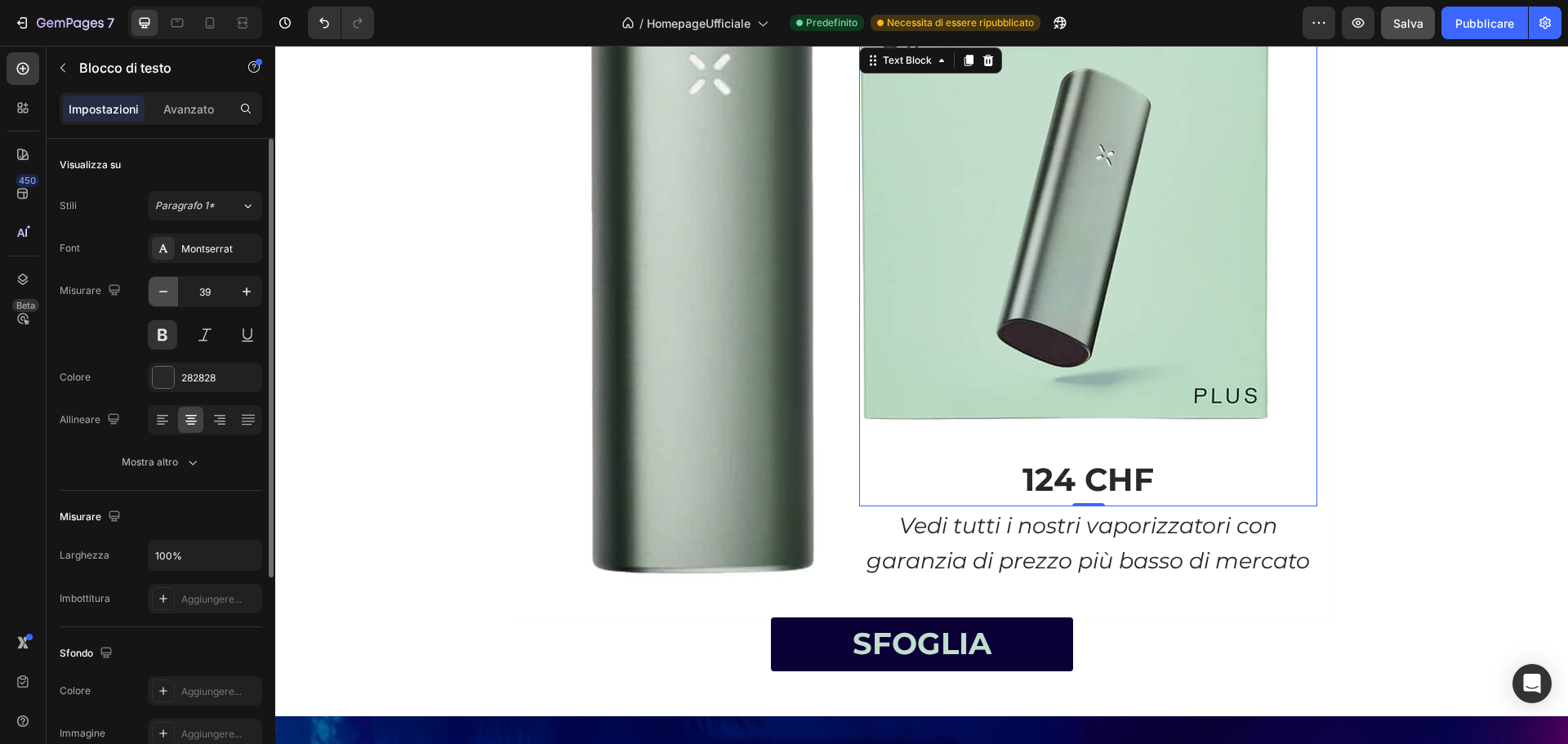
click at [166, 295] on icon "button" at bounding box center [164, 292] width 16 height 16
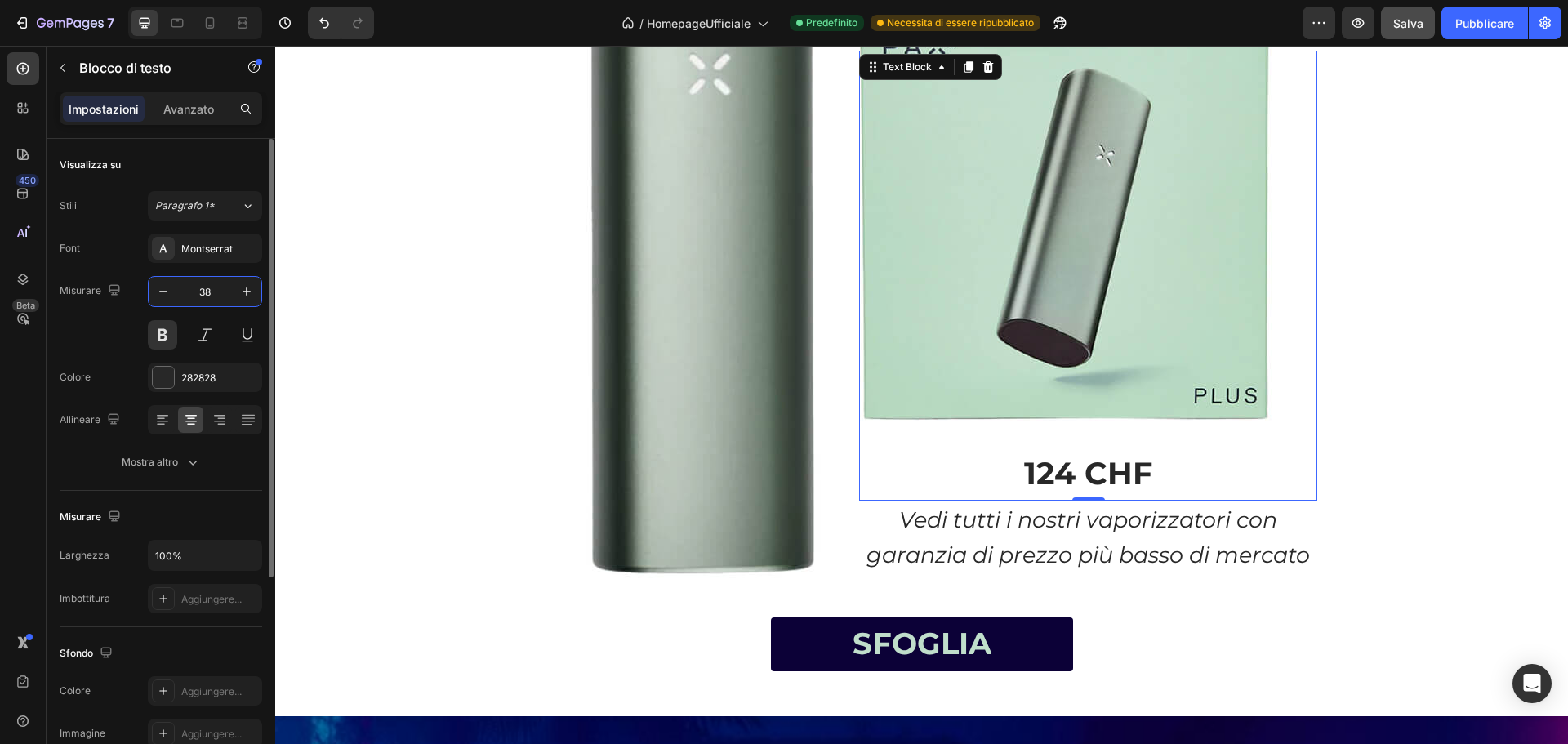
click at [213, 295] on input "38" at bounding box center [205, 292] width 54 height 29
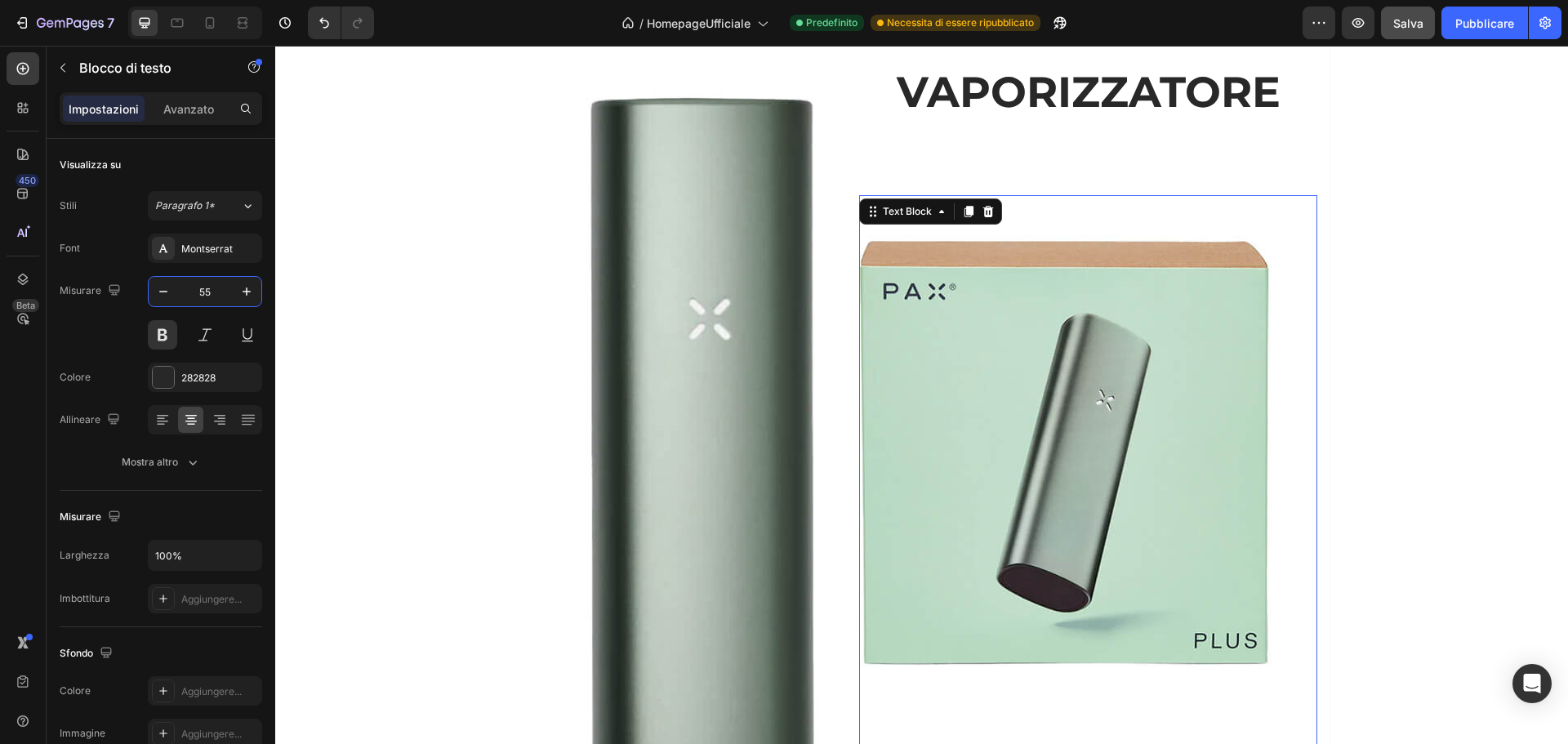
scroll to position [1516, 0]
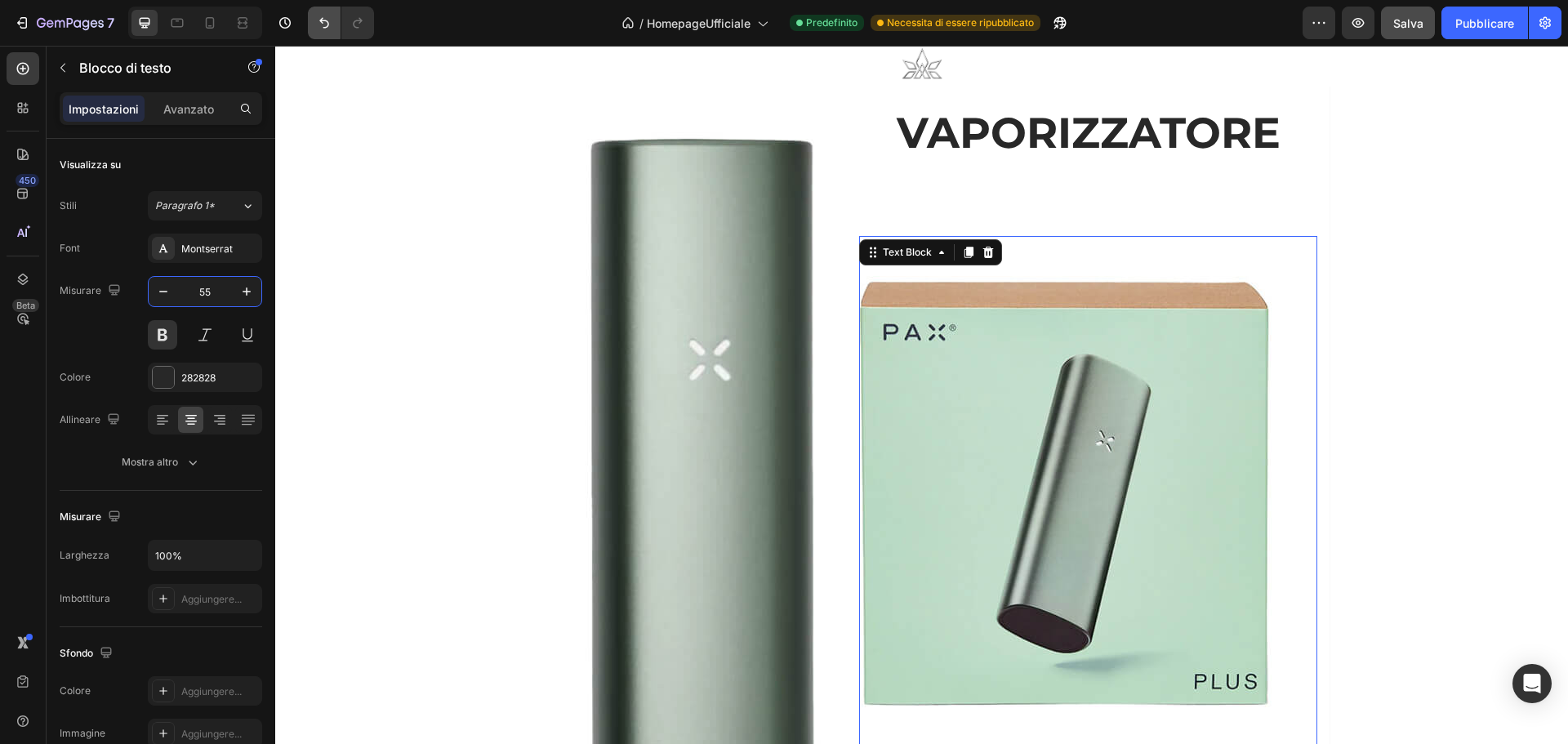
click at [312, 25] on button "Annulla/Ripristina" at bounding box center [325, 23] width 33 height 33
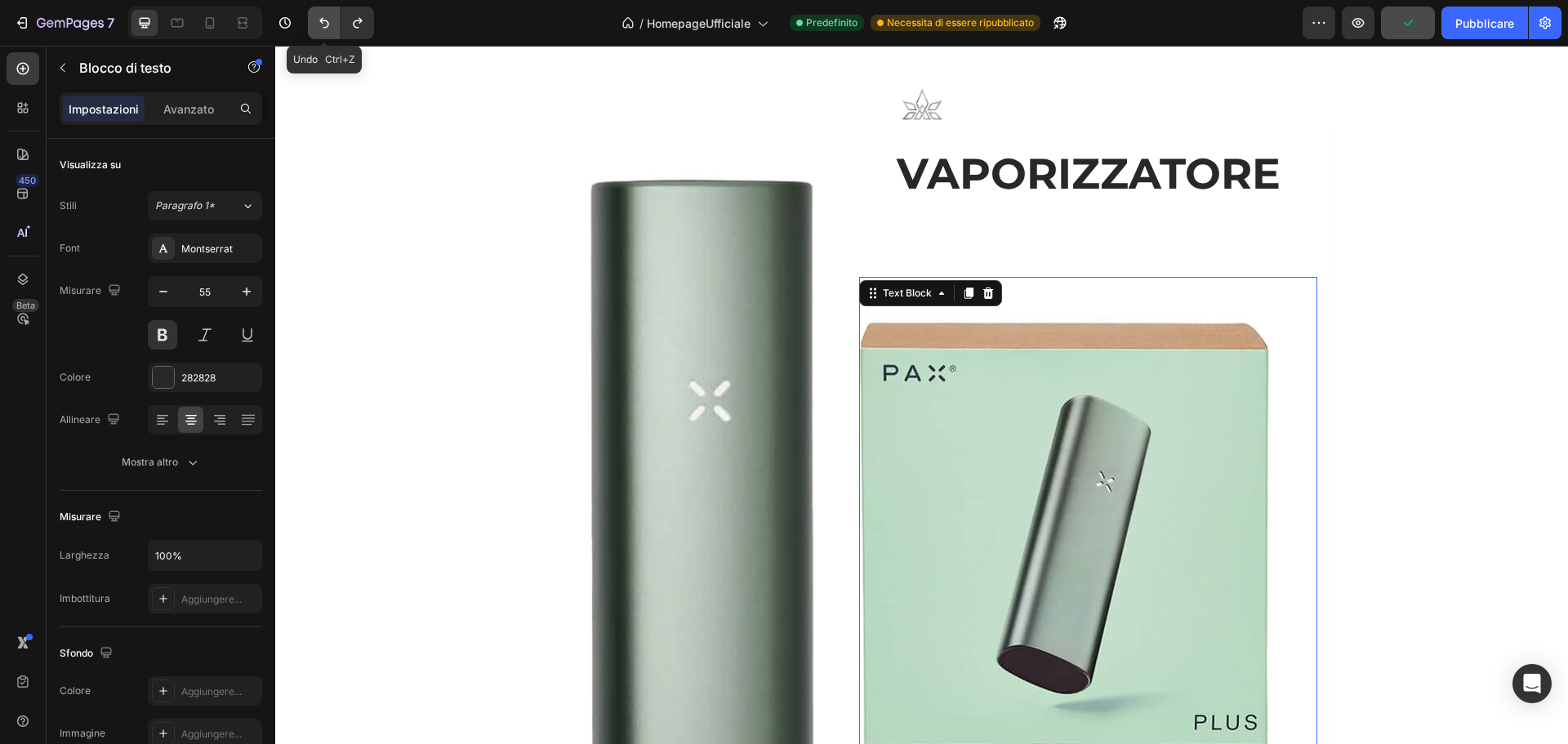
click at [326, 22] on icon "Annulla/Ripristina" at bounding box center [325, 23] width 16 height 16
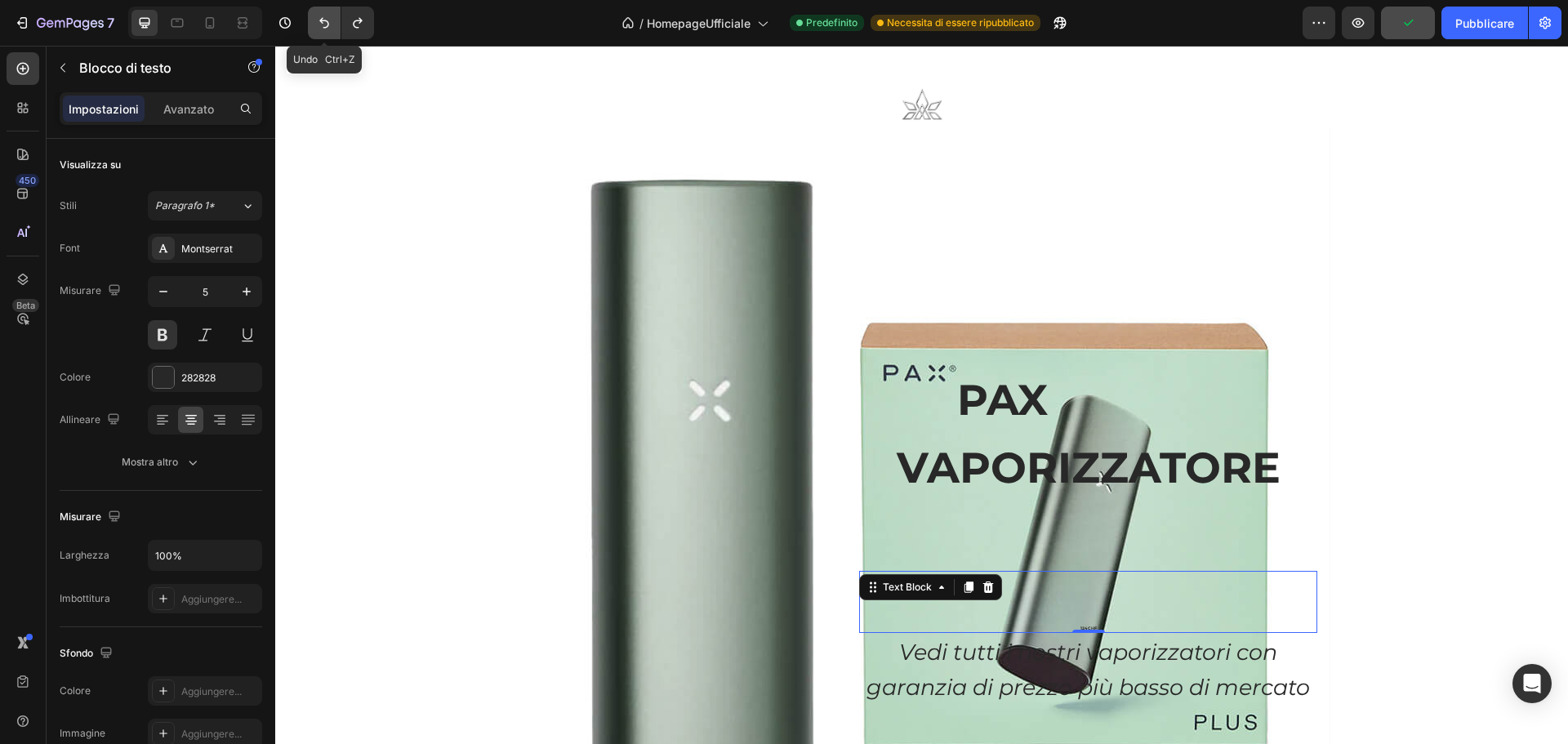
click at [329, 20] on icon "Annulla/Ripristina" at bounding box center [325, 23] width 16 height 16
type input "38"
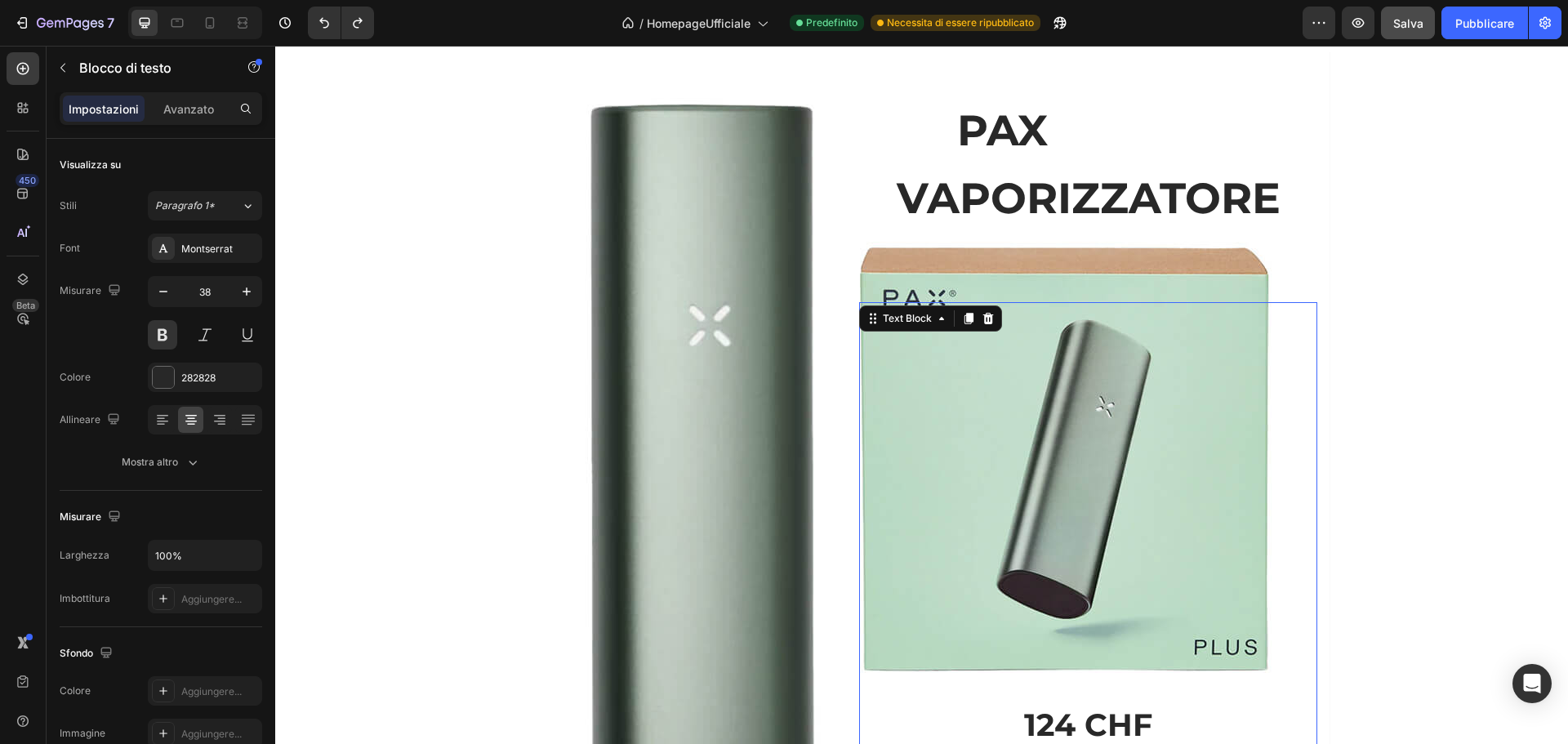
scroll to position [1721, 0]
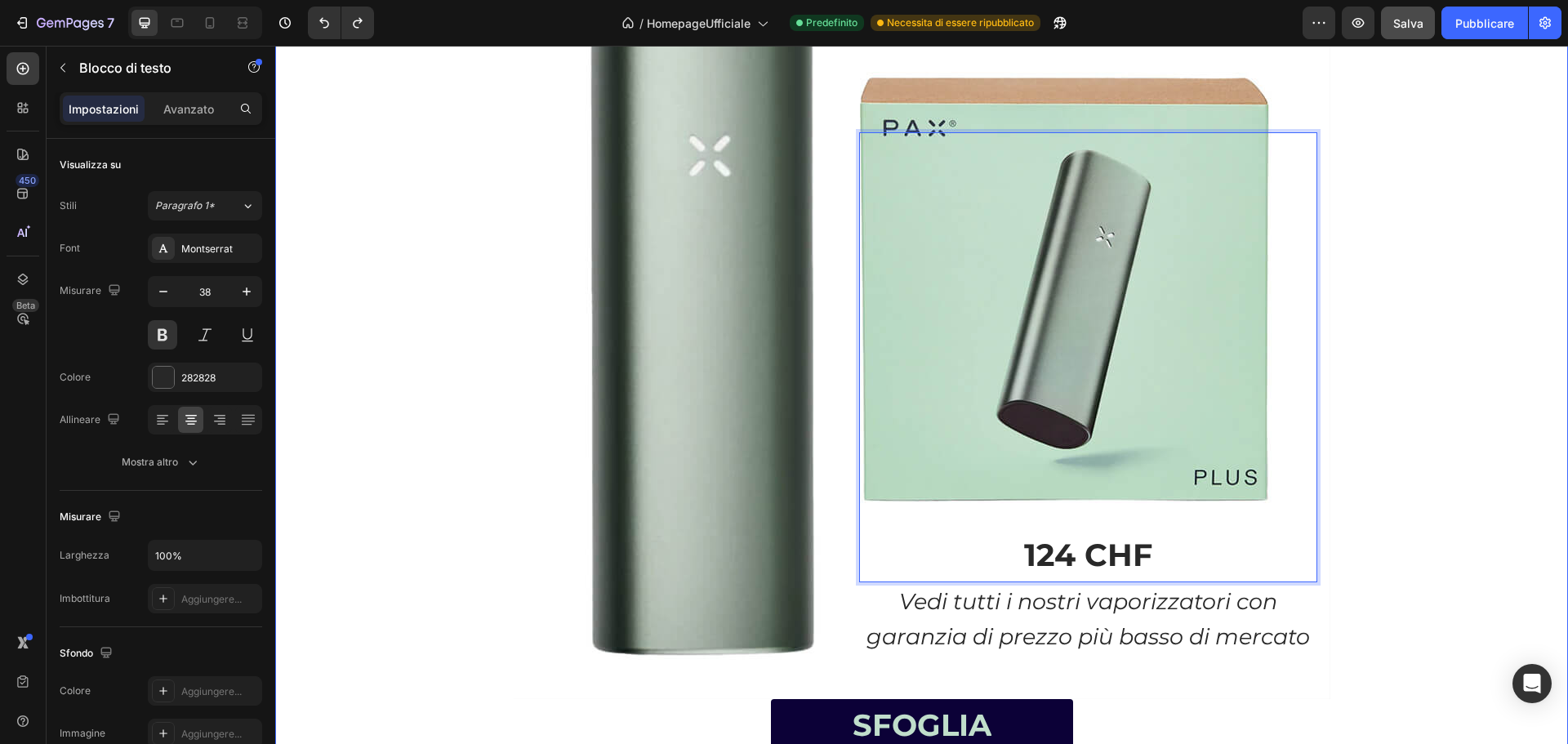
click at [1367, 457] on div "Text Block Image Text Block Heading PAX VAPORIZZATORE Text Block 124 CHF Text B…" at bounding box center [922, 316] width 1293 height 966
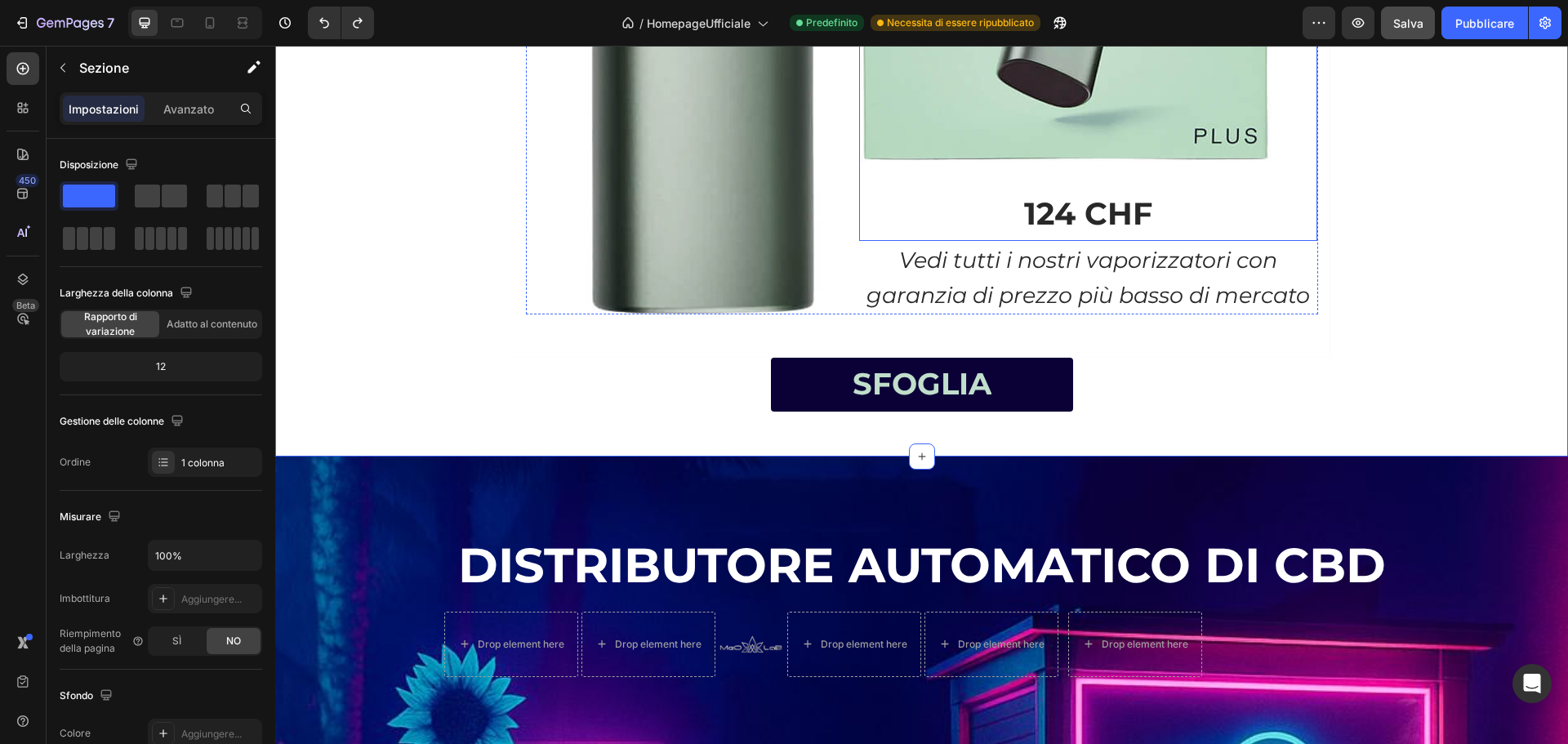
scroll to position [2129, 0]
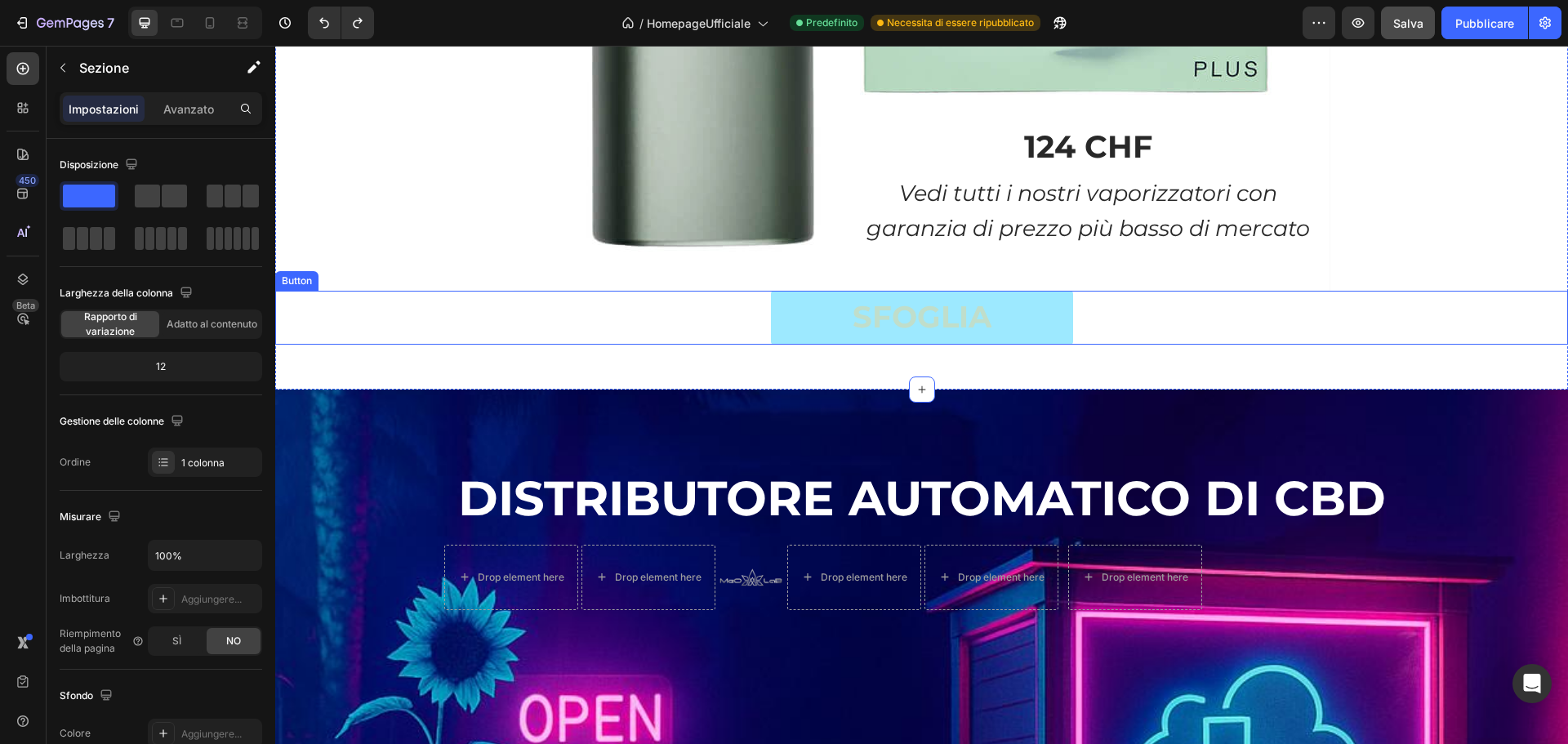
drag, startPoint x: 1004, startPoint y: 322, endPoint x: 992, endPoint y: 328, distance: 13.4
click at [1004, 322] on link "SFOGLIA" at bounding box center [922, 317] width 302 height 54
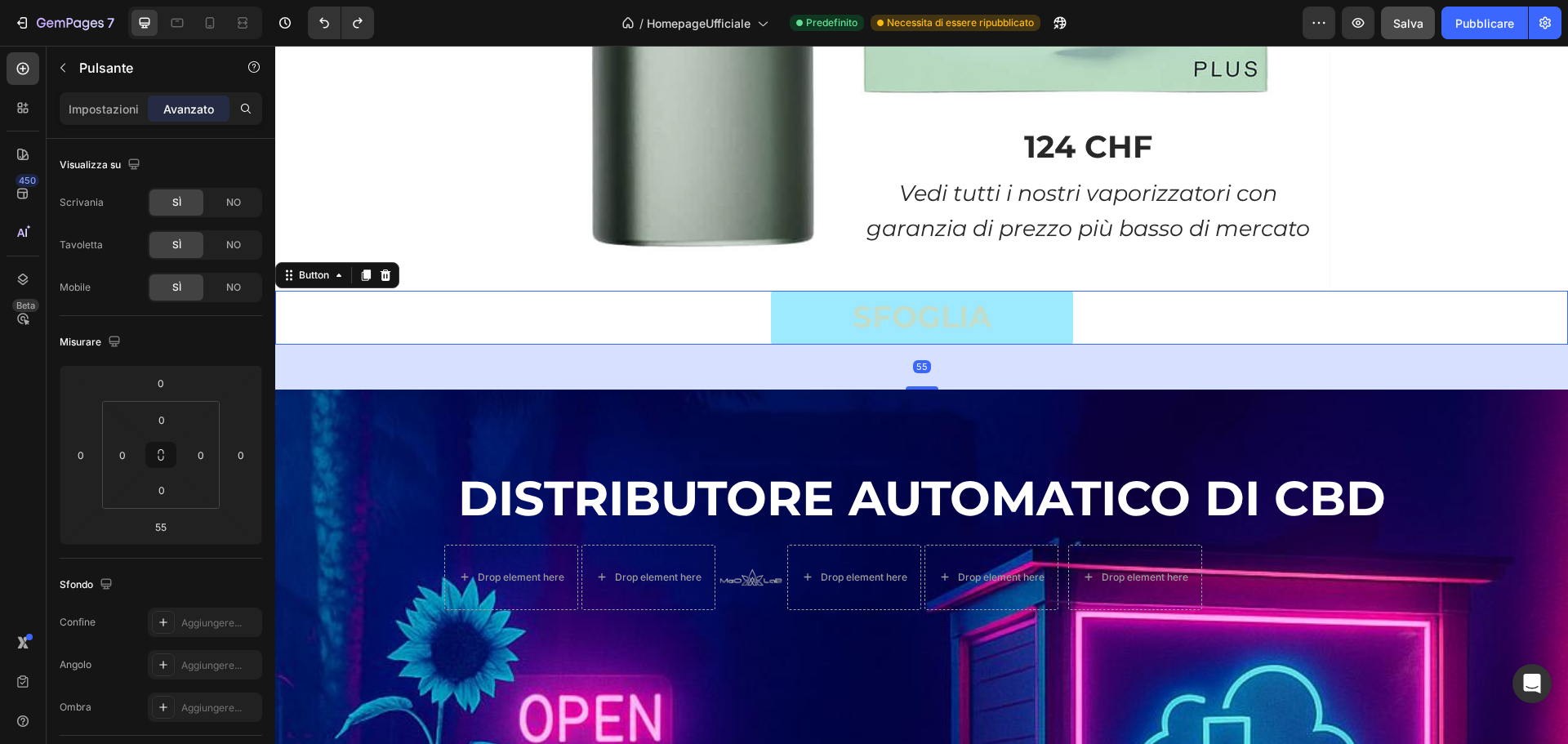
click at [990, 328] on link "SFOGLIA" at bounding box center [922, 317] width 302 height 54
click at [974, 320] on strong "SFOGLIA" at bounding box center [922, 317] width 139 height 36
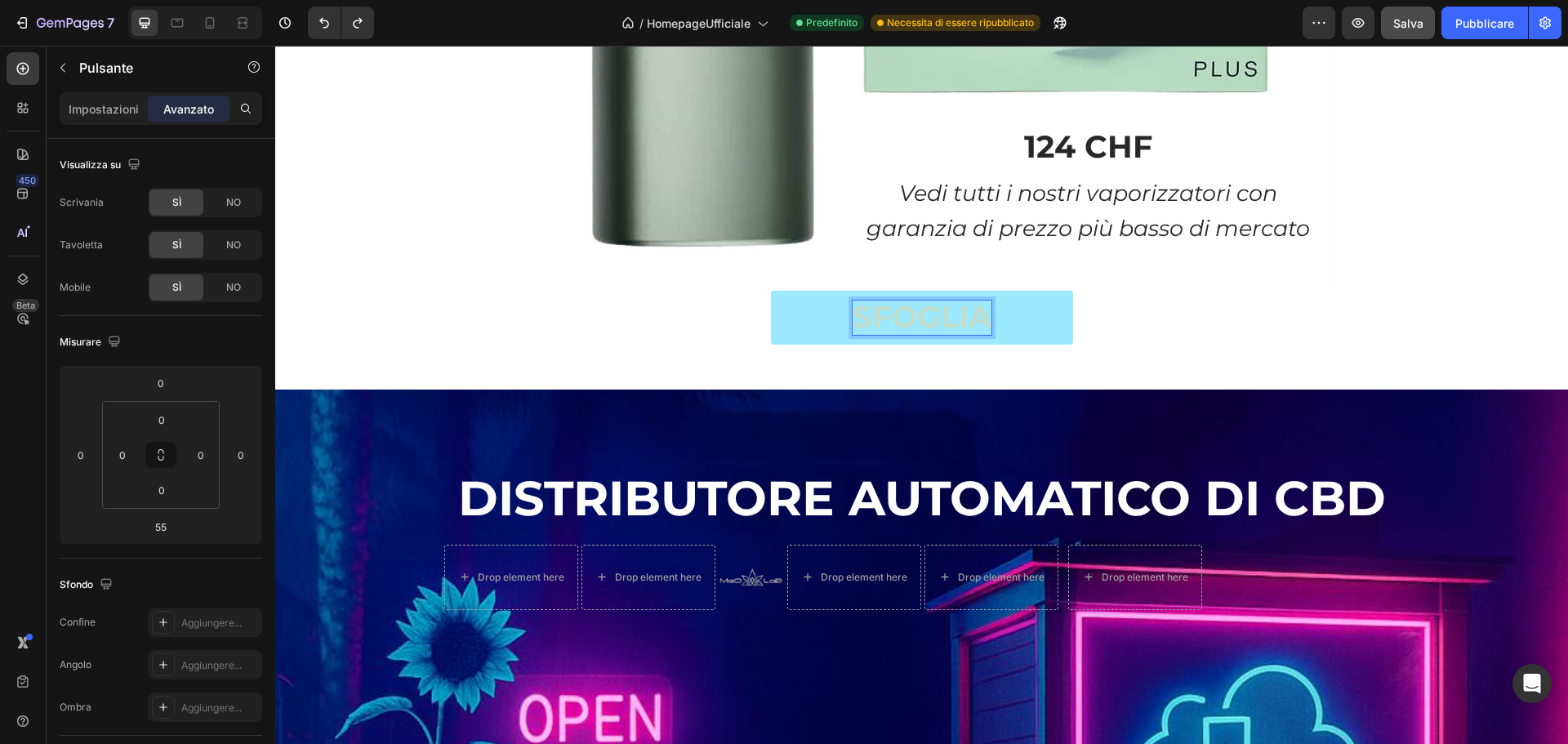
click at [974, 320] on strong "SFOGLIA" at bounding box center [922, 317] width 139 height 36
click at [977, 322] on strong "SFOGLIA" at bounding box center [922, 317] width 139 height 36
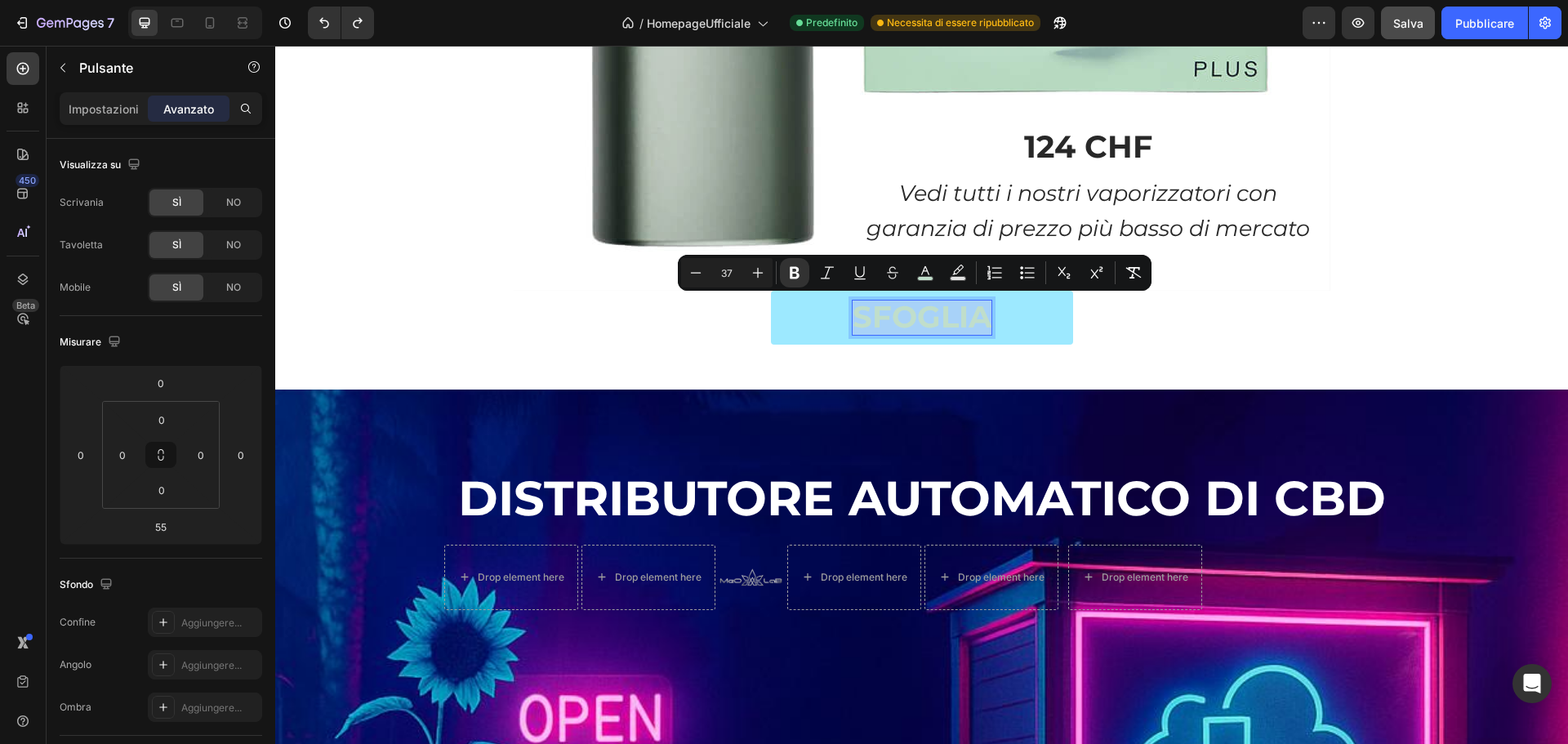
drag, startPoint x: 849, startPoint y: 322, endPoint x: 1000, endPoint y: 321, distance: 151.0
click at [1000, 321] on link "SFOGLIA" at bounding box center [922, 317] width 302 height 54
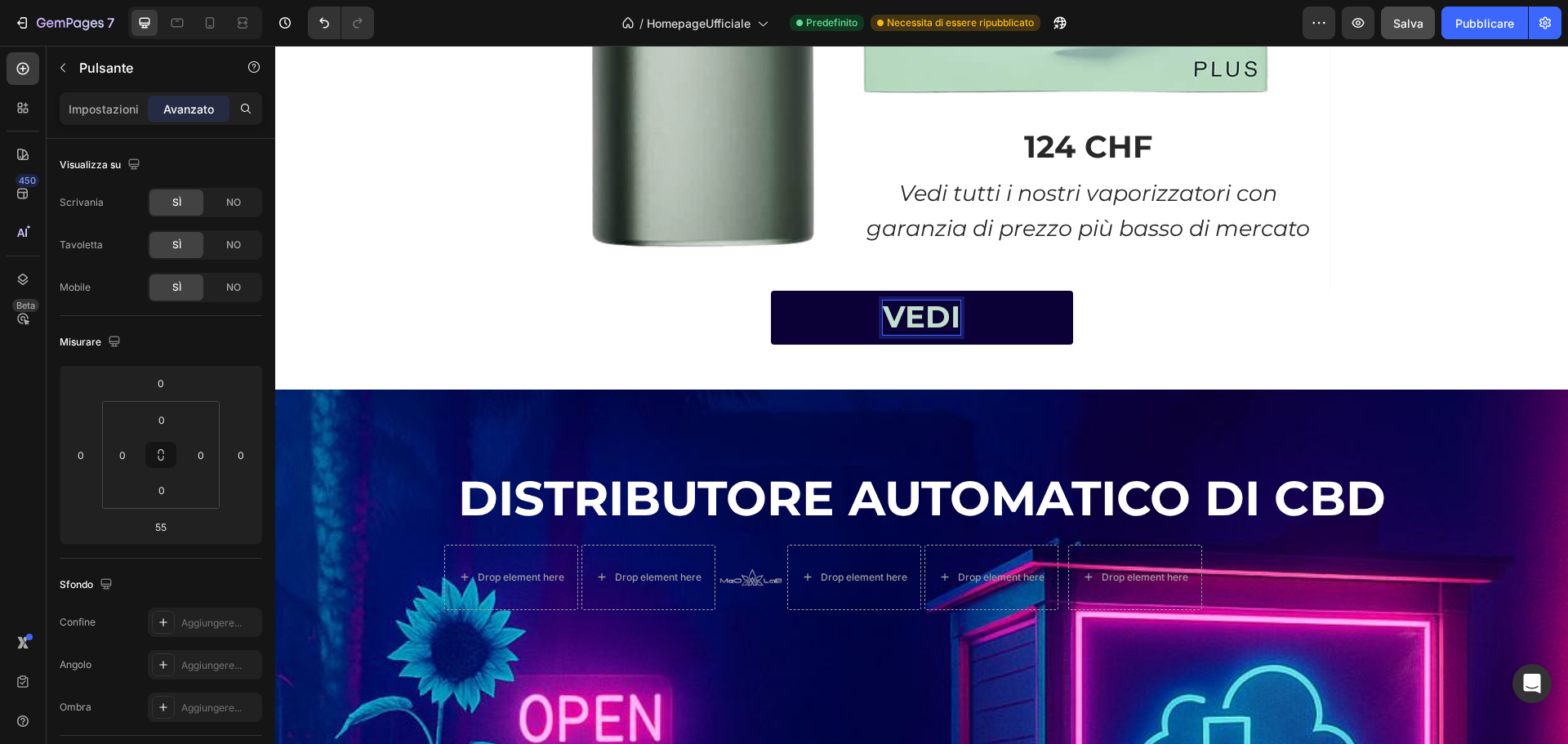
click at [1133, 319] on div "vedi Button 55" at bounding box center [922, 317] width 1293 height 54
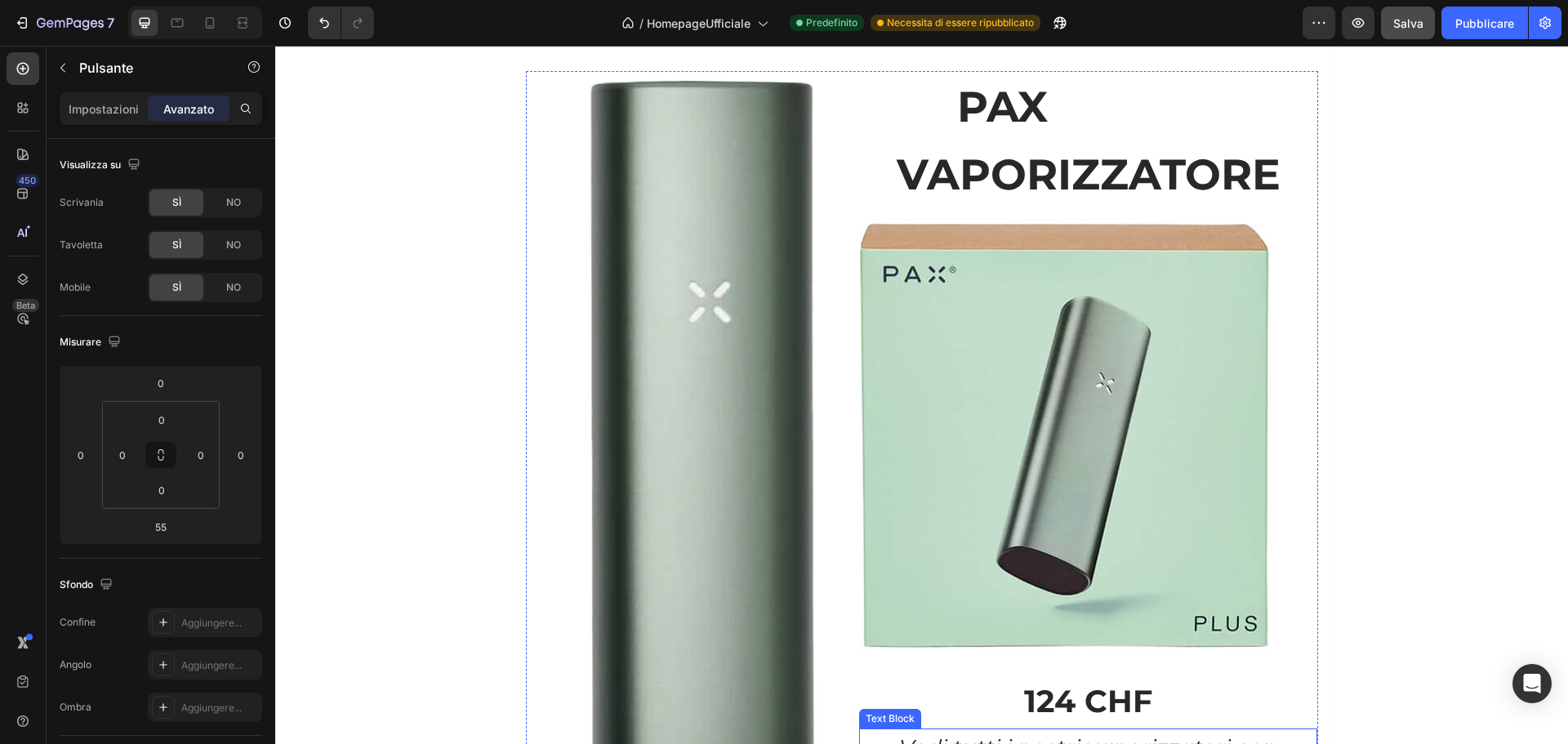
scroll to position [2293, 0]
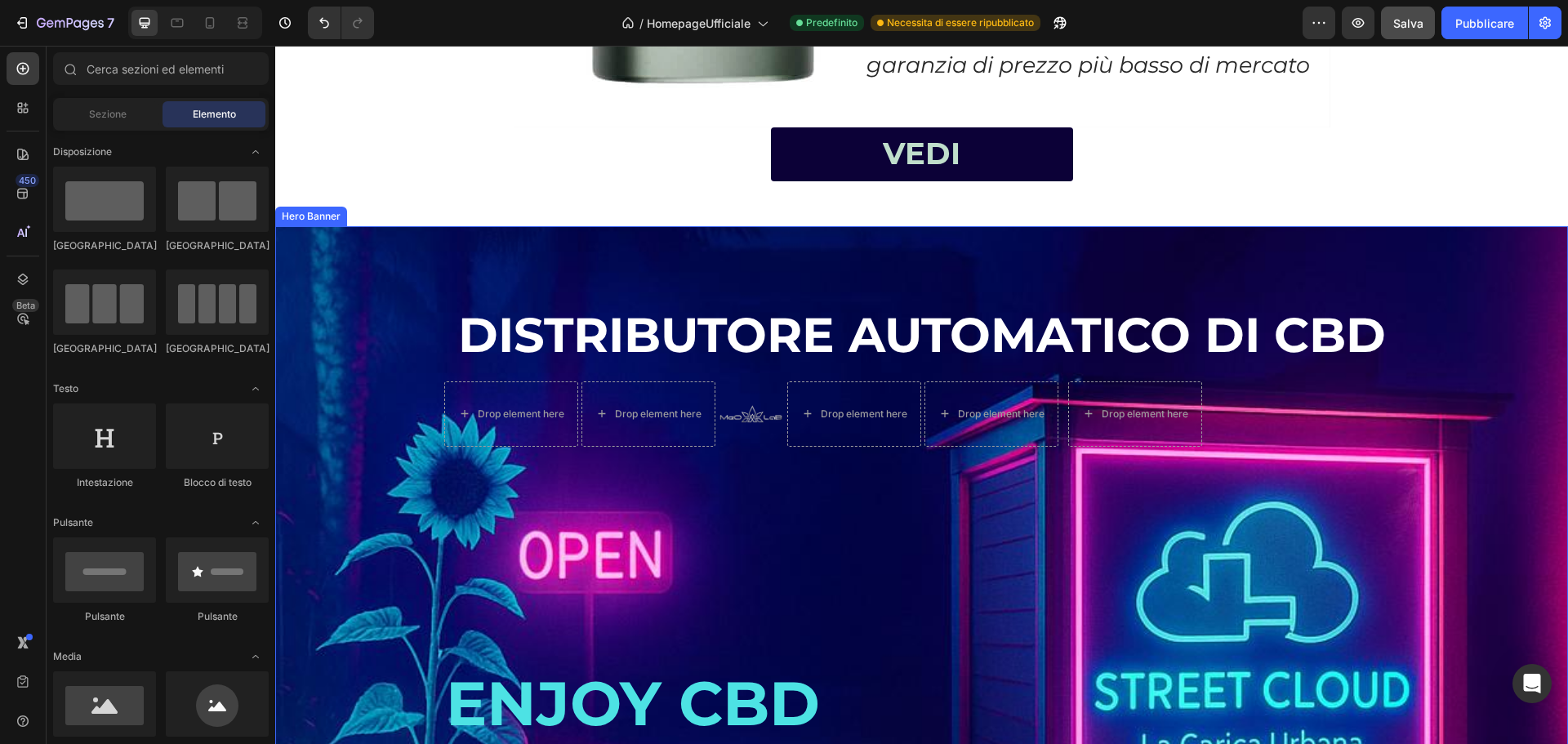
click at [1073, 207] on div "vedi Button" at bounding box center [922, 176] width 1293 height 99
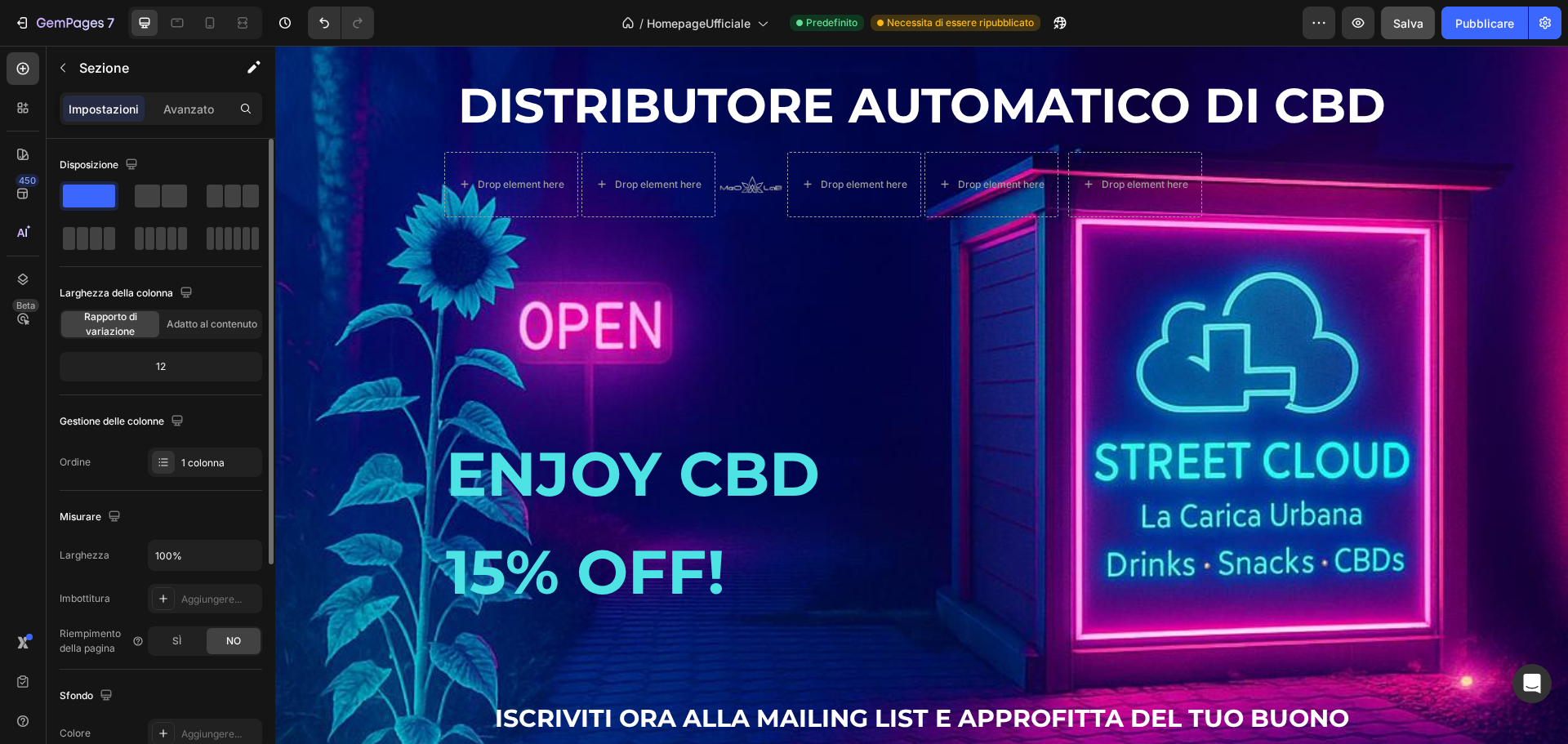
scroll to position [2538, 0]
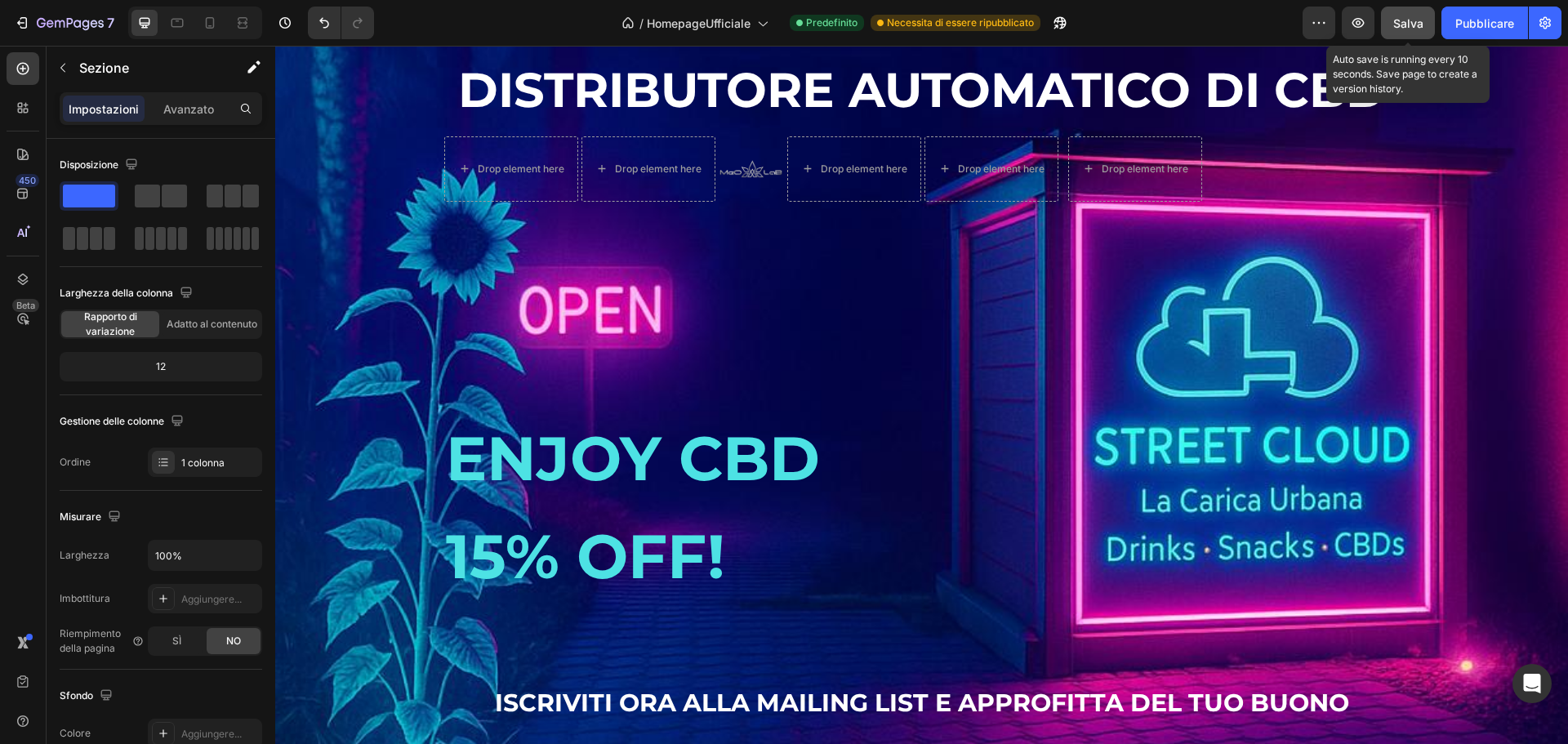
click at [1406, 24] on font "Salva" at bounding box center [1408, 23] width 30 height 14
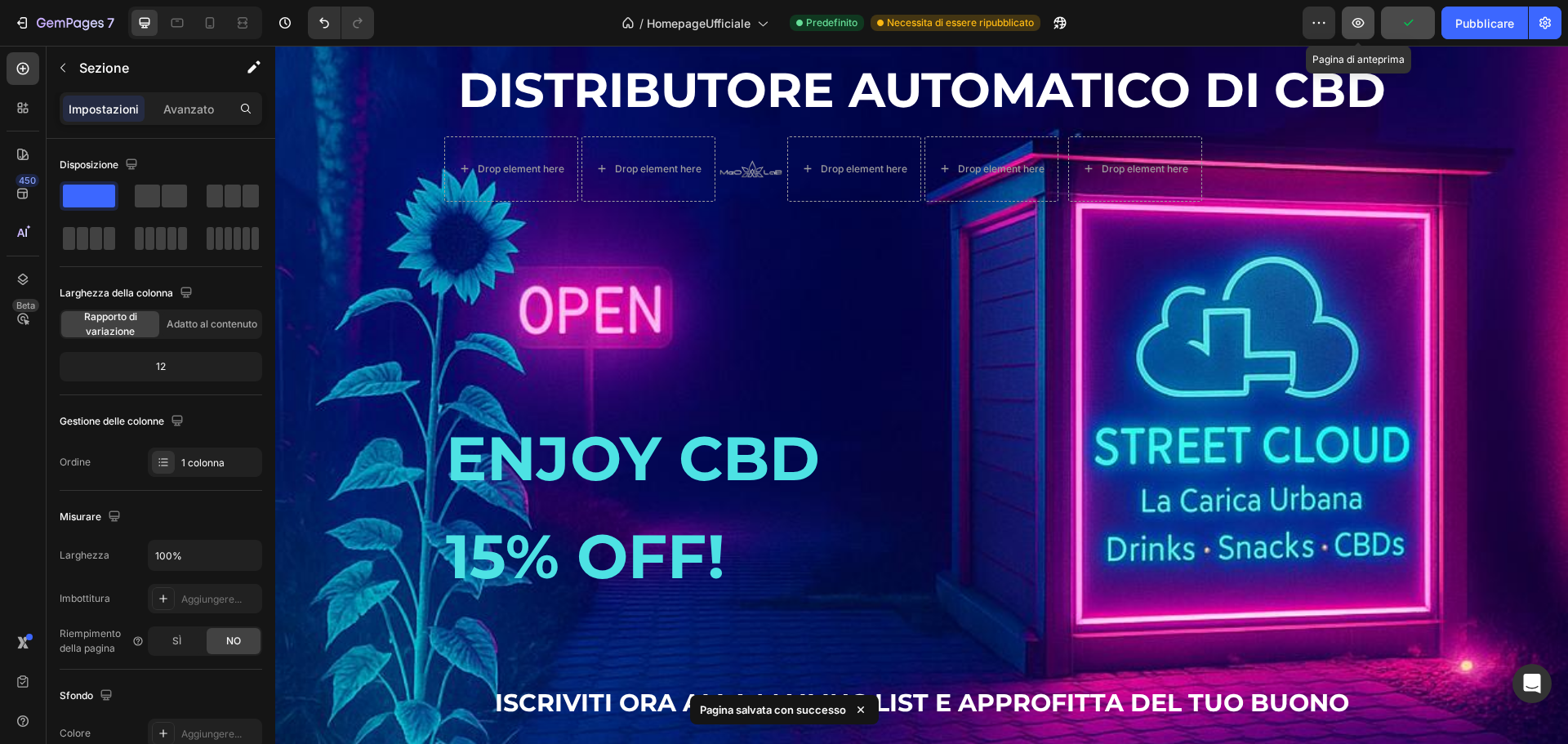
click at [1363, 28] on icon "button" at bounding box center [1358, 23] width 16 height 16
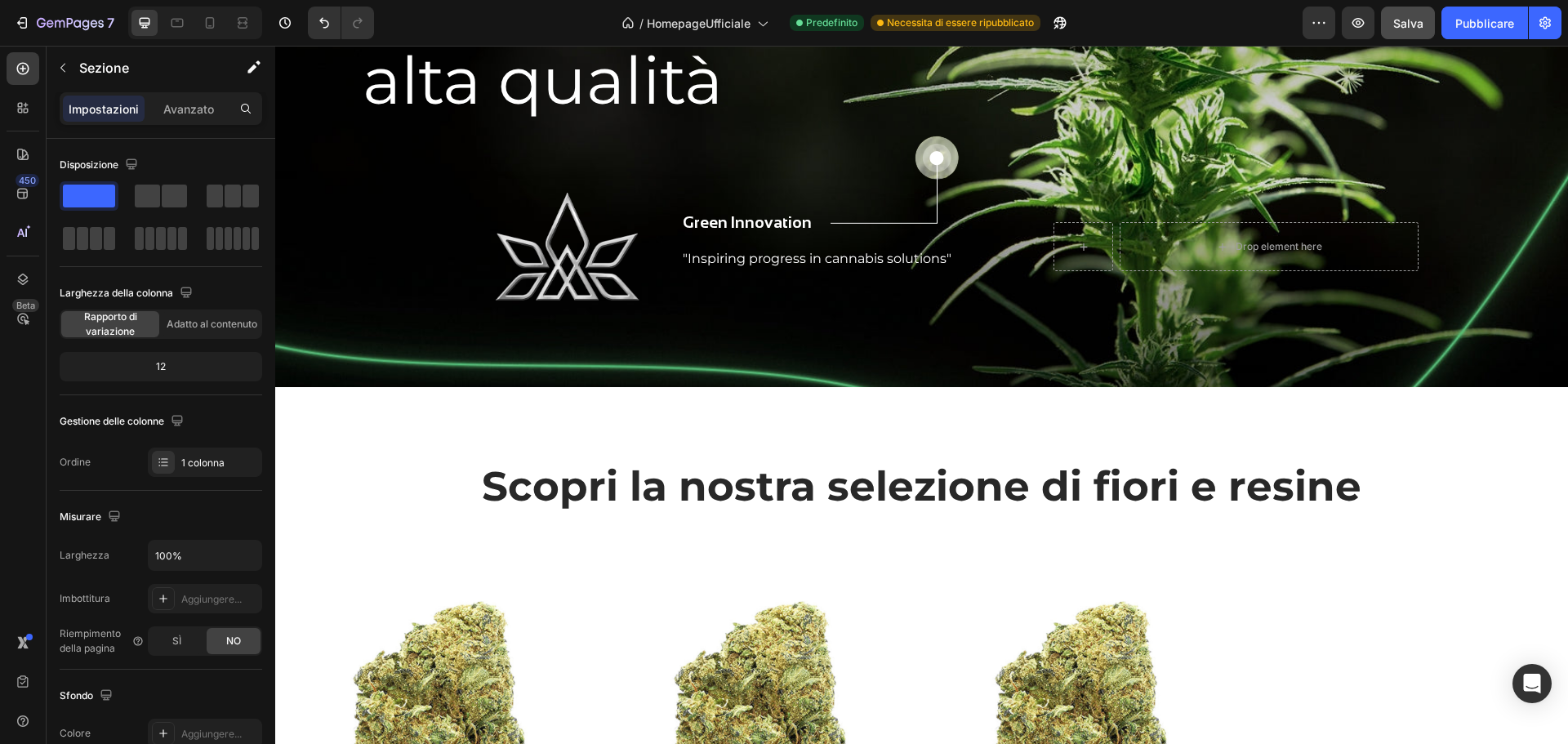
scroll to position [82, 0]
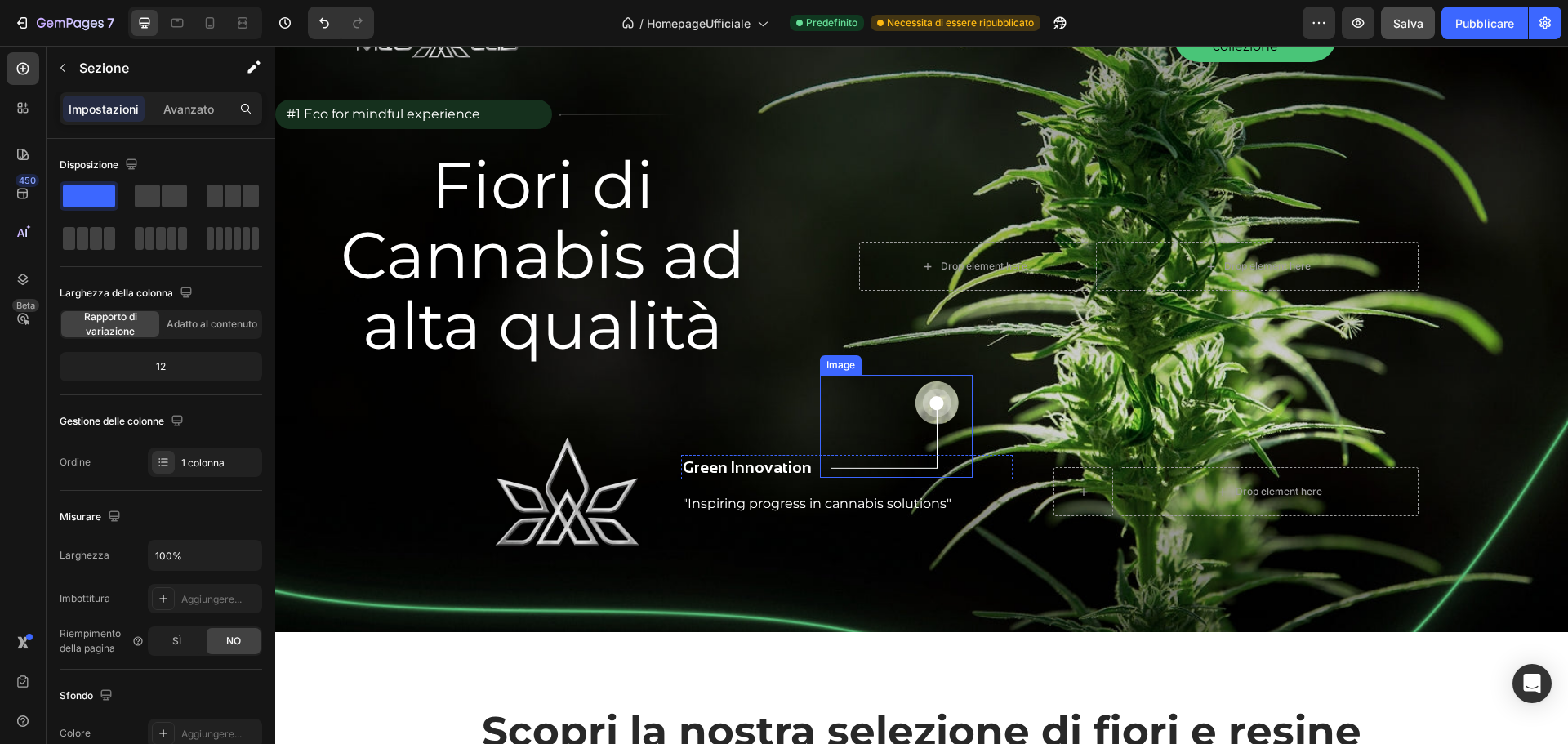
click at [931, 397] on img at bounding box center [896, 426] width 153 height 103
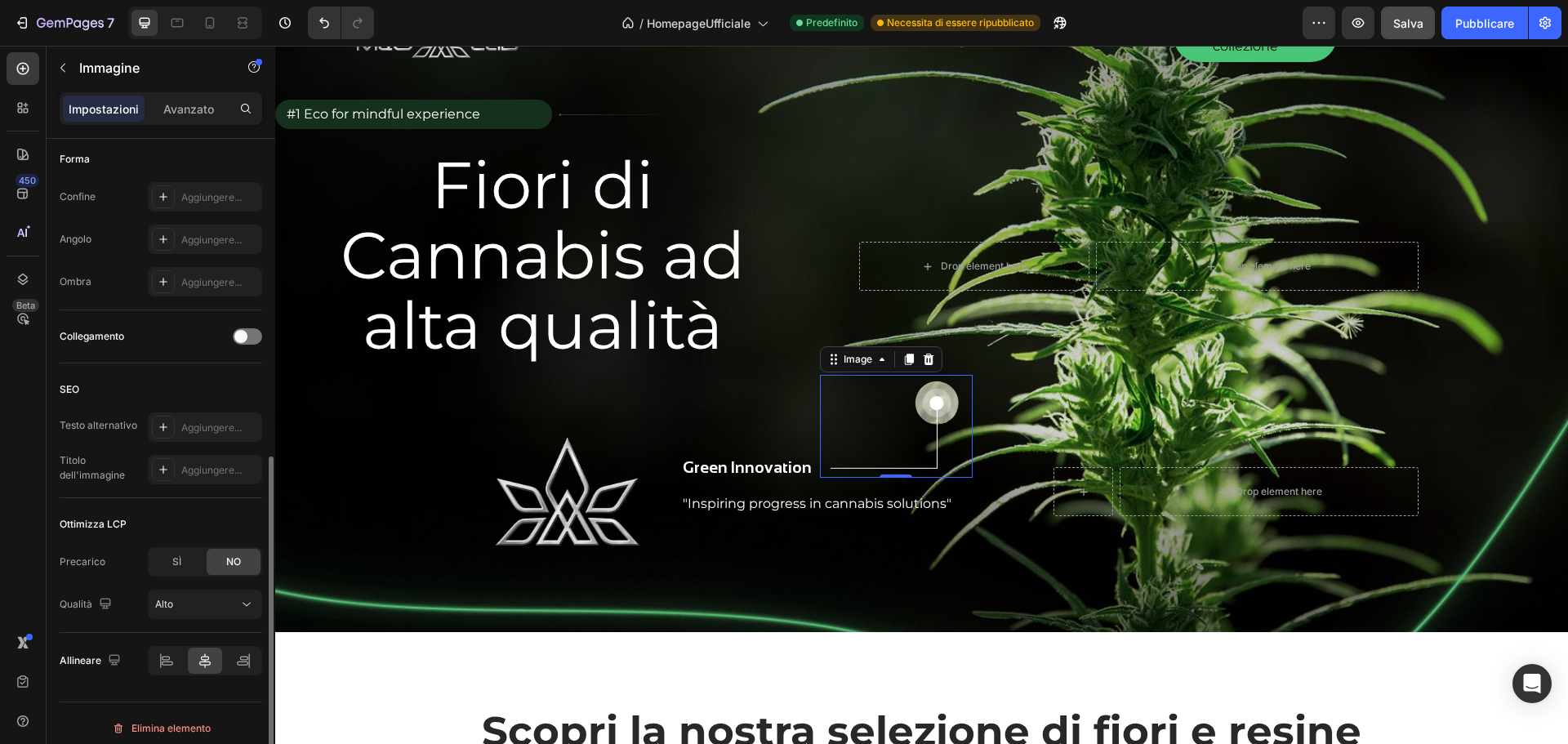
scroll to position [582, 0]
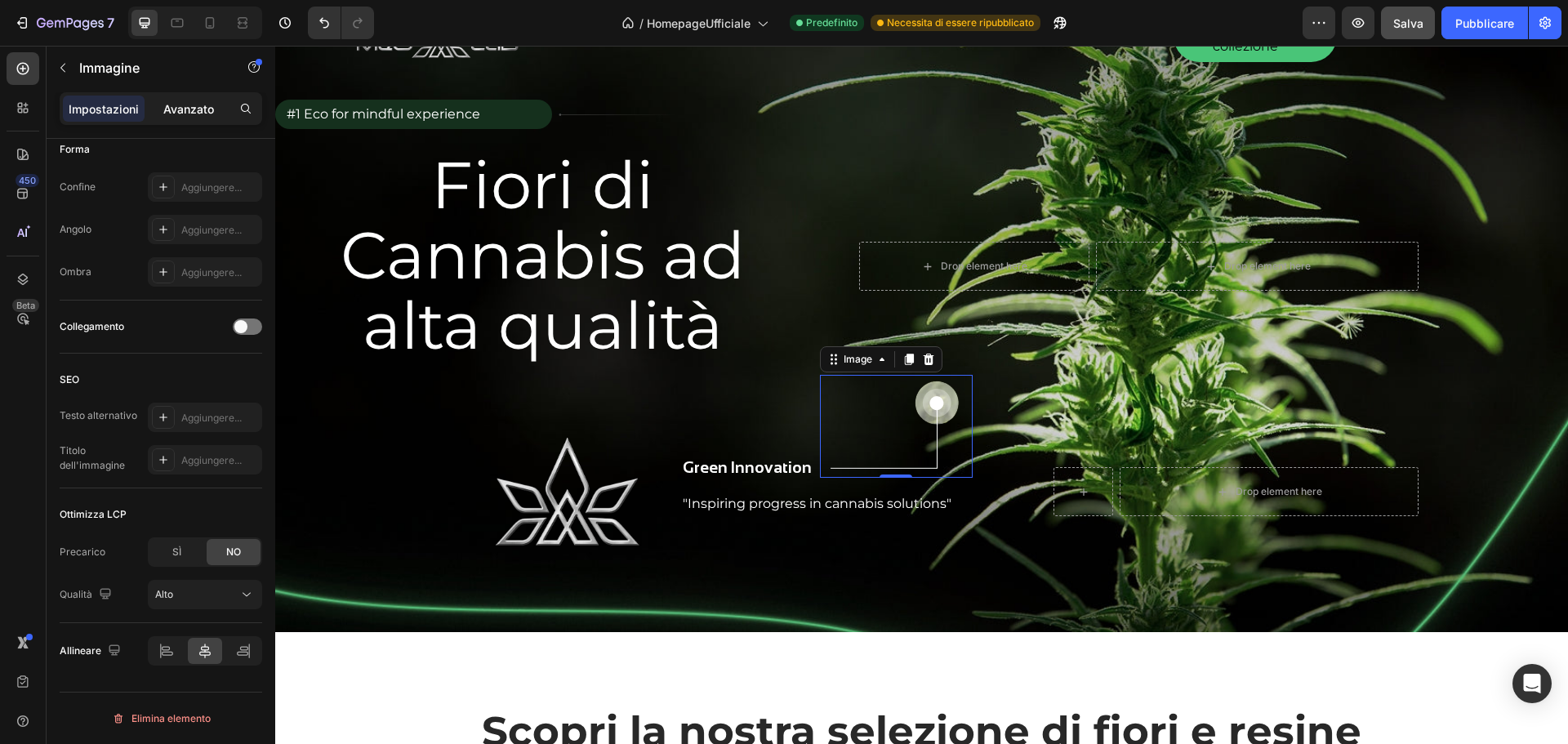
click at [201, 98] on div "Avanzato" at bounding box center [189, 108] width 82 height 26
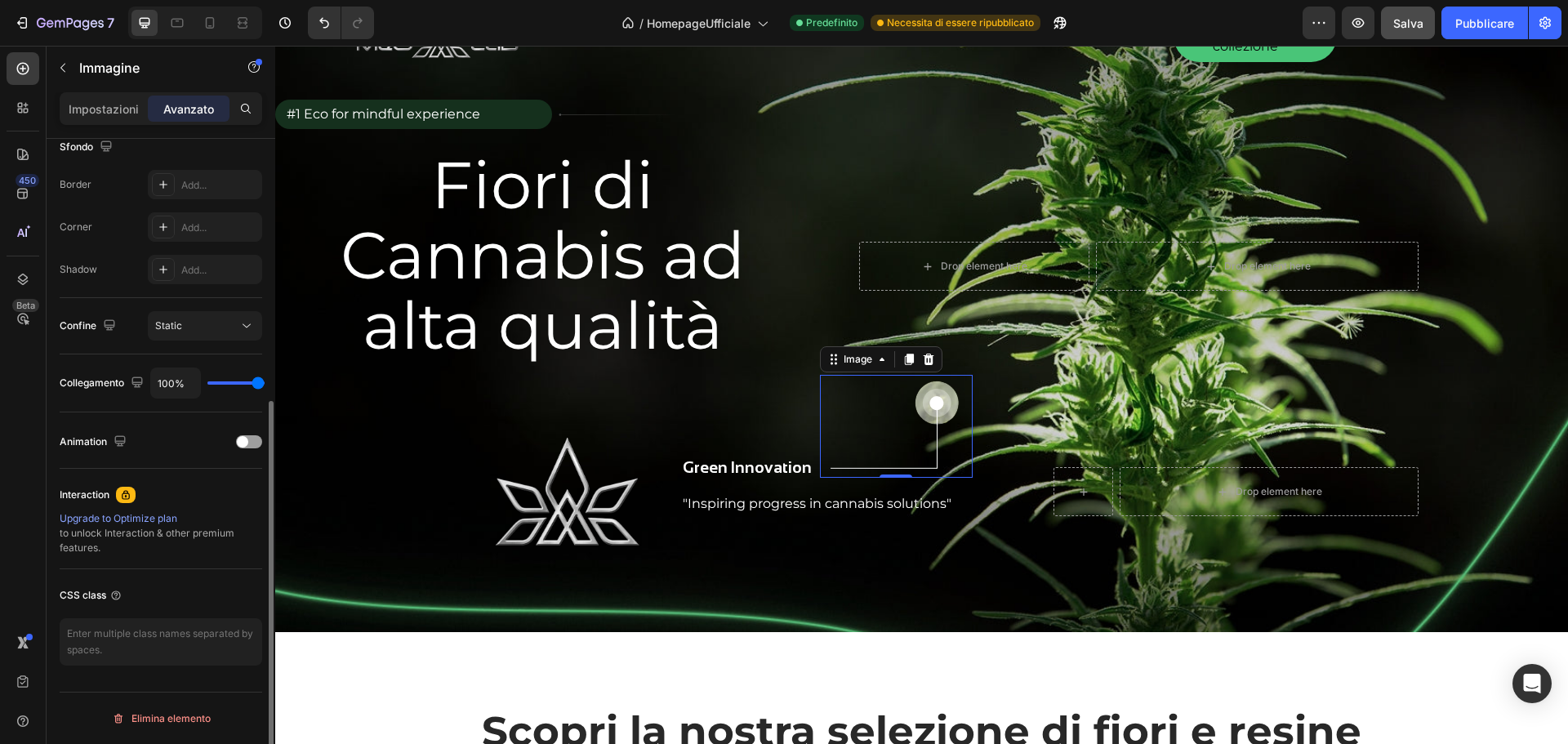
scroll to position [438, 0]
click at [251, 437] on div at bounding box center [249, 442] width 26 height 13
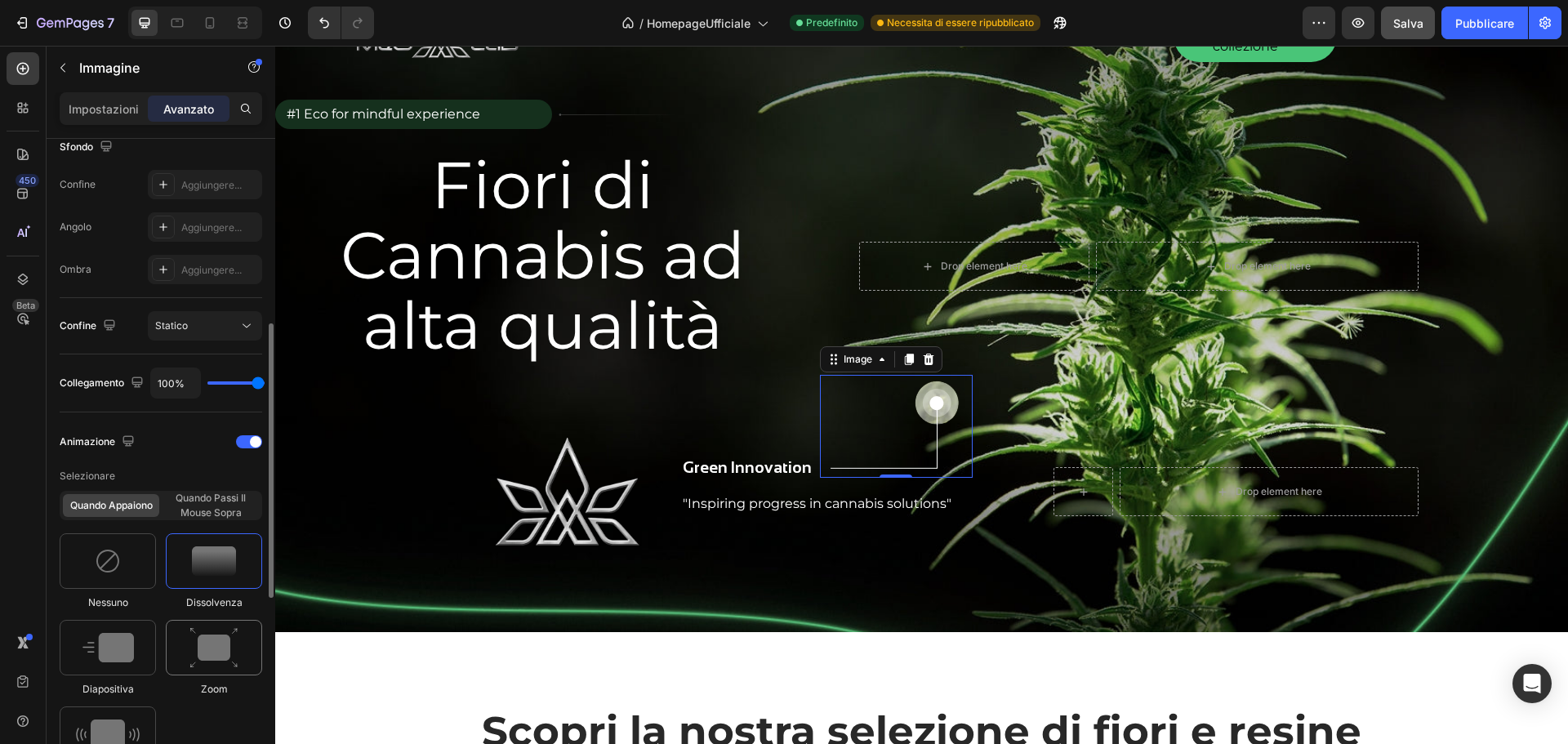
click at [215, 636] on img at bounding box center [214, 648] width 49 height 42
click at [205, 577] on div at bounding box center [214, 561] width 96 height 55
click at [227, 652] on img at bounding box center [214, 648] width 49 height 42
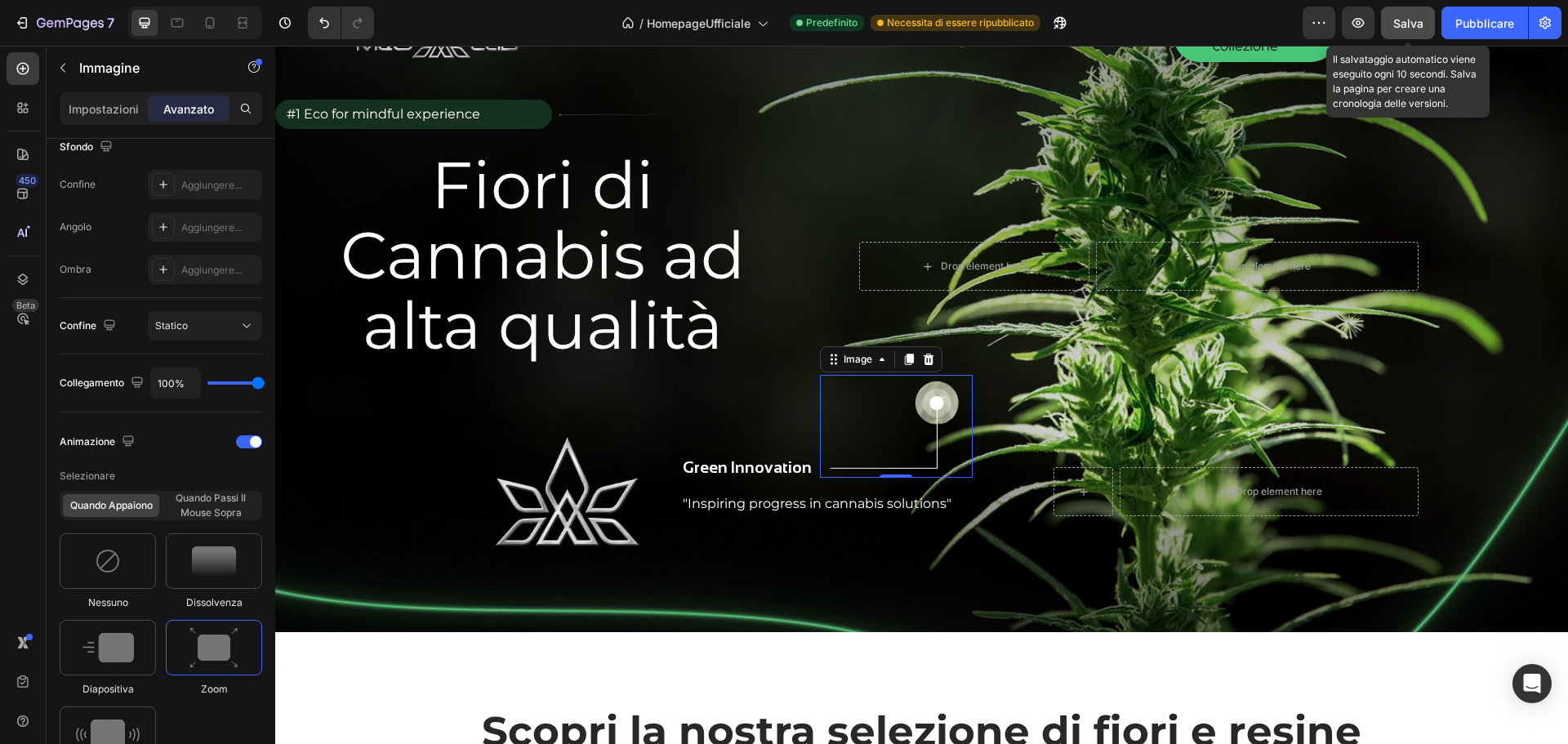
click at [1396, 26] on font "Salva" at bounding box center [1408, 23] width 30 height 14
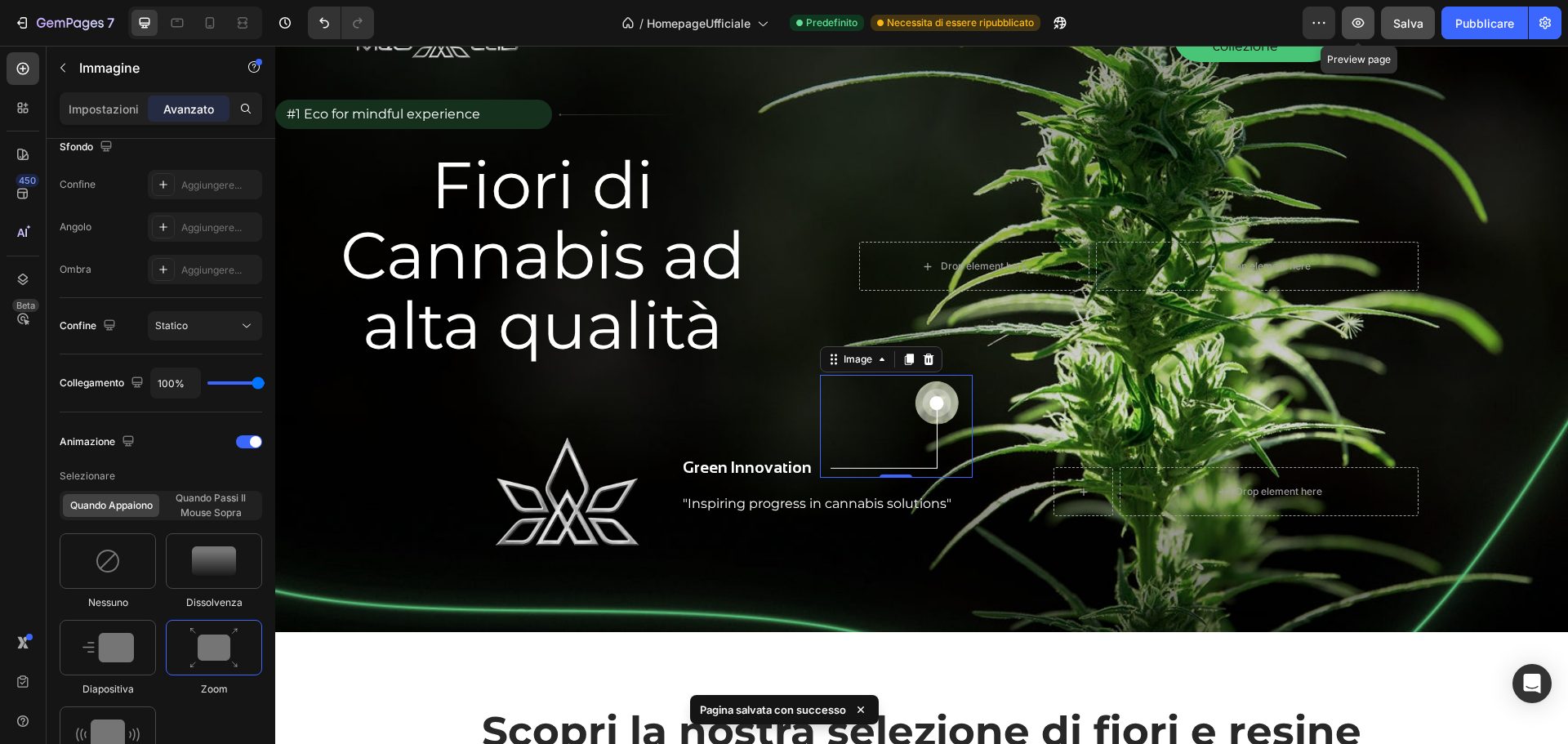
click at [1363, 22] on icon "button" at bounding box center [1358, 23] width 16 height 16
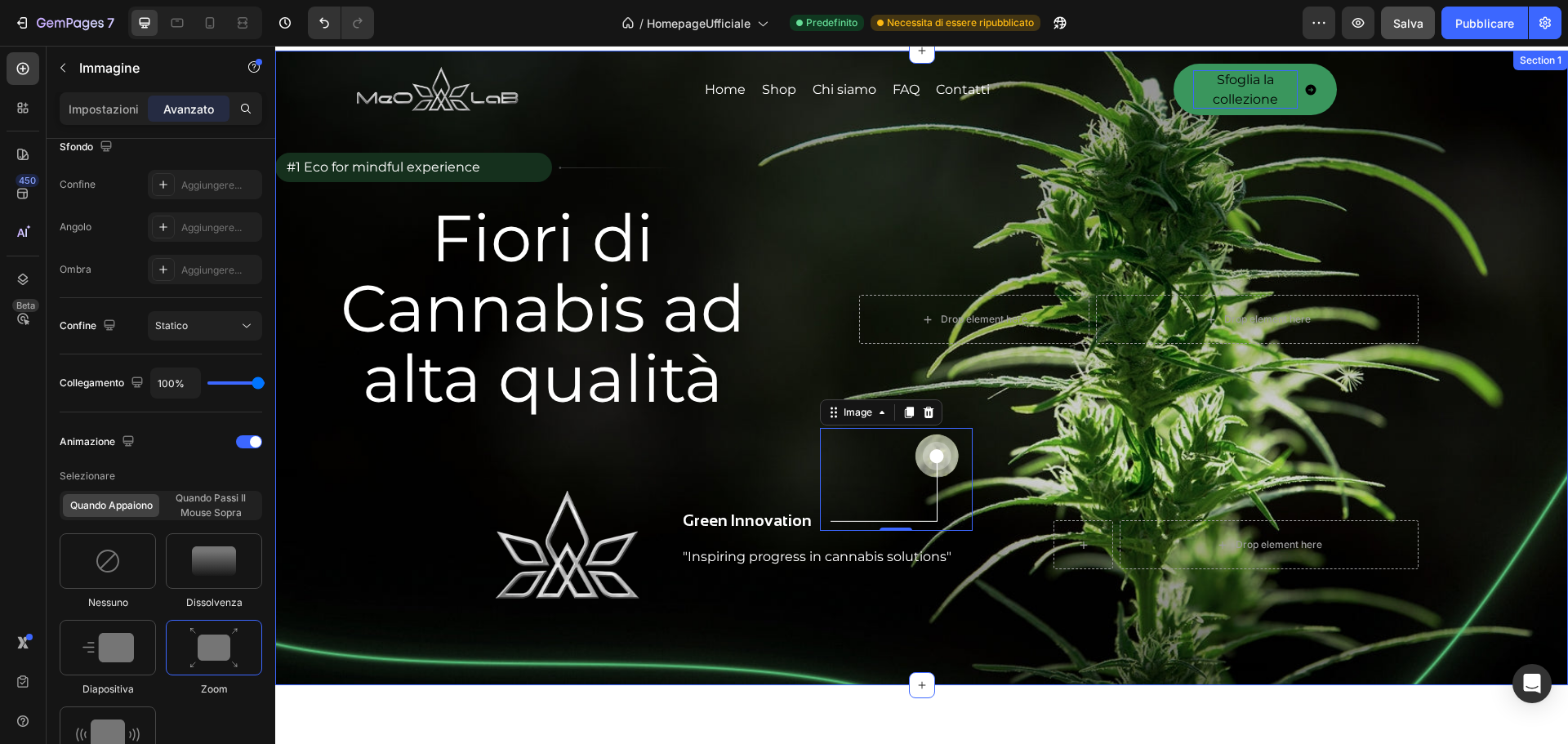
scroll to position [0, 0]
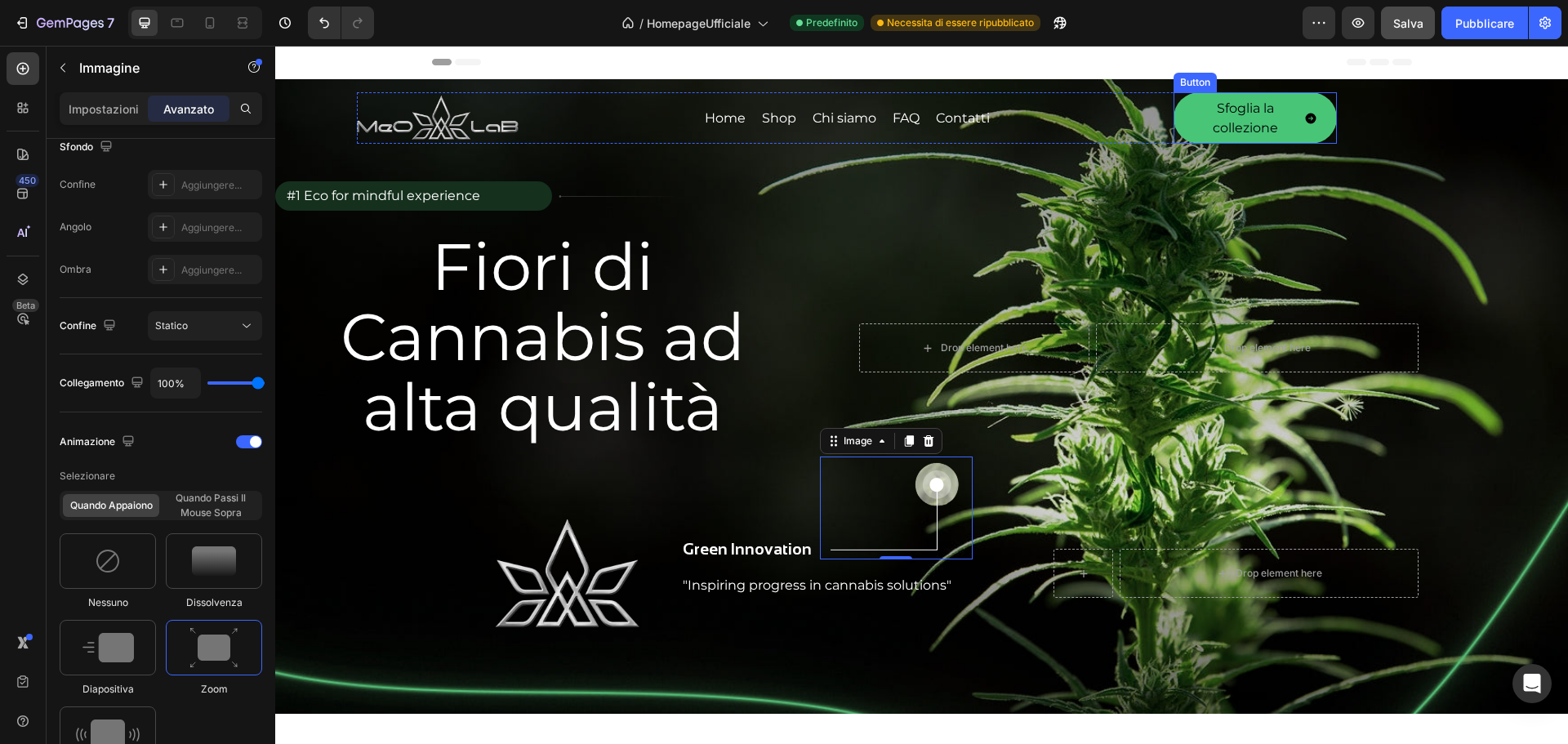
click at [1235, 116] on p "Sfoglia la collezione" at bounding box center [1245, 118] width 105 height 38
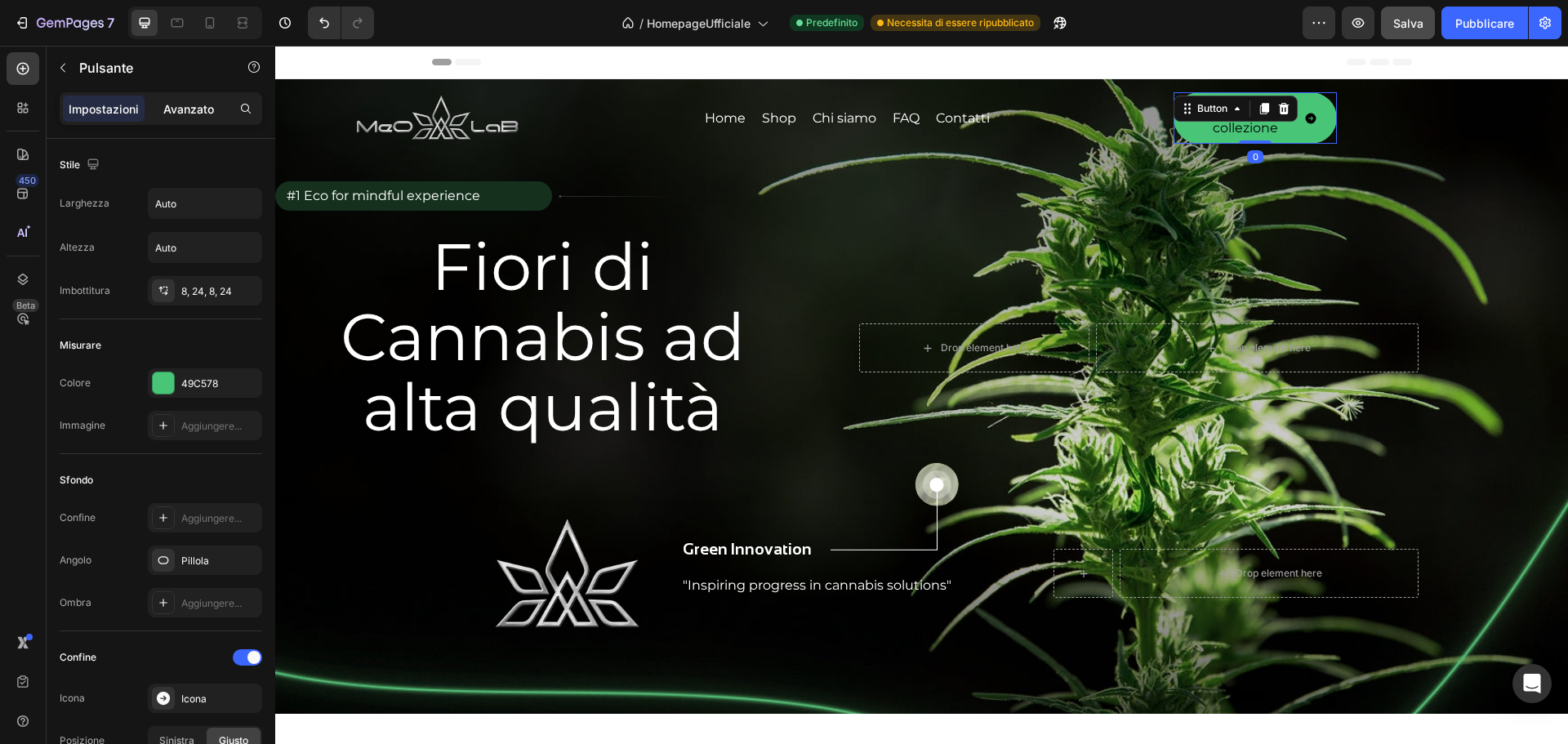
click at [172, 120] on div "Impostazioni Avanzato" at bounding box center [161, 109] width 203 height 33
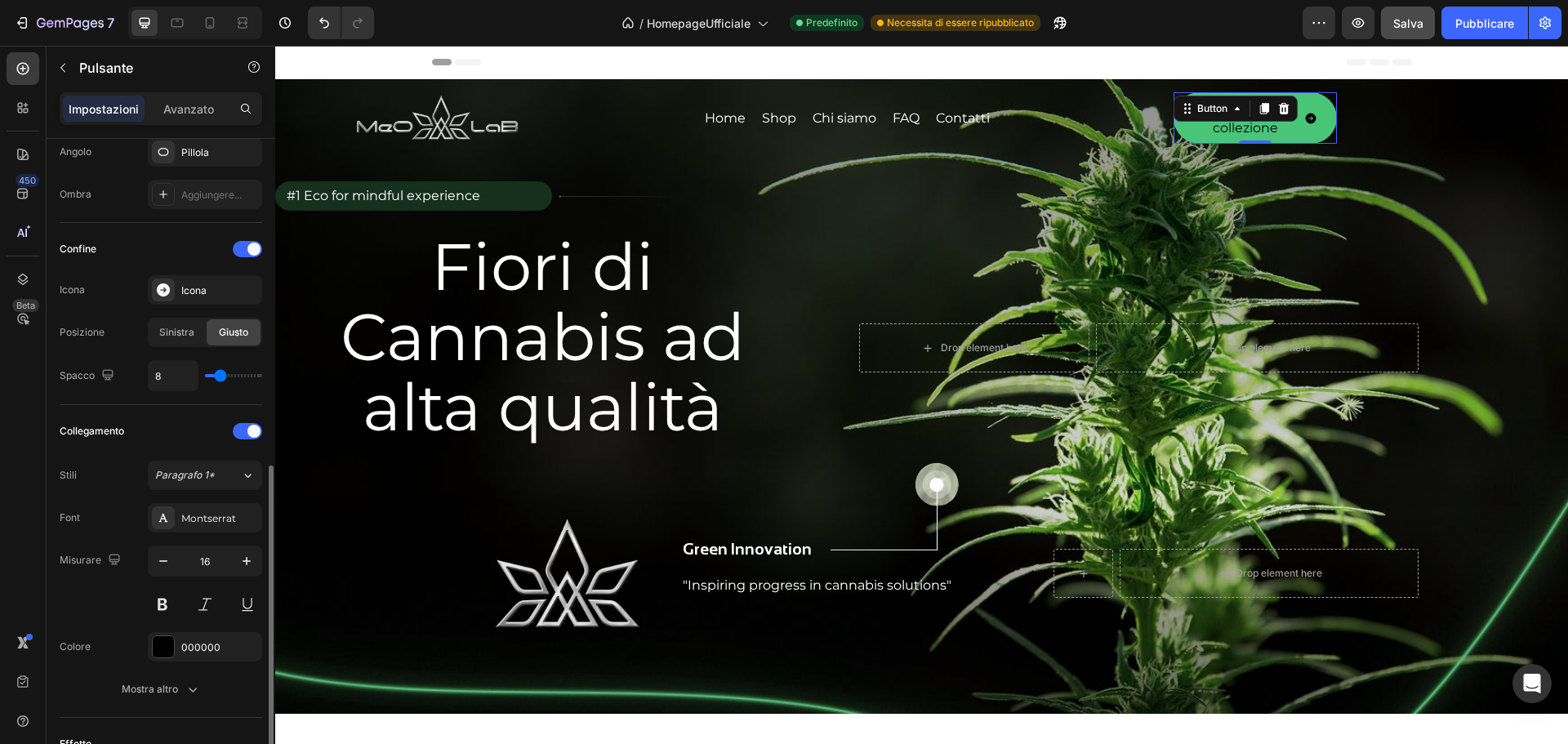
scroll to position [490, 0]
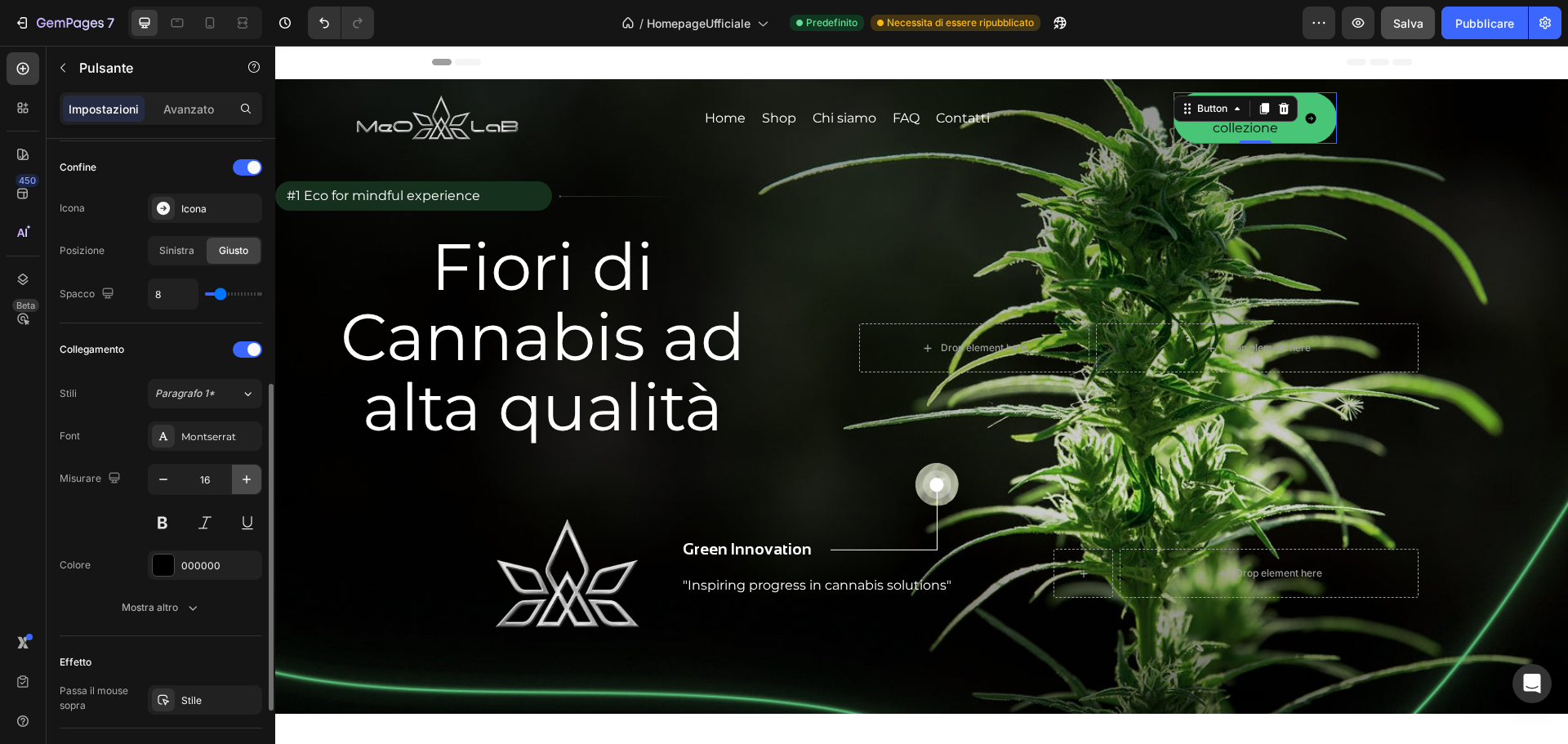
click at [245, 475] on icon "button" at bounding box center [246, 479] width 16 height 16
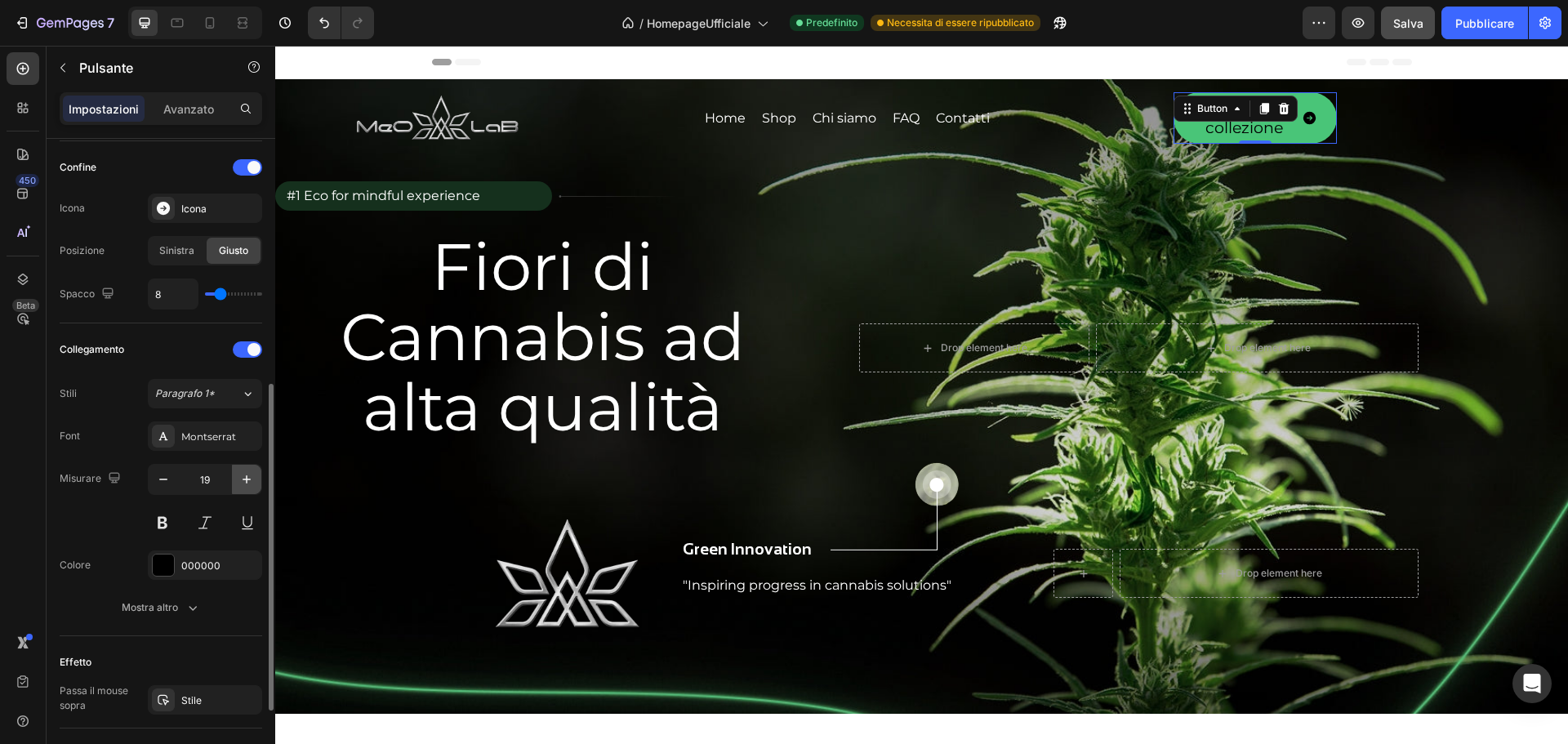
click at [245, 475] on icon "button" at bounding box center [246, 479] width 16 height 16
type input "21"
click at [160, 528] on button at bounding box center [163, 523] width 29 height 29
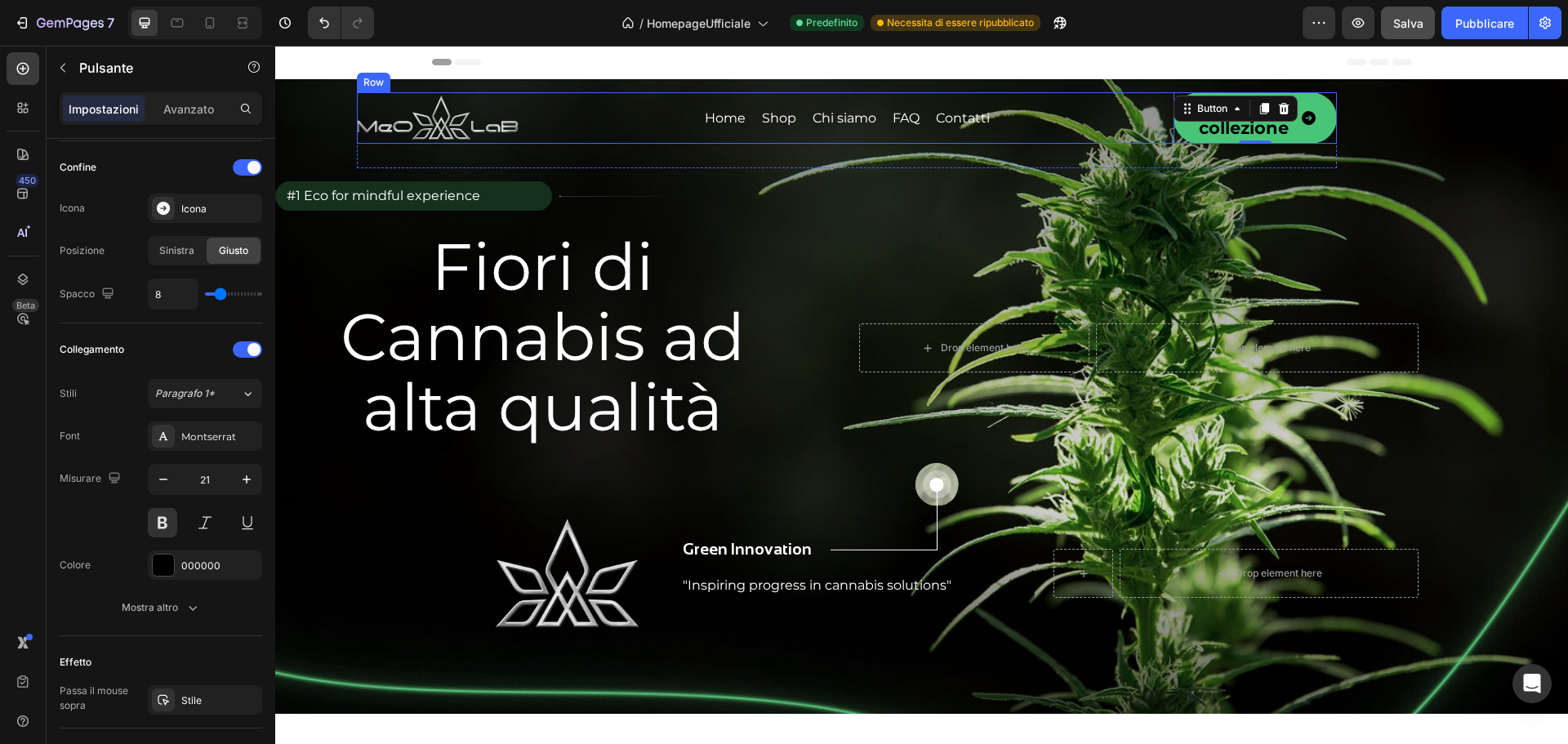
click at [1110, 104] on div "Home Button Shop Button Chi siamo Button FAQ Button Contatti Button Row" at bounding box center [846, 118] width 654 height 52
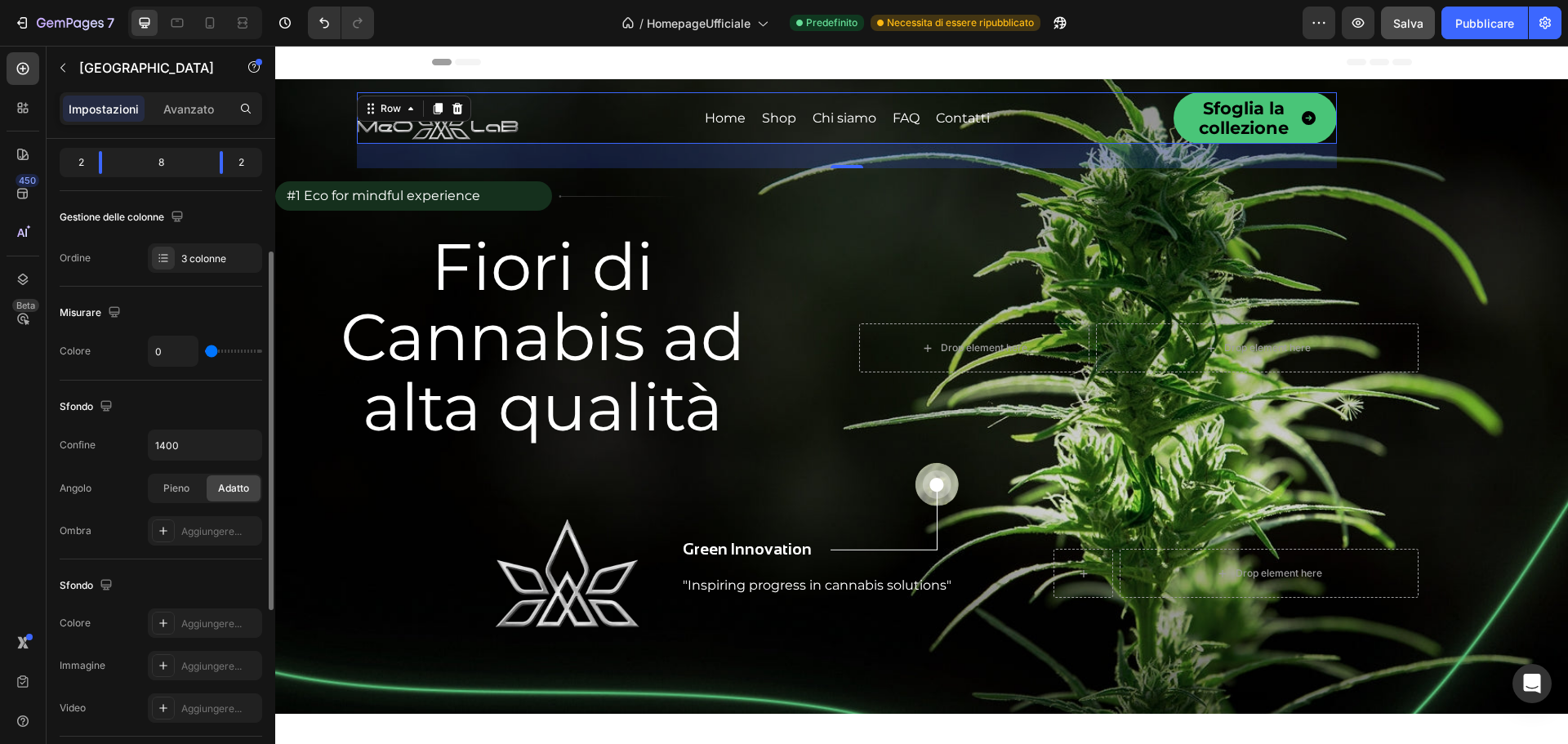
scroll to position [0, 0]
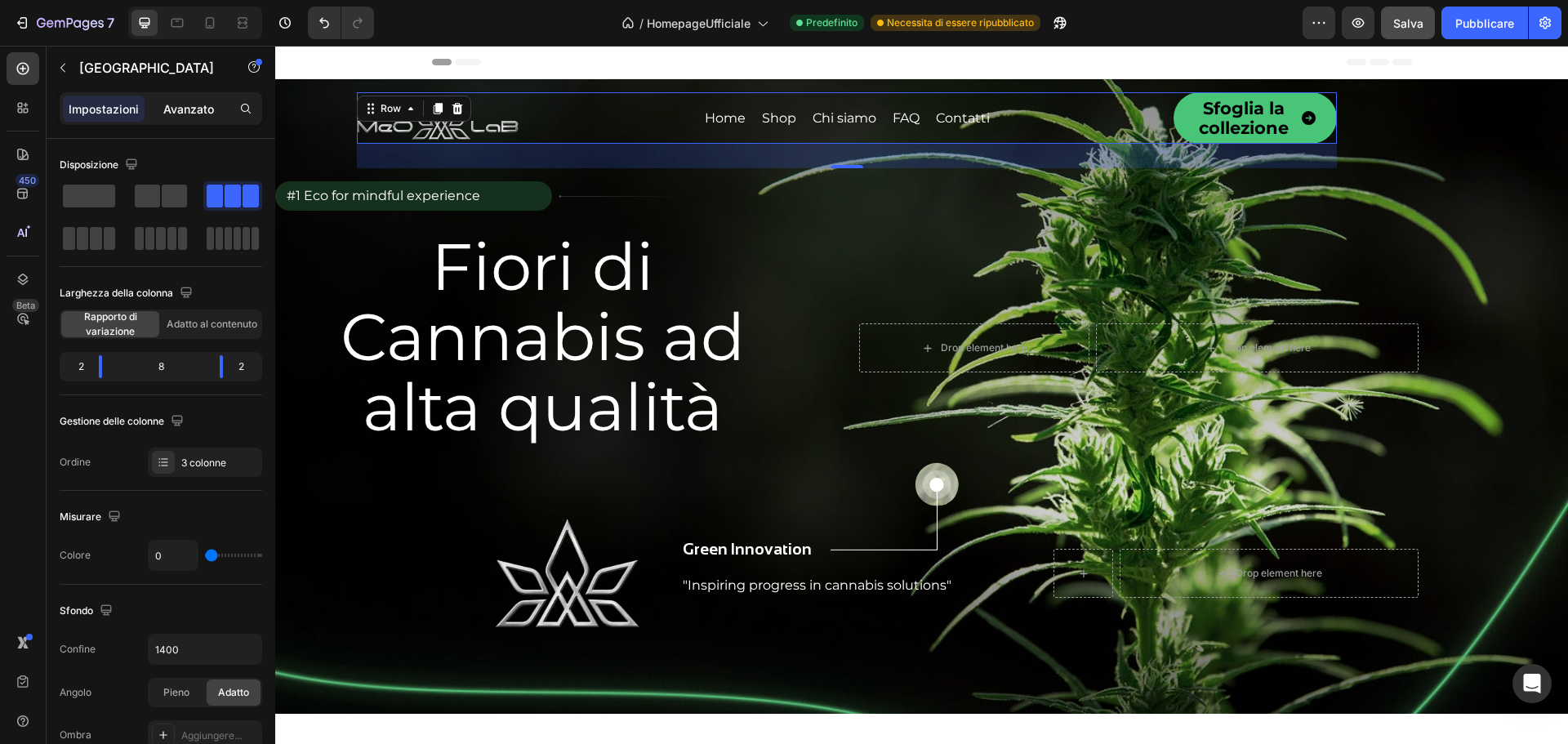
click at [180, 113] on font "Avanzato" at bounding box center [189, 108] width 51 height 14
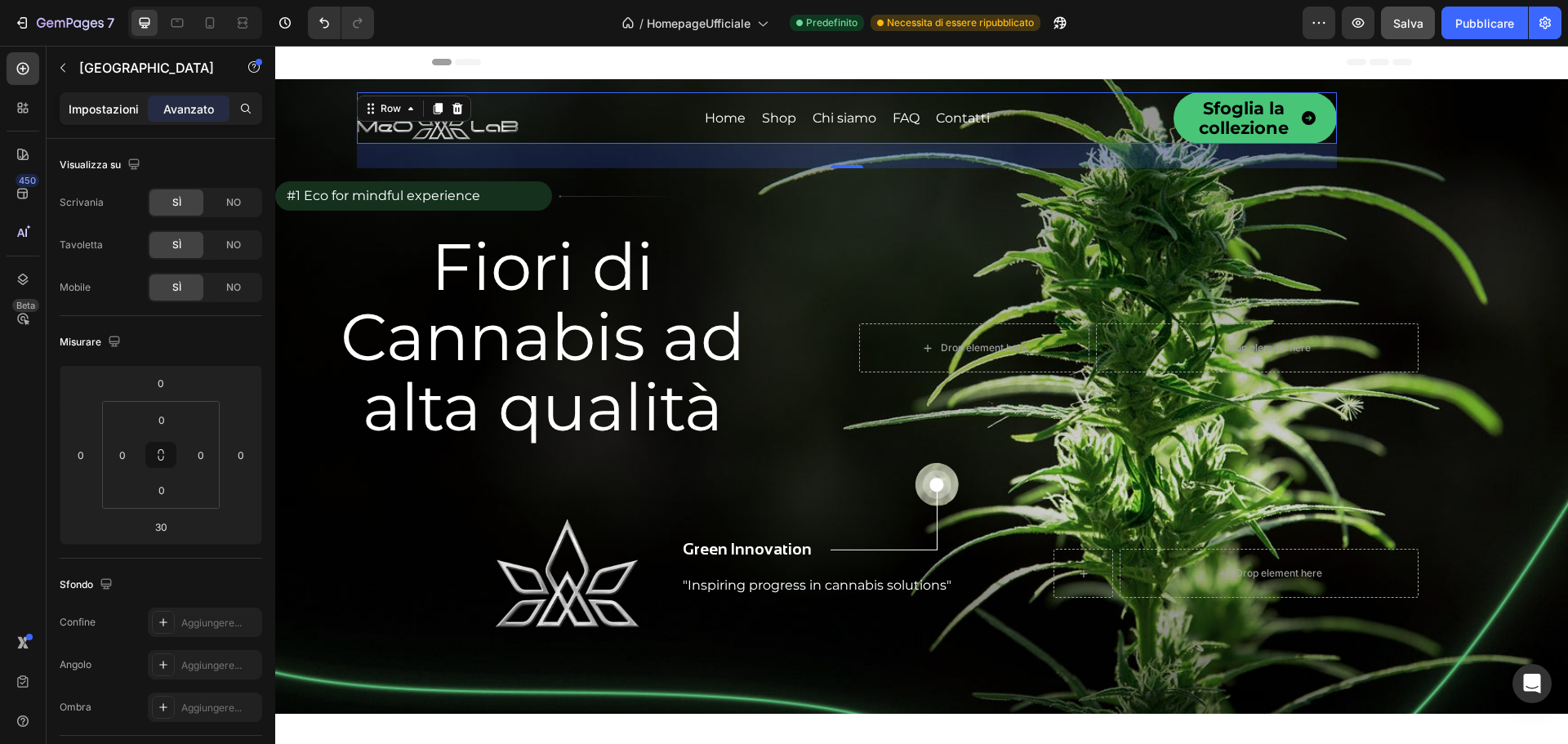
click at [118, 107] on font "Impostazioni" at bounding box center [103, 108] width 70 height 14
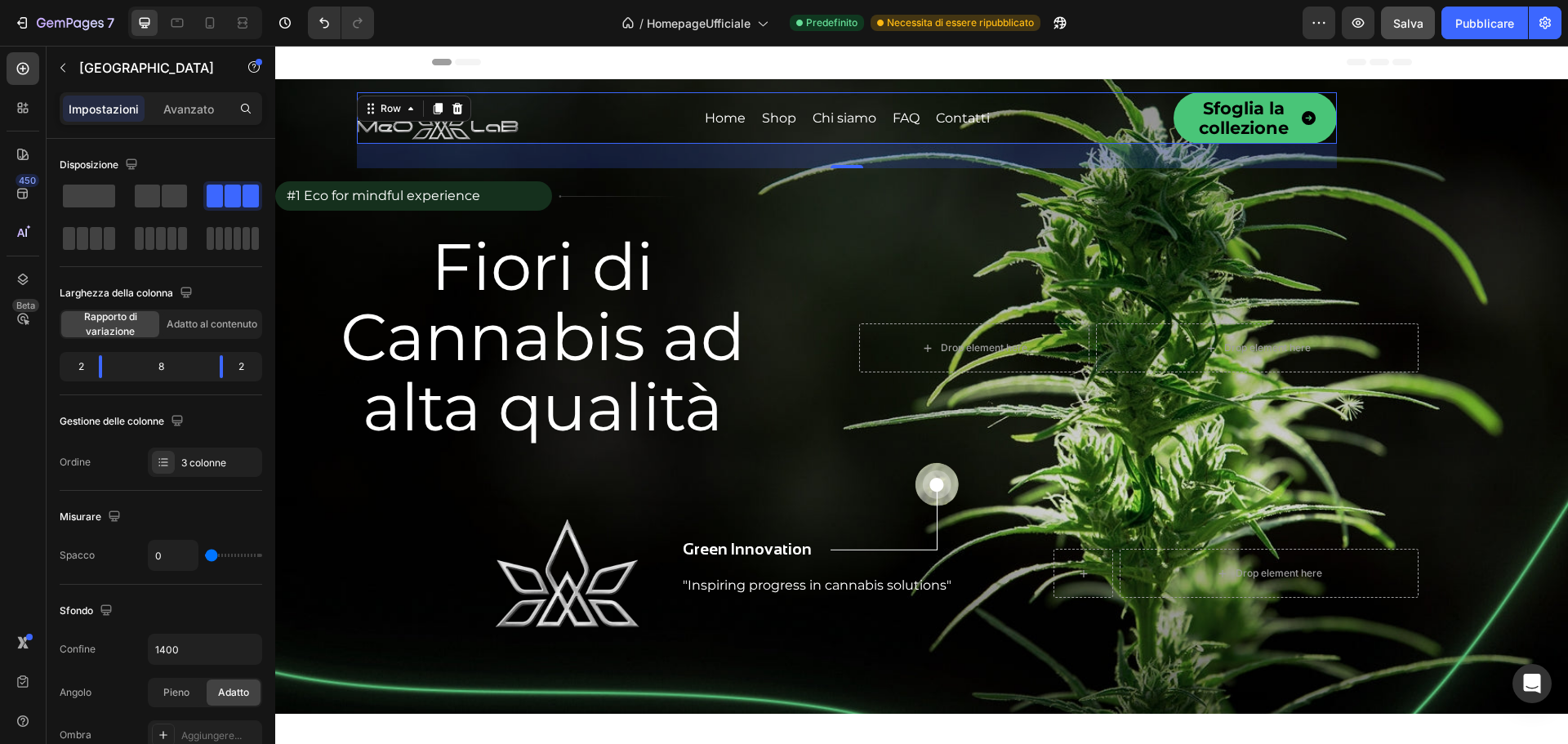
click at [1228, 109] on div "Sfoglia la collezione Button" at bounding box center [1255, 118] width 164 height 52
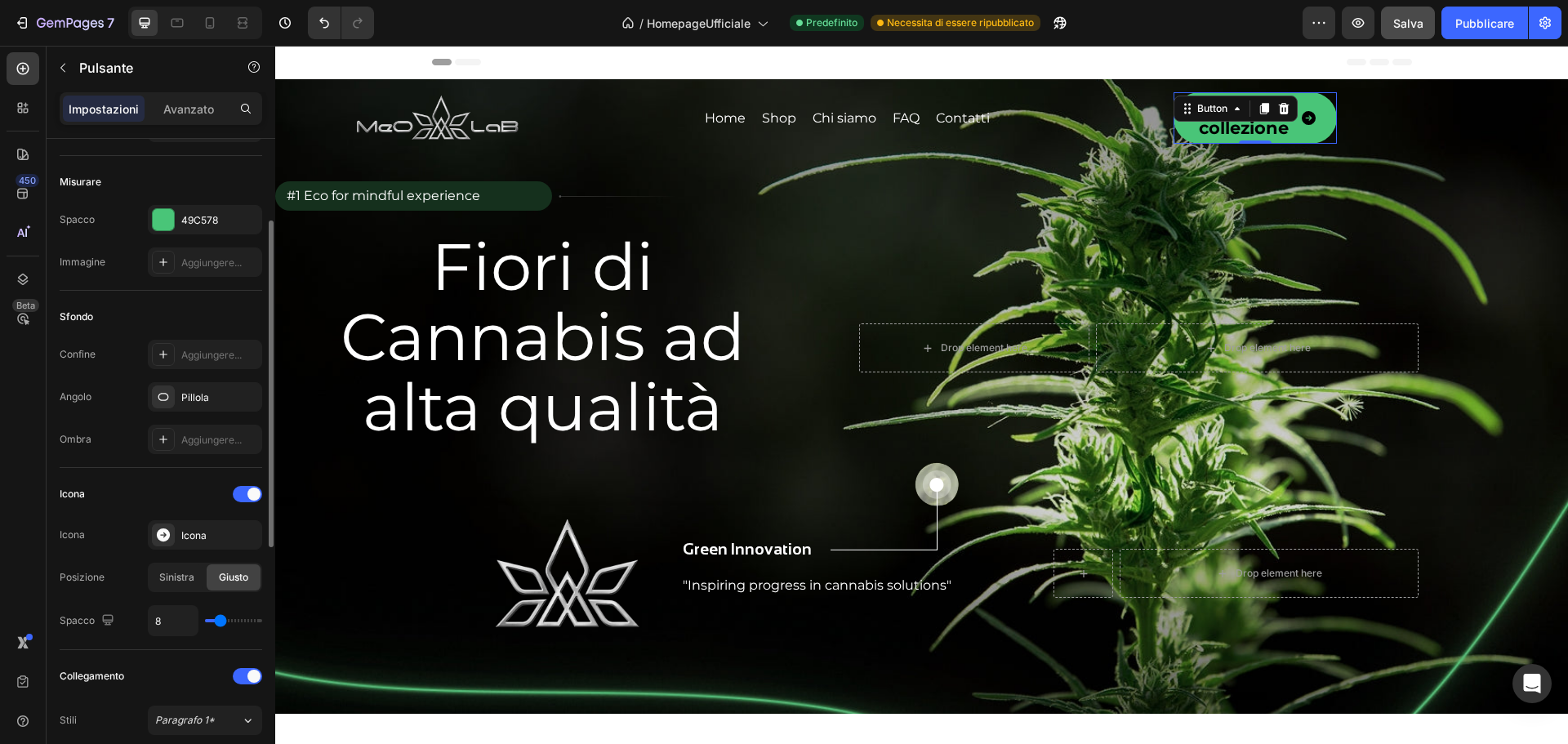
scroll to position [327, 0]
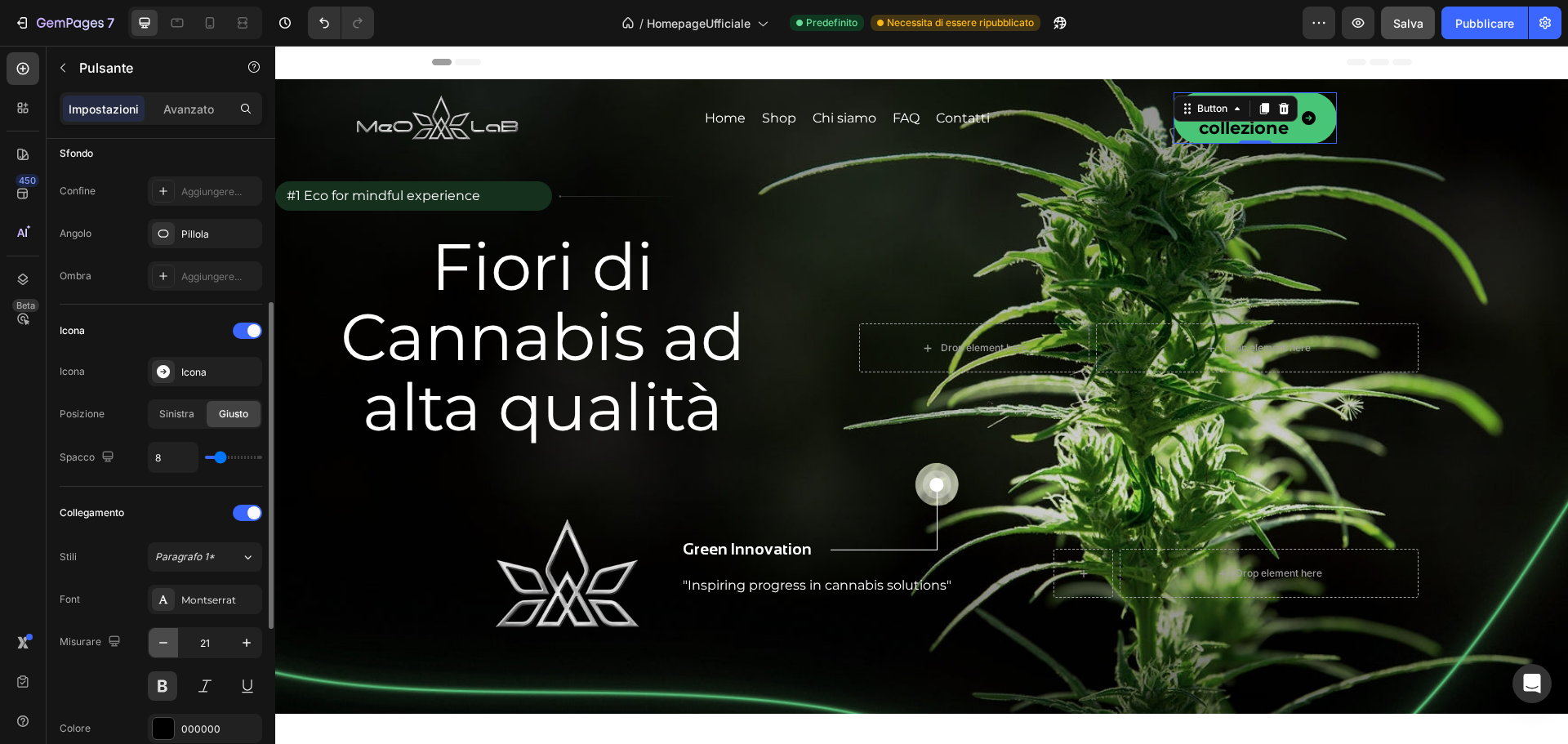
click at [165, 644] on icon "button" at bounding box center [164, 643] width 16 height 16
click at [237, 640] on button "button" at bounding box center [246, 643] width 29 height 29
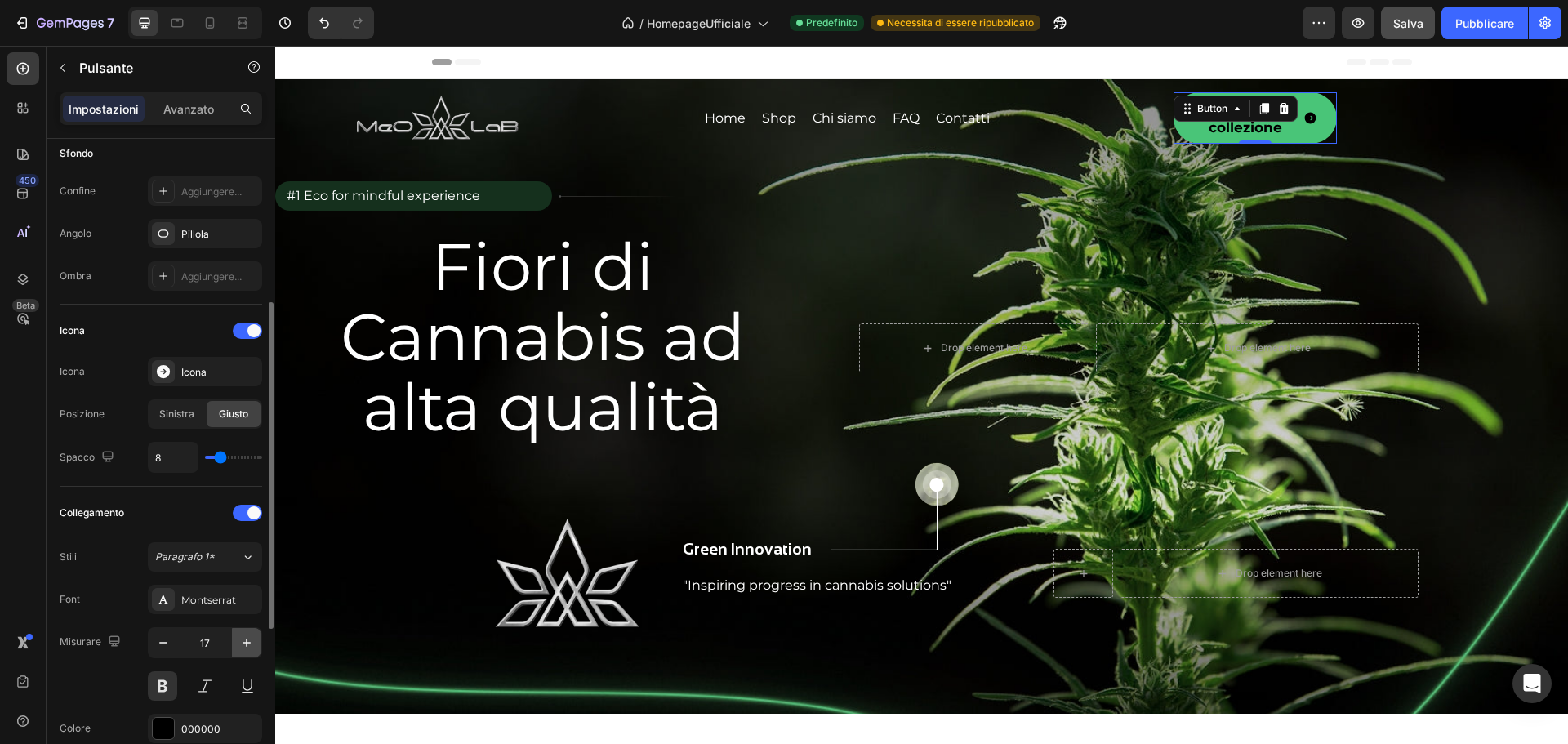
type input "18"
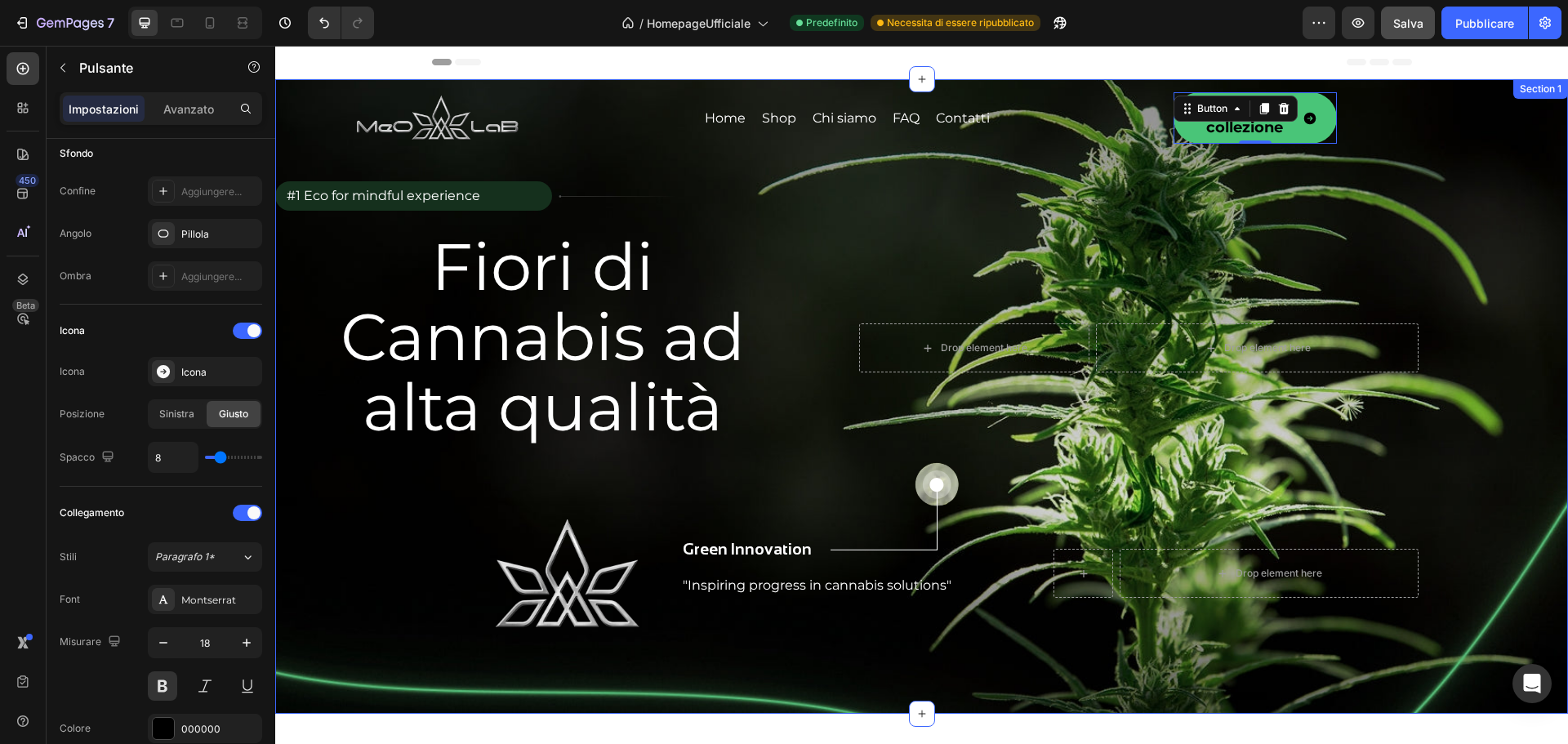
click at [1418, 133] on div "Image Home Button Shop Button Chi siamo Button FAQ Button Contatti Button Row S…" at bounding box center [847, 363] width 1144 height 540
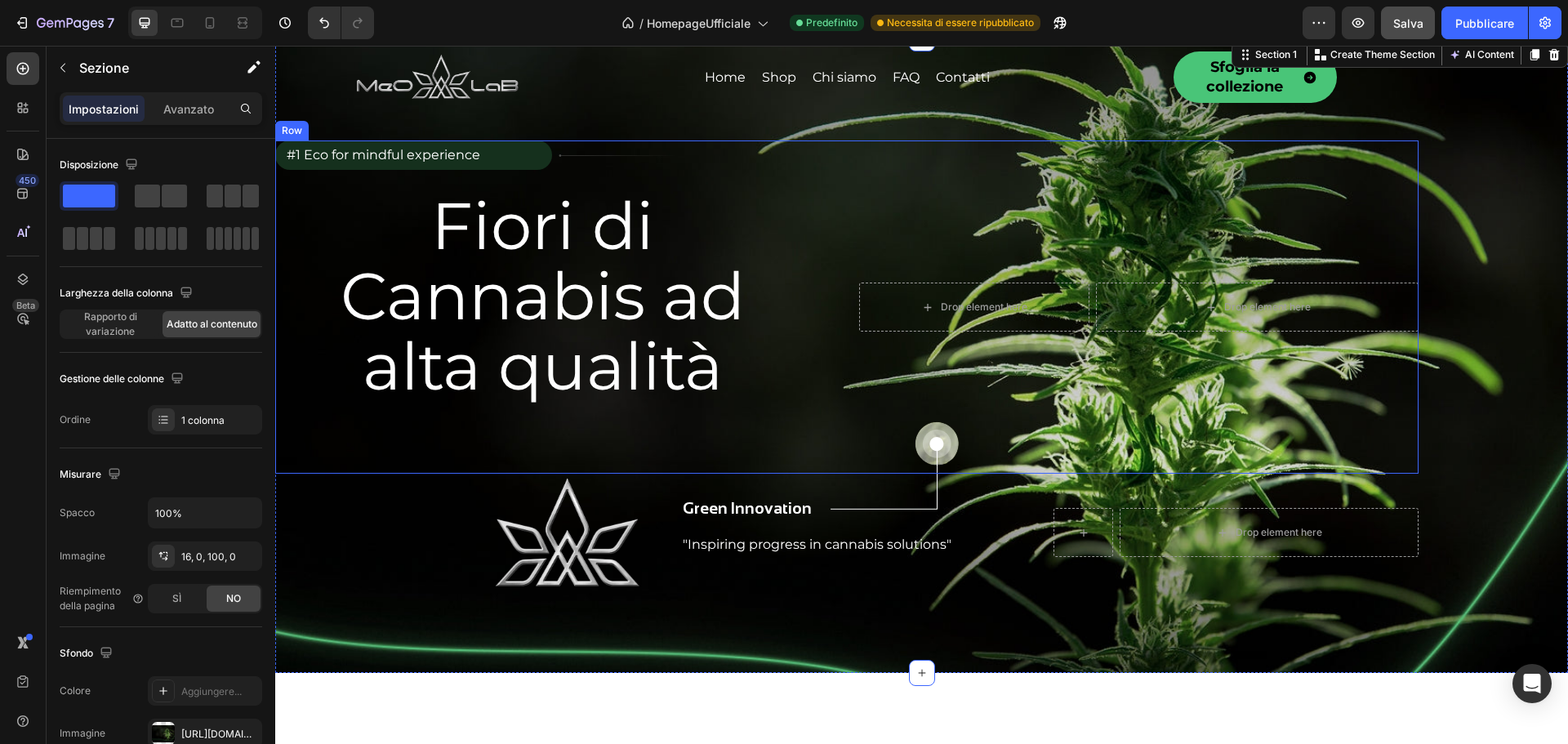
scroll to position [0, 0]
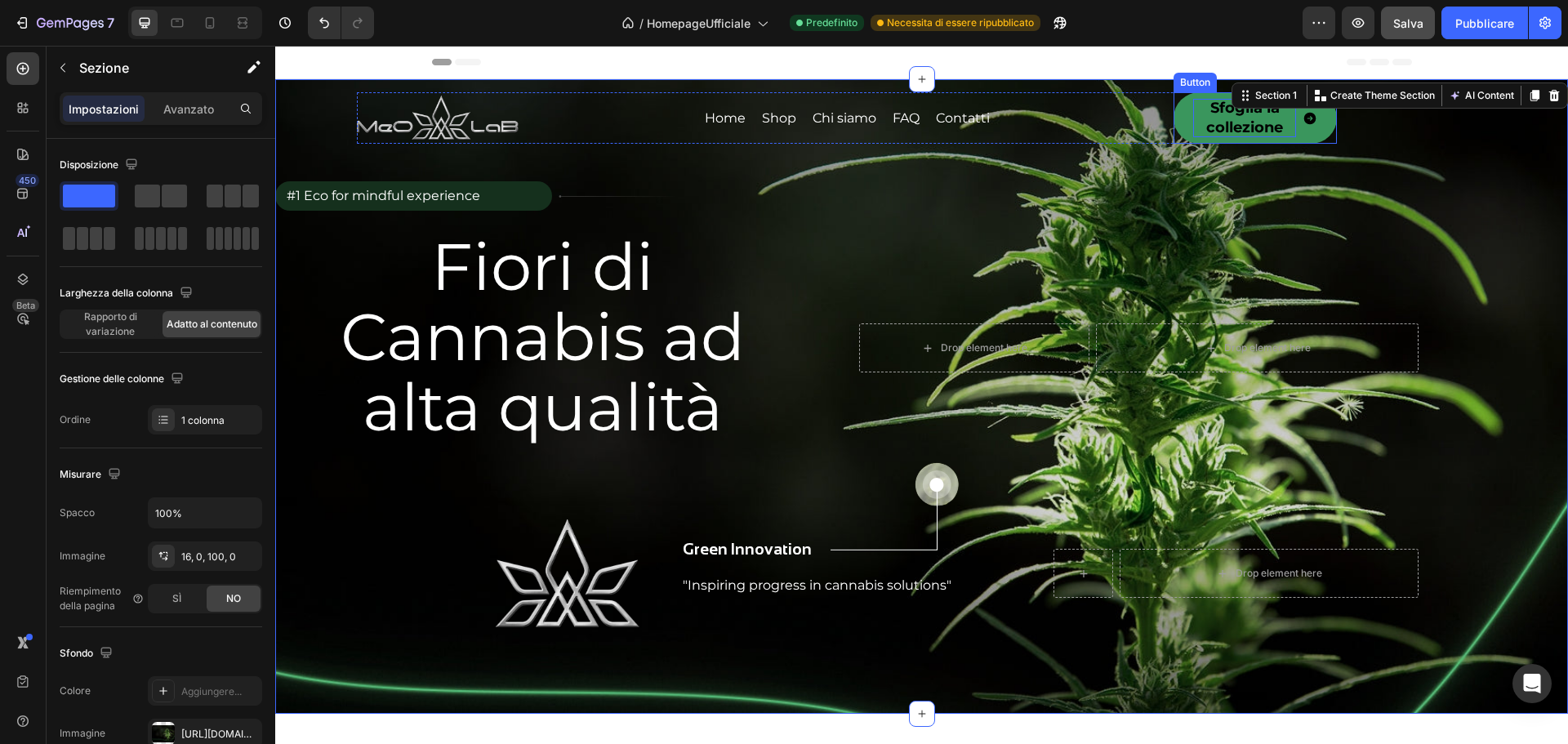
click at [1231, 120] on div "Sfoglia la collezione Button" at bounding box center [1255, 118] width 164 height 52
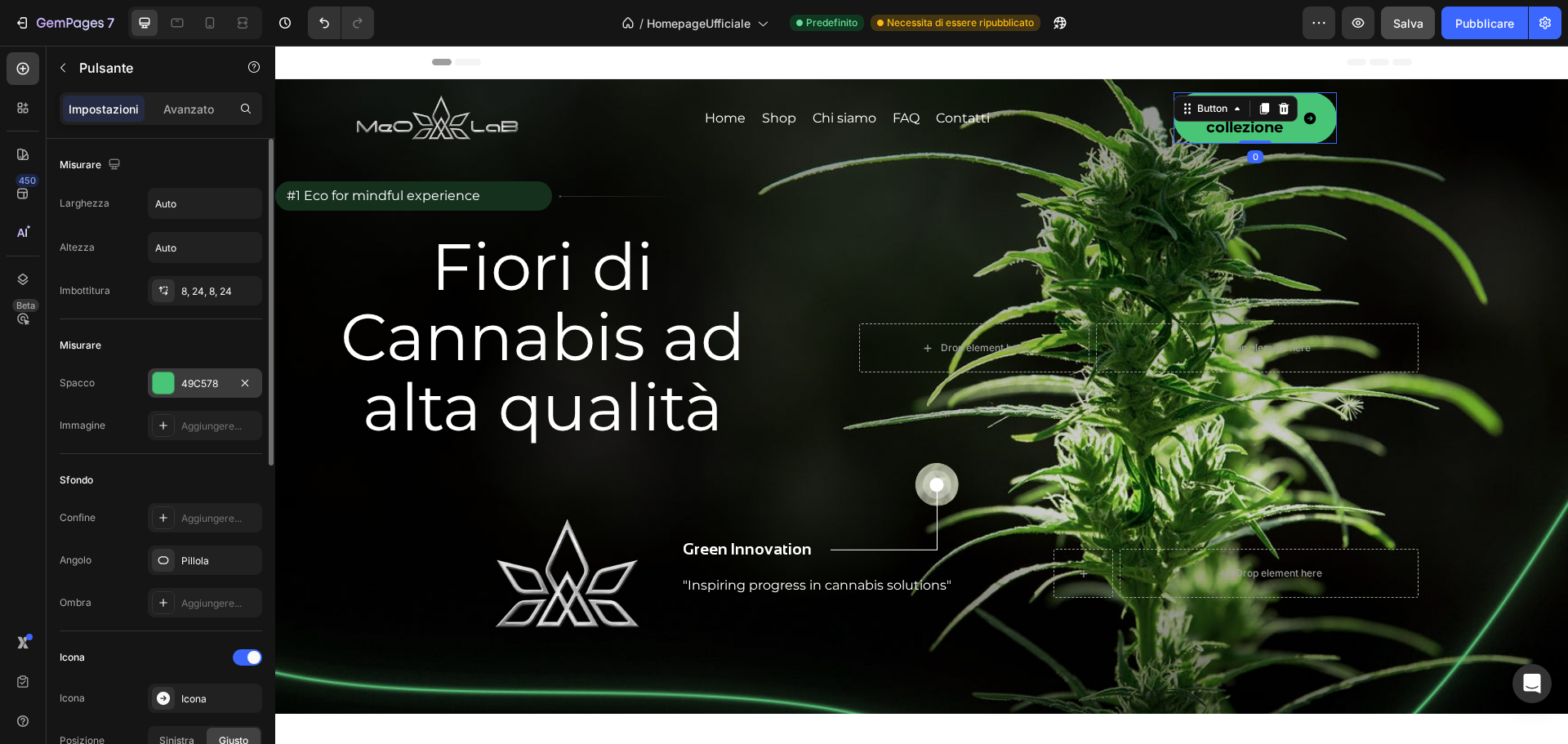
click at [165, 382] on div at bounding box center [163, 383] width 21 height 21
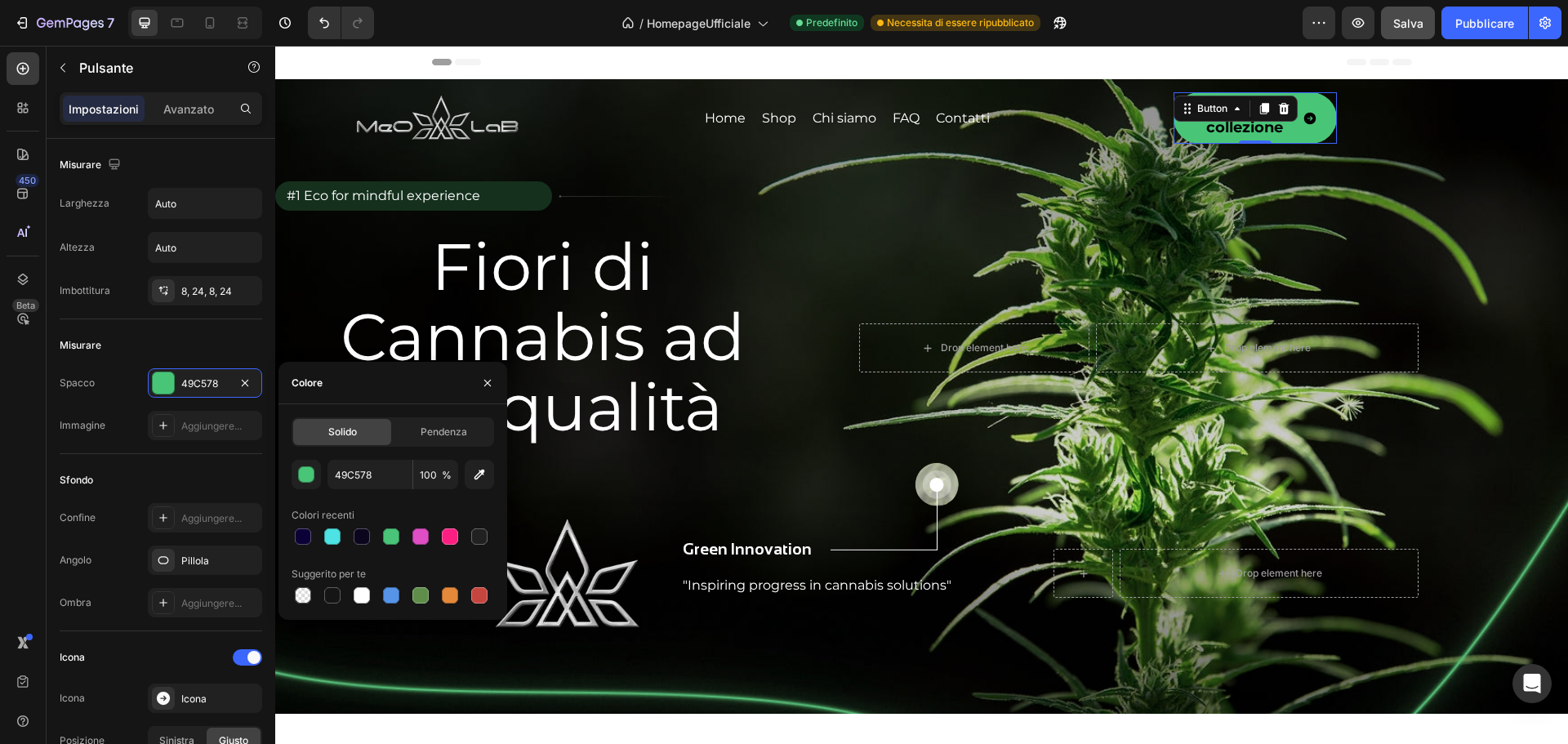
drag, startPoint x: 304, startPoint y: 538, endPoint x: 298, endPoint y: 504, distance: 34.5
click at [303, 537] on div at bounding box center [303, 537] width 16 height 16
type input "0C0137"
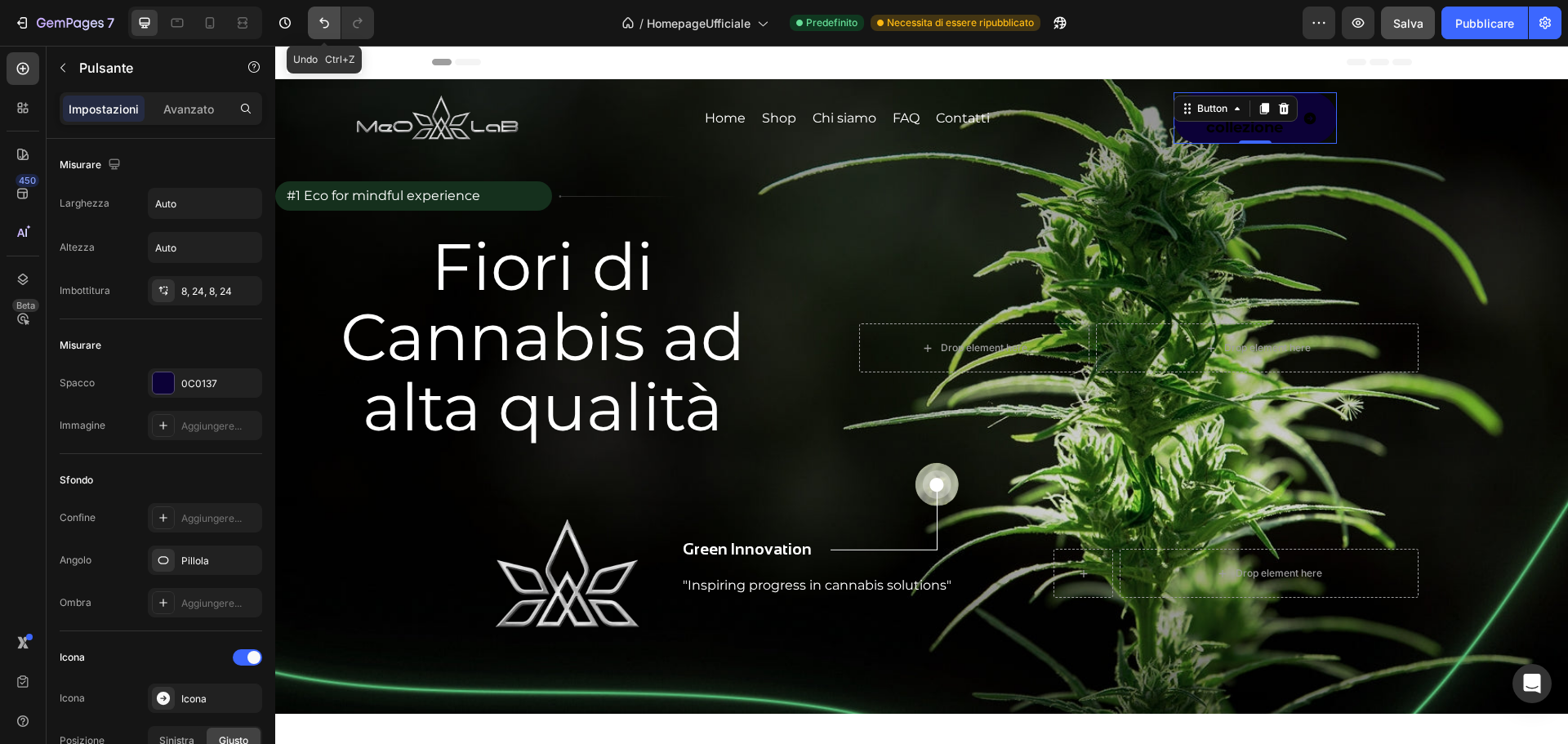
click at [312, 22] on button "Annulla/Ripristina" at bounding box center [325, 23] width 33 height 33
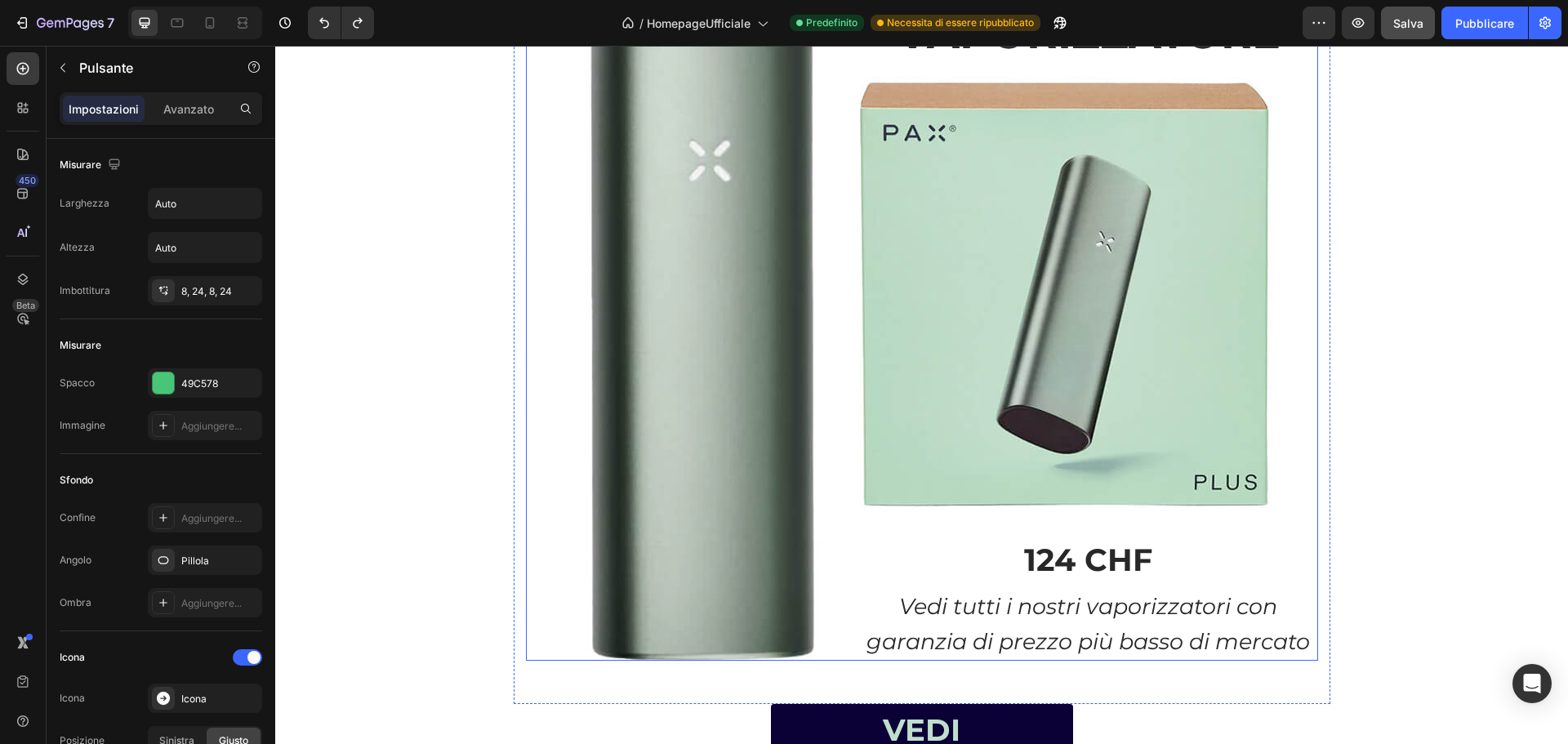
scroll to position [2451, 0]
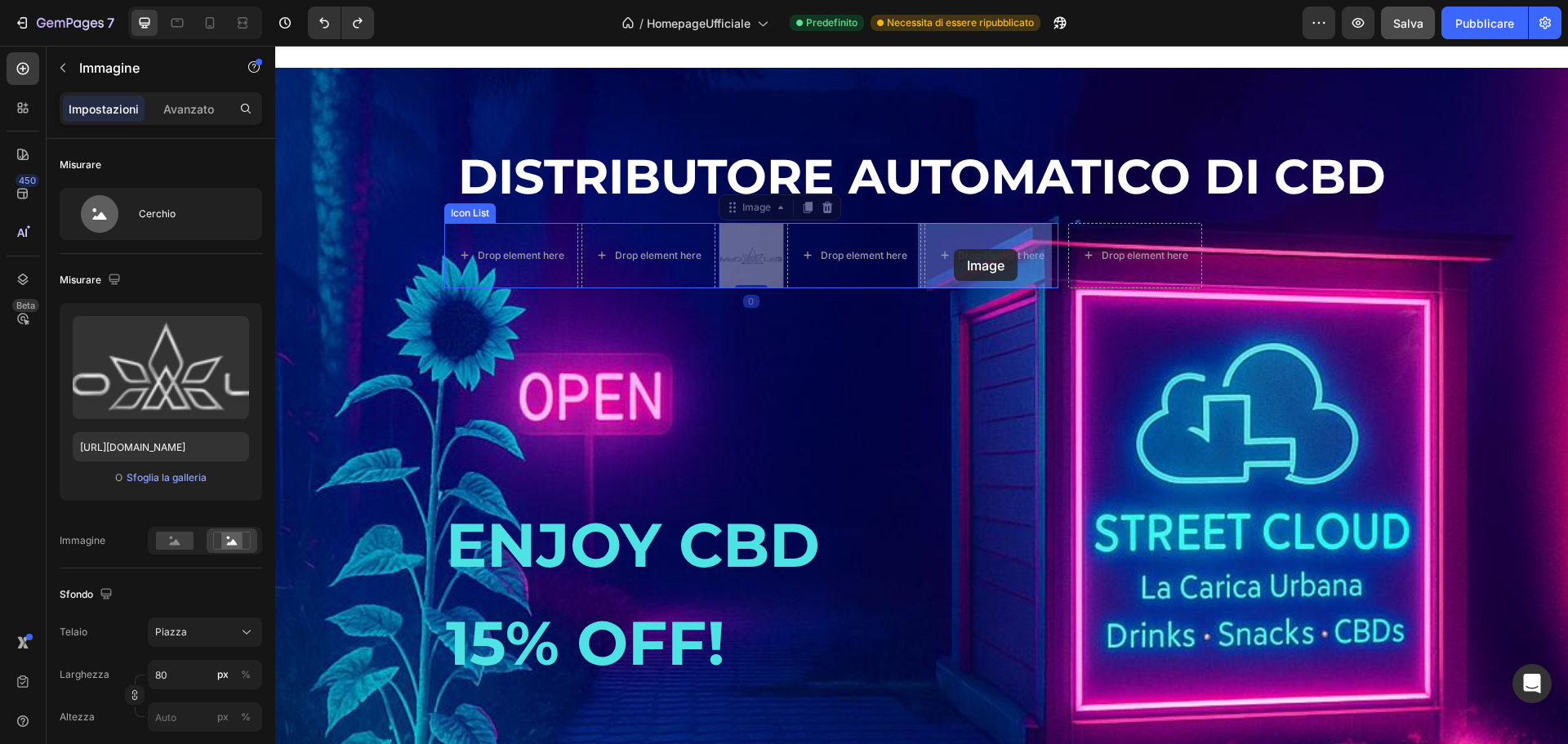
drag, startPoint x: 737, startPoint y: 262, endPoint x: 923, endPoint y: 256, distance: 186.1
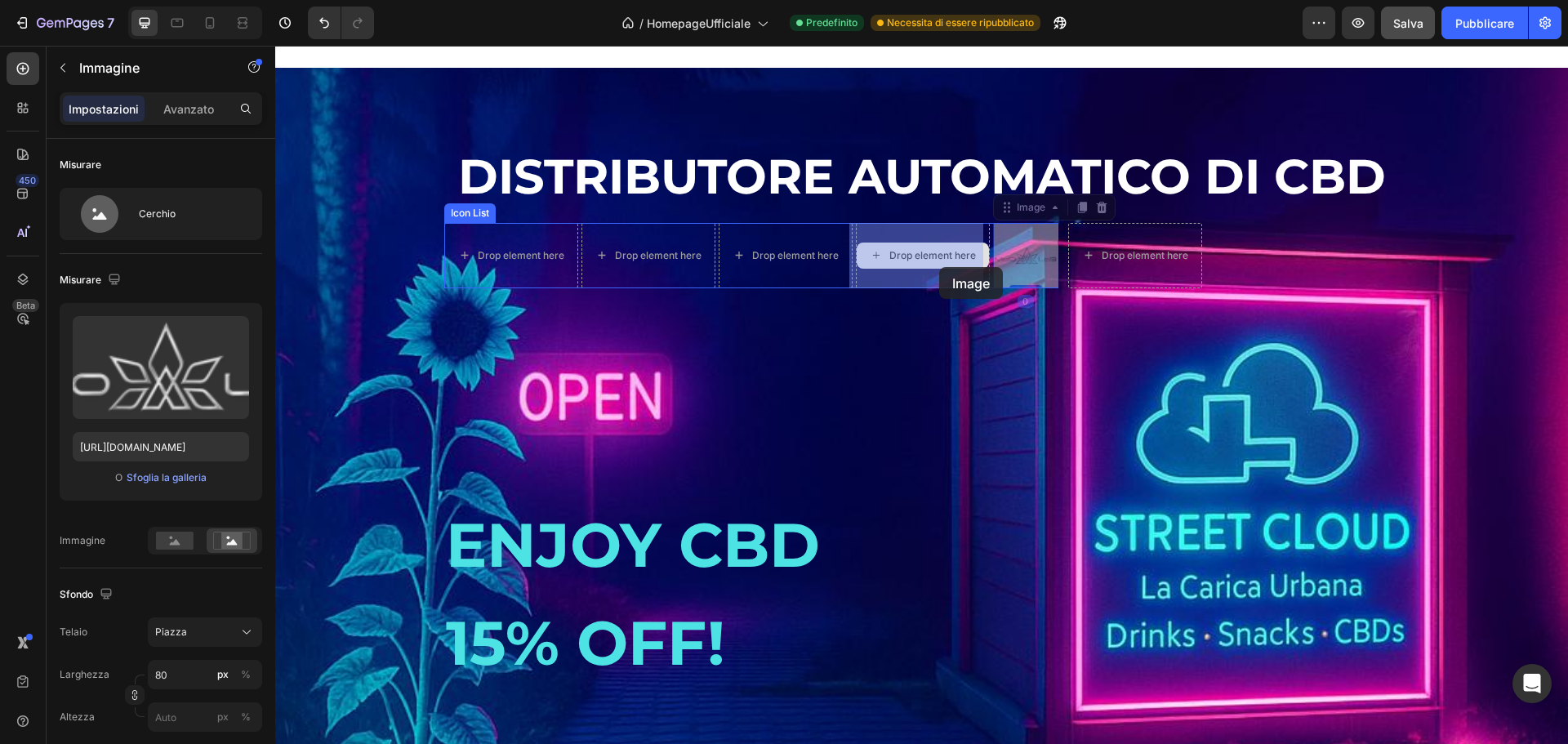
drag, startPoint x: 1033, startPoint y: 258, endPoint x: 939, endPoint y: 267, distance: 94.4
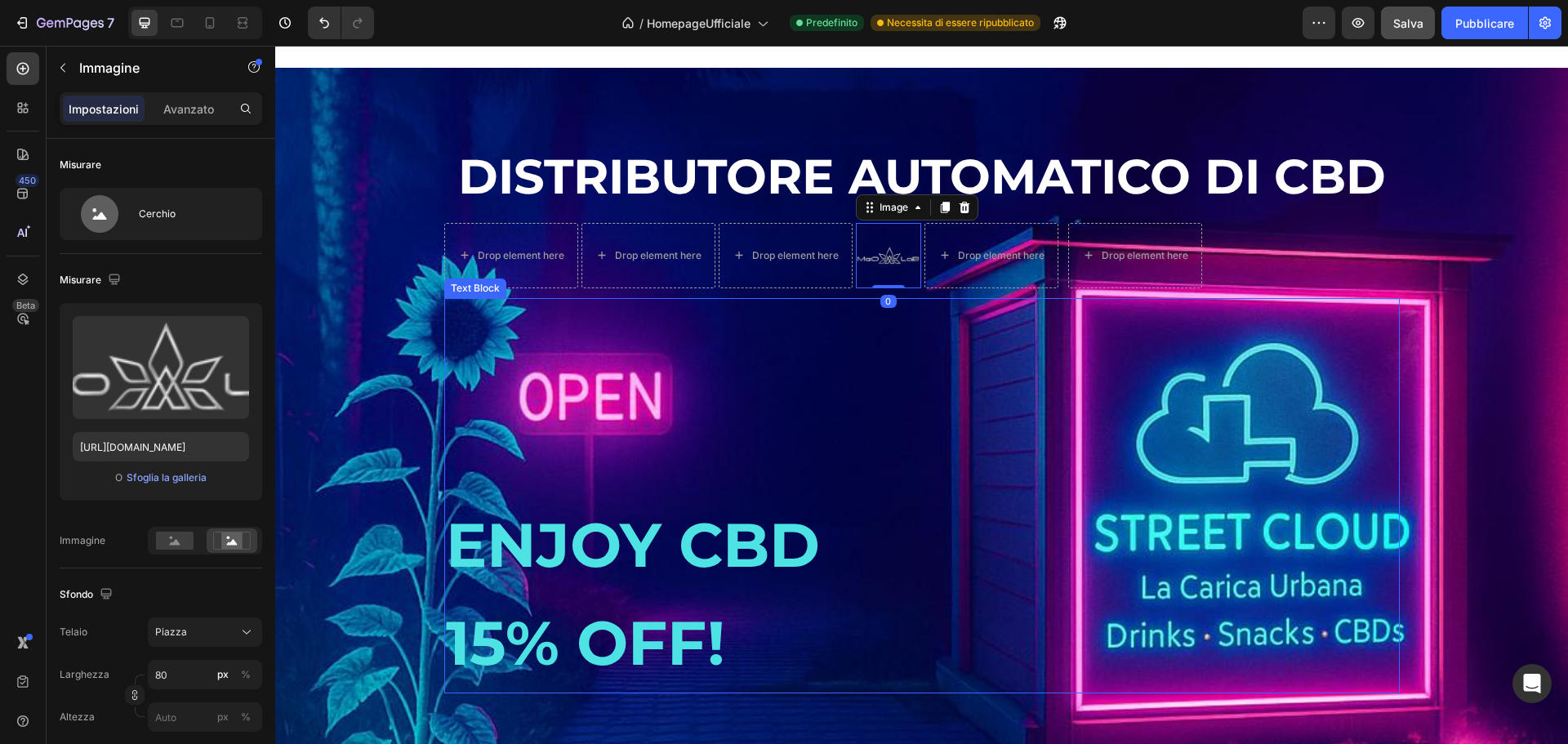
click at [884, 373] on p at bounding box center [922, 349] width 952 height 98
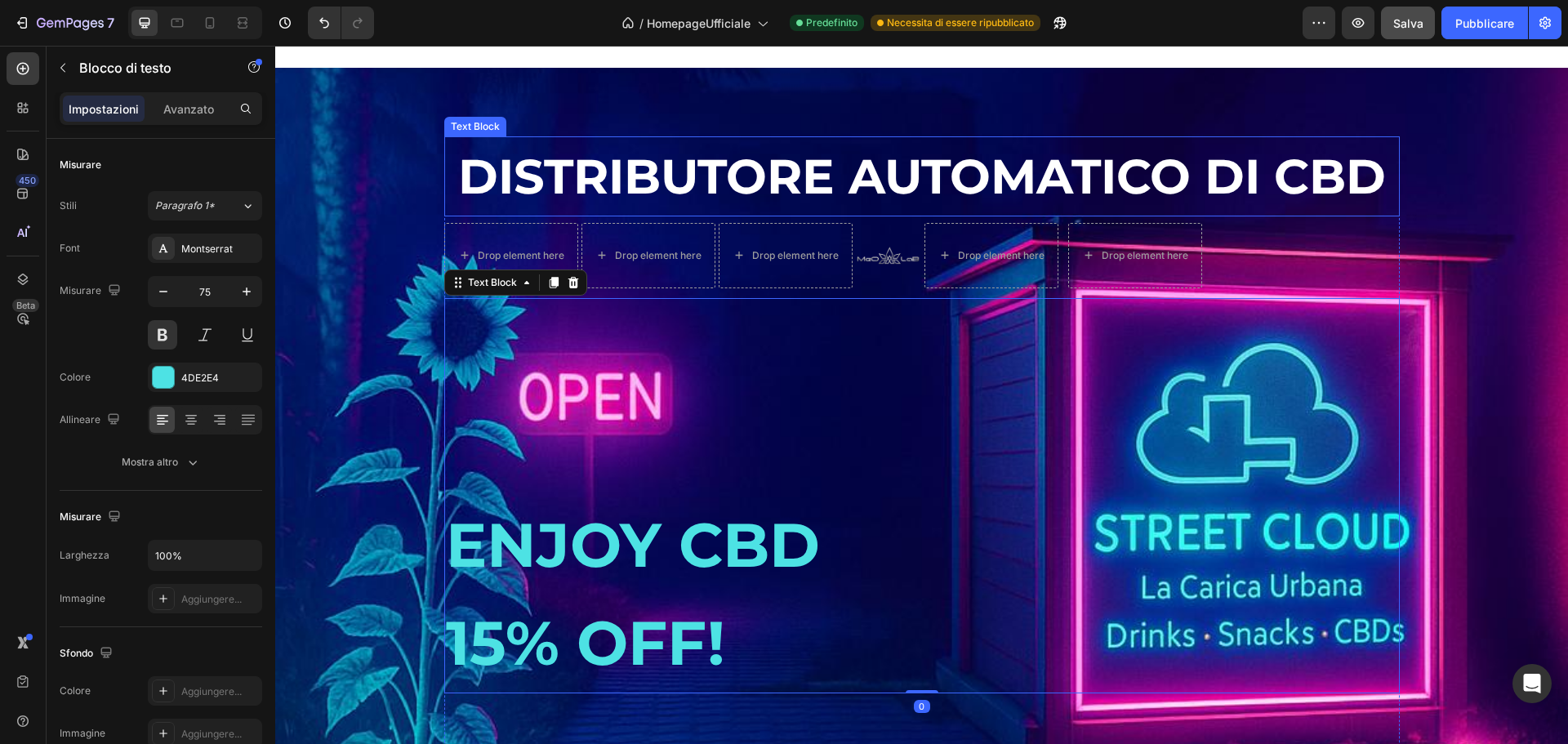
click at [778, 186] on p "DISTRIBUTORE AUTOMATICO DI CBD" at bounding box center [922, 176] width 952 height 76
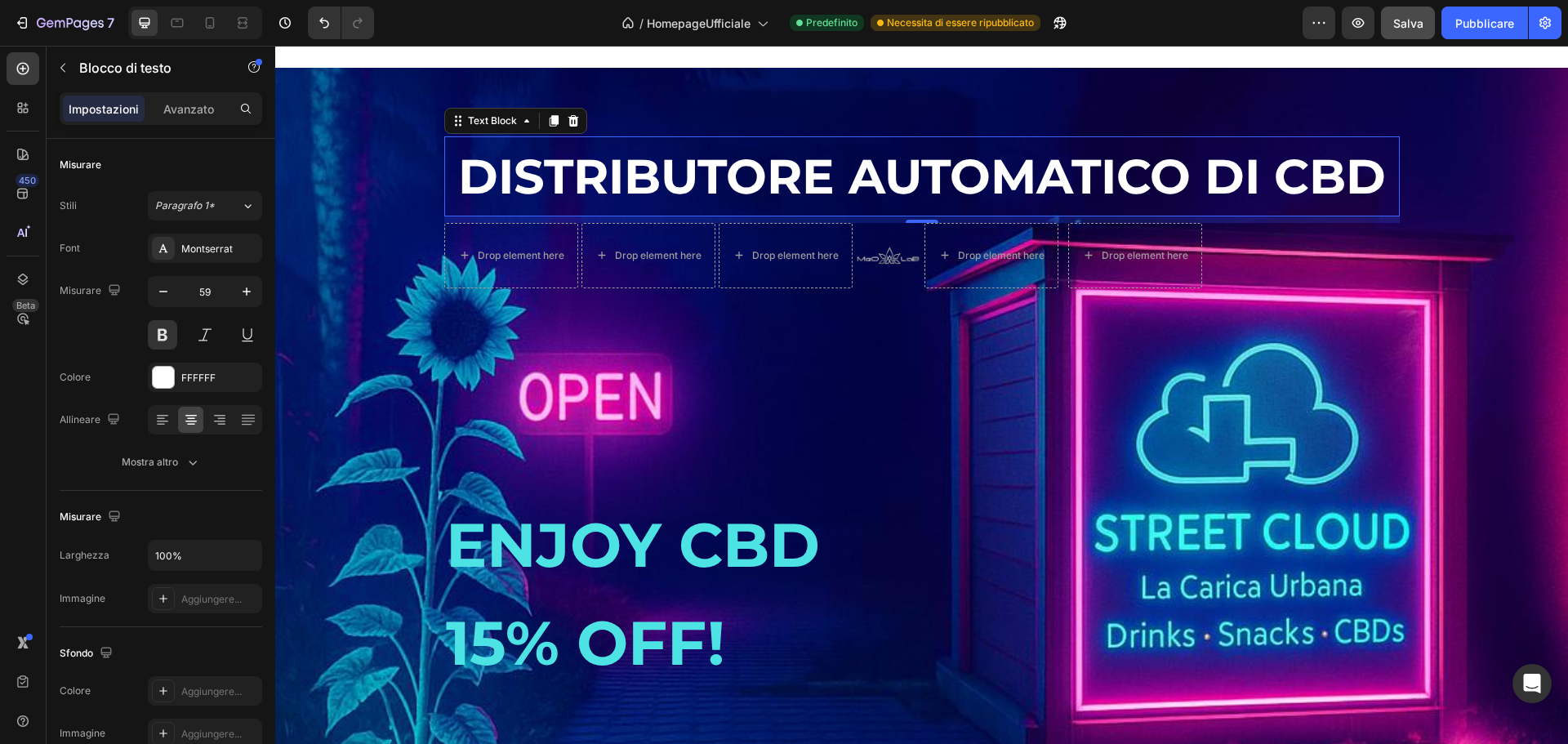
click at [1373, 191] on p "DISTRIBUTORE AUTOMATICO DI CBD" at bounding box center [922, 176] width 952 height 76
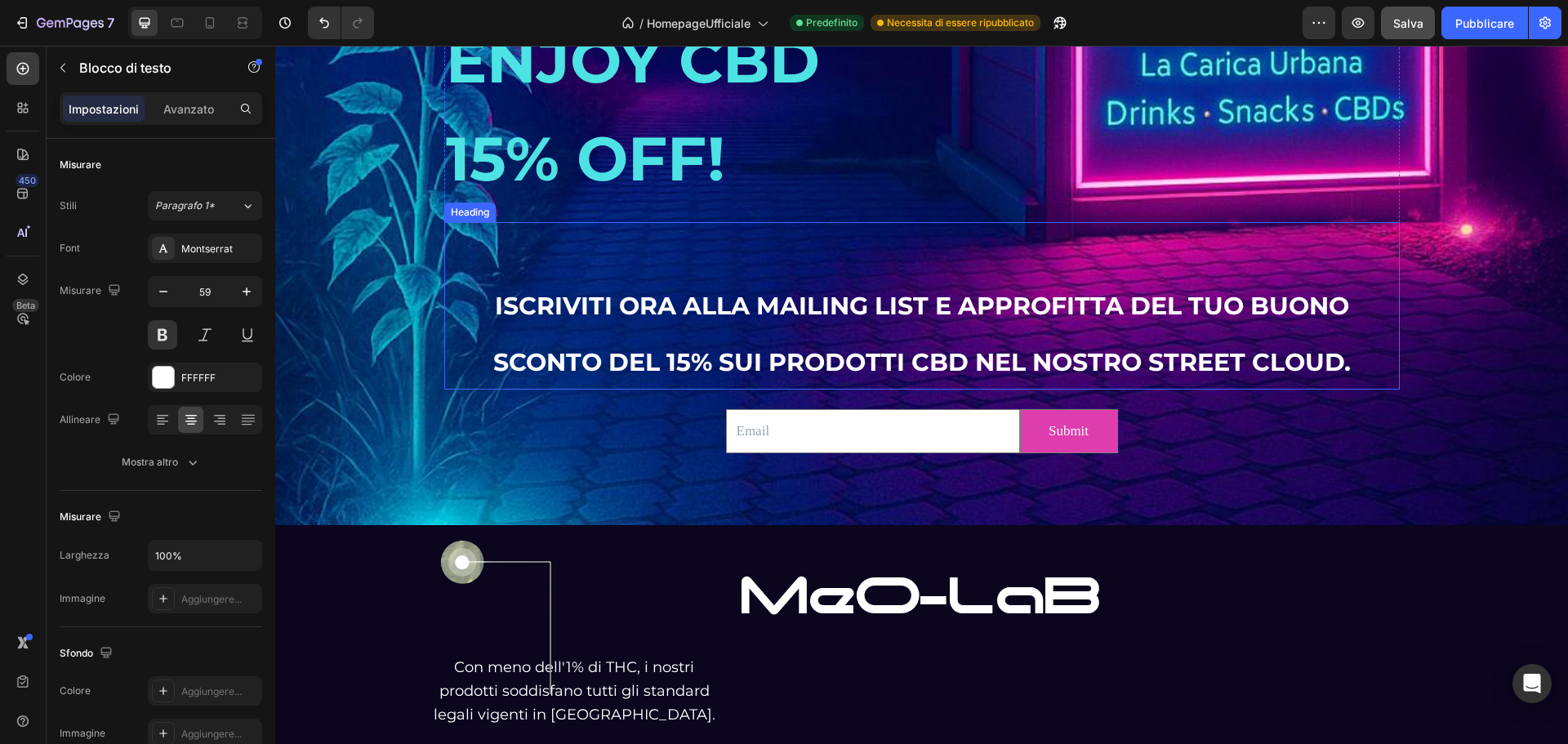
scroll to position [3066, 0]
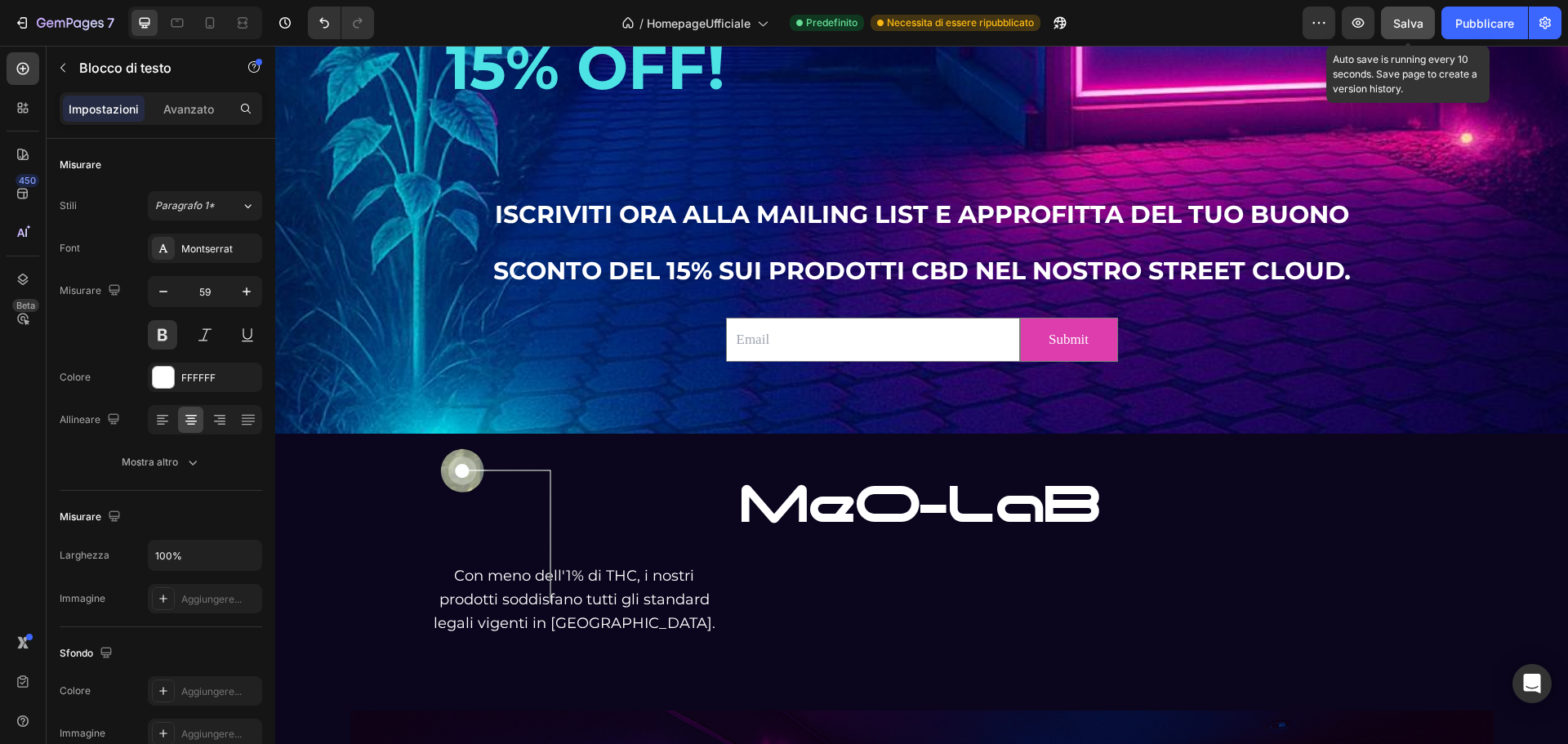
click at [1409, 25] on font "Salva" at bounding box center [1408, 23] width 30 height 14
click at [1398, 17] on font "Salva" at bounding box center [1408, 23] width 30 height 14
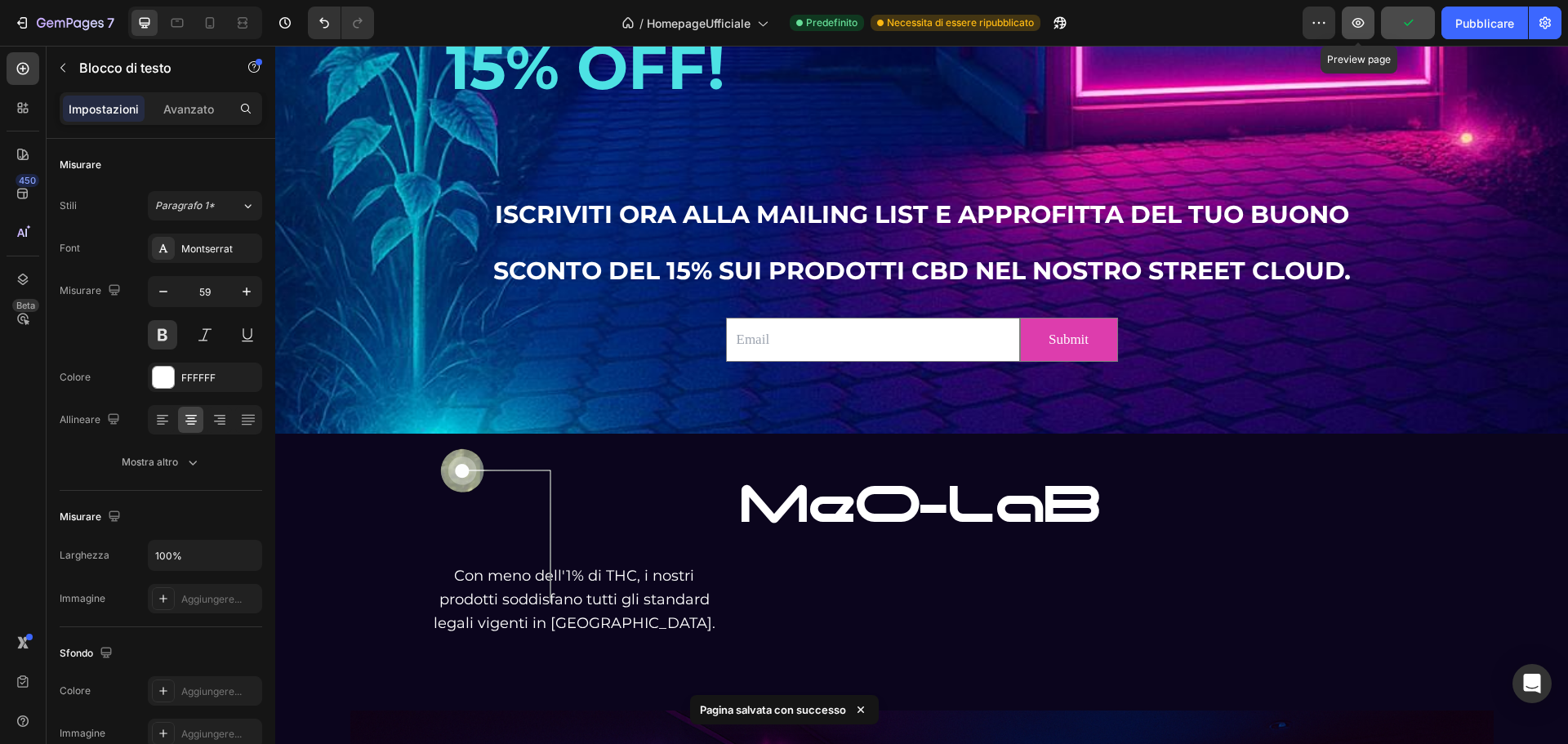
click at [1358, 20] on icon "button" at bounding box center [1358, 23] width 16 height 16
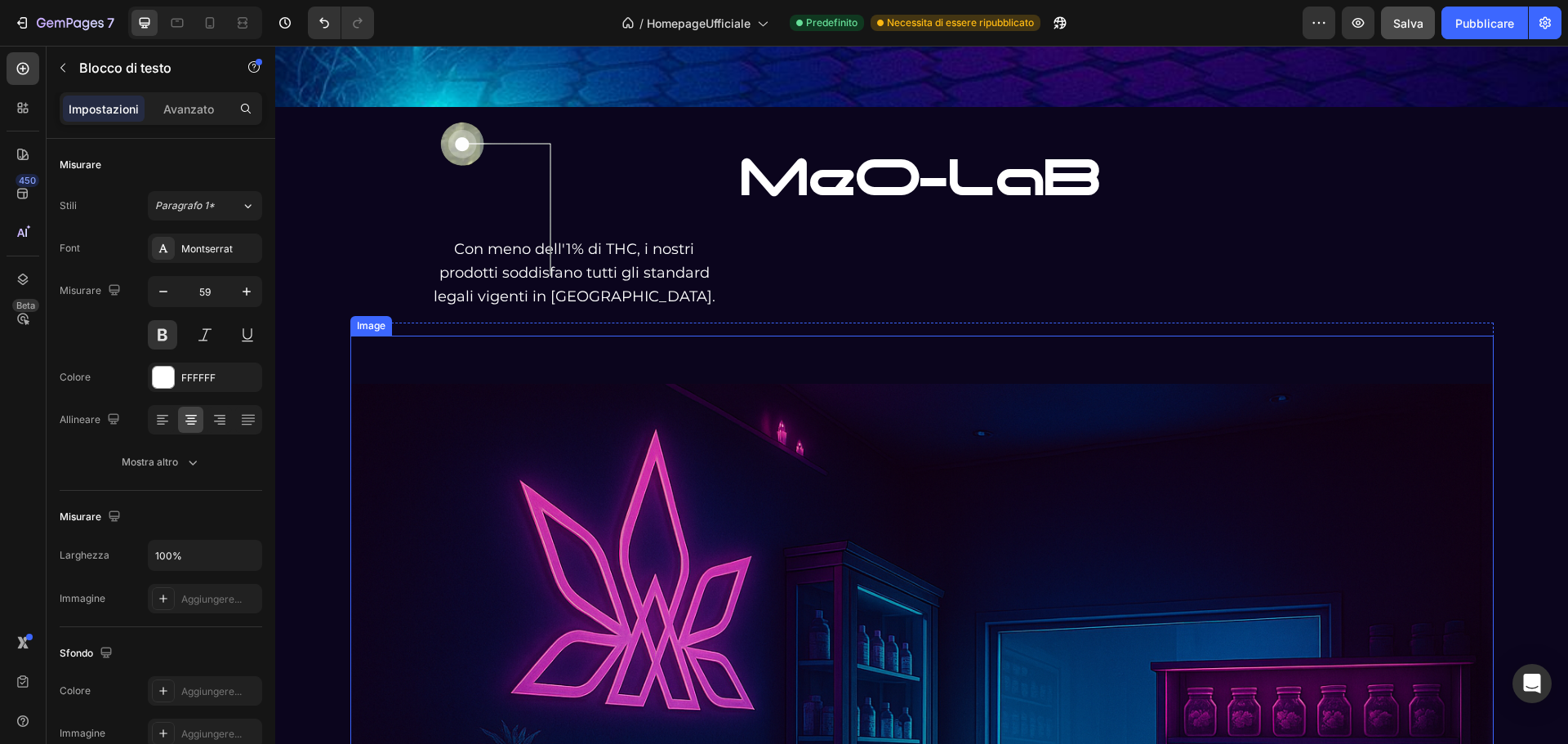
scroll to position [3311, 0]
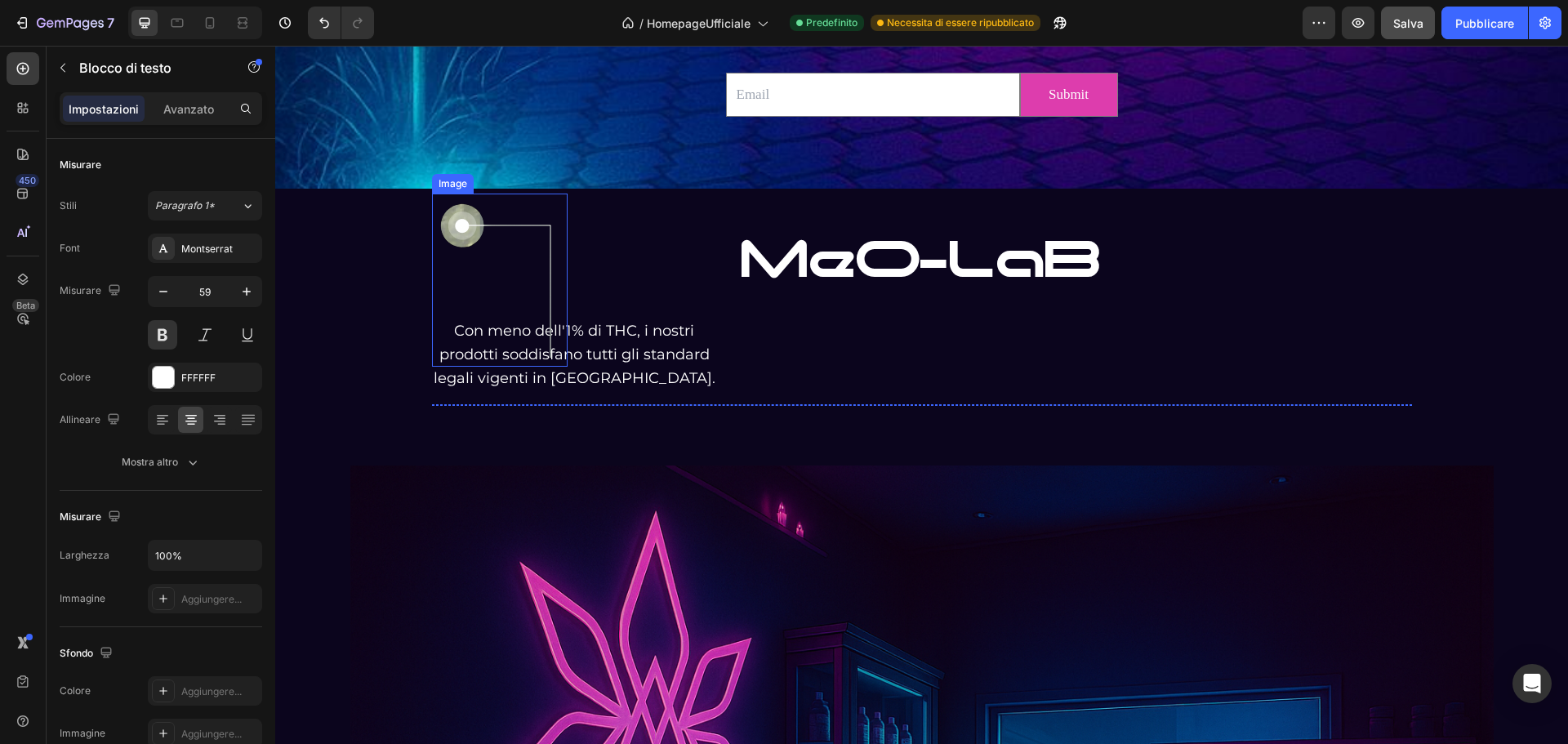
click at [458, 216] on img at bounding box center [499, 280] width 135 height 173
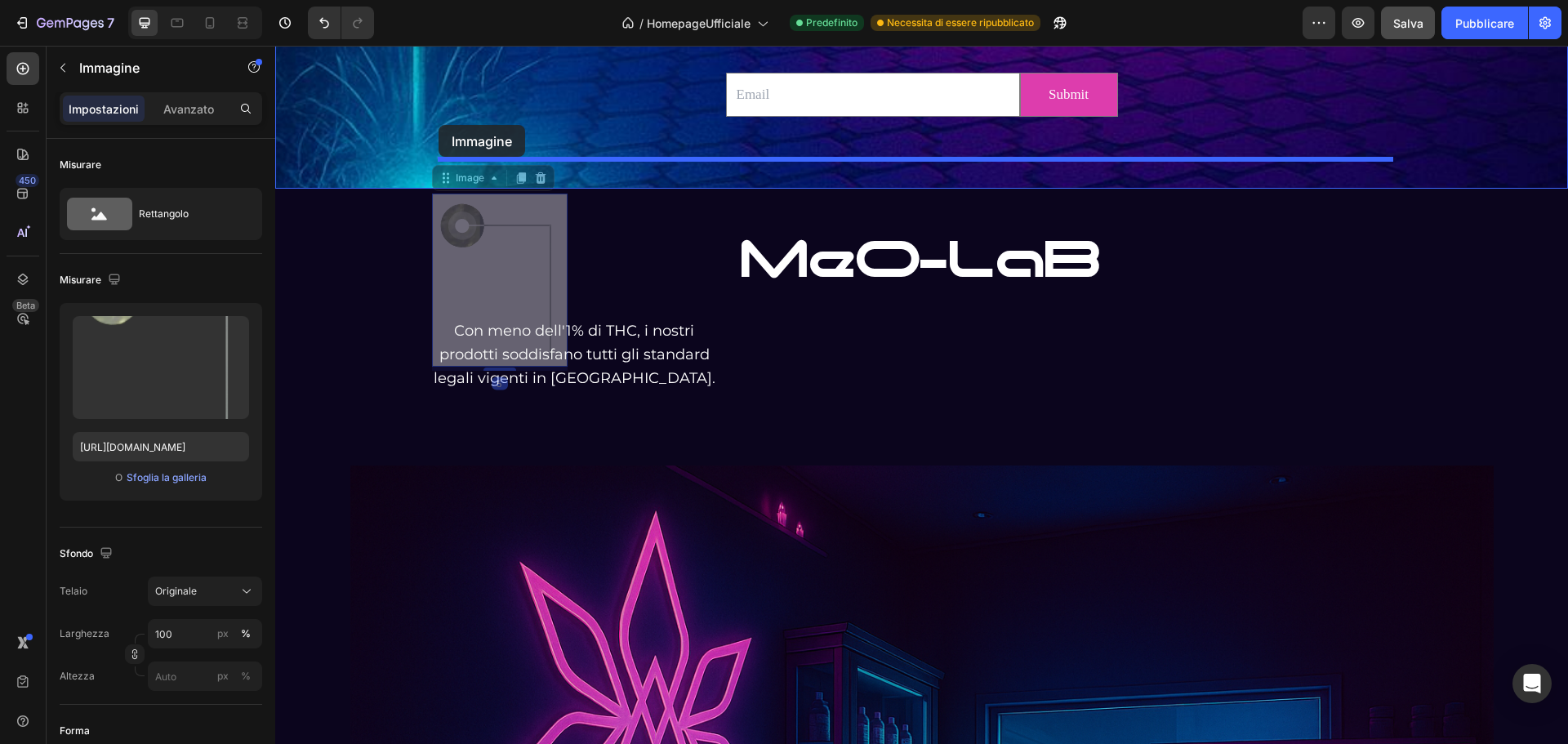
drag, startPoint x: 441, startPoint y: 185, endPoint x: 438, endPoint y: 125, distance: 60.1
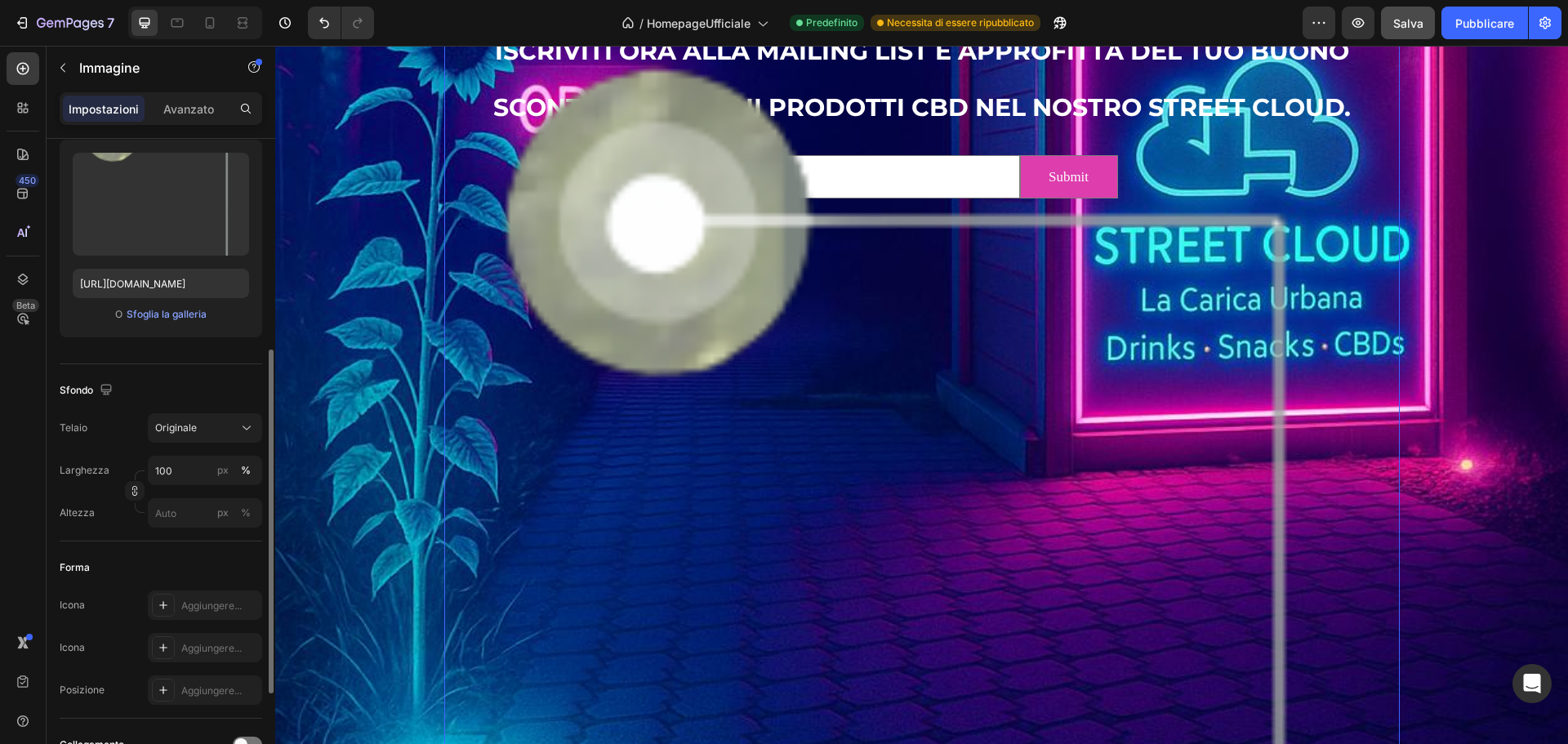
scroll to position [246, 0]
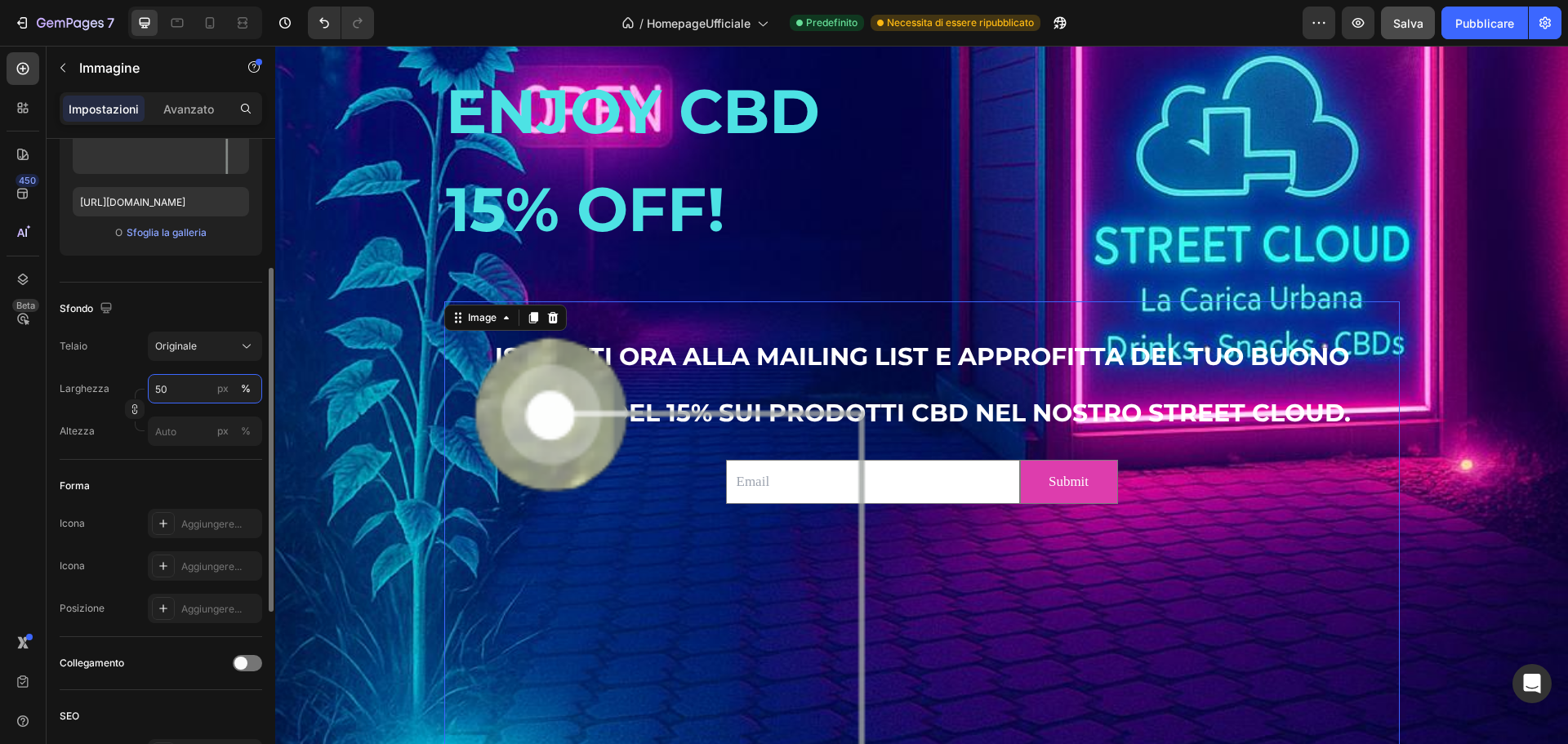
drag, startPoint x: 169, startPoint y: 376, endPoint x: 109, endPoint y: 362, distance: 61.6
click at [109, 362] on div "Telaio Originale Larghezza 50 px % Altezza px %" at bounding box center [161, 389] width 203 height 115
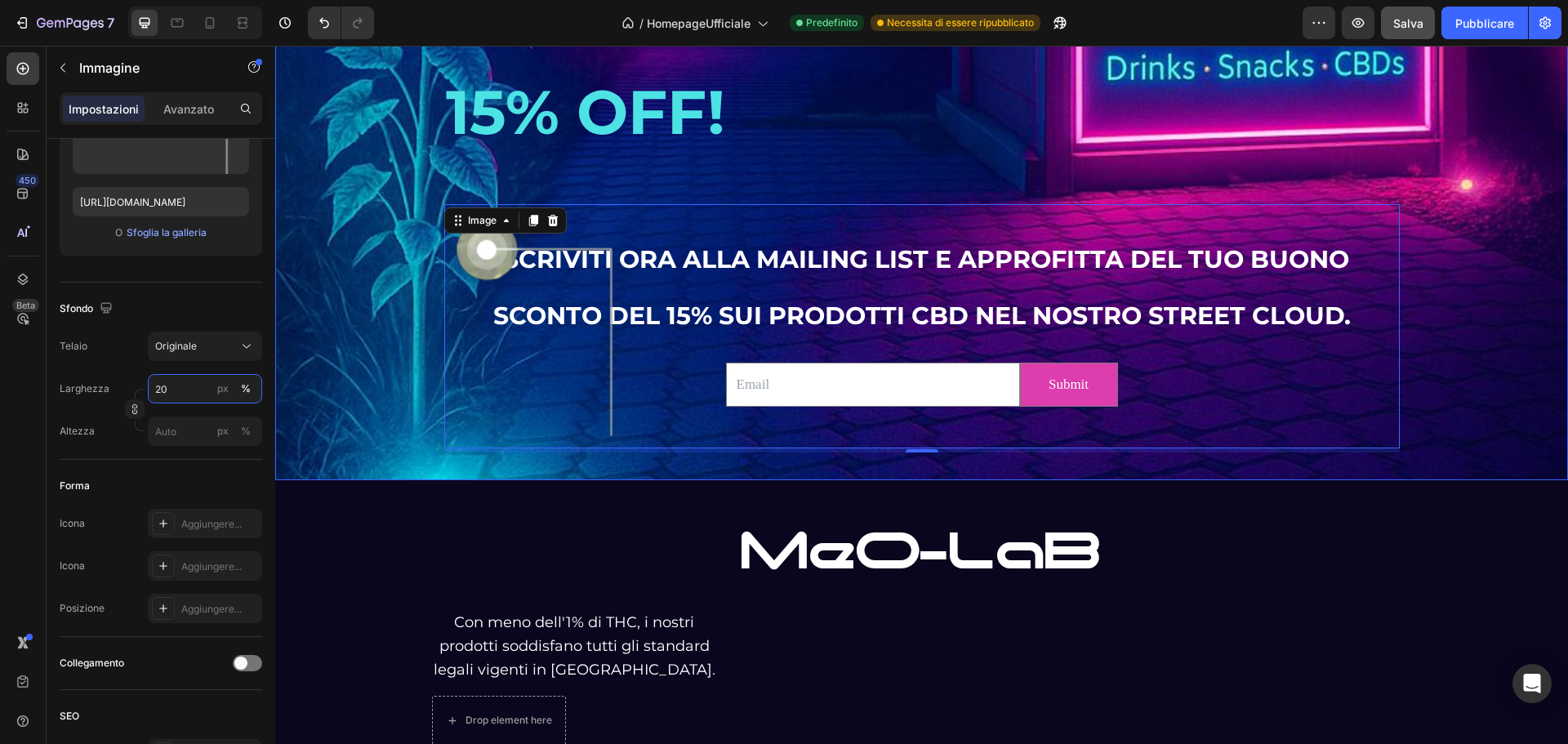
scroll to position [3066, 0]
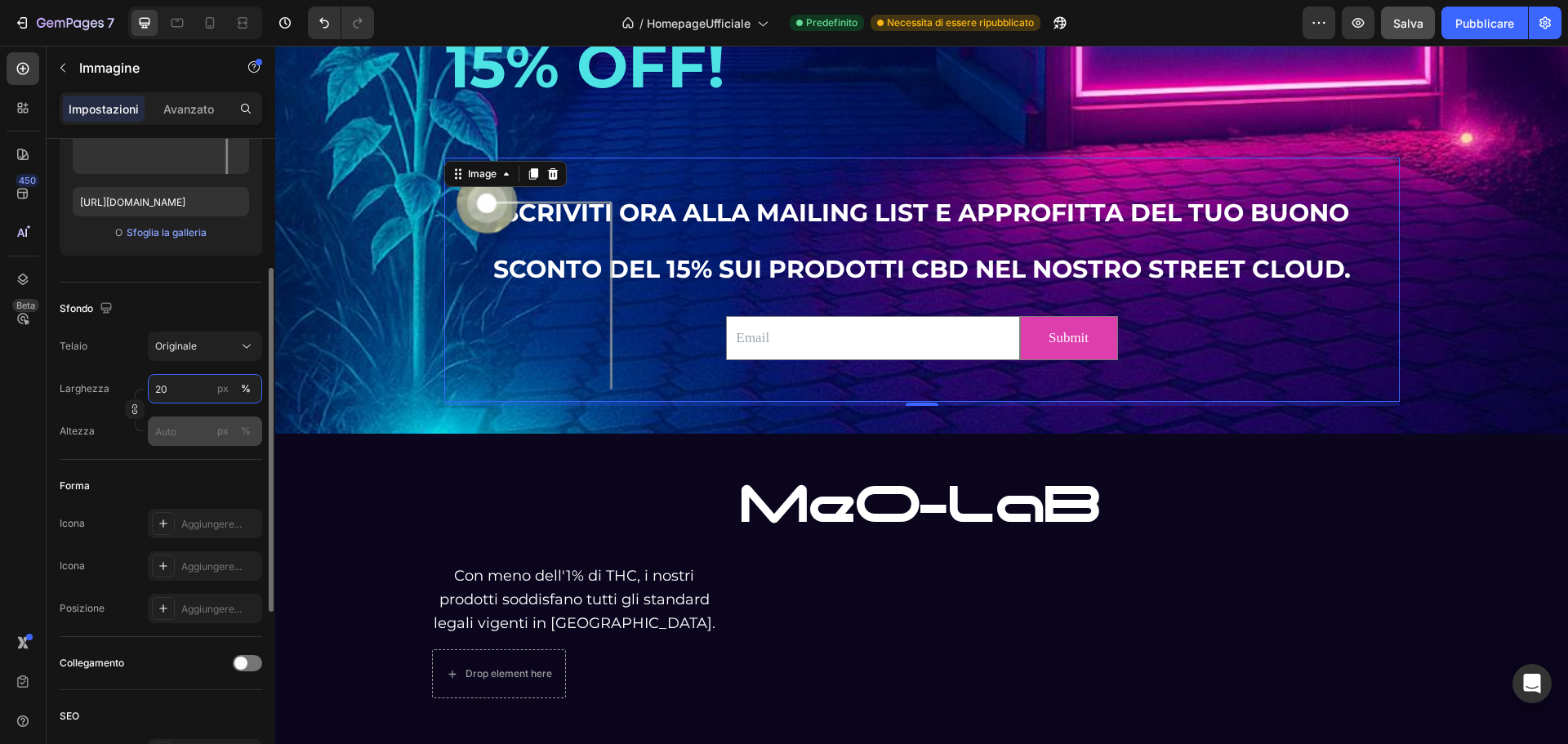
type input "20"
click at [196, 432] on input "px %" at bounding box center [205, 431] width 115 height 29
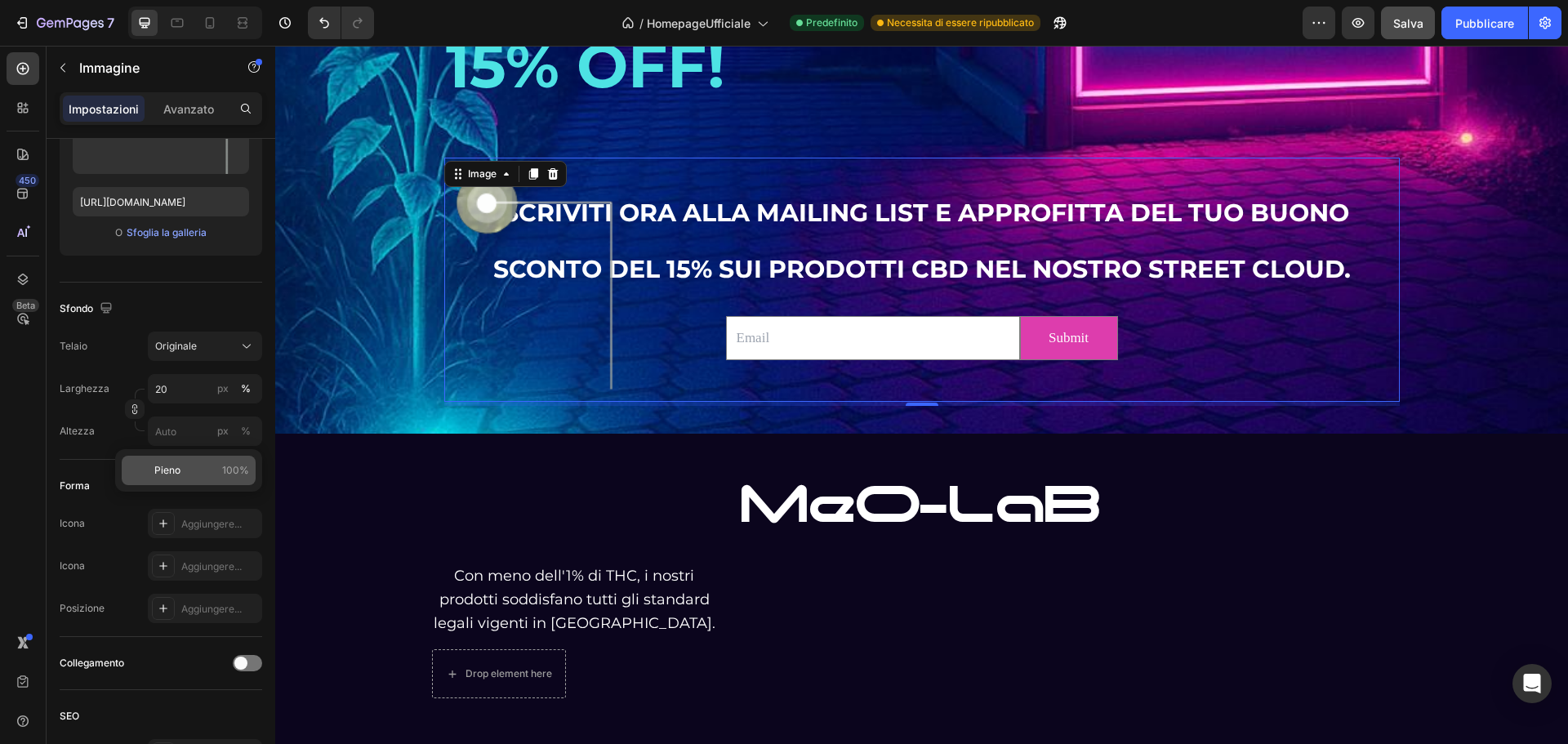
click at [215, 463] on p "Pieno 100%" at bounding box center [202, 470] width 95 height 15
type input "100"
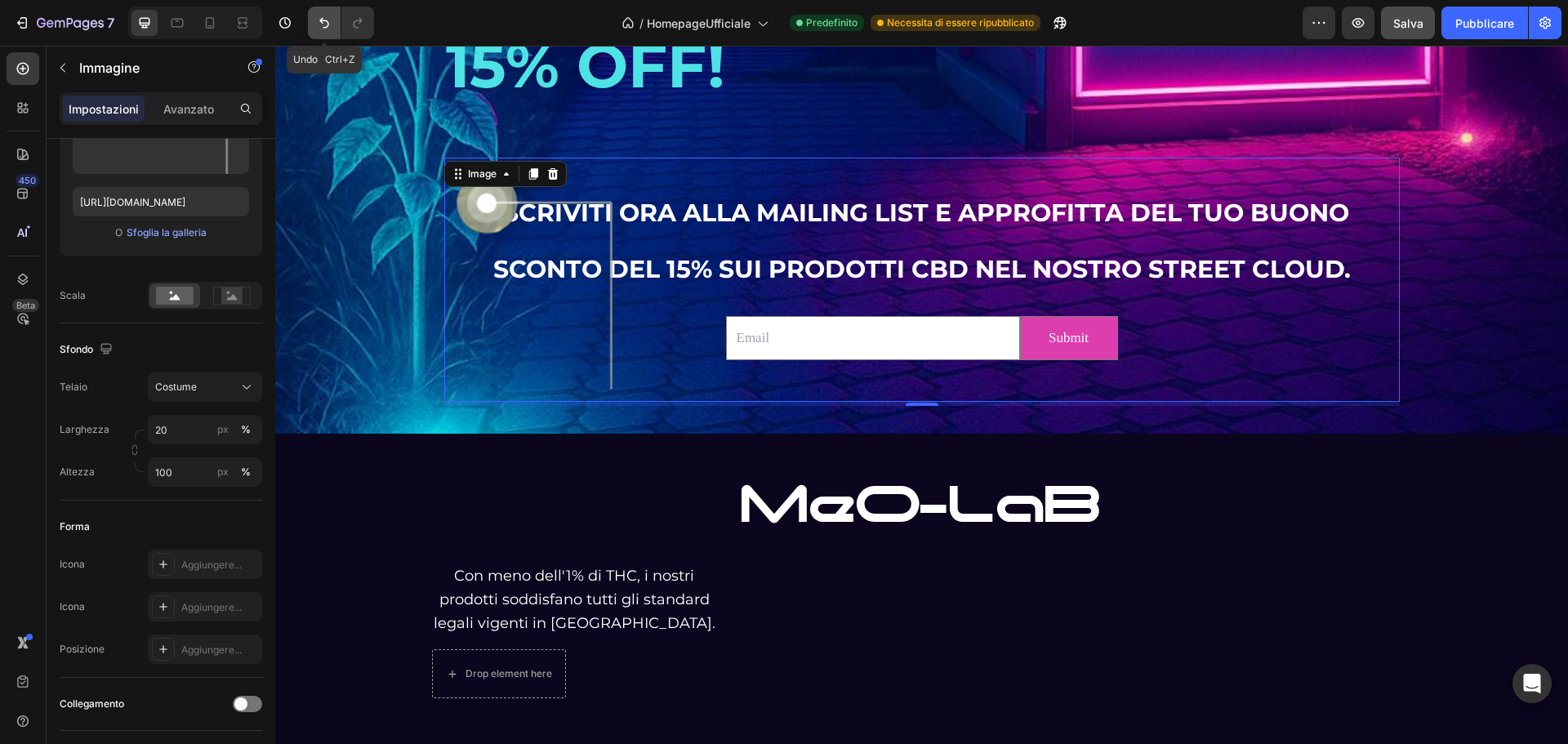
click at [325, 16] on icon "Annulla/Ripristina" at bounding box center [325, 23] width 16 height 16
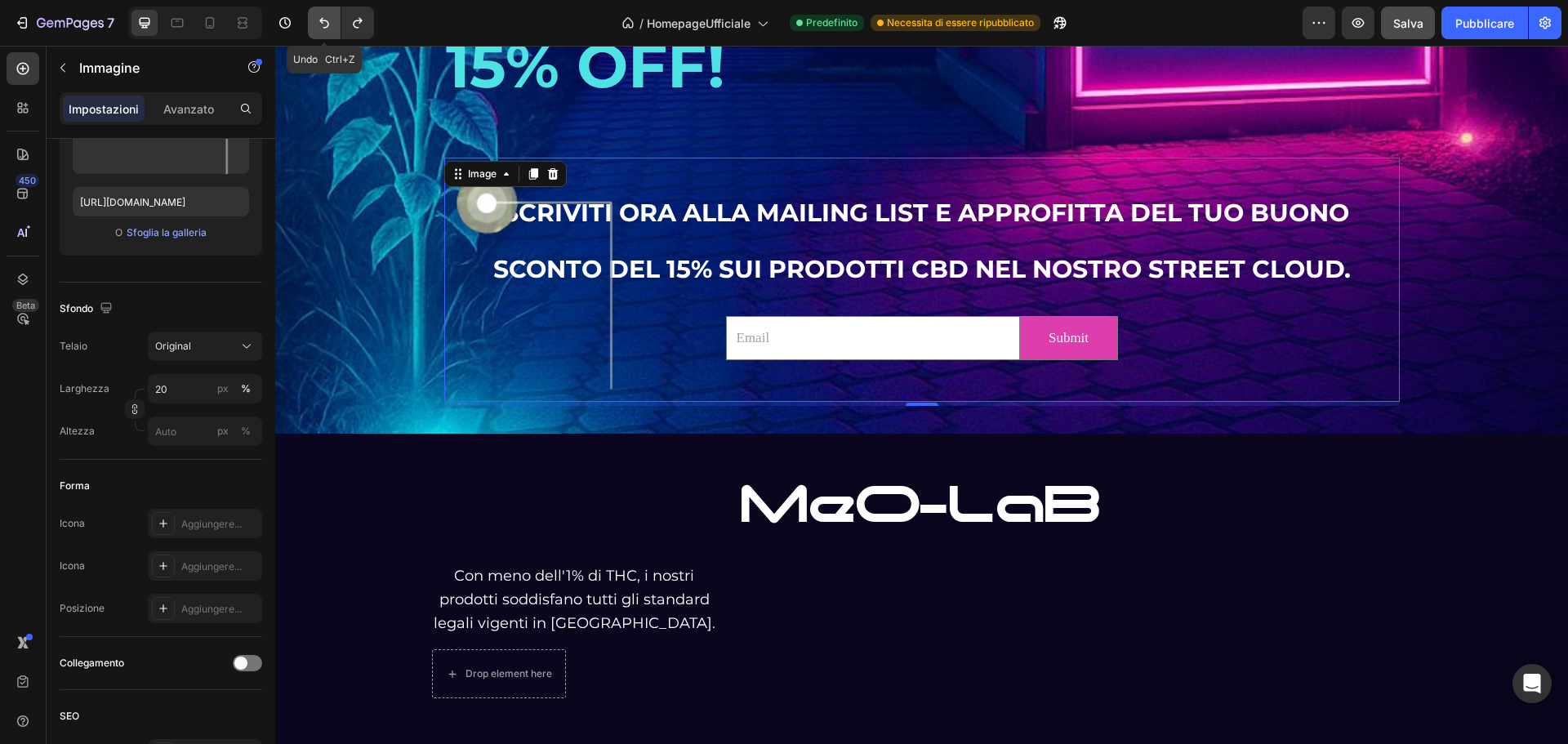
click at [325, 16] on icon "Annulla/Ripristina" at bounding box center [325, 23] width 16 height 16
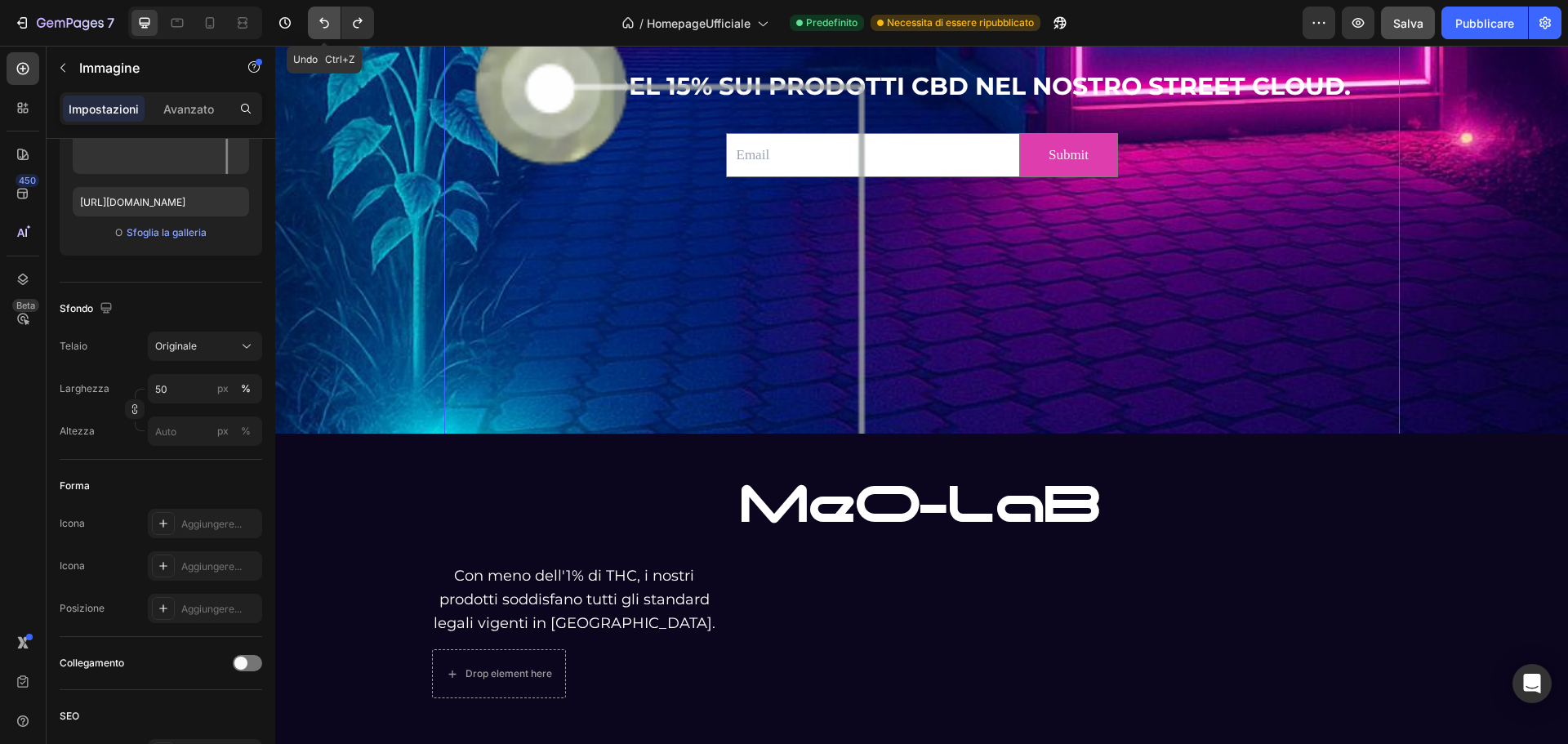
click at [325, 16] on icon "Annulla/Ripristina" at bounding box center [325, 23] width 16 height 16
type input "100"
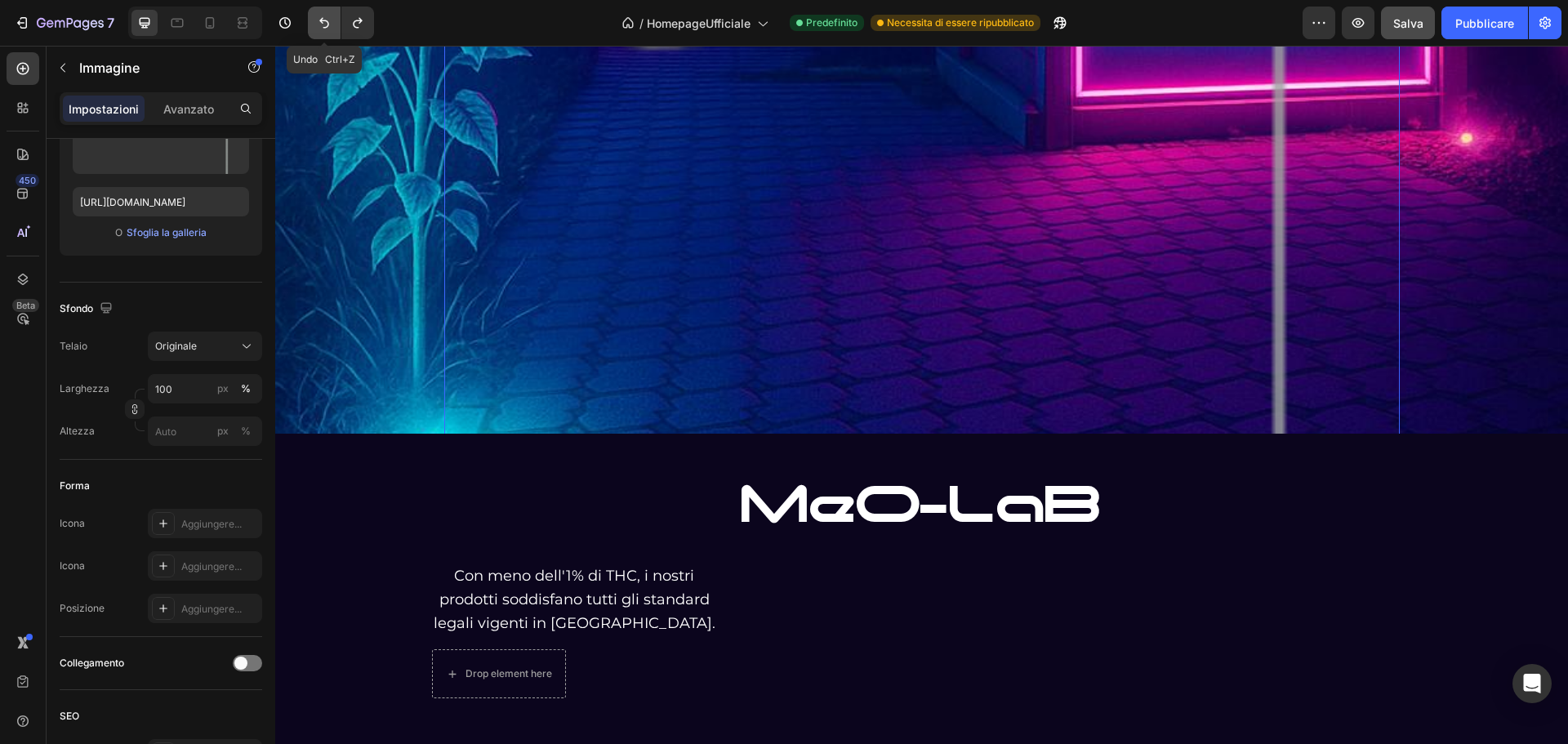
click at [325, 16] on icon "Annulla/Ripristina" at bounding box center [325, 23] width 16 height 16
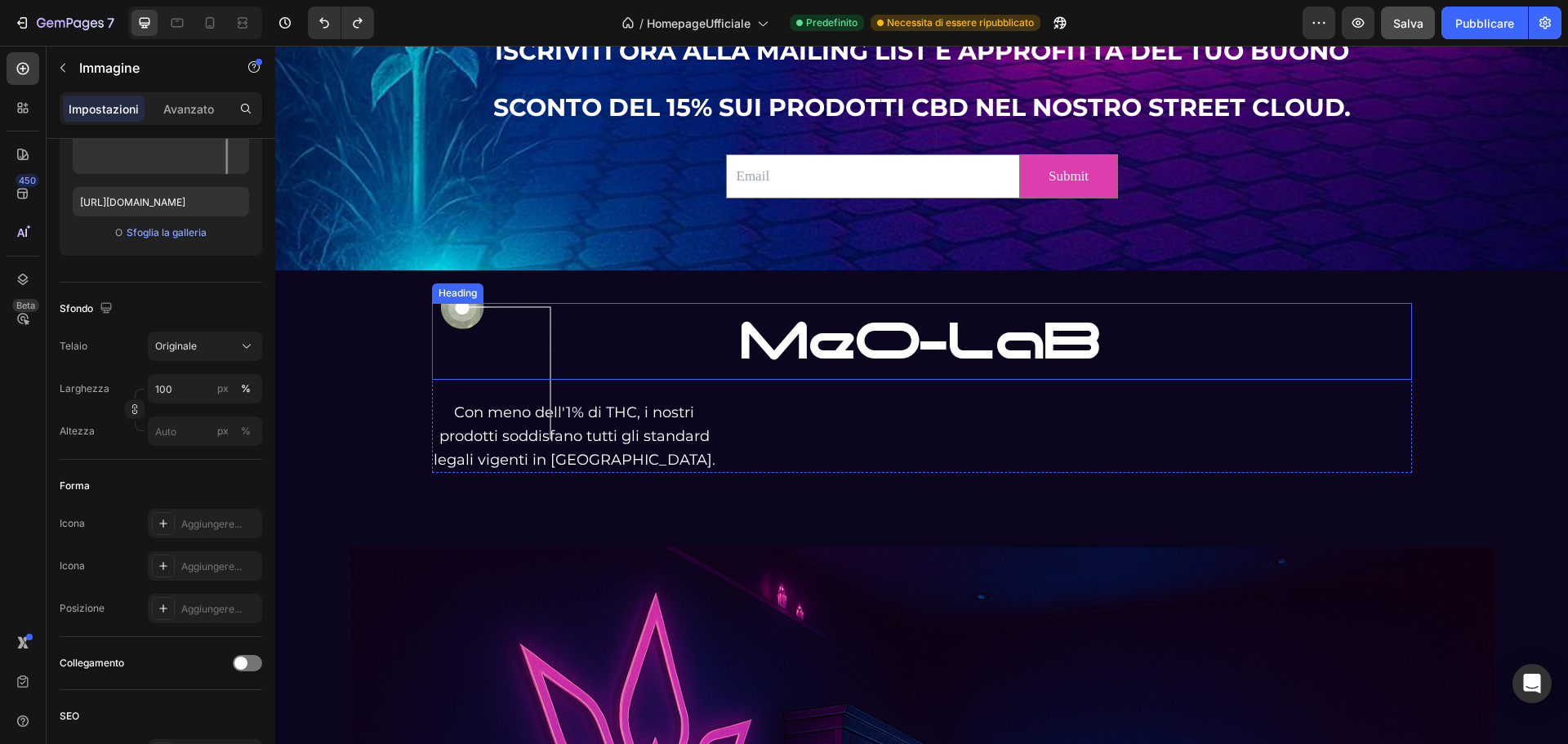
scroll to position [3311, 0]
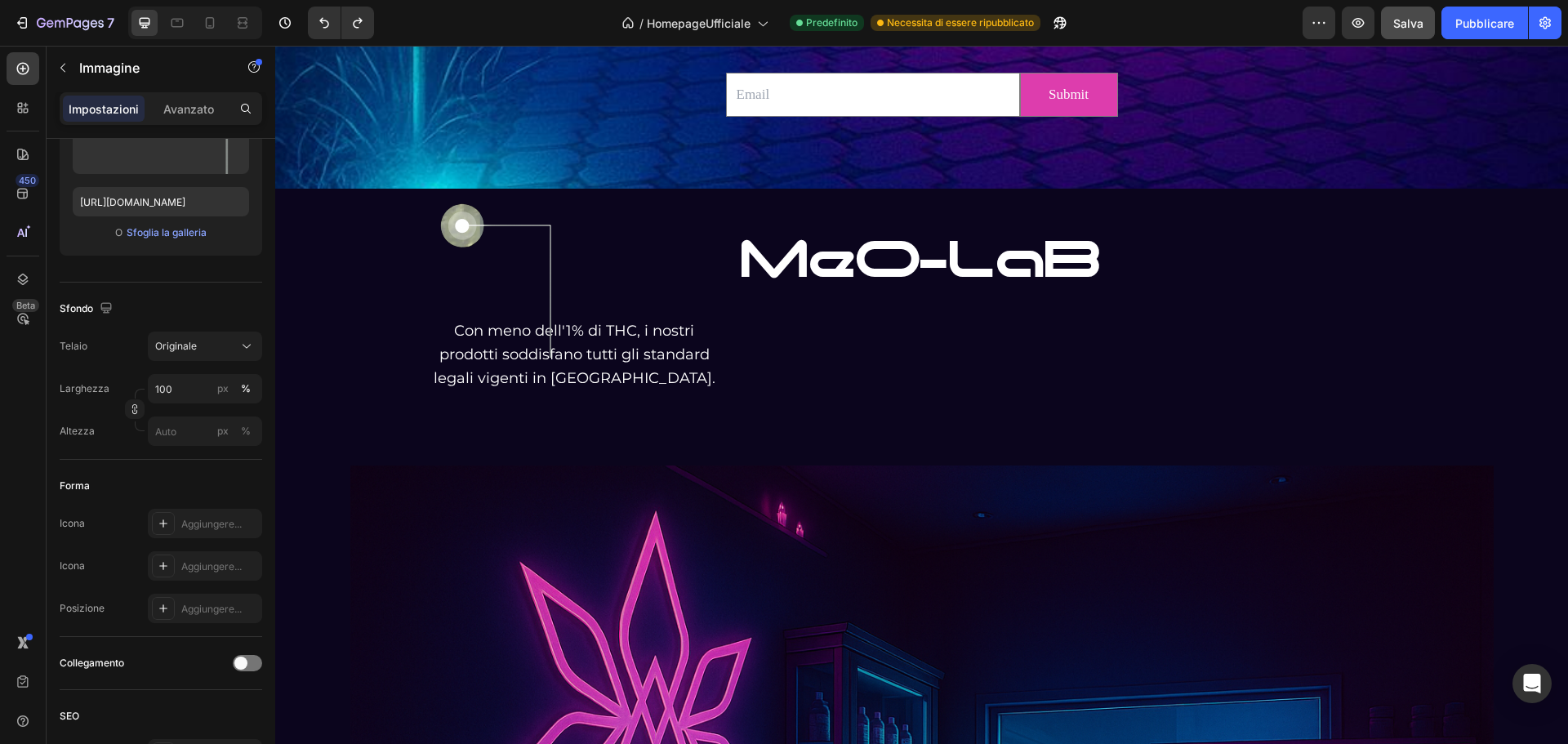
click at [511, 357] on img at bounding box center [499, 280] width 135 height 173
click at [447, 335] on img at bounding box center [499, 280] width 135 height 173
click at [513, 349] on img at bounding box center [499, 280] width 135 height 173
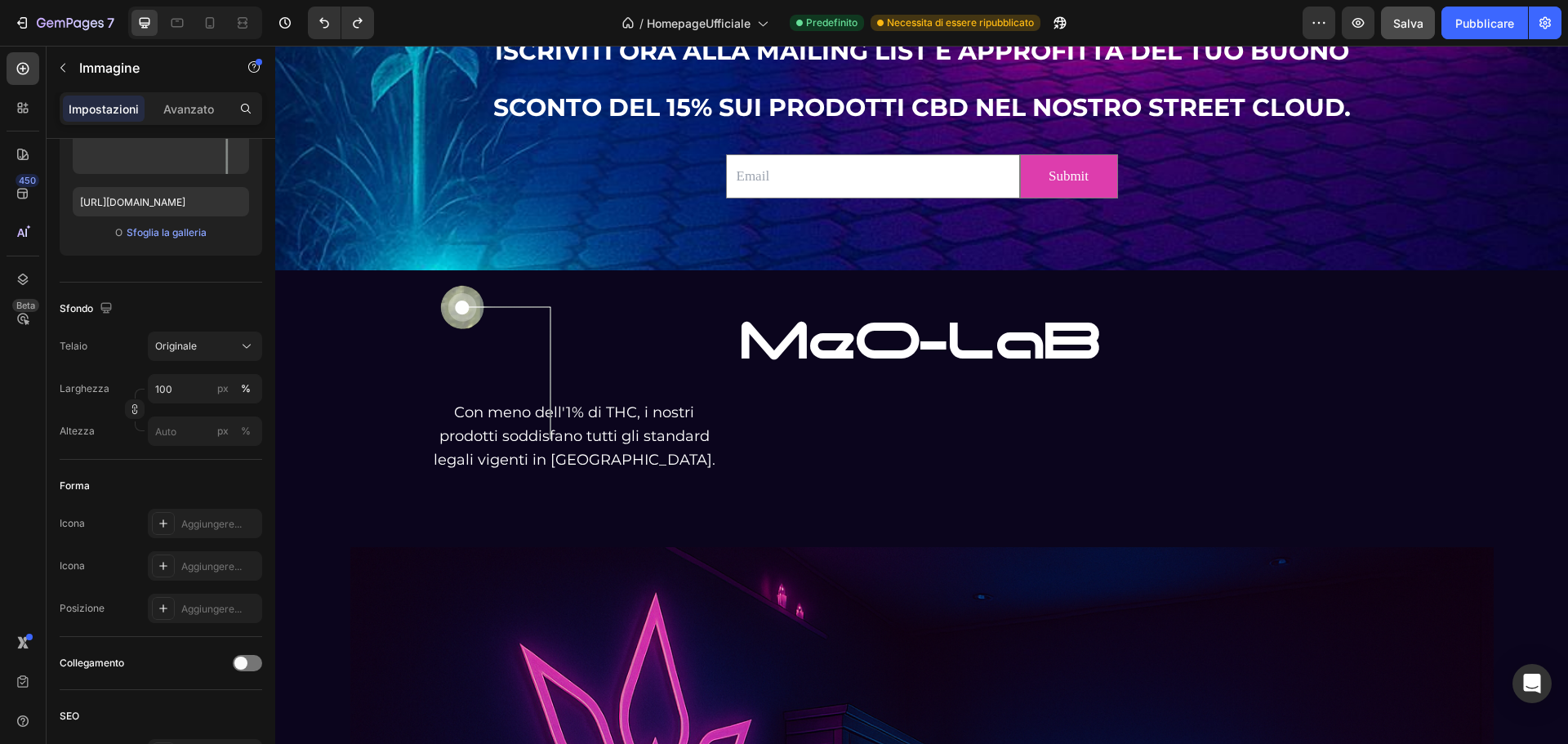
click at [471, 303] on img at bounding box center [499, 362] width 135 height 173
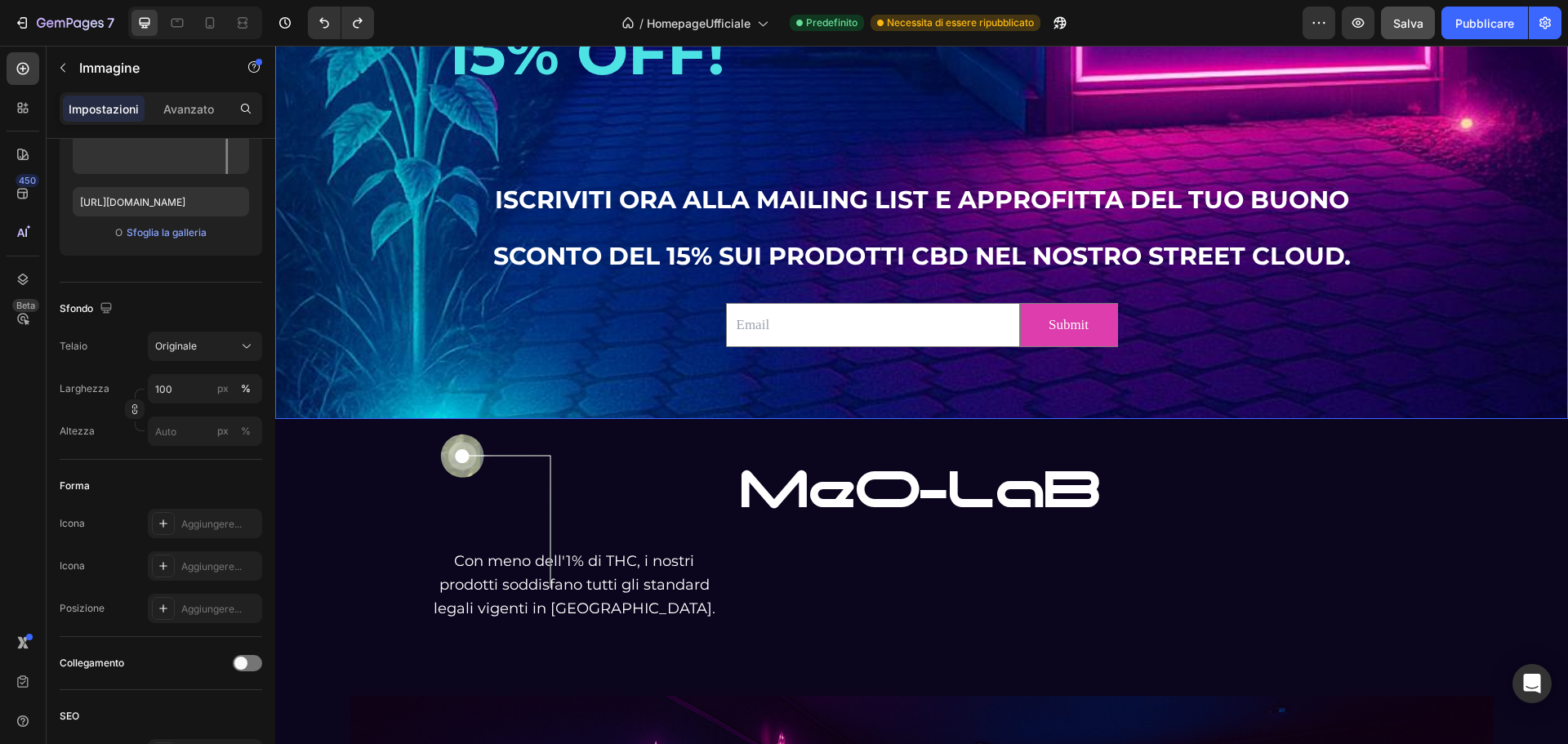
scroll to position [3066, 0]
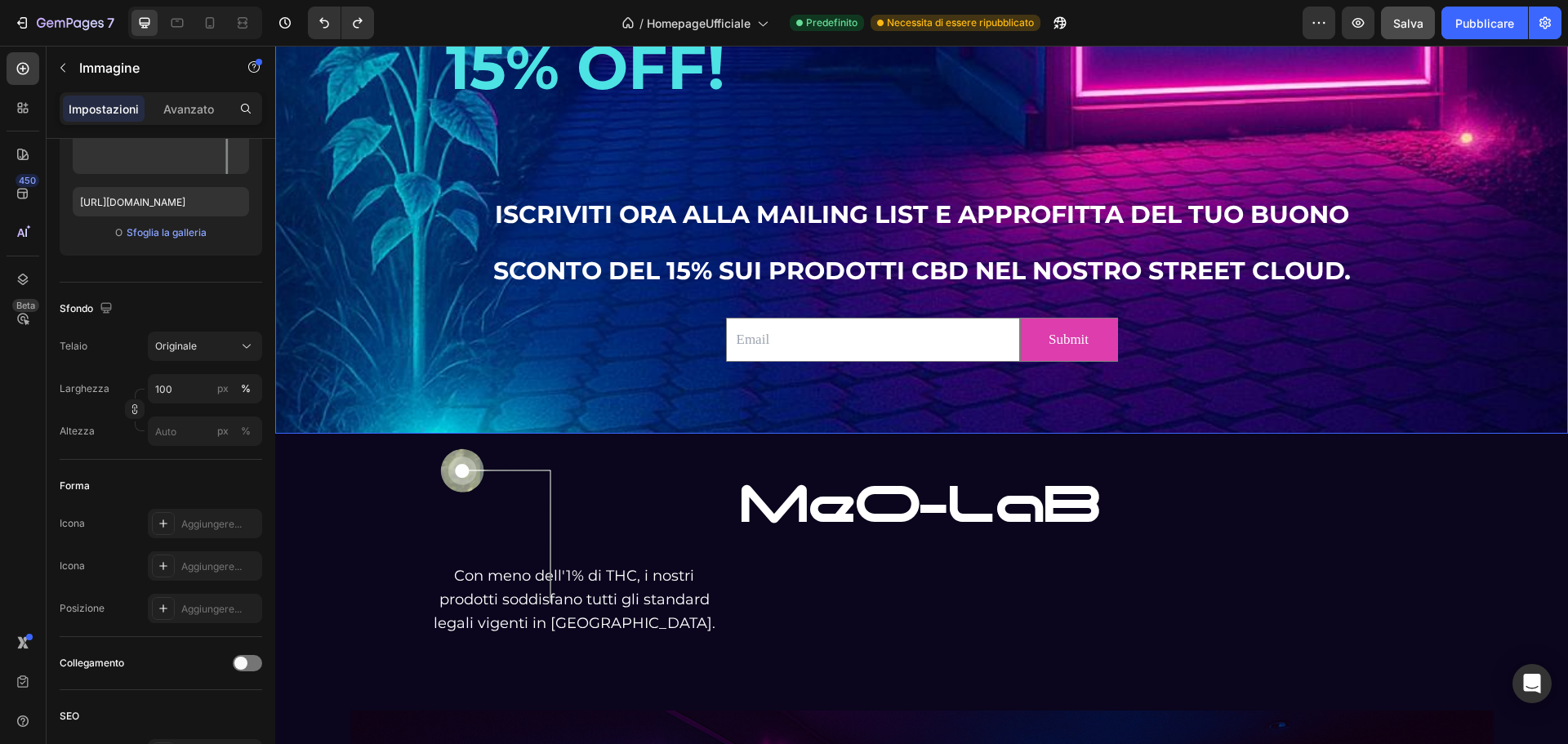
click at [510, 243] on h2 "ISCRIVITI ORA ALLA MAILING LIST E APPROFITTA DEL TUO BUONO SCONTO DEL 15% SUI P…" at bounding box center [922, 215] width 955 height 167
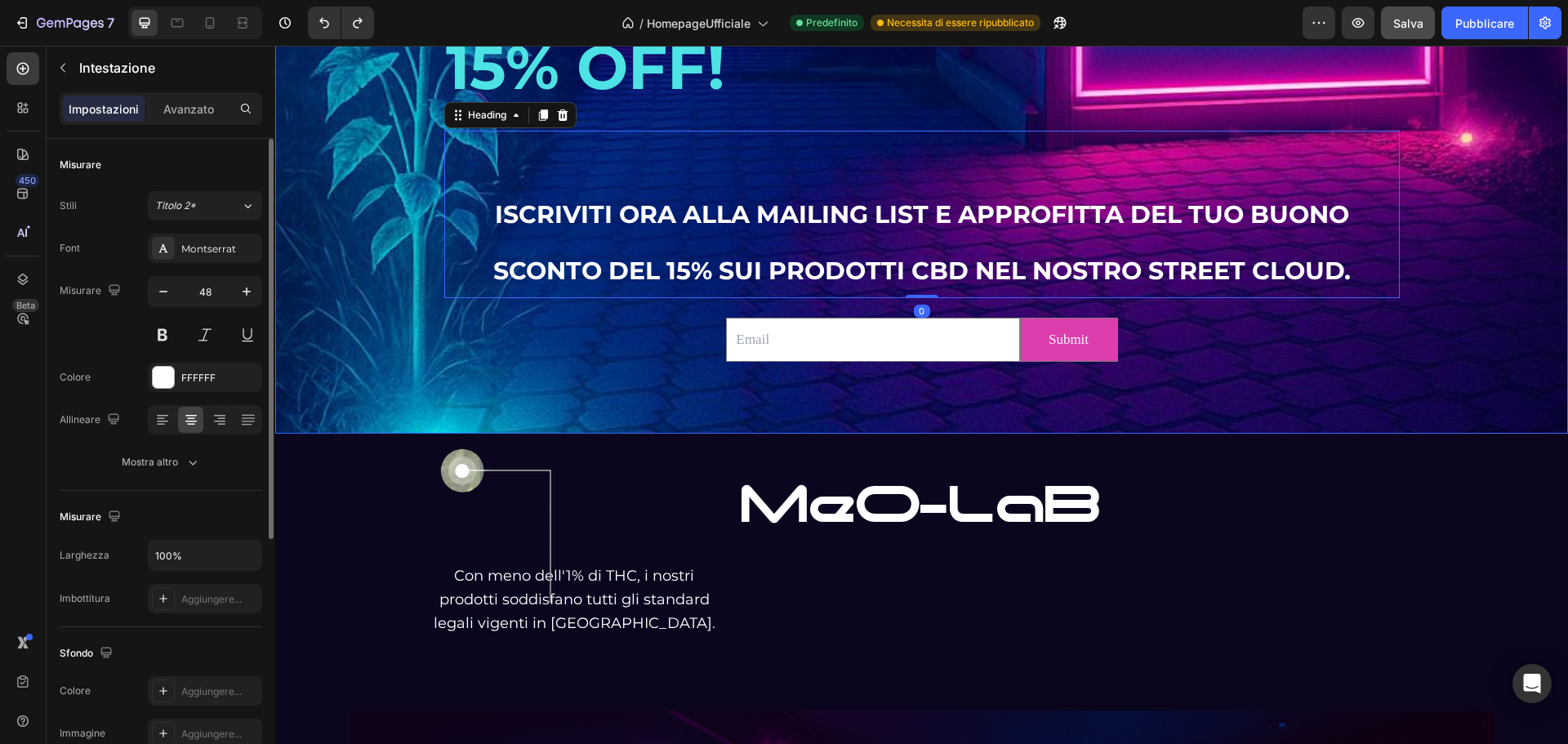
scroll to position [3229, 0]
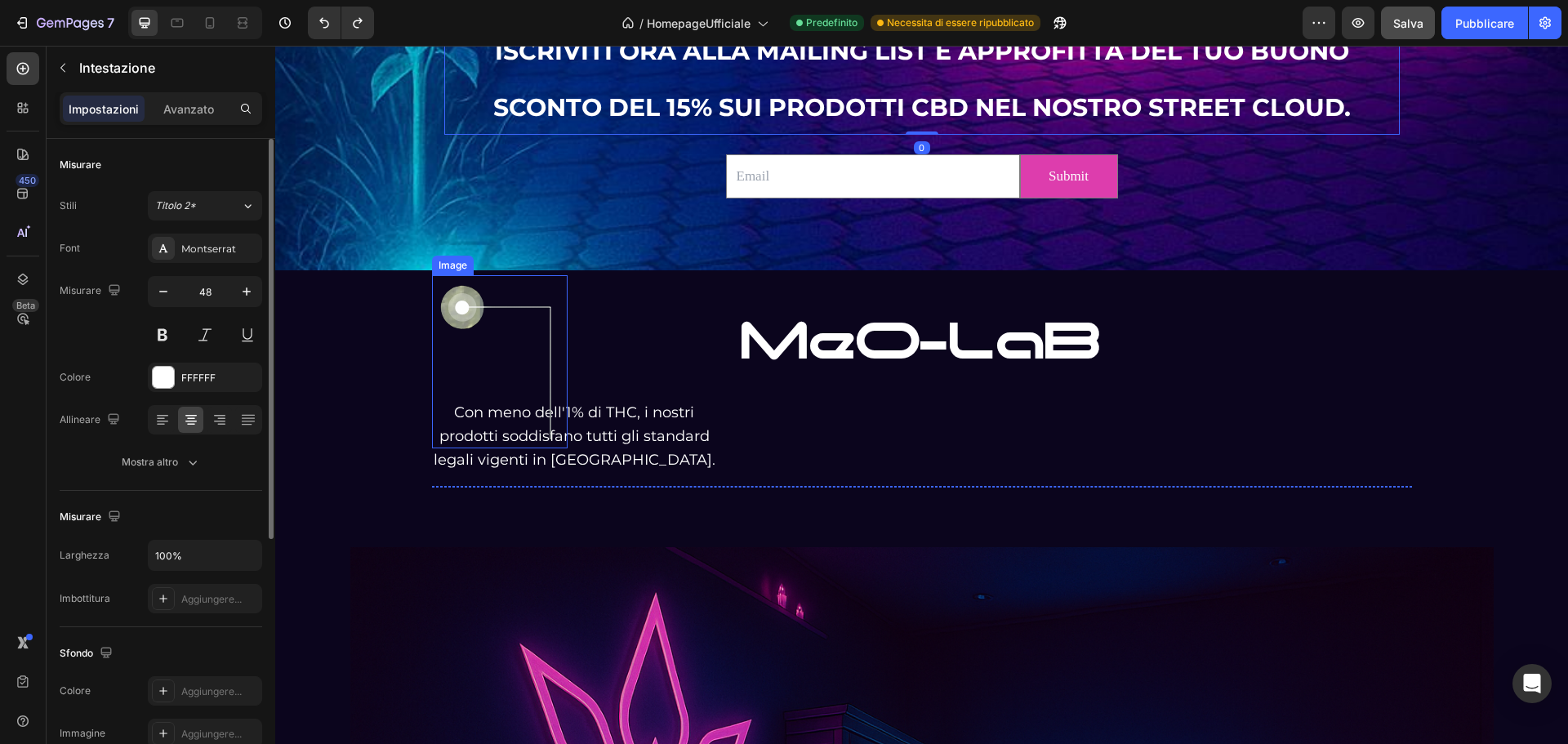
click at [558, 438] on img at bounding box center [499, 362] width 135 height 173
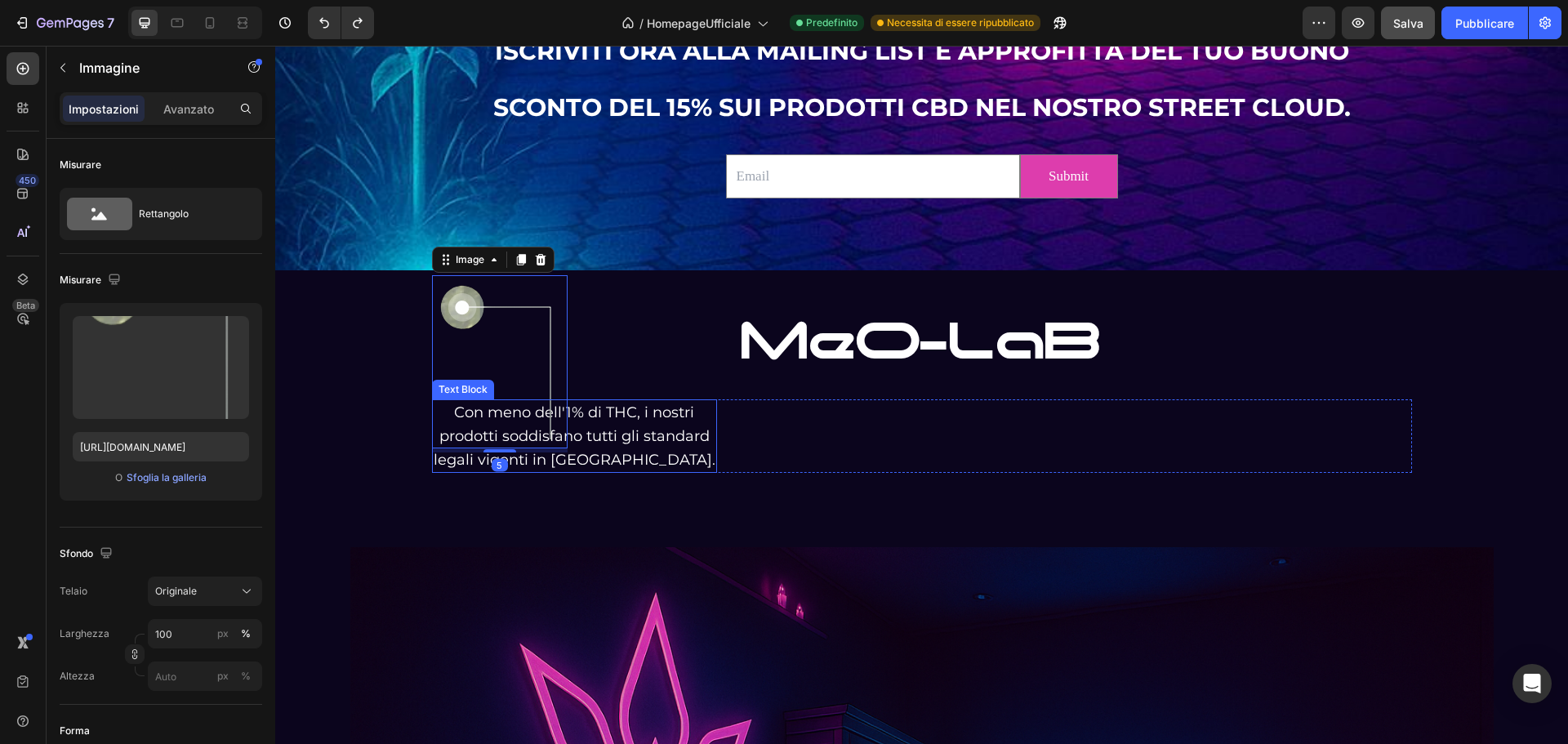
click at [625, 438] on p "Con meno dell'1% di THC, i nostri prodotti soddisfano tutti gli standard legali…" at bounding box center [574, 436] width 282 height 70
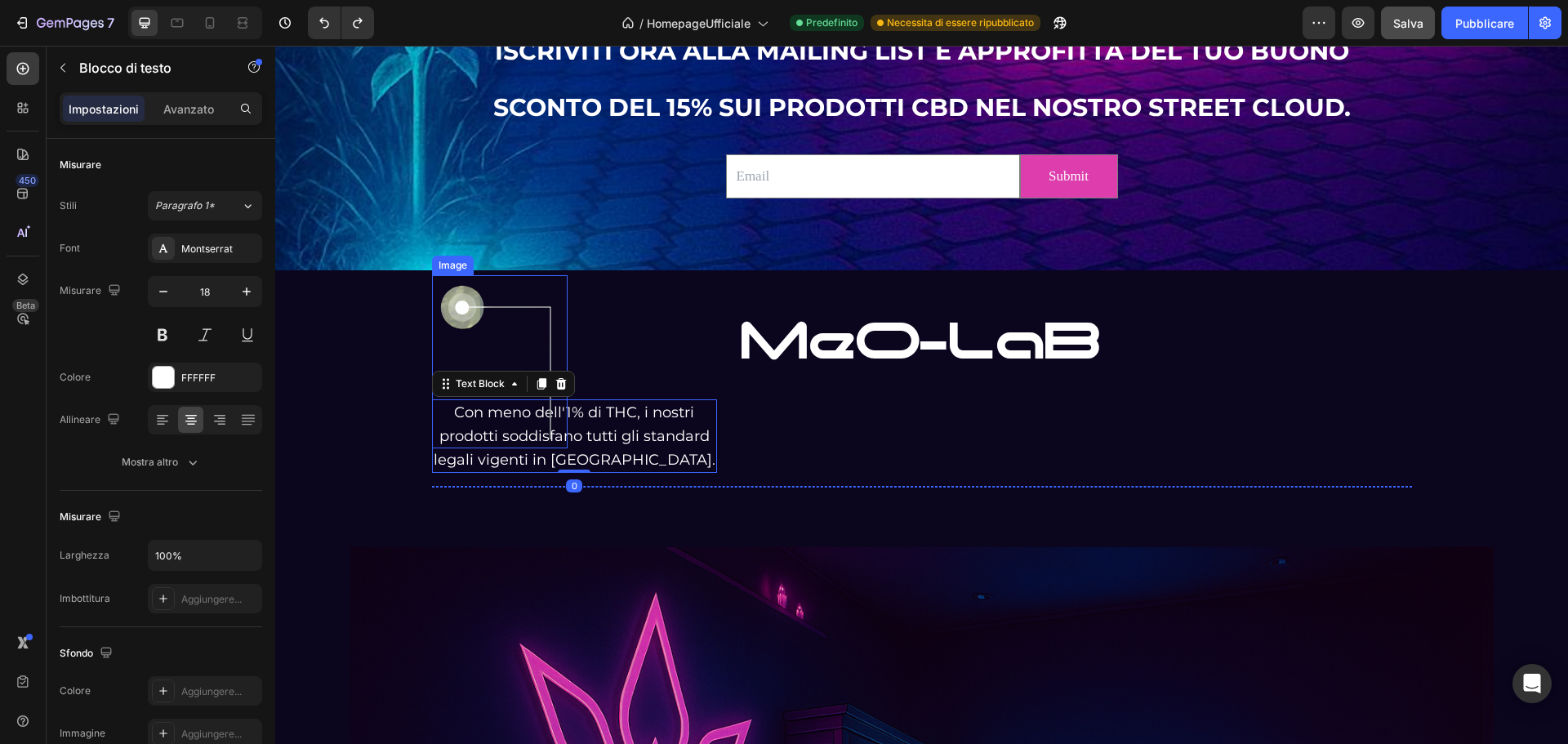
click at [448, 408] on img at bounding box center [499, 362] width 135 height 173
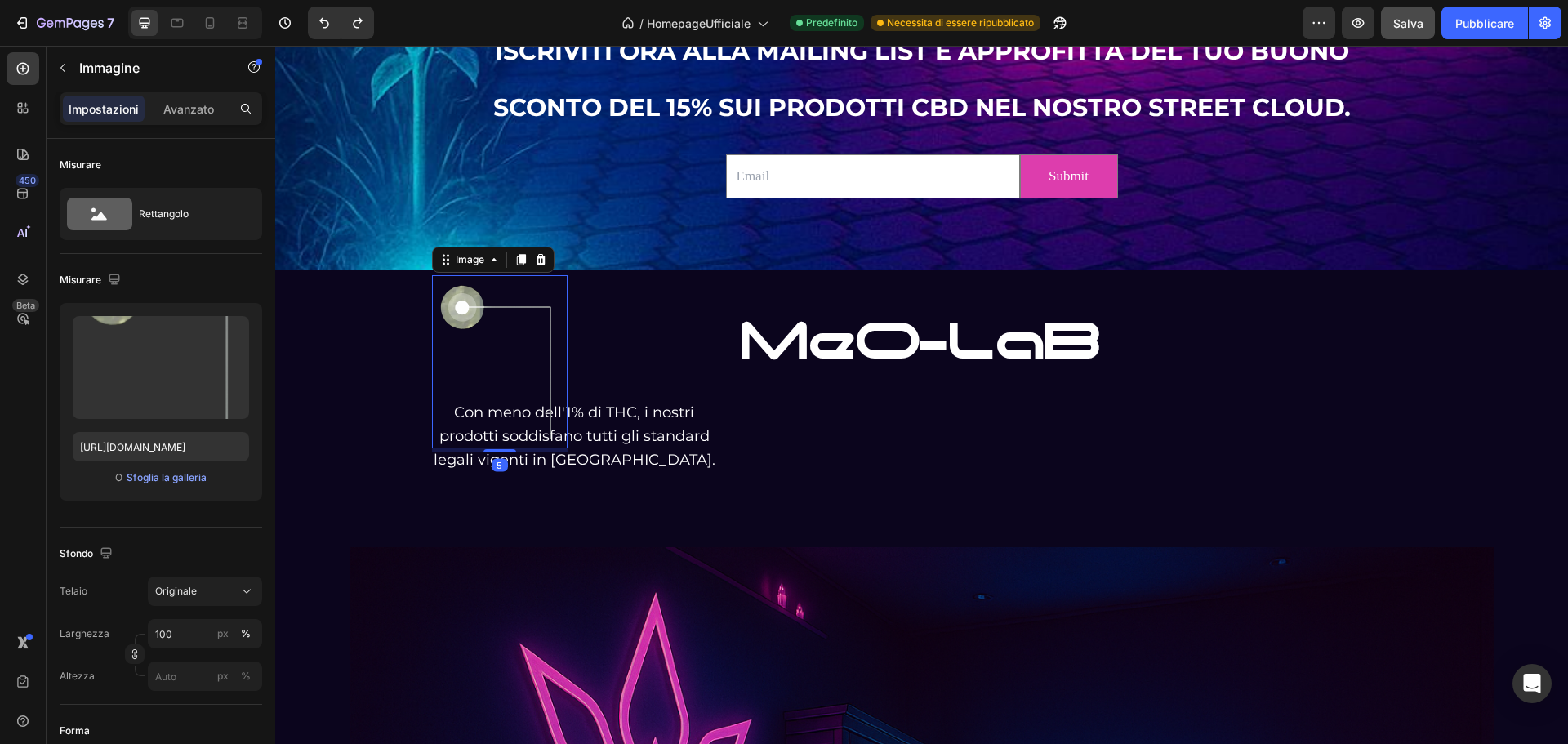
drag, startPoint x: 437, startPoint y: 408, endPoint x: 474, endPoint y: 413, distance: 37.3
click at [441, 408] on img at bounding box center [499, 362] width 135 height 173
click at [603, 435] on p "Con meno dell'1% di THC, i nostri prodotti soddisfano tutti gli standard legali…" at bounding box center [574, 436] width 282 height 70
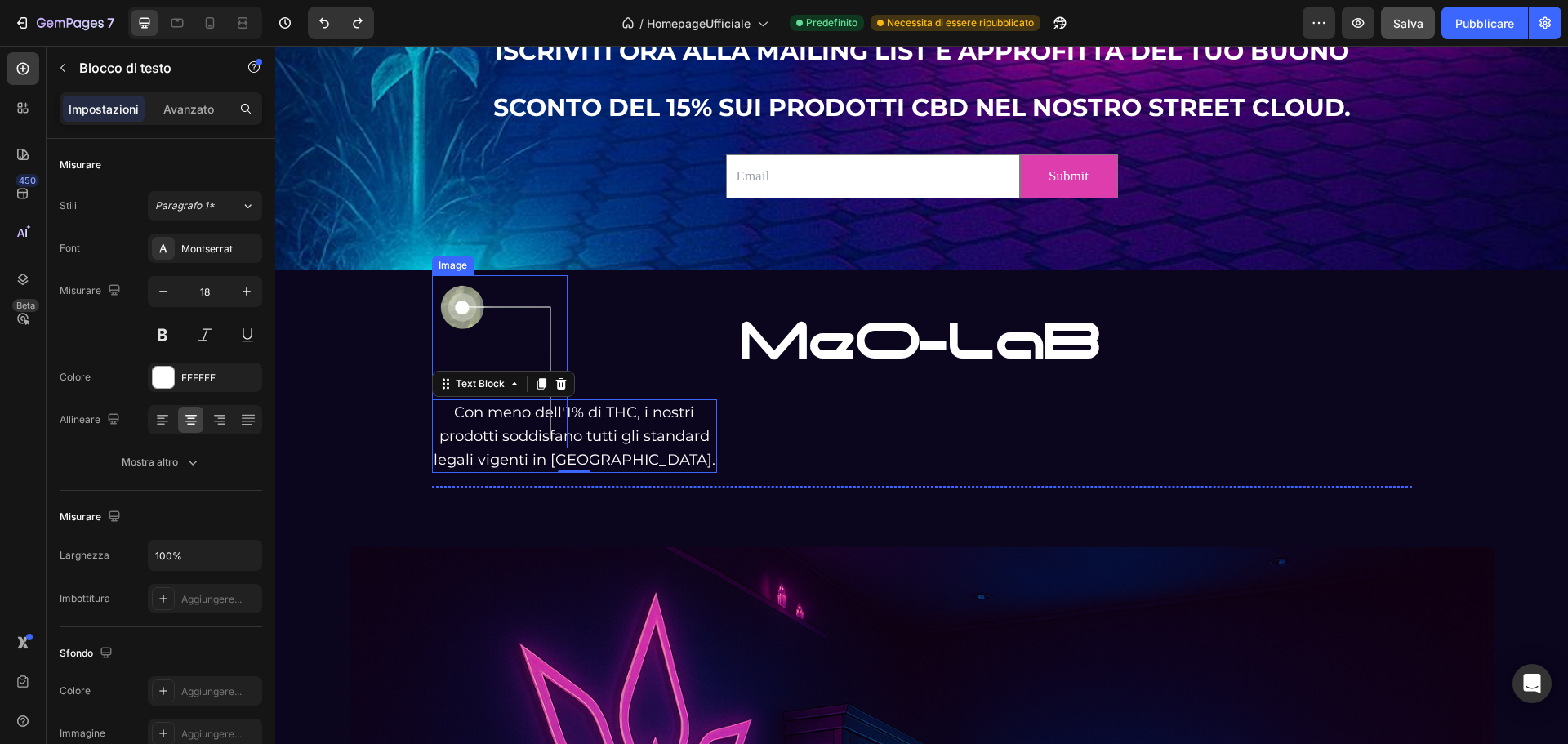
click at [443, 409] on img at bounding box center [499, 362] width 135 height 173
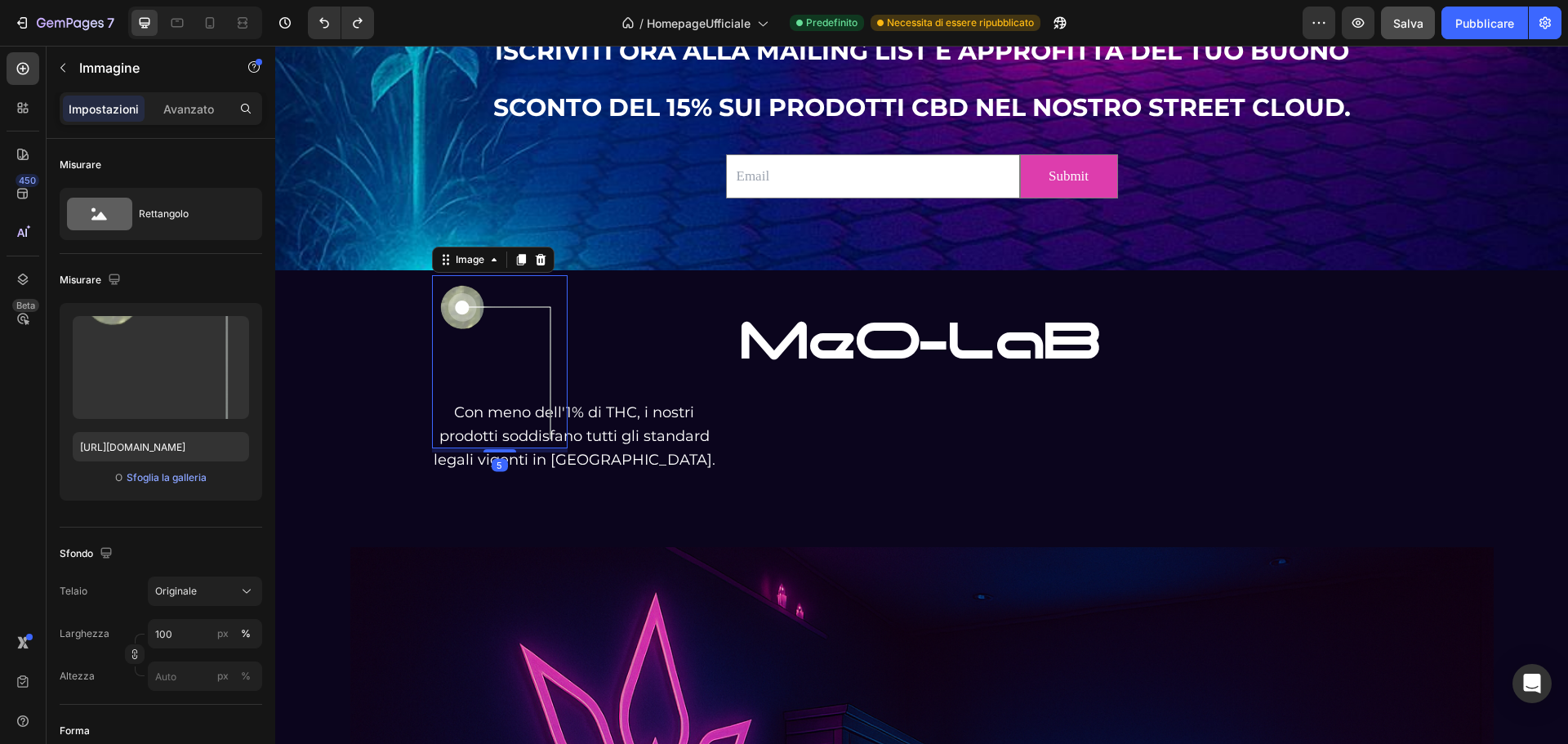
click at [593, 418] on p "Con meno dell'1% di THC, i nostri prodotti soddisfano tutti gli standard legali…" at bounding box center [574, 436] width 282 height 70
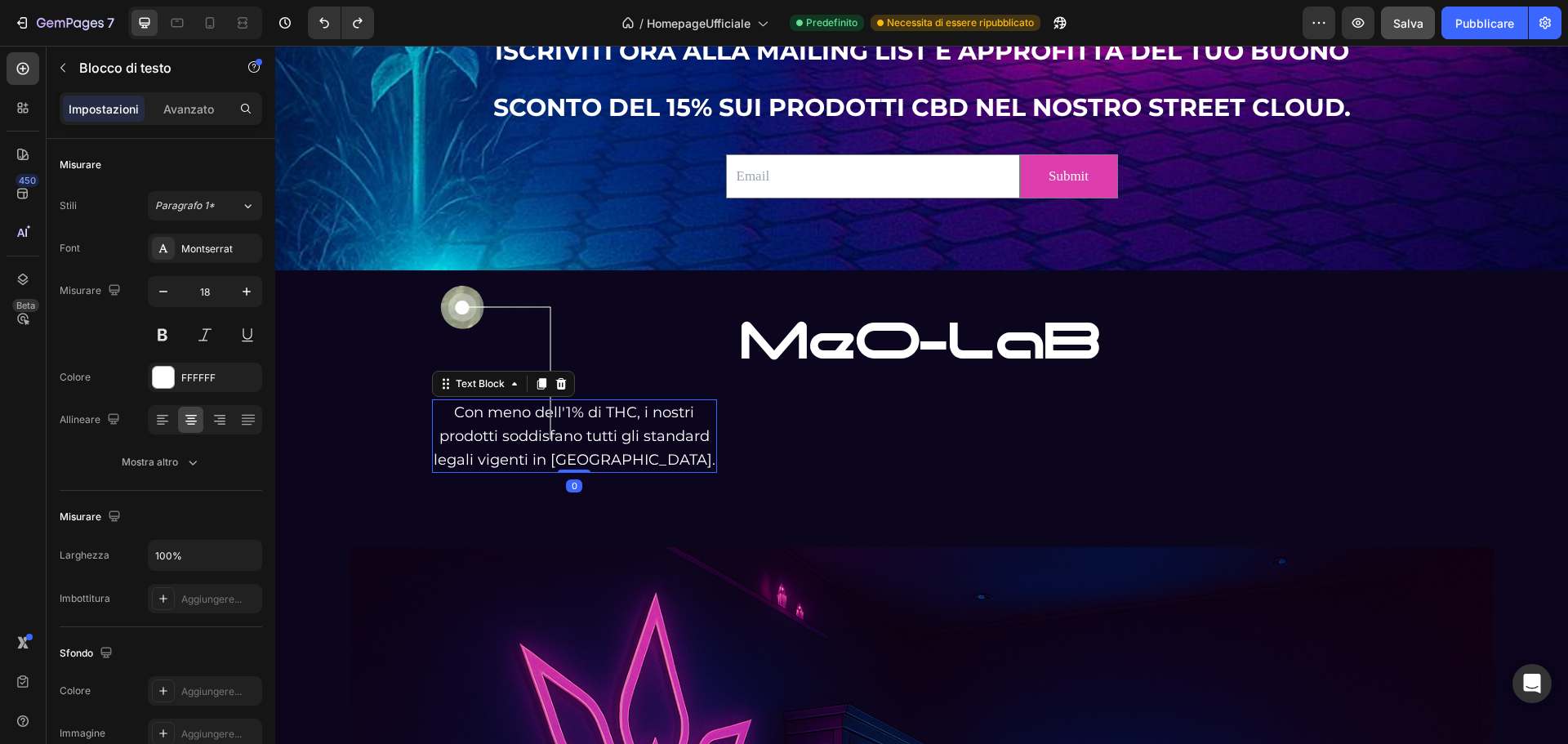
click at [607, 414] on p "Con meno dell'1% di THC, i nostri prodotti soddisfano tutti gli standard legali…" at bounding box center [574, 436] width 282 height 70
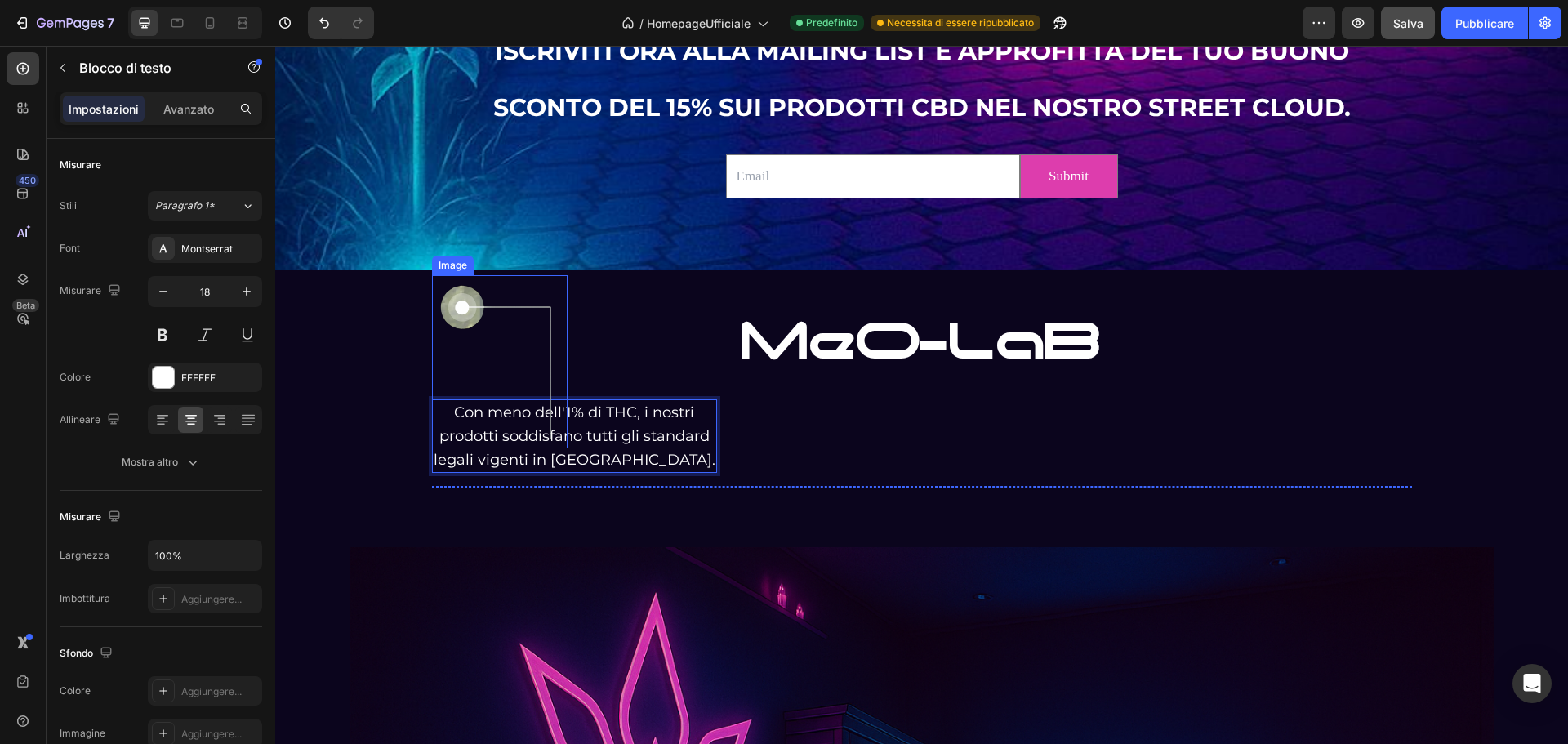
click at [537, 442] on img at bounding box center [499, 362] width 135 height 173
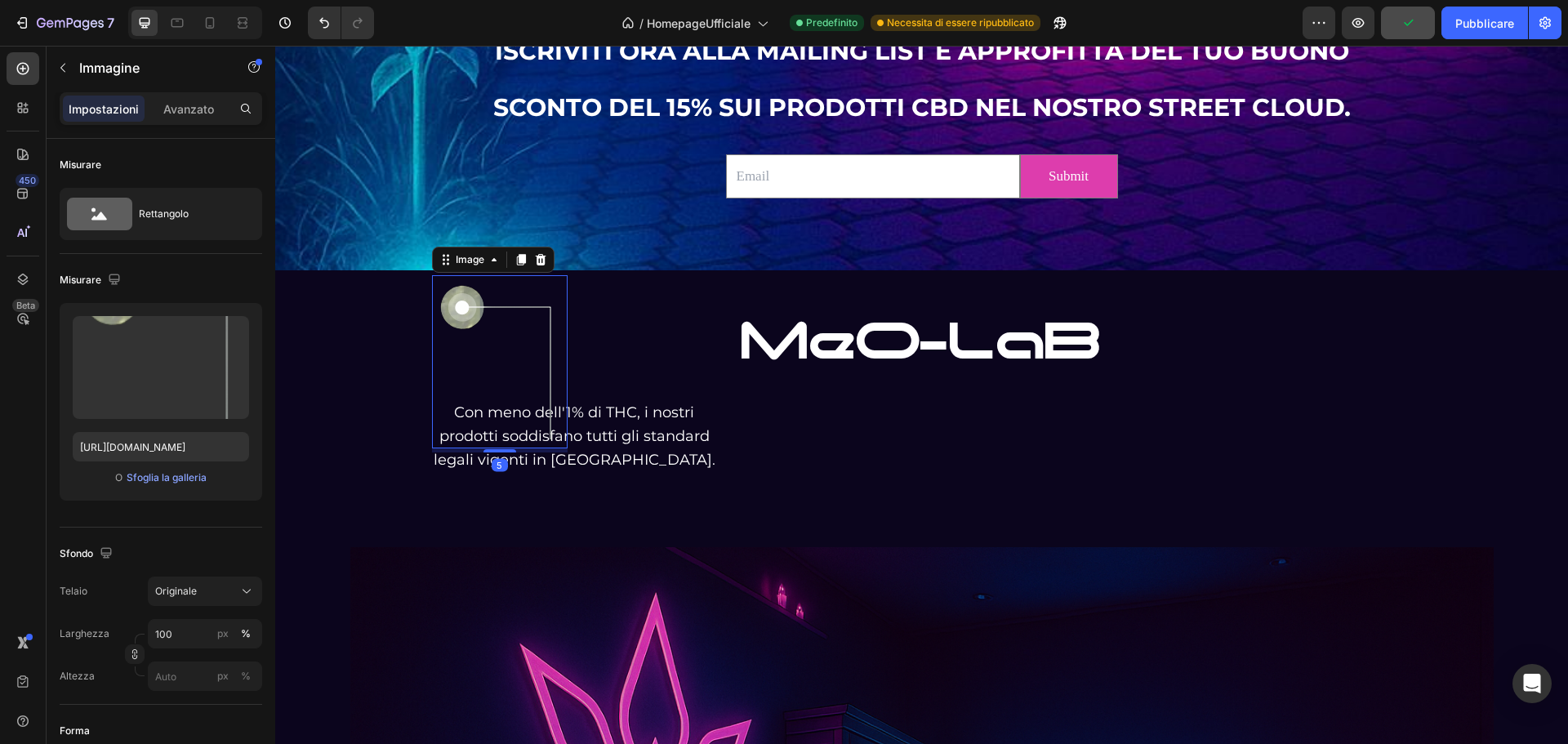
click at [492, 447] on img at bounding box center [499, 362] width 135 height 173
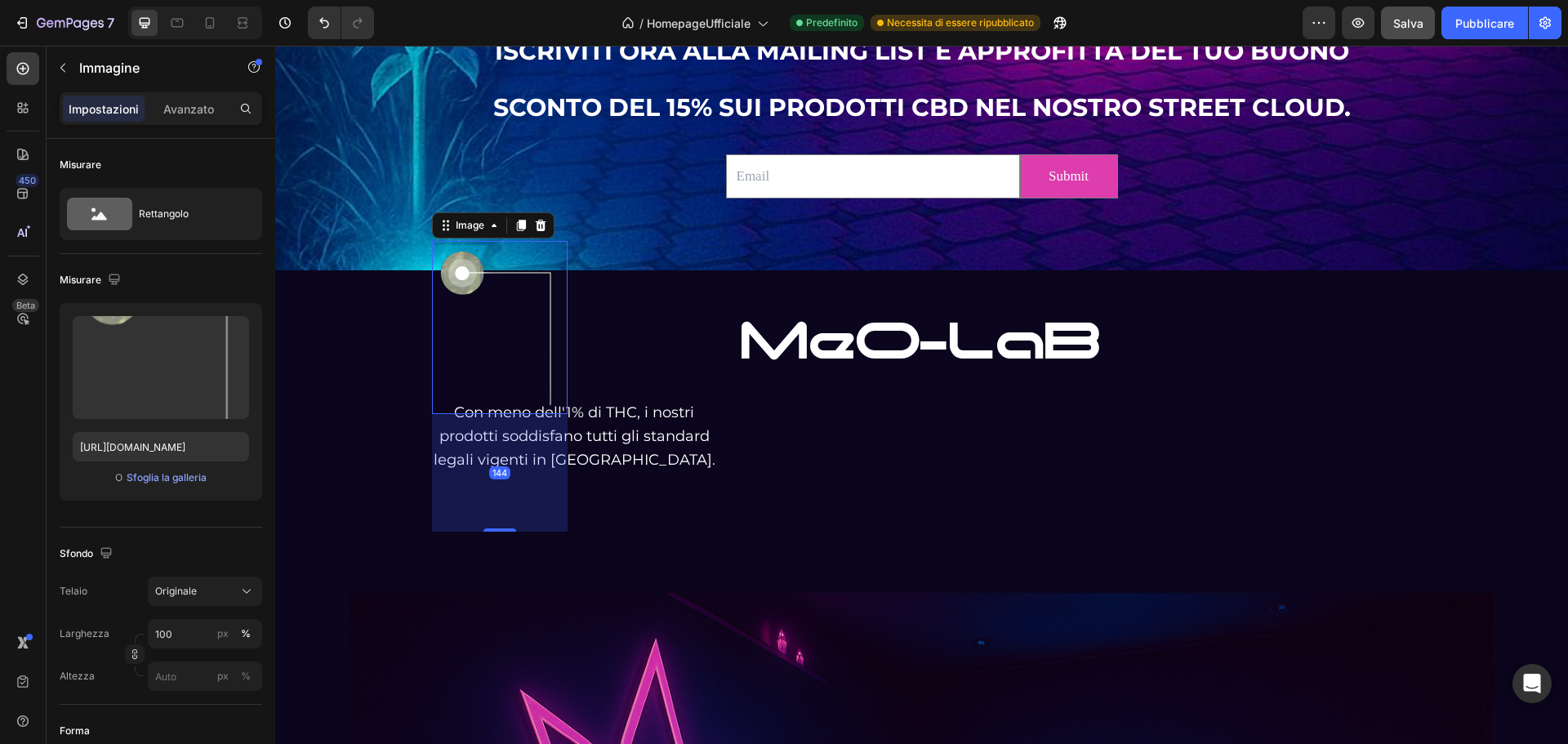
drag, startPoint x: 494, startPoint y: 451, endPoint x: 504, endPoint y: 565, distance: 114.4
click at [606, 454] on p "Con meno dell'1% di THC, i nostri prodotti soddisfano tutti gli standard legali…" at bounding box center [574, 436] width 282 height 70
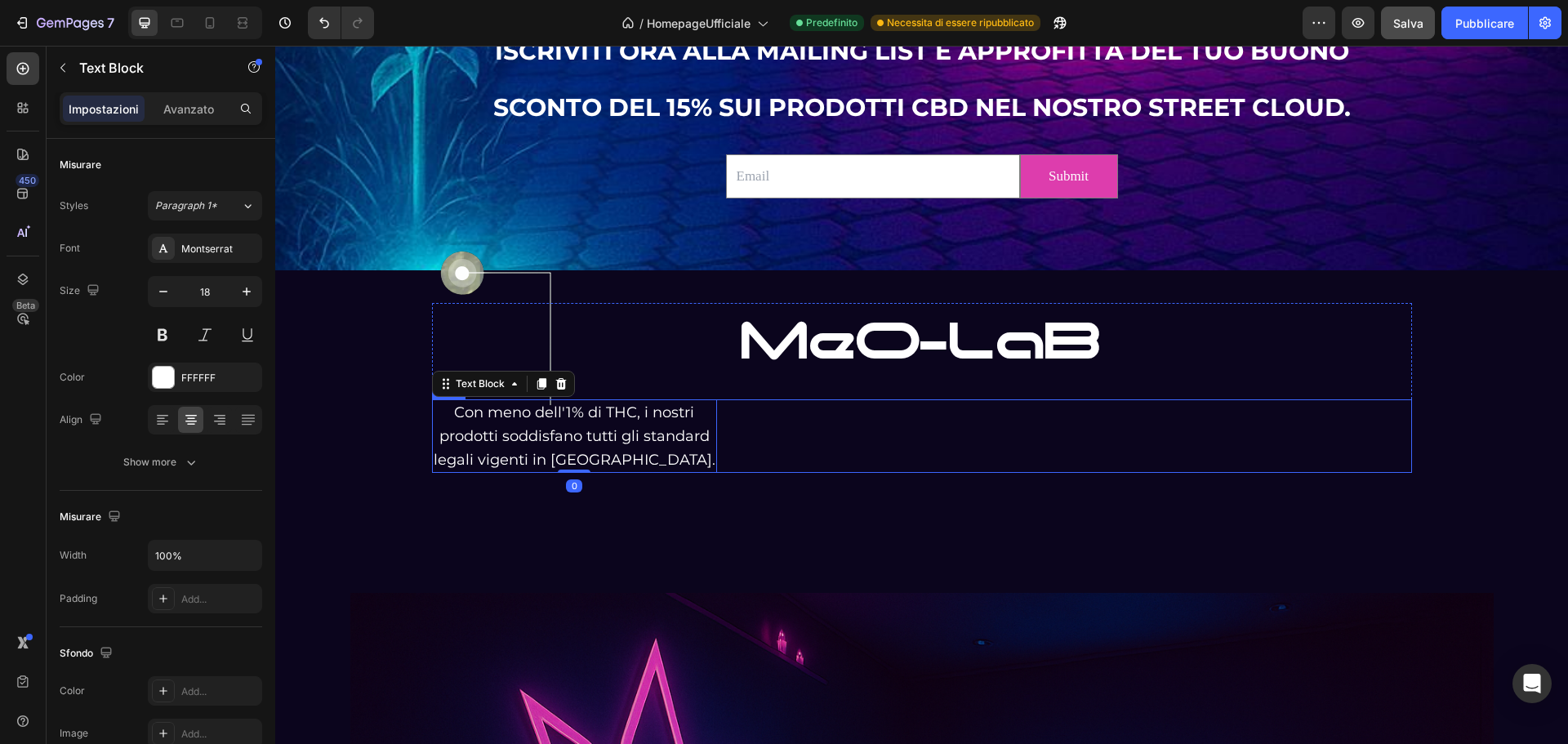
click at [784, 447] on div "Con meno dell'1% di THC, i nostri prodotti soddisfano tutti gli standard legali…" at bounding box center [922, 436] width 980 height 74
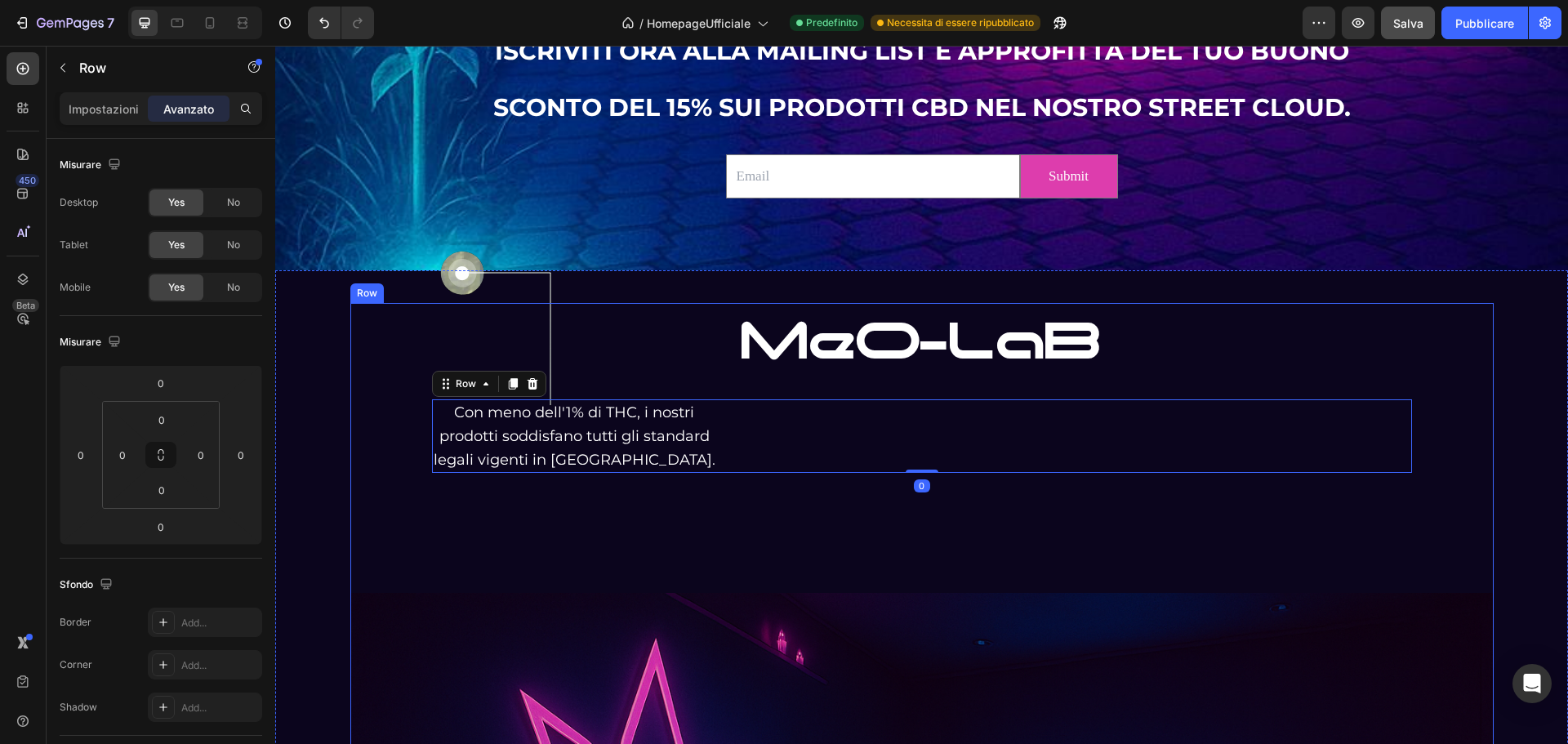
click at [446, 407] on img at bounding box center [499, 327] width 135 height 173
click at [446, 421] on p "Con meno dell'1% di THC, i nostri prodotti soddisfano tutti gli standard legali…" at bounding box center [574, 436] width 282 height 70
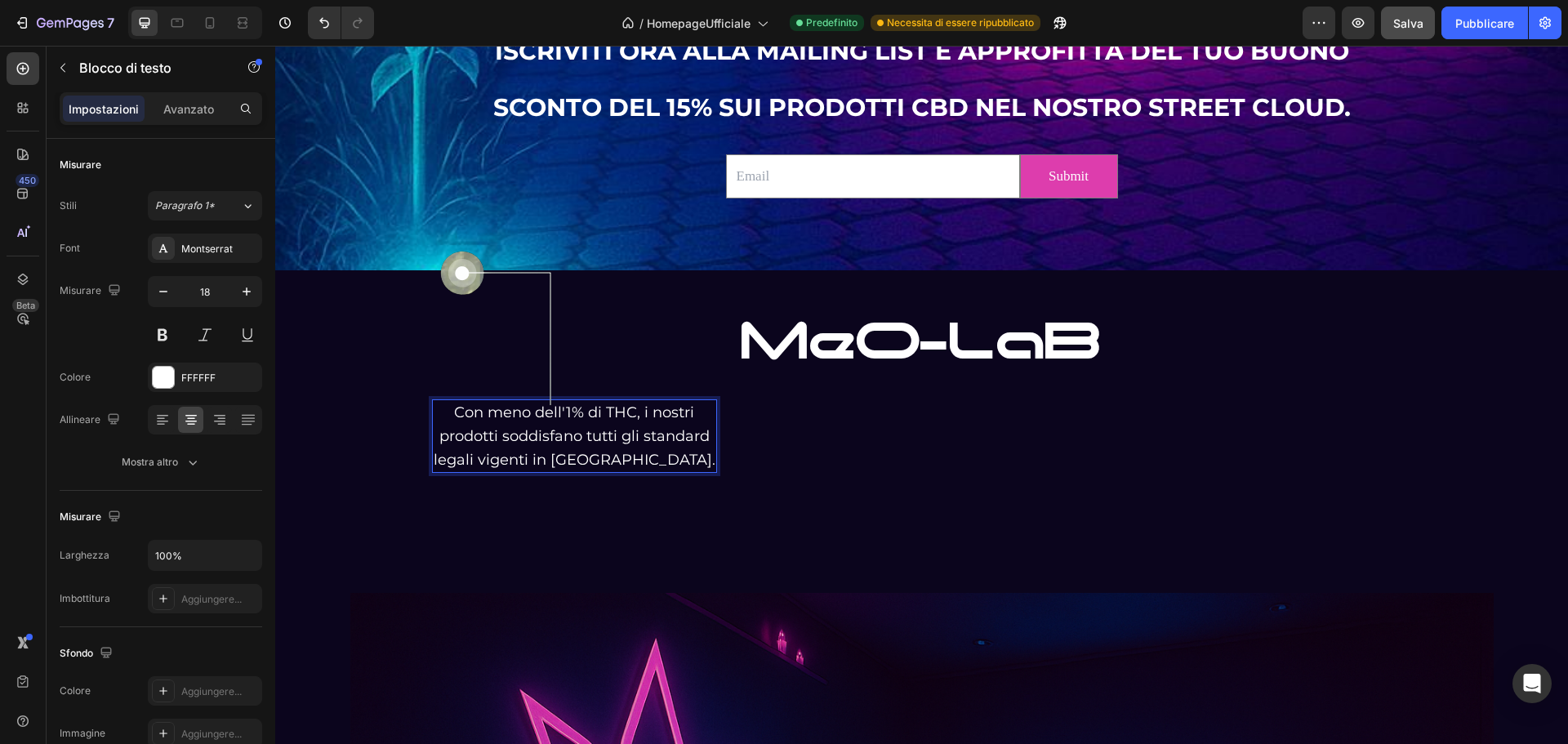
click at [534, 425] on p "Con meno dell'1% di THC, i nostri prodotti soddisfano tutti gli standard legali…" at bounding box center [574, 436] width 282 height 70
click at [568, 471] on p "Con meno dell'1% di THC, i nostri prodotti soddisfano tutti gli standard legali…" at bounding box center [574, 436] width 282 height 70
click at [545, 401] on img at bounding box center [499, 327] width 135 height 173
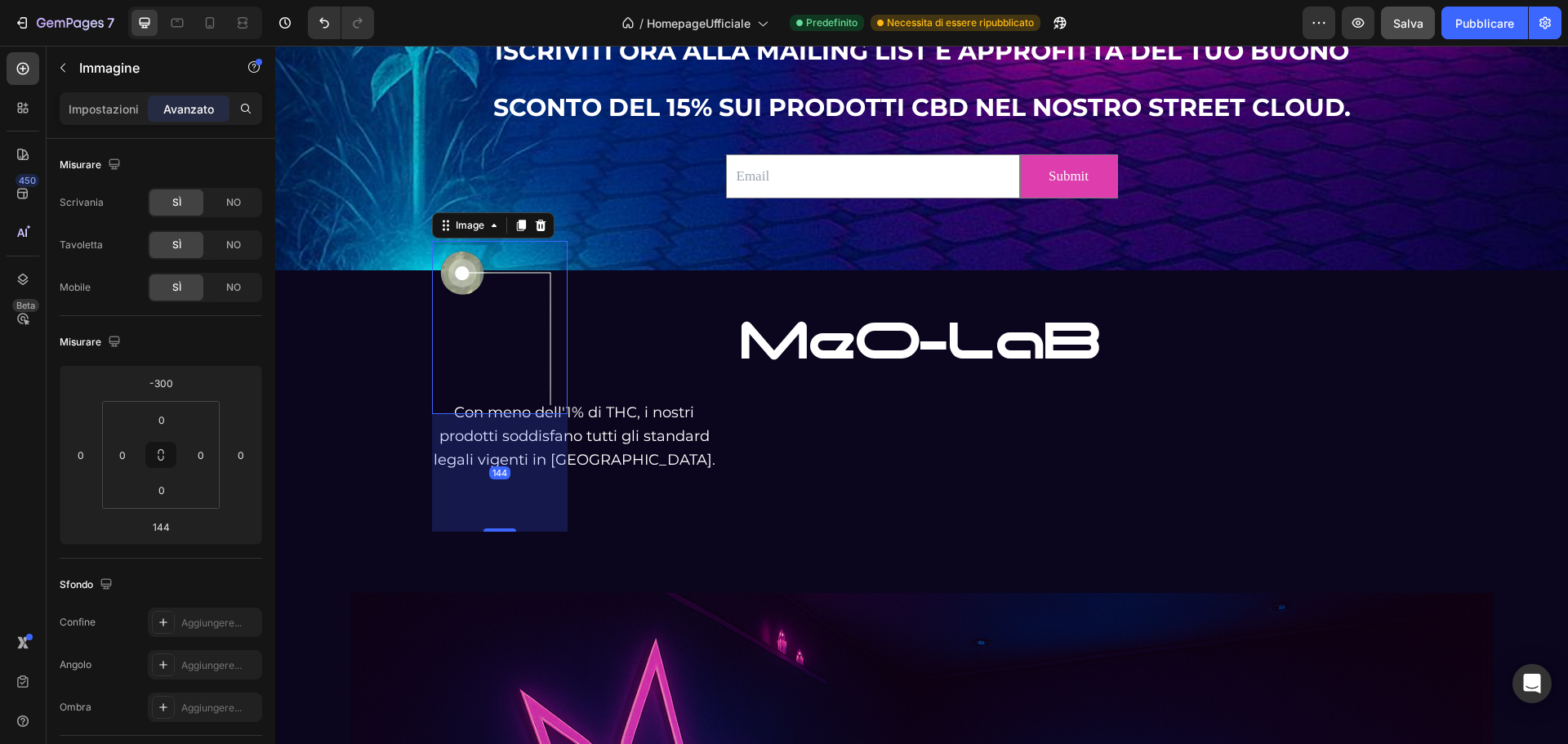
click at [507, 364] on img at bounding box center [499, 327] width 135 height 173
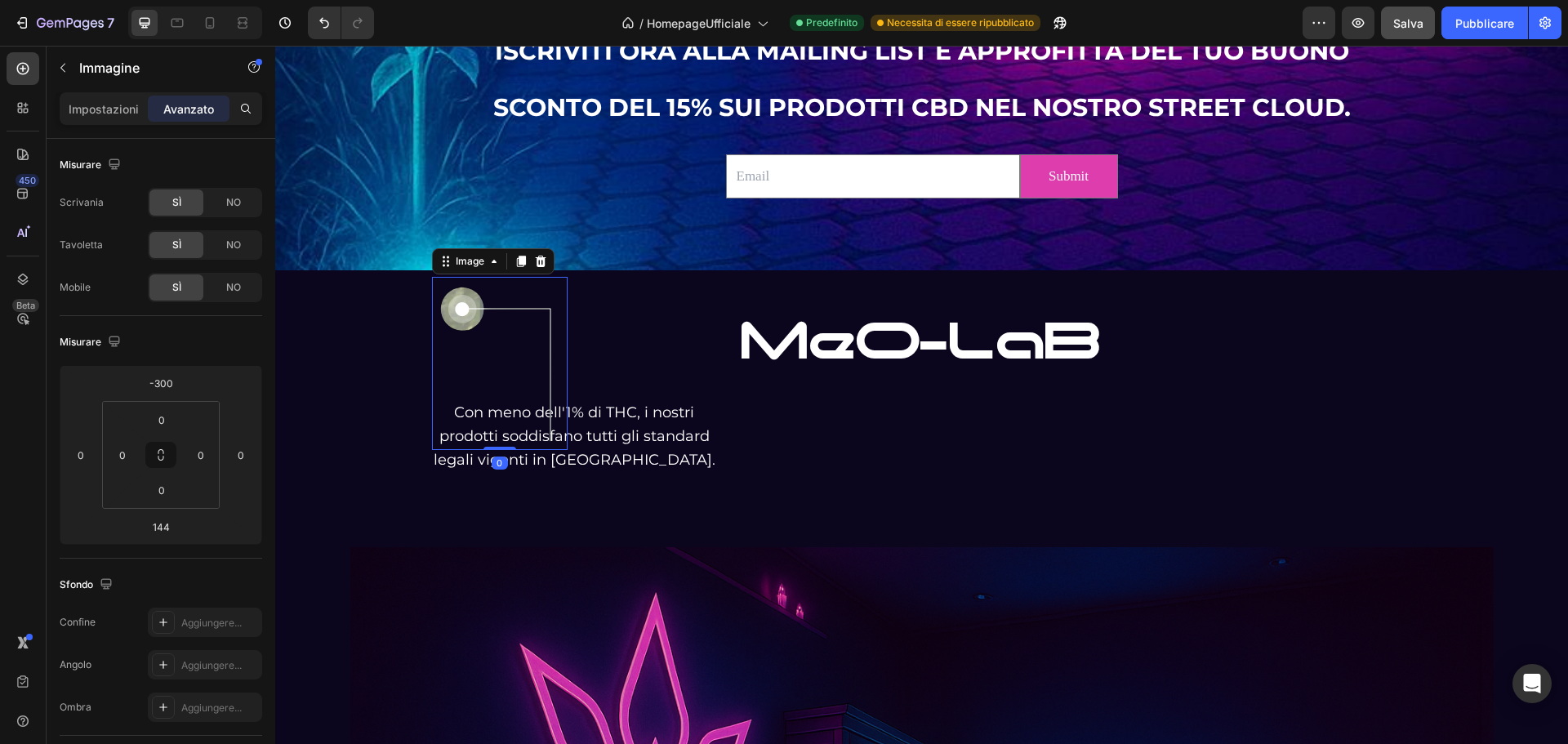
drag, startPoint x: 488, startPoint y: 528, endPoint x: 464, endPoint y: 331, distance: 198.5
click at [464, 331] on div "Image 0" at bounding box center [499, 364] width 135 height 173
type input "0"
click at [632, 434] on p "Con meno dell'1% di THC, i nostri prodotti soddisfano tutti gli standard legali…" at bounding box center [574, 436] width 282 height 70
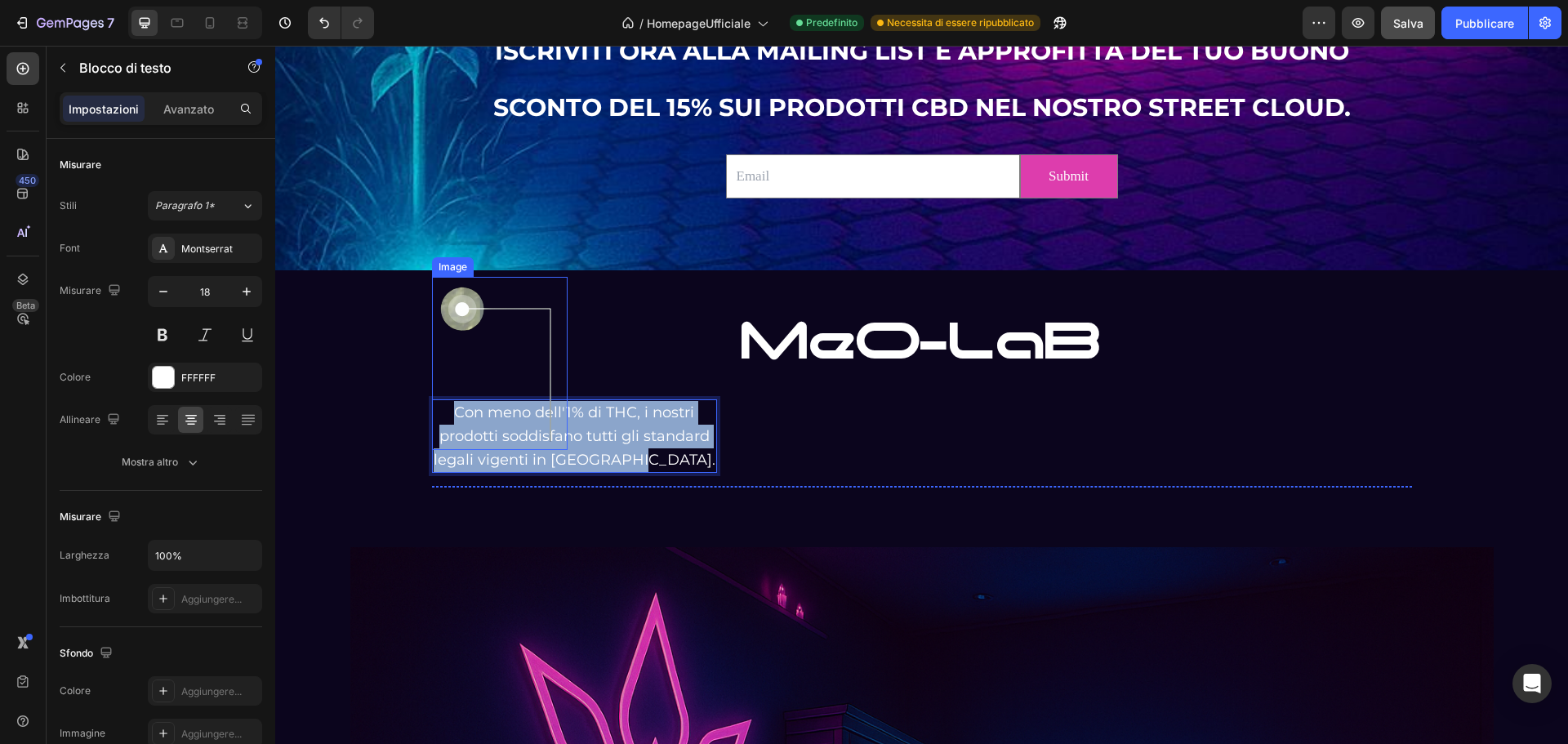
drag, startPoint x: 544, startPoint y: 436, endPoint x: 441, endPoint y: 408, distance: 106.7
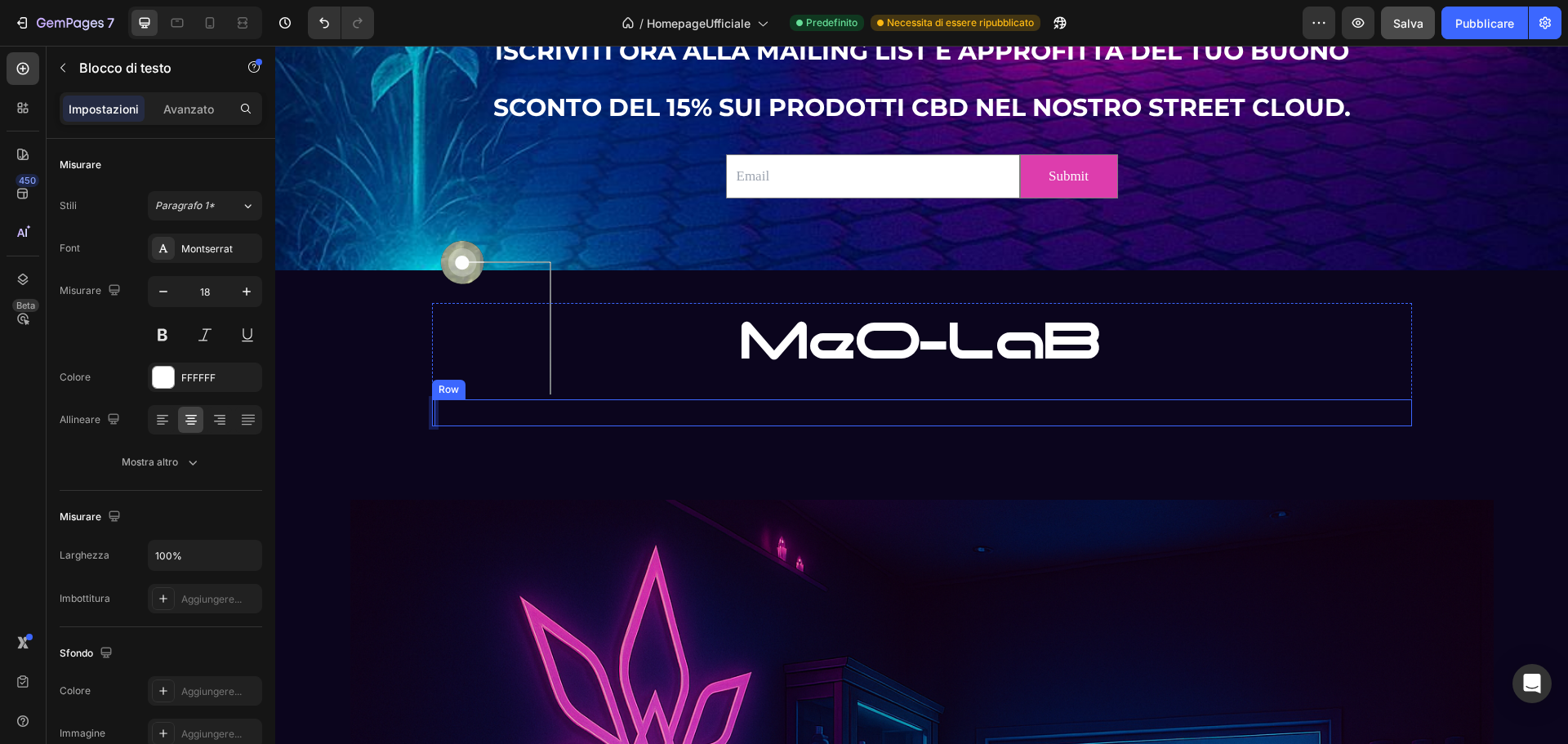
click at [500, 424] on div "Text Block 0 Row" at bounding box center [922, 413] width 980 height 27
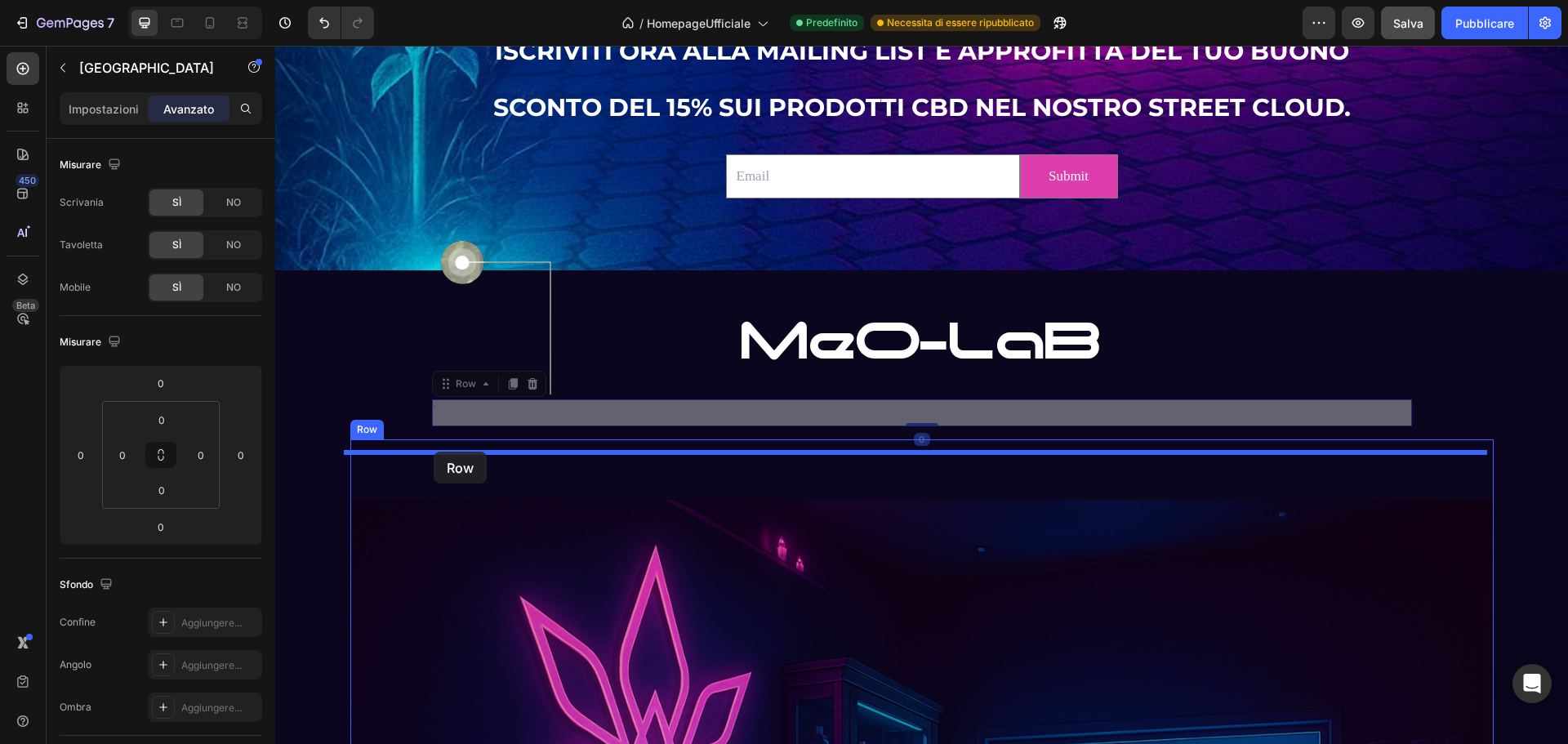
drag, startPoint x: 439, startPoint y: 387, endPoint x: 434, endPoint y: 452, distance: 65.2
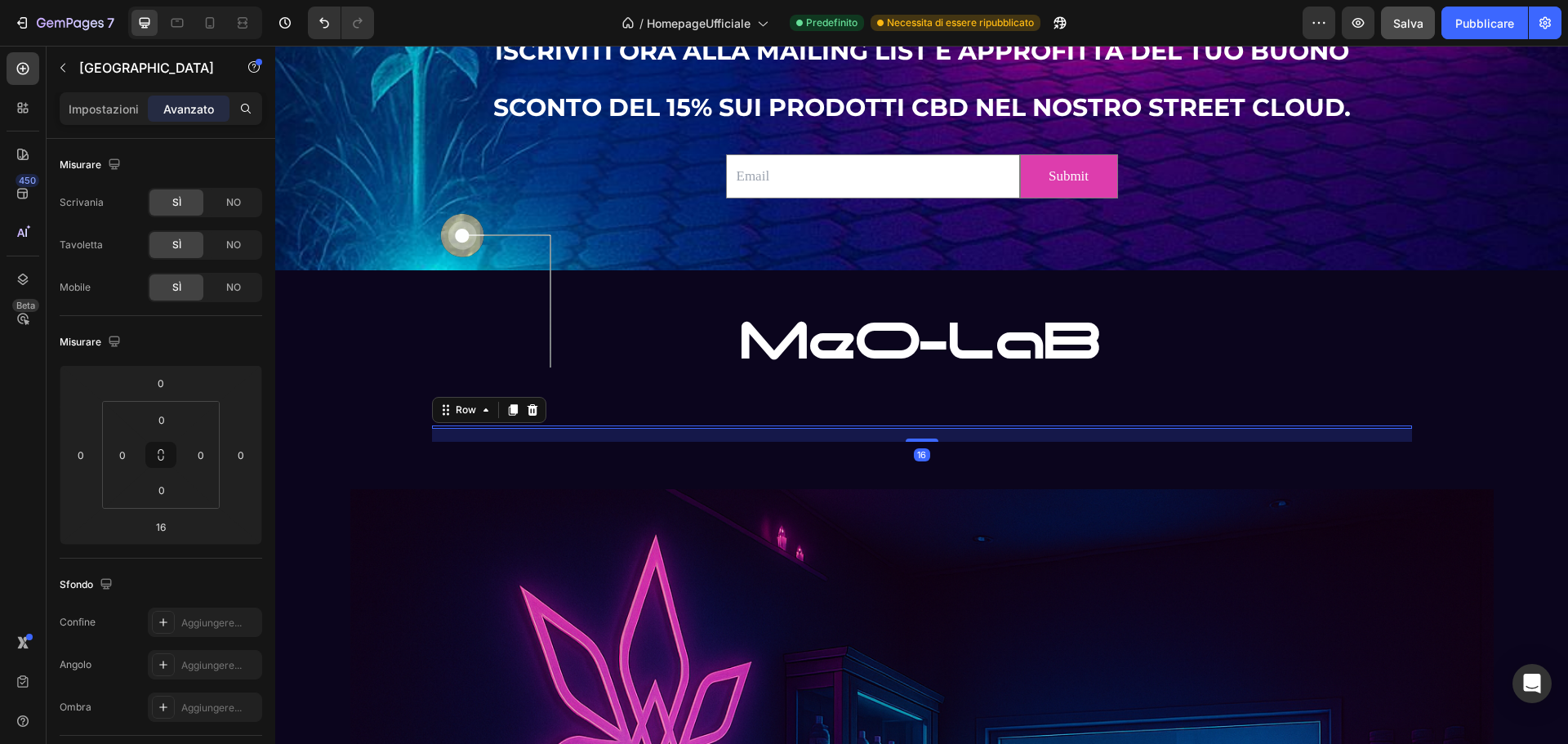
drag, startPoint x: 526, startPoint y: 431, endPoint x: 575, endPoint y: 422, distance: 49.8
click at [530, 429] on div "16" at bounding box center [922, 436] width 980 height 13
click at [786, 430] on div "16" at bounding box center [922, 436] width 980 height 13
drag, startPoint x: 910, startPoint y: 439, endPoint x: 920, endPoint y: 462, distance: 25.1
click at [920, 442] on div at bounding box center [922, 440] width 33 height 4
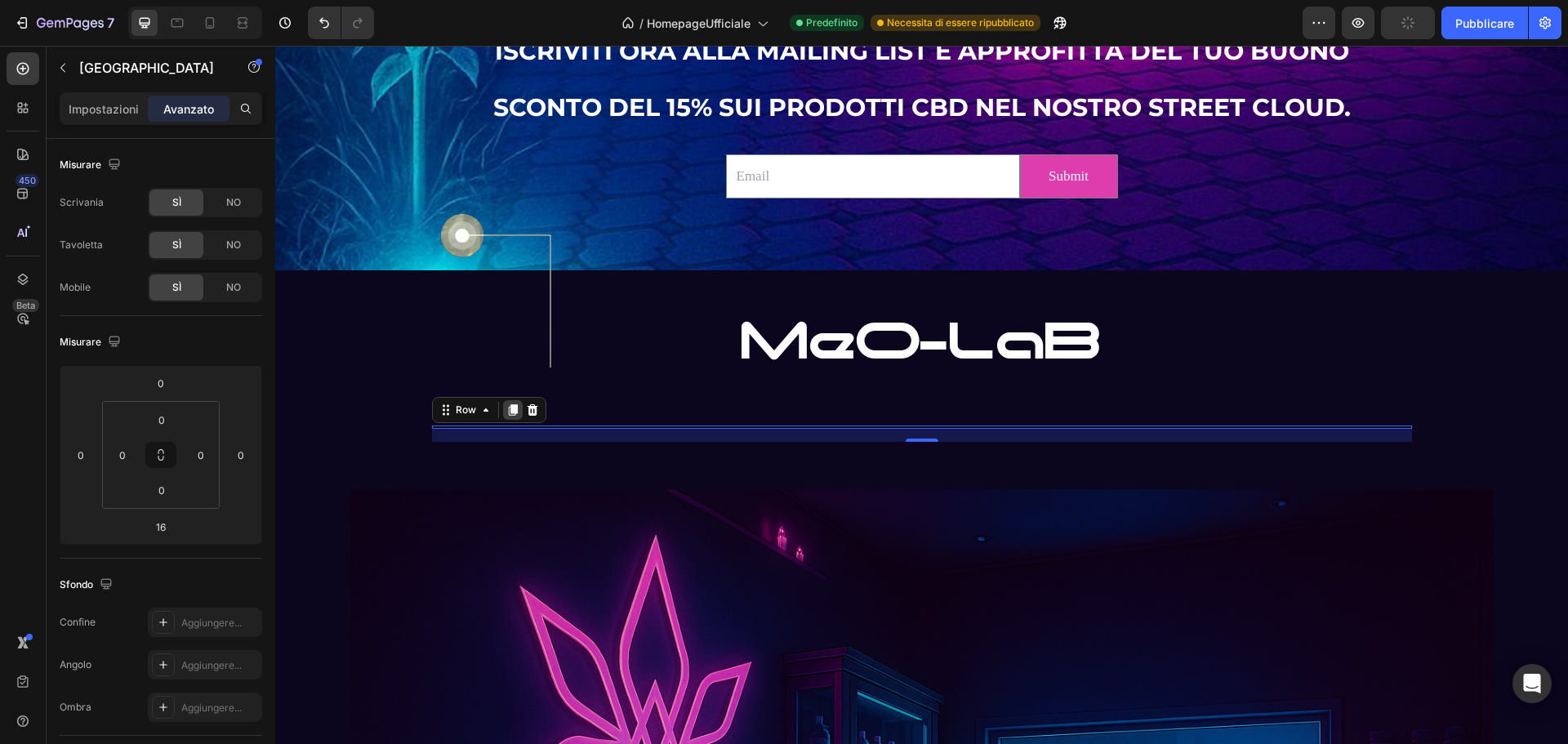
type input "44"
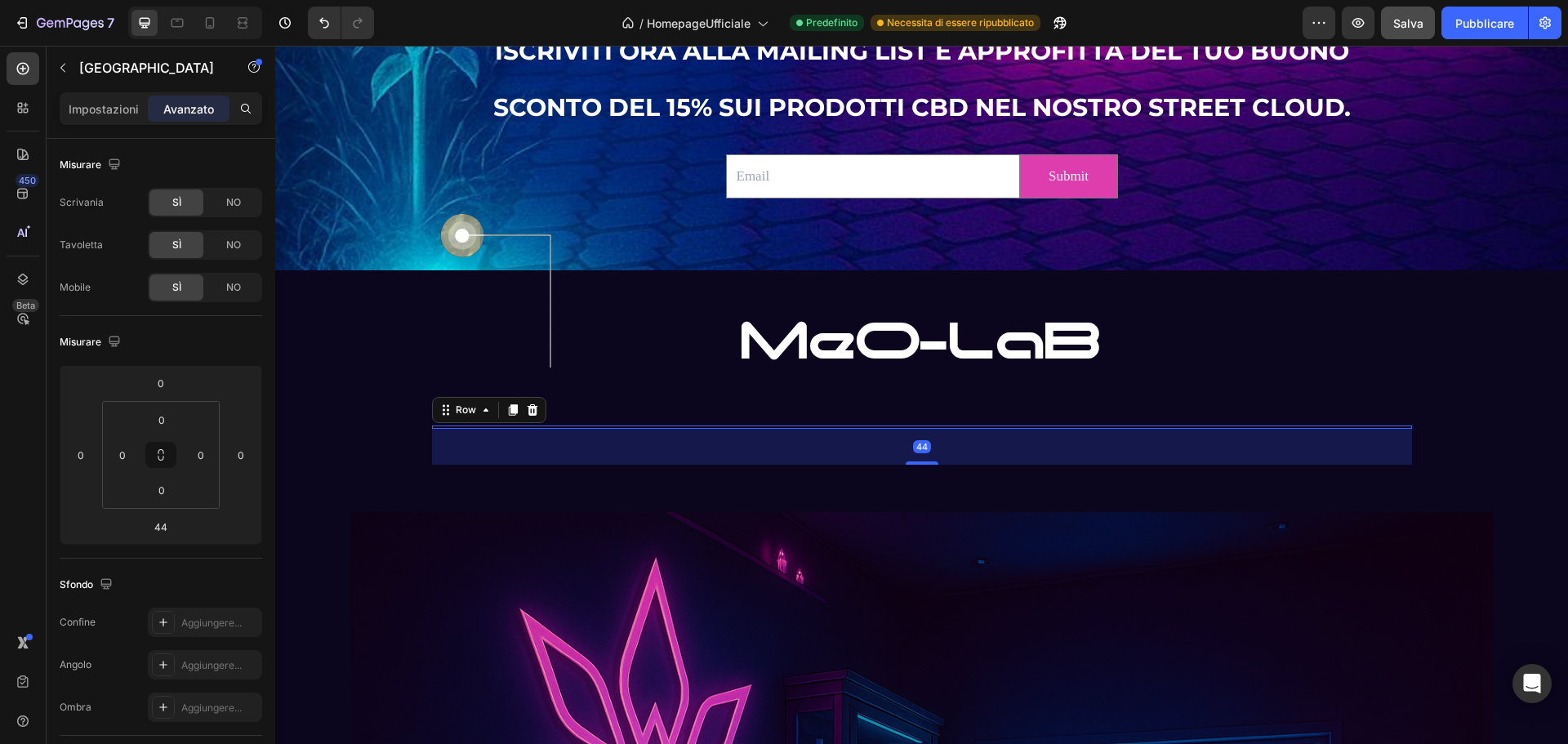
click at [486, 429] on div "44" at bounding box center [922, 447] width 980 height 36
click at [532, 415] on icon at bounding box center [533, 410] width 13 height 13
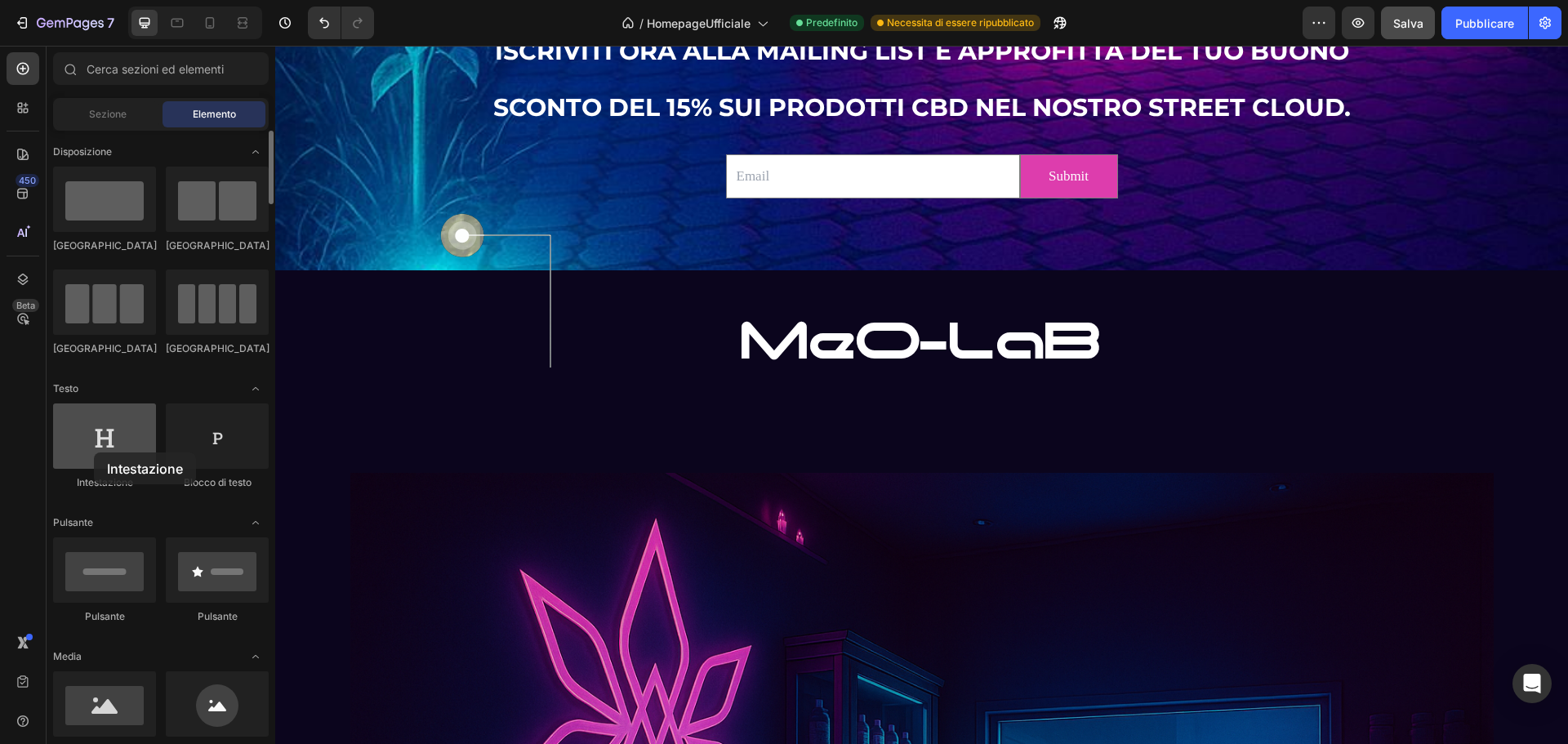
drag, startPoint x: 149, startPoint y: 440, endPoint x: 94, endPoint y: 453, distance: 56.5
click at [94, 453] on div at bounding box center [104, 437] width 103 height 65
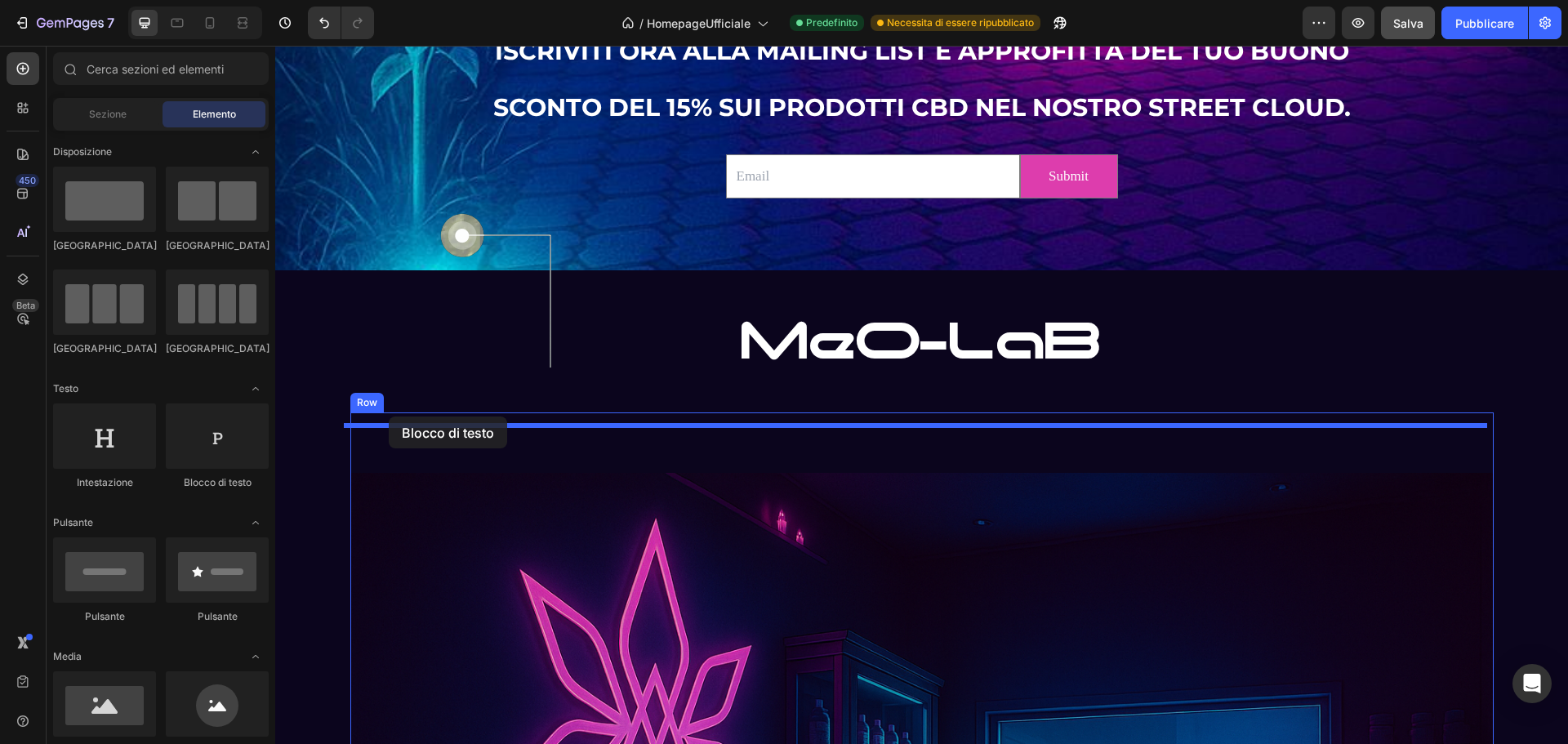
drag, startPoint x: 504, startPoint y: 495, endPoint x: 389, endPoint y: 417, distance: 139.0
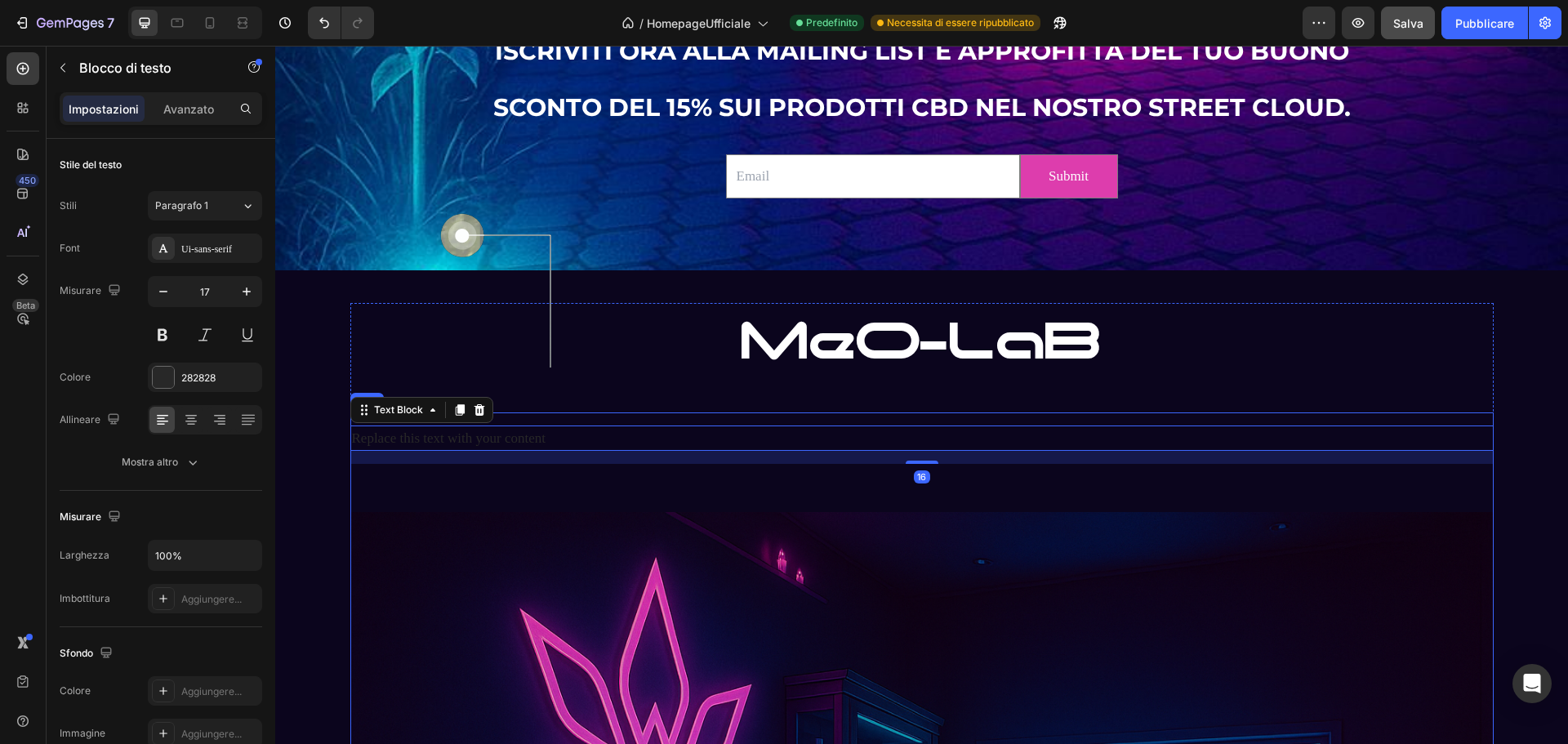
click at [565, 433] on div "Replace this text with your content" at bounding box center [922, 438] width 1144 height 25
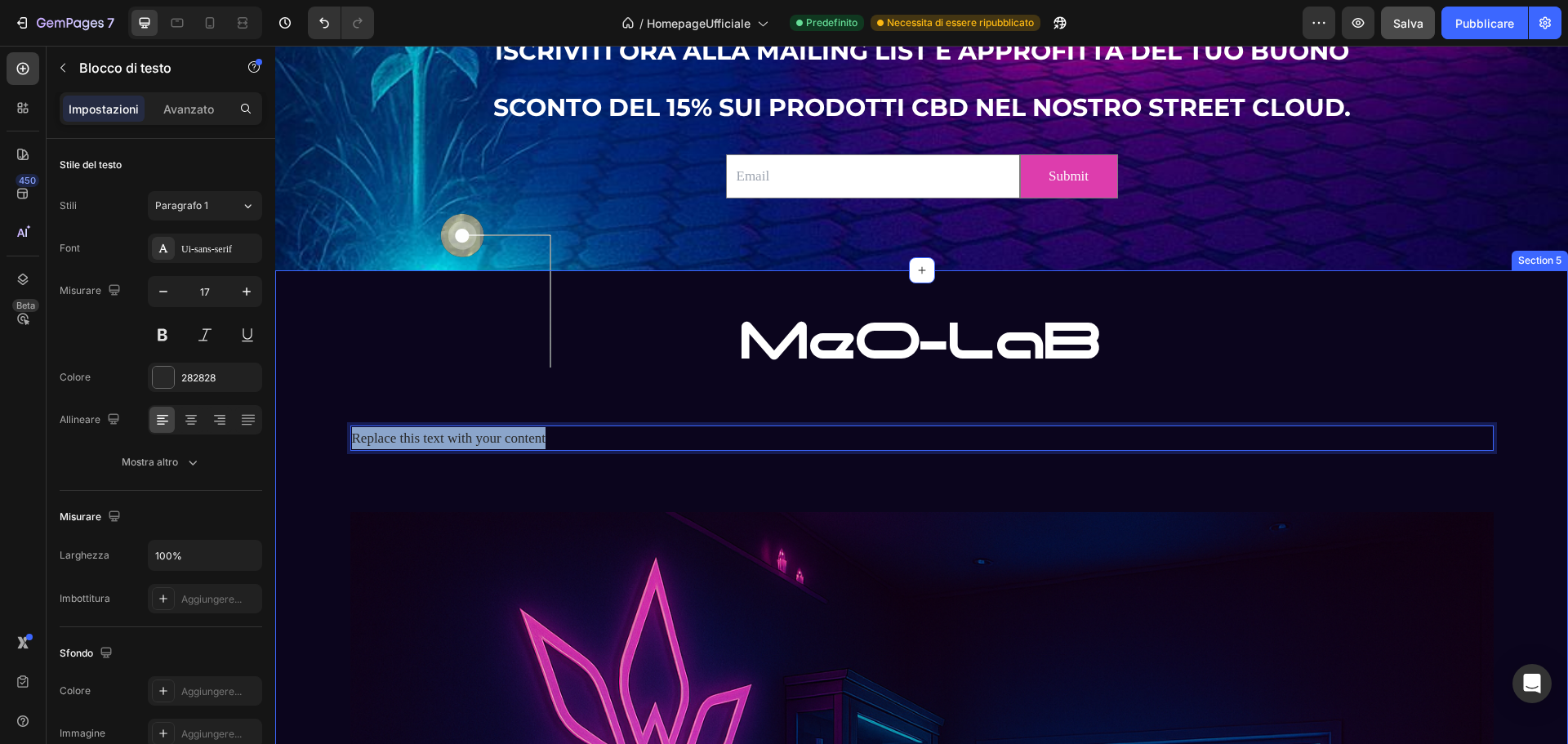
drag, startPoint x: 547, startPoint y: 443, endPoint x: 341, endPoint y: 449, distance: 206.1
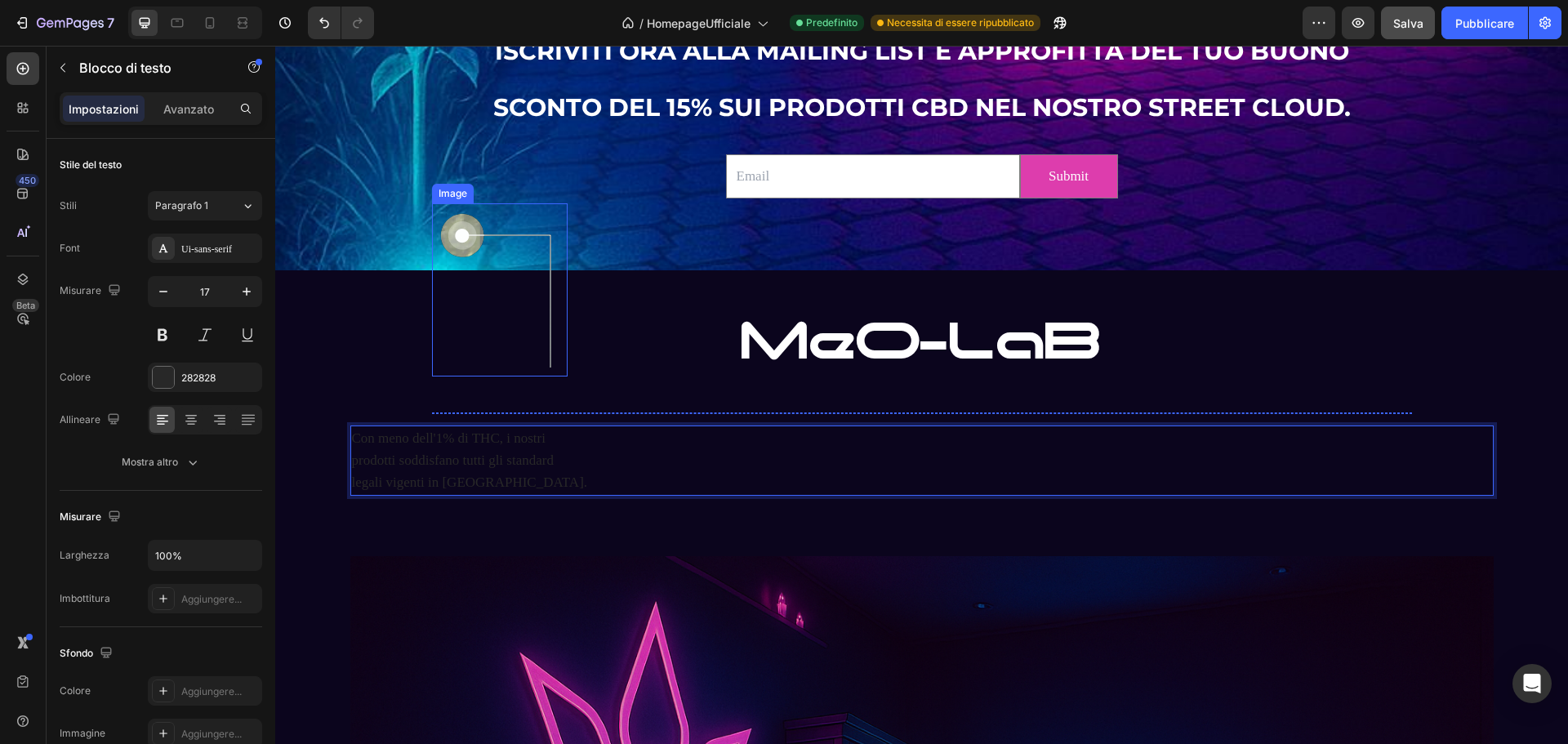
click at [503, 343] on img at bounding box center [499, 290] width 135 height 173
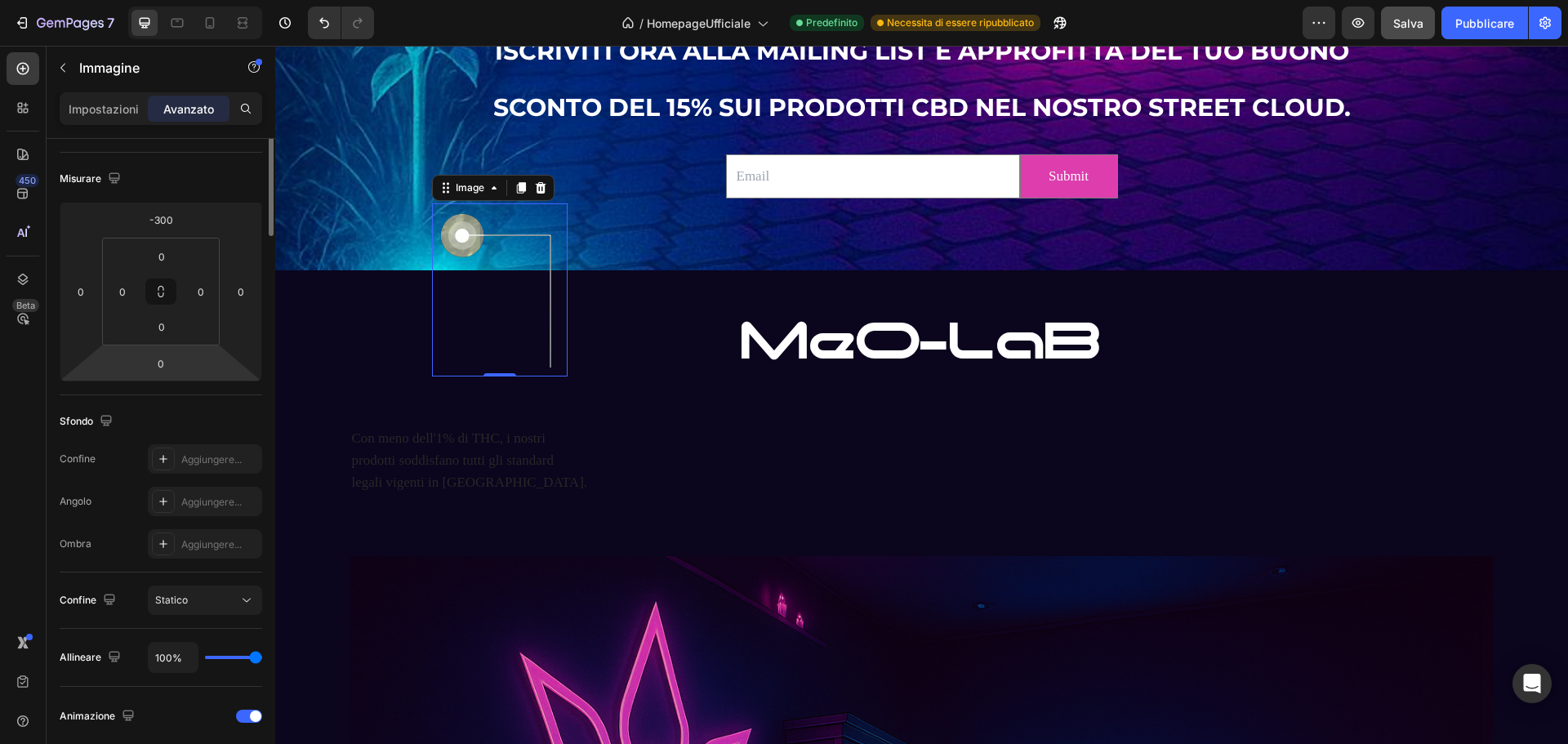
scroll to position [0, 0]
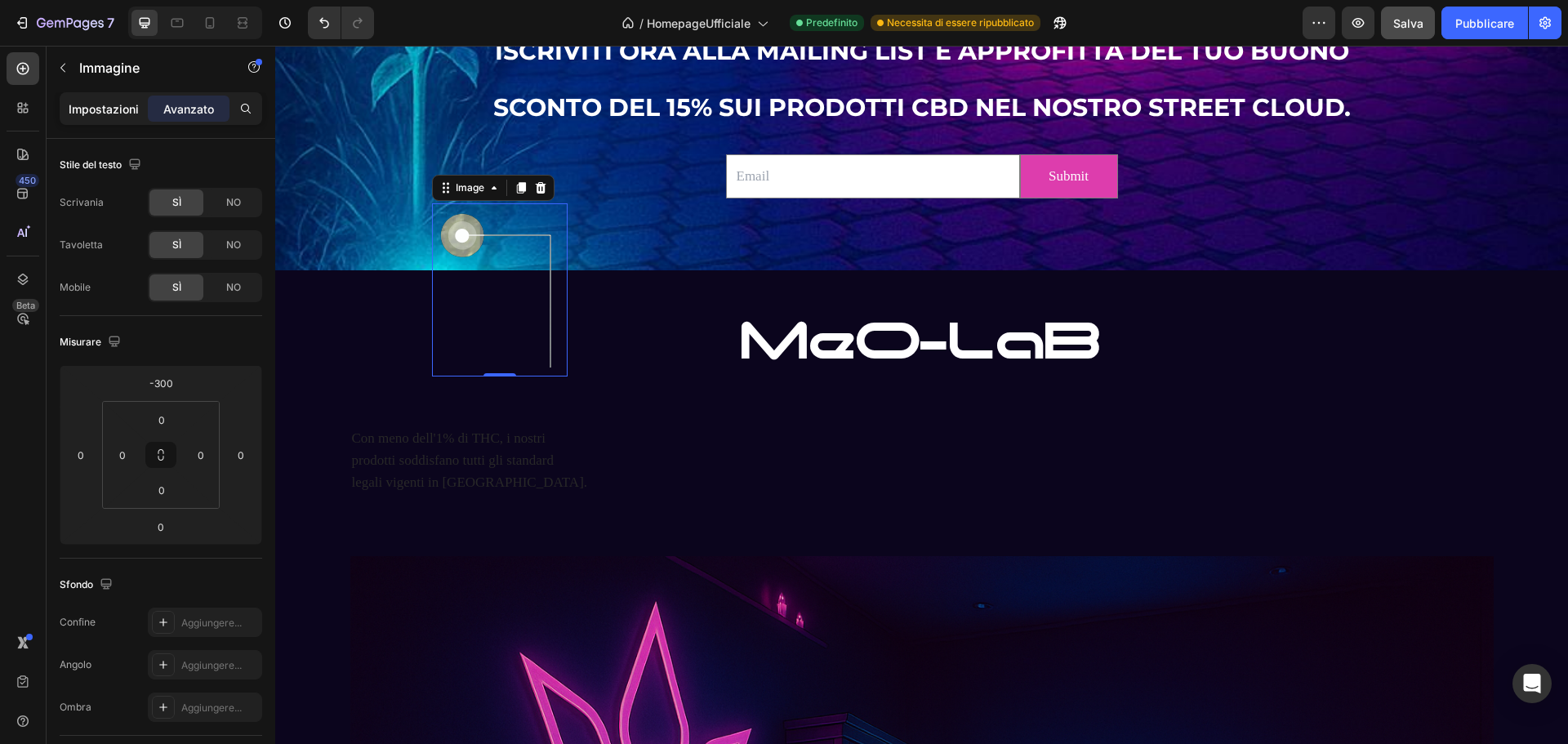
click at [105, 113] on font "Impostazioni" at bounding box center [103, 108] width 70 height 14
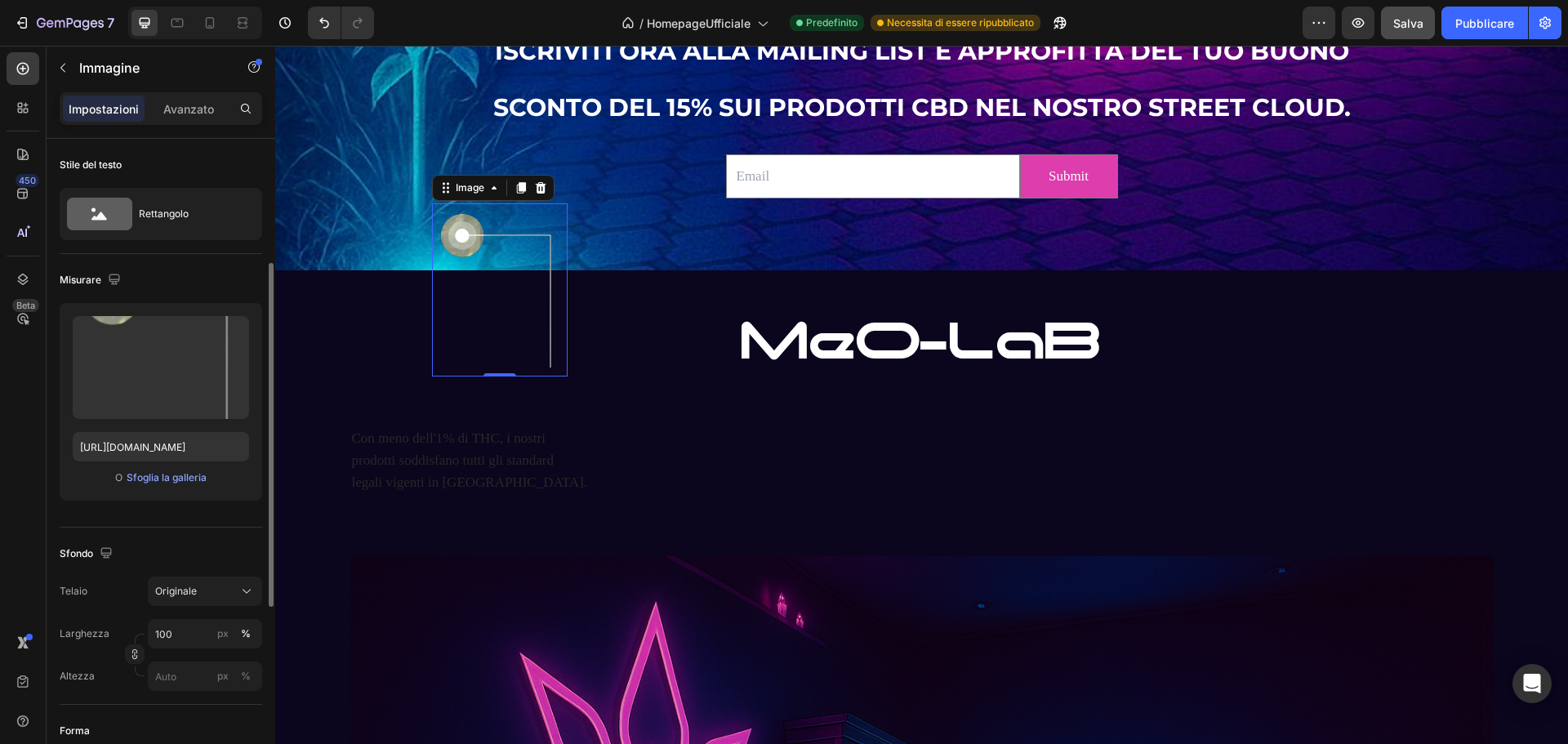
scroll to position [82, 0]
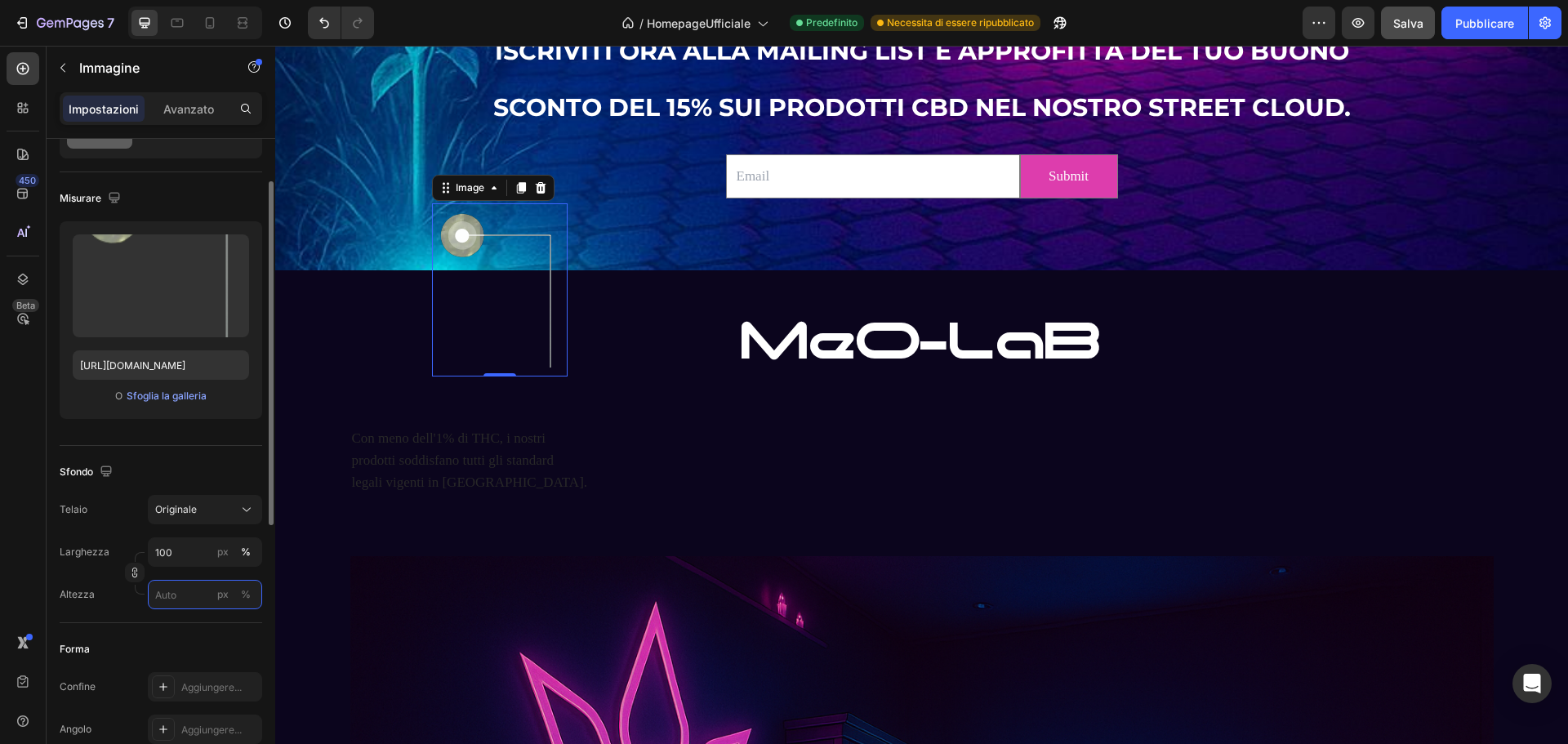
click at [181, 593] on input "px %" at bounding box center [205, 595] width 115 height 29
type input "2"
type input "200"
click at [196, 553] on input "px %" at bounding box center [205, 552] width 115 height 29
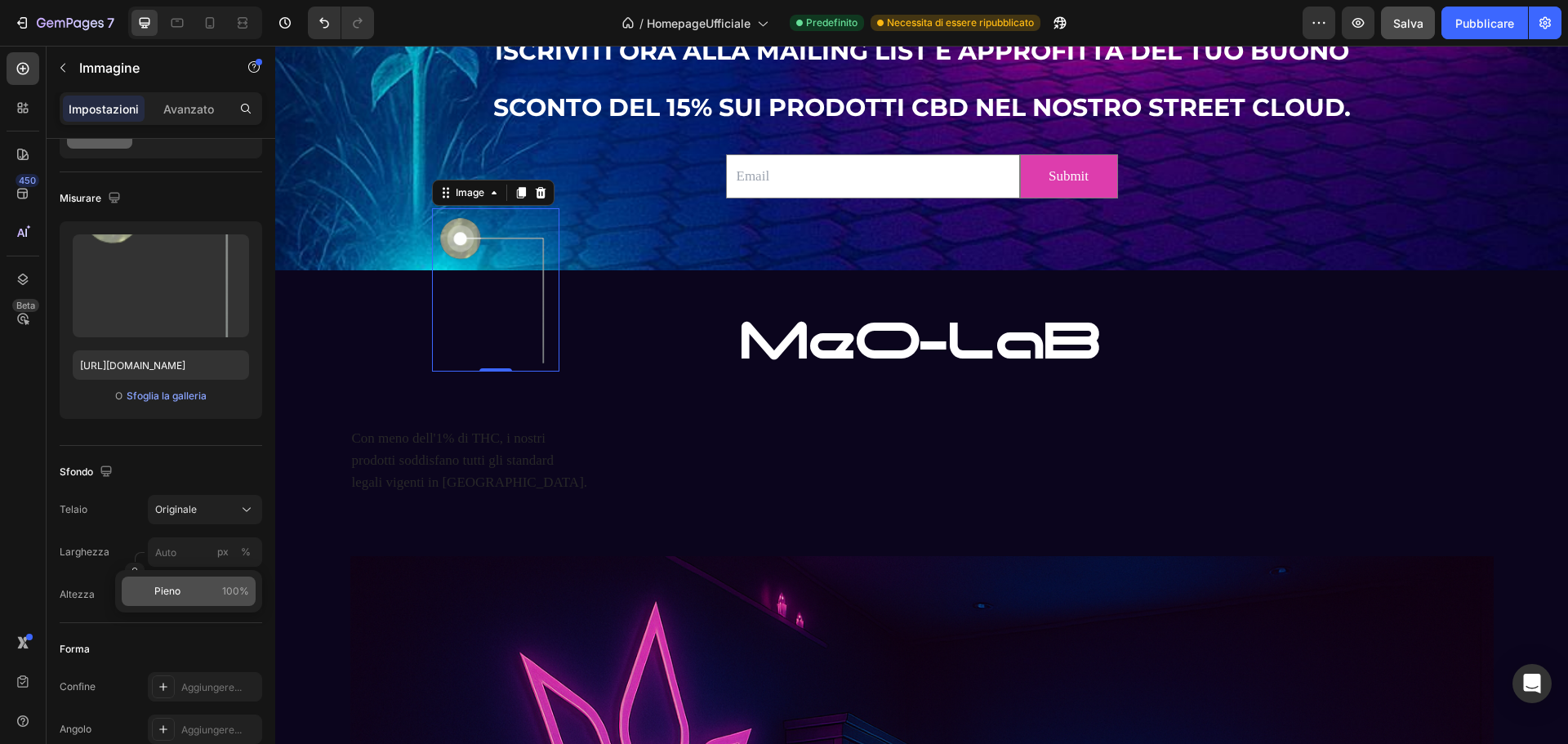
click at [186, 587] on p "Pieno 100%" at bounding box center [202, 591] width 95 height 15
type input "100"
click at [641, 384] on div "MeO-LaB Heading" at bounding box center [922, 351] width 980 height 96
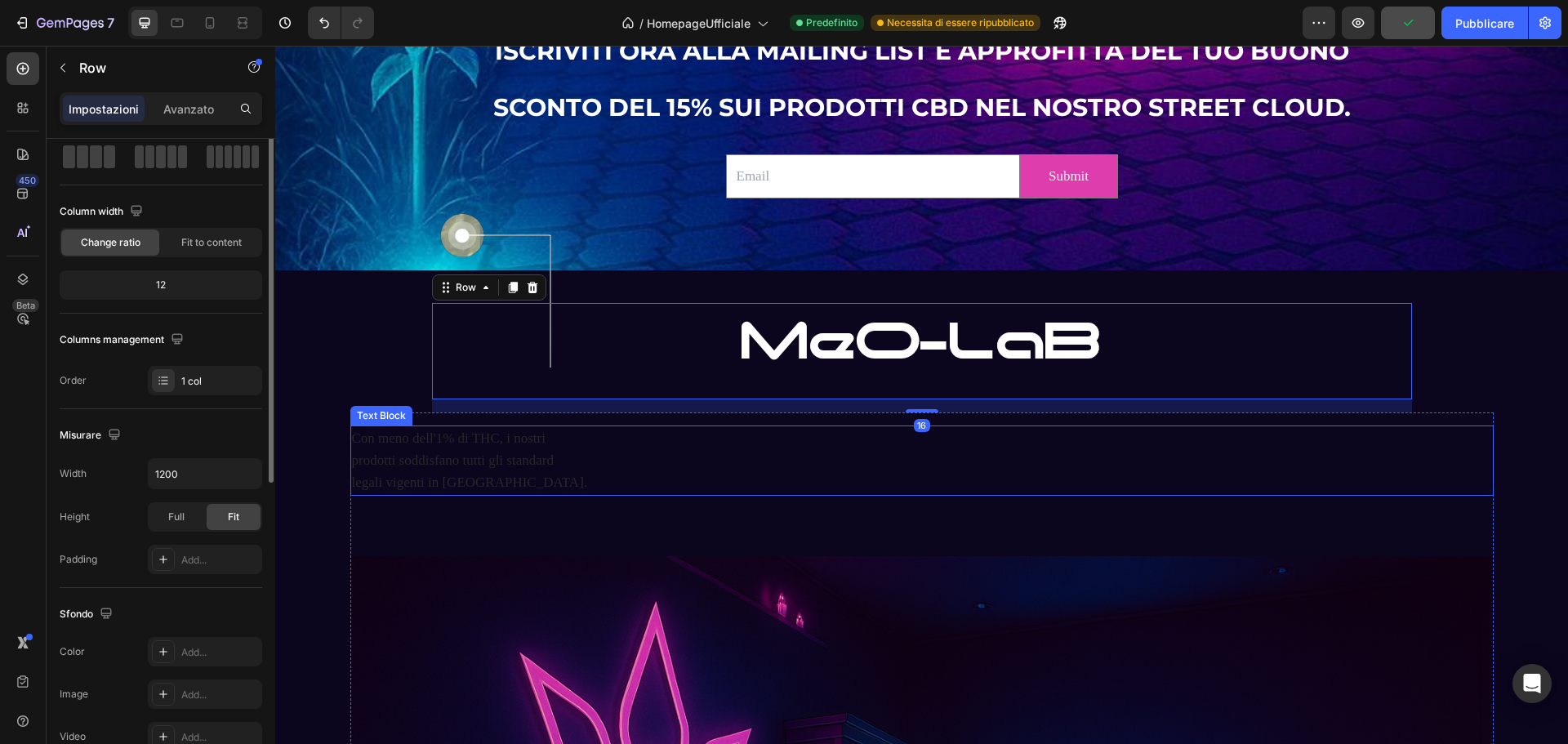
scroll to position [0, 0]
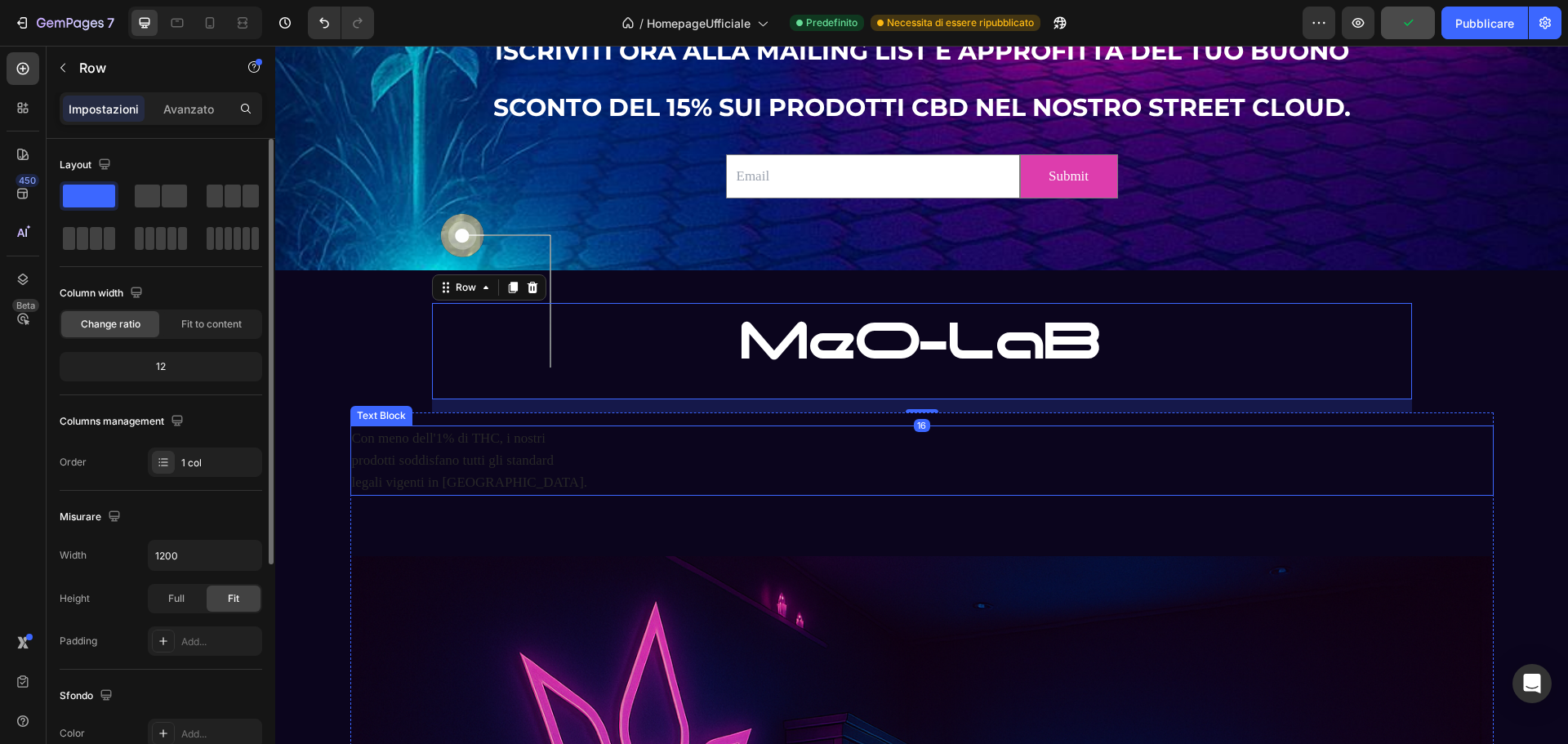
click at [480, 454] on p "Con meno dell'1% di THC, i nostri prodotti soddisfano tutti gli standard legali…" at bounding box center [922, 461] width 1140 height 67
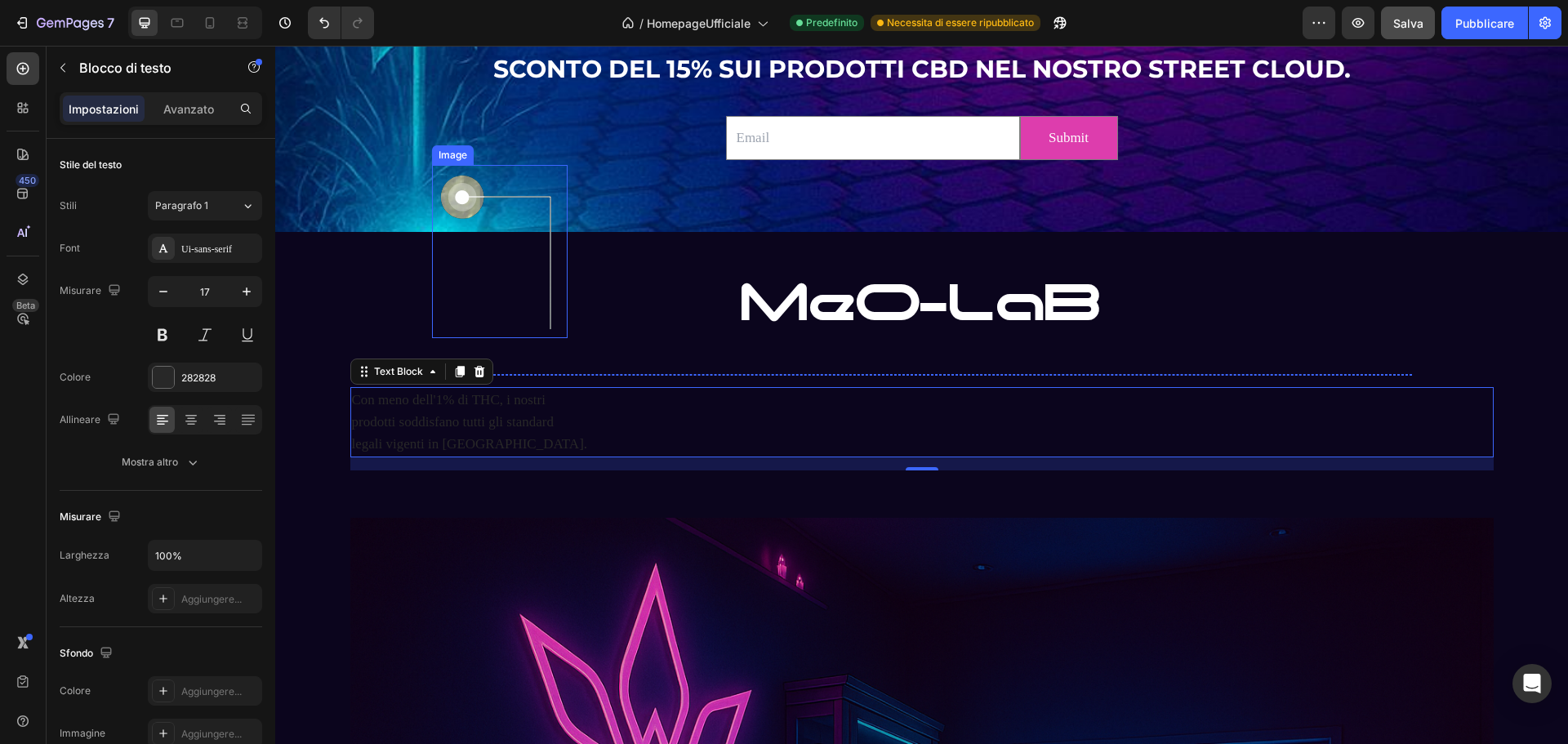
scroll to position [3311, 0]
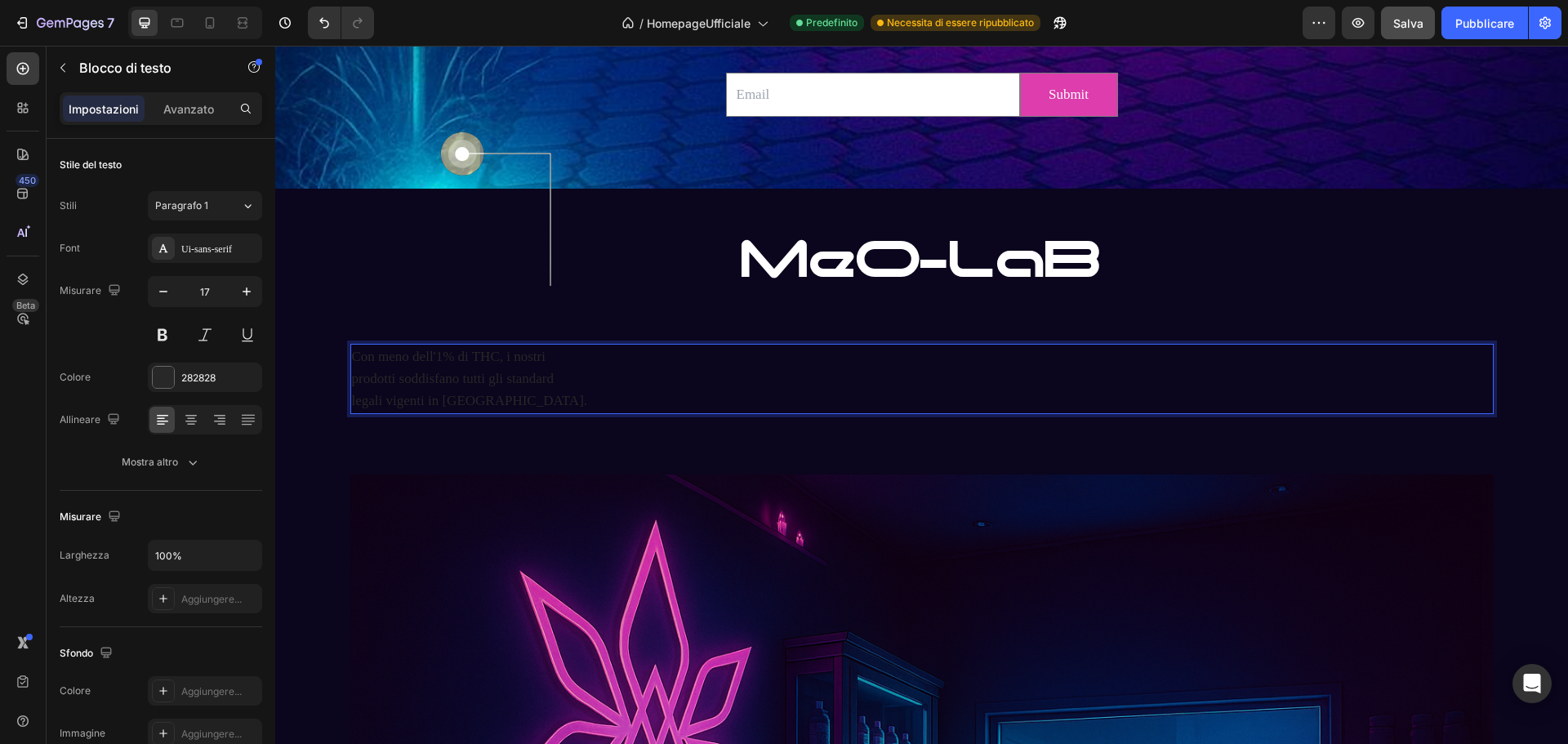
click at [519, 400] on p "Con meno dell'1% di THC, i nostri prodotti soddisfano tutti gli standard legali…" at bounding box center [922, 379] width 1140 height 67
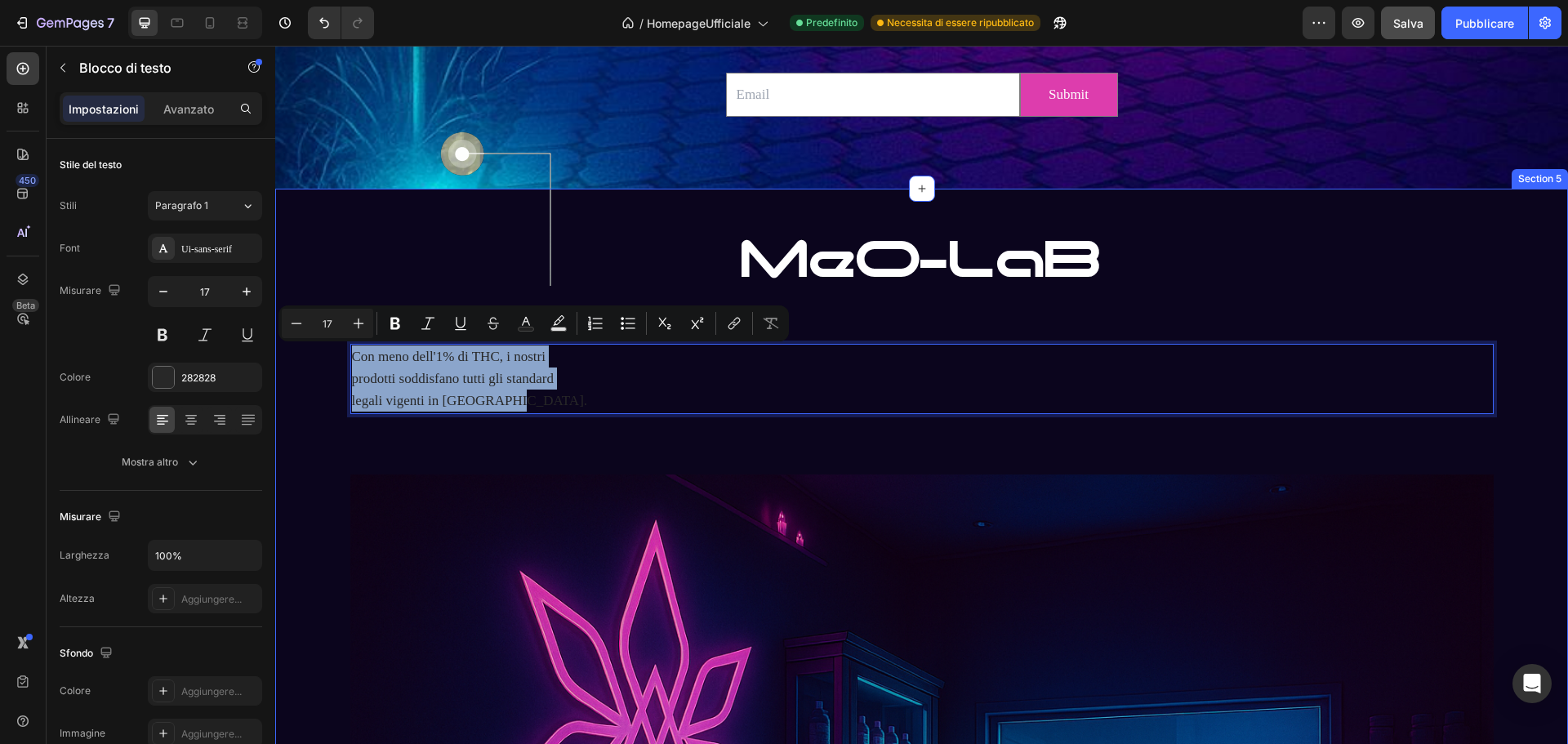
drag, startPoint x: 506, startPoint y: 405, endPoint x: 342, endPoint y: 357, distance: 170.9
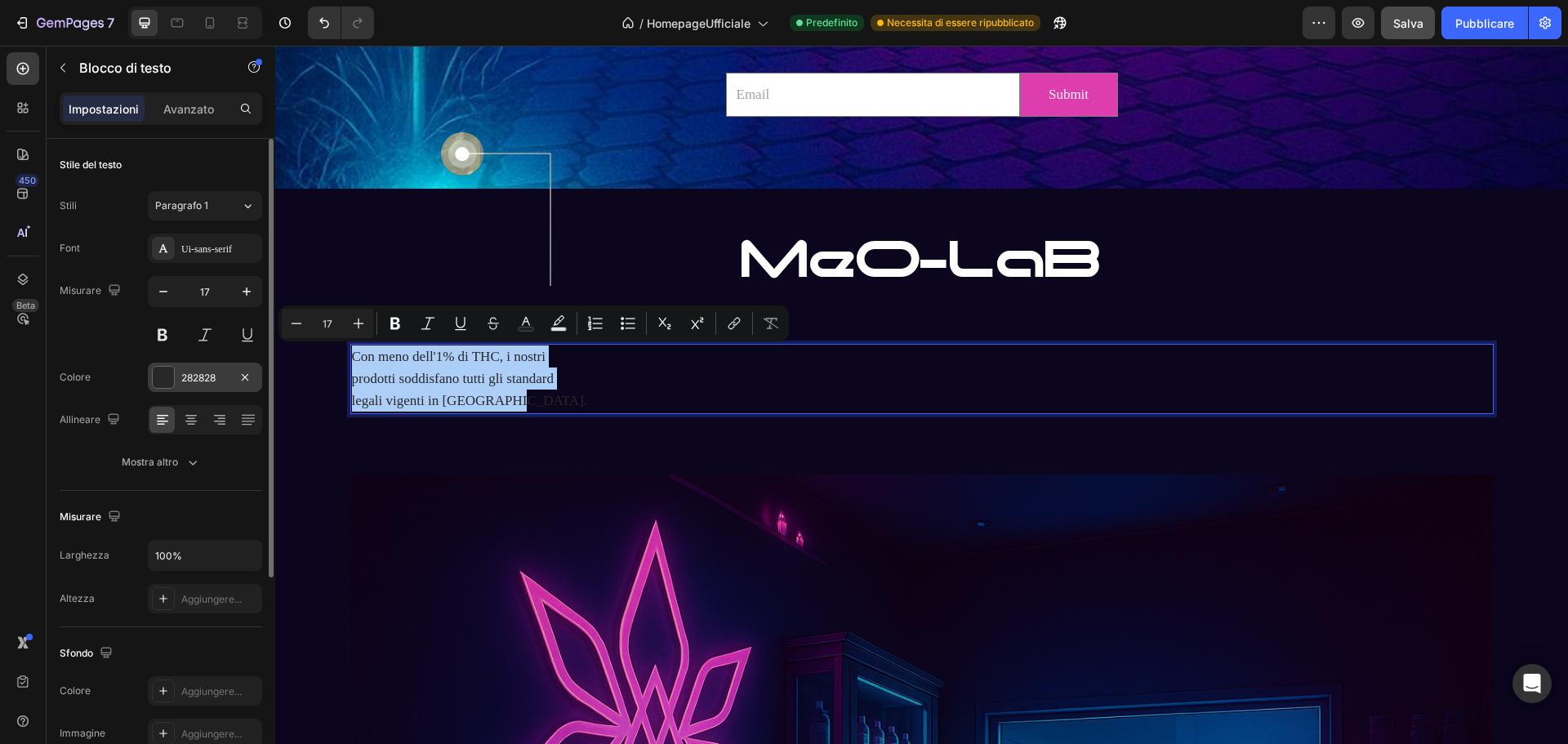
click at [157, 375] on div at bounding box center [163, 377] width 21 height 21
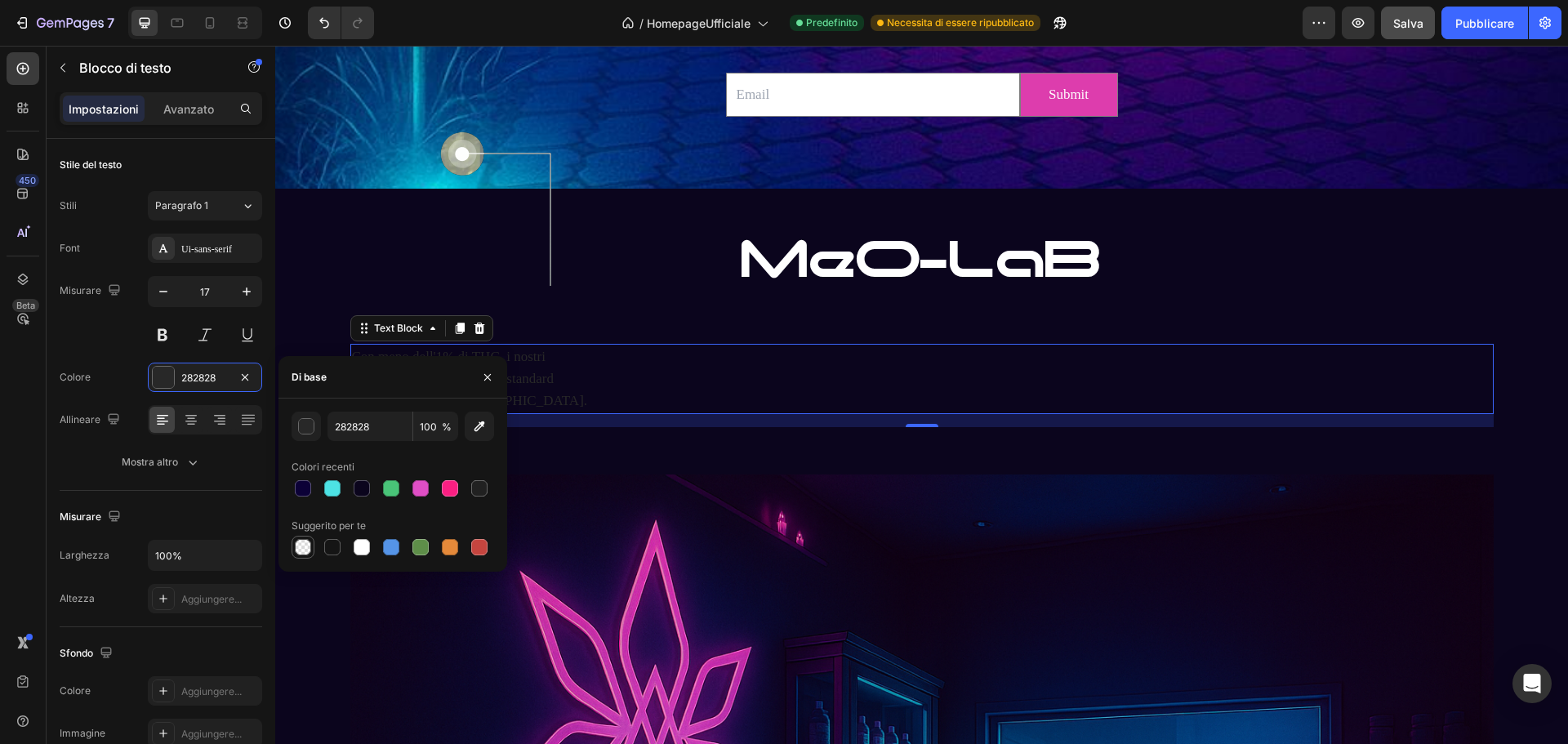
click at [305, 546] on div at bounding box center [303, 548] width 16 height 16
type input "000000"
type input "0"
click at [363, 548] on div at bounding box center [362, 548] width 16 height 16
type input "FFFFFF"
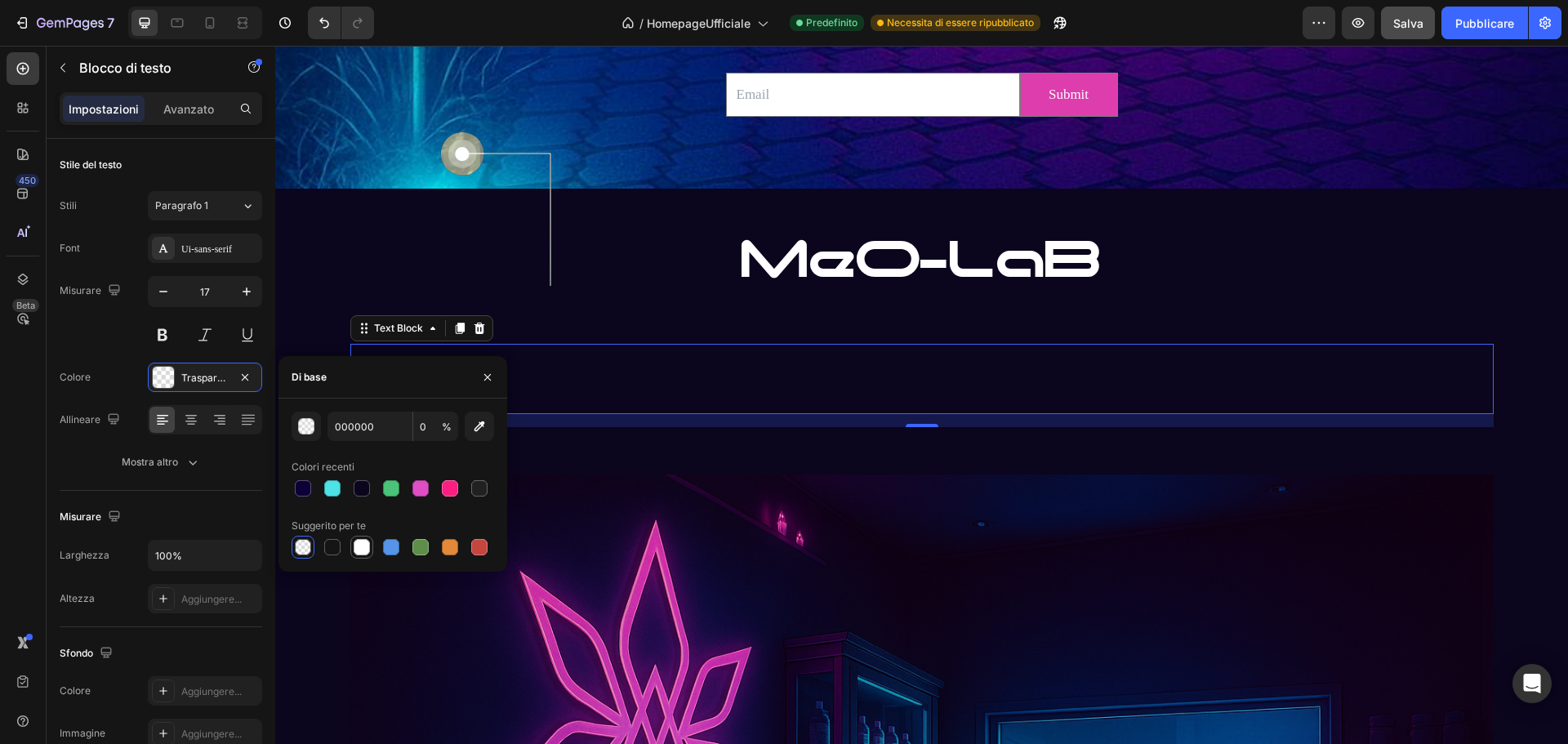
type input "100"
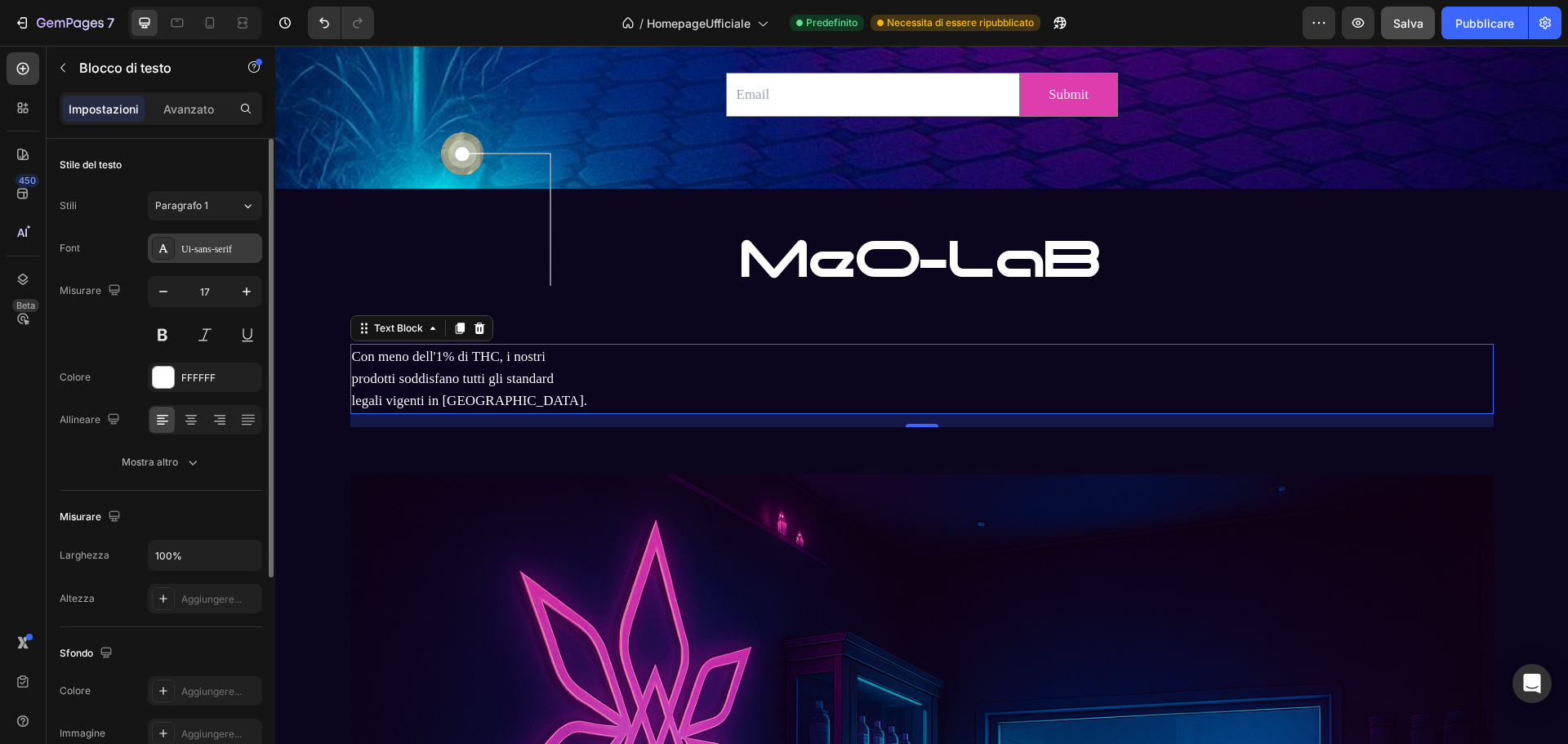
click at [215, 250] on font "Ui-sans-serif" at bounding box center [206, 249] width 51 height 12
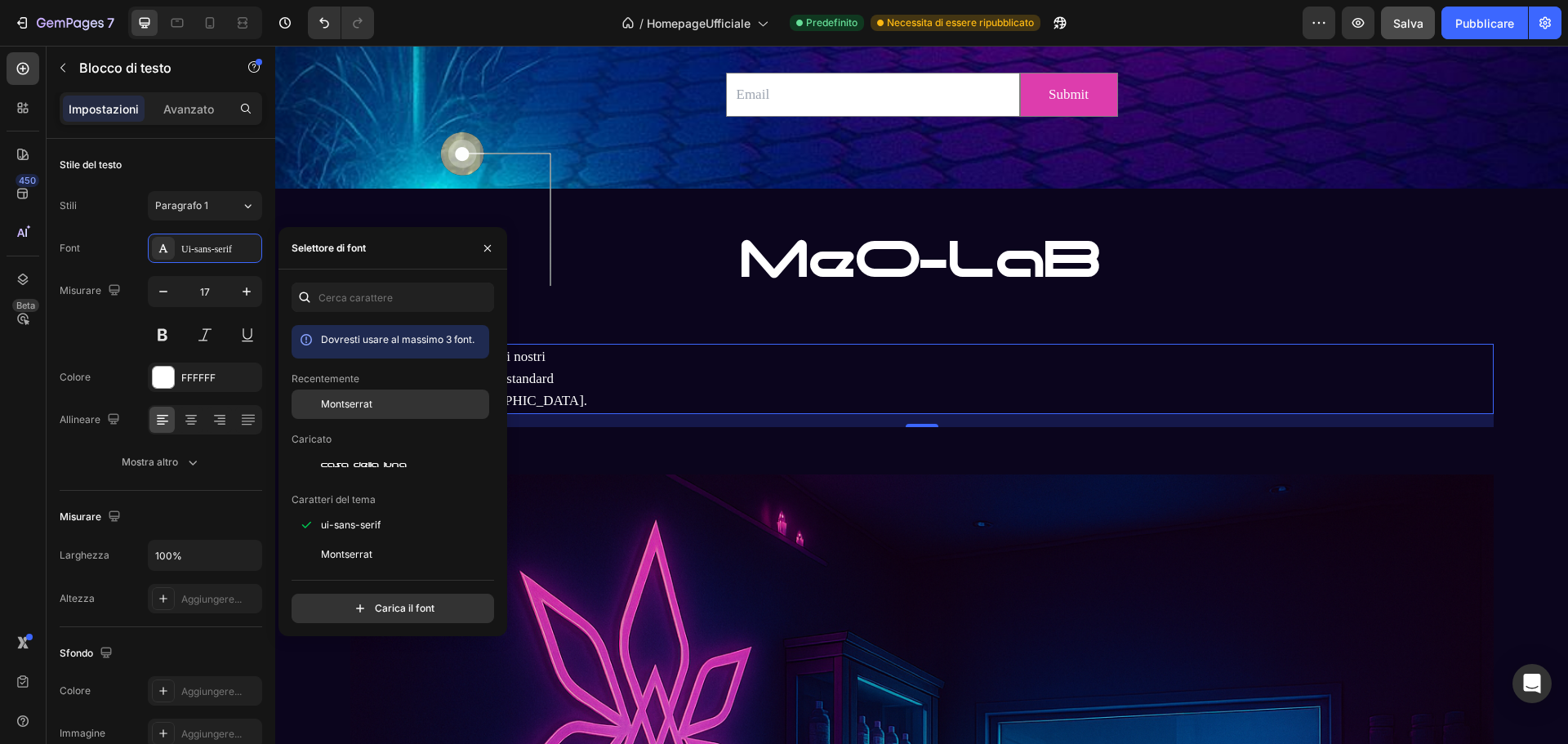
click at [353, 405] on font "Montserrat" at bounding box center [346, 404] width 52 height 12
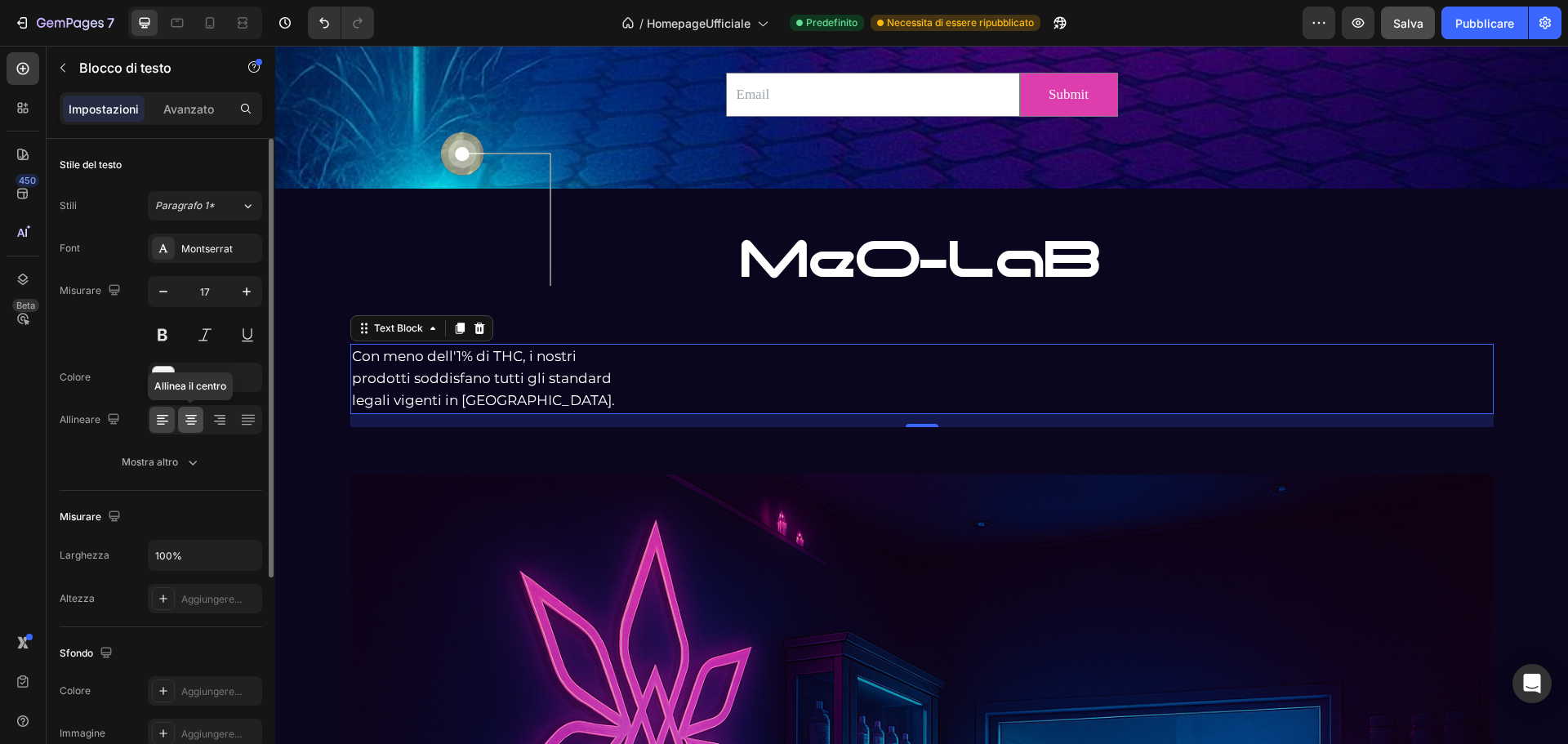
click at [201, 419] on div at bounding box center [191, 419] width 25 height 26
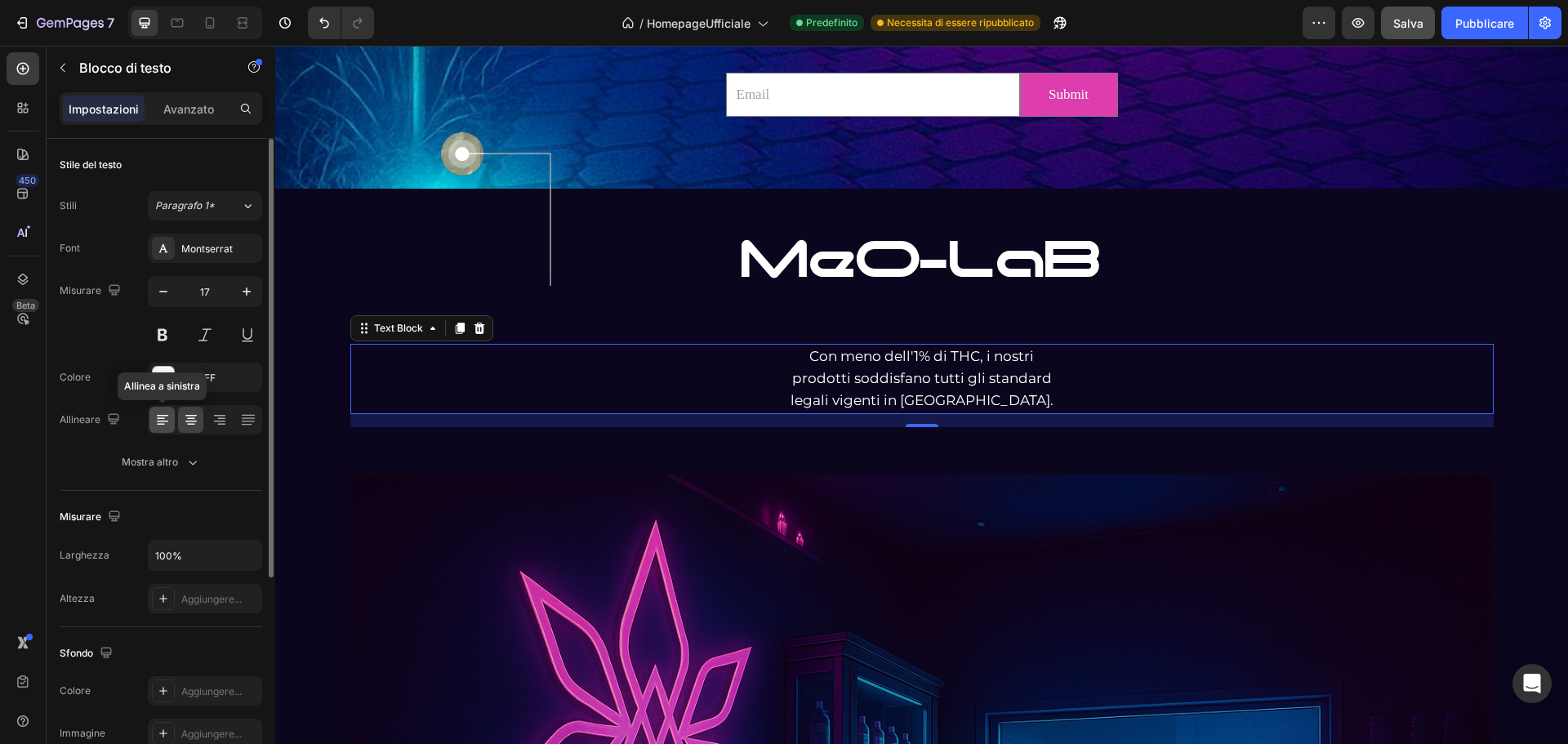
click at [157, 420] on icon at bounding box center [163, 420] width 16 height 16
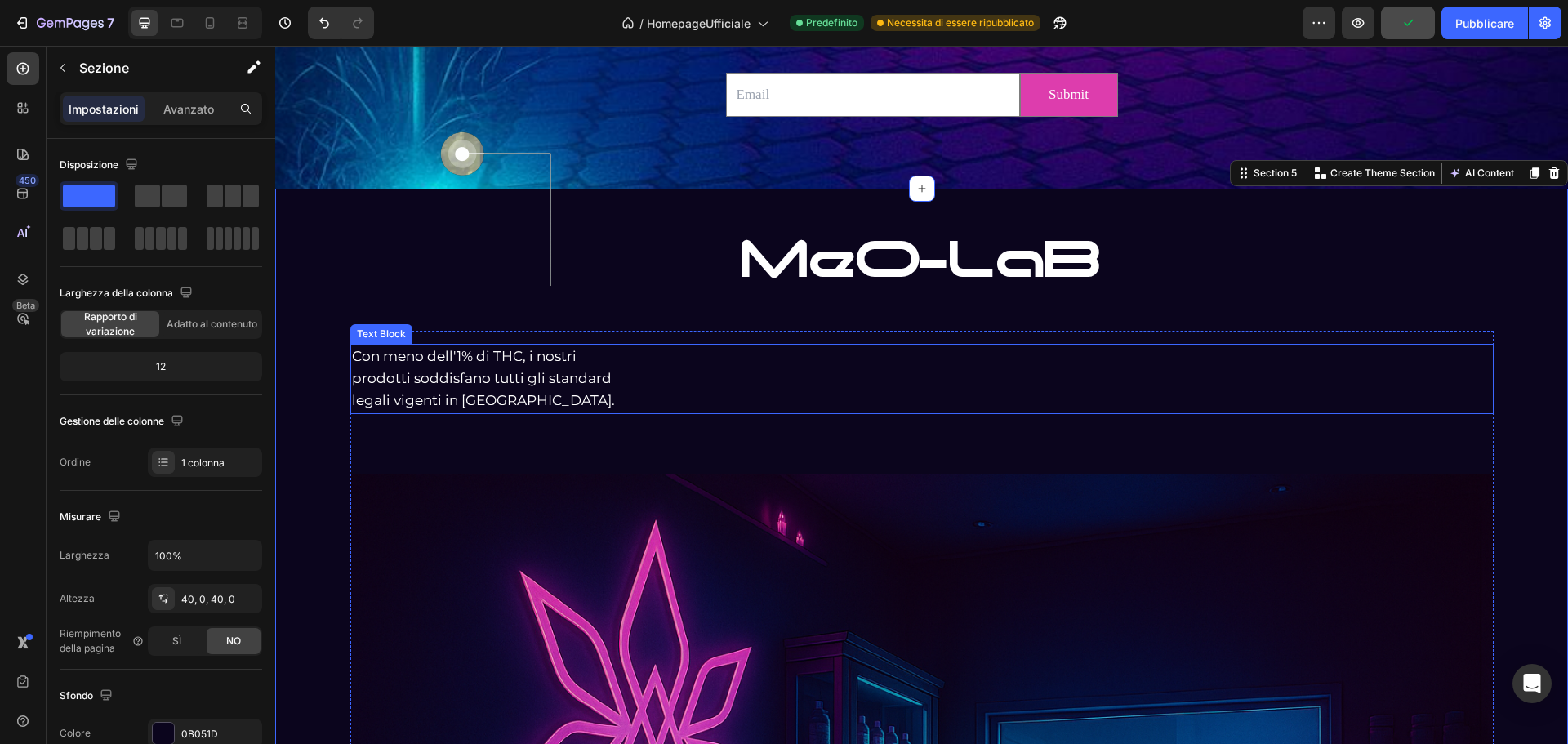
click at [478, 377] on p "Con meno dell'1% di THC, i nostri prodotti soddisfano tutti gli standard legali…" at bounding box center [922, 379] width 1140 height 67
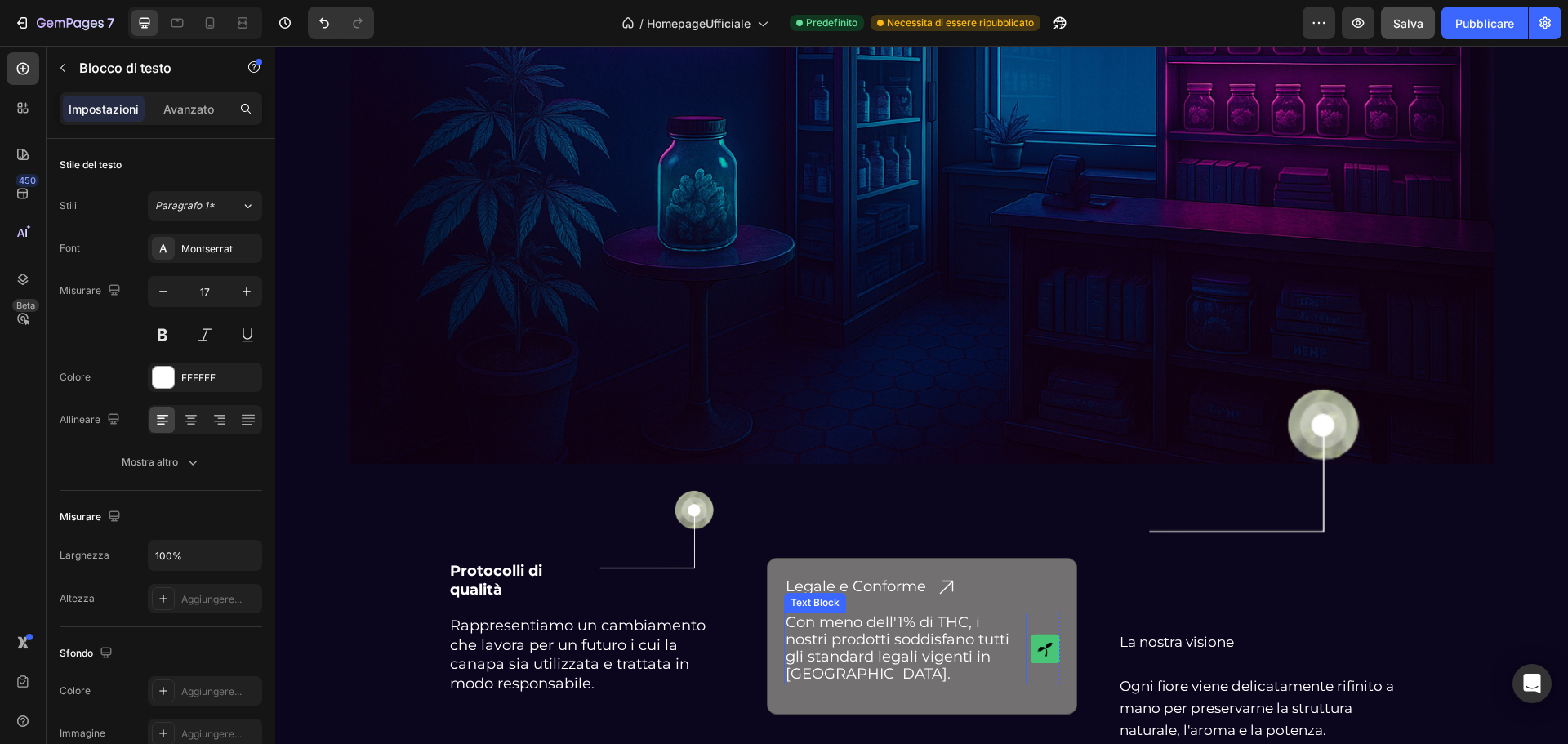
scroll to position [4291, 0]
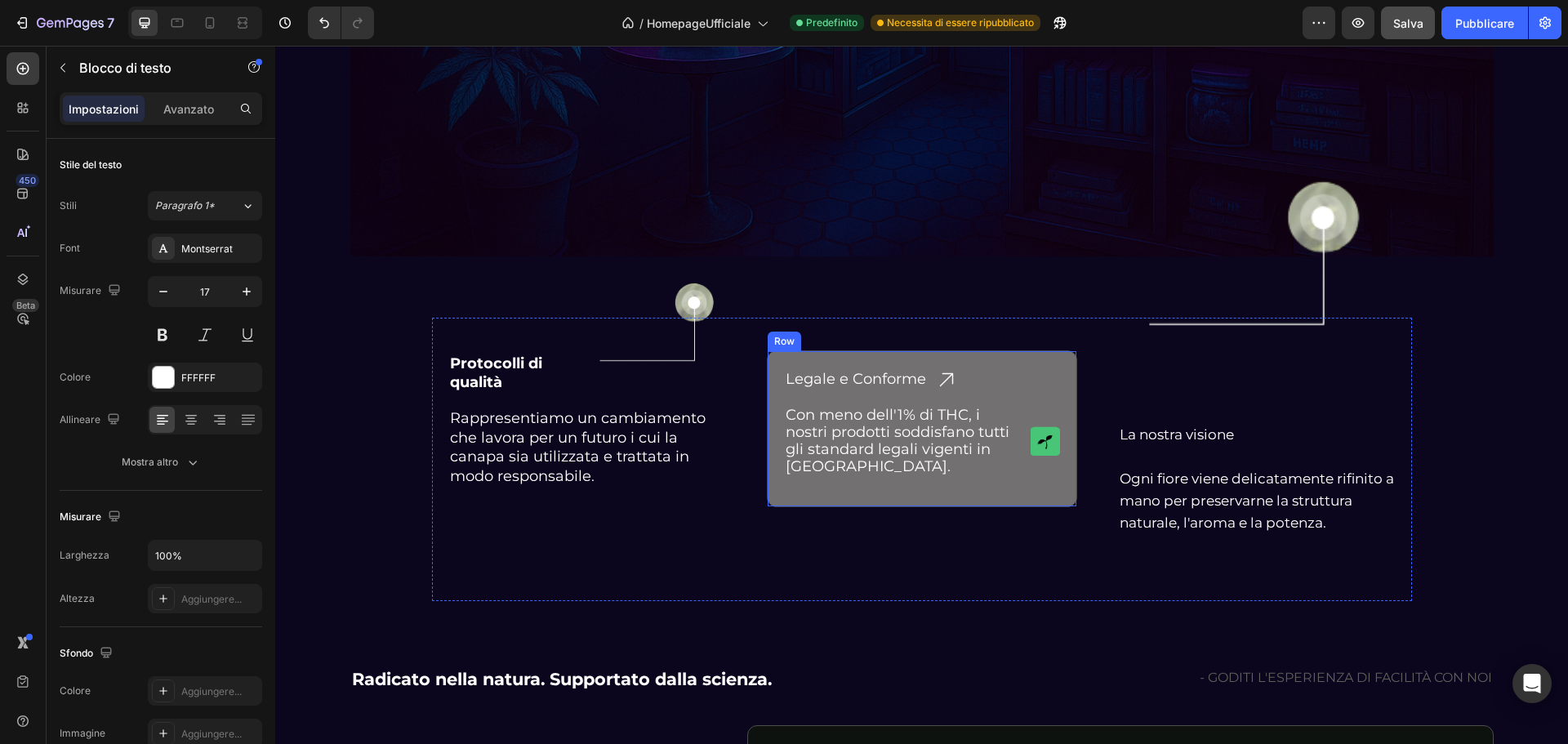
click at [983, 362] on div "Legale e Conforme Heading Icon Row Con meno dell'1% di THC, i nostri prodotti s…" at bounding box center [922, 428] width 310 height 156
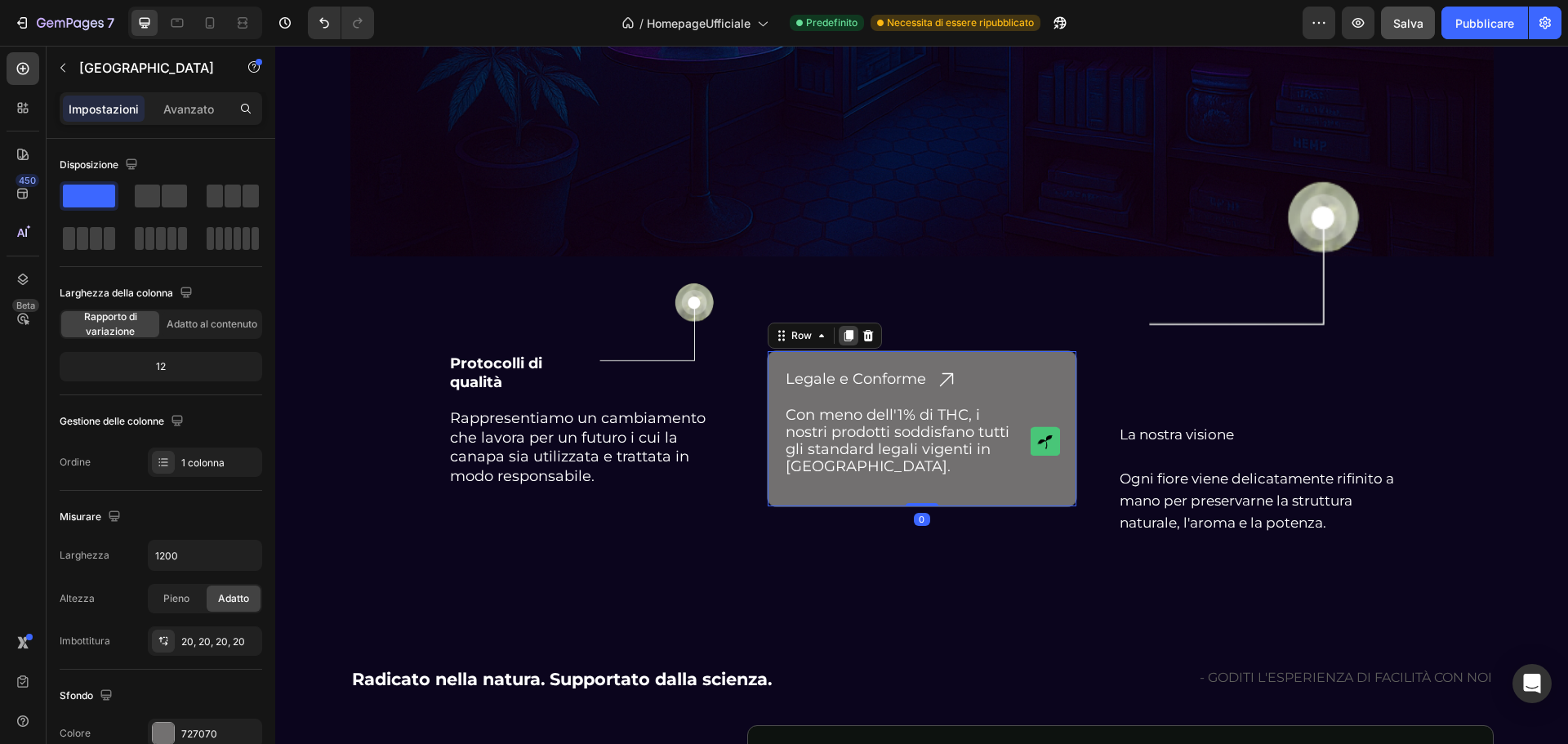
click at [844, 333] on icon at bounding box center [848, 336] width 9 height 12
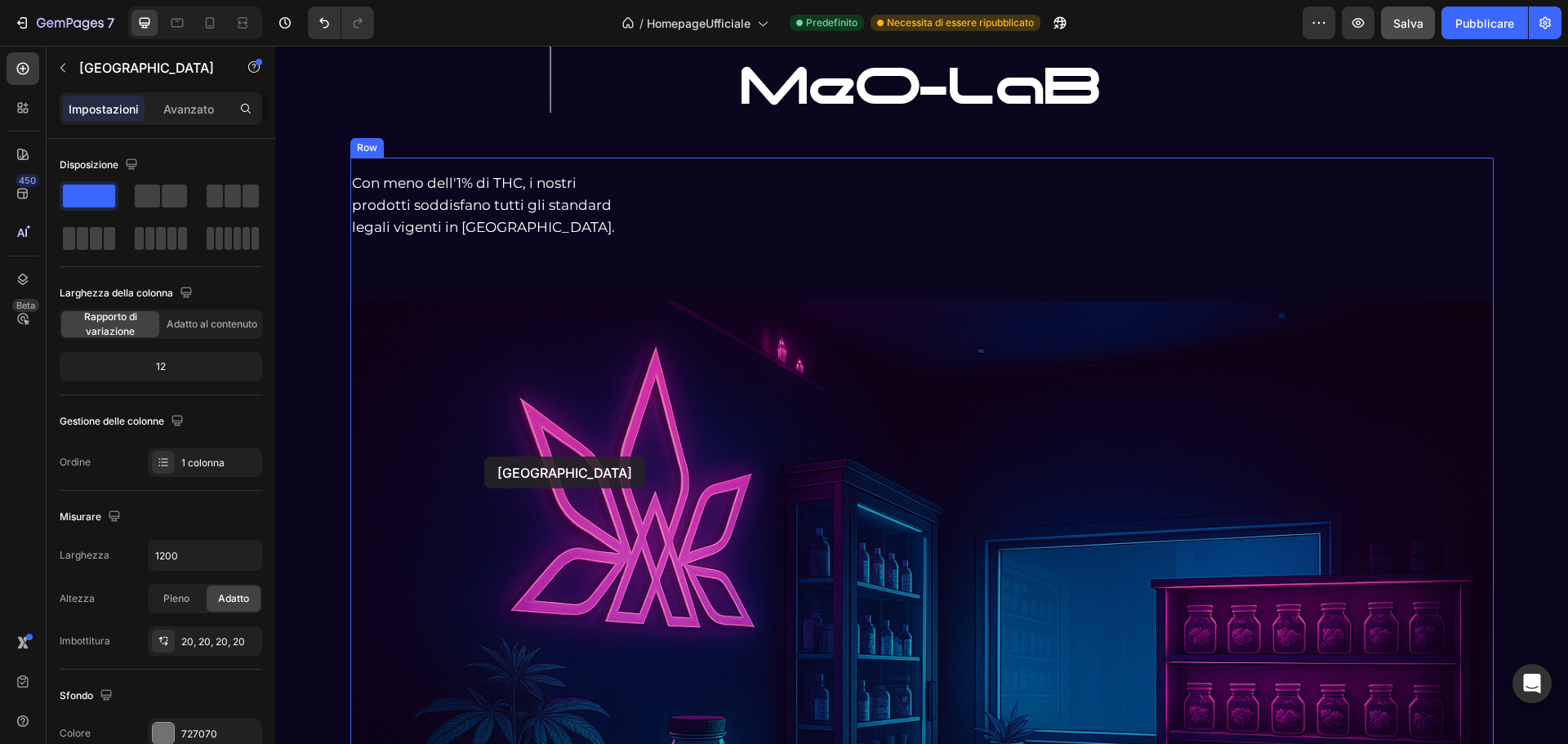
scroll to position [3040, 0]
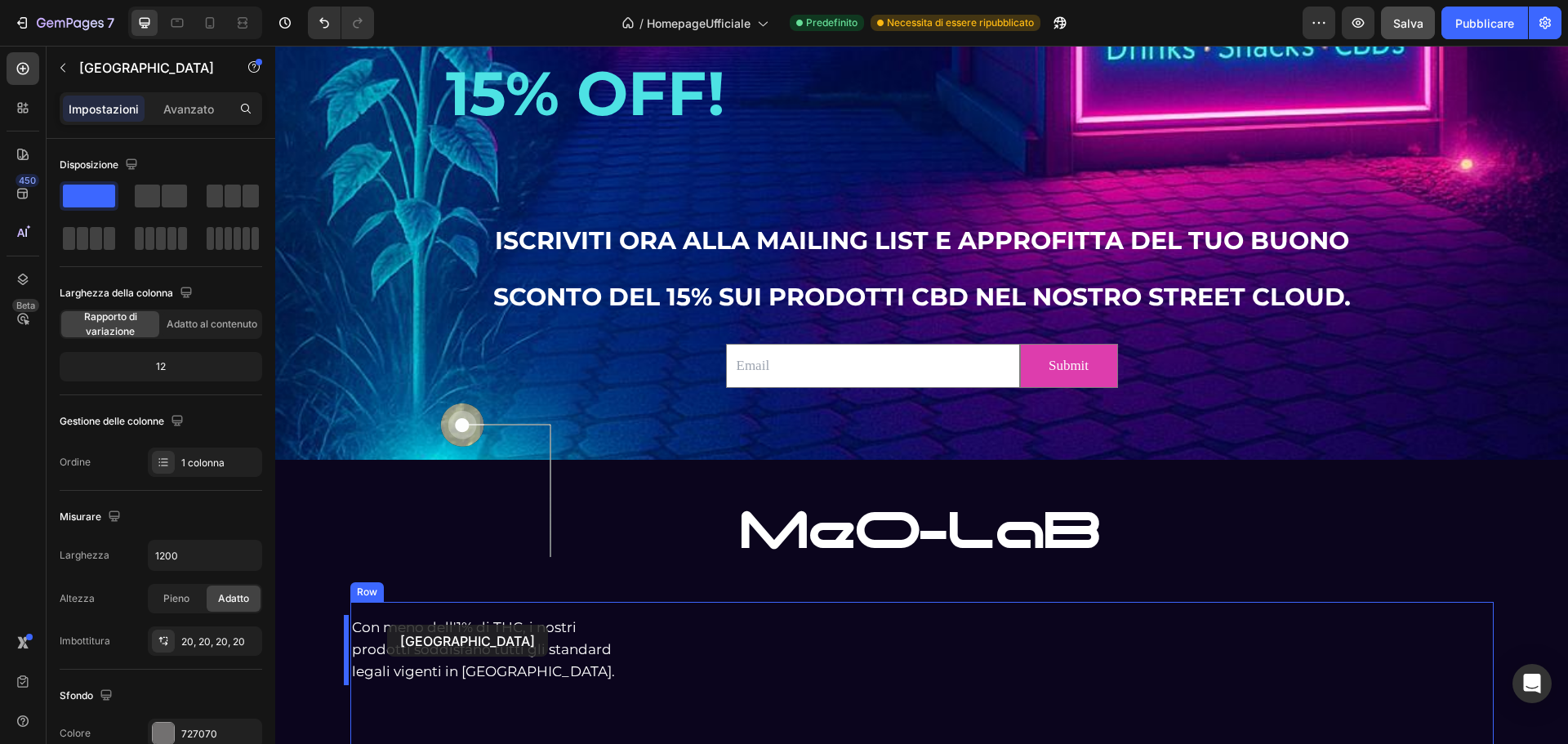
drag, startPoint x: 775, startPoint y: 531, endPoint x: 387, endPoint y: 625, distance: 399.2
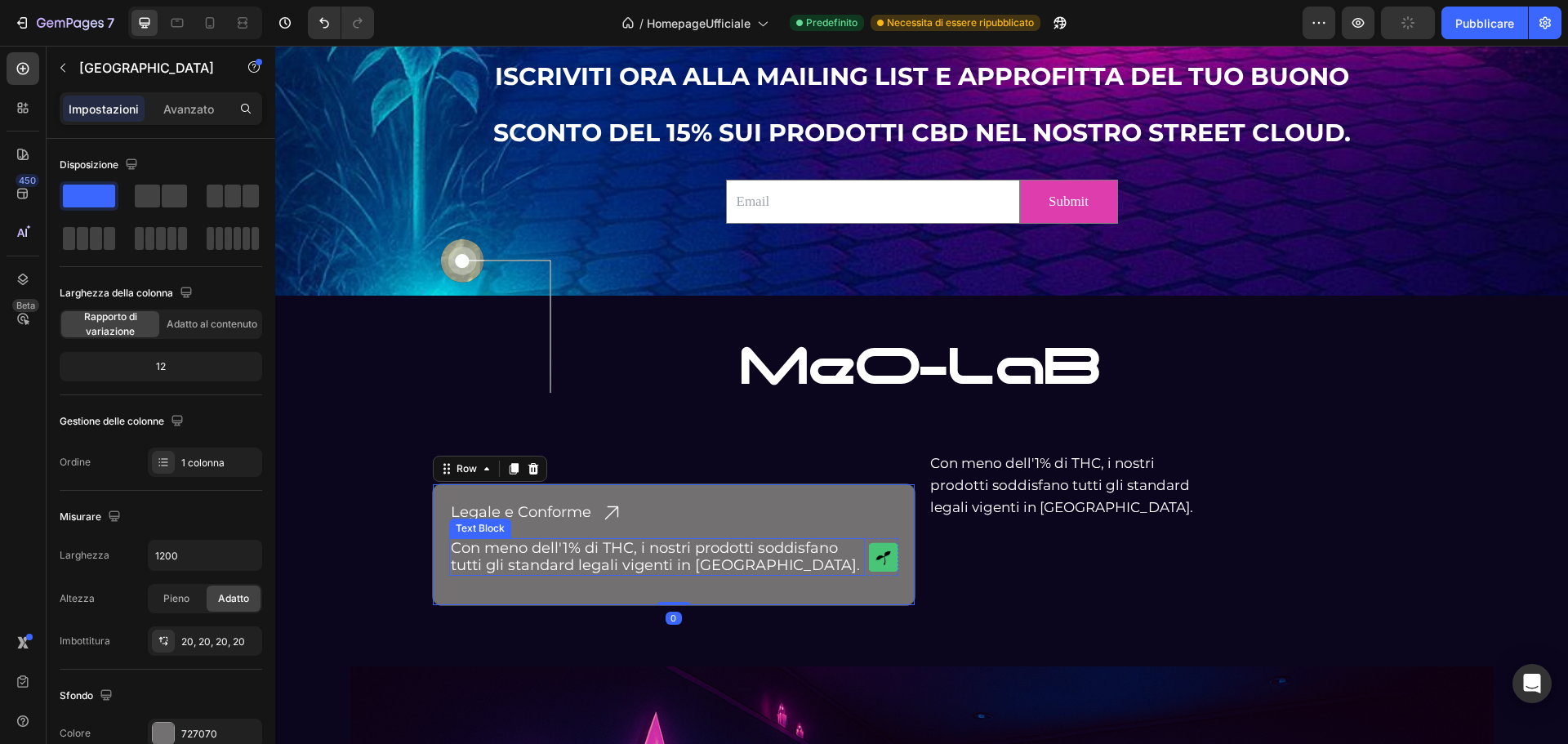
scroll to position [3366, 0]
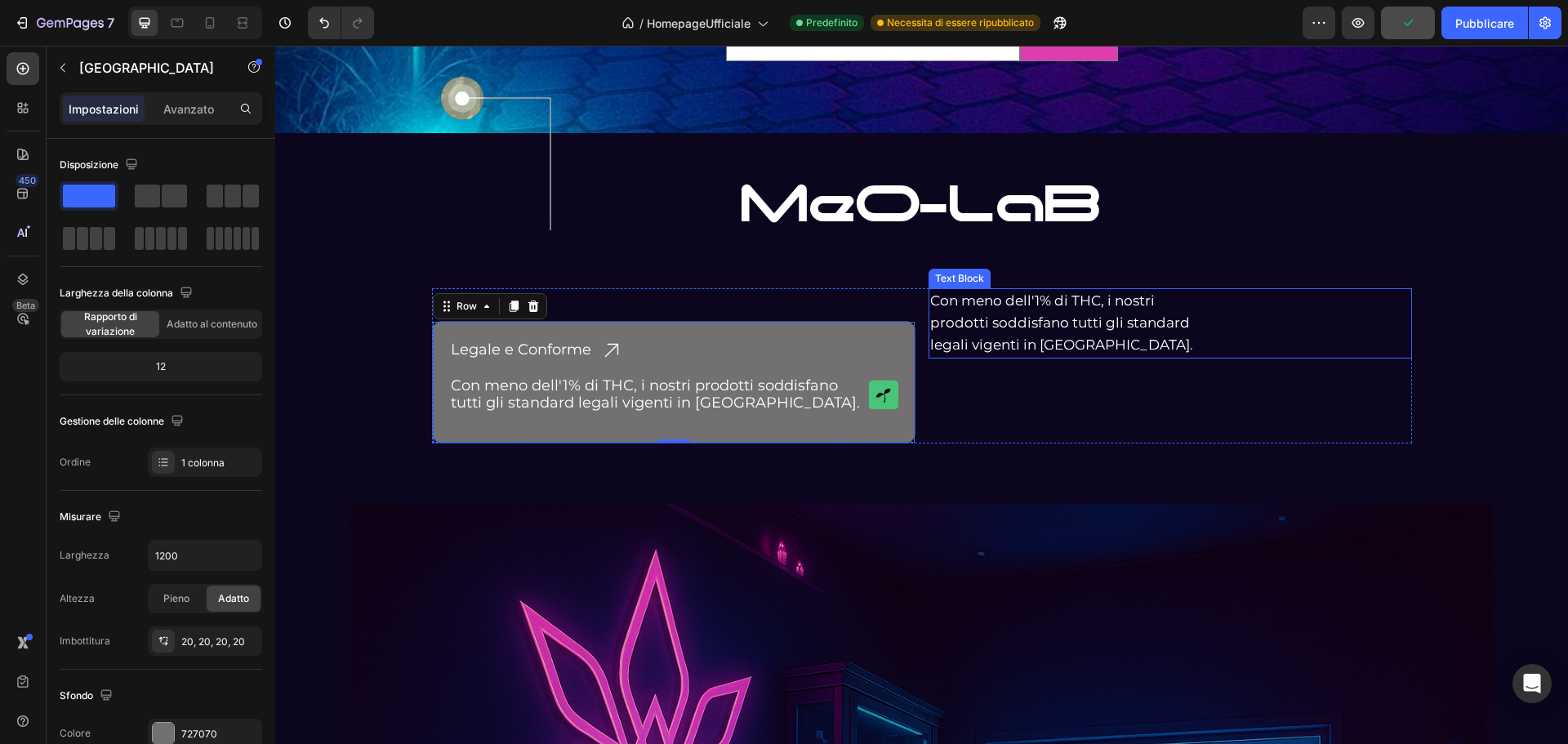
click at [963, 324] on p "Con meno dell'1% di THC, i nostri prodotti soddisfano tutti gli standard legali…" at bounding box center [1170, 324] width 480 height 67
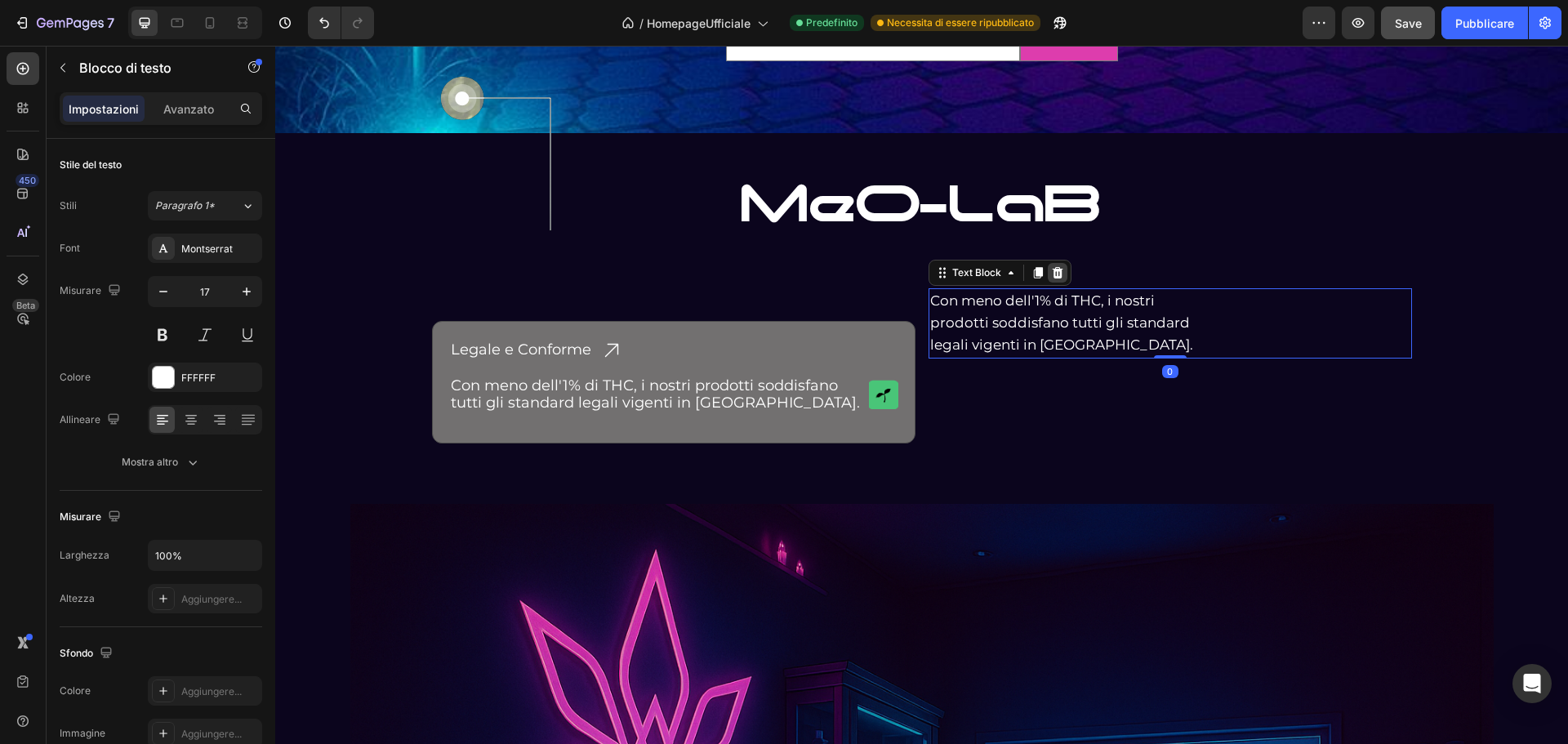
click at [1052, 269] on icon at bounding box center [1057, 273] width 11 height 12
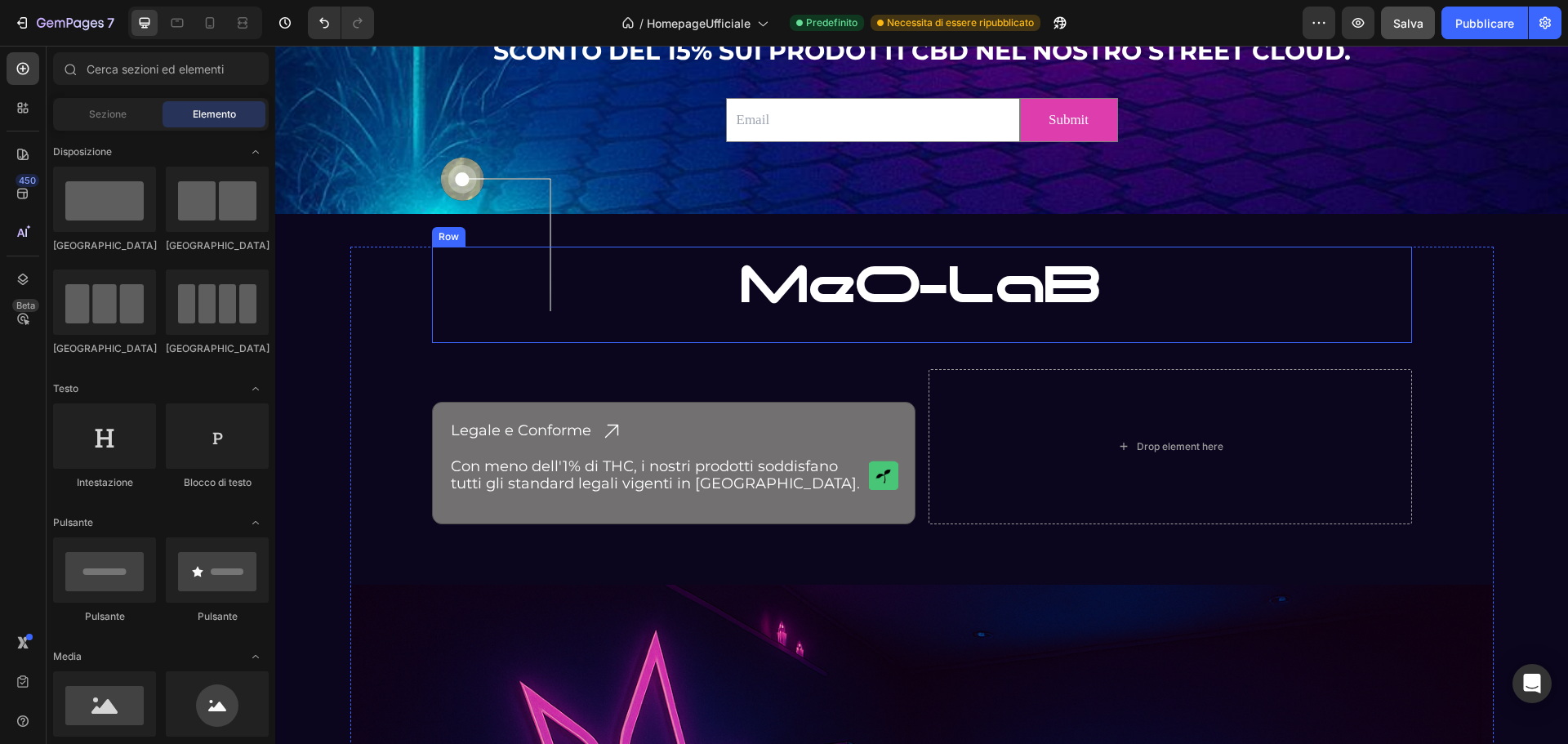
scroll to position [3203, 0]
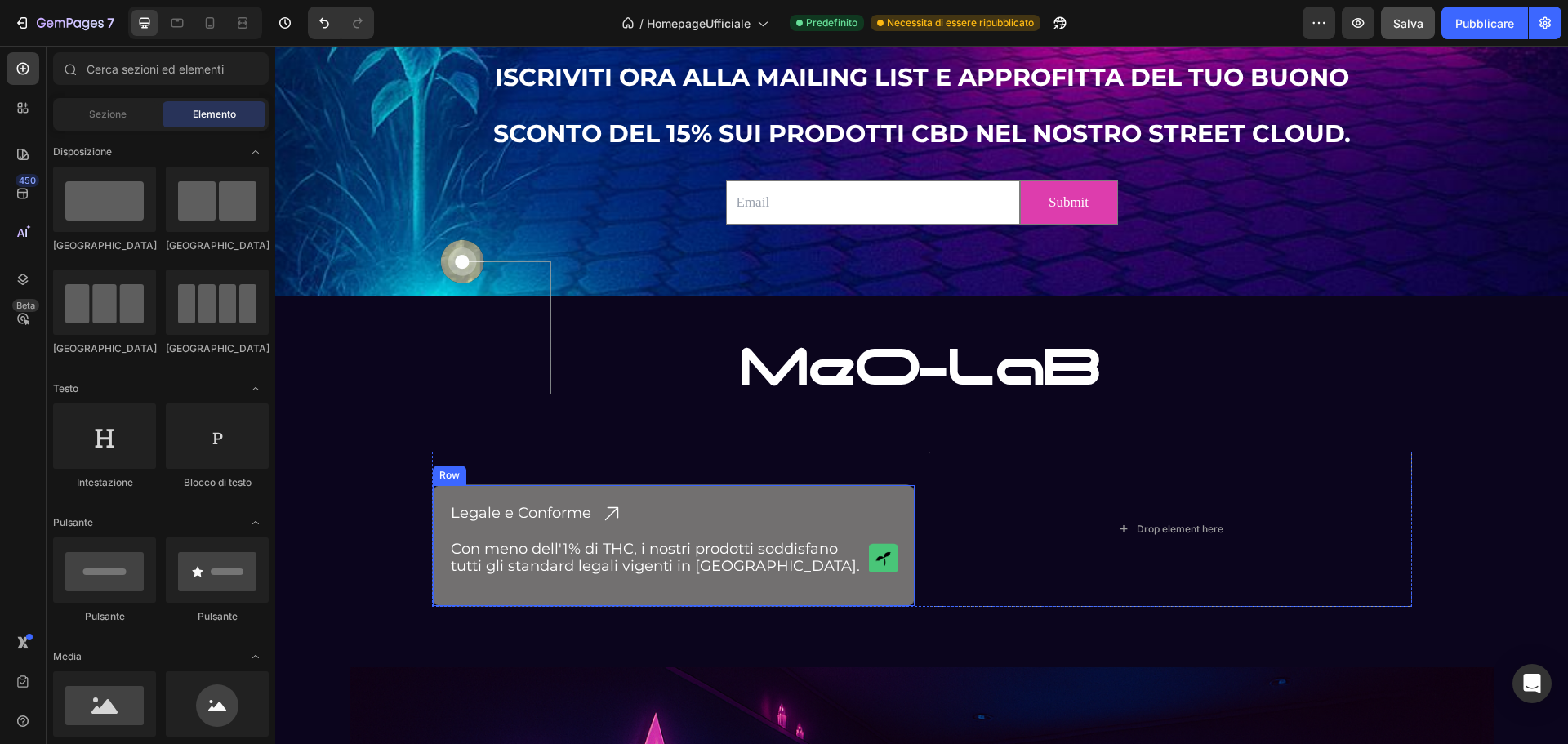
click at [655, 493] on div "Legale e Conforme Heading Icon Row Con meno dell'1% di THC, i nostri prodotti s…" at bounding box center [674, 546] width 484 height 123
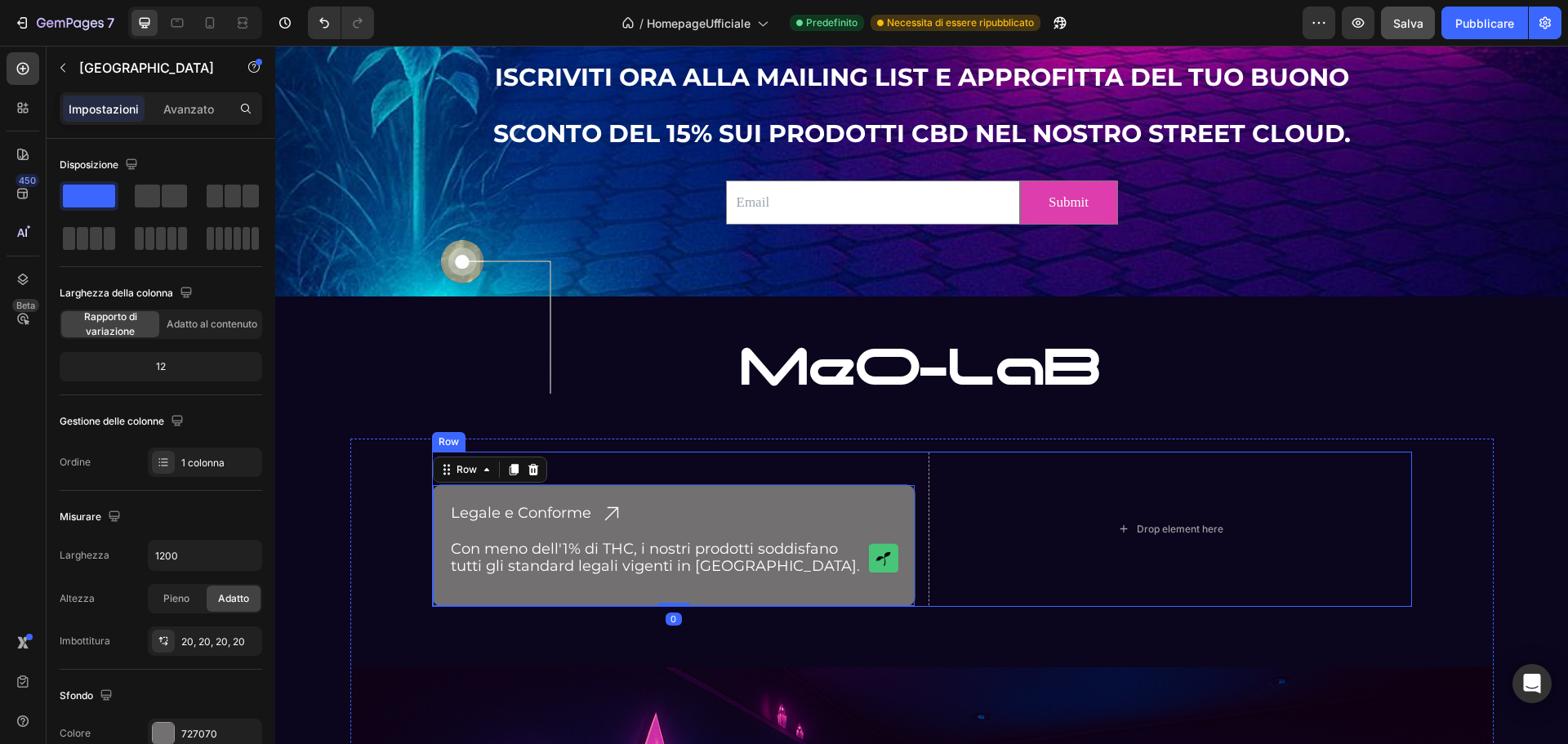
click at [942, 455] on div "Drop element here" at bounding box center [1170, 529] width 484 height 156
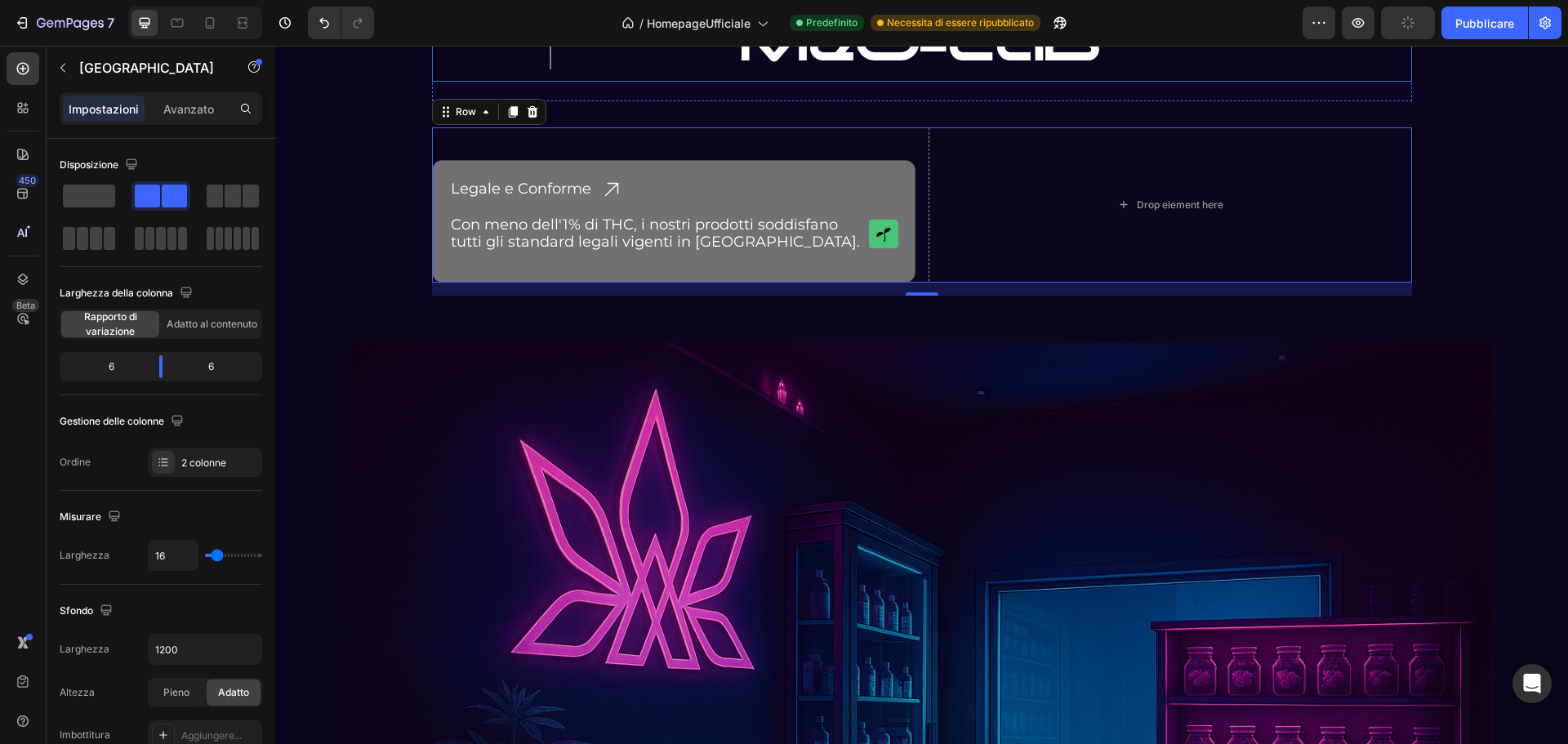
scroll to position [3366, 0]
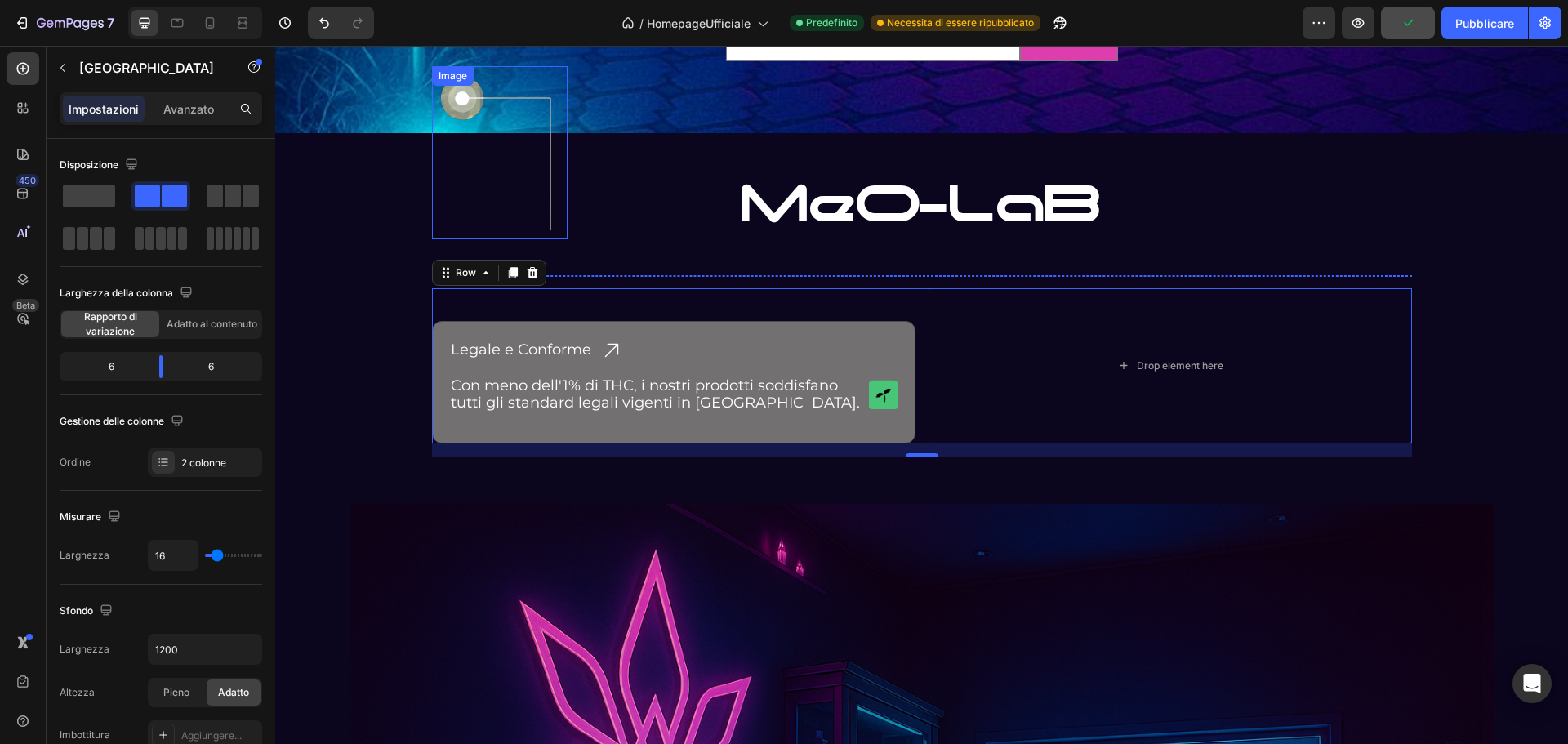
click at [544, 211] on img at bounding box center [499, 153] width 135 height 173
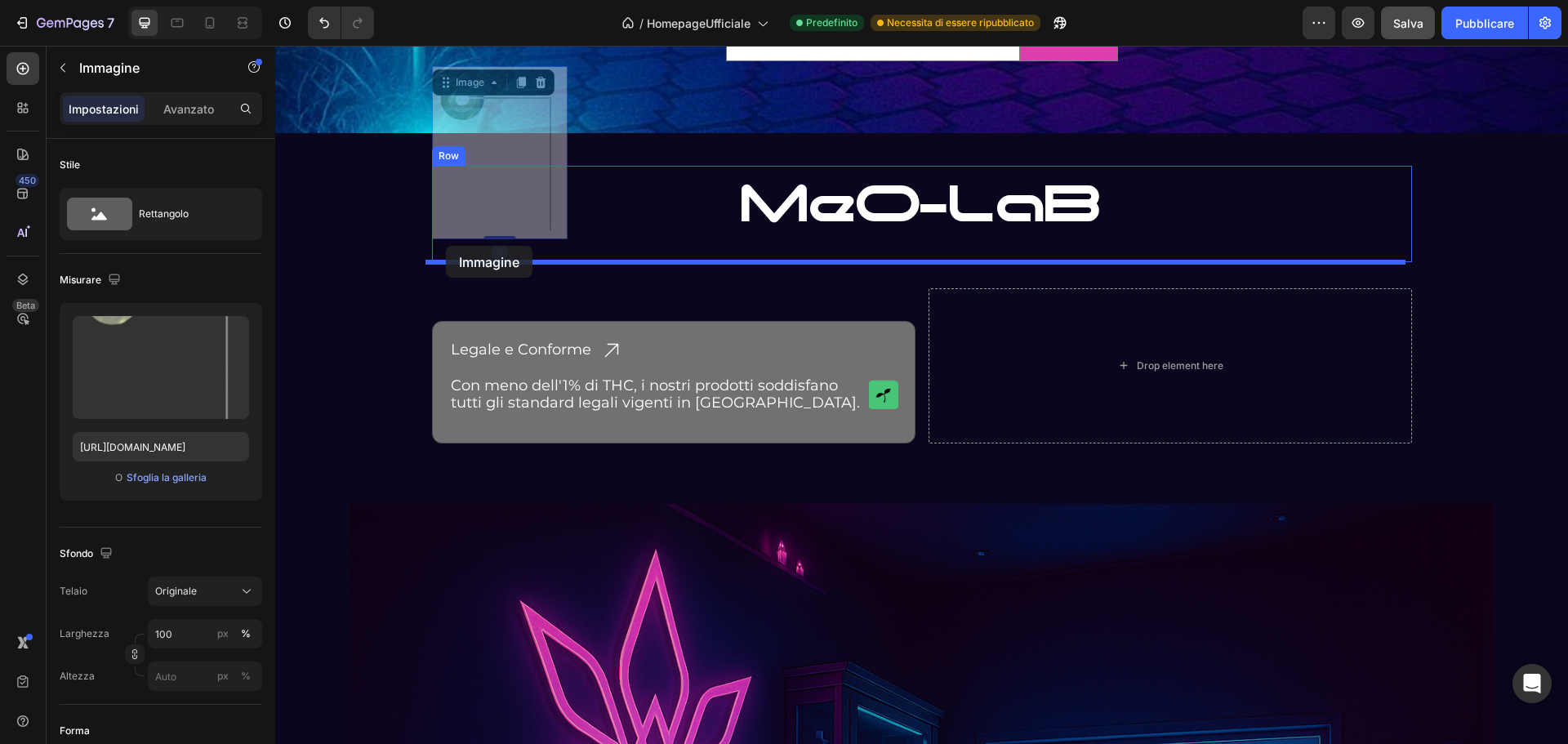
drag, startPoint x: 443, startPoint y: 90, endPoint x: 446, endPoint y: 246, distance: 156.0
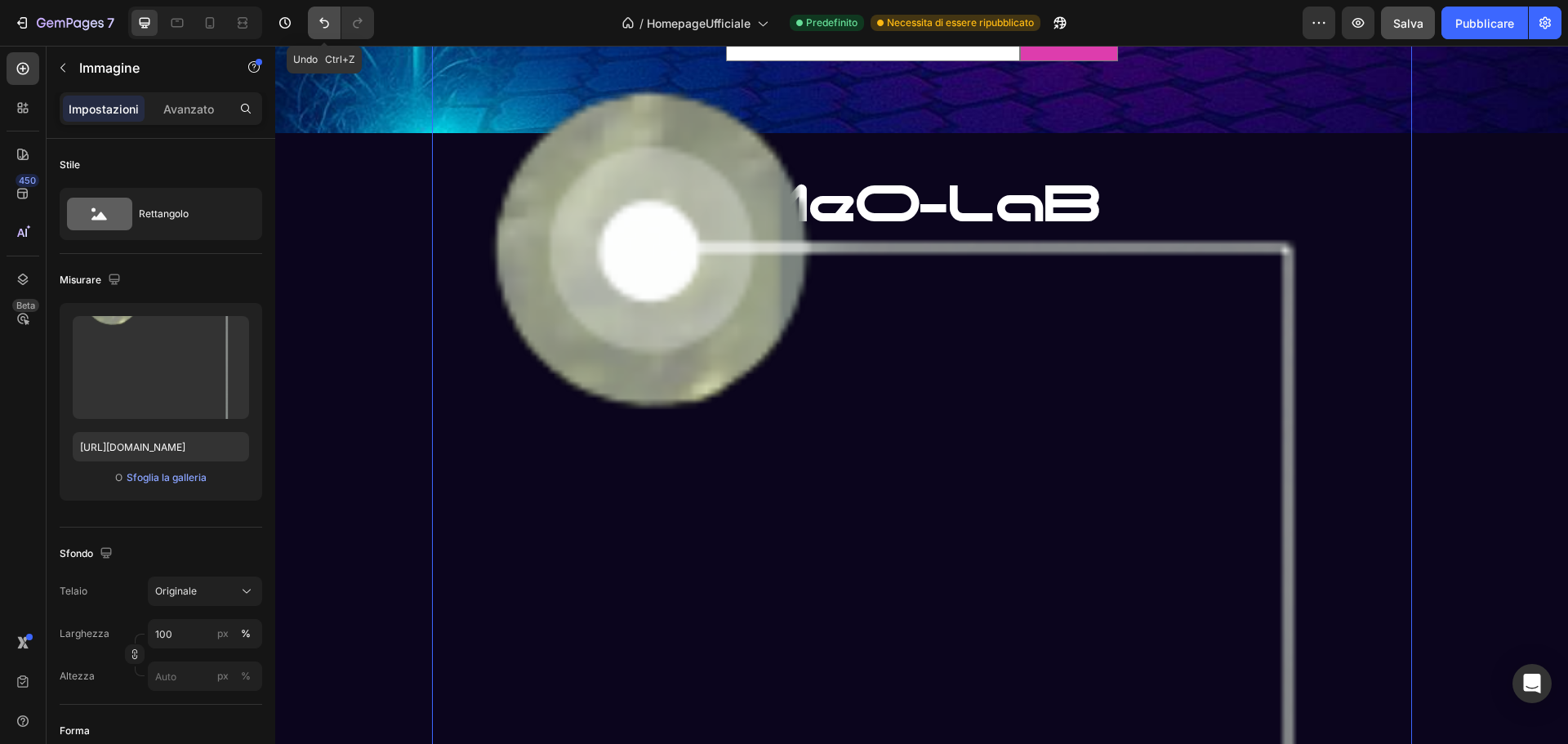
click at [325, 16] on icon "Annulla/Ripristina" at bounding box center [325, 23] width 16 height 16
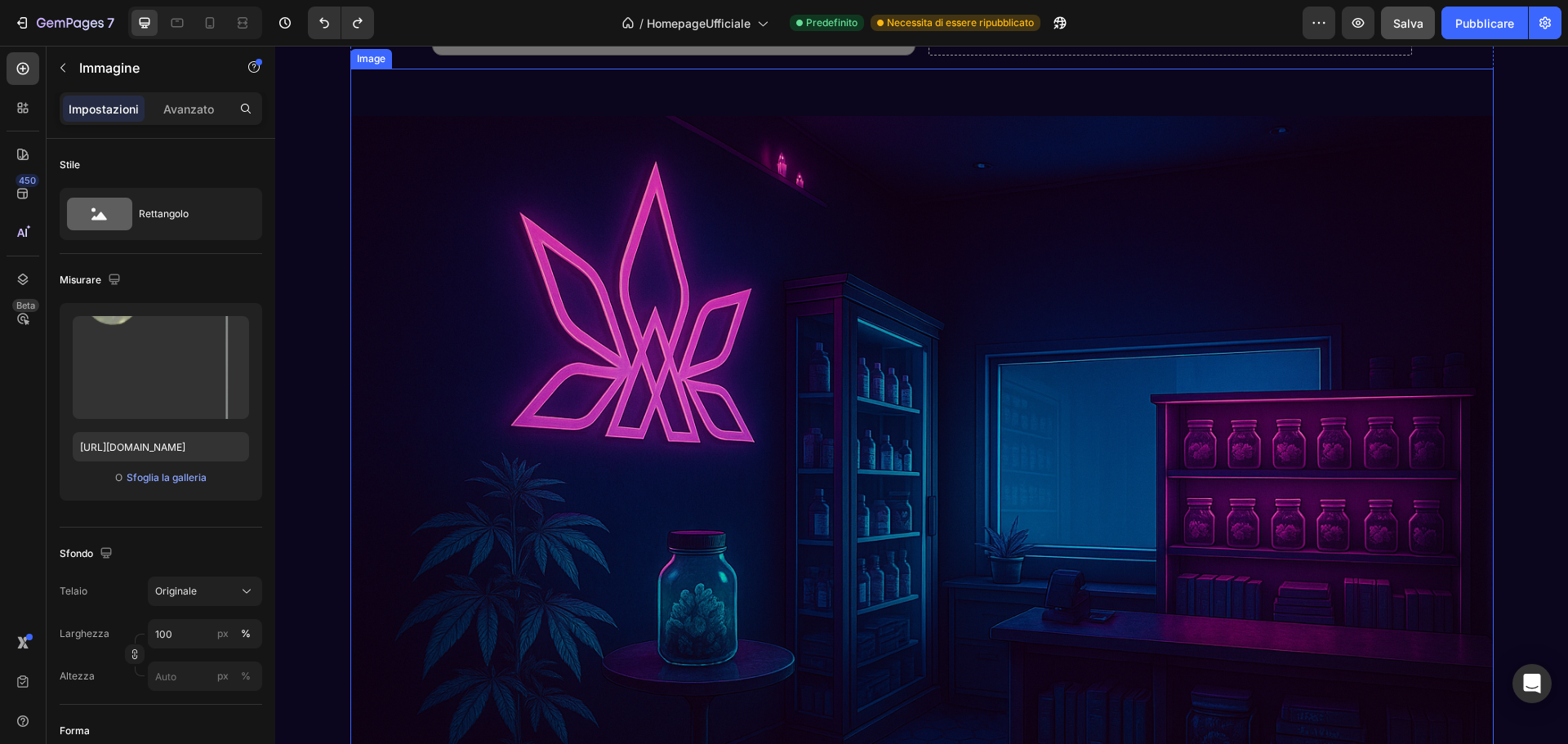
scroll to position [3612, 0]
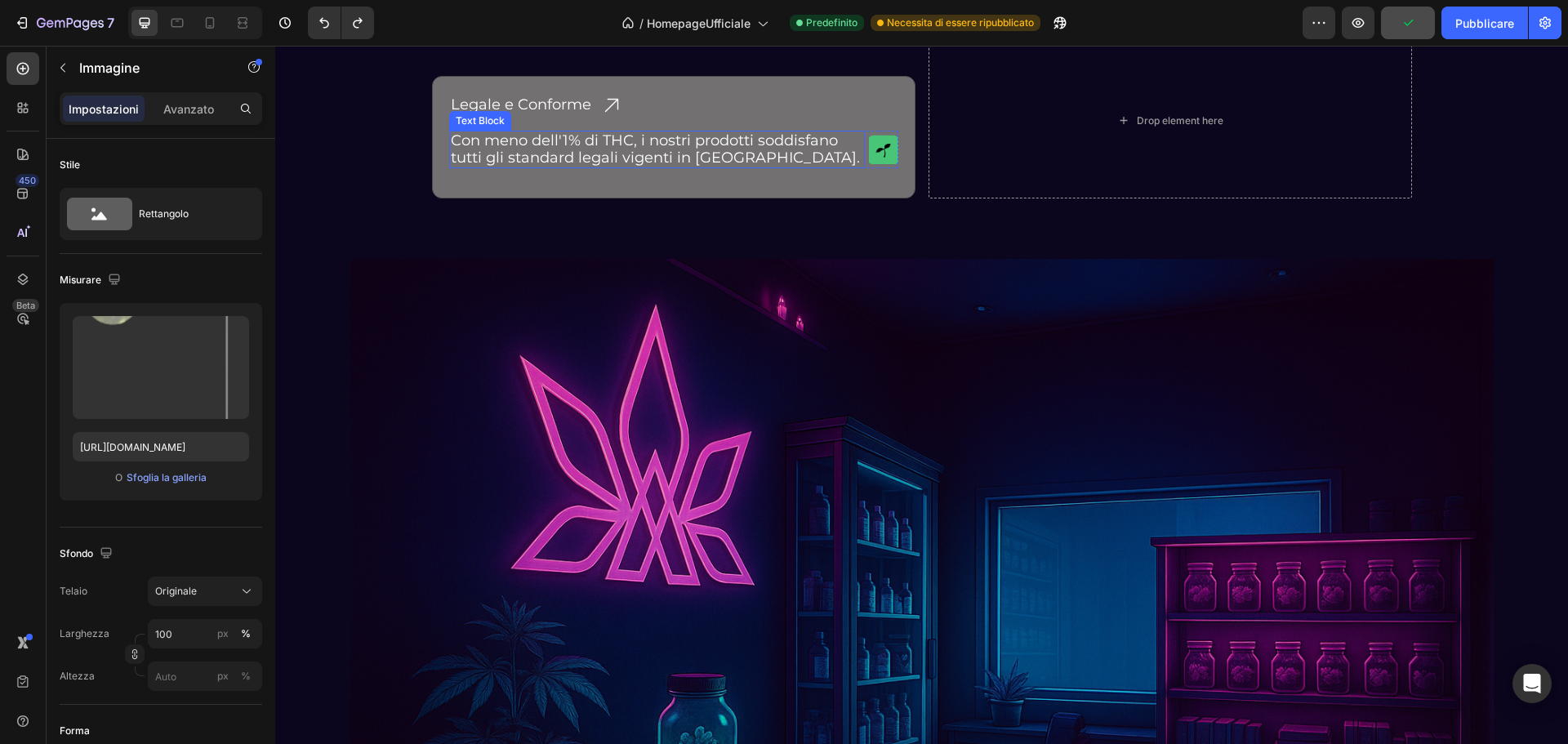
click at [708, 150] on p "Con meno dell'1% di THC, i nostri prodotti soddisfano tutti gli standard legali…" at bounding box center [657, 150] width 413 height 35
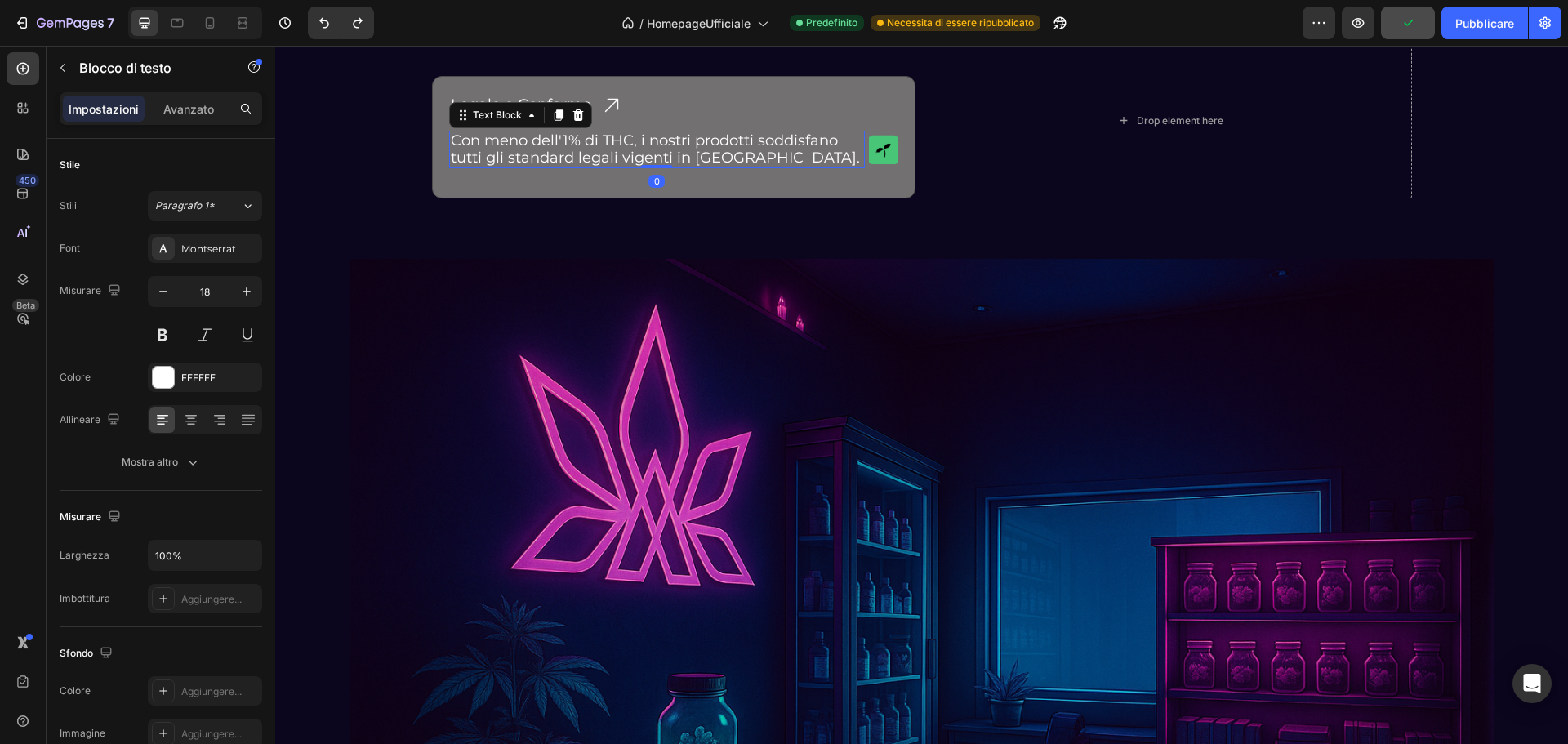
click at [787, 153] on p "Con meno dell'1% di THC, i nostri prodotti soddisfano tutti gli standard legali…" at bounding box center [657, 150] width 413 height 35
click at [751, 133] on p "Con meno dell'1% di THC, i nostri prodotti soddisfano tutti gli standard legali…" at bounding box center [657, 150] width 413 height 35
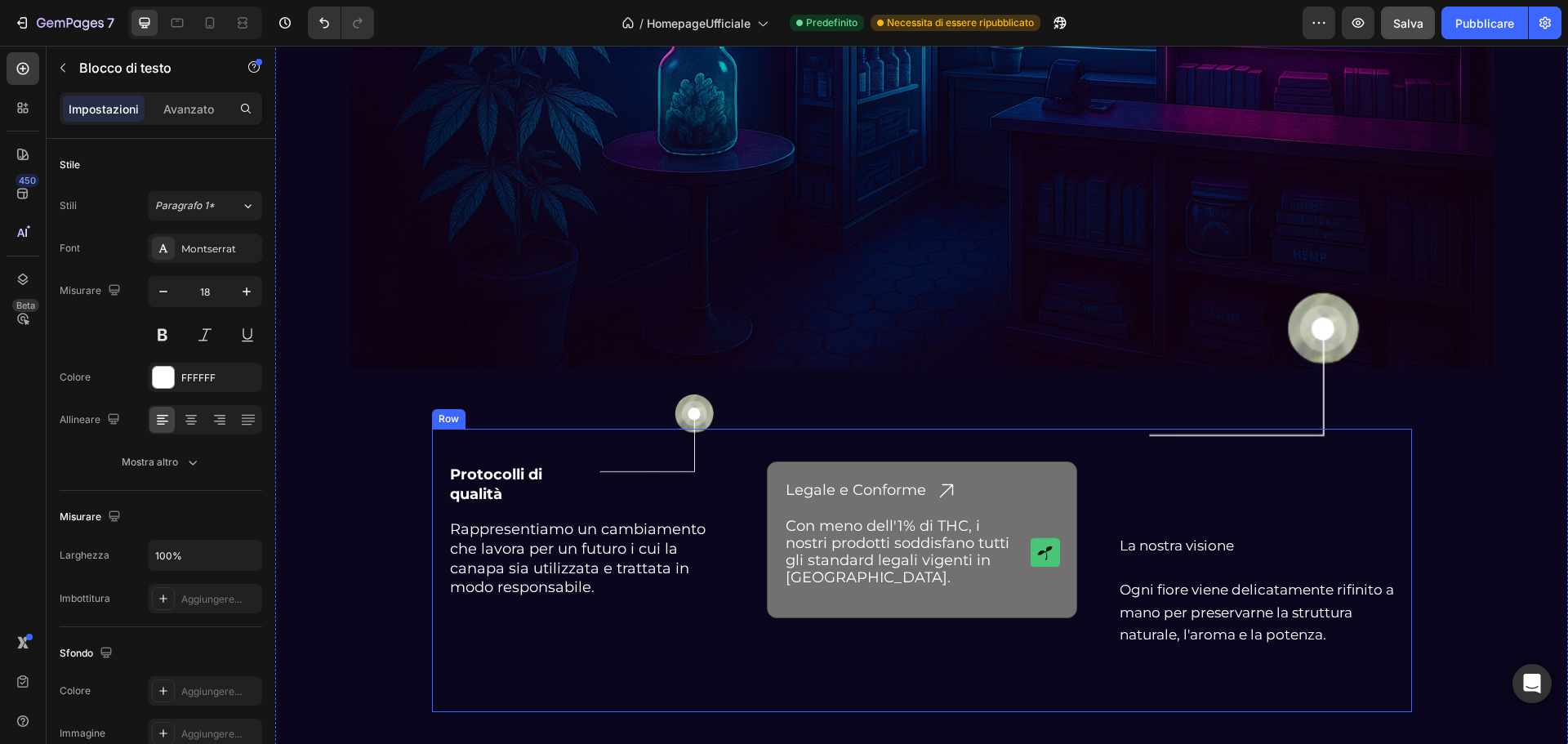
scroll to position [4429, 0]
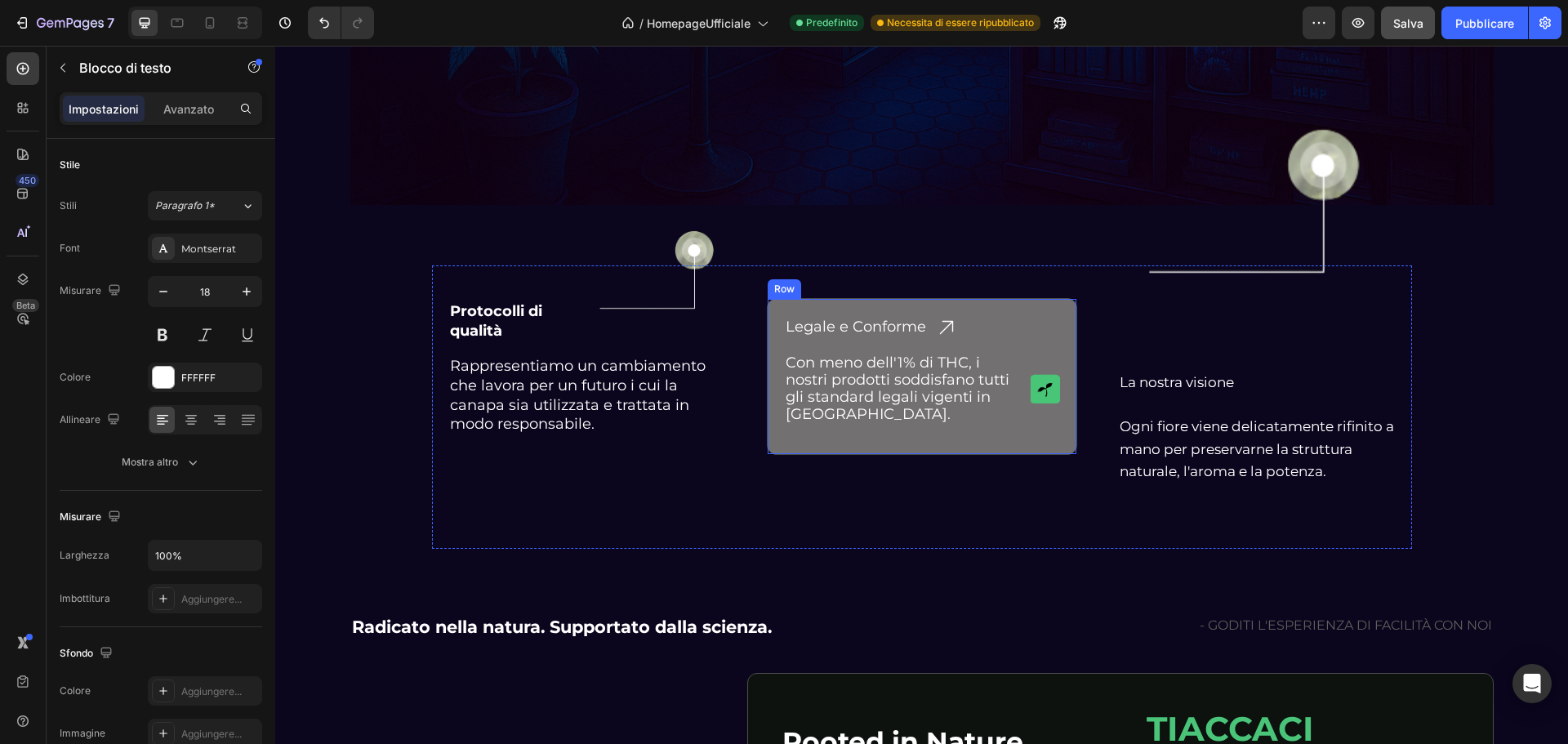
click at [799, 309] on div "Legale e Conforme Heading Icon Row Con meno dell'1% di THC, i nostri prodotti s…" at bounding box center [922, 377] width 310 height 156
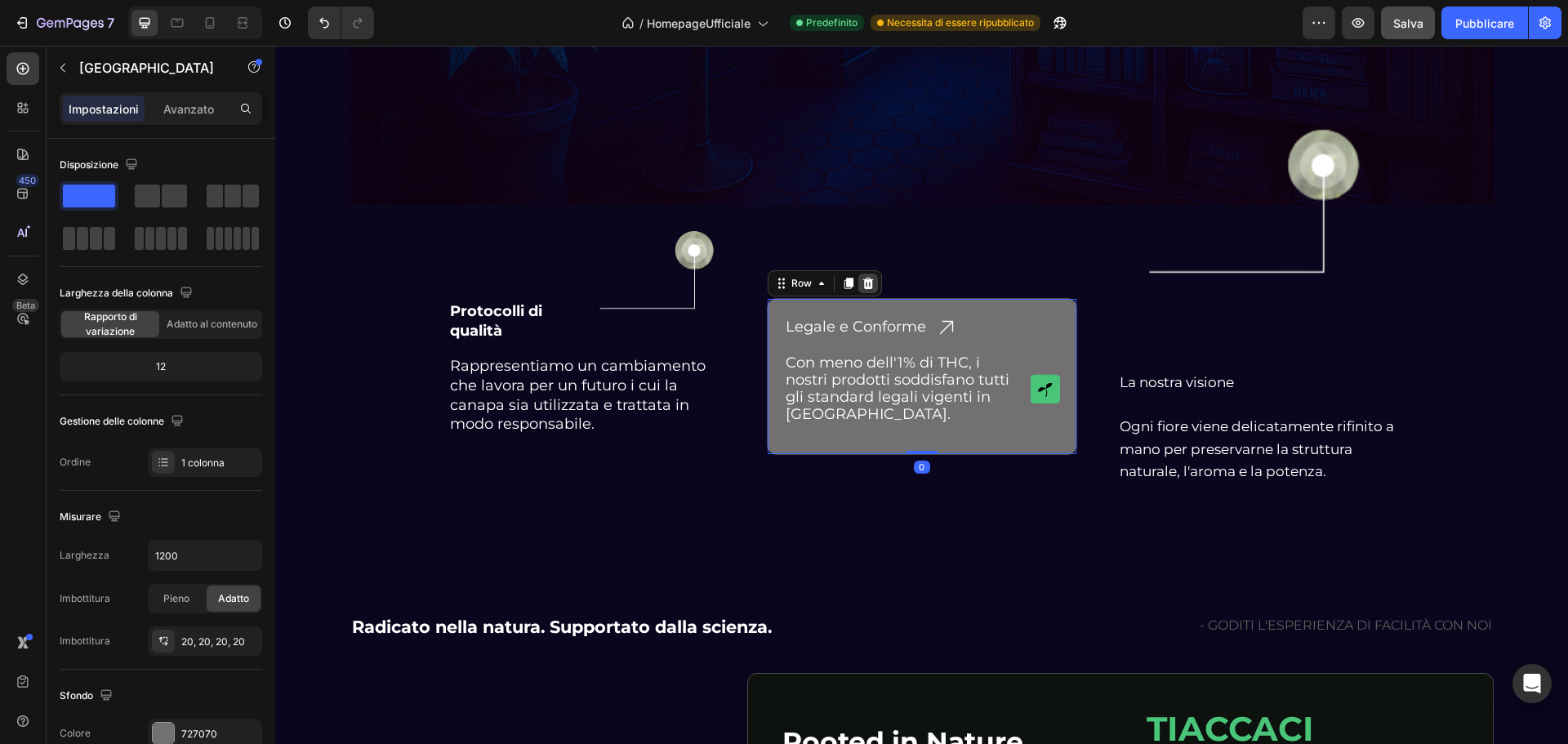
click at [865, 286] on icon at bounding box center [868, 284] width 13 height 13
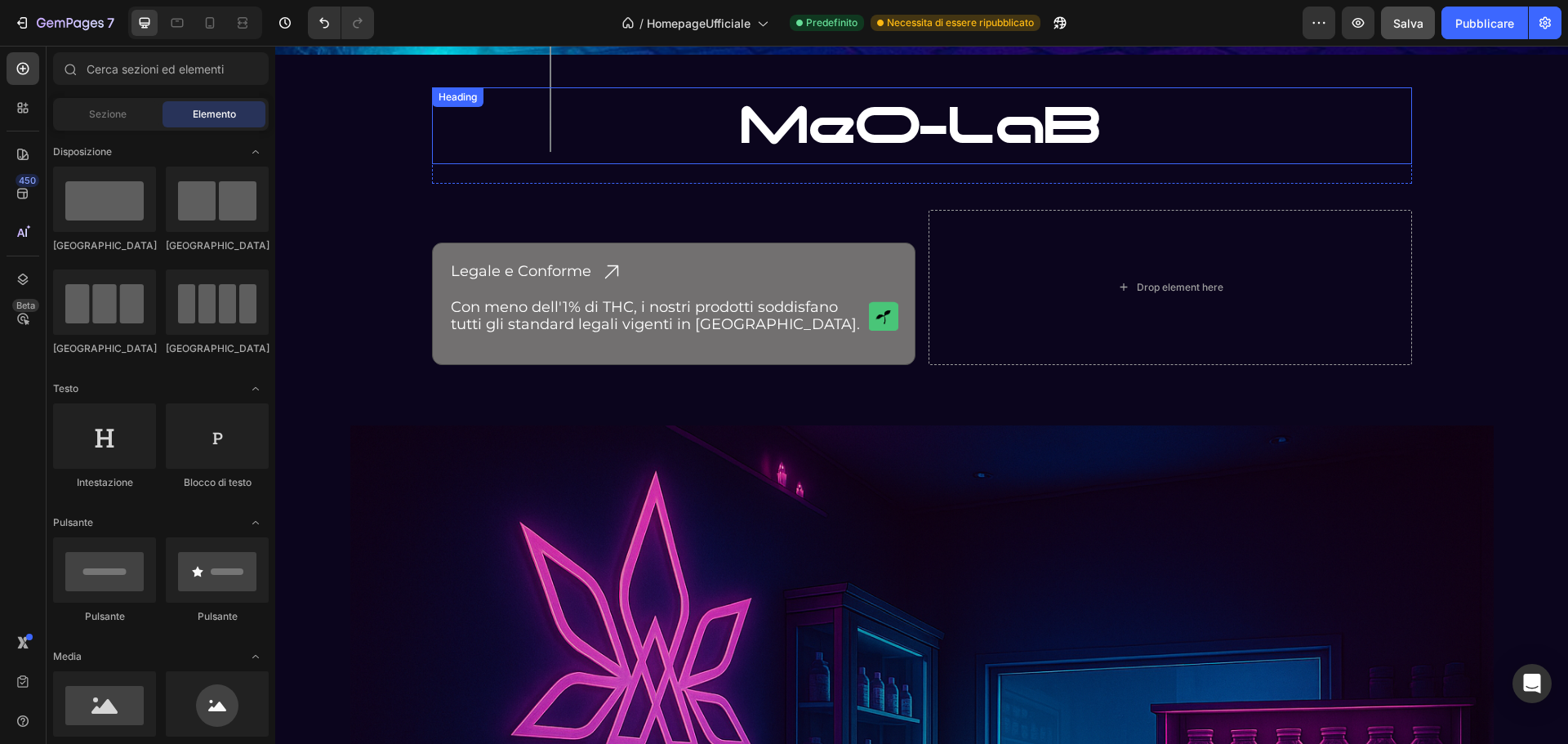
scroll to position [3448, 0]
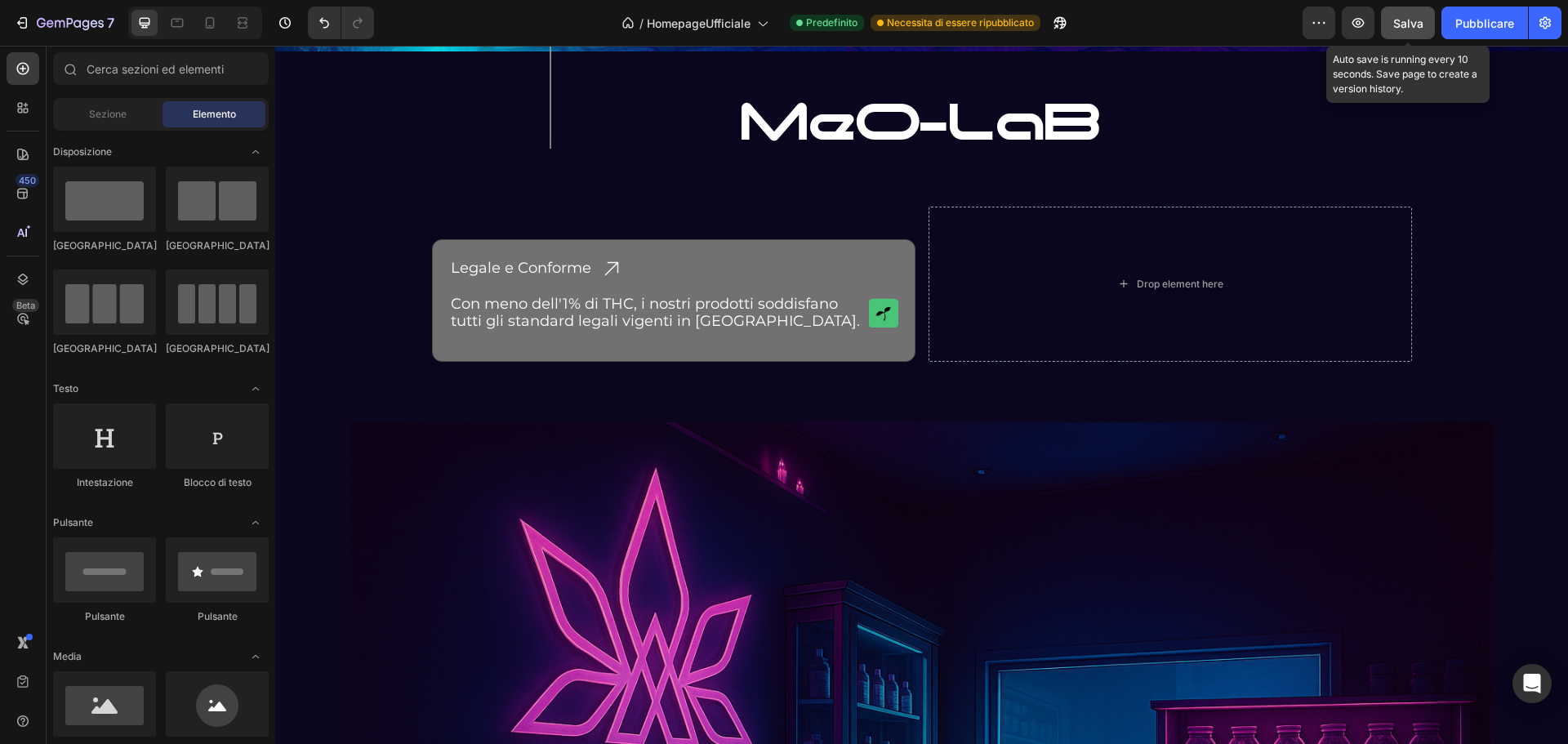
click at [1402, 26] on font "Salva" at bounding box center [1408, 23] width 30 height 14
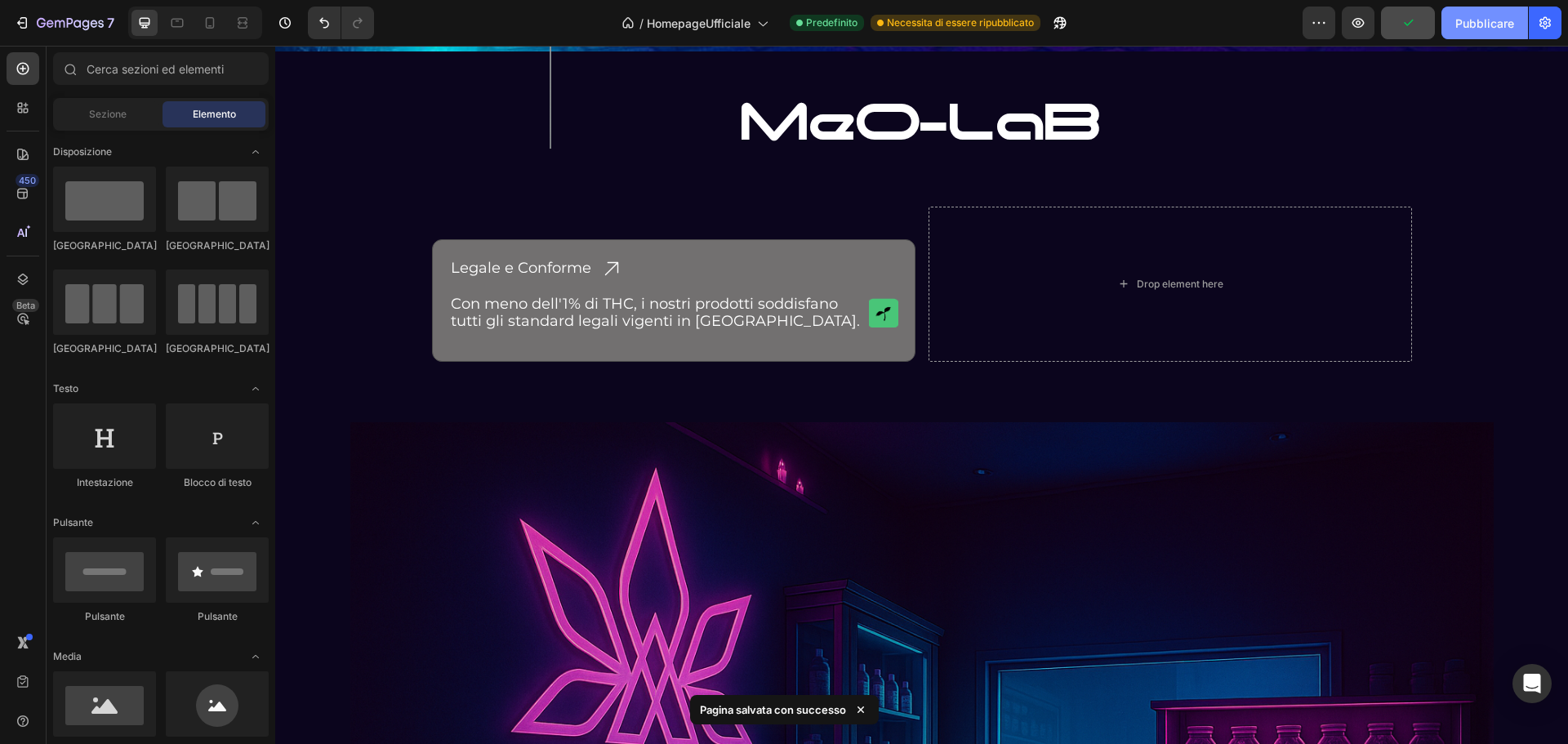
click at [1498, 12] on button "Pubblicare" at bounding box center [1484, 23] width 86 height 33
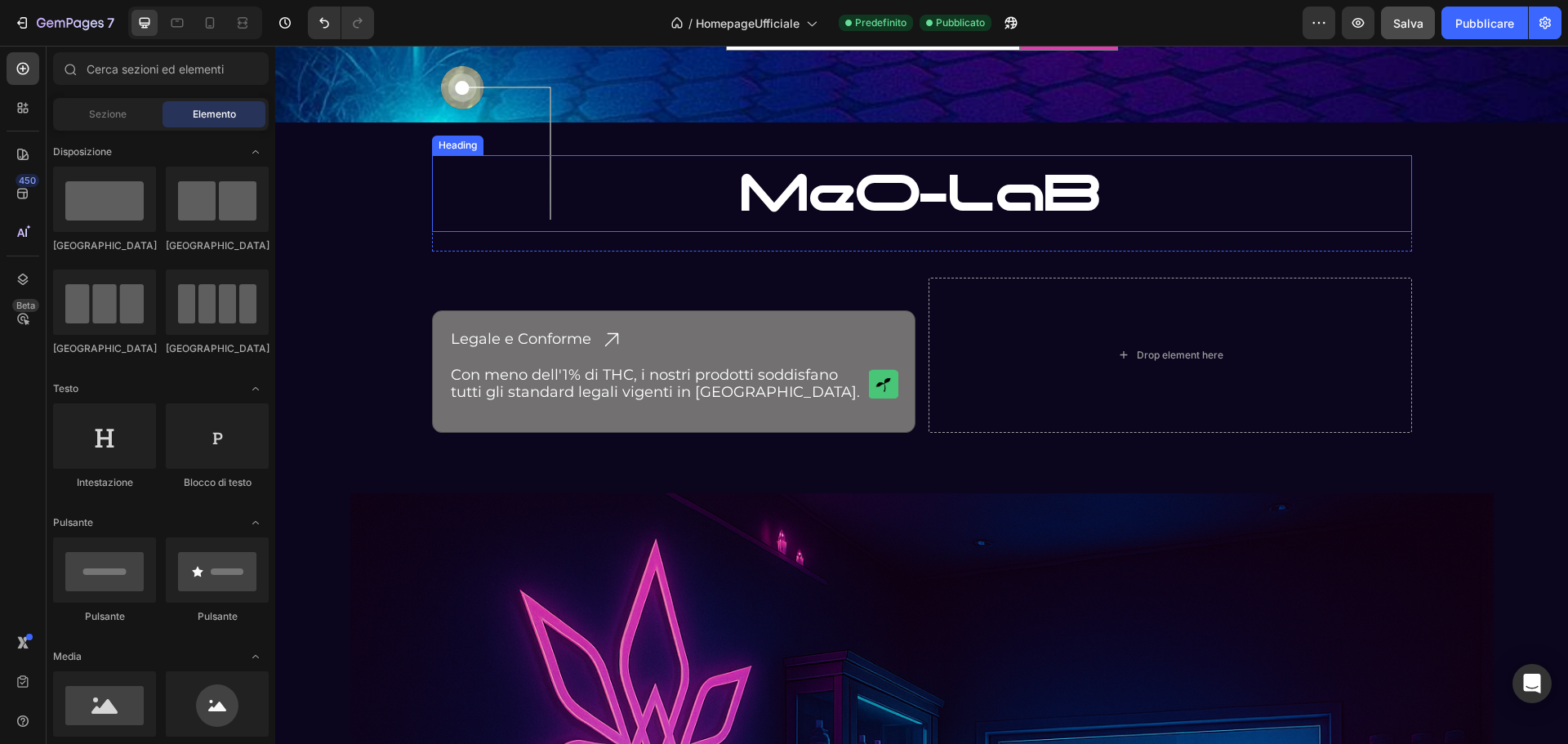
scroll to position [3284, 0]
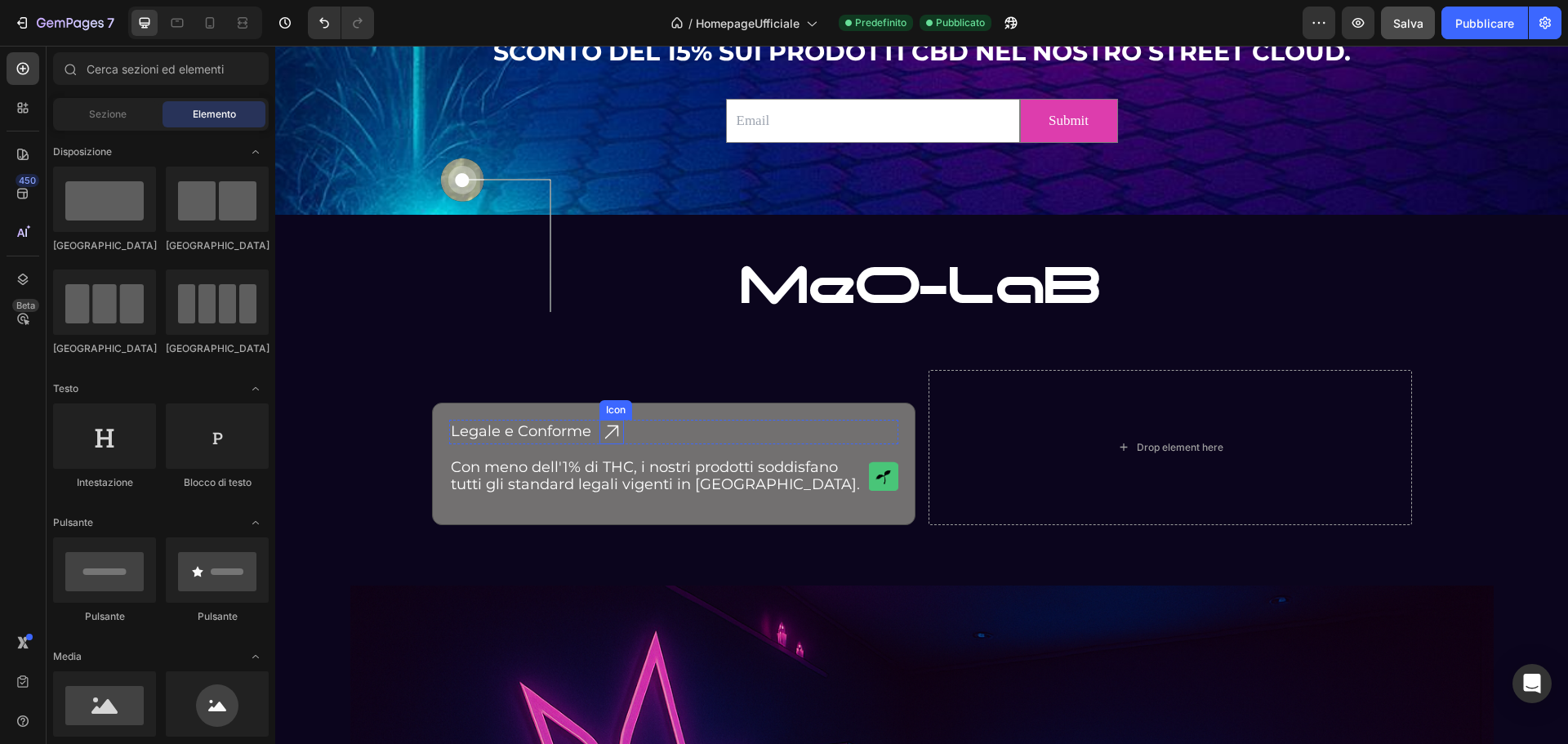
click at [599, 428] on icon at bounding box center [611, 432] width 25 height 25
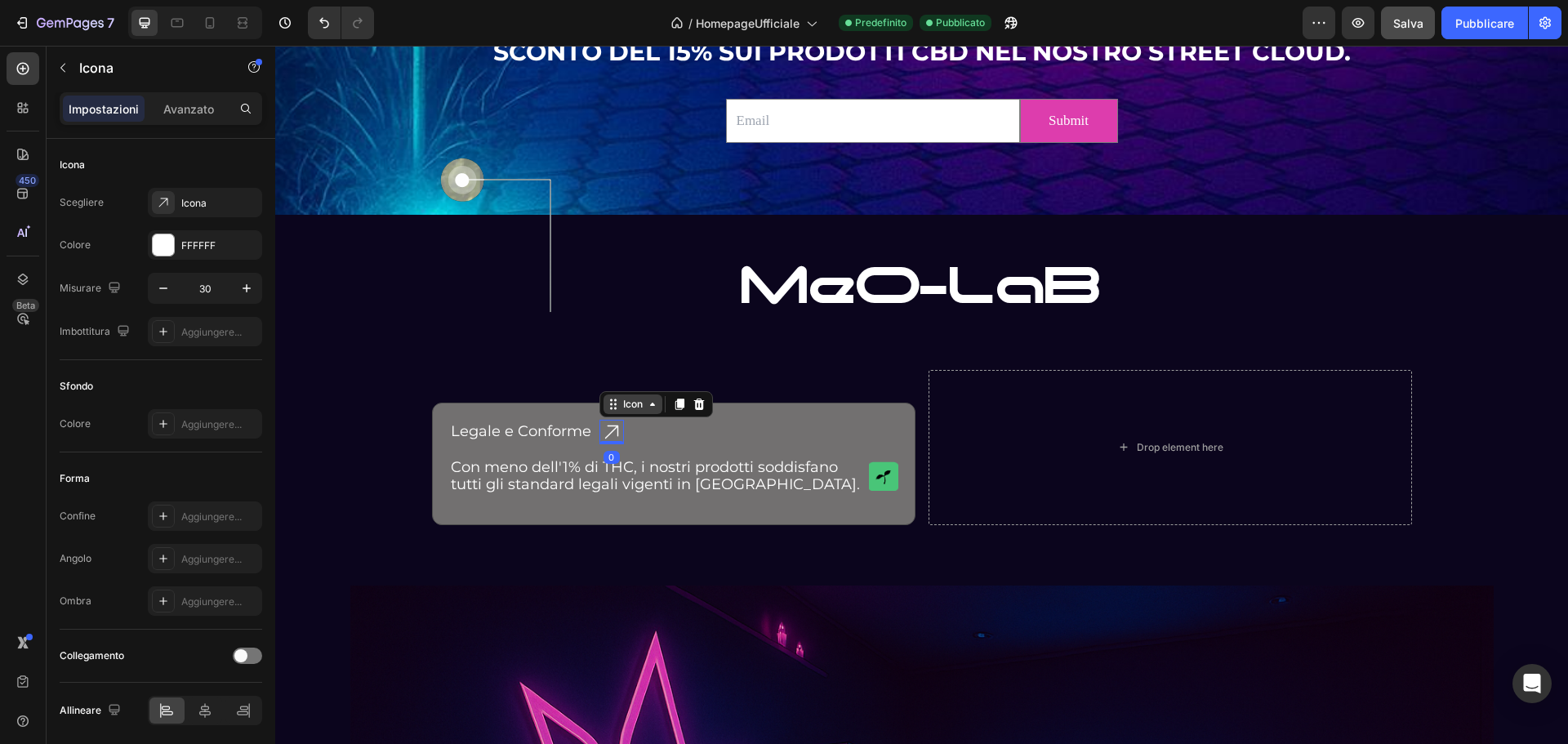
click at [648, 410] on icon at bounding box center [653, 405] width 13 height 13
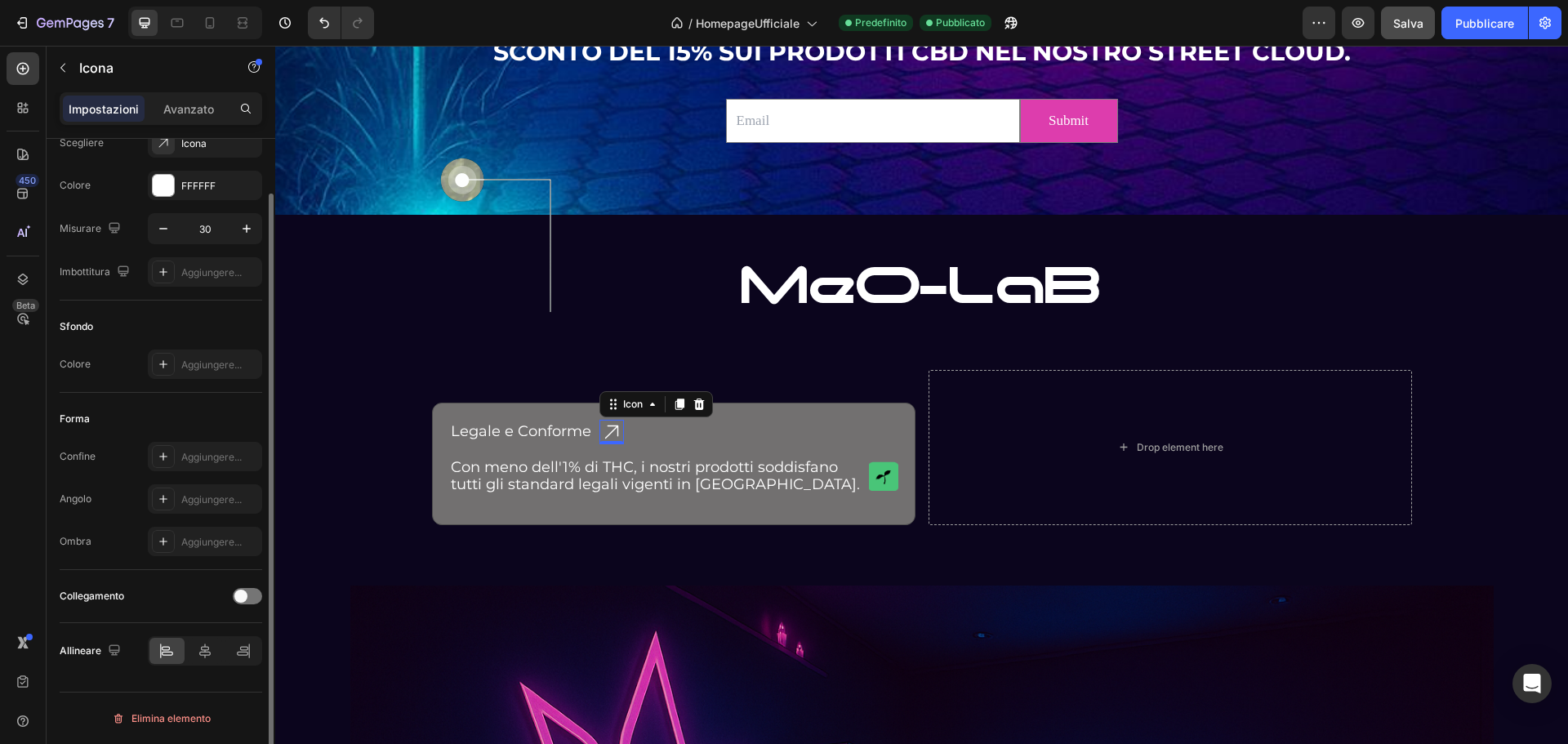
scroll to position [0, 0]
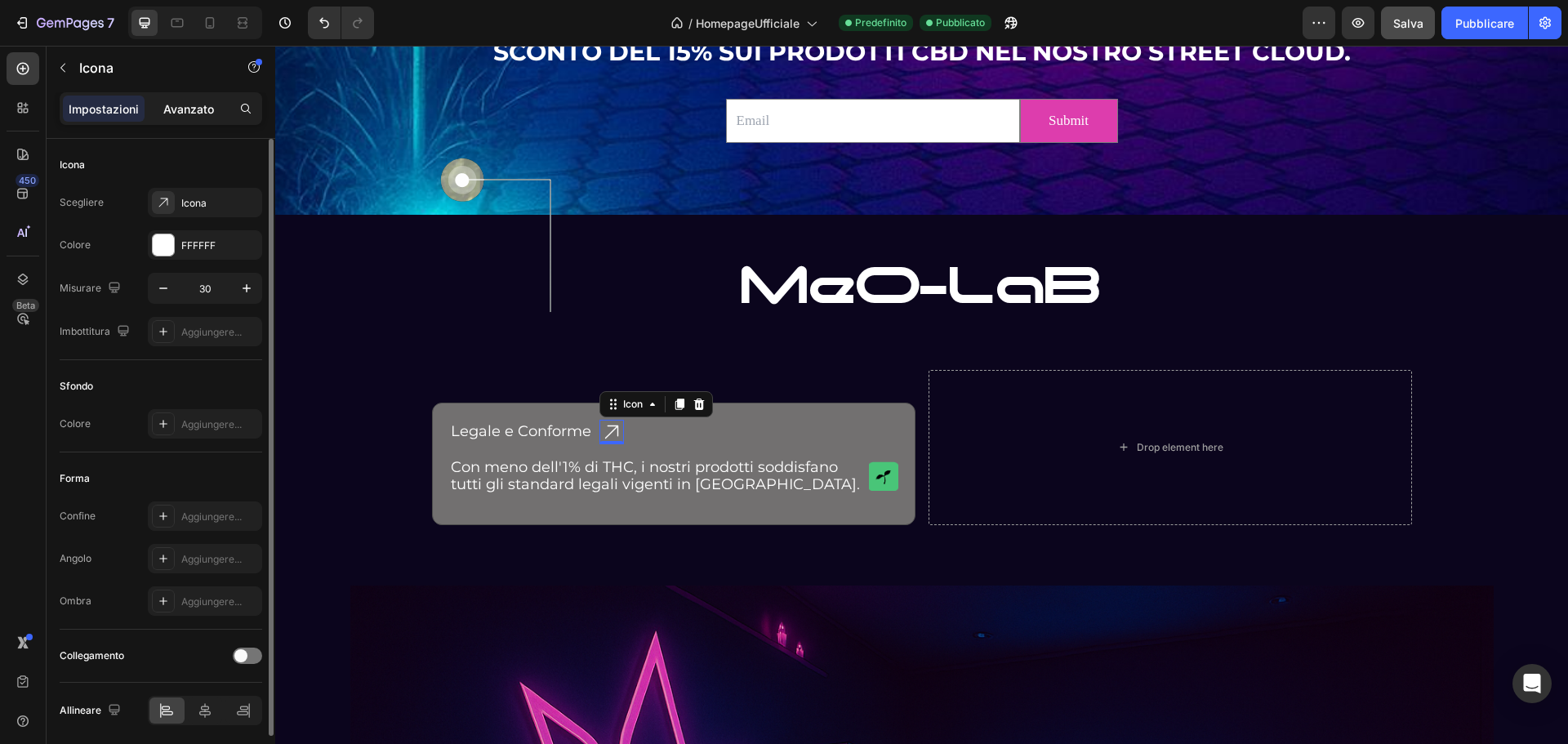
click at [171, 96] on div "Avanzato" at bounding box center [189, 108] width 82 height 26
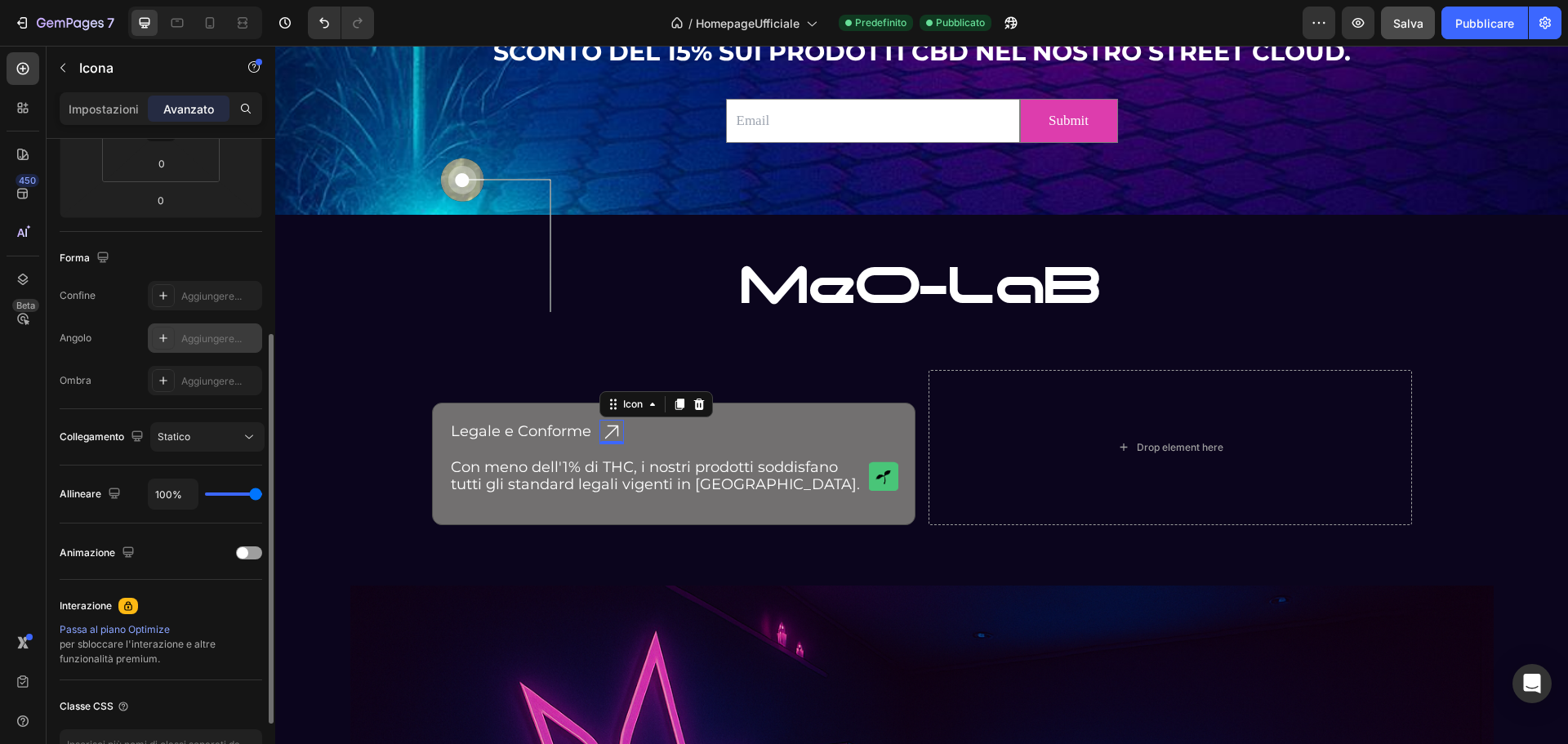
scroll to position [438, 0]
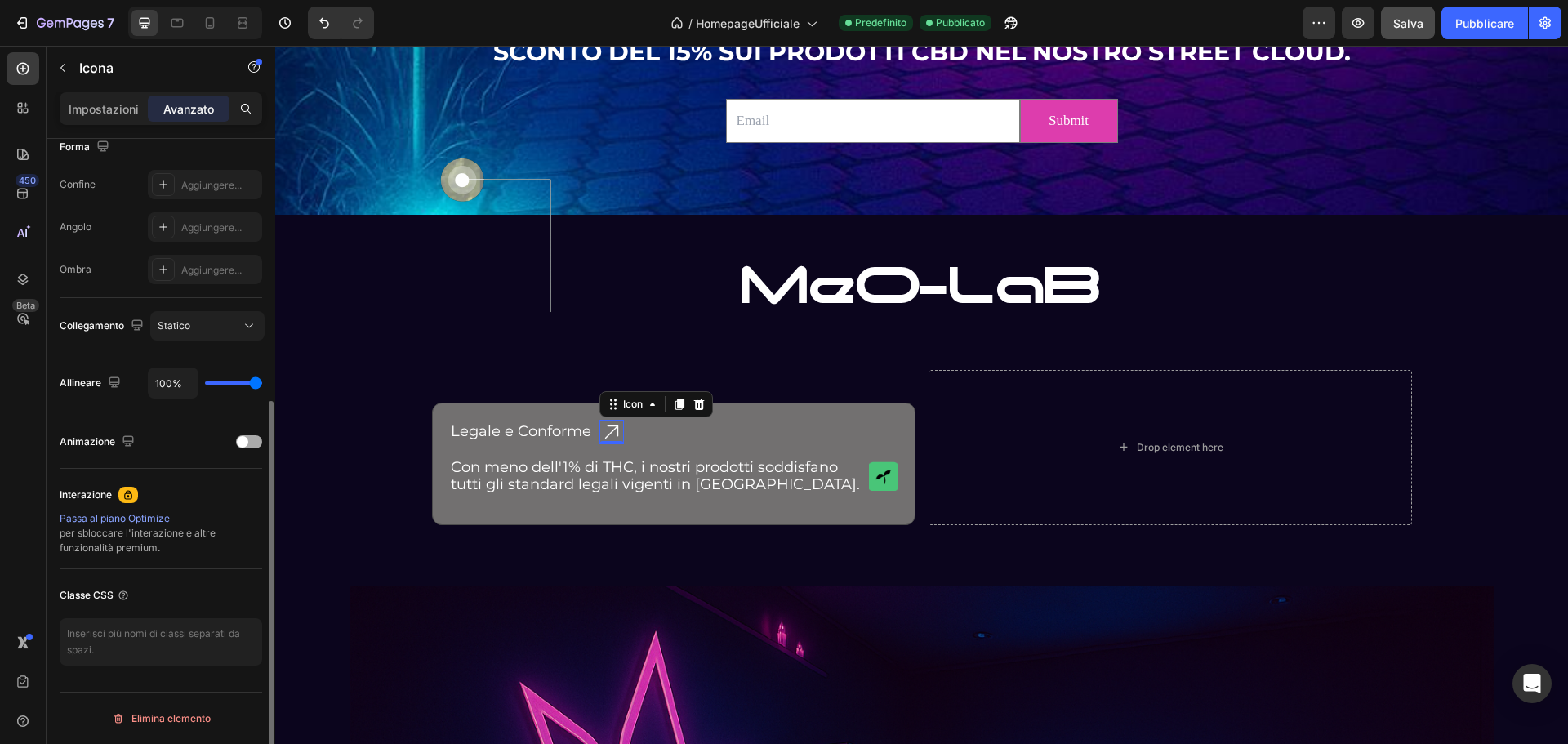
click at [248, 439] on div at bounding box center [249, 442] width 26 height 13
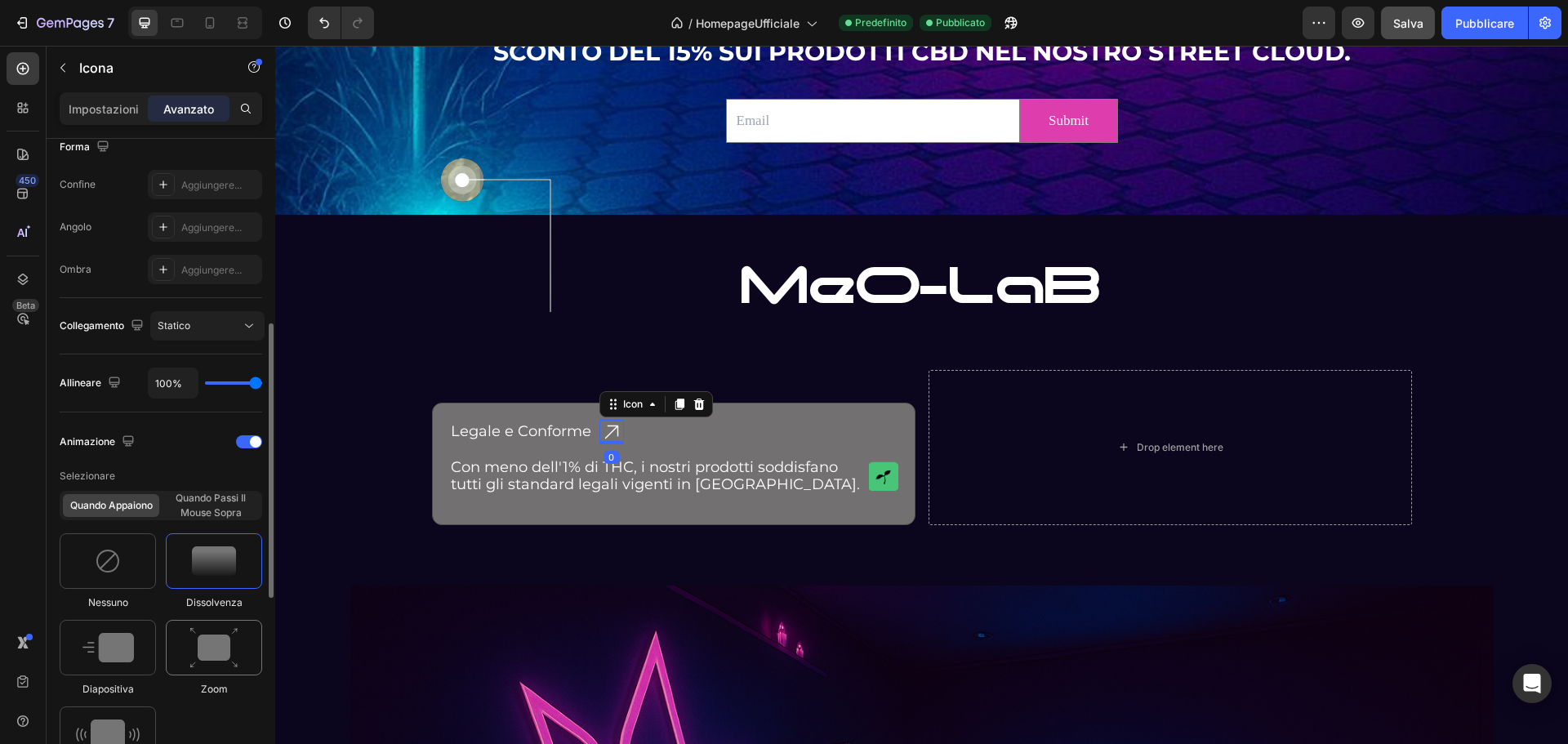
click at [224, 652] on img at bounding box center [214, 648] width 49 height 42
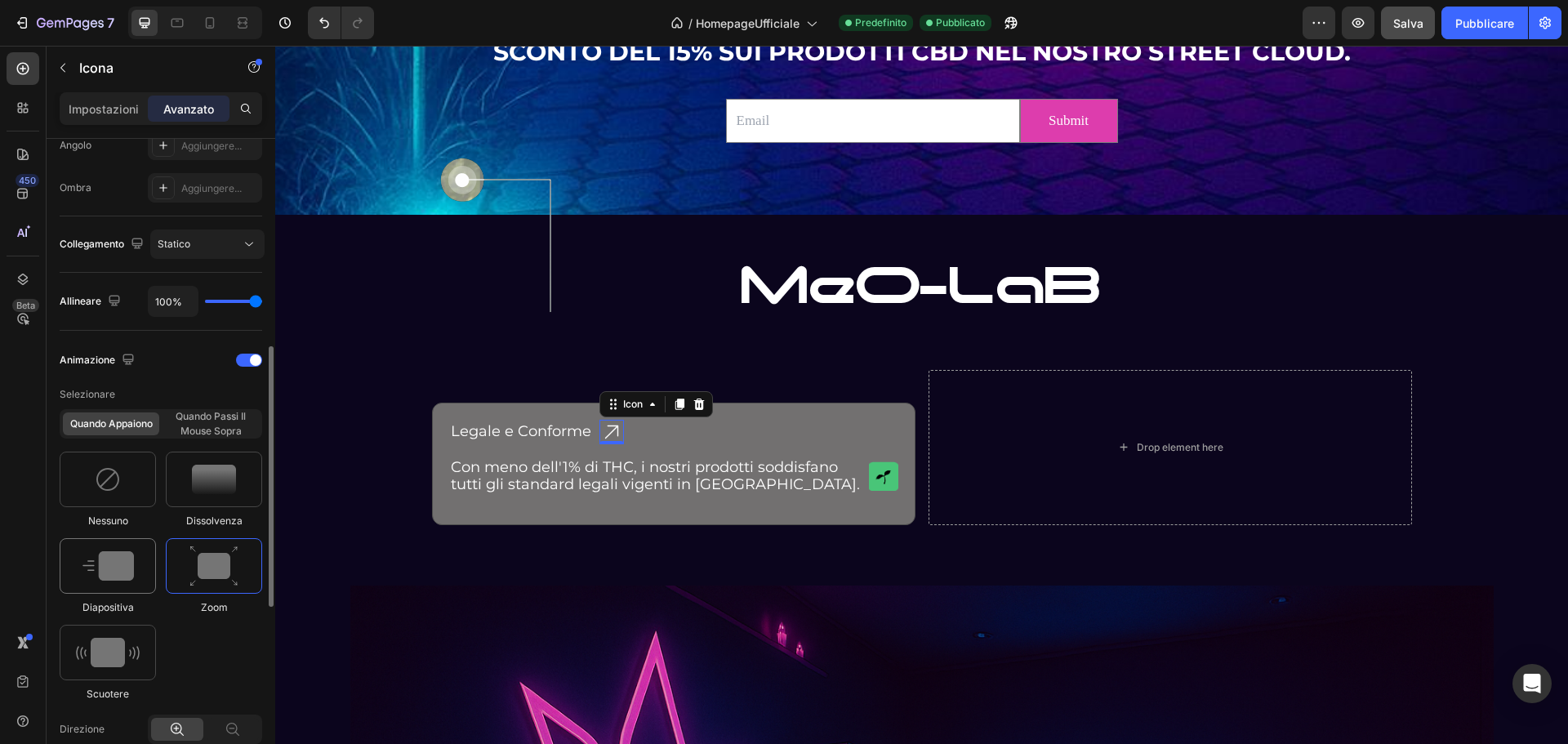
click at [119, 578] on img at bounding box center [108, 566] width 52 height 29
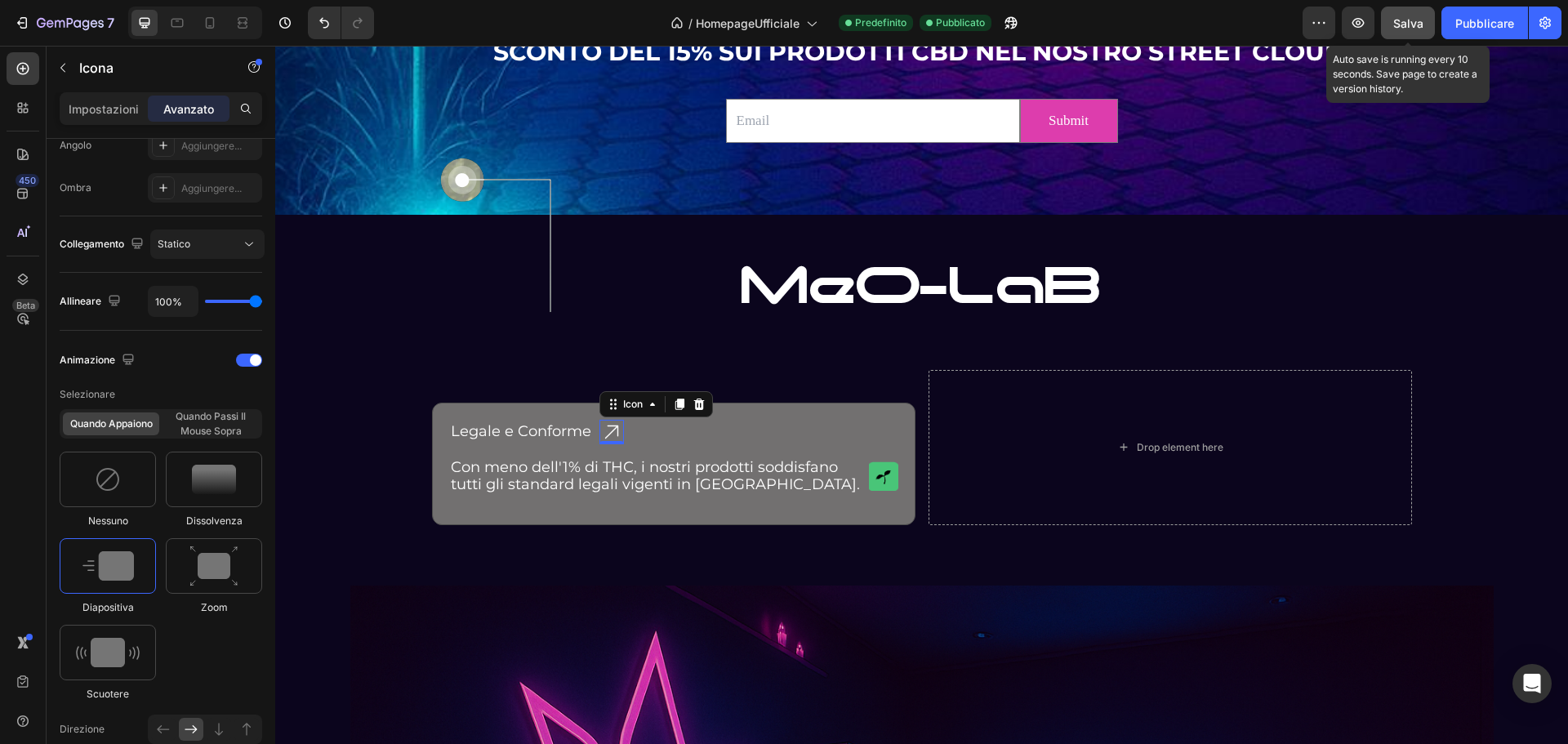
click at [1410, 21] on font "Salva" at bounding box center [1408, 23] width 30 height 14
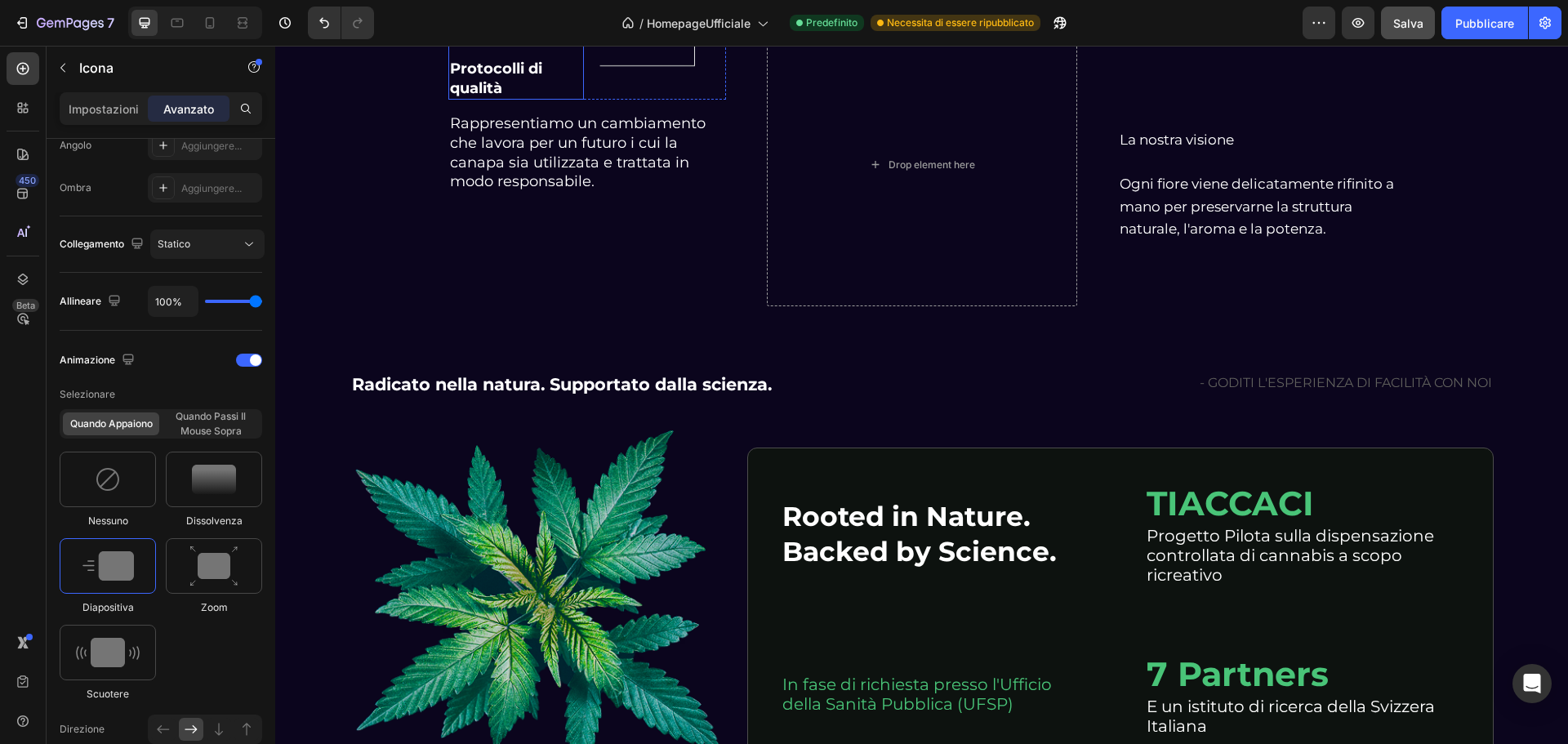
scroll to position [4674, 0]
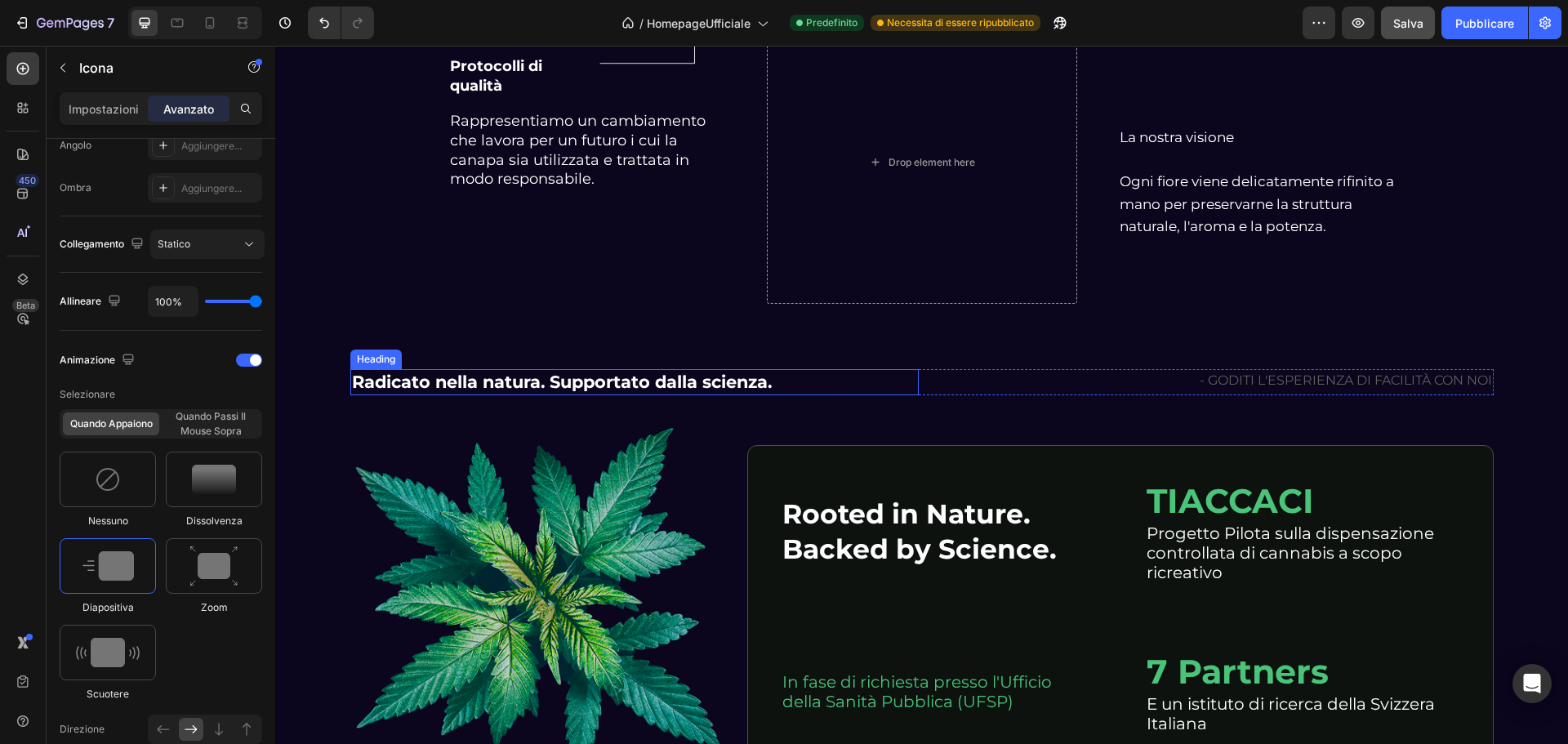
click at [489, 379] on h2 "Radicato nella natura. Supportato dalla scienza." at bounding box center [634, 382] width 568 height 26
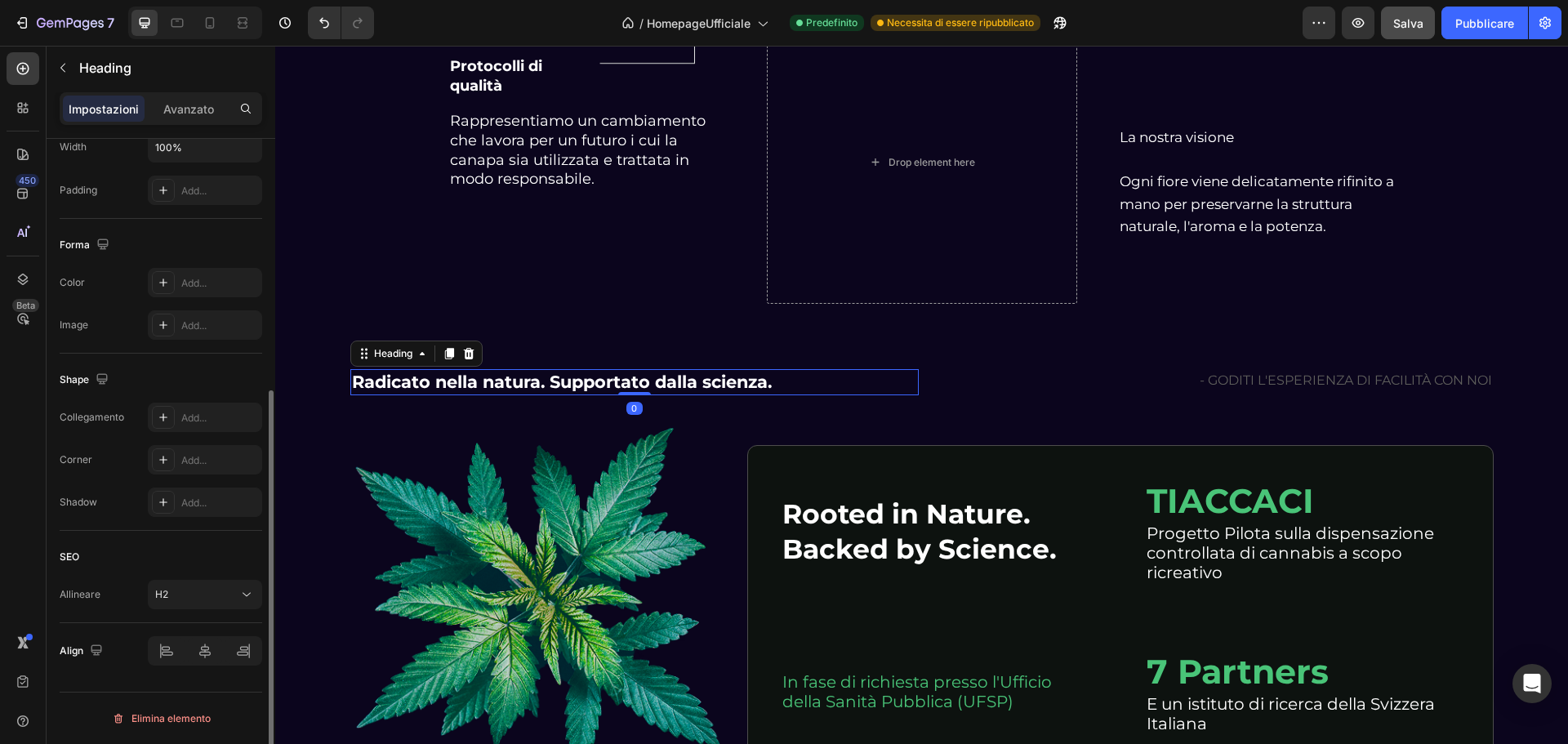
scroll to position [0, 0]
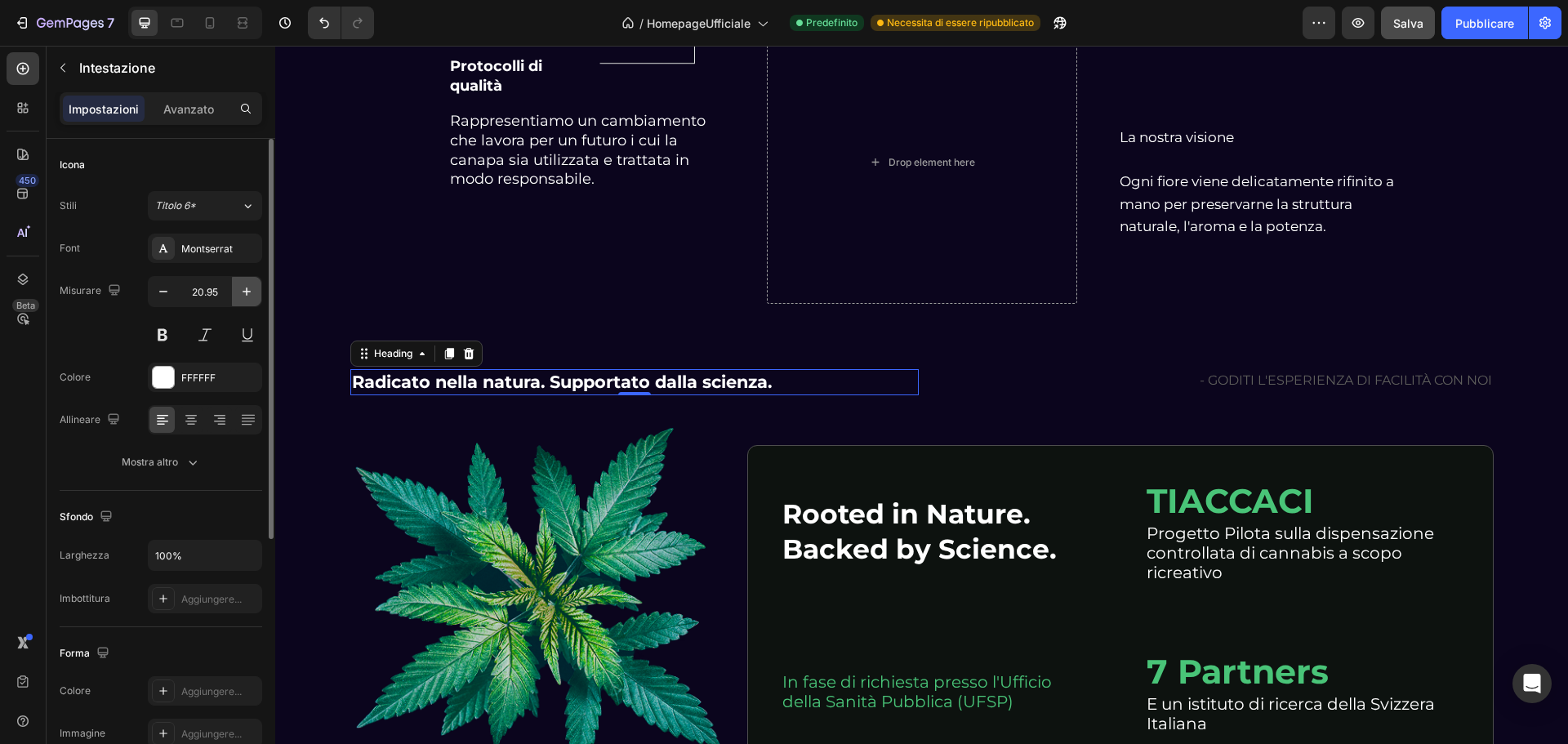
click at [253, 294] on icon "button" at bounding box center [246, 292] width 16 height 16
type input "23.95"
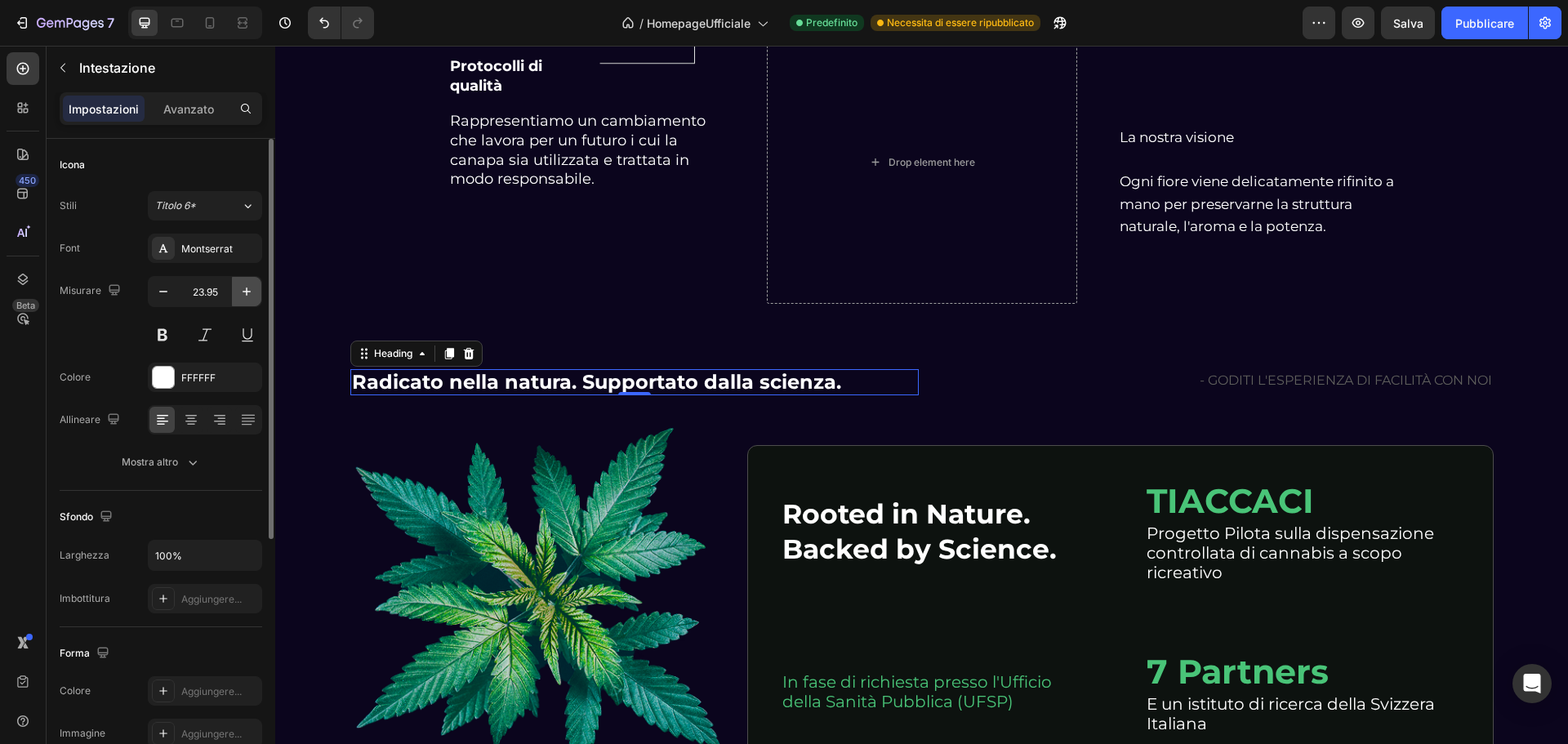
click at [254, 295] on icon "button" at bounding box center [246, 292] width 16 height 16
type input "24"
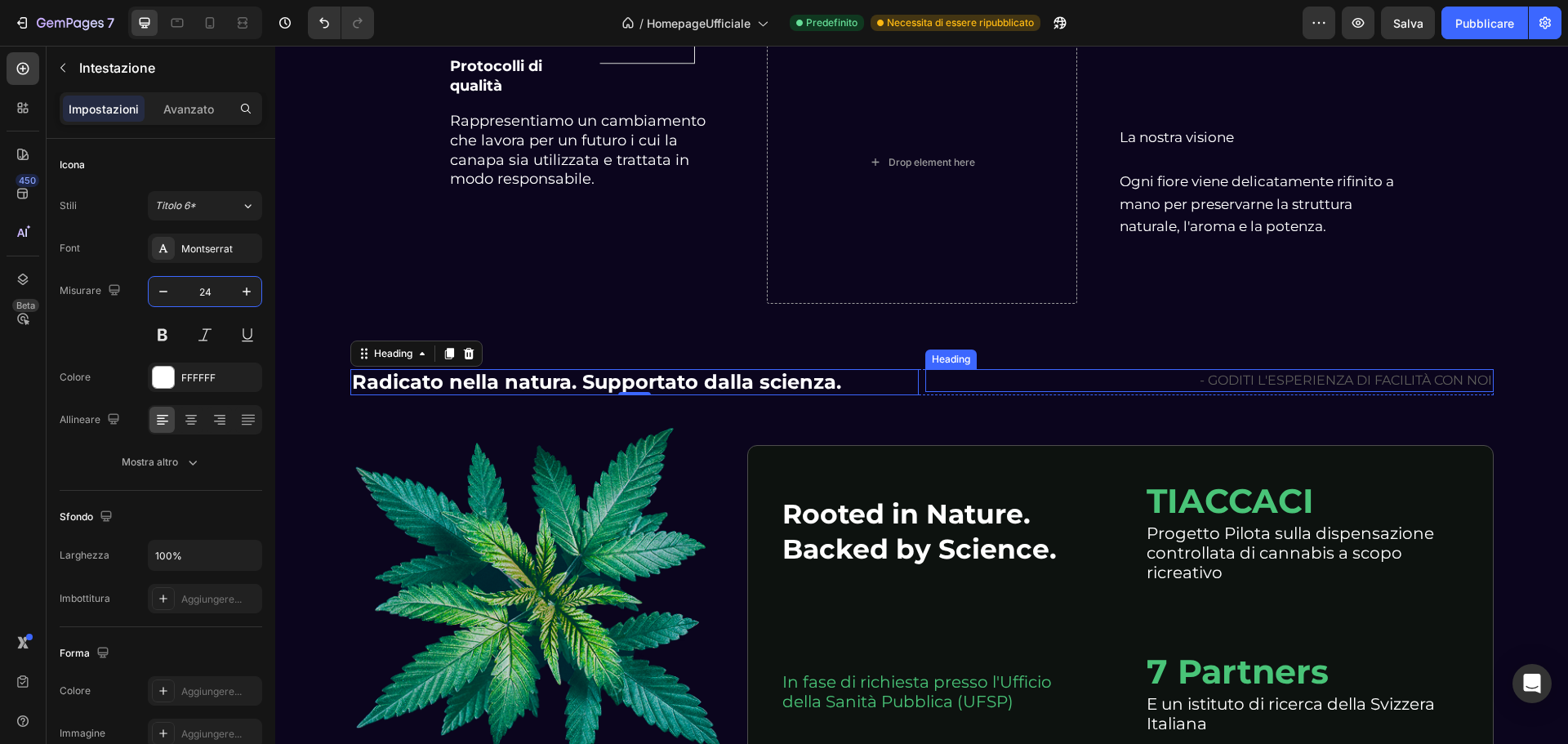
click at [1213, 377] on h2 "- GODITI L'ESPERIENZA DI FACILITÀ CON NOI" at bounding box center [1209, 380] width 568 height 23
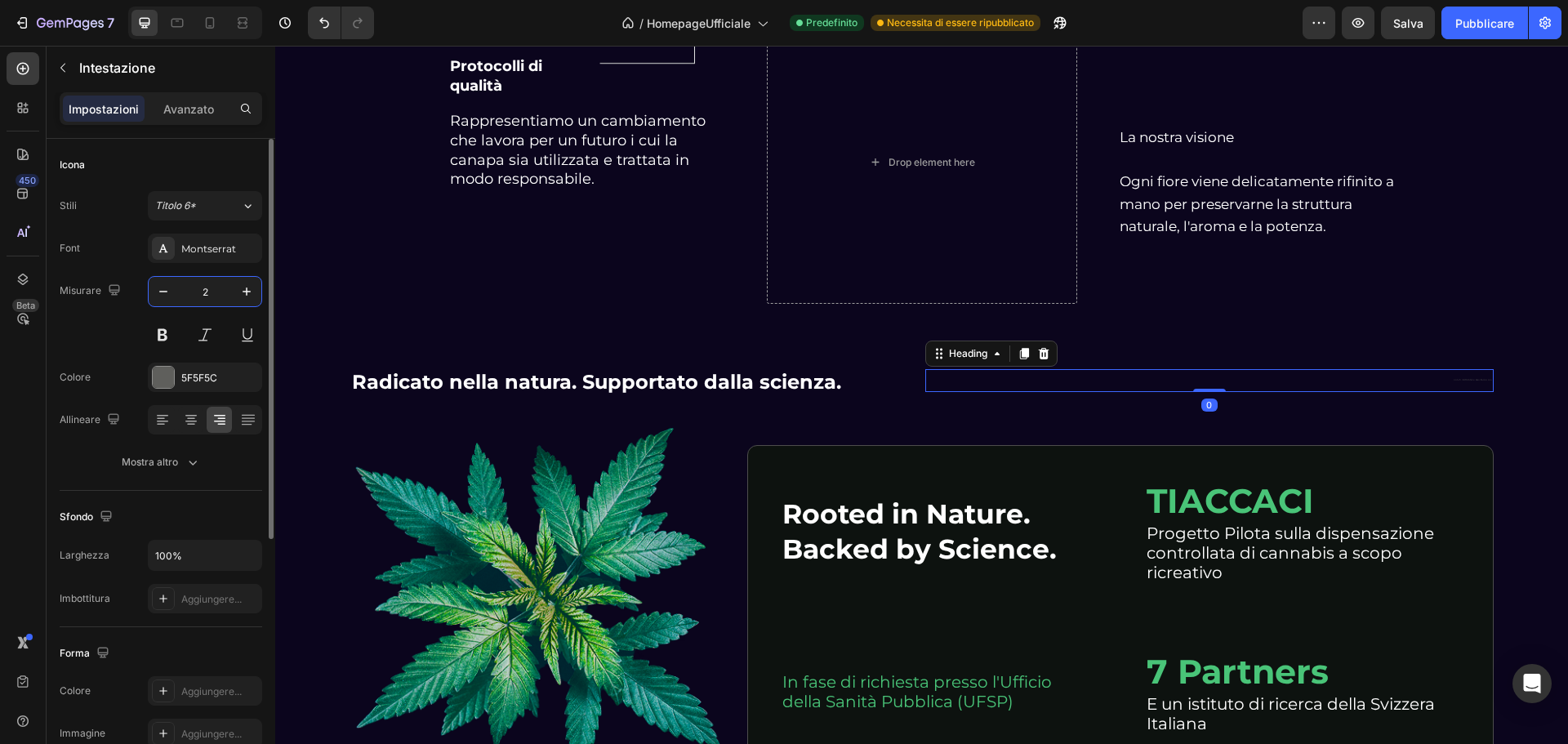
type input "24"
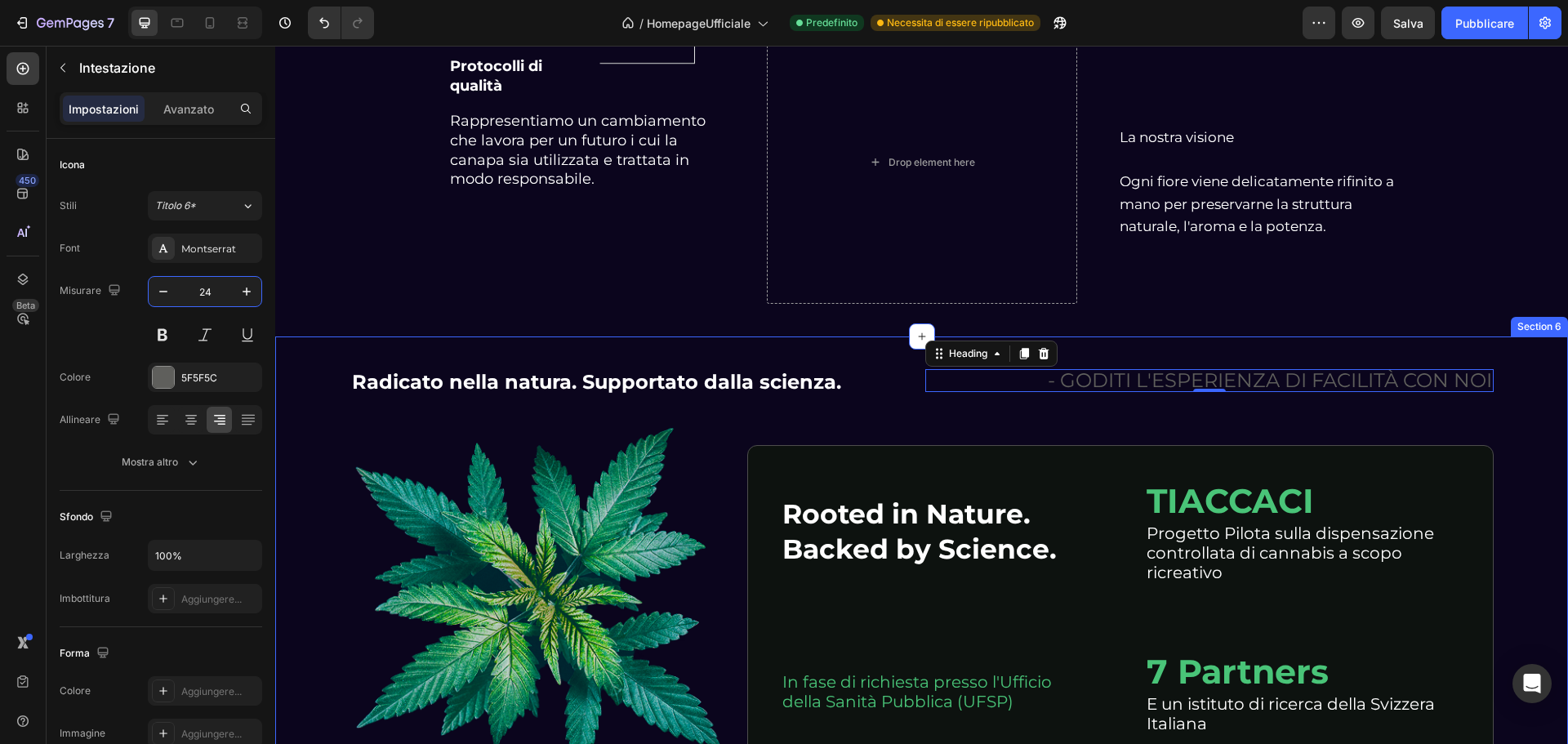
drag, startPoint x: 433, startPoint y: 291, endPoint x: 583, endPoint y: 321, distance: 153.0
click at [432, 291] on div "Protocolli di qualità Heading Image Row Rappresentiamo un cambiamento che lavor…" at bounding box center [586, 162] width 310 height 284
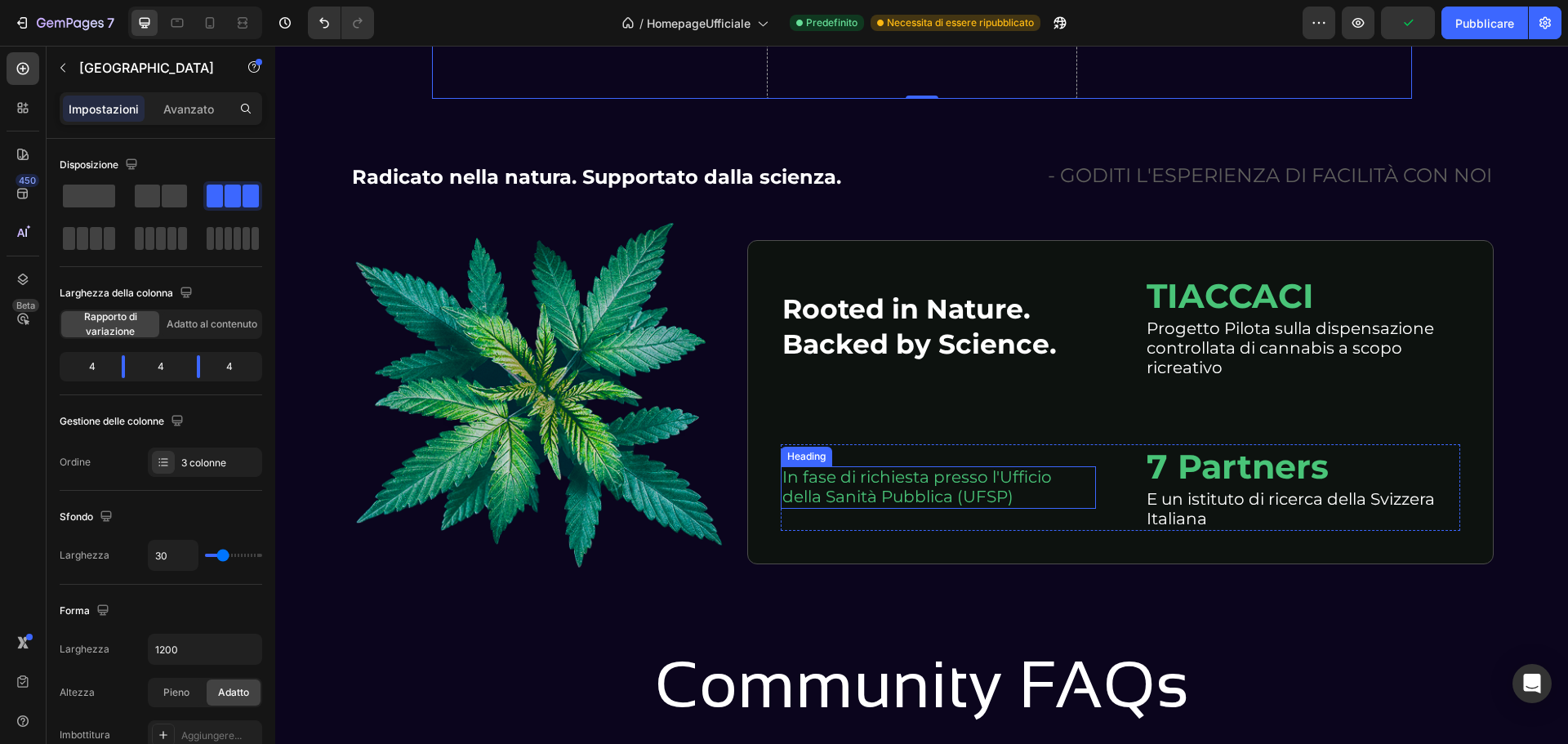
scroll to position [4919, 0]
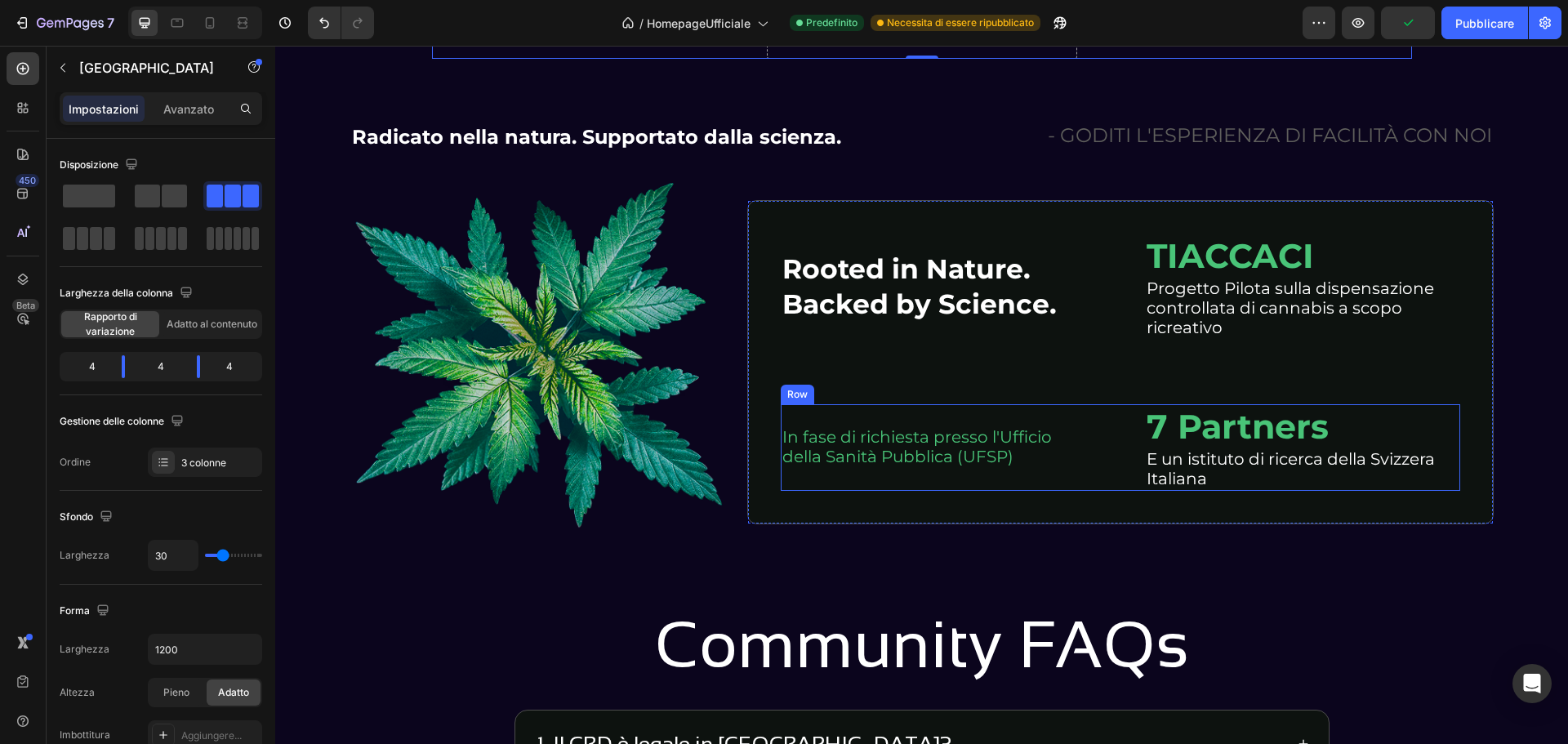
click at [889, 451] on h2 "In fase di richiesta presso l'Ufficio della Sanità Pubblica (UFSP)" at bounding box center [938, 447] width 315 height 42
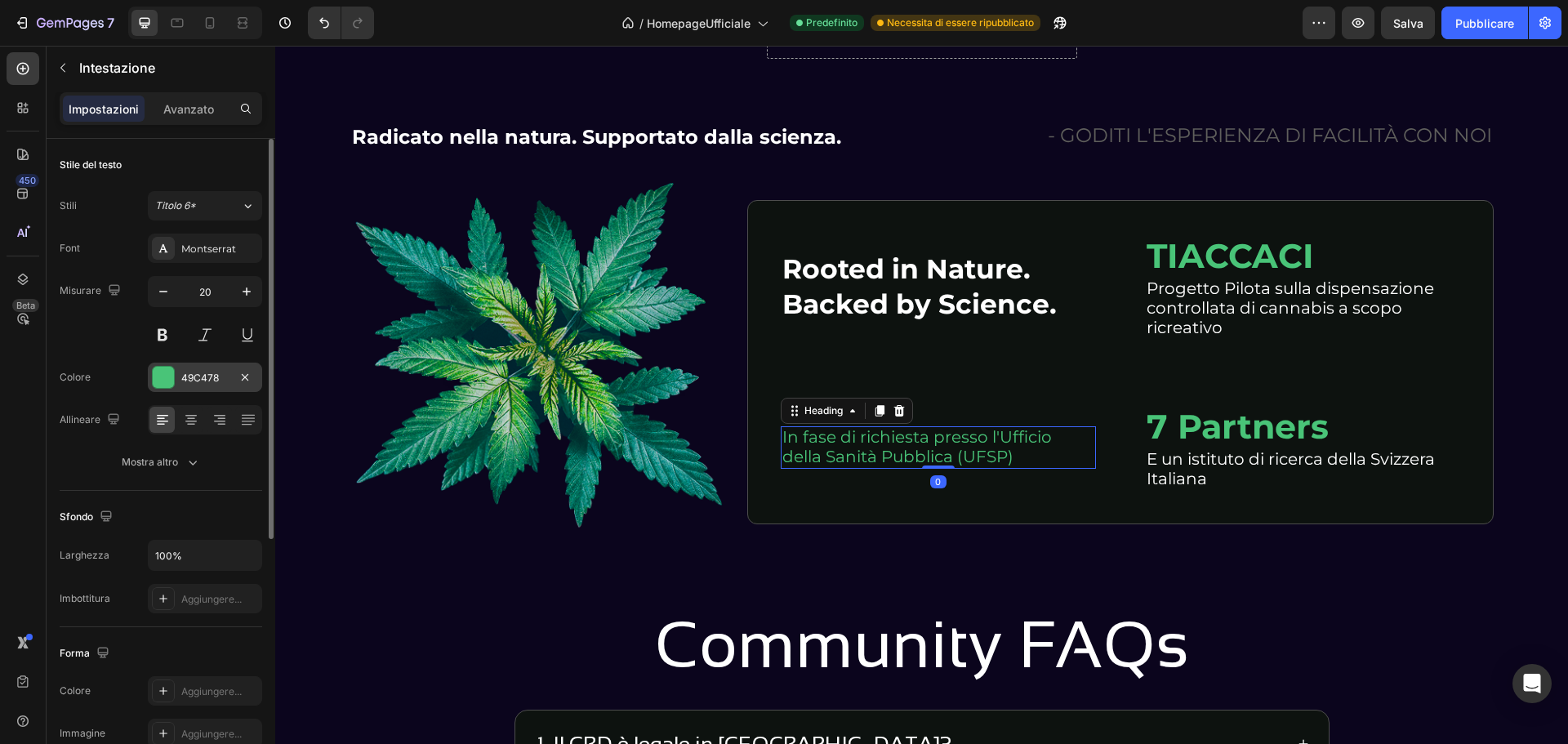
click at [169, 375] on div at bounding box center [163, 377] width 21 height 21
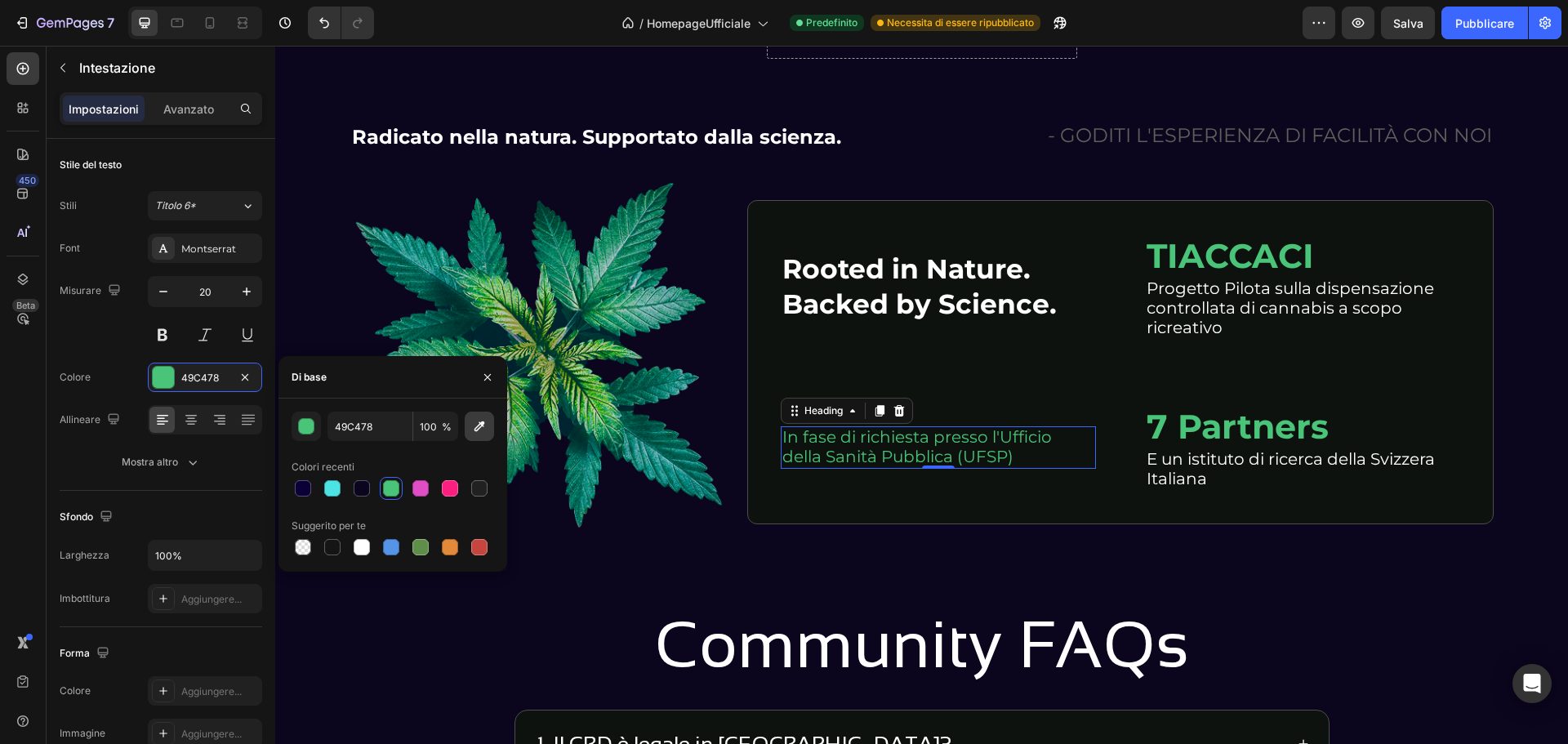
click at [484, 436] on button "button" at bounding box center [479, 427] width 29 height 29
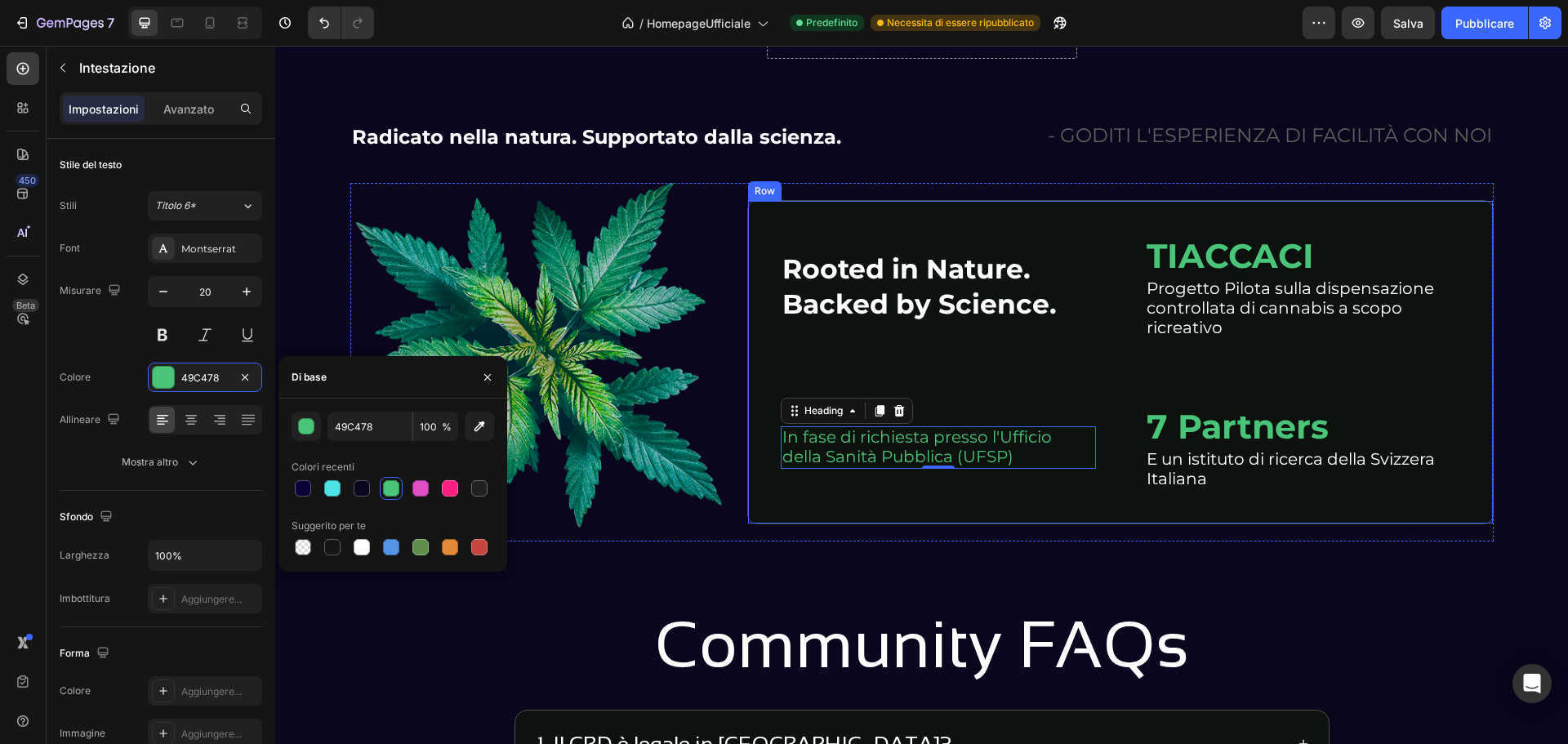
click at [1019, 378] on div "Rooted in Nature. Backed by Science. Heading TIACCACI Heading Progetto Pilota s…" at bounding box center [1120, 362] width 679 height 257
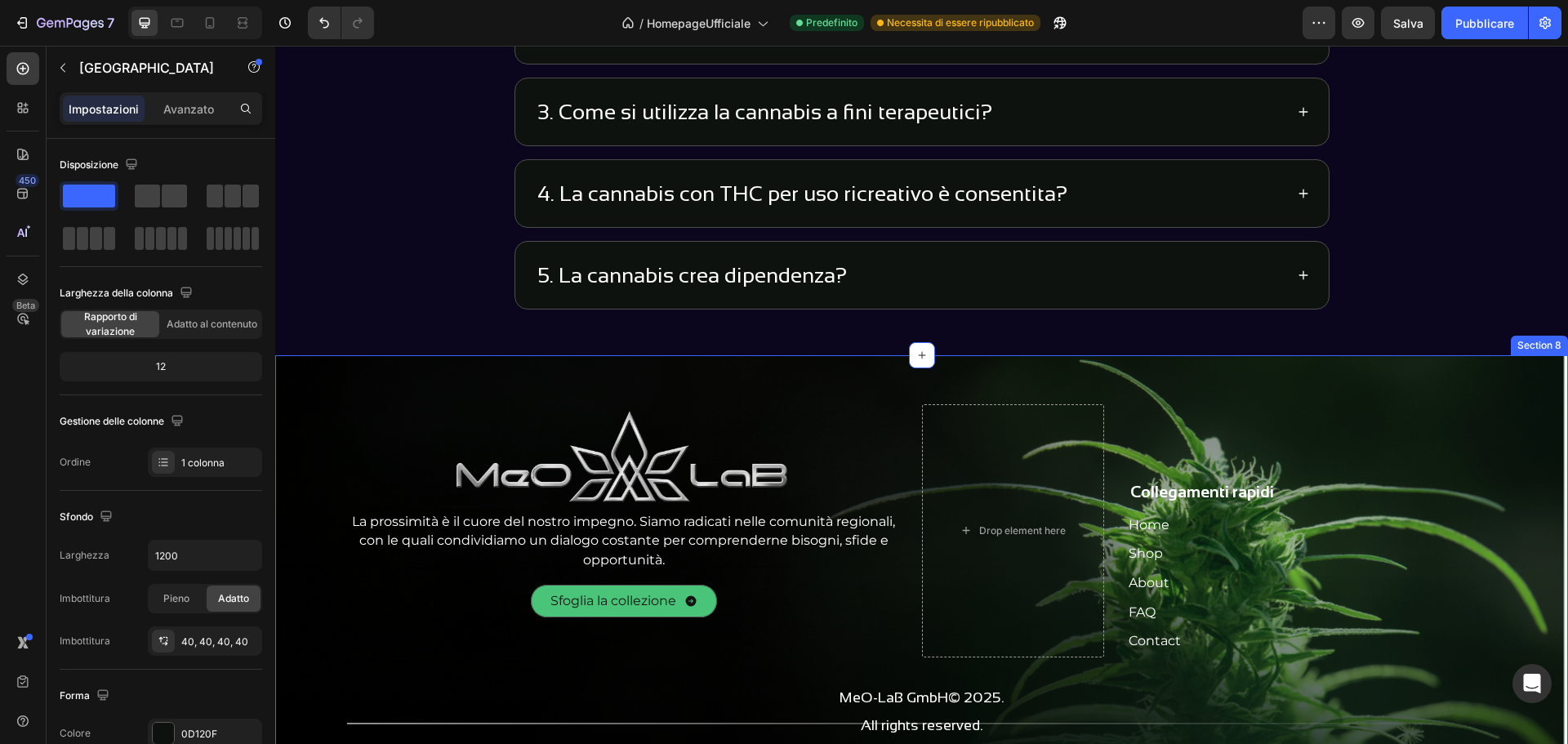
scroll to position [5817, 0]
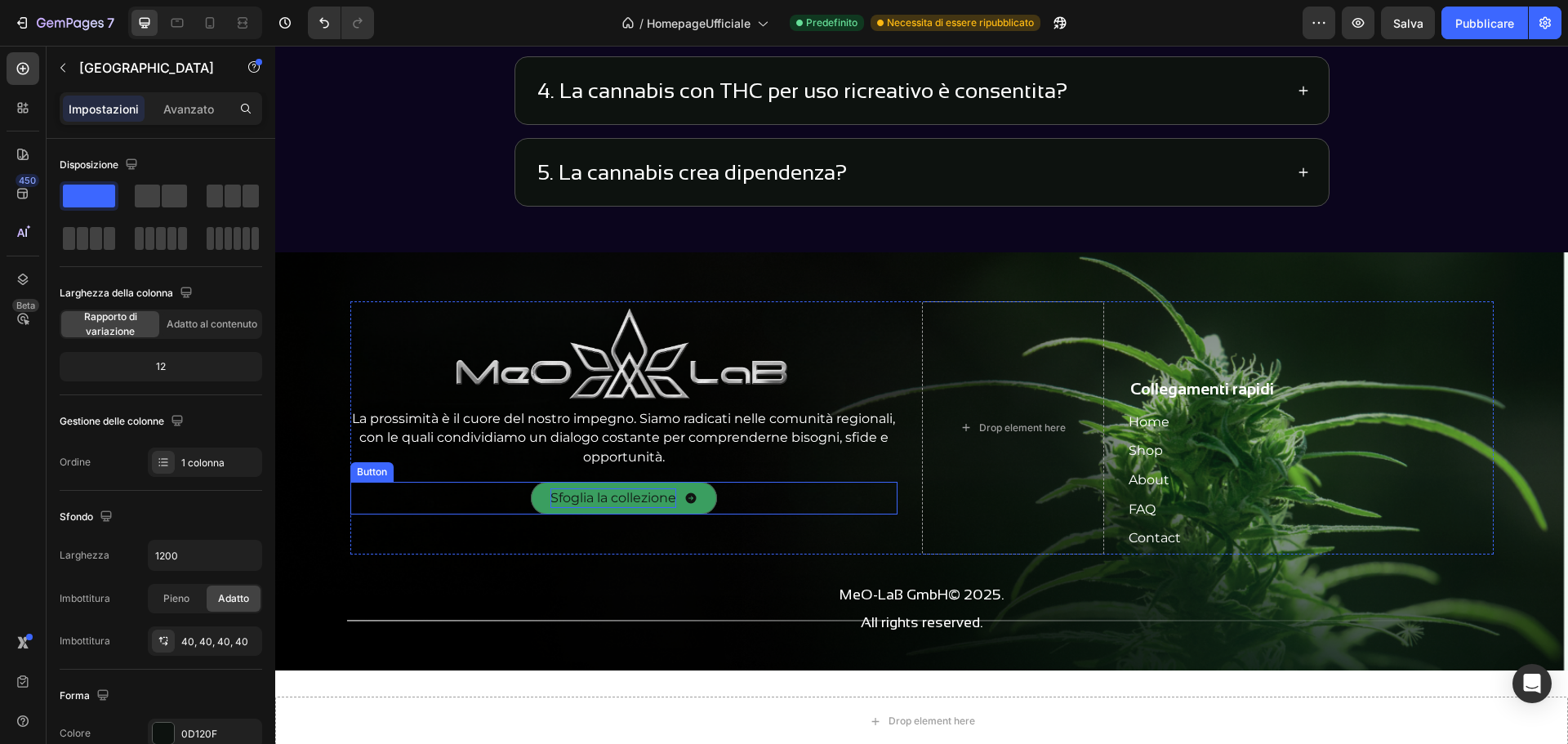
click at [599, 500] on p "Sfoglia la collezione" at bounding box center [613, 498] width 125 height 20
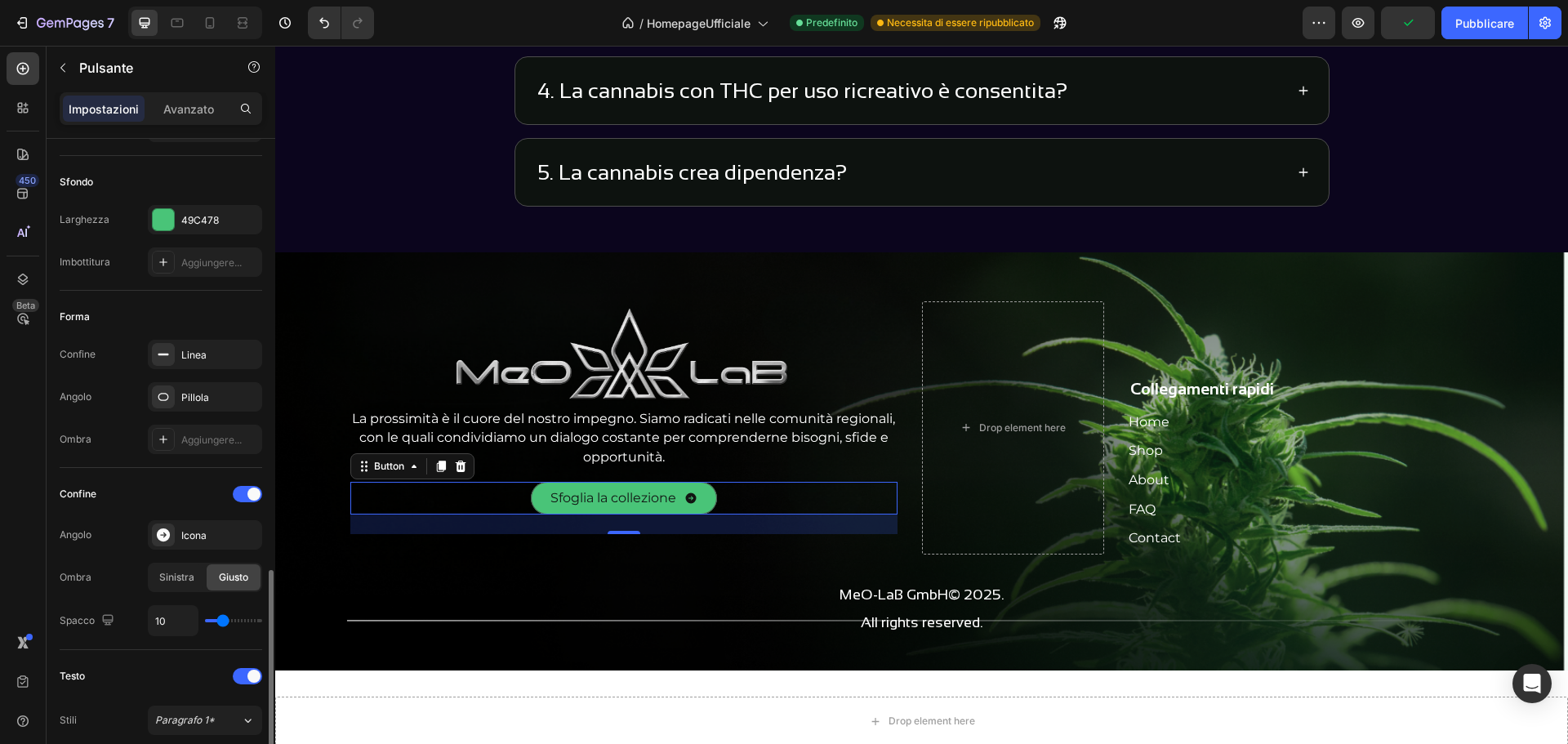
scroll to position [408, 0]
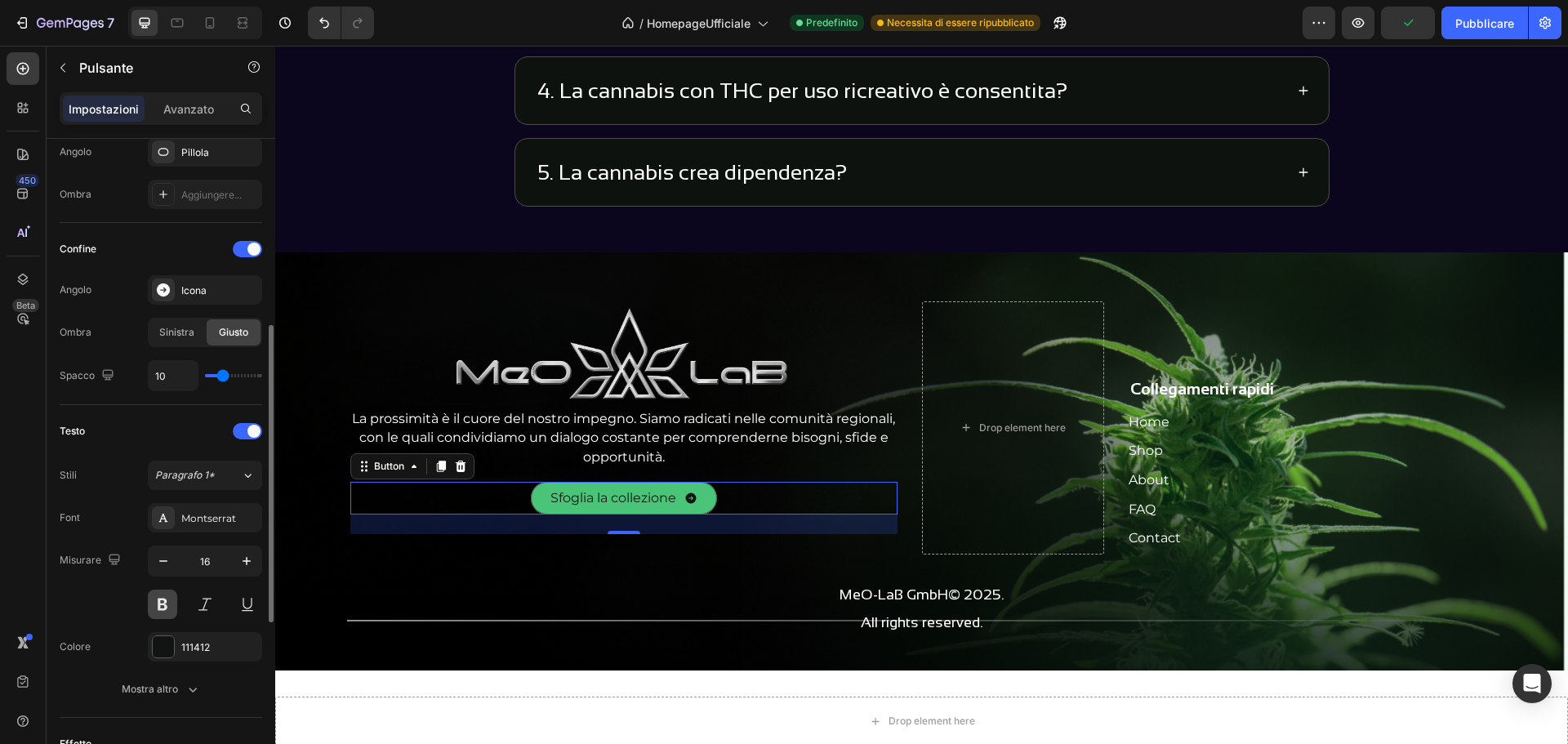
click at [164, 607] on button at bounding box center [163, 605] width 29 height 29
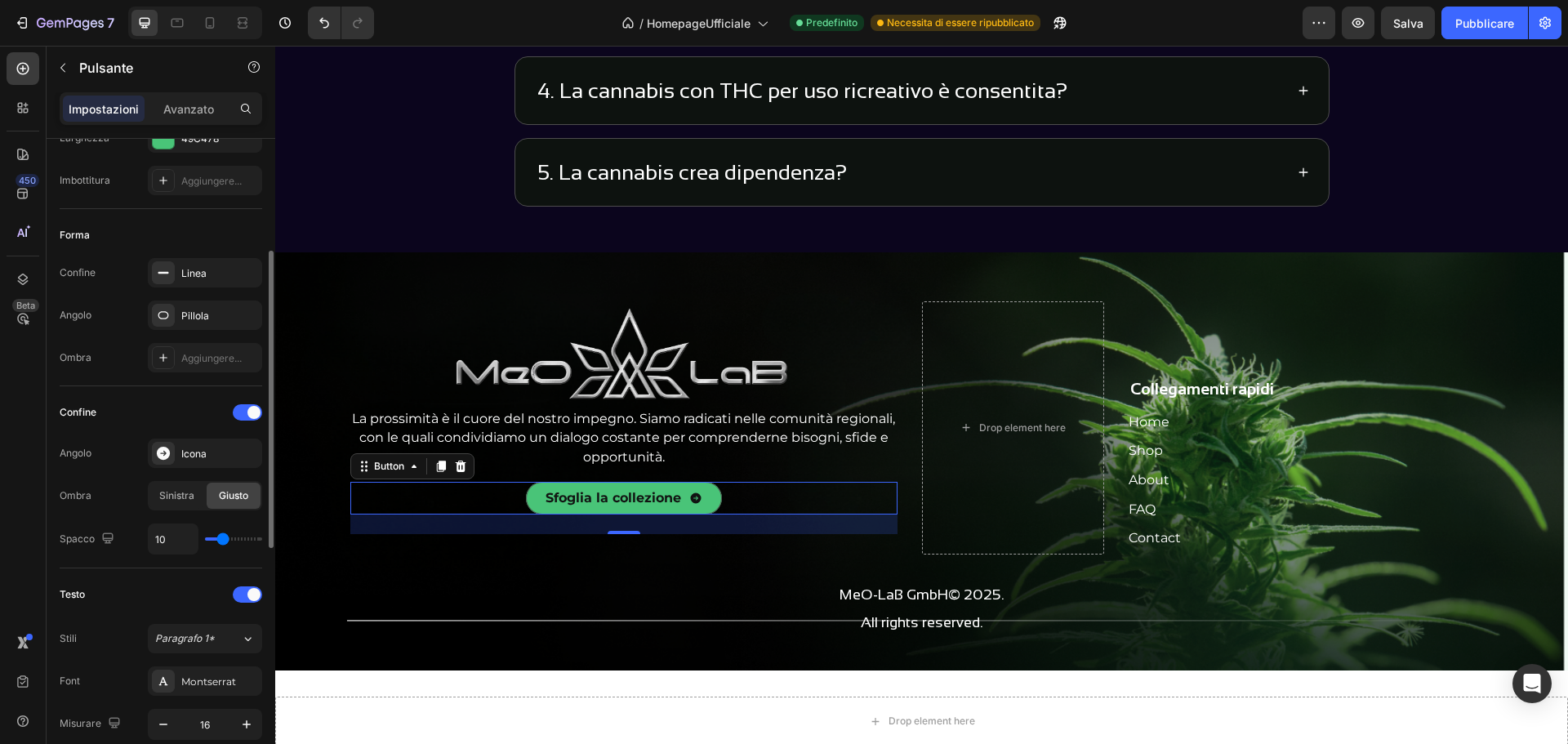
scroll to position [572, 0]
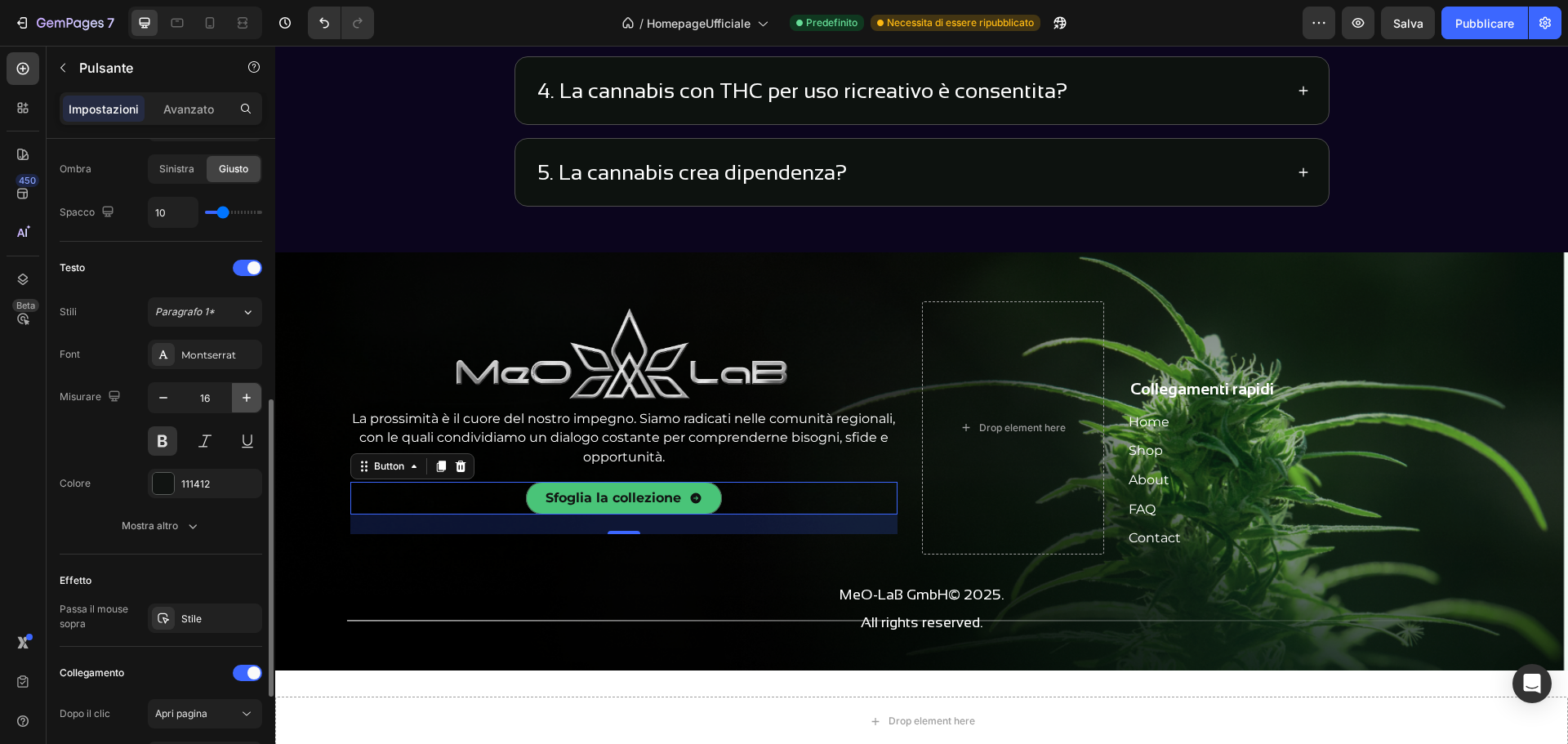
click at [243, 392] on icon "button" at bounding box center [246, 398] width 16 height 16
type input "18"
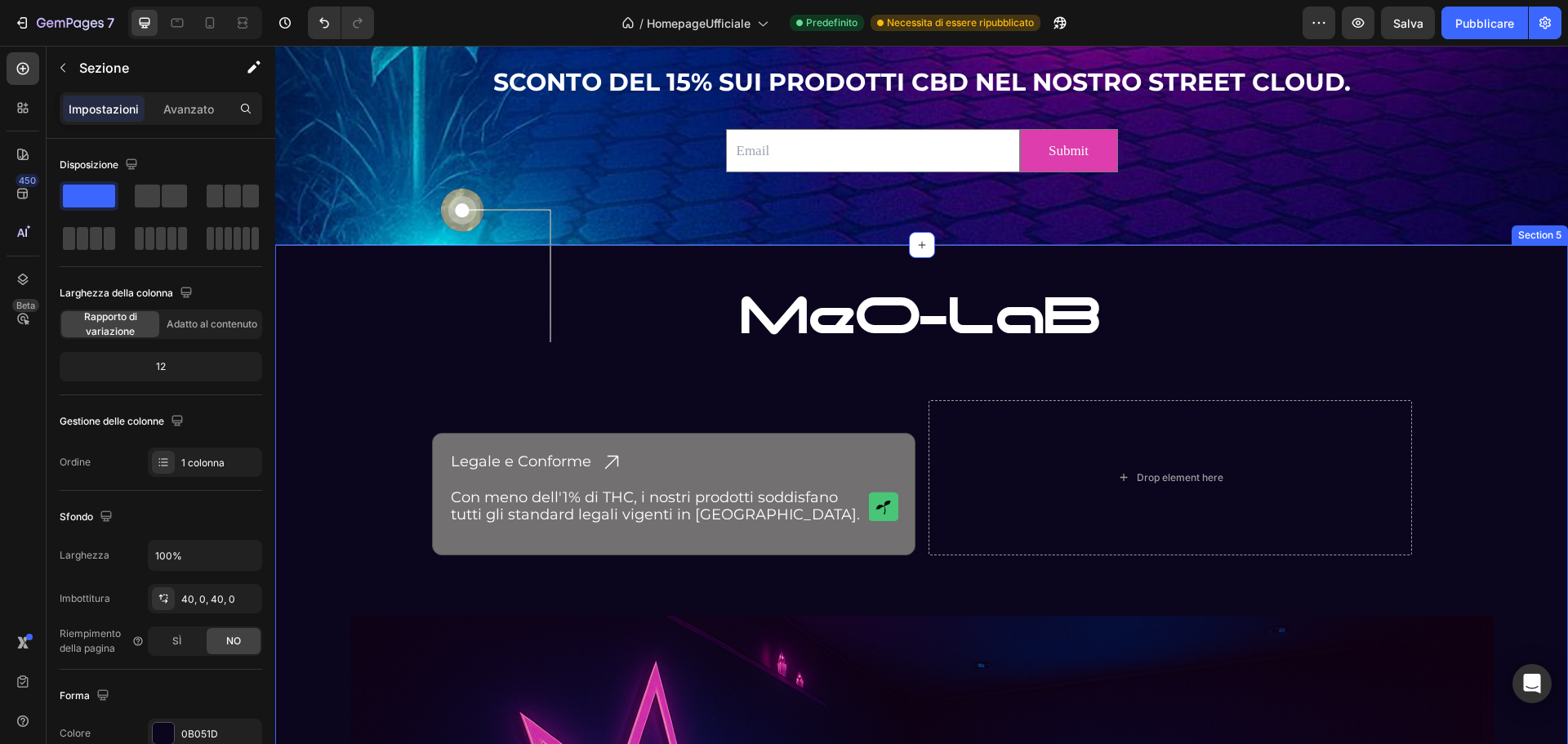
scroll to position [2468, 0]
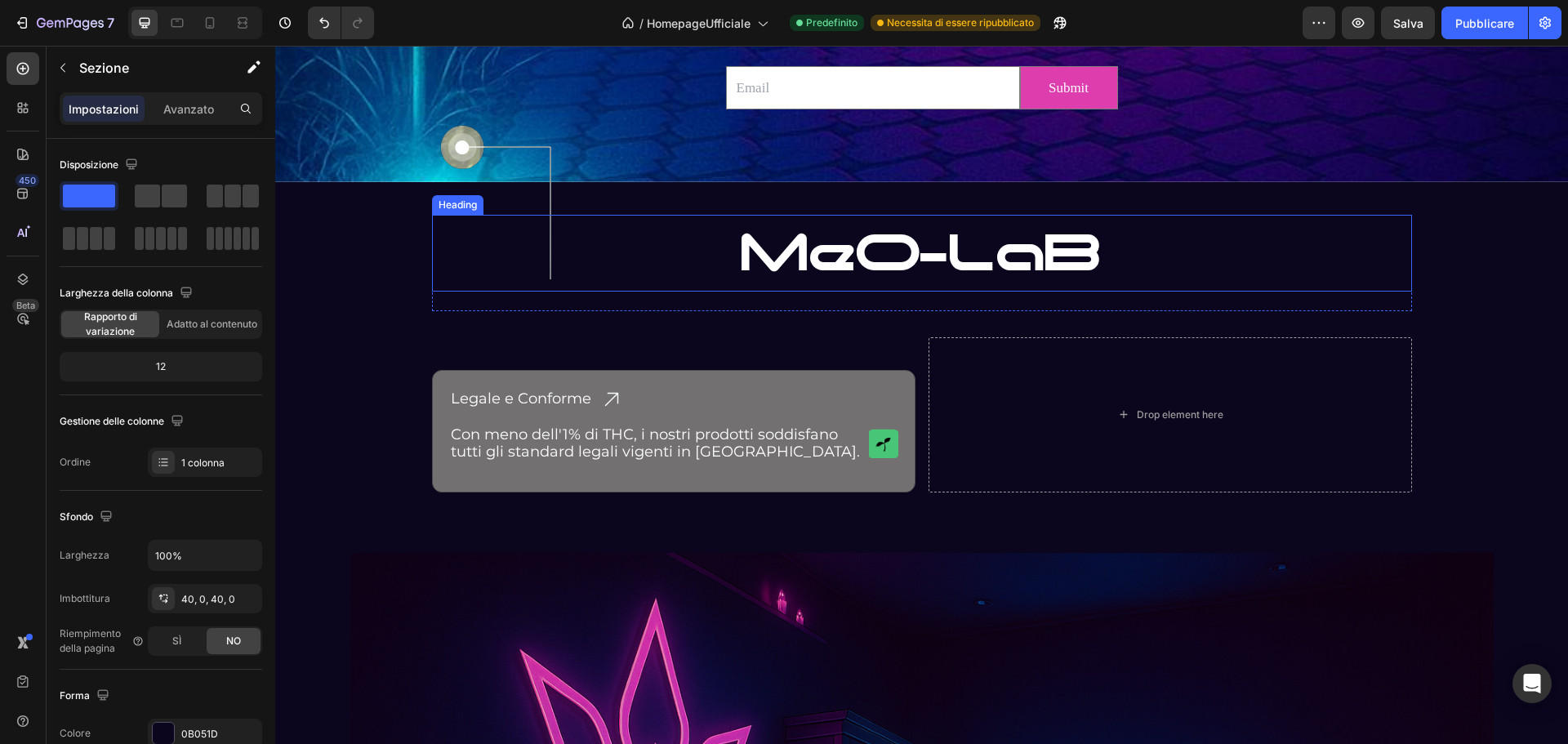
click at [715, 265] on h2 "MeO-LaB" at bounding box center [922, 253] width 980 height 76
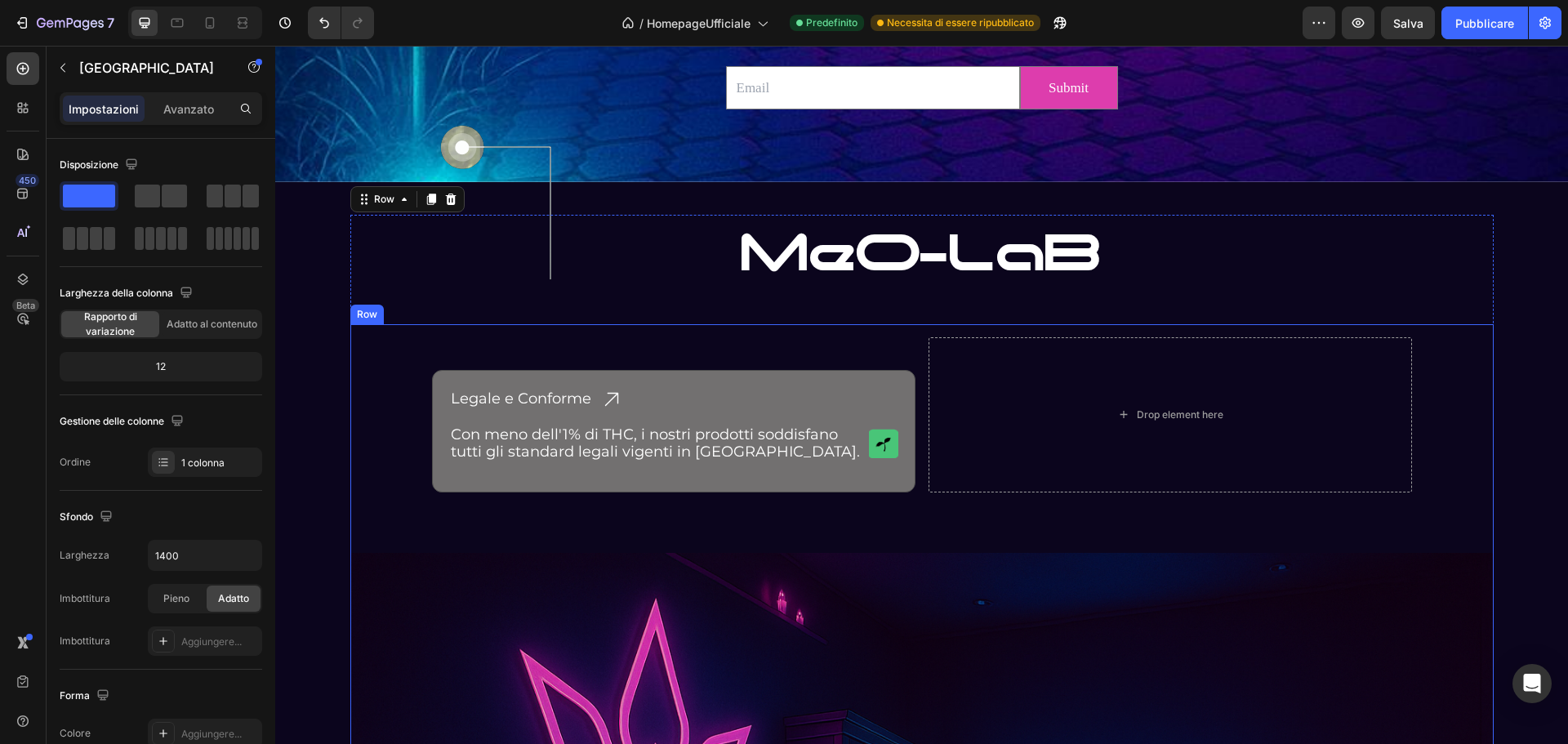
click at [566, 298] on div "MeO-LaB Heading" at bounding box center [922, 263] width 980 height 96
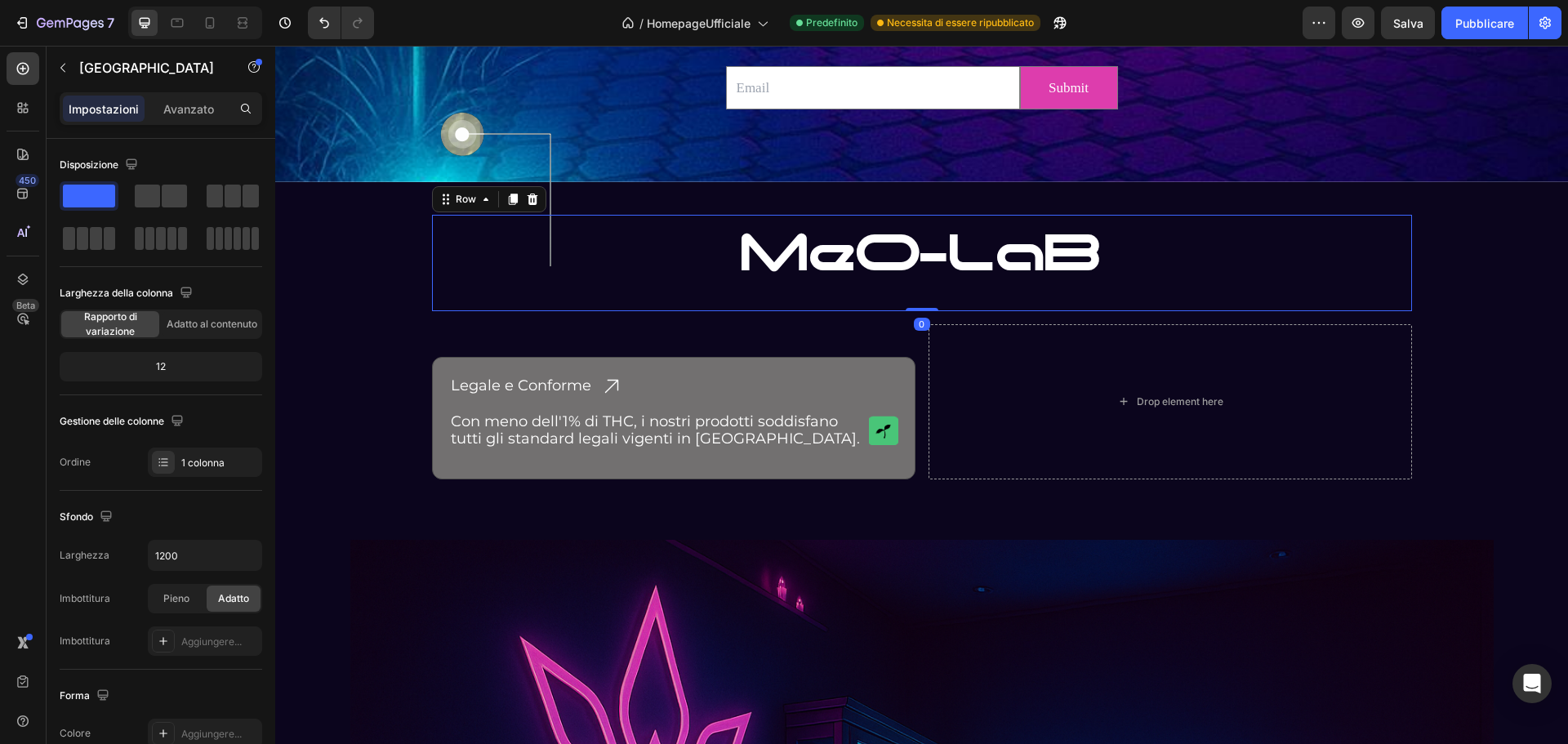
drag, startPoint x: 914, startPoint y: 324, endPoint x: 913, endPoint y: 287, distance: 37.0
click at [913, 287] on div "MeO-LaB Heading Row 0" at bounding box center [922, 263] width 980 height 96
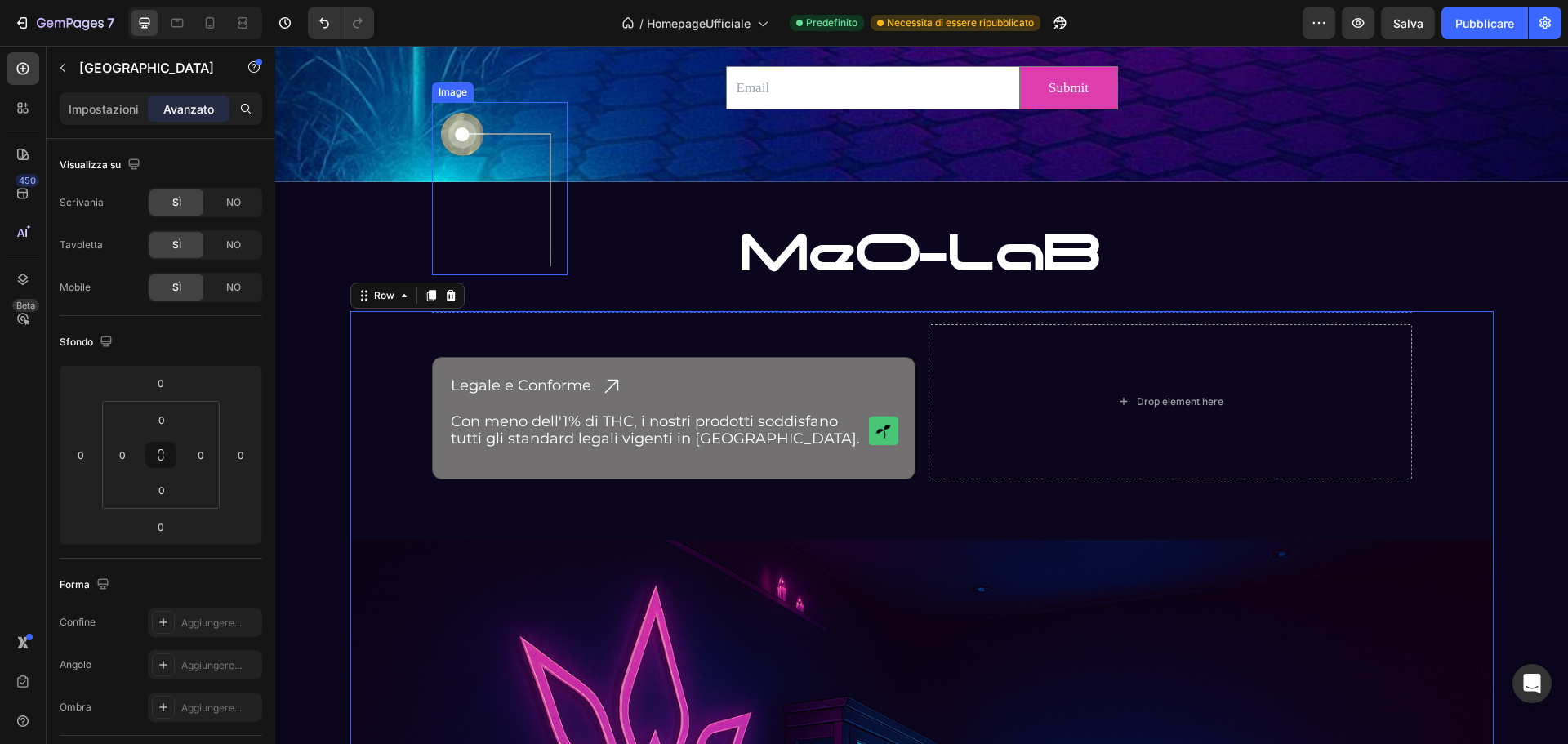
click at [540, 258] on img at bounding box center [499, 188] width 135 height 173
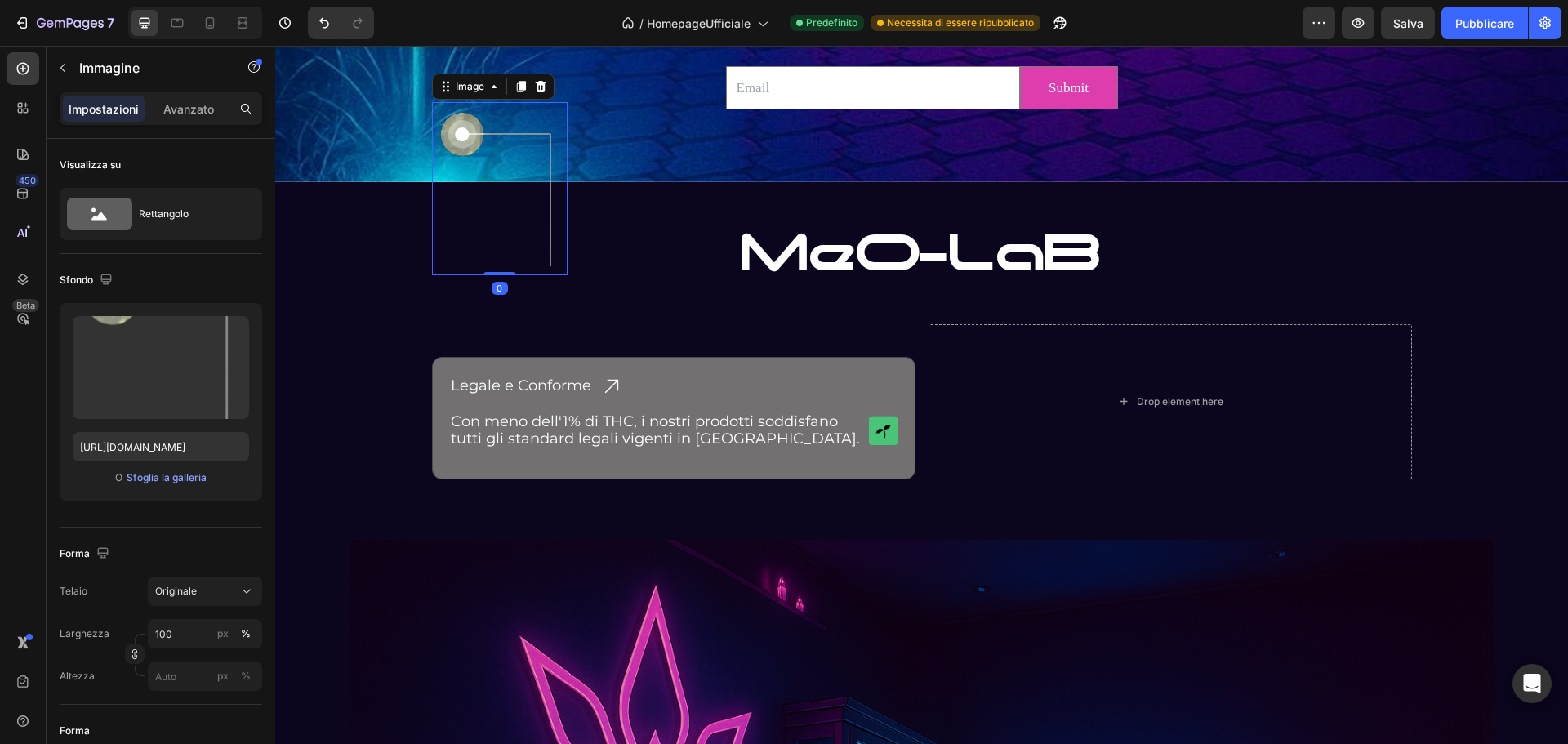
drag, startPoint x: 500, startPoint y: 274, endPoint x: 494, endPoint y: 130, distance: 144.1
click at [494, 130] on div "Image 0" at bounding box center [499, 188] width 135 height 173
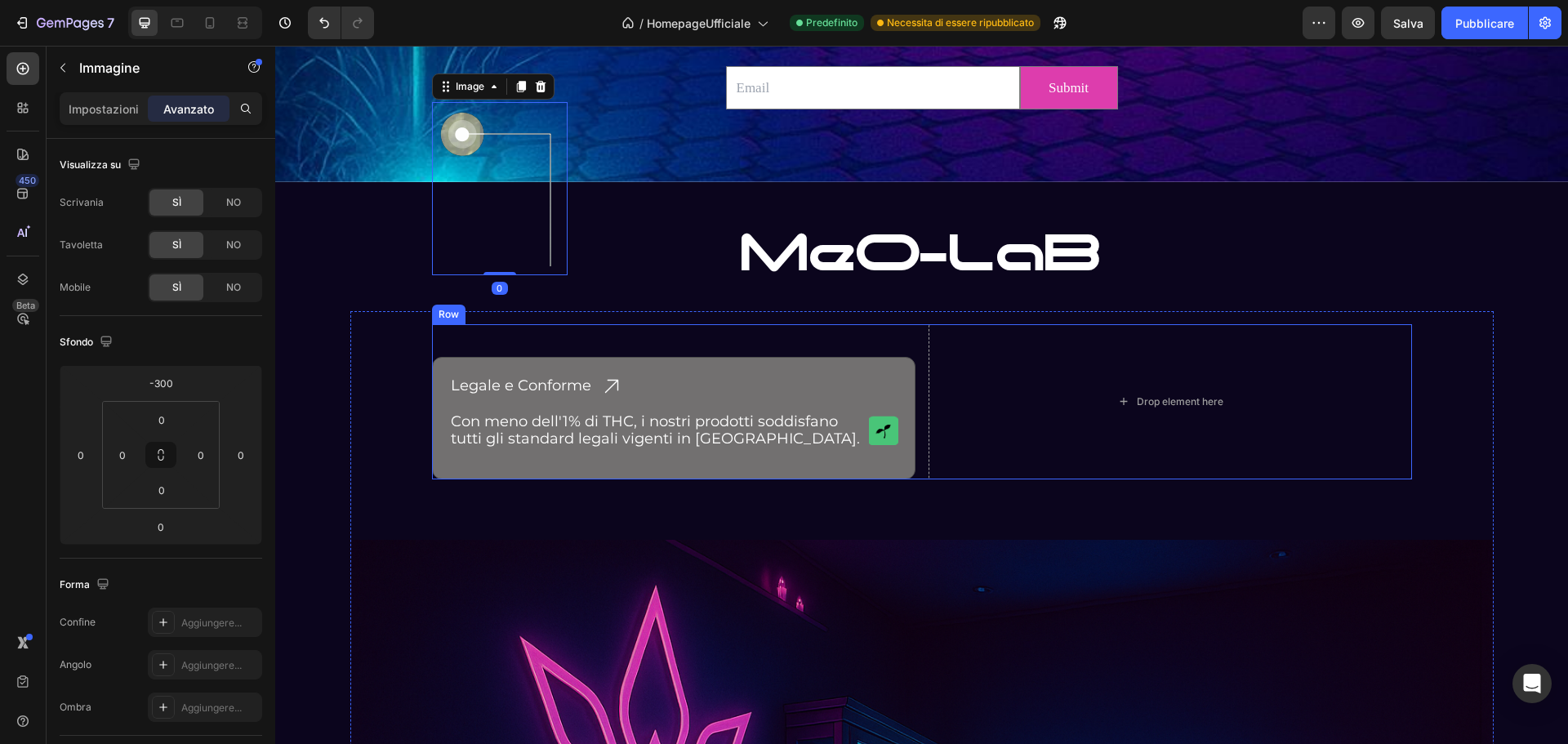
click at [543, 360] on div "Legale e Conforme Heading Icon Row Con meno dell'1% di THC, i nostri prodotti s…" at bounding box center [674, 418] width 484 height 123
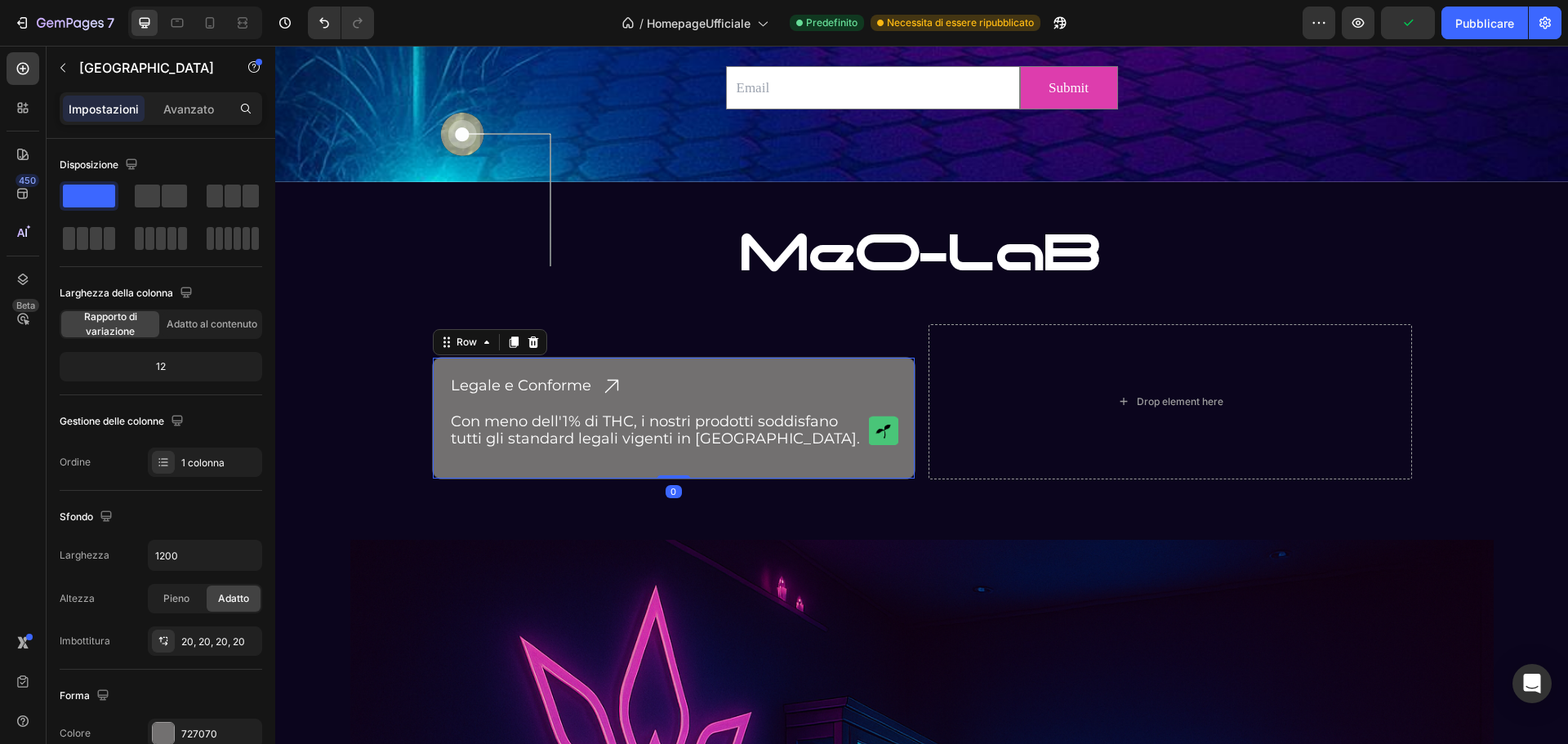
drag, startPoint x: 666, startPoint y: 477, endPoint x: 957, endPoint y: 398, distance: 301.5
click at [723, 414] on div "Legale e Conforme Heading Icon Row Con meno dell'1% di THC, i nostri prodotti s…" at bounding box center [674, 418] width 484 height 123
click at [957, 398] on div "Drop element here" at bounding box center [1170, 402] width 484 height 156
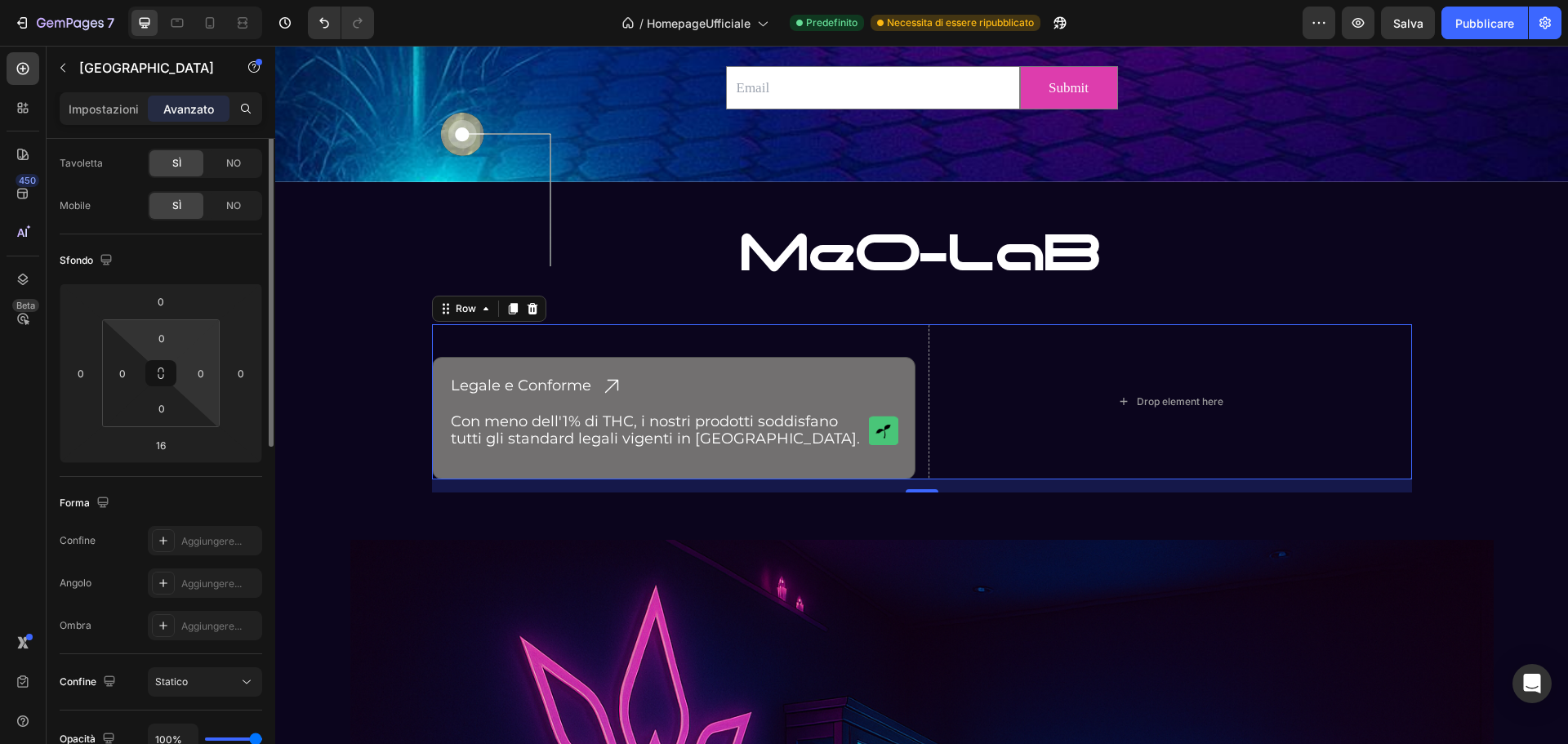
scroll to position [0, 0]
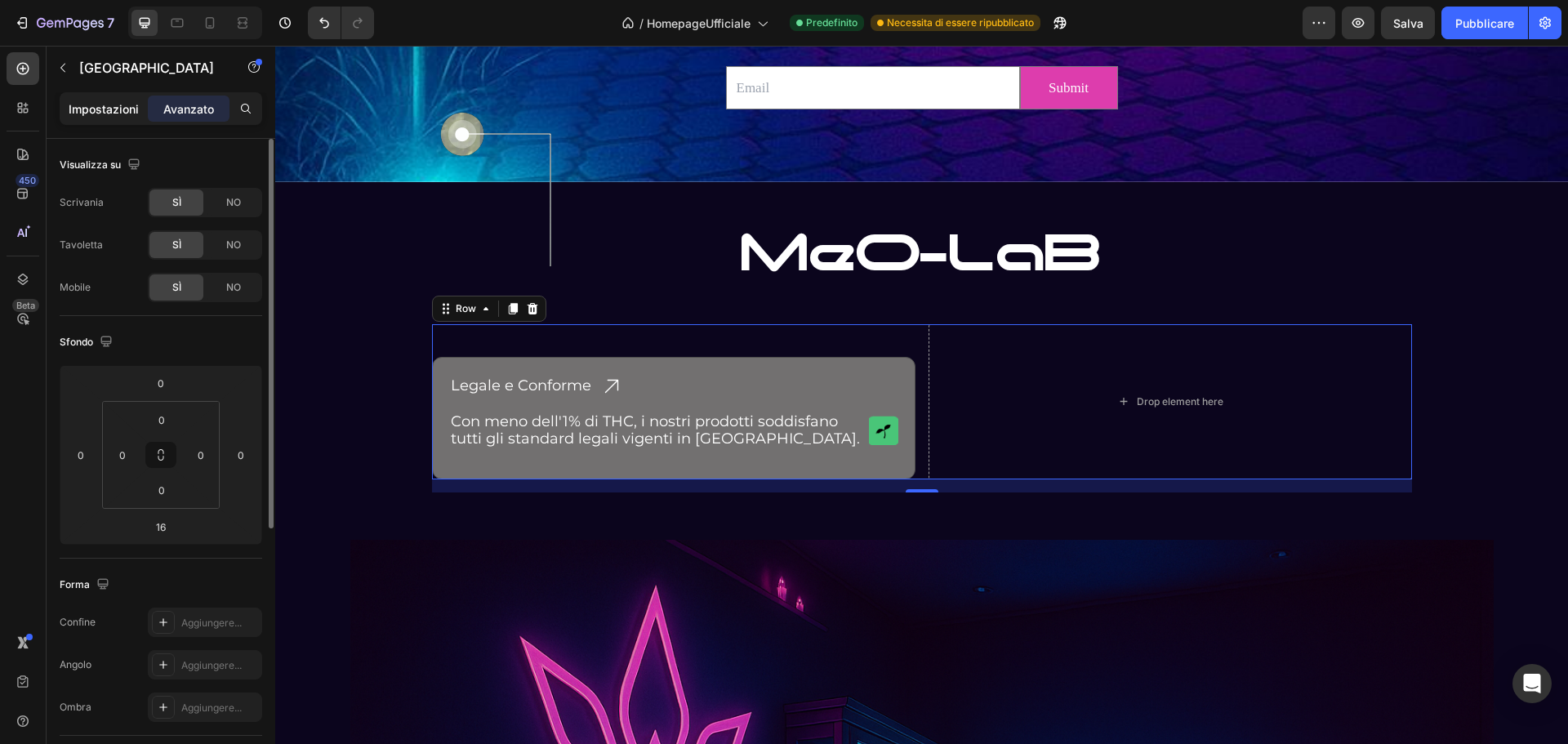
click at [99, 108] on font "Impostazioni" at bounding box center [103, 108] width 70 height 14
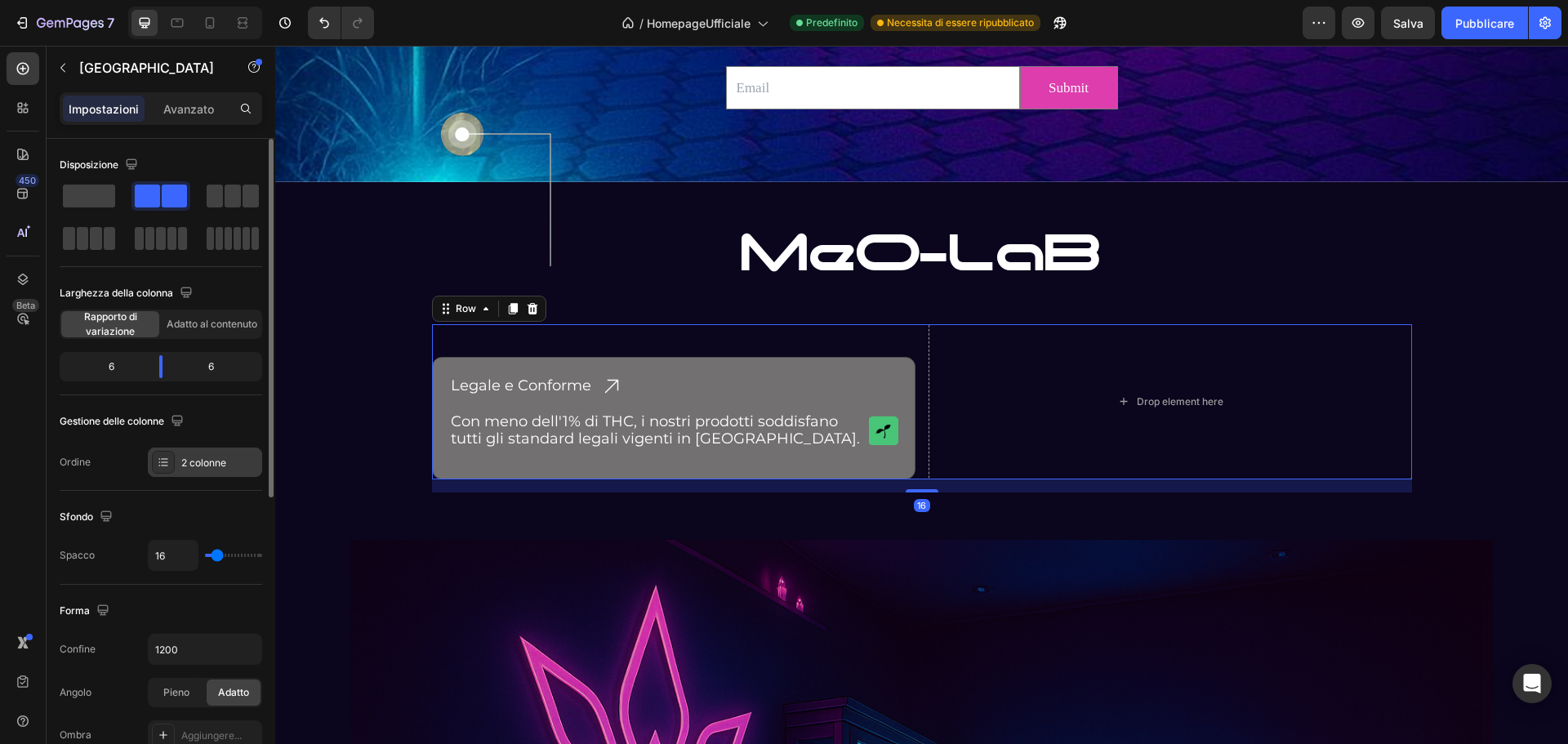
click at [181, 459] on div "2 colonne" at bounding box center [205, 462] width 115 height 29
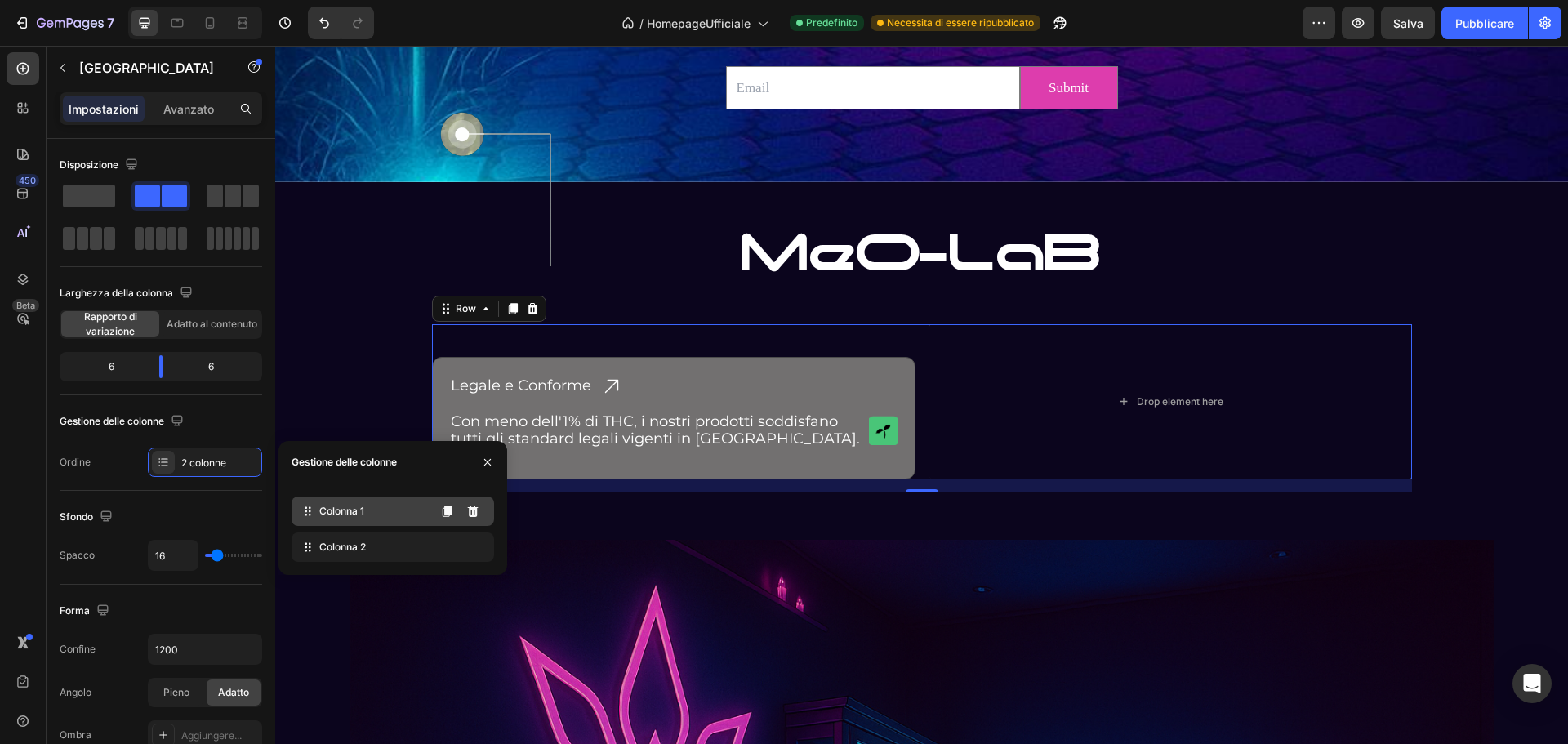
click at [336, 512] on font "Colonna 1" at bounding box center [341, 510] width 45 height 12
click at [476, 544] on icon at bounding box center [474, 548] width 11 height 12
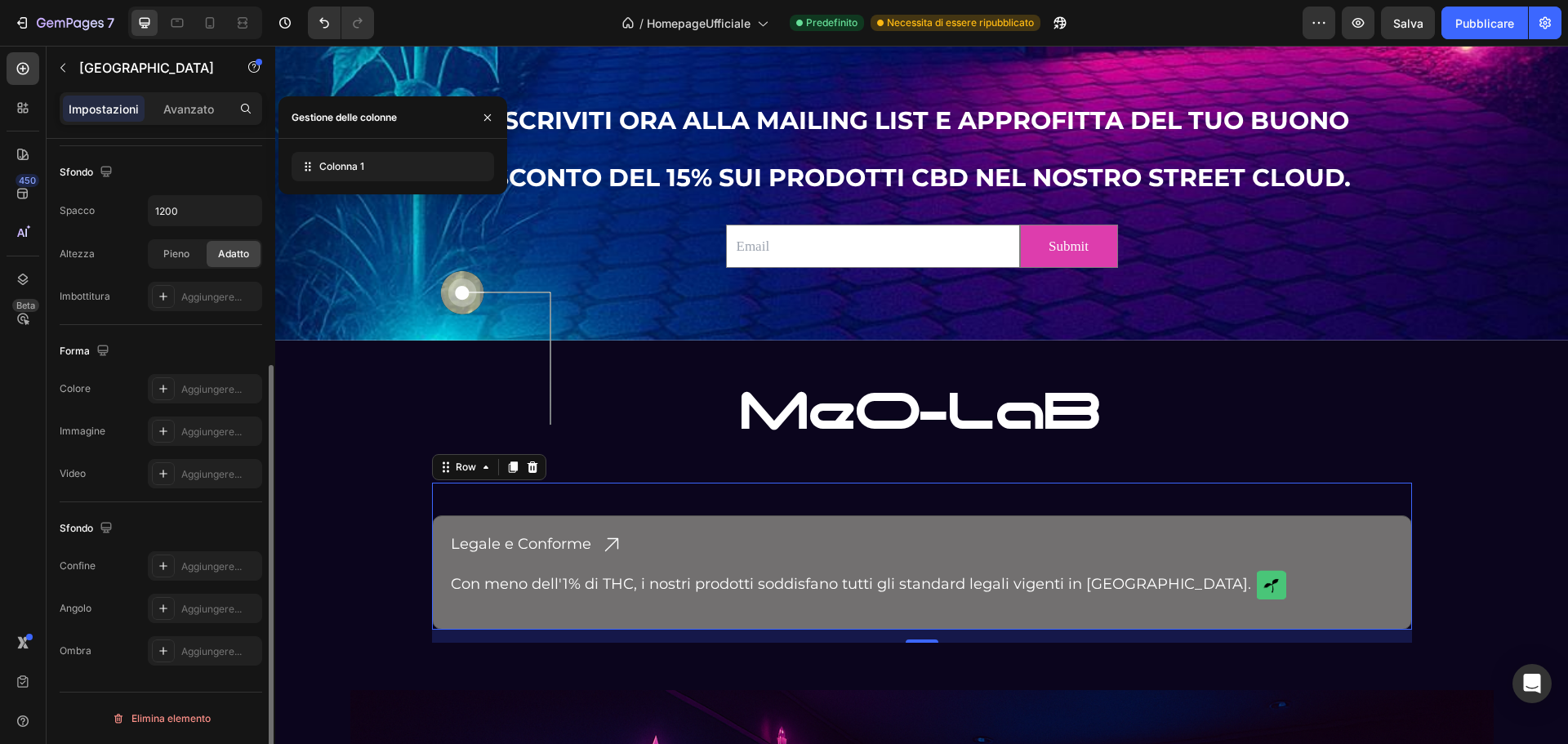
scroll to position [2304, 0]
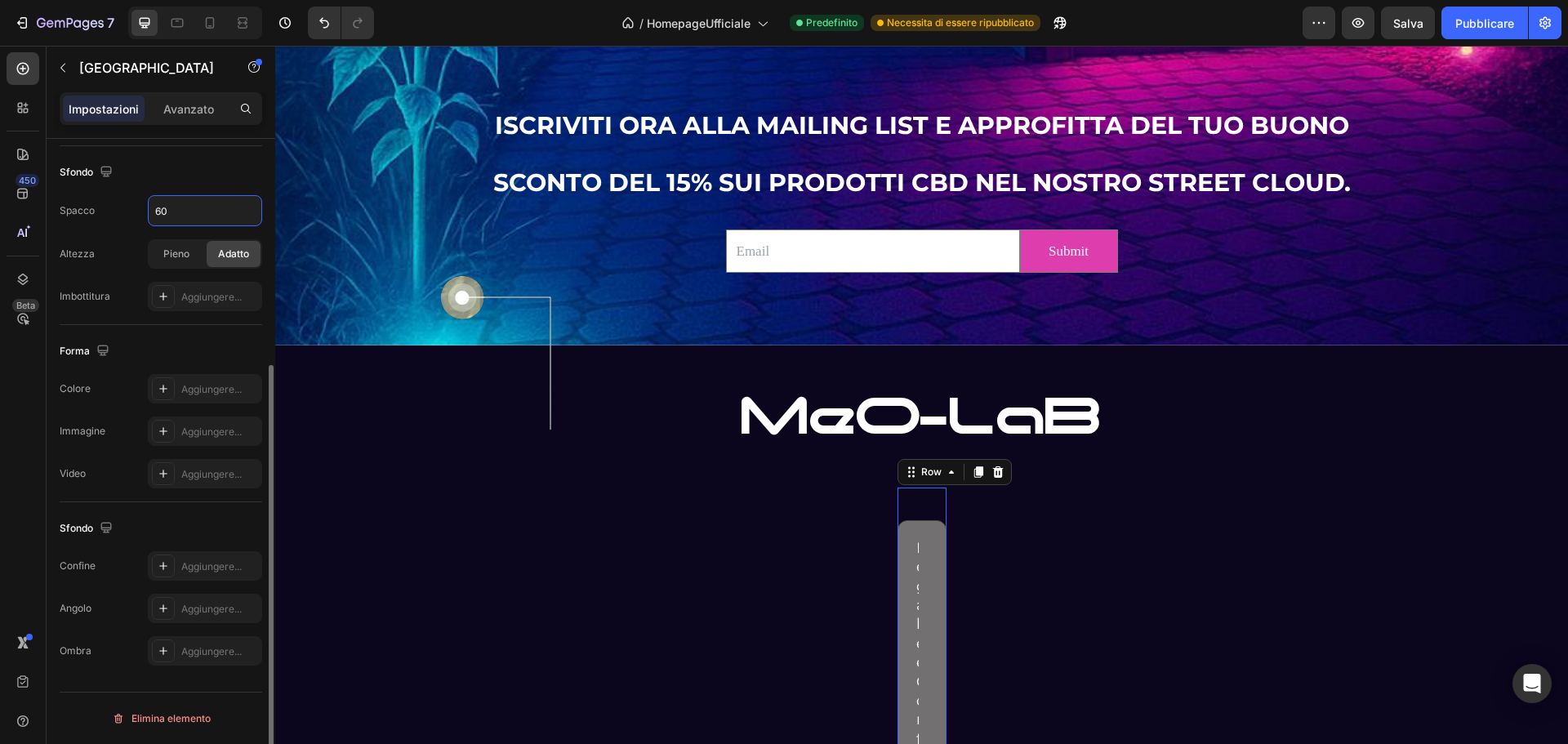
type input "6"
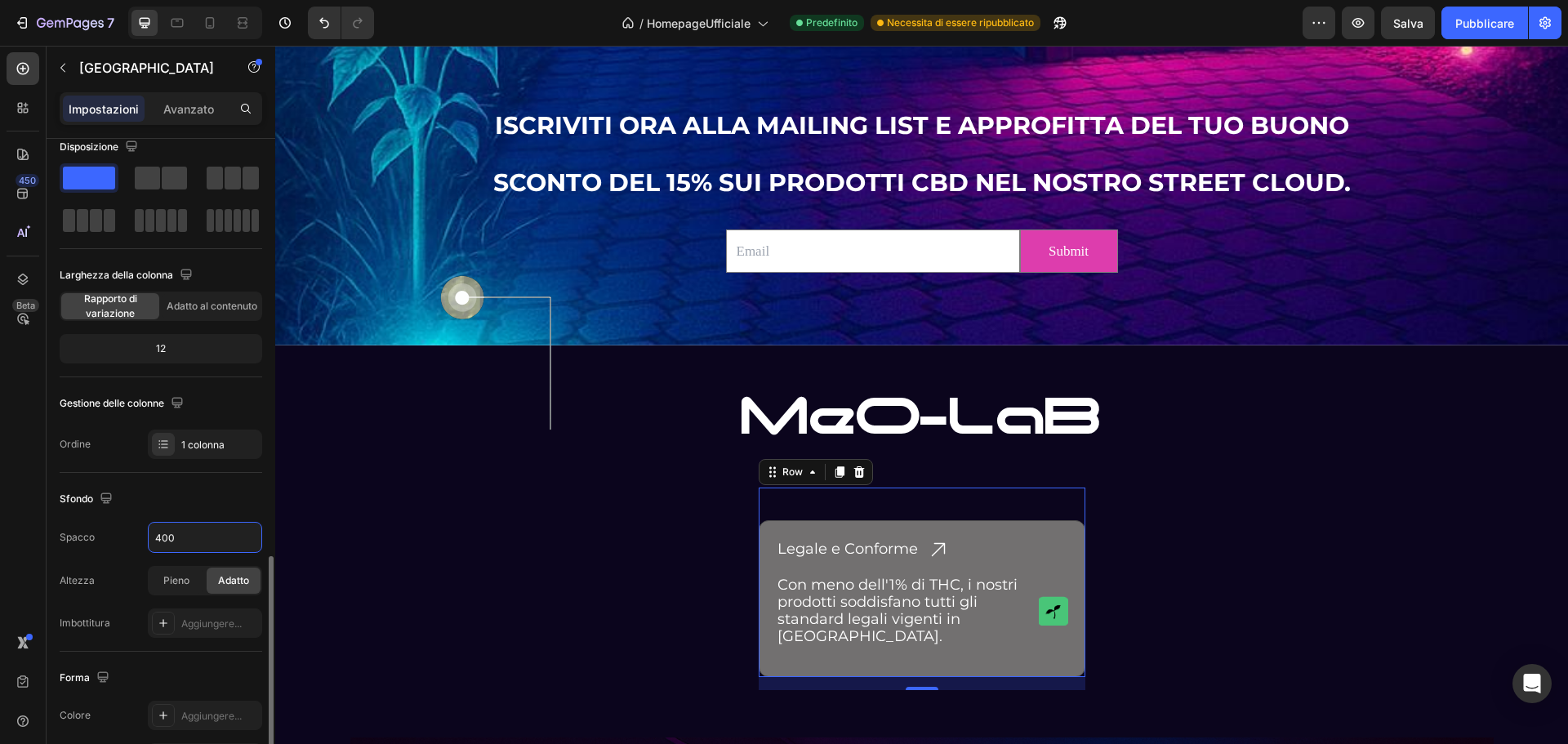
scroll to position [0, 0]
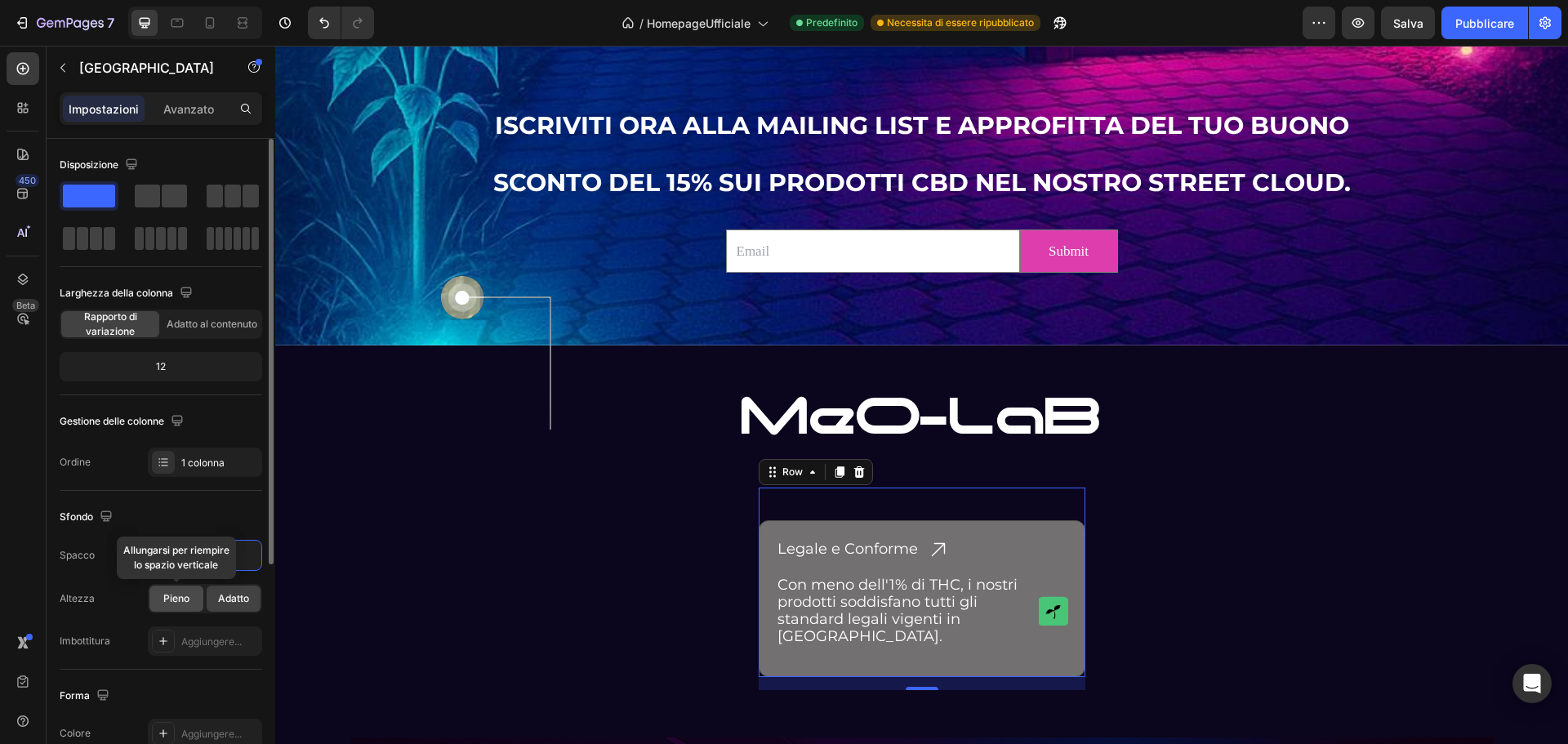
type input "400"
click at [186, 594] on font "Pieno" at bounding box center [176, 598] width 26 height 12
click at [232, 600] on font "Adatto" at bounding box center [234, 598] width 31 height 12
click at [165, 113] on font "Avanzato" at bounding box center [189, 108] width 51 height 14
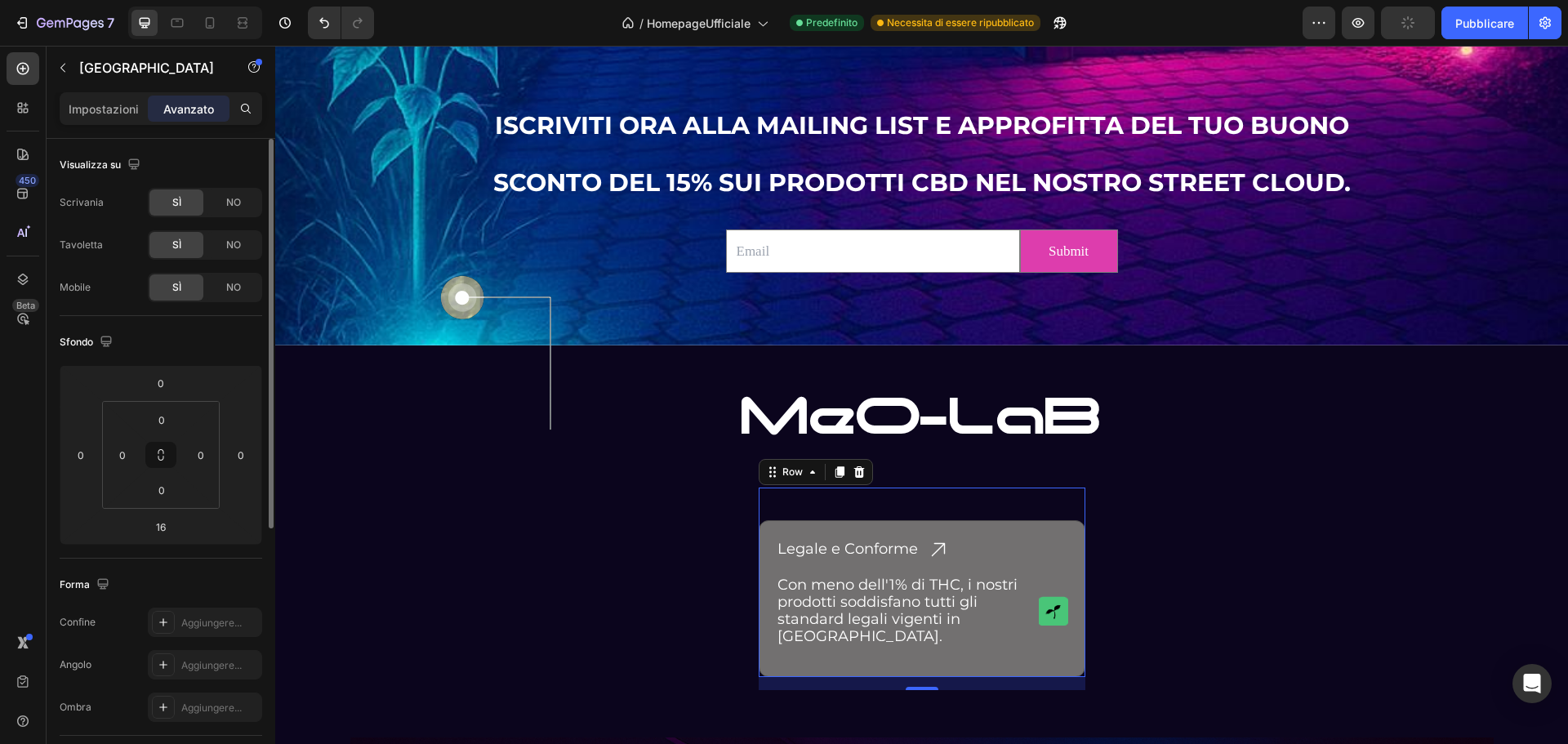
click at [170, 205] on div "SÌ" at bounding box center [175, 202] width 54 height 26
click at [93, 110] on font "Impostazioni" at bounding box center [103, 108] width 70 height 14
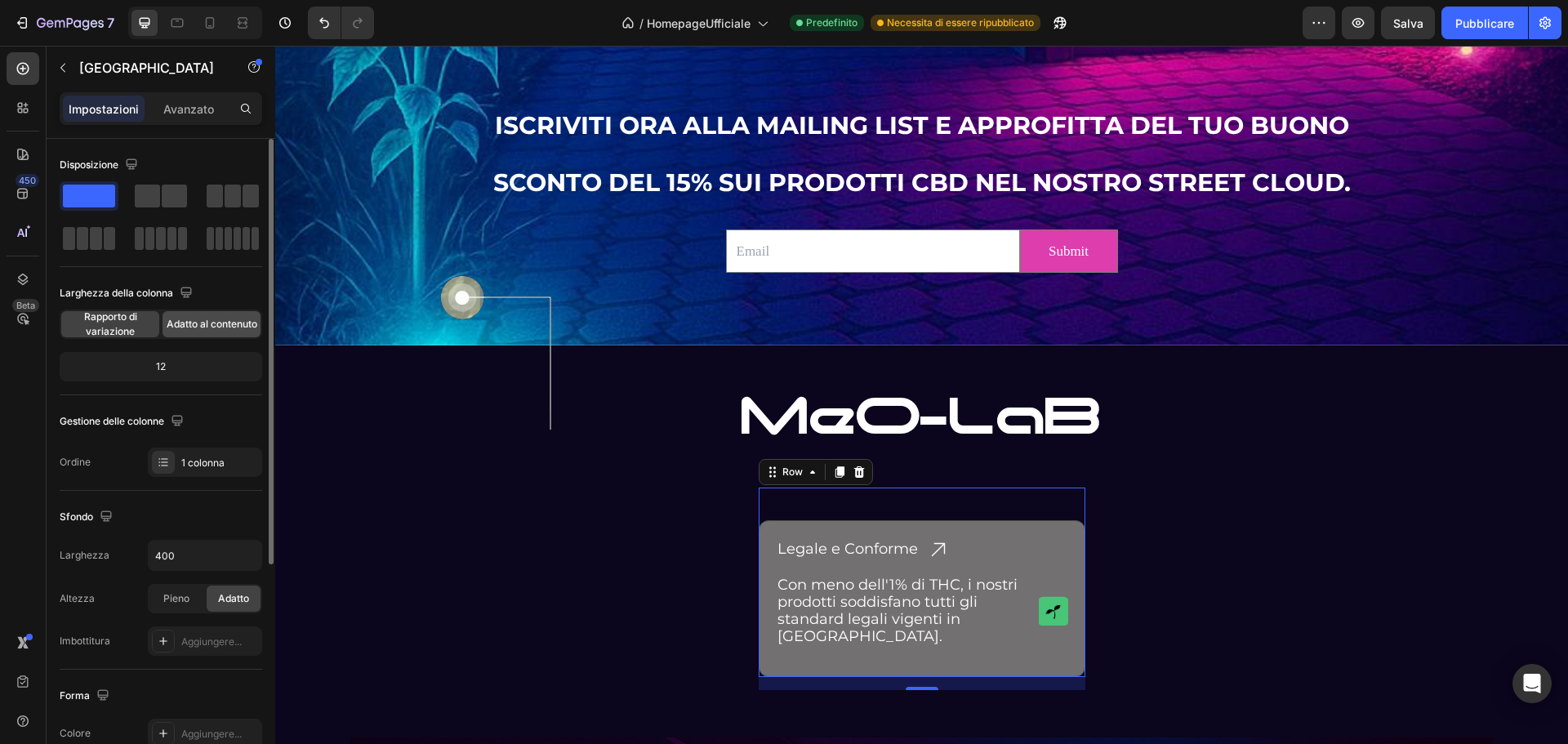
click at [205, 317] on span "Adatto al contenuto" at bounding box center [212, 325] width 91 height 15
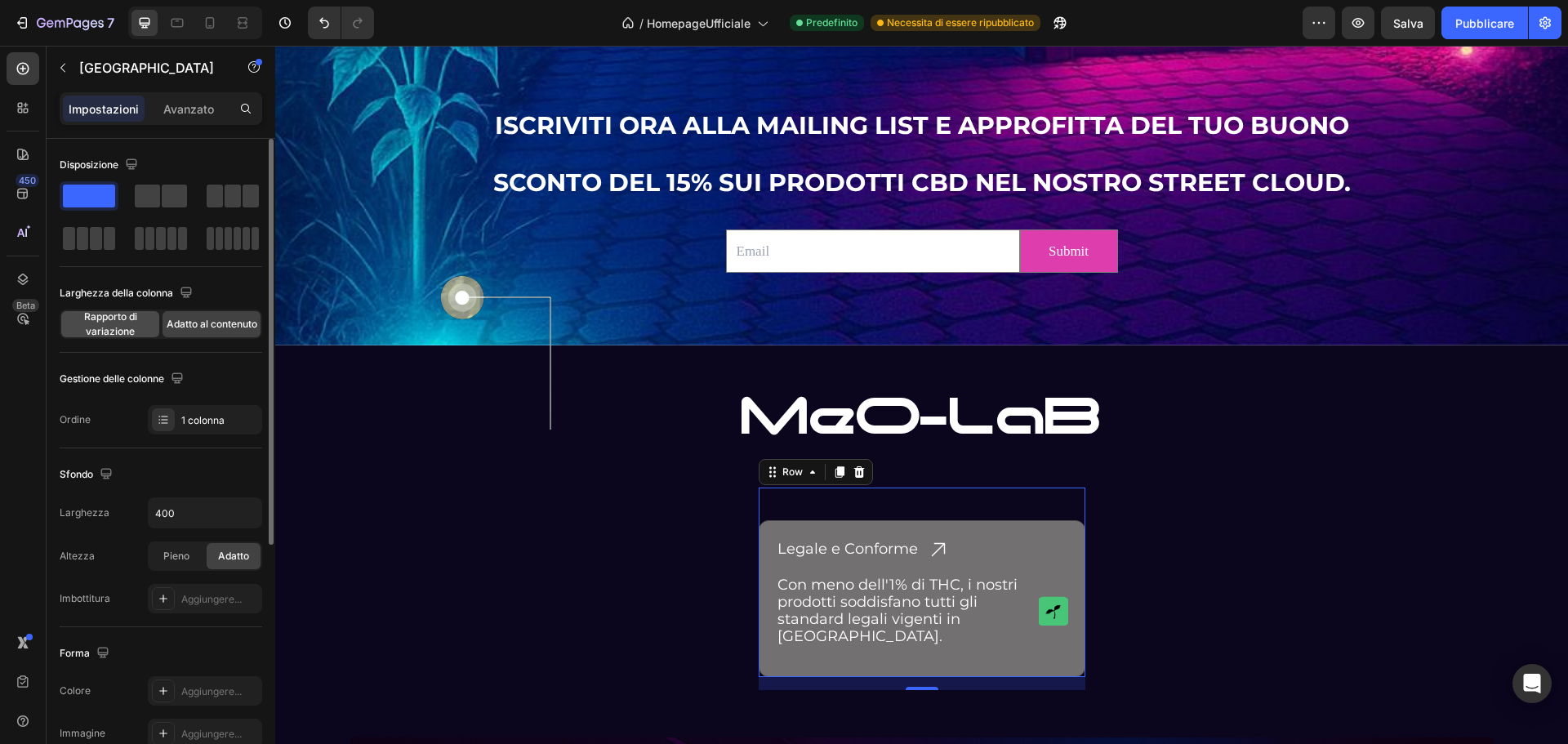
click at [130, 322] on font "Rapporto di variazione" at bounding box center [111, 324] width 53 height 27
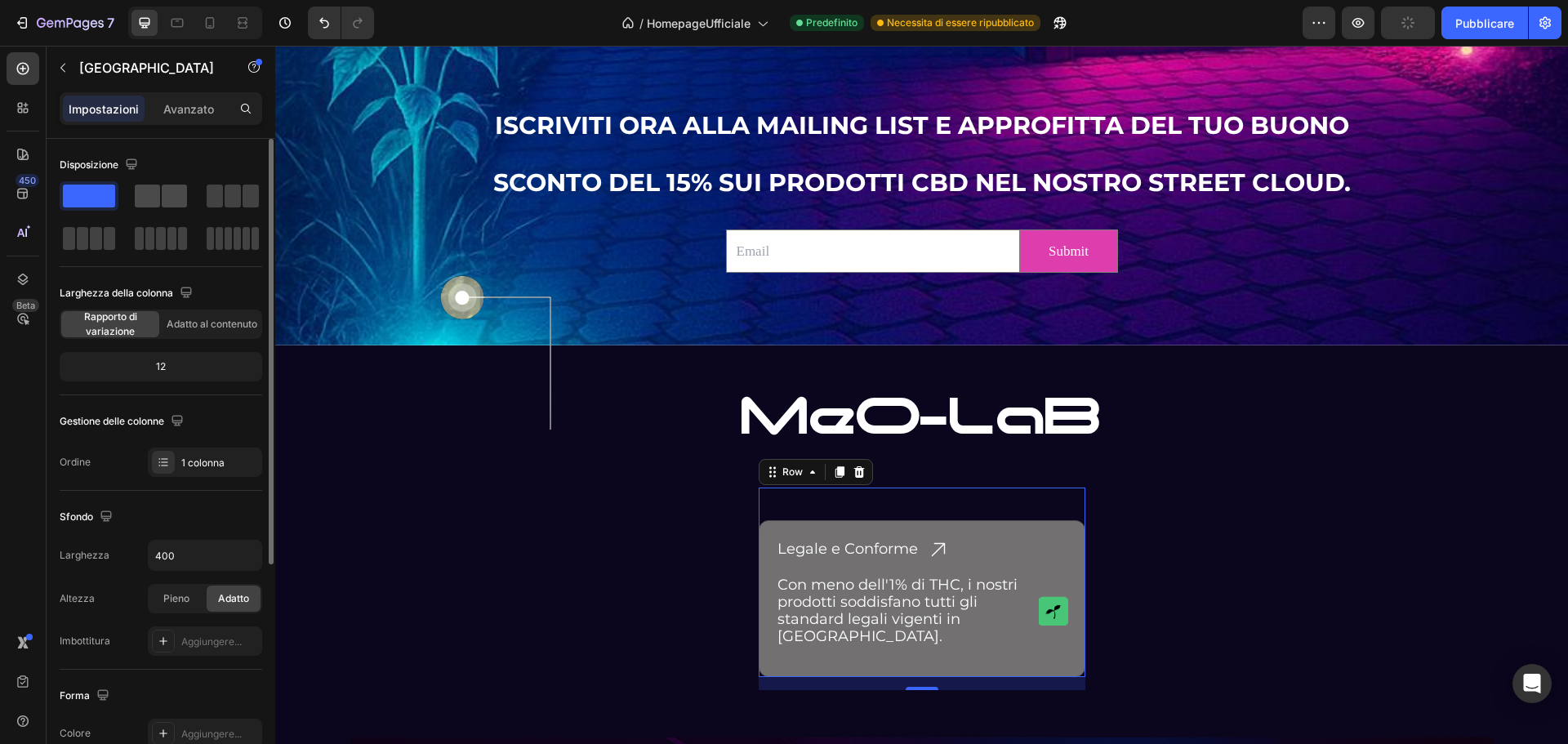
click at [159, 201] on span at bounding box center [147, 196] width 25 height 23
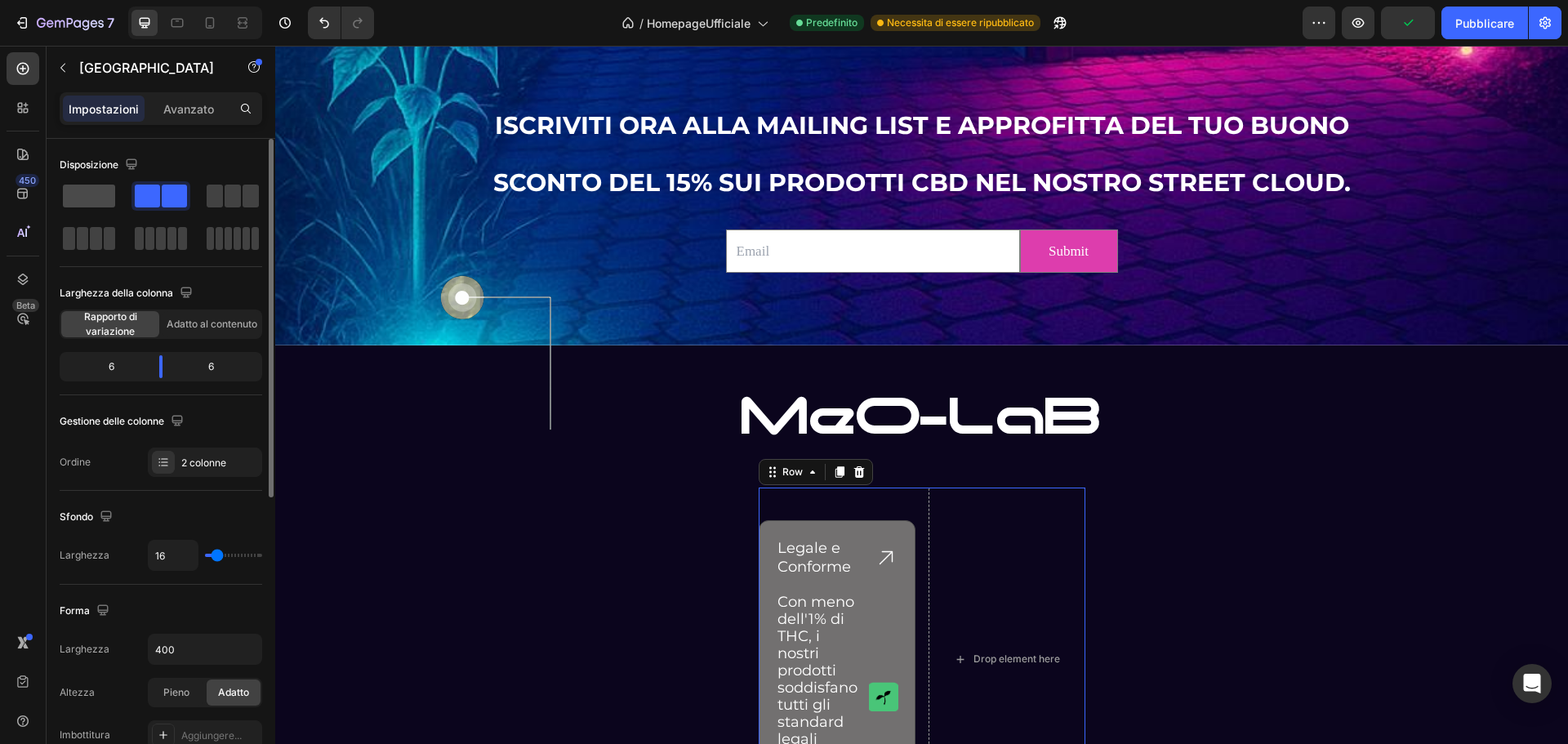
click at [95, 189] on span at bounding box center [88, 196] width 52 height 23
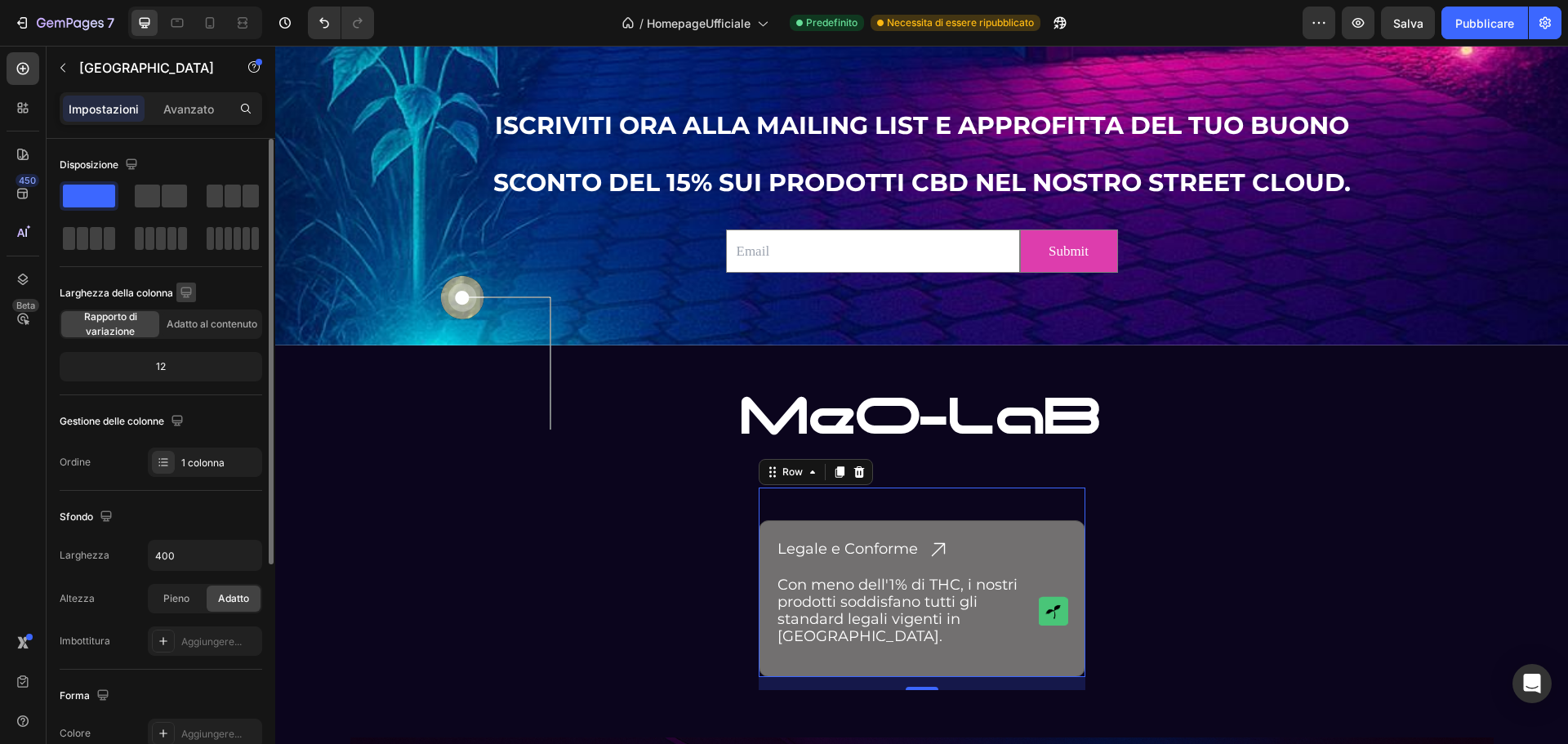
click at [188, 291] on icon "button" at bounding box center [186, 293] width 16 height 16
click at [195, 349] on icon "button" at bounding box center [189, 348] width 16 height 16
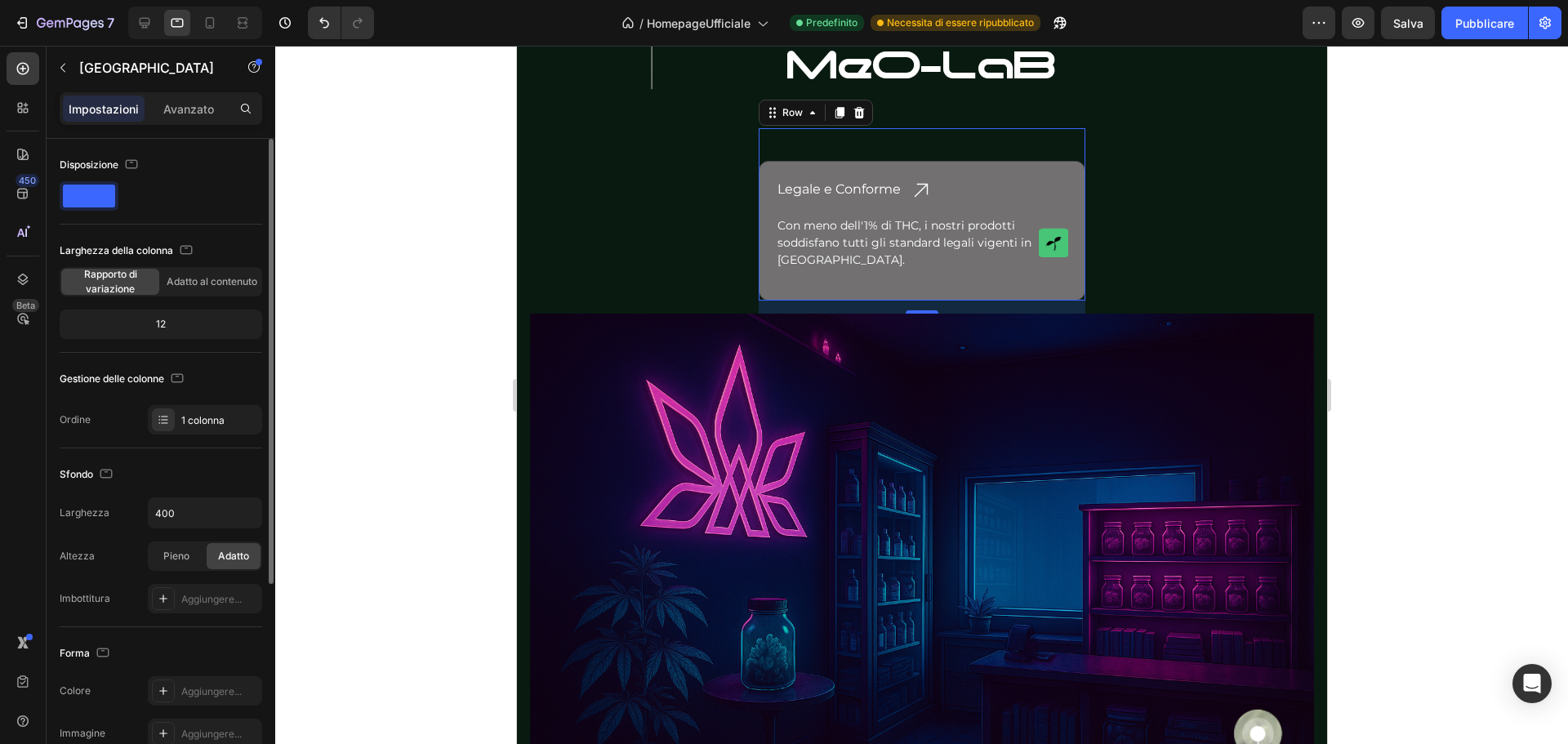
scroll to position [2329, 0]
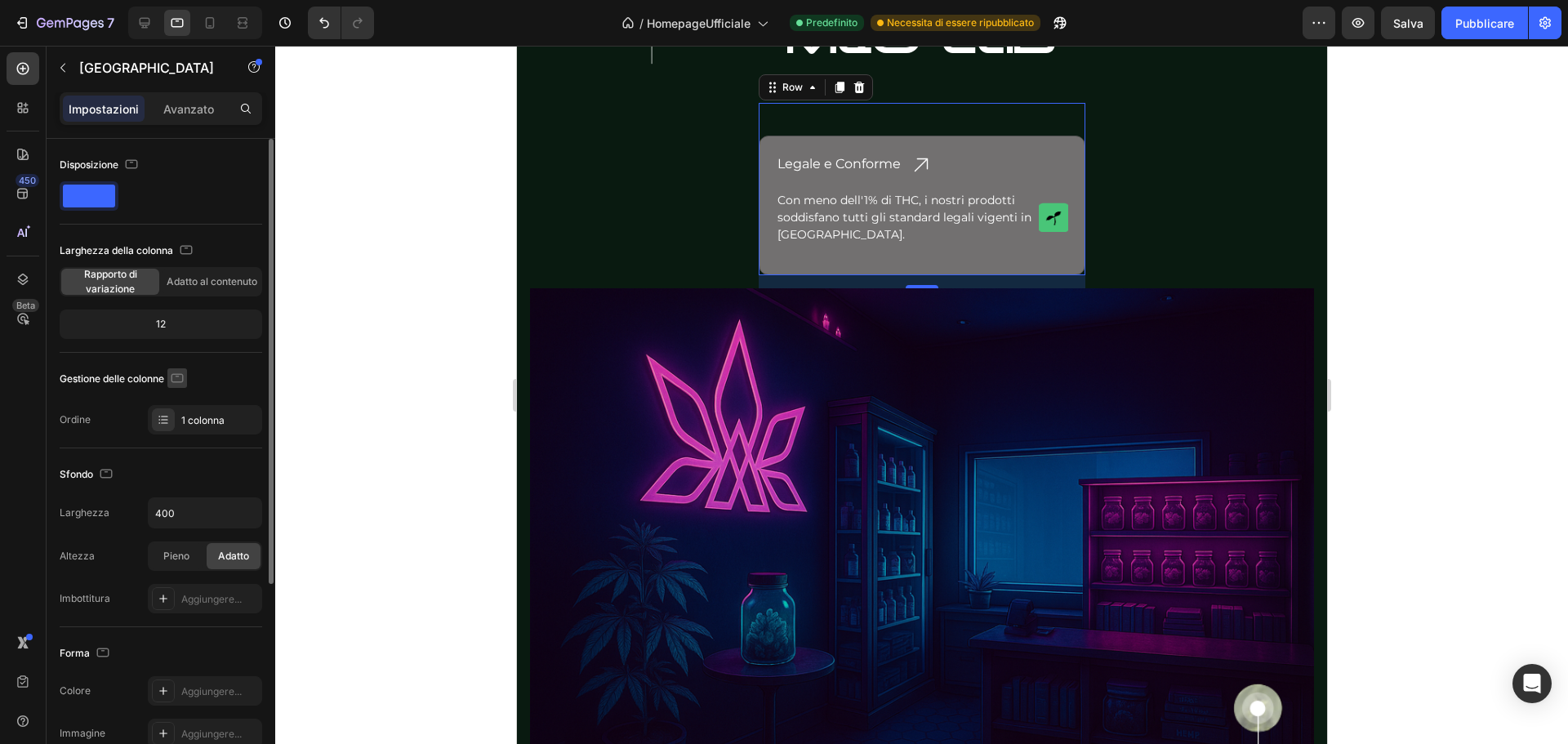
click at [180, 376] on icon "button" at bounding box center [177, 377] width 4 height 2
click at [189, 406] on icon "button" at bounding box center [181, 405] width 16 height 16
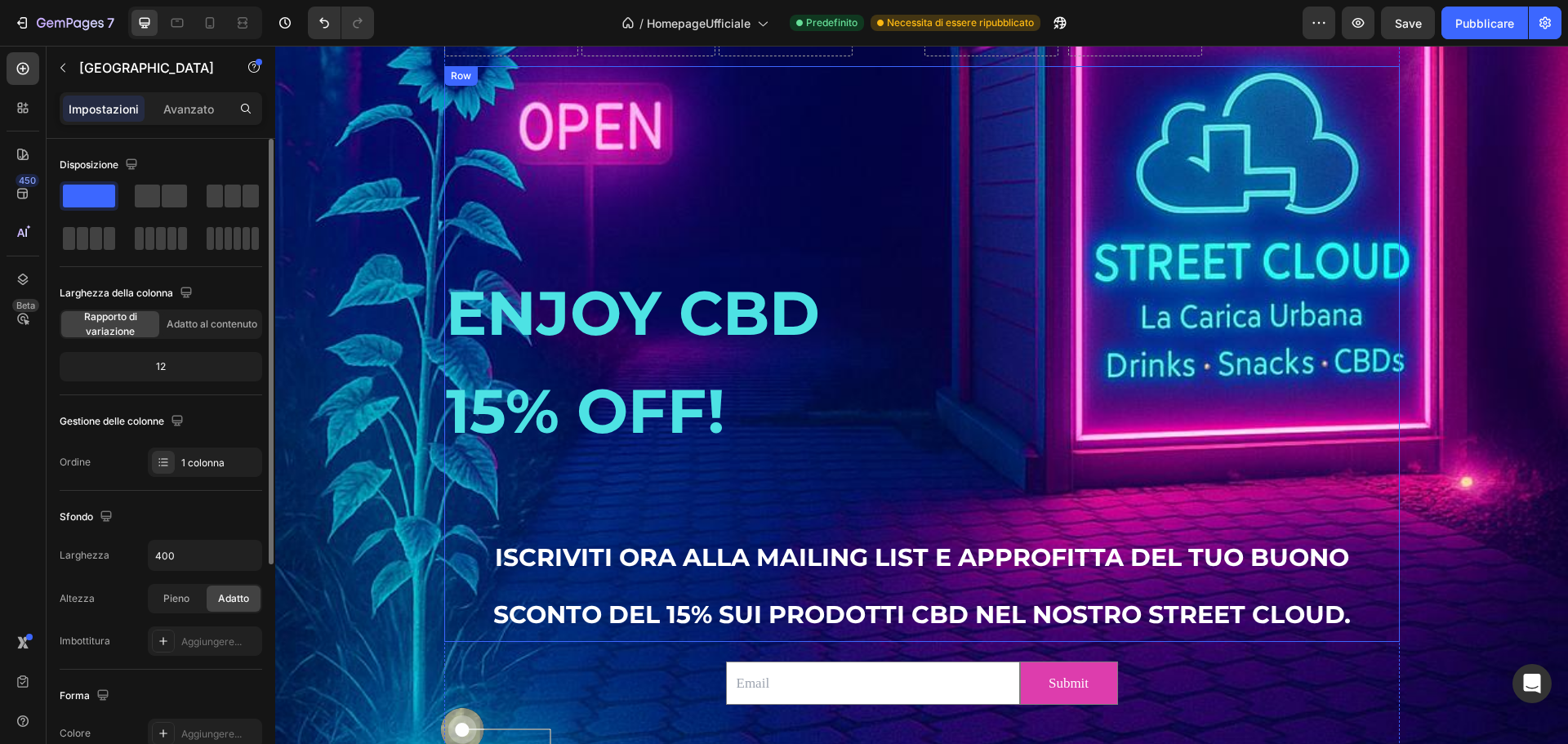
scroll to position [2444, 0]
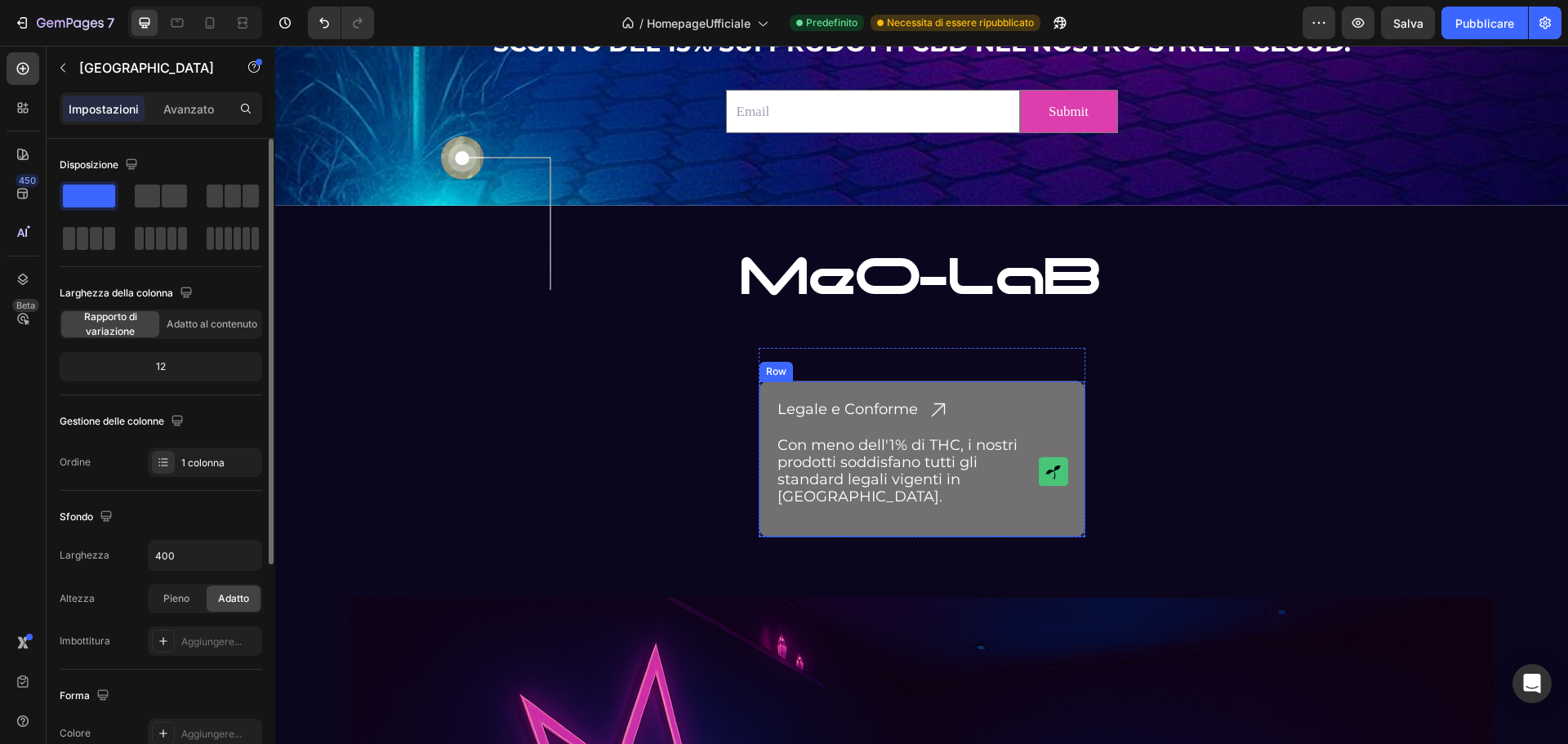
click at [791, 388] on div "Legale e Conforme Heading Icon Row Con meno dell'1% di THC, i nostri prodotti s…" at bounding box center [922, 459] width 326 height 156
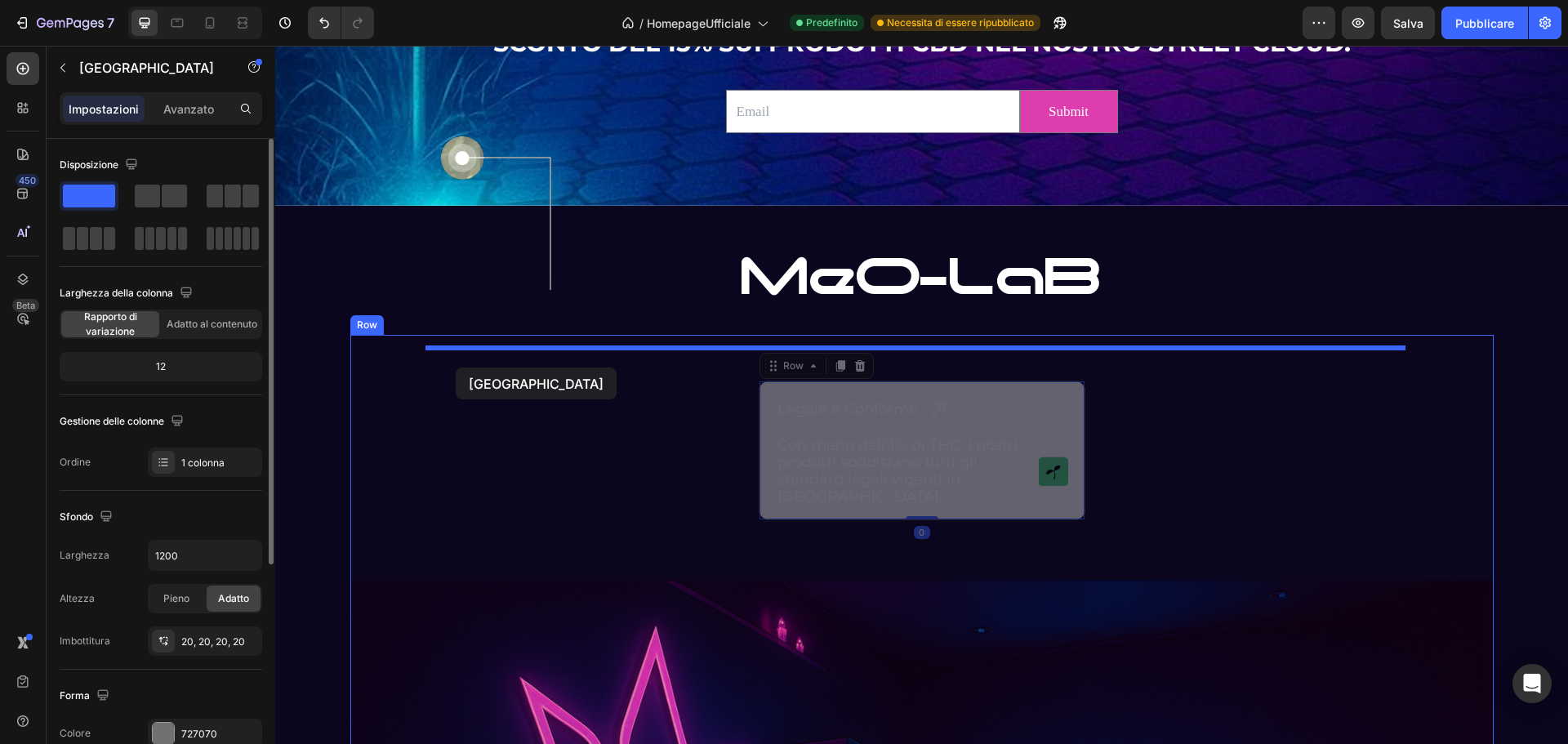
drag, startPoint x: 766, startPoint y: 367, endPoint x: 455, endPoint y: 367, distance: 311.0
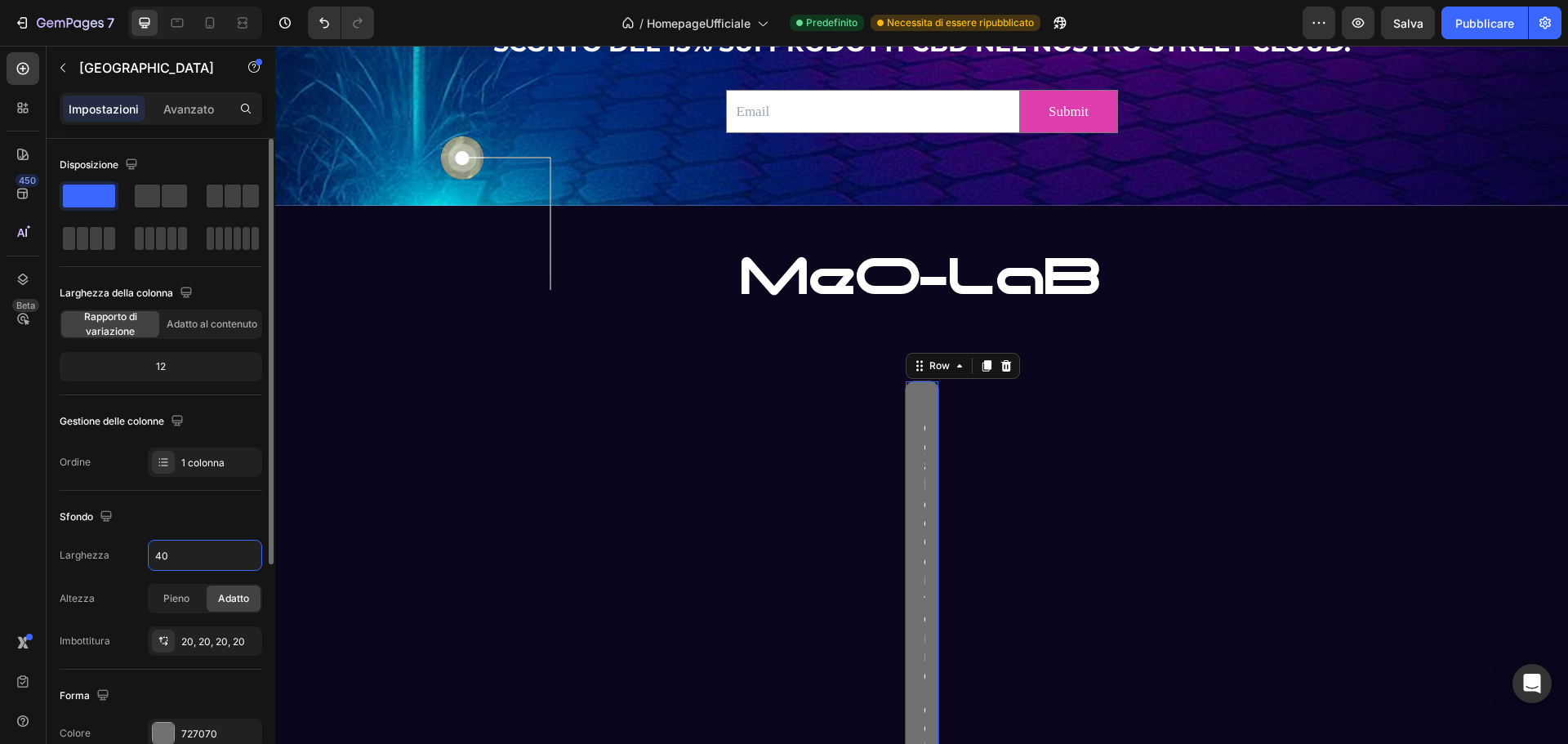
type input "400"
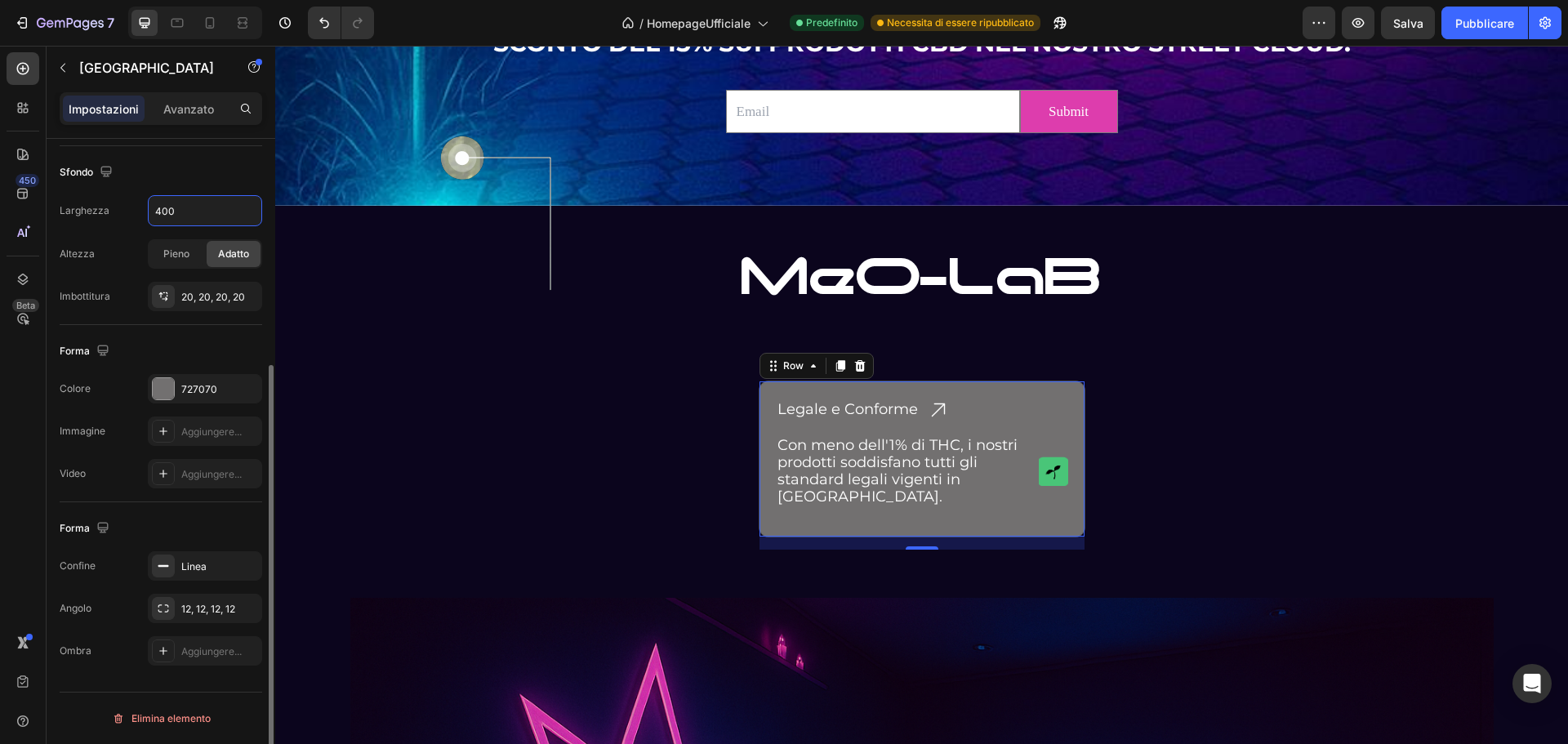
scroll to position [0, 0]
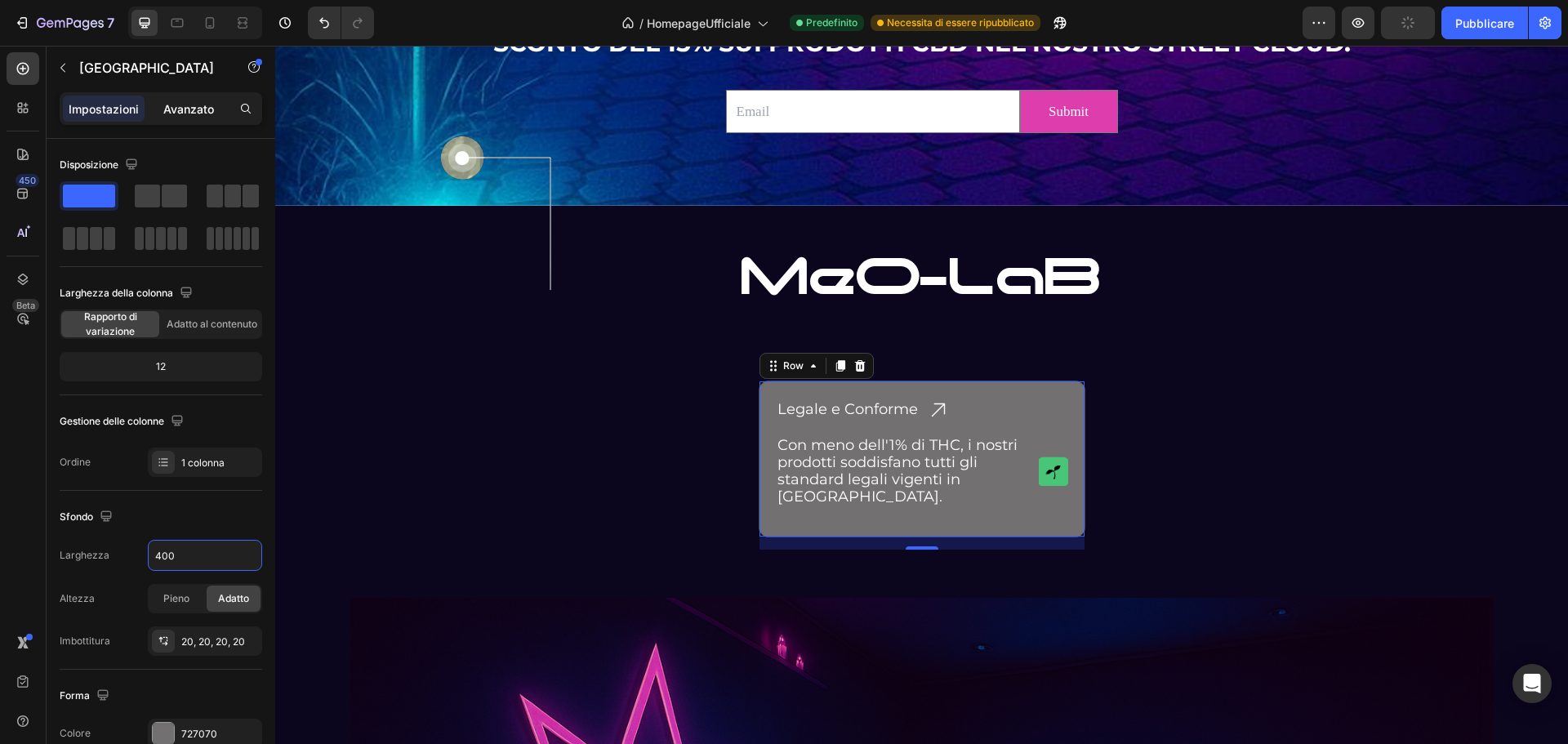
click at [171, 108] on font "Avanzato" at bounding box center [189, 108] width 51 height 14
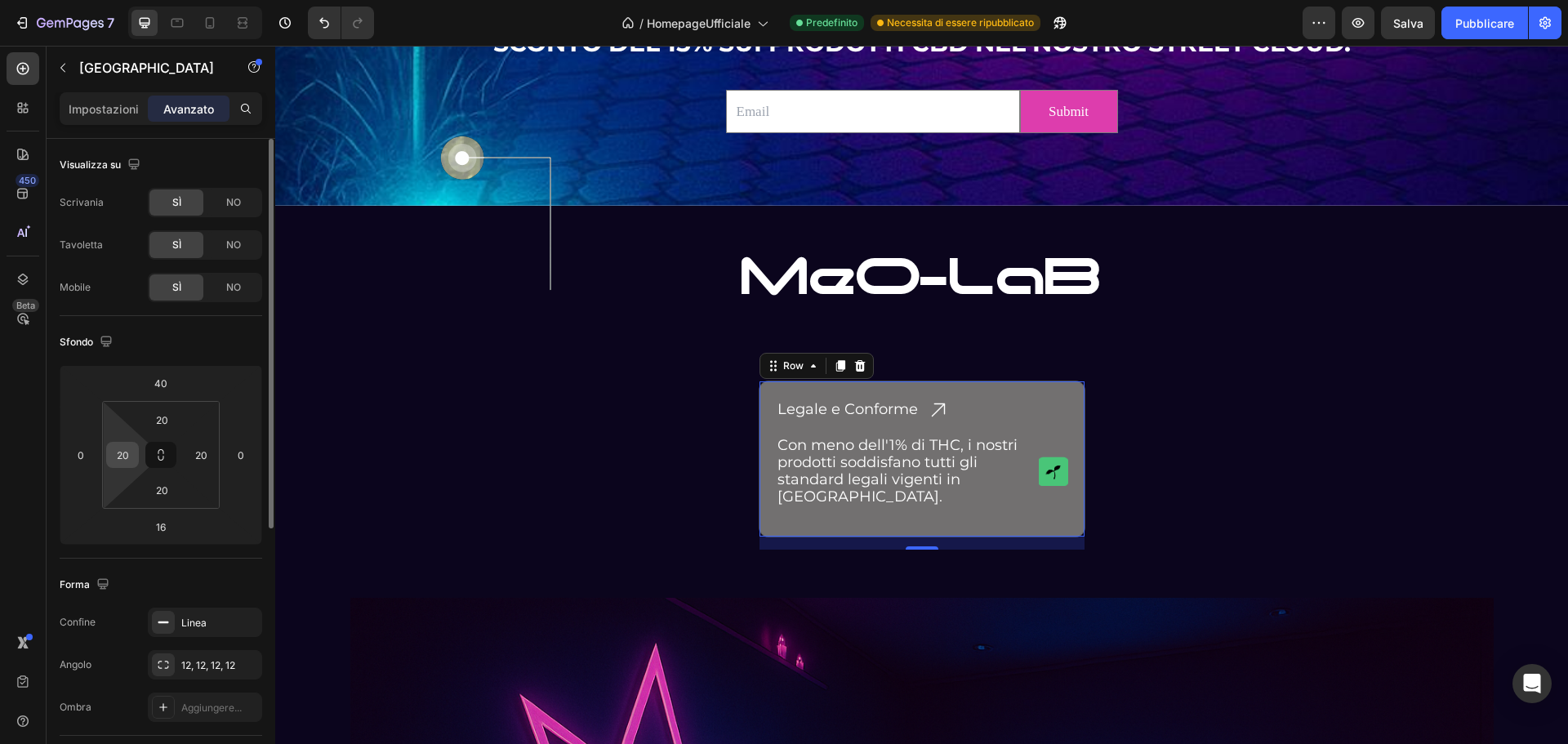
drag, startPoint x: 162, startPoint y: 454, endPoint x: 124, endPoint y: 455, distance: 38.0
click at [124, 455] on div "20 20 20 20" at bounding box center [160, 455] width 117 height 108
click at [118, 457] on input "20" at bounding box center [122, 455] width 25 height 25
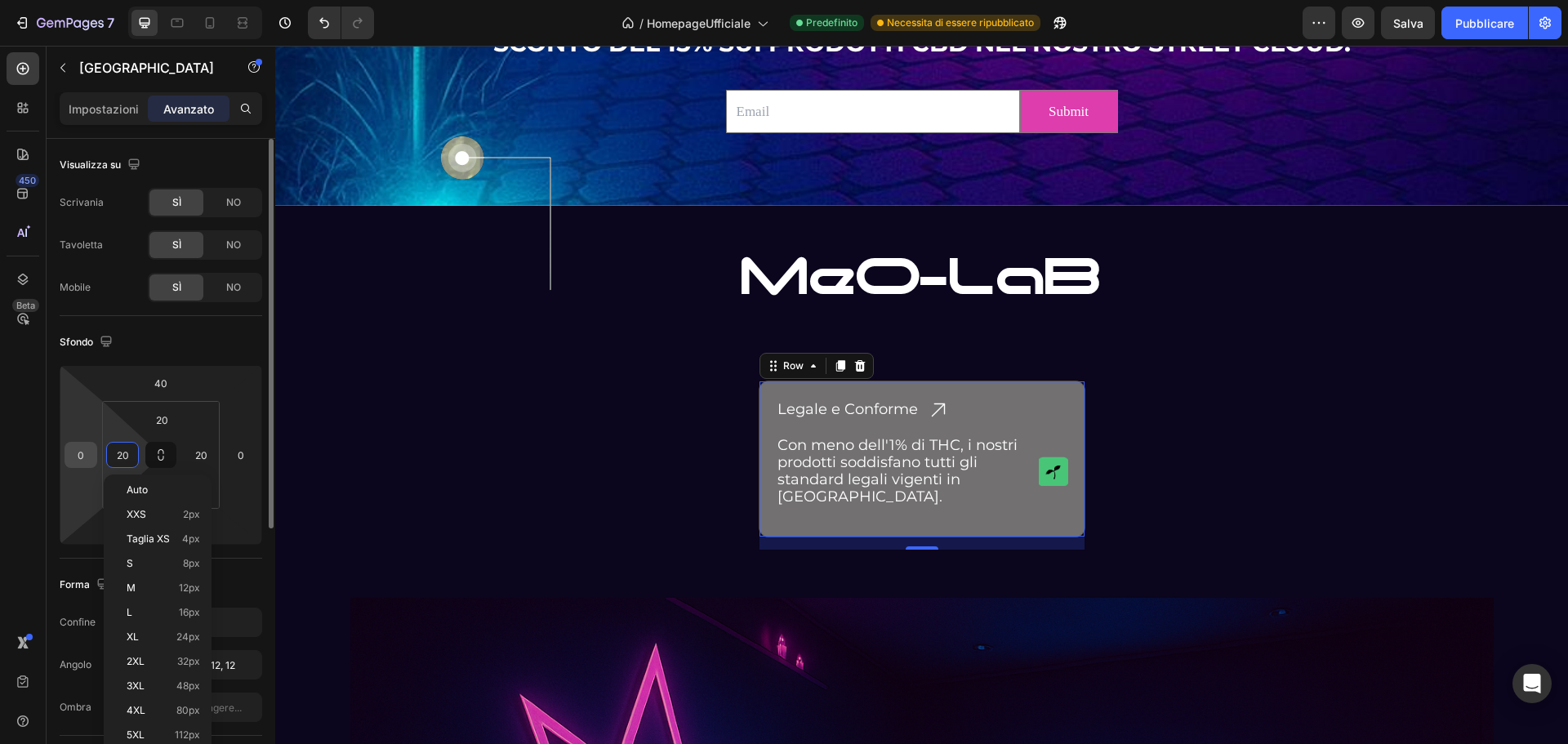
click at [75, 454] on input "0" at bounding box center [80, 455] width 25 height 25
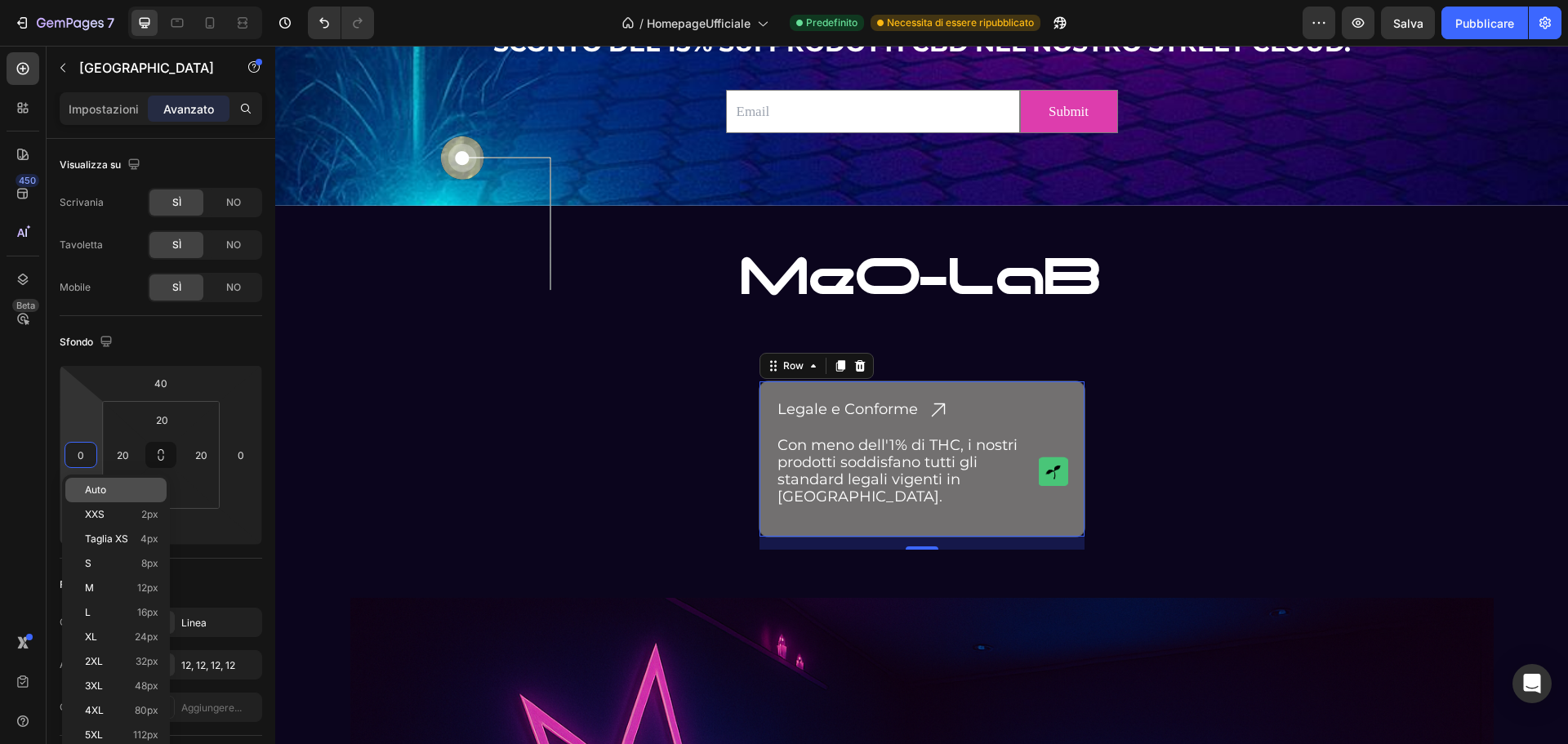
click at [96, 488] on font "Auto" at bounding box center [95, 489] width 21 height 12
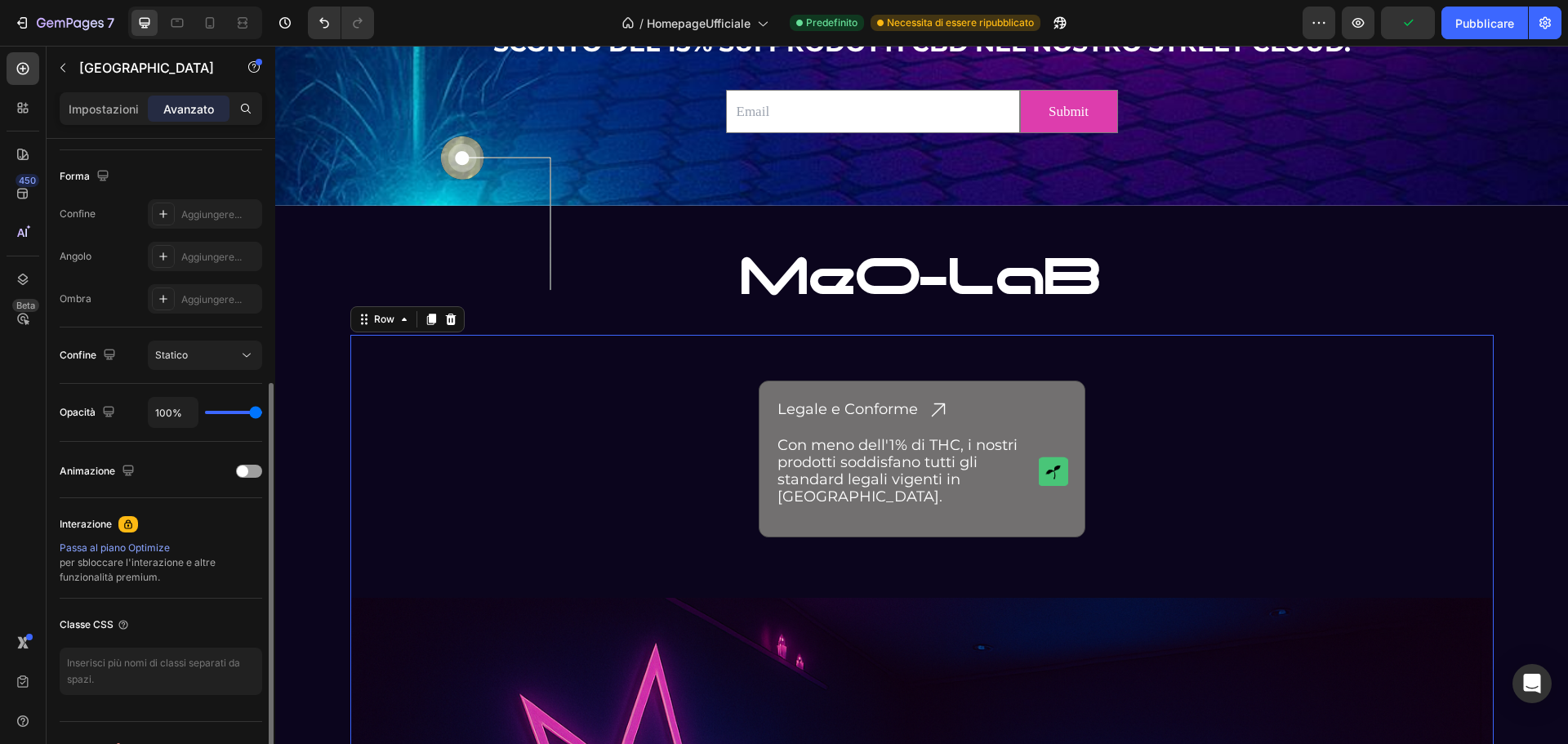
scroll to position [438, 0]
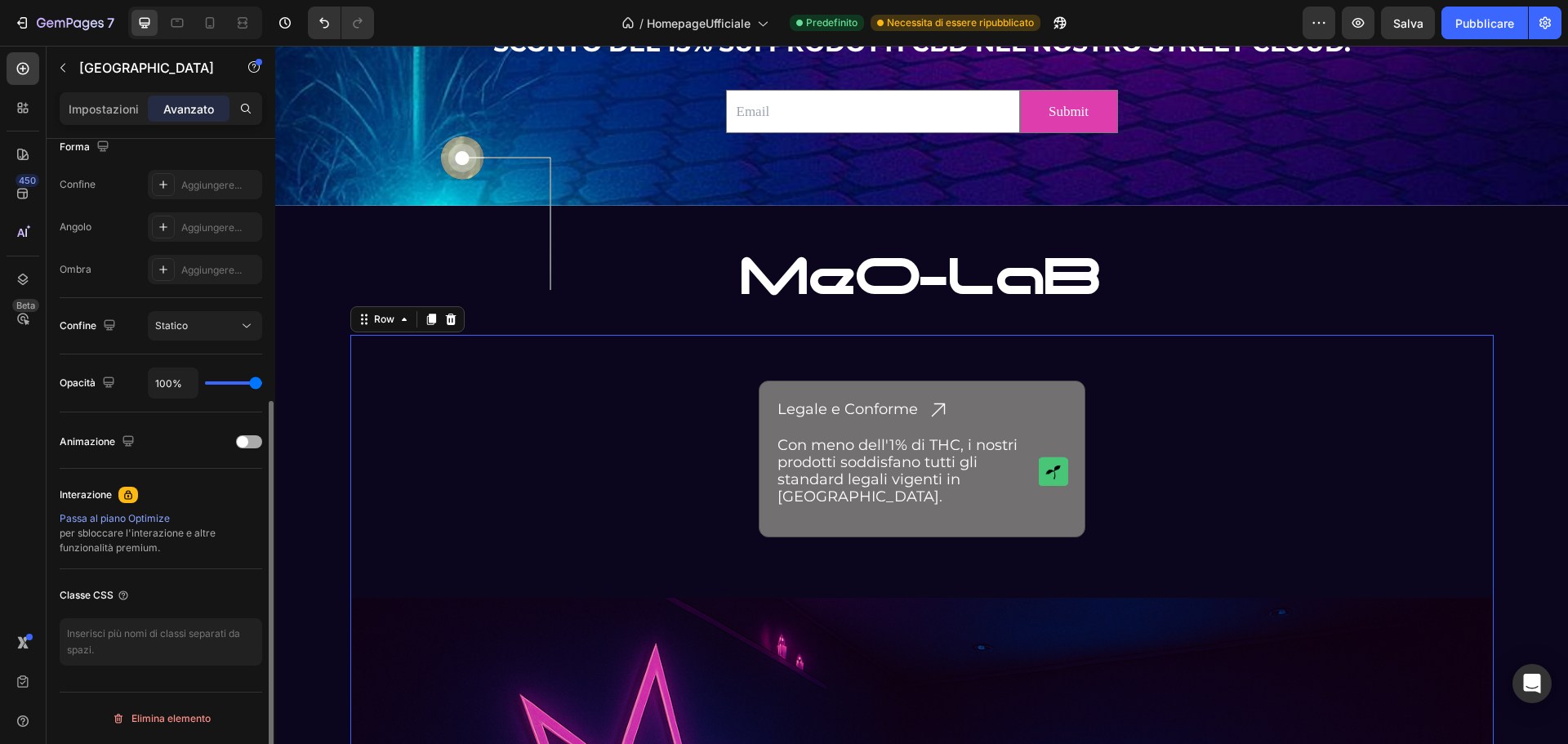
click at [246, 439] on span at bounding box center [243, 442] width 12 height 12
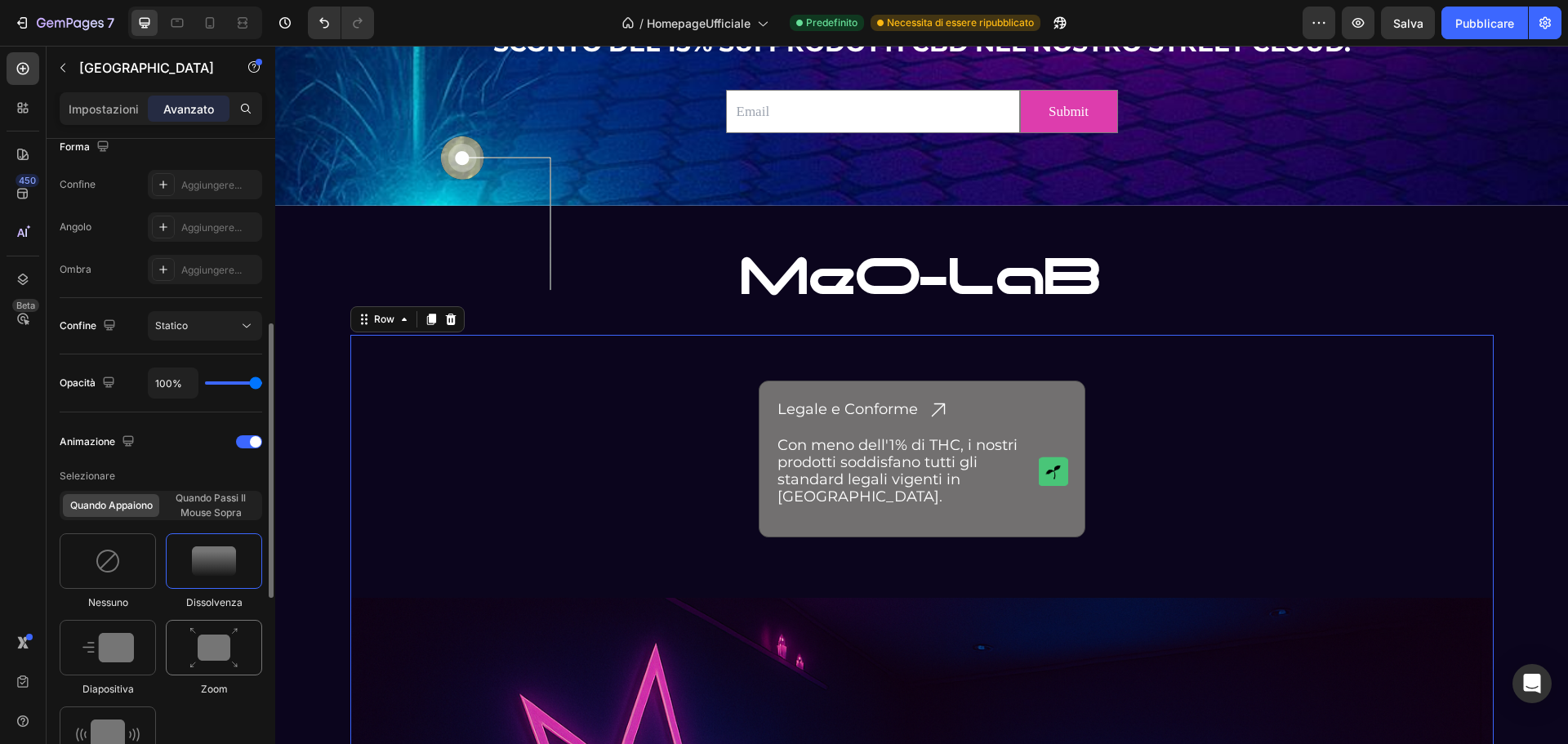
click at [200, 640] on img at bounding box center [214, 648] width 49 height 42
click at [221, 570] on img at bounding box center [214, 561] width 45 height 29
click at [455, 149] on img at bounding box center [499, 212] width 135 height 173
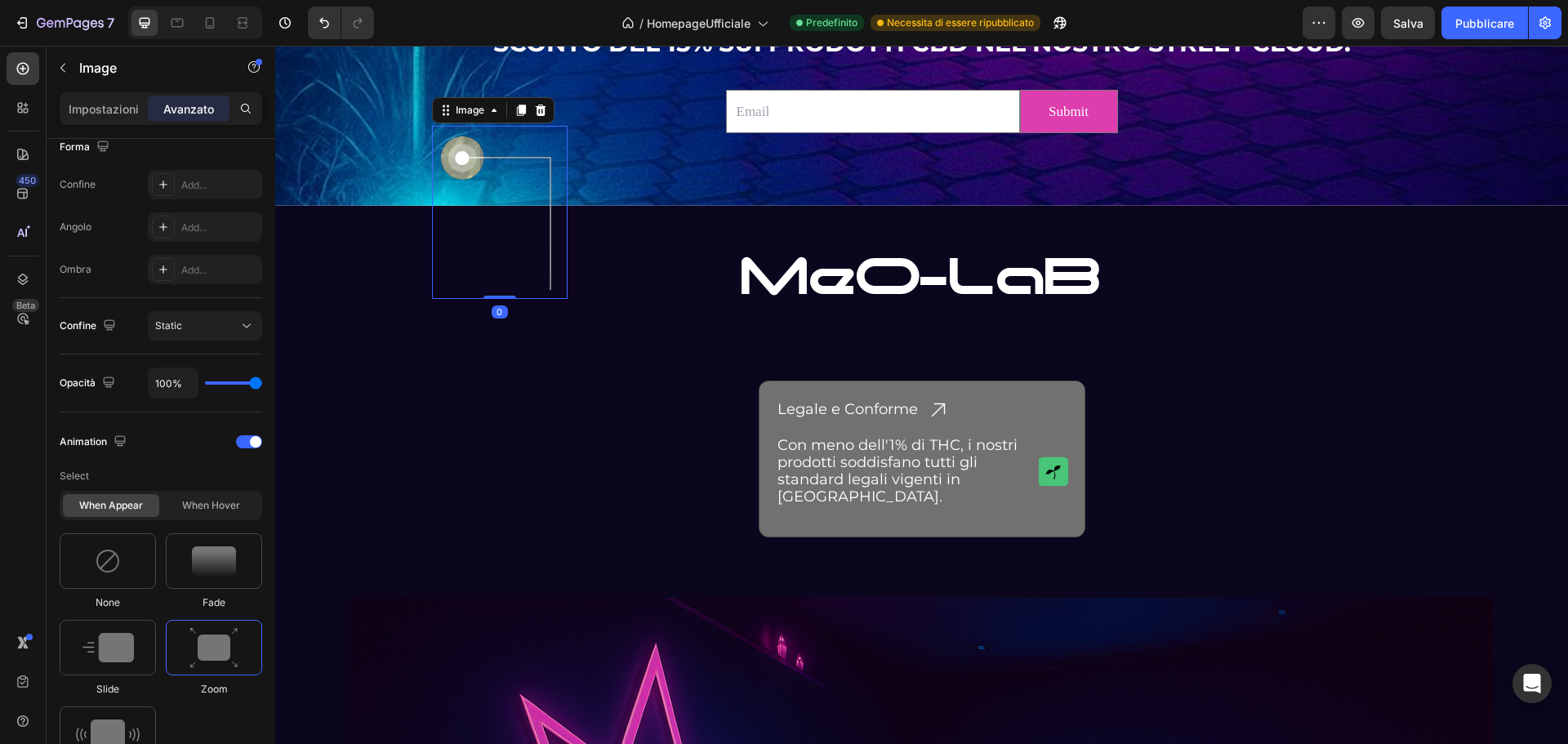
scroll to position [0, 0]
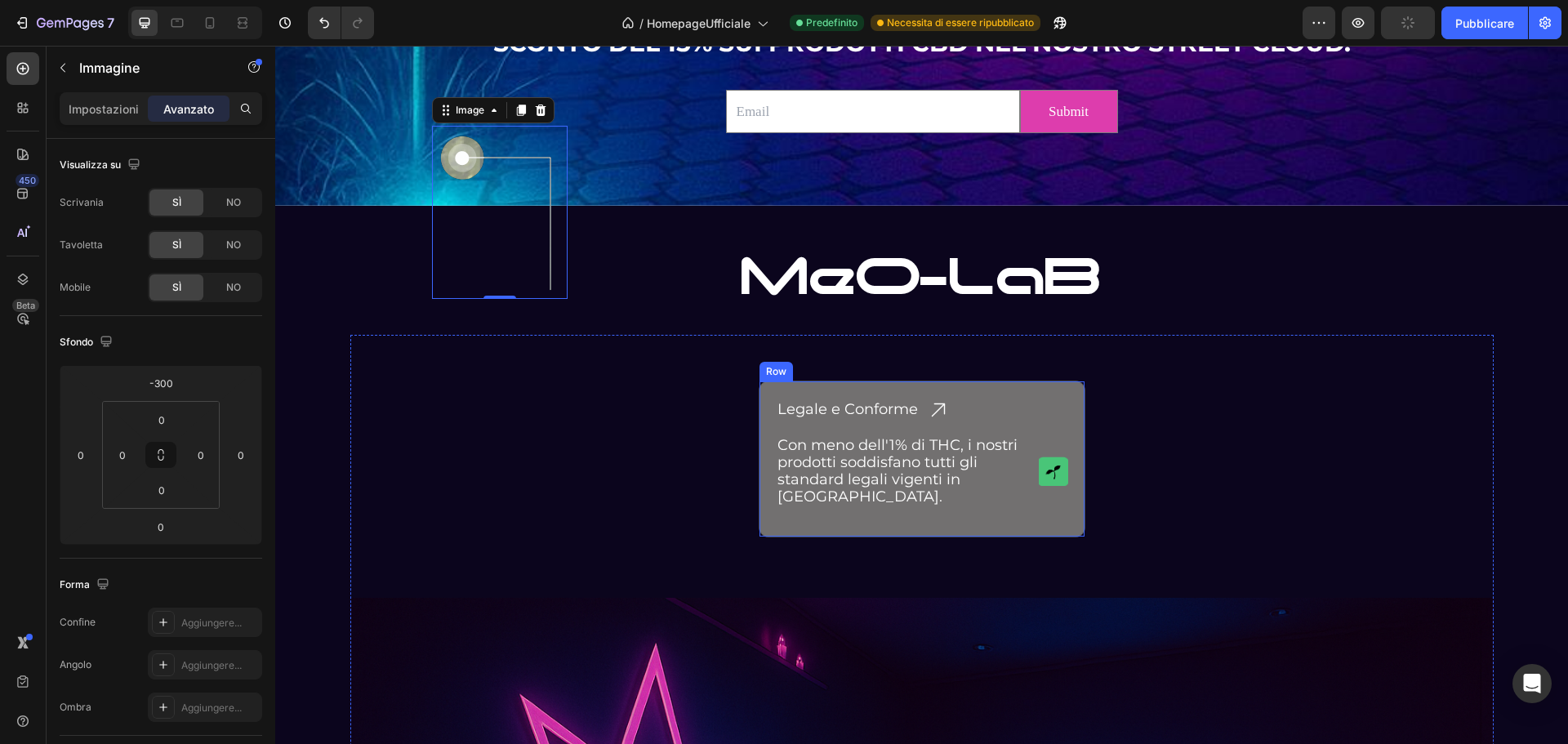
click at [863, 387] on div "Legale e Conforme Heading Icon Row Con meno dell'1% di THC, i nostri prodotti s…" at bounding box center [922, 459] width 326 height 156
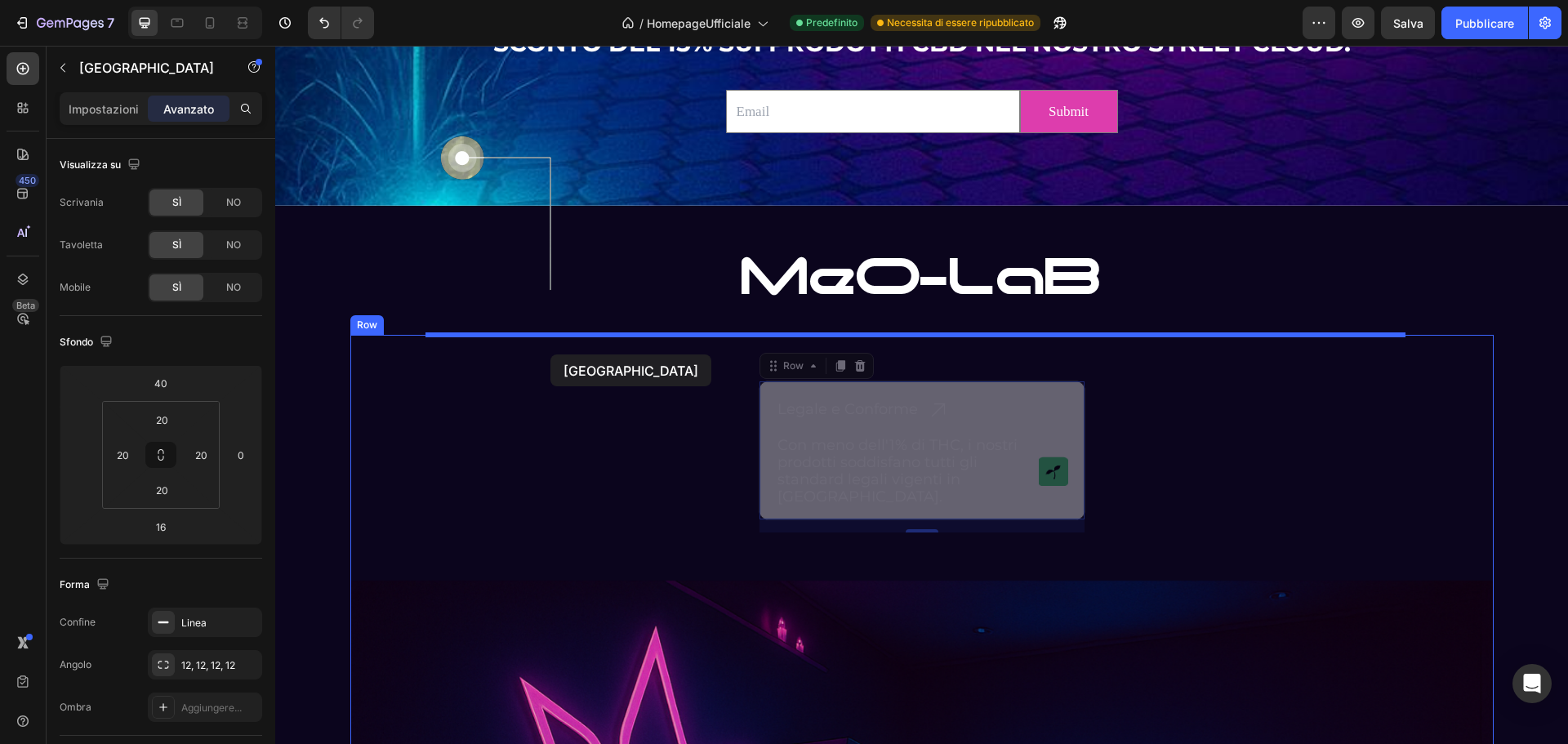
drag, startPoint x: 764, startPoint y: 367, endPoint x: 550, endPoint y: 355, distance: 214.3
click at [550, 355] on div "Header DISTRIBUTORE AUTOMATICO DI CBD Text Block Drop element here Drop element…" at bounding box center [922, 548] width 1293 height 5895
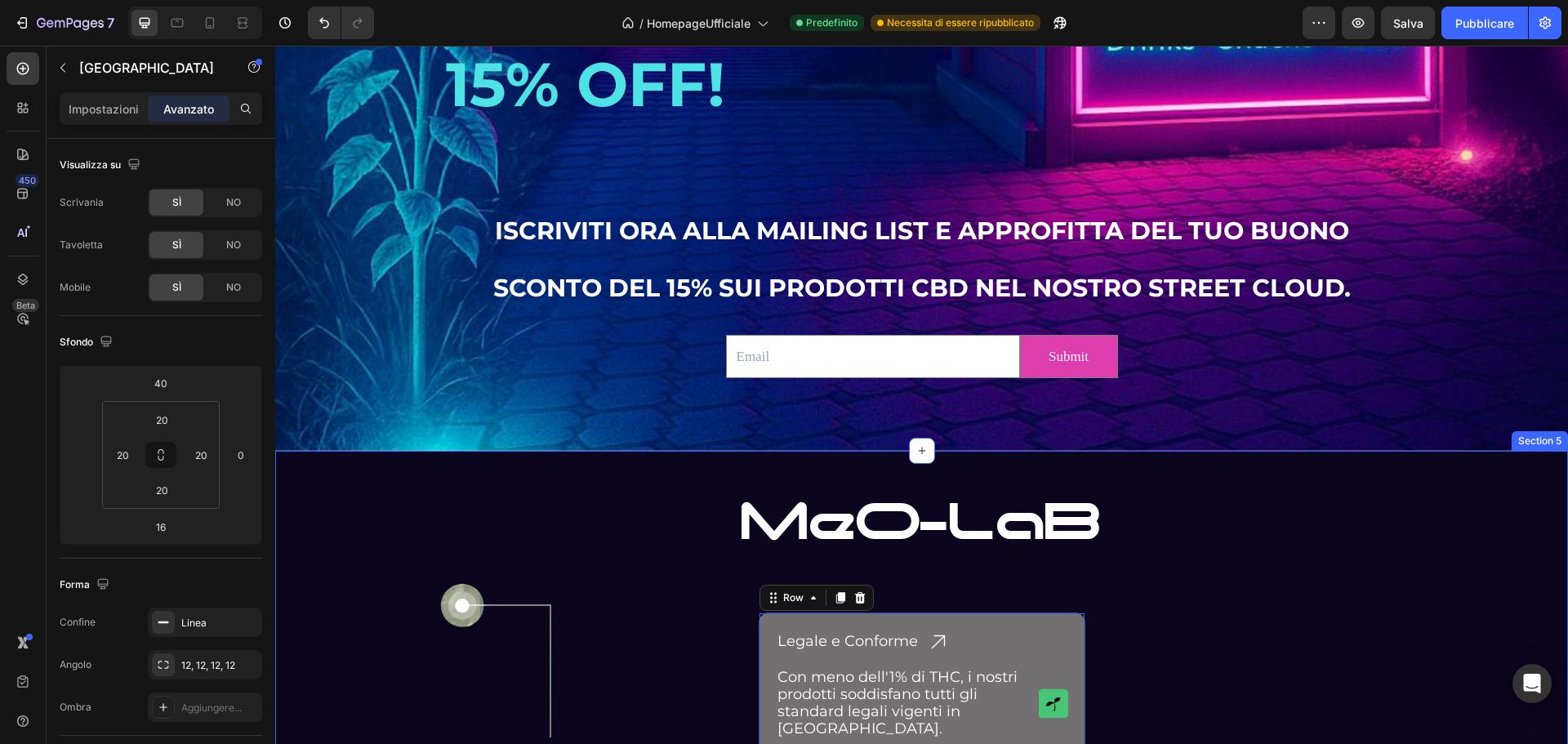
scroll to position [2444, 0]
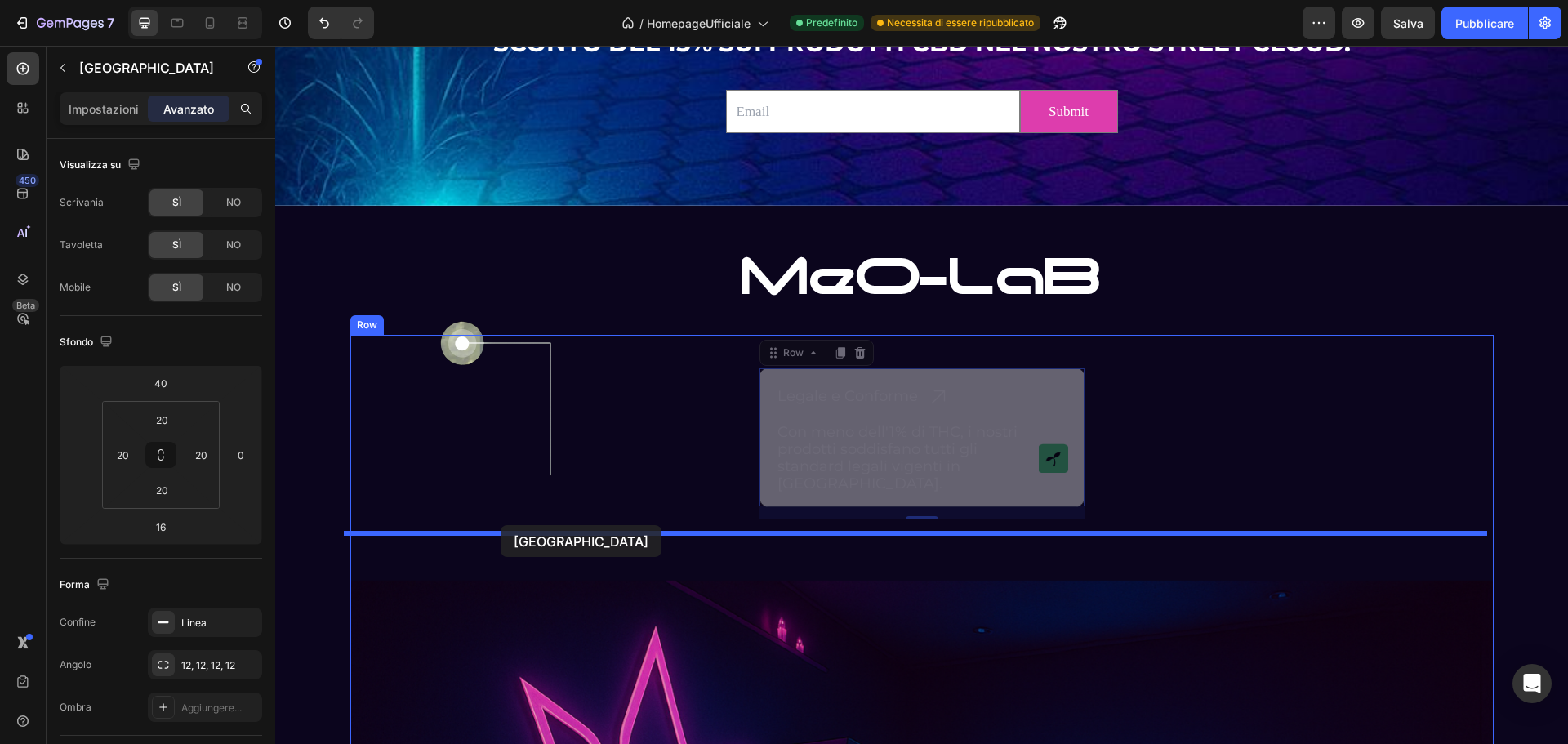
drag, startPoint x: 767, startPoint y: 357, endPoint x: 501, endPoint y: 524, distance: 314.1
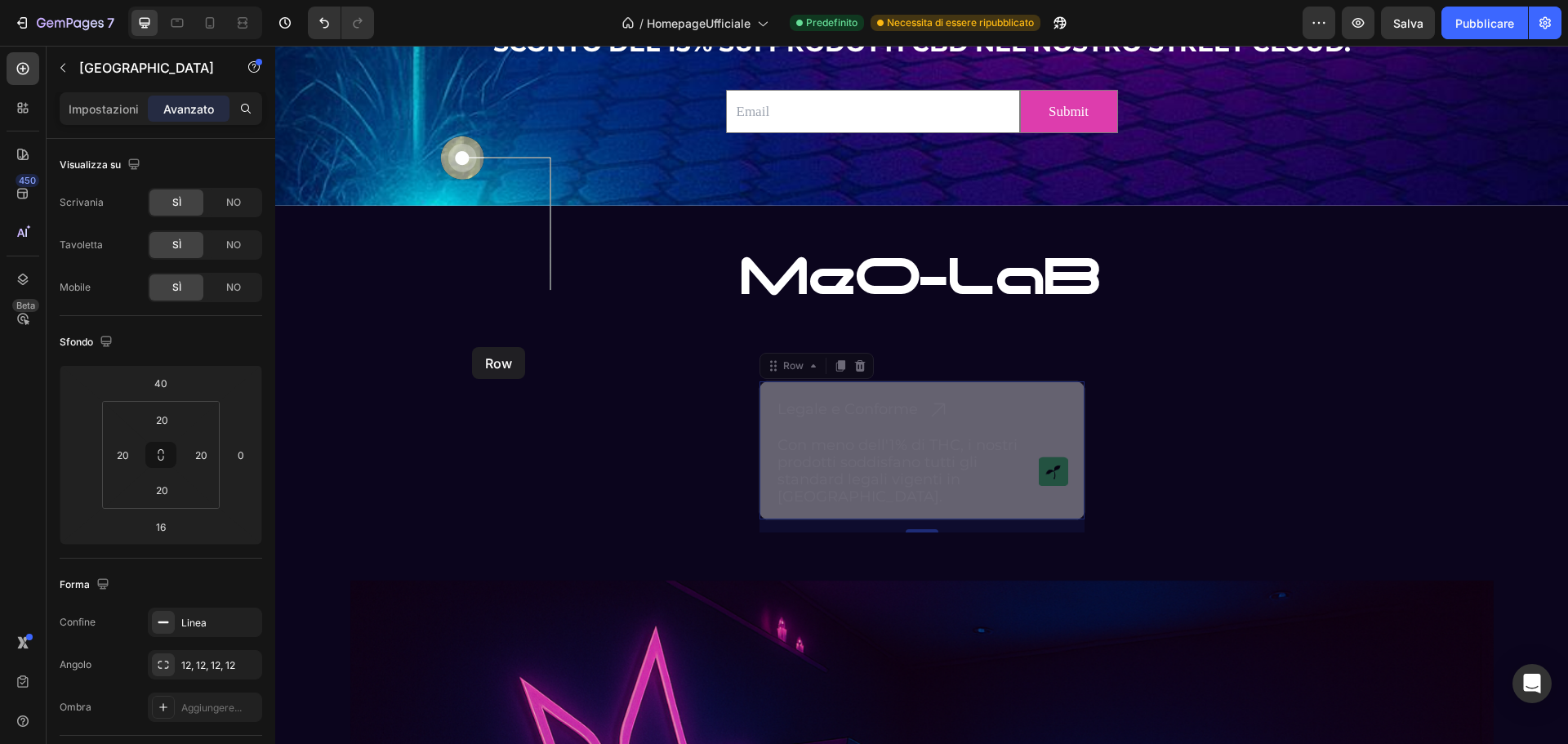
drag, startPoint x: 764, startPoint y: 366, endPoint x: 524, endPoint y: 351, distance: 240.5
click at [464, 345] on div "Header DISTRIBUTORE AUTOMATICO DI CBD Text Block Drop element here Drop element…" at bounding box center [922, 548] width 1293 height 5895
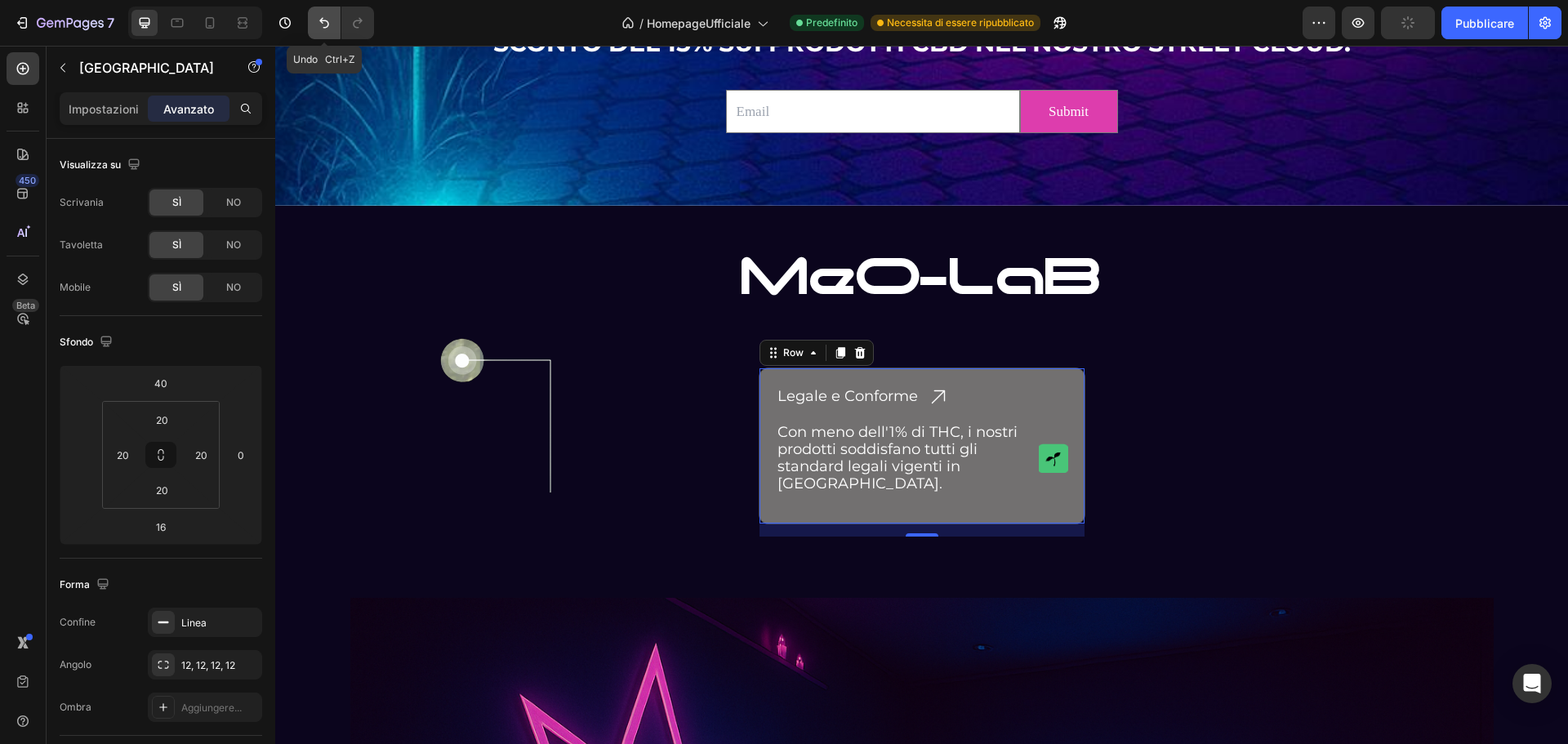
click at [321, 28] on icon "Annulla/Ripristina" at bounding box center [325, 23] width 16 height 16
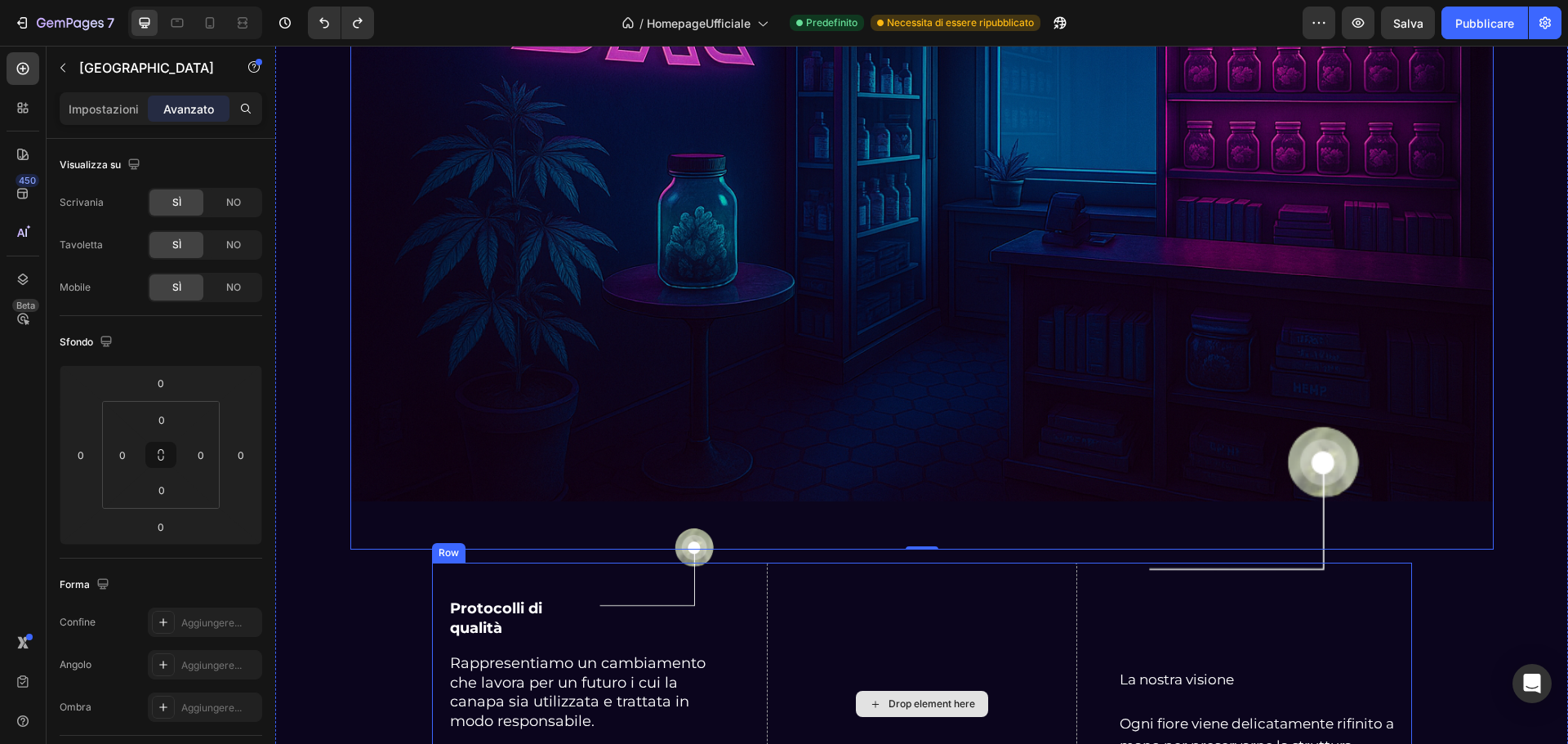
scroll to position [3588, 0]
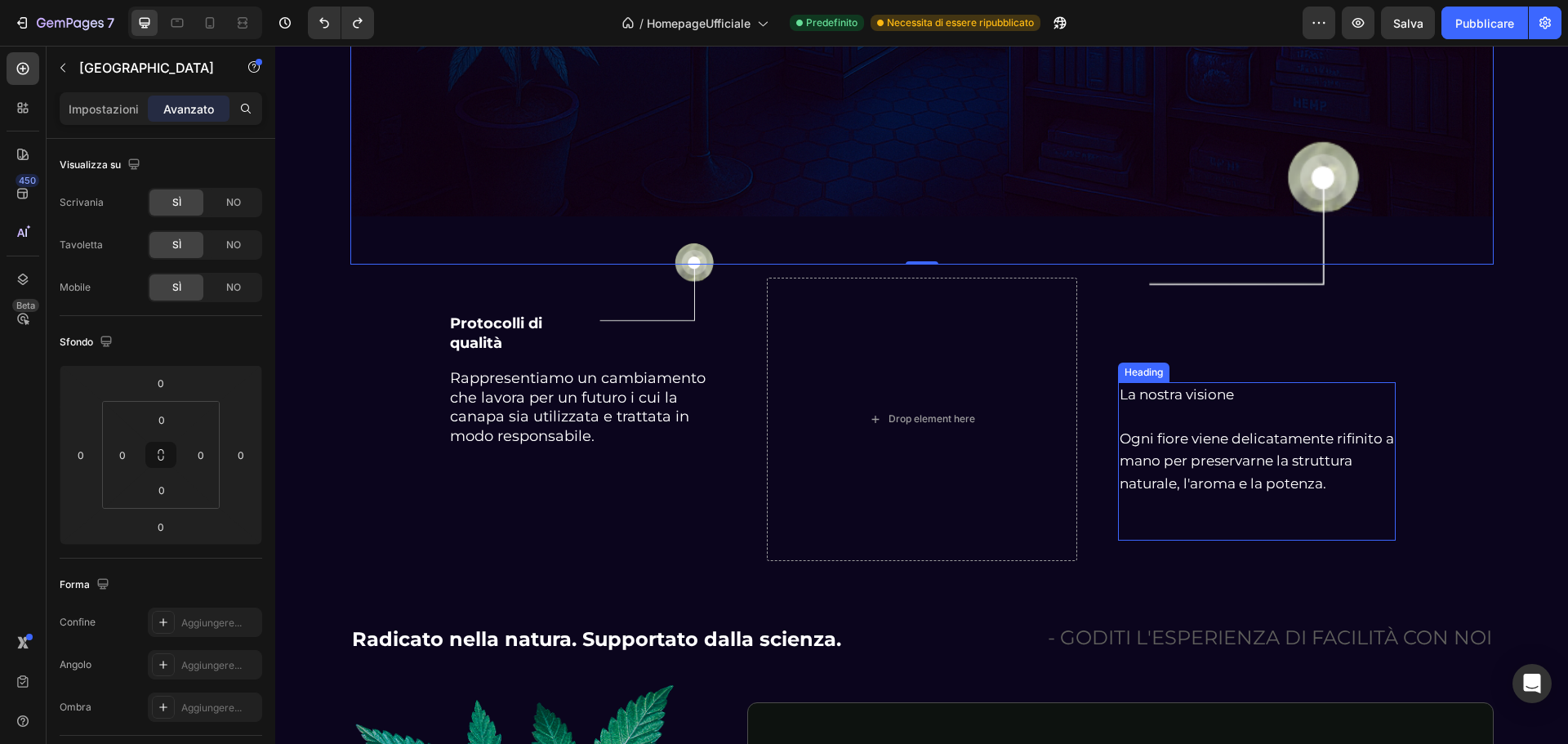
drag, startPoint x: 1216, startPoint y: 427, endPoint x: 1288, endPoint y: 457, distance: 78.0
click at [1216, 427] on h2 "La nostra visione Ogni fiore viene delicatamente rifinito a mano per preservarn…" at bounding box center [1256, 461] width 277 height 158
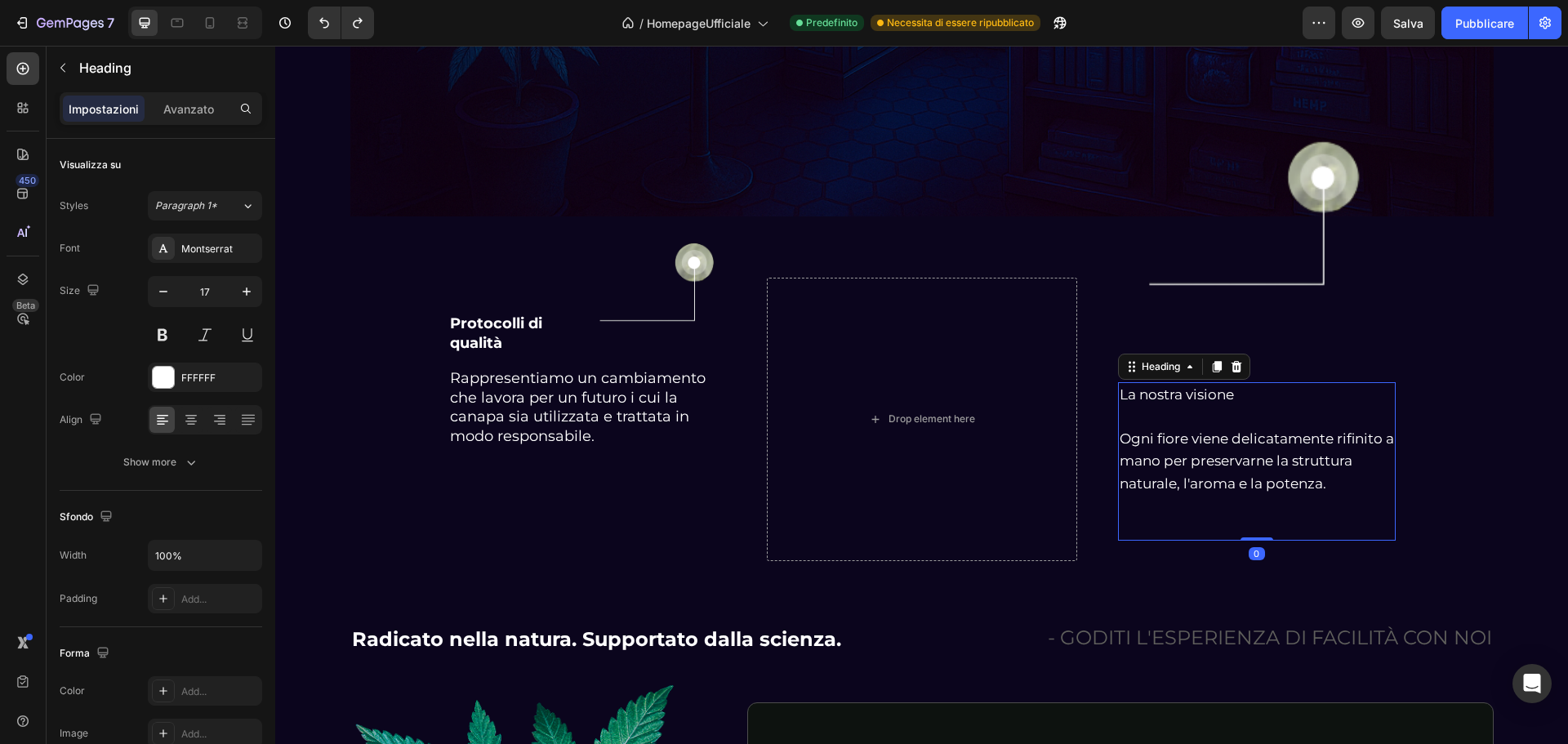
click at [1310, 464] on h2 "La nostra visione Ogni fiore viene delicatamente rifinito a mano per preservarn…" at bounding box center [1256, 461] width 277 height 158
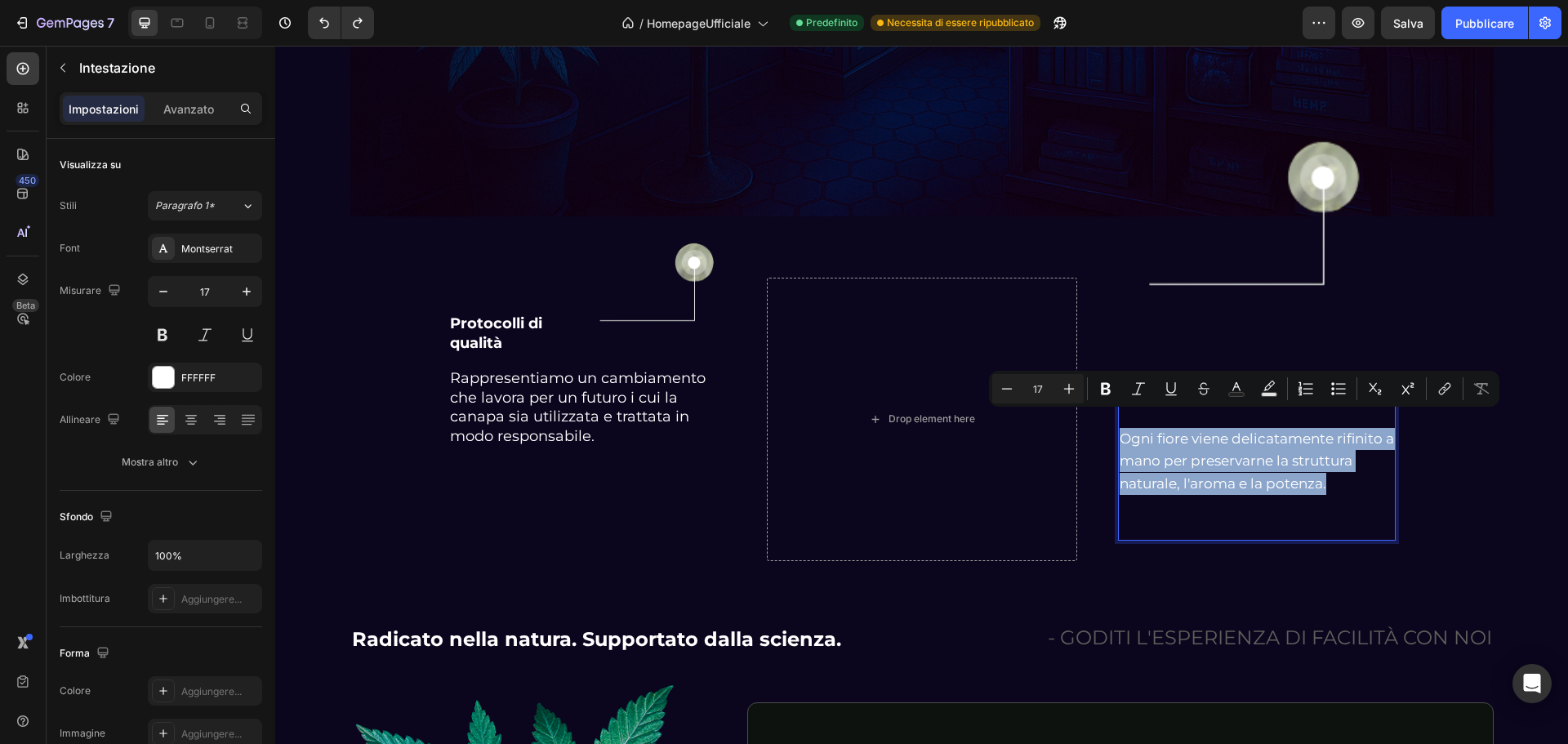
drag, startPoint x: 1330, startPoint y: 468, endPoint x: 1119, endPoint y: 426, distance: 215.1
click at [1120, 426] on p "La nostra visione Ogni fiore viene delicatamente rifinito a mano per preservarn…" at bounding box center [1257, 461] width 275 height 156
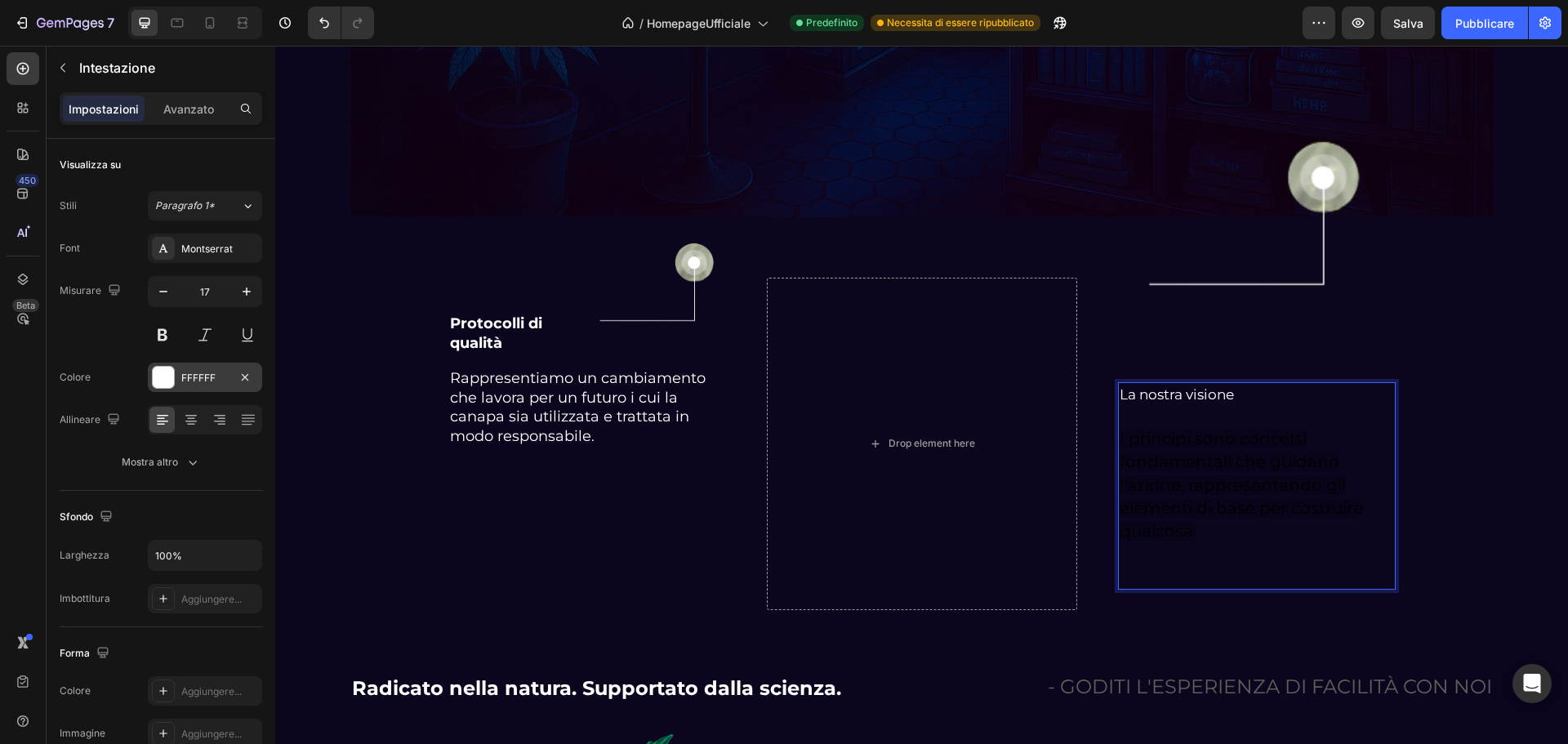
click at [170, 382] on div at bounding box center [163, 377] width 21 height 21
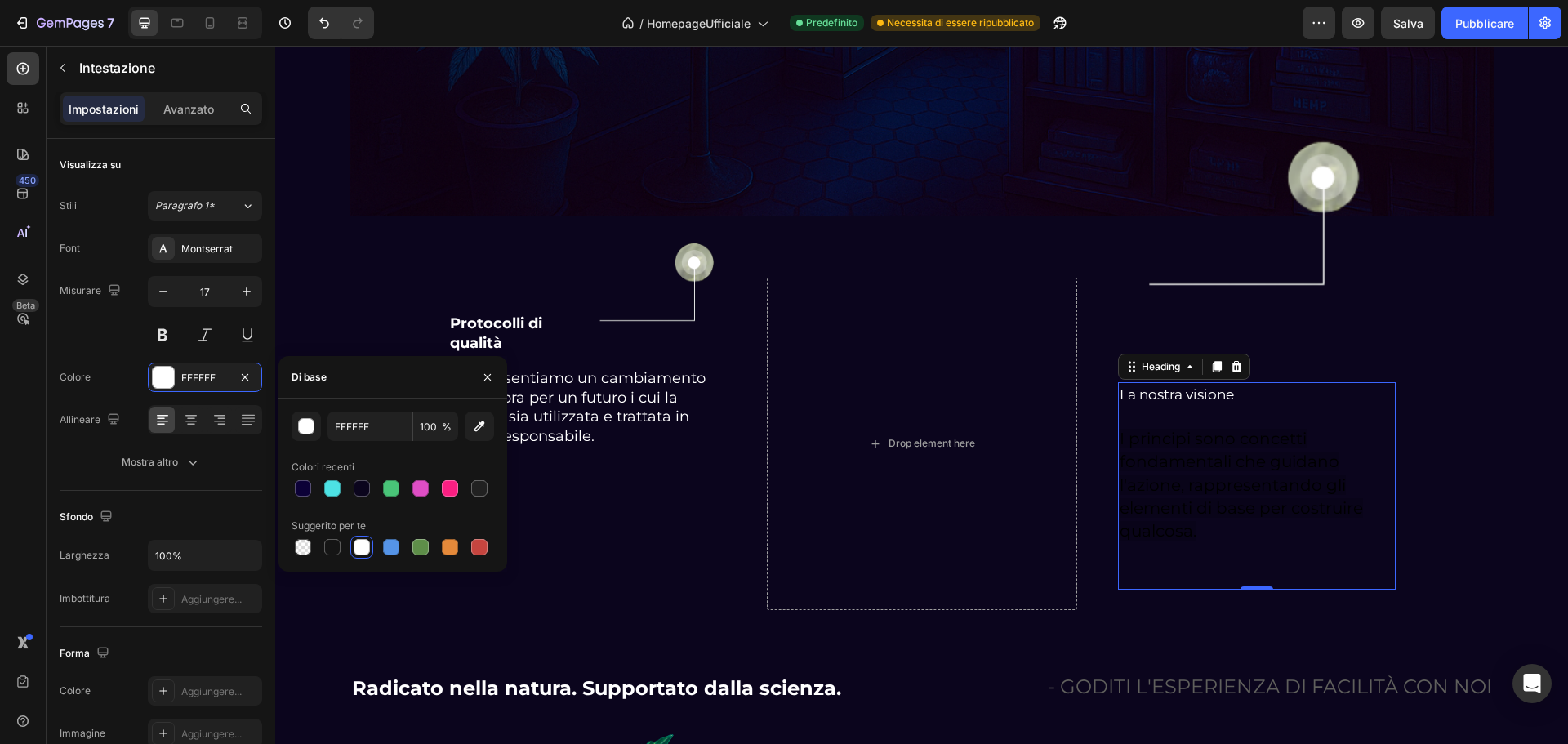
click at [366, 548] on div at bounding box center [362, 548] width 16 height 16
click at [1211, 401] on p "La nostra visione I principi sono concetti fondamentali che guidano l'azione, r…" at bounding box center [1257, 486] width 275 height 205
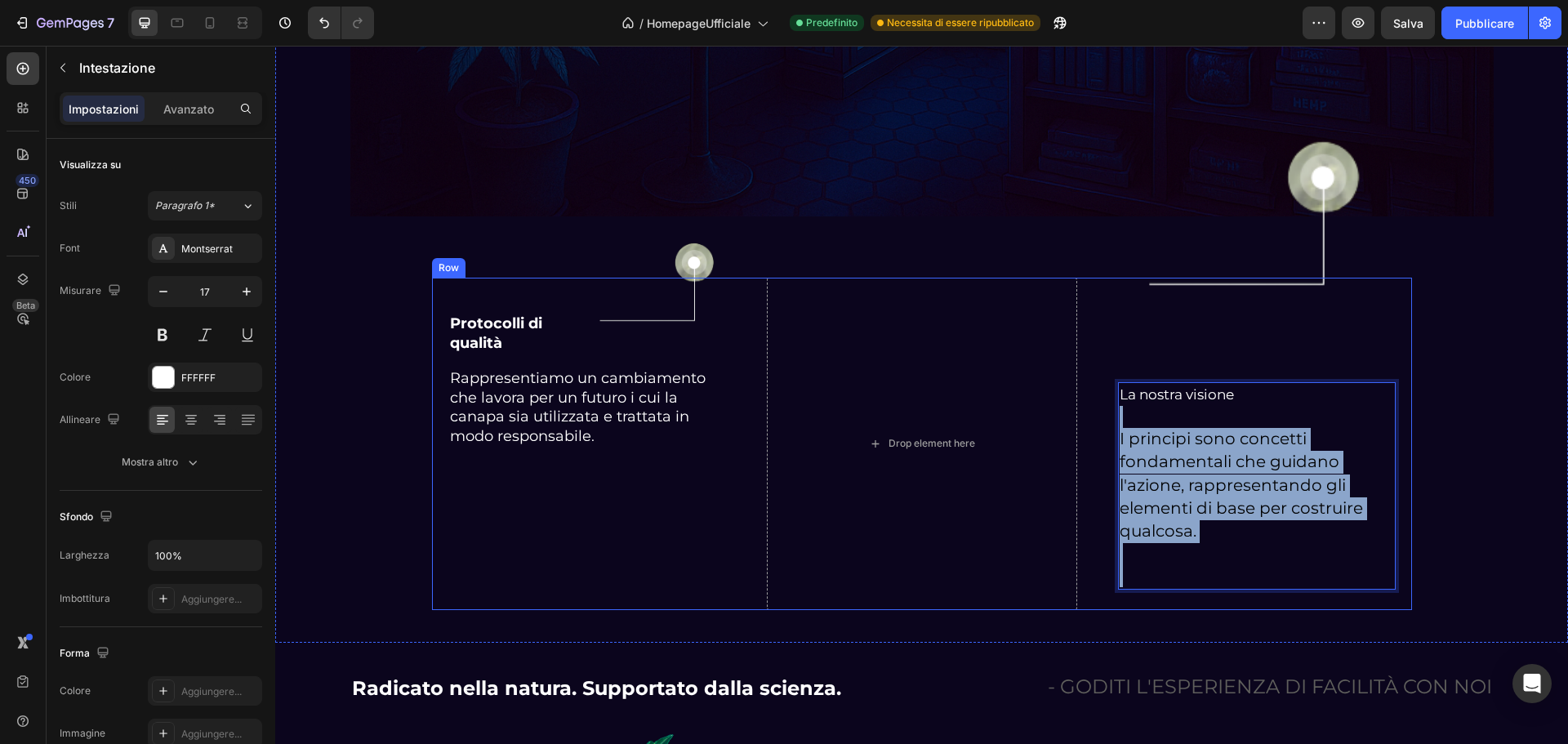
drag, startPoint x: 1353, startPoint y: 551, endPoint x: 429, endPoint y: 429, distance: 932.0
click at [1091, 400] on div "Protocolli di qualità Heading Image Row Rappresentiamo un cambiamento che lavor…" at bounding box center [922, 444] width 980 height 333
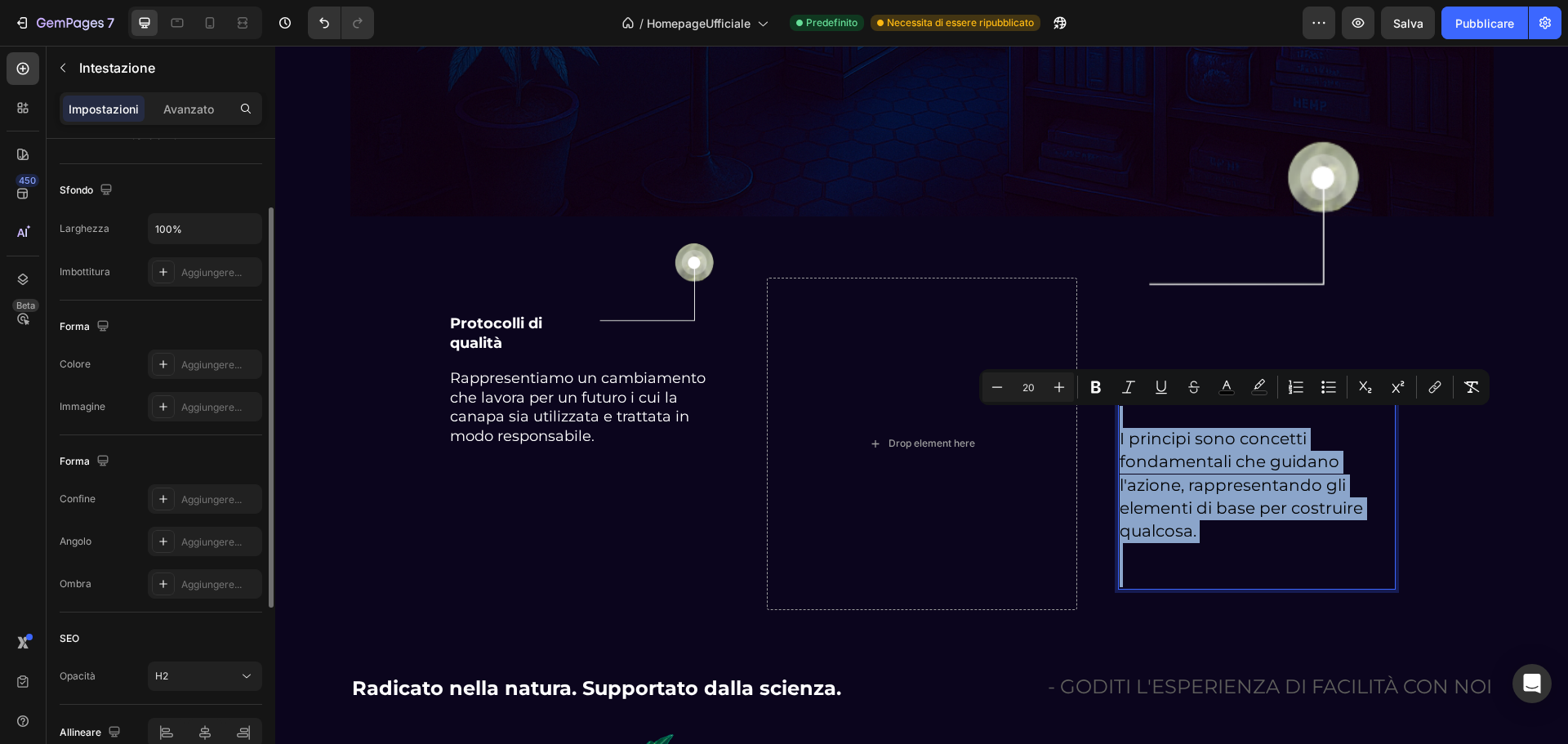
scroll to position [0, 0]
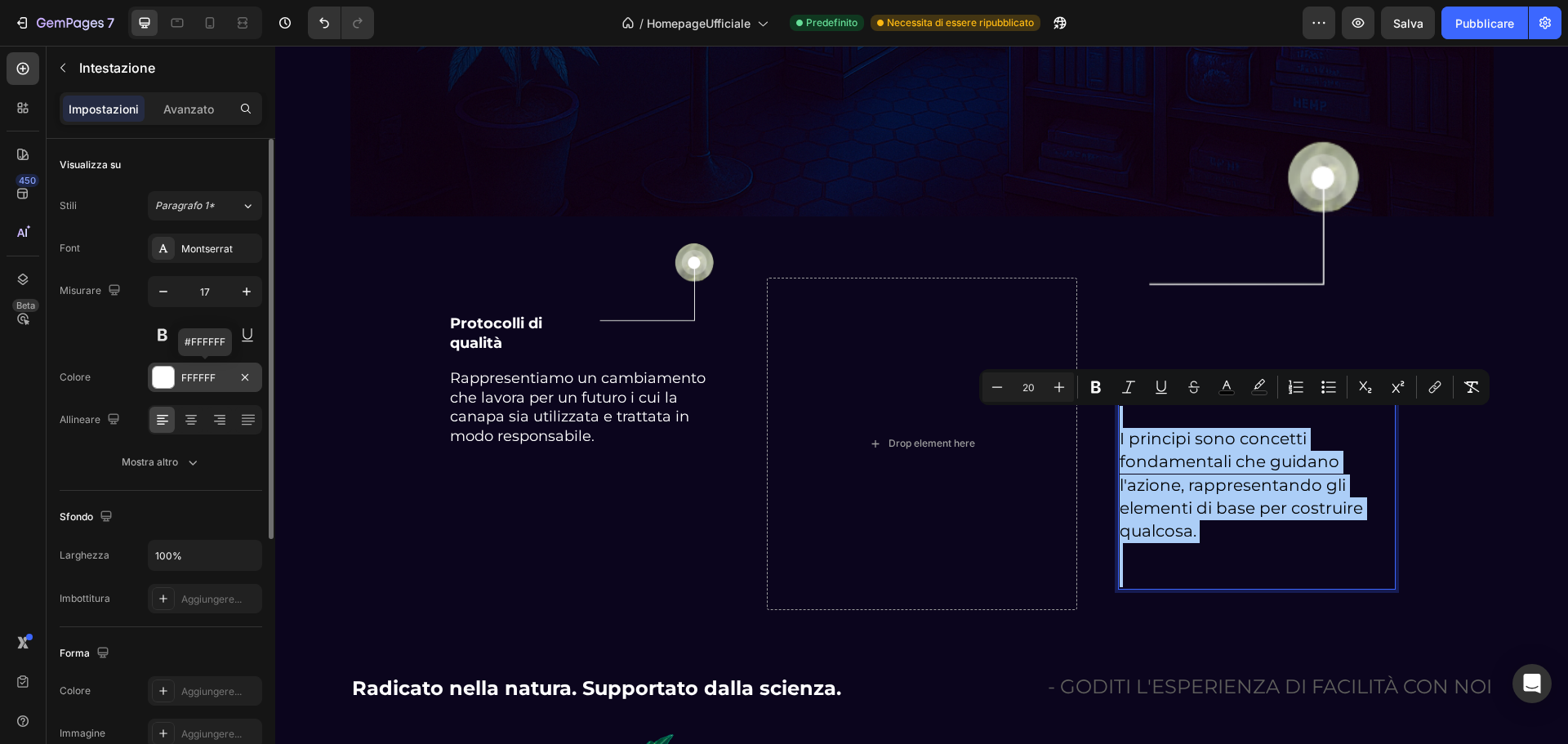
click at [167, 373] on div at bounding box center [163, 377] width 21 height 21
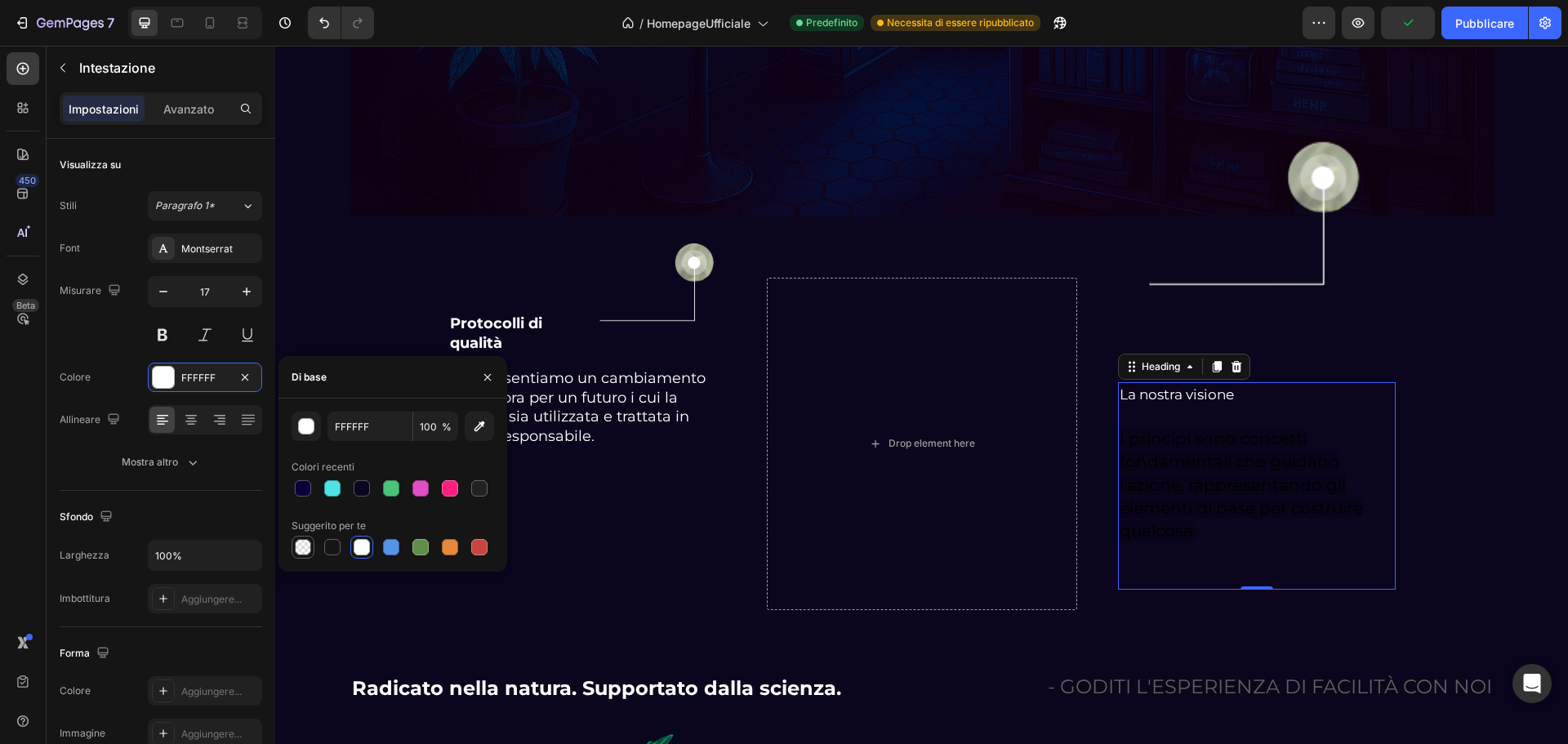
click at [308, 548] on div at bounding box center [303, 548] width 16 height 16
type input "000000"
type input "0"
click at [391, 495] on div at bounding box center [391, 488] width 16 height 16
type input "49C478"
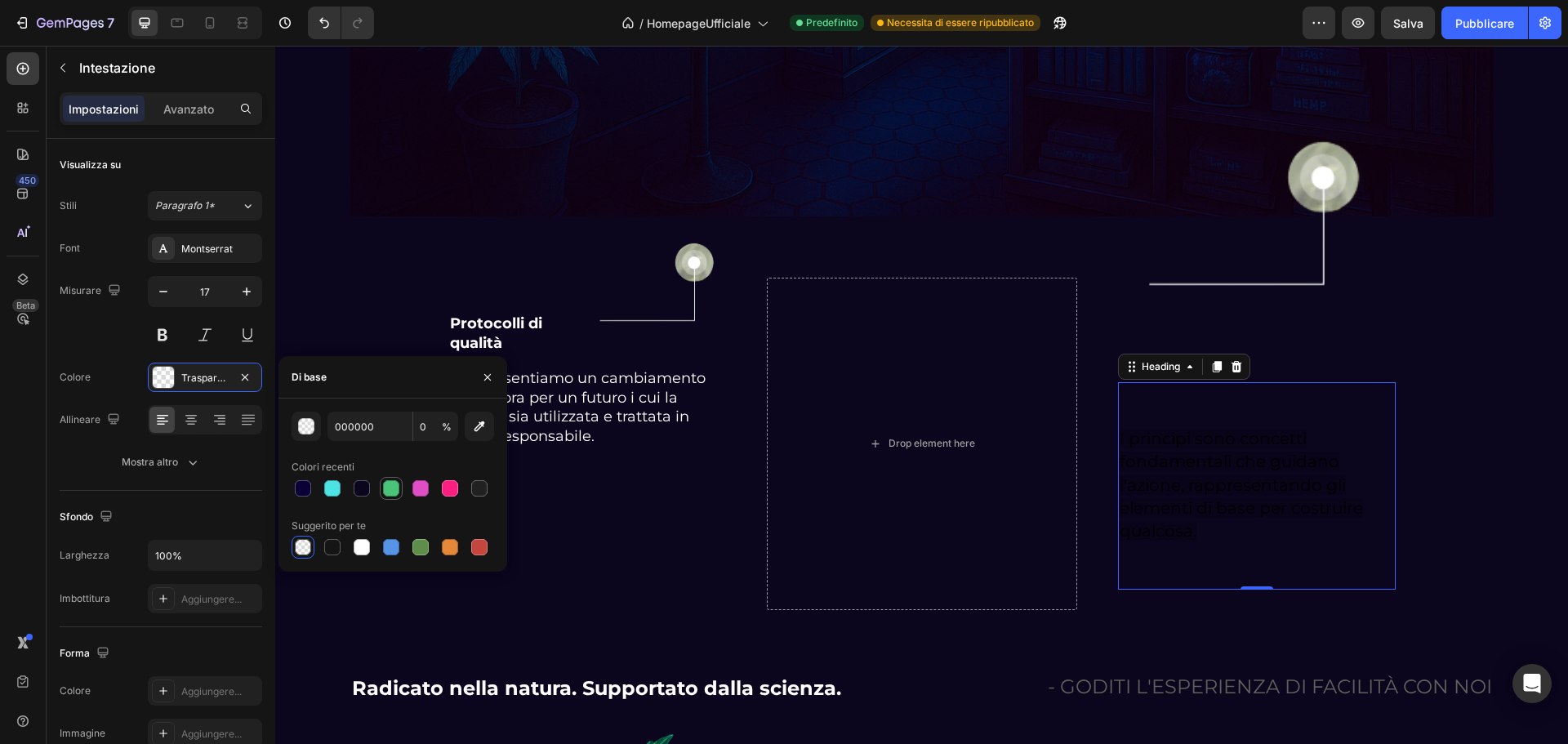
type input "100"
click at [365, 546] on div at bounding box center [362, 548] width 16 height 16
type input "FFFFFF"
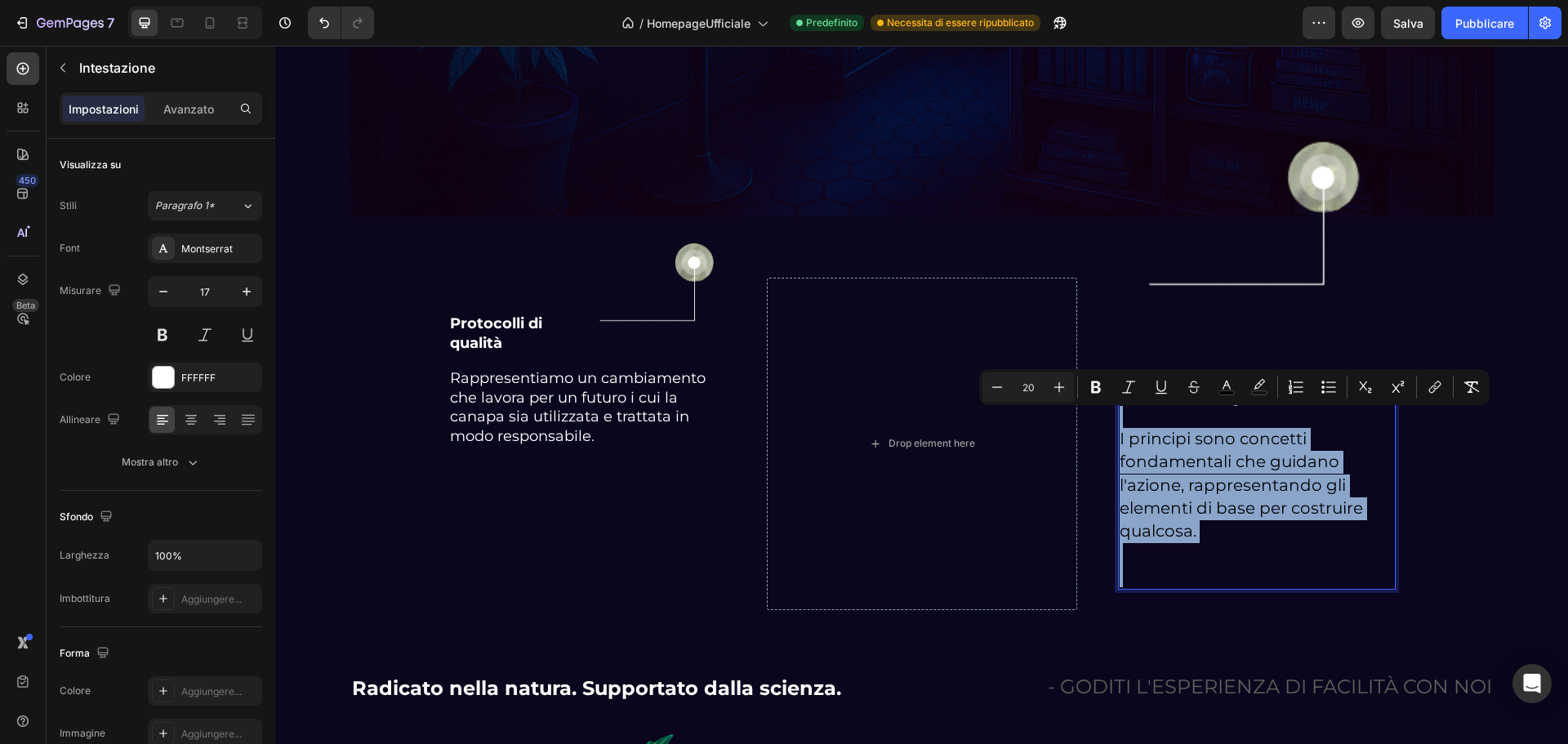
drag, startPoint x: 1373, startPoint y: 560, endPoint x: 1124, endPoint y: 403, distance: 294.4
click at [1124, 403] on p "La nostra visione I principi sono concetti fondamentali che guidano l'azione, r…" at bounding box center [1257, 486] width 275 height 205
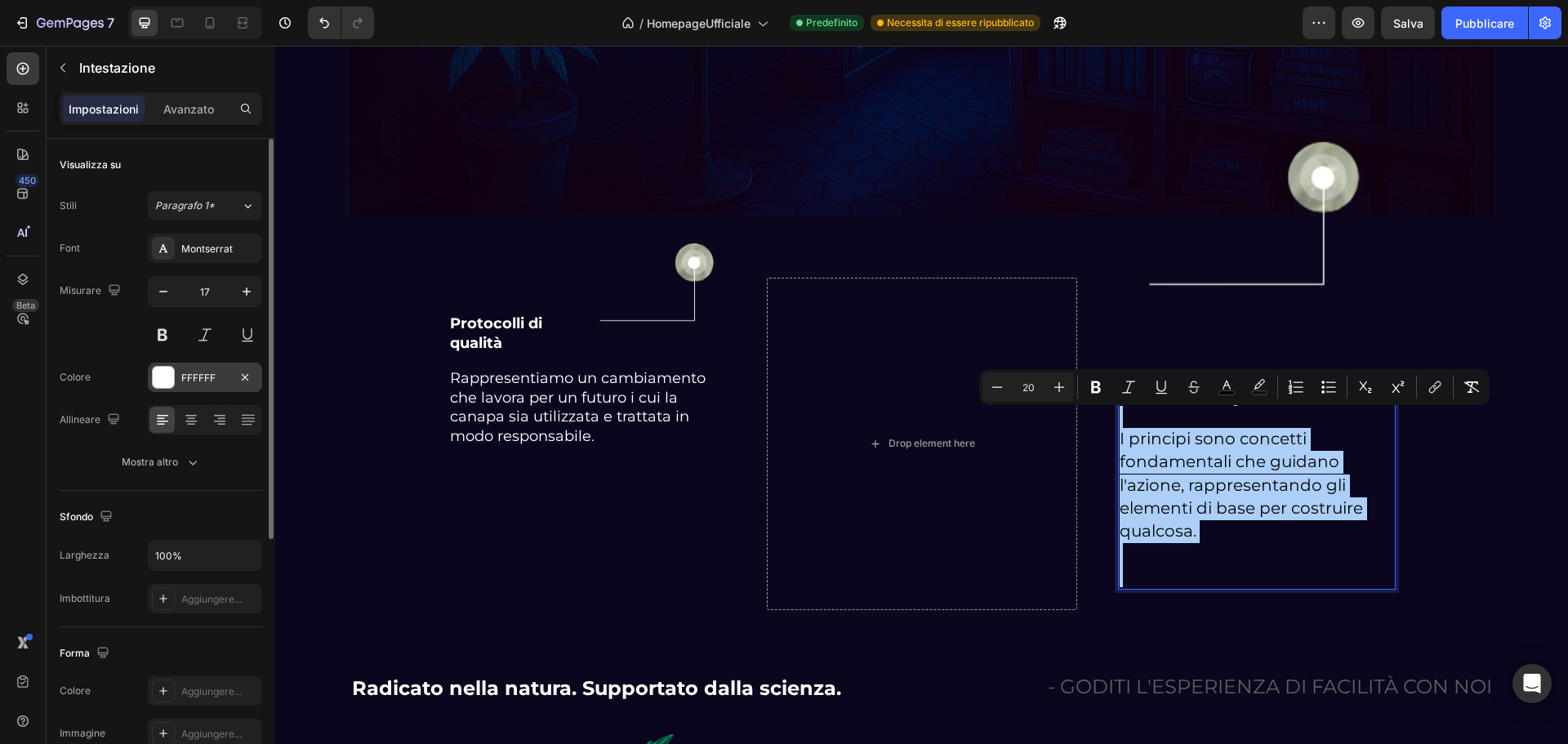
click at [165, 382] on div at bounding box center [163, 377] width 21 height 21
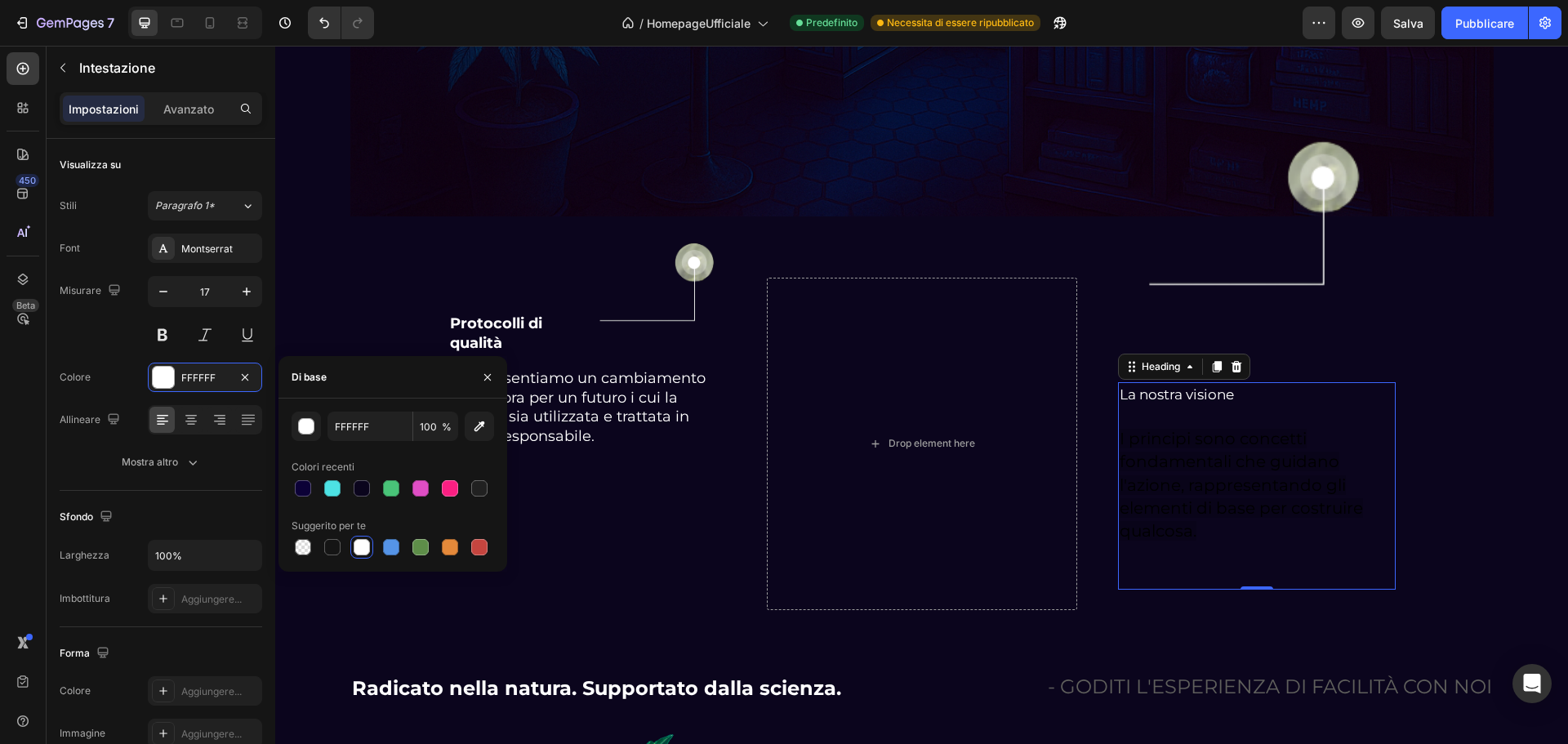
click at [365, 542] on div at bounding box center [362, 548] width 16 height 16
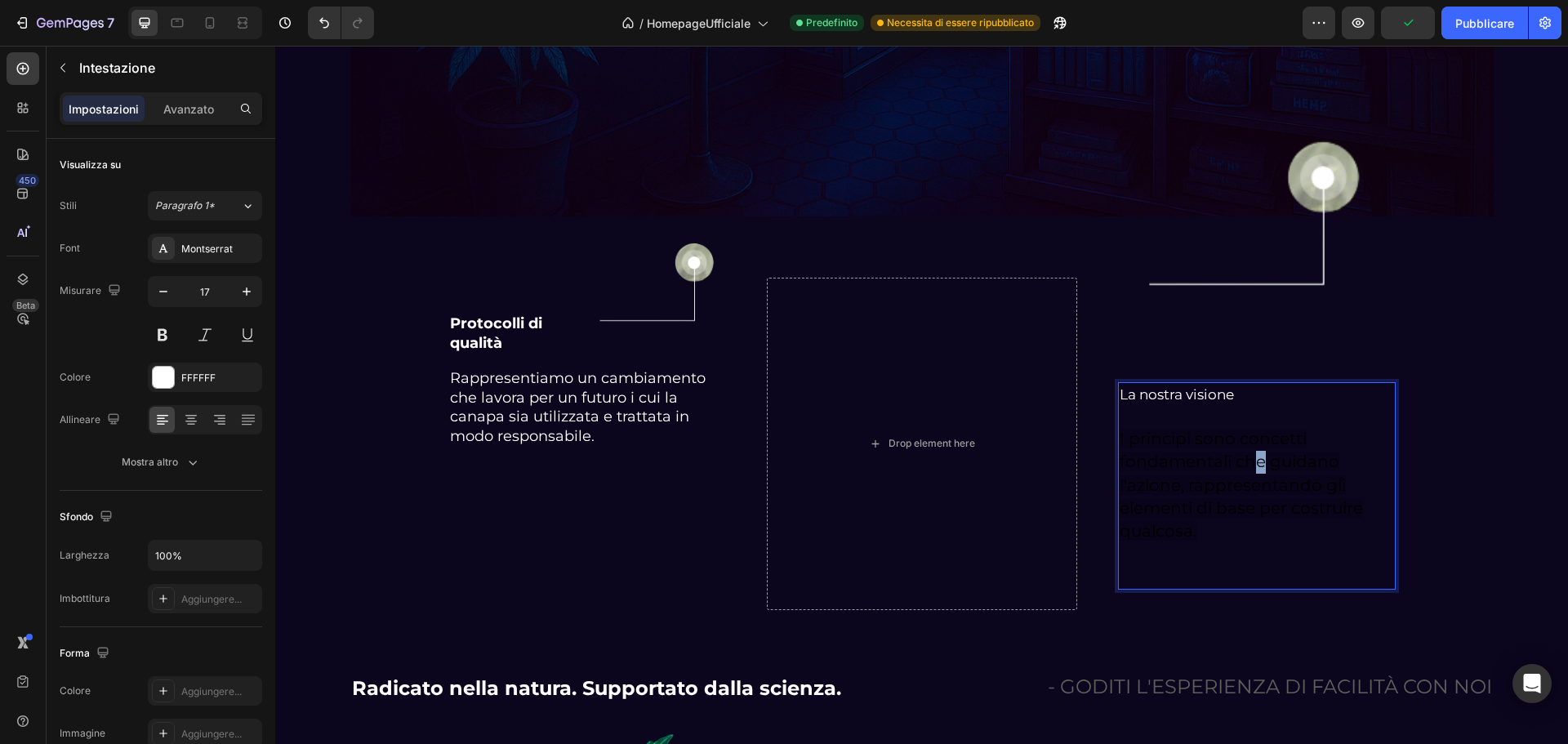
click at [1256, 447] on span "I principi sono concetti fondamentali che guidano l'azione, rappresentando gli …" at bounding box center [1242, 485] width 244 height 112
click at [1294, 543] on p "La nostra visione I principi sono concetti fondamentali che guidano l'azione, r…" at bounding box center [1257, 486] width 275 height 205
click at [1372, 549] on p "La nostra visione I principi sono concetti fondamentali che guidano l'azione, r…" at bounding box center [1257, 486] width 275 height 205
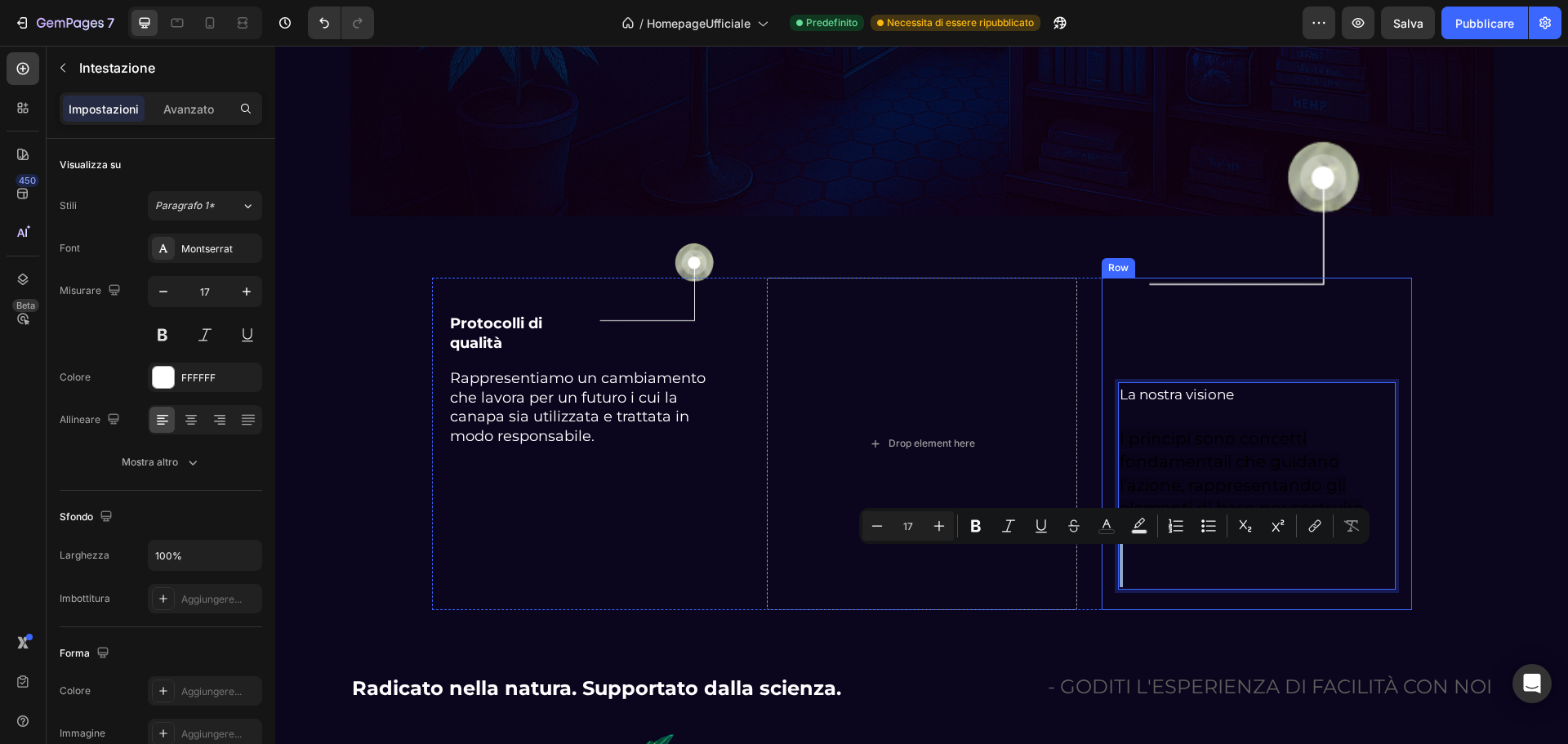
type input "20"
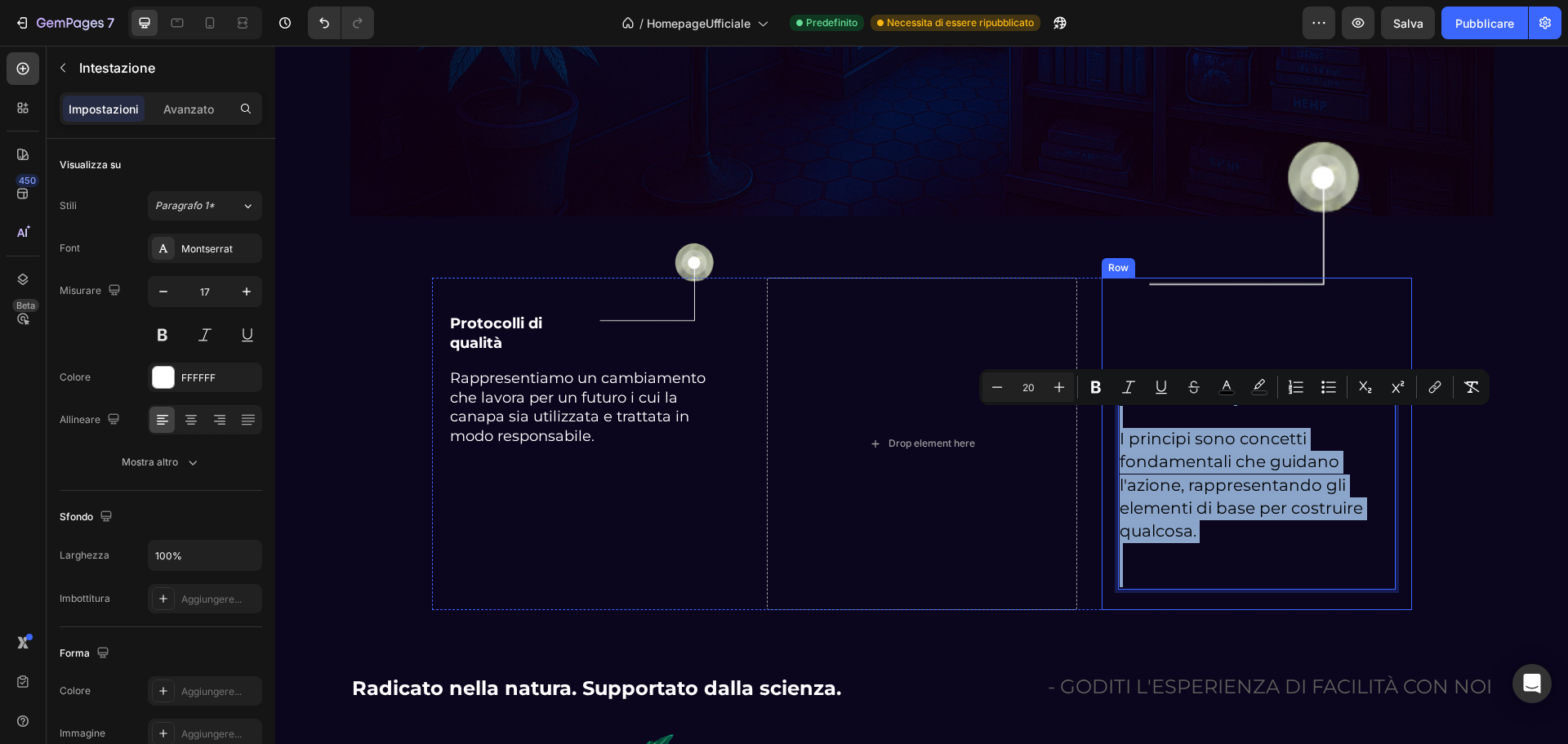
type input "17"
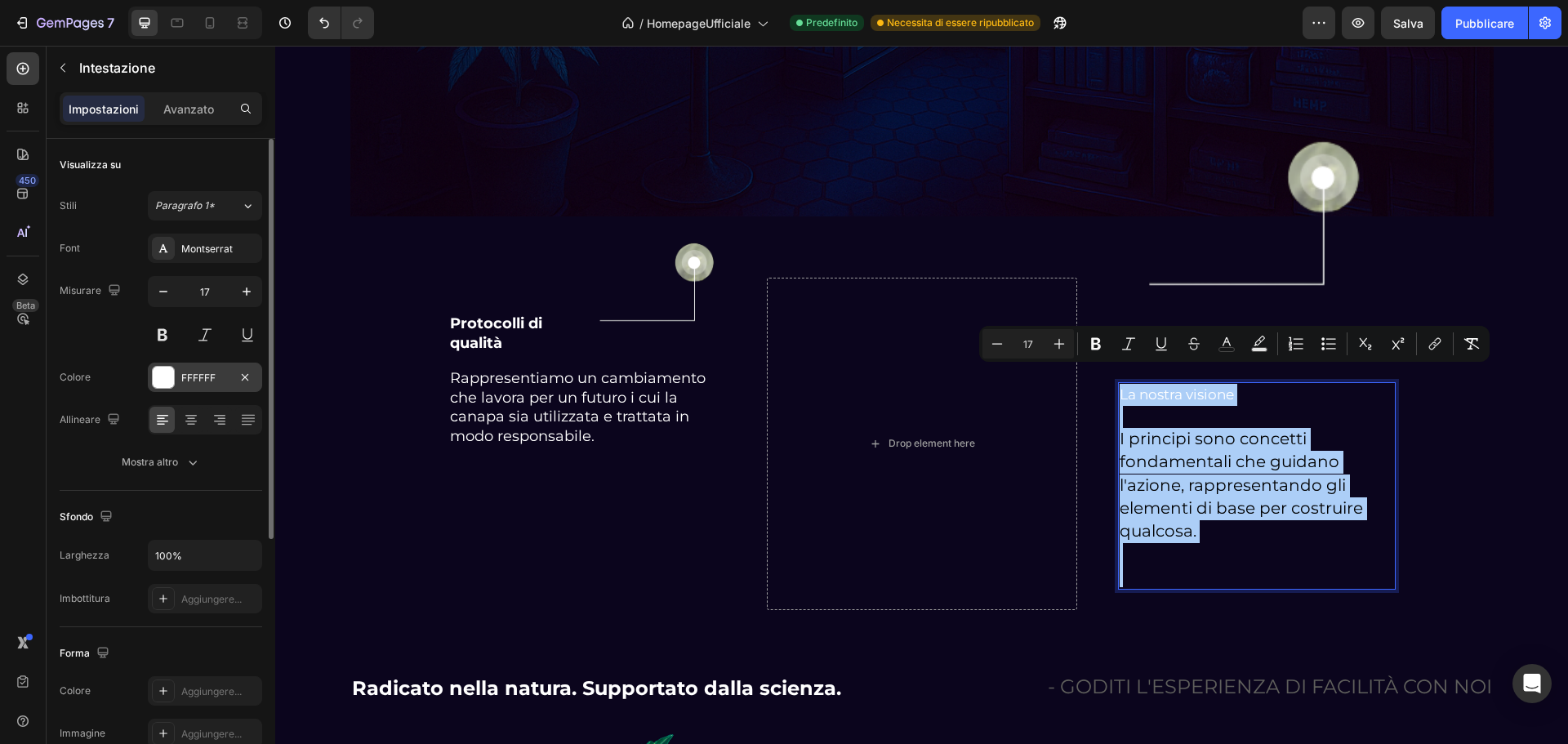
click at [164, 377] on div at bounding box center [163, 377] width 21 height 21
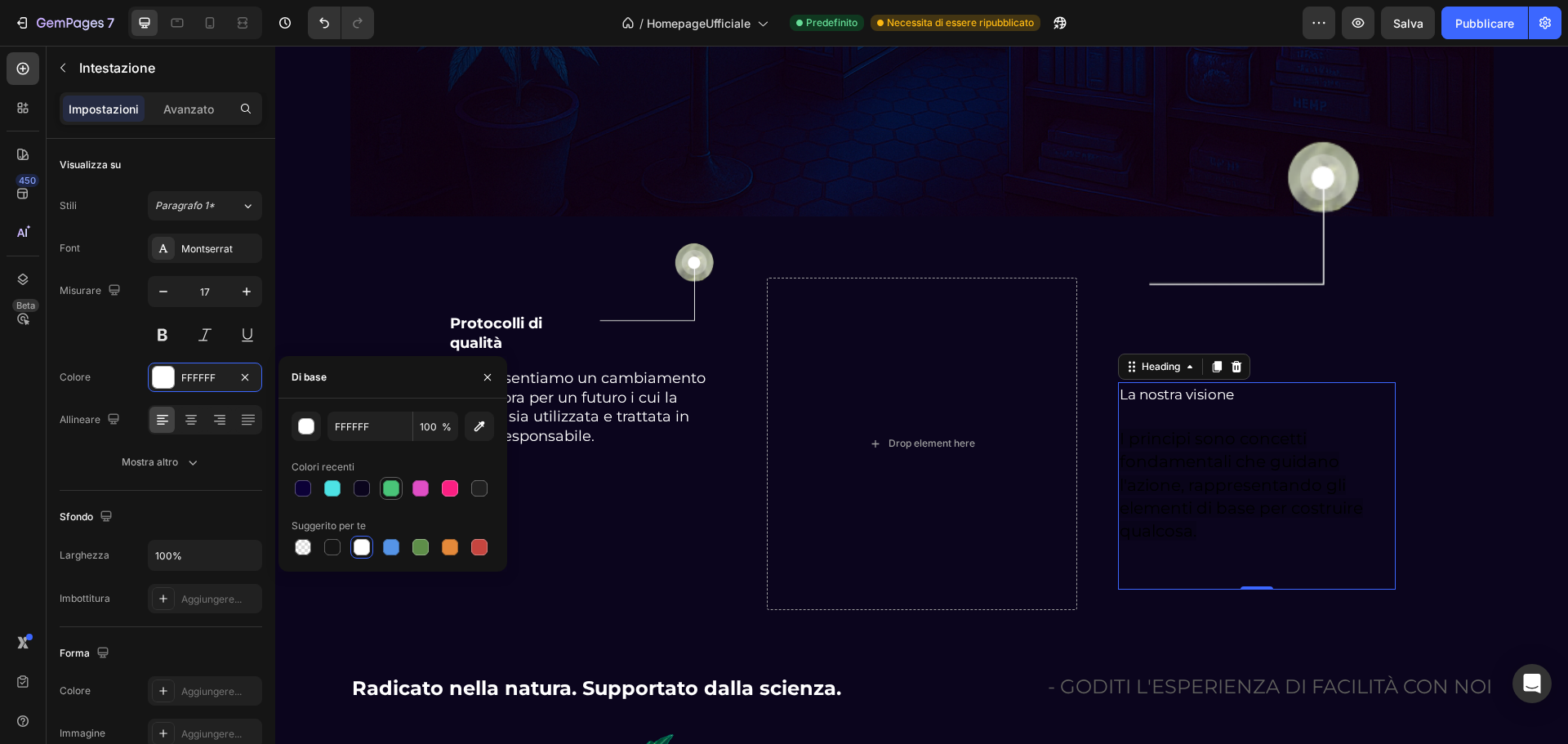
click at [382, 487] on div at bounding box center [392, 488] width 20 height 20
click at [310, 426] on div "button" at bounding box center [307, 427] width 16 height 16
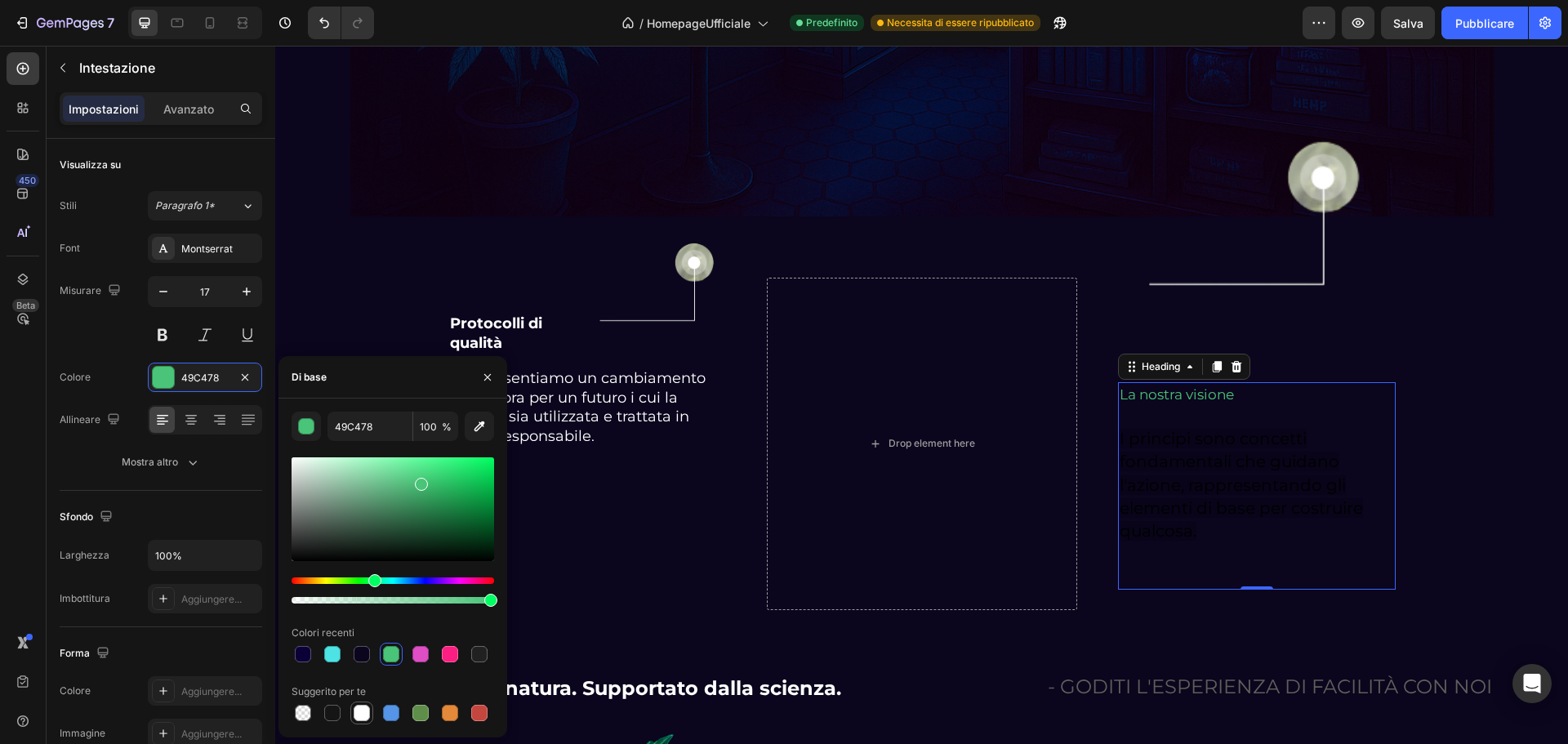
click at [359, 713] on div at bounding box center [362, 713] width 16 height 16
type input "FFFFFF"
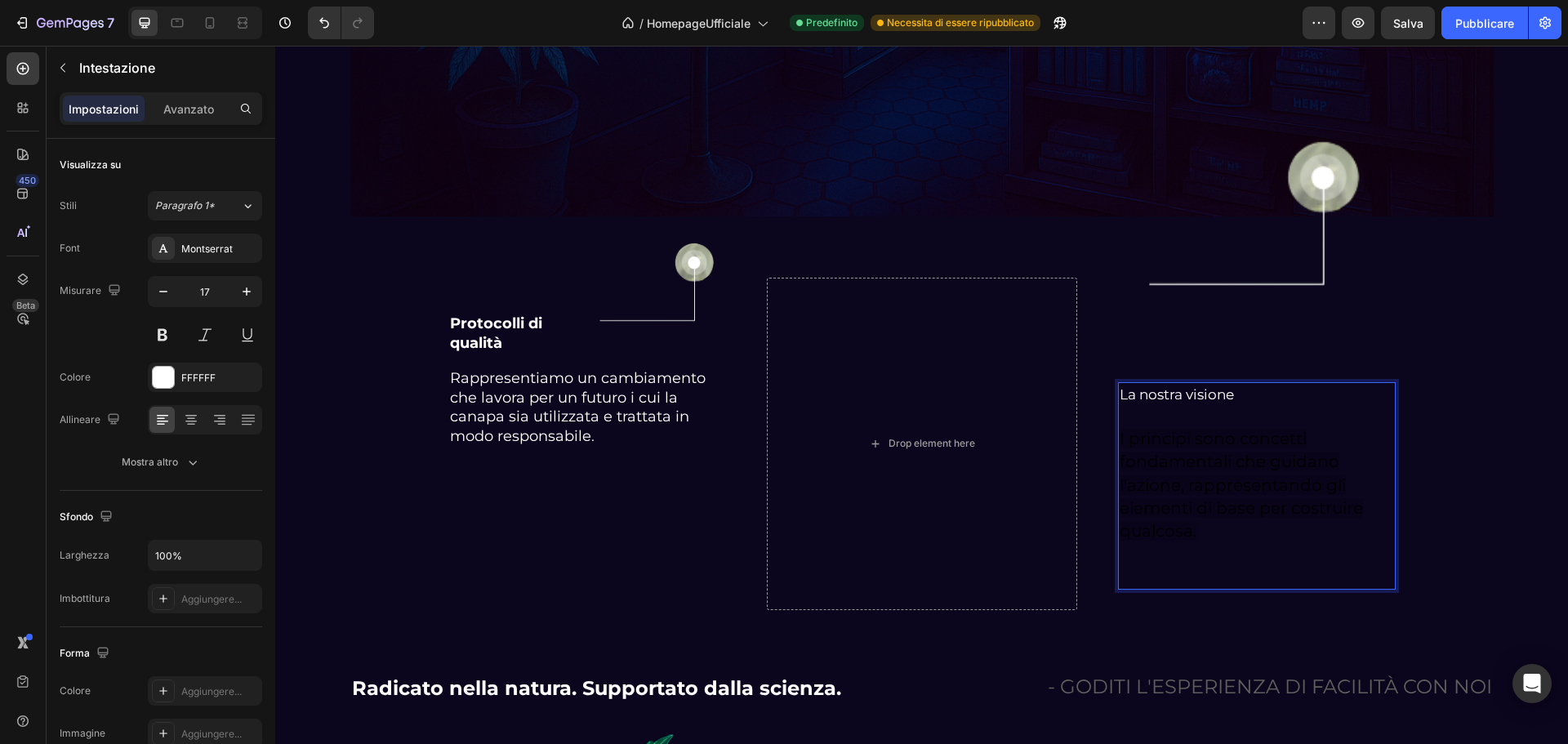
click at [1226, 509] on p "La nostra visione I principi sono concetti fondamentali che guidano l'azione, r…" at bounding box center [1257, 486] width 275 height 205
click at [1185, 530] on p "La nostra visione I principi sono concetti fondamentali che guidano l'azione, r…" at bounding box center [1257, 486] width 275 height 205
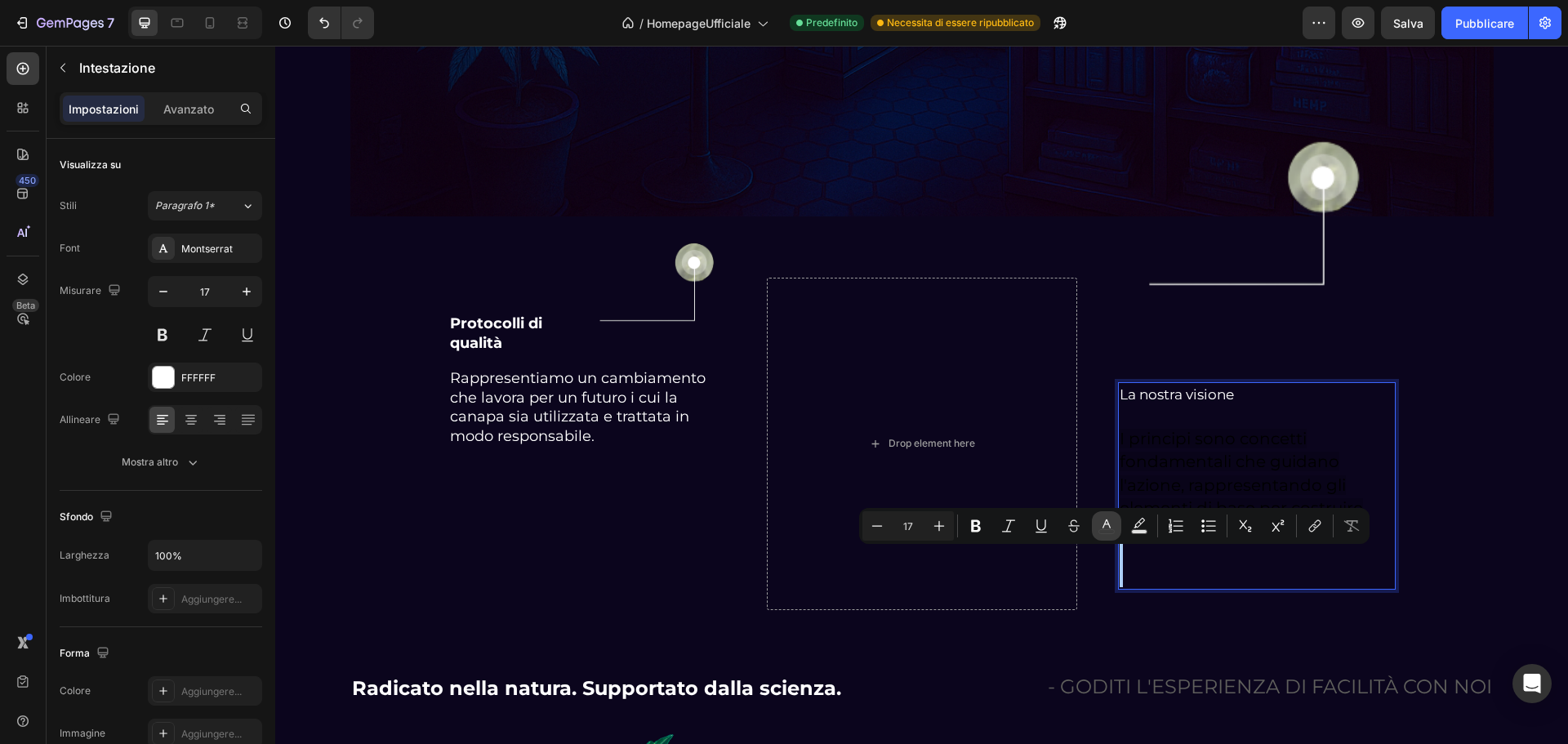
click at [1104, 528] on icon "Editor contextual toolbar" at bounding box center [1106, 527] width 16 height 16
type input "FFFFFF"
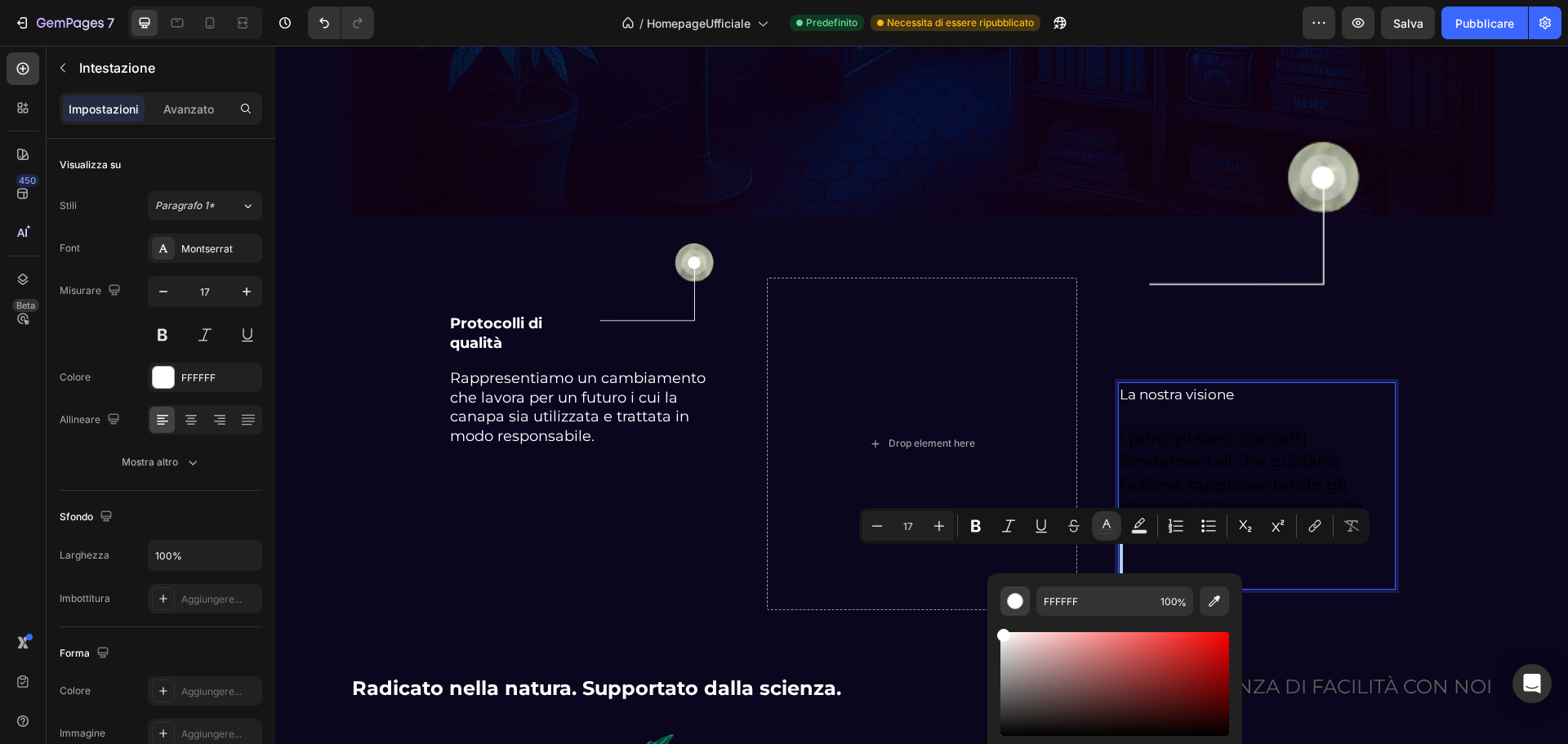
click at [1015, 599] on div "Editor contextual toolbar" at bounding box center [1015, 601] width 16 height 16
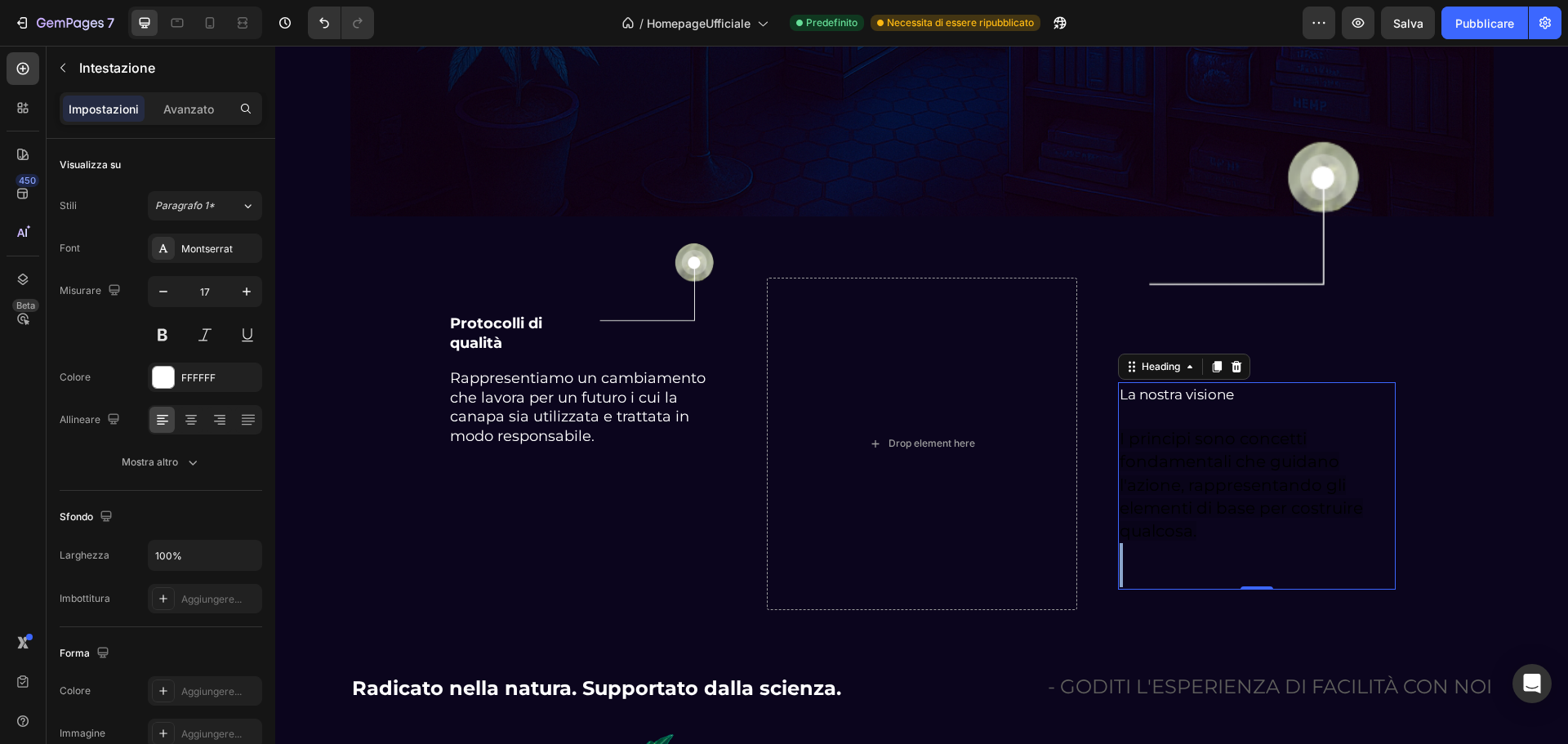
click at [1275, 448] on span "I principi sono concetti fondamentali che guidano l'azione, rappresentando gli …" at bounding box center [1242, 485] width 244 height 112
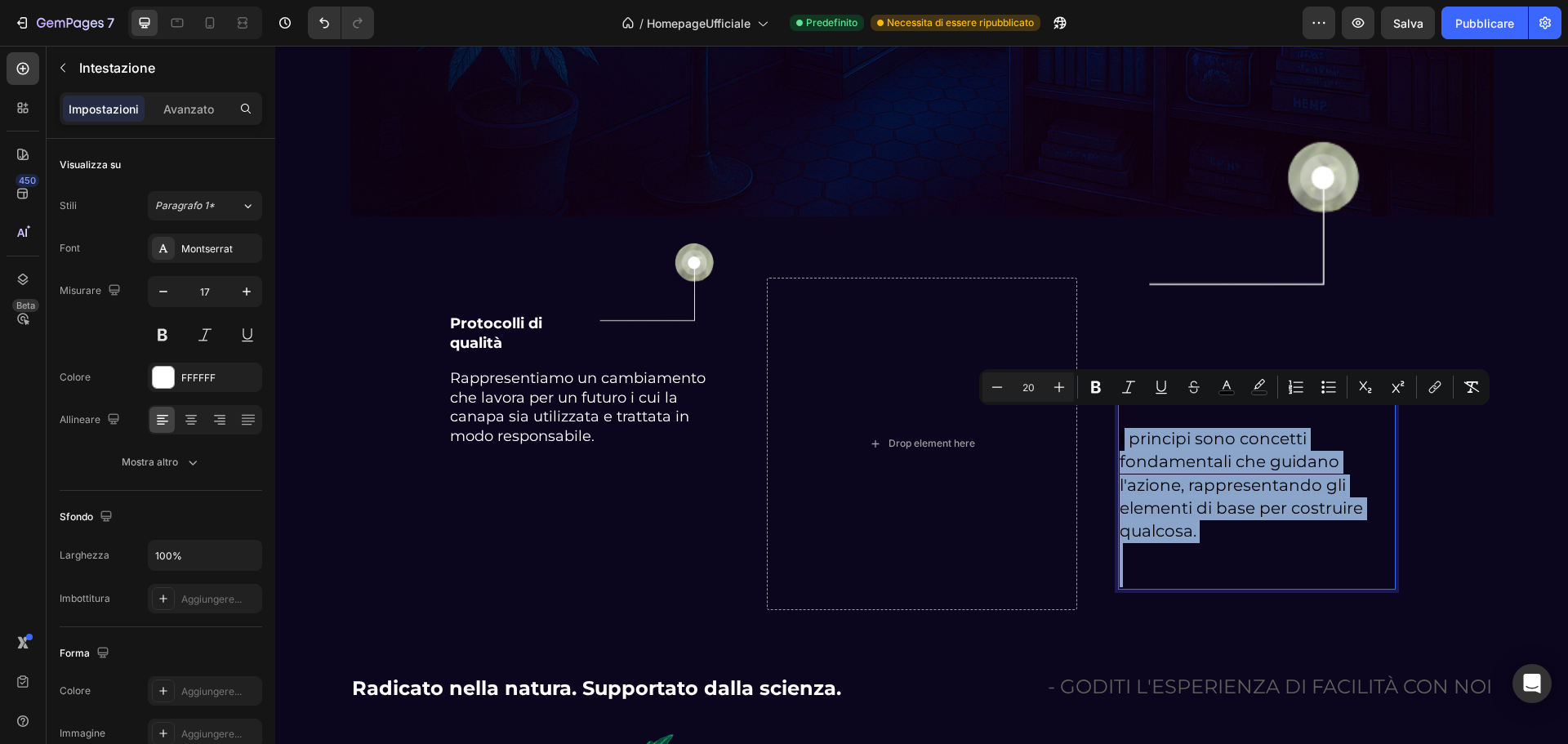
drag, startPoint x: 1373, startPoint y: 559, endPoint x: 1118, endPoint y: 414, distance: 293.3
click at [1120, 414] on p "La nostra visione I principi sono concetti fondamentali che guidano l'azione, r…" at bounding box center [1257, 486] width 275 height 205
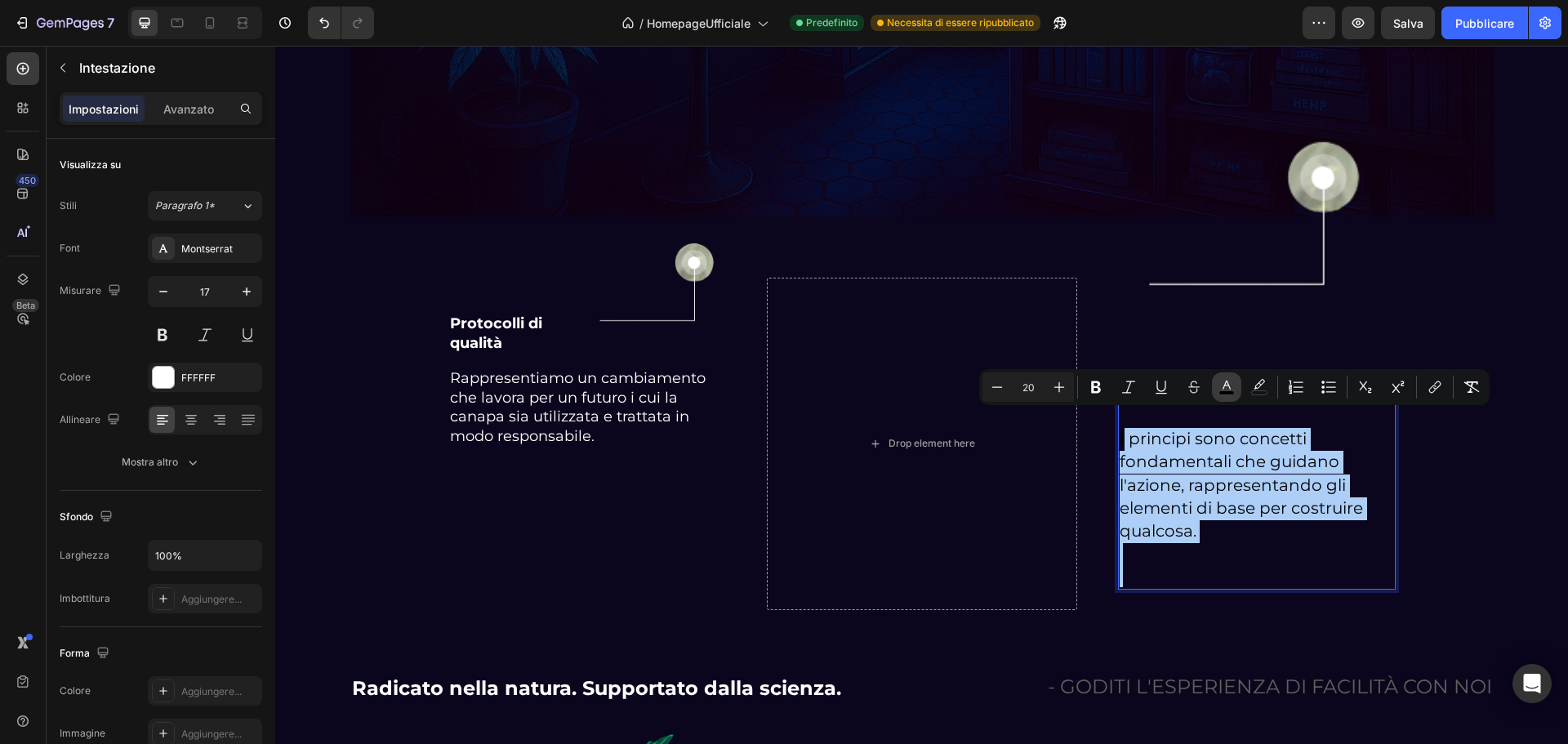
click at [1223, 393] on rect "Editor contextual toolbar" at bounding box center [1226, 393] width 15 height 4
type input "000000"
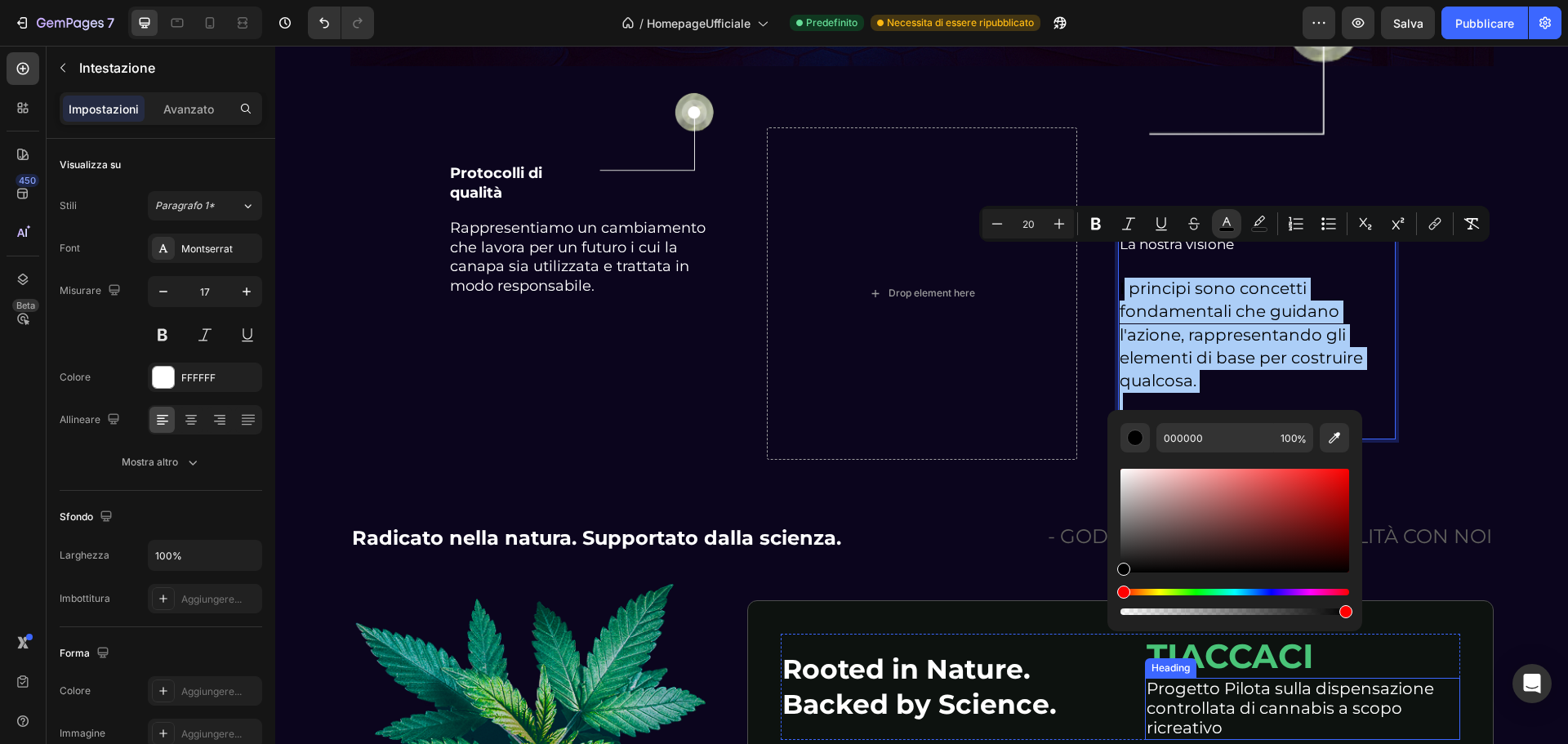
scroll to position [3751, 0]
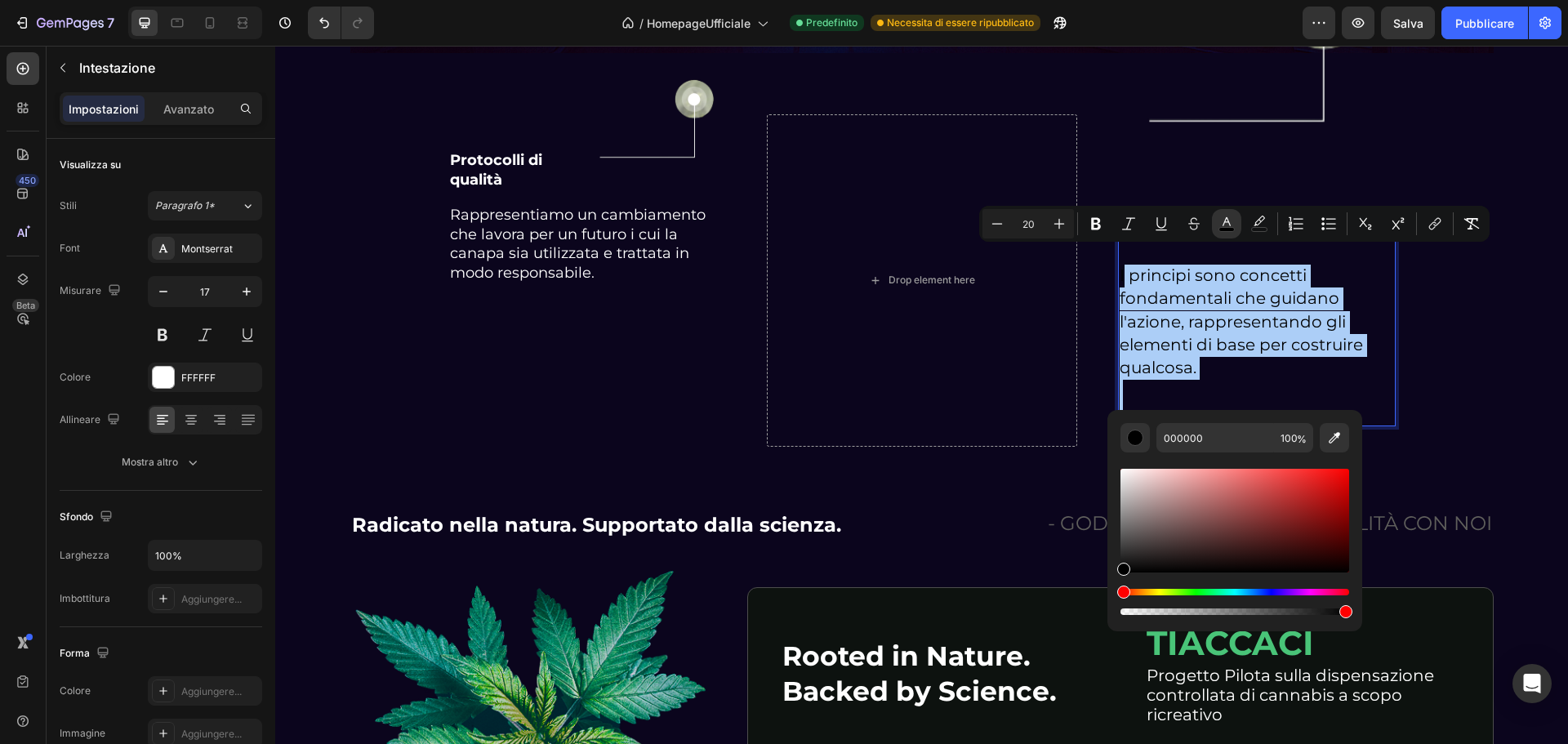
click at [1125, 610] on div "Editor contextual toolbar" at bounding box center [1235, 611] width 229 height 6
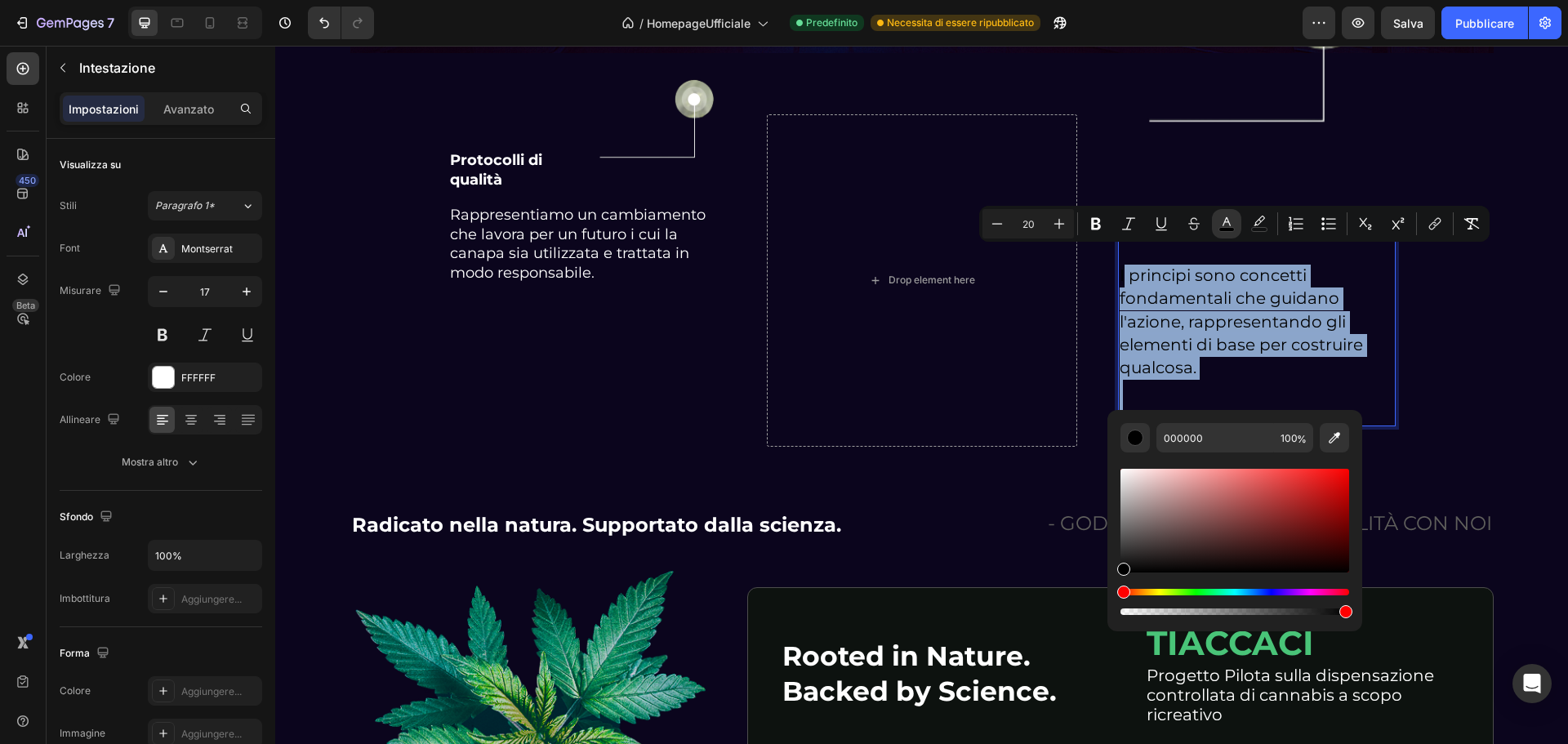
type input "2"
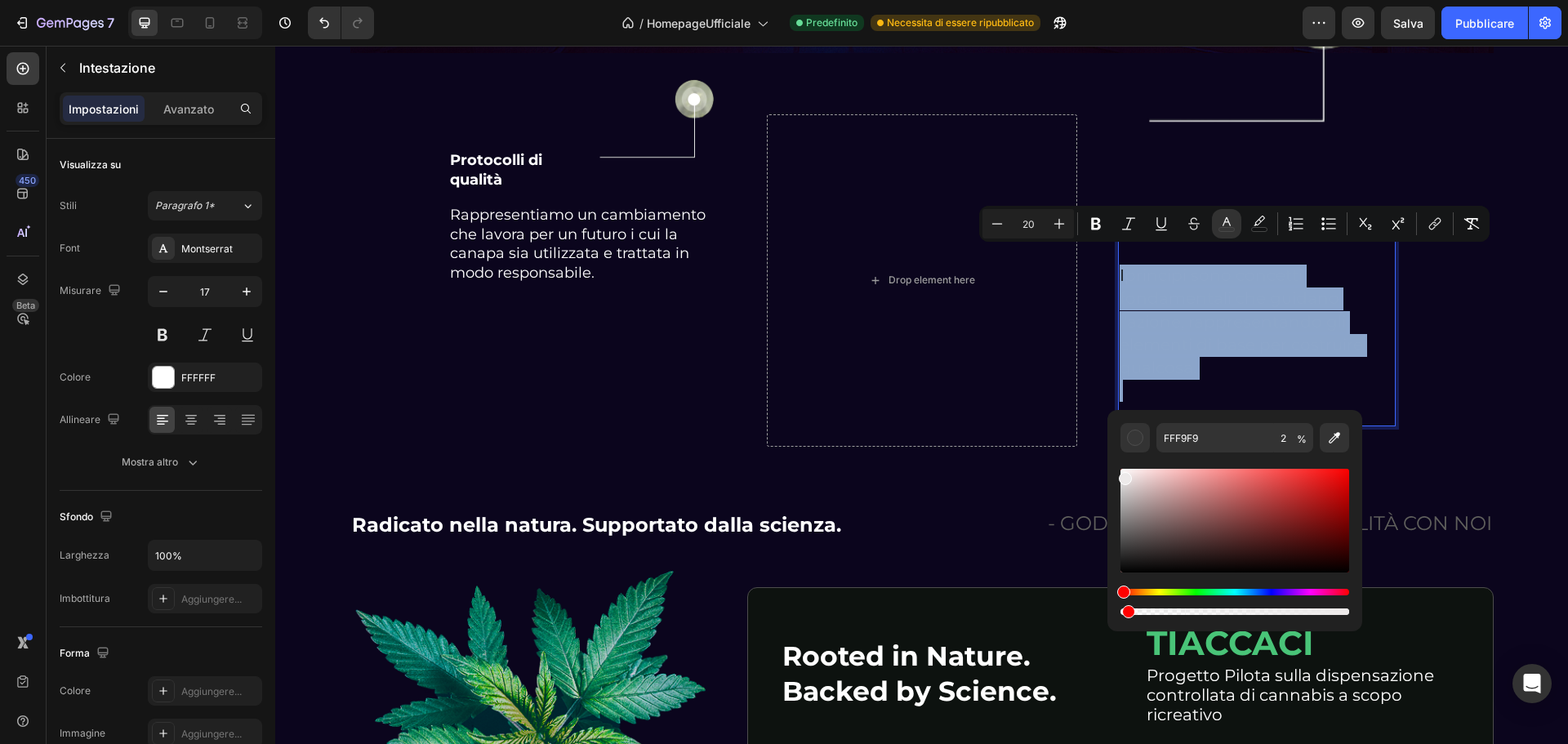
type input "EDEAEA"
drag, startPoint x: 1123, startPoint y: 569, endPoint x: 1124, endPoint y: 476, distance: 93.0
click at [1124, 476] on div "Editor contextual toolbar" at bounding box center [1126, 479] width 13 height 13
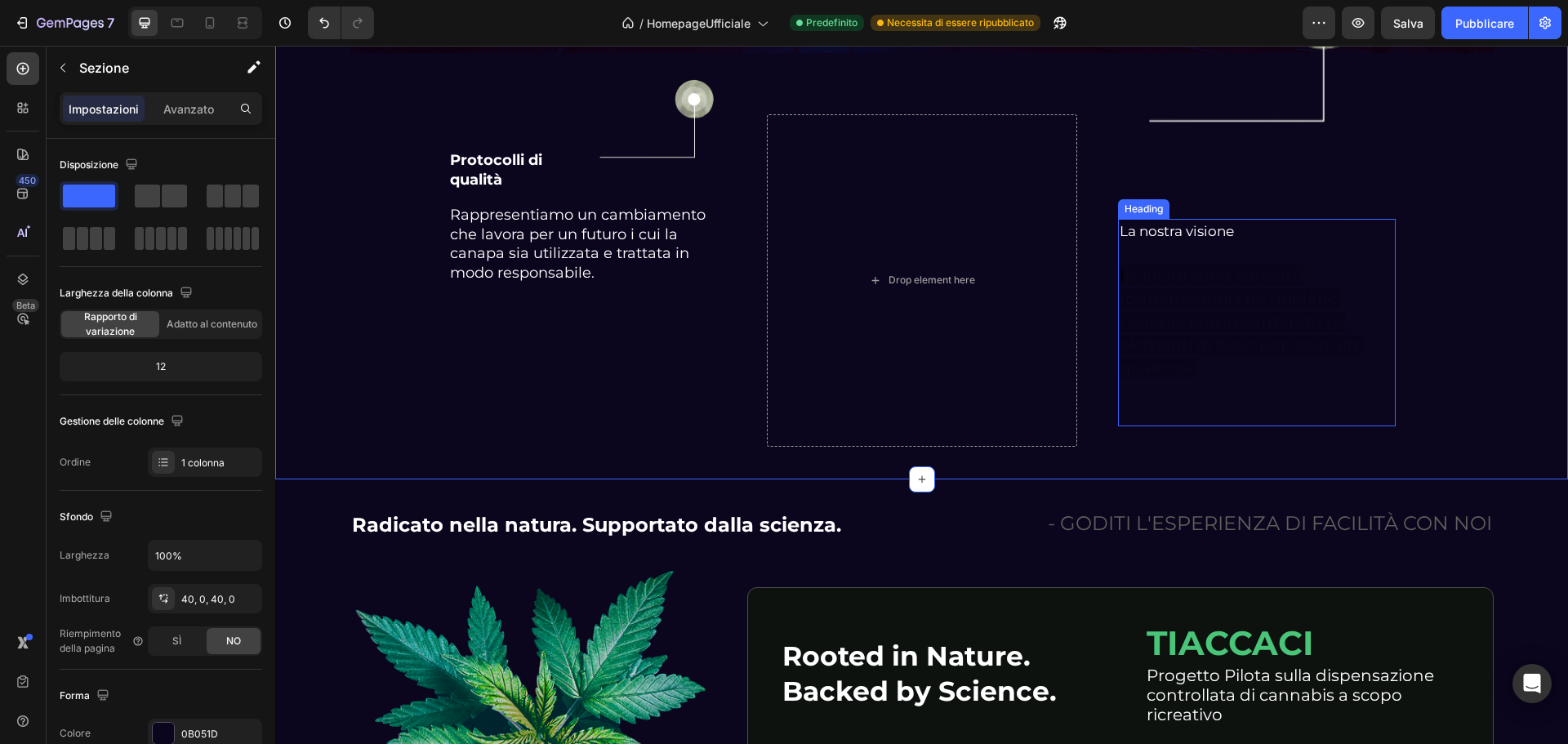
click at [1236, 337] on p "La nostra visione I principi sono concetti fondamentali che guidano l'azione, r…" at bounding box center [1257, 323] width 275 height 205
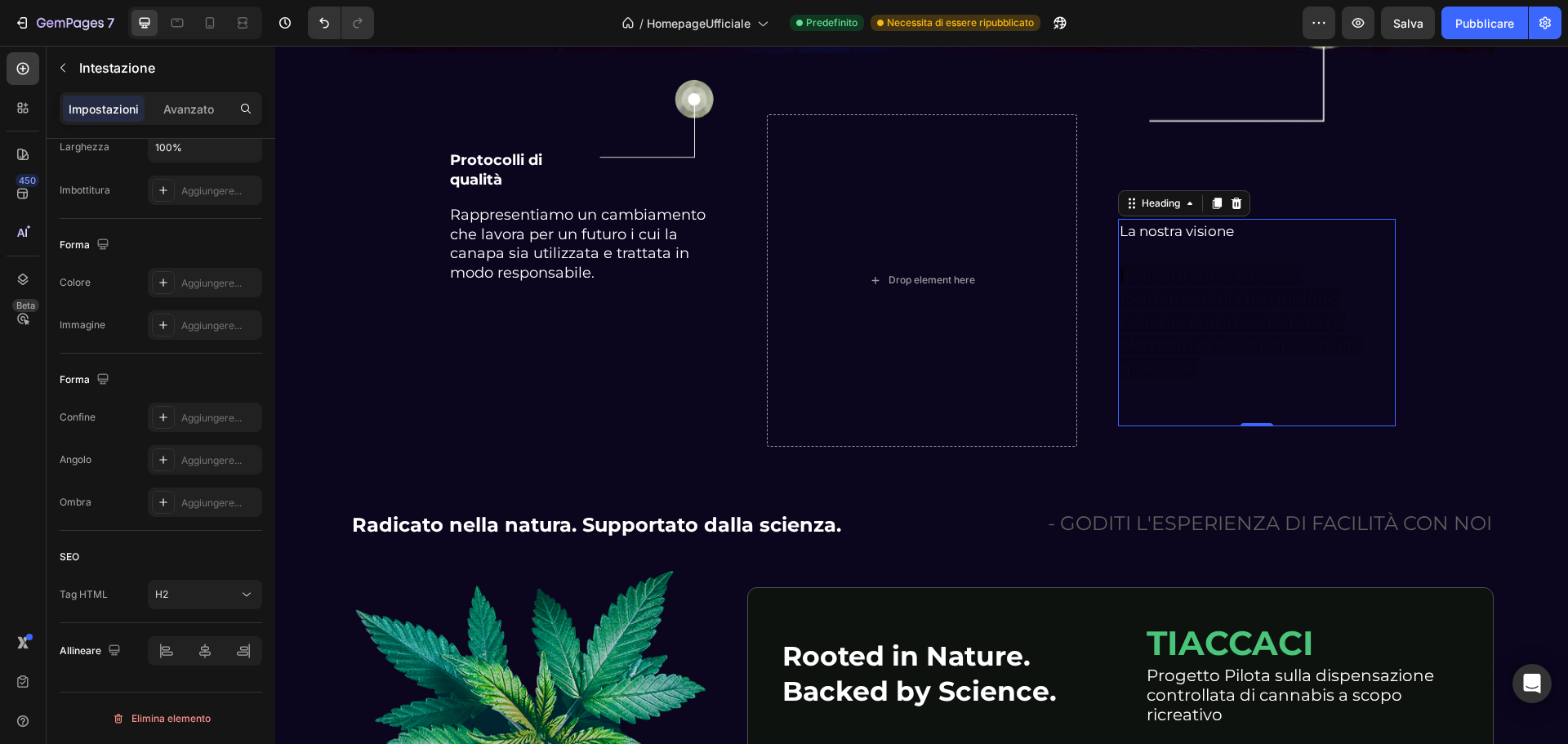
scroll to position [0, 0]
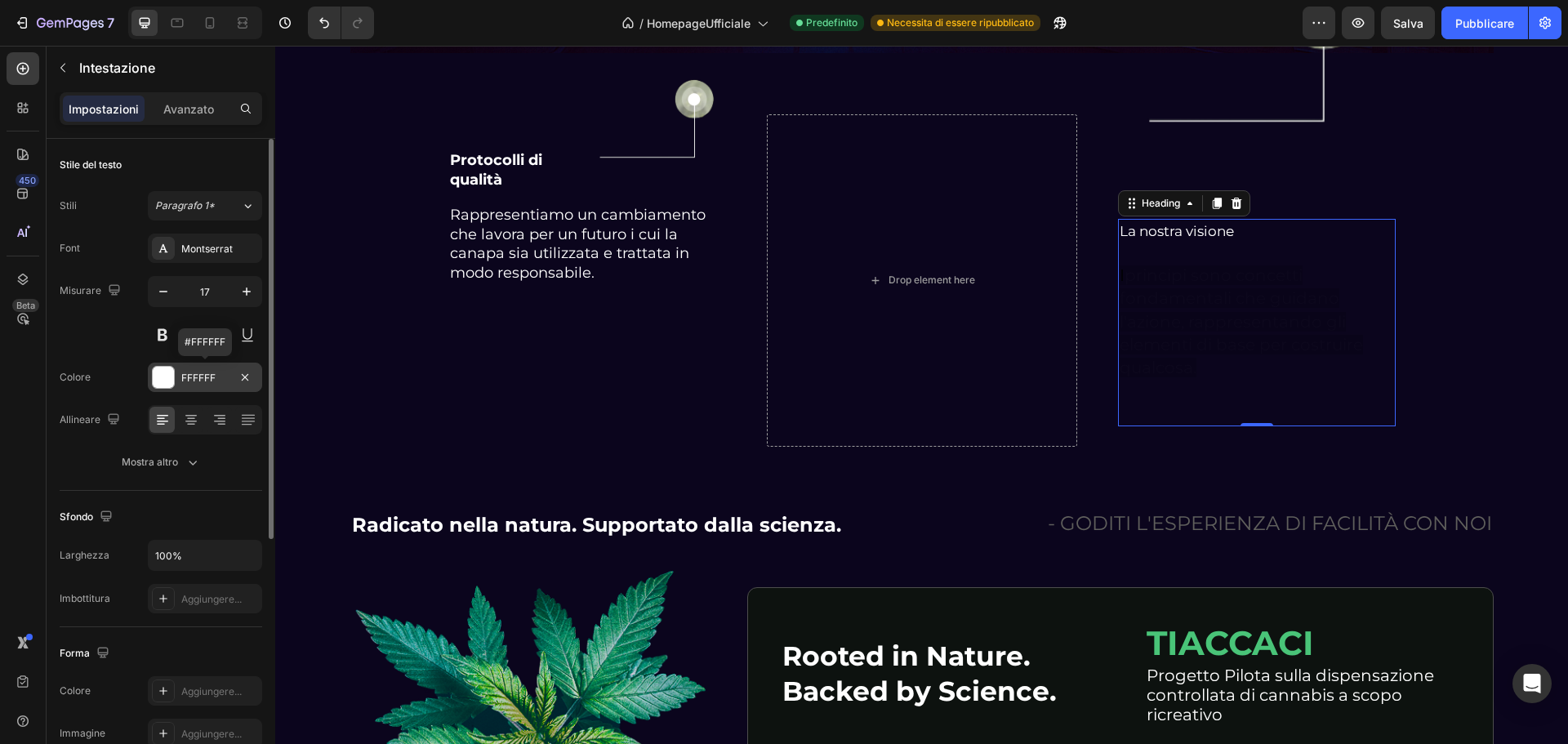
click at [170, 381] on div at bounding box center [163, 377] width 21 height 21
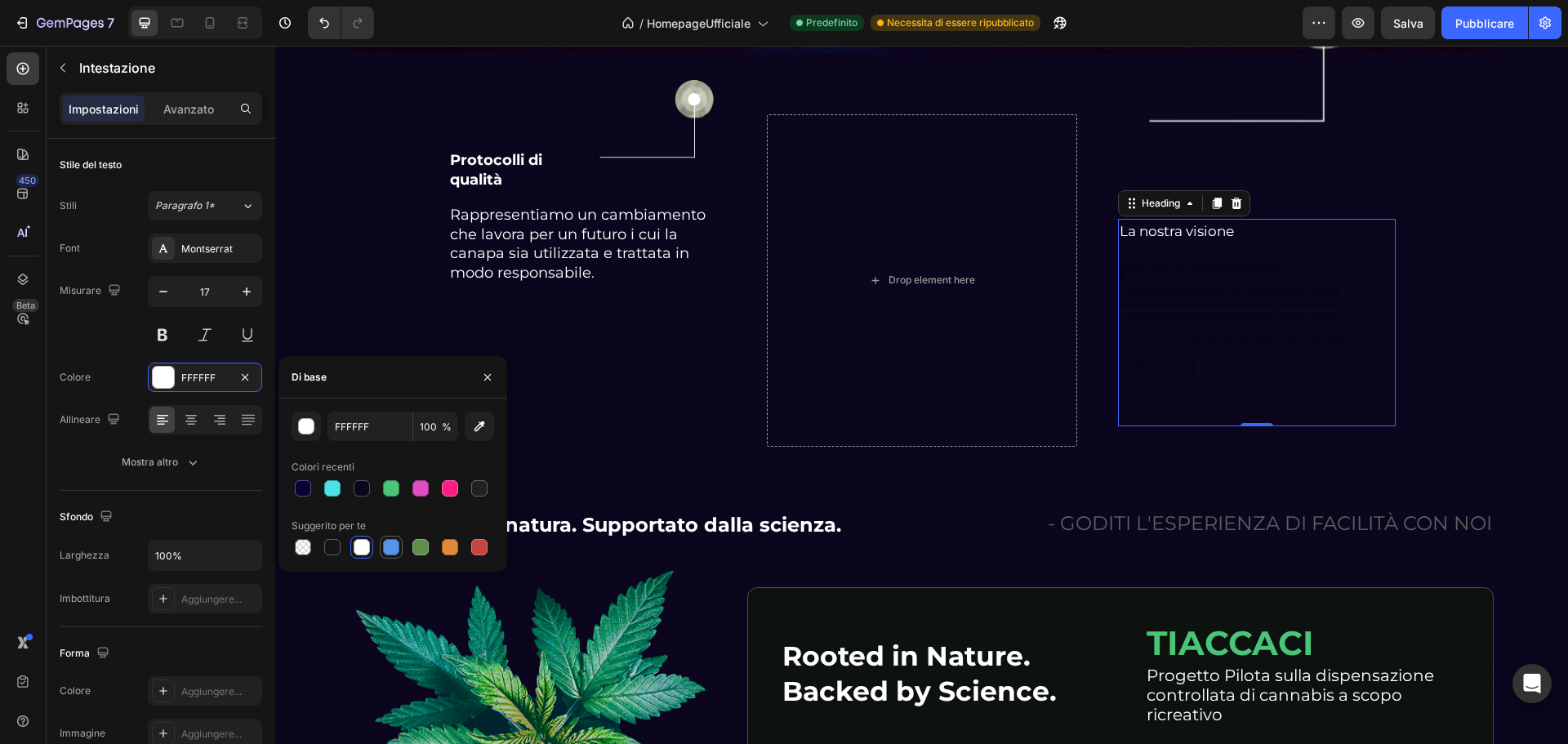
click at [393, 550] on div at bounding box center [391, 548] width 16 height 16
click at [365, 553] on div at bounding box center [362, 548] width 16 height 16
type input "FFFFFF"
click at [1337, 369] on h2 "La nostra visione I principi sono concetti fondamentali che guidano l'azione, r…" at bounding box center [1256, 323] width 277 height 207
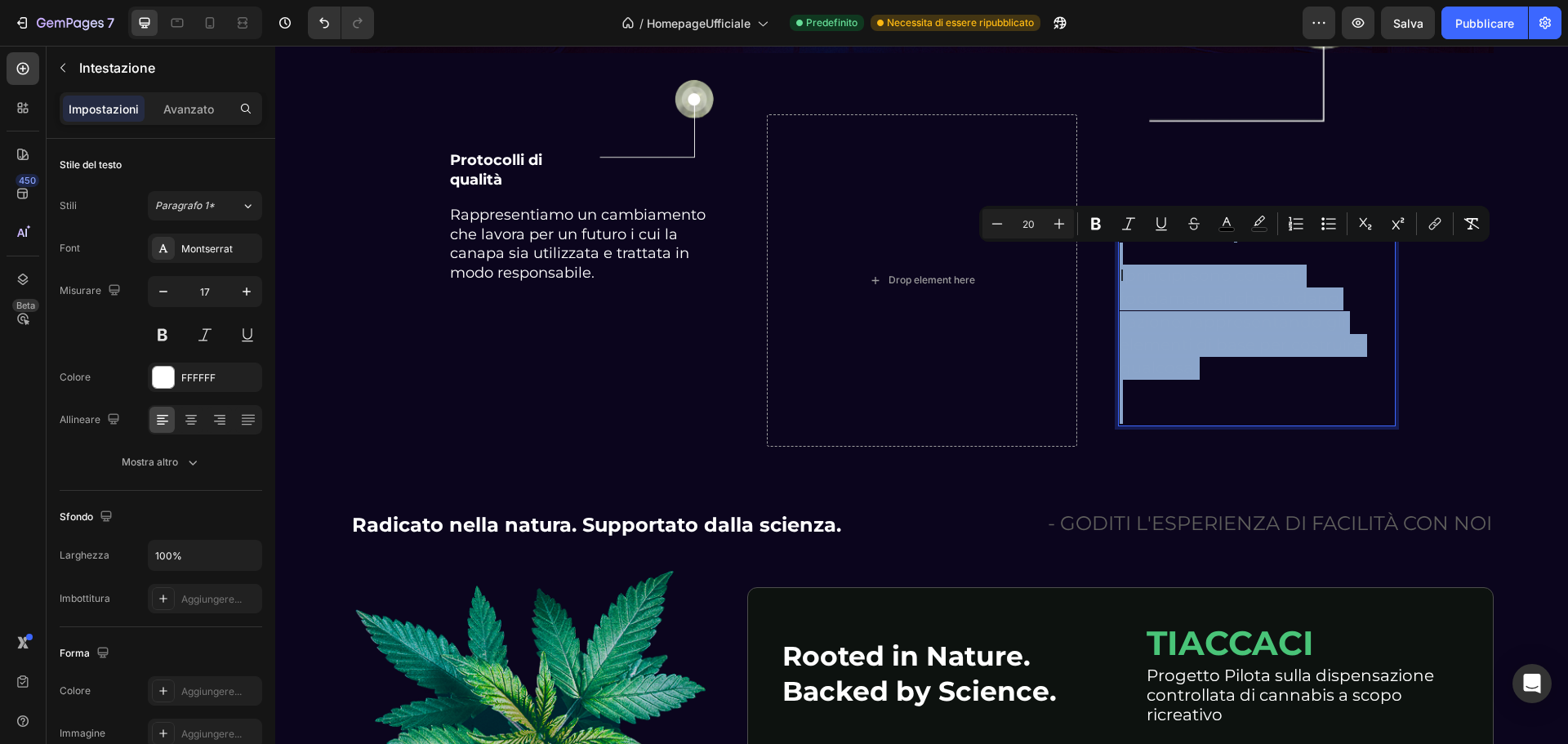
drag, startPoint x: 1333, startPoint y: 386, endPoint x: 1113, endPoint y: 237, distance: 265.7
click at [1118, 237] on h2 "La nostra visione I principi sono concetti fondamentali che guidano l'azione, r…" at bounding box center [1256, 323] width 277 height 207
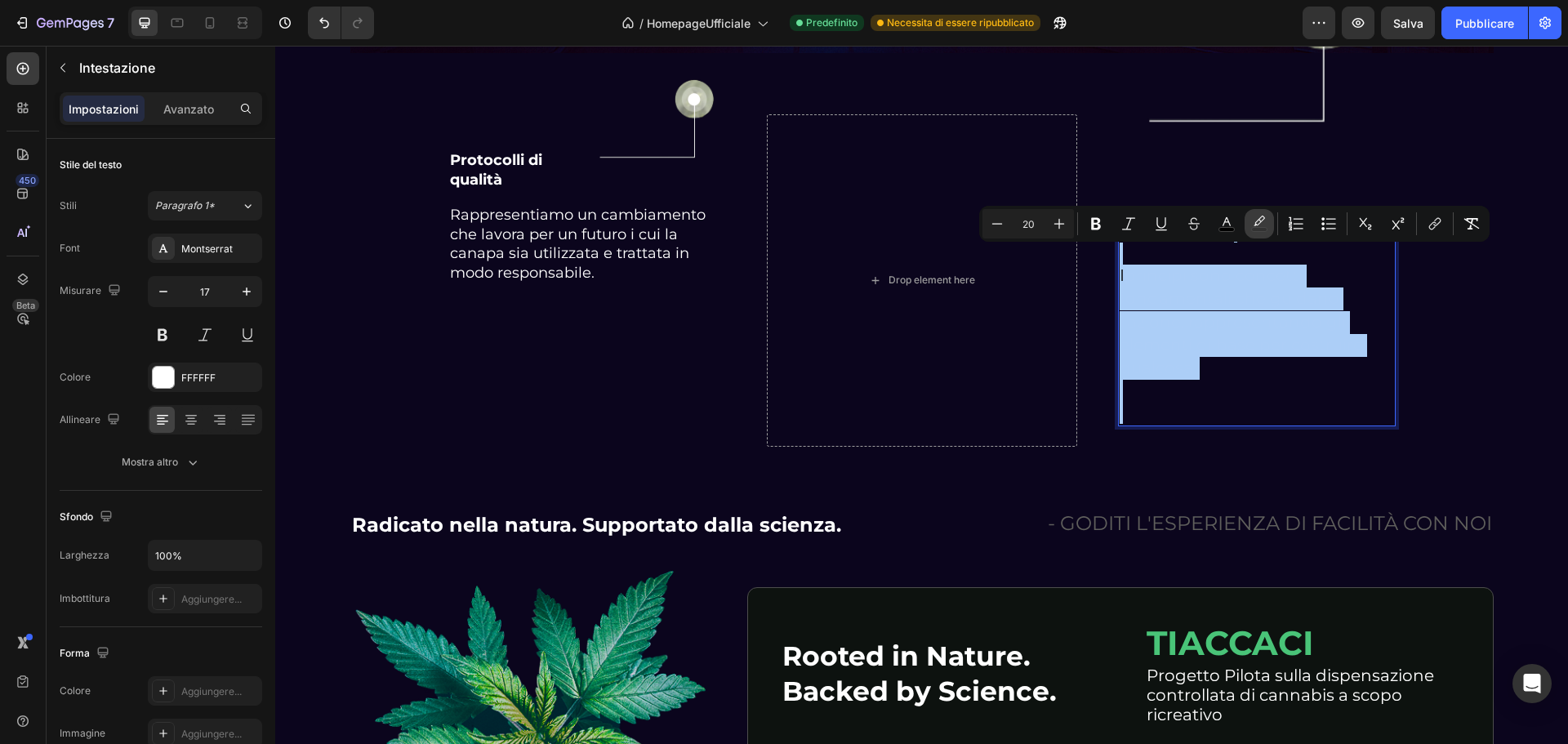
click at [1265, 228] on rect "Editor contextual toolbar" at bounding box center [1259, 230] width 15 height 4
type input "000000"
type input "15"
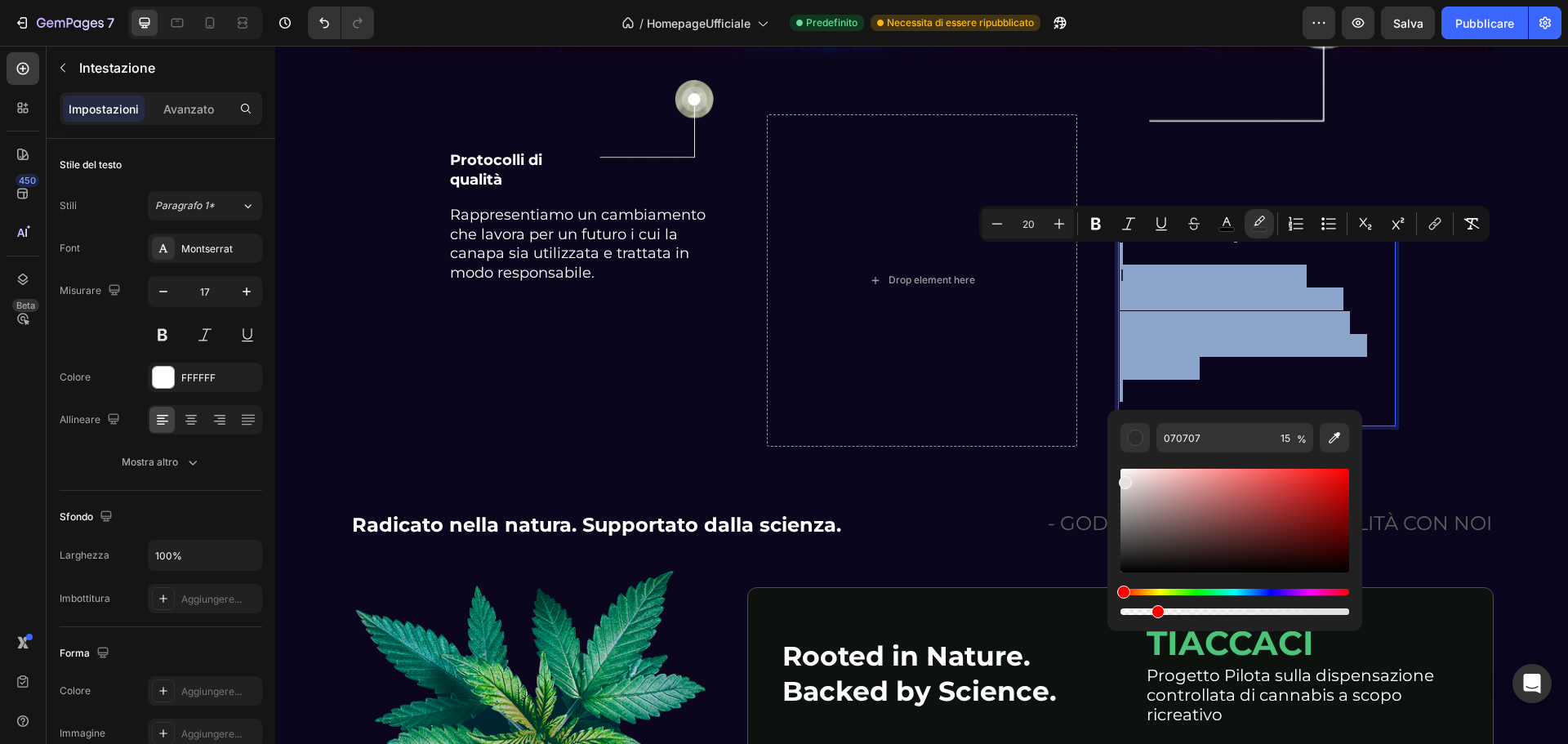
type input "E2E0E0"
drag, startPoint x: 1123, startPoint y: 569, endPoint x: 1124, endPoint y: 480, distance: 89.0
click at [1124, 480] on div "Barra degli strumenti contestuale dell'editor" at bounding box center [1125, 484] width 13 height 13
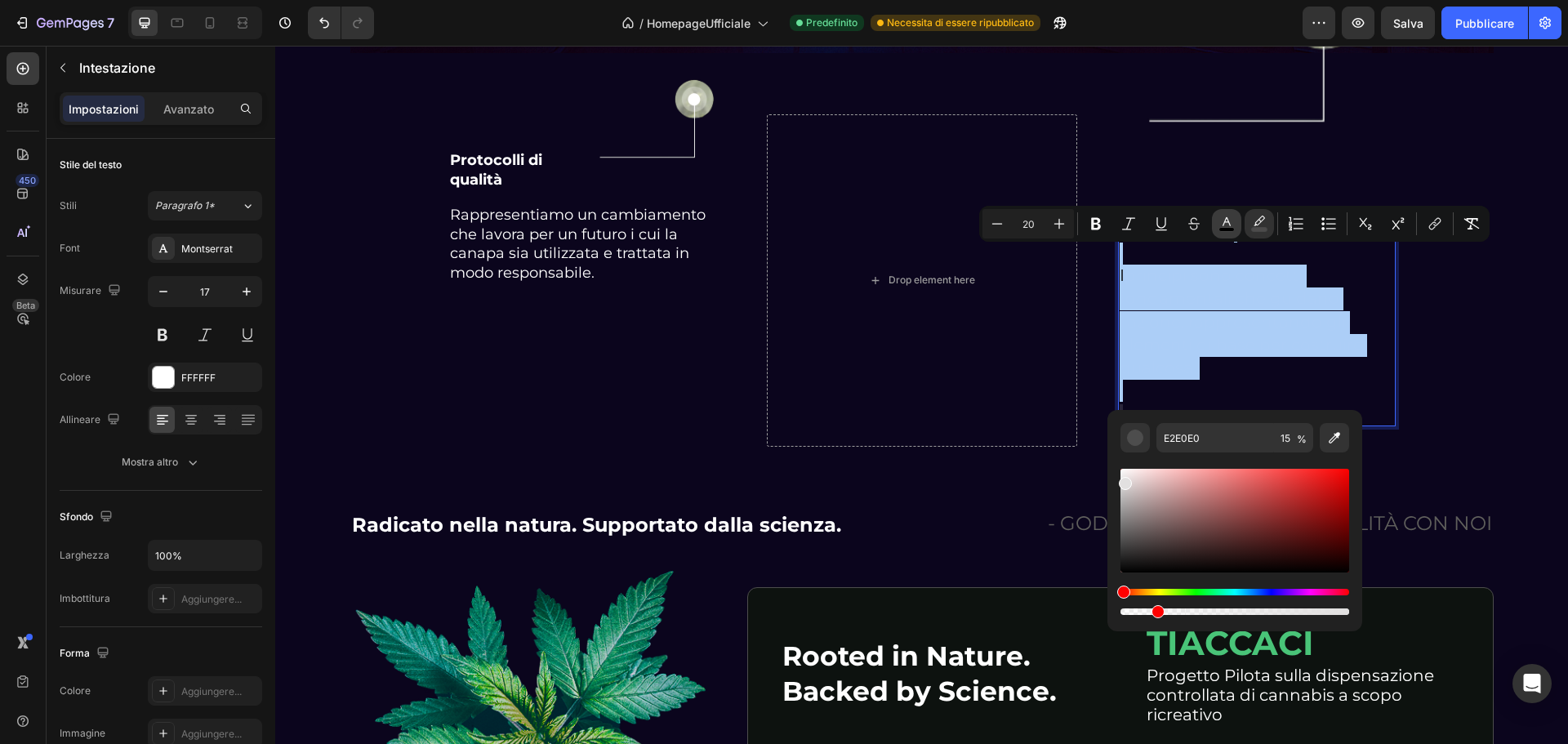
click at [1228, 225] on icon "Barra degli strumenti contestuale dell'editor" at bounding box center [1226, 224] width 16 height 16
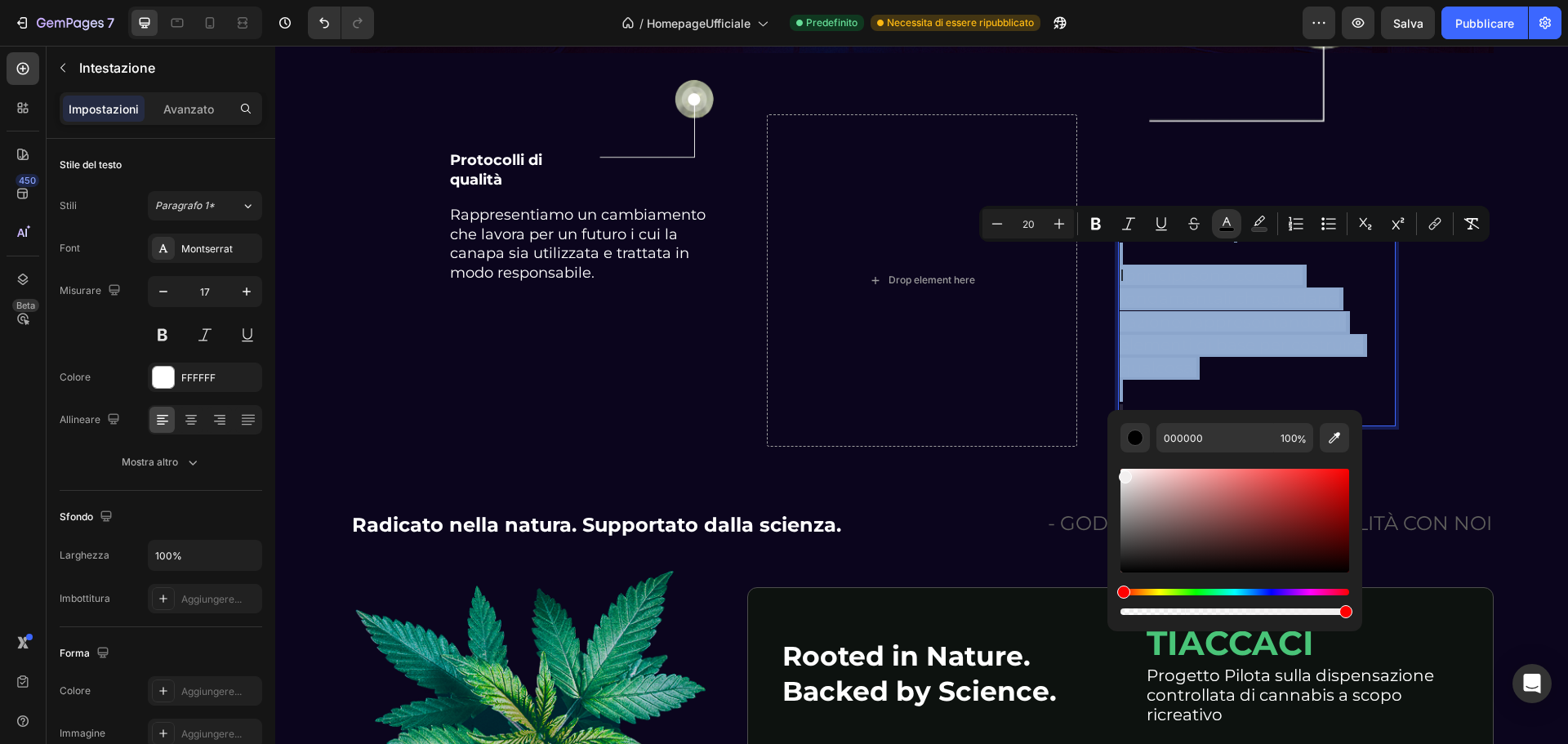
drag, startPoint x: 1123, startPoint y: 552, endPoint x: 1124, endPoint y: 474, distance: 78.0
click at [1124, 474] on div "Barra degli strumenti contestuale dell'editor" at bounding box center [1125, 477] width 13 height 13
type input "F2EFEF"
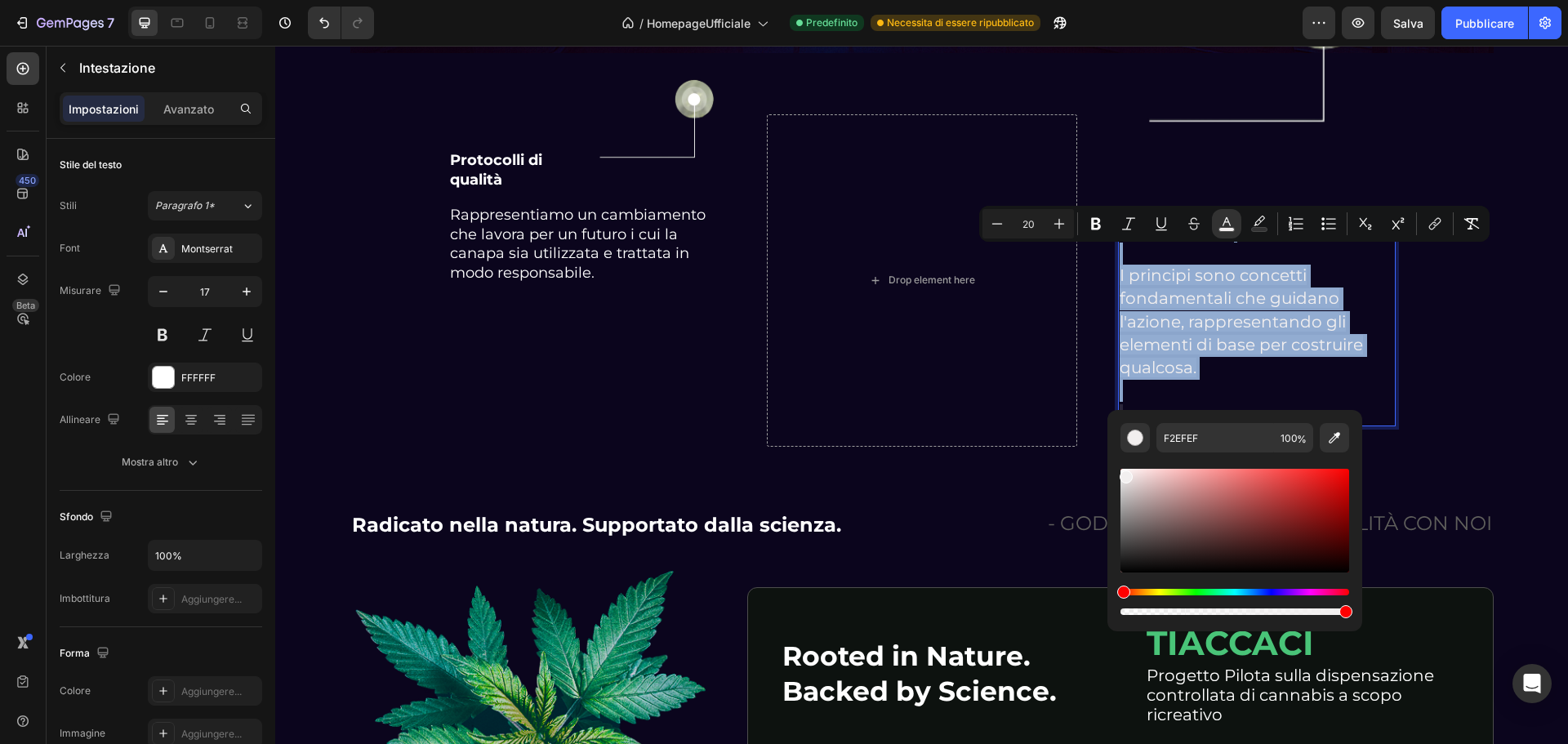
click at [1251, 372] on p "La nostra visione I principi sono concetti fondamentali che guidano l'azione, r…" at bounding box center [1257, 323] width 275 height 205
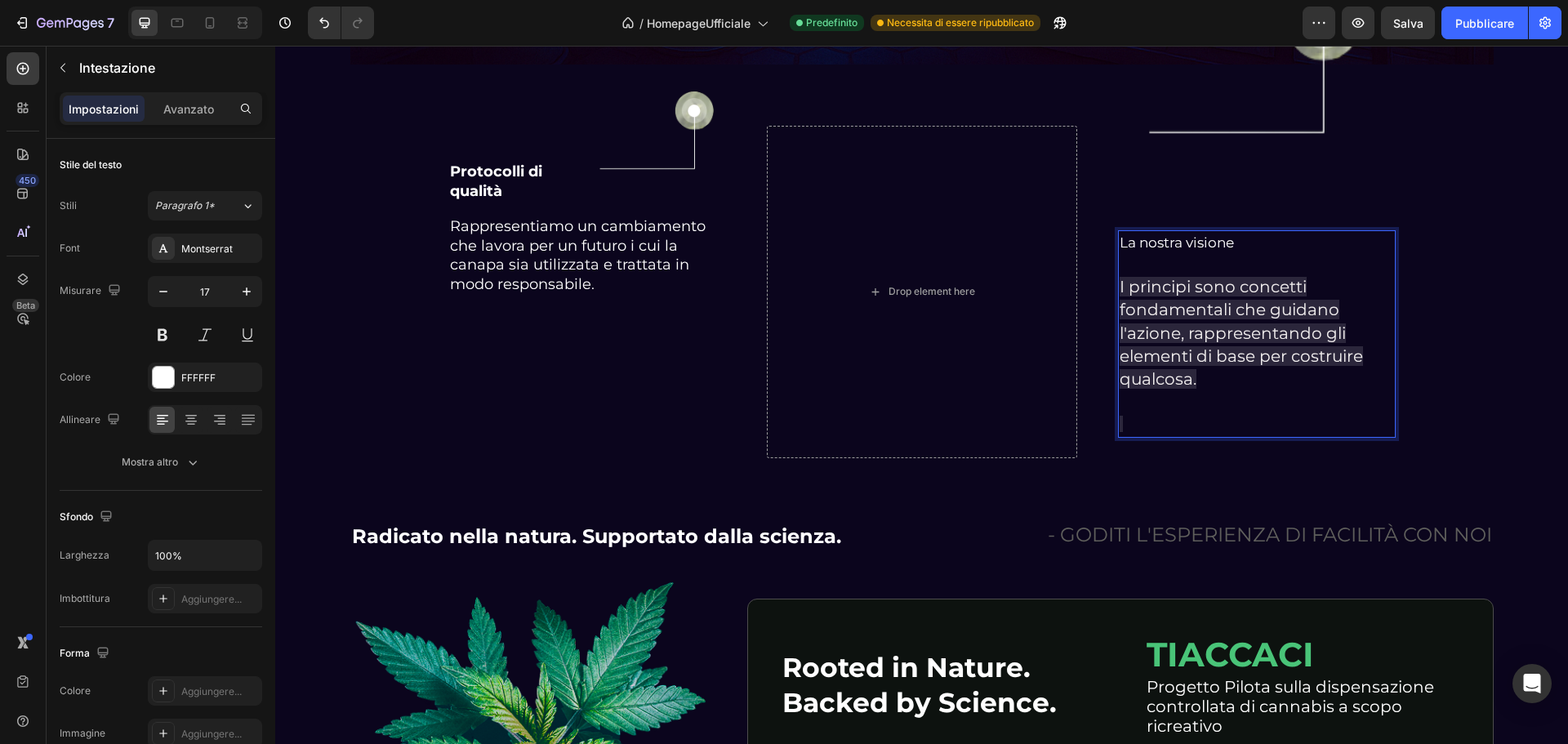
scroll to position [3670, 0]
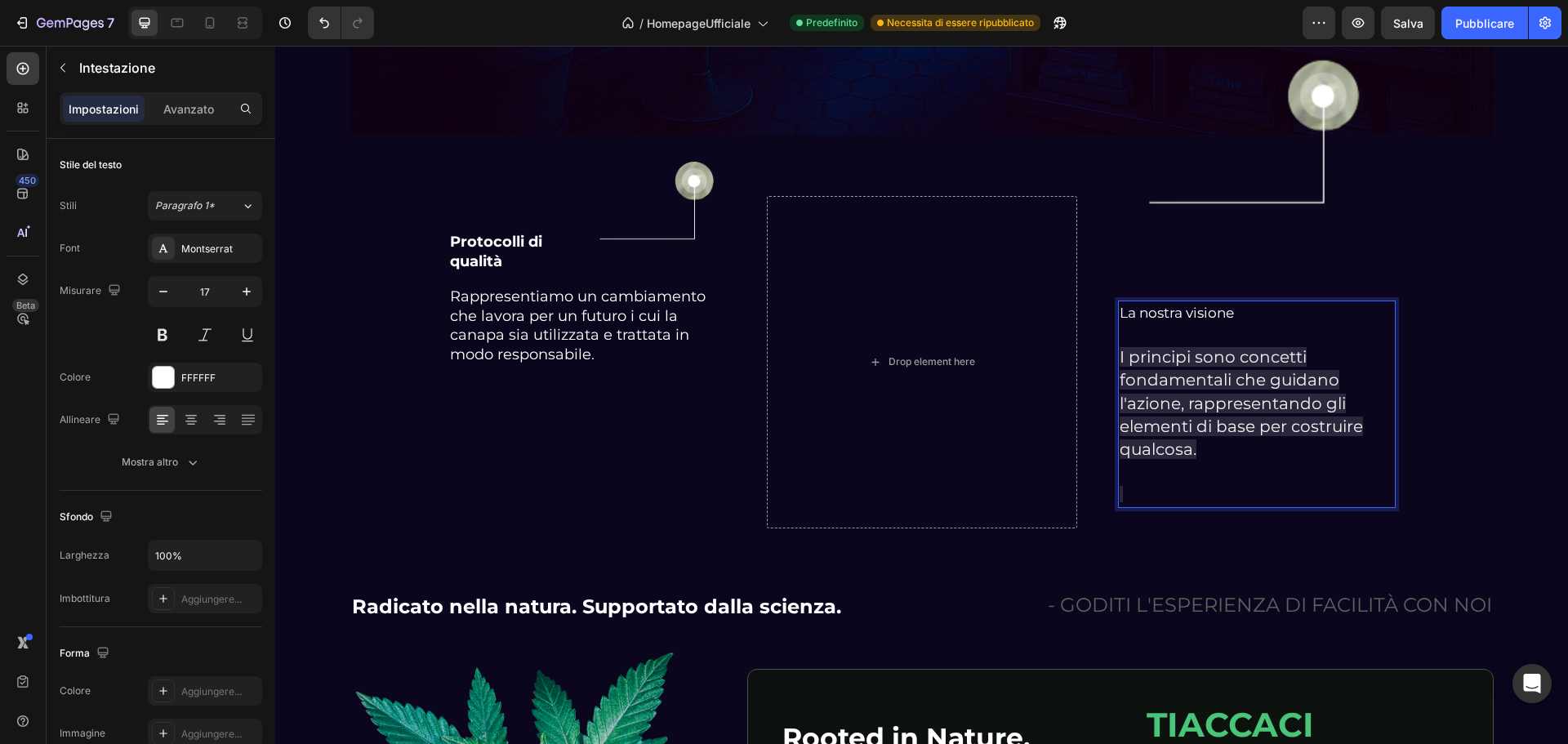
click at [1188, 439] on span "I principi sono concetti fondamentali che guidano l'azione, rappresentando gli …" at bounding box center [1242, 403] width 244 height 112
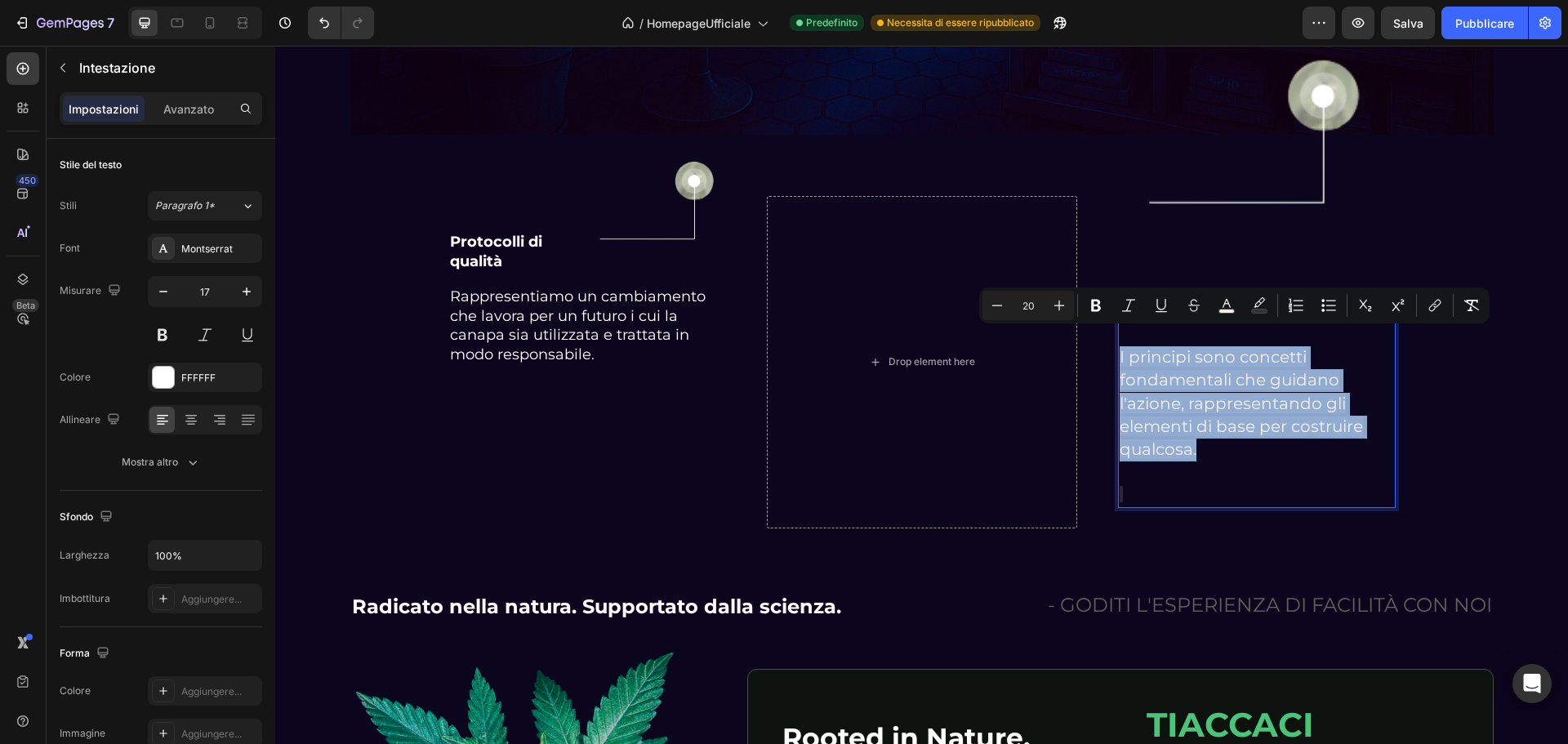
drag, startPoint x: 1178, startPoint y: 423, endPoint x: 1114, endPoint y: 344, distance: 101.7
click at [1120, 344] on p "La nostra visione I principi sono concetti fondamentali che guidano l'azione, r…" at bounding box center [1257, 404] width 275 height 205
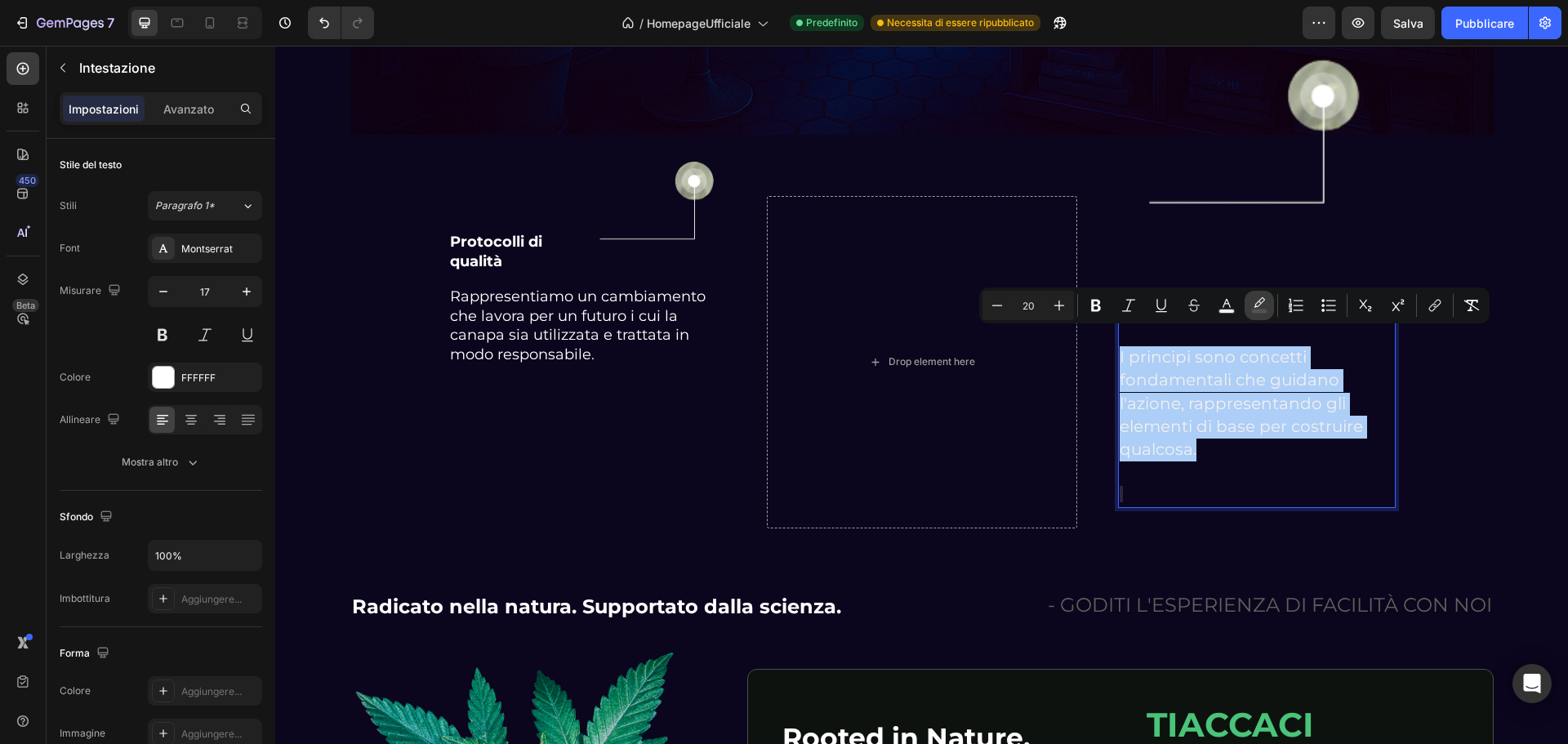
click at [1254, 307] on icon "Barra degli strumenti contestuale dell'editor" at bounding box center [1259, 302] width 12 height 10
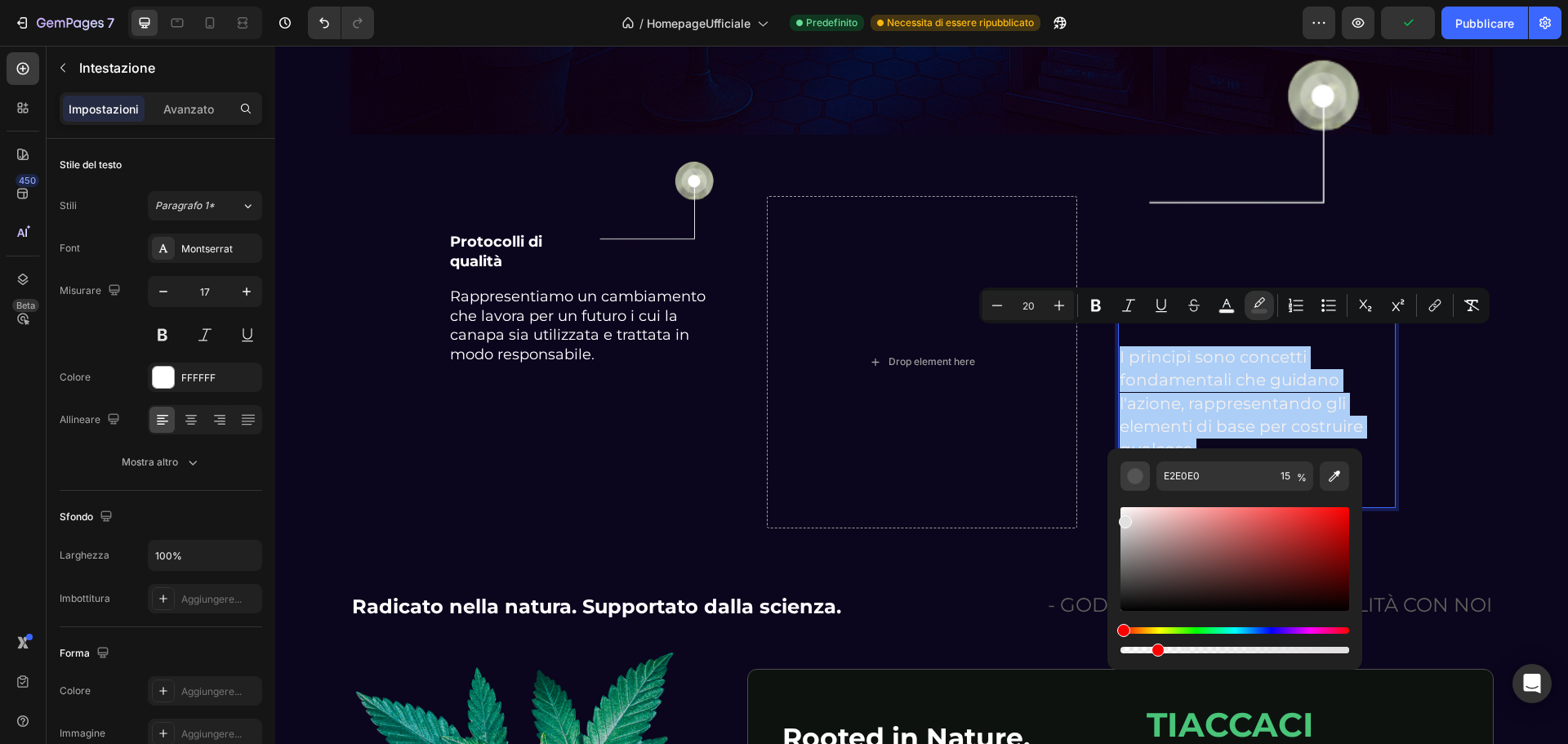
click at [1140, 477] on div "Barra degli strumenti contestuale dell'editor" at bounding box center [1135, 477] width 16 height 16
click at [1339, 475] on icon "Barra degli strumenti contestuale dell'editor" at bounding box center [1334, 477] width 16 height 16
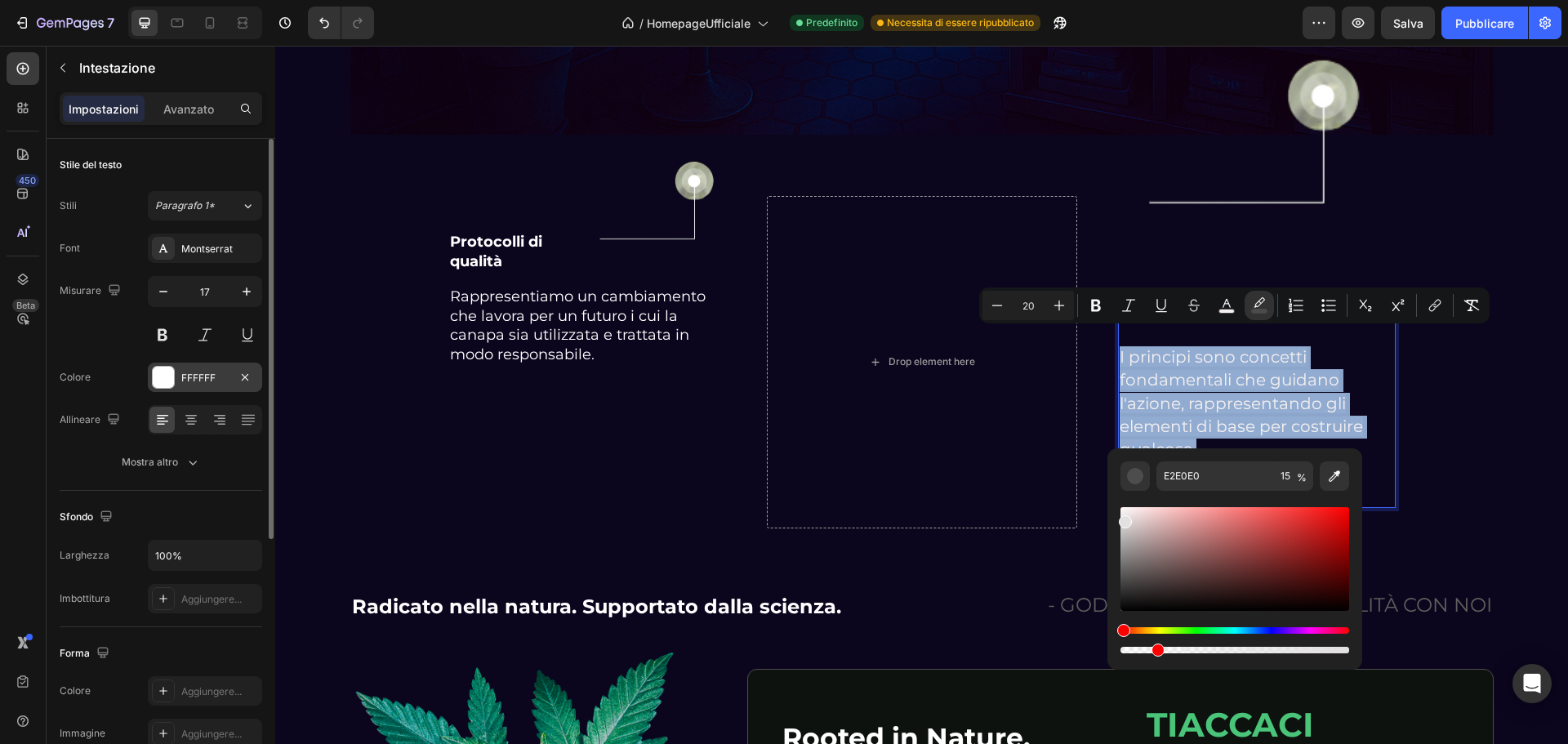
type input "212121"
type input "100"
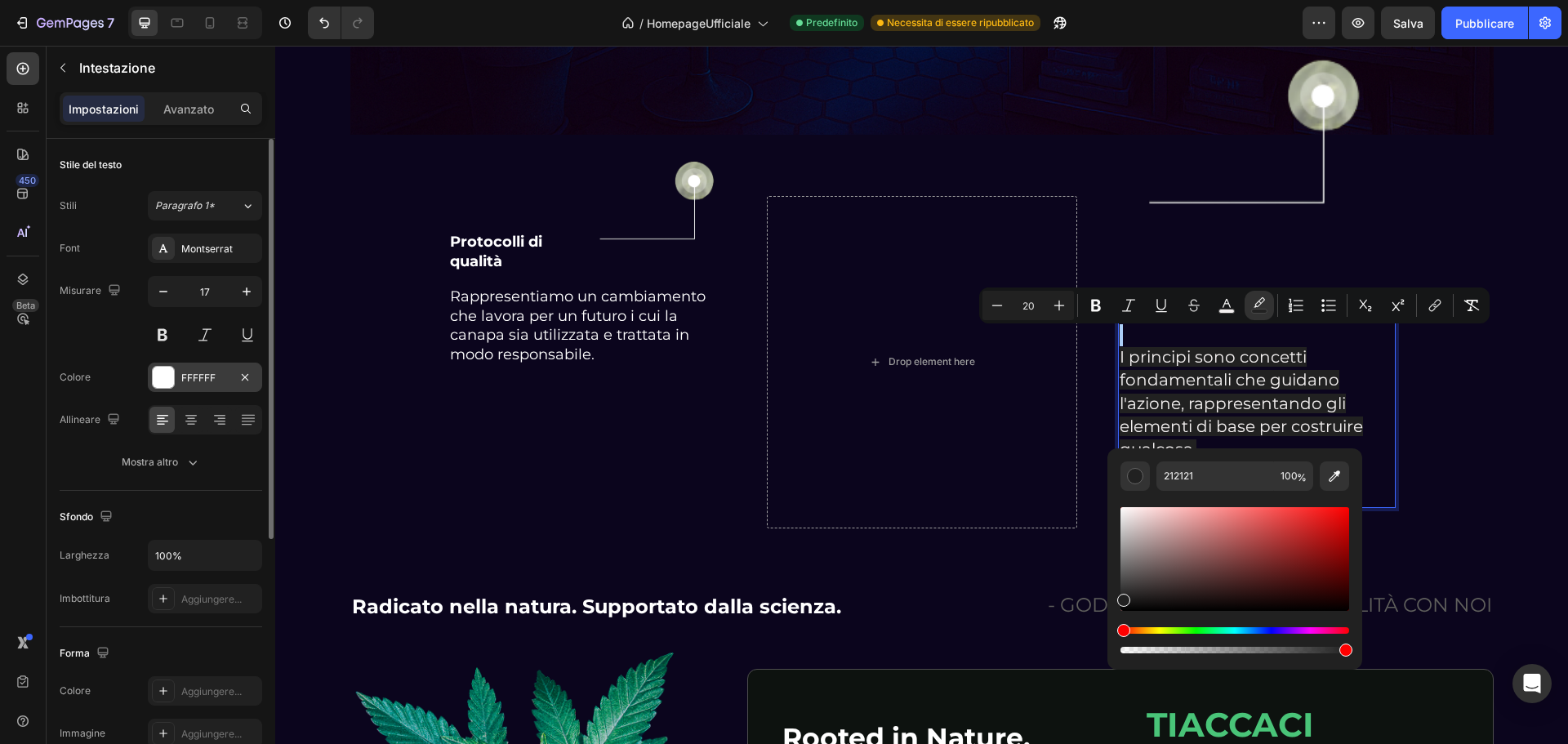
click at [165, 381] on div at bounding box center [163, 377] width 21 height 21
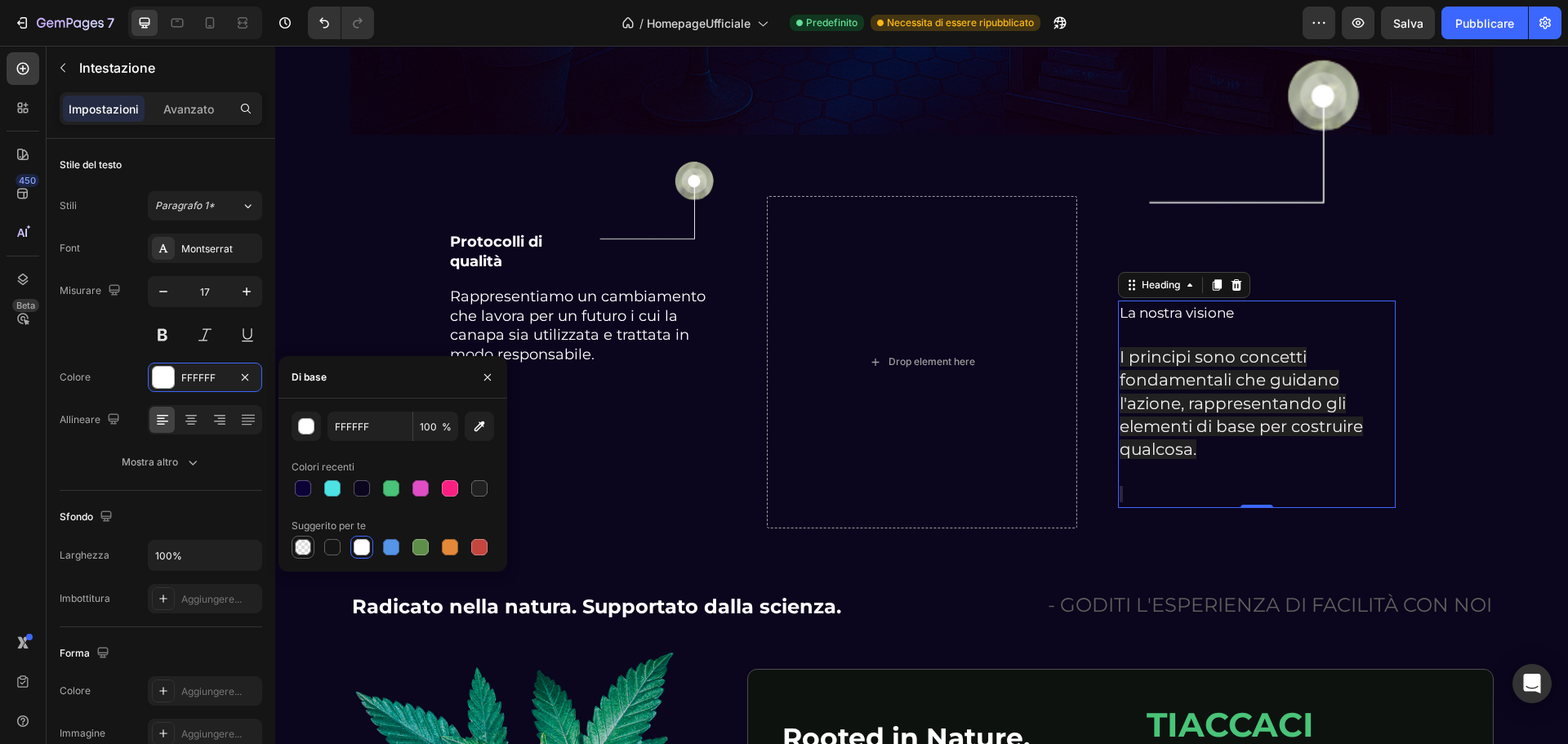
click at [302, 543] on div at bounding box center [303, 548] width 16 height 16
type input "000000"
type input "0"
click at [325, 22] on icon "Annulla/Ripristina" at bounding box center [325, 23] width 16 height 16
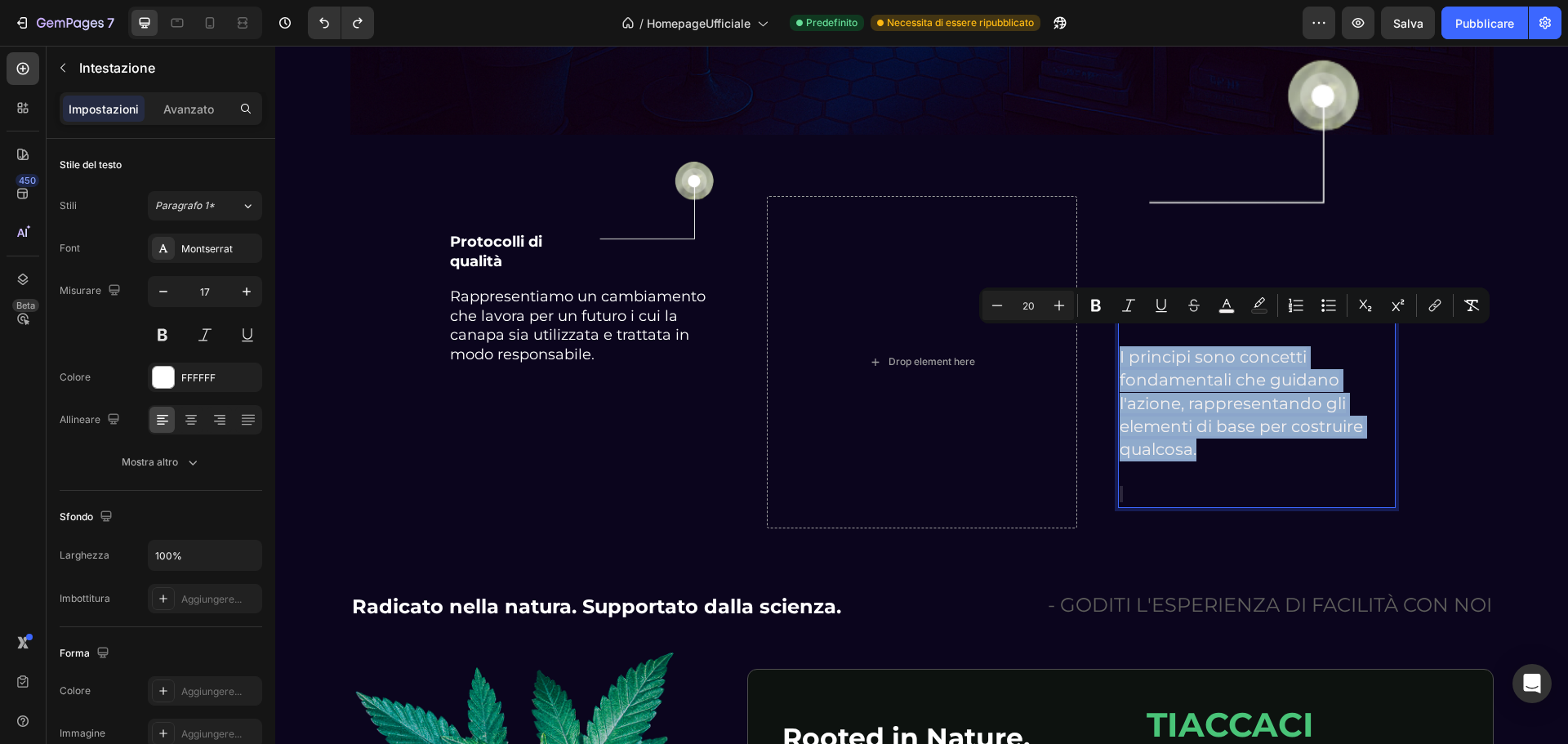
drag, startPoint x: 1190, startPoint y: 437, endPoint x: 1114, endPoint y: 349, distance: 116.3
click at [1120, 349] on p "La nostra visione I principi sono concetti fondamentali che guidano l'azione, r…" at bounding box center [1257, 404] width 275 height 205
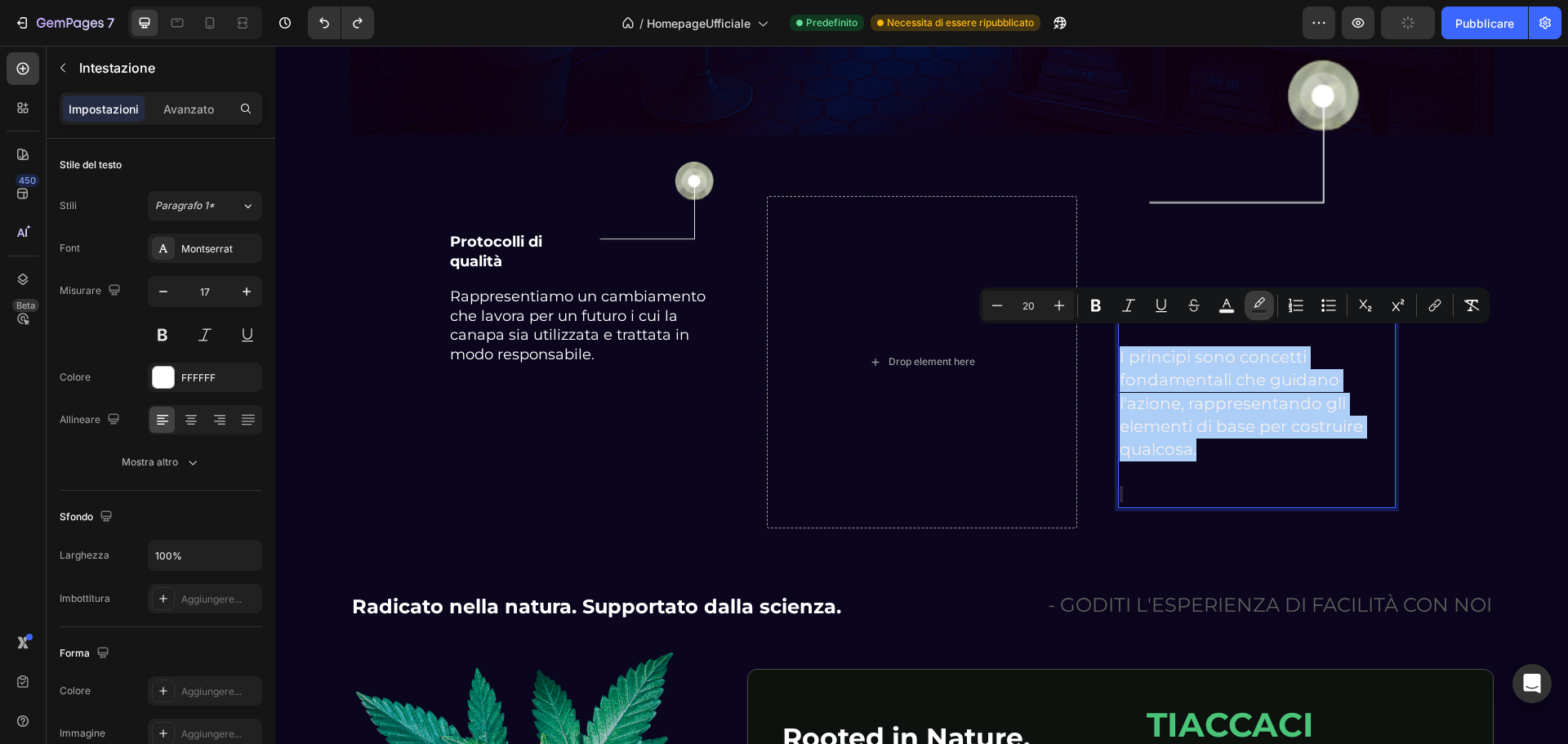
click at [1265, 307] on icon "Editor contextual toolbar" at bounding box center [1259, 306] width 16 height 16
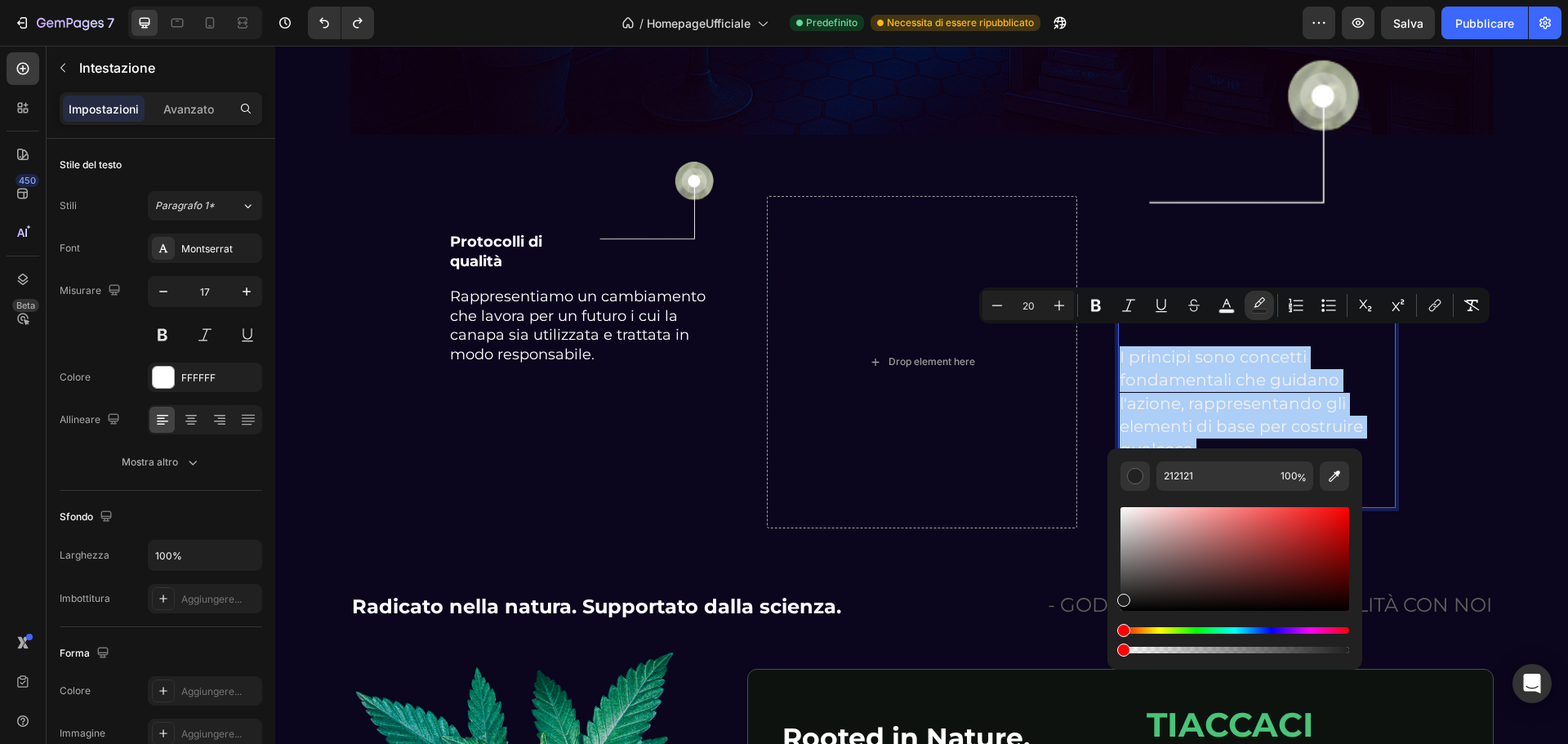
drag, startPoint x: 1618, startPoint y: 695, endPoint x: 1104, endPoint y: 642, distance: 516.7
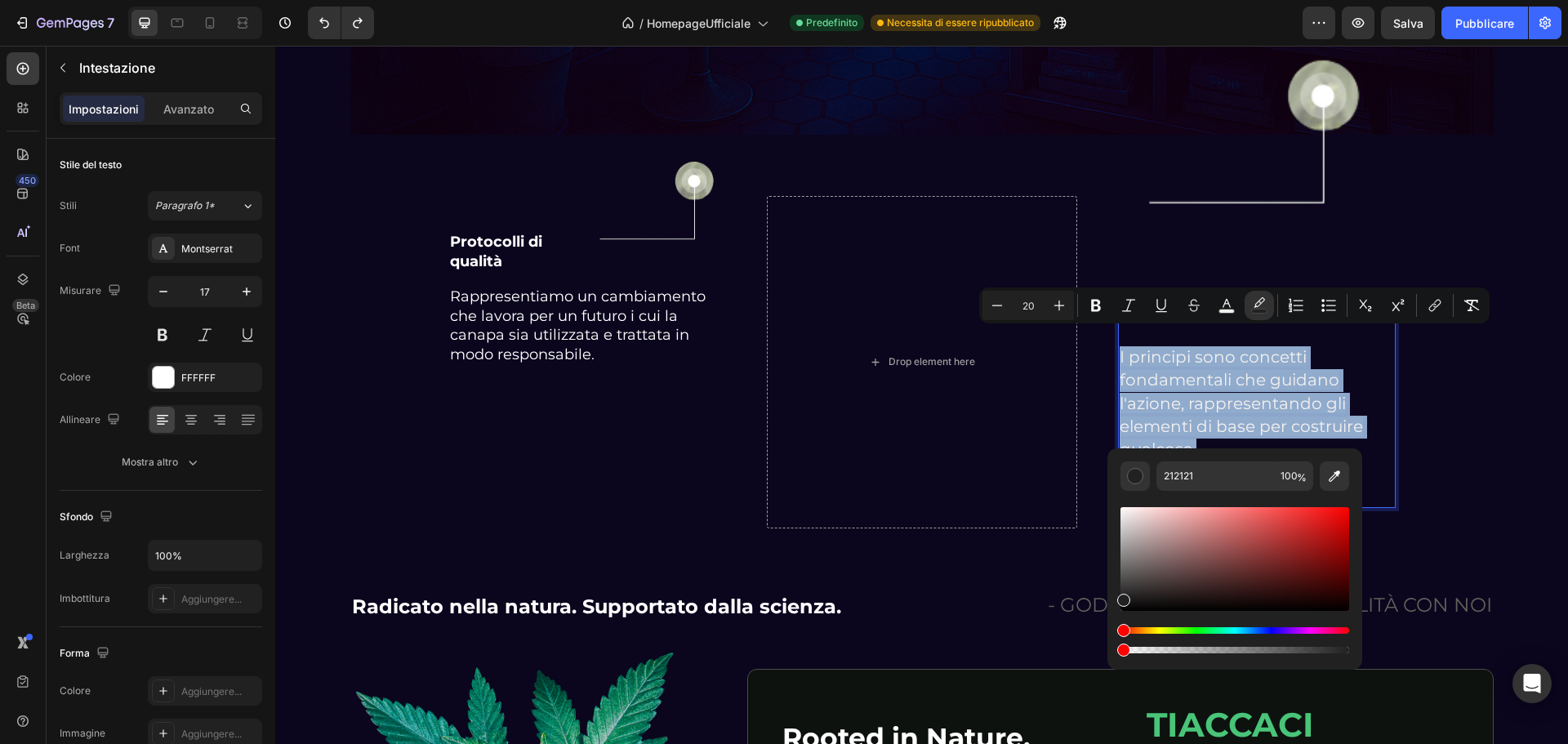
type input "0"
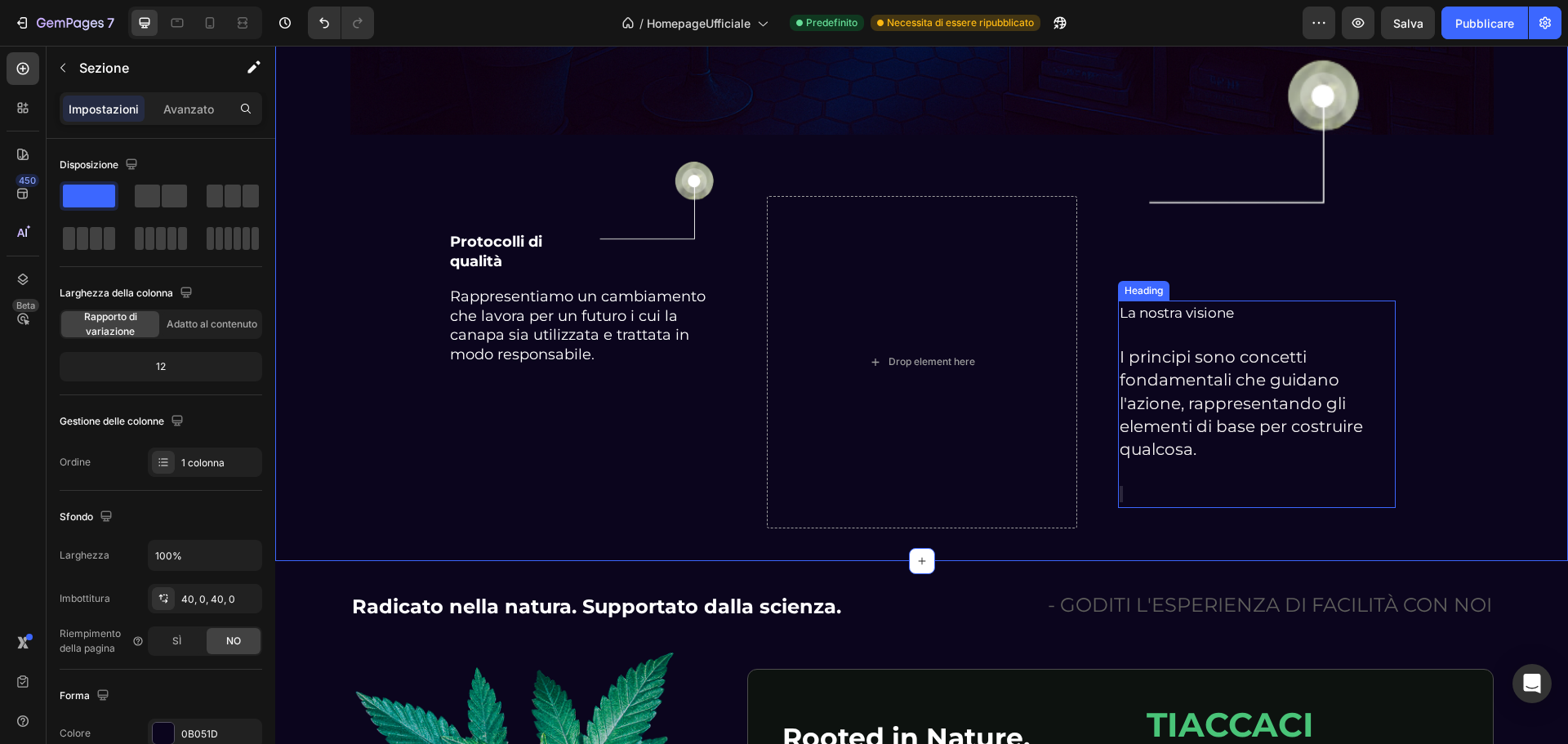
click at [1170, 302] on p "La nostra visione I principi sono concetti fondamentali che guidano l'azione, r…" at bounding box center [1257, 404] width 275 height 205
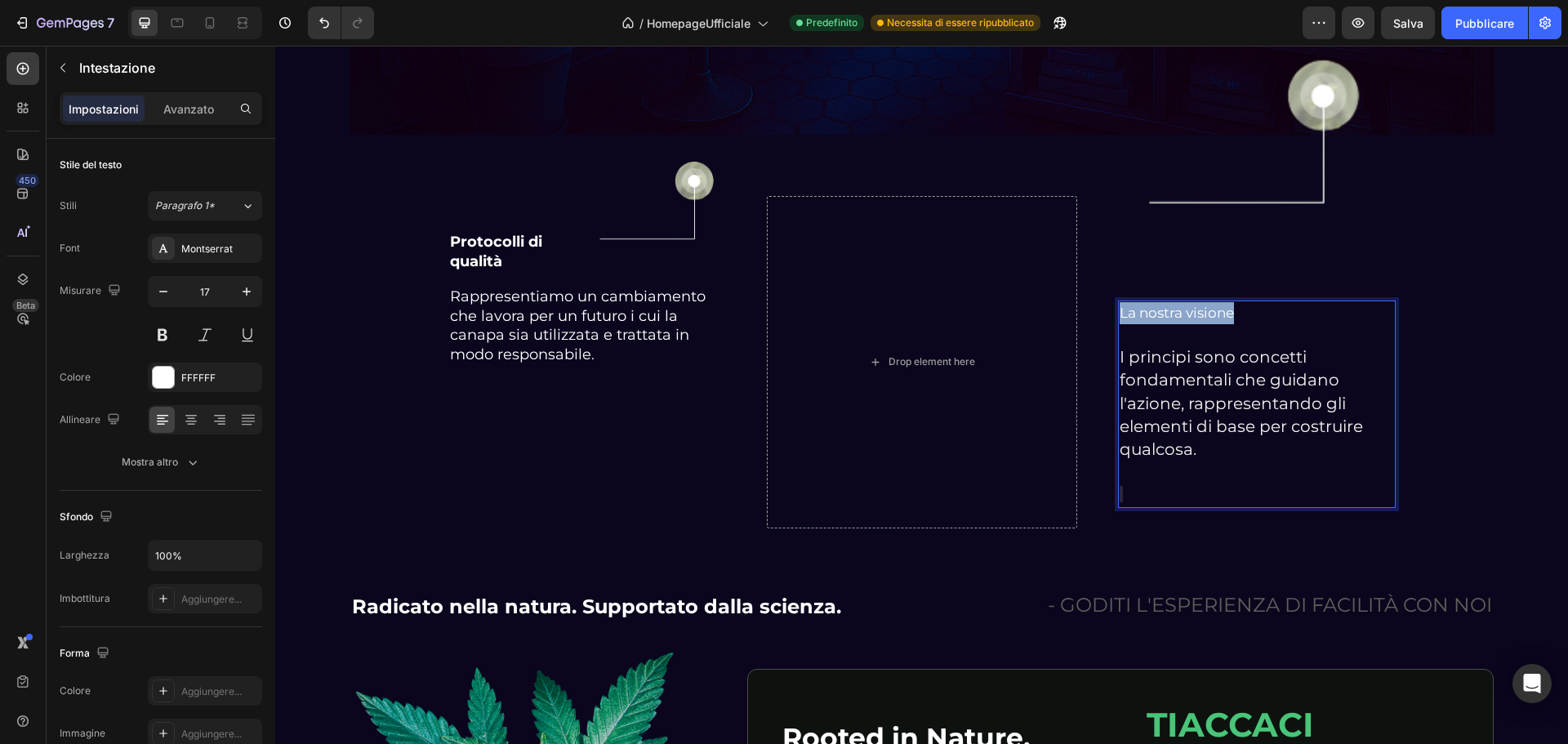
drag, startPoint x: 1248, startPoint y: 299, endPoint x: 1113, endPoint y: 303, distance: 135.1
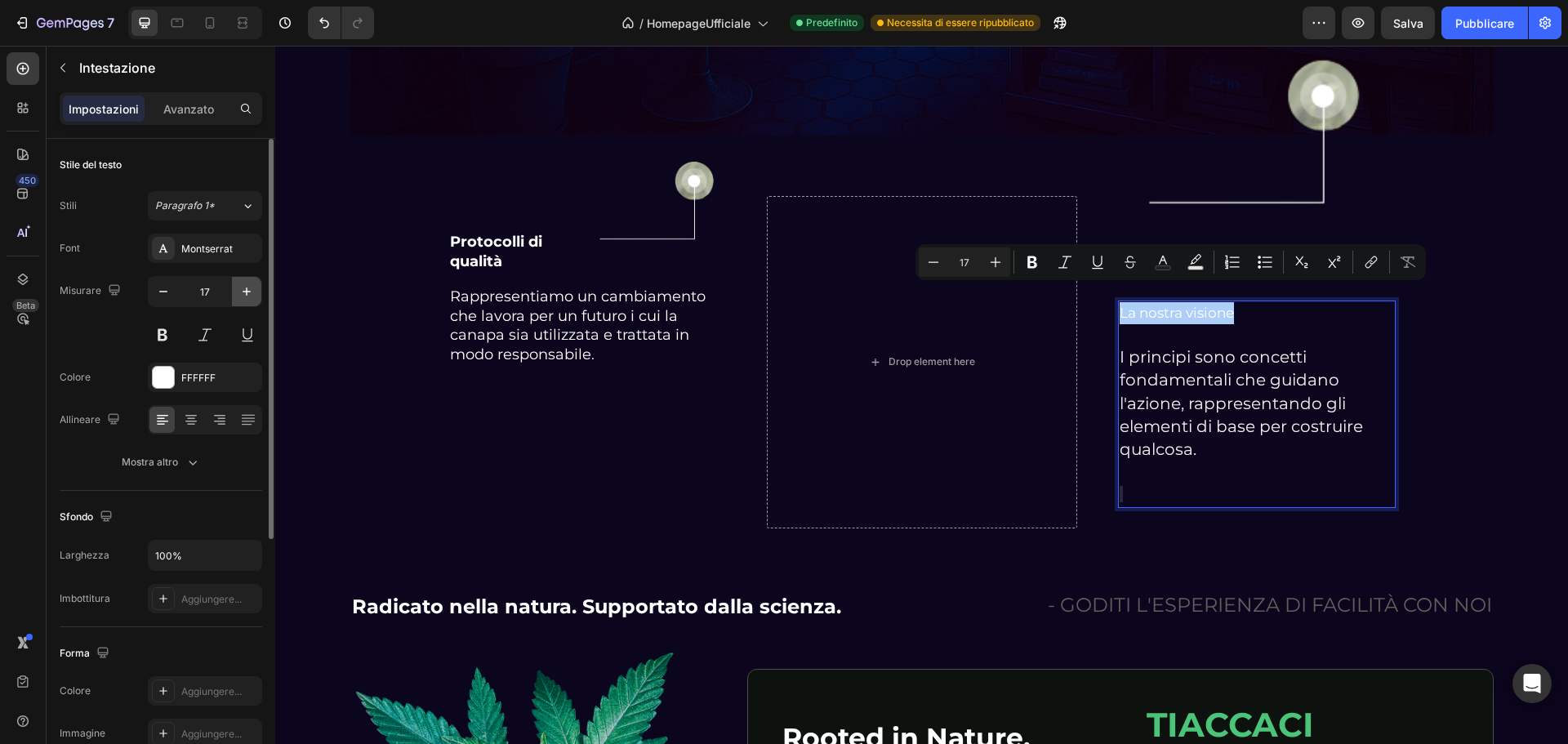
click at [234, 292] on button "button" at bounding box center [246, 292] width 29 height 29
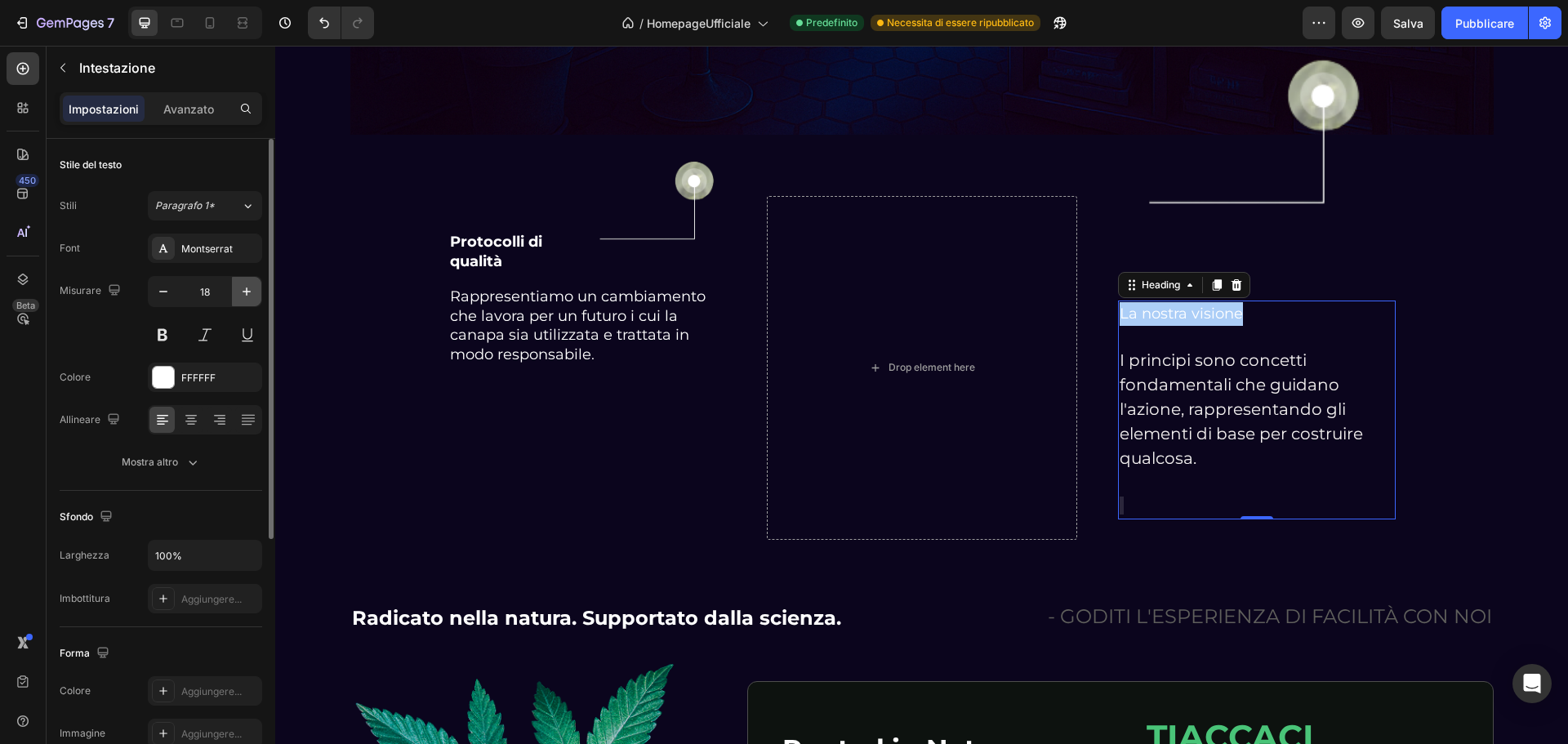
click at [234, 292] on button "button" at bounding box center [246, 292] width 29 height 29
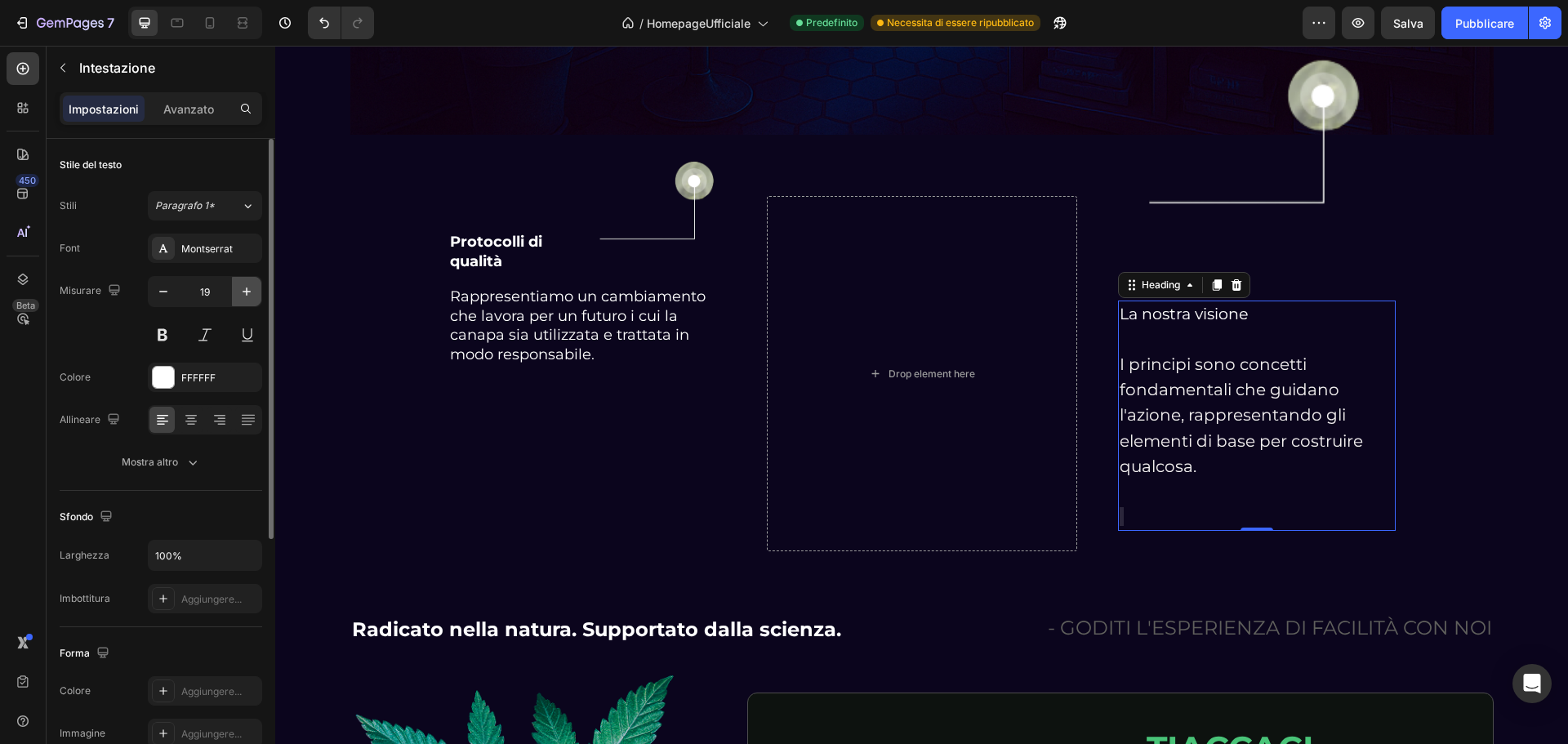
click at [234, 292] on button "button" at bounding box center [246, 292] width 29 height 29
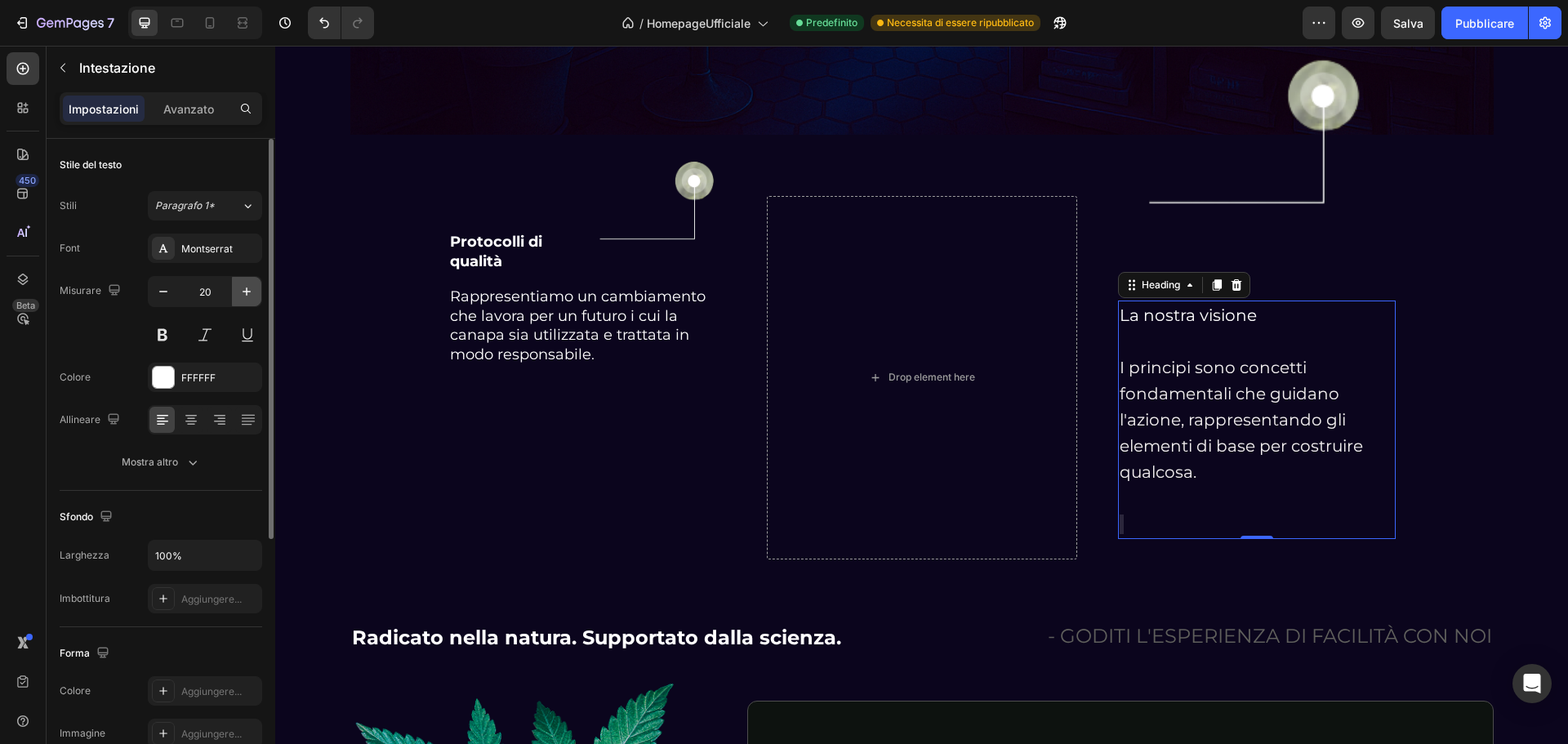
click at [234, 292] on button "button" at bounding box center [246, 292] width 29 height 29
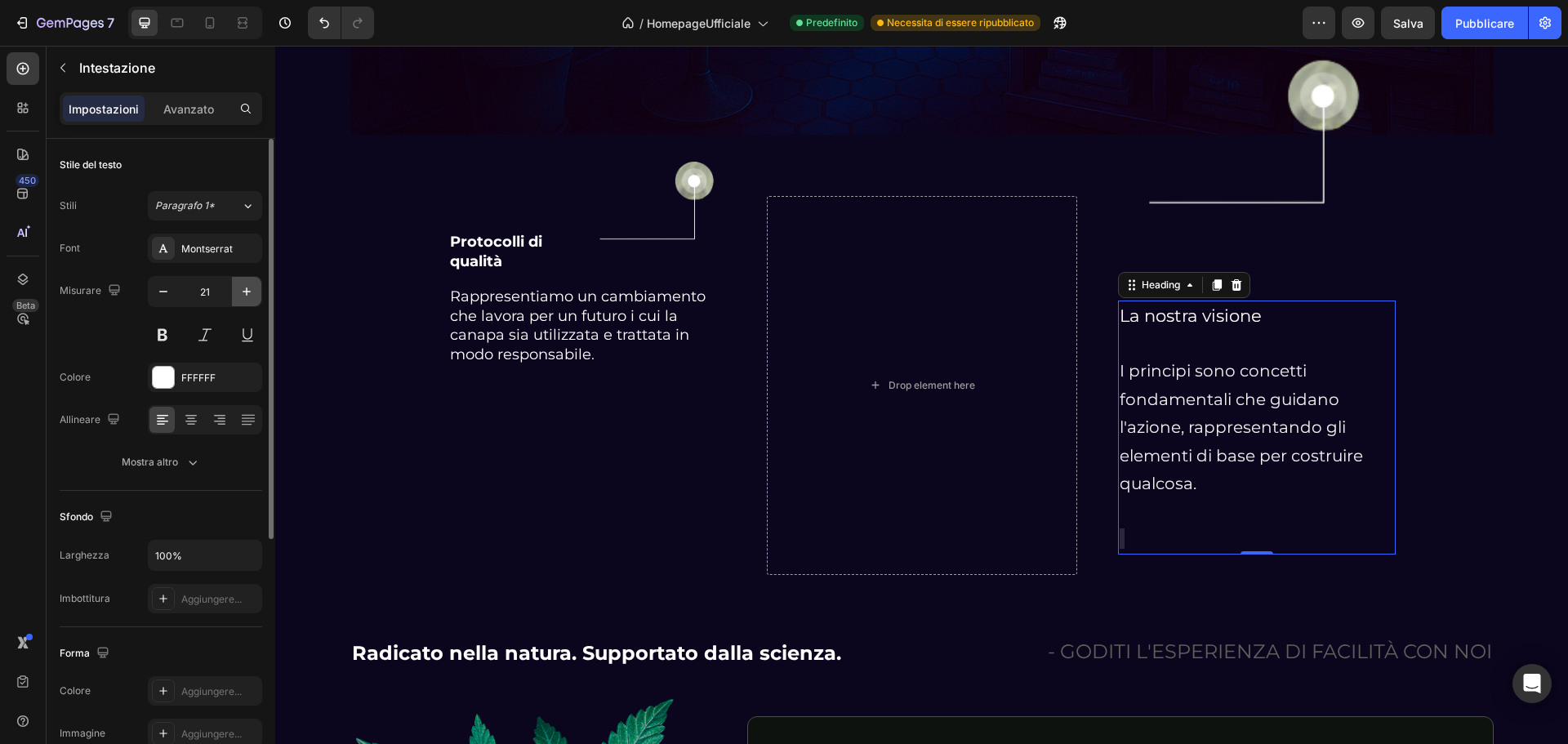
click at [234, 292] on button "button" at bounding box center [246, 292] width 29 height 29
type input "22"
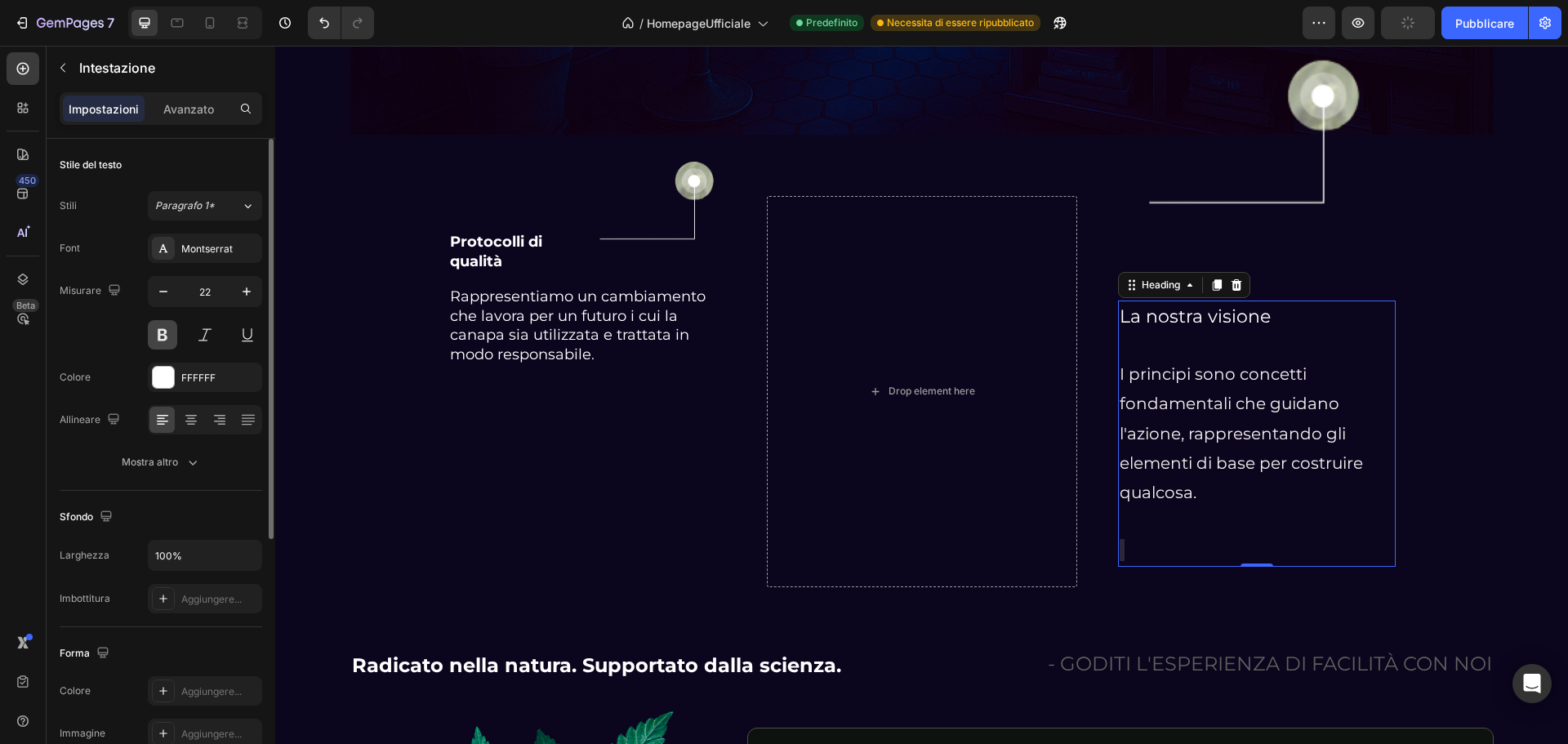
click at [168, 336] on button at bounding box center [163, 335] width 29 height 29
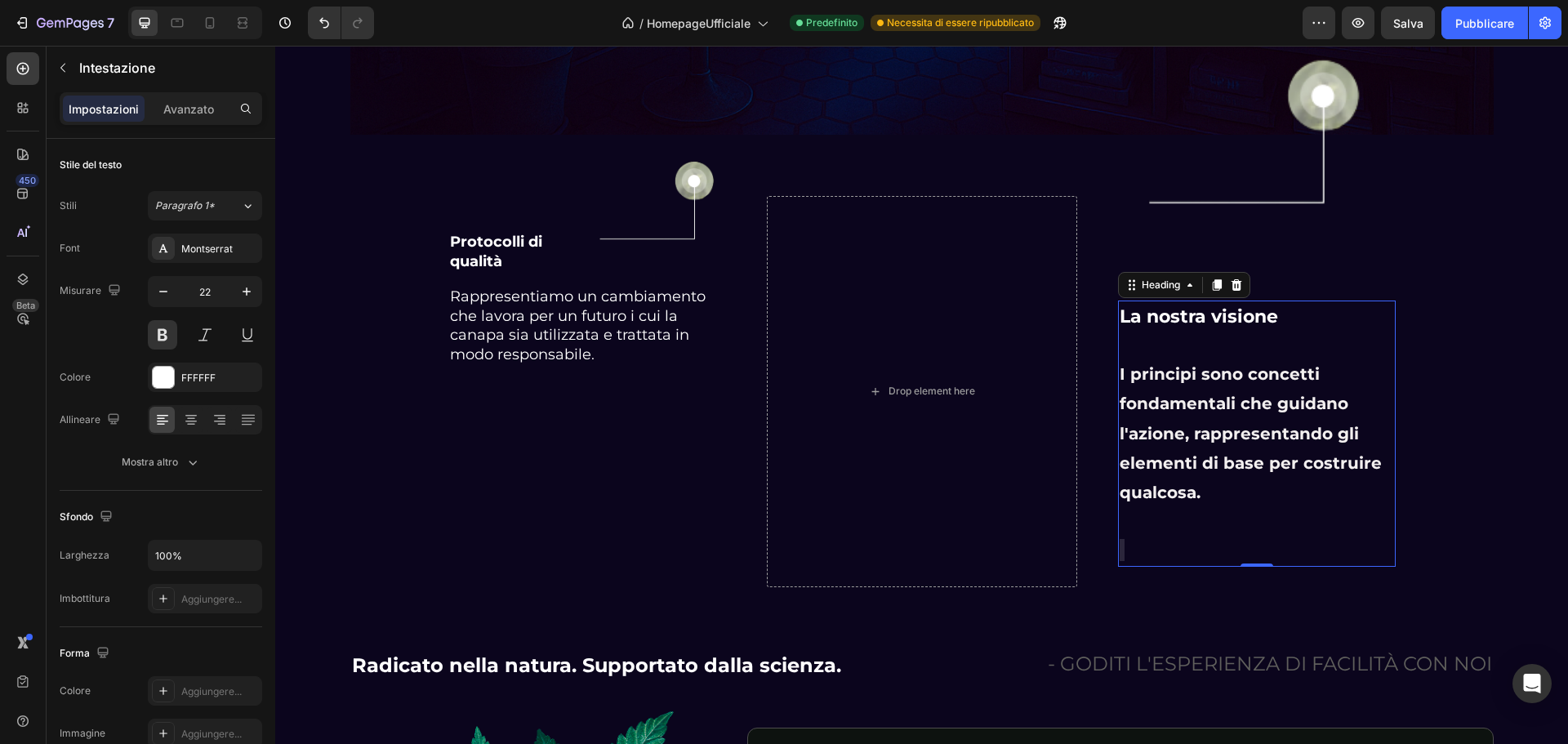
click at [1205, 488] on p "La nostra visione I principi sono concetti fondamentali che guidano l'azione, r…" at bounding box center [1257, 433] width 275 height 263
click at [1338, 248] on img at bounding box center [1256, 134] width 250 height 334
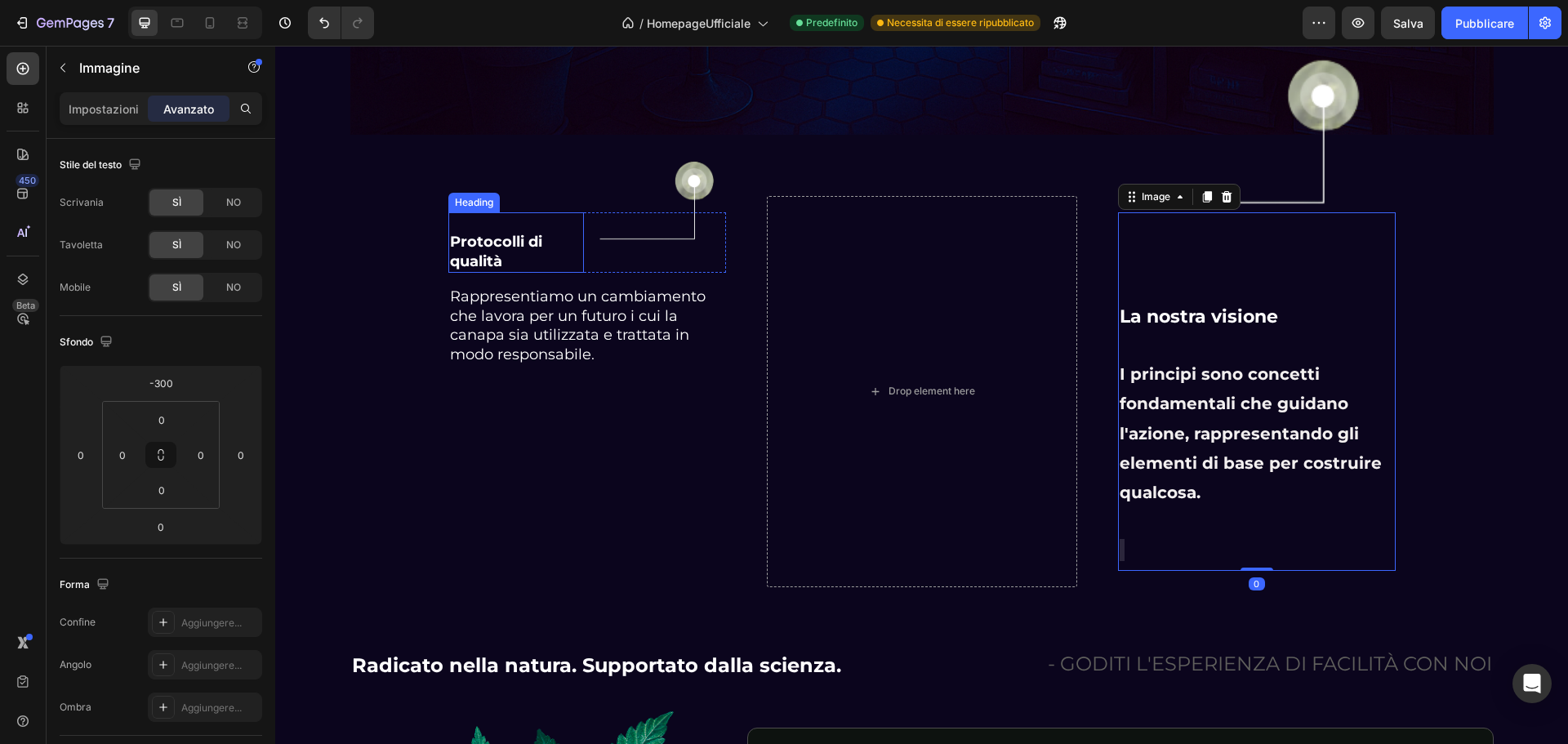
click at [504, 227] on h2 "Protocolli di qualità" at bounding box center [515, 243] width 135 height 60
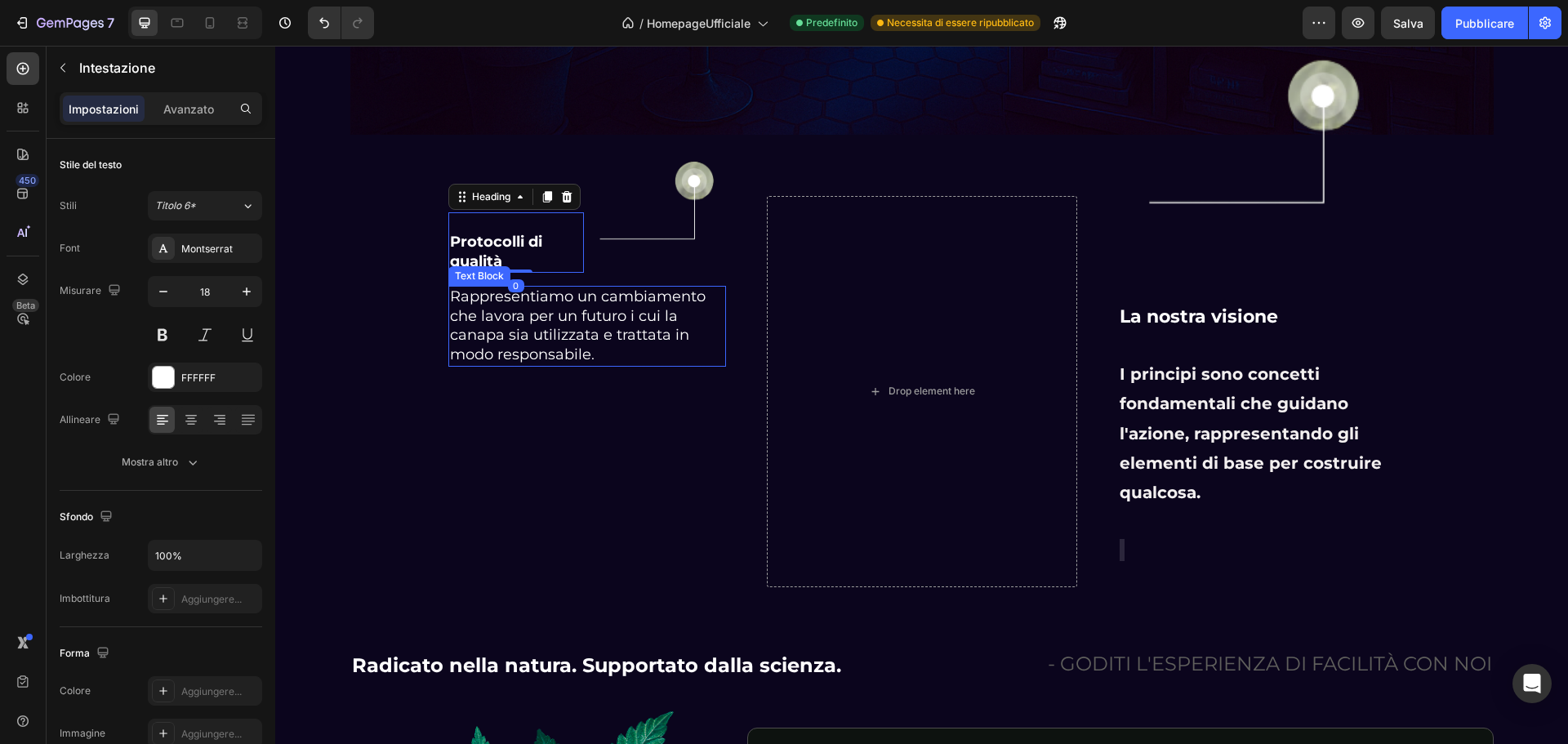
click at [526, 309] on p "Rappresentiamo un cambiamento che lavora per un futuro i cui la canapa sia util…" at bounding box center [587, 326] width 275 height 77
click at [517, 228] on h2 "Protocolli di qualità" at bounding box center [515, 243] width 135 height 60
click at [543, 191] on icon at bounding box center [547, 196] width 9 height 12
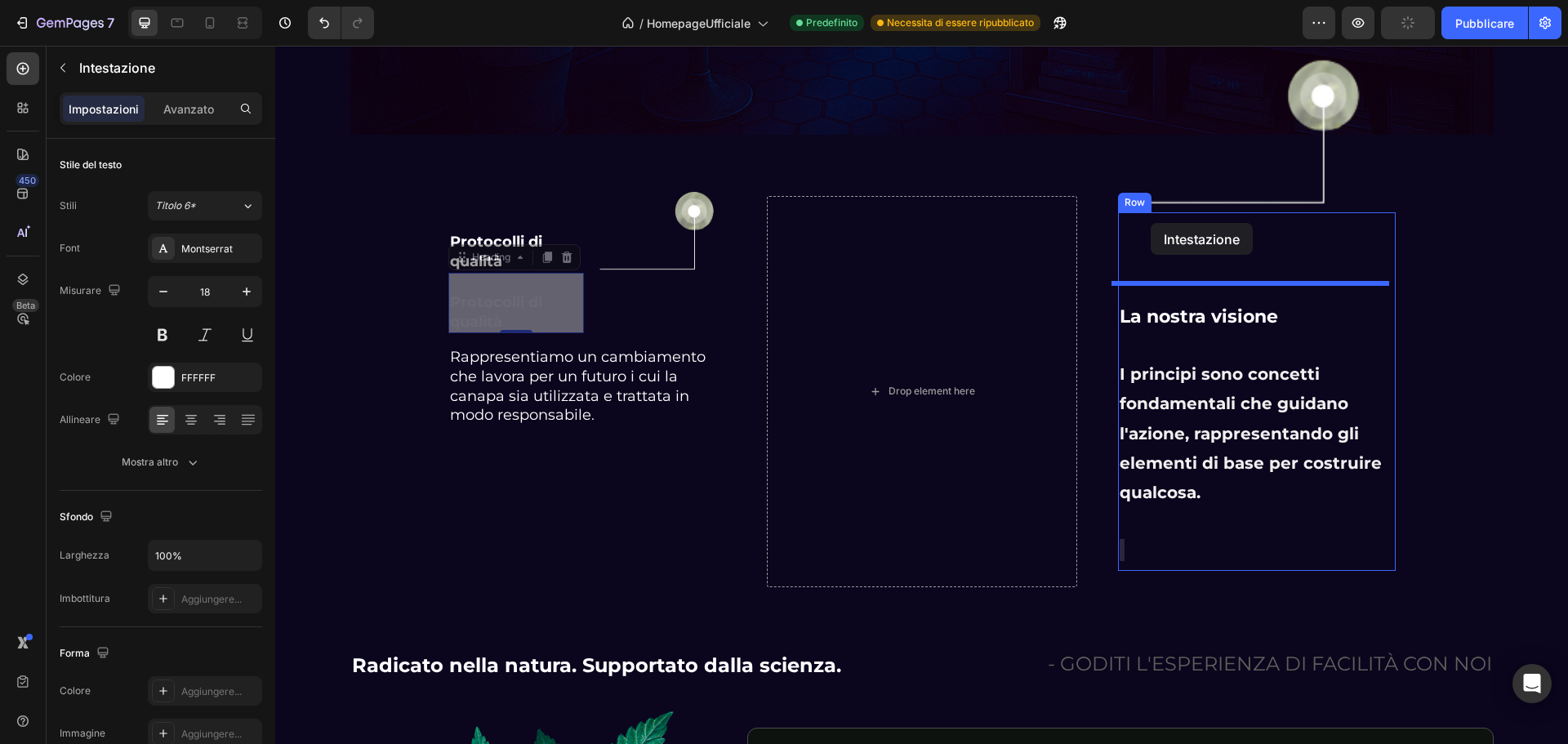
drag, startPoint x: 459, startPoint y: 246, endPoint x: 1151, endPoint y: 223, distance: 692.4
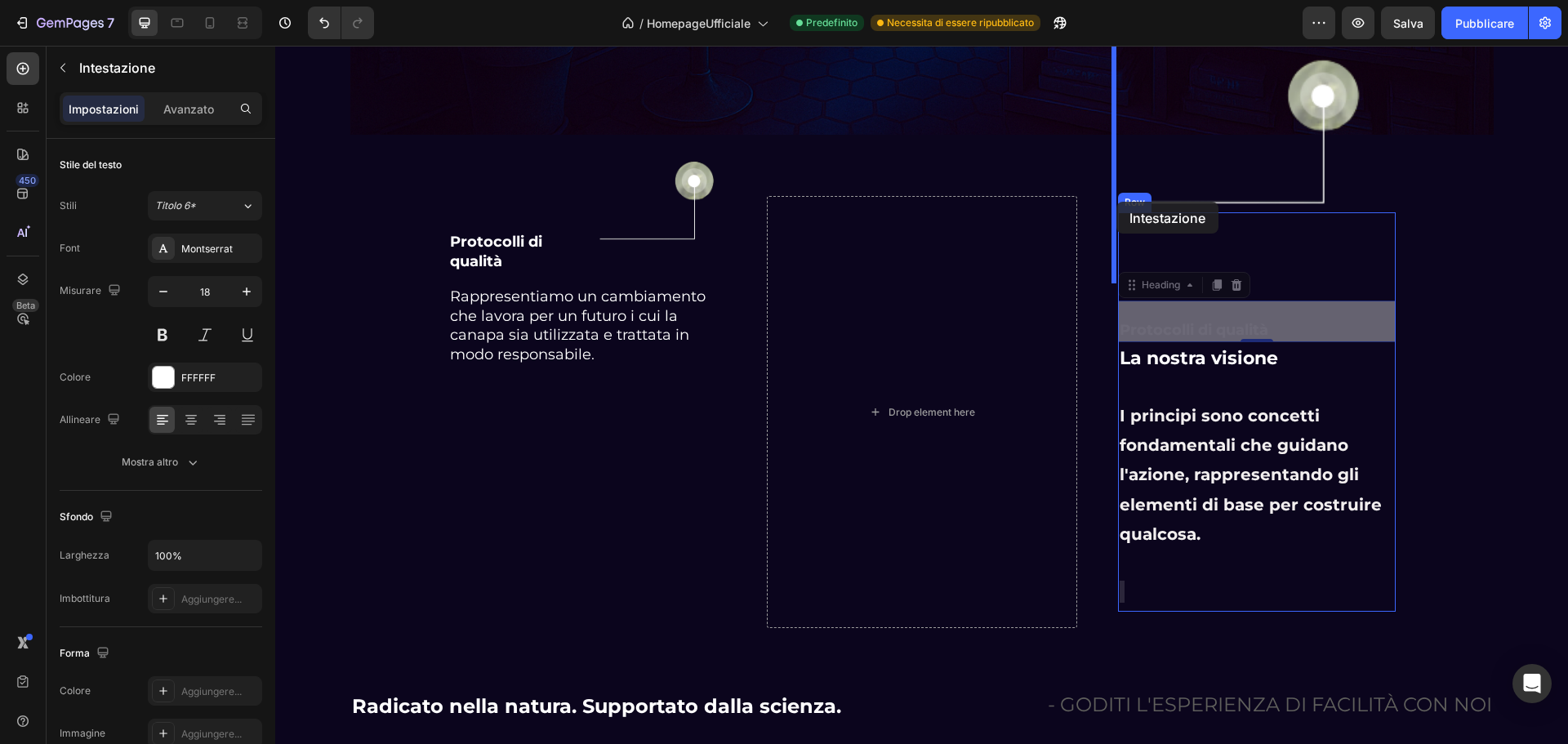
drag, startPoint x: 1120, startPoint y: 272, endPoint x: 1116, endPoint y: 202, distance: 70.1
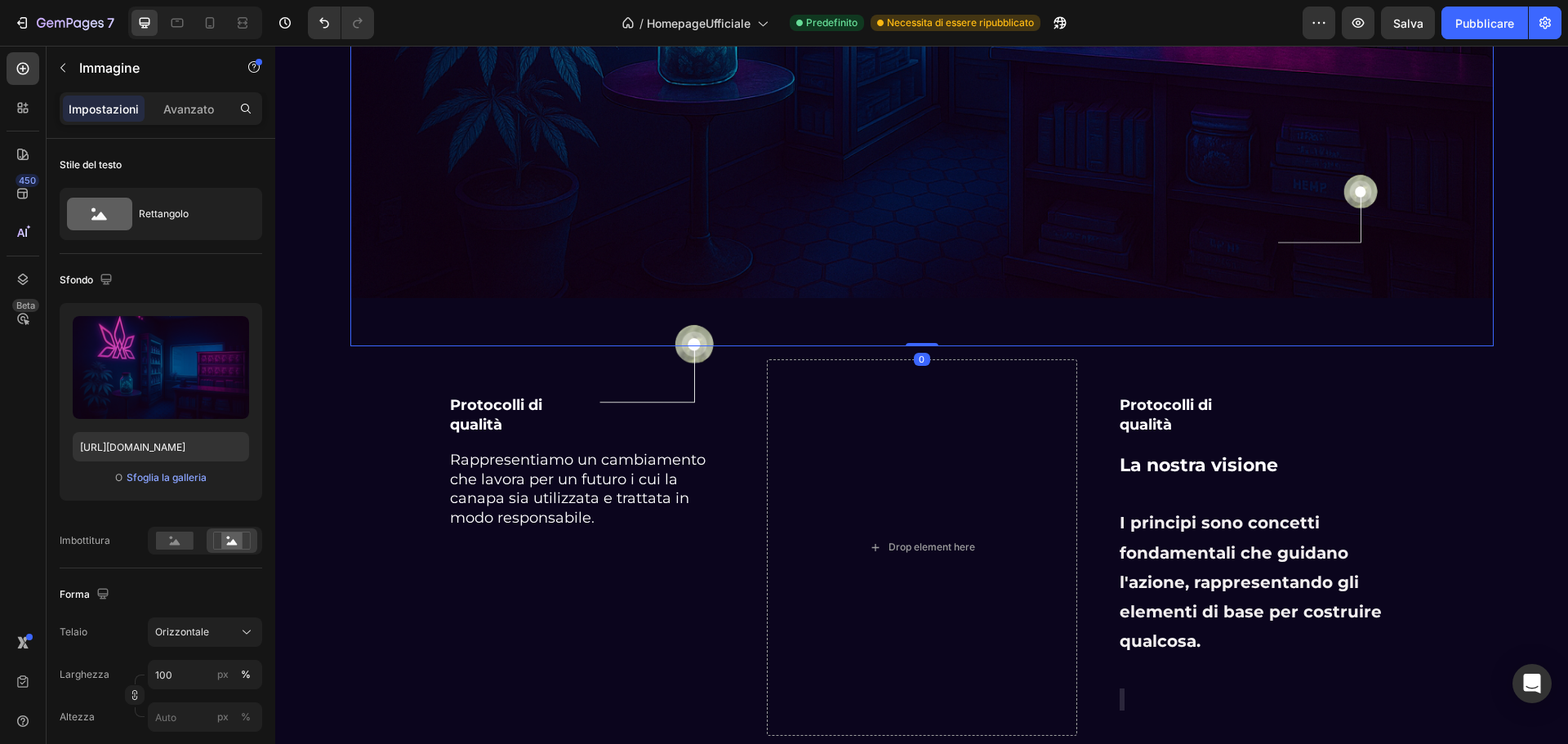
scroll to position [3343, 0]
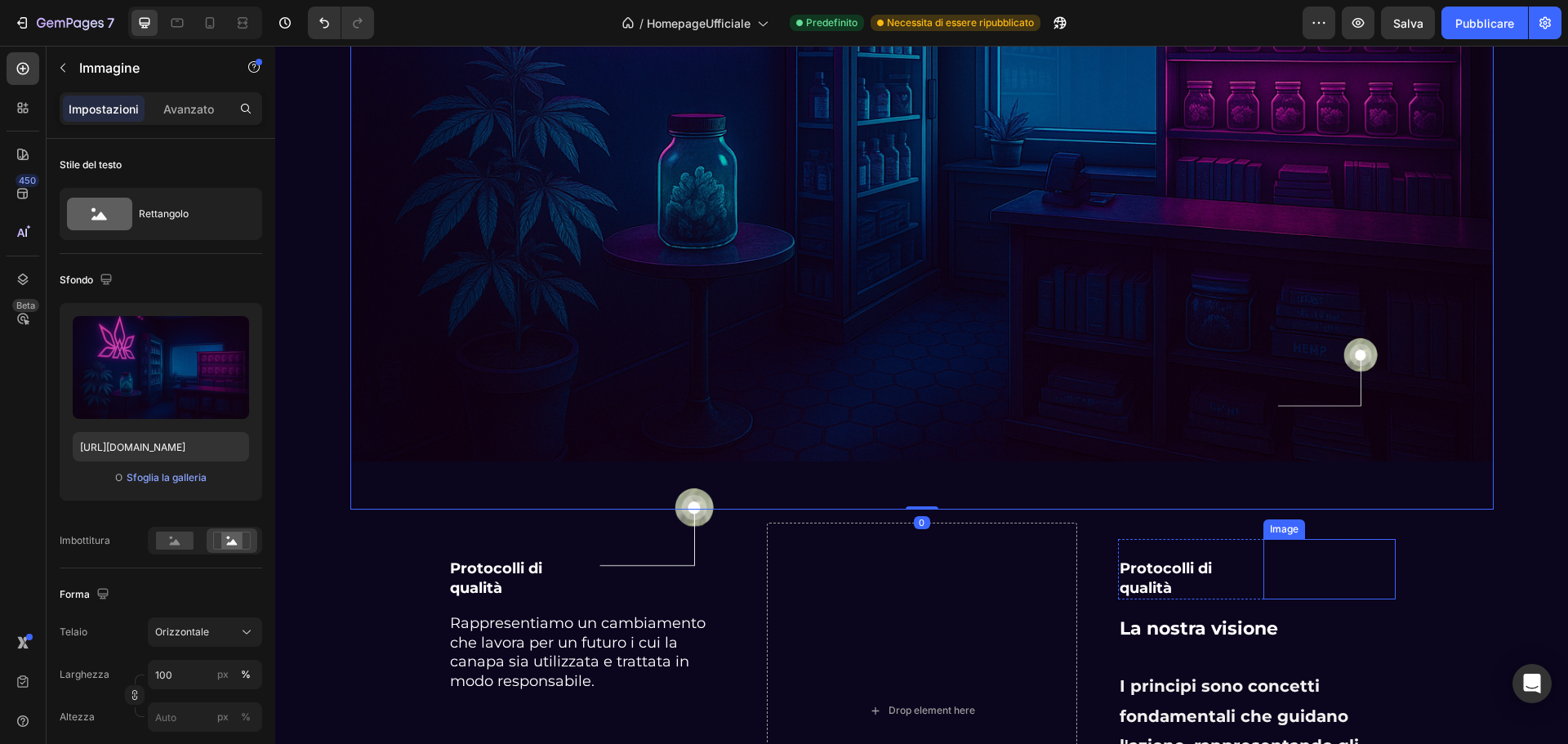
click at [1328, 374] on img at bounding box center [1329, 373] width 119 height 158
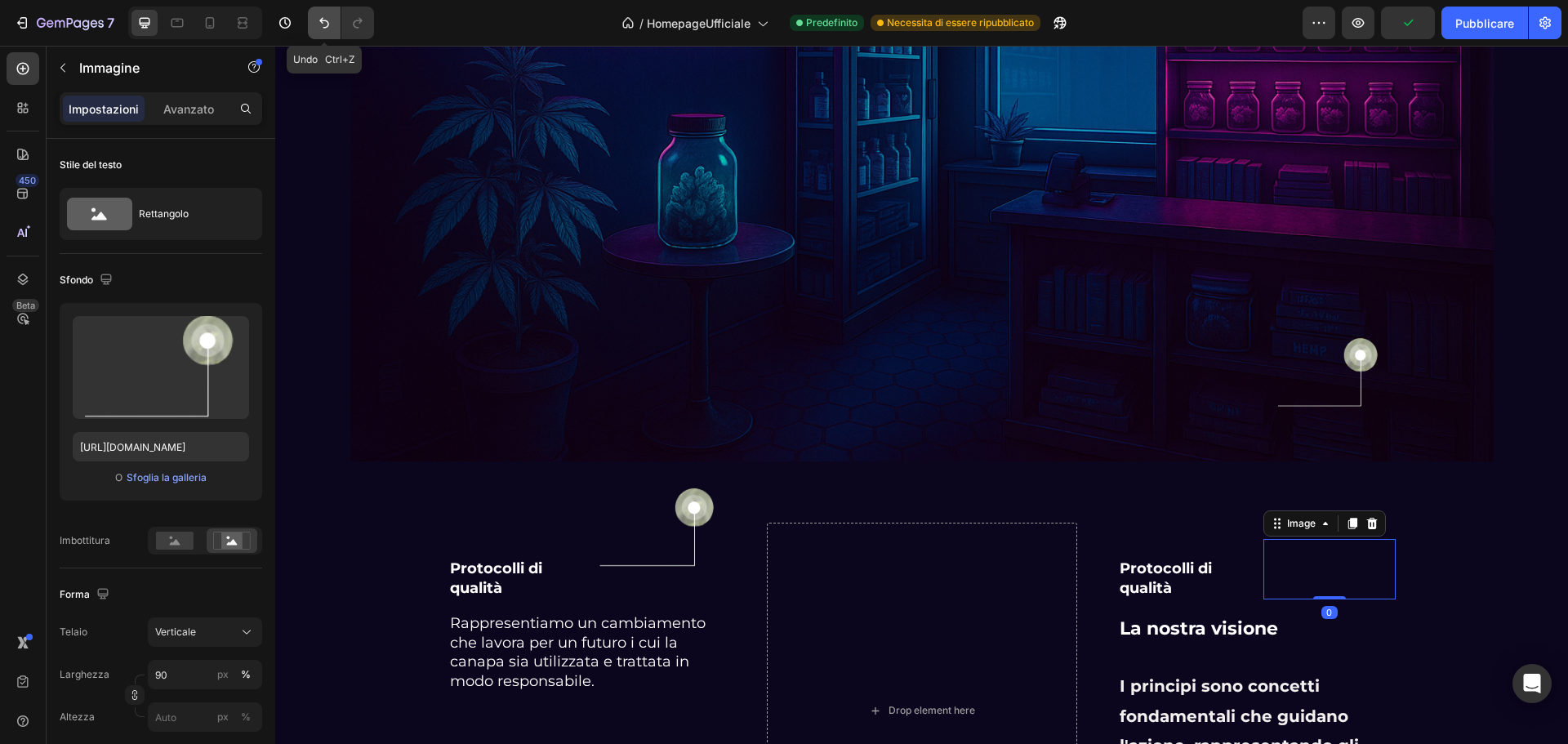
drag, startPoint x: 316, startPoint y: 20, endPoint x: 815, endPoint y: 238, distance: 544.5
click at [316, 20] on icon "Annulla/Ripristina" at bounding box center [325, 23] width 16 height 16
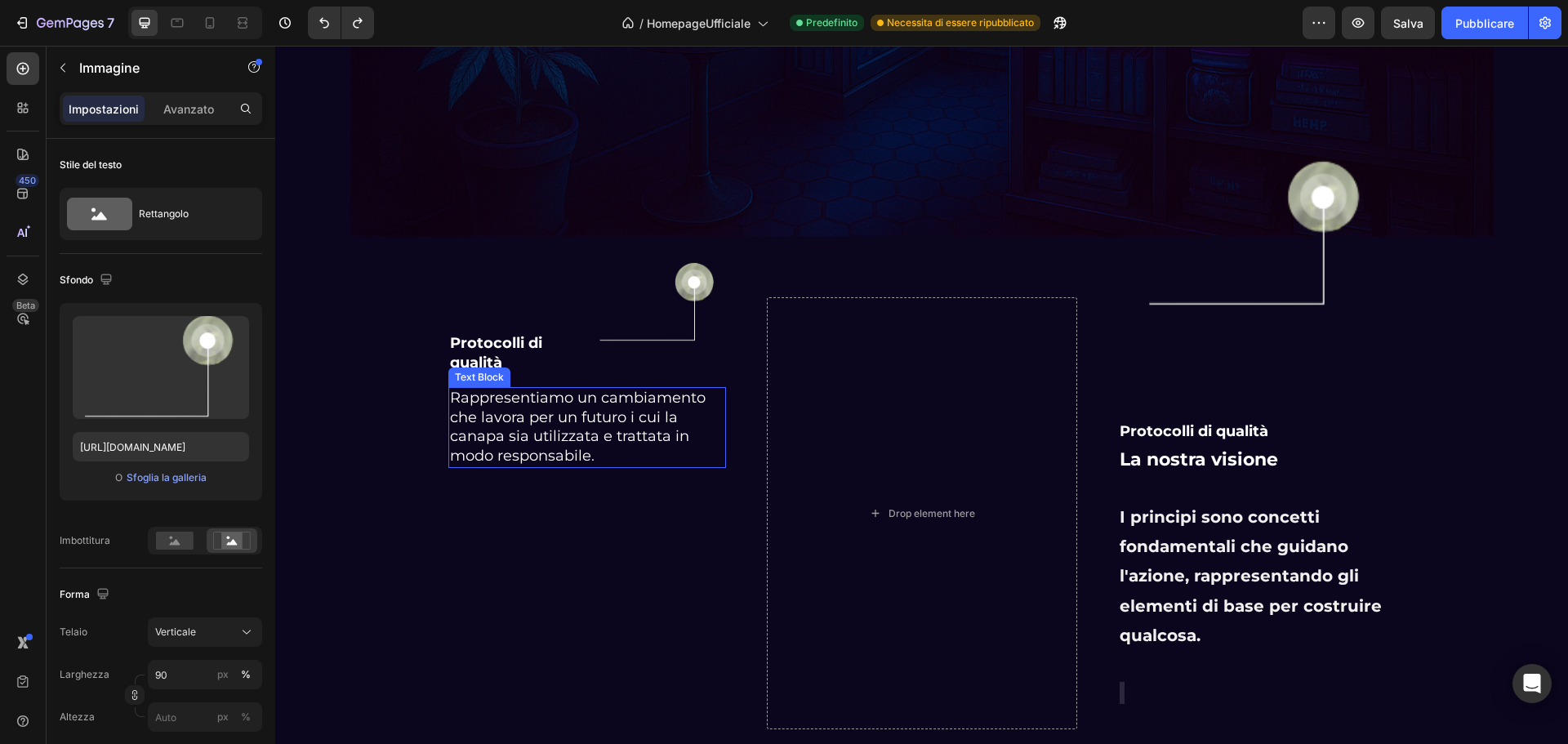
scroll to position [3670, 0]
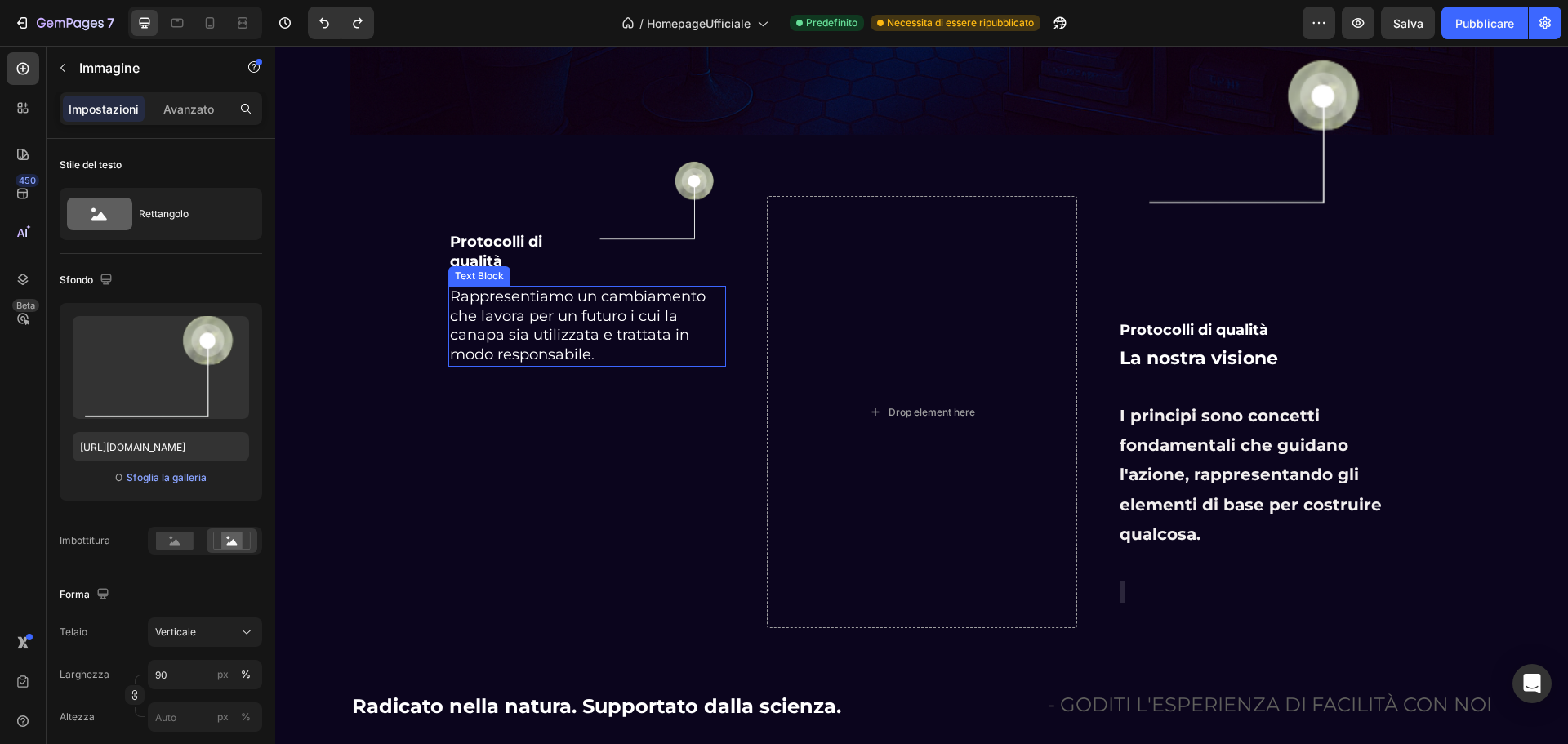
click at [501, 266] on div "Text Block" at bounding box center [479, 276] width 62 height 20
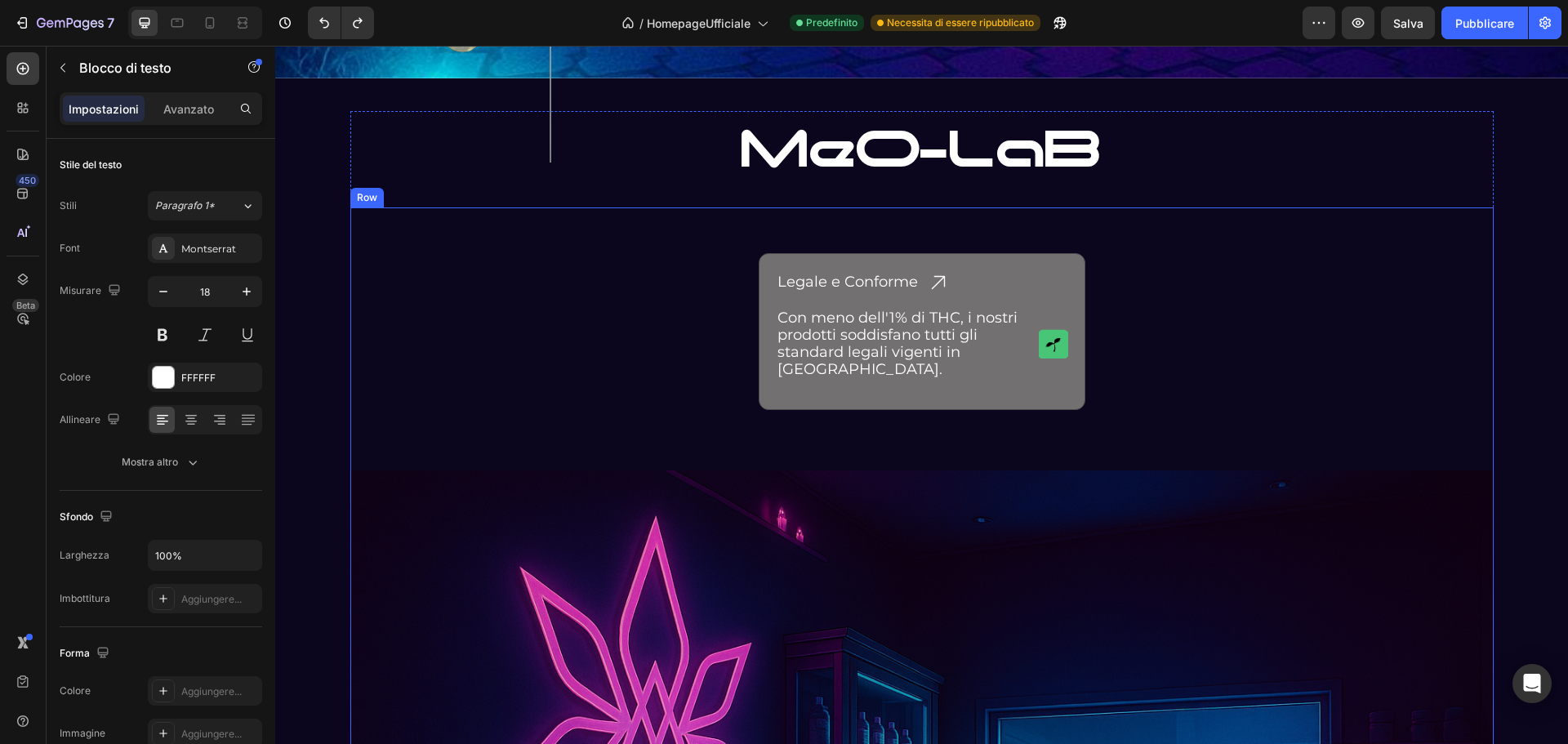
scroll to position [2526, 0]
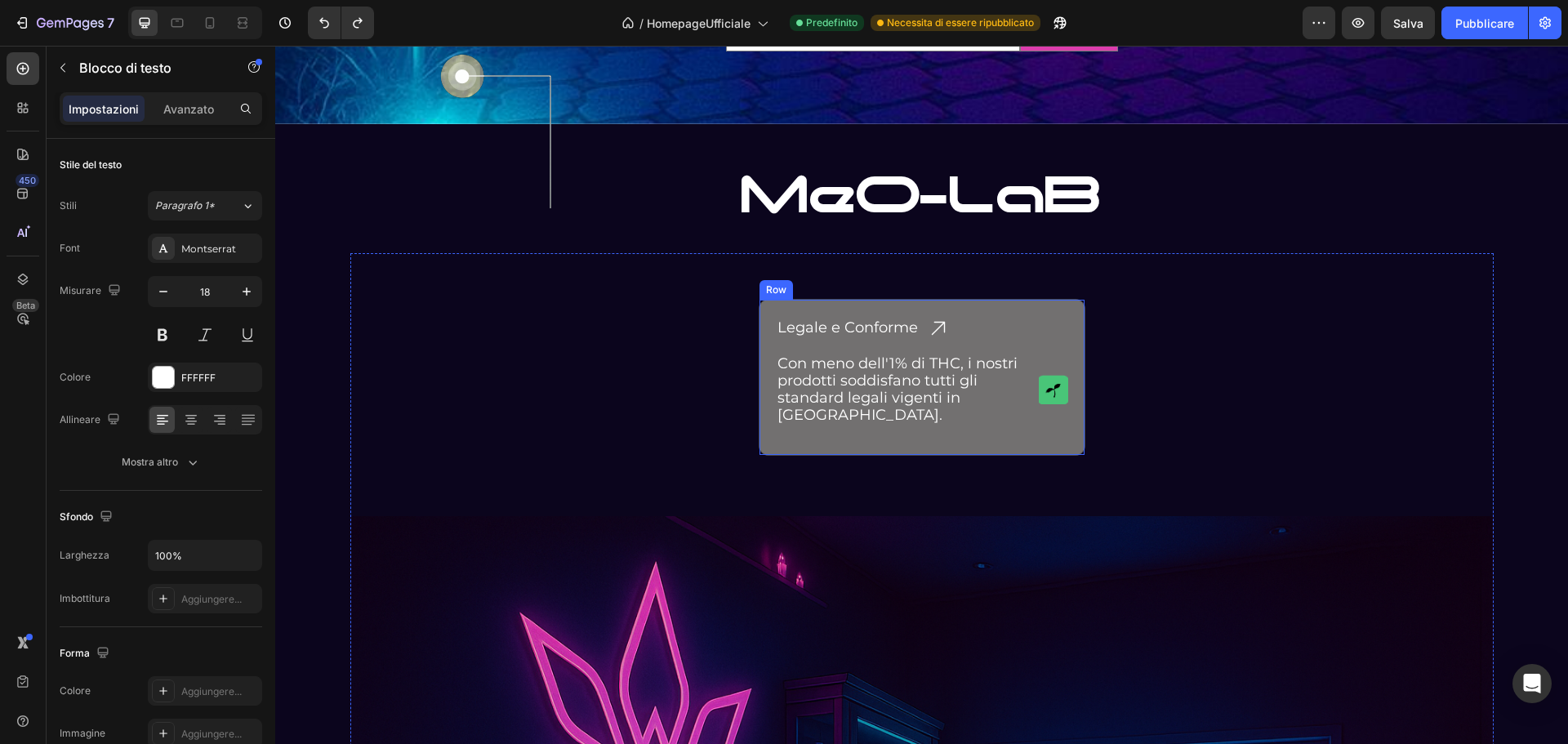
click at [759, 321] on div "Legale e Conforme Heading Icon Row Con meno dell'1% di THC, i nostri prodotti s…" at bounding box center [922, 377] width 326 height 156
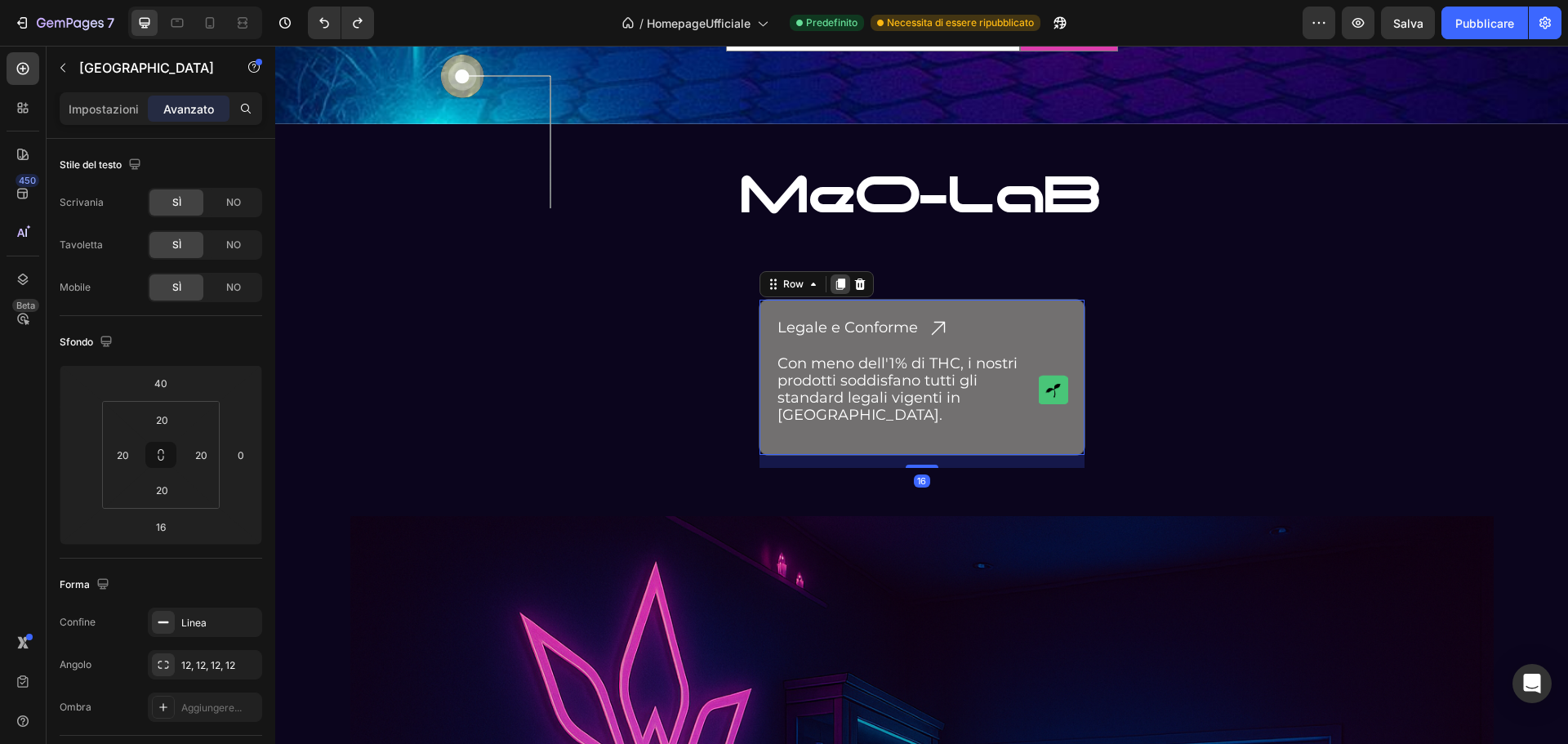
click at [834, 285] on icon at bounding box center [840, 284] width 13 height 13
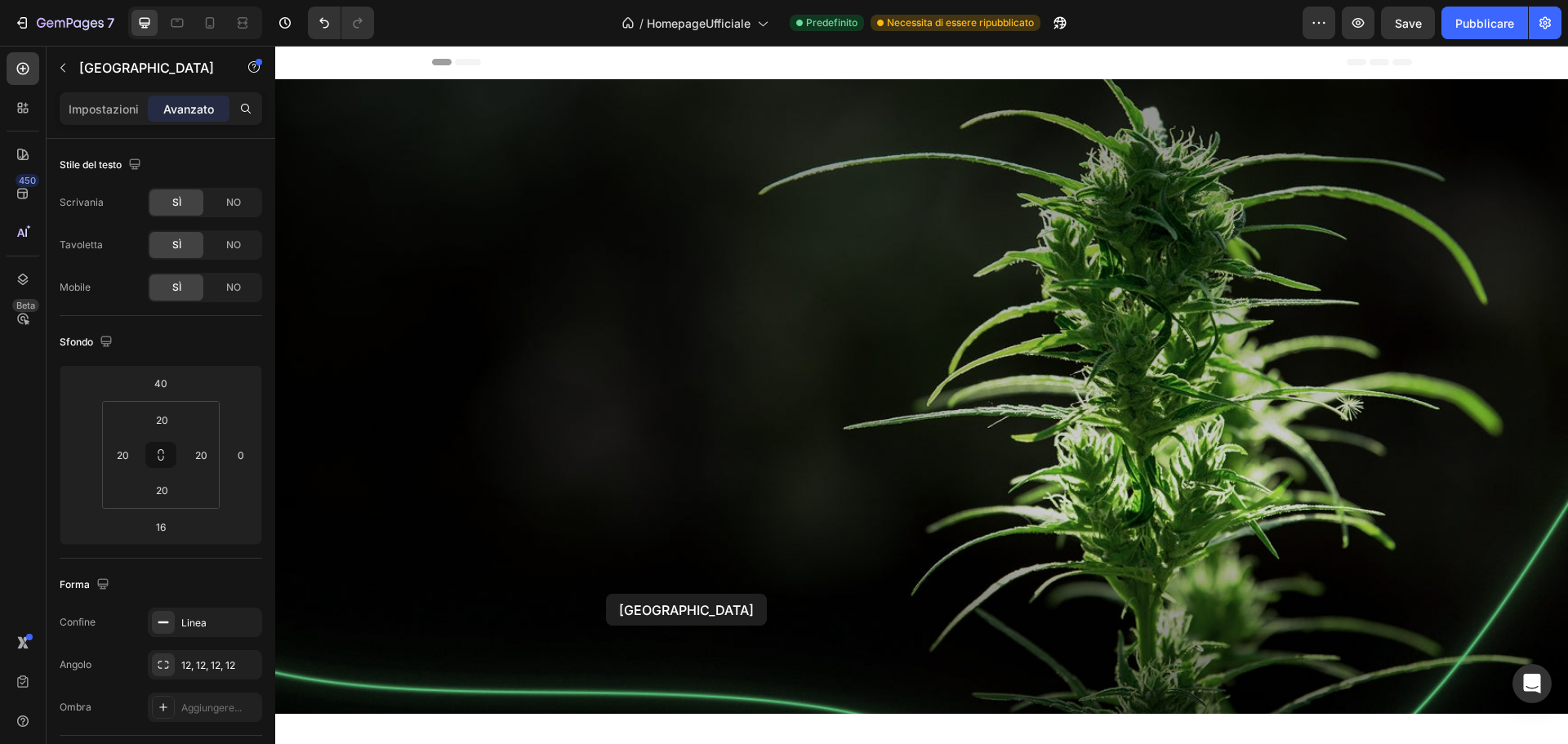
scroll to position [969, 0]
